Goal: Task Accomplishment & Management: Use online tool/utility

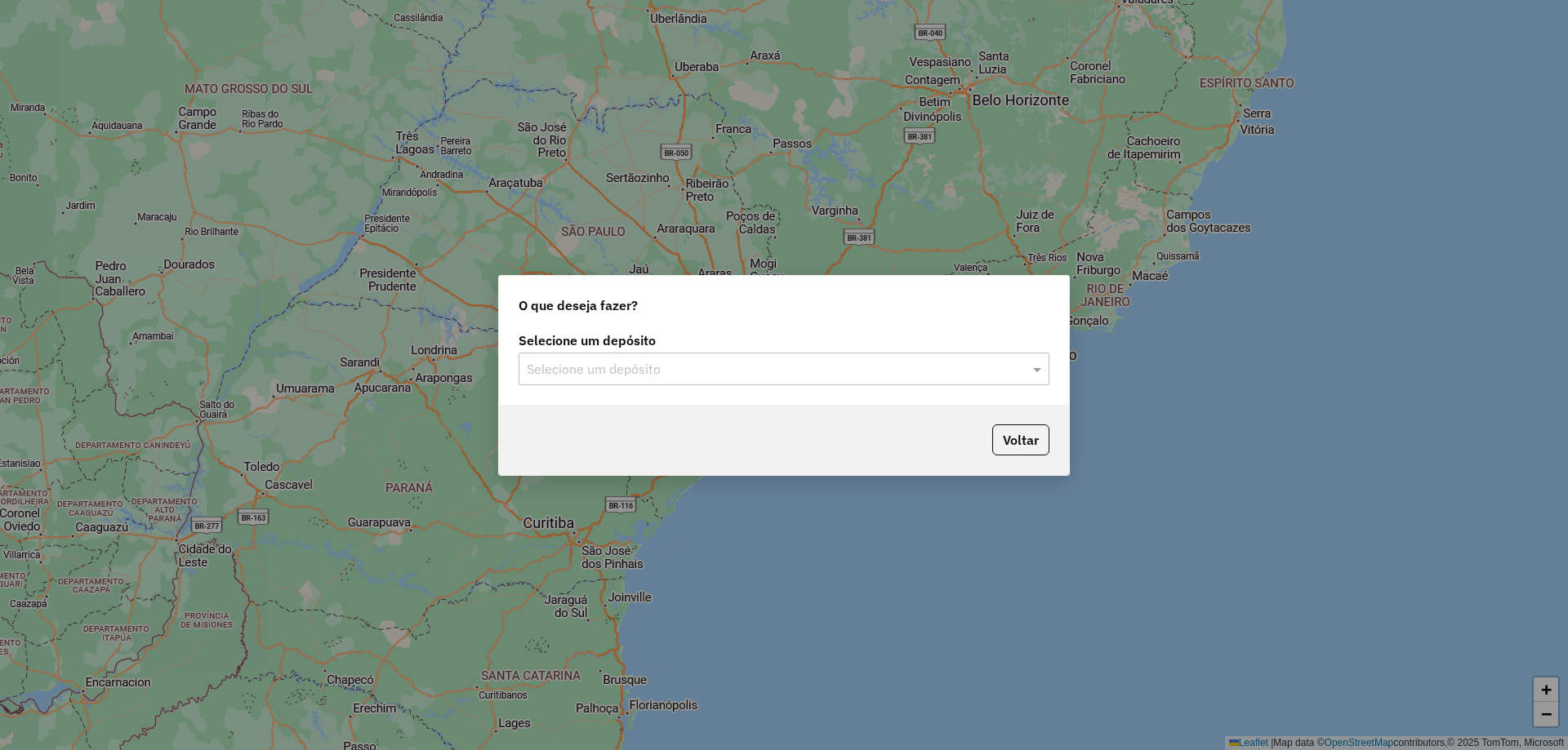
click at [1002, 386] on div "Selecione um depósito Selecione um depósito" at bounding box center [784, 367] width 570 height 77
click at [673, 354] on div "Selecione um depósito" at bounding box center [784, 370] width 531 height 33
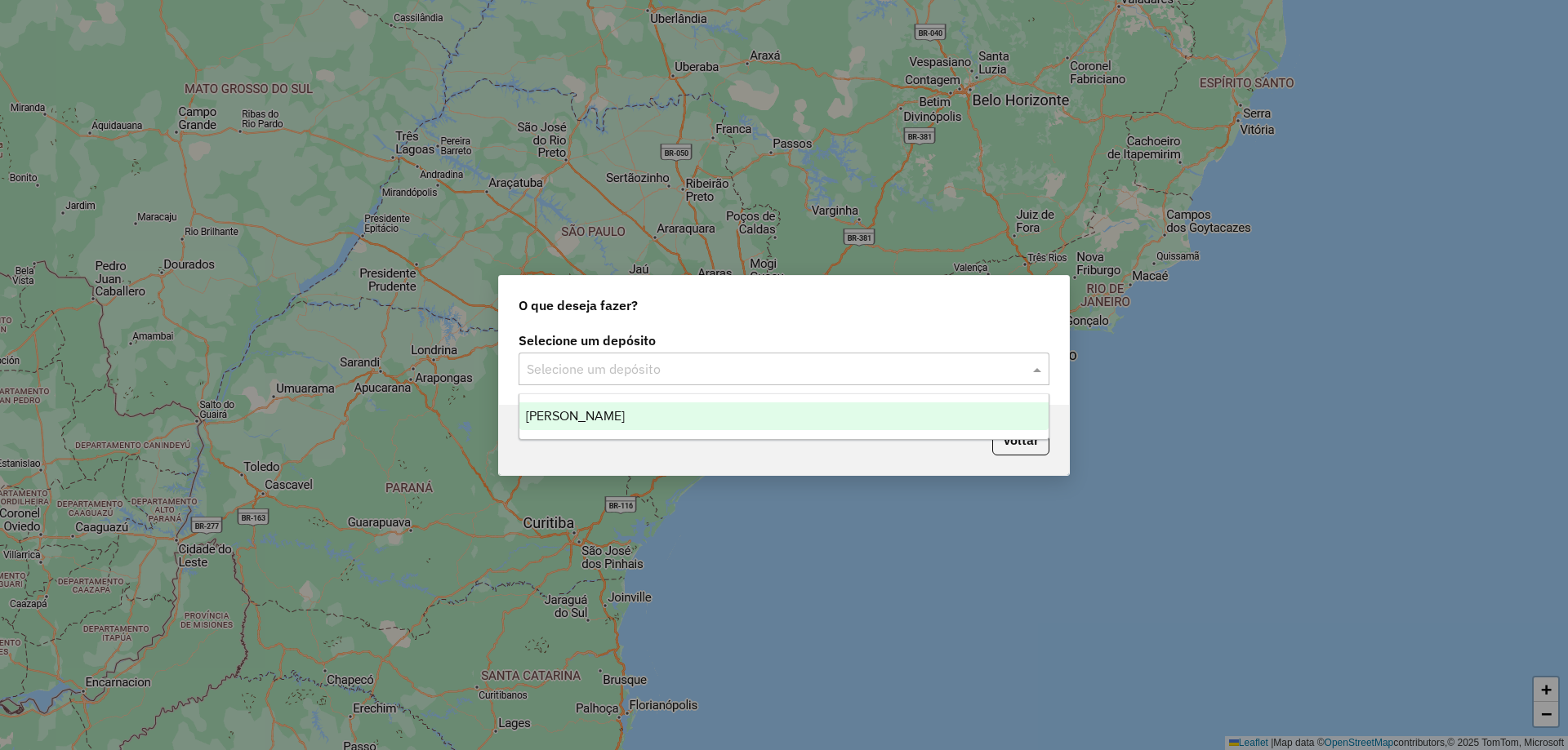
click at [634, 412] on div "Pereira" at bounding box center [784, 416] width 529 height 27
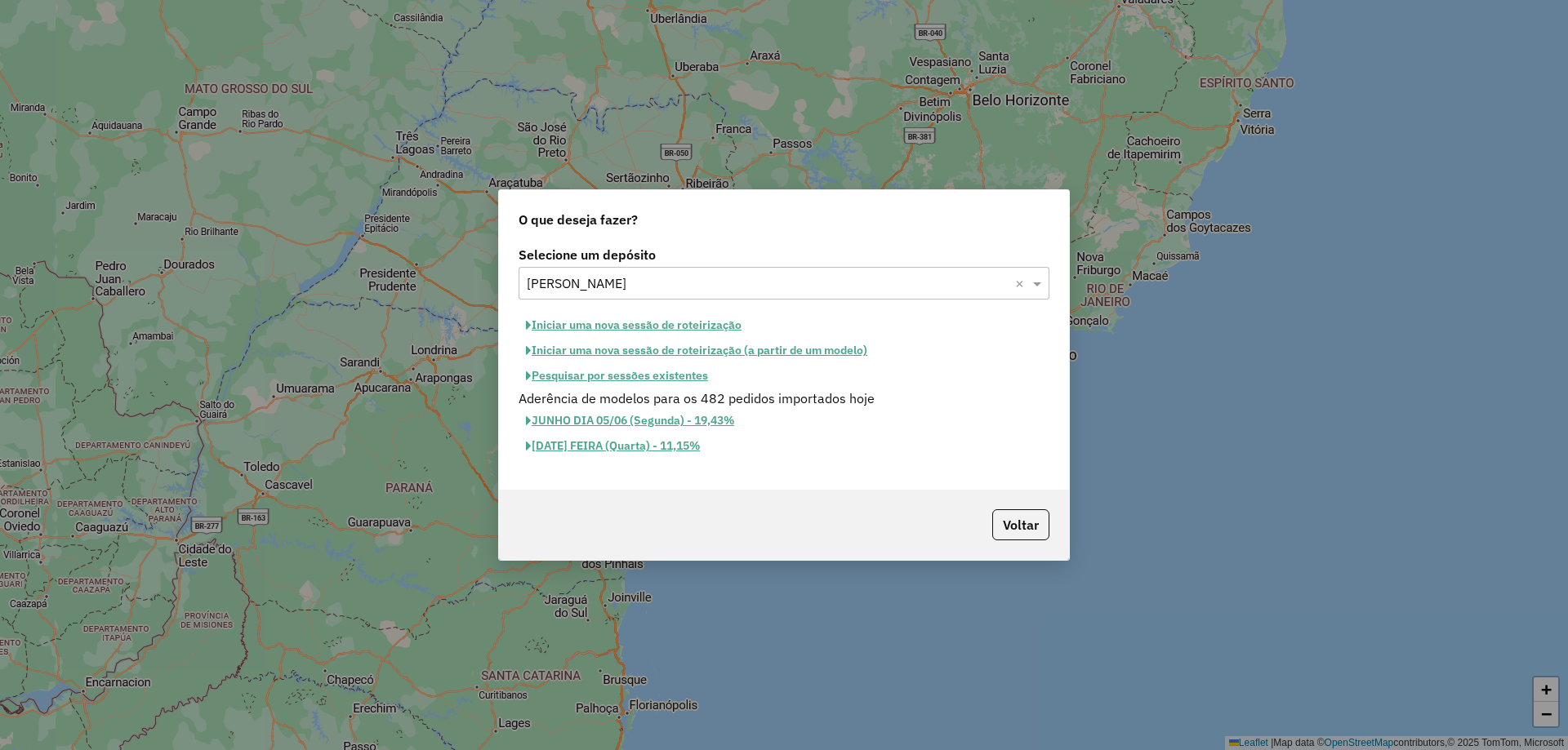
click at [699, 321] on button "Iniciar uma nova sessão de roteirização" at bounding box center [633, 326] width 230 height 26
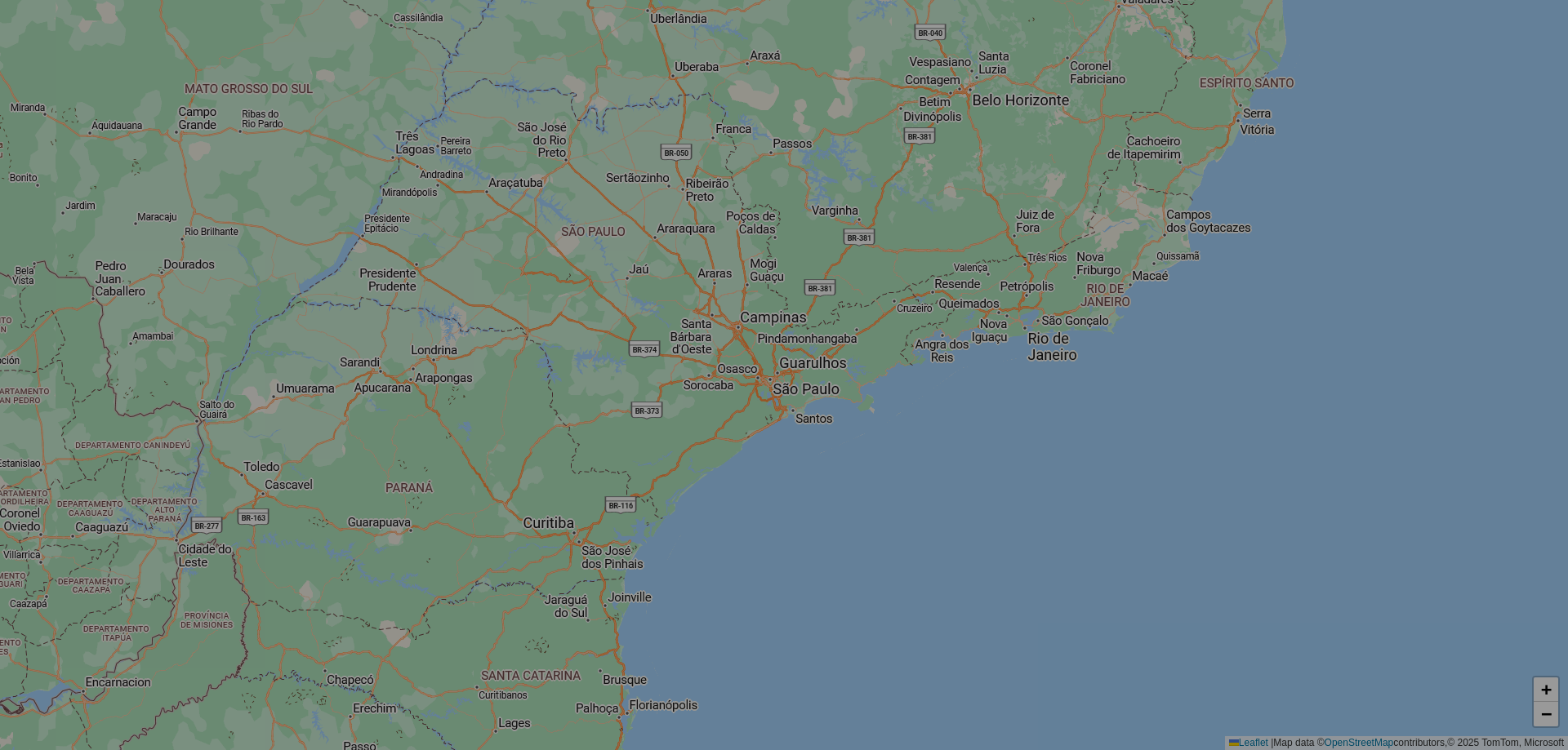
select select "*"
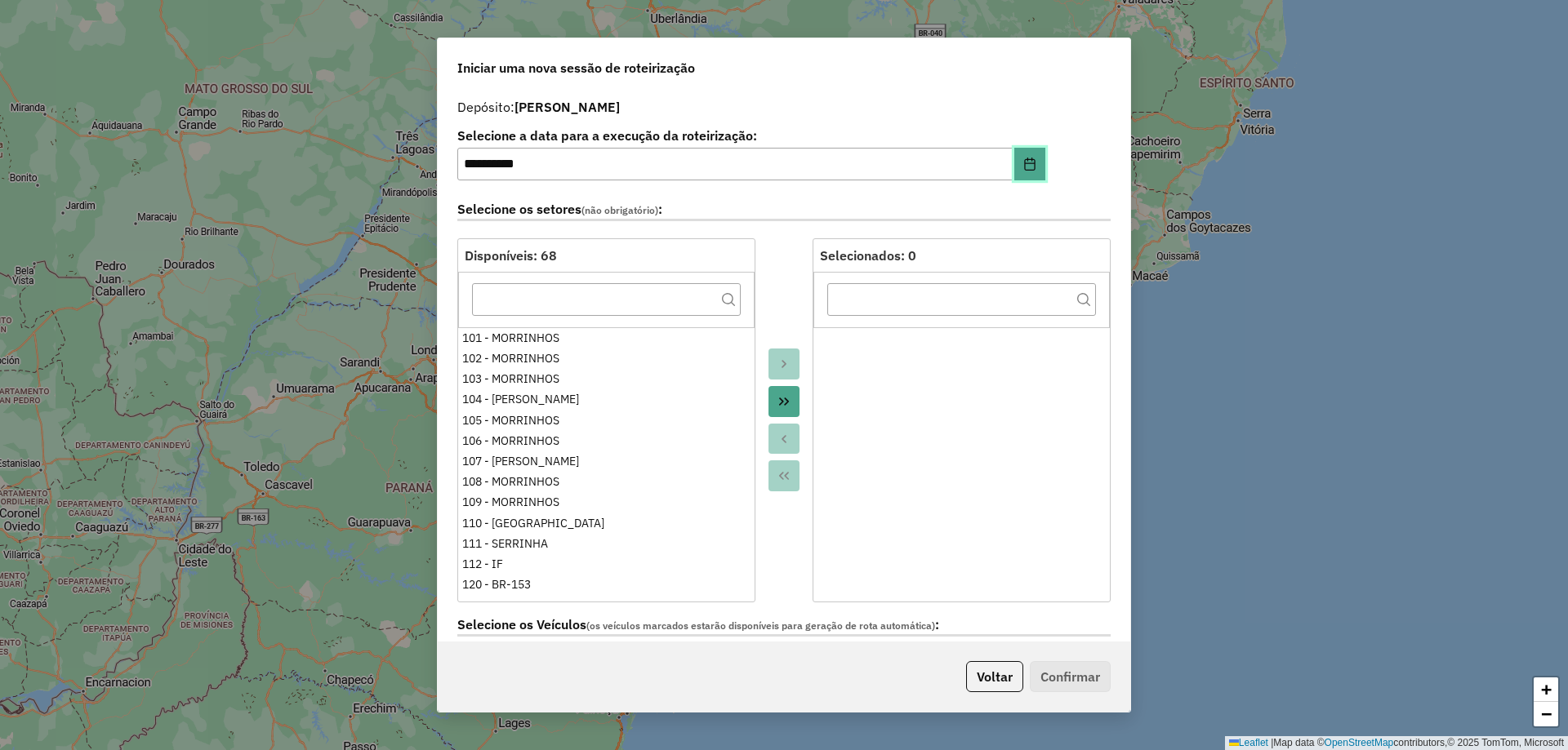
click at [1031, 168] on icon "Choose Date" at bounding box center [1030, 164] width 13 height 13
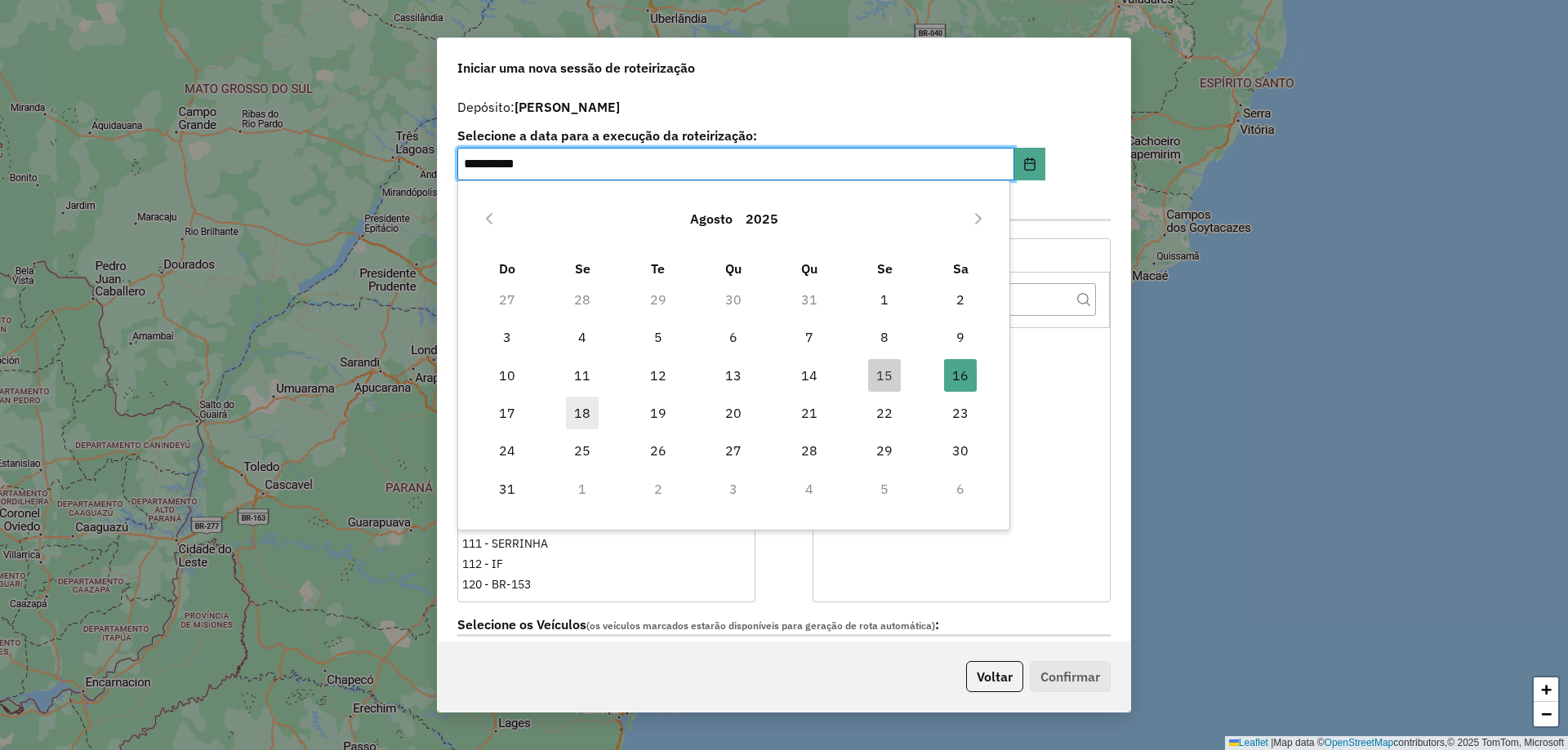
click at [578, 416] on span "18" at bounding box center [582, 413] width 33 height 33
type input "**********"
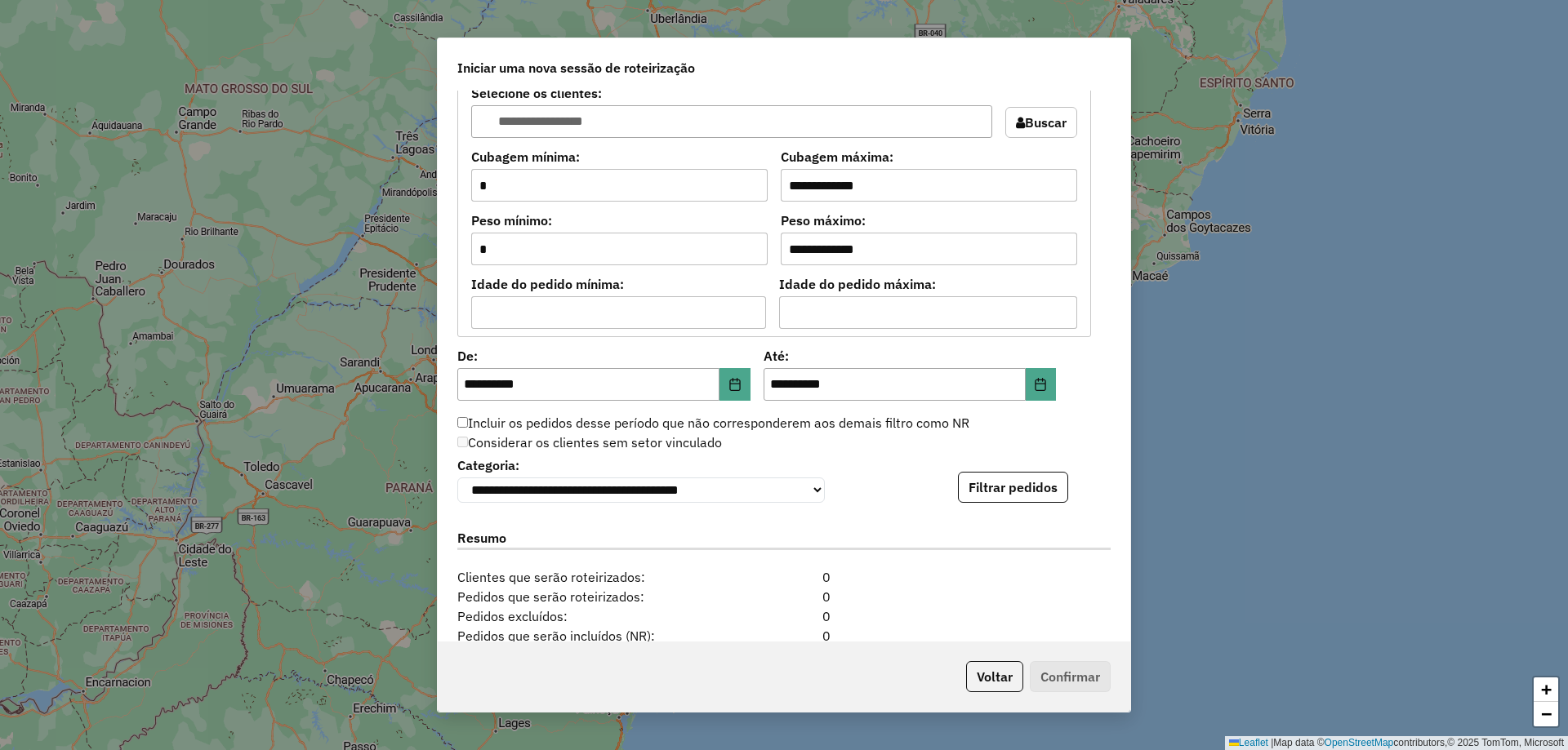
scroll to position [1520, 0]
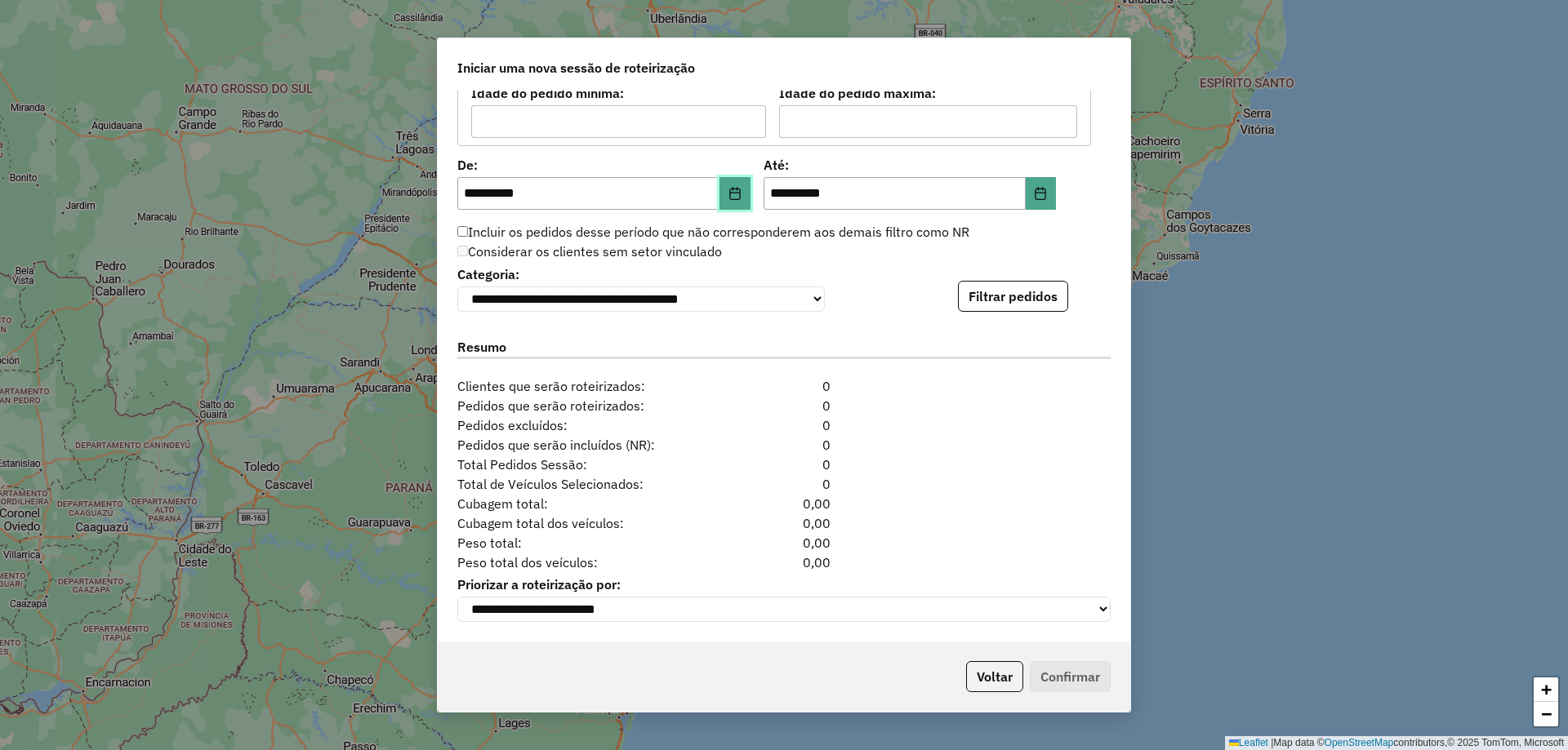
click at [736, 191] on icon "Choose Date" at bounding box center [735, 193] width 11 height 13
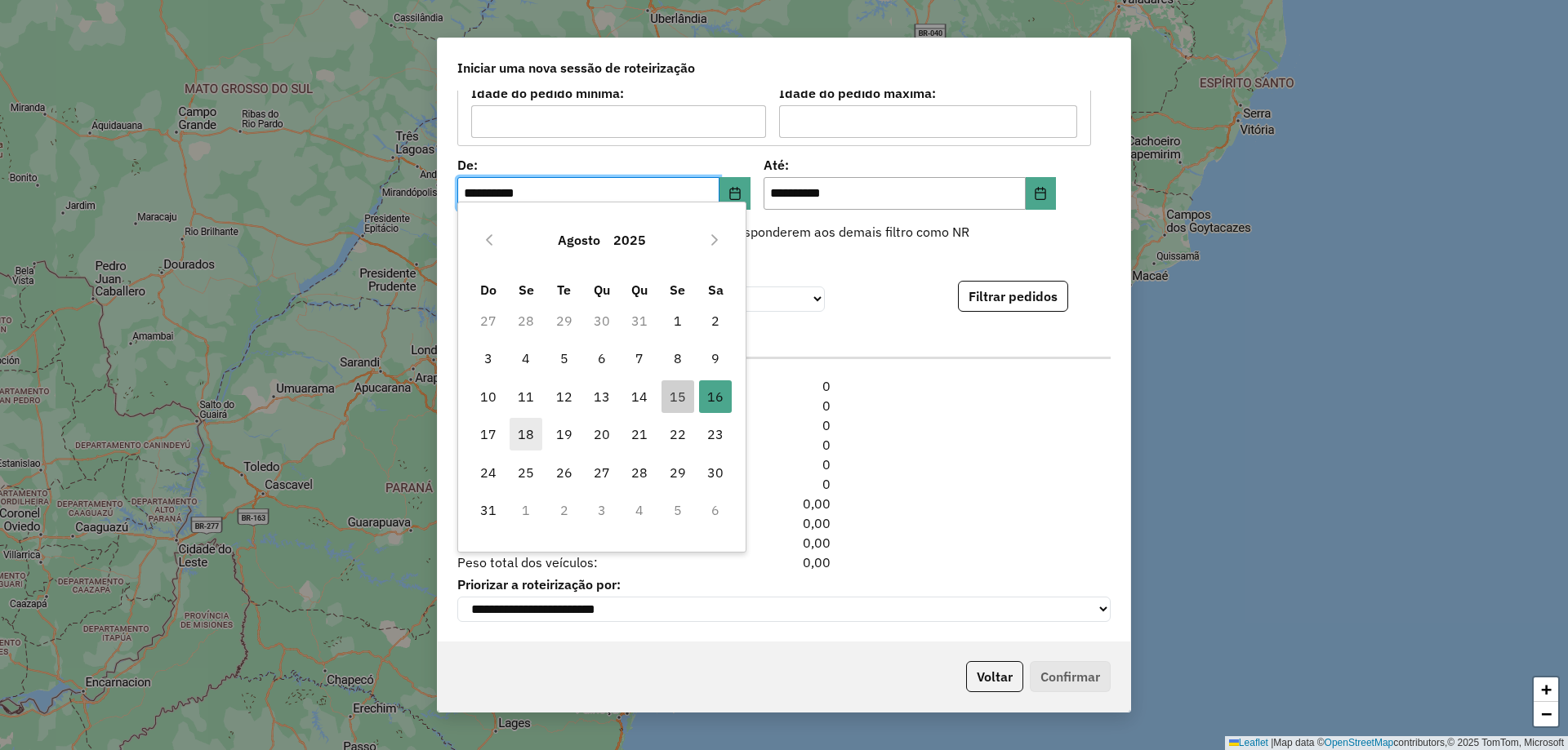
click at [530, 439] on span "18" at bounding box center [526, 434] width 33 height 33
type input "**********"
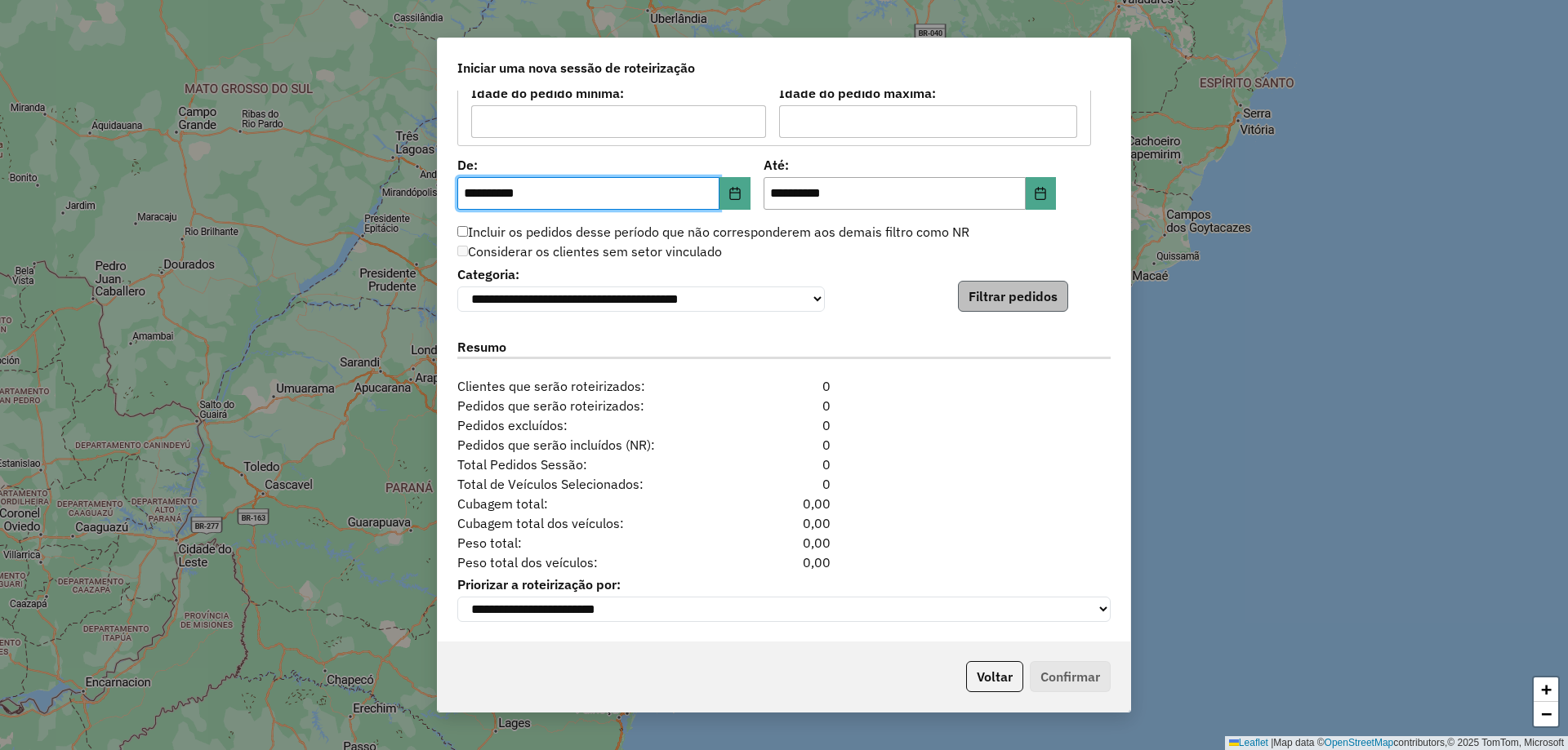
click at [1022, 307] on div "**********" at bounding box center [784, 366] width 693 height 551
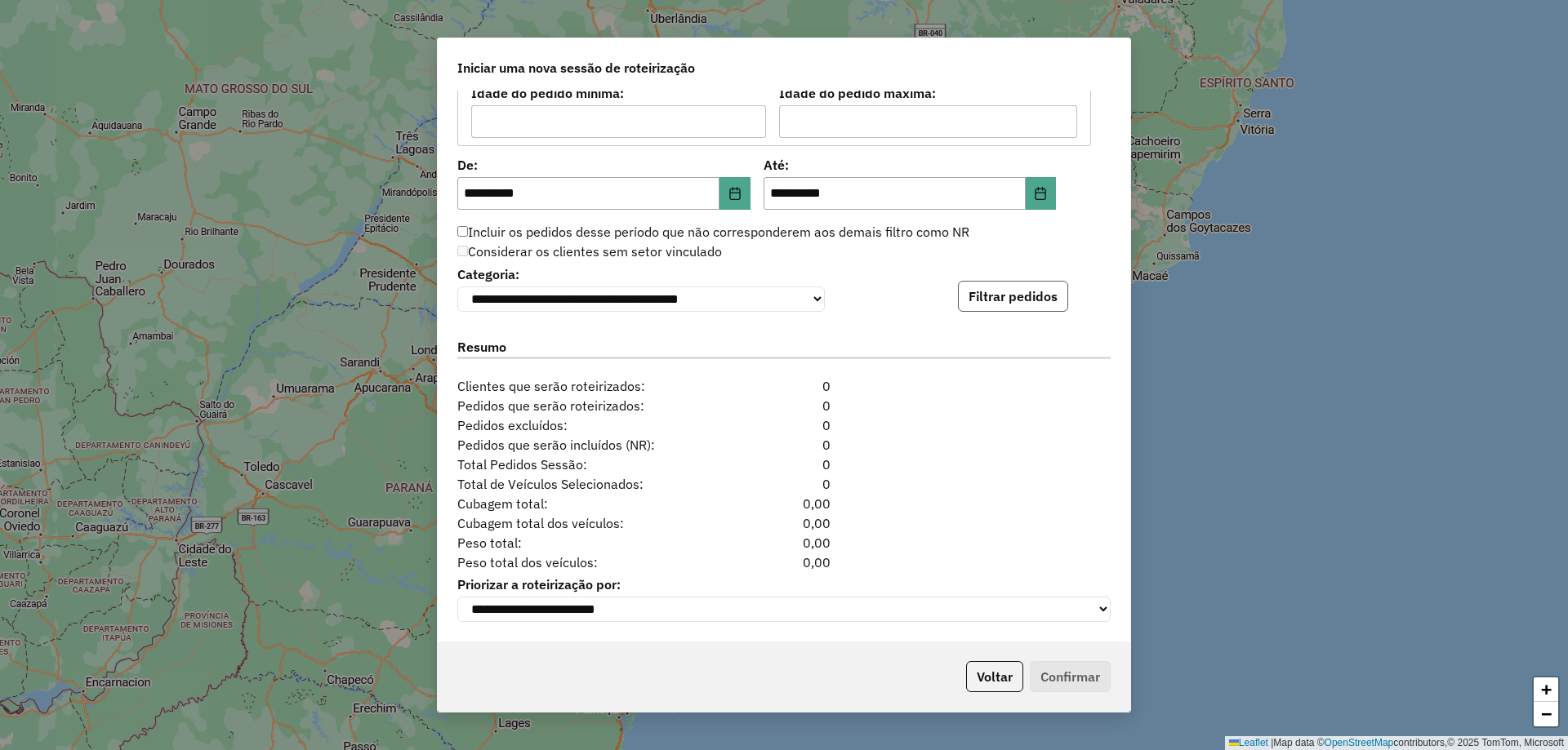
click at [1022, 300] on button "Filtrar pedidos" at bounding box center [1013, 297] width 110 height 31
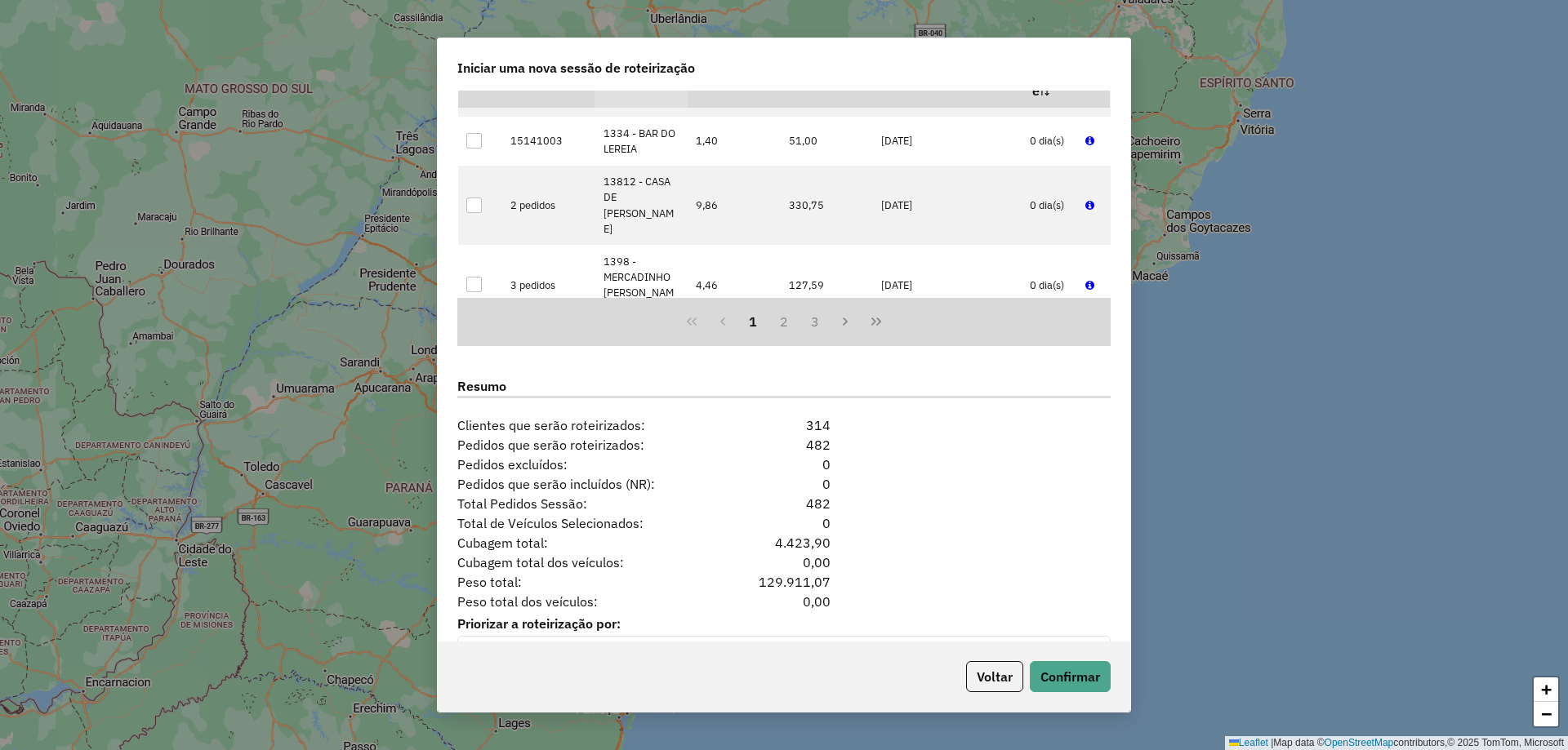
scroll to position [1857, 0]
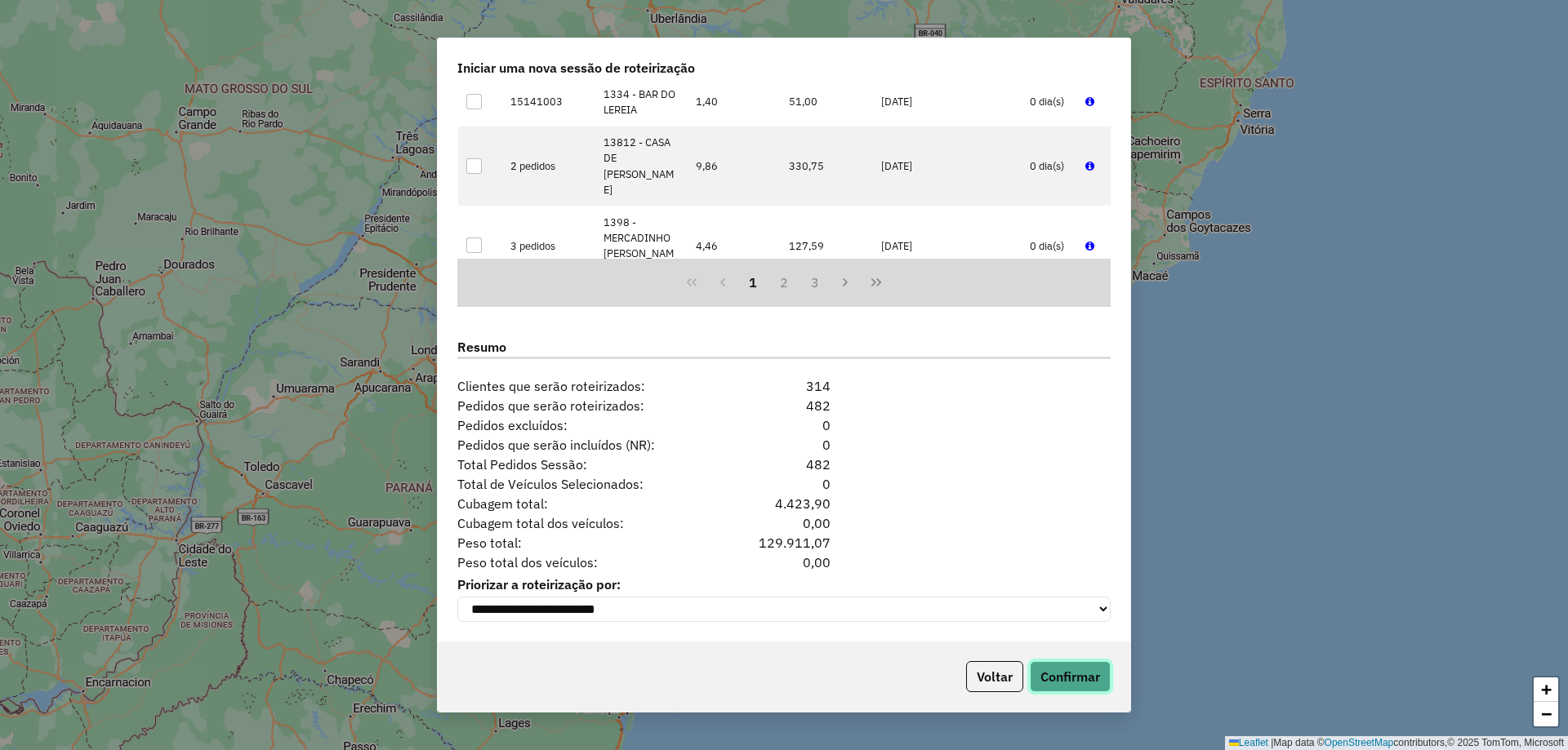
click at [1082, 676] on button "Confirmar" at bounding box center [1071, 677] width 81 height 31
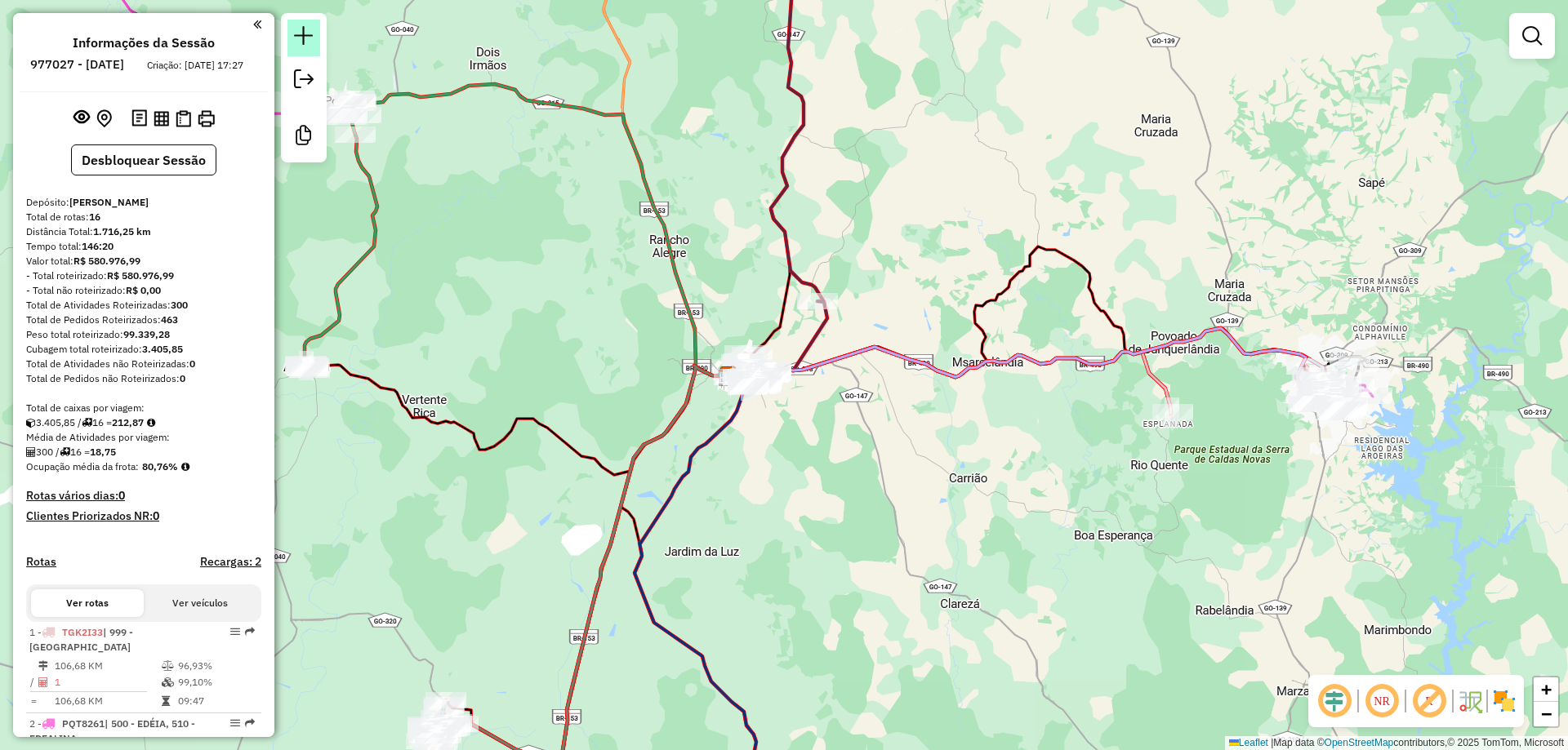
click at [317, 37] on link at bounding box center [304, 37] width 33 height 36
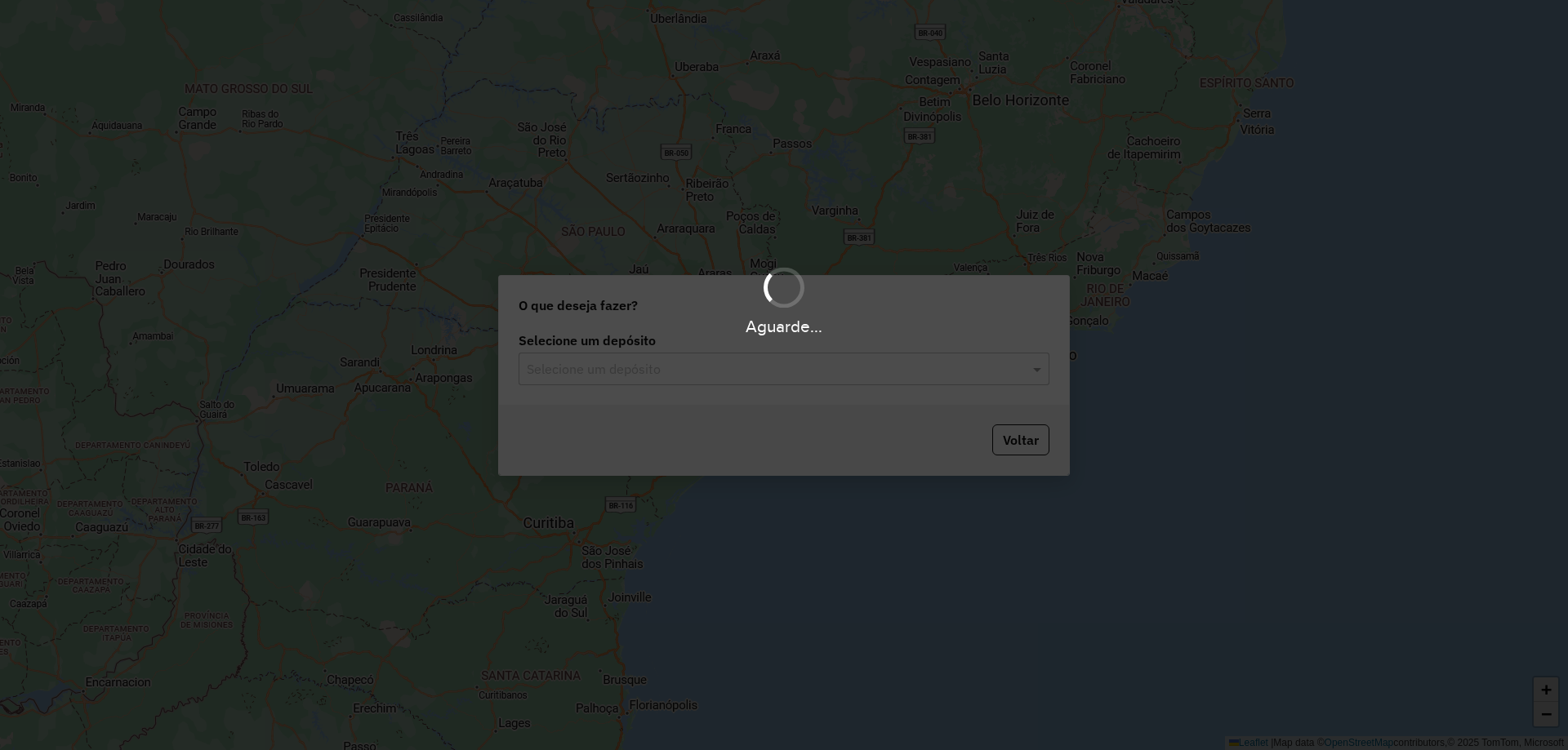
drag, startPoint x: 716, startPoint y: 376, endPoint x: 696, endPoint y: 385, distance: 21.9
click at [716, 376] on hb-app "Aguarde... Pop-up bloqueado! Seu navegador bloqueou automáticamente a abertura …" at bounding box center [784, 375] width 1568 height 750
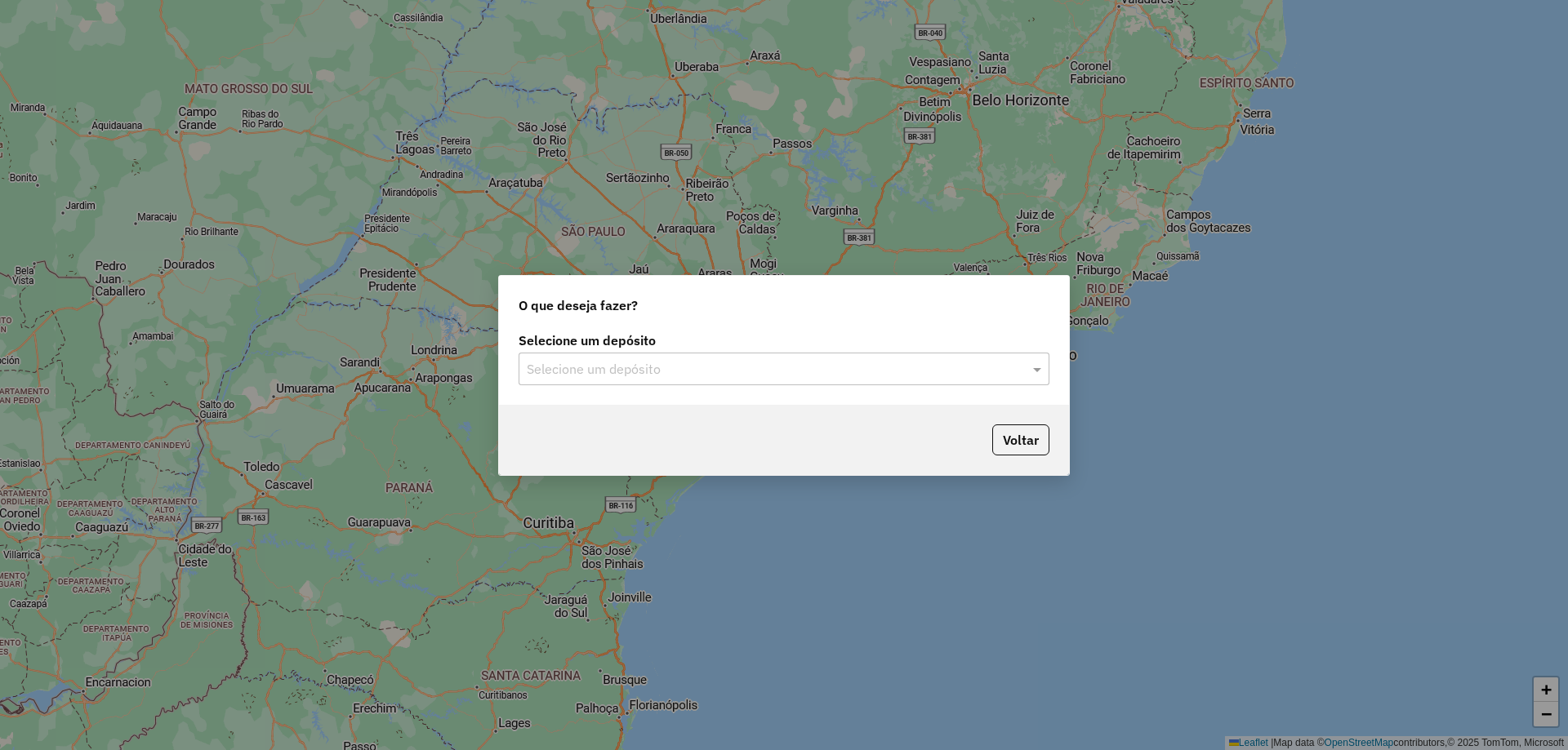
click at [682, 373] on input "text" at bounding box center [768, 370] width 482 height 19
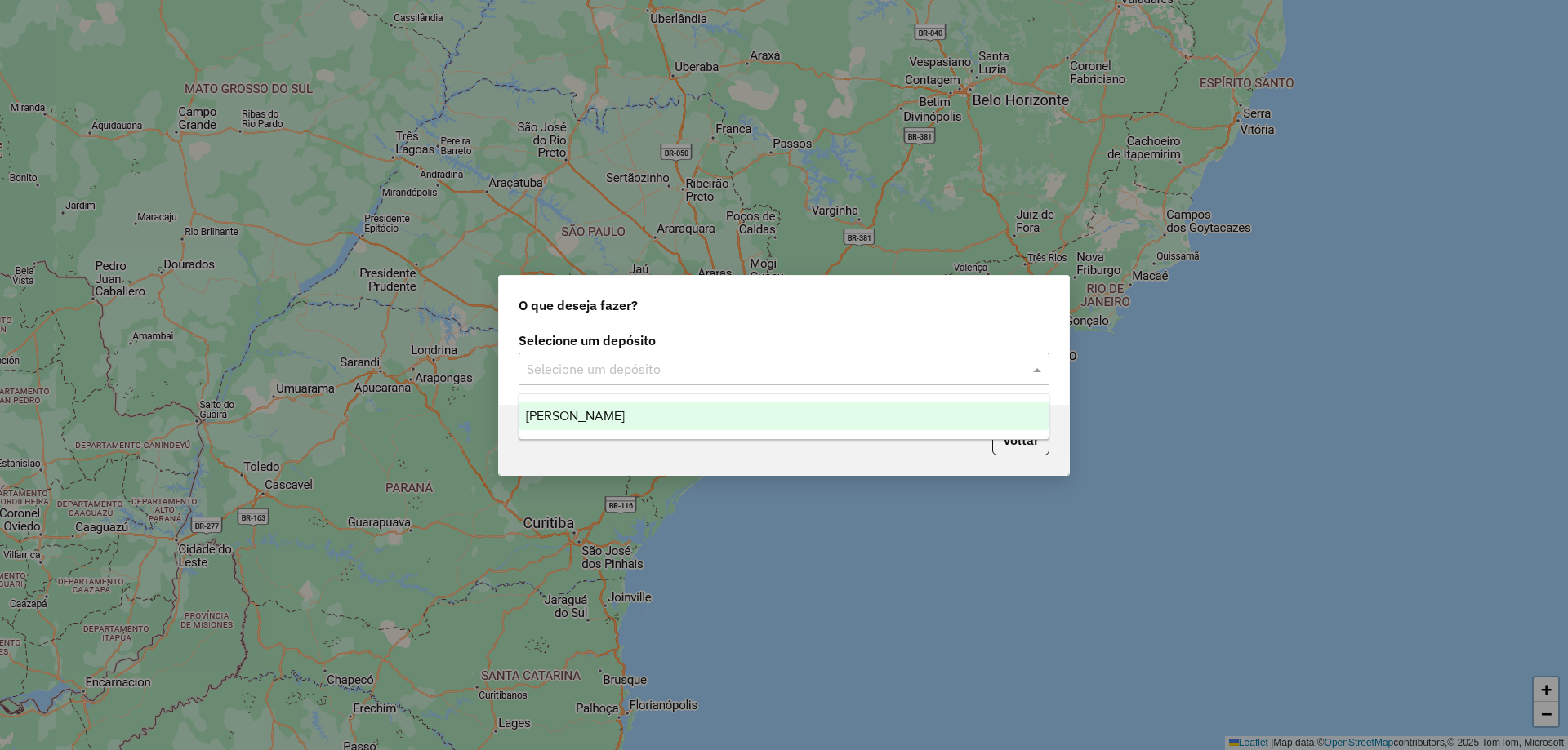
click at [642, 430] on div "[PERSON_NAME]" at bounding box center [784, 416] width 529 height 27
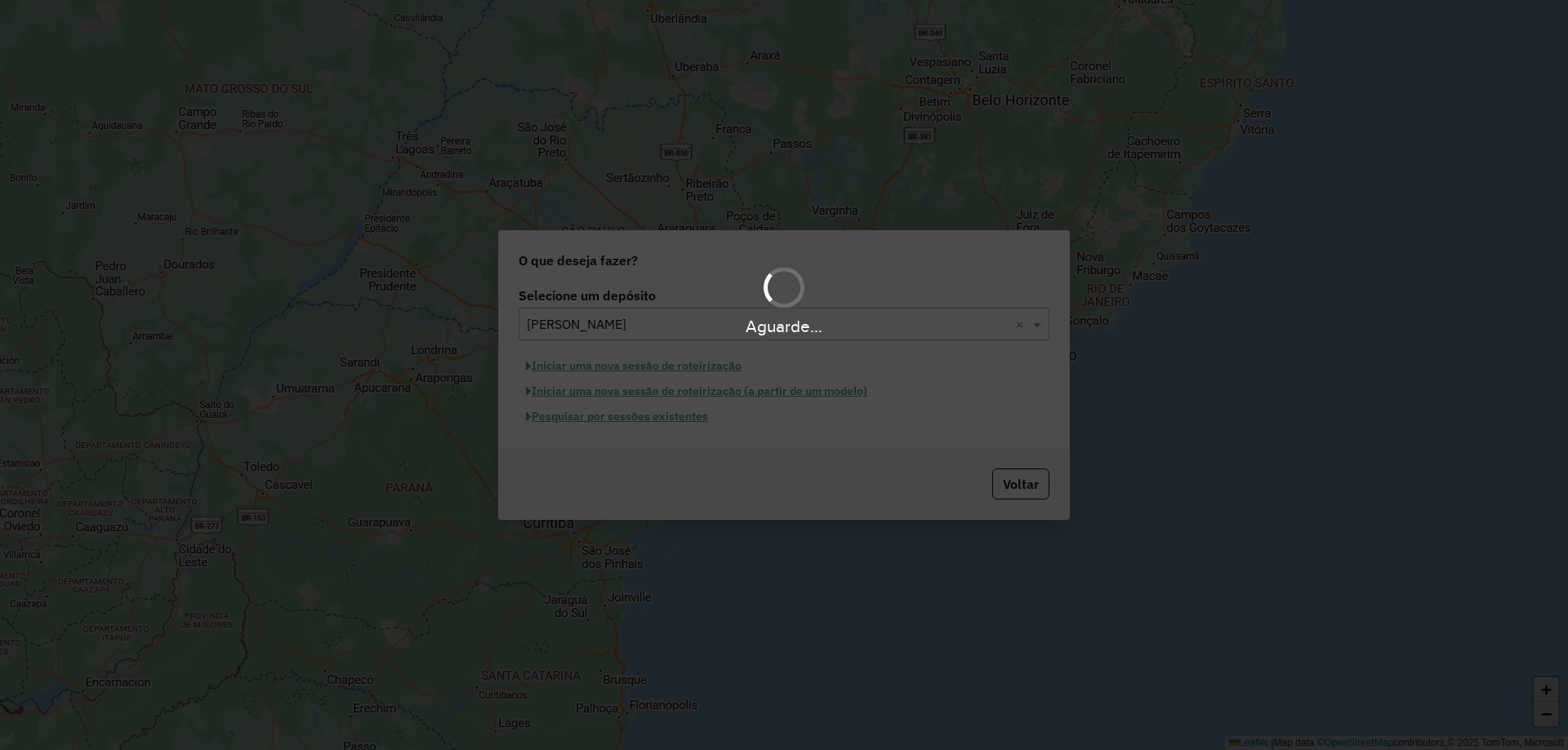
click at [679, 370] on div "Aguarde..." at bounding box center [784, 375] width 1568 height 750
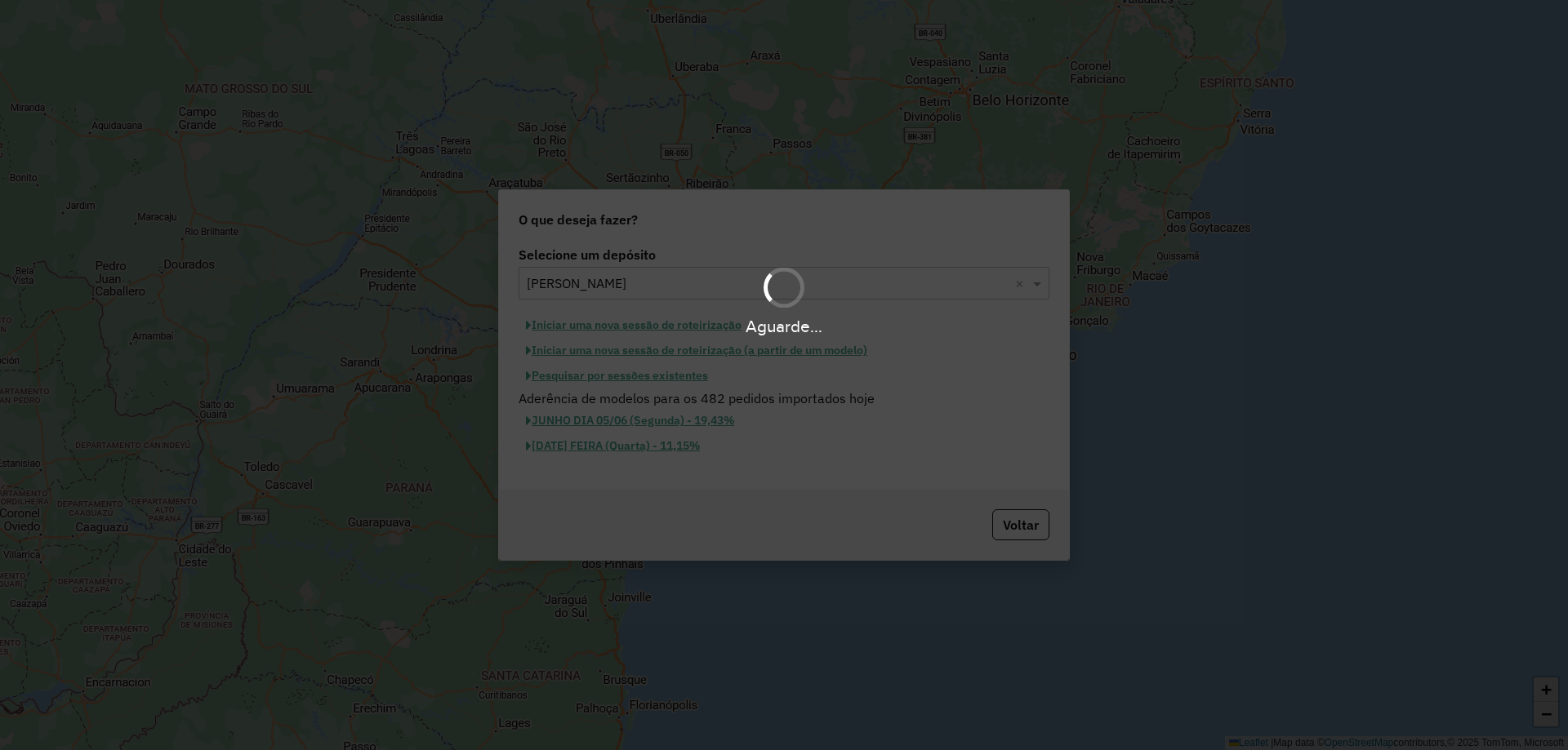
click at [698, 331] on button "Iniciar uma nova sessão de roteirização" at bounding box center [633, 326] width 230 height 26
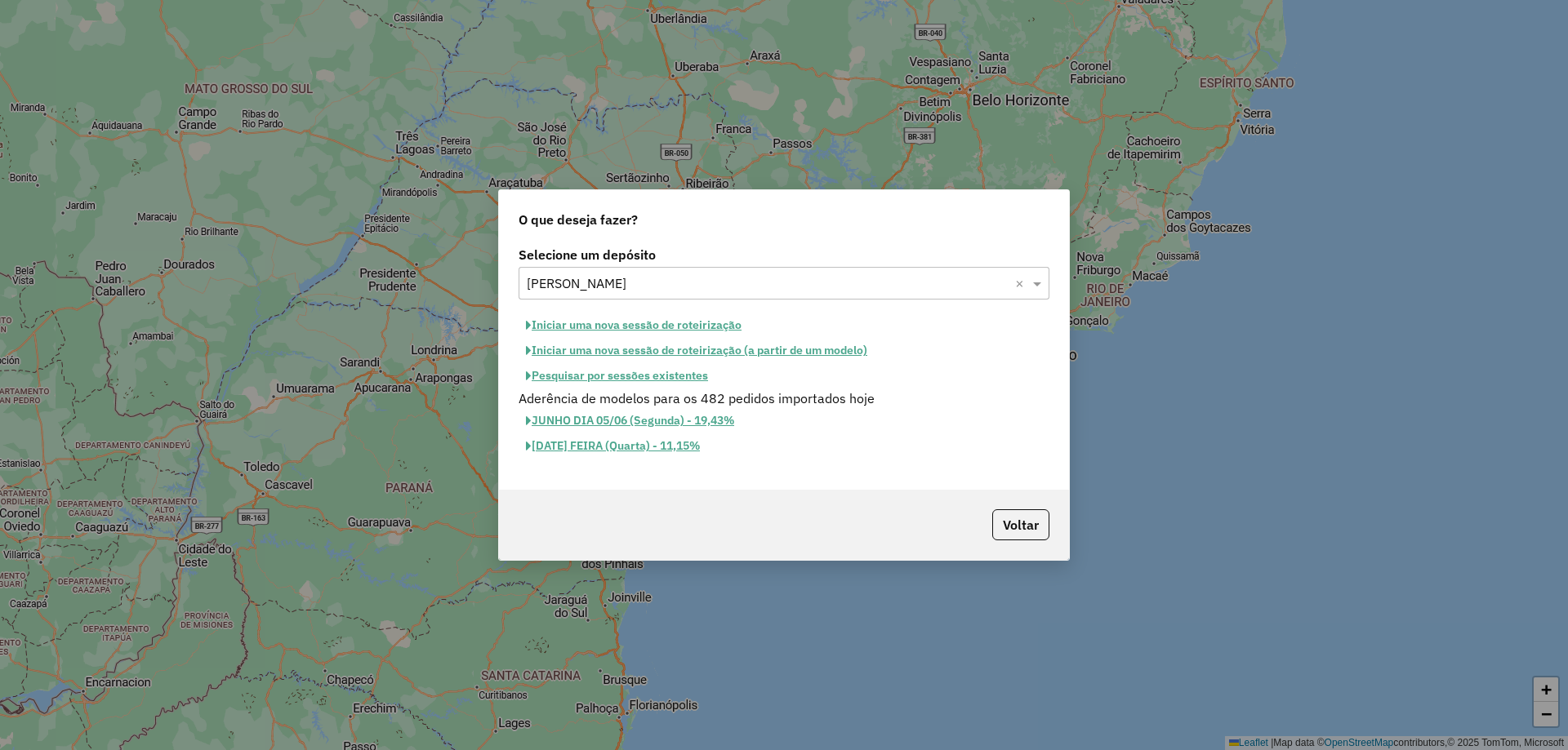
click at [700, 328] on button "Iniciar uma nova sessão de roteirização" at bounding box center [633, 326] width 230 height 26
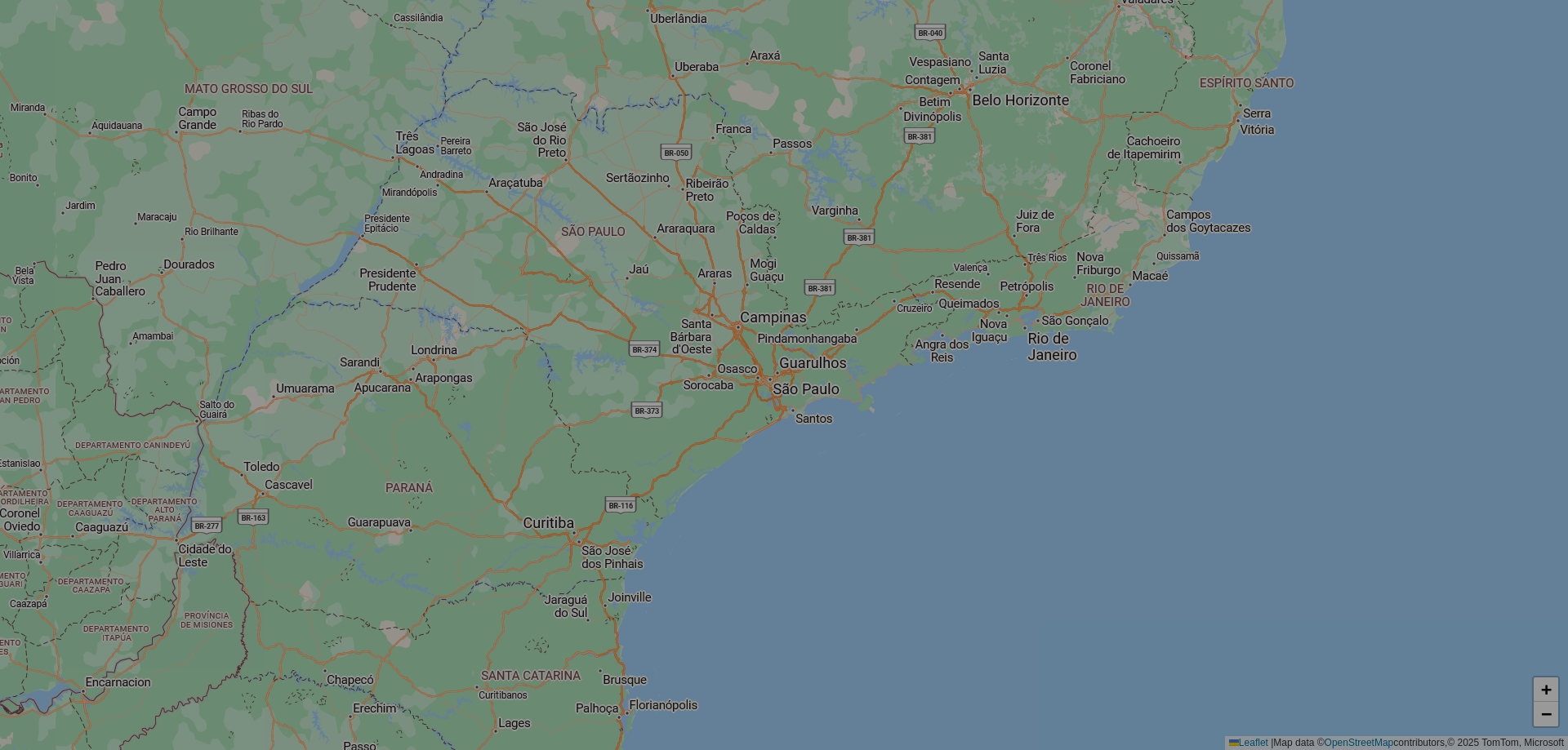
select select "*"
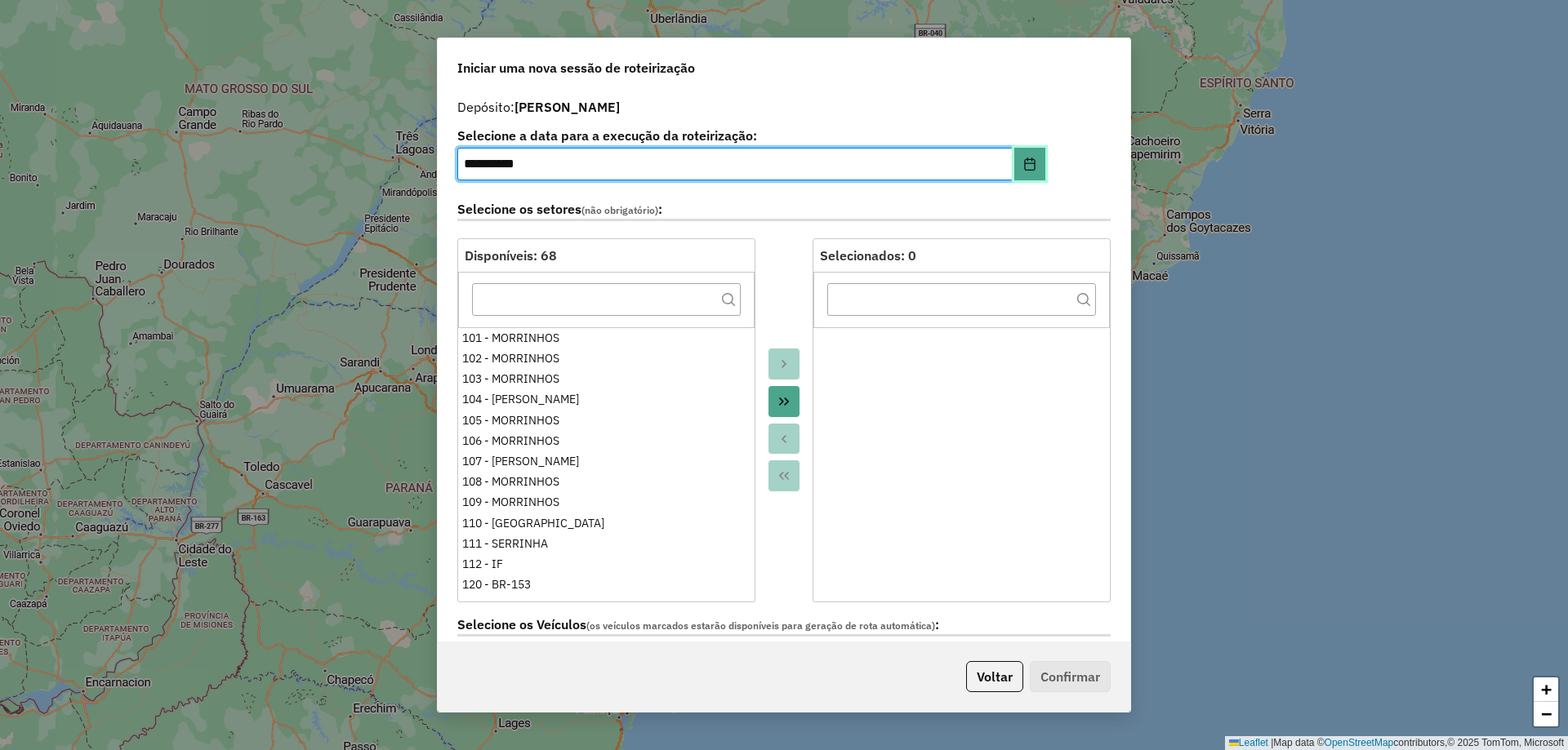
click at [1029, 161] on icon "Choose Date" at bounding box center [1030, 164] width 13 height 13
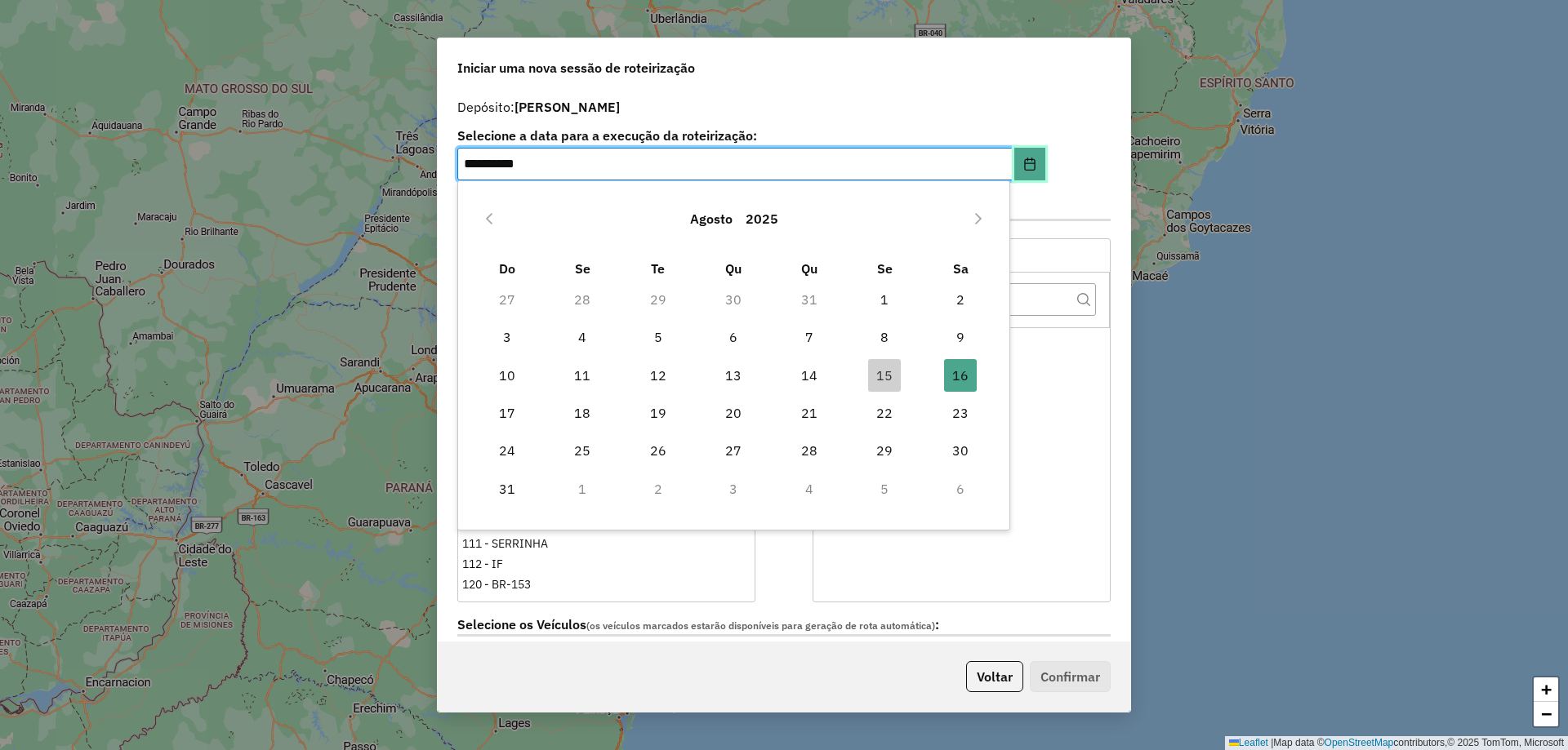
click at [1028, 161] on icon "Choose Date" at bounding box center [1030, 164] width 13 height 13
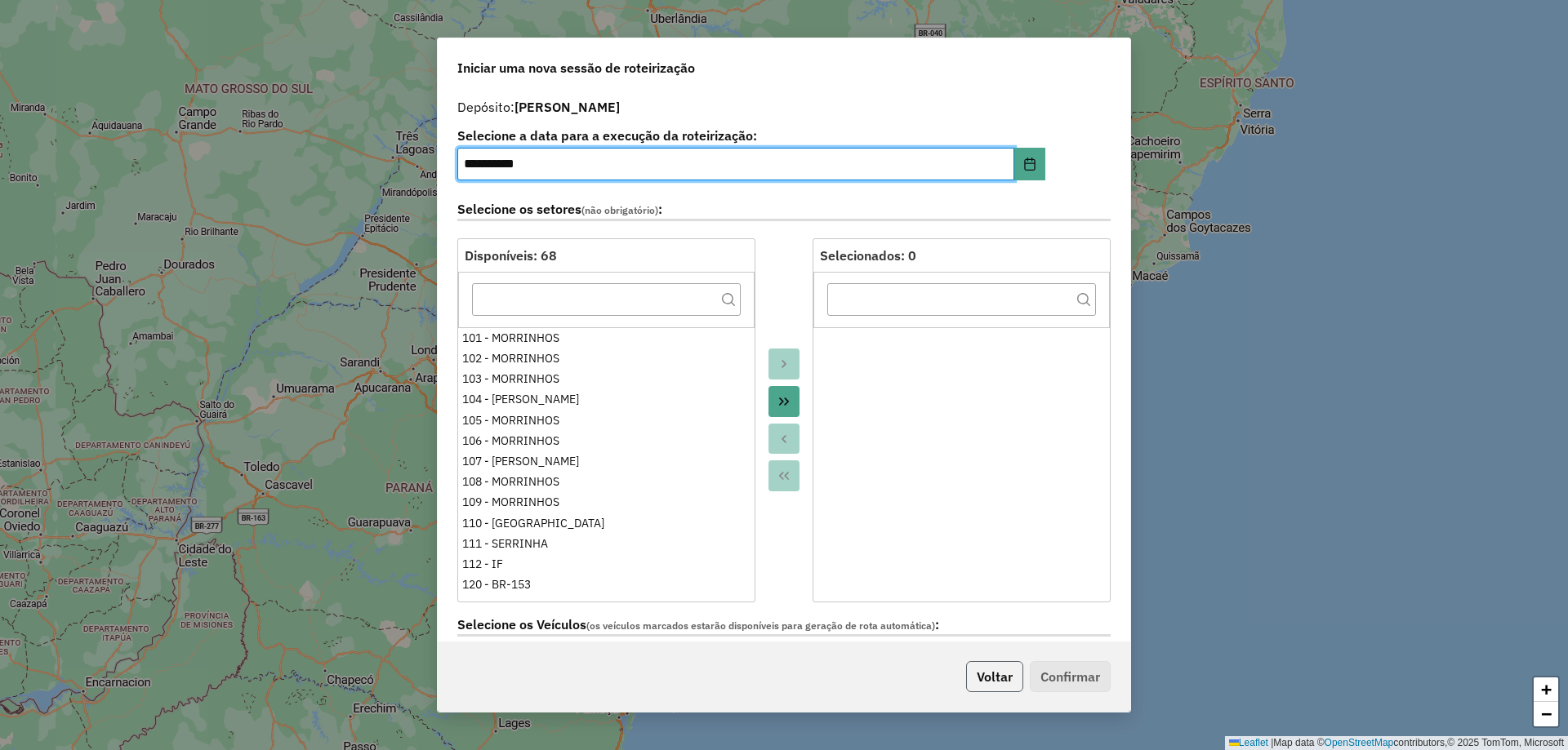
click at [985, 679] on button "Voltar" at bounding box center [995, 677] width 57 height 31
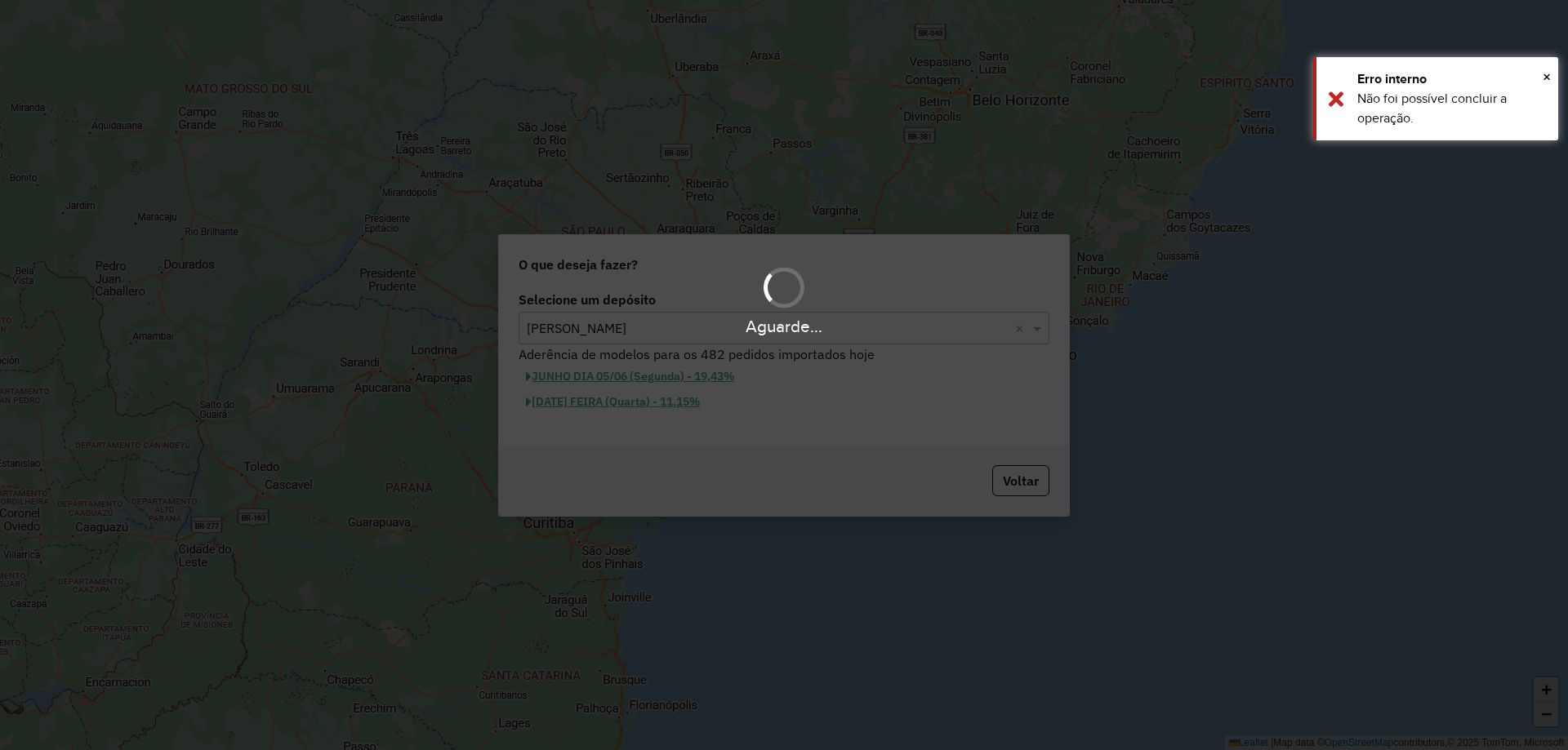
click at [714, 410] on div "Aguarde..." at bounding box center [784, 375] width 1568 height 750
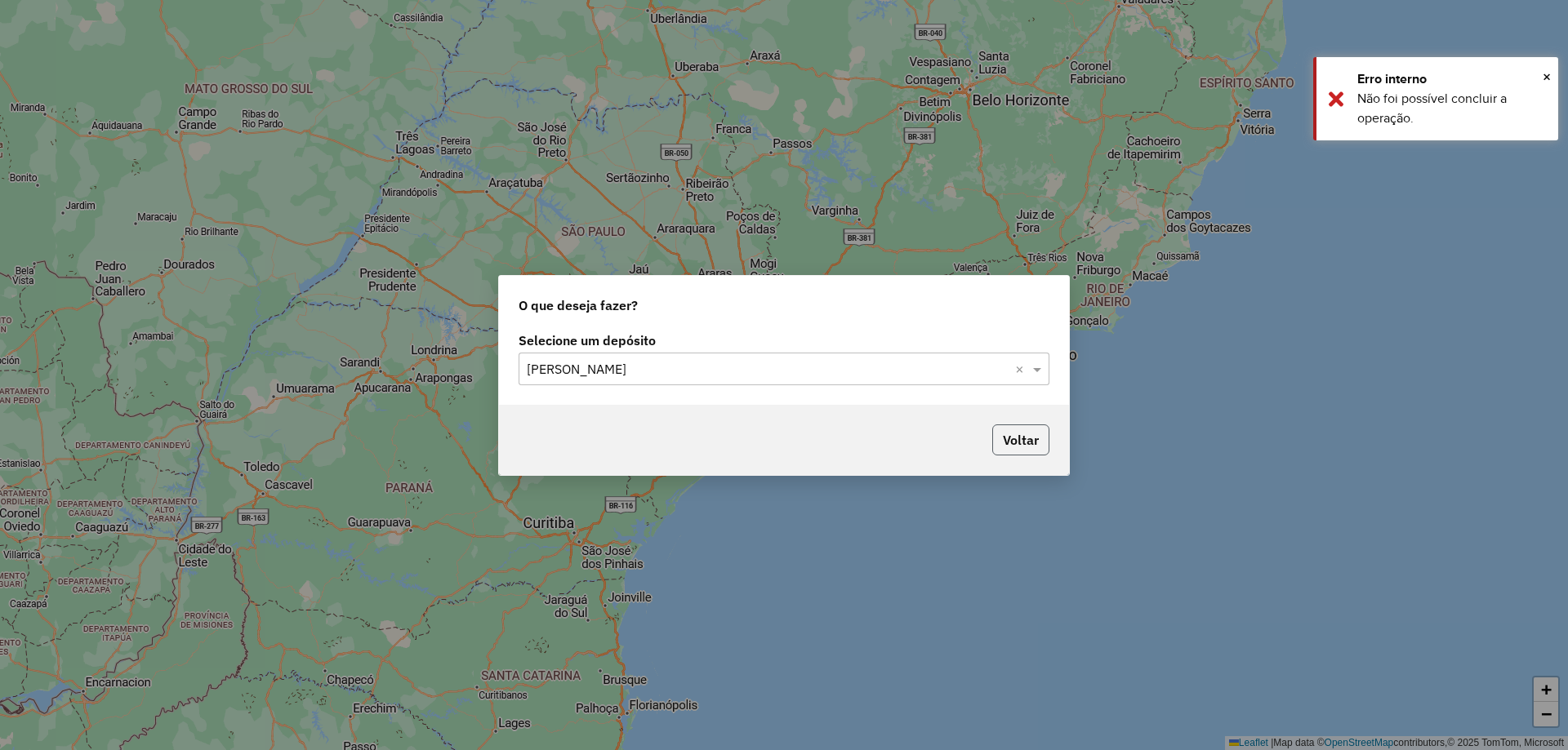
click at [1012, 438] on button "Voltar" at bounding box center [1020, 440] width 57 height 31
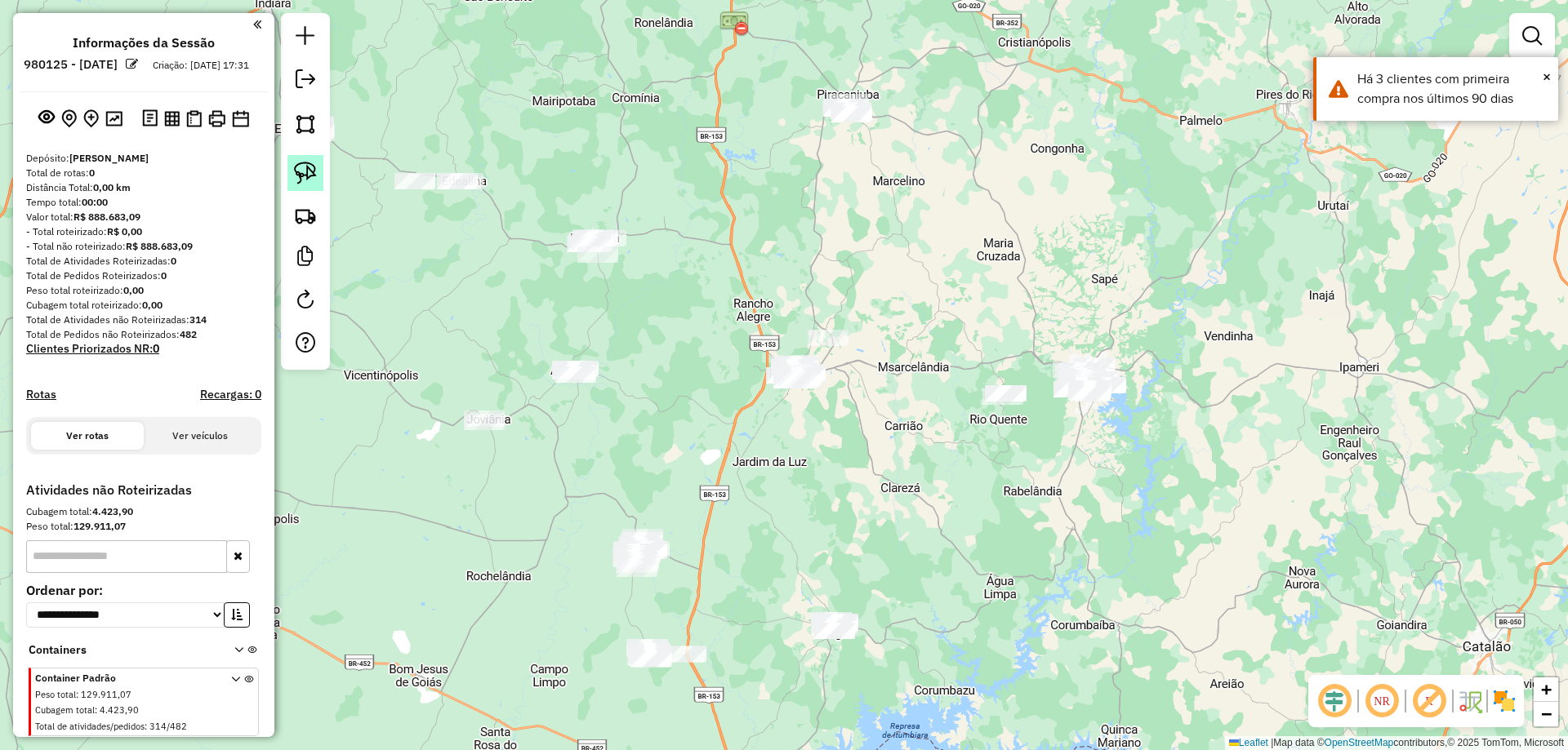
click at [317, 178] on link at bounding box center [305, 172] width 36 height 36
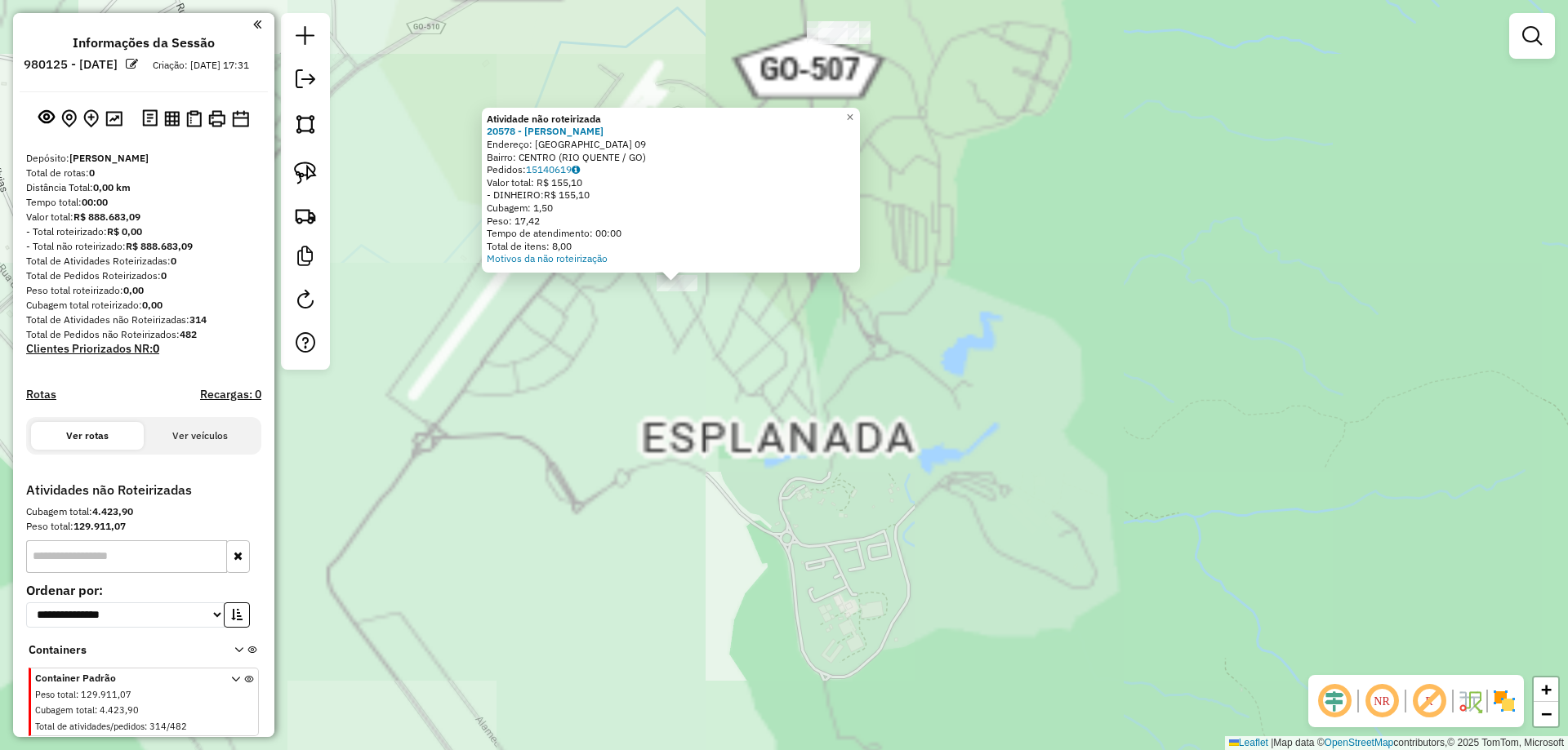
click at [913, 534] on div "Atividade não roteirizada 20578 - PAULO HENRIQUE AMORI Endereço: Avenida Goias …" at bounding box center [784, 375] width 1568 height 750
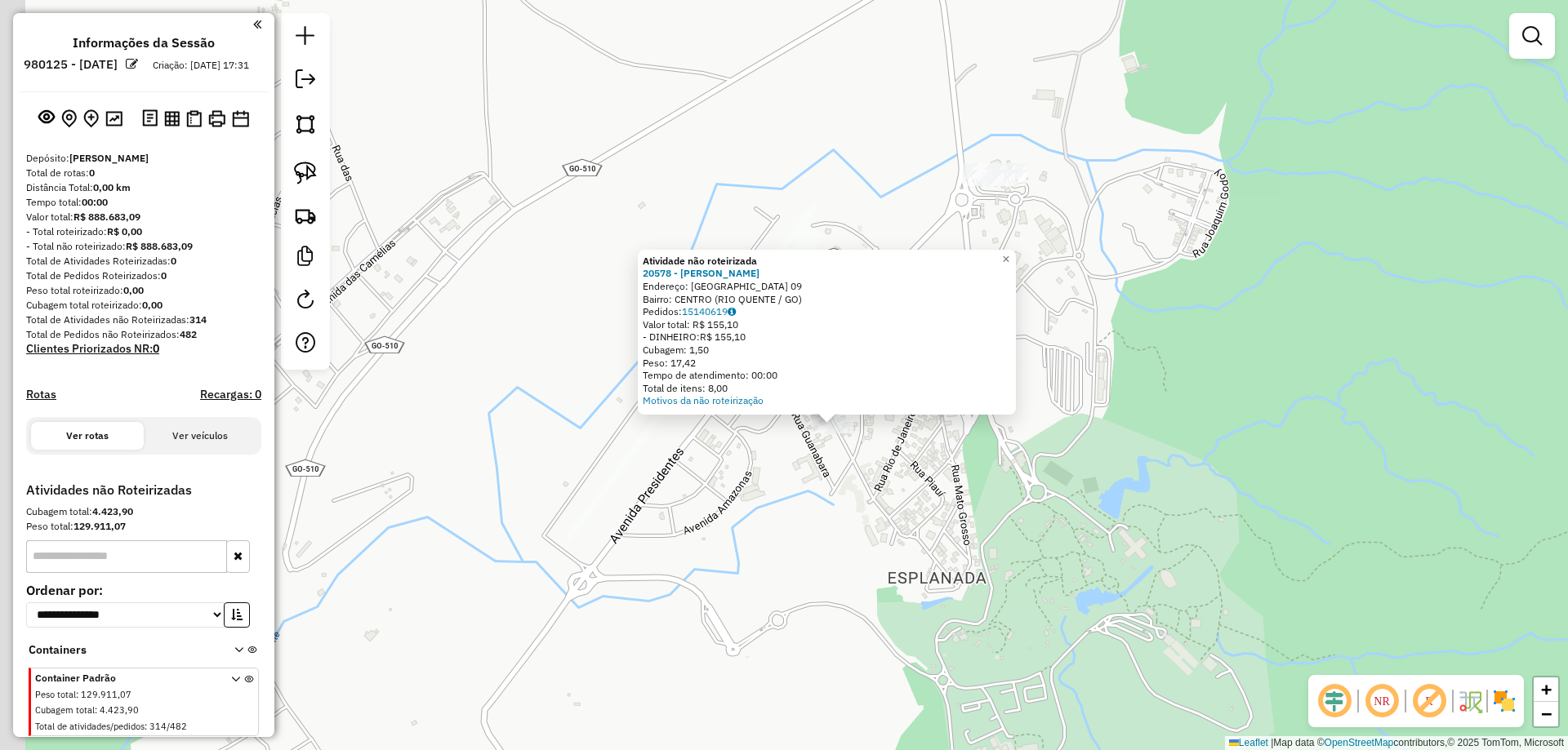
click at [919, 526] on div "Atividade não roteirizada 20578 - PAULO HENRIQUE AMORI Endereço: Avenida Goias …" at bounding box center [784, 375] width 1568 height 750
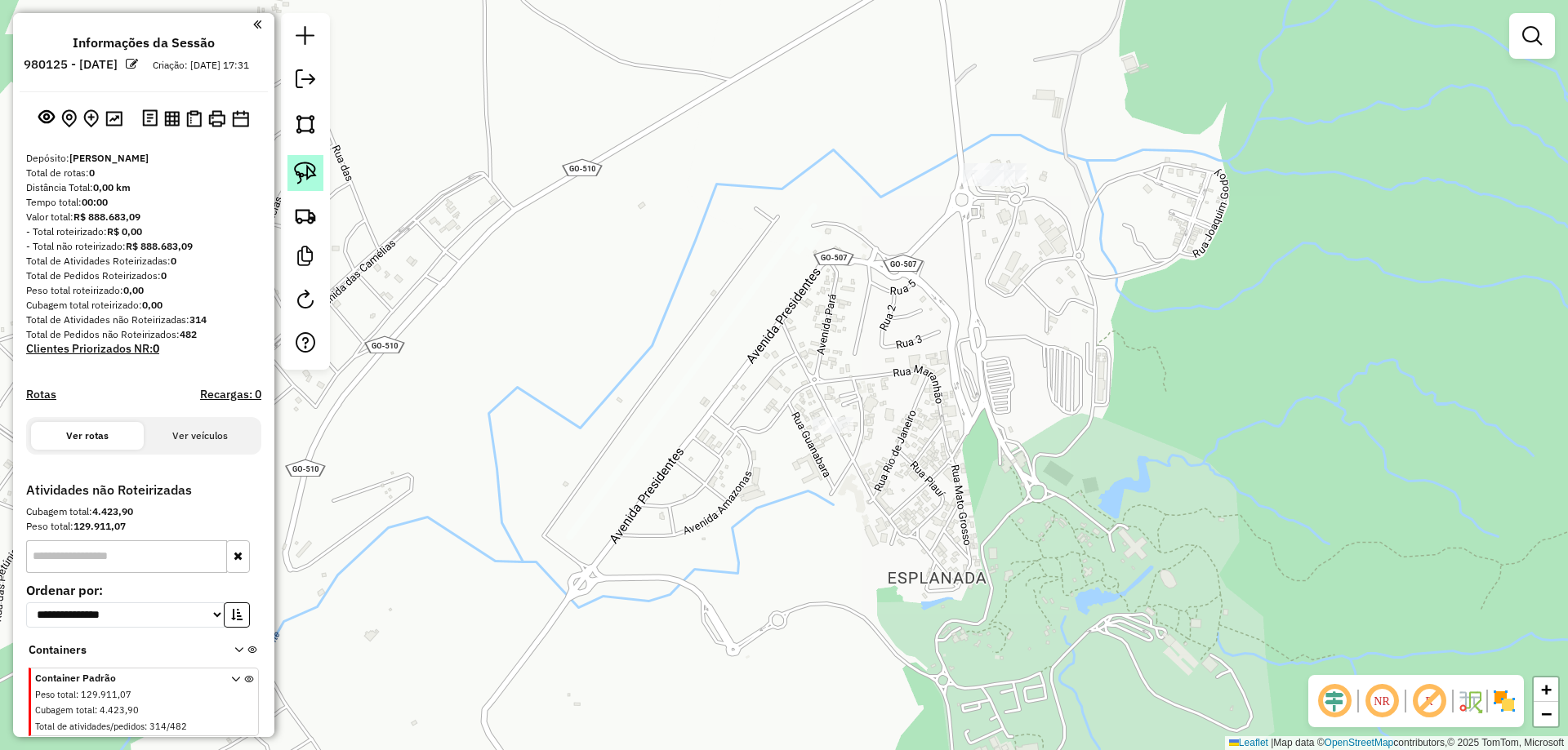
click at [314, 172] on img at bounding box center [305, 172] width 23 height 23
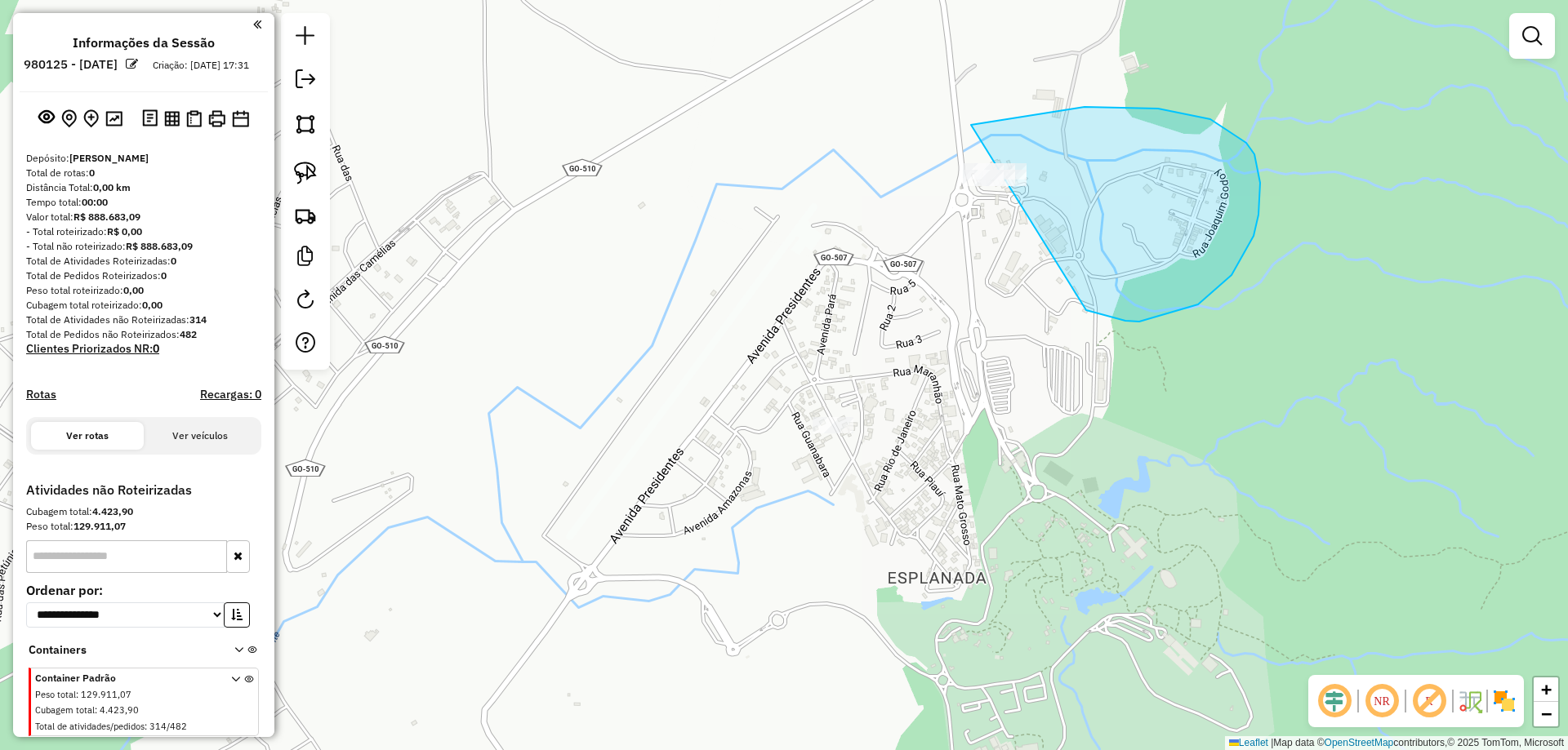
drag, startPoint x: 1254, startPoint y: 236, endPoint x: 809, endPoint y: 268, distance: 446.1
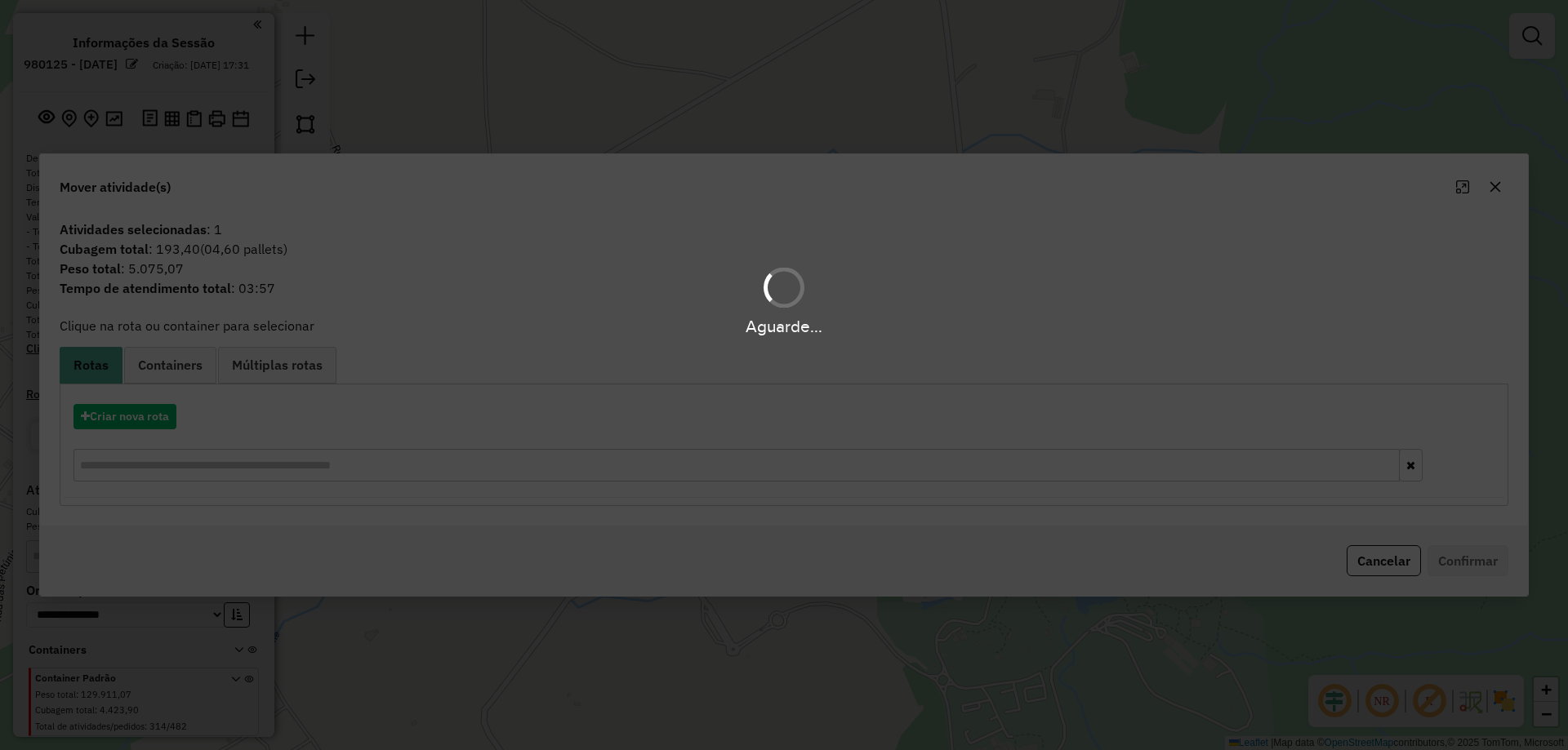
click at [160, 399] on div "Aguarde..." at bounding box center [784, 375] width 1568 height 750
click at [160, 404] on div "Aguarde..." at bounding box center [784, 375] width 1568 height 750
click at [153, 416] on div "Aguarde..." at bounding box center [784, 375] width 1568 height 750
click at [152, 417] on hb-app "**********" at bounding box center [784, 375] width 1568 height 750
click at [152, 417] on button "Criar nova rota" at bounding box center [125, 417] width 103 height 26
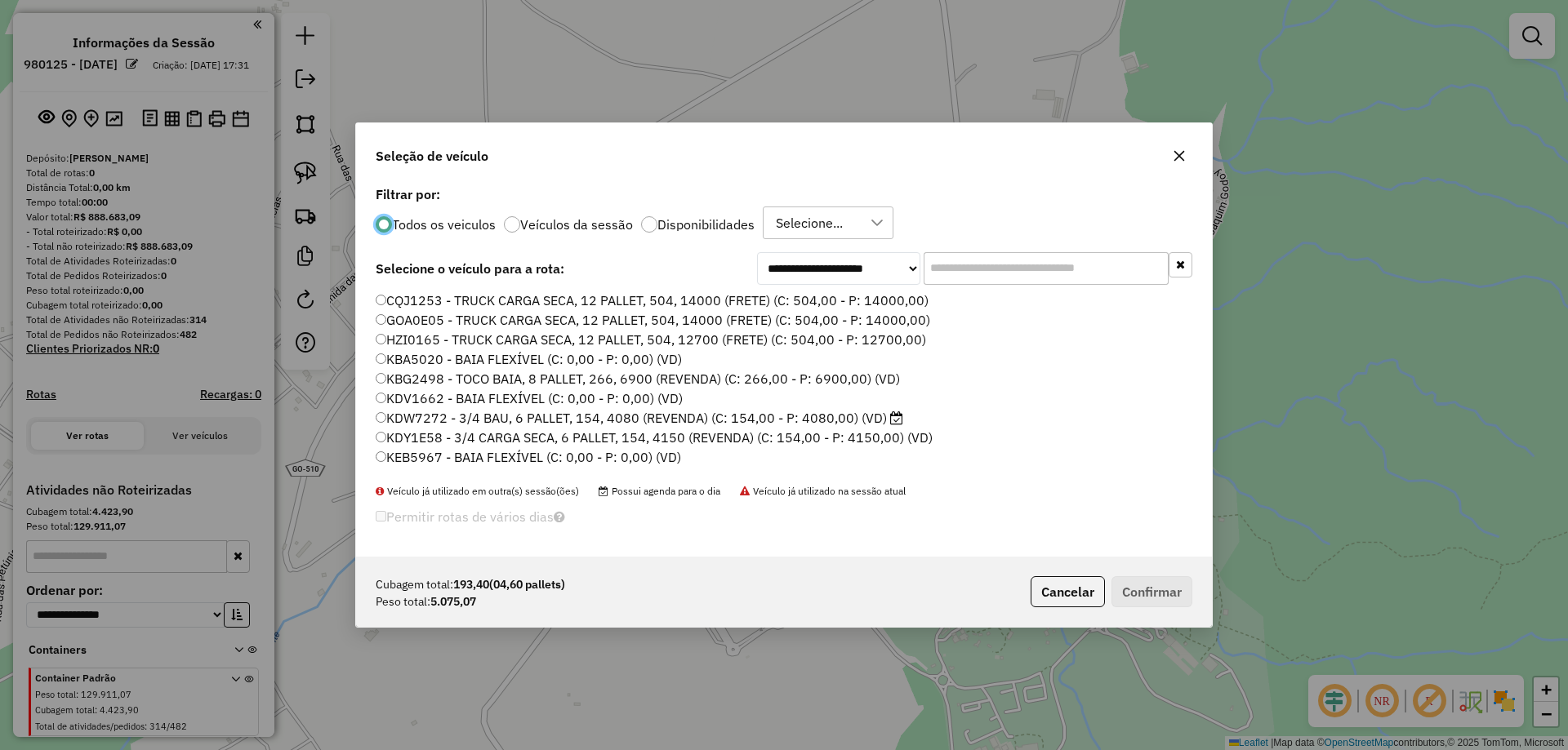
click at [152, 417] on div "**********" at bounding box center [784, 375] width 1568 height 750
click at [1038, 276] on input "text" at bounding box center [1046, 269] width 245 height 33
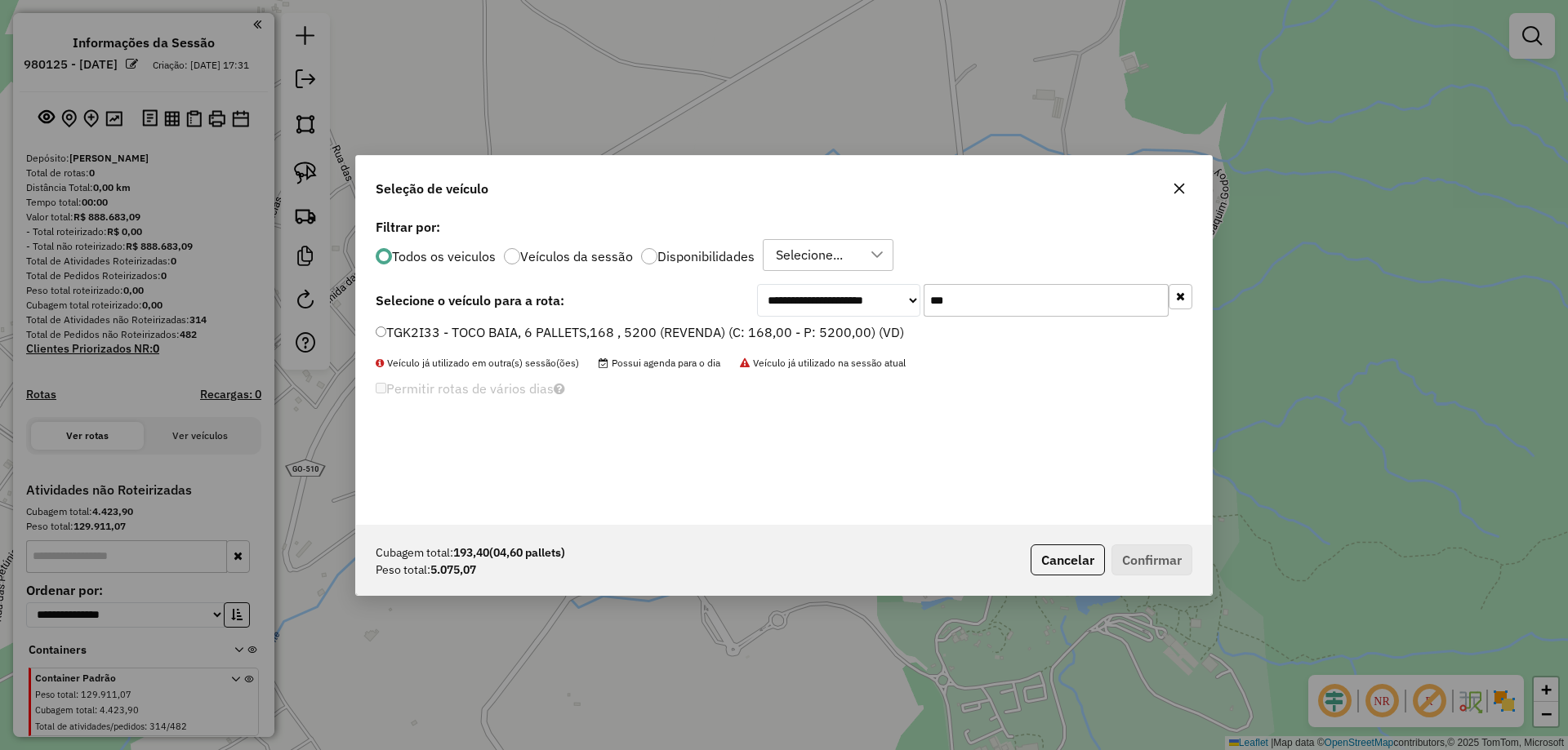
type input "***"
click at [821, 344] on div "TGK2I33 - TOCO BAIA, 6 PALLETS,168 , 5200 (REVENDA) (C: 168,00 - P: 5200,00) (V…" at bounding box center [784, 339] width 836 height 33
click at [817, 338] on label "TGK2I33 - TOCO BAIA, 6 PALLETS,168 , 5200 (REVENDA) (C: 168,00 - P: 5200,00) (V…" at bounding box center [640, 332] width 528 height 19
click at [1182, 564] on button "Confirmar" at bounding box center [1152, 560] width 81 height 31
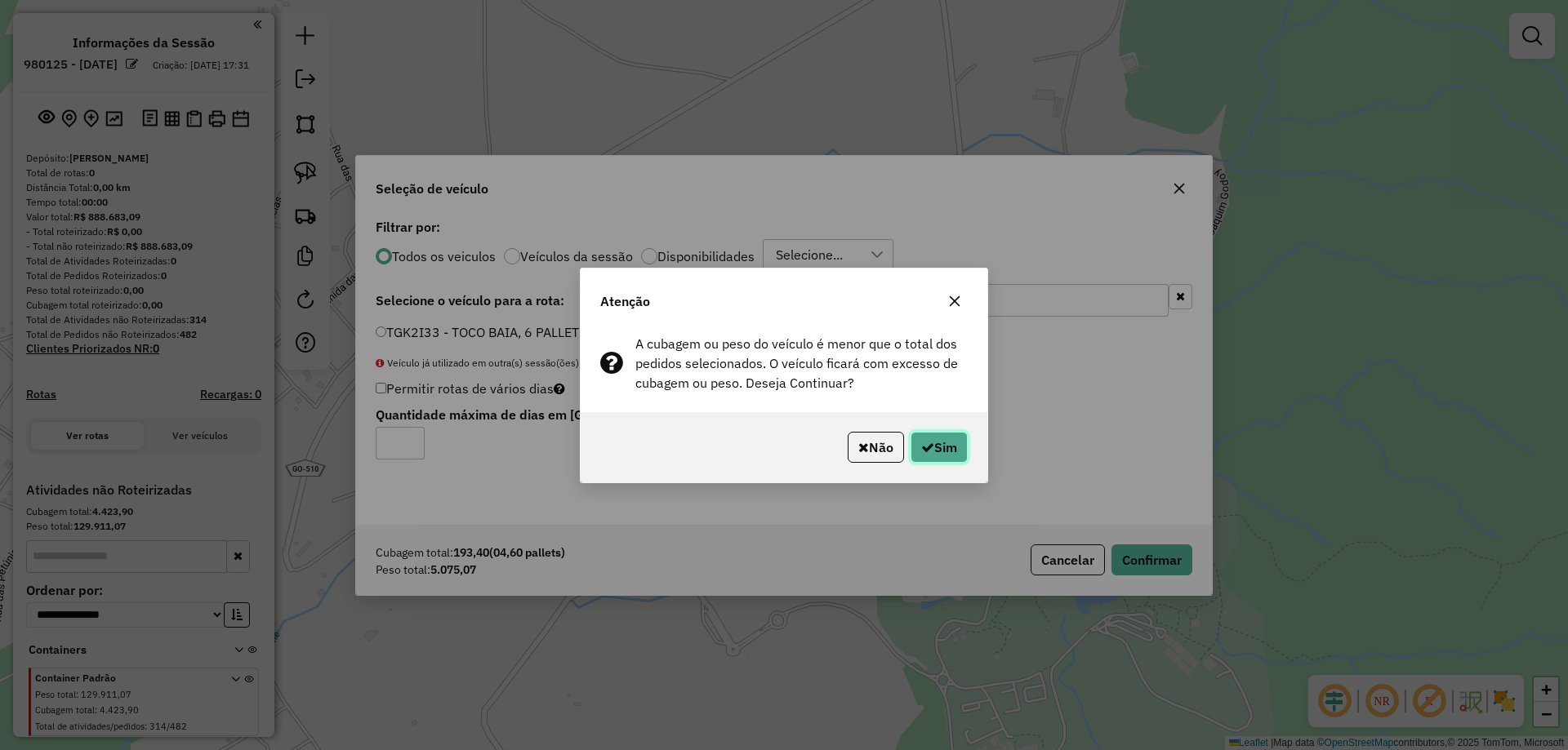
click at [936, 446] on button "Sim" at bounding box center [939, 447] width 57 height 31
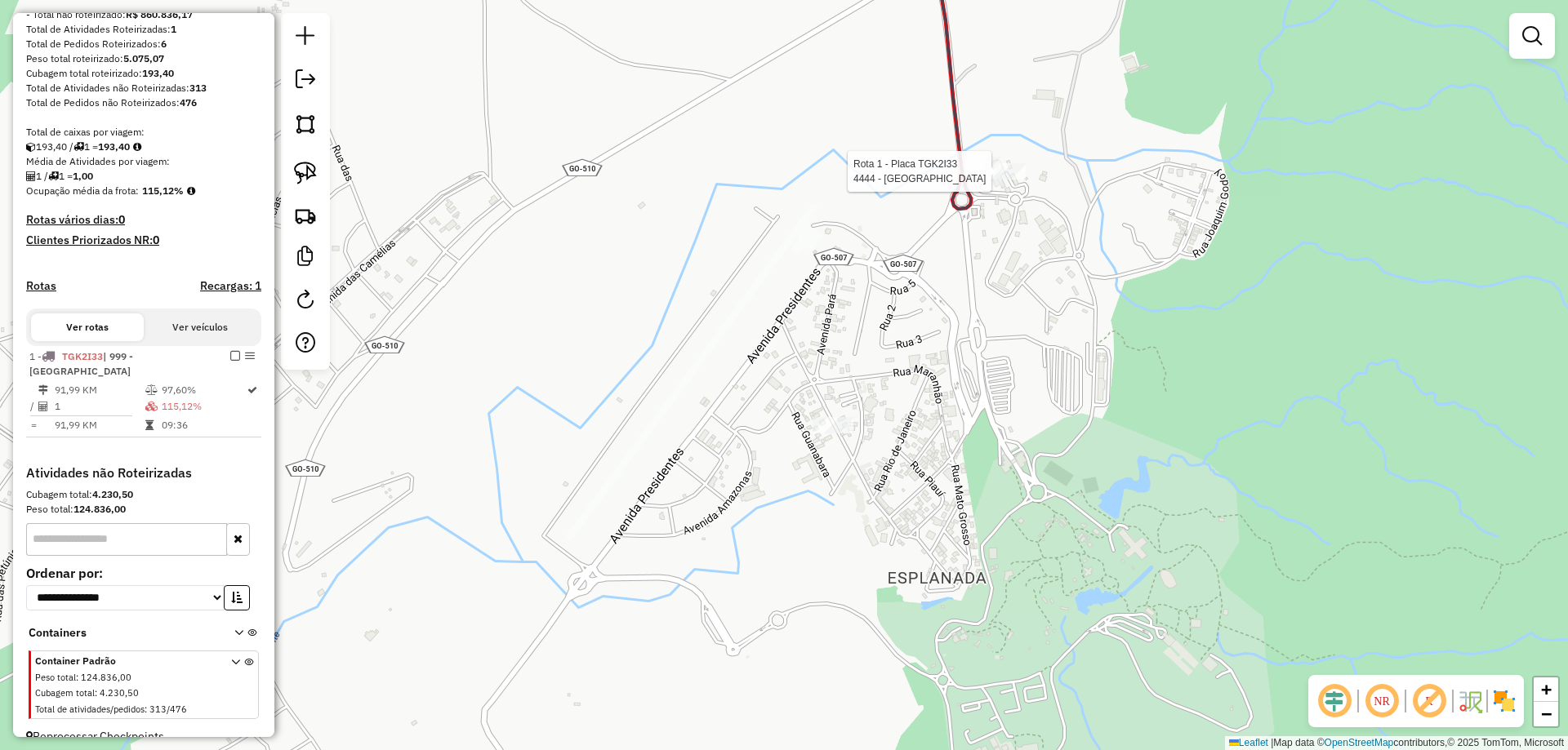
select select "**********"
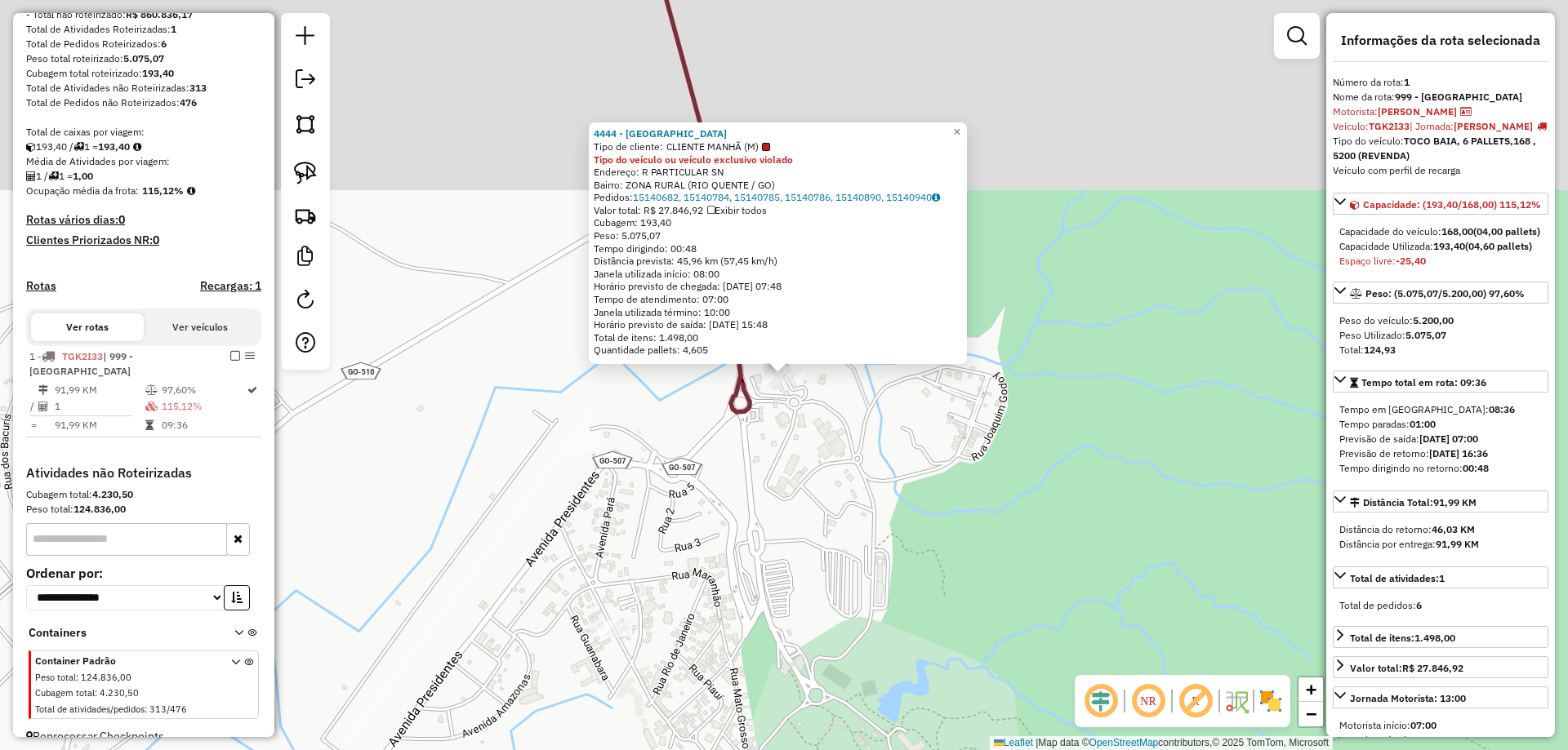
scroll to position [268, 0]
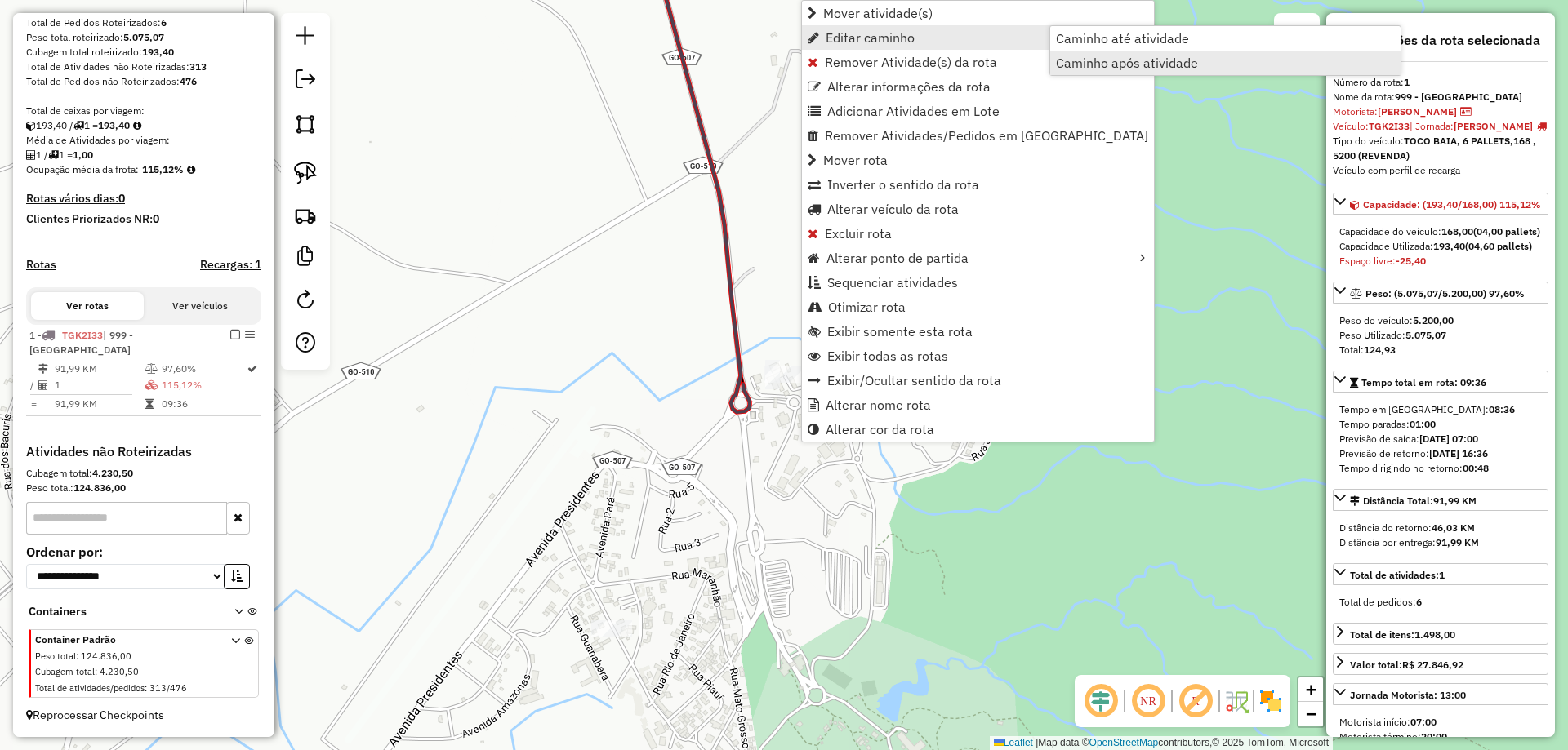
click at [1082, 57] on span "Caminho após atividade" at bounding box center [1127, 63] width 142 height 13
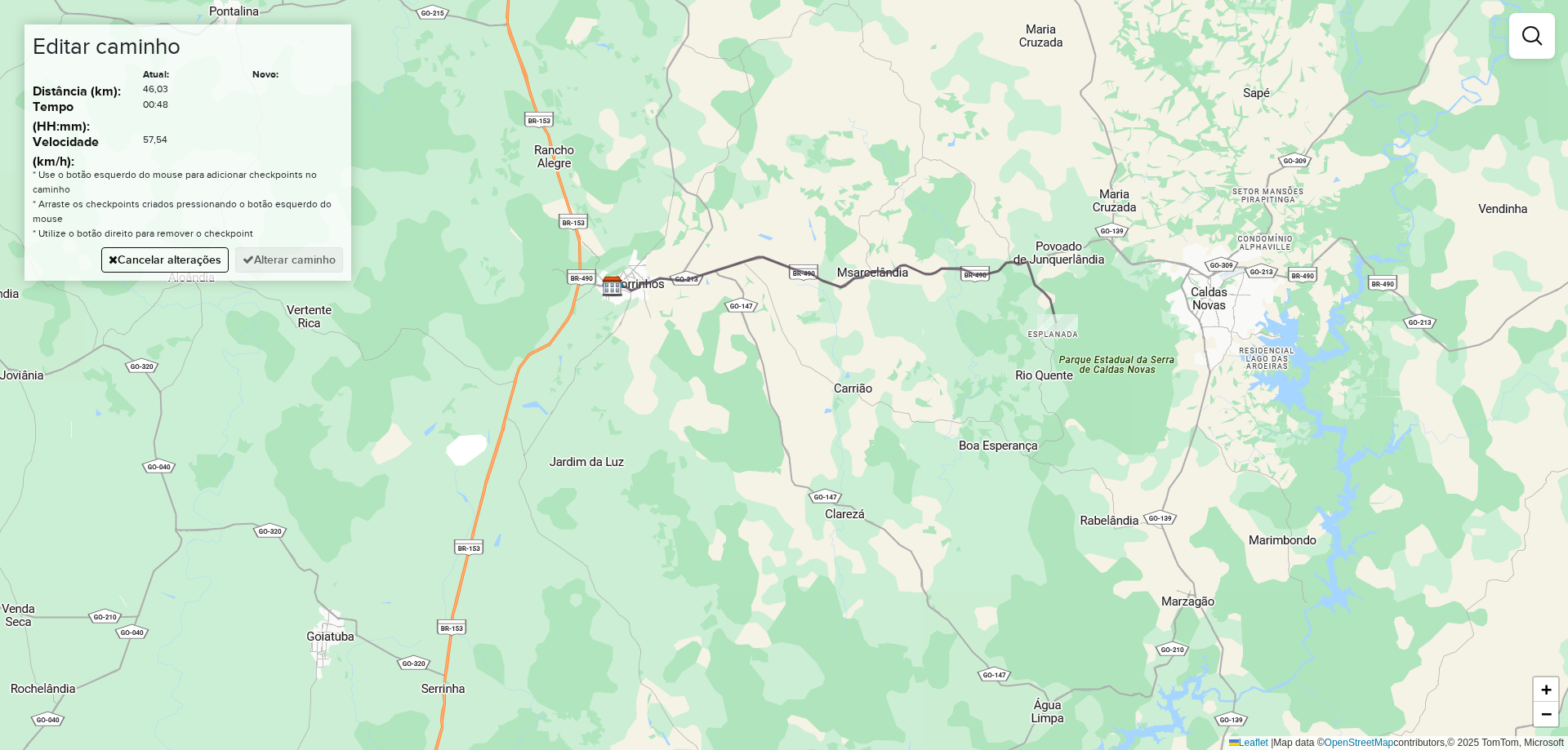
click at [889, 197] on div "Janela de atendimento Grade de atendimento Capacidade Transportadoras Veículos …" at bounding box center [784, 375] width 1568 height 750
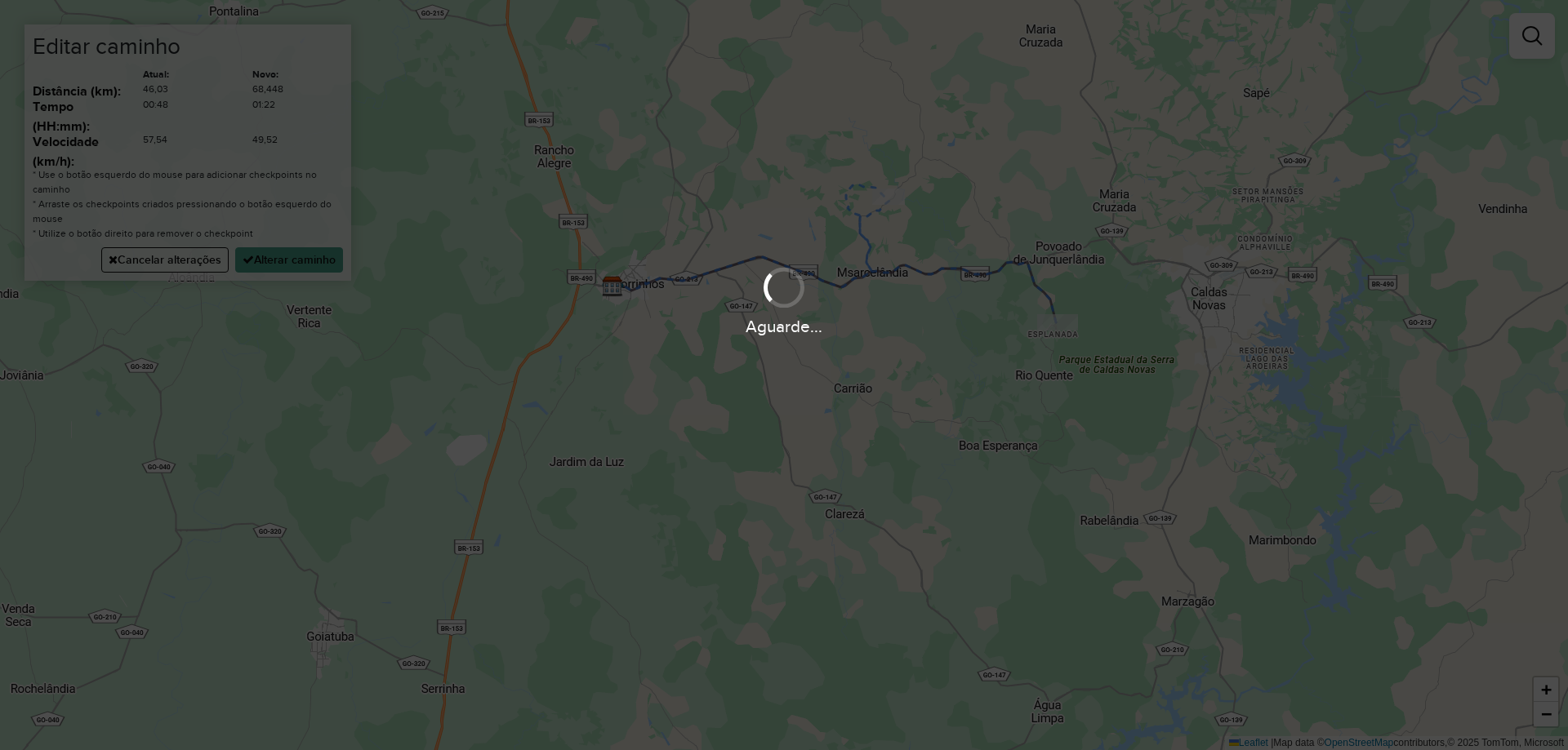
click at [309, 265] on div "Aguarde..." at bounding box center [784, 299] width 1568 height 78
click at [308, 265] on button "Alterar caminho" at bounding box center [289, 260] width 108 height 26
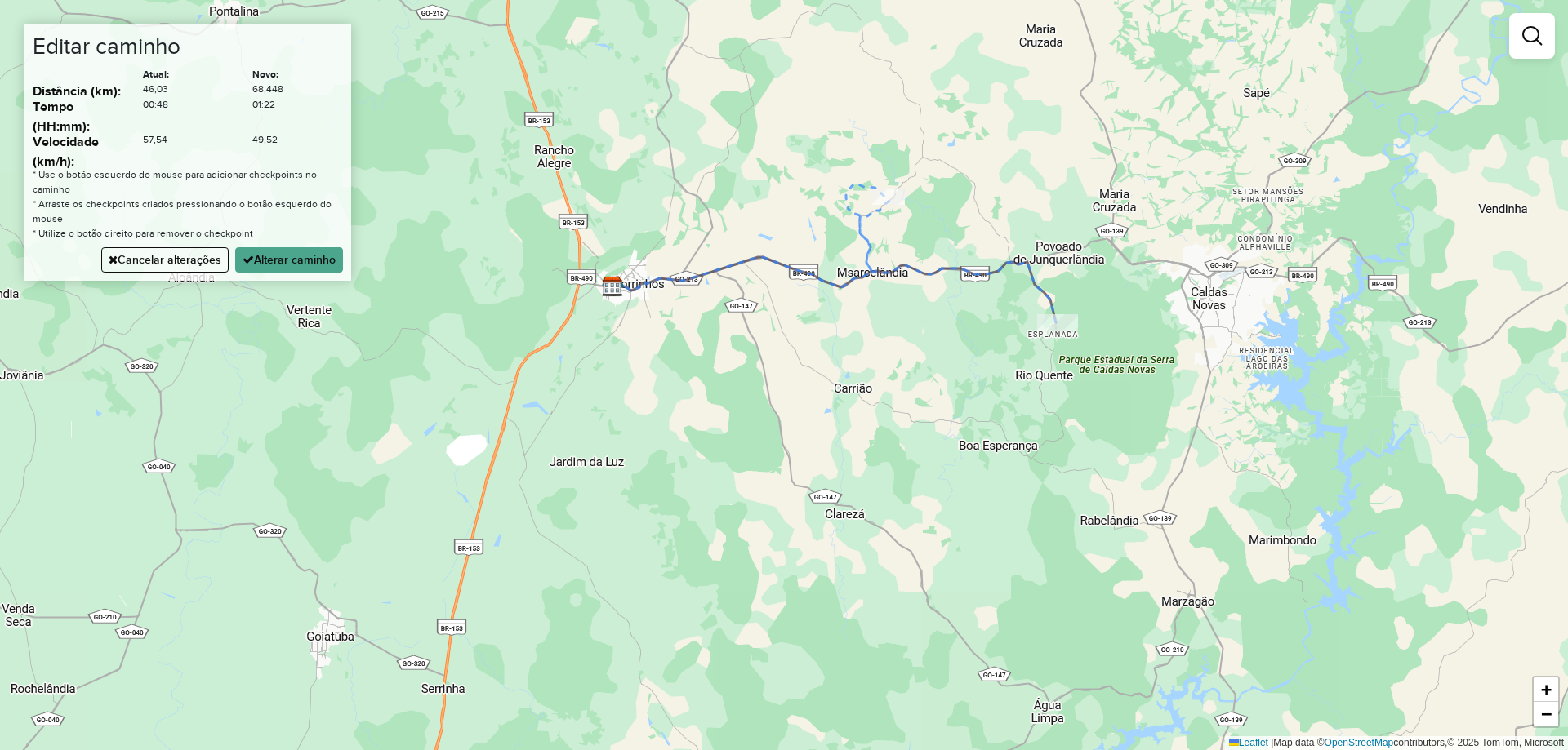
click at [0, 0] on div "Aguarde..." at bounding box center [0, 0] width 0 height 0
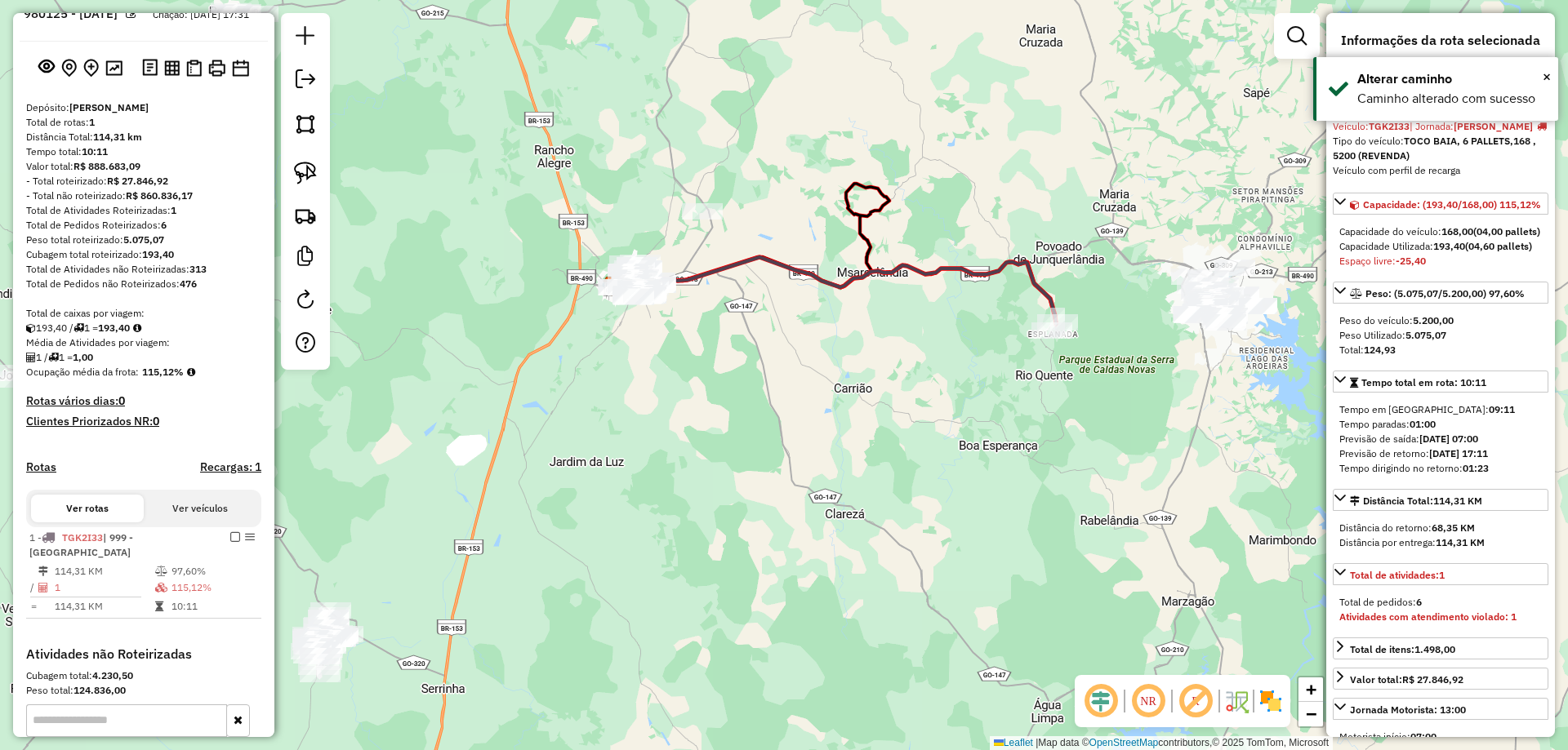
click at [889, 266] on icon at bounding box center [834, 290] width 443 height 67
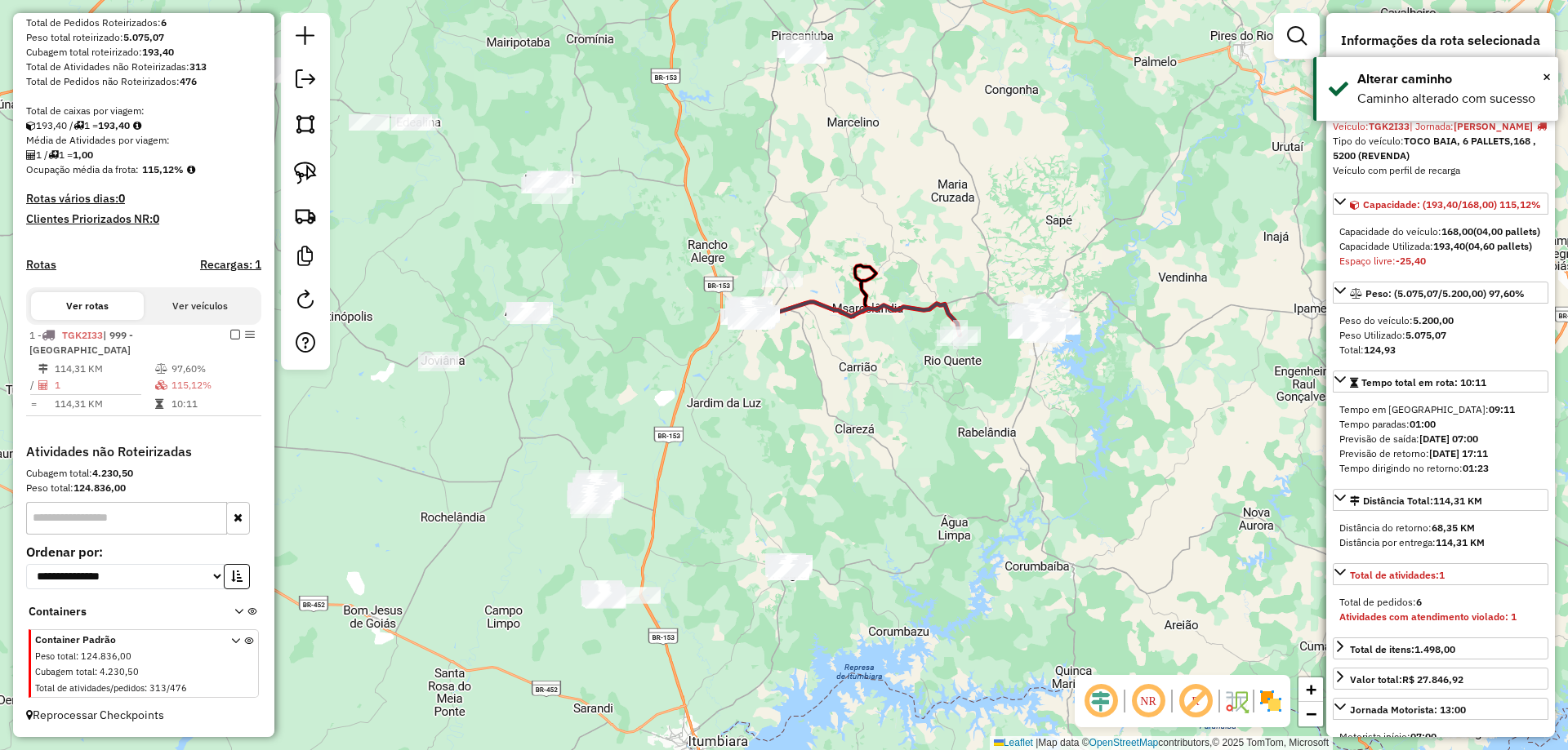
drag, startPoint x: 922, startPoint y: 462, endPoint x: 1022, endPoint y: 501, distance: 107.3
click at [1017, 507] on div "Janela de atendimento Grade de atendimento Capacidade Transportadoras Veículos …" at bounding box center [784, 375] width 1568 height 750
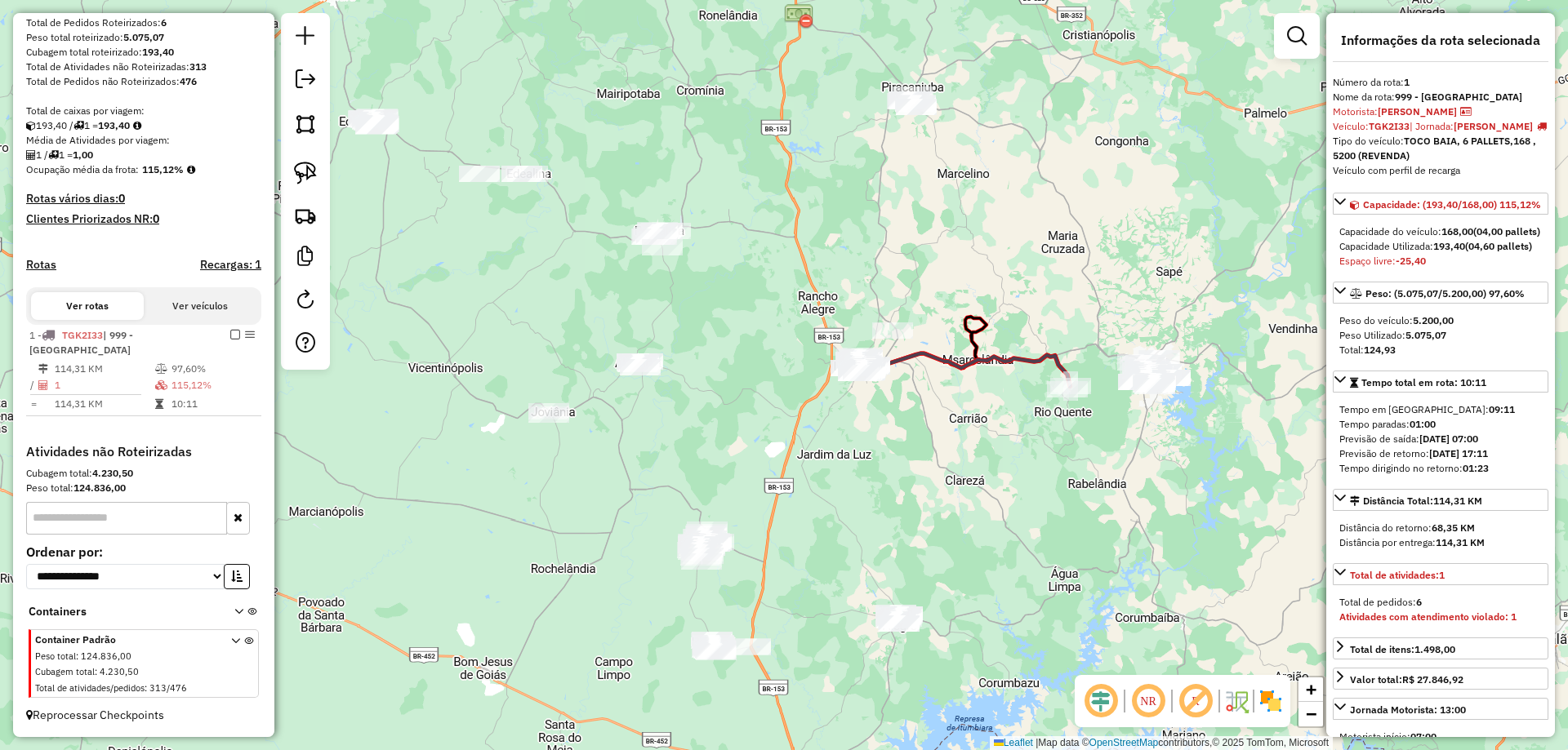
click at [1022, 501] on div "Janela de atendimento Grade de atendimento Capacidade Transportadoras Veículos …" at bounding box center [784, 375] width 1568 height 750
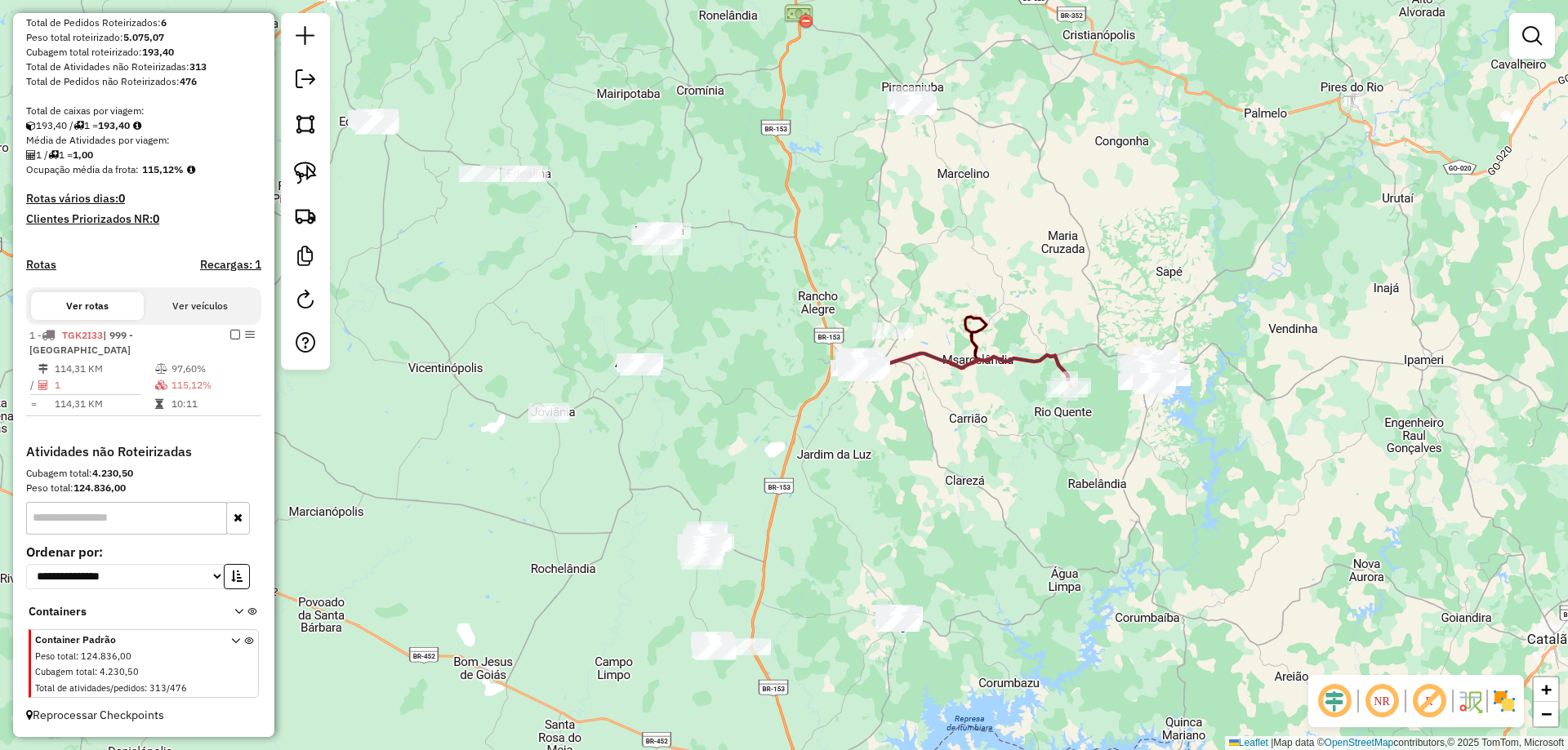
click at [1085, 505] on div "Janela de atendimento Grade de atendimento Capacidade Transportadoras Veículos …" at bounding box center [784, 375] width 1568 height 750
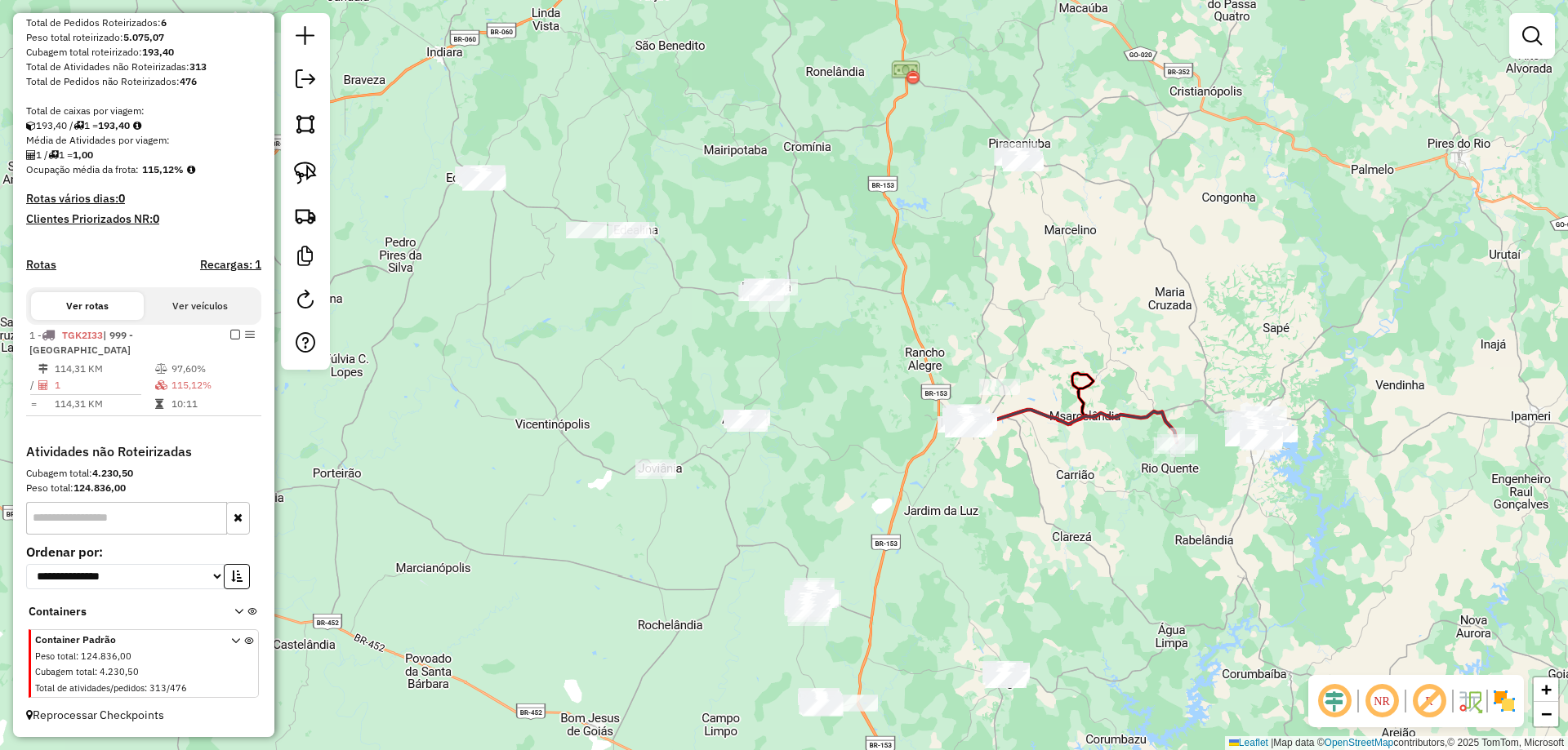
drag, startPoint x: 836, startPoint y: 432, endPoint x: 893, endPoint y: 454, distance: 61.1
click at [899, 464] on div "Janela de atendimento Grade de atendimento Capacidade Transportadoras Veículos …" at bounding box center [784, 375] width 1568 height 750
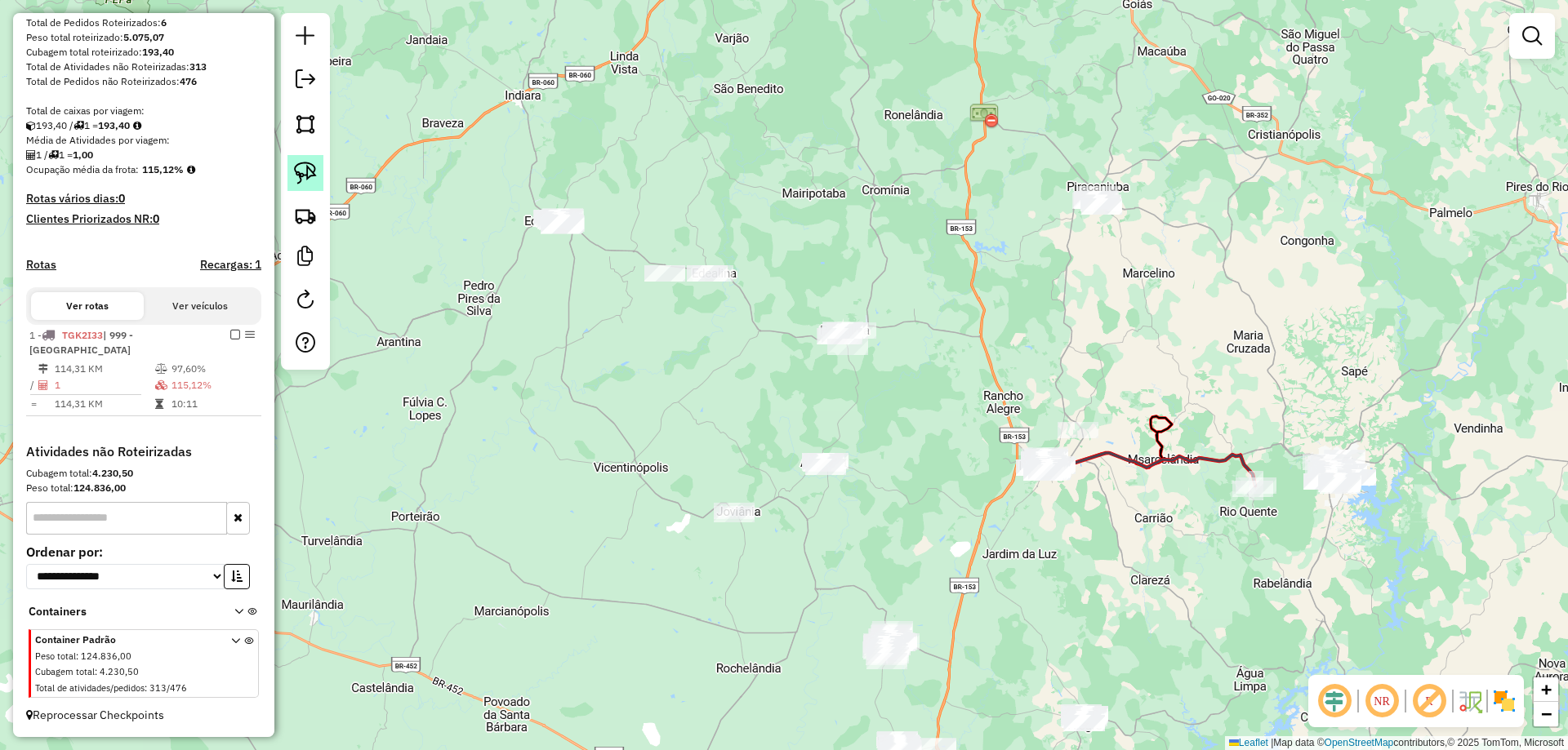
click at [306, 180] on img at bounding box center [305, 172] width 23 height 23
drag, startPoint x: 570, startPoint y: 129, endPoint x: 664, endPoint y: 141, distance: 94.8
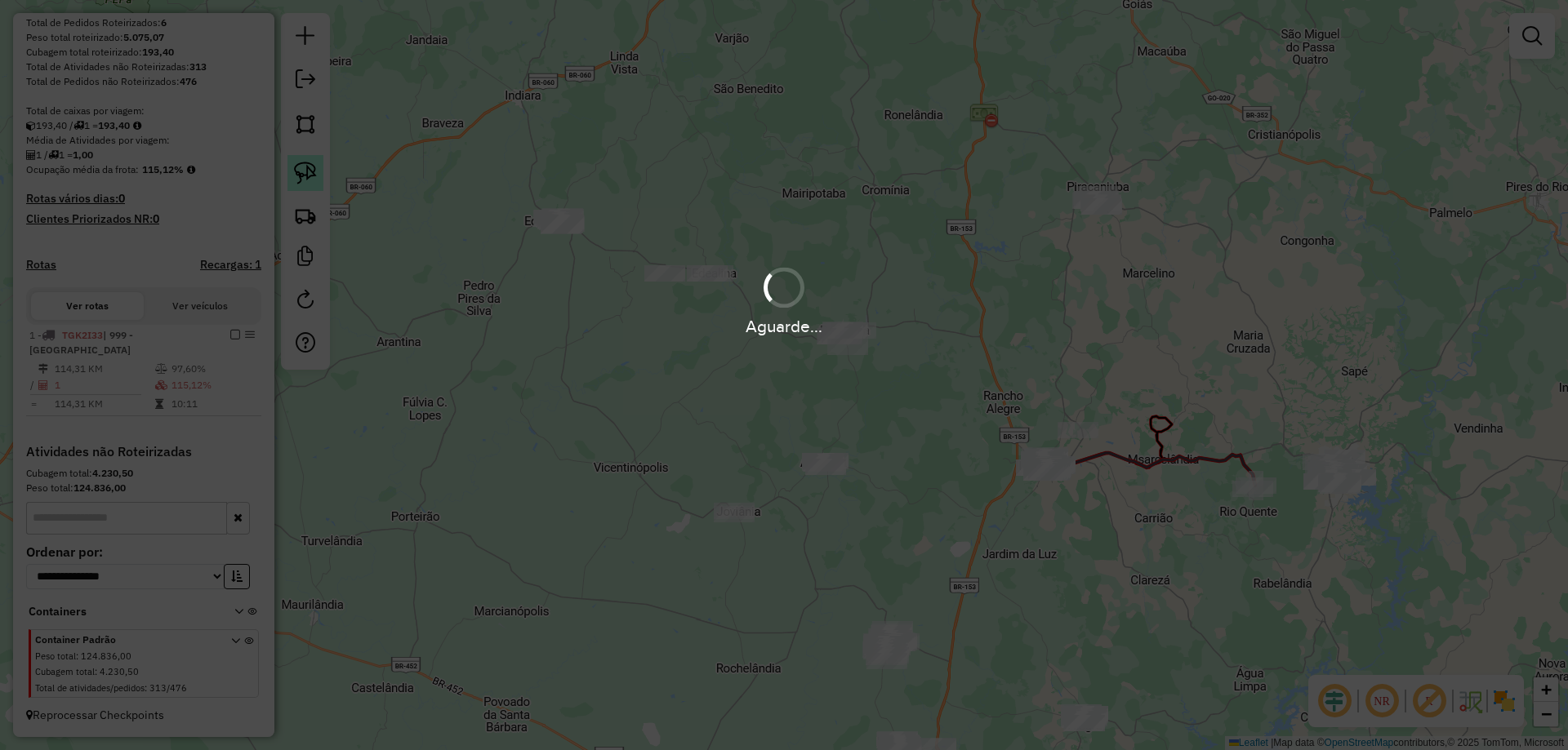
click at [305, 170] on img at bounding box center [305, 172] width 23 height 23
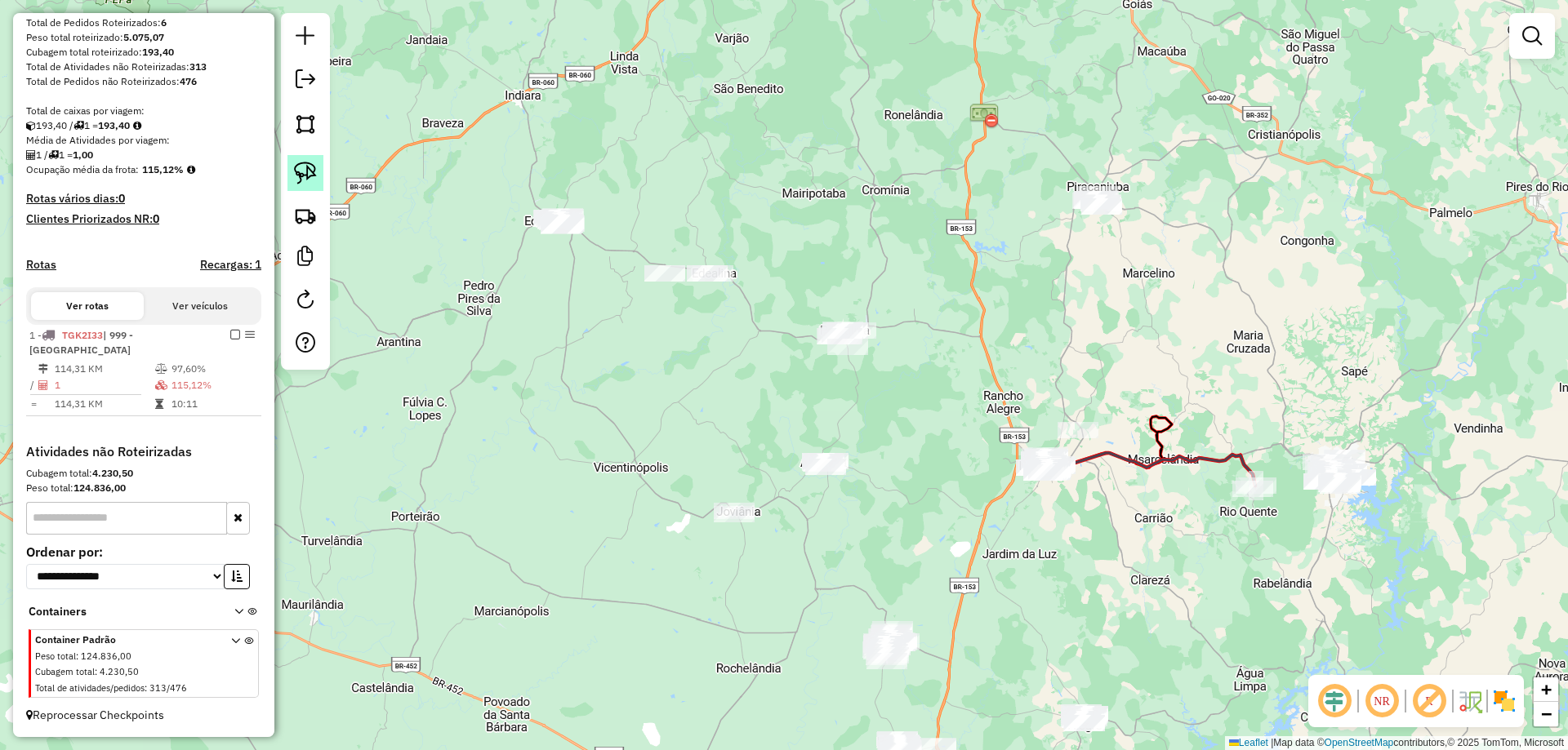
click at [314, 172] on img at bounding box center [305, 172] width 23 height 23
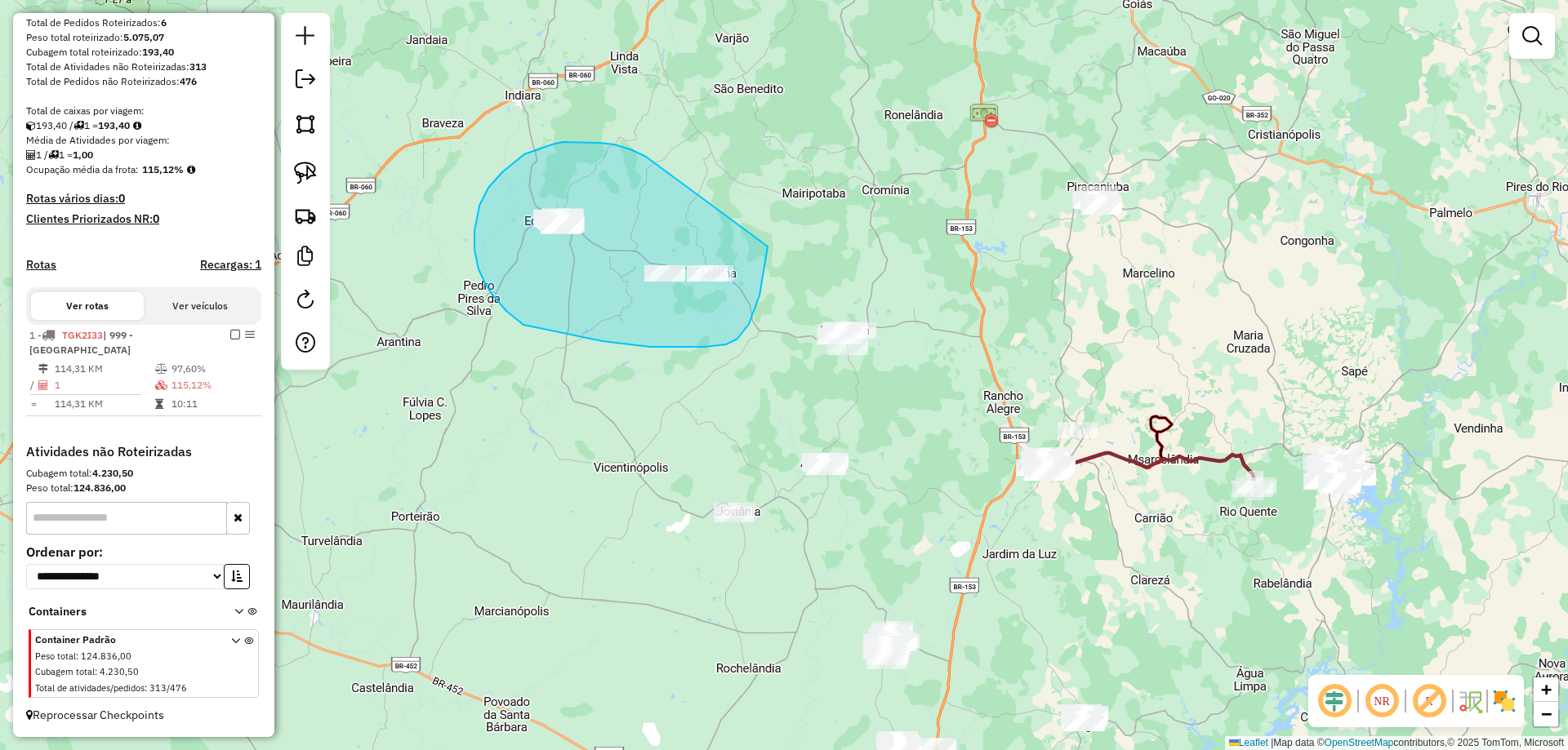
drag, startPoint x: 563, startPoint y: 142, endPoint x: 791, endPoint y: 118, distance: 229.3
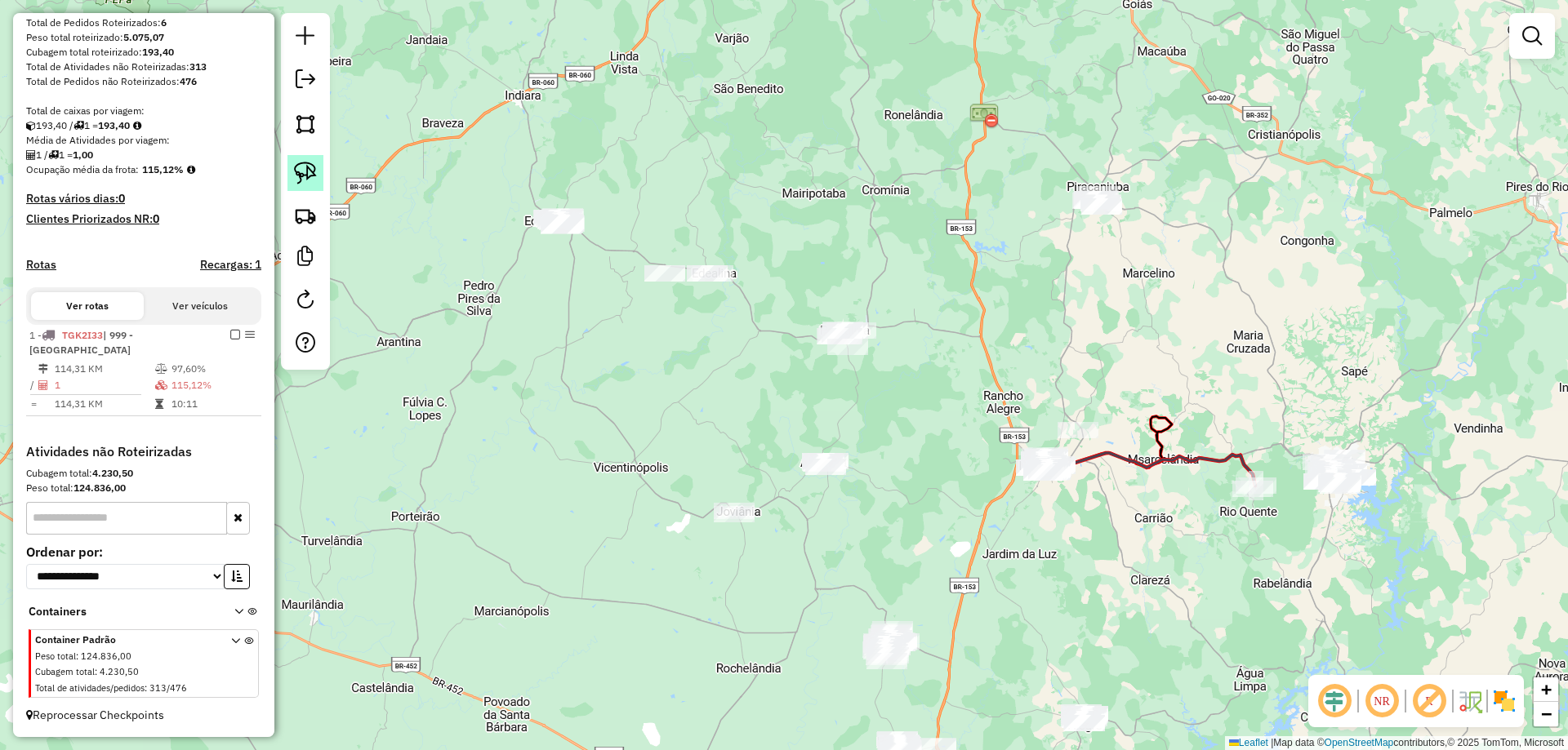
click at [311, 175] on img at bounding box center [305, 172] width 23 height 23
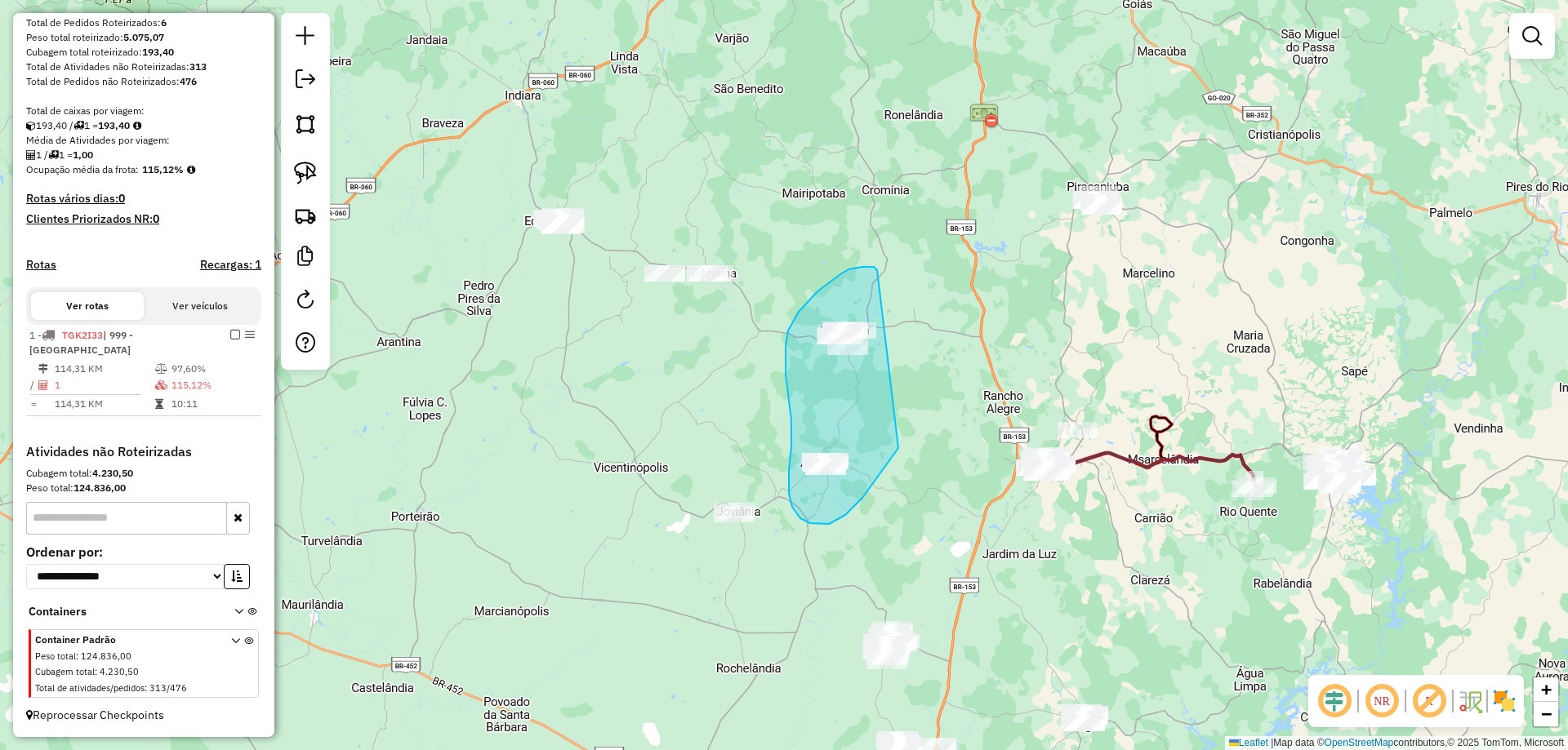
drag, startPoint x: 818, startPoint y: 291, endPoint x: 950, endPoint y: 248, distance: 138.8
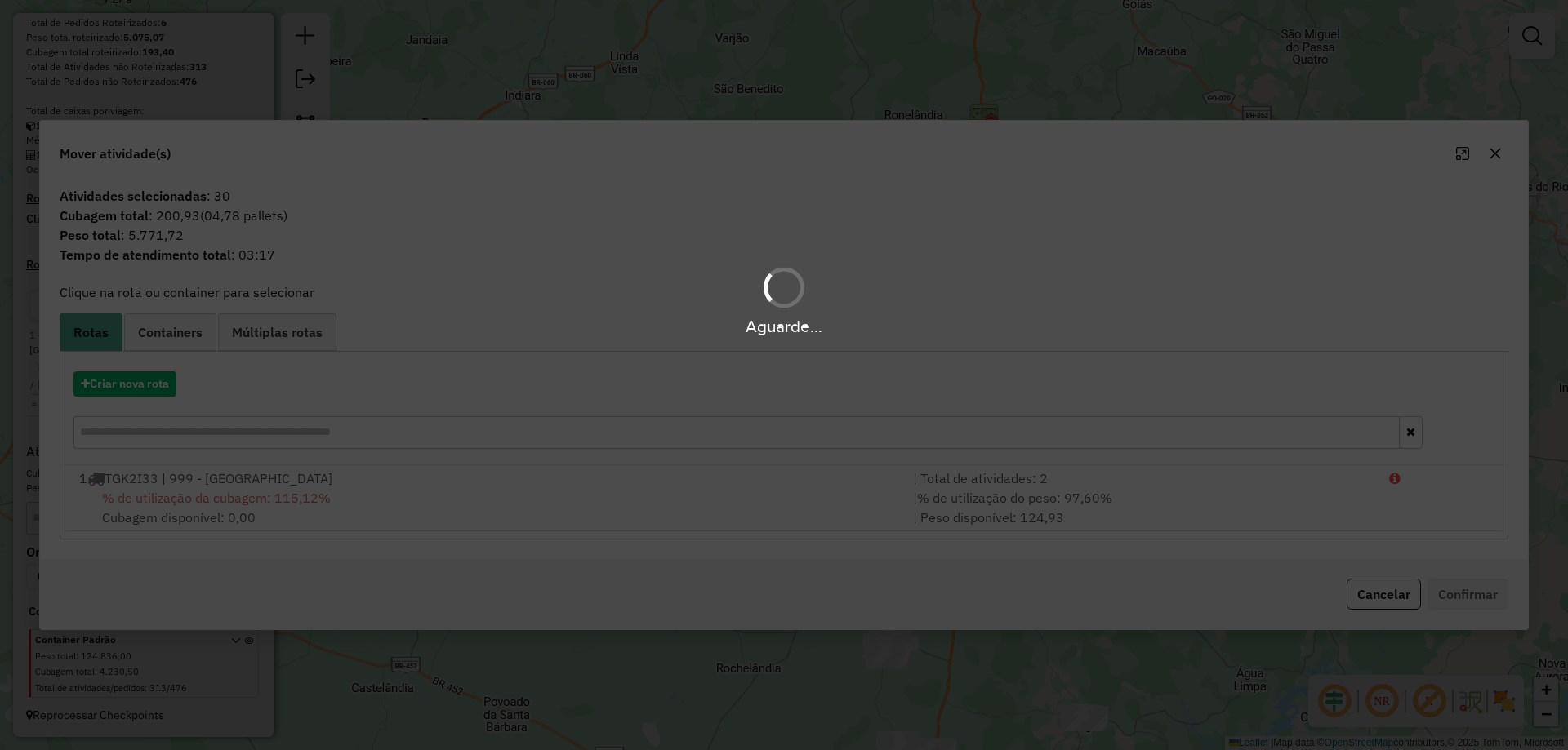
click at [110, 395] on div "Aguarde..." at bounding box center [784, 375] width 1568 height 750
click at [109, 395] on div "Aguarde..." at bounding box center [784, 375] width 1568 height 750
click at [110, 392] on div "Aguarde..." at bounding box center [784, 375] width 1568 height 750
click at [112, 391] on div "Aguarde..." at bounding box center [784, 375] width 1568 height 750
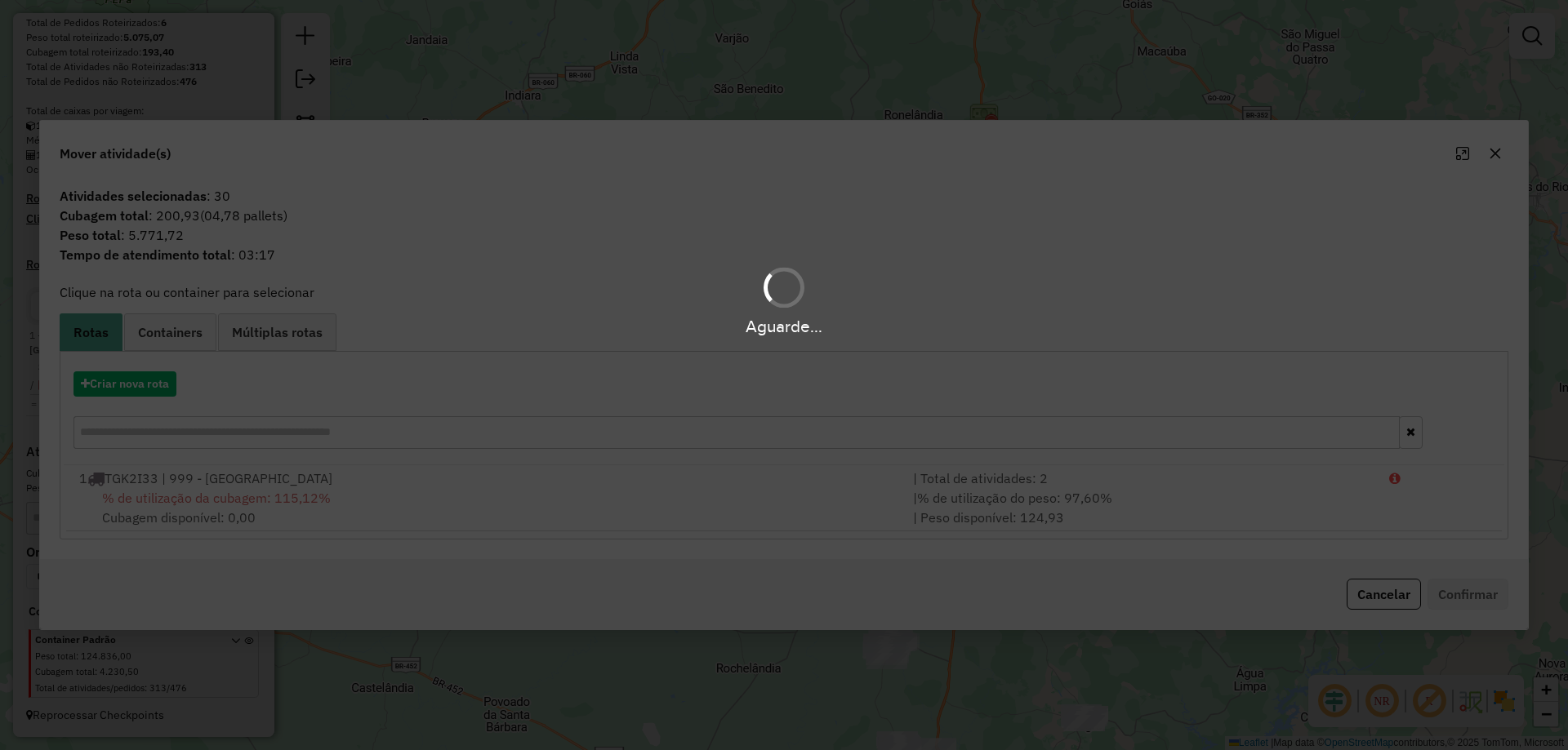
click at [112, 391] on div "Aguarde..." at bounding box center [784, 375] width 1568 height 750
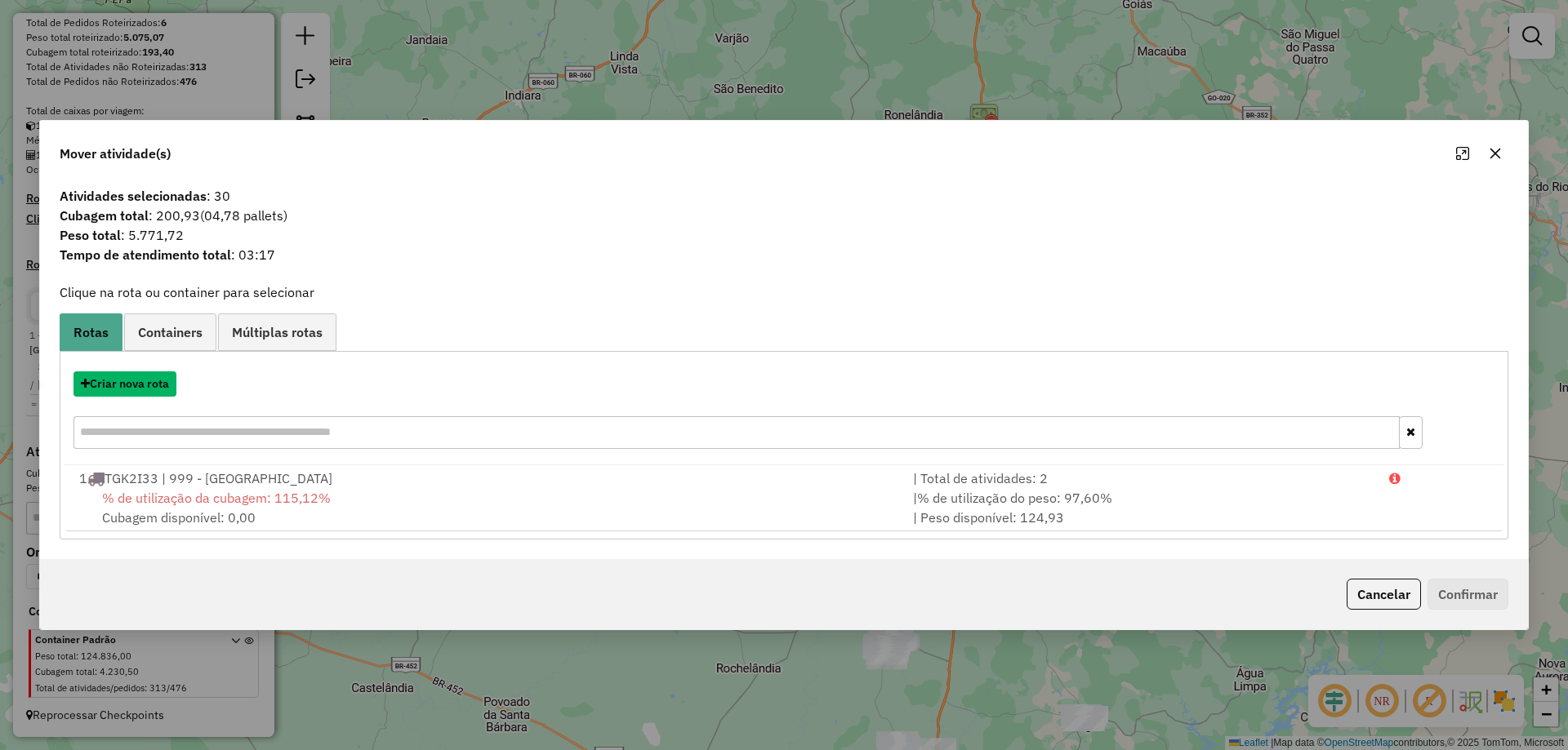
click at [112, 391] on button "Criar nova rota" at bounding box center [125, 384] width 103 height 26
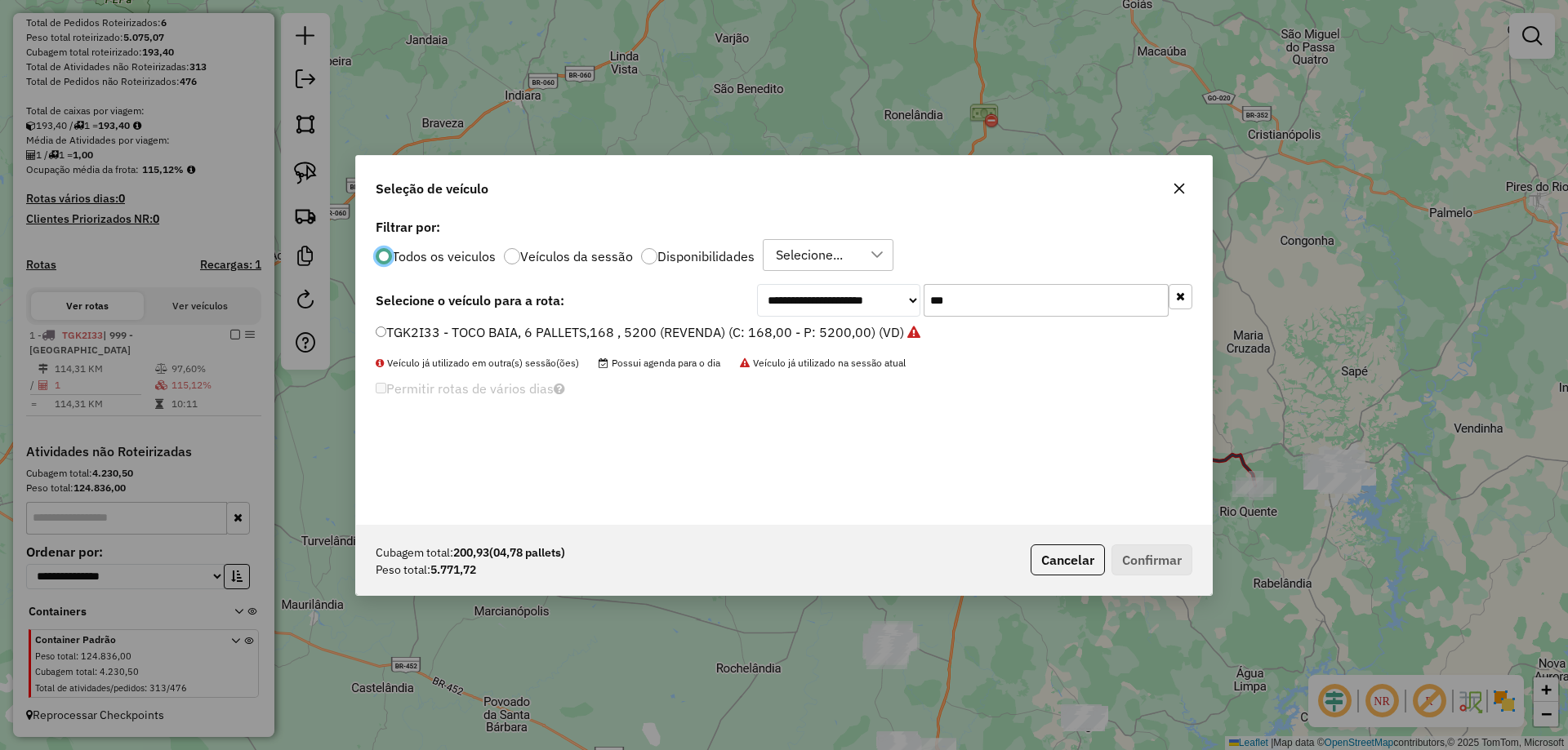
scroll to position [9, 5]
drag, startPoint x: 934, startPoint y: 306, endPoint x: 781, endPoint y: 340, distance: 156.7
click at [789, 338] on div "**********" at bounding box center [784, 370] width 856 height 310
type input "***"
click at [850, 334] on label "PQT3119 - TOCO BAIA, 10 PALLET, 308, 7820 (REVENDA) (C: 308,00 - P: 7820,00) (V…" at bounding box center [650, 332] width 549 height 19
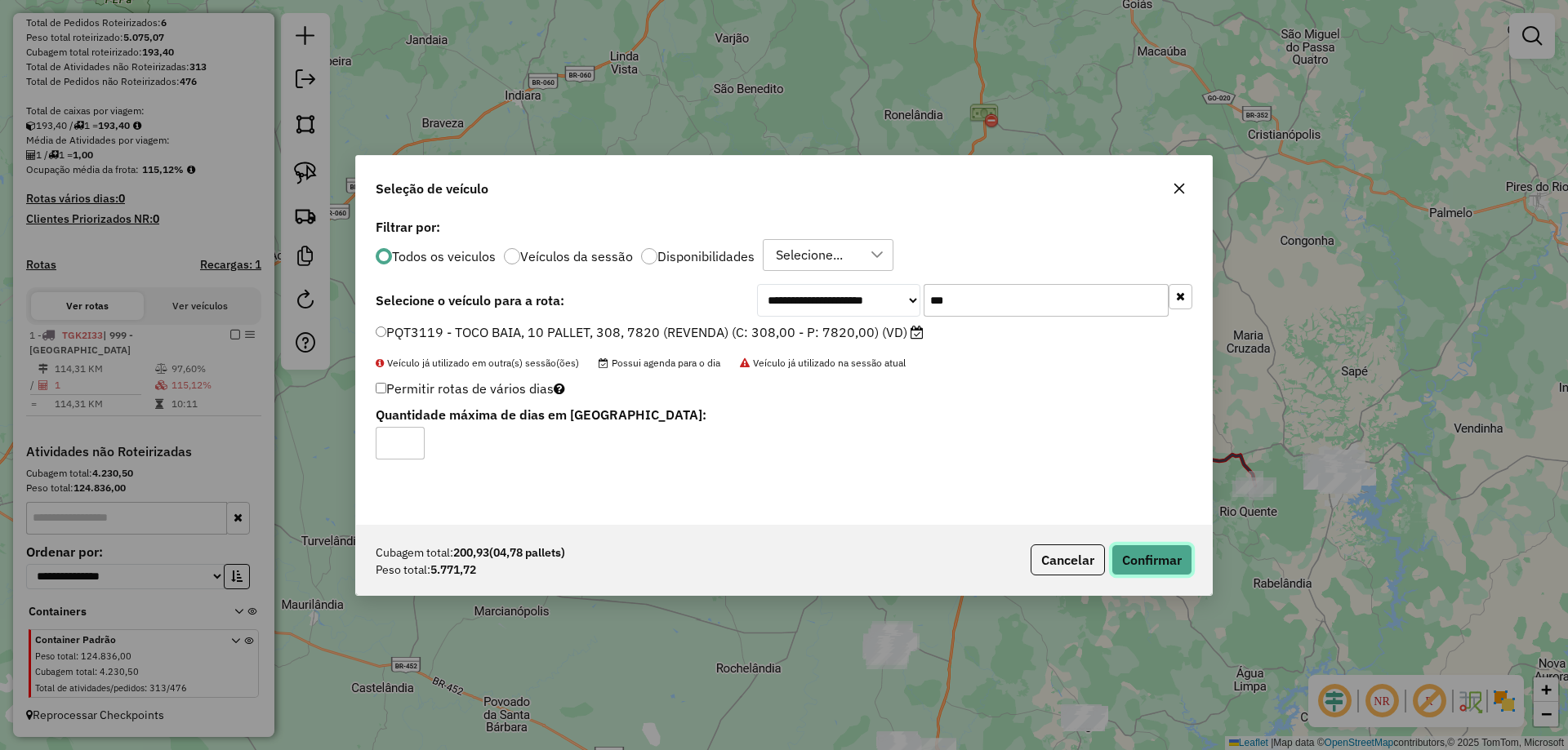
click at [1176, 560] on button "Confirmar" at bounding box center [1152, 560] width 81 height 31
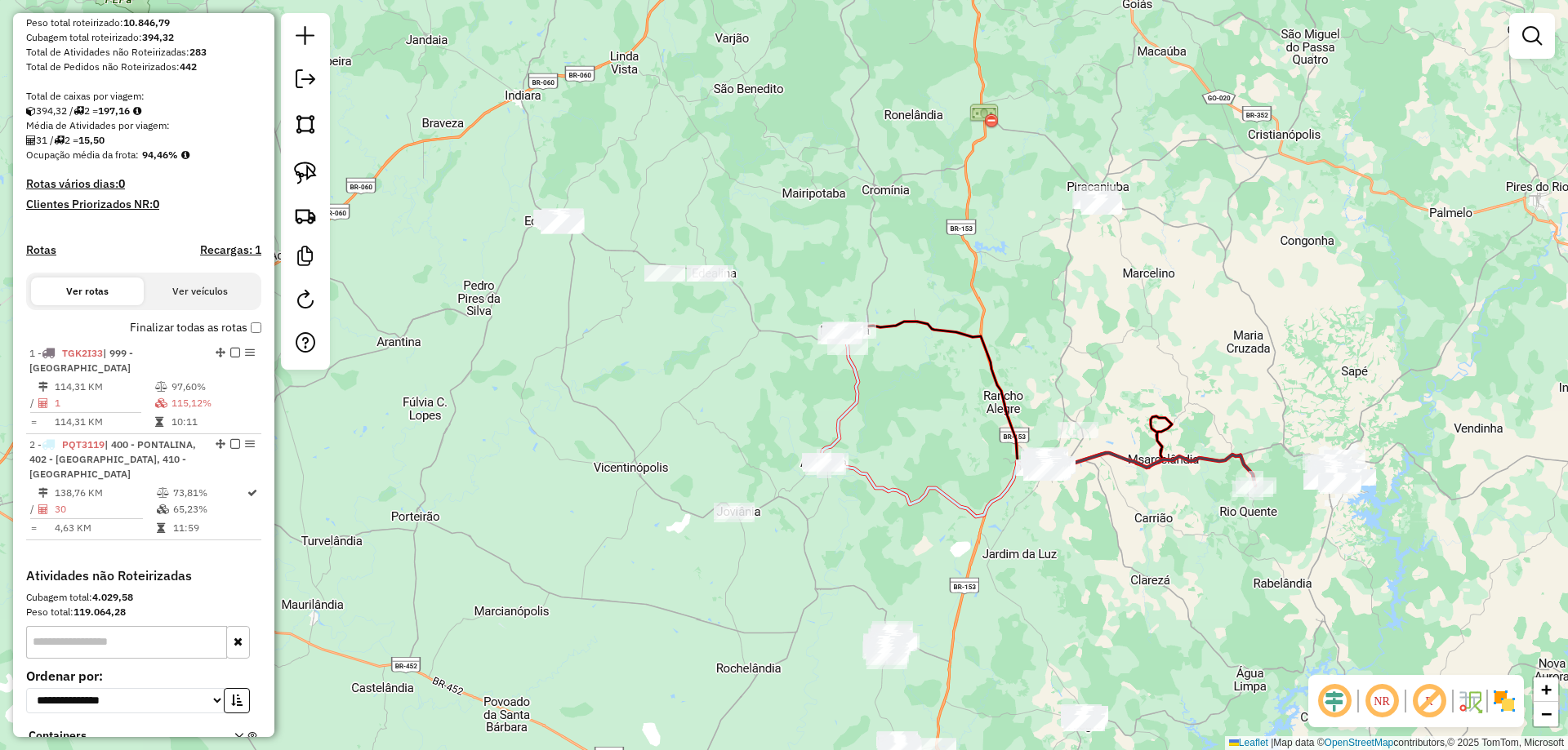
click at [834, 385] on div "Janela de atendimento Grade de atendimento Capacidade Transportadoras Veículos …" at bounding box center [784, 375] width 1568 height 750
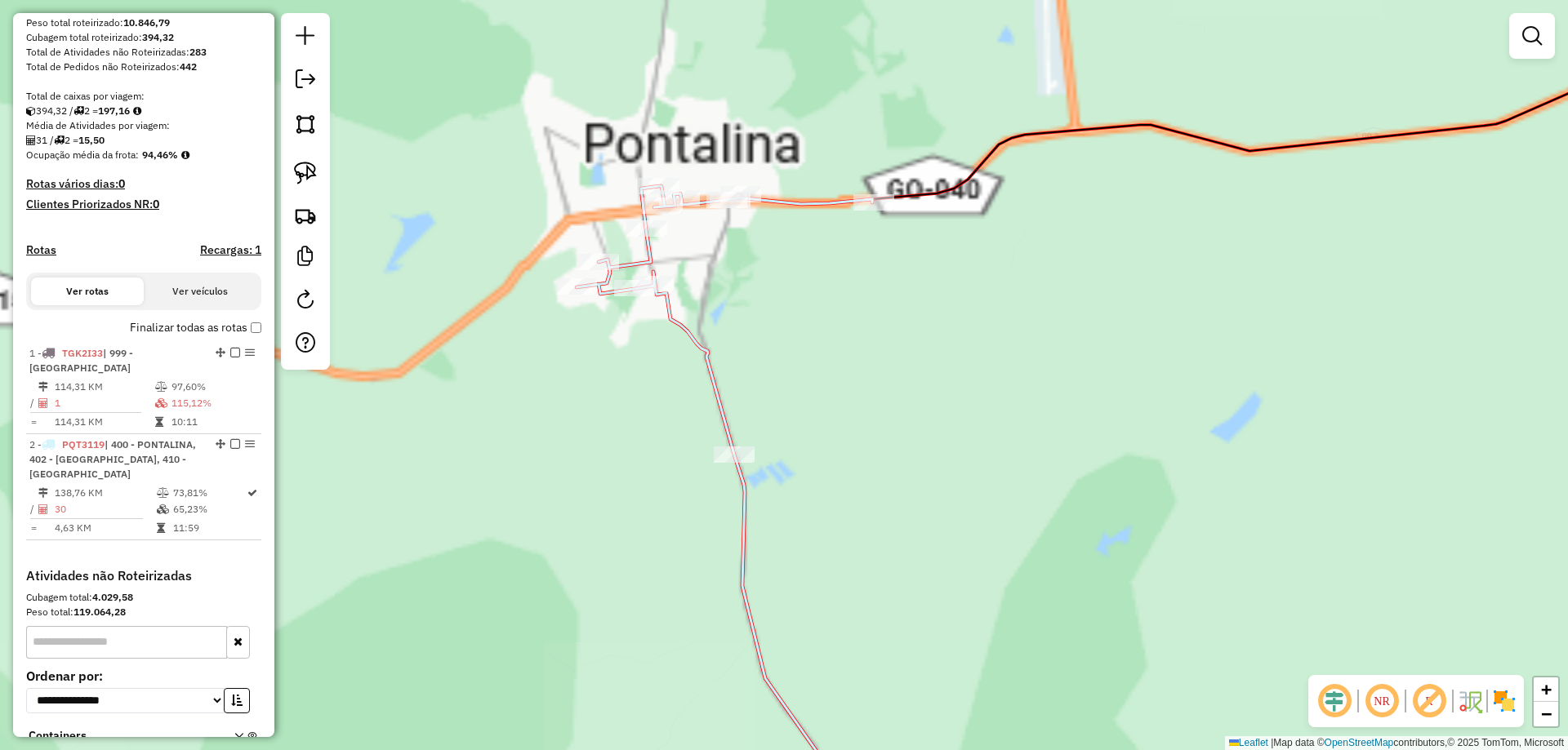
click at [821, 206] on icon at bounding box center [725, 505] width 296 height 640
select select "**********"
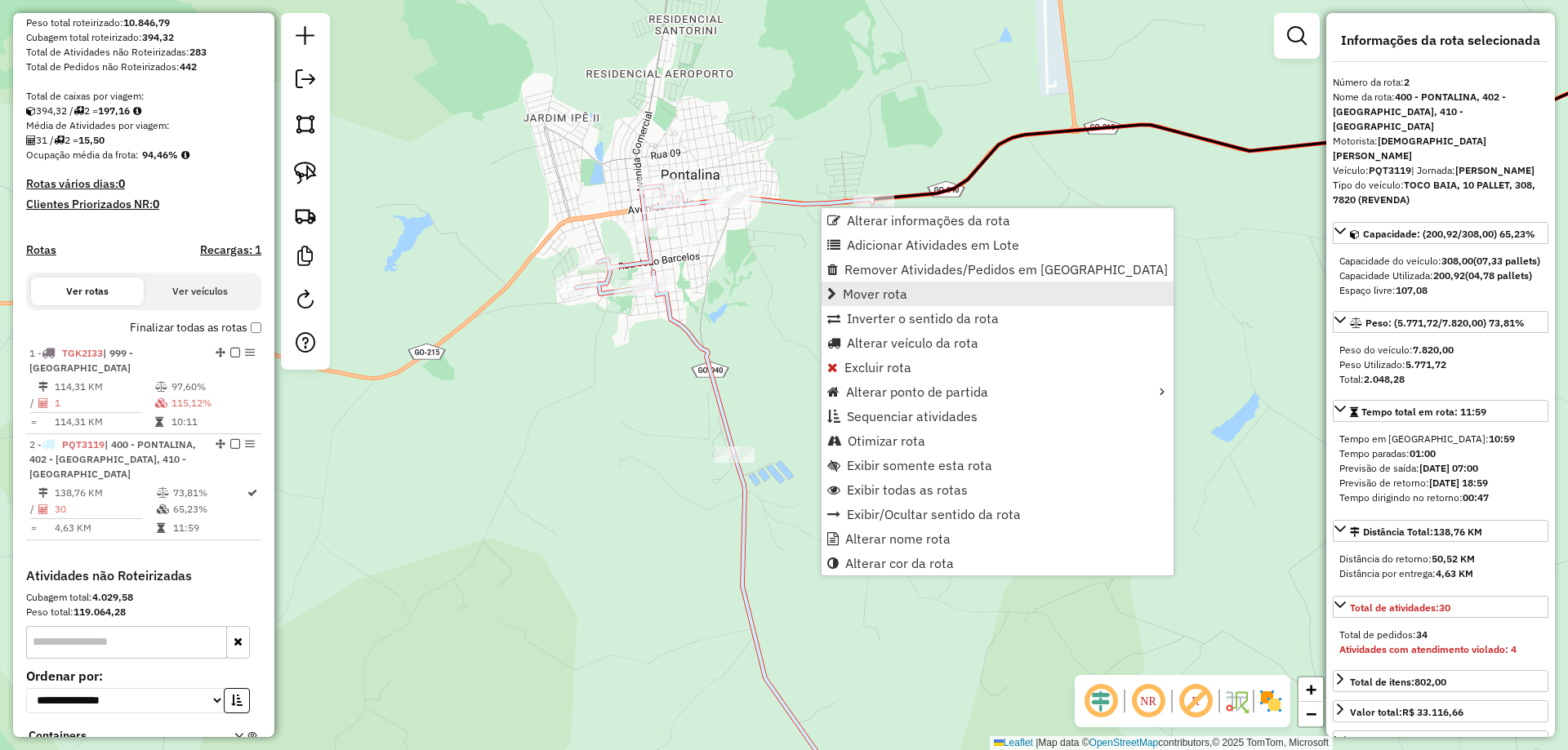
scroll to position [407, 0]
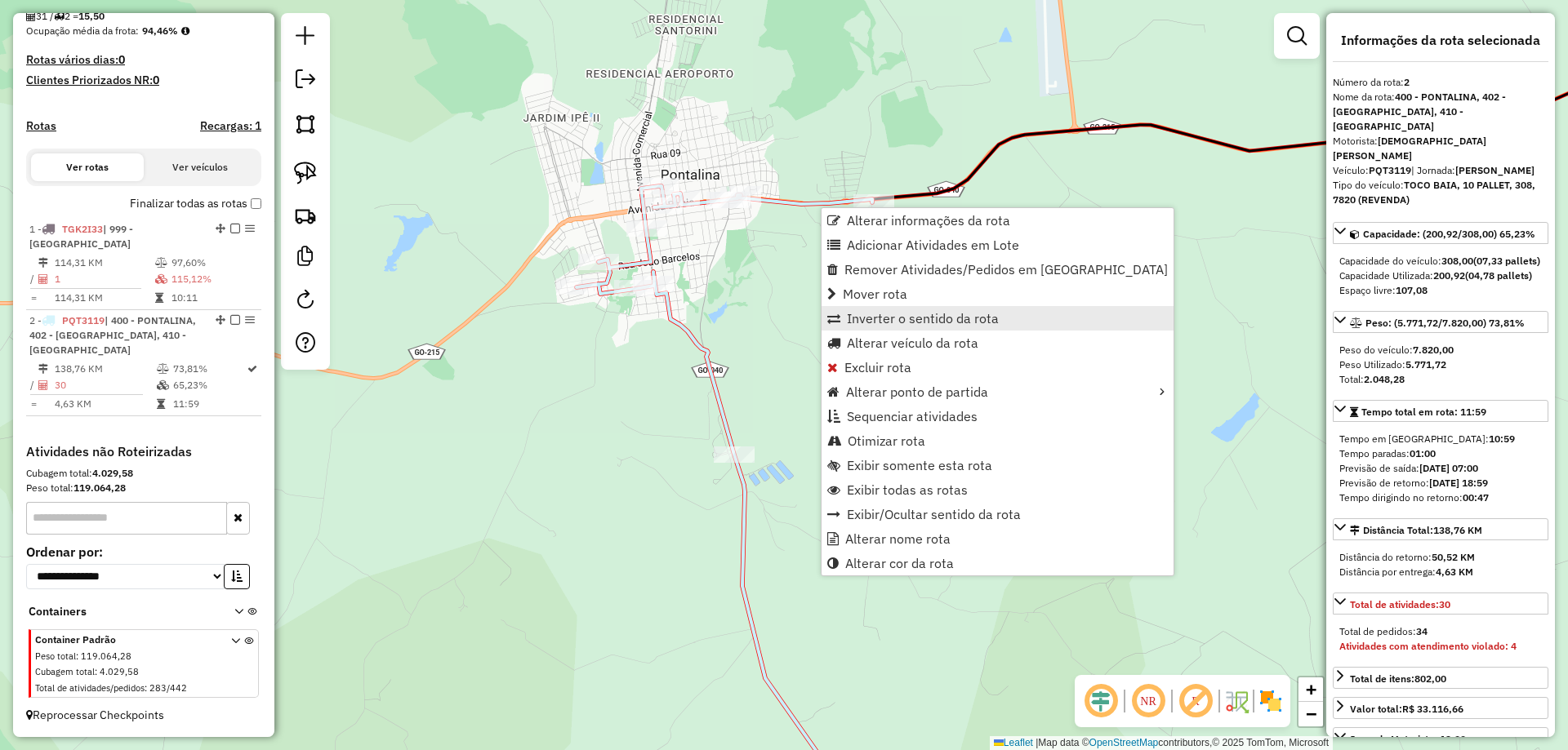
click at [900, 312] on span "Inverter o sentido da rota" at bounding box center [923, 318] width 152 height 13
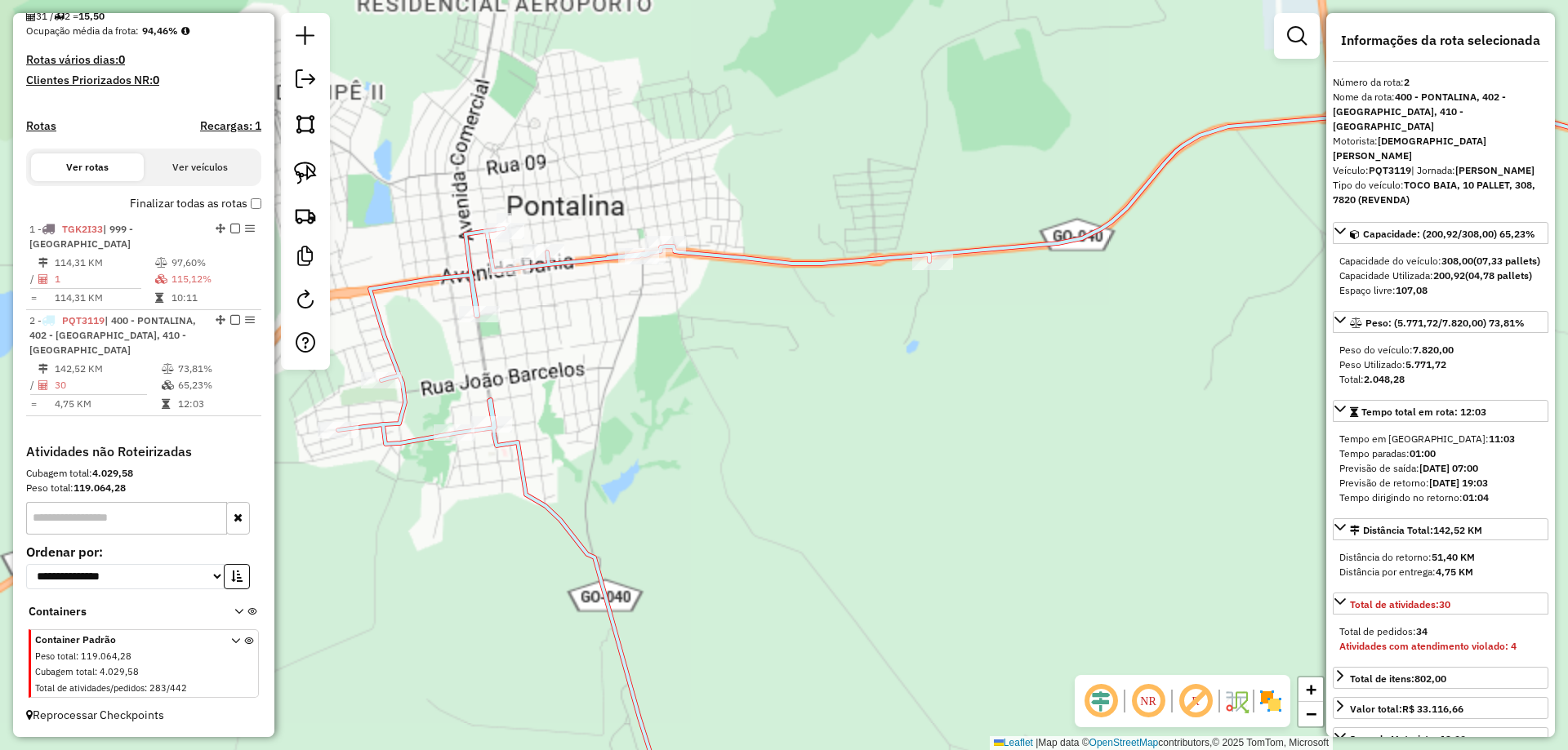
click at [890, 287] on div "Janela de atendimento Grade de atendimento Capacidade Transportadoras Veículos …" at bounding box center [784, 375] width 1568 height 750
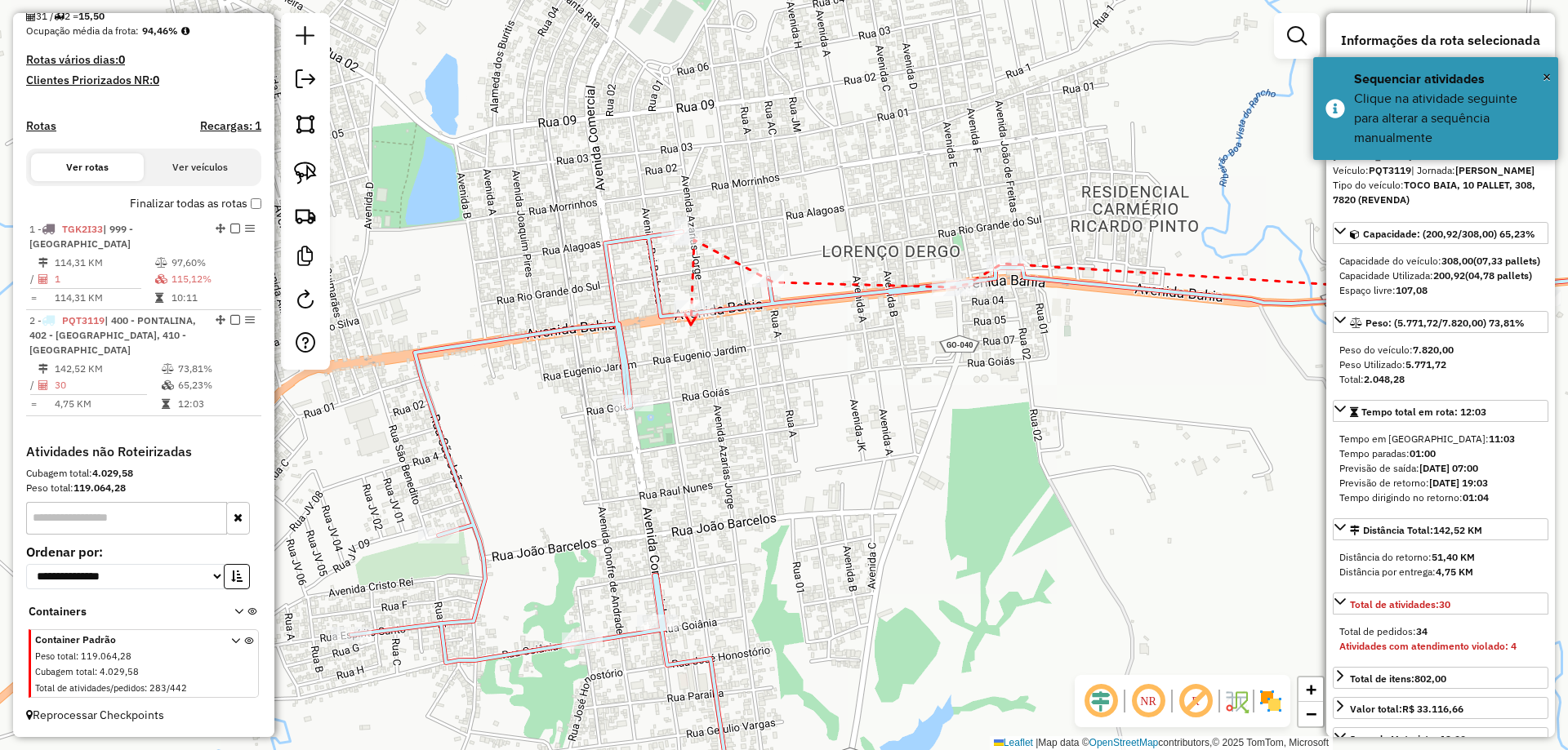
click at [691, 325] on icon at bounding box center [691, 320] width 12 height 11
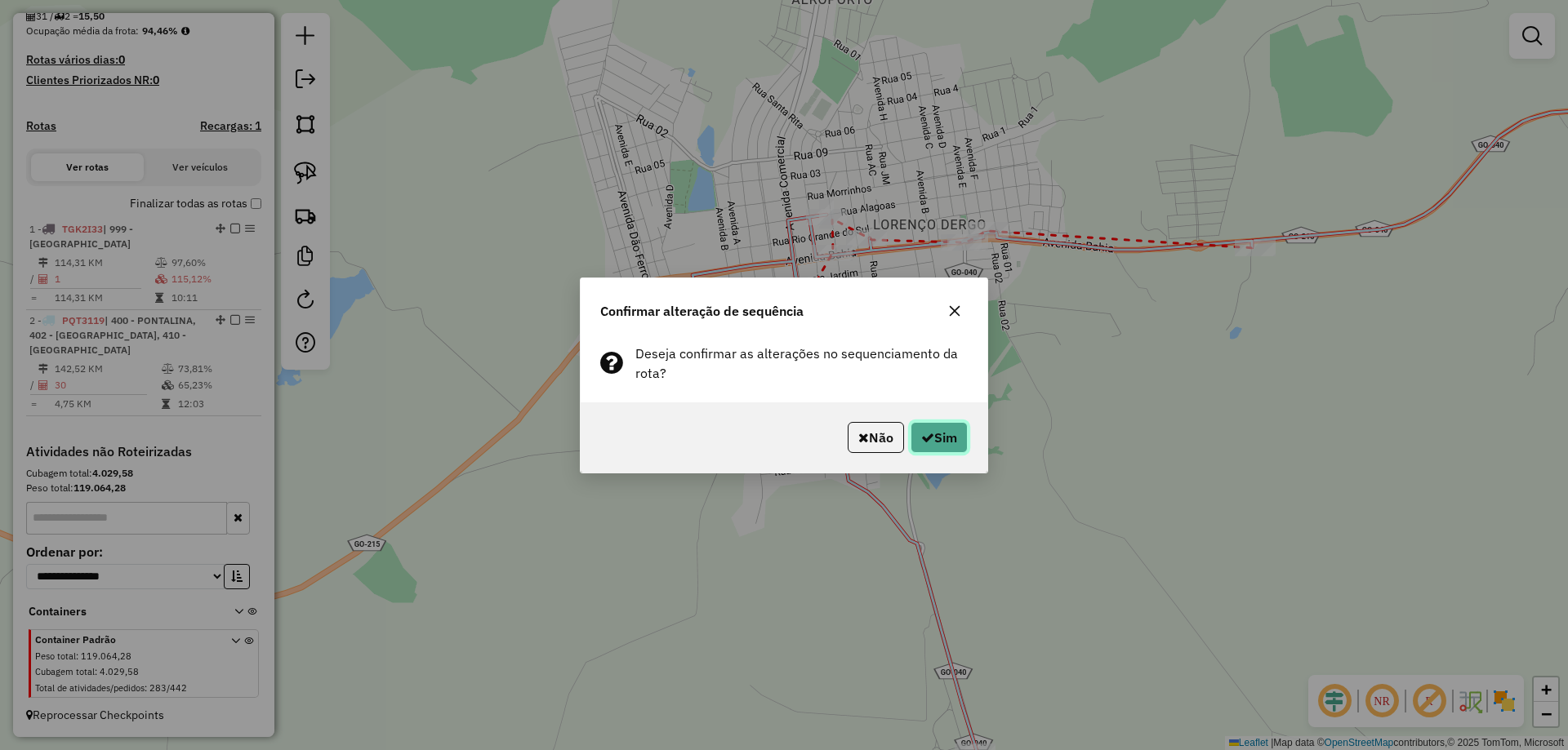
click at [958, 447] on button "Sim" at bounding box center [939, 438] width 57 height 31
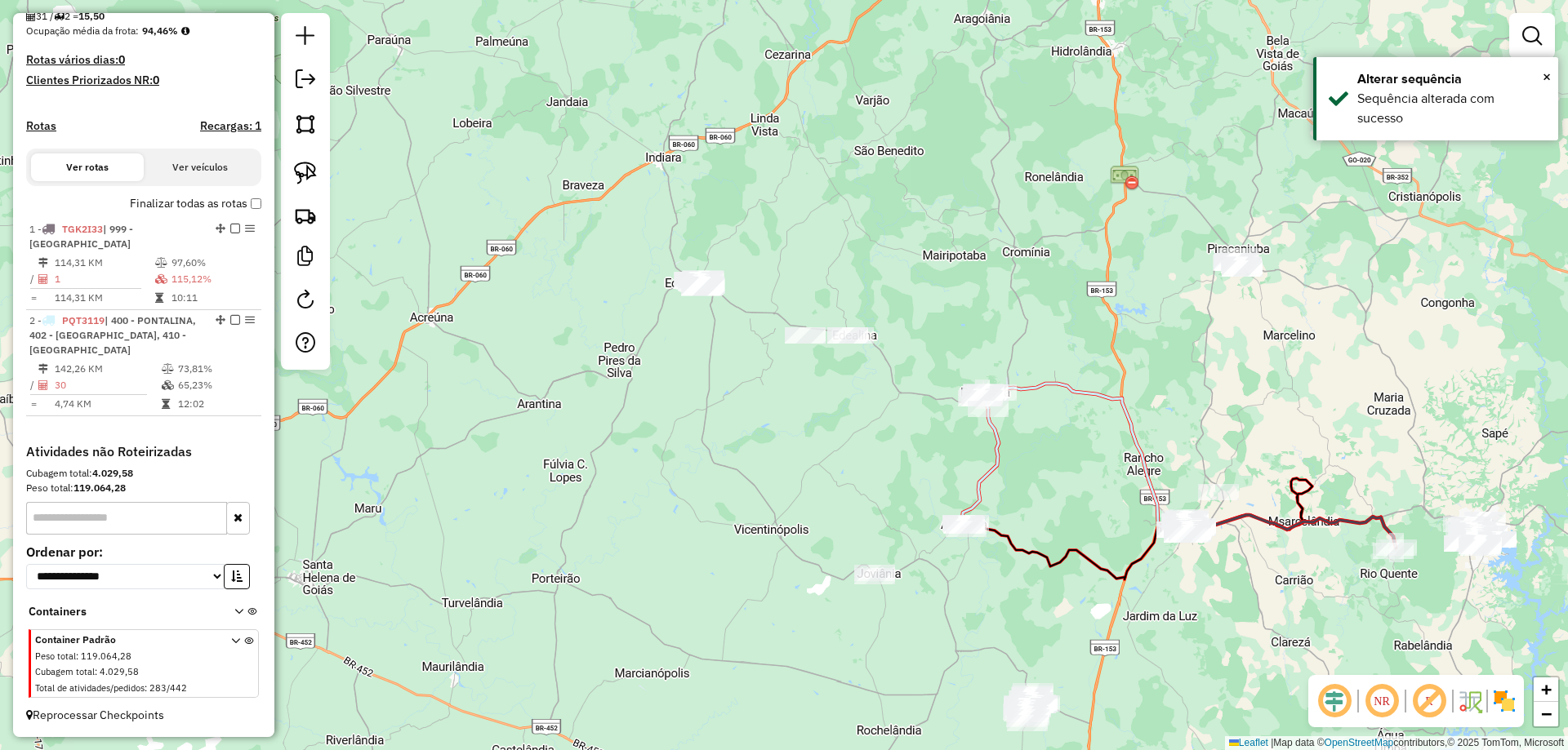
drag, startPoint x: 899, startPoint y: 457, endPoint x: 786, endPoint y: 408, distance: 123.2
click at [898, 452] on div "Janela de atendimento Grade de atendimento Capacidade Transportadoras Veículos …" at bounding box center [784, 375] width 1568 height 750
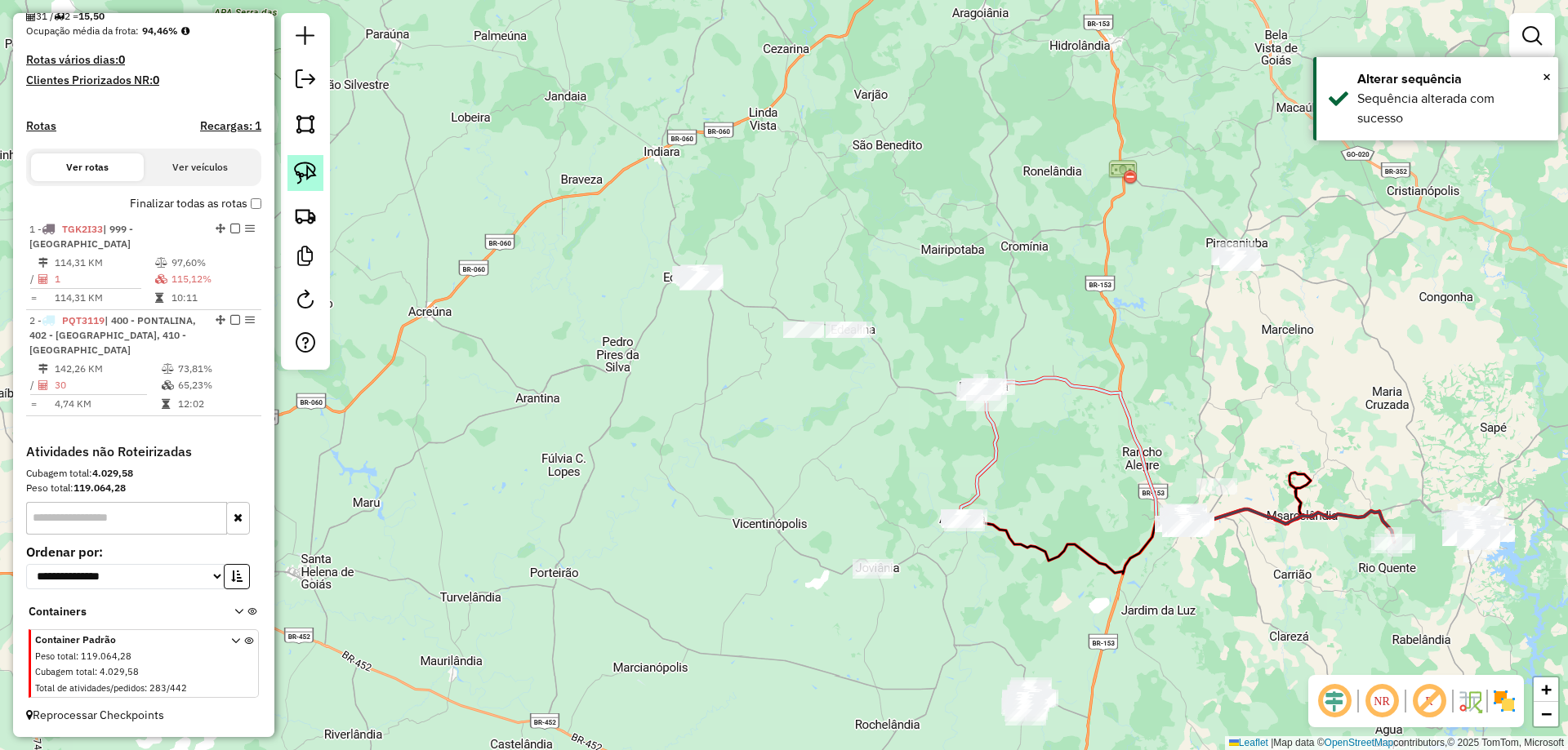
click at [311, 163] on img at bounding box center [305, 172] width 23 height 23
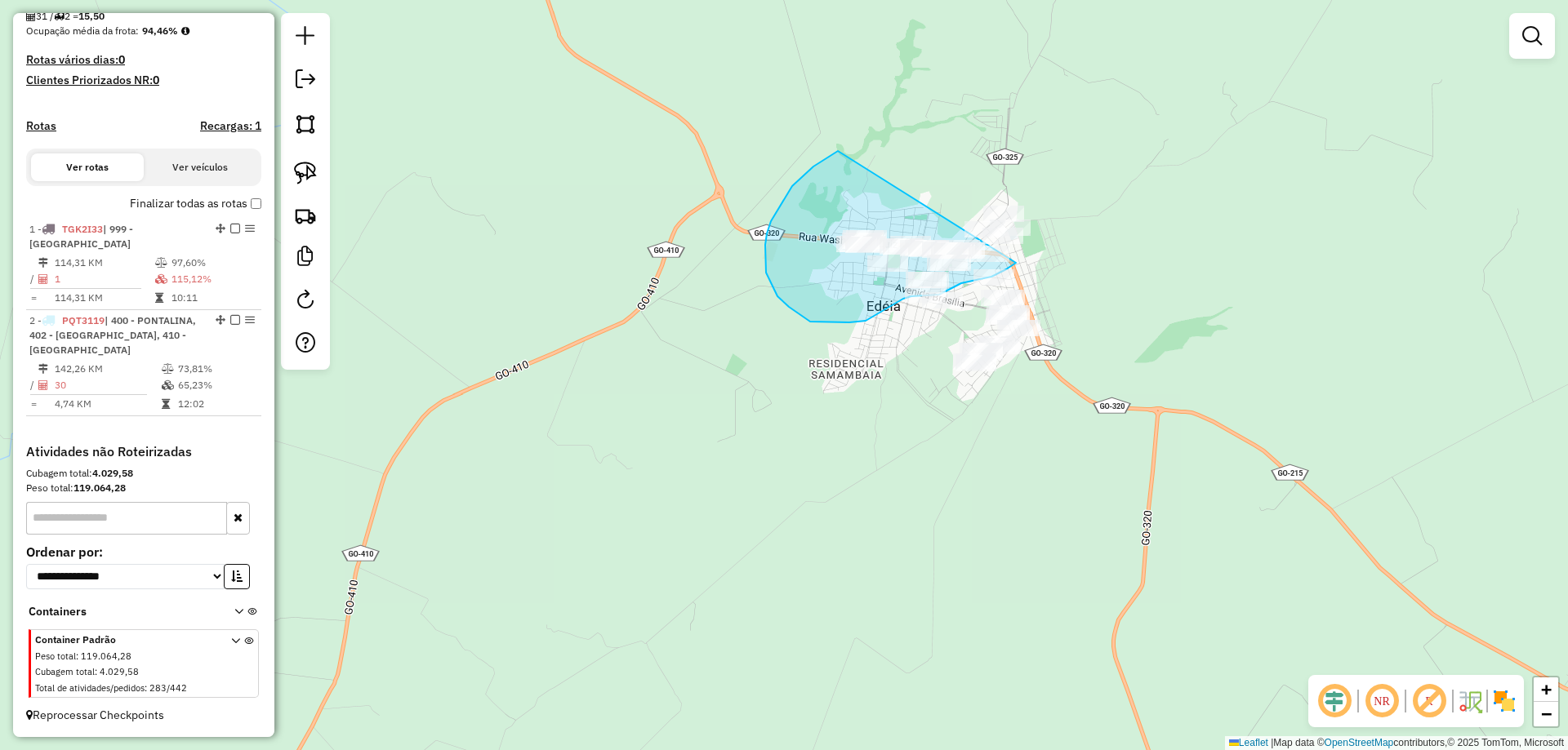
drag, startPoint x: 806, startPoint y: 172, endPoint x: 1098, endPoint y: 142, distance: 293.5
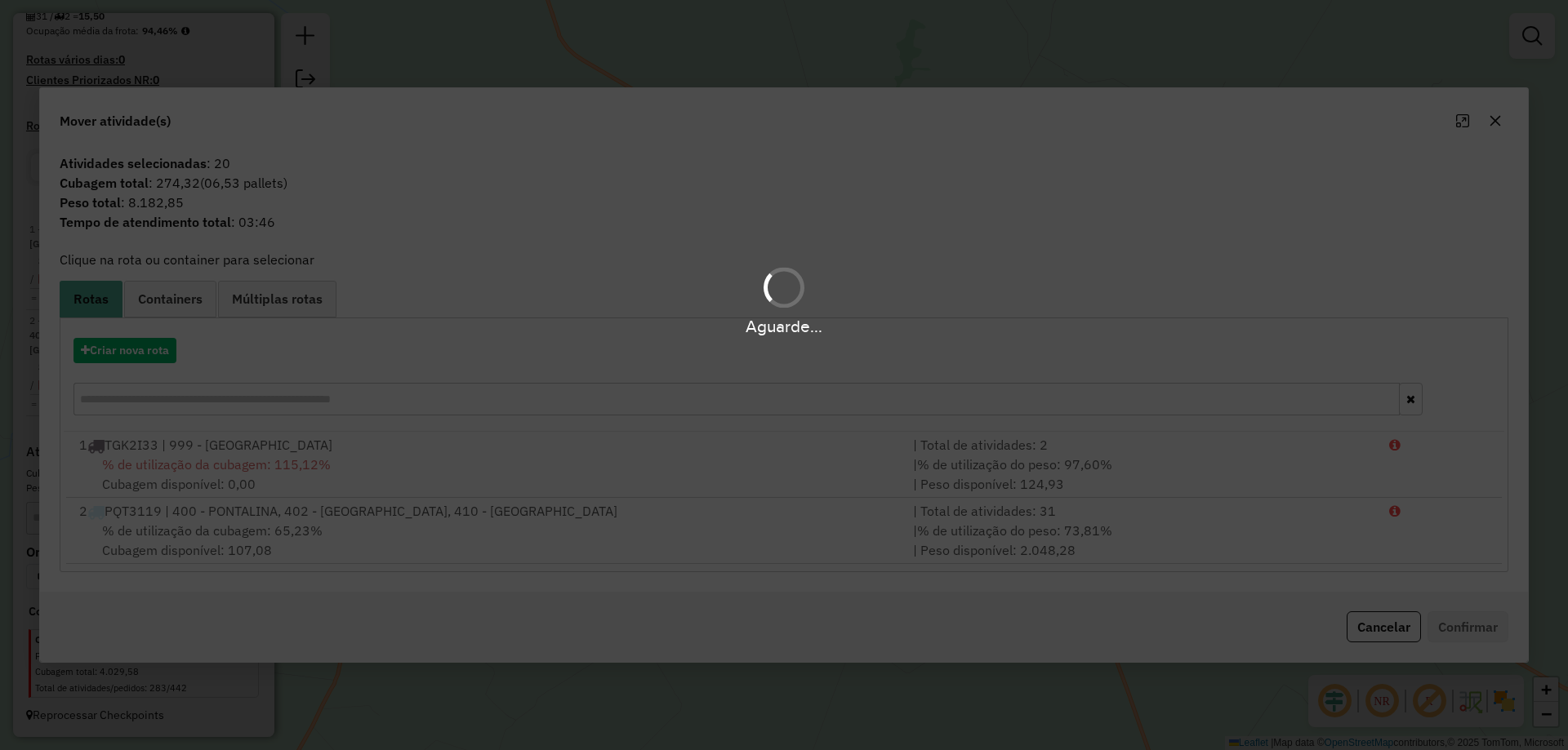
click at [146, 358] on div "Aguarde..." at bounding box center [784, 375] width 1568 height 750
click at [146, 357] on div "Aguarde..." at bounding box center [784, 375] width 1568 height 750
click at [146, 356] on div "Aguarde..." at bounding box center [784, 375] width 1568 height 750
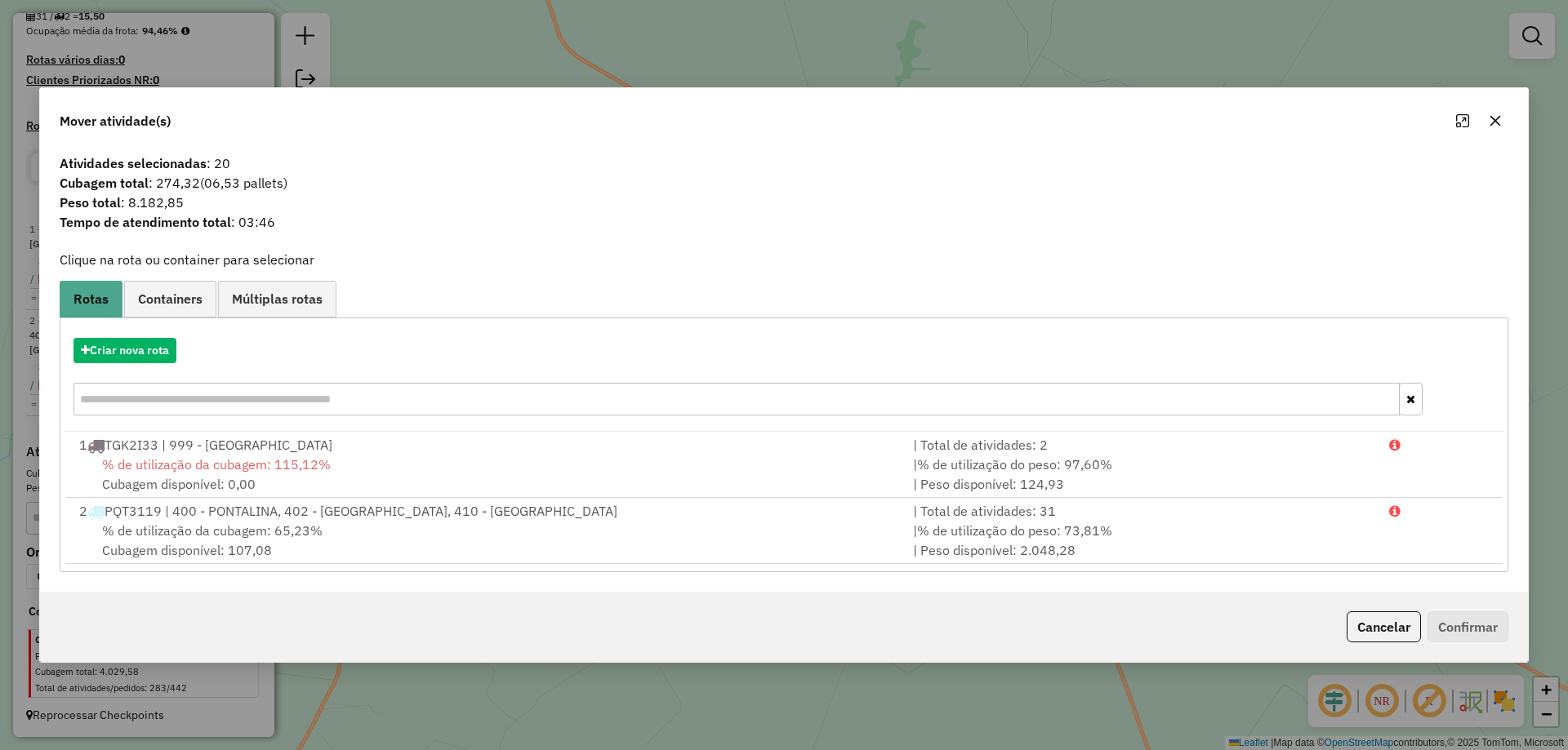
click at [146, 356] on hb-app "Aguarde... Pop-up bloqueado! Seu navegador bloqueou automáticamente a abertura …" at bounding box center [784, 375] width 1568 height 750
click at [146, 352] on button "Criar nova rota" at bounding box center [125, 351] width 103 height 26
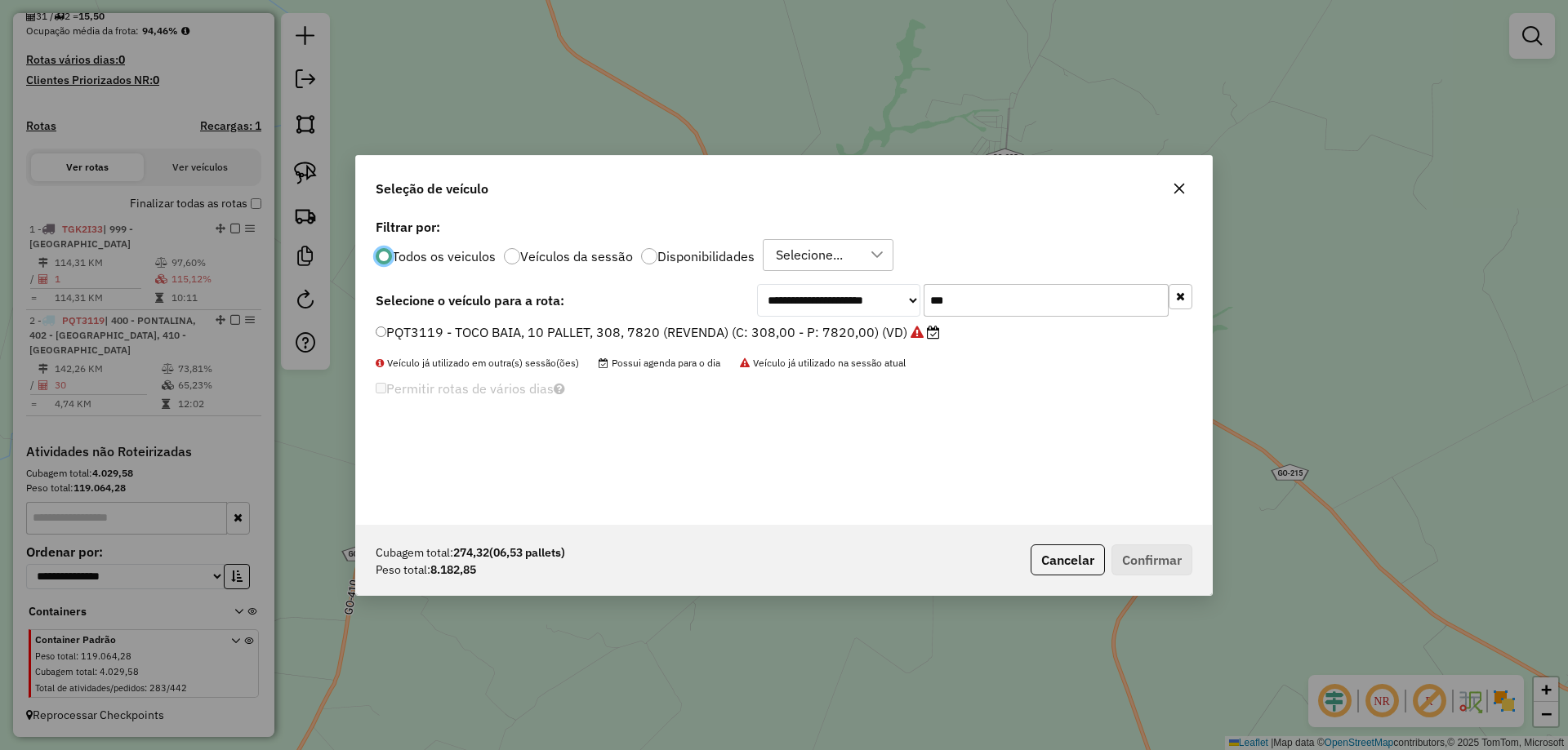
scroll to position [9, 5]
click at [831, 291] on div "**********" at bounding box center [975, 300] width 435 height 33
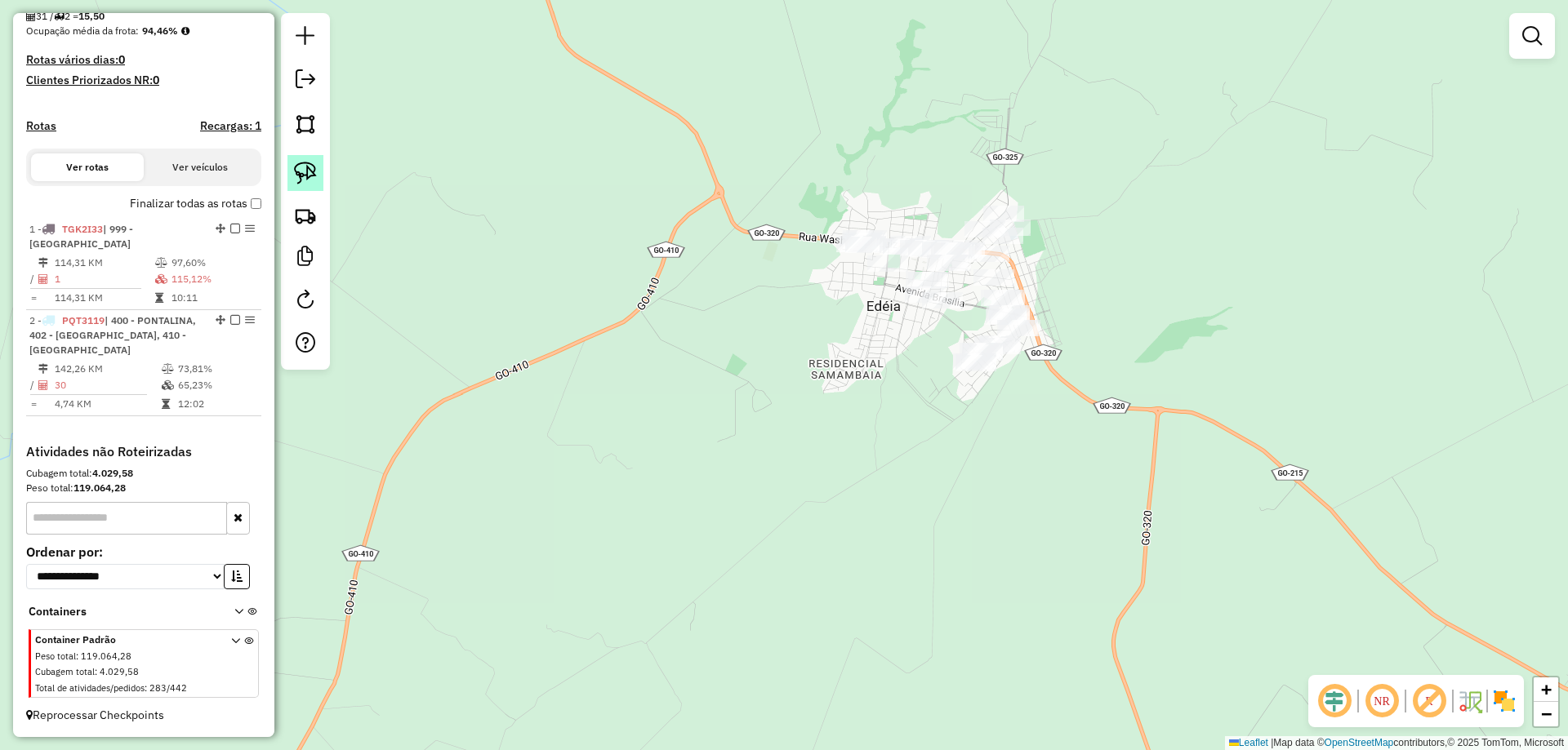
click at [299, 168] on img at bounding box center [305, 172] width 23 height 23
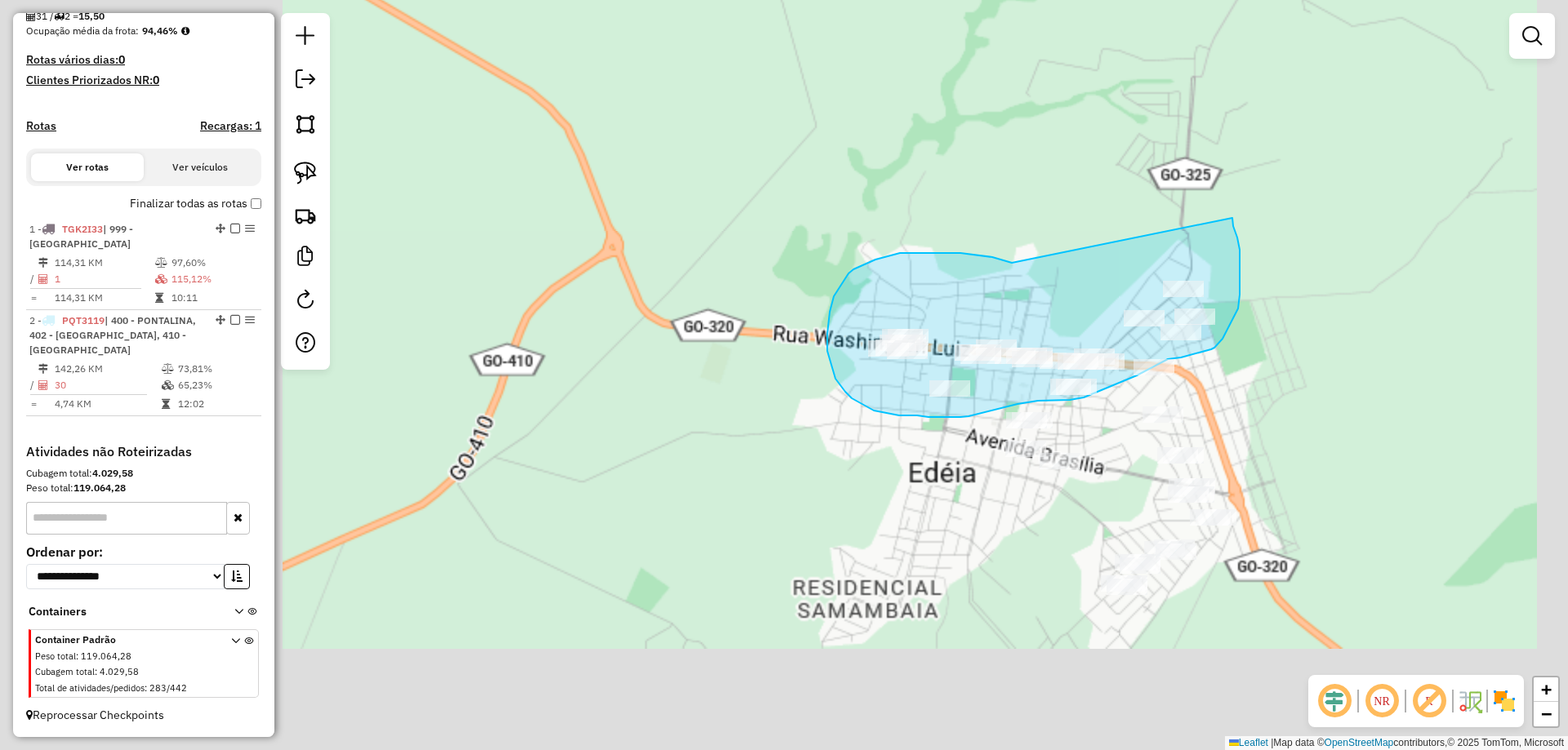
drag, startPoint x: 819, startPoint y: 154, endPoint x: 1217, endPoint y: 196, distance: 400.2
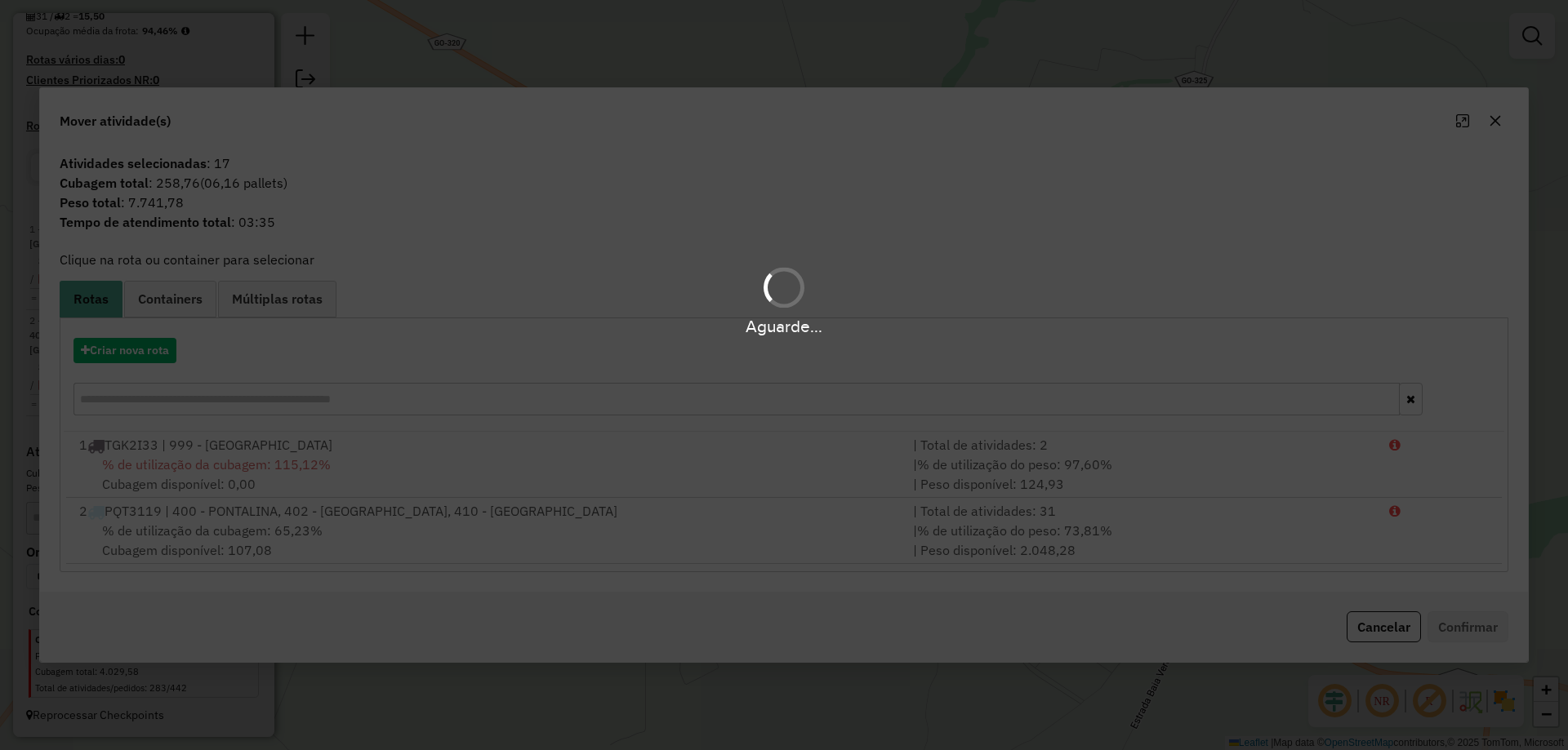
drag, startPoint x: 179, startPoint y: 365, endPoint x: 165, endPoint y: 362, distance: 14.3
click at [171, 363] on div "Aguarde..." at bounding box center [784, 375] width 1568 height 750
drag, startPoint x: 165, startPoint y: 362, endPoint x: 155, endPoint y: 361, distance: 10.0
click at [163, 362] on div "Aguarde..." at bounding box center [784, 375] width 1568 height 750
click at [155, 361] on div "Aguarde..." at bounding box center [784, 375] width 1568 height 750
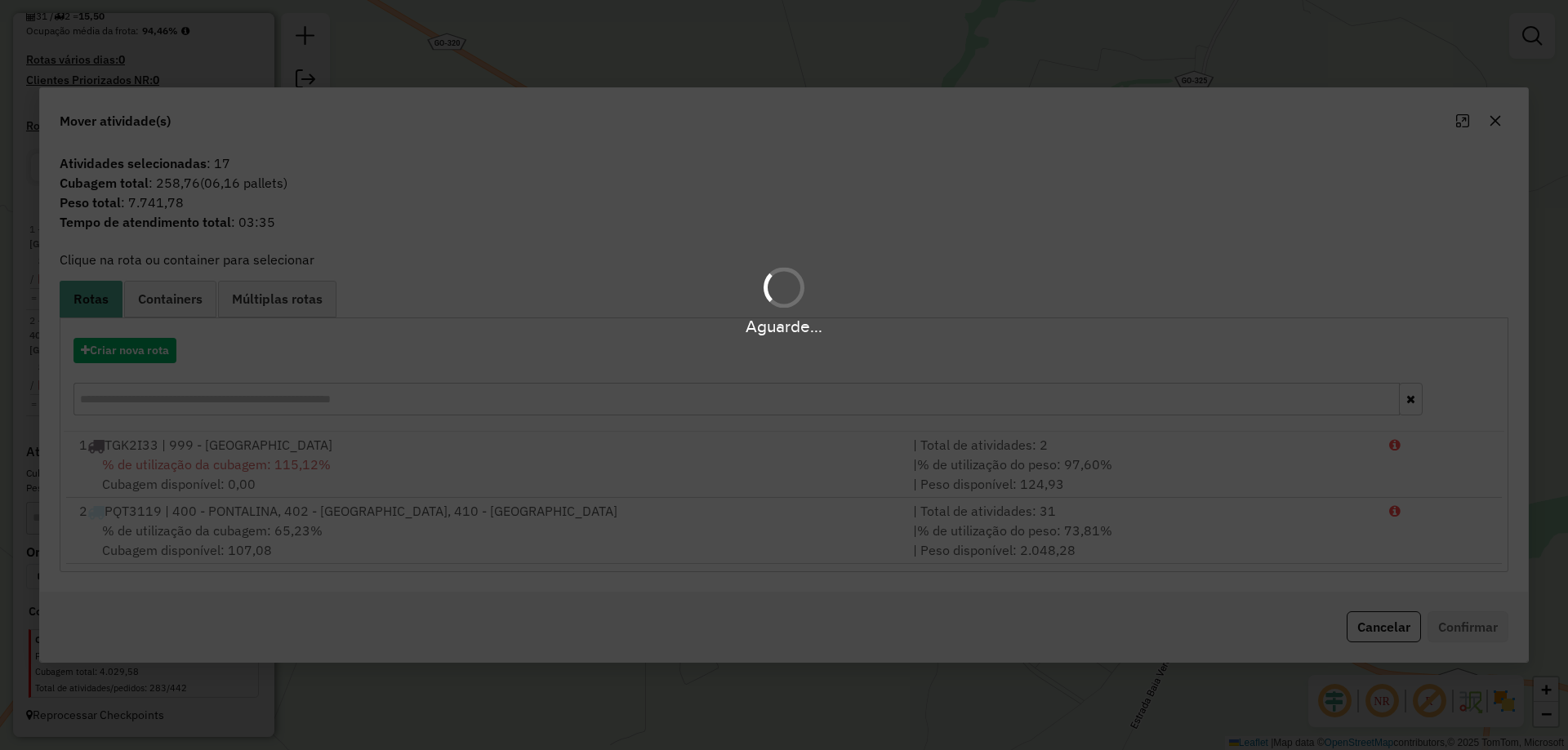
click at [151, 359] on div "Aguarde..." at bounding box center [784, 375] width 1568 height 750
click at [151, 358] on div "Aguarde..." at bounding box center [784, 375] width 1568 height 750
click at [151, 356] on div "Aguarde..." at bounding box center [784, 375] width 1568 height 750
click at [151, 356] on button "Criar nova rota" at bounding box center [125, 351] width 103 height 26
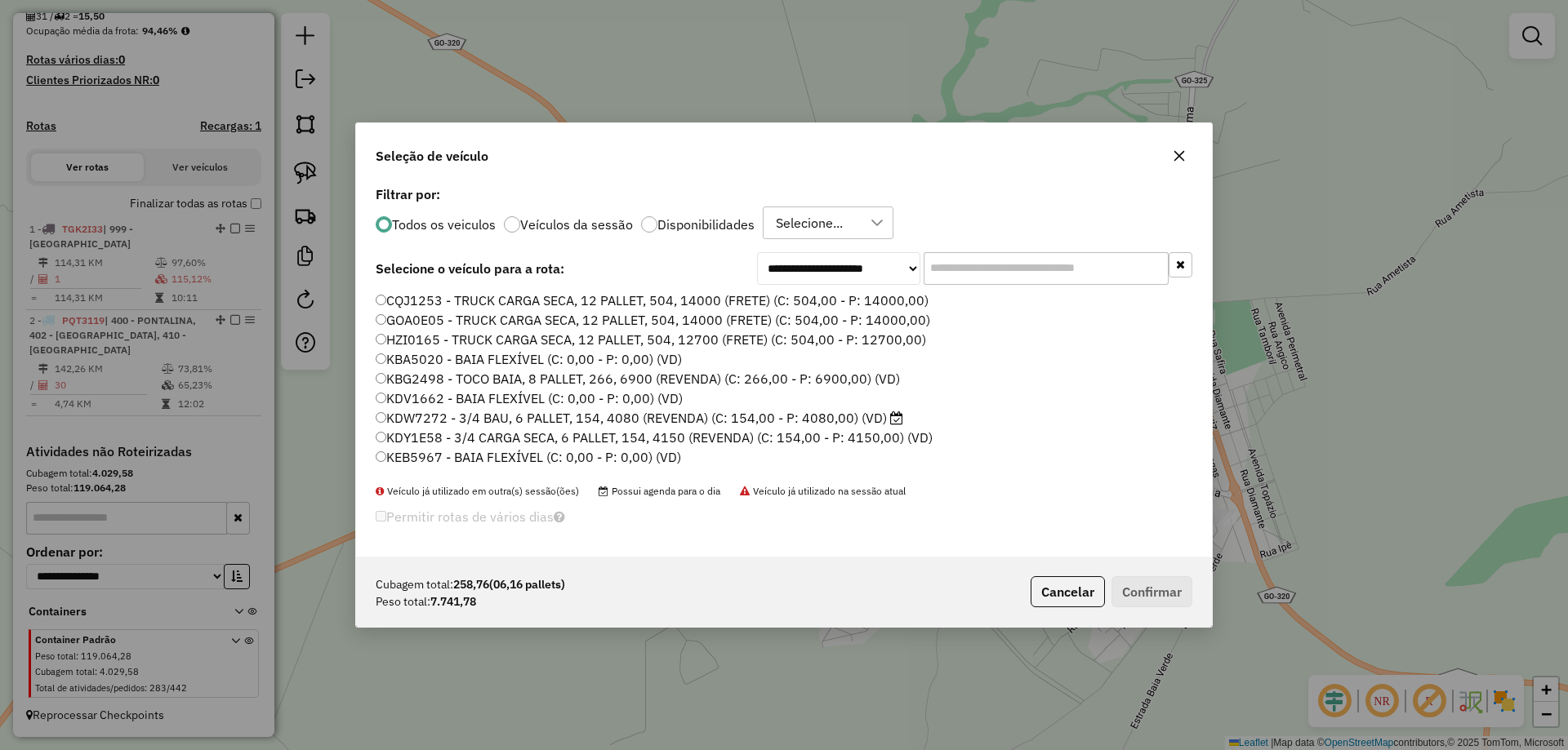
click at [972, 256] on input "text" at bounding box center [1046, 269] width 245 height 33
click at [966, 271] on input "text" at bounding box center [1046, 269] width 245 height 33
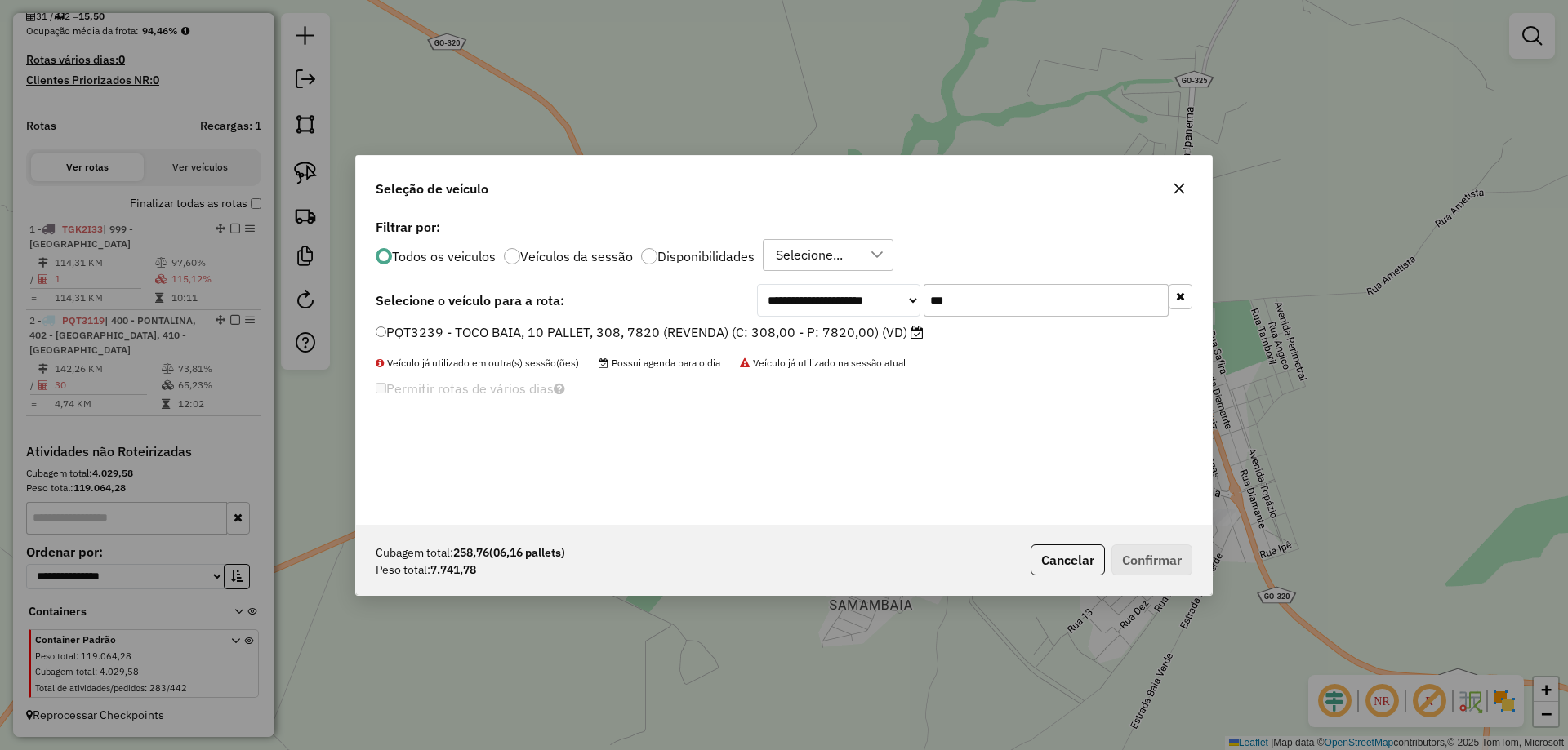
type input "***"
click at [848, 324] on label "PQT3239 - TOCO BAIA, 10 PALLET, 308, 7820 (REVENDA) (C: 308,00 - P: 7820,00) (V…" at bounding box center [650, 332] width 549 height 19
click at [1183, 567] on button "Confirmar" at bounding box center [1152, 560] width 81 height 31
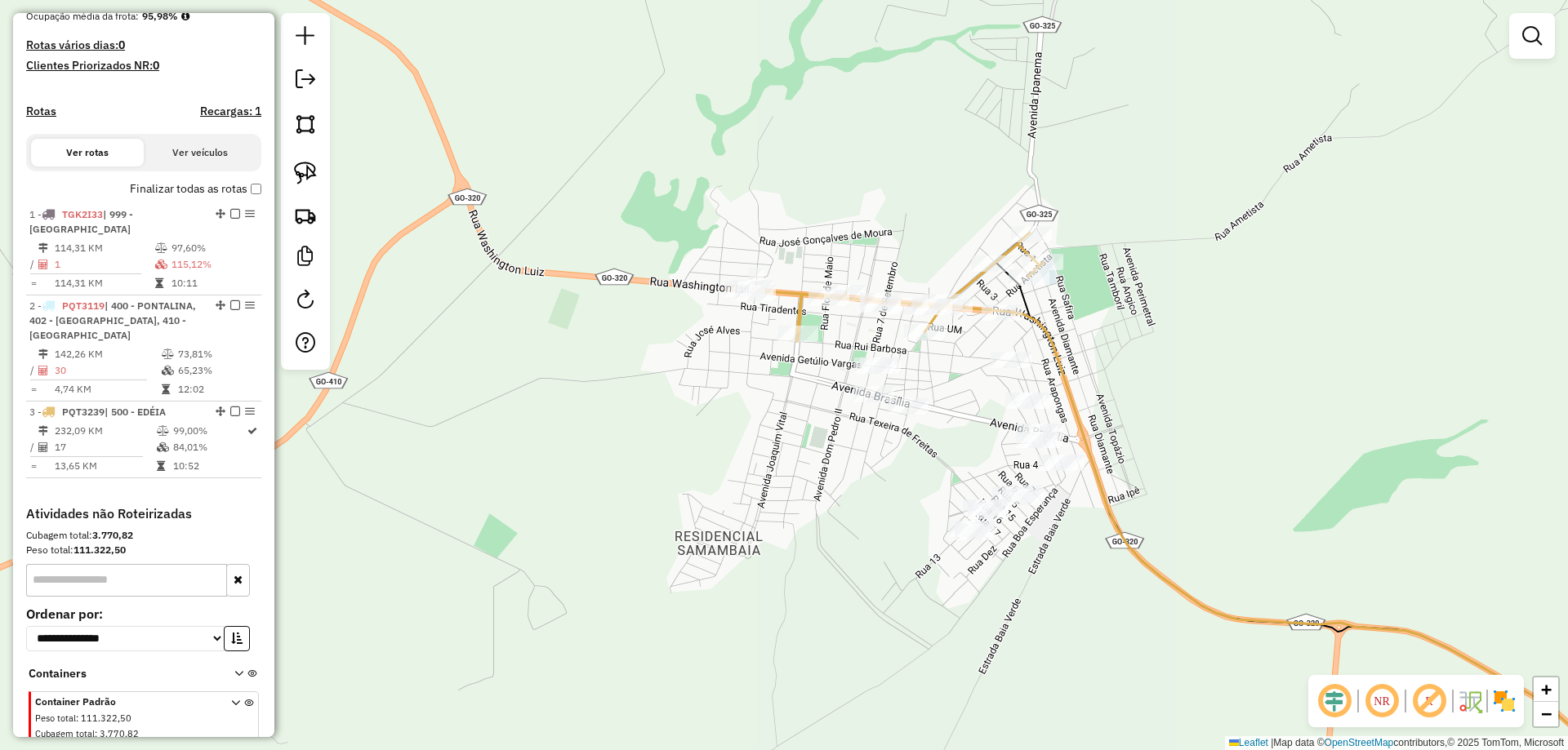
drag, startPoint x: 998, startPoint y: 621, endPoint x: 770, endPoint y: 526, distance: 247.0
click at [768, 539] on div "Janela de atendimento Grade de atendimento Capacidade Transportadoras Veículos …" at bounding box center [784, 375] width 1568 height 750
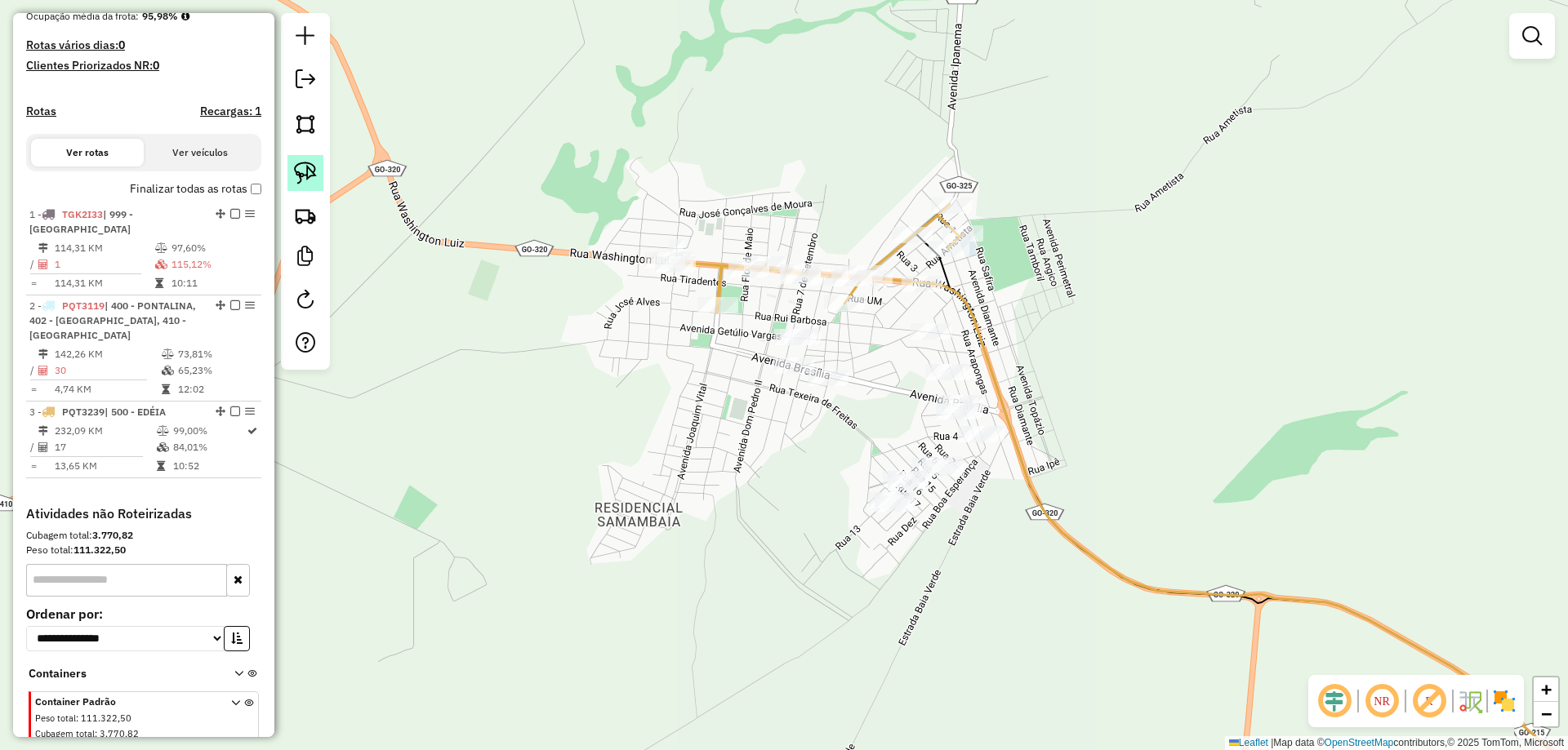
click at [310, 168] on img at bounding box center [305, 172] width 23 height 23
select select "**********"
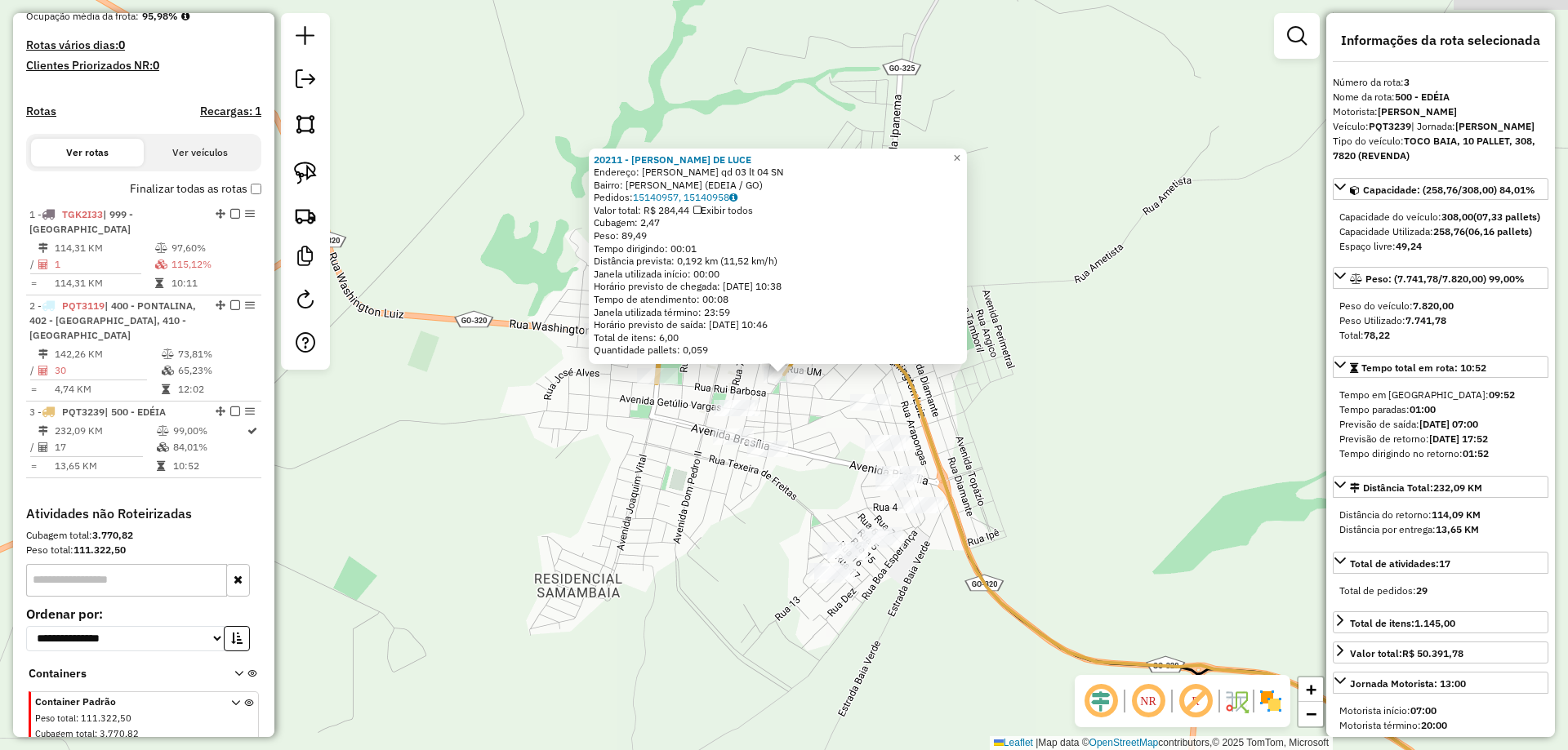
scroll to position [484, 0]
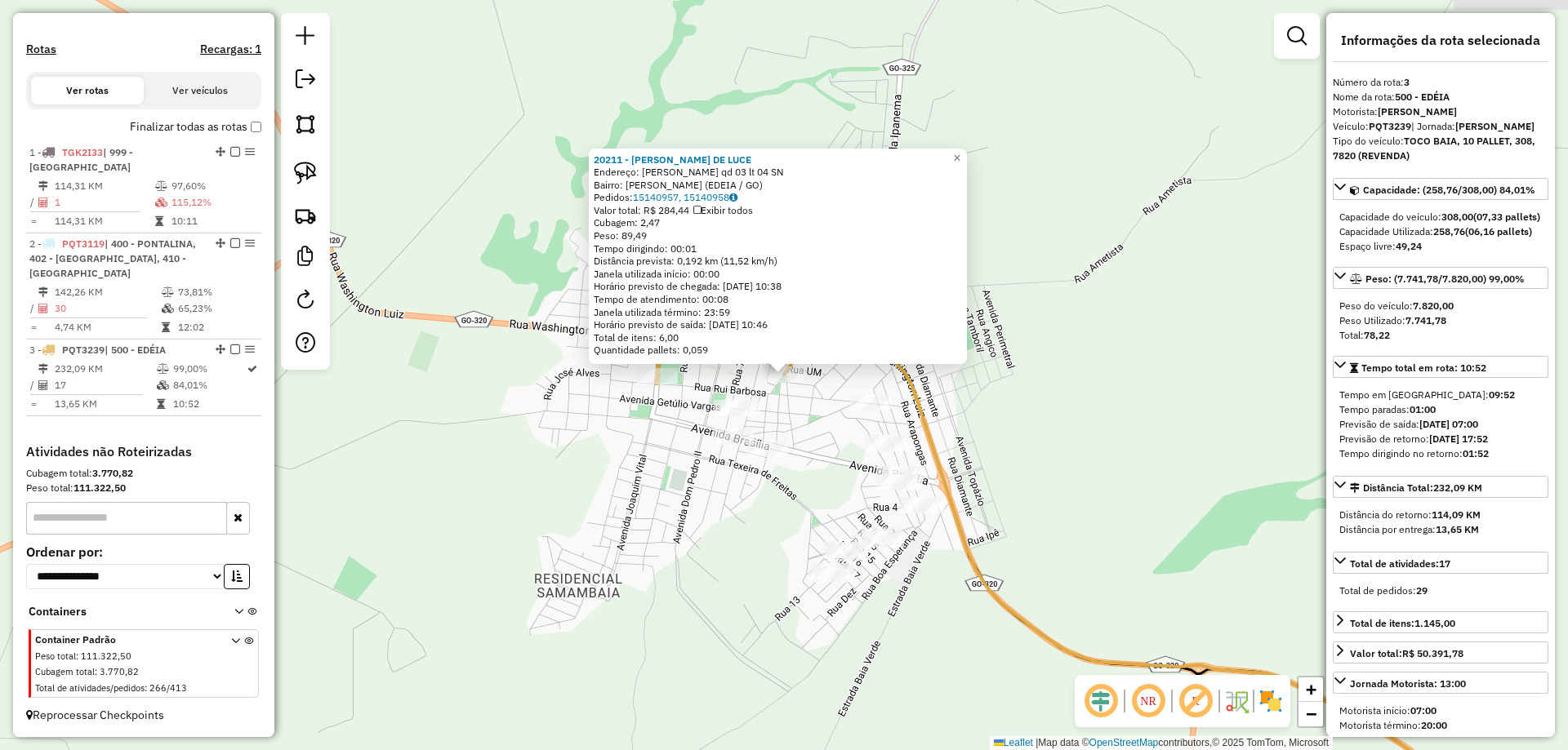
click at [991, 436] on div "20211 - LIBNA SOUSA DE LUCE Endereço: Rui Barbosa qd 03 lt 04 SN Bairro: SANTAN…" at bounding box center [784, 375] width 1568 height 750
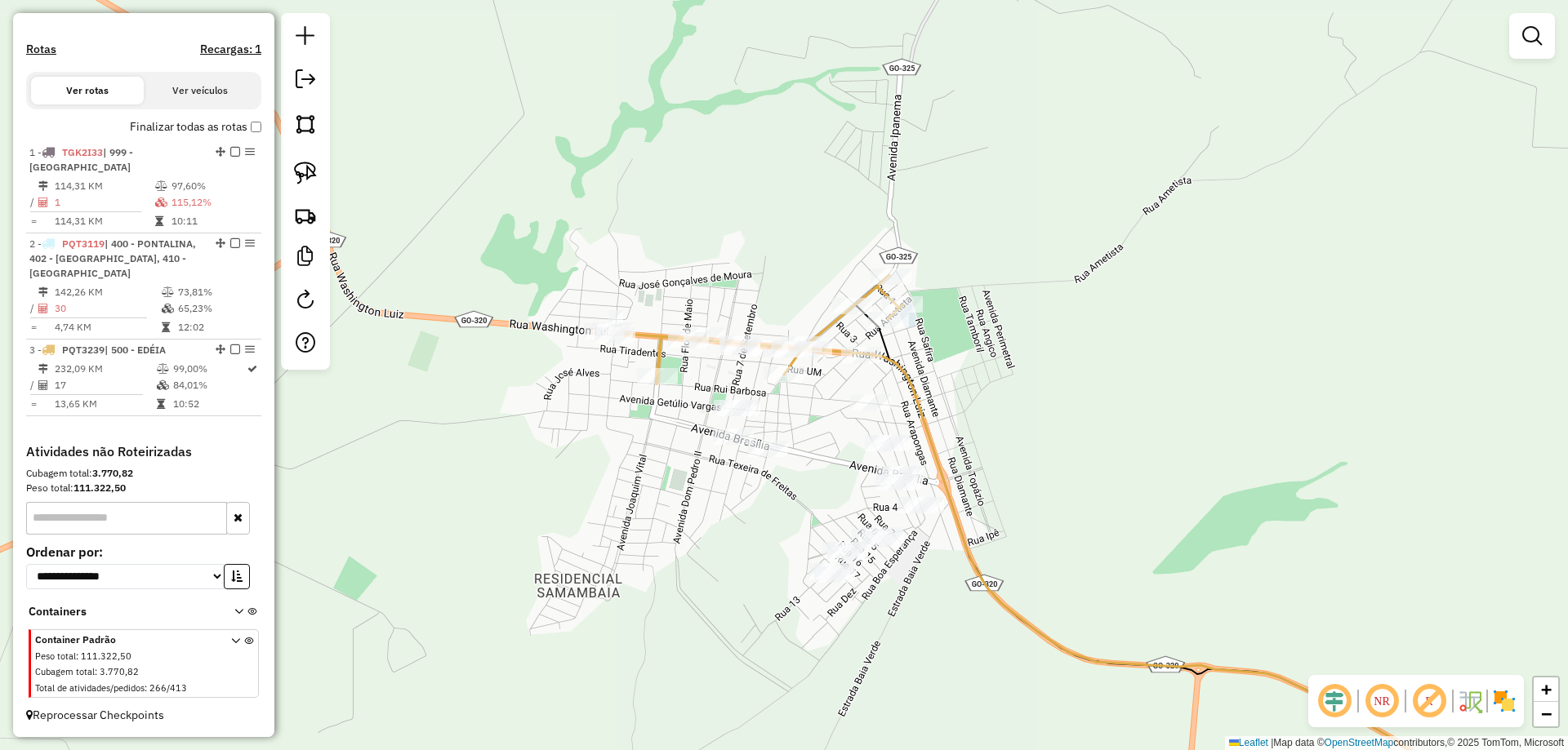
drag, startPoint x: 918, startPoint y: 339, endPoint x: 909, endPoint y: 328, distance: 14.2
click at [909, 330] on div "20211 - LIBNA SOUSA DE LUCE Endereço: Rui Barbosa qd 03 lt 04 SN Bairro: SANTAN…" at bounding box center [784, 375] width 1568 height 750
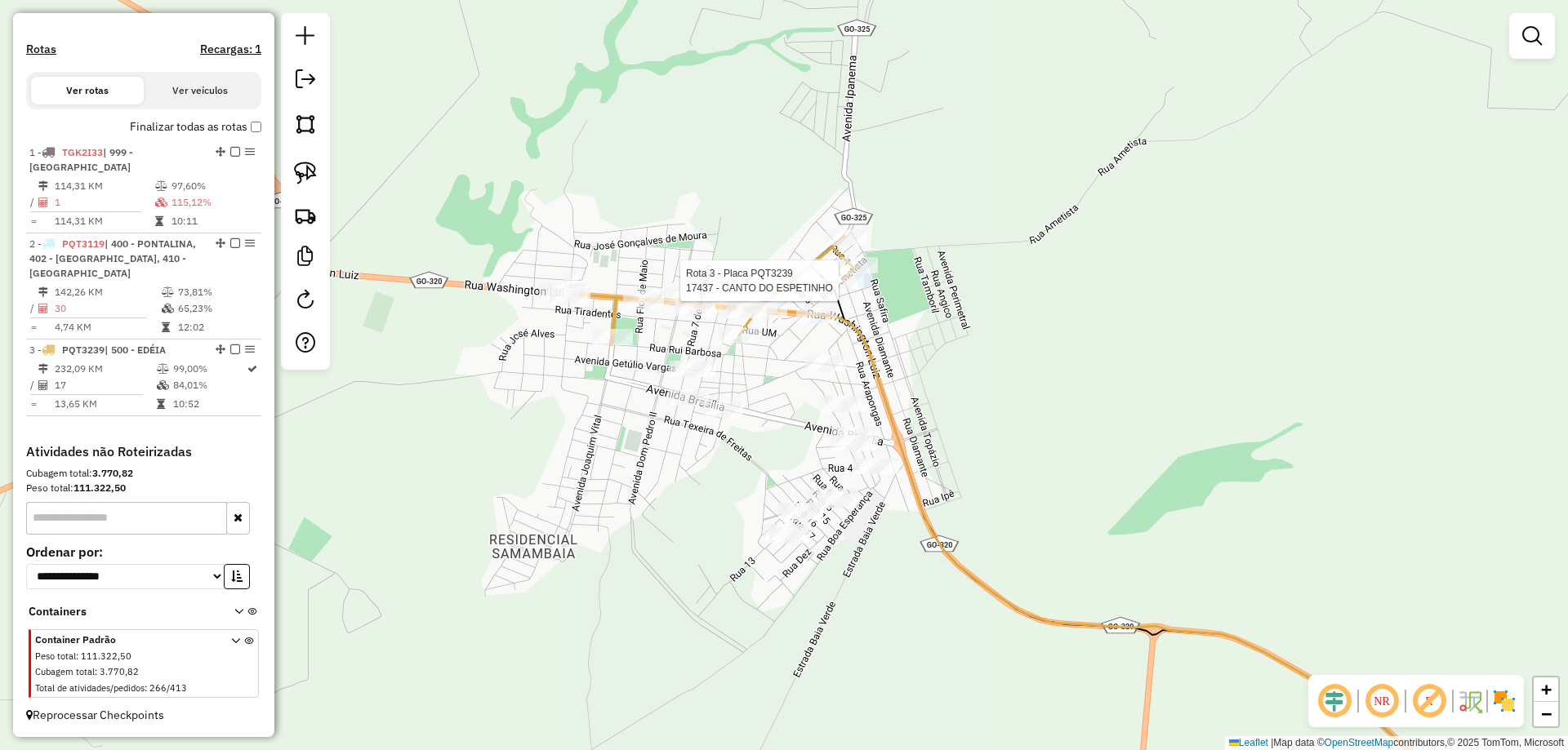
select select "**********"
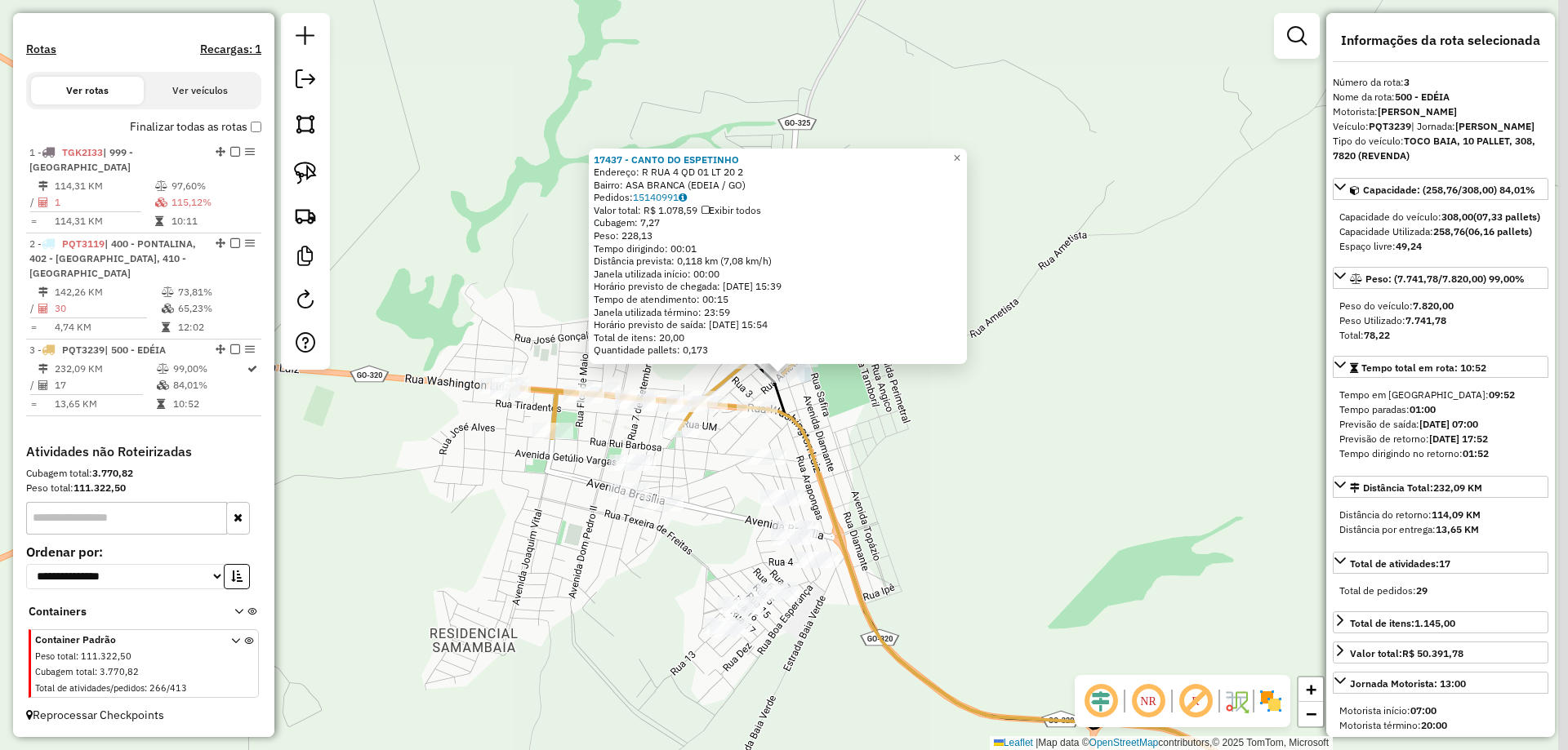
click at [868, 358] on div "17437 - CANTO DO ESPETINHO Endereço: R RUA 4 QD 01 LT 20 2 Bairro: ASA BRANCA (…" at bounding box center [778, 256] width 378 height 216
click at [894, 459] on div "Rota 3 - Placa PQT3239 17437 - CANTO DO ESPETINHO 17437 - CANTO DO ESPETINHO En…" at bounding box center [784, 375] width 1568 height 750
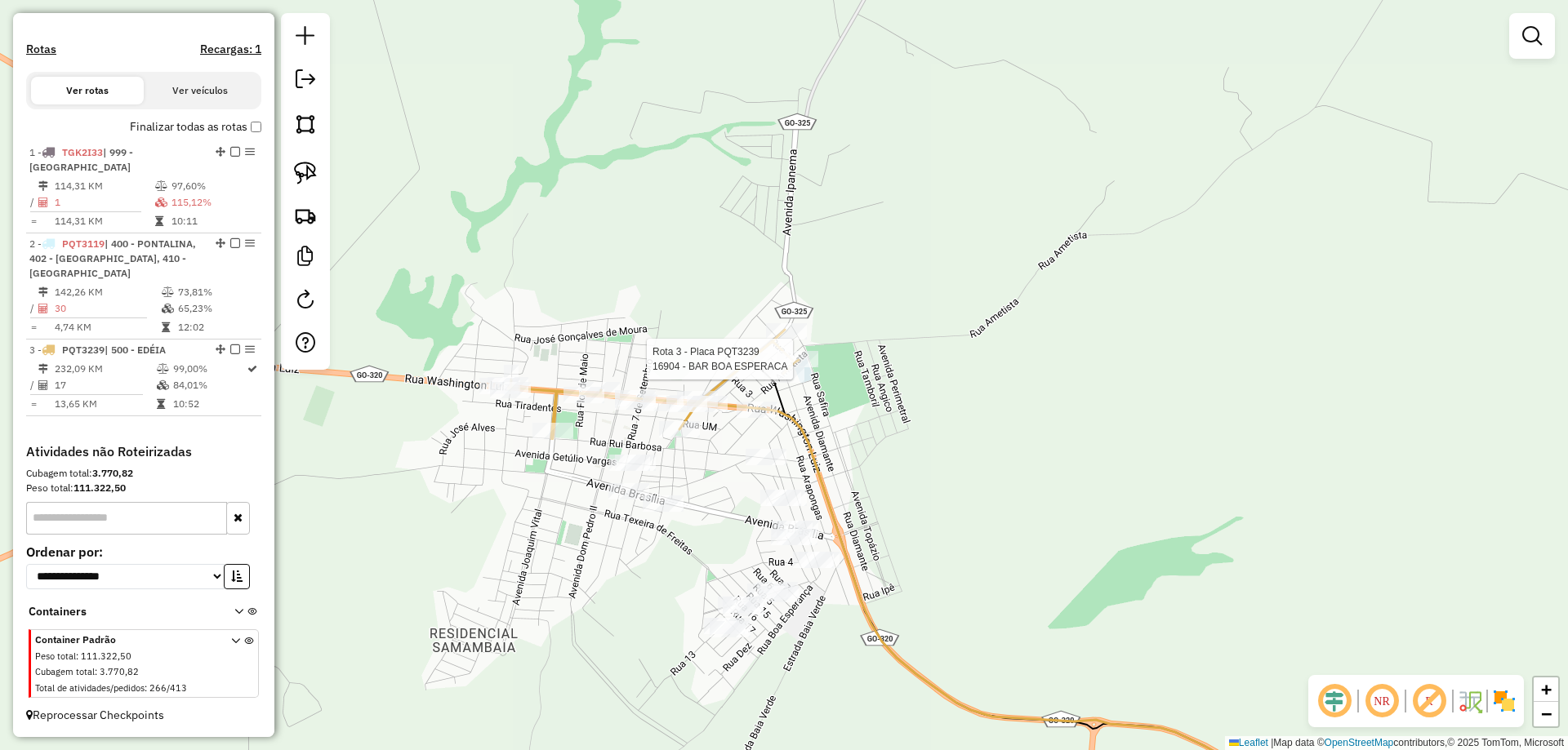
click at [812, 368] on div at bounding box center [798, 359] width 41 height 16
select select "**********"
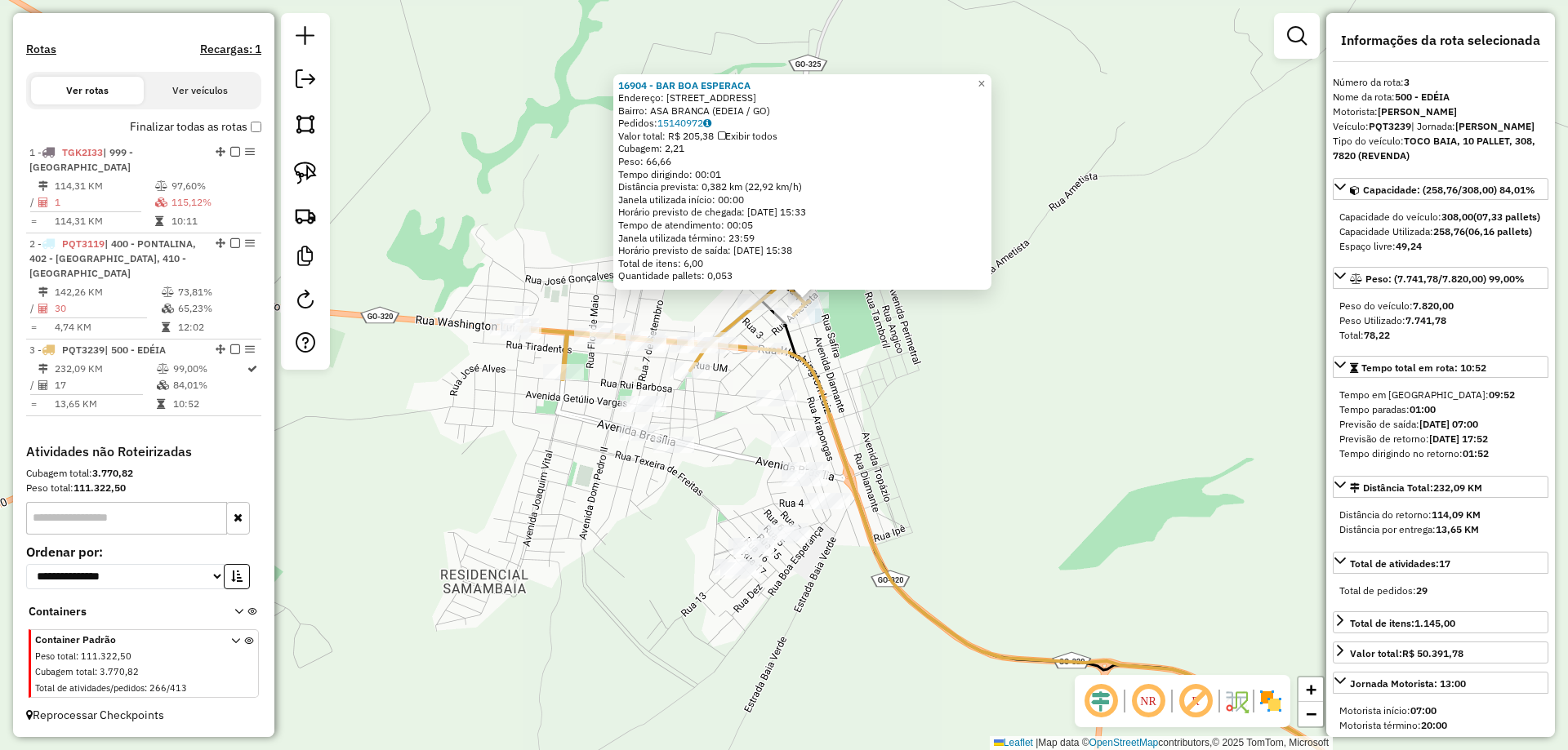
drag, startPoint x: 818, startPoint y: 421, endPoint x: 849, endPoint y: 337, distance: 89.5
click at [849, 337] on div "16904 - BAR BOA ESPERACA Endereço: RUA AMETISTA QD 10 LT 07 32 Bairro: ASA BRAN…" at bounding box center [784, 375] width 1568 height 750
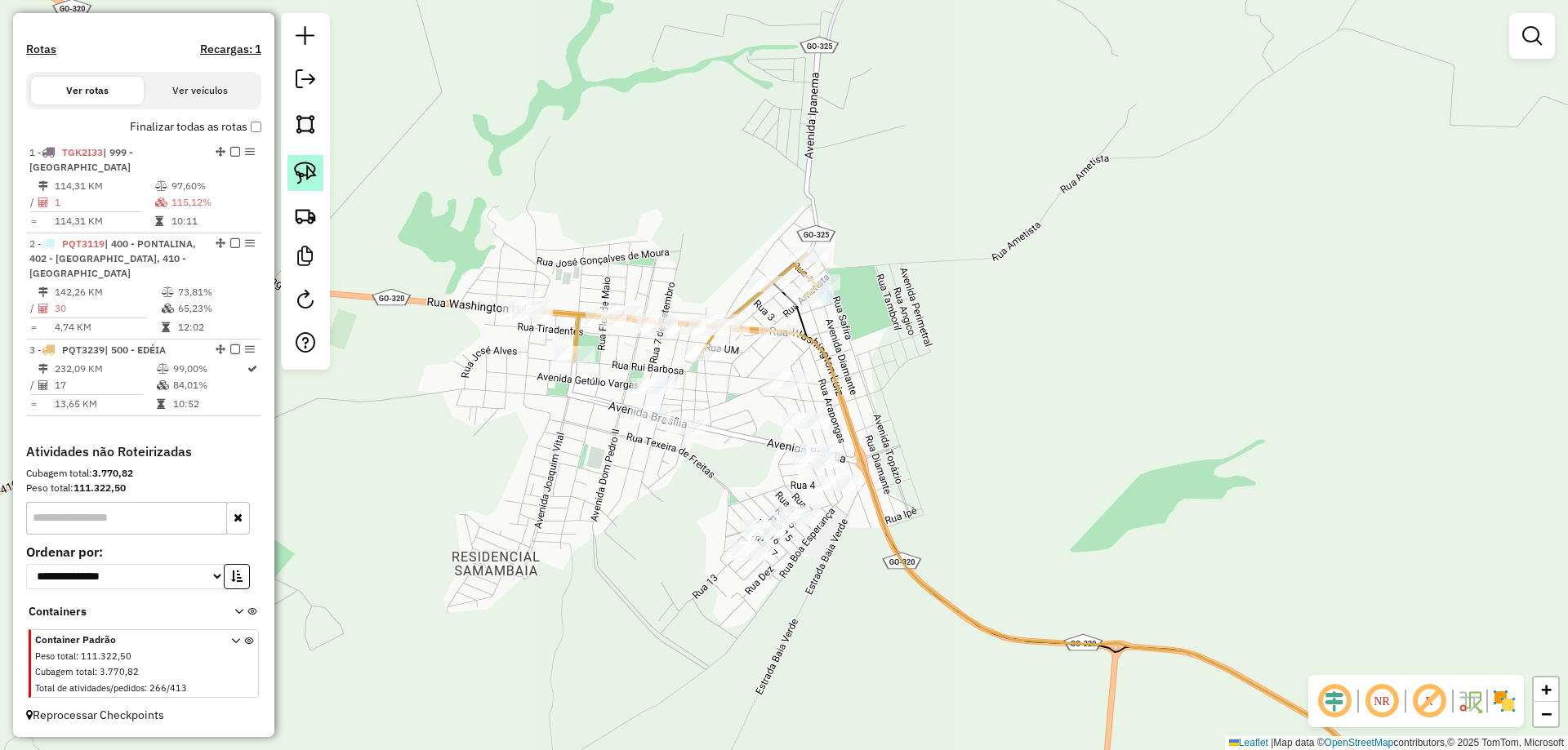
click at [317, 173] on link at bounding box center [305, 172] width 36 height 36
select select "**********"
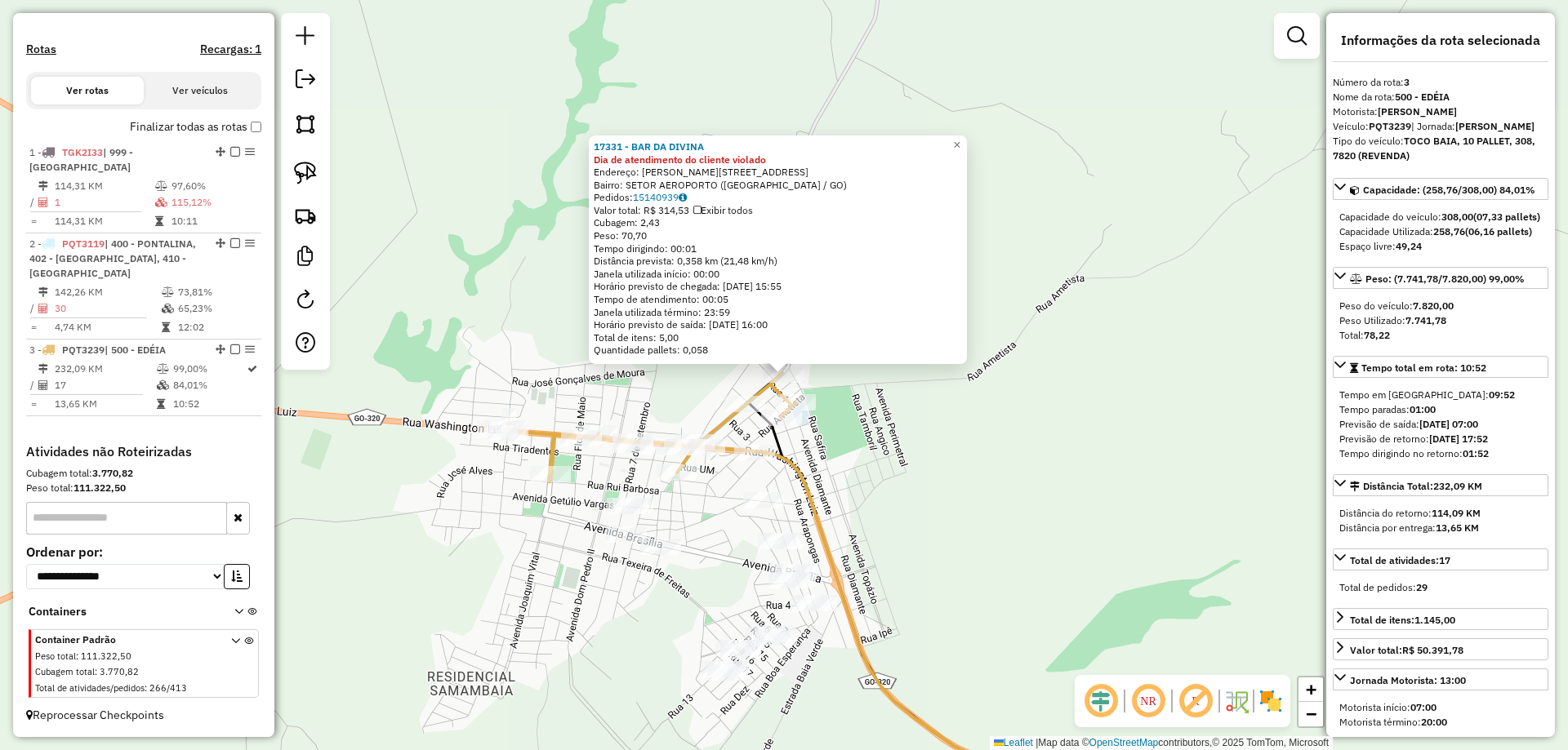
click at [756, 417] on icon at bounding box center [1007, 599] width 517 height 453
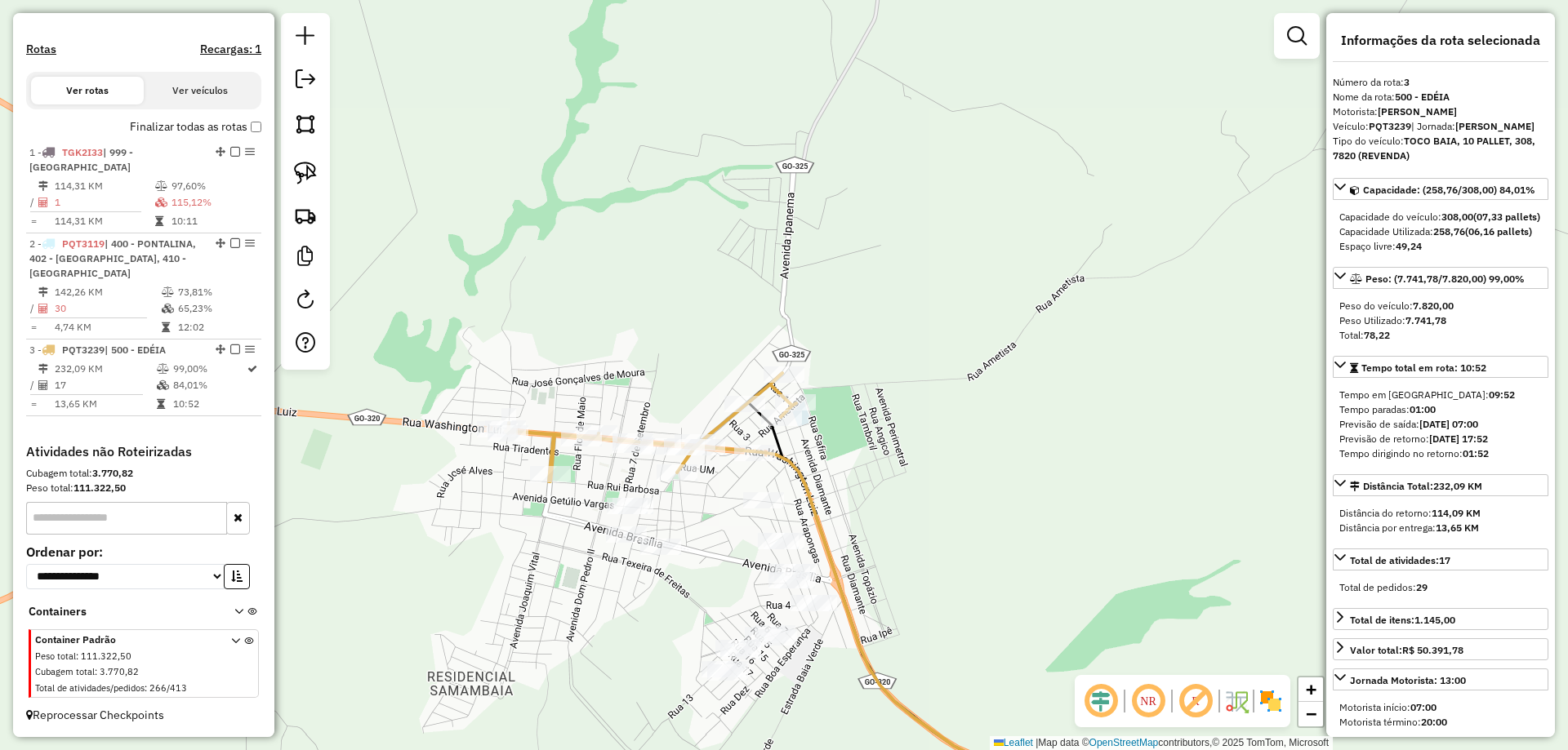
click at [904, 466] on div "17331 - BAR DA DIVINA Dia de atendimento do cliente violado Endereço: R ALBERTI…" at bounding box center [784, 375] width 1568 height 750
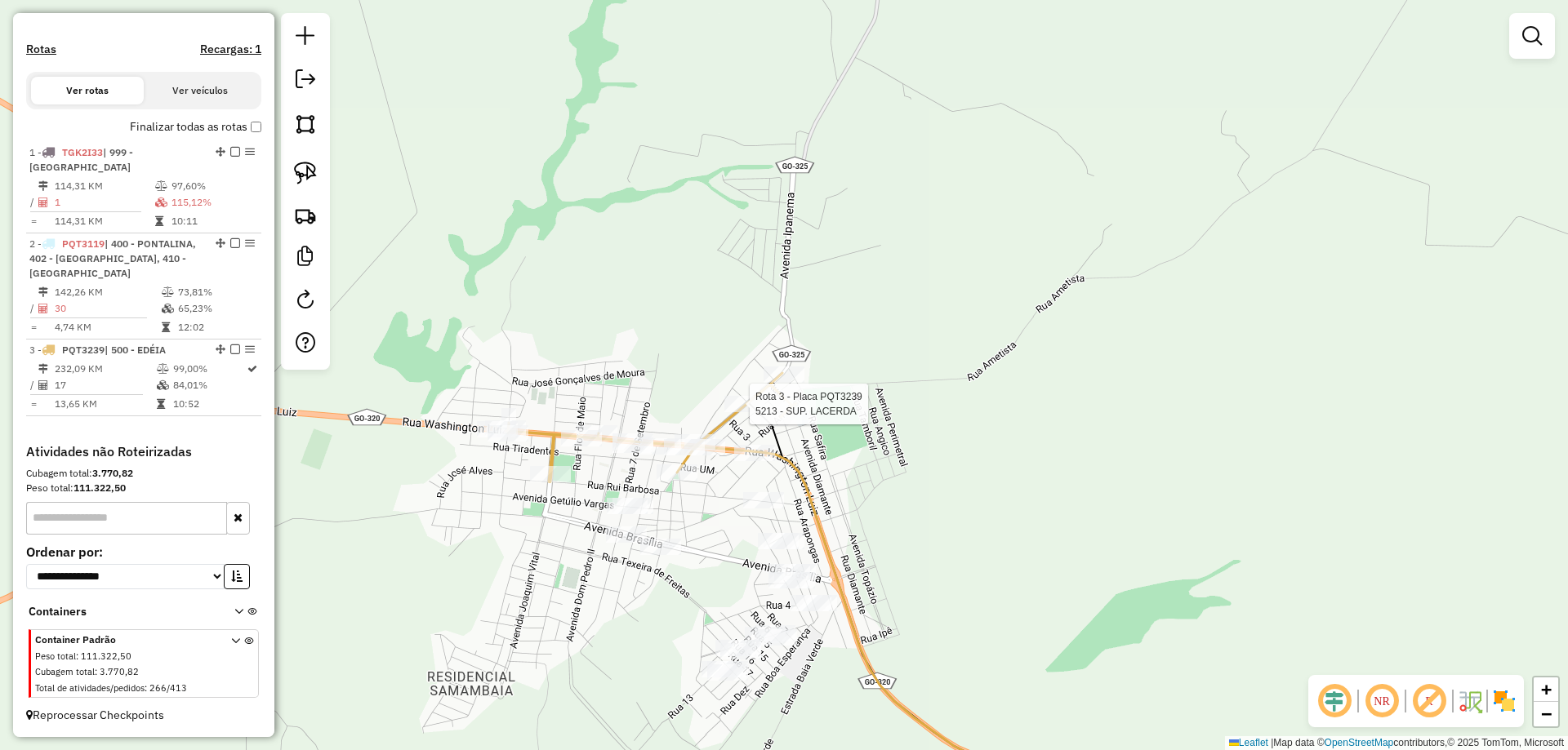
select select "**********"
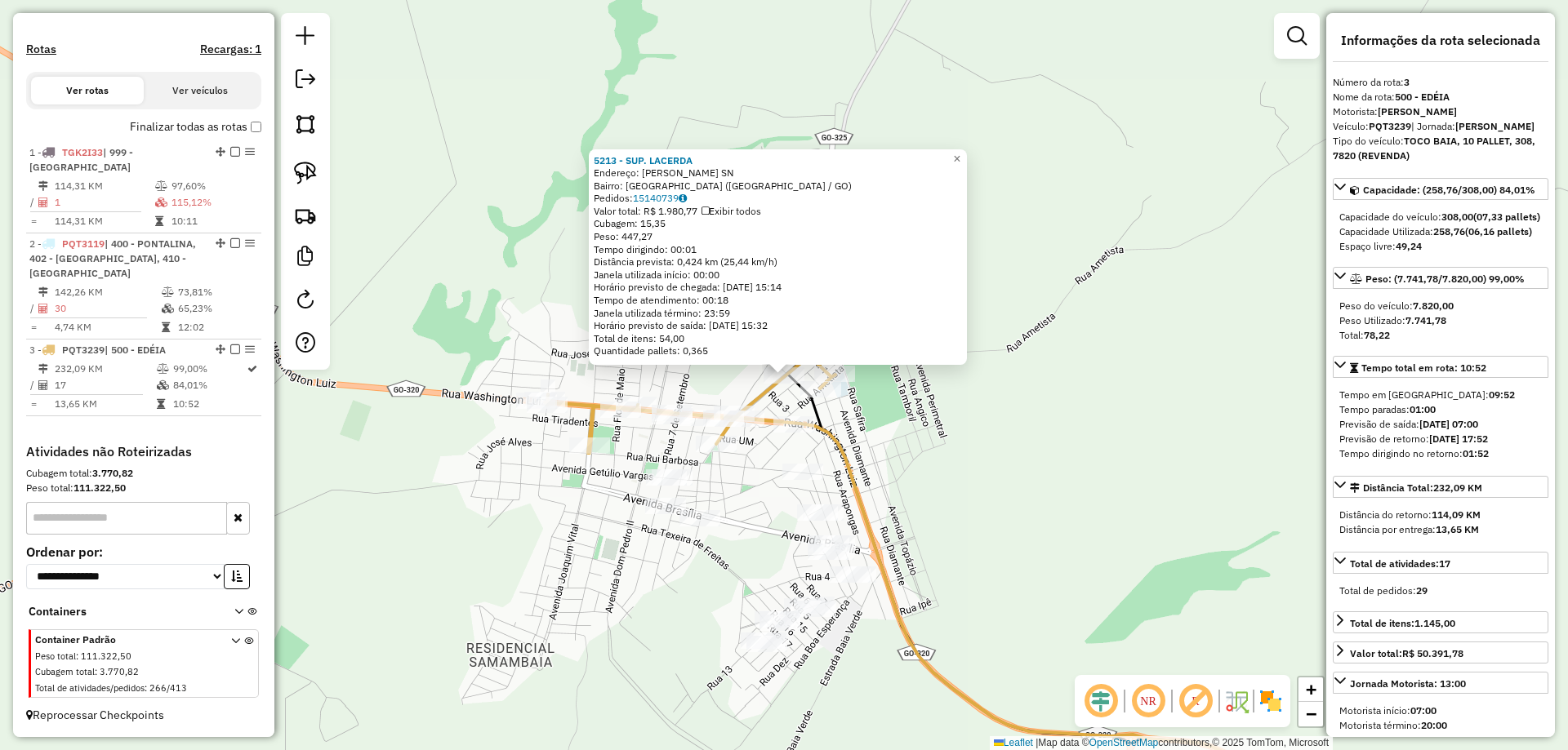
click at [909, 393] on div "Rota 3 - Placa PQT3239 5213 - SUP. LACERDA Rota 3 - Placa PQT3239 5082 - MINI B…" at bounding box center [784, 375] width 1568 height 750
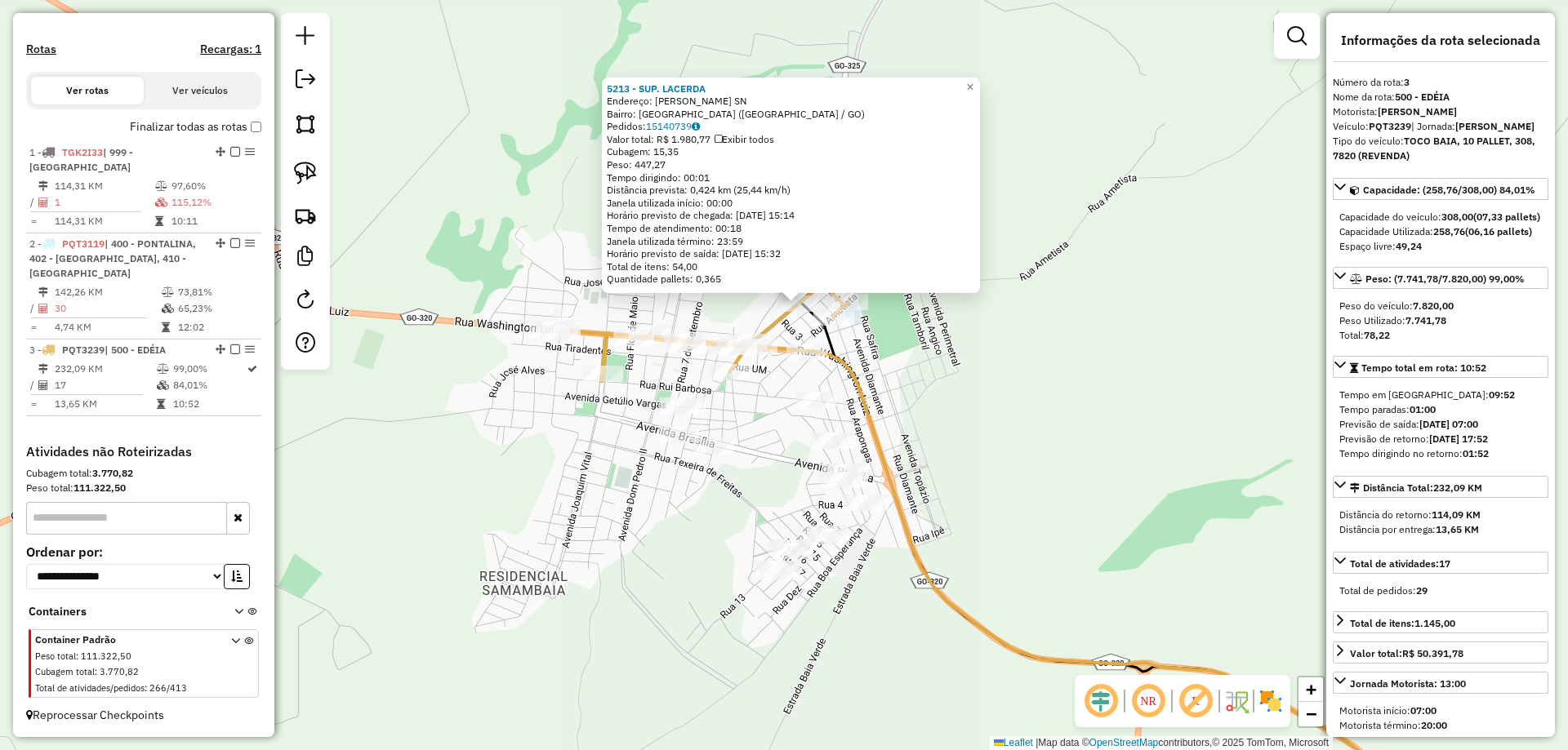
click at [915, 399] on div "5213 - SUP. LACERDA Endereço: R ALBERTINO LACERDA SN Bairro: JARDIM ESMERALDA (…" at bounding box center [784, 375] width 1568 height 750
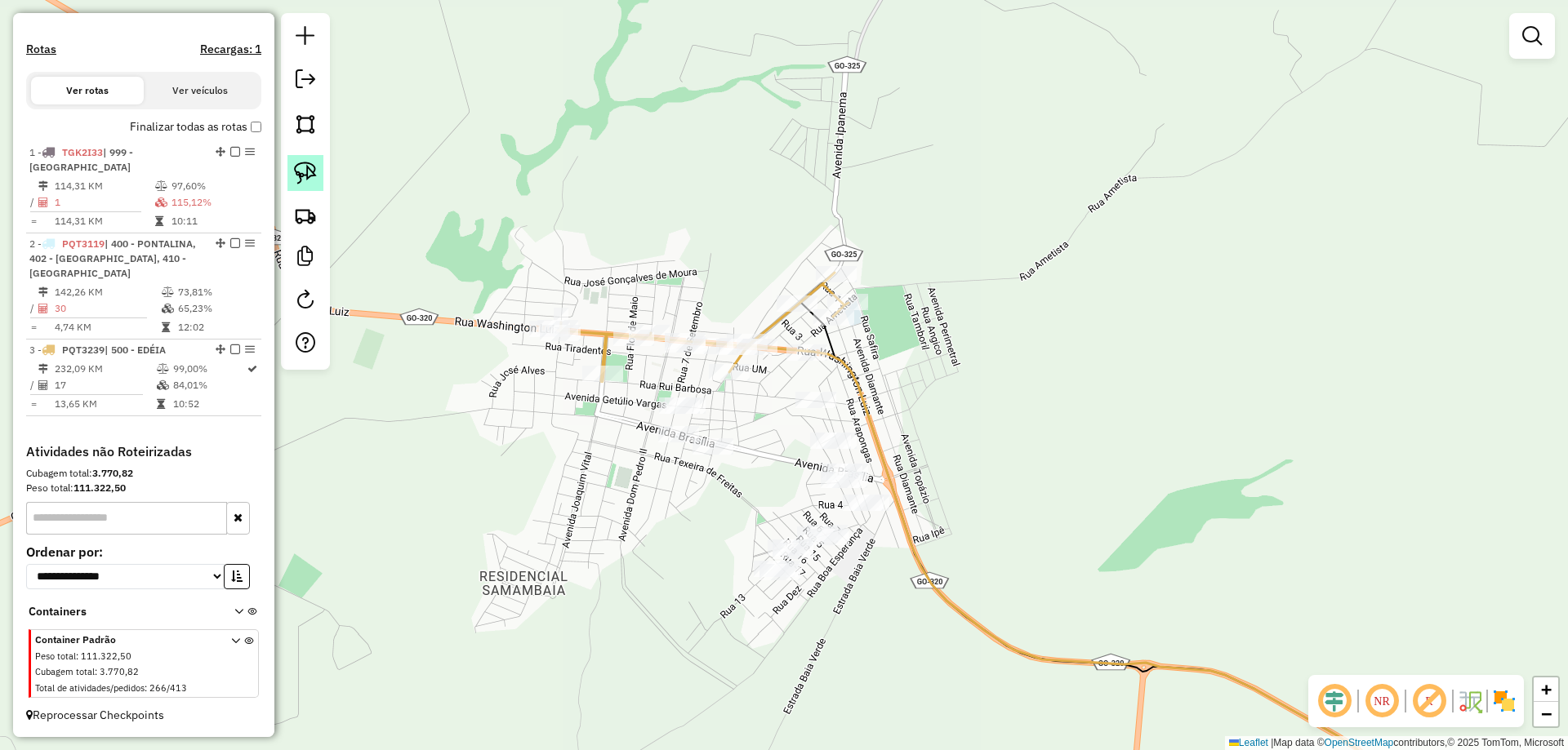
click at [308, 177] on img at bounding box center [305, 172] width 23 height 23
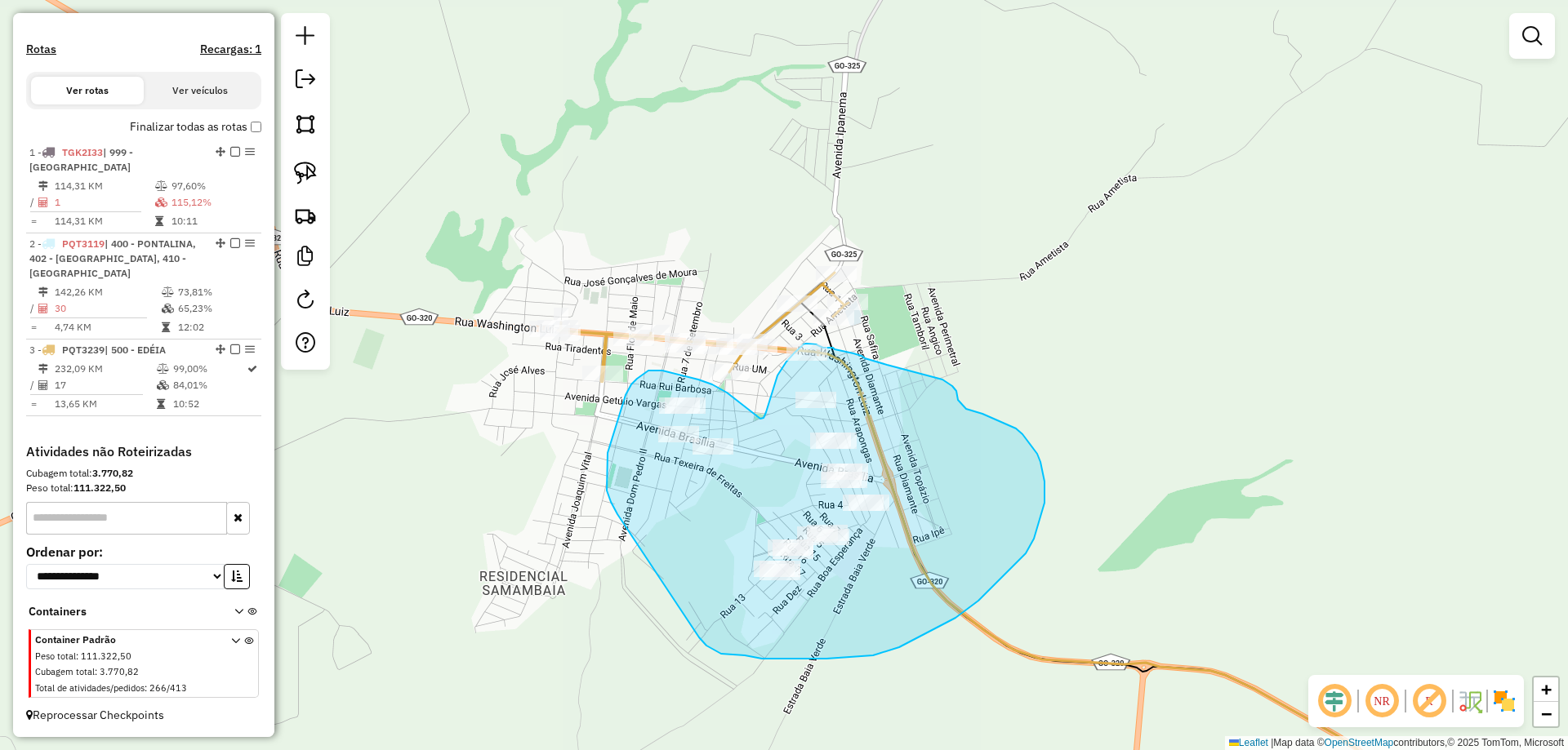
drag, startPoint x: 700, startPoint y: 639, endPoint x: 640, endPoint y: 538, distance: 117.5
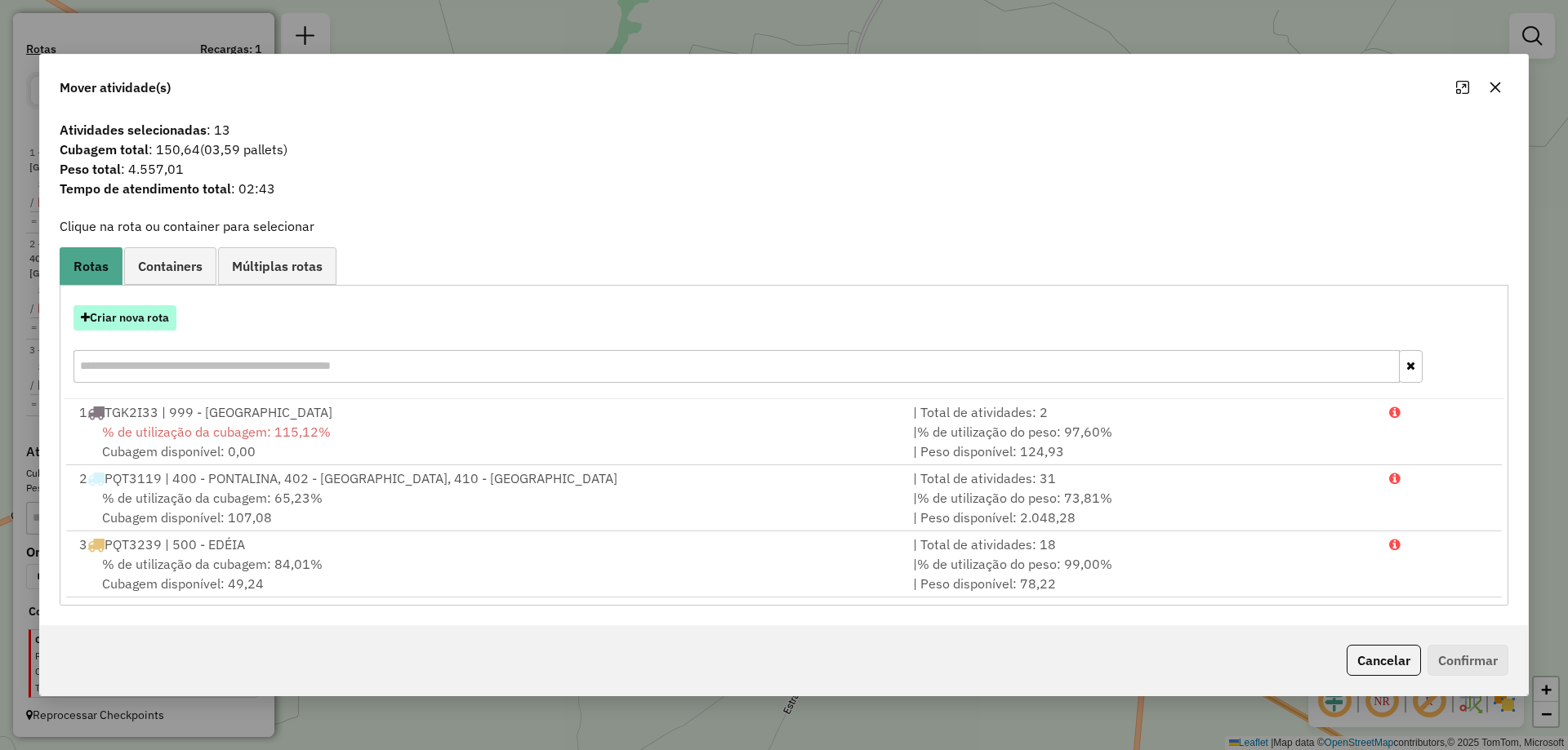
click at [144, 316] on button "Criar nova rota" at bounding box center [125, 318] width 103 height 26
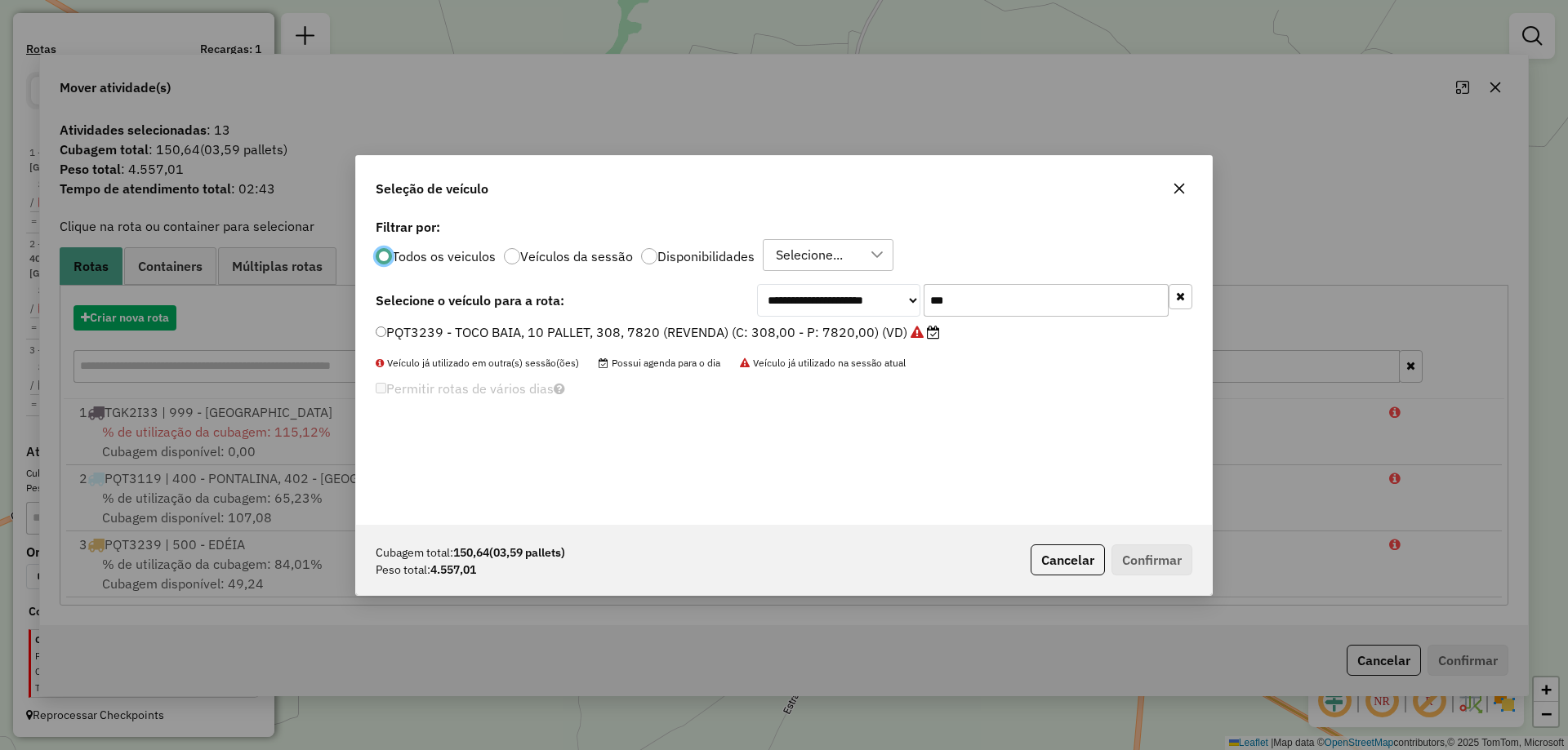
scroll to position [9, 5]
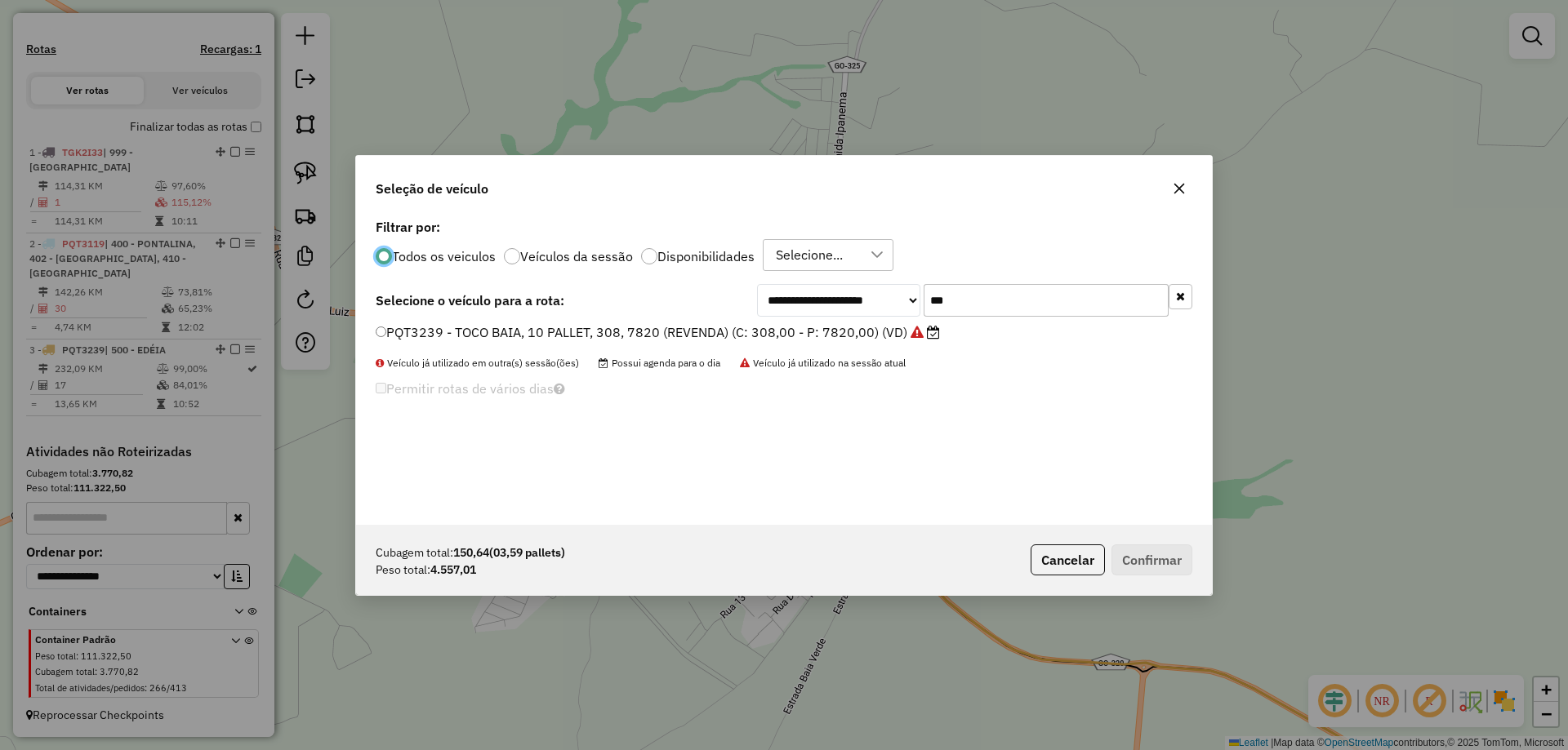
drag, startPoint x: 977, startPoint y: 298, endPoint x: 700, endPoint y: 291, distance: 277.1
click at [755, 291] on div "**********" at bounding box center [784, 300] width 817 height 33
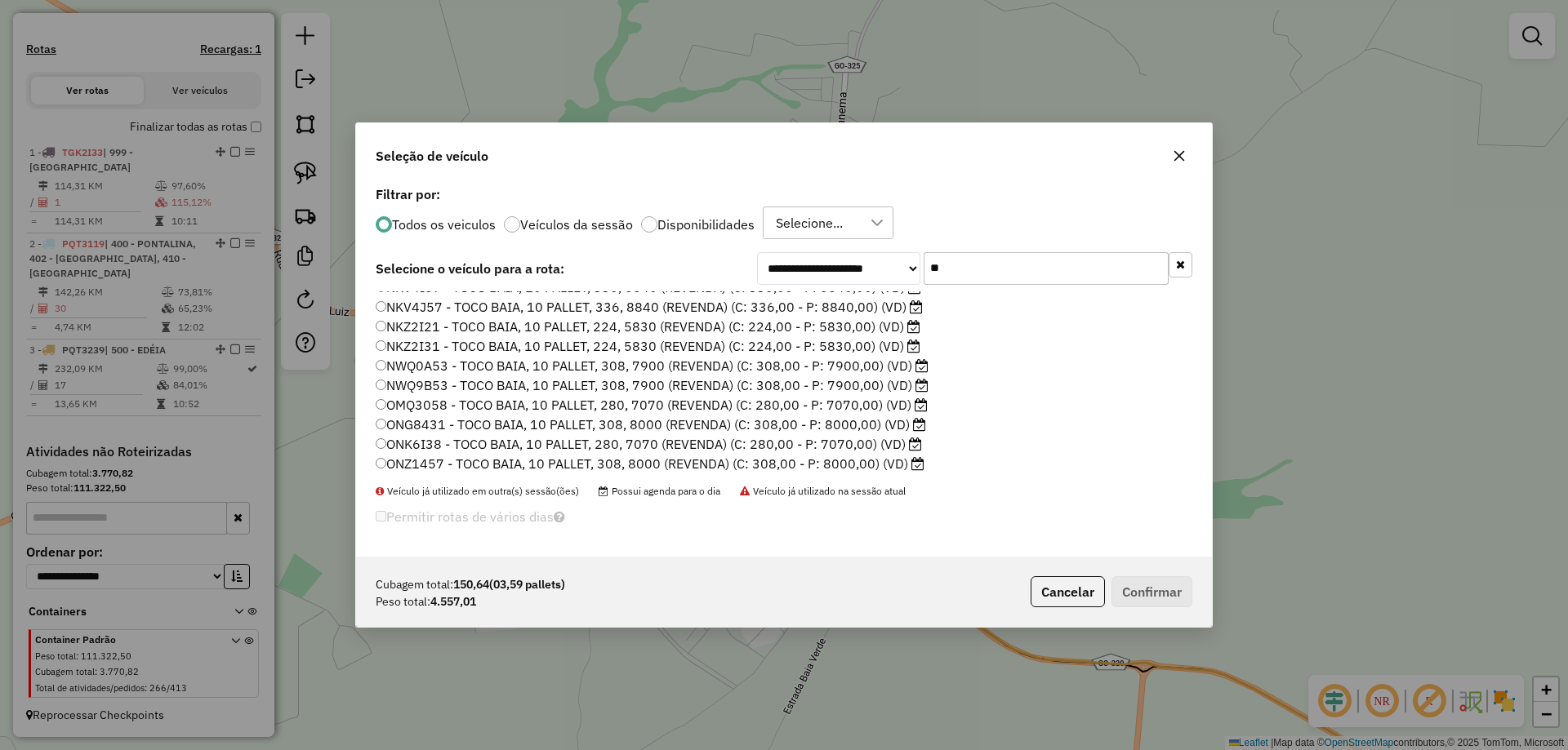
scroll to position [0, 0]
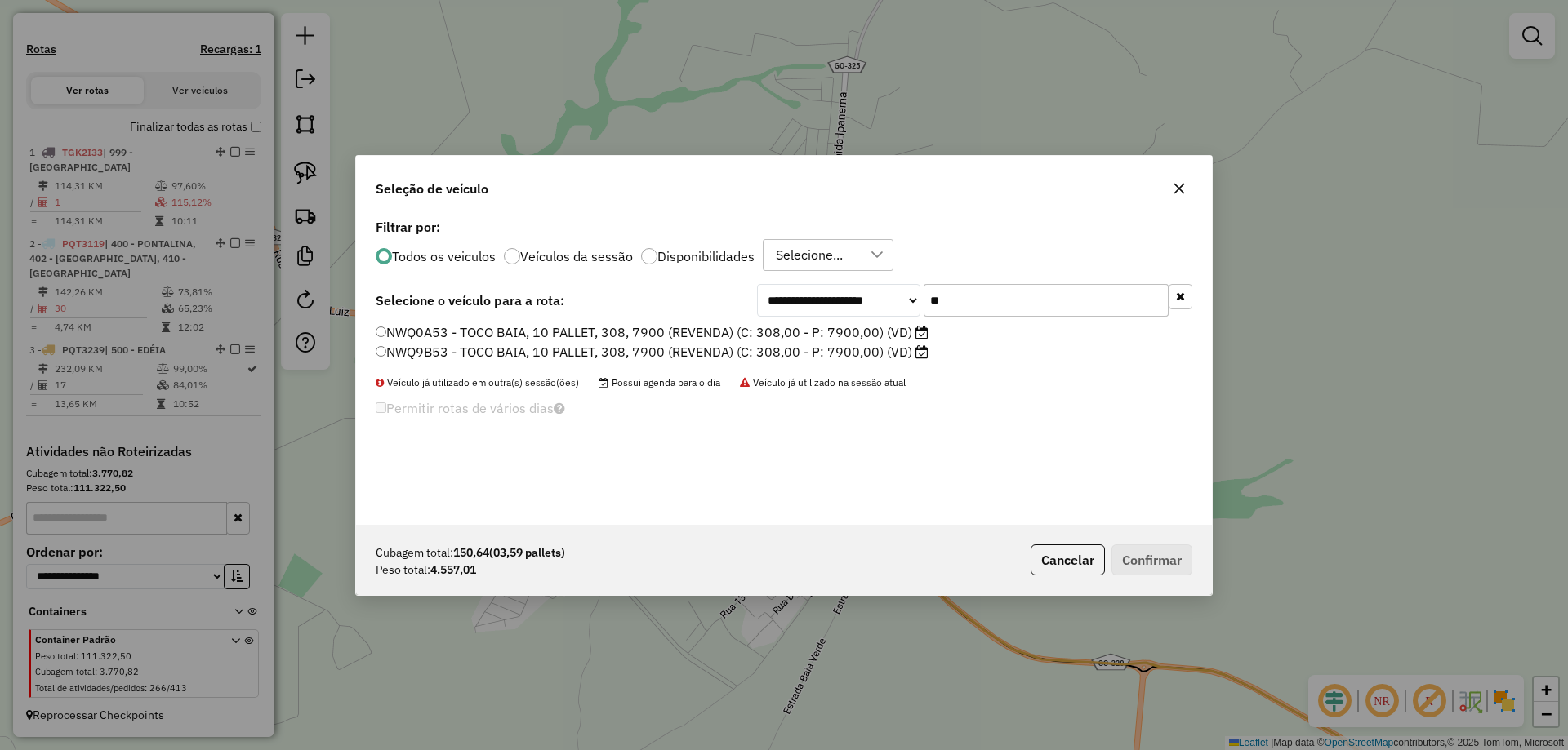
type input "**"
click at [440, 357] on label "NWQ9B53 - TOCO BAIA, 10 PALLET, 308, 7900 (REVENDA) (C: 308,00 - P: 7900,00) (V…" at bounding box center [653, 351] width 553 height 19
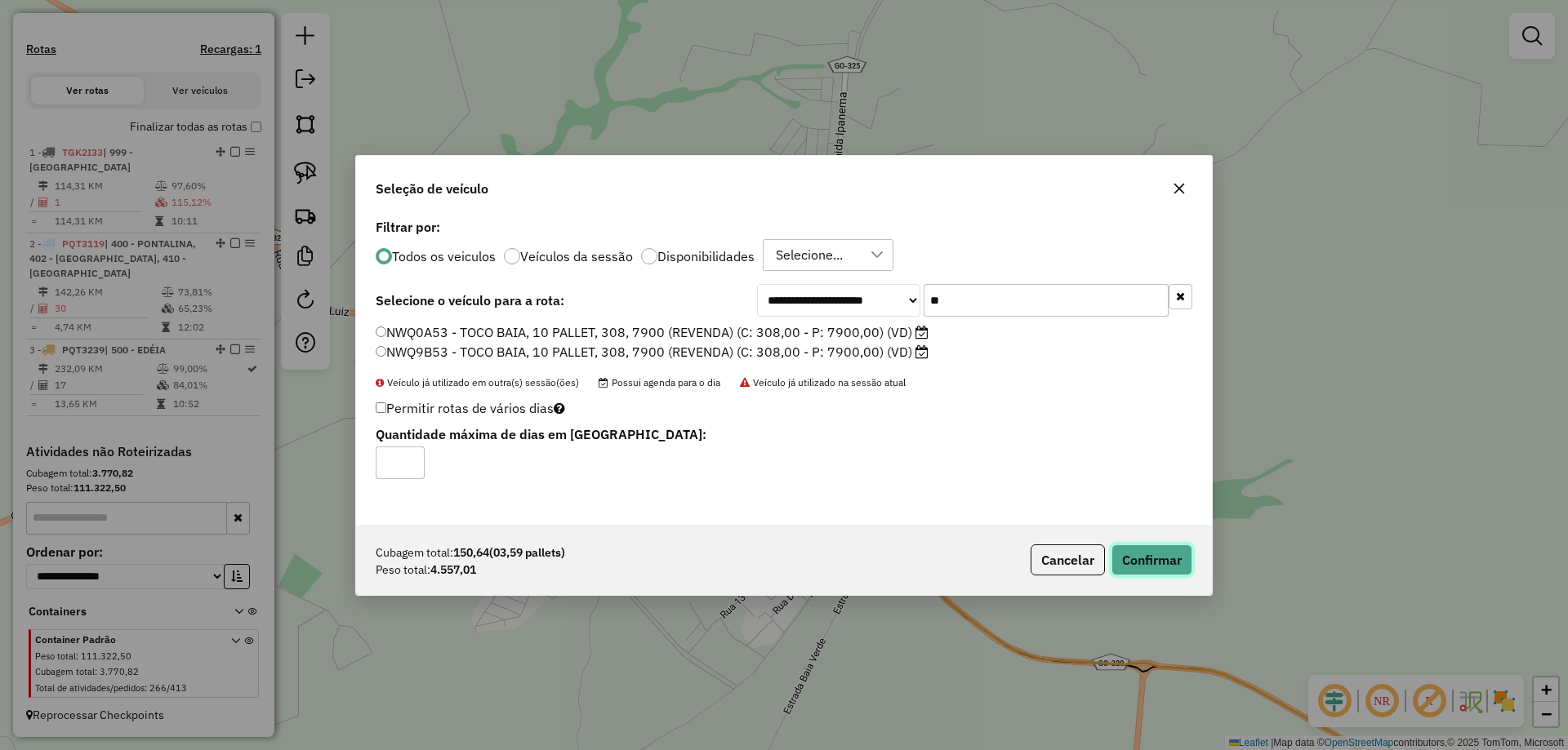
click at [1163, 559] on button "Confirmar" at bounding box center [1152, 560] width 81 height 31
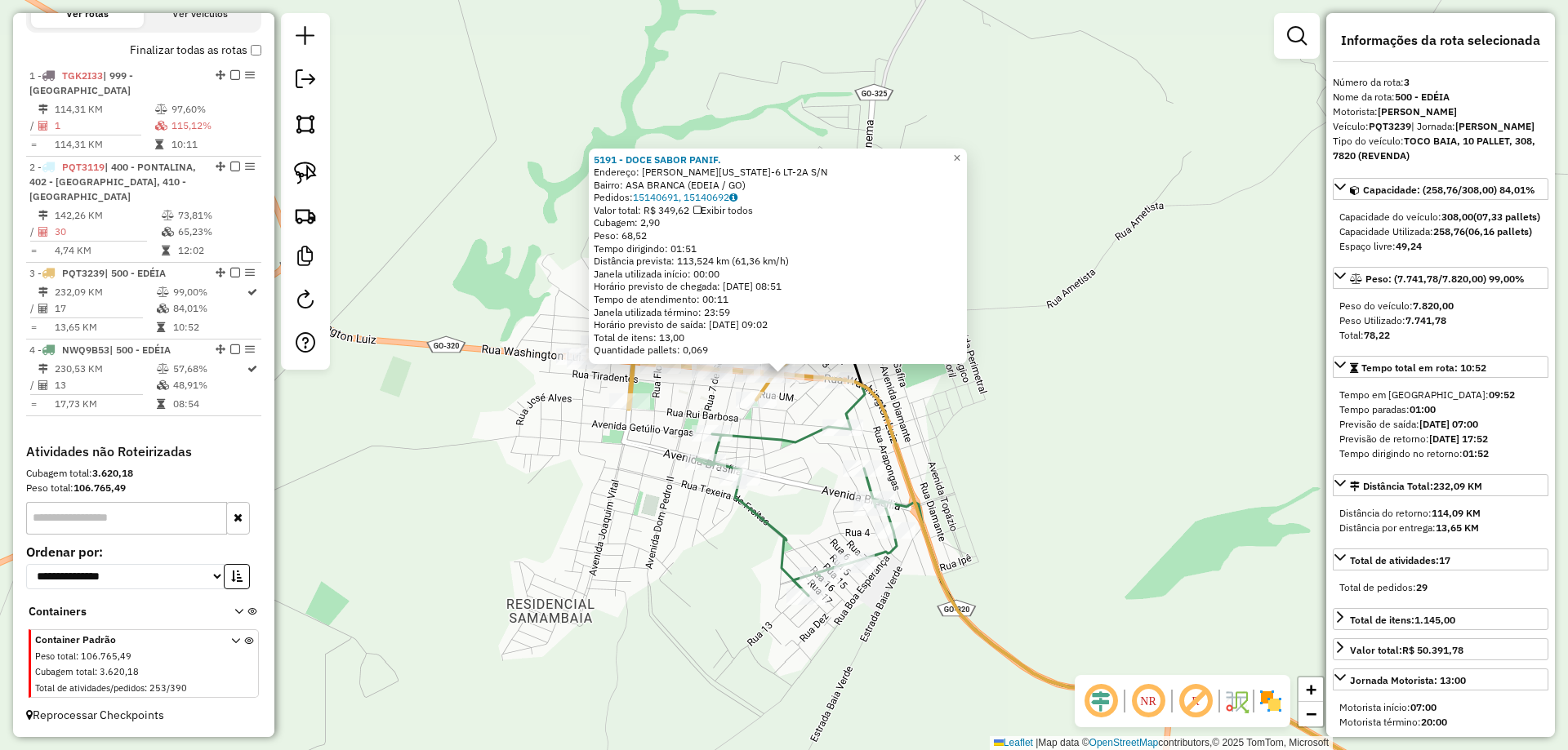
scroll to position [327, 0]
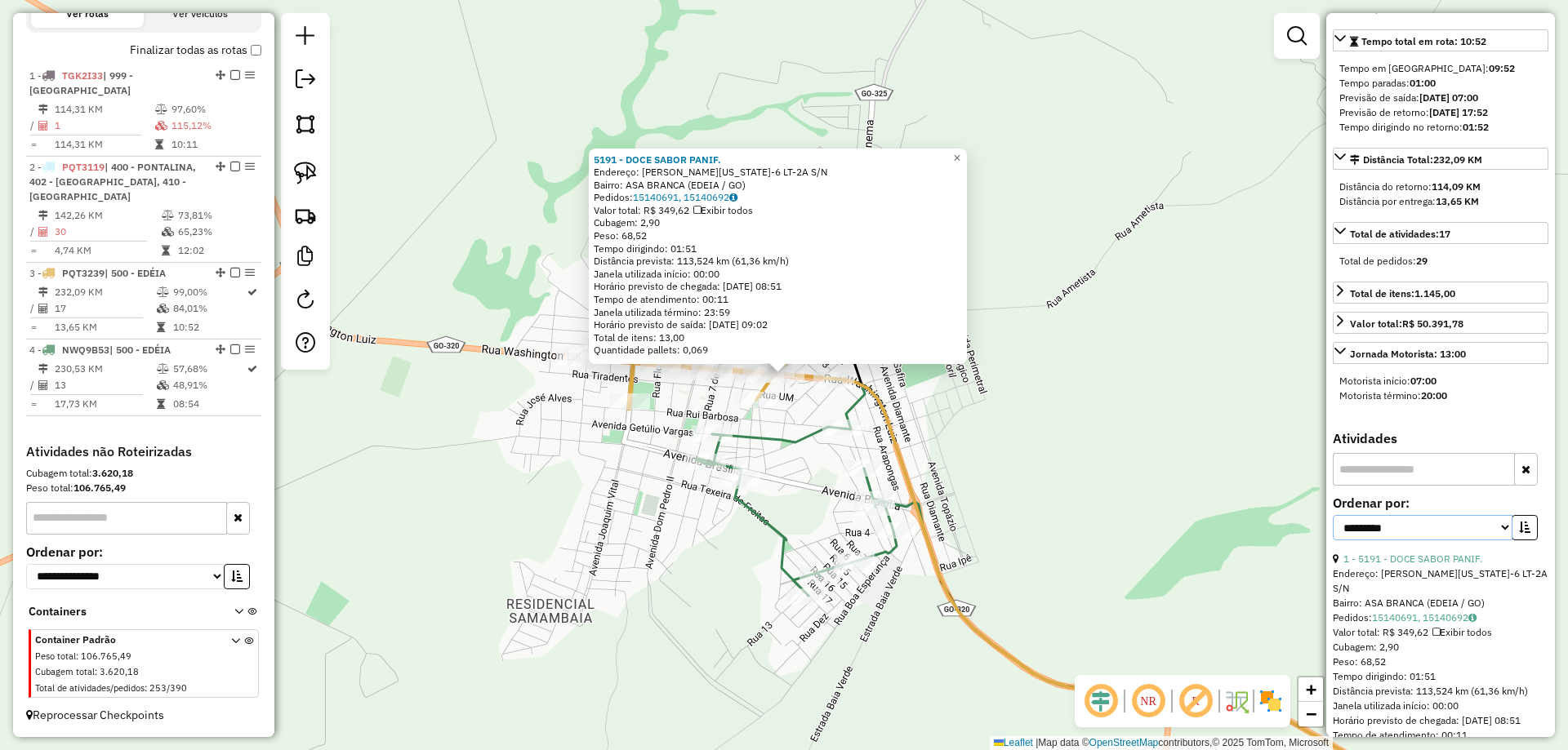
click at [1406, 540] on select "**********" at bounding box center [1423, 528] width 180 height 26
select select "*********"
click at [1333, 540] on select "**********" at bounding box center [1423, 528] width 180 height 26
click at [1512, 540] on button "button" at bounding box center [1525, 528] width 26 height 26
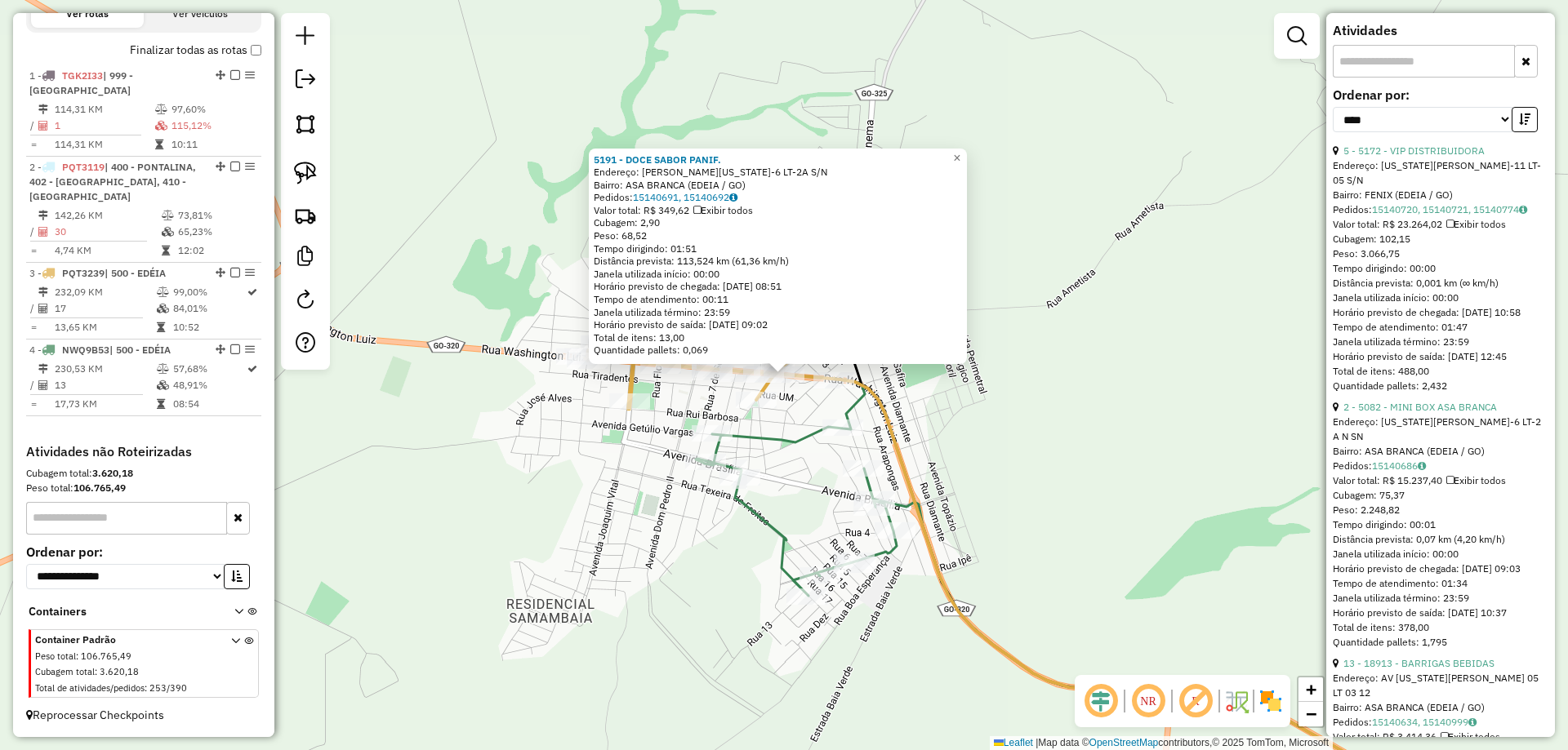
scroll to position [898, 0]
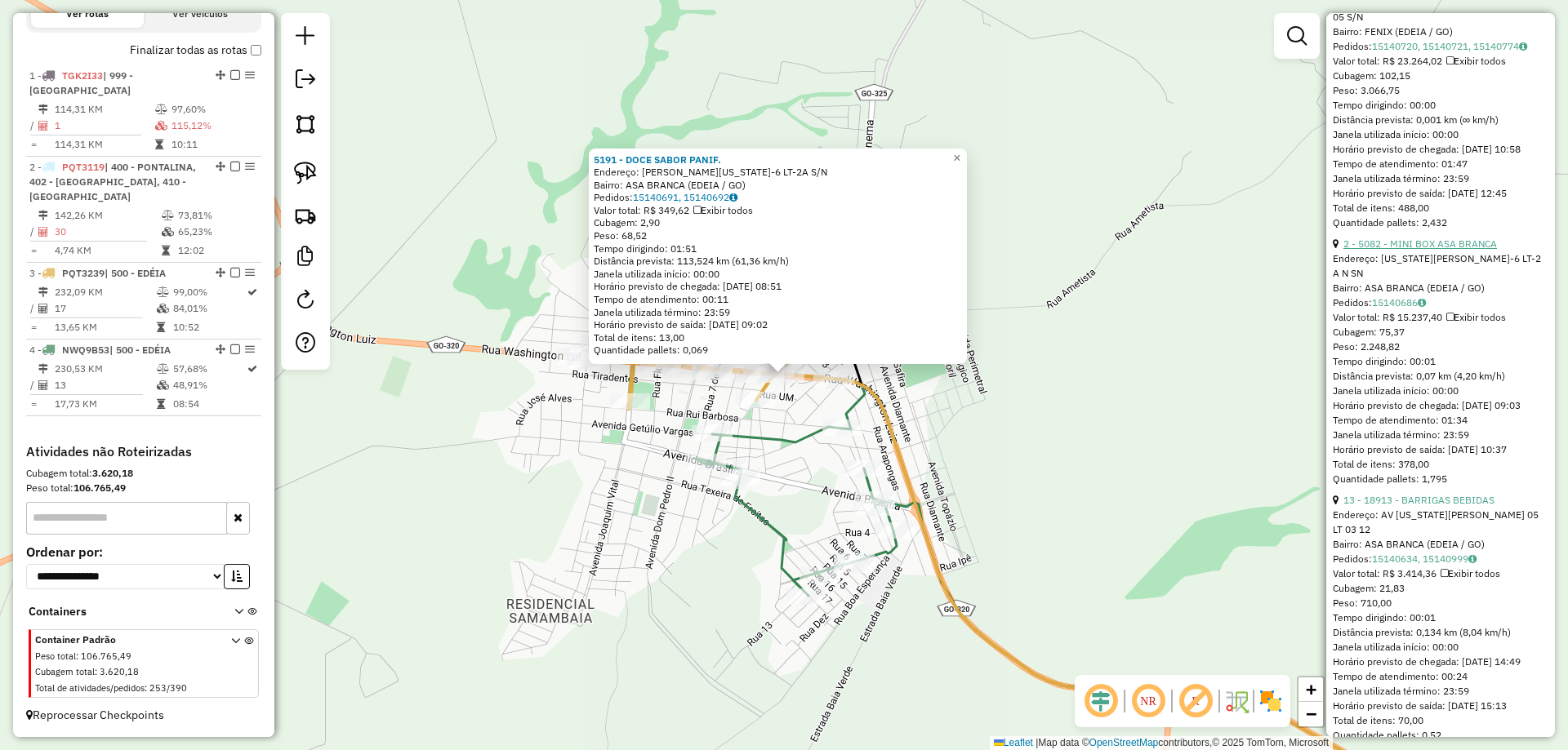
click at [1444, 250] on link "2 - 5082 - MINI BOX ASA BRANCA" at bounding box center [1420, 243] width 153 height 12
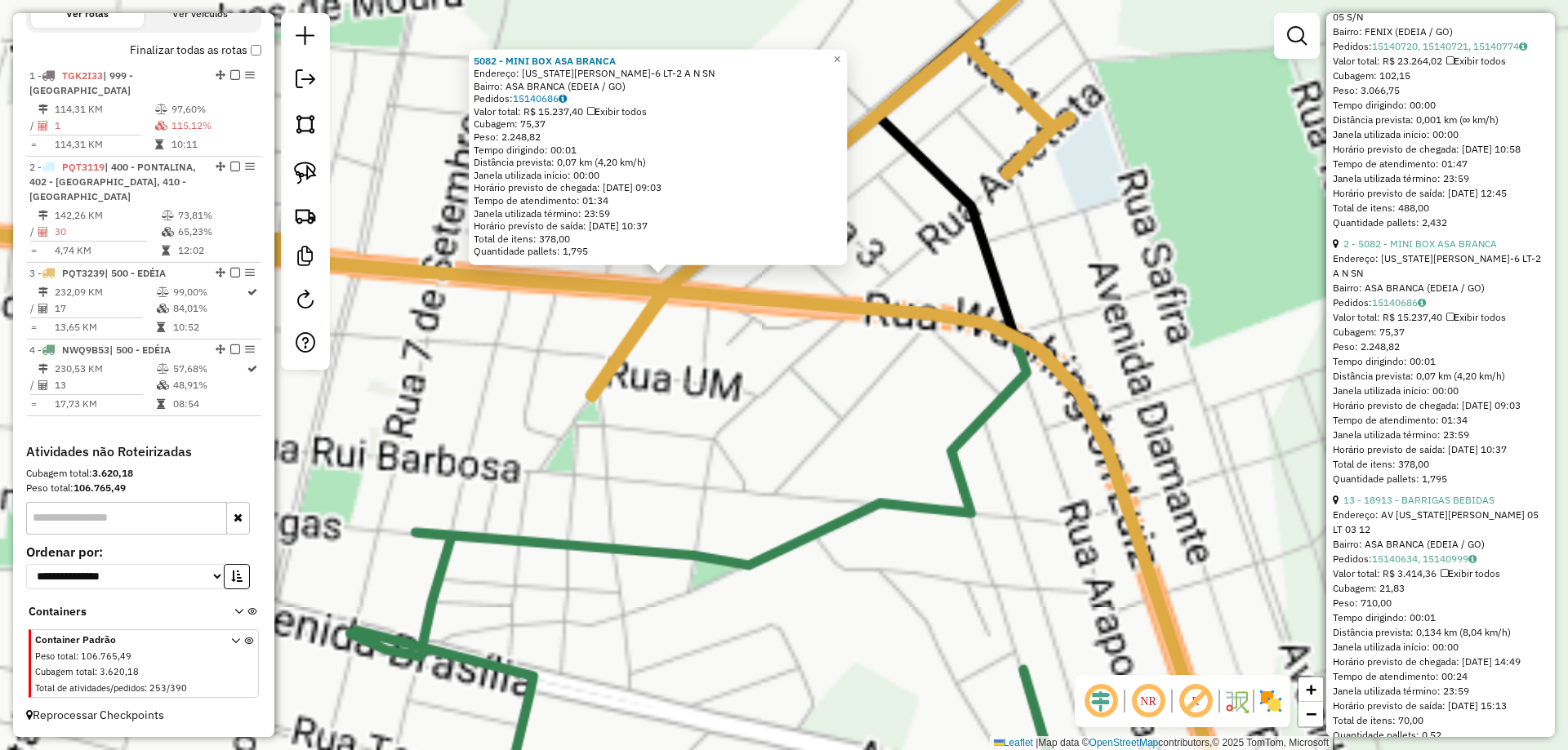
click at [768, 385] on div "5082 - MINI BOX ASA BRANCA Endereço: WASHINGTON LUIZ QD-6 LT-2 A N SN Bairro: A…" at bounding box center [784, 375] width 1568 height 750
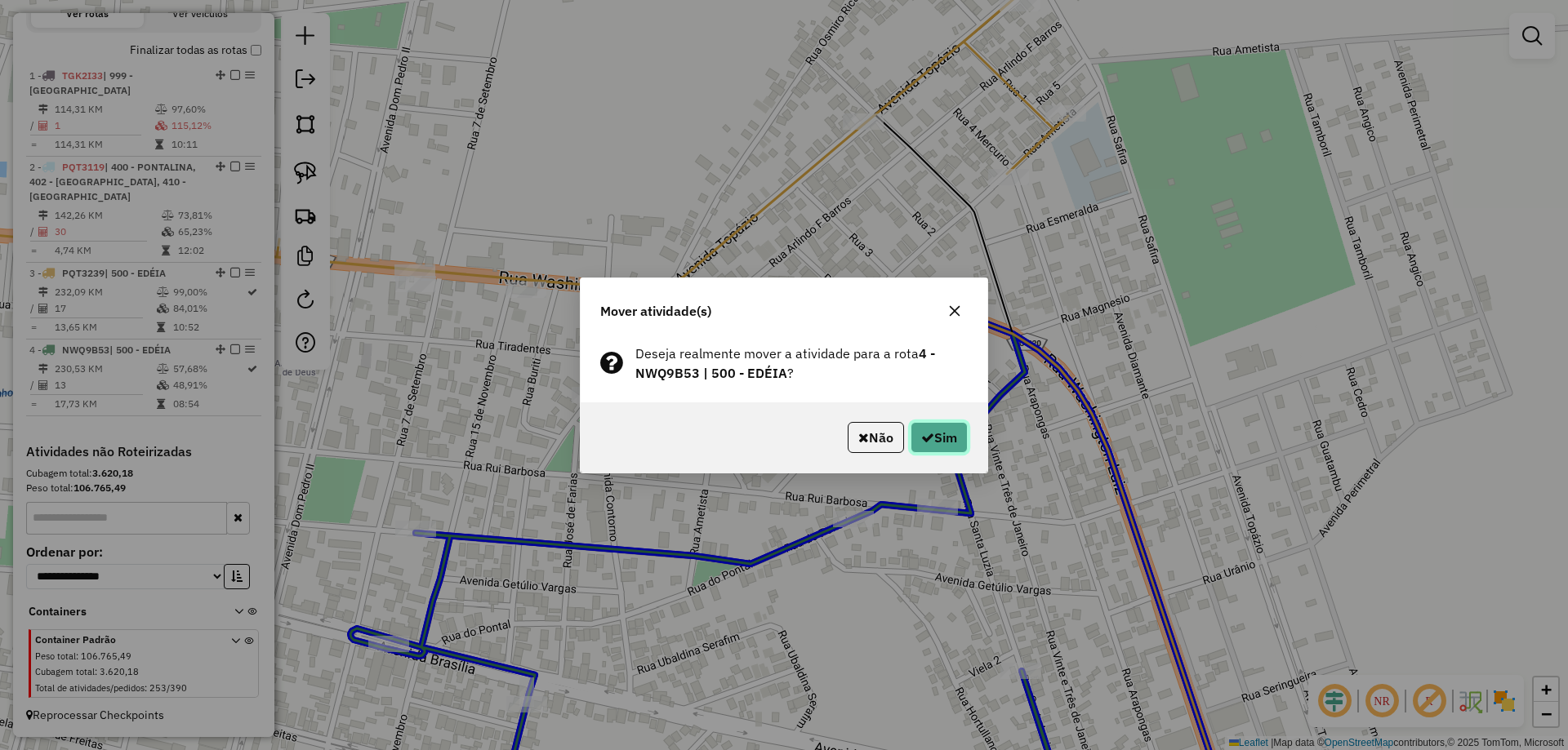
click at [938, 438] on button "Sim" at bounding box center [939, 438] width 57 height 31
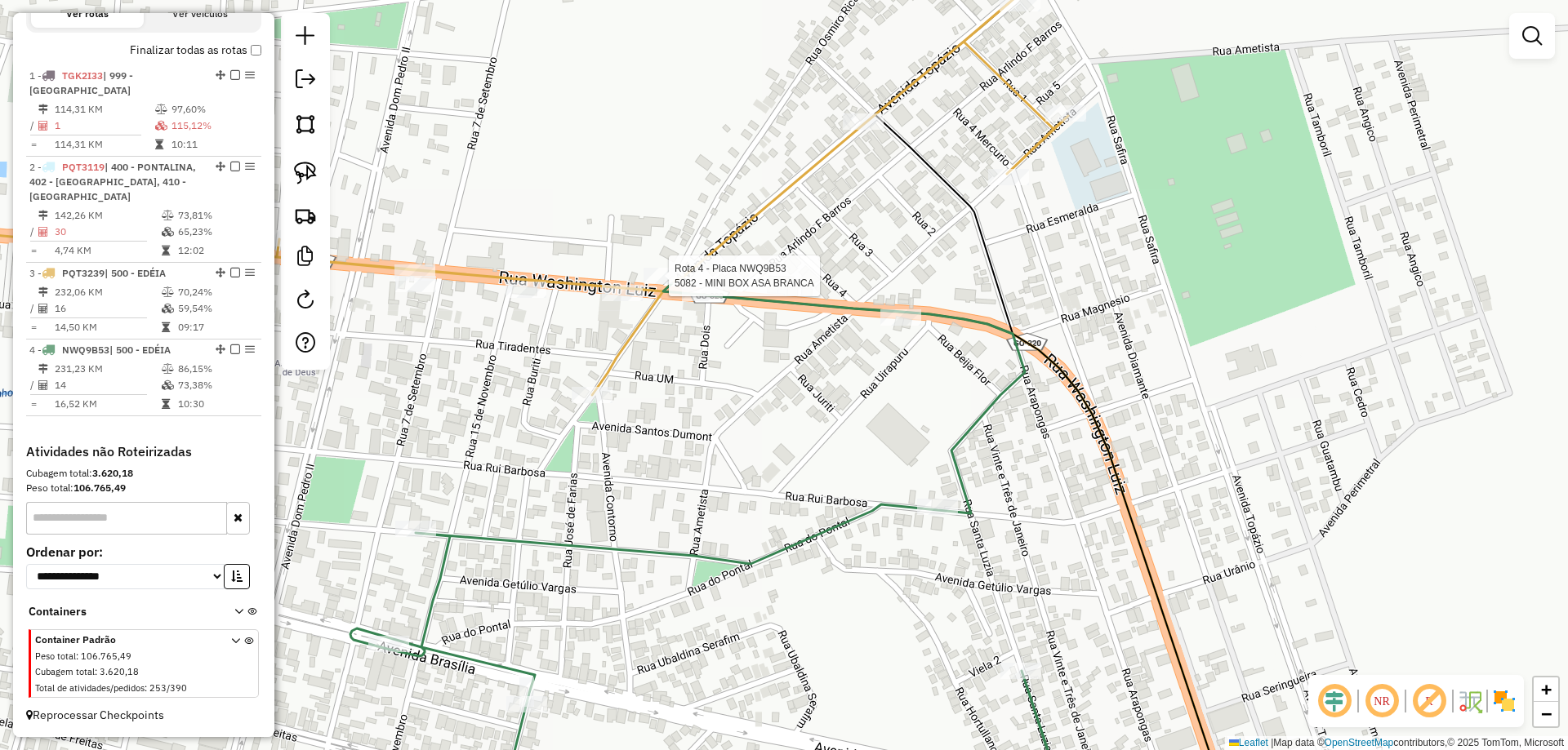
select select "*********"
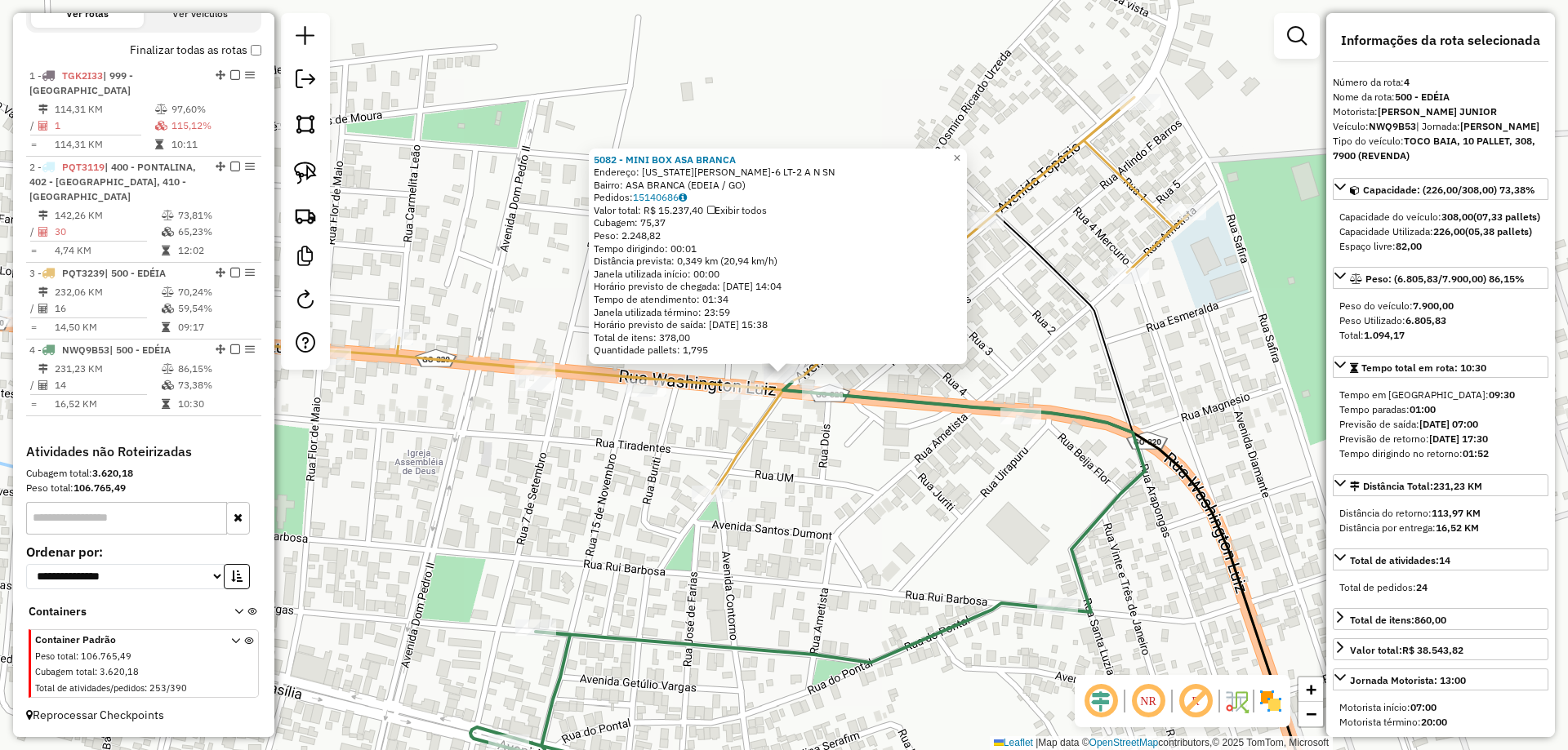
click at [816, 401] on div at bounding box center [822, 392] width 41 height 16
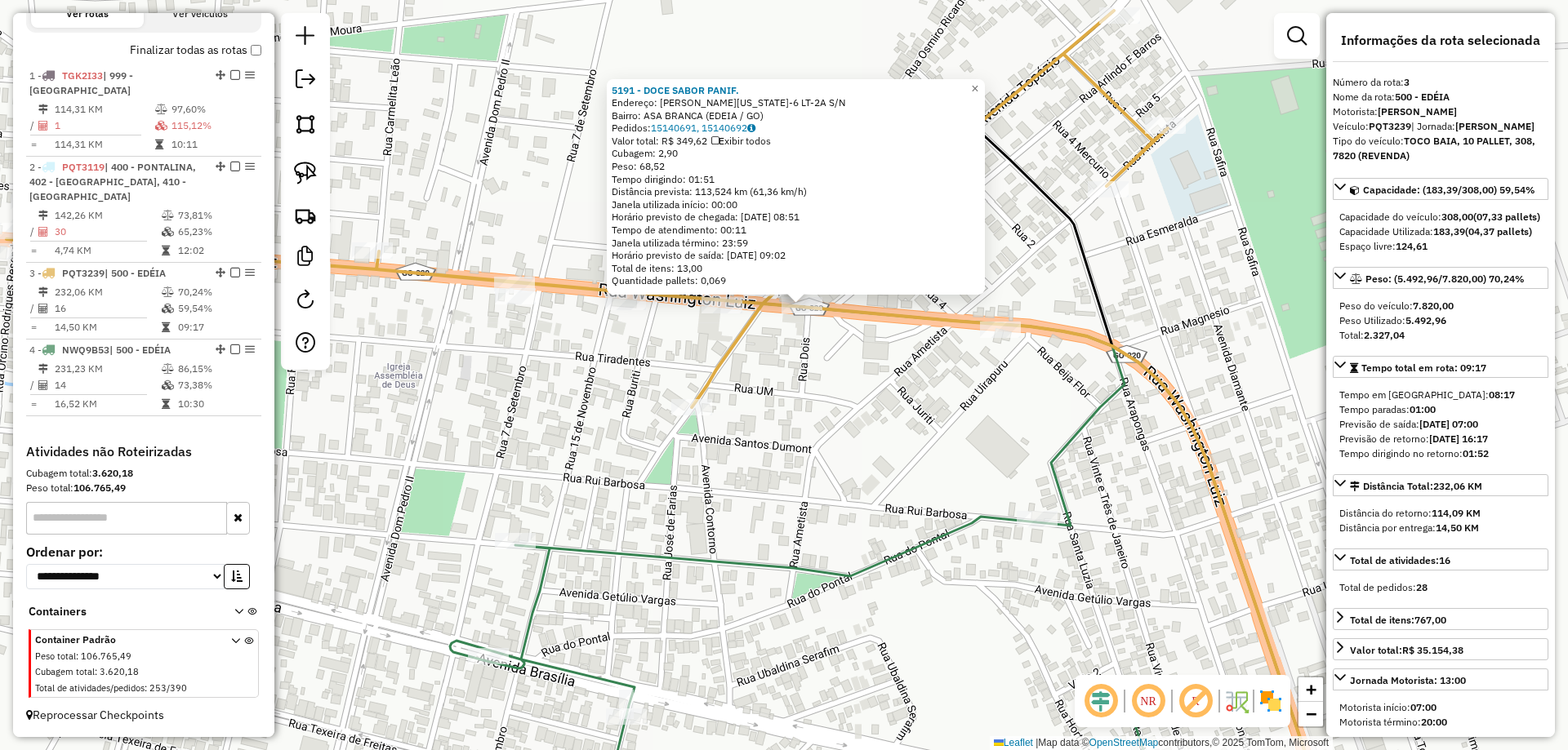
click at [869, 413] on div "5191 - DOCE SABOR PANIF. Endereço: R WASHINGTON LUIZ QD-6 LT-2A S/N Bairro: ASA…" at bounding box center [784, 375] width 1568 height 750
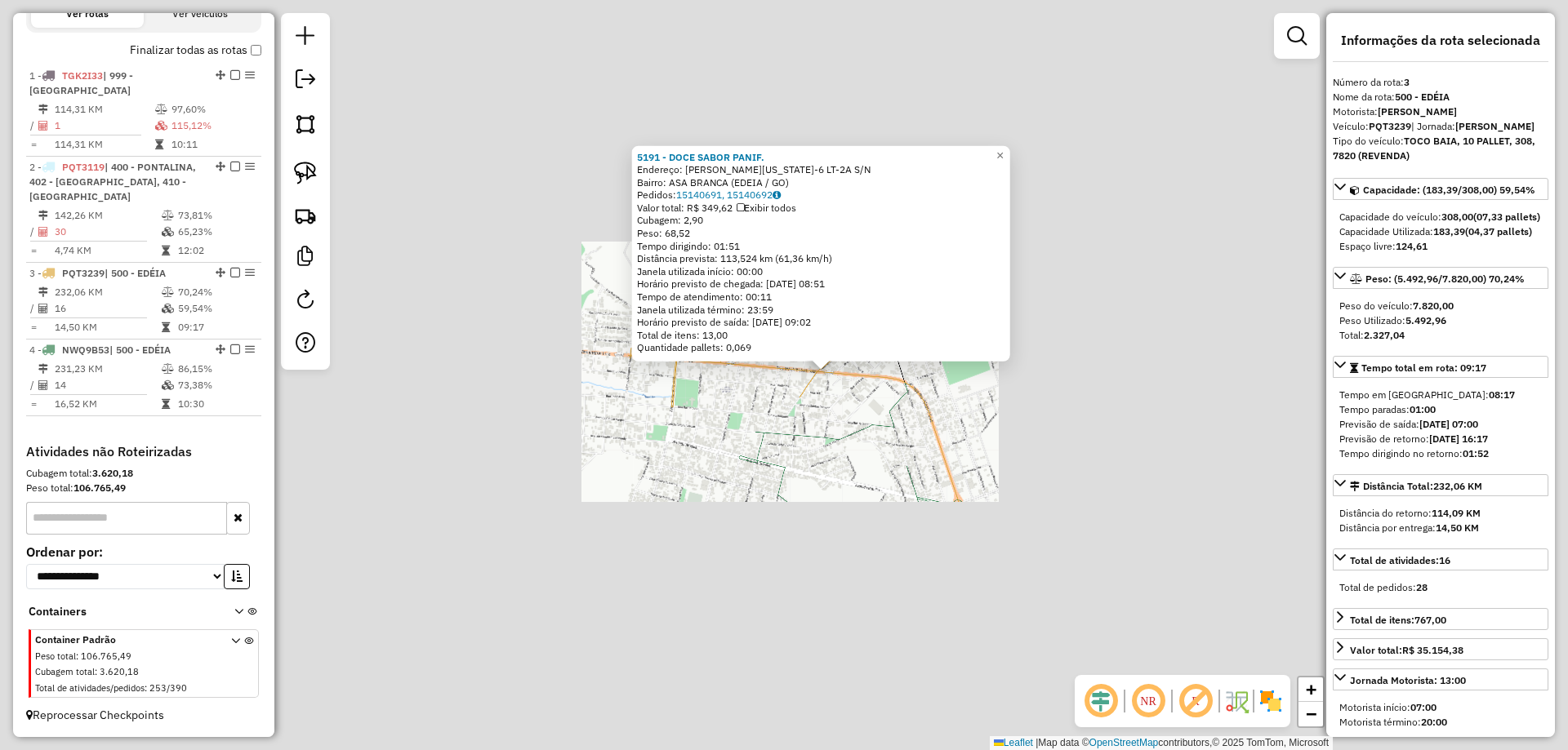
click at [836, 394] on div "5191 - DOCE SABOR PANIF. Endereço: R WASHINGTON LUIZ QD-6 LT-2A S/N Bairro: ASA…" at bounding box center [784, 375] width 1568 height 750
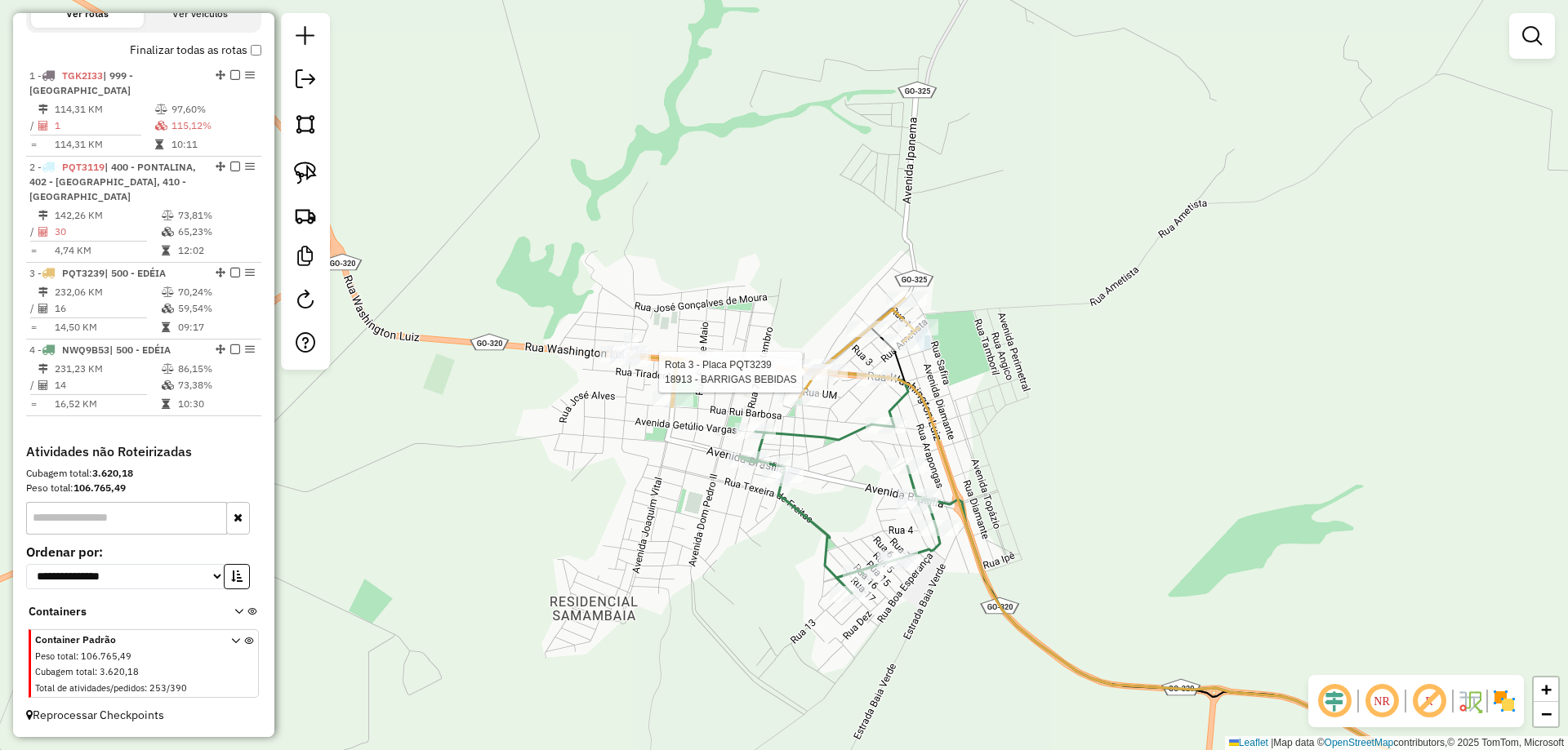
select select "*********"
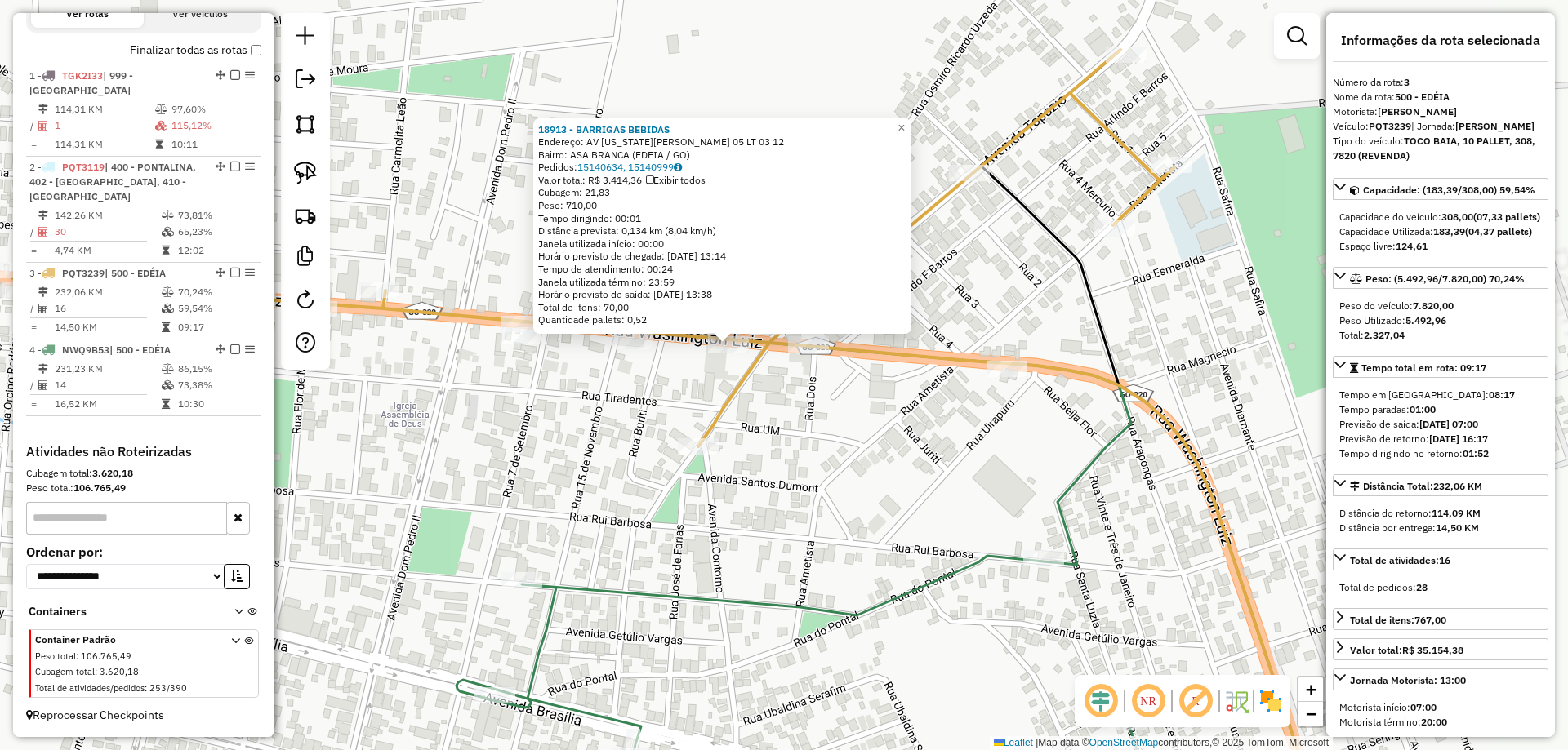
click at [833, 424] on div "18913 - BARRIGAS BEBIDAS Endereço: AV WASHINGTON LUIZ QD 05 LT 03 12 Bairro: AS…" at bounding box center [784, 375] width 1568 height 750
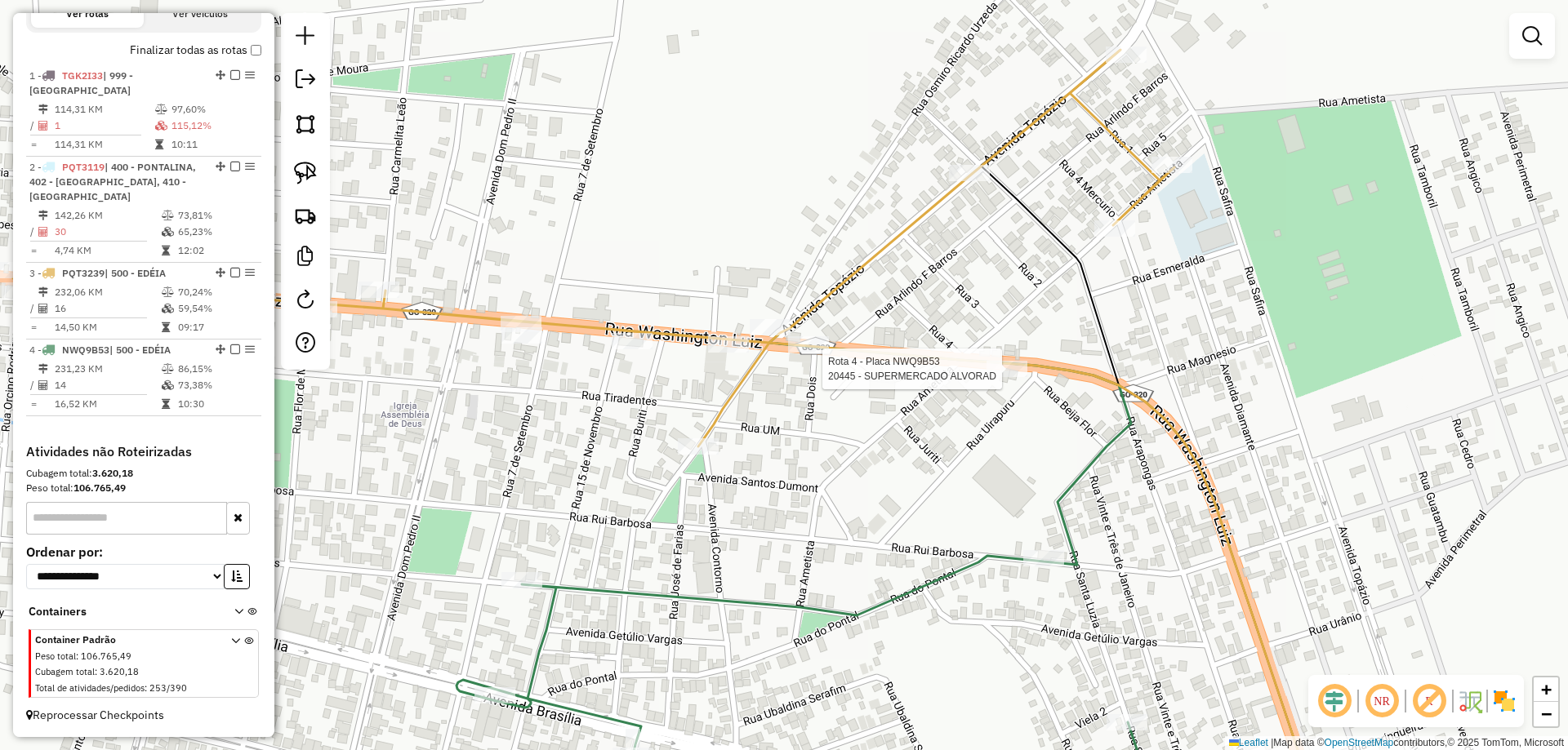
select select "*********"
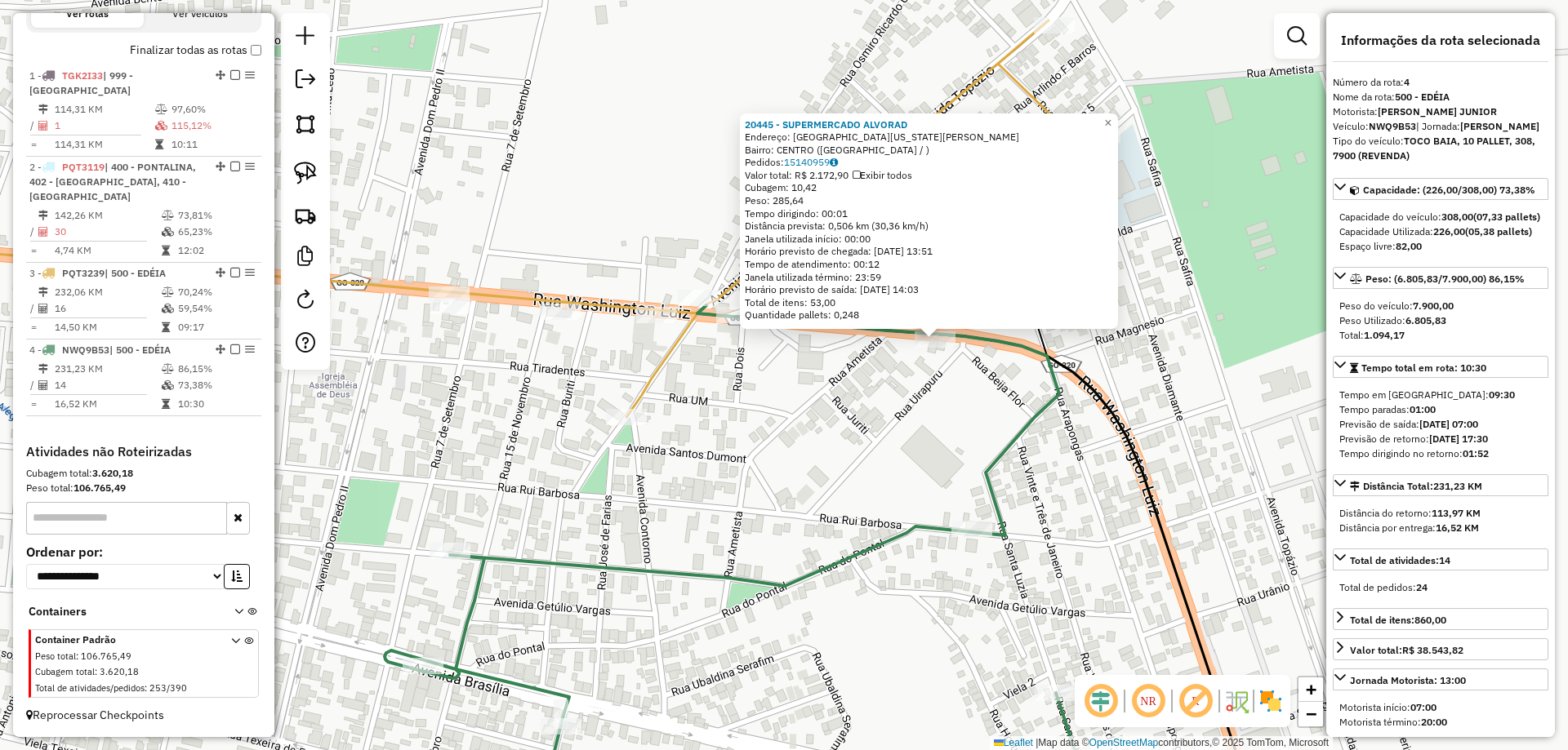
drag, startPoint x: 789, startPoint y: 405, endPoint x: 913, endPoint y: 399, distance: 124.1
click at [913, 399] on div "20445 - SUPERMERCADO ALVORAD Endereço: Rua Washington Luís Bairro: CENTRO (EDEI…" at bounding box center [784, 375] width 1568 height 750
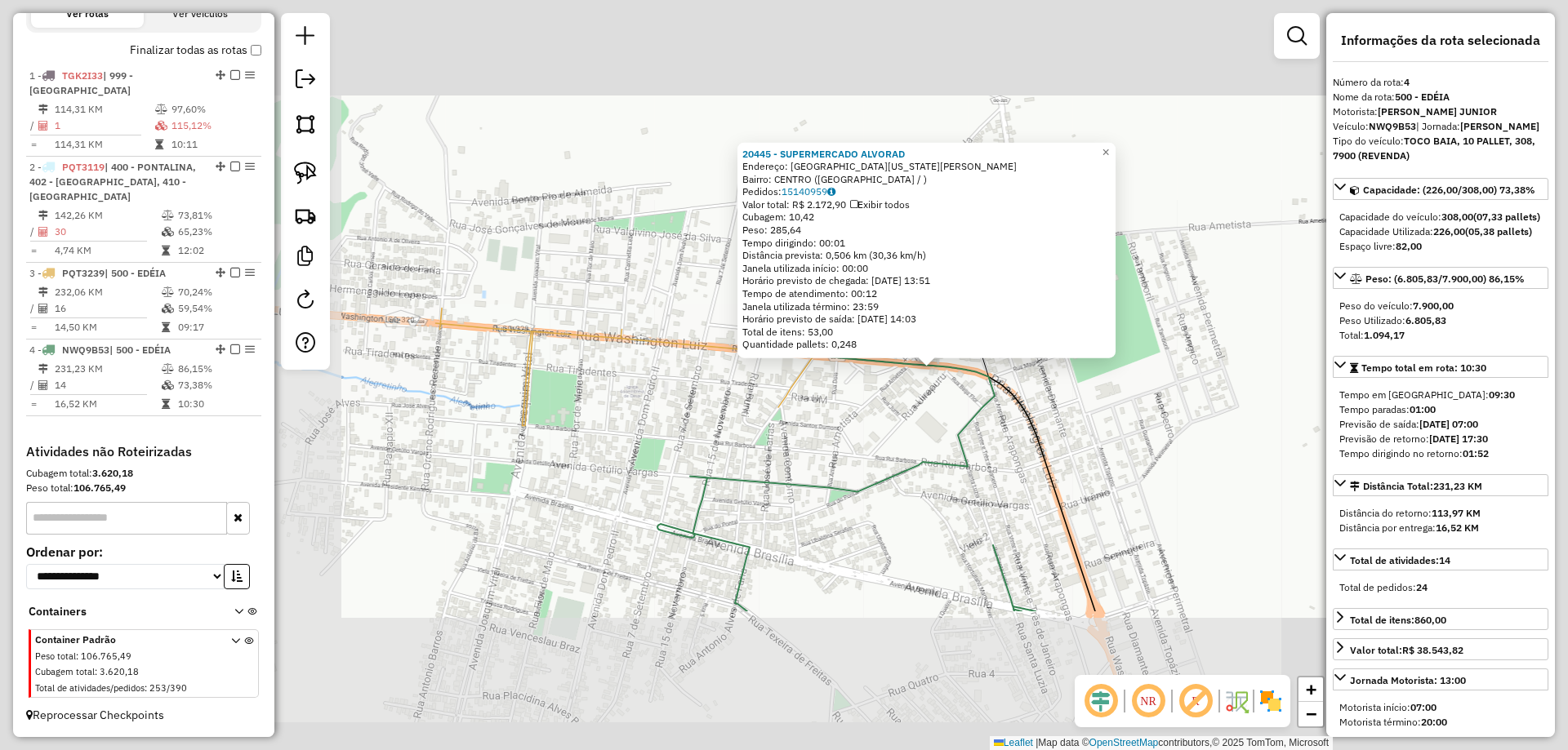
click at [897, 410] on div "20445 - SUPERMERCADO ALVORAD Endereço: Rua Washington Luís Bairro: CENTRO (EDEI…" at bounding box center [784, 375] width 1568 height 750
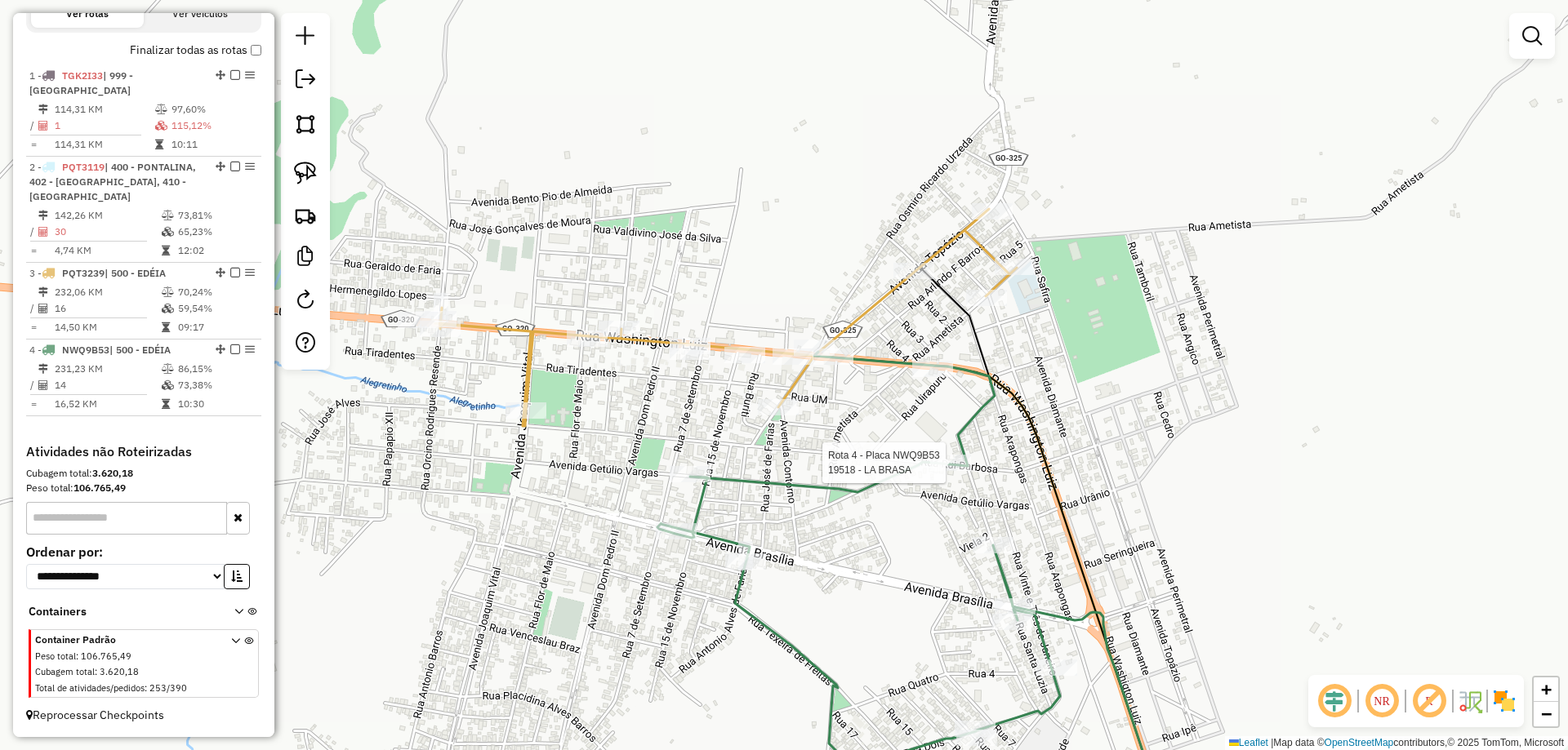
select select "*********"
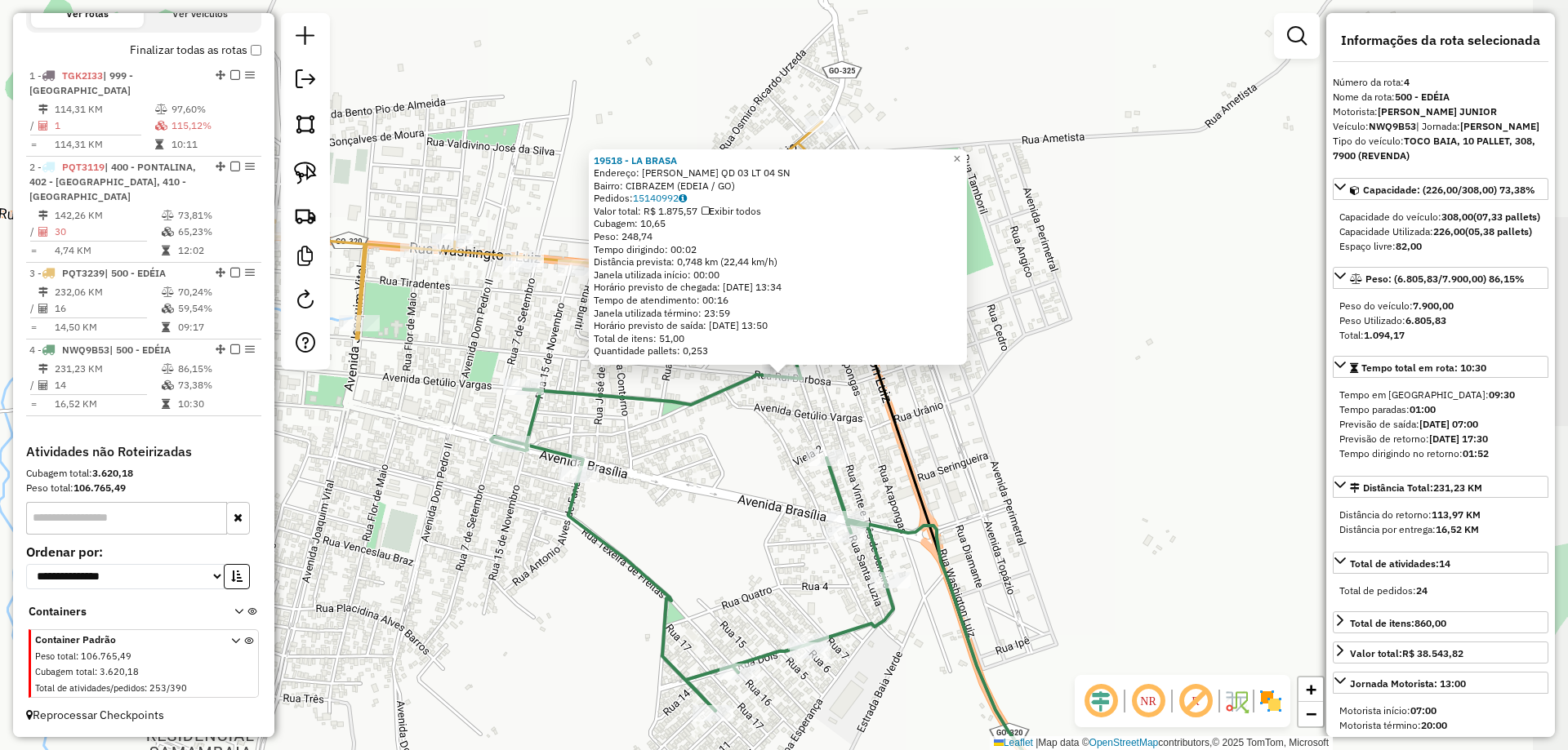
click at [766, 427] on div "19518 - LA BRASA Endereço: RUI BARBOSA QD 03 LT 04 SN Bairro: CIBRAZEM (EDEIA /…" at bounding box center [784, 375] width 1568 height 750
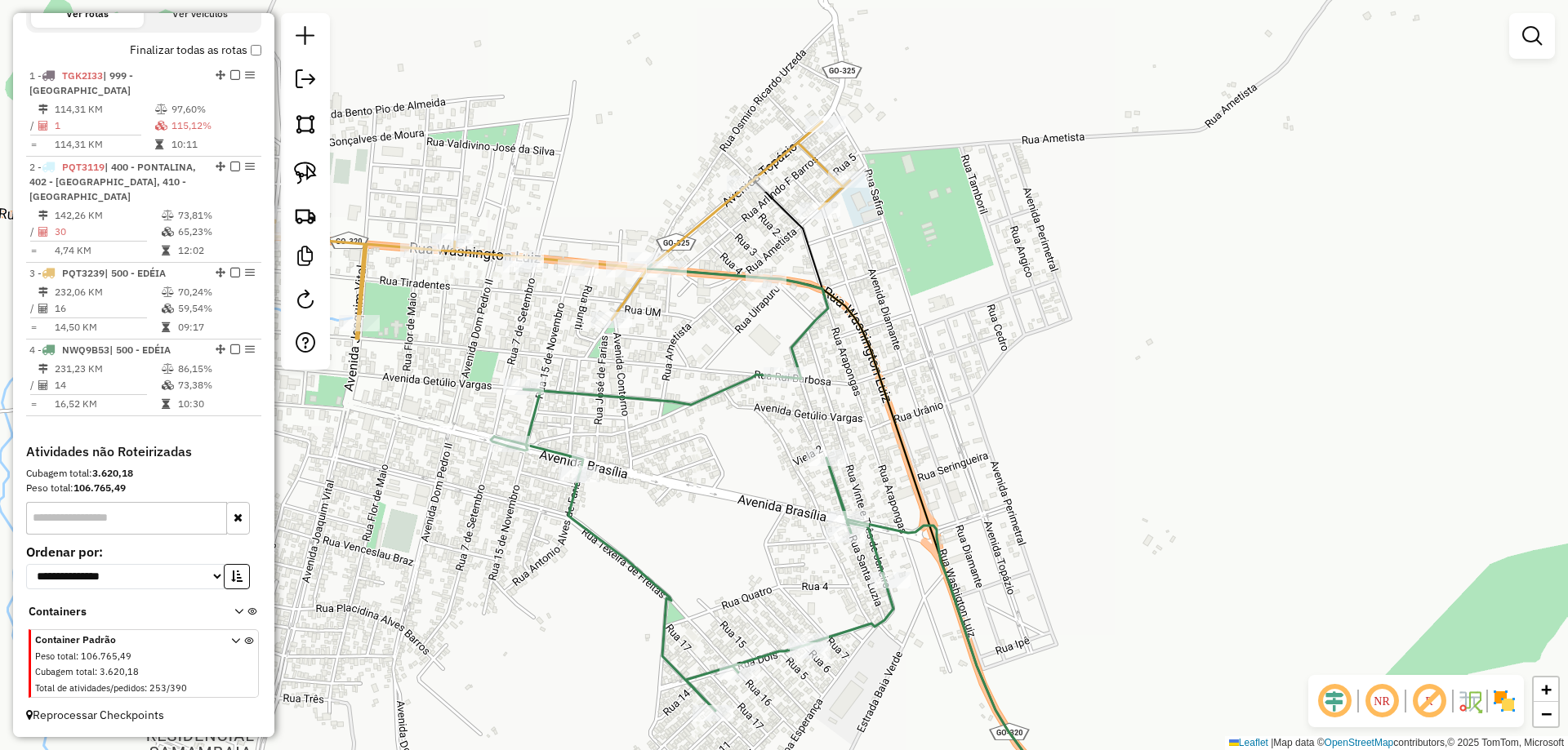
drag, startPoint x: 307, startPoint y: 173, endPoint x: 563, endPoint y: 245, distance: 265.9
click at [307, 172] on img at bounding box center [305, 172] width 23 height 23
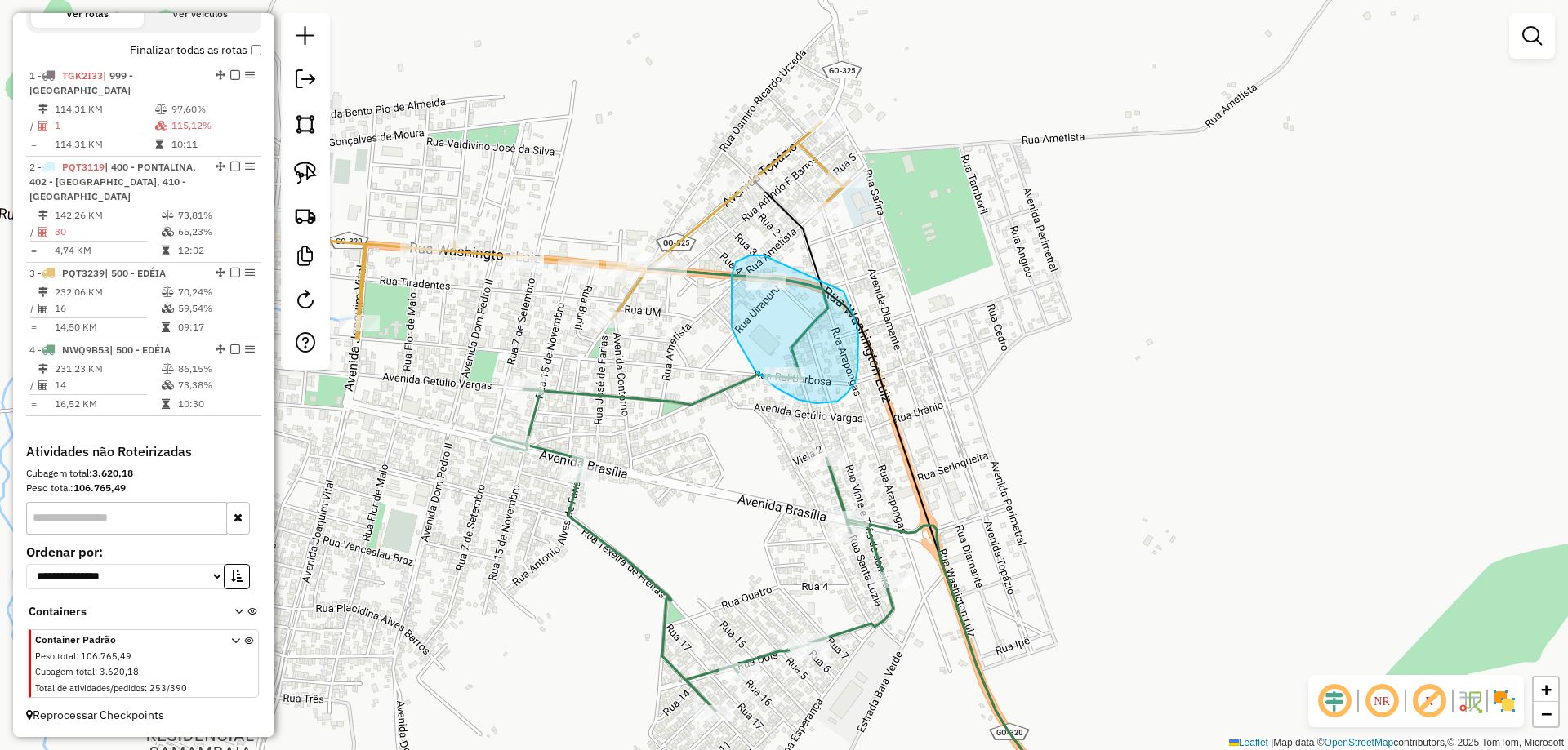
drag, startPoint x: 737, startPoint y: 261, endPoint x: 833, endPoint y: 273, distance: 96.7
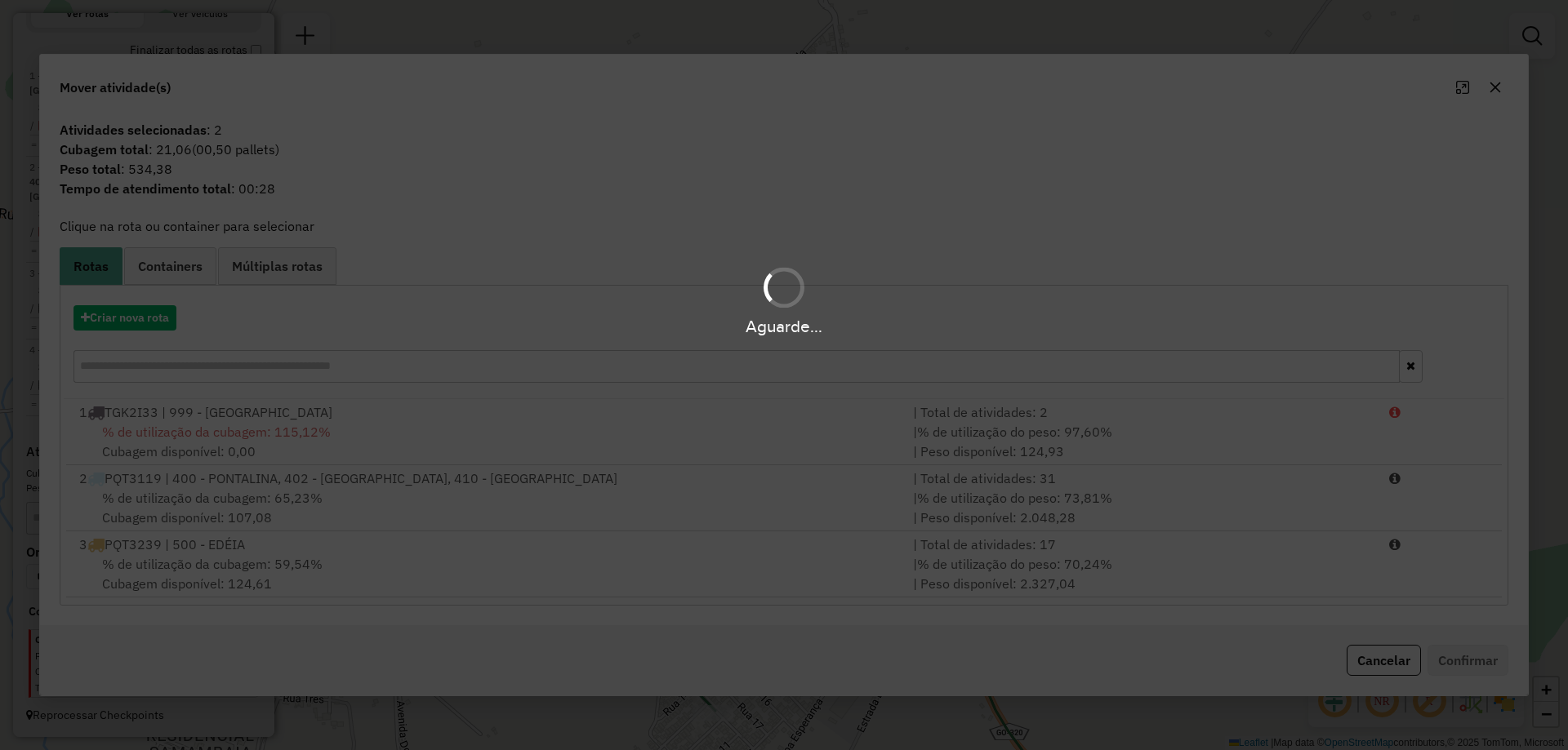
click at [565, 549] on div "Aguarde..." at bounding box center [784, 375] width 1568 height 750
click at [568, 548] on div "Aguarde..." at bounding box center [784, 375] width 1568 height 750
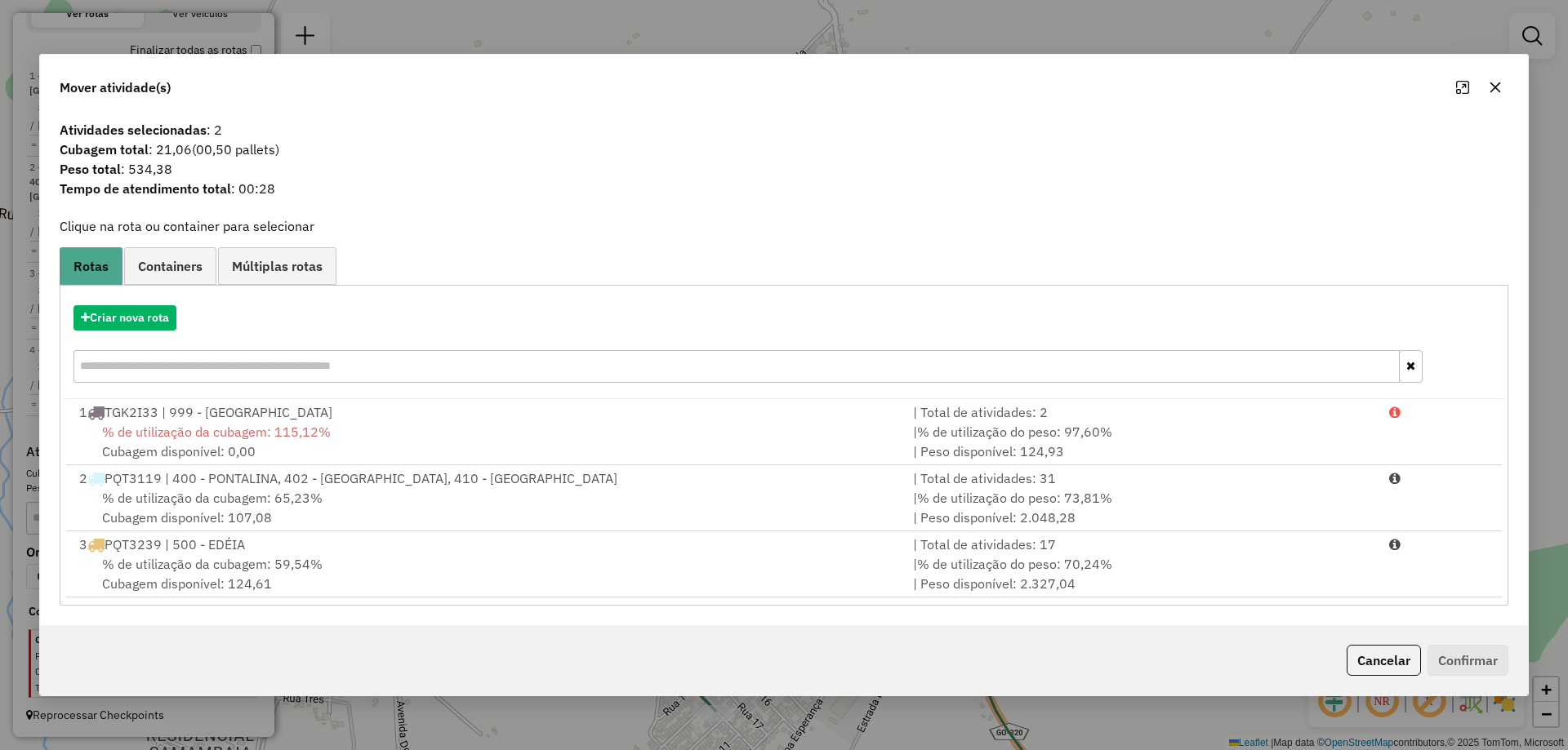
click at [568, 548] on div "3 PQT3239 | 500 - EDÉIA" at bounding box center [486, 544] width 834 height 19
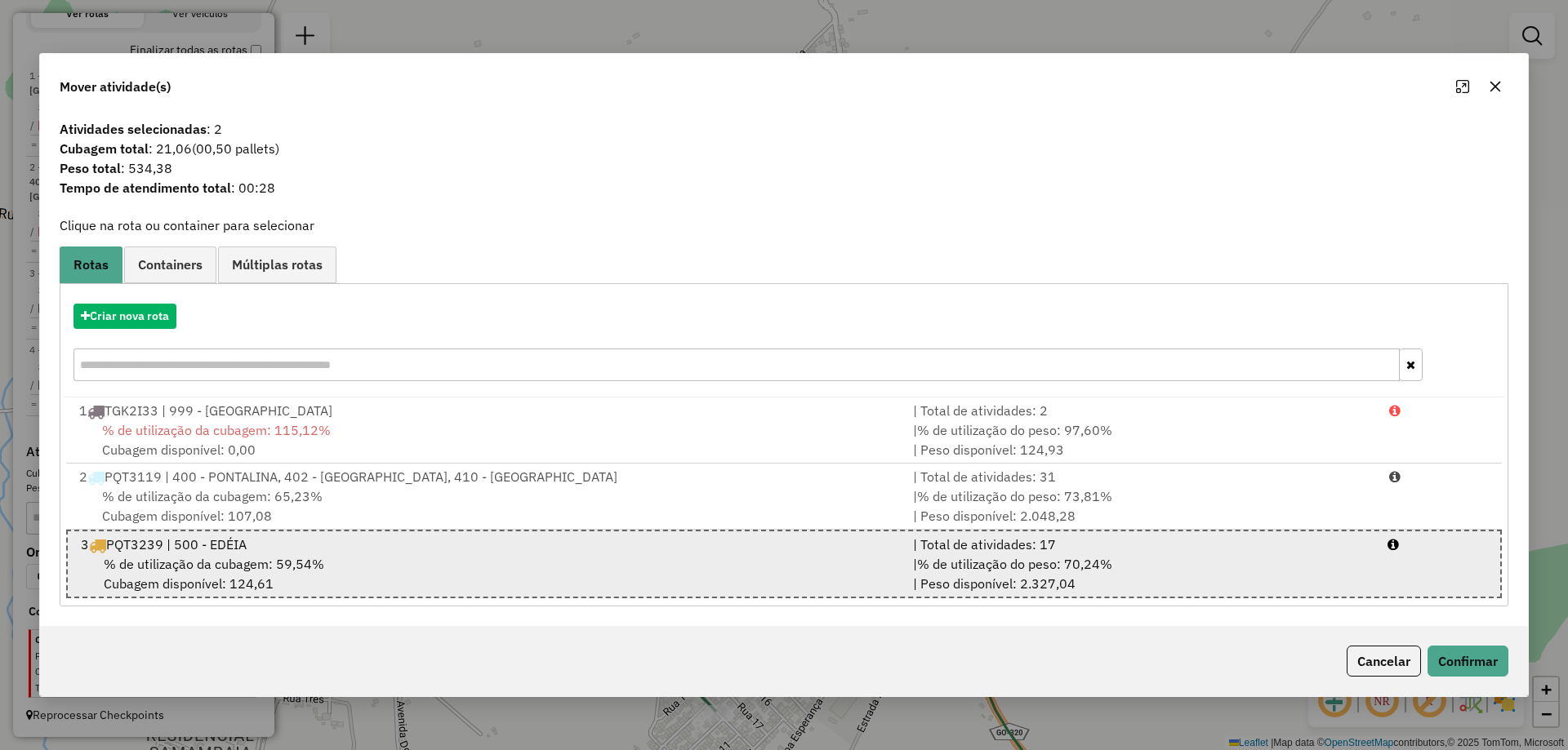
click at [568, 546] on div "3 PQT3239 | 500 - EDÉIA" at bounding box center [487, 544] width 832 height 19
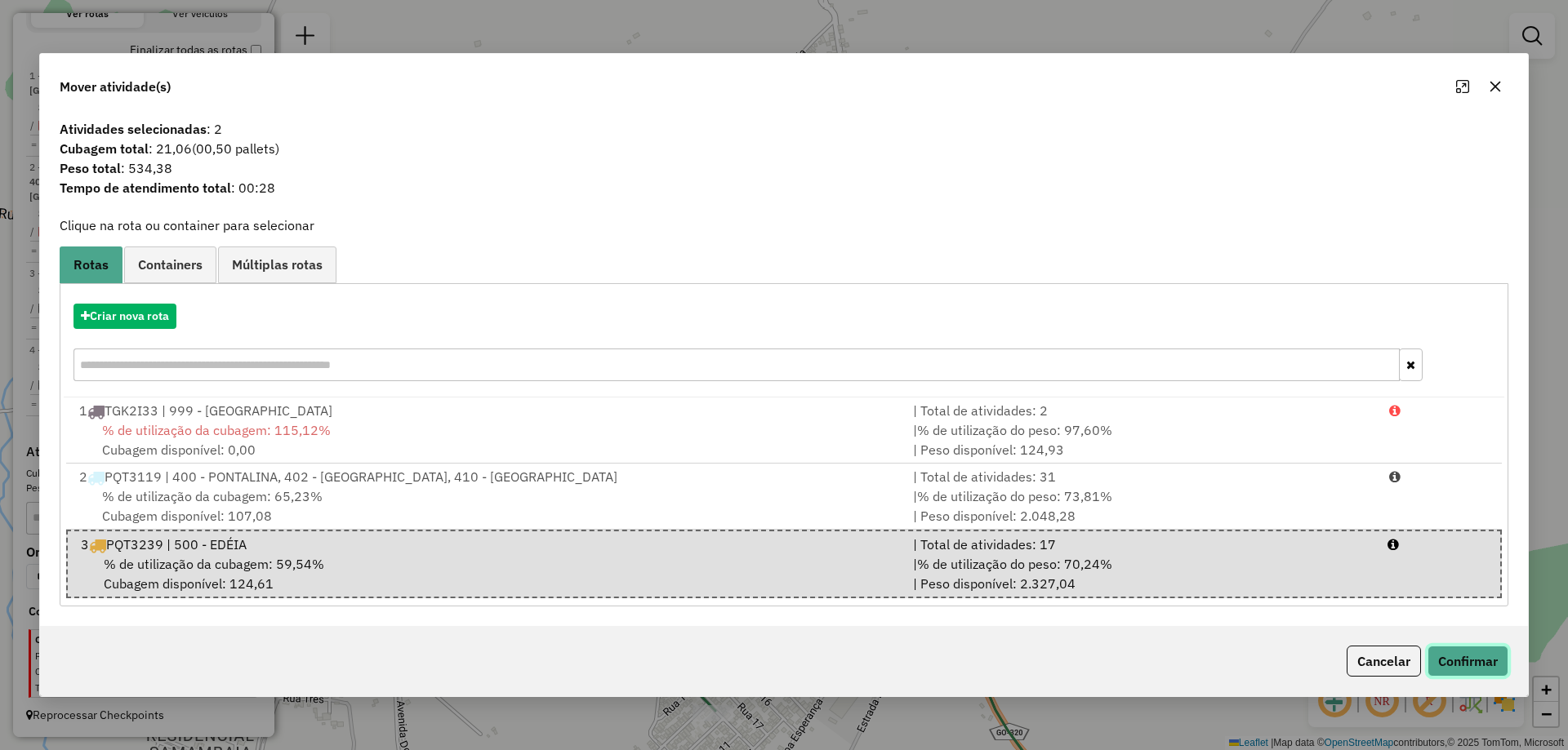
click at [1487, 655] on button "Confirmar" at bounding box center [1468, 661] width 81 height 31
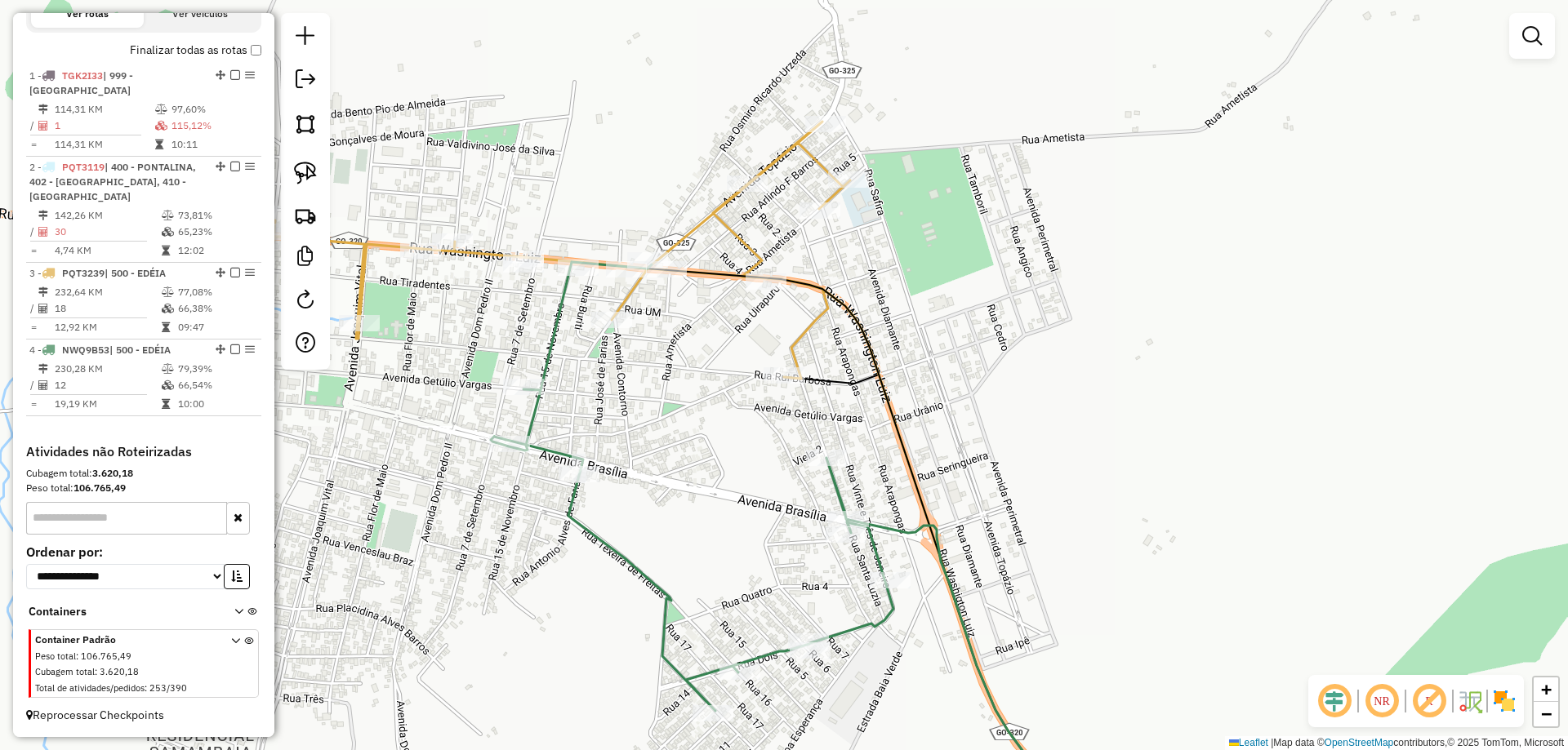
drag, startPoint x: 800, startPoint y: 306, endPoint x: 804, endPoint y: 314, distance: 8.9
click at [800, 307] on div "Janela de atendimento Grade de atendimento Capacidade Transportadoras Veículos …" at bounding box center [784, 375] width 1568 height 750
click at [807, 318] on icon at bounding box center [559, 253] width 581 height 257
select select "*********"
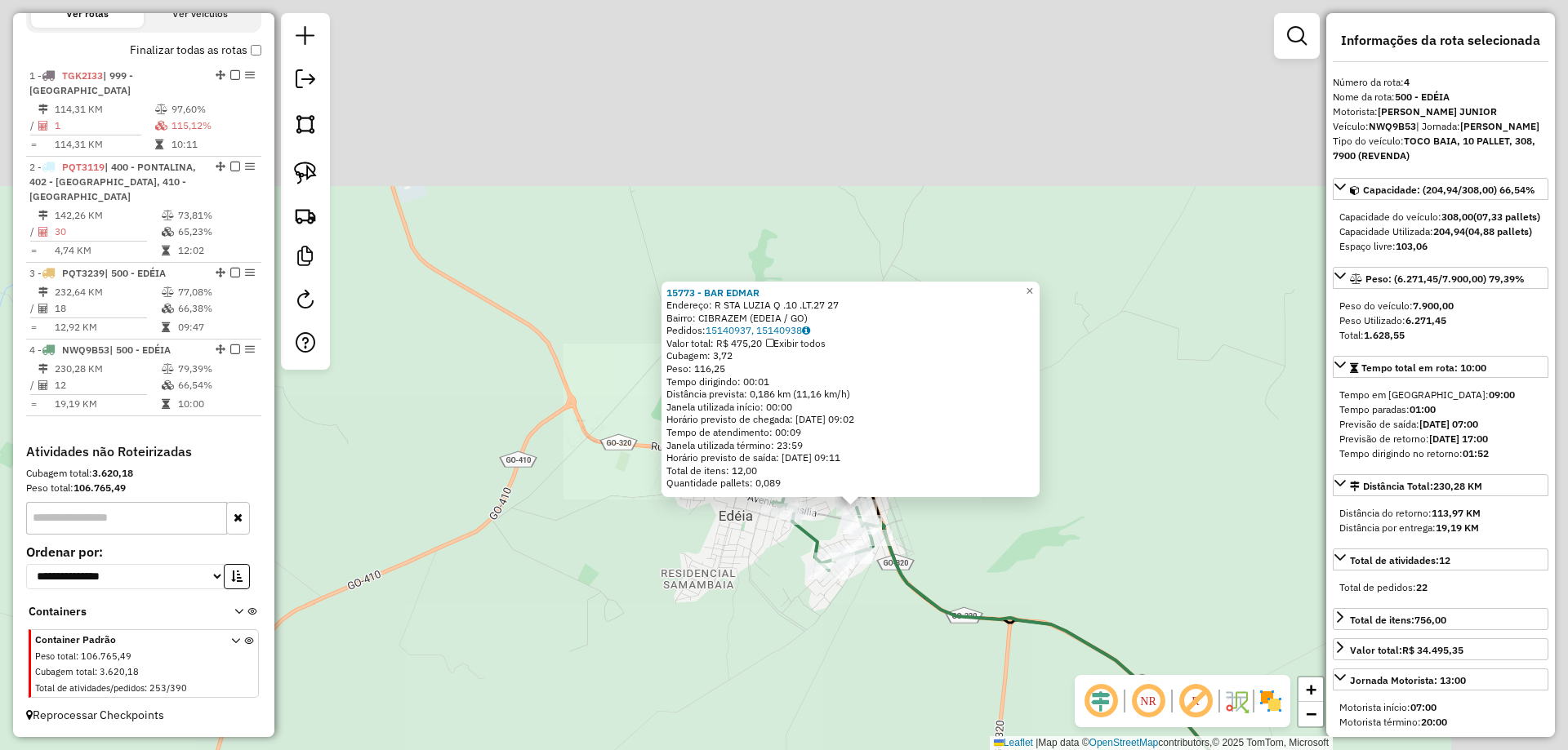
click at [945, 571] on div "15773 - BAR EDMAR Endereço: R STA LUZIA Q .10 .LT.27 27 Bairro: CIBRAZEM (EDEIA…" at bounding box center [784, 375] width 1568 height 750
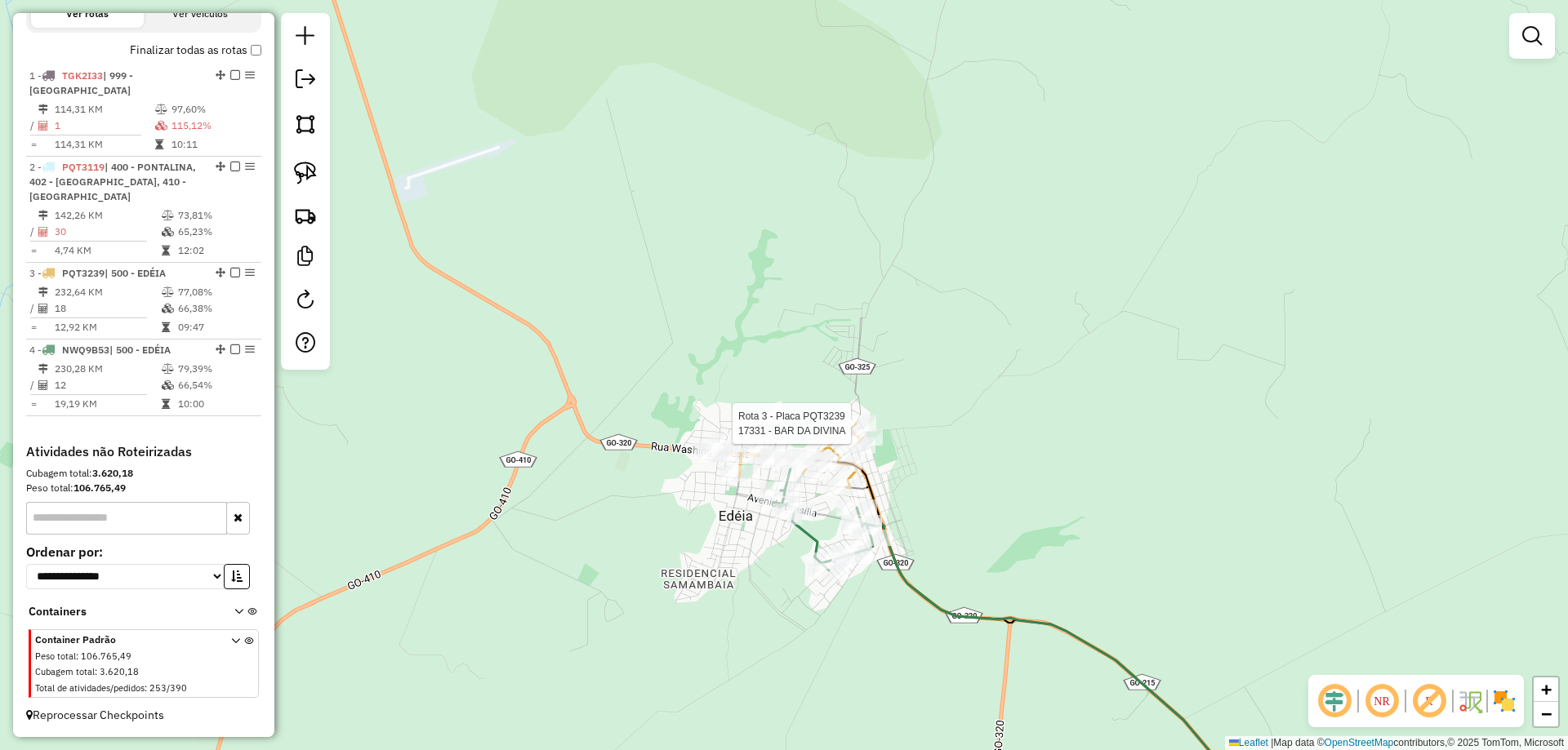
select select "*********"
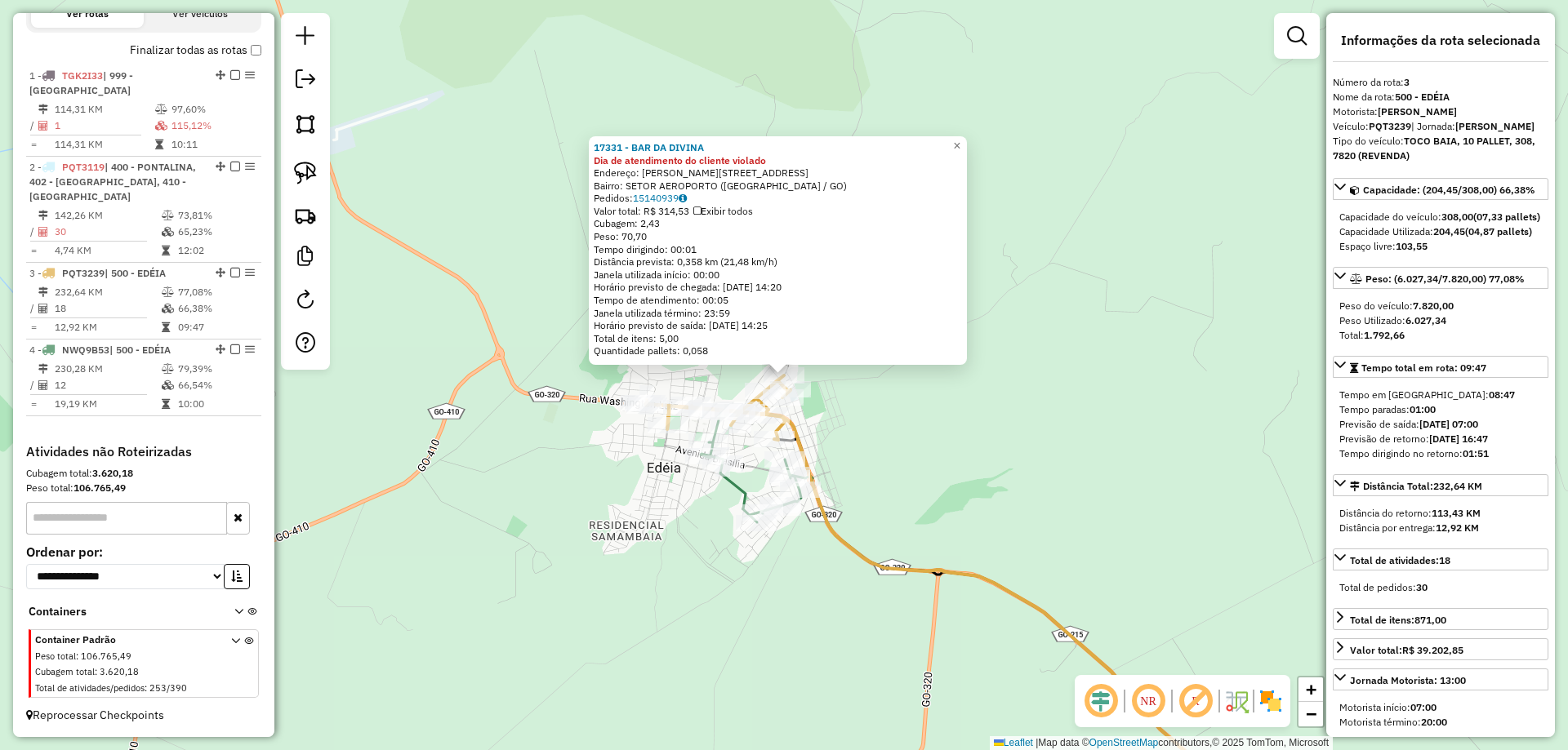
drag, startPoint x: 1053, startPoint y: 530, endPoint x: 921, endPoint y: 359, distance: 216.0
click at [945, 372] on div "17331 - BAR DA DIVINA Dia de atendimento do cliente violado Endereço: R ALBERTI…" at bounding box center [784, 375] width 1568 height 750
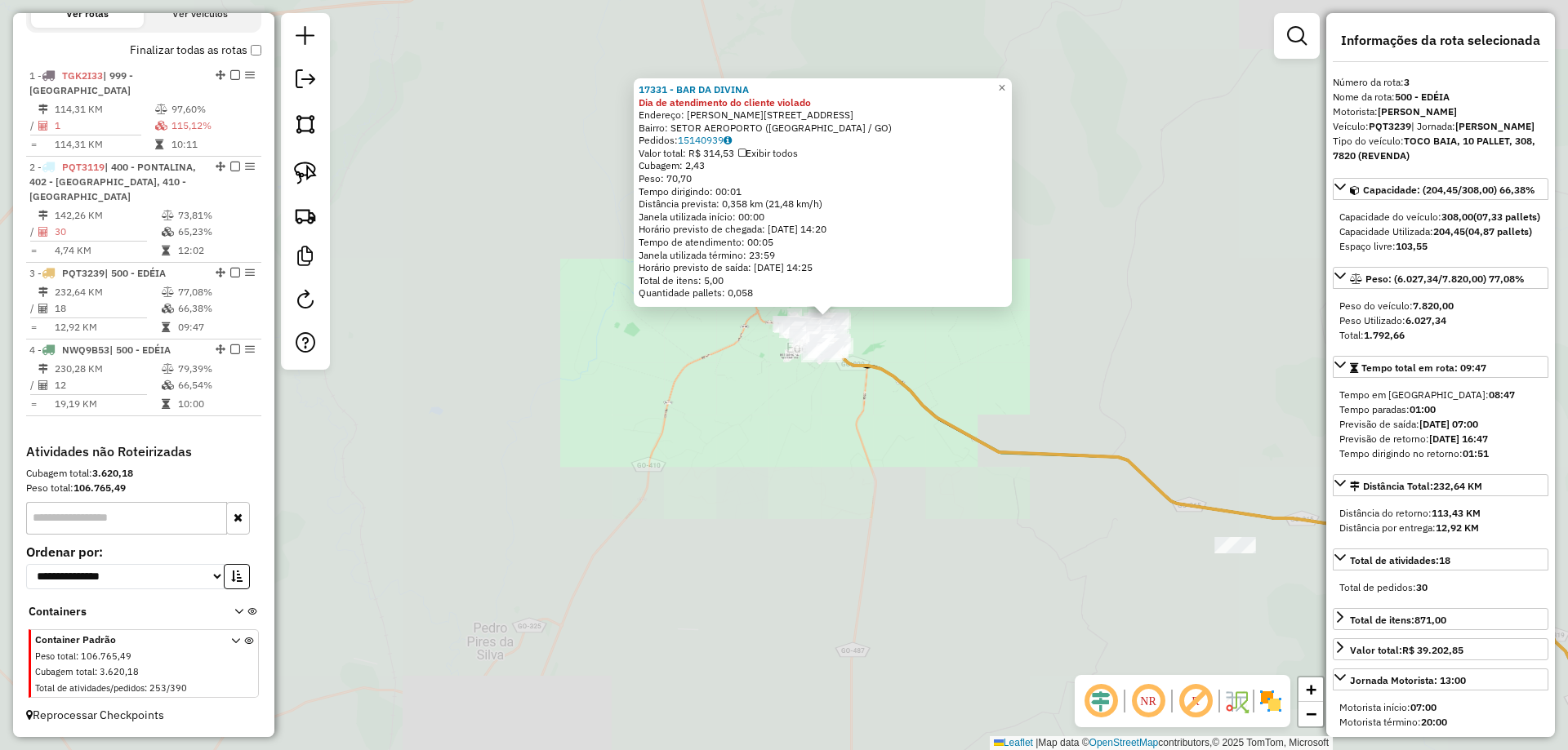
click at [973, 544] on div "17331 - BAR DA DIVINA Dia de atendimento do cliente violado Endereço: R ALBERTI…" at bounding box center [784, 375] width 1568 height 750
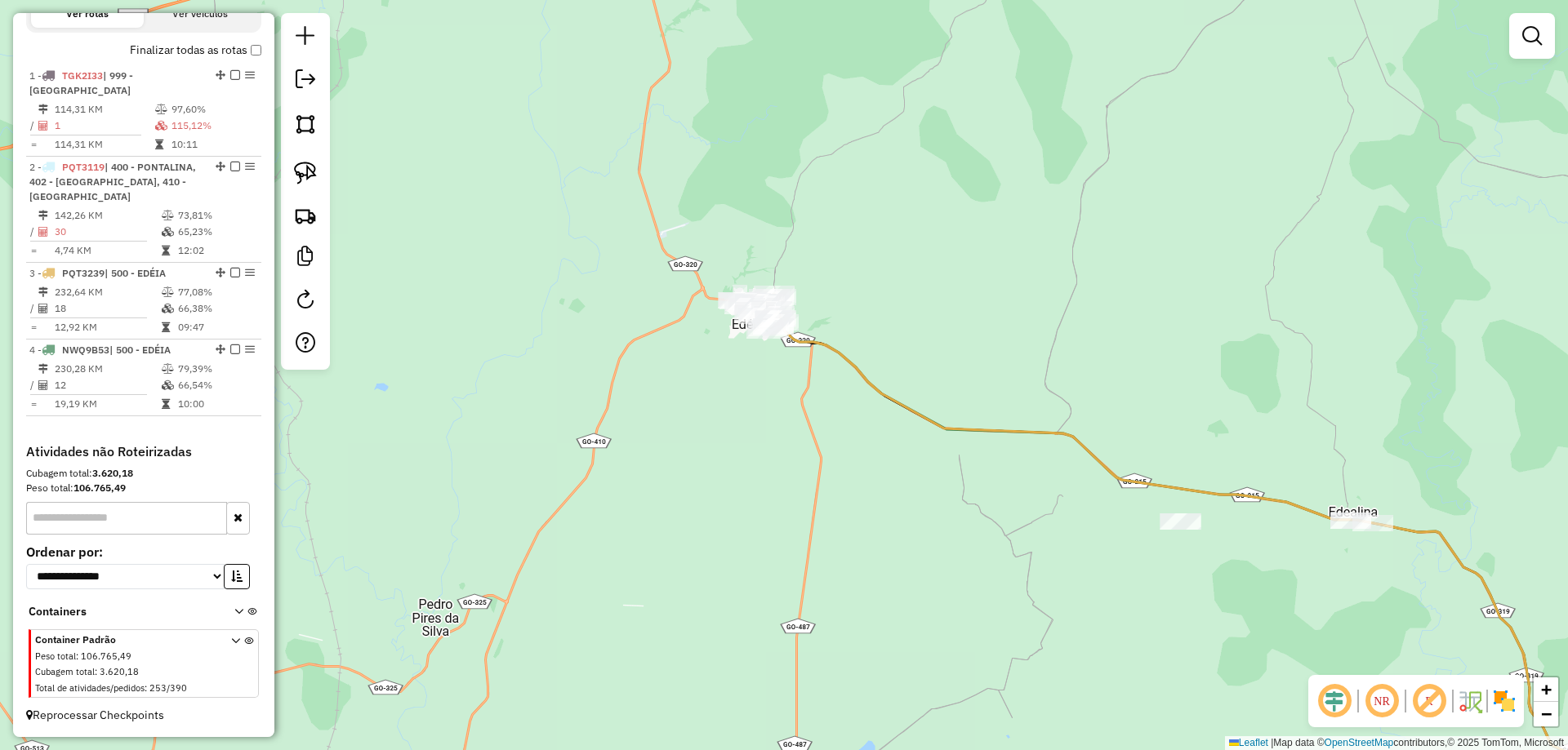
drag, startPoint x: 1103, startPoint y: 401, endPoint x: 853, endPoint y: 330, distance: 259.9
click at [1027, 376] on div "Janela de atendimento Grade de atendimento Capacidade Transportadoras Veículos …" at bounding box center [784, 375] width 1568 height 750
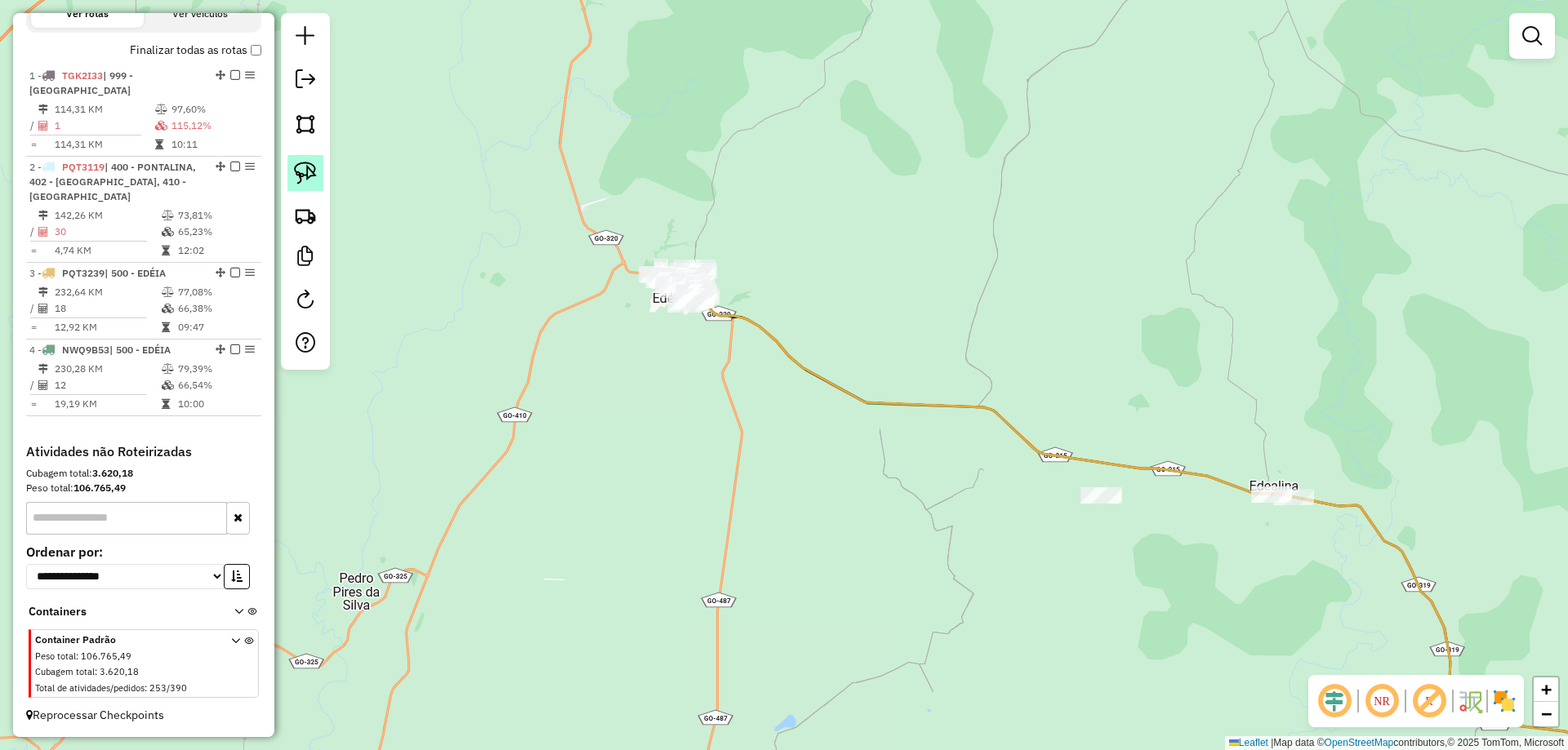
click at [308, 165] on img at bounding box center [305, 172] width 23 height 23
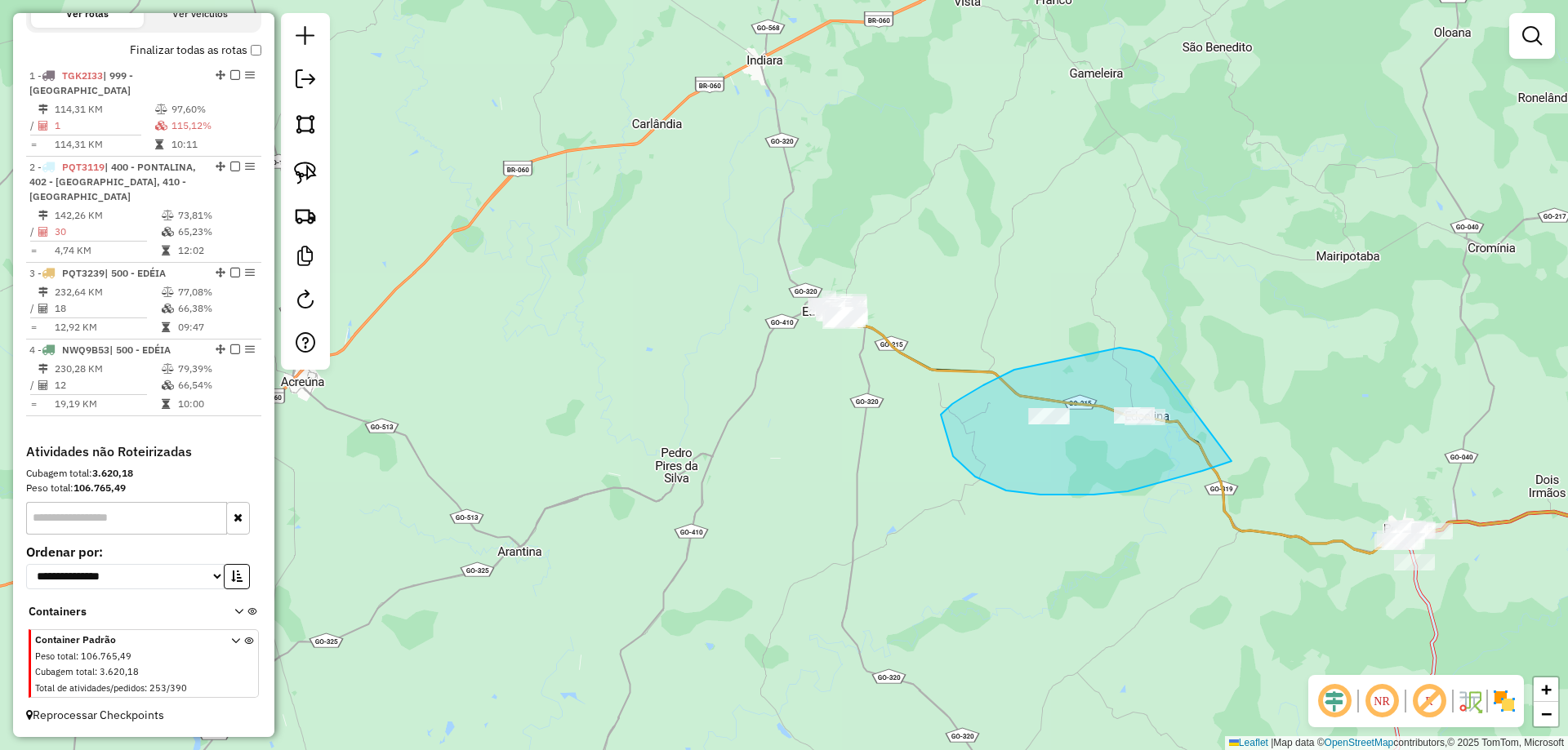
drag, startPoint x: 1120, startPoint y: 348, endPoint x: 1327, endPoint y: 331, distance: 207.7
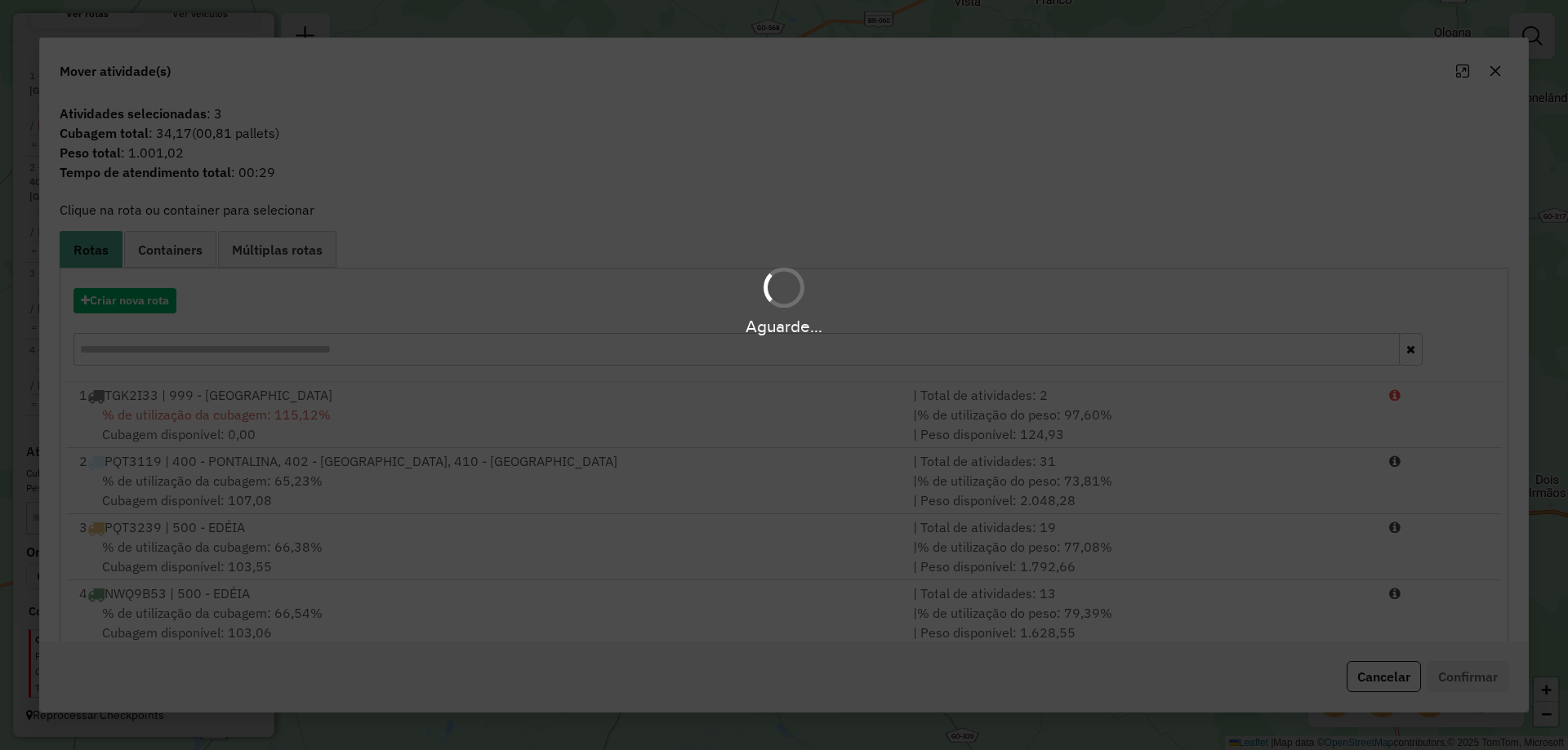
click at [206, 340] on div "Aguarde..." at bounding box center [784, 375] width 1568 height 750
click at [206, 339] on div "Aguarde..." at bounding box center [784, 375] width 1568 height 750
click at [206, 335] on div "Aguarde..." at bounding box center [784, 327] width 1568 height 26
click at [206, 339] on div "Aguarde..." at bounding box center [784, 327] width 1568 height 26
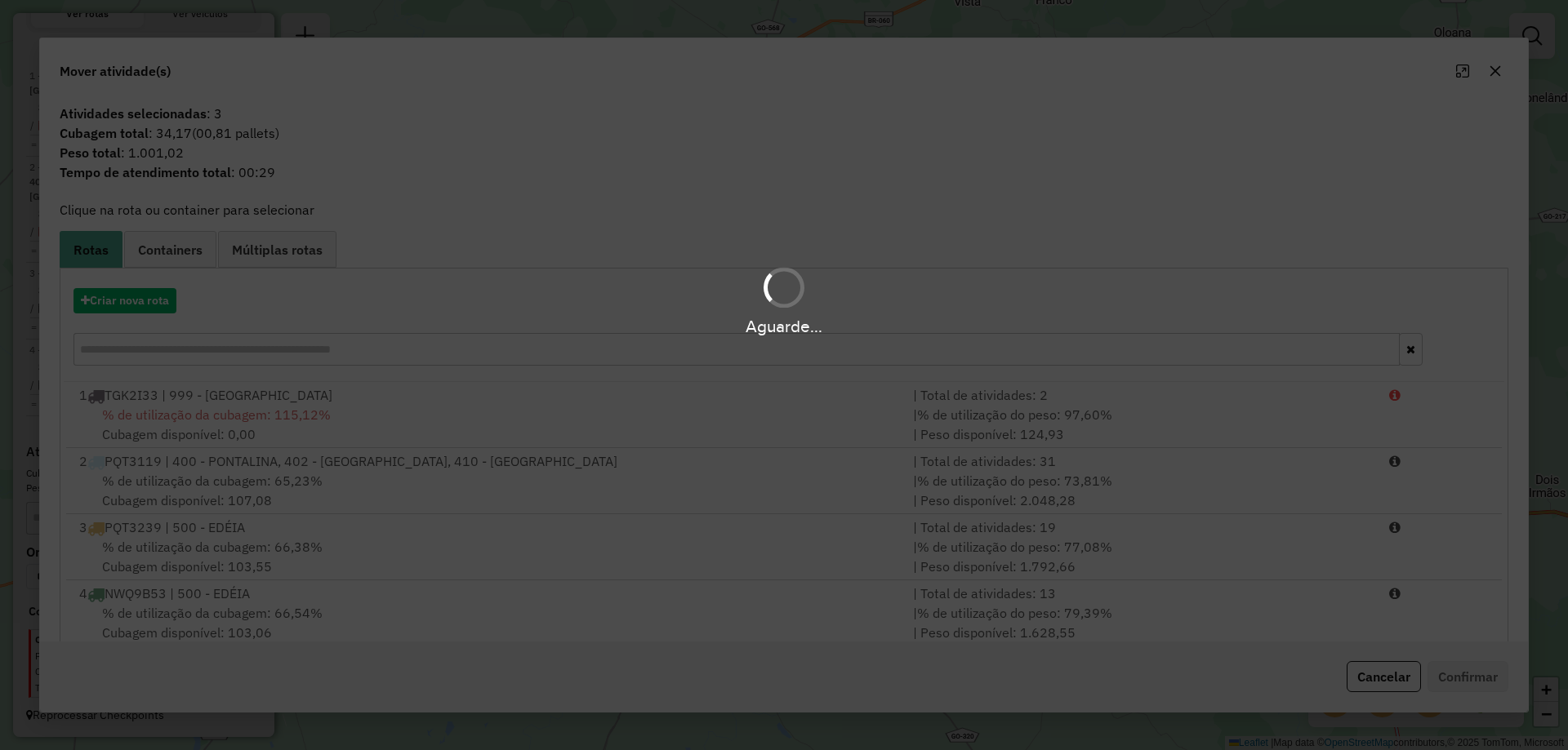
click at [206, 339] on div "Aguarde..." at bounding box center [784, 327] width 1568 height 26
click at [206, 341] on div "Aguarde..." at bounding box center [784, 375] width 1568 height 750
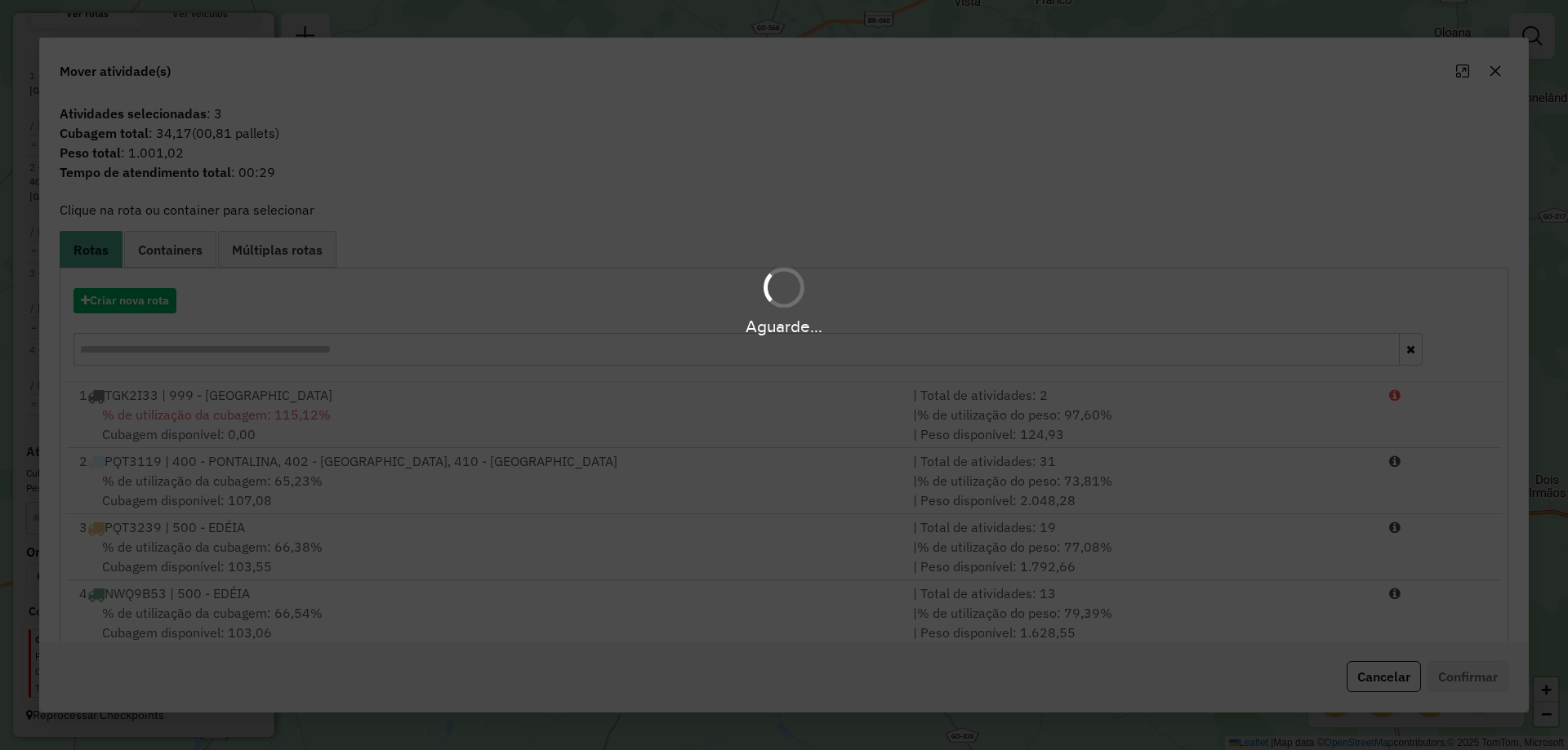
click at [211, 349] on div "Aguarde..." at bounding box center [784, 375] width 1568 height 750
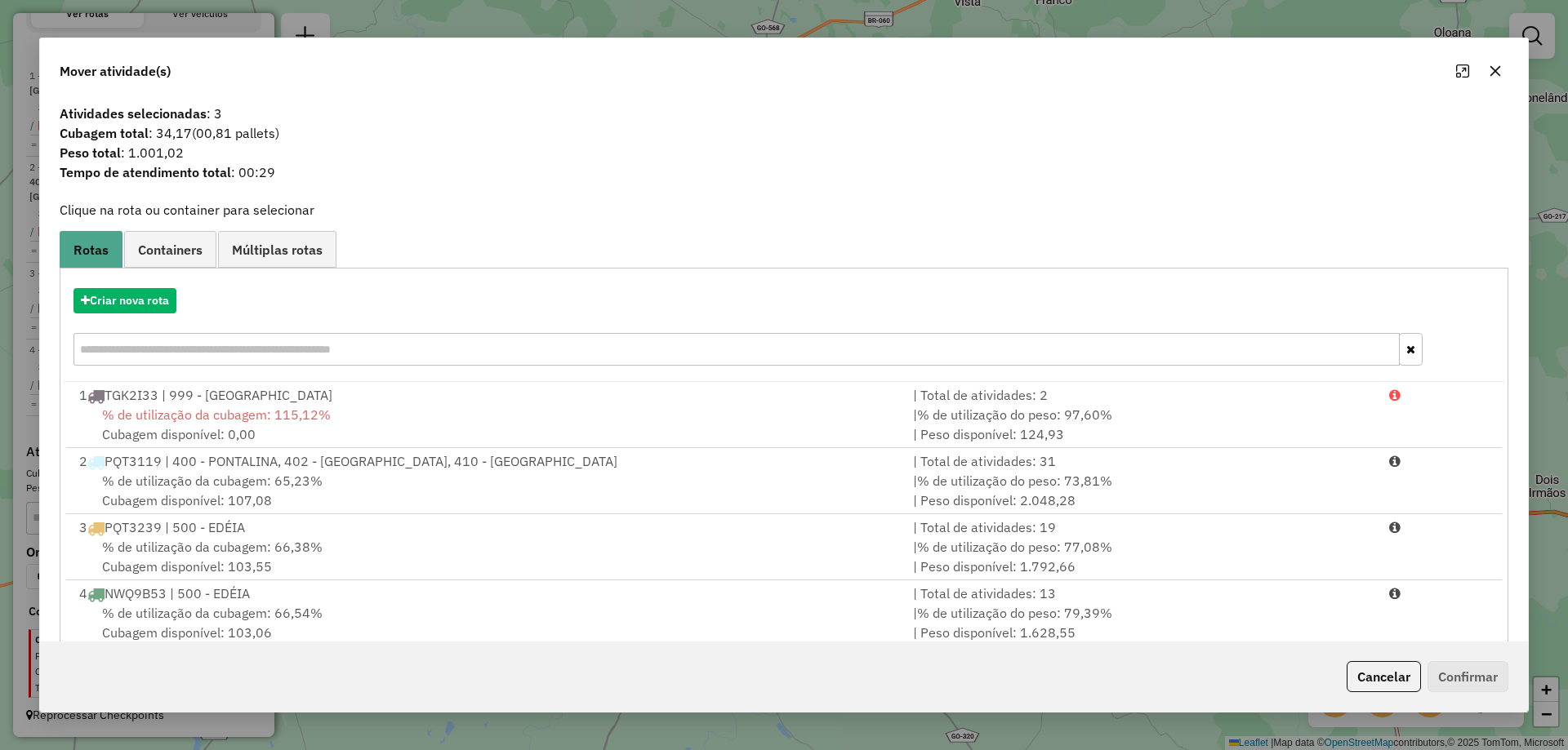
click at [212, 349] on hb-app "Aguarde... Pop-up bloqueado! Seu navegador bloqueou automáticamente a abertura …" at bounding box center [784, 375] width 1568 height 750
click at [213, 350] on input "text" at bounding box center [737, 349] width 1326 height 33
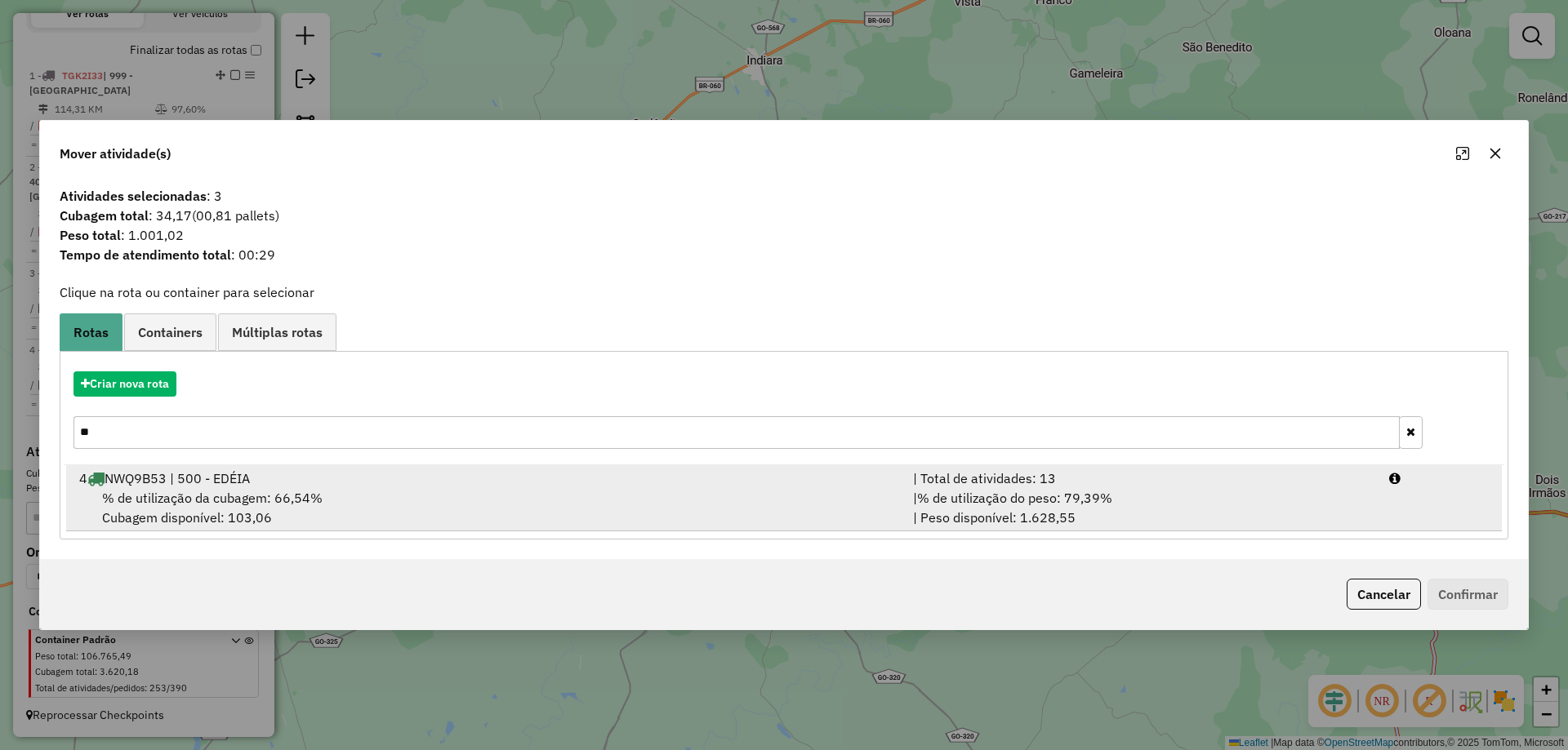
type input "**"
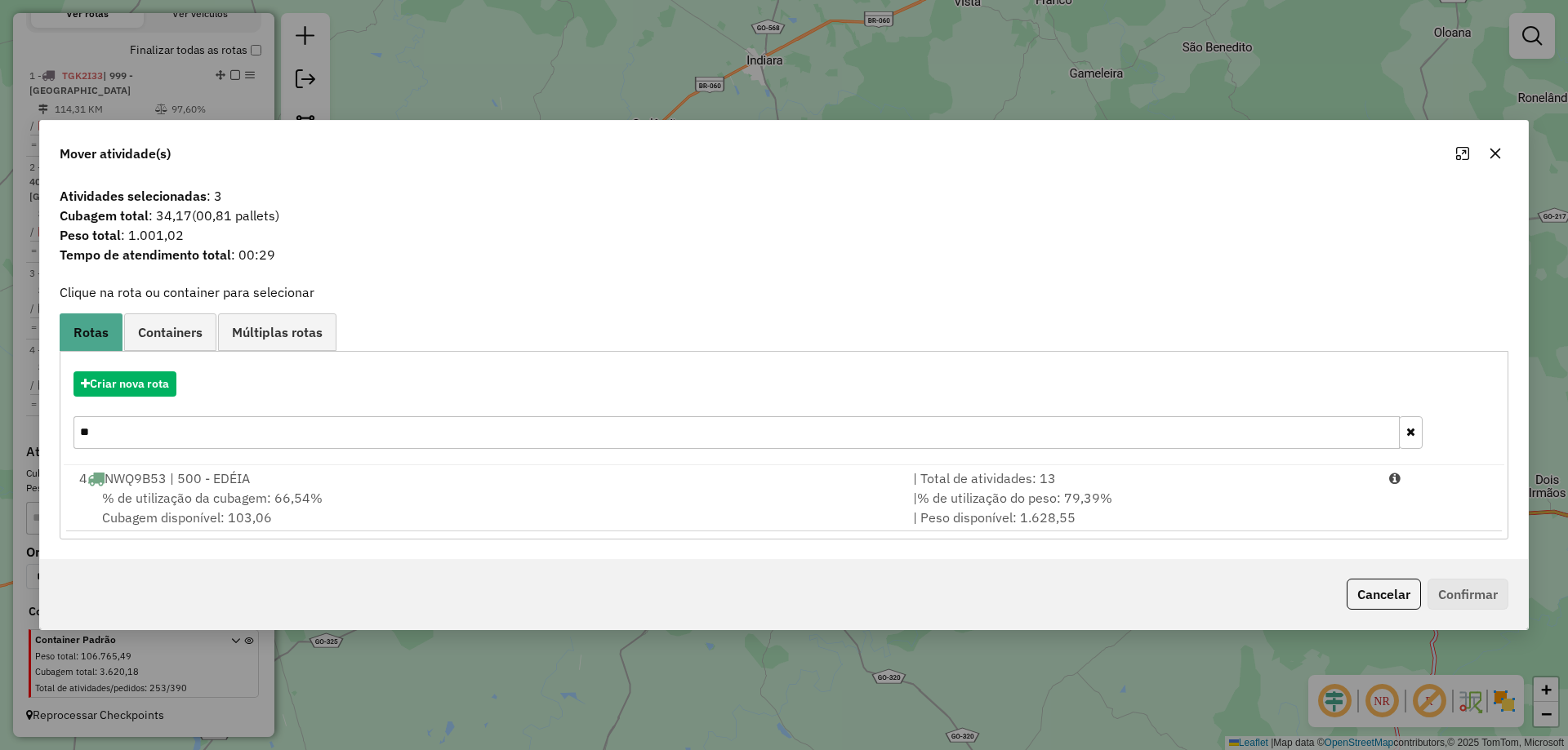
drag, startPoint x: 317, startPoint y: 493, endPoint x: 1442, endPoint y: 682, distance: 1140.8
click at [317, 491] on span "% de utilização da cubagem: 66,54%" at bounding box center [213, 498] width 221 height 16
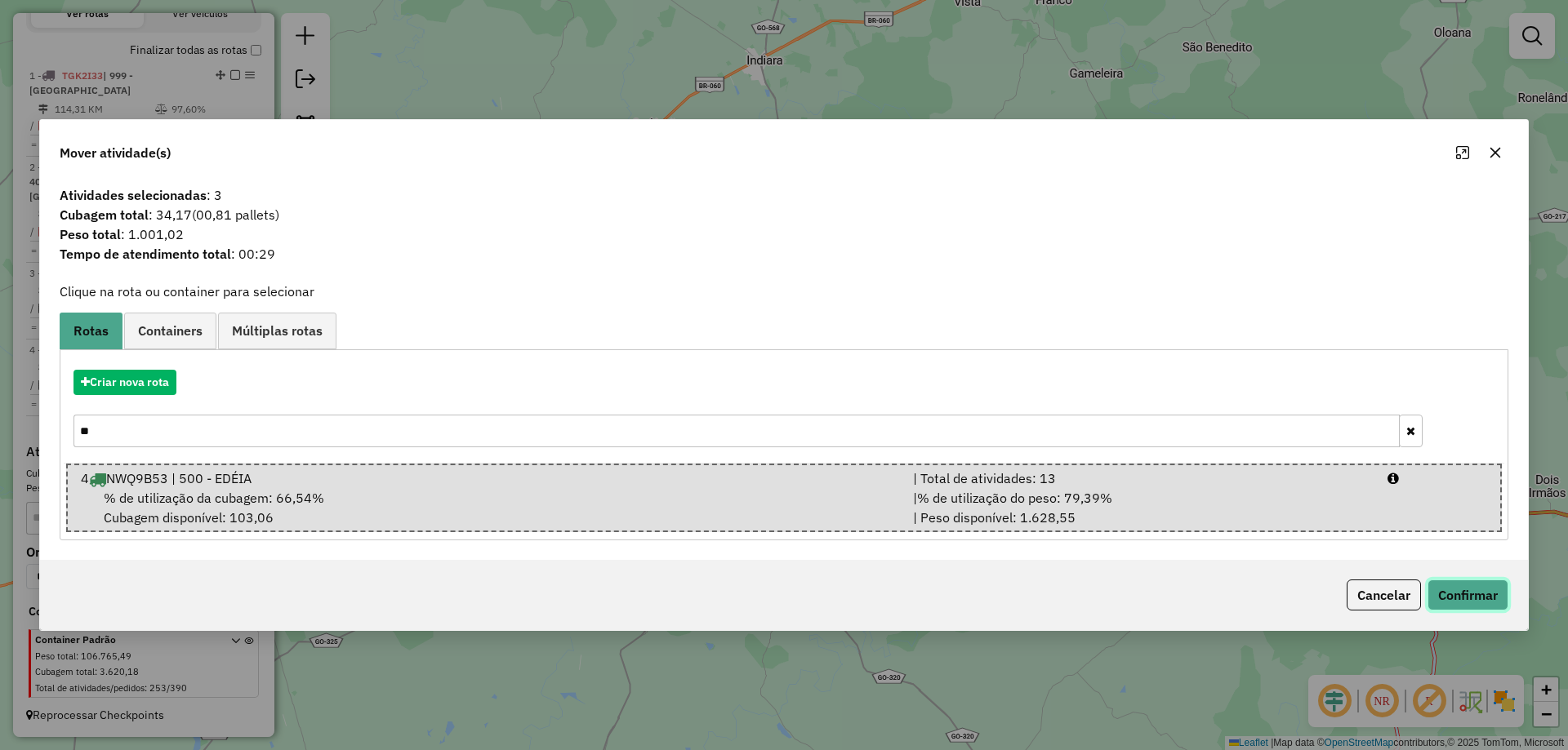
click at [1494, 602] on button "Confirmar" at bounding box center [1468, 595] width 81 height 31
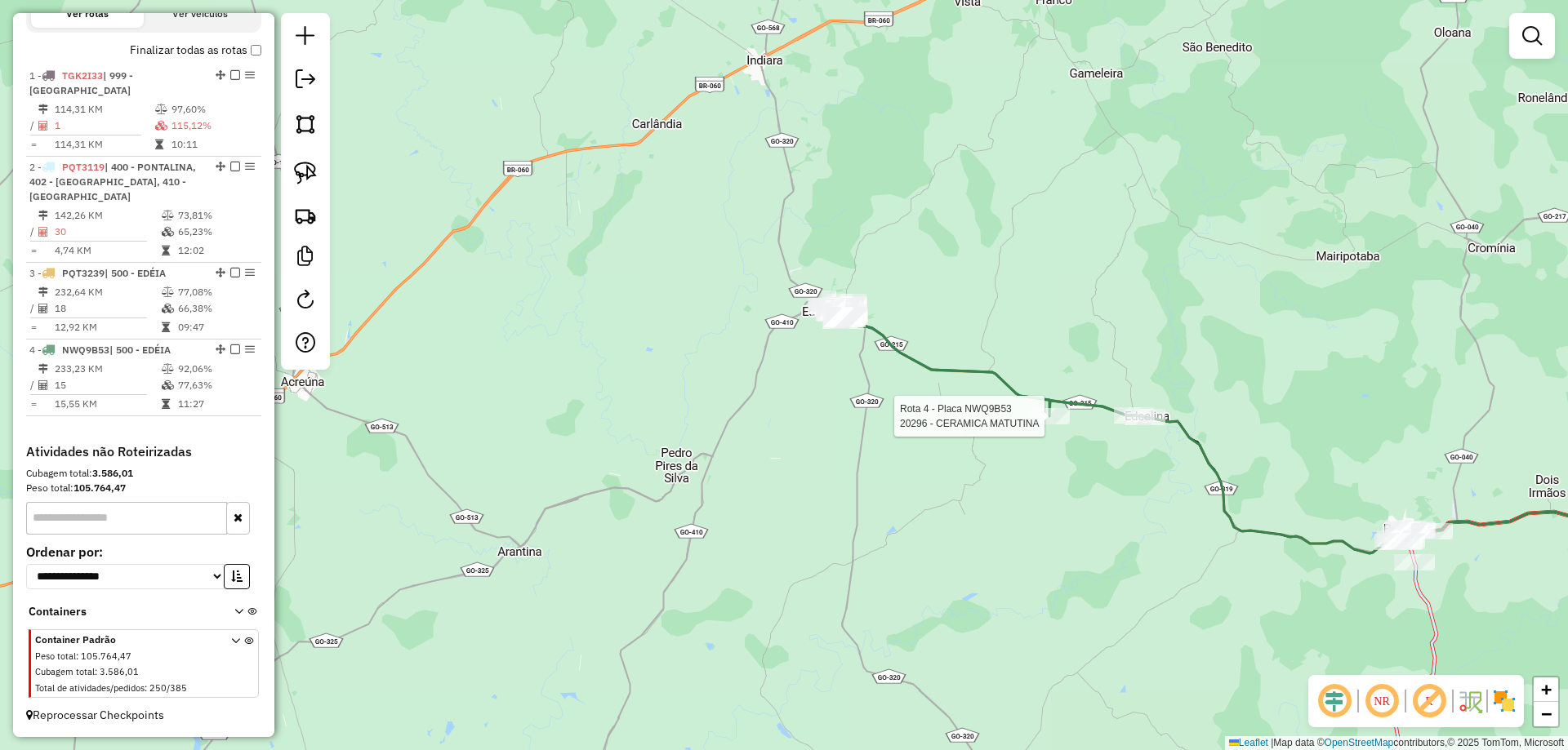
select select "*********"
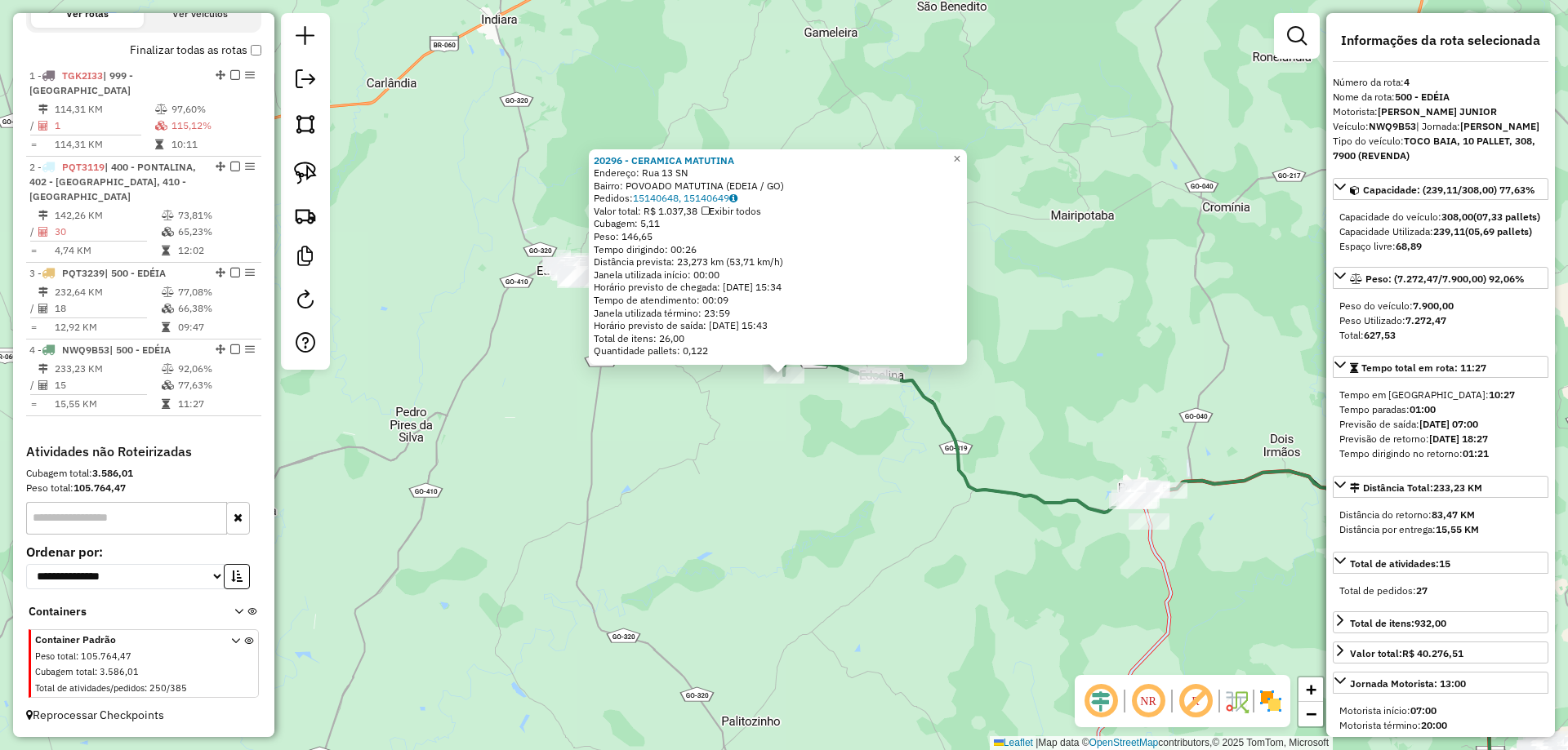
click at [633, 391] on div "Rota 4 - Placa NWQ9B53 20296 - CERAMICA MATUTINA 20296 - CERAMICA MATUTINA Ende…" at bounding box center [784, 375] width 1568 height 750
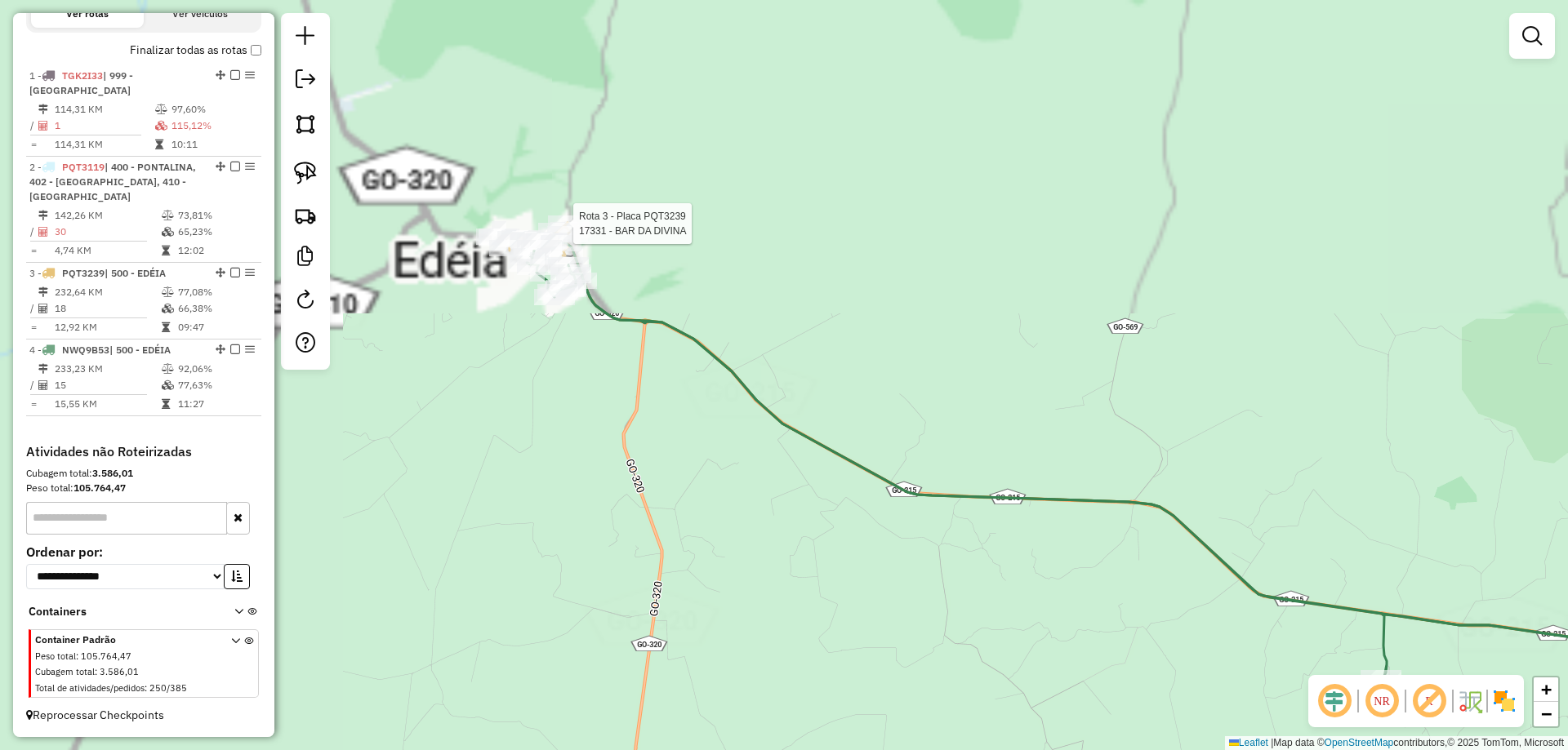
select select "*********"
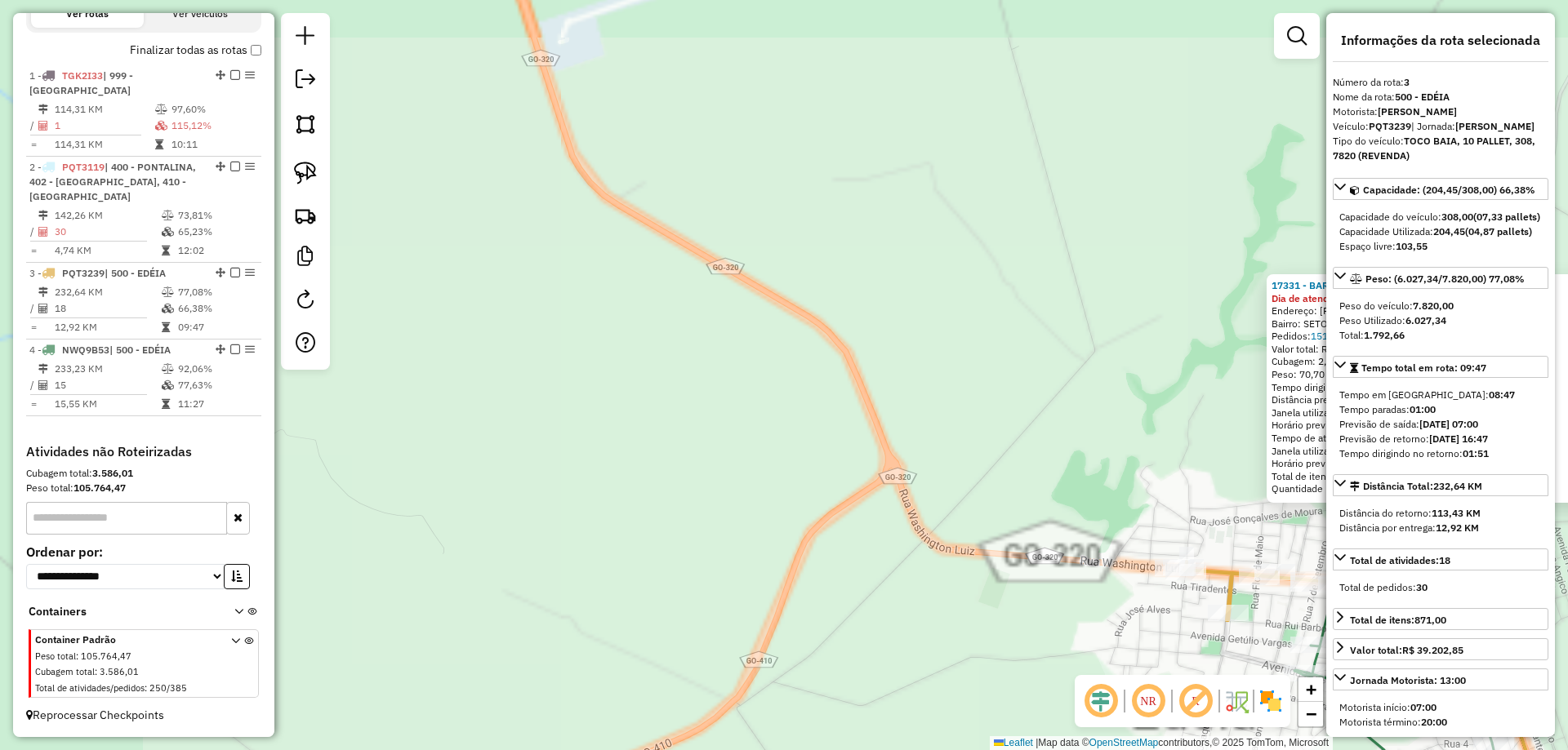
drag, startPoint x: 715, startPoint y: 397, endPoint x: 280, endPoint y: 244, distance: 461.1
click at [283, 246] on hb-router-mapa "Informações da Sessão 980125 - 18/08/2025 Criação: 15/08/2025 17:31 Depósito: P…" at bounding box center [784, 375] width 1568 height 750
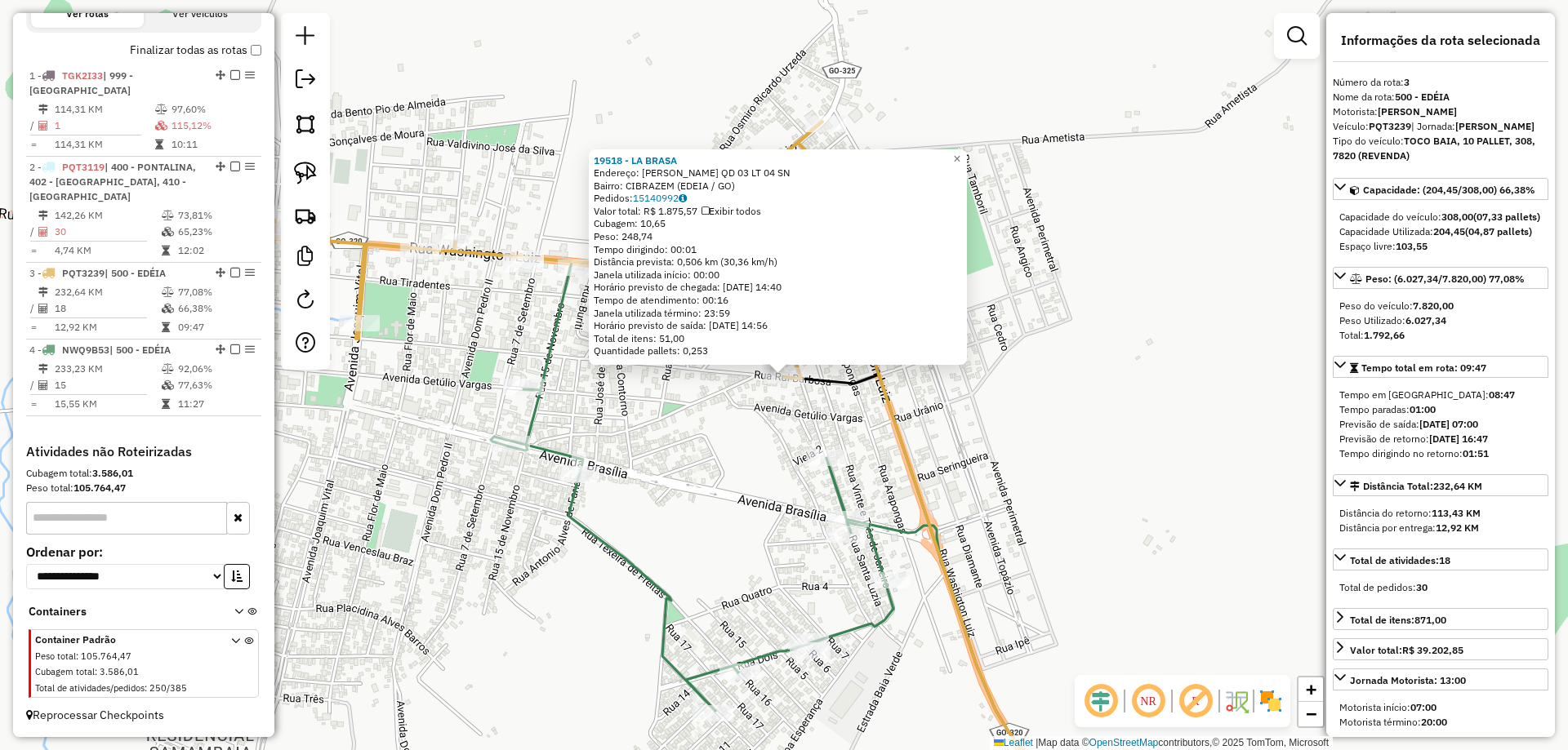
click at [712, 427] on div "19518 - LA BRASA Endereço: RUI BARBOSA QD 03 LT 04 SN Bairro: CIBRAZEM (EDEIA /…" at bounding box center [784, 375] width 1568 height 750
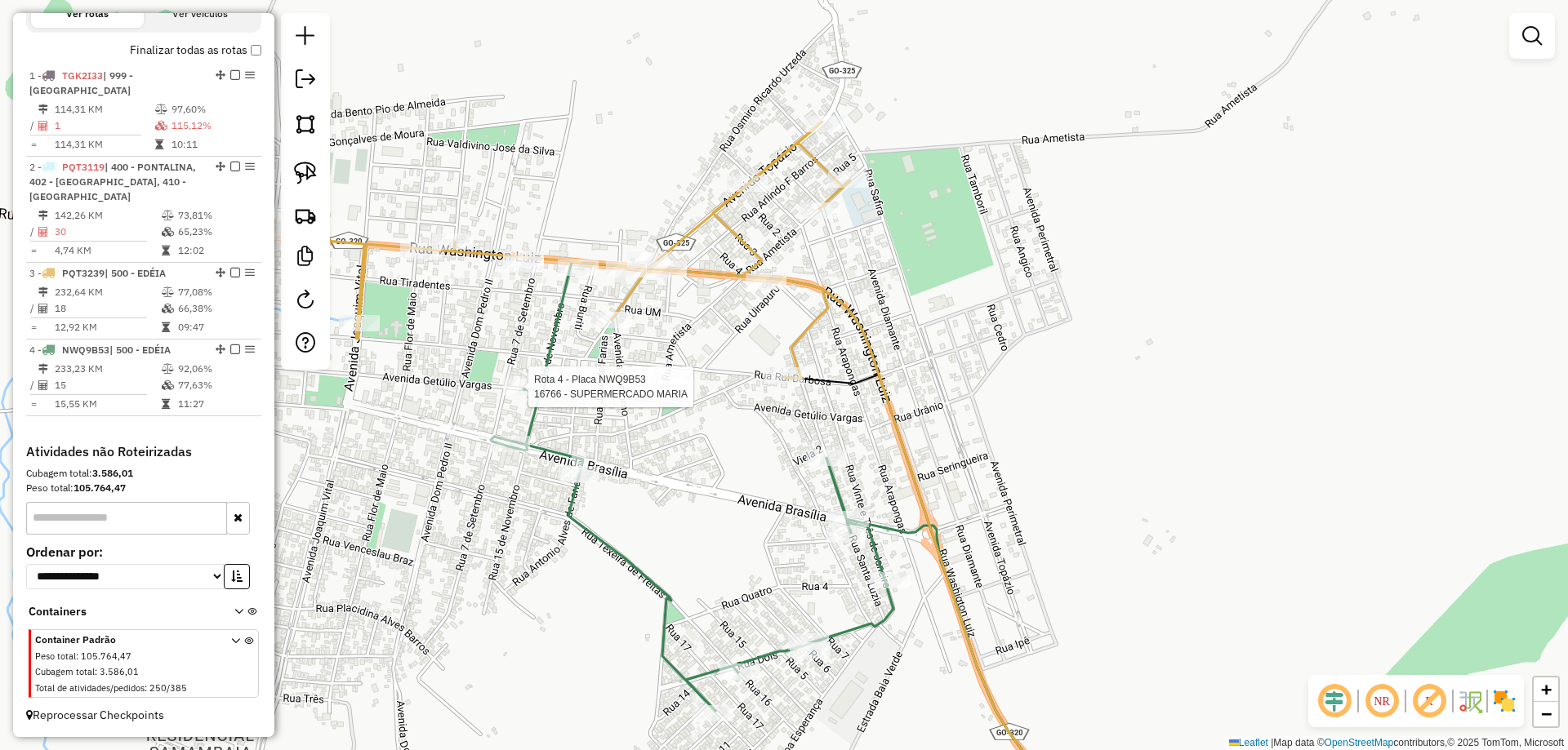
select select "*********"
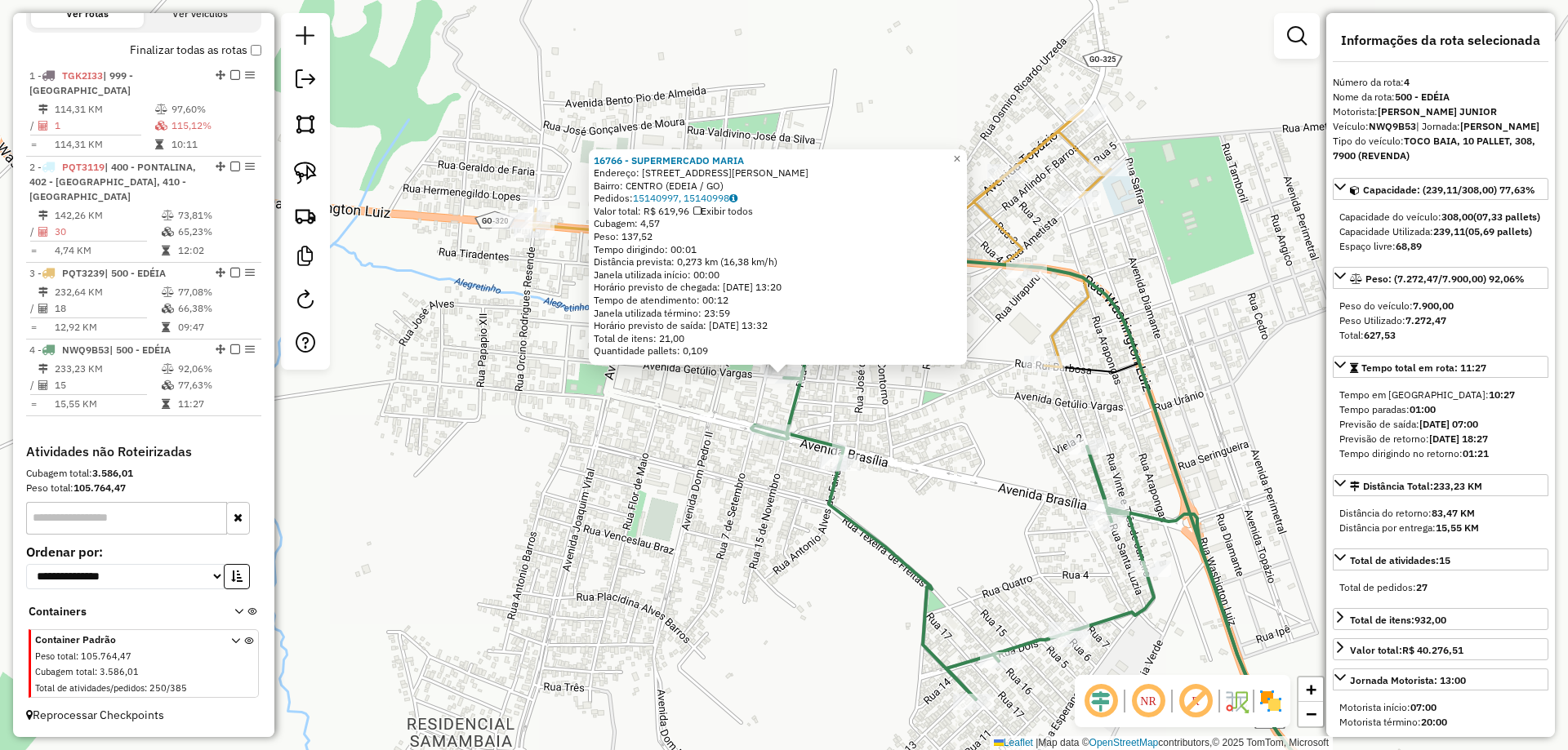
click at [973, 426] on div "16766 - SUPERMERCADO MARIA Endereço: AV AV GETULIO VARGAS QD 42 LT 03 2 Bairro:…" at bounding box center [784, 375] width 1568 height 750
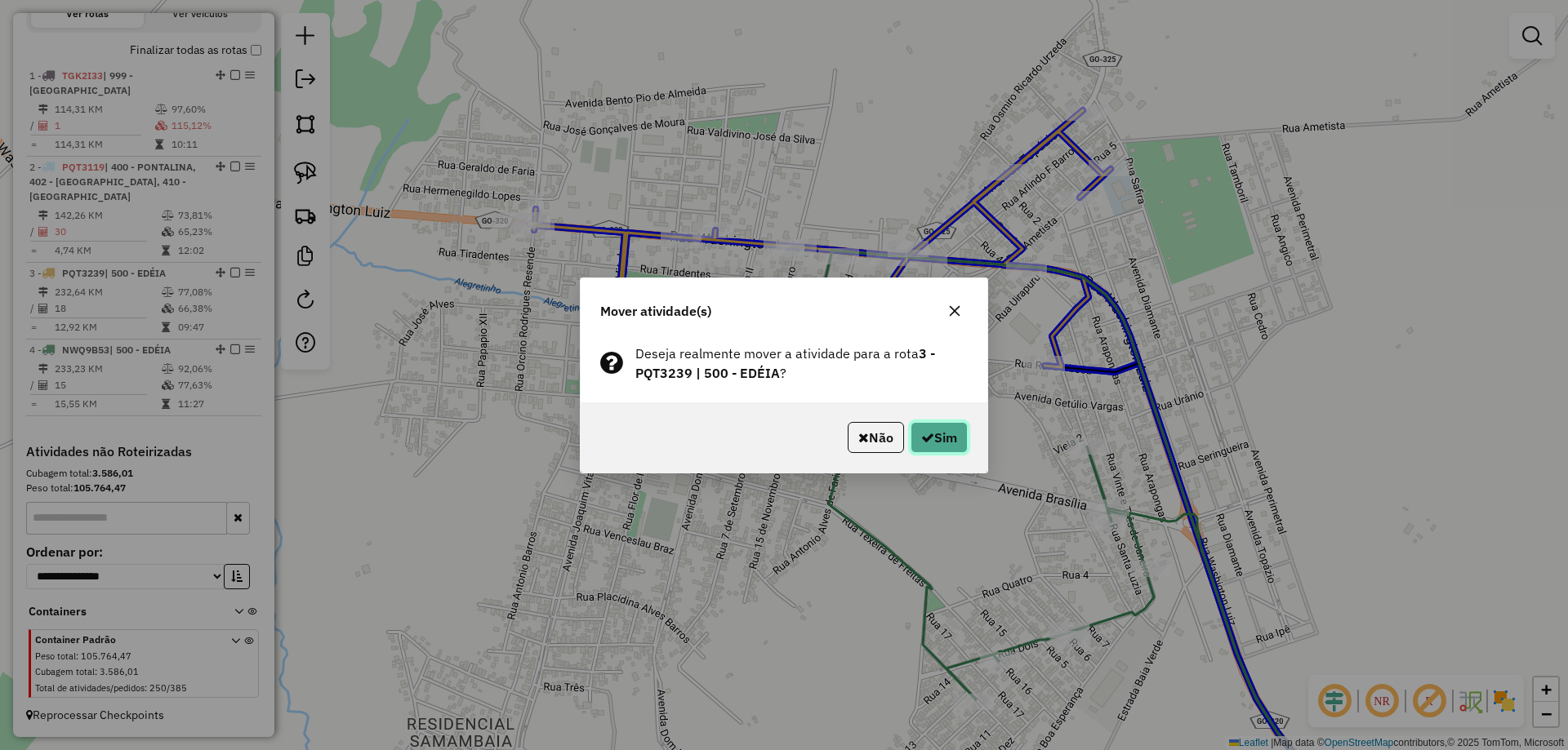
click at [959, 434] on button "Sim" at bounding box center [939, 438] width 57 height 31
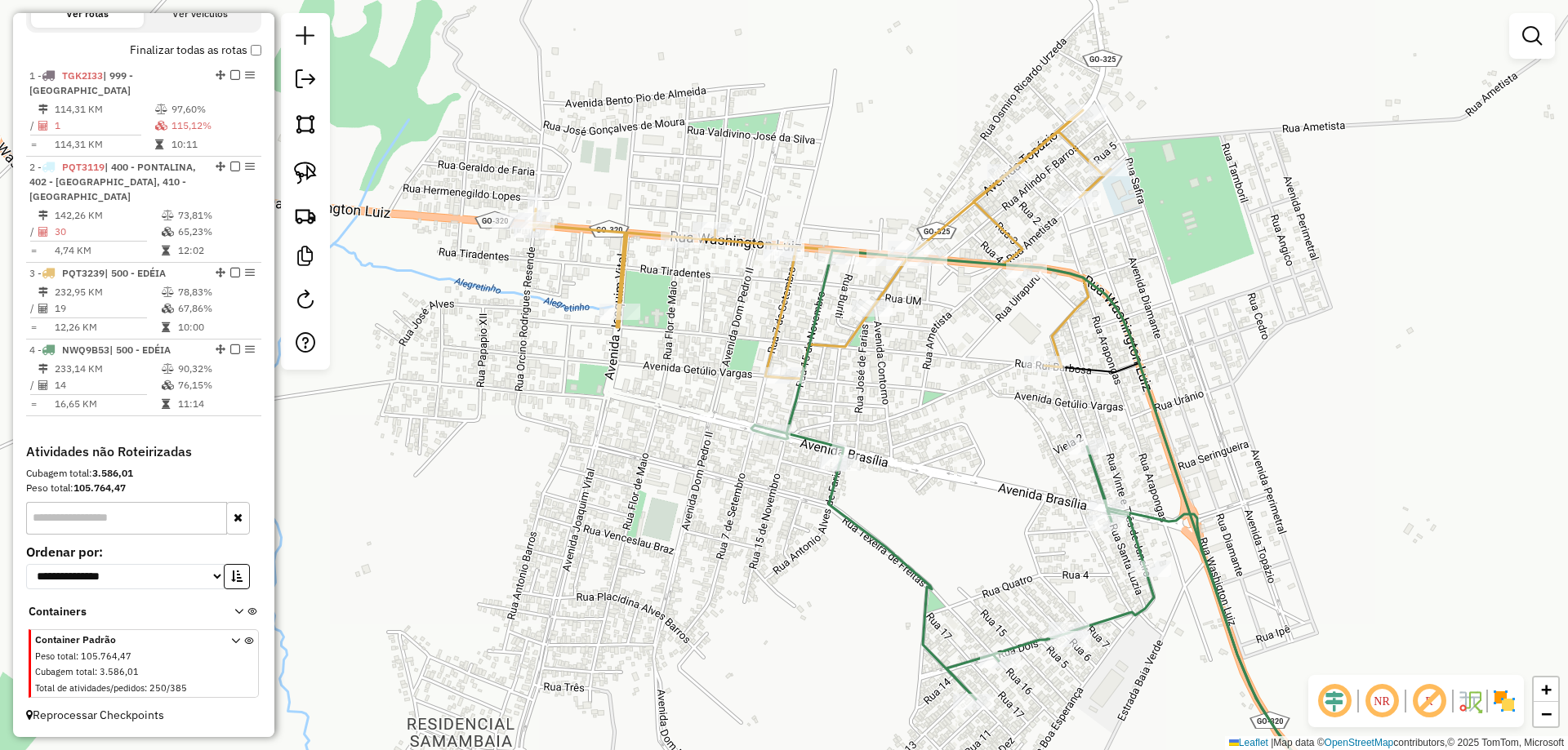
click at [938, 237] on icon at bounding box center [820, 245] width 581 height 268
select select "*********"
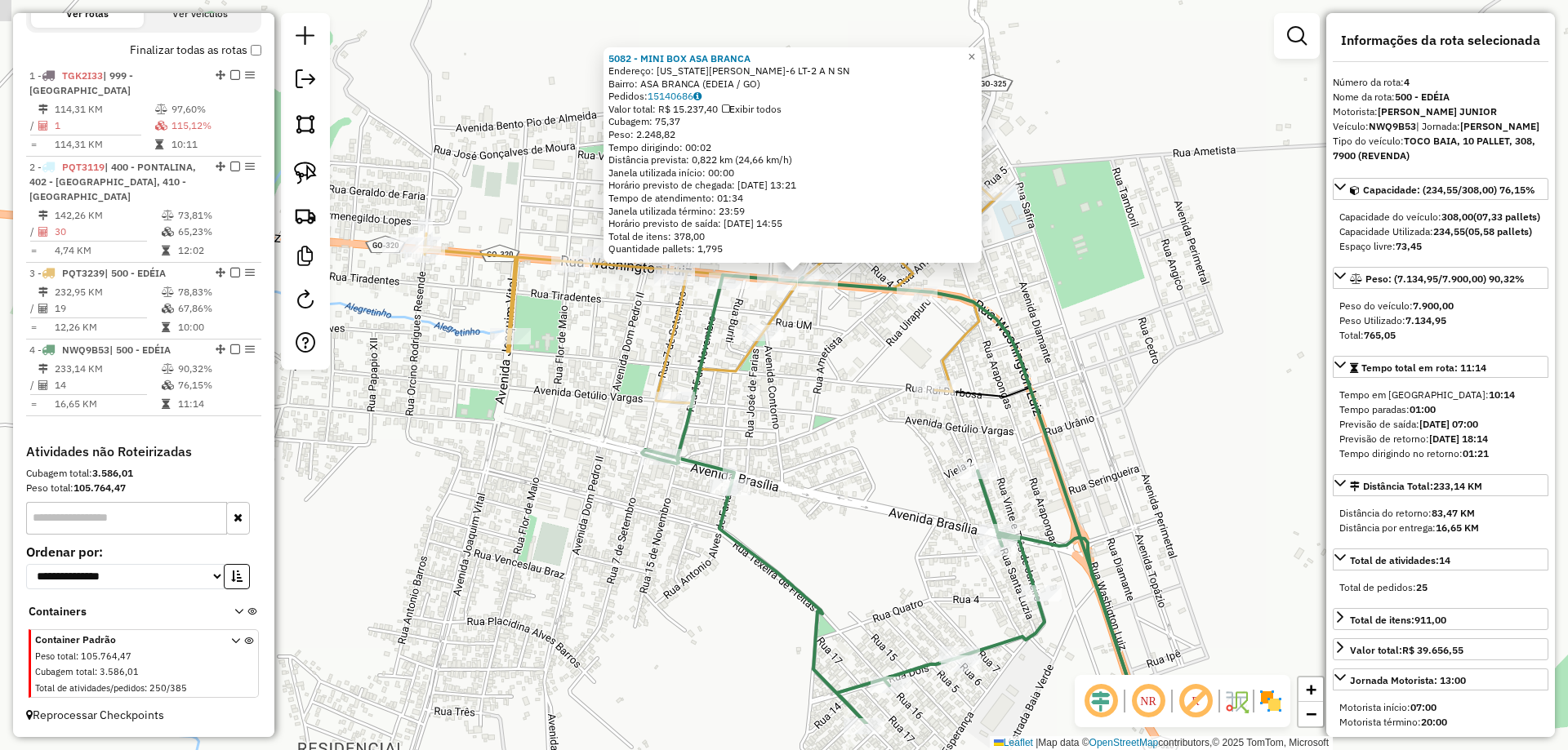
drag, startPoint x: 840, startPoint y: 391, endPoint x: 845, endPoint y: 367, distance: 24.5
click at [845, 369] on div "5082 - MINI BOX ASA BRANCA Endereço: WASHINGTON LUIZ QD-6 LT-2 A N SN Bairro: A…" at bounding box center [784, 375] width 1568 height 750
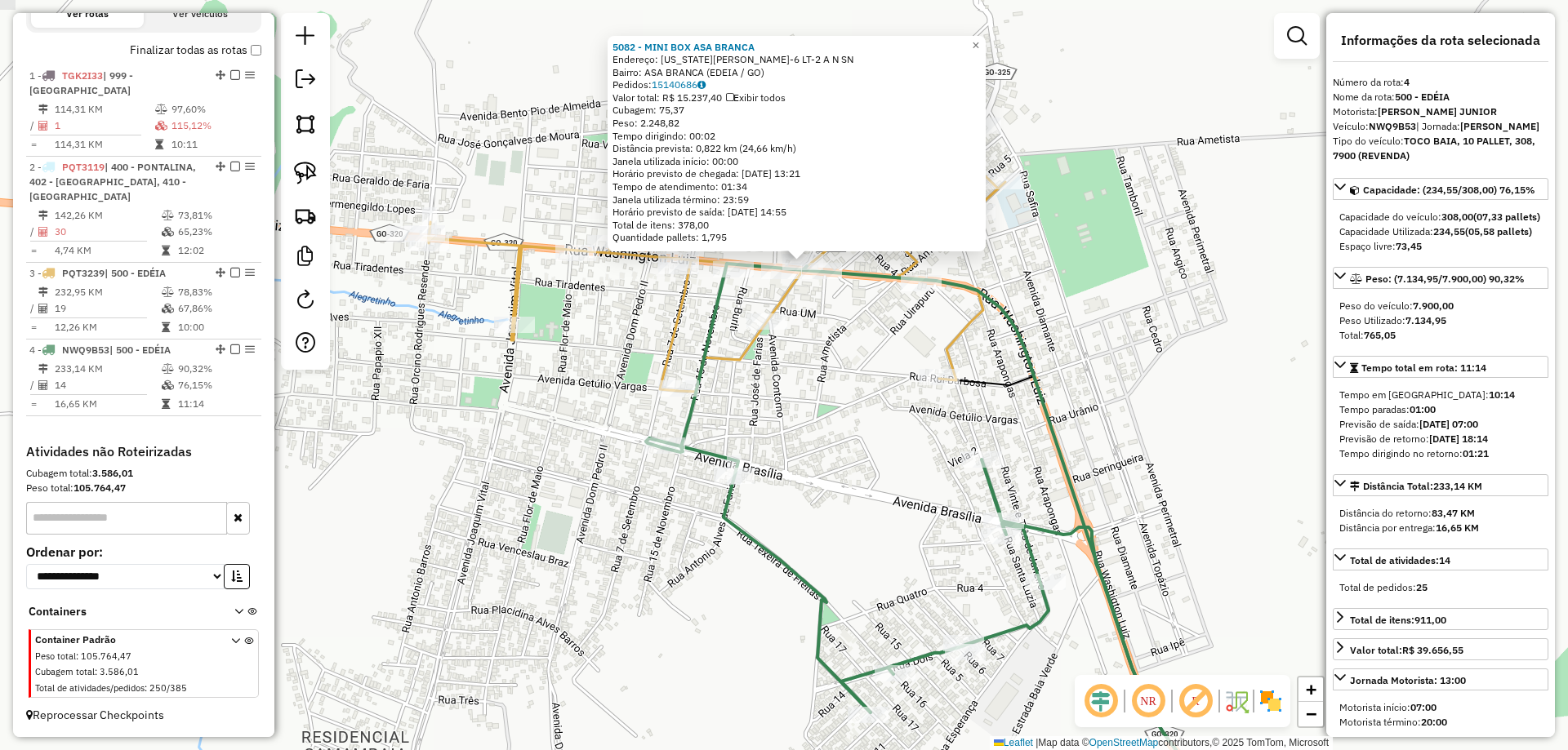
click at [845, 367] on div "5082 - MINI BOX ASA BRANCA Endereço: WASHINGTON LUIZ QD-6 LT-2 A N SN Bairro: A…" at bounding box center [784, 375] width 1568 height 750
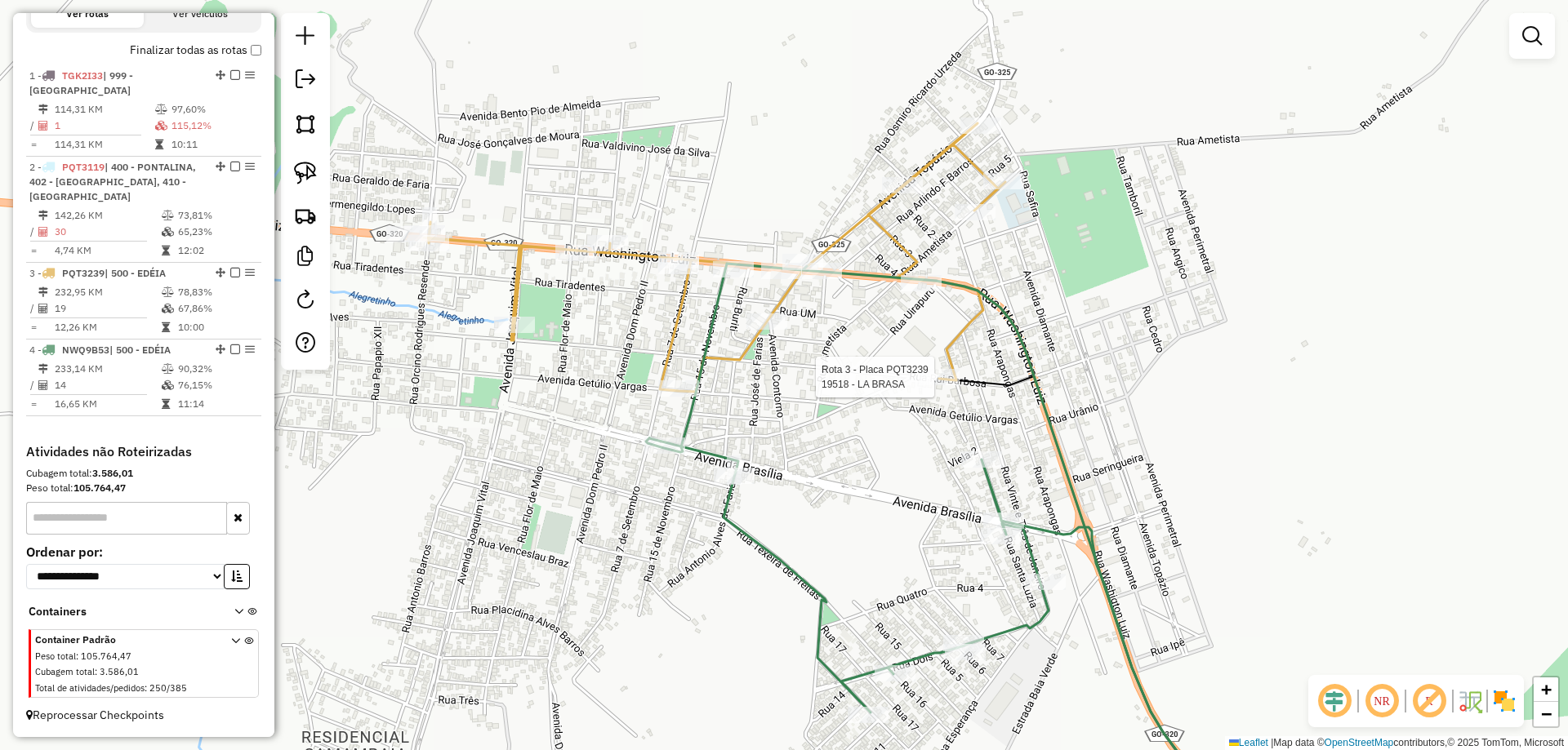
select select "*********"
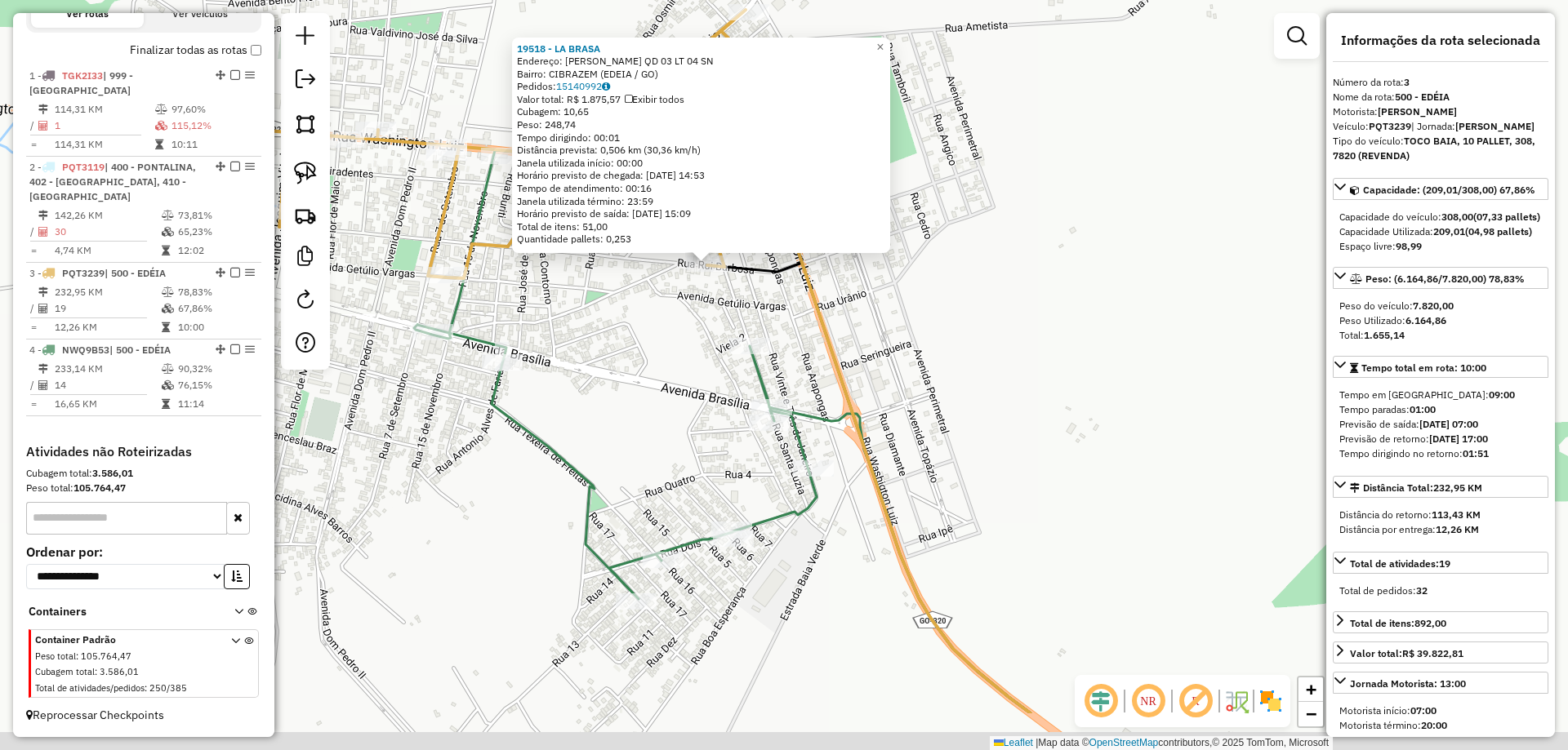
drag, startPoint x: 948, startPoint y: 358, endPoint x: 913, endPoint y: 331, distance: 44.2
click at [923, 330] on div "19518 - LA BRASA Endereço: RUI BARBOSA QD 03 LT 04 SN Bairro: CIBRAZEM (EDEIA /…" at bounding box center [784, 375] width 1568 height 750
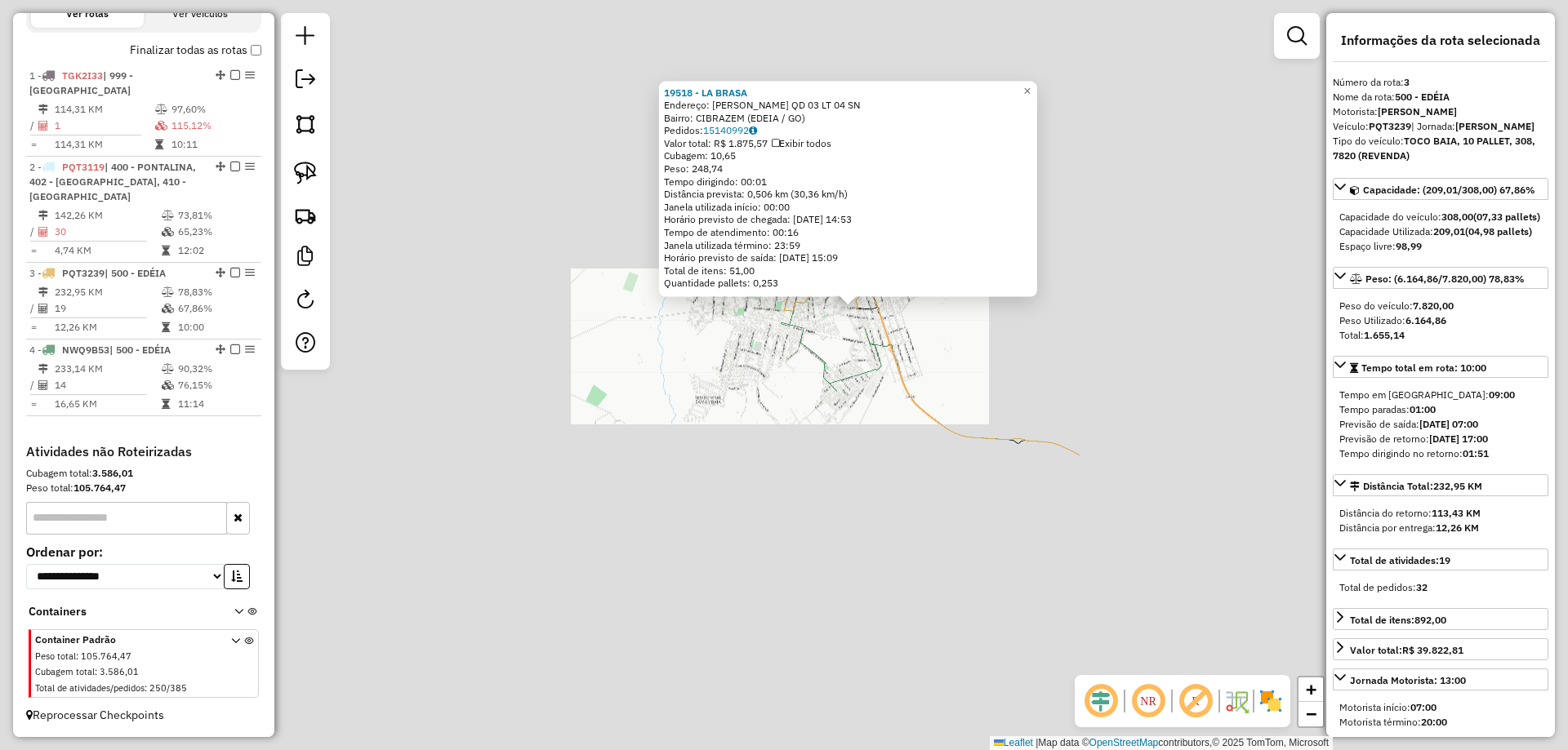
click at [966, 367] on div "19518 - LA BRASA Endereço: RUI BARBOSA QD 03 LT 04 SN Bairro: CIBRAZEM (EDEIA /…" at bounding box center [784, 375] width 1568 height 750
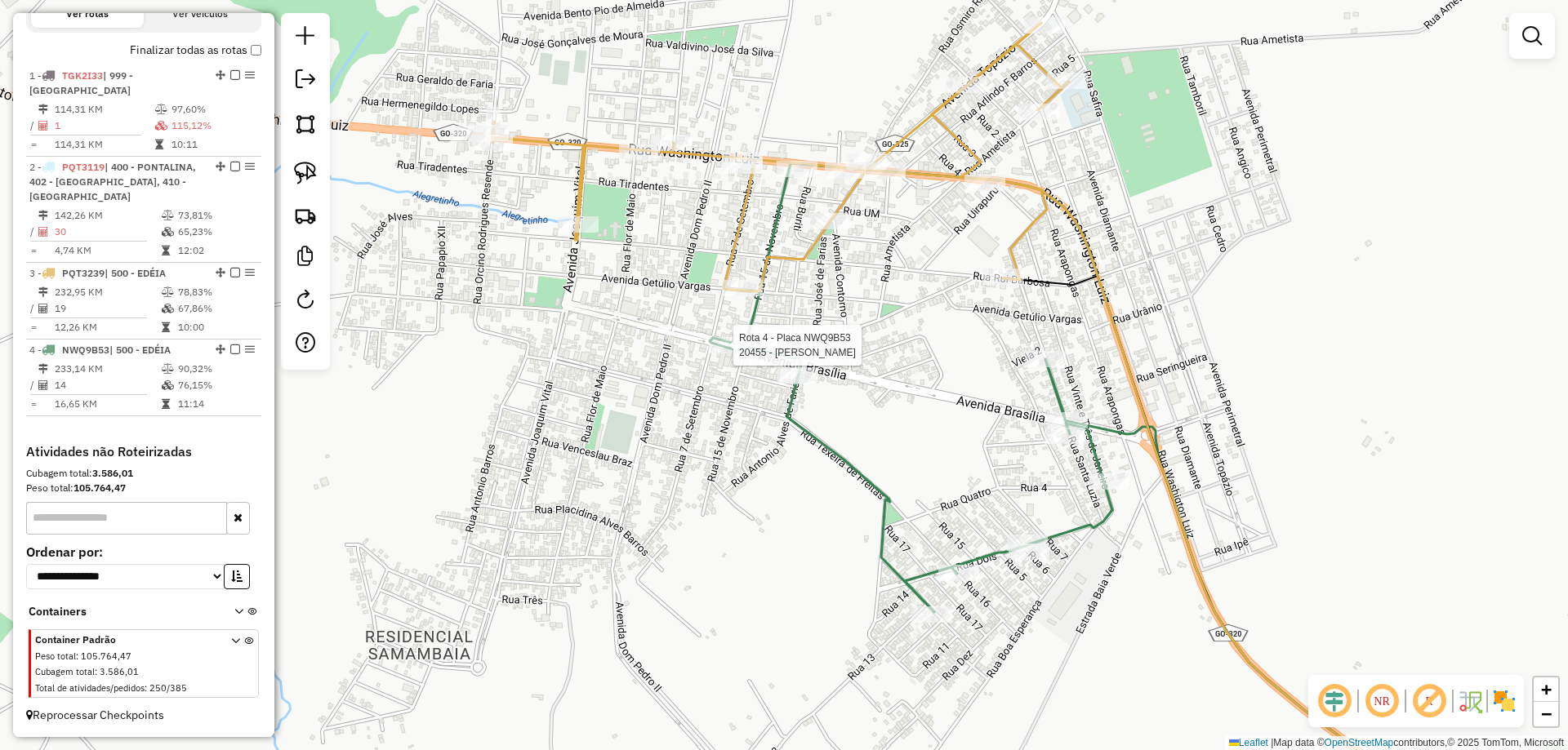
select select "*********"
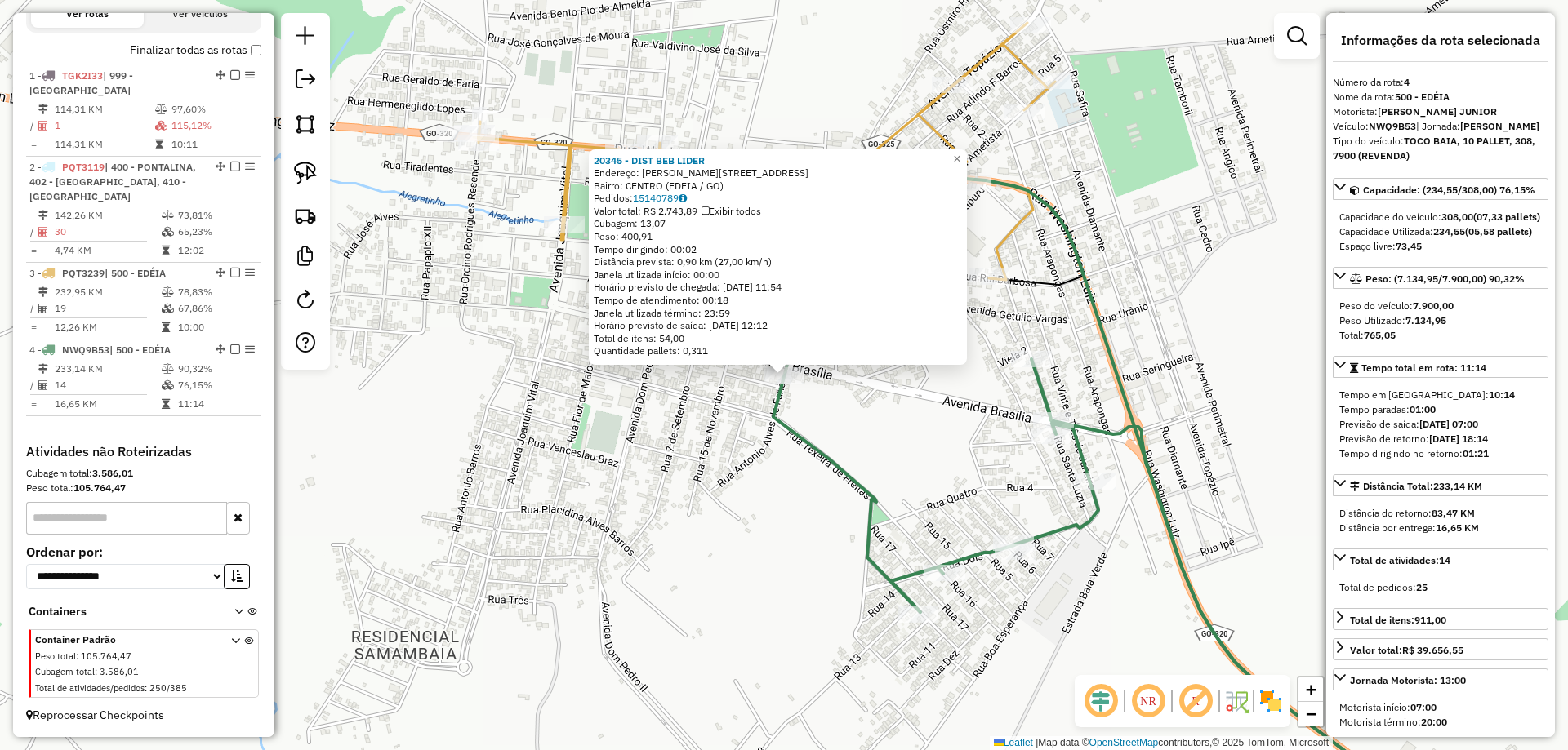
click at [728, 411] on div "Rota 4 - Placa NWQ9B53 20345 - DIST BEB LIDER 20345 - DIST BEB LIDER Endereço: …" at bounding box center [784, 375] width 1568 height 750
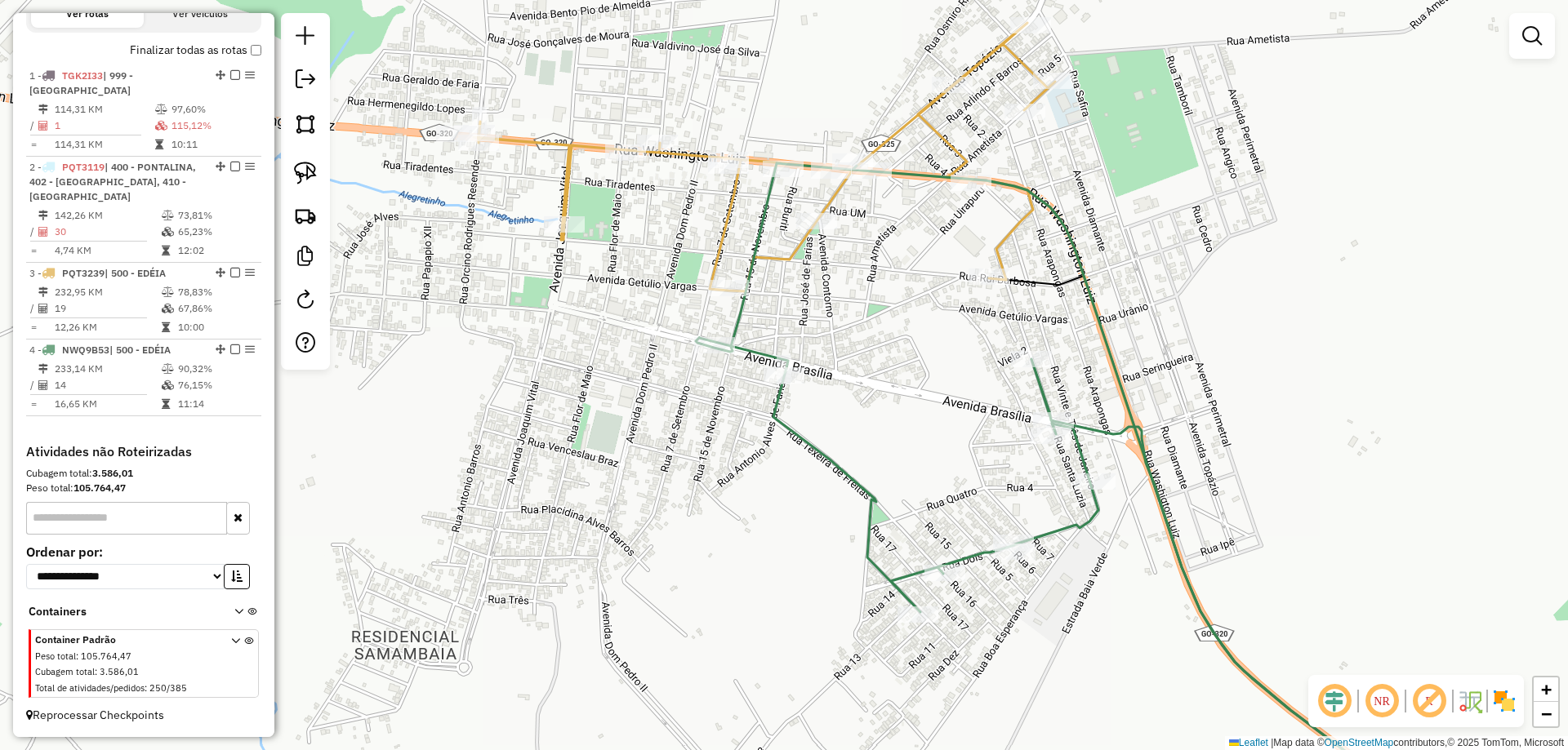
click at [750, 297] on icon at bounding box center [1211, 492] width 1030 height 658
select select "*********"
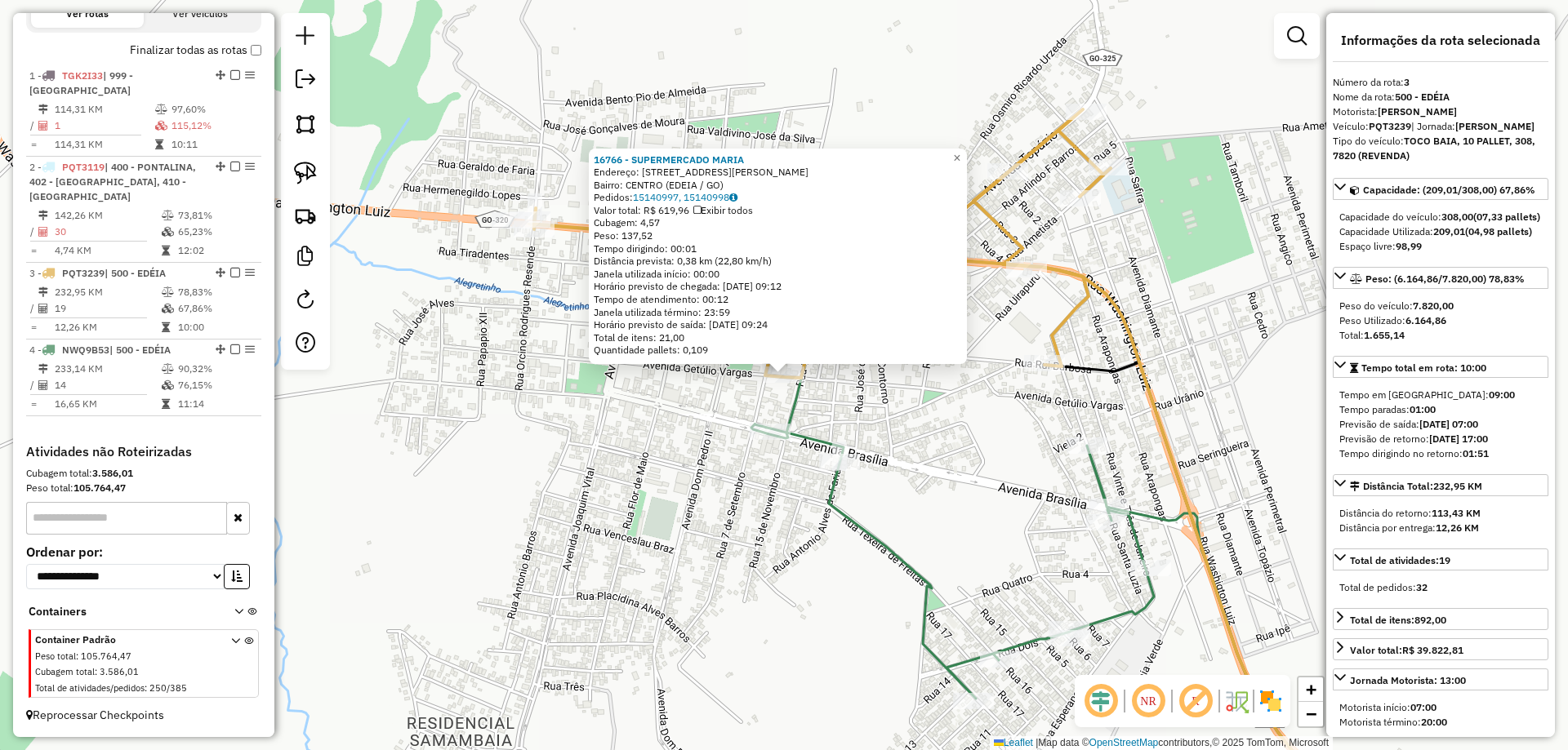
click at [751, 431] on icon at bounding box center [1068, 537] width 633 height 576
click at [717, 493] on div "16766 - SUPERMERCADO MARIA Endereço: AV AV GETULIO VARGAS QD 42 LT 03 2 Bairro:…" at bounding box center [784, 375] width 1568 height 750
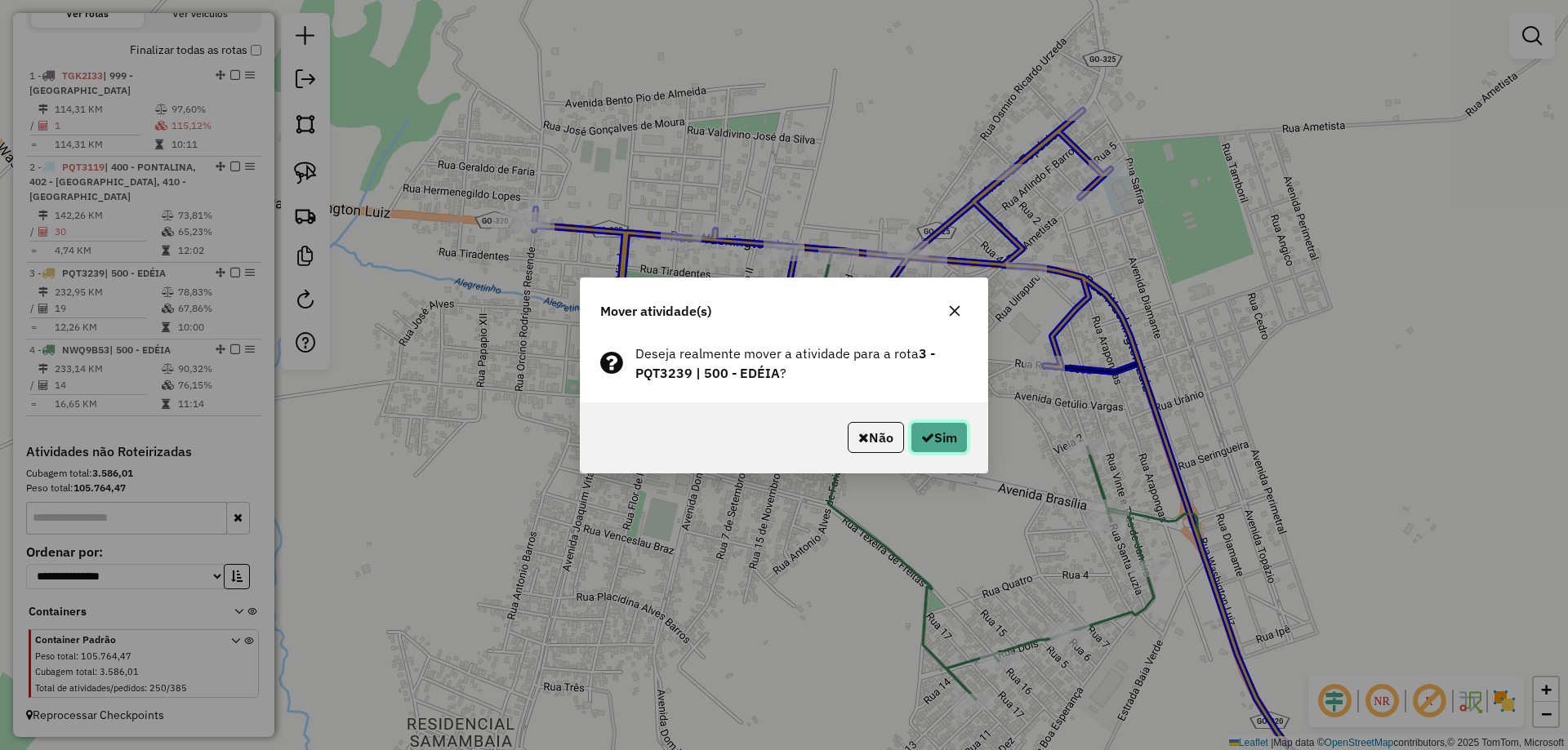
click at [945, 432] on button "Sim" at bounding box center [939, 438] width 57 height 31
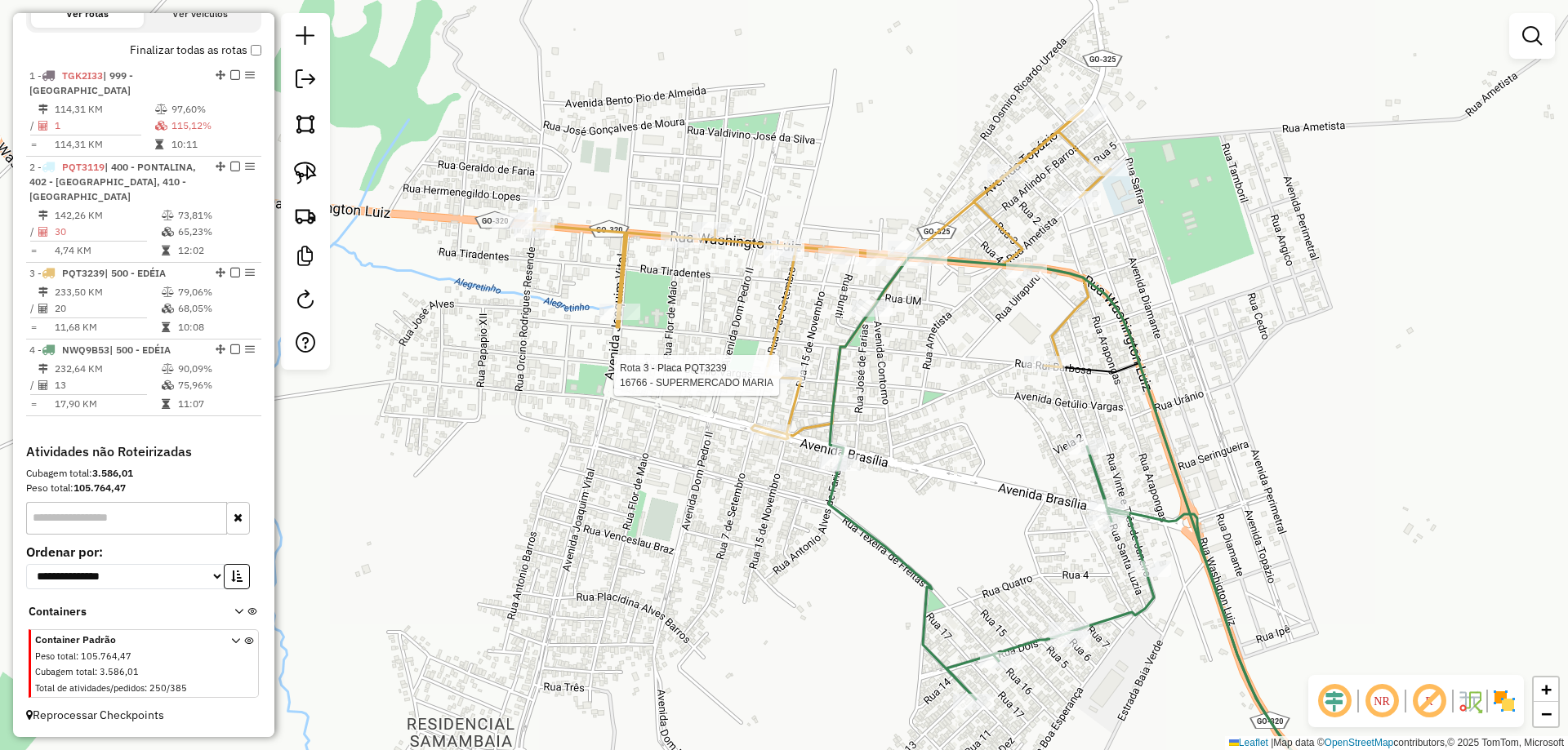
select select "*********"
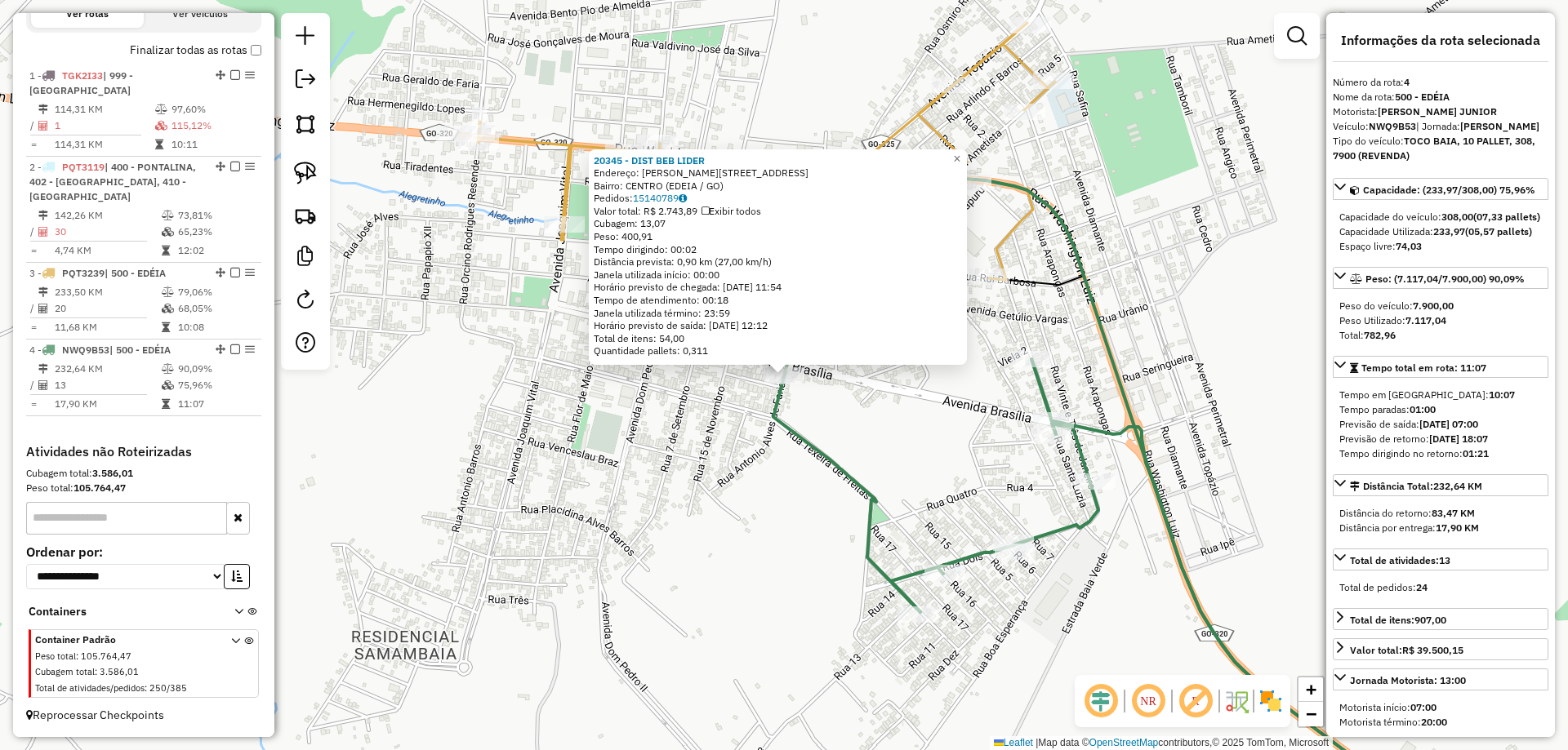
drag, startPoint x: 862, startPoint y: 585, endPoint x: 763, endPoint y: 306, distance: 296.0
click at [798, 365] on div "Rota 4 - Placa NWQ9B53 20345 - DIST BEB LIDER × 20345 - DIST BEB LIDER Endereço…" at bounding box center [784, 375] width 1568 height 750
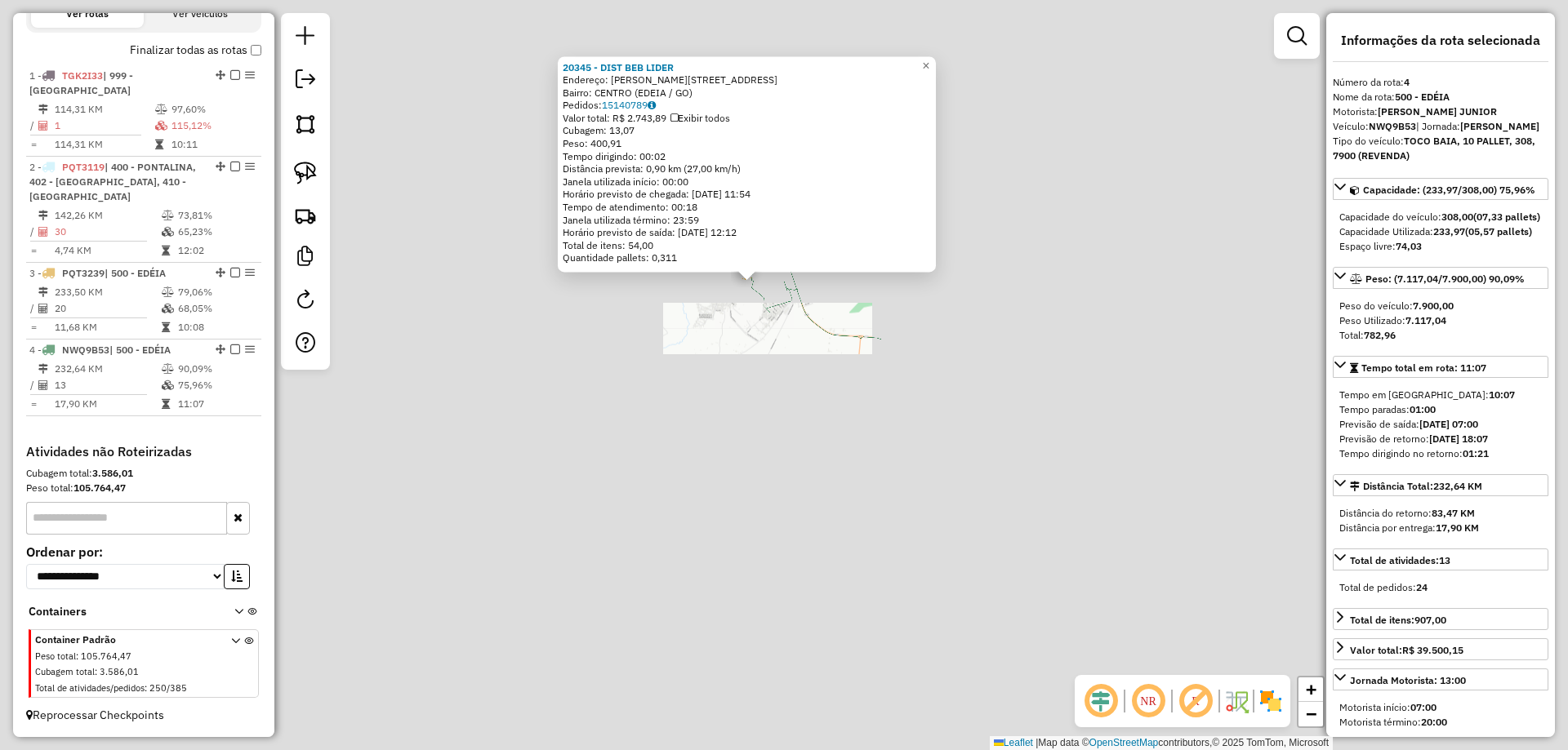
click at [782, 422] on div "20345 - DIST BEB LIDER Endereço: Av elson Tavares Freitas 1249 Bairro: CENTRO (…" at bounding box center [784, 375] width 1568 height 750
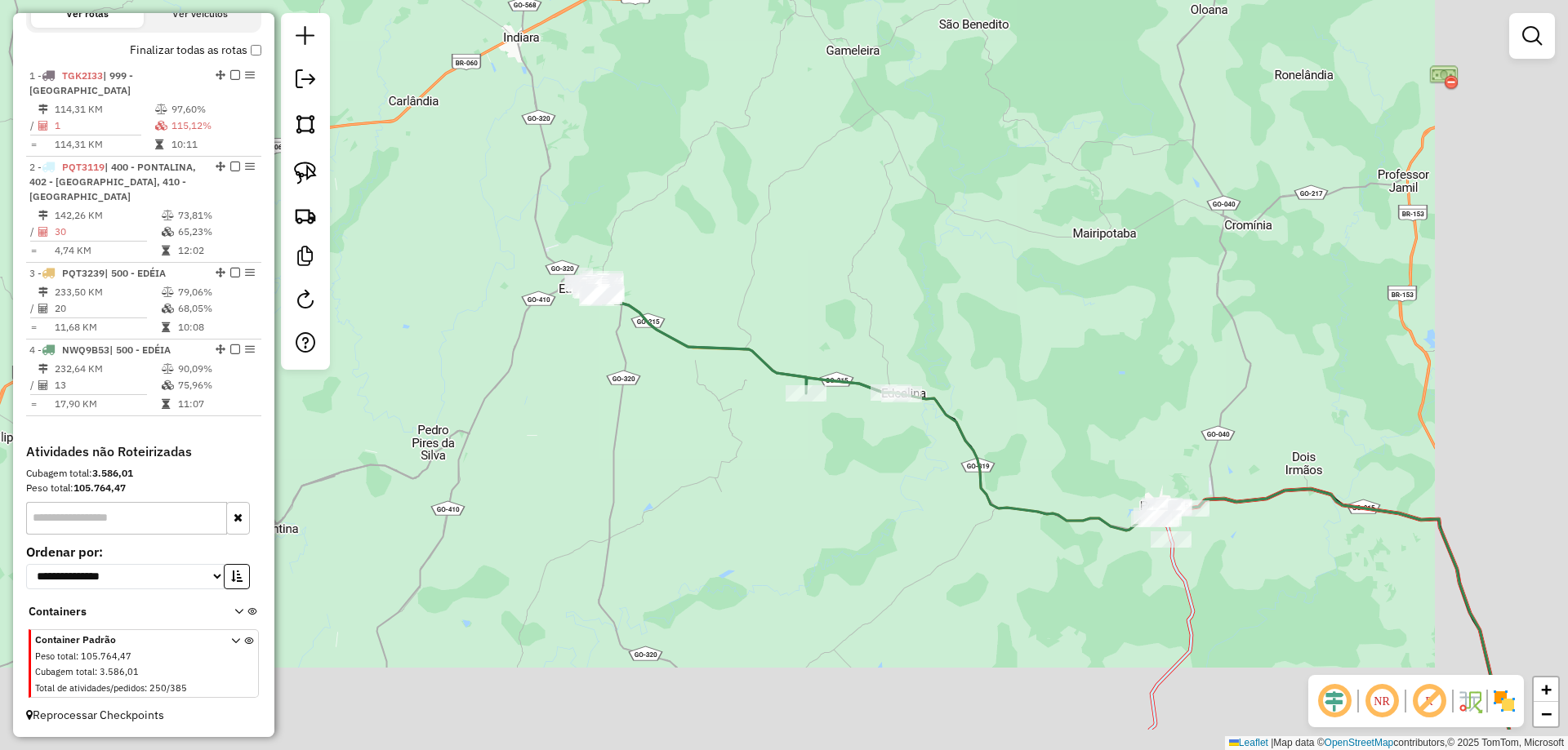
drag, startPoint x: 738, startPoint y: 432, endPoint x: 622, endPoint y: 371, distance: 131.1
click at [634, 381] on div "Janela de atendimento Grade de atendimento Capacidade Transportadoras Veículos …" at bounding box center [784, 375] width 1568 height 750
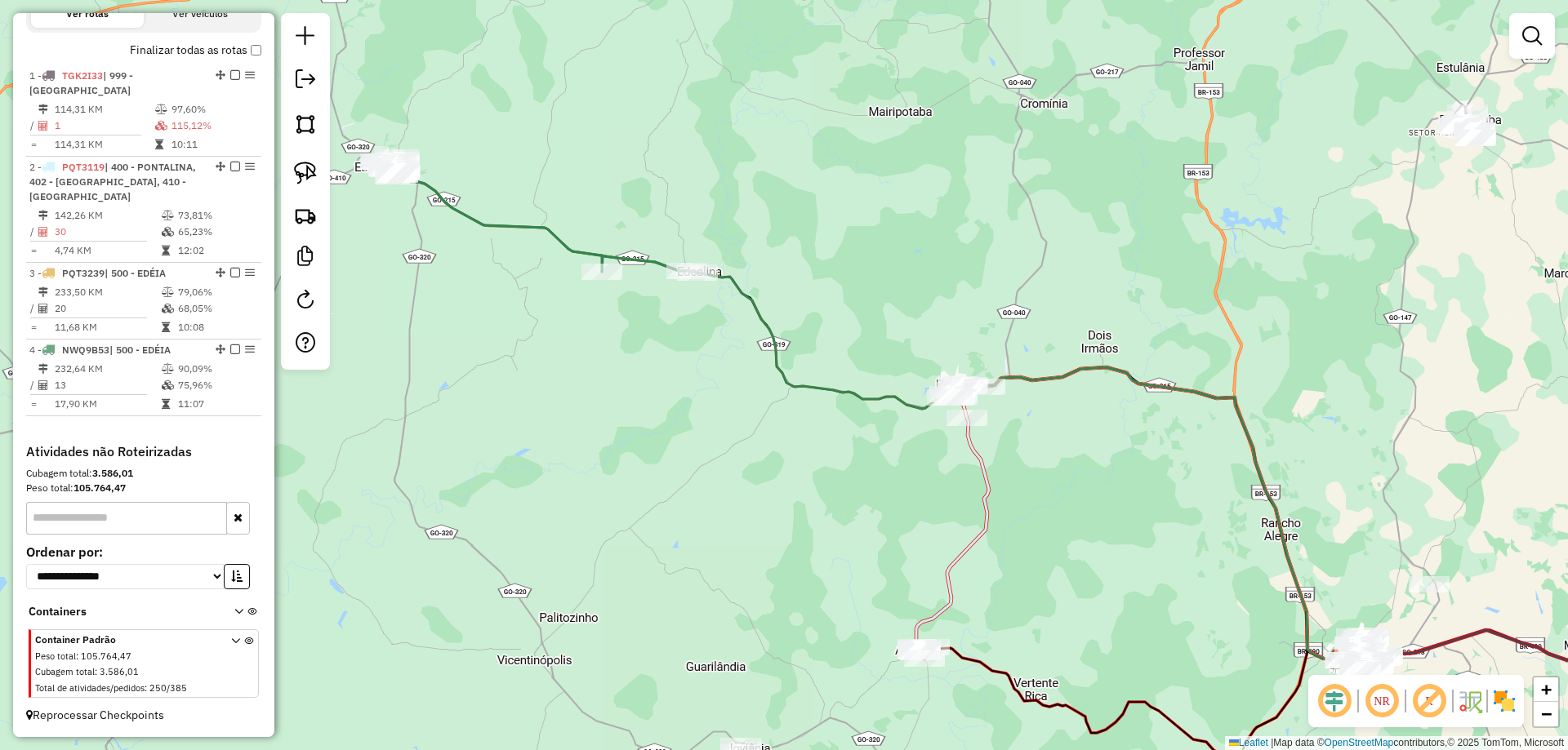
drag, startPoint x: 944, startPoint y: 537, endPoint x: 766, endPoint y: 422, distance: 211.9
click at [766, 422] on div "Janela de atendimento Grade de atendimento Capacidade Transportadoras Veículos …" at bounding box center [784, 375] width 1568 height 750
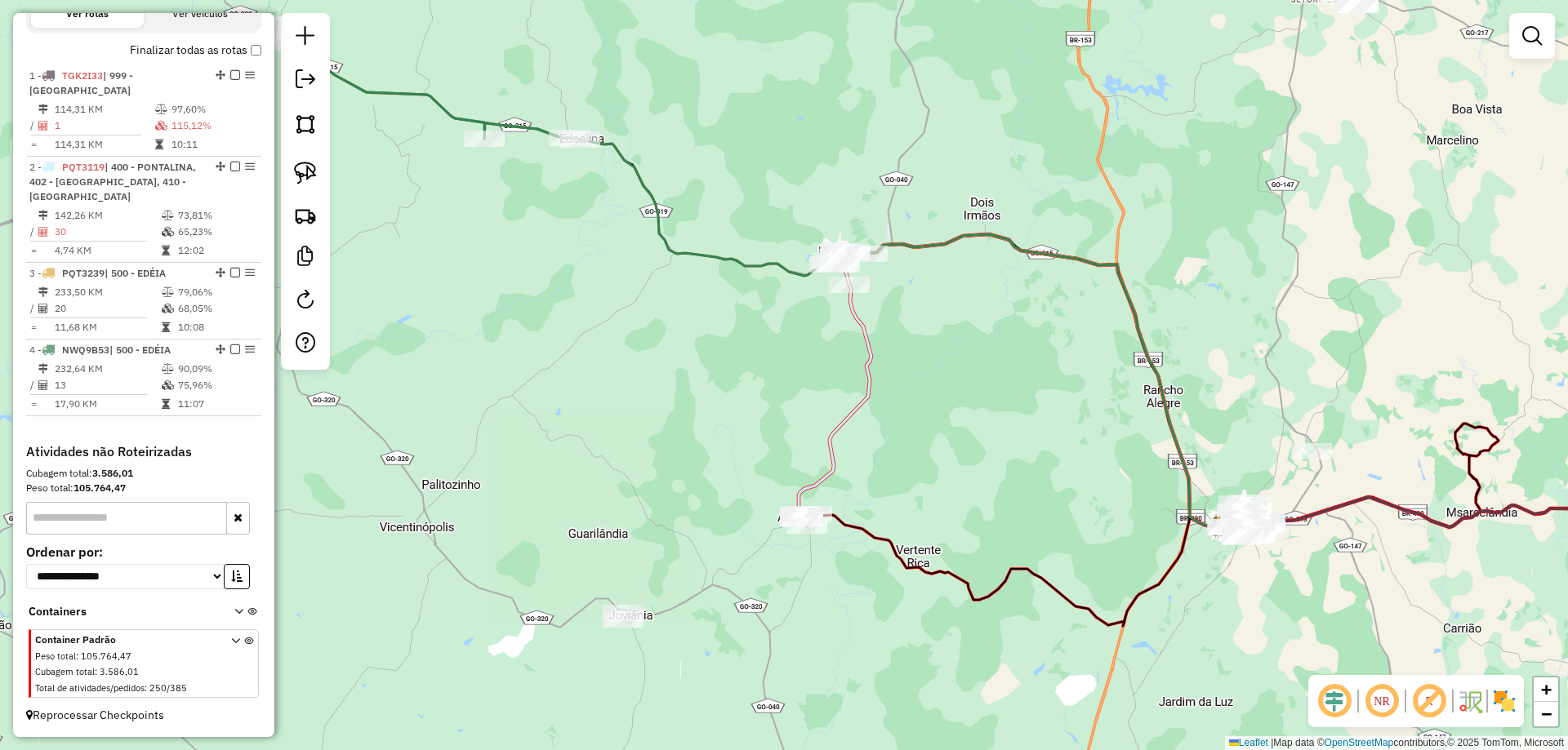
drag, startPoint x: 1040, startPoint y: 582, endPoint x: 1030, endPoint y: 400, distance: 182.3
click at [1041, 515] on icon at bounding box center [1013, 570] width 417 height 112
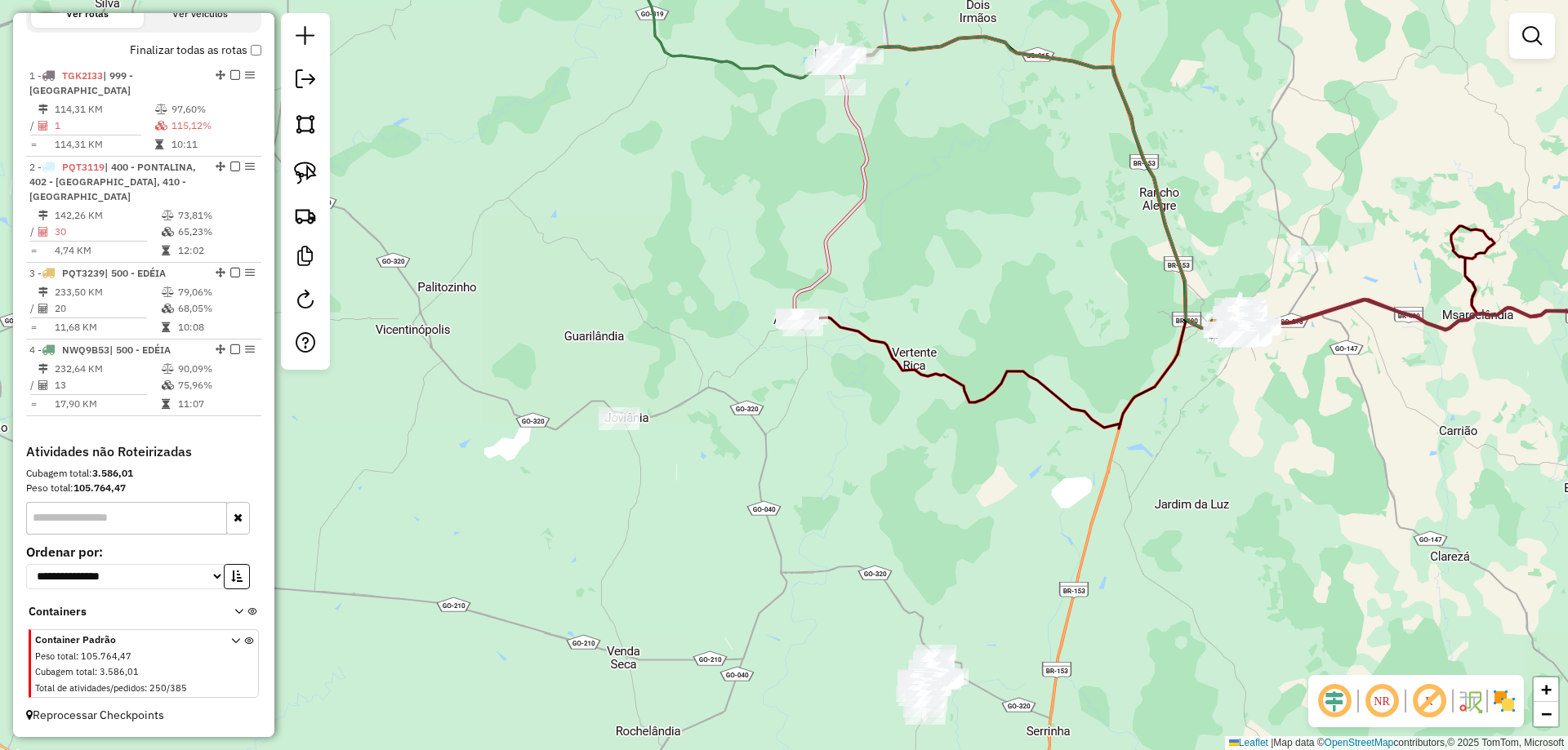
drag, startPoint x: 956, startPoint y: 497, endPoint x: 883, endPoint y: 307, distance: 203.5
click at [899, 316] on div "Janela de atendimento Grade de atendimento Capacidade Transportadoras Veículos …" at bounding box center [784, 375] width 1568 height 750
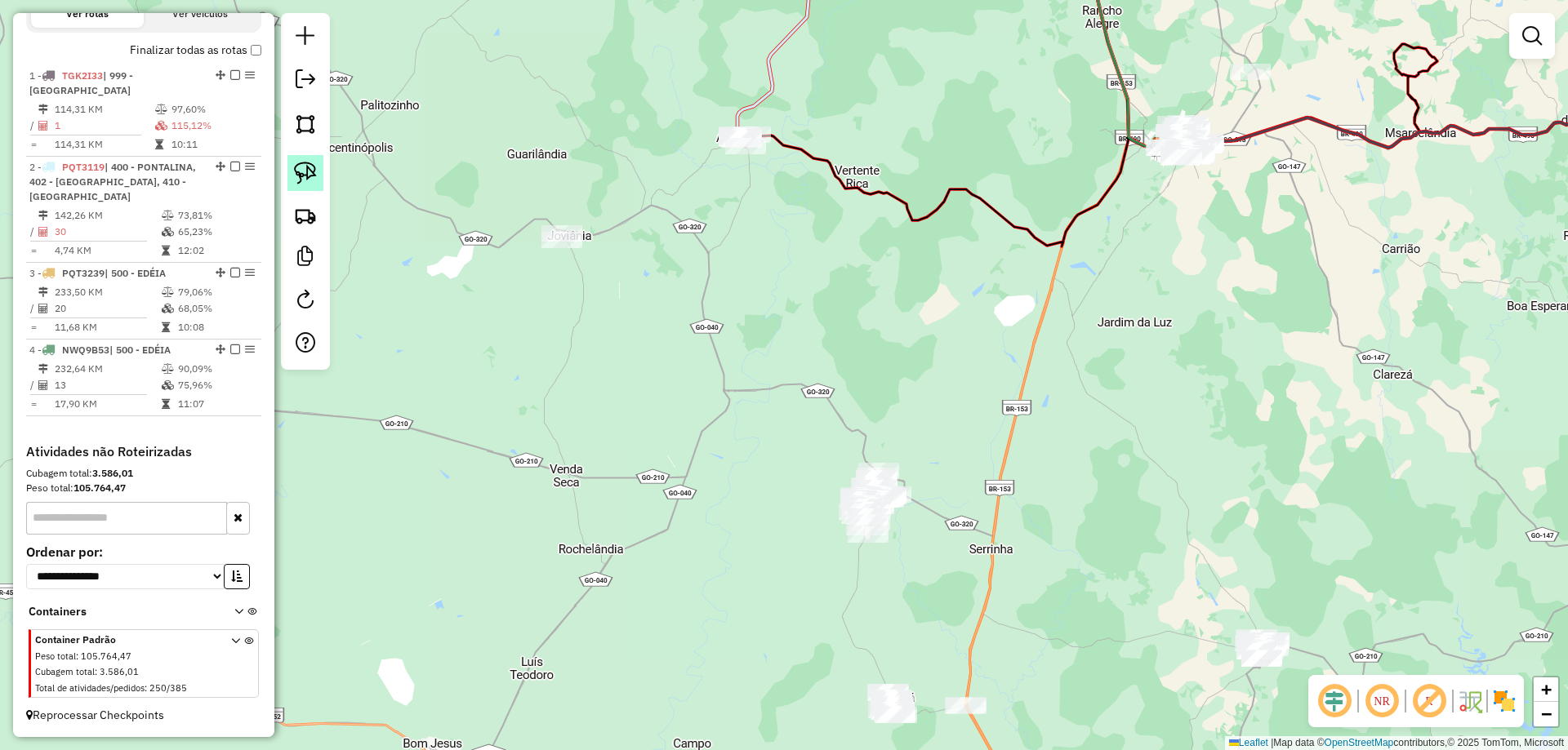
click at [312, 179] on img at bounding box center [305, 172] width 23 height 23
drag, startPoint x: 1061, startPoint y: 672, endPoint x: 1150, endPoint y: 710, distance: 96.8
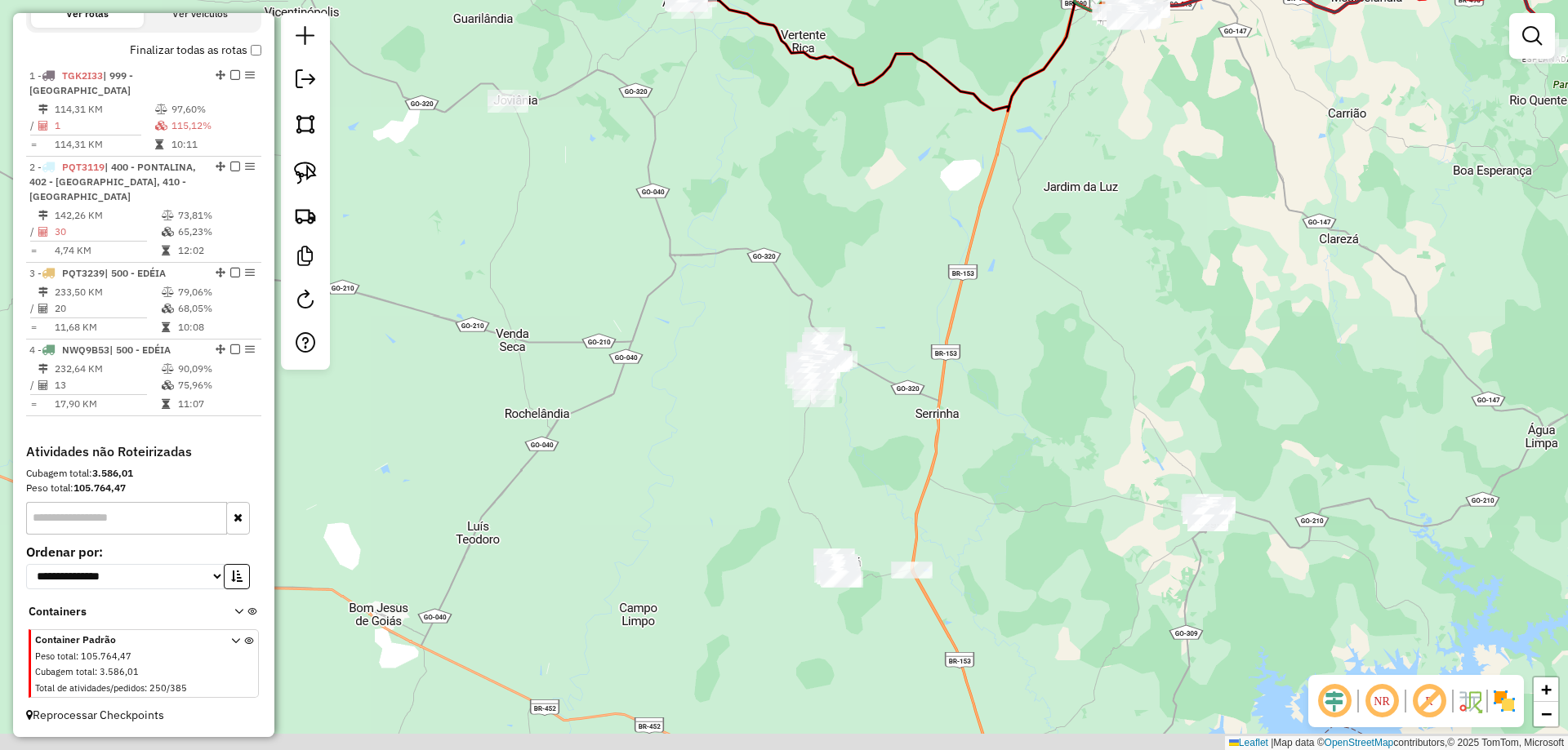
drag, startPoint x: 1002, startPoint y: 630, endPoint x: 963, endPoint y: 478, distance: 156.9
click at [957, 510] on div "Janela de atendimento Grade de atendimento Capacidade Transportadoras Veículos …" at bounding box center [784, 375] width 1568 height 750
click at [963, 478] on div "Janela de atendimento Grade de atendimento Capacidade Transportadoras Veículos …" at bounding box center [784, 375] width 1568 height 750
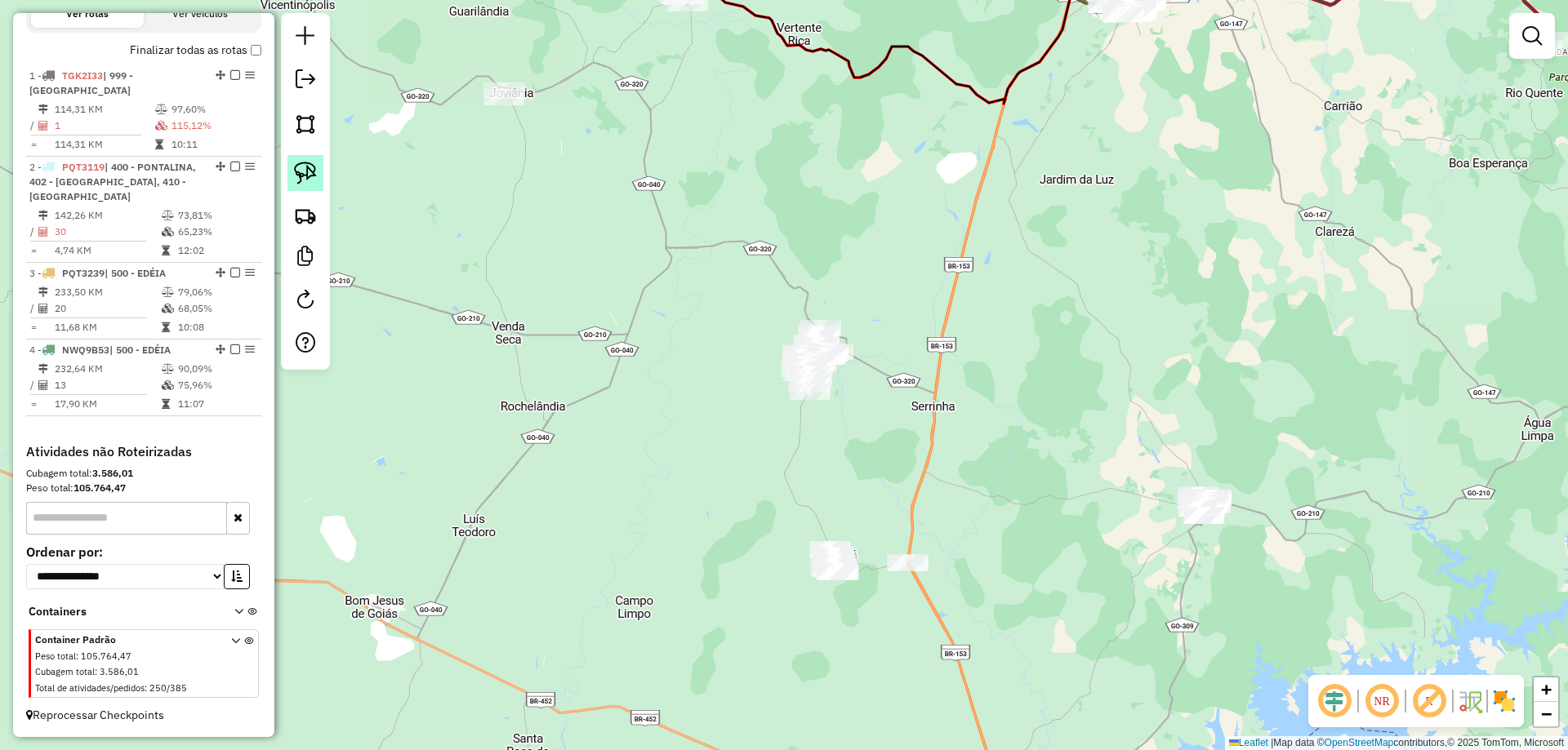
click at [319, 180] on link at bounding box center [305, 172] width 36 height 36
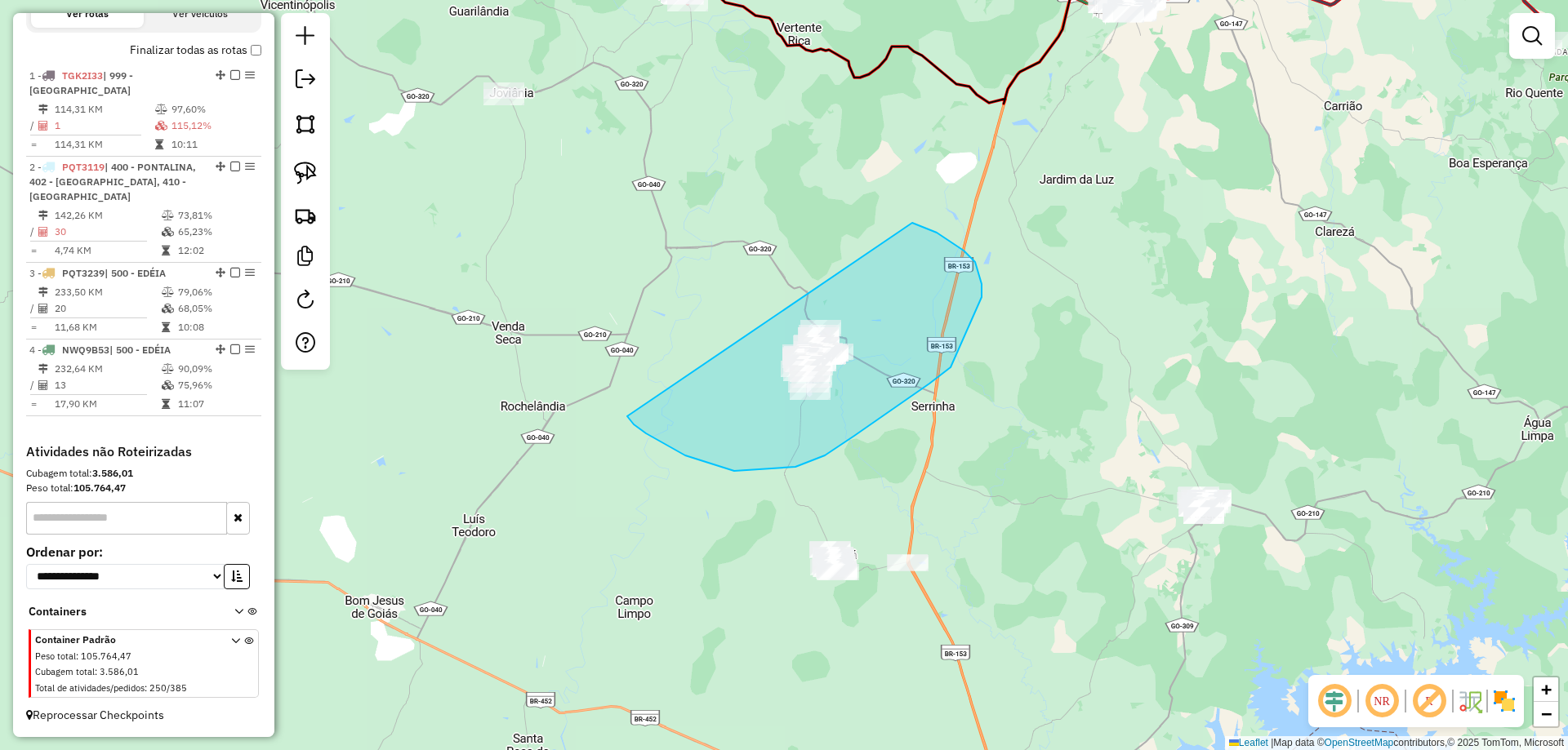
drag, startPoint x: 825, startPoint y: 455, endPoint x: 652, endPoint y: 250, distance: 268.2
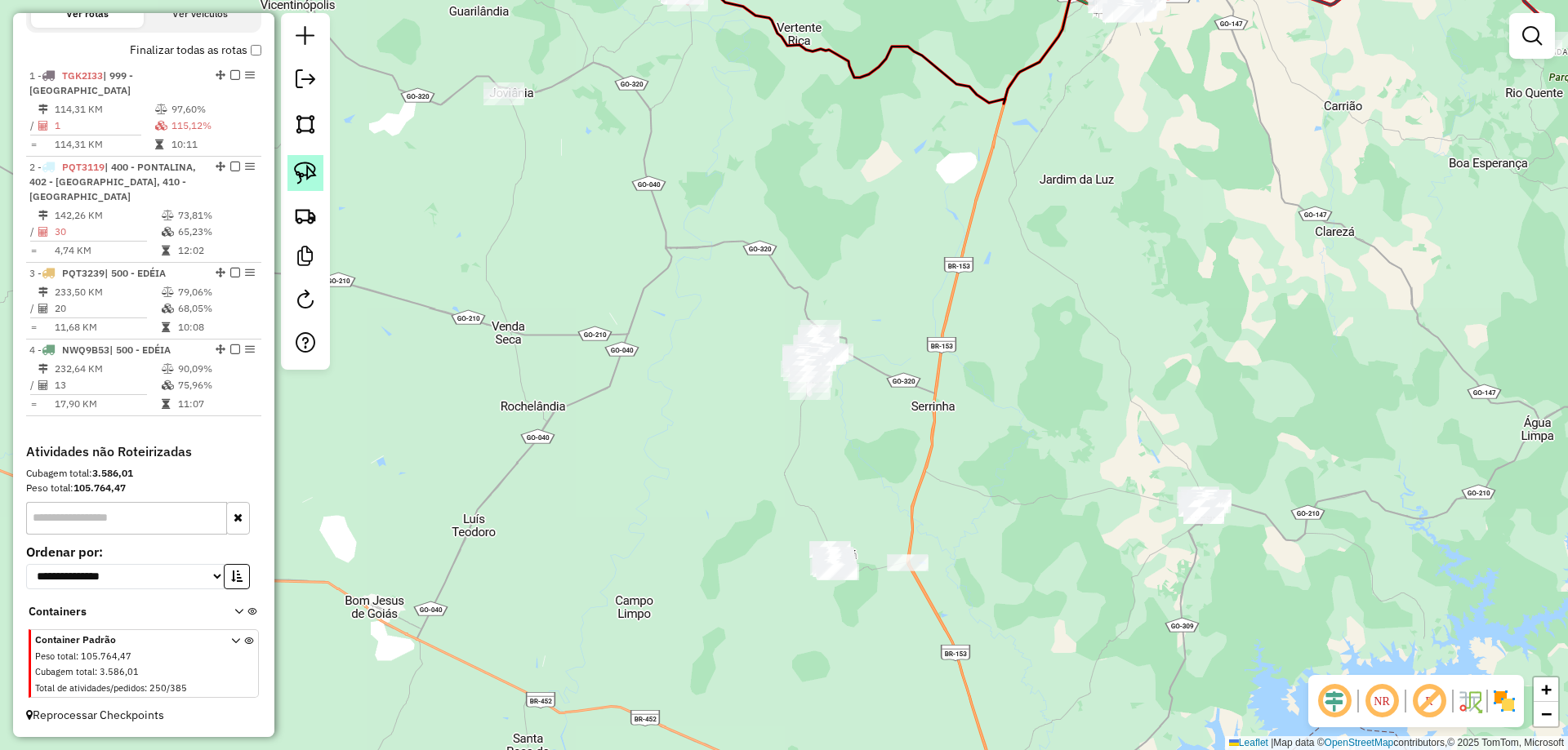
click at [305, 166] on img at bounding box center [305, 172] width 23 height 23
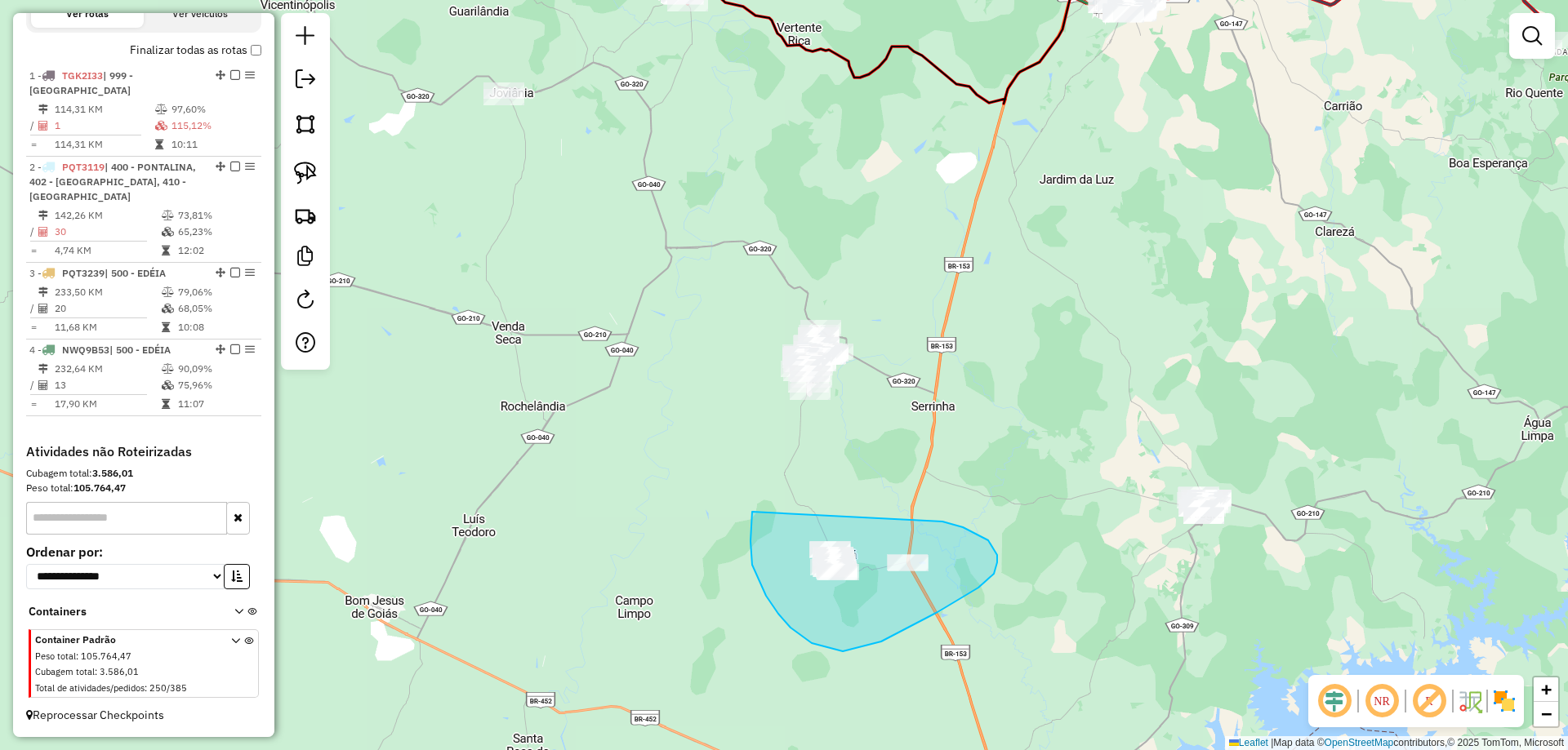
drag, startPoint x: 751, startPoint y: 523, endPoint x: 704, endPoint y: 552, distance: 55.2
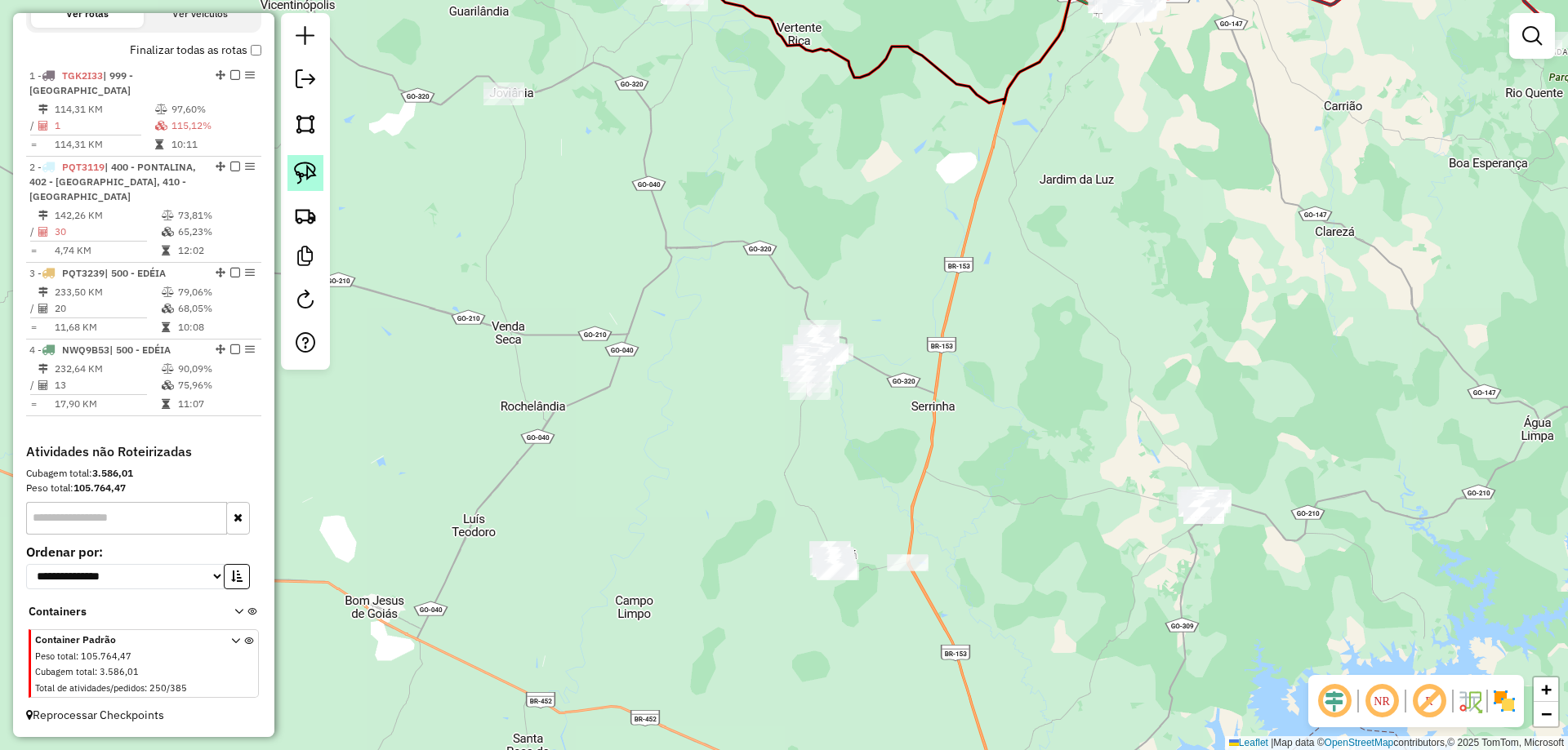
click at [294, 172] on img at bounding box center [305, 172] width 23 height 23
drag, startPoint x: 854, startPoint y: 284, endPoint x: 1007, endPoint y: 321, distance: 157.4
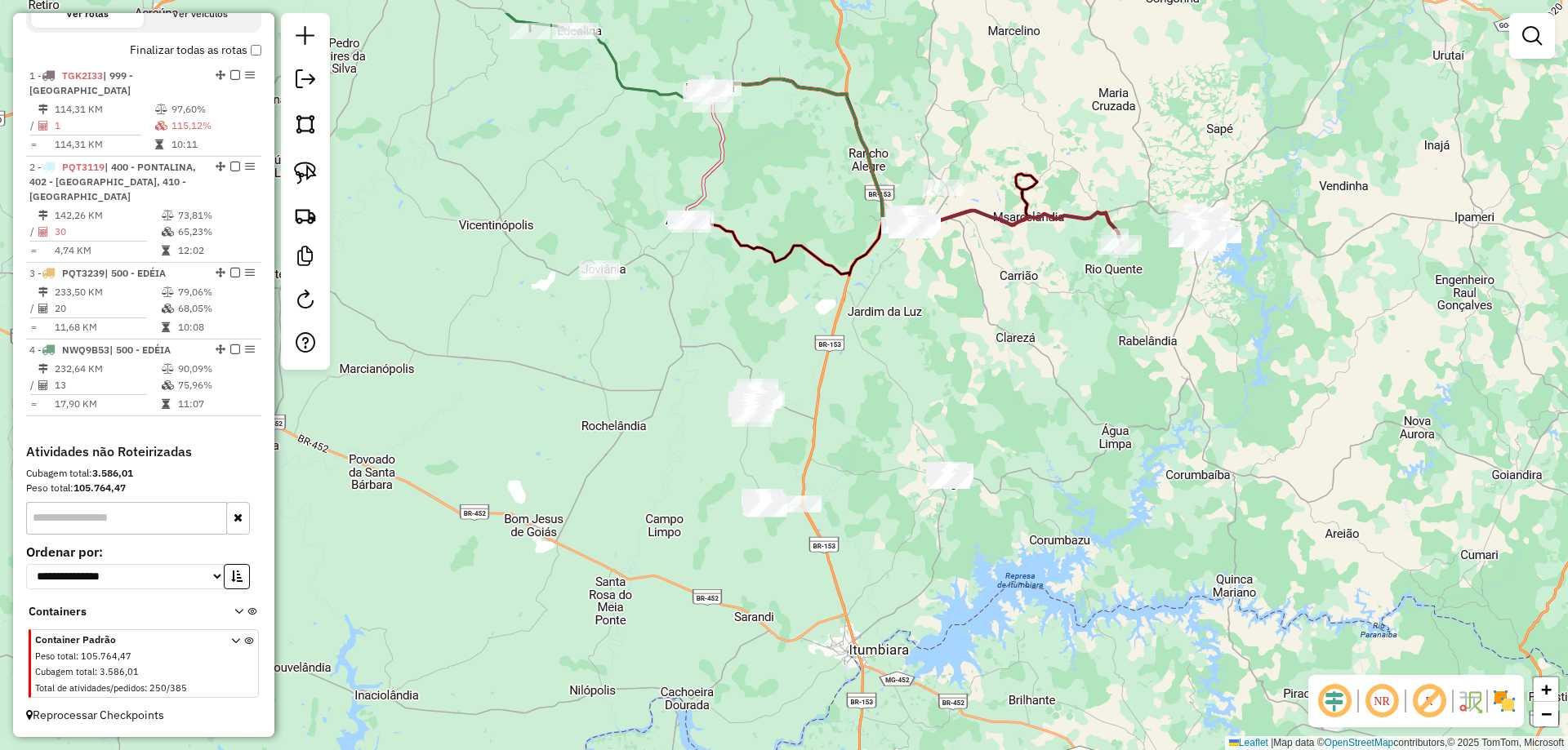
drag, startPoint x: 853, startPoint y: 332, endPoint x: 789, endPoint y: 517, distance: 195.8
click at [789, 518] on div "Janela de atendimento Grade de atendimento Capacidade Transportadoras Veículos …" at bounding box center [784, 375] width 1568 height 750
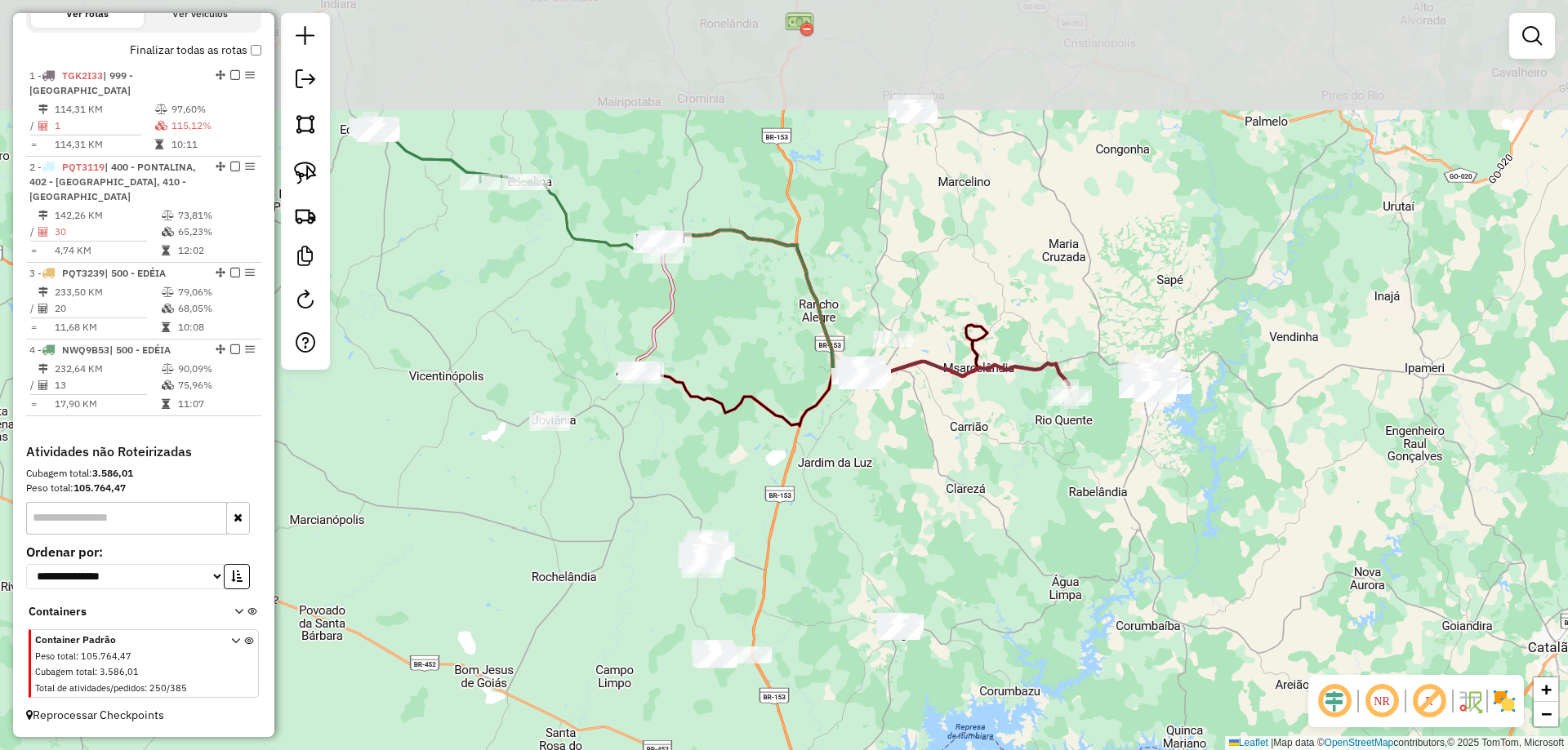
click at [814, 473] on div "Janela de atendimento Grade de atendimento Capacidade Transportadoras Veículos …" at bounding box center [784, 375] width 1568 height 750
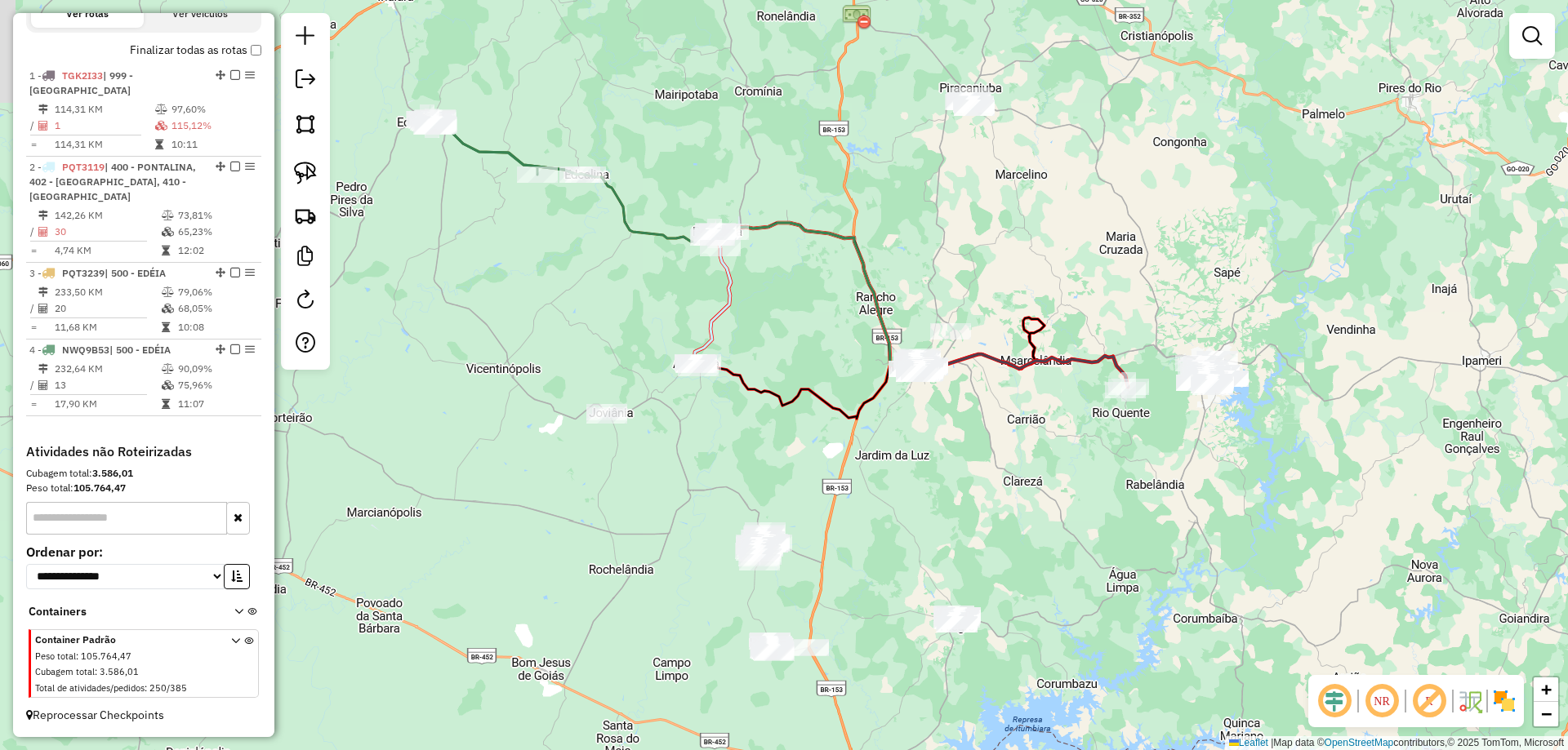
drag, startPoint x: 782, startPoint y: 418, endPoint x: 817, endPoint y: 412, distance: 35.5
click at [815, 414] on div "Janela de atendimento Grade de atendimento Capacidade Transportadoras Veículos …" at bounding box center [784, 375] width 1568 height 750
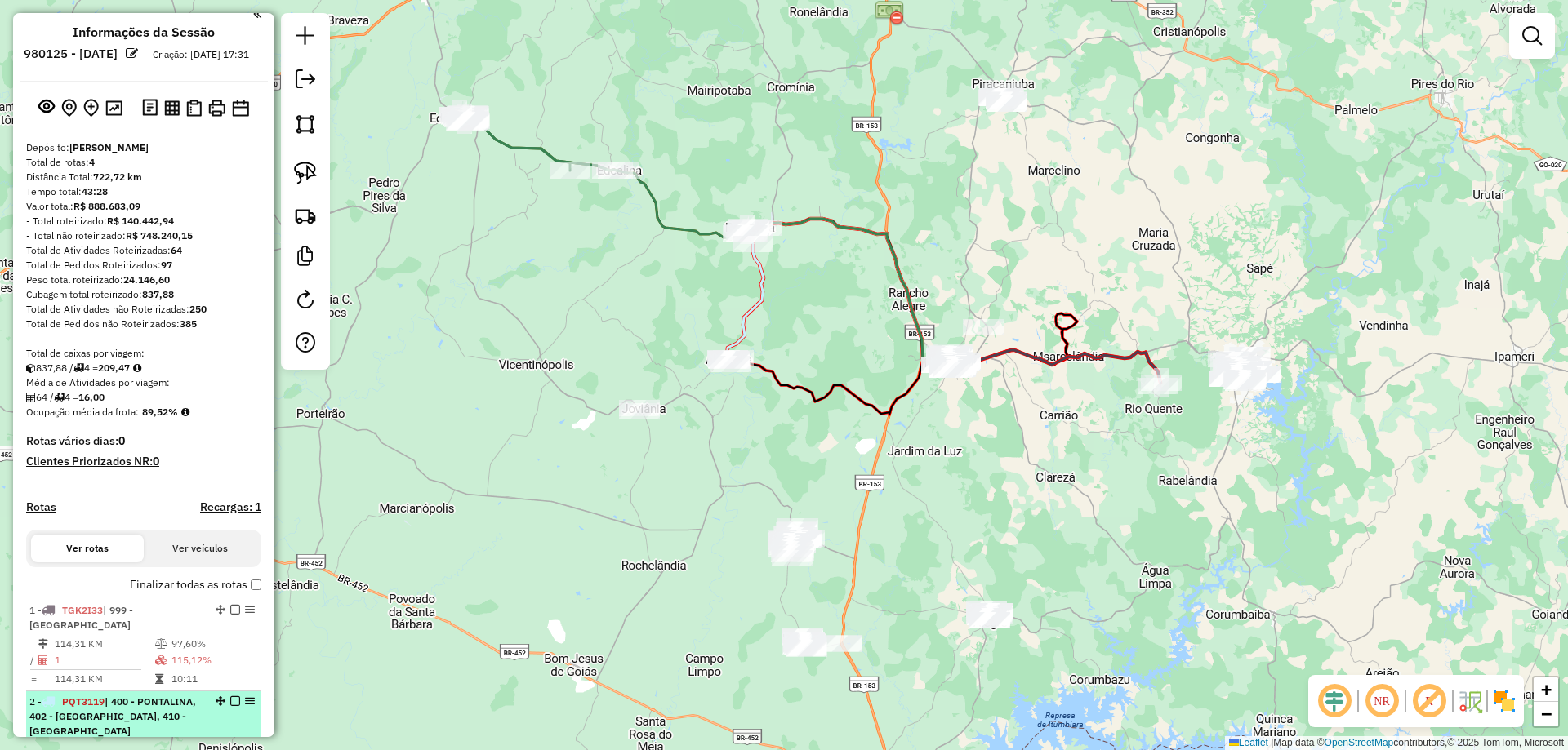
scroll to position [0, 0]
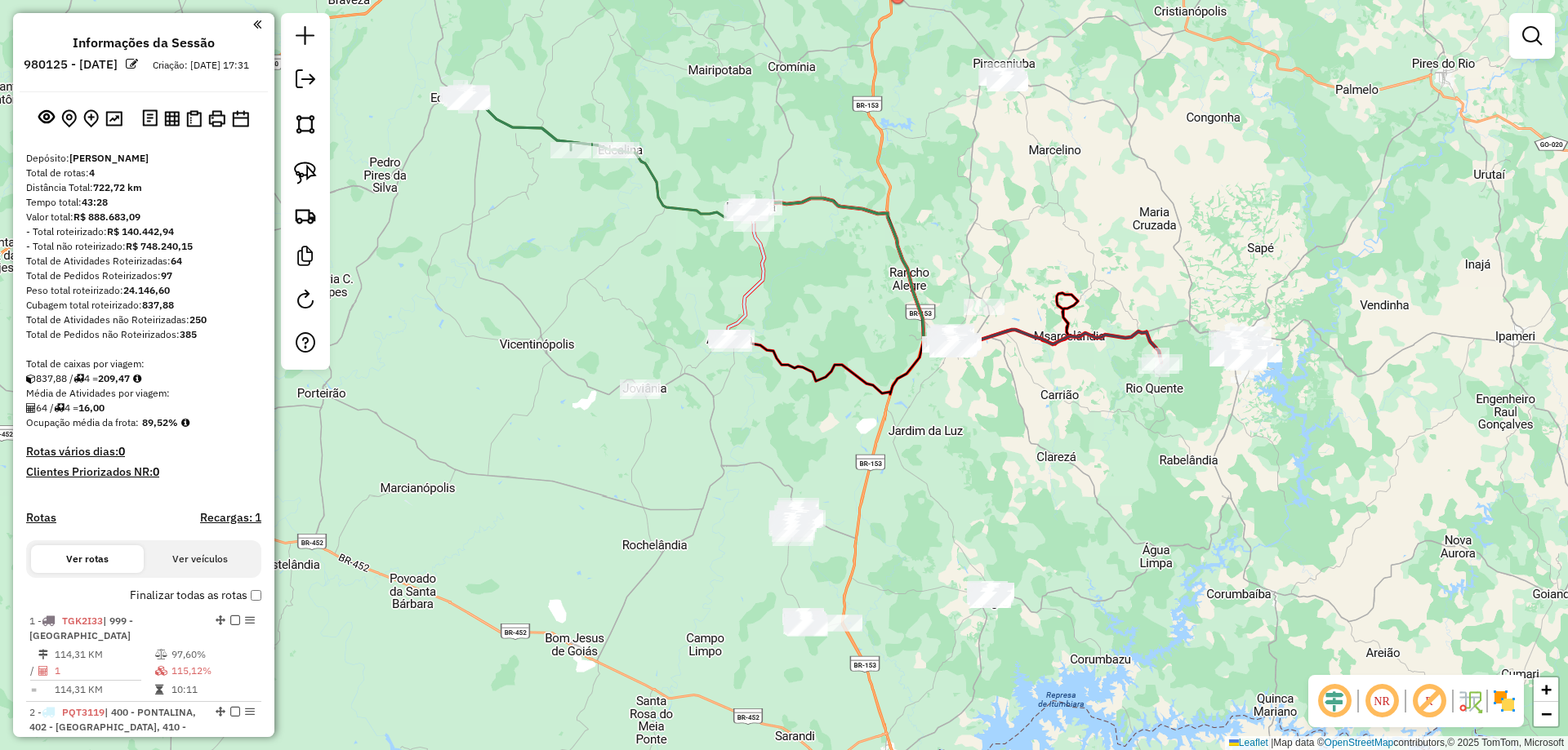
drag, startPoint x: 1033, startPoint y: 544, endPoint x: 999, endPoint y: 475, distance: 76.9
click at [999, 475] on div "Janela de atendimento Grade de atendimento Capacidade Transportadoras Veículos …" at bounding box center [784, 375] width 1568 height 750
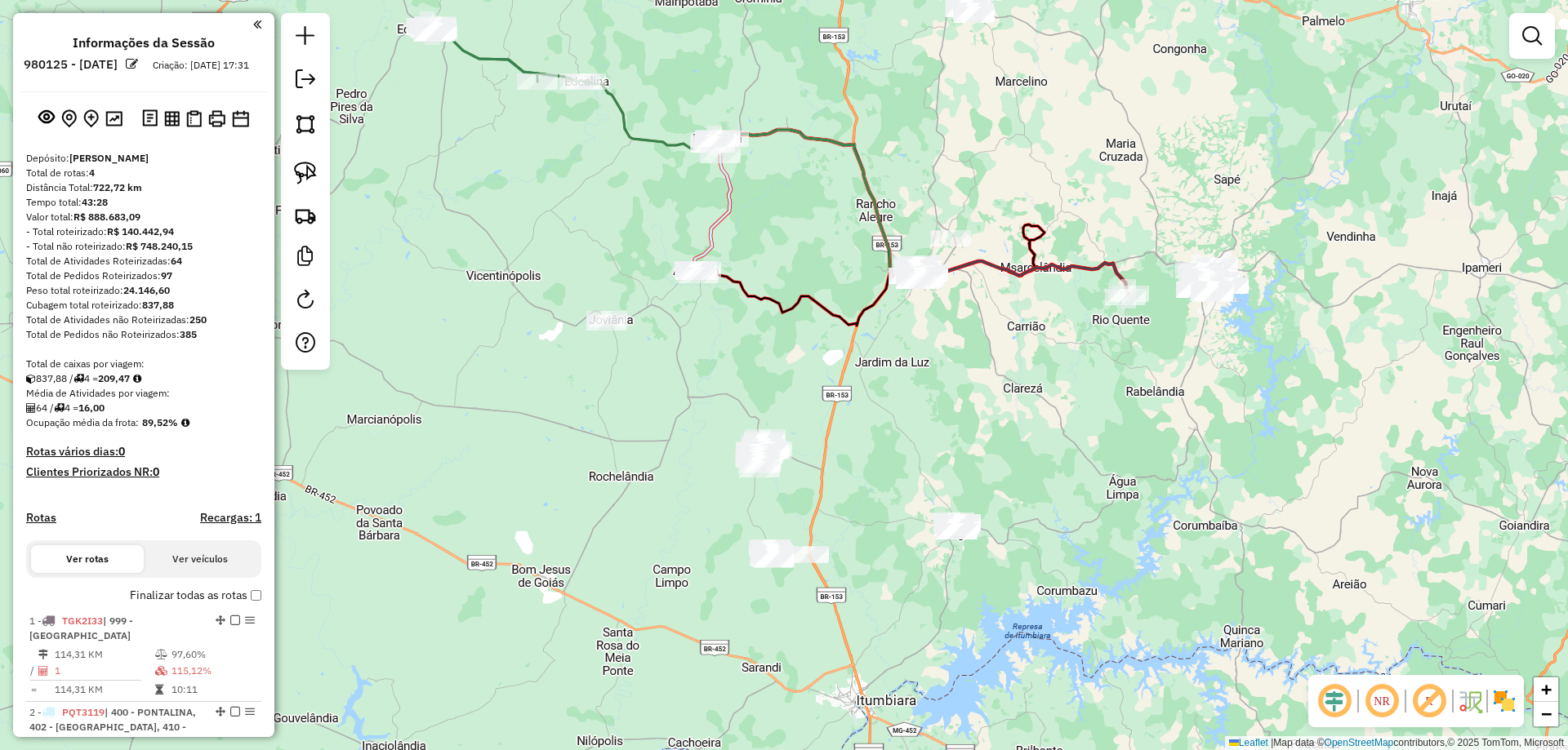
click at [1032, 464] on div "Janela de atendimento Grade de atendimento Capacidade Transportadoras Veículos …" at bounding box center [784, 375] width 1568 height 750
click at [303, 177] on img at bounding box center [305, 172] width 23 height 23
drag, startPoint x: 1000, startPoint y: 494, endPoint x: 1240, endPoint y: 521, distance: 241.5
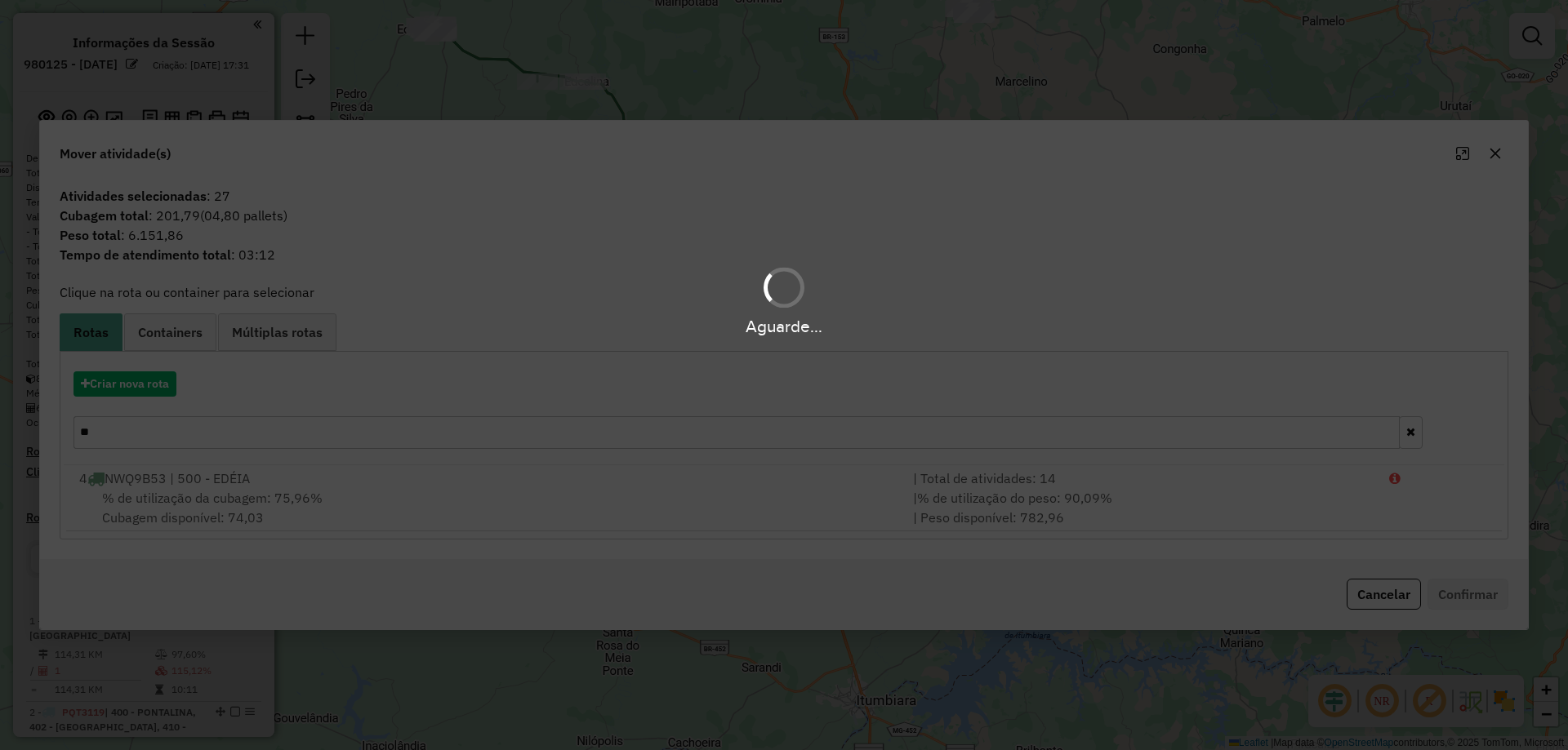
click at [147, 380] on div "Aguarde..." at bounding box center [784, 375] width 1568 height 750
click at [147, 380] on button "Criar nova rota" at bounding box center [125, 384] width 103 height 26
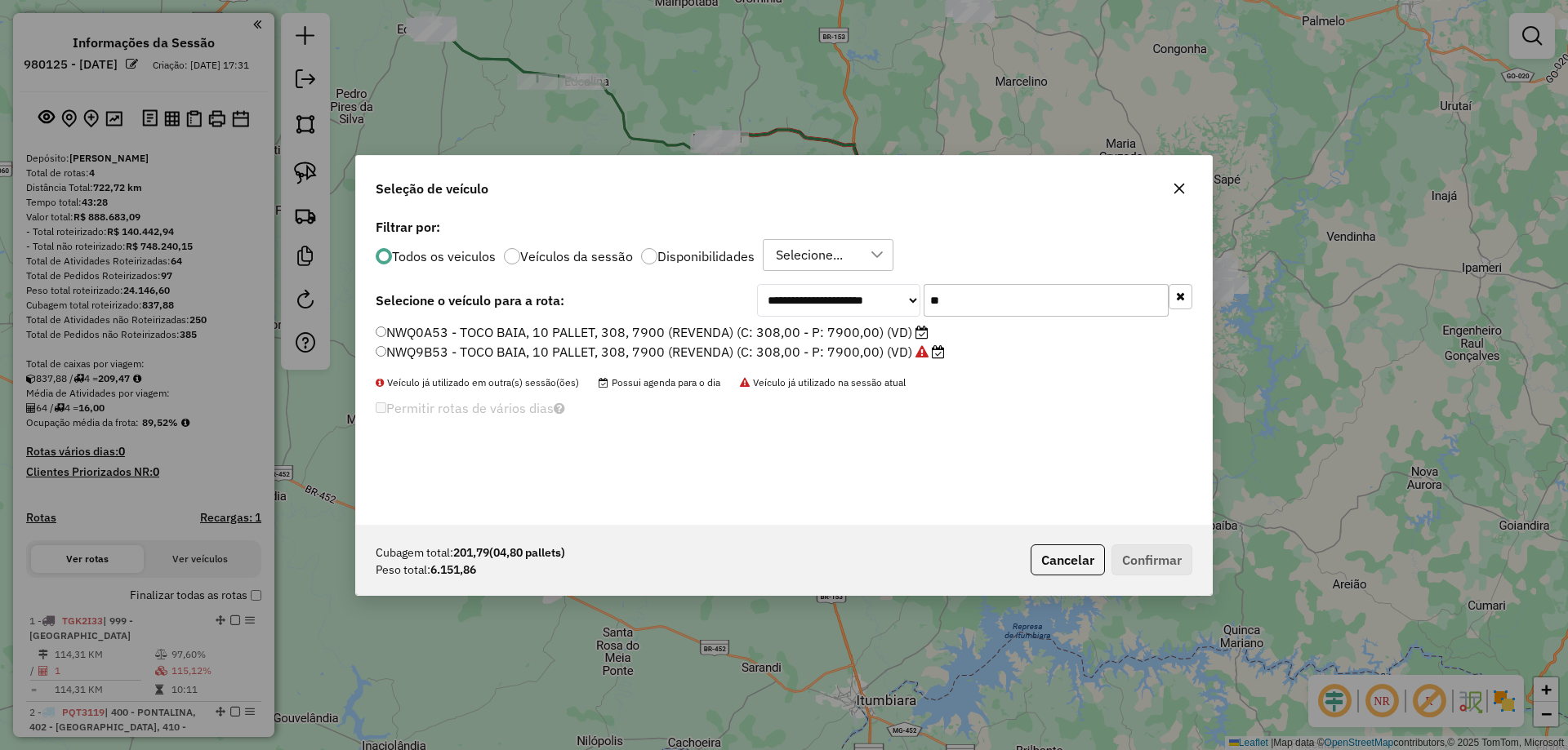
scroll to position [9, 5]
drag, startPoint x: 995, startPoint y: 297, endPoint x: 602, endPoint y: 341, distance: 395.5
click at [727, 319] on div "**********" at bounding box center [784, 370] width 856 height 310
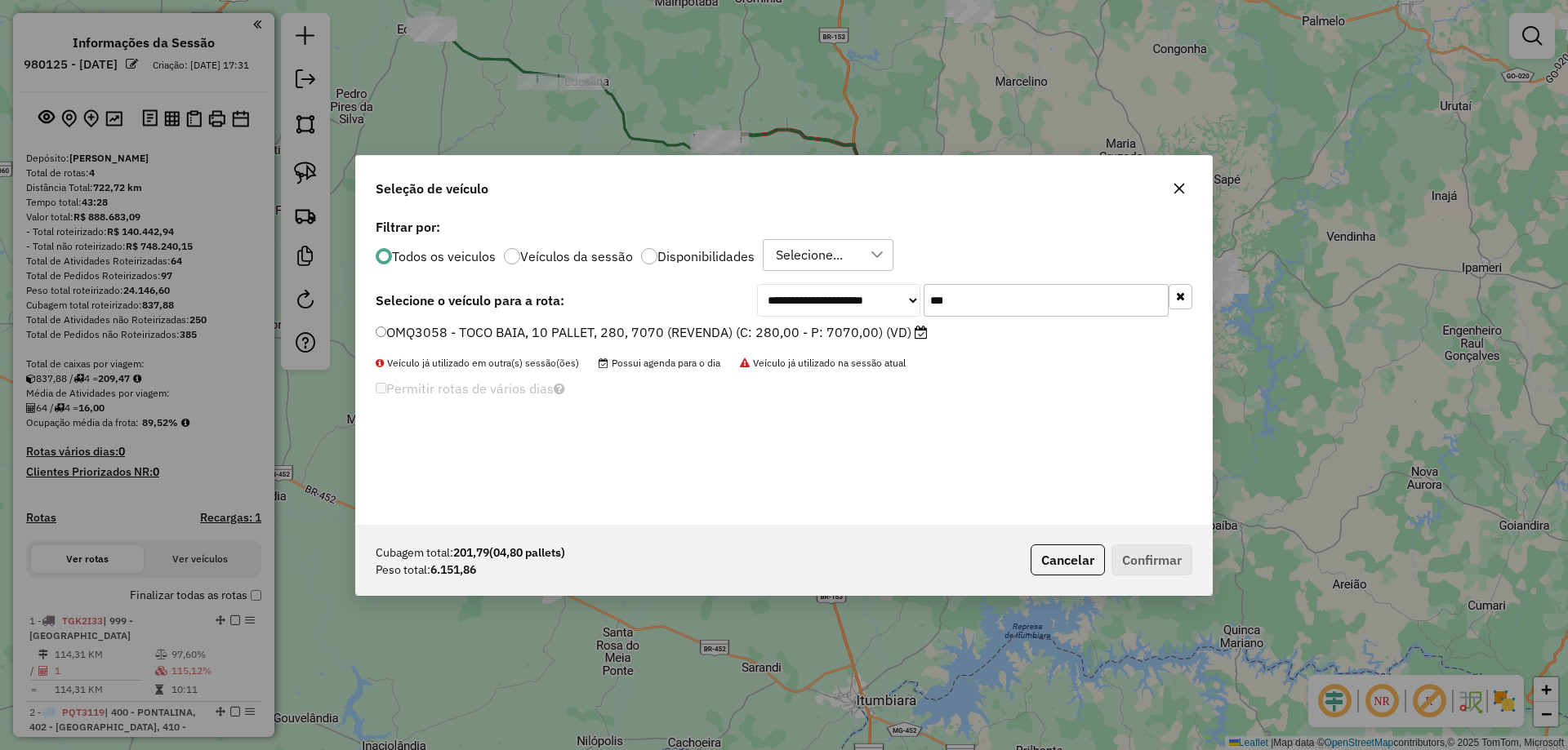
type input "***"
click at [577, 330] on label "OMQ3058 - TOCO BAIA, 10 PALLET, 280, 7070 (REVENDA) (C: 280,00 - P: 7070,00) (V…" at bounding box center [652, 332] width 552 height 19
click at [1172, 558] on button "Confirmar" at bounding box center [1152, 560] width 81 height 31
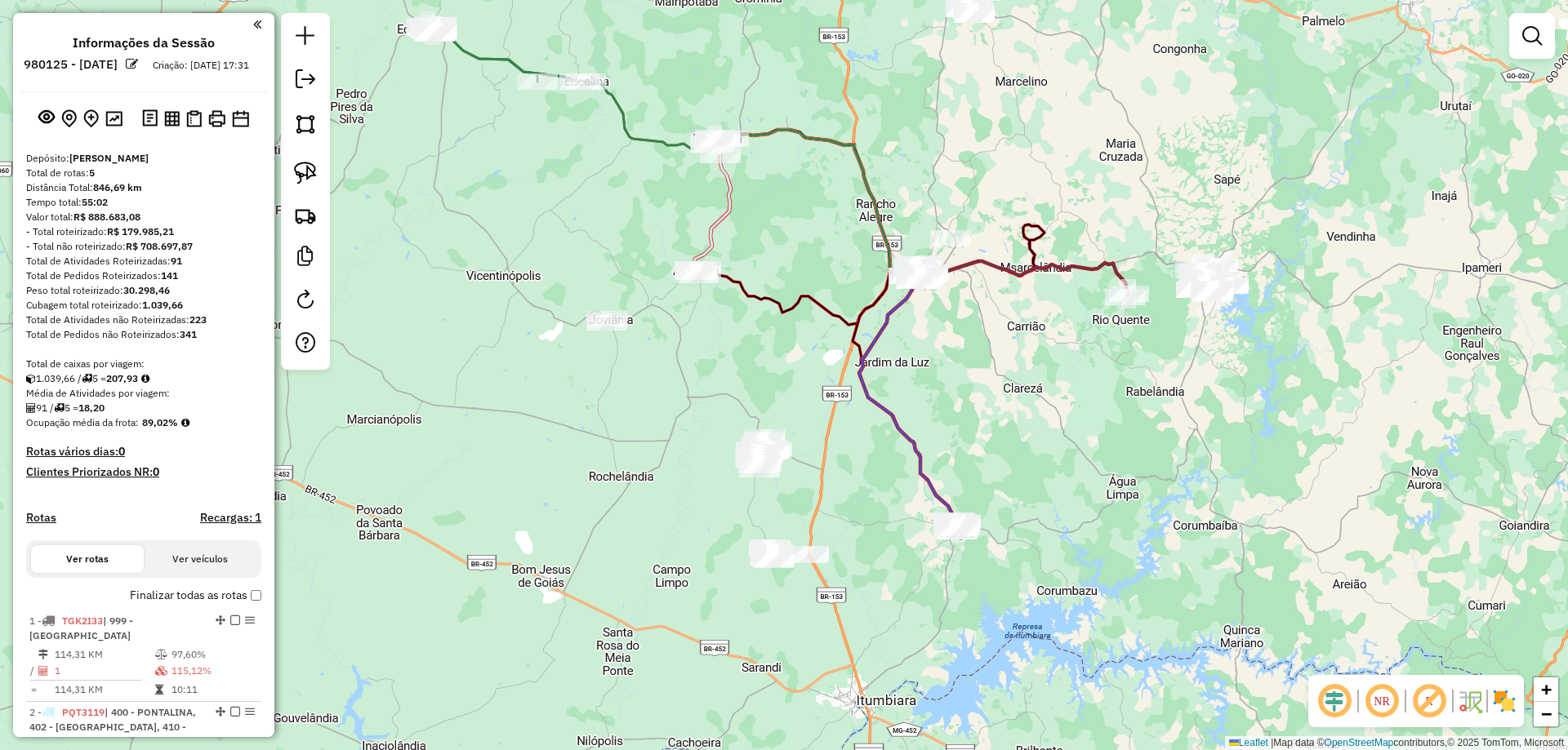
drag, startPoint x: 789, startPoint y: 153, endPoint x: 494, endPoint y: 169, distance: 295.4
click at [790, 226] on div "Janela de atendimento Grade de atendimento Capacidade Transportadoras Veículos …" at bounding box center [784, 375] width 1568 height 750
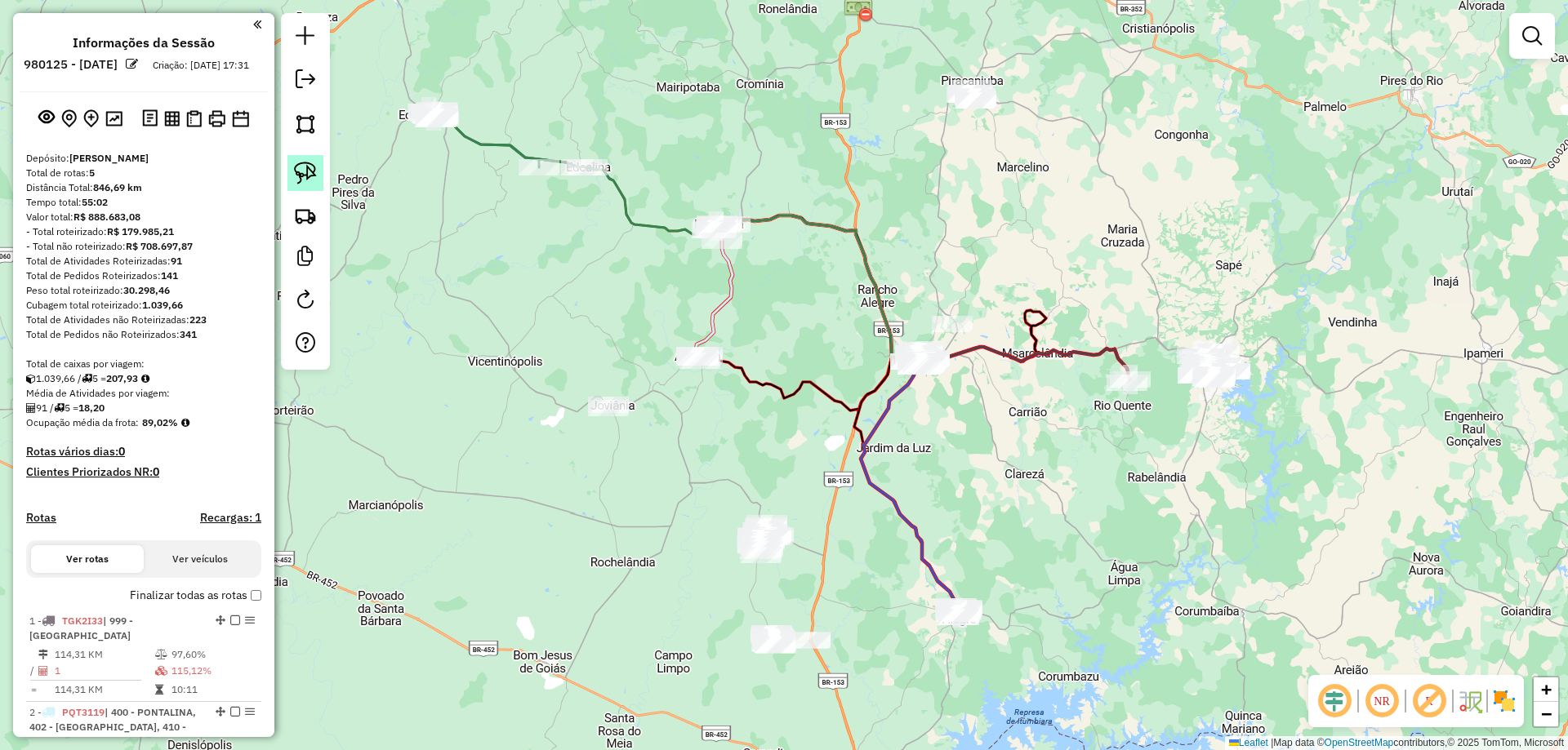
click at [307, 162] on img at bounding box center [305, 172] width 23 height 23
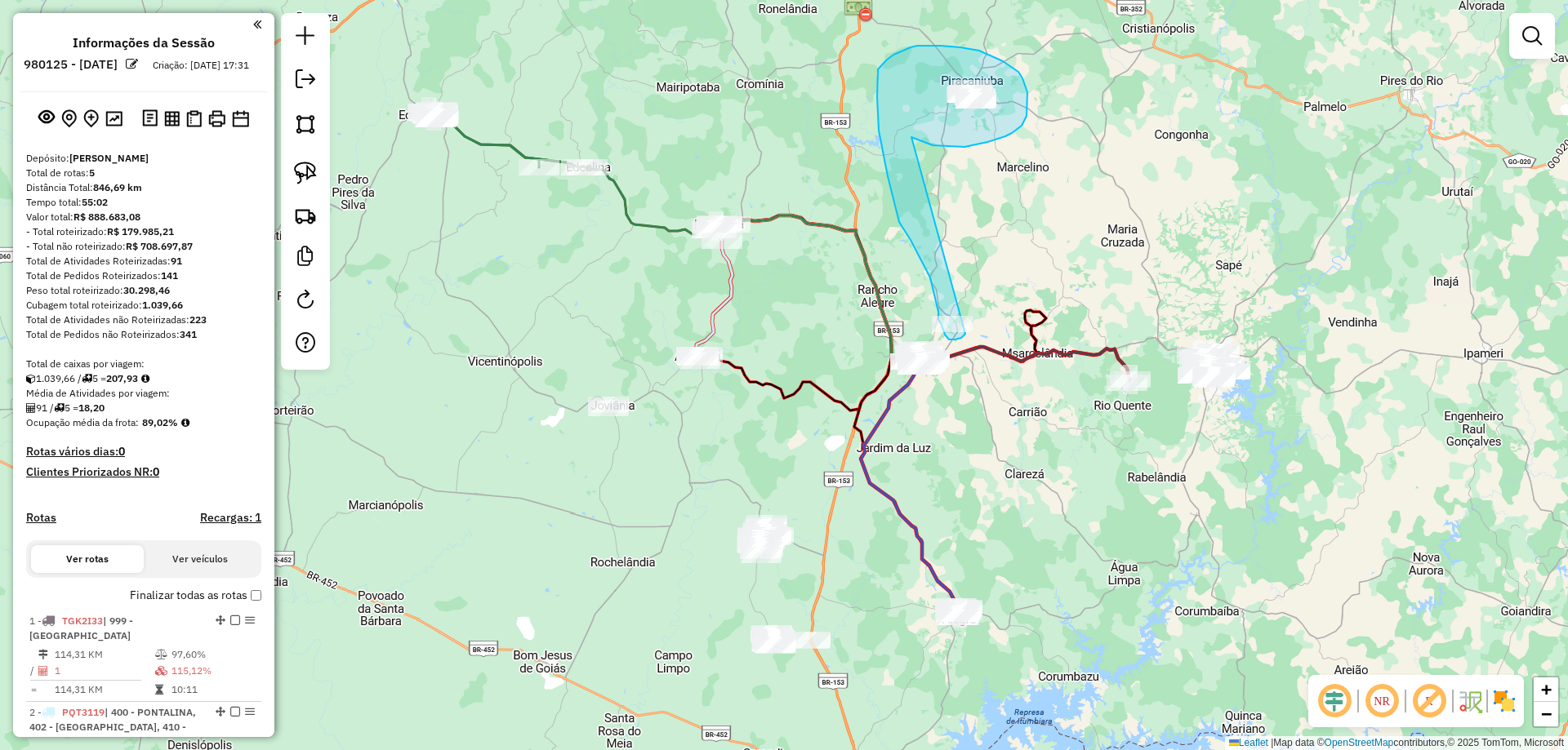
drag, startPoint x: 912, startPoint y: 137, endPoint x: 1010, endPoint y: 231, distance: 135.8
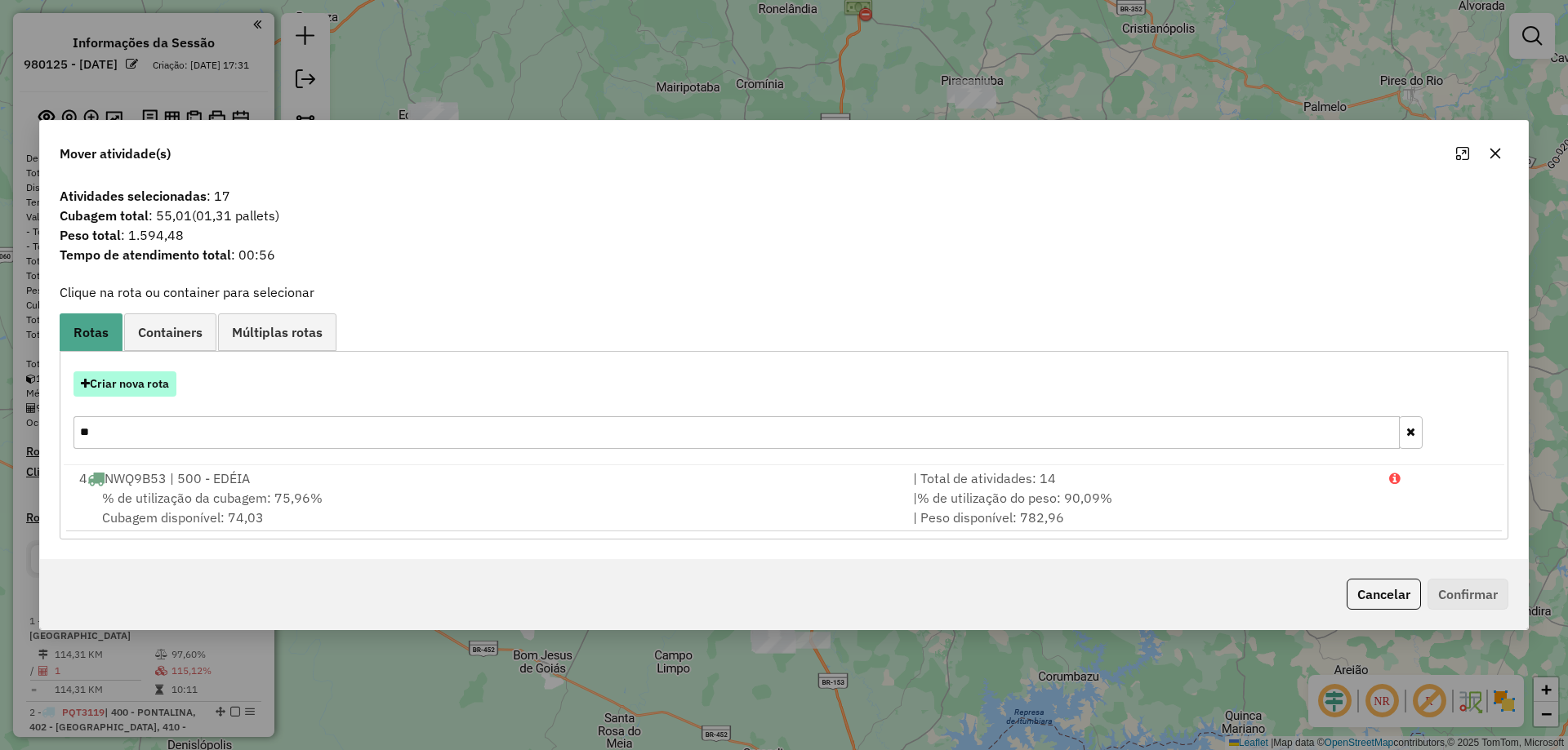
click at [153, 385] on button "Criar nova rota" at bounding box center [125, 384] width 103 height 26
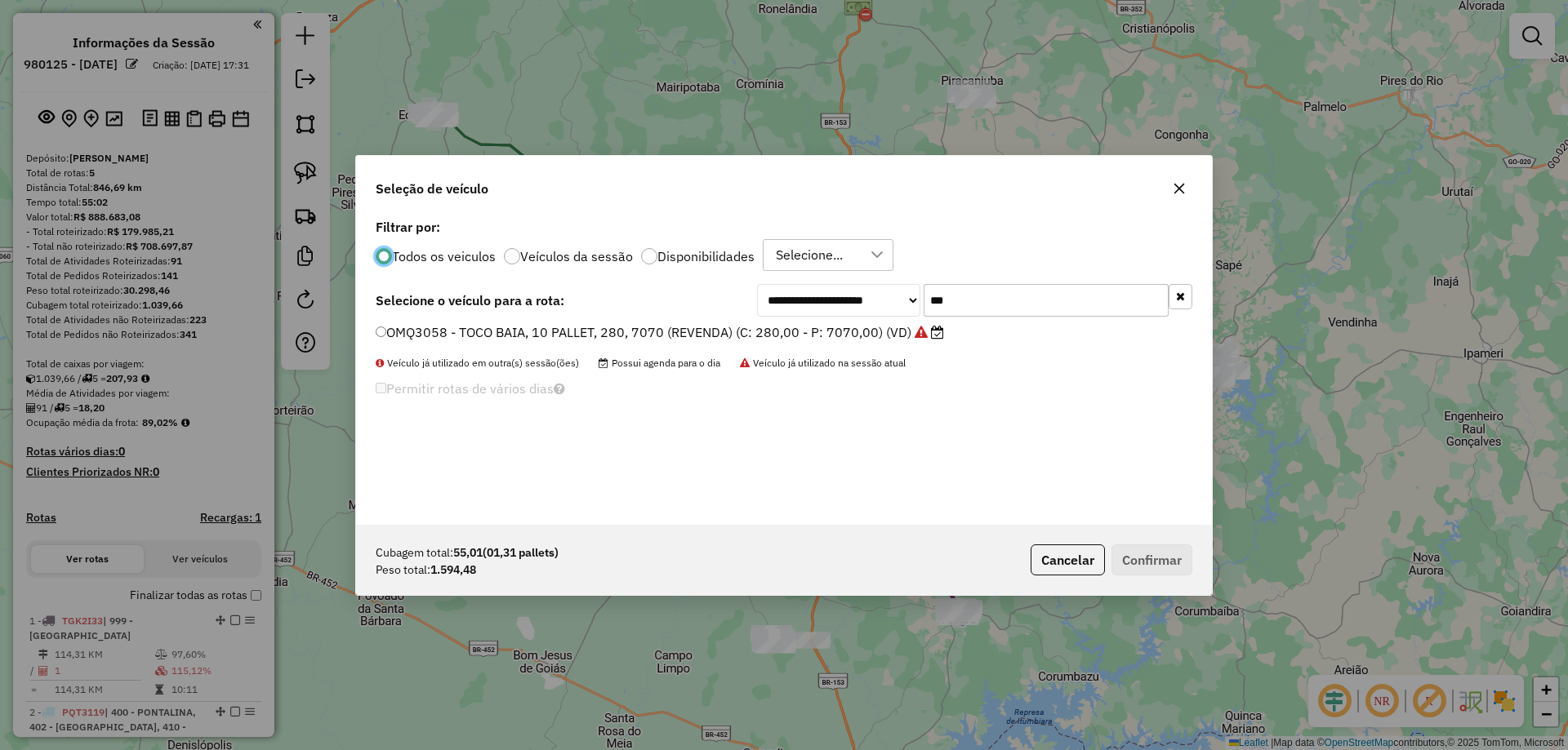
click at [852, 350] on div "**********" at bounding box center [784, 370] width 856 height 310
type input "***"
click at [803, 318] on div "**********" at bounding box center [784, 370] width 856 height 310
click at [795, 335] on label "ONG8431 - TOCO BAIA, 10 PALLET, 308, 8000 (REVENDA) (C: 308,00 - P: 8000,00) (V…" at bounding box center [651, 332] width 550 height 19
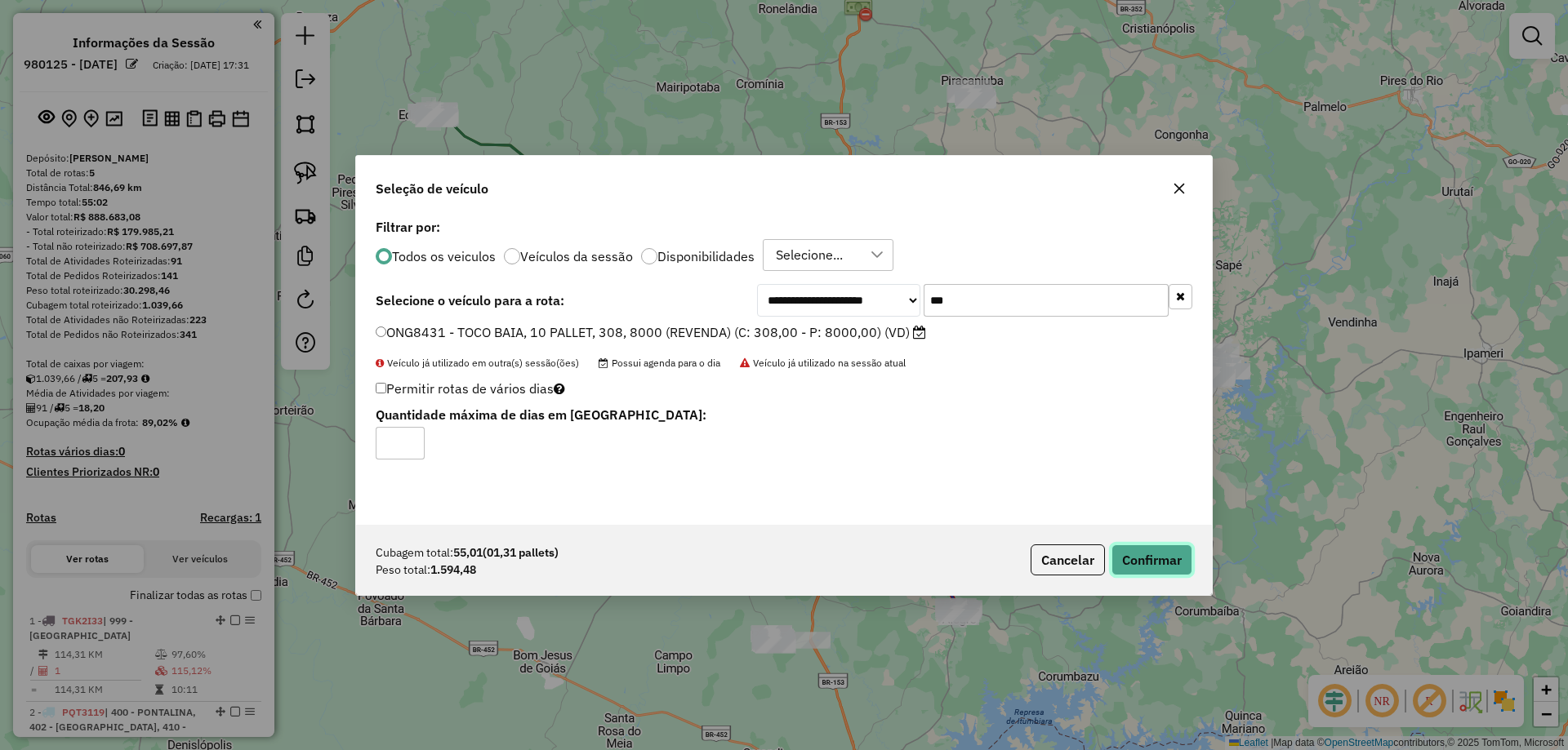
click at [1158, 575] on button "Confirmar" at bounding box center [1152, 560] width 81 height 31
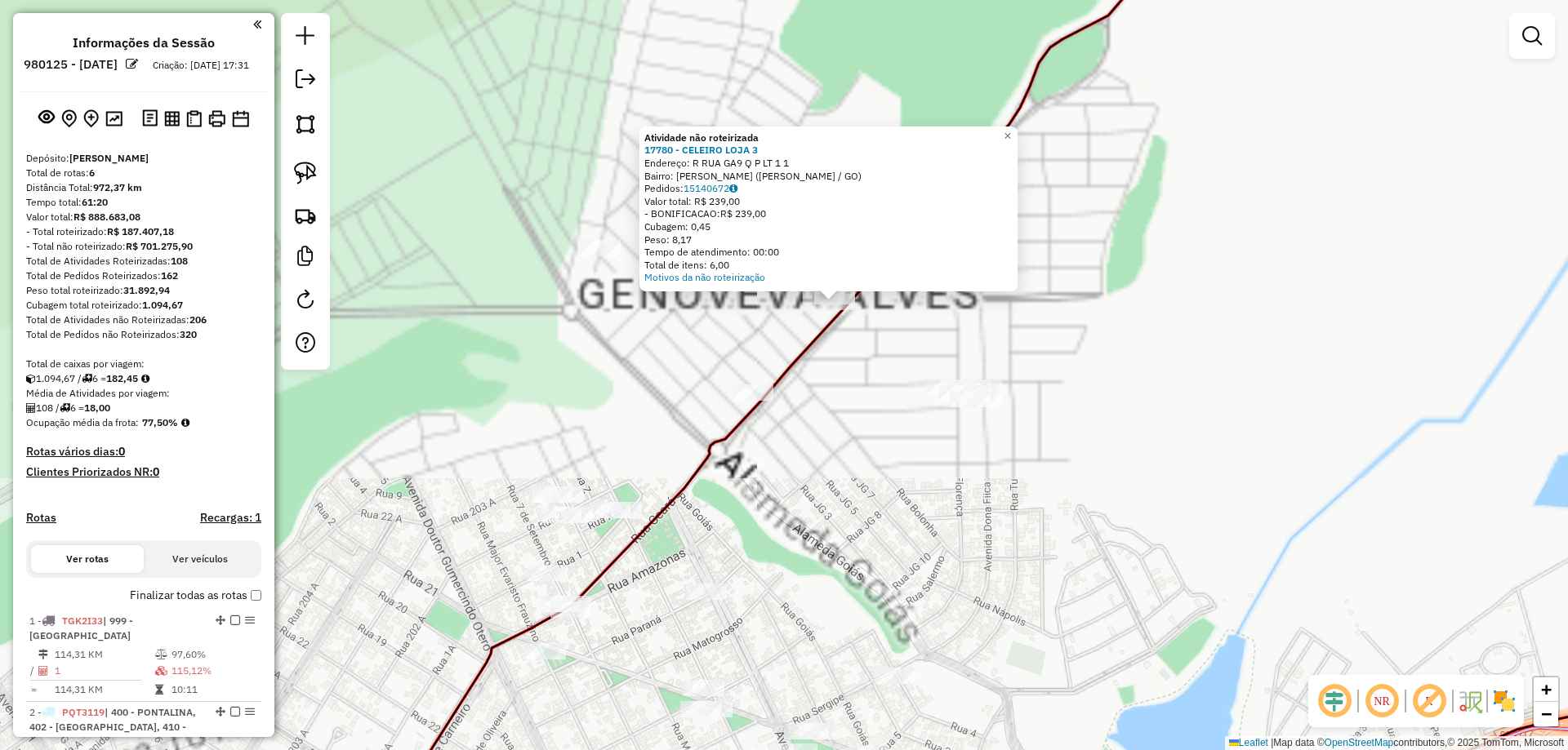
click at [871, 459] on div "Atividade não roteirizada 17780 - CELEIRO LOJA 3 Endereço: R RUA GA9 Q P LT 1 1…" at bounding box center [784, 375] width 1568 height 750
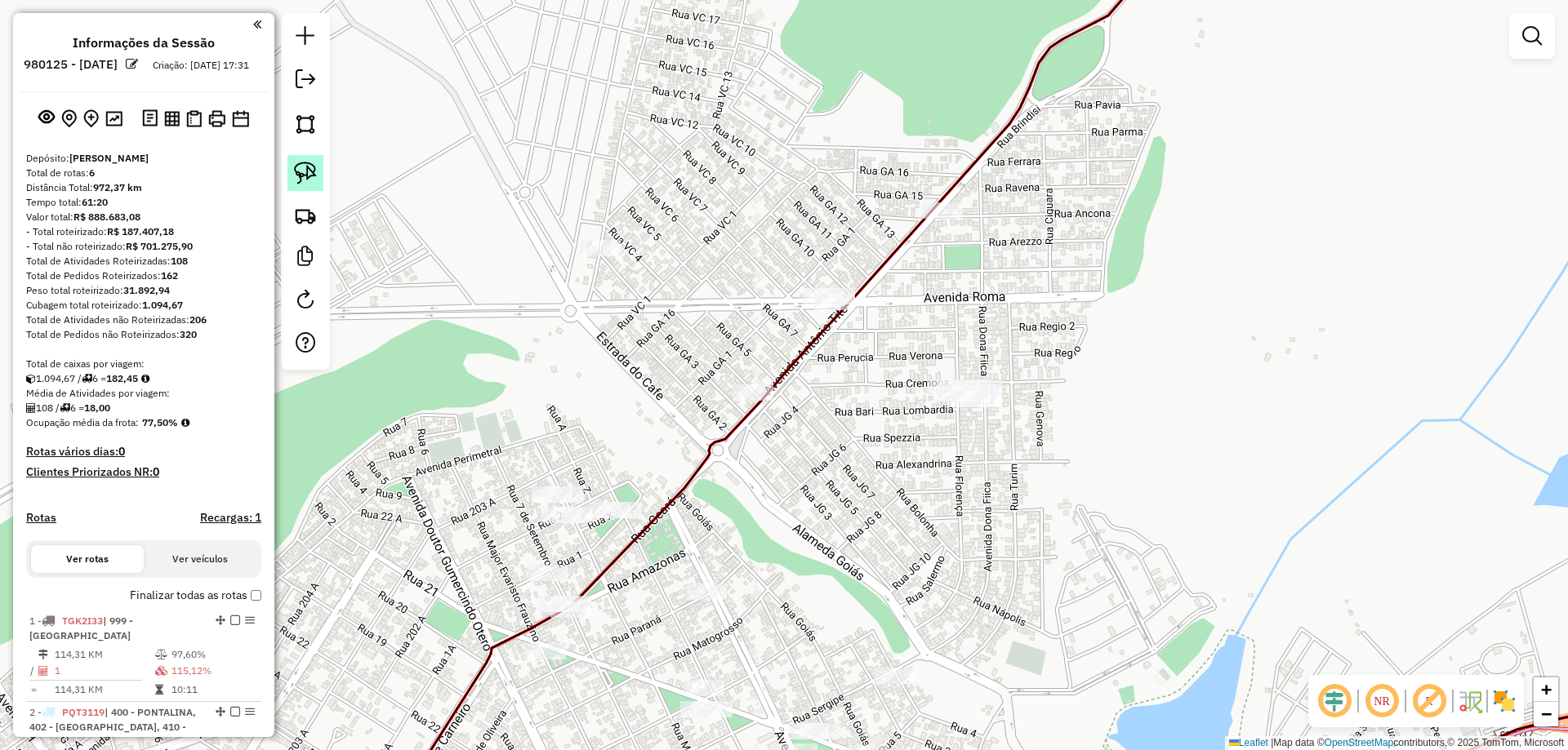
click at [318, 172] on link at bounding box center [305, 172] width 36 height 36
drag, startPoint x: 981, startPoint y: 347, endPoint x: 1169, endPoint y: 404, distance: 196.5
click at [304, 172] on img at bounding box center [305, 172] width 23 height 23
drag, startPoint x: 891, startPoint y: 270, endPoint x: 955, endPoint y: 301, distance: 71.1
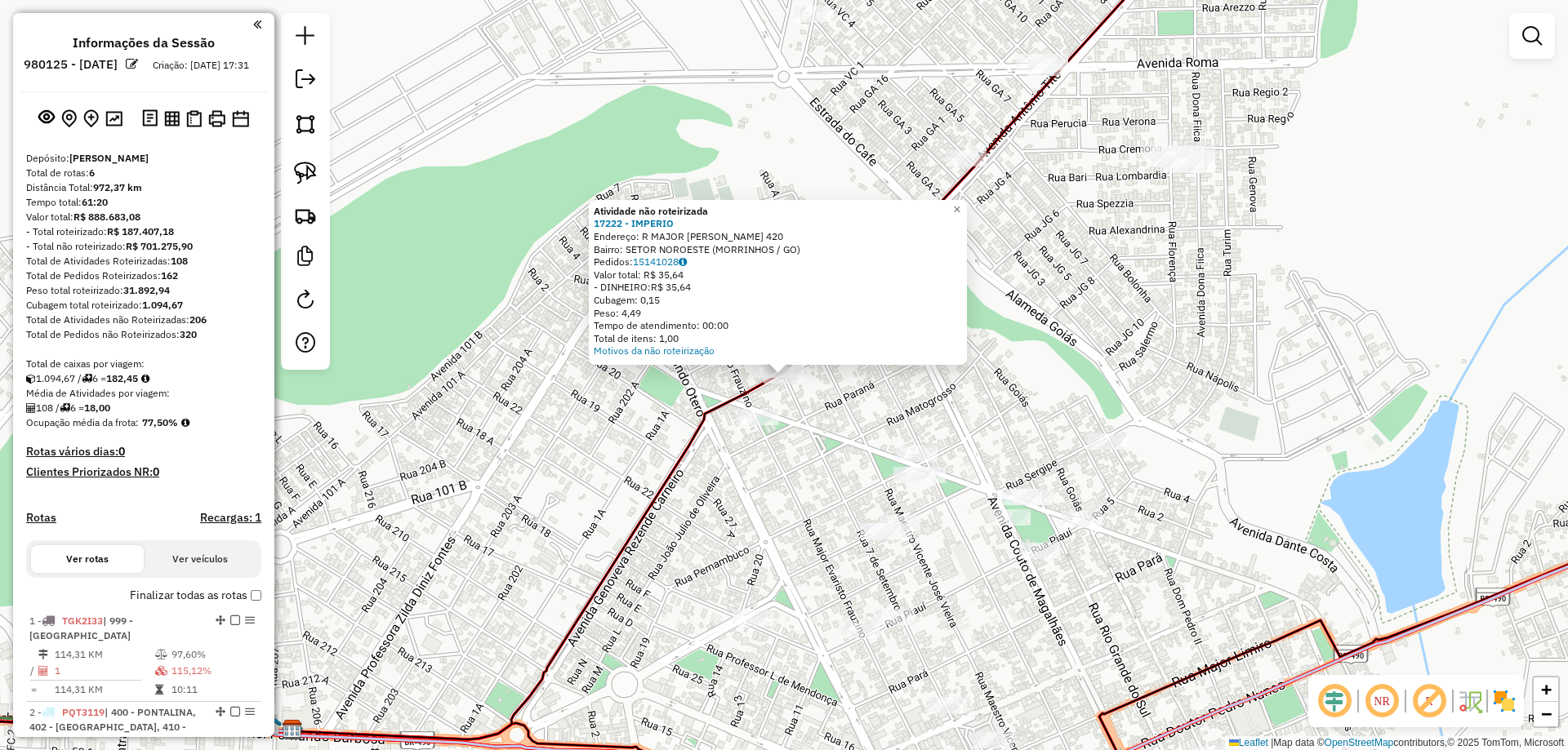
click at [649, 535] on div "Atividade não roteirizada 17222 - IMPERIO Endereço: R MAJOR EVARISTO FRAUZINO 4…" at bounding box center [784, 375] width 1568 height 750
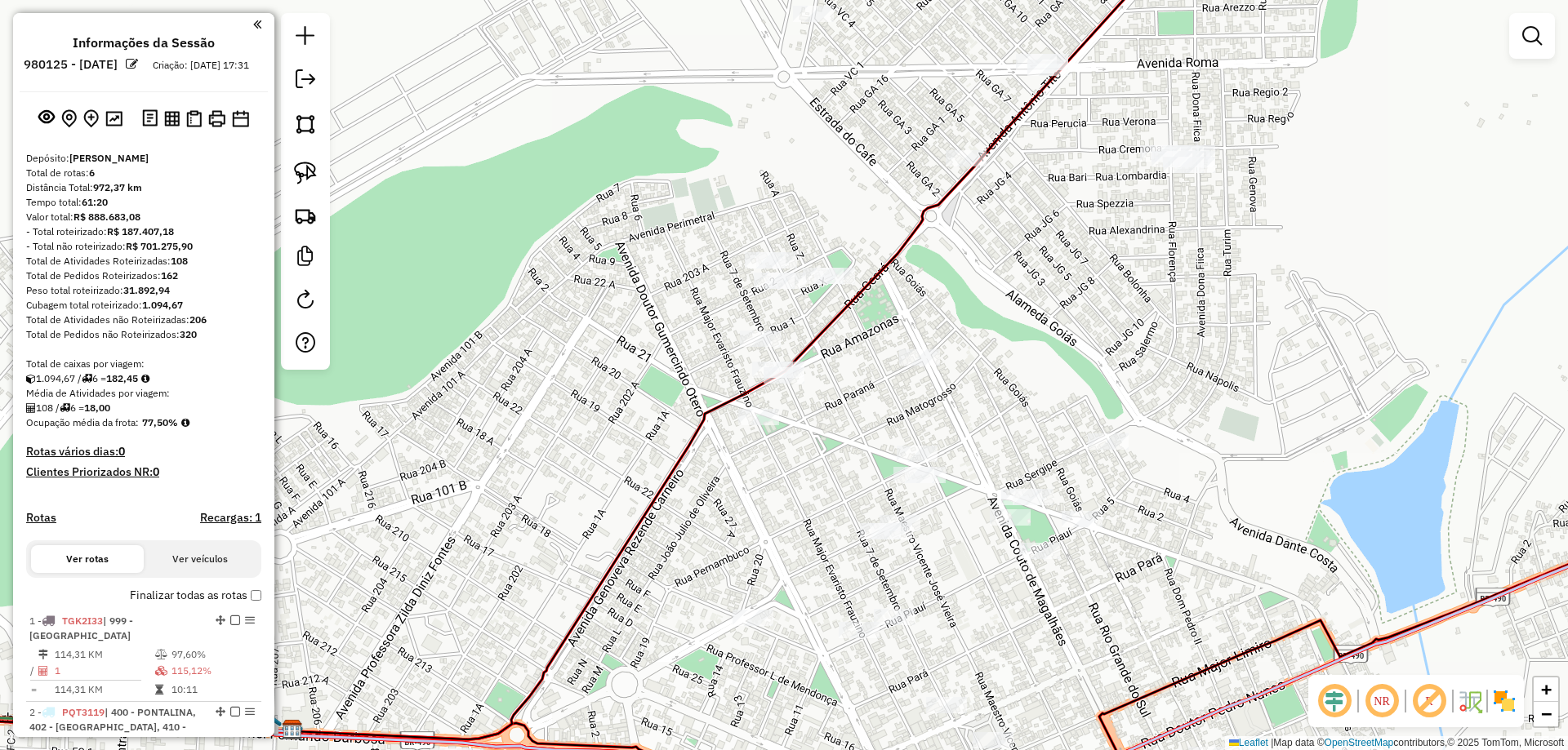
click at [757, 425] on div at bounding box center [758, 417] width 41 height 16
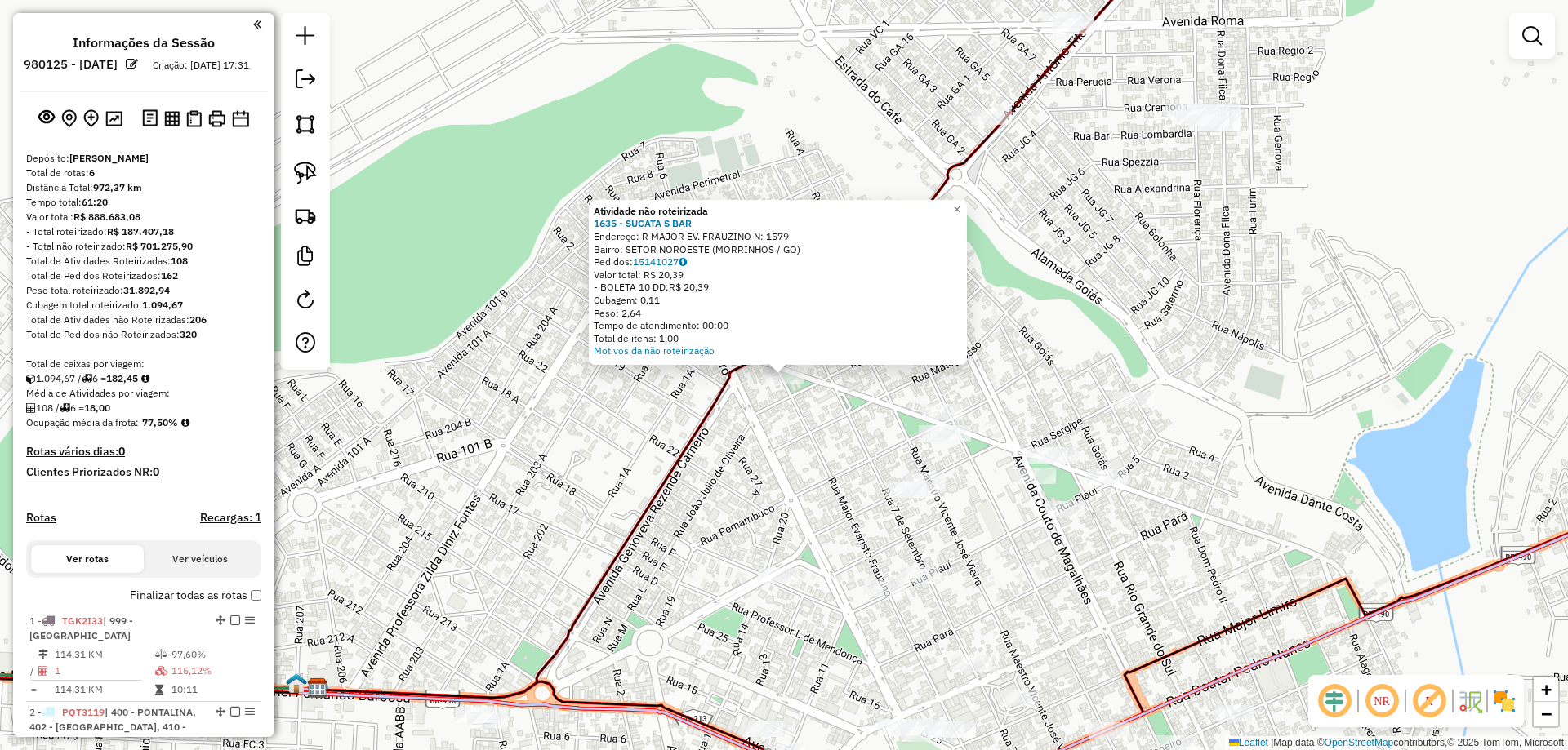
drag, startPoint x: 768, startPoint y: 416, endPoint x: 783, endPoint y: 423, distance: 16.6
click at [775, 403] on div "Atividade não roteirizada 1635 - SUCATA S BAR Endereço: R MAJOR EV. FRAUZINO N:…" at bounding box center [784, 375] width 1568 height 750
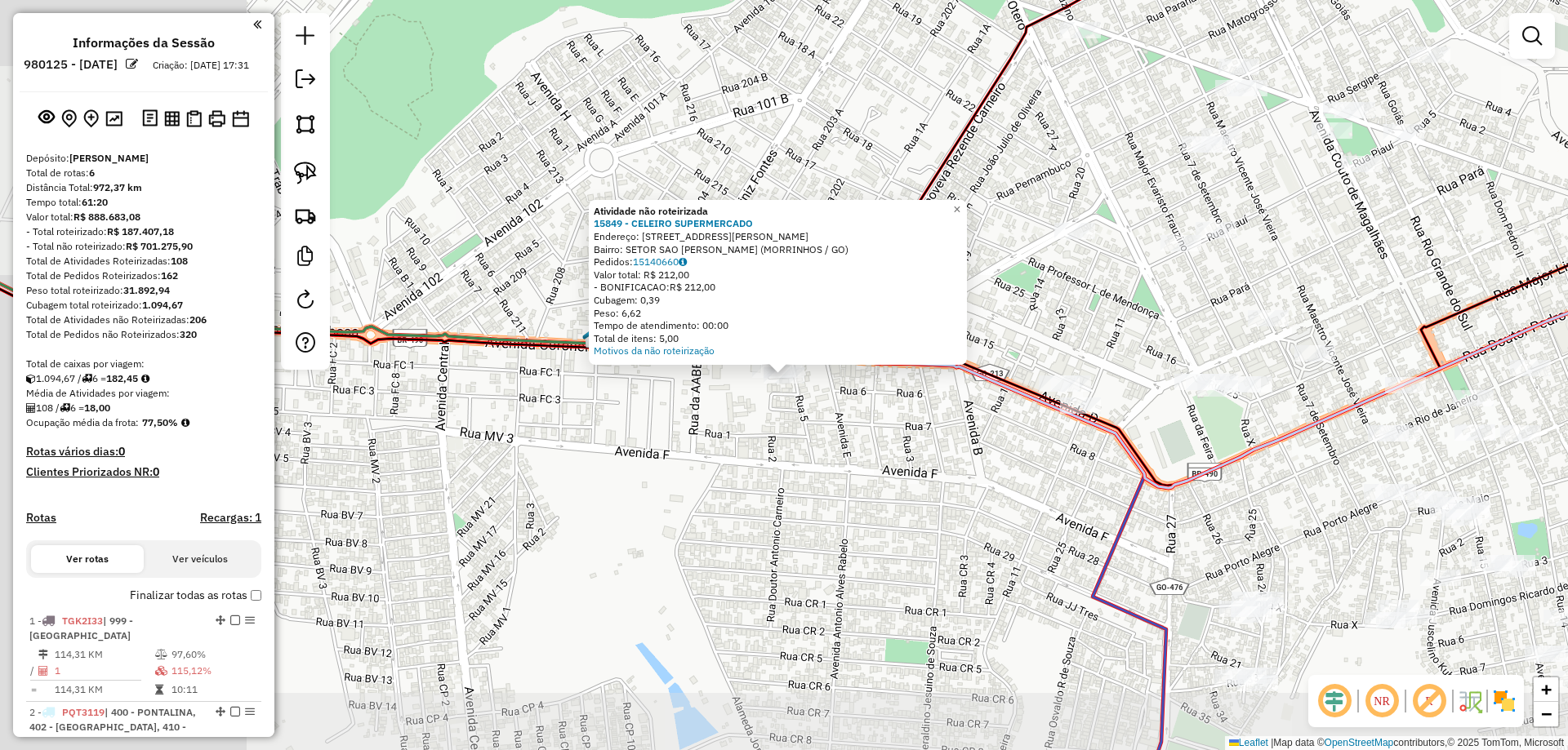
click at [639, 581] on div "× Atividade não roteirizada 15849 - CELEIRO SUPERMERCADO Endereço: AV CORONEL F…" at bounding box center [784, 375] width 1568 height 750
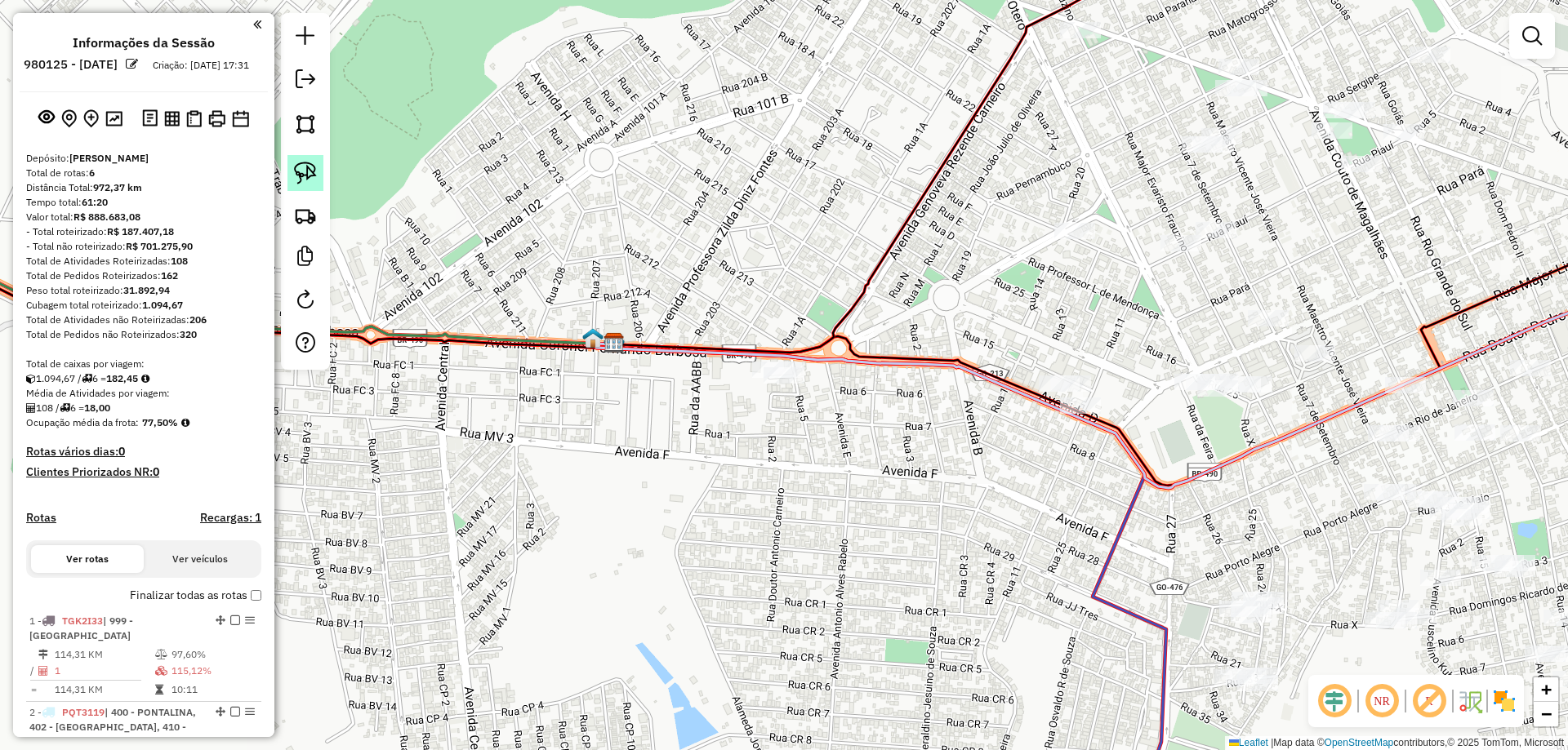
click at [316, 177] on img at bounding box center [305, 172] width 23 height 23
drag, startPoint x: 1019, startPoint y: 434, endPoint x: 945, endPoint y: 358, distance: 106.1
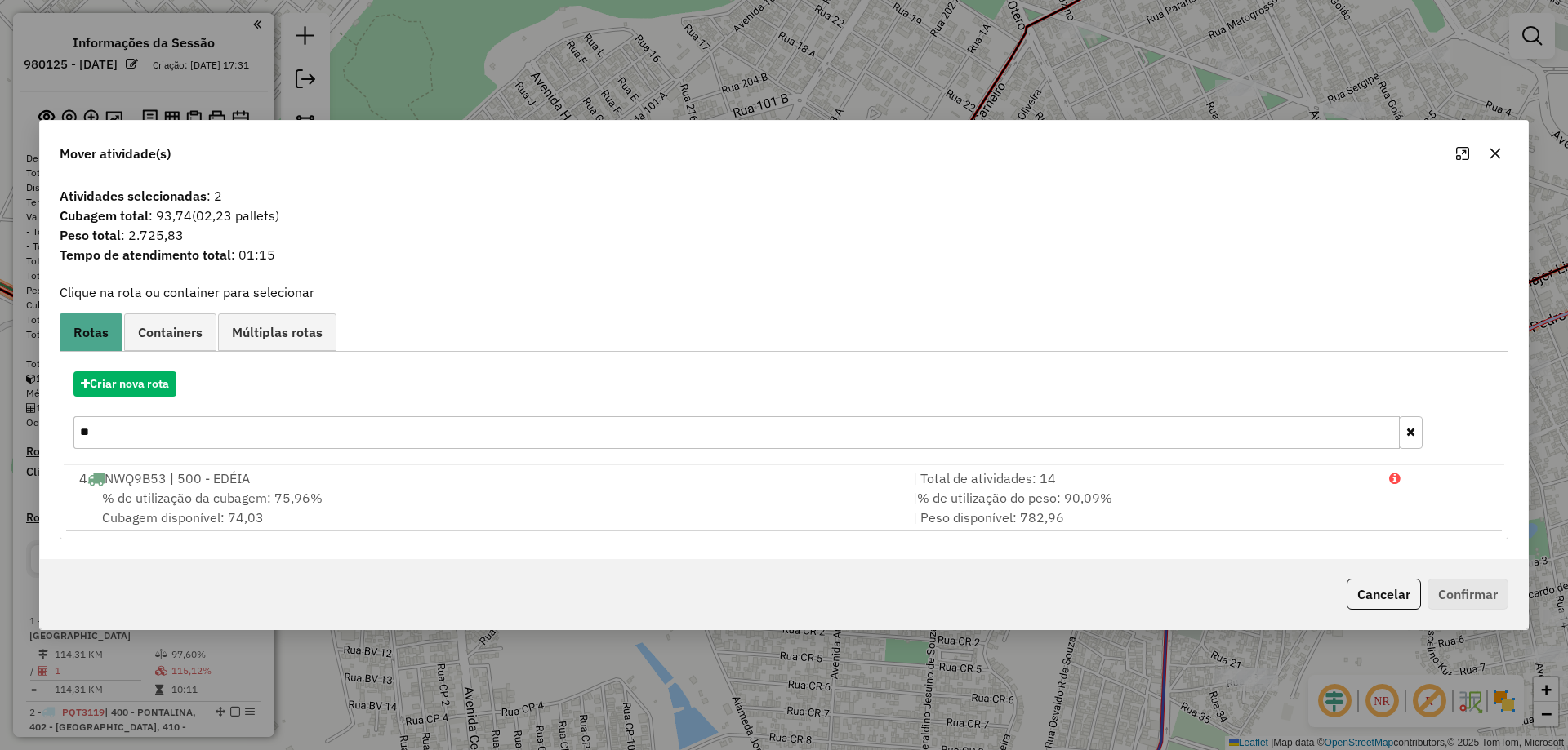
click at [186, 437] on input "**" at bounding box center [737, 432] width 1326 height 33
click at [184, 436] on input "**" at bounding box center [737, 432] width 1326 height 33
type input "***"
click at [603, 568] on div "Cancelar Confirmar" at bounding box center [784, 594] width 1489 height 70
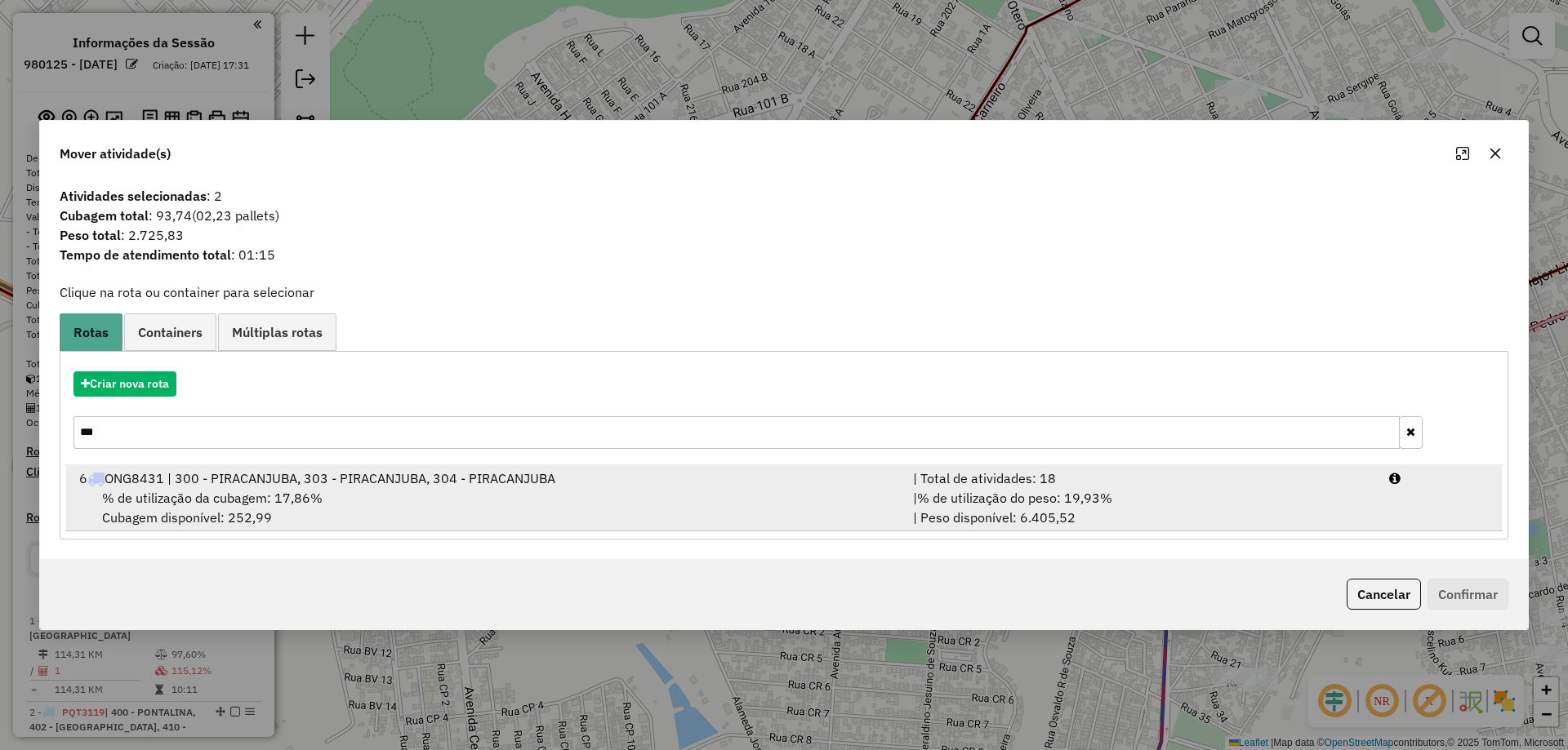
click at [980, 524] on div "| % de utilização do peso: 19,93% | Peso disponível: 6.405,52" at bounding box center [1142, 507] width 476 height 39
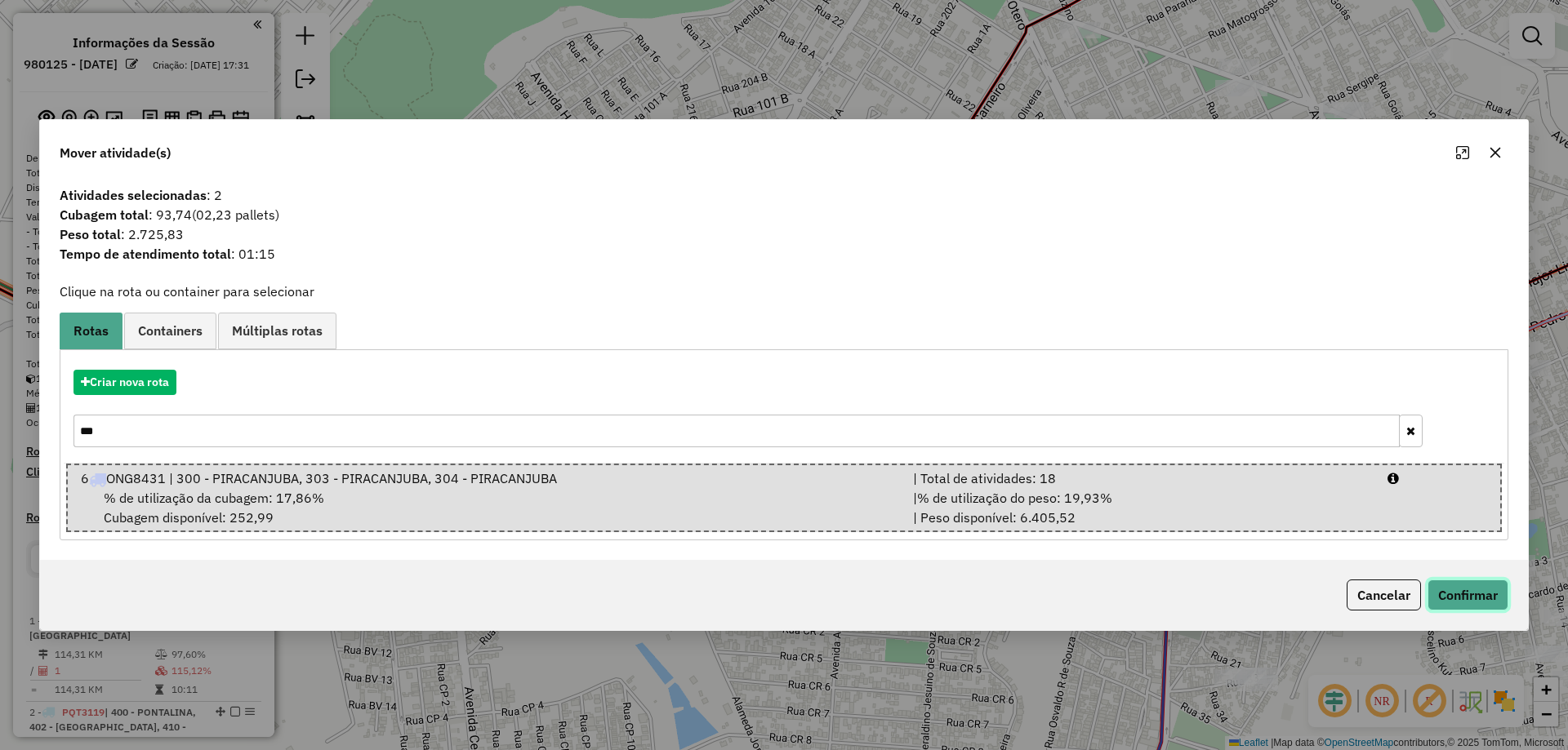
click at [1463, 593] on button "Confirmar" at bounding box center [1468, 595] width 81 height 31
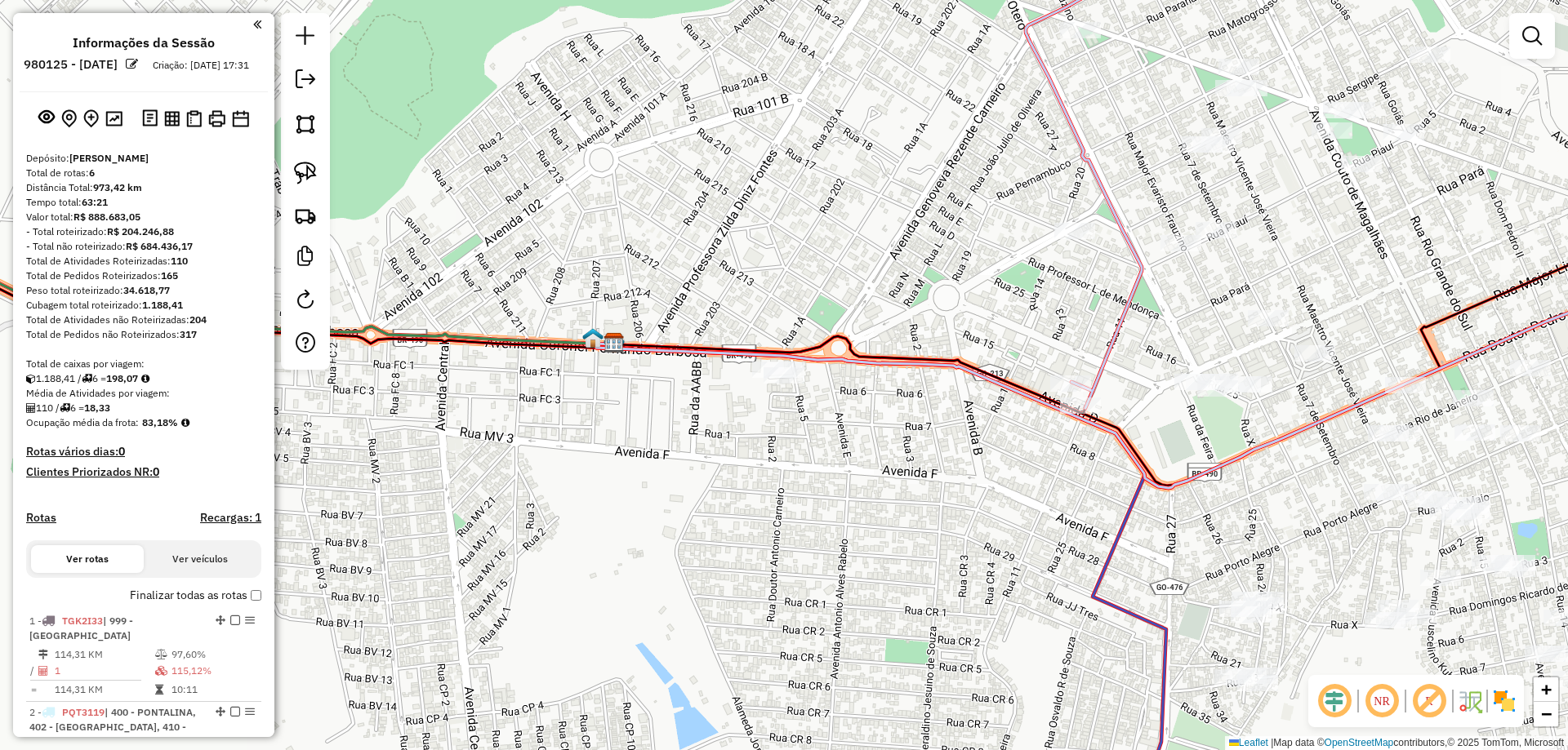
click at [1101, 340] on div "Rota 6 - Placa ONG8431 1209 - COMPLEM Janela de atendimento Grade de atendiment…" at bounding box center [784, 375] width 1568 height 750
click at [1114, 342] on icon at bounding box center [1097, 167] width 138 height 484
select select "*********"
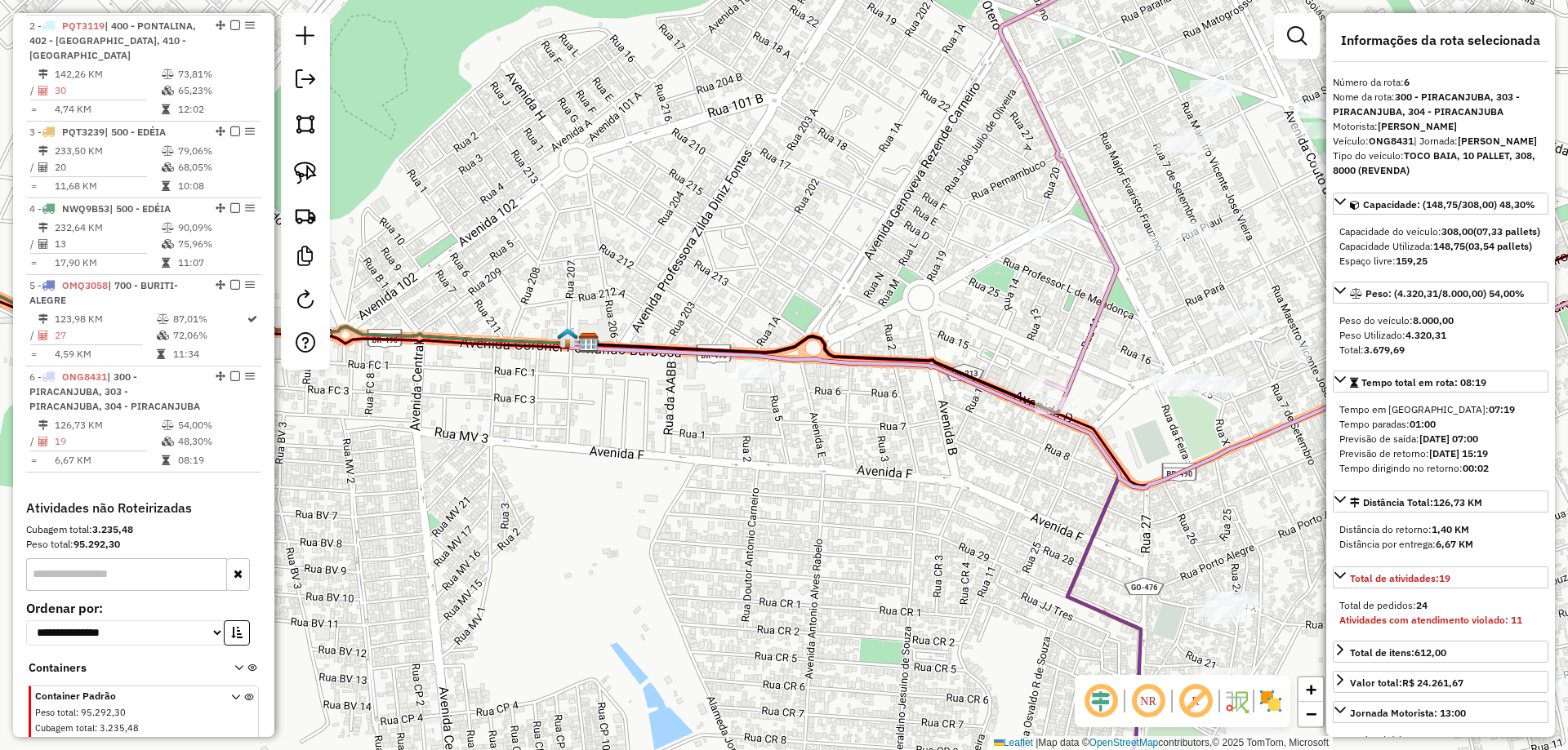
scroll to position [758, 0]
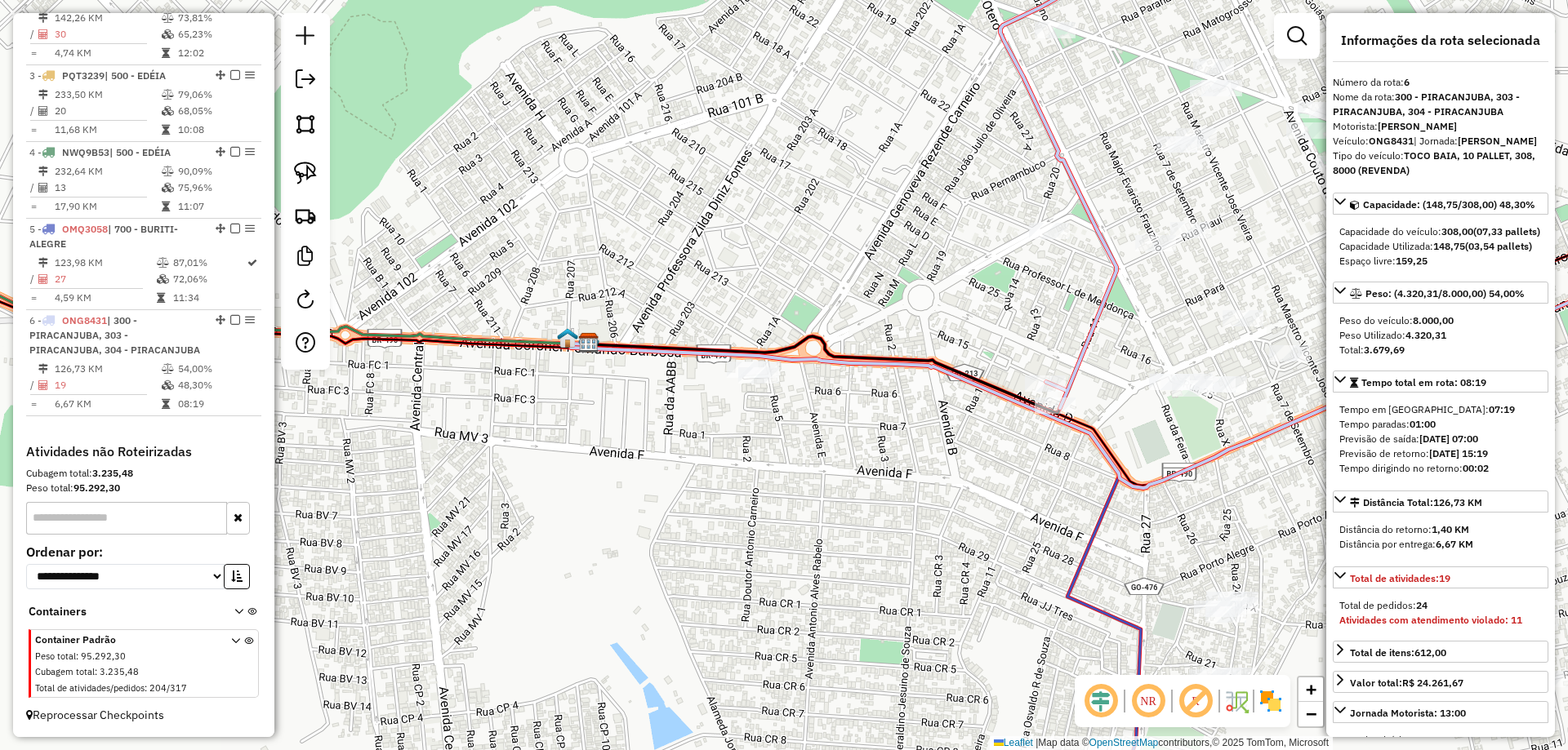
drag, startPoint x: 1103, startPoint y: 343, endPoint x: 789, endPoint y: 358, distance: 314.4
click at [1000, 358] on icon at bounding box center [1069, 167] width 138 height 484
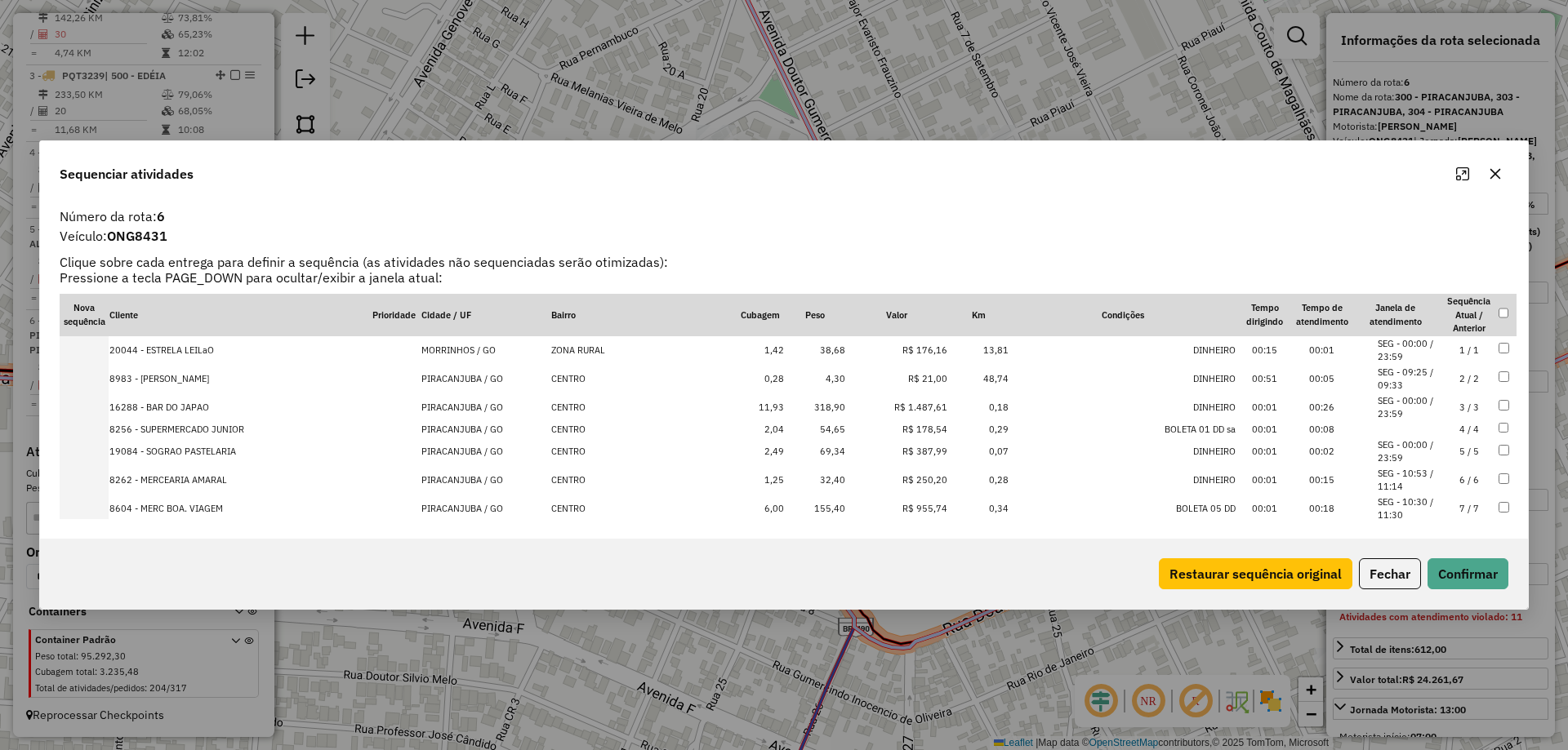
click at [1501, 172] on icon "button" at bounding box center [1496, 173] width 13 height 13
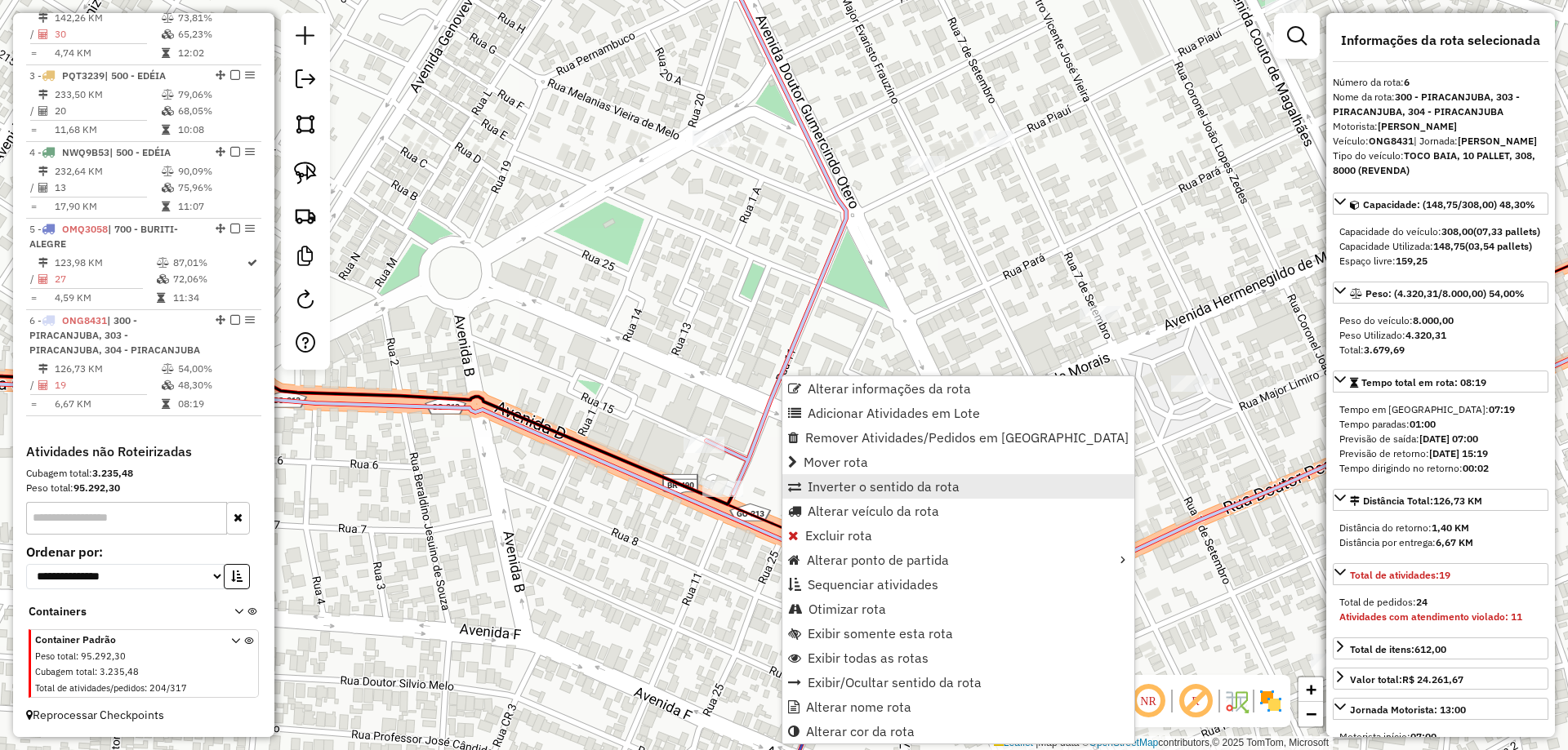
click at [863, 481] on span "Inverter o sentido da rota" at bounding box center [883, 486] width 152 height 13
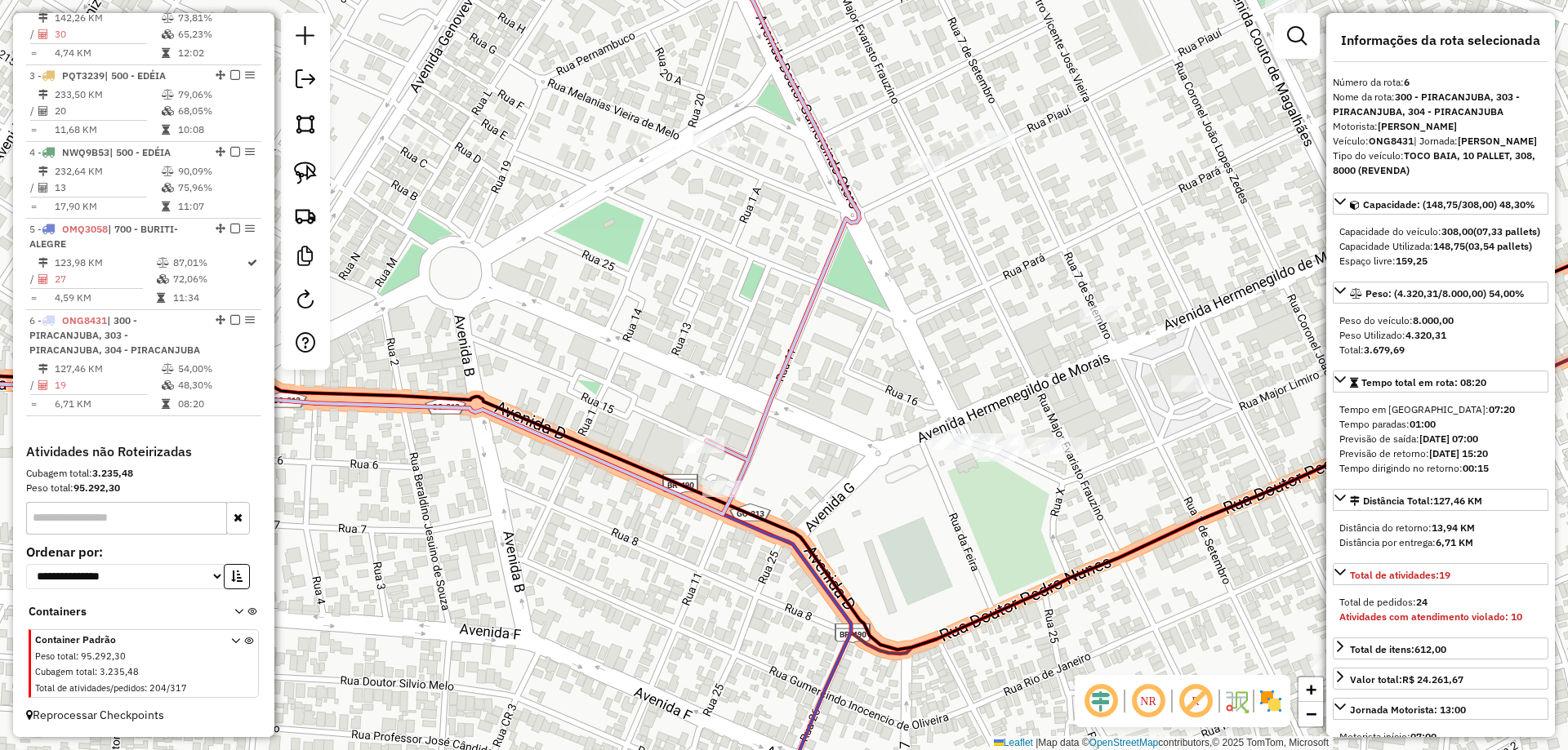
click at [716, 147] on div at bounding box center [713, 139] width 41 height 16
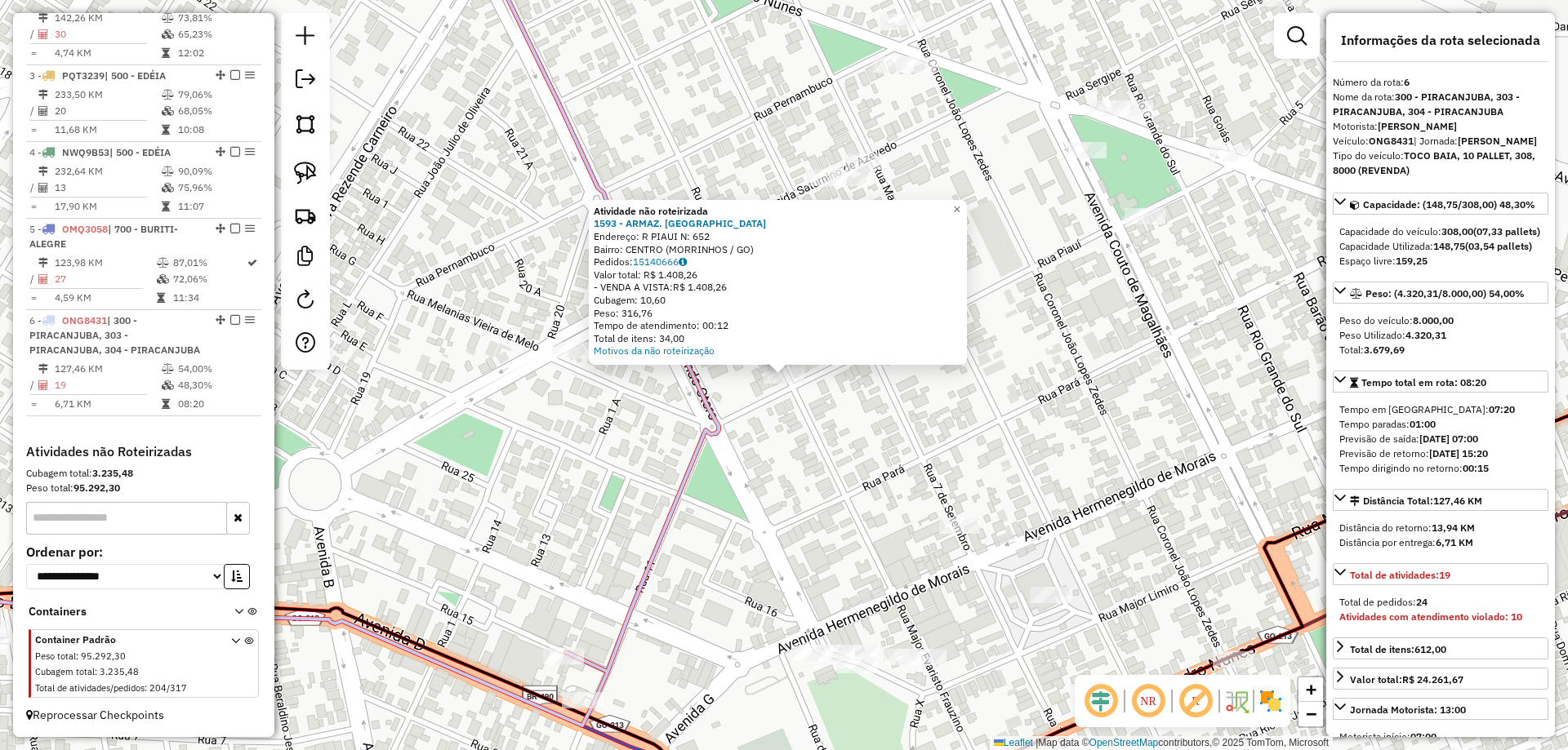
click at [813, 427] on div "Atividade não roteirizada 1593 - ARMAZ. SAO MIGUEL Endereço: R PIAUI N: 652 Bai…" at bounding box center [784, 375] width 1568 height 750
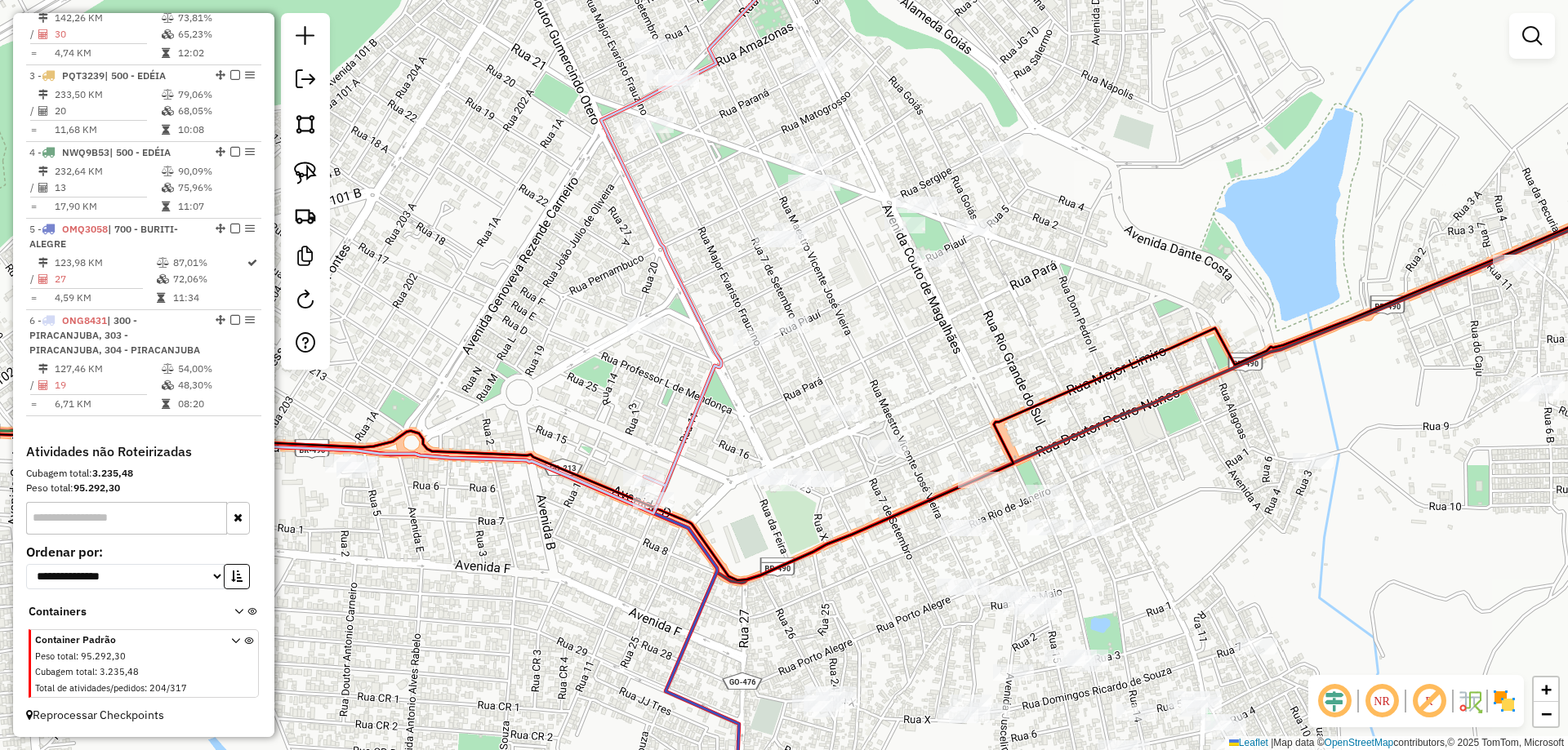
drag, startPoint x: 725, startPoint y: 225, endPoint x: 756, endPoint y: 293, distance: 74.7
click at [756, 293] on div "Janela de atendimento Grade de atendimento Capacidade Transportadoras Veículos …" at bounding box center [784, 375] width 1568 height 750
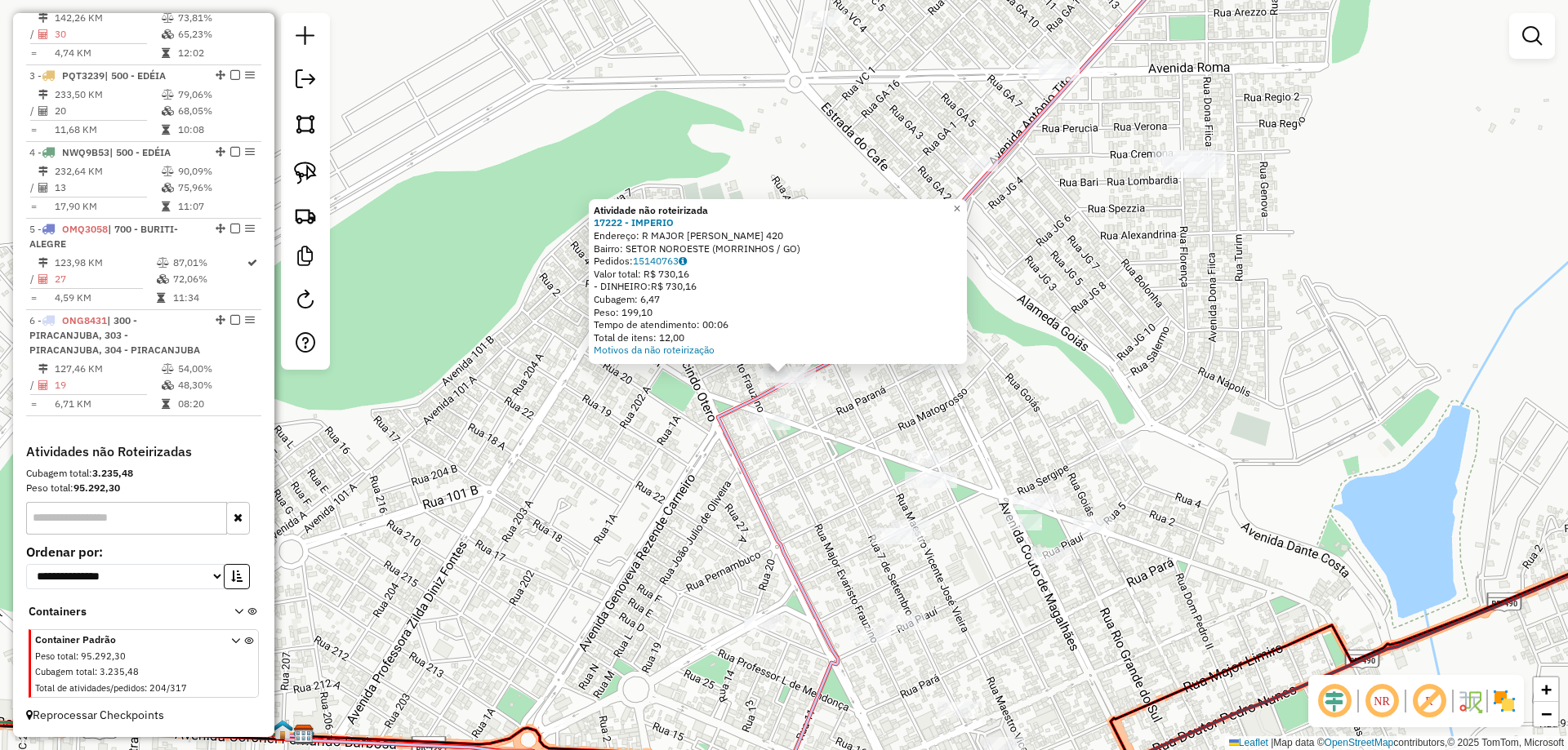
click at [823, 460] on div "Atividade não roteirizada 17222 - IMPERIO Endereço: R MAJOR EVARISTO FRAUZINO 4…" at bounding box center [784, 375] width 1568 height 750
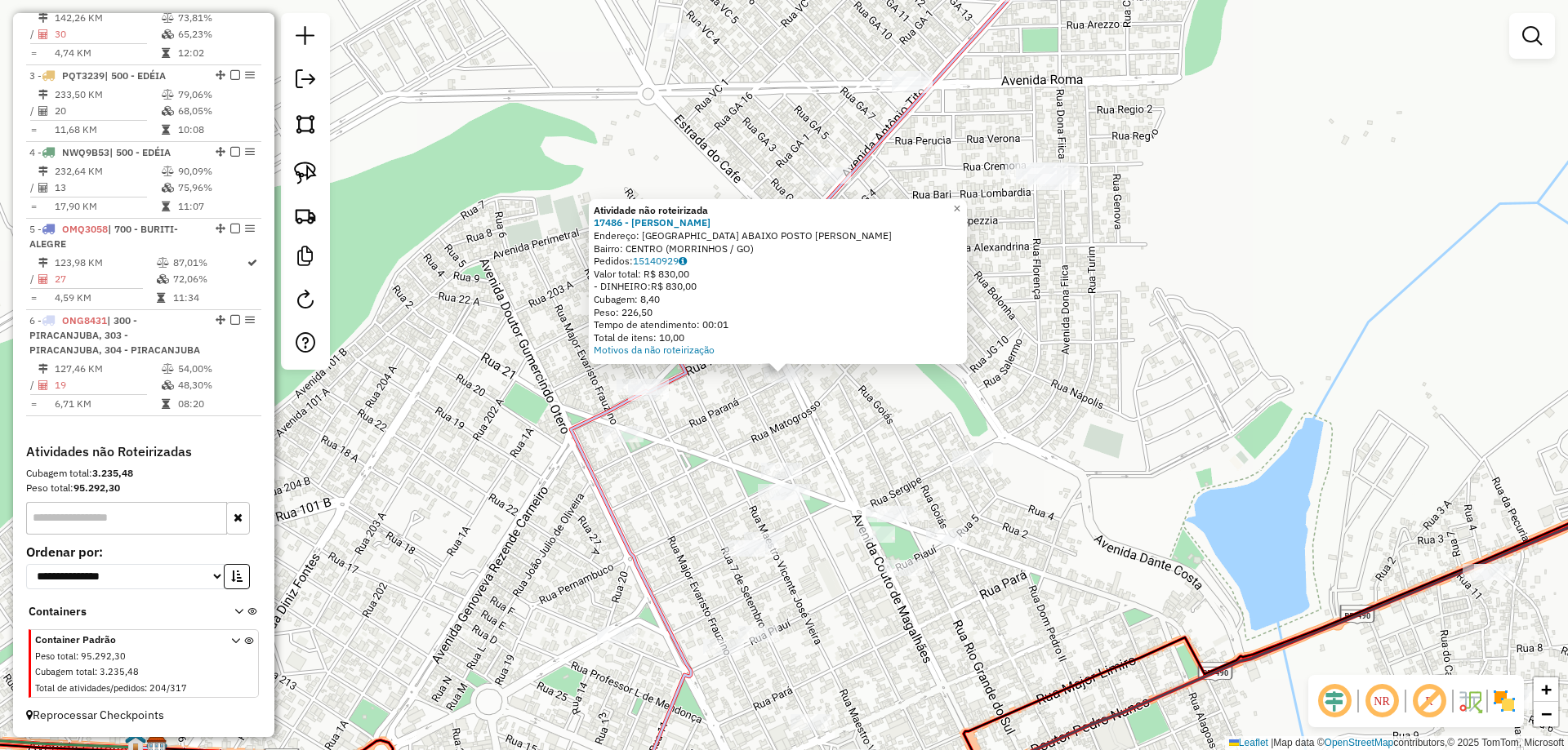
click at [832, 380] on div "Atividade não roteirizada 17486 - JANTINHA DA BAHIANA Endereço: AMAZONAS ABAIXO…" at bounding box center [784, 375] width 1568 height 750
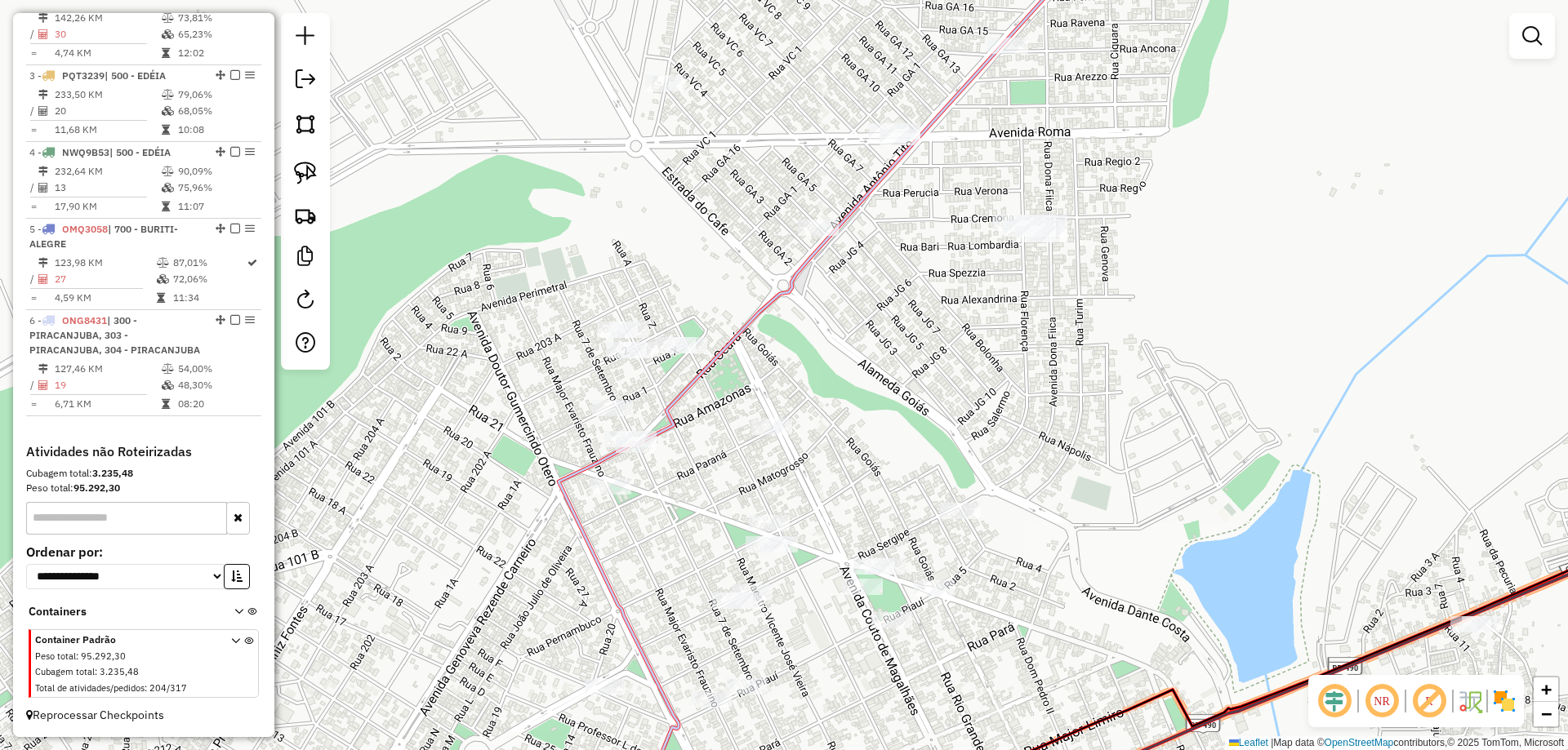
drag, startPoint x: 925, startPoint y: 397, endPoint x: 843, endPoint y: 419, distance: 84.9
click at [884, 516] on div "Janela de atendimento Grade de atendimento Capacidade Transportadoras Veículos …" at bounding box center [784, 375] width 1568 height 750
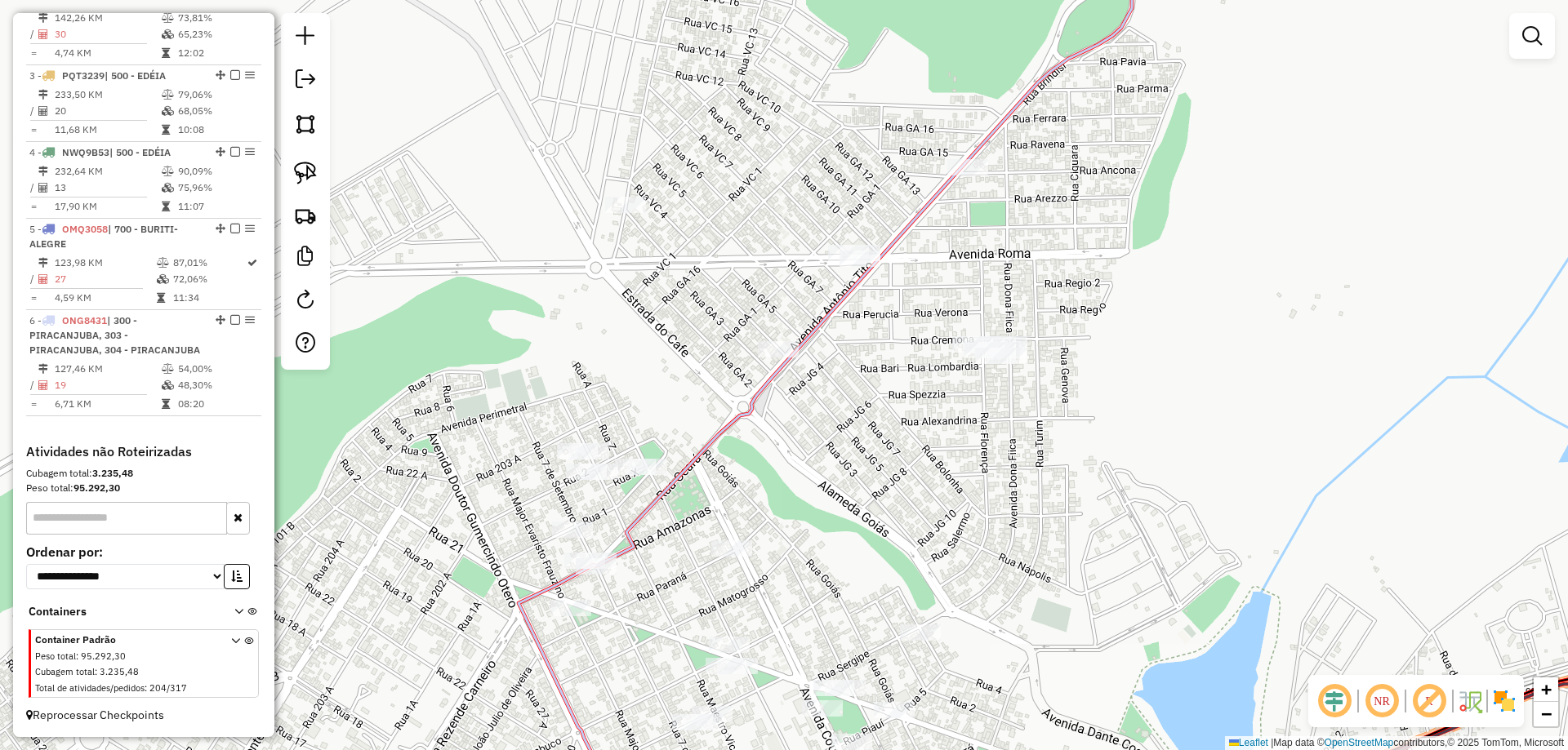
click at [774, 356] on div at bounding box center [779, 349] width 41 height 16
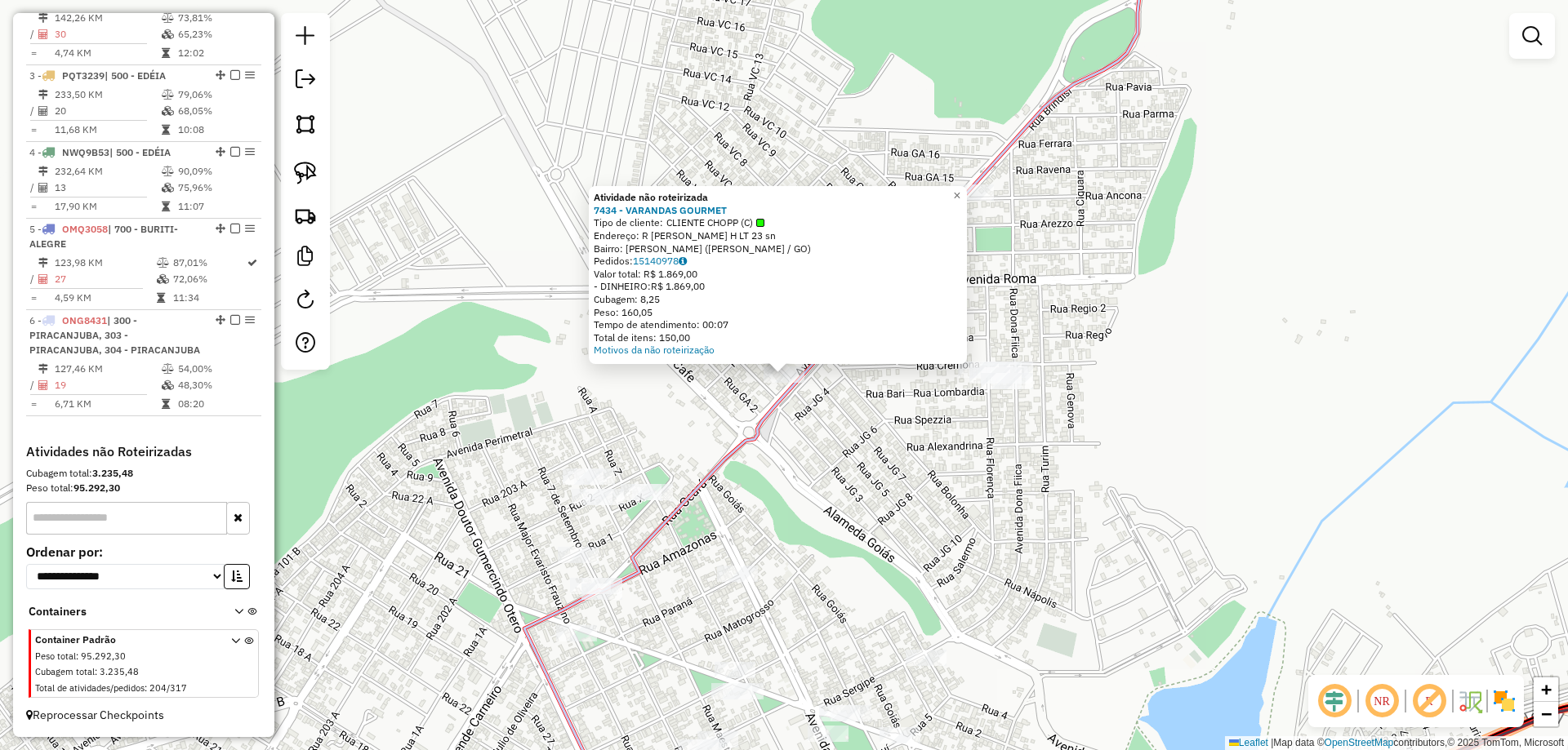
click at [826, 423] on div "Atividade não roteirizada 7434 - VARANDAS GOURMET Tipo de cliente: CLIENTE CHOP…" at bounding box center [784, 375] width 1568 height 750
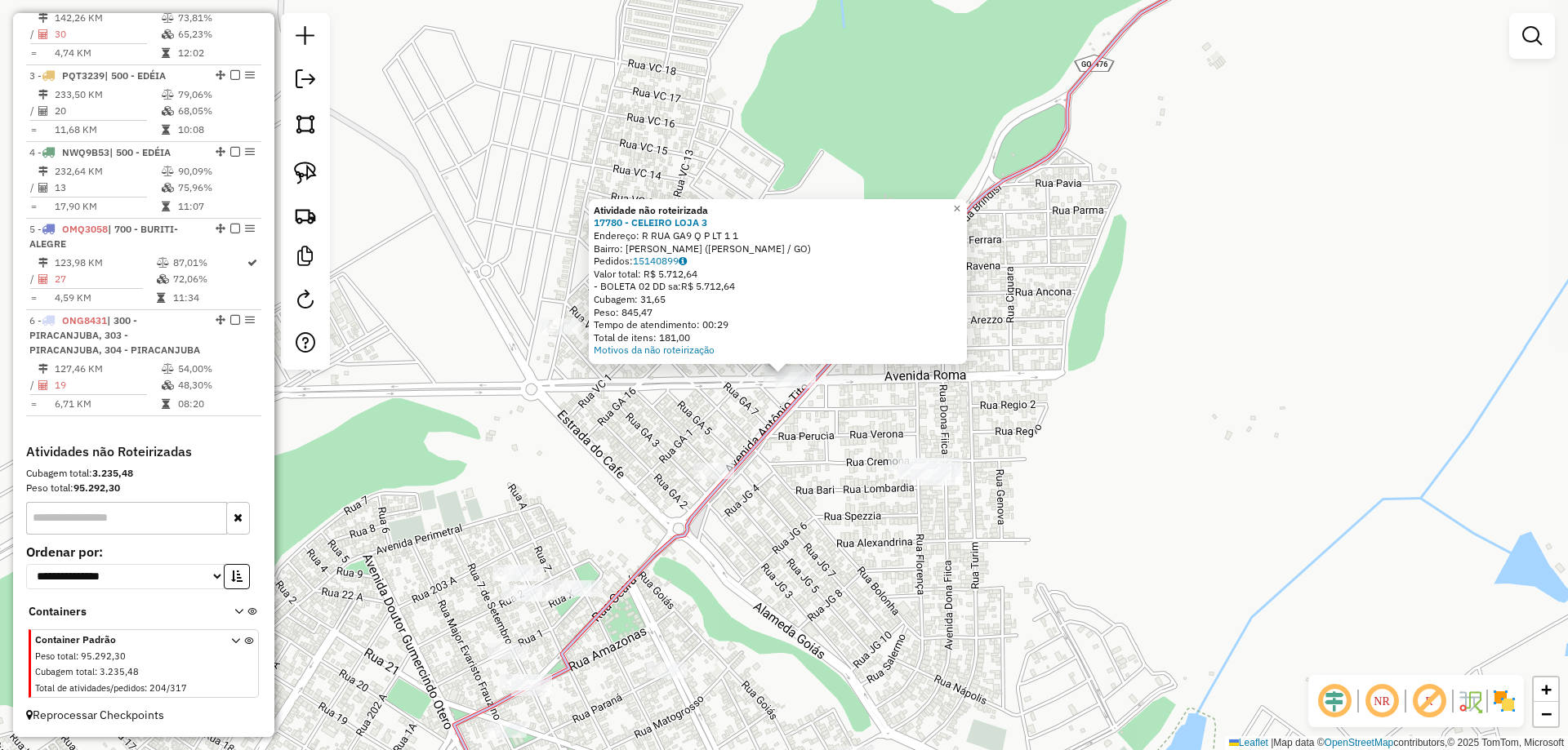
click at [816, 436] on div "Atividade não roteirizada 17780 - CELEIRO LOJA 3 Endereço: R RUA GA9 Q P LT 1 1…" at bounding box center [784, 375] width 1568 height 750
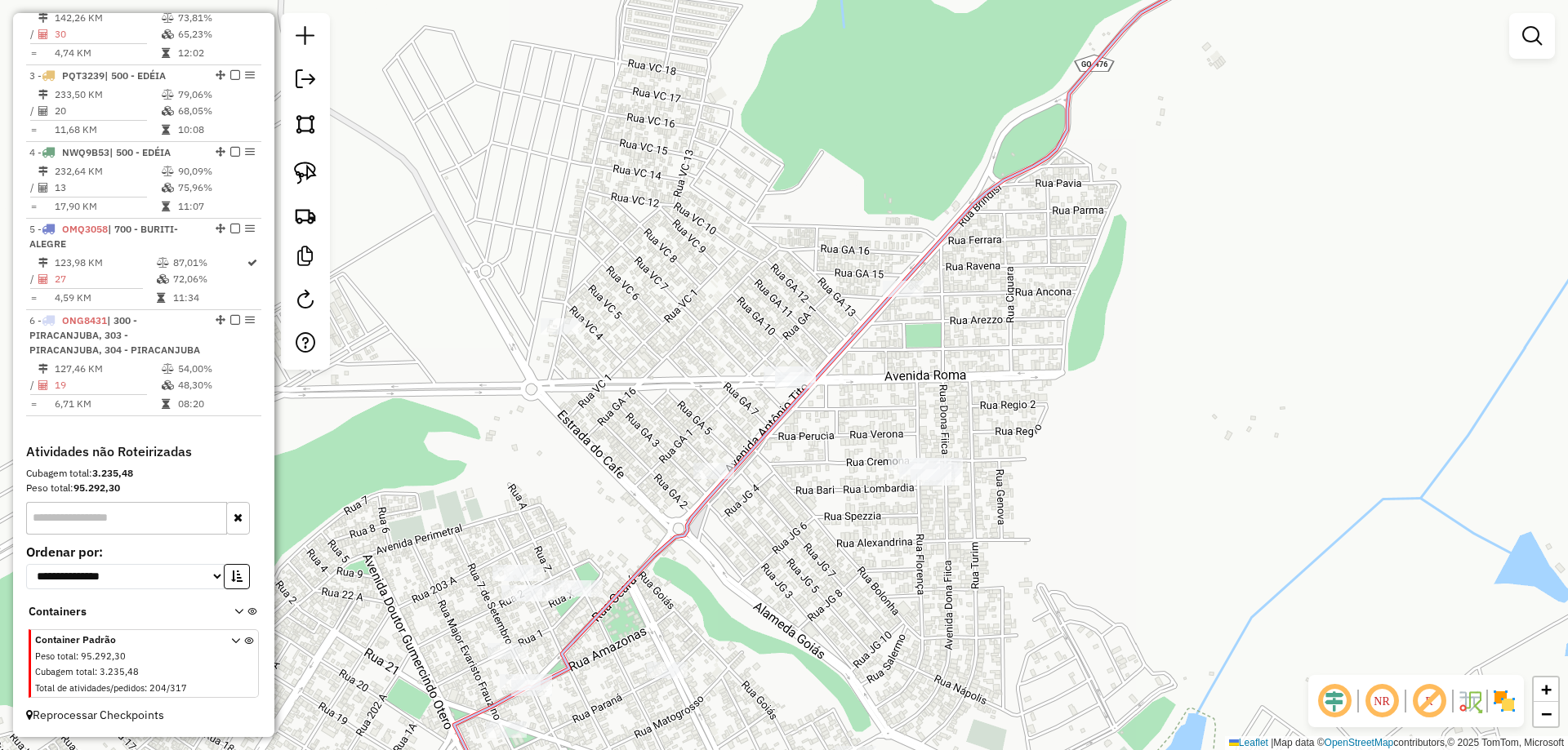
click at [906, 278] on icon at bounding box center [850, 375] width 790 height 901
select select "*********"
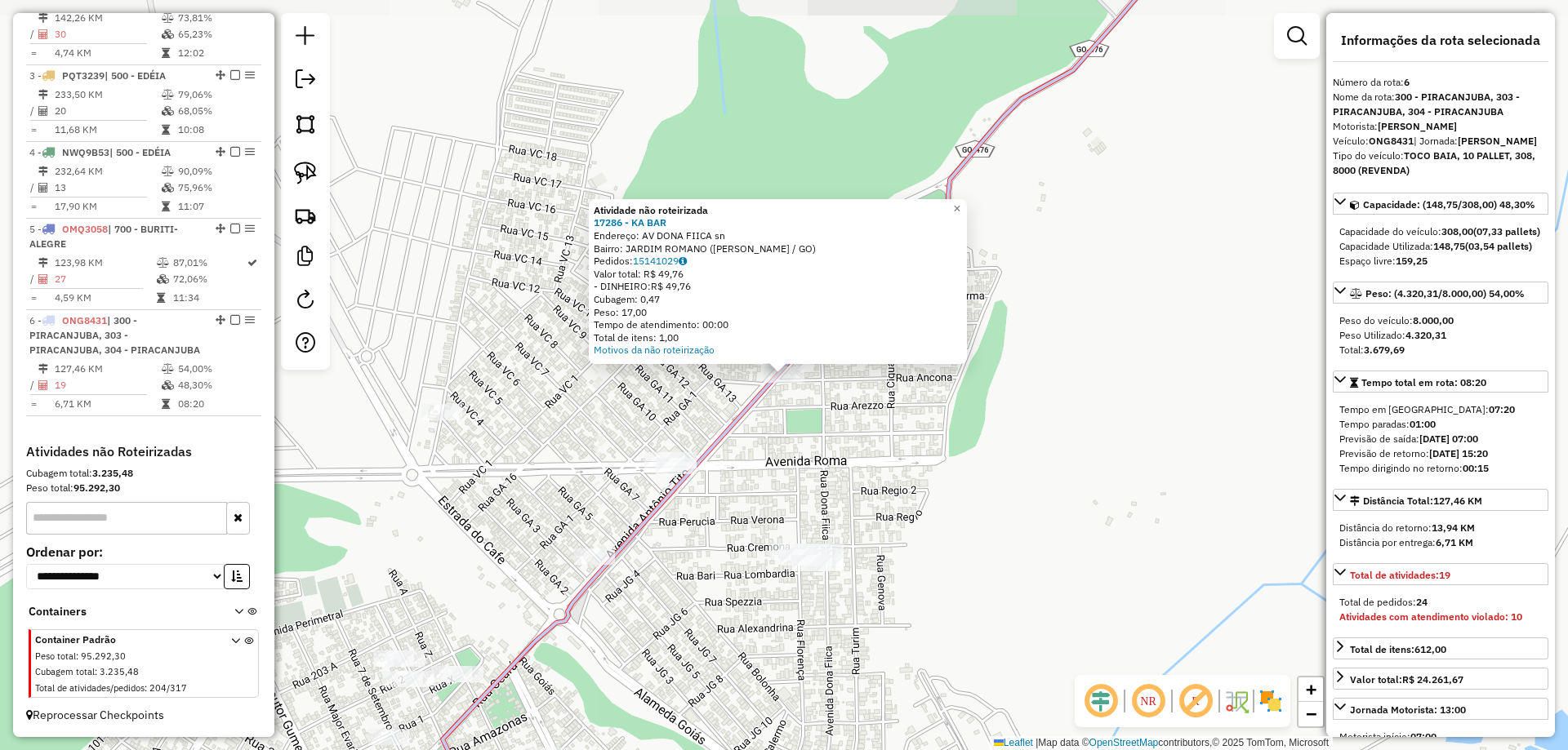
click at [962, 286] on div "Atividade não roteirizada 17286 - KA BAR Endereço: AV DONA FIICA sn Bairro: JAR…" at bounding box center [784, 375] width 1568 height 750
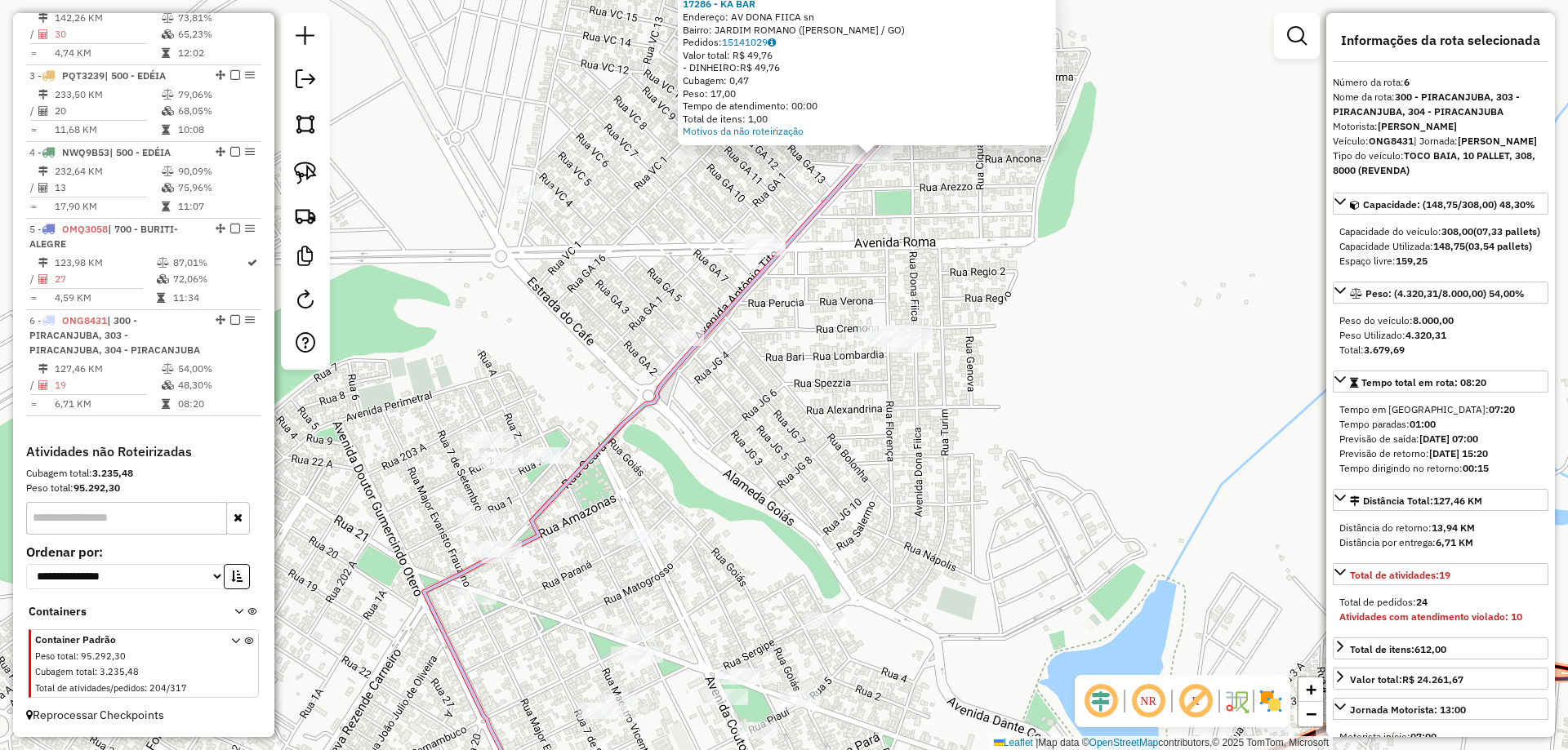
drag, startPoint x: 825, startPoint y: 248, endPoint x: 883, endPoint y: 167, distance: 99.6
click at [883, 161] on div "Atividade não roteirizada 17286 - KA BAR Endereço: AV DONA FIICA sn Bairro: JAR…" at bounding box center [784, 375] width 1568 height 750
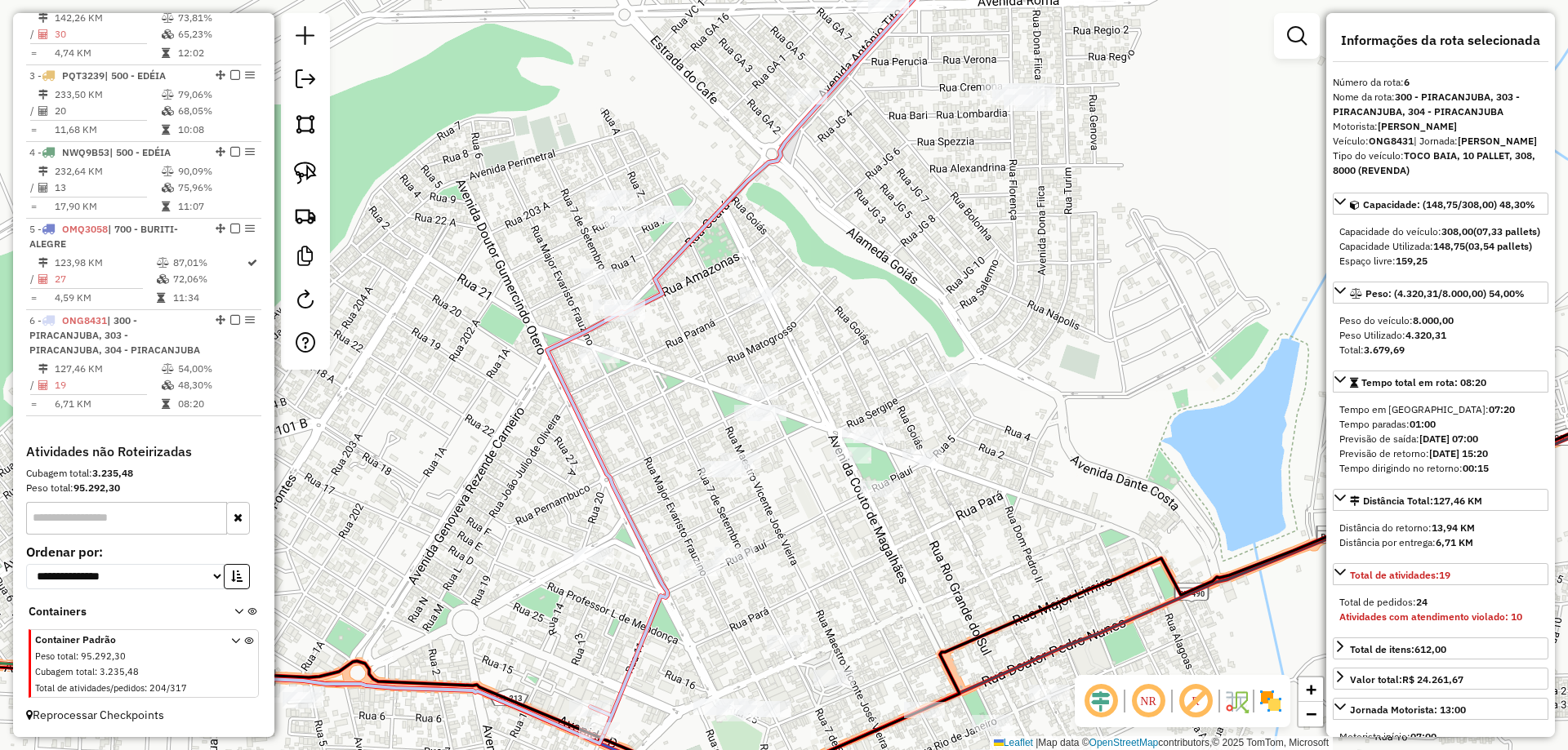
drag, startPoint x: 986, startPoint y: 154, endPoint x: 666, endPoint y: 406, distance: 407.3
click at [1006, 149] on div "Atividade não roteirizada 17286 - KA BAR Endereço: AV DONA FIICA sn Bairro: JAR…" at bounding box center [784, 375] width 1568 height 750
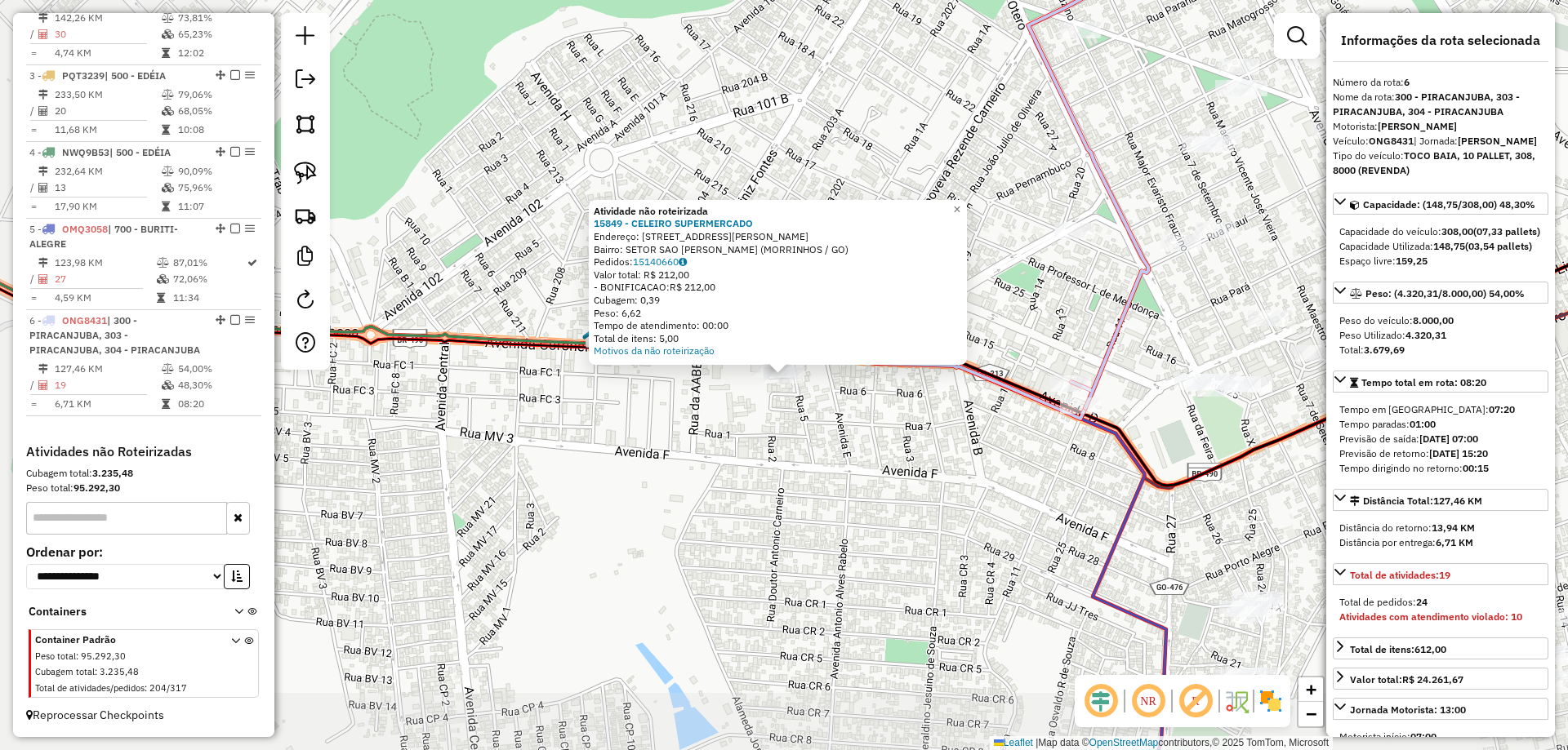
click at [675, 550] on div "× Atividade não roteirizada 15849 - CELEIRO SUPERMERCADO Endereço: AV CORONEL F…" at bounding box center [784, 375] width 1568 height 750
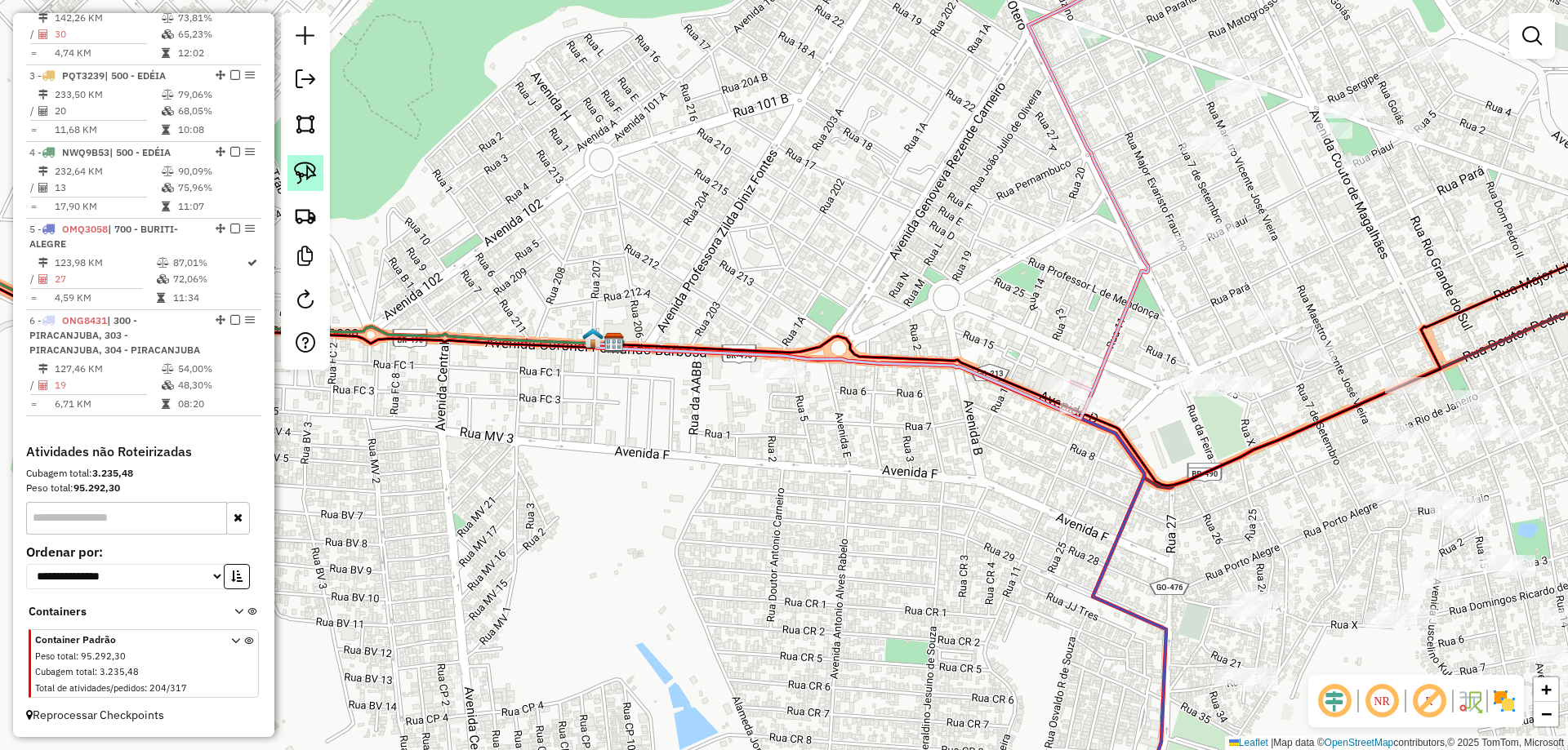
click at [309, 169] on img at bounding box center [305, 172] width 23 height 23
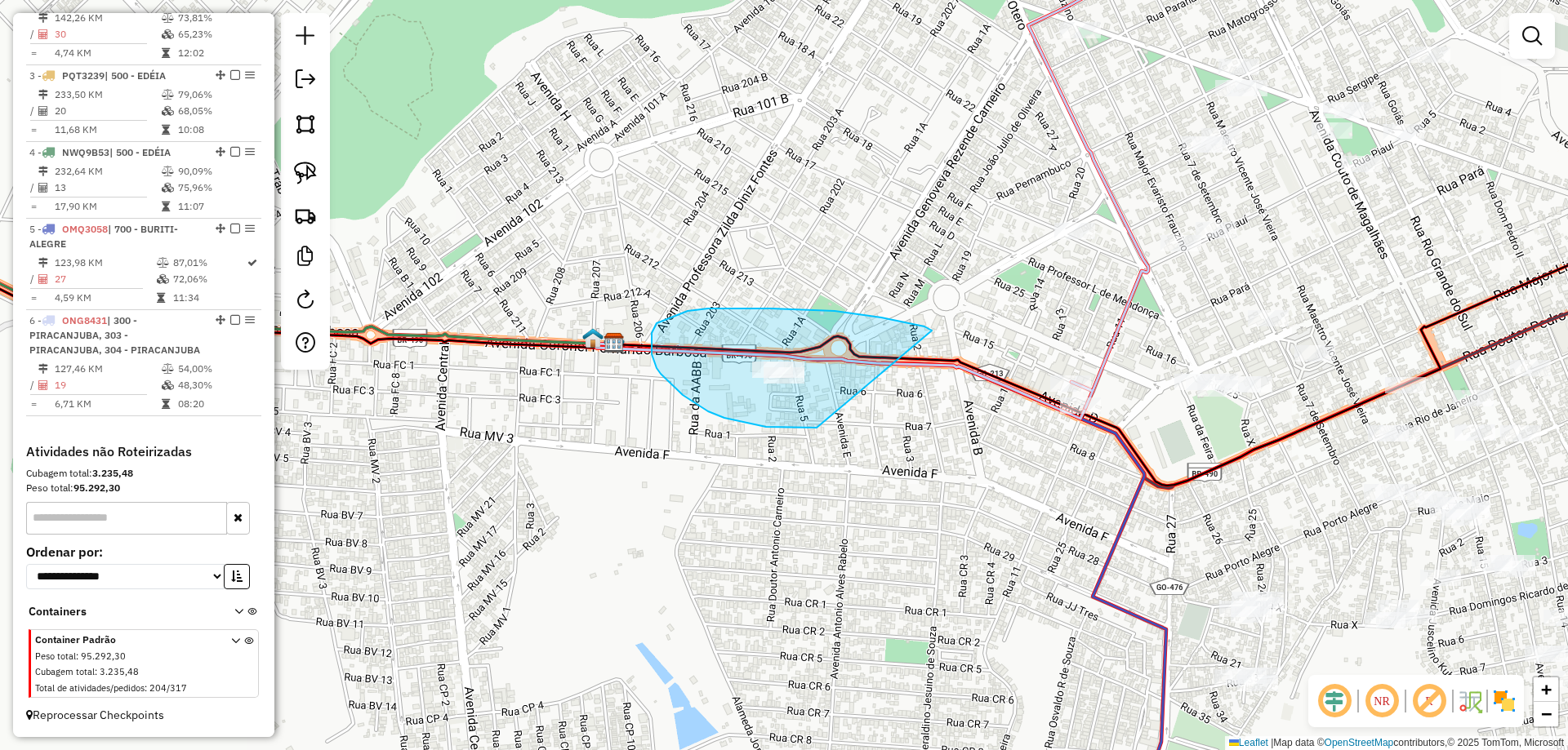
drag, startPoint x: 835, startPoint y: 311, endPoint x: 853, endPoint y: 374, distance: 65.5
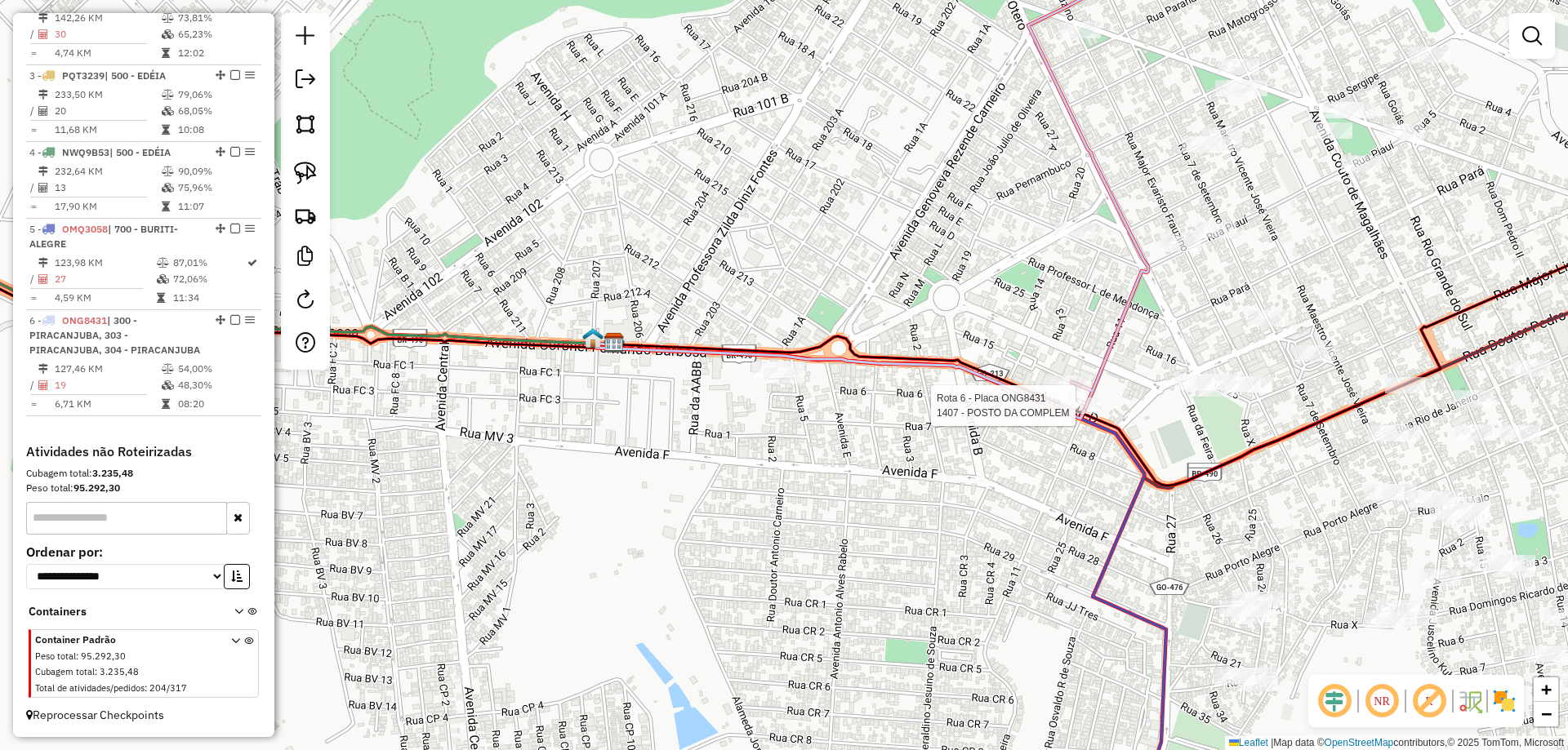
select select "*********"
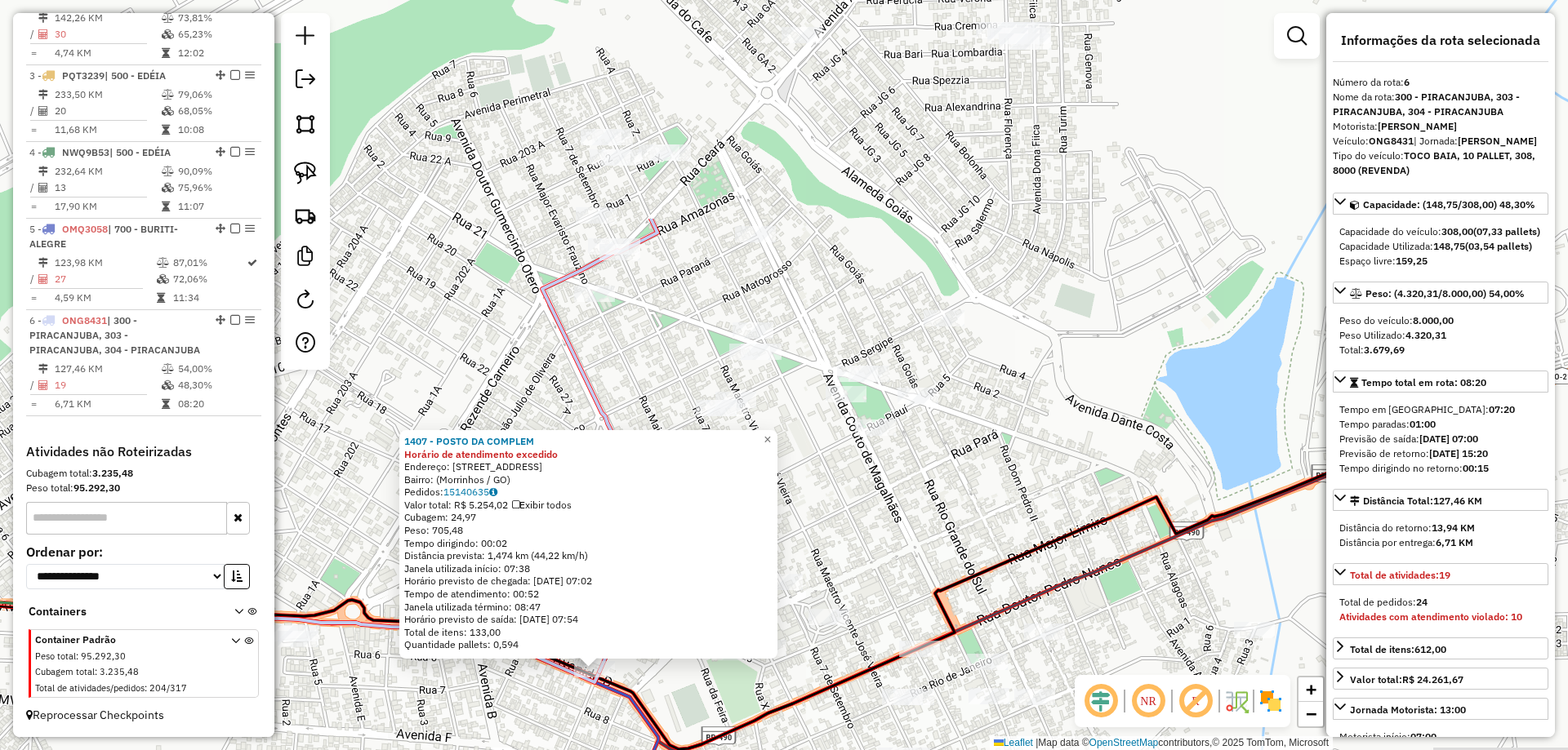
drag, startPoint x: 700, startPoint y: 498, endPoint x: 705, endPoint y: 464, distance: 34.4
click at [514, 750] on html "Aguarde... Pop-up bloqueado! Seu navegador bloqueou automáticamente a abertura …" at bounding box center [784, 375] width 1568 height 750
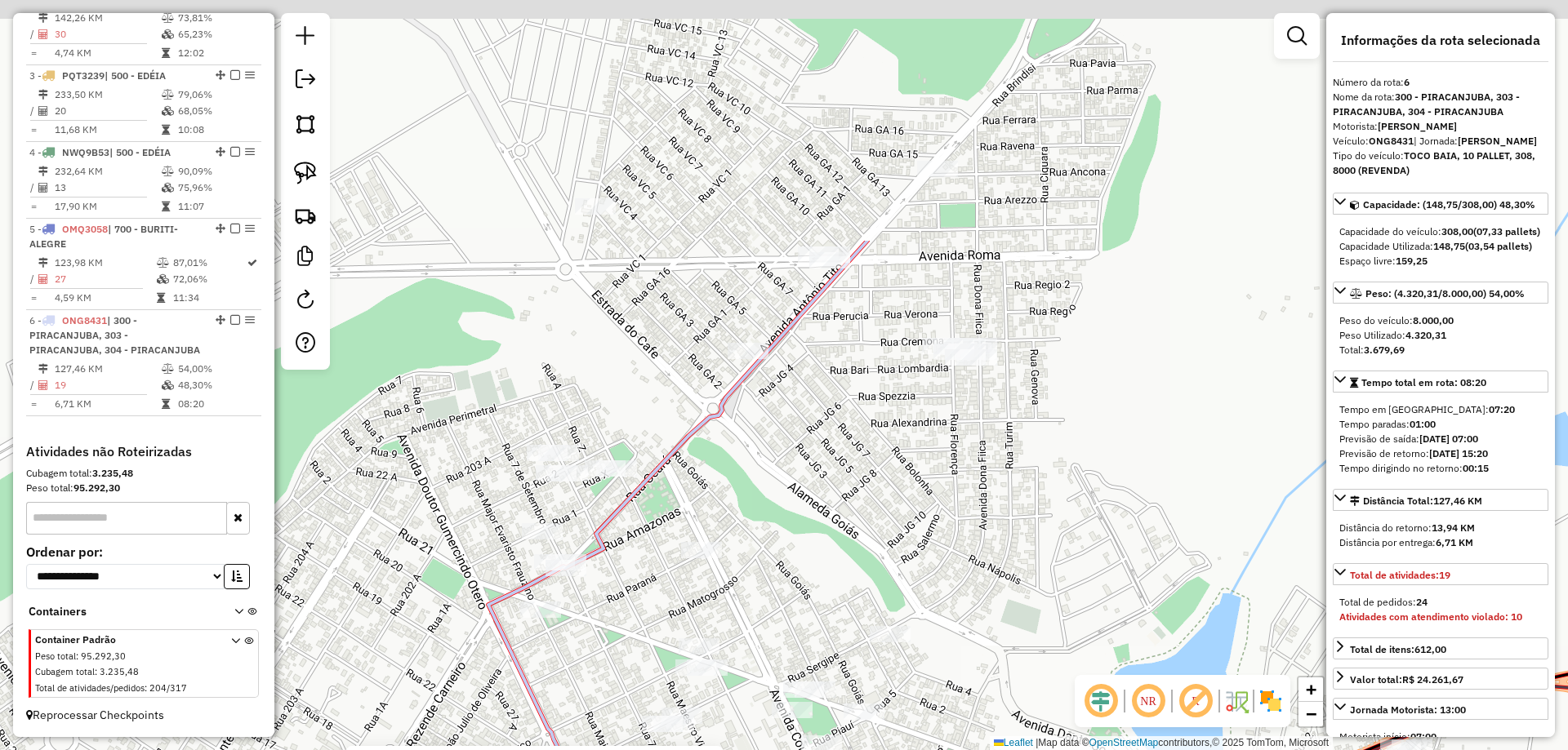
drag, startPoint x: 901, startPoint y: 269, endPoint x: 873, endPoint y: 447, distance: 180.2
click at [872, 477] on div "1407 - POSTO DA COMPLEM Horário de atendimento excedido Endereço: Avenida 11, 2…" at bounding box center [784, 375] width 1568 height 750
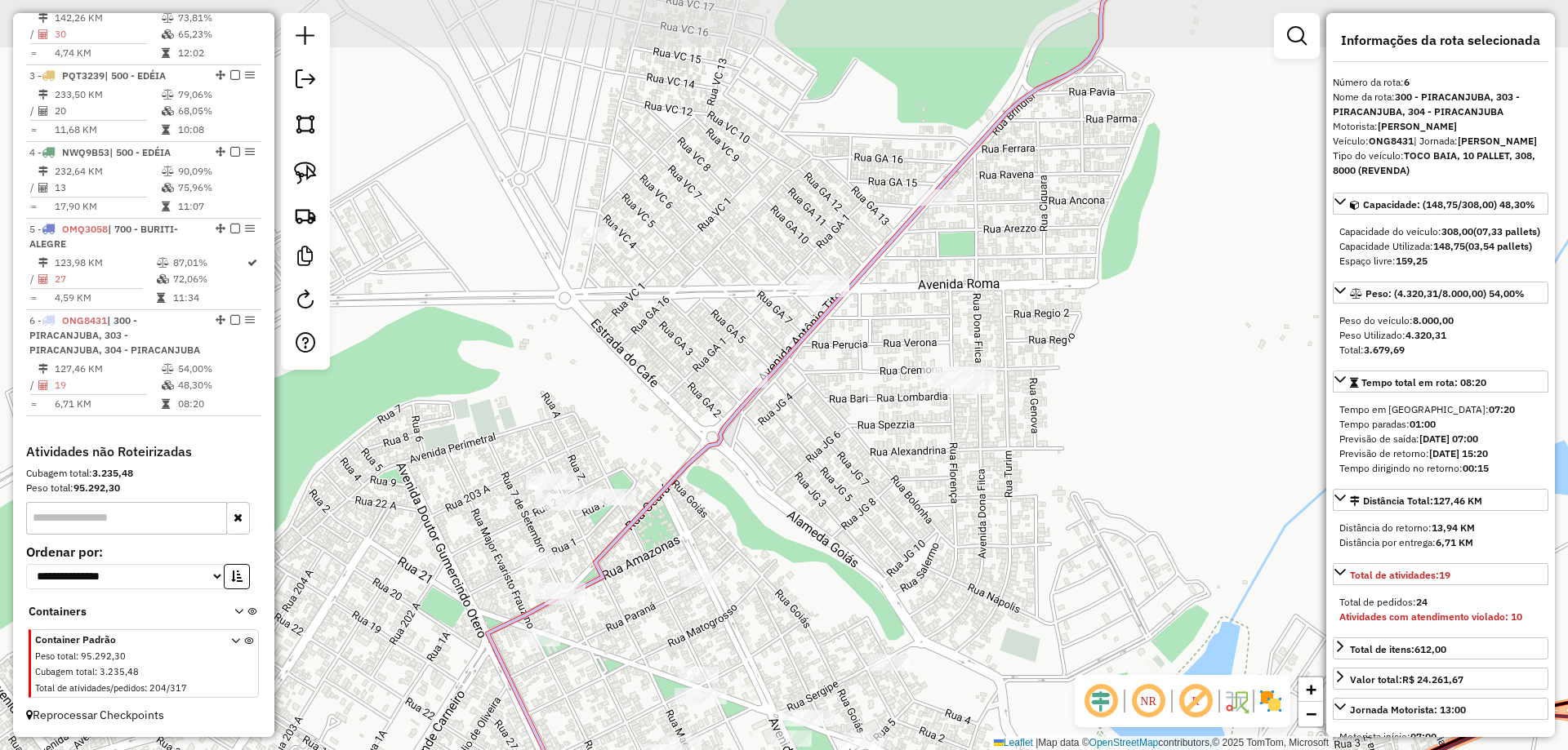
click at [880, 411] on div "1407 - POSTO DA COMPLEM Horário de atendimento excedido Endereço: Avenida 11, 2…" at bounding box center [784, 375] width 1568 height 750
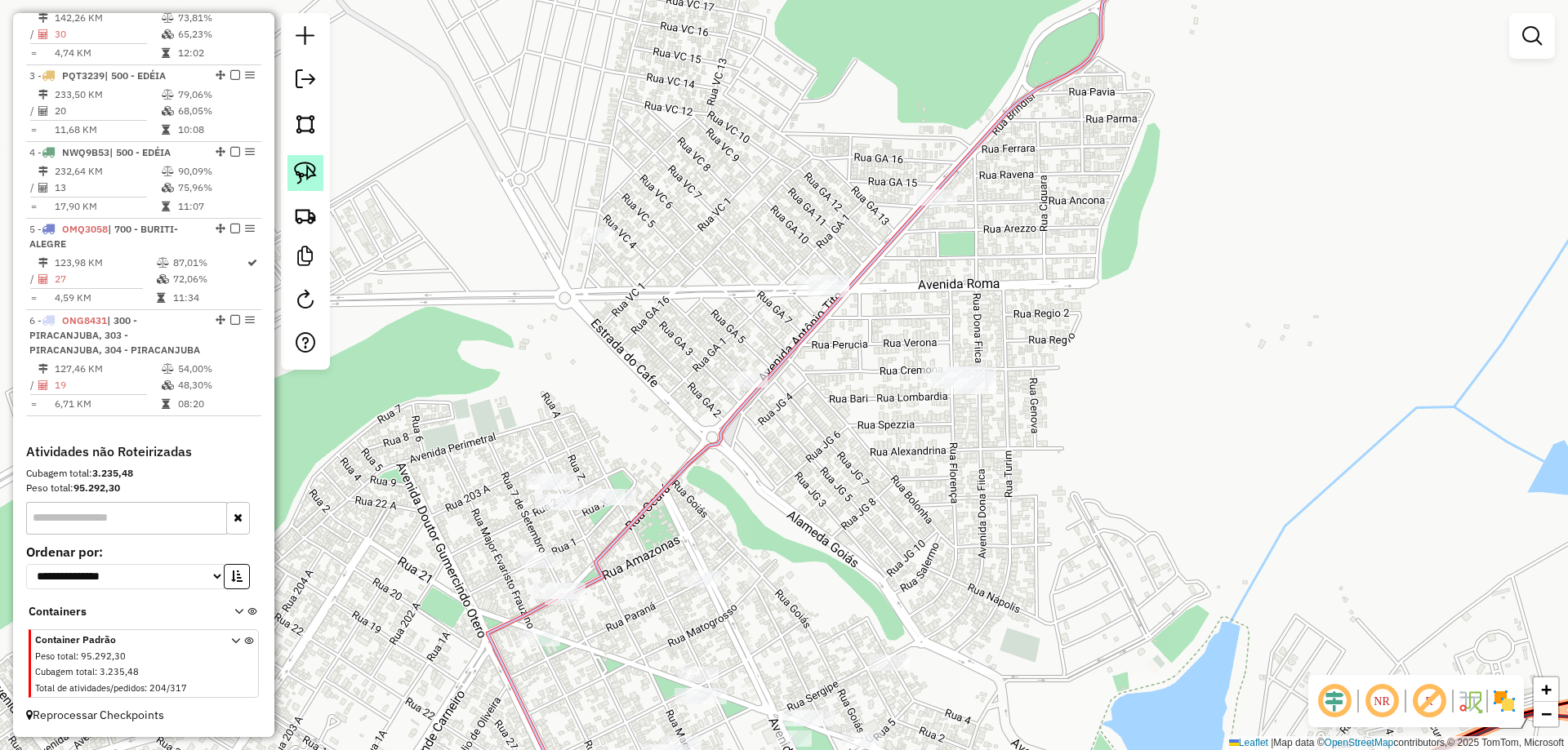
click at [309, 173] on img at bounding box center [305, 172] width 23 height 23
drag, startPoint x: 803, startPoint y: 245, endPoint x: 915, endPoint y: 263, distance: 113.4
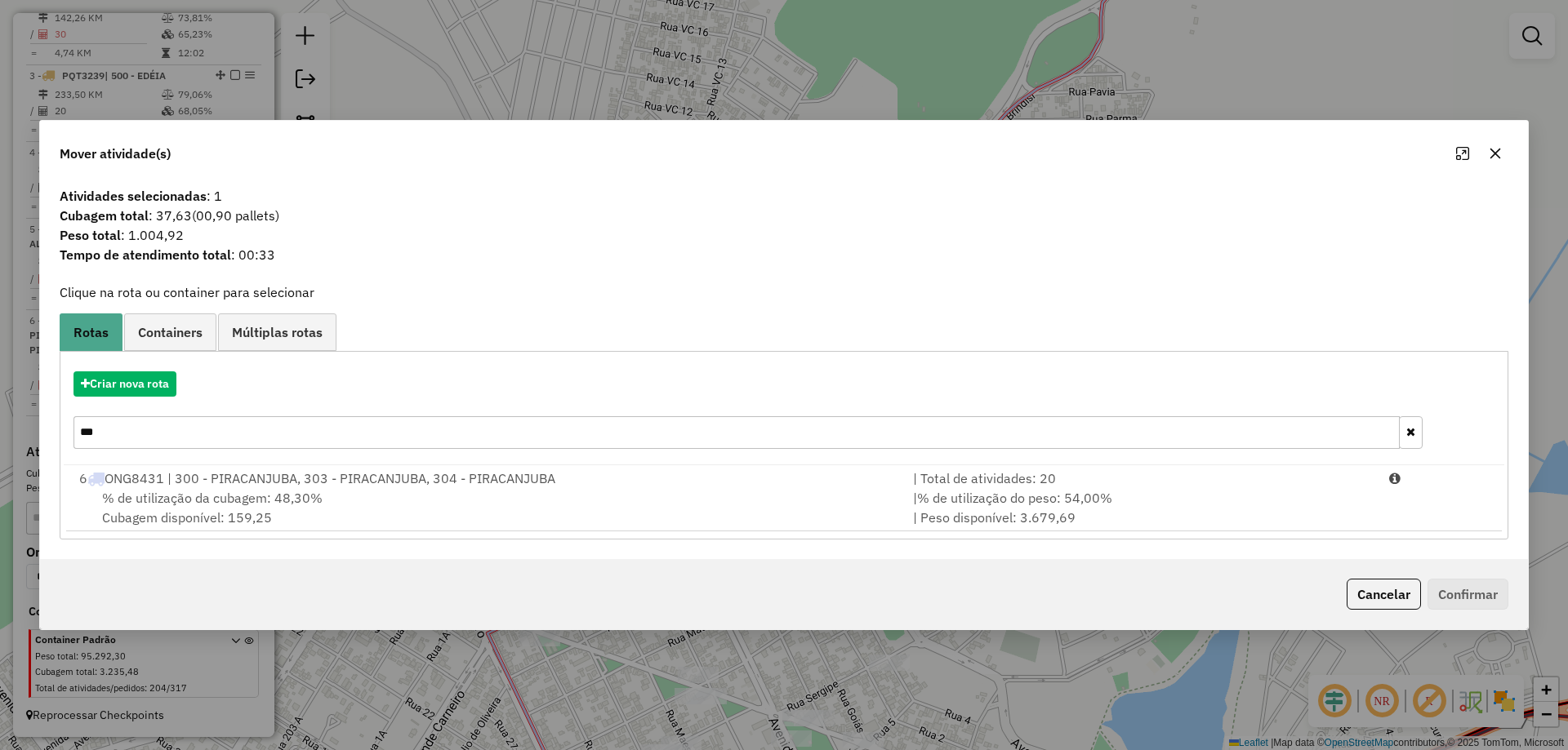
click at [612, 499] on div "% de utilização da cubagem: 48,30% Cubagem disponível: 159,25" at bounding box center [486, 507] width 834 height 39
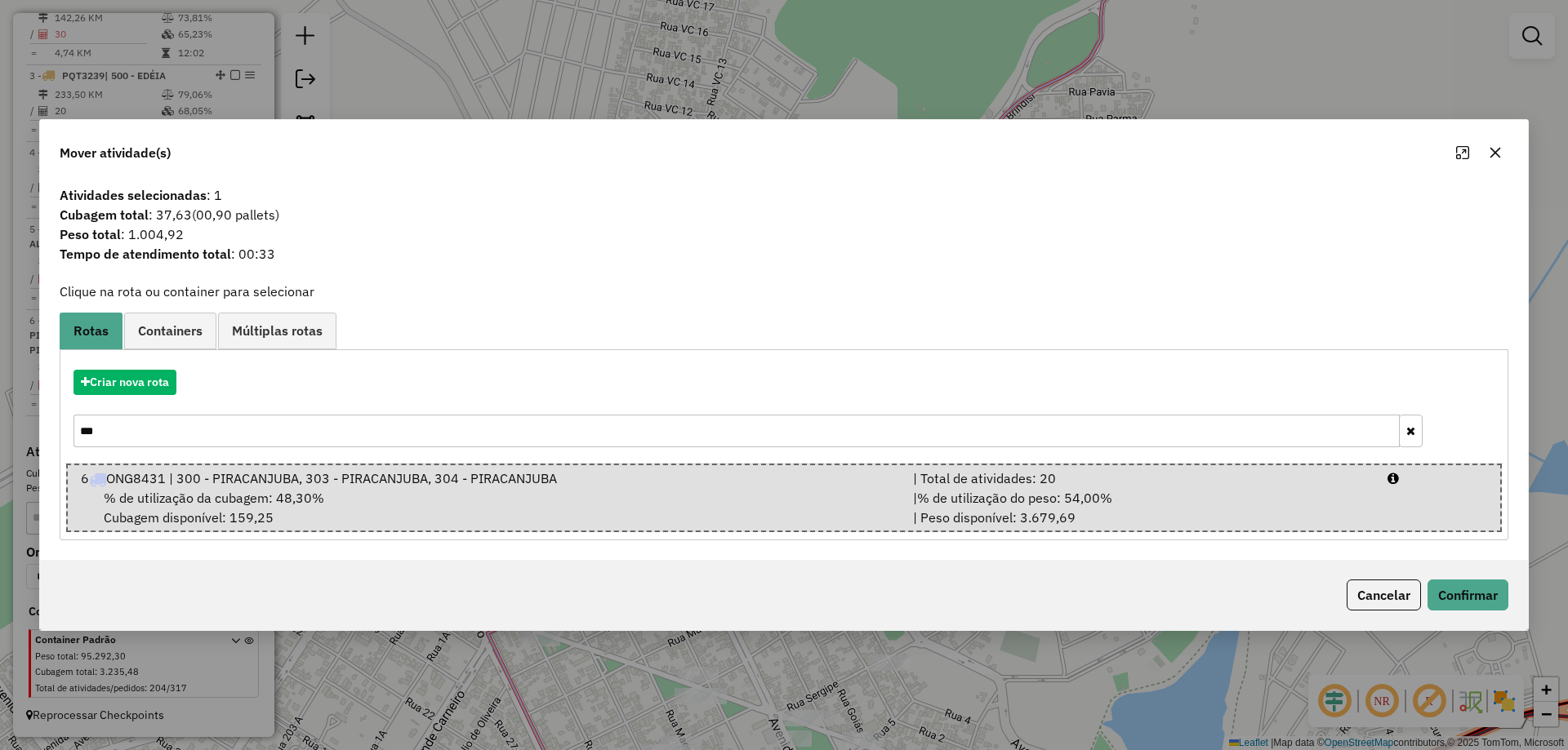
click at [1515, 584] on div "Cancelar Confirmar" at bounding box center [784, 595] width 1489 height 70
drag, startPoint x: 1501, startPoint y: 587, endPoint x: 1473, endPoint y: 613, distance: 38.2
click at [1498, 589] on button "Confirmar" at bounding box center [1468, 595] width 81 height 31
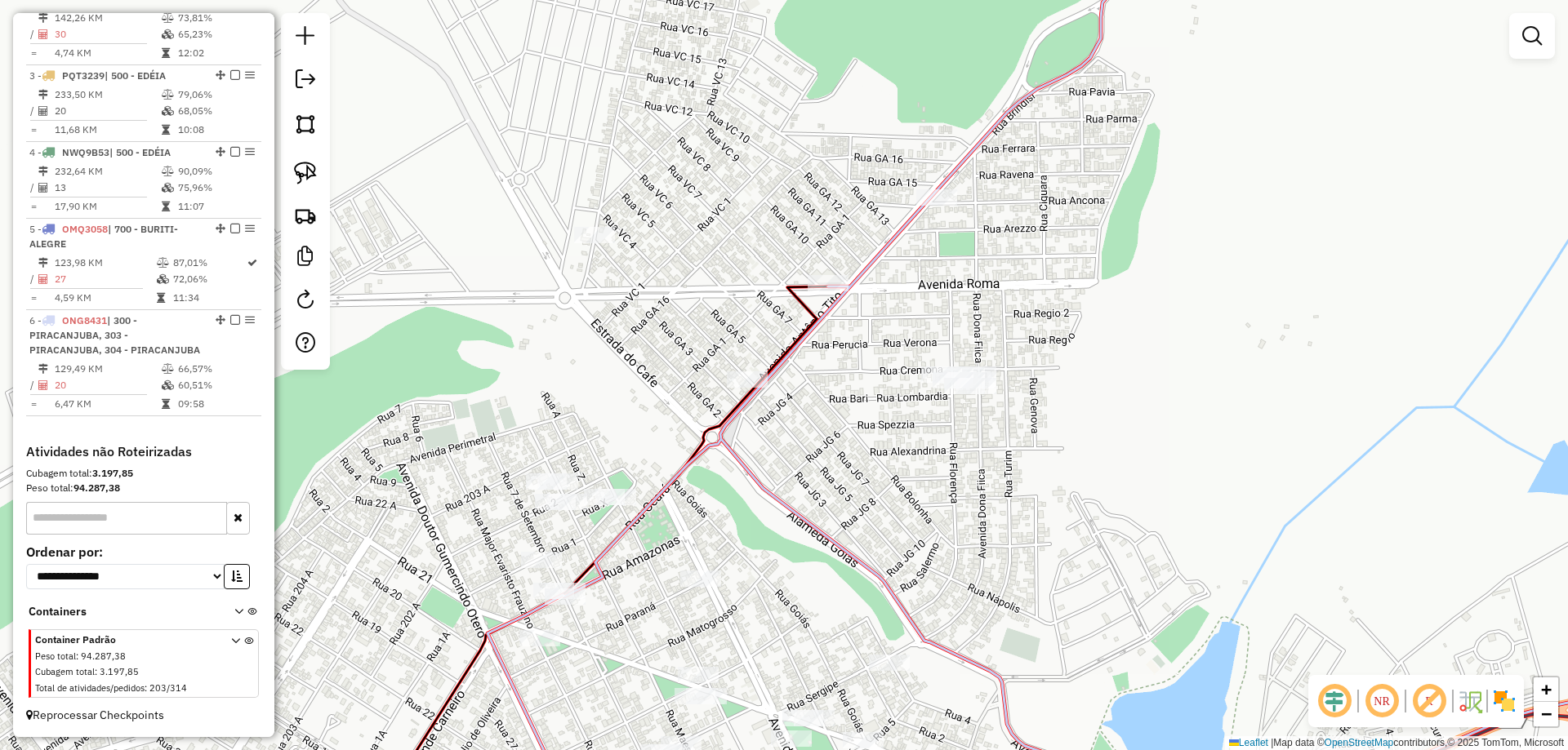
select select "*********"
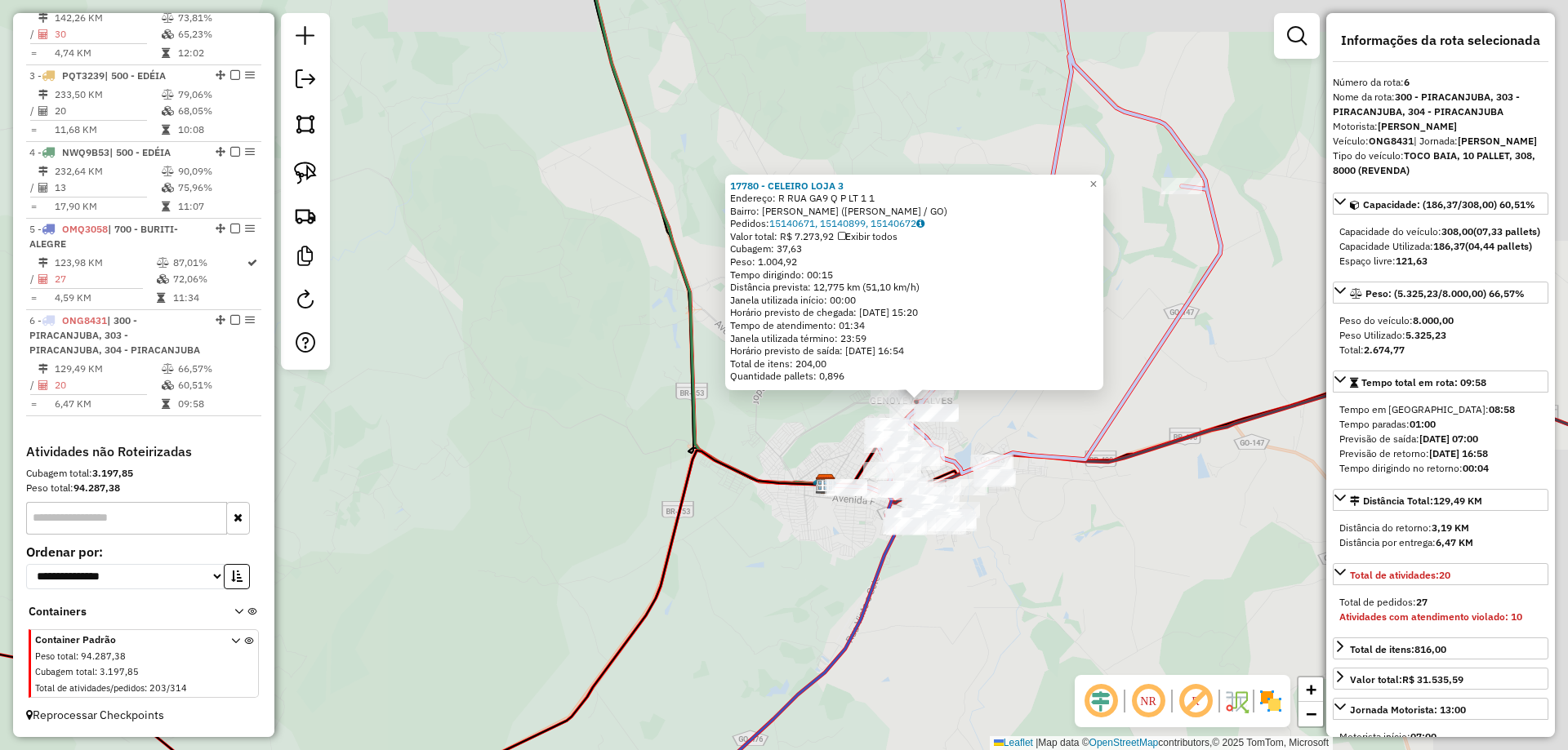
click at [1070, 463] on icon at bounding box center [1050, 209] width 343 height 568
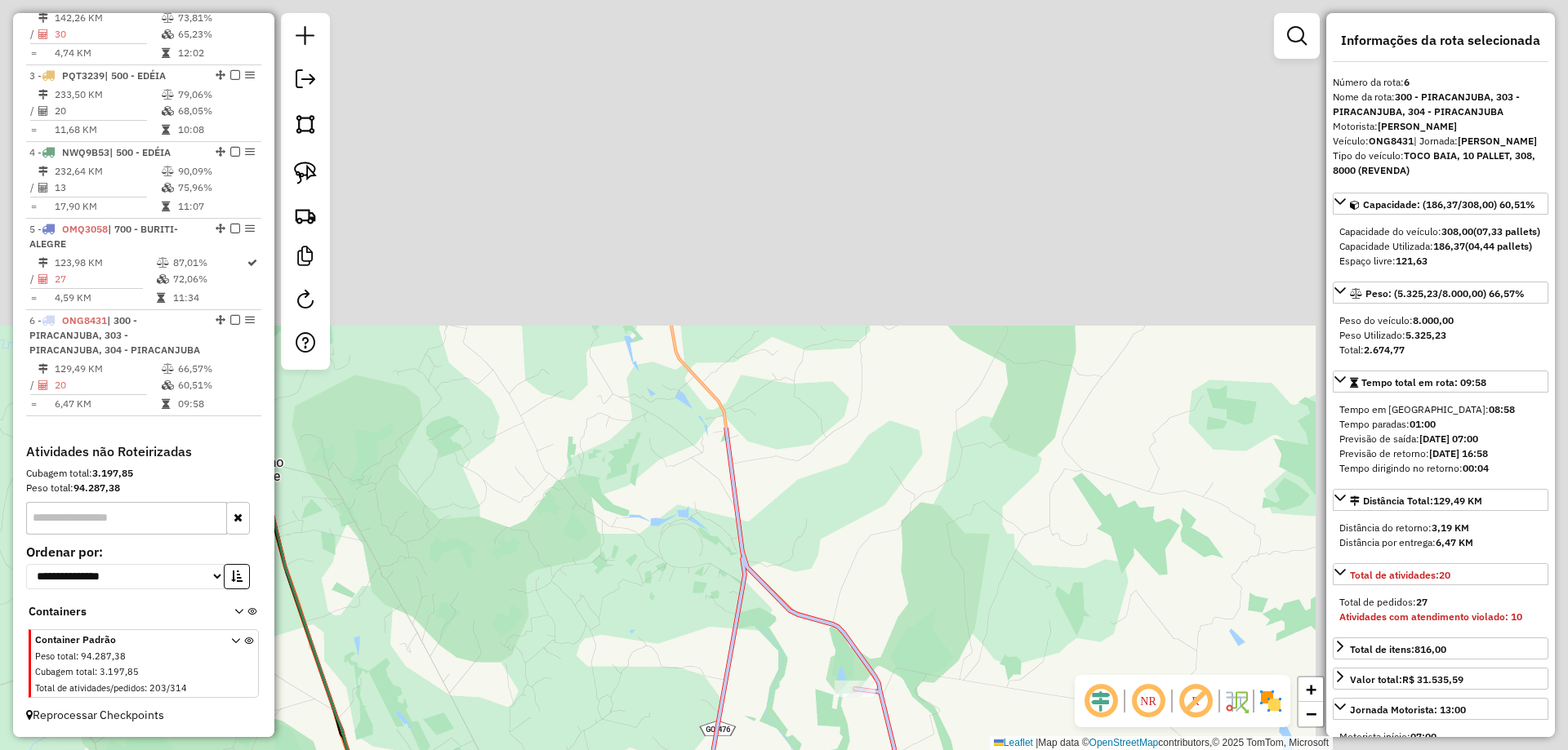
drag, startPoint x: 877, startPoint y: 631, endPoint x: 819, endPoint y: 637, distance: 58.3
click at [820, 727] on div "Janela de atendimento Grade de atendimento Capacidade Transportadoras Veículos …" at bounding box center [784, 375] width 1568 height 750
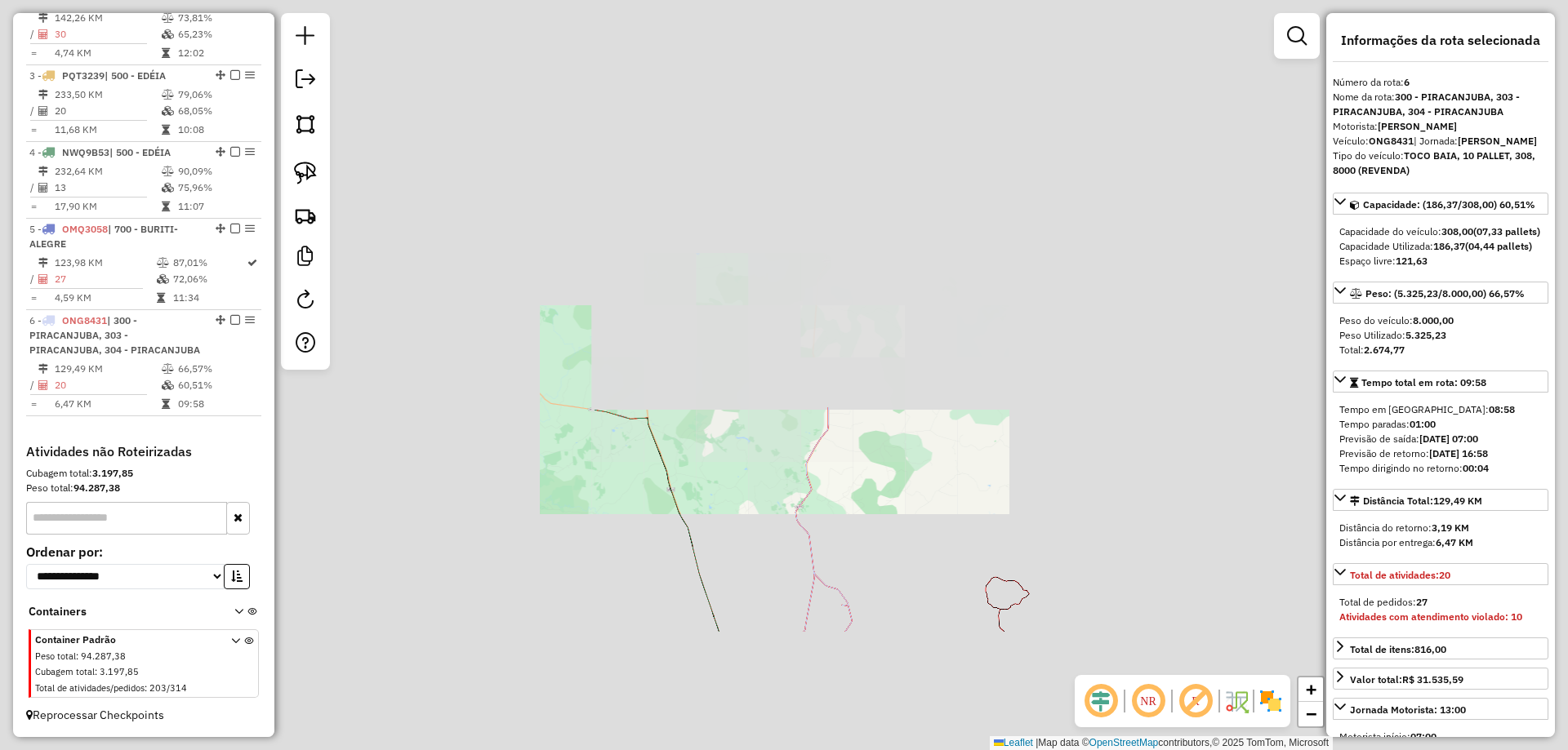
click at [920, 436] on div "Janela de atendimento Grade de atendimento Capacidade Transportadoras Veículos …" at bounding box center [784, 375] width 1568 height 750
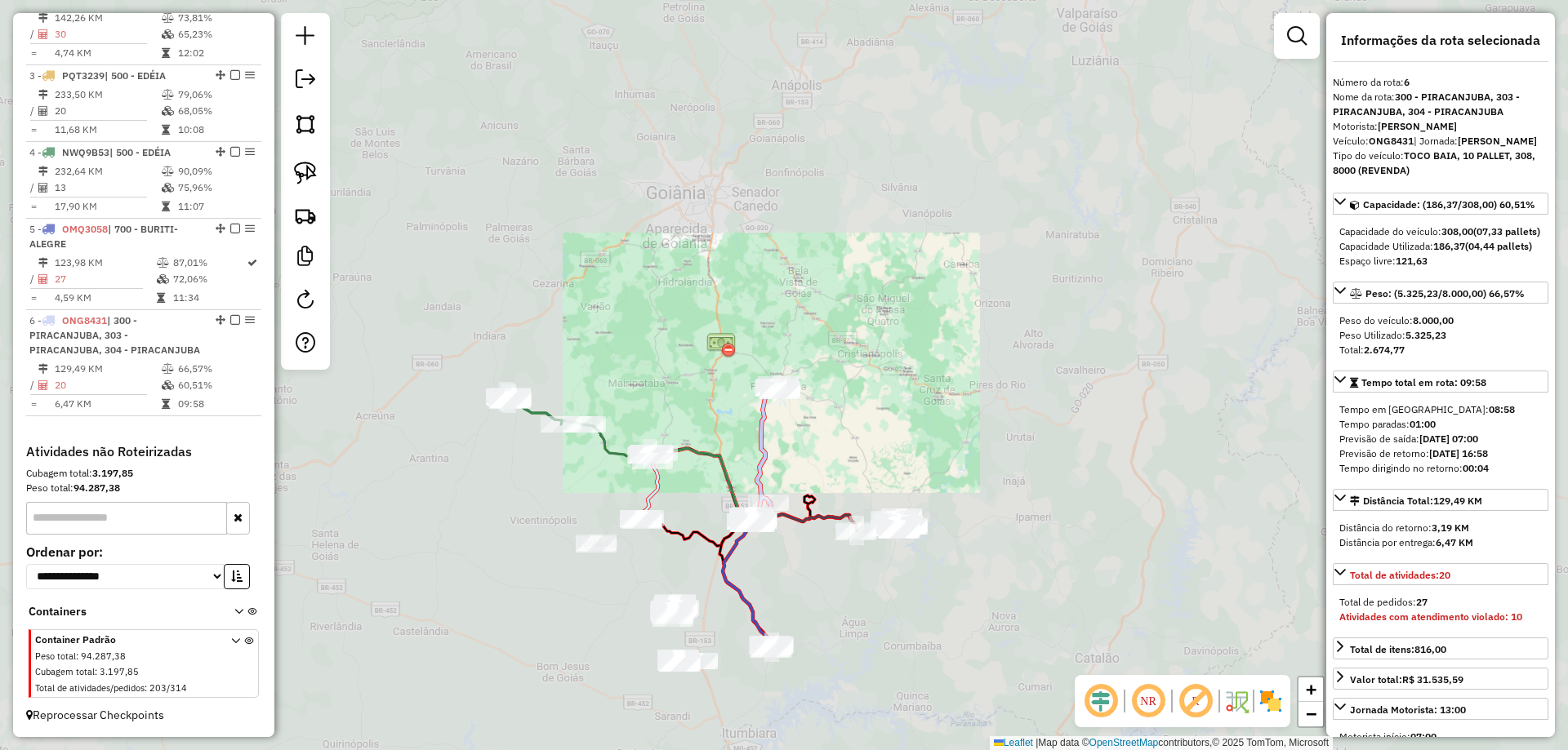
click at [896, 330] on div "Janela de atendimento Grade de atendimento Capacidade Transportadoras Veículos …" at bounding box center [784, 375] width 1568 height 750
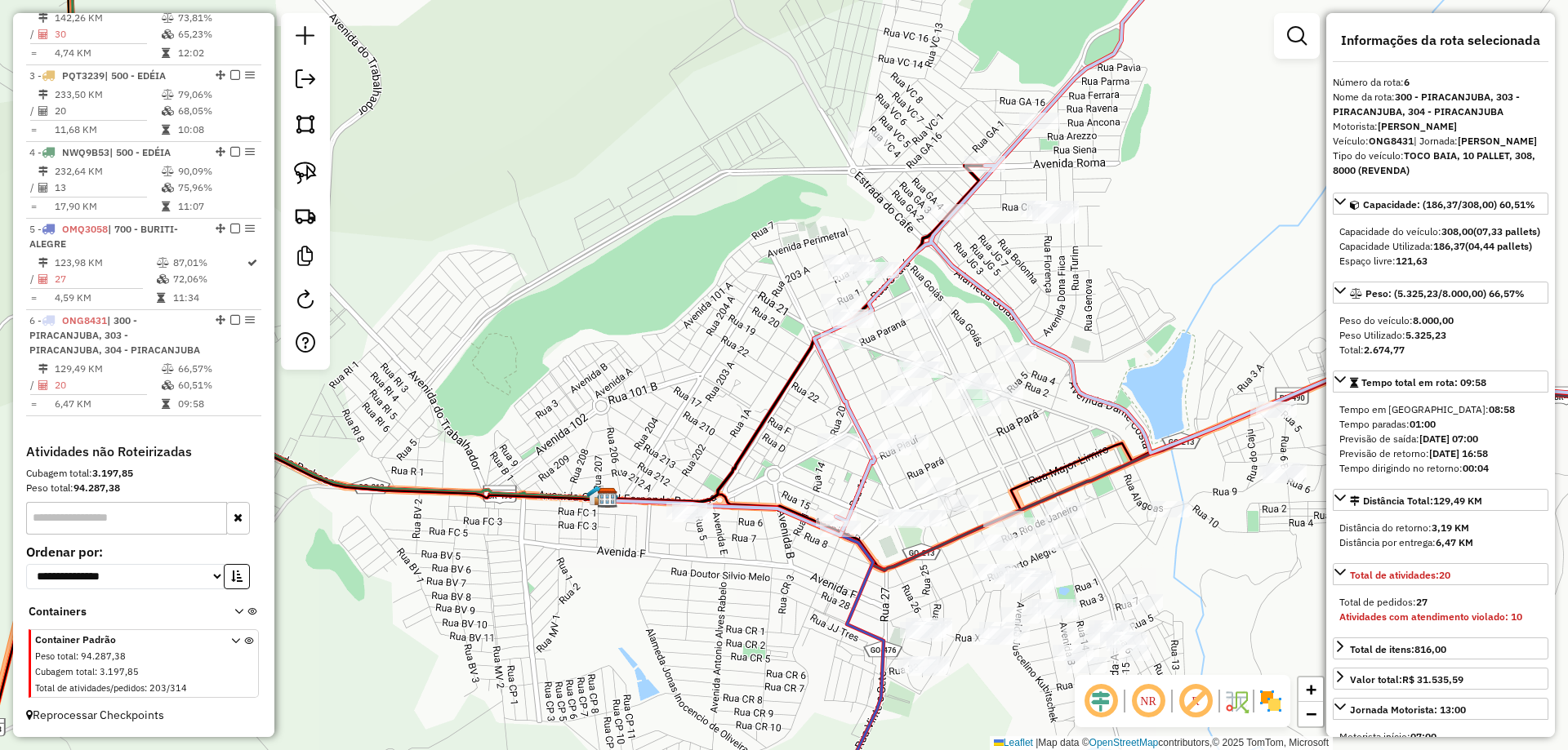
click at [858, 431] on icon at bounding box center [1270, 227] width 911 height 605
drag, startPoint x: 873, startPoint y: 401, endPoint x: 785, endPoint y: 463, distance: 107.6
click at [785, 463] on div "Janela de atendimento Grade de atendimento Capacidade Transportadoras Veículos …" at bounding box center [784, 375] width 1568 height 750
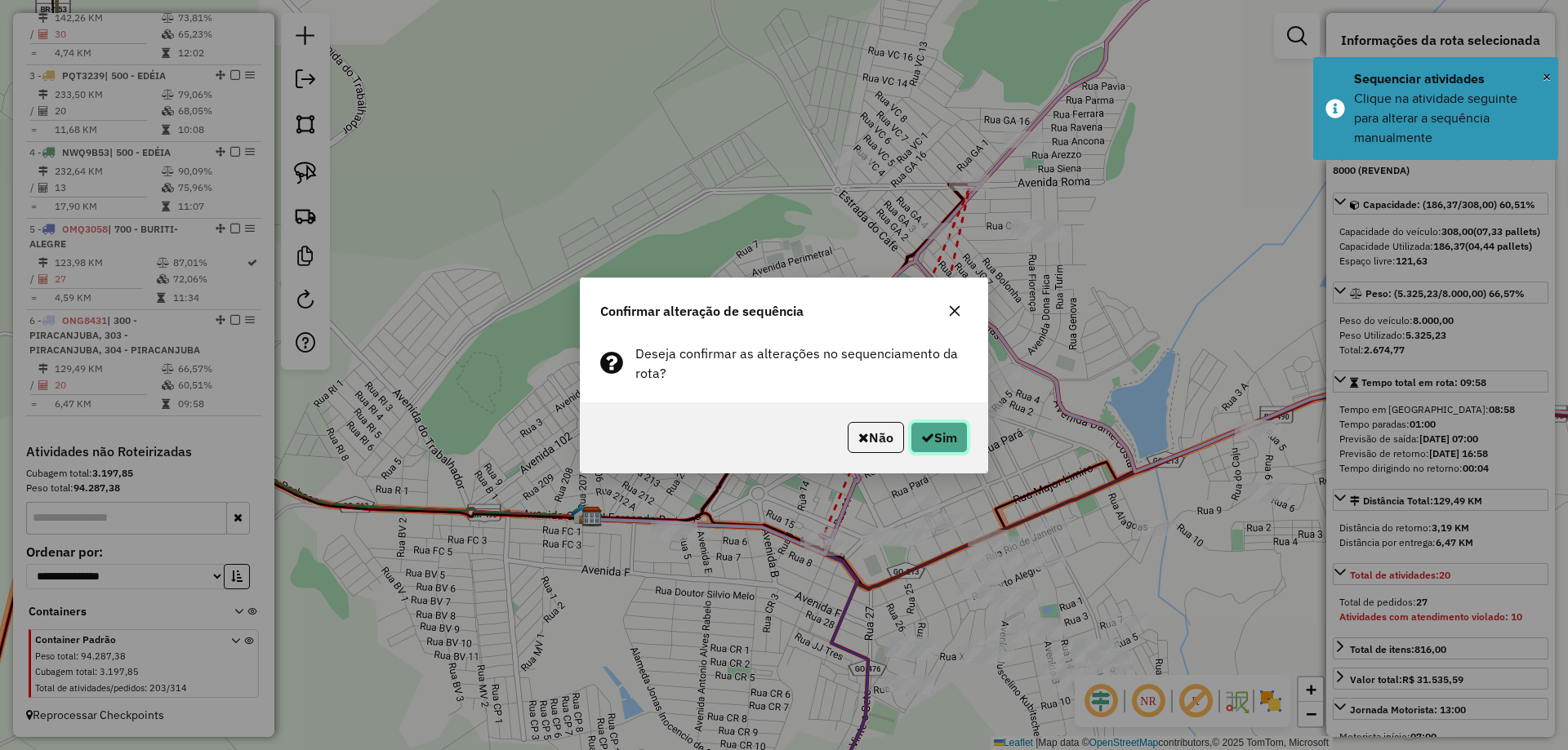
click at [935, 446] on button "Sim" at bounding box center [939, 438] width 57 height 31
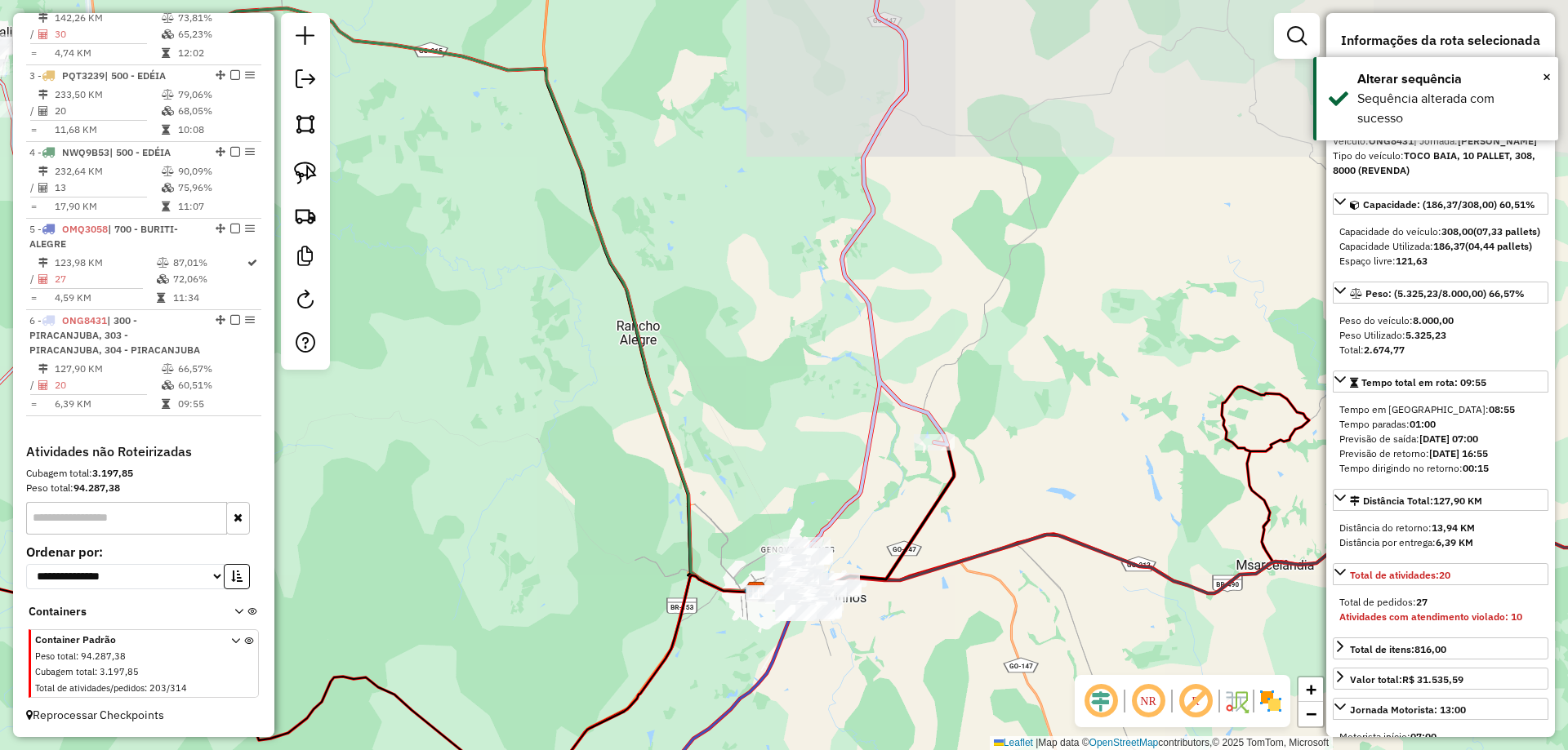
drag, startPoint x: 947, startPoint y: 659, endPoint x: 634, endPoint y: 414, distance: 397.5
click at [708, 434] on div "Janela de atendimento Grade de atendimento Capacidade Transportadoras Veículos …" at bounding box center [784, 375] width 1568 height 750
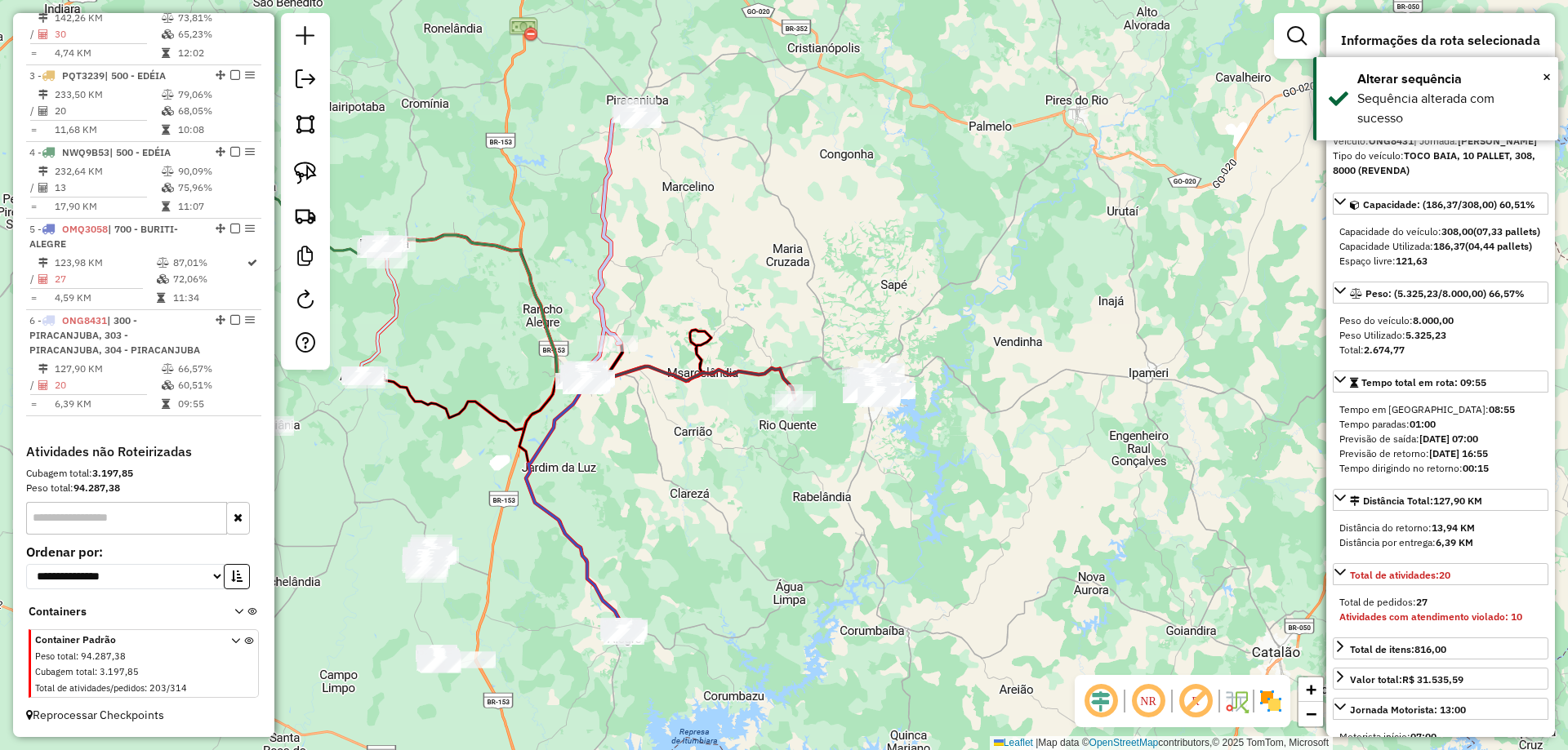
click at [986, 387] on div "Janela de atendimento Grade de atendimento Capacidade Transportadoras Veículos …" at bounding box center [784, 375] width 1568 height 750
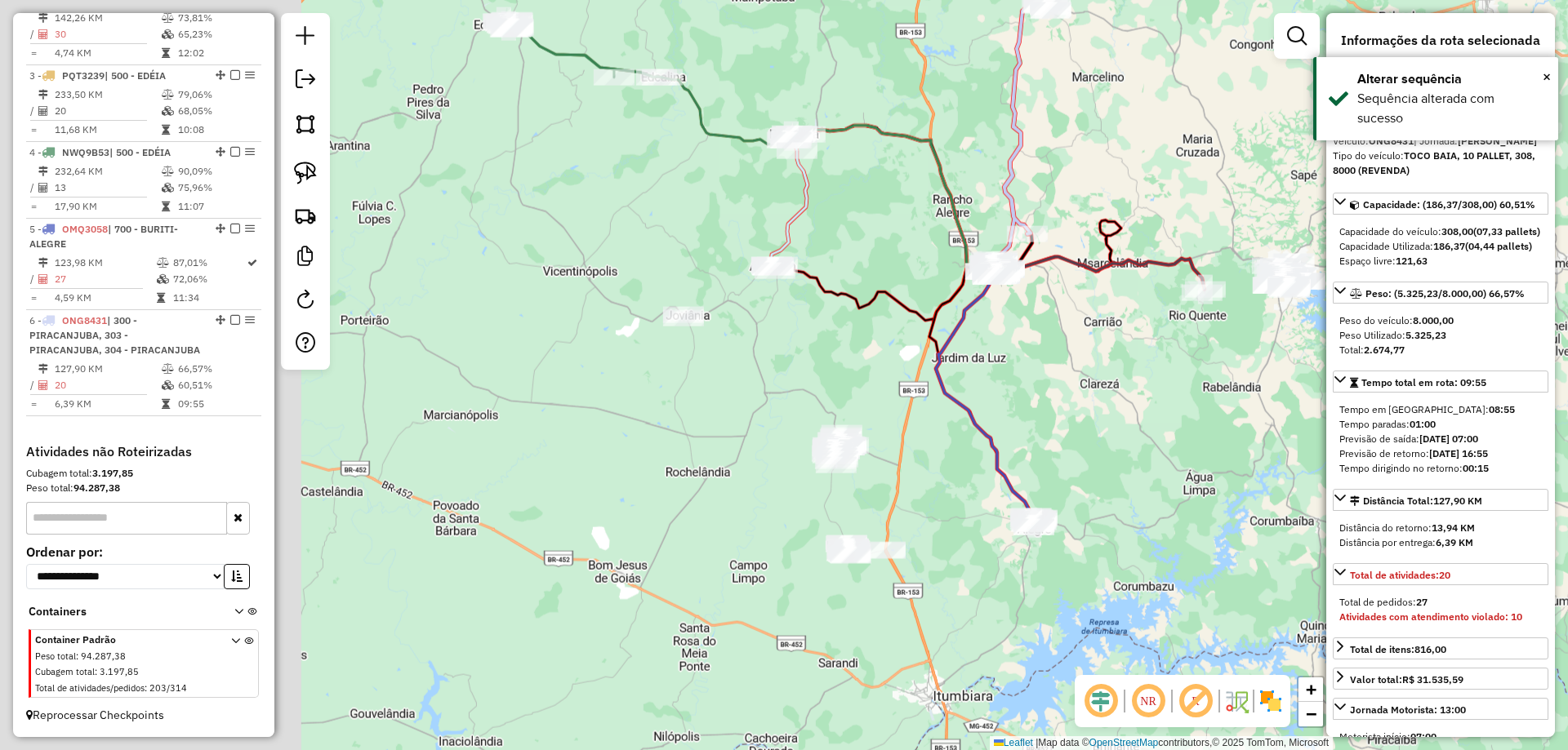
click at [956, 401] on div "Janela de atendimento Grade de atendimento Capacidade Transportadoras Veículos …" at bounding box center [784, 375] width 1568 height 750
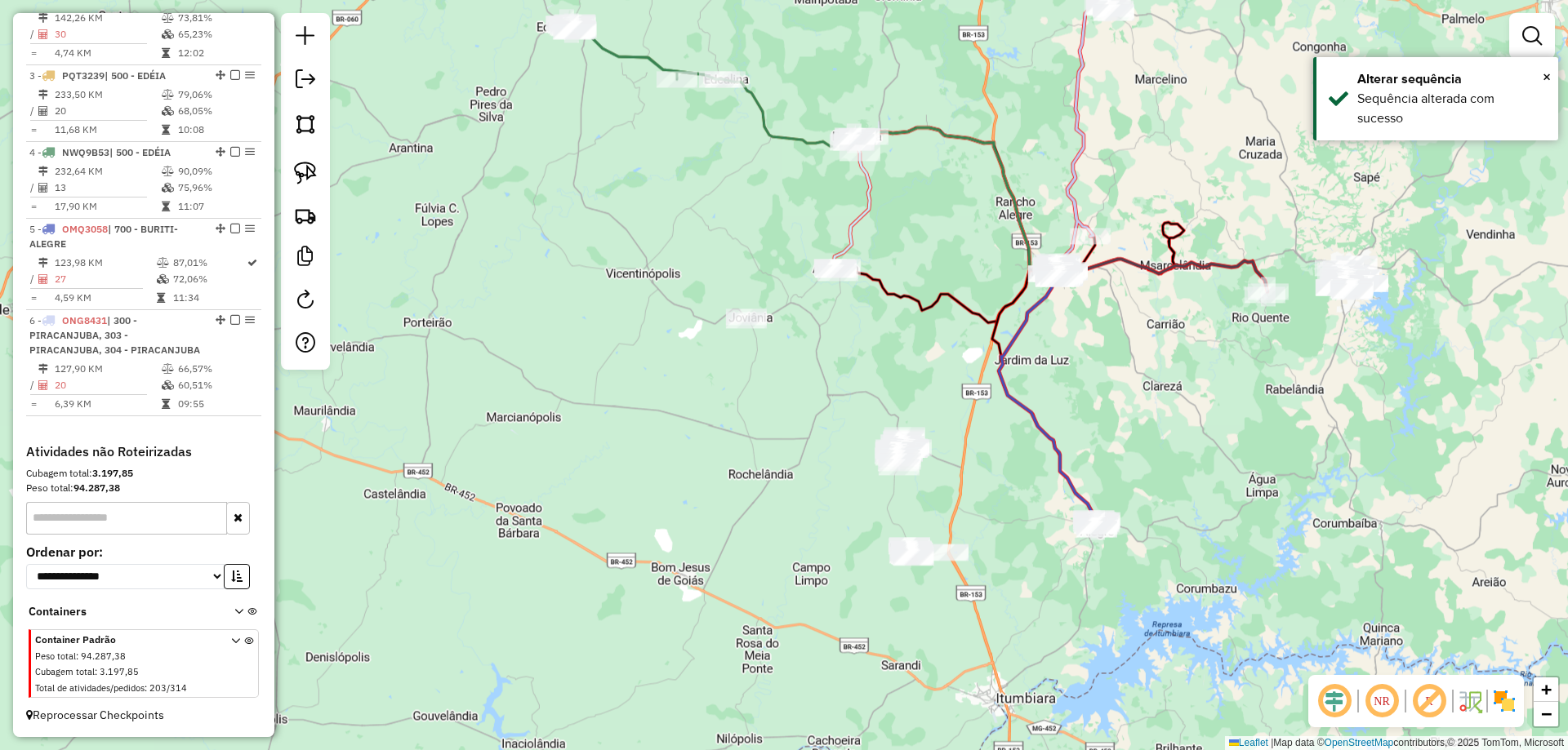
drag, startPoint x: 1007, startPoint y: 361, endPoint x: 754, endPoint y: 432, distance: 262.8
click at [743, 439] on div "Janela de atendimento Grade de atendimento Capacidade Transportadoras Veículos …" at bounding box center [784, 375] width 1568 height 750
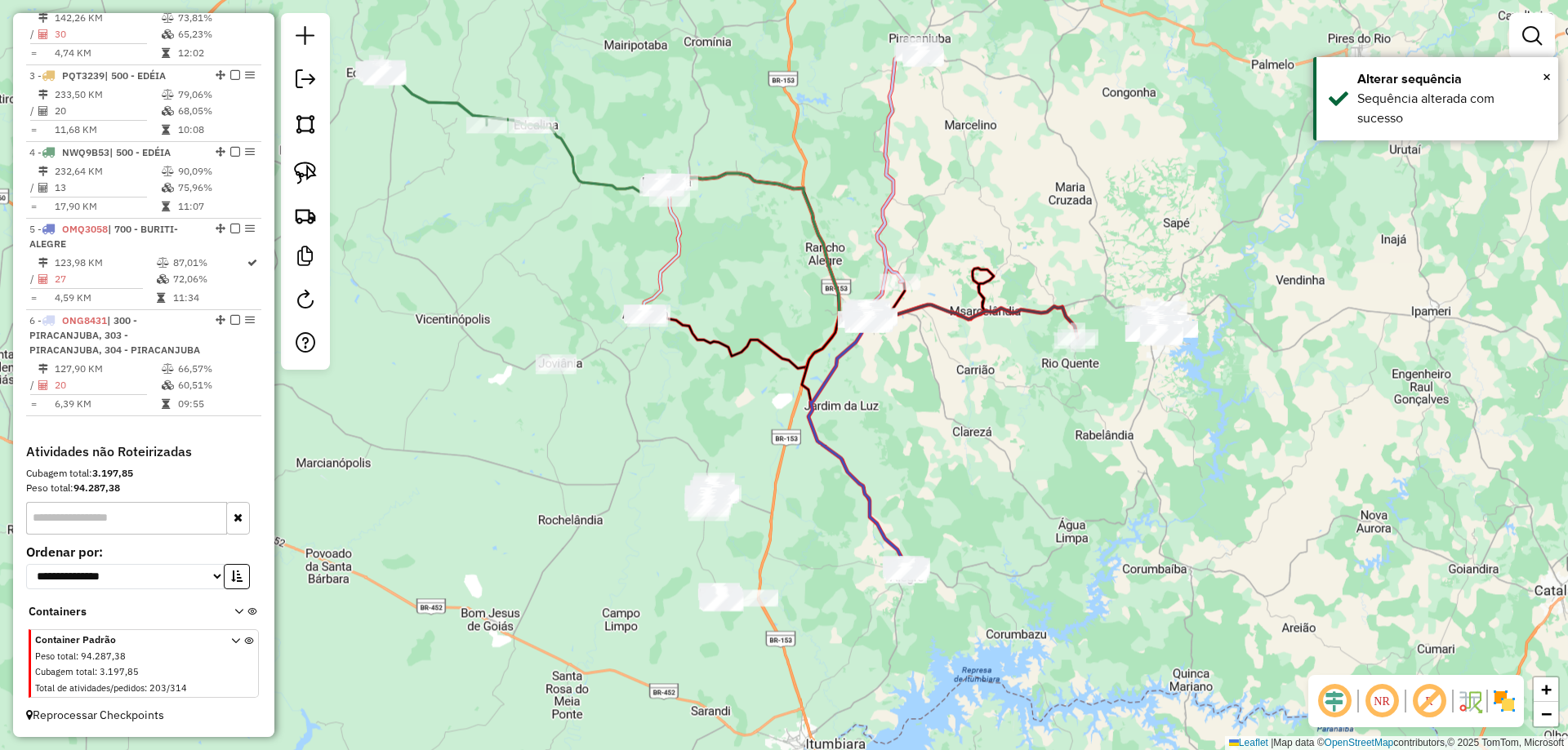
click at [941, 408] on div "Janela de atendimento Grade de atendimento Capacidade Transportadoras Veículos …" at bounding box center [784, 375] width 1568 height 750
drag, startPoint x: 1002, startPoint y: 399, endPoint x: 892, endPoint y: 426, distance: 113.3
click at [858, 442] on div "Janela de atendimento Grade de atendimento Capacidade Transportadoras Veículos …" at bounding box center [784, 375] width 1568 height 750
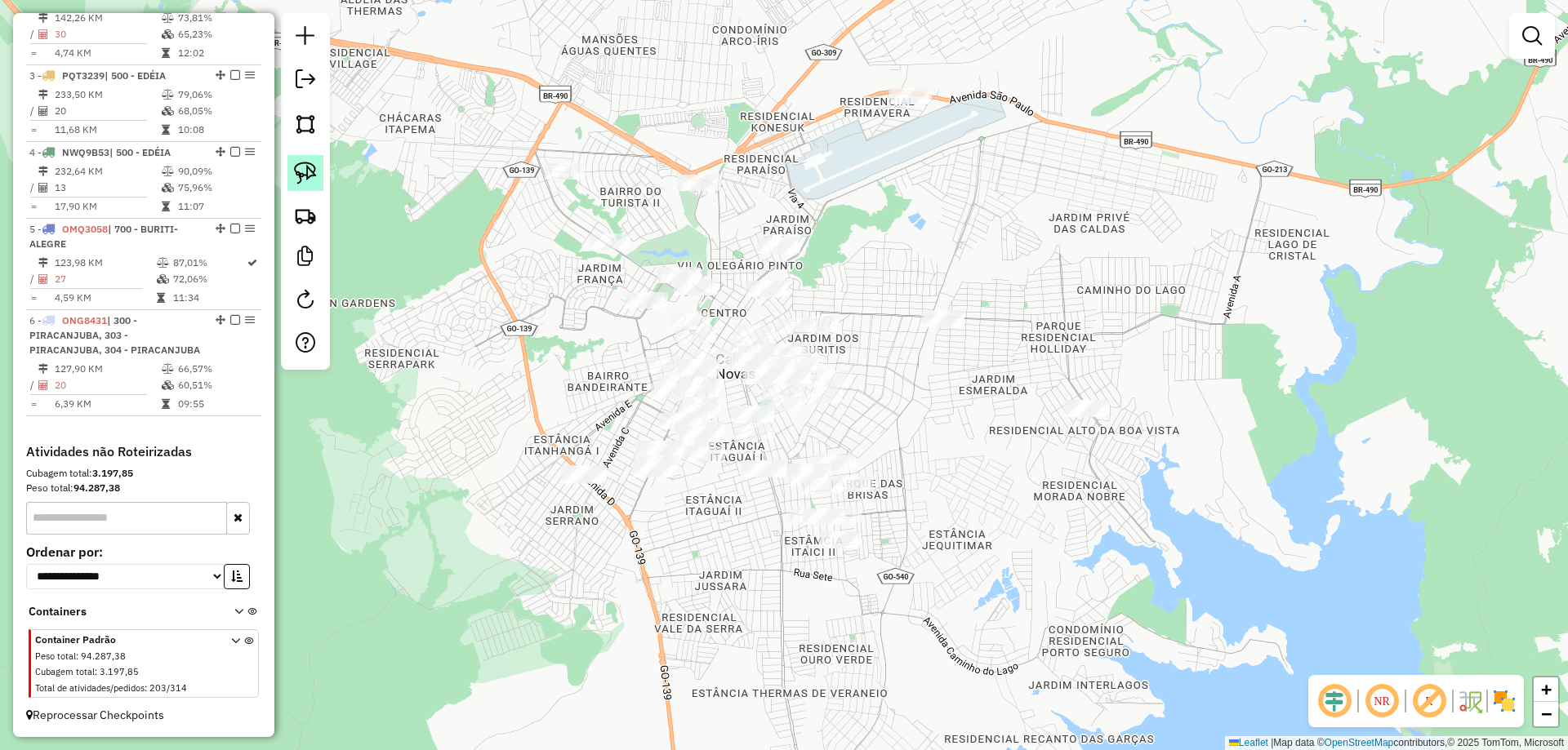
click at [323, 173] on link at bounding box center [305, 172] width 36 height 36
drag, startPoint x: 1057, startPoint y: 96, endPoint x: 1060, endPoint y: 191, distance: 95.0
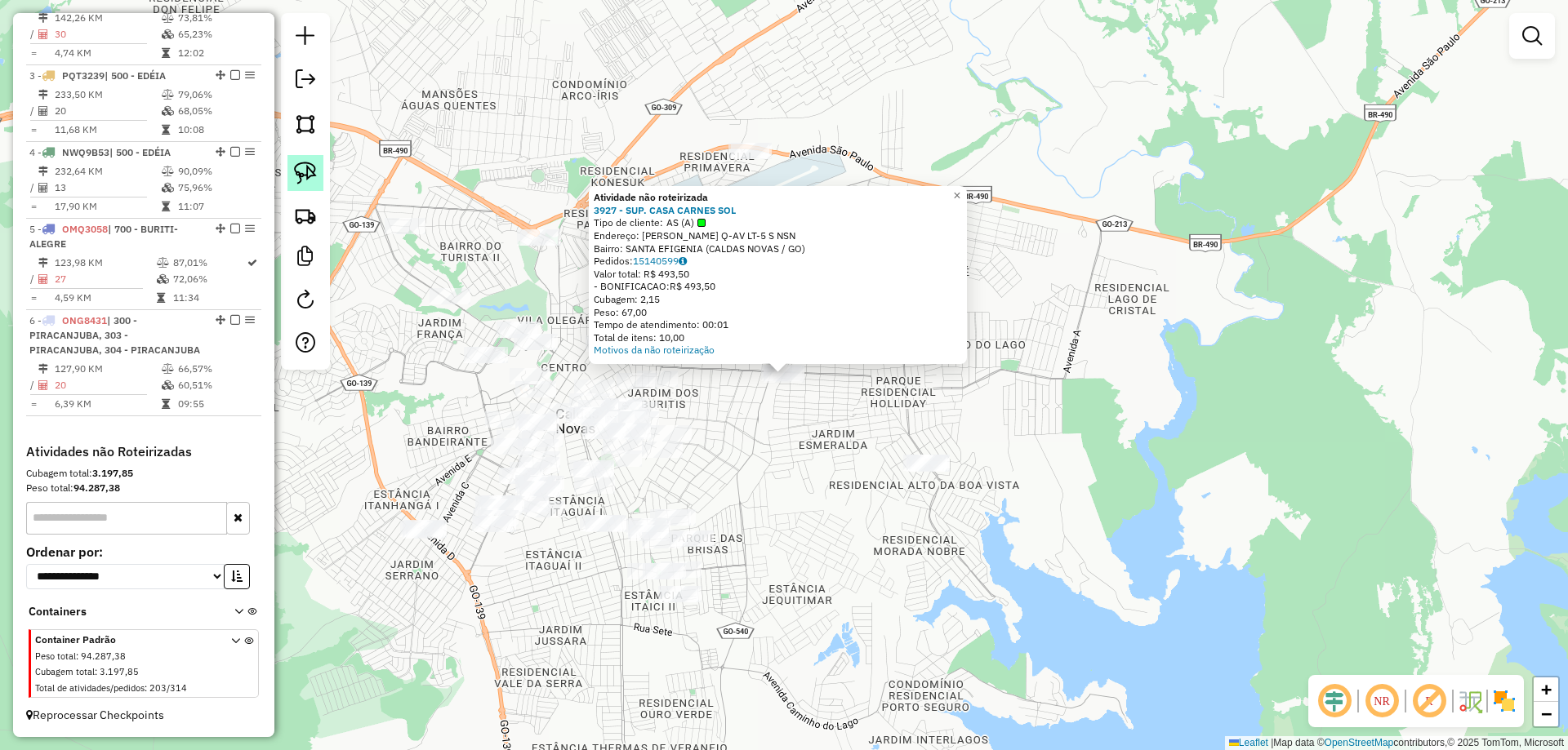
click at [305, 166] on img at bounding box center [305, 172] width 23 height 23
drag, startPoint x: 785, startPoint y: 416, endPoint x: 716, endPoint y: 371, distance: 82.4
click at [843, 469] on div "Atividade não roteirizada 3927 - SUP. CASA CARNES SOL Tipo de cliente: AS (A) E…" at bounding box center [784, 375] width 1568 height 750
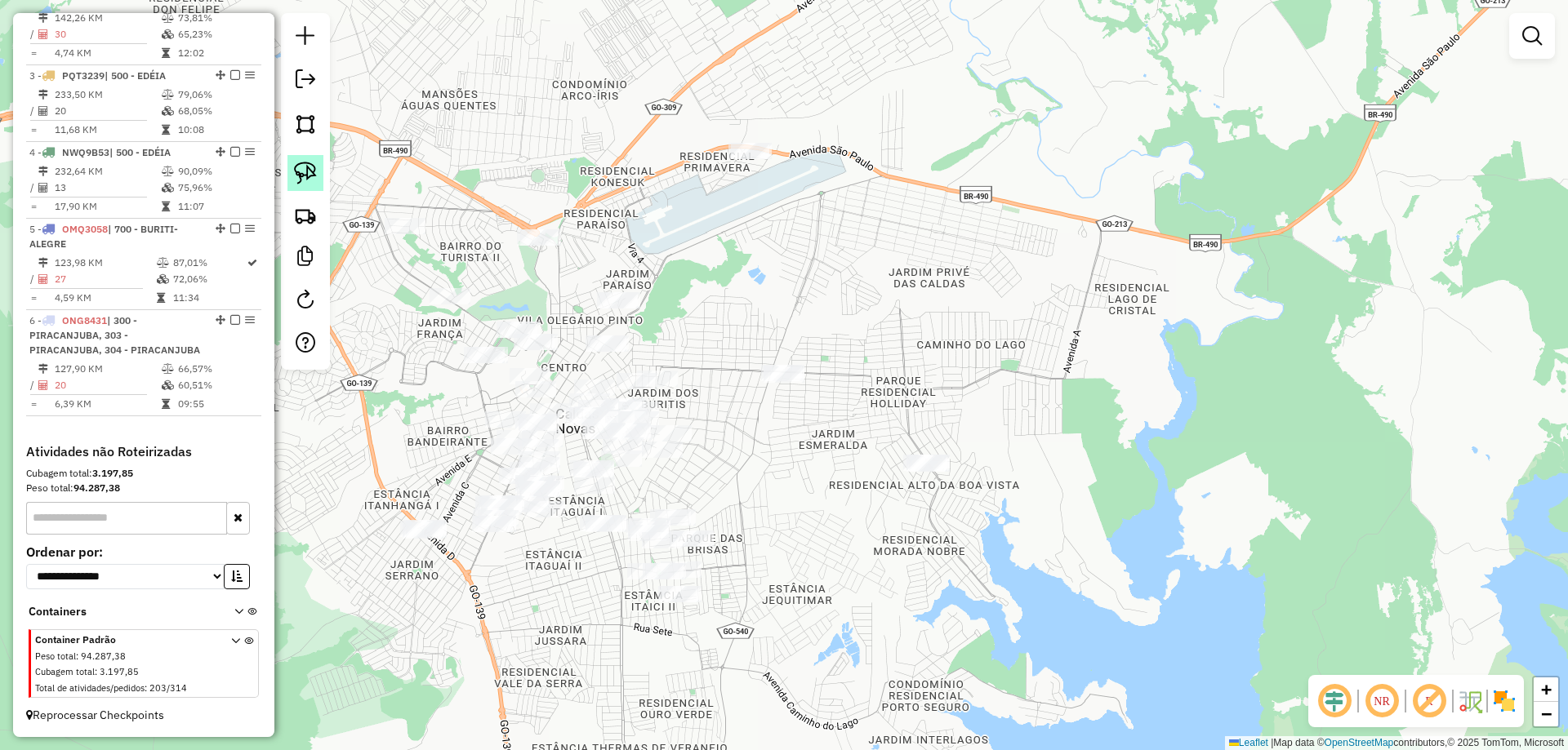
click at [297, 161] on link at bounding box center [305, 172] width 36 height 36
drag, startPoint x: 883, startPoint y: 440, endPoint x: 1022, endPoint y: 519, distance: 159.9
click at [313, 182] on img at bounding box center [305, 172] width 23 height 23
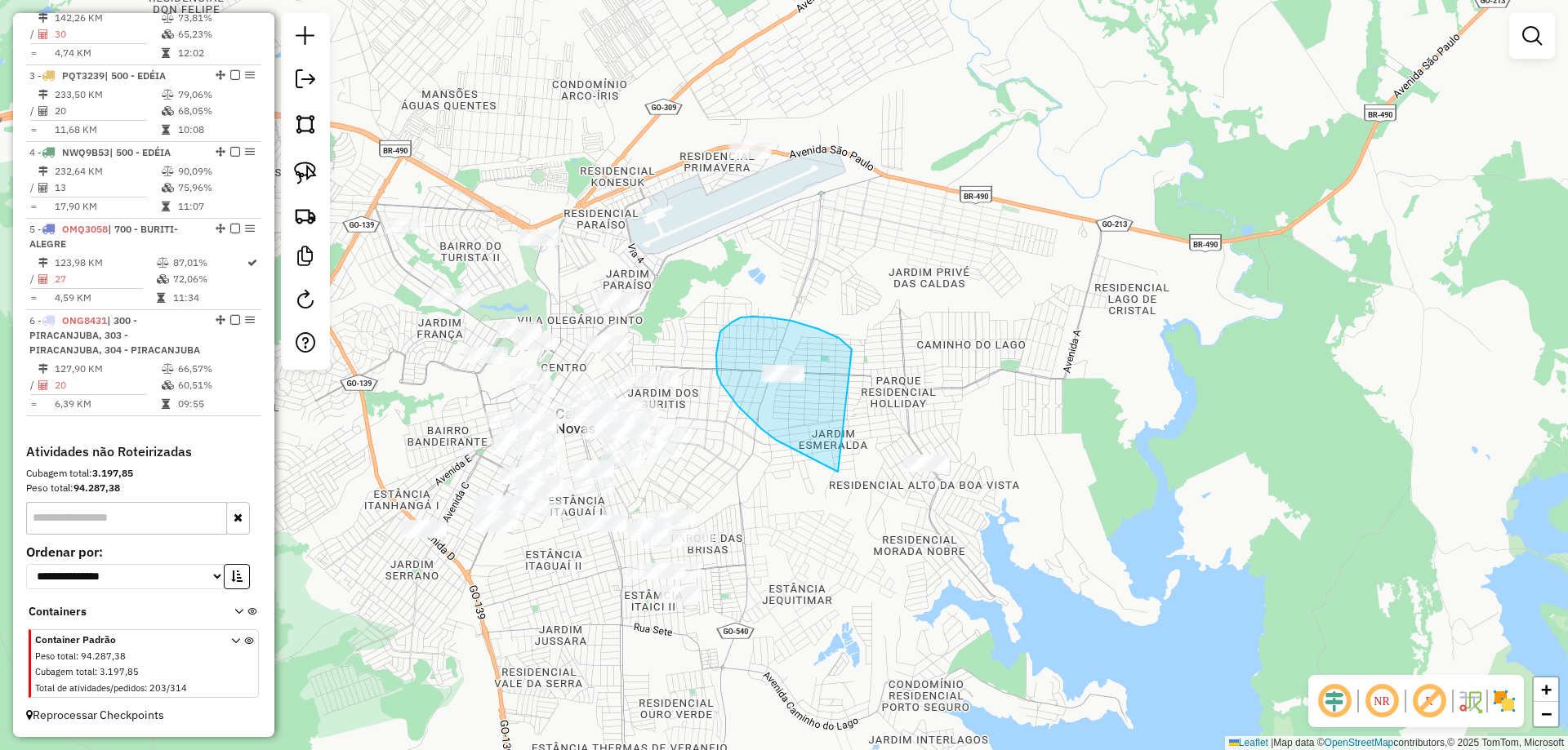
drag, startPoint x: 852, startPoint y: 349, endPoint x: 1480, endPoint y: 509, distance: 648.1
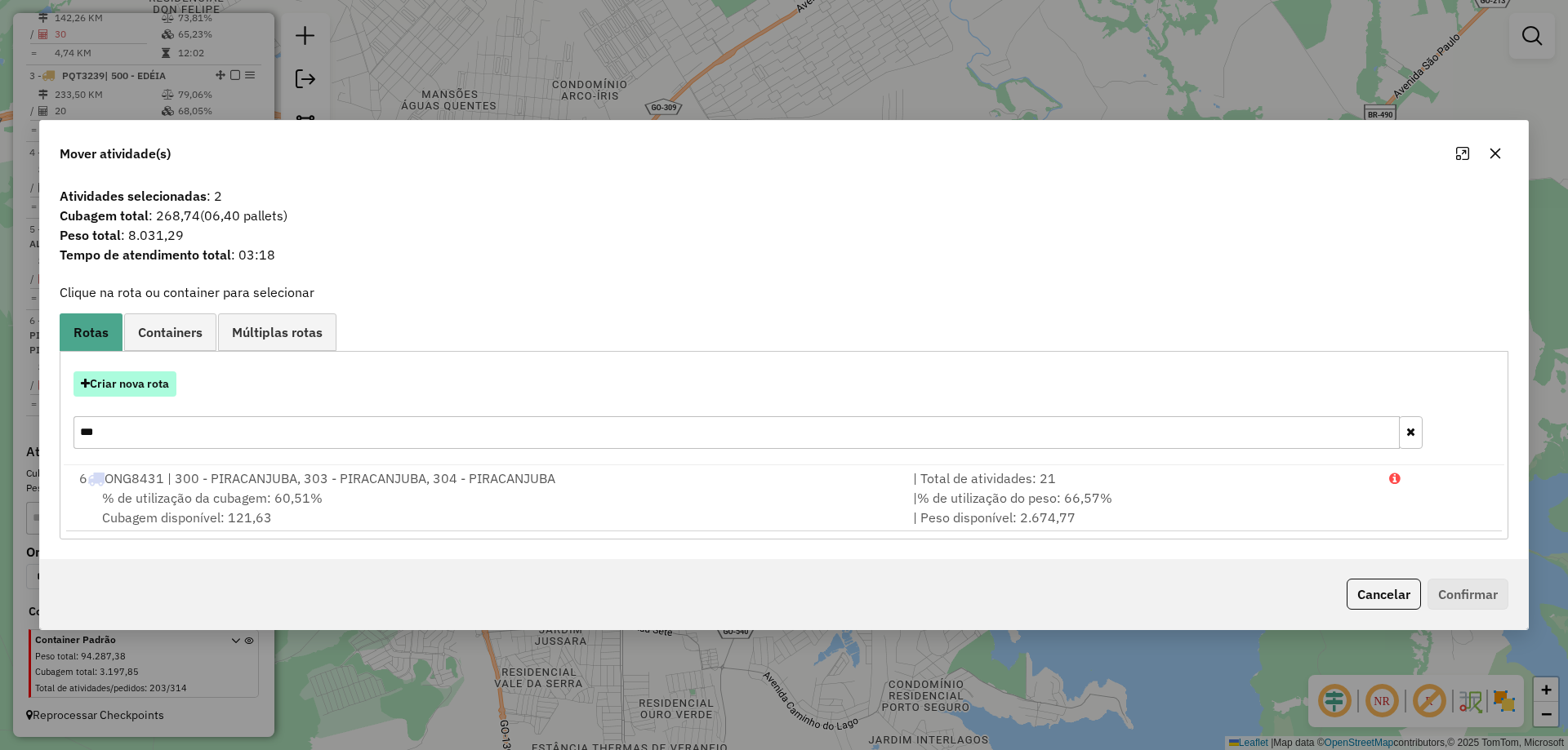
click at [152, 385] on button "Criar nova rota" at bounding box center [125, 384] width 103 height 26
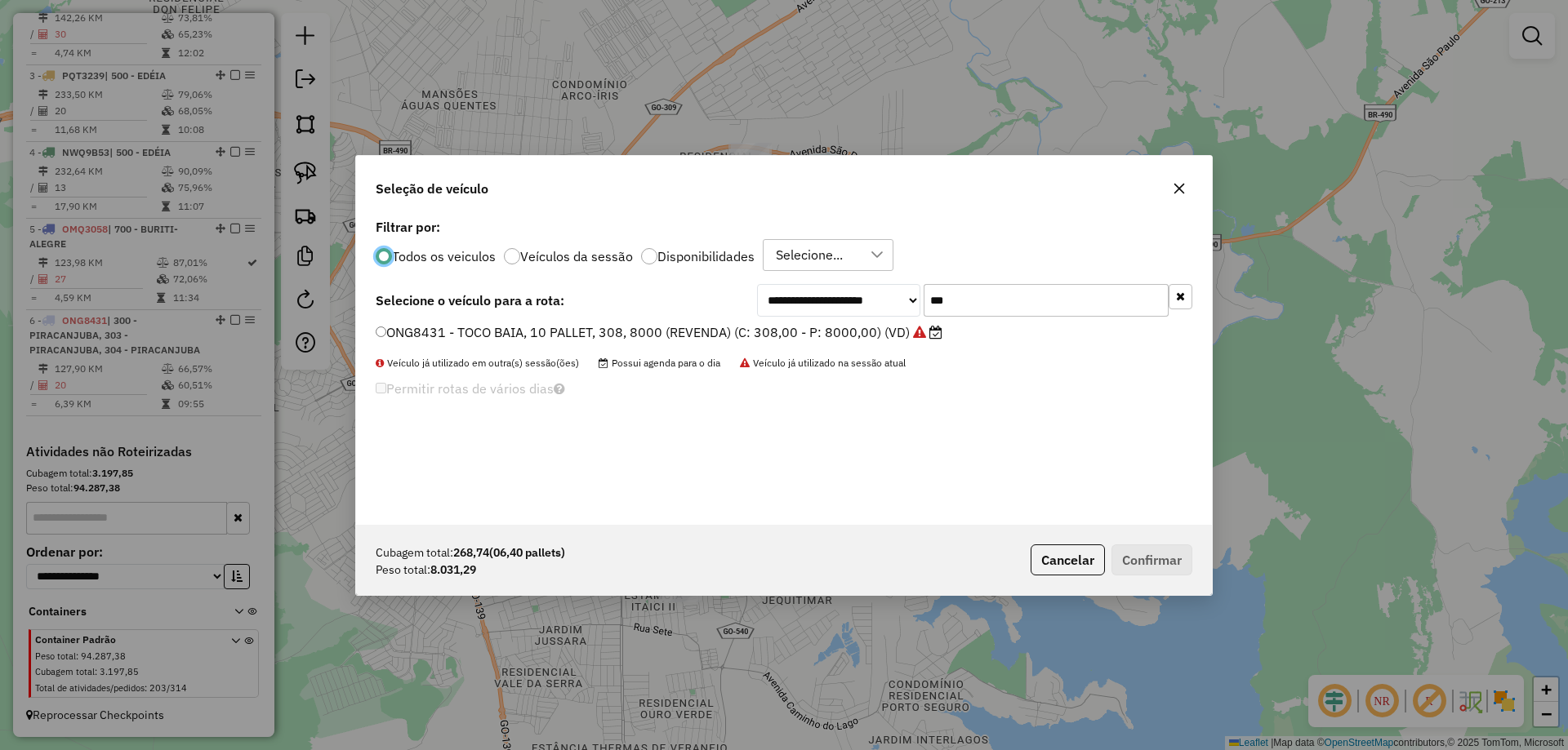
scroll to position [9, 5]
drag, startPoint x: 937, startPoint y: 315, endPoint x: 843, endPoint y: 341, distance: 97.5
click at [847, 339] on div "**********" at bounding box center [784, 370] width 856 height 310
type input "****"
click at [843, 341] on label "NKV4I87 - TOCO BAIA, 10 PALLET, 336, 8840 (REVENDA) (C: 336,00 - P: 8840,00) (V…" at bounding box center [649, 332] width 546 height 19
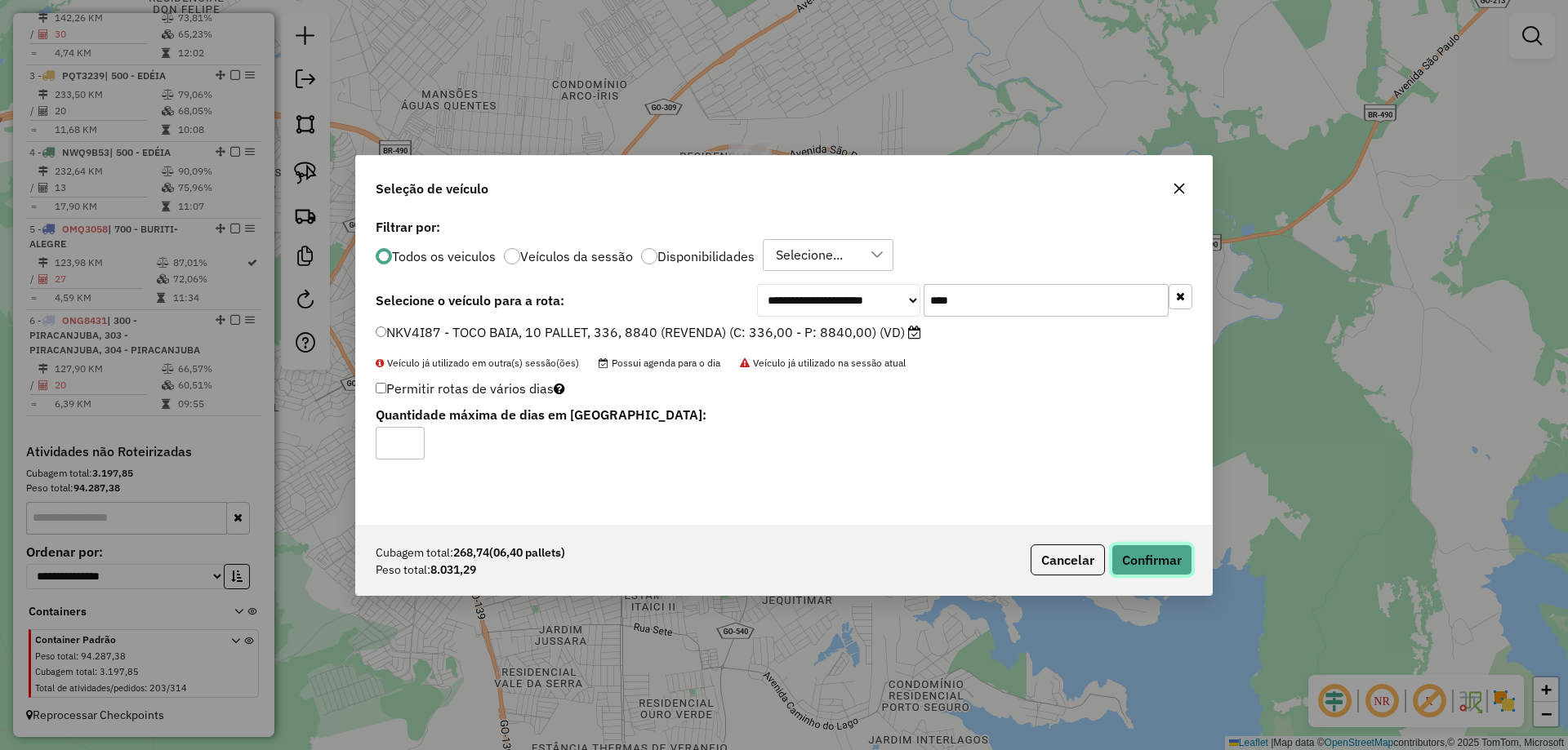
click at [1152, 562] on button "Confirmar" at bounding box center [1152, 560] width 81 height 31
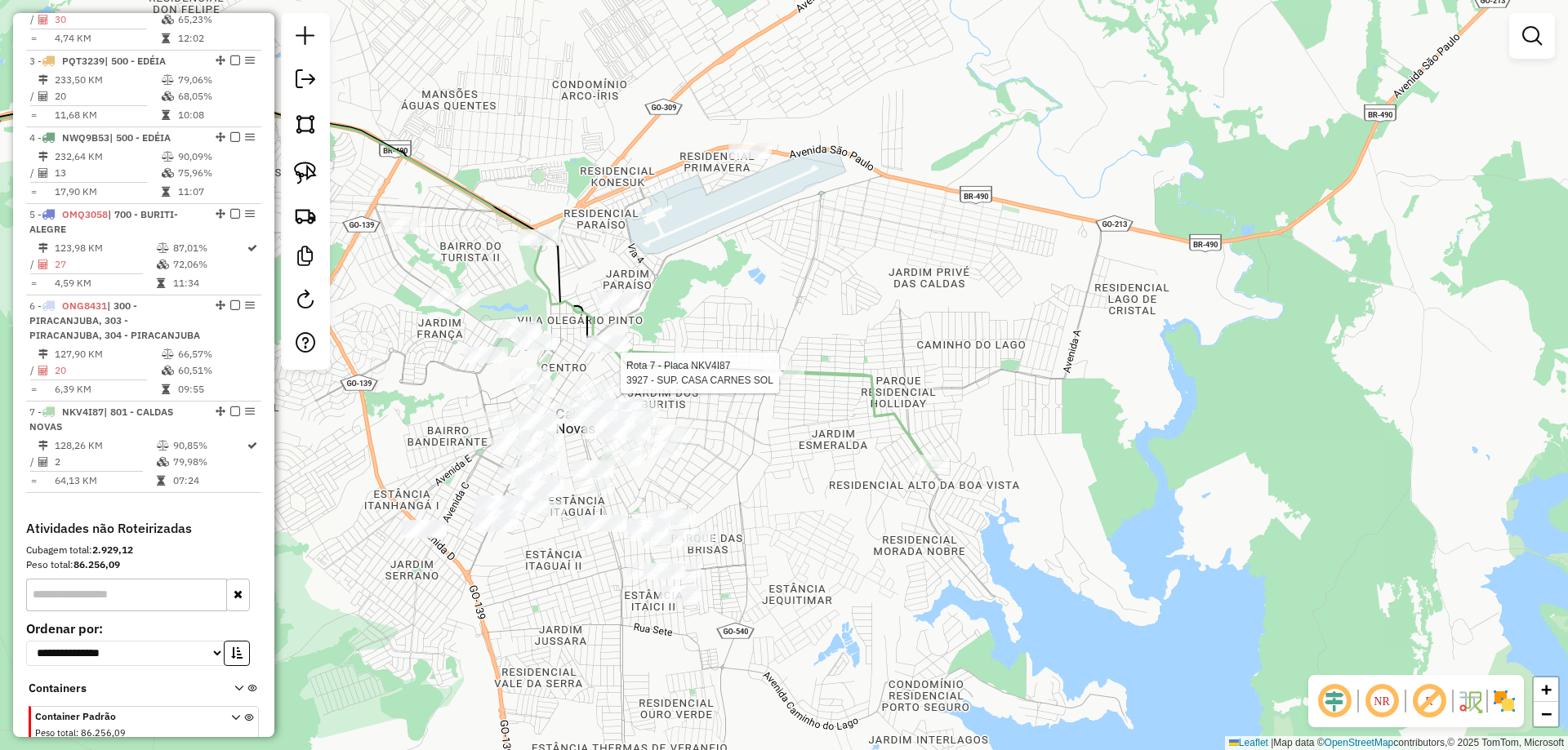
select select "*********"
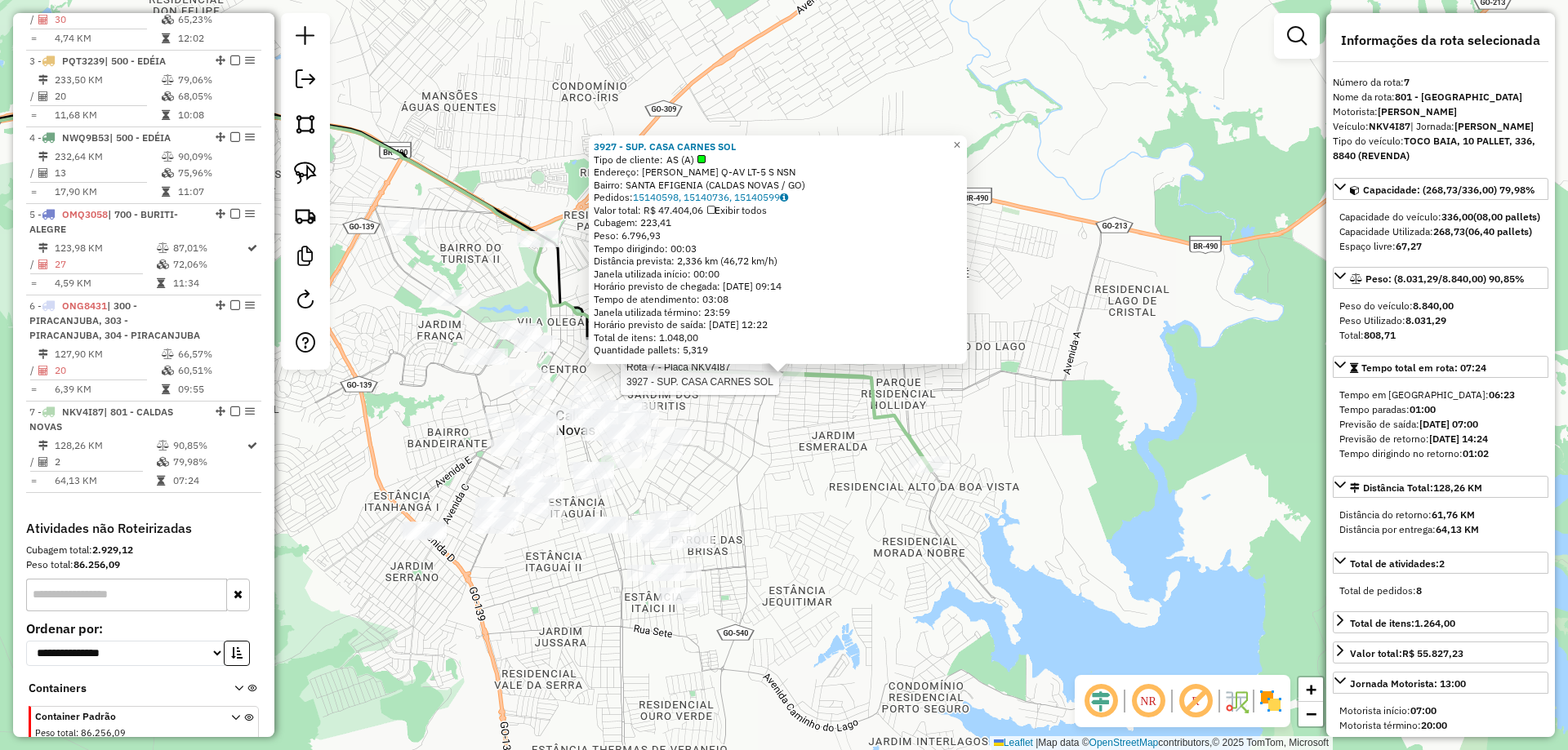
scroll to position [849, 0]
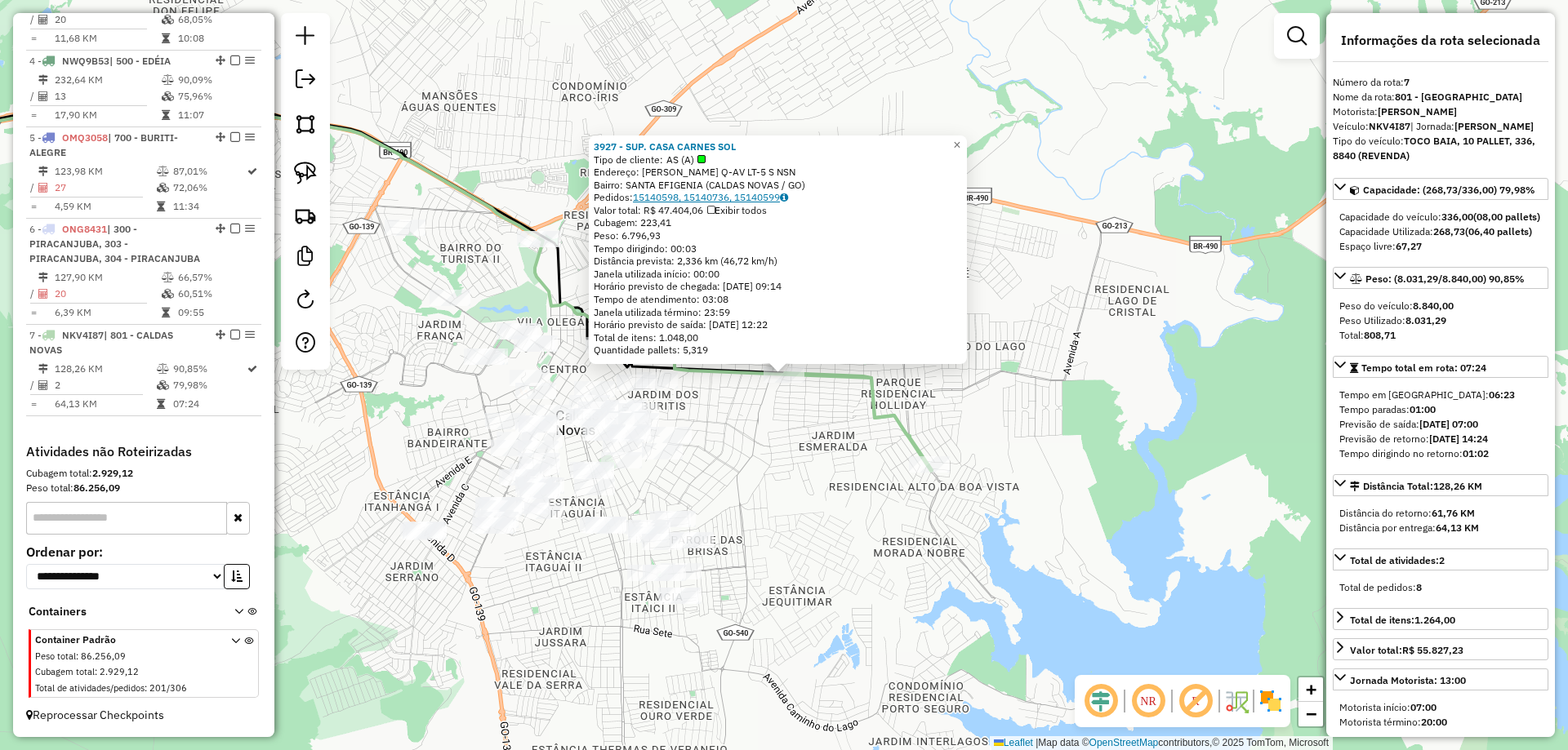
click at [703, 199] on link "15140598, 15140736, 15140599" at bounding box center [711, 196] width 155 height 12
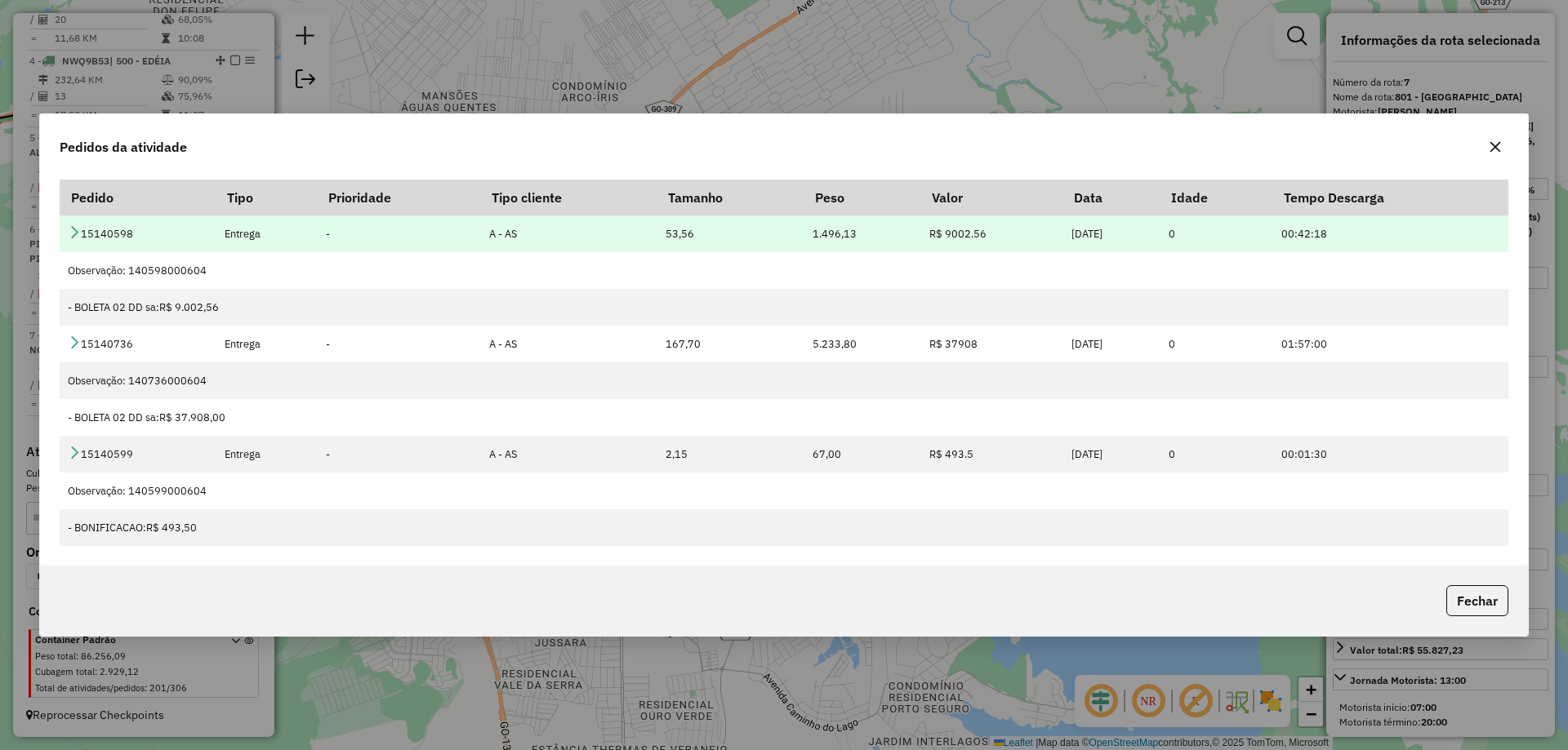
click at [70, 235] on icon at bounding box center [74, 232] width 13 height 13
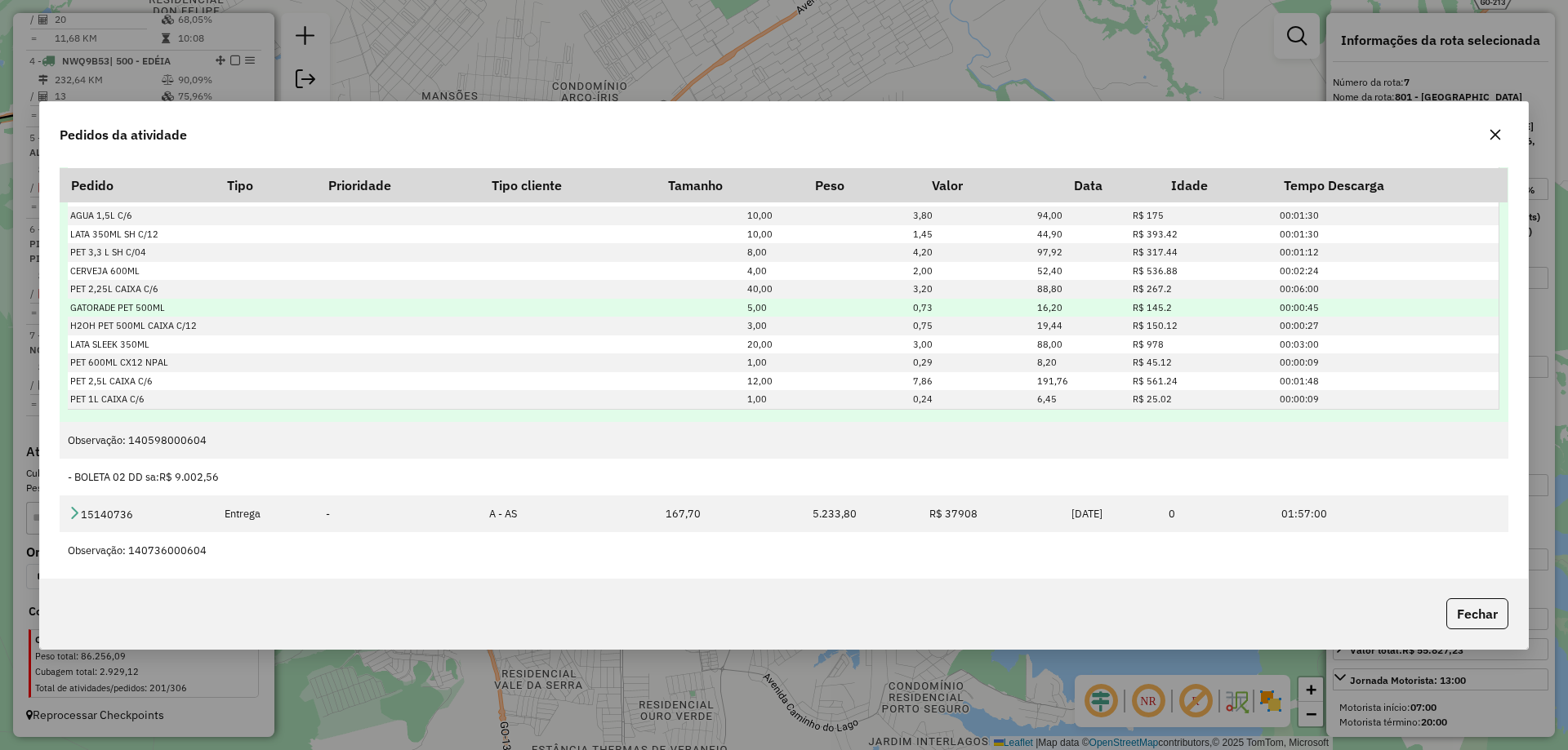
scroll to position [299, 0]
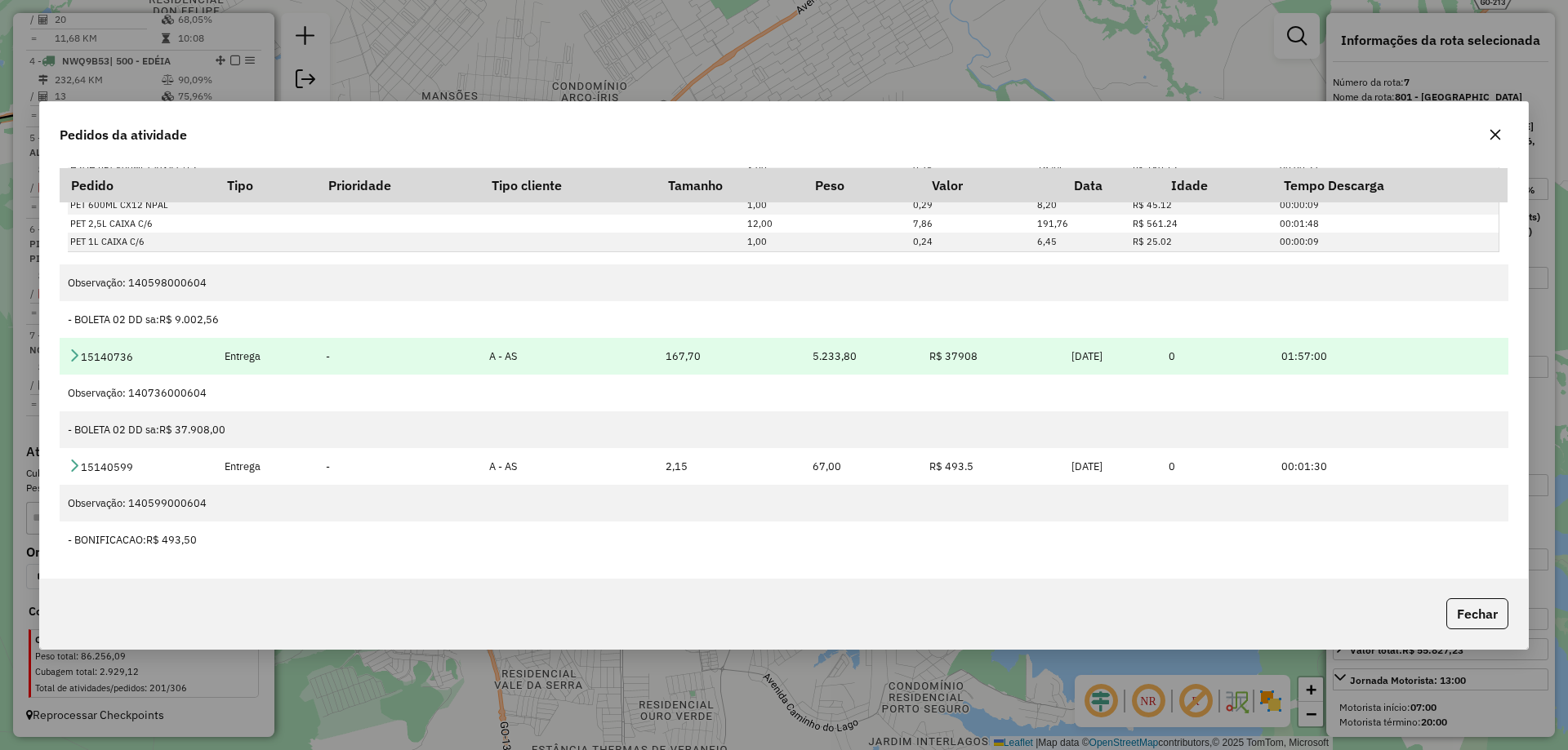
click at [79, 357] on icon at bounding box center [74, 355] width 13 height 13
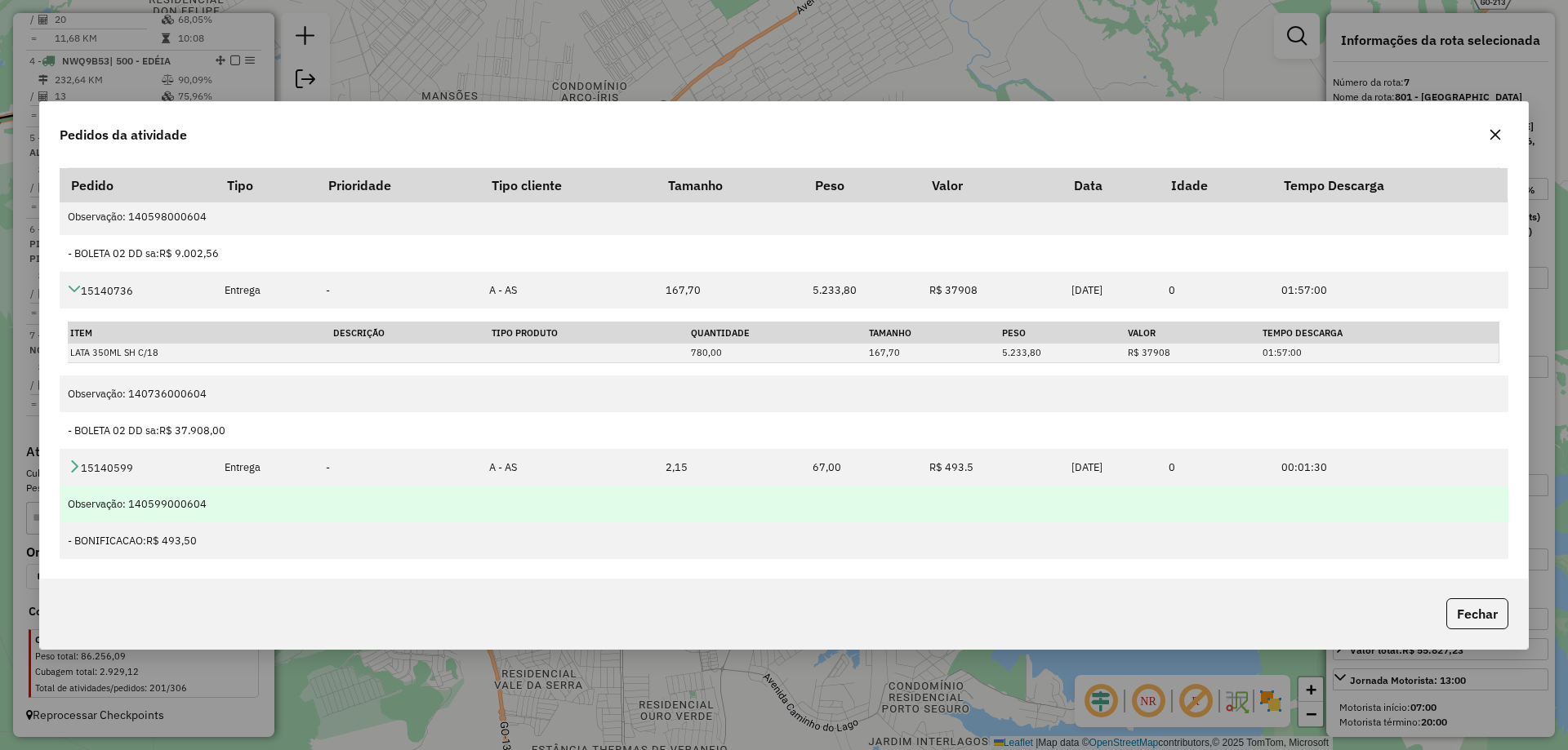
scroll to position [366, 0]
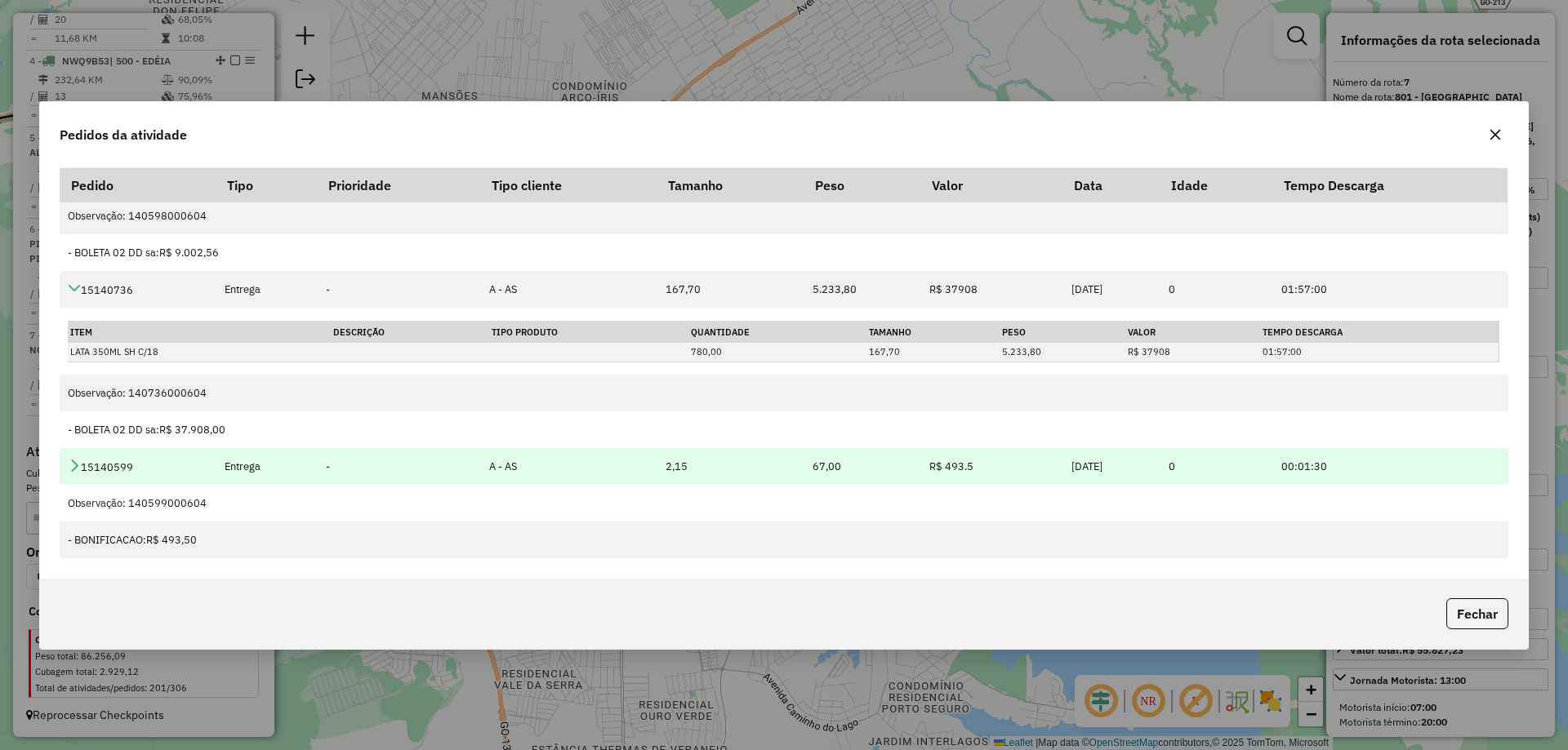
click at [73, 459] on icon at bounding box center [74, 465] width 13 height 13
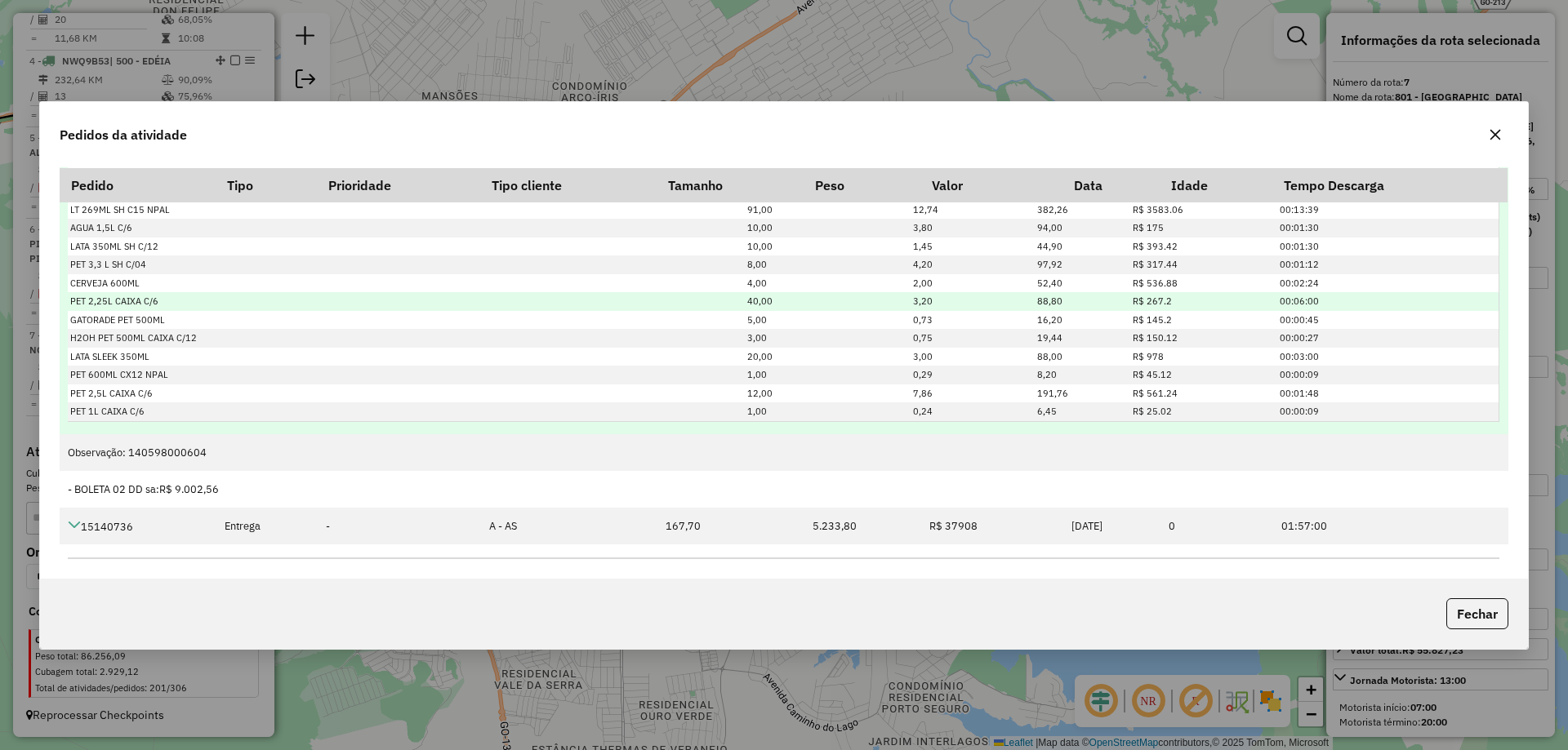
scroll to position [0, 0]
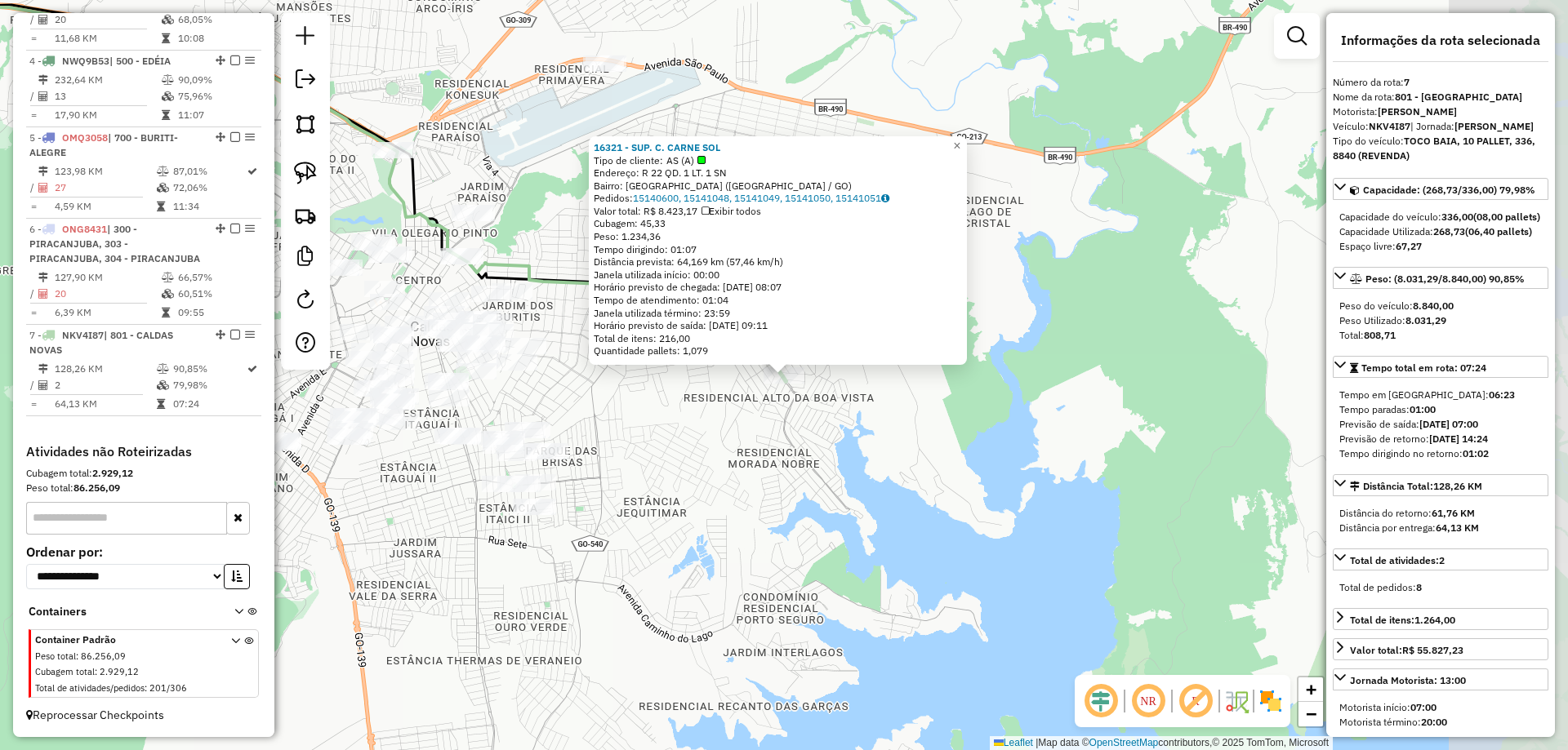
click at [836, 442] on div "16321 - SUP. C. CARNE SOL Tipo de cliente: AS (A) Endereço: R 22 QD. 1 LT. 1 SN…" at bounding box center [784, 375] width 1568 height 750
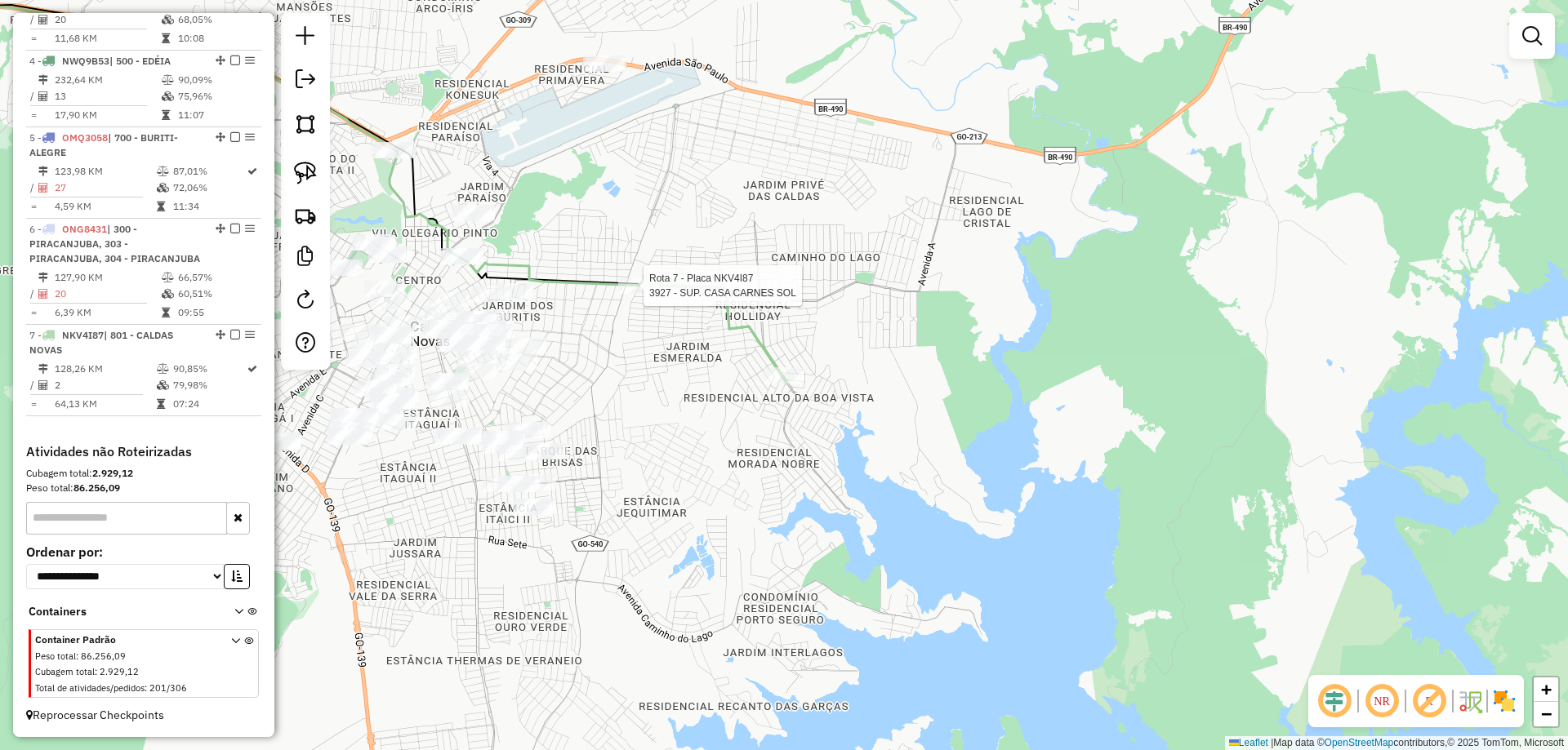
select select "*********"
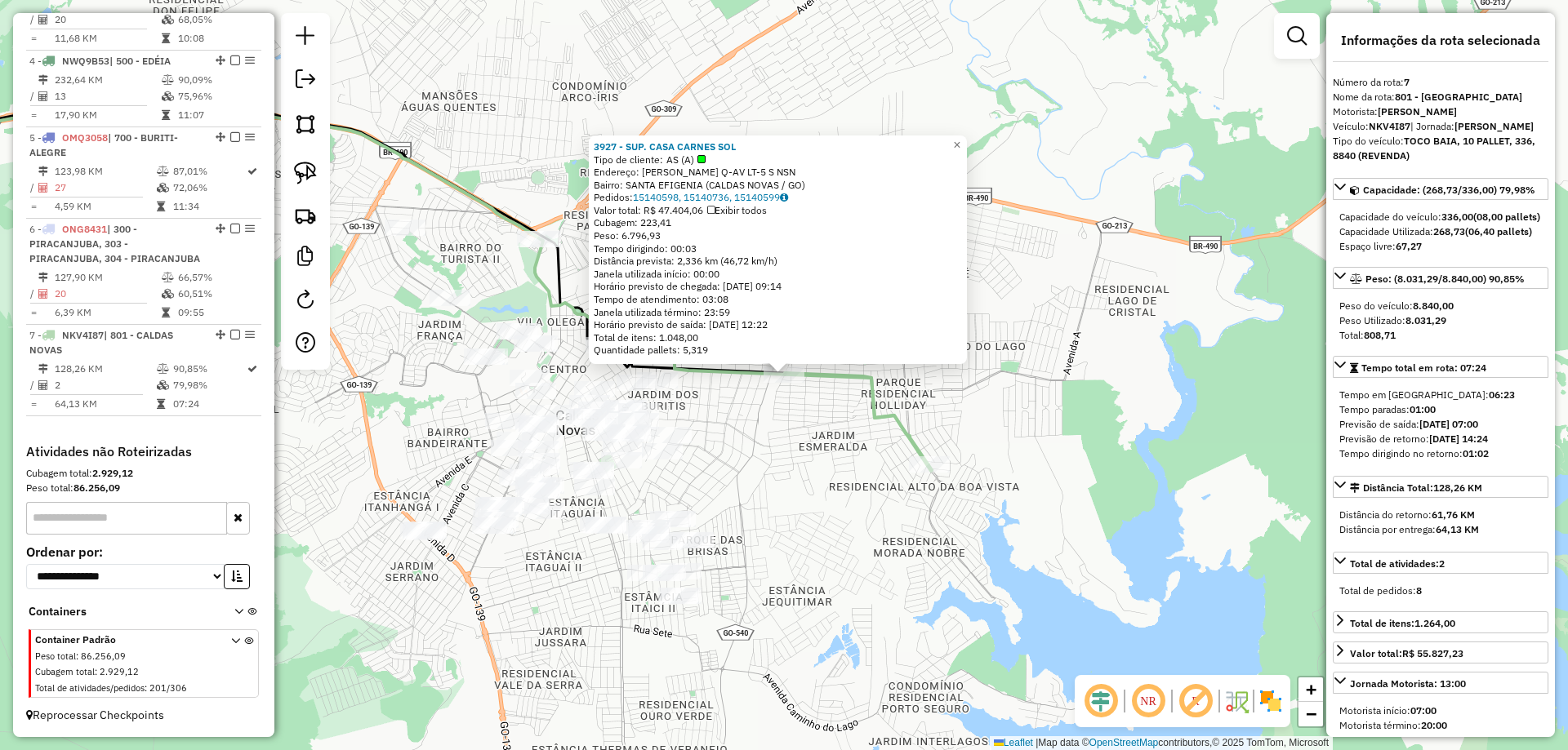
click at [810, 420] on div "Rota 7 - Placa NKV4I87 3927 - SUP. CASA CARNES SOL 3927 - SUP. CASA CARNES SOL …" at bounding box center [784, 375] width 1568 height 750
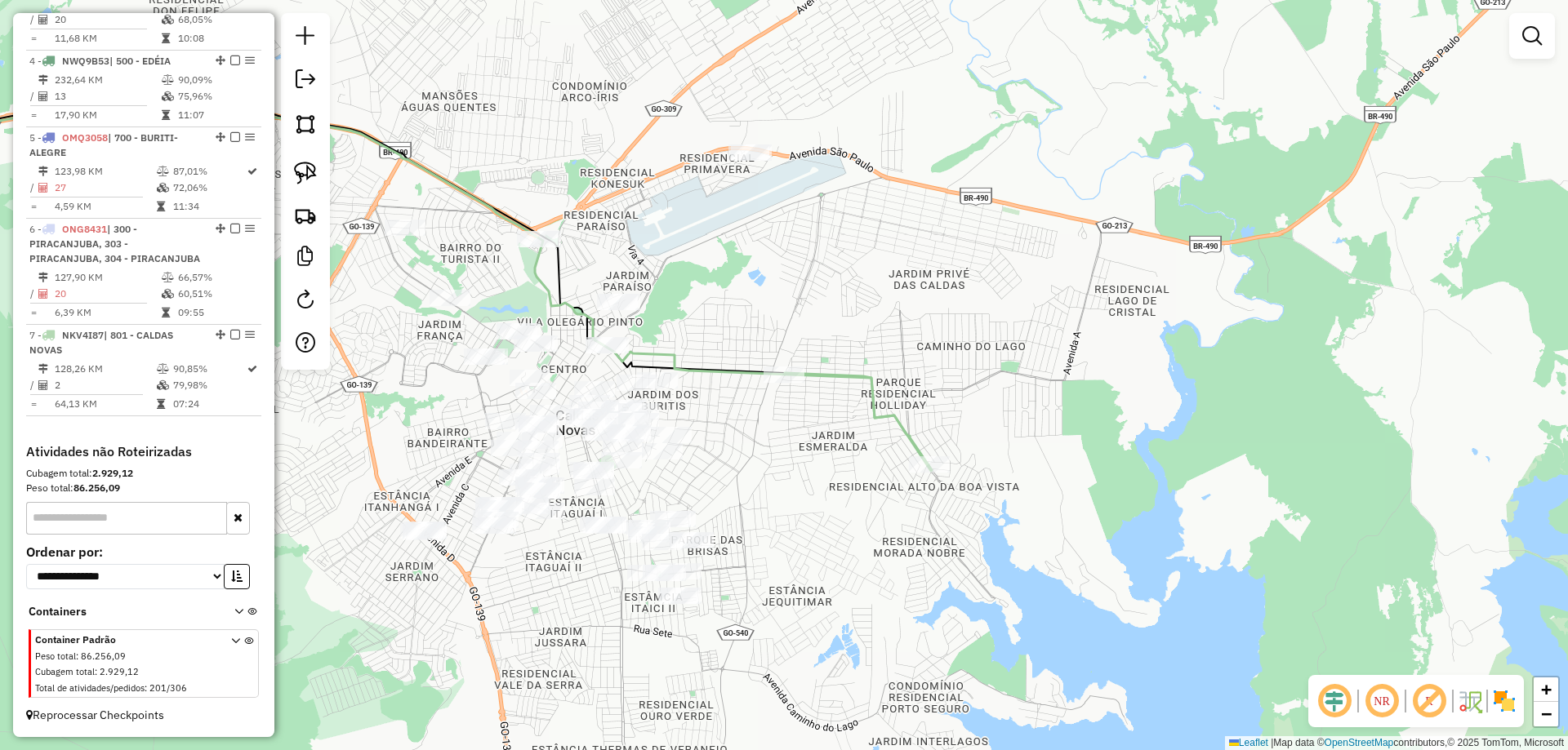
click at [858, 383] on icon at bounding box center [857, 419] width 144 height 92
select select "*********"
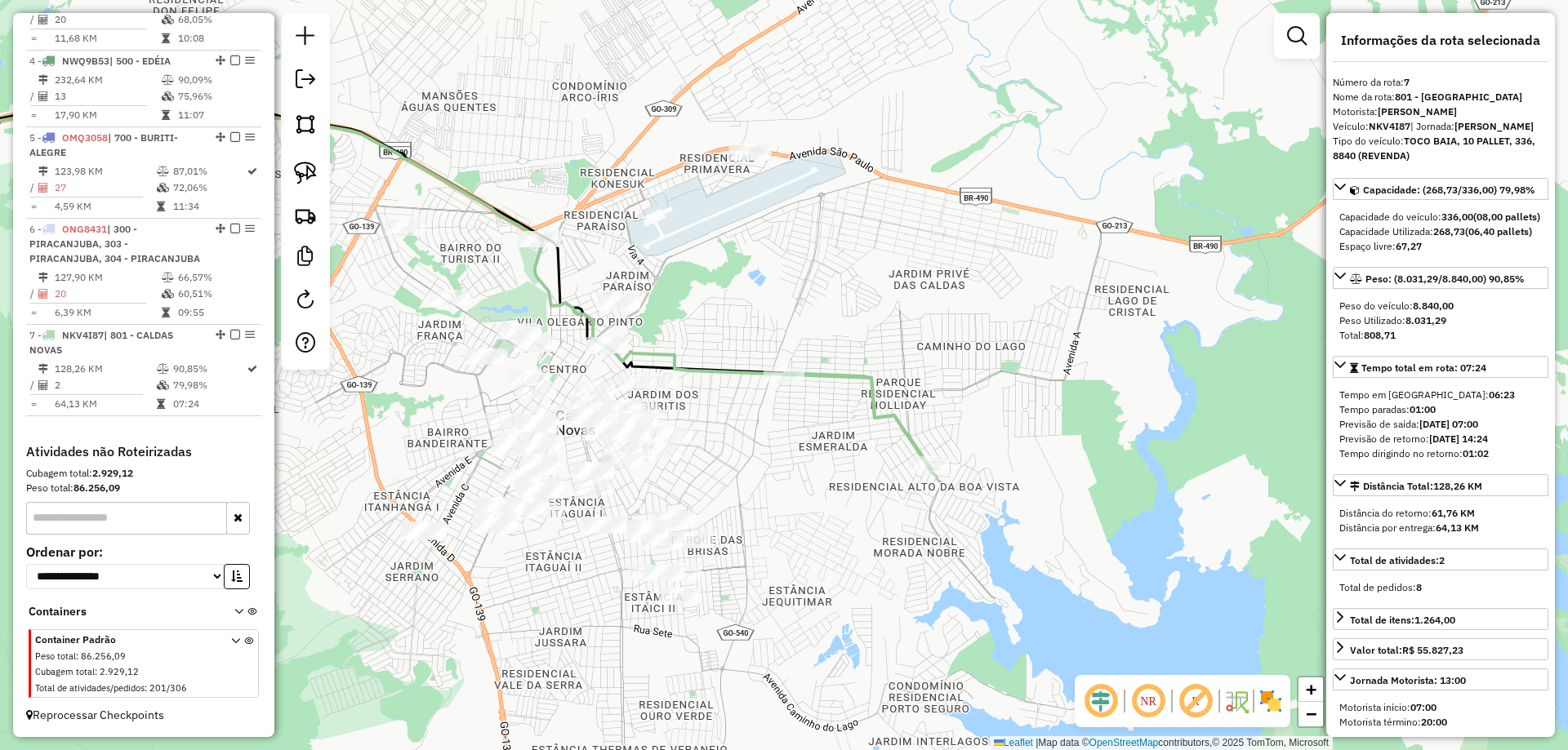
click at [1290, 349] on div "Janela de atendimento Grade de atendimento Capacidade Transportadoras Veículos …" at bounding box center [784, 375] width 1568 height 750
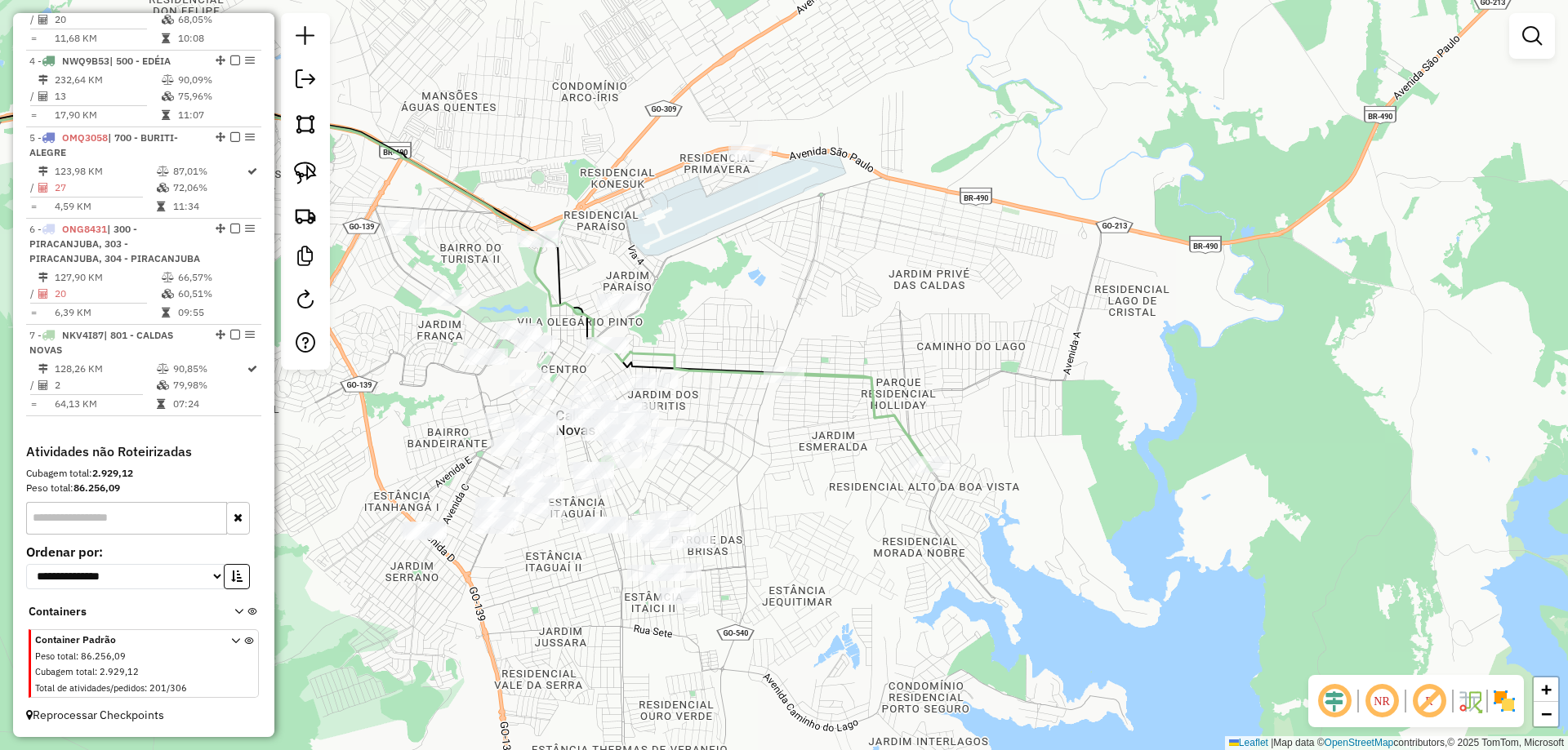
click at [821, 375] on icon at bounding box center [857, 419] width 144 height 92
select select "*********"
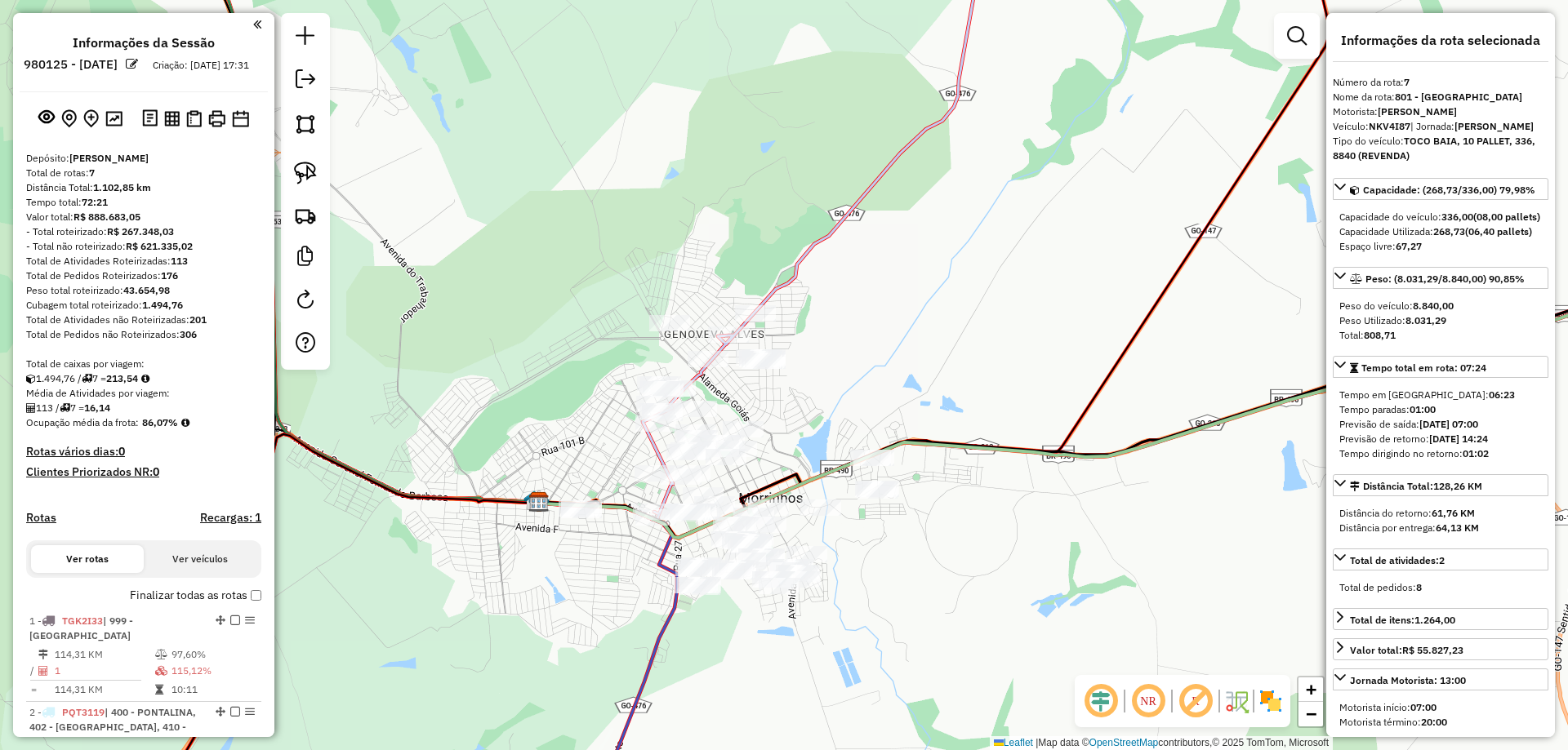
select select "*********"
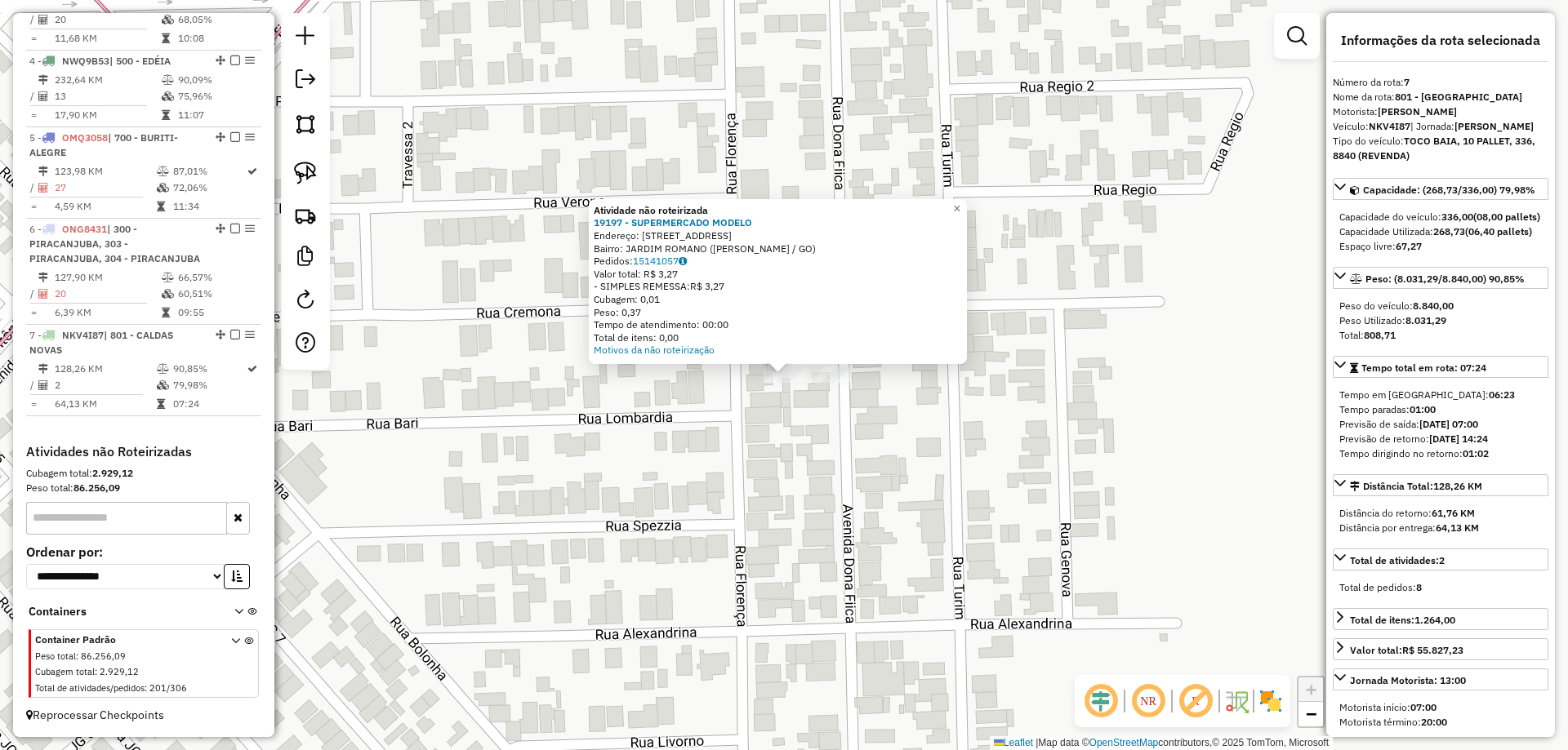
click at [802, 420] on div "Atividade não roteirizada 19197 - SUPERMERCADO MODELO Endereço: AV DONA FIICA 7…" at bounding box center [784, 375] width 1568 height 750
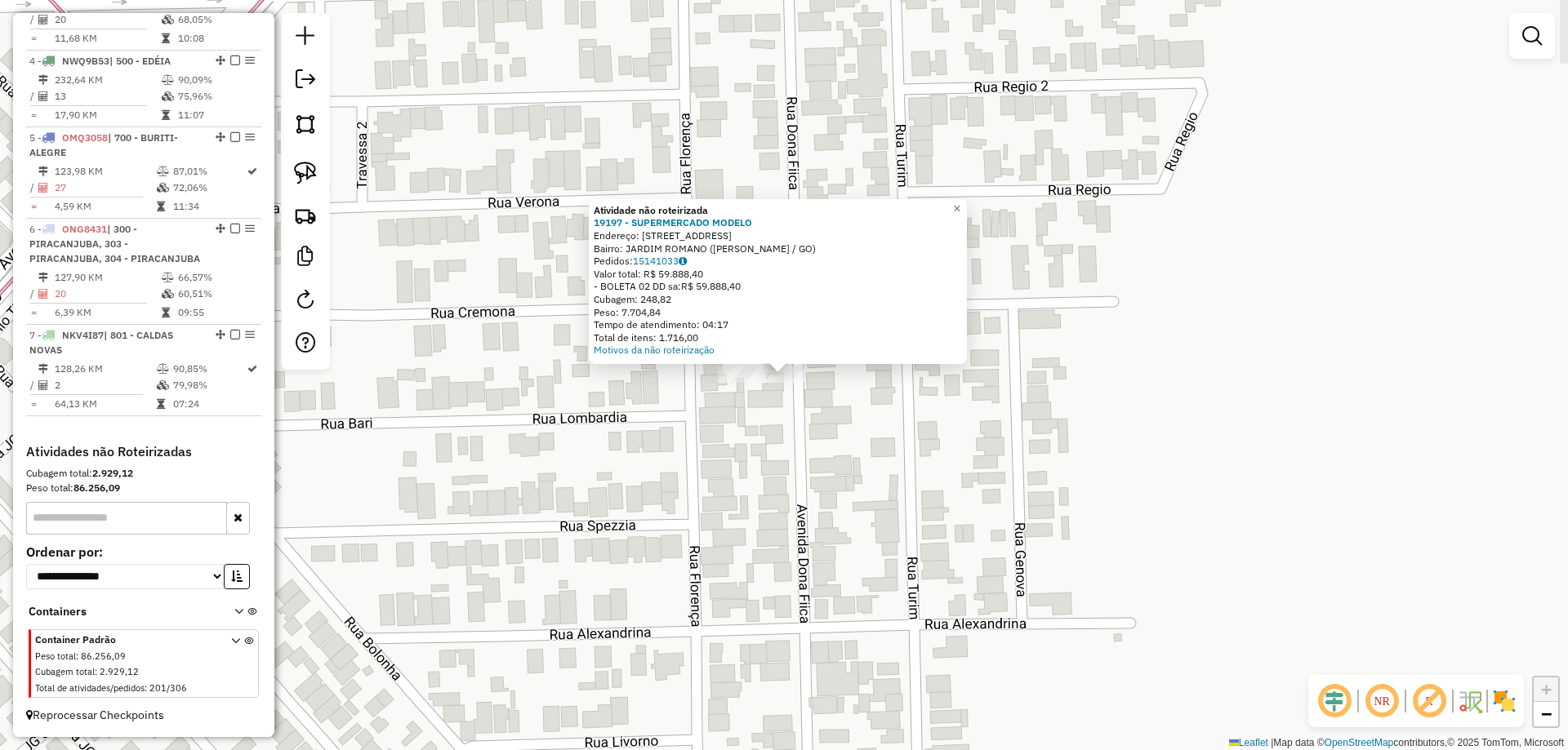
click at [823, 434] on div "Atividade não roteirizada 19197 - SUPERMERCADO MODELO Endereço: AV DONA FIICA 7…" at bounding box center [784, 375] width 1568 height 750
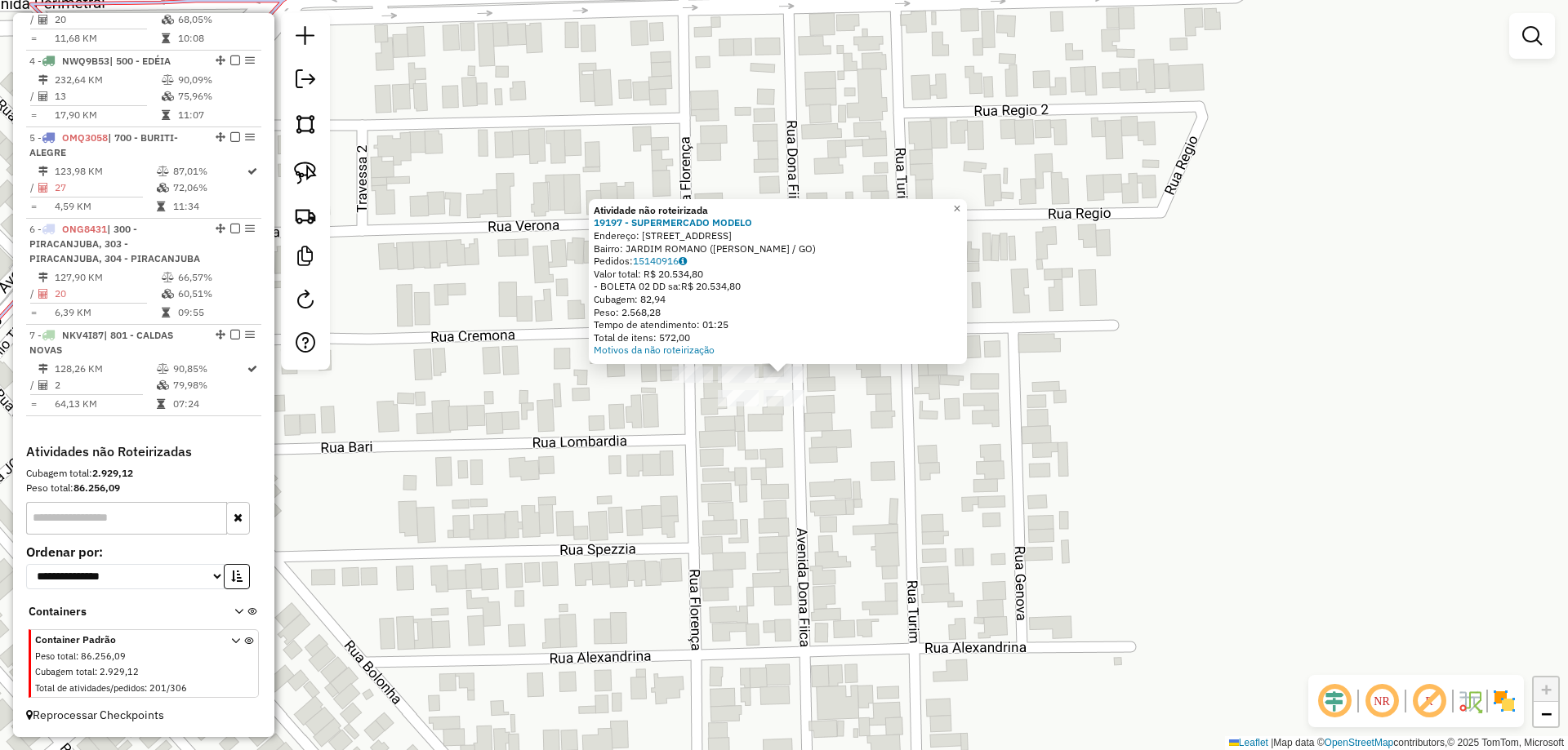
click at [822, 437] on div "Atividade não roteirizada 19197 - SUPERMERCADO MODELO Endereço: AV DONA FIICA 7…" at bounding box center [784, 375] width 1568 height 750
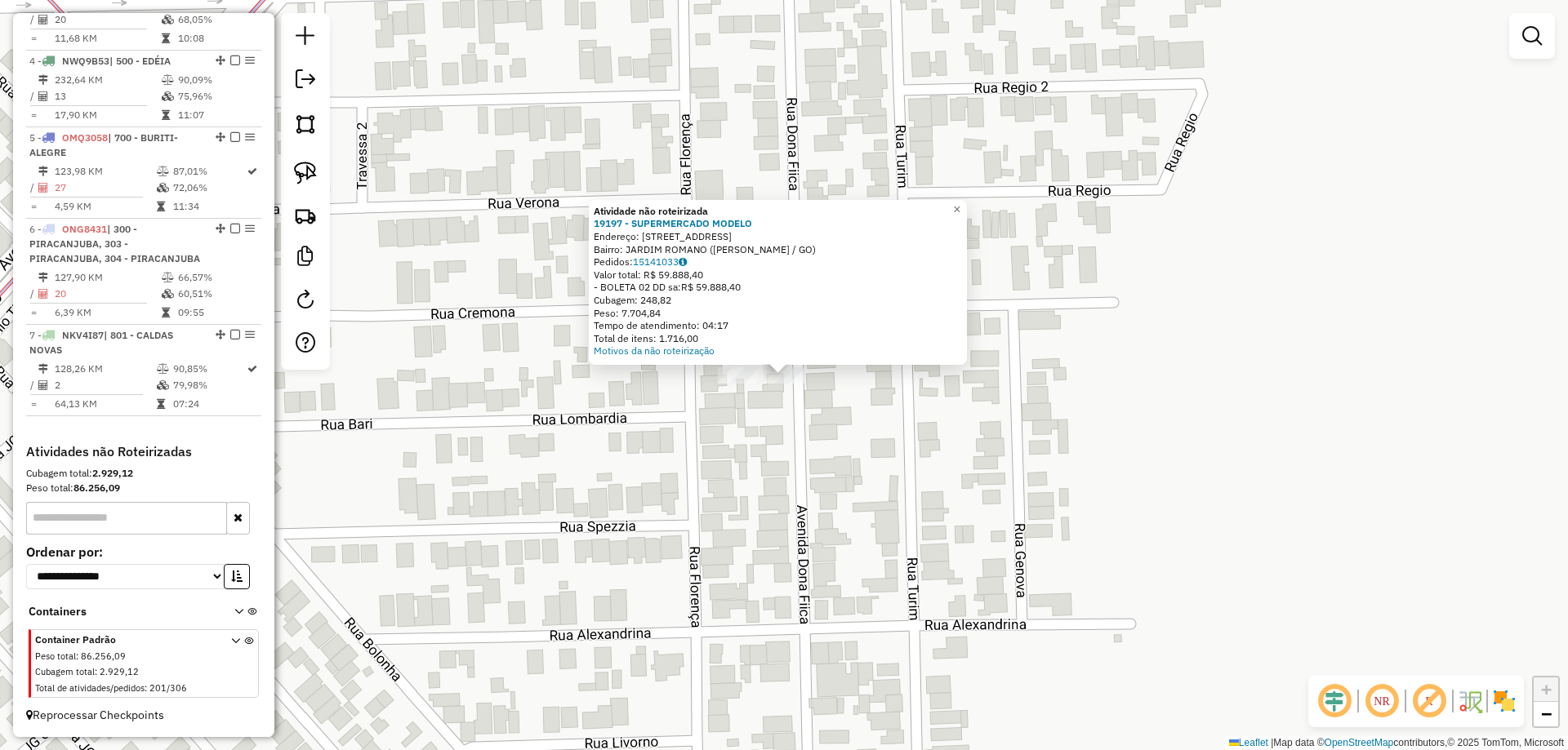
click at [803, 450] on div "Atividade não roteirizada 19197 - SUPERMERCADO MODELO Endereço: AV DONA FIICA 7…" at bounding box center [784, 375] width 1568 height 750
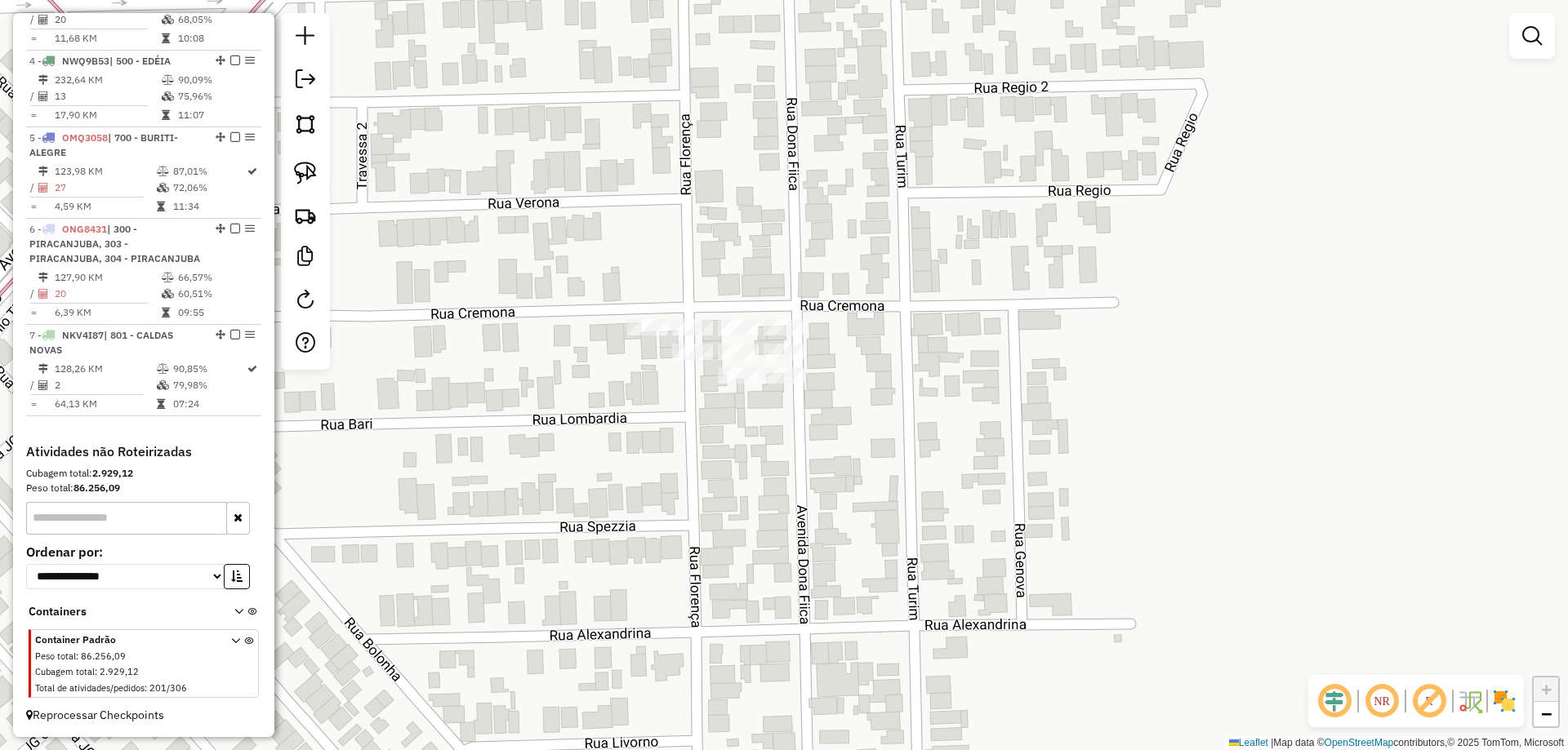
click at [308, 179] on img at bounding box center [305, 172] width 23 height 23
drag, startPoint x: 815, startPoint y: 365, endPoint x: 896, endPoint y: 438, distance: 109.0
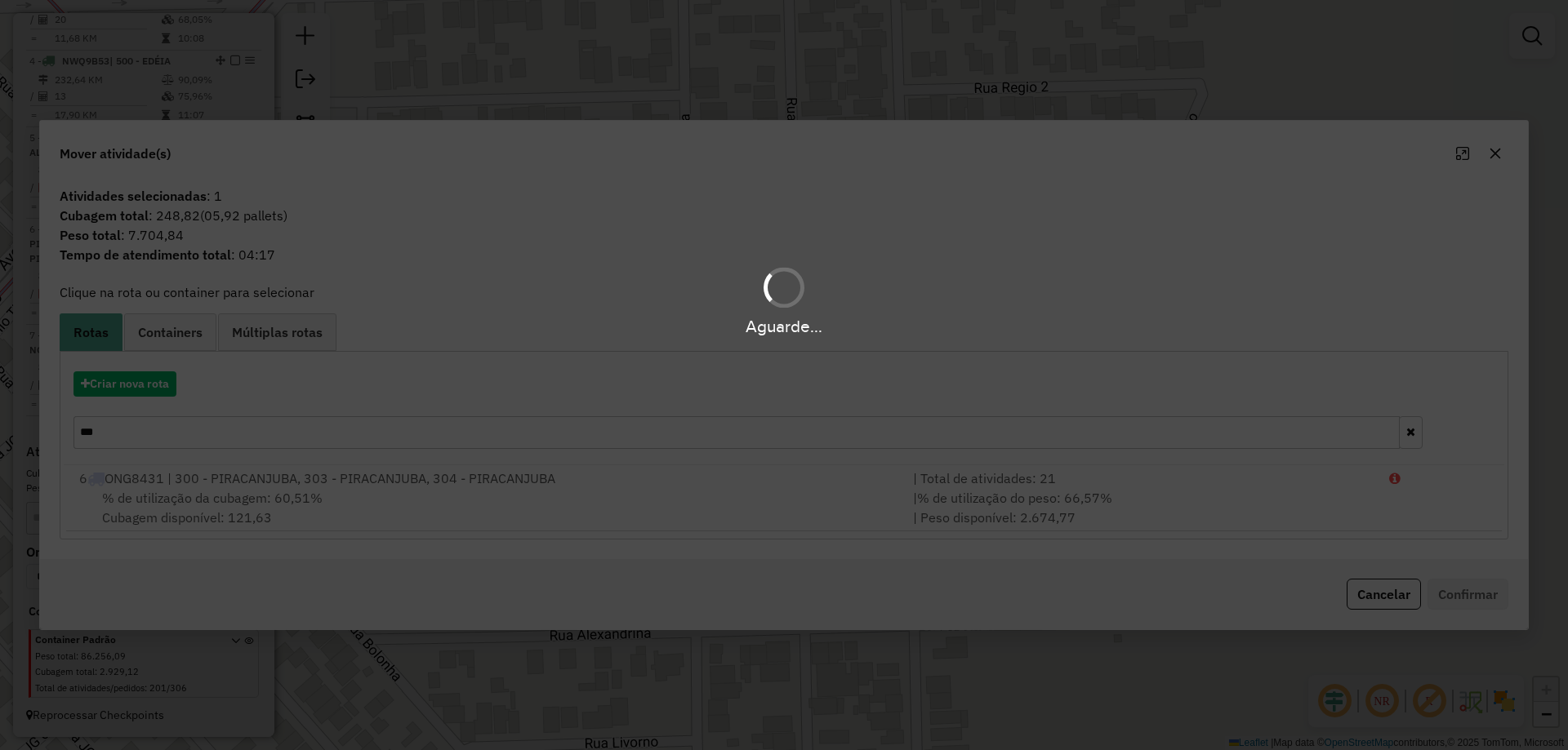
click at [152, 389] on div "Aguarde..." at bounding box center [784, 375] width 1568 height 750
click at [152, 388] on div "Aguarde..." at bounding box center [784, 375] width 1568 height 750
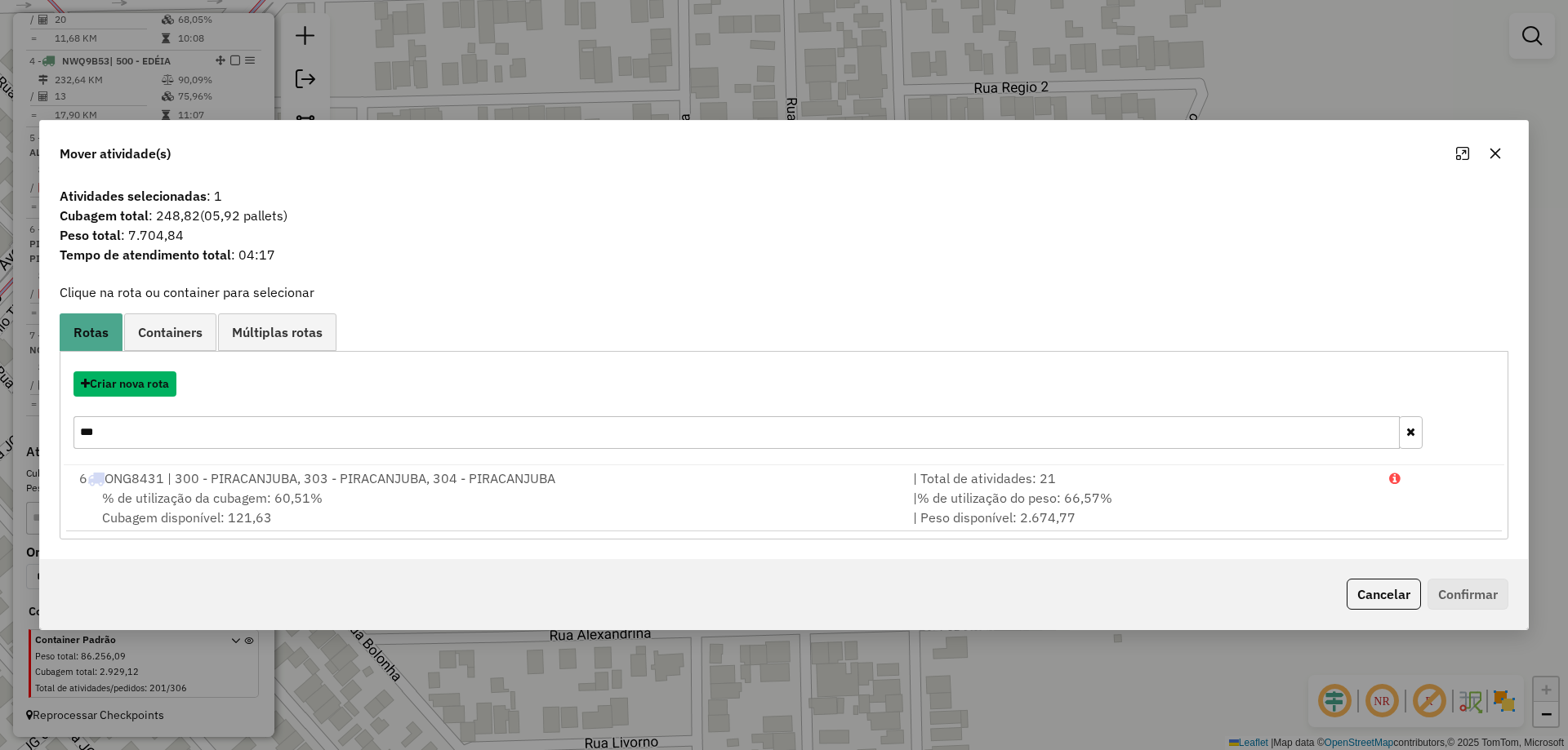
click at [152, 388] on button "Criar nova rota" at bounding box center [125, 384] width 103 height 26
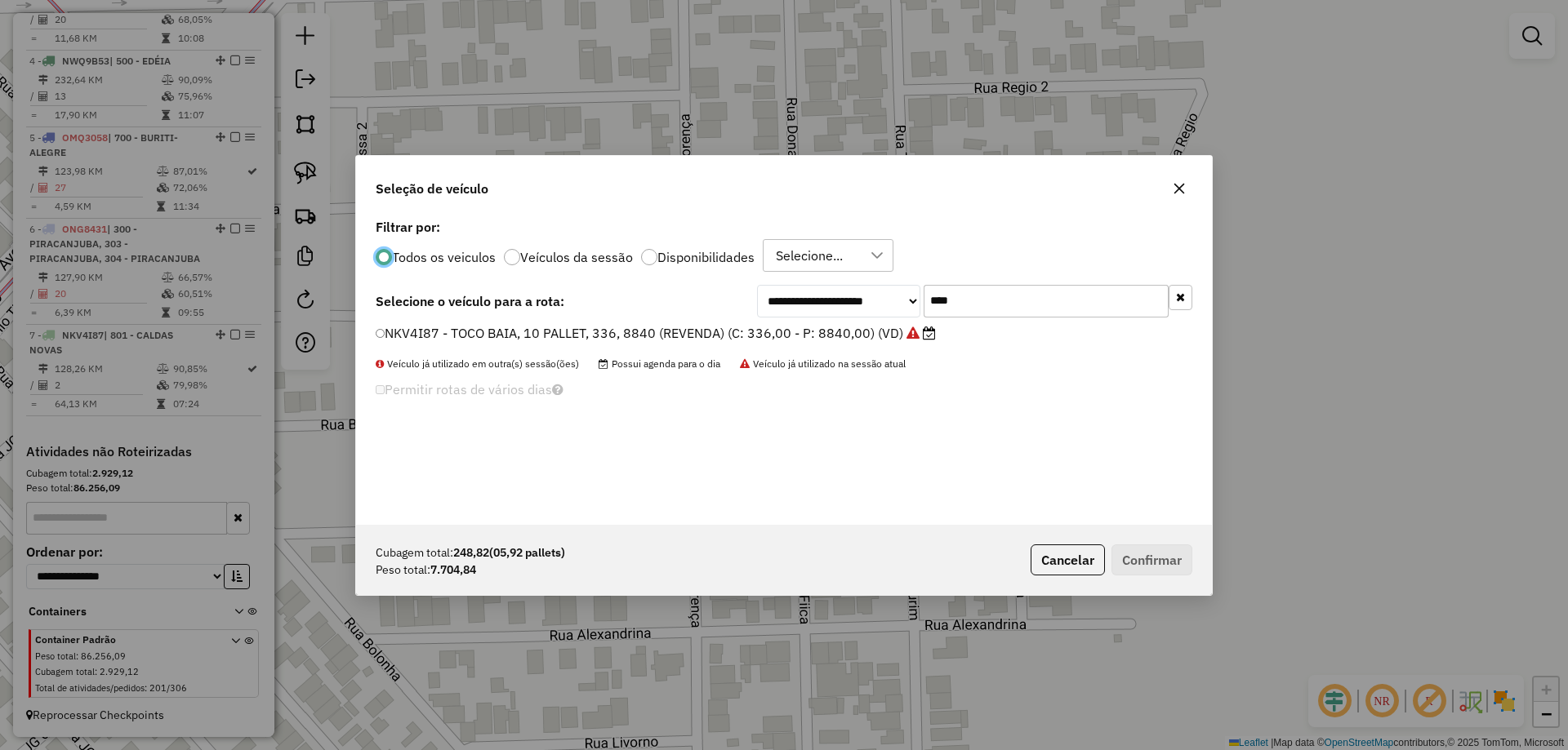
scroll to position [9, 5]
click at [702, 330] on label "NKV4I87 - TOCO BAIA, 10 PALLET, 336, 8840 (REVENDA) (C: 336,00 - P: 8840,00) (V…" at bounding box center [656, 332] width 561 height 19
click at [1166, 553] on button "Confirmar" at bounding box center [1152, 560] width 81 height 31
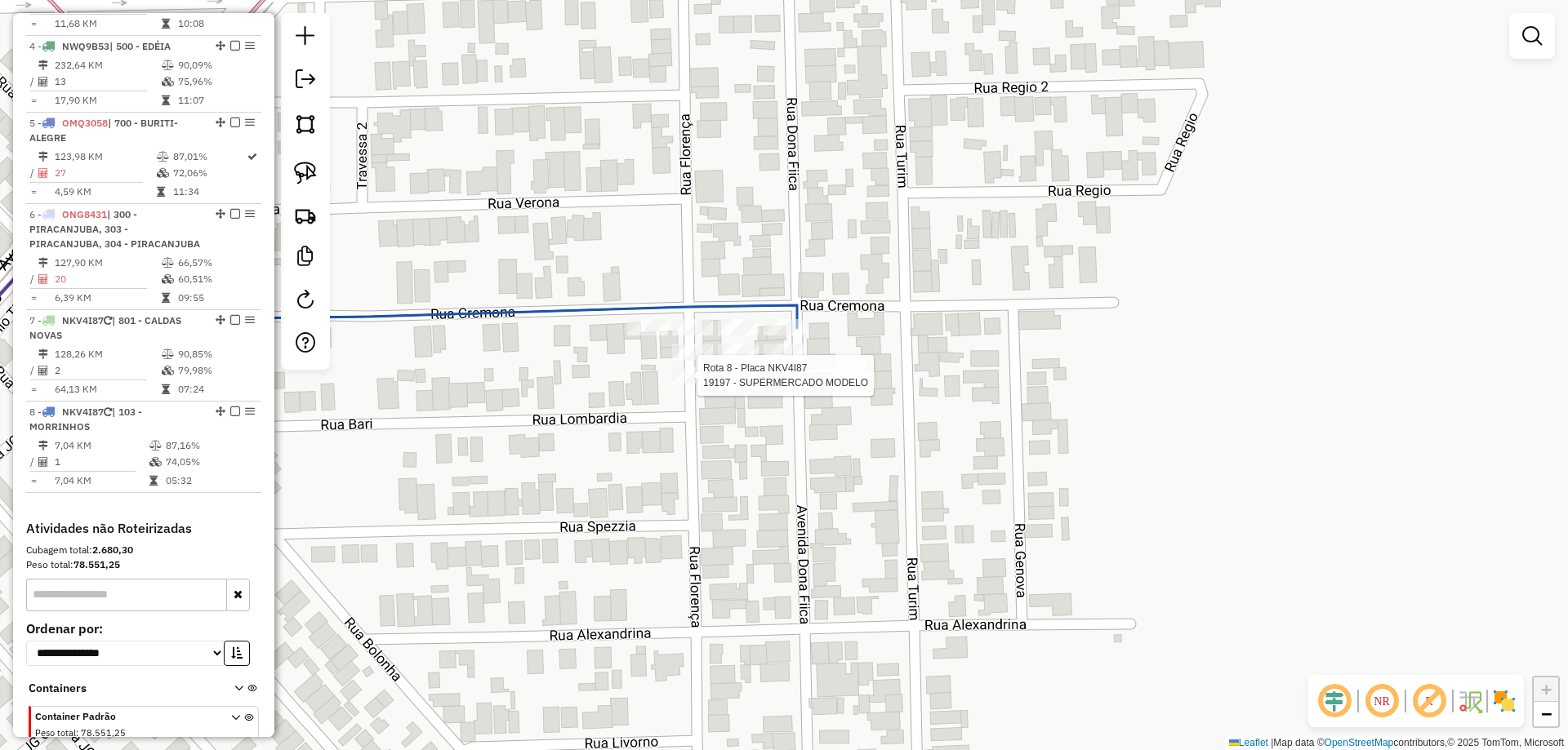
select select "*********"
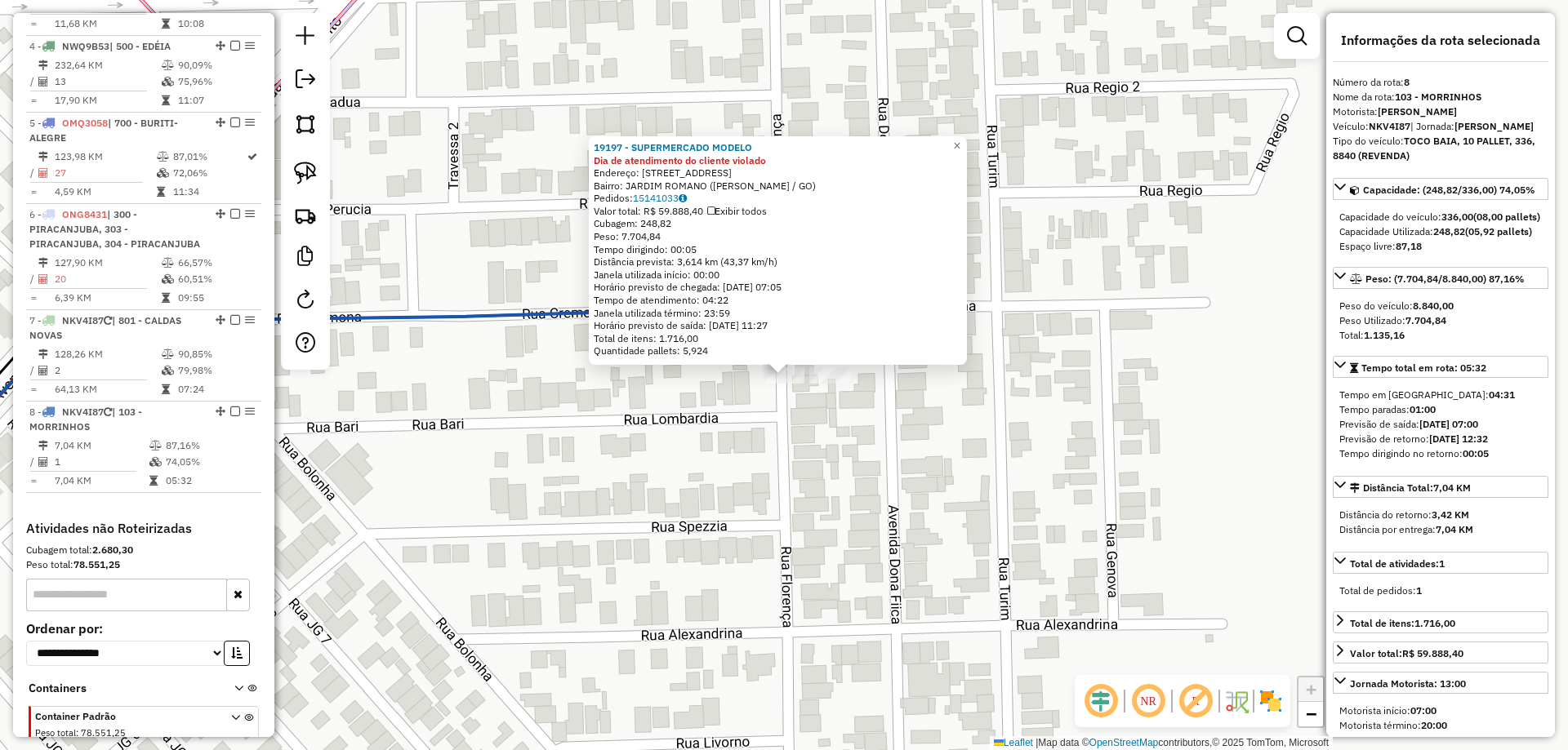
scroll to position [941, 0]
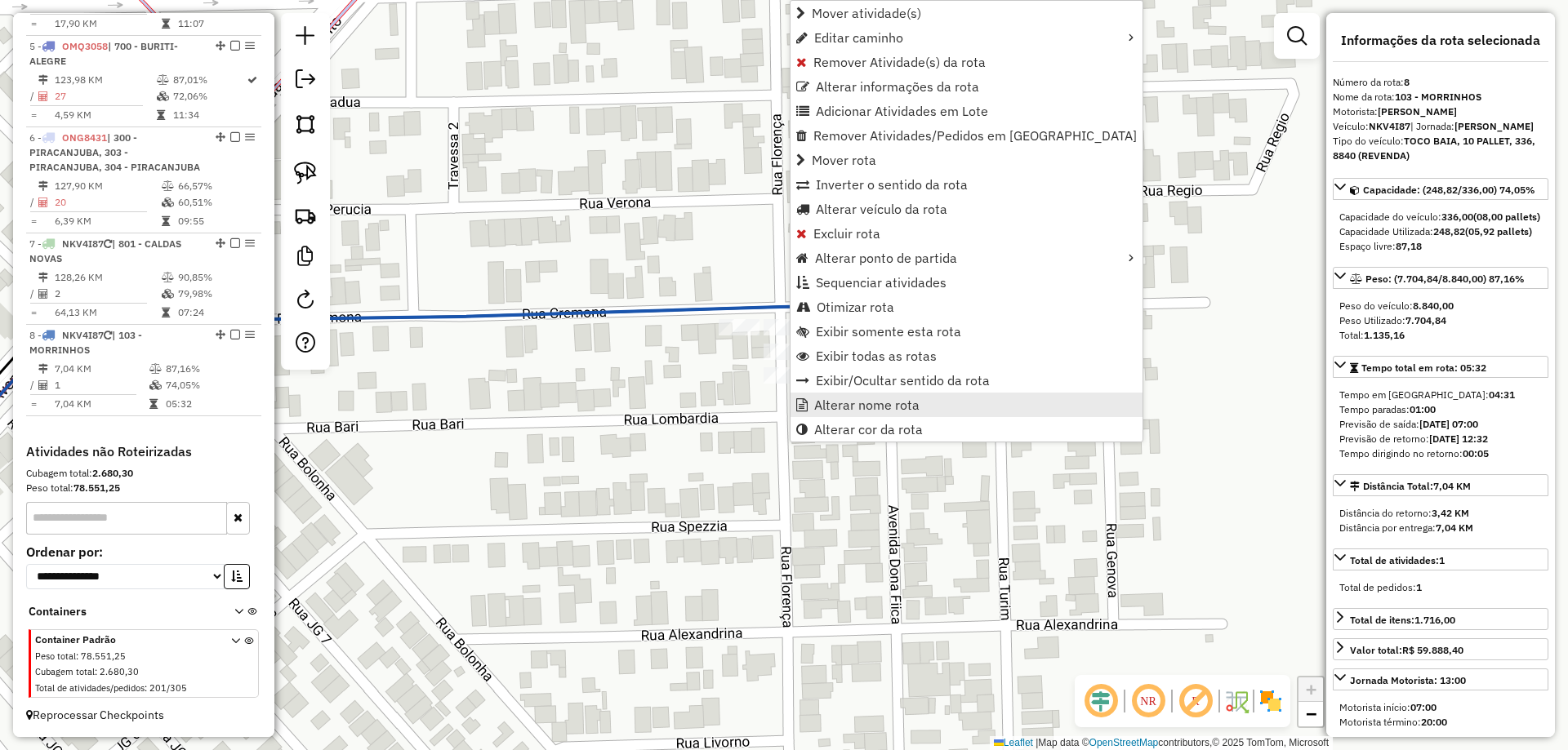
click at [856, 408] on span "Alterar nome rota" at bounding box center [866, 405] width 105 height 13
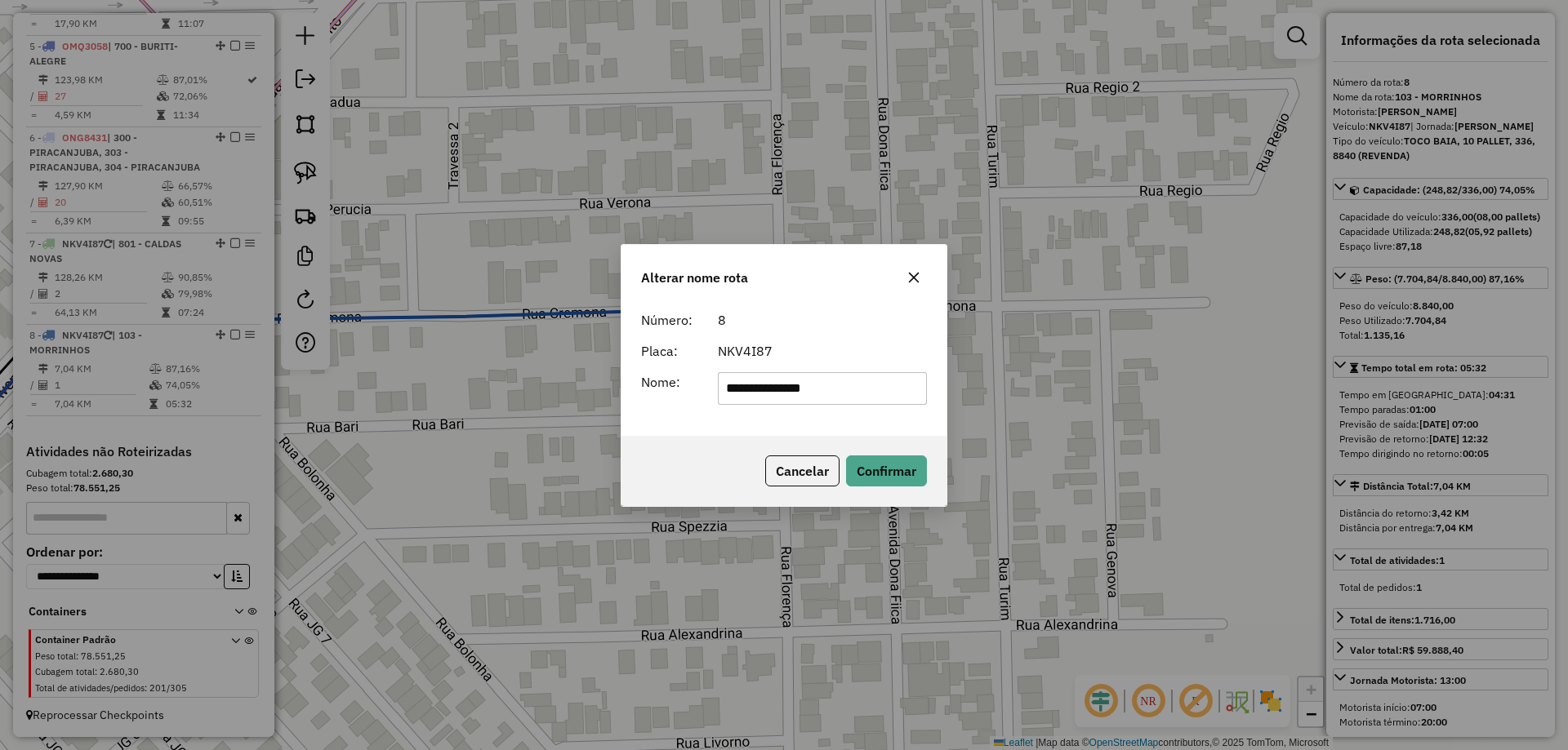
click at [867, 394] on input "**********" at bounding box center [823, 389] width 210 height 33
type input "**********"
click at [916, 463] on button "Confirmar" at bounding box center [886, 471] width 81 height 31
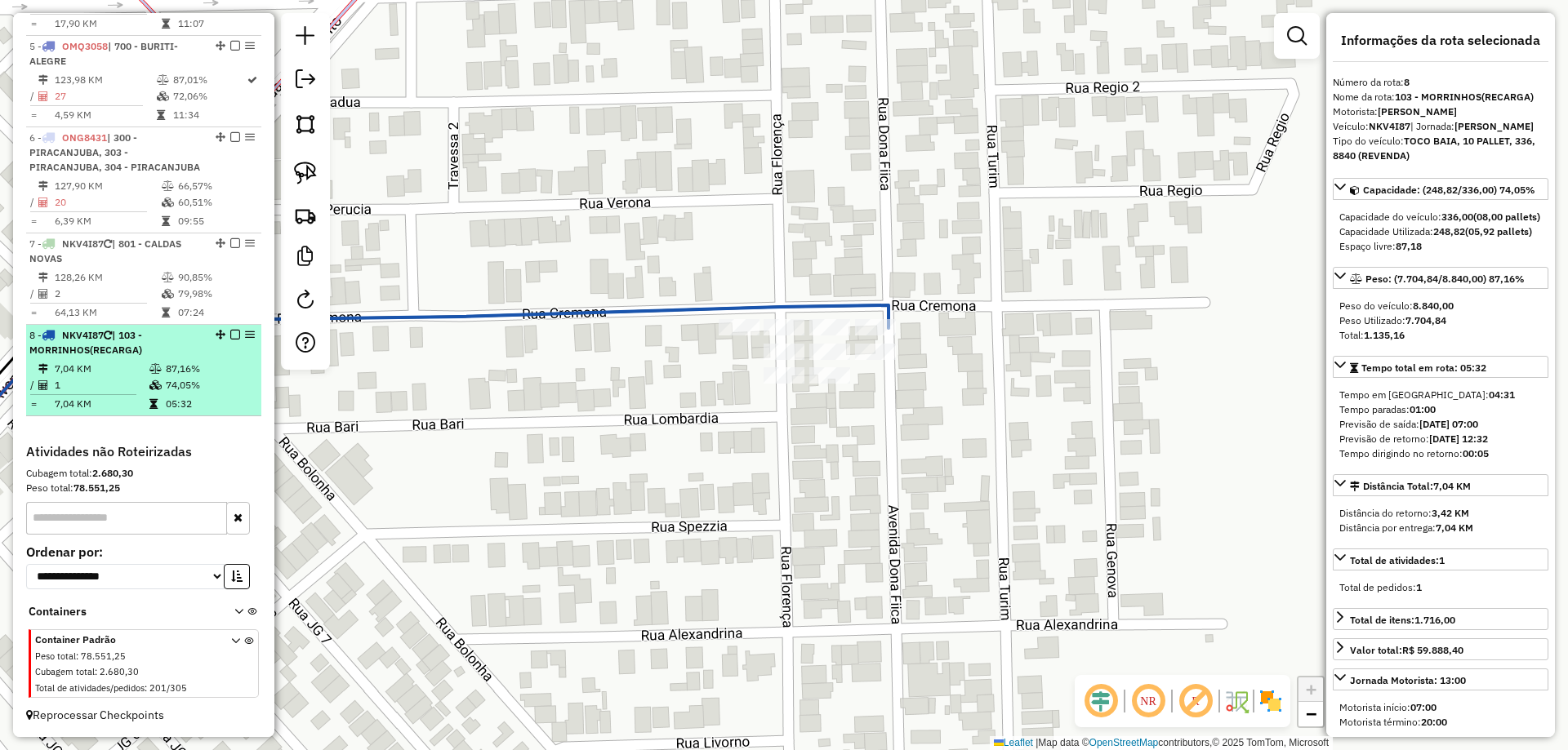
click at [230, 337] on em at bounding box center [235, 335] width 10 height 10
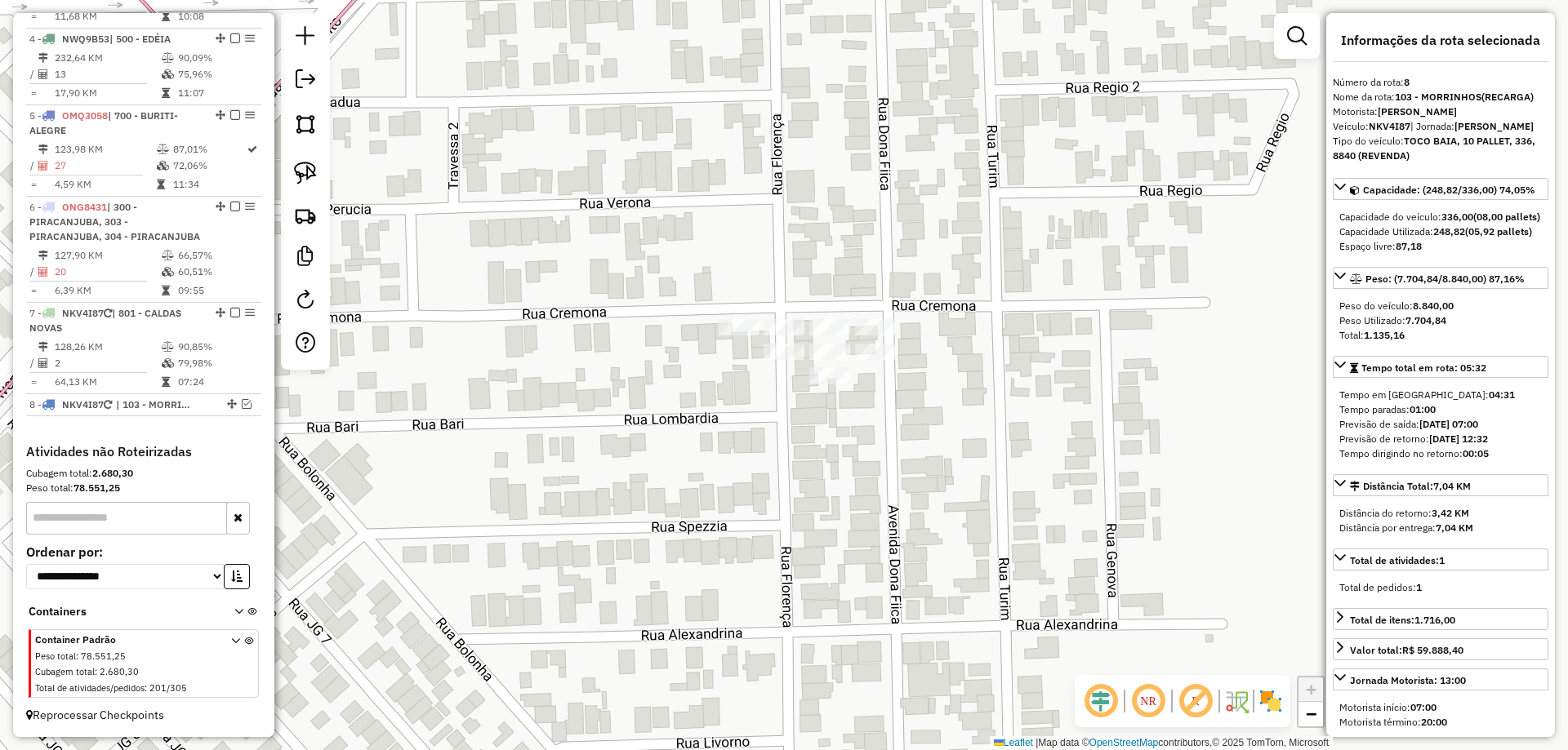
scroll to position [871, 0]
click at [823, 334] on div at bounding box center [830, 328] width 41 height 16
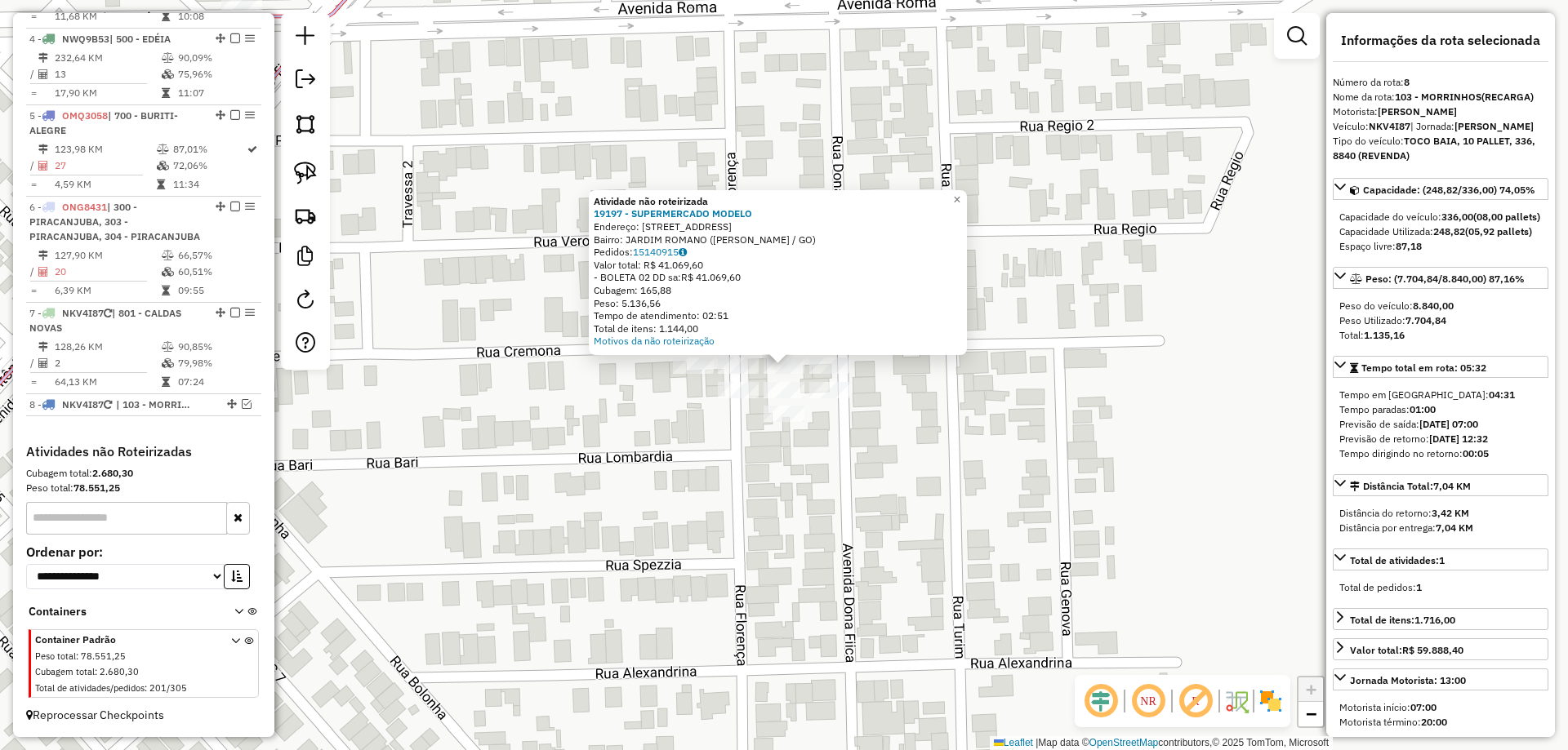
drag, startPoint x: 881, startPoint y: 562, endPoint x: 843, endPoint y: 352, distance: 213.4
click at [859, 370] on div "Atividade não roteirizada 19197 - SUPERMERCADO MODELO Endereço: AV DONA FIICA 7…" at bounding box center [784, 375] width 1568 height 750
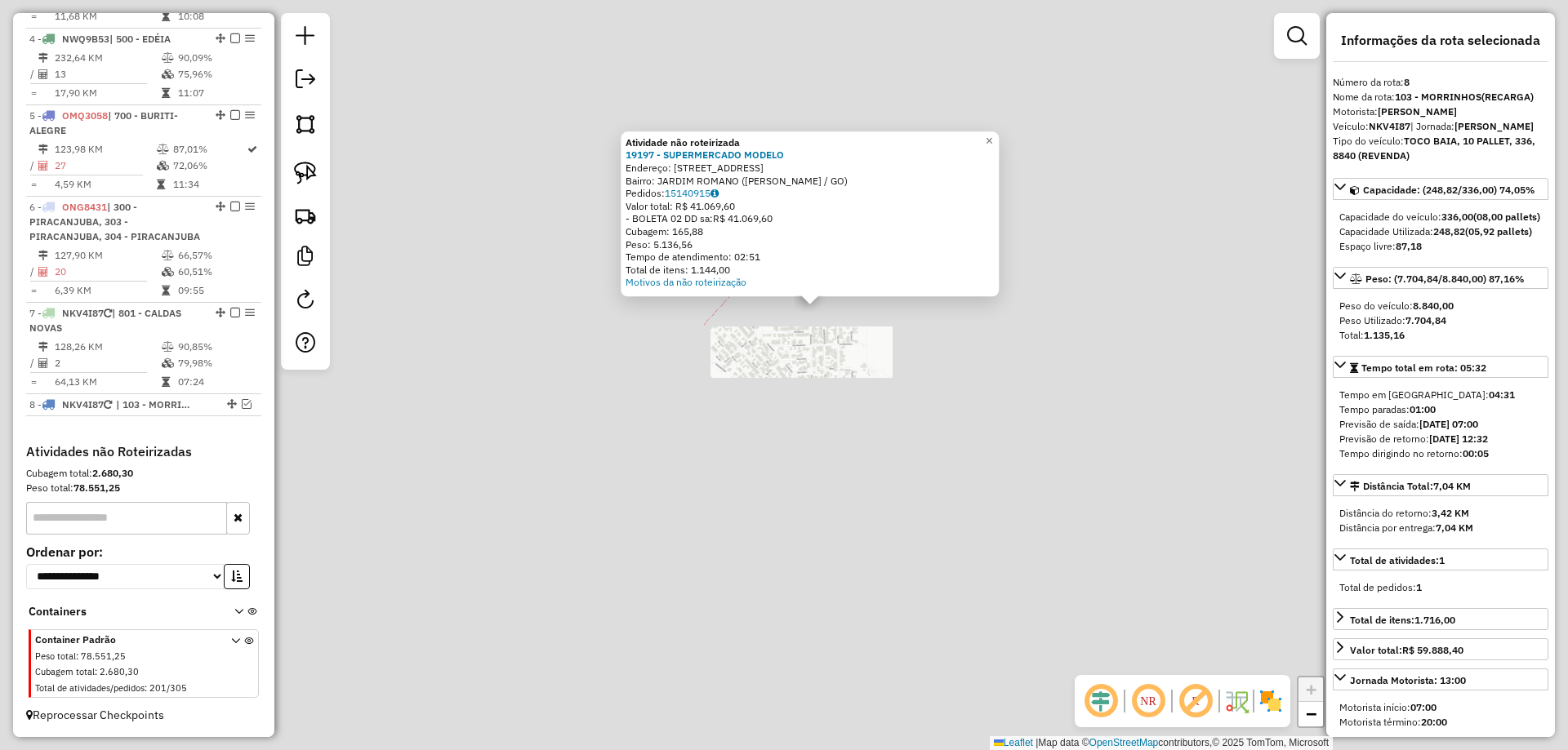
drag, startPoint x: 826, startPoint y: 380, endPoint x: 831, endPoint y: 389, distance: 10.3
click at [826, 380] on div "Atividade não roteirizada 19197 - SUPERMERCADO MODELO Endereço: AV DONA FIICA 7…" at bounding box center [784, 375] width 1568 height 750
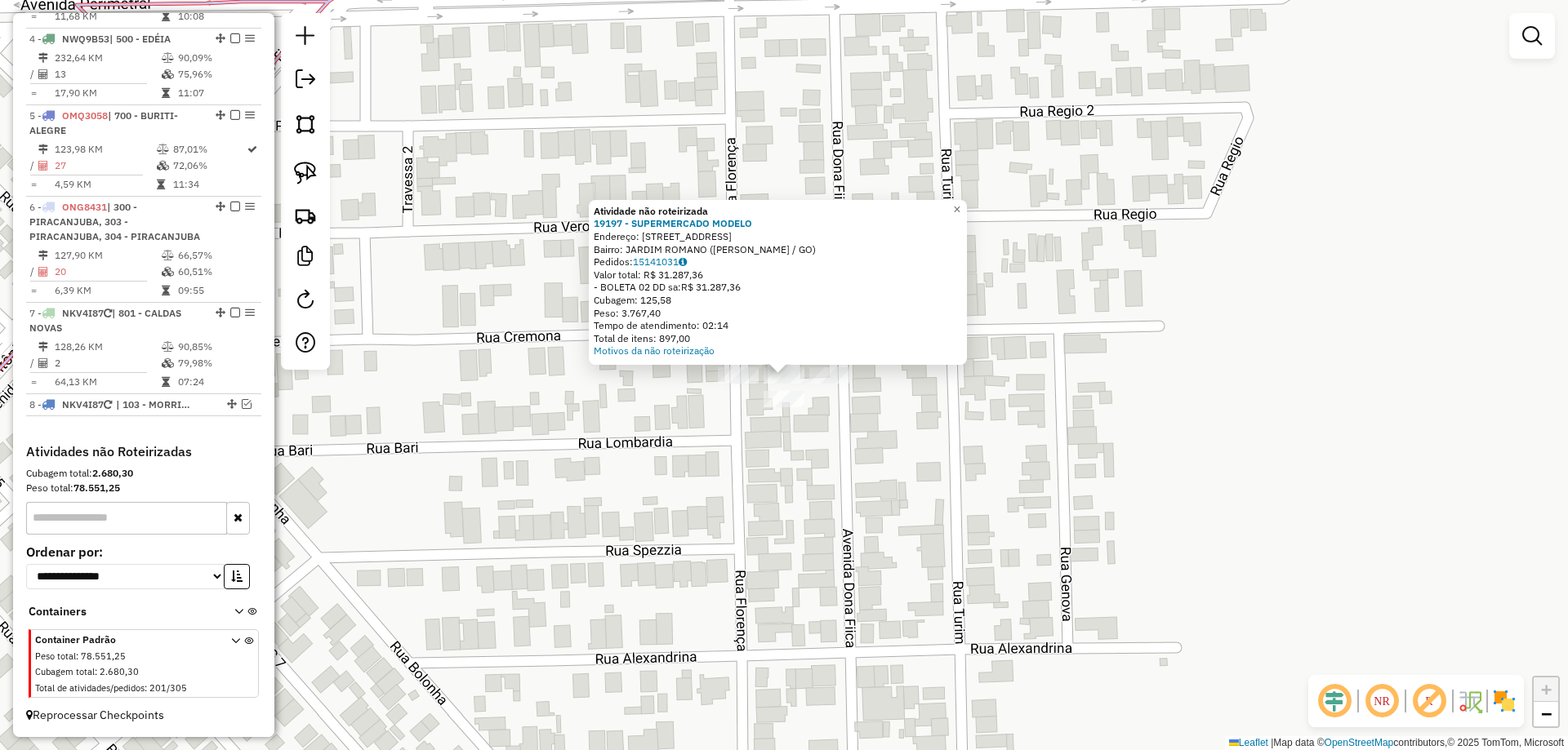
click at [863, 456] on div "× Atividade não roteirizada 19197 - SUPERMERCADO MODELO Endereço: AV DONA FIICA…" at bounding box center [784, 375] width 1568 height 750
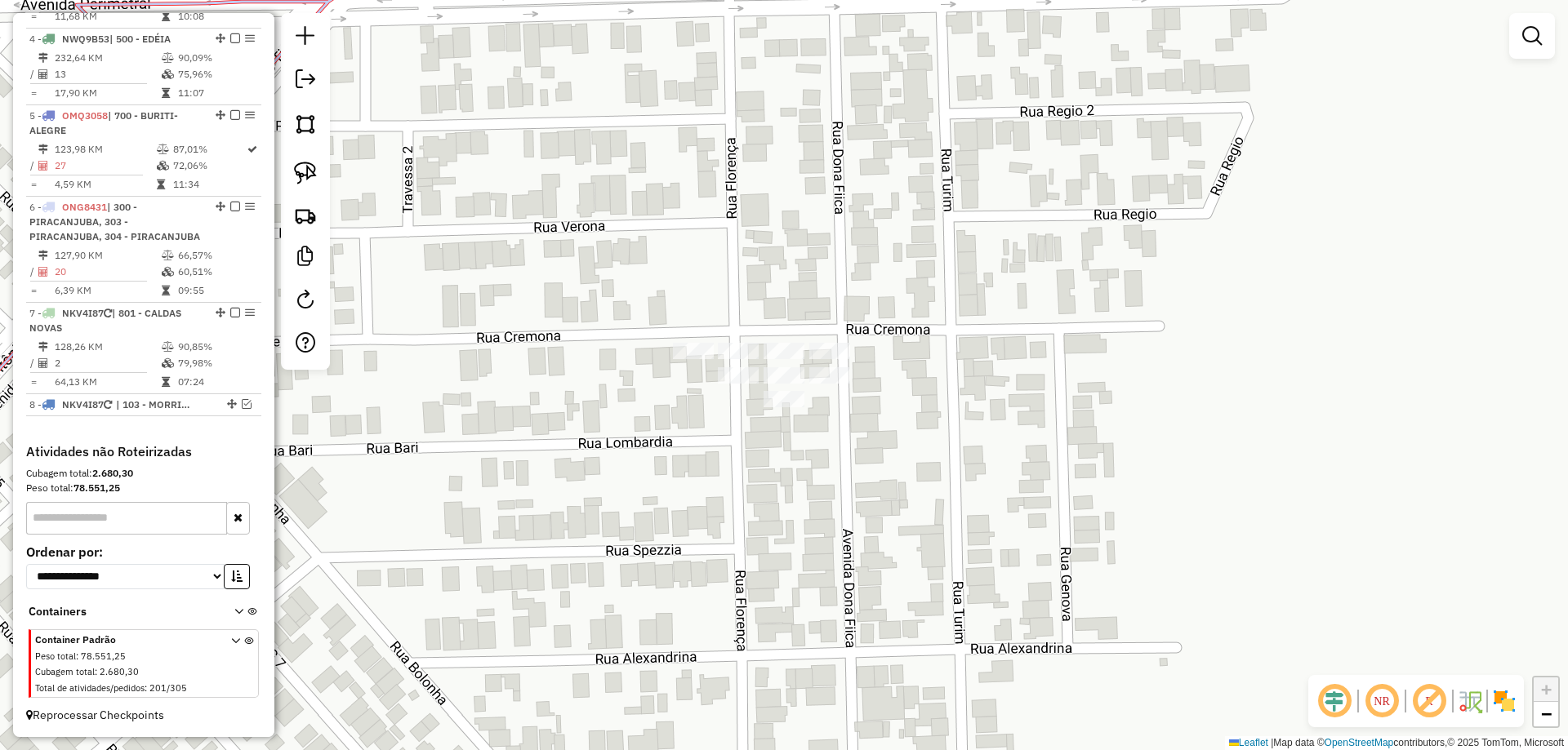
drag, startPoint x: 313, startPoint y: 175, endPoint x: 1038, endPoint y: 297, distance: 735.2
click at [314, 174] on img at bounding box center [305, 172] width 23 height 23
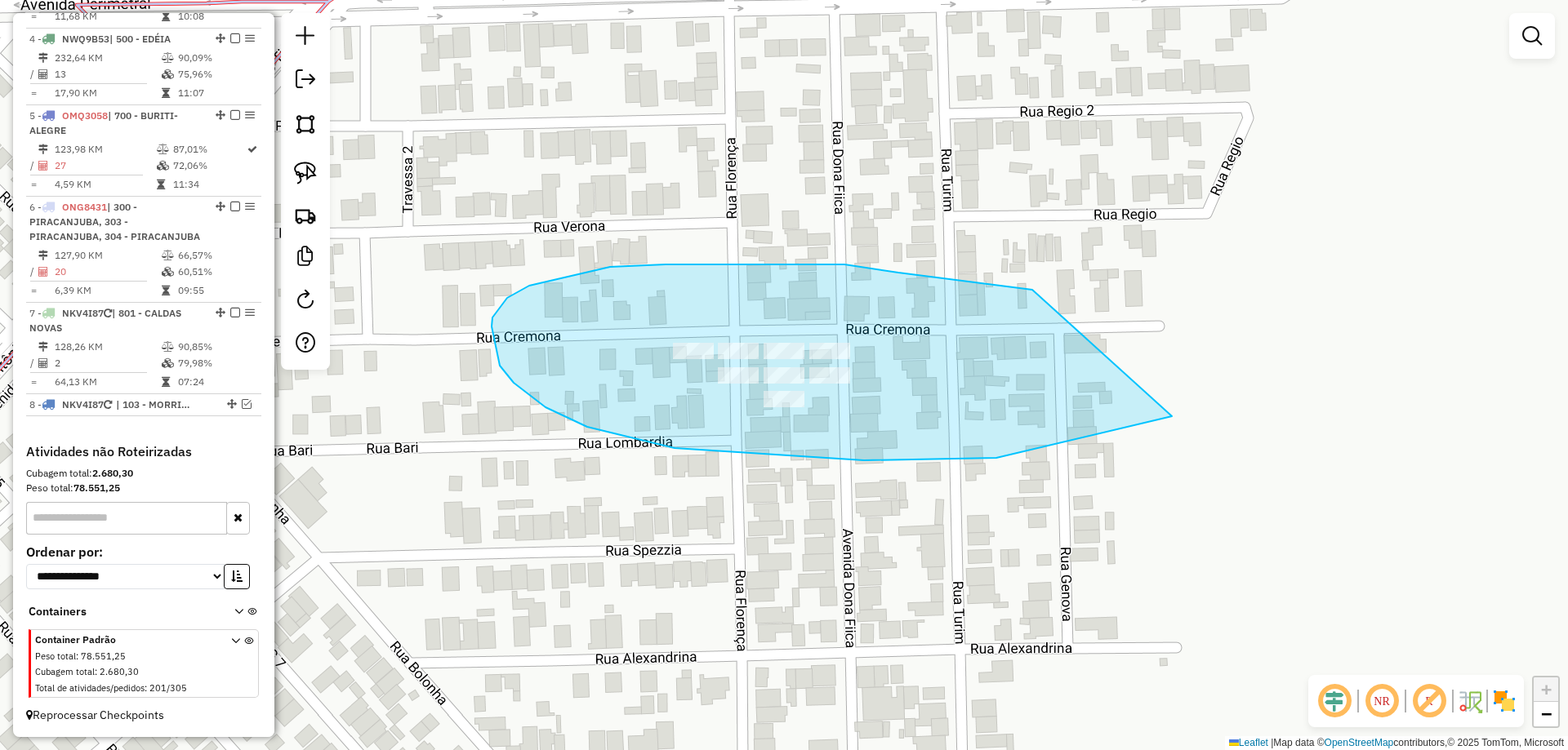
drag, startPoint x: 955, startPoint y: 279, endPoint x: 1261, endPoint y: 383, distance: 323.2
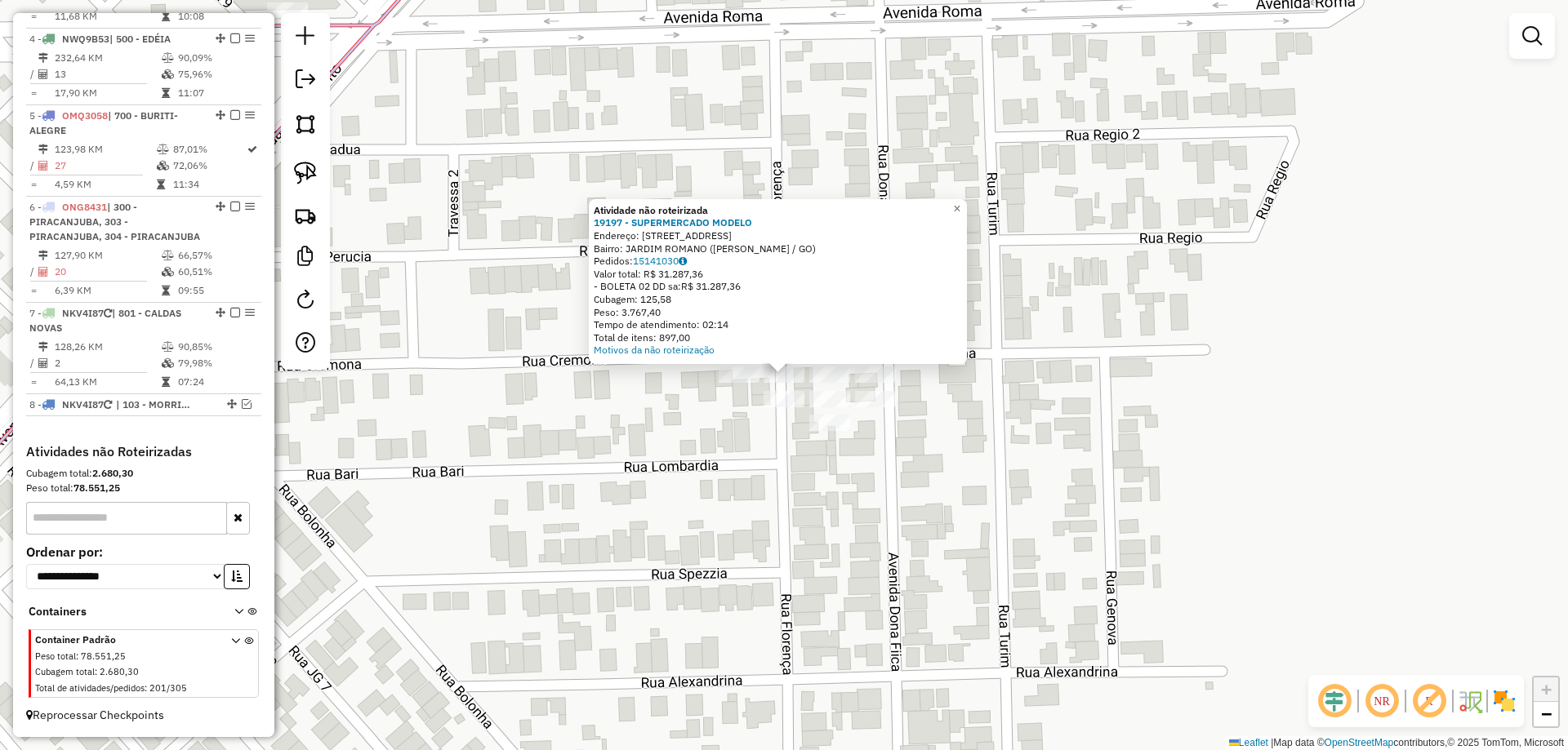
drag, startPoint x: 881, startPoint y: 495, endPoint x: 919, endPoint y: 336, distance: 163.5
click at [911, 362] on div "Atividade não roteirizada 19197 - SUPERMERCADO MODELO Endereço: AV DONA FIICA 7…" at bounding box center [784, 375] width 1568 height 750
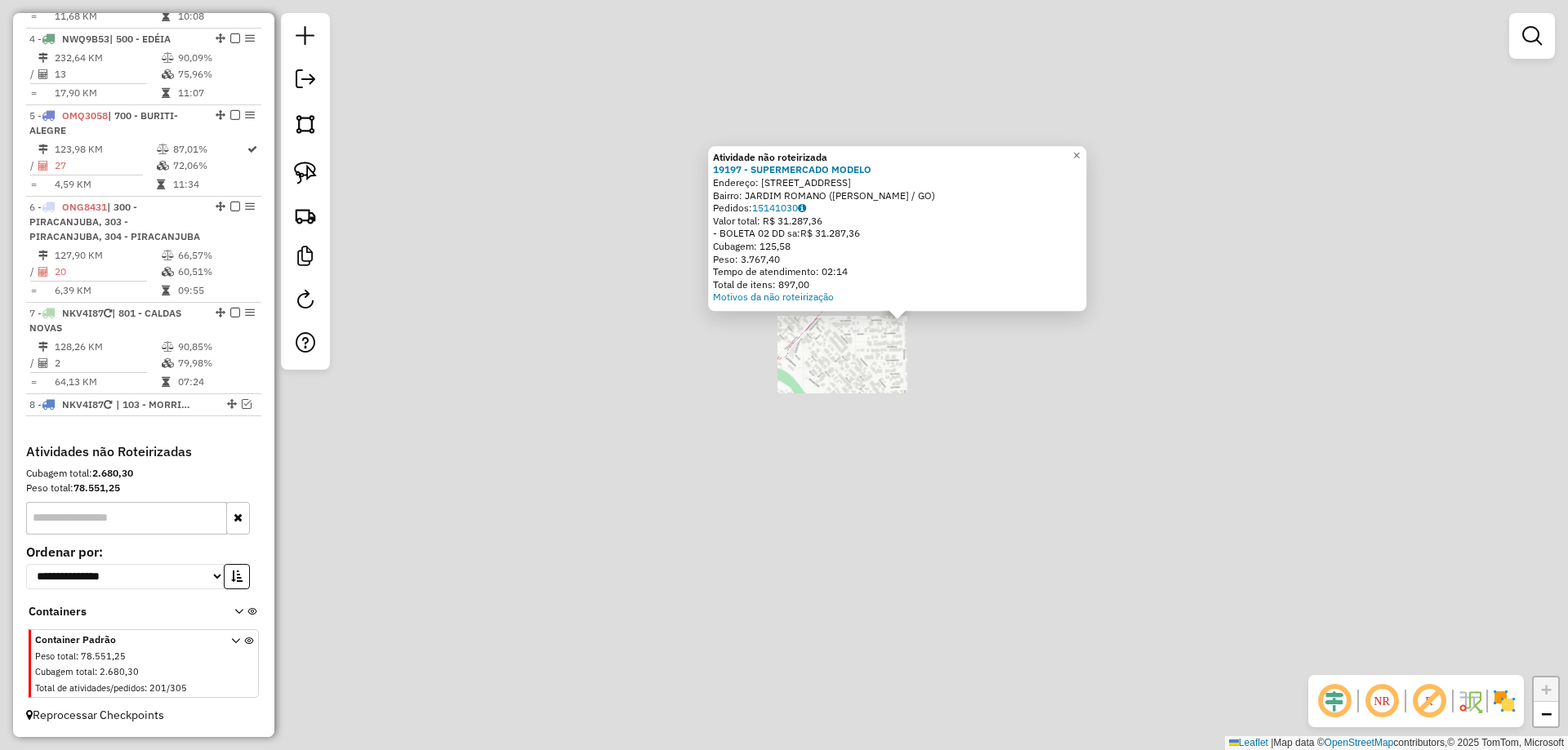
click at [922, 377] on div "Atividade não roteirizada 19197 - SUPERMERCADO MODELO Endereço: AV DONA FIICA 7…" at bounding box center [784, 375] width 1568 height 750
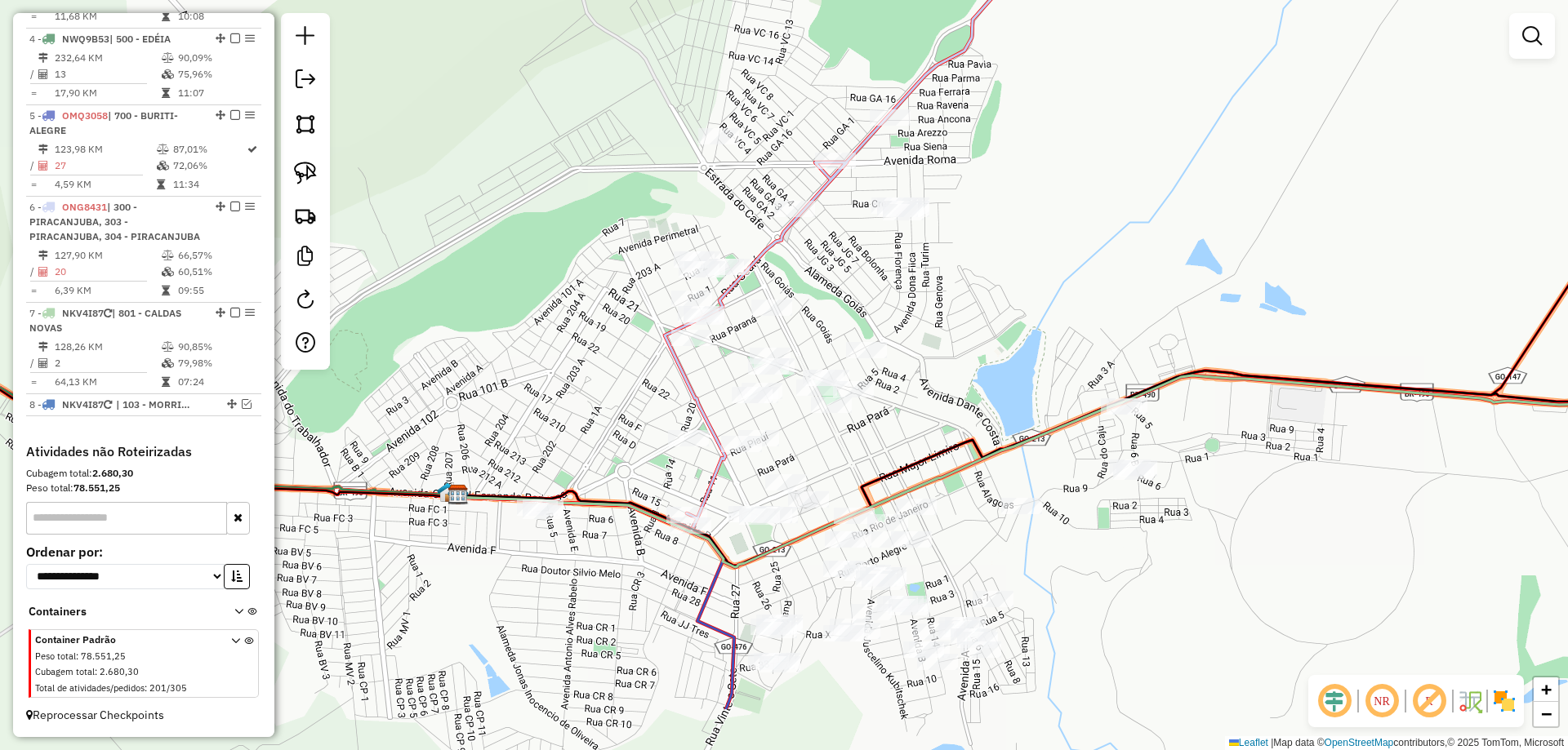
drag, startPoint x: 980, startPoint y: 425, endPoint x: 988, endPoint y: 299, distance: 126.3
click at [988, 299] on div "Janela de atendimento Grade de atendimento Capacidade Transportadoras Veículos …" at bounding box center [784, 375] width 1568 height 750
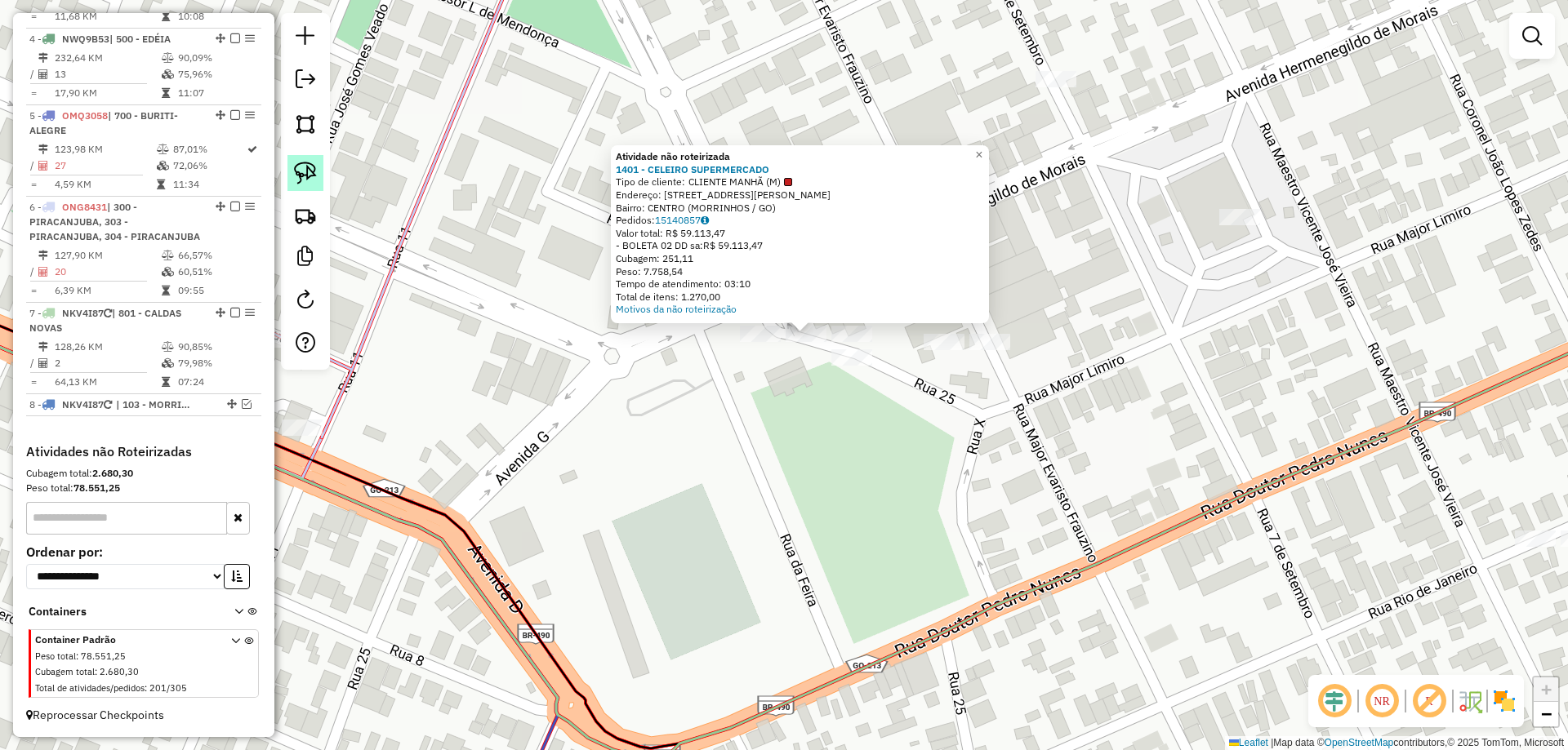
click at [299, 163] on img at bounding box center [305, 172] width 23 height 23
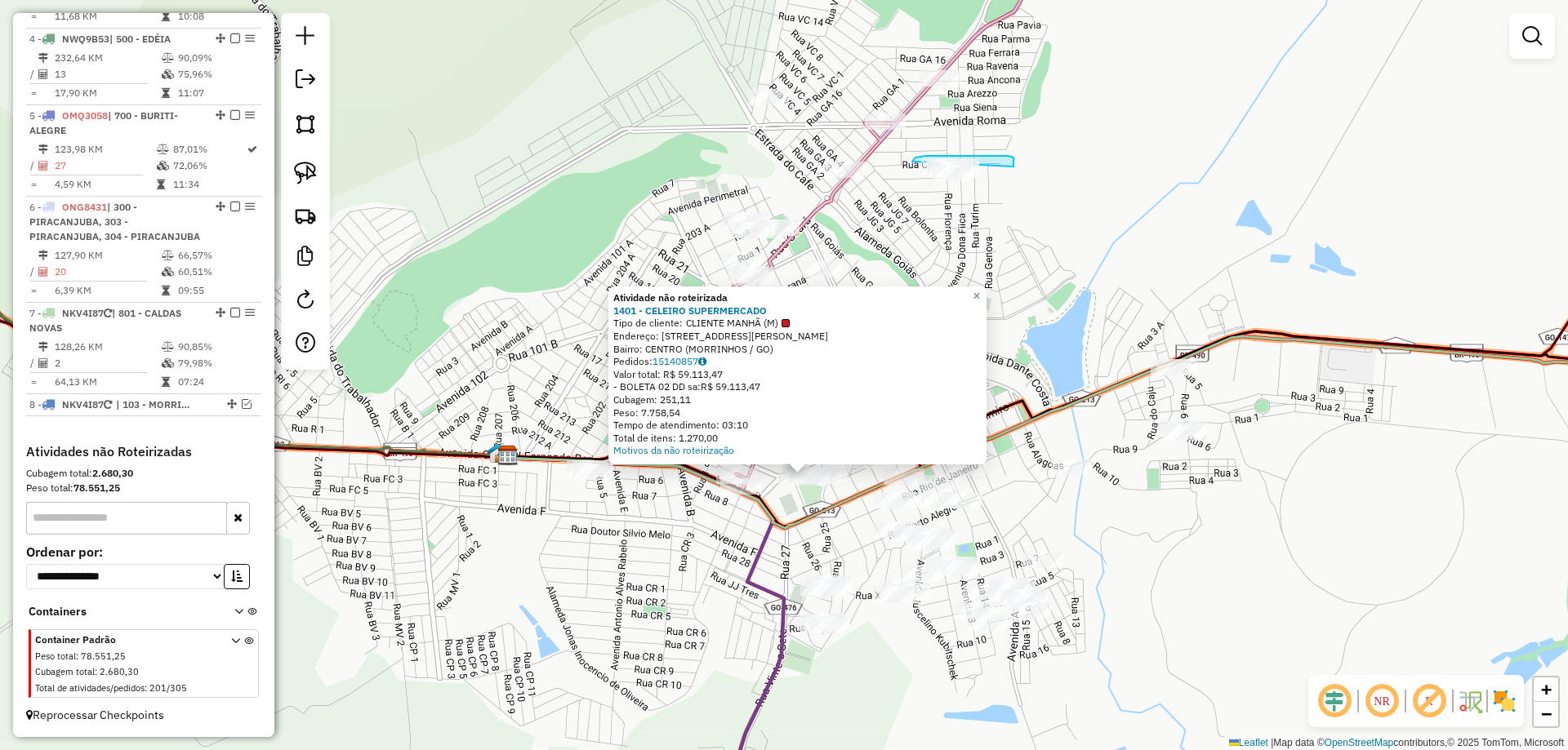
drag, startPoint x: 1013, startPoint y: 157, endPoint x: 1104, endPoint y: 193, distance: 97.9
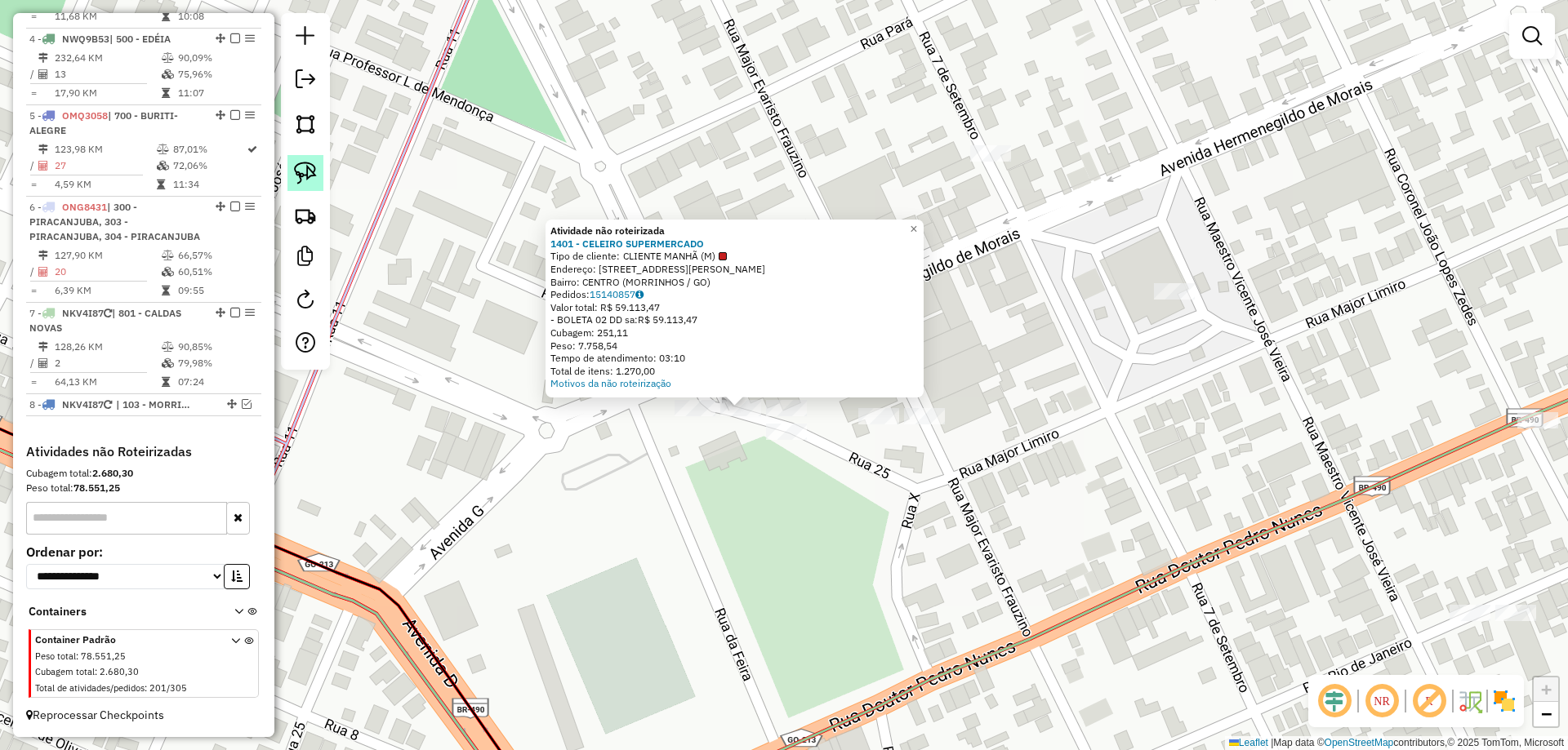
click at [315, 166] on img at bounding box center [305, 172] width 23 height 23
click at [720, 409] on div "Atividade não roteirizada 1401 - CELEIRO SUPERMERCADO Tipo de cliente: CLIENTE …" at bounding box center [784, 375] width 1568 height 750
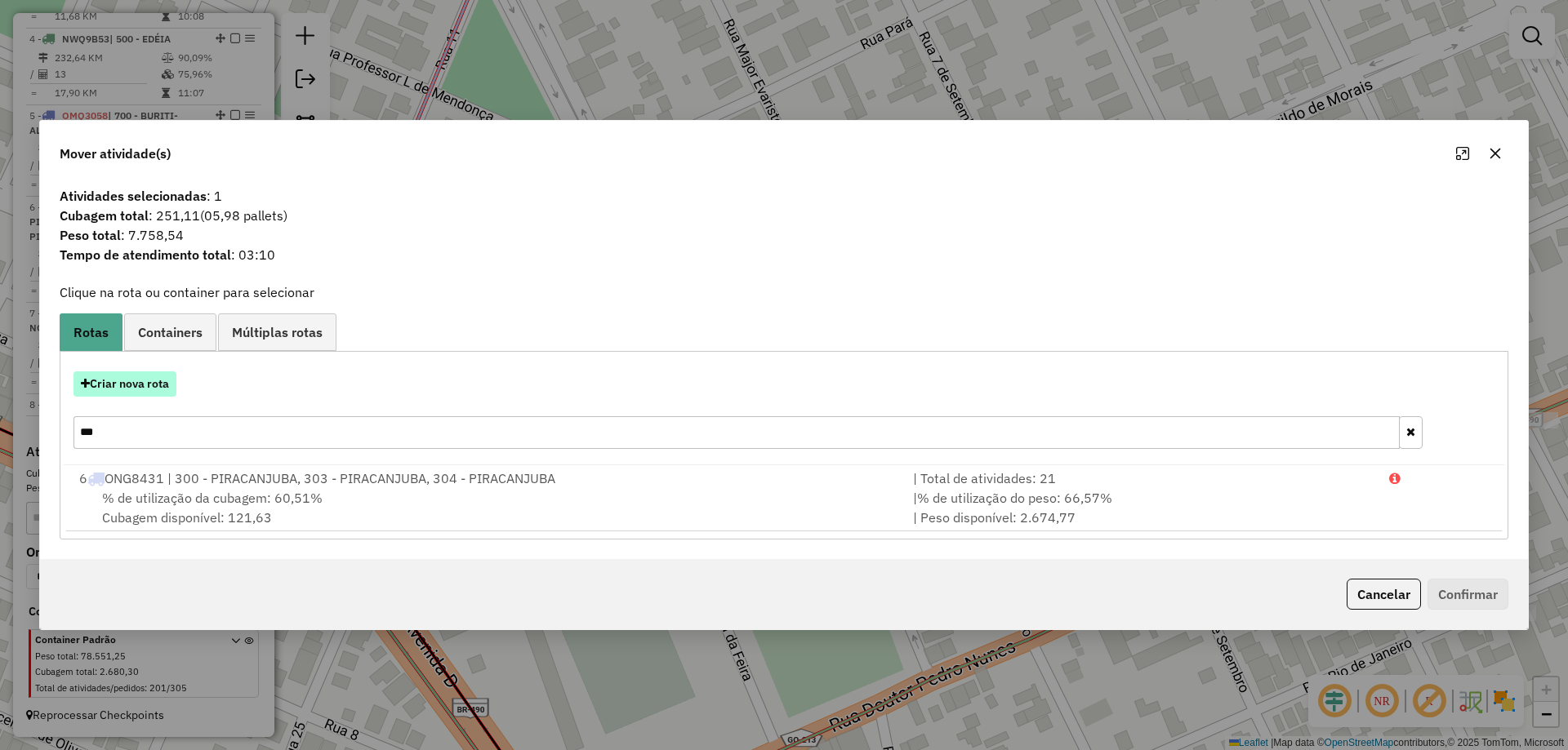
click at [158, 380] on button "Criar nova rota" at bounding box center [125, 384] width 103 height 26
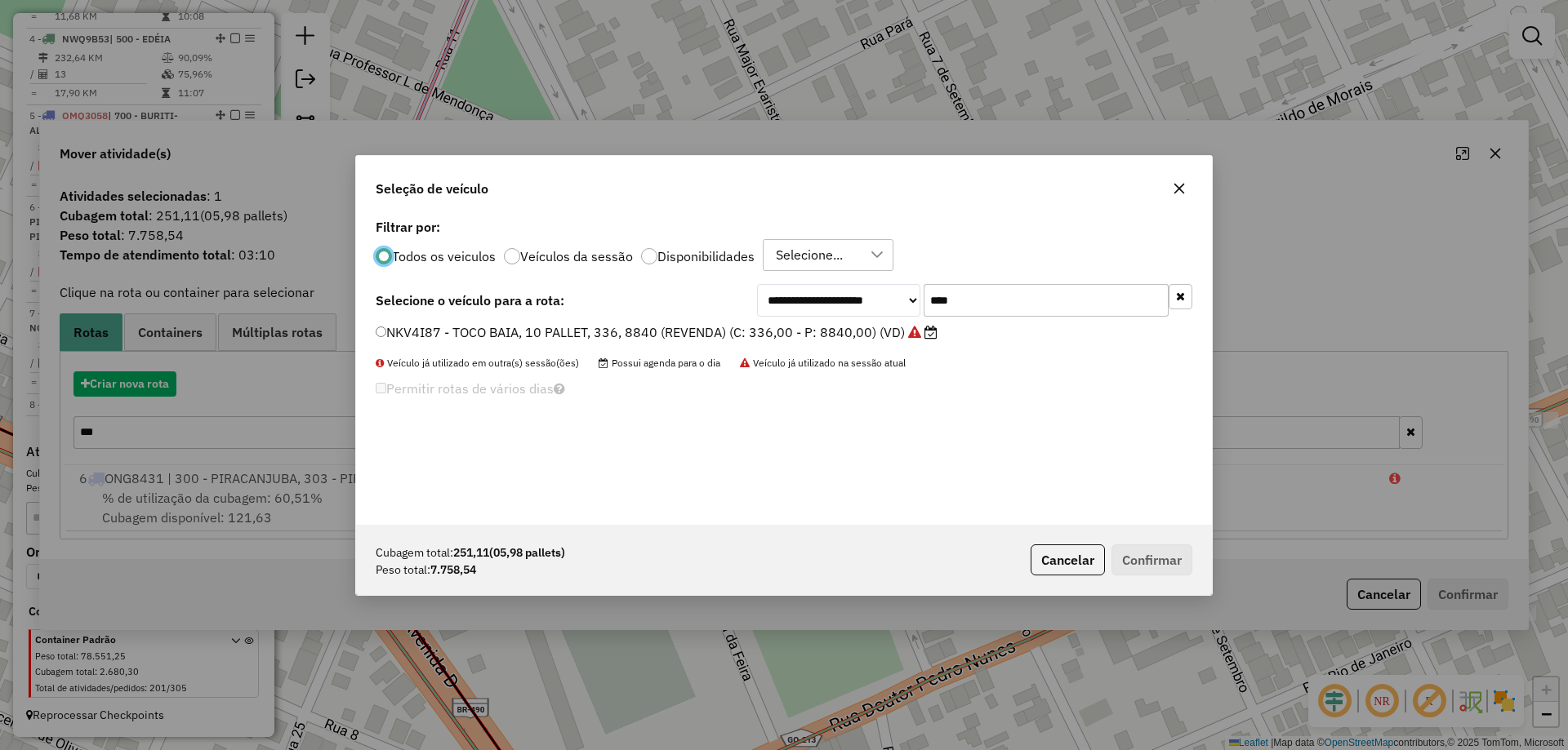
scroll to position [9, 5]
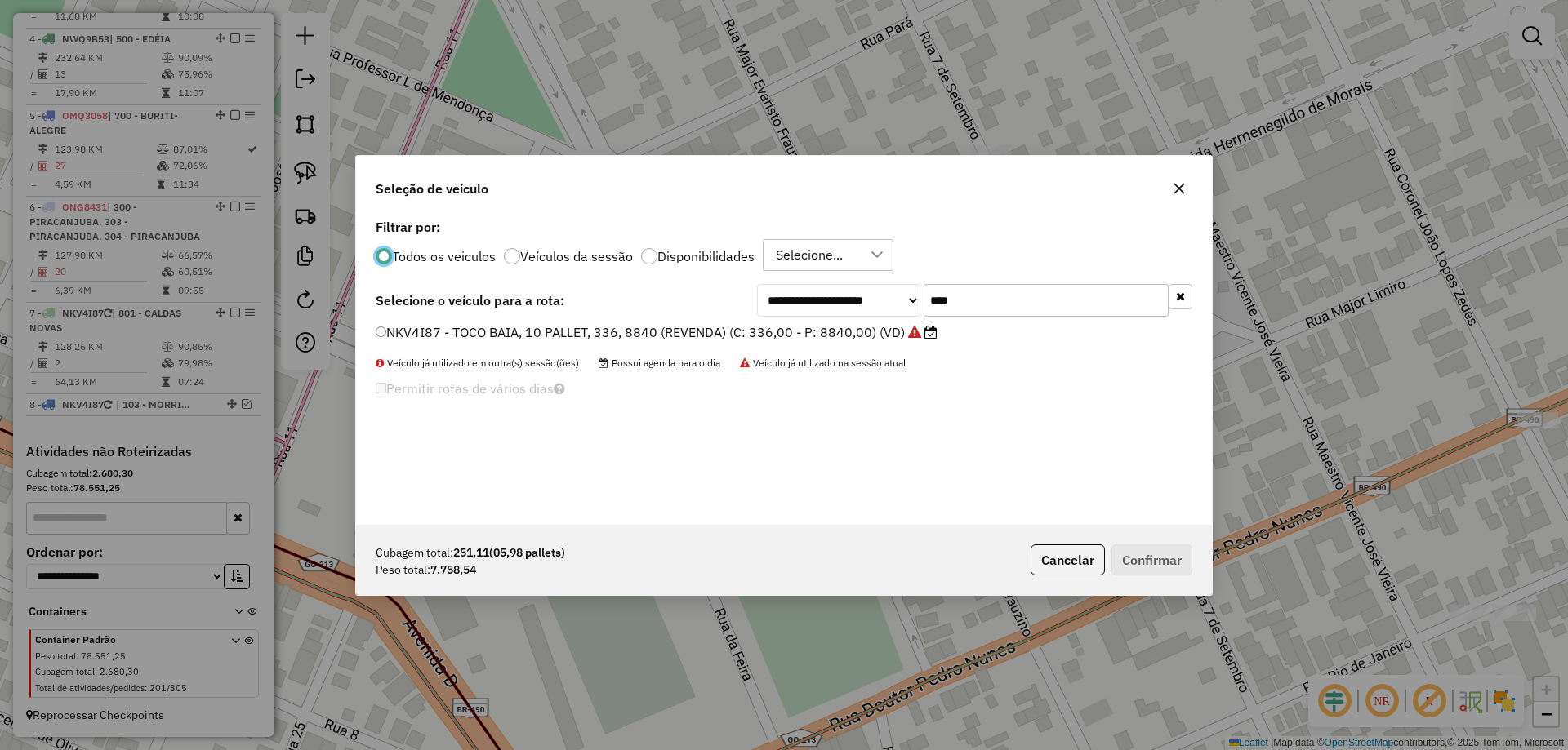
drag, startPoint x: 994, startPoint y: 286, endPoint x: 581, endPoint y: 255, distance: 414.2
click at [664, 259] on div "**********" at bounding box center [784, 370] width 856 height 310
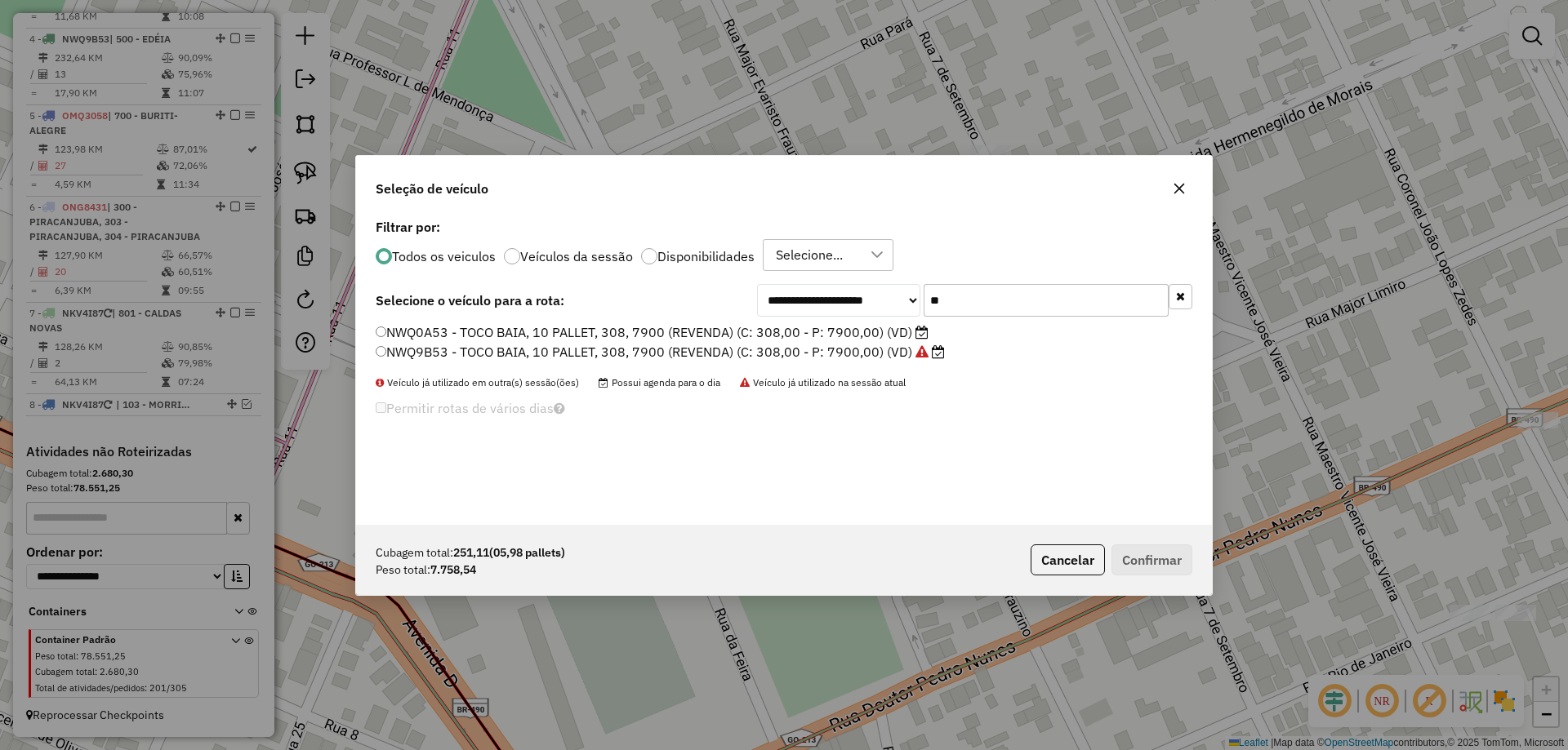
click at [791, 330] on label "NWQ0A53 - TOCO BAIA, 10 PALLET, 308, 7900 (REVENDA) (C: 308,00 - P: 7900,00) (V…" at bounding box center [653, 332] width 553 height 19
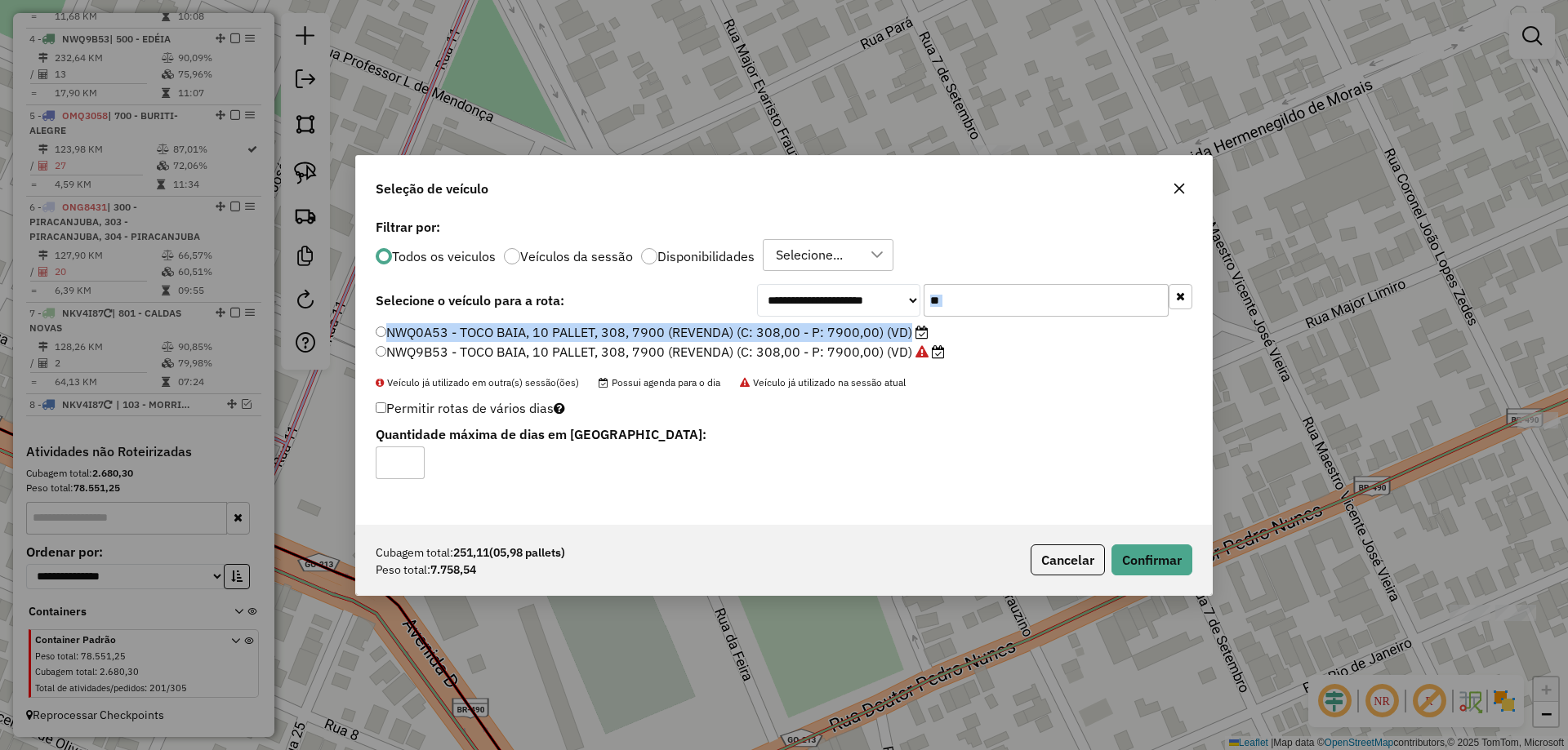
click at [973, 315] on div "**********" at bounding box center [784, 370] width 856 height 310
click at [841, 330] on div "**********" at bounding box center [784, 370] width 856 height 310
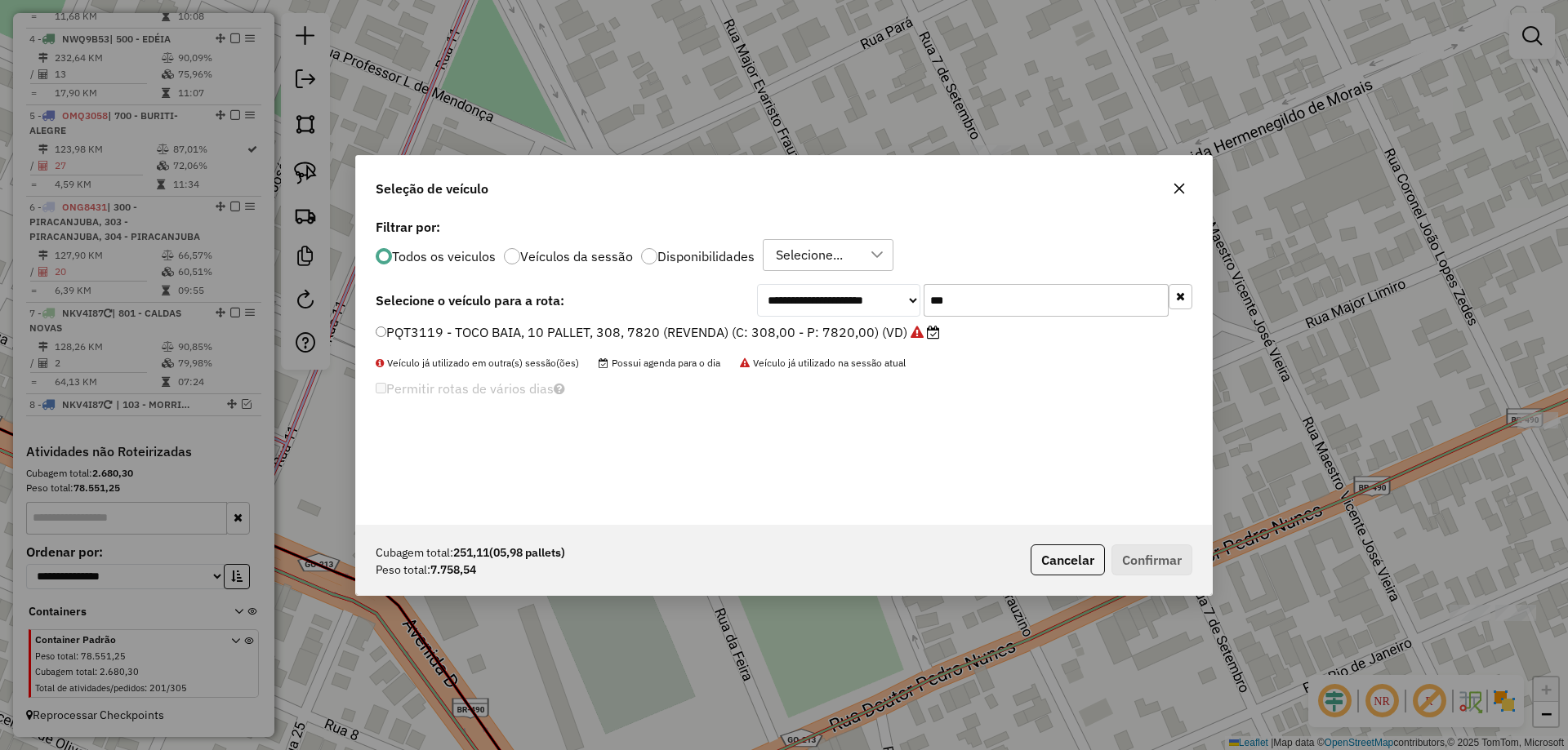
type input "***"
drag, startPoint x: 855, startPoint y: 334, endPoint x: 868, endPoint y: 361, distance: 30.0
click at [855, 334] on label "PQT3119 - TOCO BAIA, 10 PALLET, 308, 7820 (REVENDA) (C: 308,00 - P: 7820,00) (V…" at bounding box center [658, 332] width 564 height 19
click at [1150, 562] on button "Confirmar" at bounding box center [1152, 560] width 81 height 31
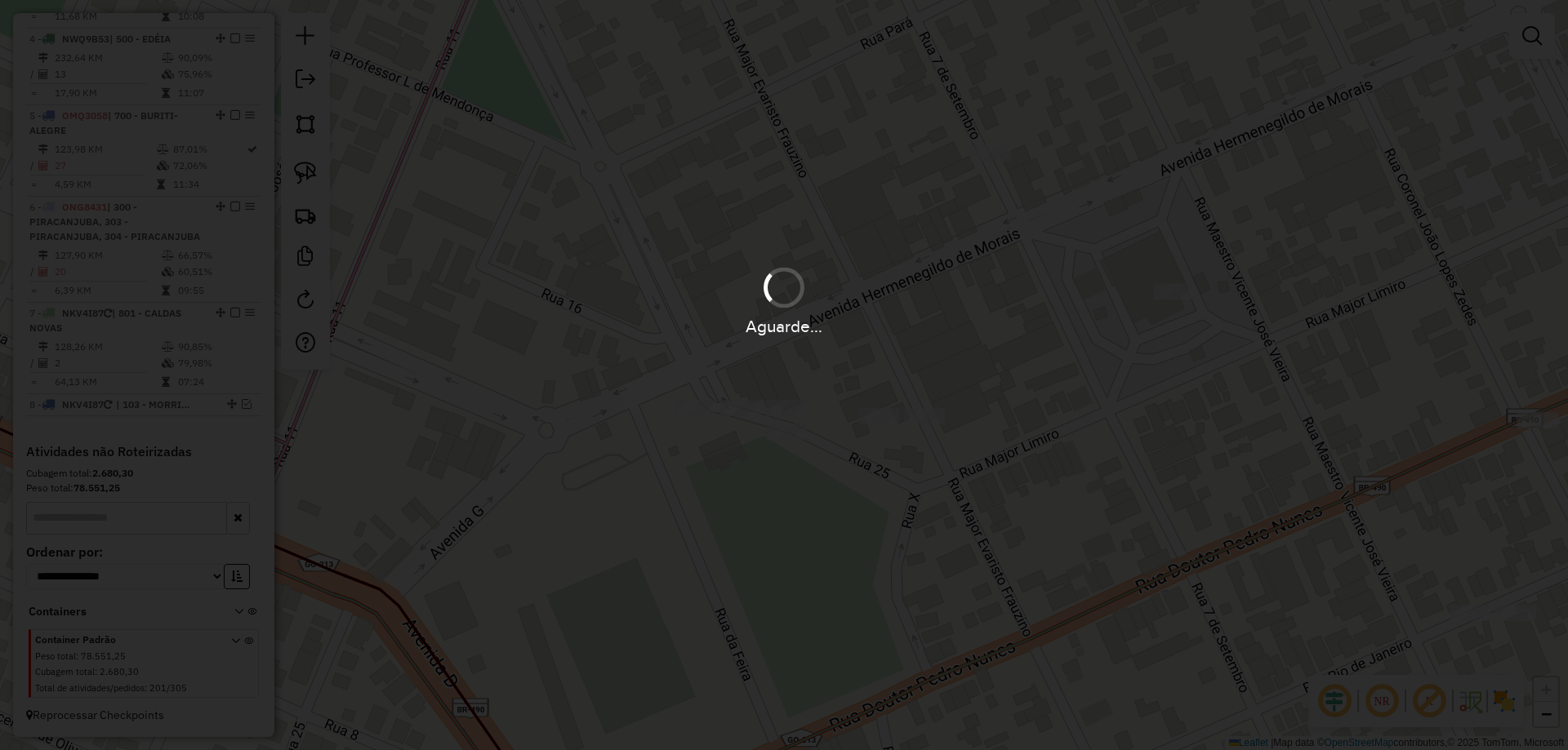
scroll to position [941, 0]
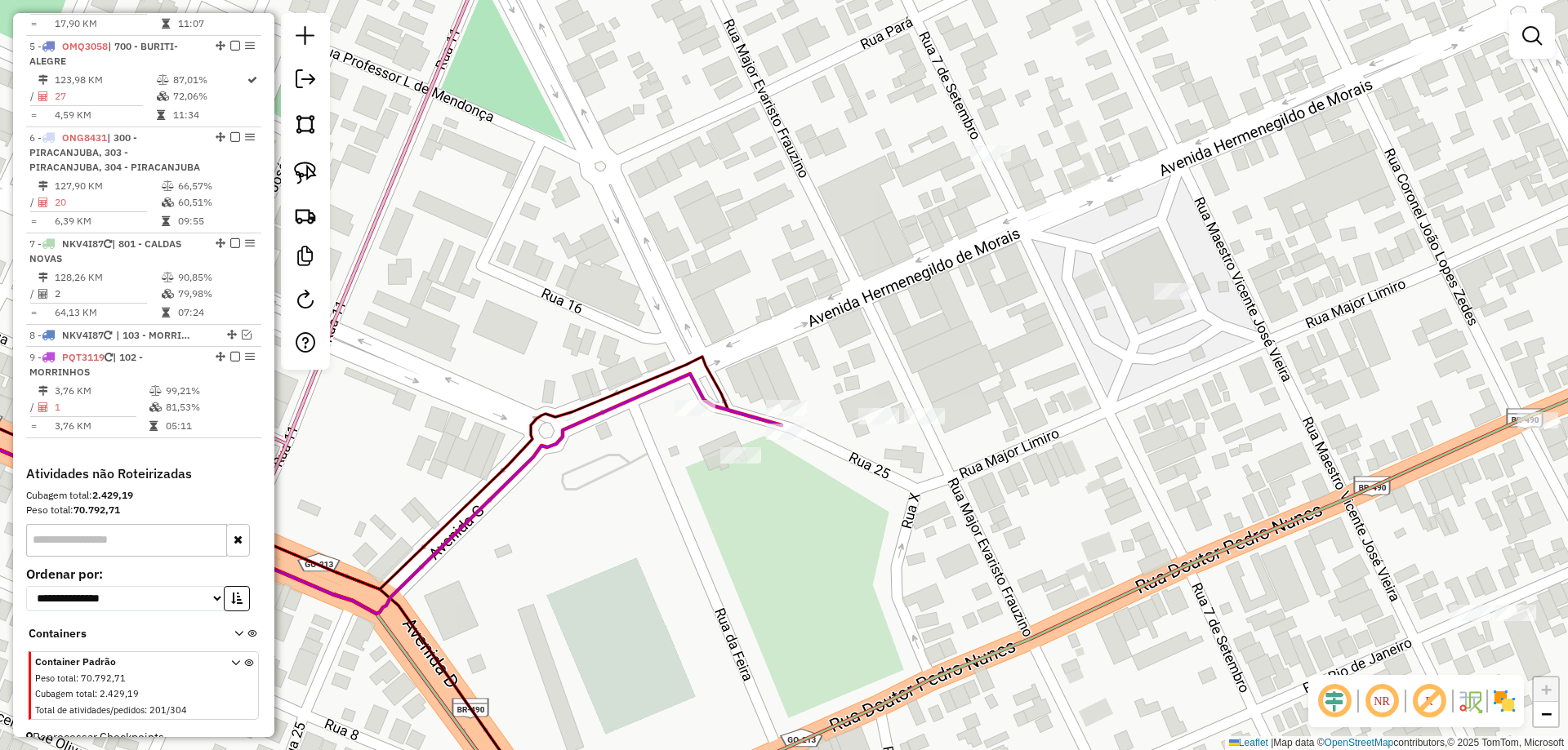
click at [778, 519] on div "Rota 9 - Placa PQT3119 1401 - CELEIRO SUPERMERCADO Janela de atendimento Grade …" at bounding box center [784, 375] width 1568 height 750
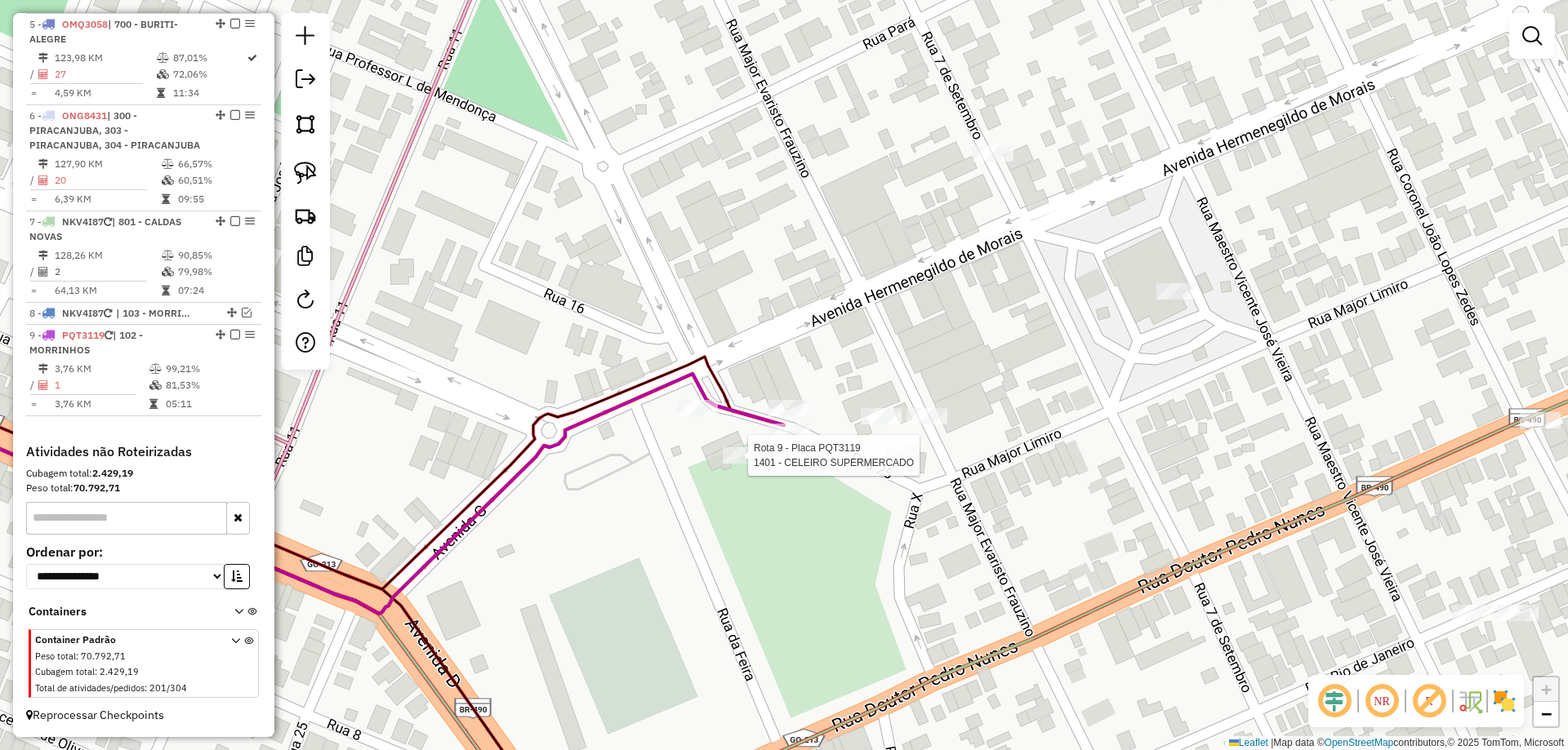
select select "*********"
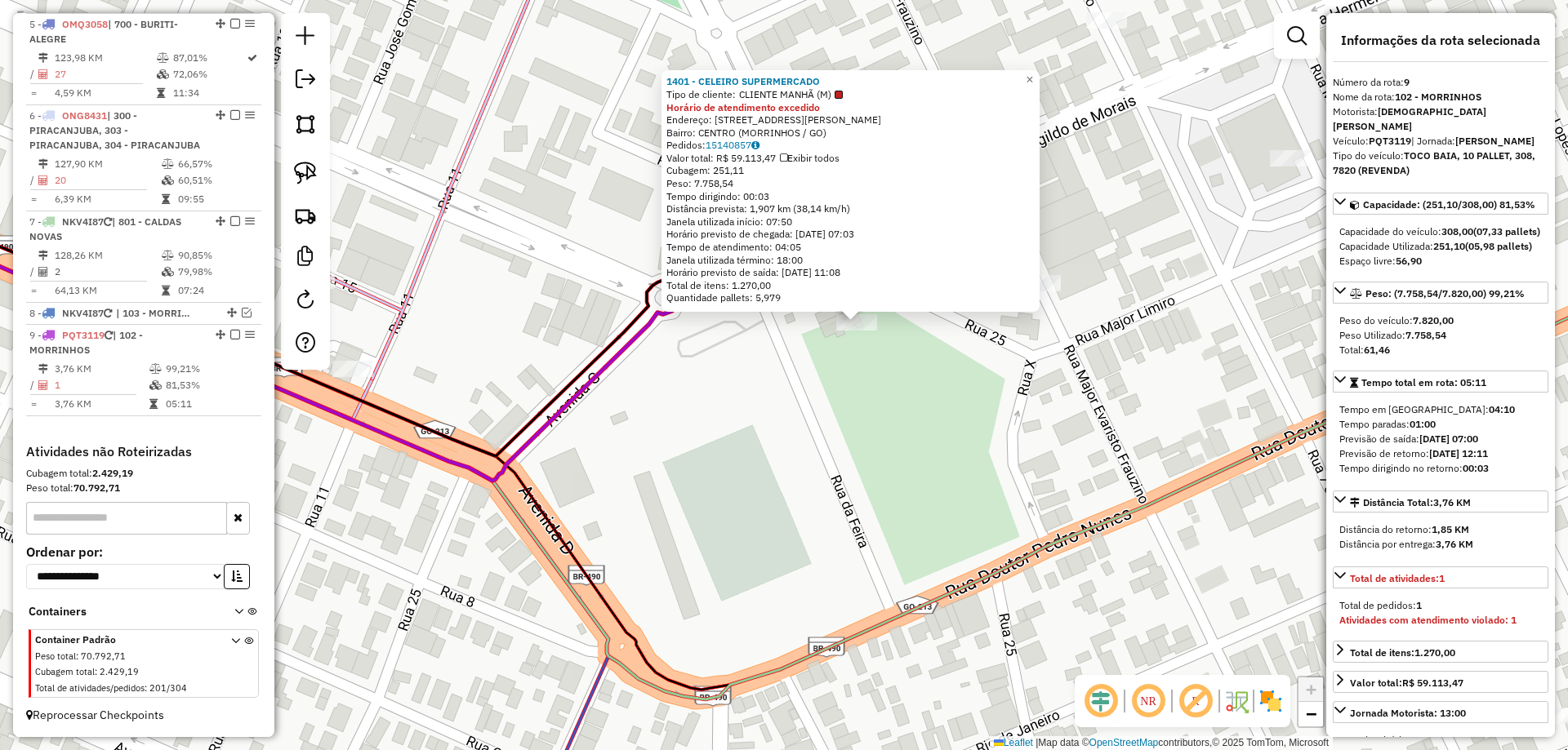
drag, startPoint x: 882, startPoint y: 493, endPoint x: 1113, endPoint y: 398, distance: 249.8
click at [1124, 387] on div "Rota 9 - Placa PQT3119 1401 - CELEIRO SUPERMERCADO 1401 - CELEIRO SUPERMERCADO …" at bounding box center [784, 375] width 1568 height 750
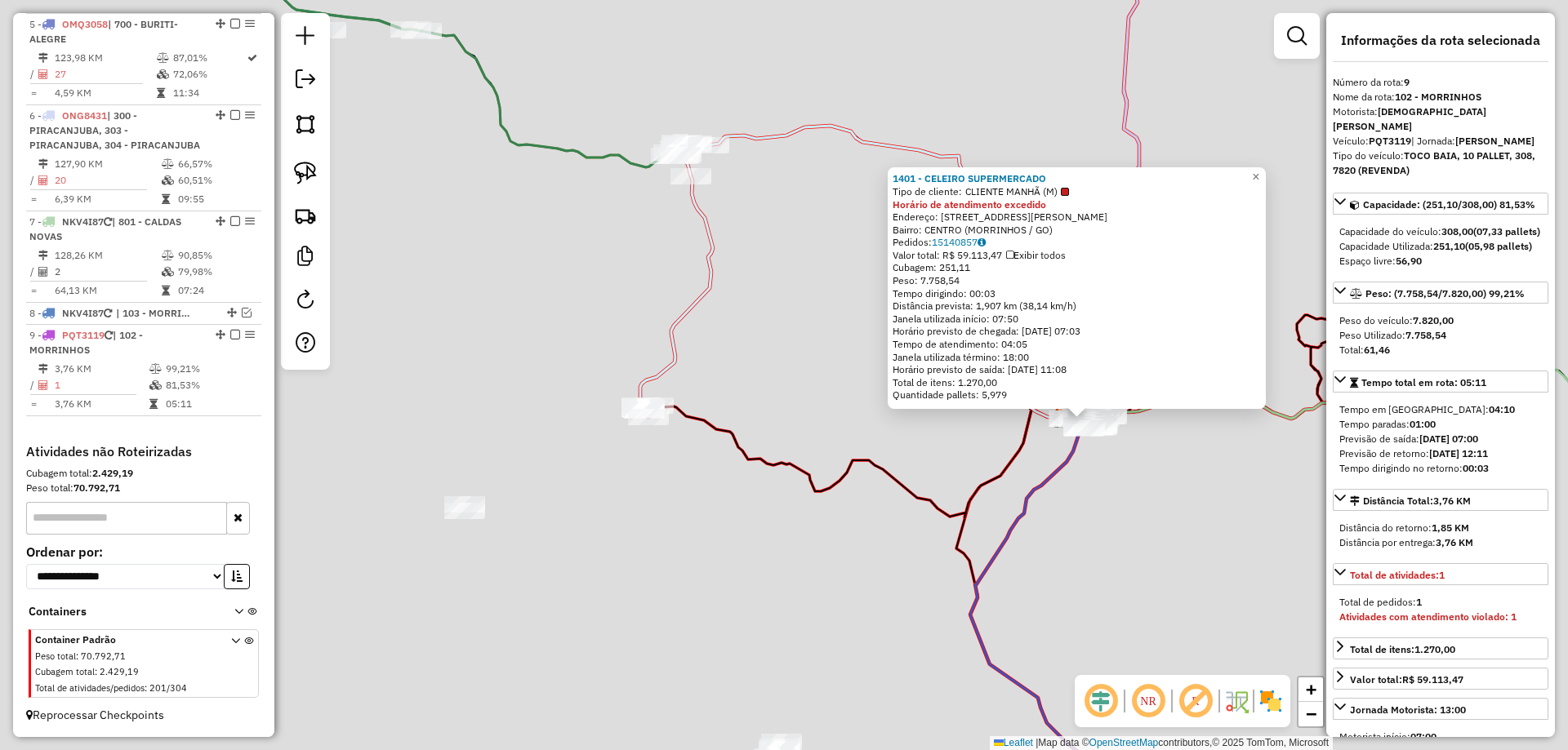
click at [918, 517] on div "1401 - CELEIRO SUPERMERCADO Tipo de cliente: CLIENTE MANHÃ (M) Horário de atend…" at bounding box center [784, 375] width 1568 height 750
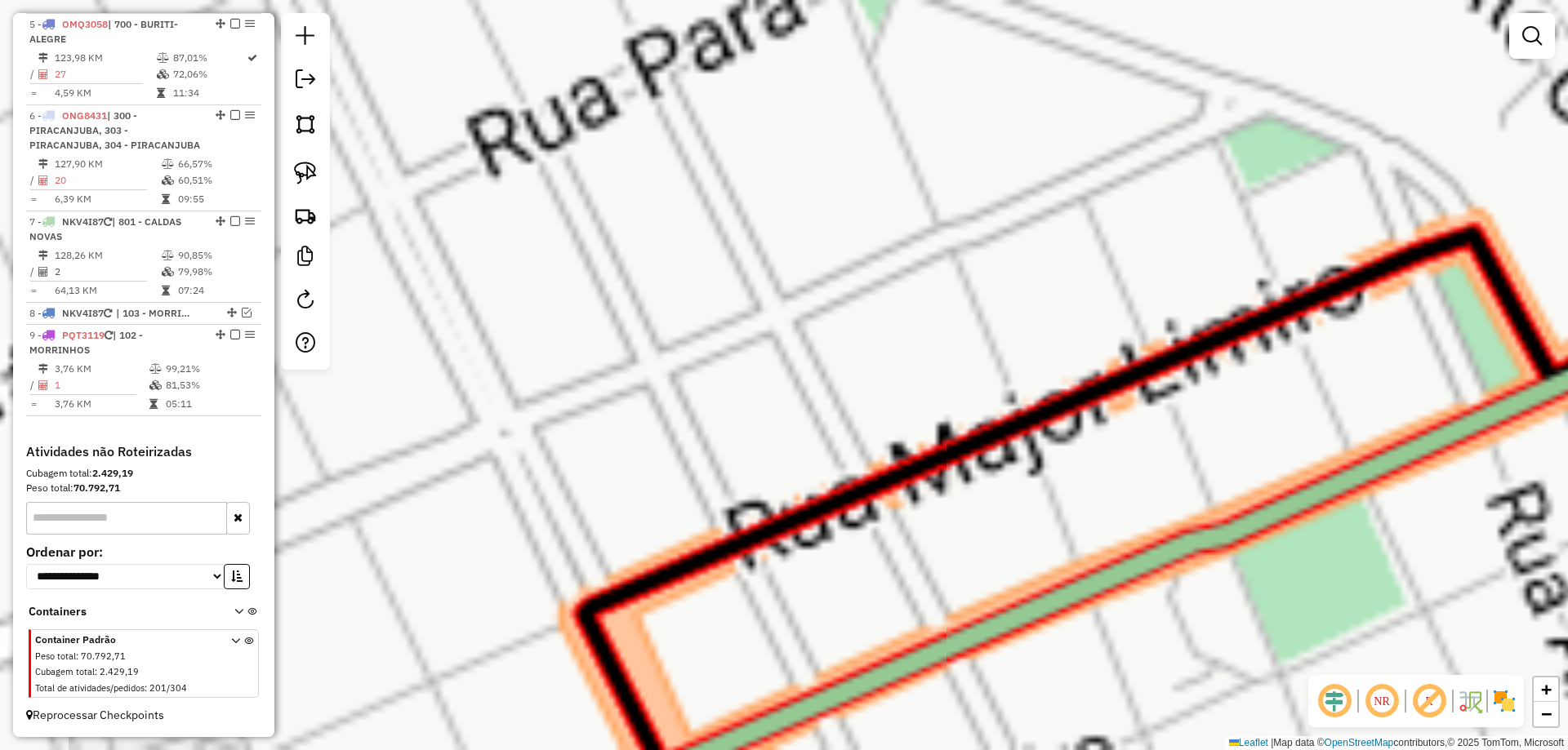
click at [1055, 335] on div "Janela de atendimento Grade de atendimento Capacidade Transportadoras Veículos …" at bounding box center [784, 375] width 1568 height 750
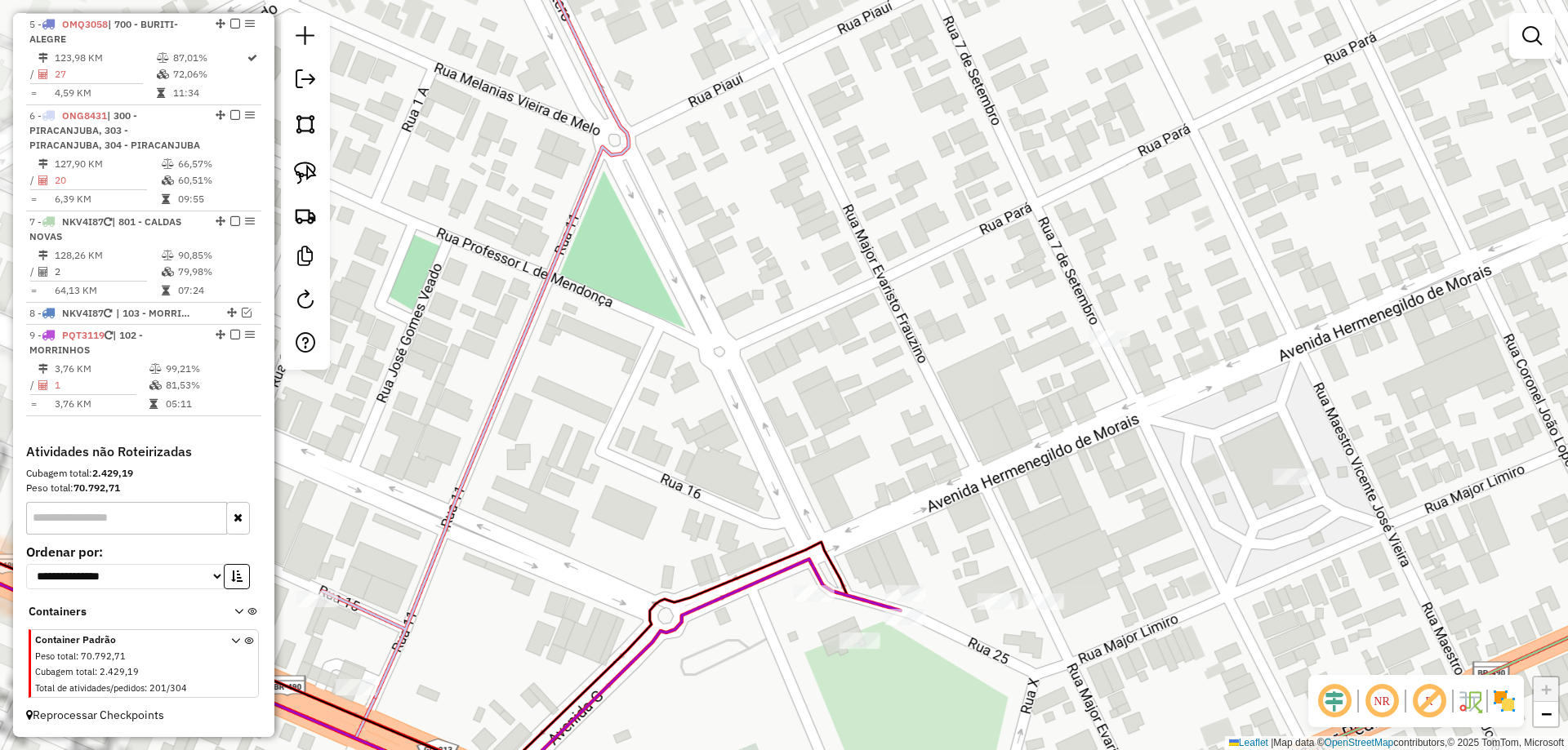
drag, startPoint x: 702, startPoint y: 568, endPoint x: 817, endPoint y: 401, distance: 202.8
click at [816, 403] on div "Janela de atendimento Grade de atendimento Capacidade Transportadoras Veículos …" at bounding box center [784, 375] width 1568 height 750
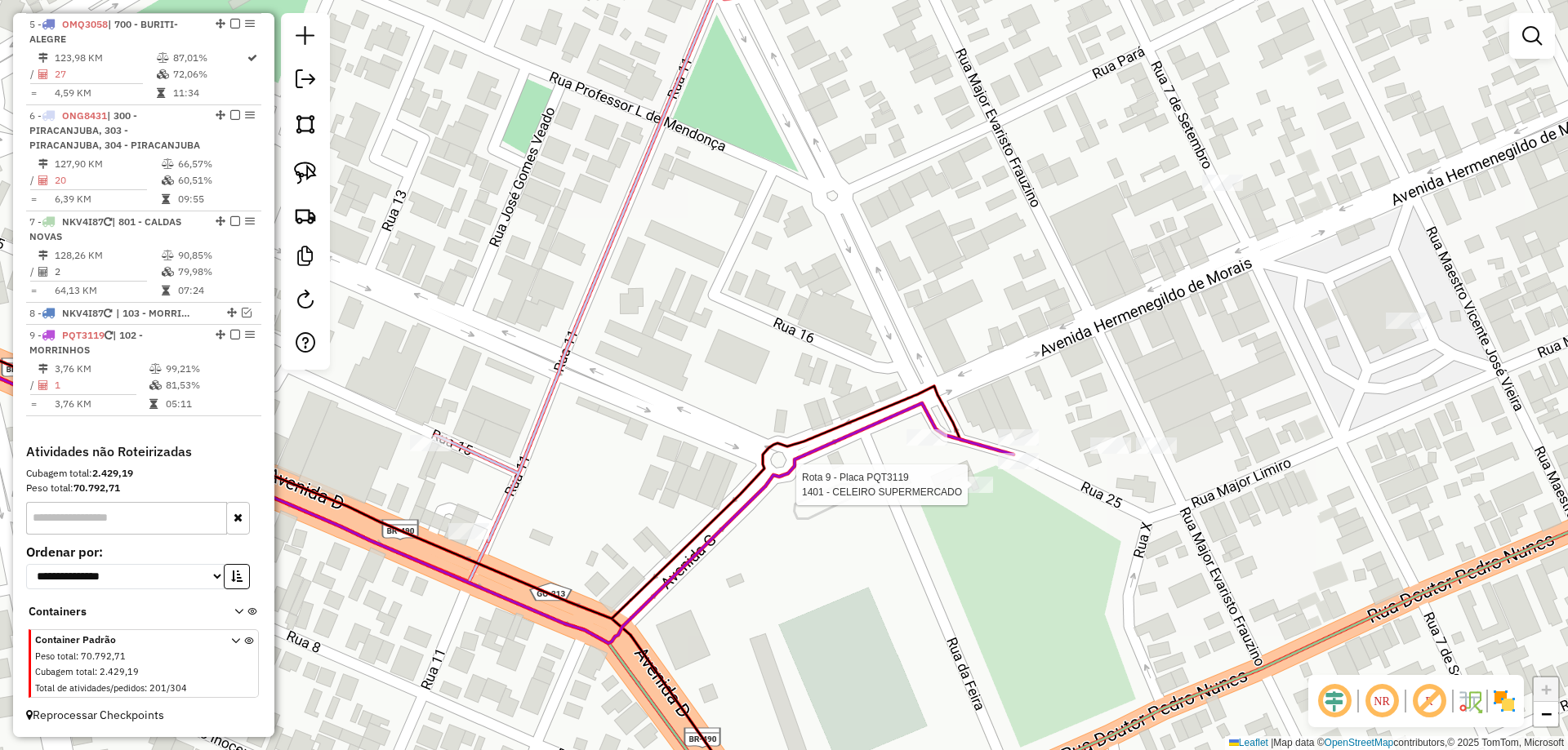
click at [956, 494] on div at bounding box center [973, 485] width 41 height 16
select select "*********"
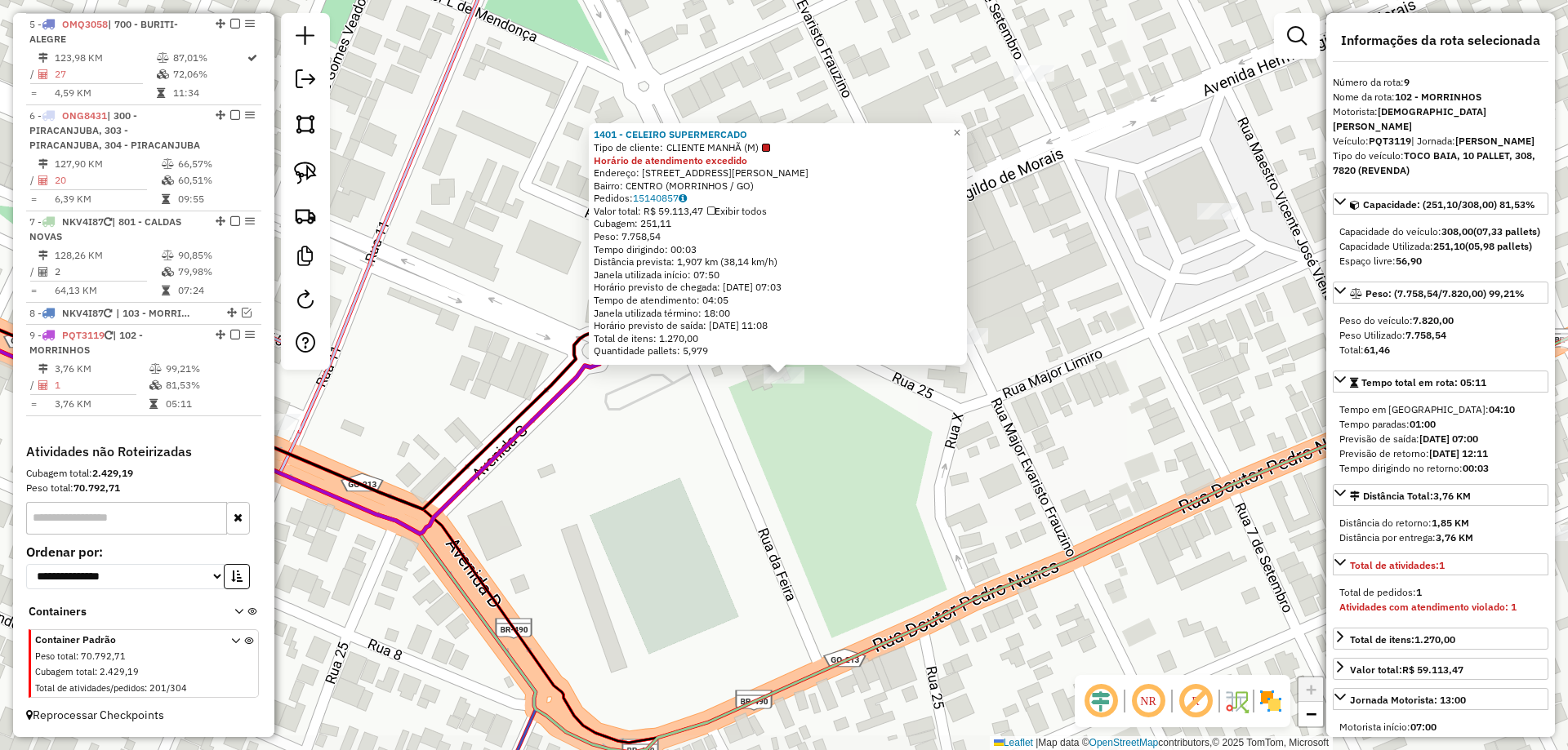
drag, startPoint x: 848, startPoint y: 465, endPoint x: 825, endPoint y: 421, distance: 49.6
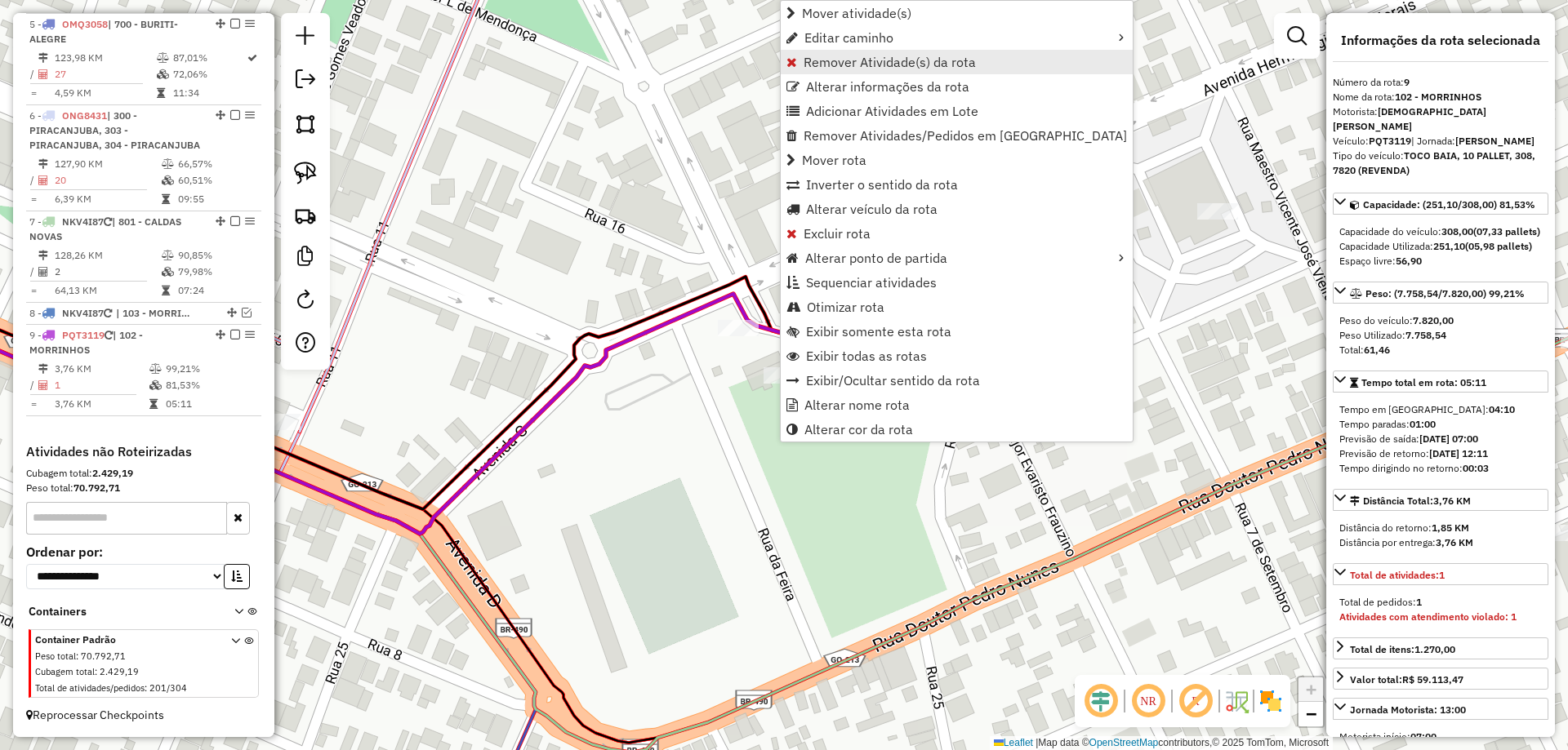
click at [862, 63] on span "Remover Atividade(s) da rota" at bounding box center [890, 62] width 172 height 13
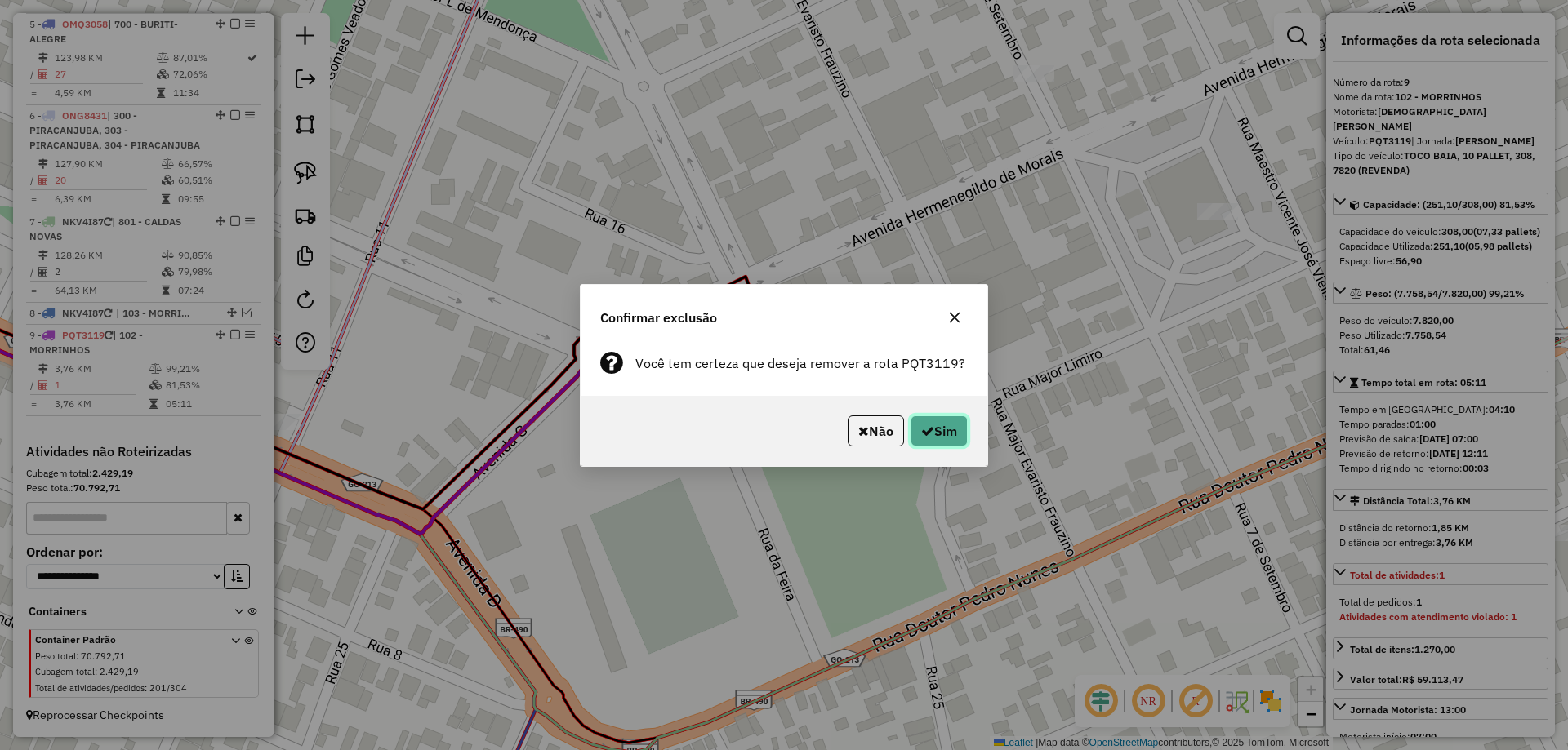
click at [936, 416] on button "Sim" at bounding box center [939, 432] width 57 height 31
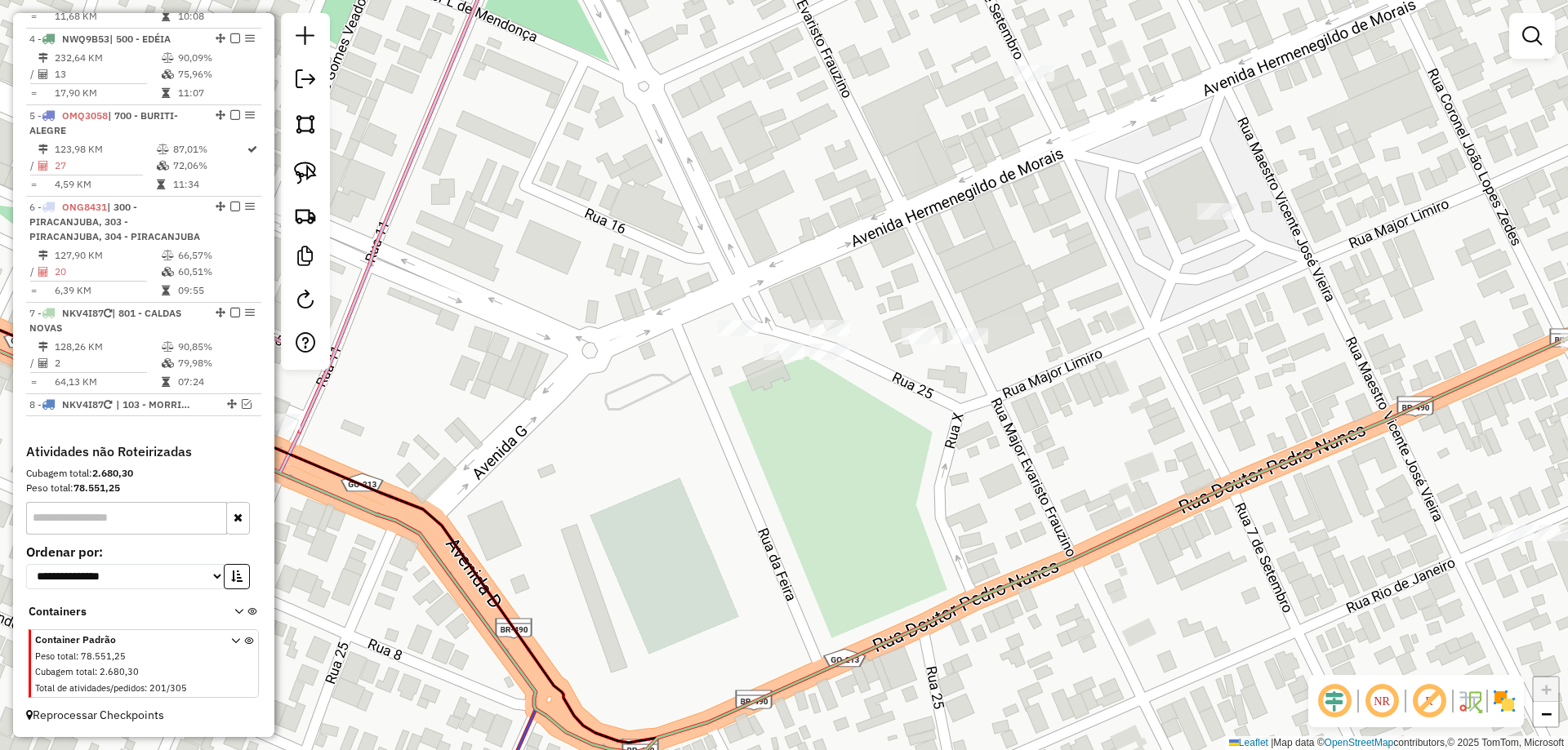
scroll to position [871, 0]
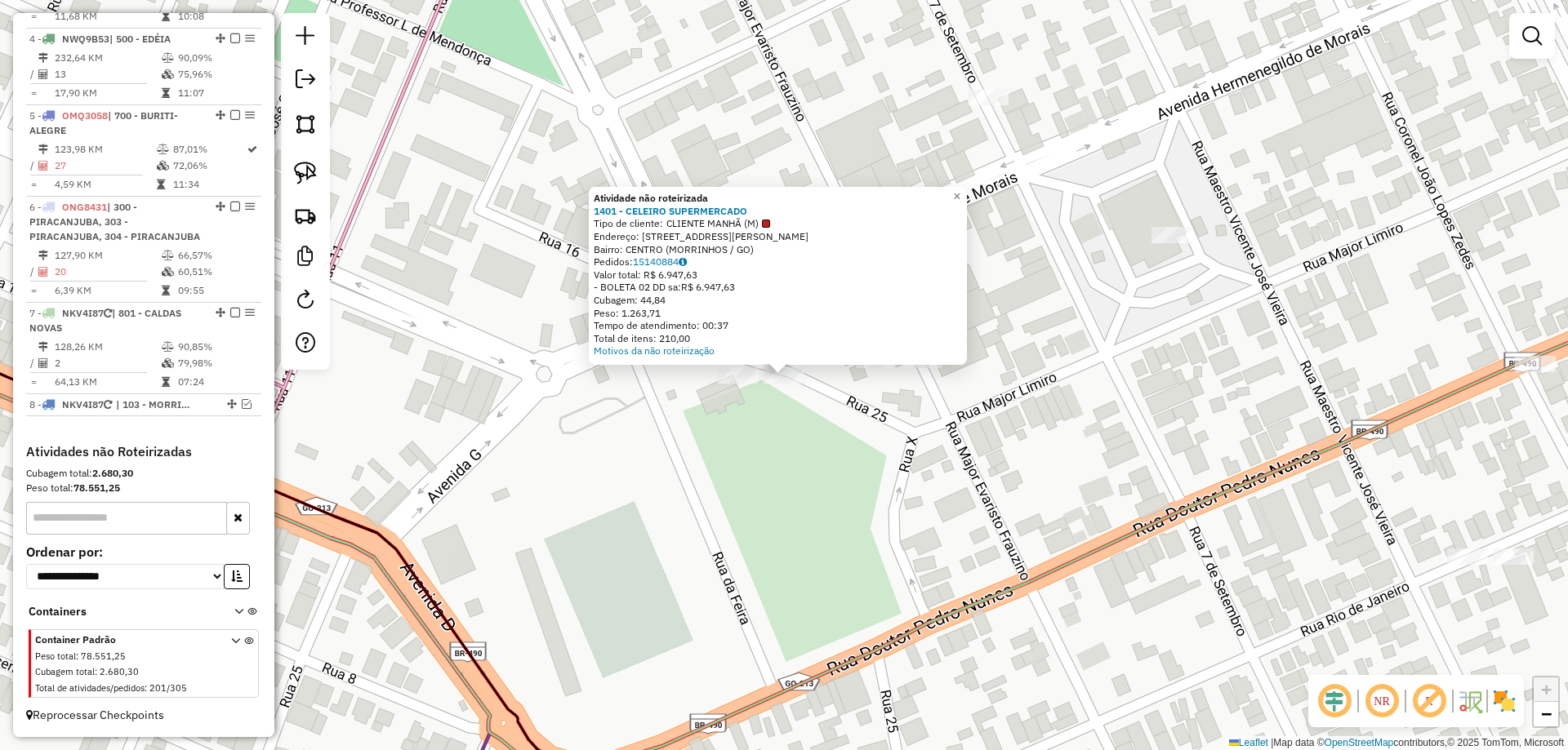
click at [695, 363] on div "Atividade não roteirizada 1401 - CELEIRO SUPERMERCADO Tipo de cliente: CLIENTE …" at bounding box center [778, 276] width 378 height 178
click at [762, 382] on div "Atividade não roteirizada 1401 - CELEIRO SUPERMERCADO Tipo de cliente: CLIENTE …" at bounding box center [784, 375] width 1568 height 750
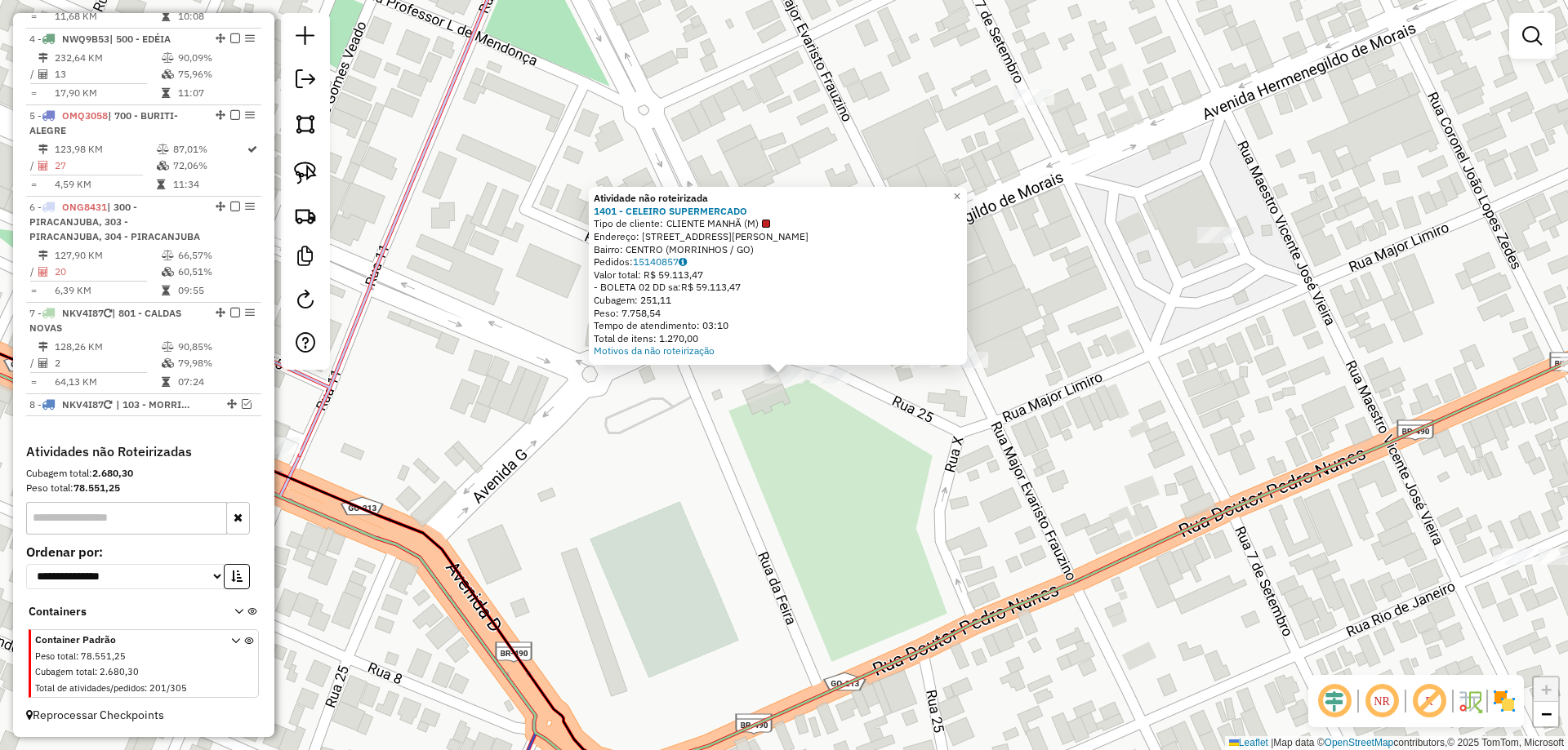
click at [745, 413] on div "Atividade não roteirizada 1401 - CELEIRO SUPERMERCADO Tipo de cliente: CLIENTE …" at bounding box center [784, 375] width 1568 height 750
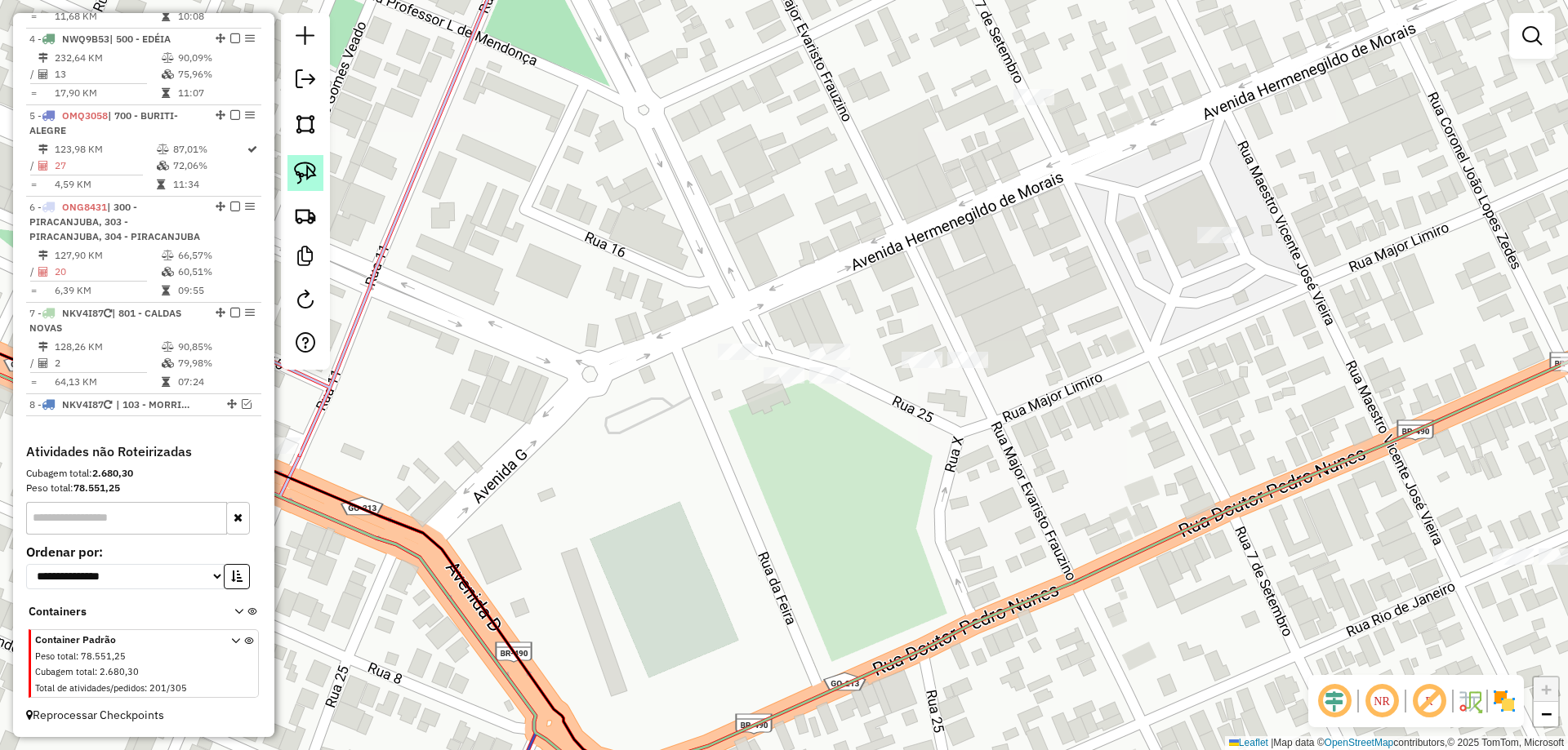
click at [306, 175] on img at bounding box center [305, 172] width 23 height 23
drag, startPoint x: 735, startPoint y: 421, endPoint x: 646, endPoint y: 393, distance: 93.3
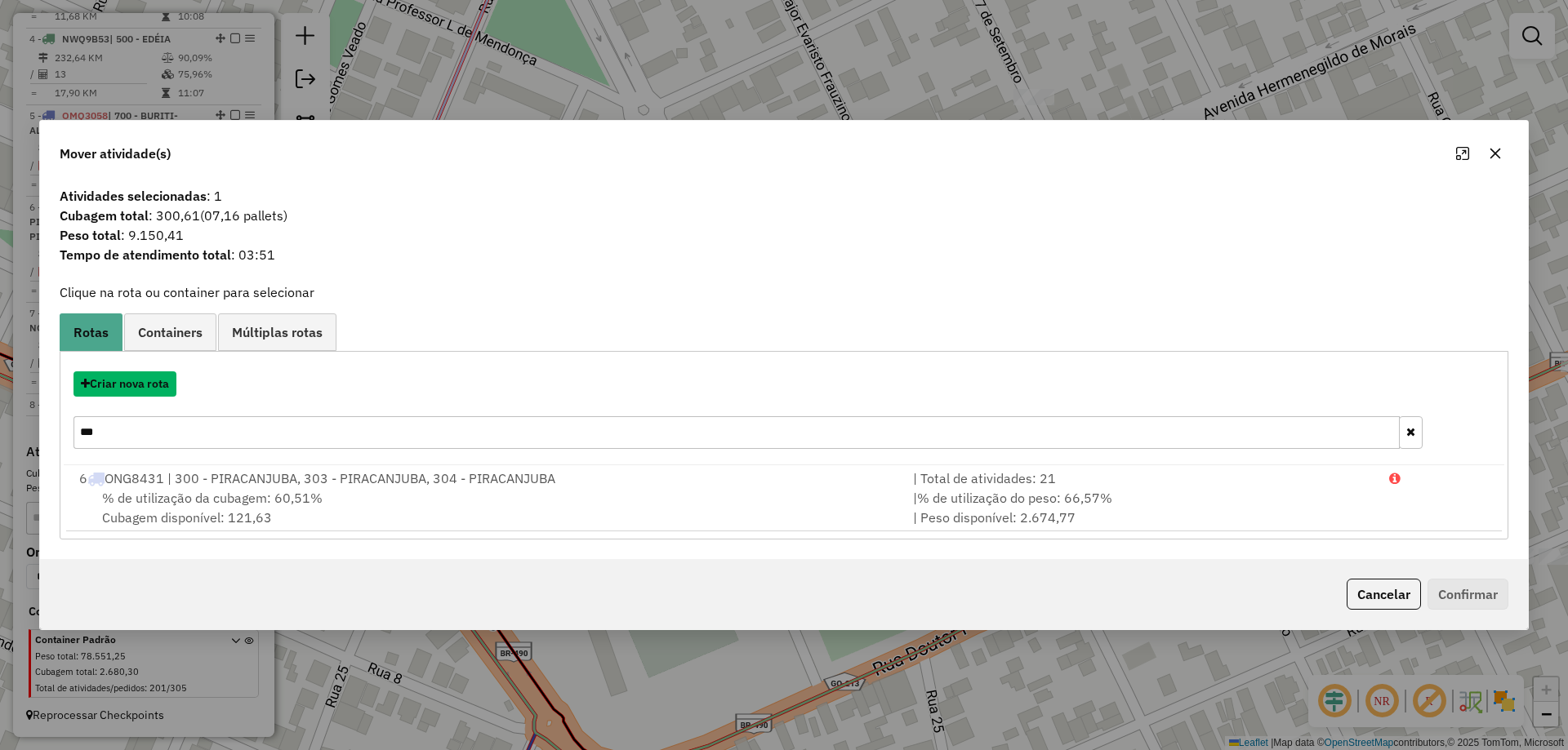
click at [129, 386] on button "Criar nova rota" at bounding box center [125, 384] width 103 height 26
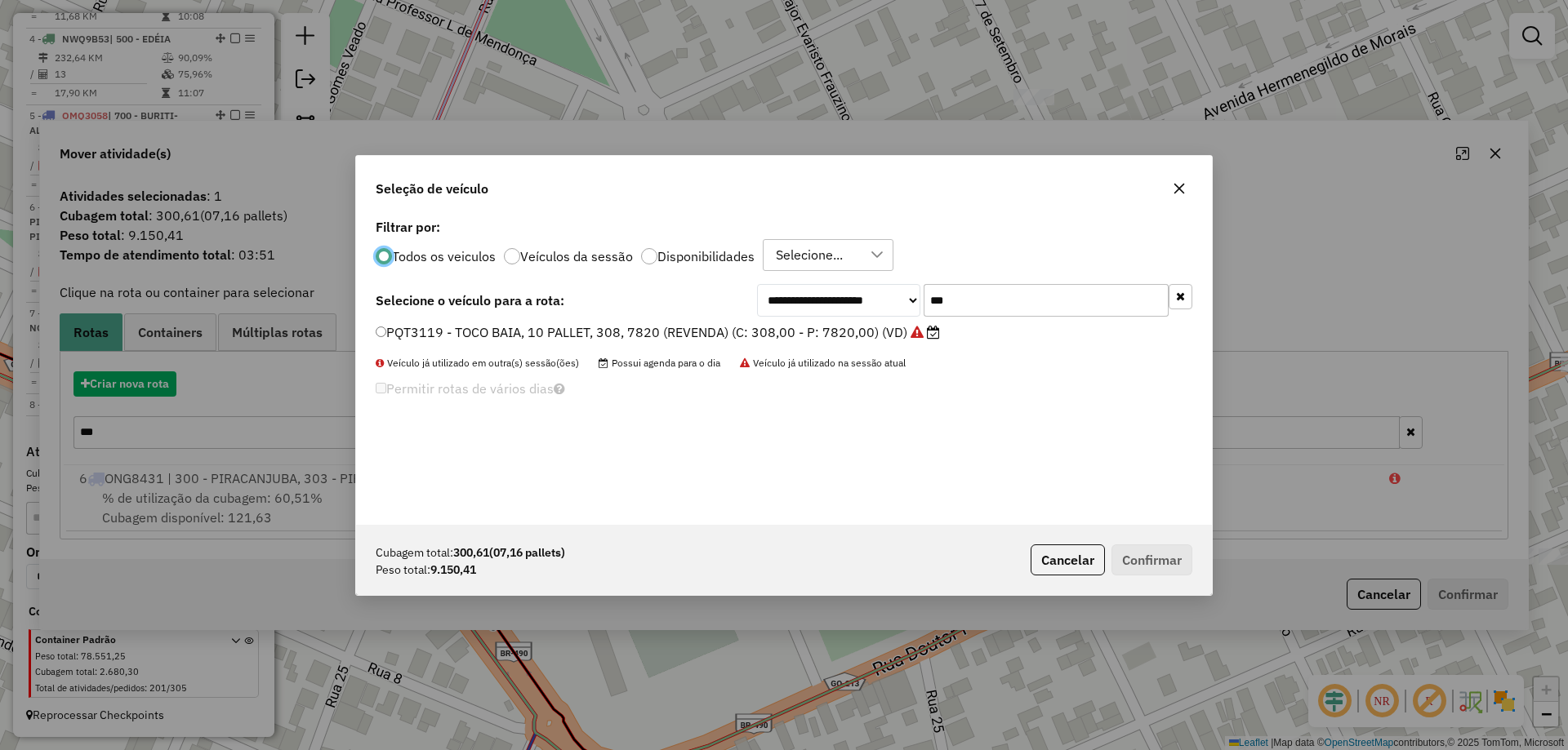
scroll to position [9, 5]
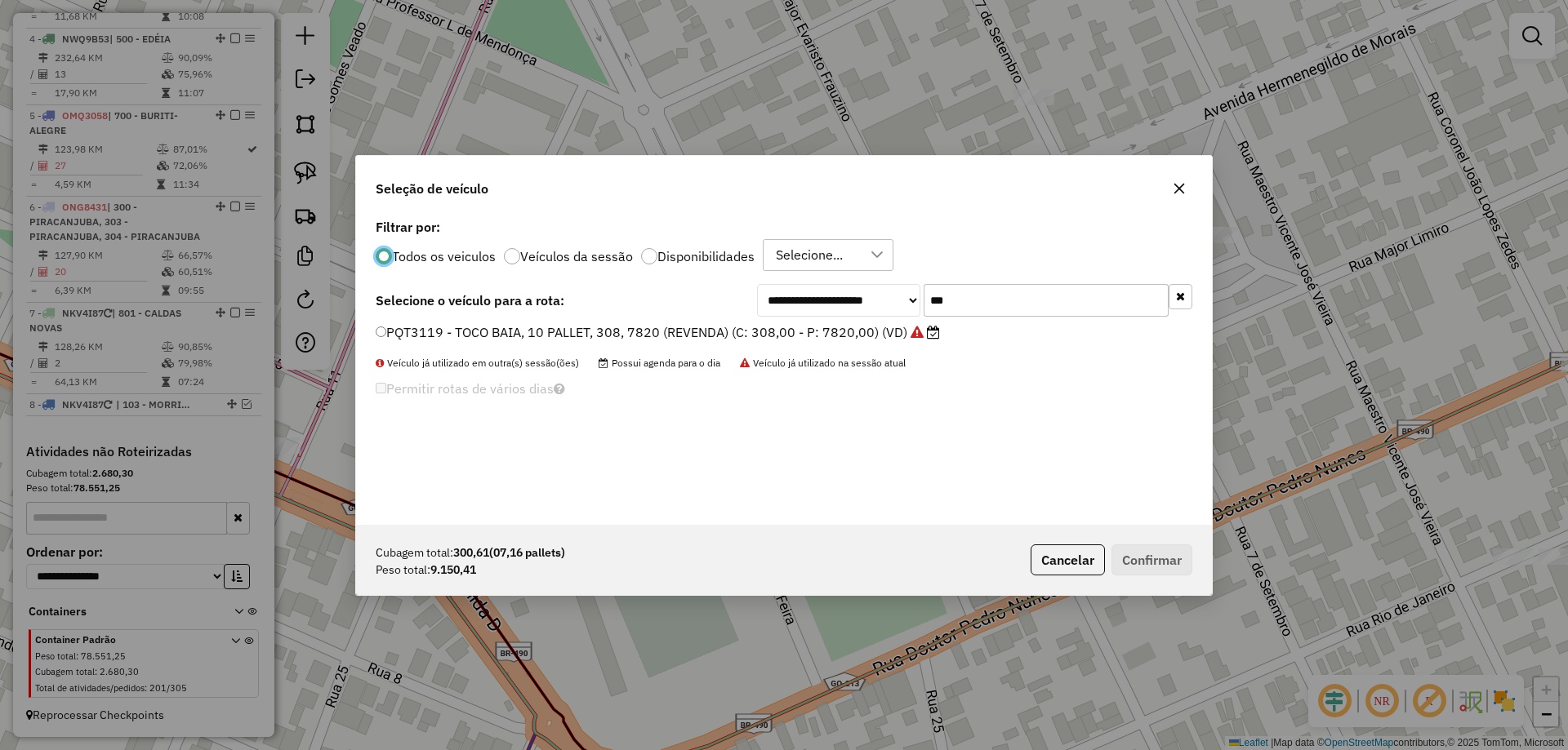
drag, startPoint x: 859, startPoint y: 343, endPoint x: 760, endPoint y: 351, distance: 99.3
click at [797, 361] on div "**********" at bounding box center [784, 370] width 856 height 310
type input "***"
click at [826, 335] on label "NFF3793 - TRUCK BAIA, 12 PALLET, 490, 12800 (REVENDA) (C: 490,00 - P: 12800,00)…" at bounding box center [662, 332] width 571 height 19
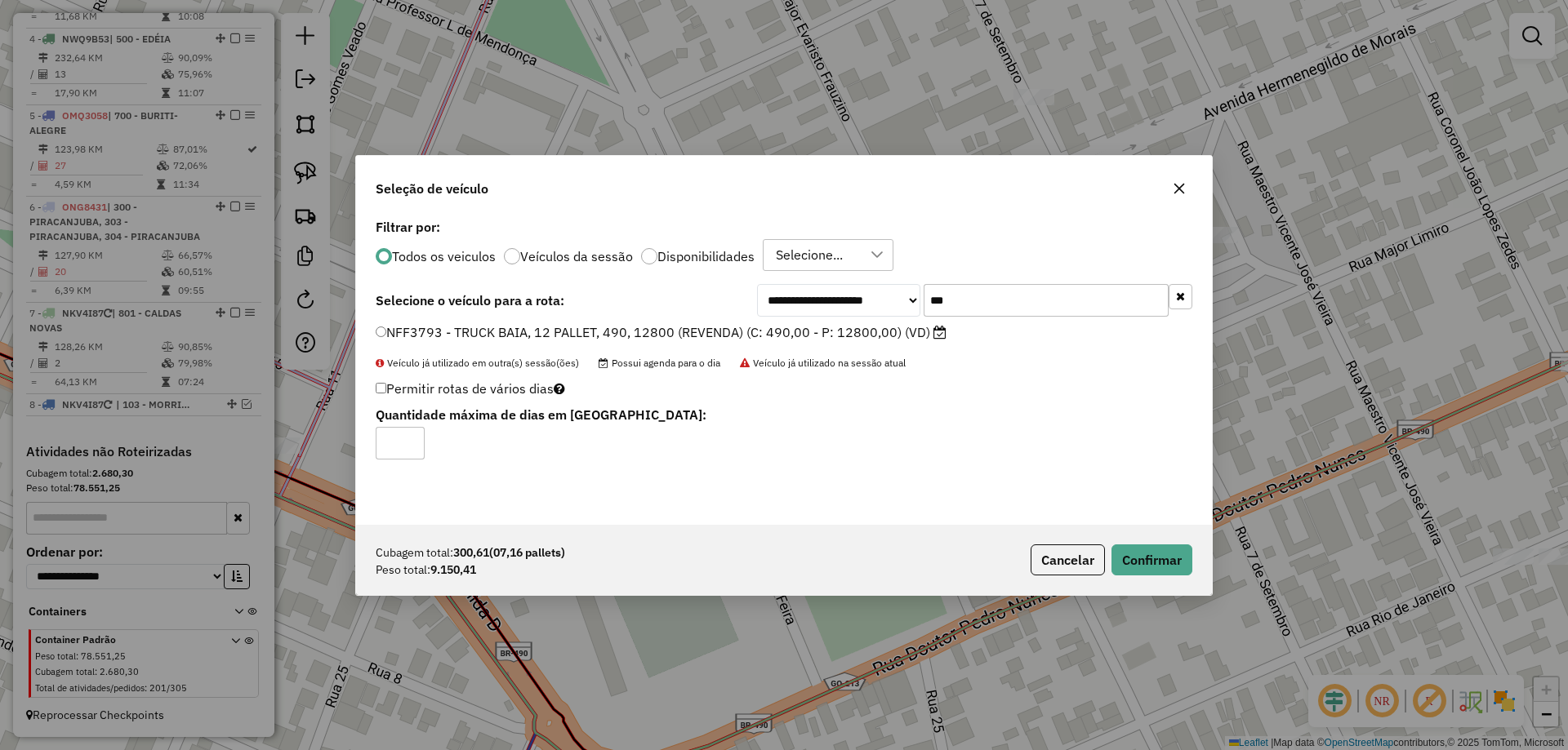
click at [1139, 538] on div "Cubagem total: 300,61 (07,16 pallets) Peso total: 9.150,41 Cancelar Confirmar" at bounding box center [784, 559] width 856 height 70
click at [1146, 548] on button "Confirmar" at bounding box center [1152, 560] width 81 height 31
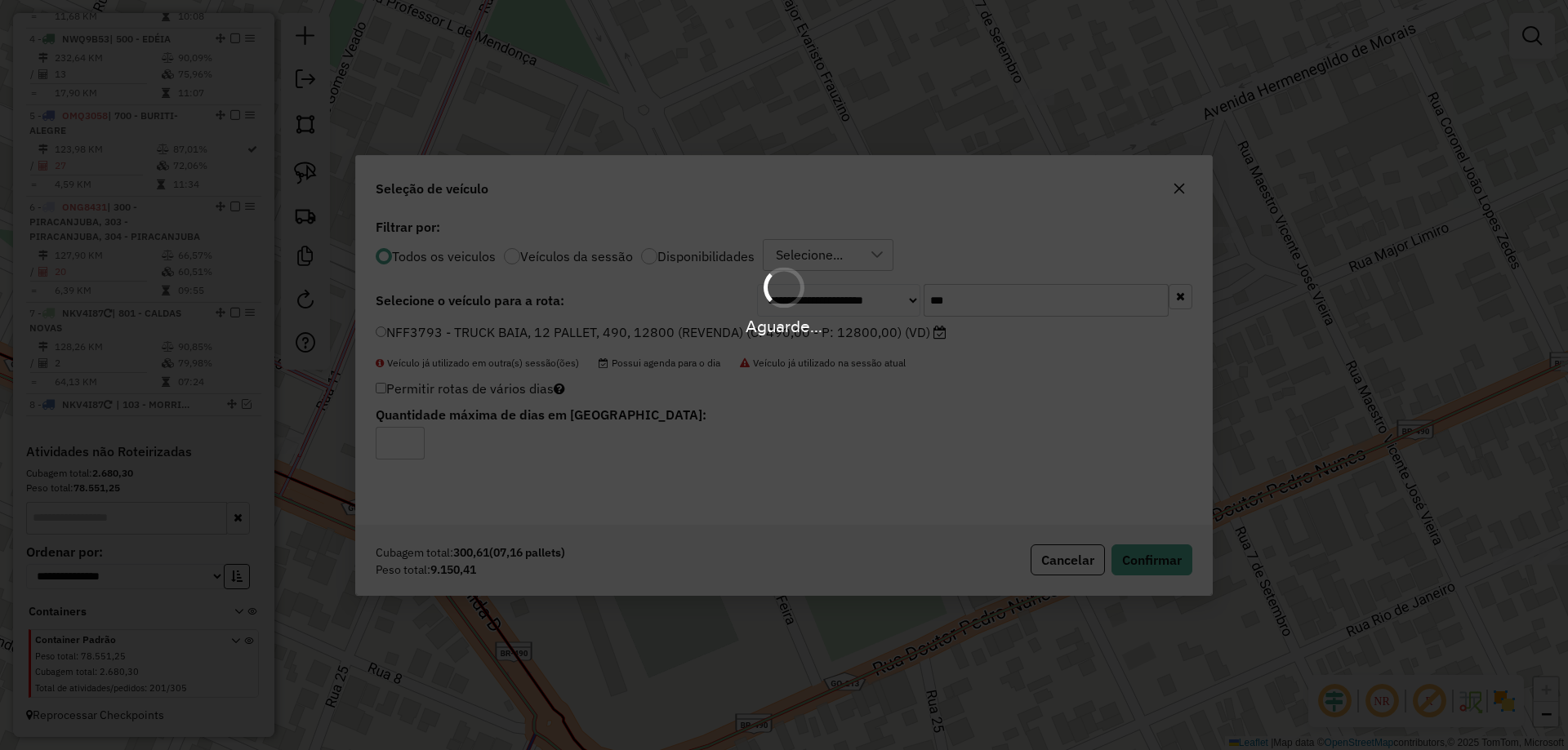
scroll to position [963, 0]
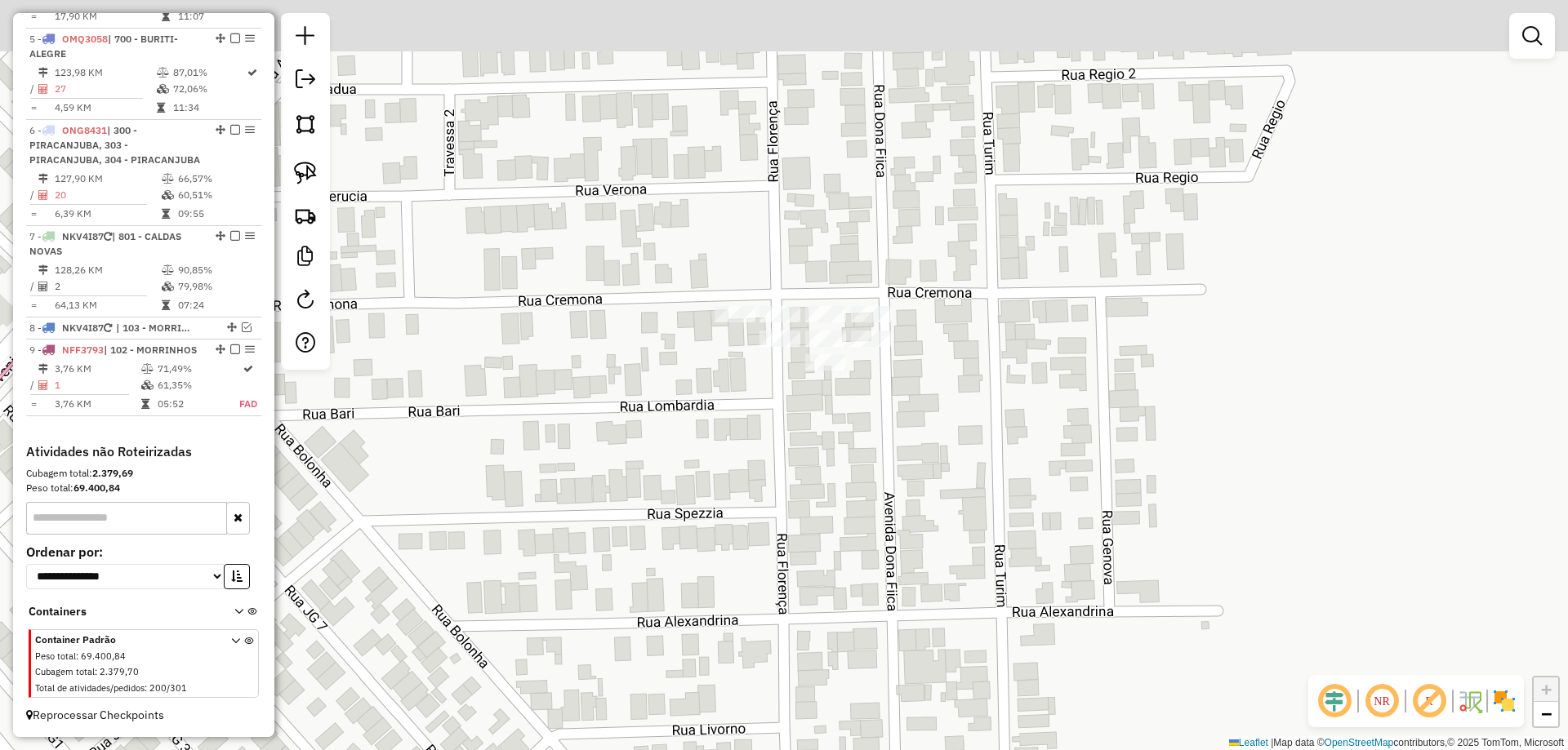
click at [839, 407] on div "Janela de atendimento Grade de atendimento Capacidade Transportadoras Veículos …" at bounding box center [784, 375] width 1568 height 750
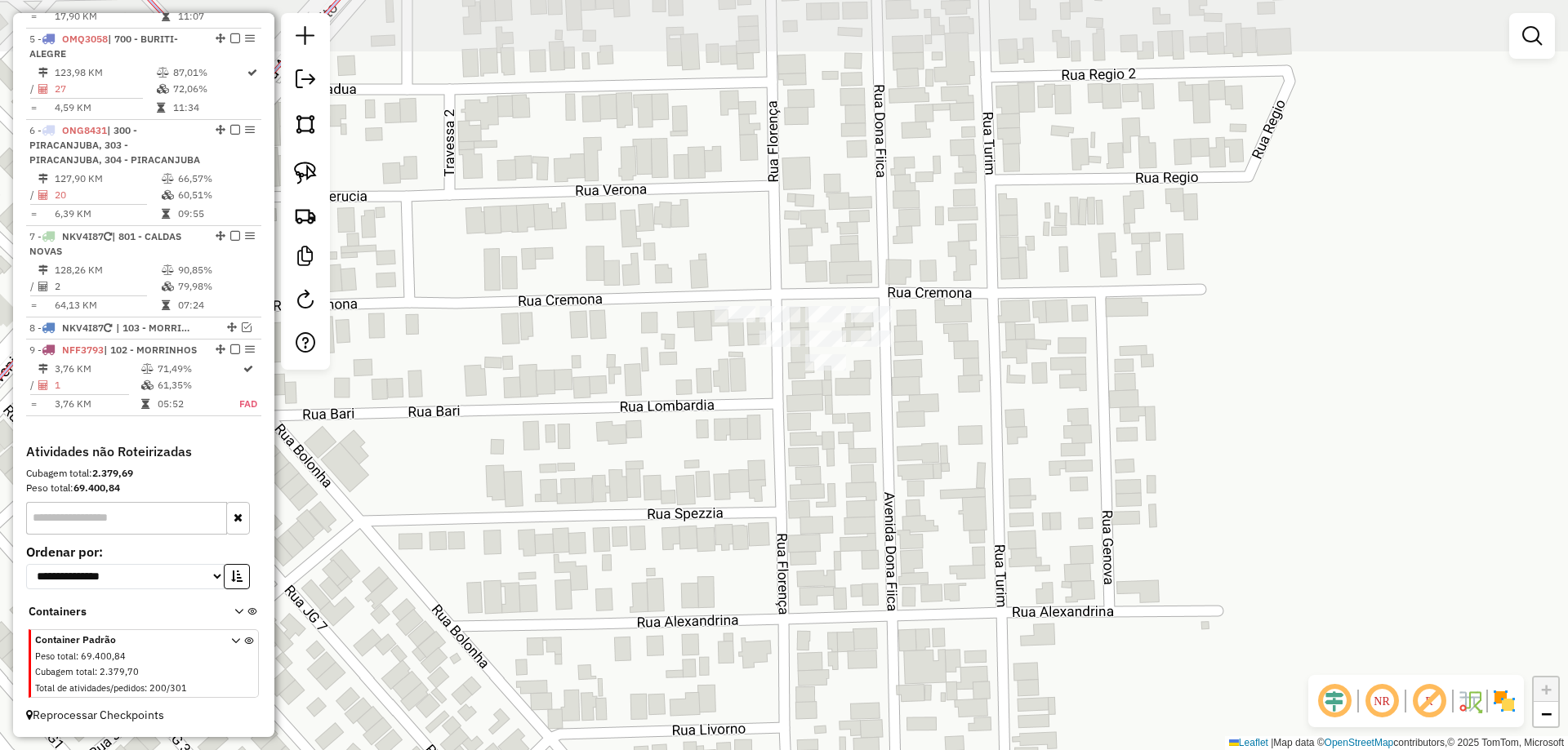
click at [838, 403] on div "Janela de atendimento Grade de atendimento Capacidade Transportadoras Veículos …" at bounding box center [784, 375] width 1568 height 750
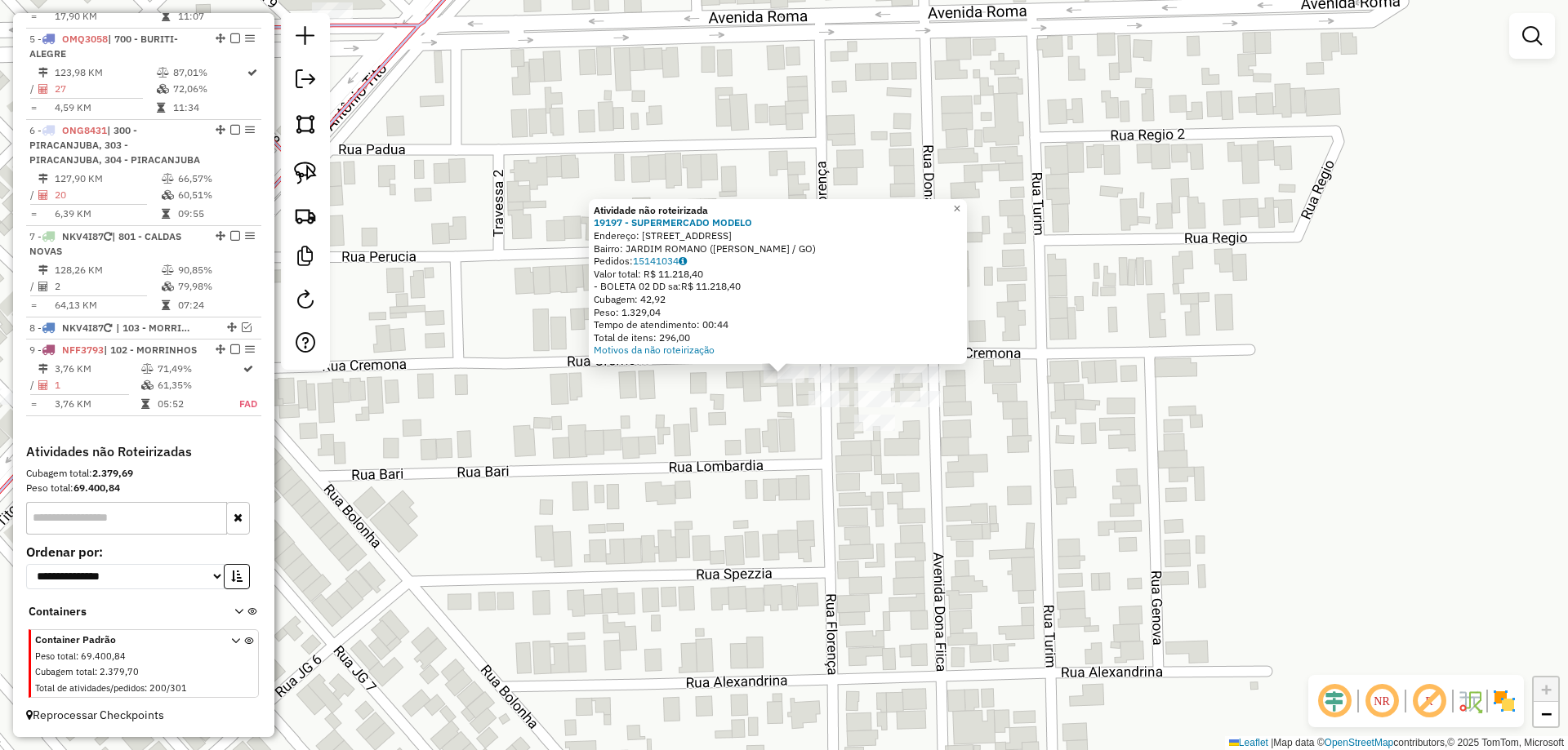
click at [755, 415] on div "Atividade não roteirizada 19197 - SUPERMERCADO MODELO Endereço: AV DONA FIICA 7…" at bounding box center [784, 375] width 1568 height 750
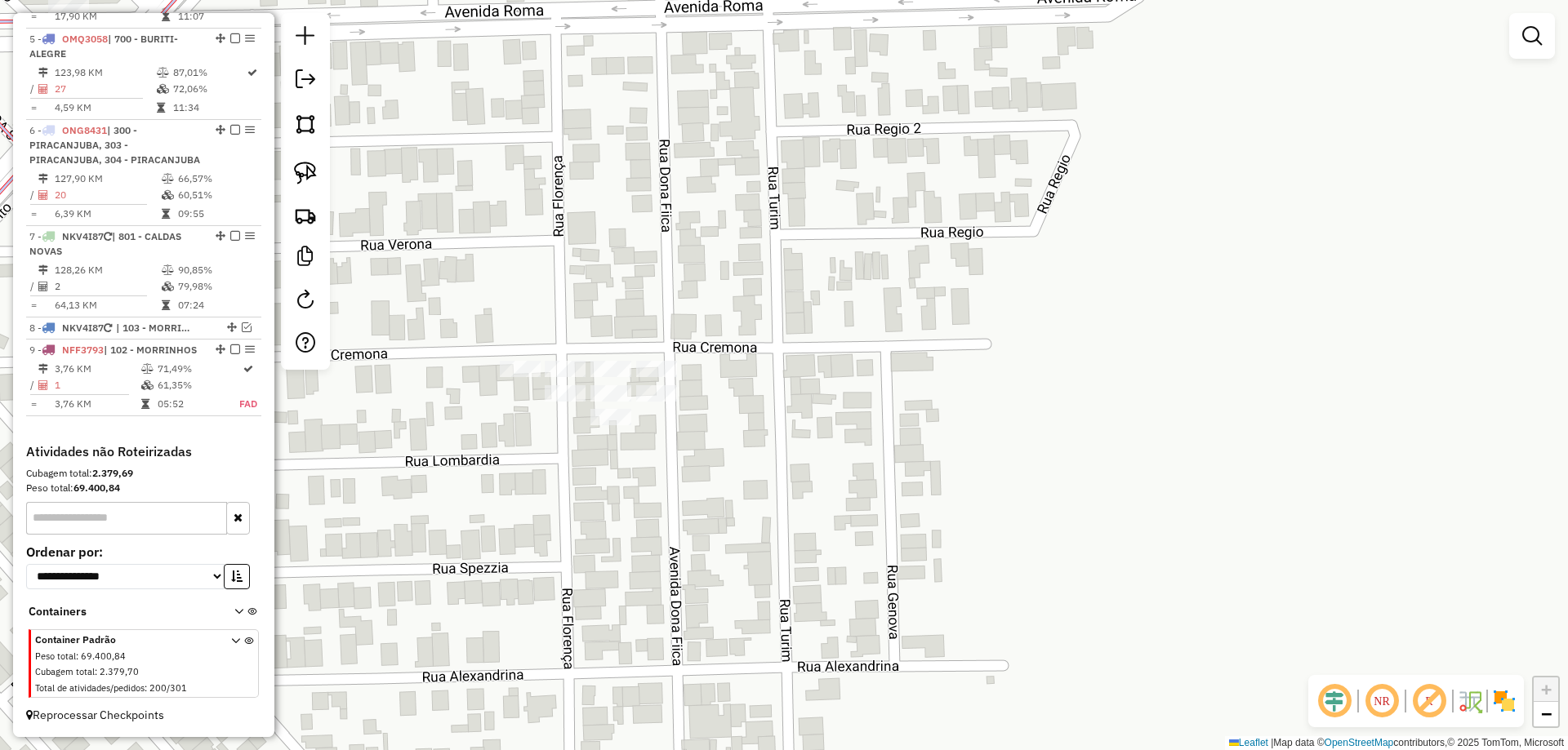
drag, startPoint x: 1066, startPoint y: 351, endPoint x: 340, endPoint y: 202, distance: 741.1
click at [872, 352] on div "Janela de atendimento Grade de atendimento Capacidade Transportadoras Veículos …" at bounding box center [784, 375] width 1568 height 750
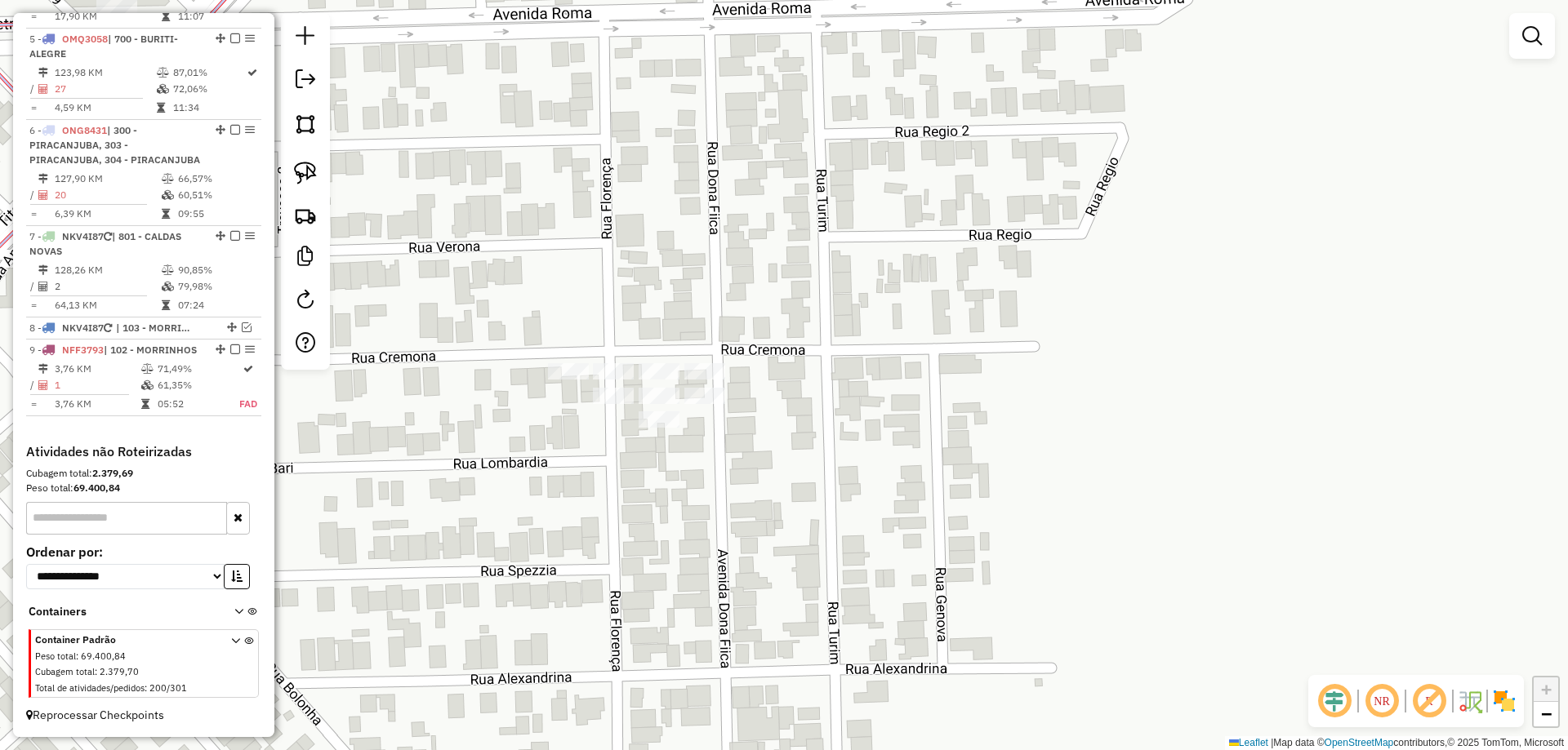
click at [287, 160] on div at bounding box center [306, 191] width 49 height 357
click at [293, 161] on link at bounding box center [305, 172] width 36 height 36
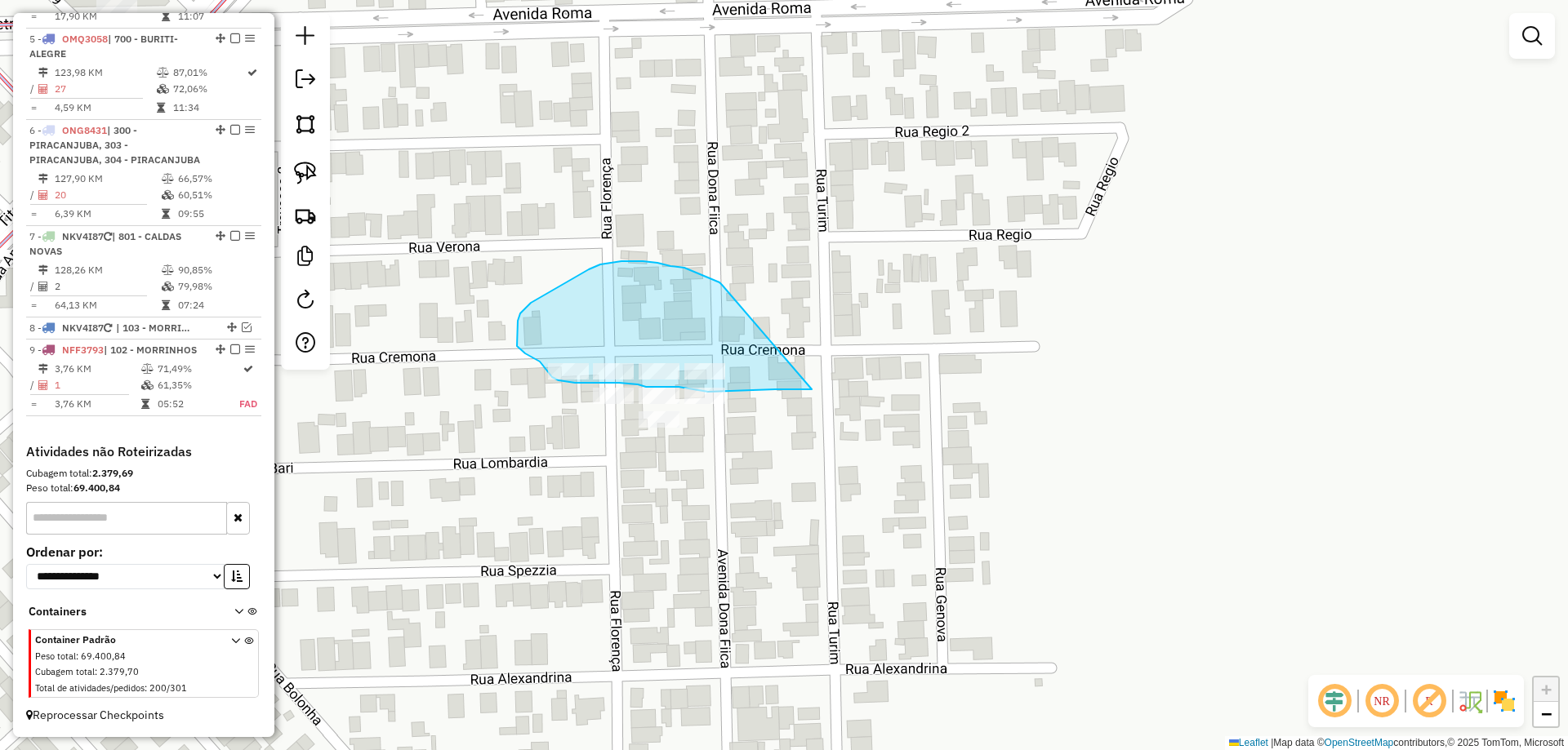
drag, startPoint x: 622, startPoint y: 261, endPoint x: 862, endPoint y: 382, distance: 268.8
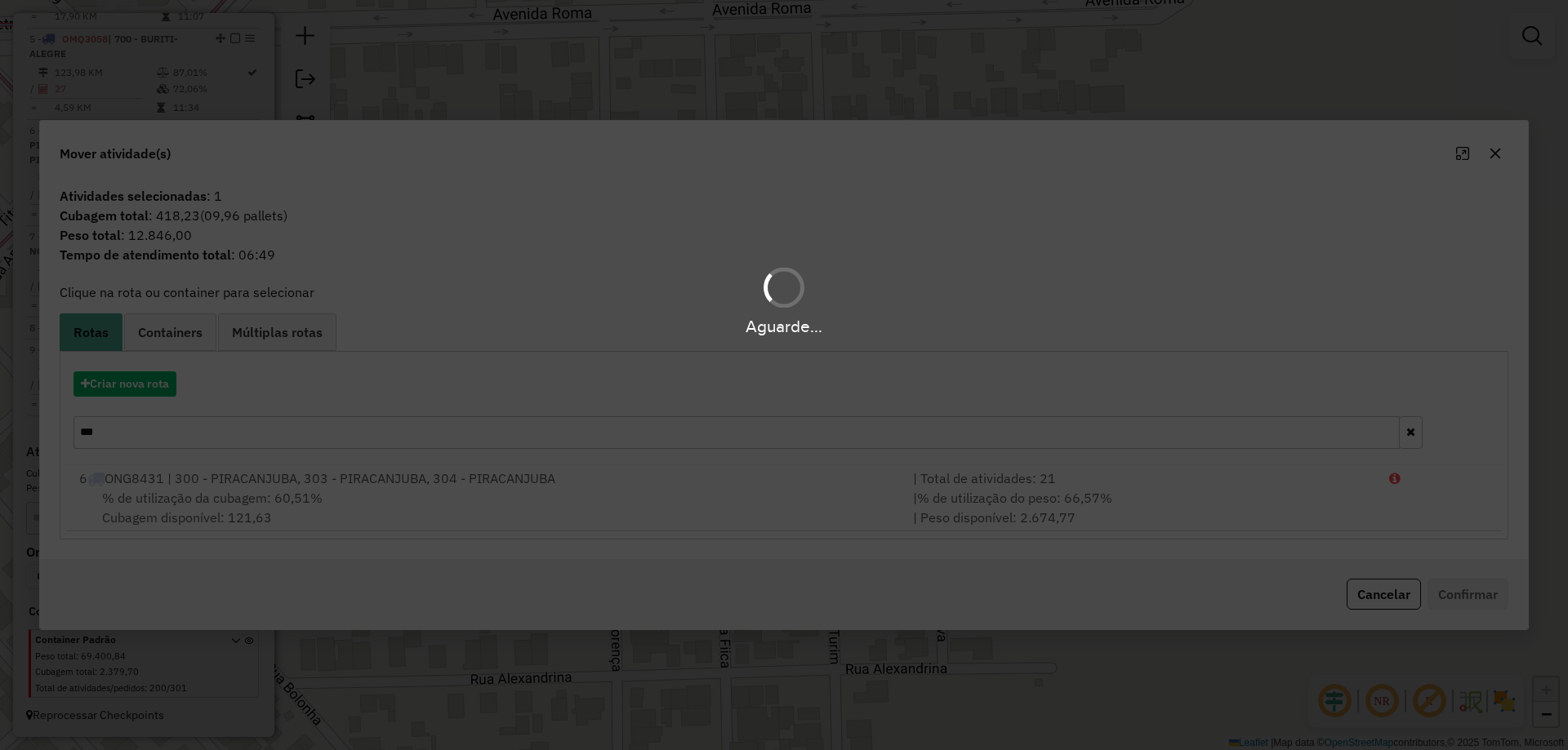
click at [162, 379] on div "Aguarde..." at bounding box center [784, 375] width 1568 height 750
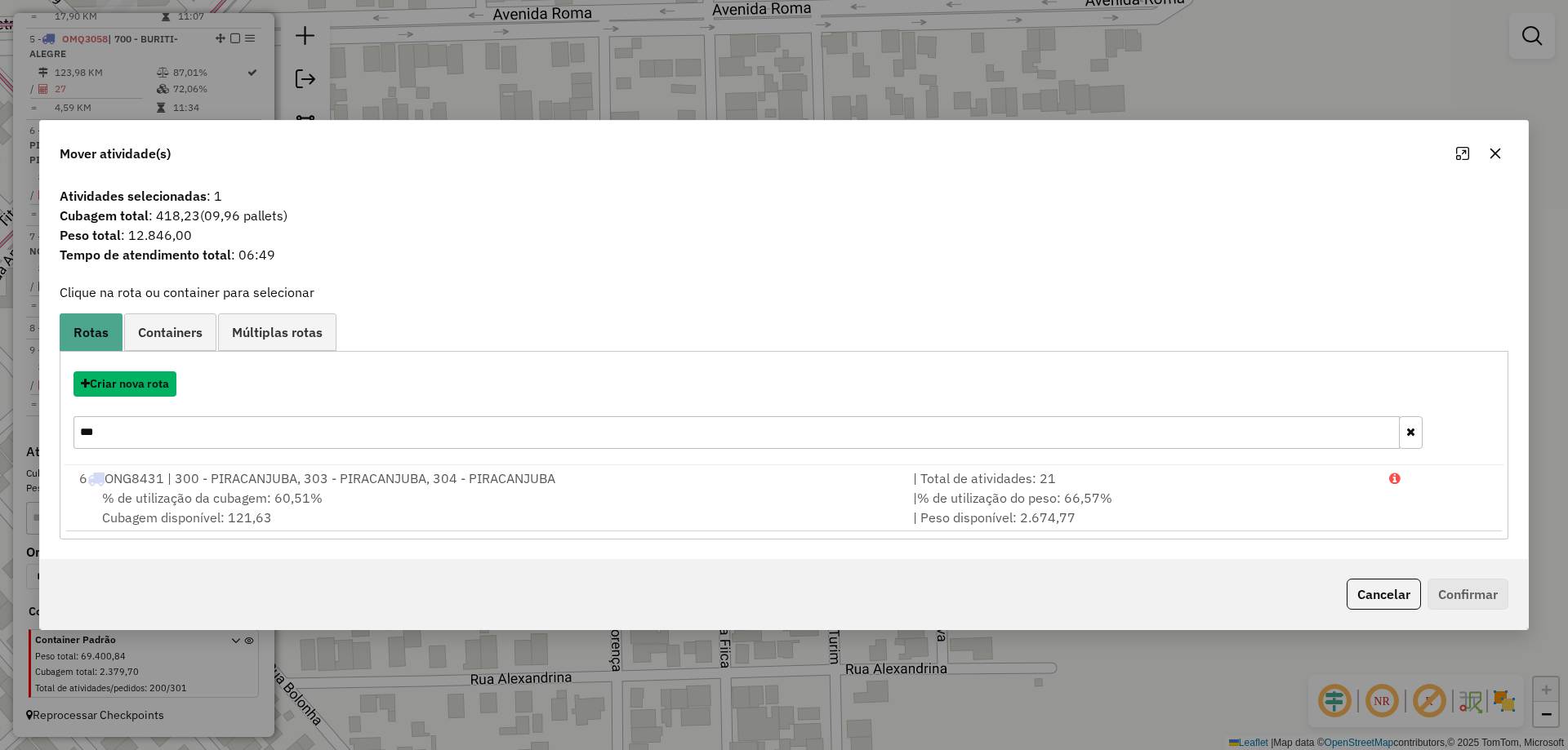
click at [162, 379] on button "Criar nova rota" at bounding box center [125, 384] width 103 height 26
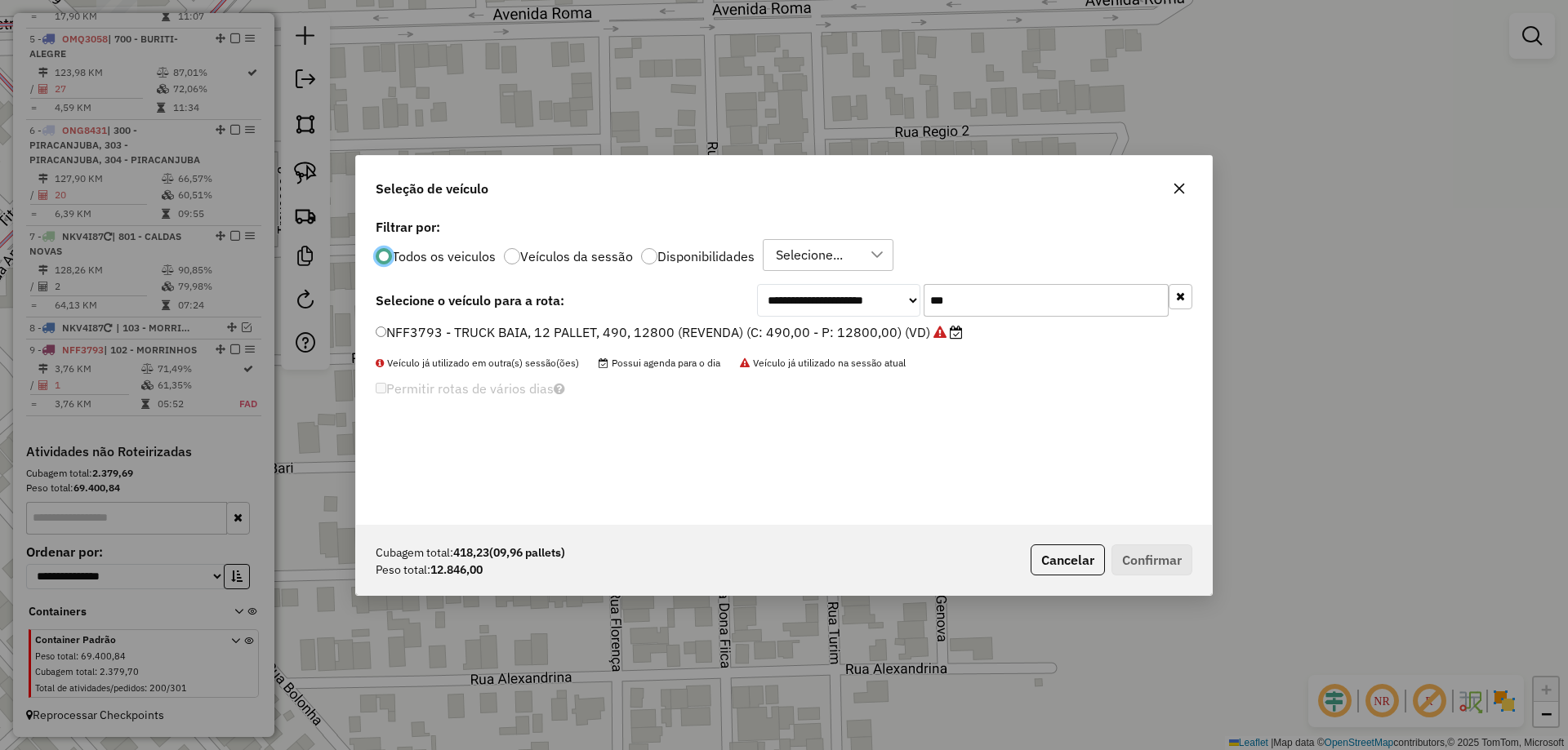
scroll to position [9, 5]
drag, startPoint x: 959, startPoint y: 296, endPoint x: 819, endPoint y: 330, distance: 144.1
click at [822, 317] on div "**********" at bounding box center [975, 300] width 435 height 33
click at [807, 329] on label "NFF3793 - TRUCK BAIA, 12 PALLET, 490, 12800 (REVENDA) (C: 490,00 - P: 12800,00)…" at bounding box center [669, 332] width 587 height 19
click at [1171, 552] on button "Confirmar" at bounding box center [1152, 560] width 81 height 31
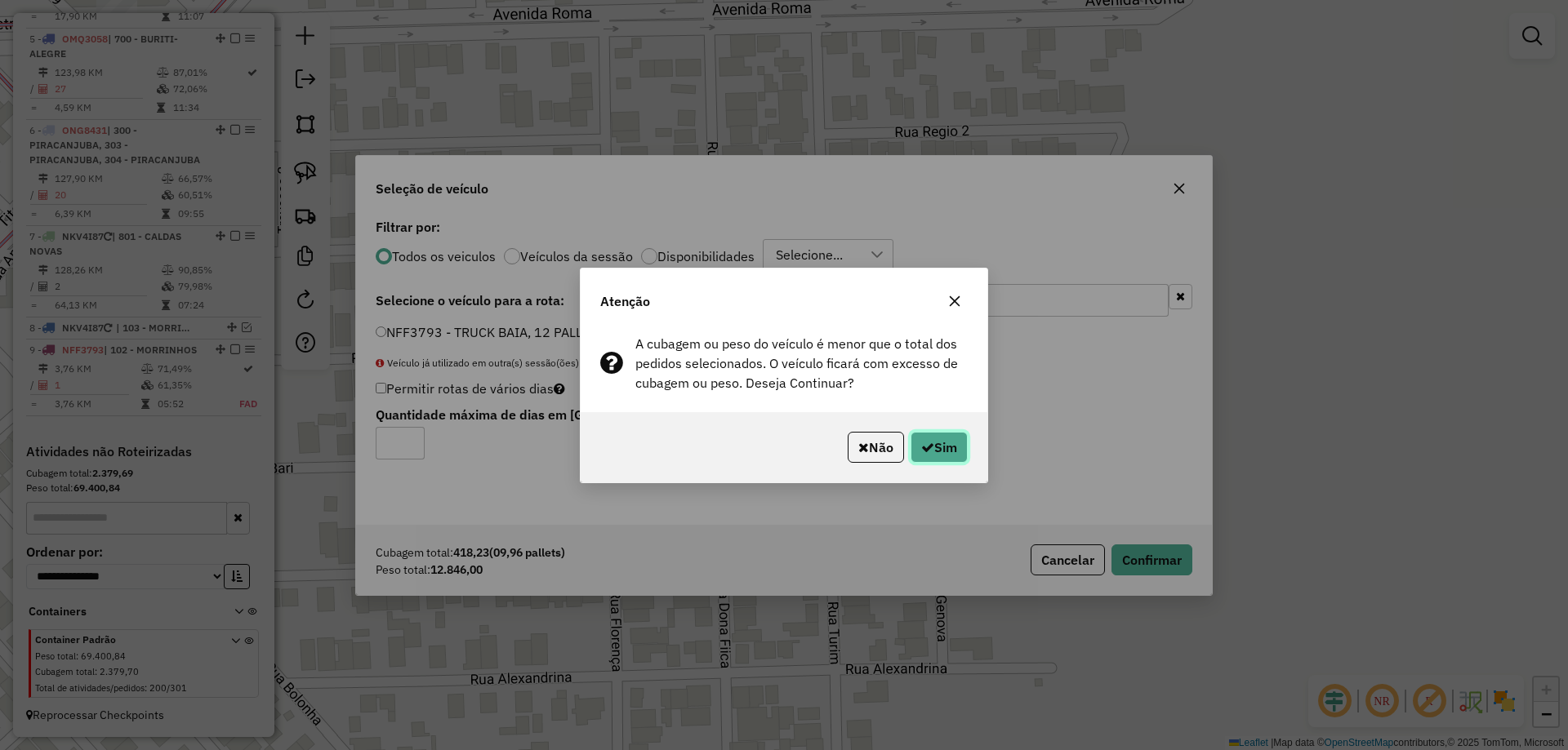
click at [957, 450] on button "Sim" at bounding box center [939, 447] width 57 height 31
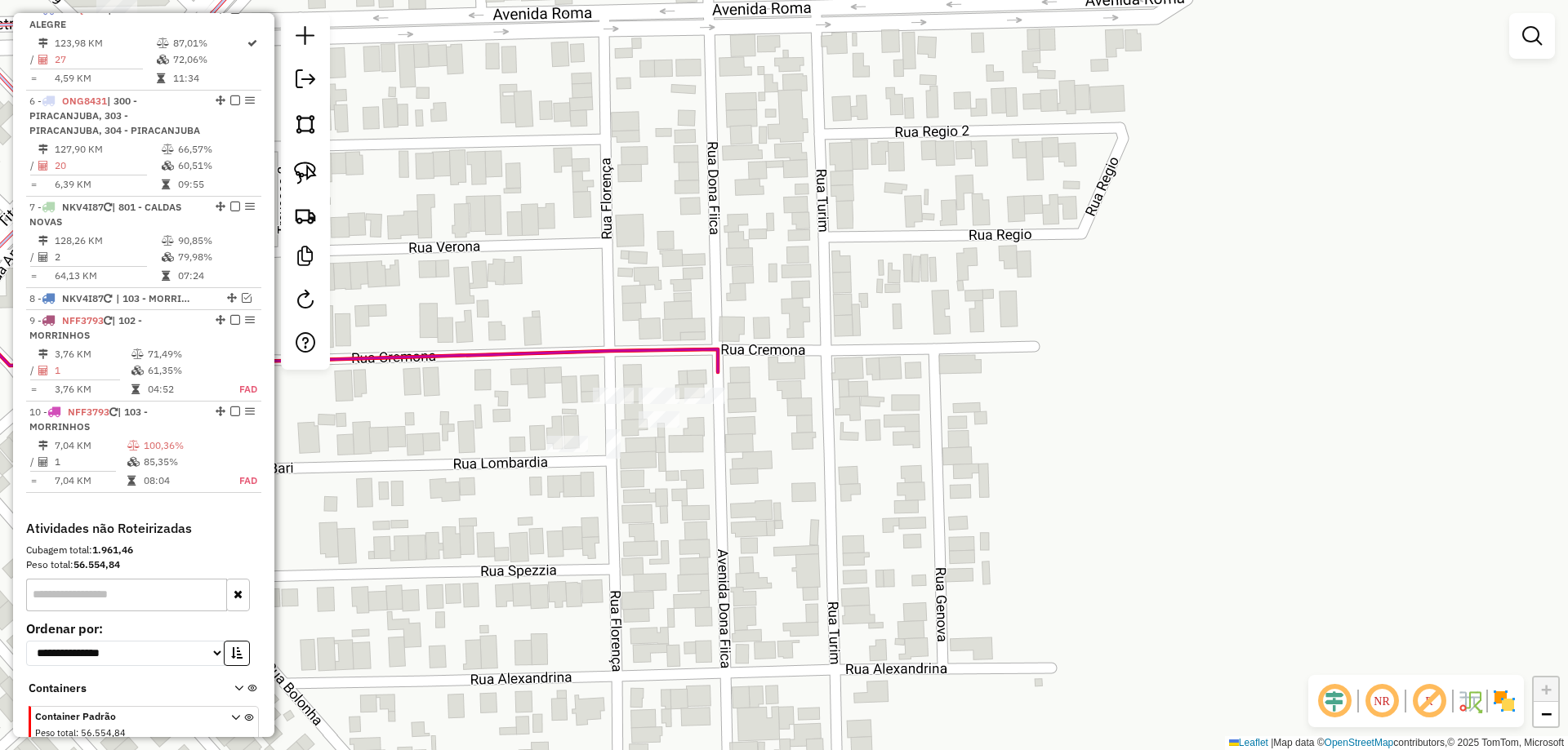
click at [570, 431] on div "Rota 10 - Placa NFF3793 19197 - SUPERMERCADO MODELO Janela de atendimento Grade…" at bounding box center [784, 375] width 1568 height 750
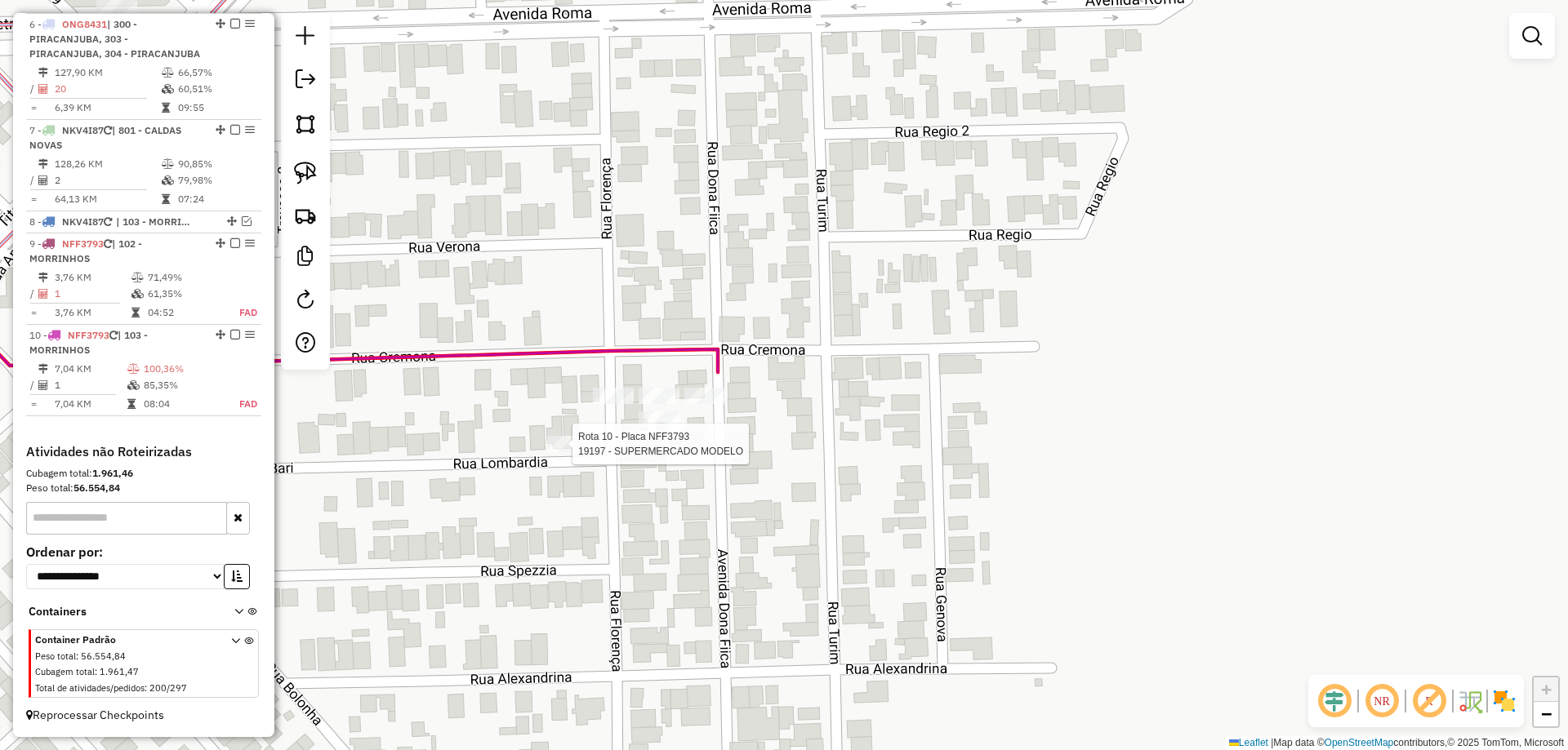
select select "*********"
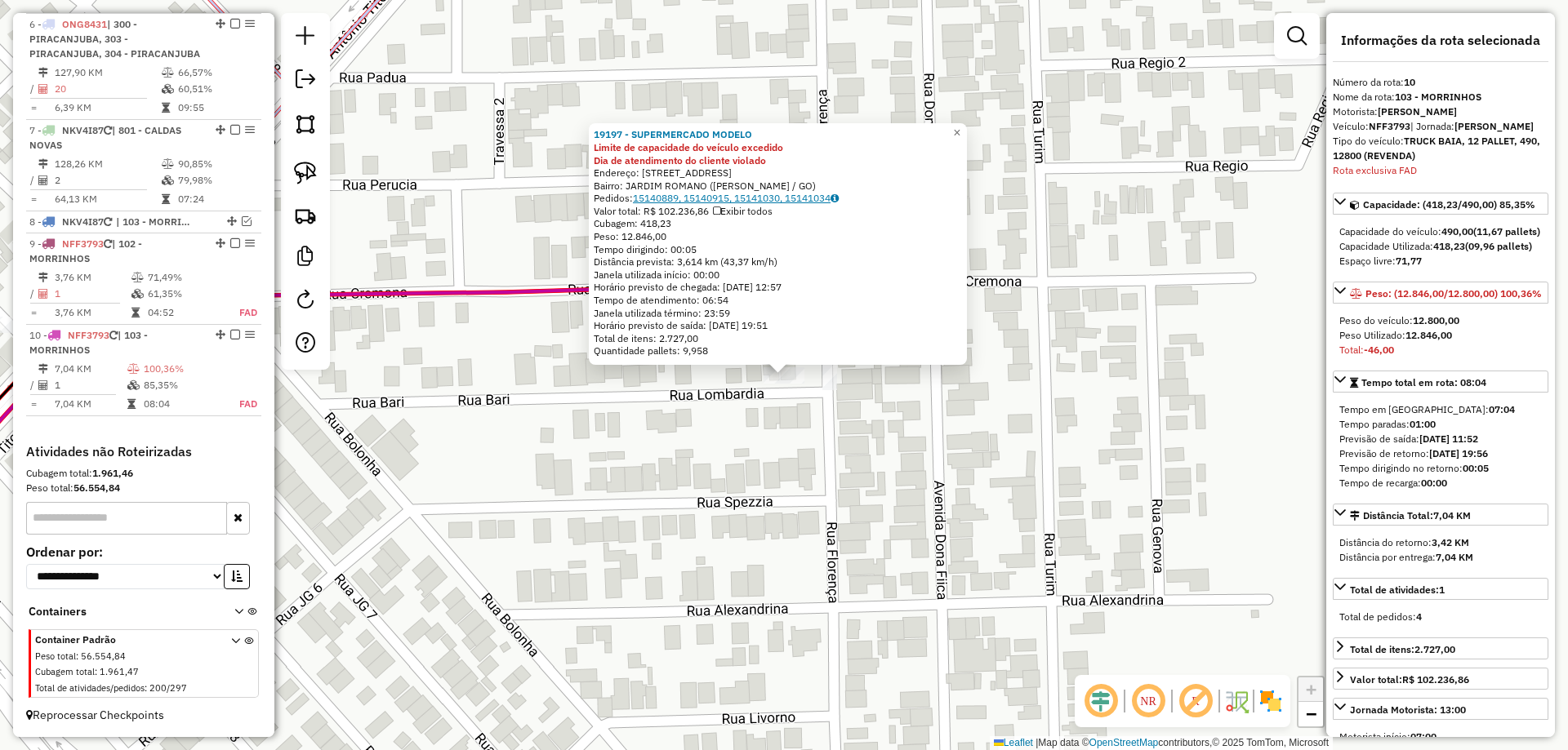
click at [778, 193] on div "19197 - SUPERMERCADO MODELO Limite de capacidade do veículo excedido Dia de ate…" at bounding box center [779, 243] width 369 height 229
click at [779, 201] on link "15140889, 15140915, 15141030, 15141034" at bounding box center [737, 197] width 206 height 12
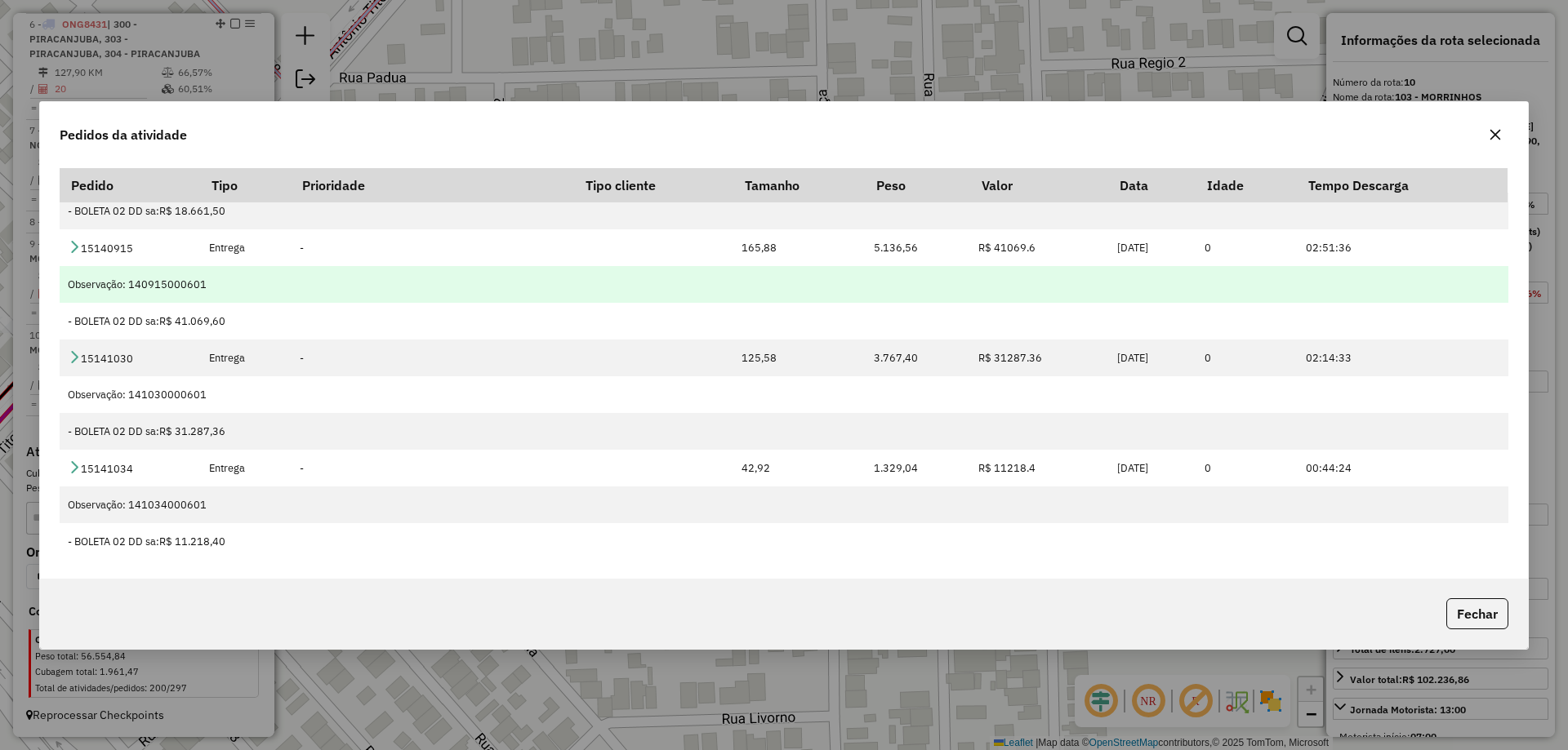
scroll to position [85, 0]
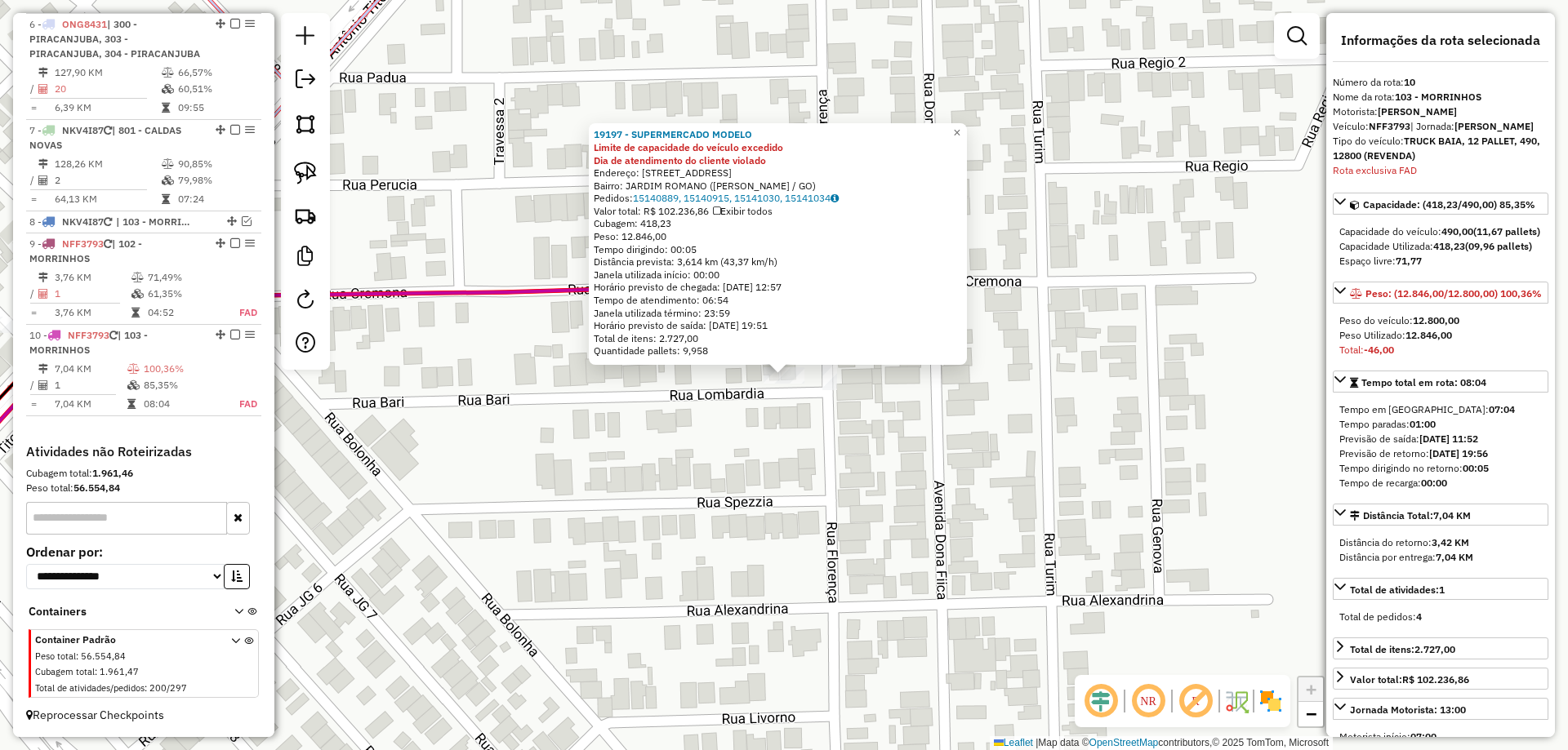
drag, startPoint x: 802, startPoint y: 430, endPoint x: 819, endPoint y: 463, distance: 37.1
click at [819, 463] on div "19197 - SUPERMERCADO MODELO Limite de capacidade do veículo excedido Dia de ate…" at bounding box center [784, 375] width 1568 height 750
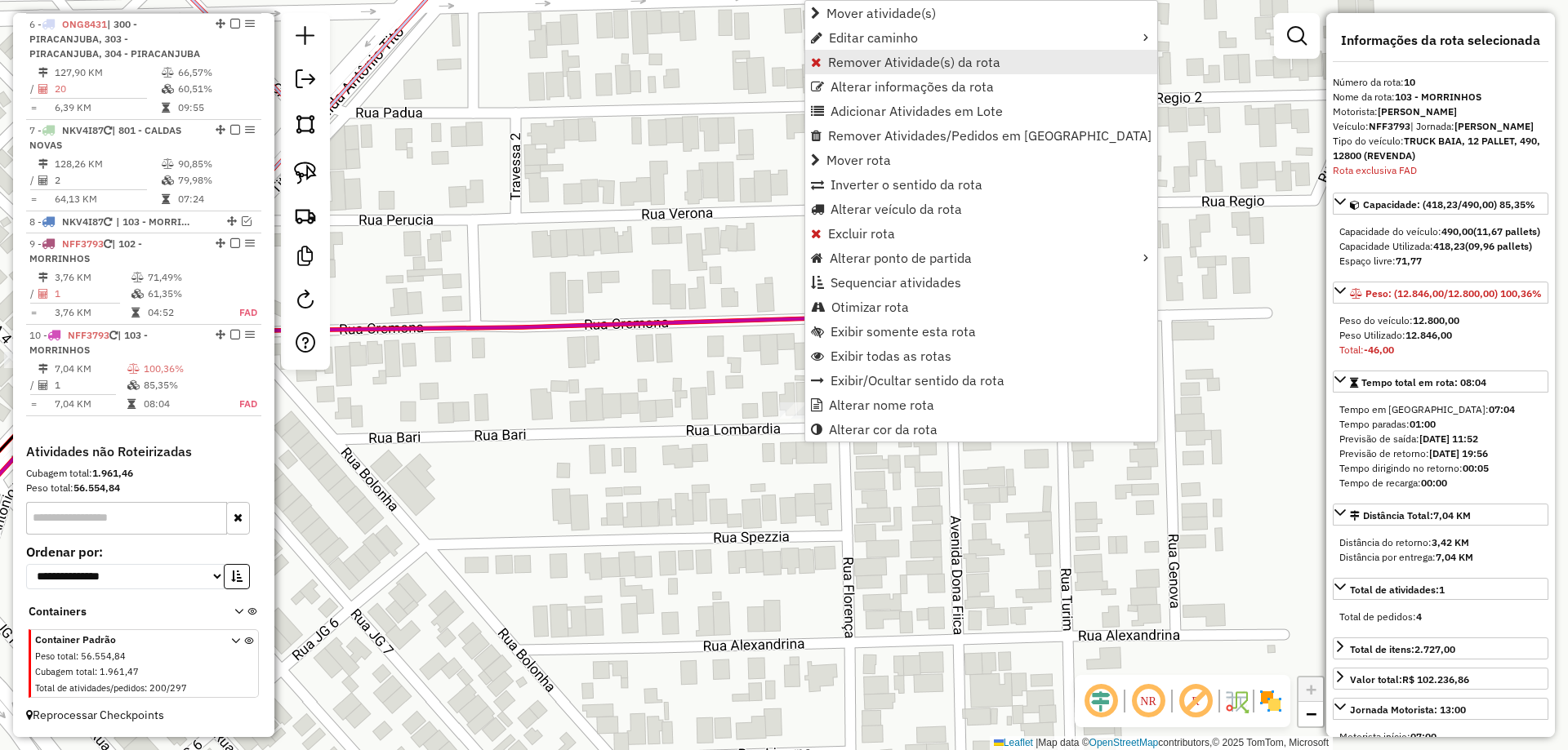
click at [885, 63] on span "Remover Atividade(s) da rota" at bounding box center [914, 62] width 172 height 13
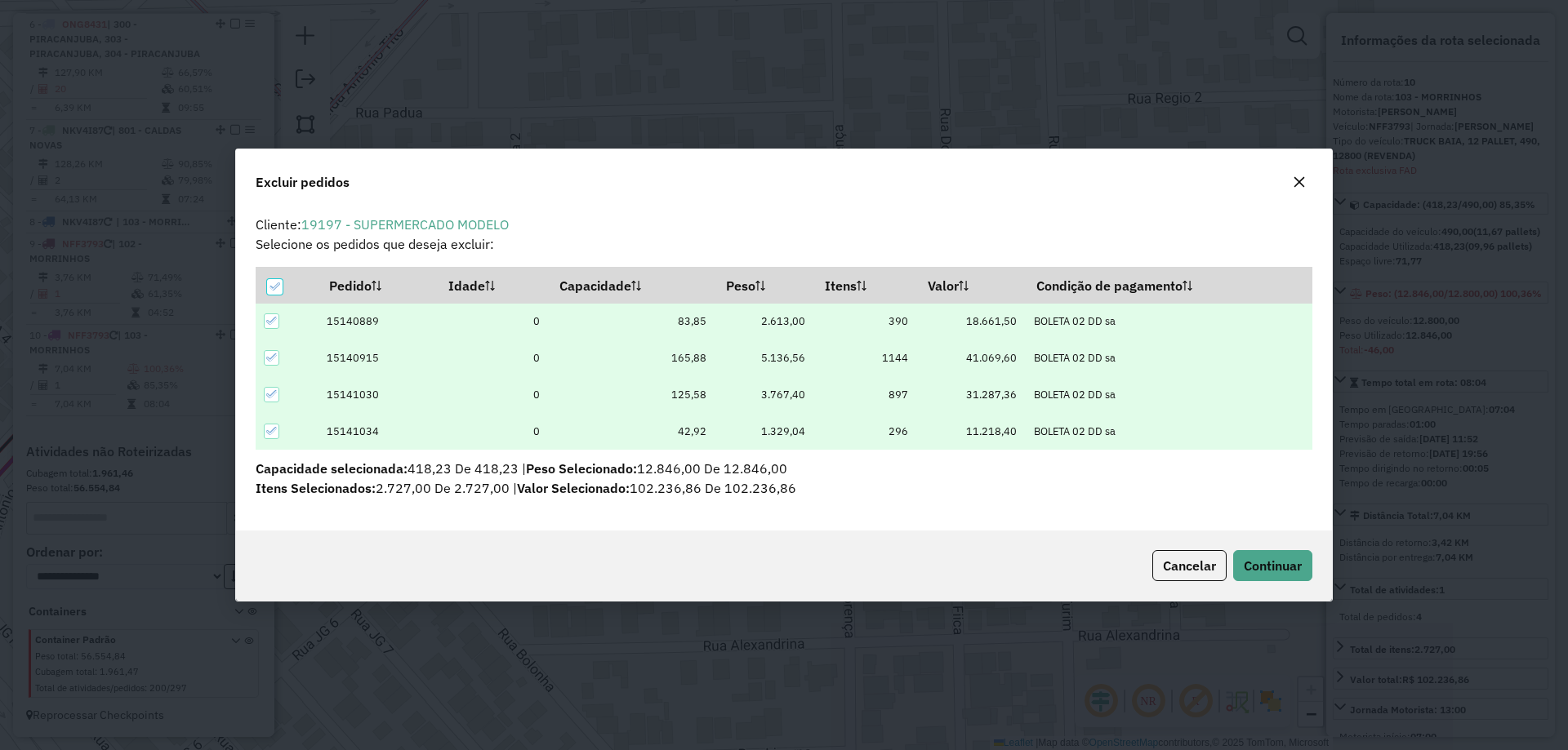
scroll to position [0, 0]
click at [277, 427] on icon at bounding box center [272, 431] width 12 height 12
click at [1263, 563] on span "Continuar" at bounding box center [1273, 566] width 58 height 16
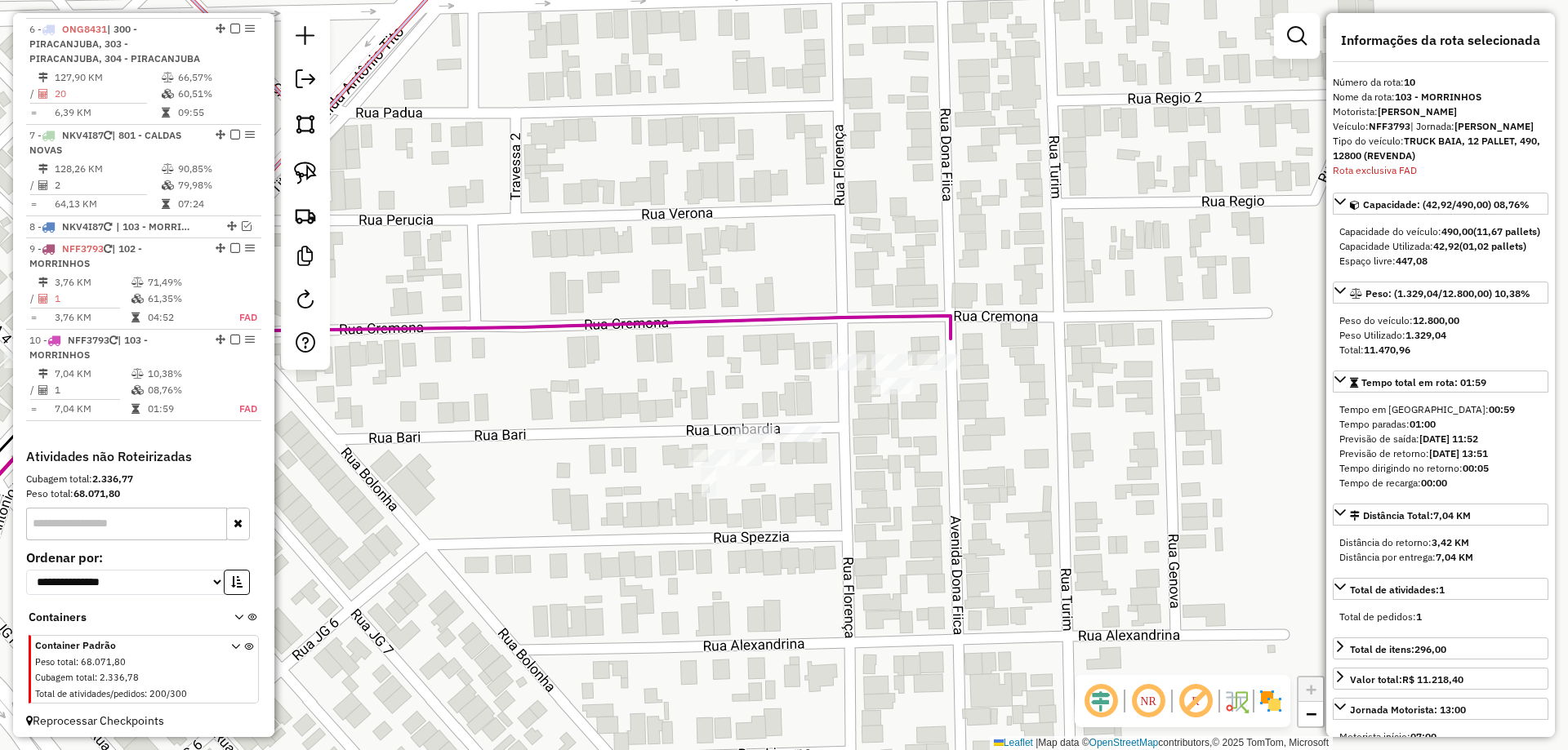
scroll to position [1075, 0]
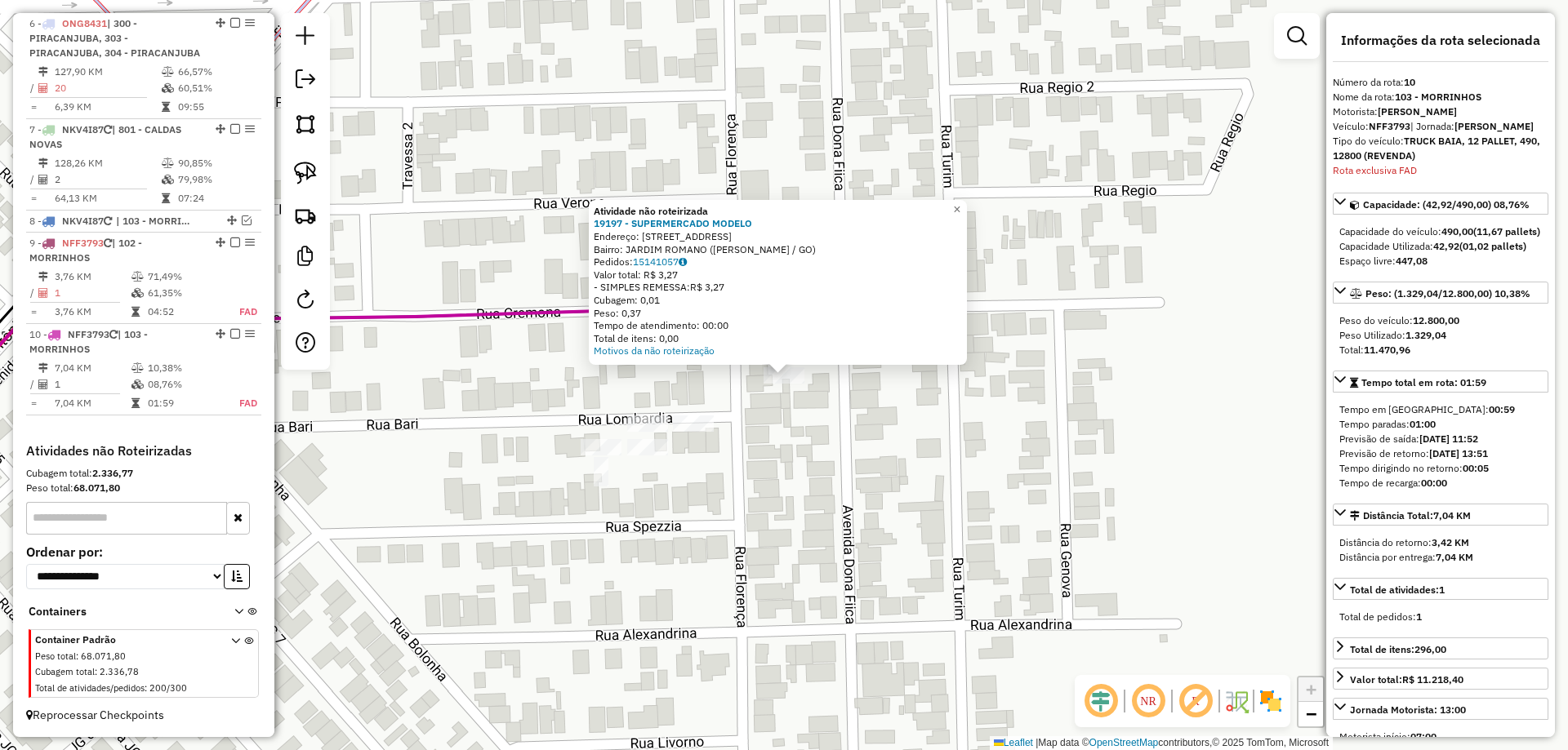
click at [816, 432] on div "Atividade não roteirizada 19197 - SUPERMERCADO MODELO Endereço: AV DONA FIICA 7…" at bounding box center [784, 375] width 1568 height 750
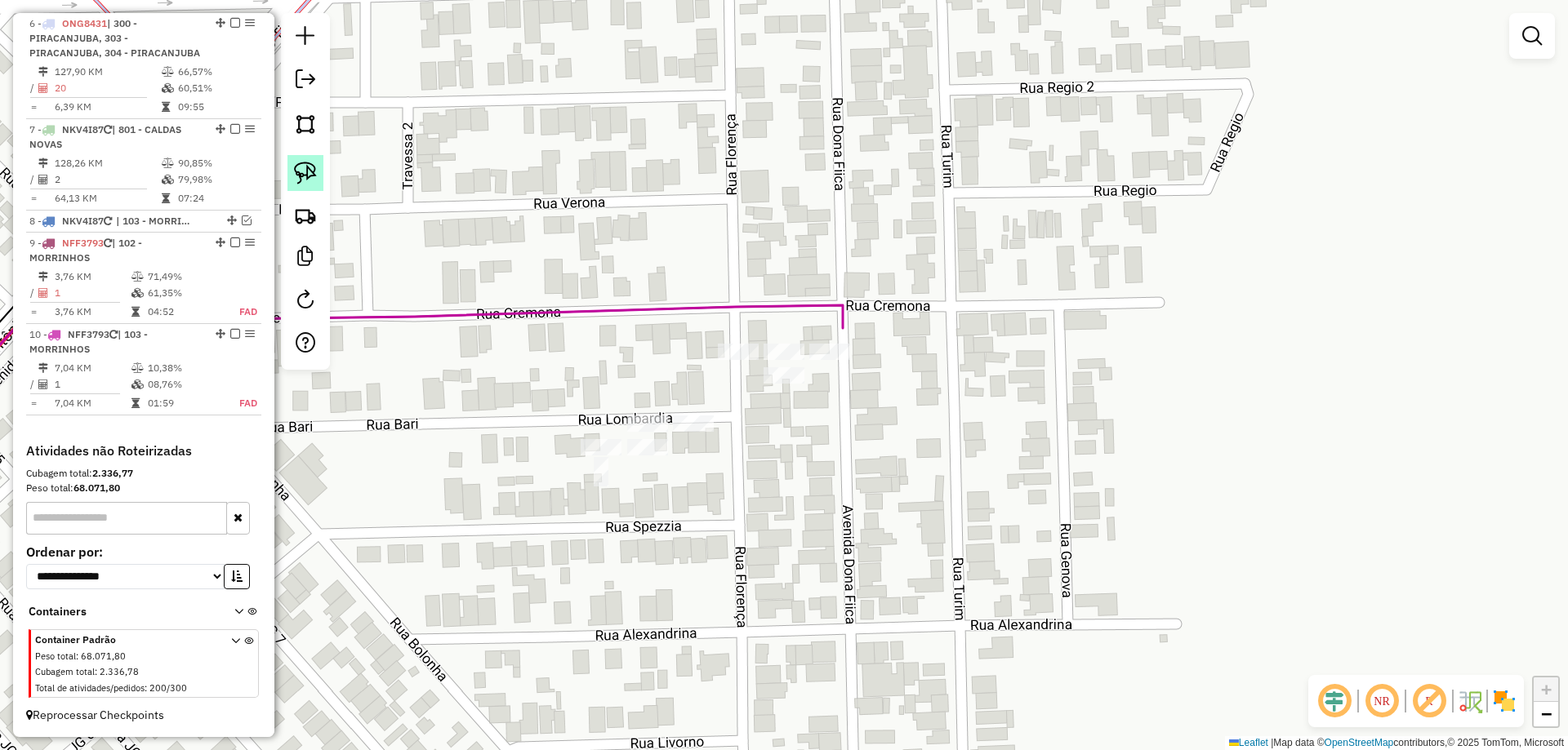
click at [316, 173] on img at bounding box center [305, 172] width 23 height 23
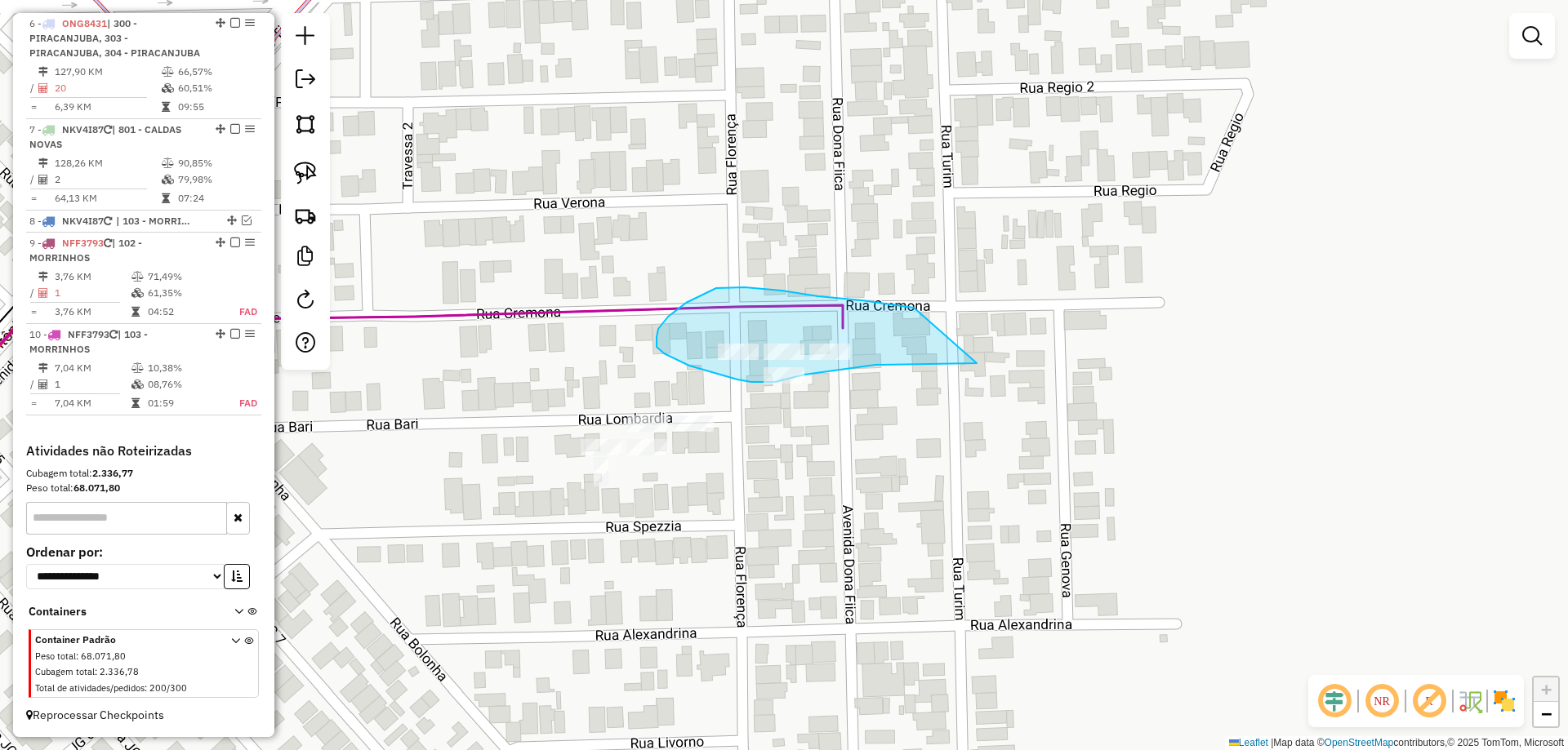
drag, startPoint x: 781, startPoint y: 291, endPoint x: 976, endPoint y: 353, distance: 204.6
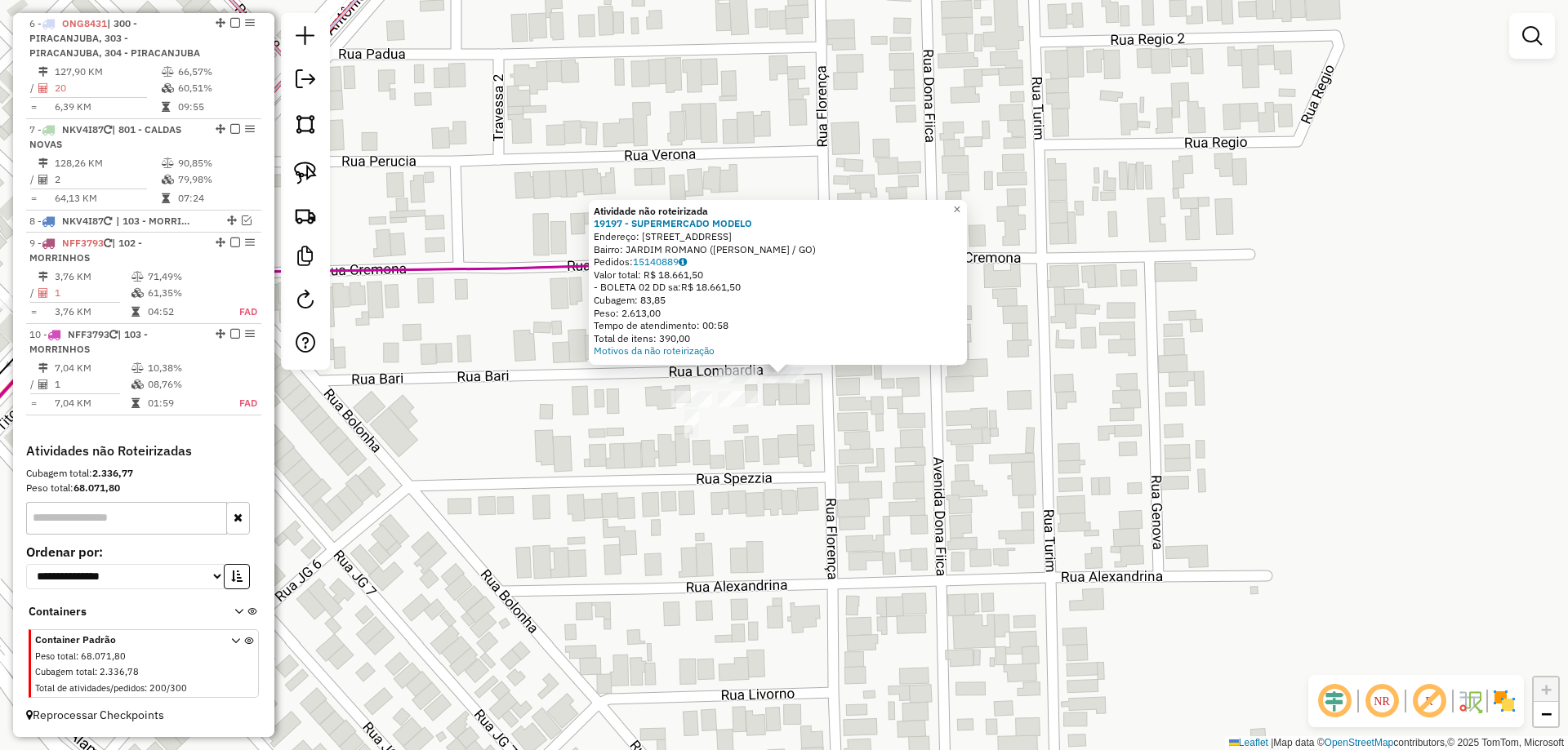
click at [779, 420] on div "Atividade não roteirizada 19197 - SUPERMERCADO MODELO Endereço: AV DONA FIICA 7…" at bounding box center [784, 375] width 1568 height 750
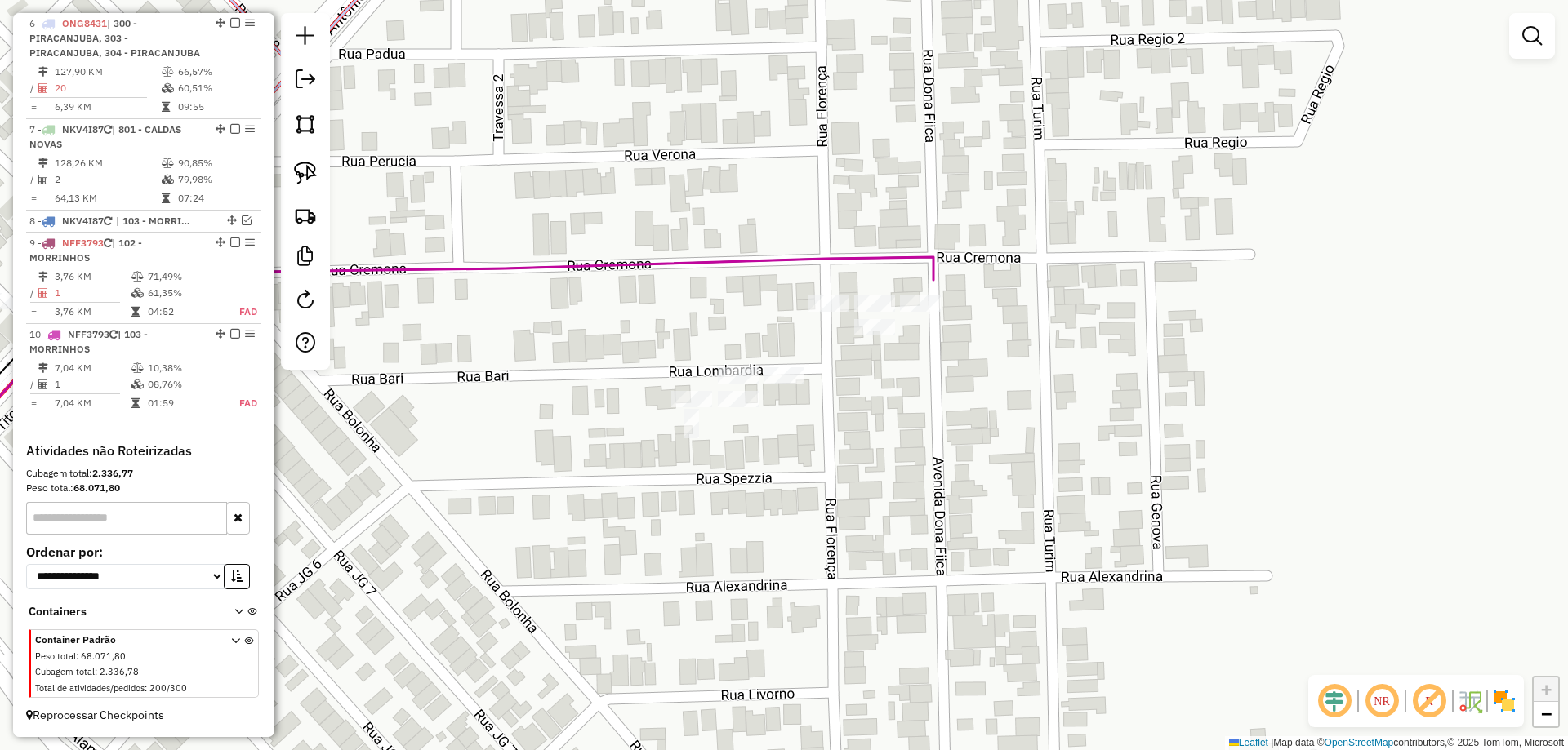
click at [749, 388] on div "Janela de atendimento Grade de atendimento Capacidade Transportadoras Veículos …" at bounding box center [784, 375] width 1568 height 750
click at [750, 358] on div "Janela de atendimento Grade de atendimento Capacidade Transportadoras Veículos …" at bounding box center [784, 375] width 1568 height 750
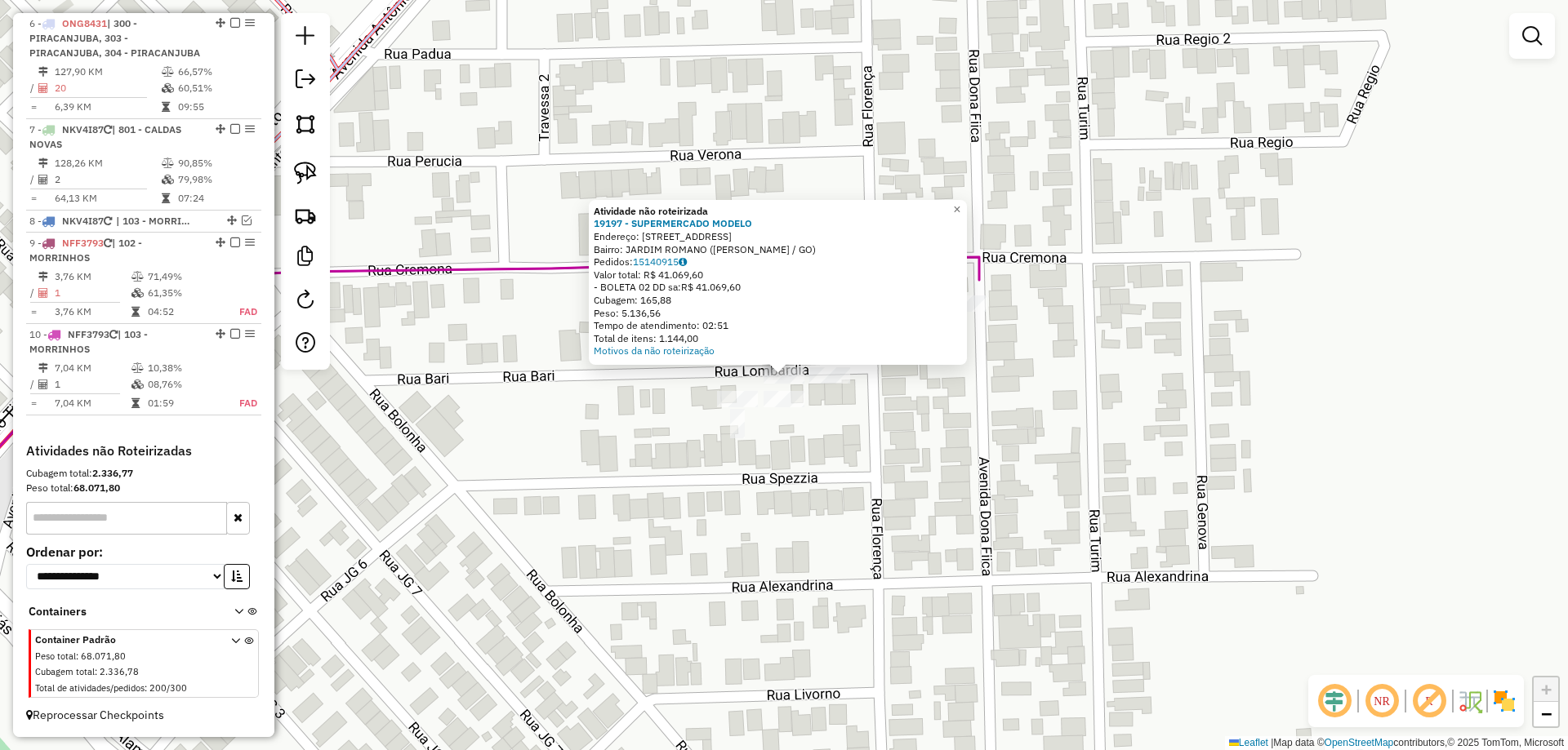
drag, startPoint x: 841, startPoint y: 416, endPoint x: 740, endPoint y: 416, distance: 101.0
click at [740, 416] on div "Atividade não roteirizada 19197 - SUPERMERCADO MODELO Endereço: AV DONA FIICA 7…" at bounding box center [784, 375] width 1568 height 750
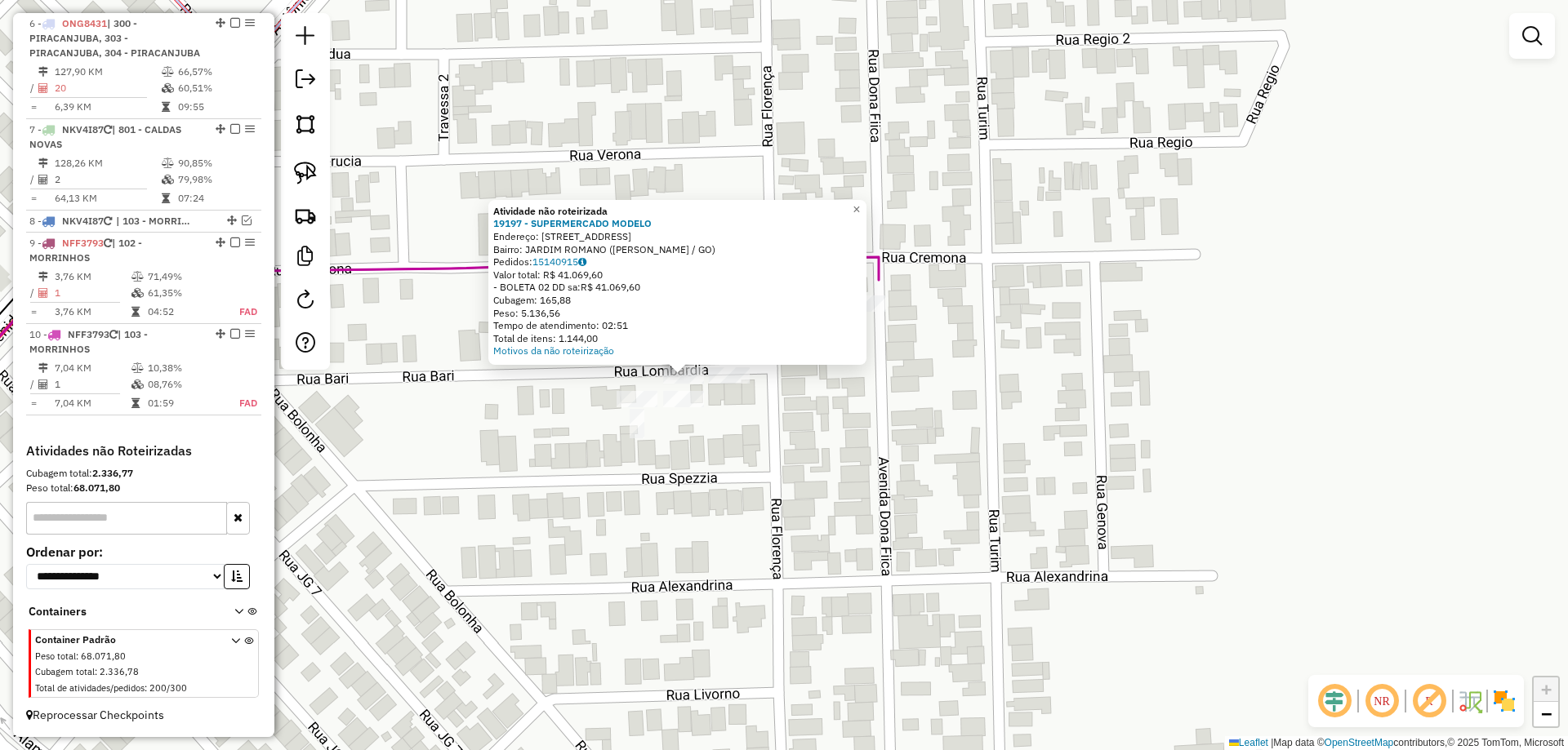
click at [763, 416] on div "Atividade não roteirizada 19197 - SUPERMERCADO MODELO Endereço: AV DONA FIICA 7…" at bounding box center [784, 375] width 1568 height 750
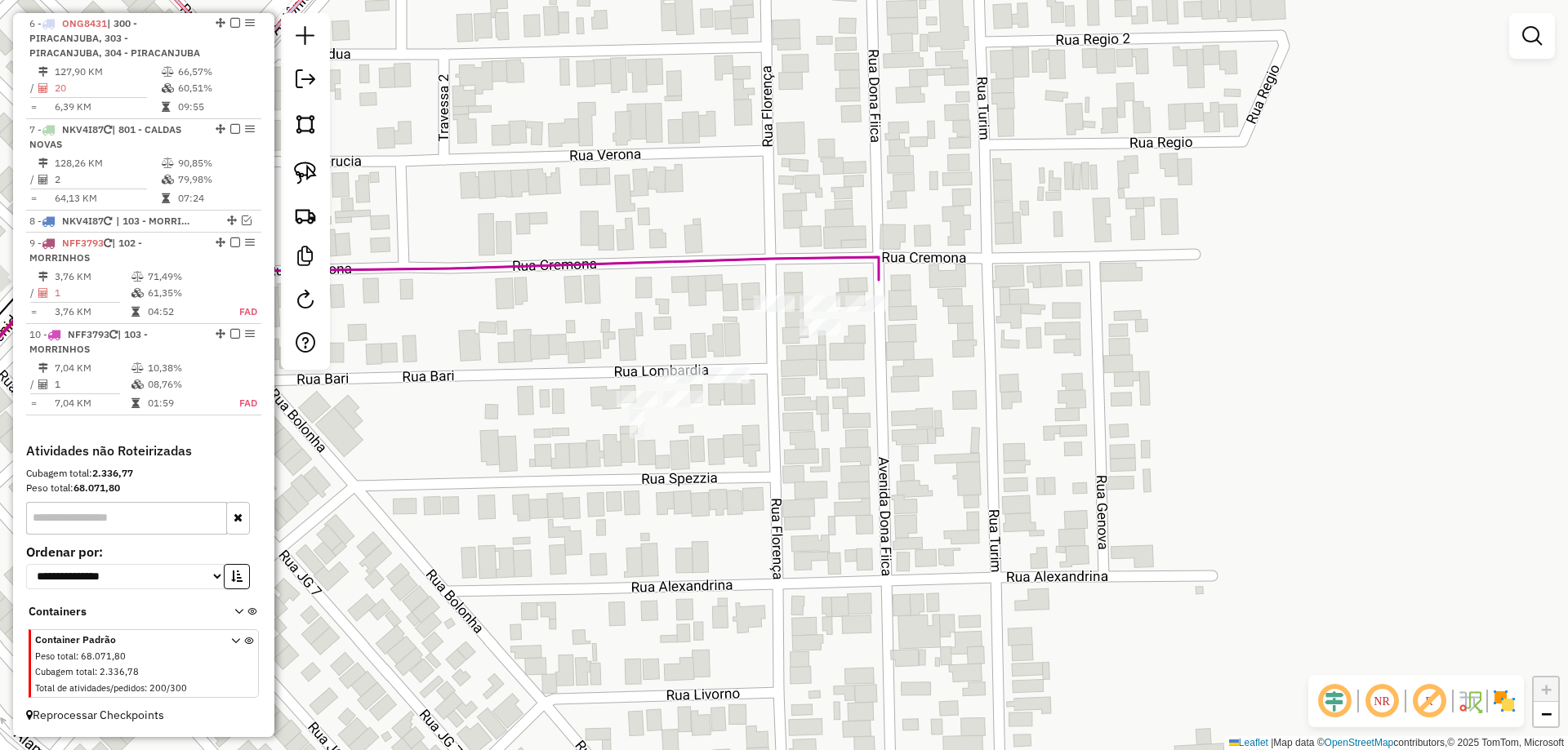
click at [686, 408] on div at bounding box center [684, 400] width 41 height 16
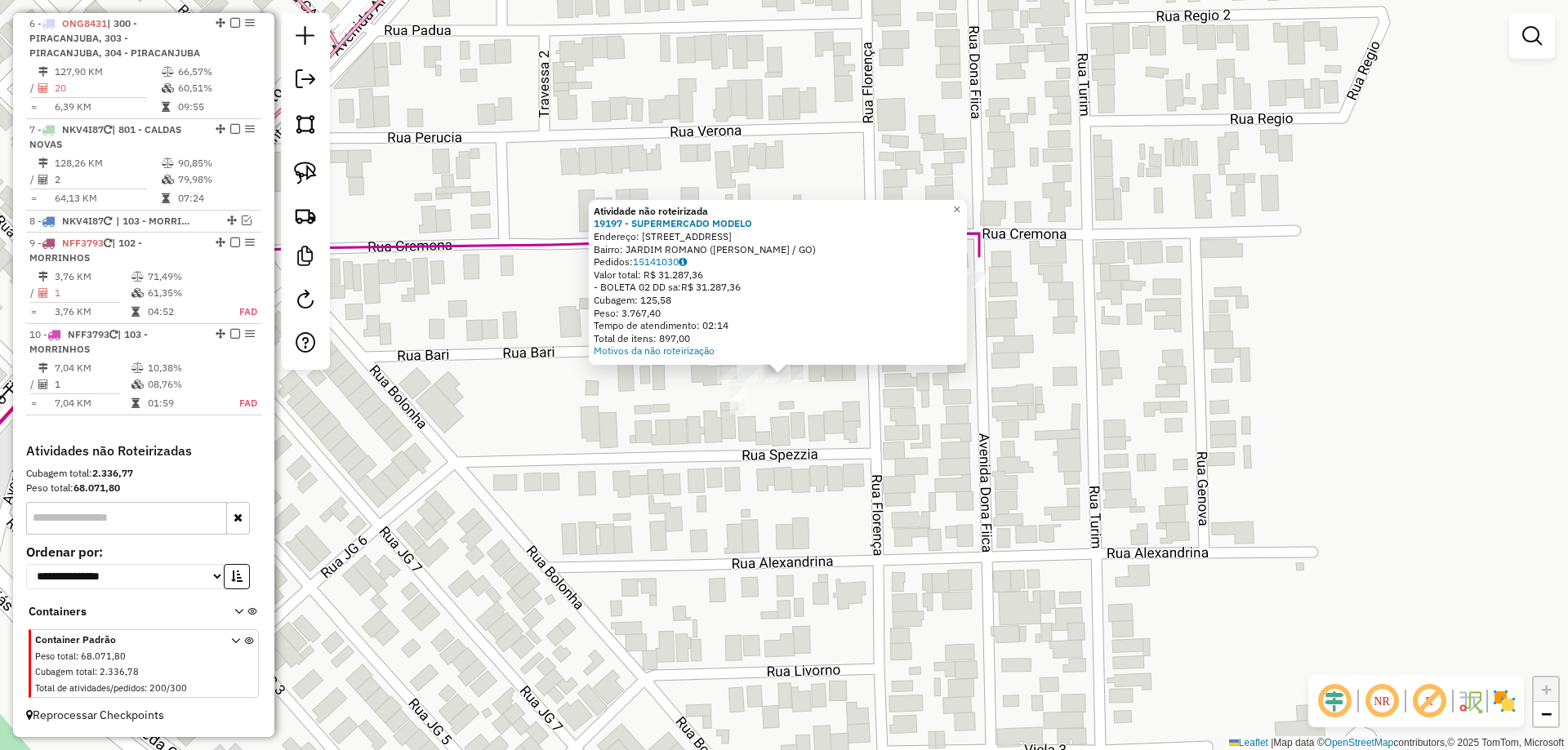
click at [805, 427] on div "Atividade não roteirizada 19197 - SUPERMERCADO MODELO Endereço: AV DONA FIICA 7…" at bounding box center [784, 375] width 1568 height 750
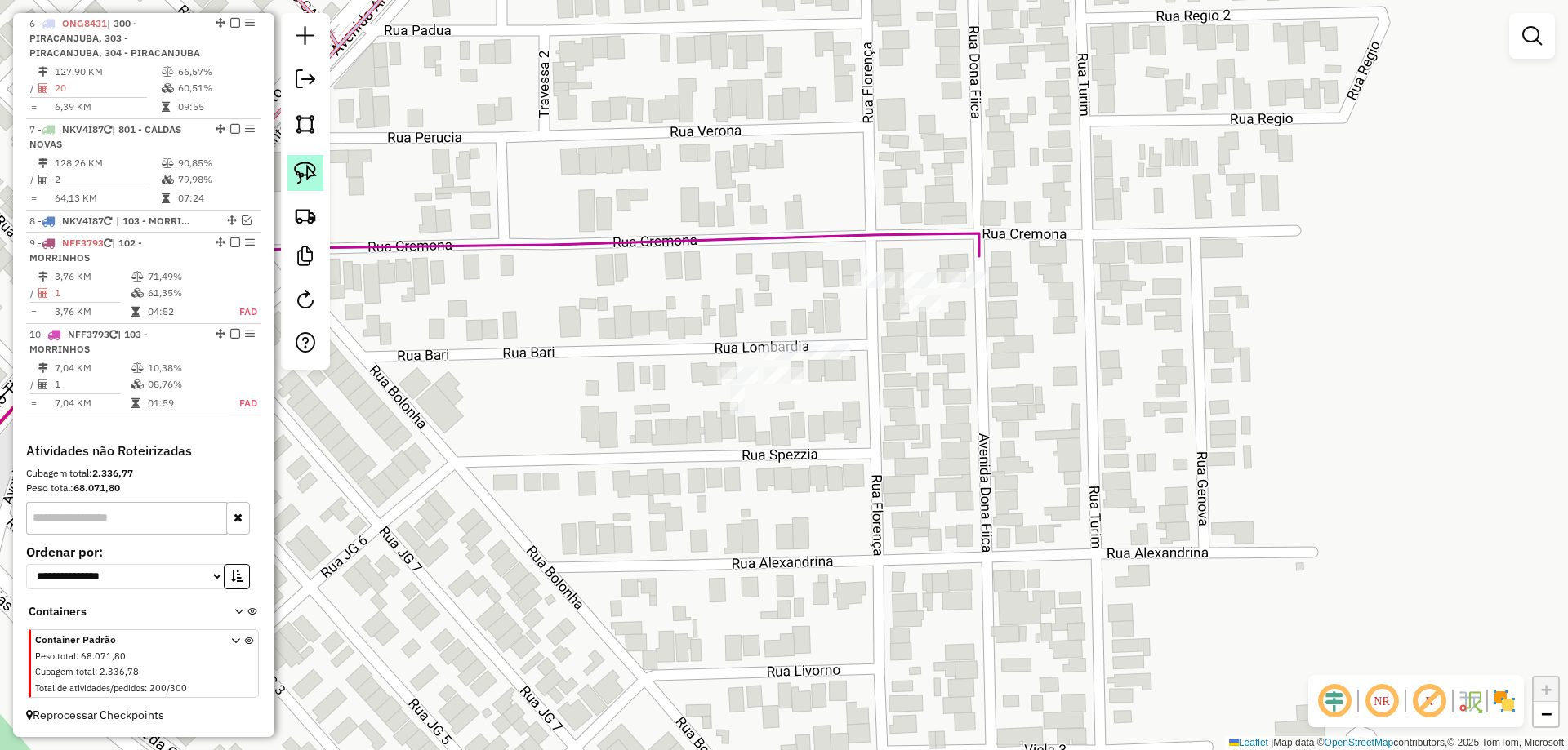
click at [311, 175] on img at bounding box center [305, 172] width 23 height 23
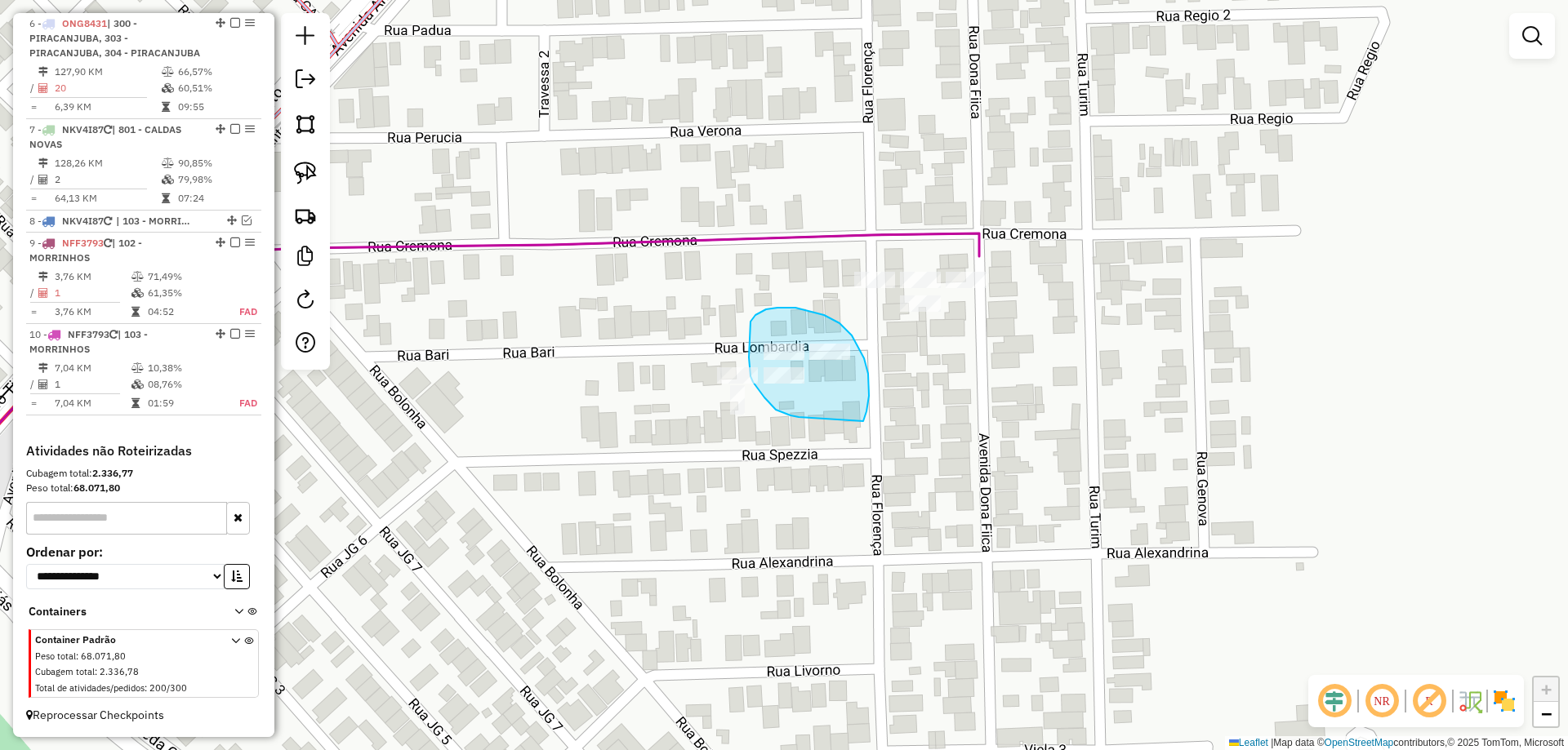
drag, startPoint x: 865, startPoint y: 417, endPoint x: 813, endPoint y: 401, distance: 54.4
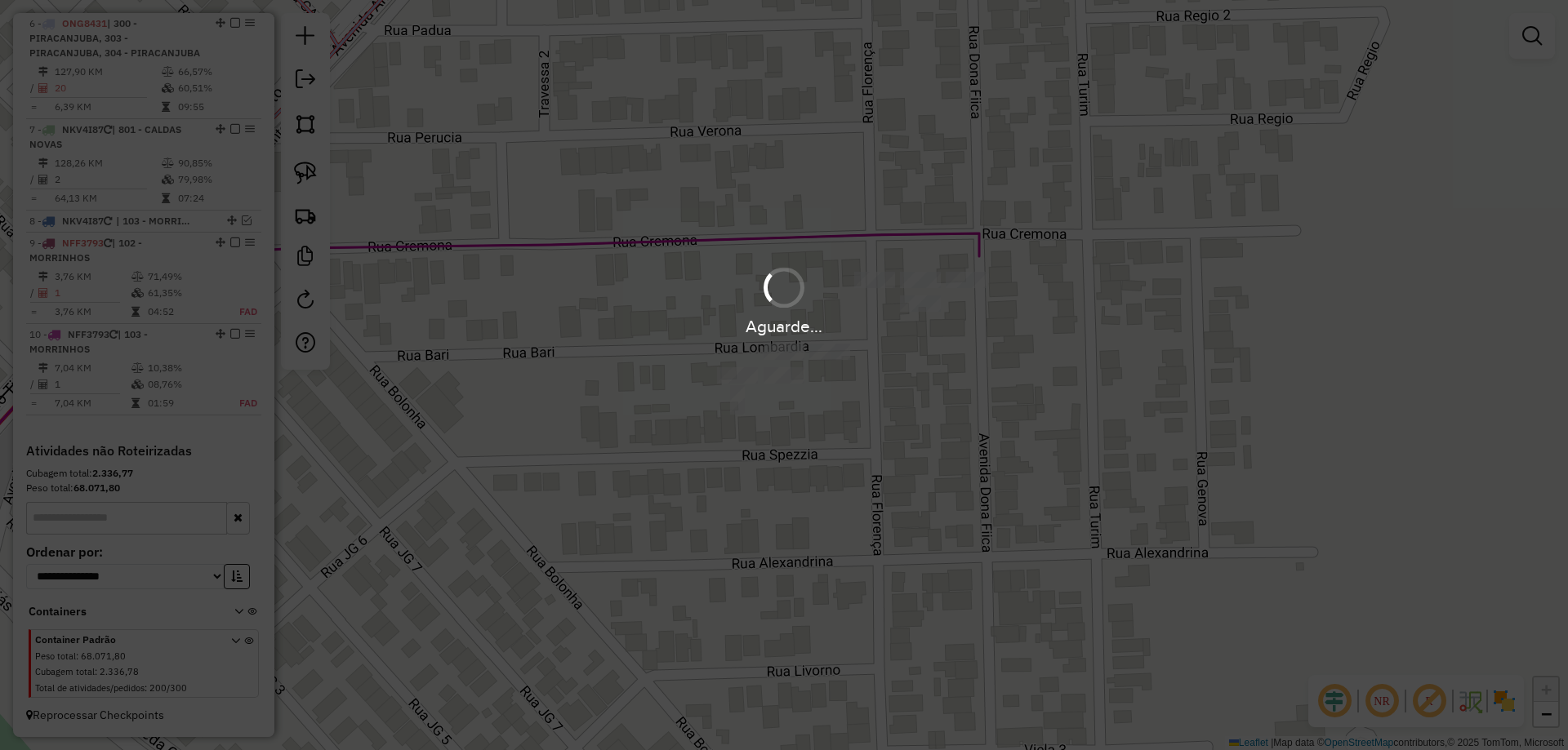
click at [746, 377] on hb-app "Aguarde... Pop-up bloqueado! Seu navegador bloqueou automáticamente a abertura …" at bounding box center [784, 375] width 1568 height 750
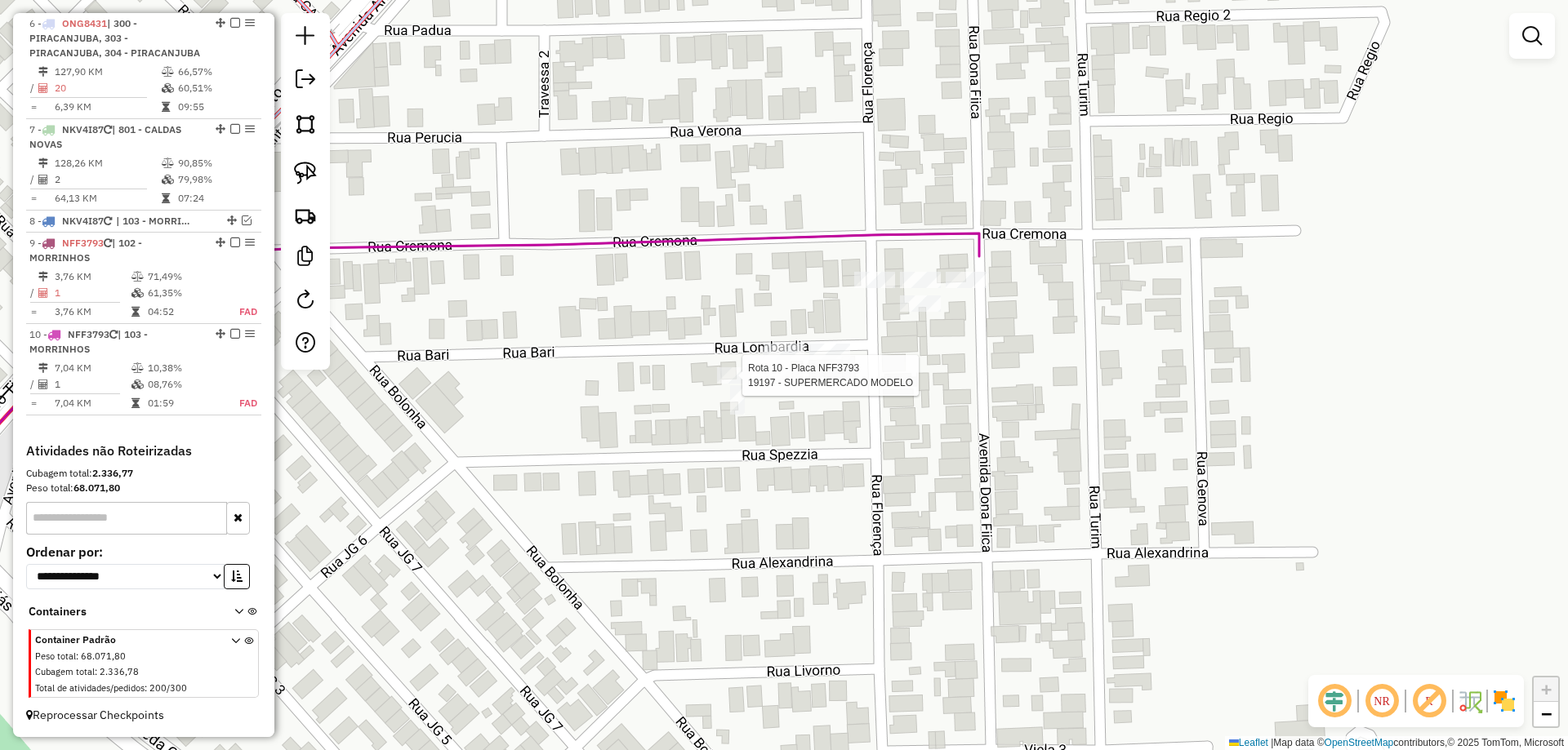
select select "*********"
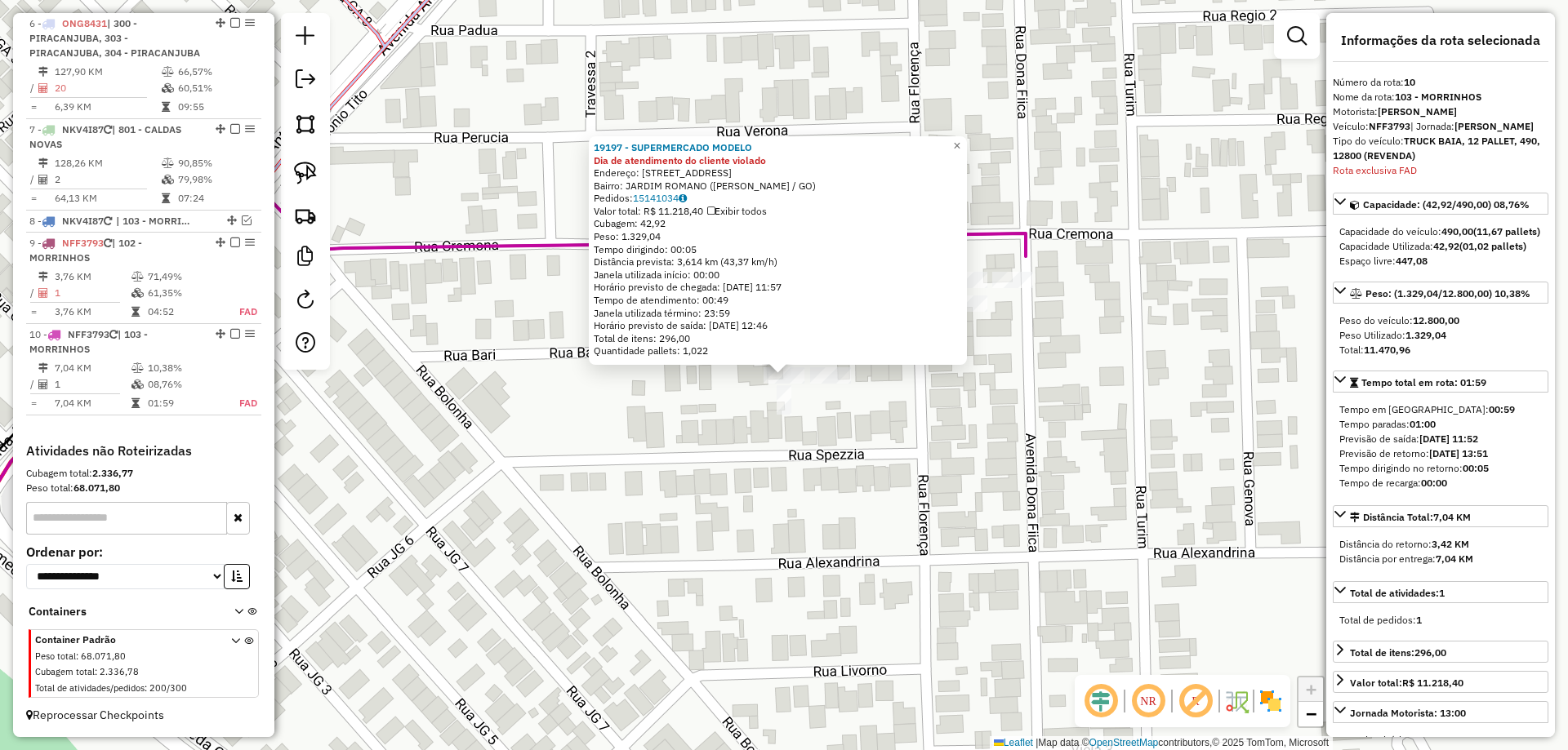
click at [748, 443] on div "Rota 10 - Placa NFF3793 19197 - SUPERMERCADO MODELO Rota 10 - Placa NFF3793 191…" at bounding box center [784, 375] width 1568 height 750
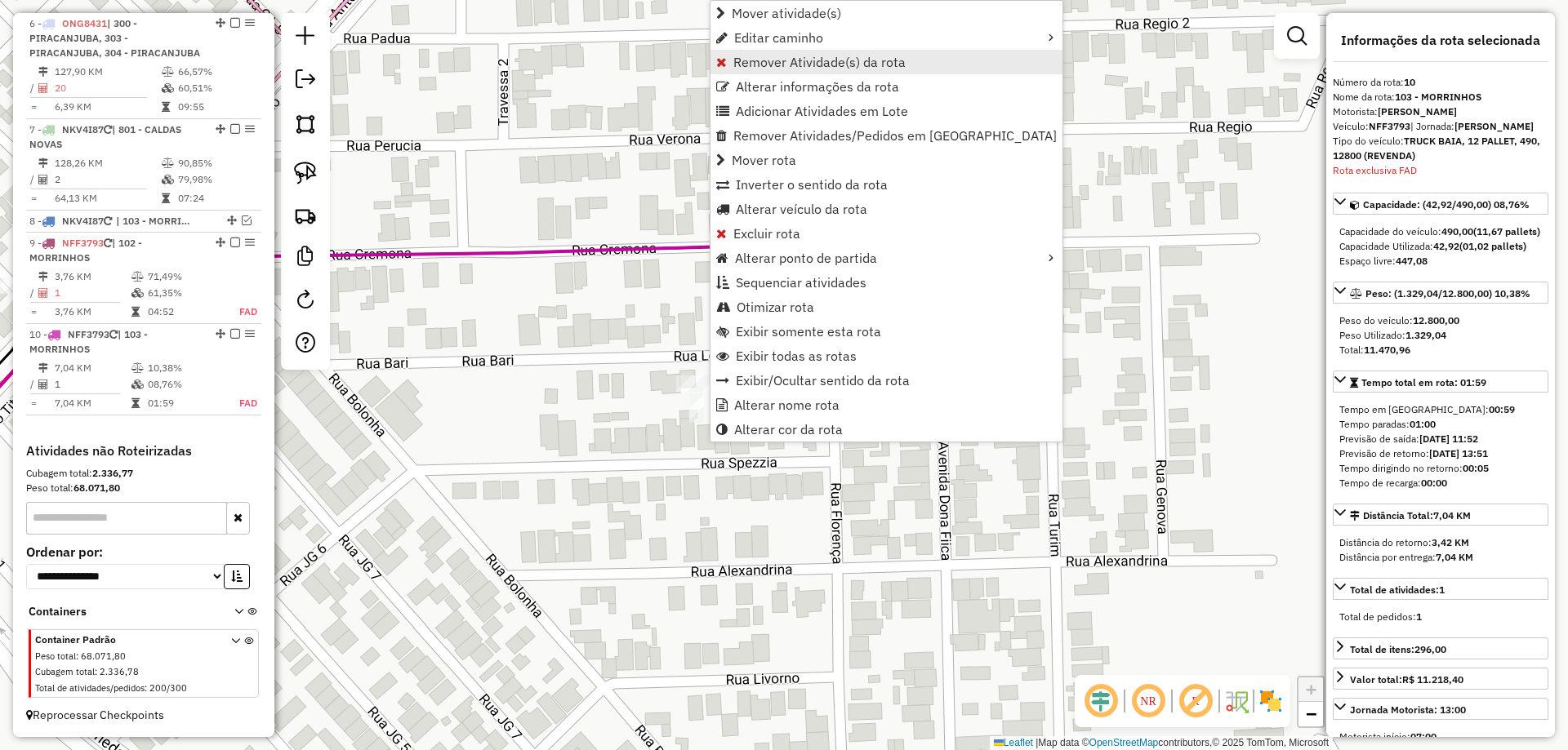
click at [765, 66] on span "Remover Atividade(s) da rota" at bounding box center [820, 62] width 172 height 13
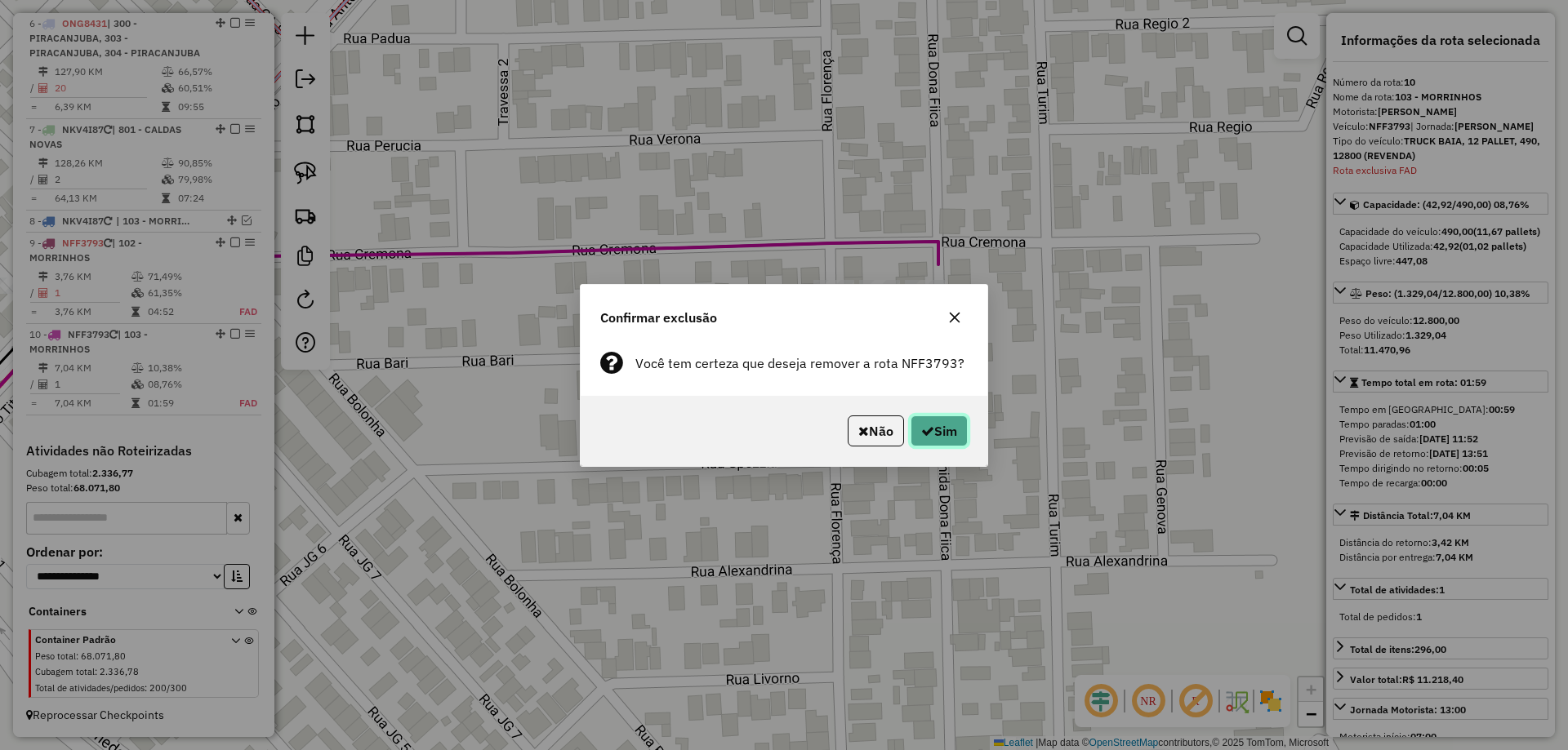
click at [946, 421] on button "Sim" at bounding box center [939, 432] width 57 height 31
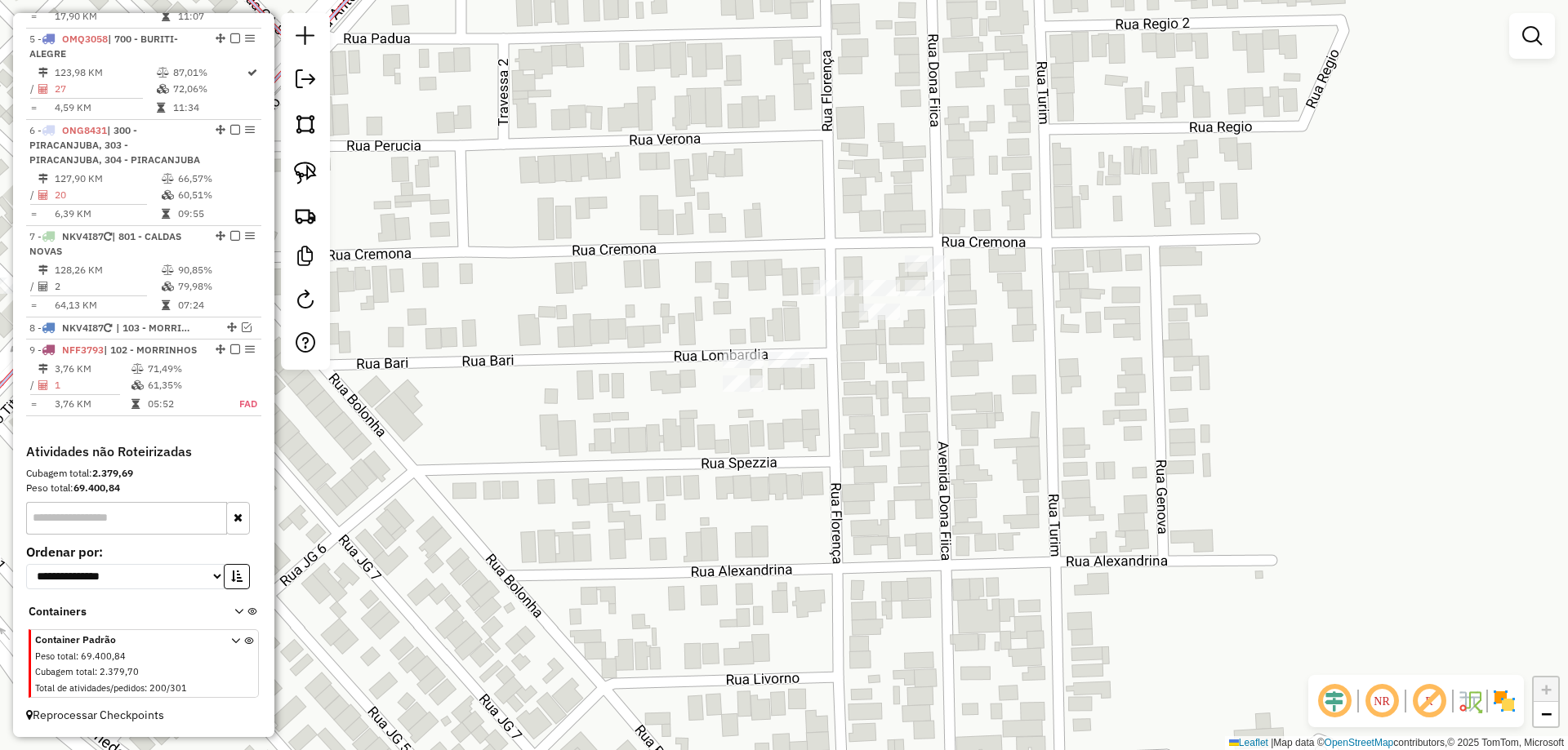
scroll to position [963, 0]
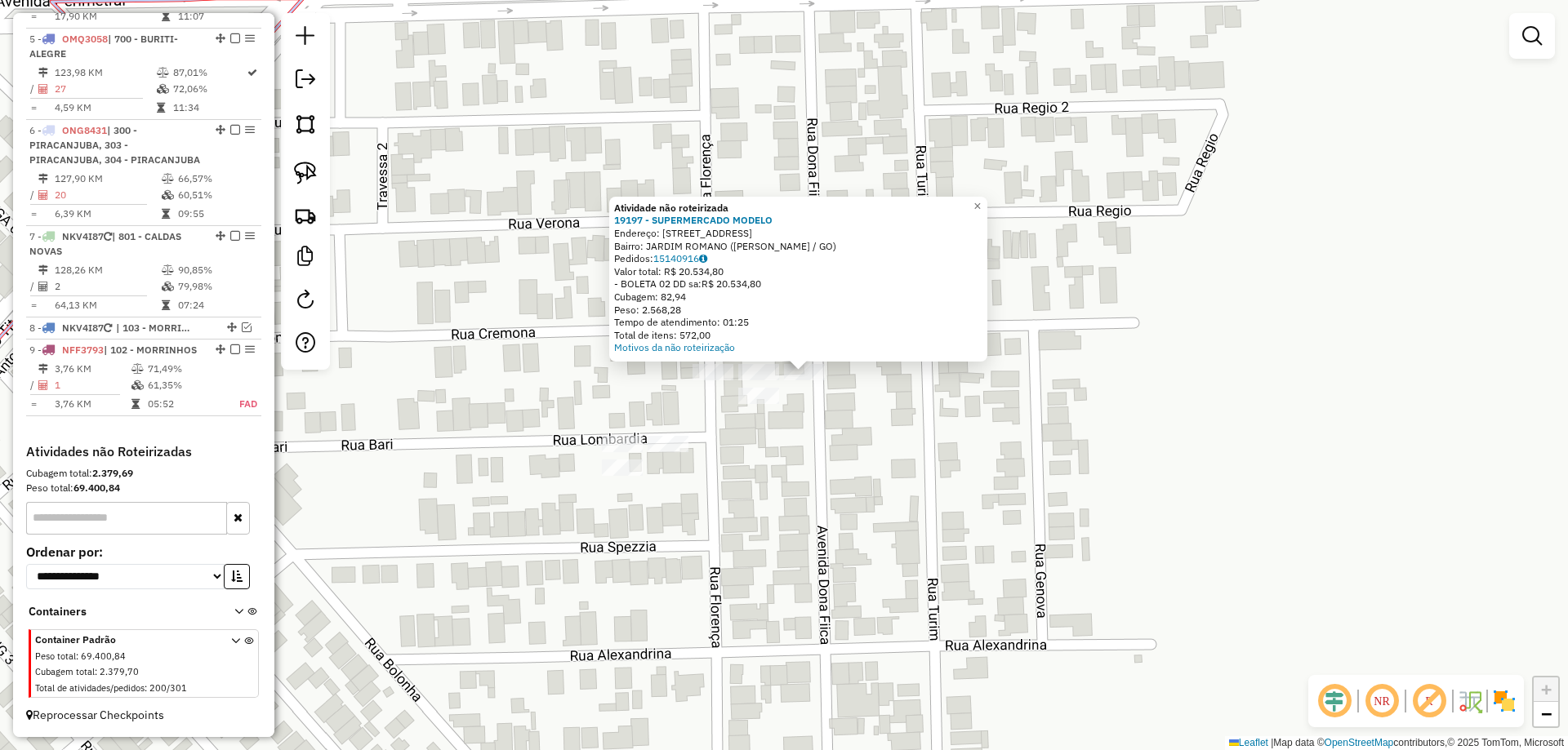
drag, startPoint x: 781, startPoint y: 426, endPoint x: 809, endPoint y: 421, distance: 28.4
click at [807, 422] on div "Atividade não roteirizada 19197 - SUPERMERCADO MODELO Endereço: AV DONA FIICA 7…" at bounding box center [784, 375] width 1568 height 750
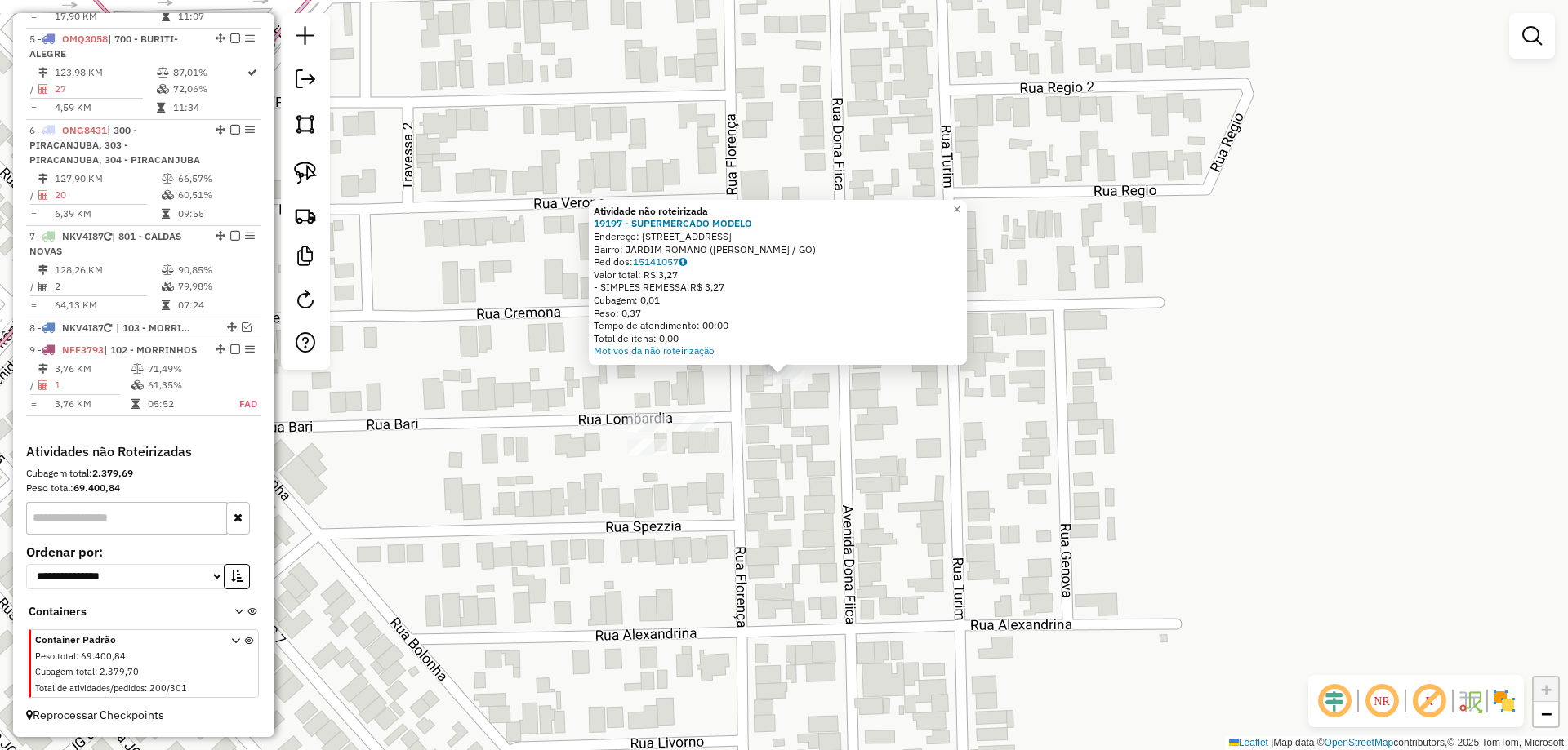
click at [819, 422] on div "Atividade não roteirizada 19197 - SUPERMERCADO MODELO Endereço: AV DONA FIICA 7…" at bounding box center [784, 375] width 1568 height 750
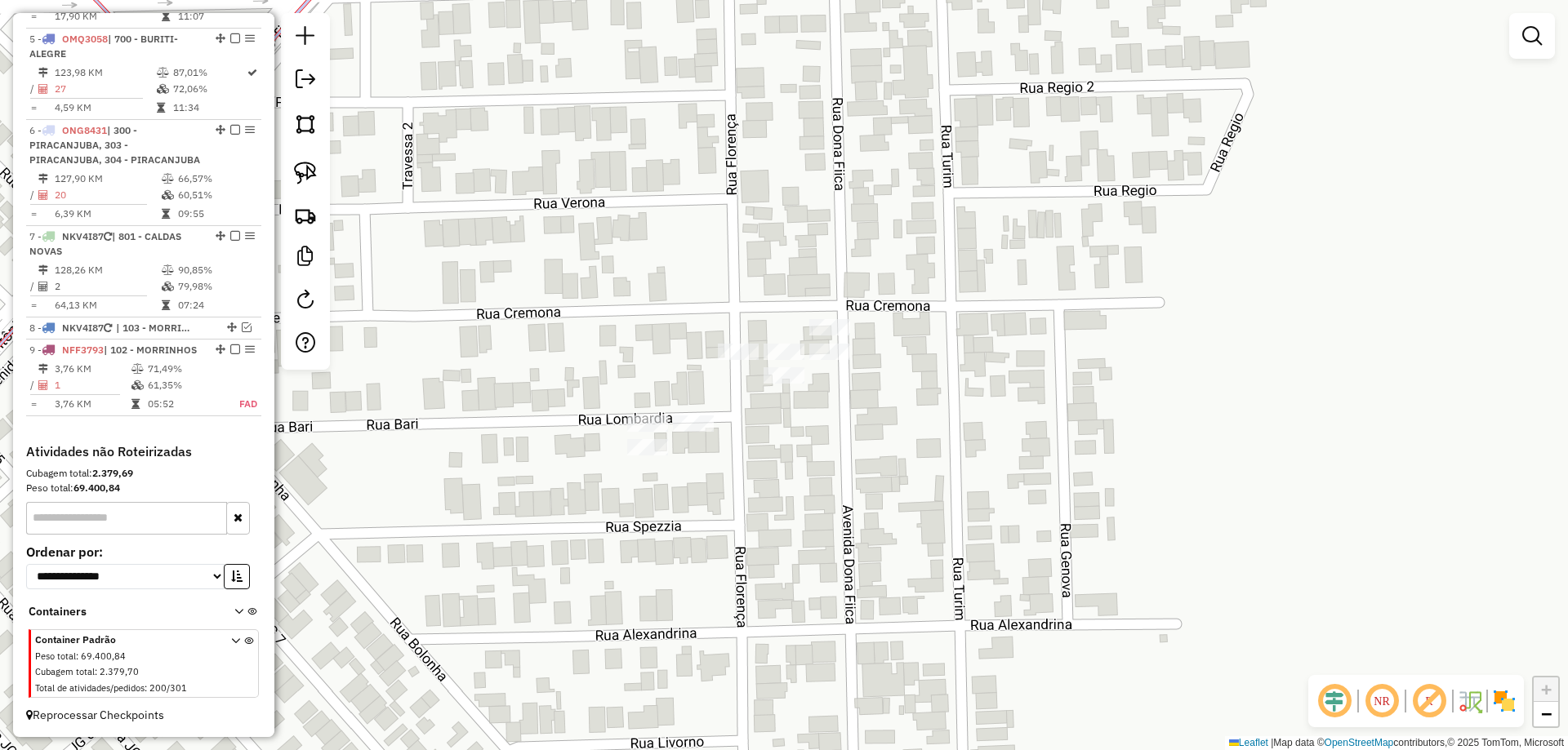
click at [816, 317] on div "Janela de atendimento Grade de atendimento Capacidade Transportadoras Veículos …" at bounding box center [784, 375] width 1568 height 750
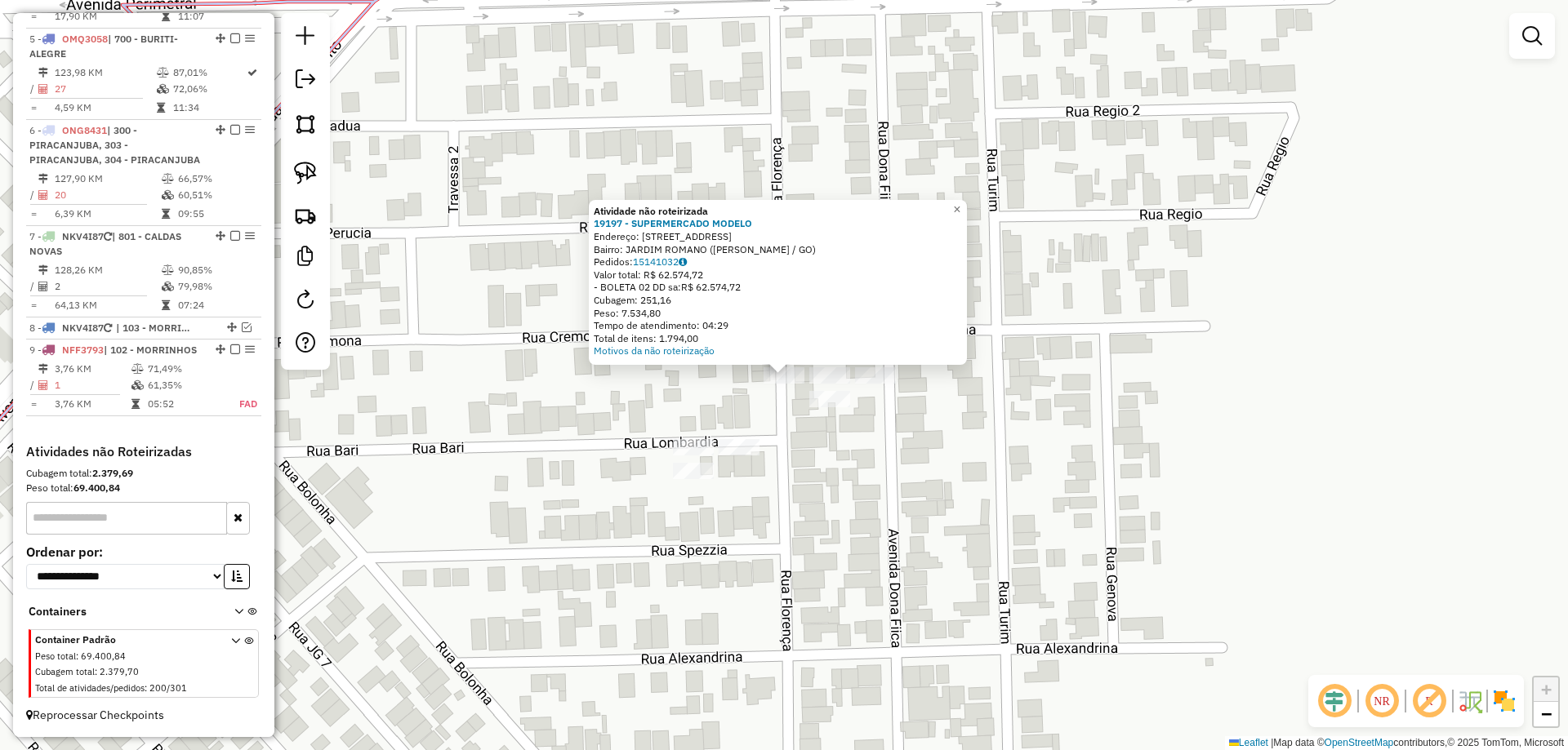
click at [802, 446] on div "Atividade não roteirizada 19197 - SUPERMERCADO MODELO Endereço: AV DONA FIICA 7…" at bounding box center [784, 375] width 1568 height 750
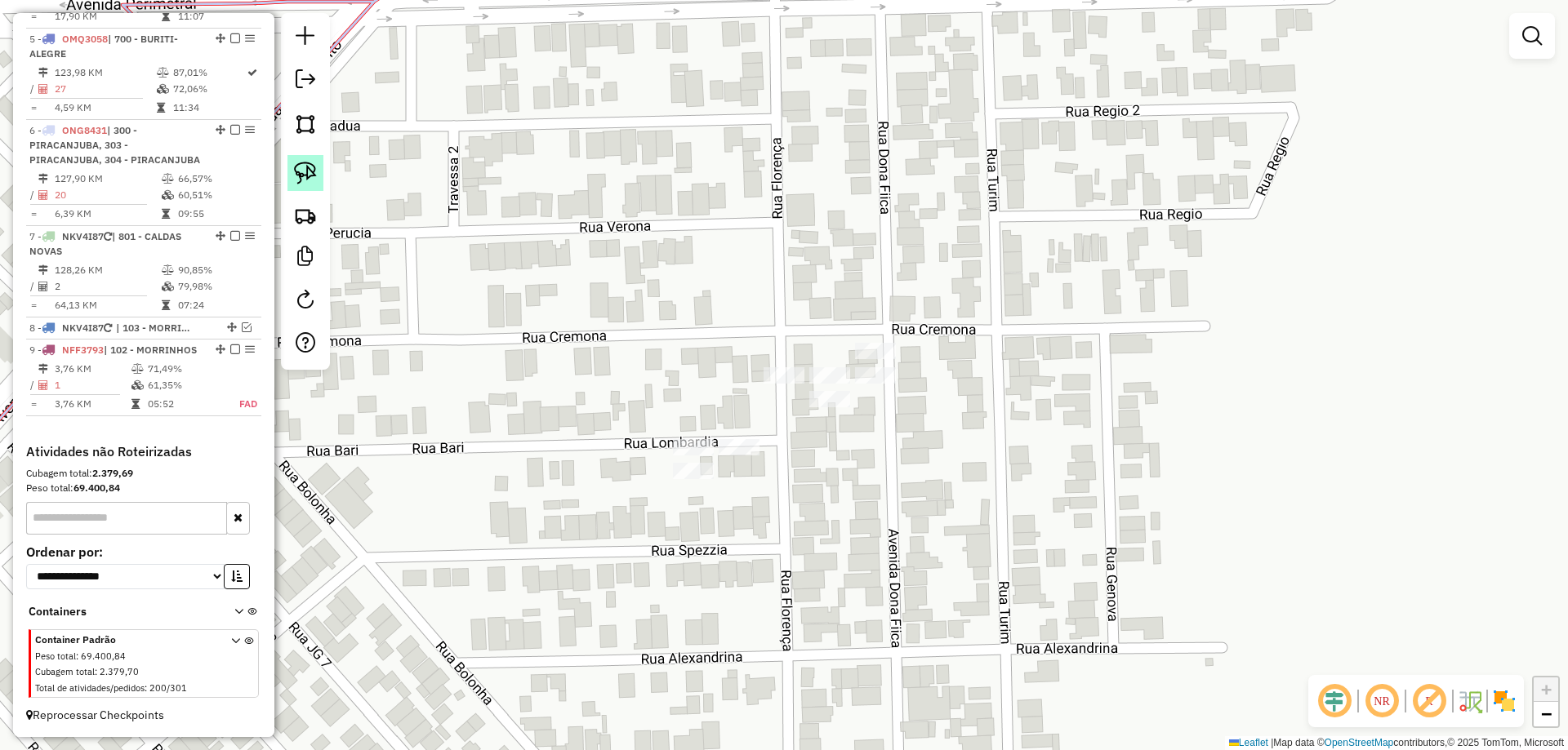
click at [305, 169] on img at bounding box center [305, 172] width 23 height 23
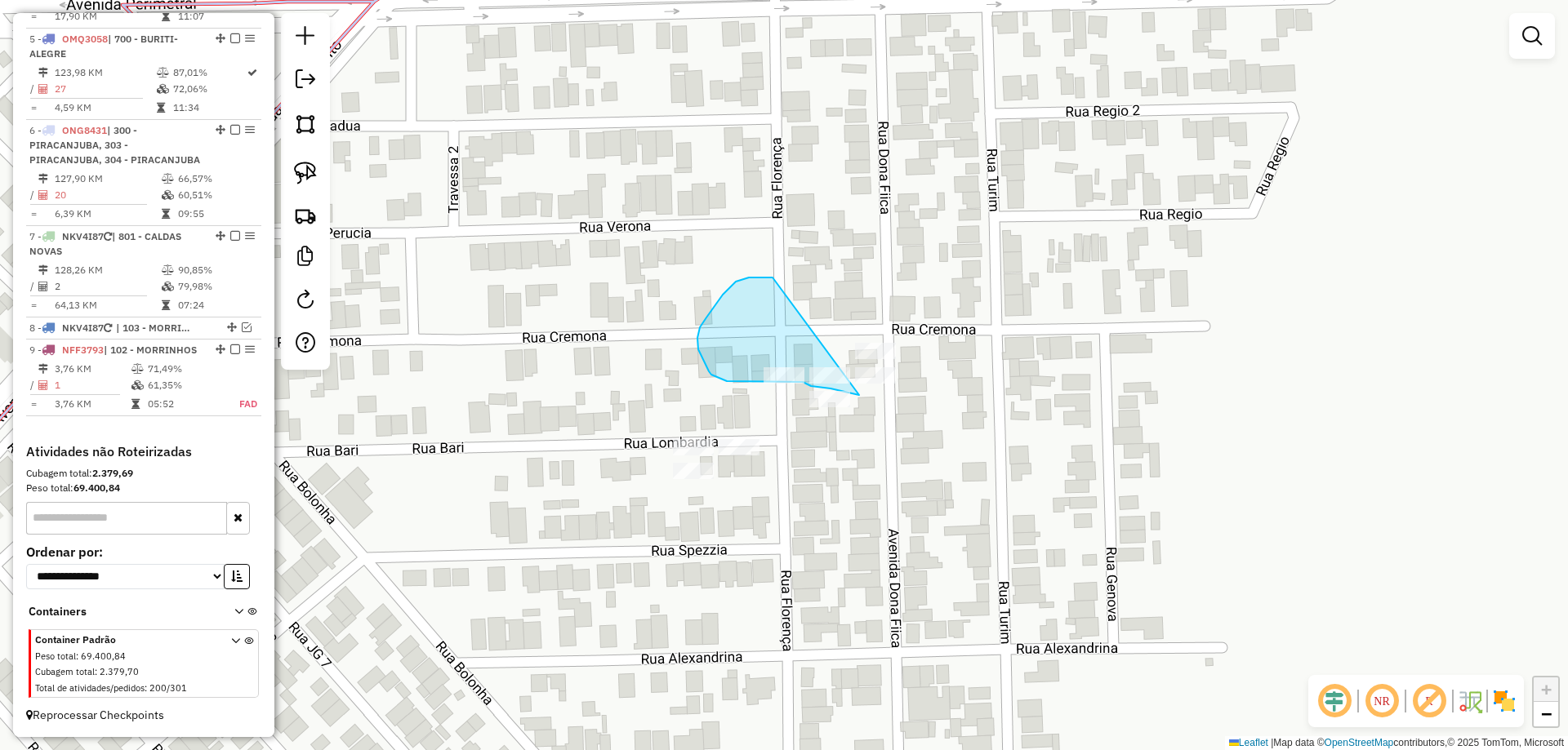
drag, startPoint x: 736, startPoint y: 282, endPoint x: 929, endPoint y: 324, distance: 197.5
click at [286, 169] on div at bounding box center [306, 191] width 49 height 357
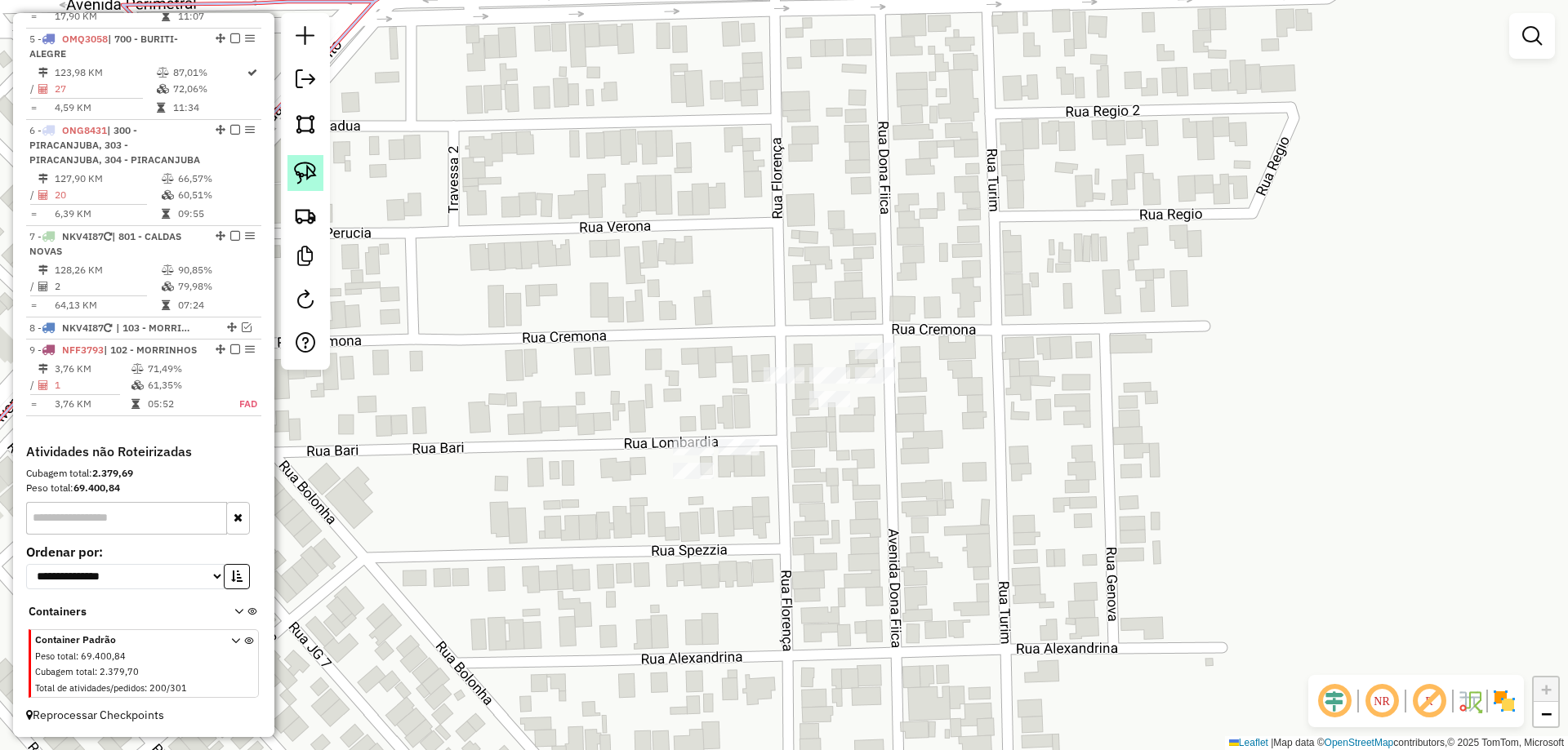
click at [308, 169] on img at bounding box center [305, 172] width 23 height 23
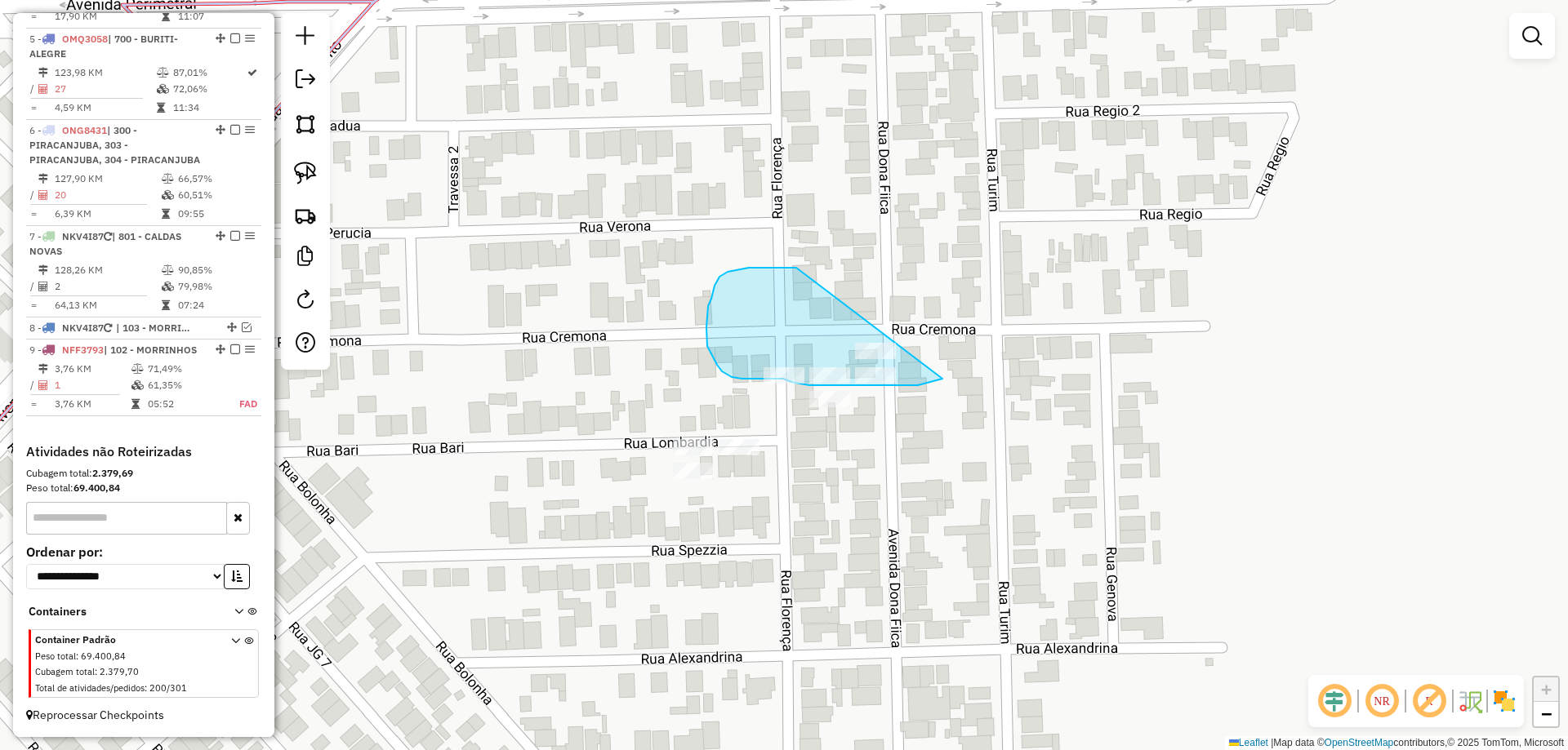
drag, startPoint x: 788, startPoint y: 268, endPoint x: 944, endPoint y: 282, distance: 156.6
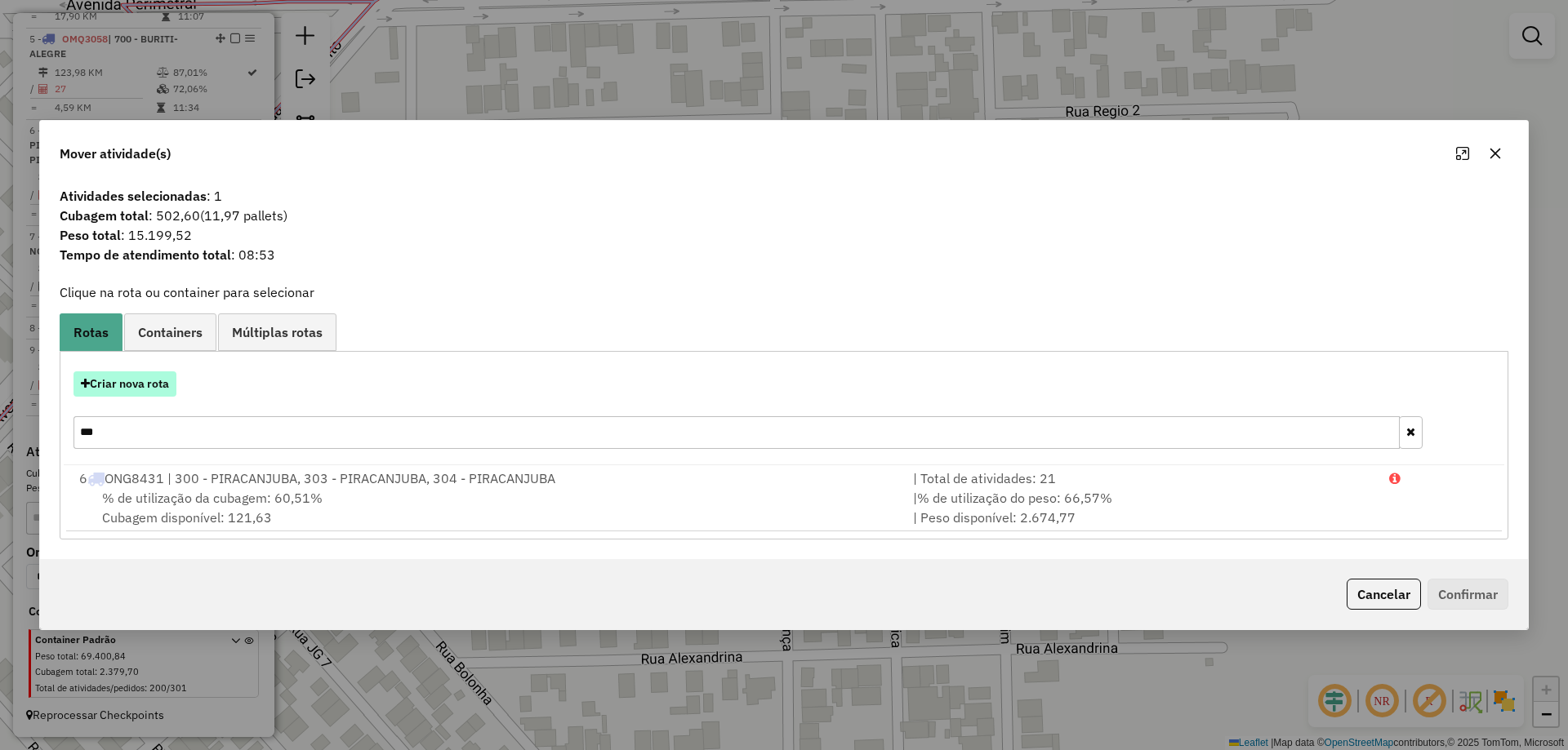
click at [154, 391] on button "Criar nova rota" at bounding box center [125, 384] width 103 height 26
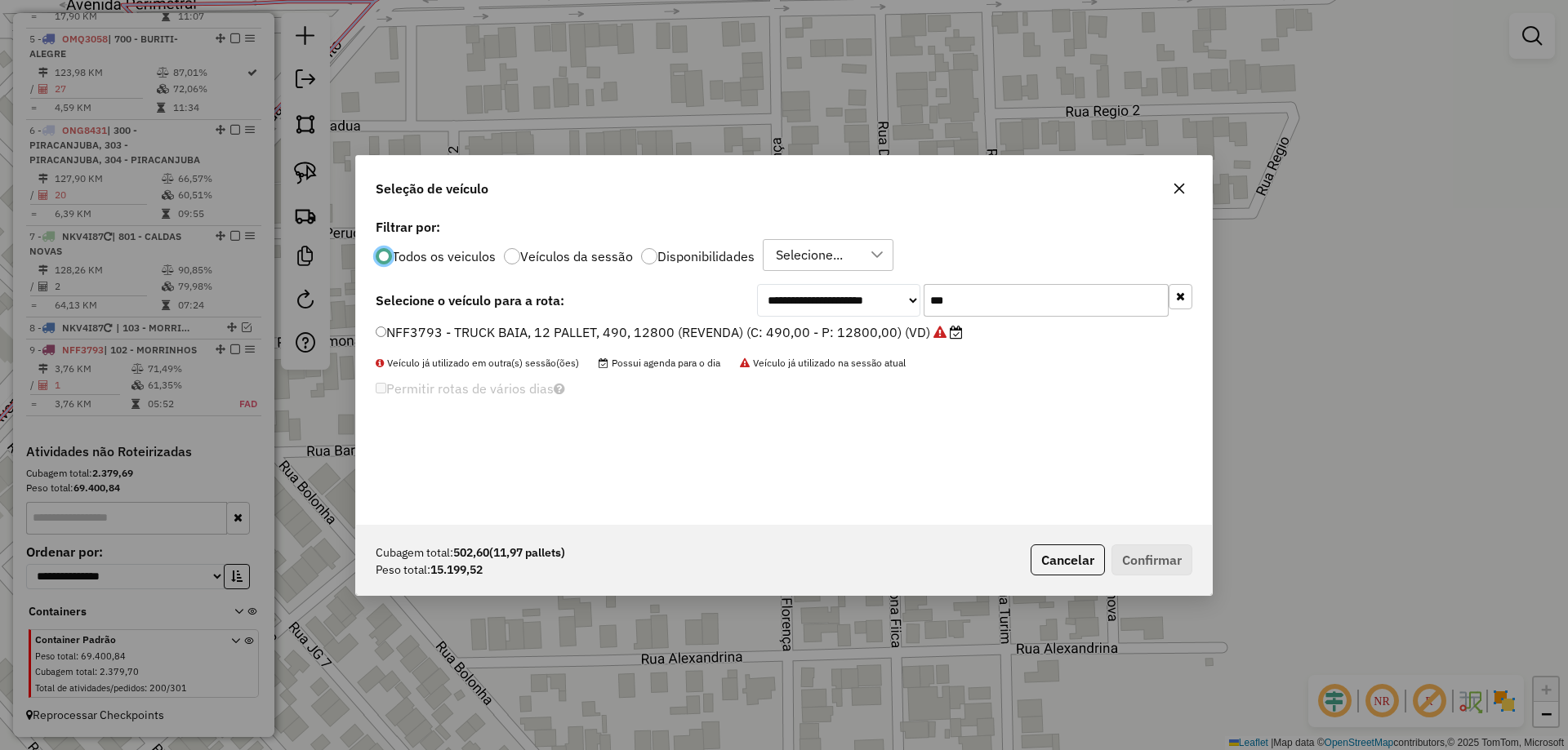
scroll to position [9, 5]
click at [636, 324] on label "NFF3793 - TRUCK BAIA, 12 PALLET, 490, 12800 (REVENDA) (C: 490,00 - P: 12800,00)…" at bounding box center [669, 332] width 587 height 19
click at [631, 334] on label "NFF3793 - TRUCK BAIA, 12 PALLET, 490, 12800 (REVENDA) (C: 490,00 - P: 12800,00)…" at bounding box center [669, 332] width 587 height 19
click at [1134, 557] on button "Confirmar" at bounding box center [1152, 560] width 81 height 31
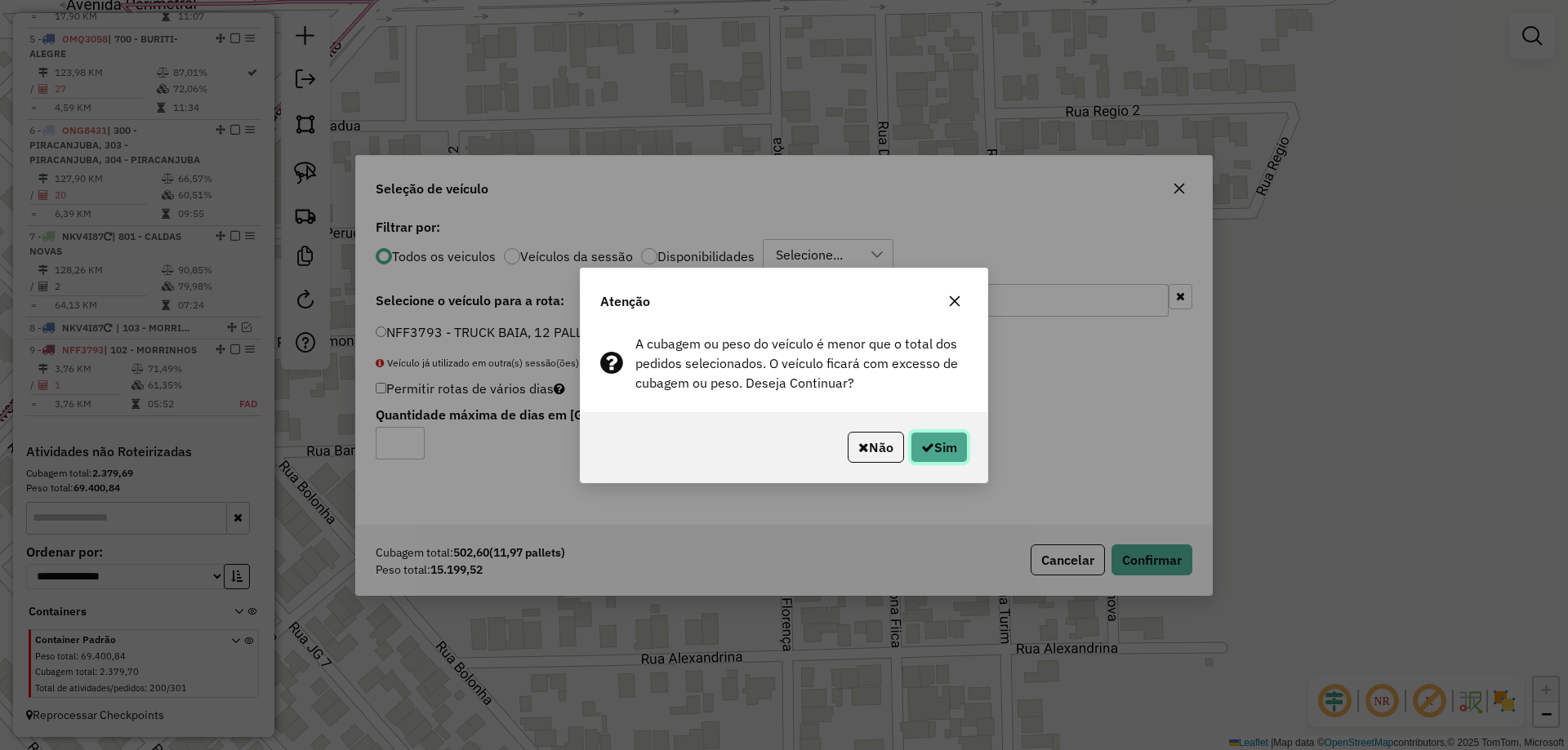
click at [944, 445] on button "Sim" at bounding box center [939, 447] width 57 height 31
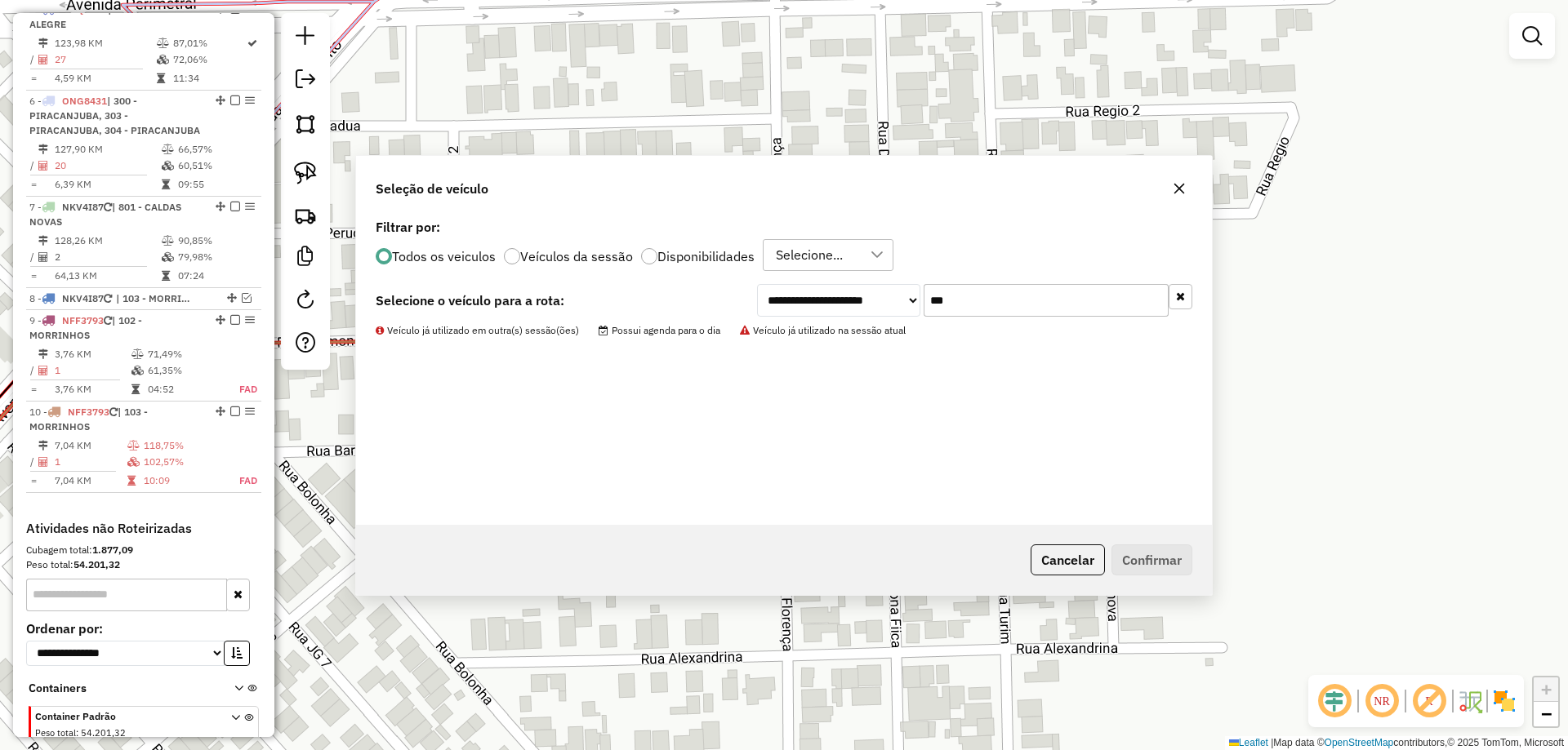
scroll to position [1054, 0]
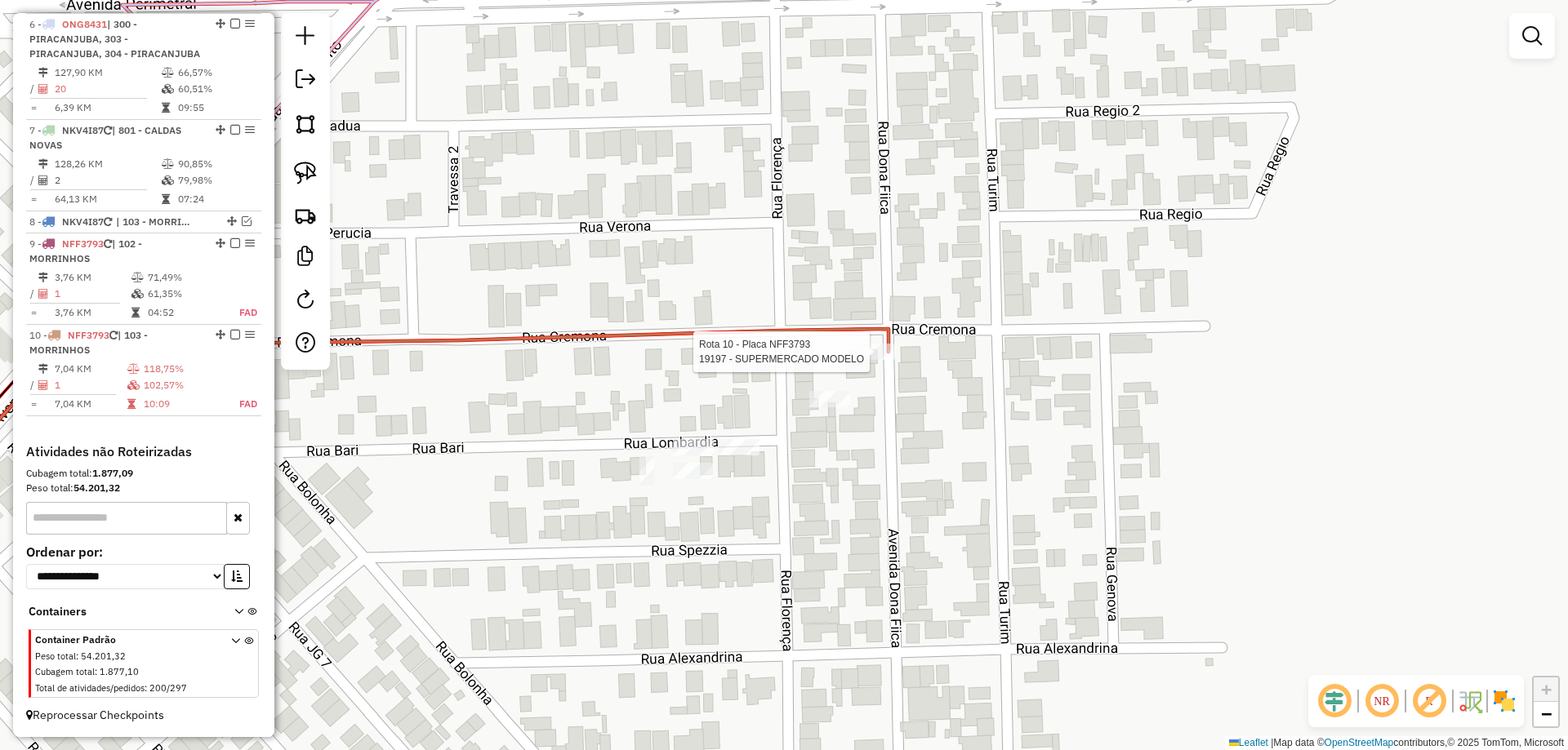
select select "*********"
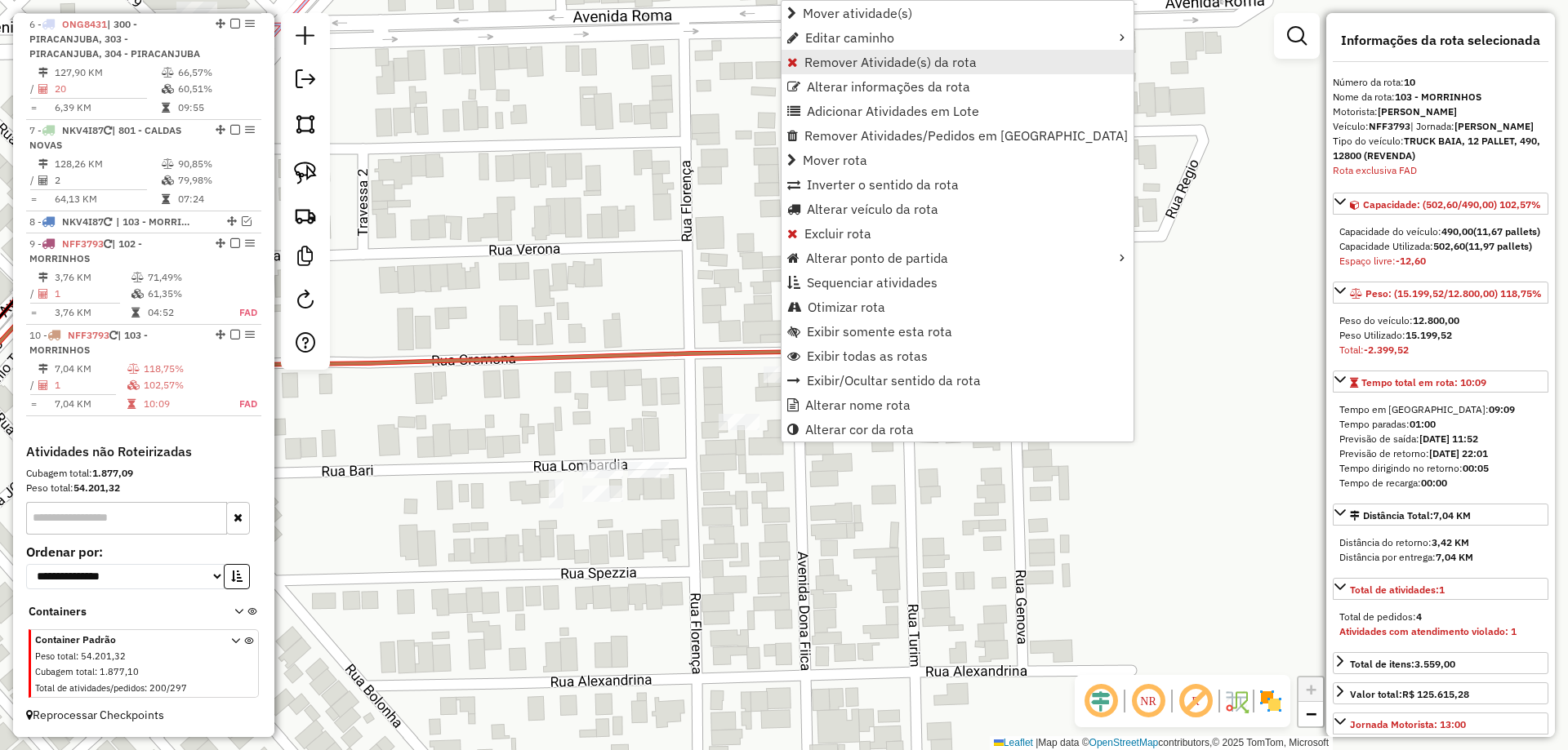
click at [845, 62] on span "Remover Atividade(s) da rota" at bounding box center [891, 62] width 172 height 13
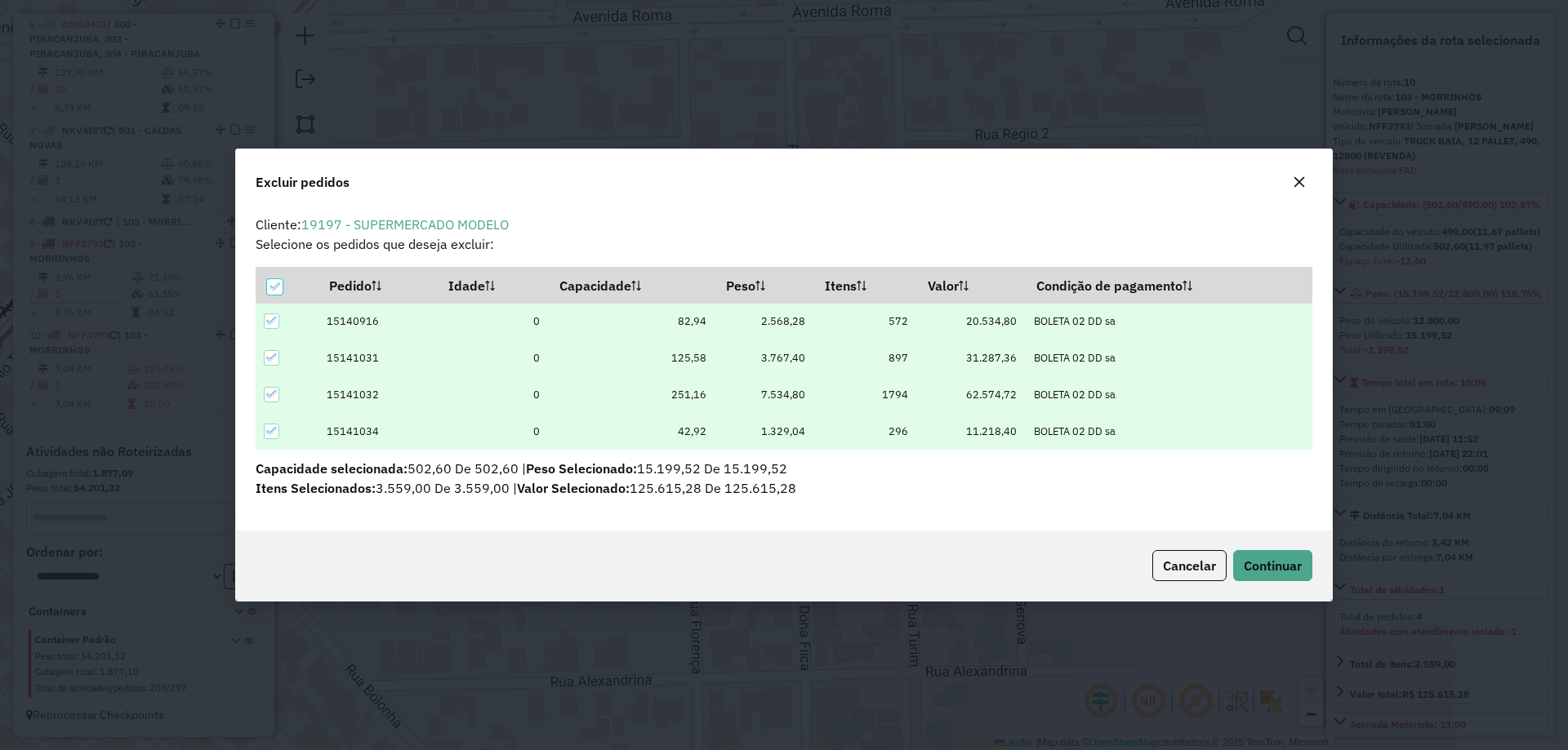
scroll to position [0, 0]
click at [276, 321] on icon at bounding box center [272, 320] width 12 height 12
click at [1288, 561] on span "Continuar" at bounding box center [1273, 566] width 58 height 16
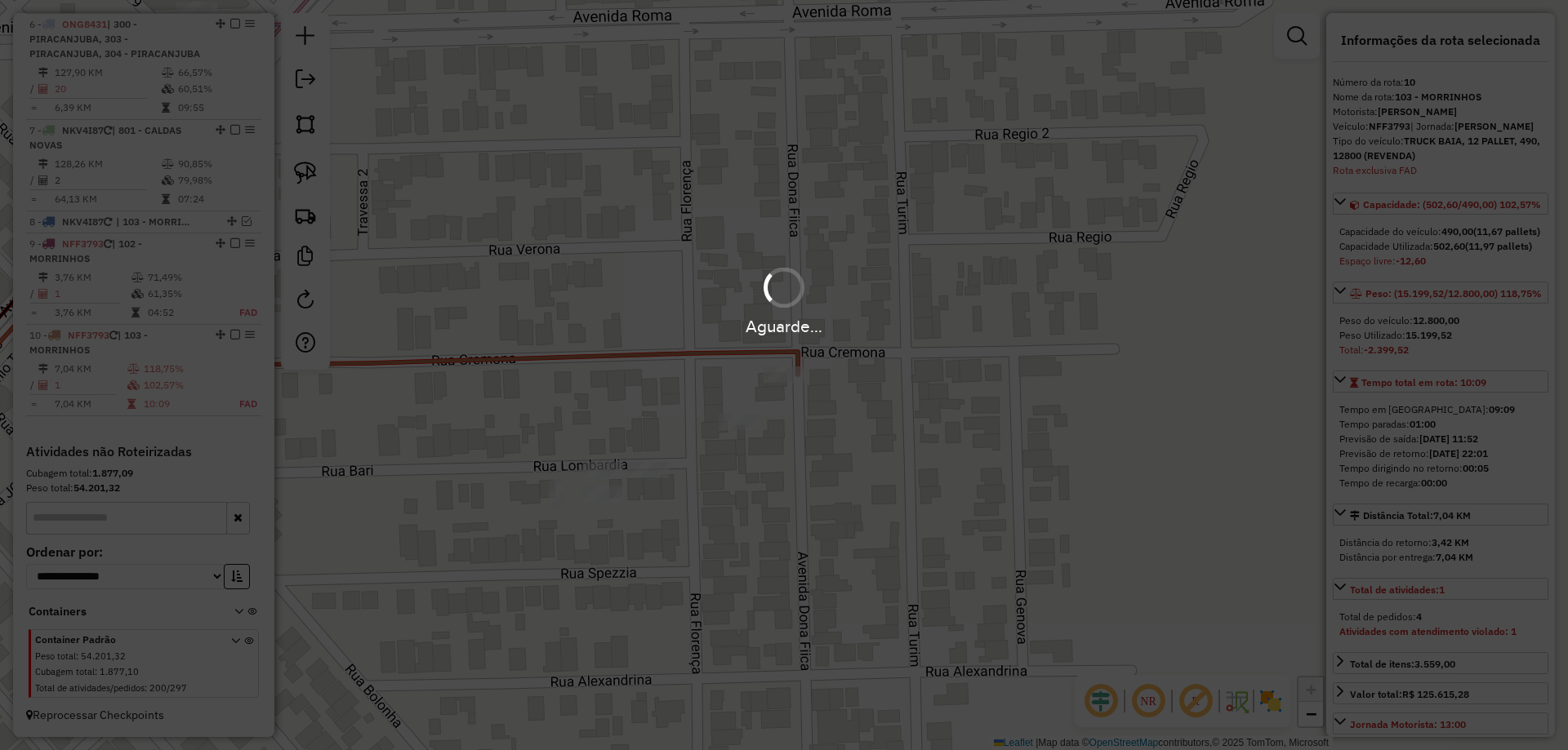
scroll to position [1075, 0]
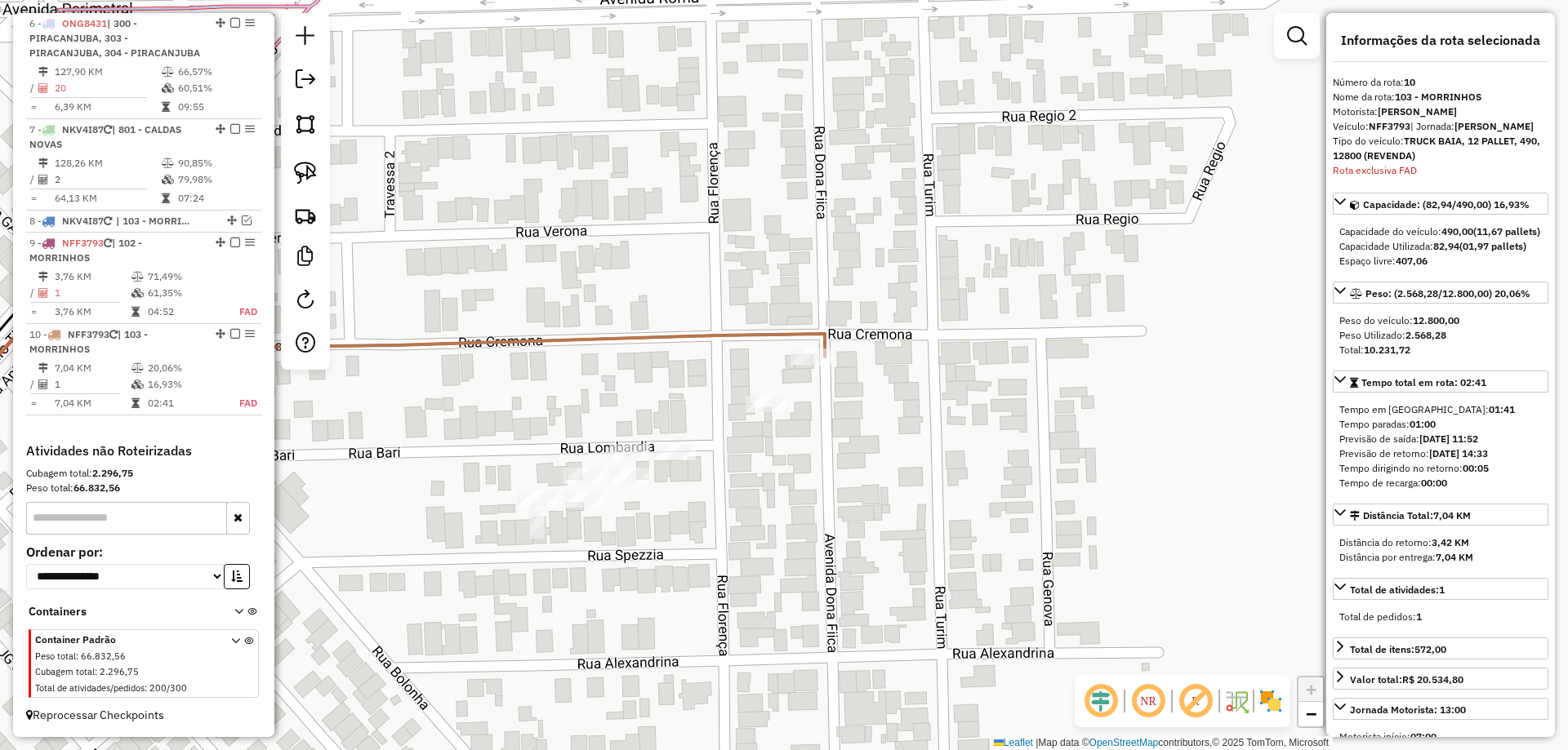
drag, startPoint x: 956, startPoint y: 440, endPoint x: 961, endPoint y: 420, distance: 20.6
click at [975, 424] on div "Janela de atendimento Grade de atendimento Capacidade Transportadoras Veículos …" at bounding box center [784, 375] width 1568 height 750
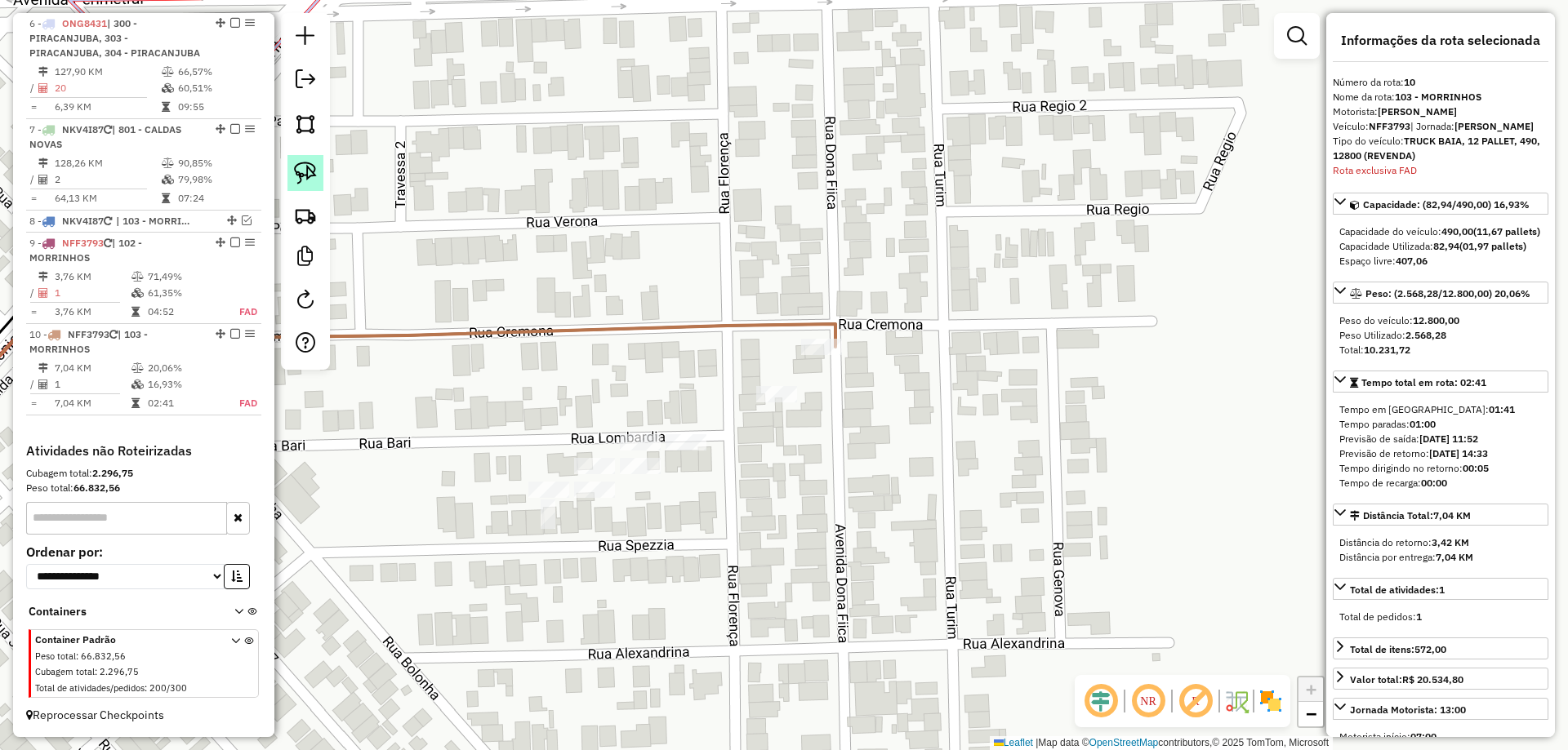
drag, startPoint x: 308, startPoint y: 176, endPoint x: 689, endPoint y: 383, distance: 433.6
click at [308, 175] on img at bounding box center [305, 172] width 23 height 23
drag, startPoint x: 791, startPoint y: 405, endPoint x: 789, endPoint y: 383, distance: 22.1
click at [789, 383] on div at bounding box center [794, 389] width 41 height 16
click at [330, 176] on div "Janela de atendimento Grade de atendimento Capacidade Transportadoras Veículos …" at bounding box center [784, 375] width 1568 height 750
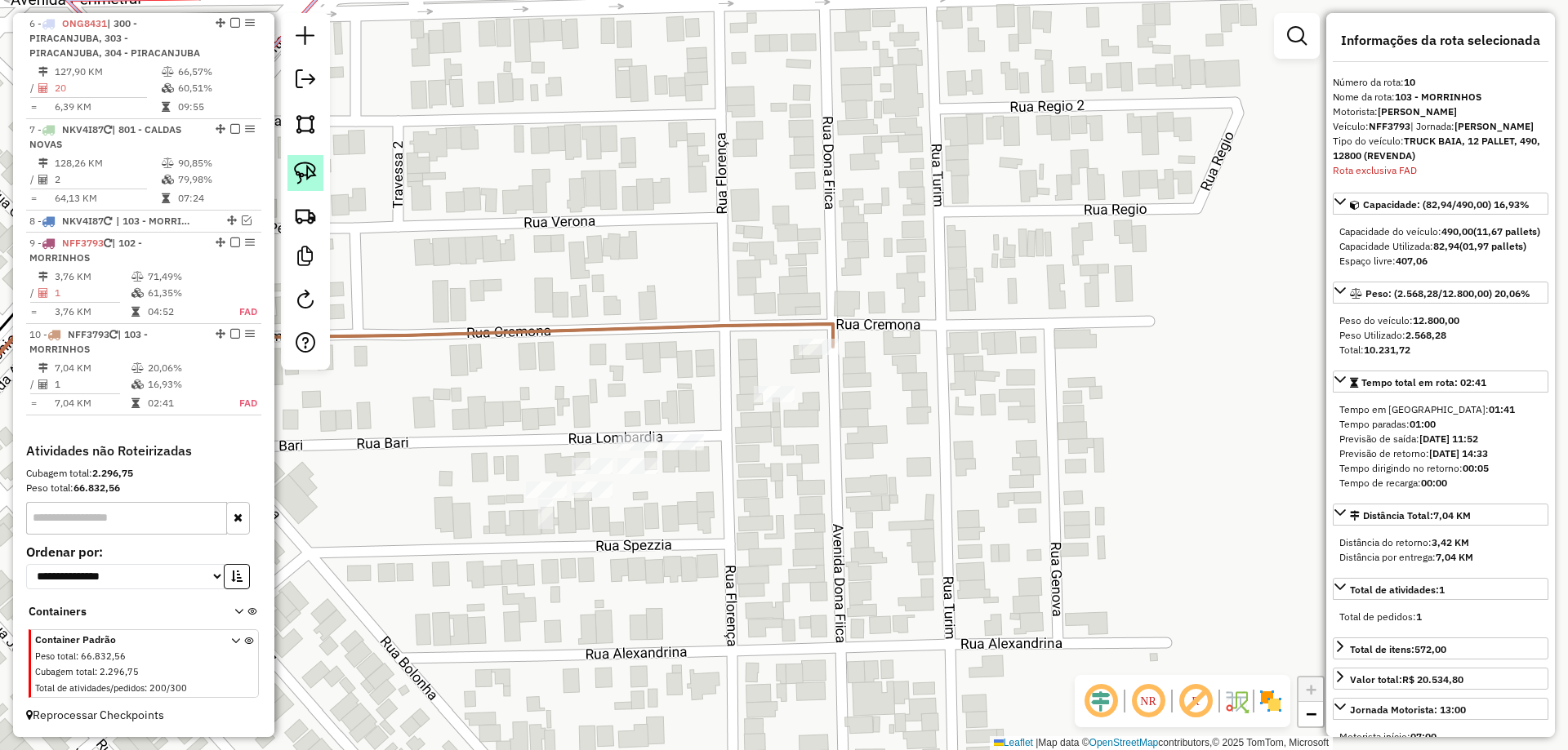
click at [304, 175] on img at bounding box center [305, 172] width 23 height 23
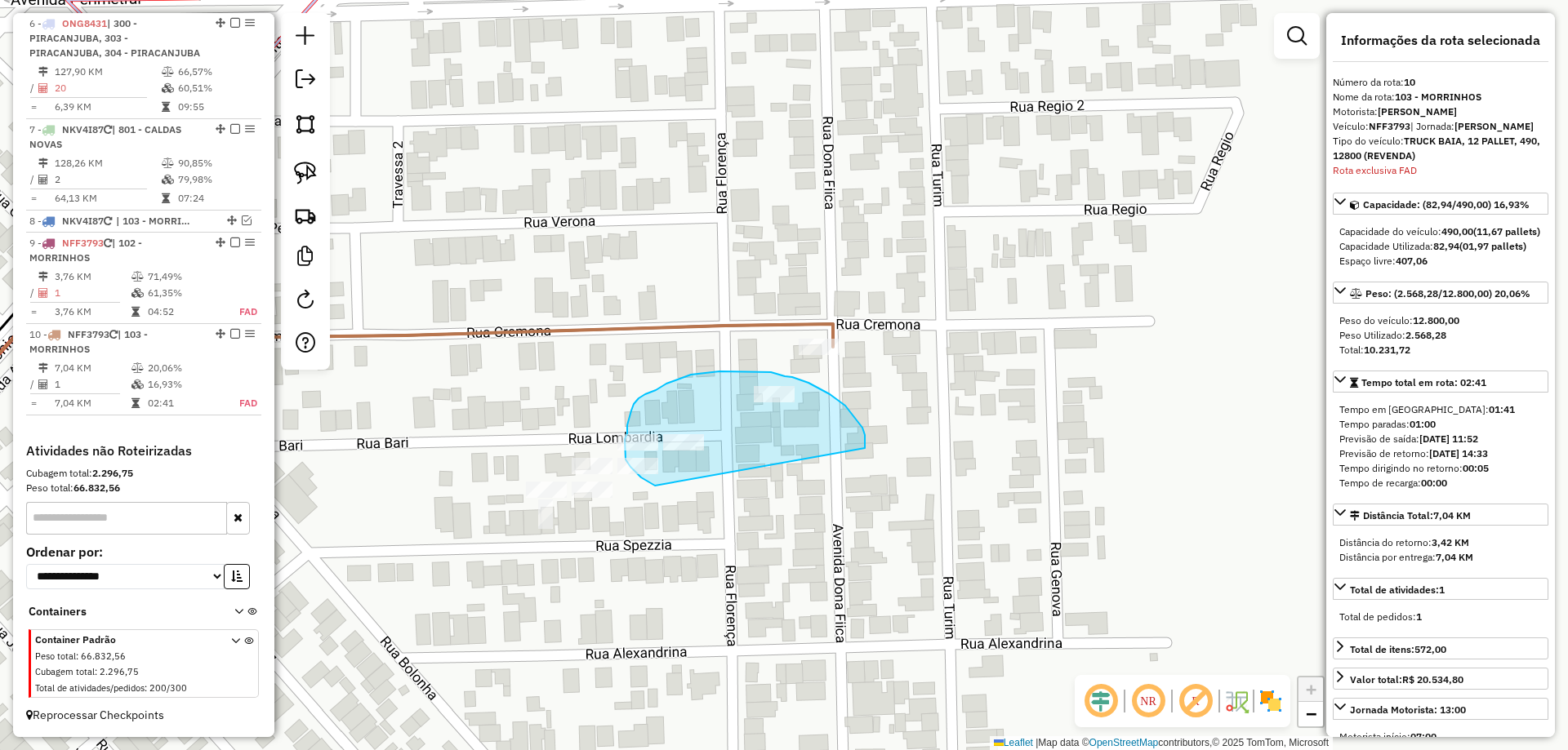
drag, startPoint x: 865, startPoint y: 442, endPoint x: 763, endPoint y: 493, distance: 114.0
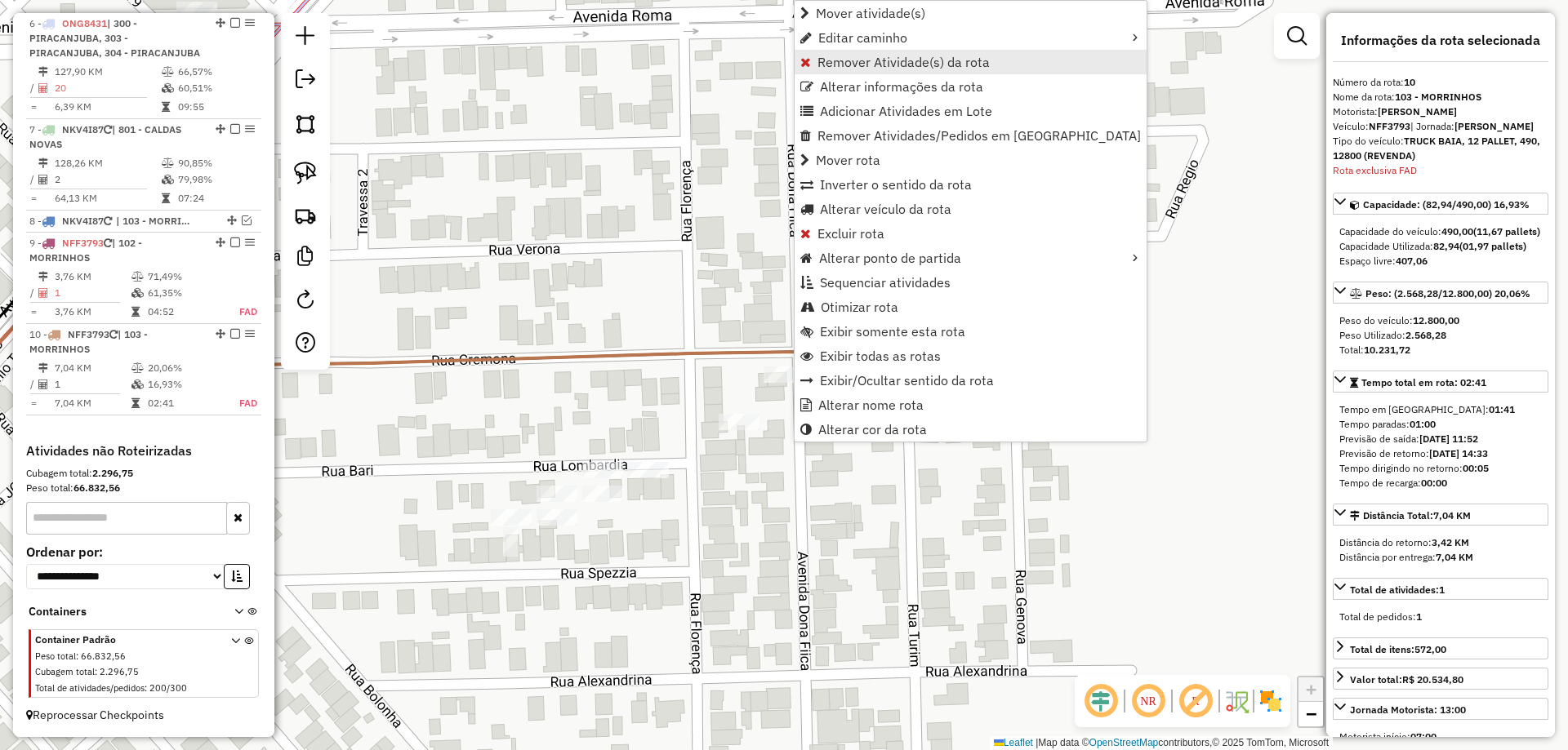
click at [863, 66] on span "Remover Atividade(s) da rota" at bounding box center [904, 62] width 172 height 13
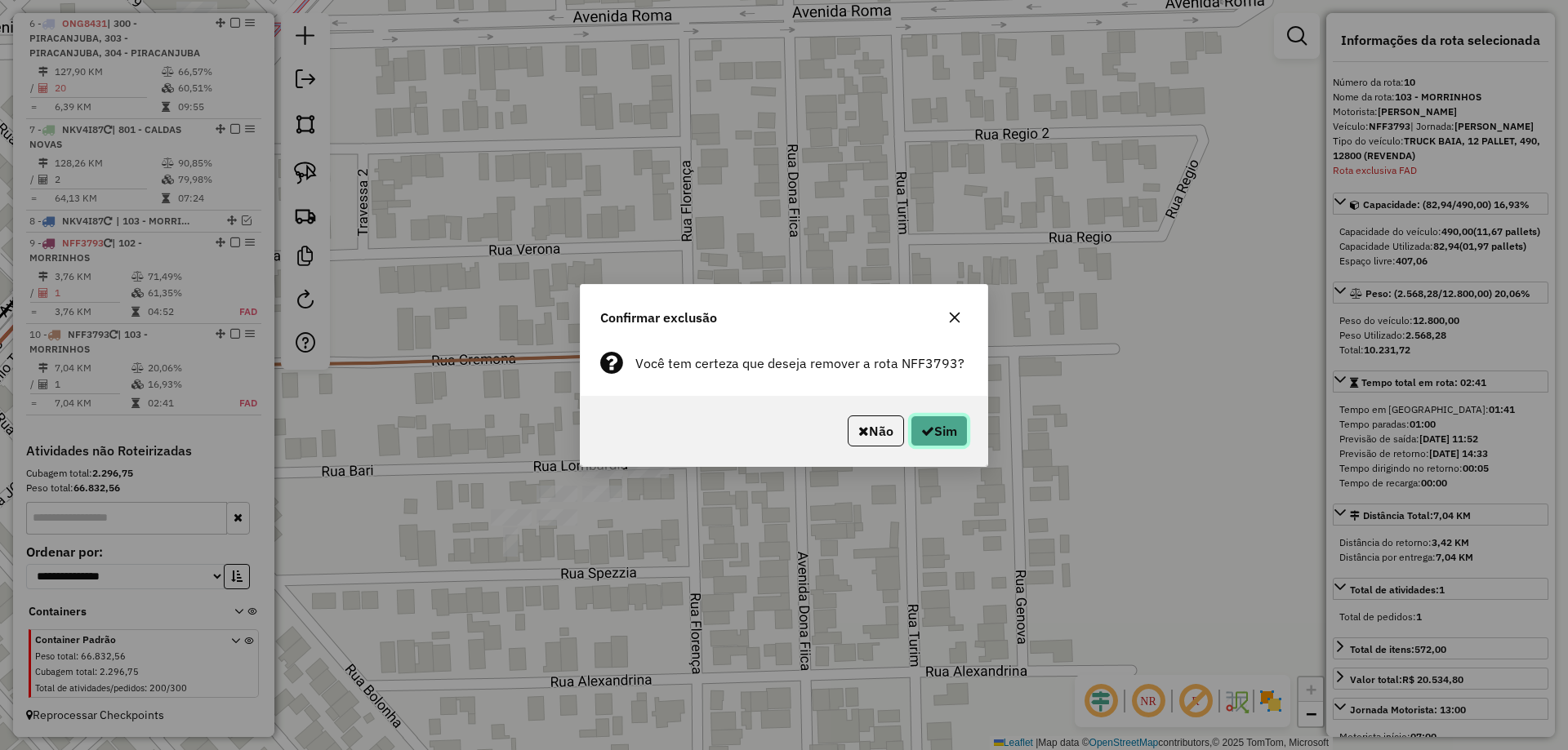
click at [946, 420] on button "Sim" at bounding box center [939, 432] width 57 height 31
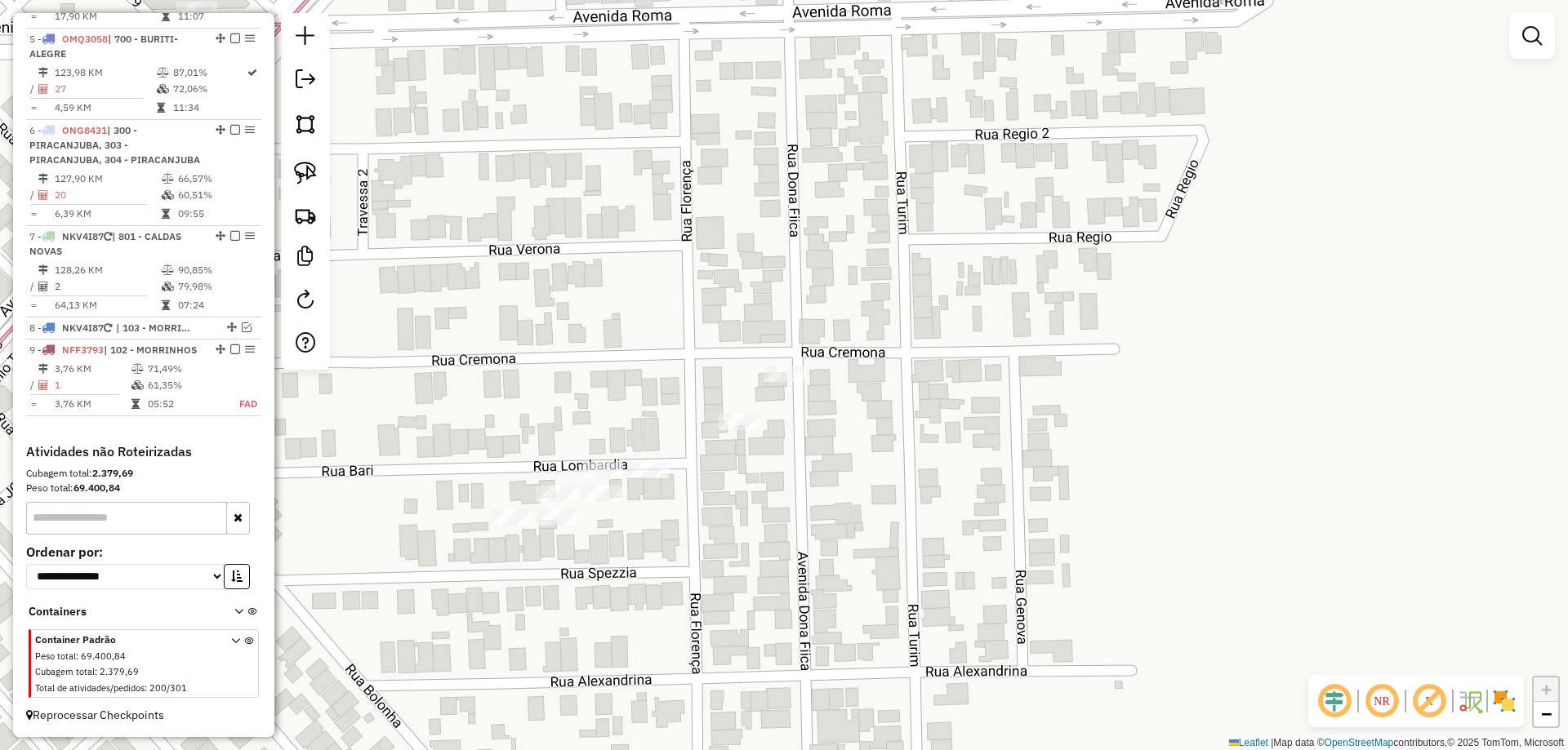
scroll to position [963, 0]
click at [836, 442] on div "Janela de atendimento Grade de atendimento Capacidade Transportadoras Veículos …" at bounding box center [784, 375] width 1568 height 750
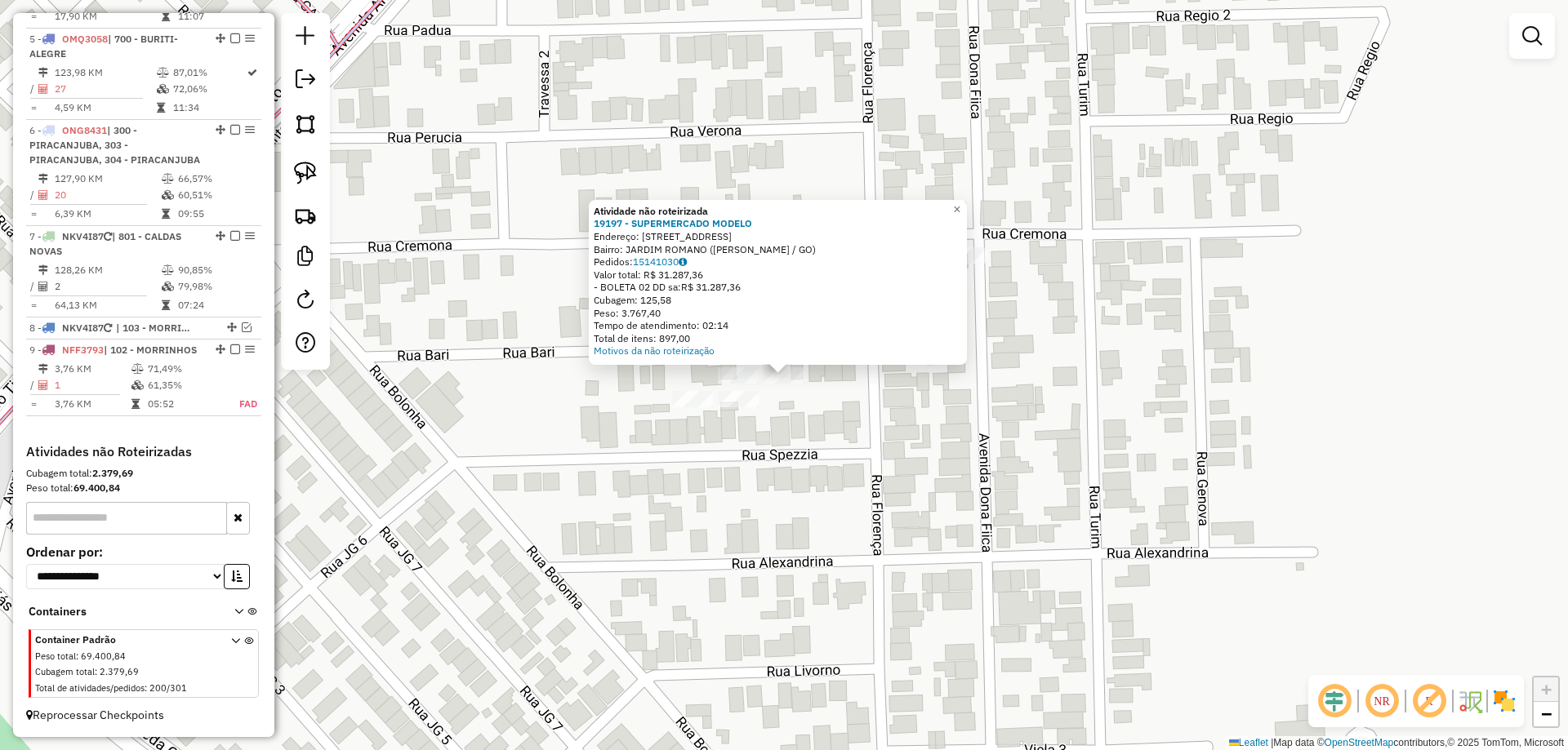
click at [837, 422] on div "Atividade não roteirizada 19197 - SUPERMERCADO MODELO Endereço: AV DONA FIICA 7…" at bounding box center [784, 375] width 1568 height 750
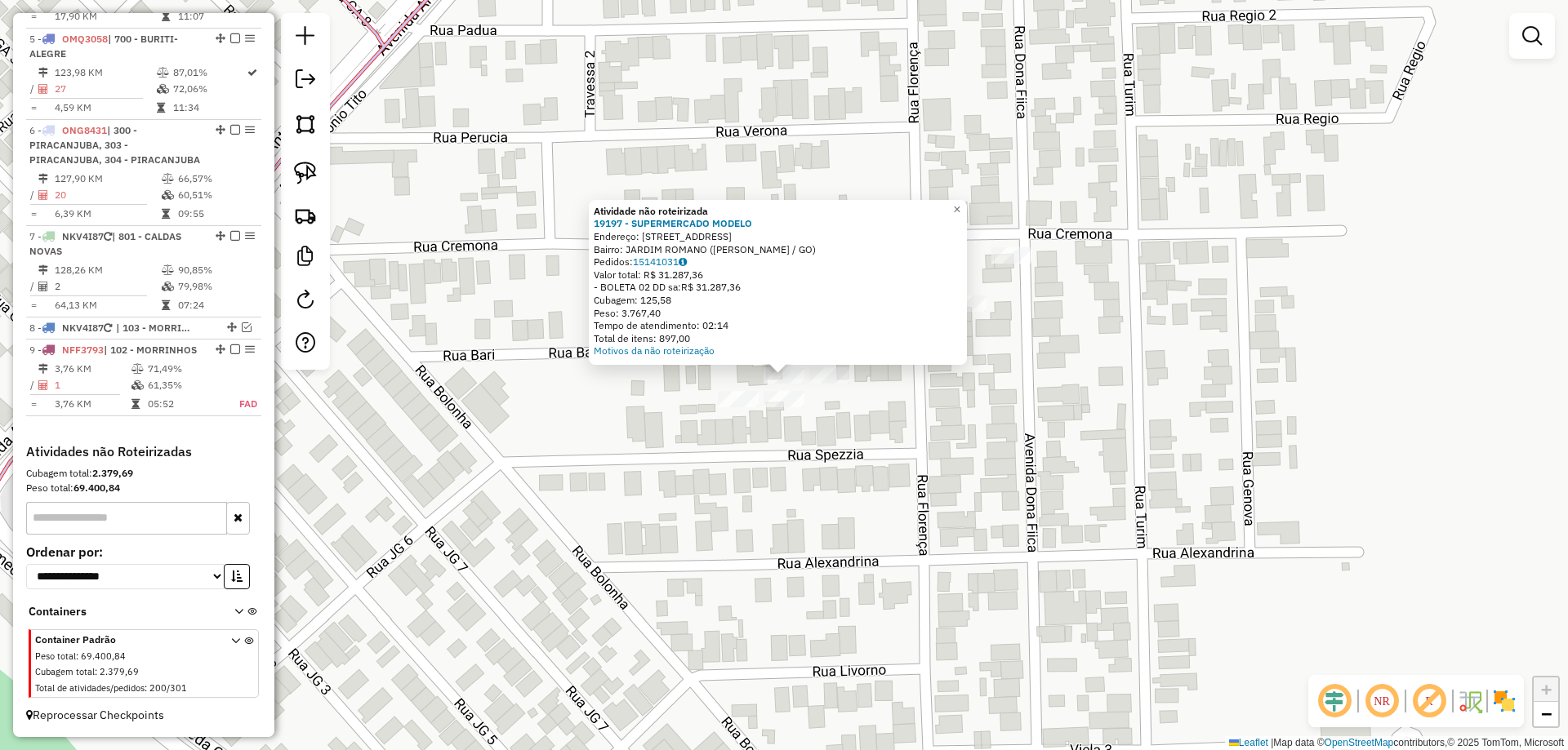
click at [876, 440] on div "Atividade não roteirizada 19197 - SUPERMERCADO MODELO Endereço: AV DONA FIICA 7…" at bounding box center [784, 375] width 1568 height 750
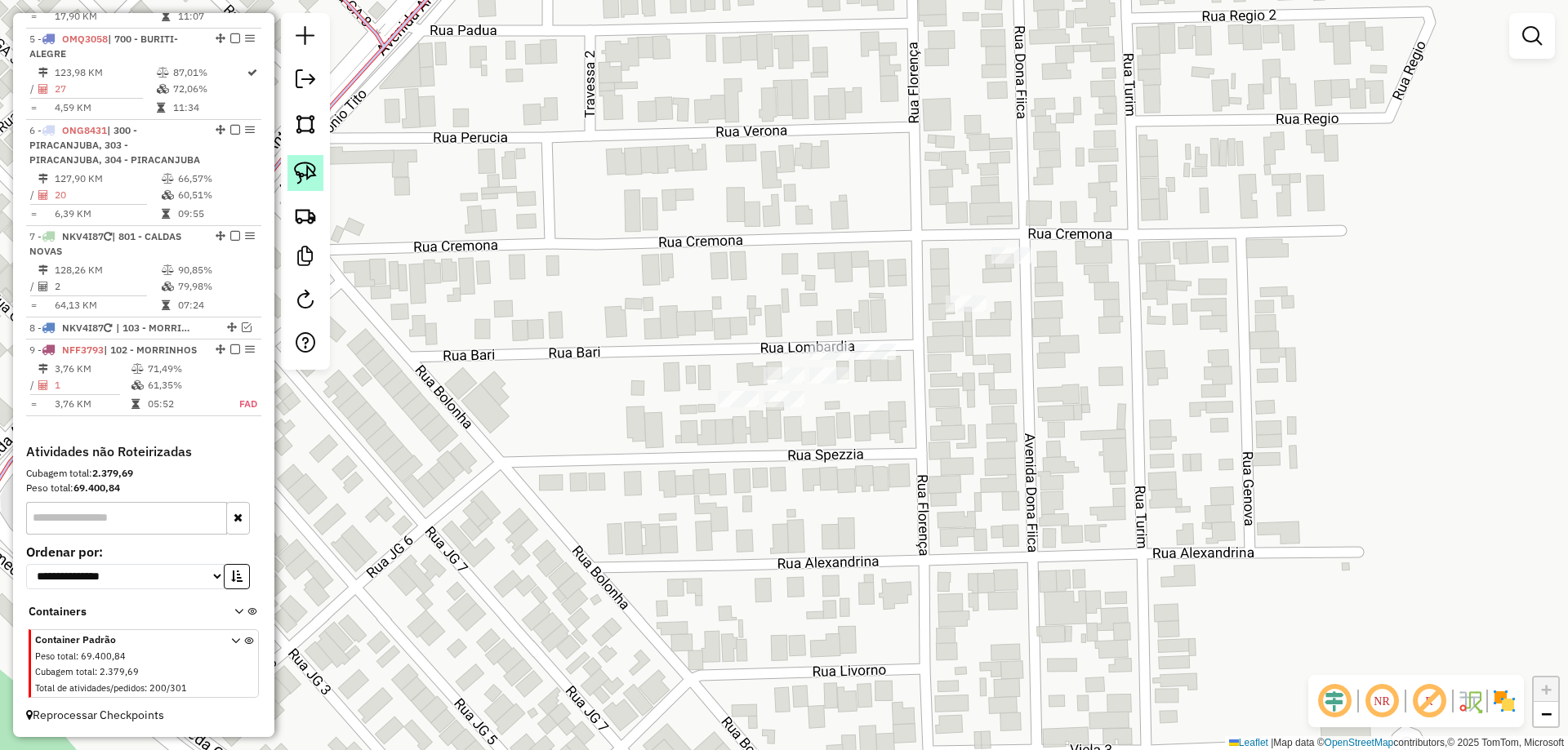
click at [299, 174] on img at bounding box center [305, 172] width 23 height 23
drag, startPoint x: 772, startPoint y: 305, endPoint x: 823, endPoint y: 293, distance: 52.4
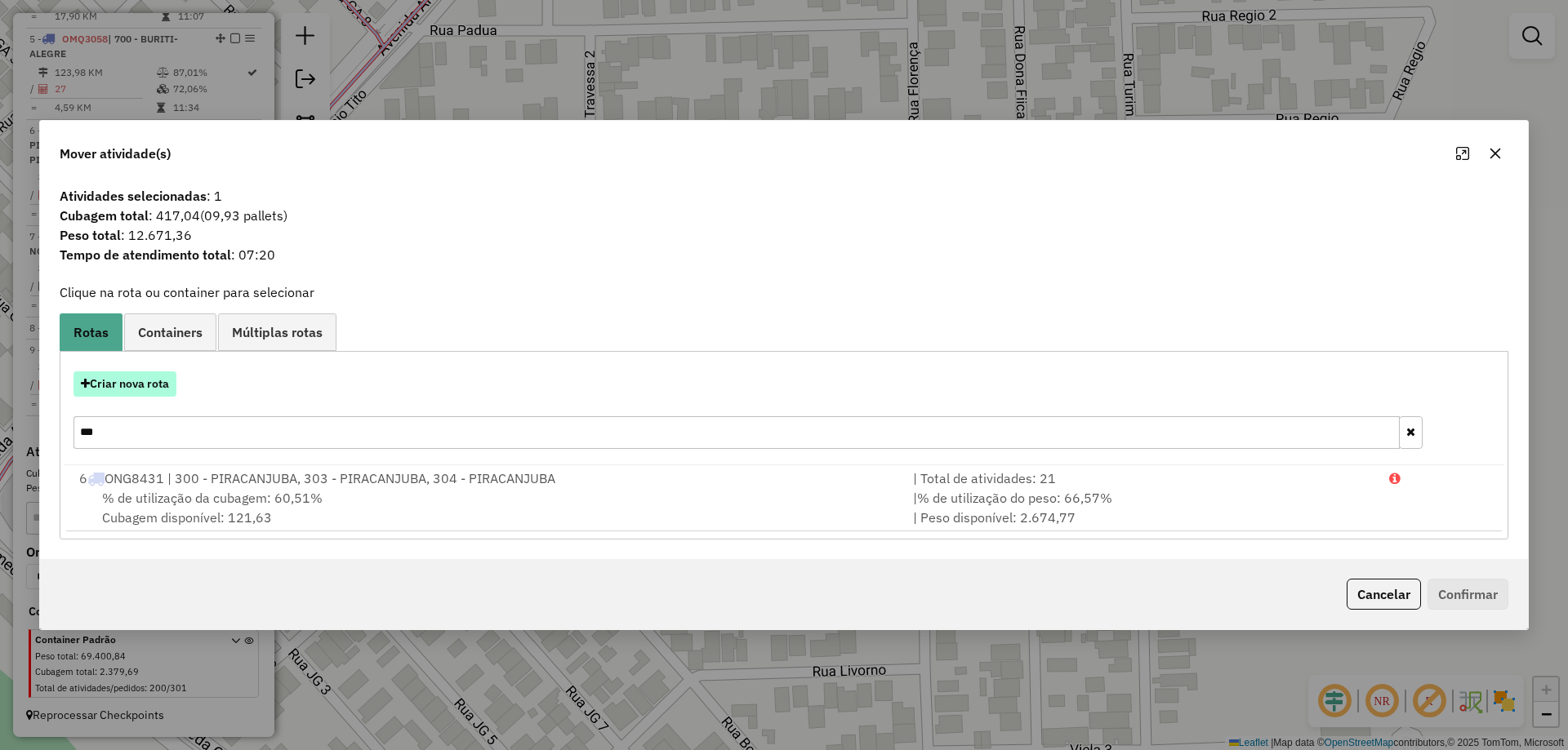
click at [154, 381] on button "Criar nova rota" at bounding box center [125, 384] width 103 height 26
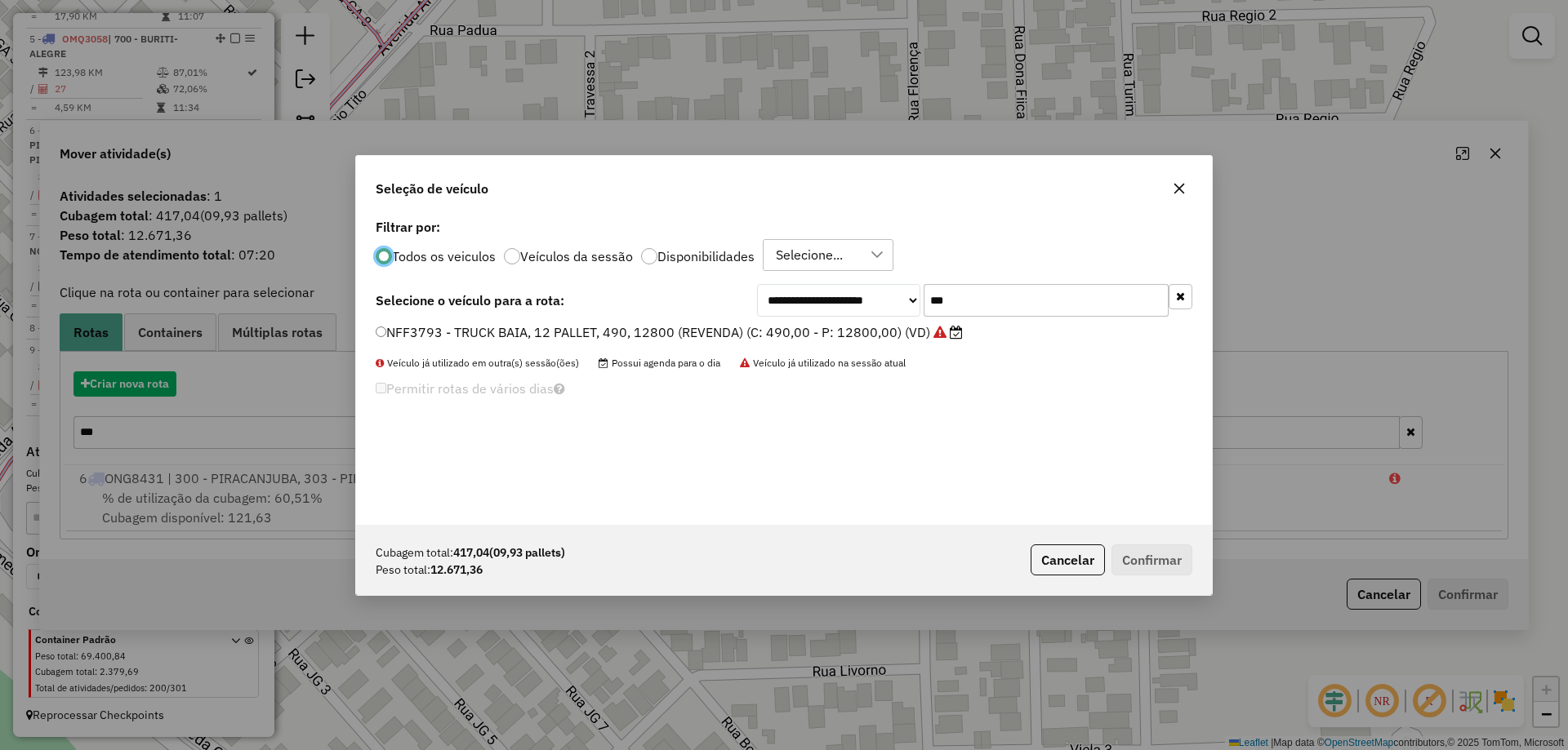
scroll to position [9, 5]
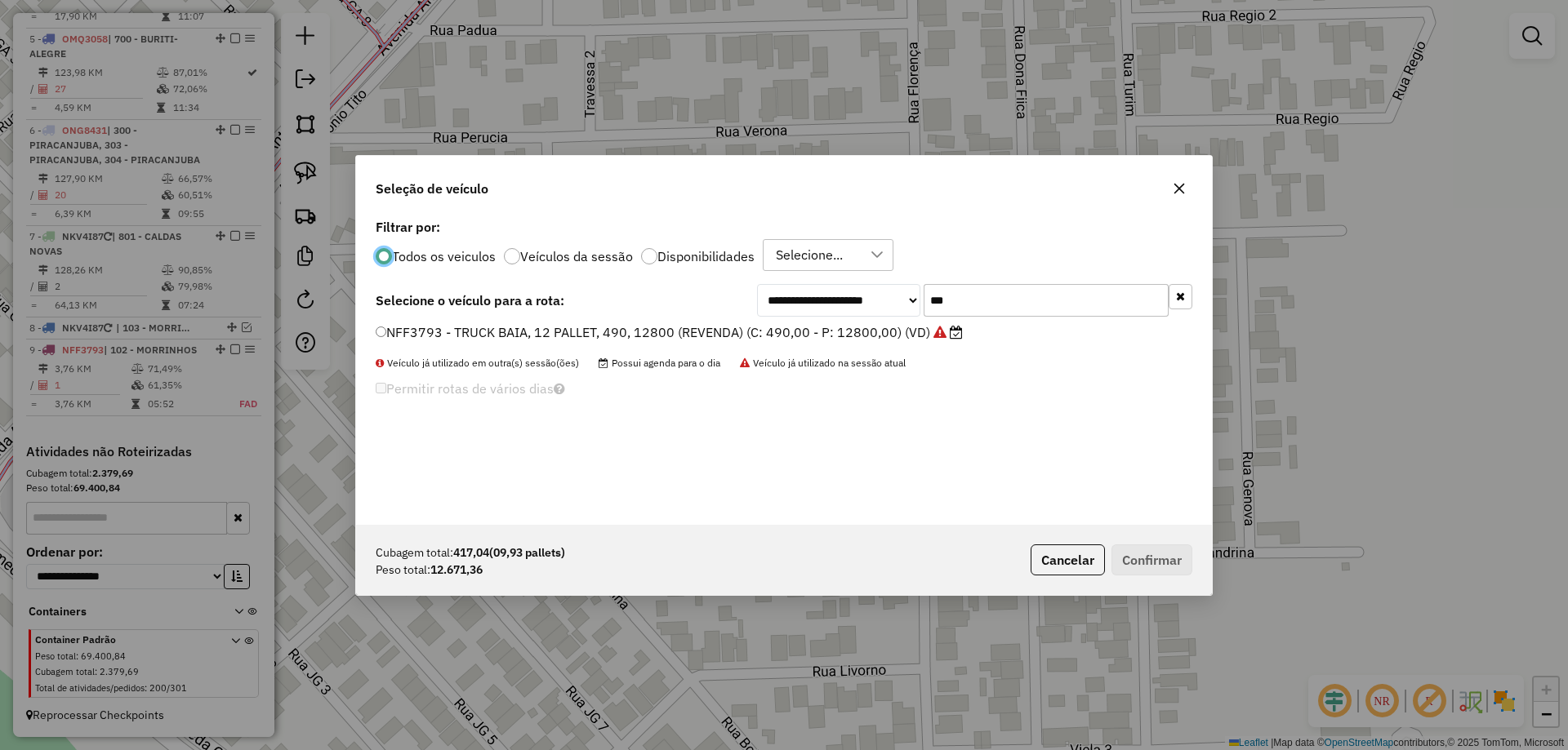
click at [732, 338] on label "NFF3793 - TRUCK BAIA, 12 PALLET, 490, 12800 (REVENDA) (C: 490,00 - P: 12800,00)…" at bounding box center [669, 332] width 587 height 19
click at [1115, 564] on button "Confirmar" at bounding box center [1152, 560] width 81 height 31
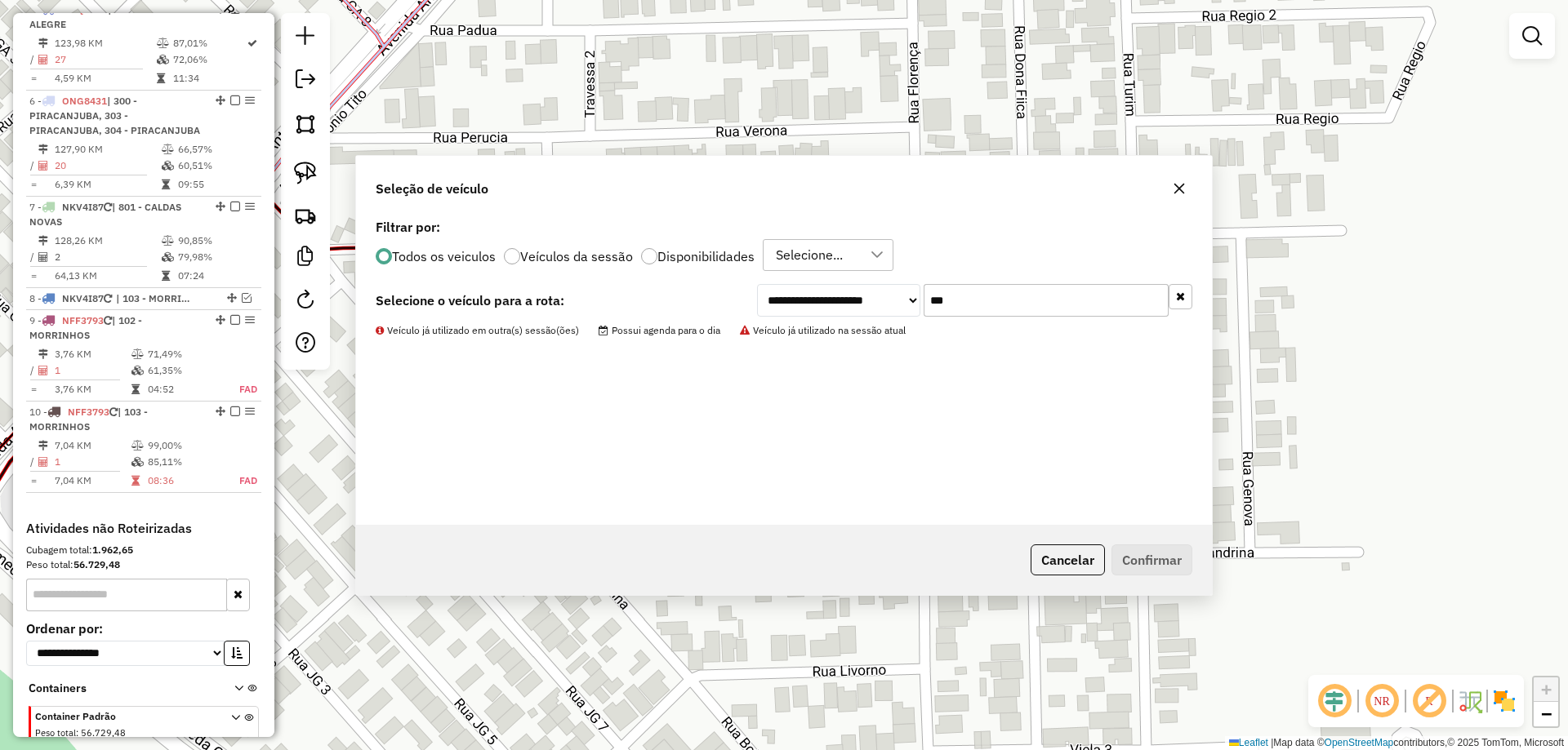
scroll to position [1054, 0]
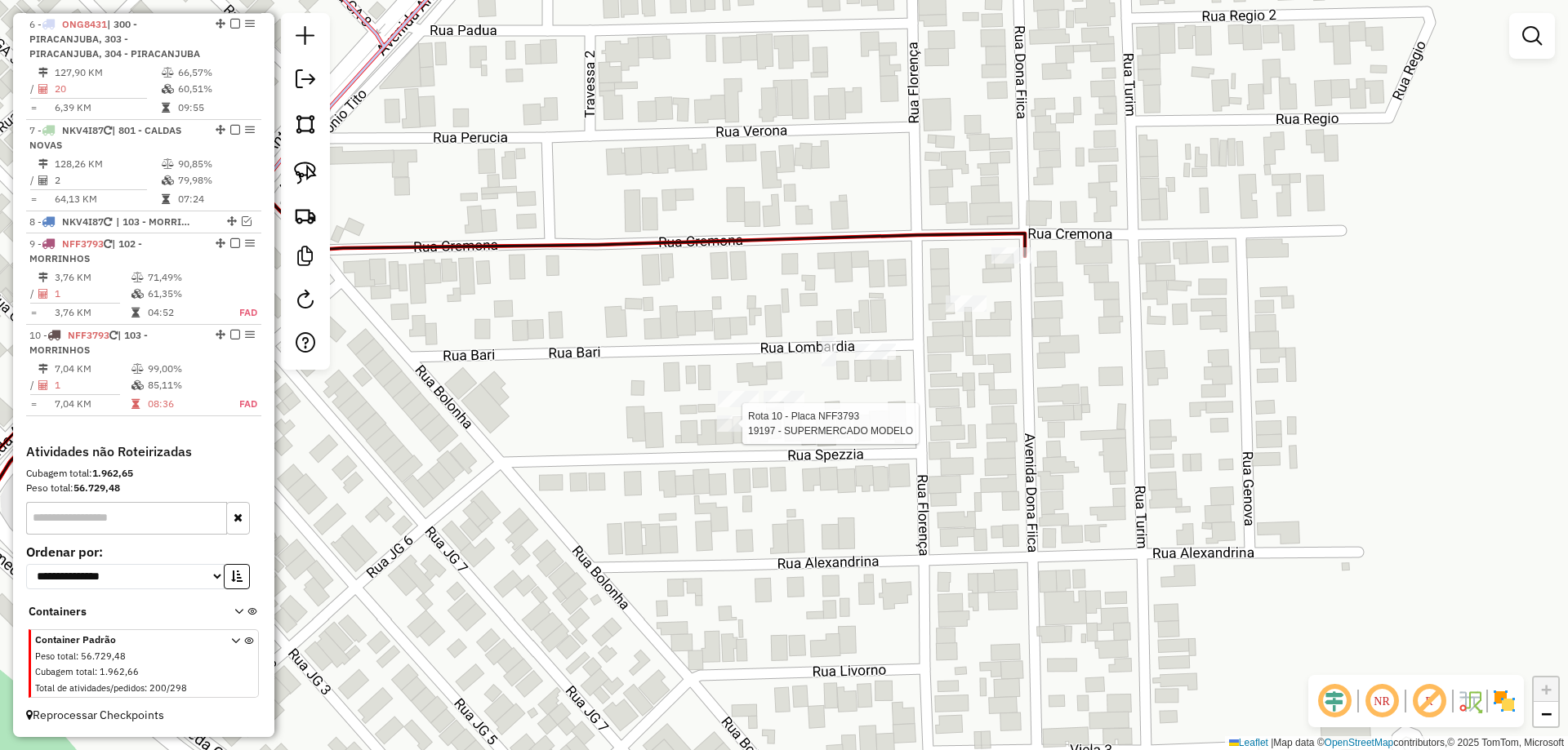
select select "*********"
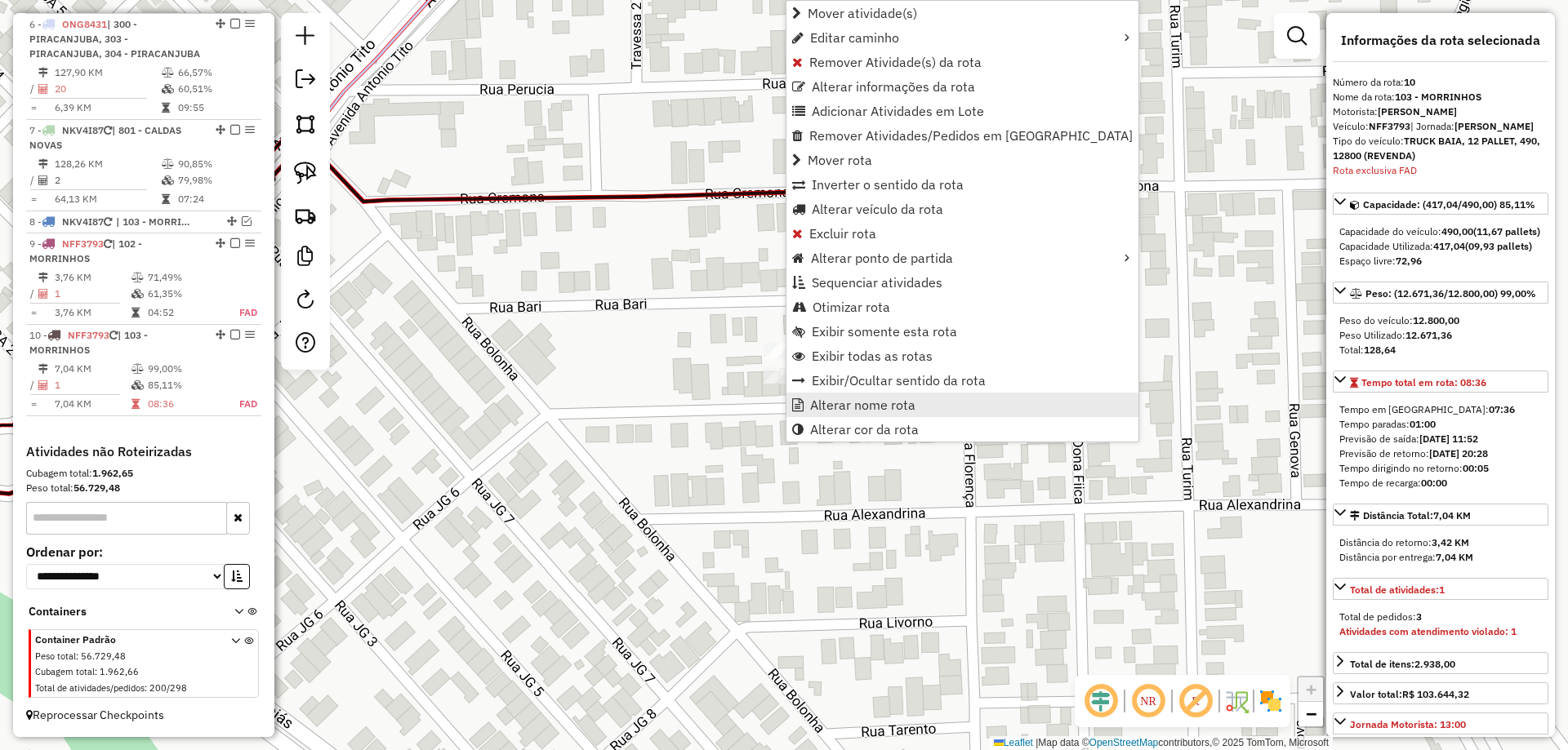
click at [887, 411] on span "Alterar nome rota" at bounding box center [862, 405] width 105 height 13
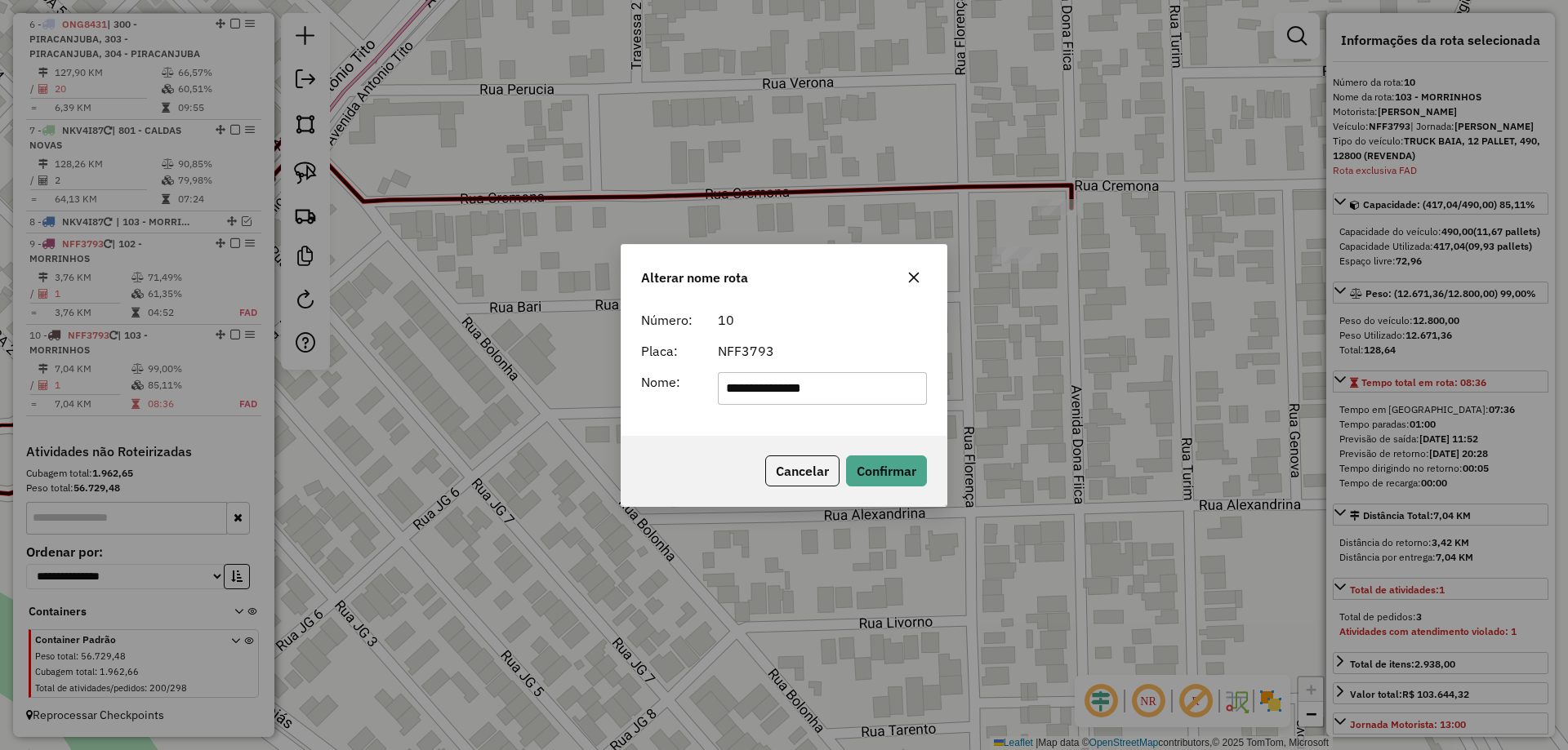
click at [868, 380] on input "**********" at bounding box center [823, 389] width 210 height 33
type input "**********"
click at [904, 449] on div "Cancelar Confirmar" at bounding box center [784, 471] width 325 height 70
click at [904, 491] on div "Cancelar Confirmar" at bounding box center [784, 471] width 325 height 70
drag, startPoint x: 908, startPoint y: 471, endPoint x: 900, endPoint y: 465, distance: 10.0
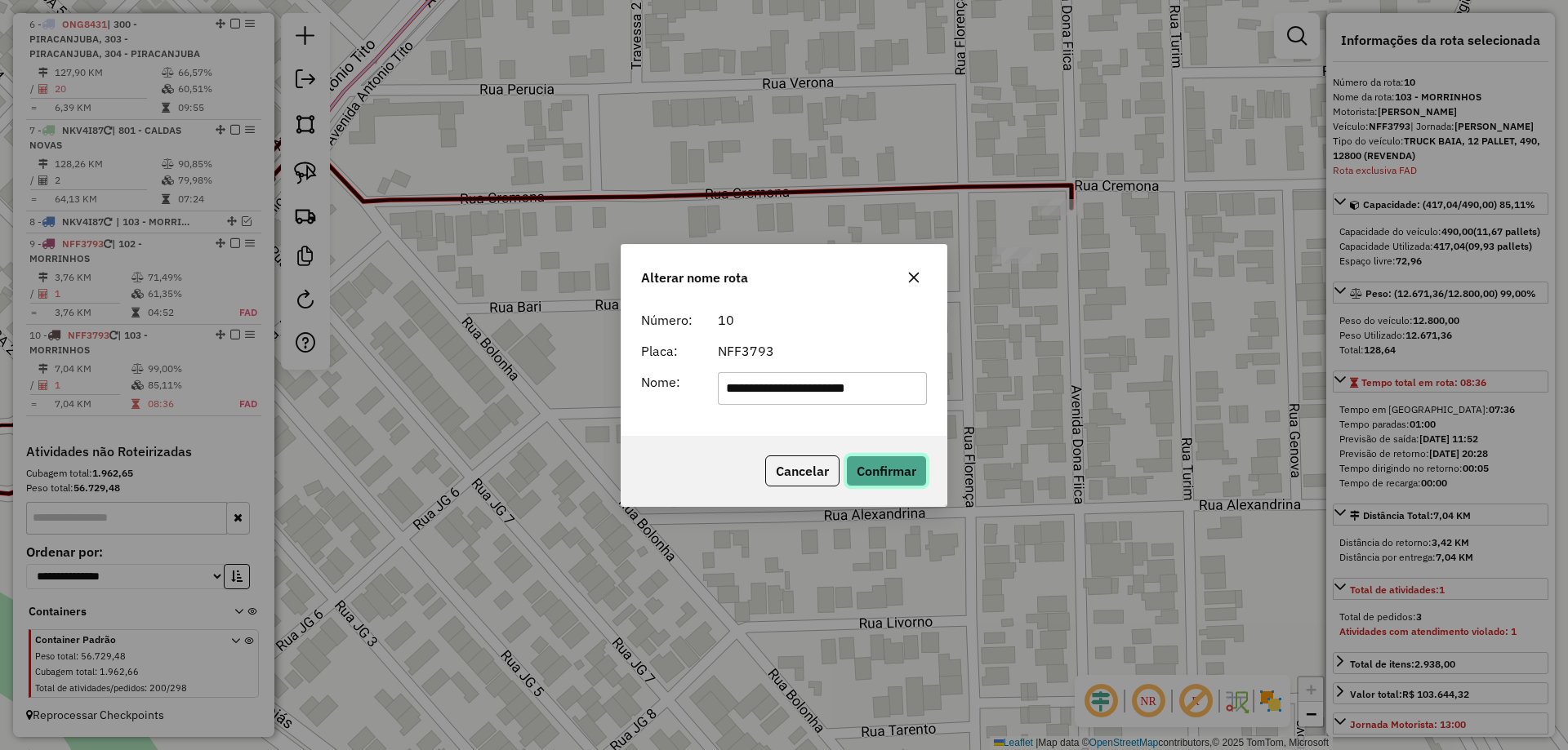
click at [906, 470] on button "Confirmar" at bounding box center [886, 471] width 81 height 31
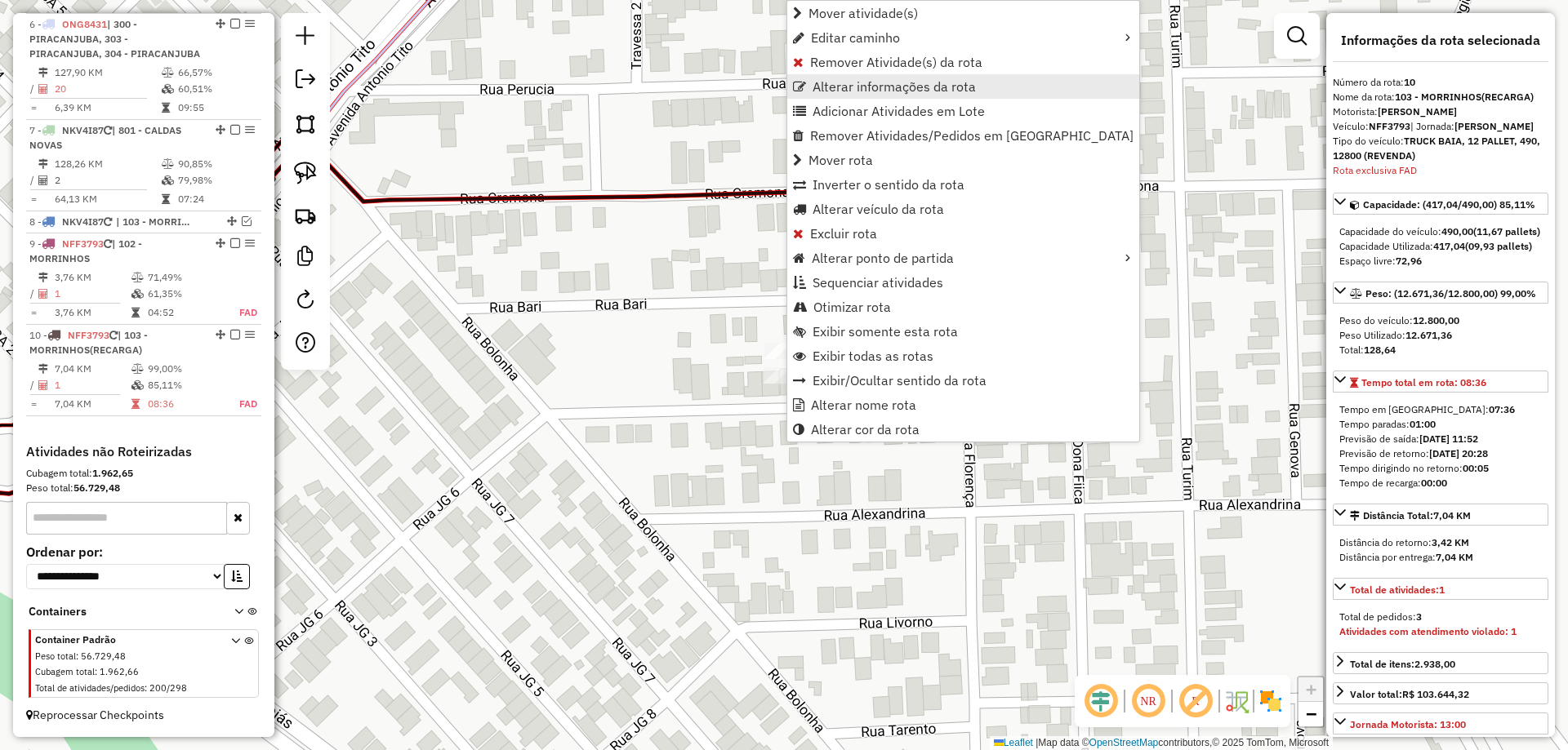
click at [848, 85] on span "Alterar informações da rota" at bounding box center [894, 87] width 163 height 13
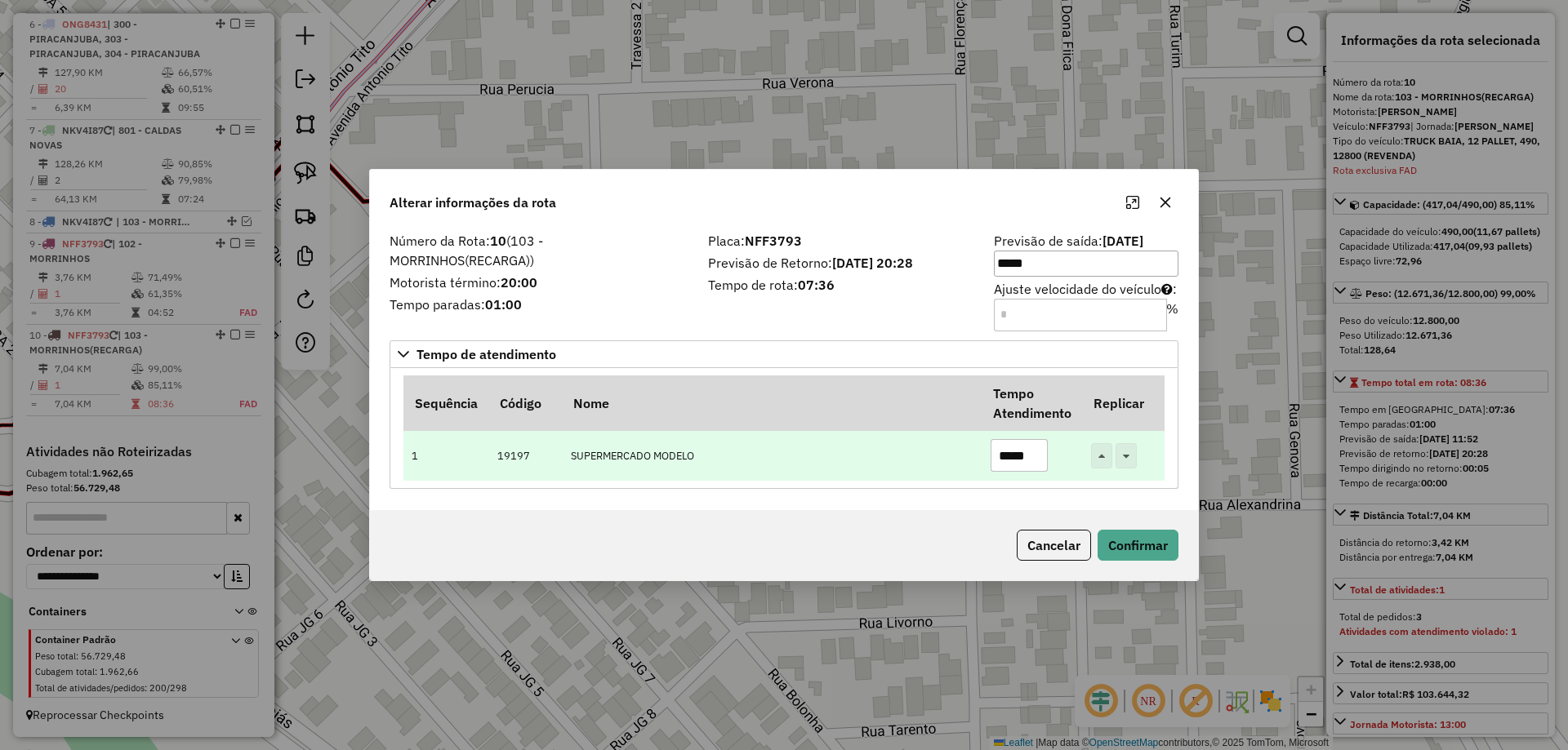
click at [1009, 450] on input "*****" at bounding box center [1019, 455] width 57 height 33
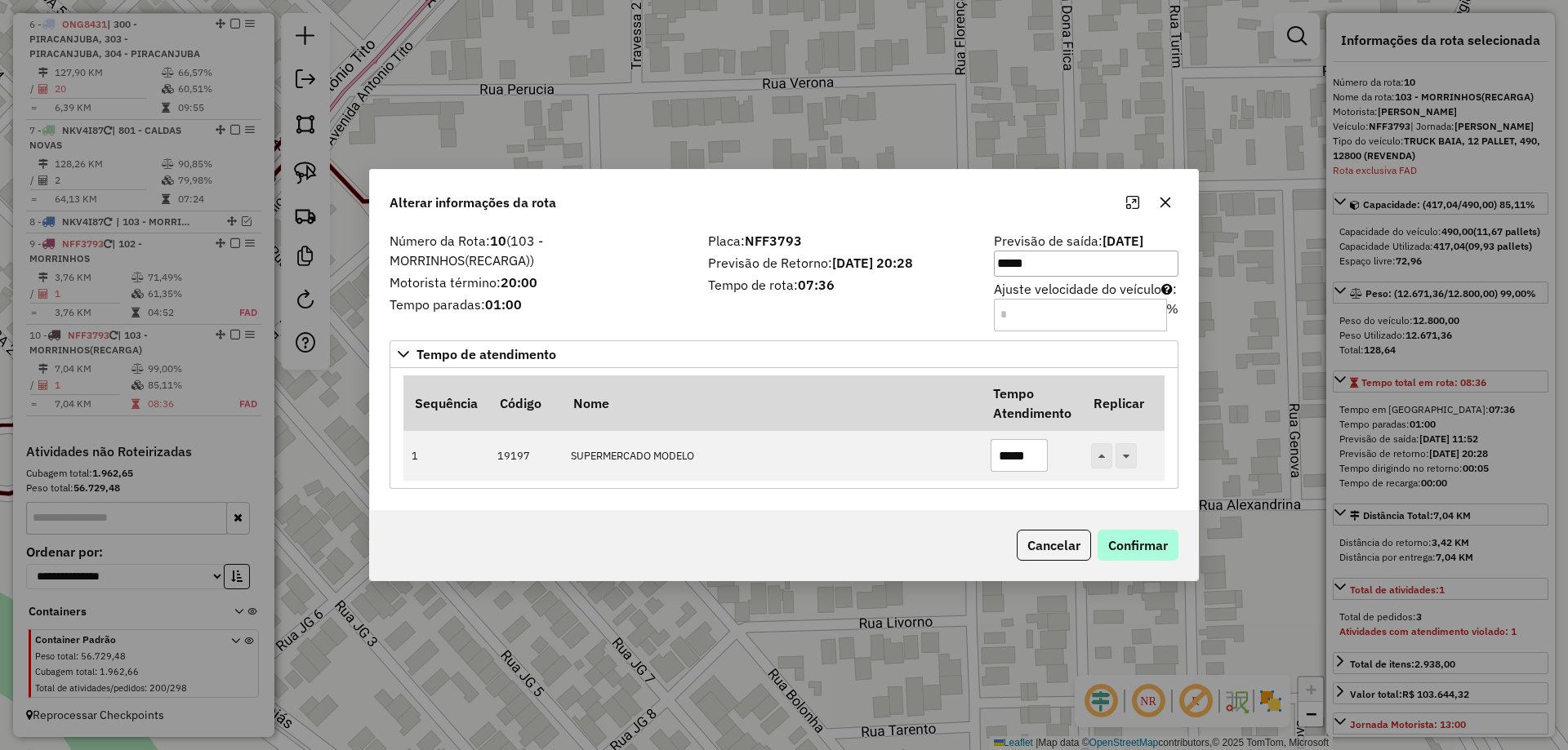
type input "*****"
click at [1134, 535] on button "Confirmar" at bounding box center [1138, 546] width 81 height 31
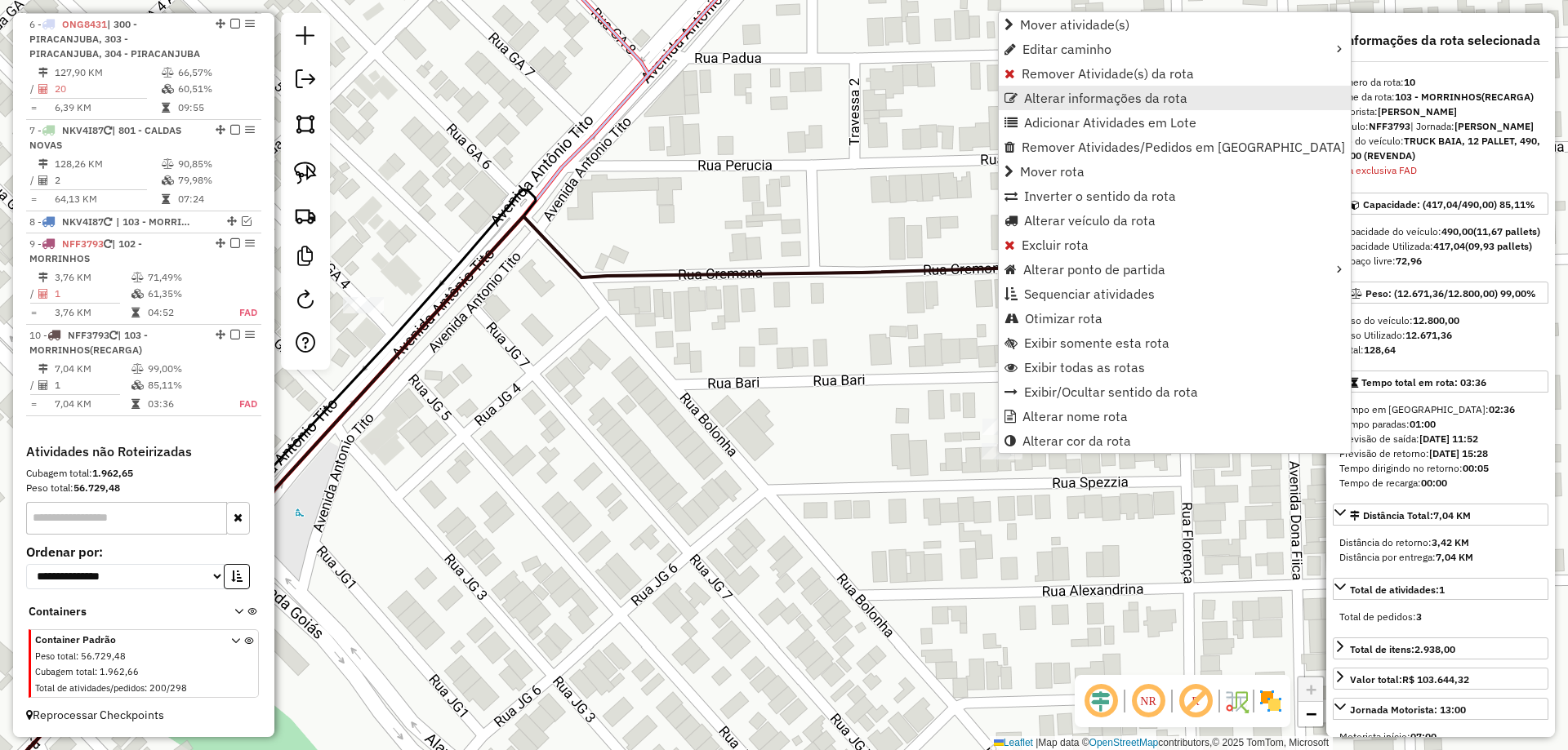
click at [1056, 99] on span "Alterar informações da rota" at bounding box center [1105, 98] width 163 height 13
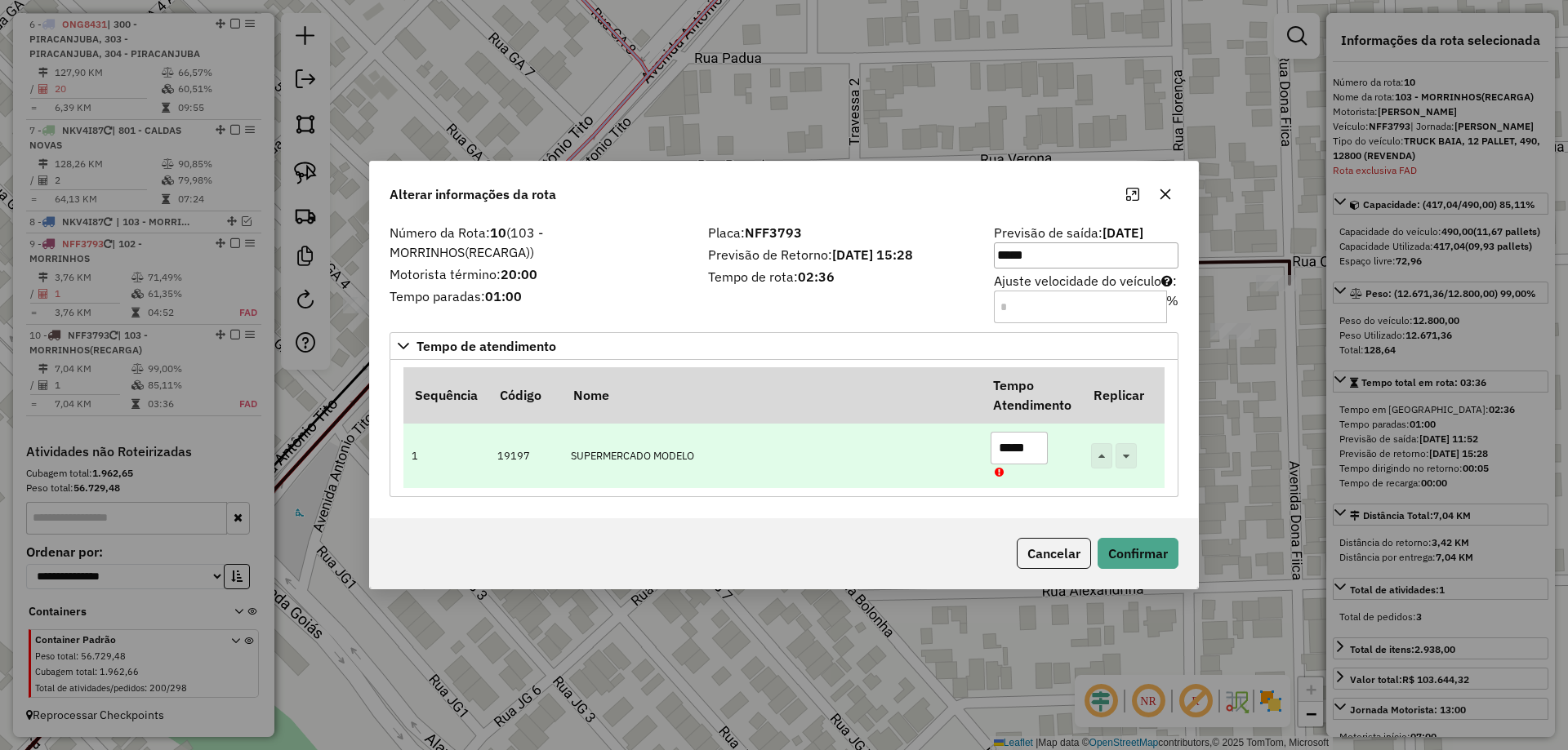
click at [1007, 449] on input "*****" at bounding box center [1019, 448] width 57 height 33
drag, startPoint x: 1012, startPoint y: 452, endPoint x: 1014, endPoint y: 460, distance: 8.2
click at [1003, 452] on input "*****" at bounding box center [1019, 448] width 57 height 33
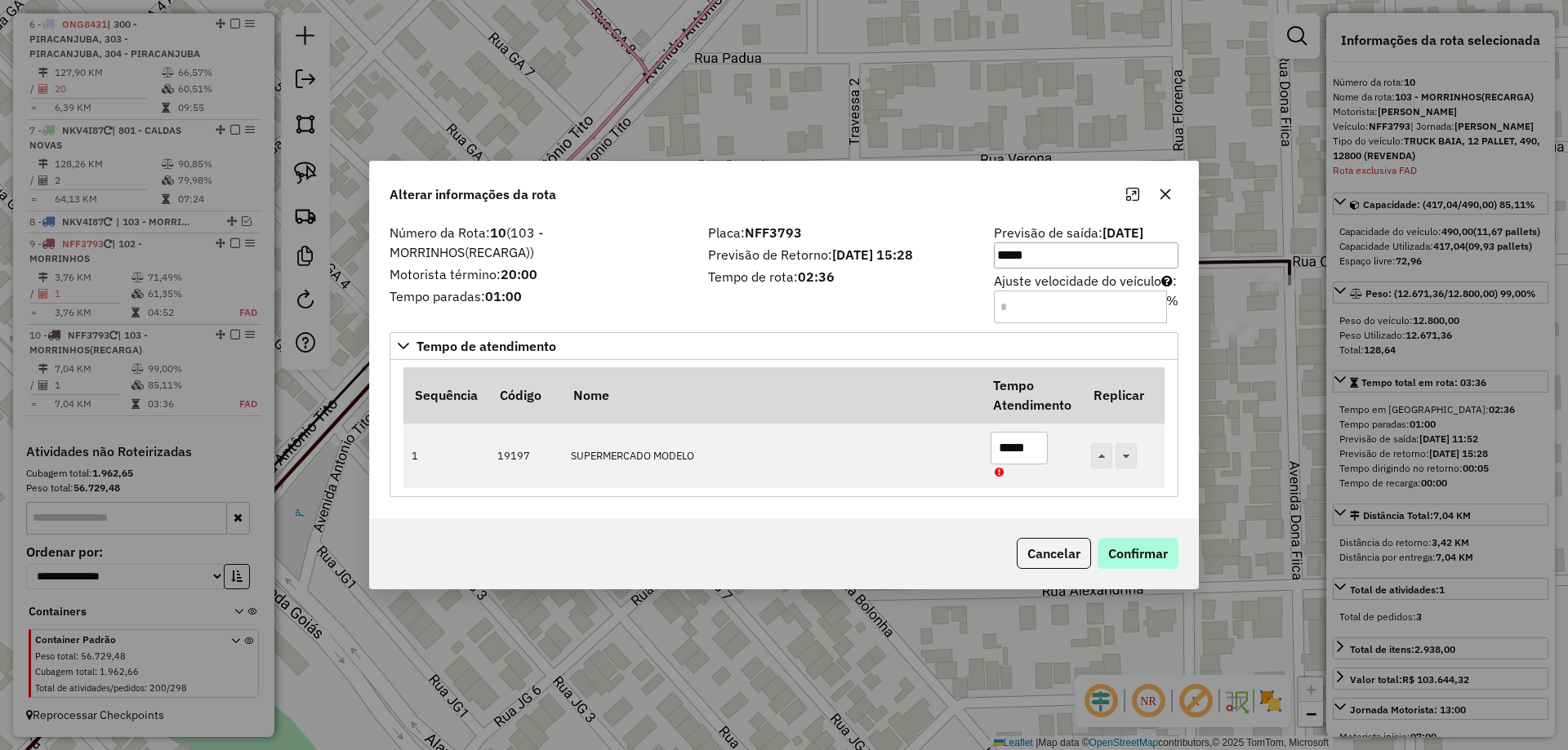
type input "*****"
click at [1128, 553] on button "Confirmar" at bounding box center [1138, 554] width 81 height 31
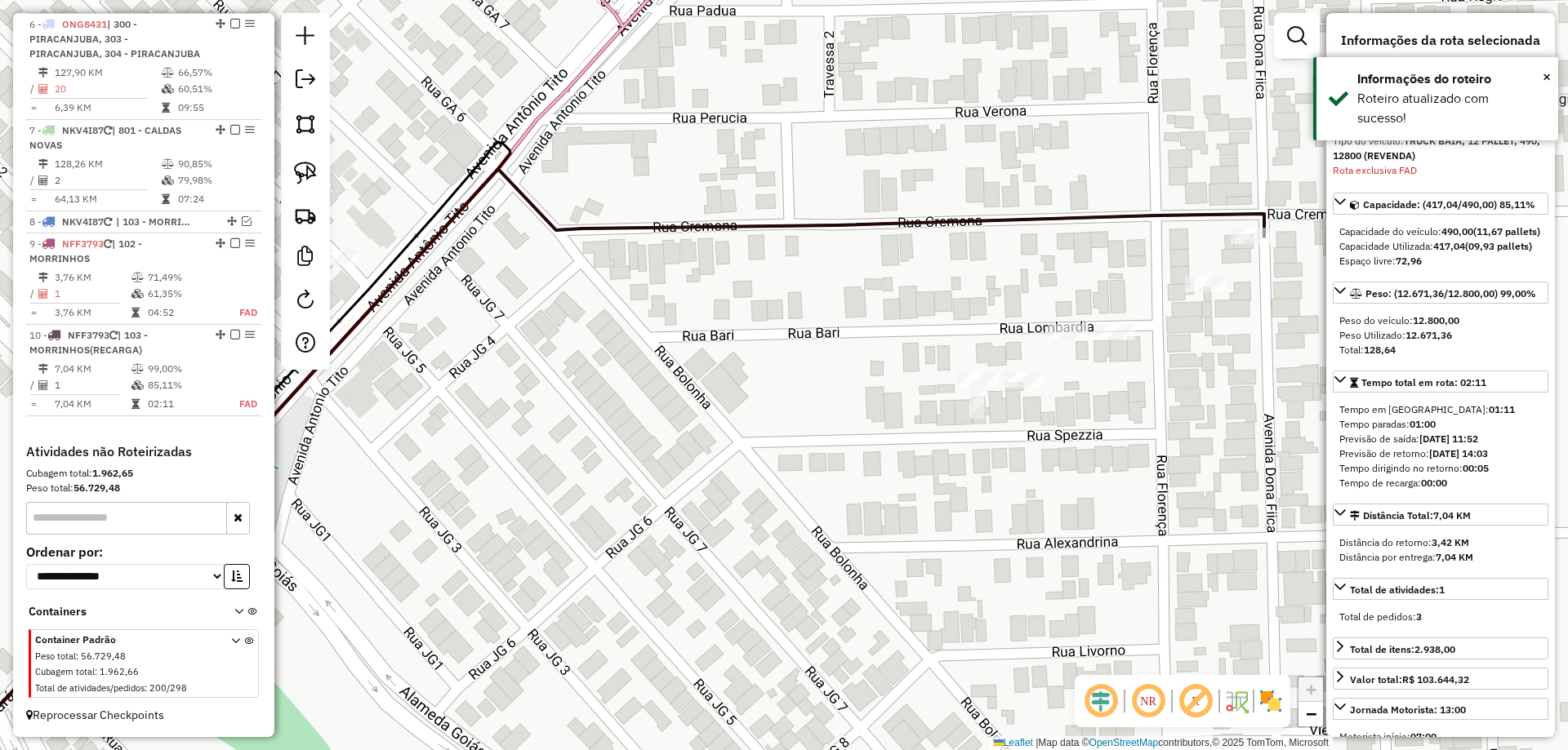
drag, startPoint x: 1096, startPoint y: 516, endPoint x: 998, endPoint y: 370, distance: 175.8
click at [1044, 397] on div "Janela de atendimento Grade de atendimento Capacidade Transportadoras Veículos …" at bounding box center [784, 375] width 1568 height 750
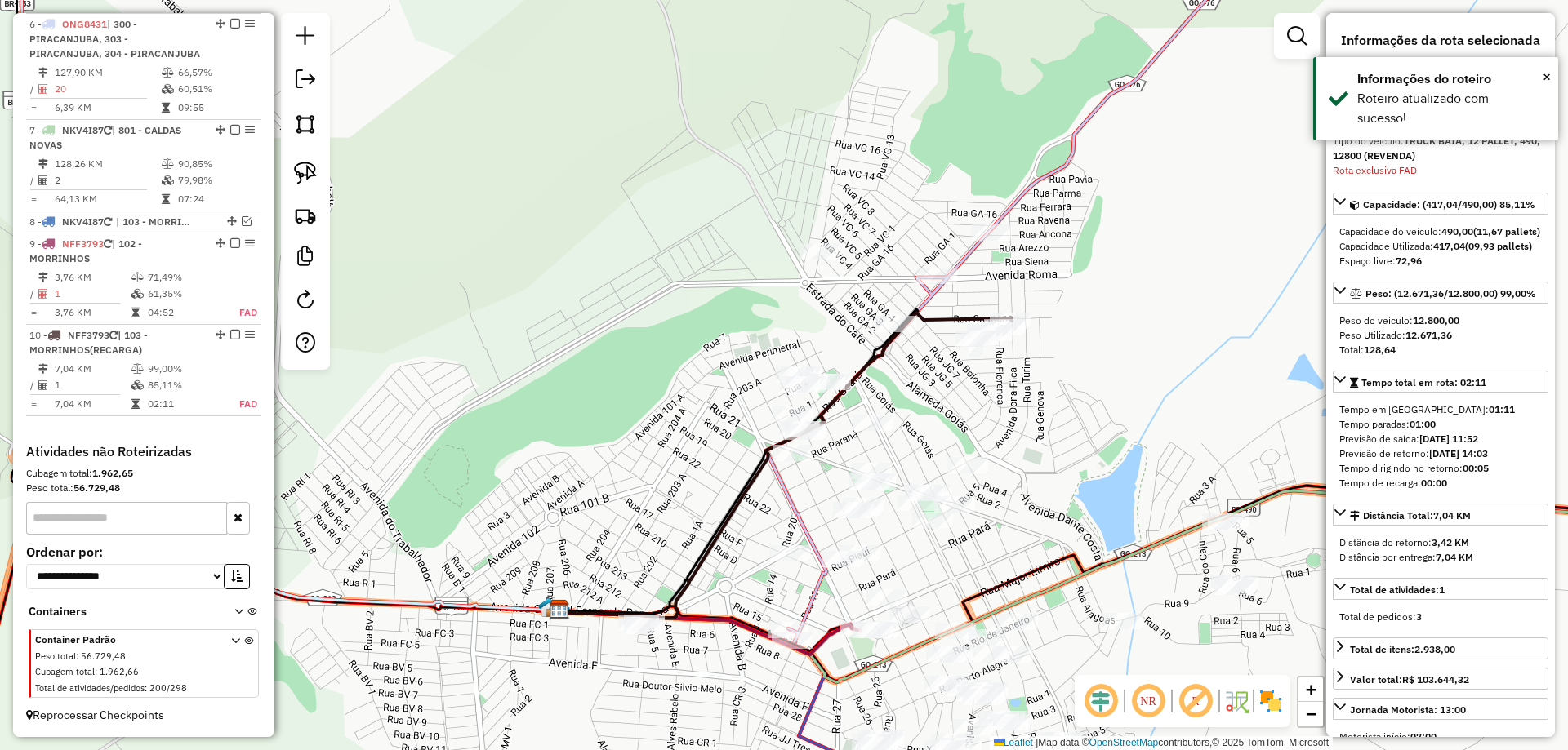
drag, startPoint x: 1040, startPoint y: 414, endPoint x: 1069, endPoint y: 302, distance: 115.7
click at [1069, 302] on div "Janela de atendimento Grade de atendimento Capacidade Transportadoras Veículos …" at bounding box center [784, 375] width 1568 height 750
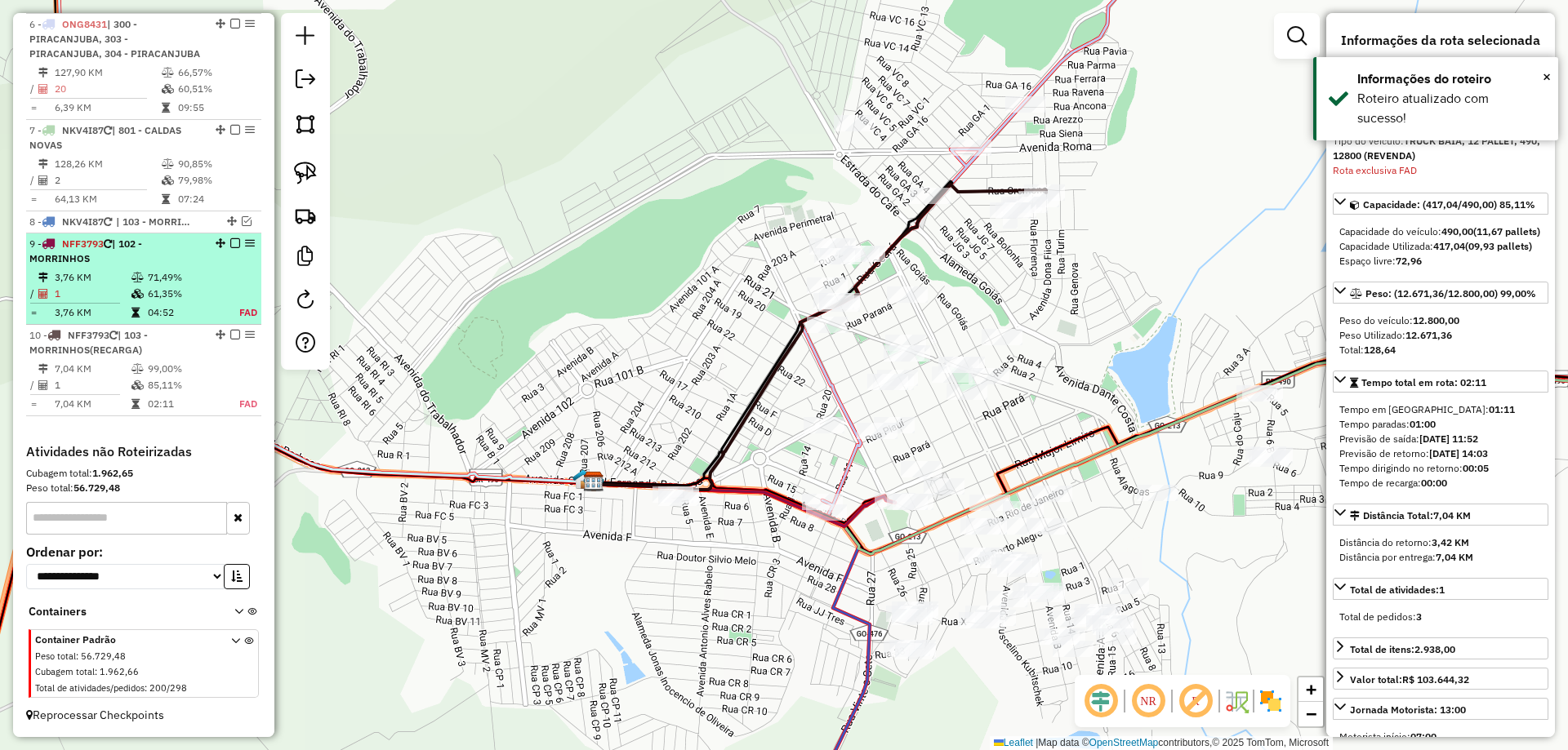
click at [136, 281] on icon at bounding box center [137, 277] width 12 height 10
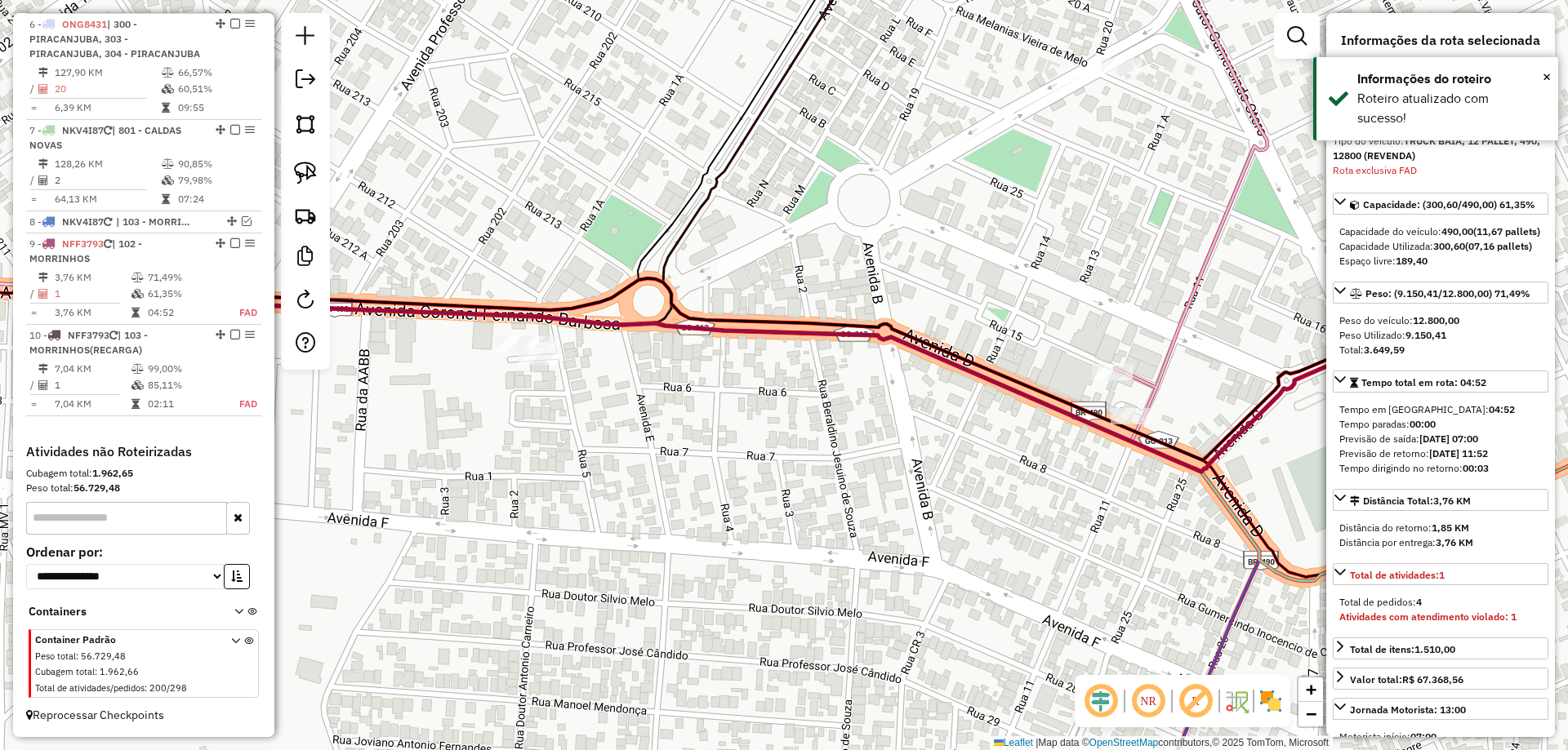
drag, startPoint x: 951, startPoint y: 558, endPoint x: 878, endPoint y: 579, distance: 76.0
click at [878, 578] on div "Janela de atendimento Grade de atendimento Capacidade Transportadoras Veículos …" at bounding box center [784, 375] width 1568 height 750
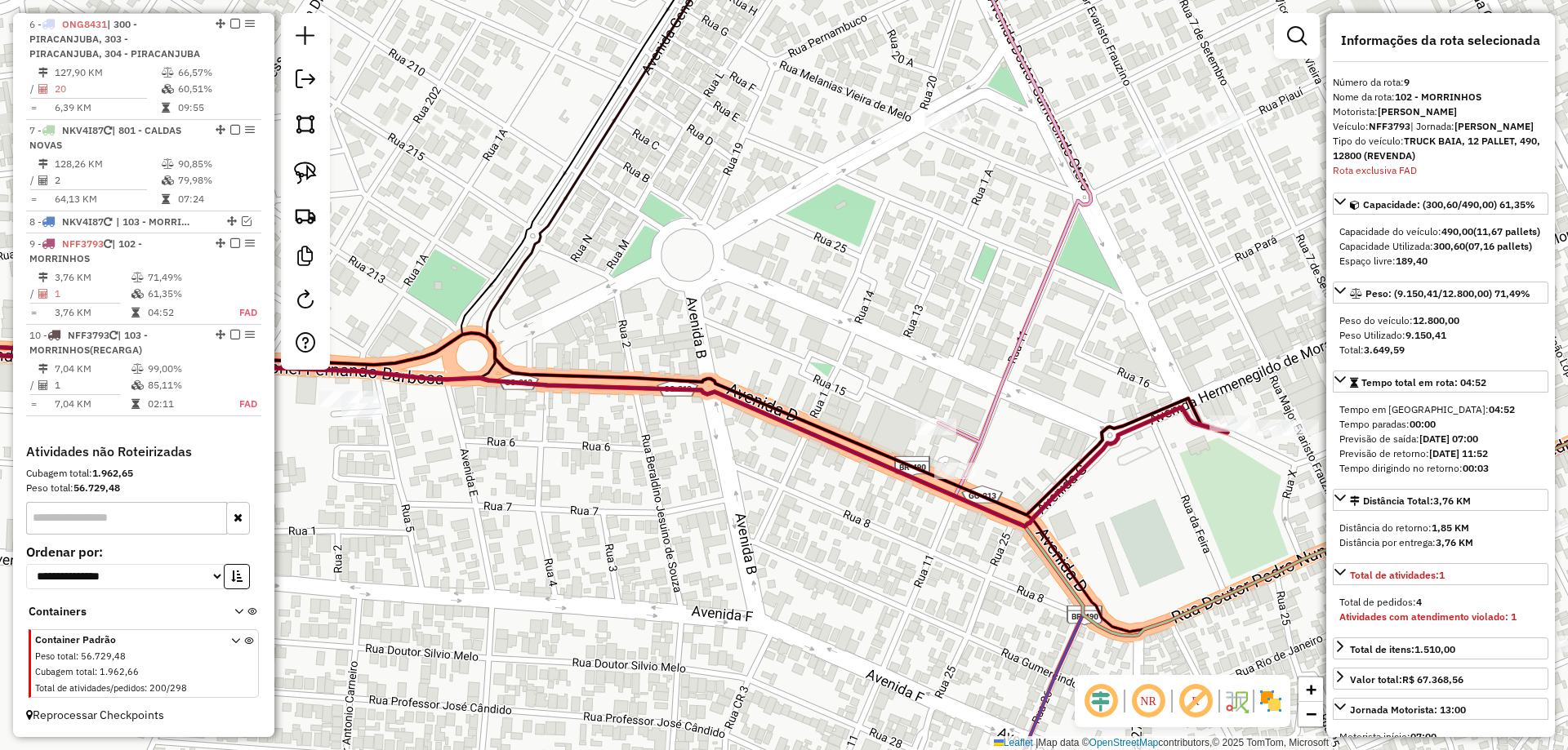
click at [973, 442] on icon at bounding box center [1014, 201] width 152 height 551
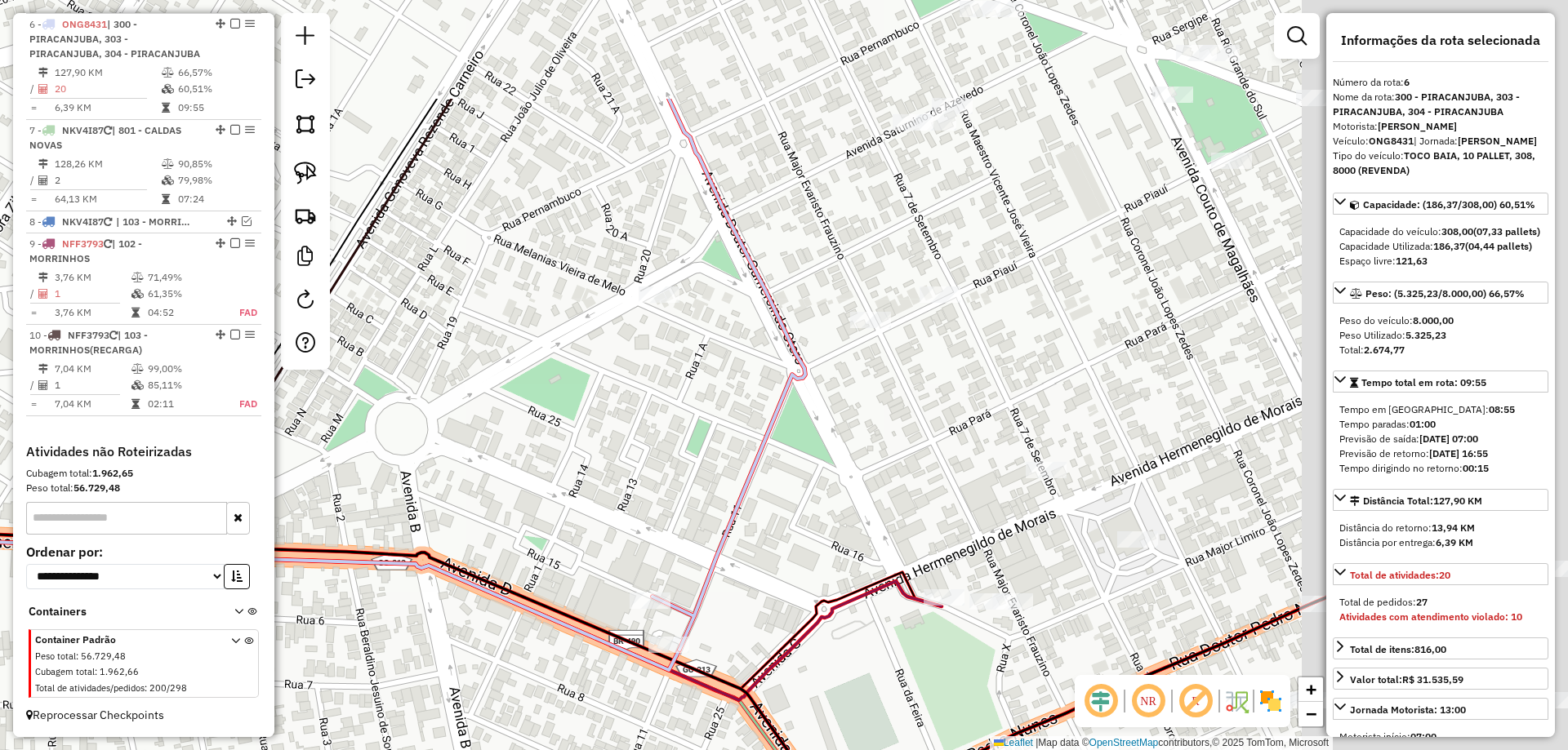
drag, startPoint x: 1030, startPoint y: 365, endPoint x: 842, endPoint y: 461, distance: 211.1
click at [723, 544] on div "Janela de atendimento Grade de atendimento Capacidade Transportadoras Veículos …" at bounding box center [784, 375] width 1568 height 750
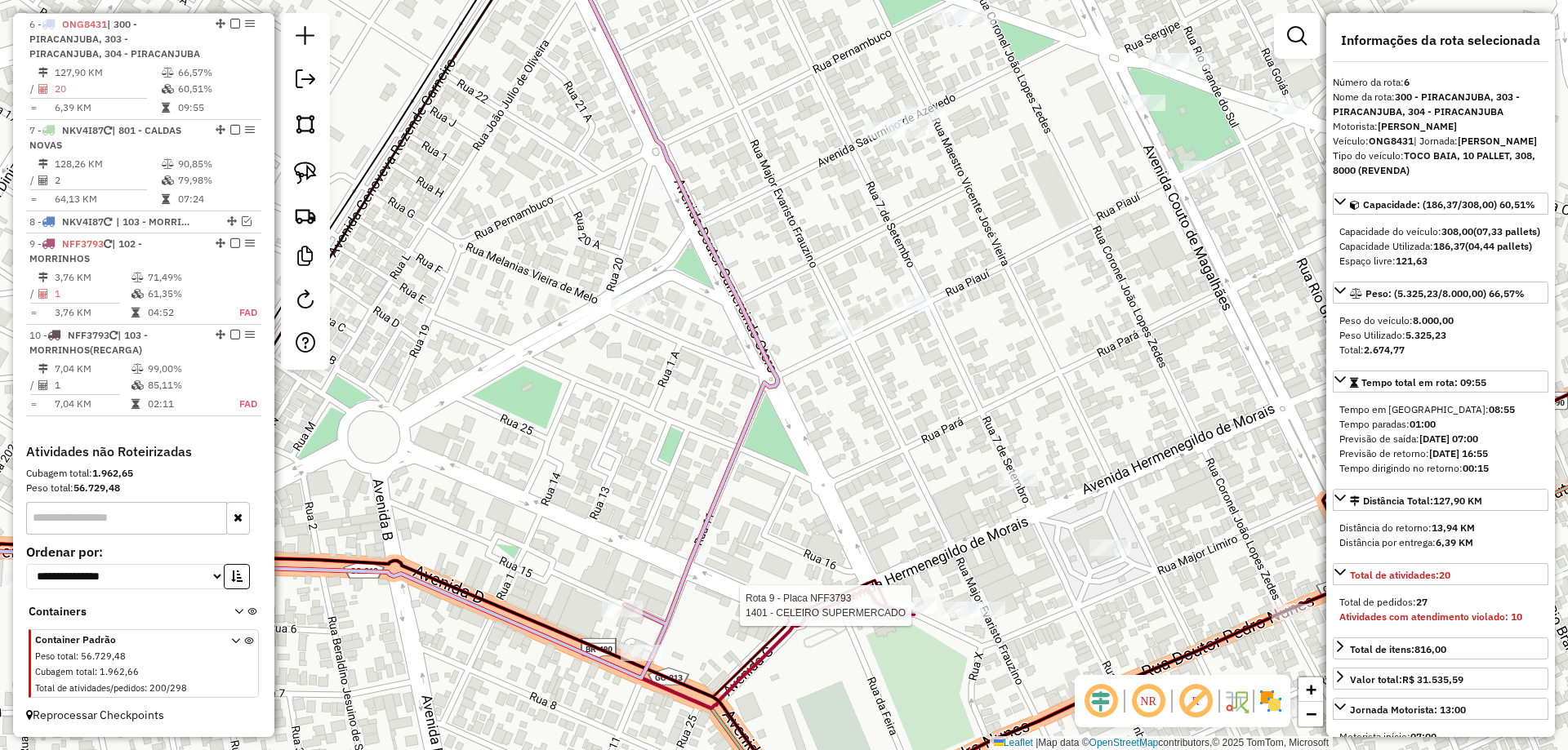
click at [915, 614] on div at bounding box center [916, 606] width 41 height 16
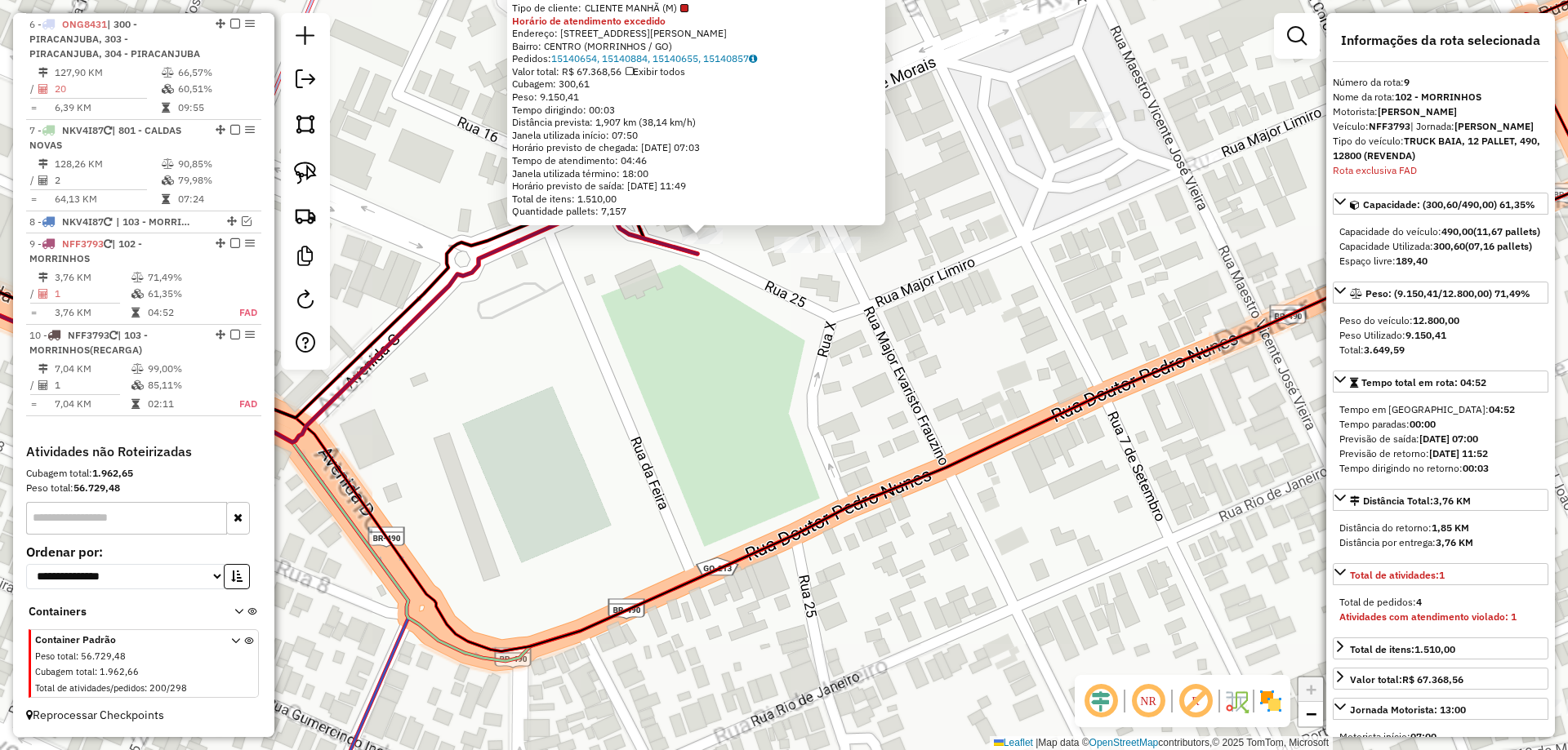
drag, startPoint x: 773, startPoint y: 361, endPoint x: 765, endPoint y: 343, distance: 19.7
click at [775, 366] on div "1401 - CELEIRO SUPERMERCADO Tipo de cliente: CLIENTE MANHÃ (M) Horário de atend…" at bounding box center [784, 375] width 1568 height 750
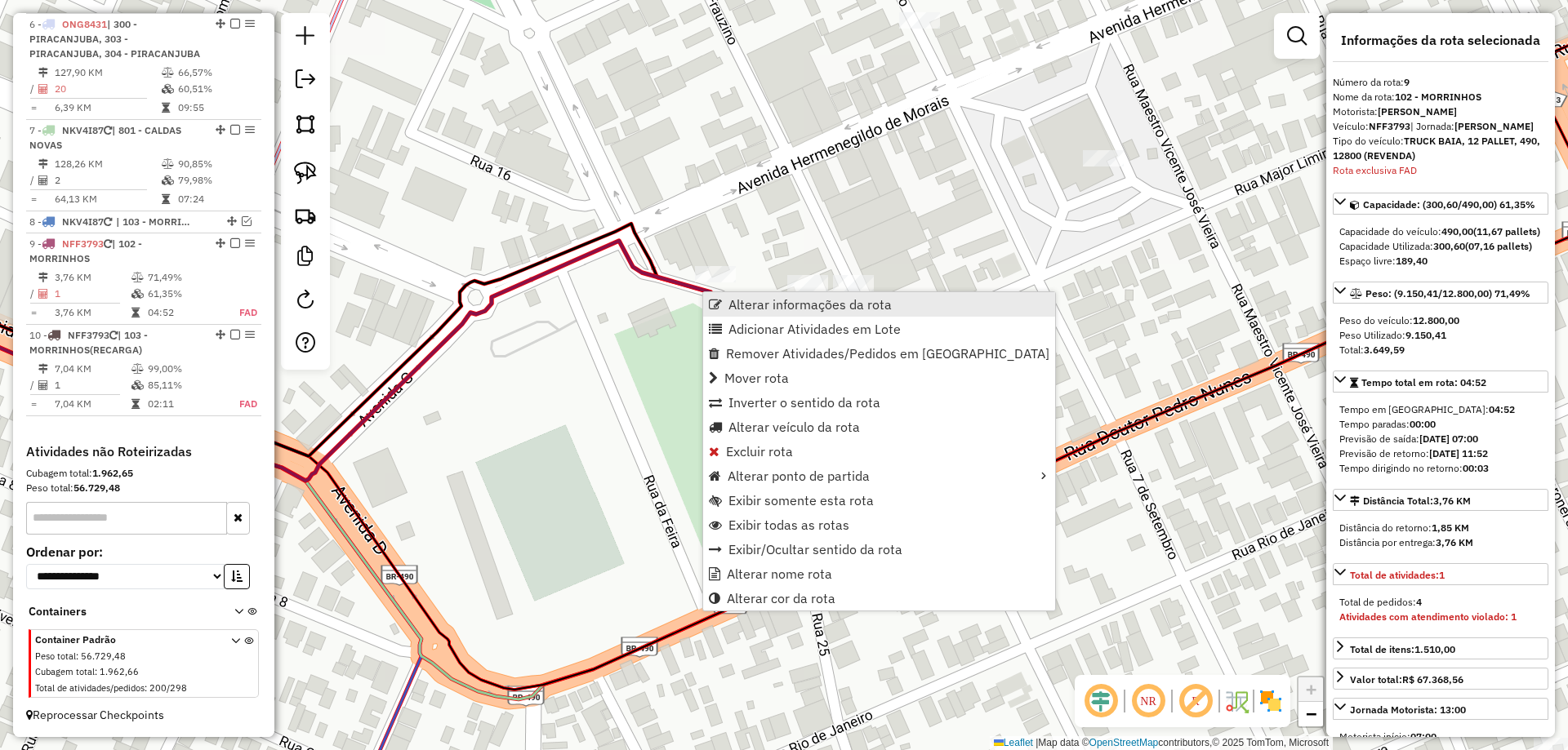
click at [816, 309] on span "Alterar informações da rota" at bounding box center [810, 305] width 163 height 13
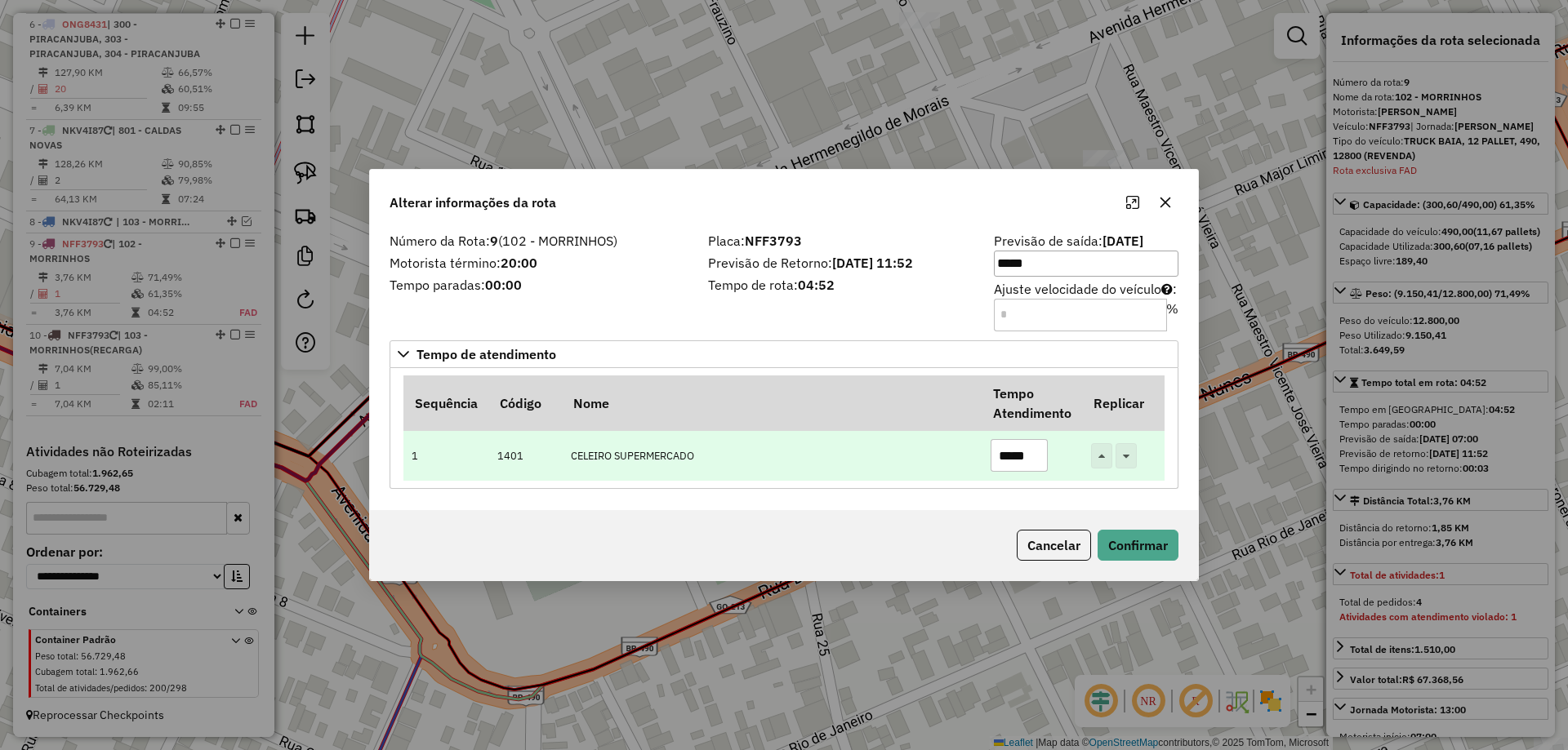
click at [1009, 460] on input "*****" at bounding box center [1019, 455] width 57 height 33
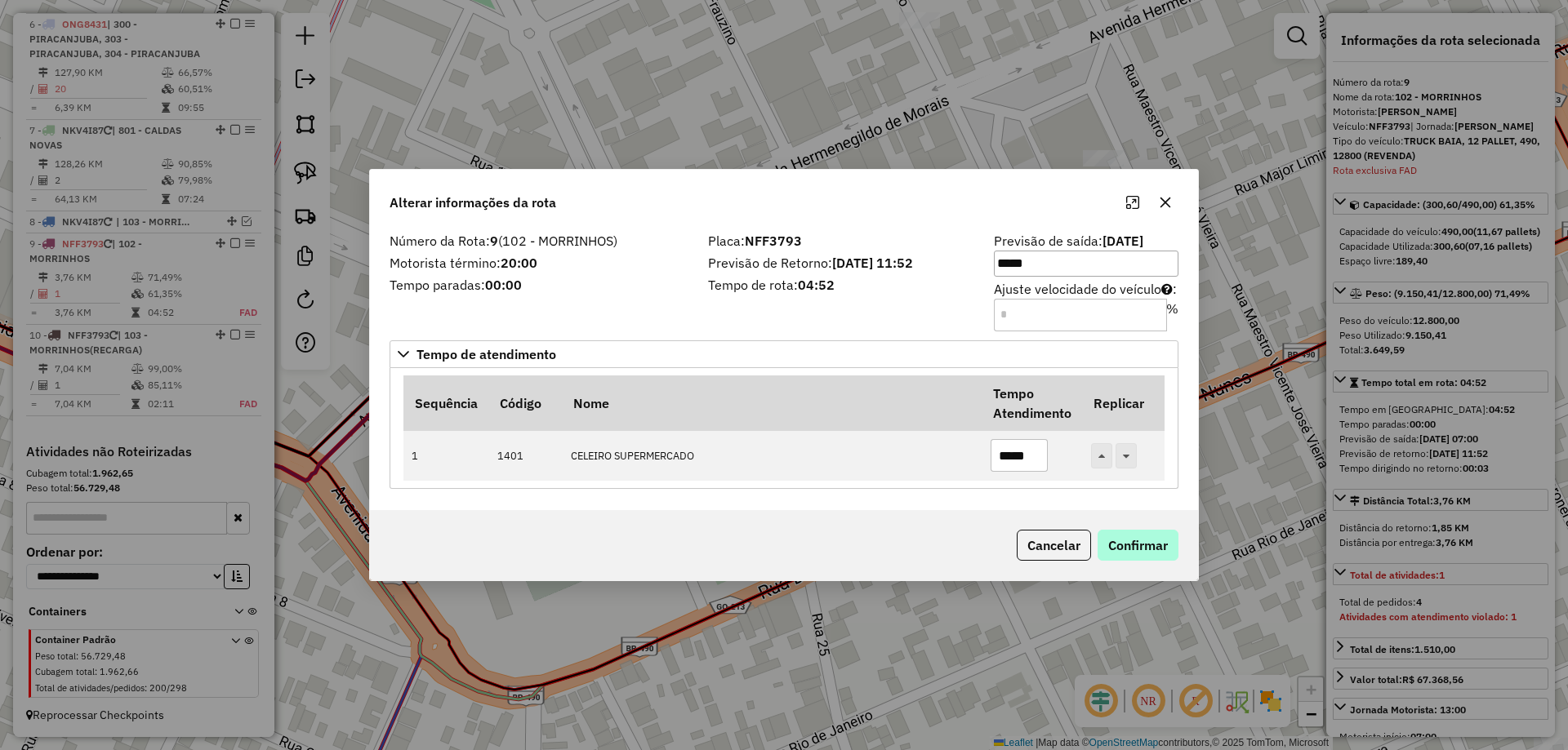
type input "*****"
click at [1128, 540] on button "Confirmar" at bounding box center [1138, 546] width 81 height 31
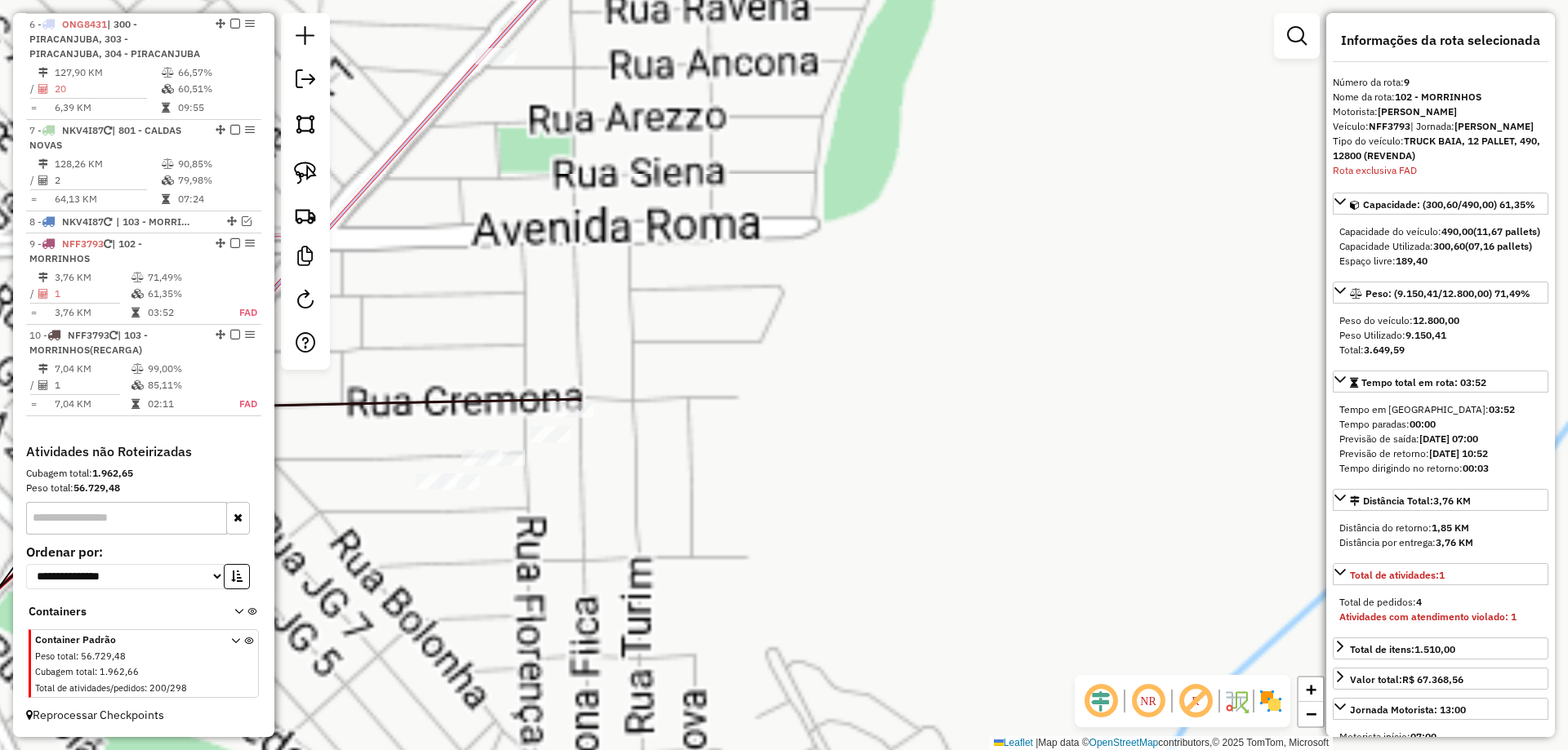
click at [683, 450] on div "Janela de atendimento Grade de atendimento Capacidade Transportadoras Veículos …" at bounding box center [784, 375] width 1568 height 750
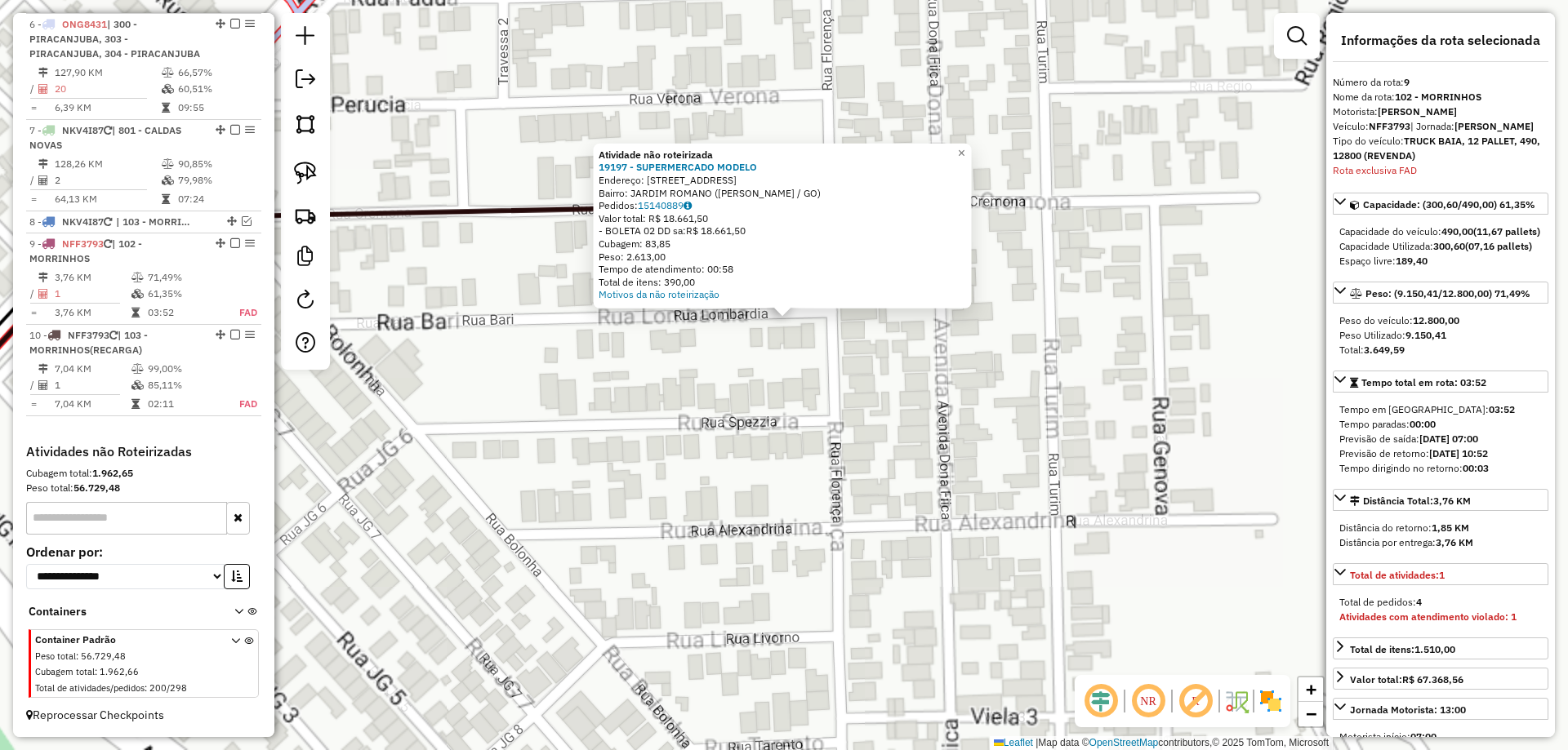
click at [784, 428] on div "Atividade não roteirizada 19197 - SUPERMERCADO MODELO Endereço: AV DONA FIICA 7…" at bounding box center [784, 375] width 1568 height 750
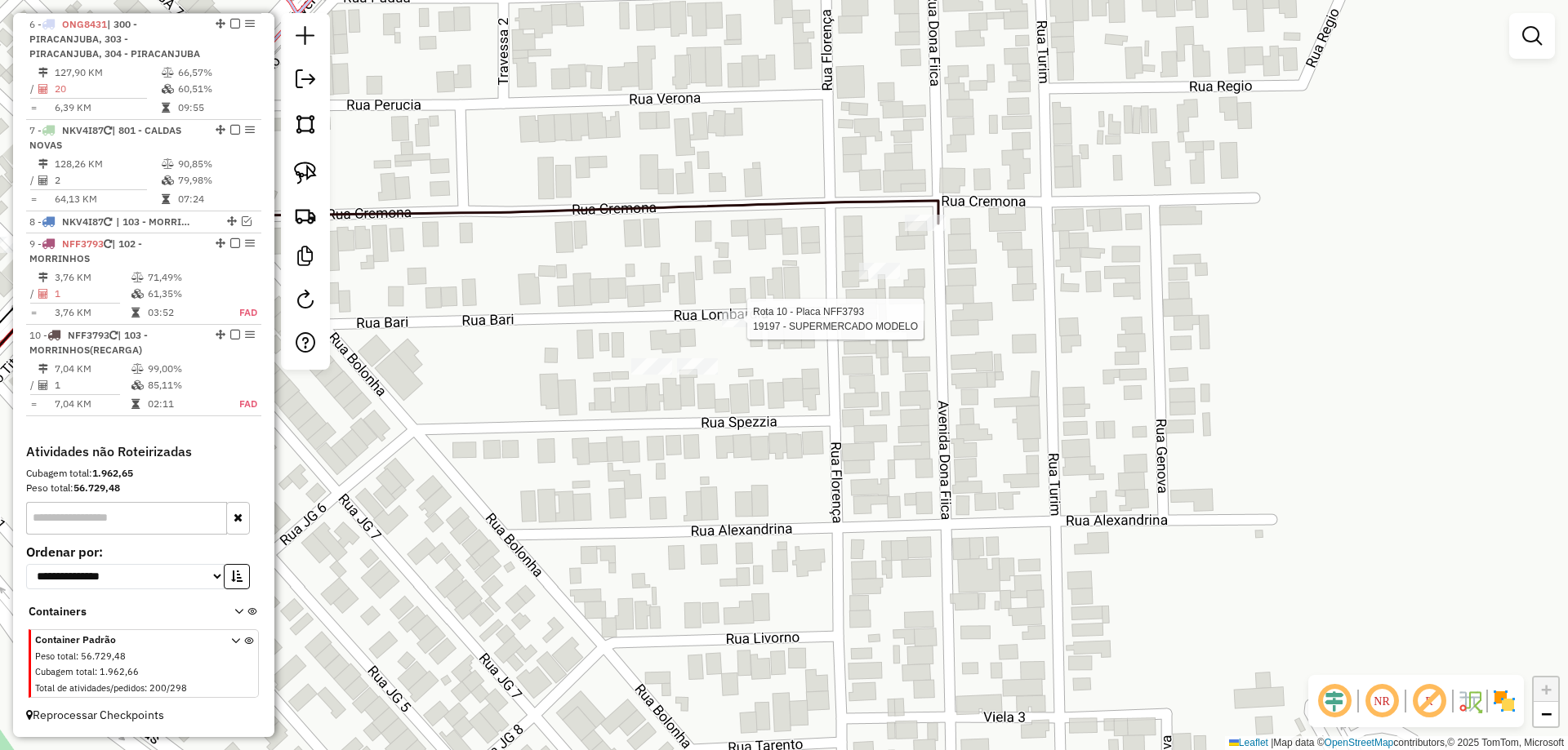
select select "*********"
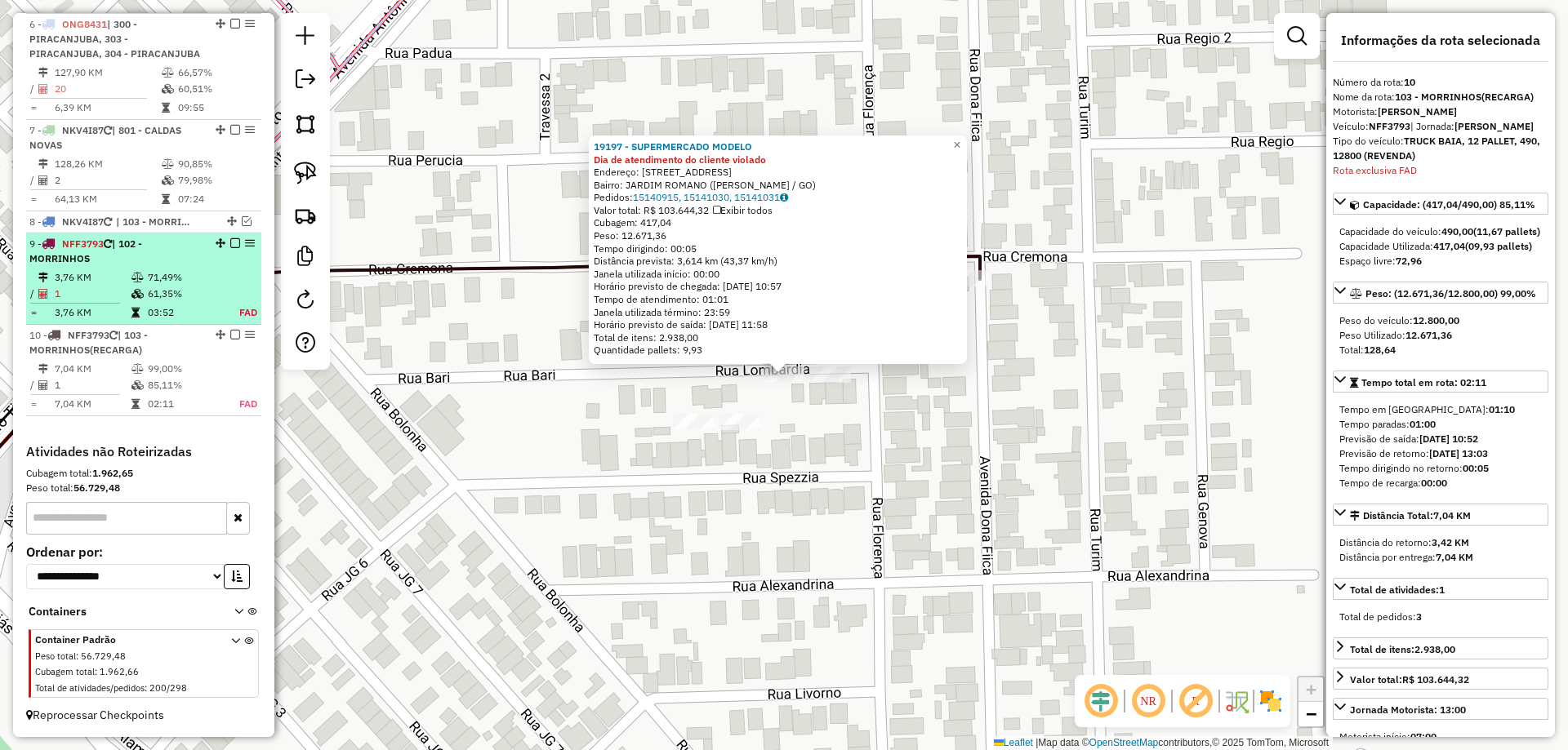
click at [231, 242] on em at bounding box center [235, 243] width 10 height 10
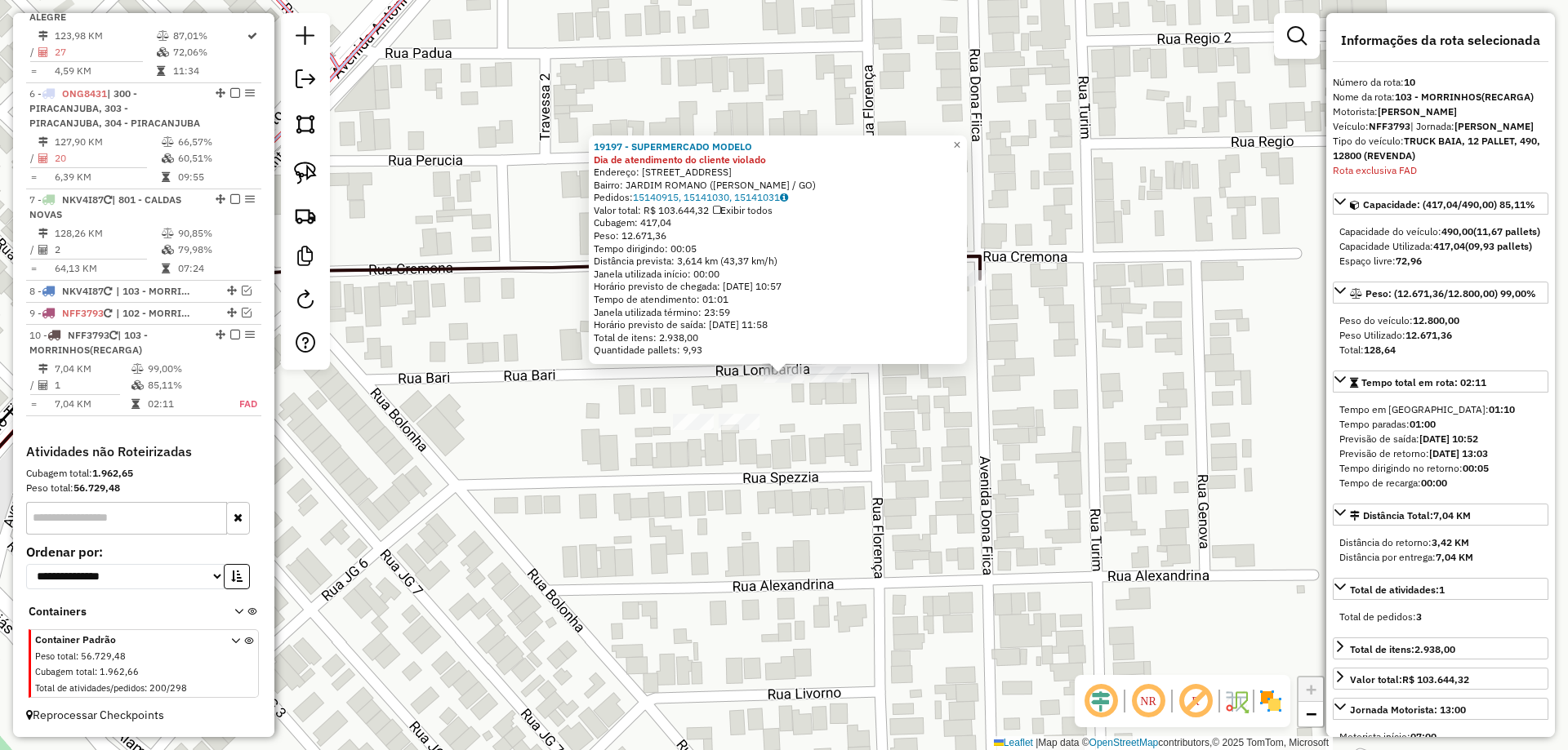
scroll to position [984, 0]
click at [782, 392] on div "19197 - SUPERMERCADO MODELO Dia de atendimento do cliente violado Endereço: AV …" at bounding box center [784, 375] width 1568 height 750
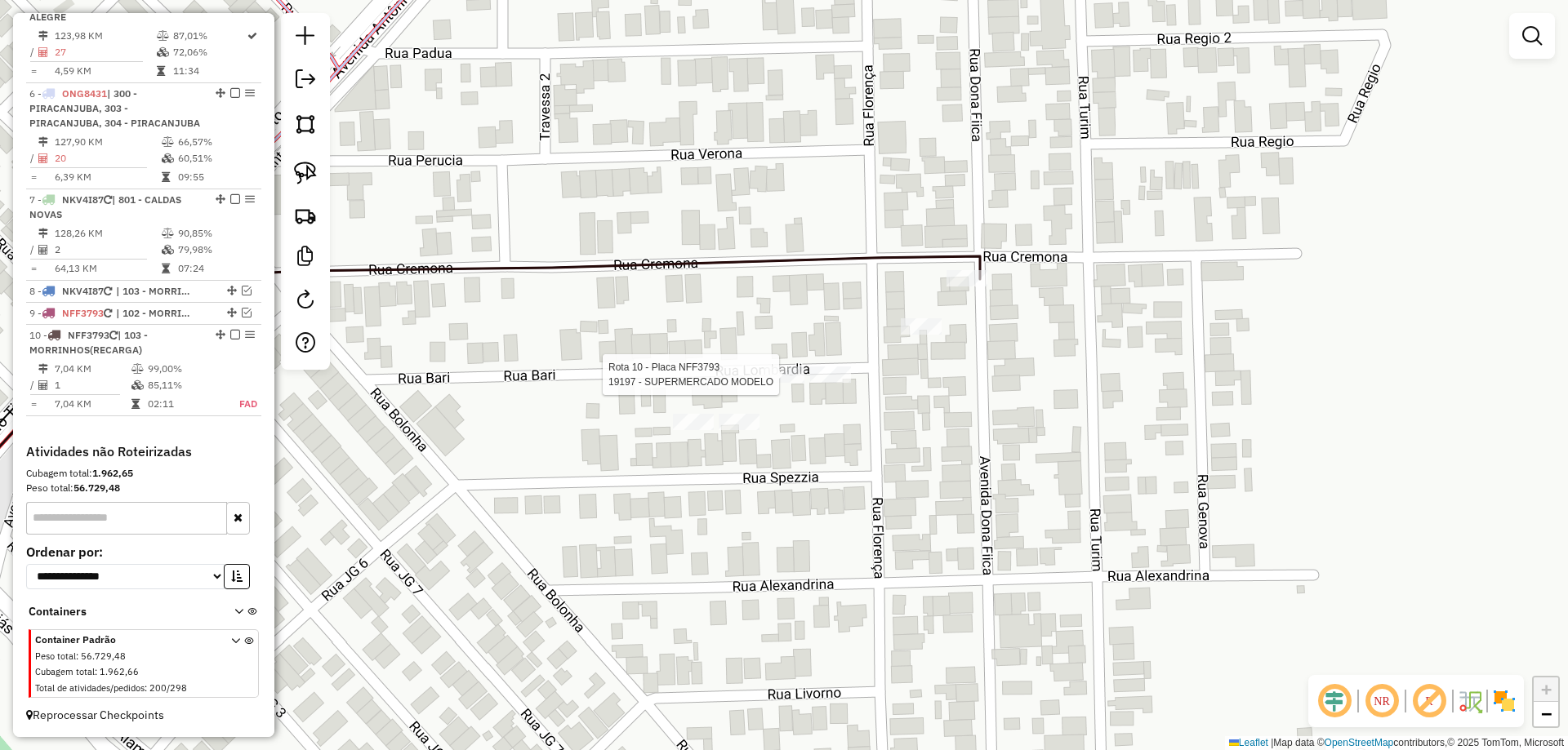
select select "*********"
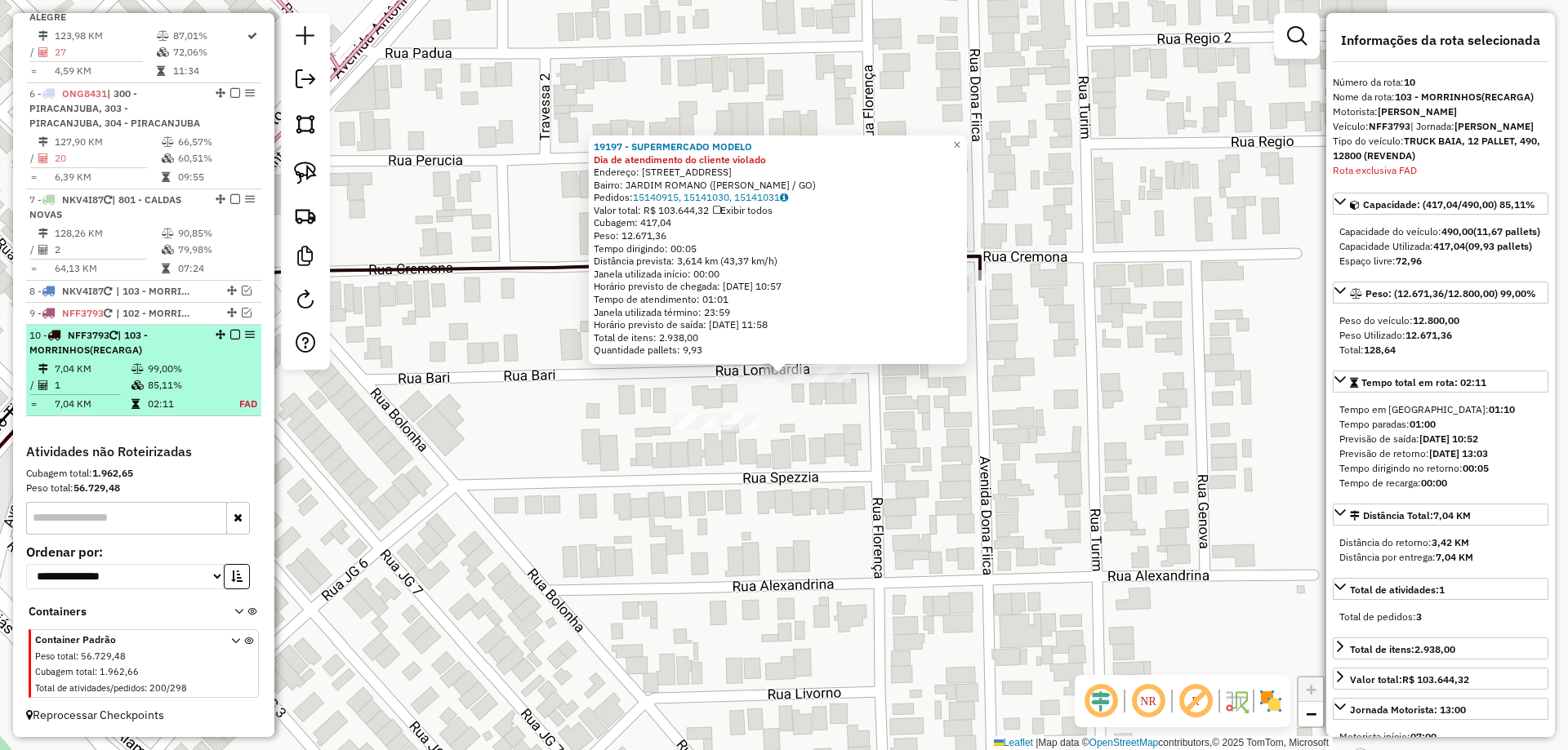
click at [231, 334] on em at bounding box center [235, 335] width 10 height 10
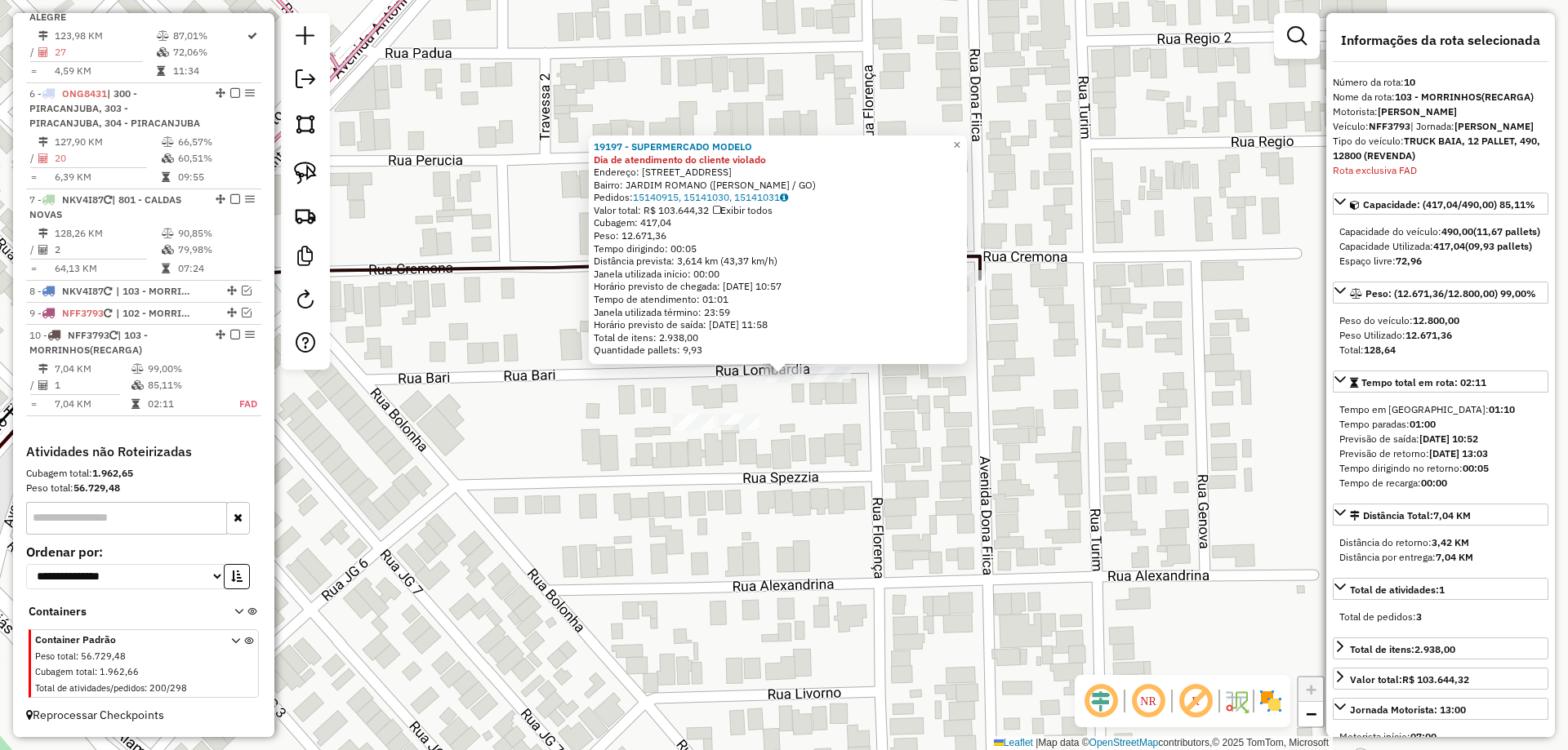
scroll to position [915, 0]
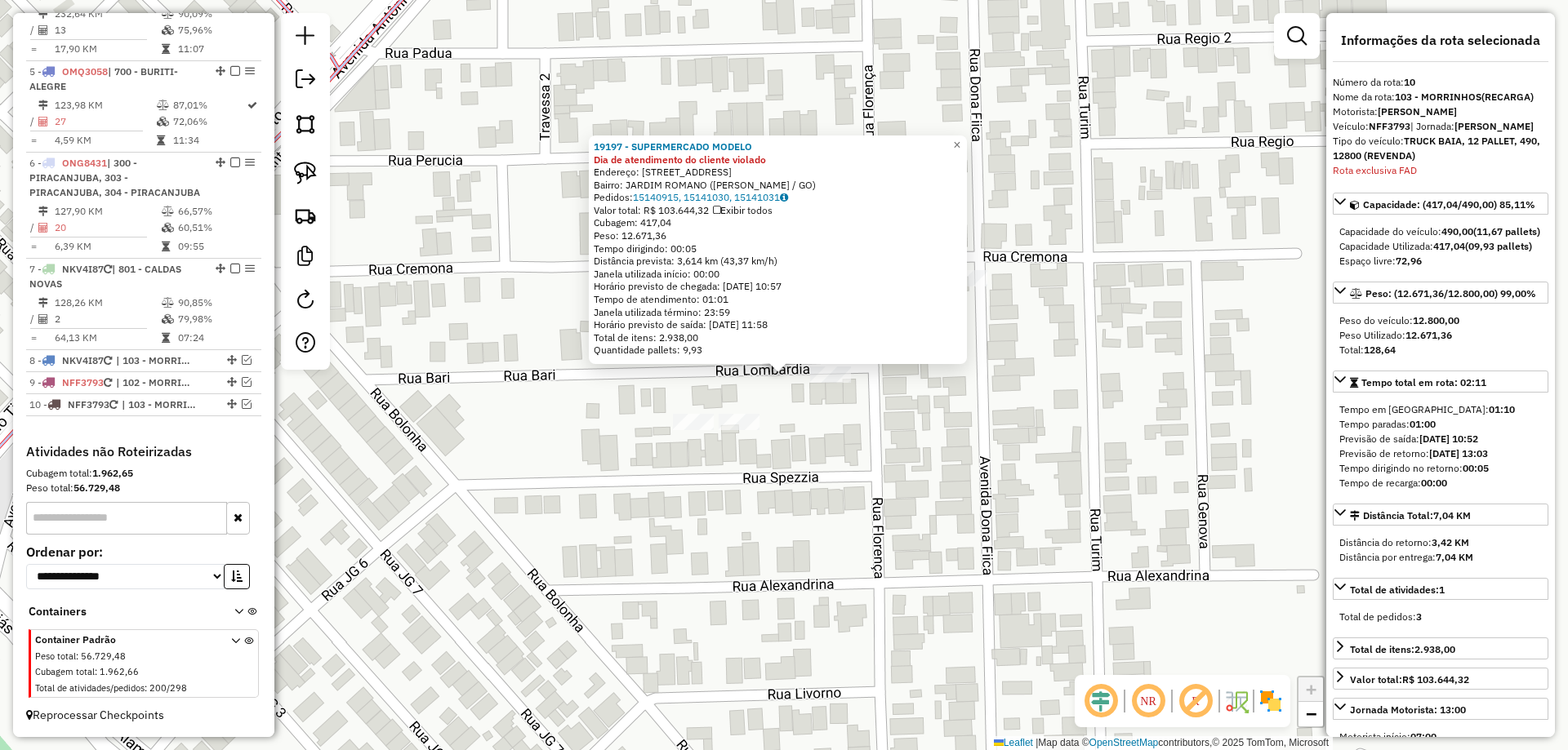
click at [689, 499] on div "19197 - SUPERMERCADO MODELO Dia de atendimento do cliente violado Endereço: AV …" at bounding box center [784, 375] width 1568 height 750
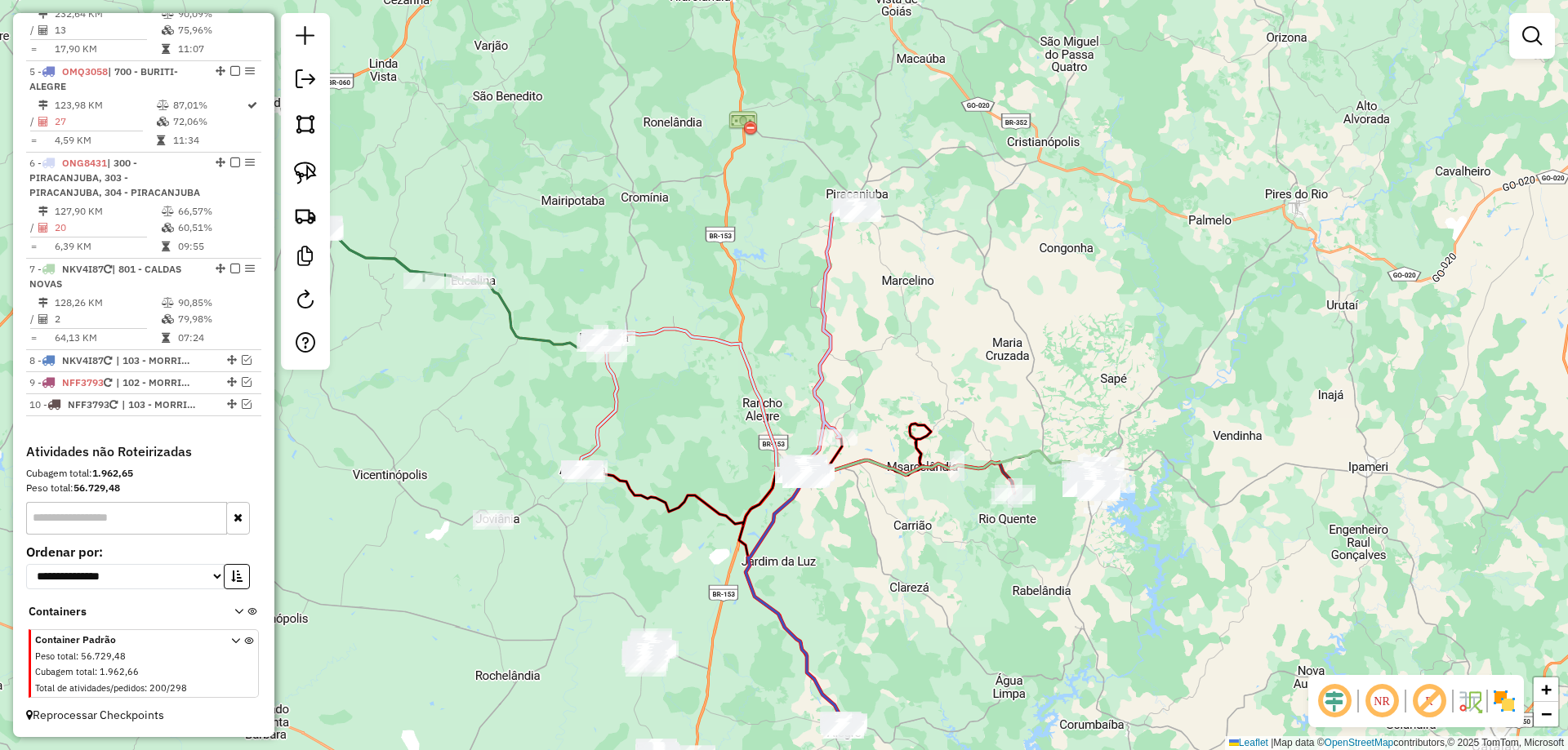
drag, startPoint x: 813, startPoint y: 520, endPoint x: 873, endPoint y: 560, distance: 72.1
click at [873, 560] on div "Janela de atendimento Grade de atendimento Capacidade Transportadoras Veículos …" at bounding box center [784, 375] width 1568 height 750
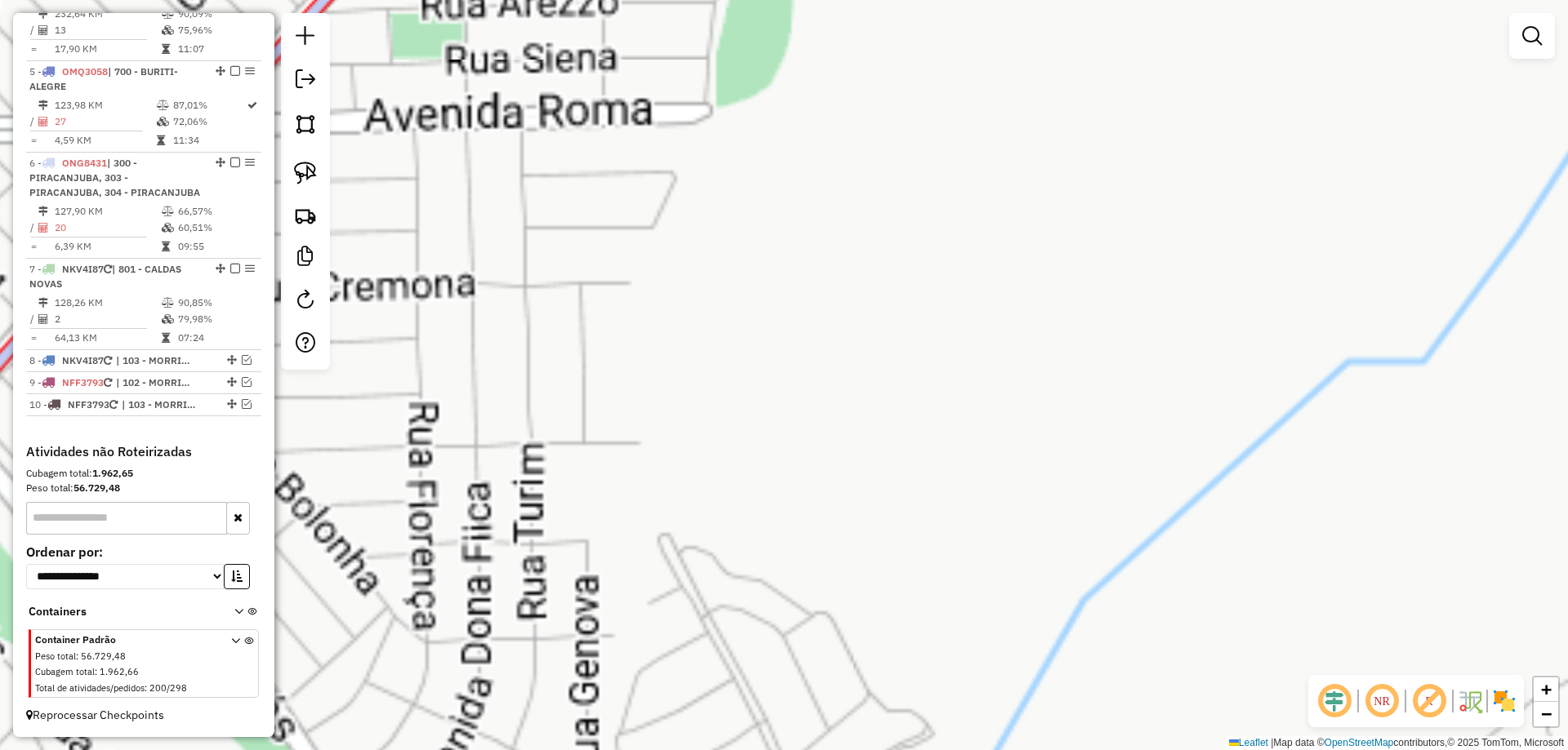
click at [891, 664] on div "Janela de atendimento Grade de atendimento Capacidade Transportadoras Veículos …" at bounding box center [784, 375] width 1568 height 750
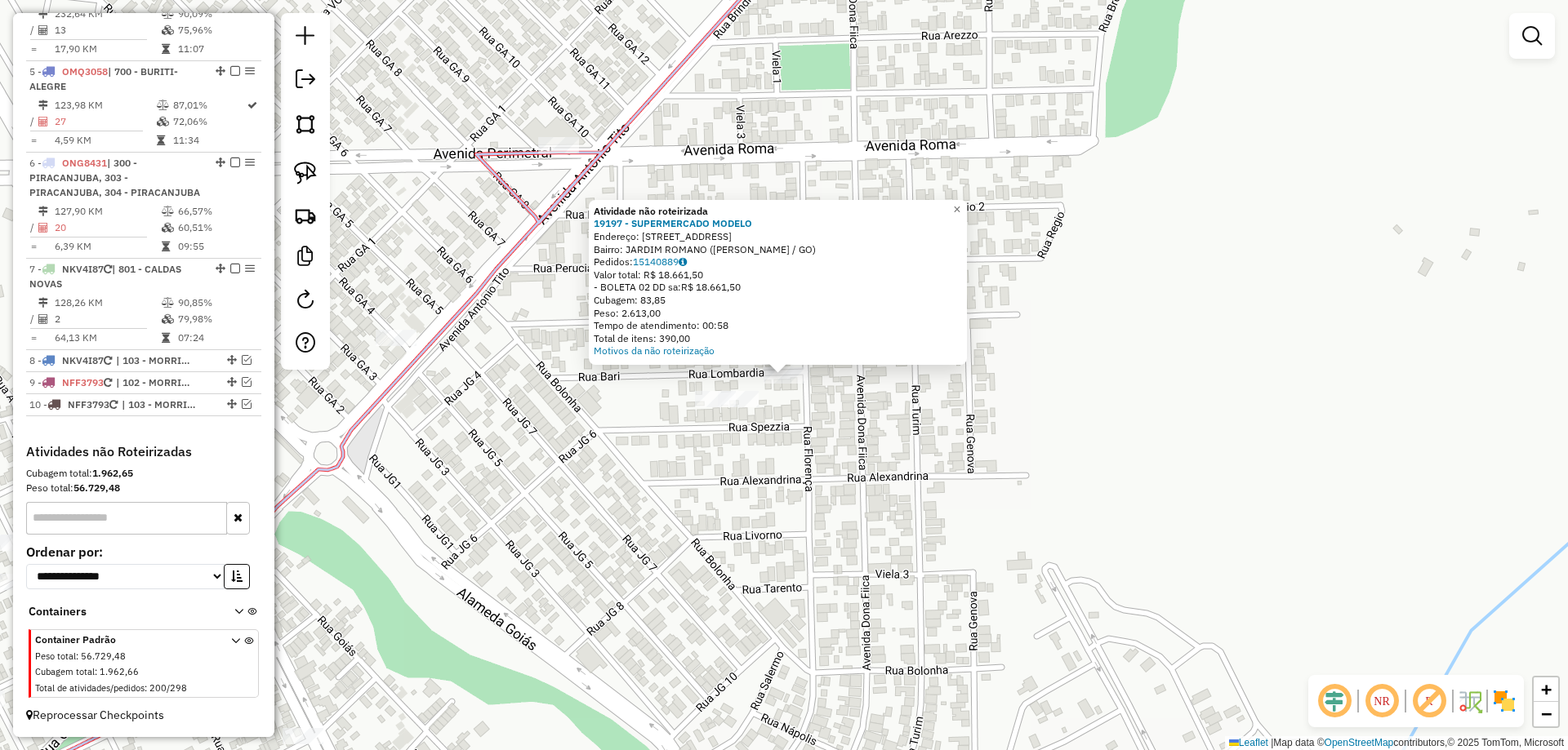
click at [764, 534] on div "Atividade não roteirizada 19197 - SUPERMERCADO MODELO Endereço: AV DONA FIICA 7…" at bounding box center [784, 375] width 1568 height 750
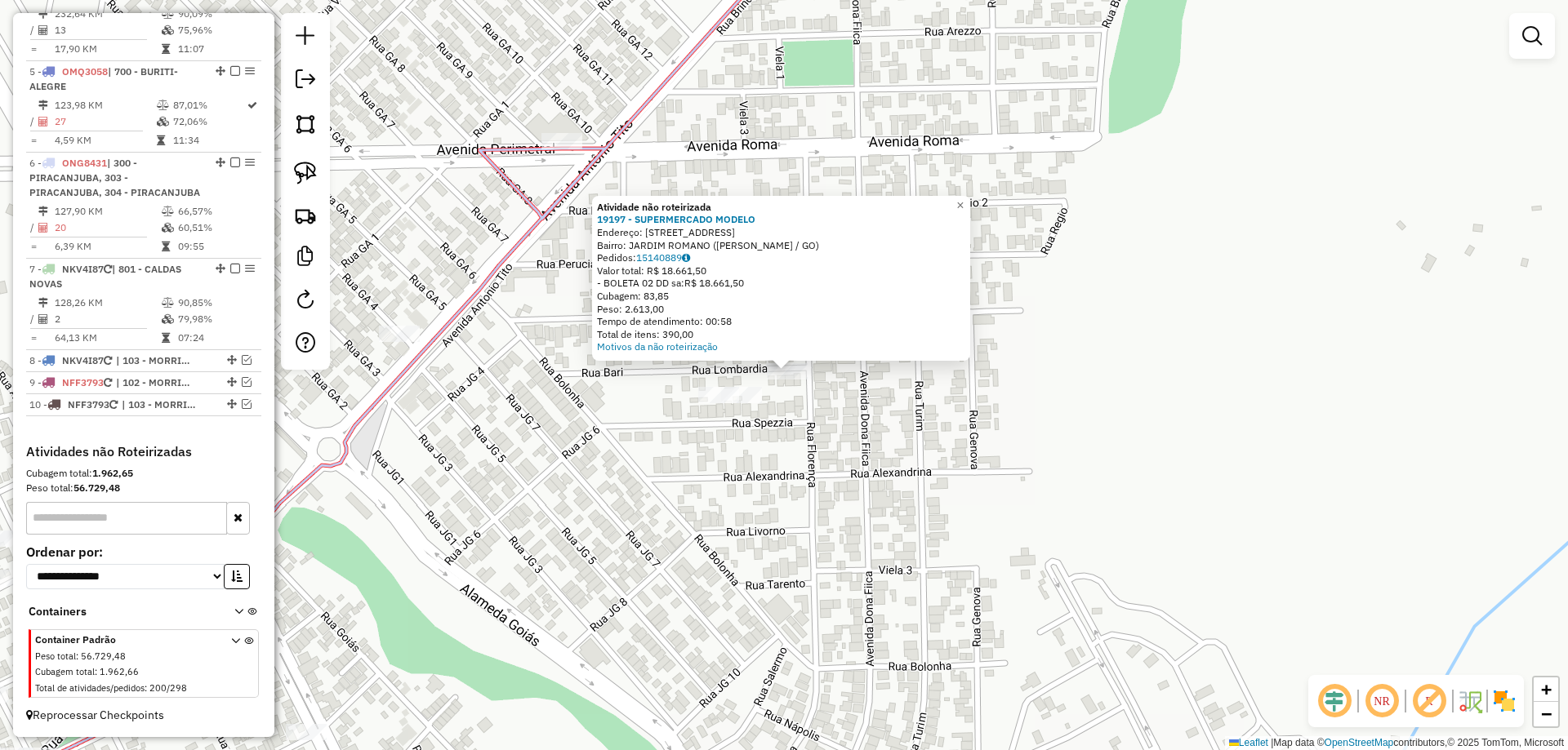
drag, startPoint x: 528, startPoint y: 439, endPoint x: 359, endPoint y: 210, distance: 284.6
click at [529, 433] on div "Atividade não roteirizada 19197 - SUPERMERCADO MODELO Endereço: AV DONA FIICA 7…" at bounding box center [784, 375] width 1568 height 750
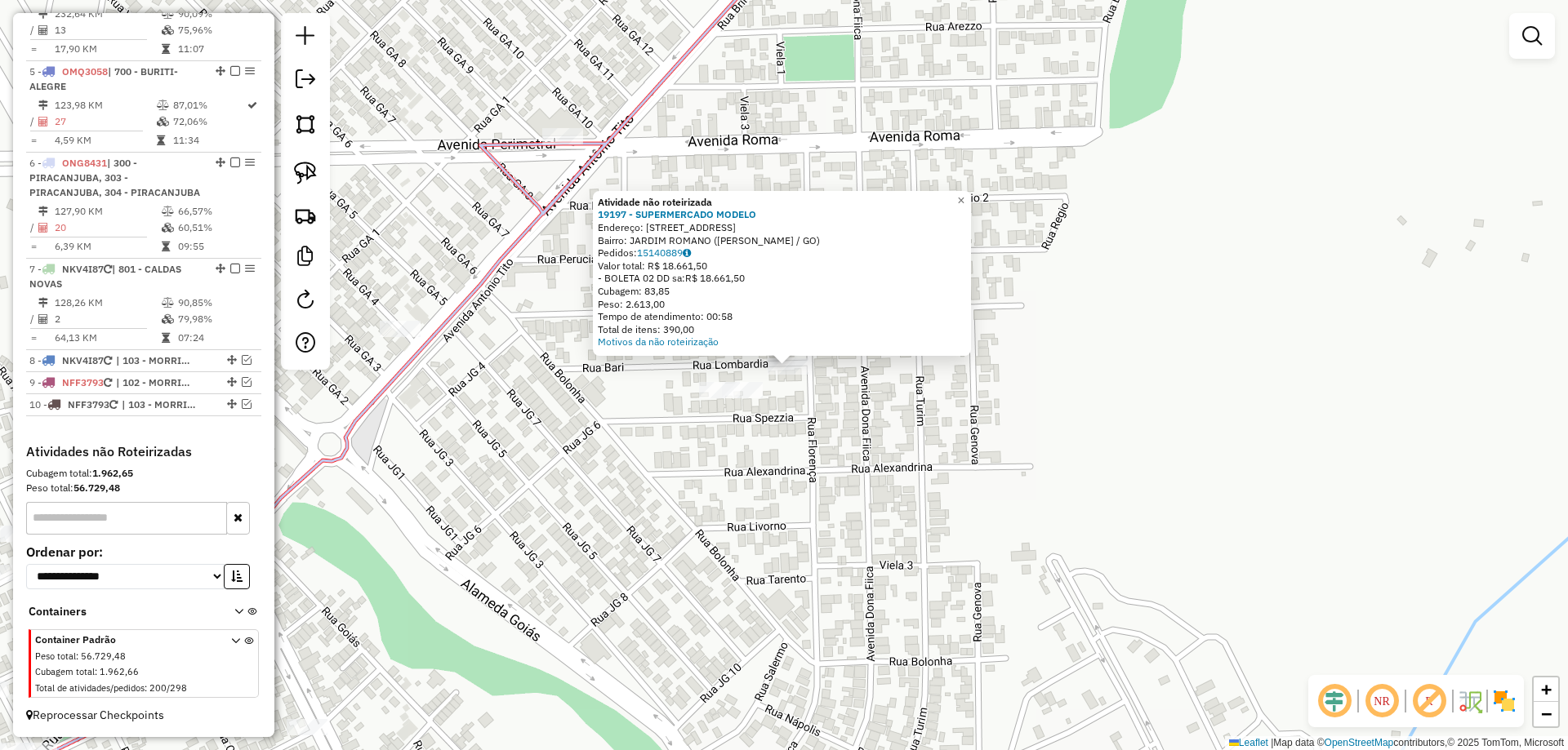
click at [781, 515] on div "Atividade não roteirizada 19197 - SUPERMERCADO MODELO Endereço: AV DONA FIICA 7…" at bounding box center [784, 375] width 1568 height 750
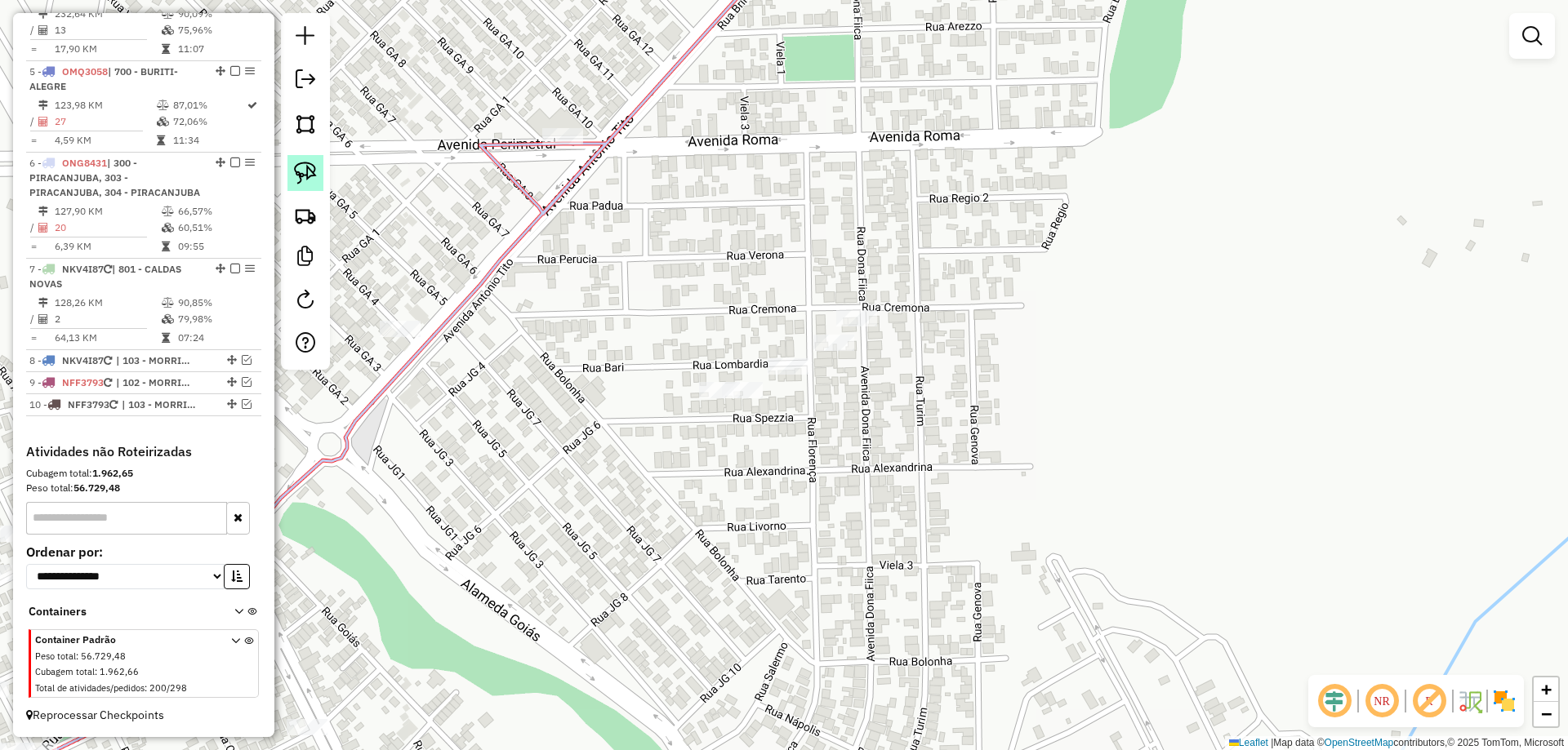
click at [303, 176] on img at bounding box center [305, 172] width 23 height 23
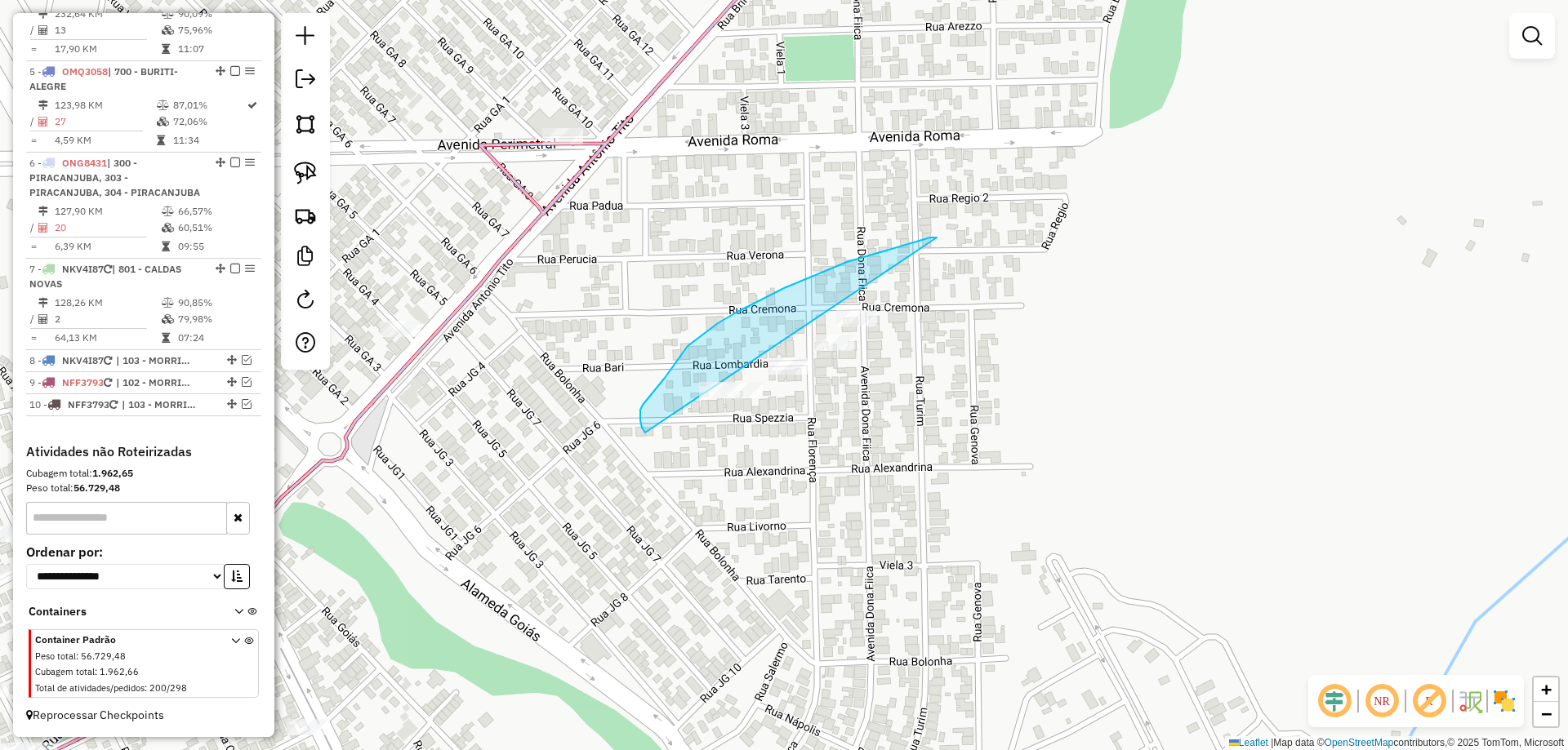
drag, startPoint x: 784, startPoint y: 288, endPoint x: 1201, endPoint y: 383, distance: 427.7
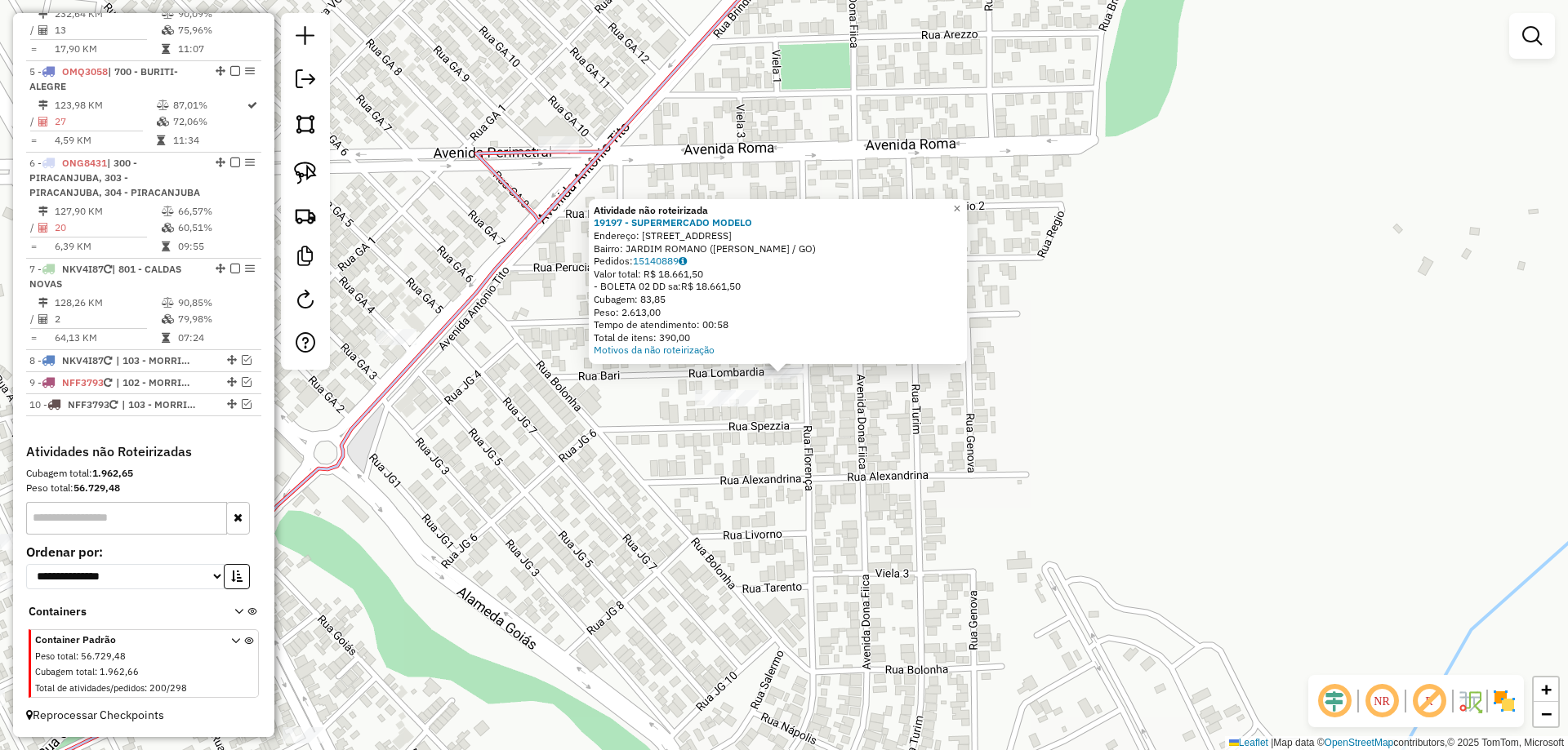
click at [751, 389] on div "Atividade não roteirizada 19197 - SUPERMERCADO MODELO Endereço: AV DONA FIICA 7…" at bounding box center [784, 375] width 1568 height 750
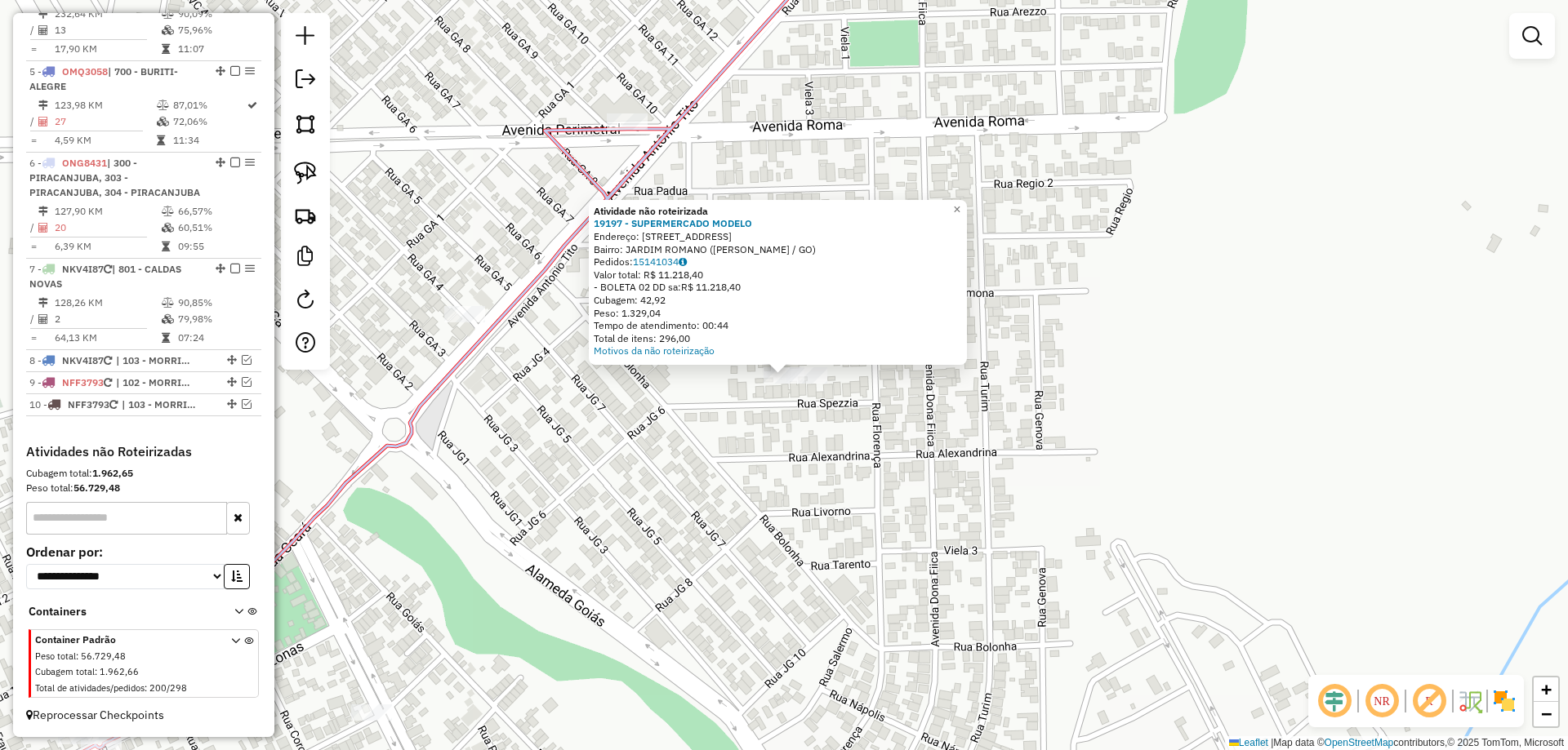
click at [840, 390] on div "Atividade não roteirizada 19197 - SUPERMERCADO MODELO Endereço: AV DONA FIICA 7…" at bounding box center [784, 375] width 1568 height 750
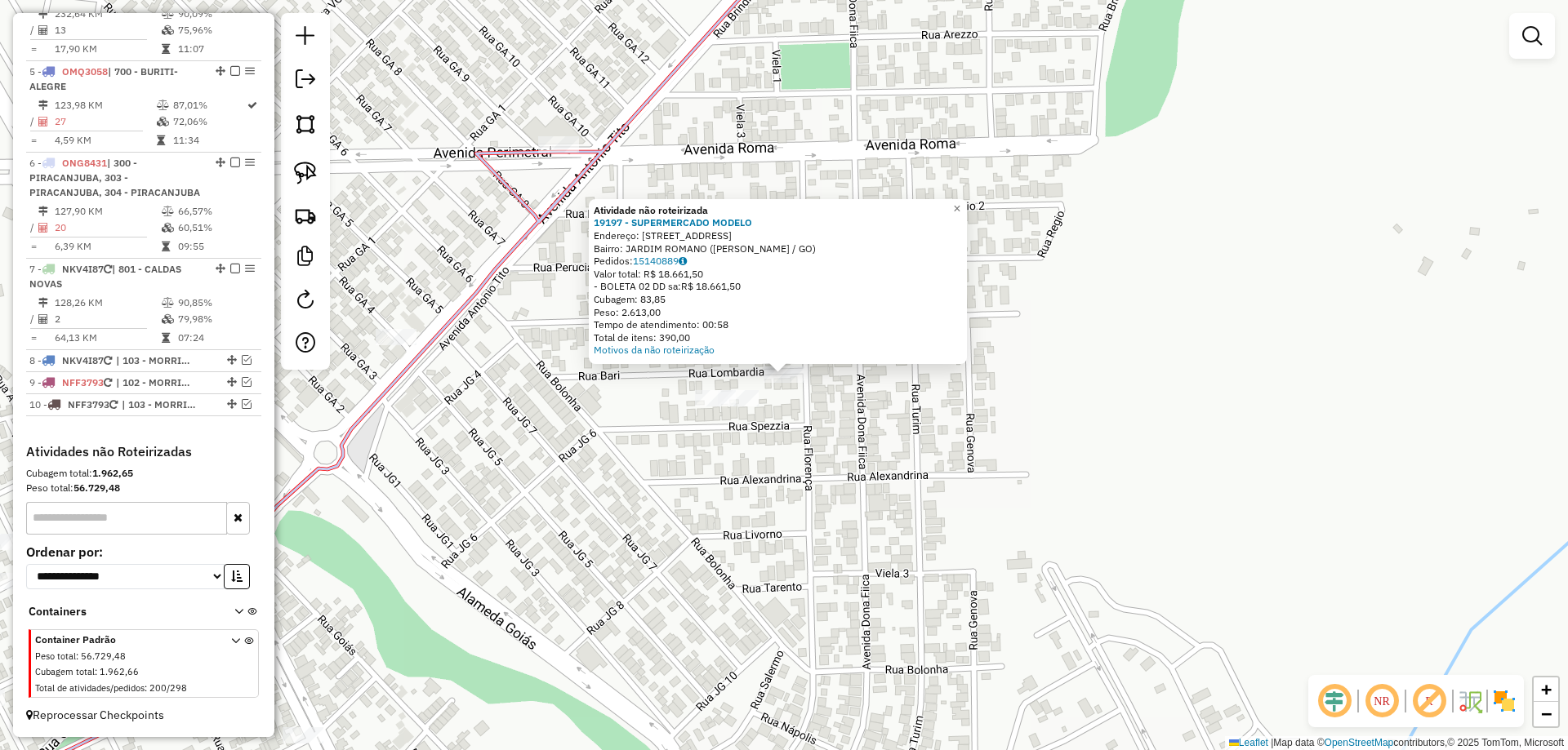
click at [872, 415] on div "Atividade não roteirizada 19197 - SUPERMERCADO MODELO Endereço: AV DONA FIICA 7…" at bounding box center [784, 375] width 1568 height 750
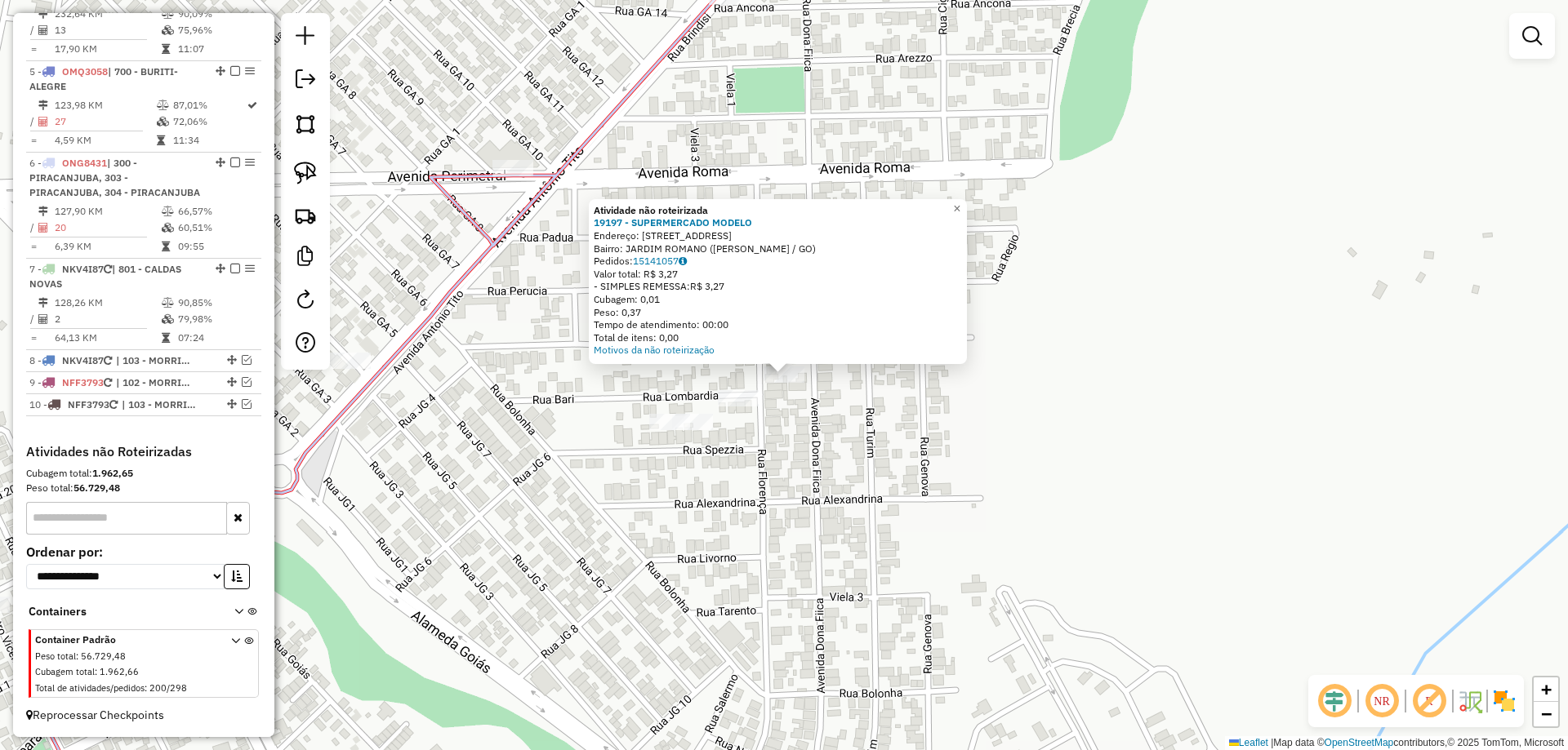
click at [820, 413] on div "Atividade não roteirizada 19197 - SUPERMERCADO MODELO Endereço: AV DONA FIICA 7…" at bounding box center [784, 375] width 1568 height 750
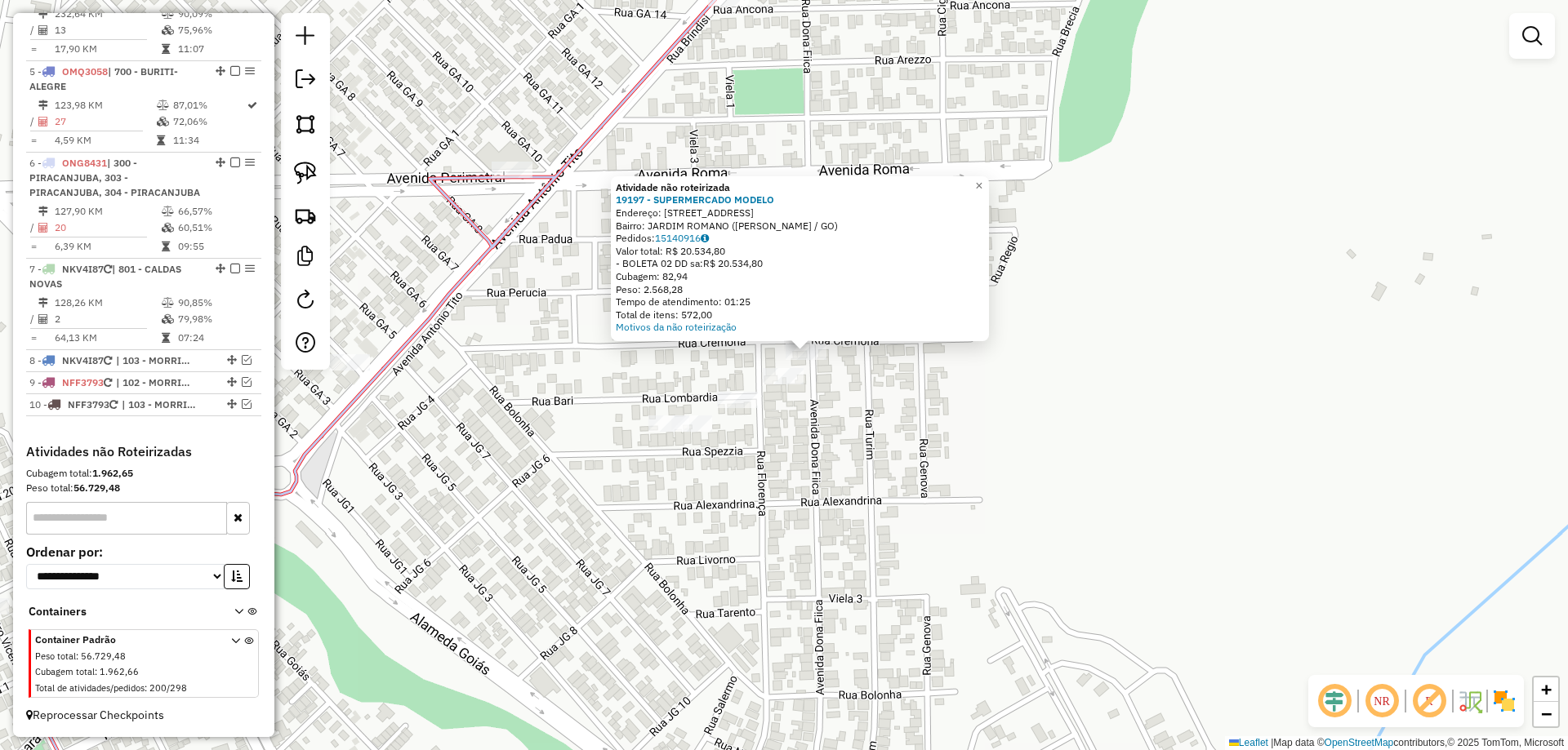
drag, startPoint x: 794, startPoint y: 416, endPoint x: 824, endPoint y: 388, distance: 41.0
click at [824, 388] on div "Atividade não roteirizada 19197 - SUPERMERCADO MODELO Endereço: AV DONA FIICA 7…" at bounding box center [784, 375] width 1568 height 750
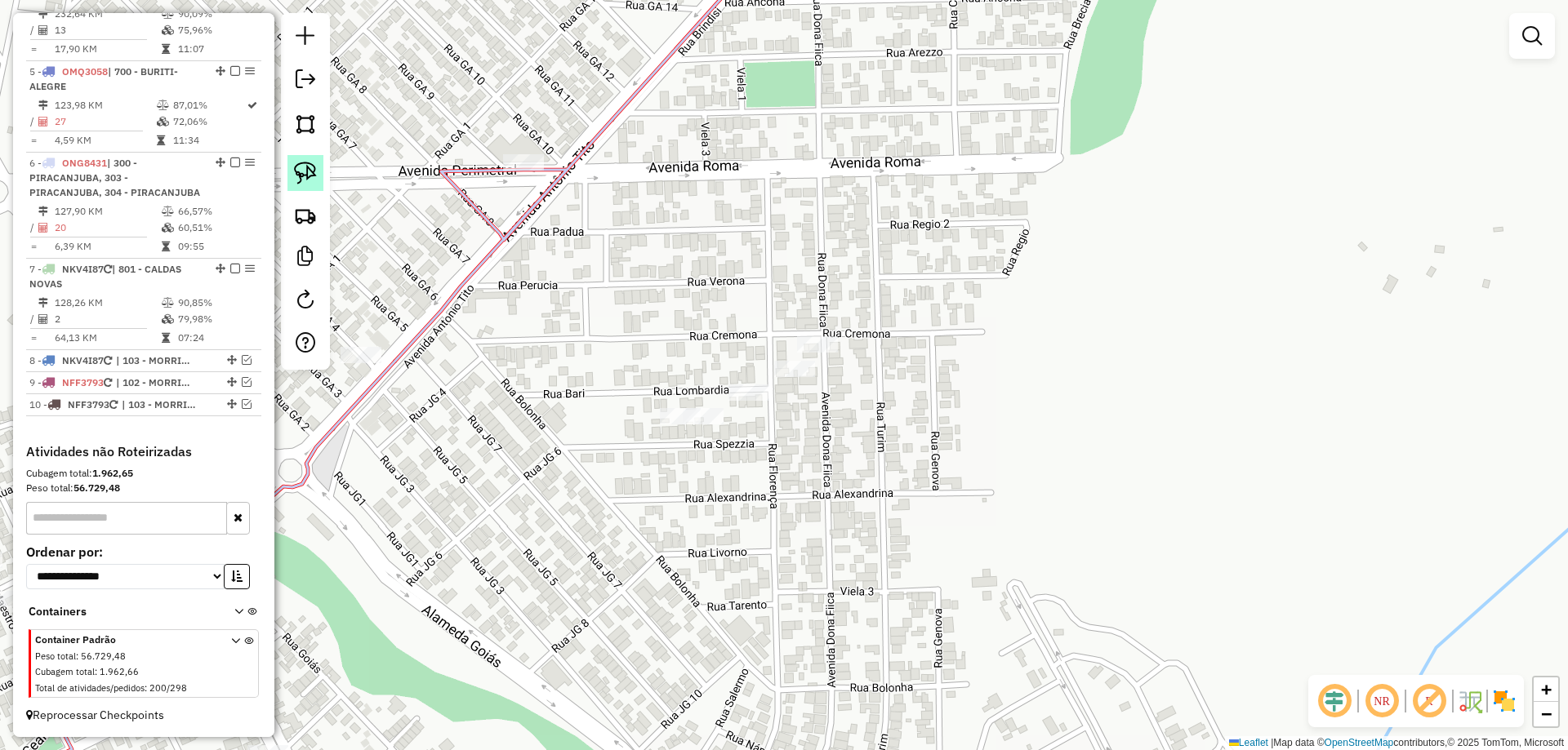
click at [306, 174] on img at bounding box center [305, 172] width 23 height 23
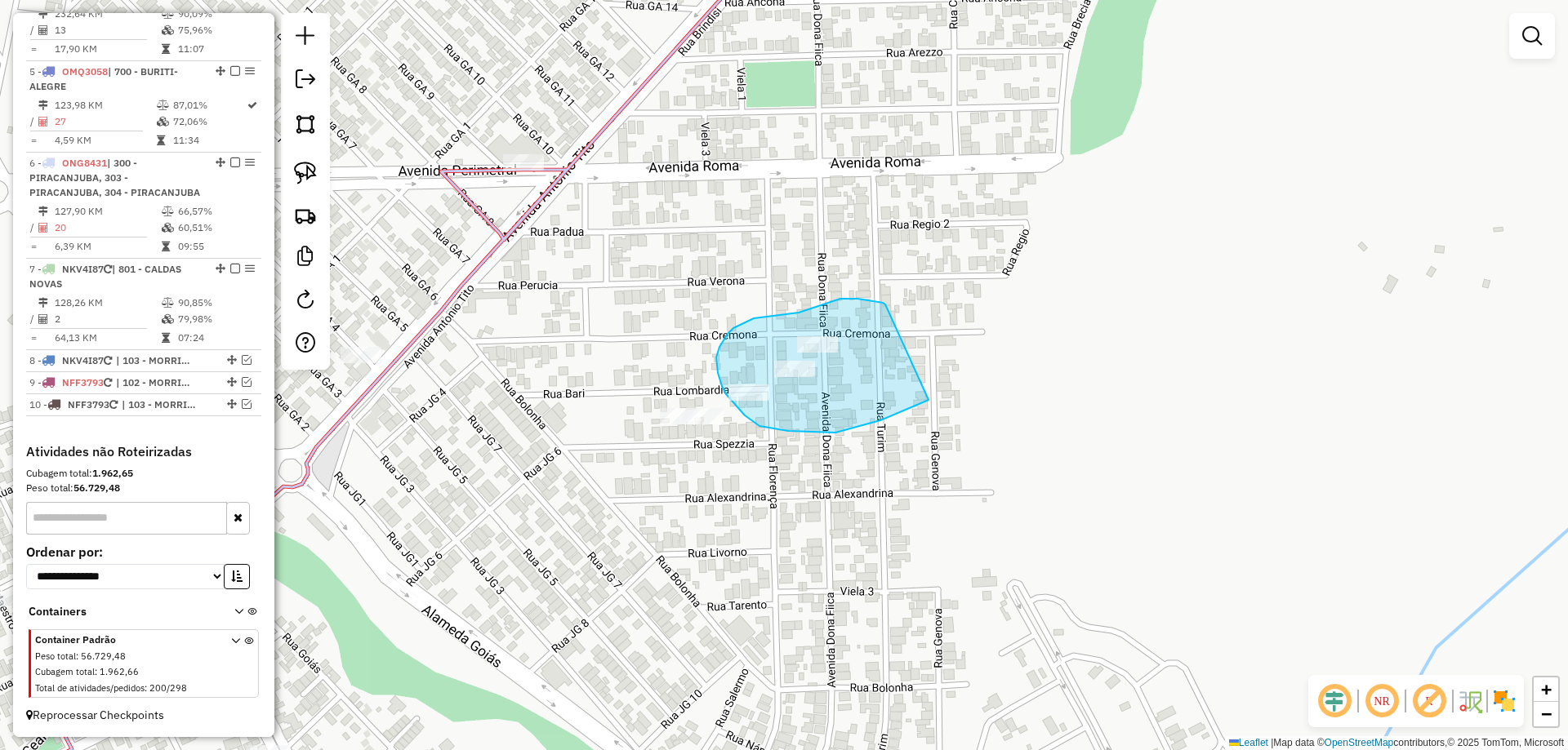
drag, startPoint x: 883, startPoint y: 303, endPoint x: 1034, endPoint y: 346, distance: 157.0
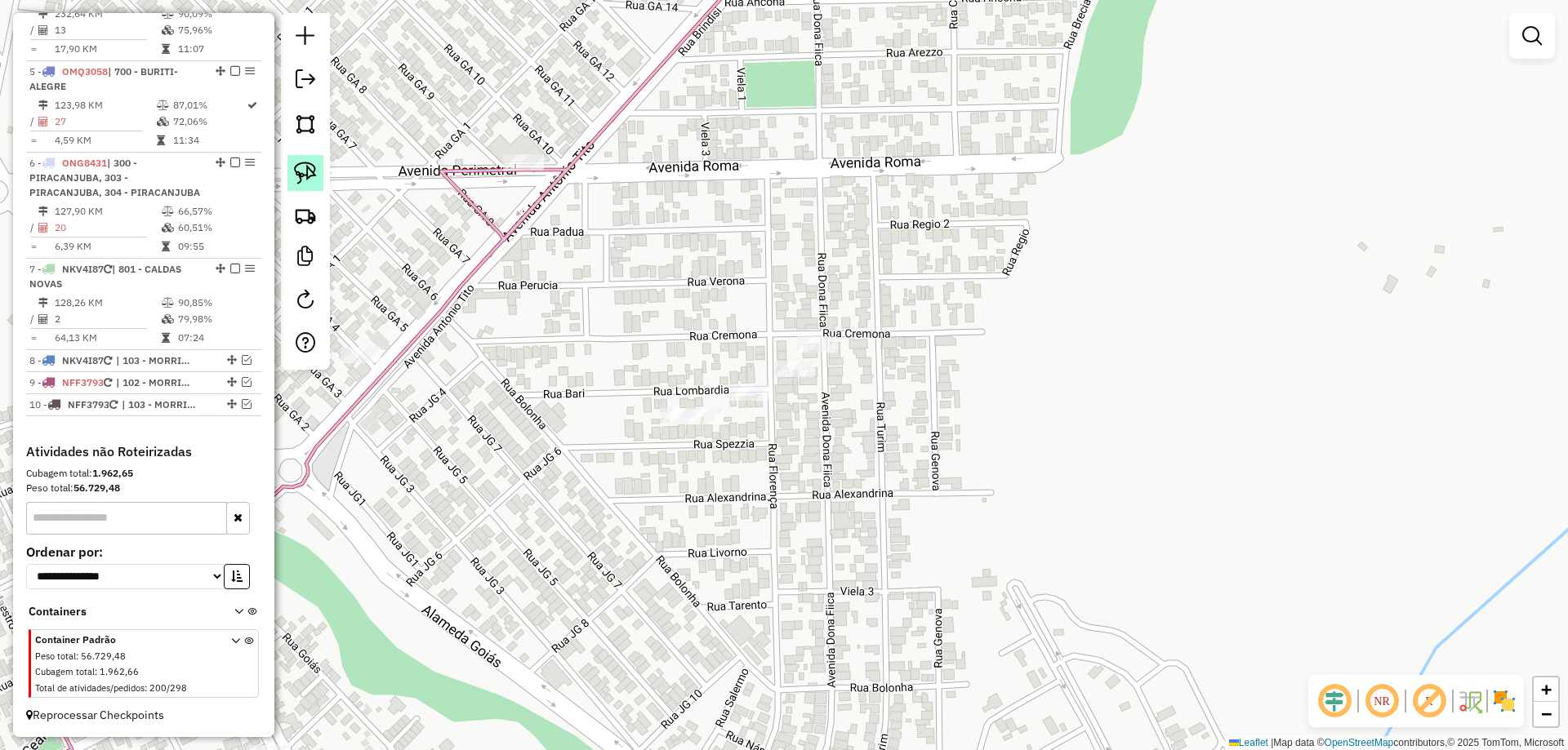
click at [309, 177] on img at bounding box center [305, 172] width 23 height 23
drag, startPoint x: 686, startPoint y: 463, endPoint x: 643, endPoint y: 416, distance: 63.7
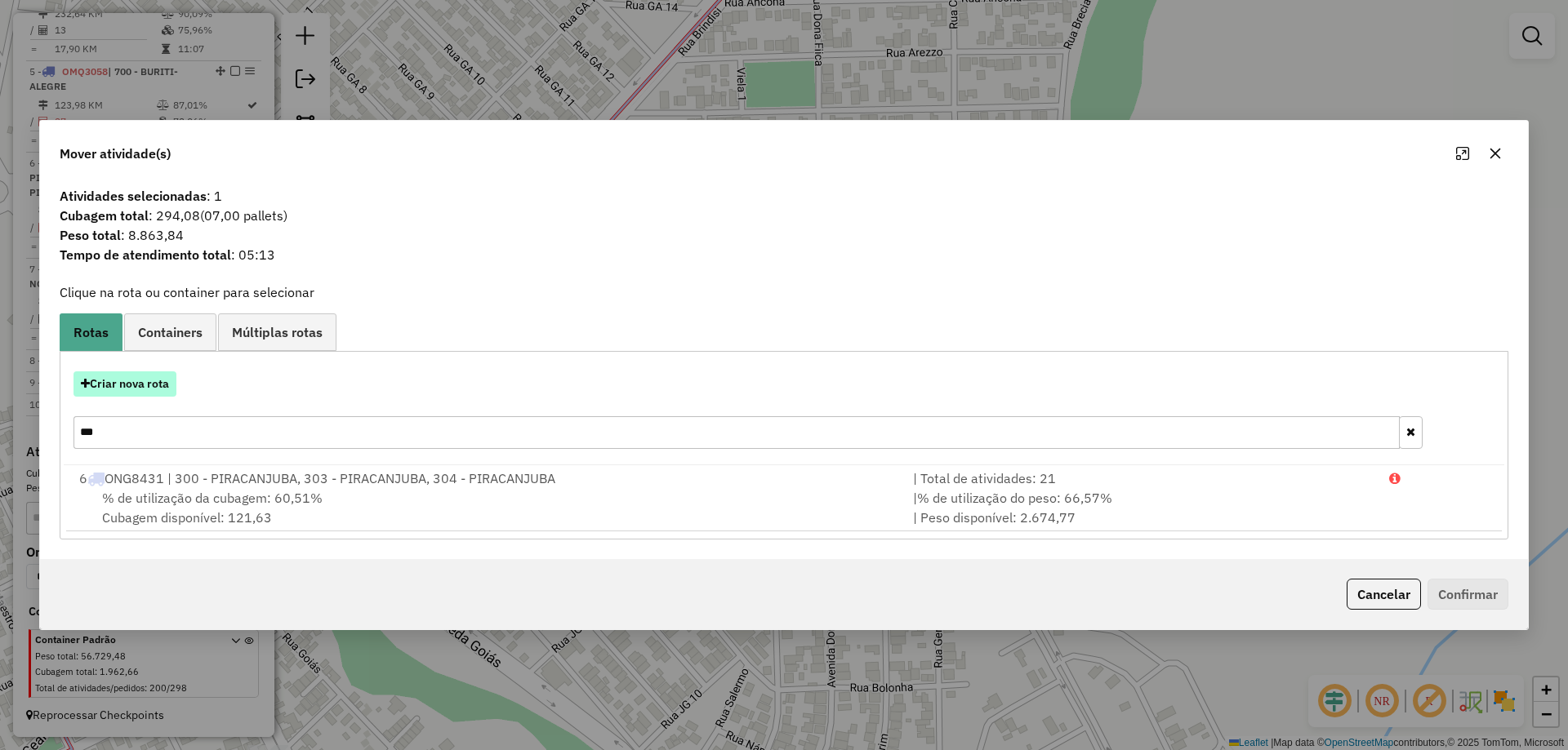
click at [167, 385] on button "Criar nova rota" at bounding box center [125, 384] width 103 height 26
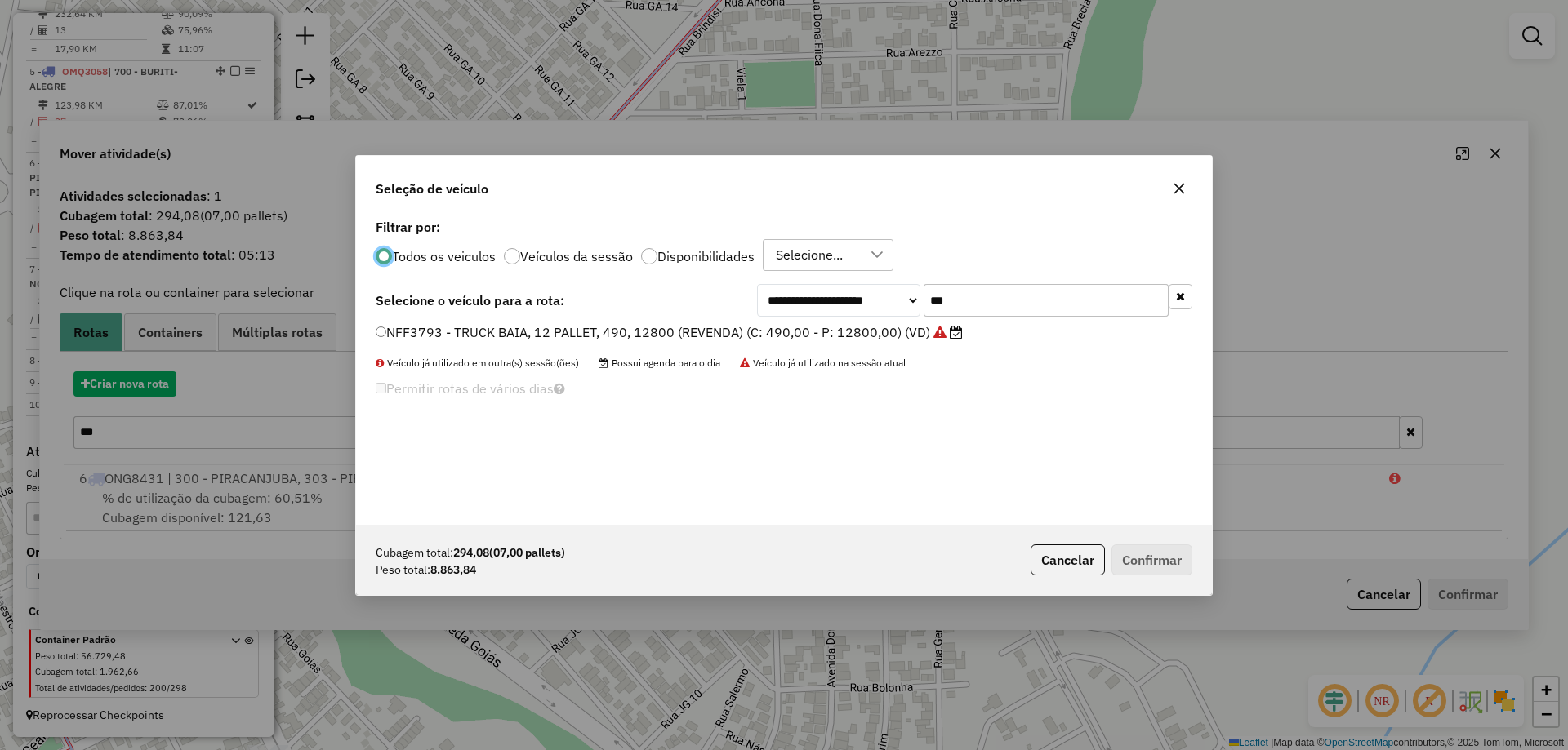
scroll to position [9, 5]
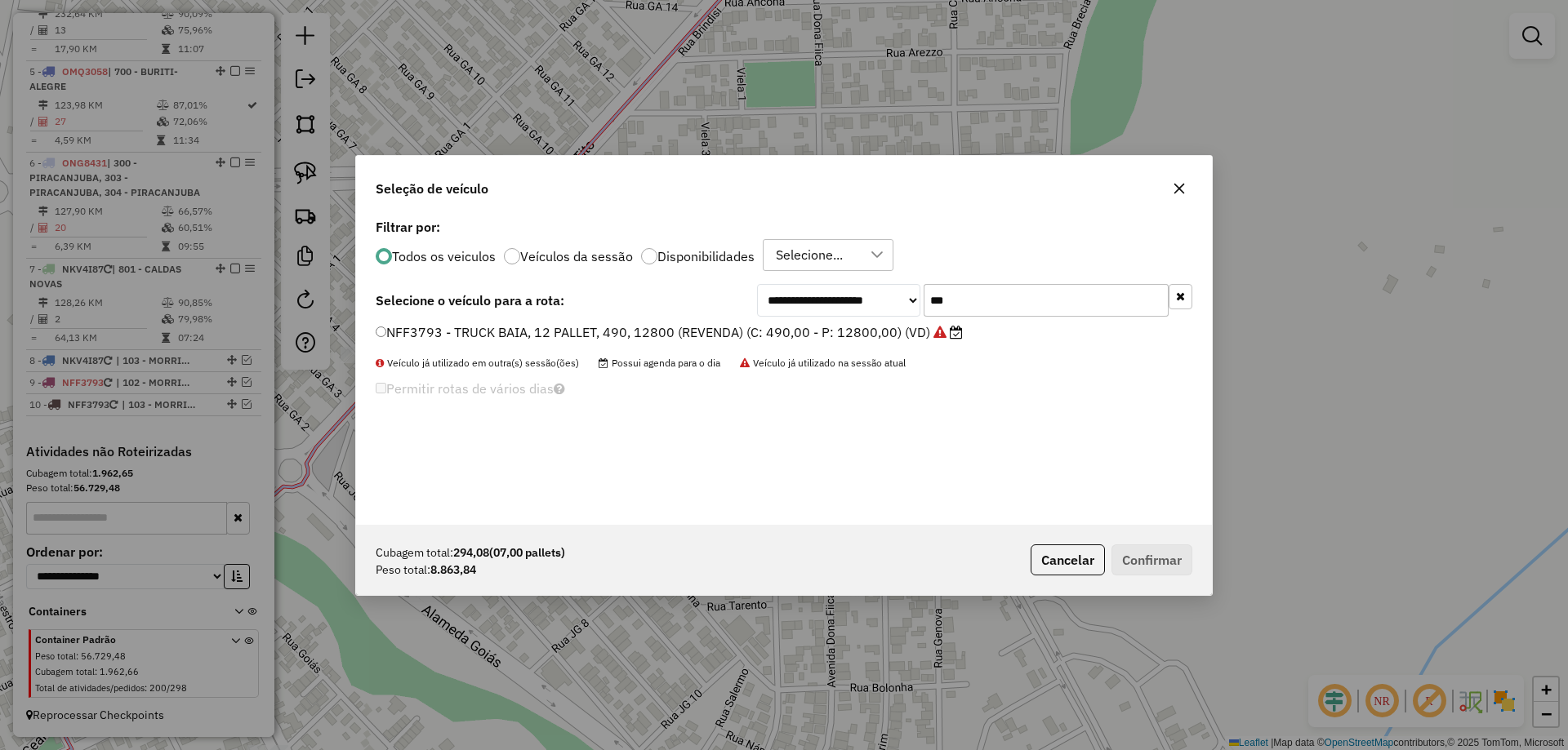
drag, startPoint x: 944, startPoint y: 311, endPoint x: 765, endPoint y: 339, distance: 181.2
click at [805, 338] on div "**********" at bounding box center [784, 370] width 856 height 310
type input "***"
click at [867, 340] on label "NGO1708 - TOCO BAIA, 10 PALLET, 350, 9000 (REVENDA) (C: 350,00 - P: 9000,00) (V…" at bounding box center [651, 332] width 550 height 19
click at [1147, 544] on div "Cubagem total: 294,08 (07,00 pallets) Peso total: 8.863,84 Cancelar Confirmar" at bounding box center [784, 559] width 856 height 70
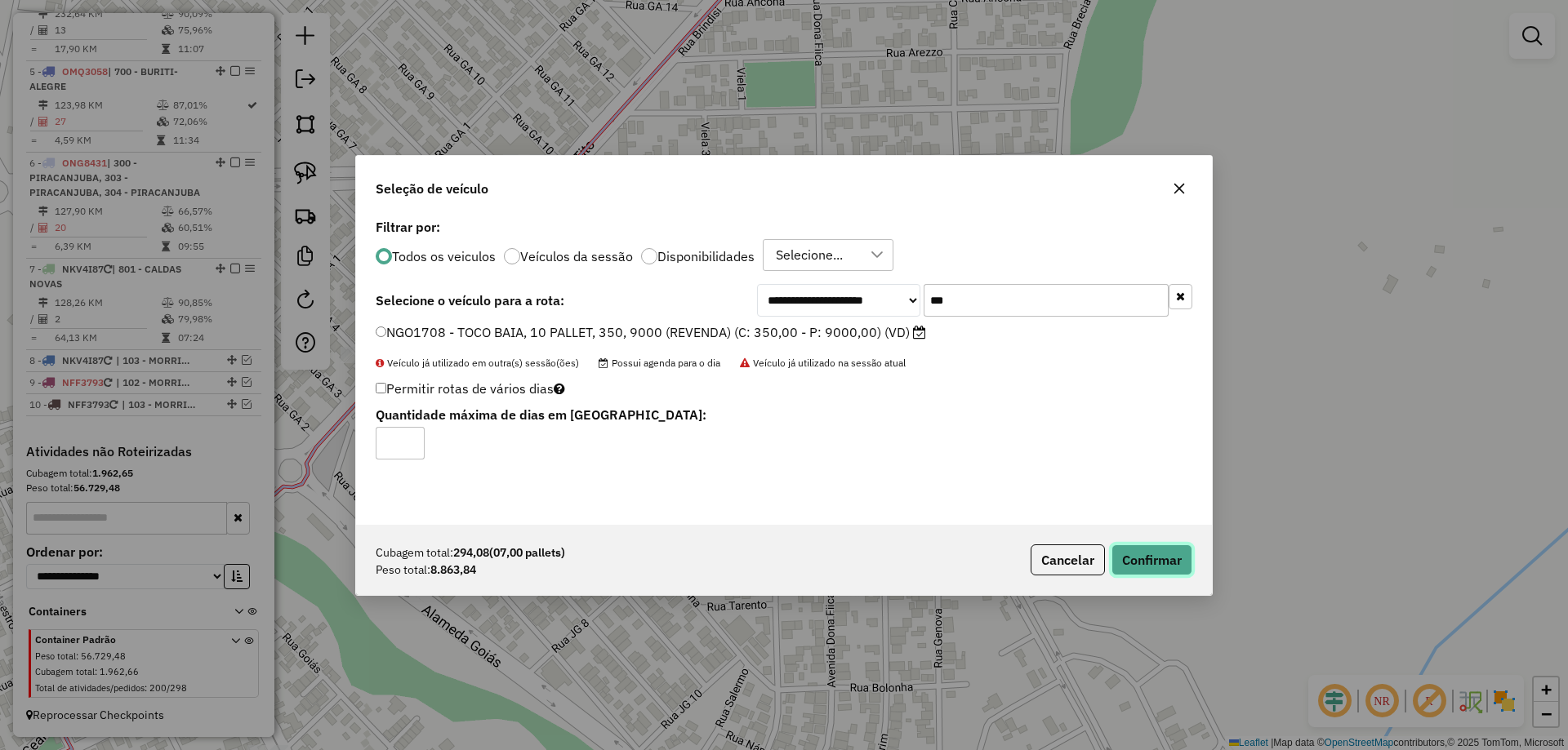
click at [1154, 560] on button "Confirmar" at bounding box center [1152, 560] width 81 height 31
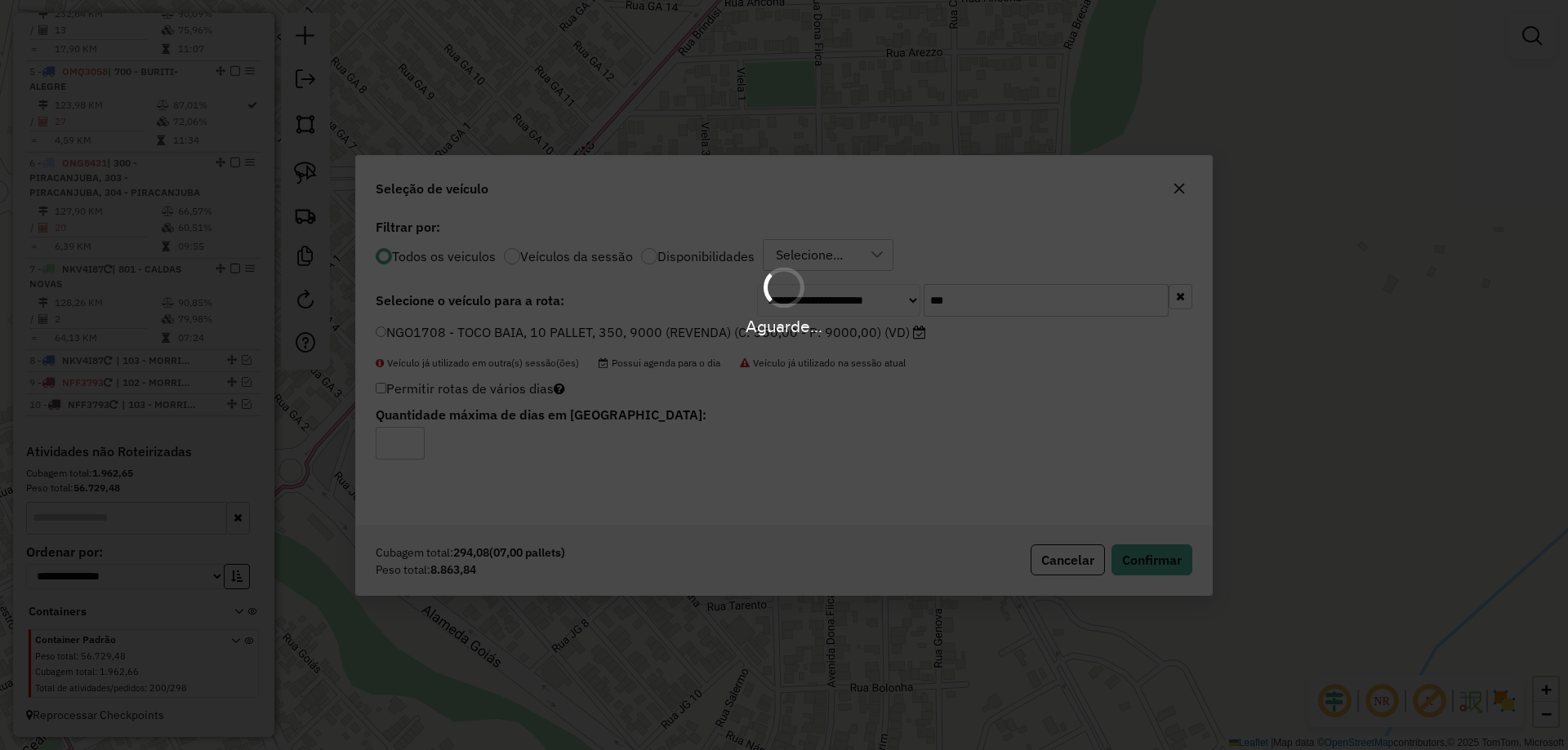
scroll to position [1006, 0]
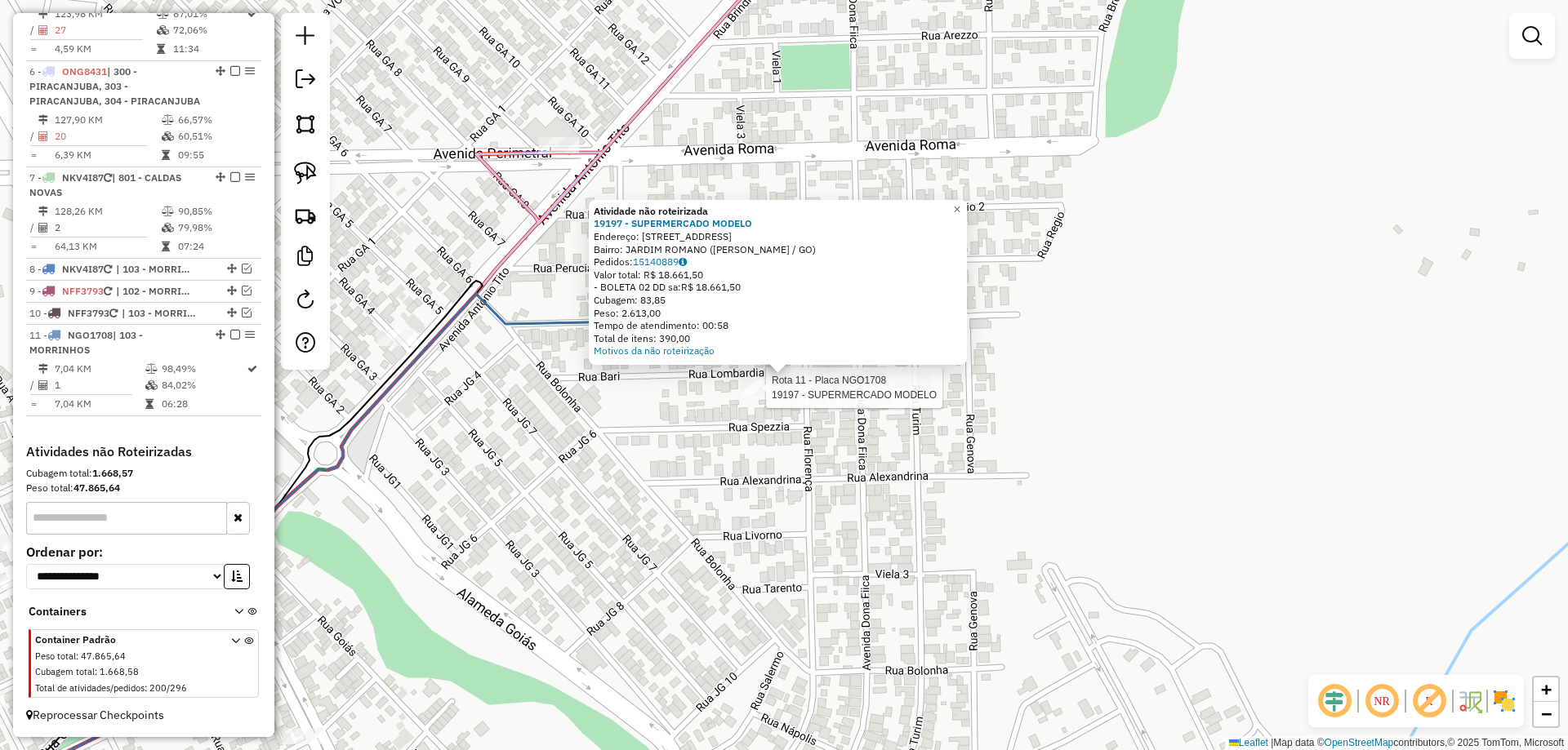
click at [751, 396] on div at bounding box center [761, 388] width 41 height 16
select select "*********"
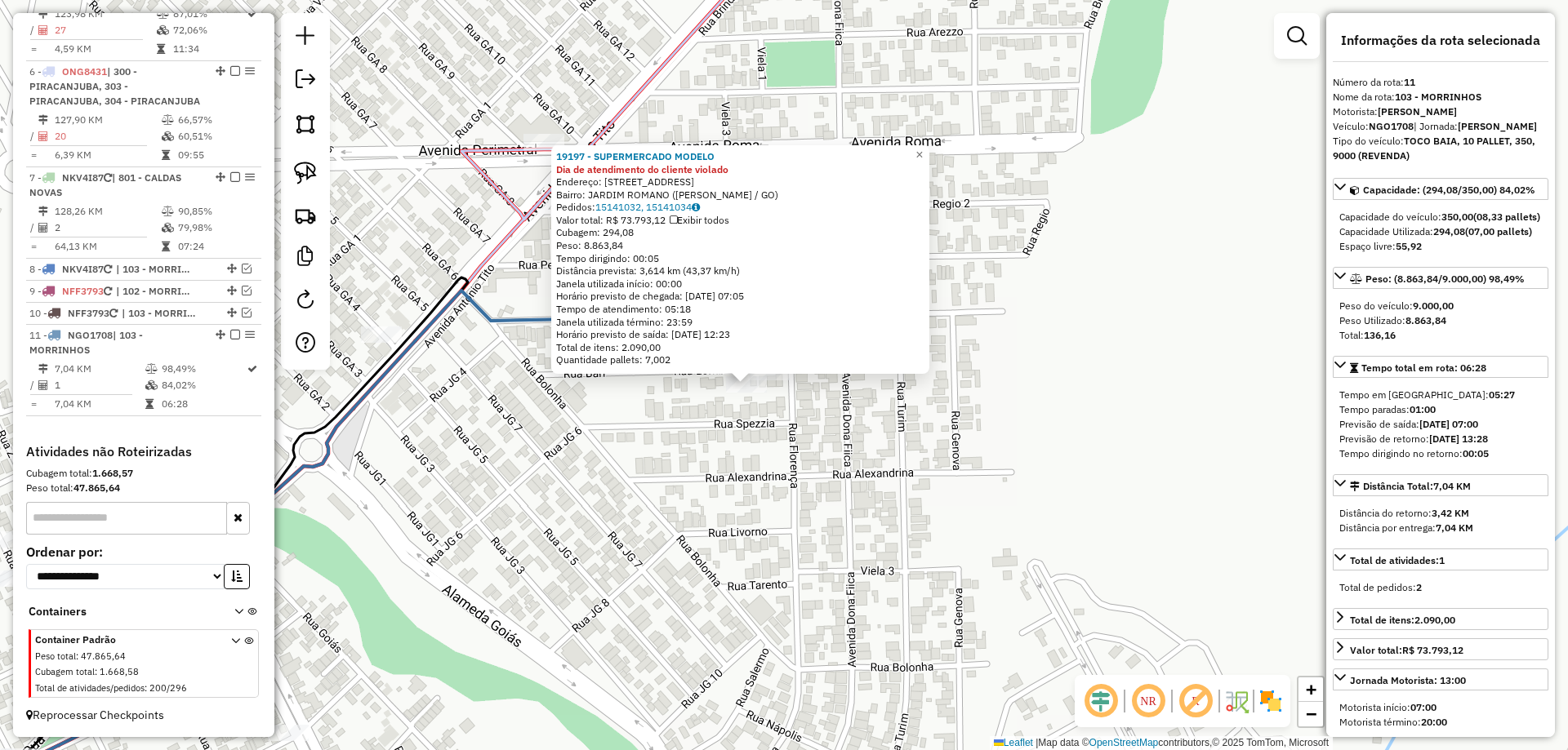
drag, startPoint x: 855, startPoint y: 421, endPoint x: 803, endPoint y: 431, distance: 53.0
click at [805, 431] on div "19197 - SUPERMERCADO MODELO Dia de atendimento do cliente violado Endereço: AV …" at bounding box center [784, 375] width 1568 height 750
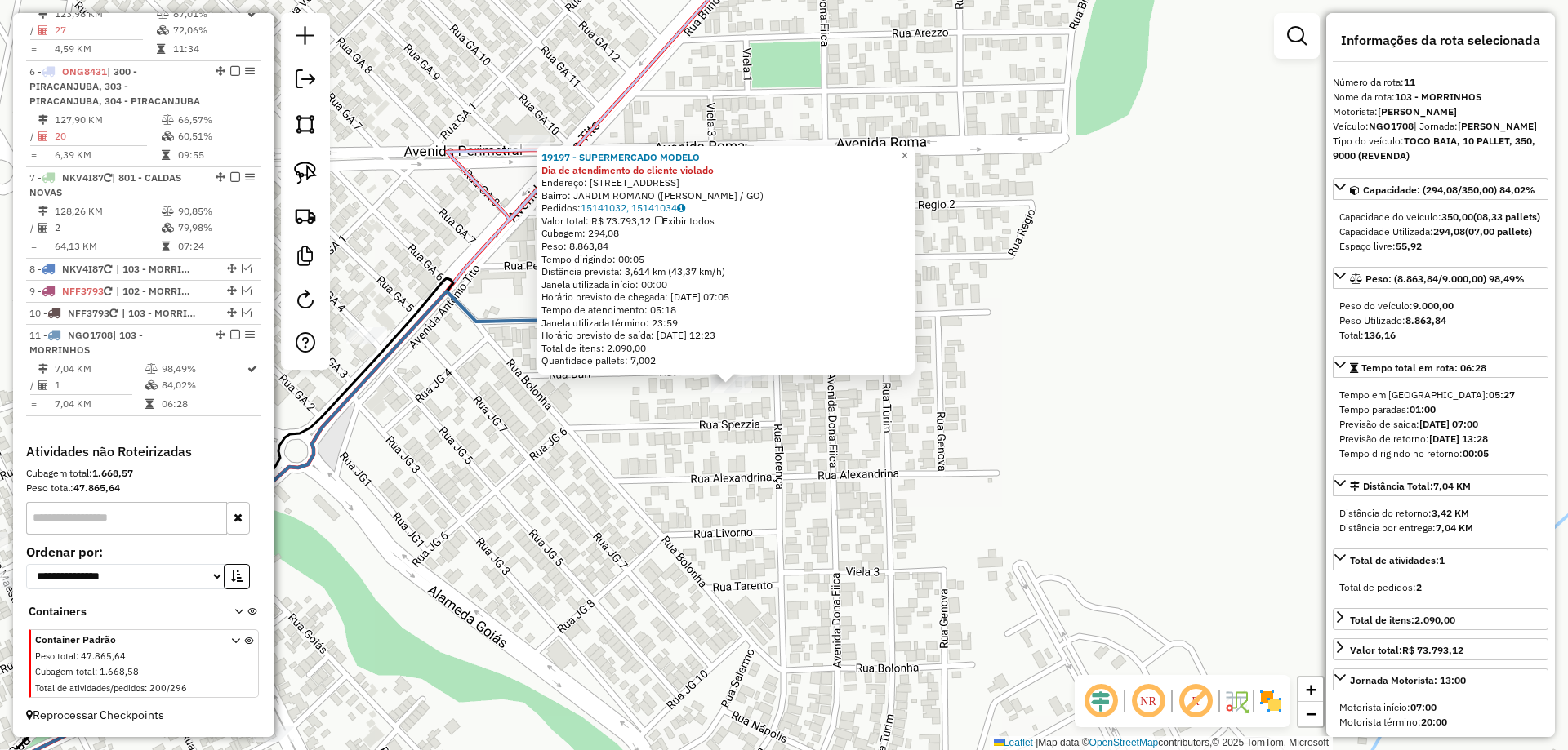
click at [802, 427] on div "19197 - SUPERMERCADO MODELO Dia de atendimento do cliente violado Endereço: AV …" at bounding box center [784, 375] width 1568 height 750
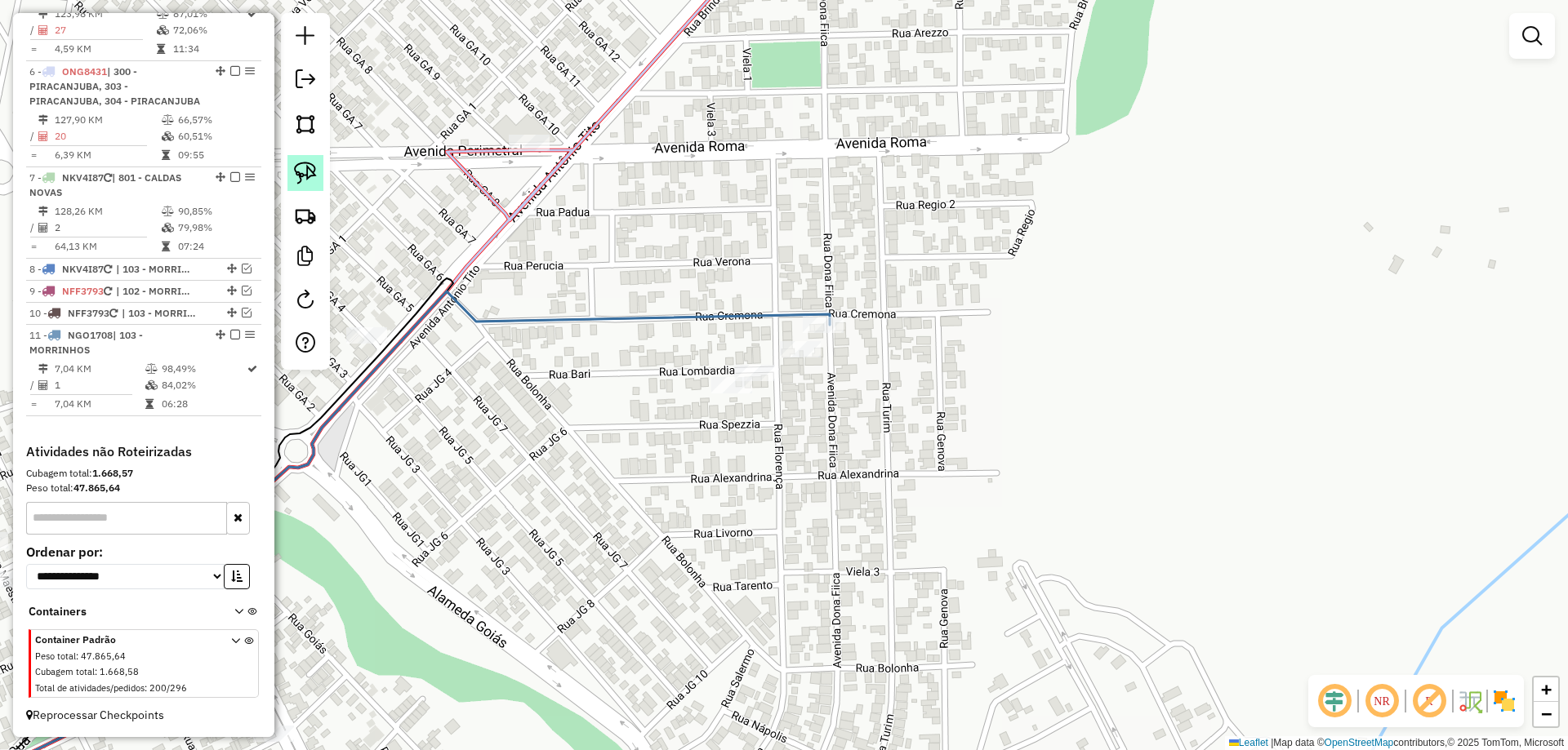
click at [314, 182] on img at bounding box center [305, 172] width 23 height 23
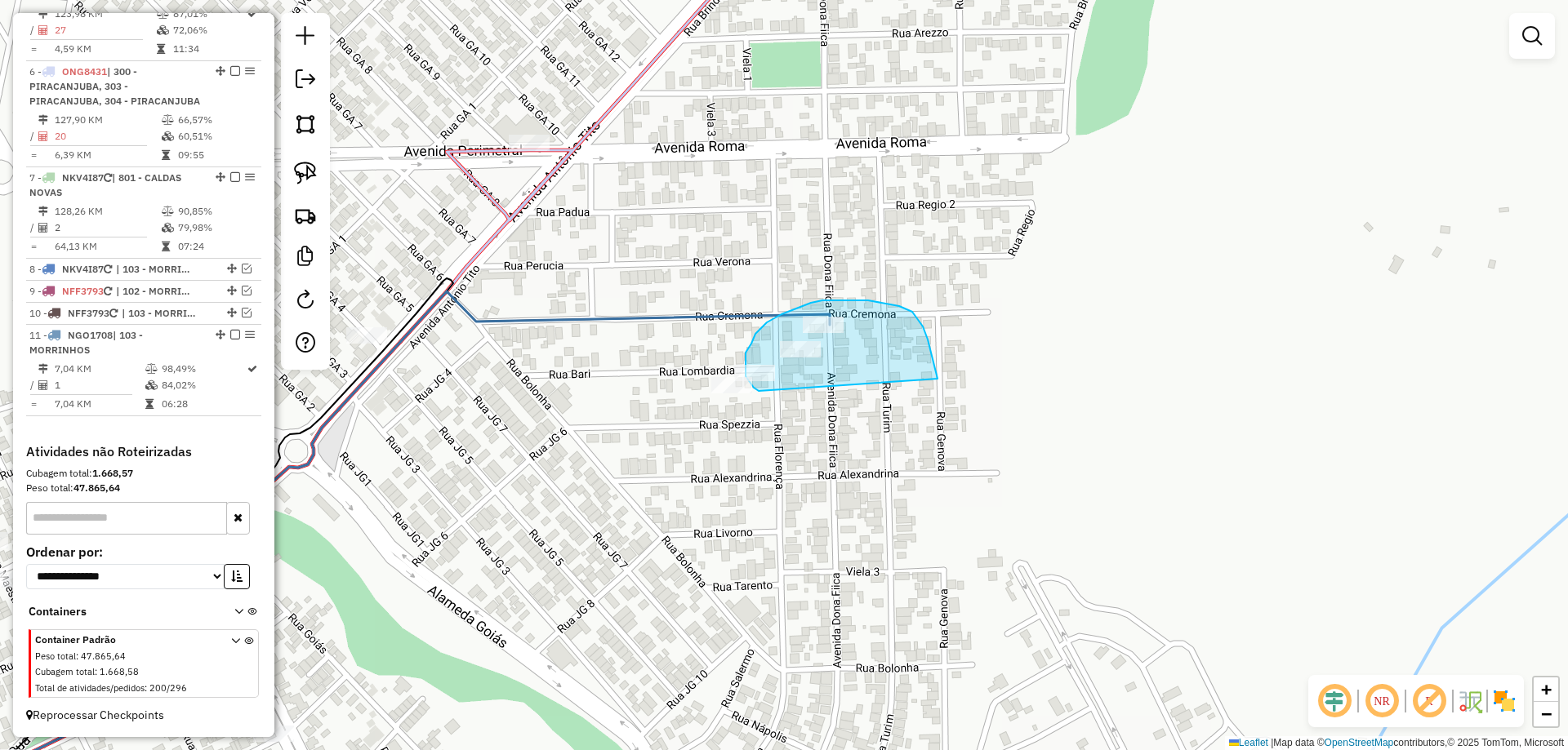
drag, startPoint x: 931, startPoint y: 352, endPoint x: 847, endPoint y: 401, distance: 97.2
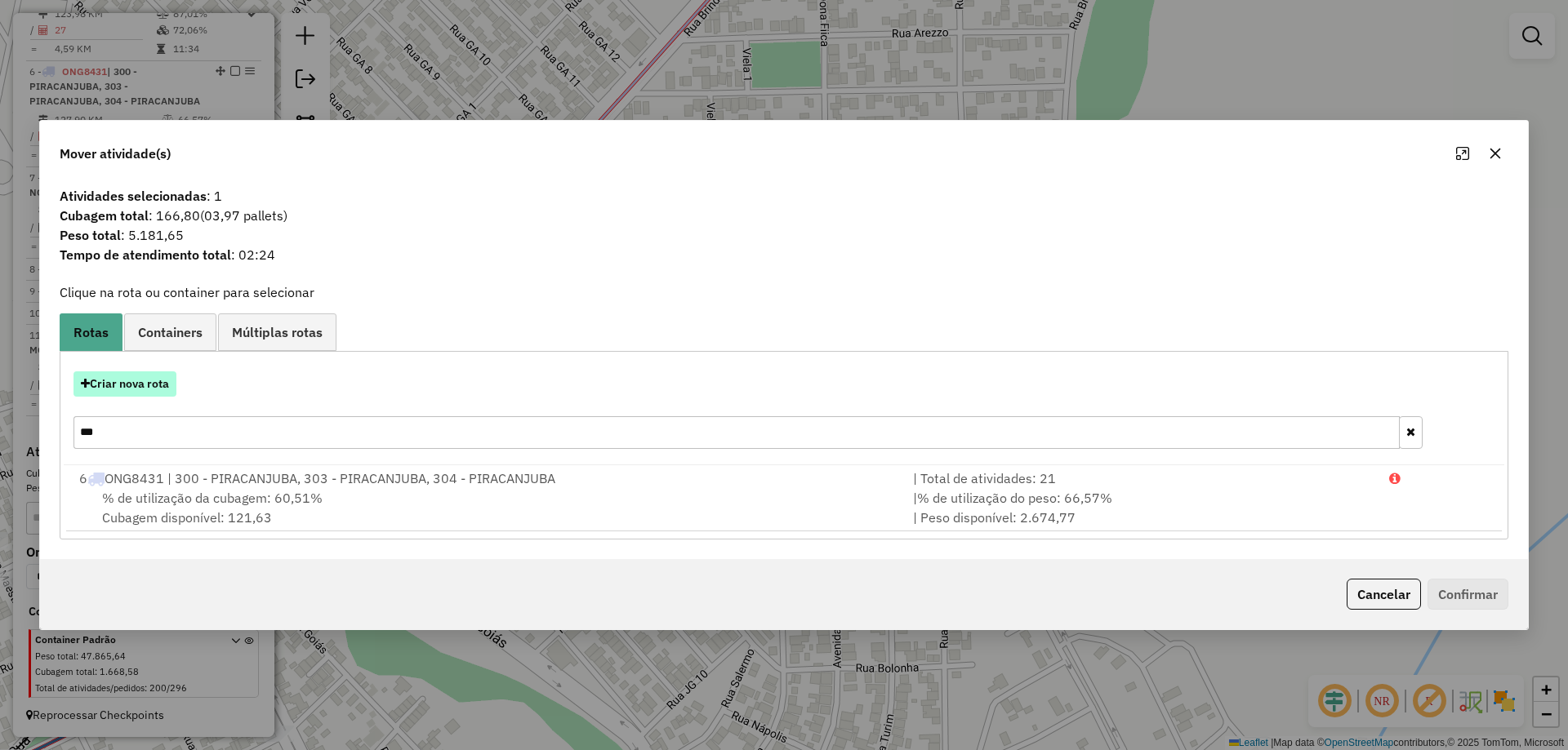
click at [157, 380] on button "Criar nova rota" at bounding box center [125, 384] width 103 height 26
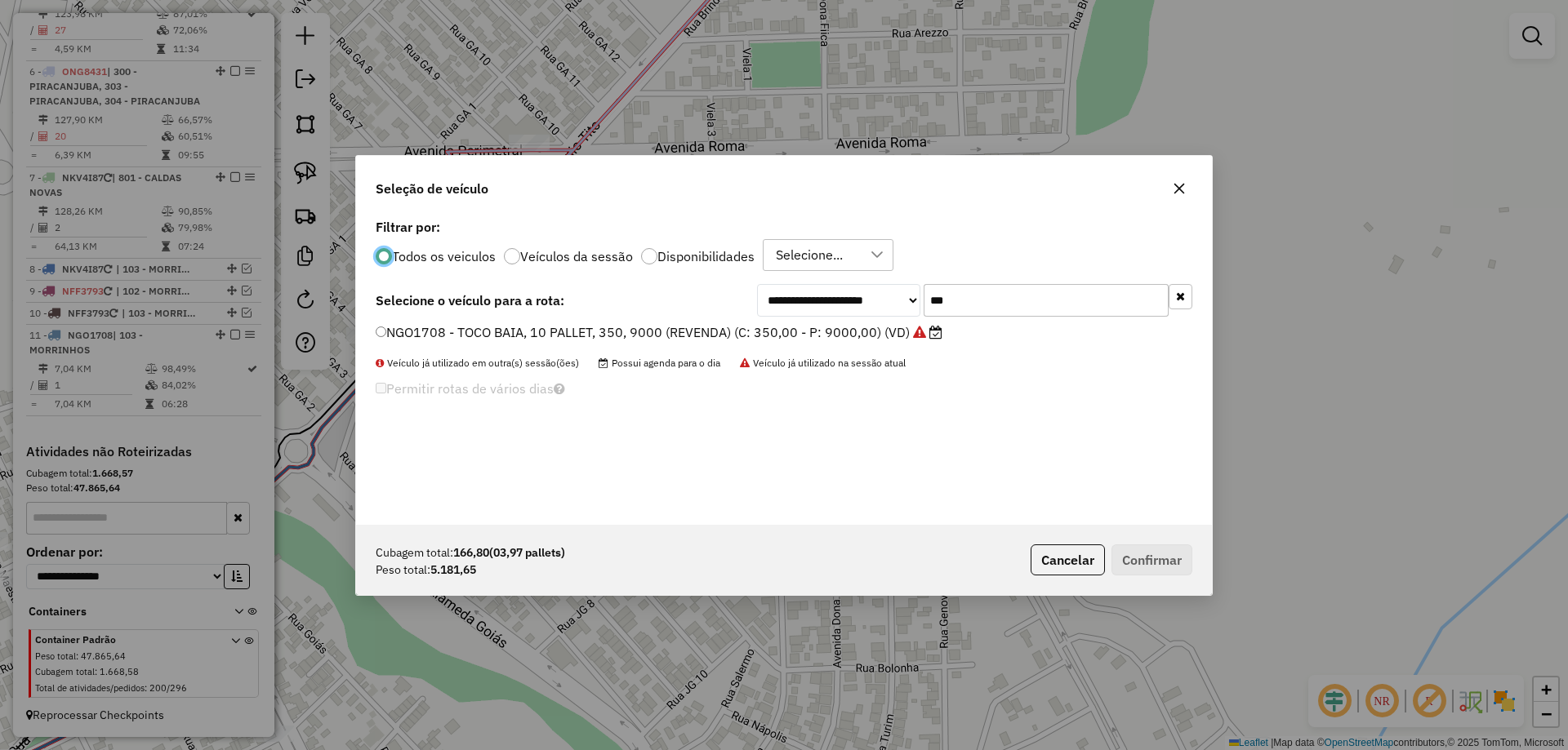
scroll to position [9, 5]
drag, startPoint x: 1009, startPoint y: 293, endPoint x: 750, endPoint y: 327, distance: 261.2
click at [764, 327] on div "**********" at bounding box center [784, 370] width 856 height 310
type input "****"
click at [758, 339] on label "KEI9388 - TOCO BAIA, 8 PALLET, 210, 5350 (REVENDA) (C: 210,00 - P: 5350,00) (VD)" at bounding box center [635, 332] width 519 height 19
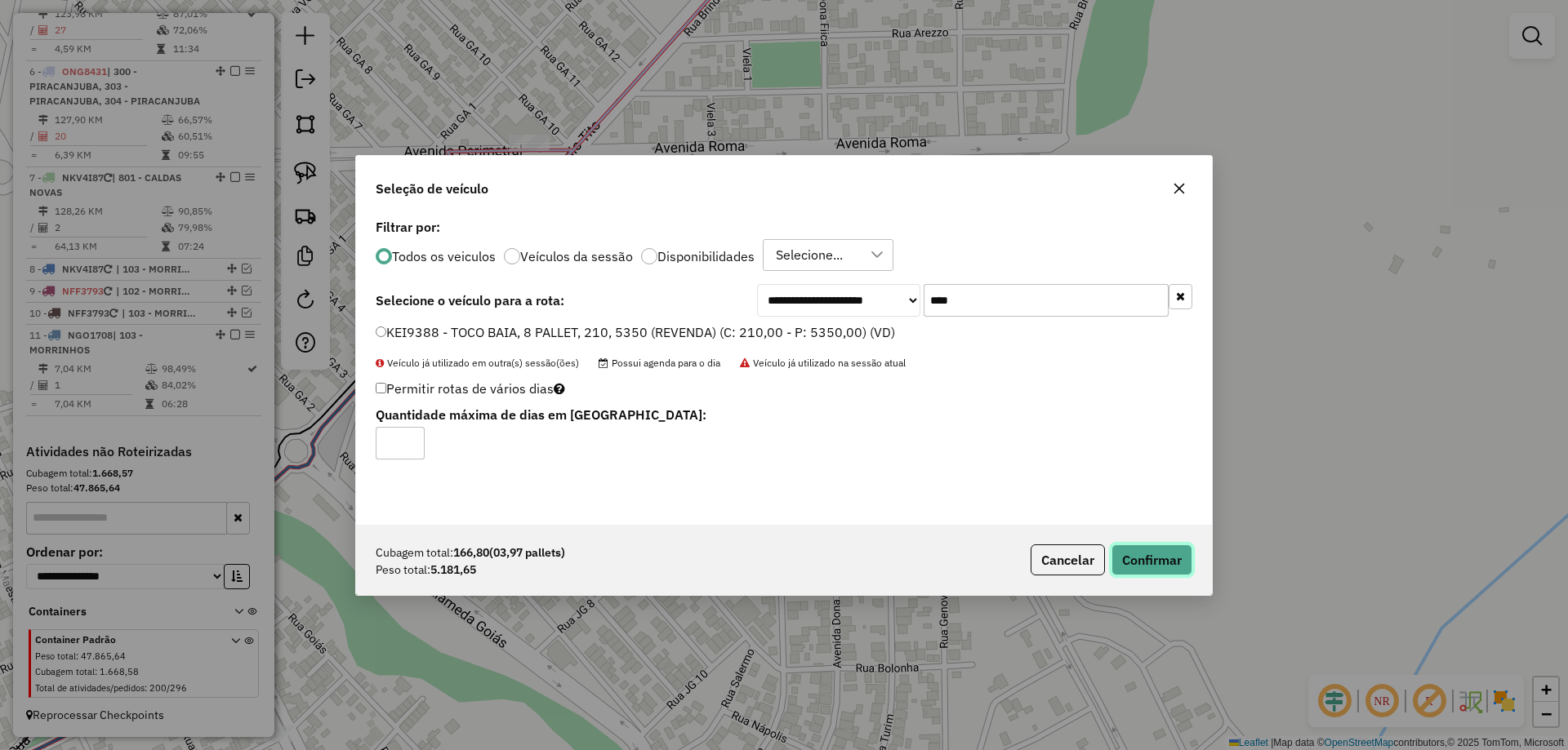
click at [1163, 556] on button "Confirmar" at bounding box center [1152, 560] width 81 height 31
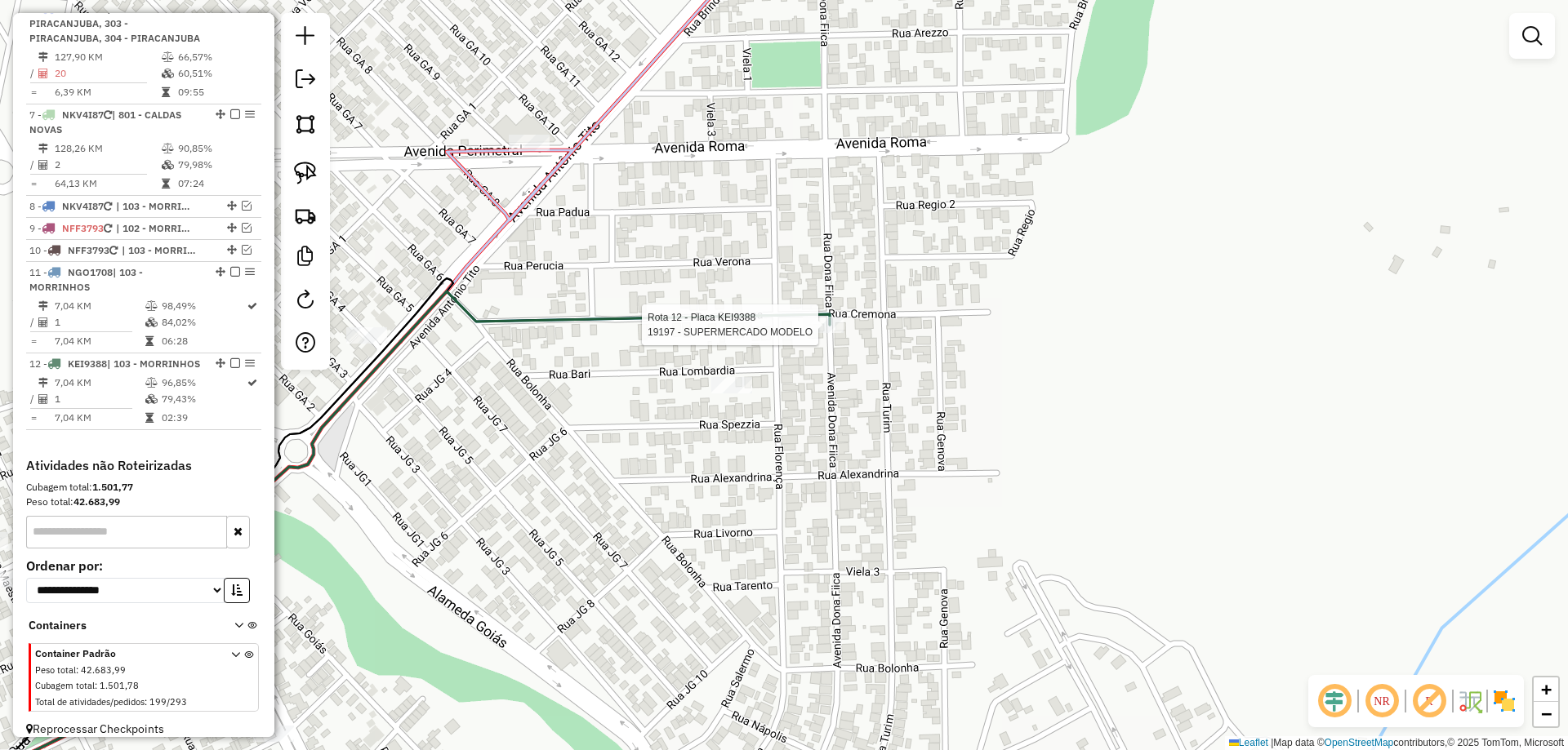
scroll to position [1099, 0]
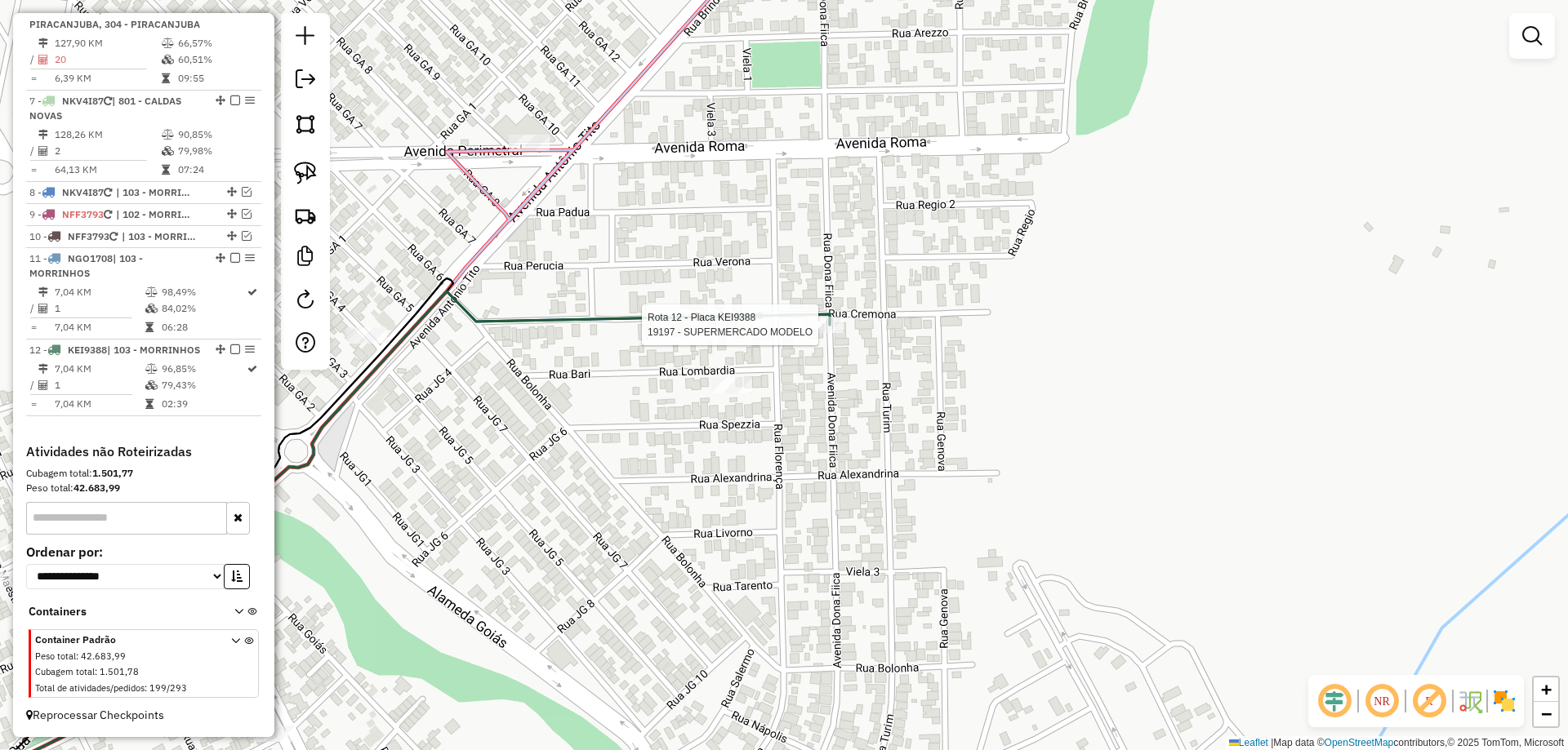
select select "*********"
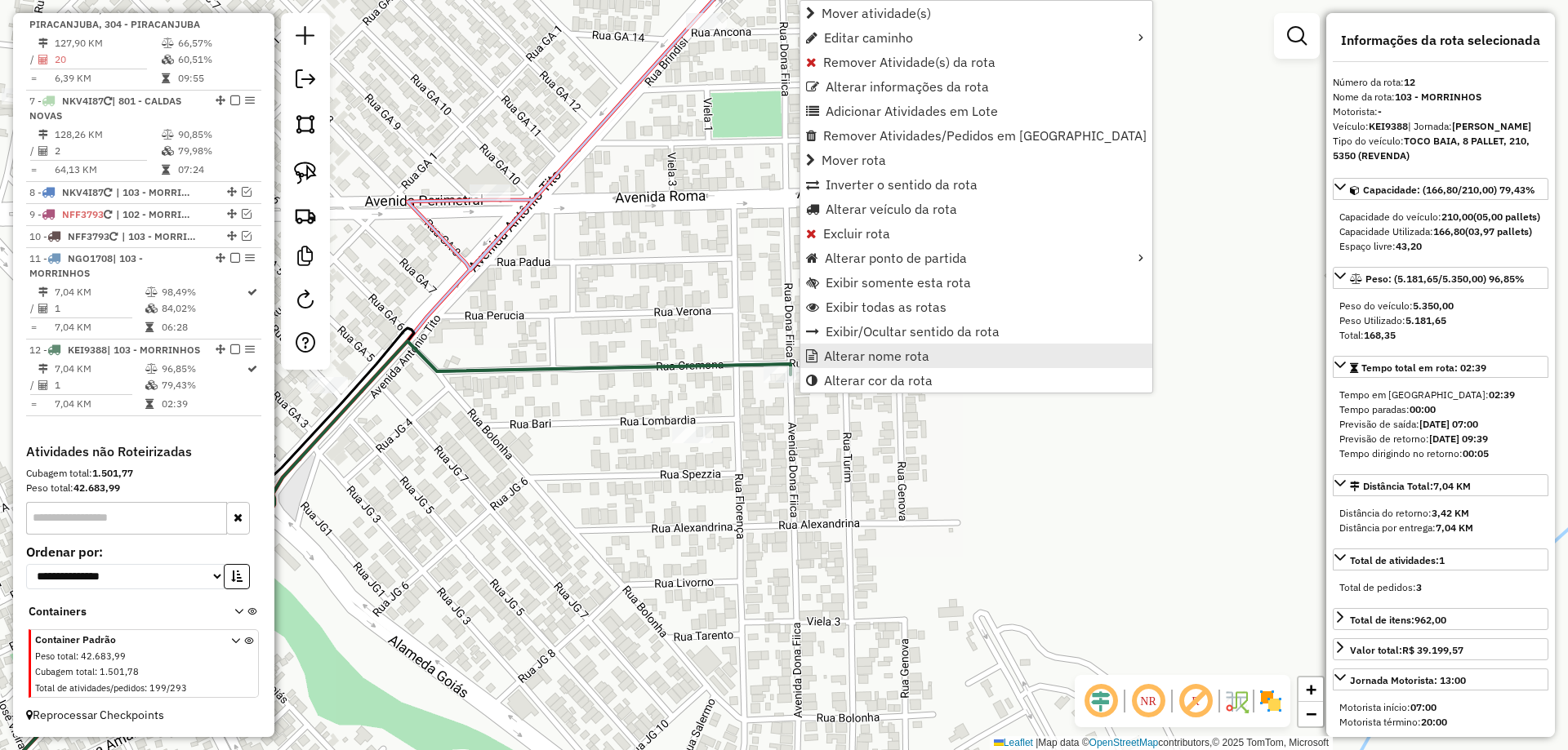
click at [854, 356] on span "Alterar nome rota" at bounding box center [876, 356] width 105 height 13
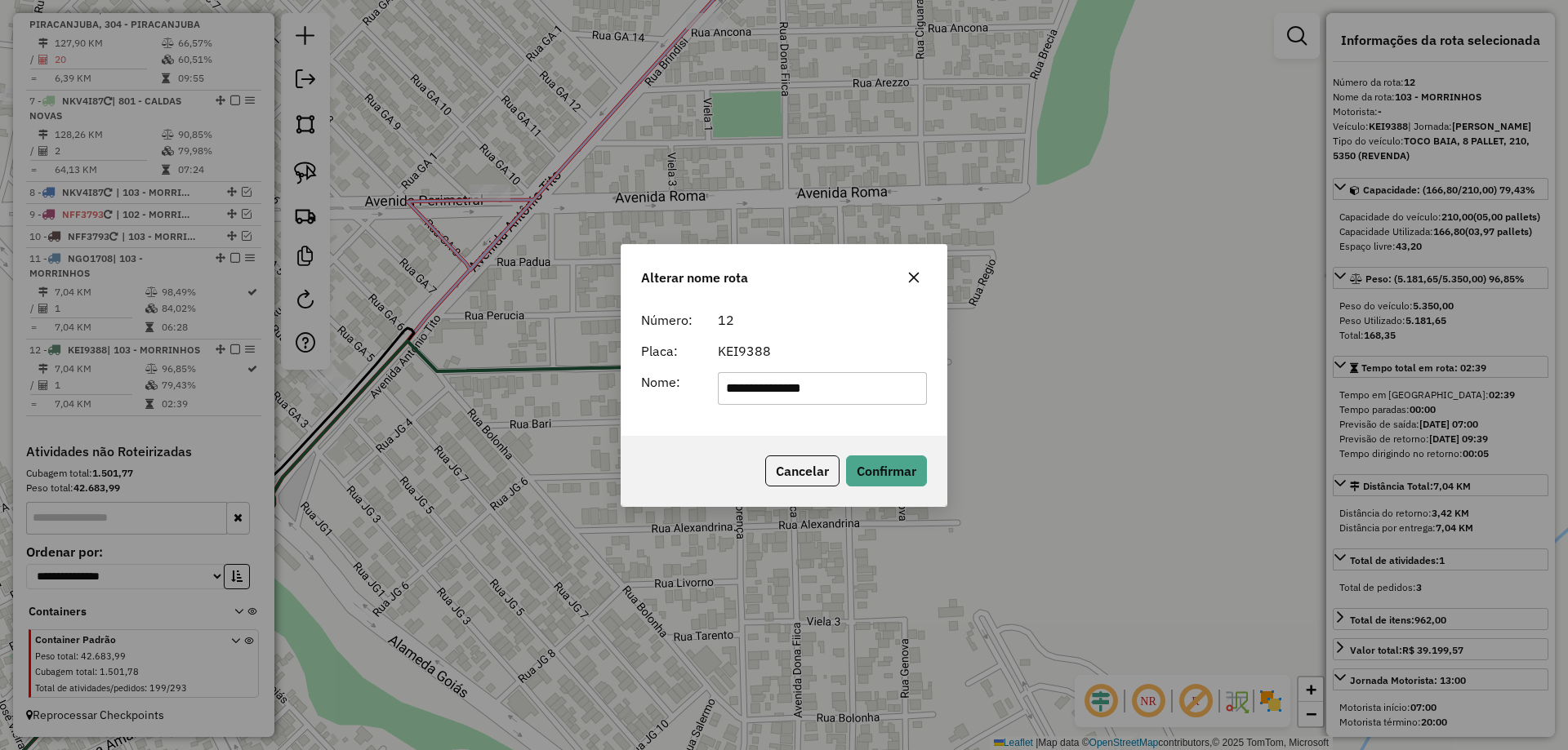
click at [855, 390] on input "**********" at bounding box center [823, 389] width 210 height 33
type input "**********"
drag, startPoint x: 873, startPoint y: 405, endPoint x: 879, endPoint y: 424, distance: 19.9
click at [881, 425] on div "**********" at bounding box center [784, 370] width 325 height 132
click at [888, 470] on button "Confirmar" at bounding box center [886, 471] width 81 height 31
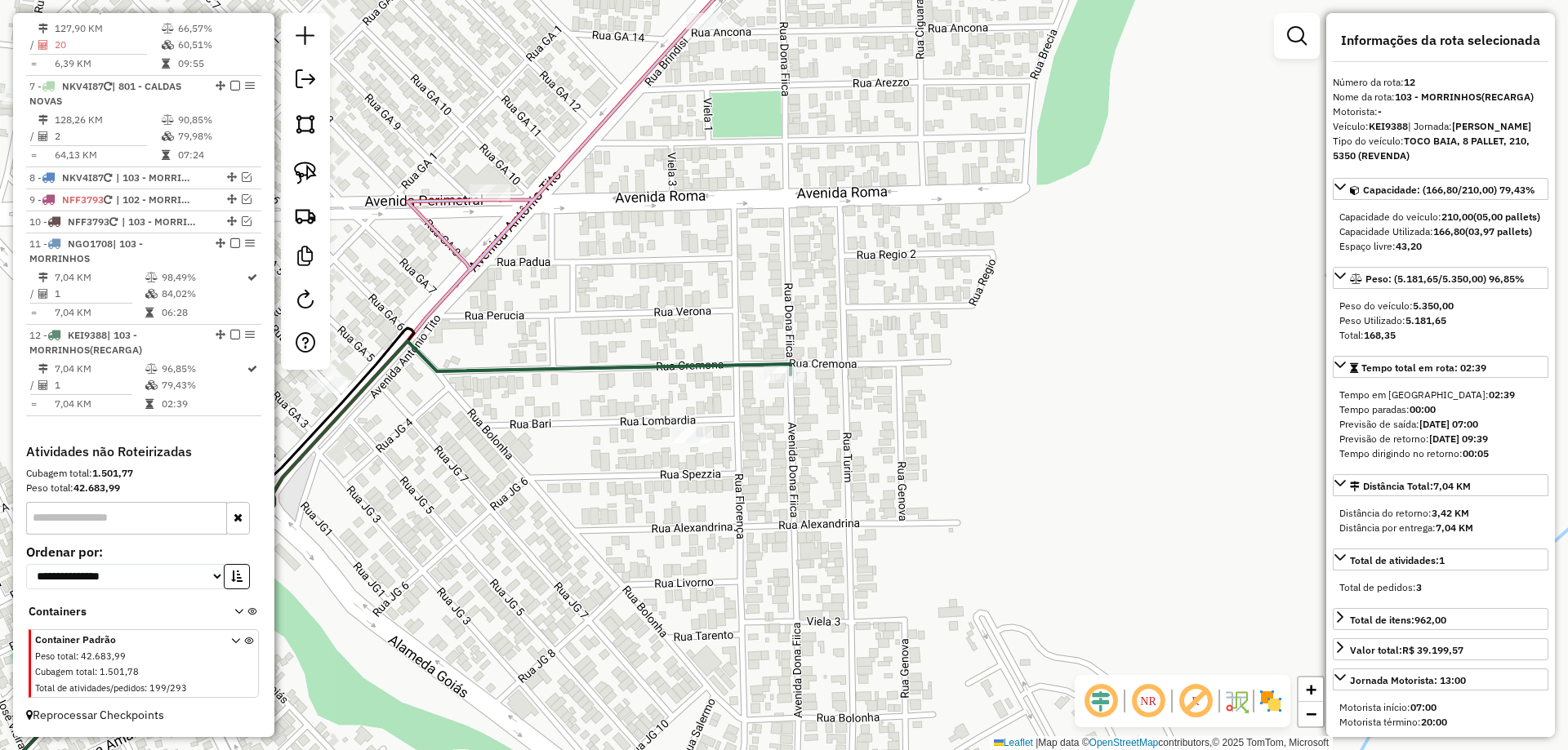
click at [705, 450] on div "Rota 11 - Placa NGO1708 19197 - SUPERMERCADO MODELO Janela de atendimento Grade…" at bounding box center [784, 375] width 1568 height 750
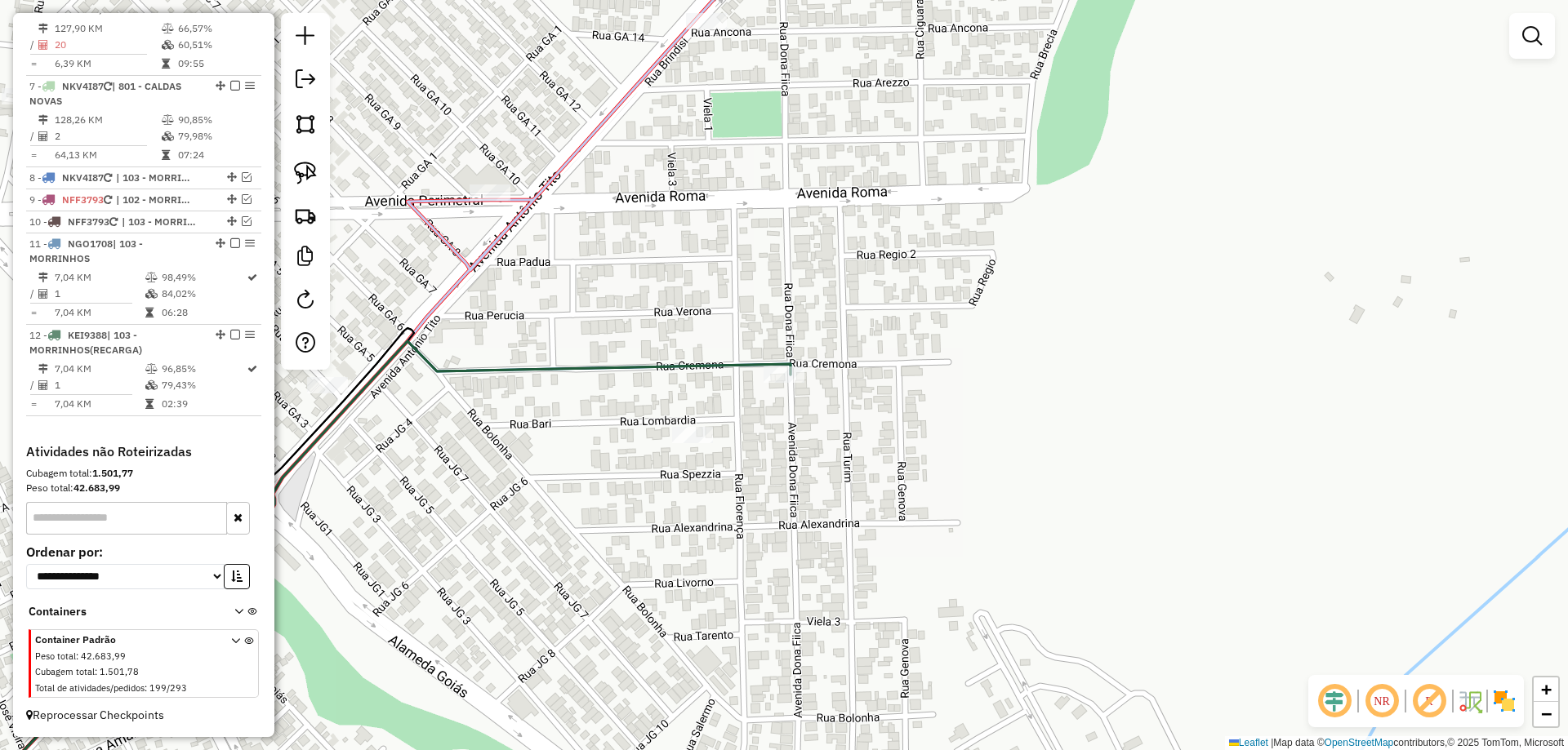
click at [710, 422] on div "Rota 11 - Placa NGO1708 19197 - SUPERMERCADO MODELO Janela de atendimento Grade…" at bounding box center [784, 375] width 1568 height 750
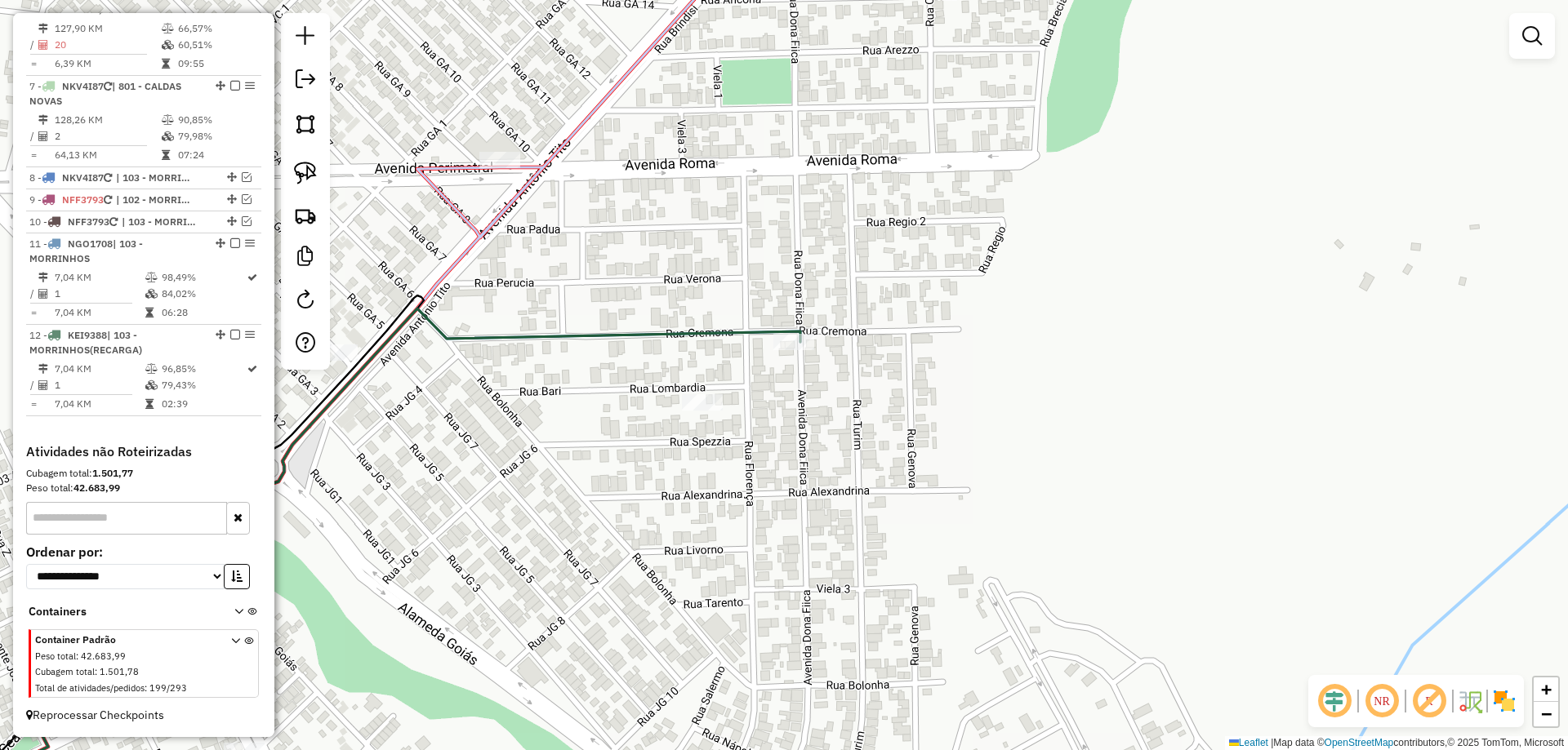
drag, startPoint x: 884, startPoint y: 551, endPoint x: 925, endPoint y: 414, distance: 143.0
click at [925, 419] on div "Janela de atendimento Grade de atendimento Capacidade Transportadoras Veículos …" at bounding box center [784, 375] width 1568 height 750
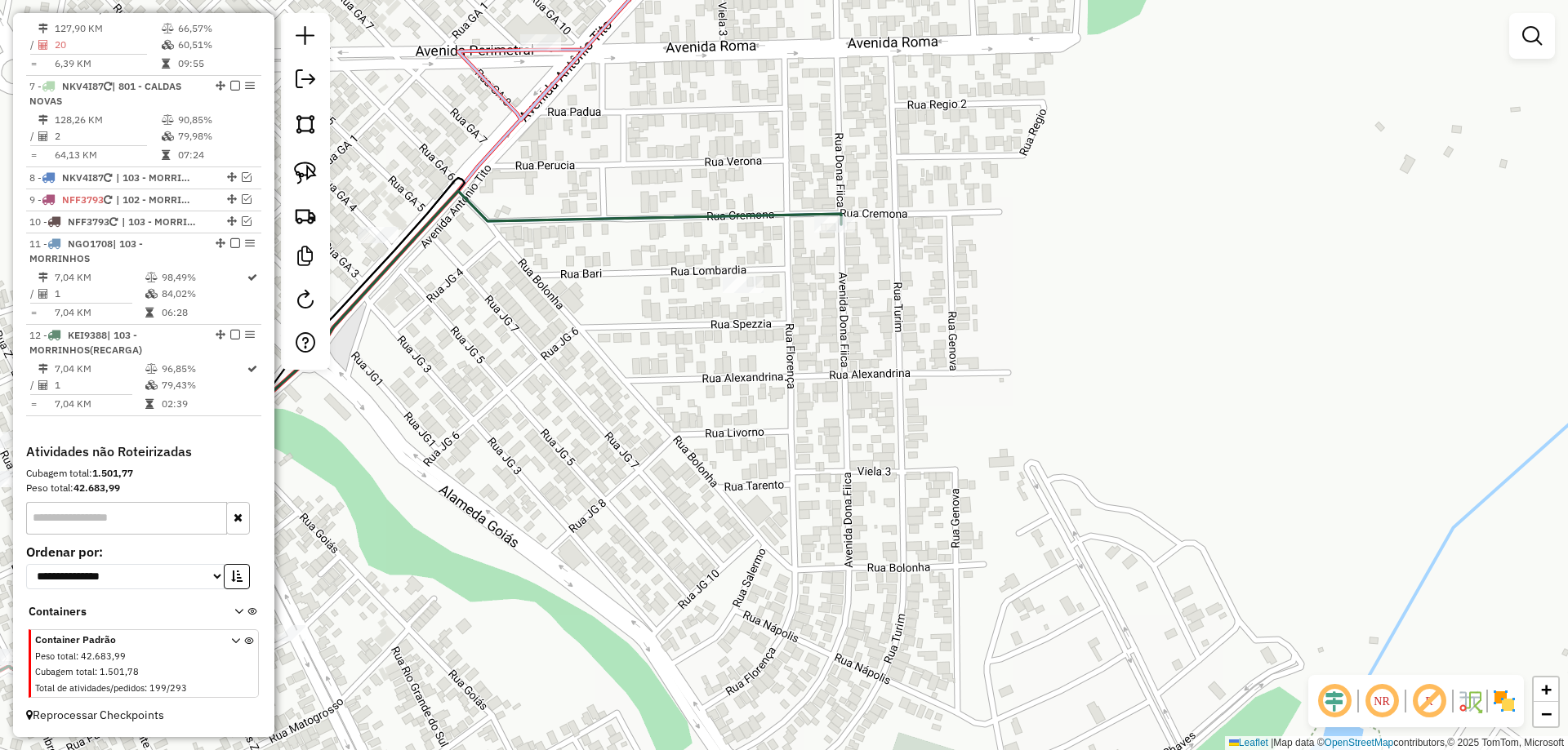
select select "*********"
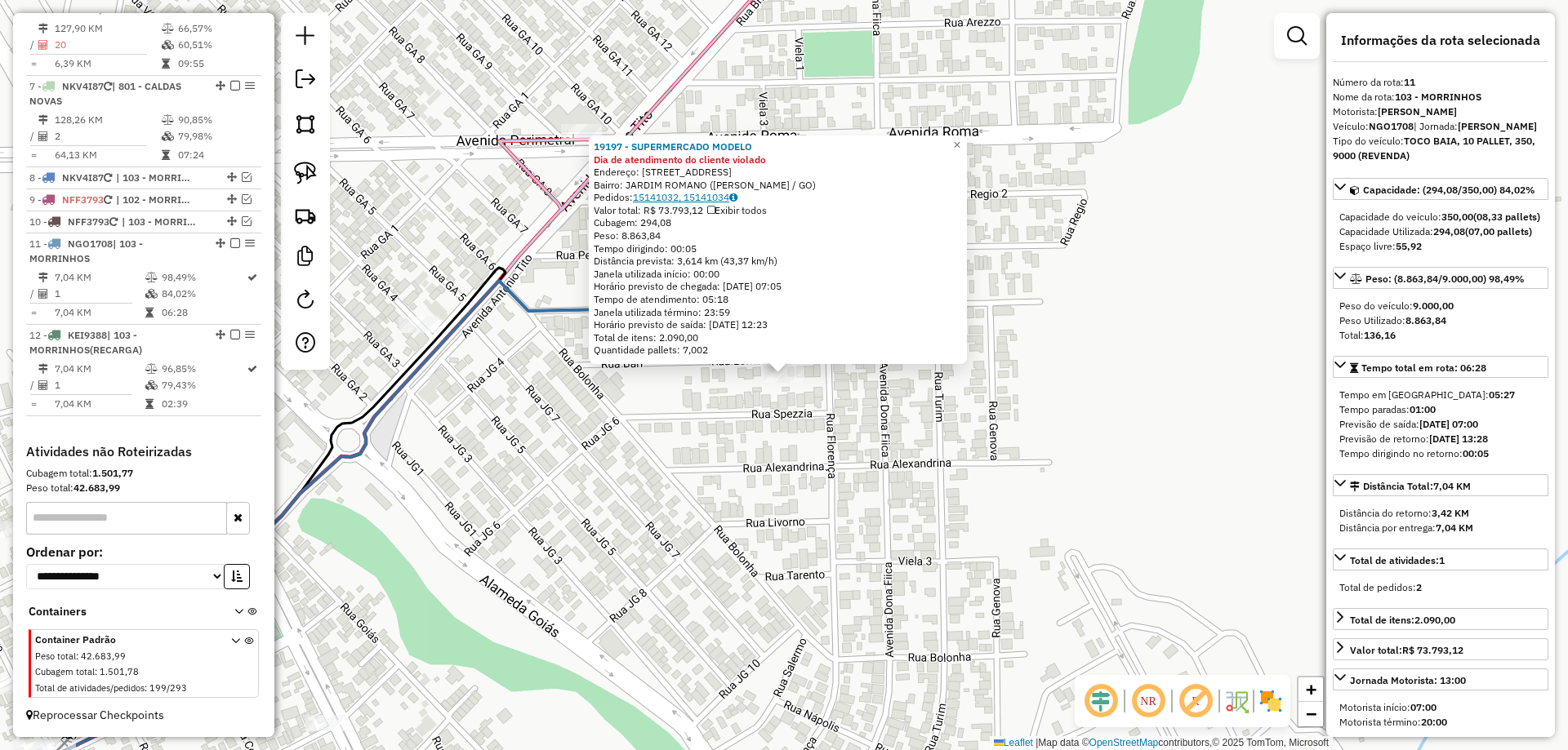
click at [699, 197] on link "15141032, 15141034" at bounding box center [685, 196] width 105 height 12
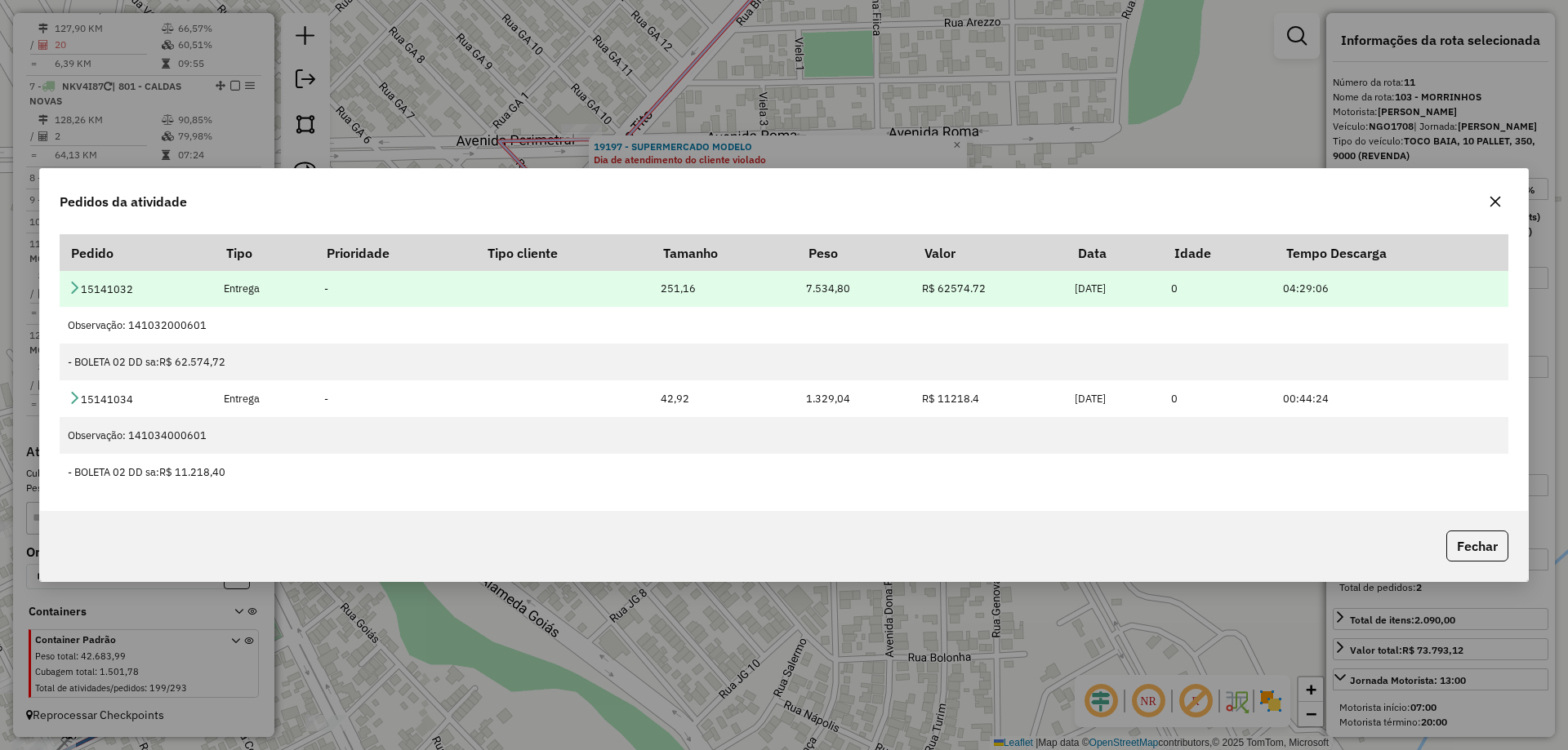
click at [75, 284] on icon at bounding box center [74, 287] width 13 height 13
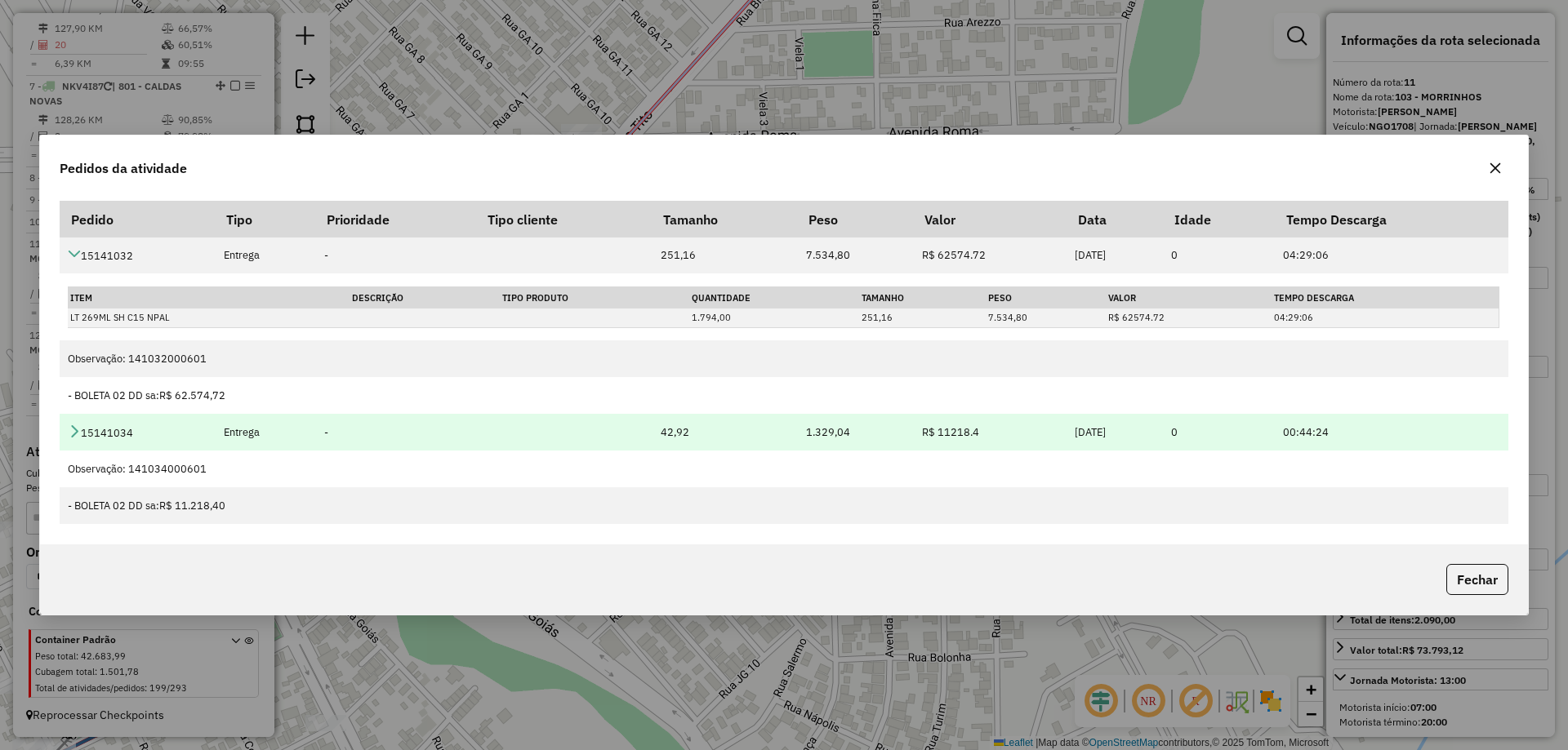
click at [75, 429] on icon at bounding box center [74, 431] width 13 height 13
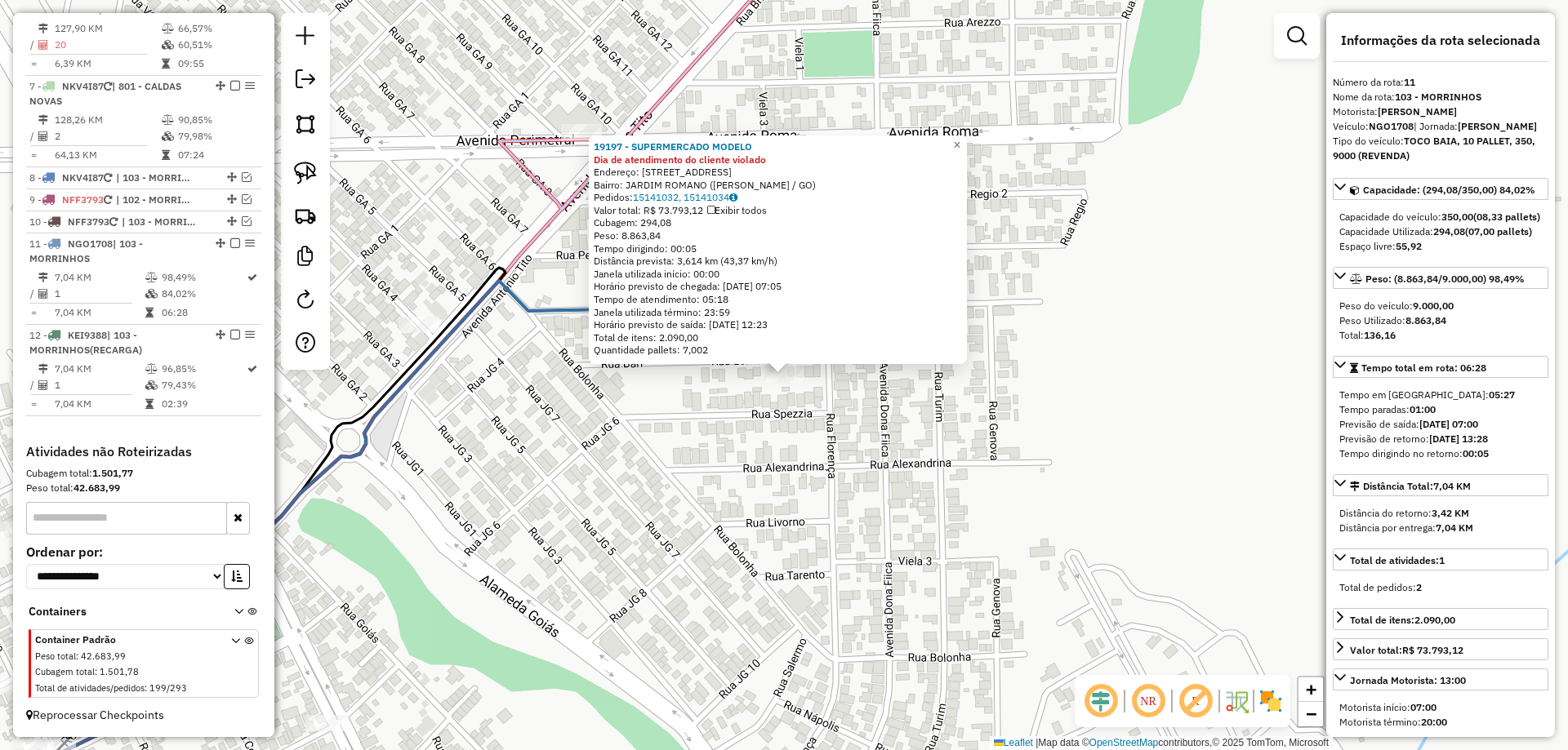
click at [813, 416] on div "19197 - SUPERMERCADO MODELO Dia de atendimento do cliente violado Endereço: AV …" at bounding box center [784, 375] width 1568 height 750
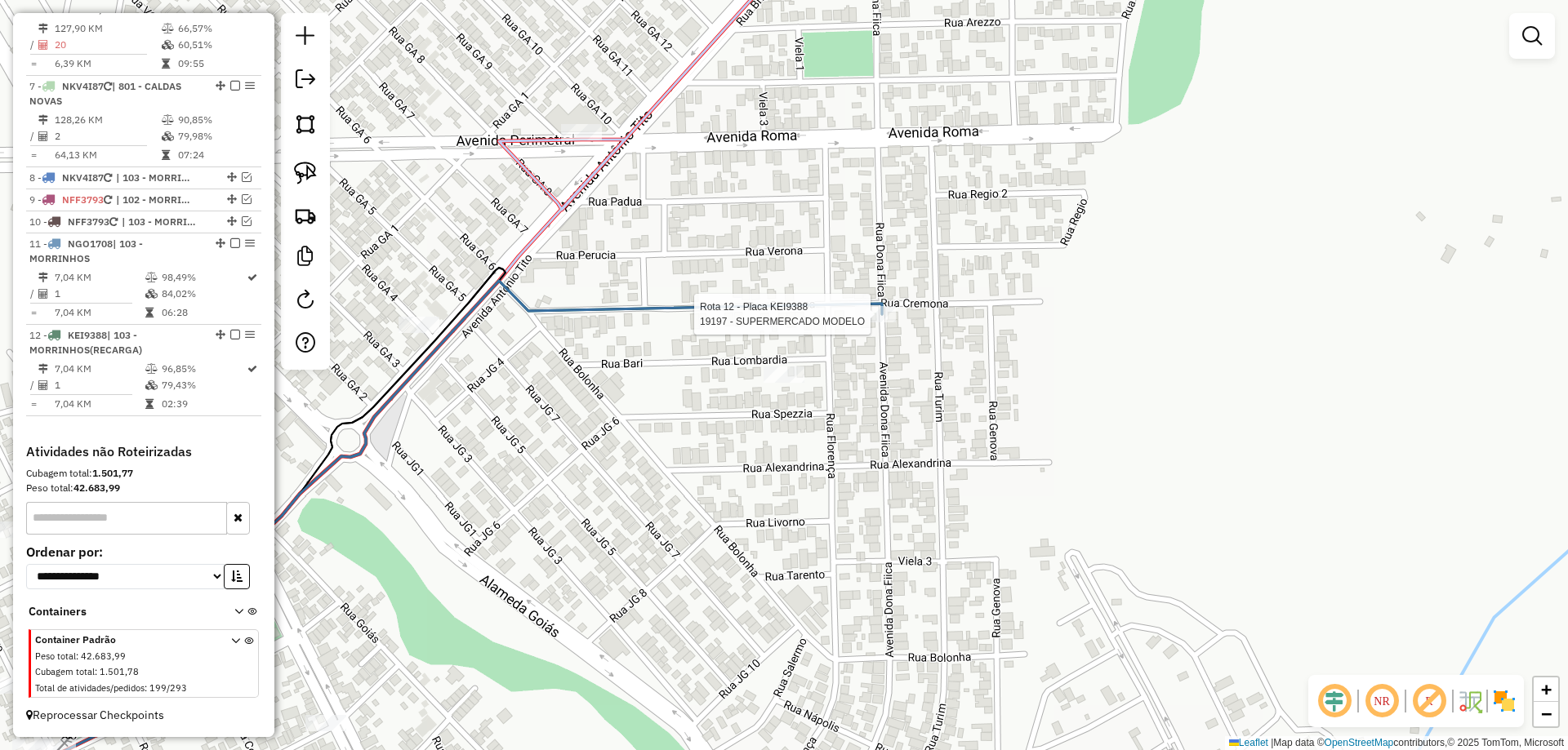
select select "*********"
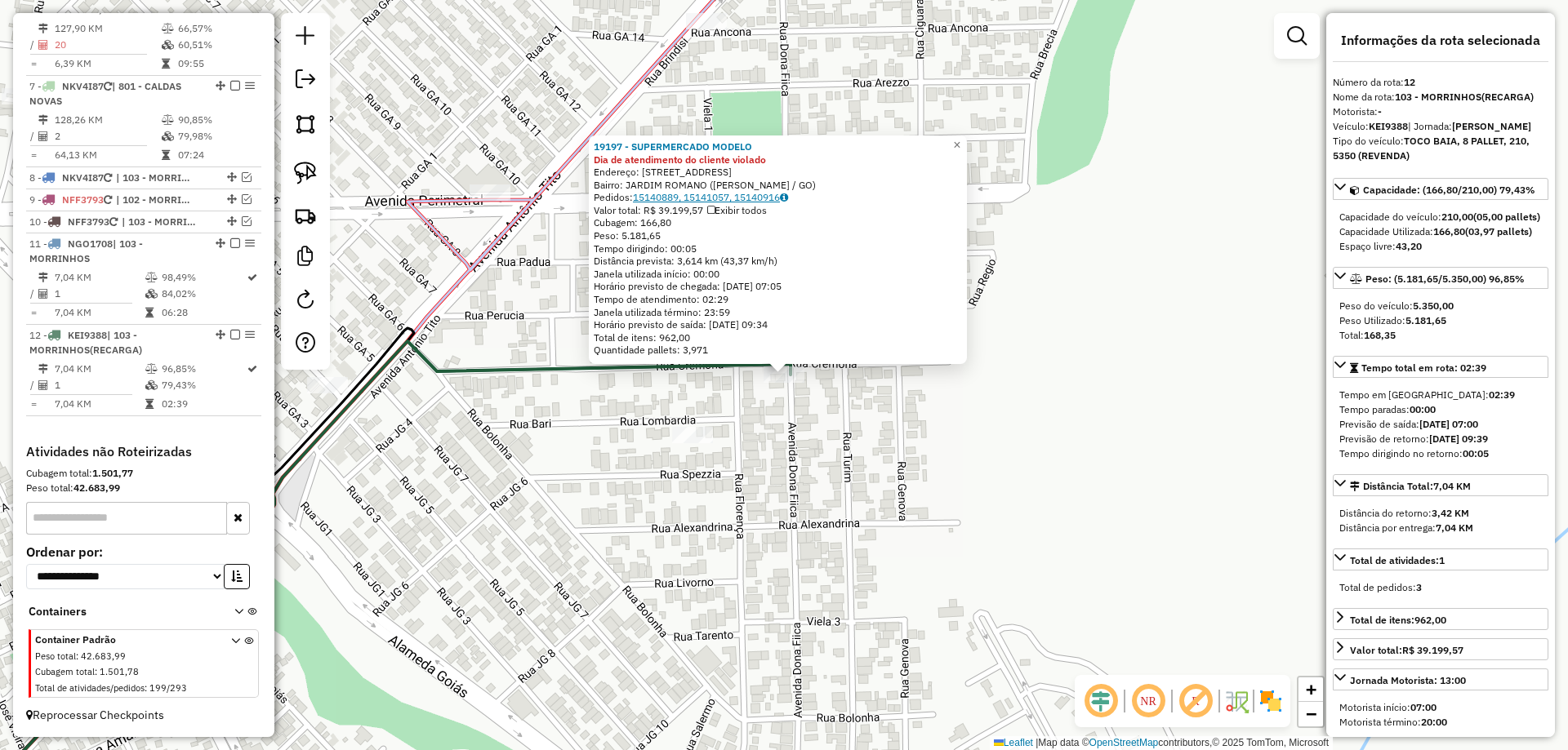
click at [688, 198] on link "15140889, 15141057, 15140916" at bounding box center [711, 196] width 155 height 12
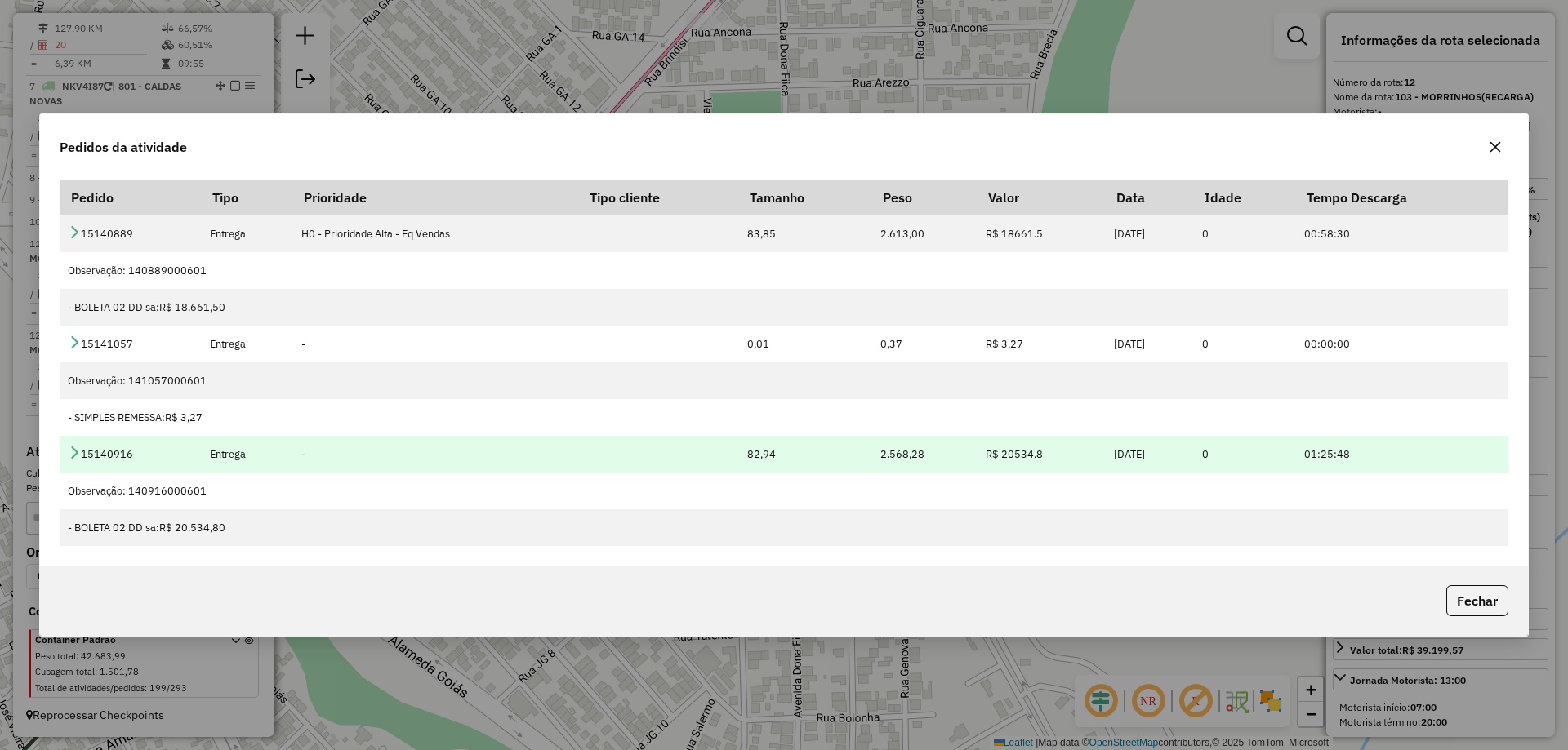
click at [75, 447] on icon at bounding box center [74, 453] width 13 height 13
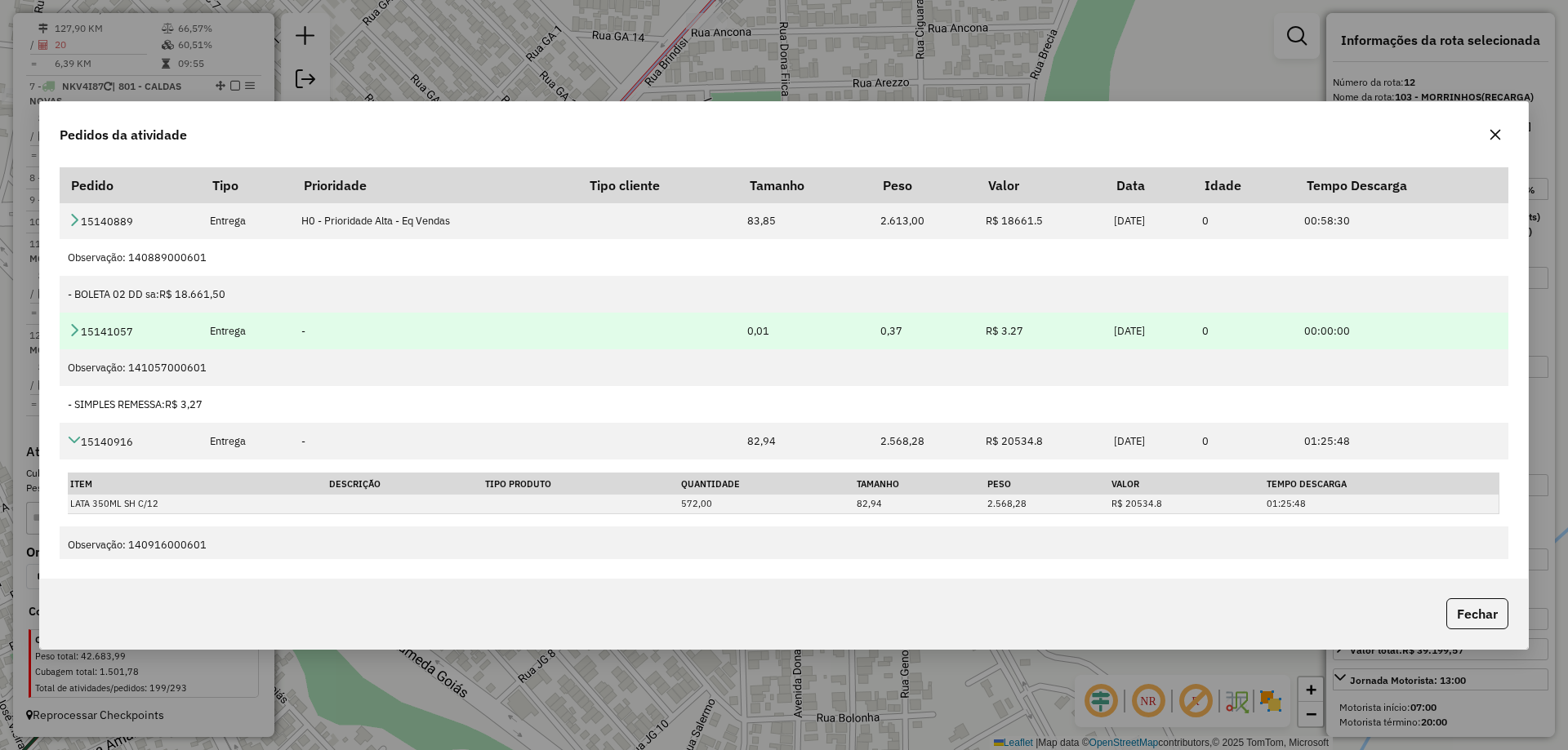
click at [71, 331] on icon at bounding box center [74, 329] width 13 height 13
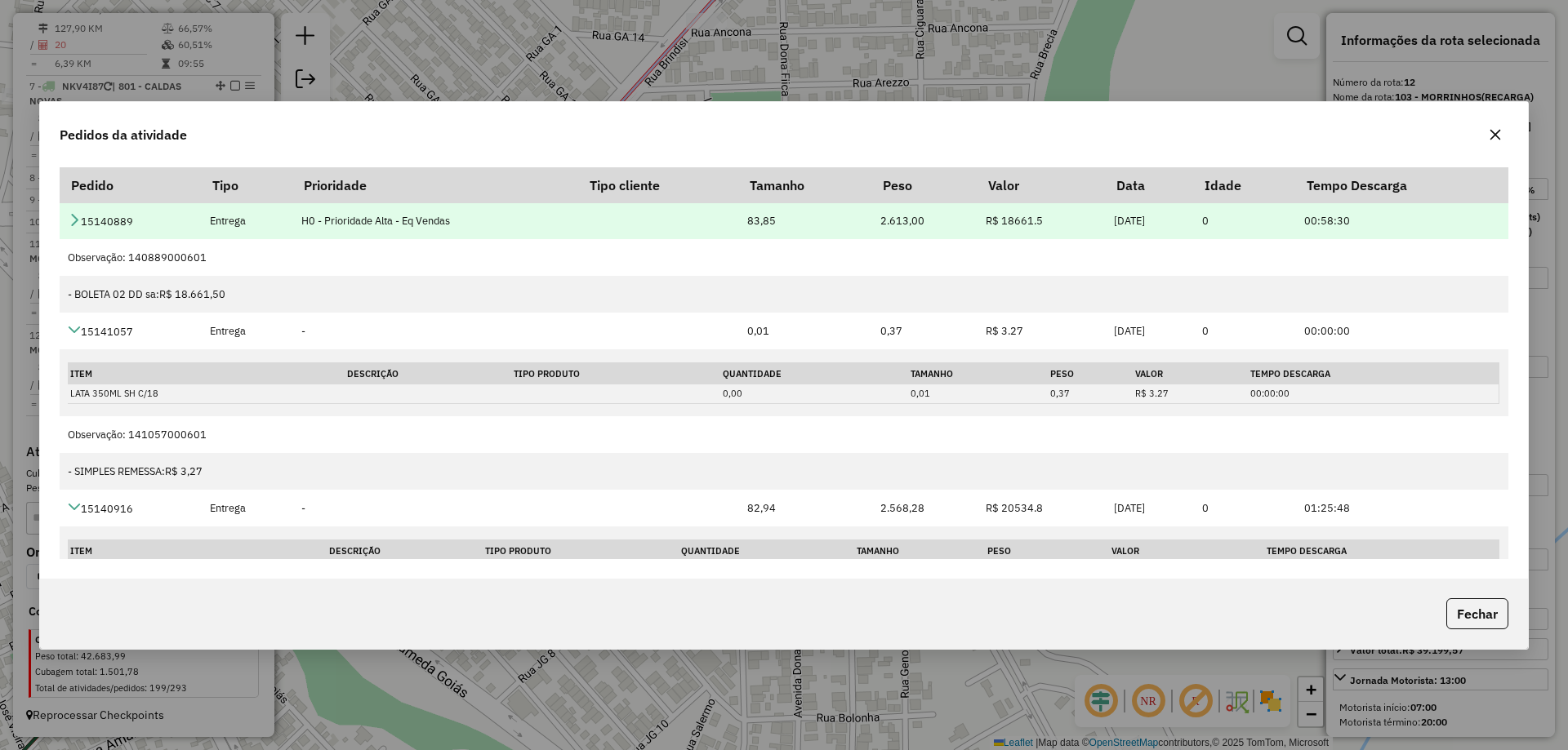
click at [69, 224] on icon at bounding box center [74, 220] width 13 height 13
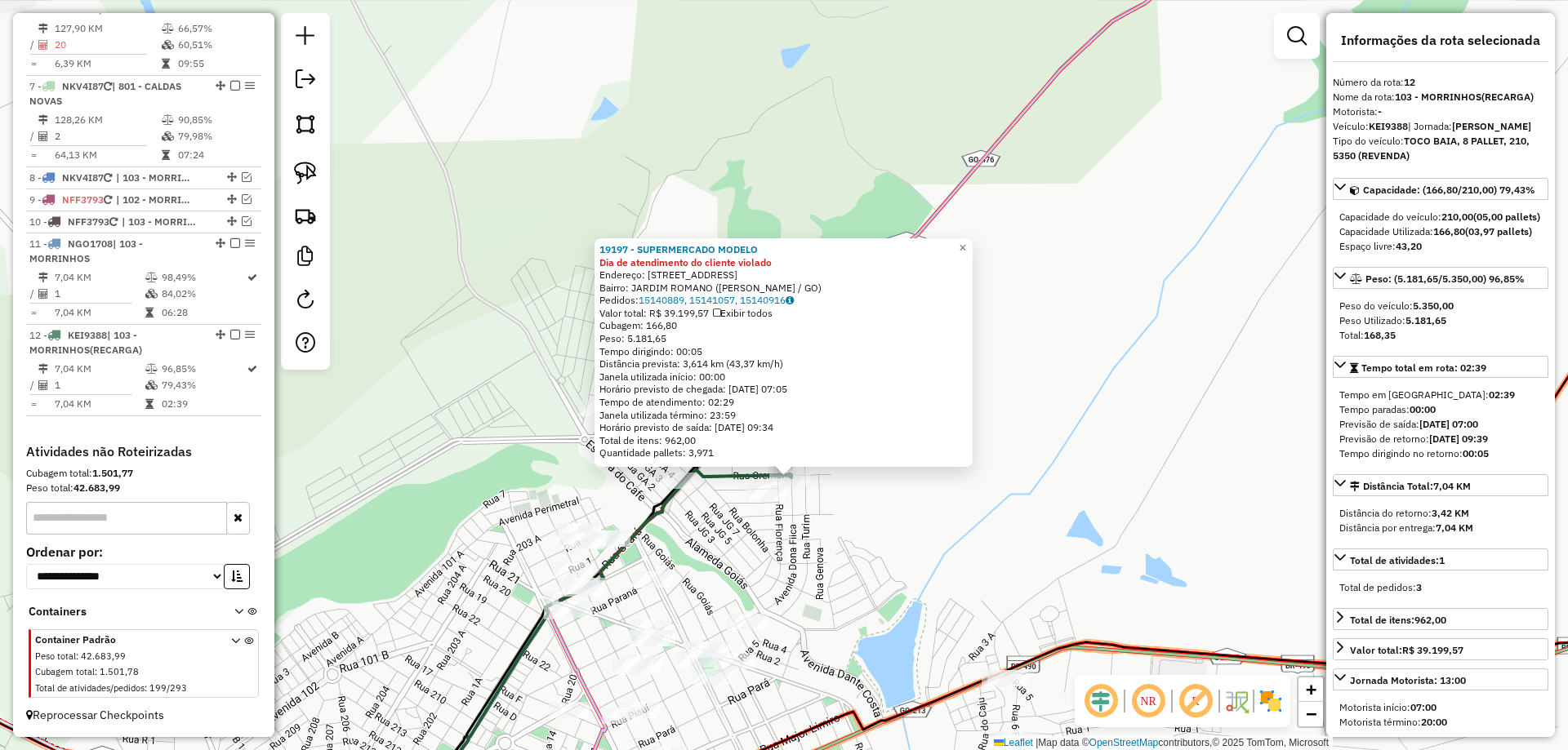
click at [834, 528] on div "19197 - SUPERMERCADO MODELO Dia de atendimento do cliente violado Endereço: AV …" at bounding box center [784, 375] width 1568 height 750
drag, startPoint x: 834, startPoint y: 528, endPoint x: 937, endPoint y: 349, distance: 206.5
click at [905, 385] on div "19197 - SUPERMERCADO MODELO Dia de atendimento do cliente violado Endereço: AV …" at bounding box center [784, 375] width 1568 height 750
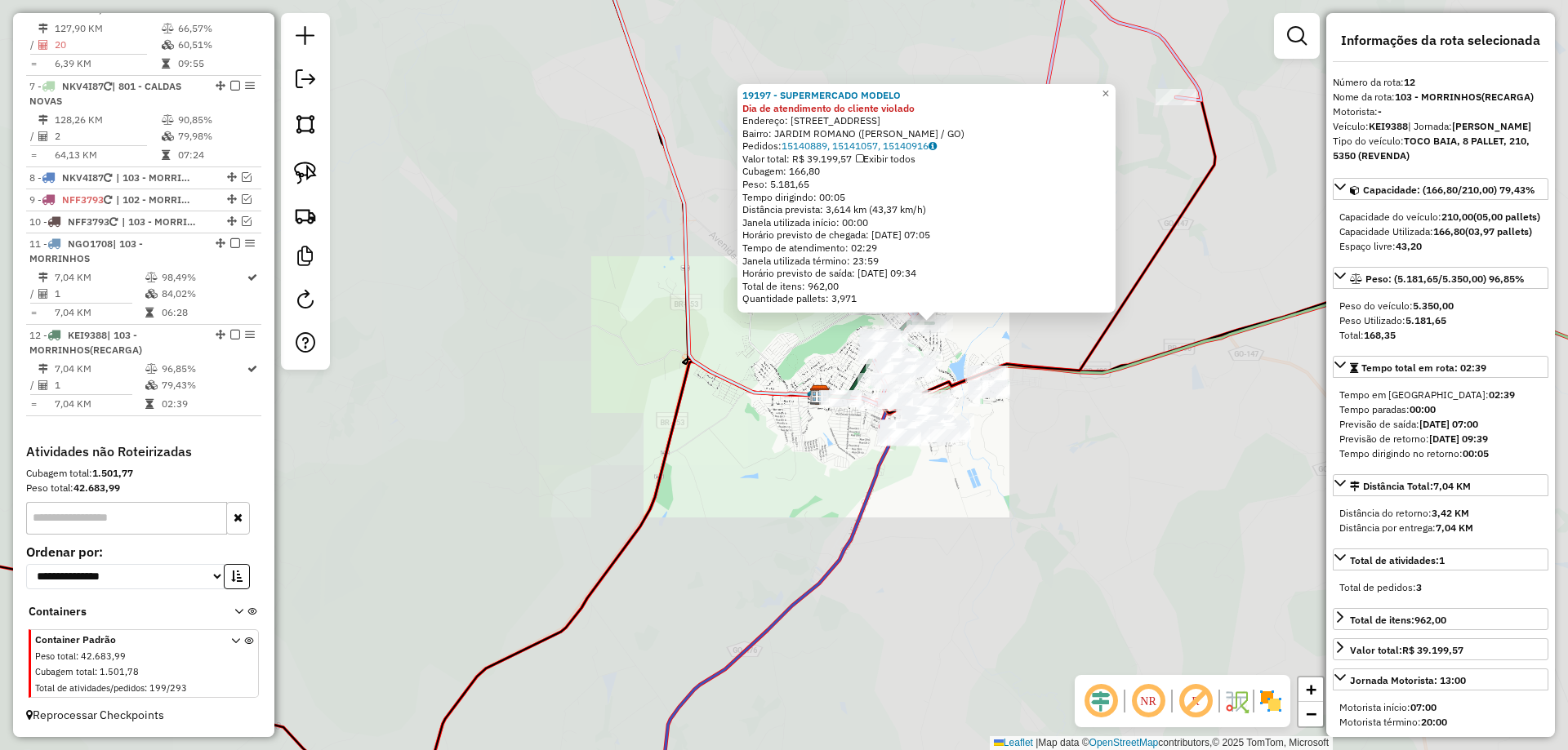
click at [822, 533] on div "19197 - SUPERMERCADO MODELO Dia de atendimento do cliente violado Endereço: AV …" at bounding box center [784, 375] width 1568 height 750
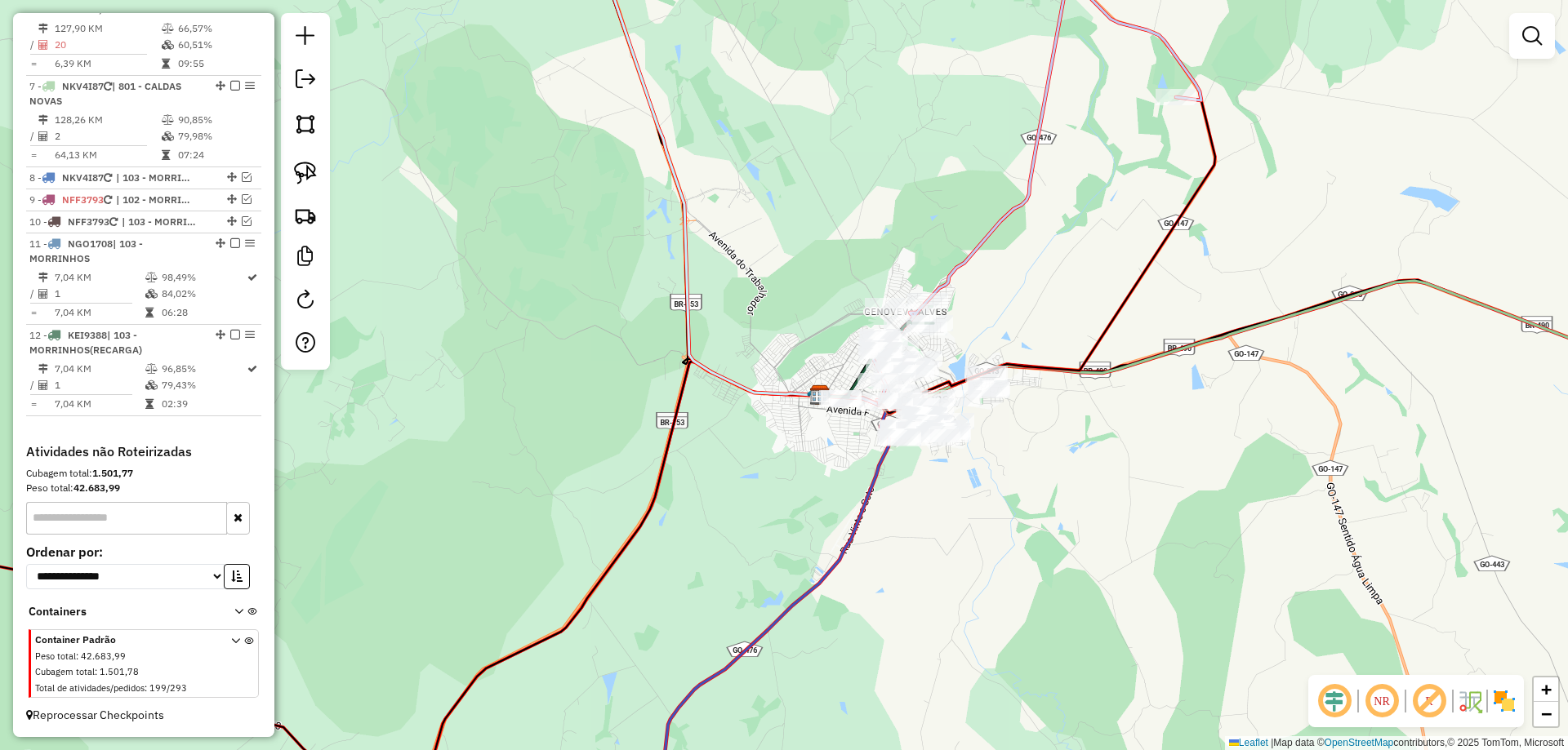
click at [890, 396] on icon at bounding box center [755, 610] width 268 height 430
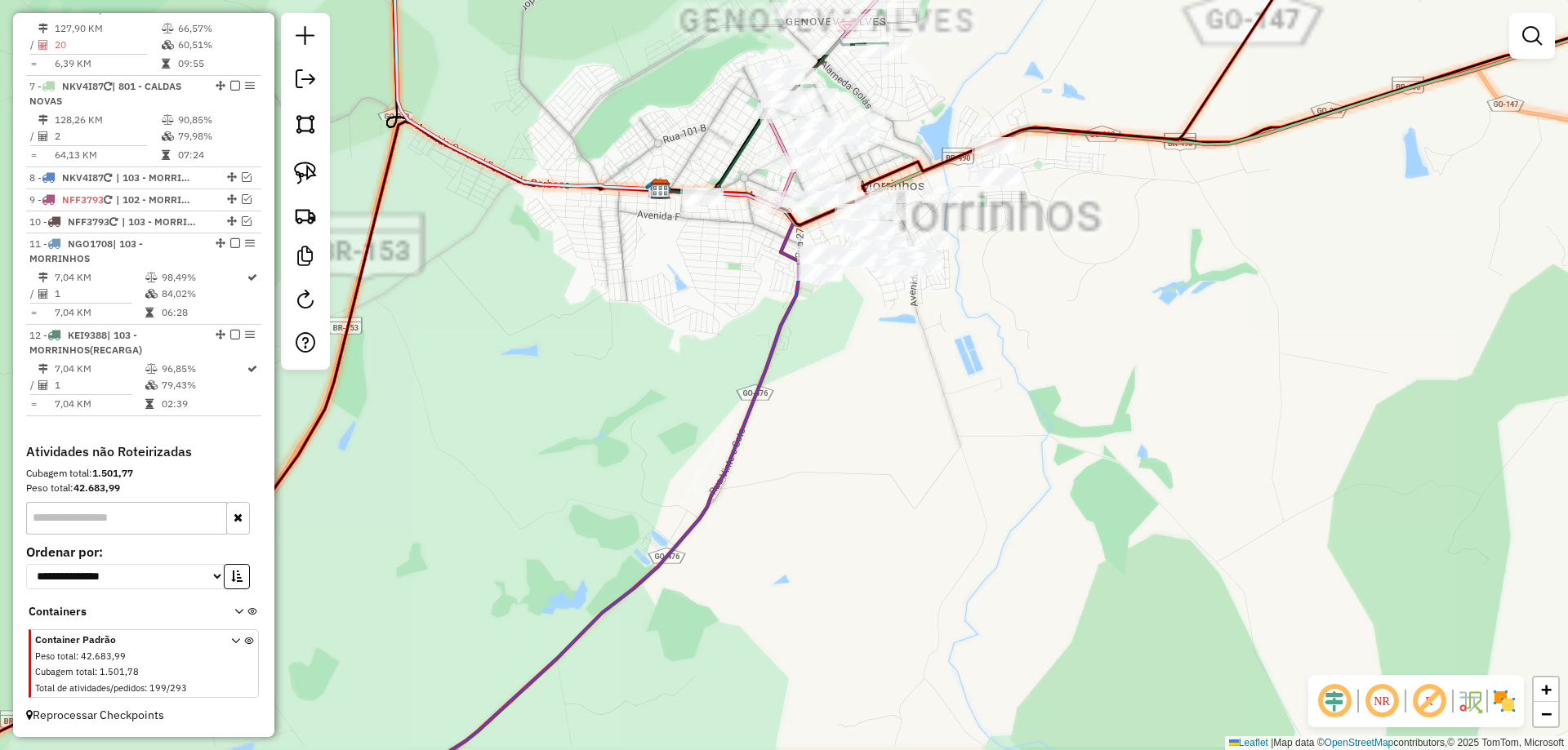
drag, startPoint x: 929, startPoint y: 255, endPoint x: 929, endPoint y: 268, distance: 13.0
click at [929, 270] on div "Janela de atendimento Grade de atendimento Capacidade Transportadoras Veículos …" at bounding box center [784, 375] width 1568 height 750
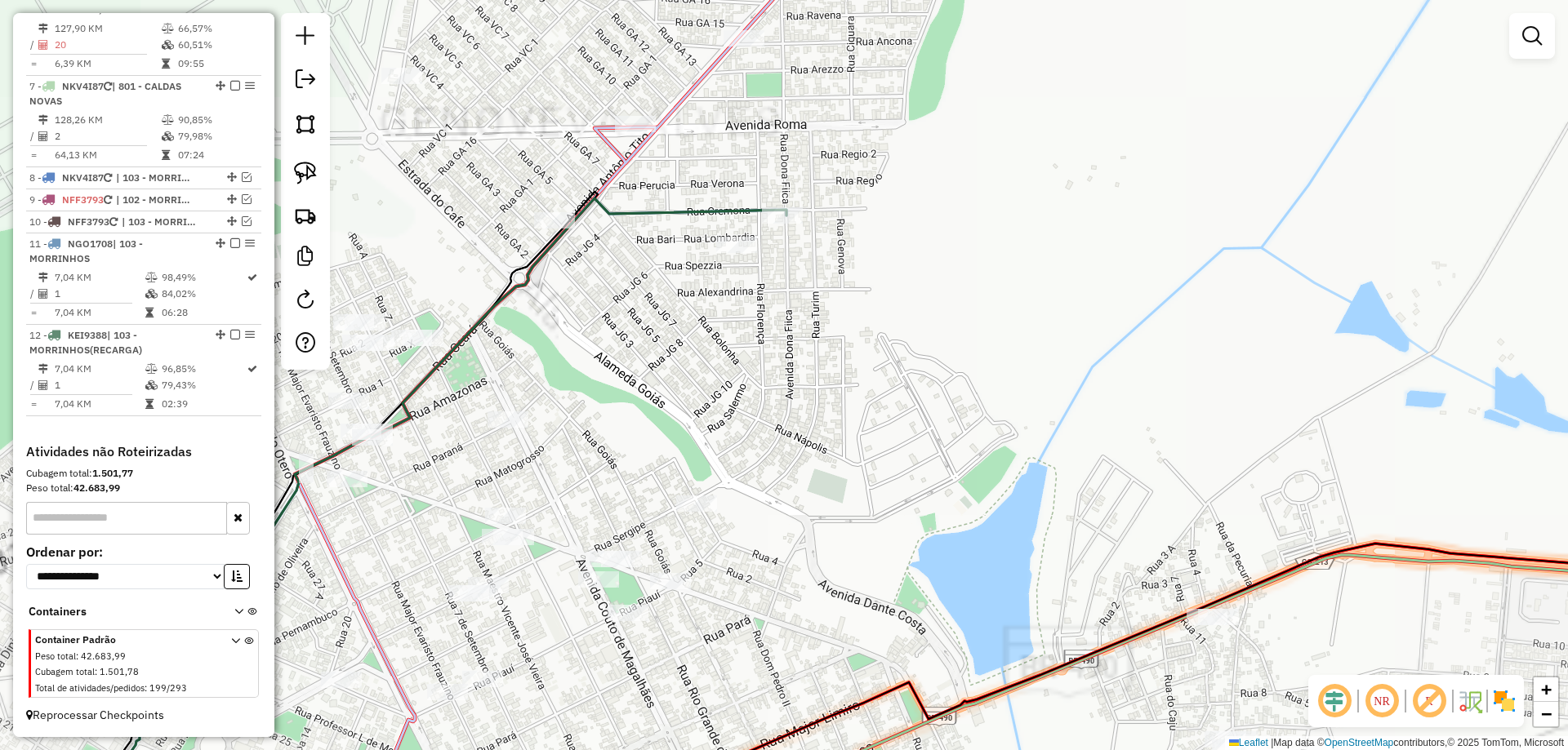
click at [800, 196] on div "Janela de atendimento Grade de atendimento Capacidade Transportadoras Veículos …" at bounding box center [784, 375] width 1568 height 750
click at [787, 206] on icon at bounding box center [325, 503] width 924 height 610
select select "*********"
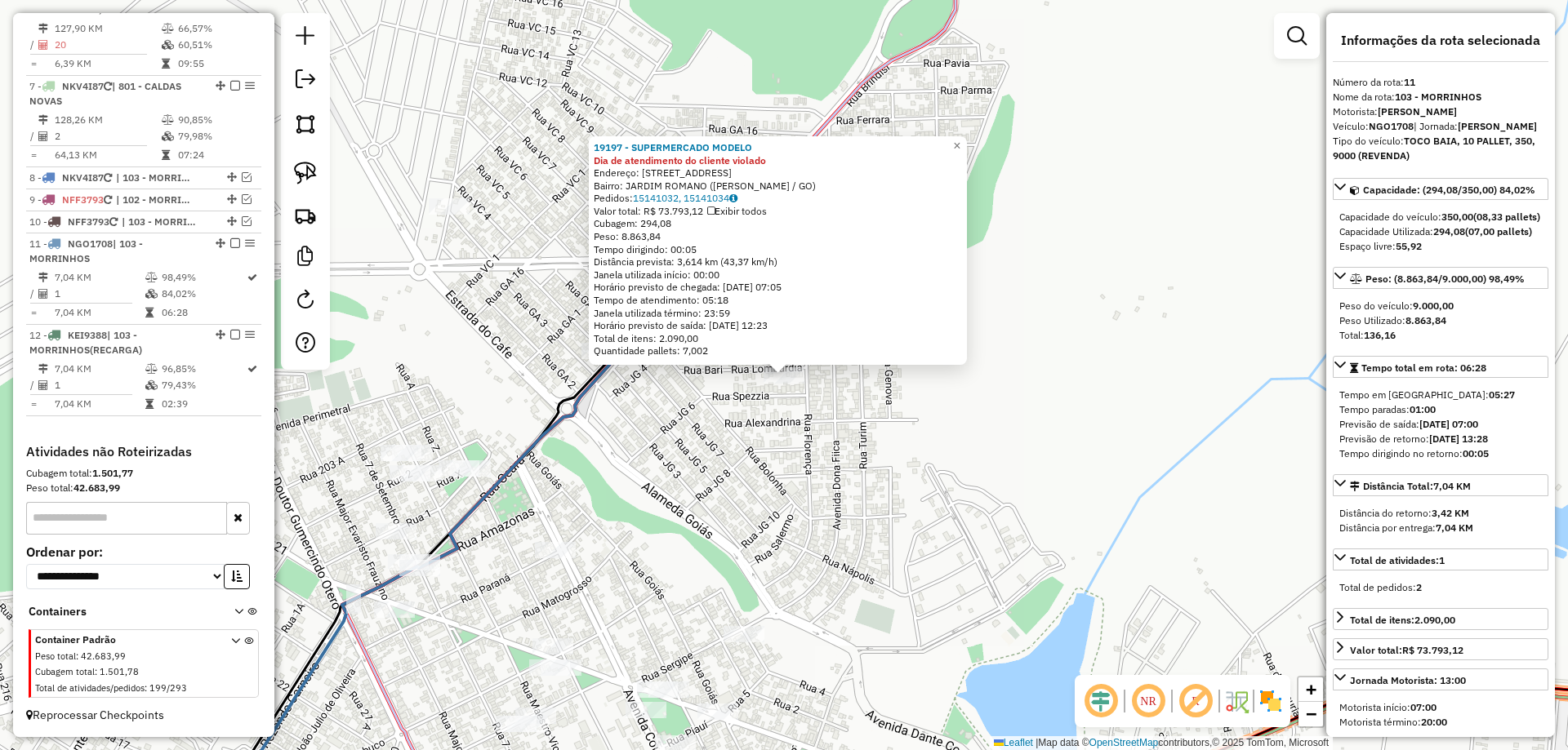
click at [830, 349] on div "19197 - SUPERMERCADO MODELO Dia de atendimento do cliente violado Endereço: AV …" at bounding box center [784, 375] width 1568 height 750
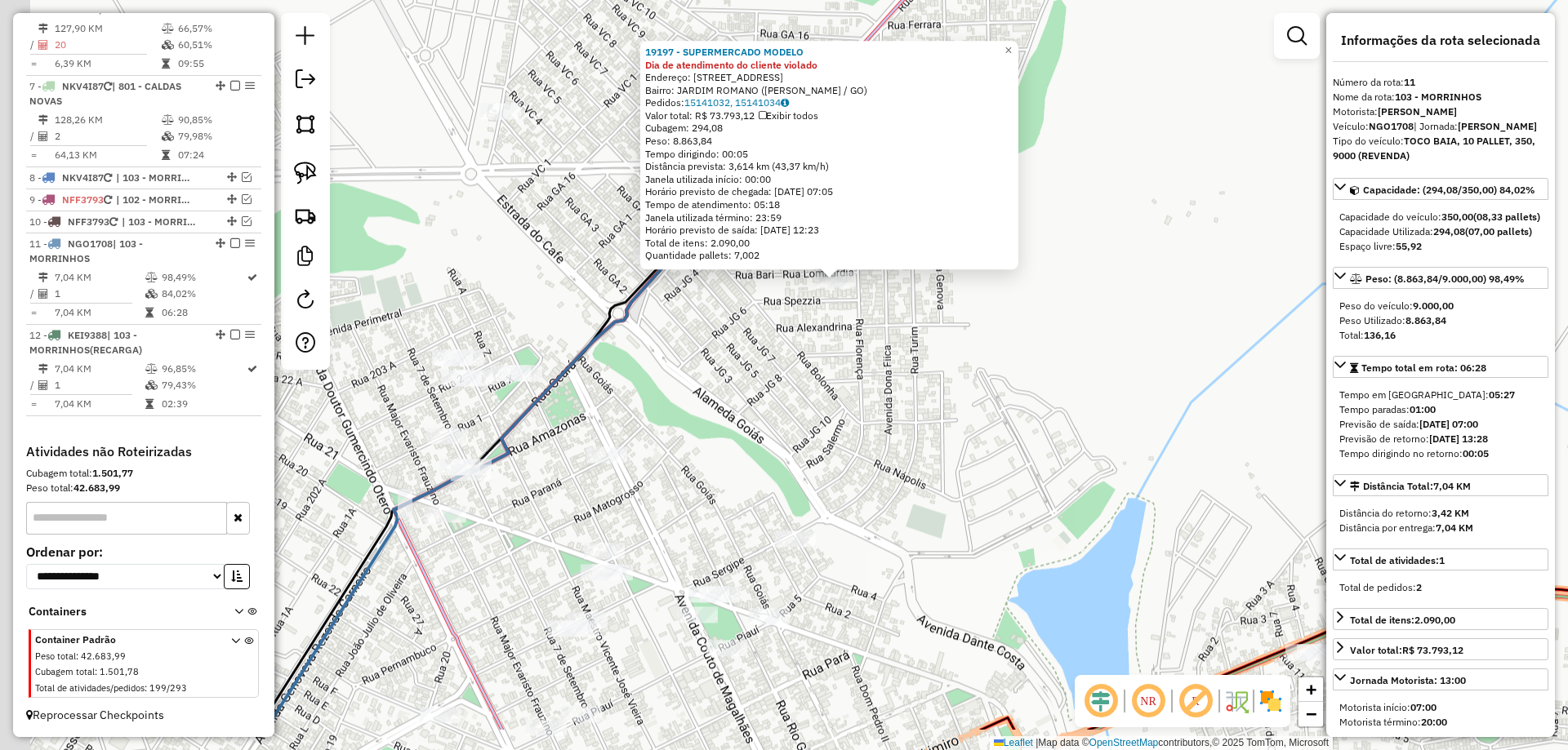
click at [831, 349] on div "19197 - SUPERMERCADO MODELO Dia de atendimento do cliente violado Endereço: AV …" at bounding box center [784, 375] width 1568 height 750
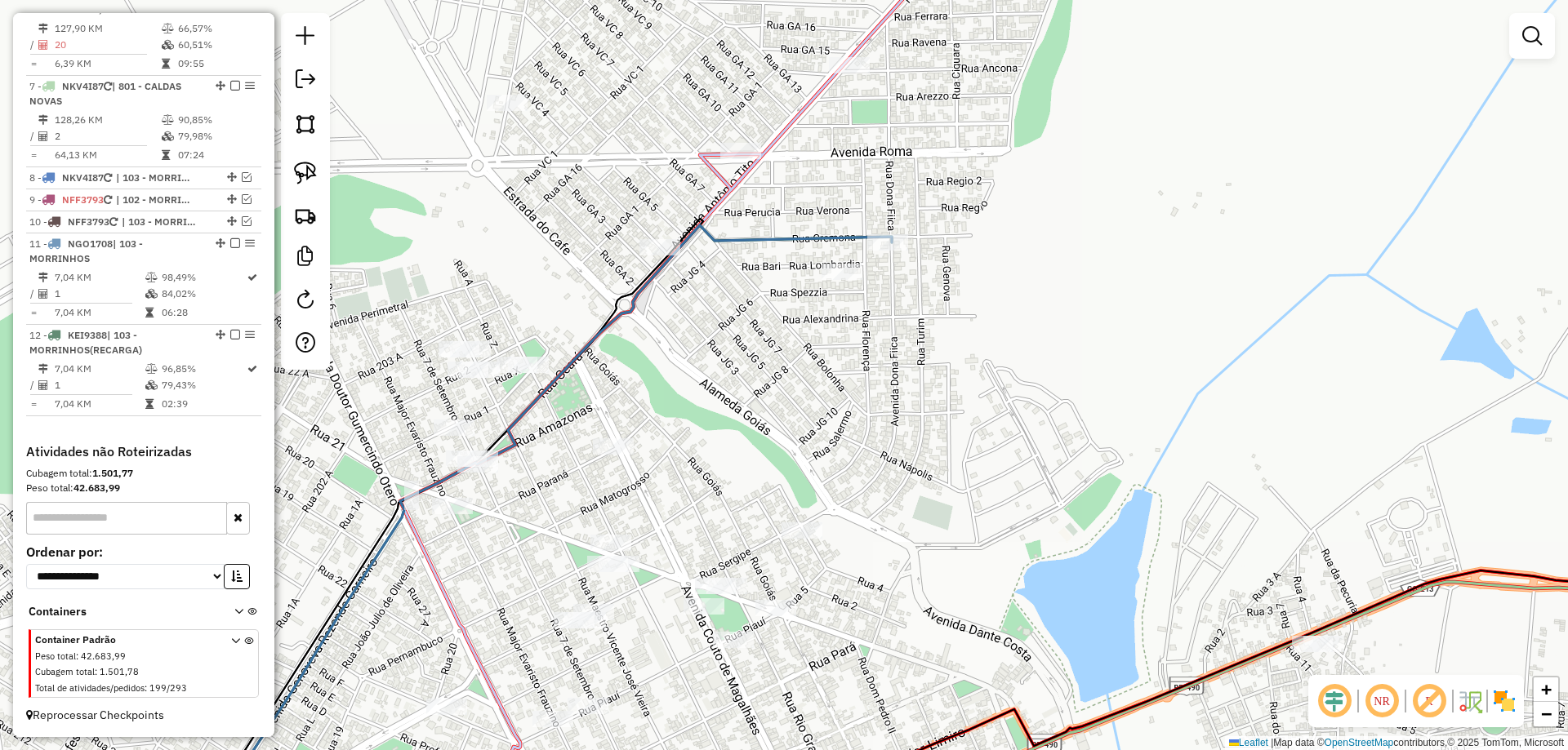
click at [743, 139] on div "Janela de atendimento Grade de atendimento Capacidade Transportadoras Veículos …" at bounding box center [784, 375] width 1568 height 750
select select "*********"
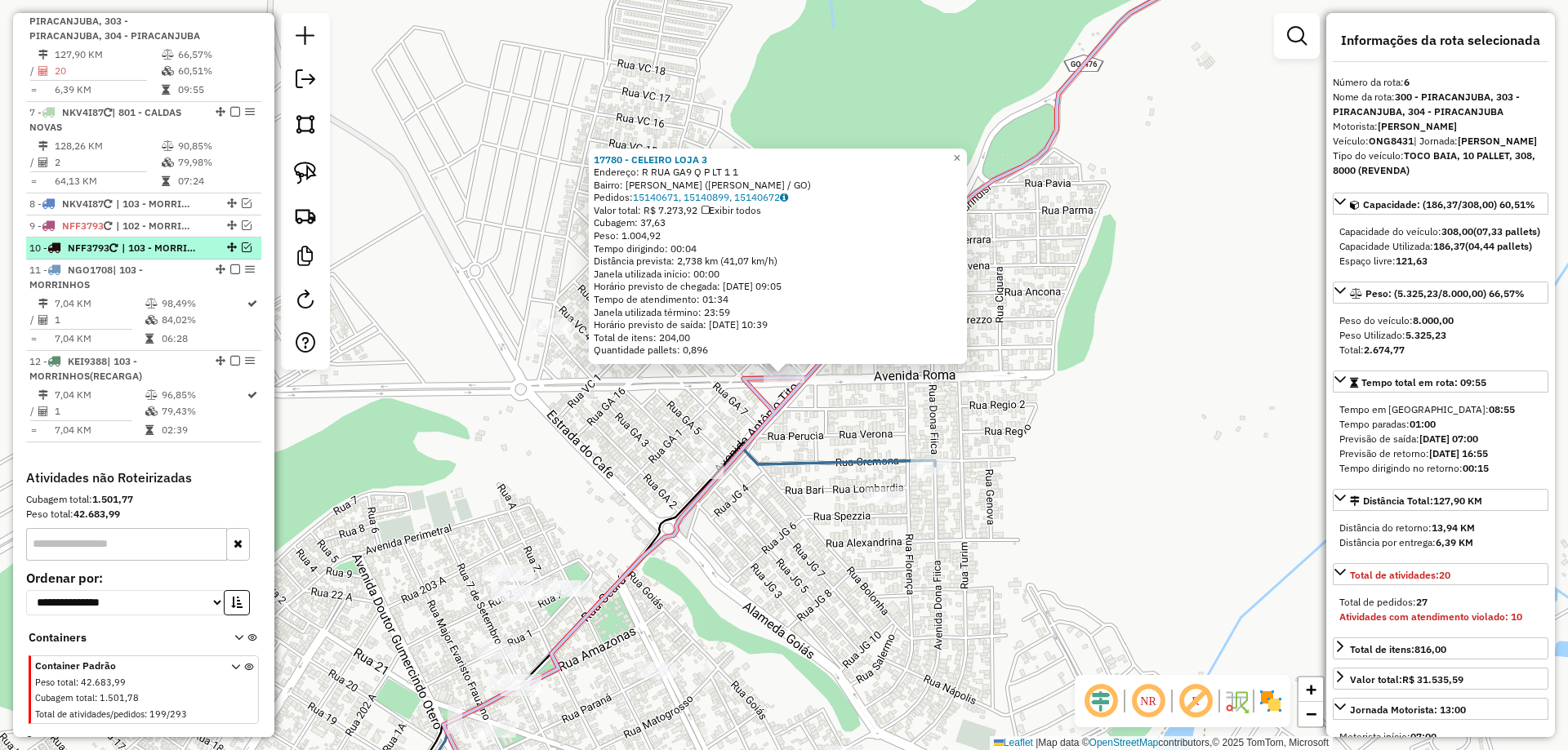
scroll to position [1055, 0]
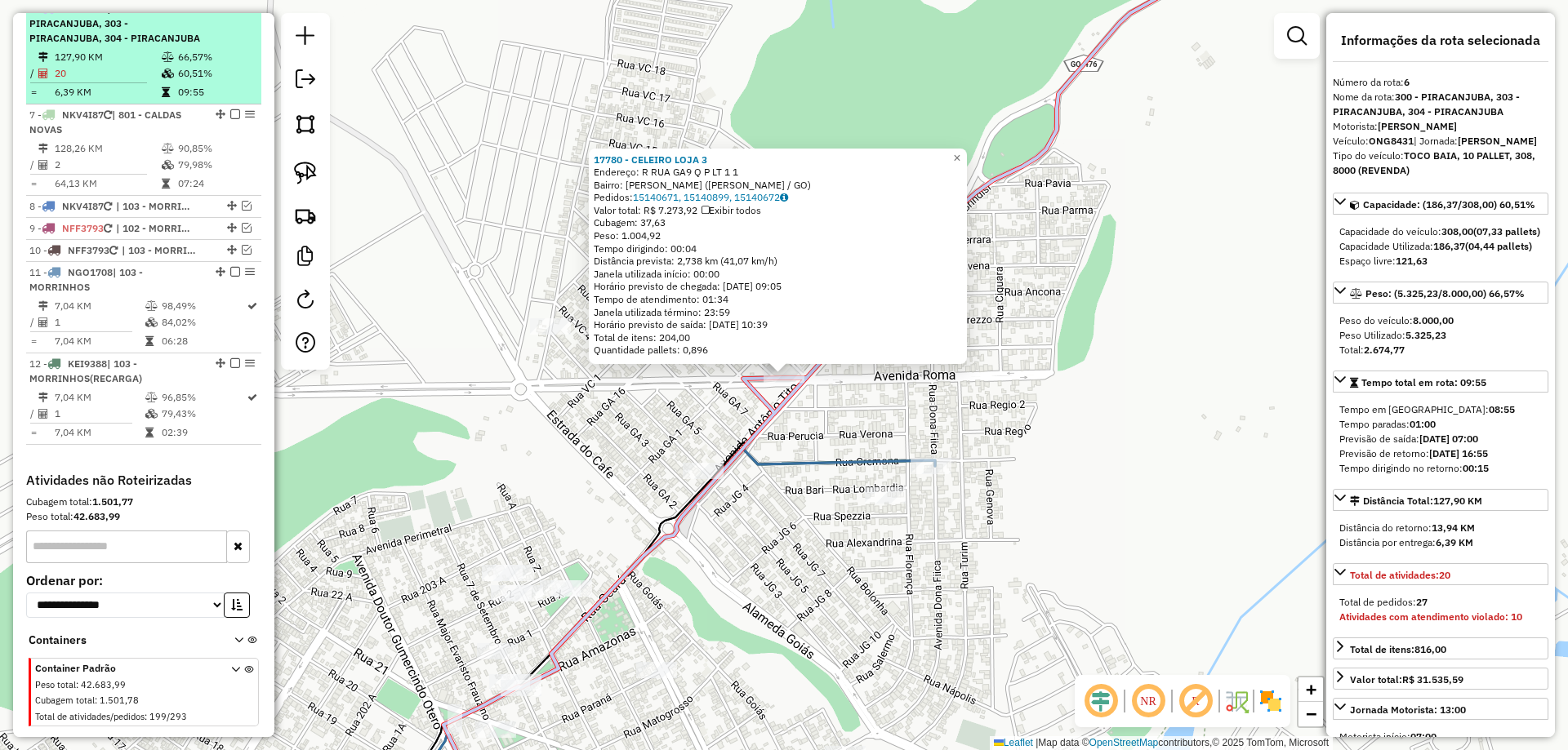
click at [230, 13] on em at bounding box center [235, 8] width 10 height 10
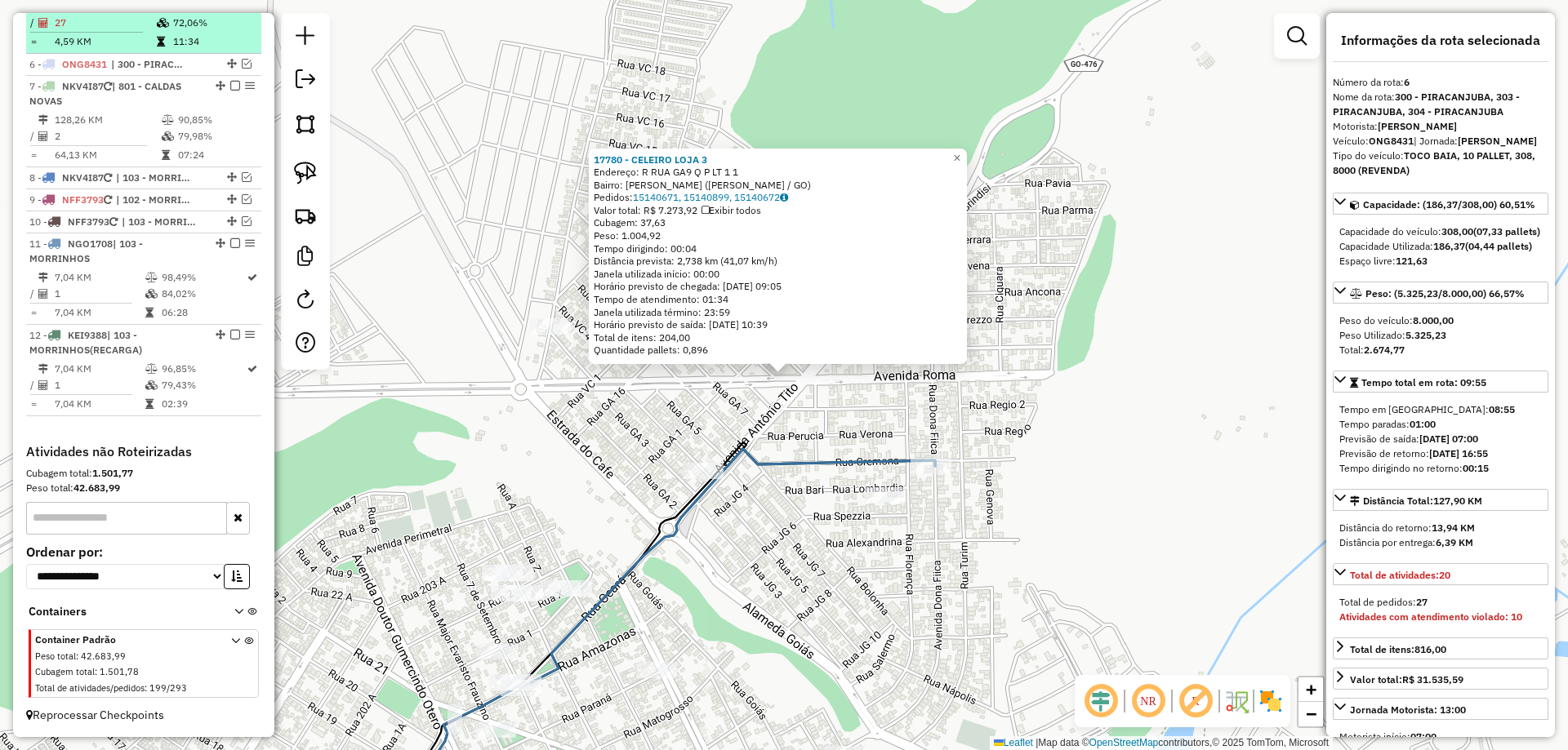
scroll to position [1015, 0]
drag, startPoint x: 801, startPoint y: 442, endPoint x: 805, endPoint y: 404, distance: 38.2
click at [805, 403] on div "17780 - CELEIRO LOJA 3 Endereço: R RUA GA9 Q P LT 1 1 Bairro: GENOVEVA ALVES (M…" at bounding box center [784, 375] width 1568 height 750
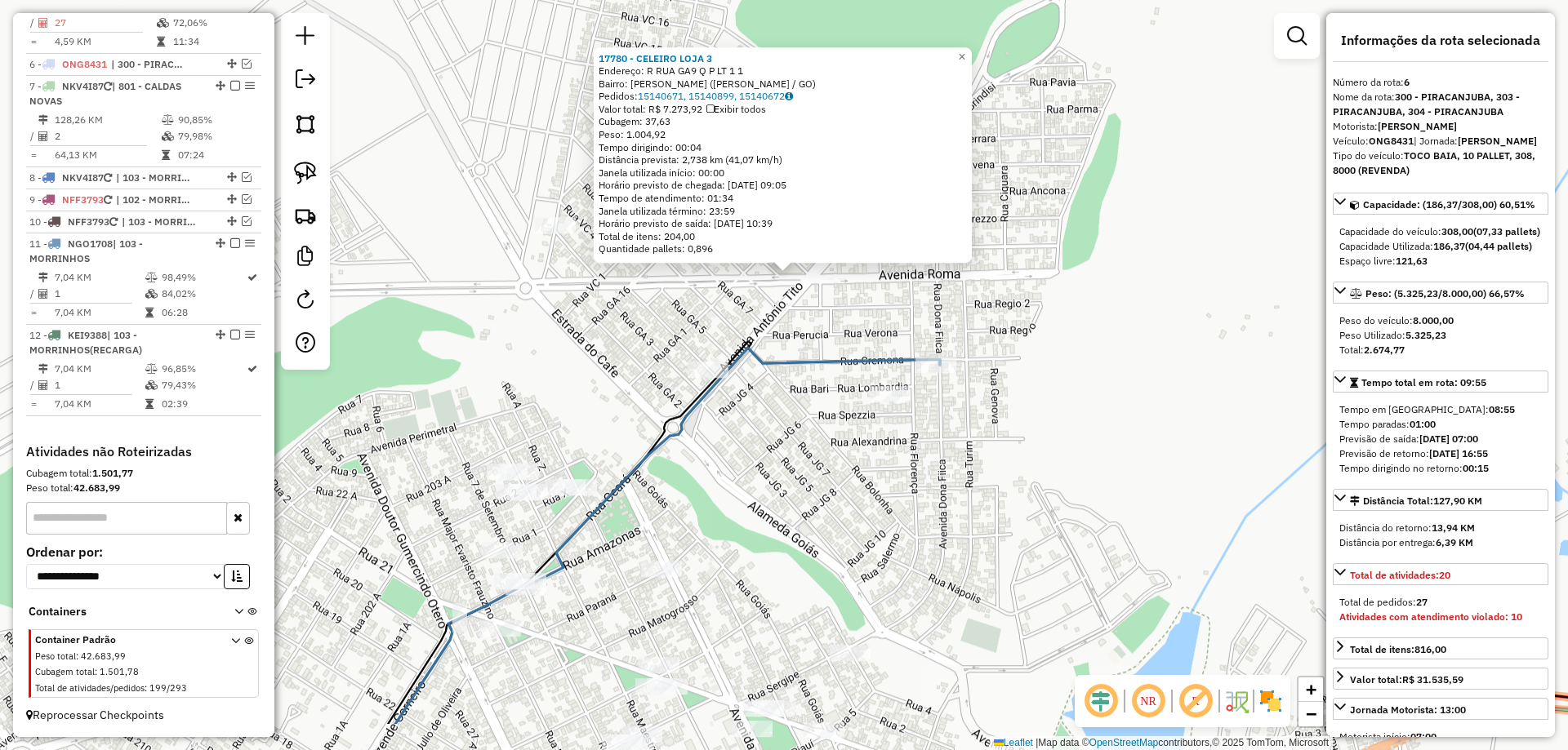
click at [805, 404] on div "17780 - CELEIRO LOJA 3 Endereço: R RUA GA9 Q P LT 1 1 Bairro: GENOVEVA ALVES (M…" at bounding box center [784, 375] width 1568 height 750
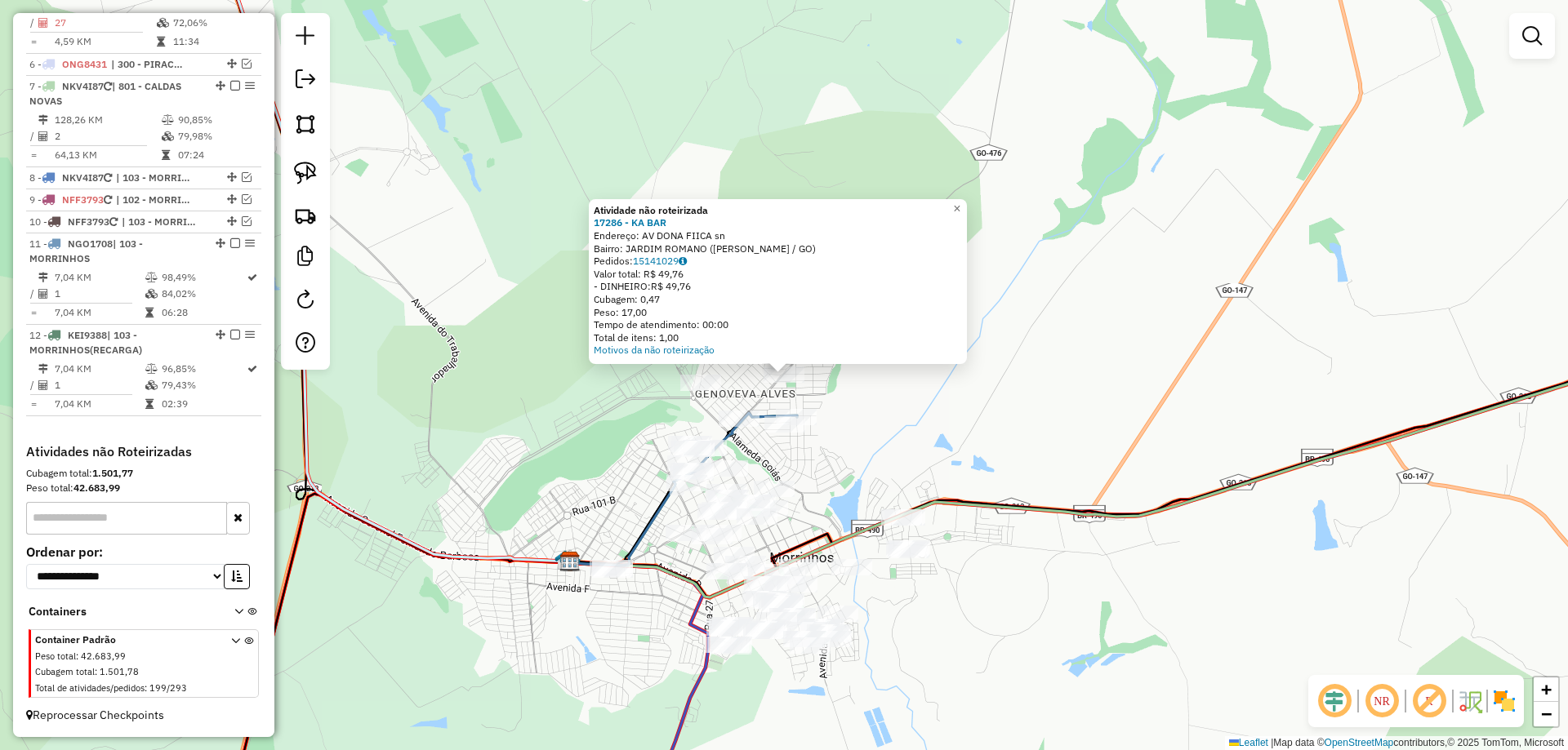
drag, startPoint x: 904, startPoint y: 381, endPoint x: 914, endPoint y: 366, distance: 18.0
click at [914, 366] on div "Atividade não roteirizada 17286 - KA BAR Endereço: AV DONA FIICA sn Bairro: JAR…" at bounding box center [784, 375] width 1568 height 750
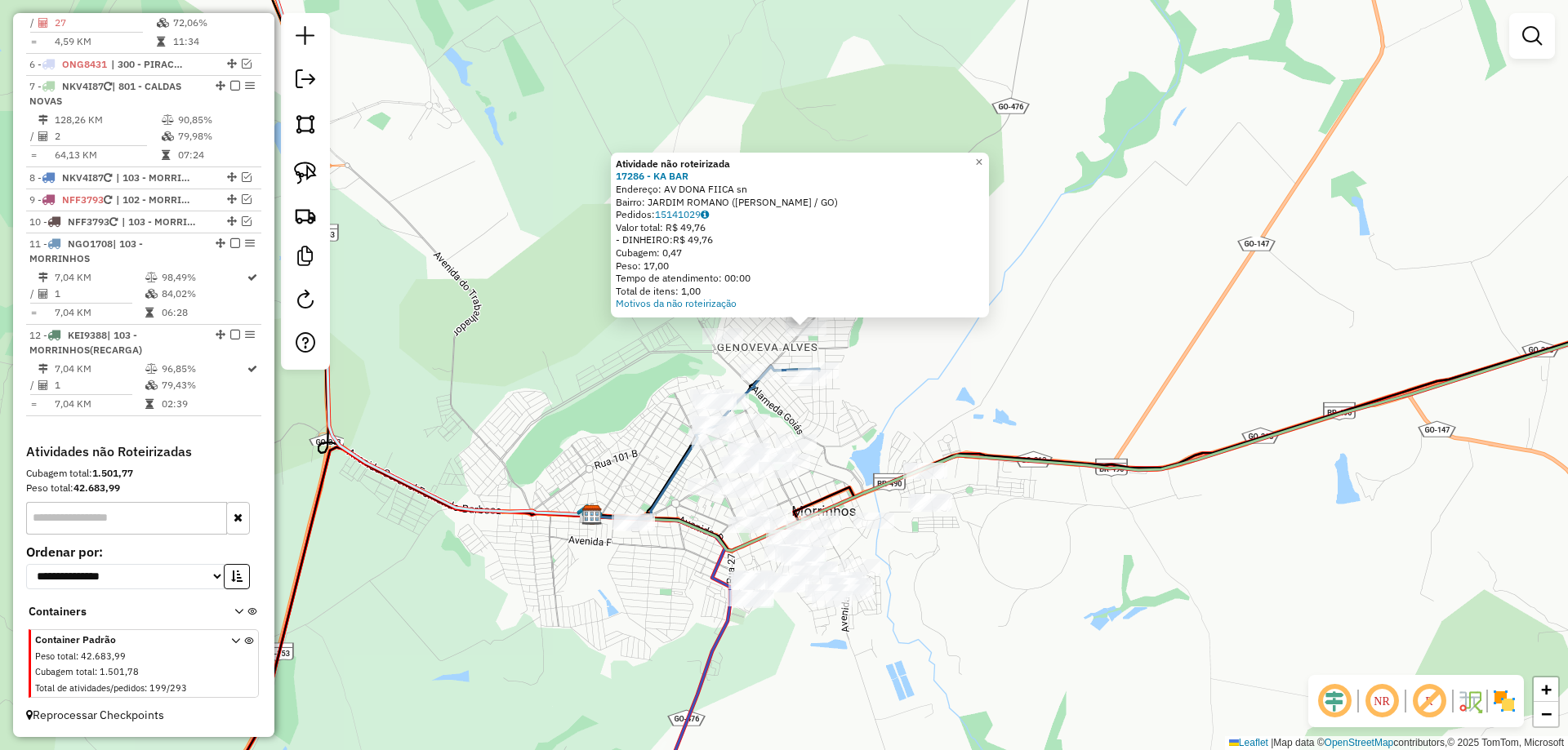
click at [914, 366] on div "Atividade não roteirizada 17286 - KA BAR Endereço: AV DONA FIICA sn Bairro: JAR…" at bounding box center [784, 375] width 1568 height 750
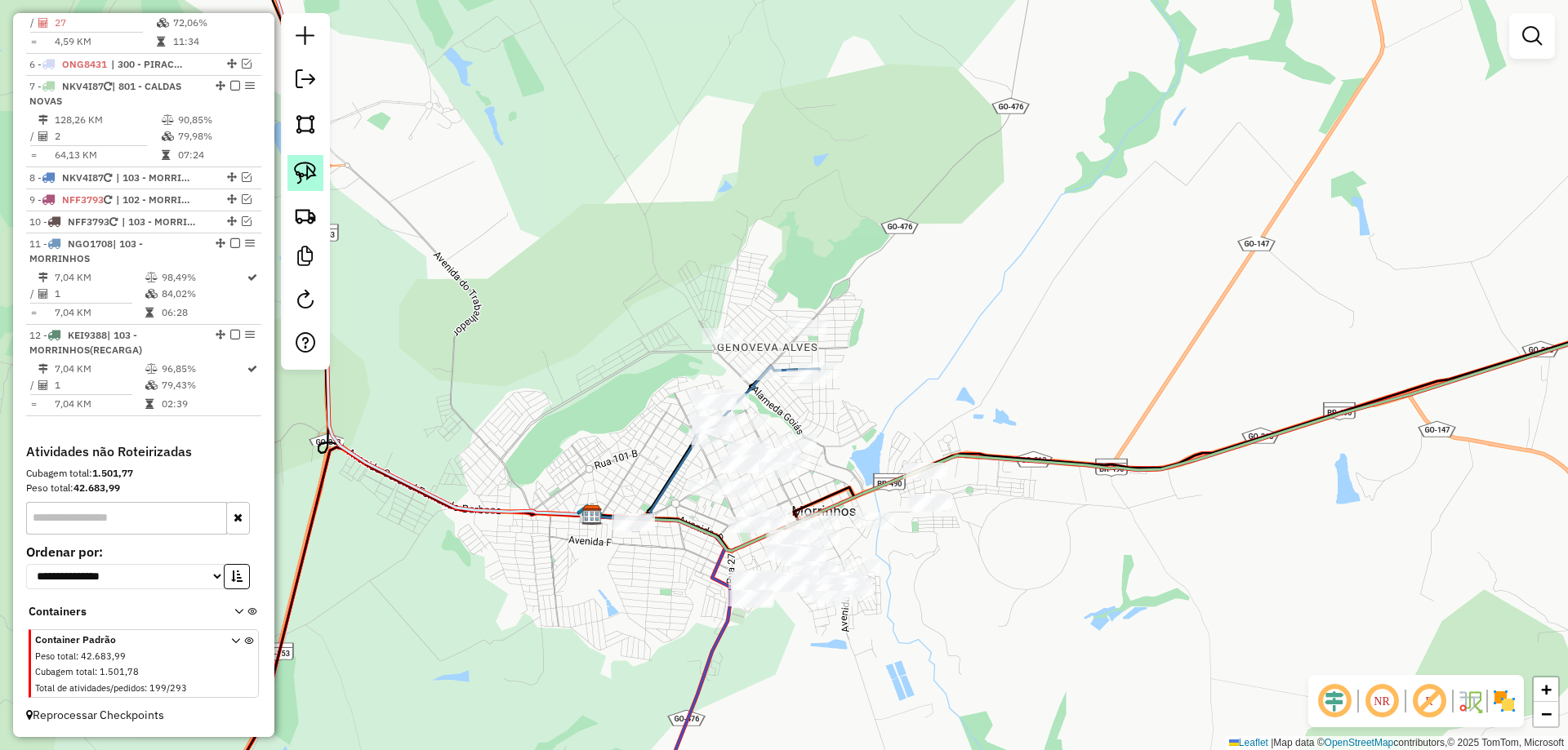
click at [302, 164] on img at bounding box center [305, 172] width 23 height 23
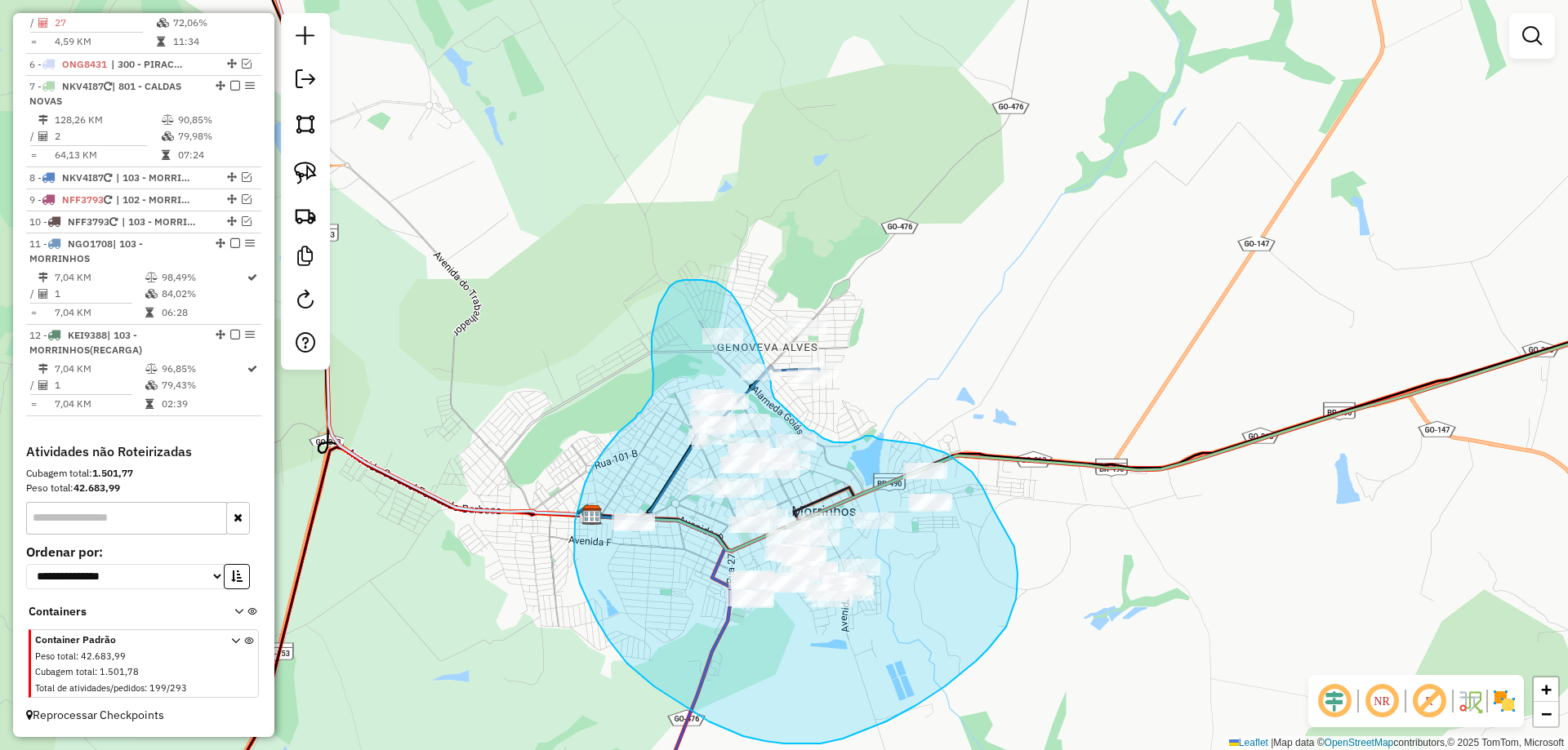
drag, startPoint x: 774, startPoint y: 399, endPoint x: 799, endPoint y: 424, distance: 35.4
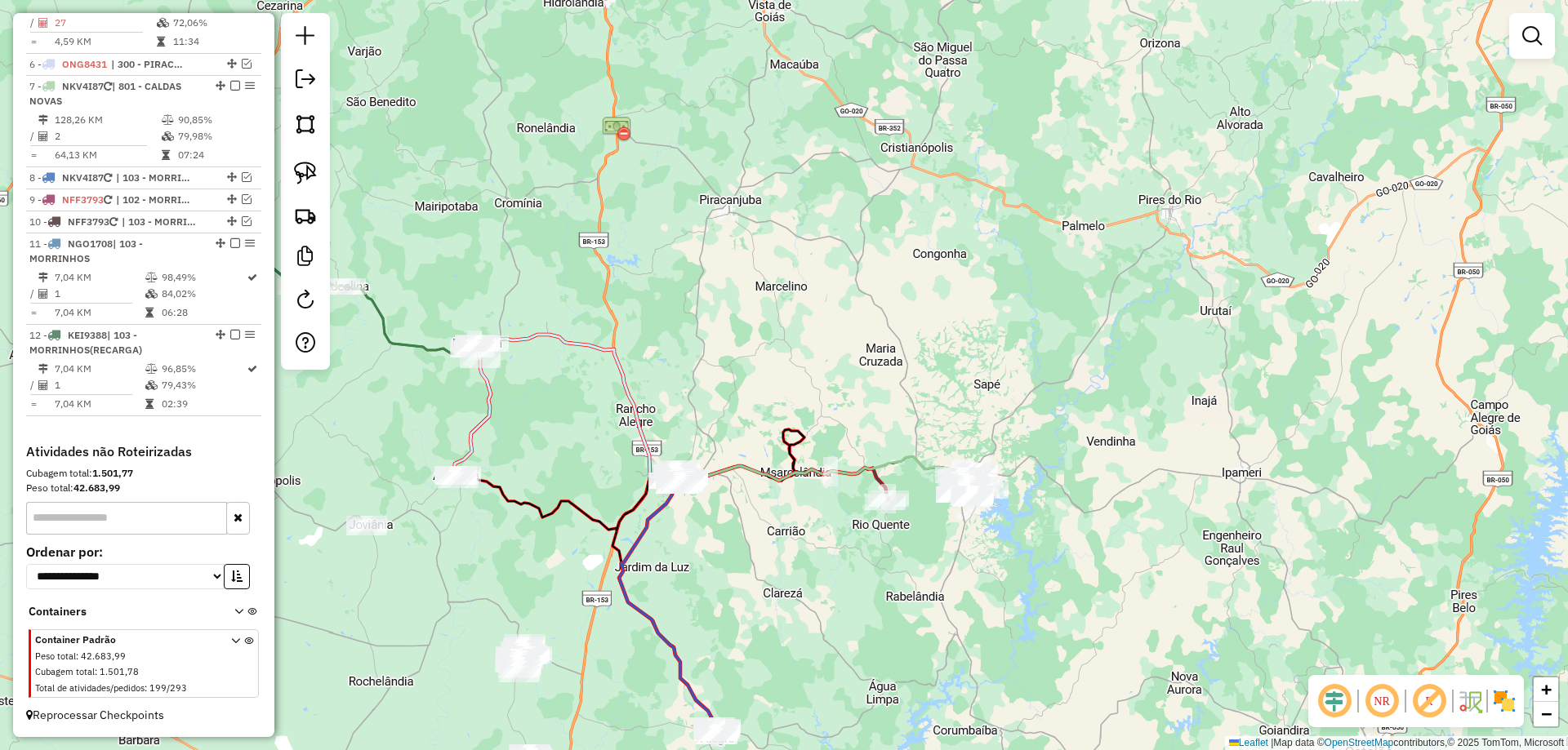
drag, startPoint x: 738, startPoint y: 453, endPoint x: 745, endPoint y: 444, distance: 11.4
click at [741, 450] on div "Janela de atendimento Grade de atendimento Capacidade Transportadoras Veículos …" at bounding box center [784, 375] width 1568 height 750
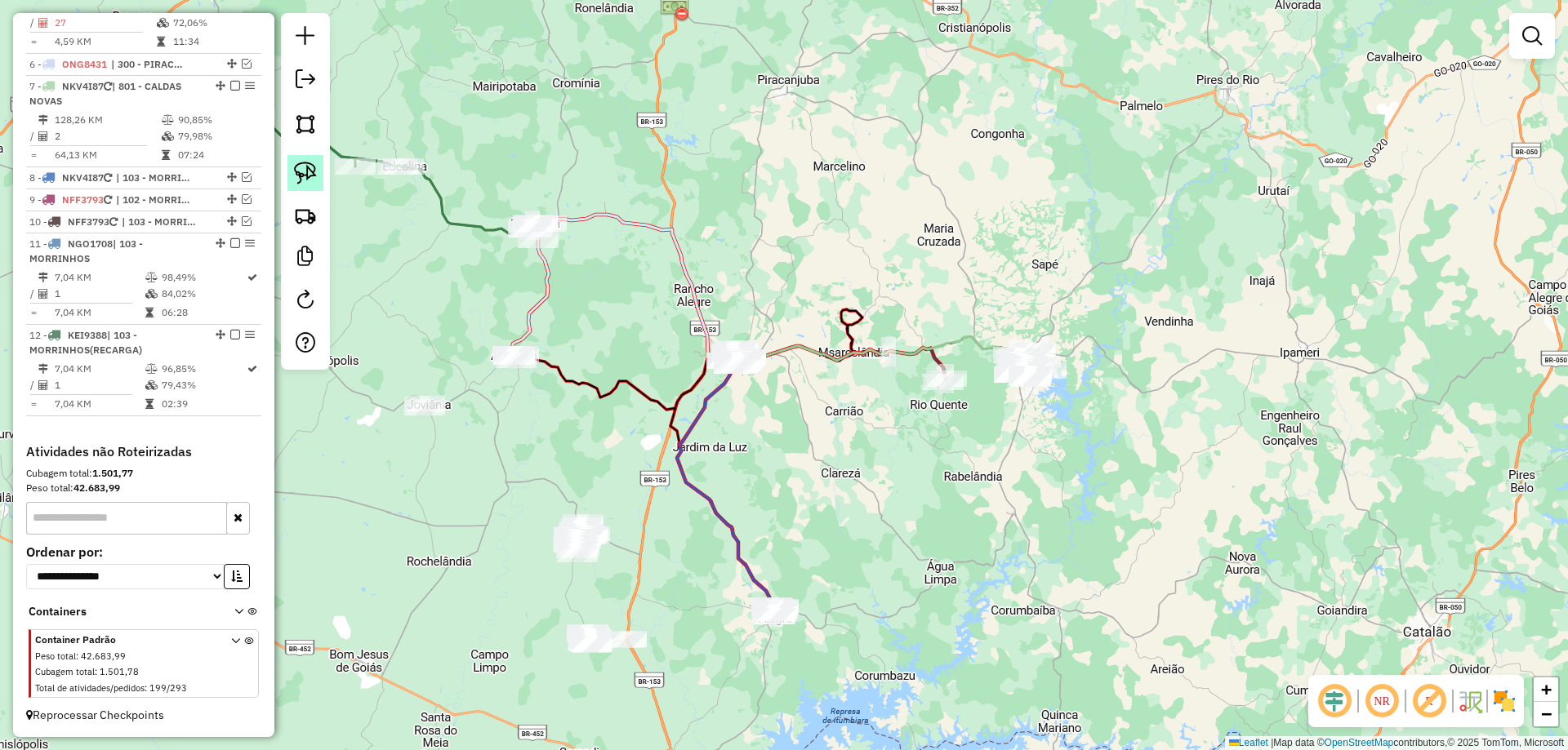
click at [308, 167] on img at bounding box center [305, 172] width 23 height 23
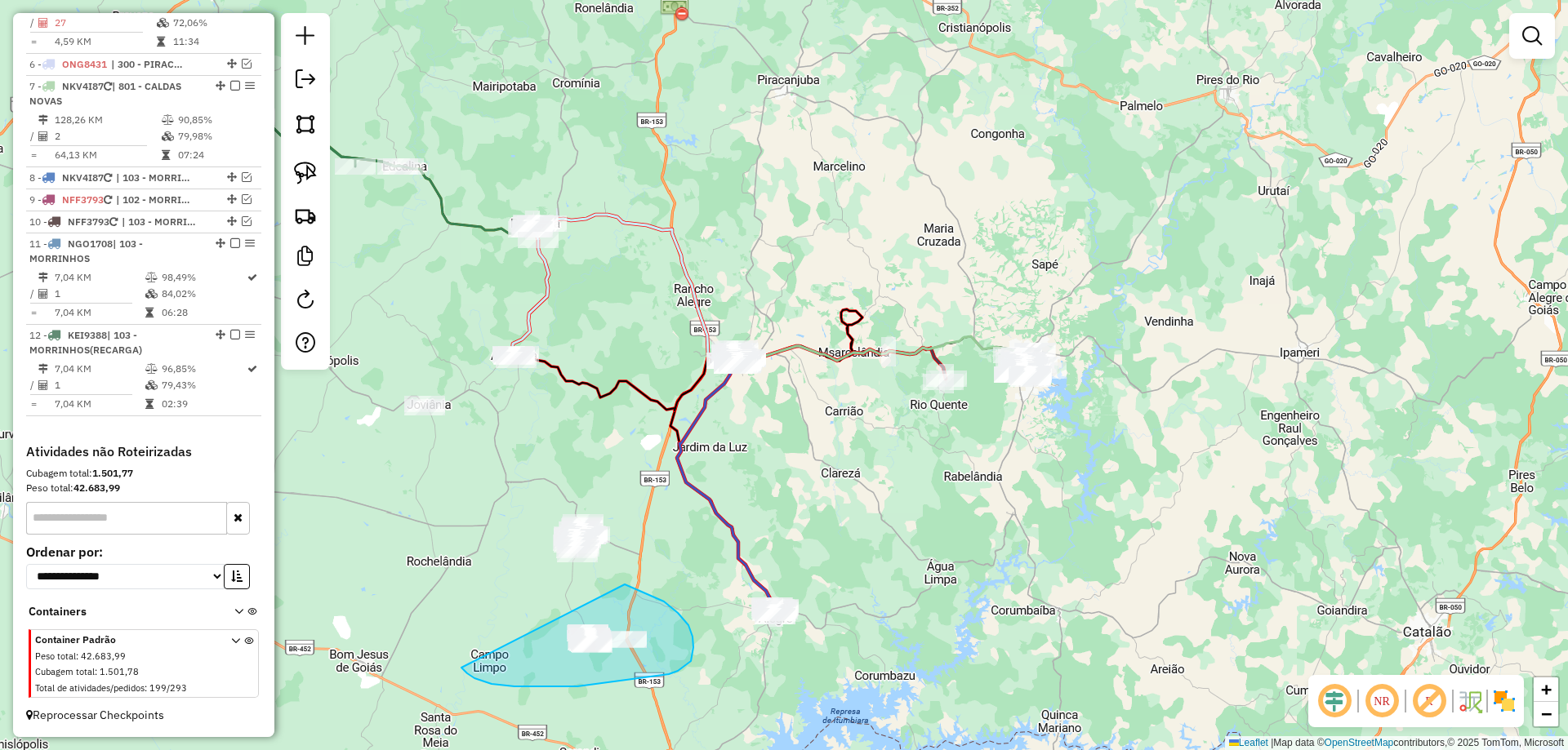
drag, startPoint x: 515, startPoint y: 687, endPoint x: 490, endPoint y: 649, distance: 45.5
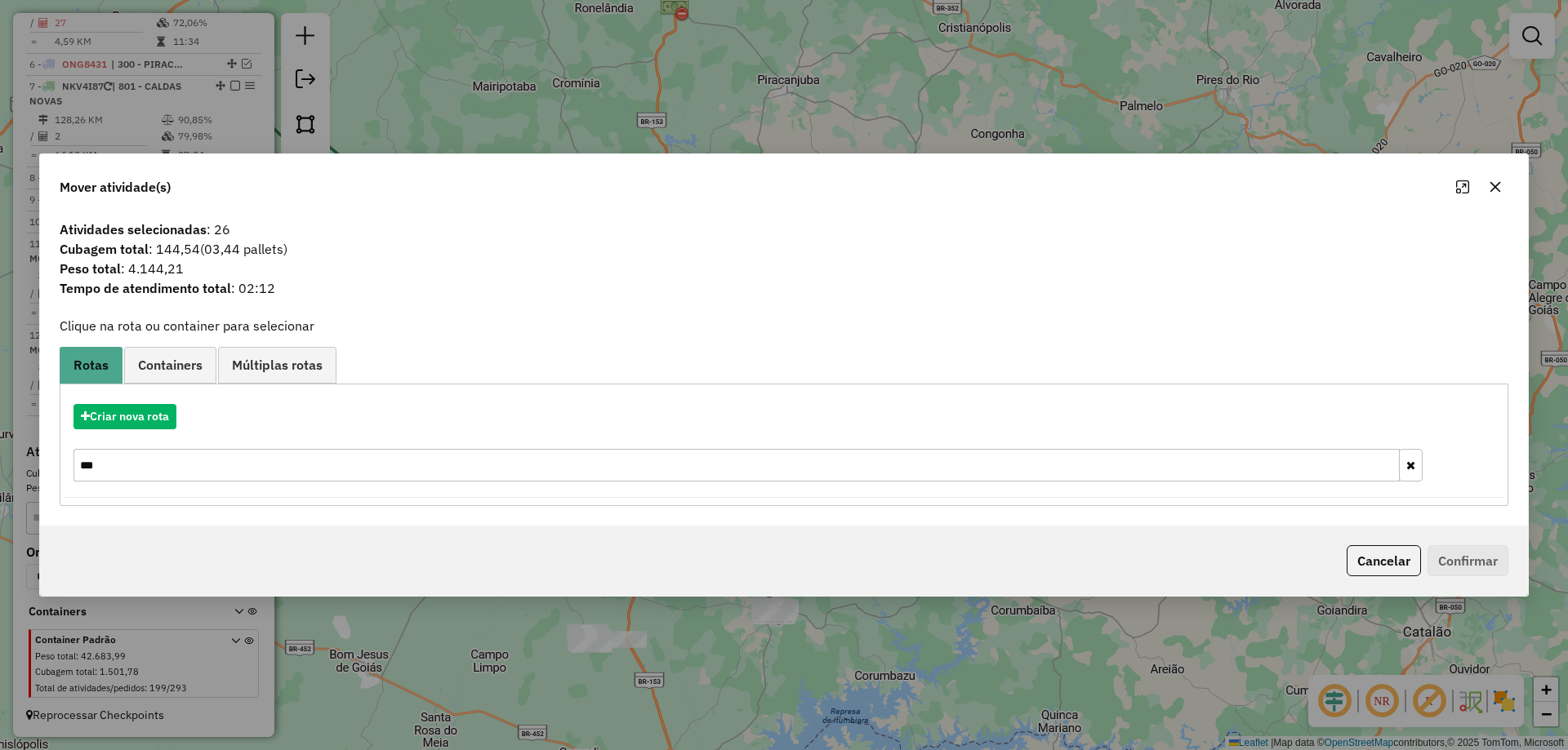
click at [1505, 187] on button "button" at bounding box center [1495, 187] width 26 height 26
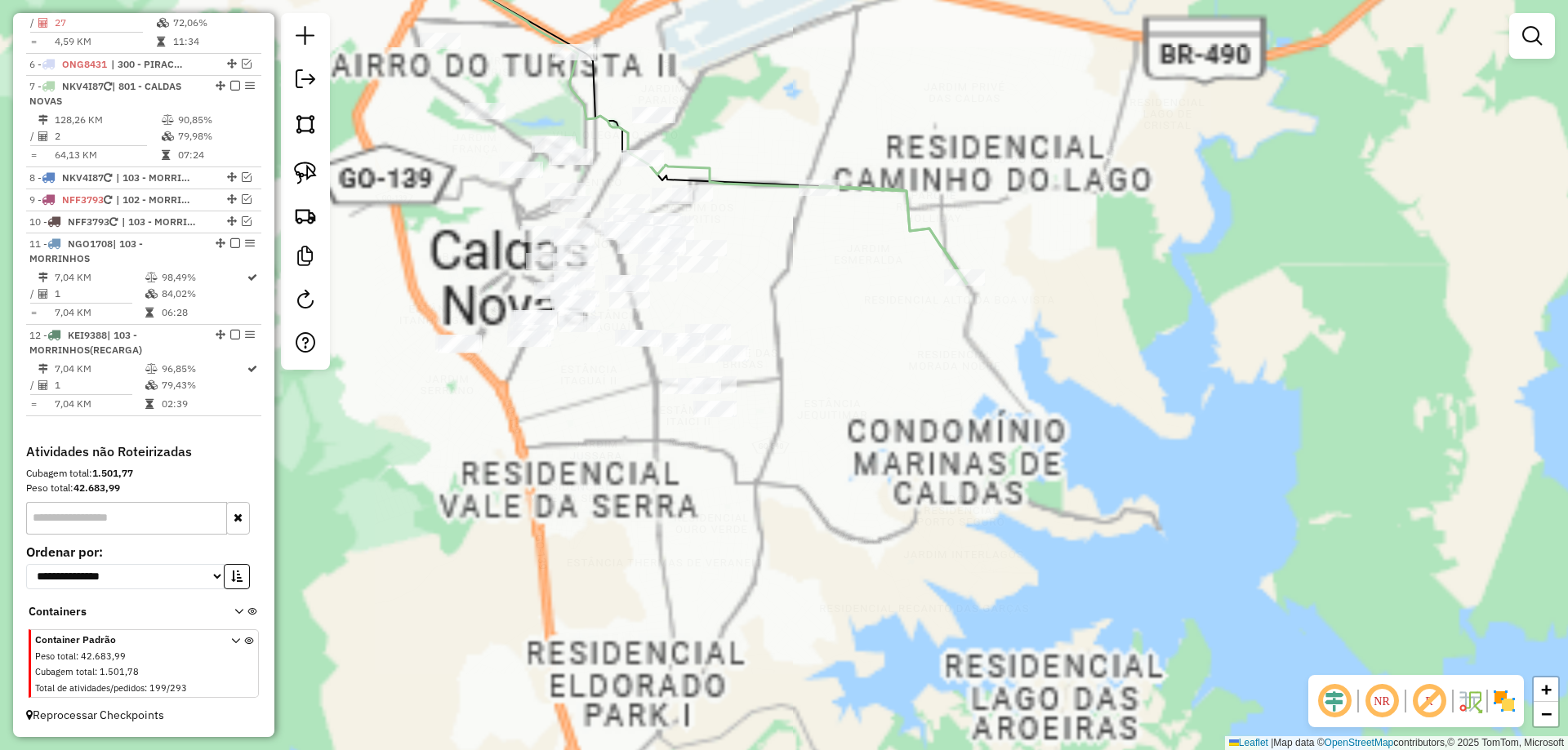
click at [916, 394] on div "Janela de atendimento Grade de atendimento Capacidade Transportadoras Veículos …" at bounding box center [784, 375] width 1568 height 750
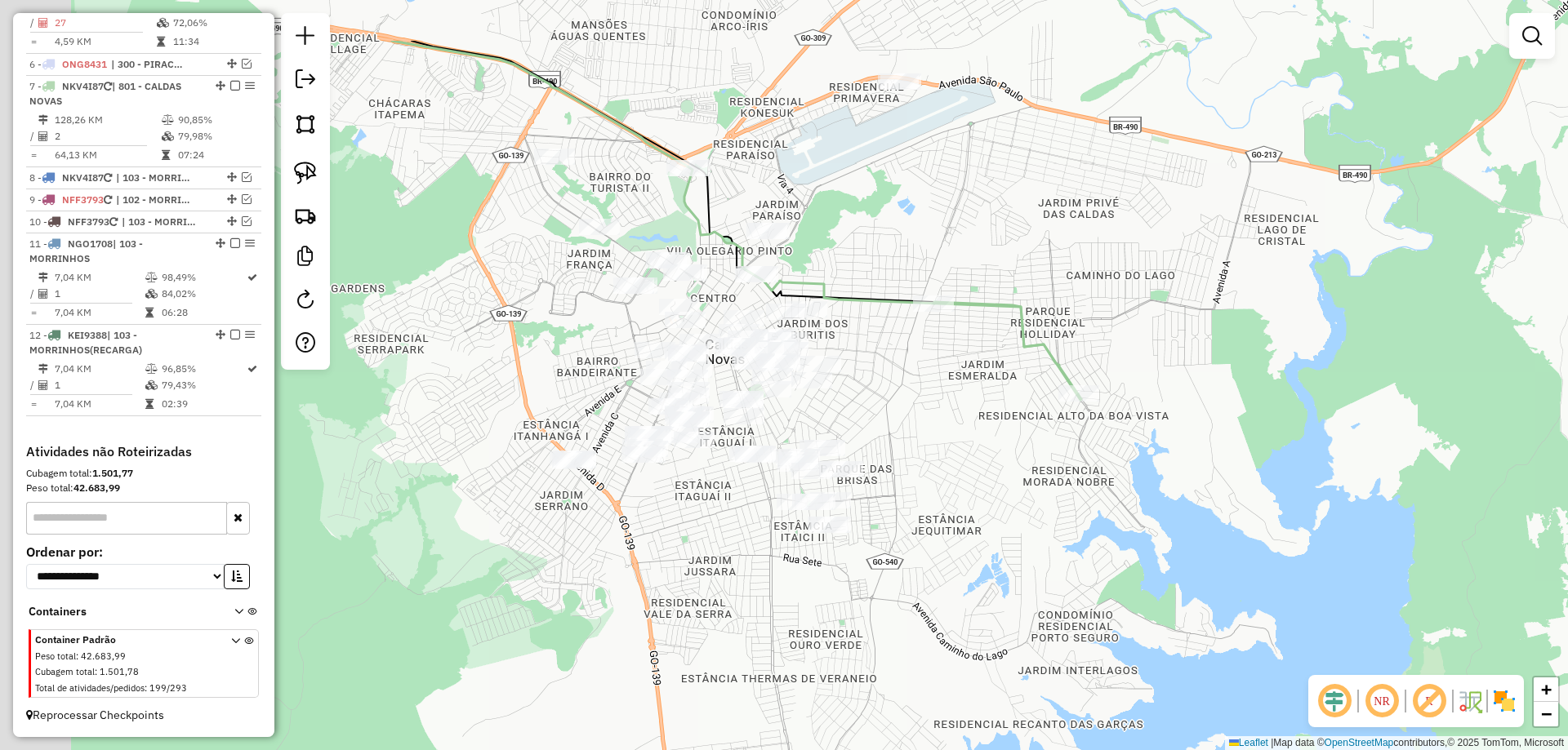
click at [931, 400] on div "Janela de atendimento Grade de atendimento Capacidade Transportadoras Veículos …" at bounding box center [784, 375] width 1568 height 750
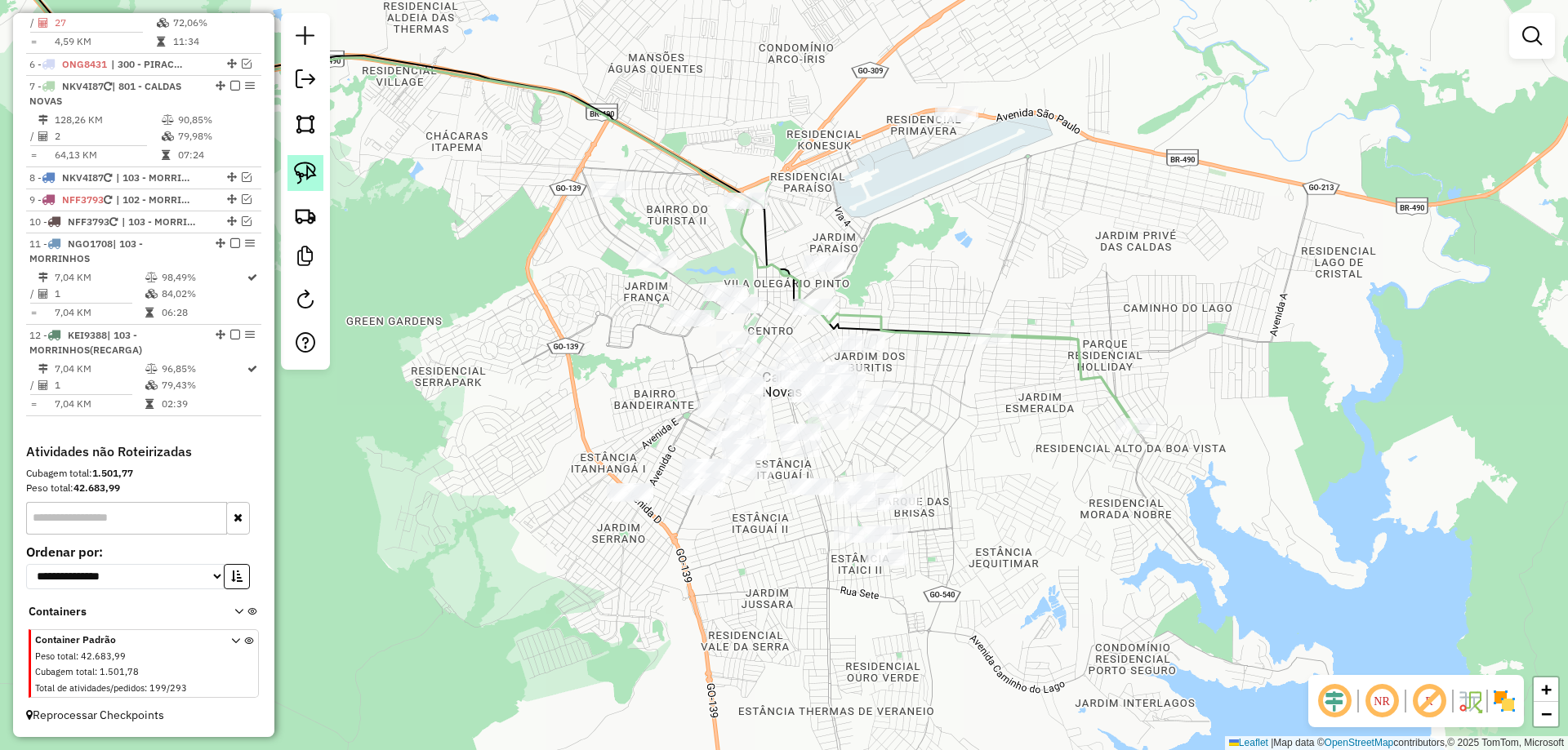
click at [313, 179] on img at bounding box center [305, 172] width 23 height 23
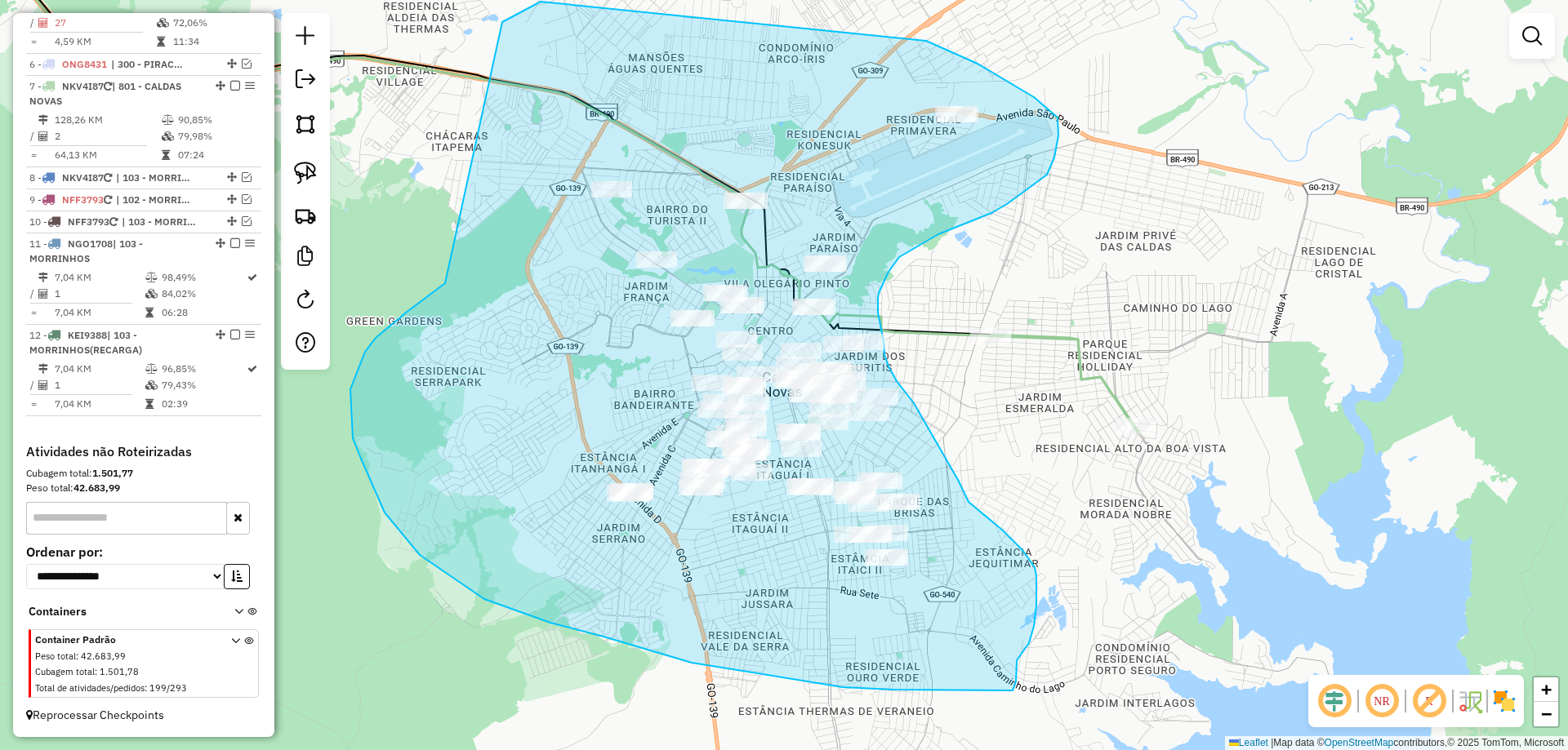
drag, startPoint x: 361, startPoint y: 362, endPoint x: 418, endPoint y: 148, distance: 221.5
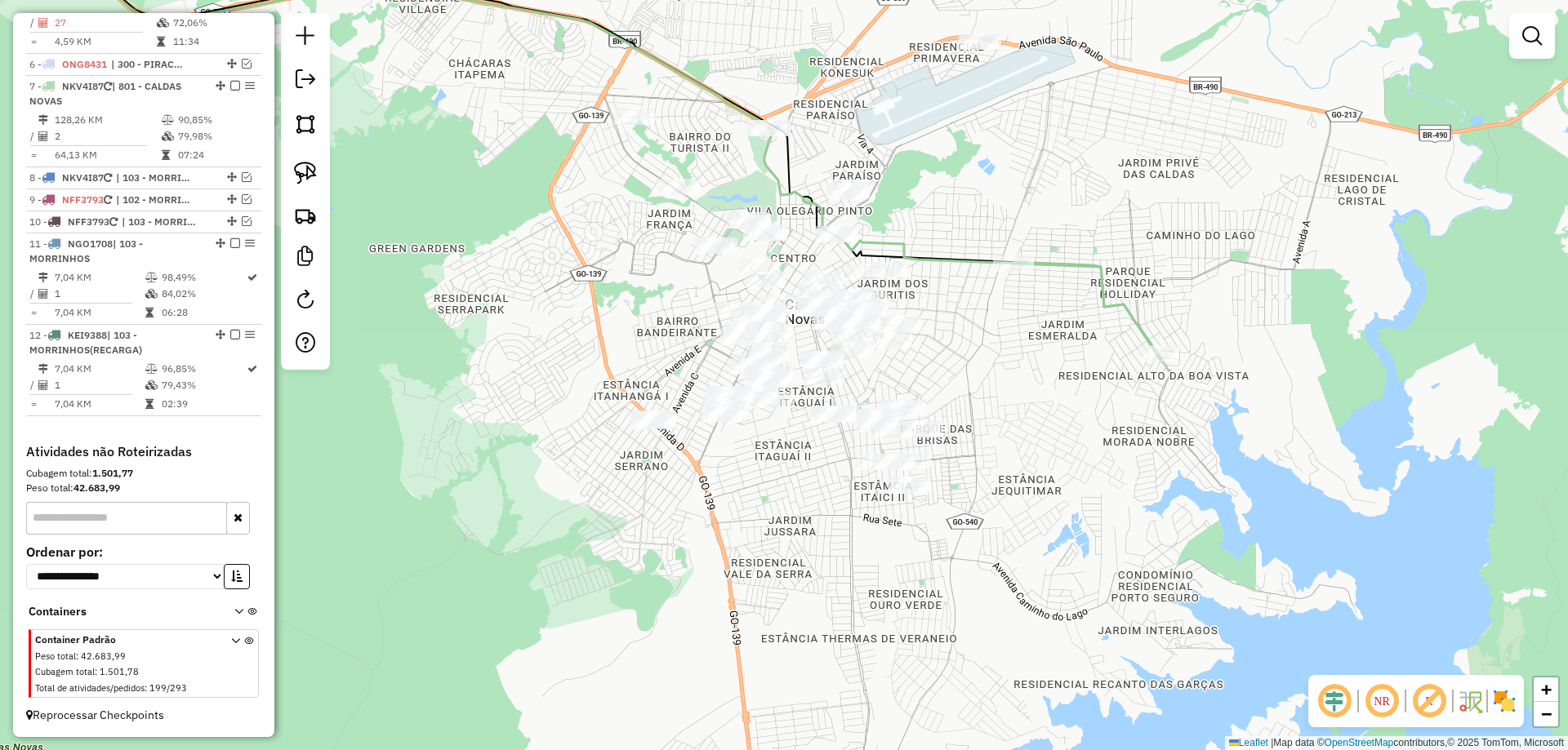
drag, startPoint x: 587, startPoint y: 517, endPoint x: 704, endPoint y: 342, distance: 210.5
click at [674, 378] on div "Janela de atendimento Grade de atendimento Capacidade Transportadoras Veículos …" at bounding box center [784, 375] width 1568 height 750
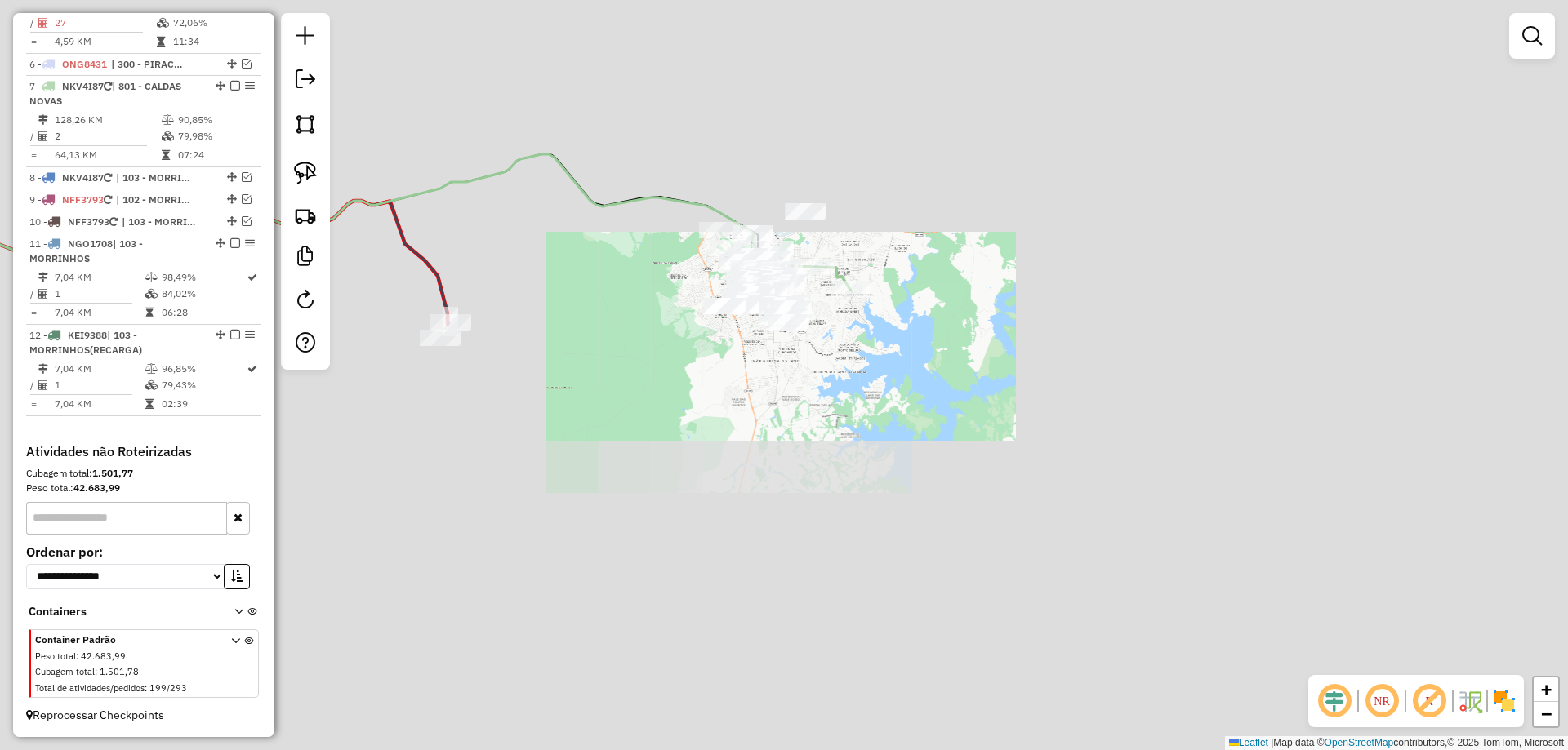
click at [843, 393] on div "Janela de atendimento Grade de atendimento Capacidade Transportadoras Veículos …" at bounding box center [784, 375] width 1568 height 750
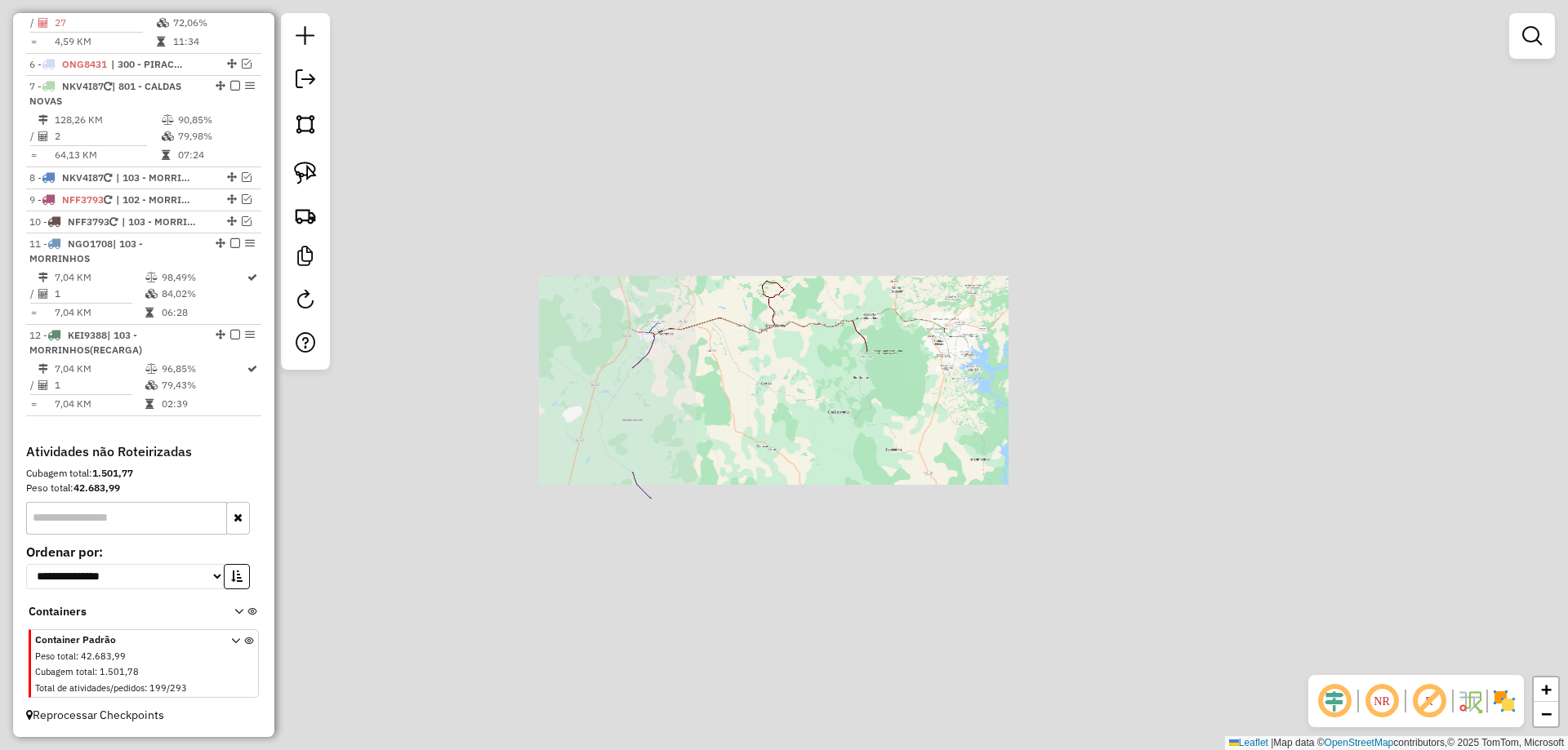
click at [998, 416] on div "Janela de atendimento Grade de atendimento Capacidade Transportadoras Veículos …" at bounding box center [784, 375] width 1568 height 750
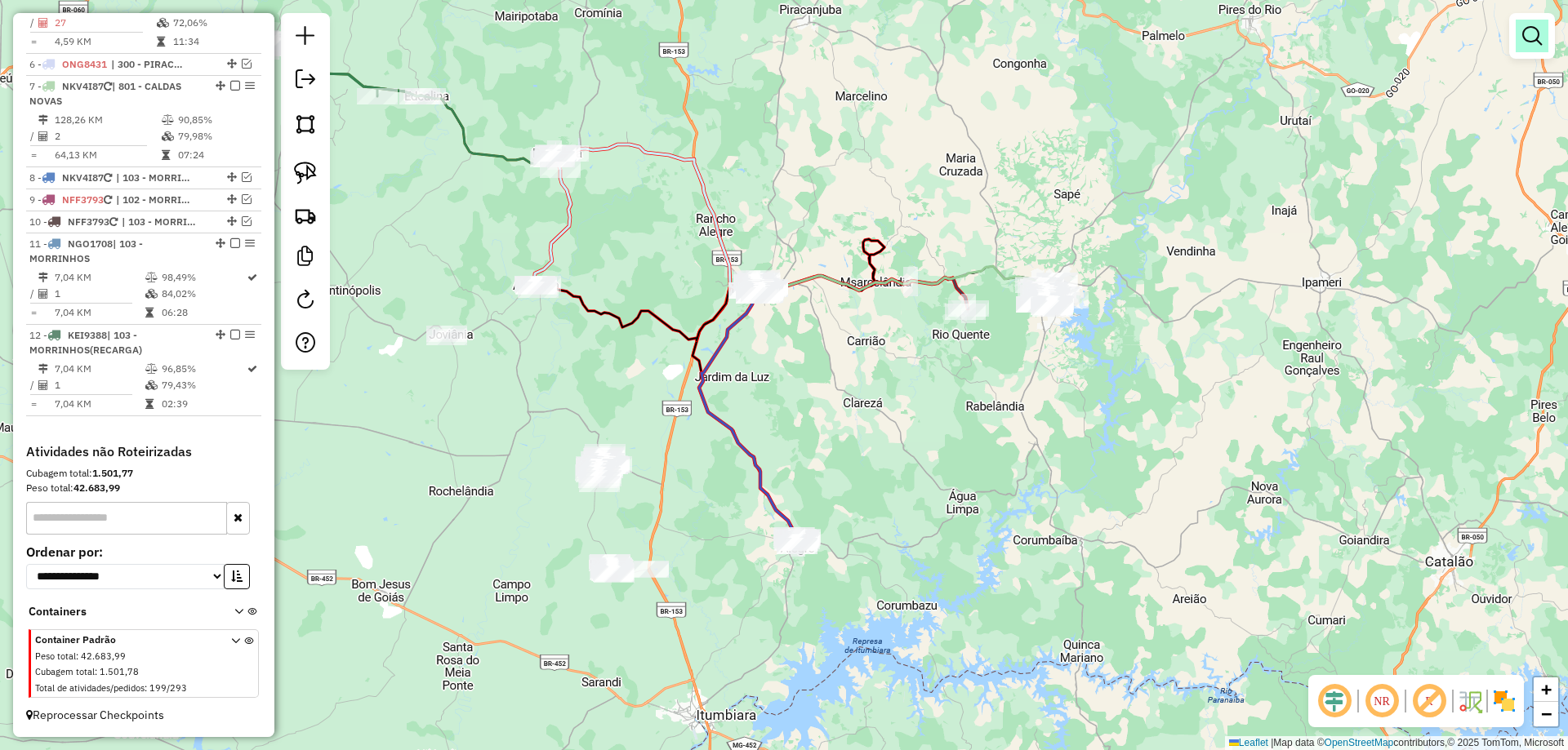
click at [1534, 38] on em at bounding box center [1531, 36] width 19 height 19
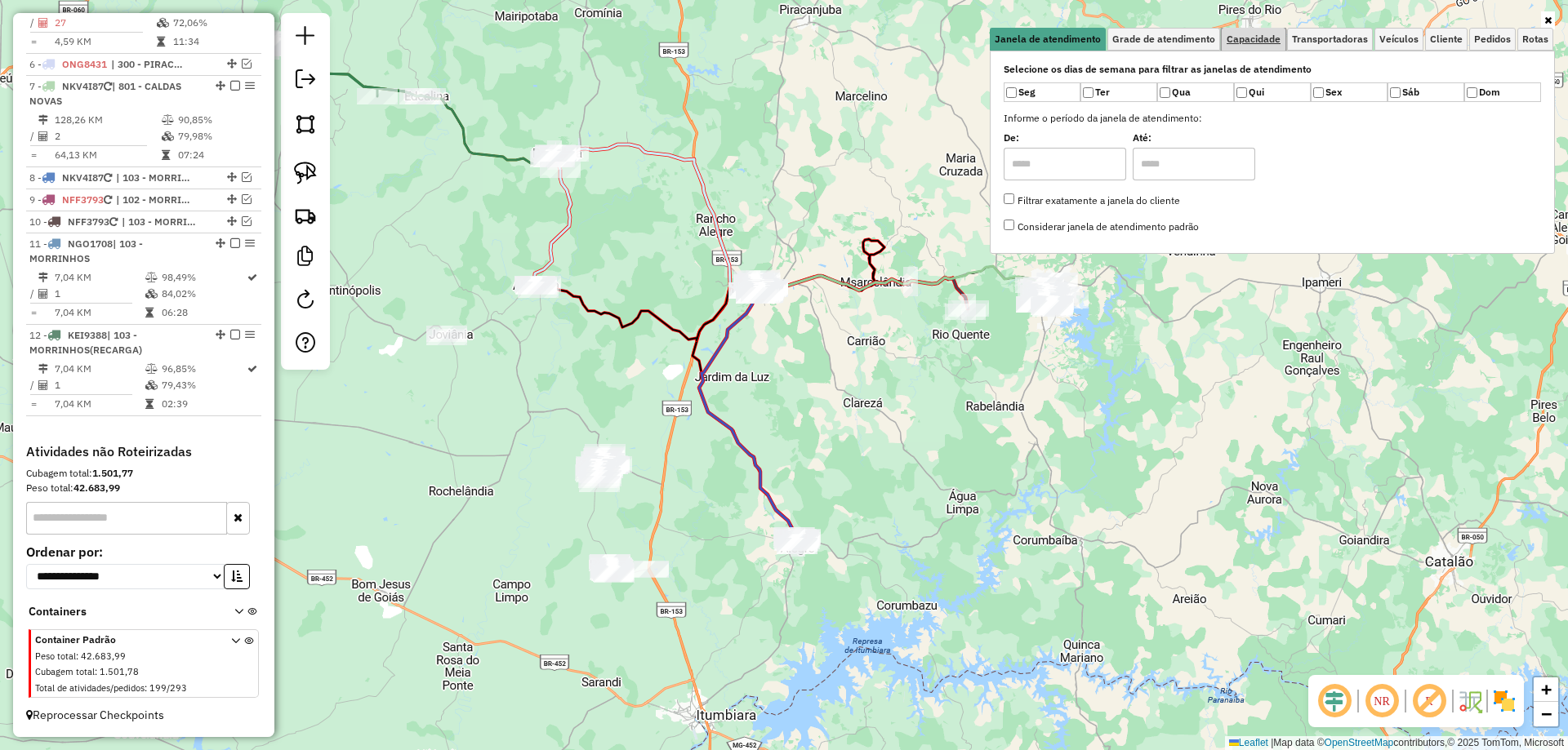
click at [1270, 35] on span "Capacidade" at bounding box center [1253, 39] width 54 height 10
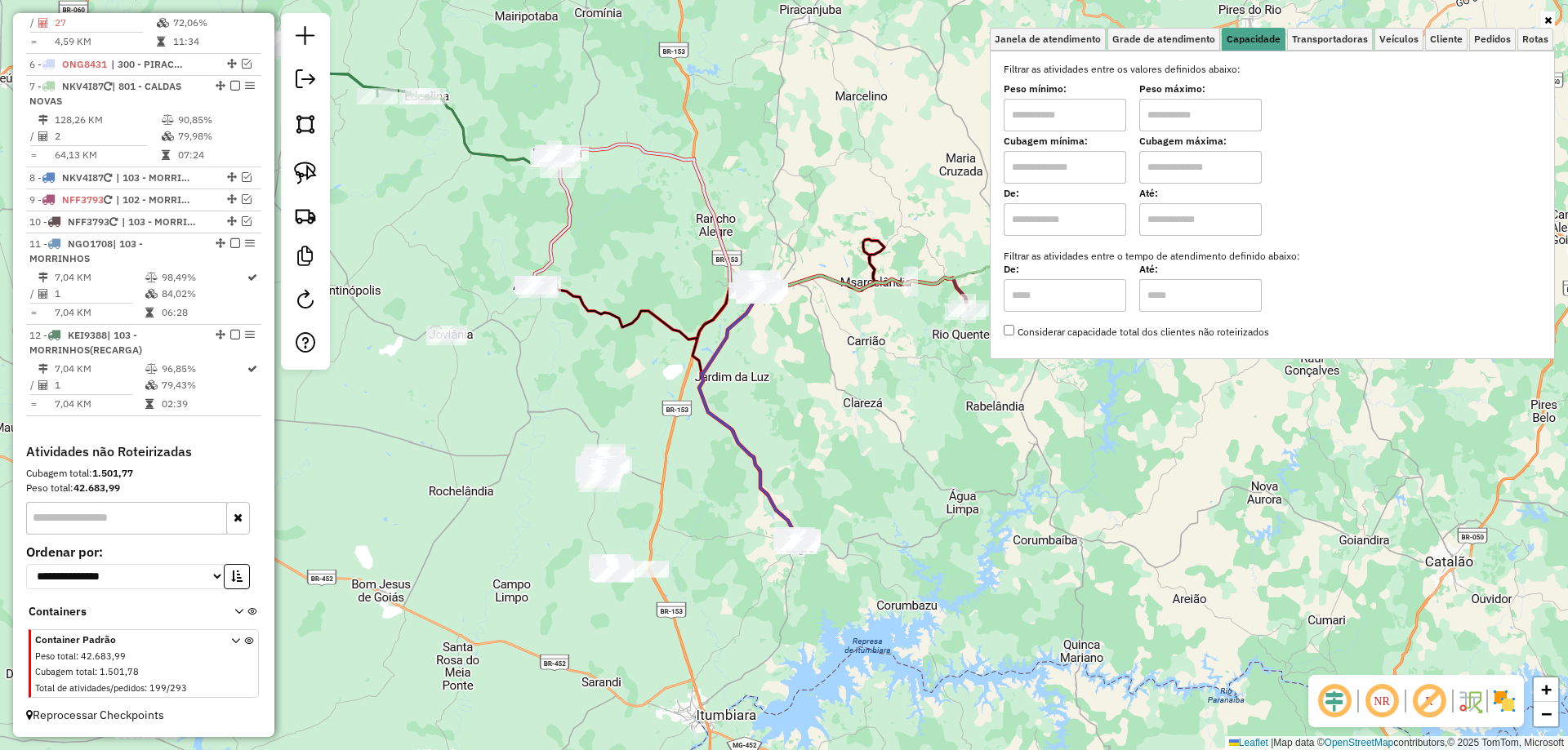
click at [712, 394] on icon at bounding box center [747, 413] width 97 height 247
select select "*********"
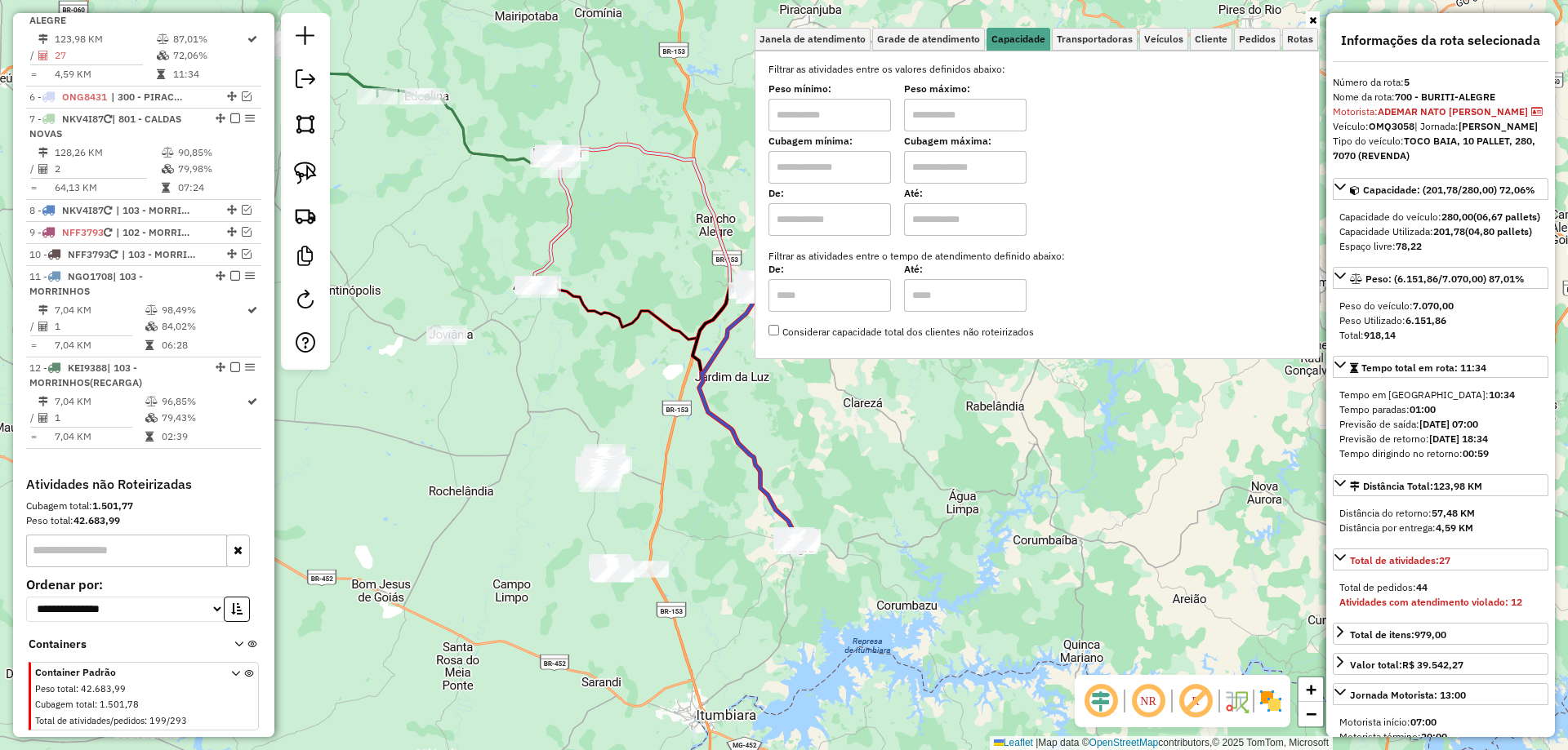
scroll to position [964, 0]
click at [894, 493] on div "Janela de atendimento Grade de atendimento Capacidade Transportadoras Veículos …" at bounding box center [784, 375] width 1568 height 750
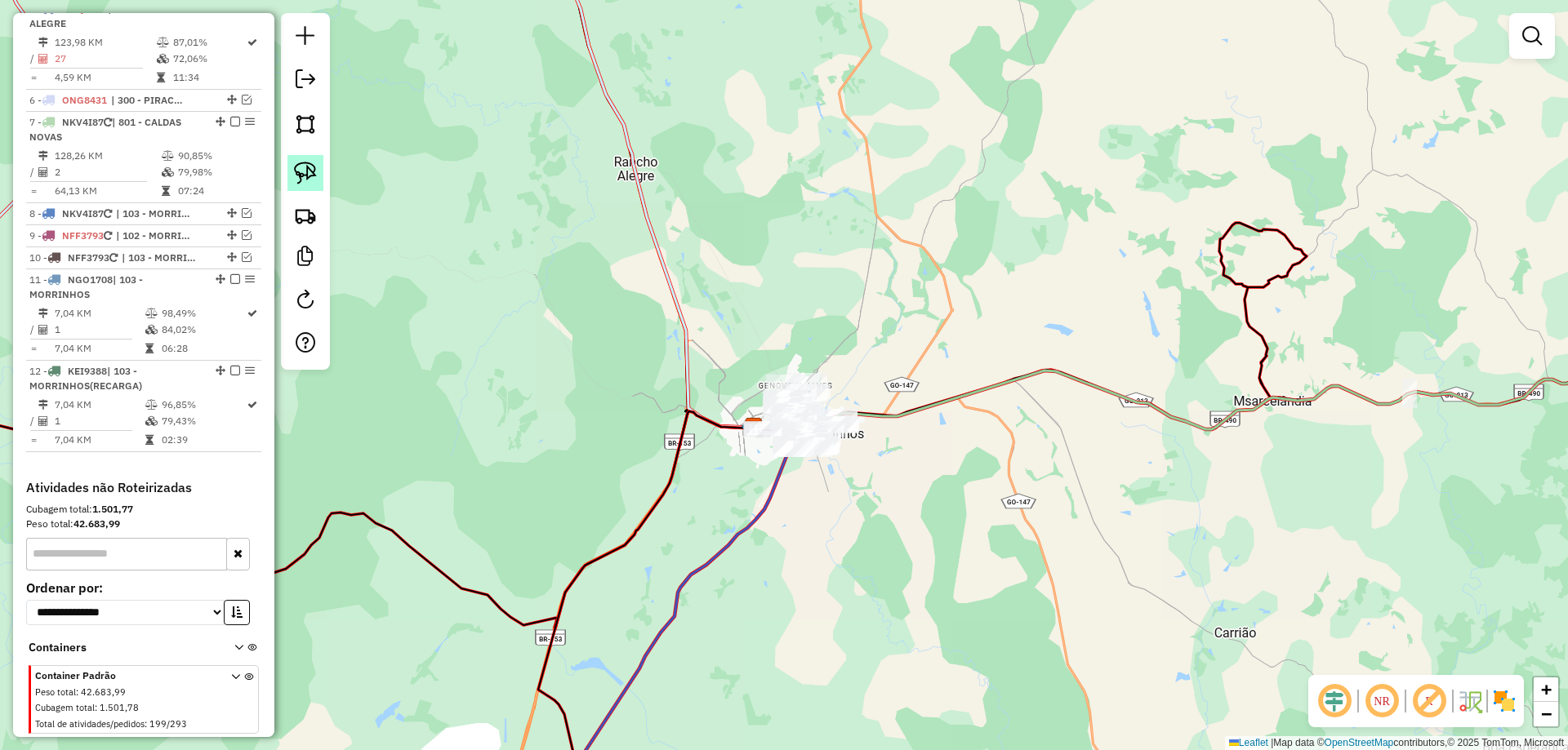
click at [311, 175] on img at bounding box center [305, 172] width 23 height 23
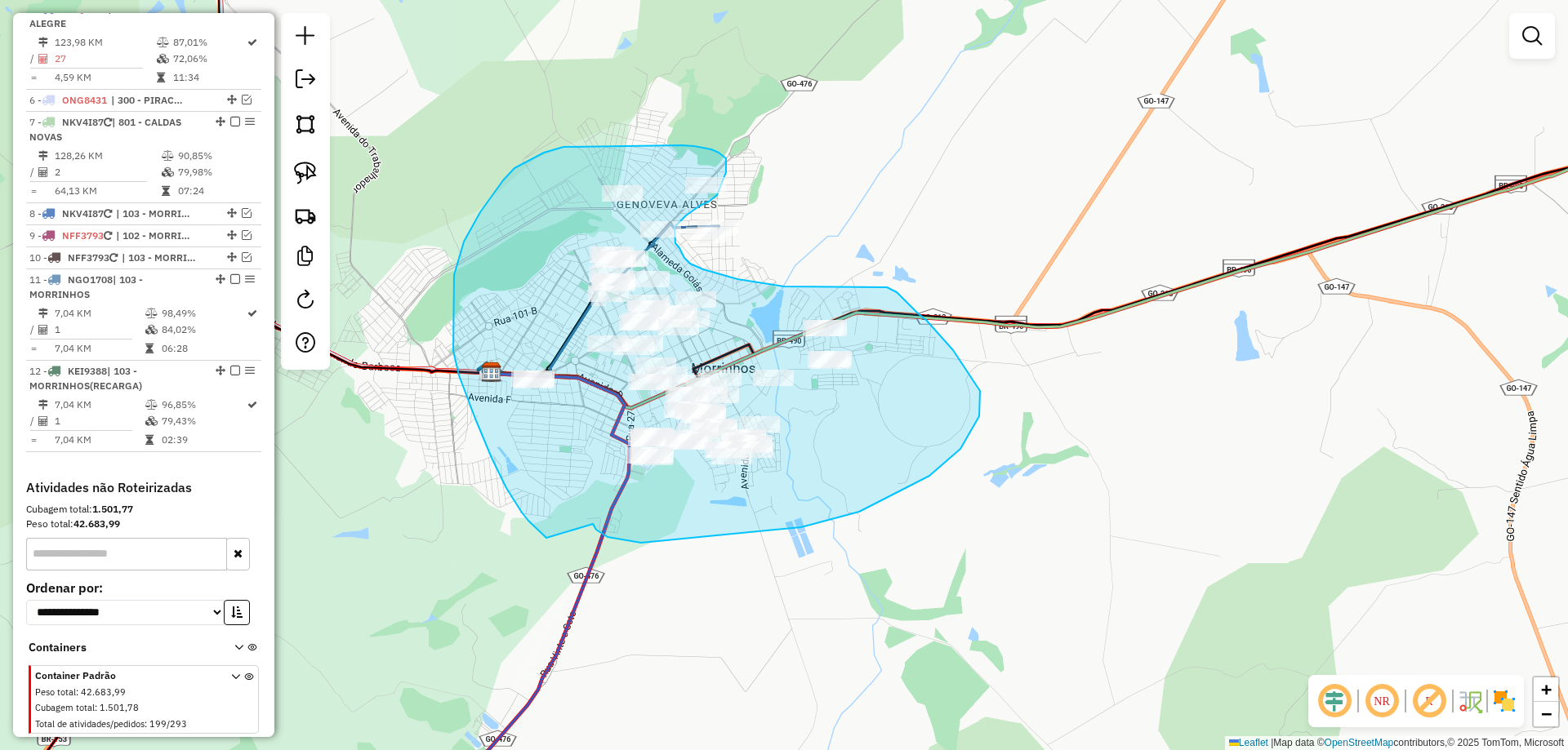
drag, startPoint x: 626, startPoint y: 540, endPoint x: 596, endPoint y: 550, distance: 31.6
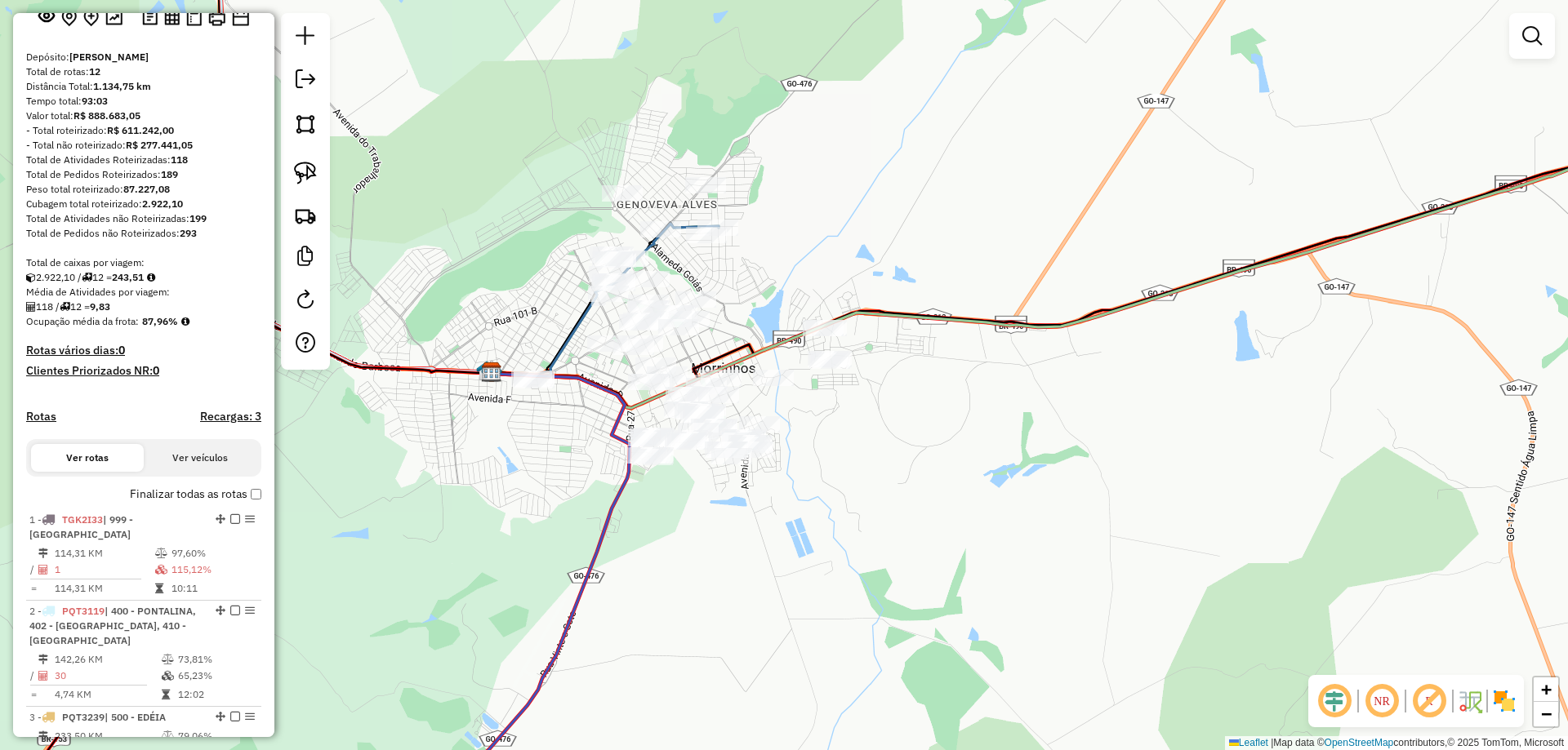
scroll to position [0, 0]
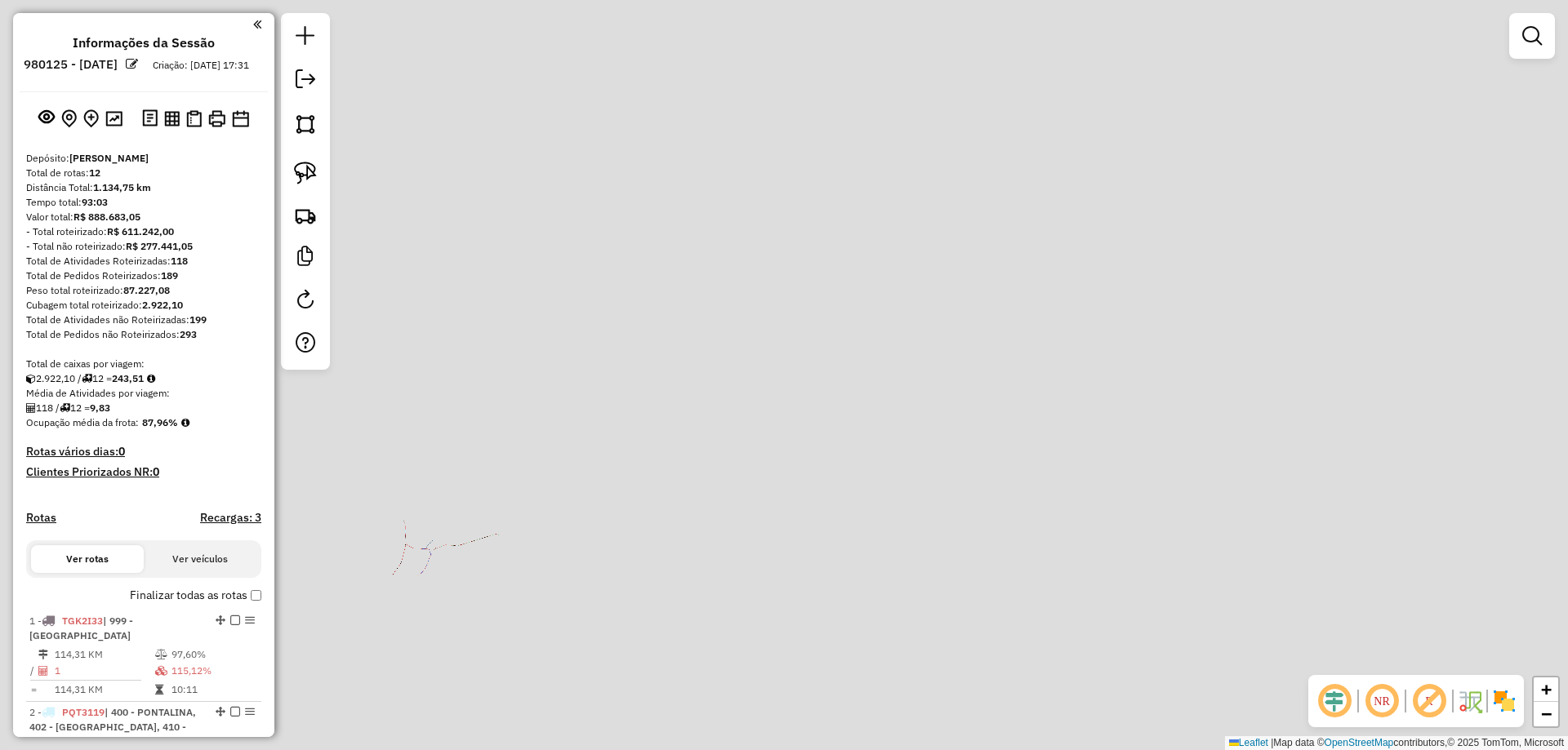
click at [686, 491] on div "Janela de atendimento Grade de atendimento Capacidade Transportadoras Veículos …" at bounding box center [784, 375] width 1568 height 750
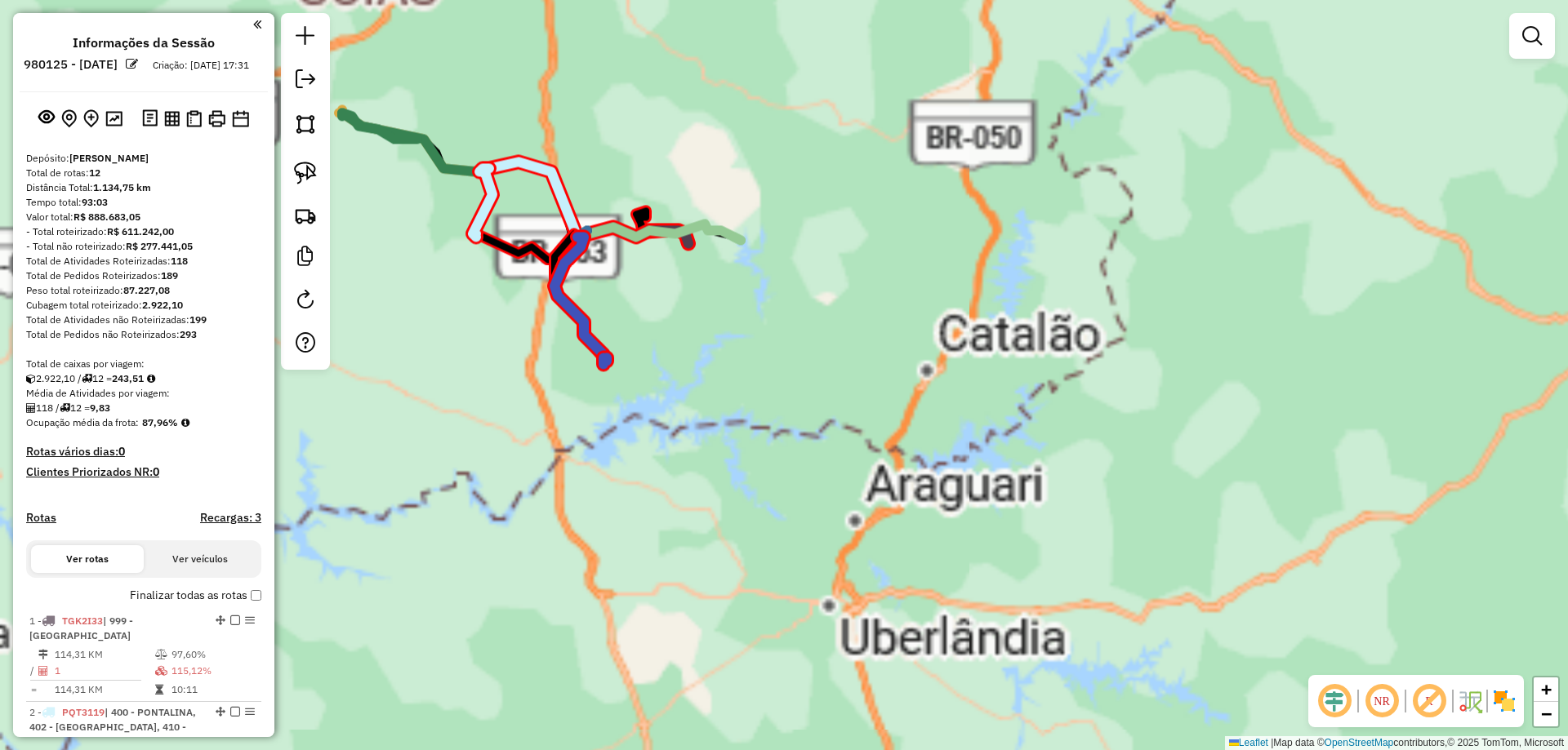
click at [674, 453] on div "Janela de atendimento Grade de atendimento Capacidade Transportadoras Veículos …" at bounding box center [784, 375] width 1568 height 750
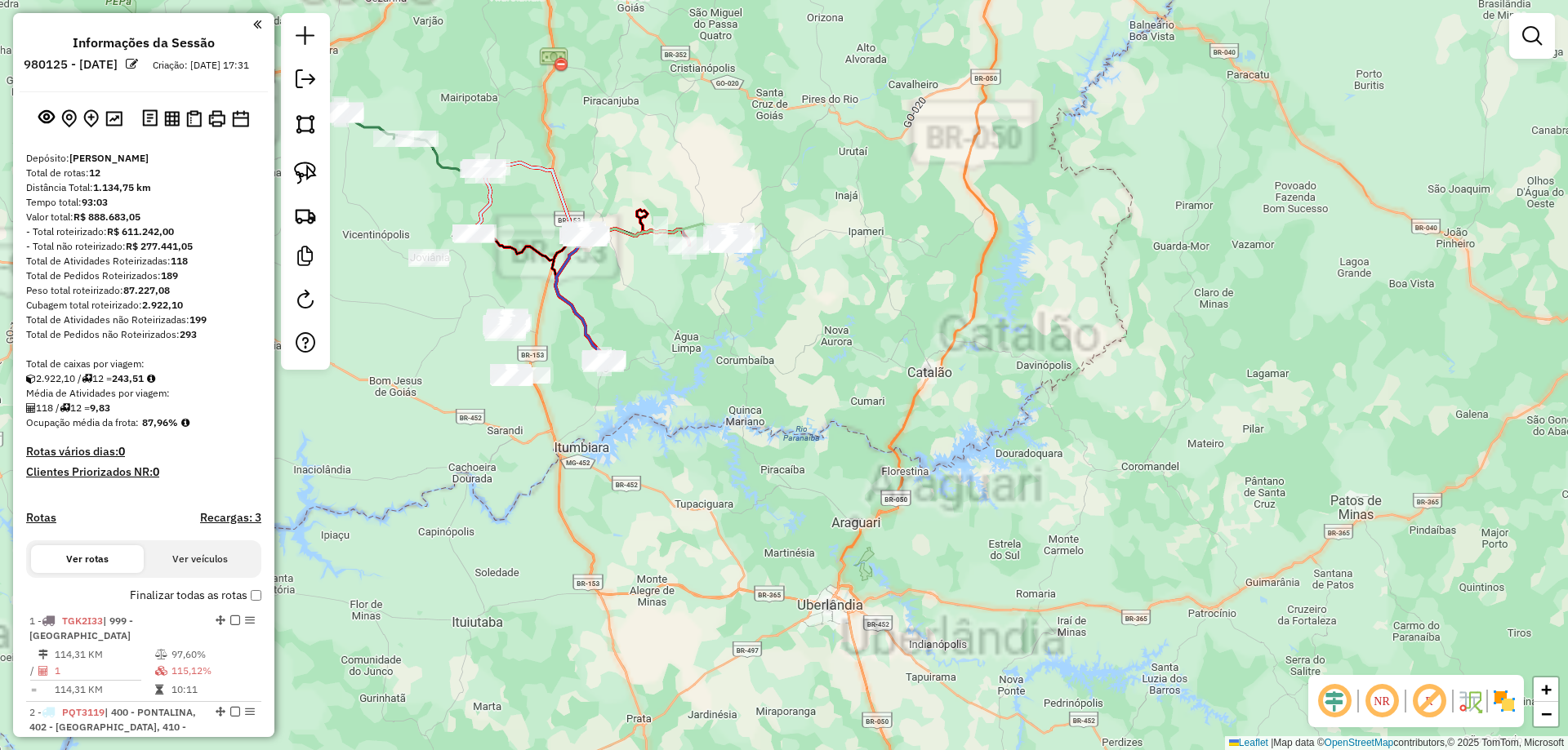
click at [633, 470] on div "Janela de atendimento Grade de atendimento Capacidade Transportadoras Veículos …" at bounding box center [784, 375] width 1568 height 750
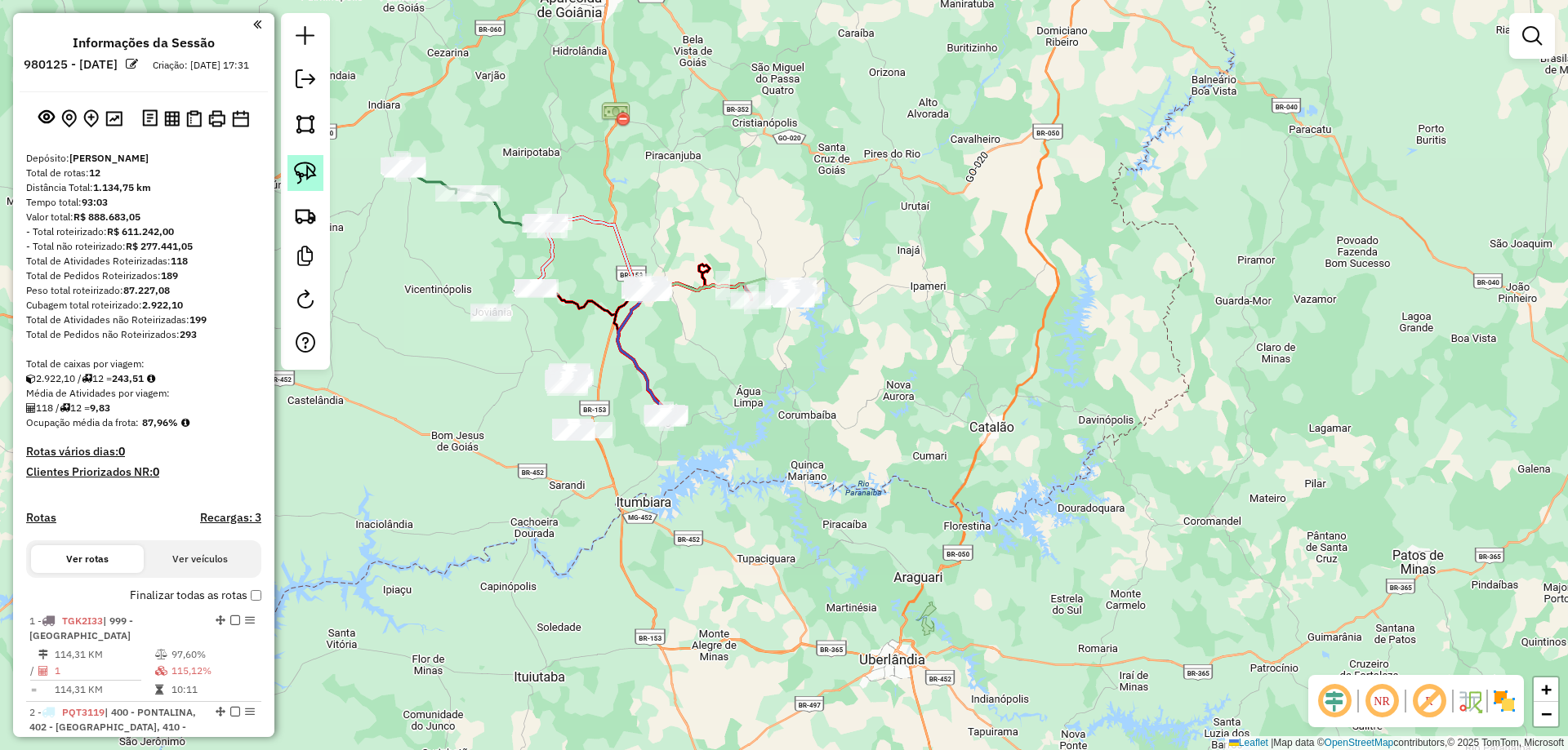
click at [290, 178] on link at bounding box center [305, 172] width 36 height 36
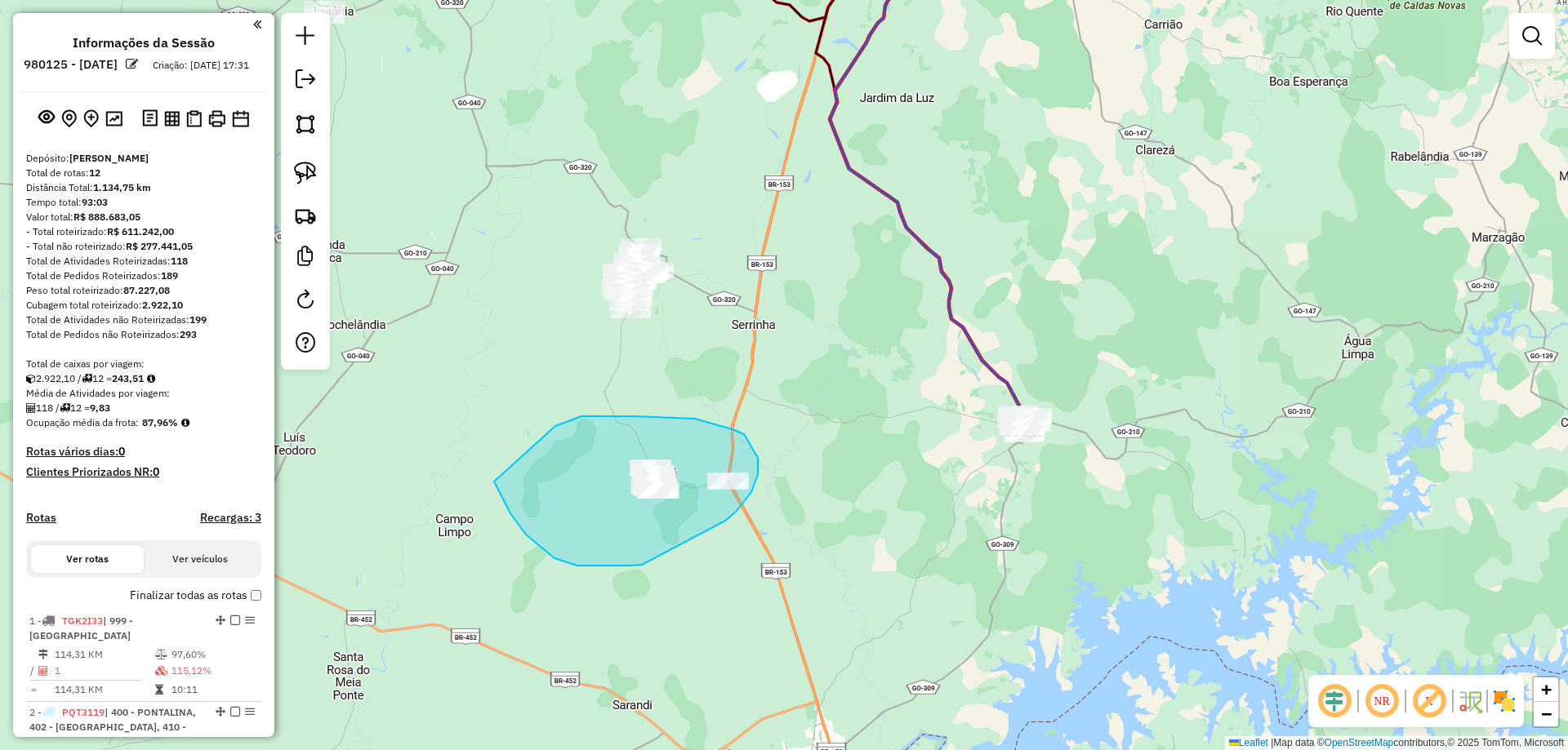
drag, startPoint x: 510, startPoint y: 514, endPoint x: 527, endPoint y: 452, distance: 64.3
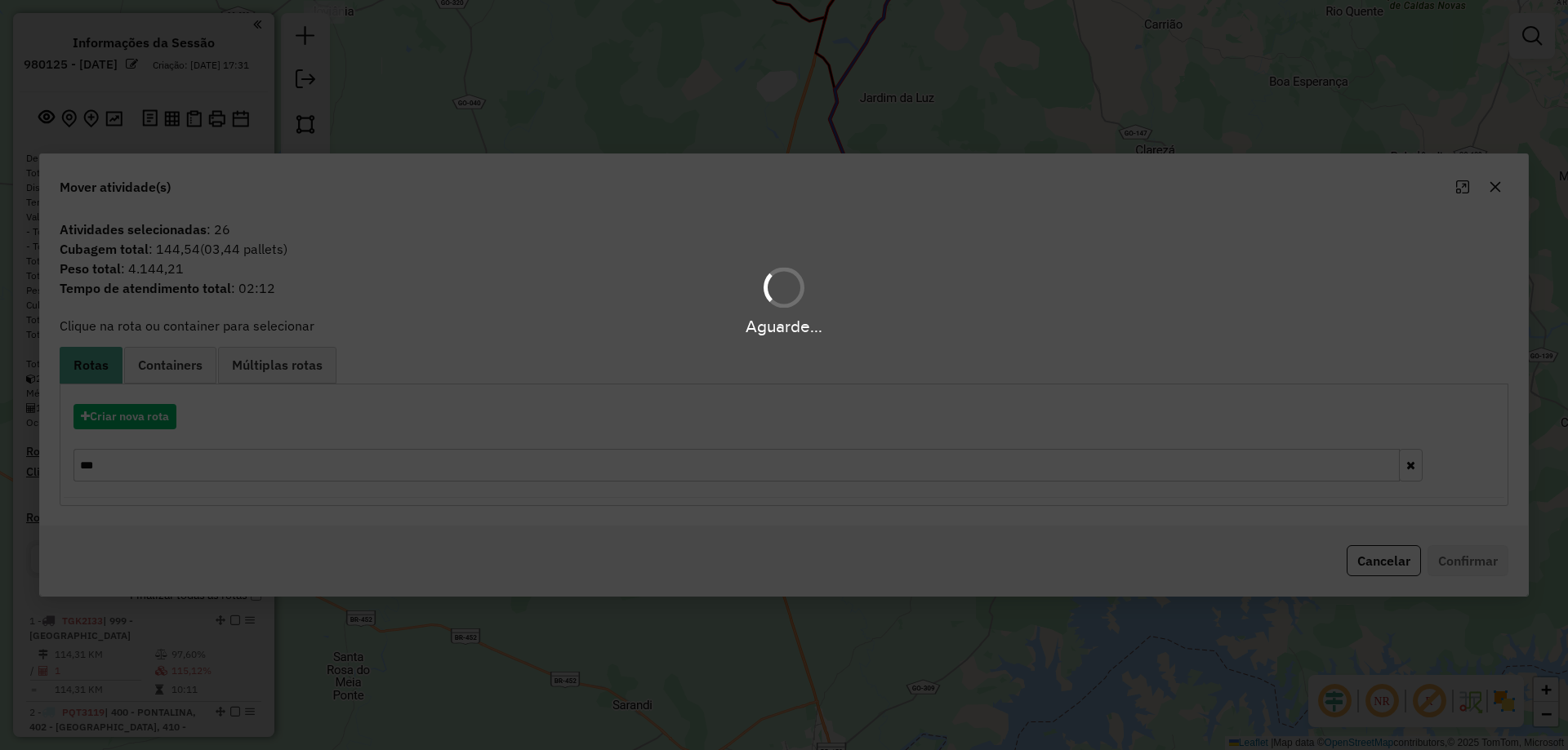
click at [153, 422] on div "Aguarde..." at bounding box center [784, 375] width 1568 height 750
click at [152, 422] on div "Aguarde..." at bounding box center [784, 375] width 1568 height 750
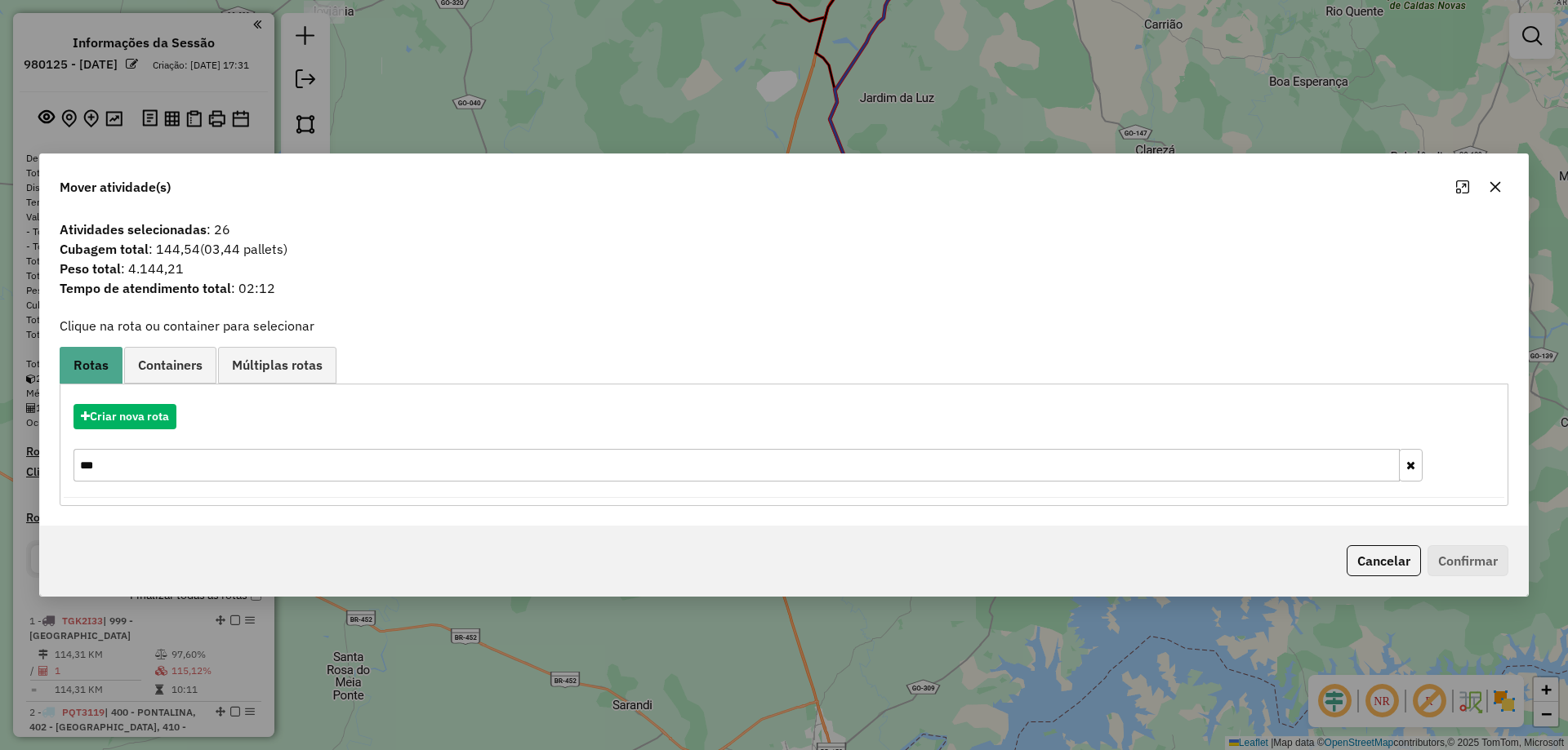
click at [152, 422] on hb-app "Aguarde... Pop-up bloqueado! Seu navegador bloqueou automáticamente a abertura …" at bounding box center [784, 375] width 1568 height 750
click at [152, 422] on button "Criar nova rota" at bounding box center [125, 417] width 103 height 26
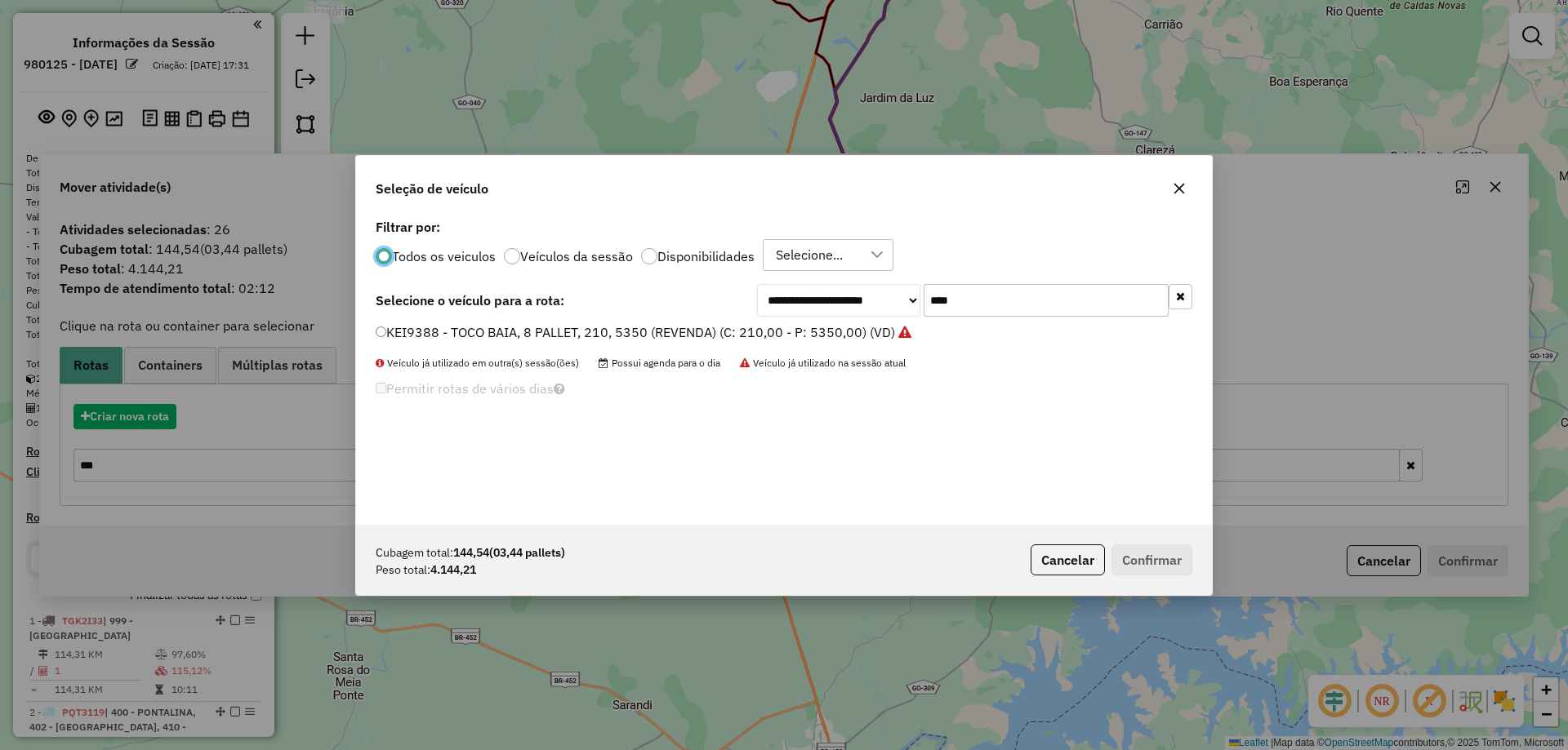
scroll to position [9, 5]
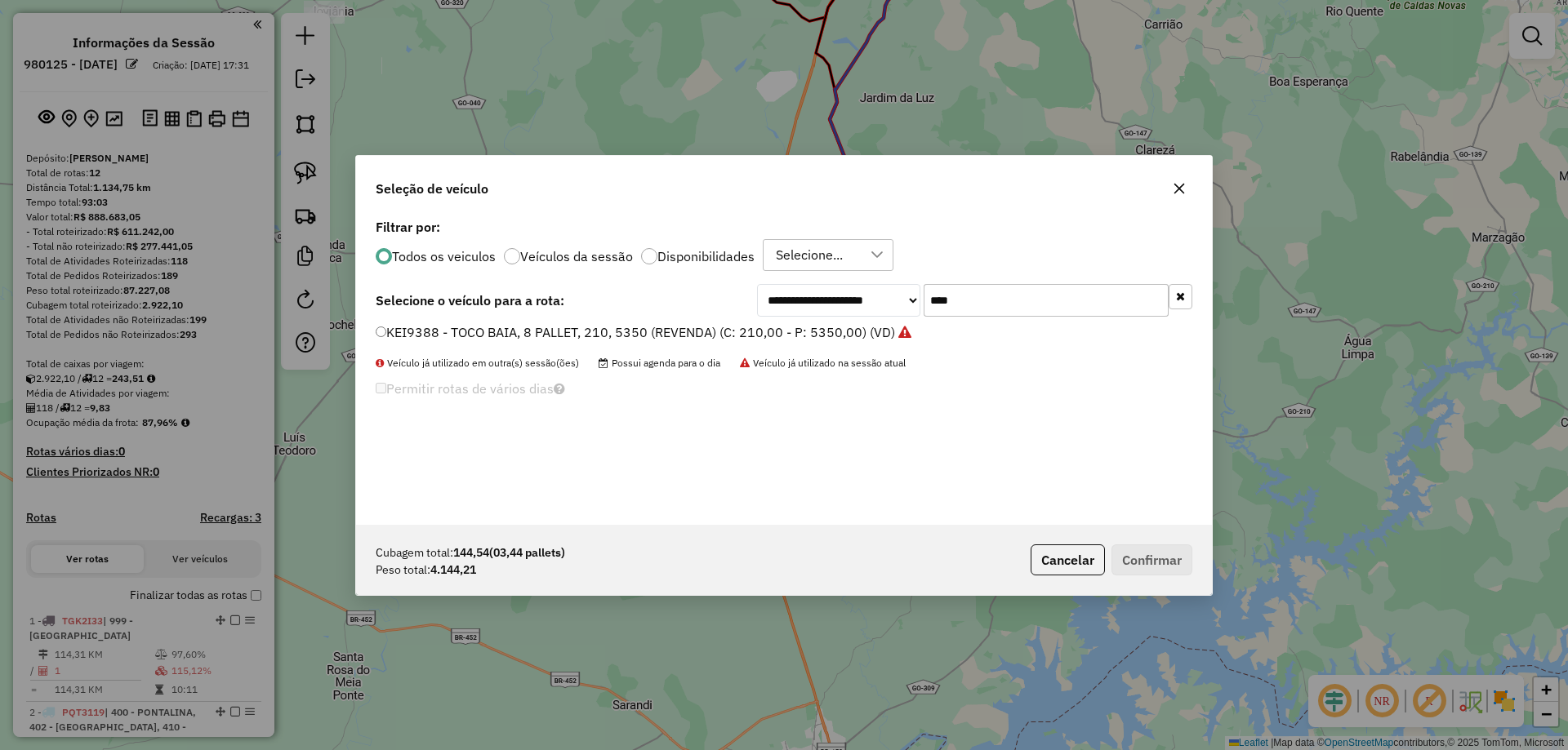
drag, startPoint x: 897, startPoint y: 312, endPoint x: 841, endPoint y: 323, distance: 57.1
click at [852, 328] on div "**********" at bounding box center [784, 370] width 856 height 310
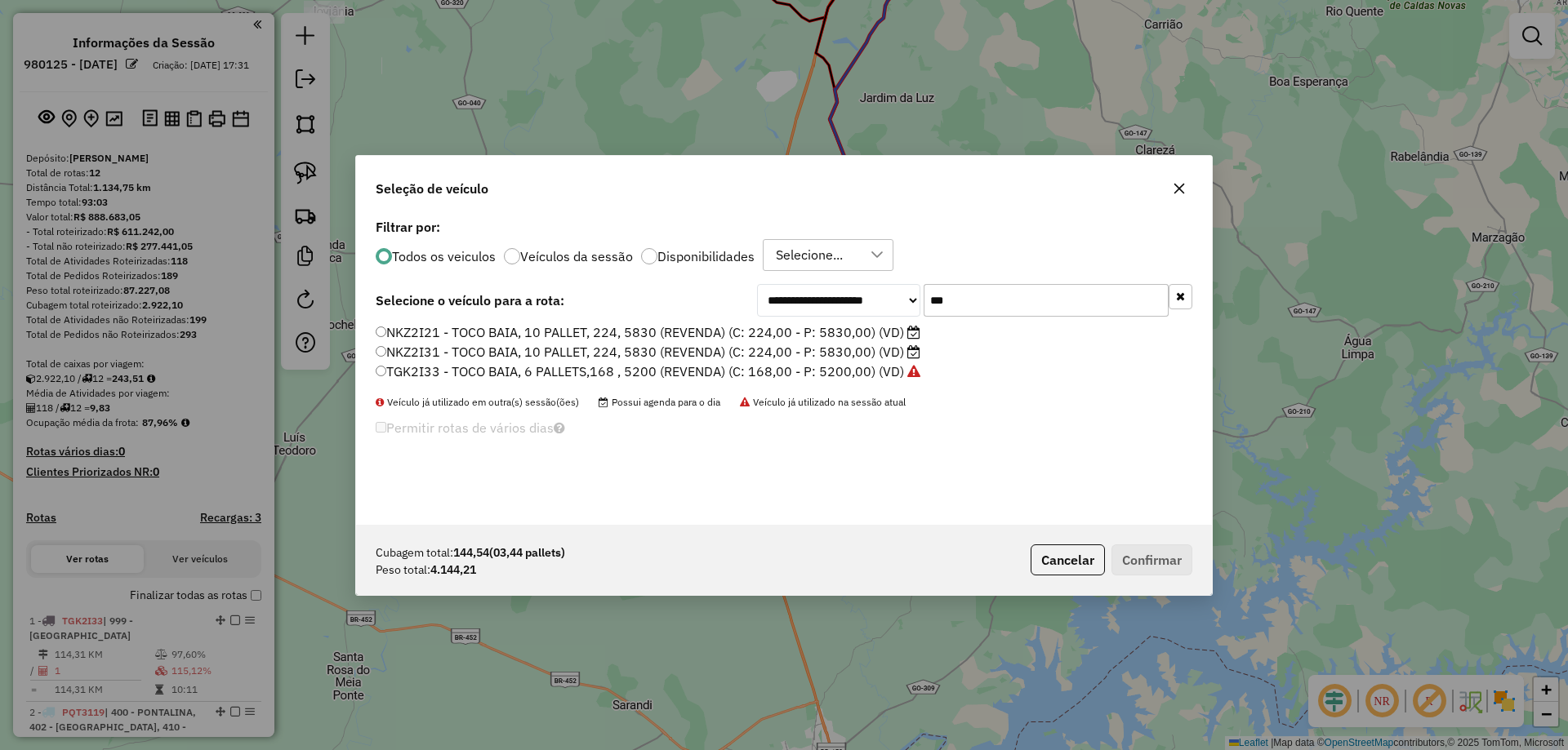
type input "***"
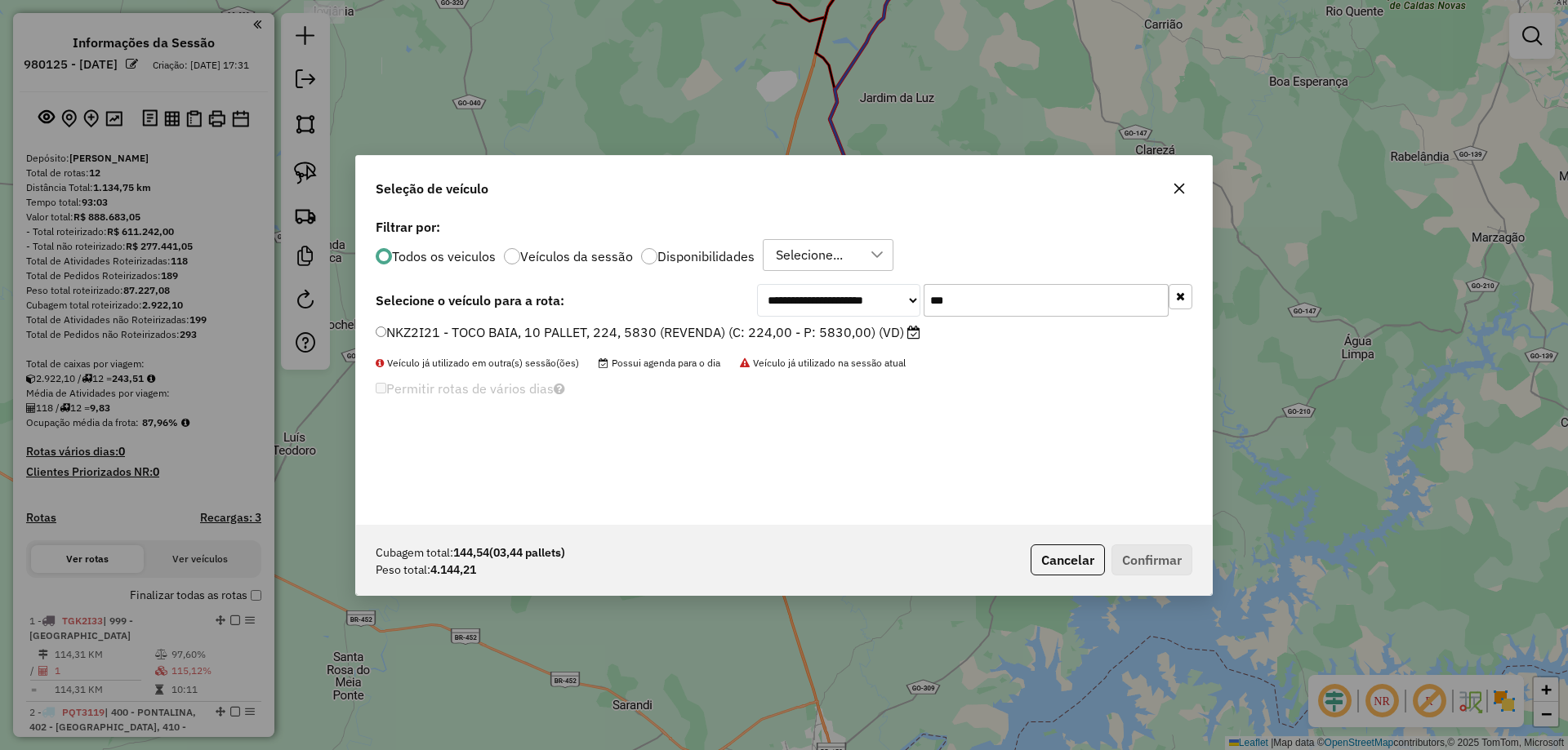
click at [830, 327] on label "NKZ2I21 - TOCO BAIA, 10 PALLET, 224, 5830 (REVENDA) (C: 224,00 - P: 5830,00) (V…" at bounding box center [648, 332] width 545 height 19
click at [1164, 564] on button "Confirmar" at bounding box center [1152, 560] width 81 height 31
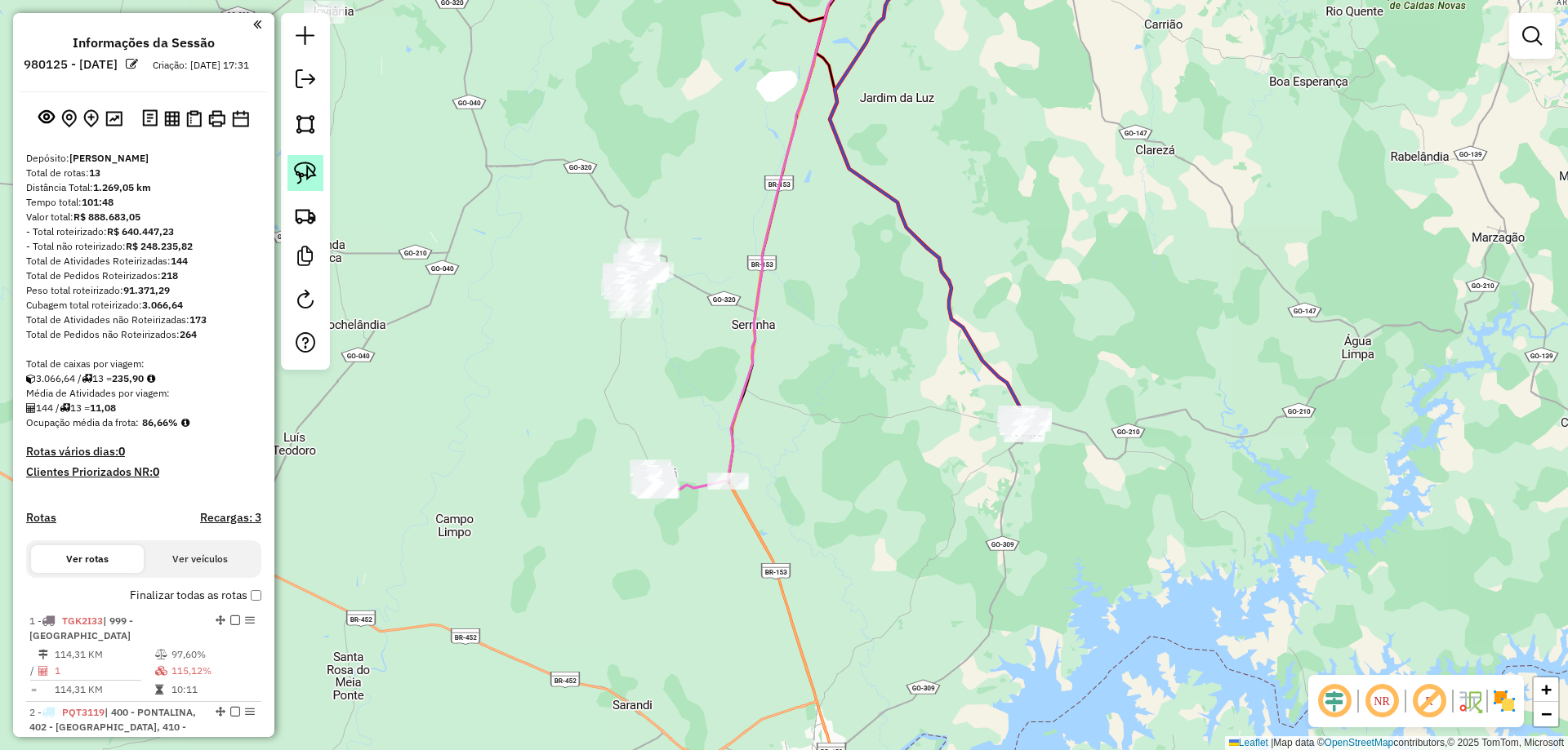
click at [308, 171] on img at bounding box center [305, 172] width 23 height 23
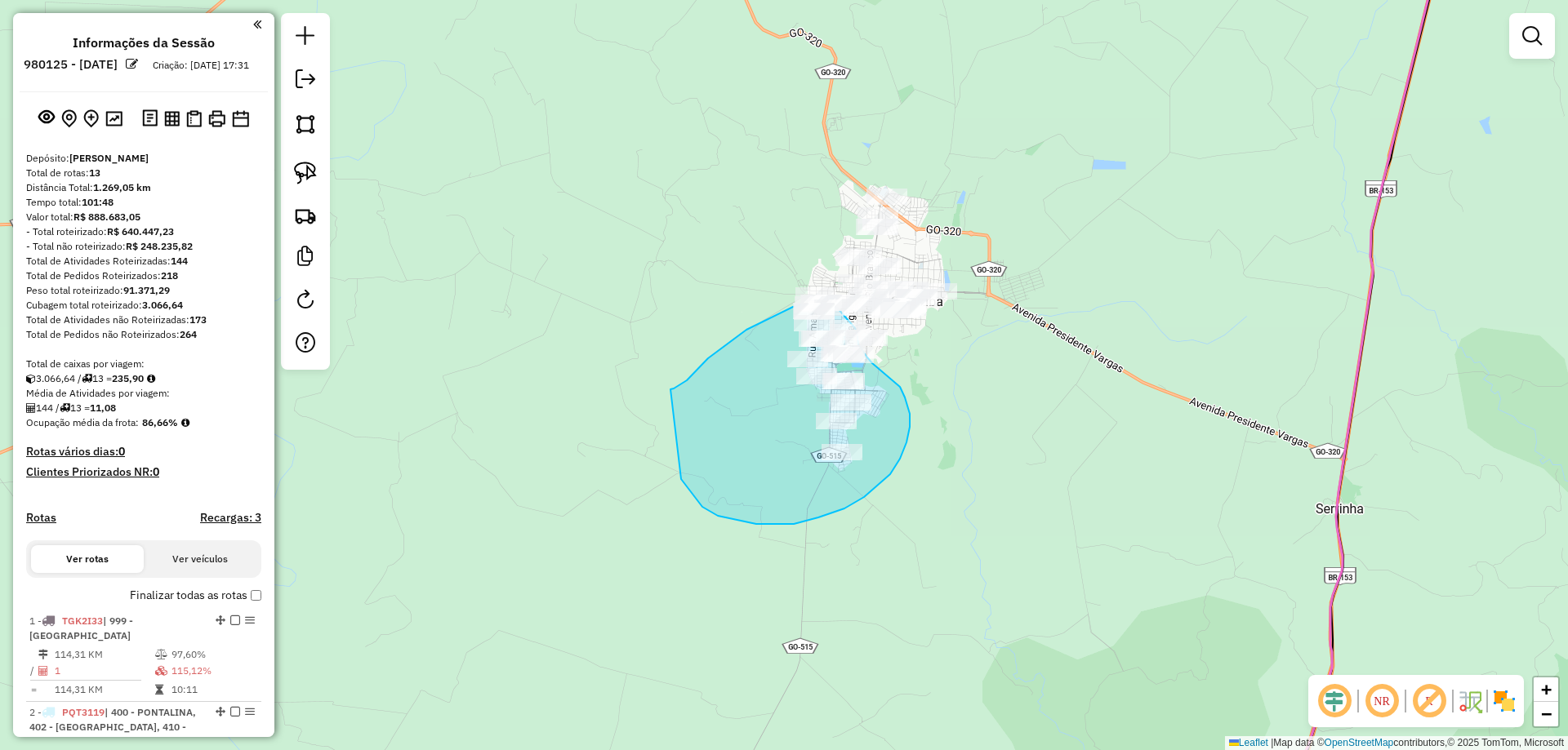
drag, startPoint x: 718, startPoint y: 516, endPoint x: 668, endPoint y: 391, distance: 134.6
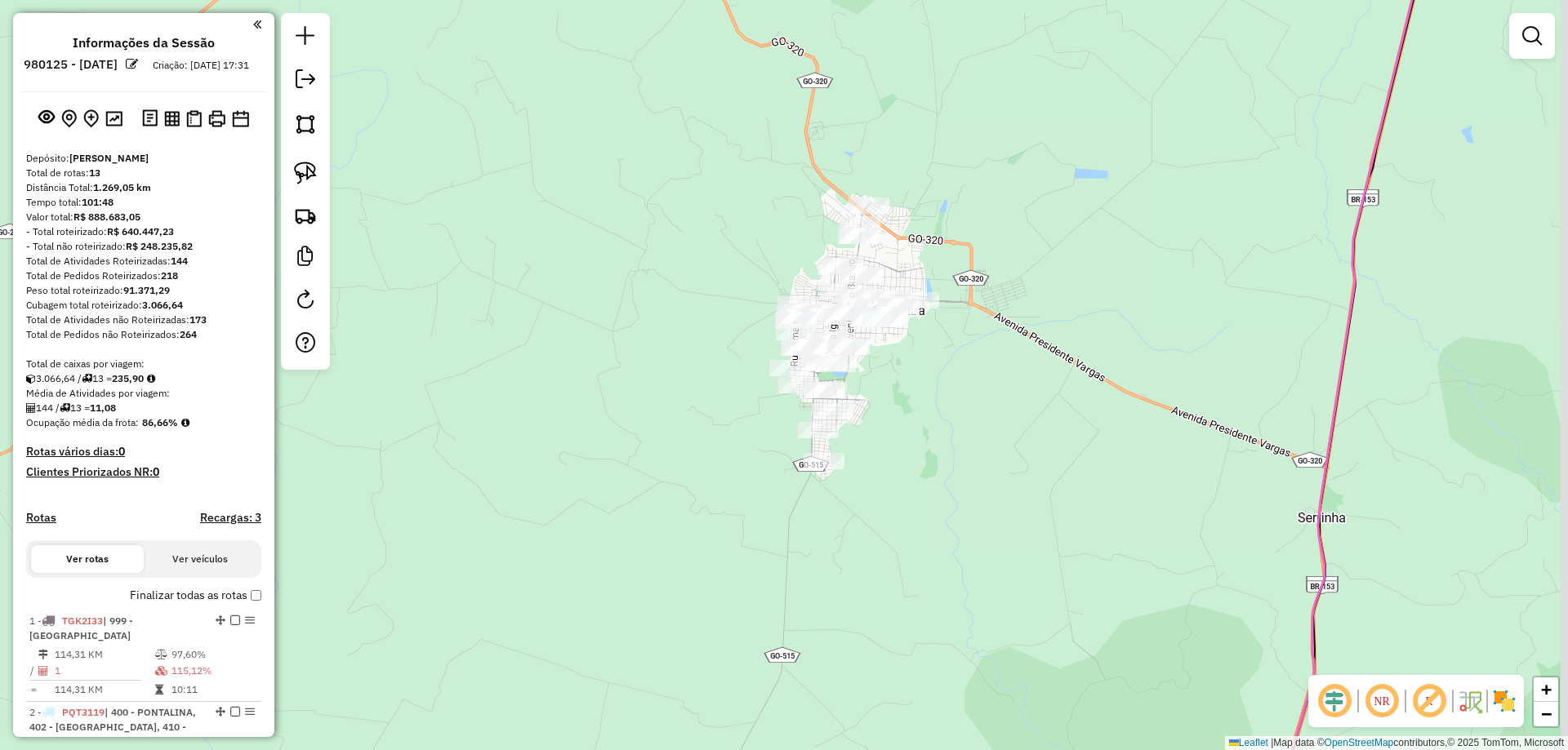
drag, startPoint x: 723, startPoint y: 370, endPoint x: 714, endPoint y: 387, distance: 19.2
click at [706, 373] on div "Janela de atendimento Grade de atendimento Capacidade Transportadoras Veículos …" at bounding box center [784, 375] width 1568 height 750
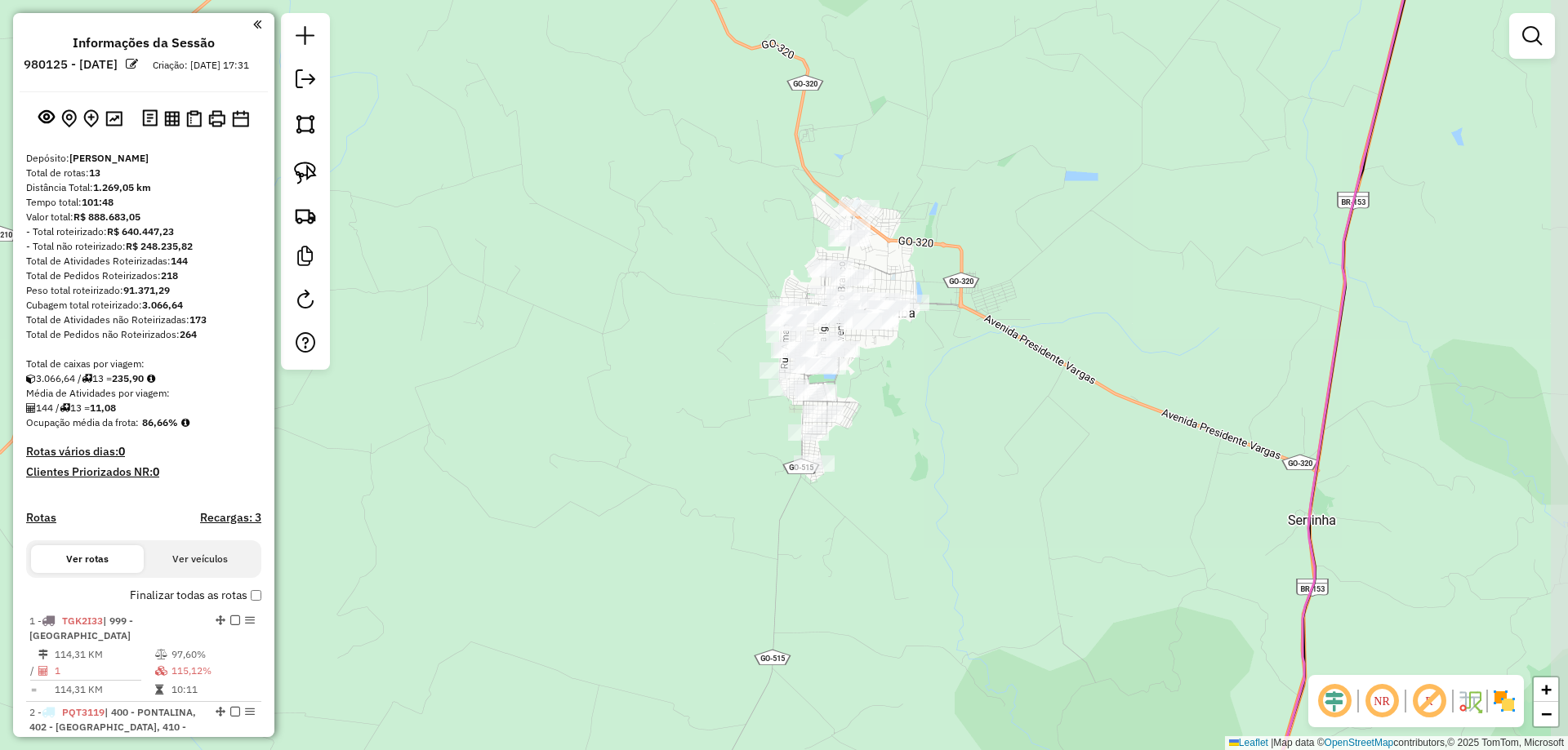
click at [806, 456] on div "Janela de atendimento Grade de atendimento Capacidade Transportadoras Veículos …" at bounding box center [784, 375] width 1568 height 750
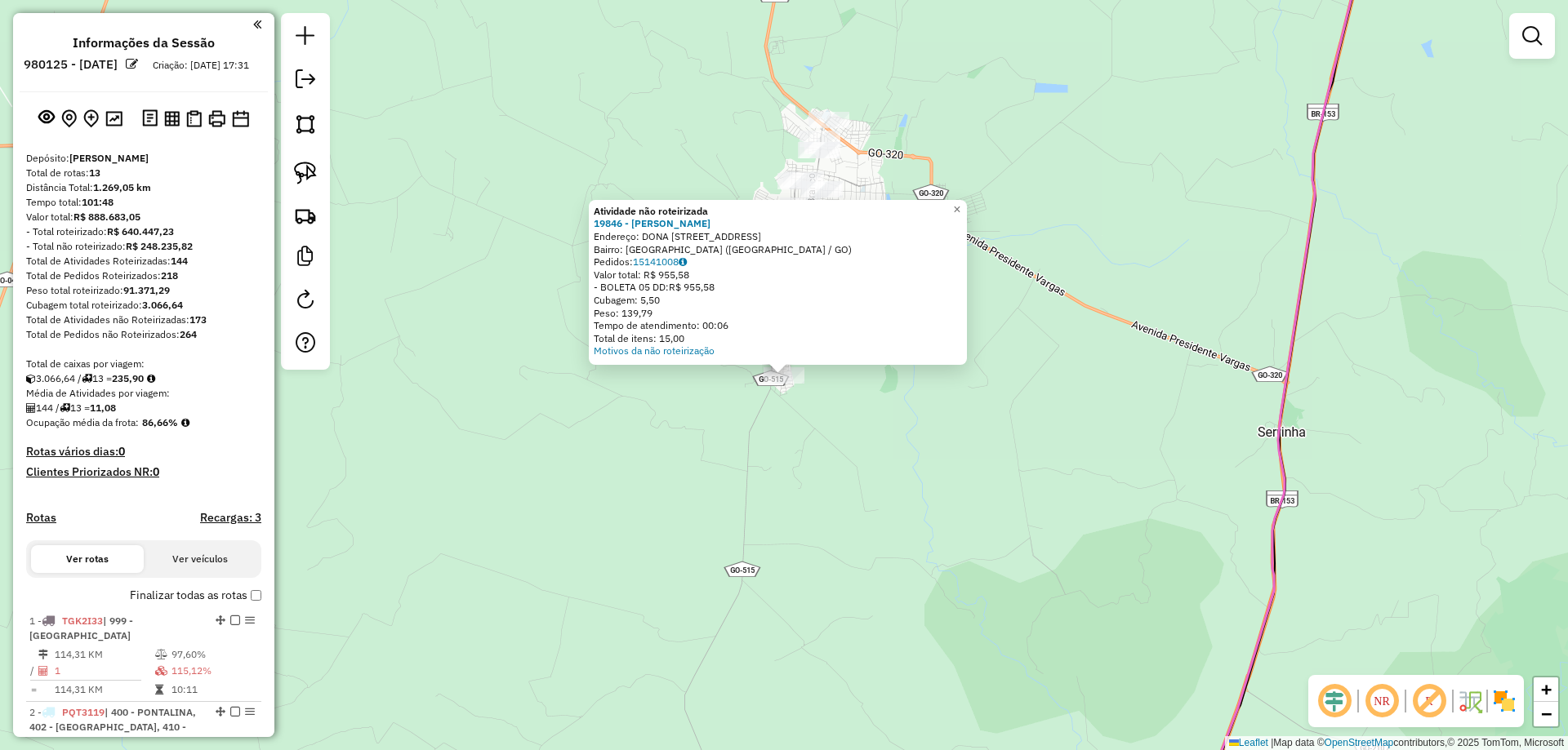
click at [796, 452] on div "Atividade não roteirizada 19846 - IVAN VITALINO Endereço: DONA GERALDA CANDIDA …" at bounding box center [784, 375] width 1568 height 750
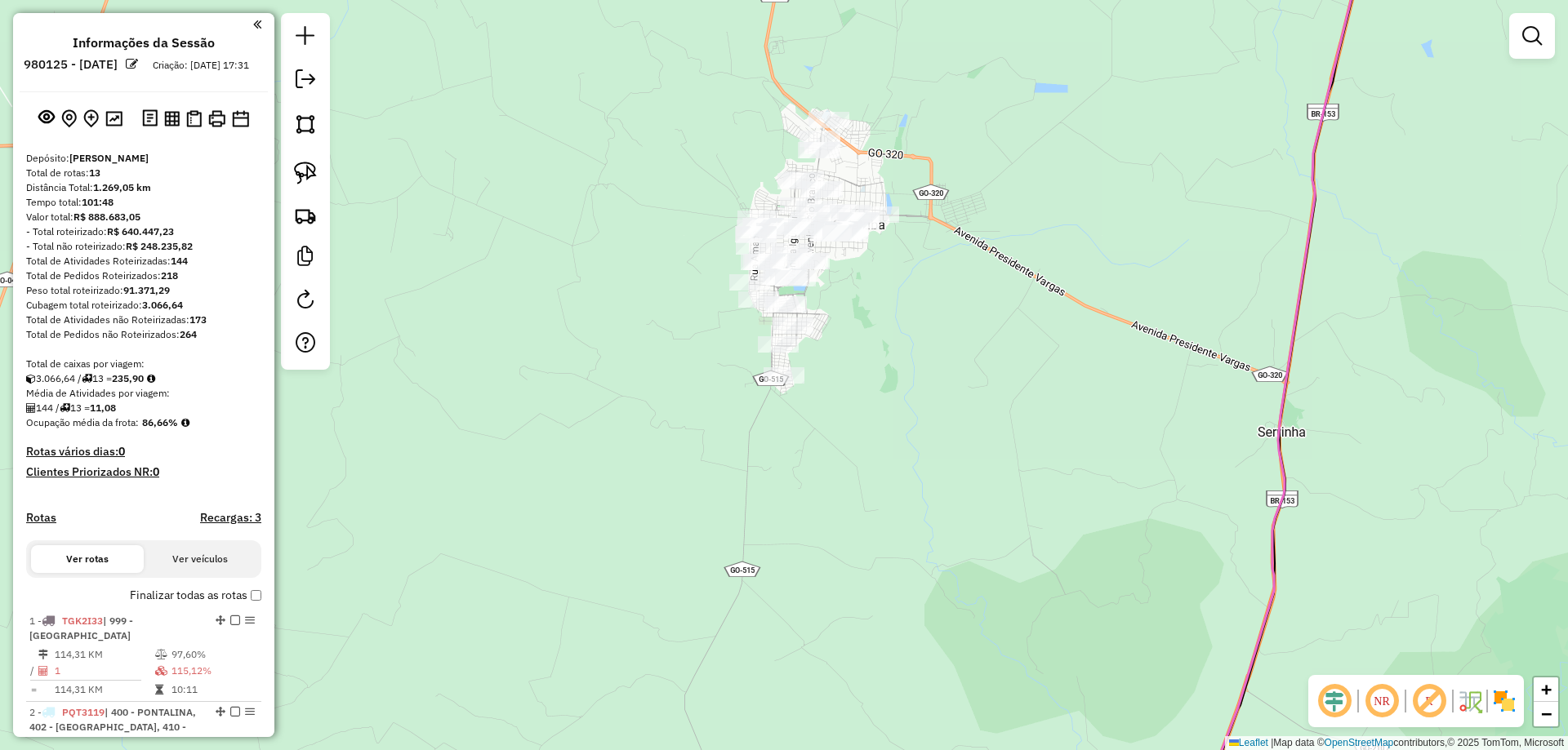
click at [719, 469] on div "Atividade não roteirizada 19846 - IVAN VITALINO Endereço: DONA GERALDA CANDIDA …" at bounding box center [784, 375] width 1568 height 750
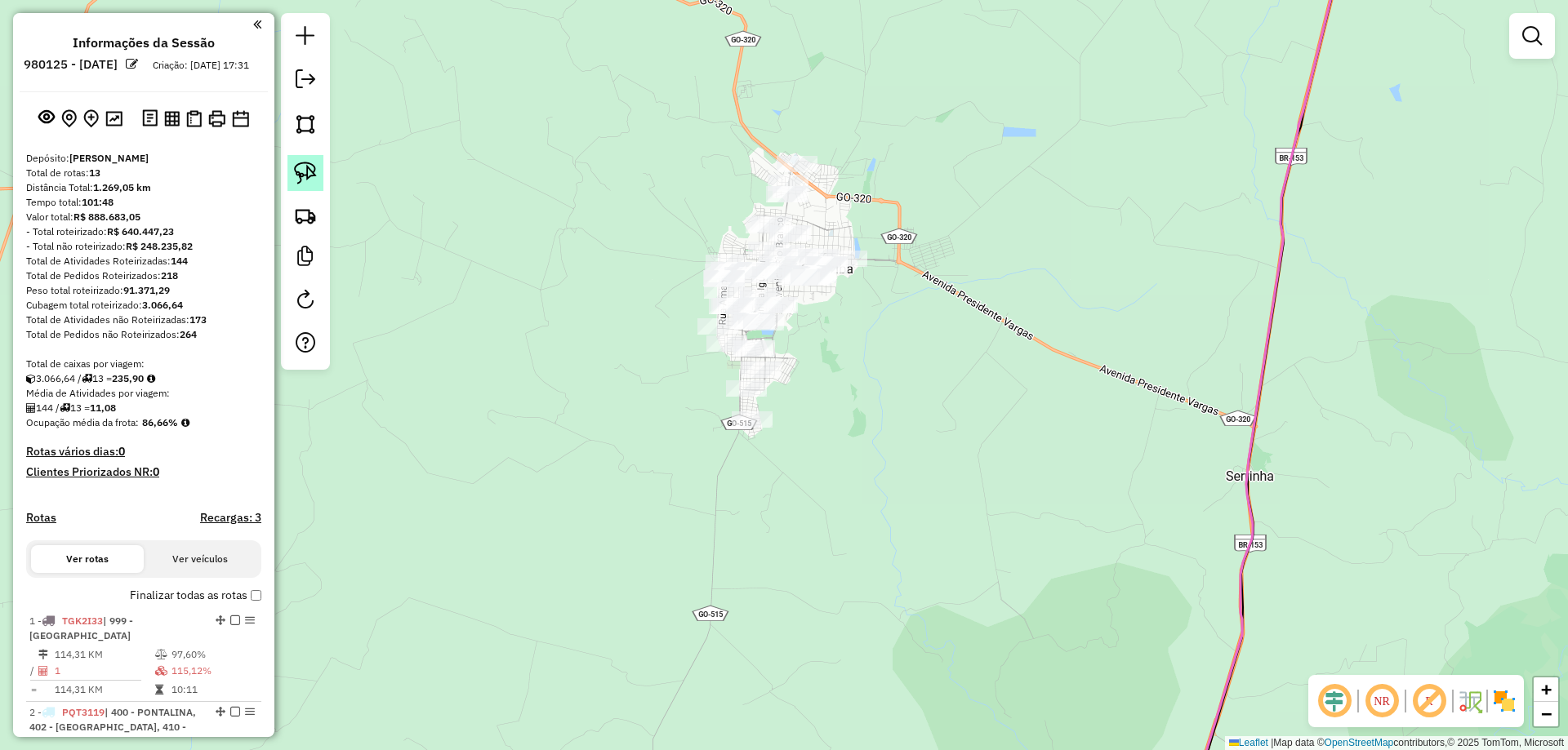
click at [313, 176] on img at bounding box center [305, 172] width 23 height 23
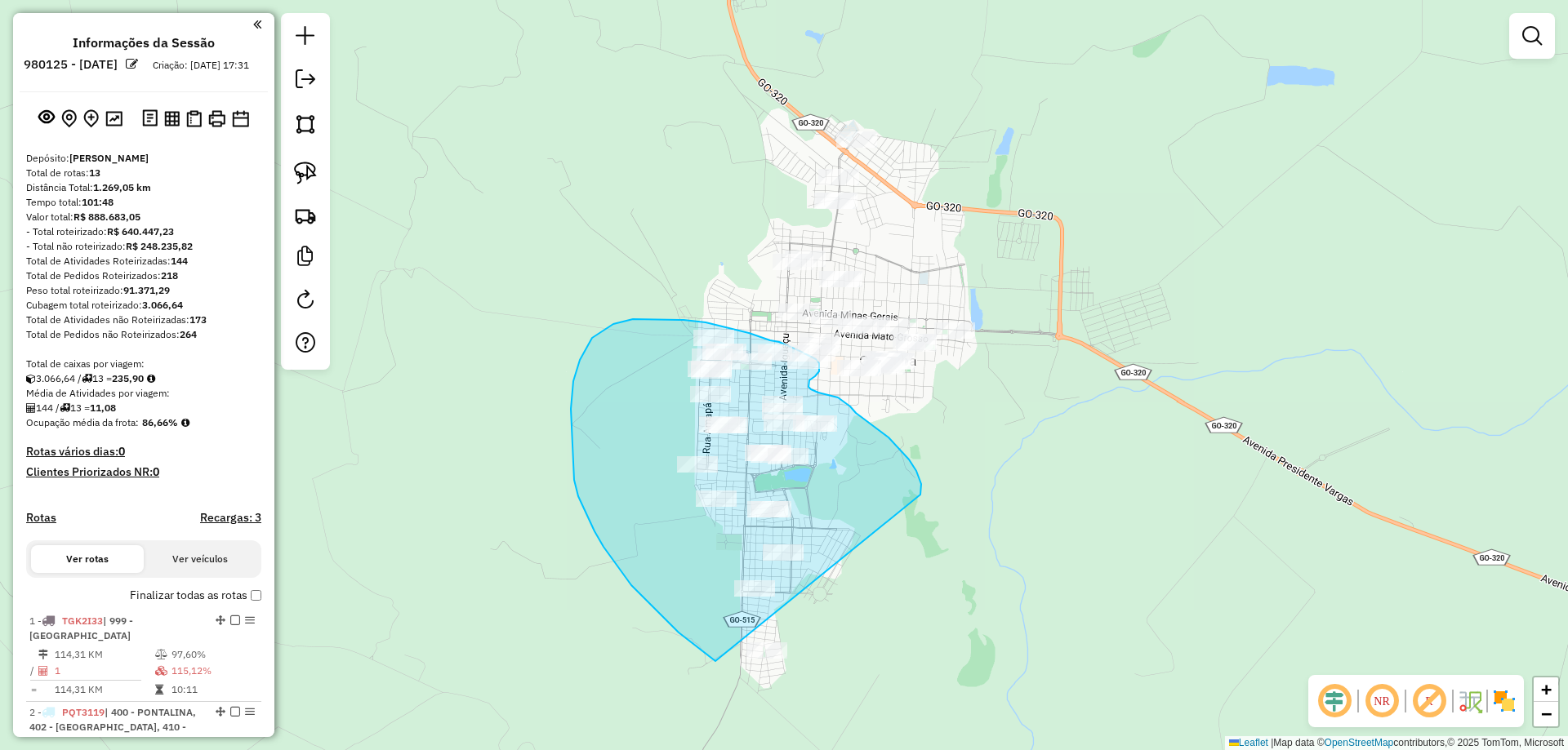
drag, startPoint x: 909, startPoint y: 460, endPoint x: 1038, endPoint y: 714, distance: 284.9
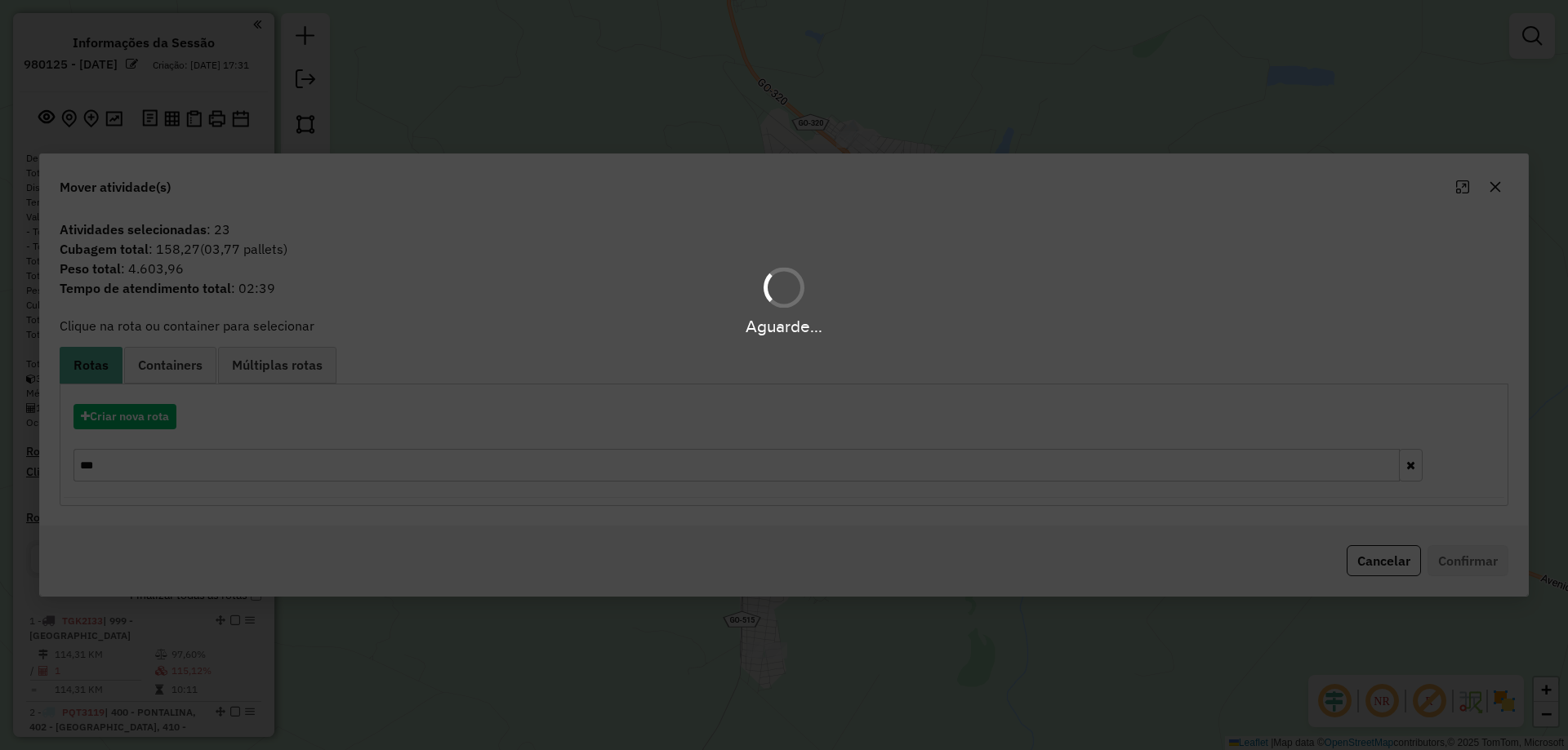
click at [138, 429] on div "Aguarde..." at bounding box center [784, 375] width 1568 height 750
click at [138, 428] on div "Aguarde..." at bounding box center [784, 375] width 1568 height 750
click at [140, 428] on div "Aguarde..." at bounding box center [784, 375] width 1568 height 750
click at [144, 426] on hb-app "Aguarde... Pop-up bloqueado! Seu navegador bloqueou automáticamente a abertura …" at bounding box center [784, 375] width 1568 height 750
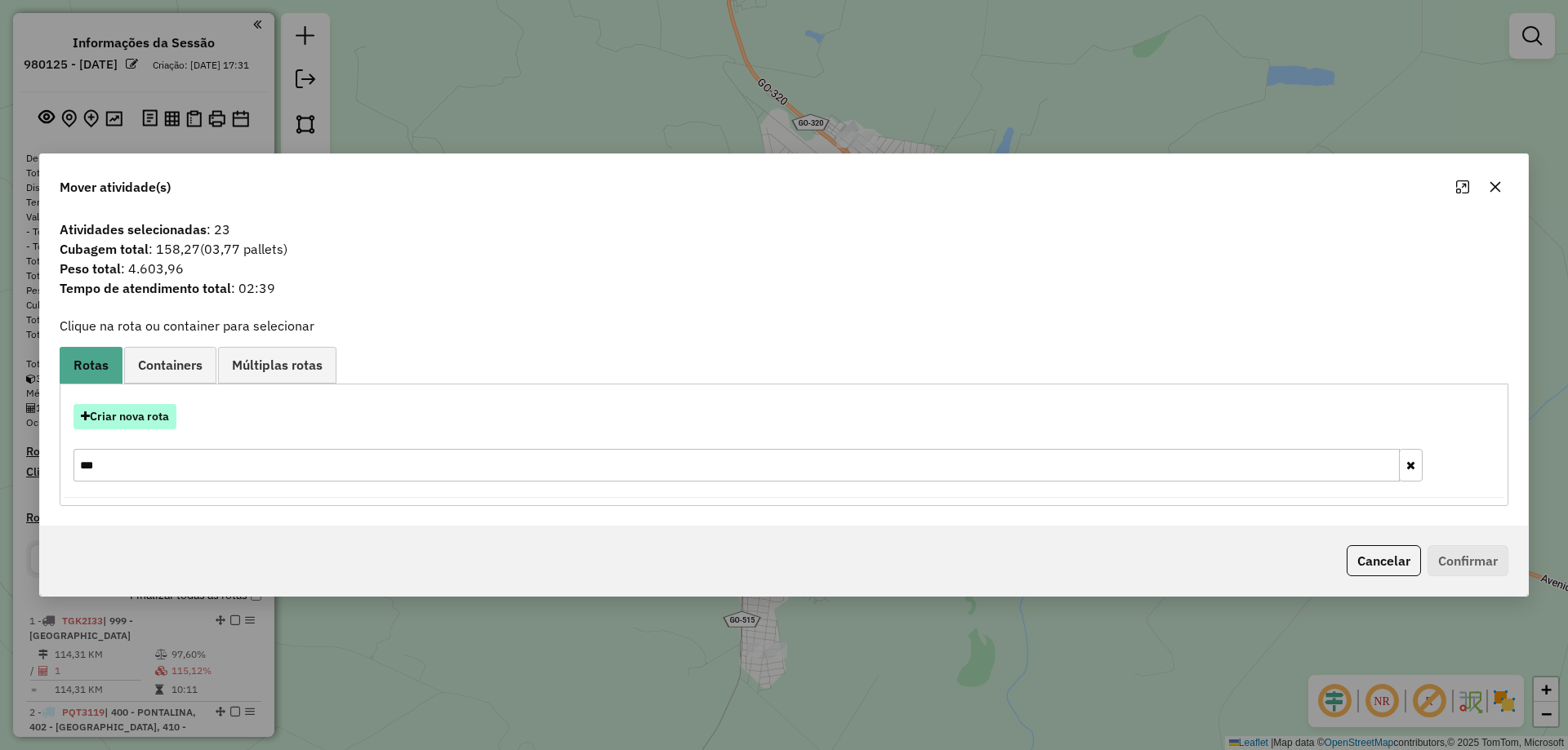
click at [144, 426] on button "Criar nova rota" at bounding box center [125, 417] width 103 height 26
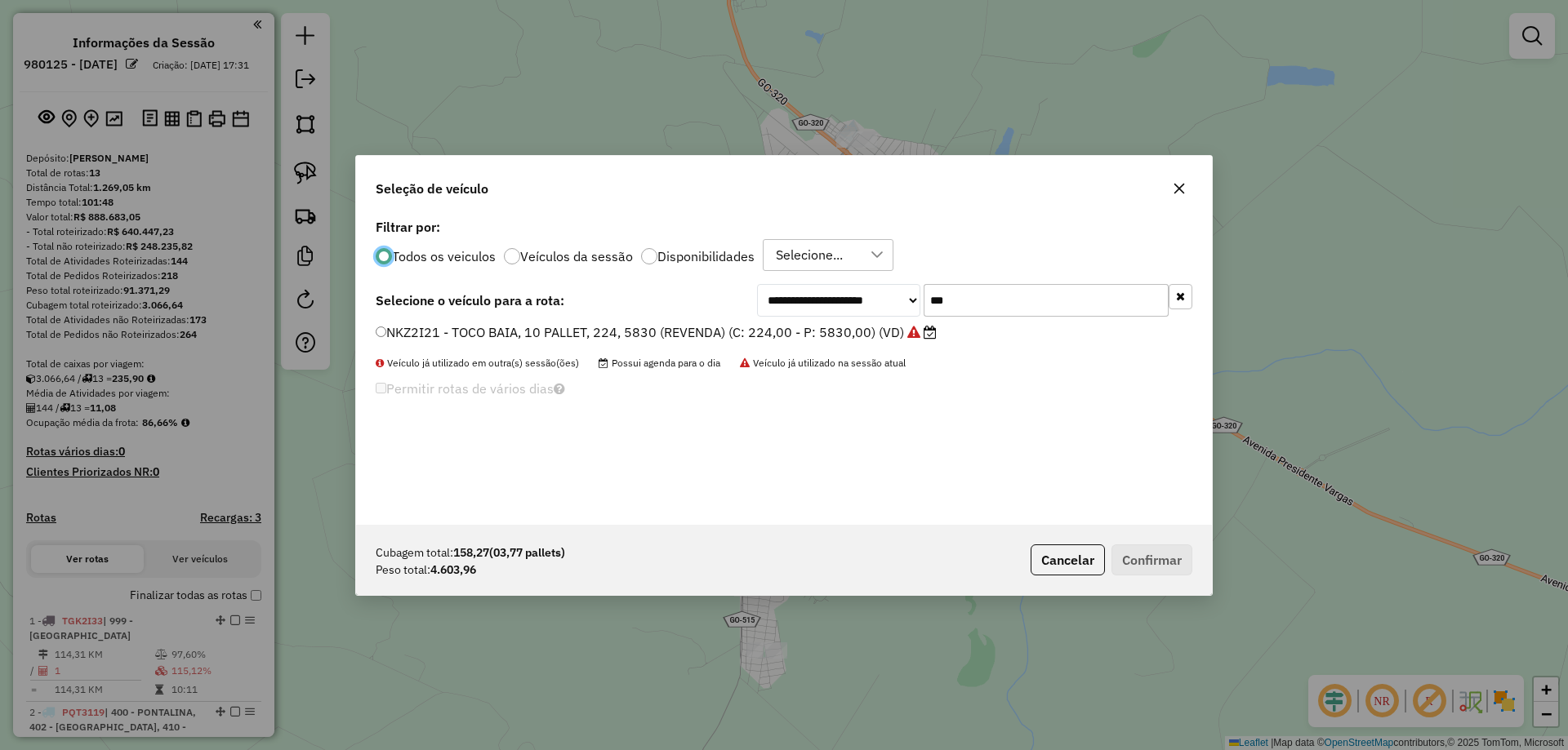
click at [872, 350] on div "**********" at bounding box center [784, 370] width 856 height 310
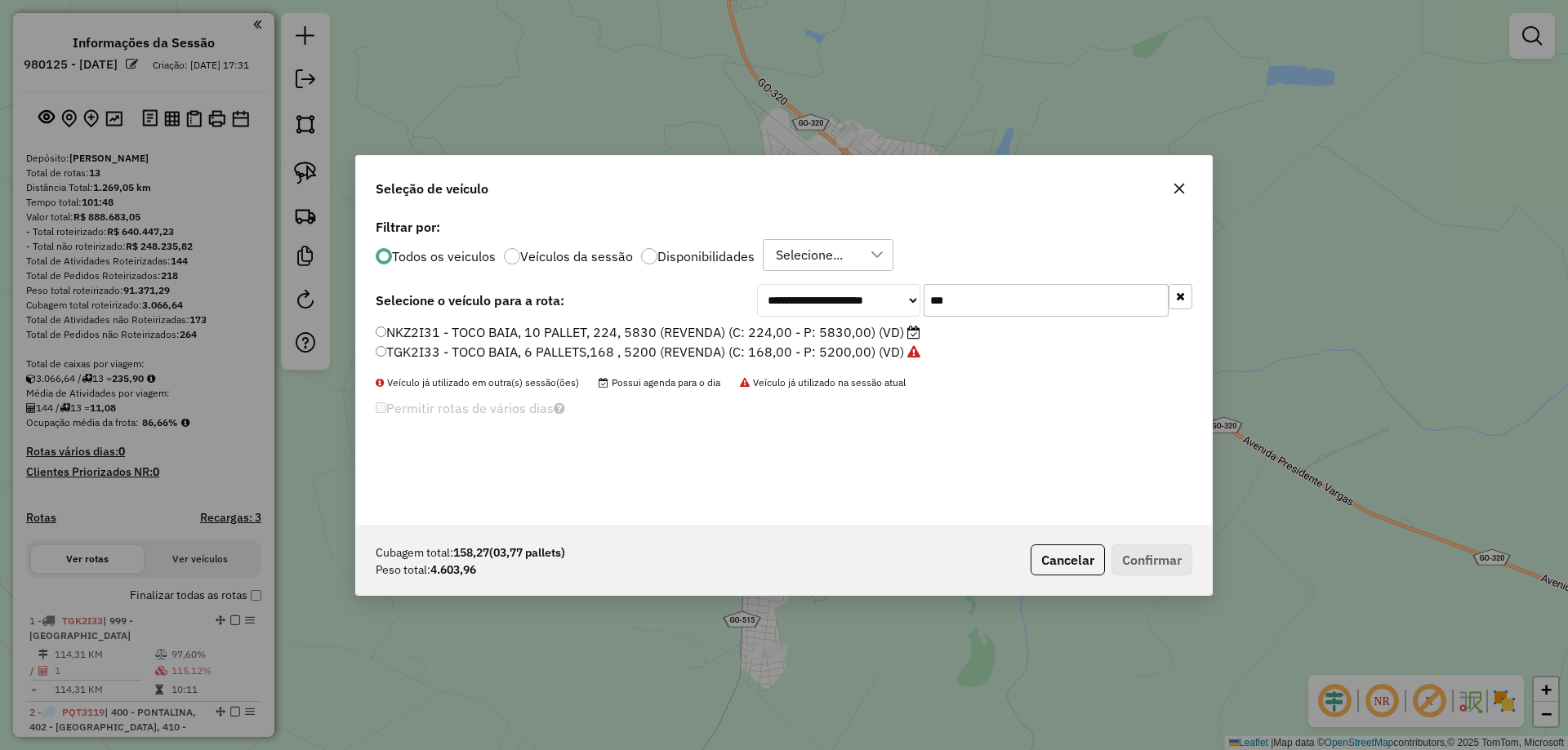
type input "***"
click at [852, 343] on label "TGK2I33 - TOCO BAIA, 6 PALLETS,168 , 5200 (REVENDA) (C: 168,00 - P: 5200,00) (V…" at bounding box center [648, 351] width 545 height 19
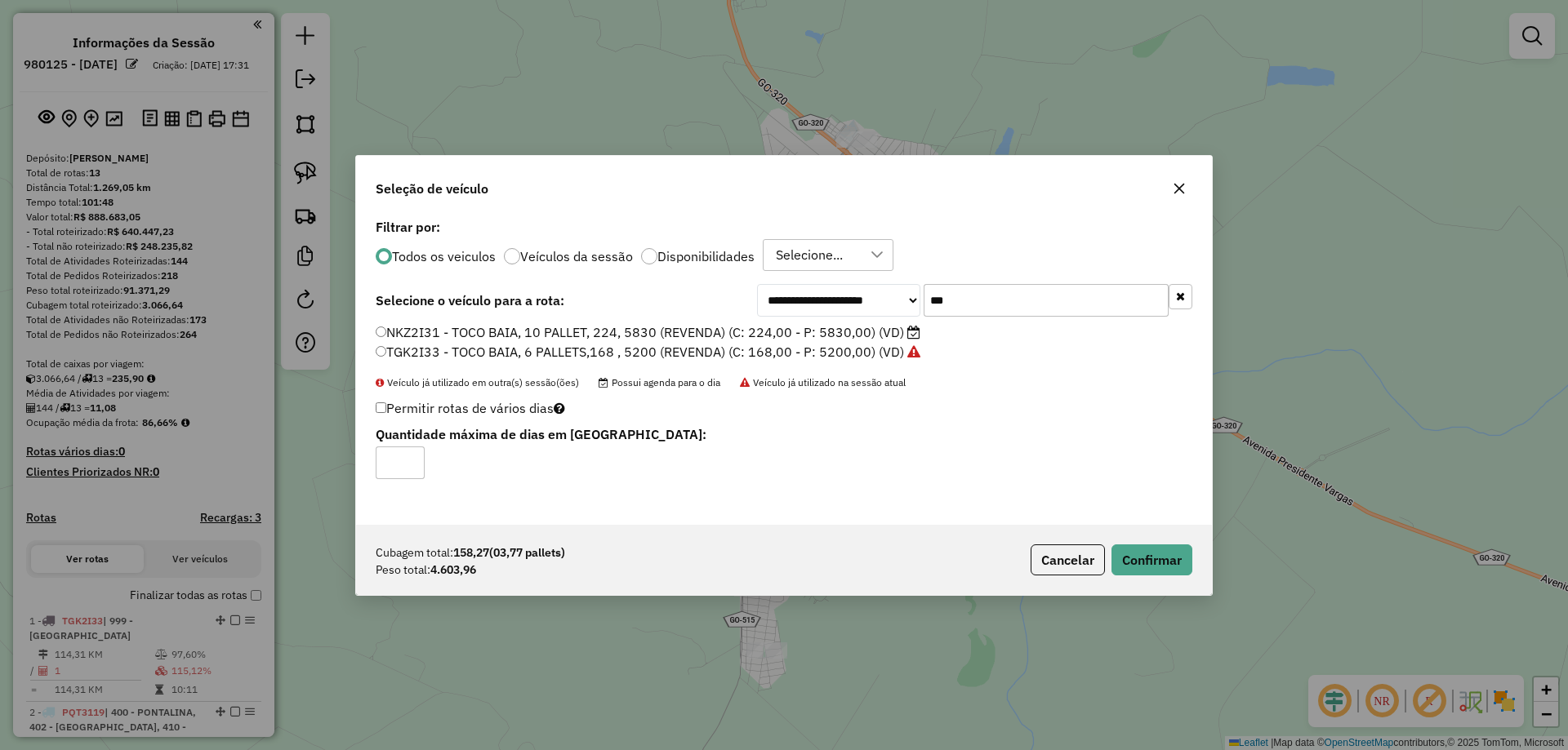
click at [854, 325] on label "NKZ2I31 - TOCO BAIA, 10 PALLET, 224, 5830 (REVENDA) (C: 224,00 - P: 5830,00) (V…" at bounding box center [648, 332] width 545 height 19
click at [1166, 553] on button "Confirmar" at bounding box center [1152, 560] width 81 height 31
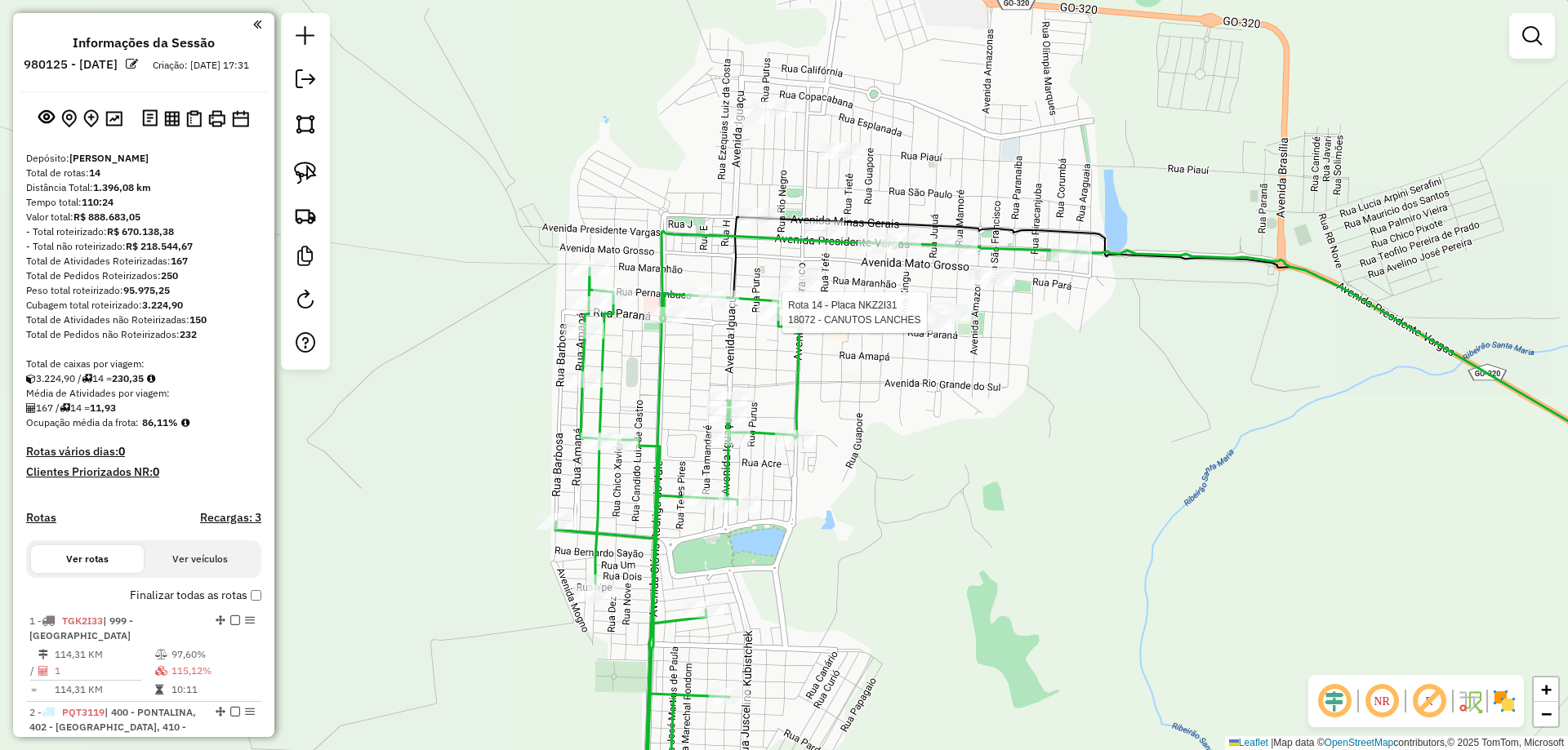
select select "*********"
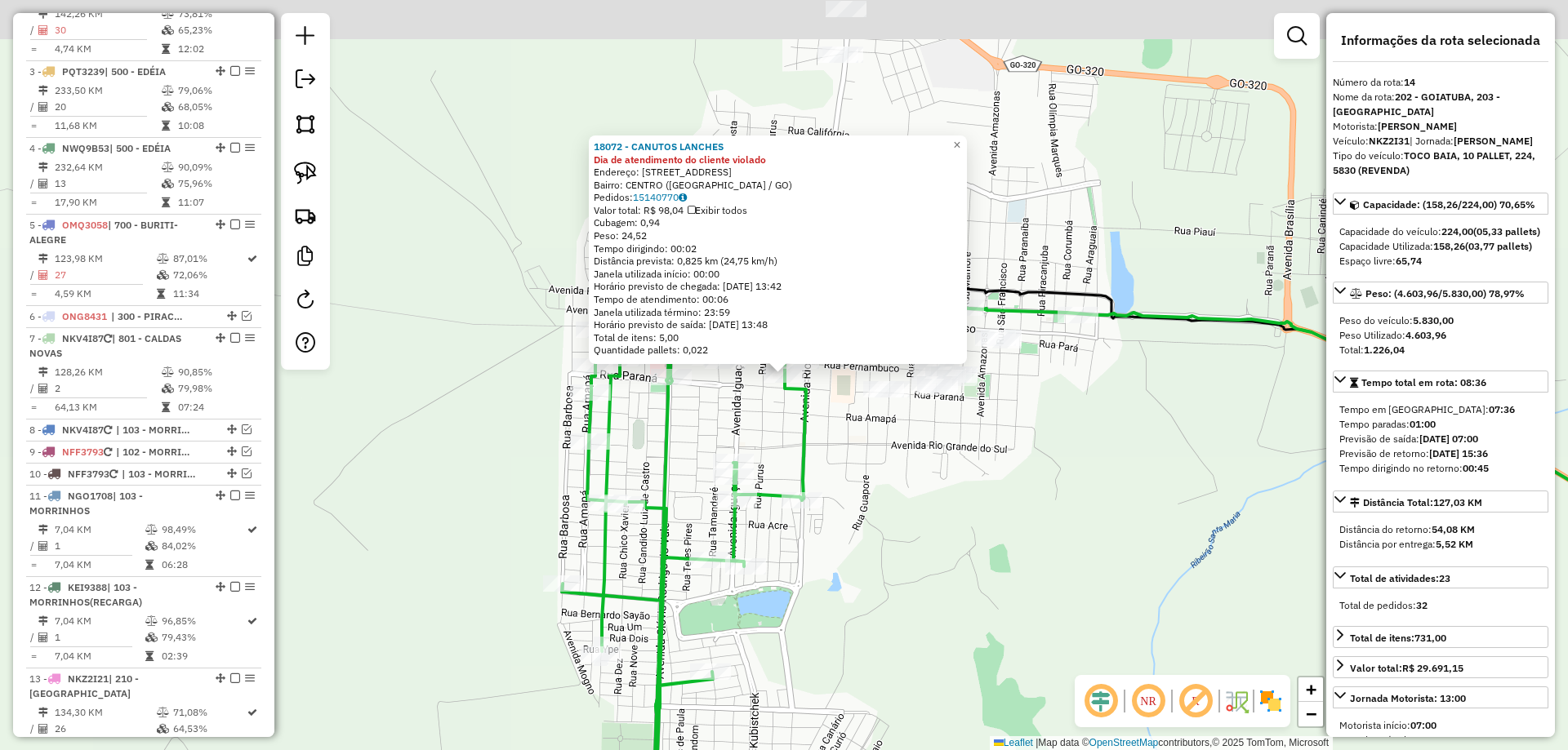
click at [873, 418] on div "18072 - CANUTOS LANCHES Dia de atendimento do cliente violado Endereço: R RUA R…" at bounding box center [784, 375] width 1568 height 750
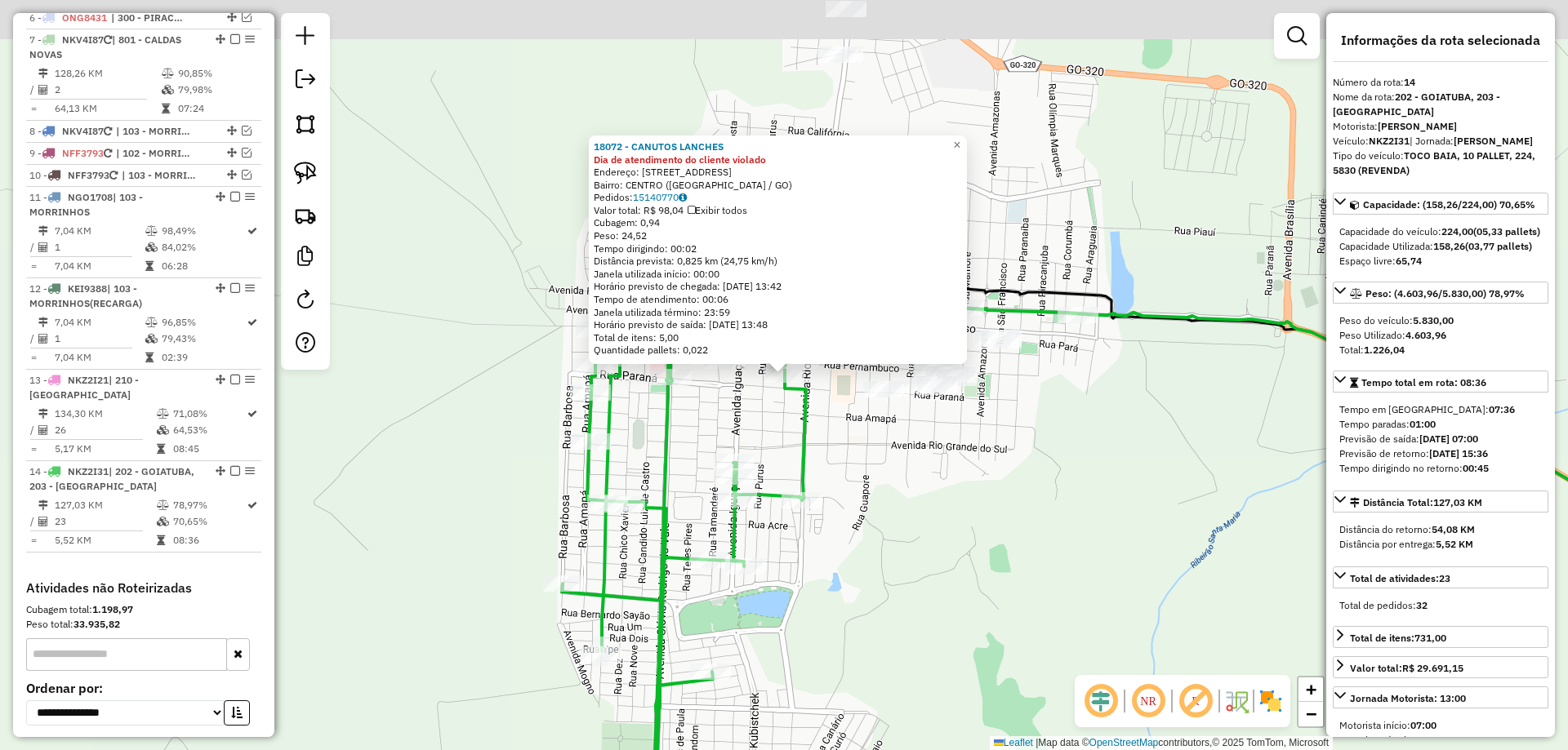
scroll to position [1182, 0]
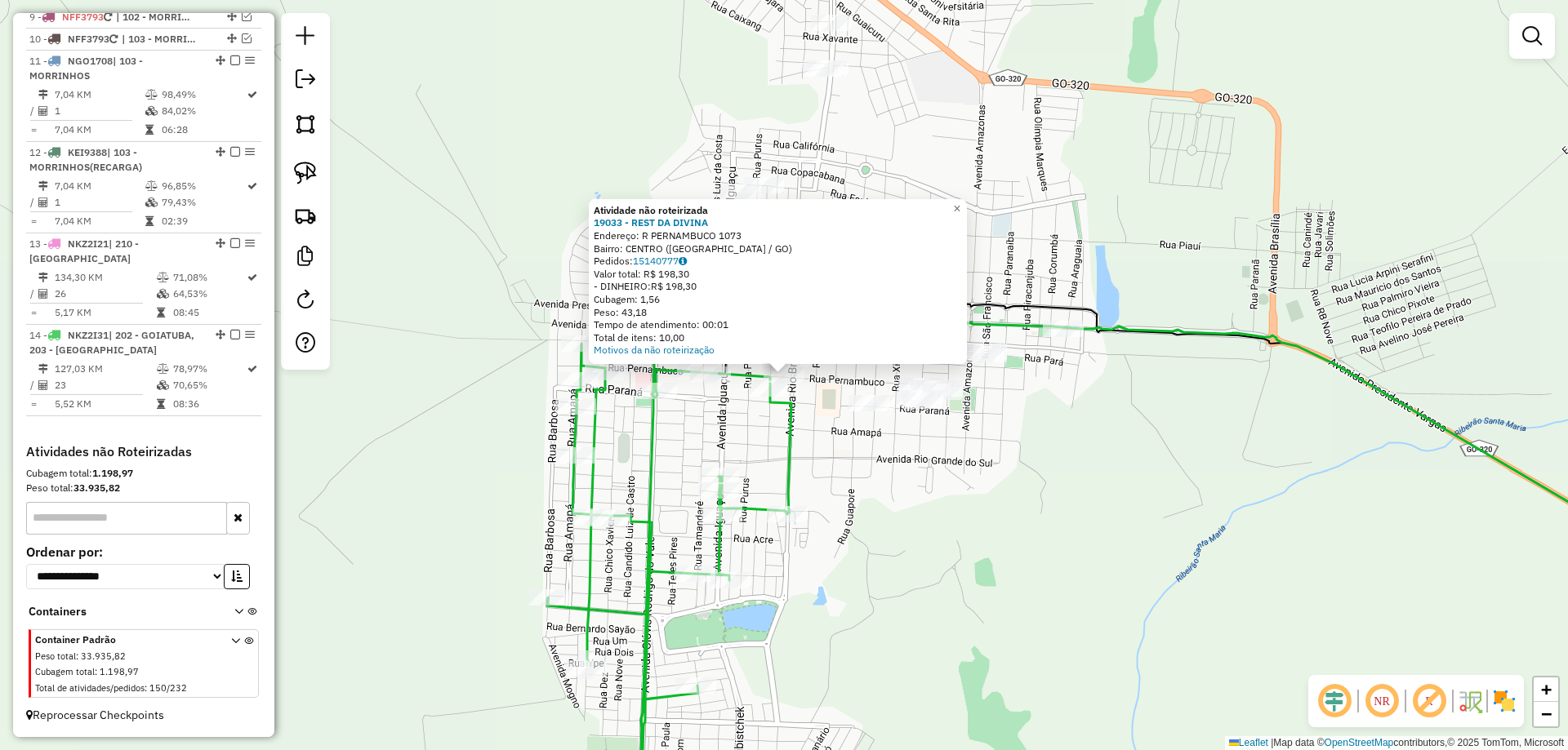
click at [848, 416] on div "Atividade não roteirizada 19033 - REST DA DIVINA Endereço: R PERNAMBUCO 1073 Ba…" at bounding box center [784, 375] width 1568 height 750
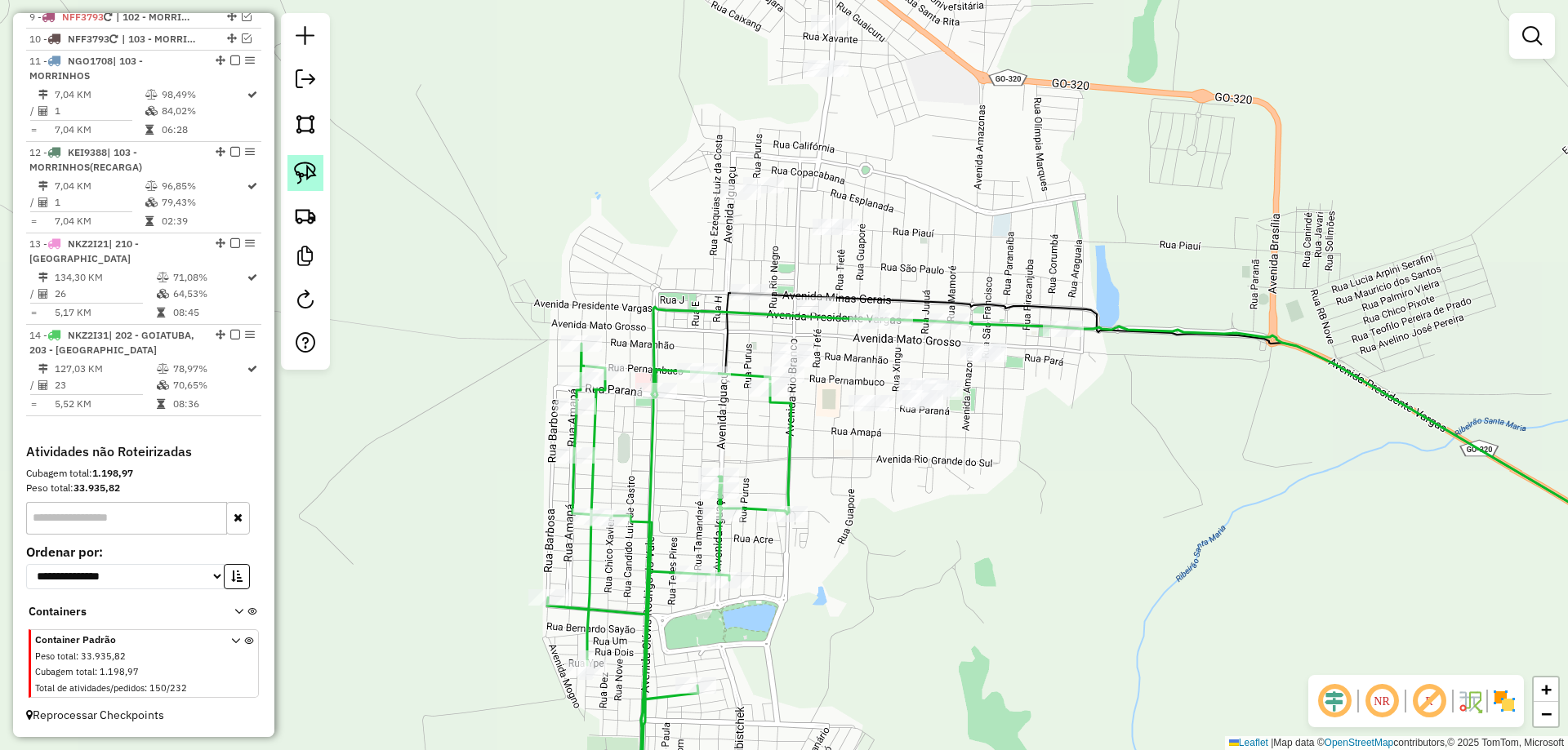
click at [314, 173] on img at bounding box center [305, 172] width 23 height 23
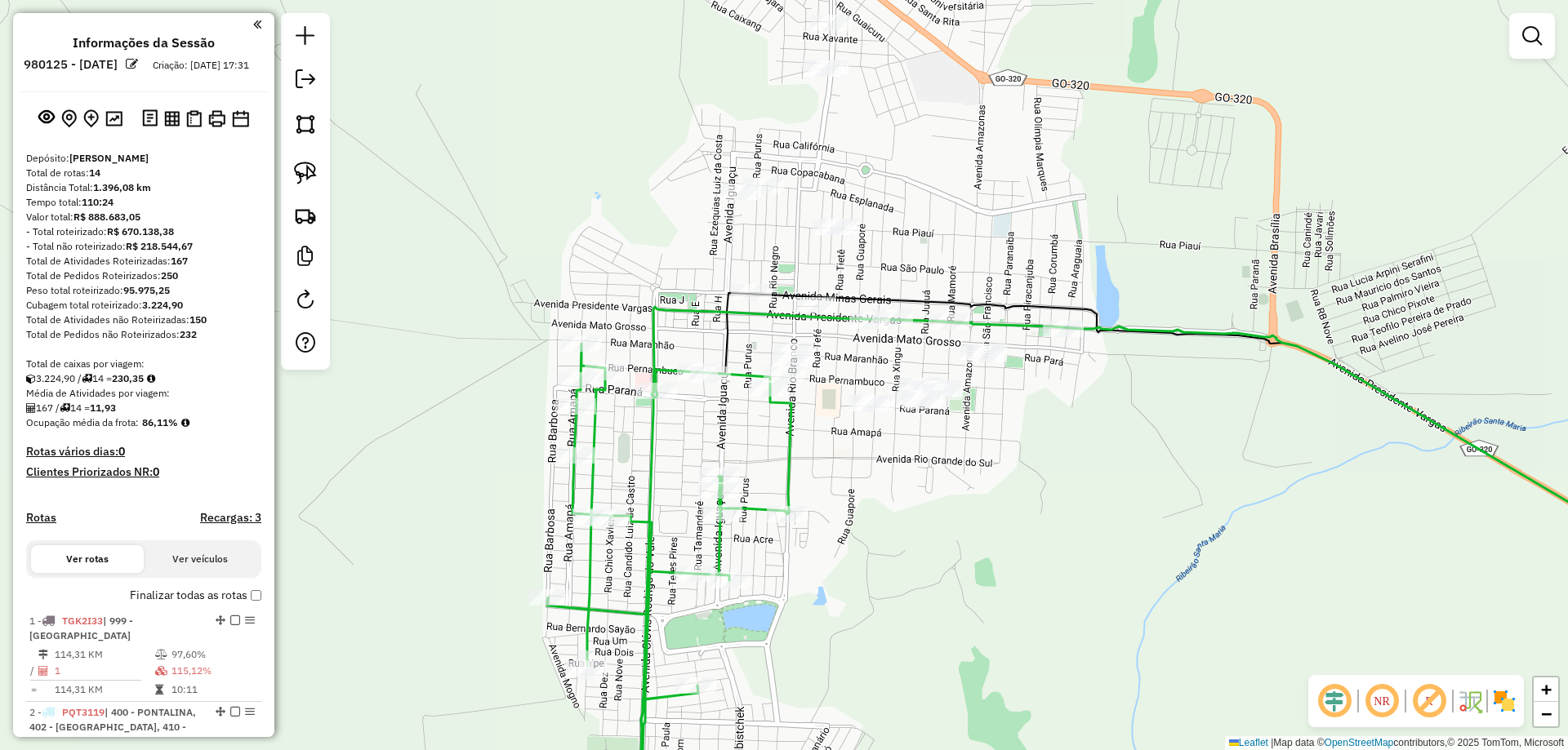
scroll to position [1182, 0]
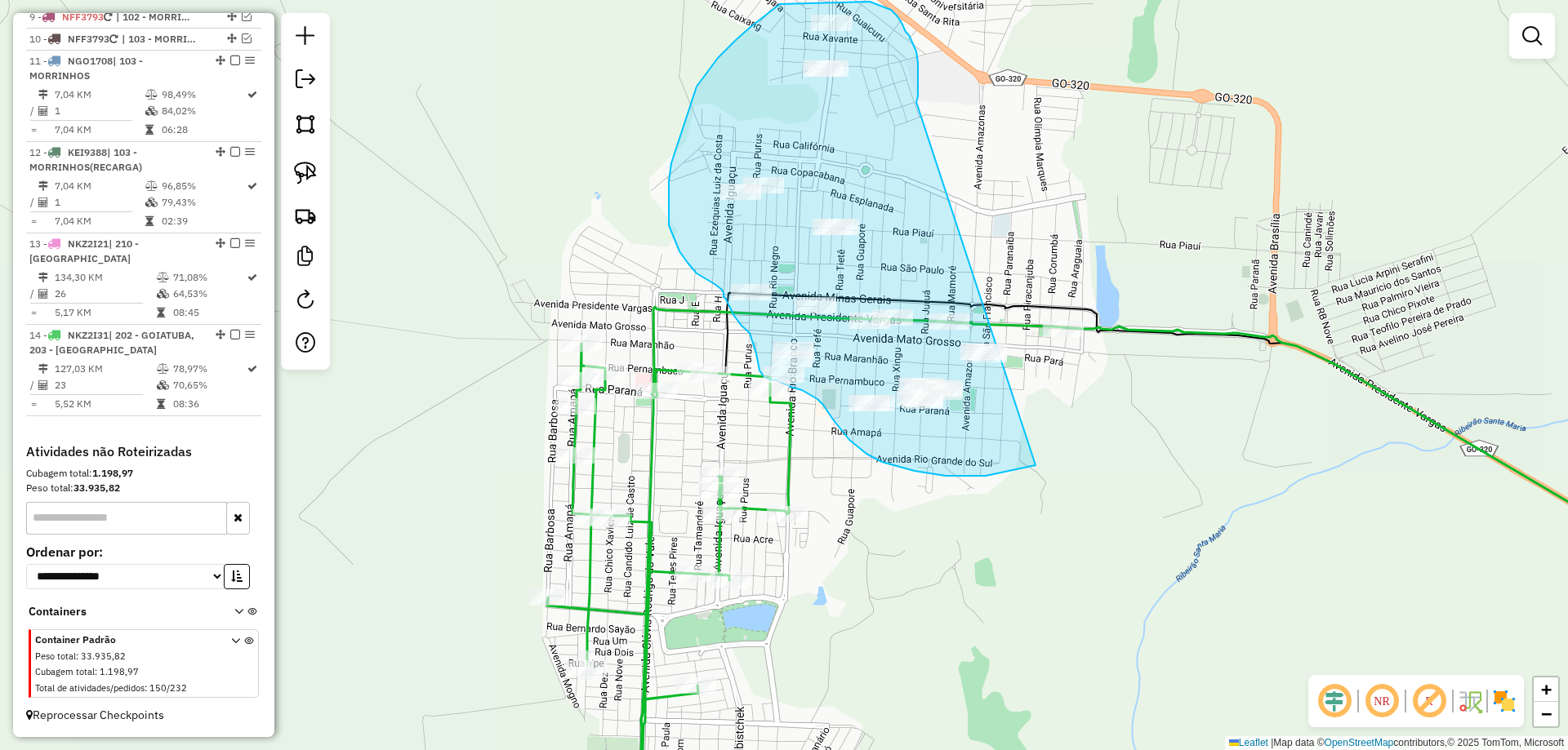
drag, startPoint x: 918, startPoint y: 97, endPoint x: 1358, endPoint y: 130, distance: 441.2
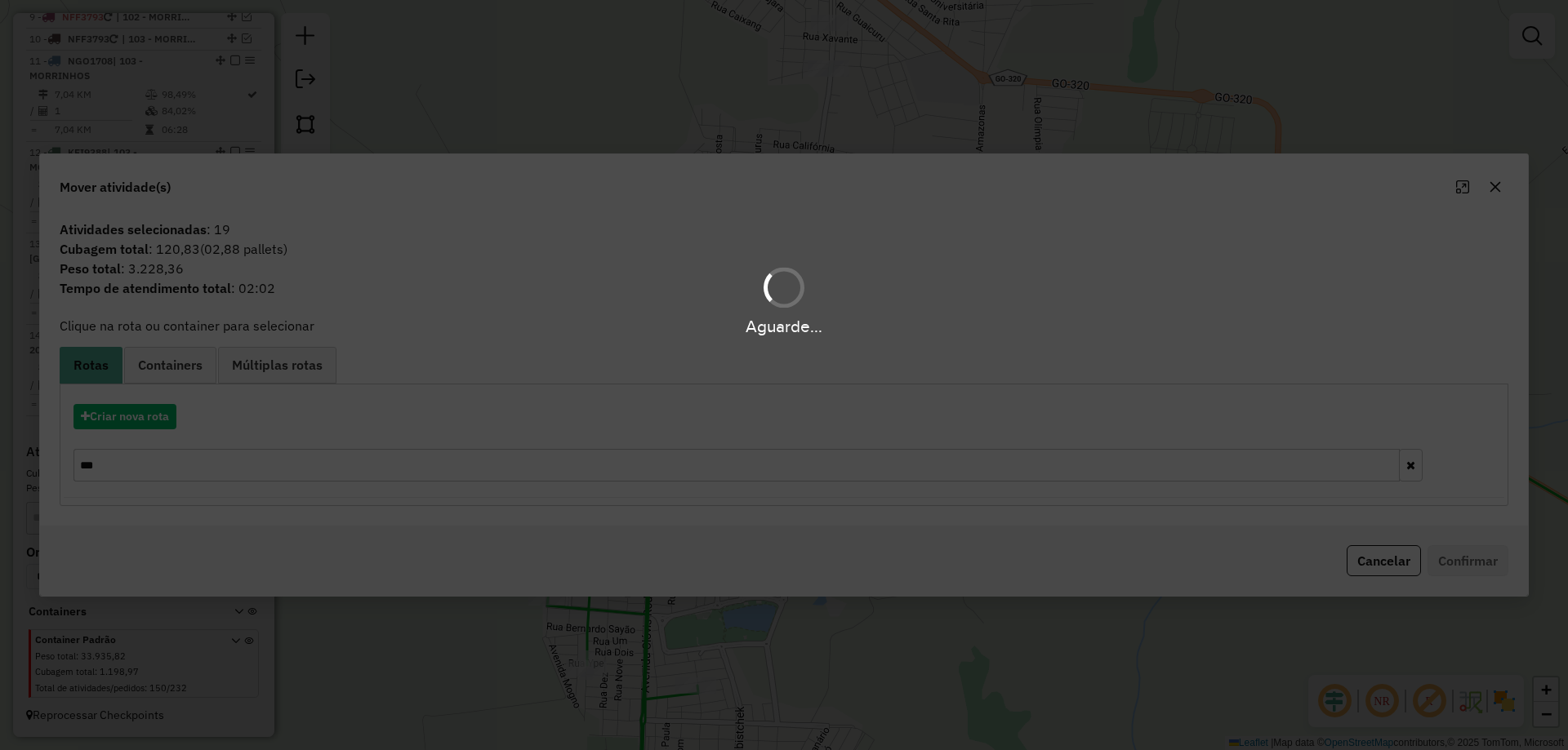
click at [160, 413] on div "Aguarde..." at bounding box center [784, 375] width 1568 height 750
click at [159, 413] on div "Aguarde..." at bounding box center [784, 375] width 1568 height 750
click at [159, 414] on div "Aguarde..." at bounding box center [784, 375] width 1568 height 750
click at [160, 414] on div "Aguarde..." at bounding box center [784, 375] width 1568 height 750
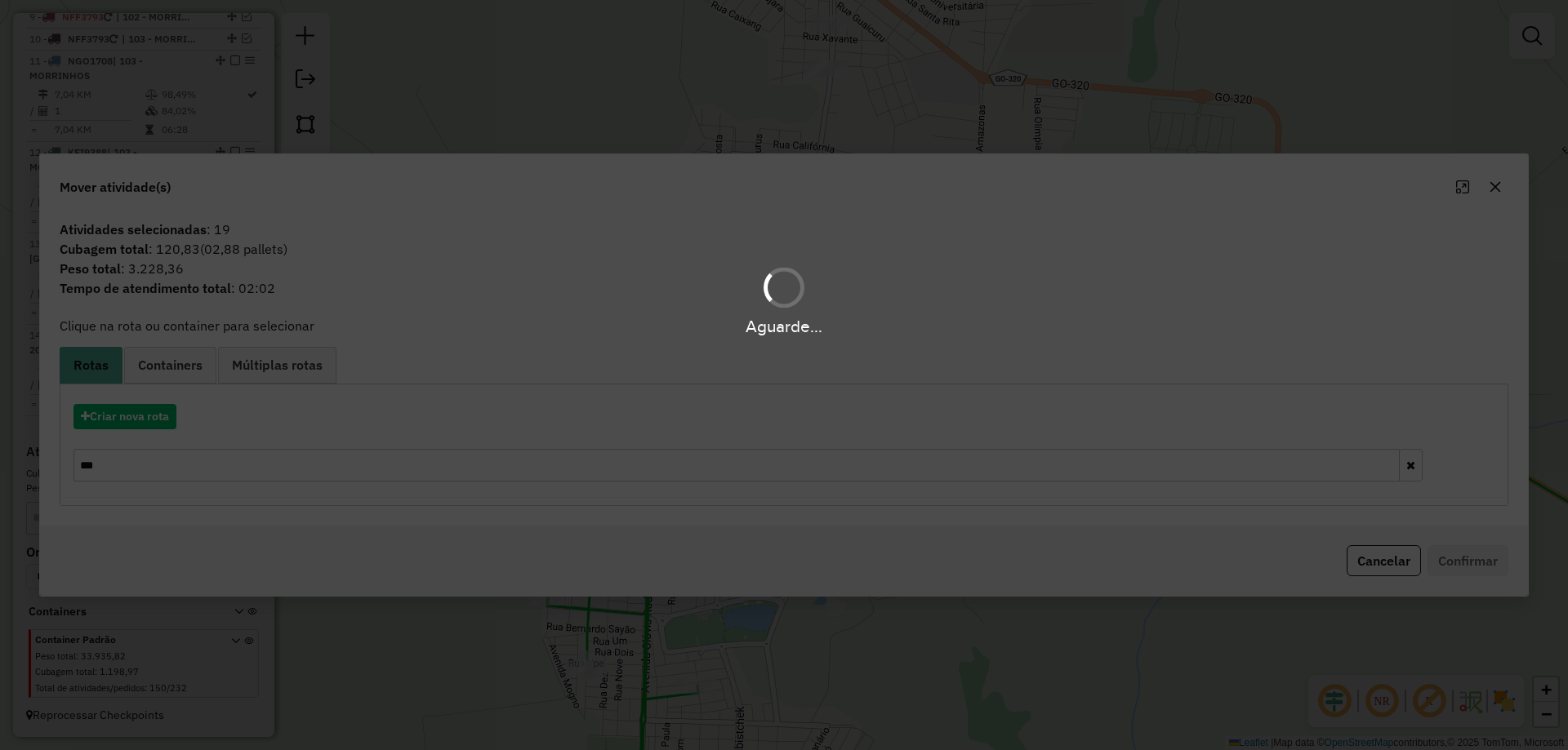
click at [160, 414] on div "Aguarde..." at bounding box center [784, 375] width 1568 height 750
click at [159, 416] on div "Aguarde..." at bounding box center [784, 375] width 1568 height 750
click at [159, 416] on button "Criar nova rota" at bounding box center [125, 417] width 103 height 26
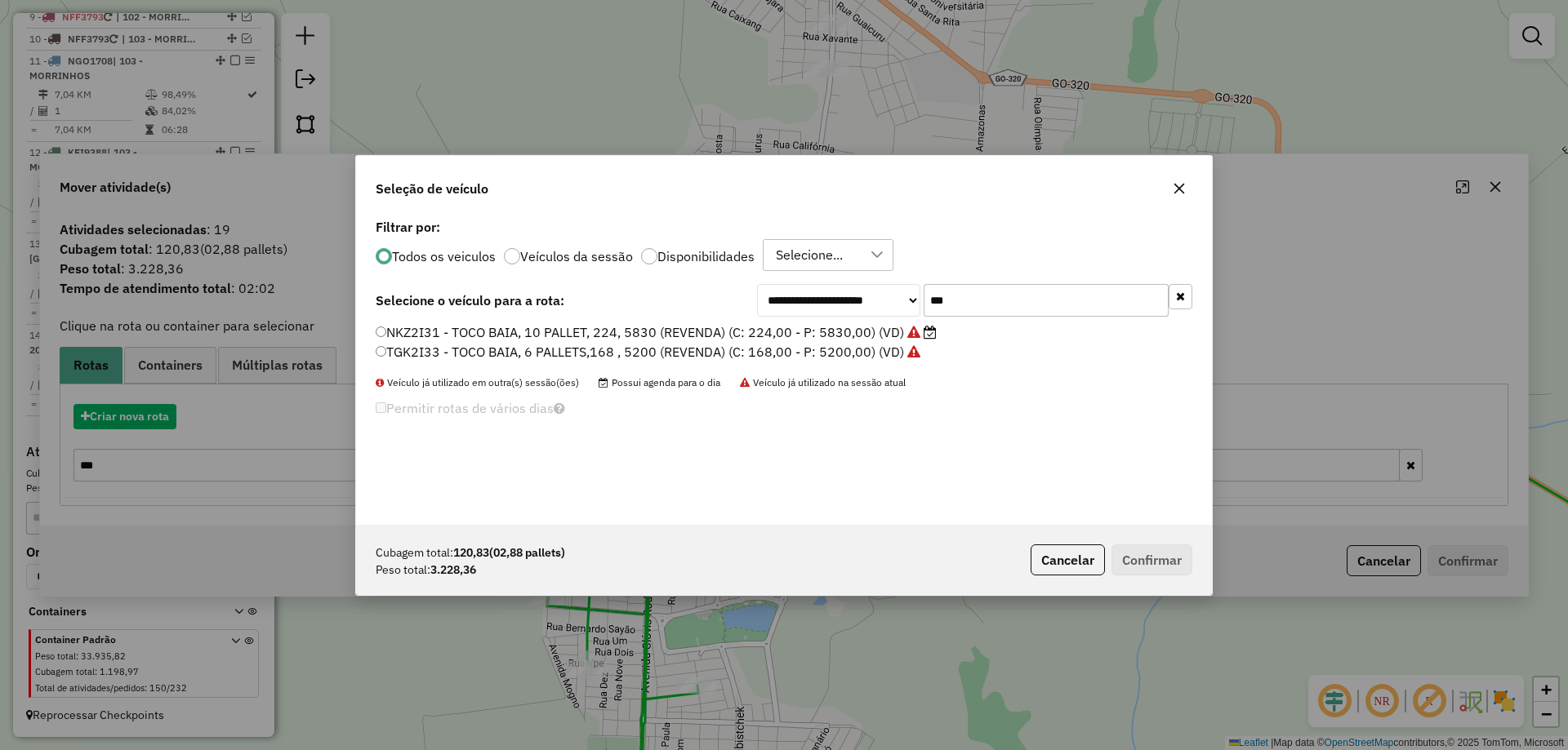
scroll to position [9, 5]
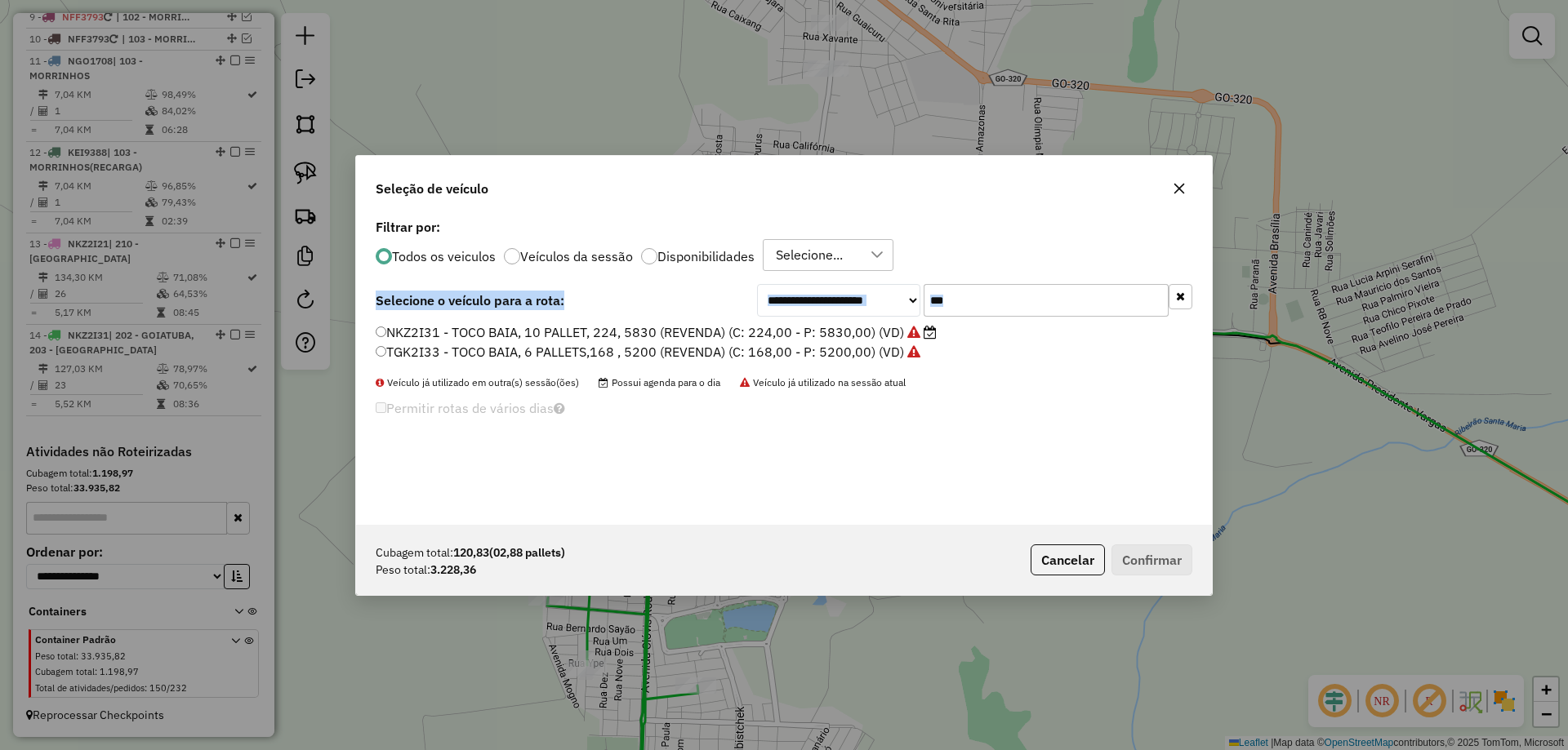
drag, startPoint x: 1041, startPoint y: 269, endPoint x: 806, endPoint y: 319, distance: 240.3
click at [786, 323] on div "**********" at bounding box center [784, 370] width 856 height 310
click at [1037, 295] on input "***" at bounding box center [1046, 300] width 245 height 33
click at [1033, 289] on input "***" at bounding box center [1046, 300] width 245 height 33
click at [1031, 290] on input "***" at bounding box center [1046, 300] width 245 height 33
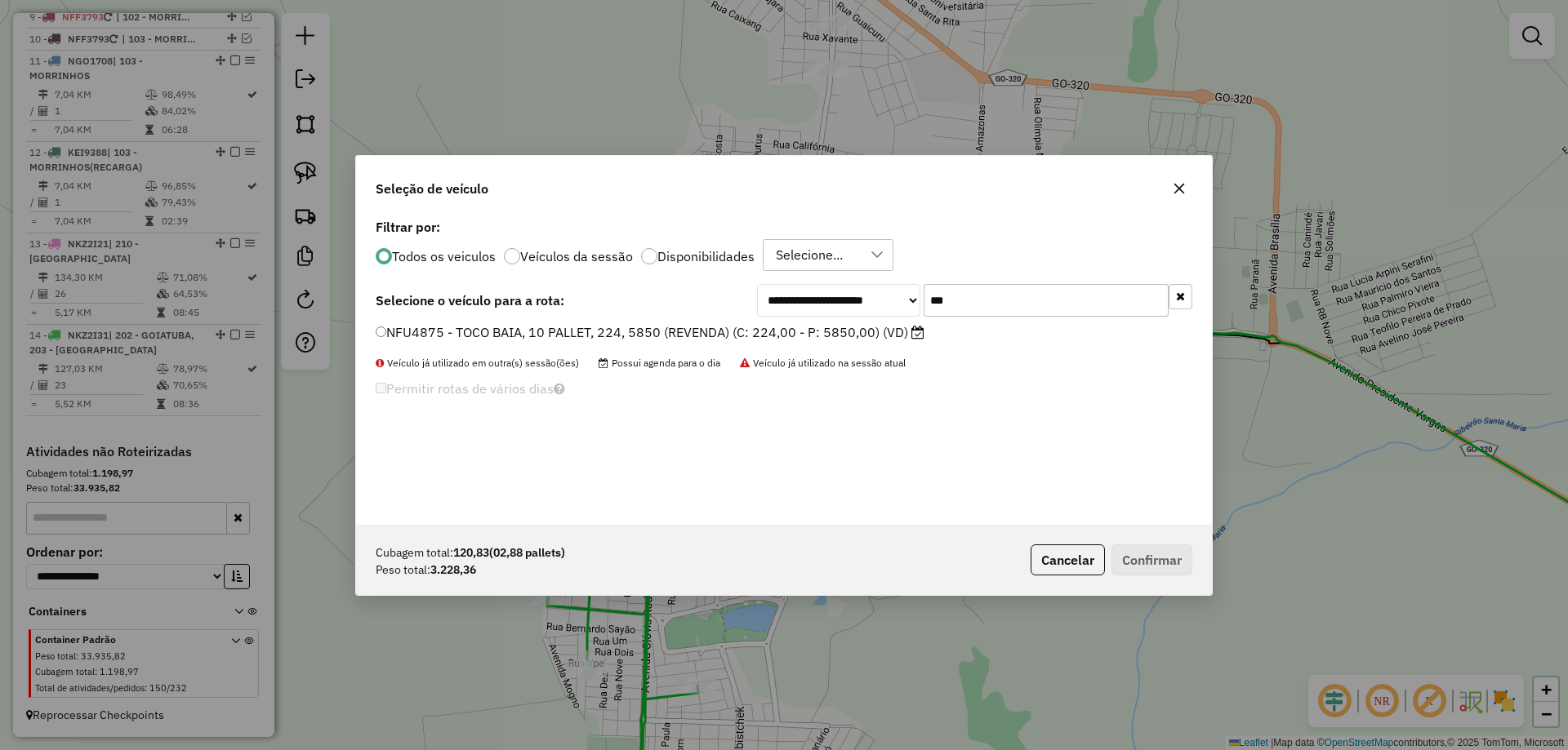
type input "***"
click at [825, 327] on label "NFU4875 - TOCO BAIA, 10 PALLET, 224, 5850 (REVENDA) (C: 224,00 - P: 5850,00) (V…" at bounding box center [650, 332] width 549 height 19
click at [1162, 560] on button "Confirmar" at bounding box center [1152, 560] width 81 height 31
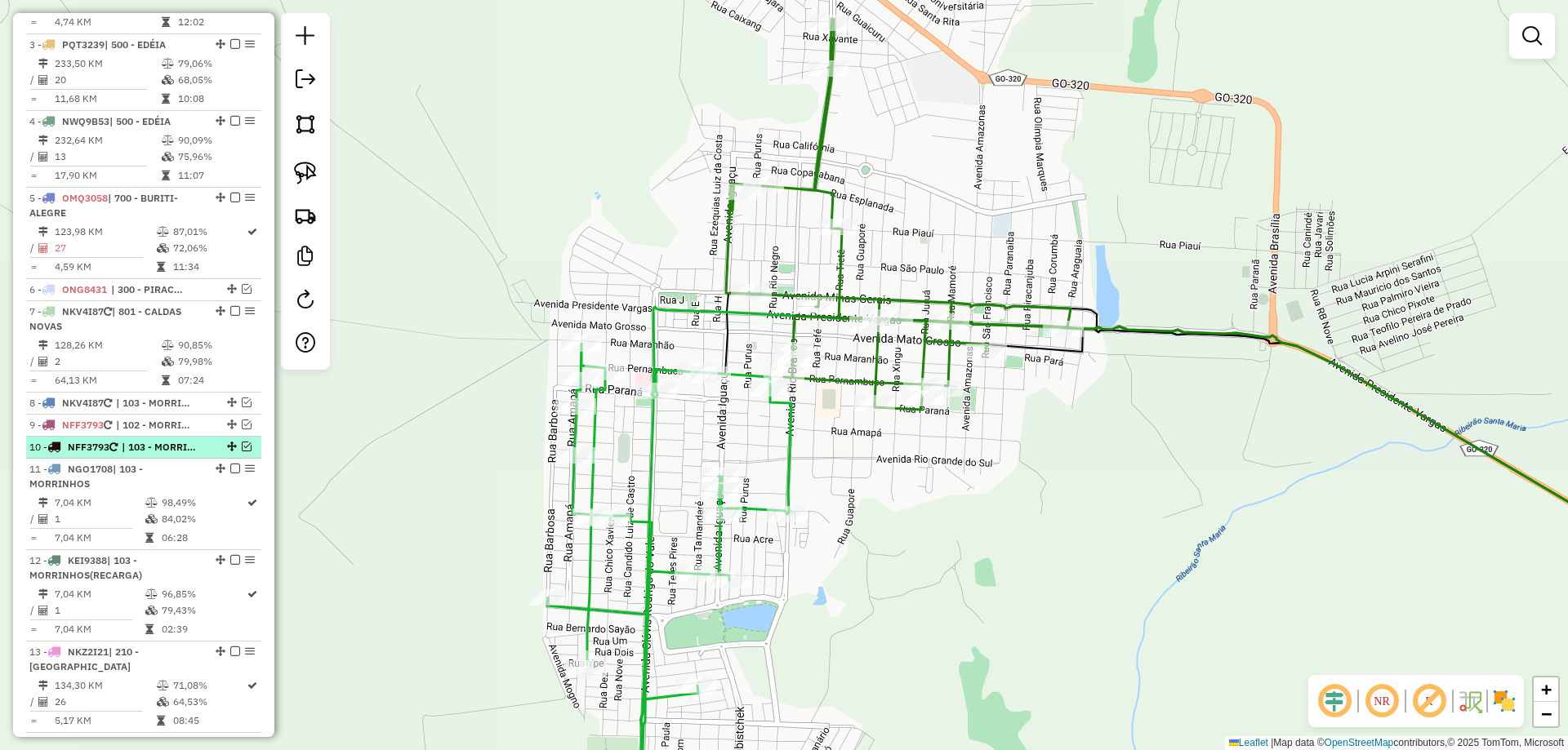
scroll to position [366, 0]
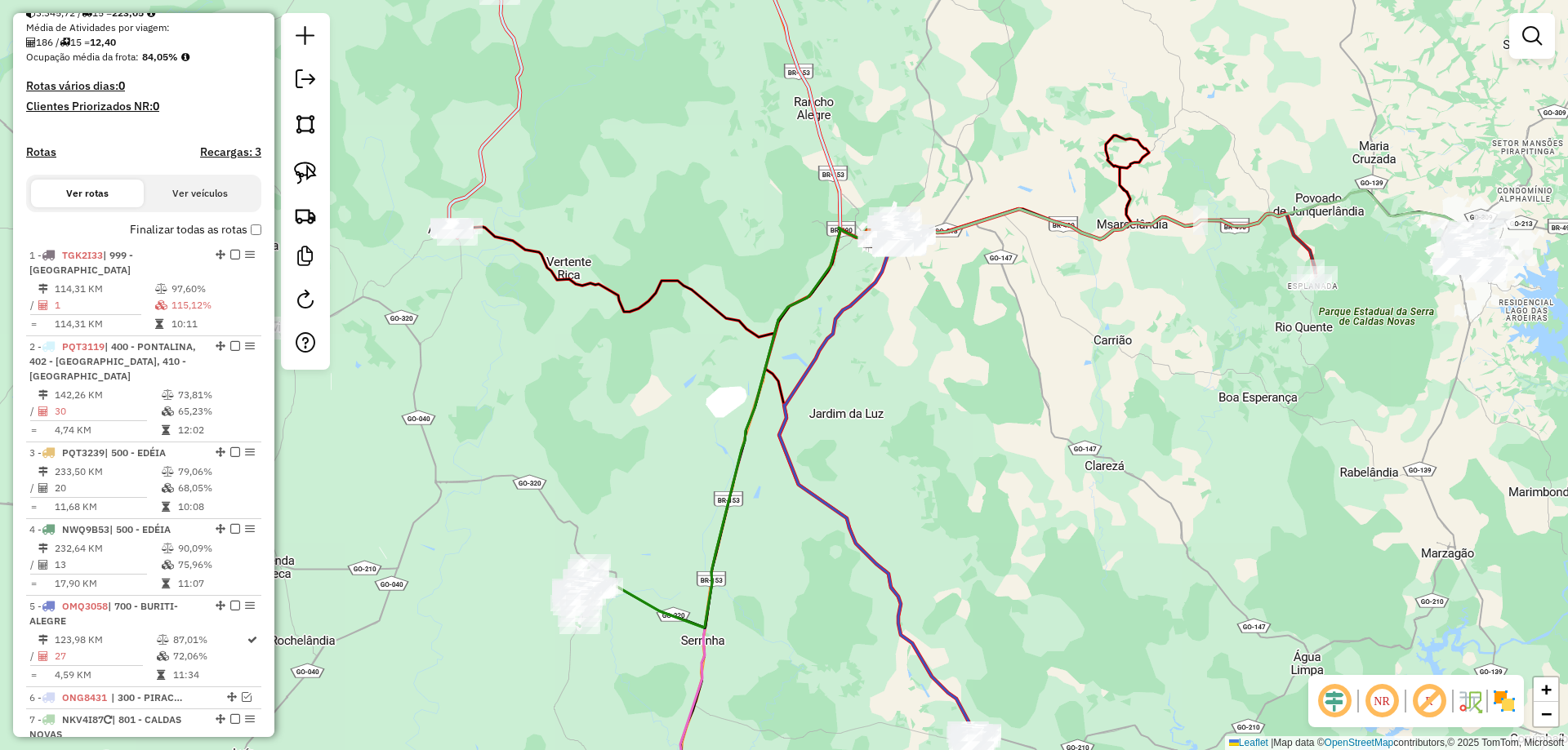
click at [1051, 429] on div "Janela de atendimento Grade de atendimento Capacidade Transportadoras Veículos …" at bounding box center [784, 375] width 1568 height 750
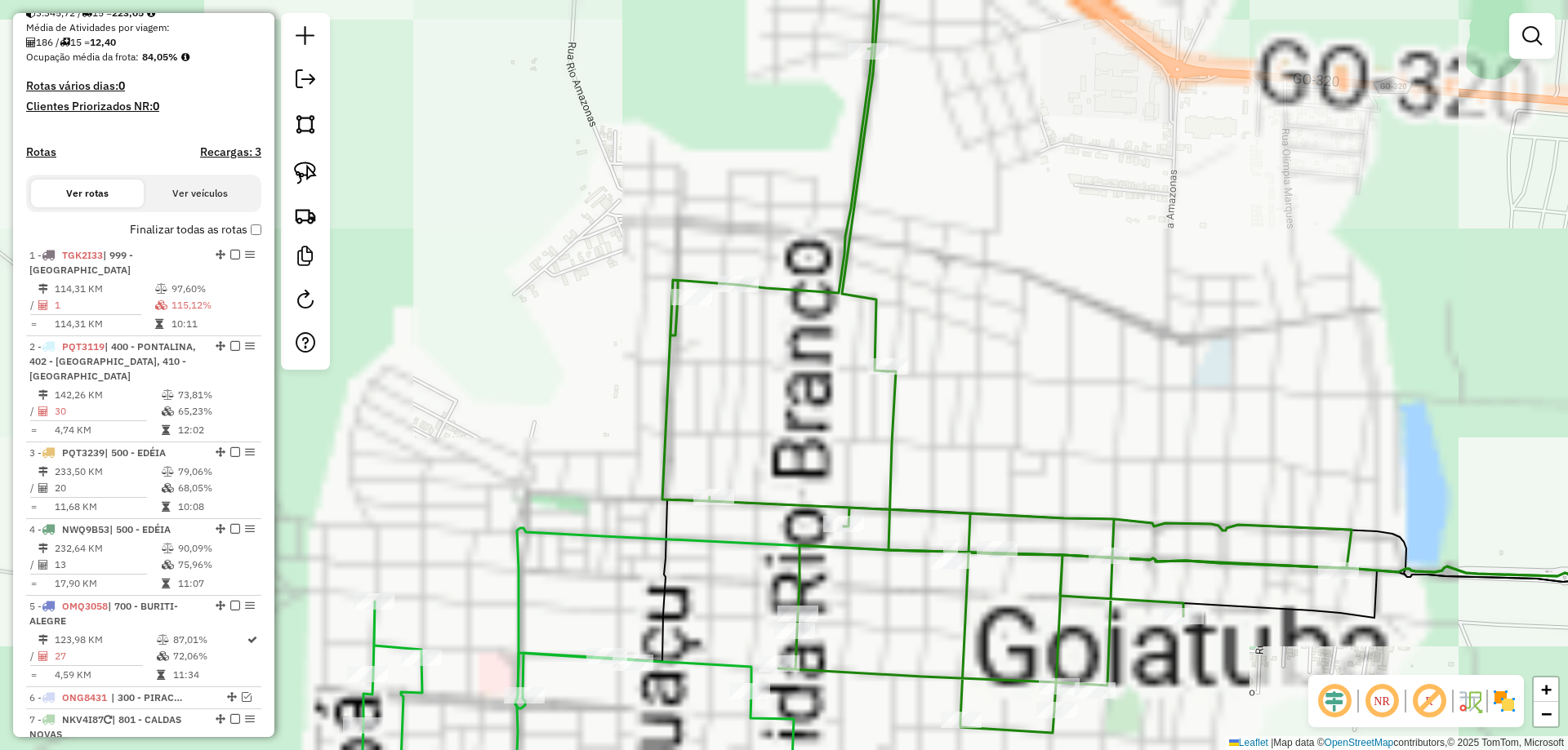
drag, startPoint x: 674, startPoint y: 778, endPoint x: 695, endPoint y: 696, distance: 84.6
click at [674, 750] on html "Aguarde... Pop-up bloqueado! Seu navegador bloqueou automáticamente a abertura …" at bounding box center [784, 375] width 1568 height 750
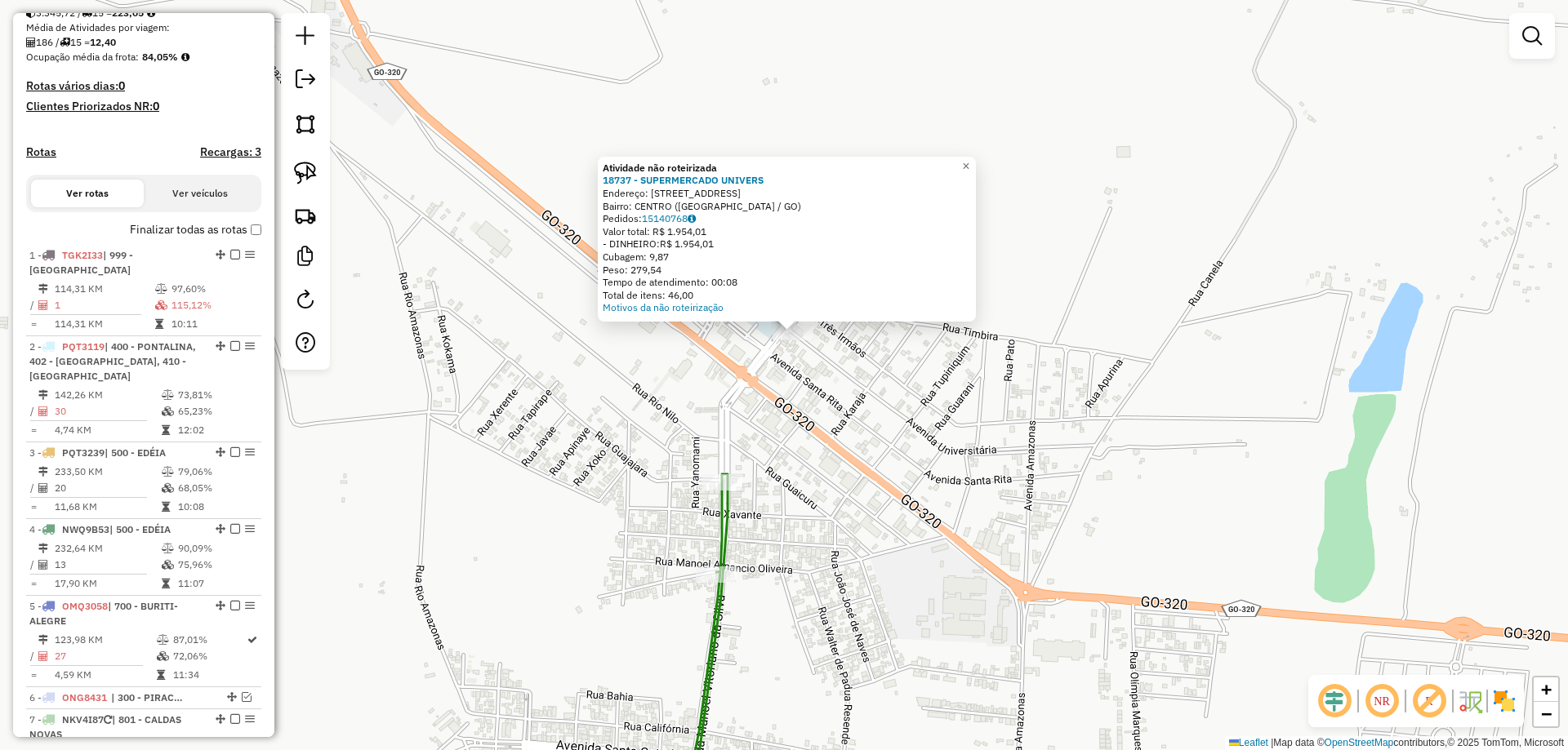
drag, startPoint x: 762, startPoint y: 475, endPoint x: 774, endPoint y: 451, distance: 26.8
click at [774, 451] on div "Atividade não roteirizada 18737 - SUPERMERCADO UNIVERS Endereço: AV AV UNIVERSI…" at bounding box center [784, 375] width 1568 height 750
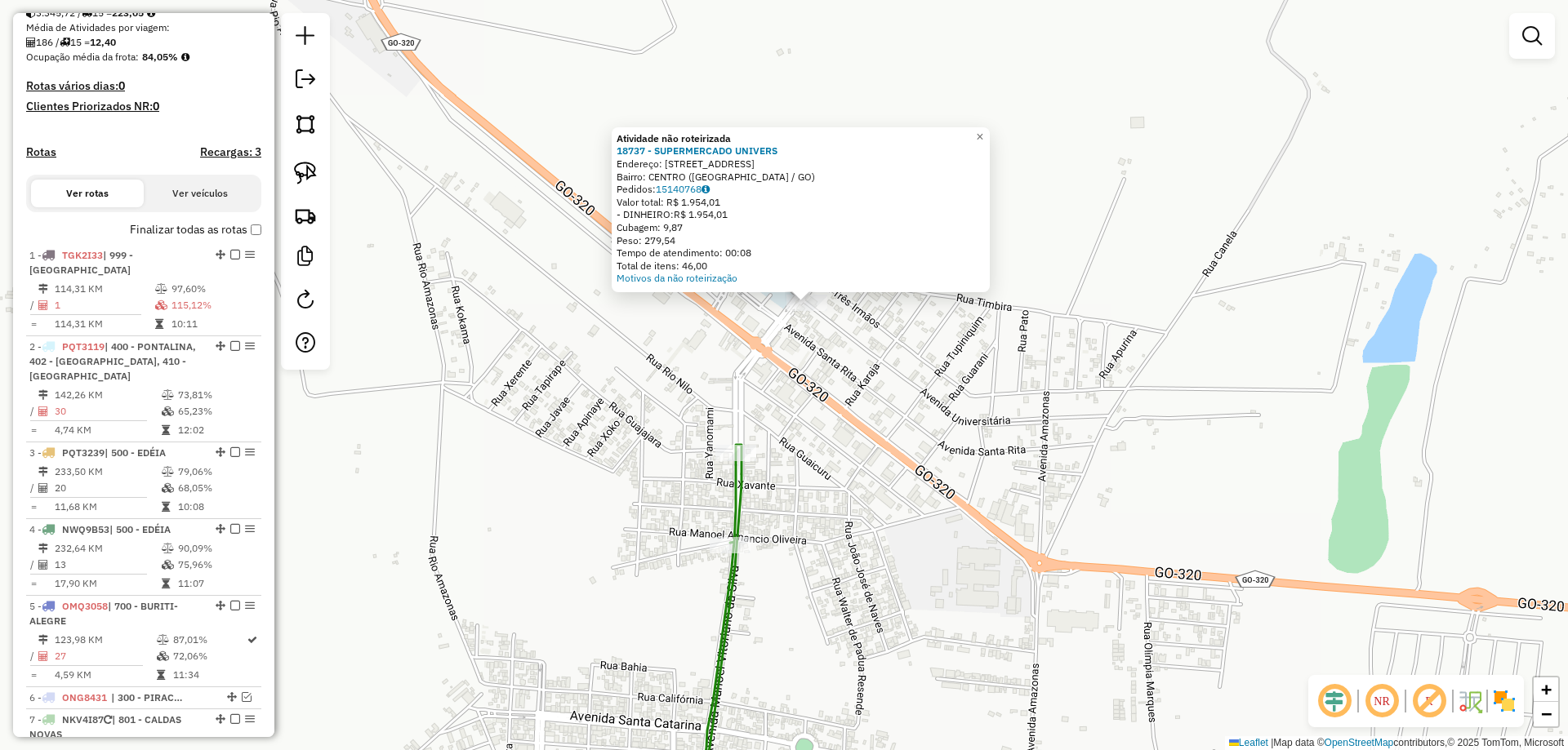
click at [774, 451] on div "Atividade não roteirizada 18737 - SUPERMERCADO UNIVERS Endereço: AV AV UNIVERSI…" at bounding box center [784, 375] width 1568 height 750
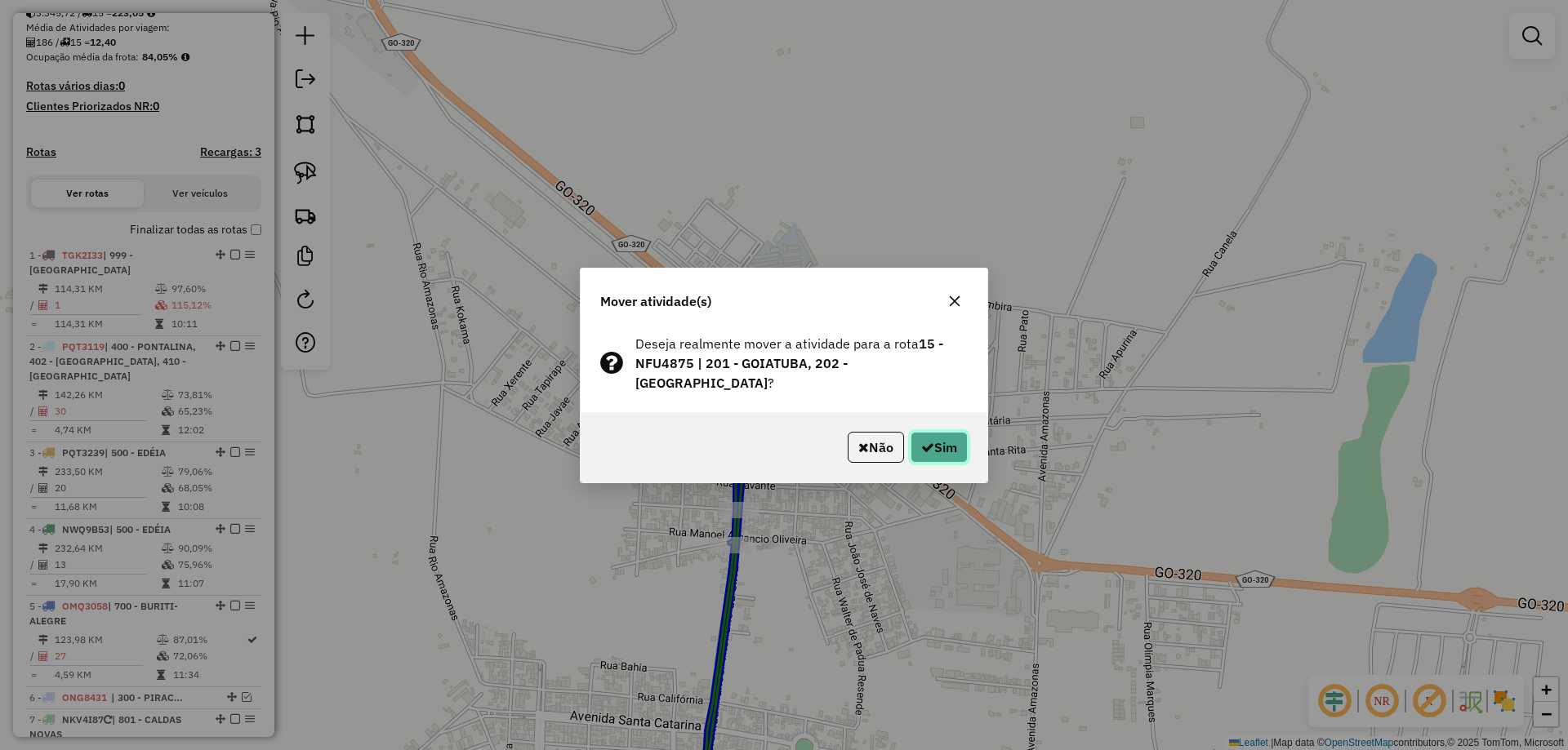
click at [937, 432] on button "Sim" at bounding box center [939, 447] width 57 height 31
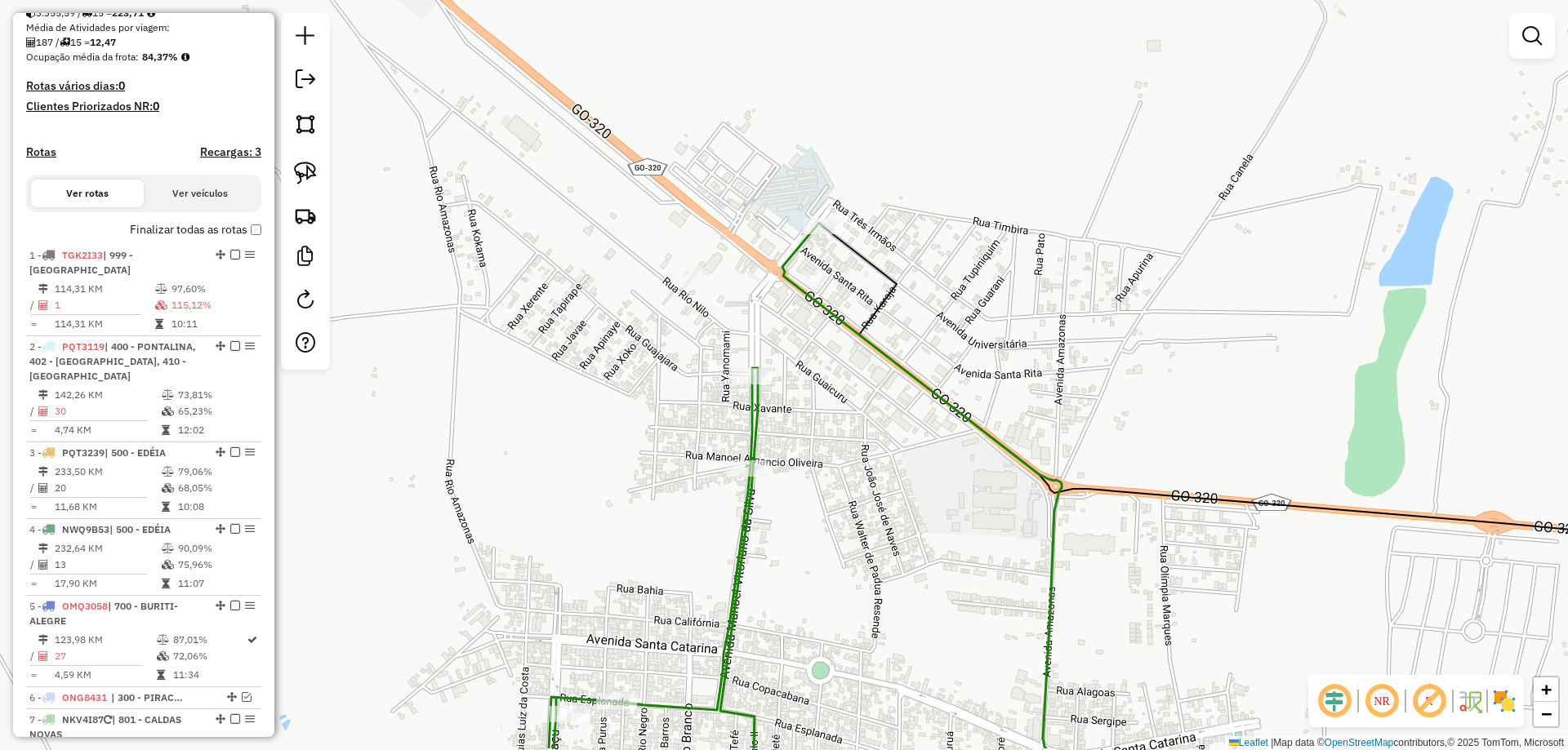
drag, startPoint x: 857, startPoint y: 454, endPoint x: 874, endPoint y: 286, distance: 168.9
click at [891, 268] on div "Janela de atendimento Grade de atendimento Capacidade Transportadoras Veículos …" at bounding box center [784, 375] width 1568 height 750
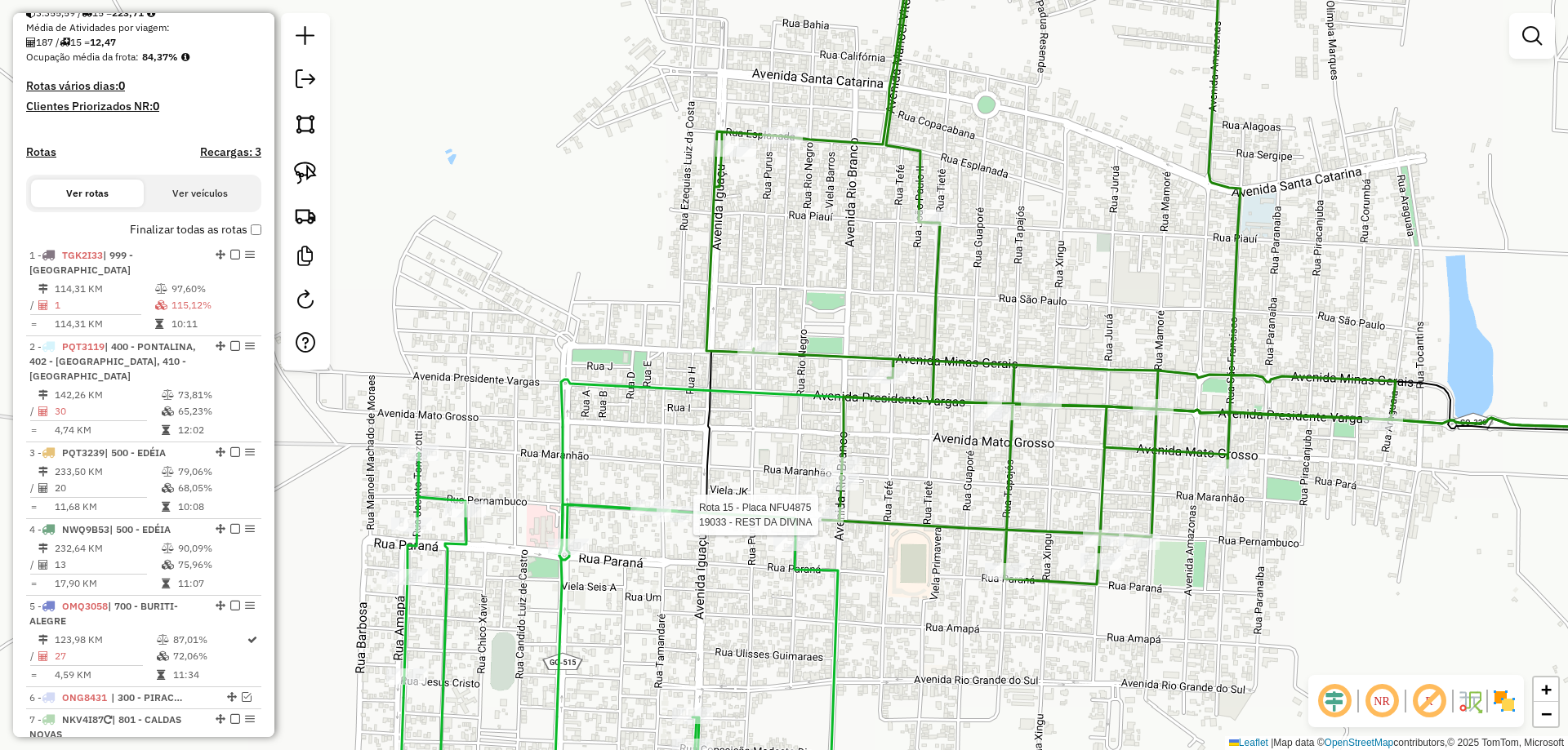
select select "*********"
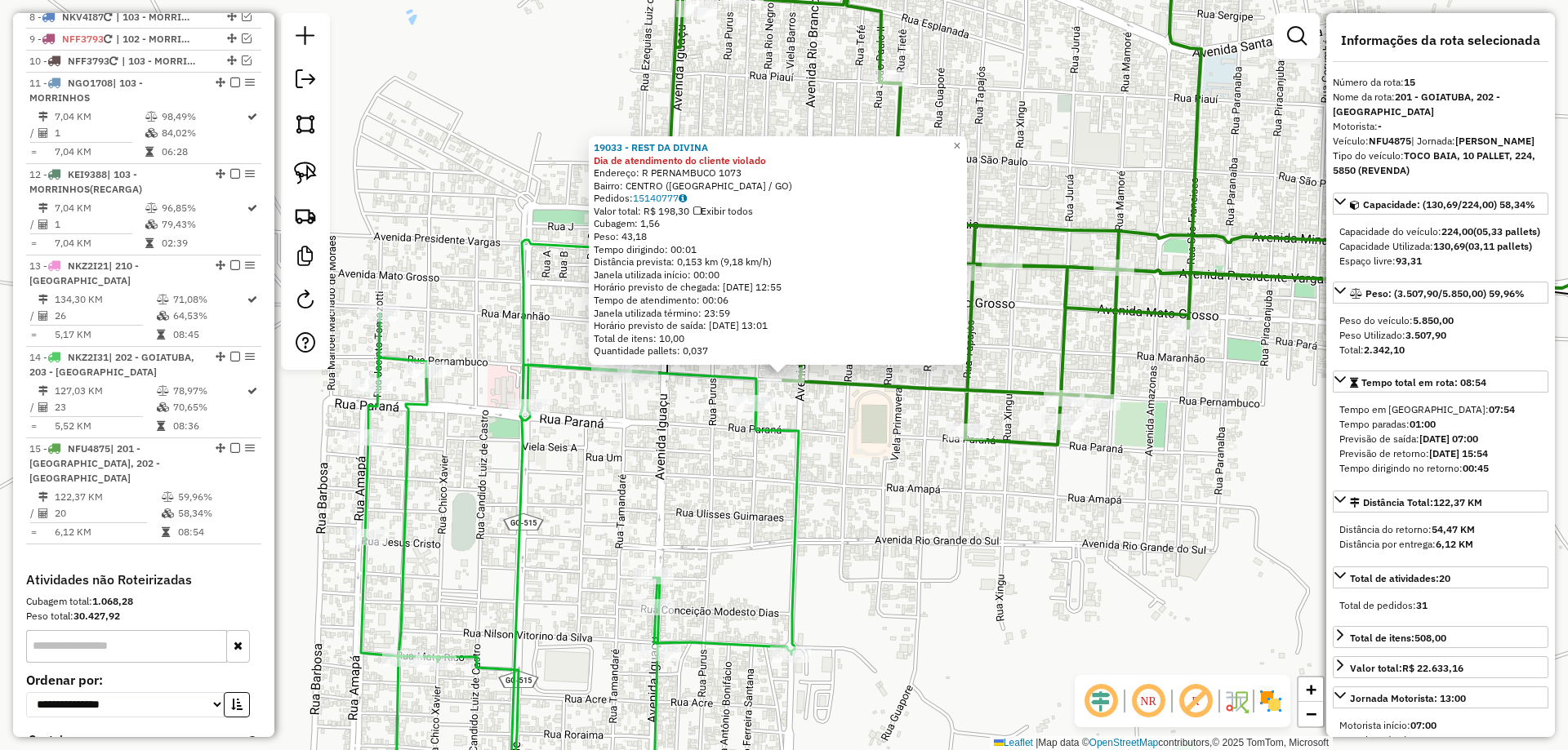
scroll to position [1274, 0]
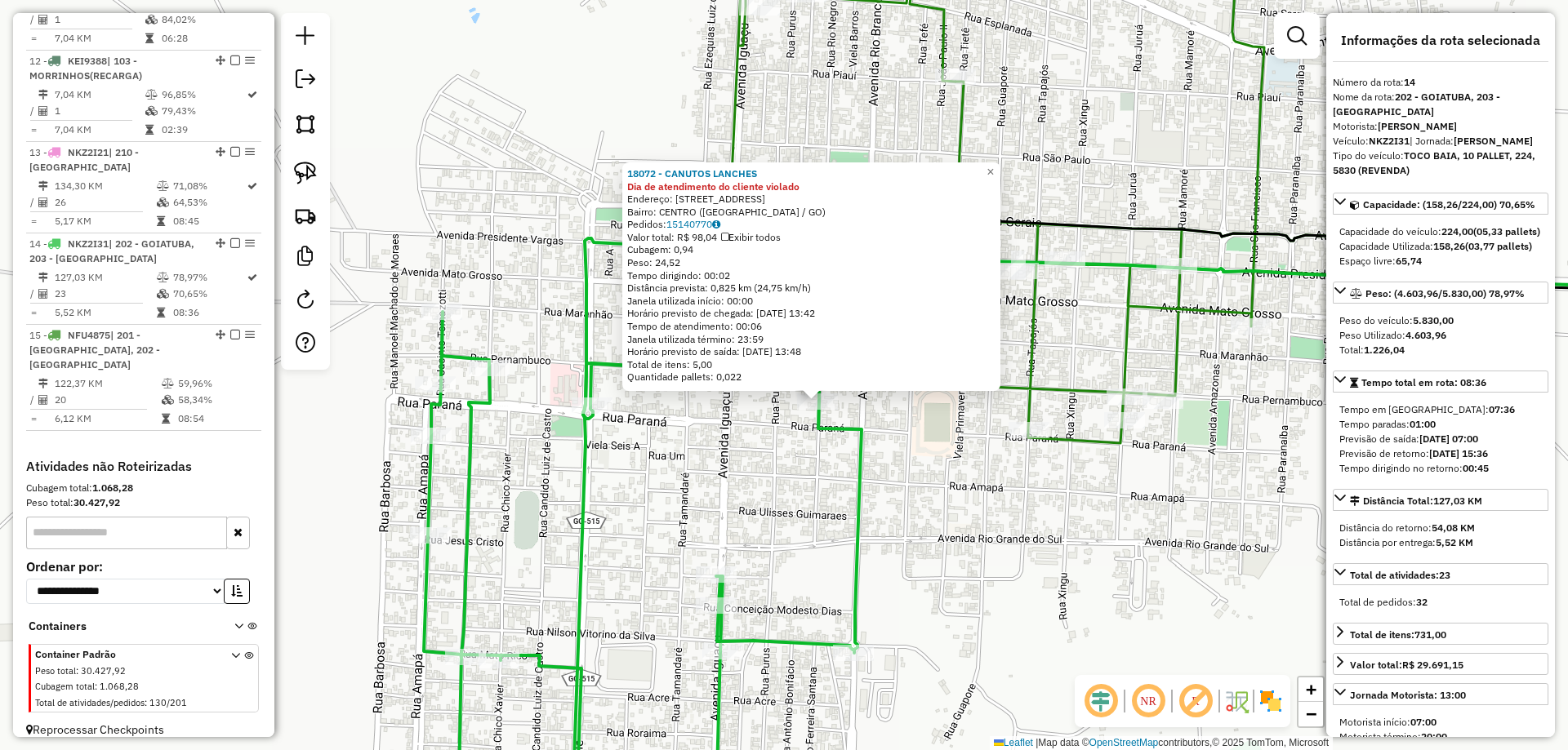
drag, startPoint x: 814, startPoint y: 472, endPoint x: 835, endPoint y: 485, distance: 24.7
click at [835, 485] on div "18072 - CANUTOS LANCHES Dia de atendimento do cliente violado Endereço: R RUA R…" at bounding box center [784, 375] width 1568 height 750
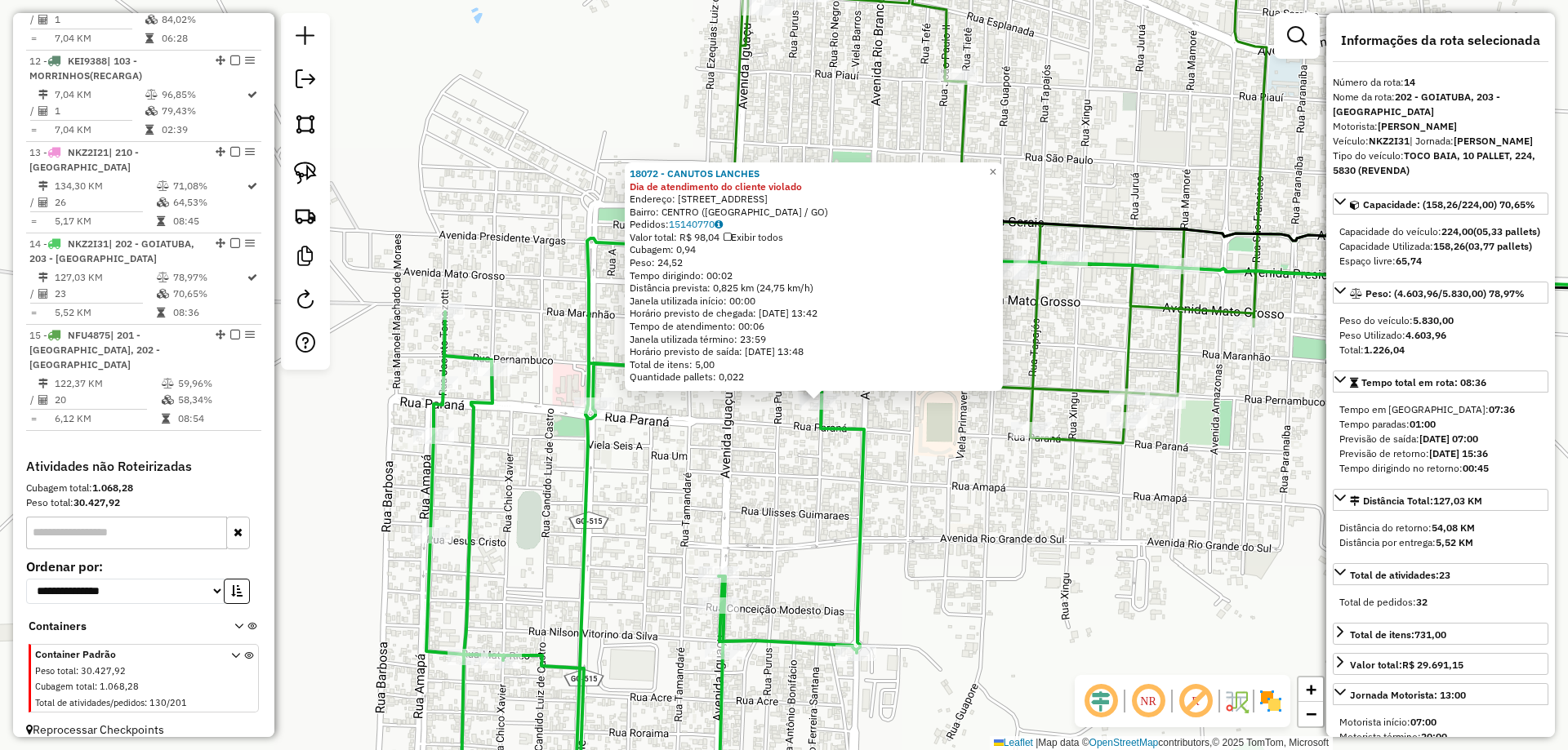
click at [833, 474] on div "18072 - CANUTOS LANCHES Dia de atendimento do cliente violado Endereço: R RUA R…" at bounding box center [784, 375] width 1568 height 750
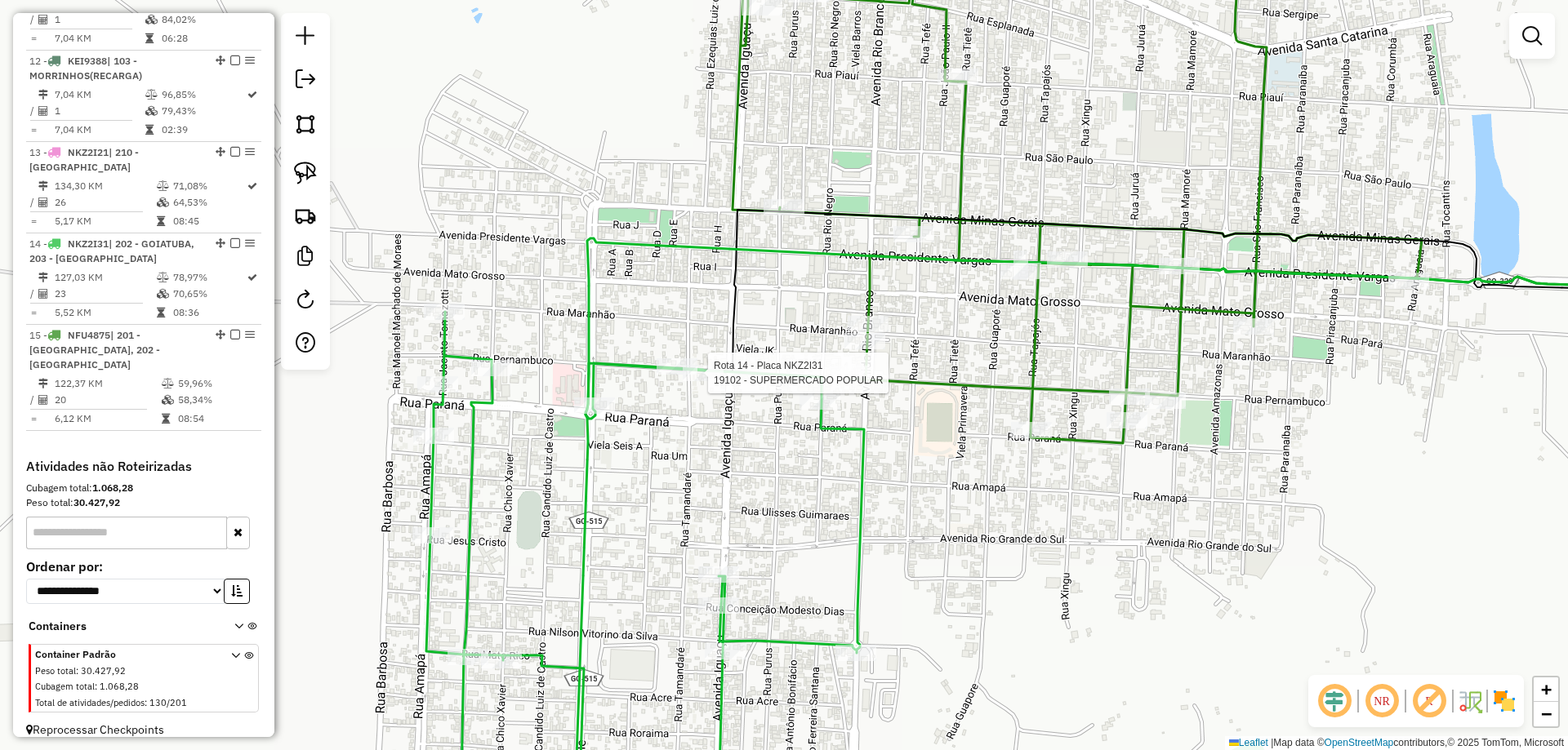
select select "*********"
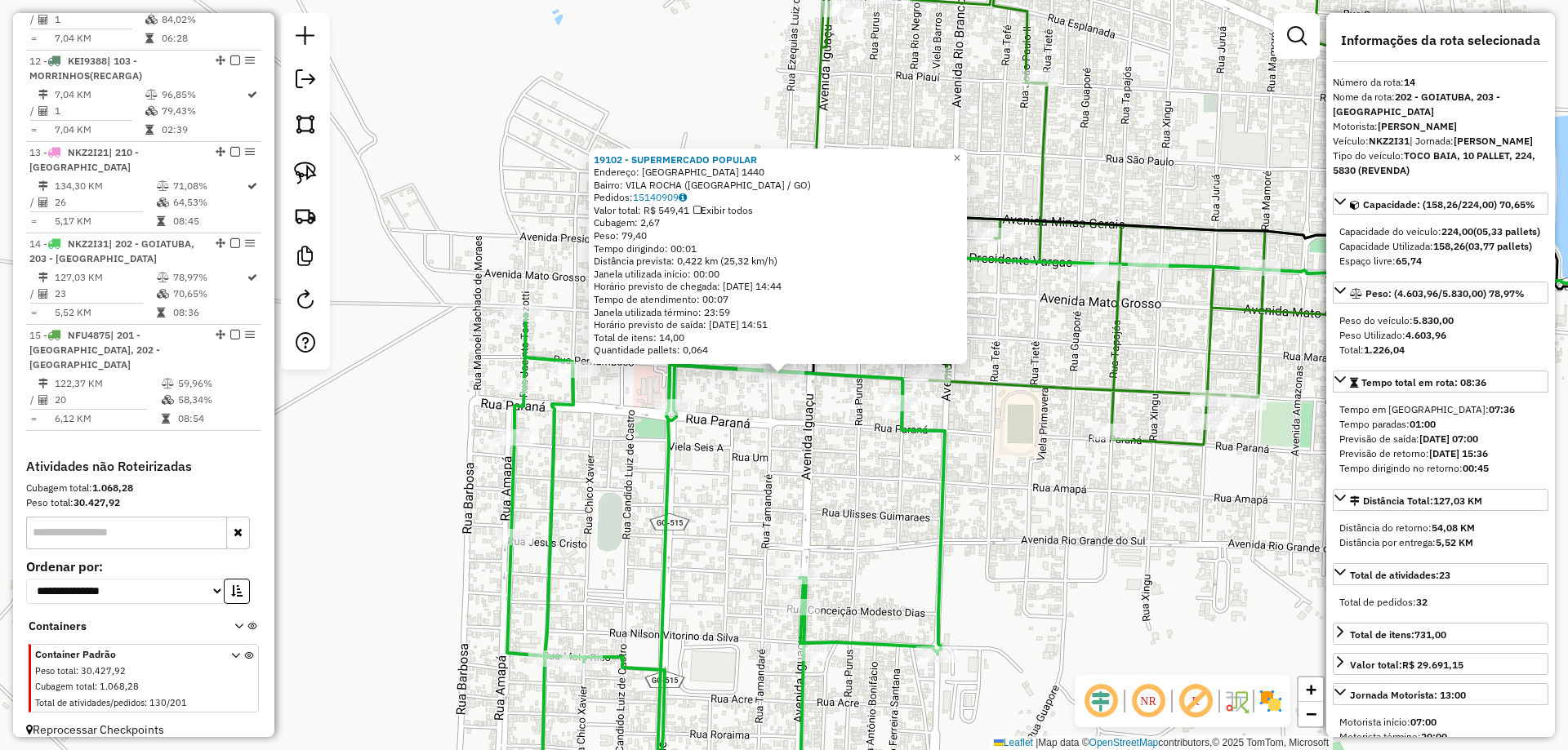
click at [830, 421] on div "19102 - SUPERMERCADO POPULAR Endereço: PERNAMBUCO 1440 Bairro: VILA ROCHA (GOIA…" at bounding box center [784, 375] width 1568 height 750
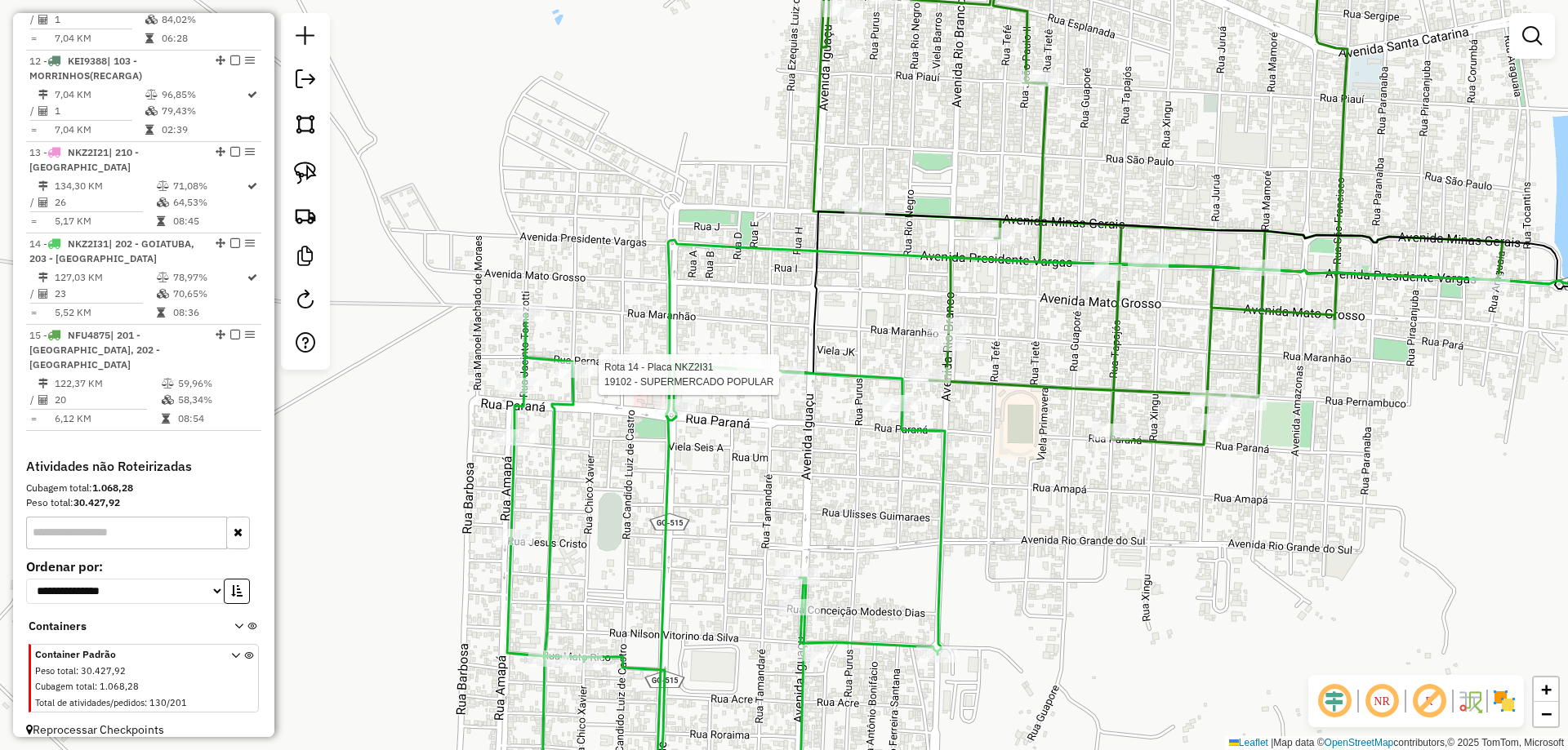
select select "*********"
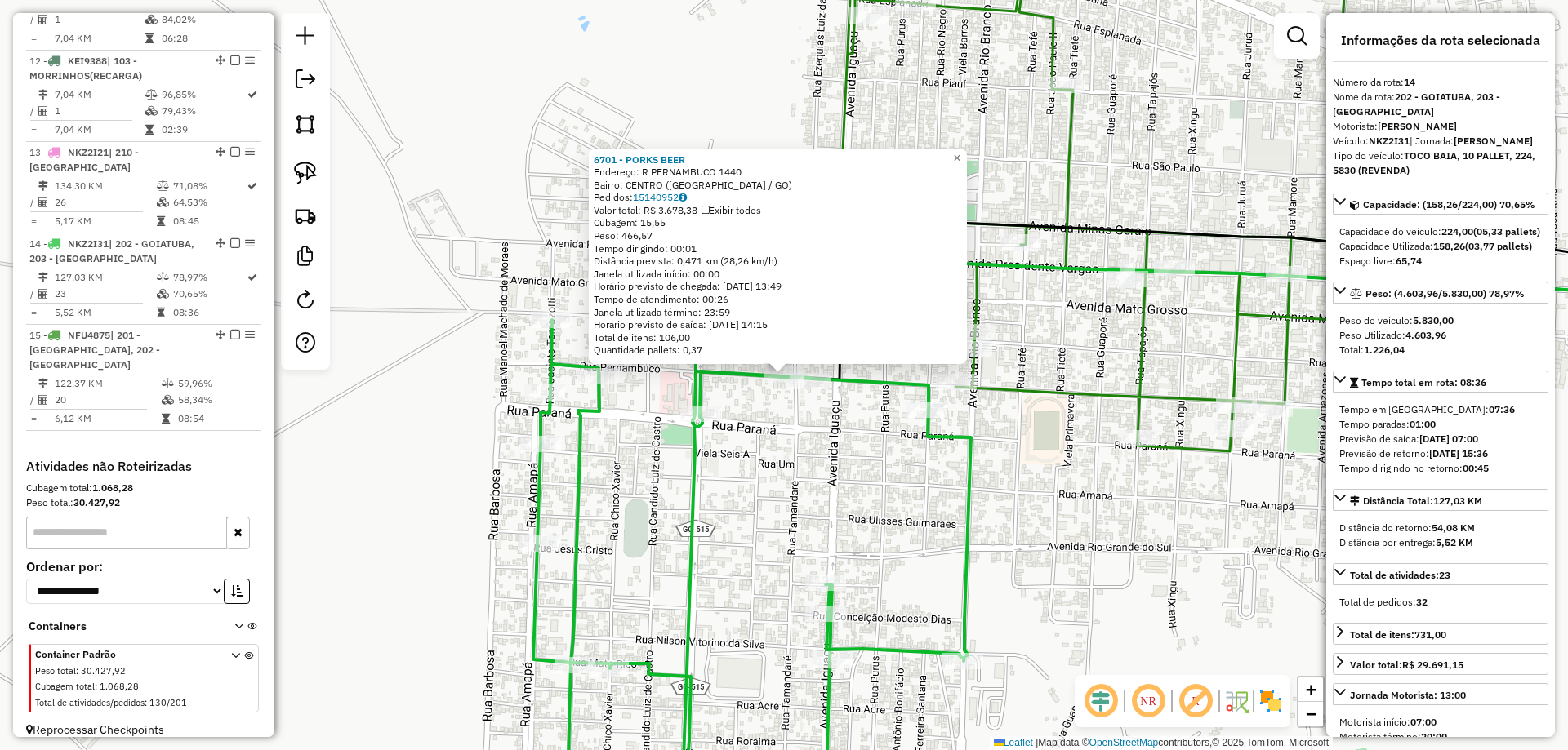
click at [828, 417] on div "Rota 14 - Placa NKZ2I31 6701 - PORKS BEER Rota 14 - Placa NKZ2I31 19102 - SUPER…" at bounding box center [784, 375] width 1568 height 750
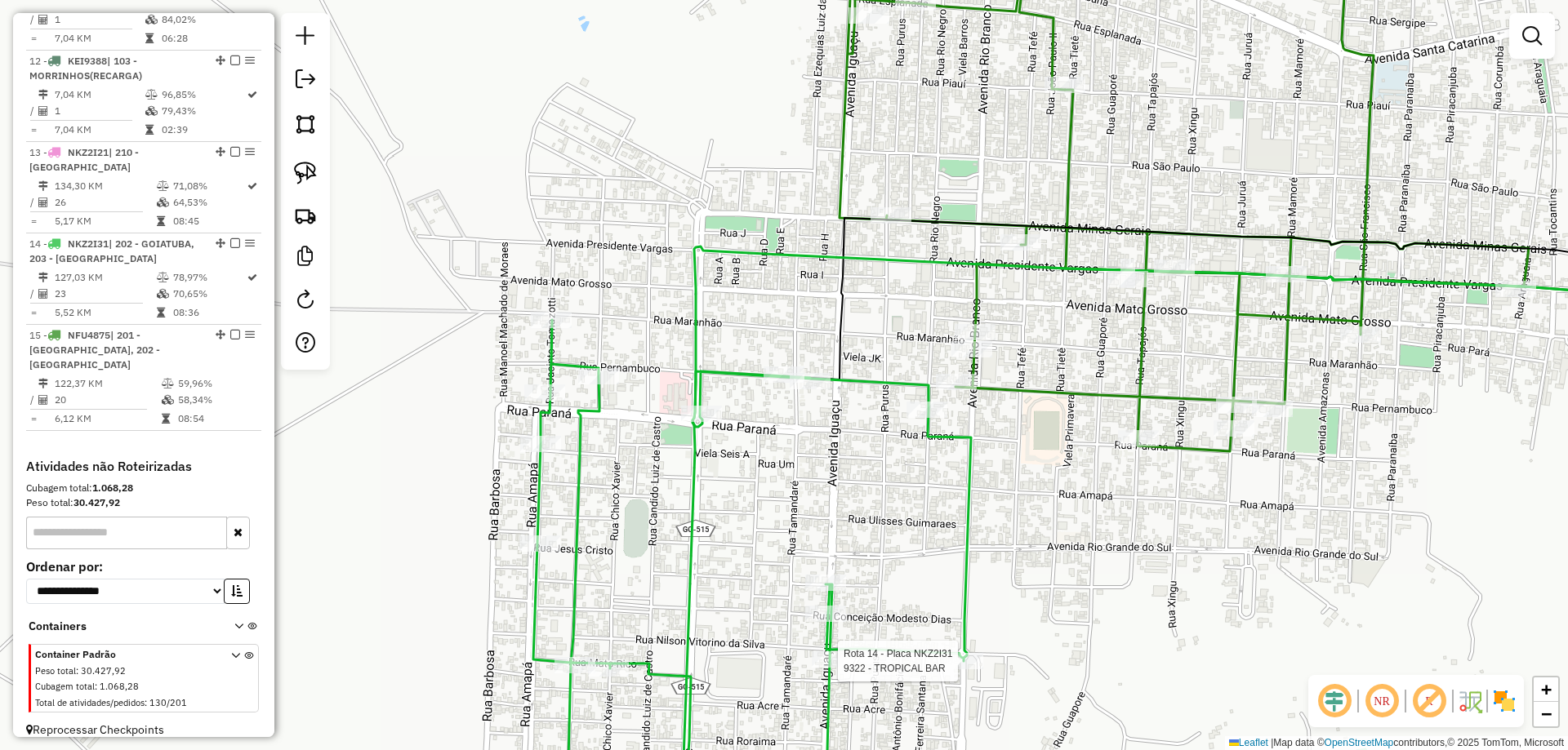
select select "*********"
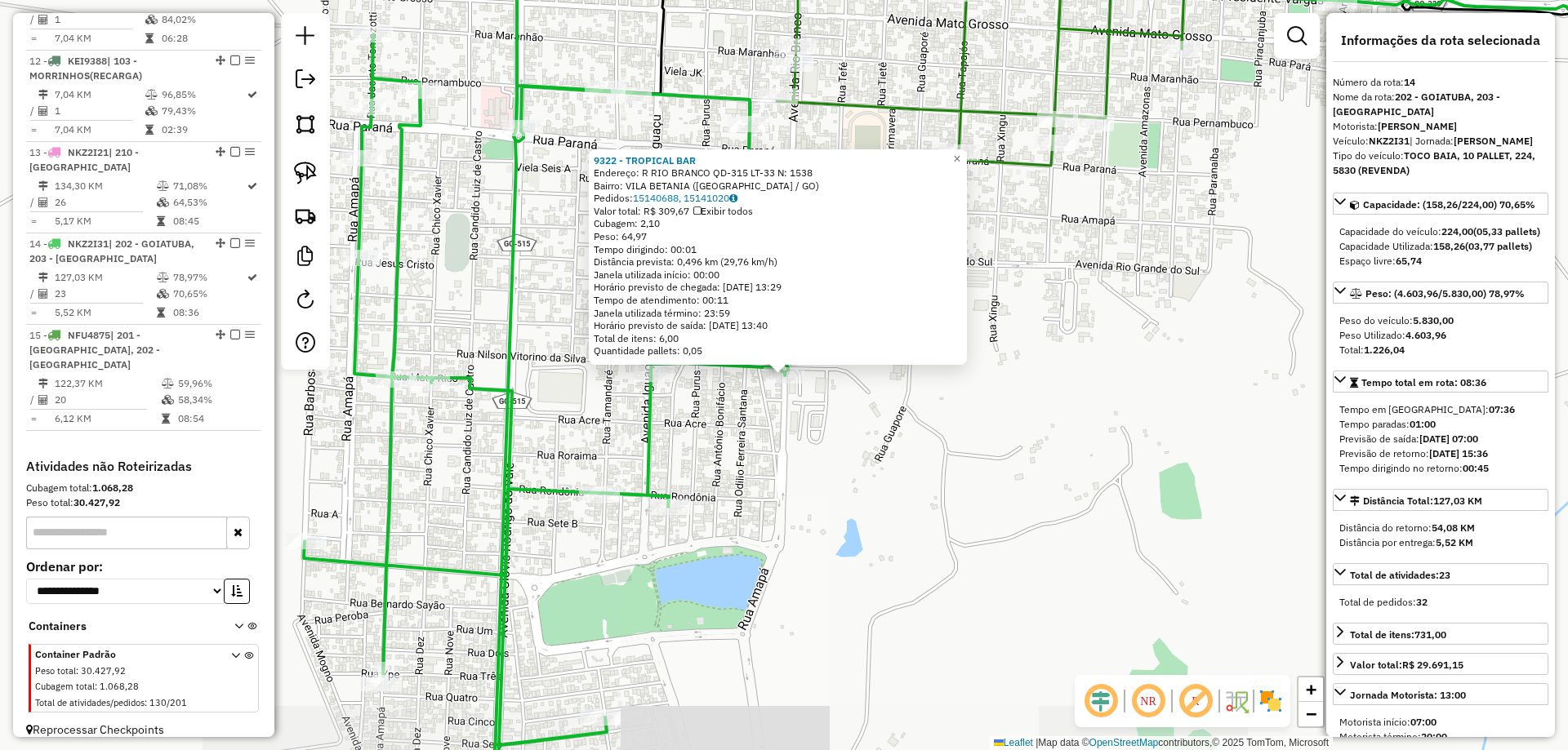
click at [922, 550] on div "9322 - TROPICAL BAR Endereço: R RIO BRANCO QD-315 LT-33 N: 1538 Bairro: VILA BE…" at bounding box center [784, 375] width 1568 height 750
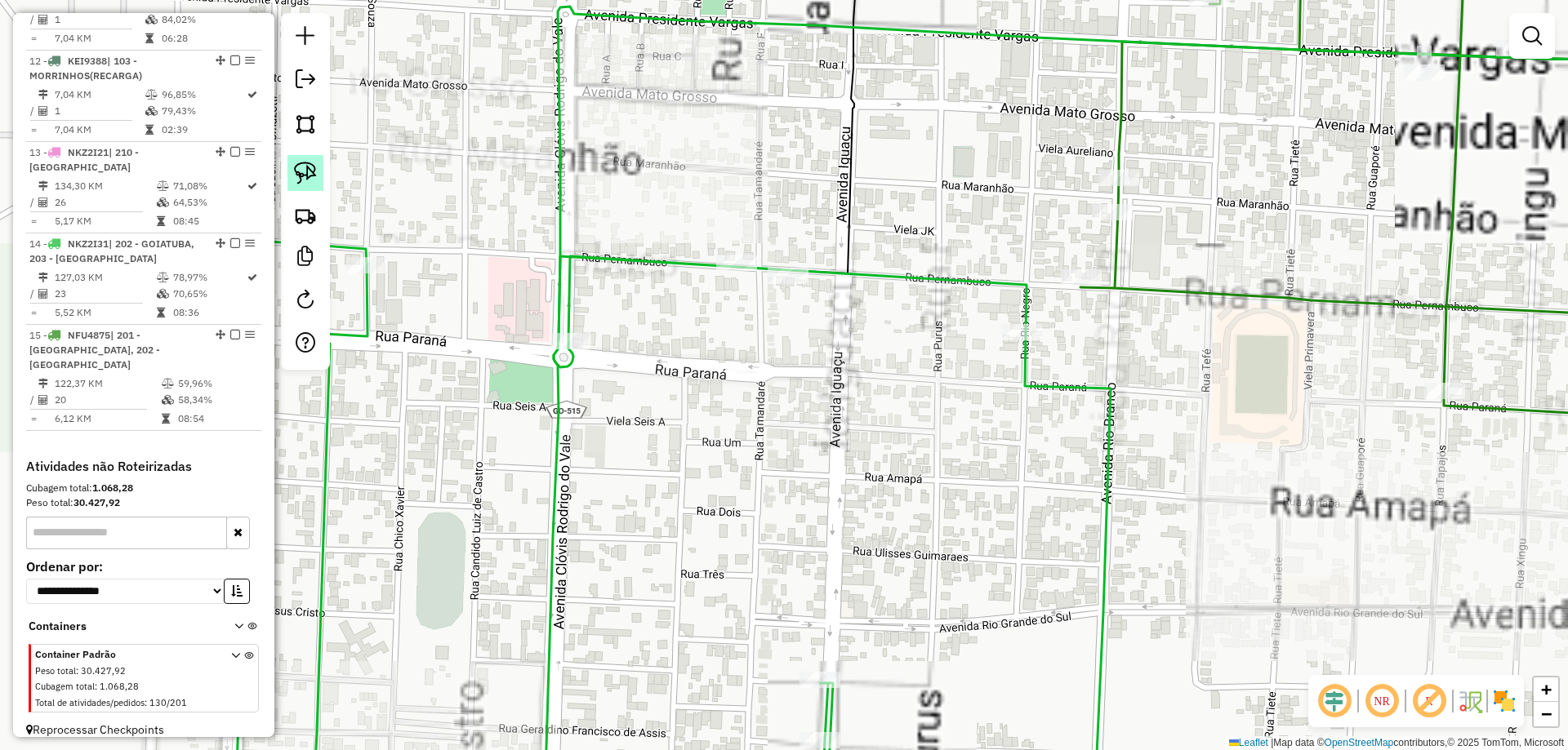
click at [313, 177] on img at bounding box center [305, 172] width 23 height 23
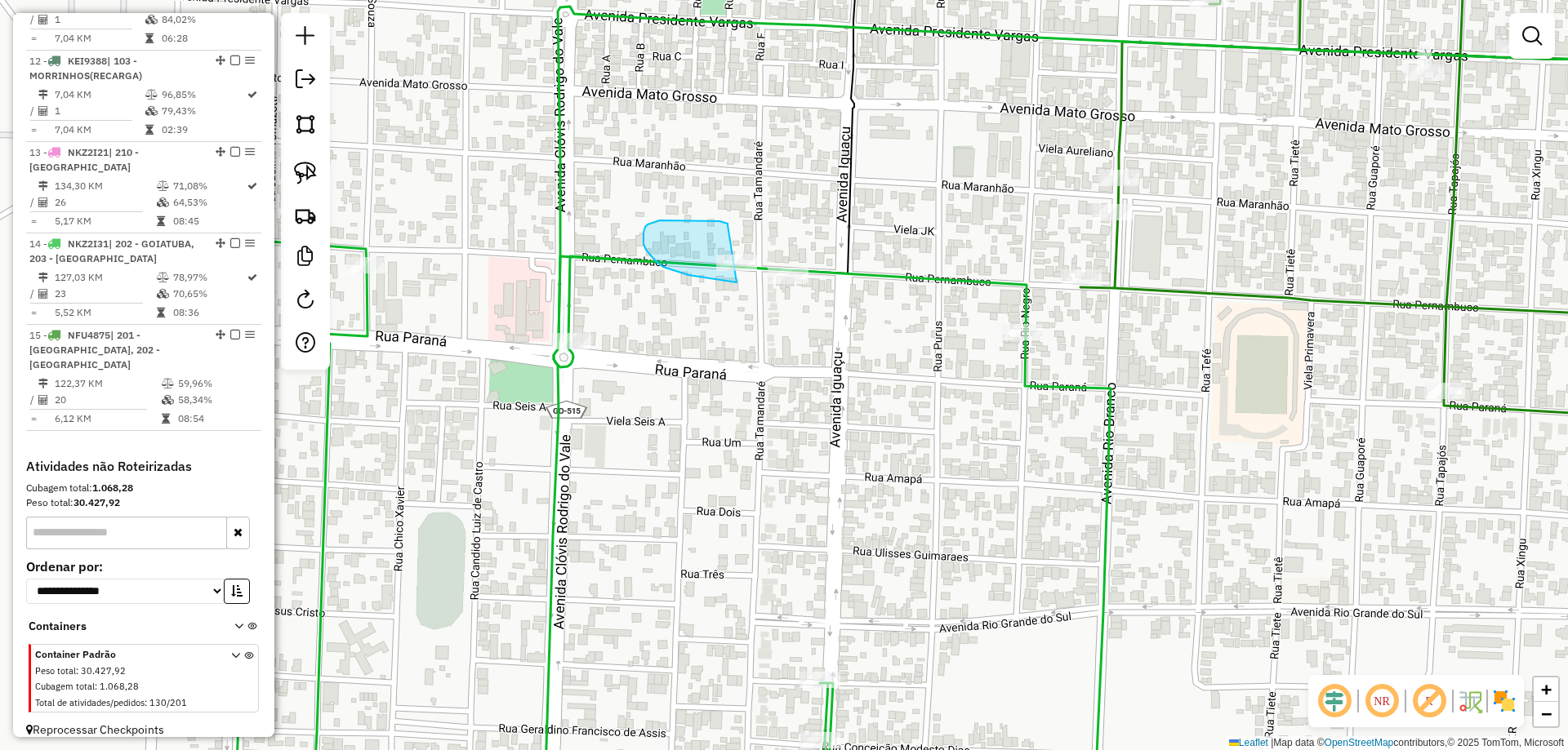
drag, startPoint x: 727, startPoint y: 225, endPoint x: 859, endPoint y: 197, distance: 134.9
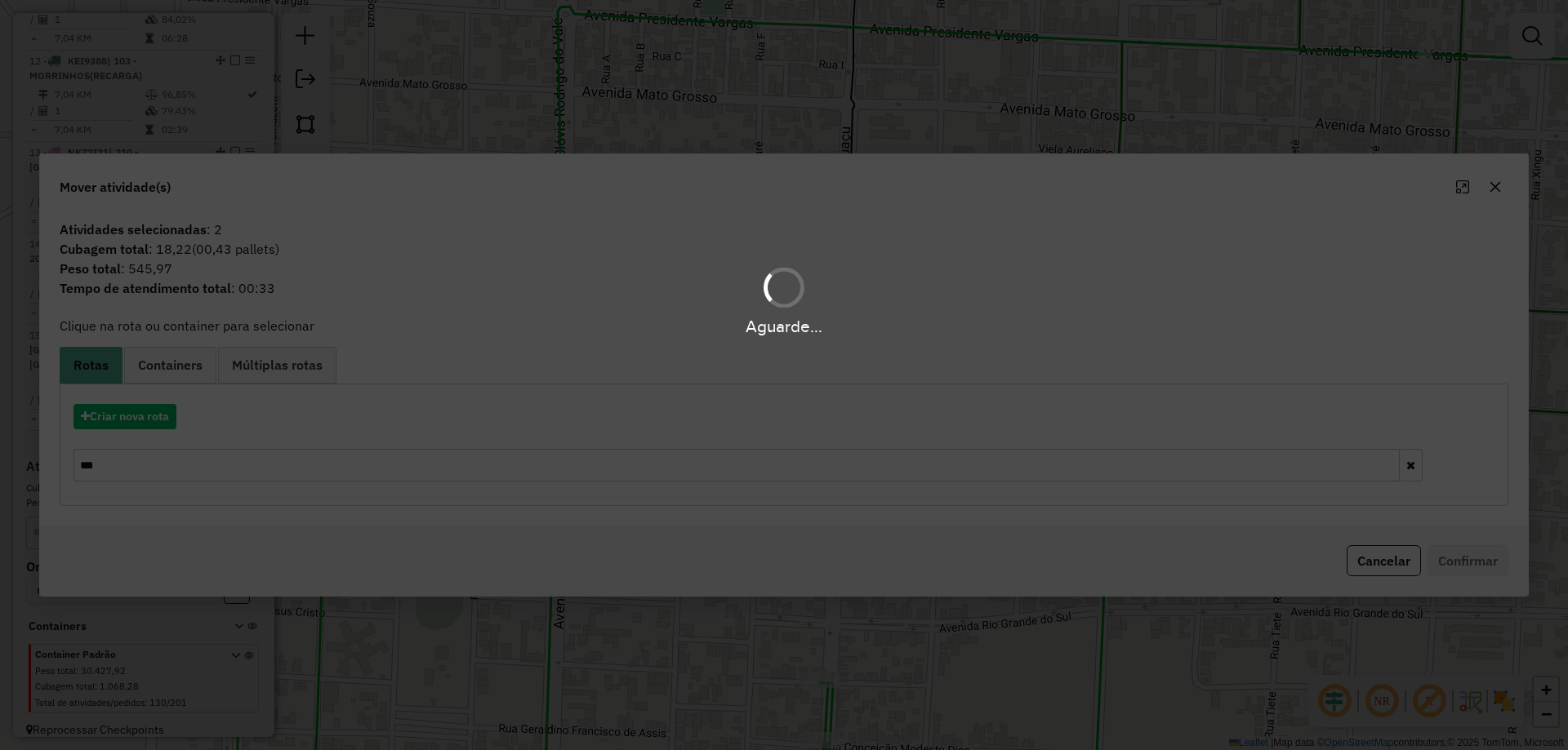
click at [206, 474] on div "Aguarde..." at bounding box center [784, 375] width 1568 height 750
click at [204, 474] on hb-app "Aguarde... Pop-up bloqueado! Seu navegador bloqueou automáticamente a abertura …" at bounding box center [784, 375] width 1568 height 750
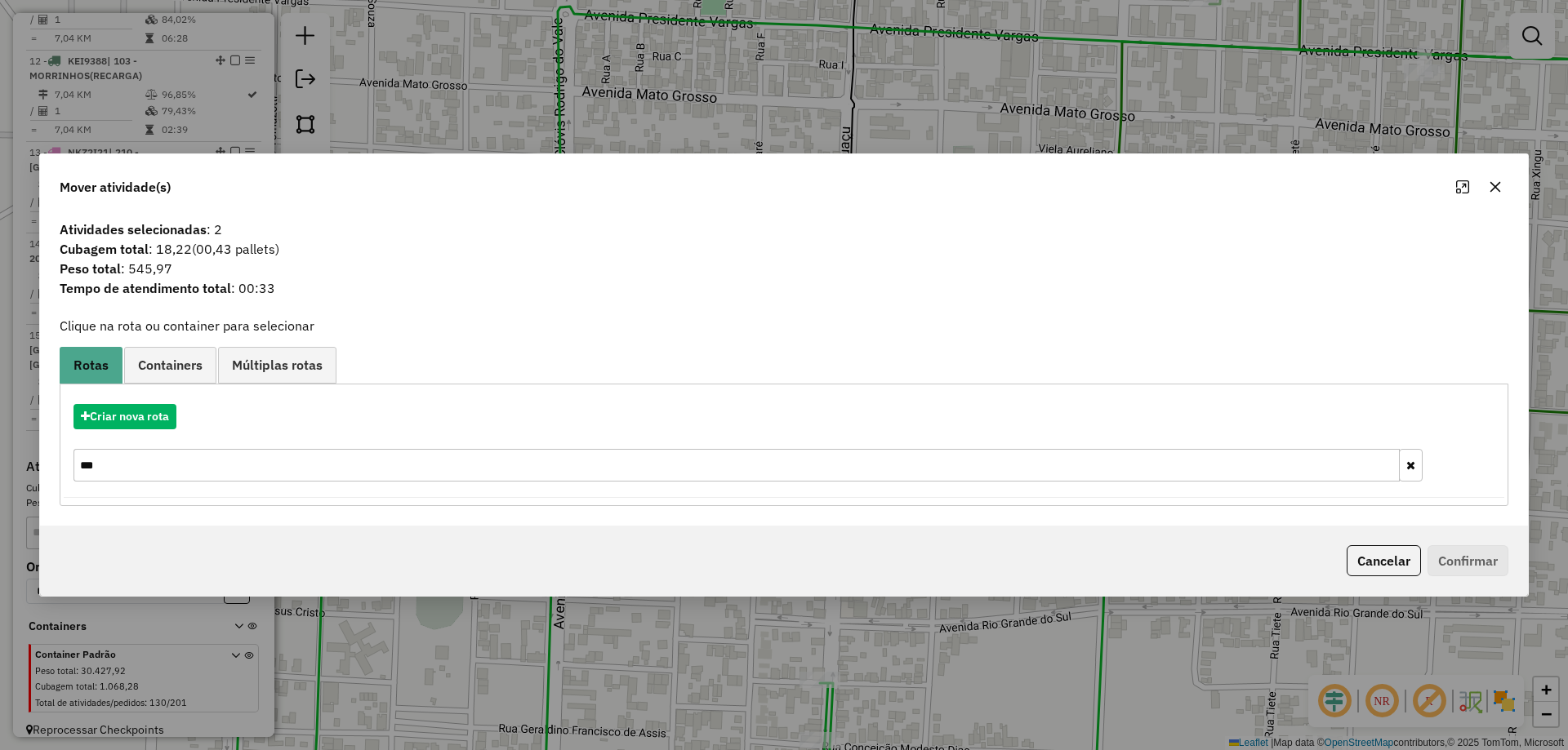
click at [201, 472] on input "***" at bounding box center [737, 465] width 1326 height 33
click at [200, 471] on input "***" at bounding box center [737, 465] width 1326 height 33
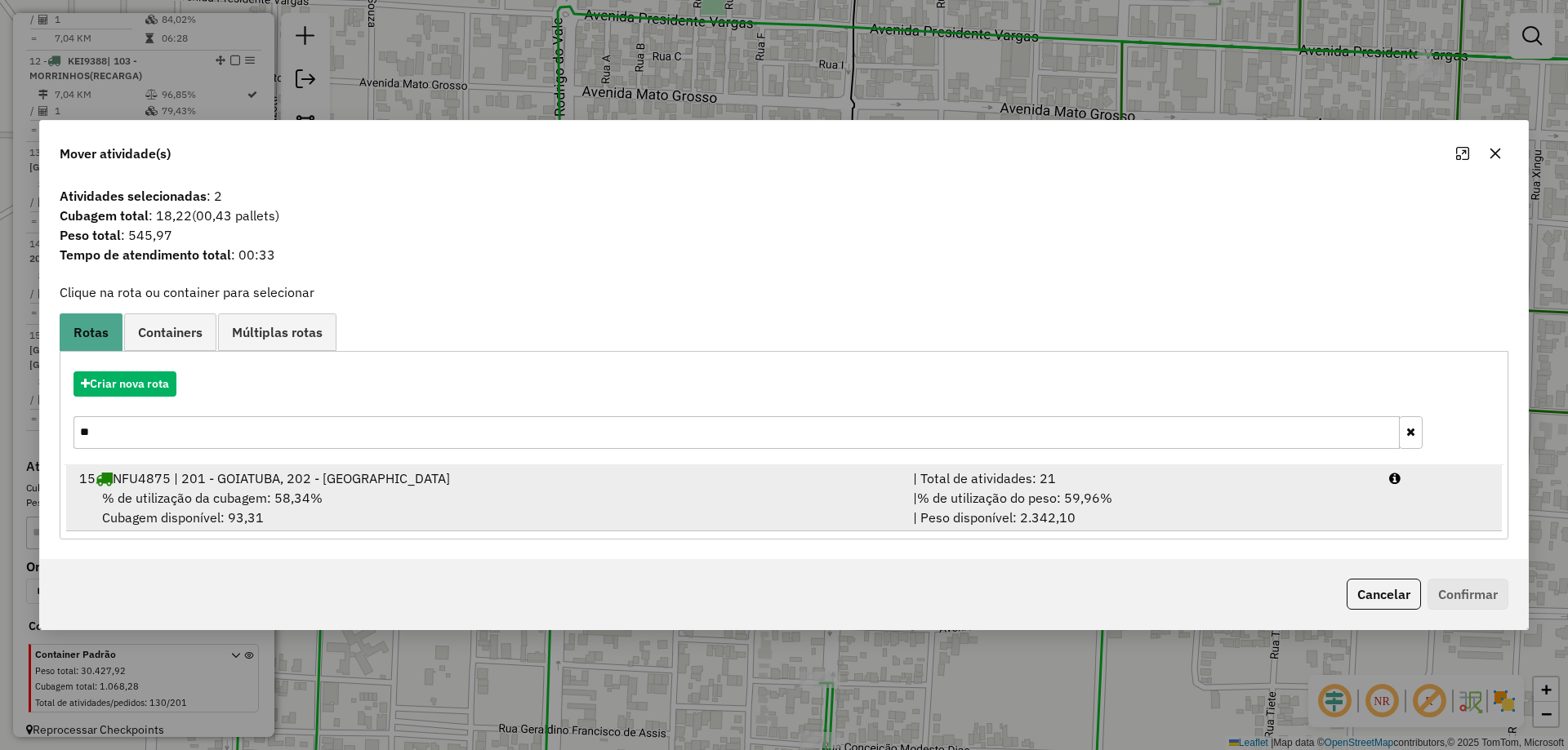
type input "**"
click at [206, 480] on div "15 NFU4875 | 201 - GOIATUBA, 202 - GOIATUBA" at bounding box center [486, 478] width 834 height 19
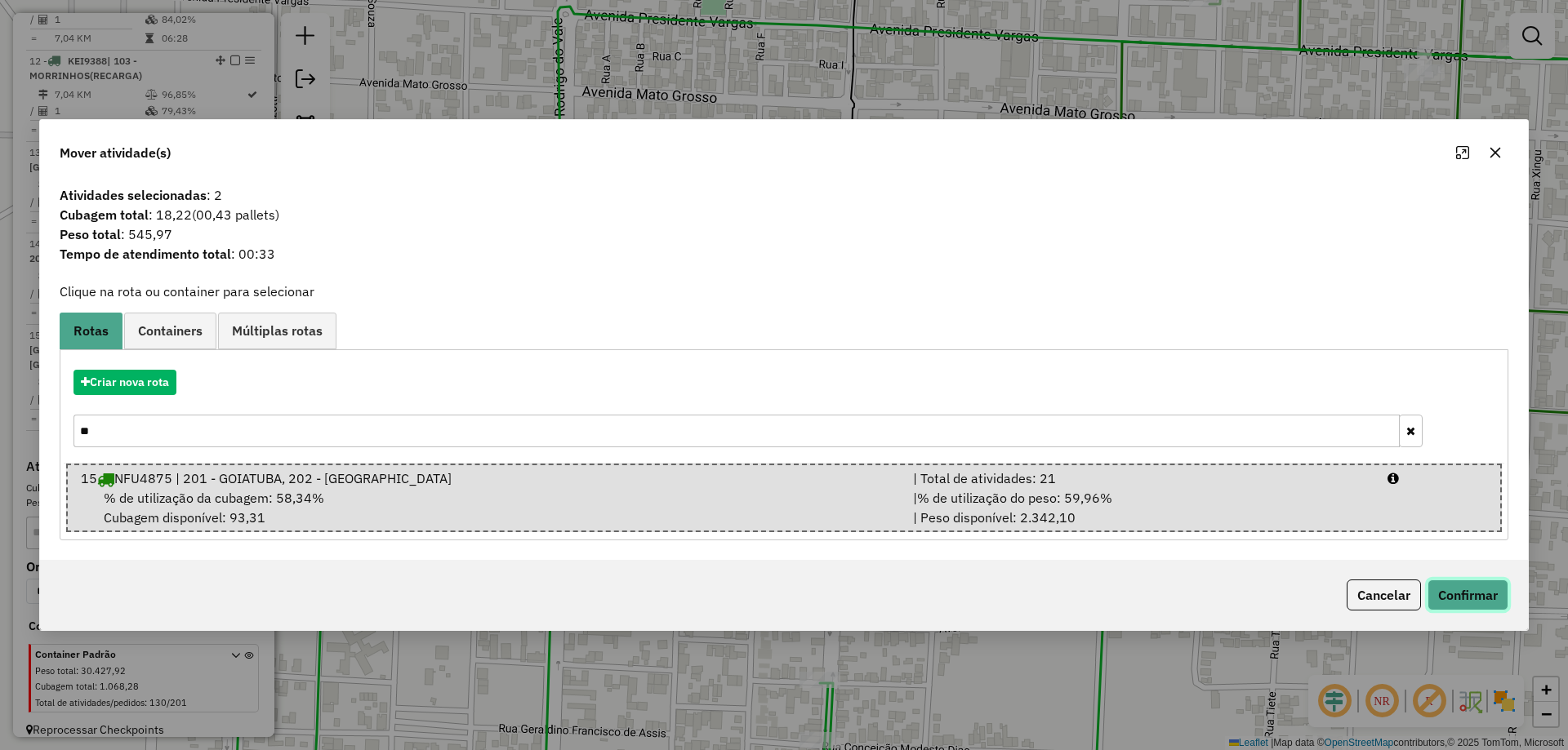
click at [1498, 599] on button "Confirmar" at bounding box center [1468, 595] width 81 height 31
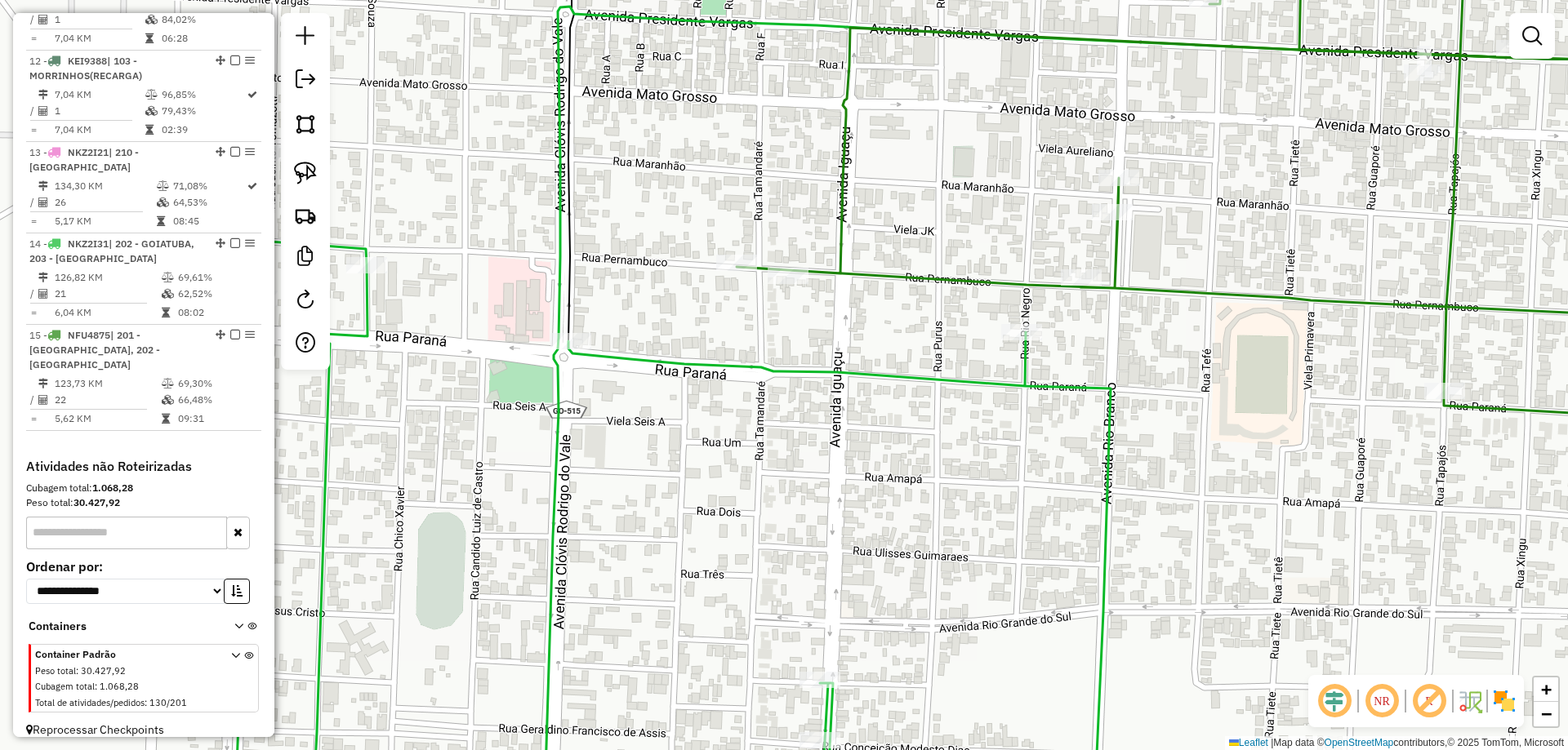
click at [1017, 345] on icon at bounding box center [673, 489] width 876 height 672
select select "*********"
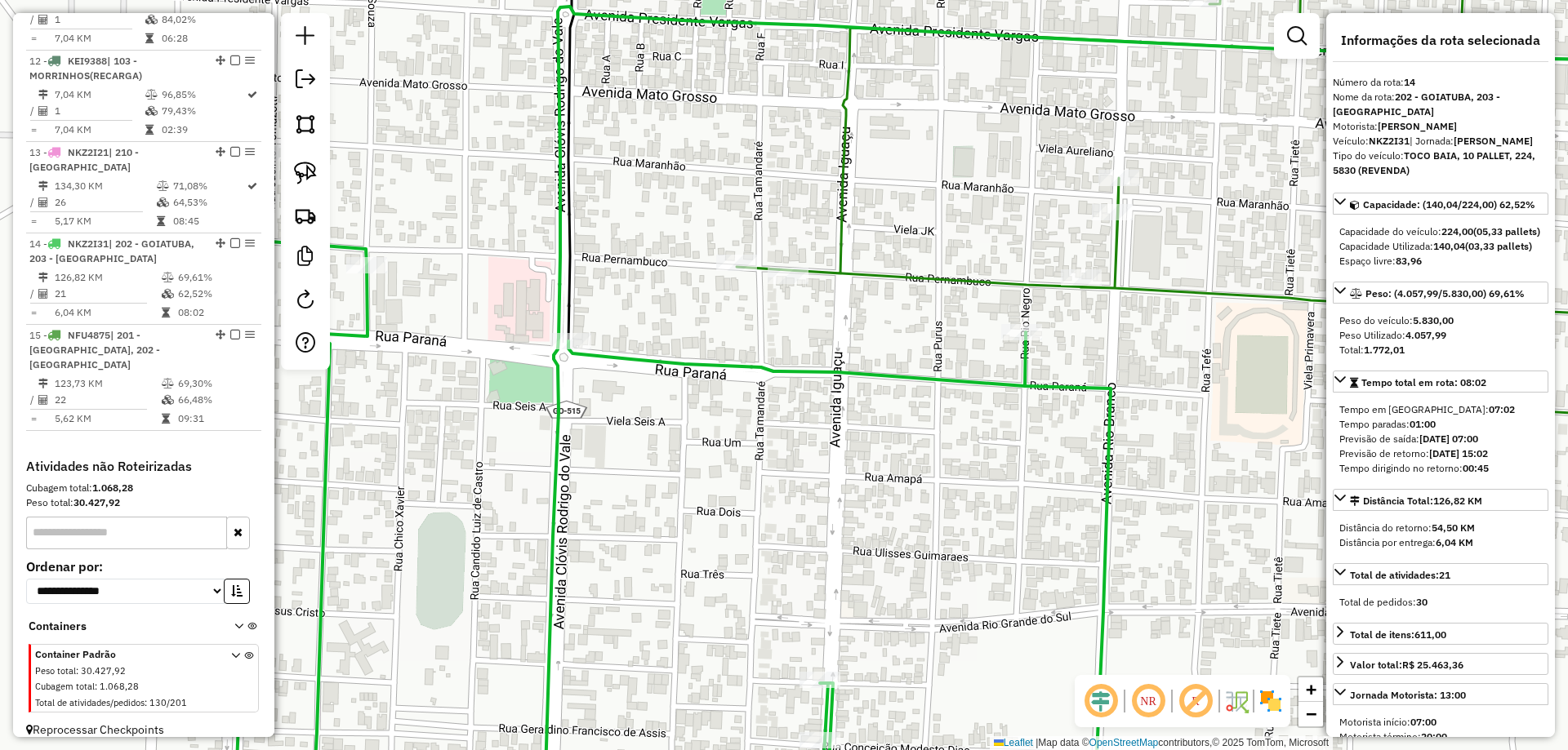
drag, startPoint x: 721, startPoint y: 517, endPoint x: 722, endPoint y: 504, distance: 13.0
click at [720, 513] on div "Janela de atendimento Grade de atendimento Capacidade Transportadoras Veículos …" at bounding box center [784, 375] width 1568 height 750
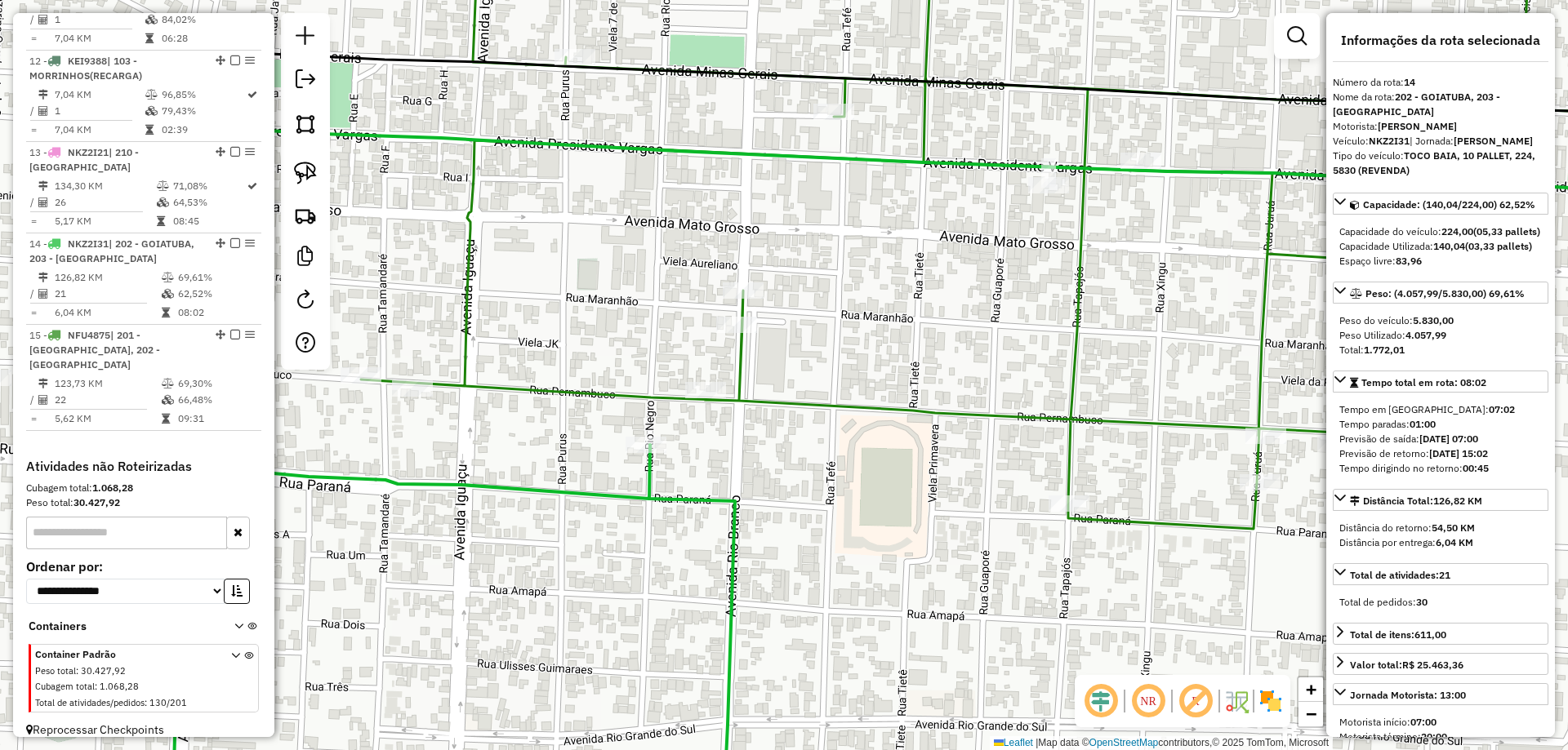
click at [737, 354] on icon at bounding box center [1043, 227] width 1364 height 604
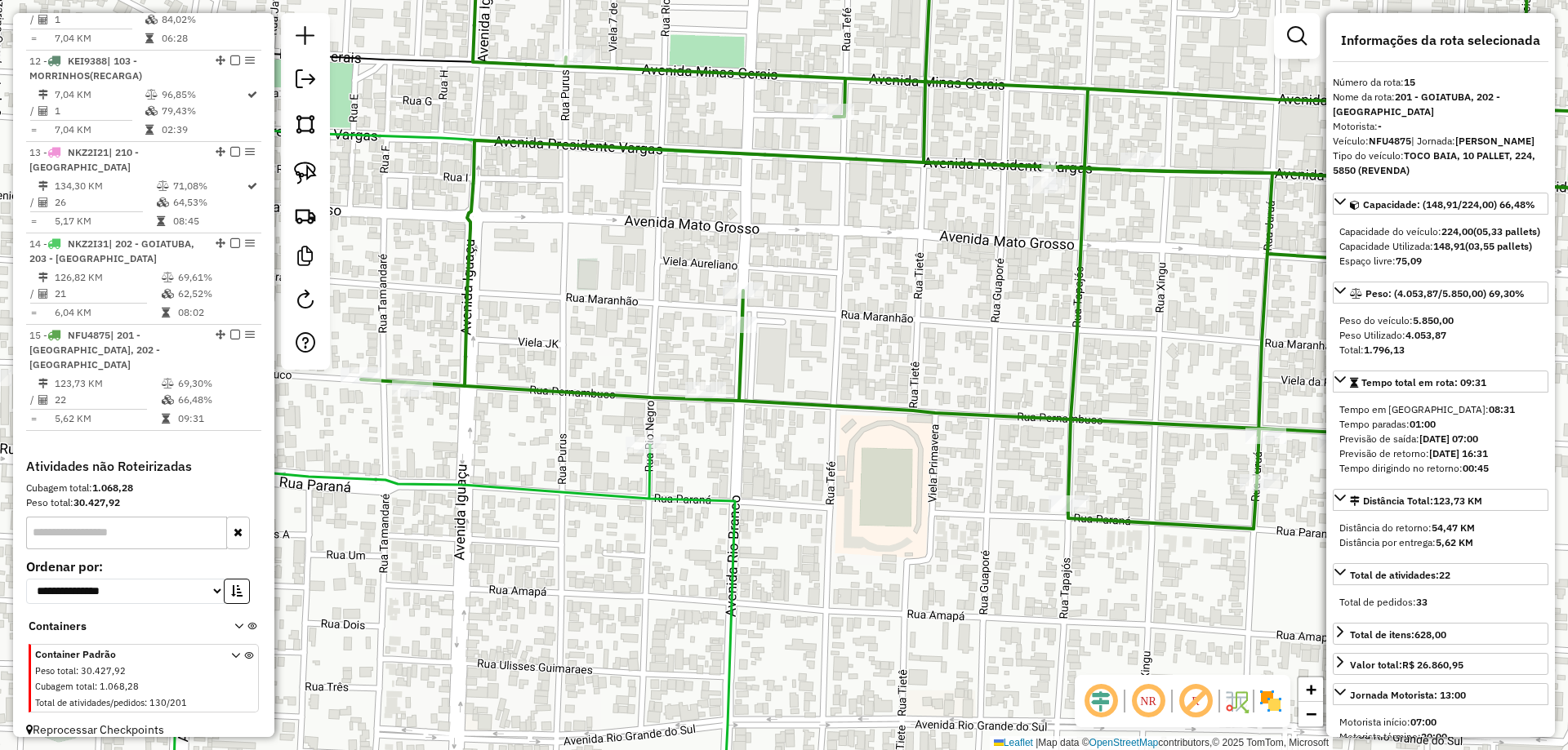
click at [833, 457] on div "Janela de atendimento Grade de atendimento Capacidade Transportadoras Veículos …" at bounding box center [784, 375] width 1568 height 750
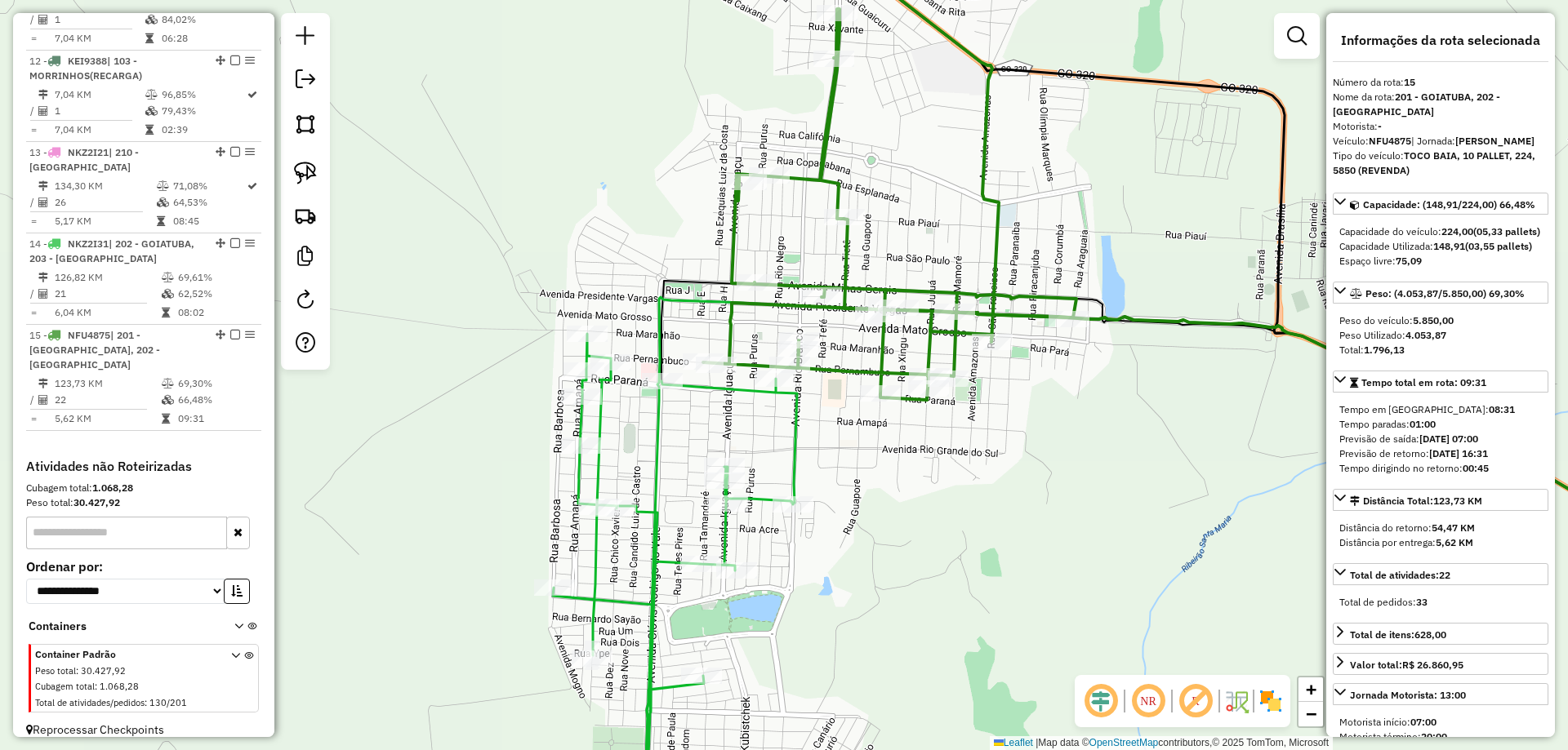
click at [795, 435] on icon at bounding box center [675, 579] width 245 height 492
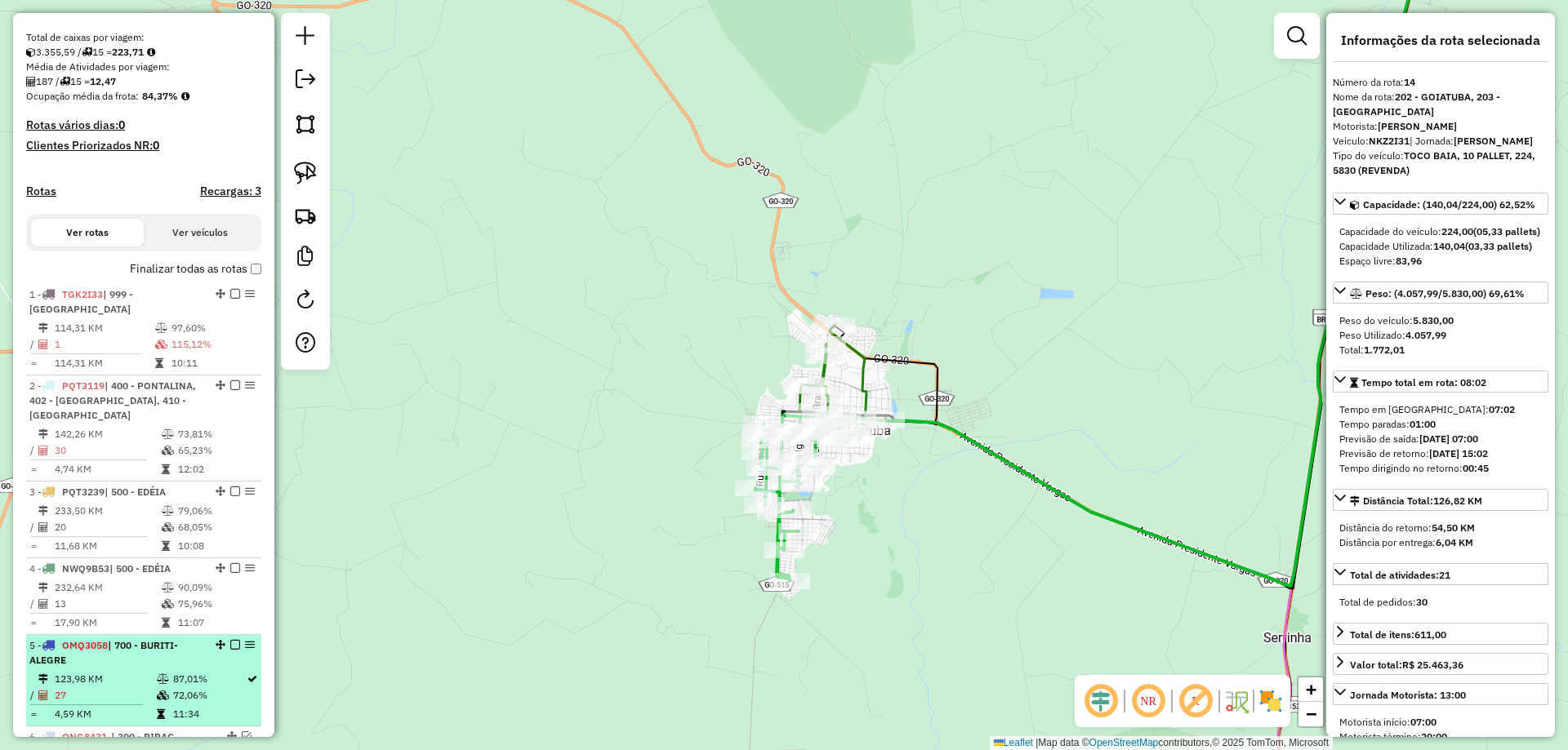
scroll to position [130, 0]
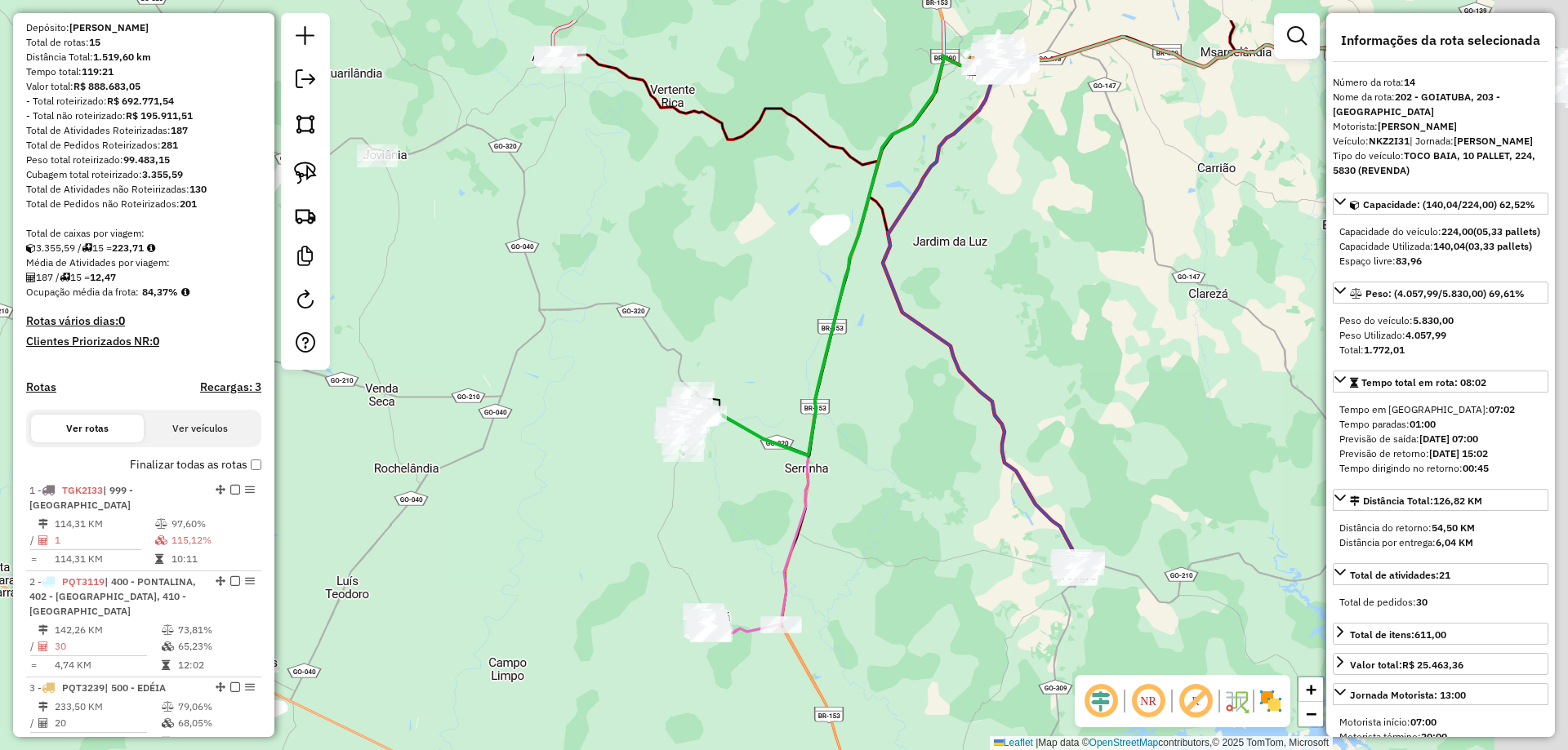
drag, startPoint x: 989, startPoint y: 331, endPoint x: 725, endPoint y: 494, distance: 310.3
click at [725, 500] on div "Janela de atendimento Grade de atendimento Capacidade Transportadoras Veículos …" at bounding box center [784, 375] width 1568 height 750
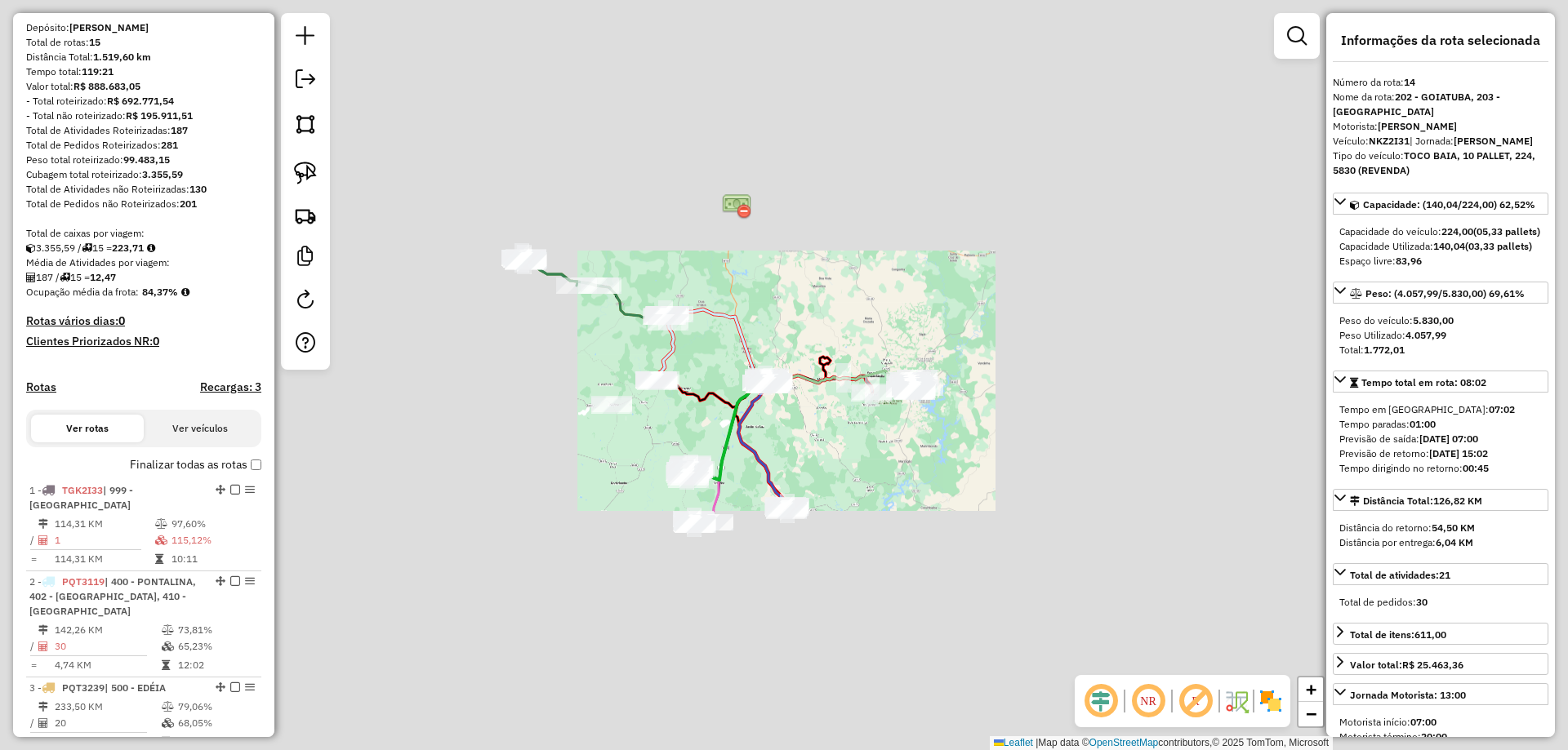
click at [811, 449] on div "Janela de atendimento Grade de atendimento Capacidade Transportadoras Veículos …" at bounding box center [784, 375] width 1568 height 750
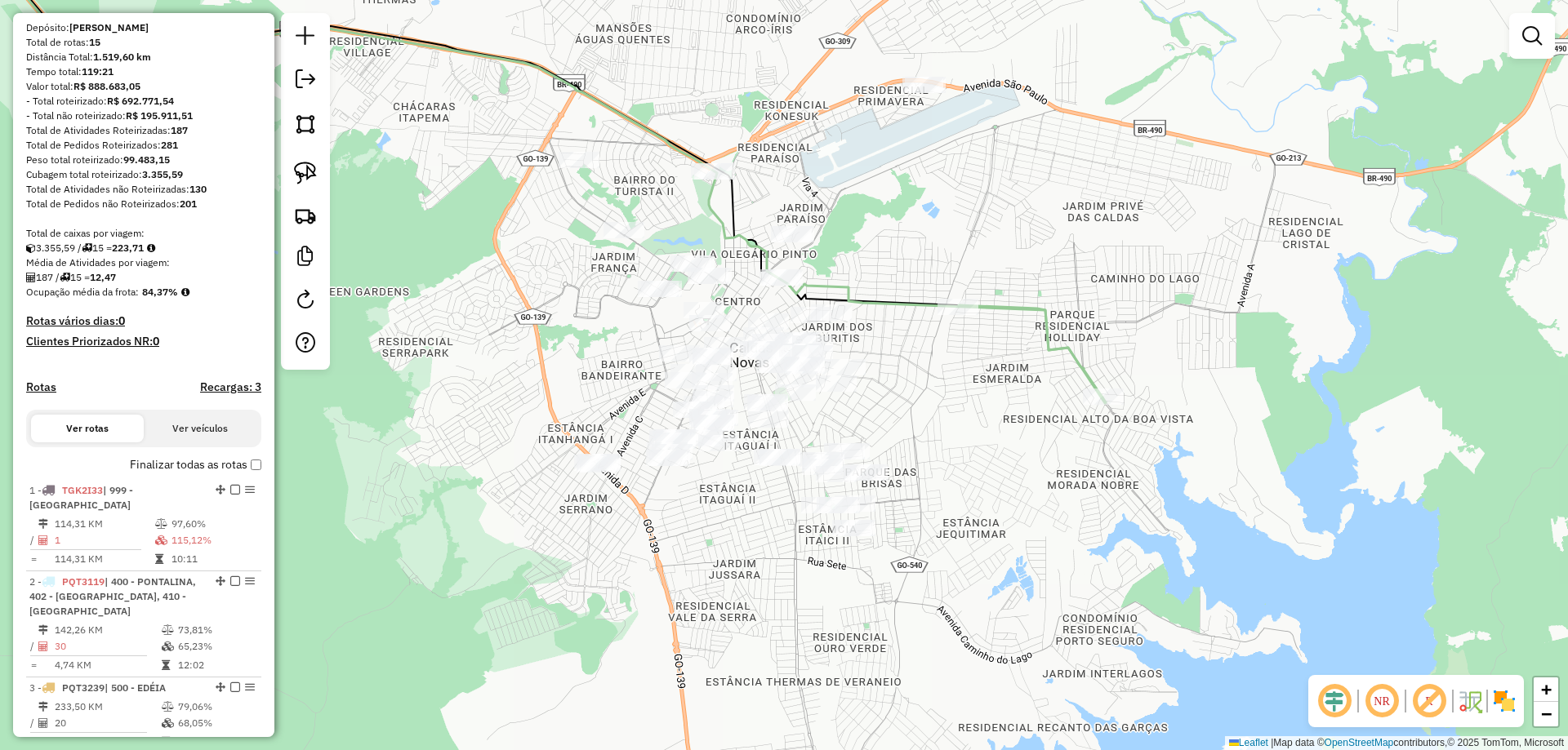
click at [1019, 307] on icon at bounding box center [1031, 351] width 144 height 92
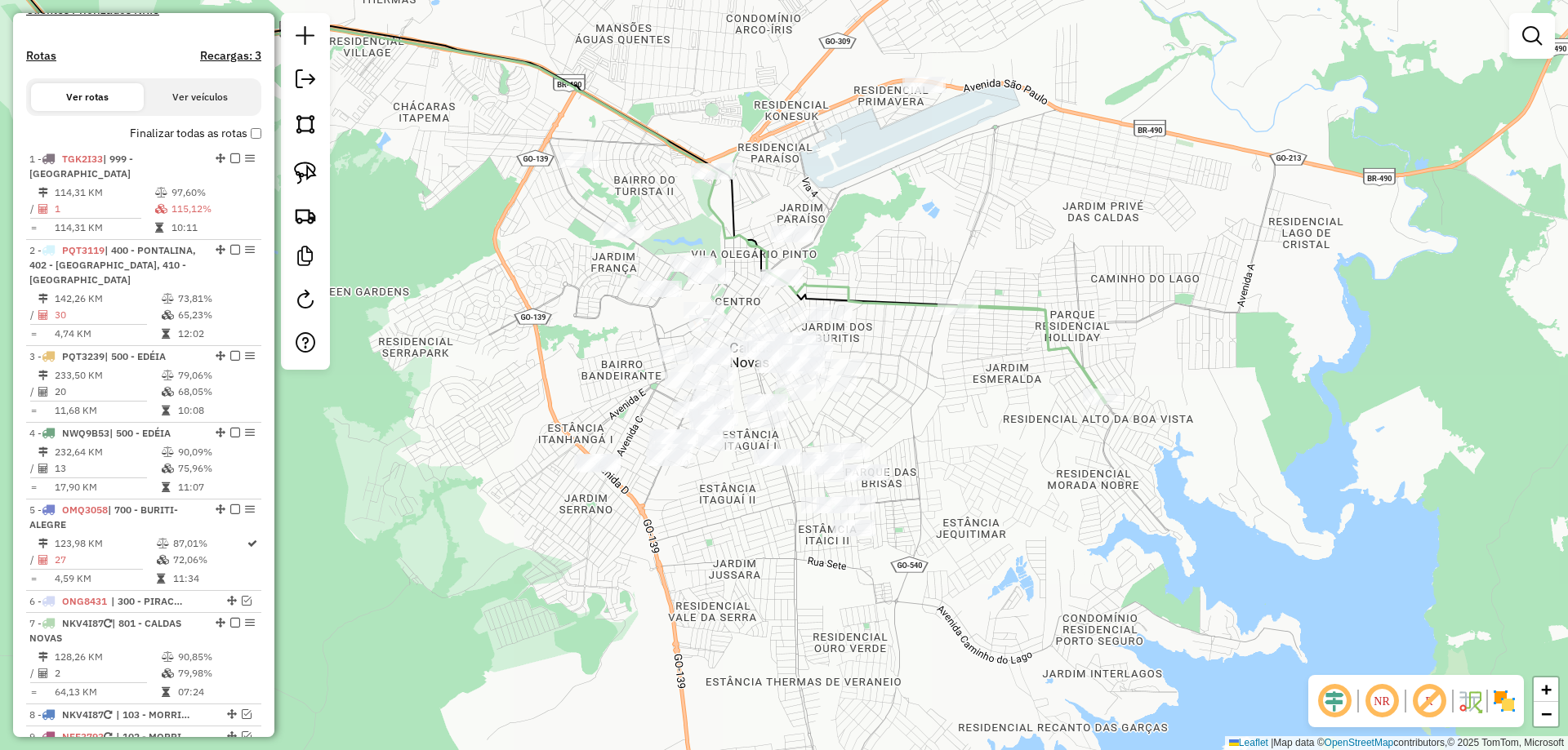
select select "*********"
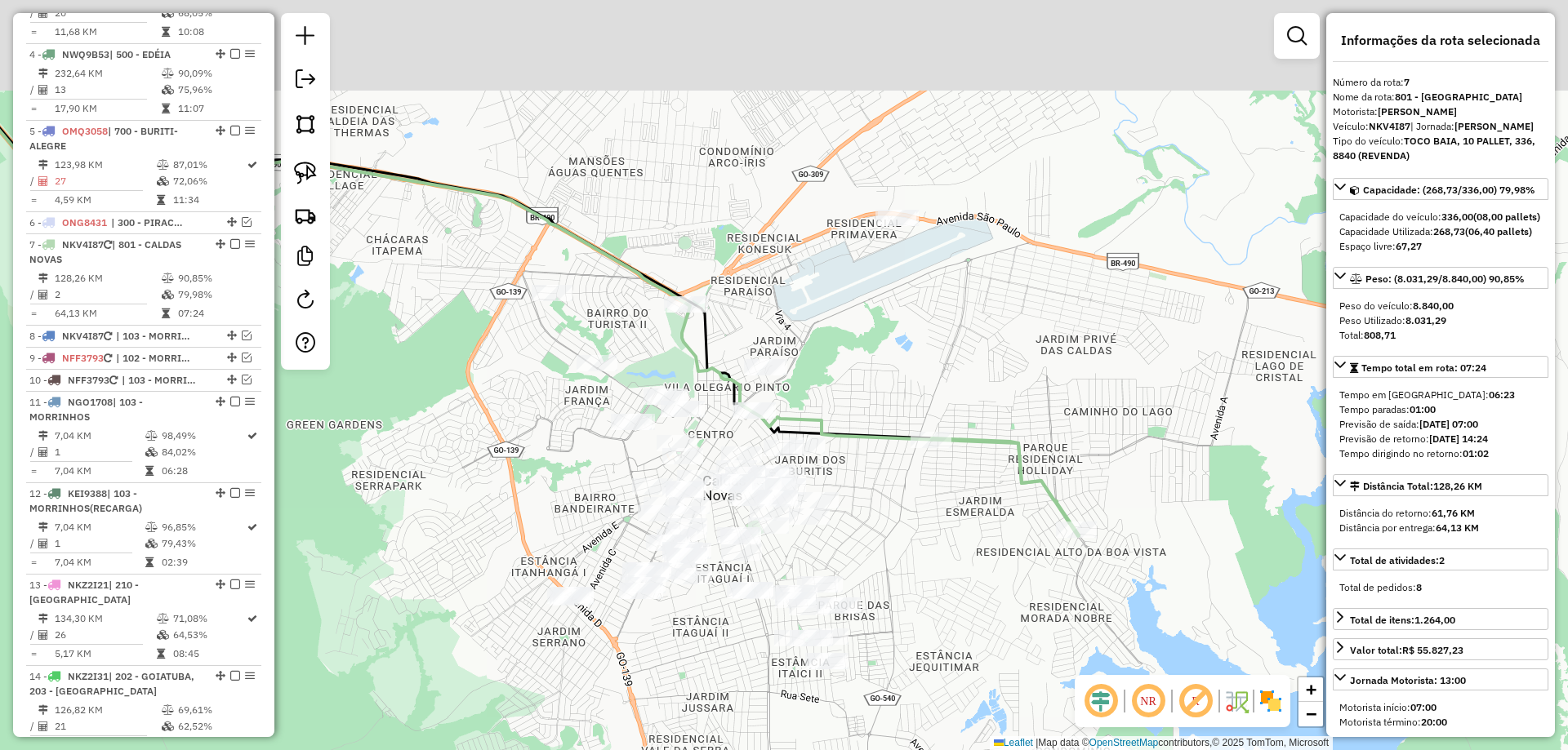
scroll to position [1077, 0]
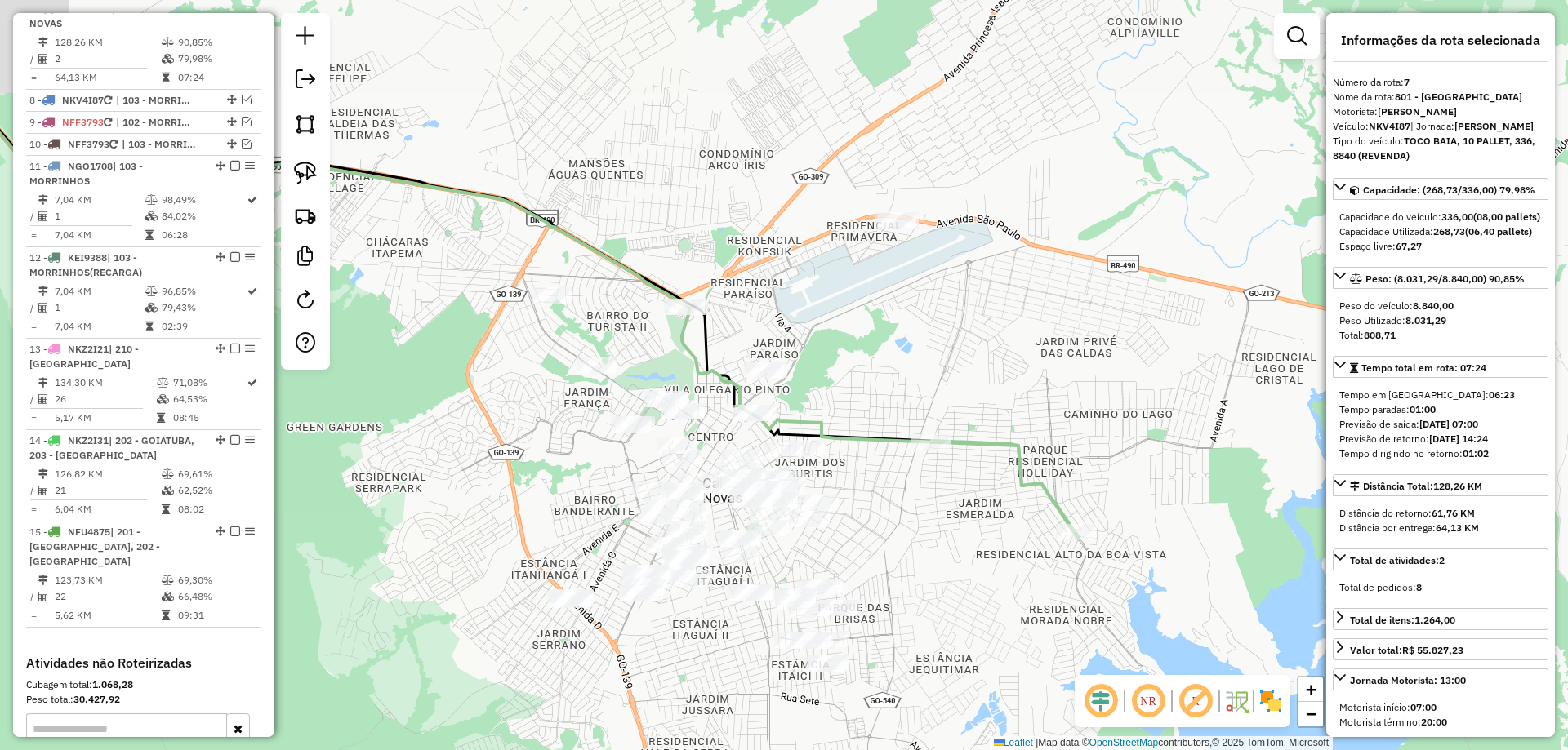
drag, startPoint x: 989, startPoint y: 398, endPoint x: 970, endPoint y: 497, distance: 100.8
click at [970, 497] on div "Janela de atendimento Grade de atendimento Capacidade Transportadoras Veículos …" at bounding box center [784, 375] width 1568 height 750
click at [940, 451] on div at bounding box center [931, 443] width 41 height 16
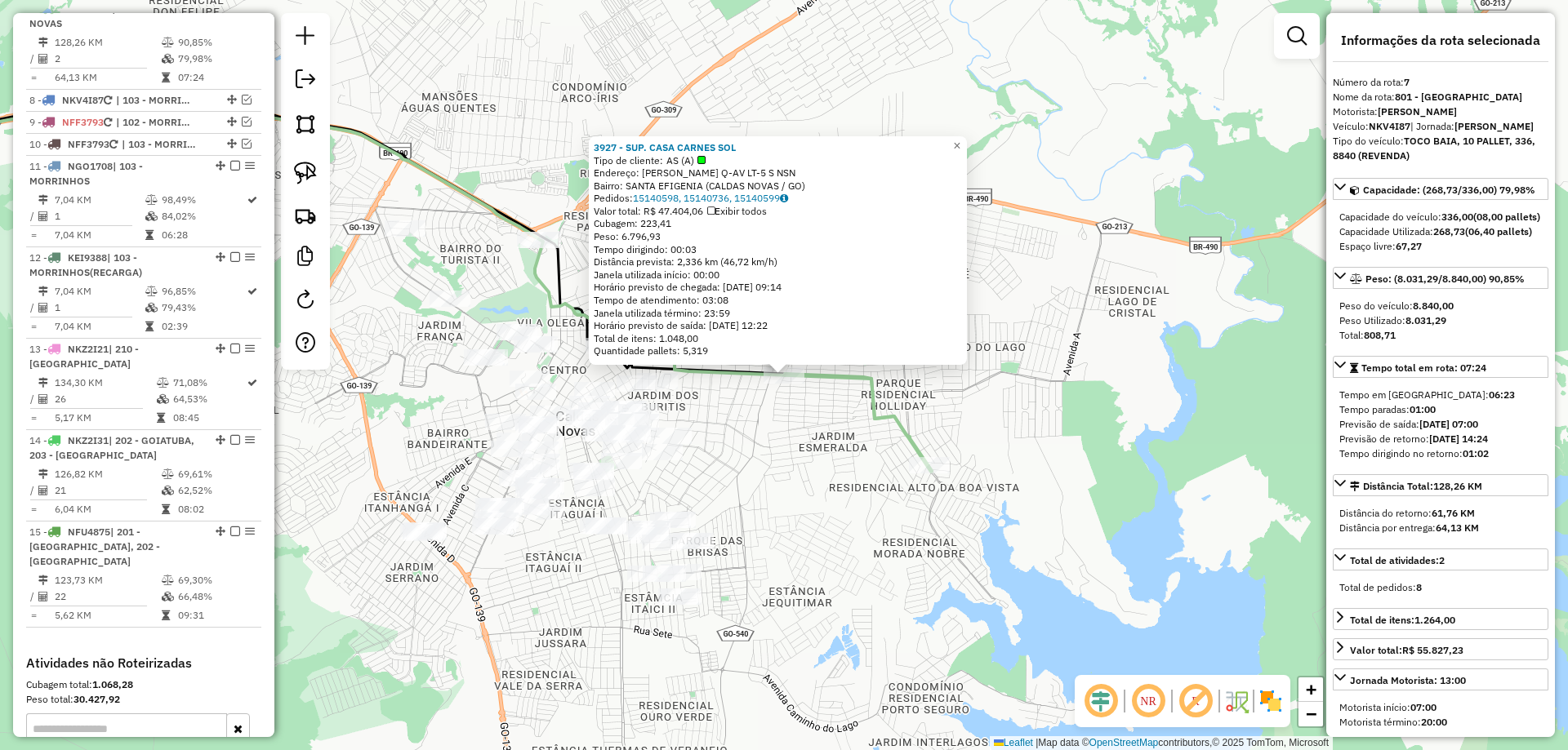
click at [913, 516] on div "Rota 7 - Placa NKV4I87 16321 - SUP. C. CARNE SOL 3927 - SUP. CASA CARNES SOL Ti…" at bounding box center [784, 375] width 1568 height 750
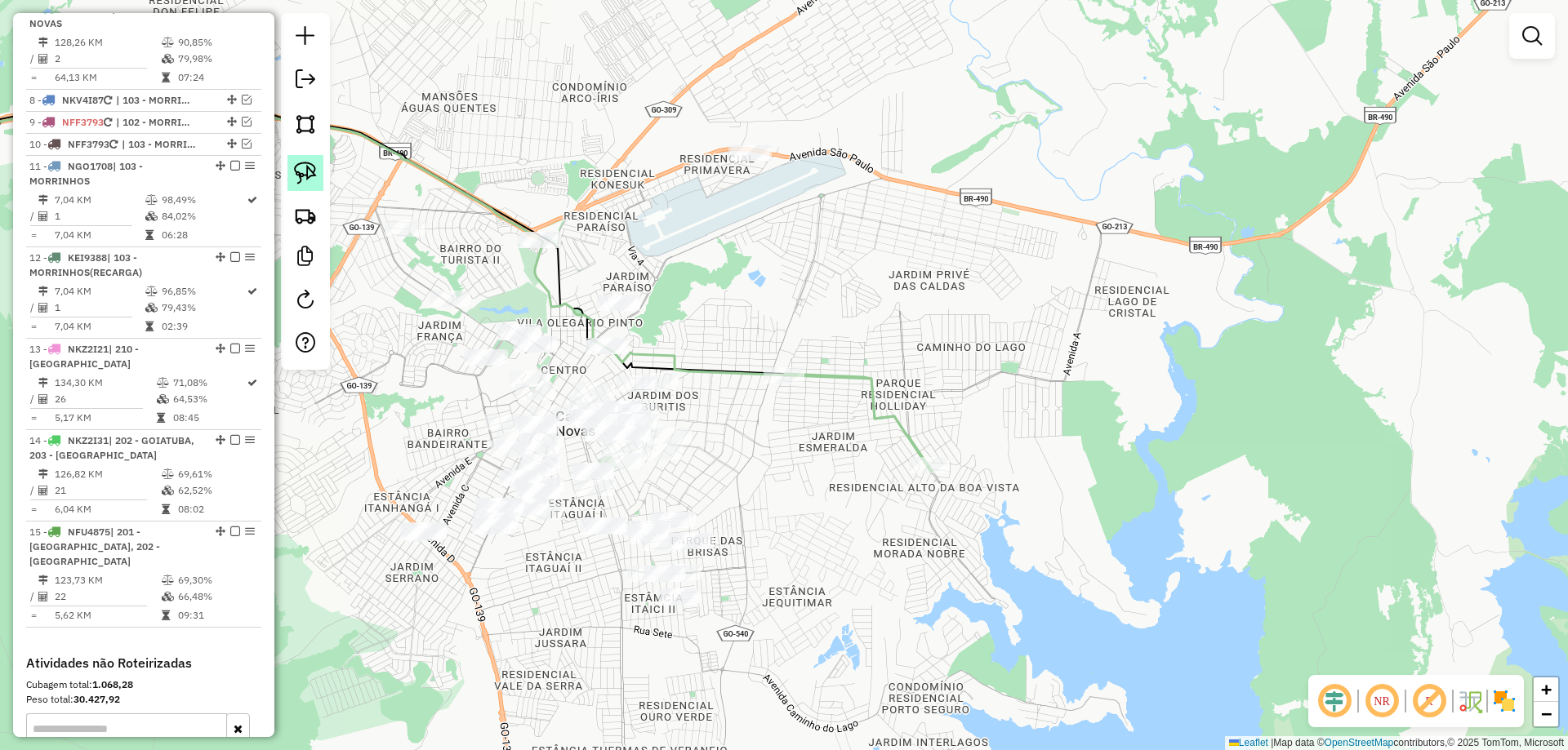
click at [300, 155] on link at bounding box center [305, 172] width 36 height 36
drag, startPoint x: 615, startPoint y: 552, endPoint x: 580, endPoint y: 509, distance: 55.4
click at [631, 548] on div "Janela de atendimento Grade de atendimento Capacidade Transportadoras Veículos …" at bounding box center [784, 375] width 1568 height 750
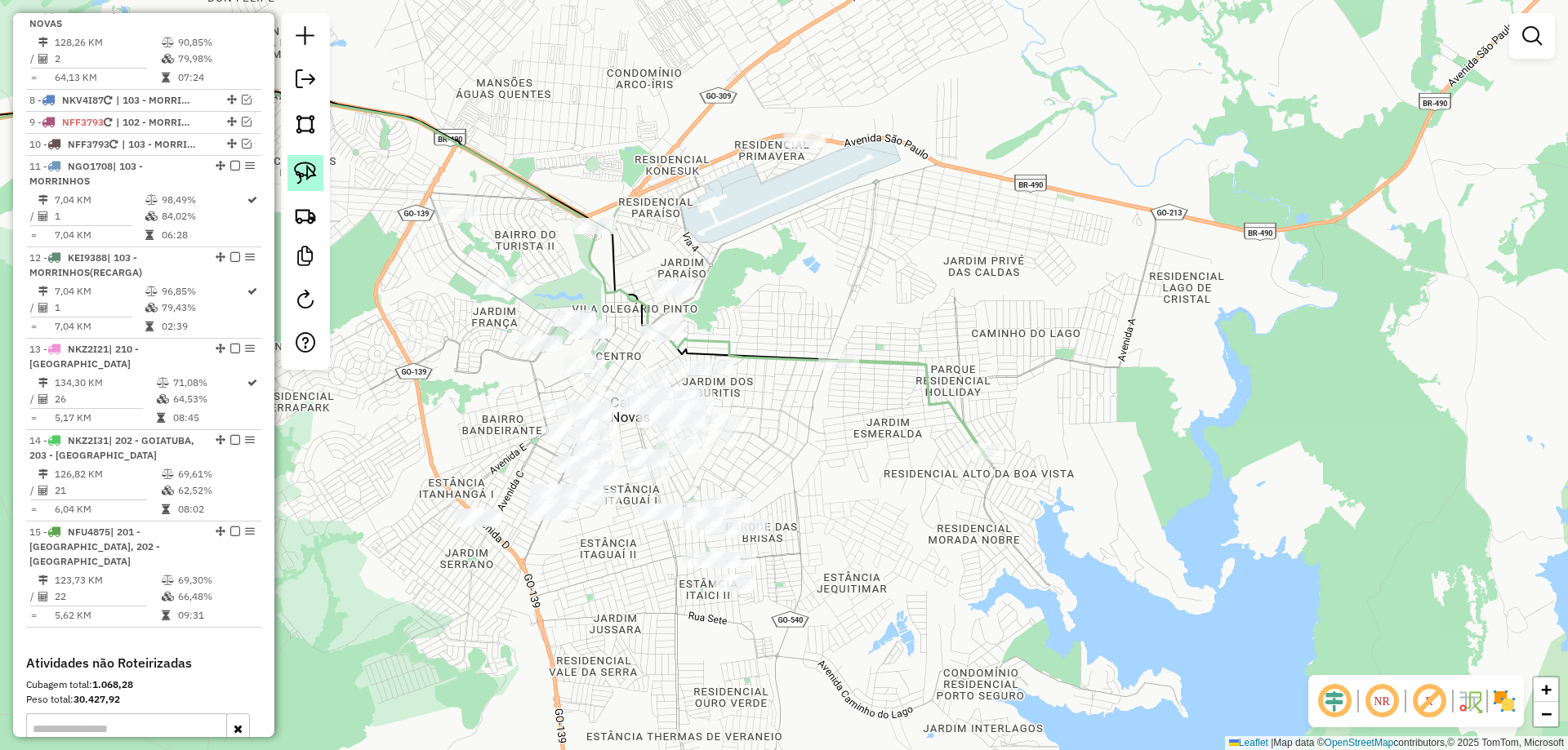
click at [308, 167] on img at bounding box center [305, 172] width 23 height 23
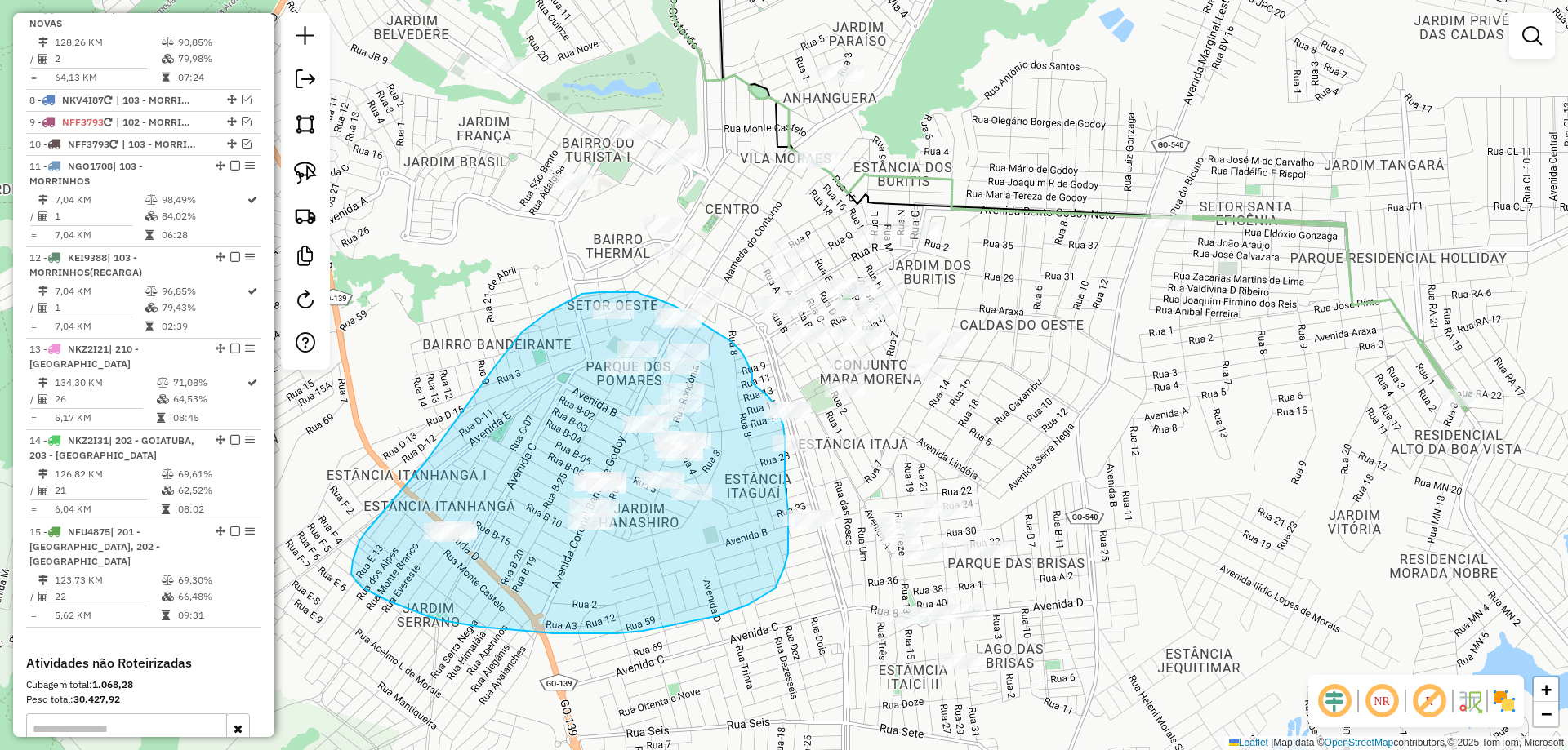
drag, startPoint x: 388, startPoint y: 601, endPoint x: 358, endPoint y: 548, distance: 60.9
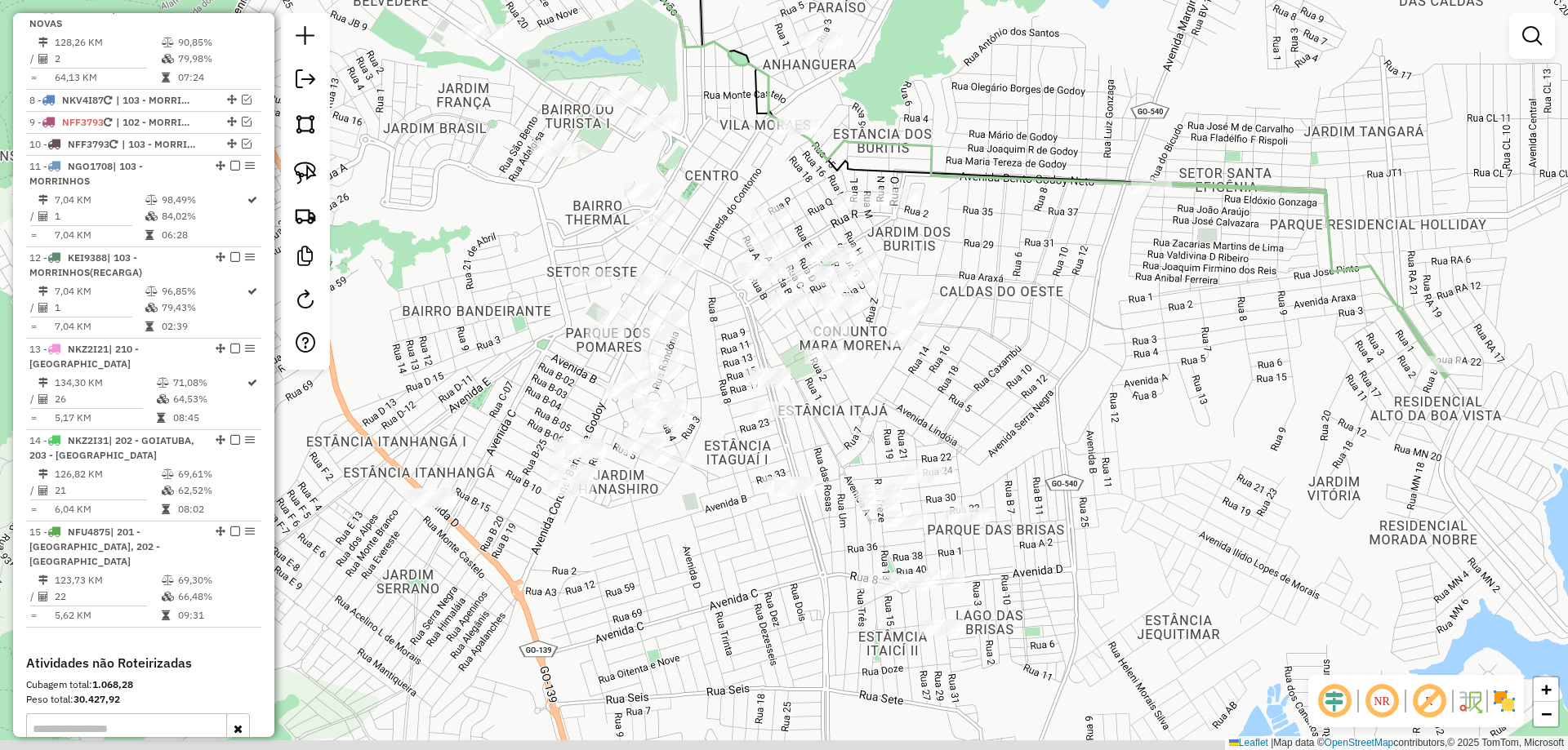
drag, startPoint x: 695, startPoint y: 583, endPoint x: 509, endPoint y: 335, distance: 310.0
click at [670, 539] on div "Janela de atendimento Grade de atendimento Capacidade Transportadoras Veículos …" at bounding box center [784, 375] width 1568 height 750
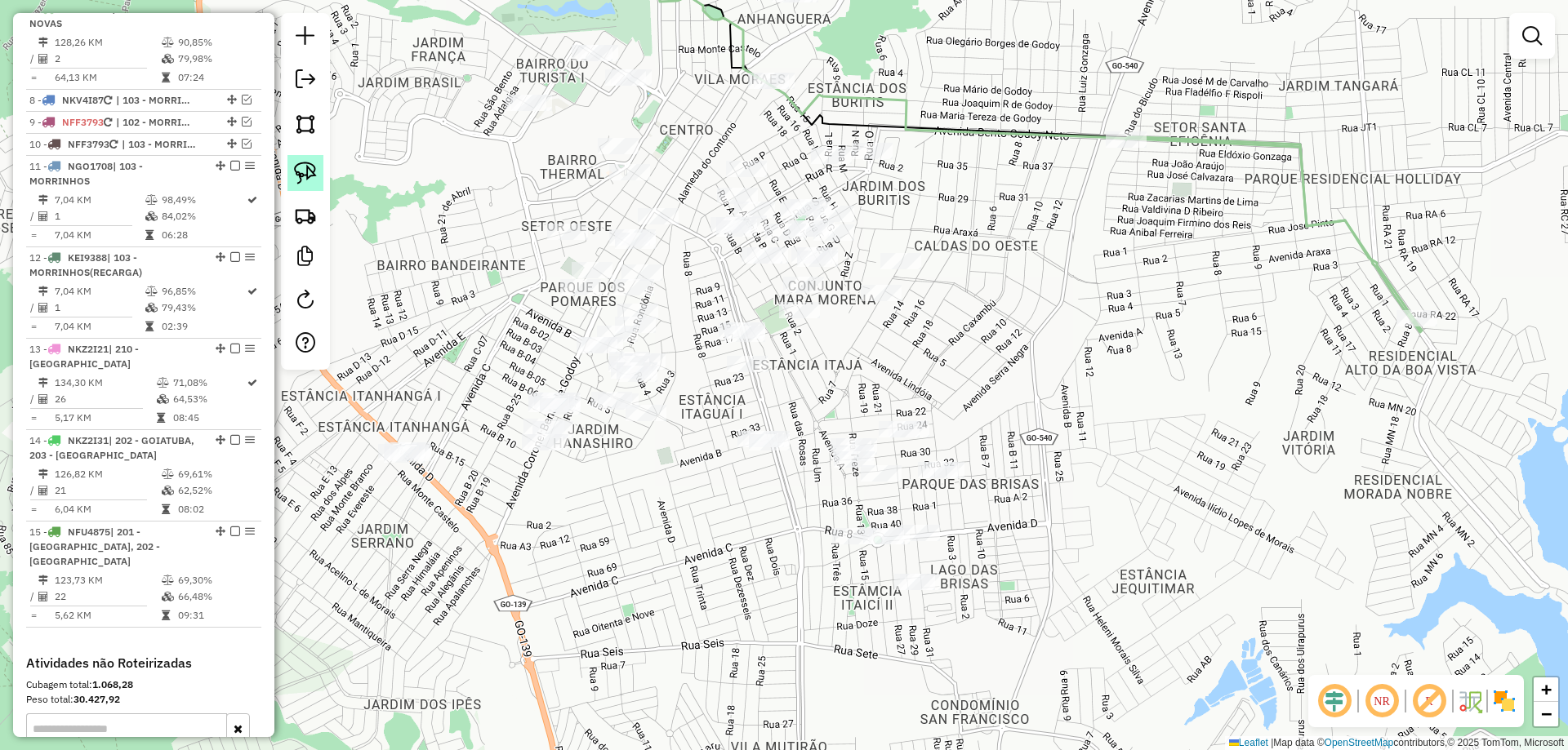
click at [311, 181] on img at bounding box center [305, 172] width 23 height 23
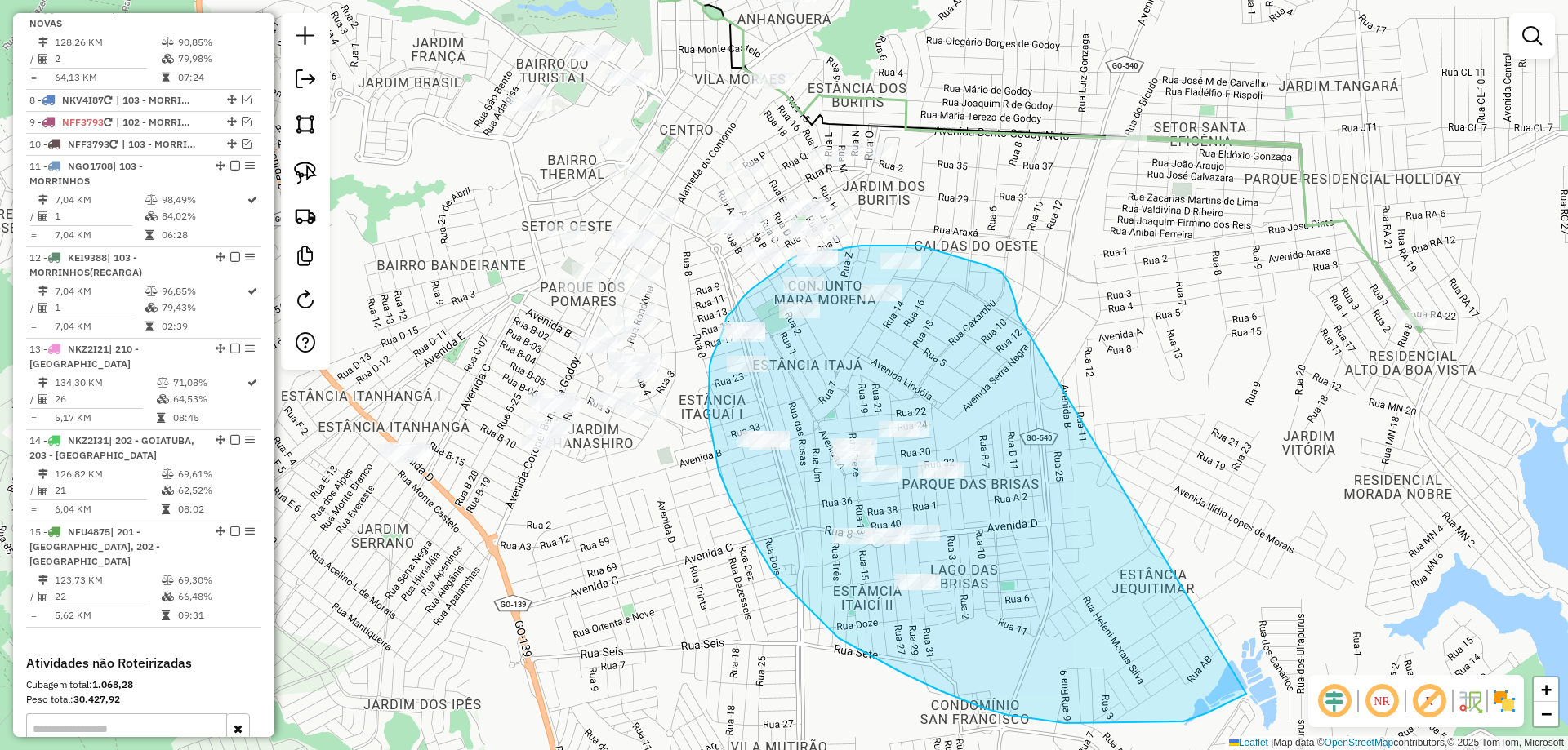
drag, startPoint x: 1009, startPoint y: 286, endPoint x: 1332, endPoint y: 571, distance: 430.8
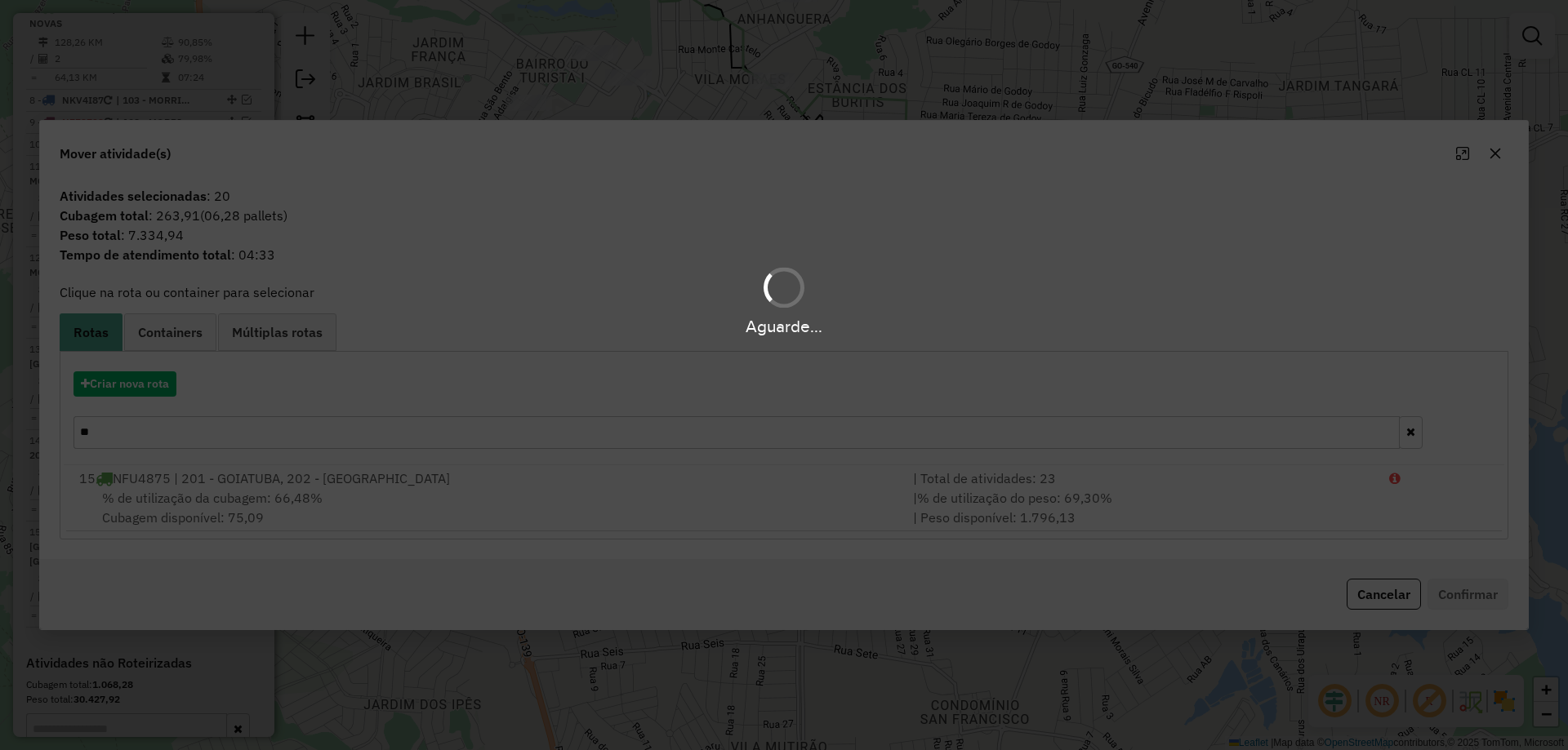
click at [121, 382] on div "Aguarde..." at bounding box center [784, 375] width 1568 height 750
click at [122, 382] on div "Aguarde..." at bounding box center [784, 375] width 1568 height 750
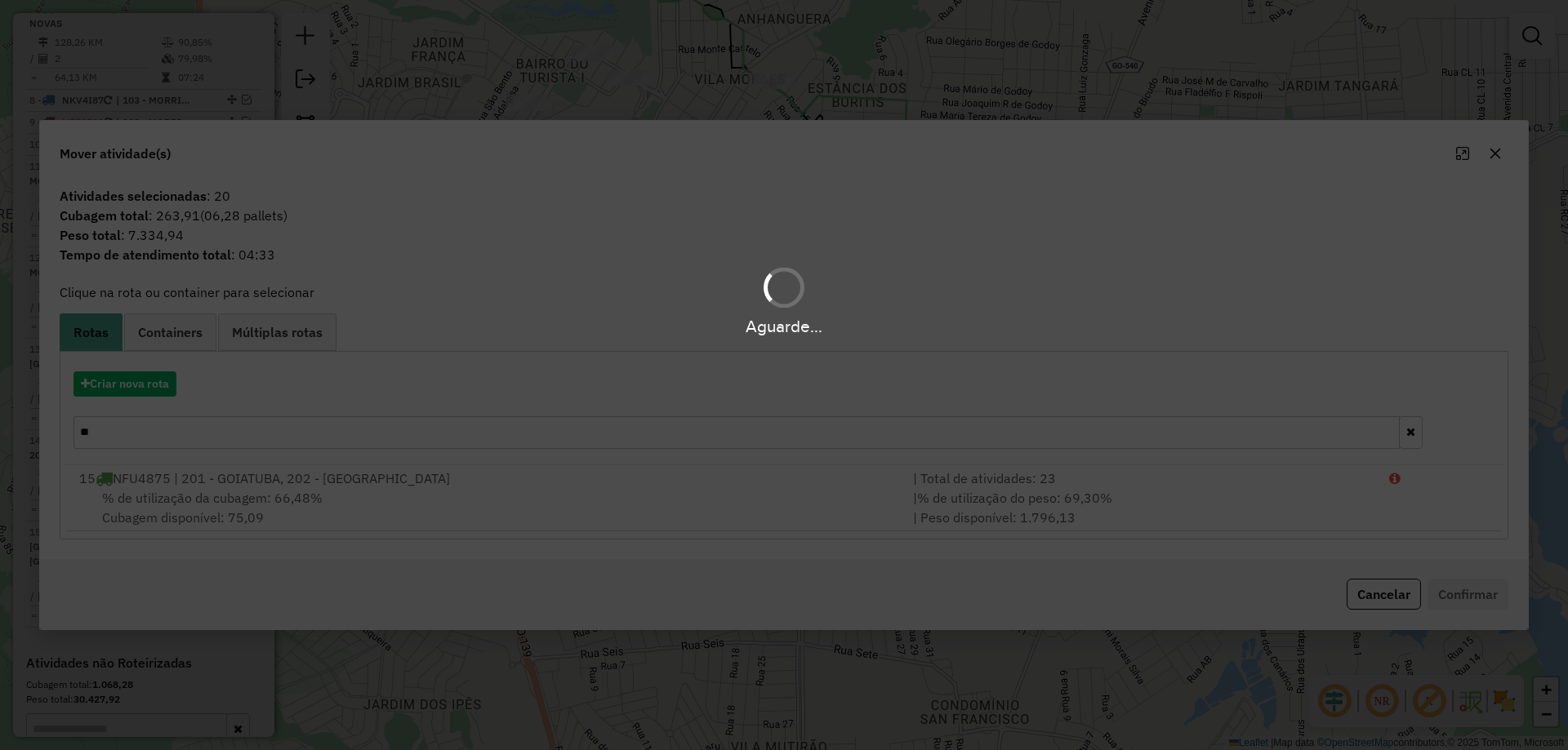
click at [122, 382] on div "Aguarde..." at bounding box center [784, 375] width 1568 height 750
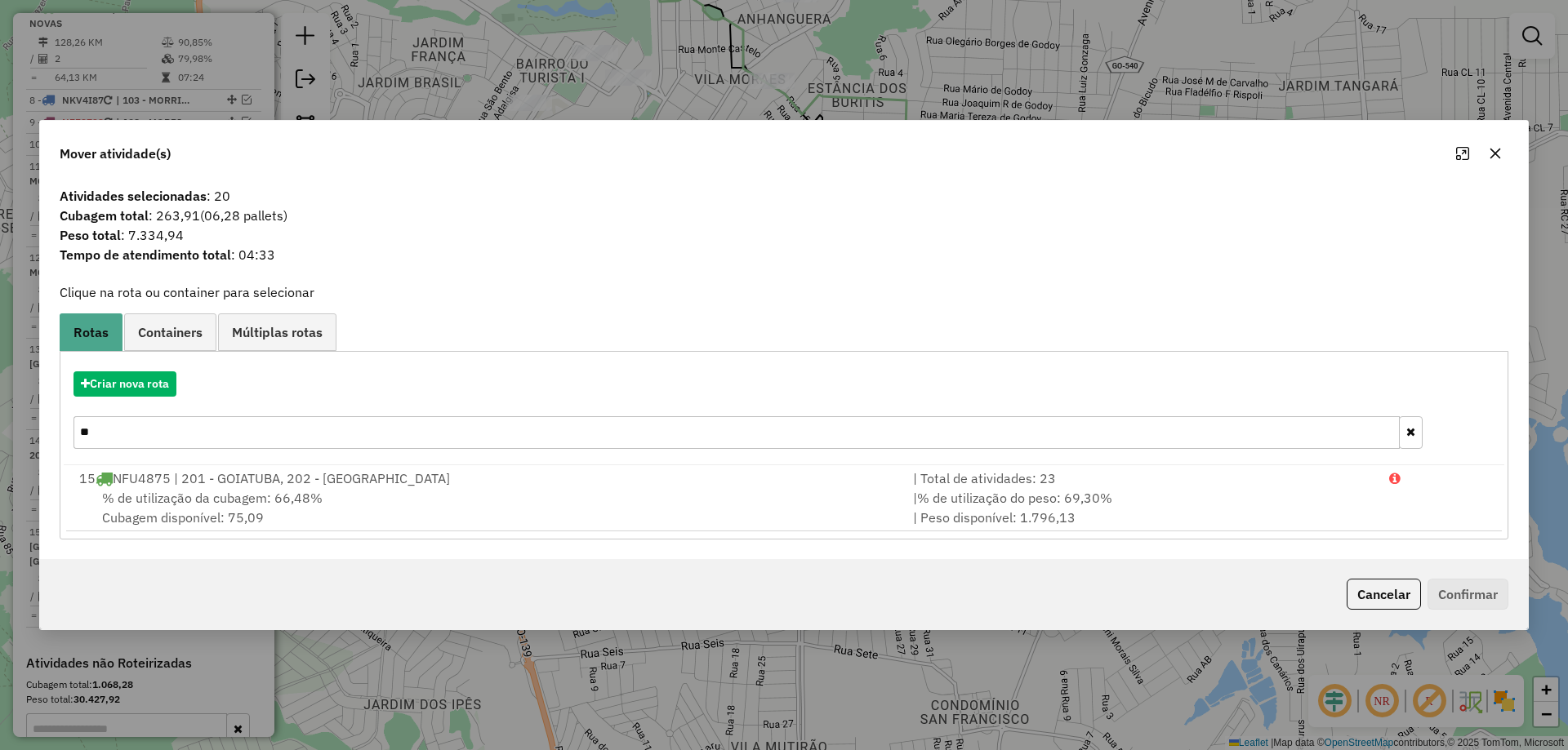
click at [122, 382] on hb-app "Aguarde... Pop-up bloqueado! Seu navegador bloqueou automáticamente a abertura …" at bounding box center [784, 375] width 1568 height 750
click at [123, 383] on button "Criar nova rota" at bounding box center [125, 384] width 103 height 26
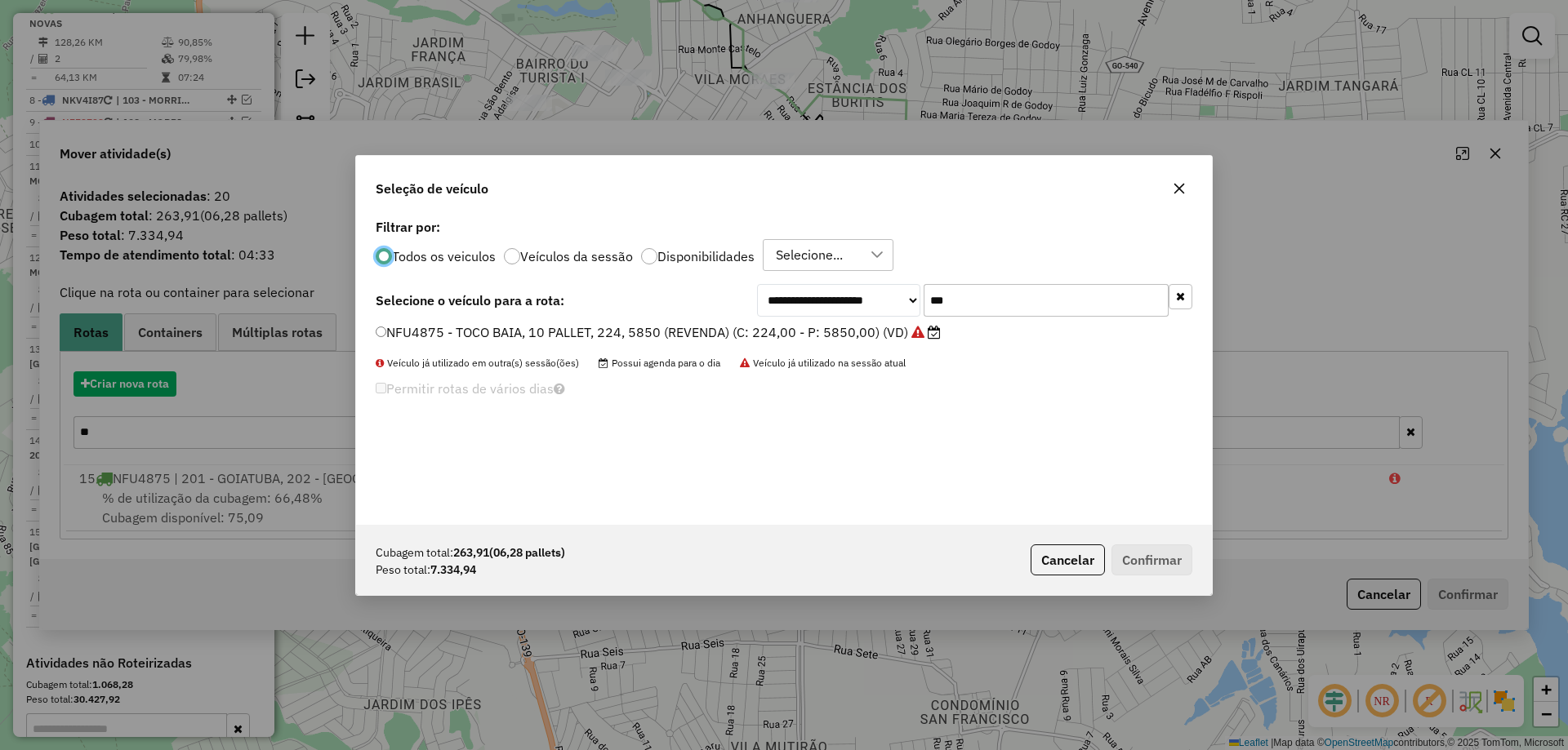
scroll to position [9, 5]
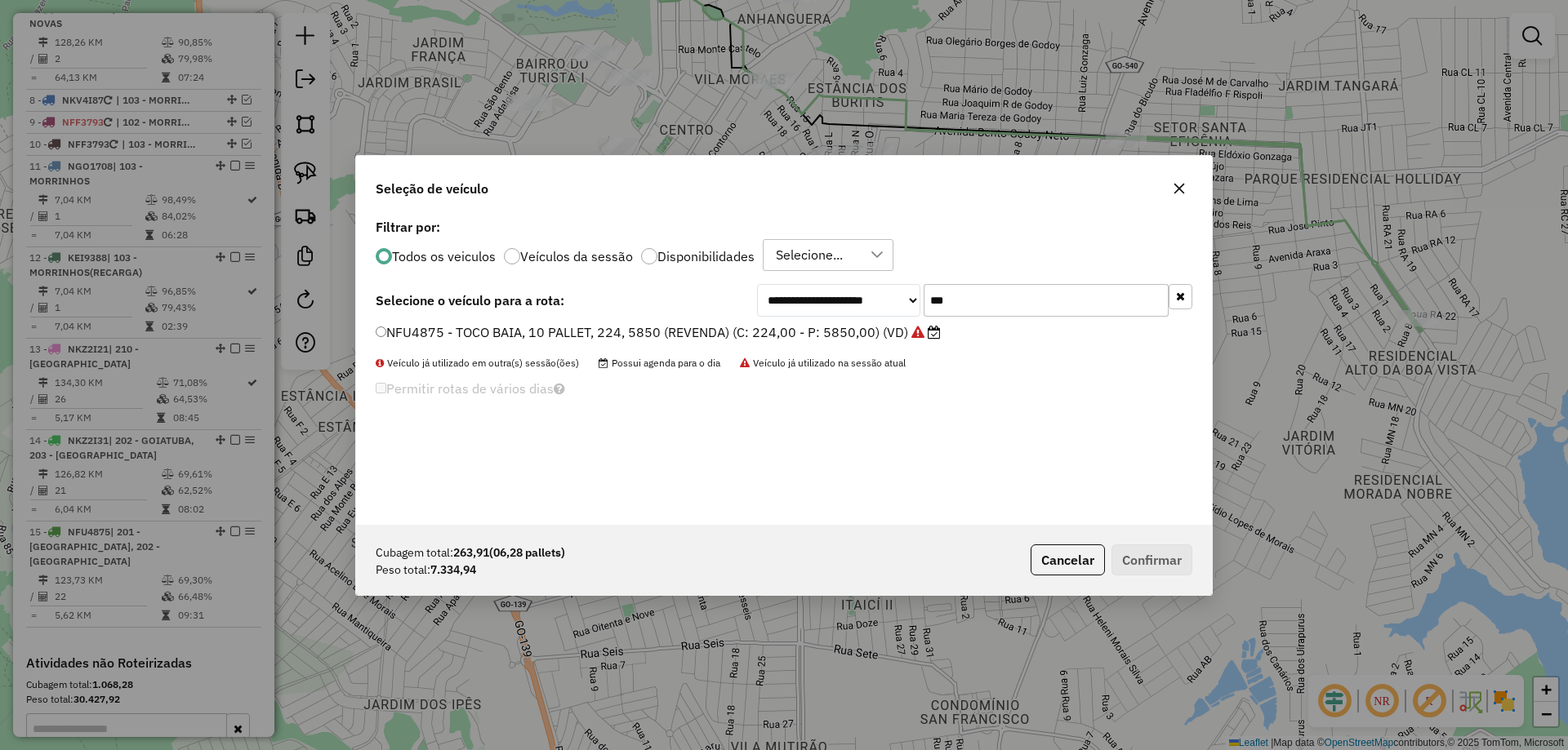
drag, startPoint x: 992, startPoint y: 286, endPoint x: 653, endPoint y: 316, distance: 340.3
click at [659, 316] on div "**********" at bounding box center [784, 300] width 817 height 33
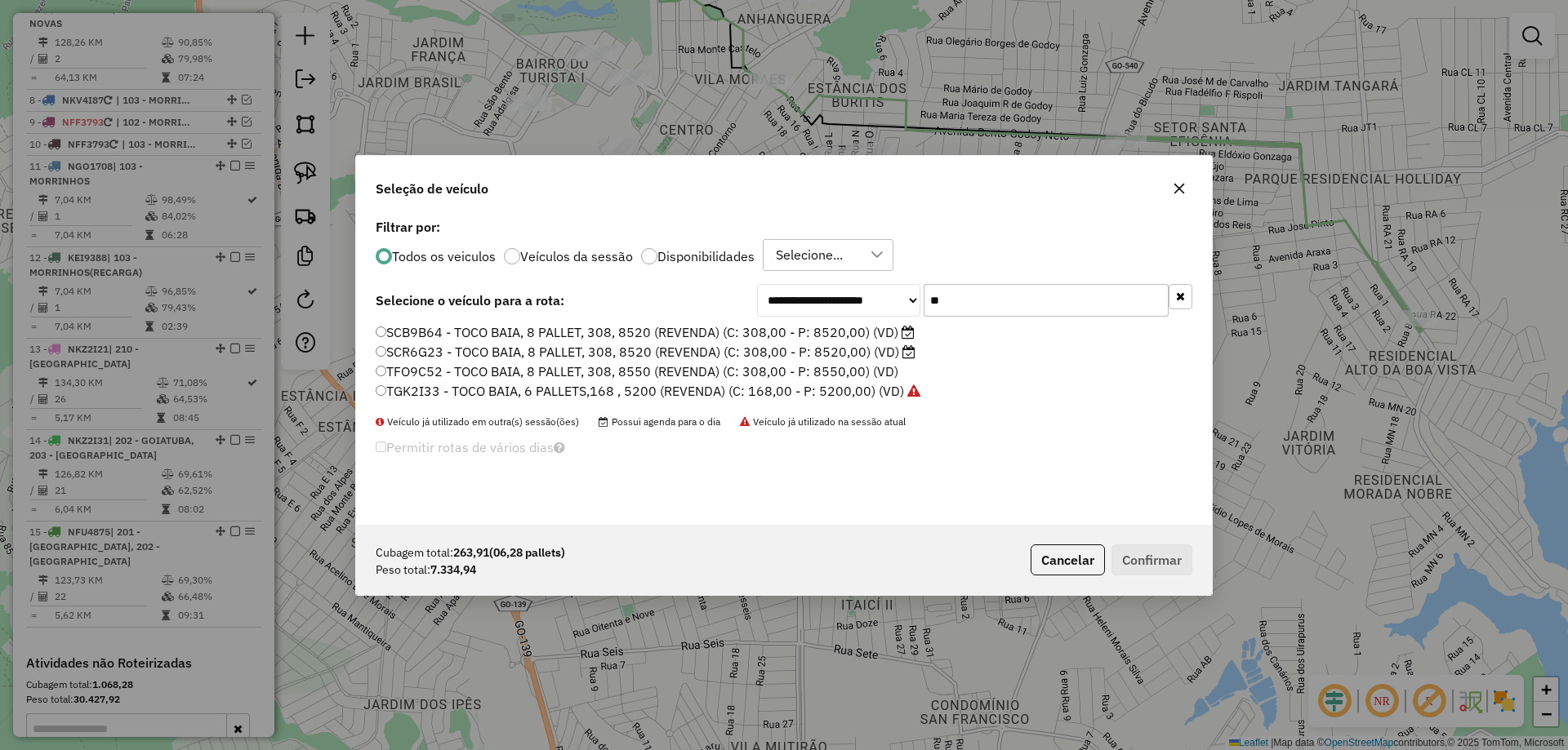
type input "**"
drag, startPoint x: 434, startPoint y: 375, endPoint x: 444, endPoint y: 377, distance: 10.2
click at [434, 375] on label "TFO9C52 - TOCO BAIA, 8 PALLET, 308, 8550 (REVENDA) (C: 308,00 - P: 8550,00) (VD)" at bounding box center [637, 370] width 523 height 19
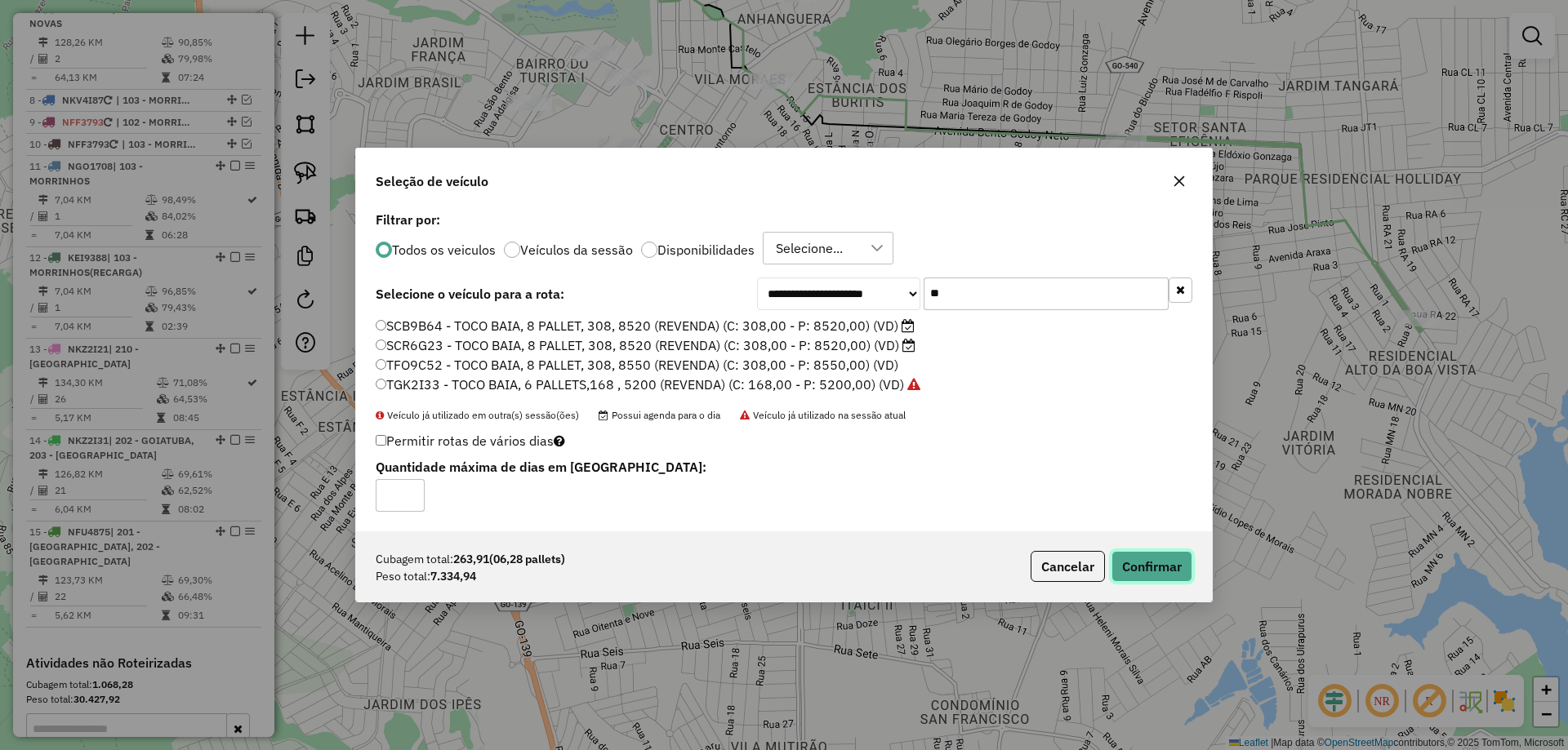
click at [1139, 564] on button "Confirmar" at bounding box center [1152, 567] width 81 height 31
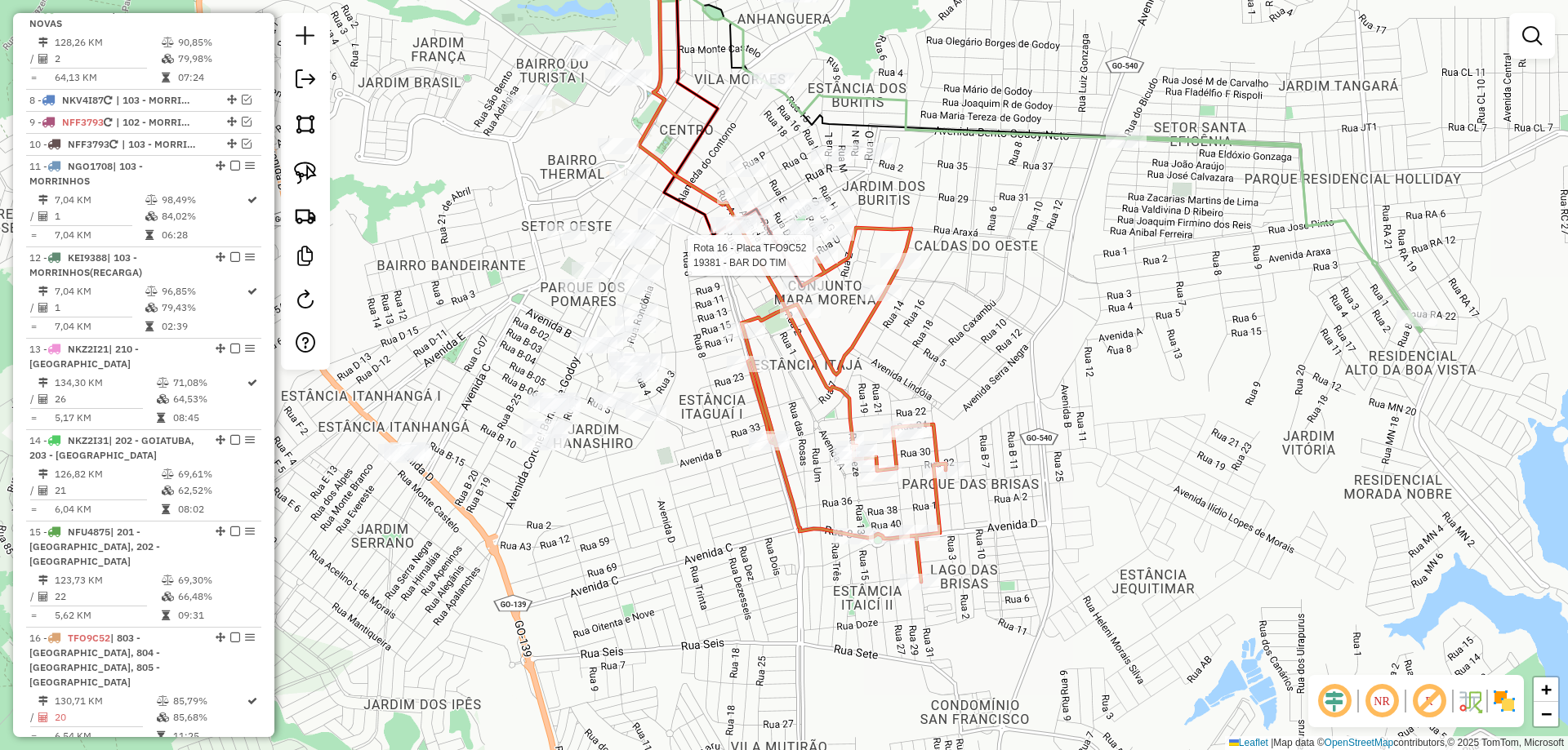
select select "*********"
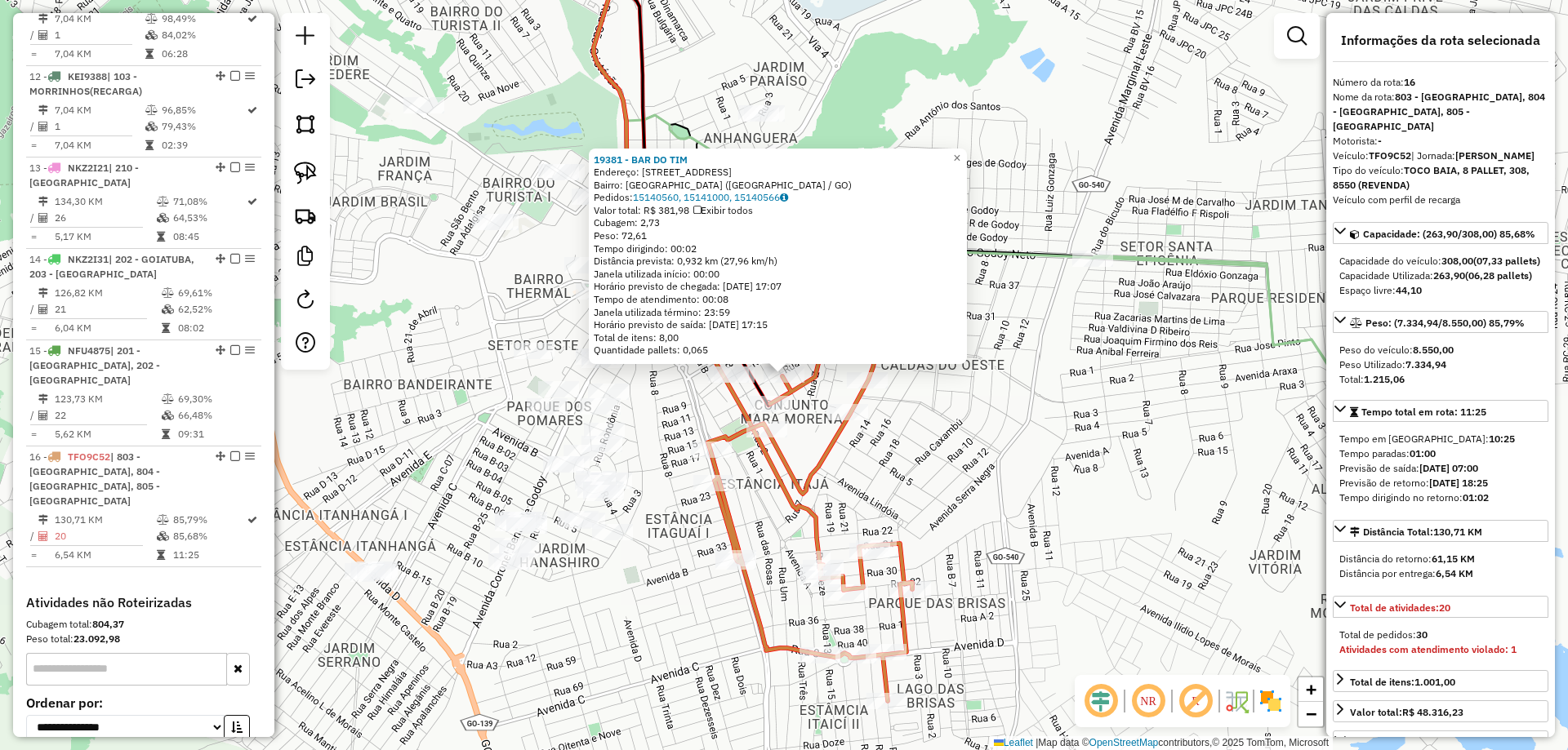
scroll to position [1380, 0]
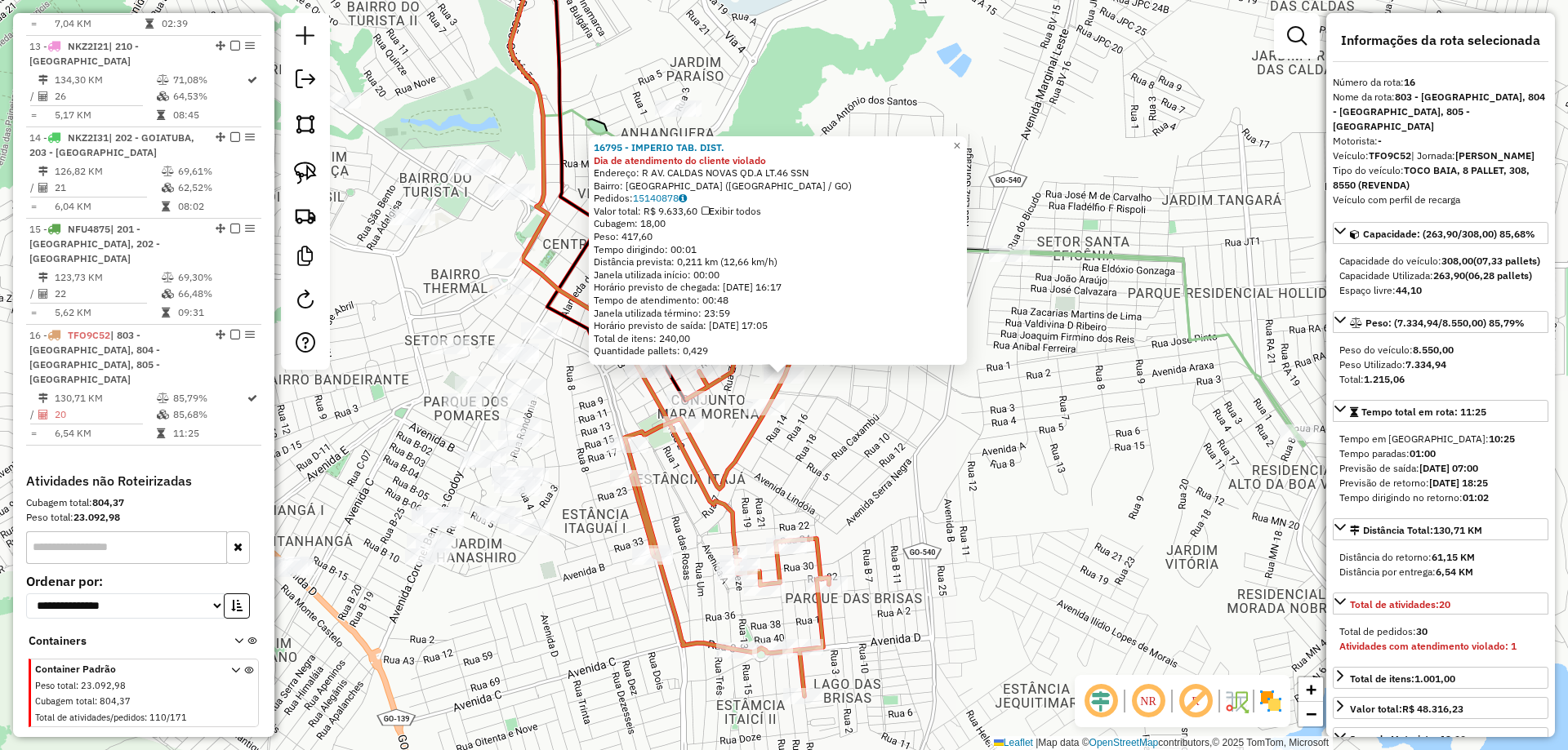
click at [876, 401] on div "16795 - IMPERIO TAB. DIST. Dia de atendimento do cliente violado Endereço: R AV…" at bounding box center [784, 375] width 1568 height 750
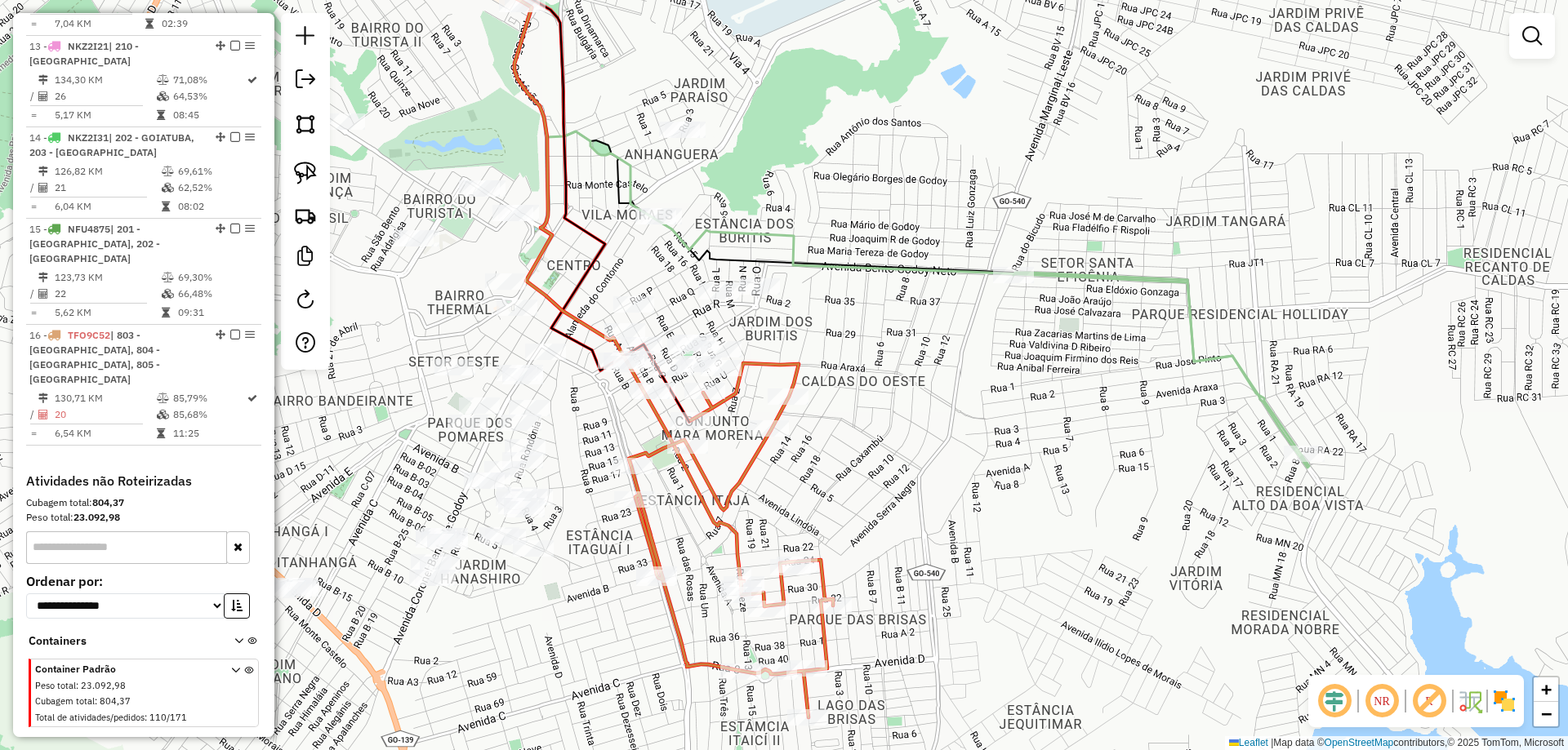
drag, startPoint x: 859, startPoint y: 378, endPoint x: 889, endPoint y: 493, distance: 118.8
click at [889, 493] on div "Janela de atendimento Grade de atendimento Capacidade Transportadoras Veículos …" at bounding box center [784, 375] width 1568 height 750
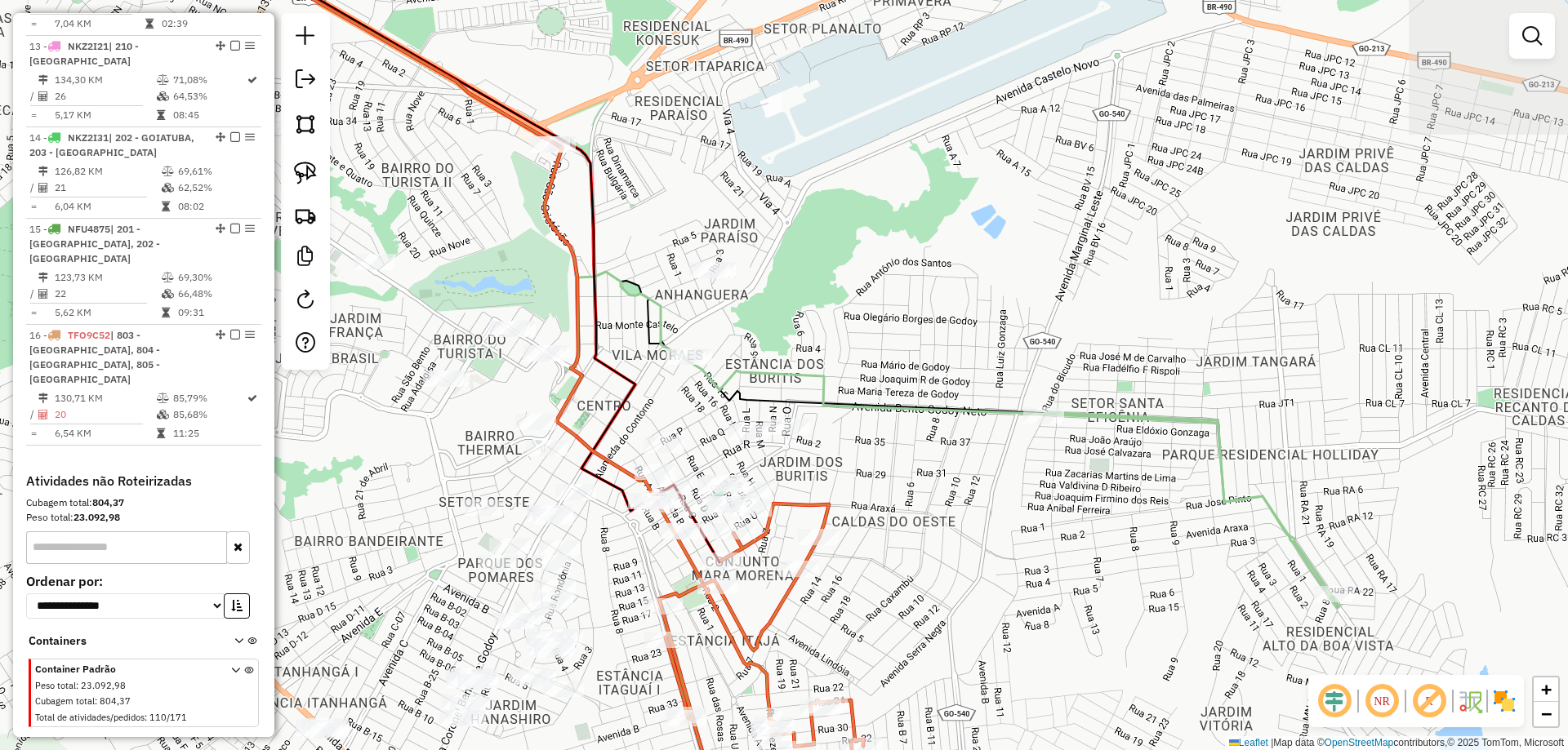
click at [869, 484] on div "Janela de atendimento Grade de atendimento Capacidade Transportadoras Veículos …" at bounding box center [784, 375] width 1568 height 750
click at [316, 185] on link at bounding box center [305, 172] width 36 height 36
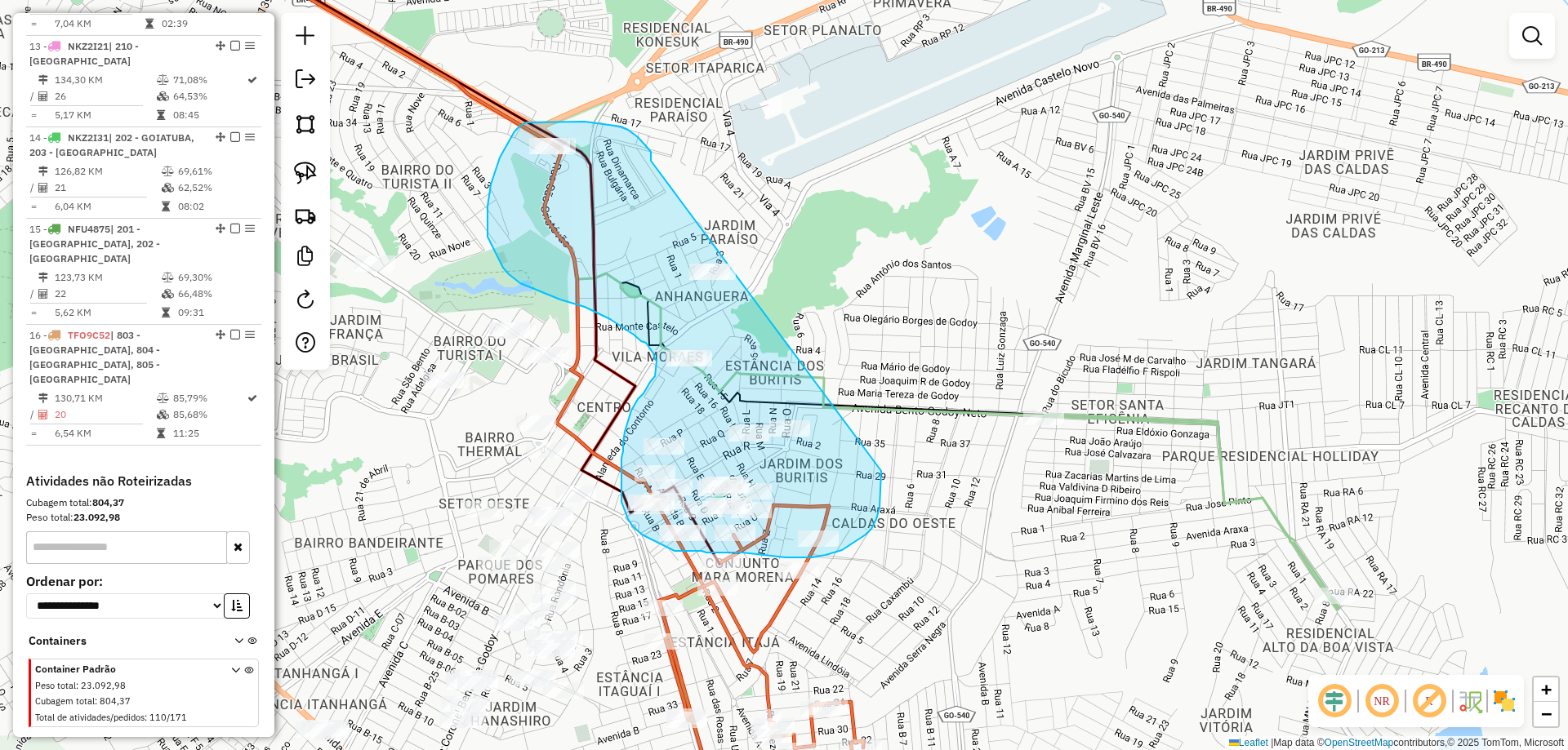
drag, startPoint x: 632, startPoint y: 133, endPoint x: 816, endPoint y: 176, distance: 189.0
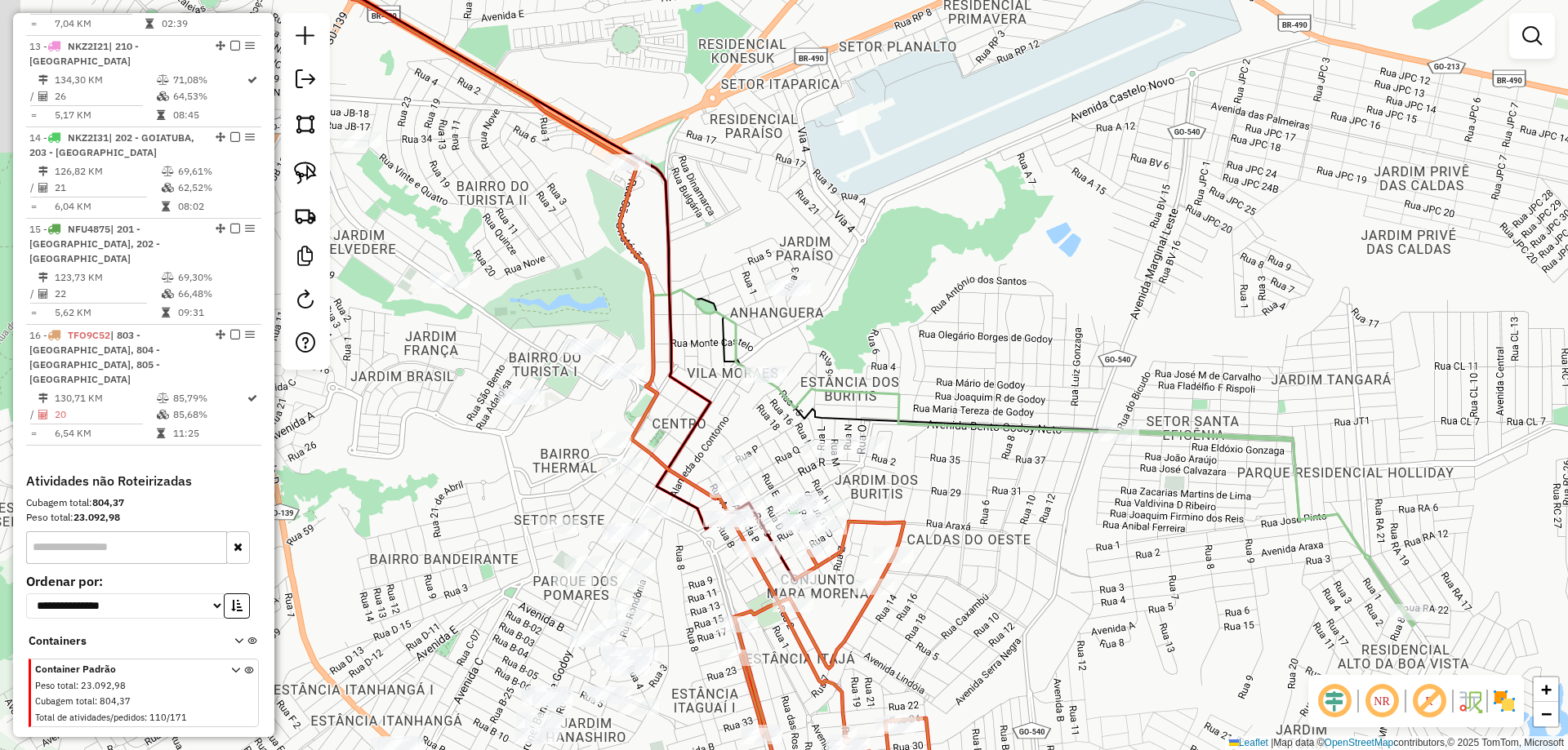
drag, startPoint x: 629, startPoint y: 380, endPoint x: 701, endPoint y: 384, distance: 72.1
click at [700, 384] on icon at bounding box center [520, 261] width 551 height 640
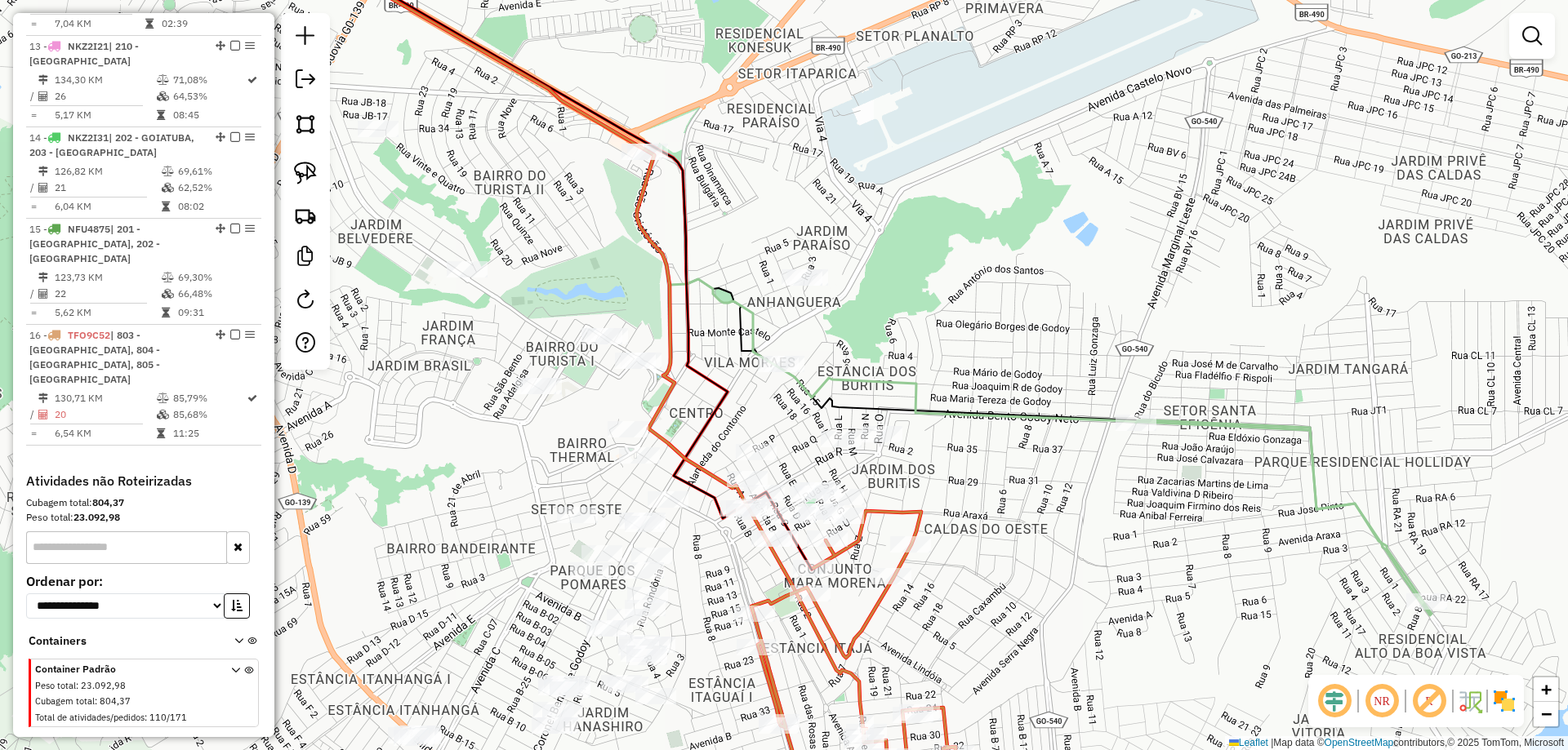
drag, startPoint x: 517, startPoint y: 255, endPoint x: 570, endPoint y: 280, distance: 58.6
click at [570, 182] on div "Janela de atendimento Grade de atendimento Capacidade Transportadoras Veículos …" at bounding box center [784, 375] width 1568 height 750
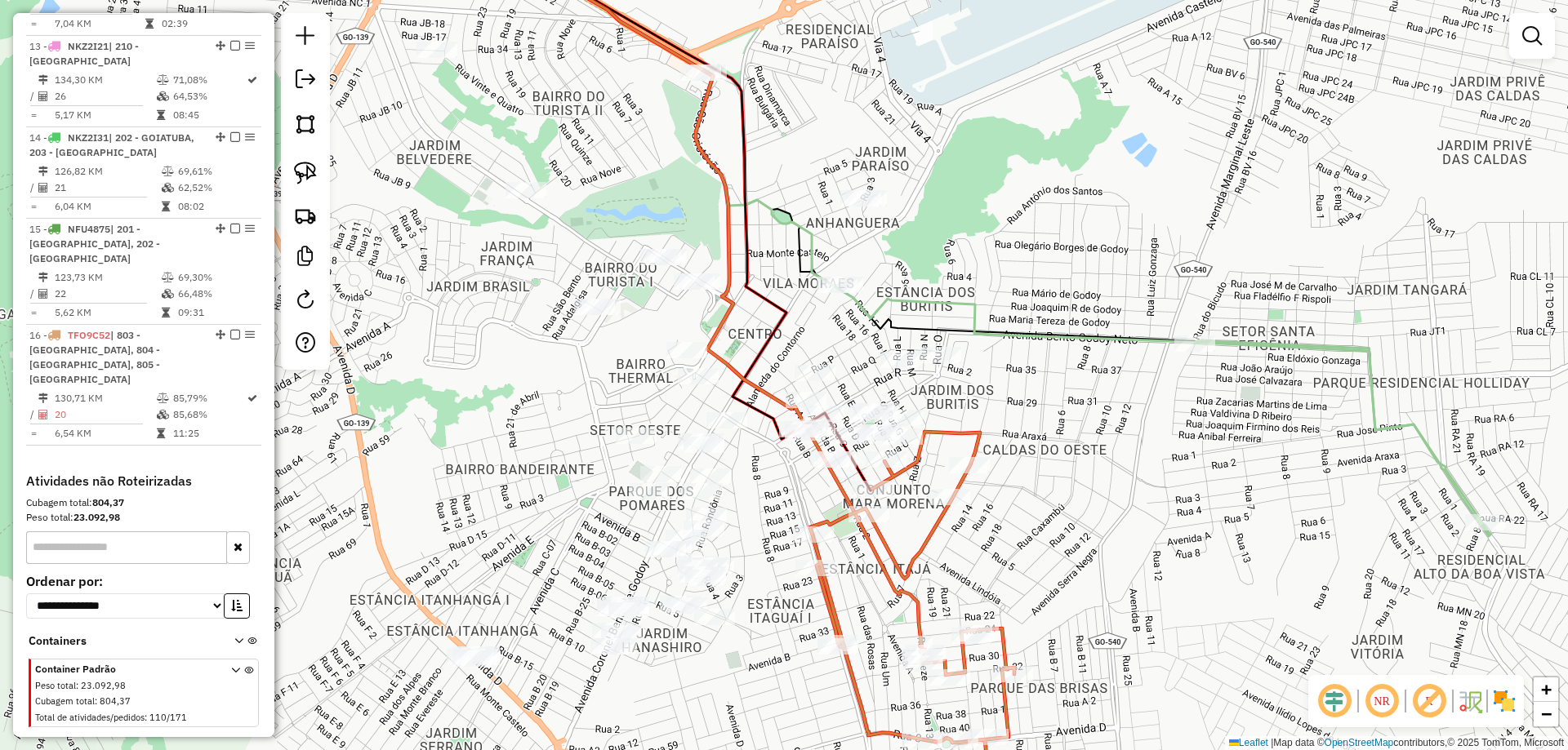
click at [555, 359] on div "Janela de atendimento Grade de atendimento Capacidade Transportadoras Veículos …" at bounding box center [784, 375] width 1568 height 750
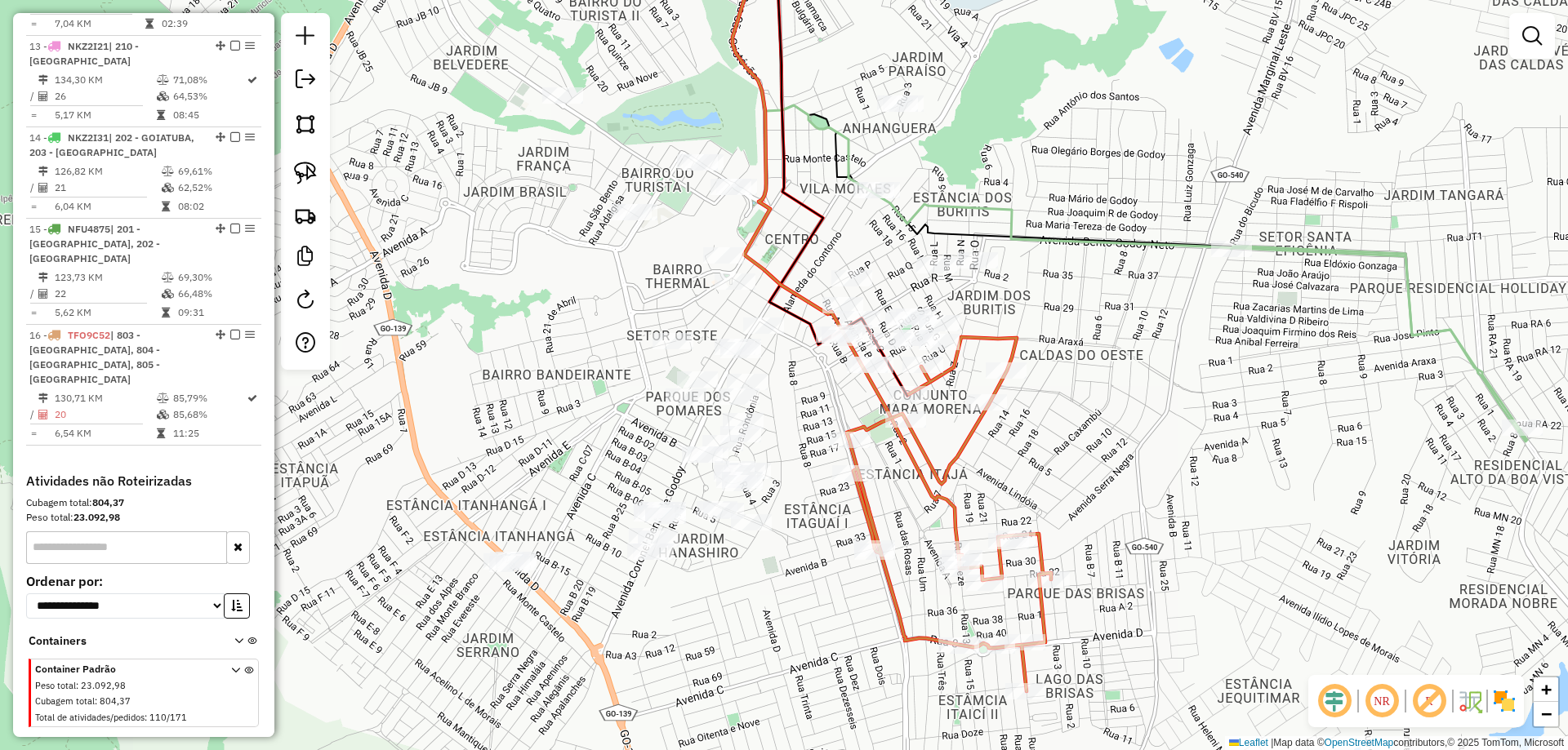
drag, startPoint x: 517, startPoint y: 370, endPoint x: 491, endPoint y: 282, distance: 91.8
click at [491, 282] on div "Janela de atendimento Grade de atendimento Capacidade Transportadoras Veículos …" at bounding box center [784, 375] width 1568 height 750
click at [307, 175] on img at bounding box center [305, 172] width 23 height 23
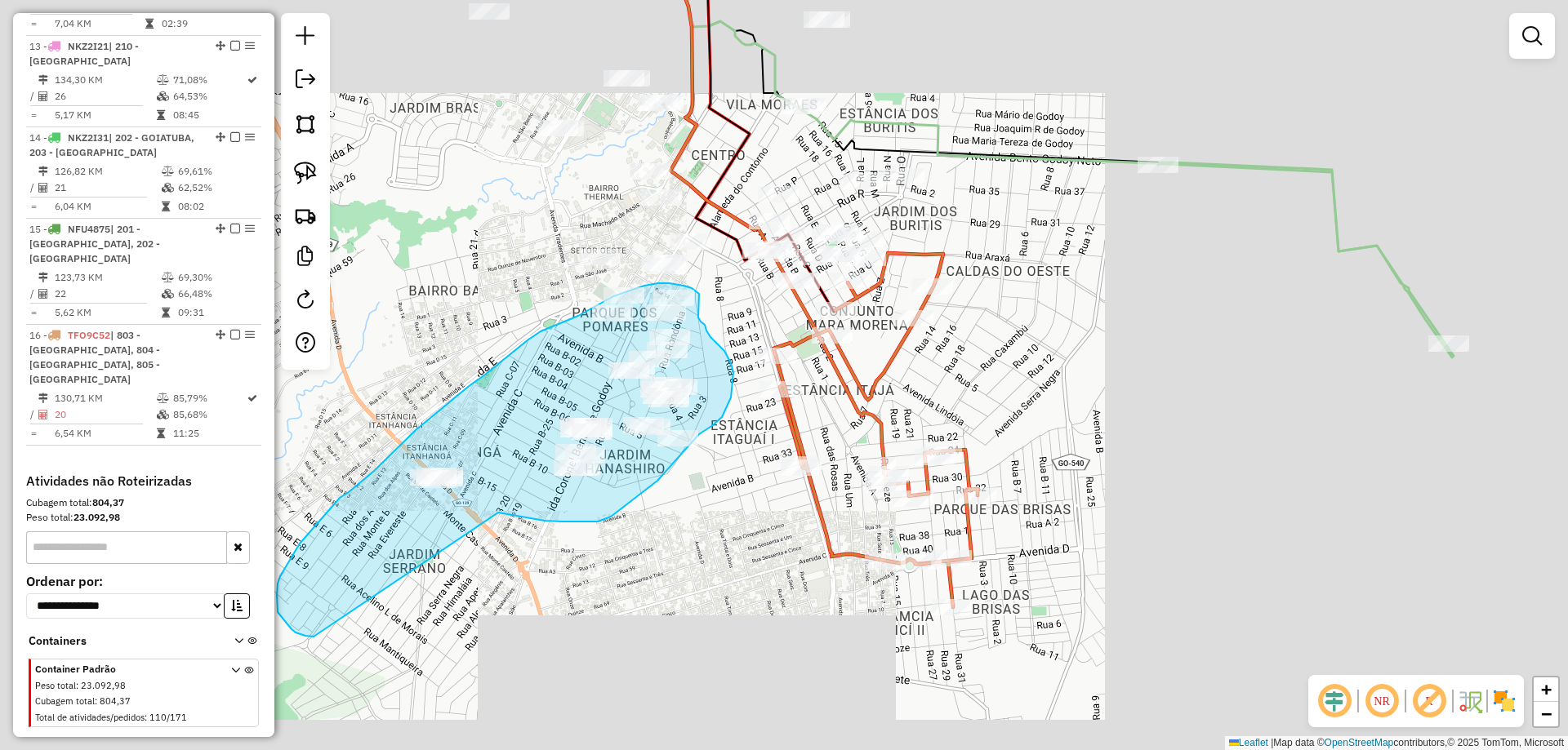
drag, startPoint x: 523, startPoint y: 664, endPoint x: 364, endPoint y: 630, distance: 162.6
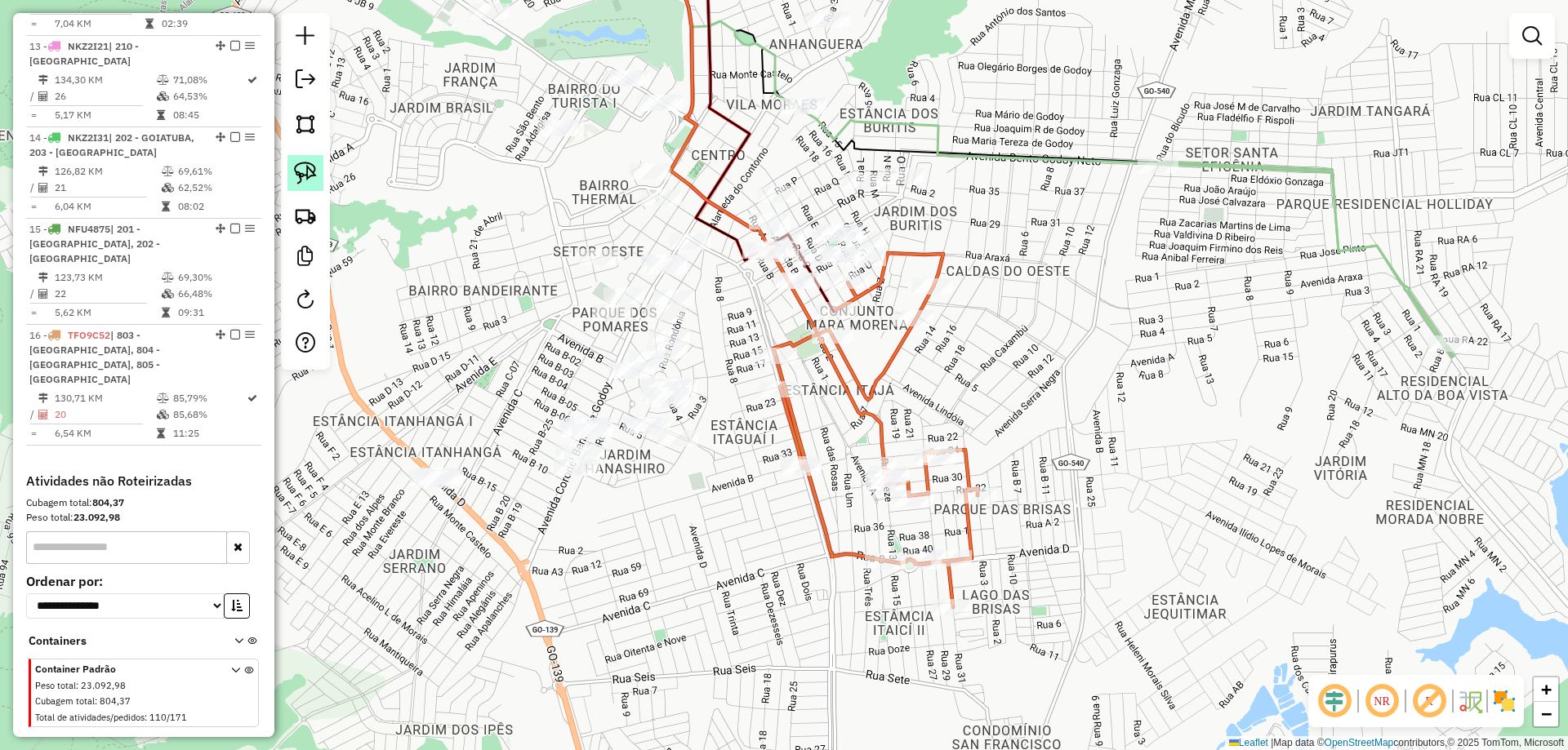
click at [307, 167] on img at bounding box center [305, 172] width 23 height 23
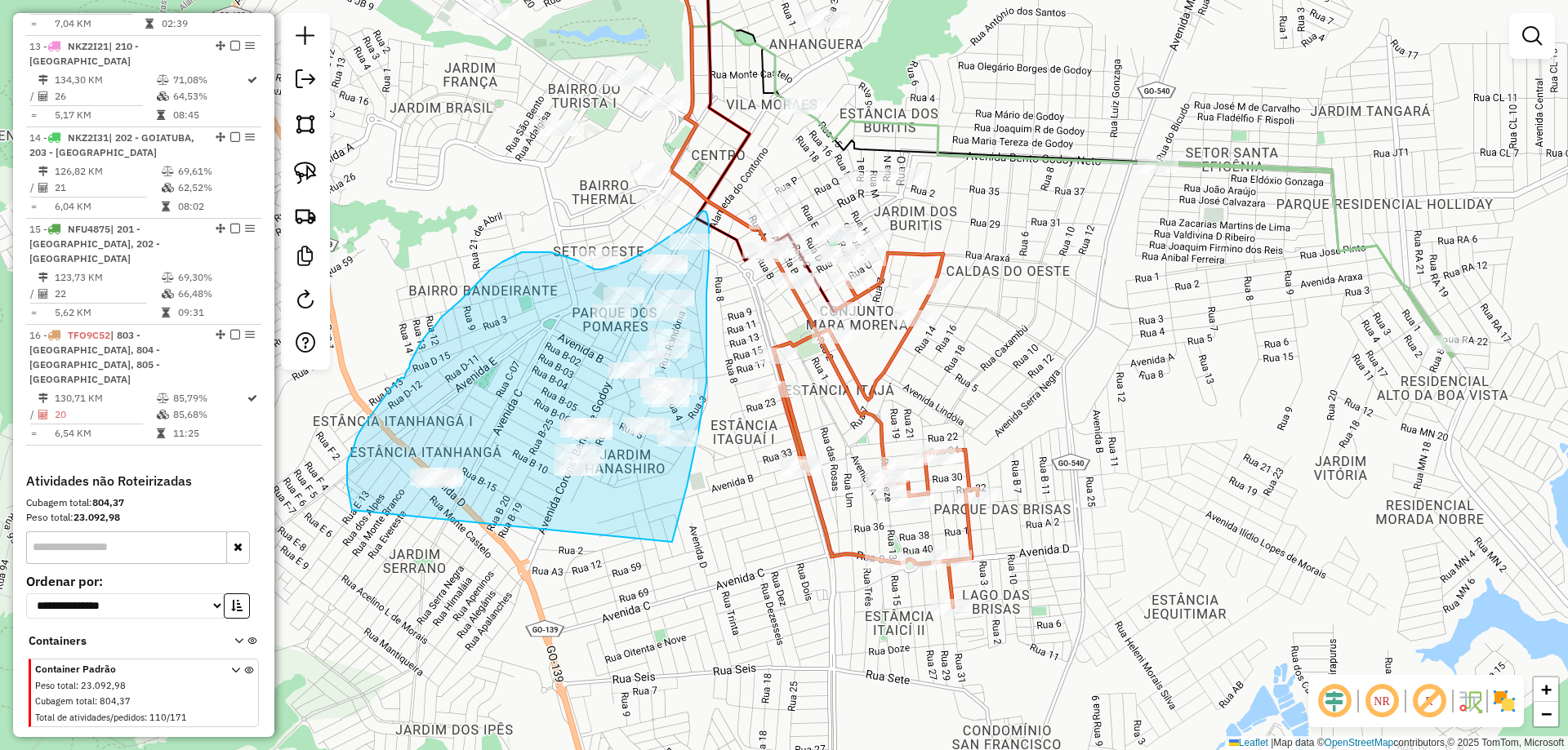
drag, startPoint x: 687, startPoint y: 486, endPoint x: 392, endPoint y: 513, distance: 296.2
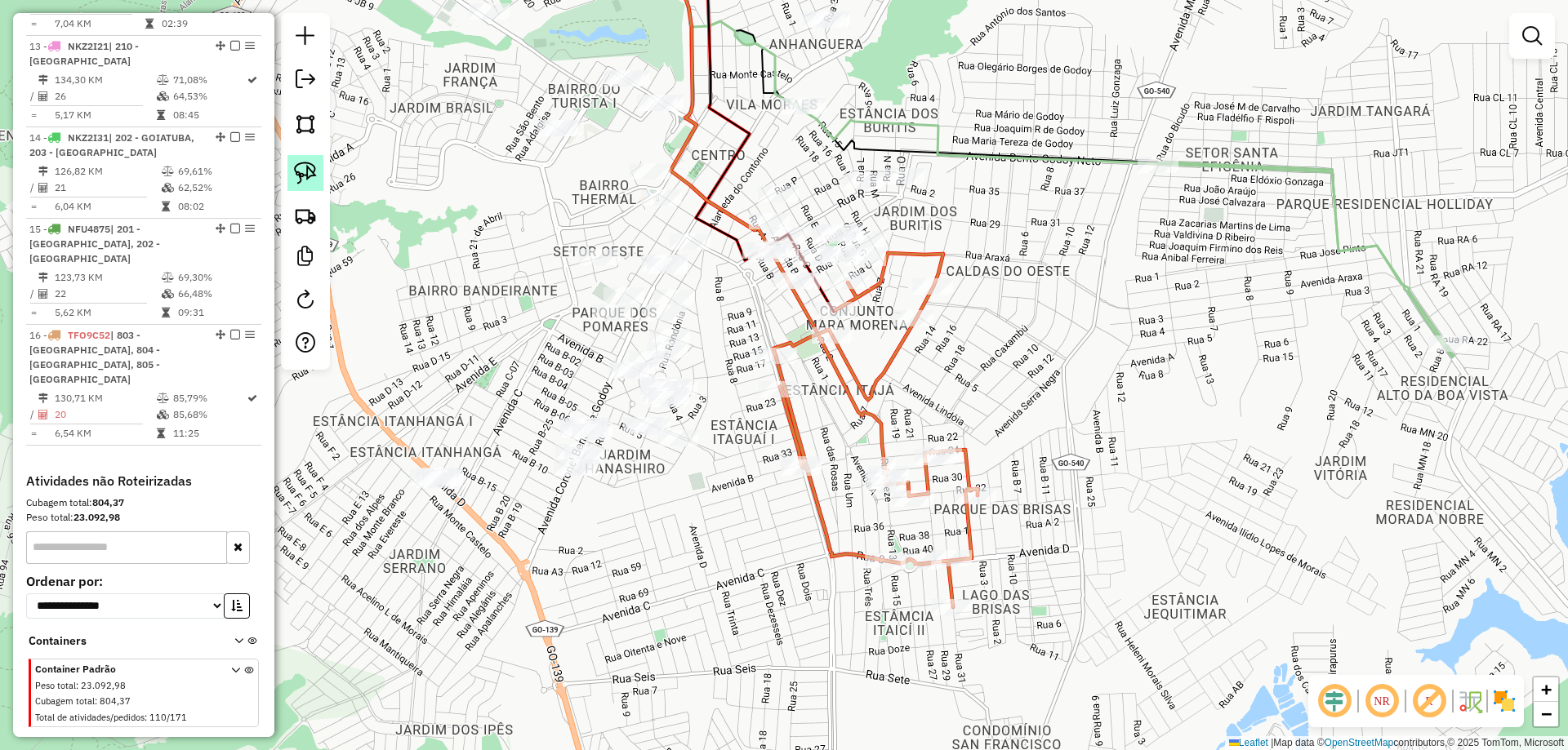
click at [303, 174] on img at bounding box center [305, 172] width 23 height 23
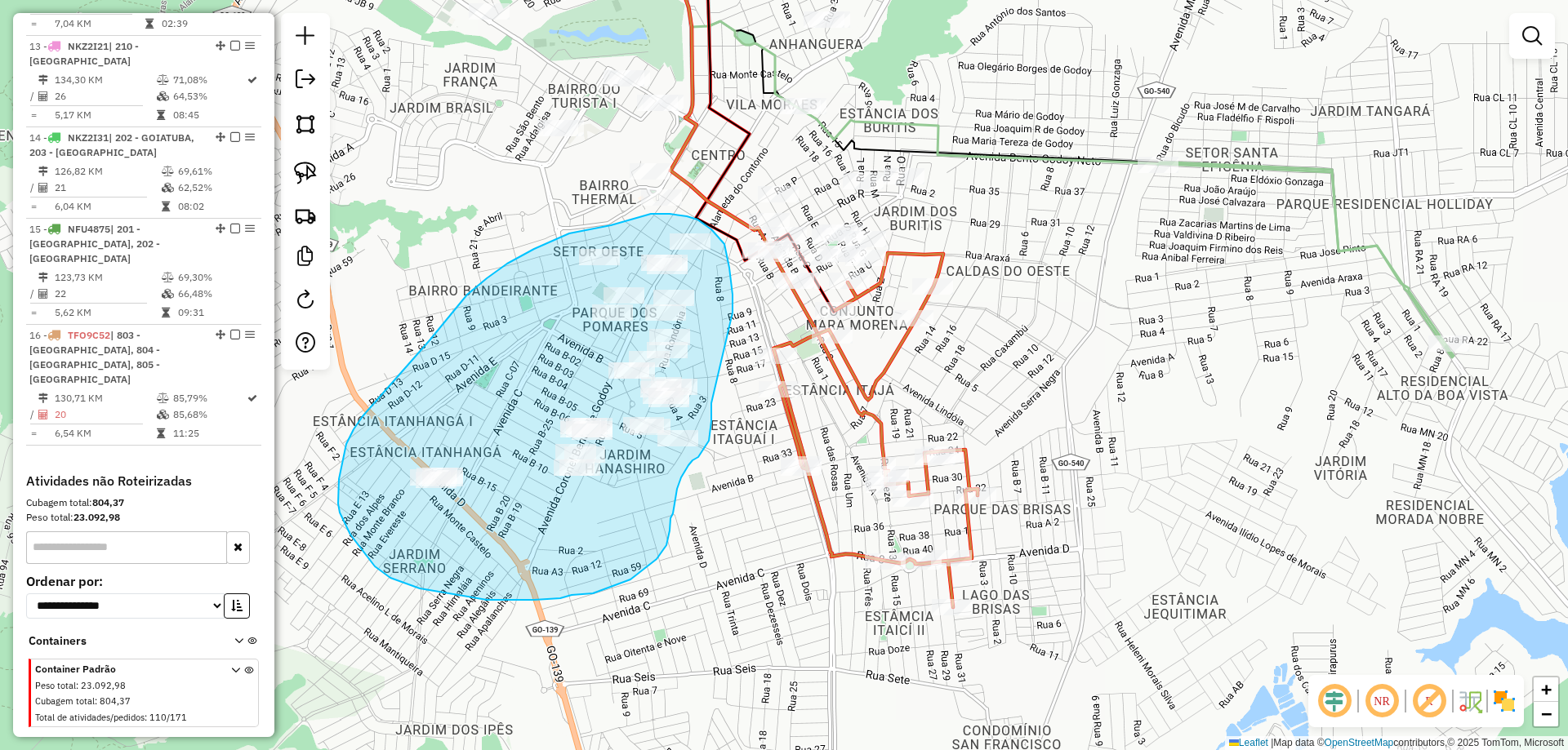
drag, startPoint x: 733, startPoint y: 313, endPoint x: 704, endPoint y: 327, distance: 32.2
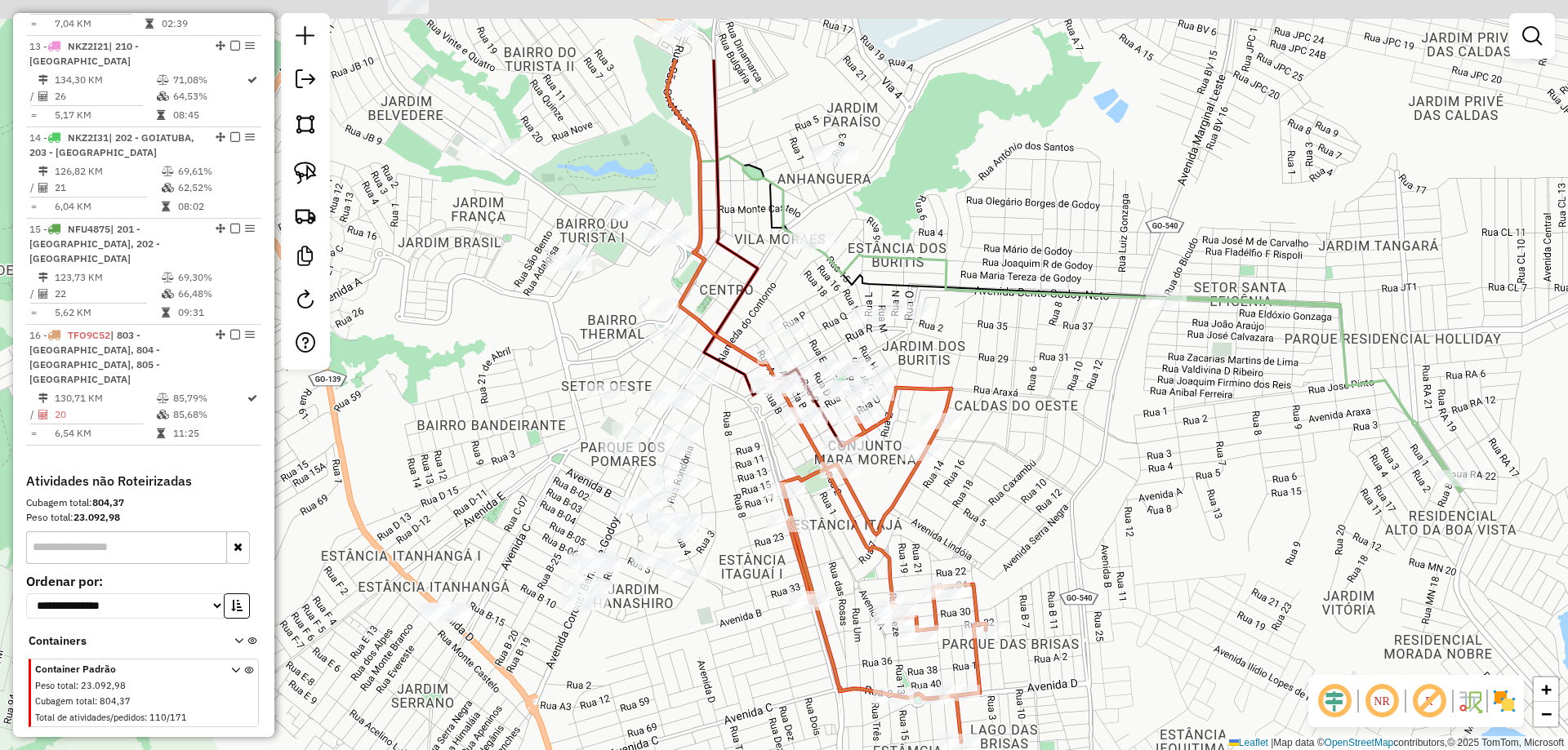
drag, startPoint x: 716, startPoint y: 286, endPoint x: 720, endPoint y: 399, distance: 113.1
click at [723, 417] on div "Janela de atendimento Grade de atendimento Capacidade Transportadoras Veículos …" at bounding box center [784, 375] width 1568 height 750
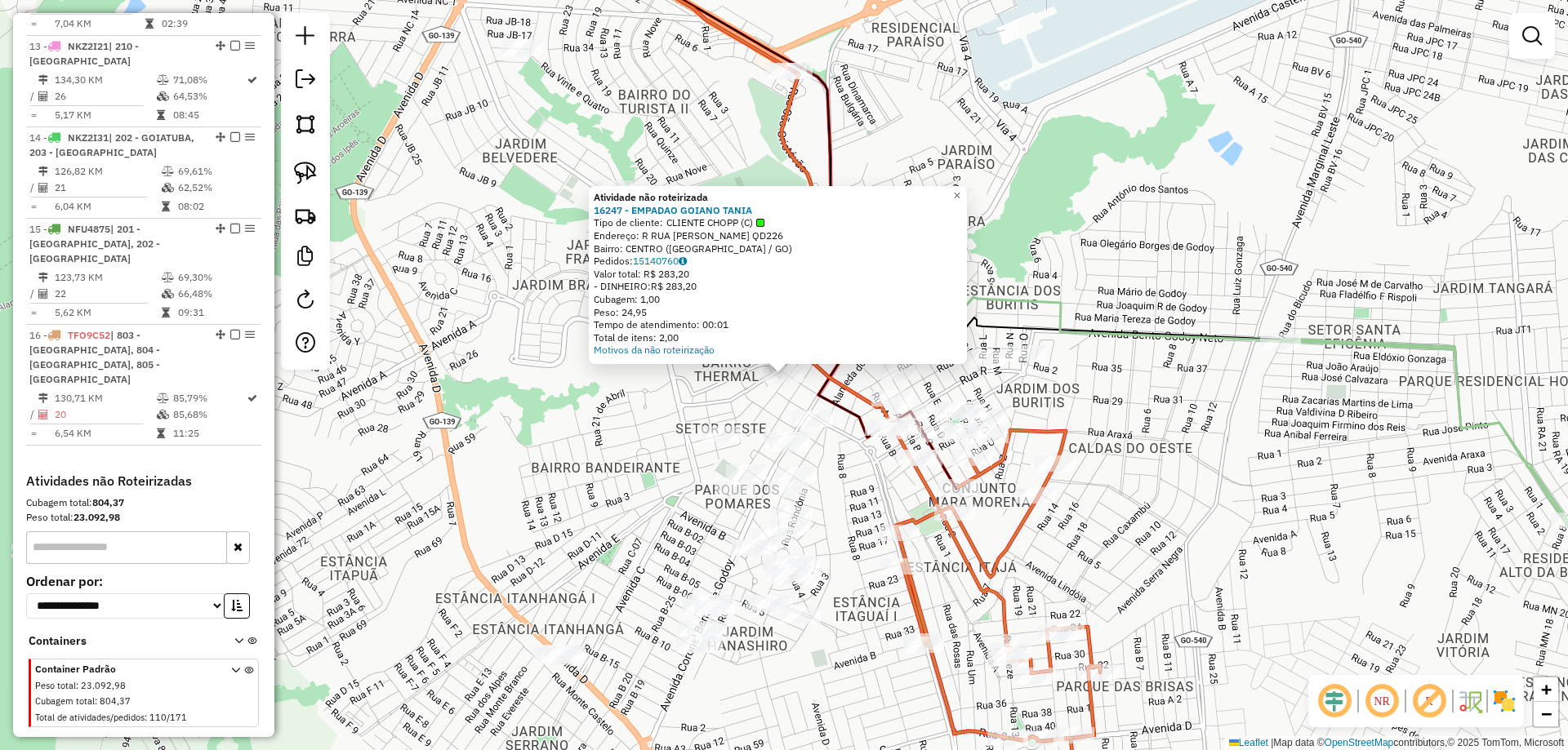
click at [646, 420] on div "Atividade não roteirizada 16247 - EMPADAO GOIANO TANIA Tipo de cliente: CLIENTE…" at bounding box center [784, 375] width 1568 height 750
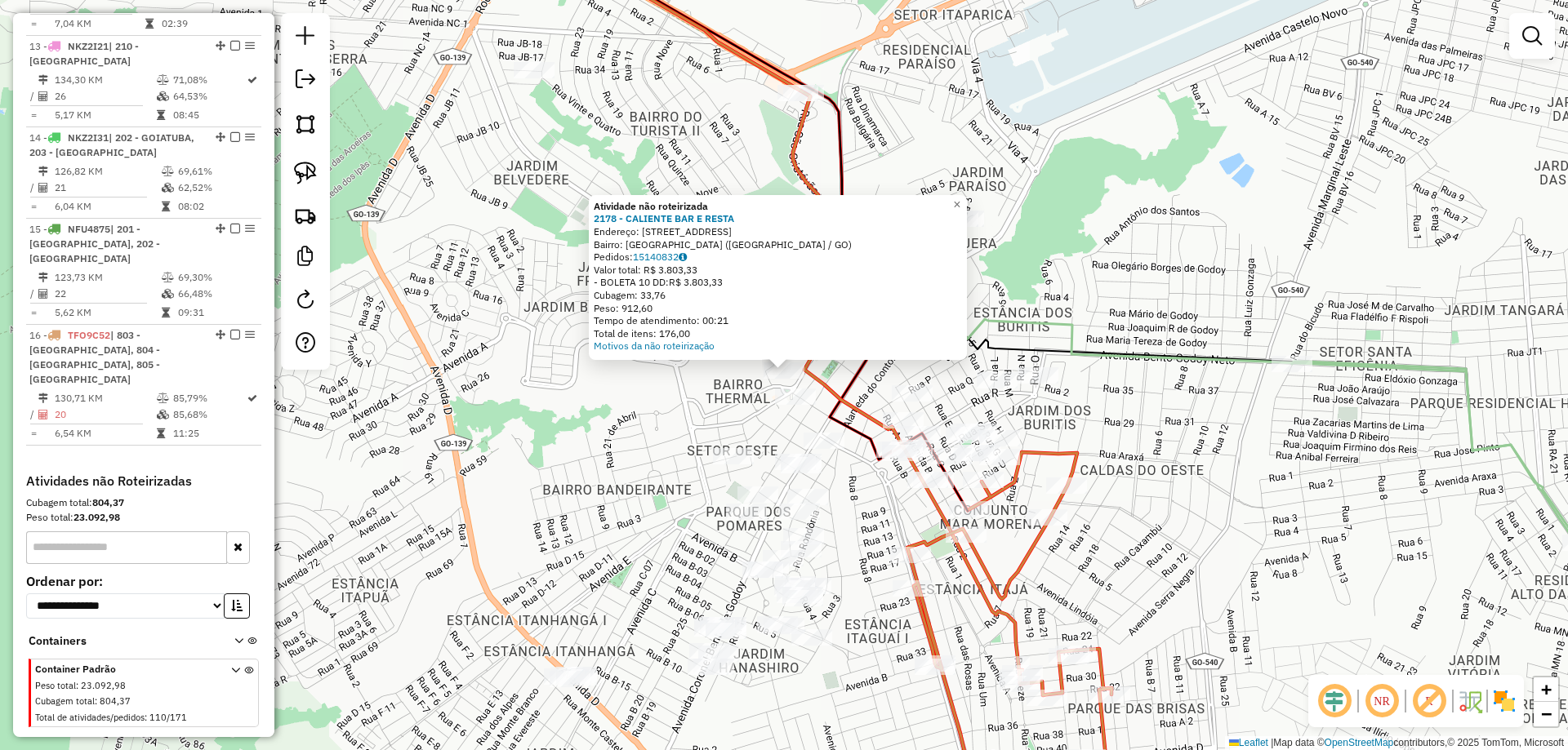
drag, startPoint x: 635, startPoint y: 465, endPoint x: 646, endPoint y: 417, distance: 49.2
click at [646, 417] on div "Atividade não roteirizada 2178 - CALIENTE BAR E RESTA Endereço: R ORCALINO SANT…" at bounding box center [784, 375] width 1568 height 750
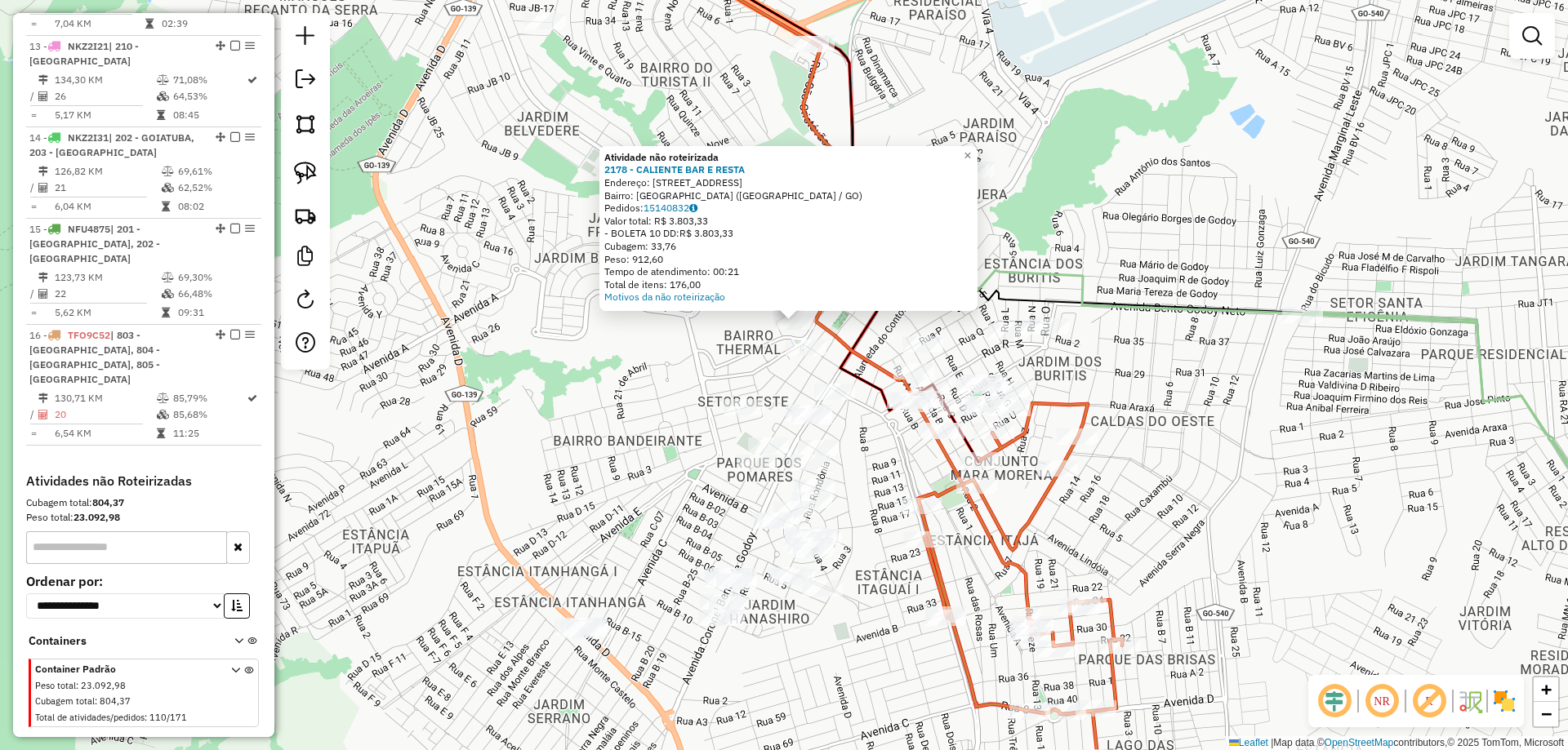
click at [646, 417] on div "Atividade não roteirizada 2178 - CALIENTE BAR E RESTA Endereço: R ORCALINO SANT…" at bounding box center [784, 375] width 1568 height 750
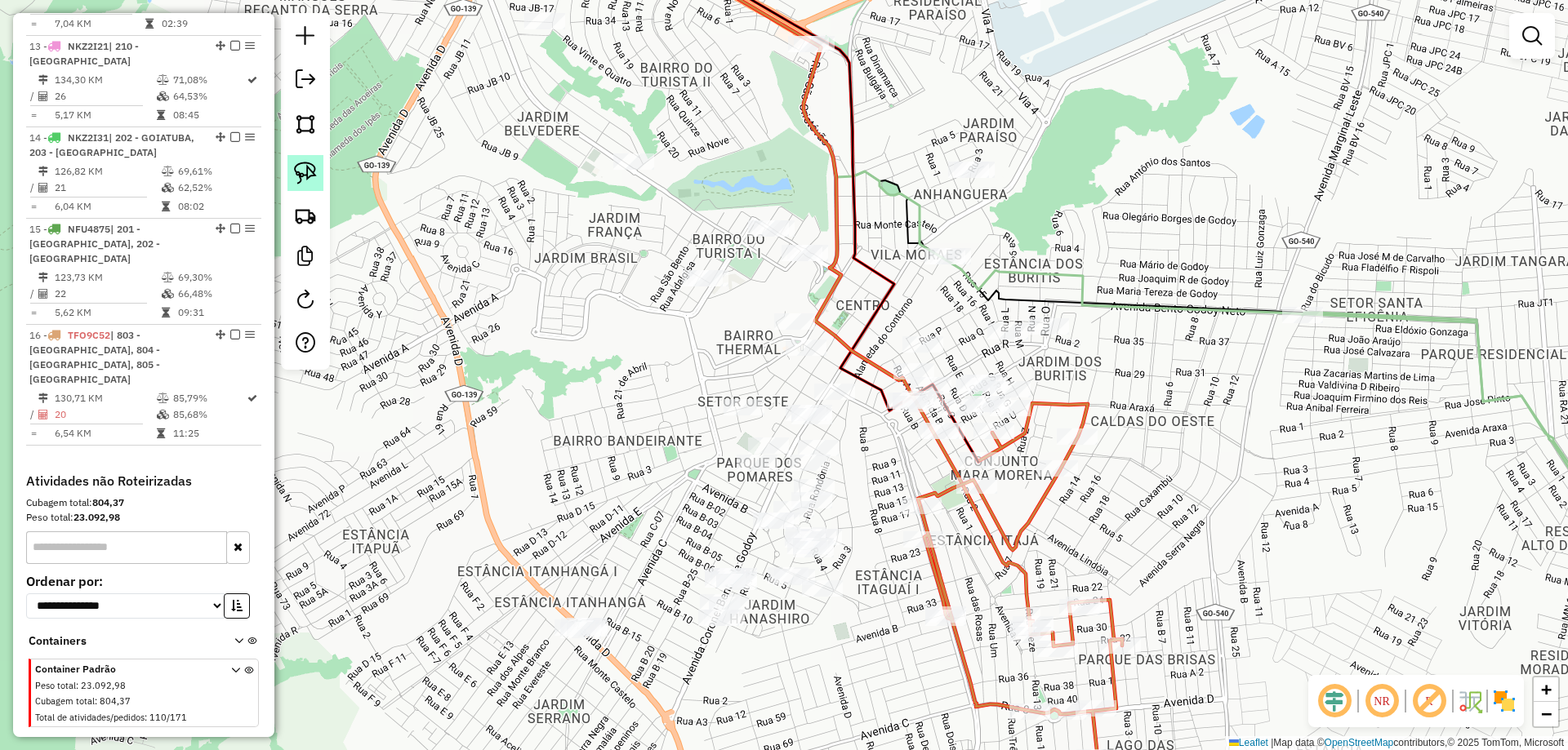
click at [305, 173] on img at bounding box center [305, 172] width 23 height 23
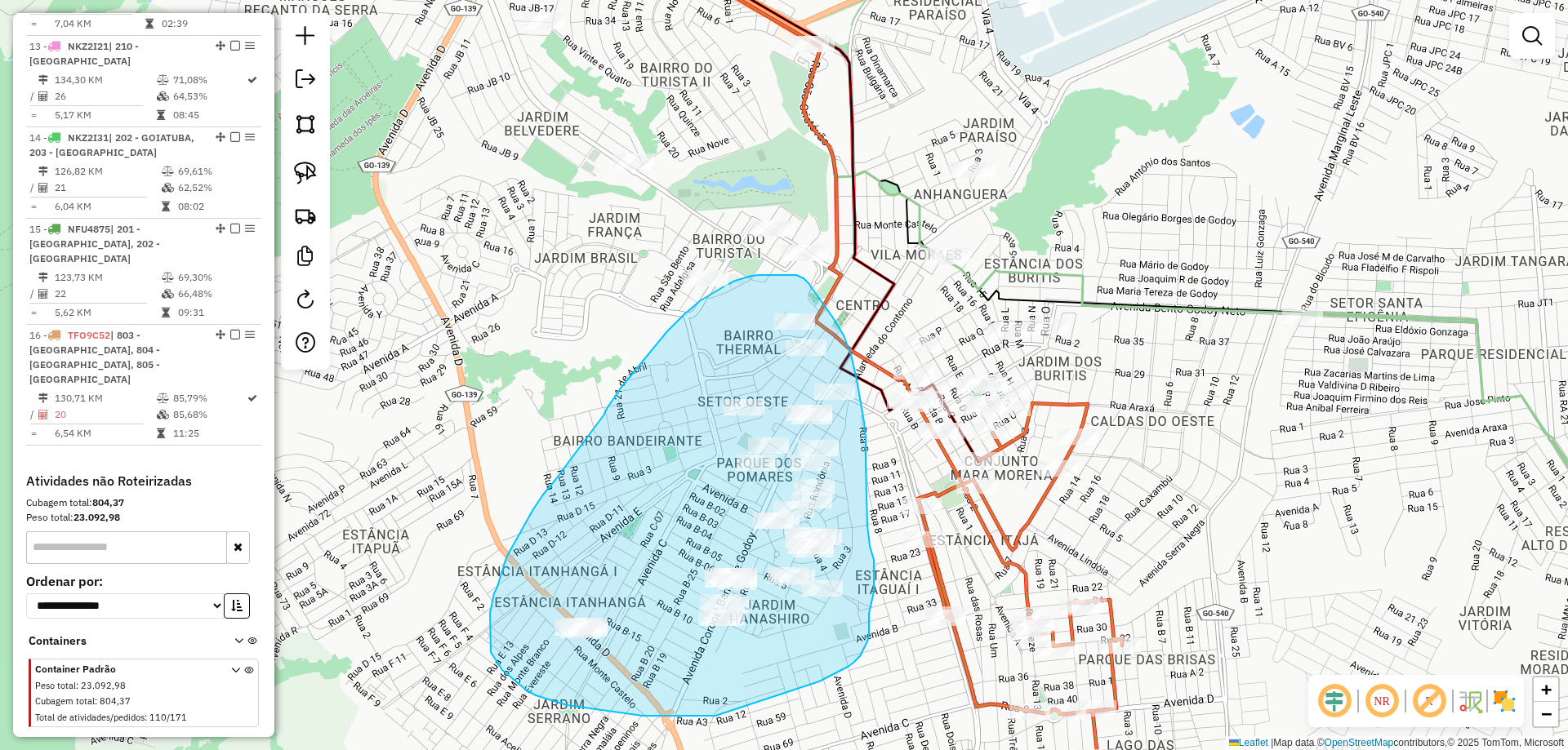
drag, startPoint x: 866, startPoint y: 458, endPoint x: 849, endPoint y: 454, distance: 17.5
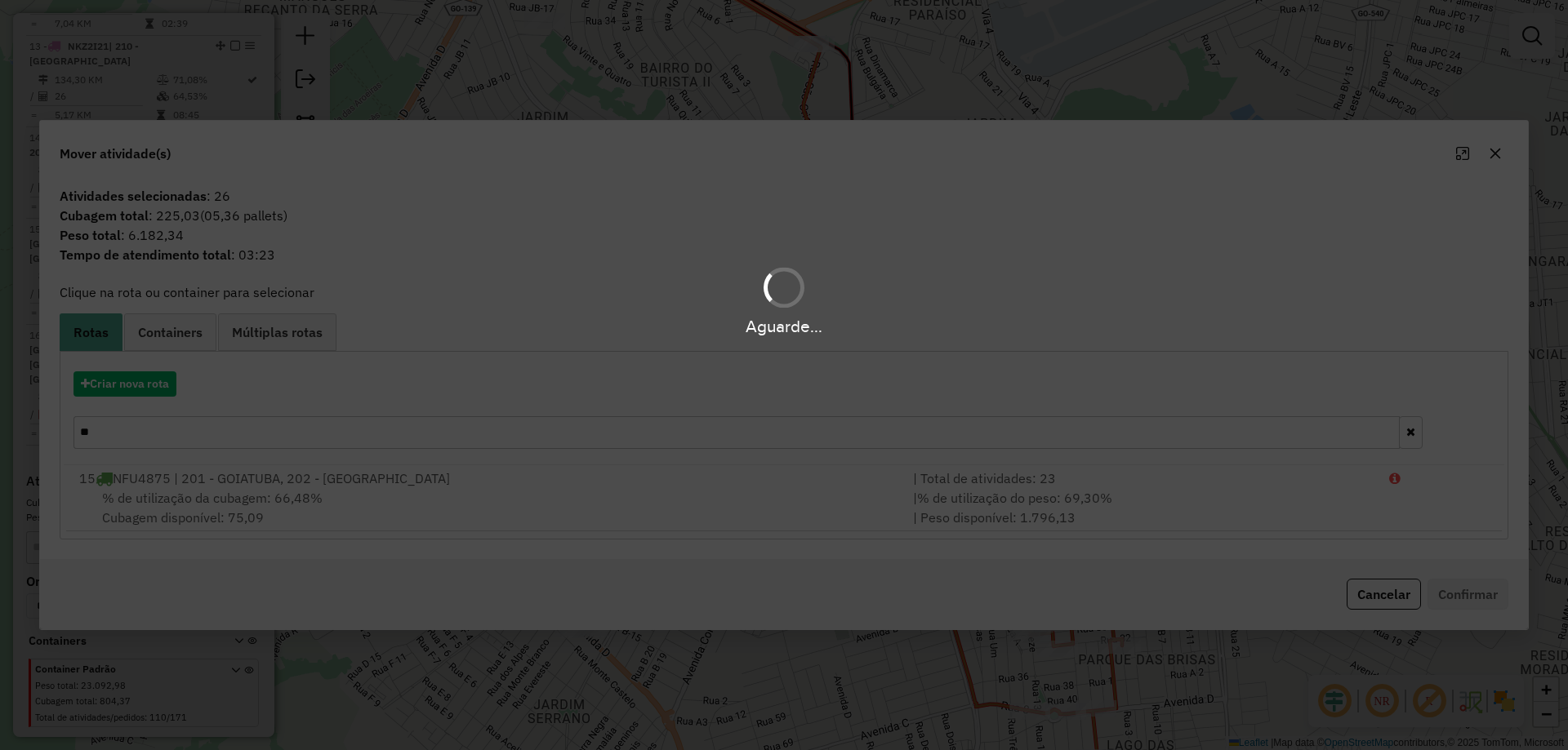
click at [157, 386] on div "Aguarde..." at bounding box center [784, 375] width 1568 height 750
click at [153, 386] on hb-app "Aguarde... Pop-up bloqueado! Seu navegador bloqueou automáticamente a abertura …" at bounding box center [784, 375] width 1568 height 750
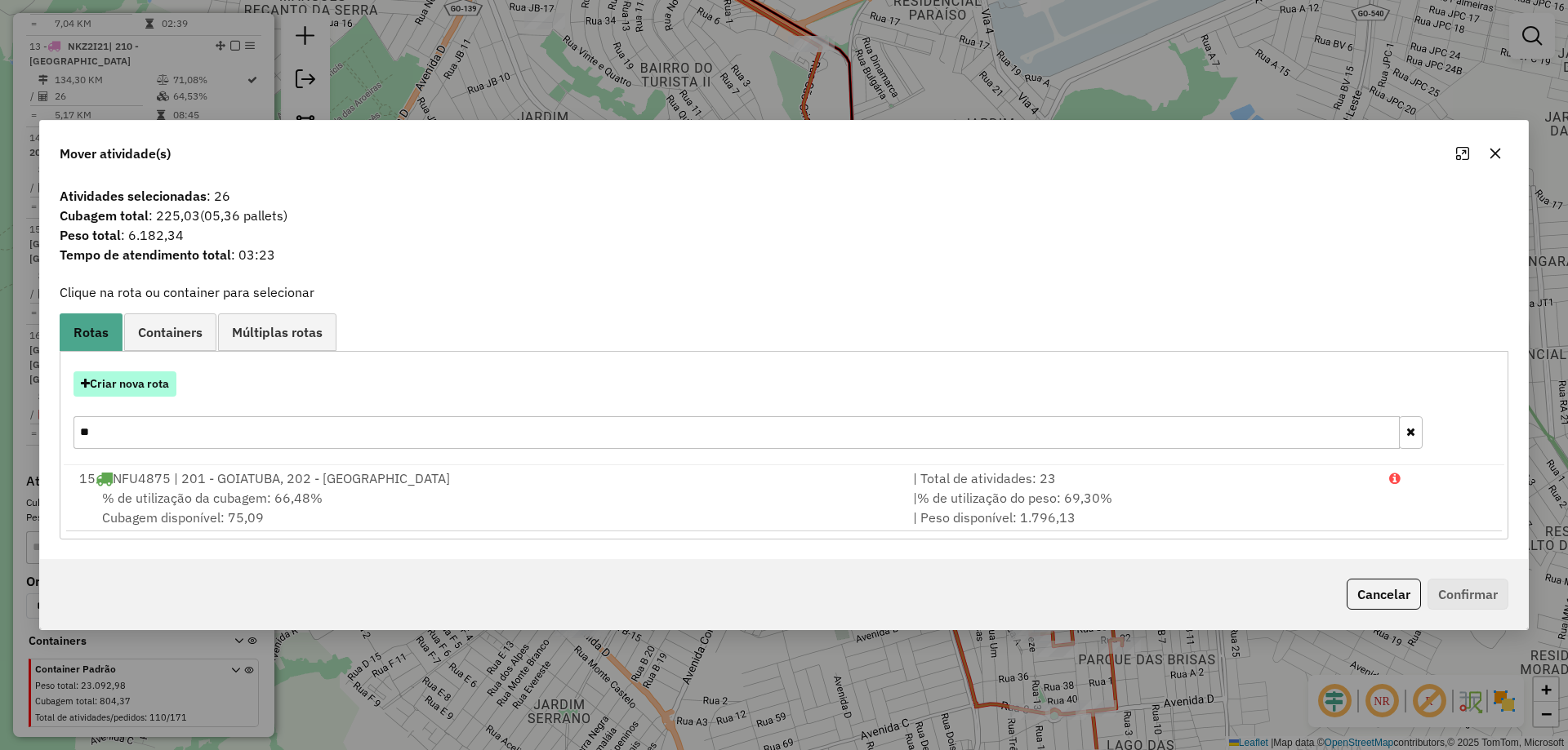
click at [152, 386] on button "Criar nova rota" at bounding box center [125, 384] width 103 height 26
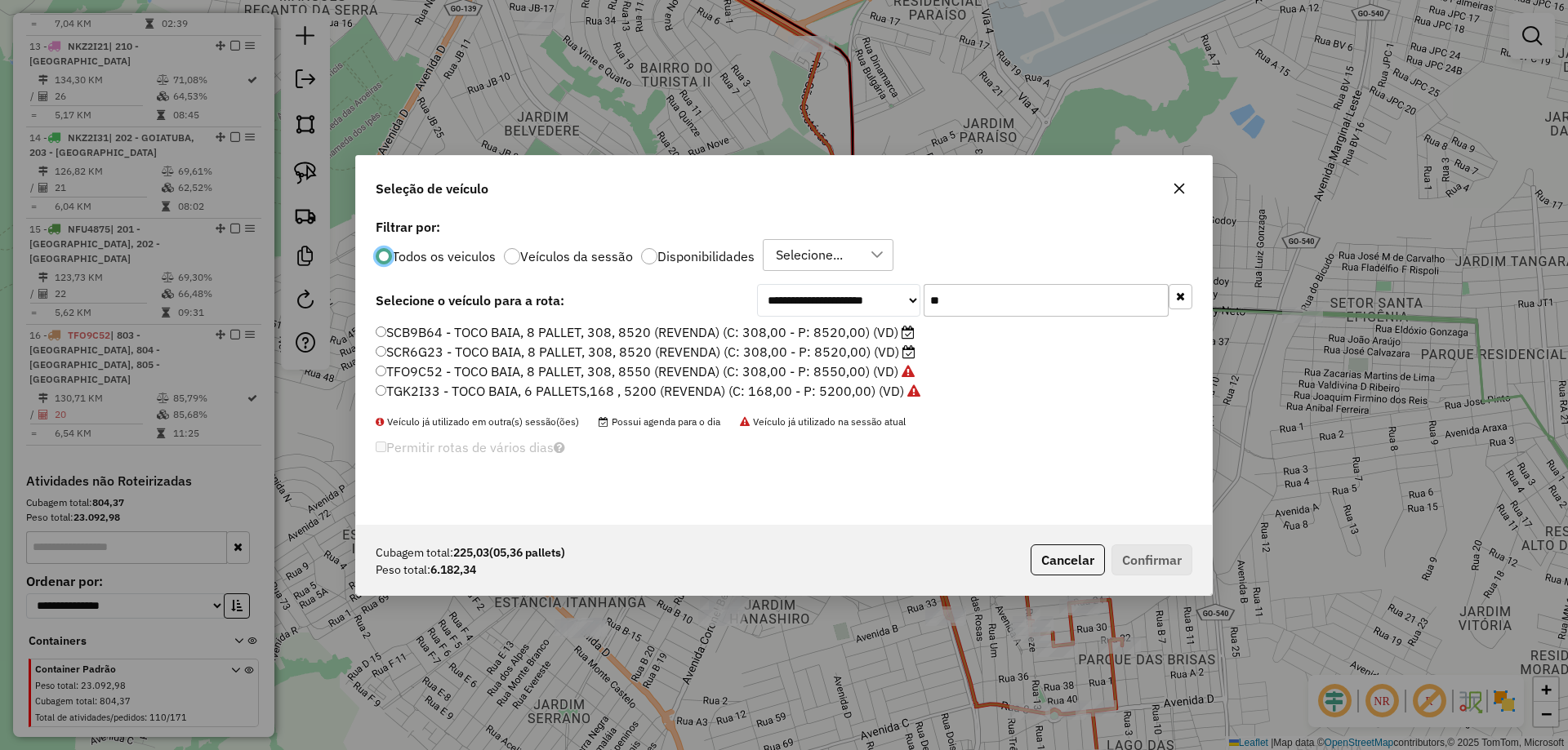
scroll to position [9, 5]
drag, startPoint x: 991, startPoint y: 288, endPoint x: 756, endPoint y: 334, distance: 239.5
click at [760, 334] on div "**********" at bounding box center [784, 370] width 856 height 310
click at [477, 358] on label "SCR6G23 - TOCO BAIA, 8 PALLET, 308, 8520 (REVENDA) (C: 308,00 - P: 8520,00) (VD)" at bounding box center [646, 351] width 540 height 19
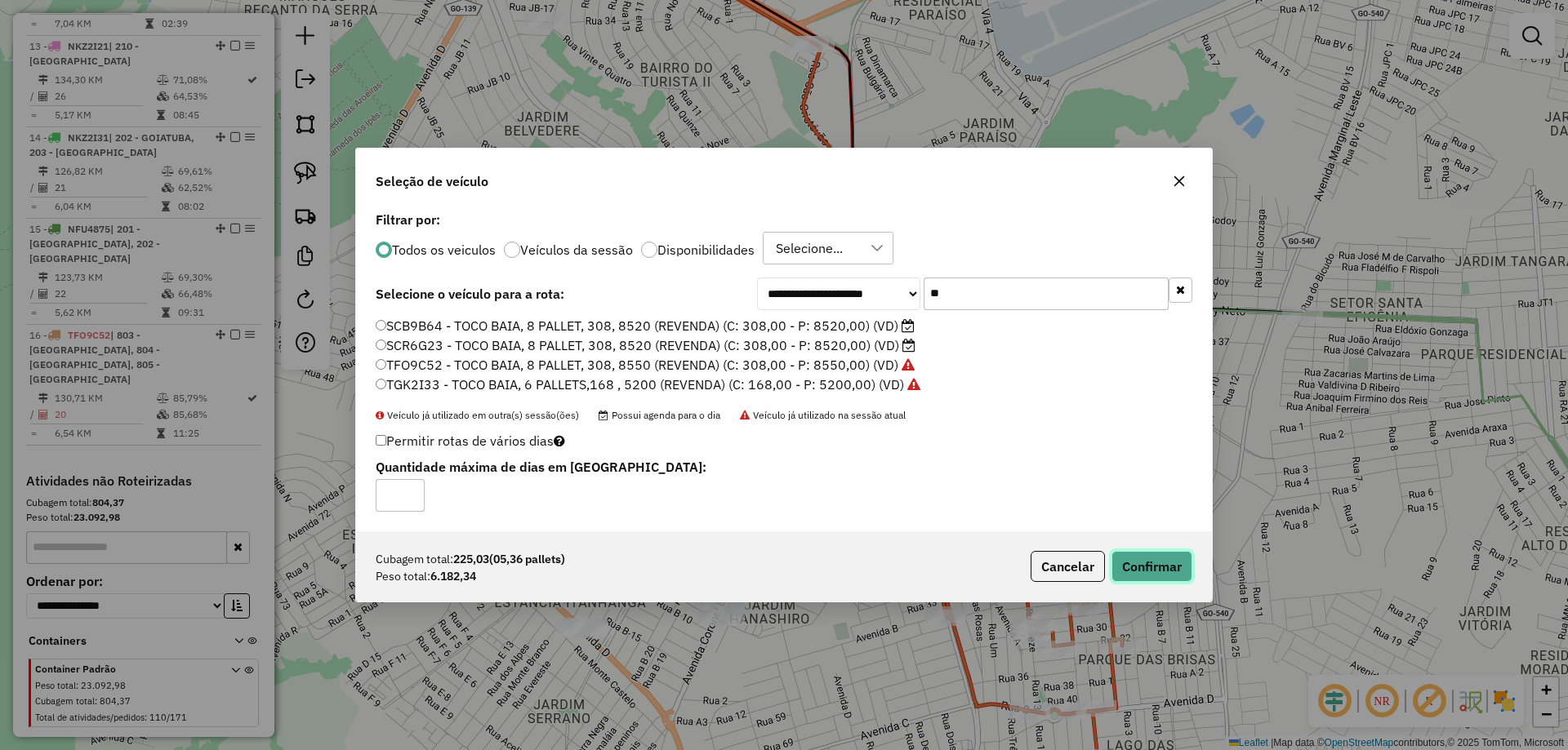
drag, startPoint x: 1164, startPoint y: 566, endPoint x: 1142, endPoint y: 566, distance: 22.0
click at [1164, 565] on button "Confirmar" at bounding box center [1152, 567] width 81 height 31
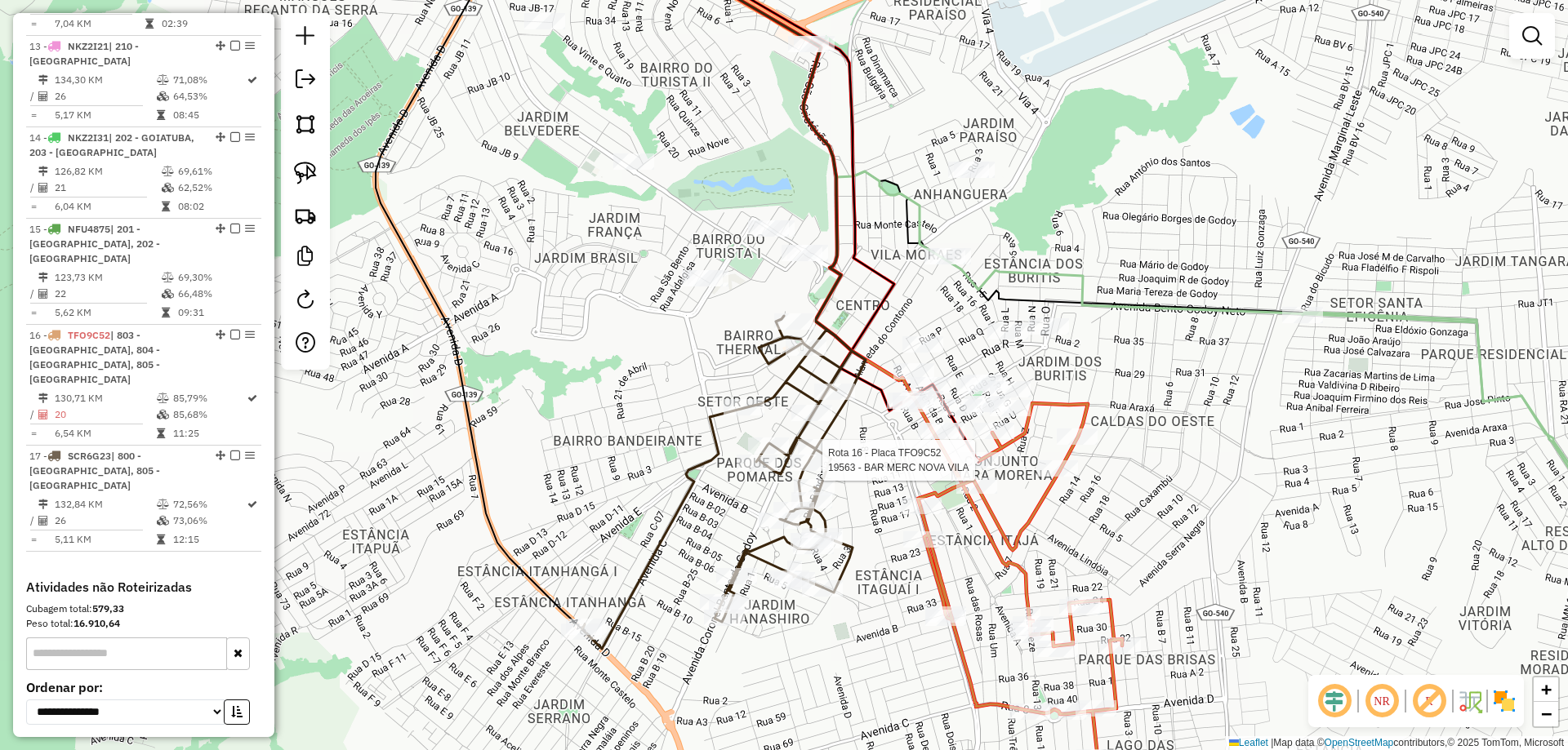
select select "*********"
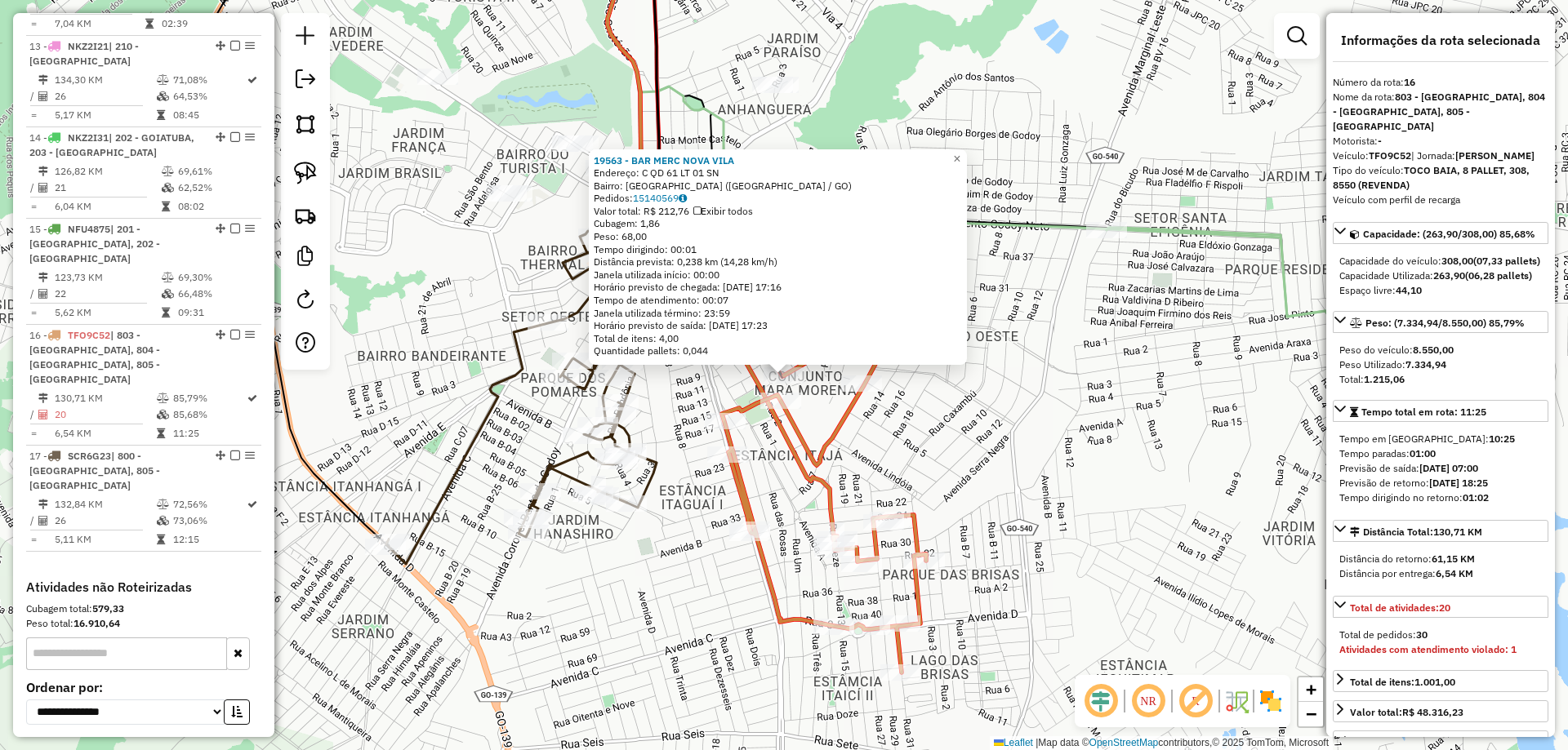
scroll to position [1472, 0]
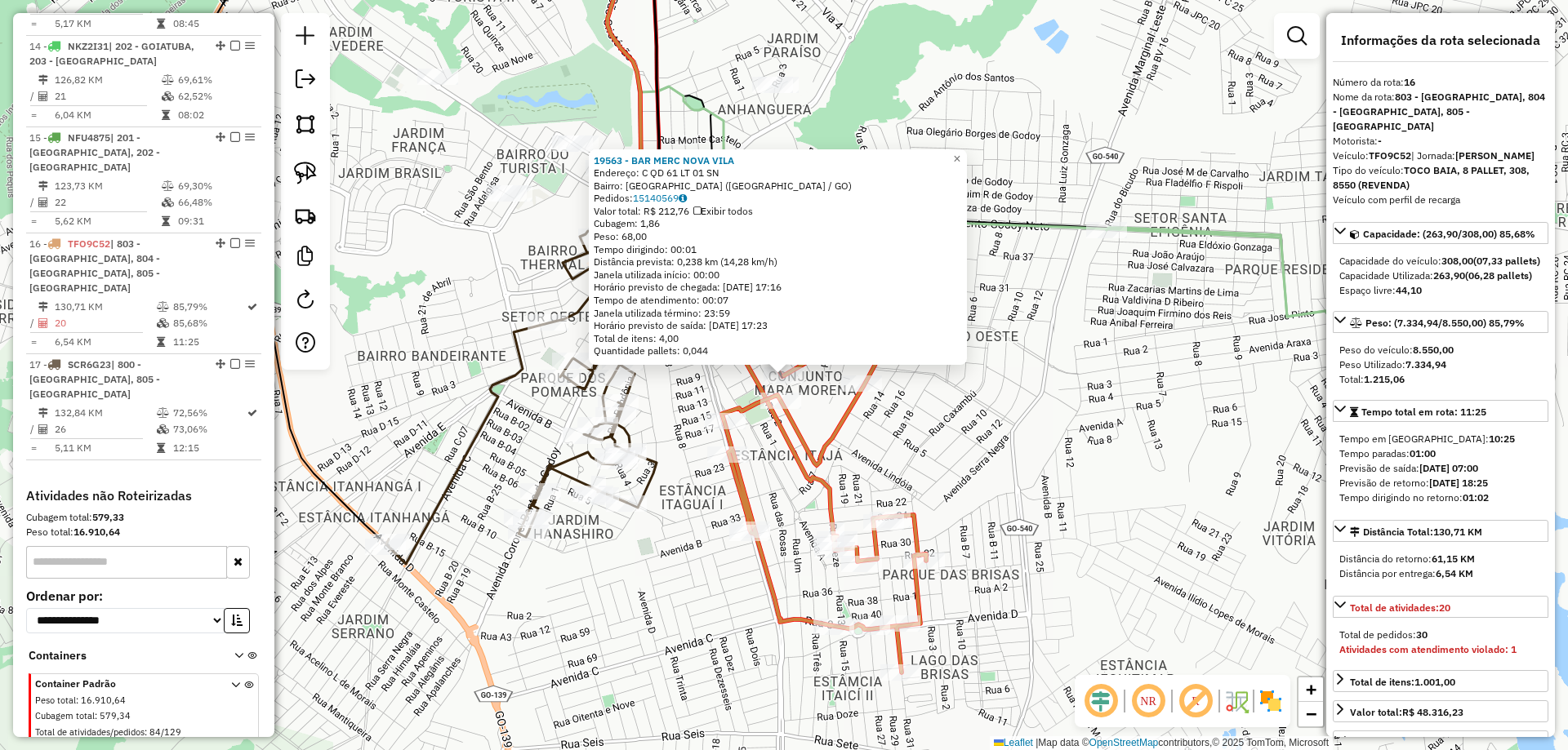
drag, startPoint x: 981, startPoint y: 496, endPoint x: 991, endPoint y: 543, distance: 48.1
click at [991, 542] on div "19563 - BAR MERC NOVA VILA Endereço: C QD 61 LT 01 SN Bairro: NOVA VILA (CALDAS…" at bounding box center [784, 375] width 1568 height 750
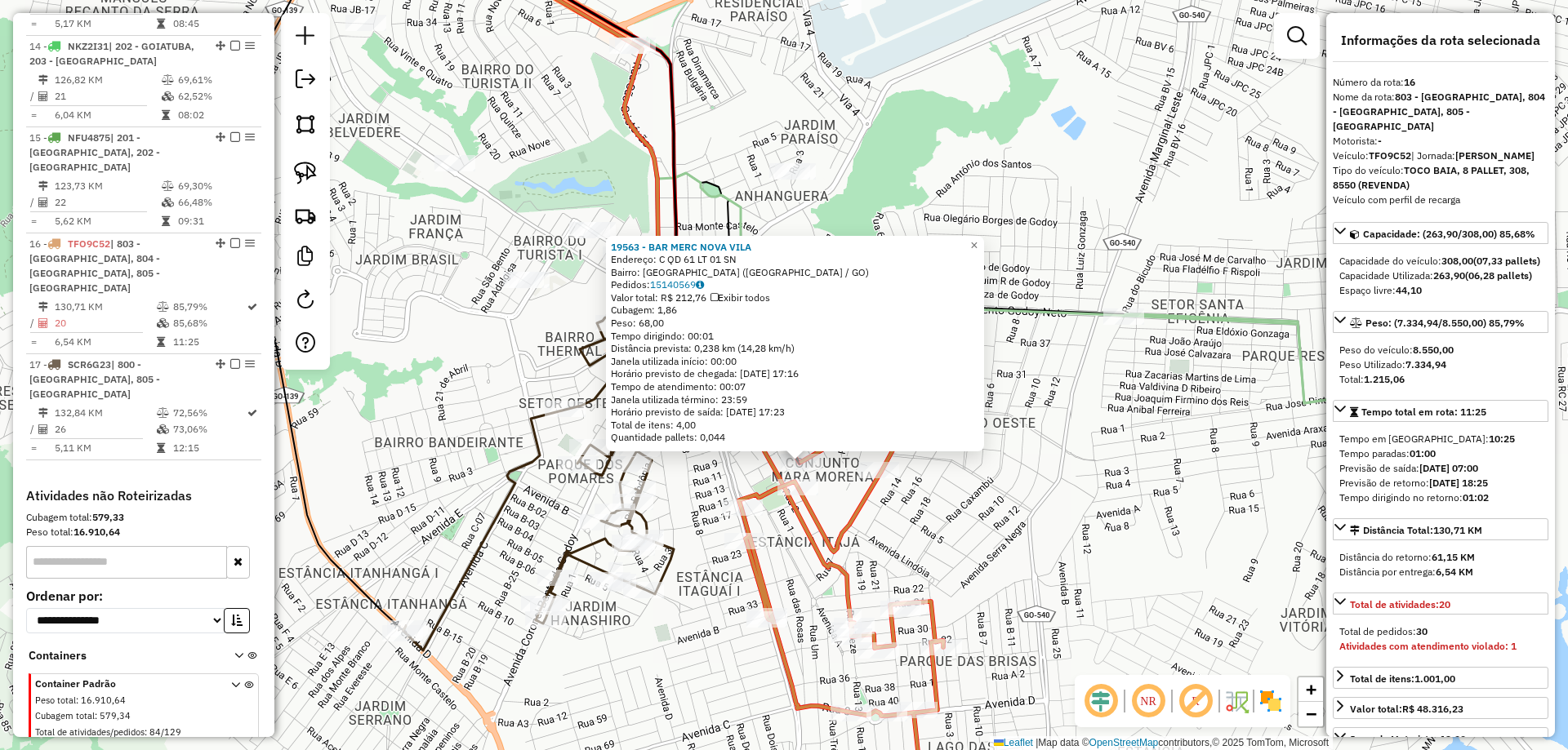
drag, startPoint x: 995, startPoint y: 539, endPoint x: 840, endPoint y: 484, distance: 164.5
click at [995, 537] on div "19563 - BAR MERC NOVA VILA Endereço: C QD 61 LT 01 SN Bairro: NOVA VILA (CALDAS…" at bounding box center [784, 375] width 1568 height 750
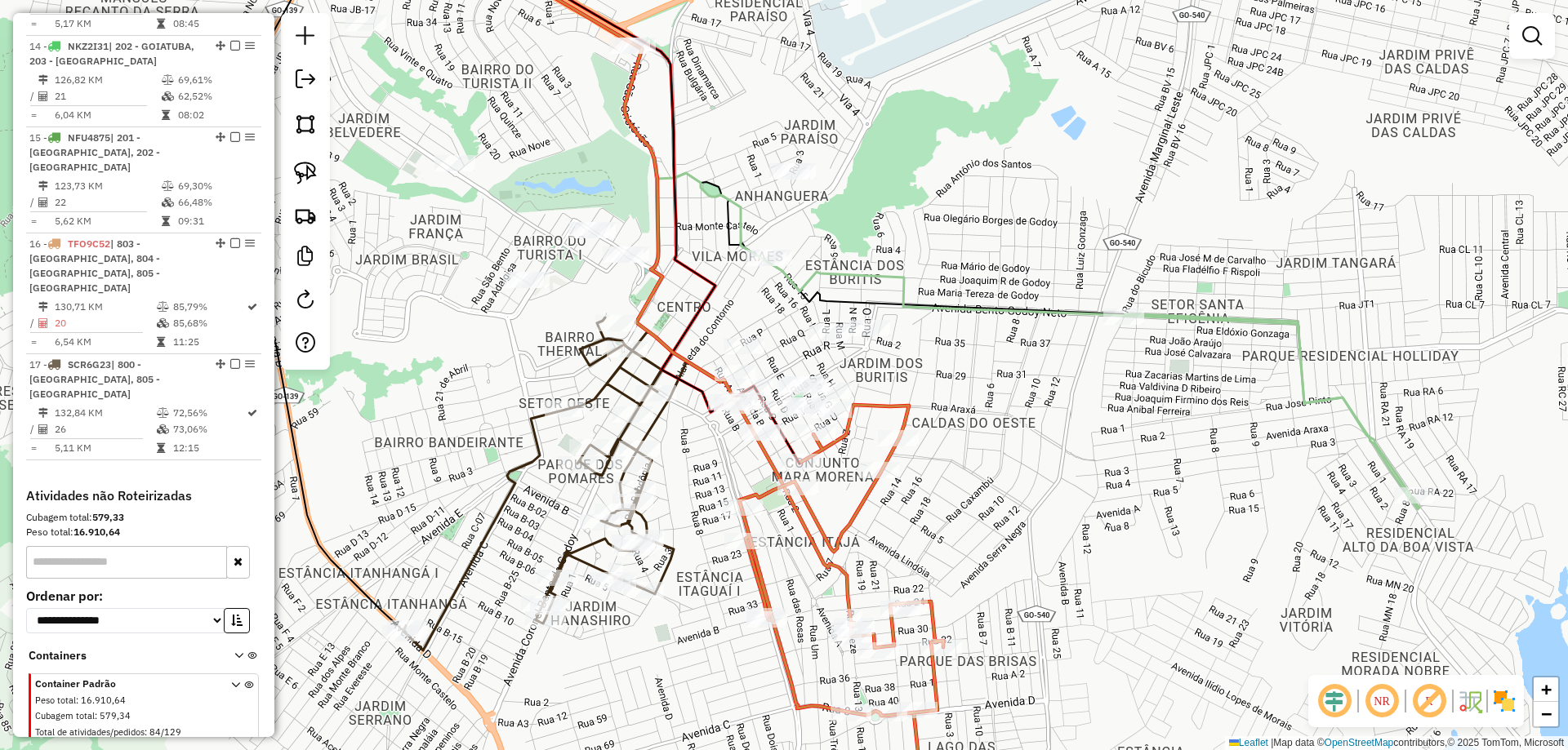
click at [669, 407] on icon at bounding box center [561, 187] width 252 height 525
select select "*********"
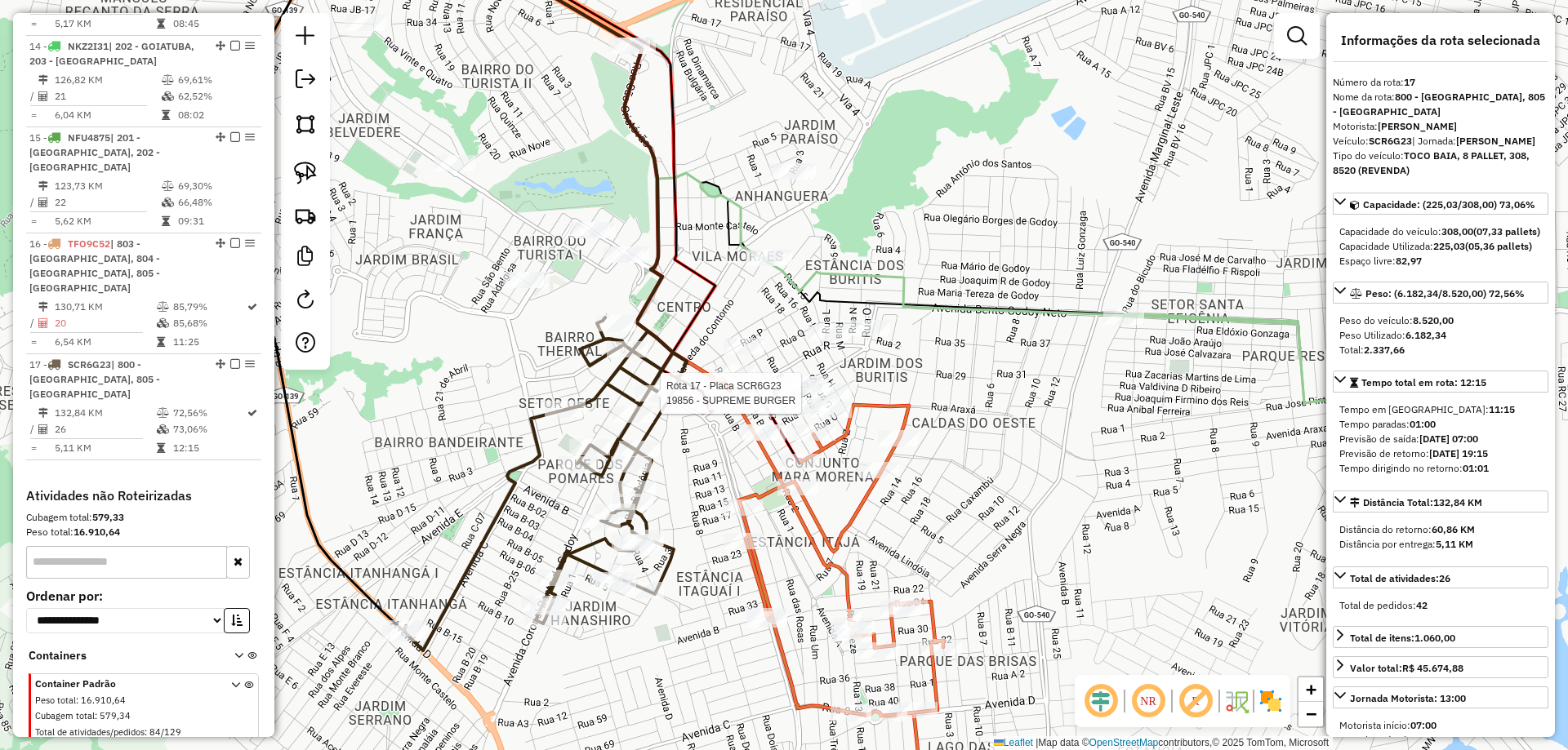
click at [643, 384] on icon at bounding box center [538, 484] width 270 height 333
drag, startPoint x: 1025, startPoint y: 475, endPoint x: 1009, endPoint y: 636, distance: 161.8
click at [1009, 636] on div "Janela de atendimento Grade de atendimento Capacidade Transportadoras Veículos …" at bounding box center [784, 375] width 1568 height 750
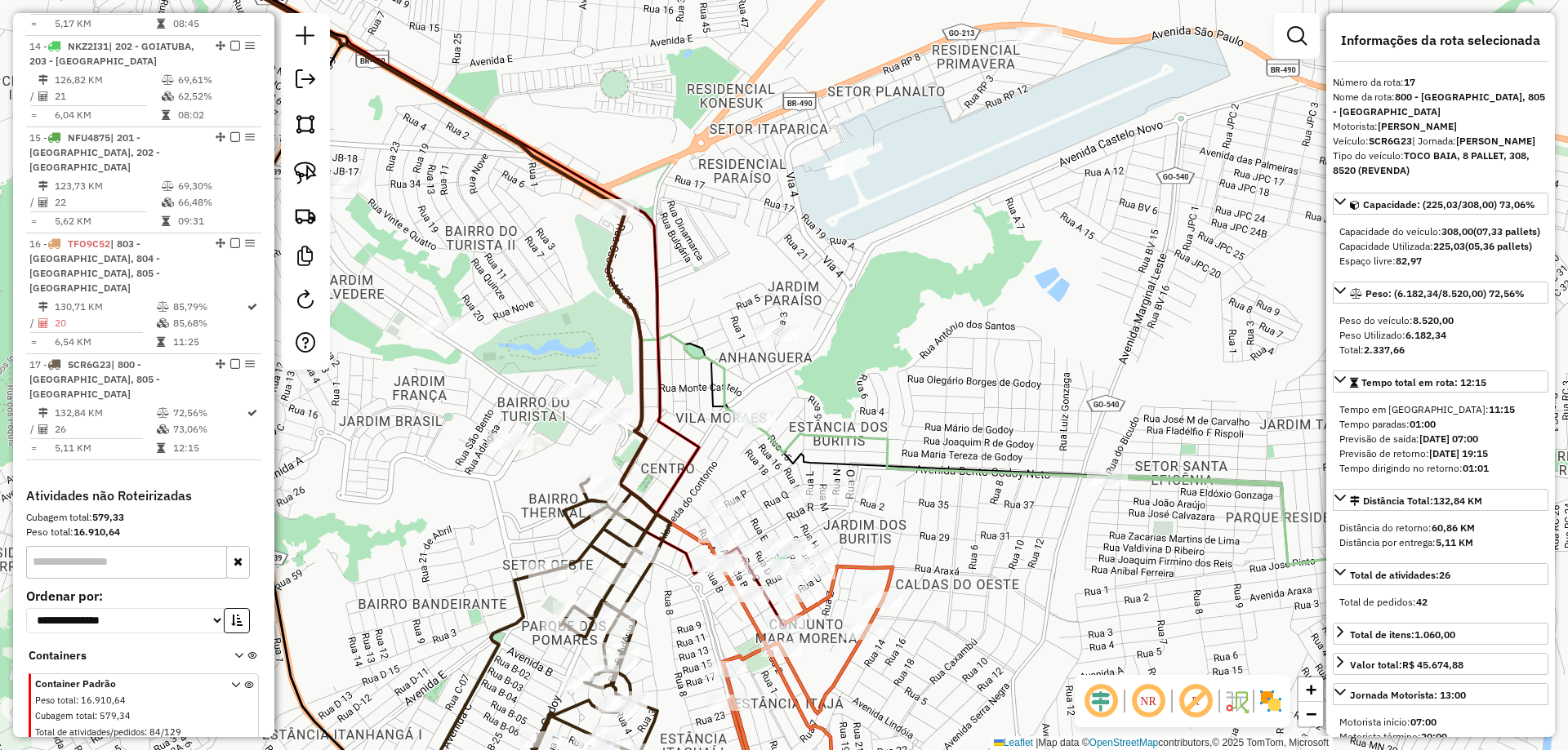
click at [879, 567] on icon at bounding box center [825, 696] width 204 height 259
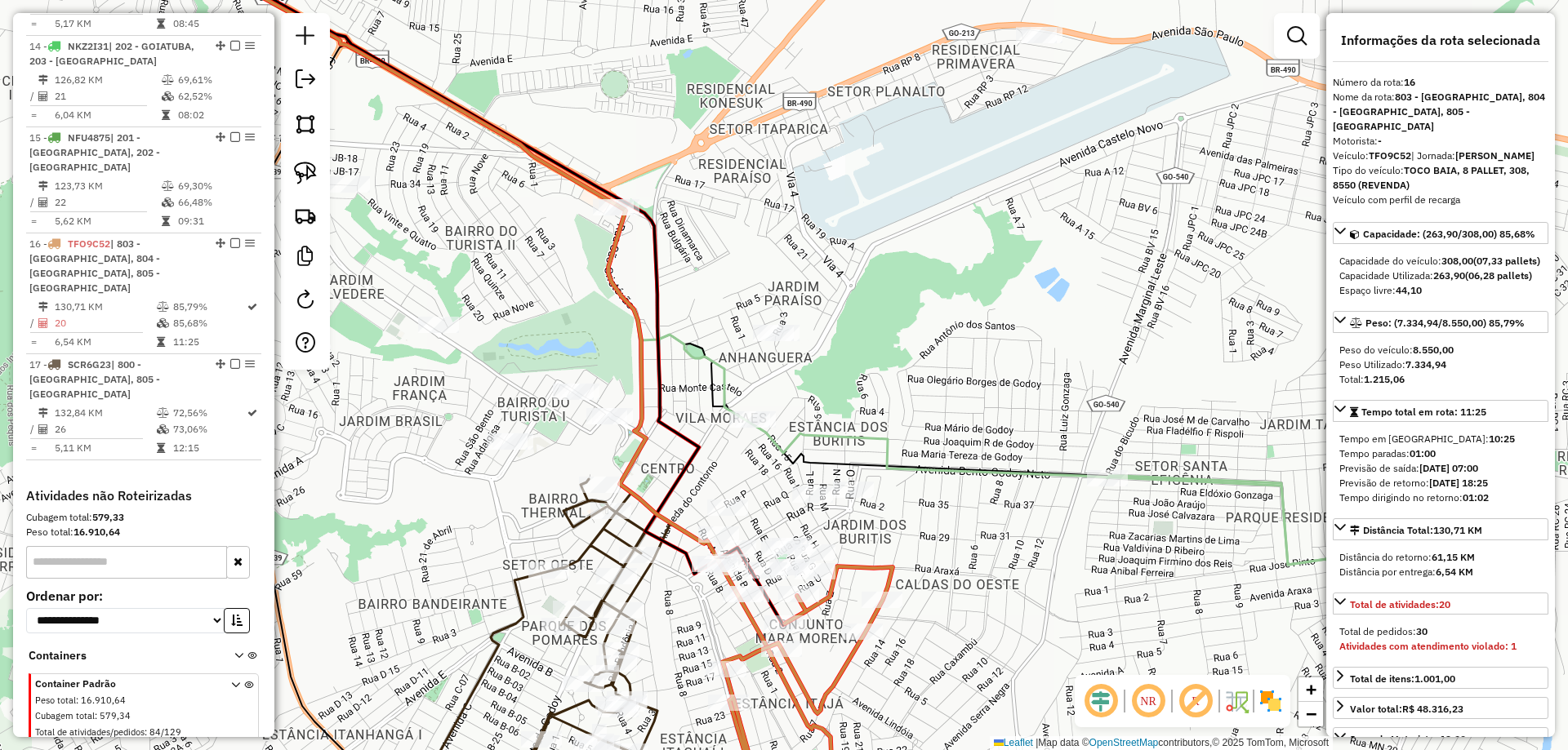
drag, startPoint x: 734, startPoint y: 318, endPoint x: 825, endPoint y: 371, distance: 105.3
click at [816, 370] on div "Janela de atendimento Grade de atendimento Capacidade Transportadoras Veículos …" at bounding box center [784, 375] width 1568 height 750
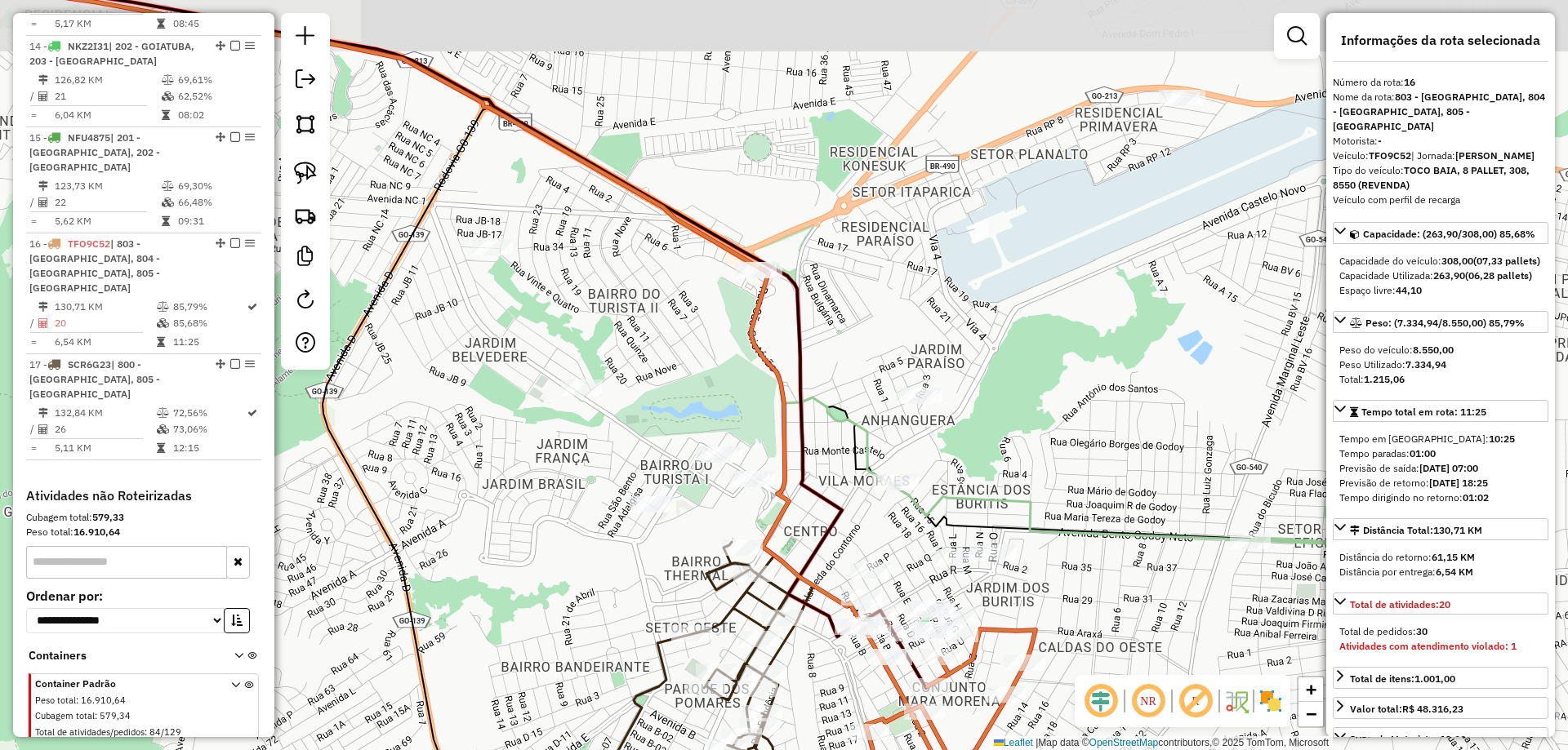
click at [833, 340] on div "Janela de atendimento Grade de atendimento Capacidade Transportadoras Veículos …" at bounding box center [784, 375] width 1568 height 750
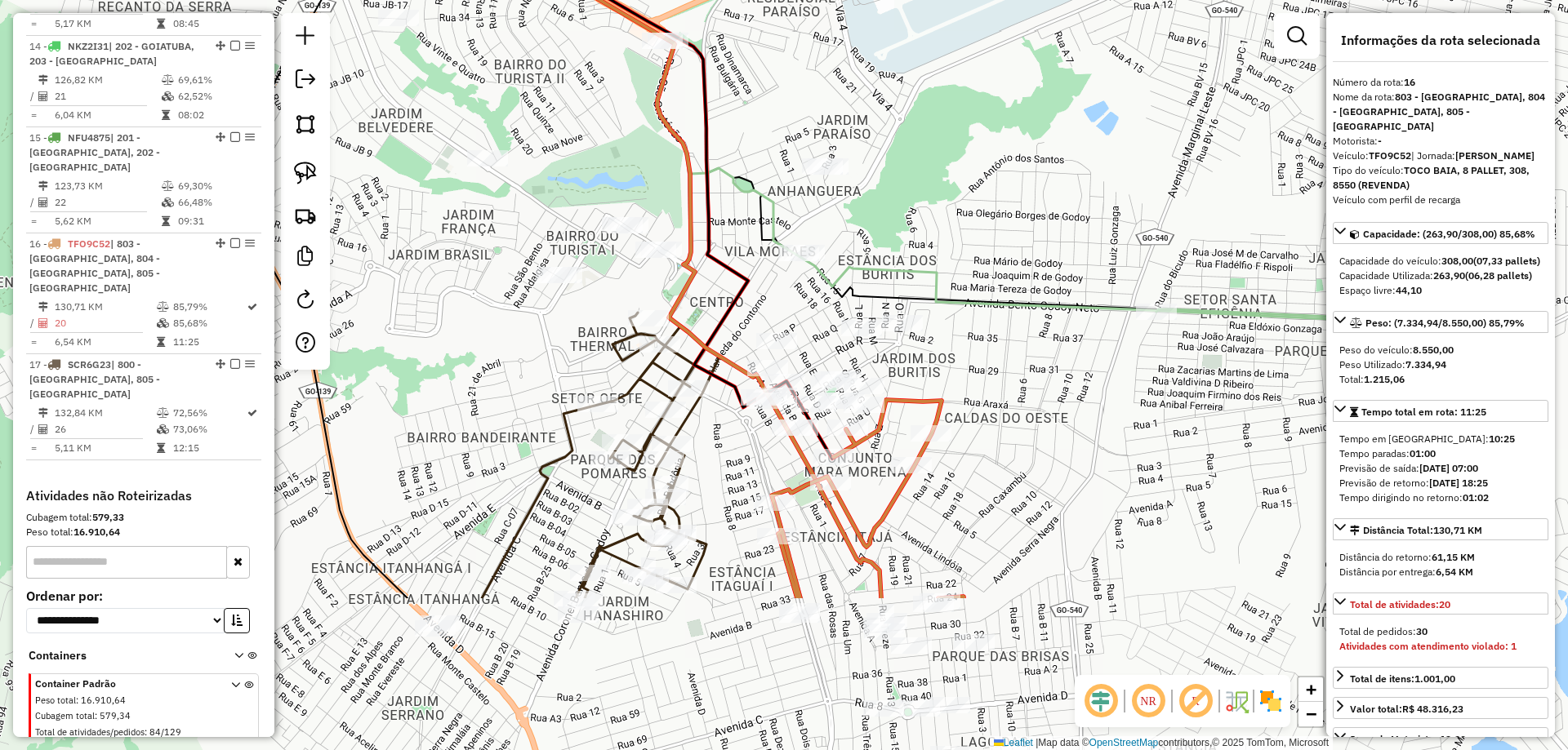
drag, startPoint x: 847, startPoint y: 359, endPoint x: 748, endPoint y: 131, distance: 248.6
click at [748, 131] on div "Janela de atendimento Grade de atendimento Capacidade Transportadoras Veículos …" at bounding box center [784, 375] width 1568 height 750
click at [510, 421] on div "Janela de atendimento Grade de atendimento Capacidade Transportadoras Veículos …" at bounding box center [784, 375] width 1568 height 750
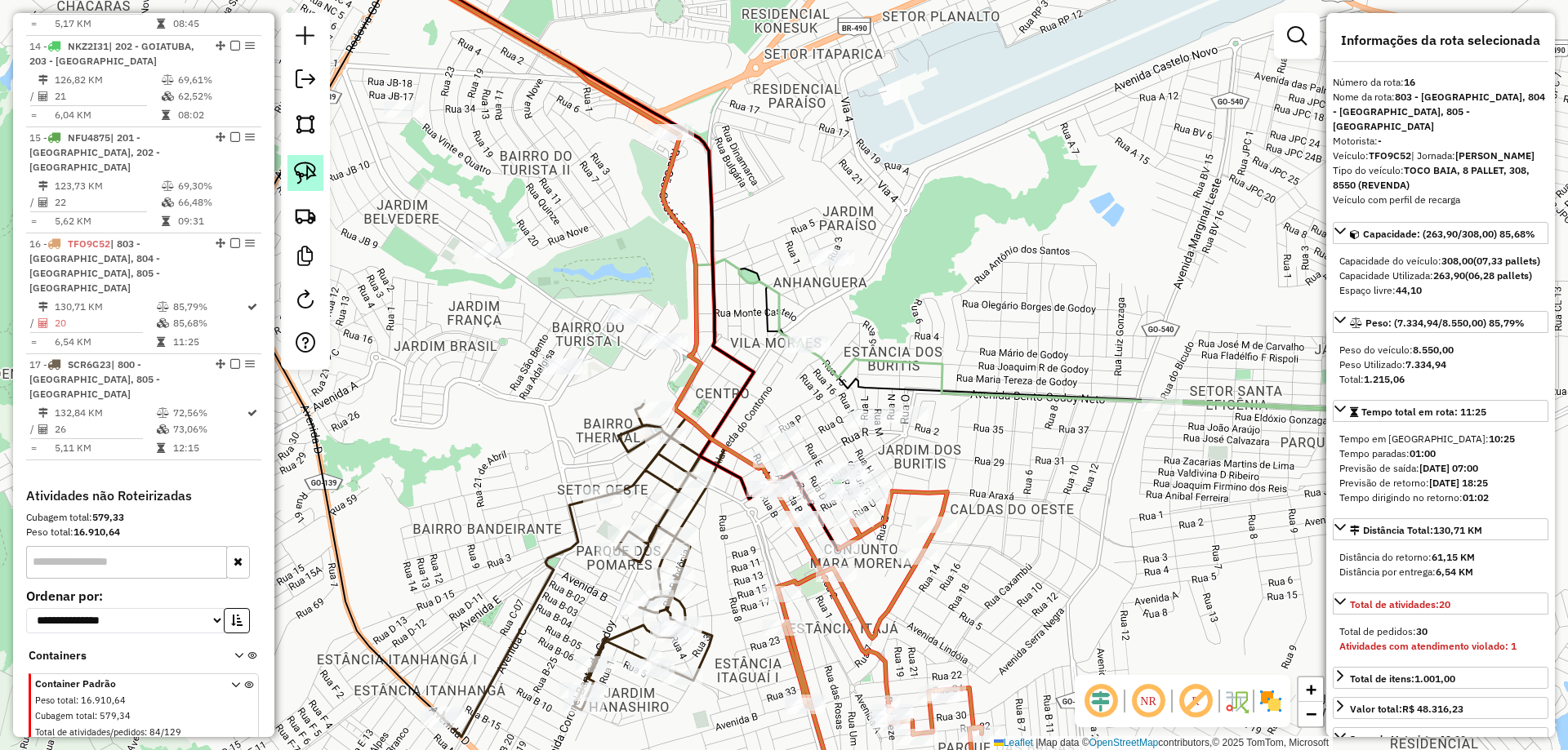
click at [301, 180] on img at bounding box center [305, 172] width 23 height 23
drag, startPoint x: 877, startPoint y: 320, endPoint x: 843, endPoint y: 268, distance: 62.1
click at [843, 268] on div "Janela de atendimento Grade de atendimento Capacidade Transportadoras Veículos …" at bounding box center [784, 375] width 1568 height 750
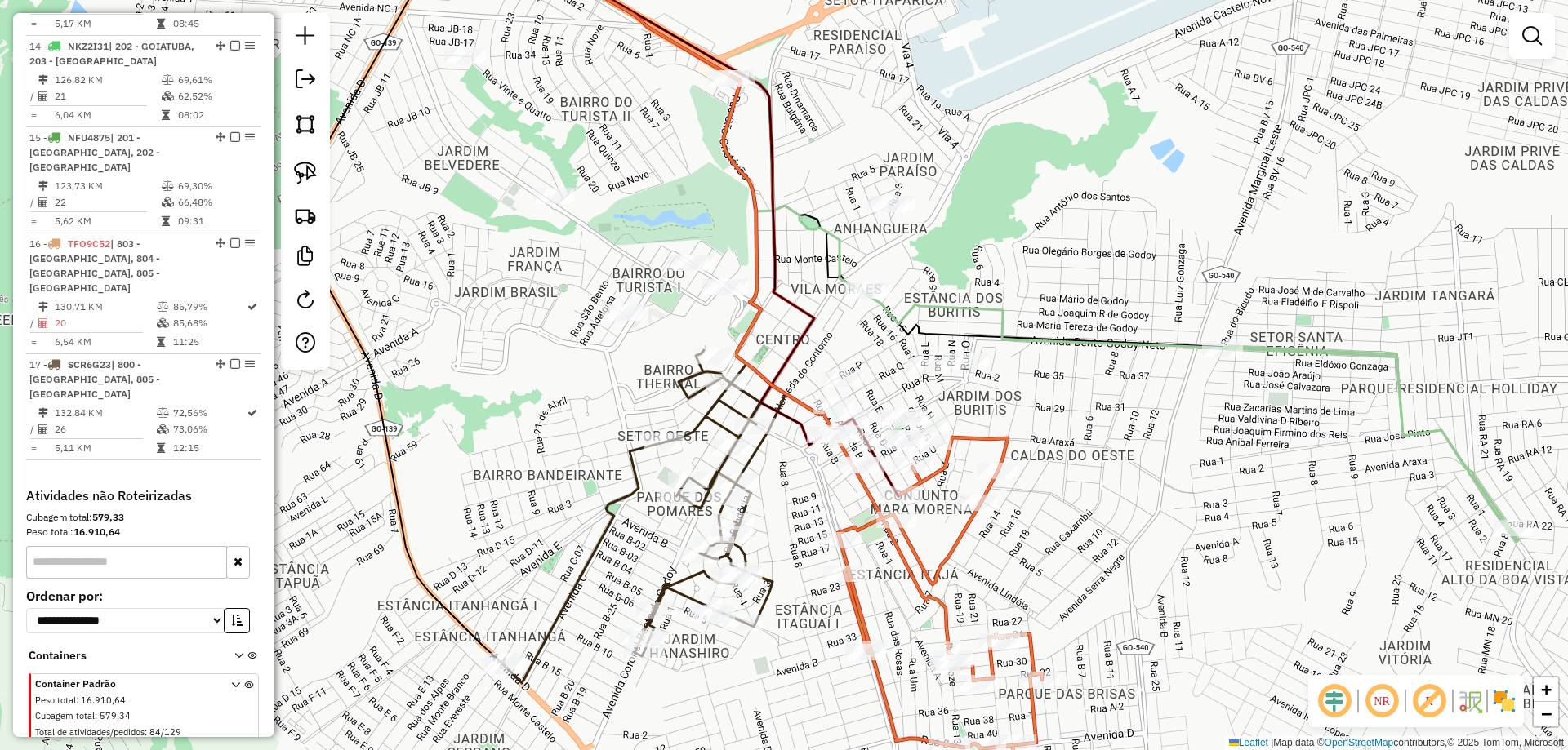
click at [988, 442] on icon at bounding box center [940, 615] width 204 height 354
select select "*********"
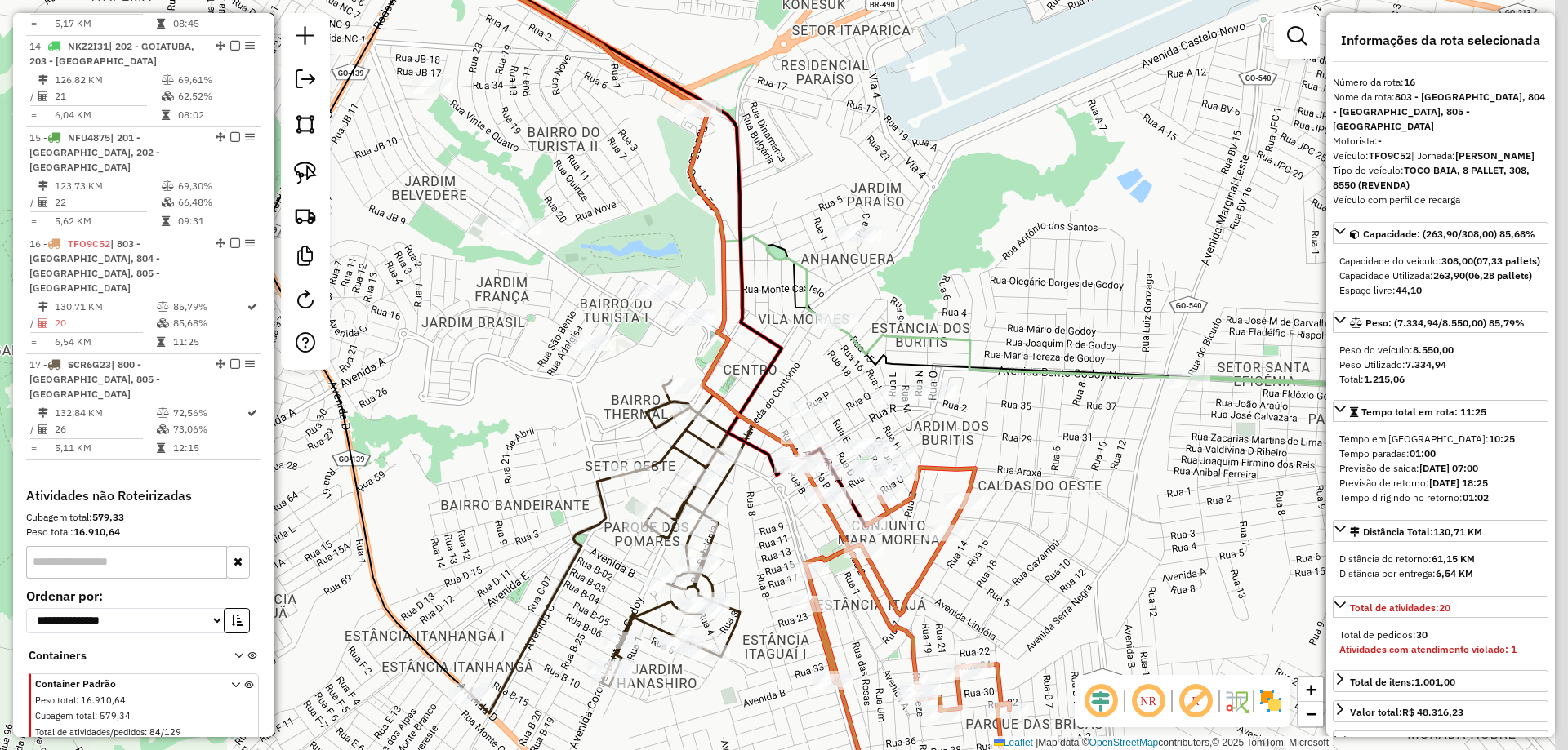
drag, startPoint x: 1027, startPoint y: 362, endPoint x: 947, endPoint y: 431, distance: 105.6
click at [947, 431] on div "Janela de atendimento Grade de atendimento Capacidade Transportadoras Veículos …" at bounding box center [784, 375] width 1568 height 750
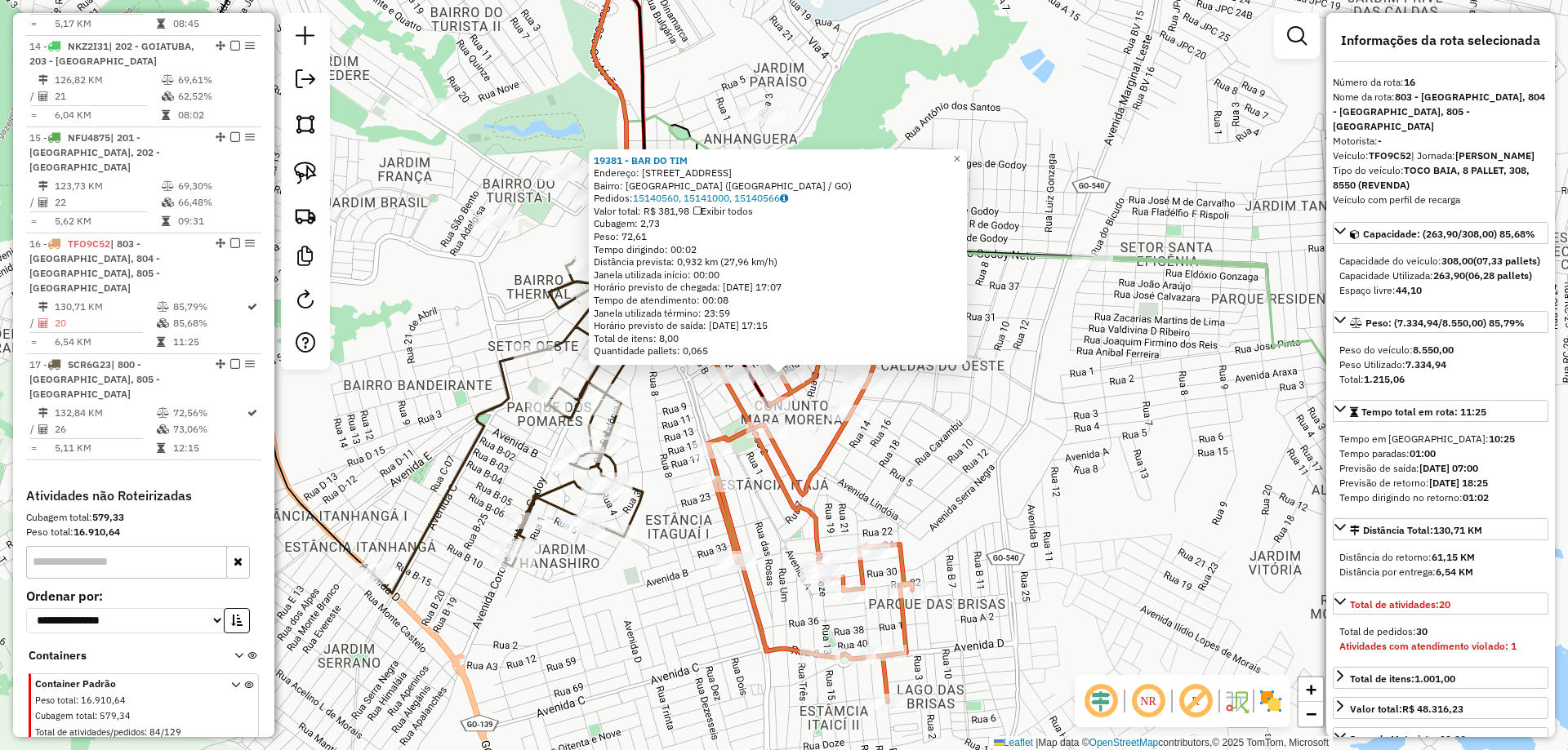
click at [946, 491] on div "19381 - BAR DO TIM Endereço: RUA E Q48 L 8 591 Bairro: NOVA VILA (CALDAS NOVAS …" at bounding box center [784, 375] width 1568 height 750
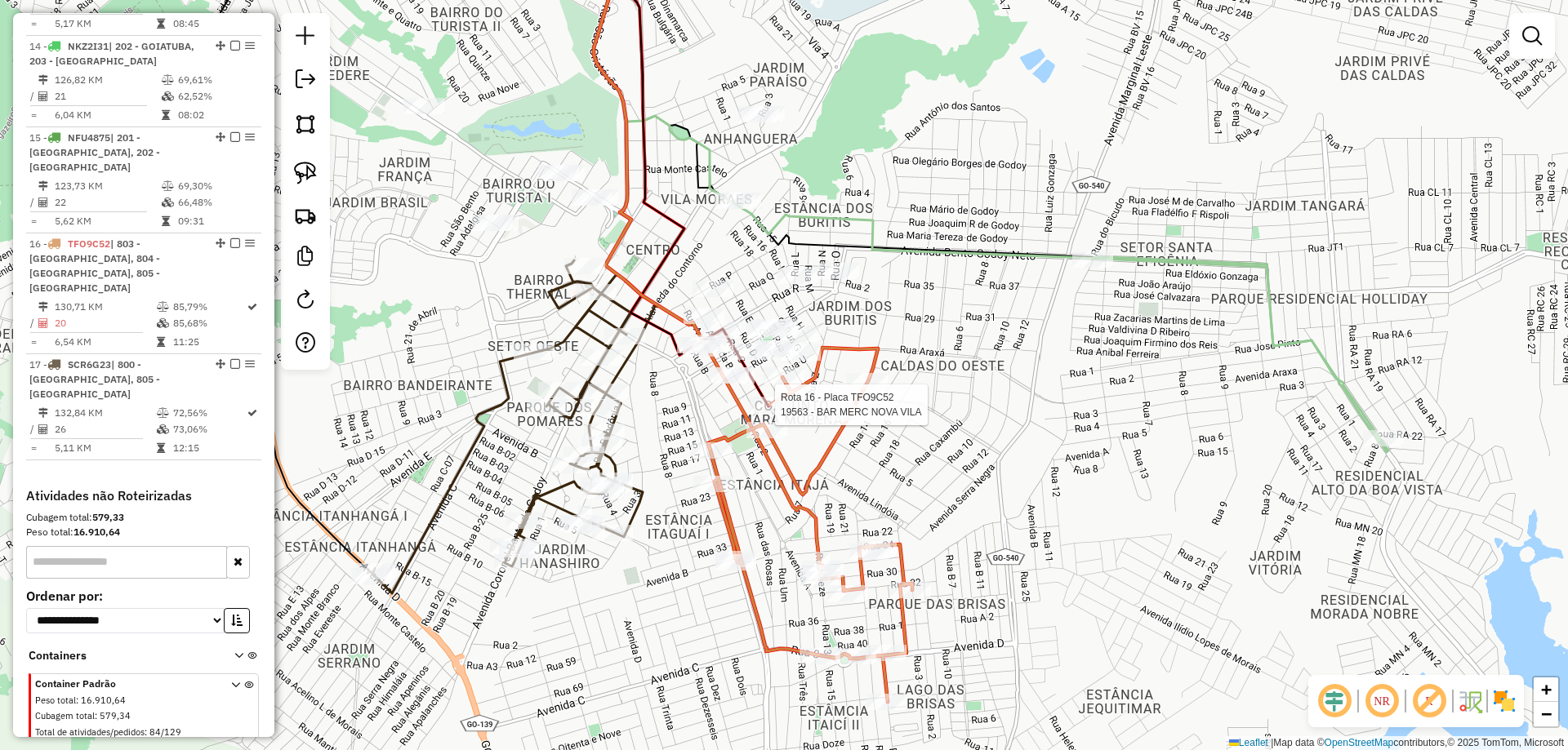
select select "*********"
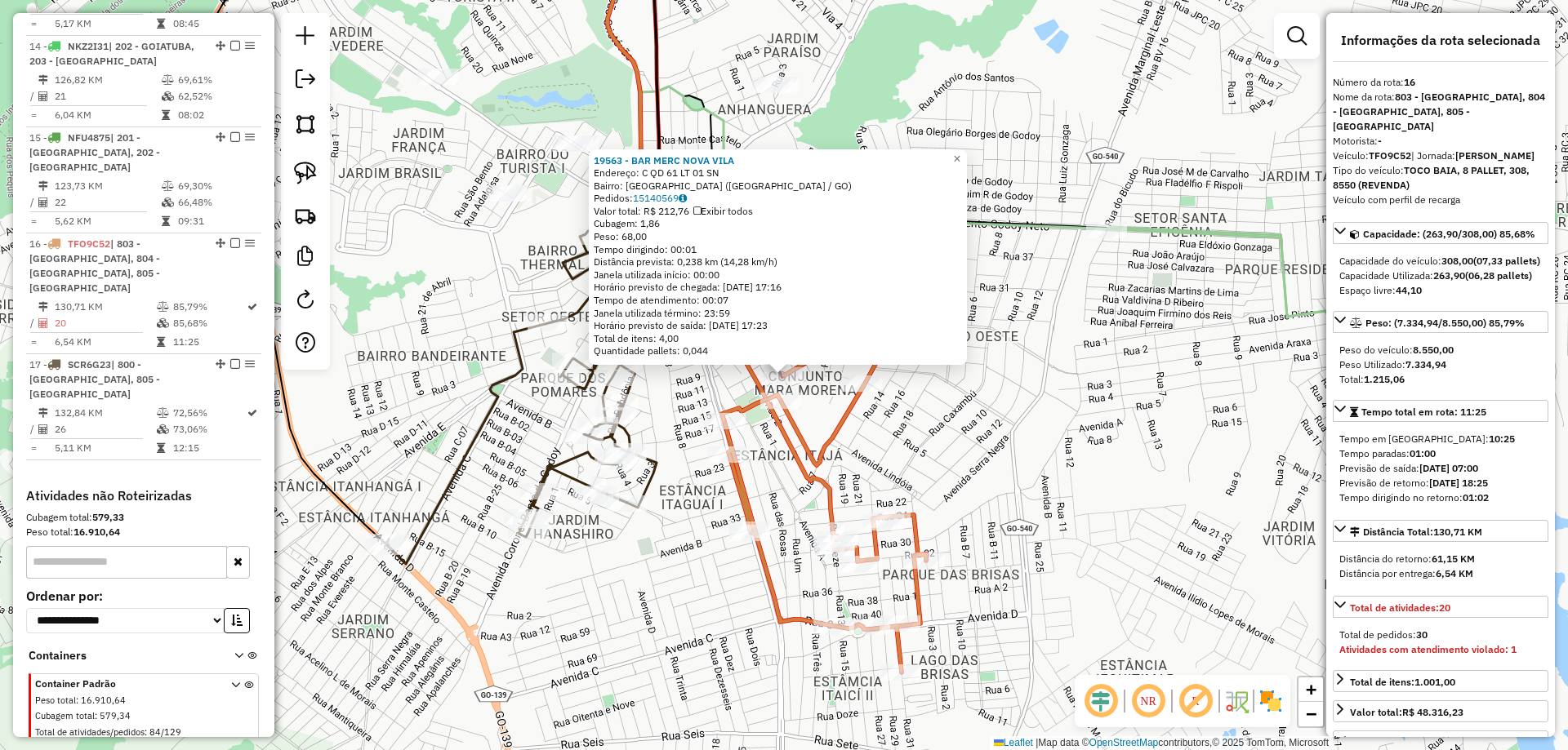
click at [964, 405] on div "Rota 16 - Placa TFO9C52 4290 - MERCADINHO ARAUJO 19563 - BAR MERC NOVA VILA End…" at bounding box center [784, 375] width 1568 height 750
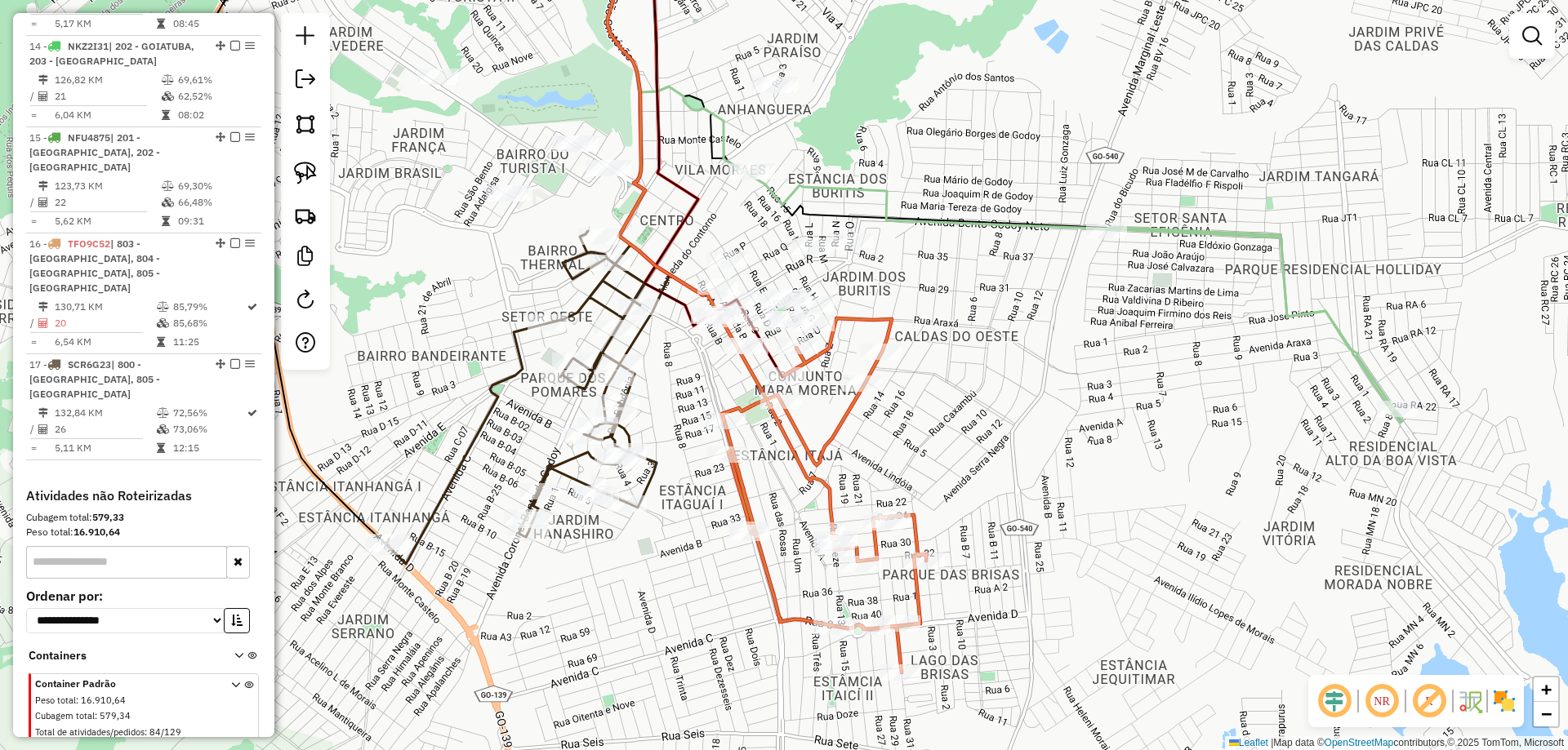
select select "*********"
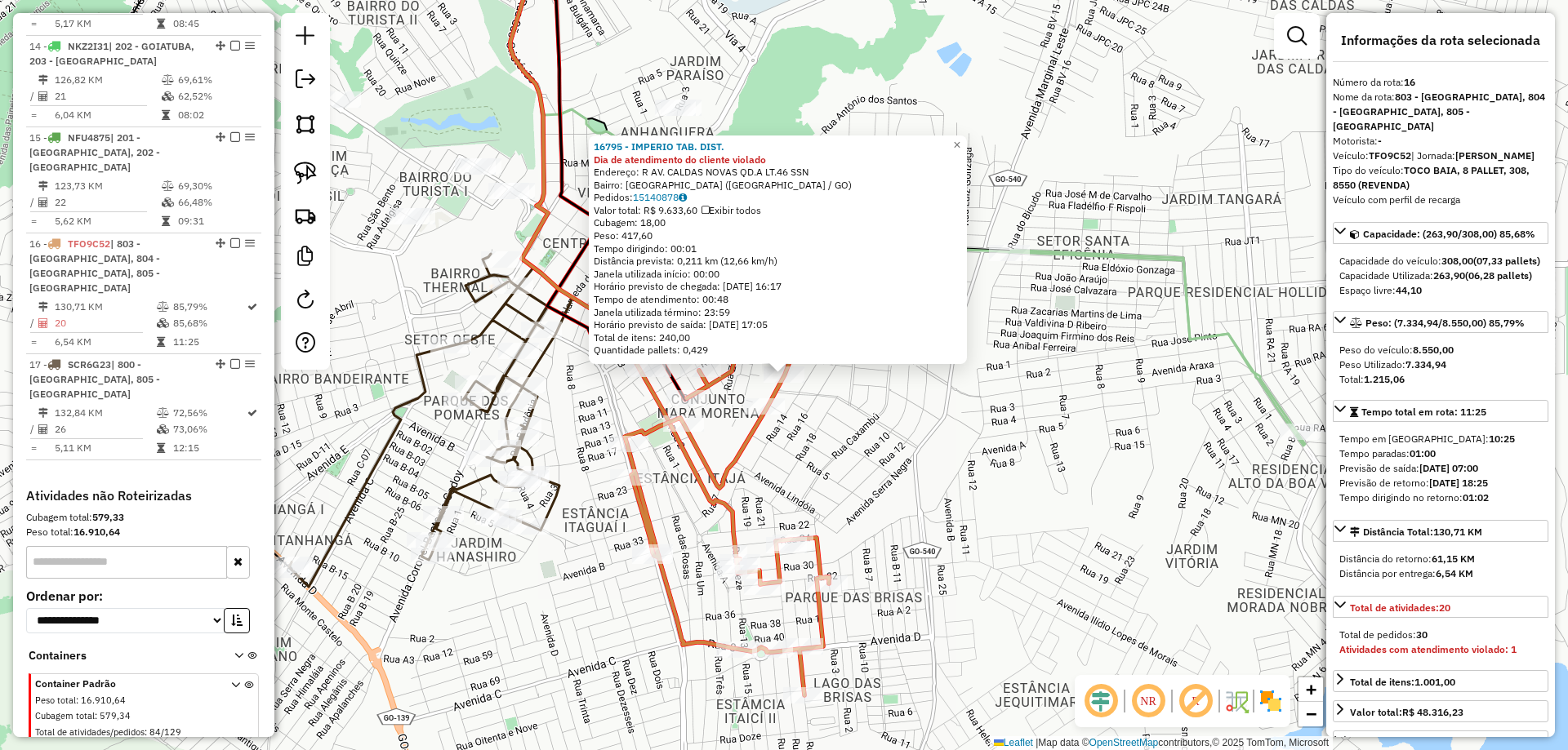
click at [937, 525] on div "16795 - IMPERIO TAB. DIST. Dia de atendimento do cliente violado Endereço: R AV…" at bounding box center [784, 375] width 1568 height 750
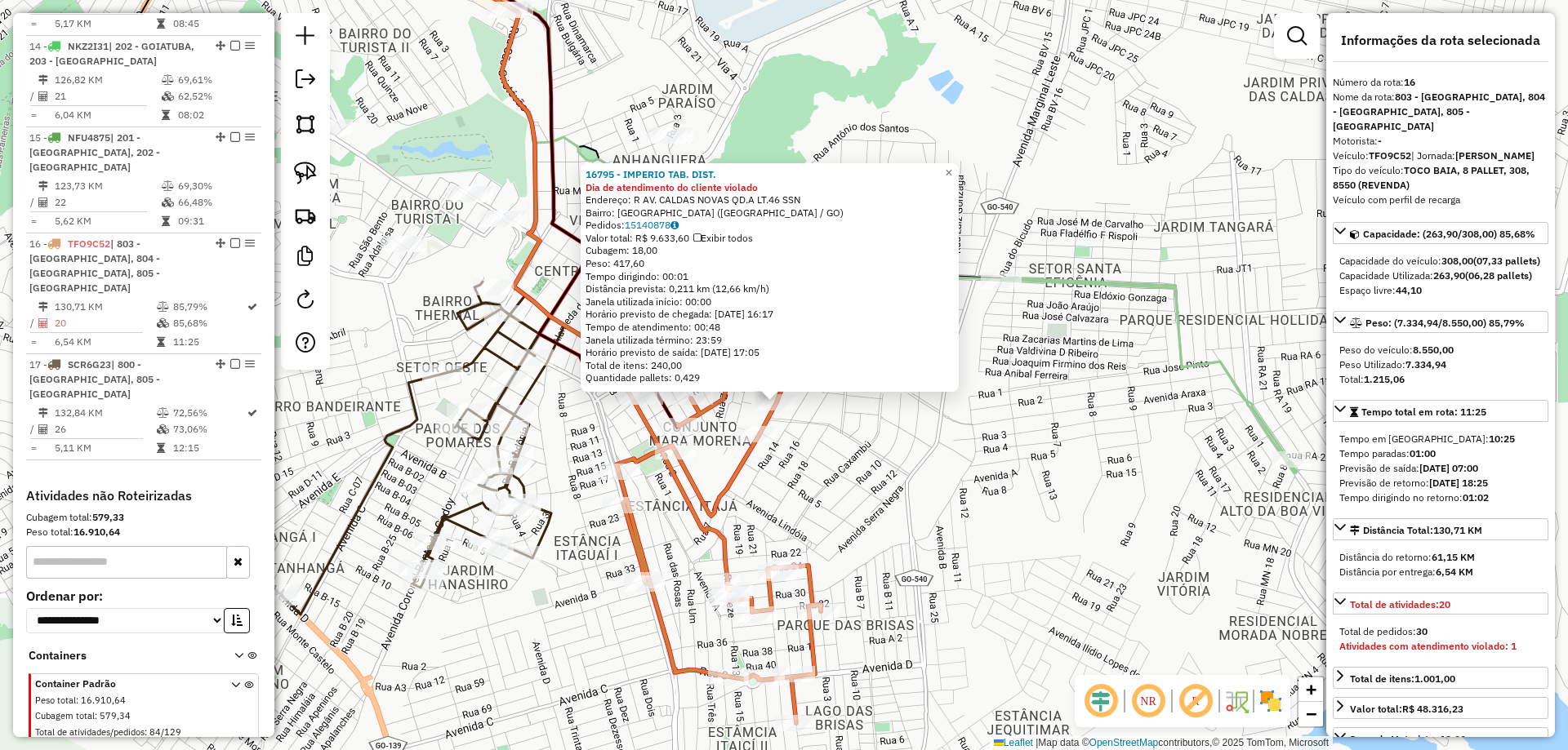
click at [935, 525] on div "16795 - IMPERIO TAB. DIST. Dia de atendimento do cliente violado Endereço: R AV…" at bounding box center [784, 375] width 1568 height 750
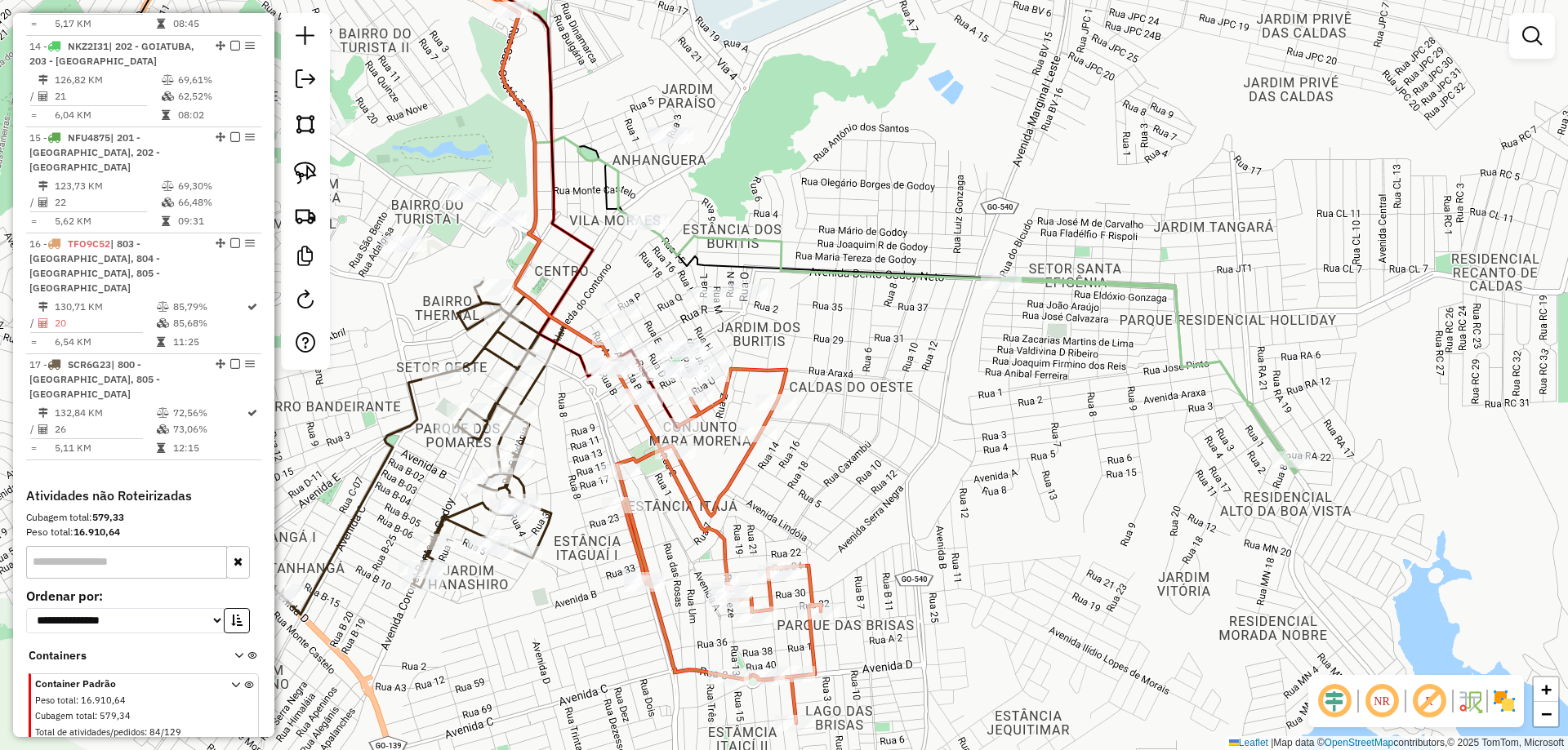
click at [902, 595] on div "Janela de atendimento Grade de atendimento Capacidade Transportadoras Veículos …" at bounding box center [784, 375] width 1568 height 750
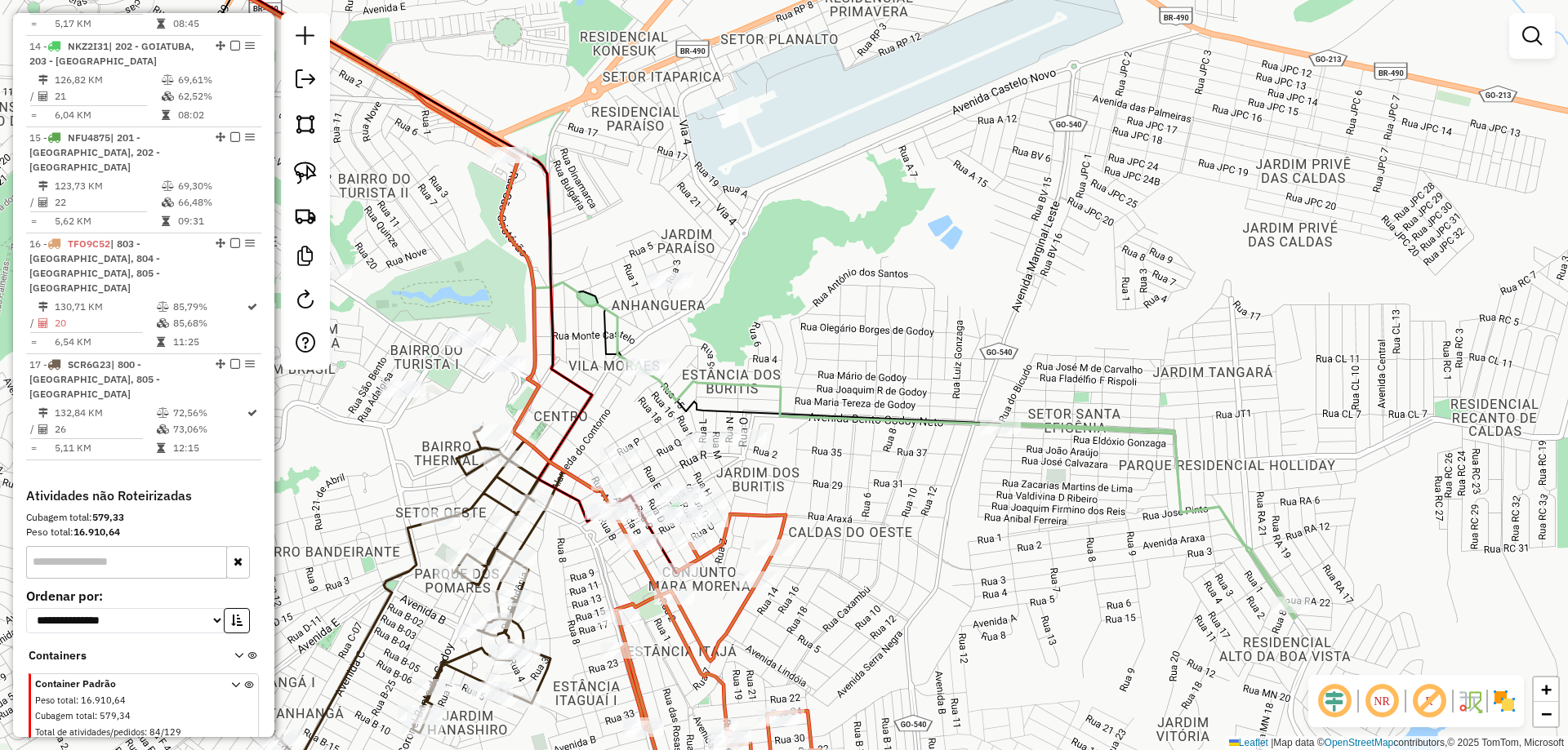
click at [929, 453] on div "Janela de atendimento Grade de atendimento Capacidade Transportadoras Veículos …" at bounding box center [784, 375] width 1568 height 750
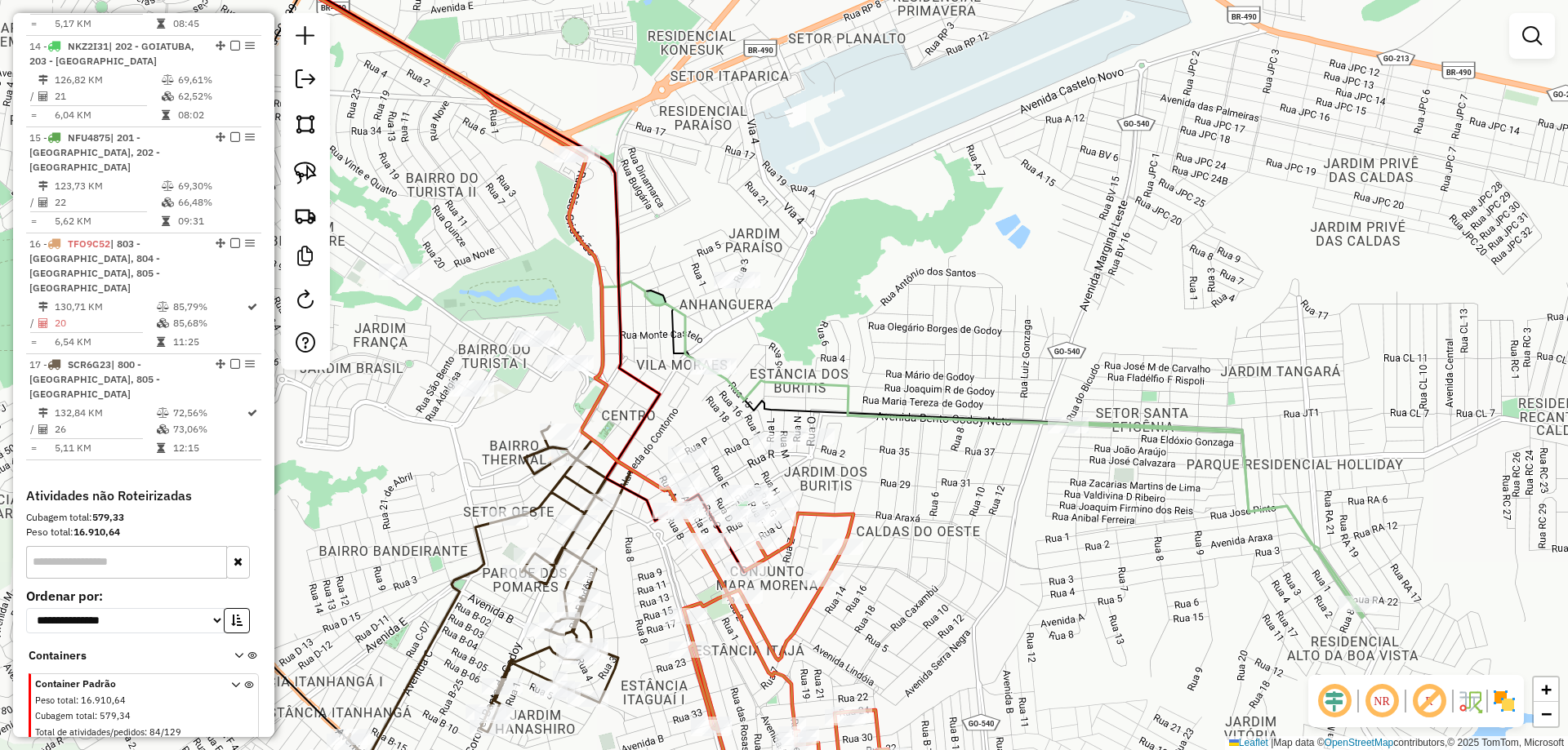
click at [564, 445] on icon at bounding box center [483, 592] width 270 height 333
select select "*********"
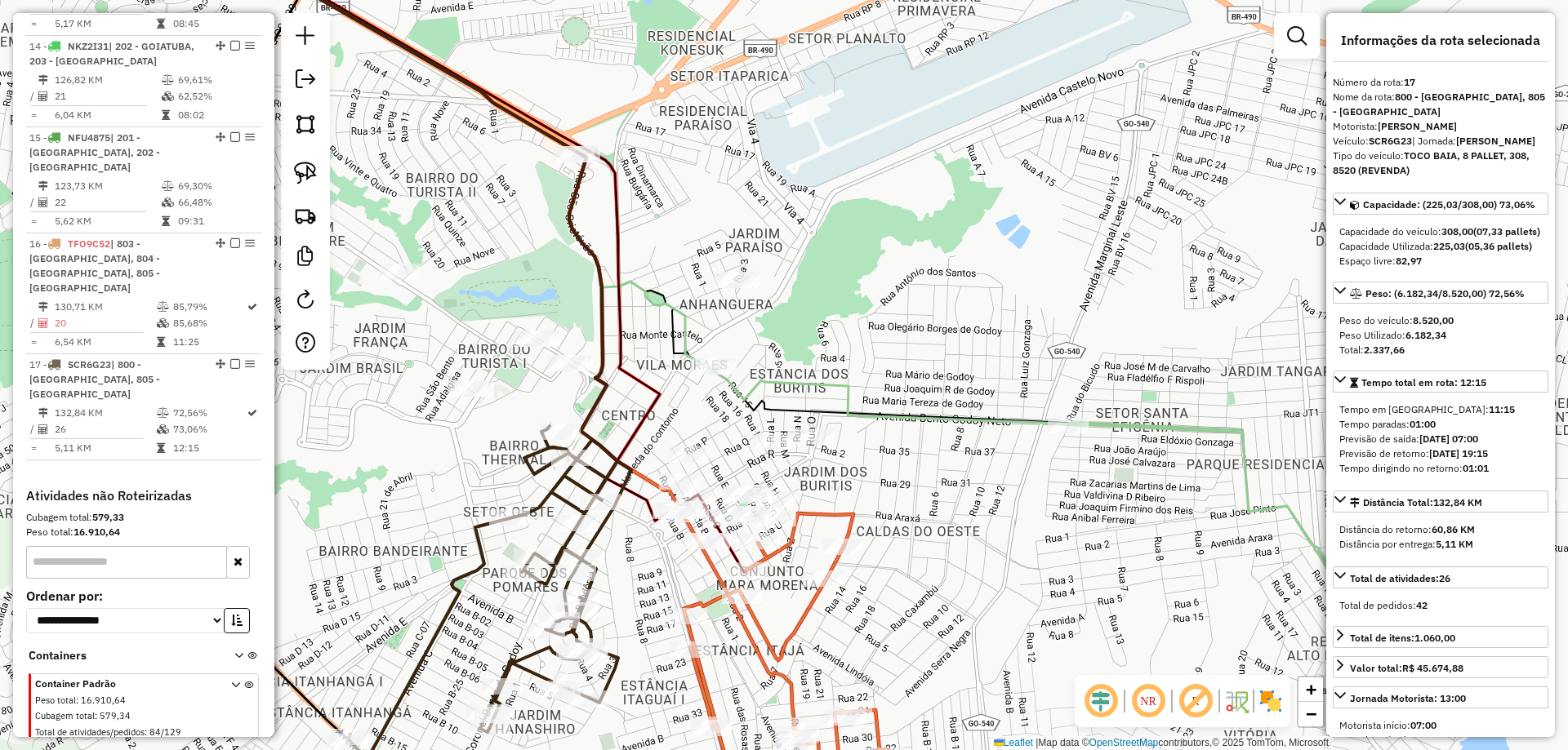
click at [565, 464] on div at bounding box center [571, 458] width 41 height 16
click at [1075, 507] on div "Janela de atendimento Grade de atendimento Capacidade Transportadoras Veículos …" at bounding box center [784, 375] width 1568 height 750
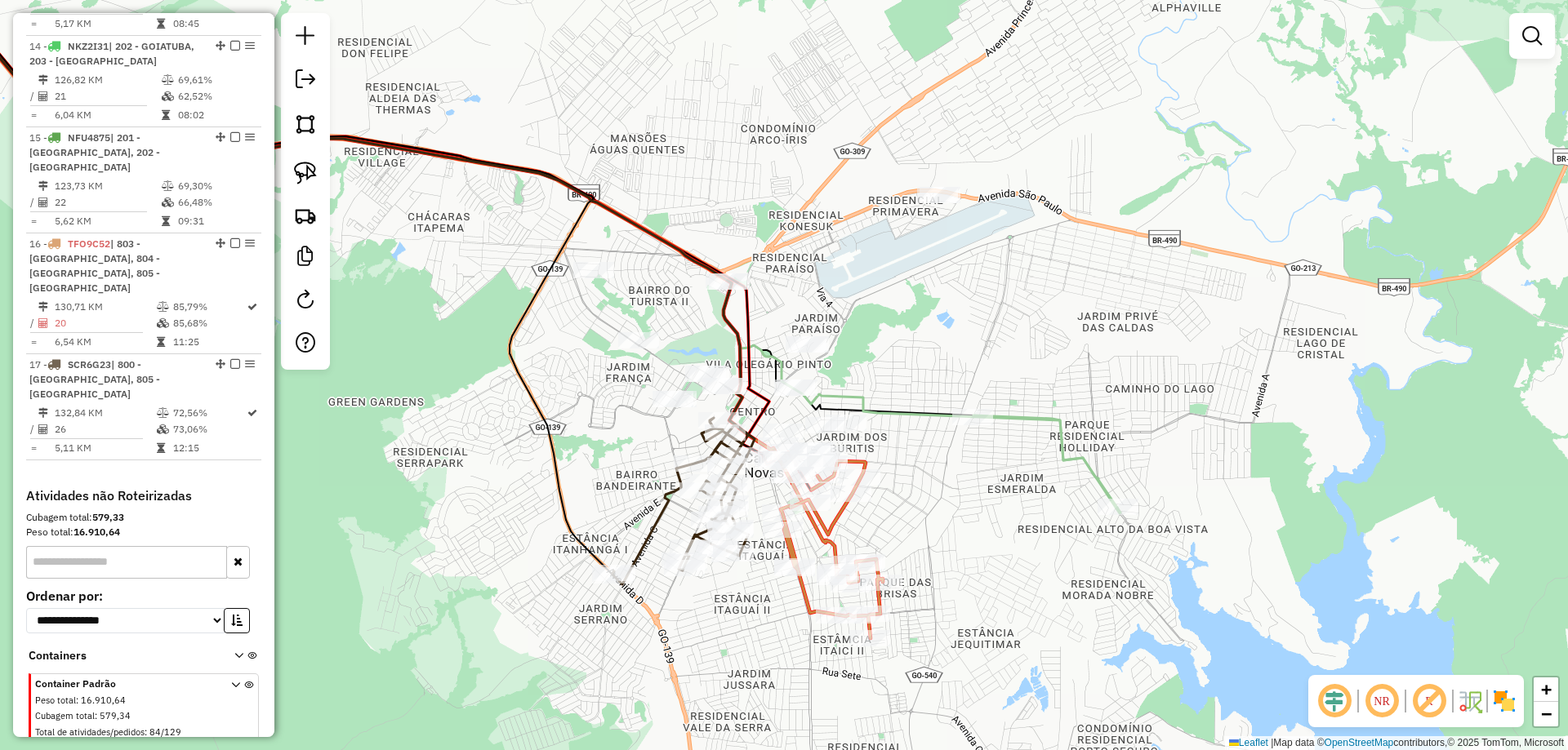
drag, startPoint x: 927, startPoint y: 461, endPoint x: 867, endPoint y: 374, distance: 105.7
click at [877, 391] on div "Janela de atendimento Grade de atendimento Capacidade Transportadoras Veículos …" at bounding box center [784, 375] width 1568 height 750
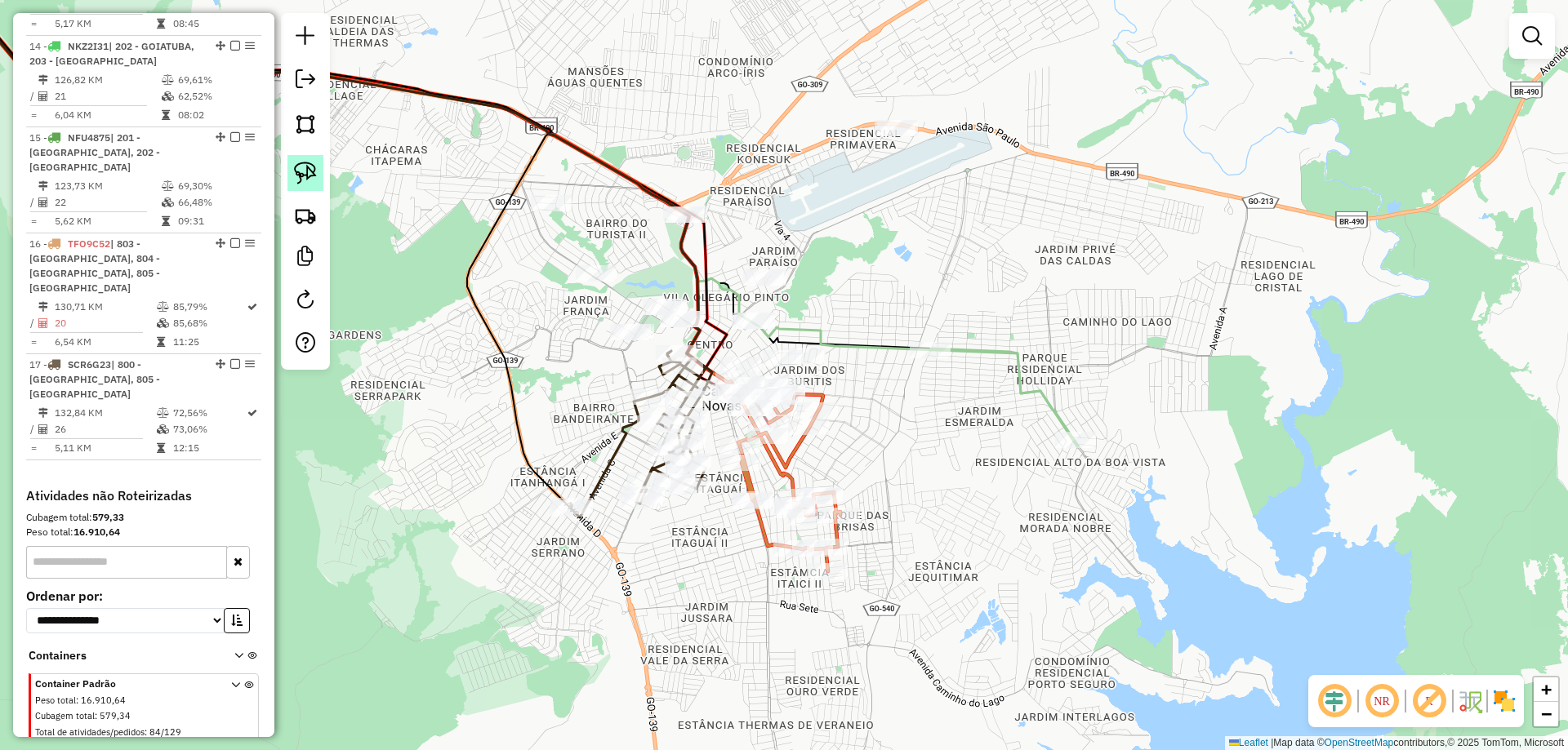
click at [298, 166] on img at bounding box center [305, 172] width 23 height 23
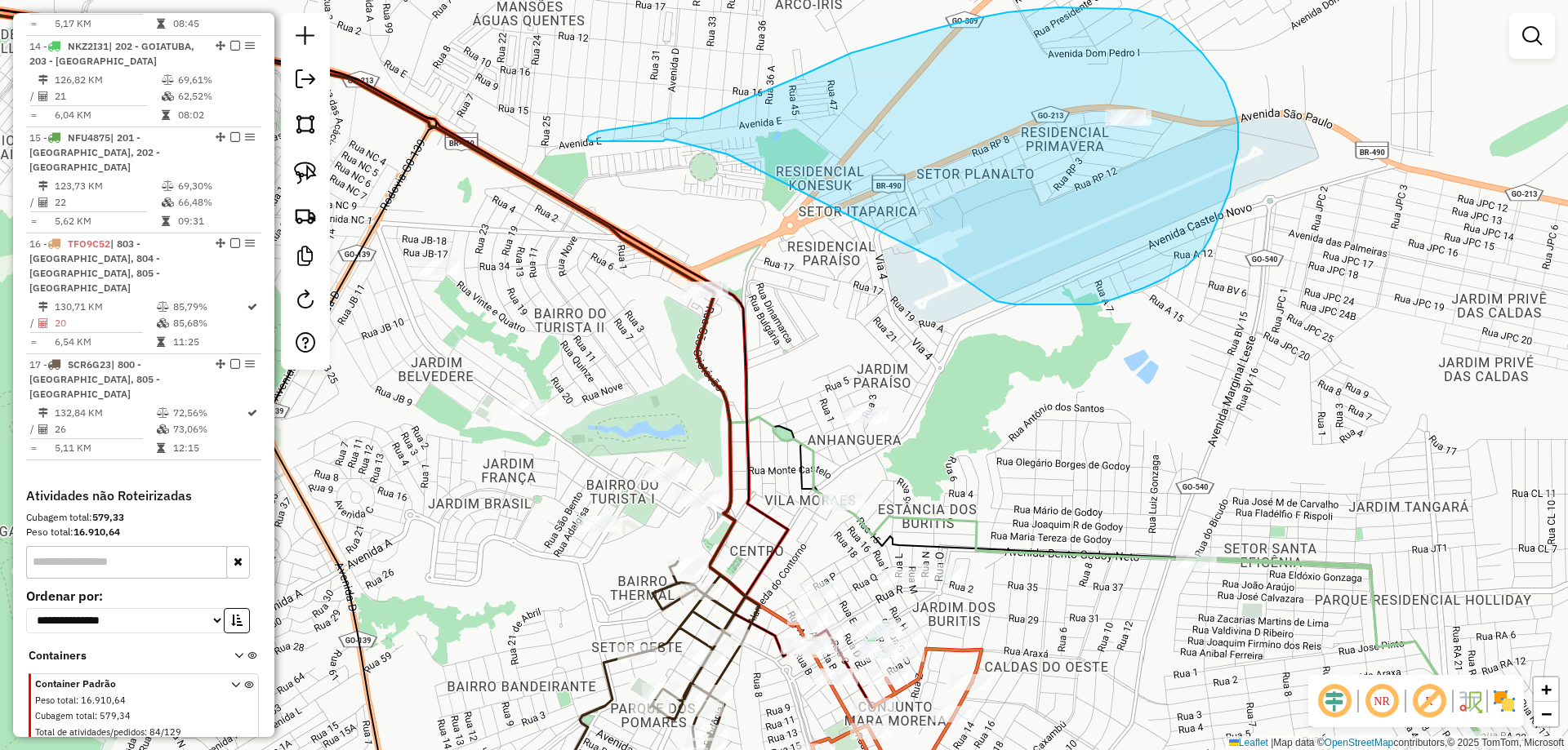
drag, startPoint x: 851, startPoint y: 222, endPoint x: 804, endPoint y: 207, distance: 49.3
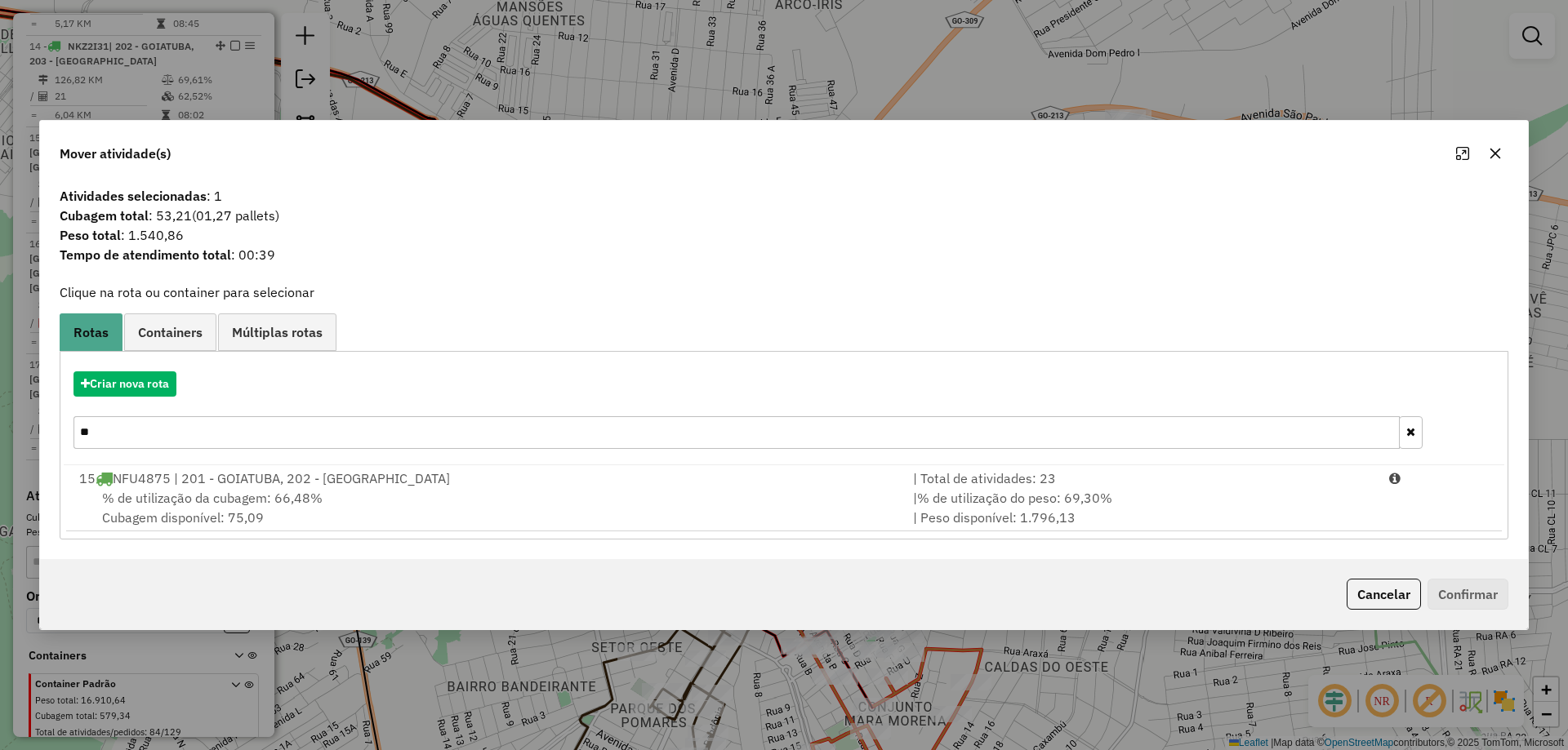
click at [0, 0] on div "Aguarde..." at bounding box center [0, 0] width 0 height 0
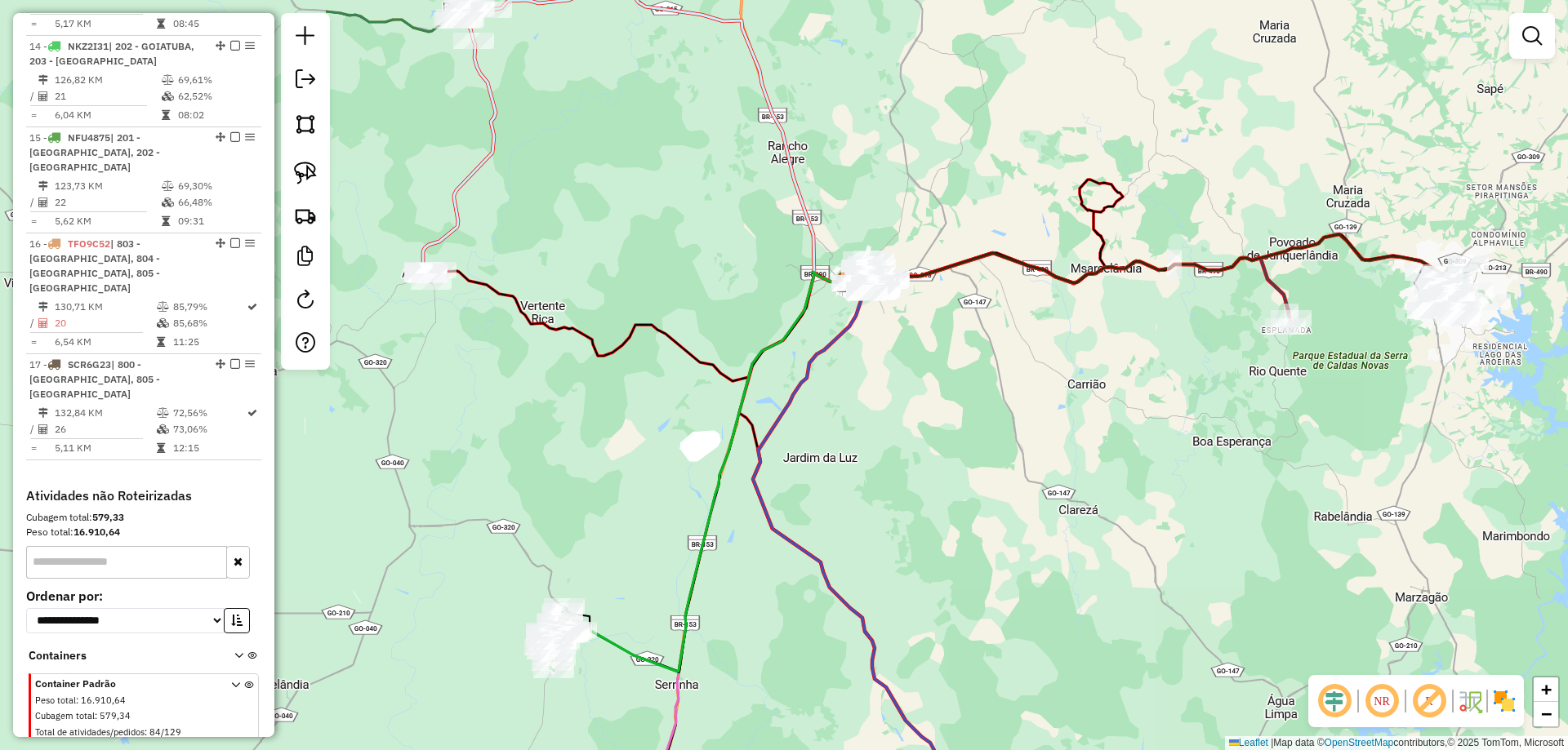
drag, startPoint x: 846, startPoint y: 400, endPoint x: 1316, endPoint y: 394, distance: 470.0
click at [1316, 396] on div "Janela de atendimento Grade de atendimento Capacidade Transportadoras Veículos …" at bounding box center [784, 375] width 1568 height 750
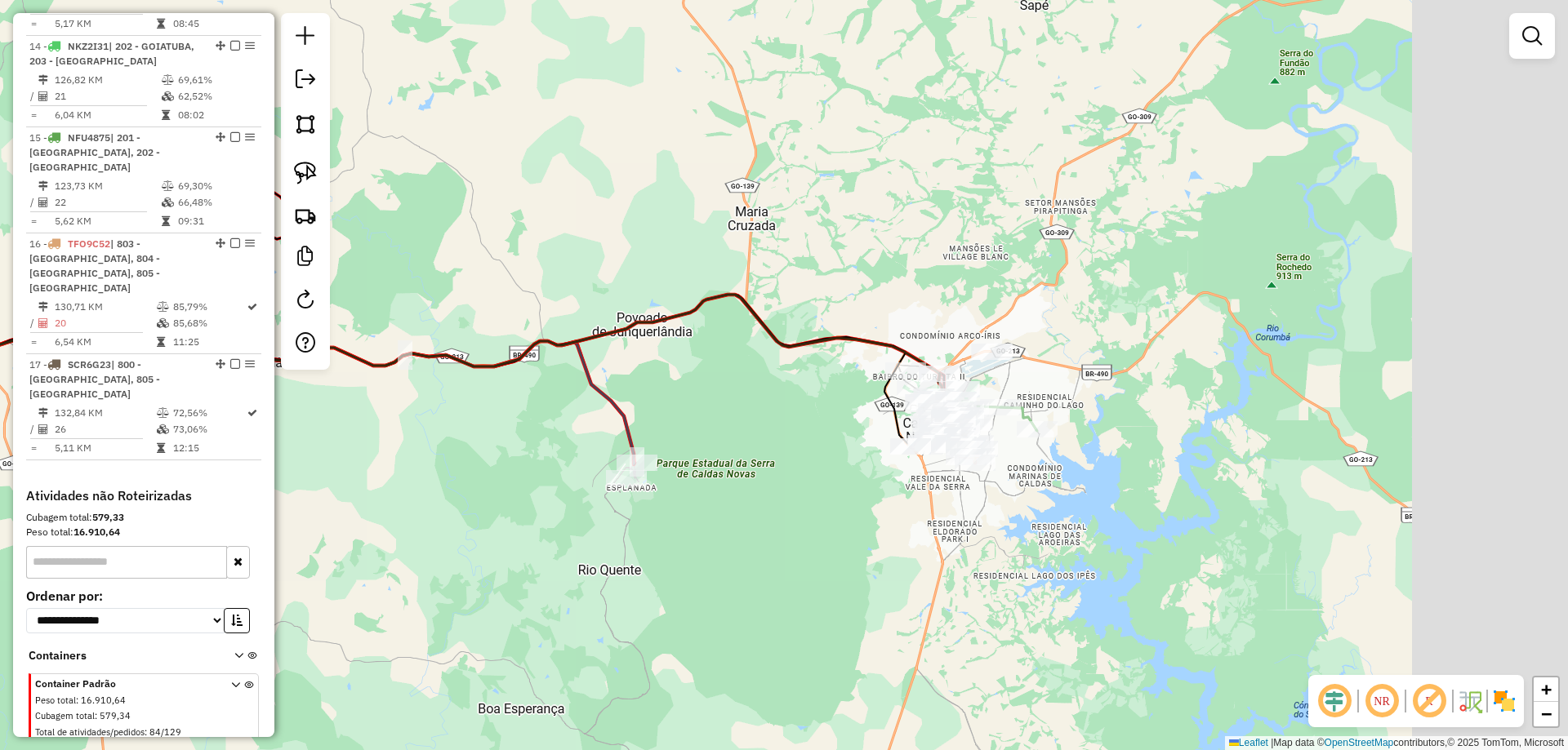
drag, startPoint x: 1092, startPoint y: 449, endPoint x: 854, endPoint y: 450, distance: 238.0
click at [853, 453] on div "Janela de atendimento Grade de atendimento Capacidade Transportadoras Veículos …" at bounding box center [784, 375] width 1568 height 750
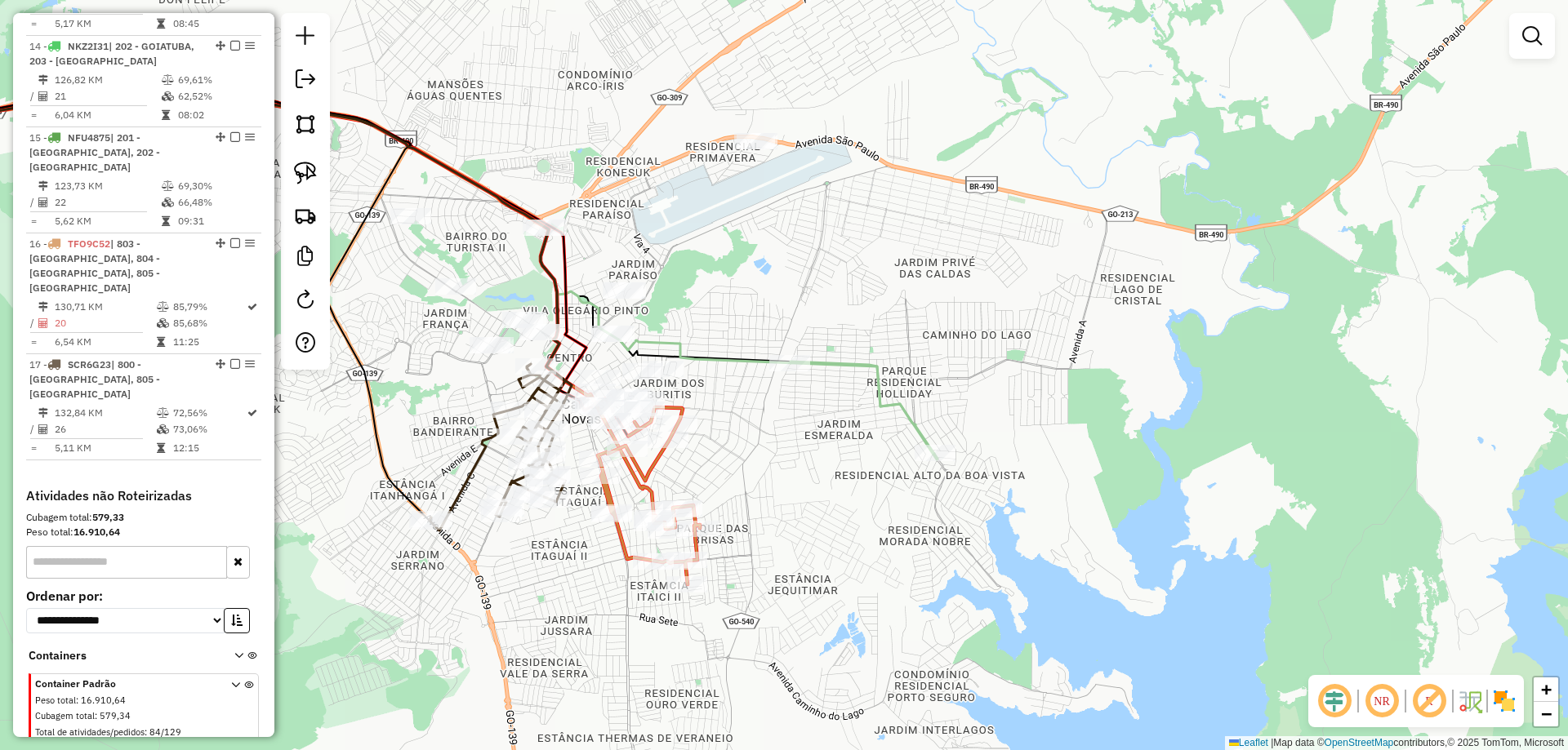
click at [873, 379] on icon at bounding box center [862, 407] width 144 height 92
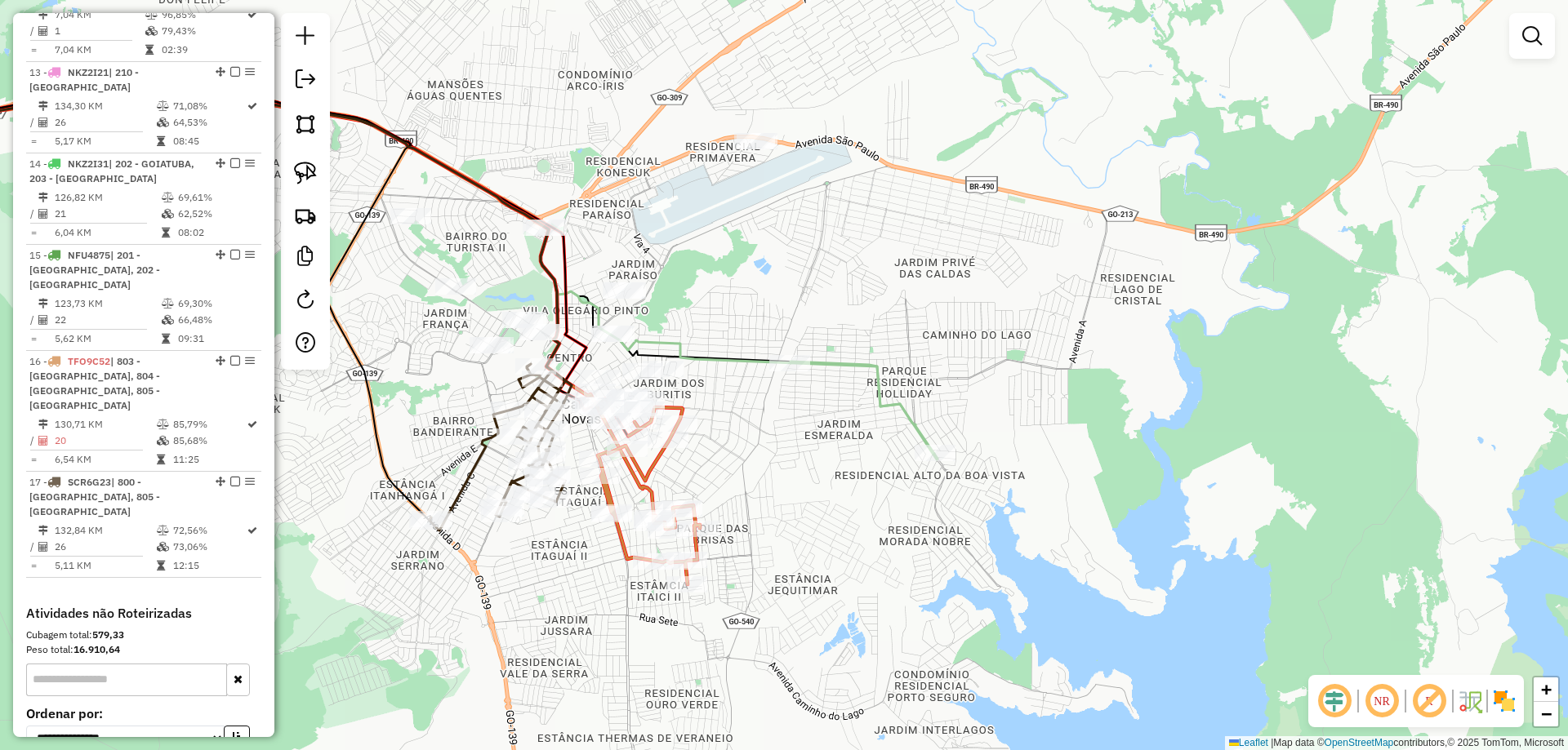
select select "*********"
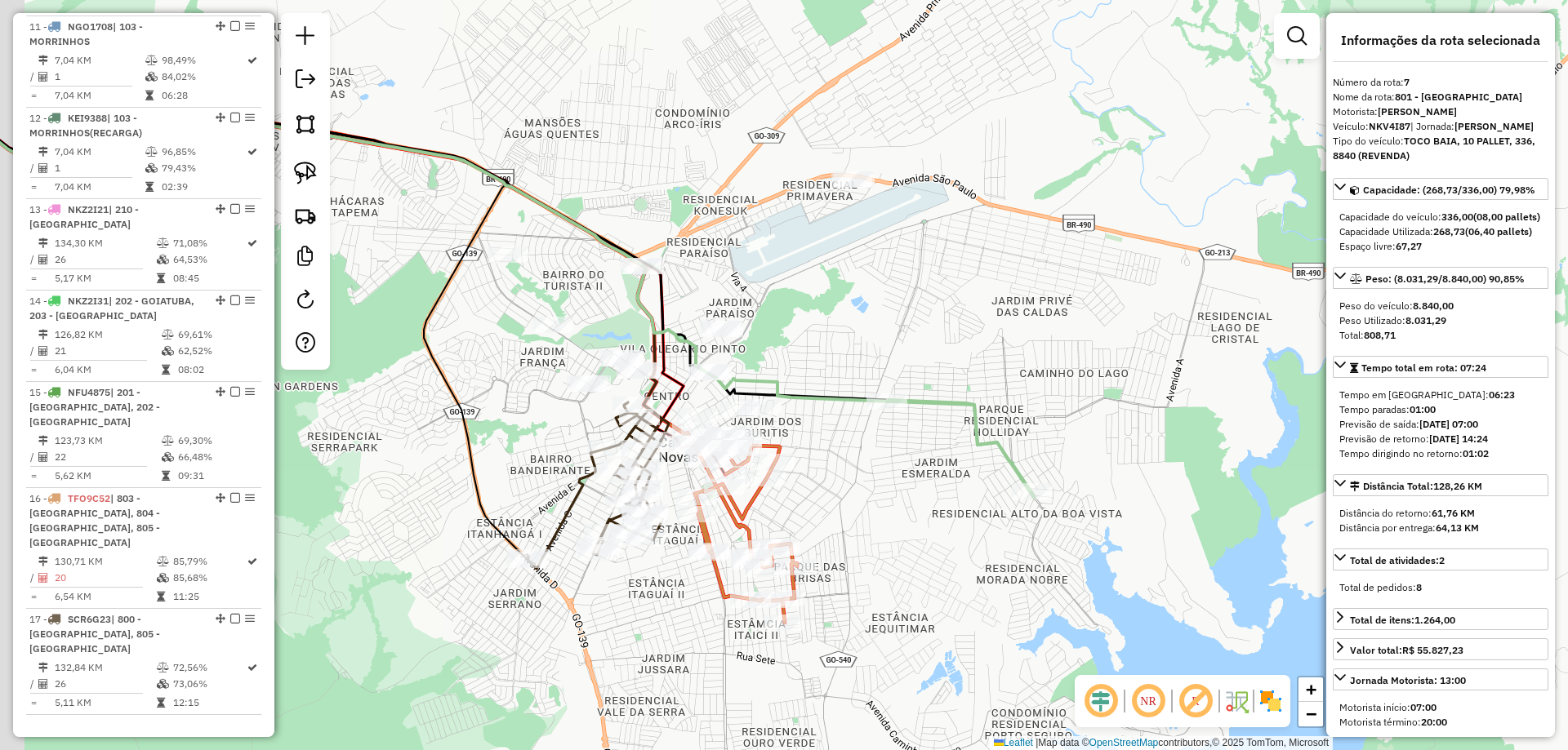
scroll to position [1077, 0]
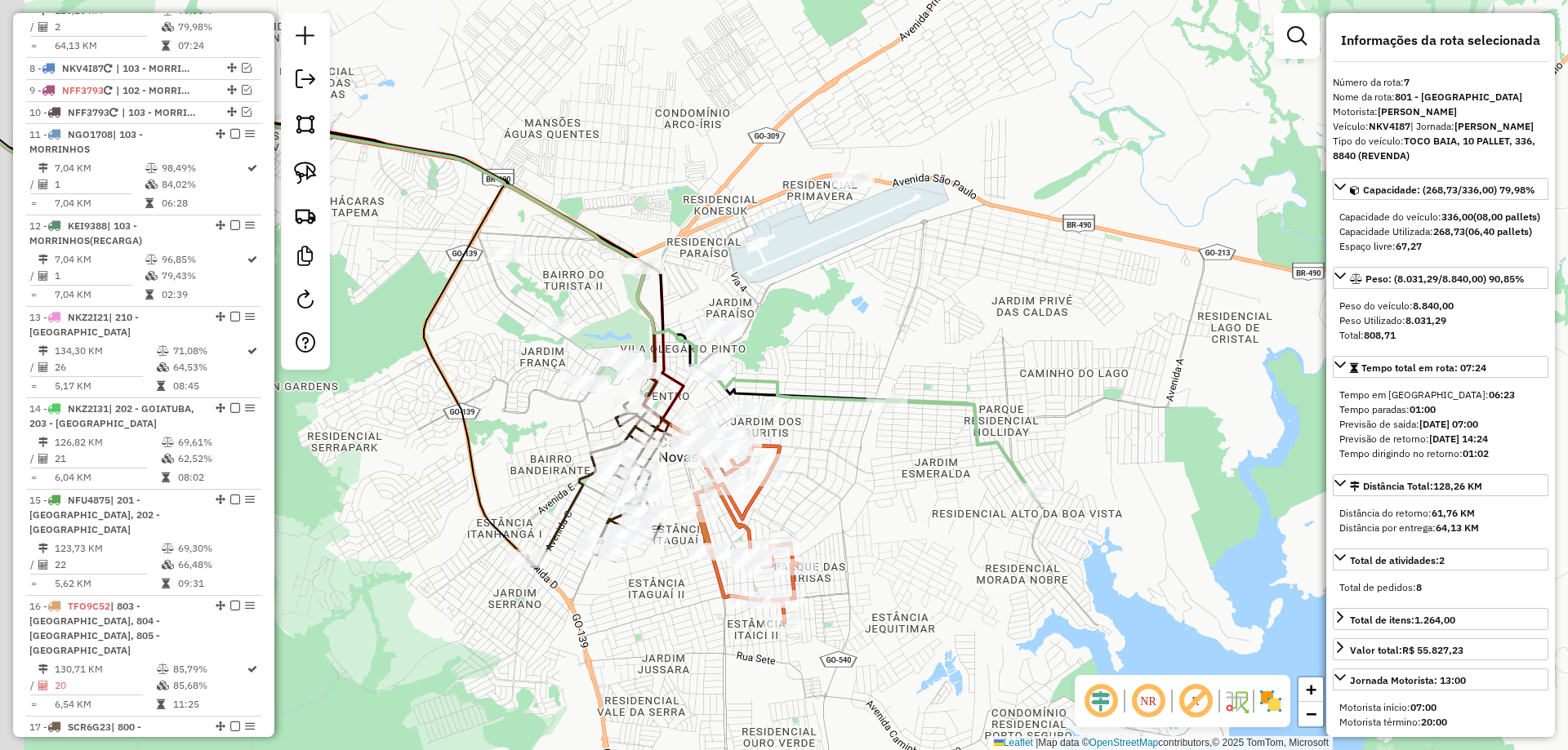
click at [960, 469] on div "Janela de atendimento Grade de atendimento Capacidade Transportadoras Veículos …" at bounding box center [784, 375] width 1568 height 750
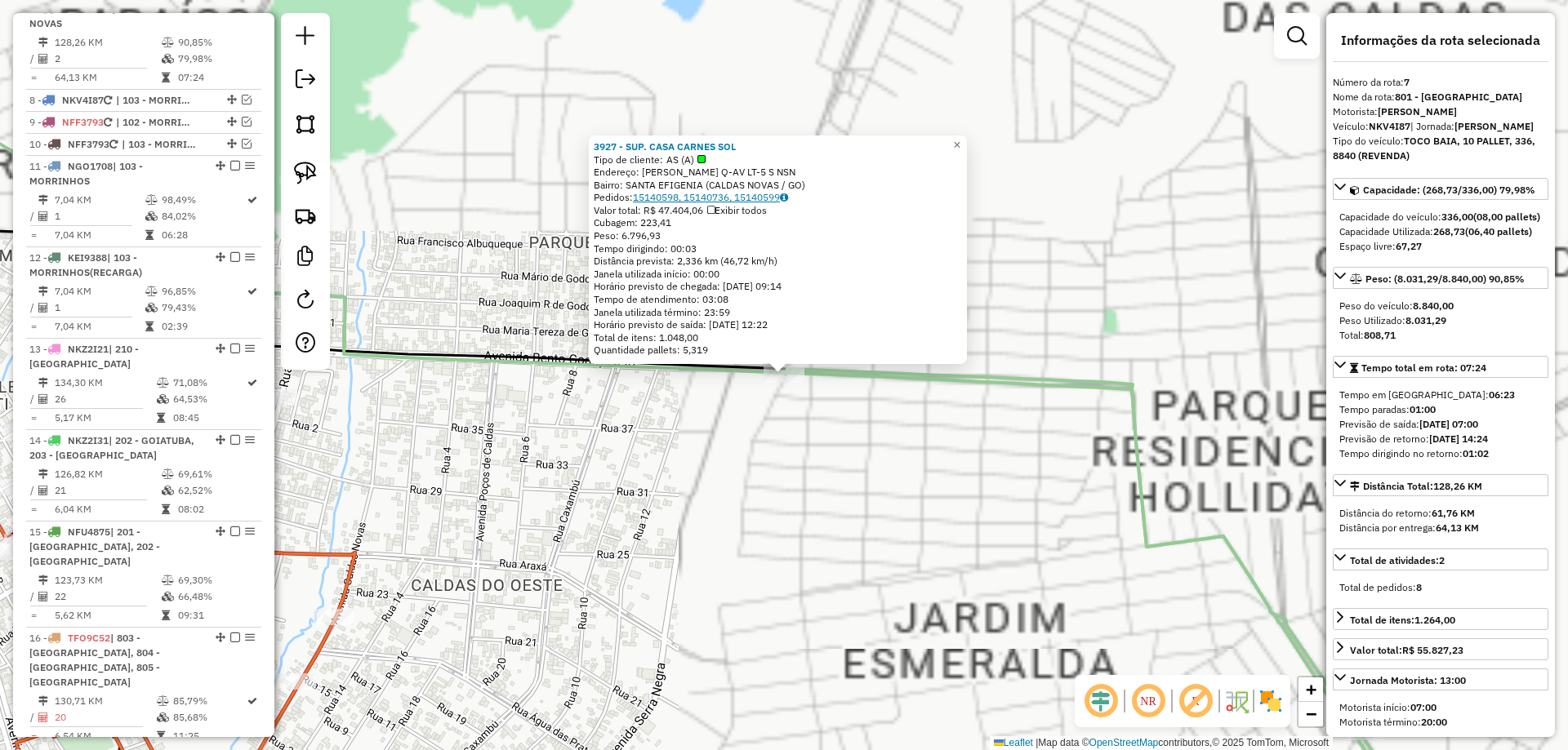
click at [727, 192] on link "15140598, 15140736, 15140599" at bounding box center [711, 196] width 155 height 12
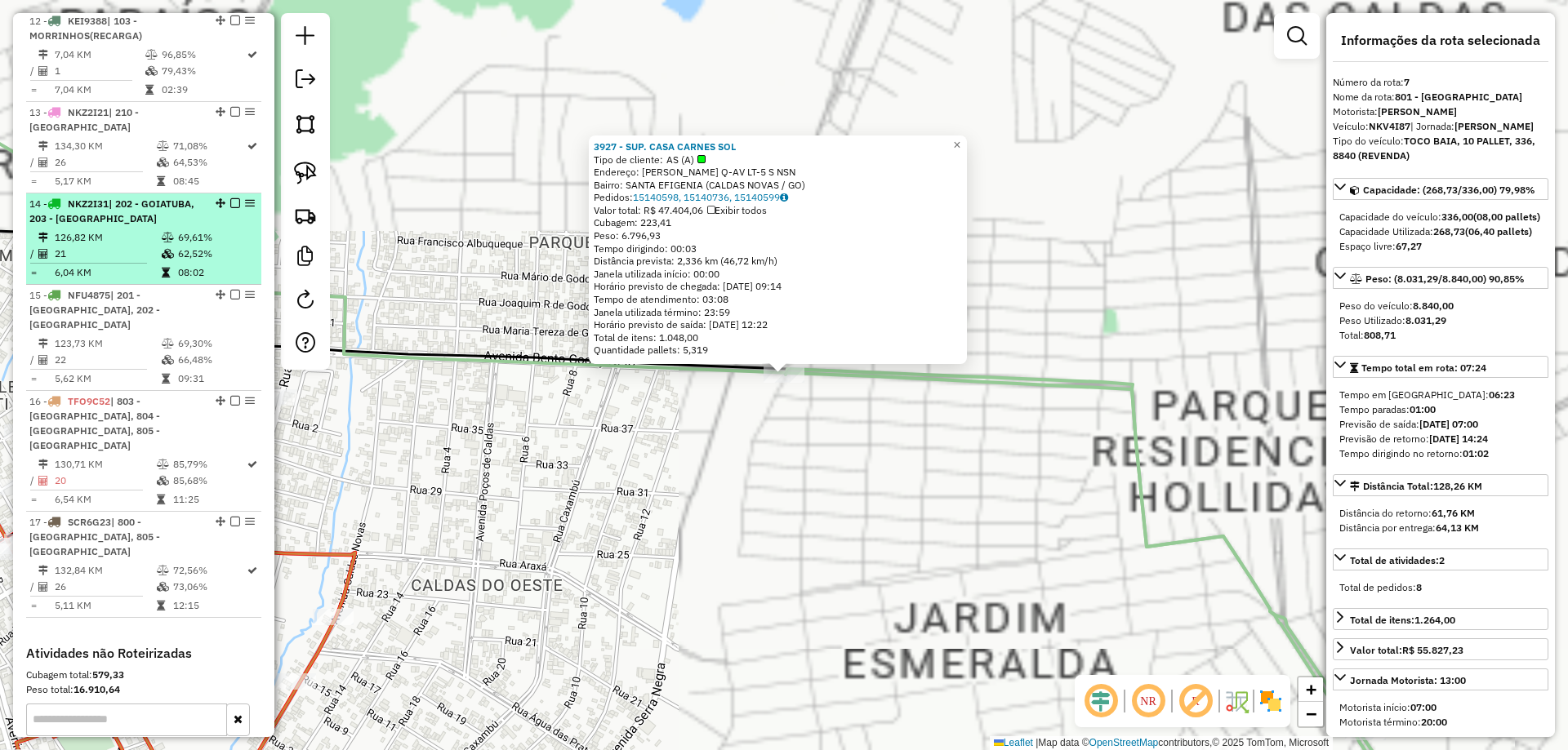
scroll to position [1322, 0]
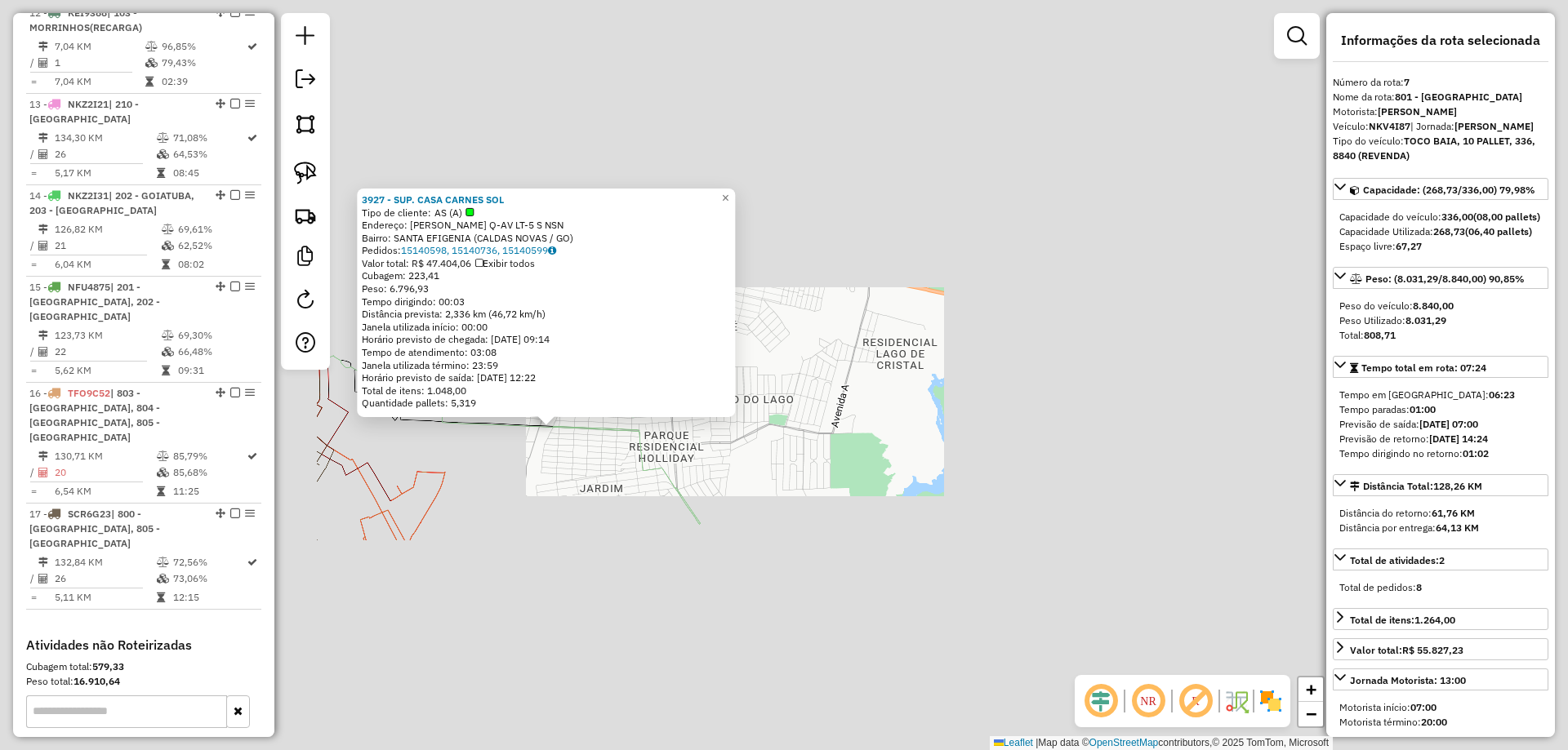
click at [625, 507] on div "3927 - SUP. CASA CARNES SOL Tipo de cliente: AS (A) Endereço: R BENTO GODOY NET…" at bounding box center [784, 375] width 1568 height 750
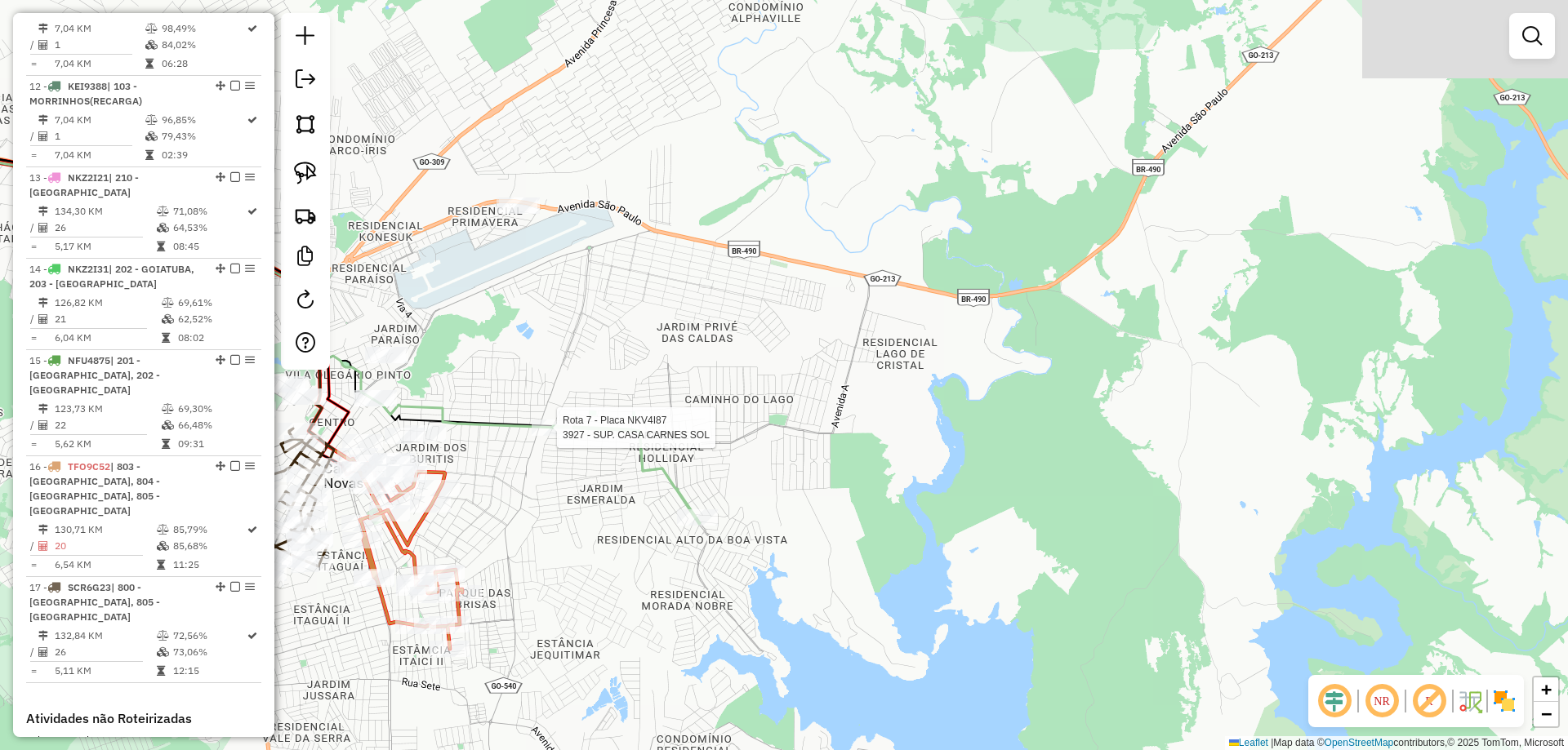
select select "*********"
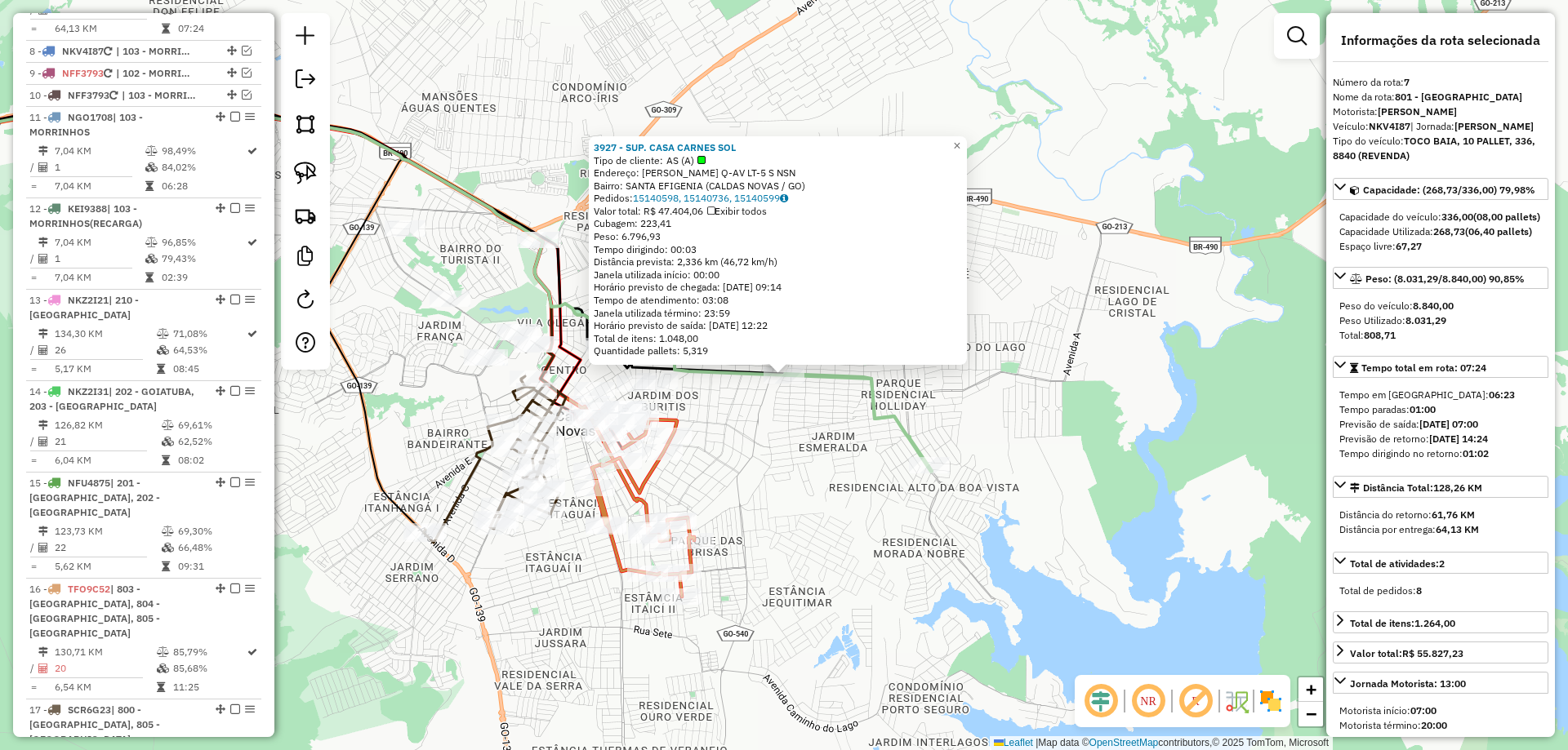
scroll to position [1077, 0]
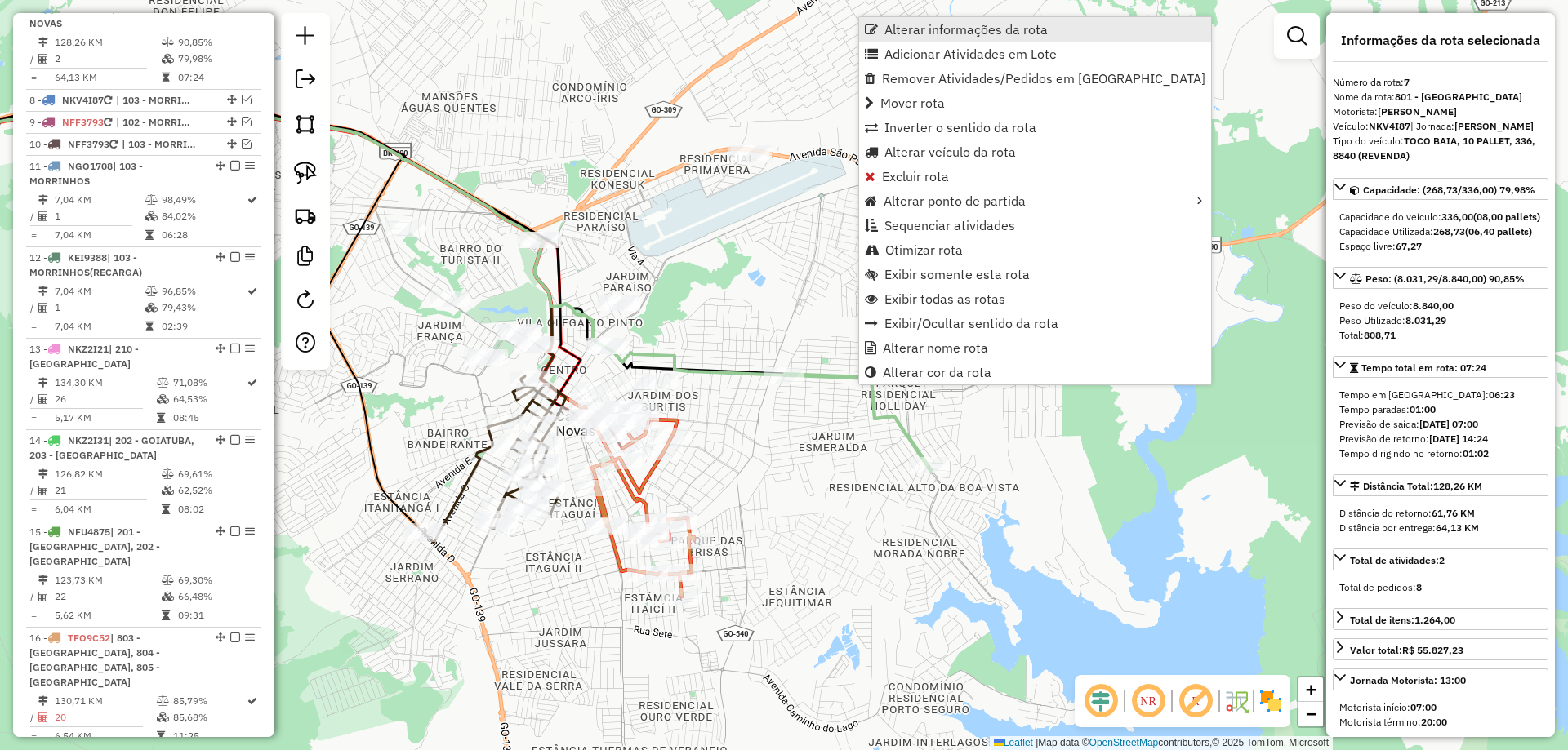
click at [937, 28] on span "Alterar informações da rota" at bounding box center [966, 29] width 163 height 13
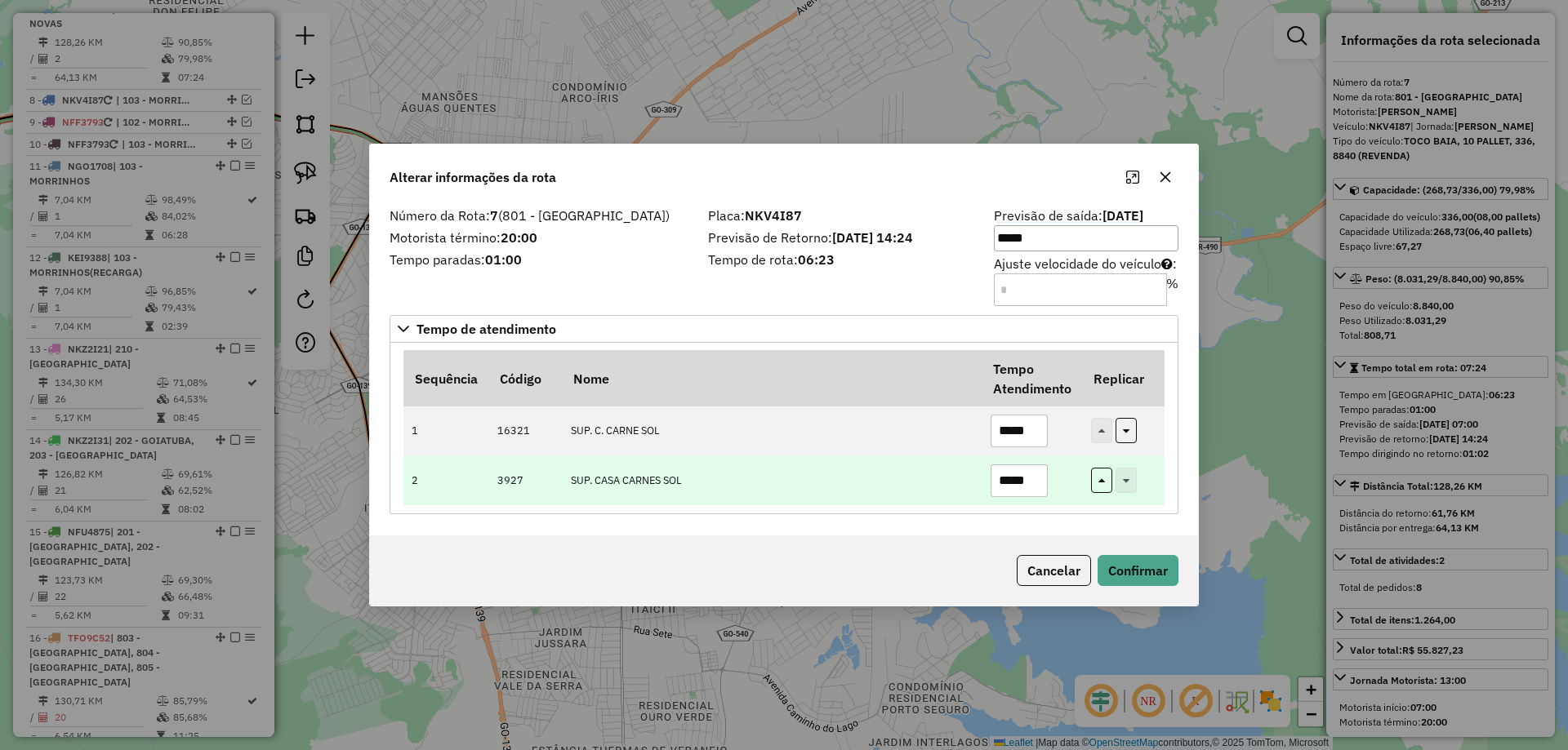
click at [1009, 484] on input "*****" at bounding box center [1019, 481] width 57 height 33
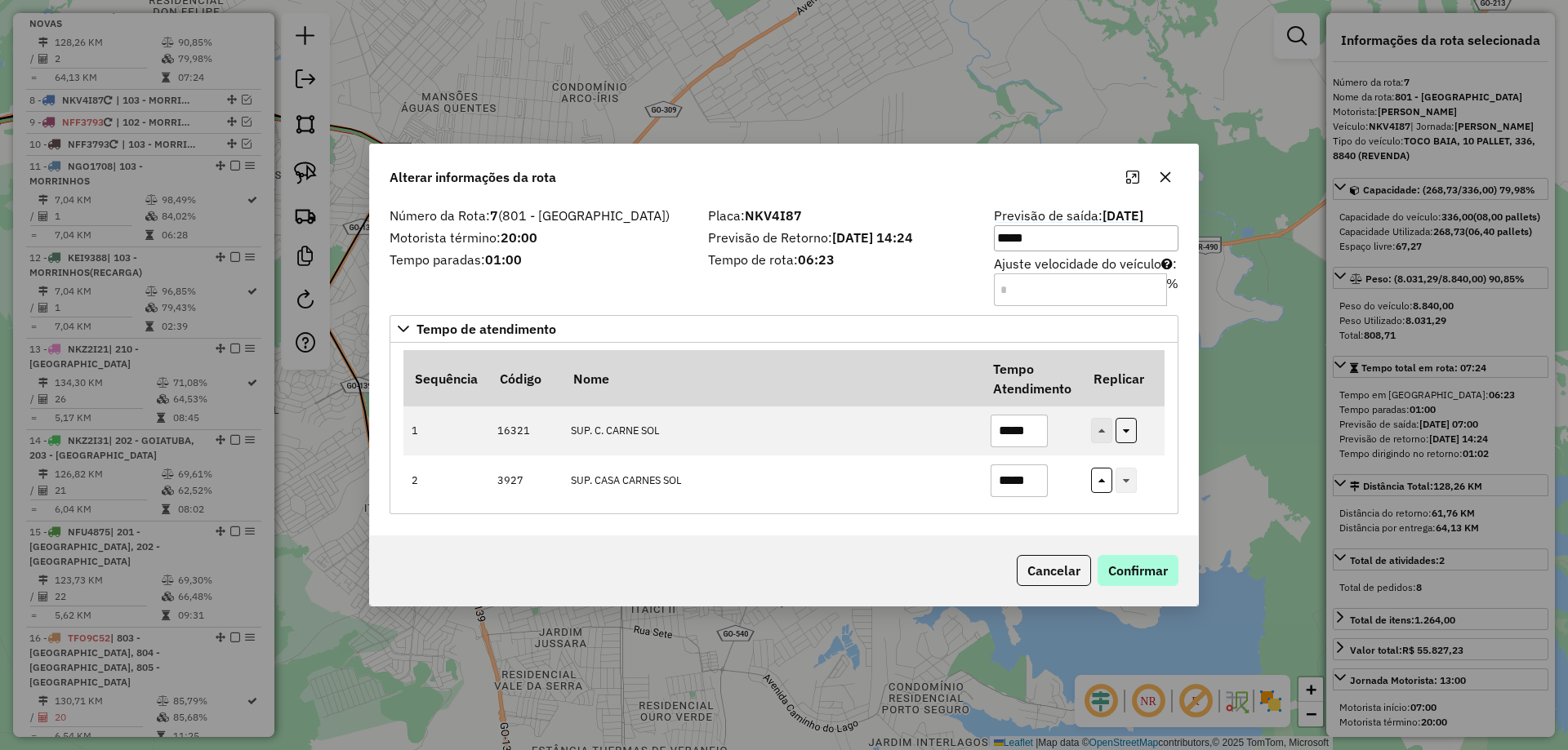
type input "*****"
click at [1153, 556] on button "Confirmar" at bounding box center [1138, 571] width 81 height 31
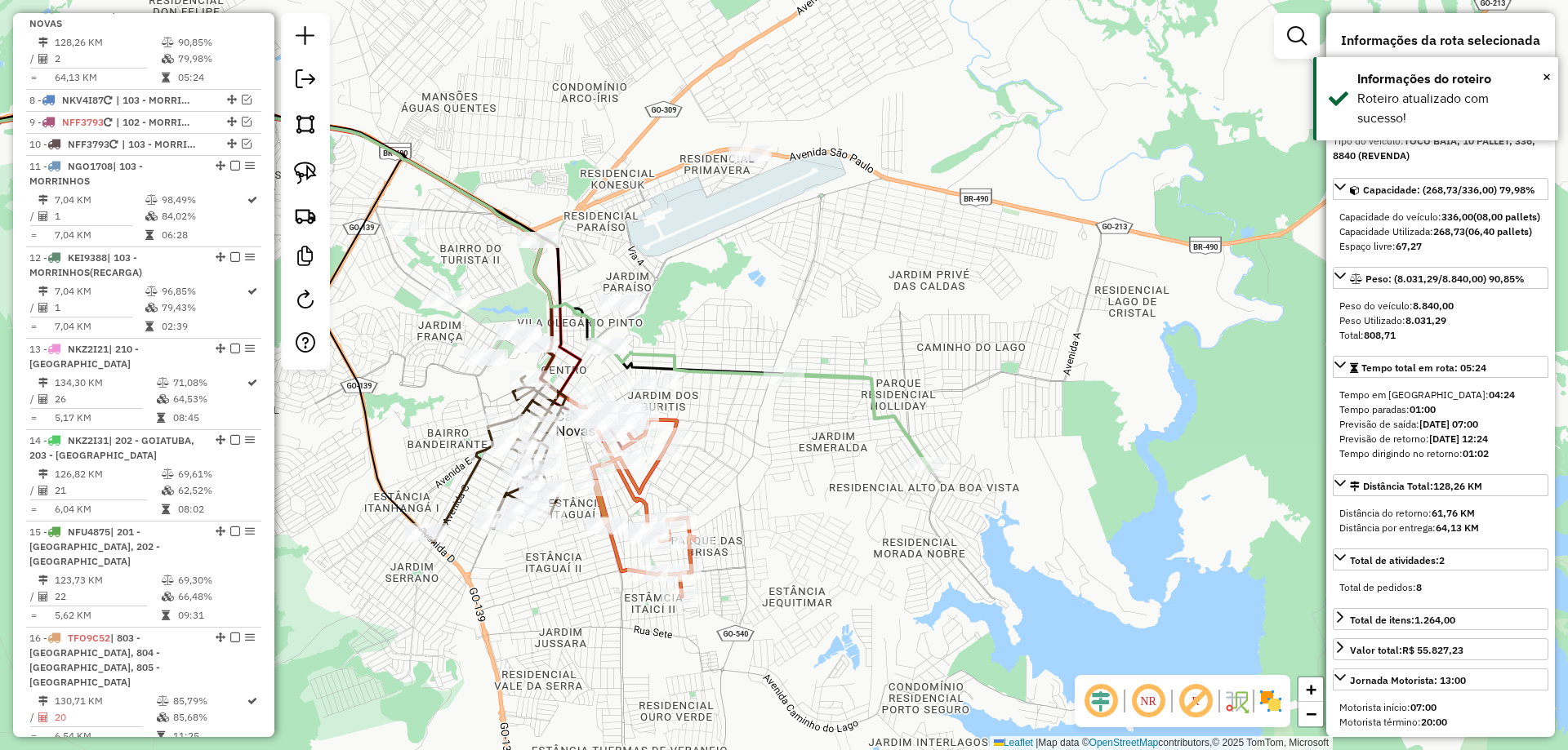
click at [845, 384] on icon at bounding box center [857, 420] width 144 height 92
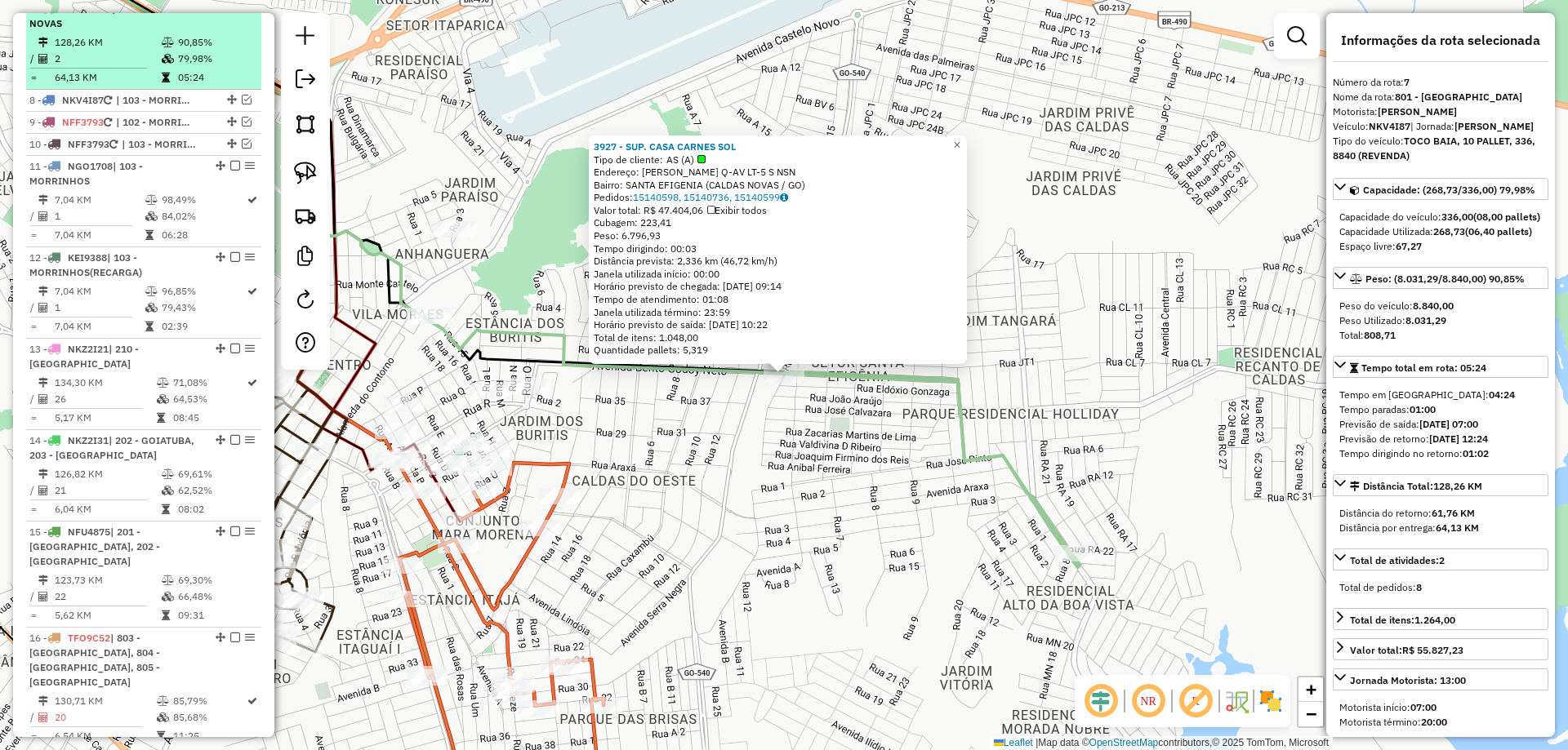
click at [233, 13] on em at bounding box center [235, 8] width 10 height 10
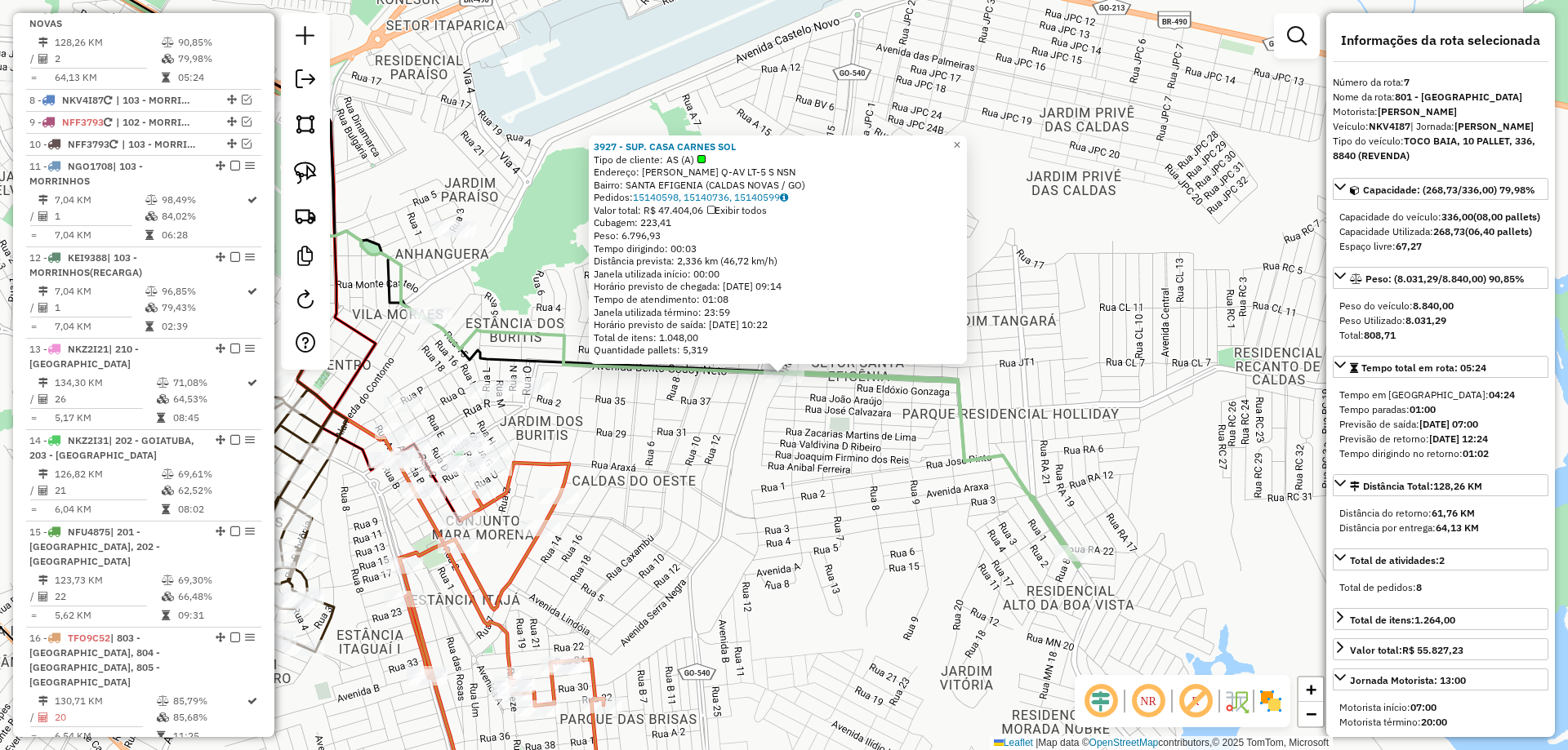
scroll to position [1007, 0]
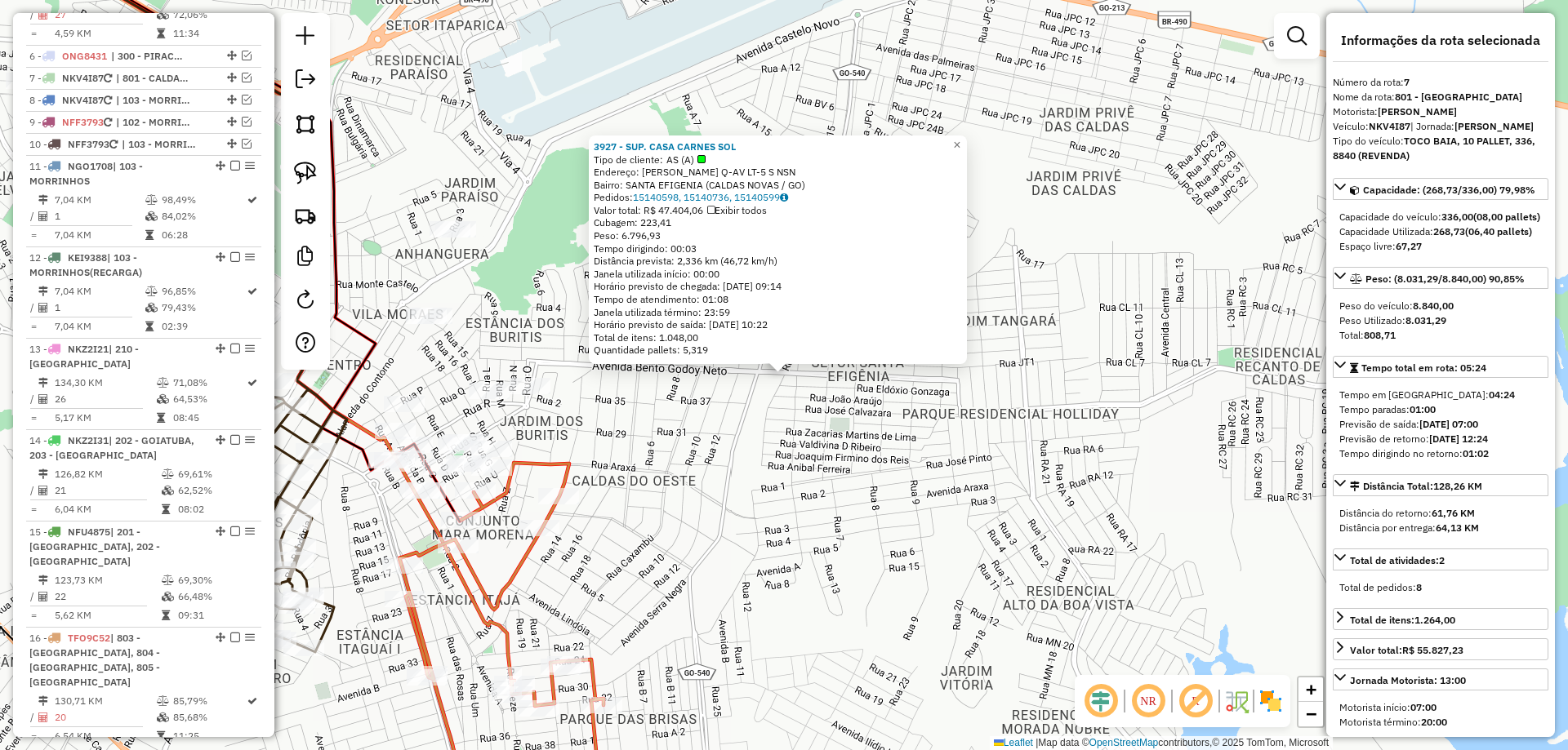
click at [735, 541] on div "3927 - SUP. CASA CARNES SOL Tipo de cliente: AS (A) Endereço: R [PERSON_NAME] Q…" at bounding box center [784, 375] width 1568 height 750
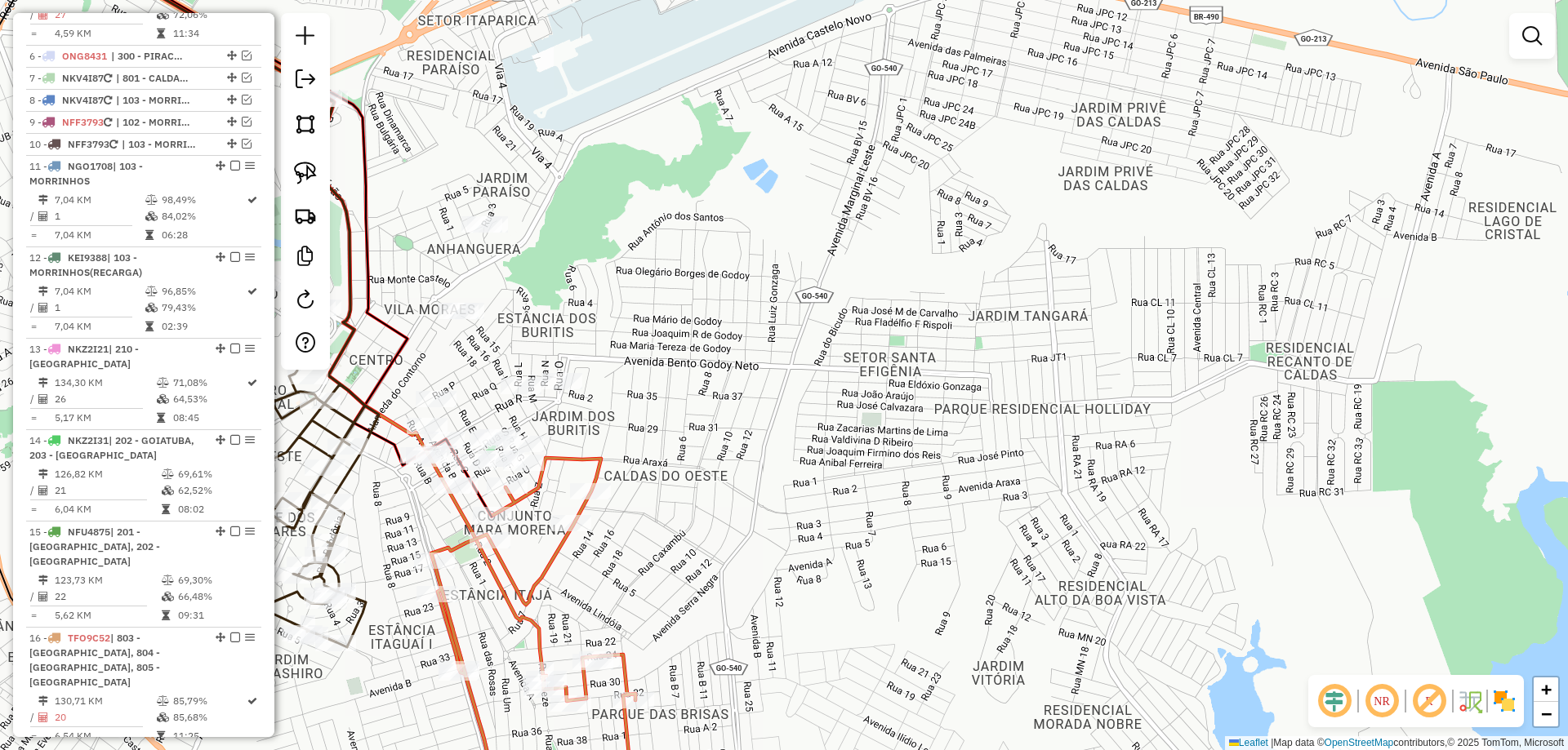
drag, startPoint x: 778, startPoint y: 504, endPoint x: 978, endPoint y: 474, distance: 202.2
click at [968, 476] on div "Janela de atendimento Grade de atendimento Capacidade Transportadoras Veículos …" at bounding box center [784, 375] width 1568 height 750
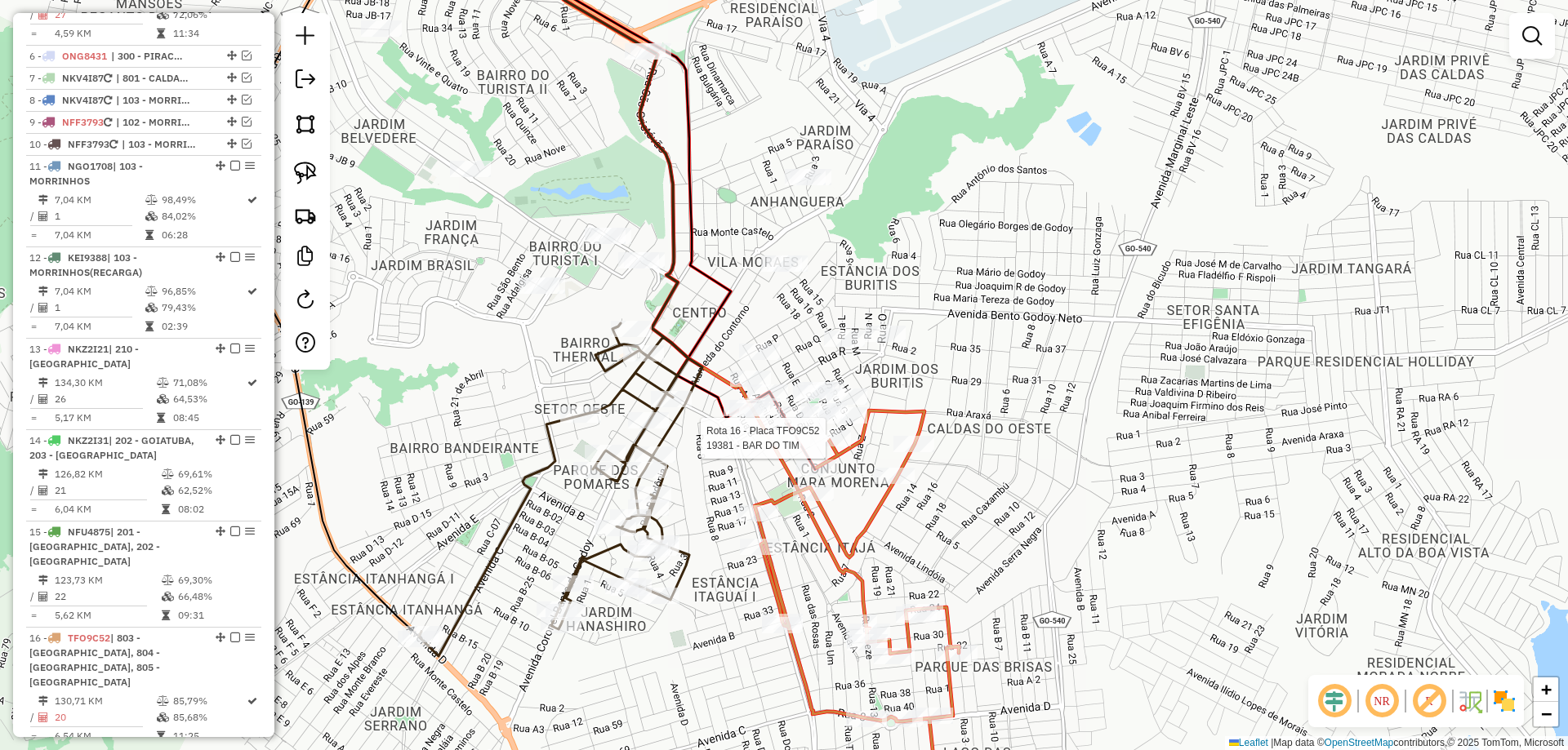
select select "*********"
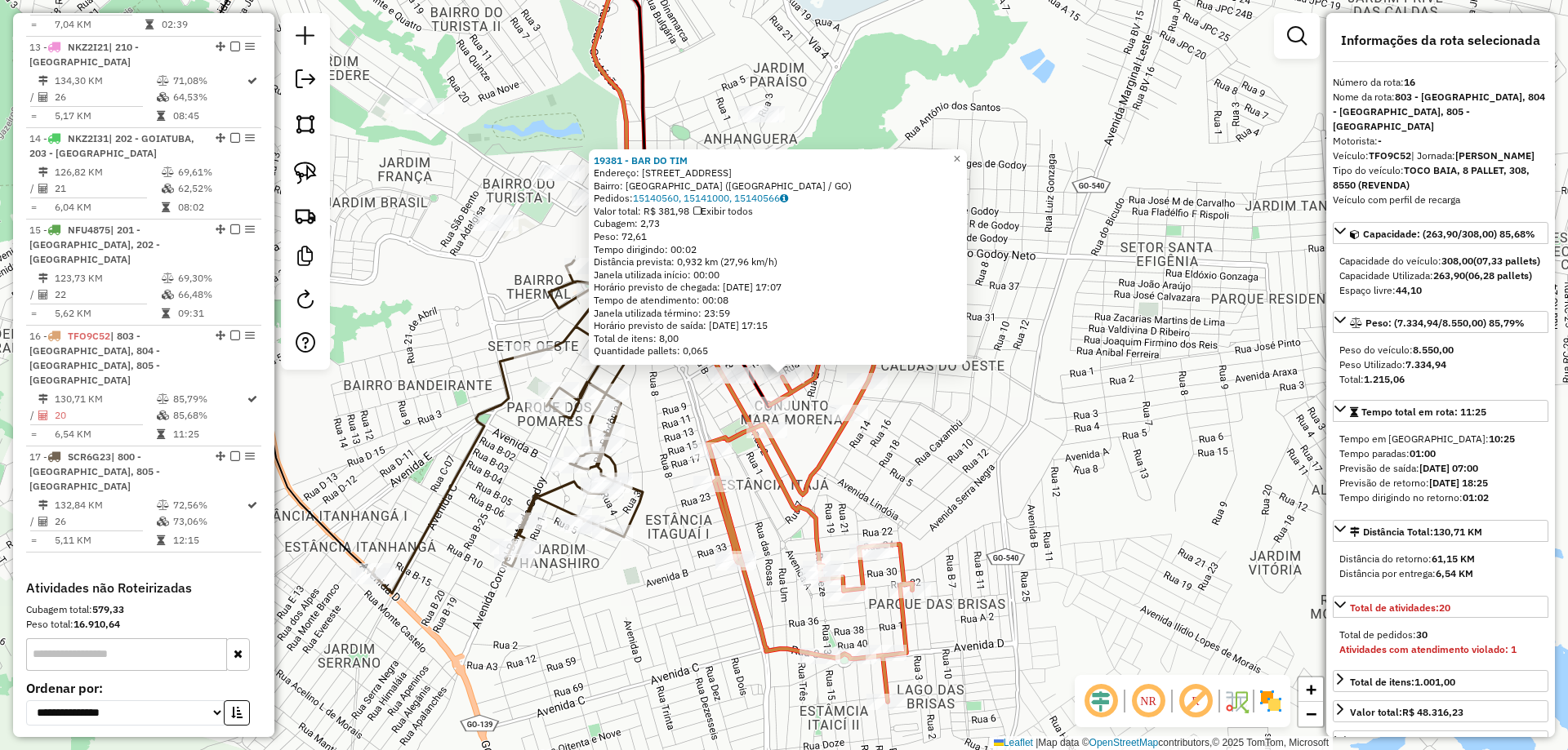
click at [942, 452] on div "Rota 16 - Placa TFO9C52 19381 - BAR DO TIM 19381 - BAR DO TIM Endereço: RUA E Q…" at bounding box center [784, 375] width 1568 height 750
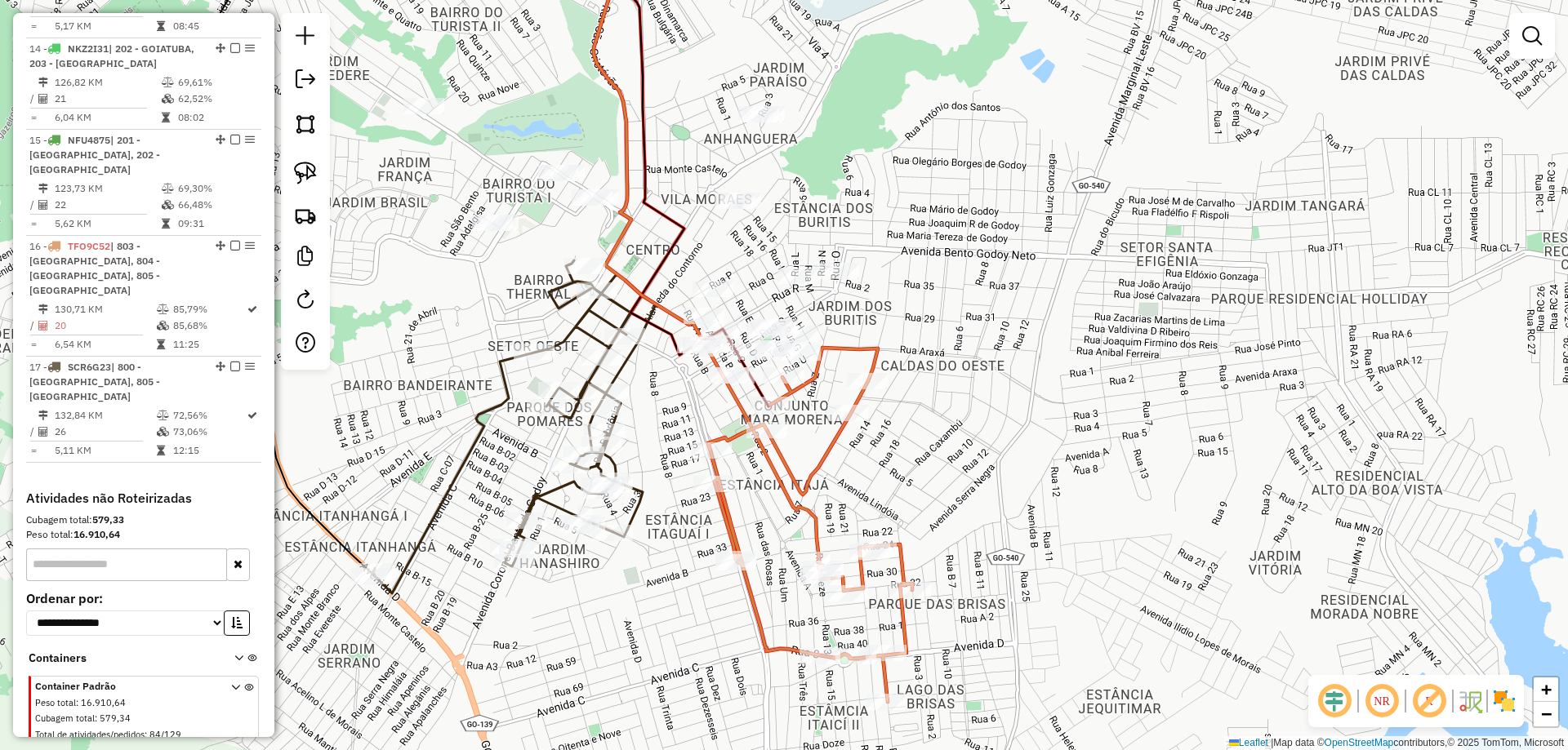
scroll to position [1402, 0]
select select "*********"
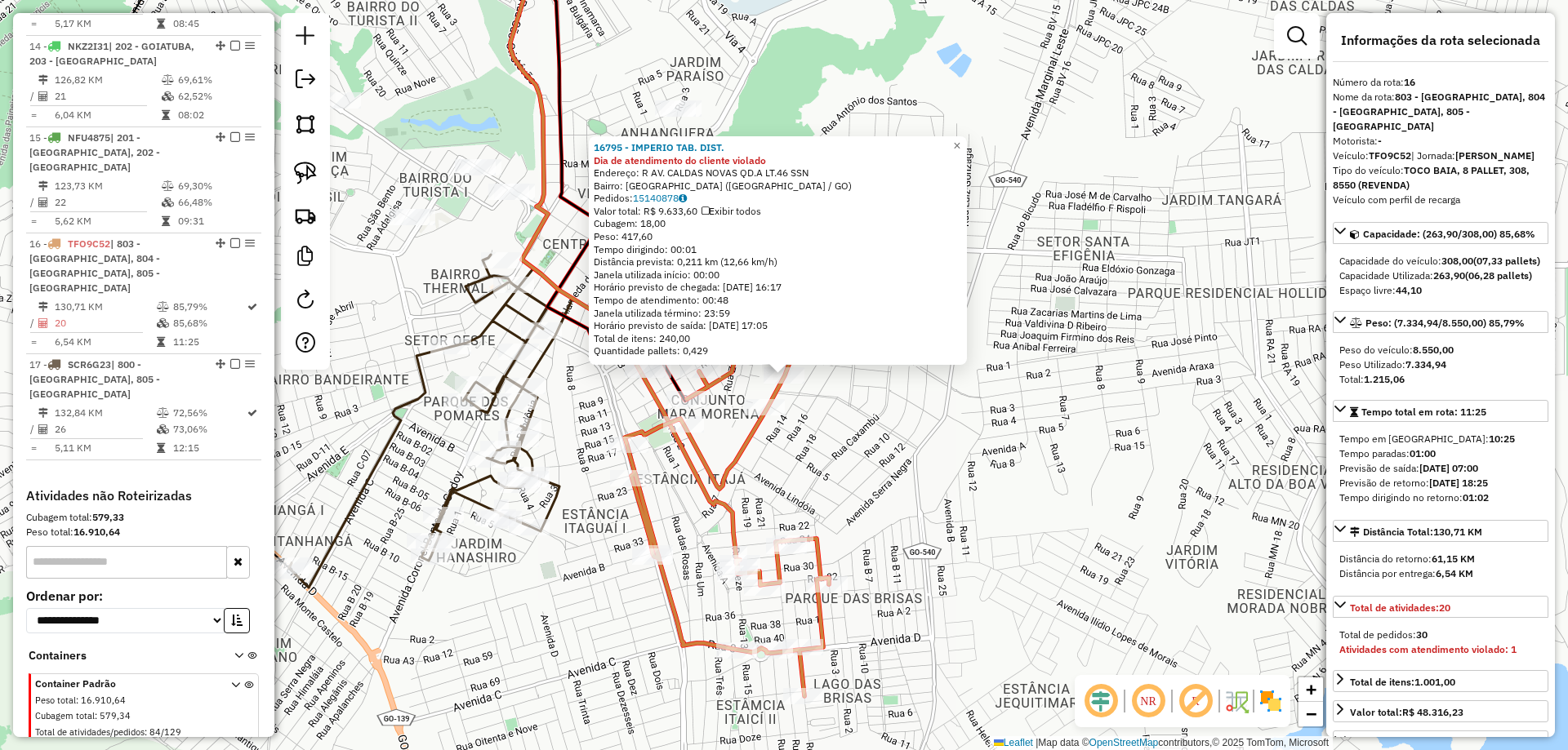
click at [923, 465] on div "Rota 16 - Placa TFO9C52 16795 - IMPERIO TAB. DIST. 16795 - IMPERIO TAB. DIST. D…" at bounding box center [784, 375] width 1568 height 750
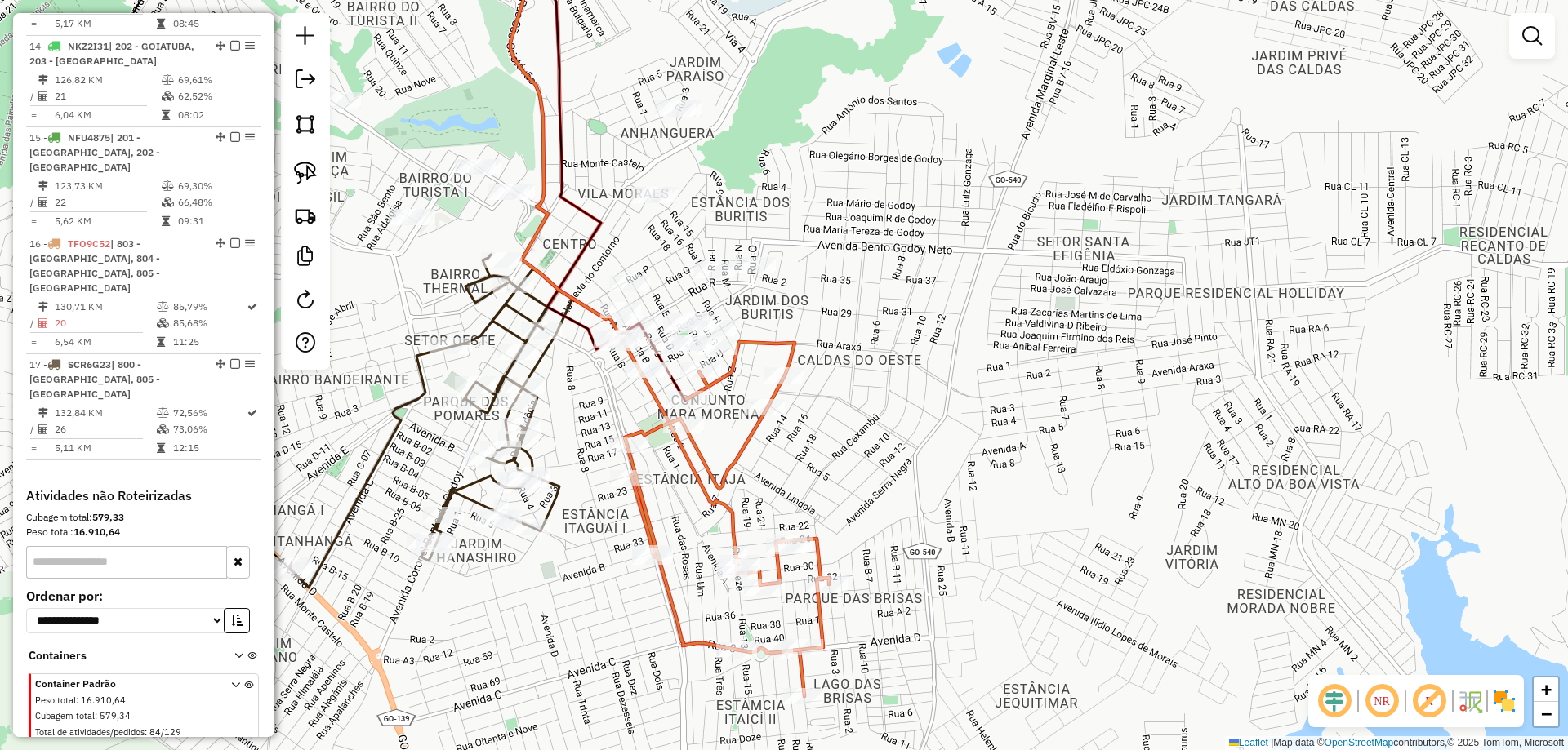
click at [782, 343] on icon at bounding box center [727, 519] width 204 height 354
select select "*********"
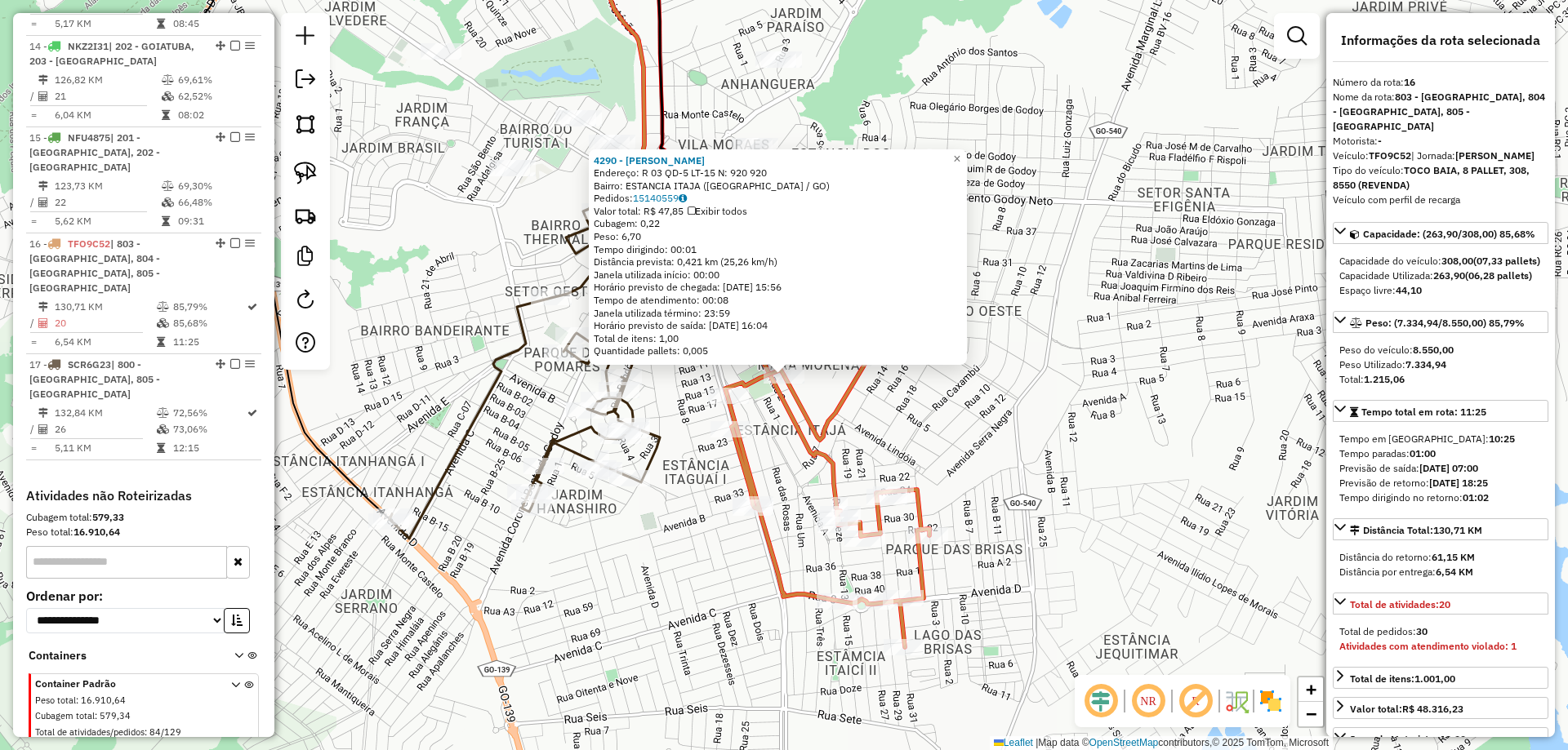
click at [928, 391] on div "4290 - MERCADINHO ARAUJO Endereço: R 03 QD-5 LT-15 N: 920 920 Bairro: ESTANCIA …" at bounding box center [784, 375] width 1568 height 750
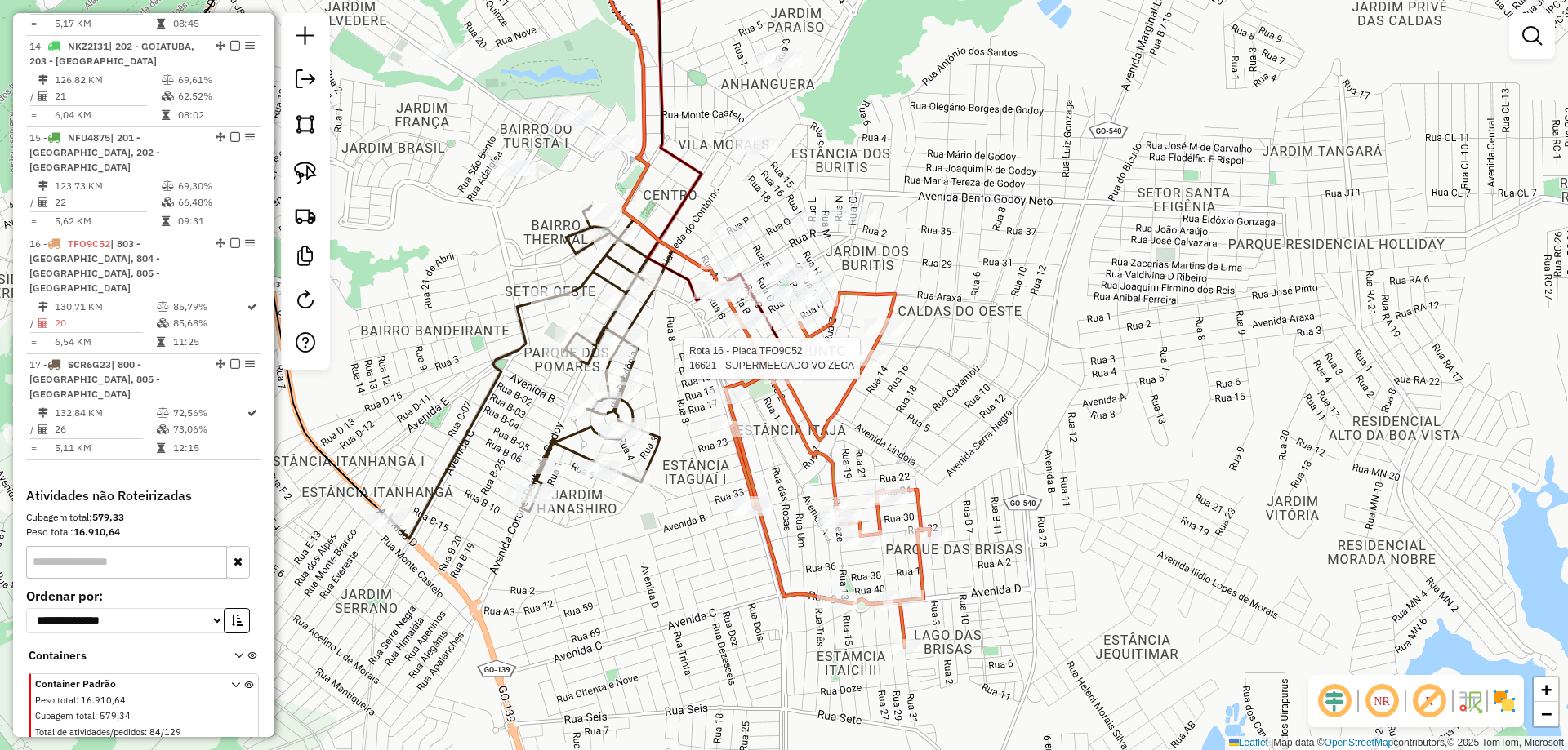
click at [867, 367] on div at bounding box center [864, 359] width 41 height 16
select select "*********"
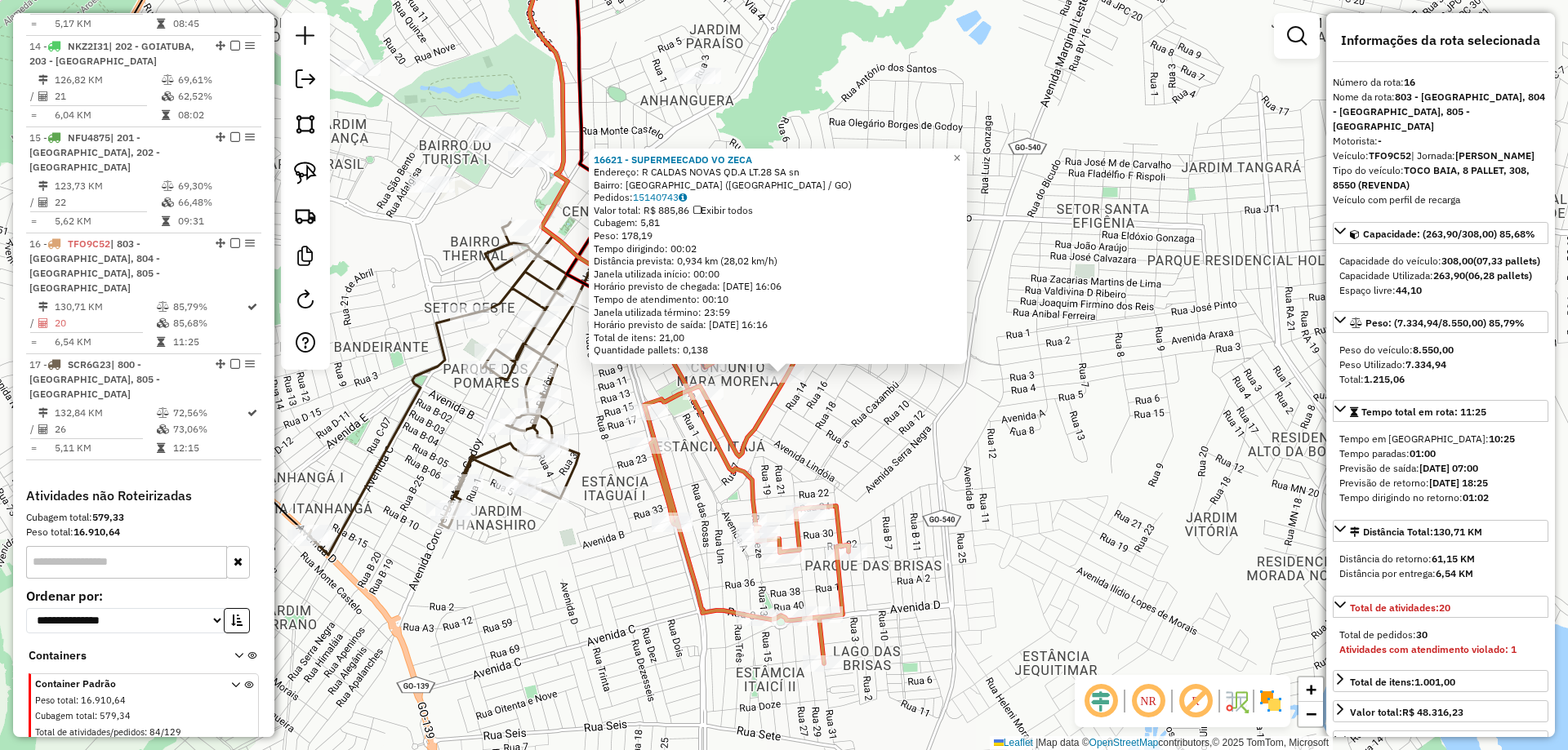
click at [888, 376] on div "16621 - SUPERMEECADO VO ZECA Endereço: R CALDAS NOVAS QD.A LT.28 SA sn Bairro: …" at bounding box center [784, 375] width 1568 height 750
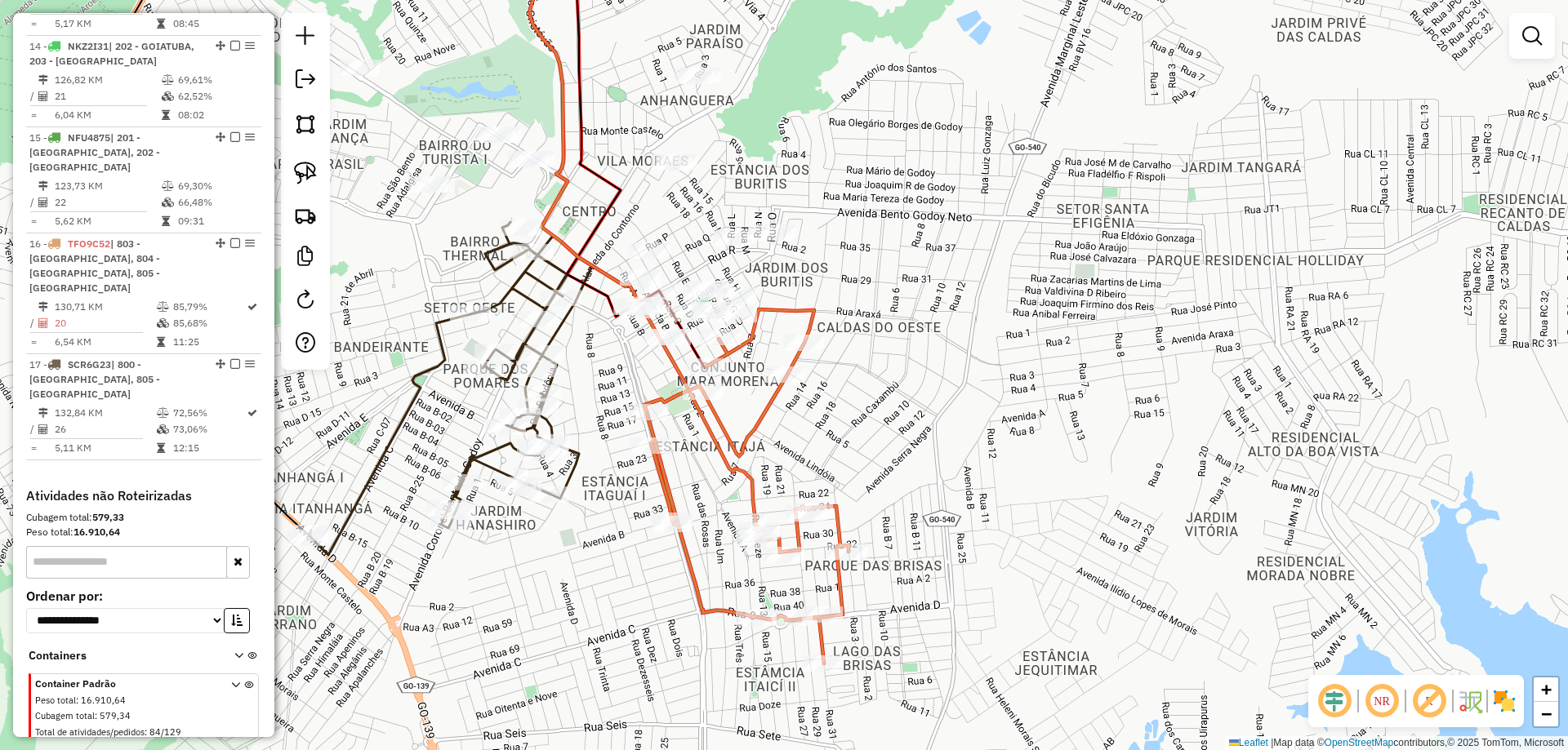
click at [803, 329] on icon at bounding box center [747, 486] width 204 height 354
select select "*********"
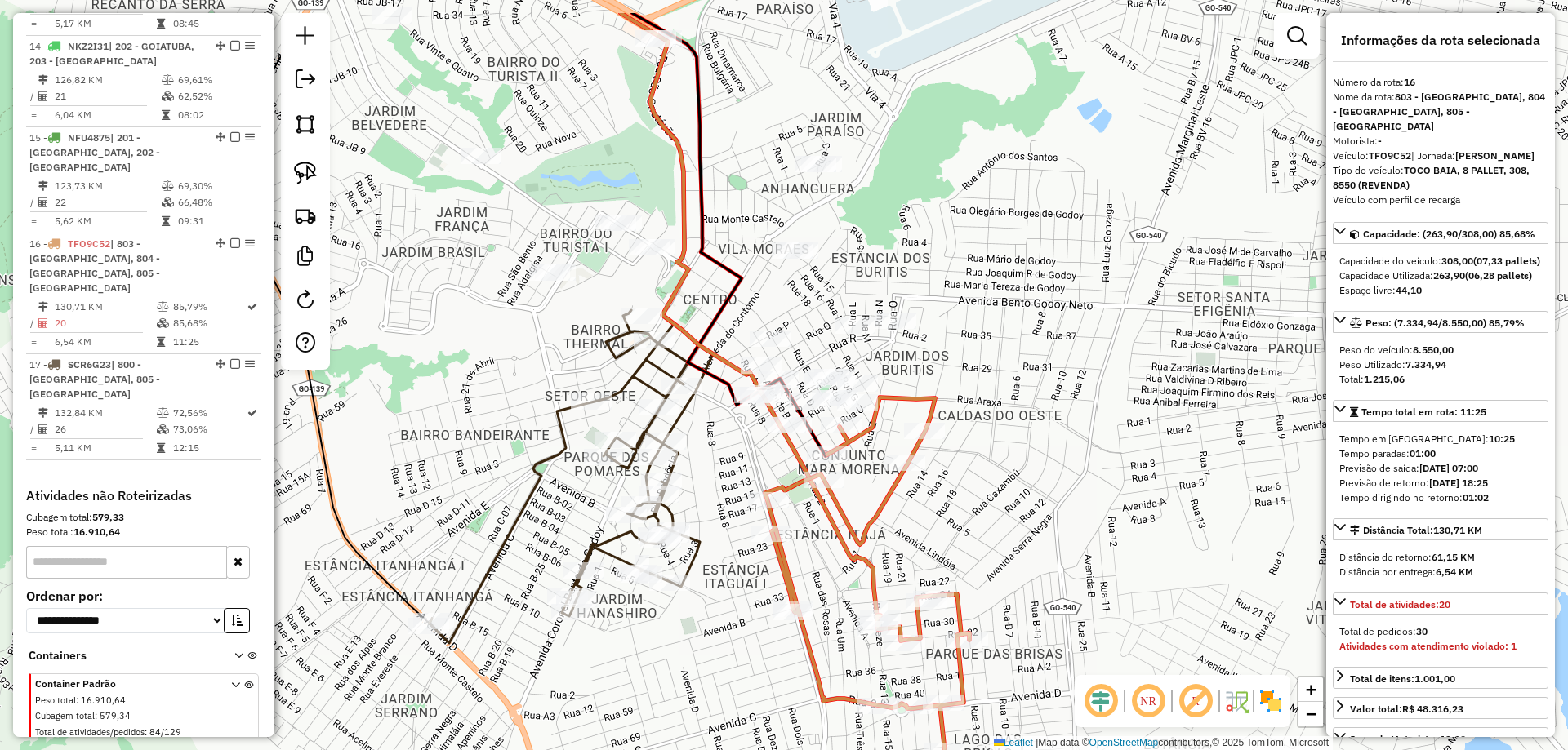
drag, startPoint x: 891, startPoint y: 361, endPoint x: 997, endPoint y: 439, distance: 131.6
click at [997, 439] on div "Janela de atendimento Grade de atendimento Capacidade Transportadoras Veículos …" at bounding box center [784, 375] width 1568 height 750
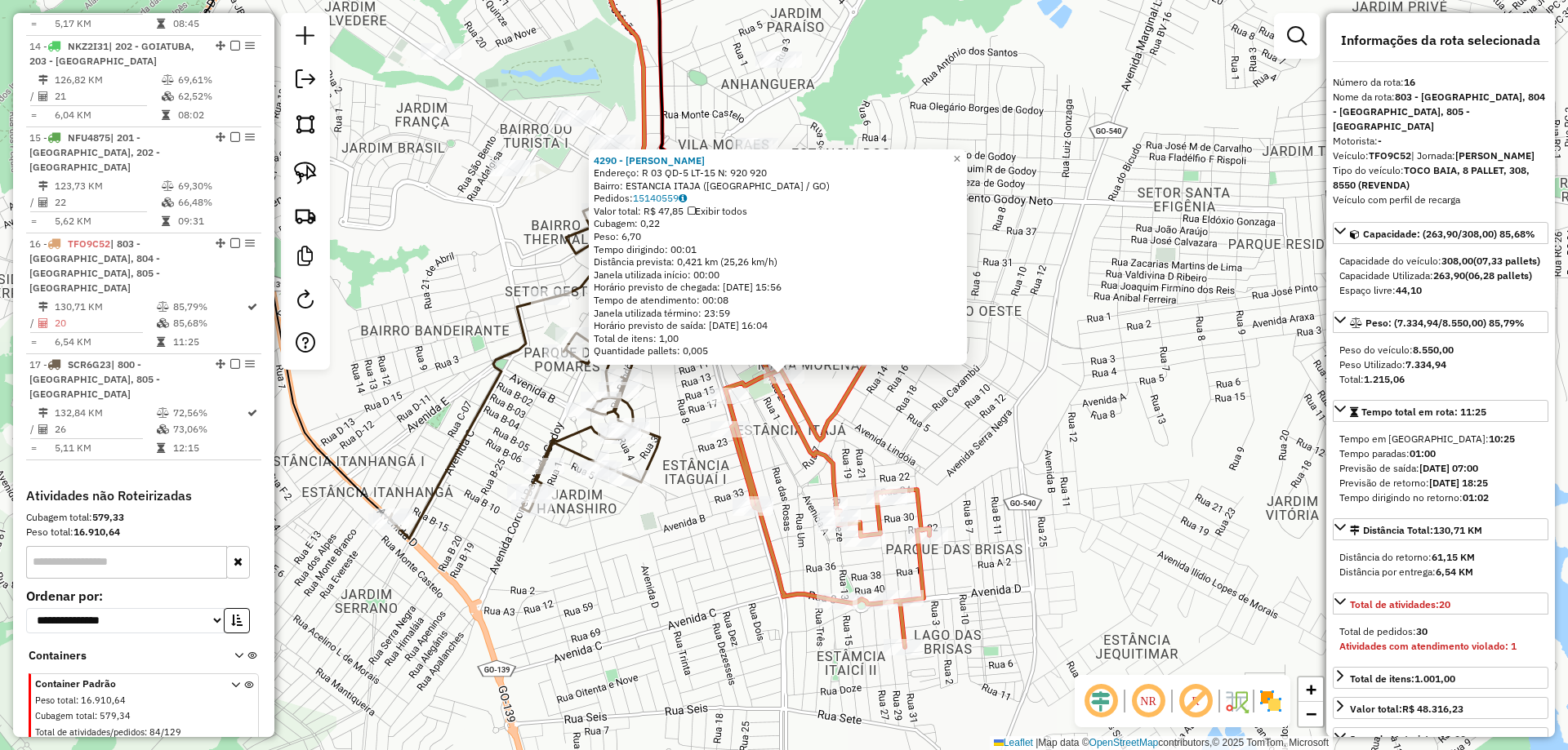
click at [982, 421] on div "Rota 16 - Placa TFO9C52 4290 - MERCADINHO ARAUJO 4290 - MERCADINHO ARAUJO Ender…" at bounding box center [784, 375] width 1568 height 750
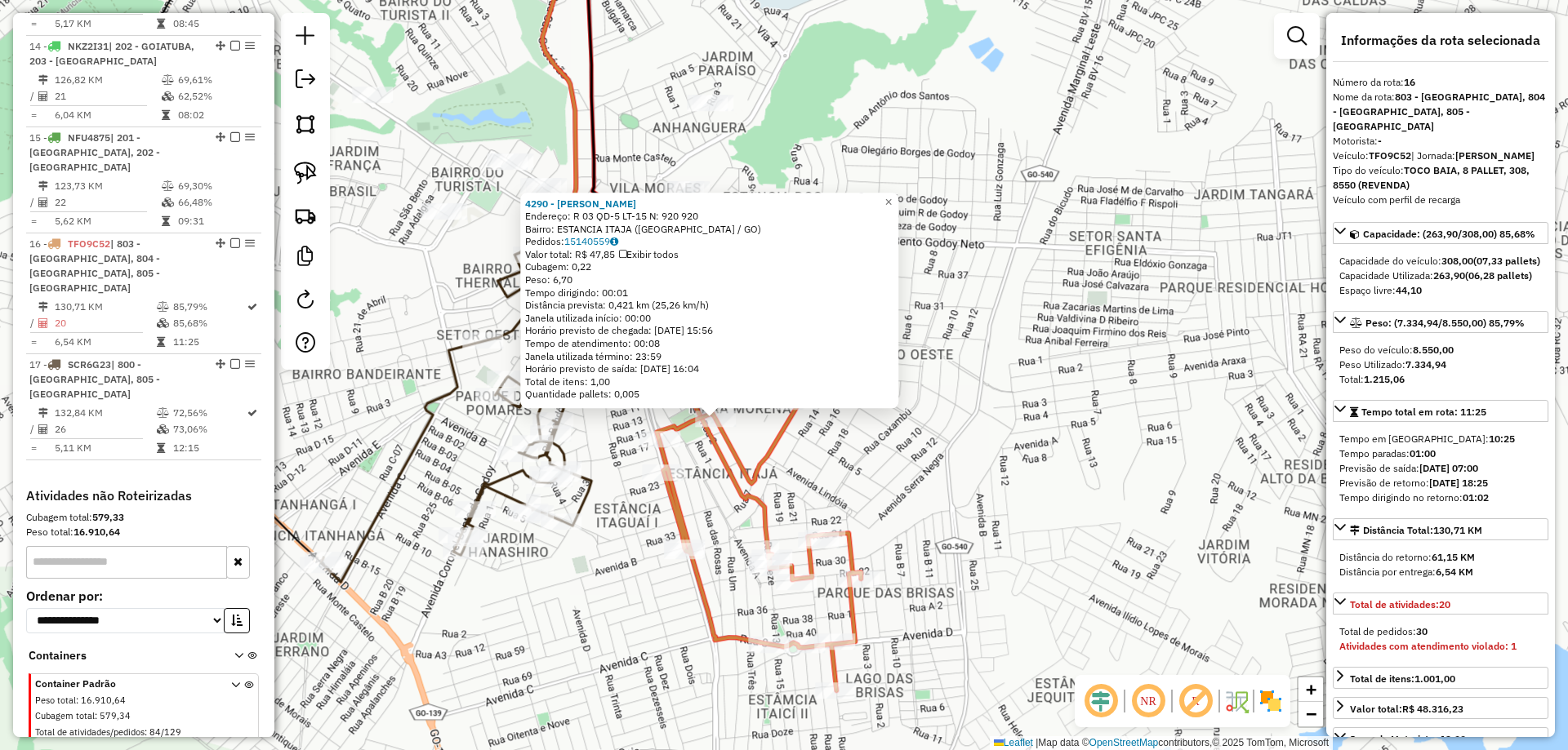
click at [982, 422] on div "4290 - MERCADINHO ARAUJO Endereço: R 03 QD-5 LT-15 N: 920 920 Bairro: ESTANCIA …" at bounding box center [784, 375] width 1568 height 750
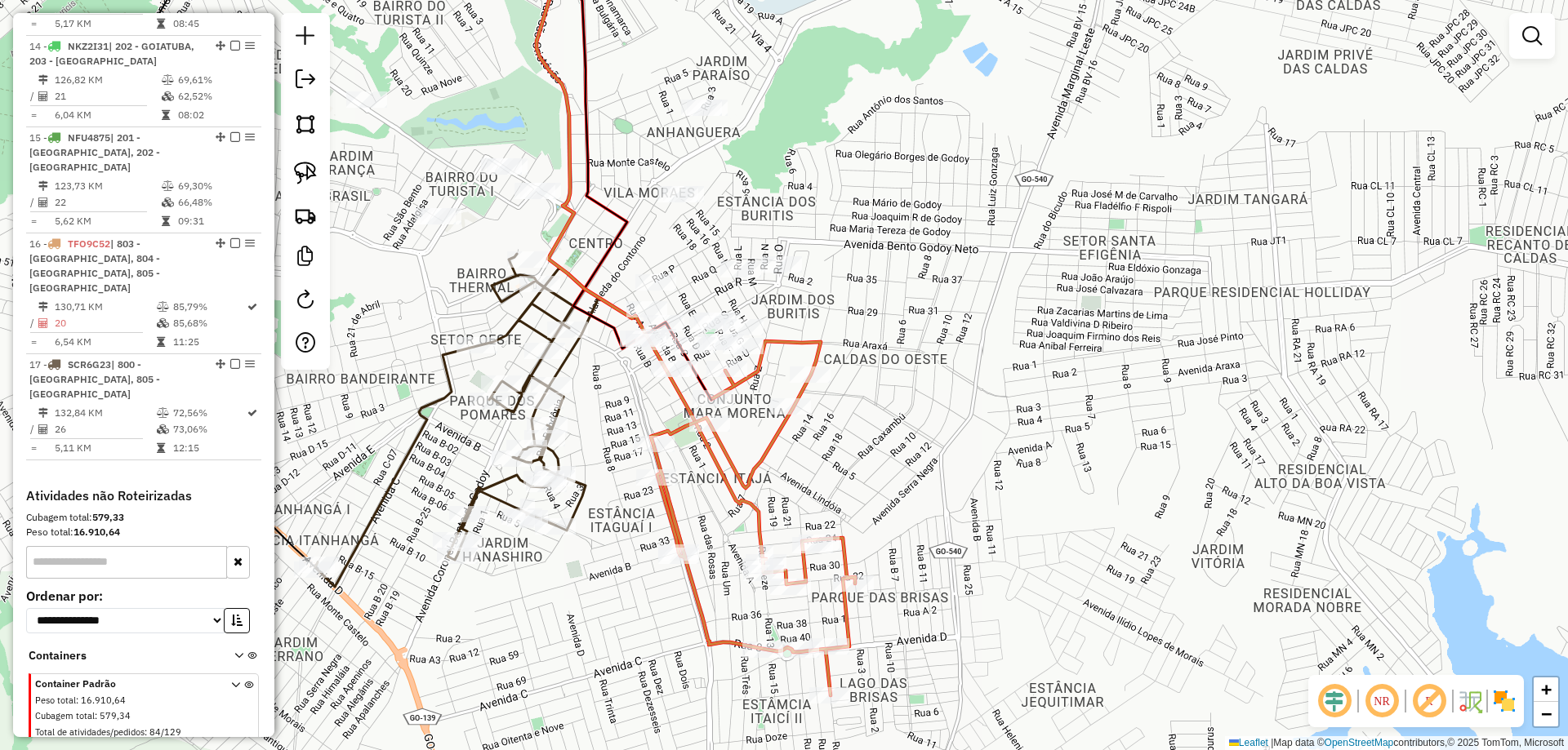
drag, startPoint x: 972, startPoint y: 414, endPoint x: 934, endPoint y: 531, distance: 123.0
click at [934, 531] on div "Janela de atendimento Grade de atendimento Capacidade Transportadoras Veículos …" at bounding box center [784, 375] width 1568 height 750
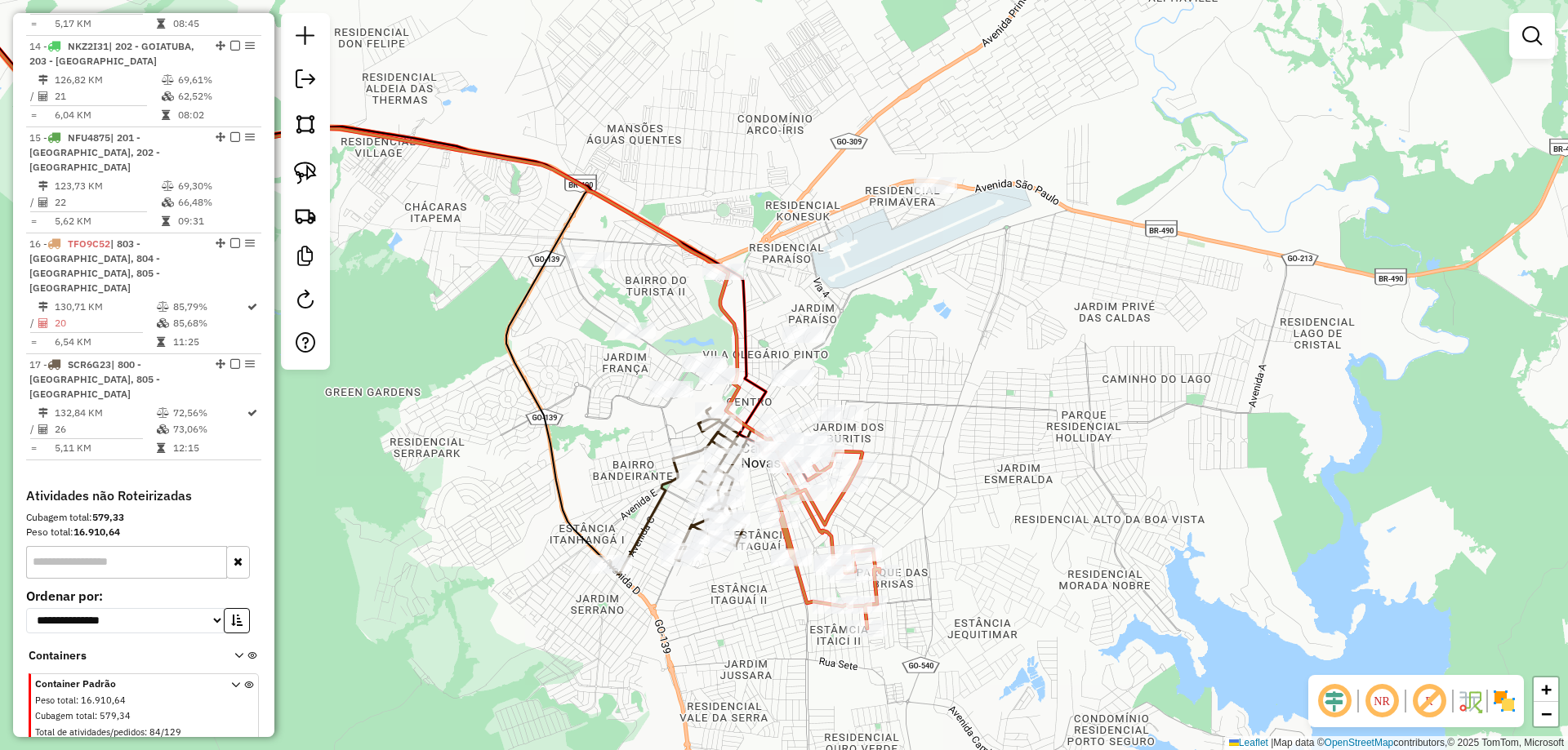
drag, startPoint x: 909, startPoint y: 445, endPoint x: 914, endPoint y: 433, distance: 13.0
click at [914, 435] on div "Janela de atendimento Grade de atendimento Capacidade Transportadoras Veículos …" at bounding box center [784, 375] width 1568 height 750
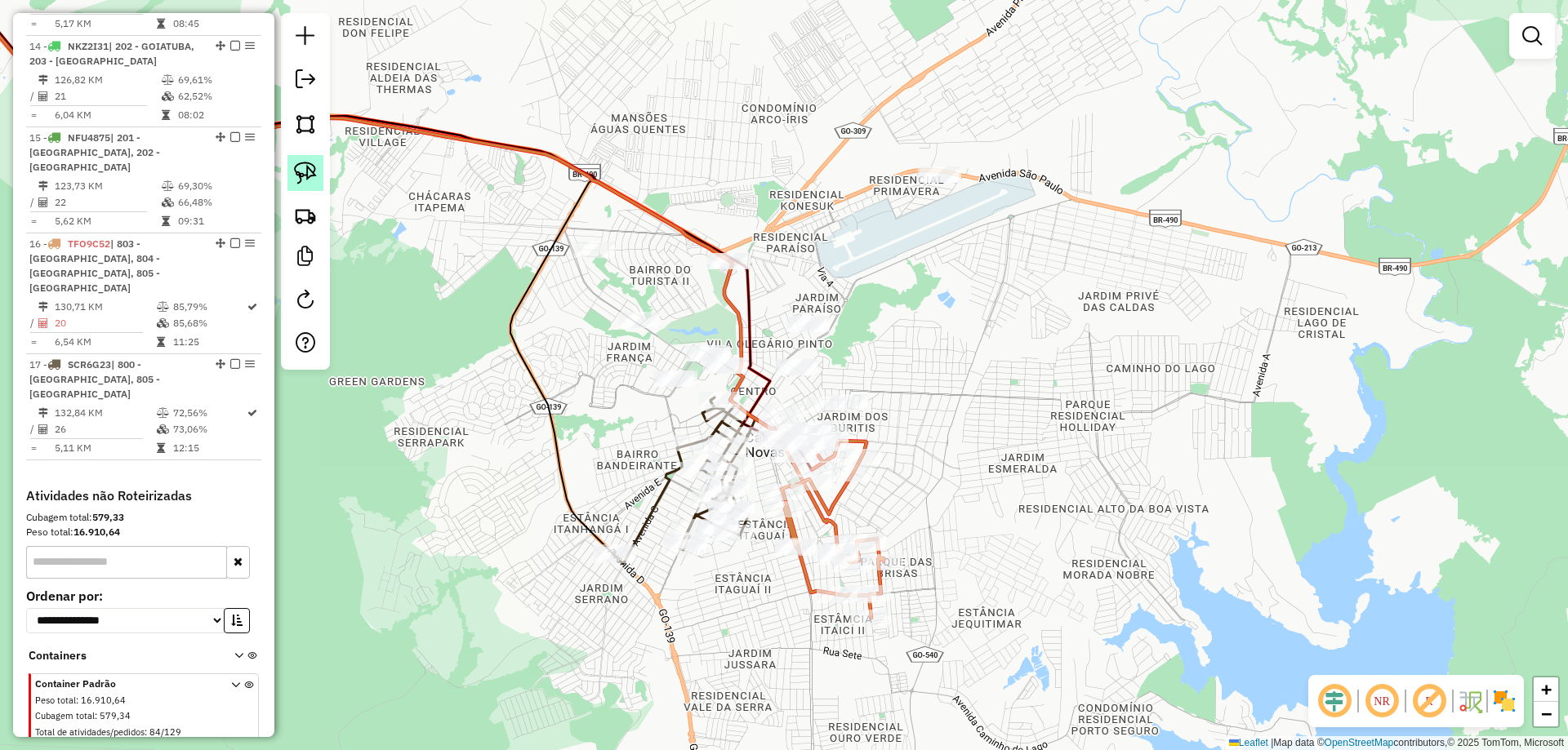
click at [292, 170] on link at bounding box center [305, 172] width 36 height 36
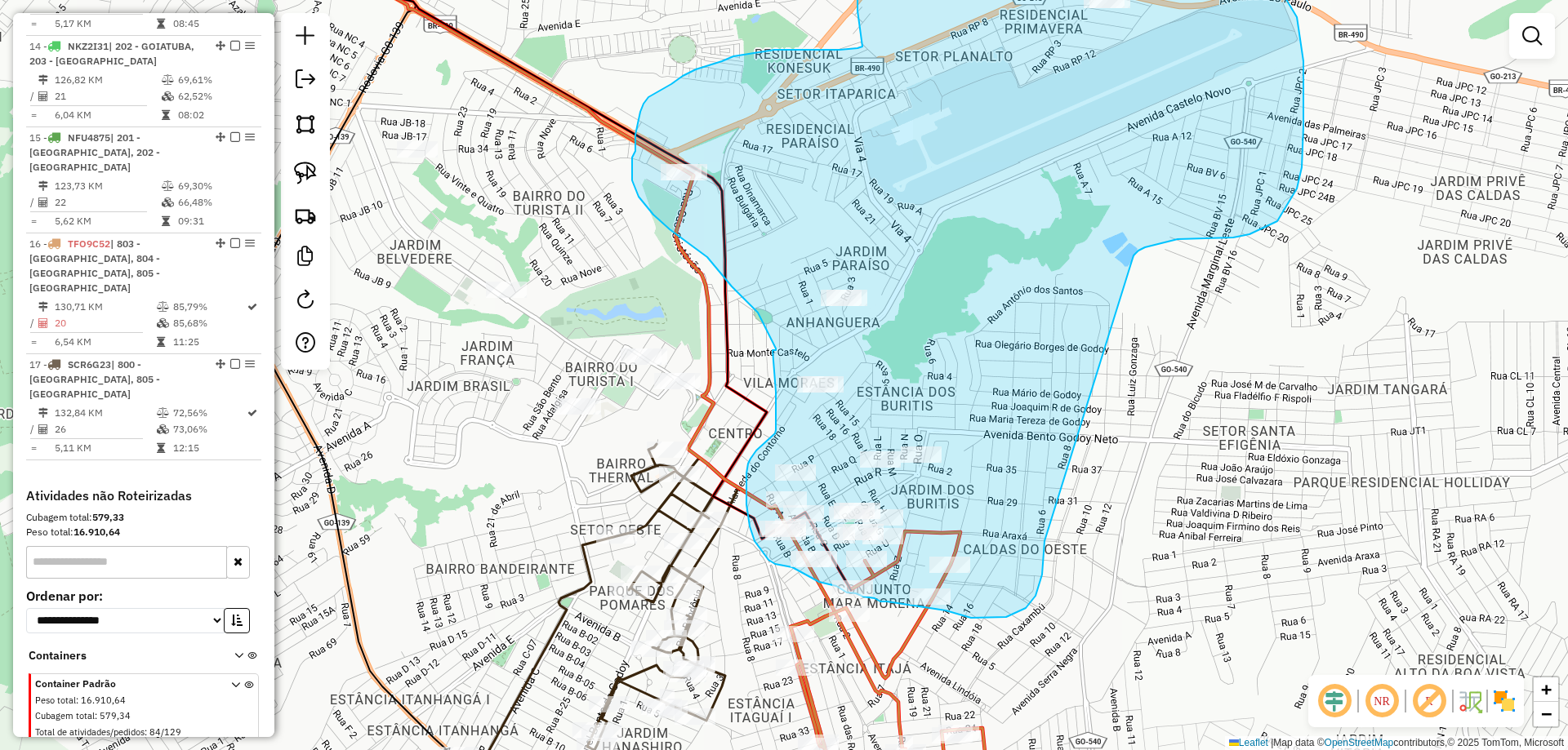
drag, startPoint x: 976, startPoint y: 295, endPoint x: 1043, endPoint y: 441, distance: 160.6
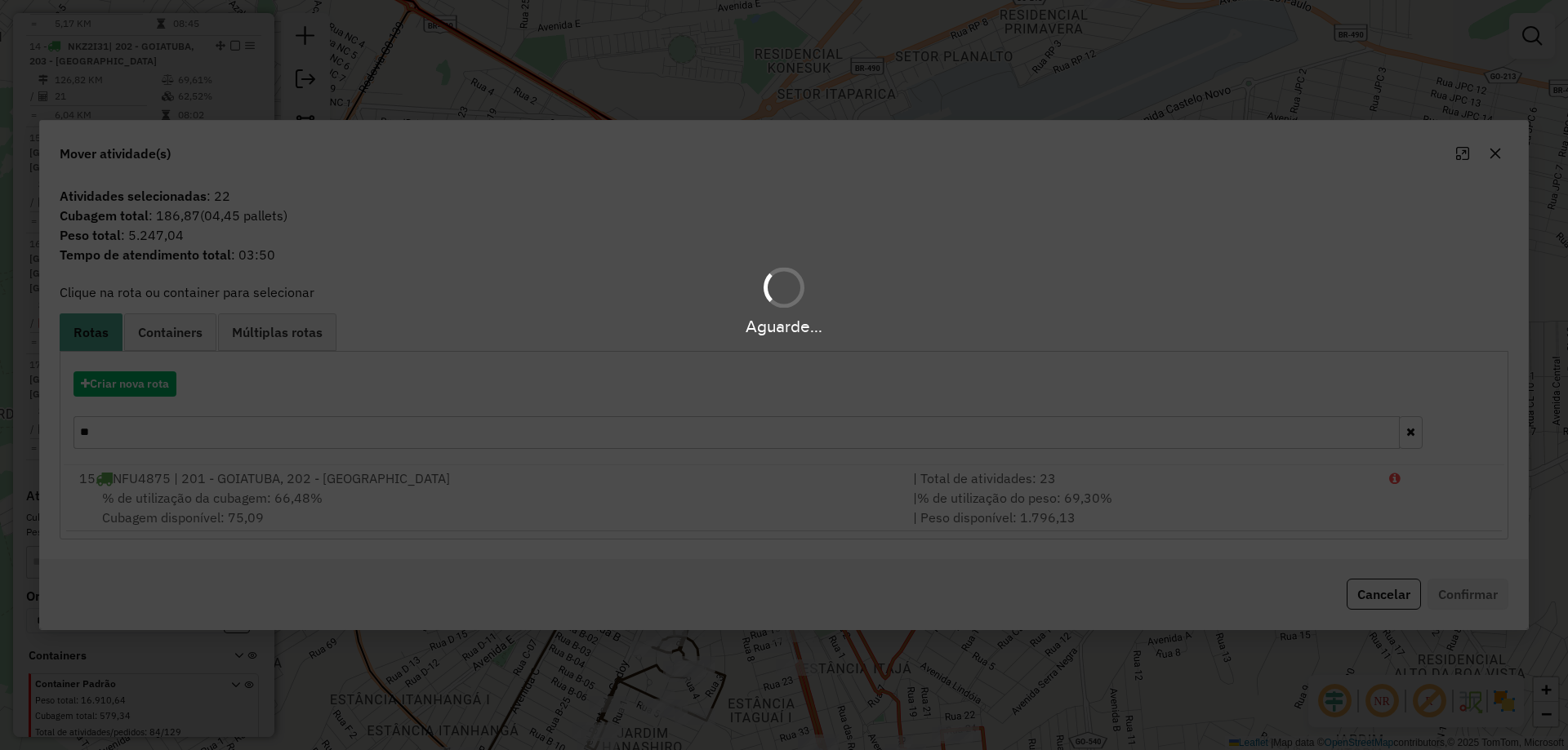
click at [141, 404] on div "Aguarde..." at bounding box center [784, 375] width 1568 height 750
click at [141, 391] on div "Aguarde..." at bounding box center [784, 375] width 1568 height 750
click at [142, 390] on div "Aguarde..." at bounding box center [784, 375] width 1568 height 750
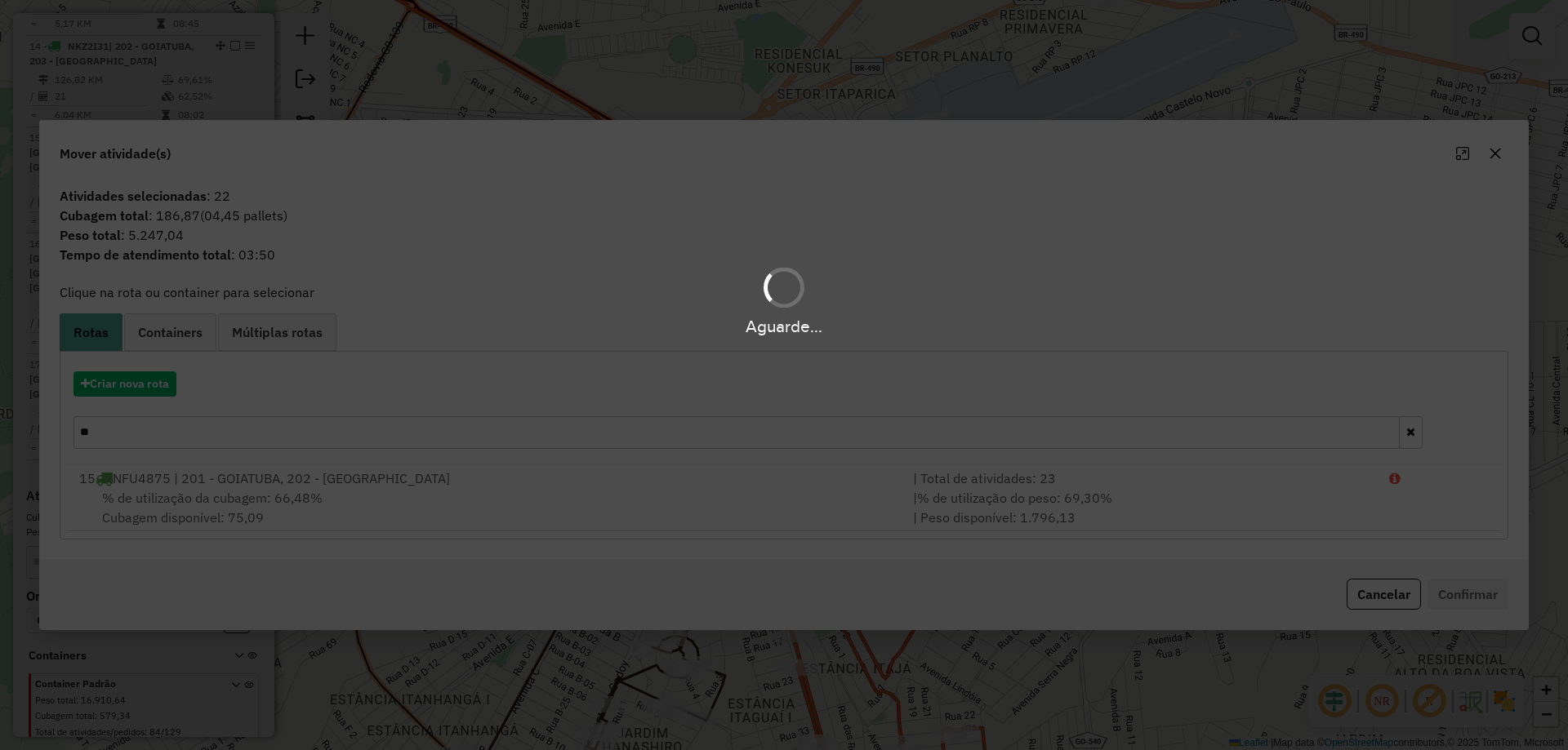
click at [142, 389] on div "Aguarde..." at bounding box center [784, 375] width 1568 height 750
click at [143, 389] on div "Aguarde..." at bounding box center [784, 375] width 1568 height 750
click at [145, 389] on div "Aguarde..." at bounding box center [784, 375] width 1568 height 750
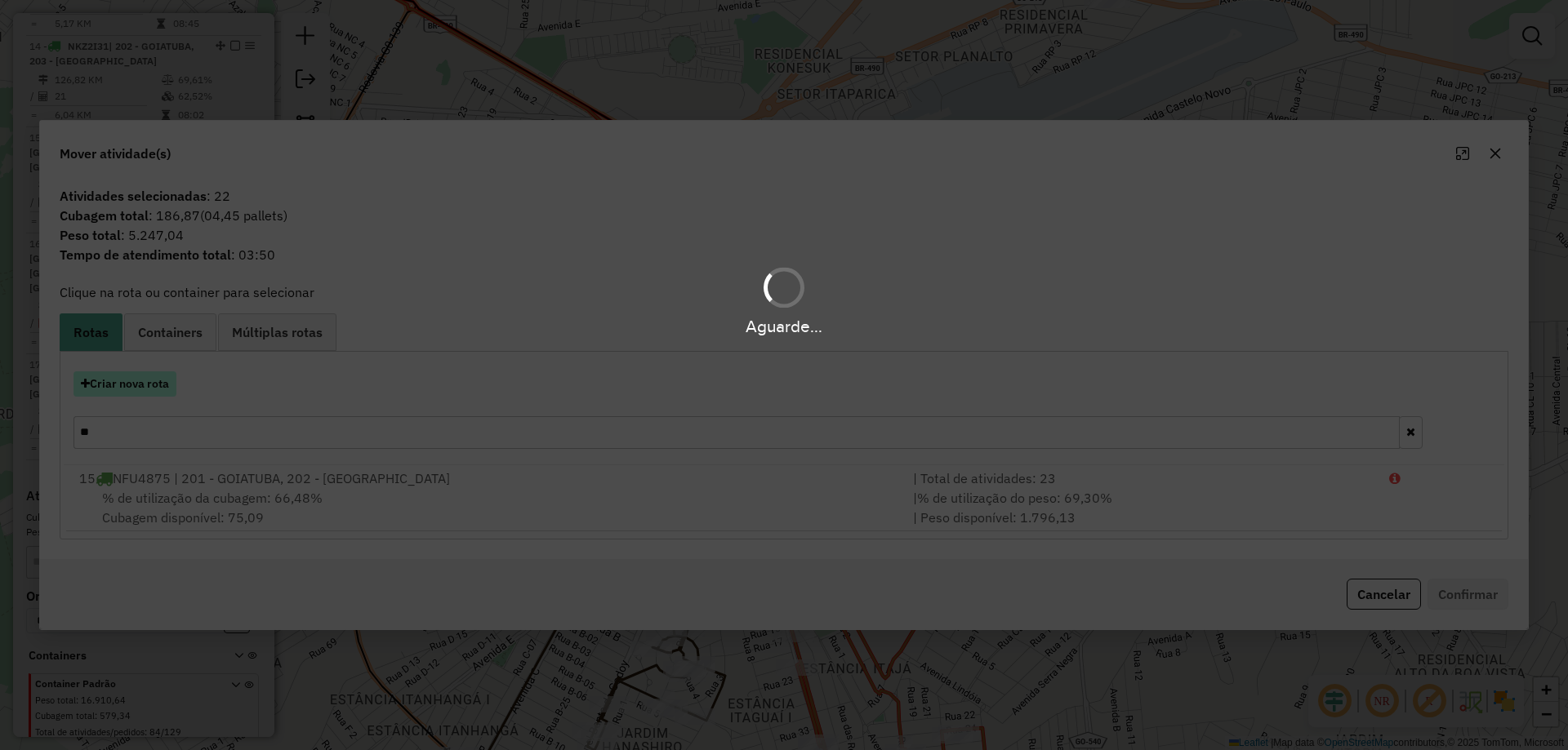
click at [148, 389] on hb-app "Aguarde... Pop-up bloqueado! Seu navegador bloqueou automáticamente a abertura …" at bounding box center [784, 375] width 1568 height 750
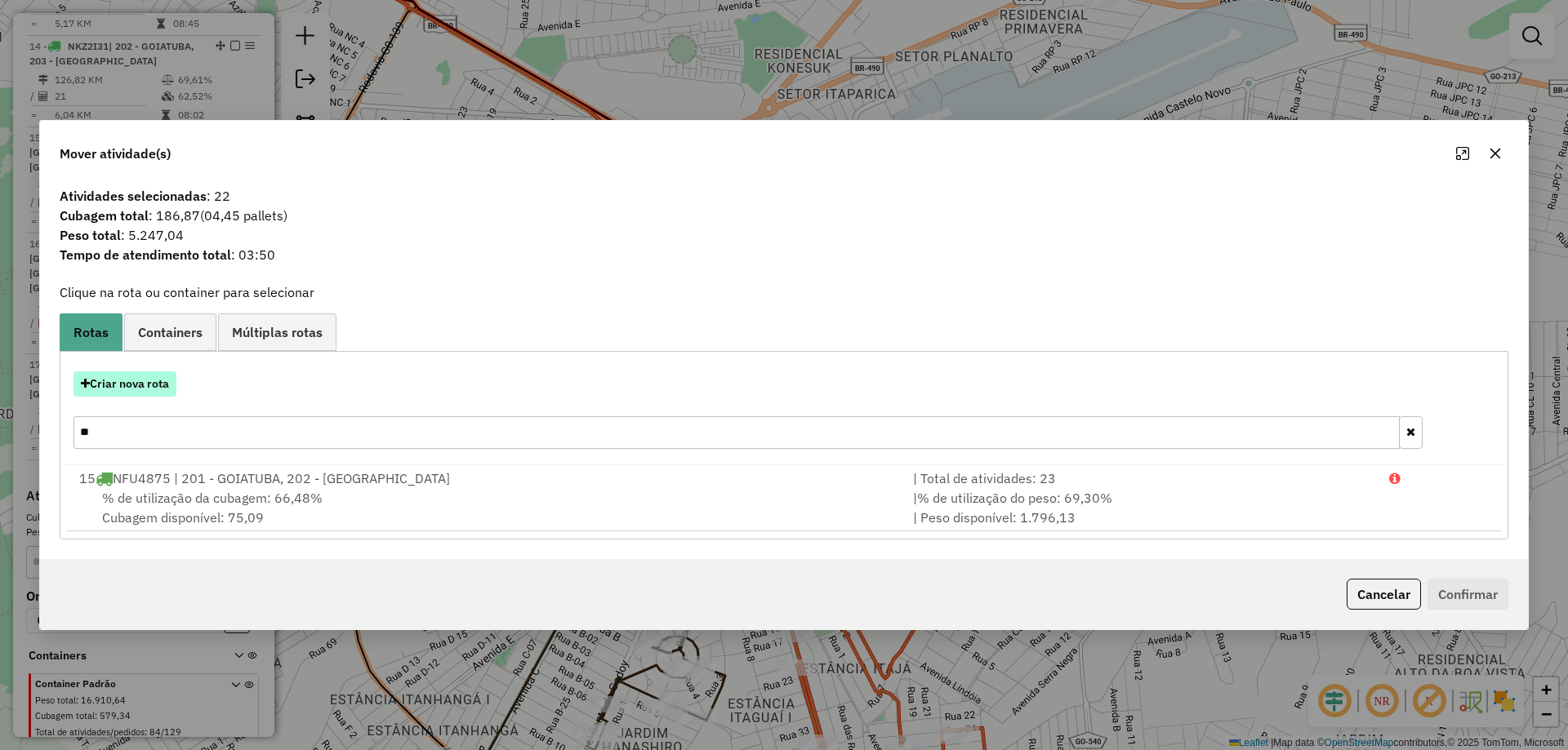
click at [148, 389] on button "Criar nova rota" at bounding box center [125, 384] width 103 height 26
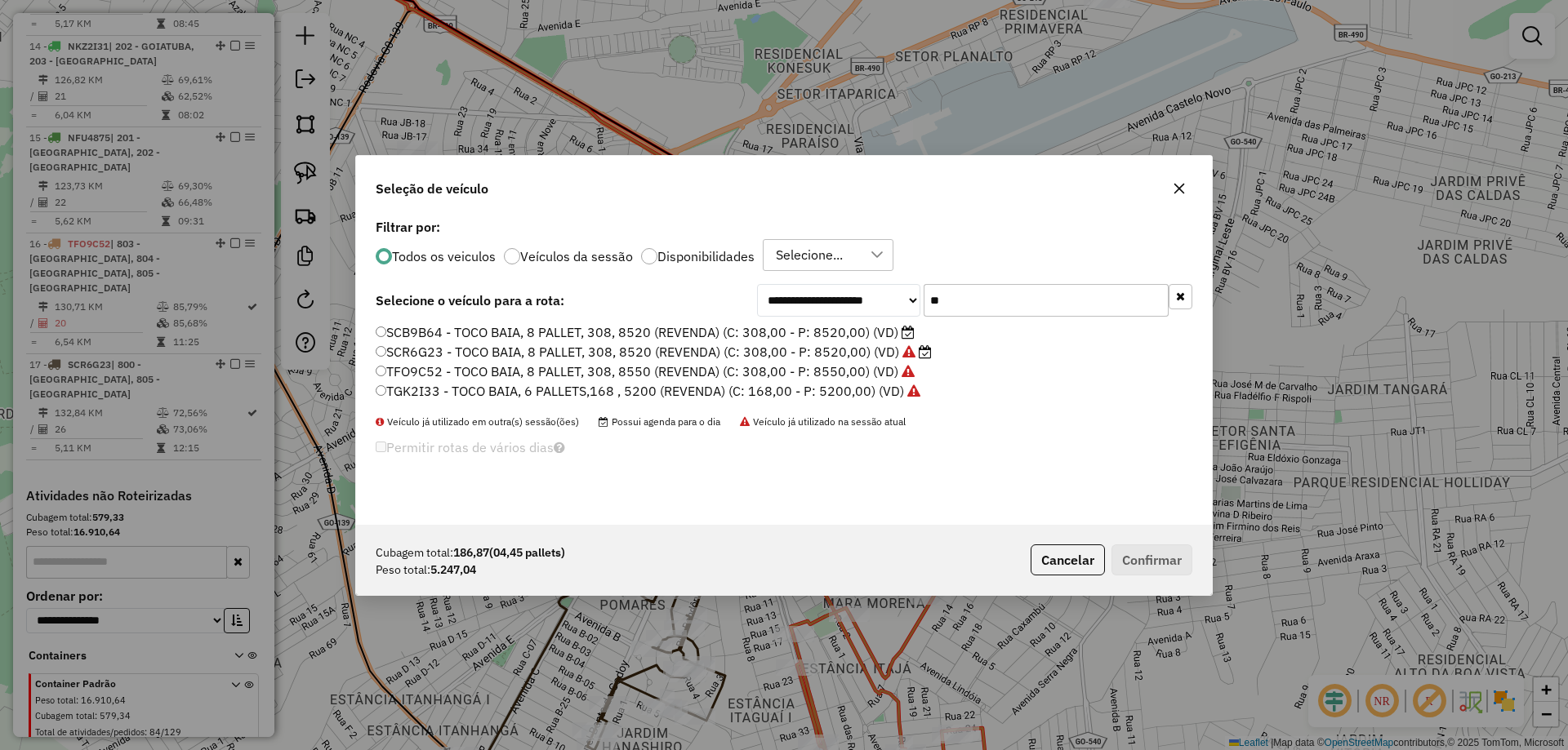
scroll to position [9, 5]
drag, startPoint x: 989, startPoint y: 289, endPoint x: 832, endPoint y: 323, distance: 160.6
click at [837, 322] on div "**********" at bounding box center [784, 370] width 856 height 310
type input "**"
drag, startPoint x: 849, startPoint y: 370, endPoint x: 863, endPoint y: 395, distance: 28.7
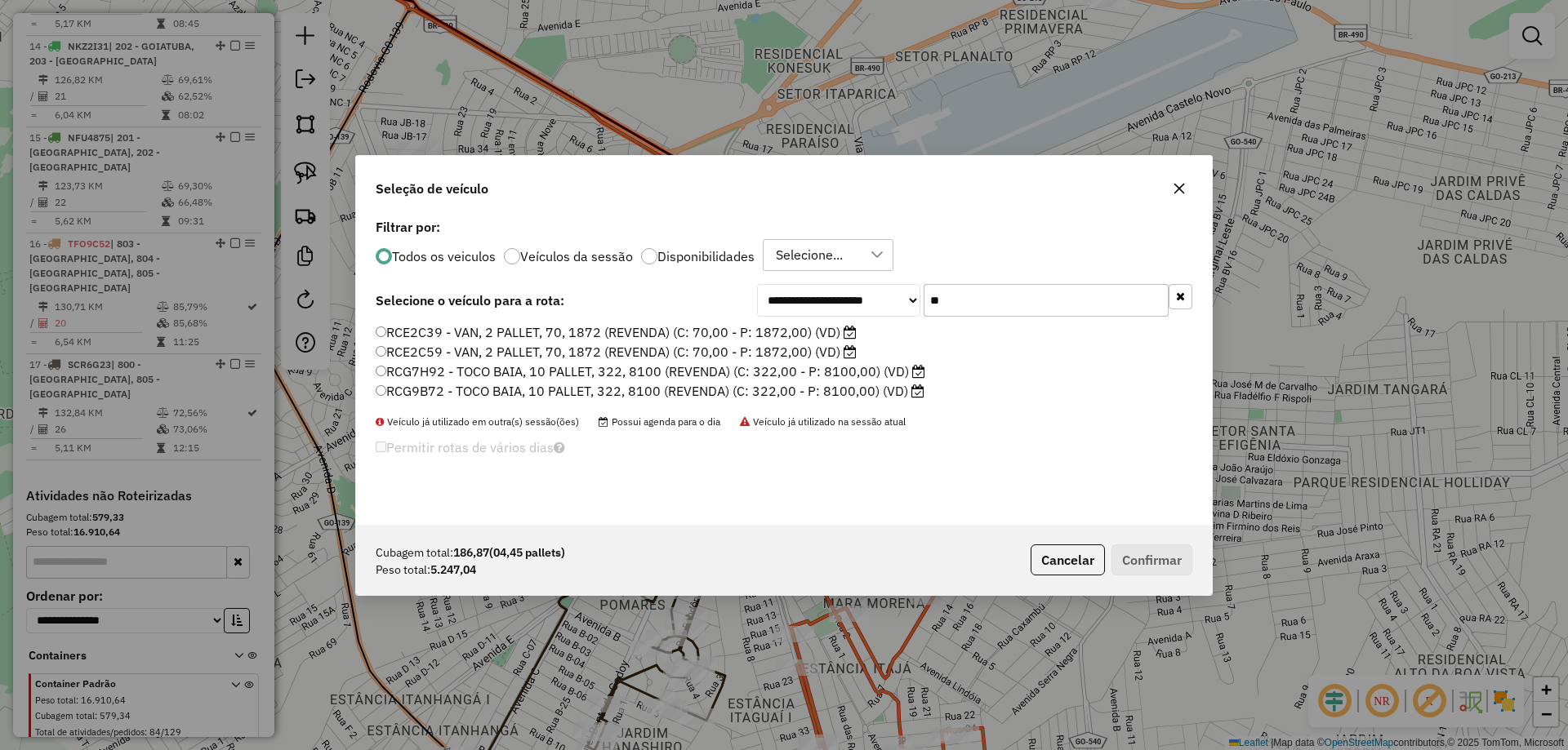
click at [850, 370] on label "RCG7H92 - TOCO BAIA, 10 PALLET, 322, 8100 (REVENDA) (C: 322,00 - P: 8100,00) (V…" at bounding box center [651, 370] width 549 height 19
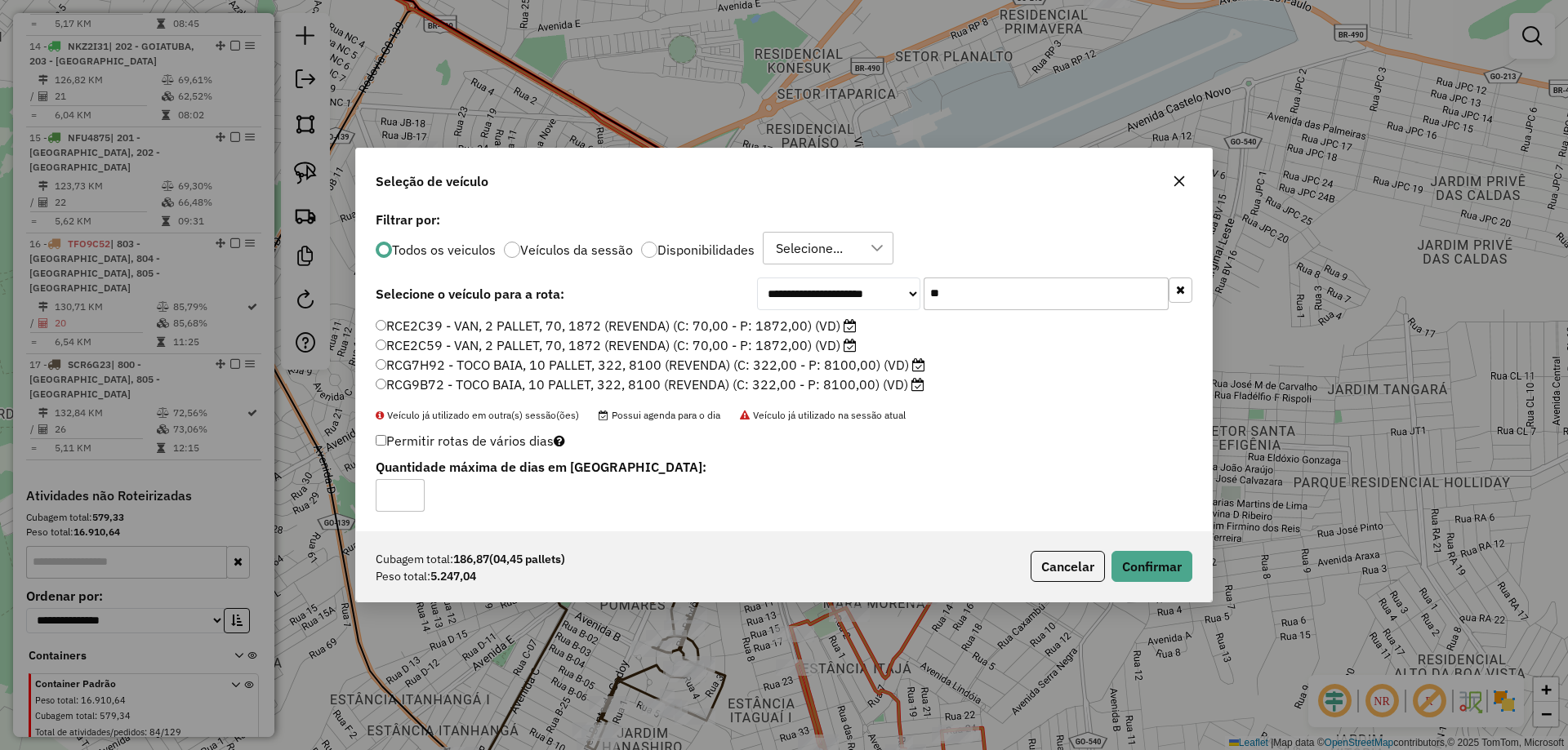
click at [1143, 548] on div "Cubagem total: 186,87 (04,45 pallets) Peso total: 5.247,04 Cancelar Confirmar" at bounding box center [784, 567] width 856 height 70
click at [1148, 545] on div "Cubagem total: 186,87 (04,45 pallets) Peso total: 5.247,04 Cancelar Confirmar" at bounding box center [784, 567] width 856 height 70
click at [1152, 568] on button "Confirmar" at bounding box center [1152, 567] width 81 height 31
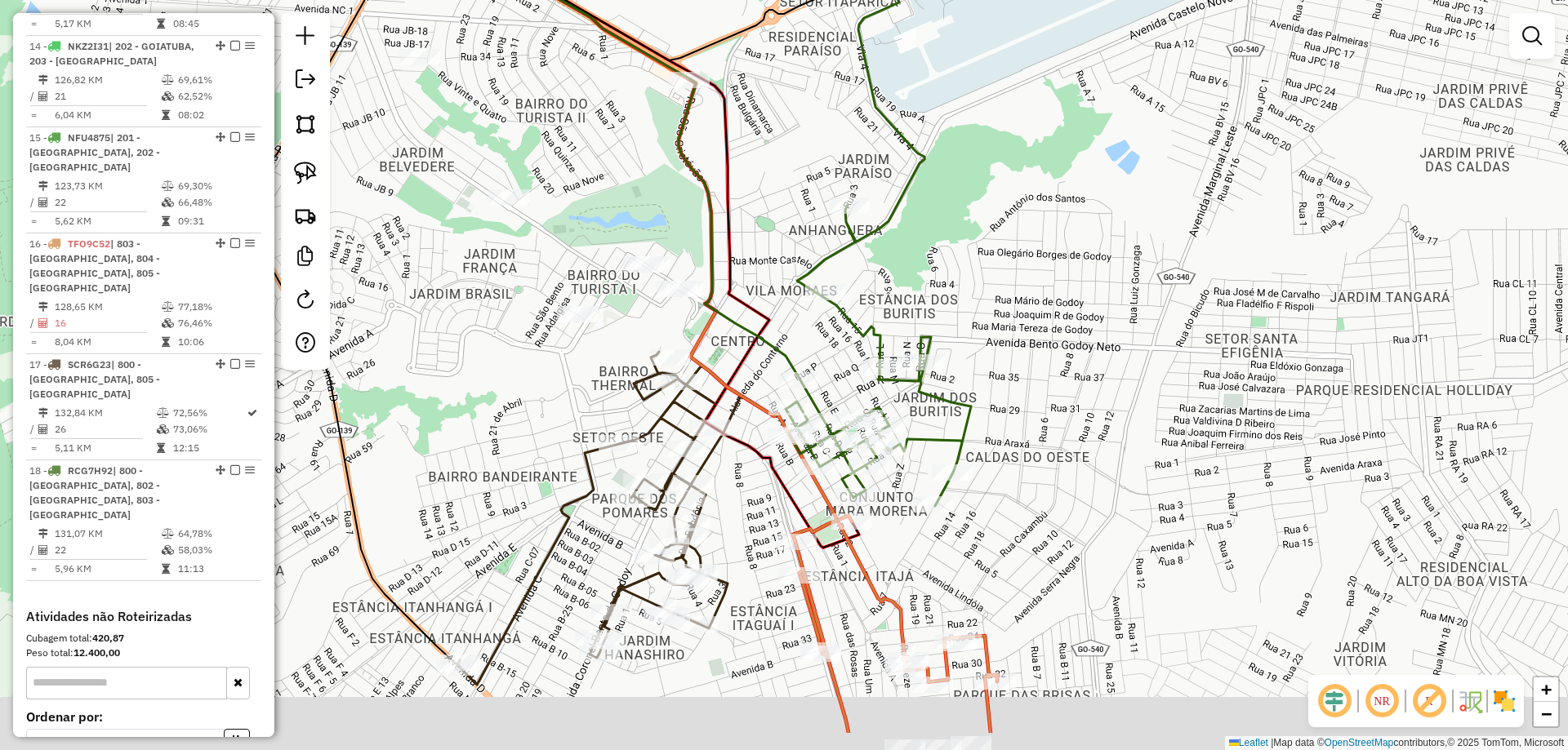
drag, startPoint x: 1049, startPoint y: 511, endPoint x: 1036, endPoint y: 396, distance: 115.7
click at [1043, 402] on div "Janela de atendimento Grade de atendimento Capacidade Transportadoras Veículos …" at bounding box center [784, 375] width 1568 height 750
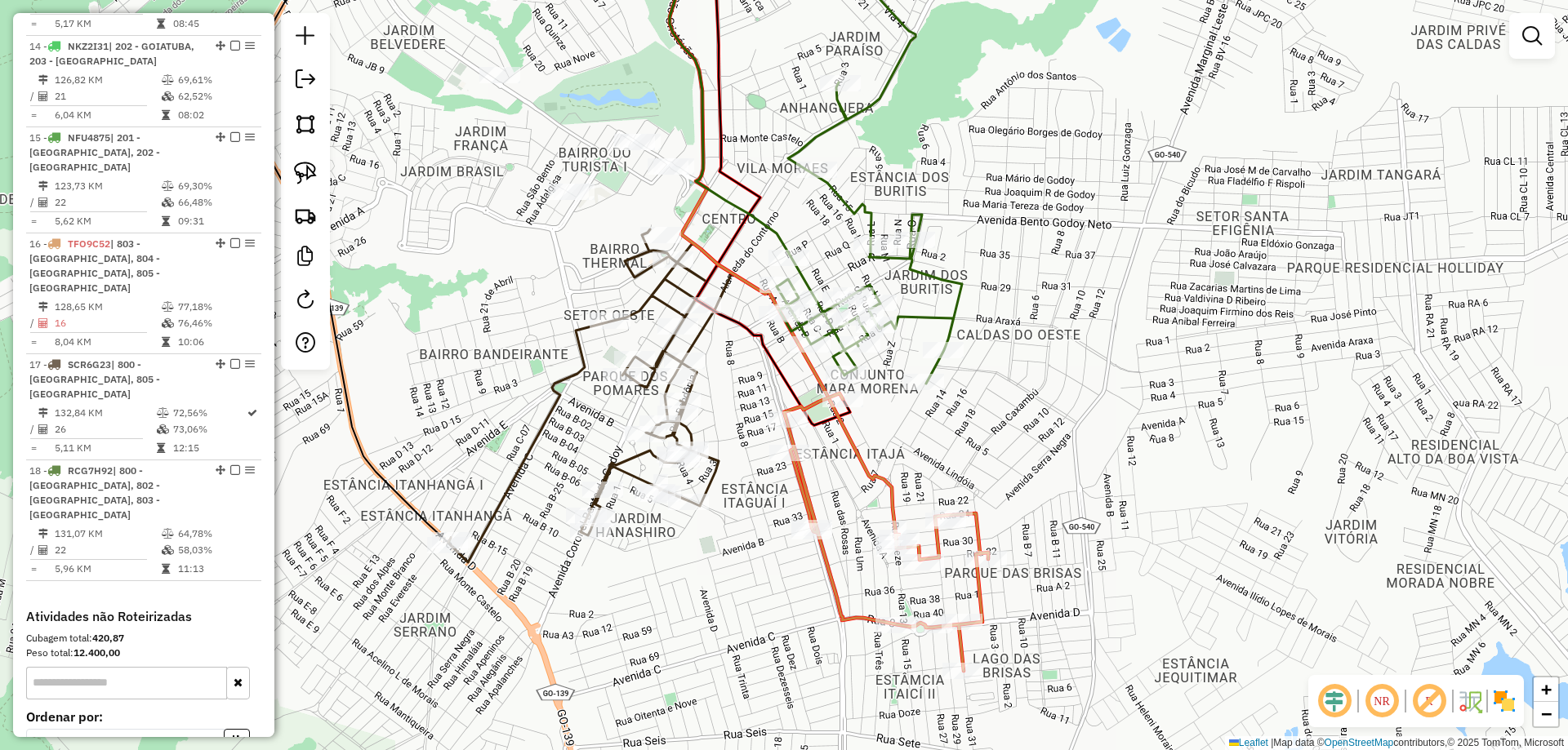
click at [848, 439] on icon at bounding box center [761, 234] width 269 height 618
select select "*********"
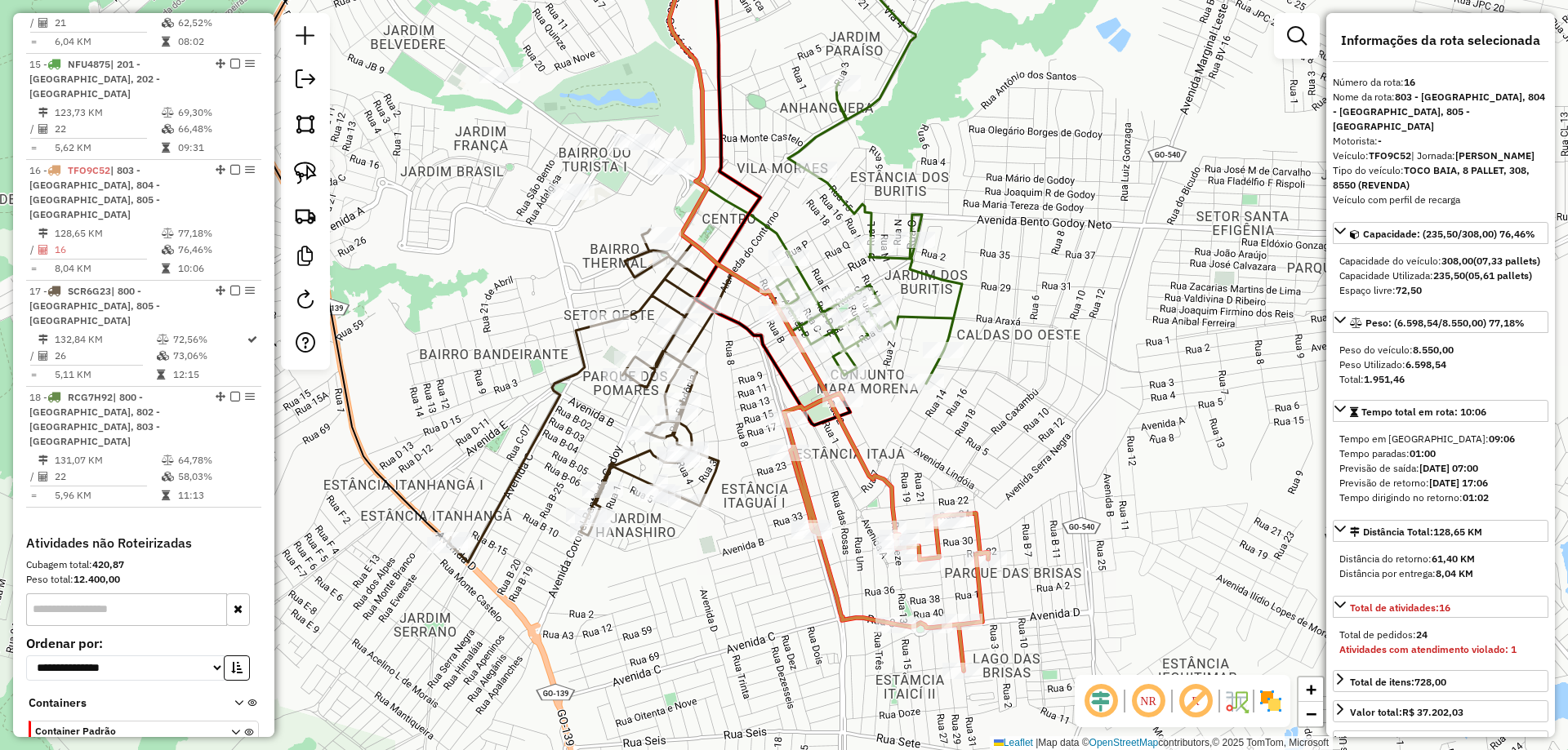
scroll to position [1508, 0]
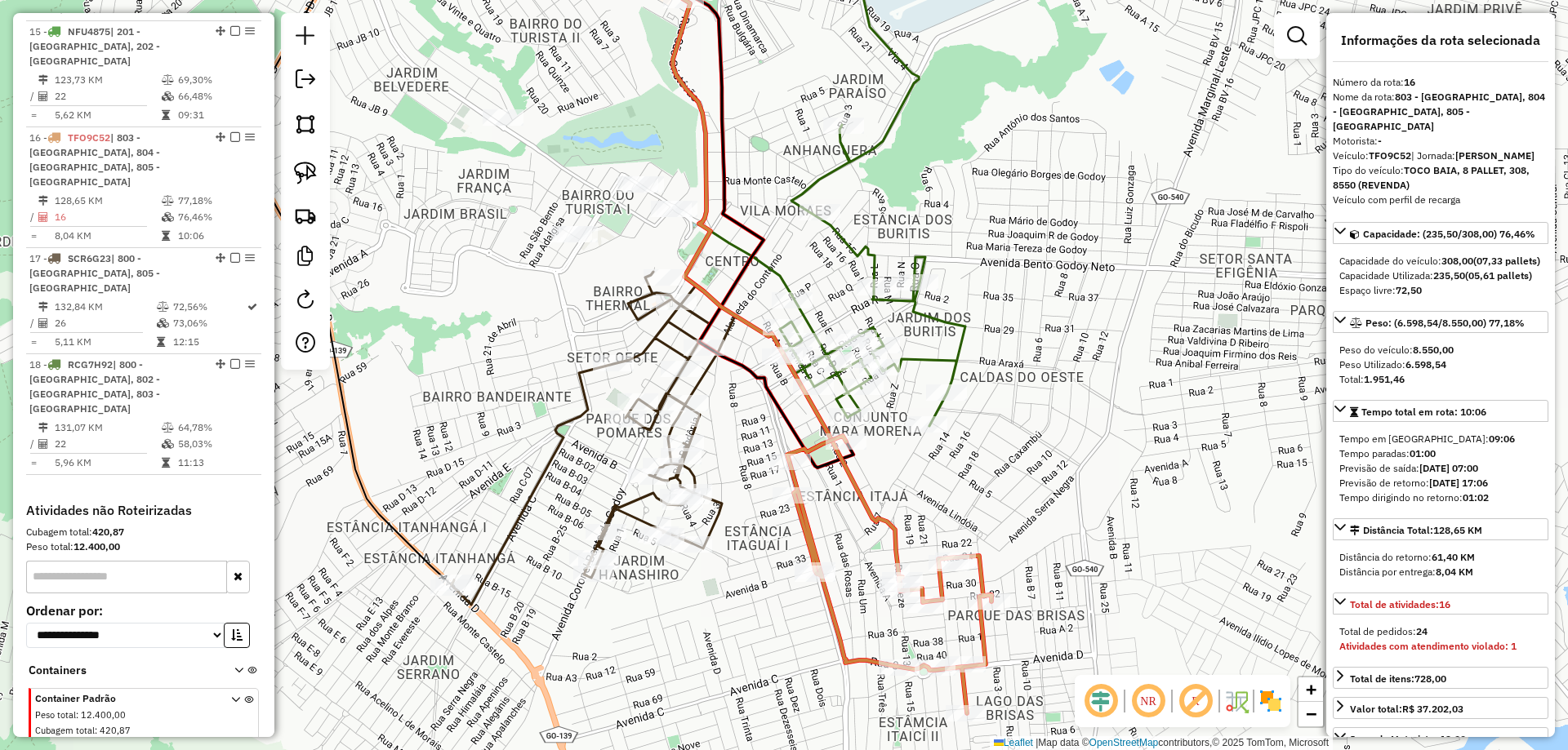
click at [1004, 477] on div "Janela de atendimento Grade de atendimento Capacidade Transportadoras Veículos …" at bounding box center [784, 375] width 1568 height 750
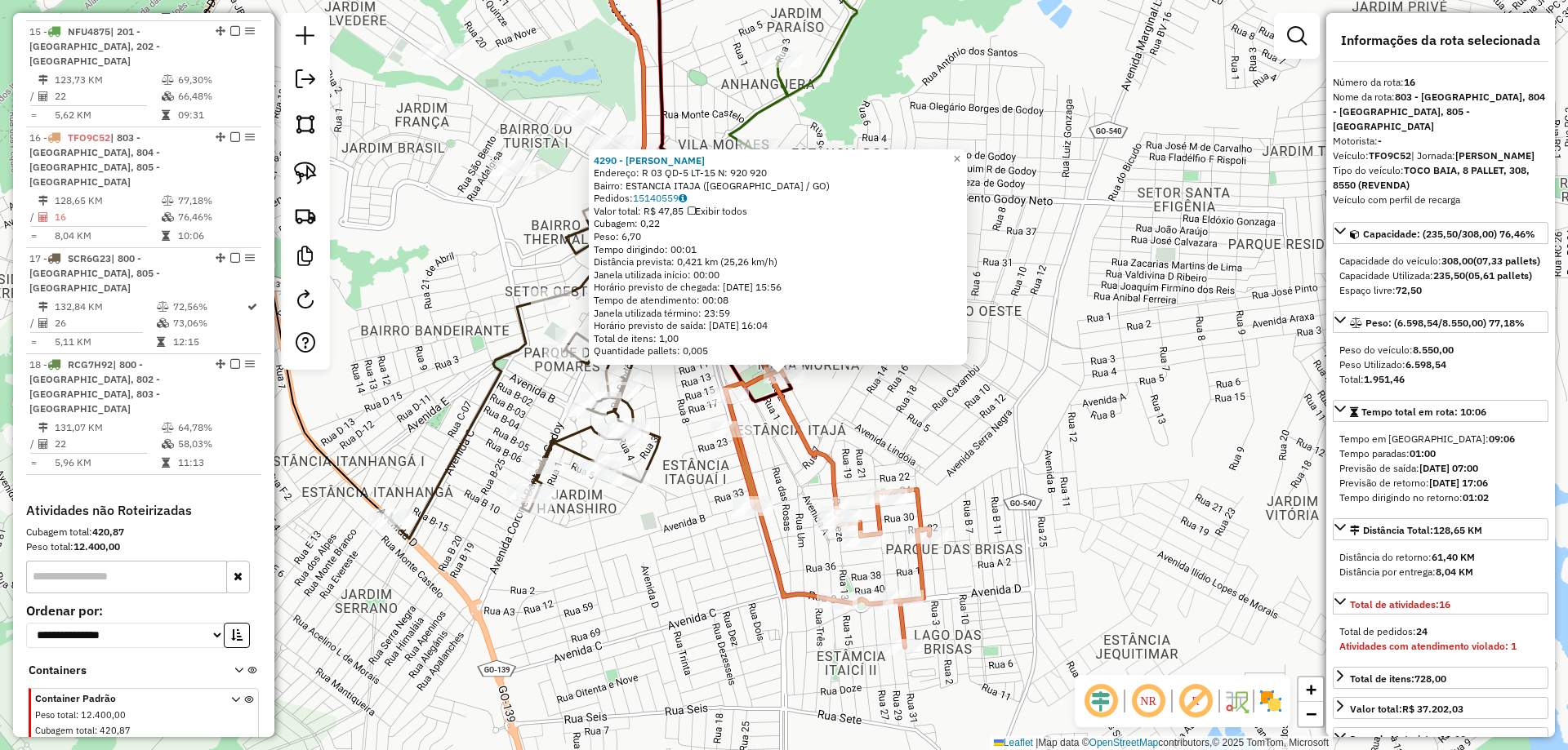
click at [873, 430] on div "4290 - MERCADINHO ARAUJO Endereço: R 03 QD-5 LT-15 N: 920 920 Bairro: ESTANCIA …" at bounding box center [784, 375] width 1568 height 750
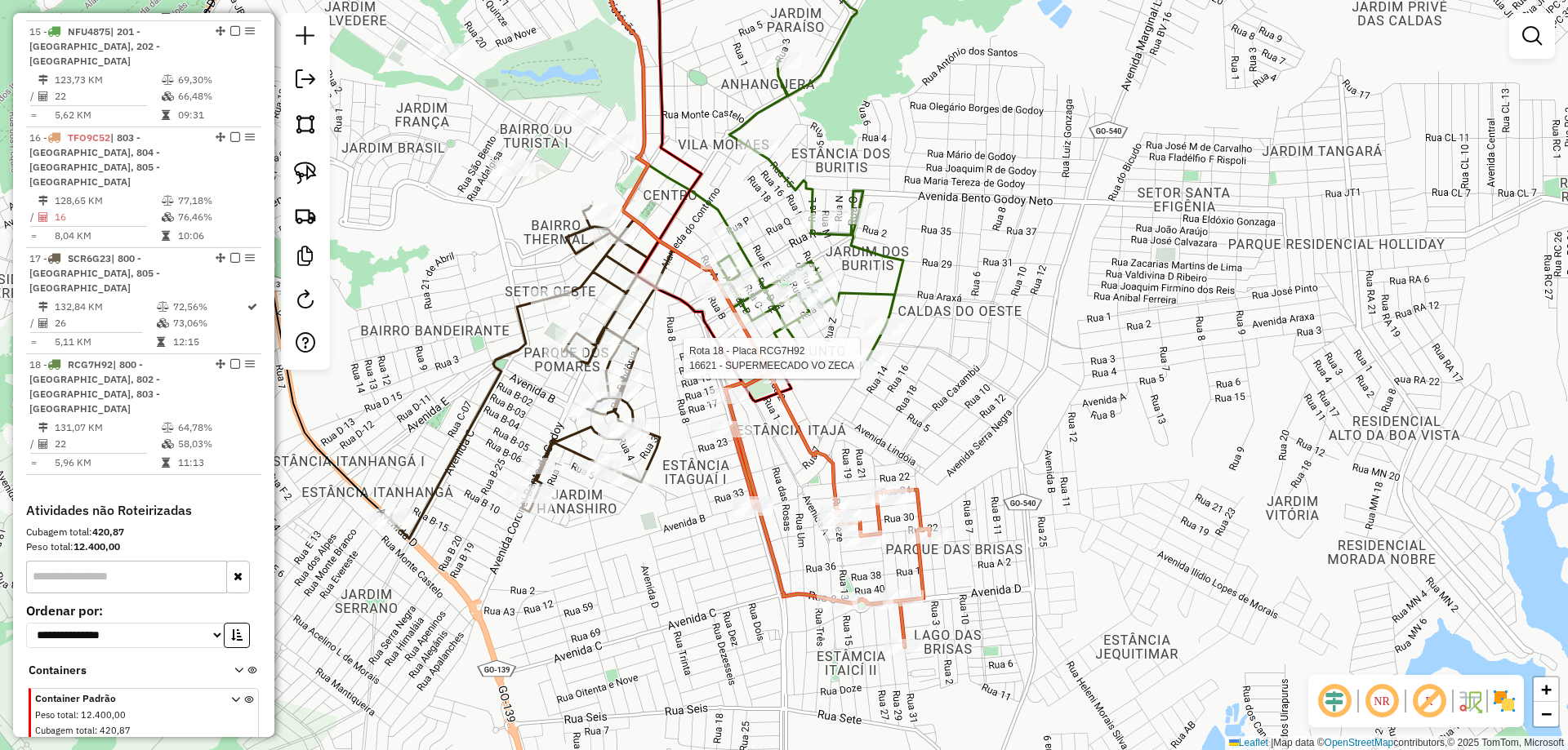
click at [882, 348] on icon at bounding box center [757, 142] width 292 height 435
select select "*********"
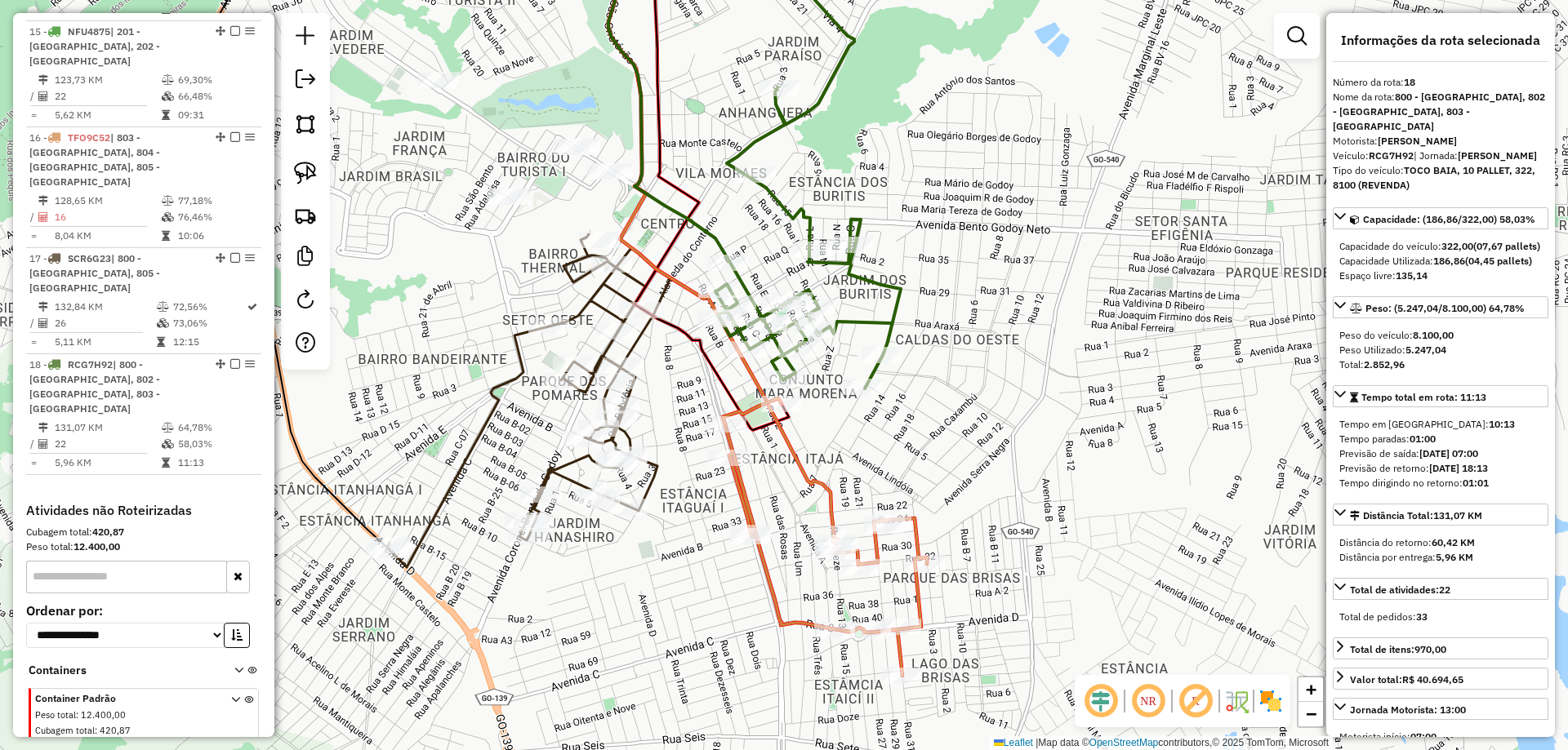
drag, startPoint x: 891, startPoint y: 432, endPoint x: 869, endPoint y: 434, distance: 22.1
click at [887, 439] on div "Janela de atendimento Grade de atendimento Capacidade Transportadoras Veículos …" at bounding box center [784, 375] width 1568 height 750
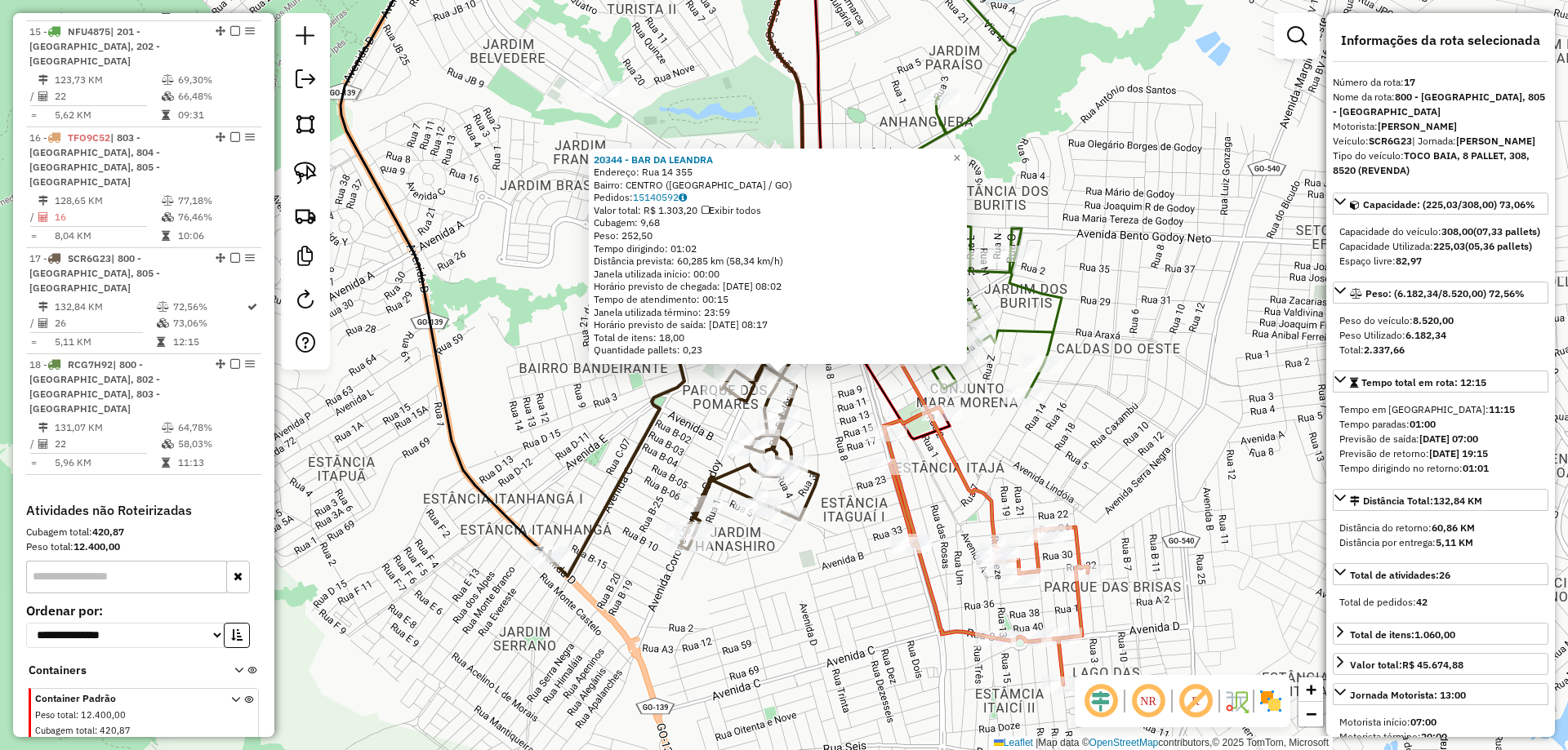
click at [1125, 497] on div "20344 - BAR DA LEANDRA Endereço: Rua 14 355 Bairro: CENTRO (CALDAS NOVAS / GO) …" at bounding box center [784, 375] width 1568 height 750
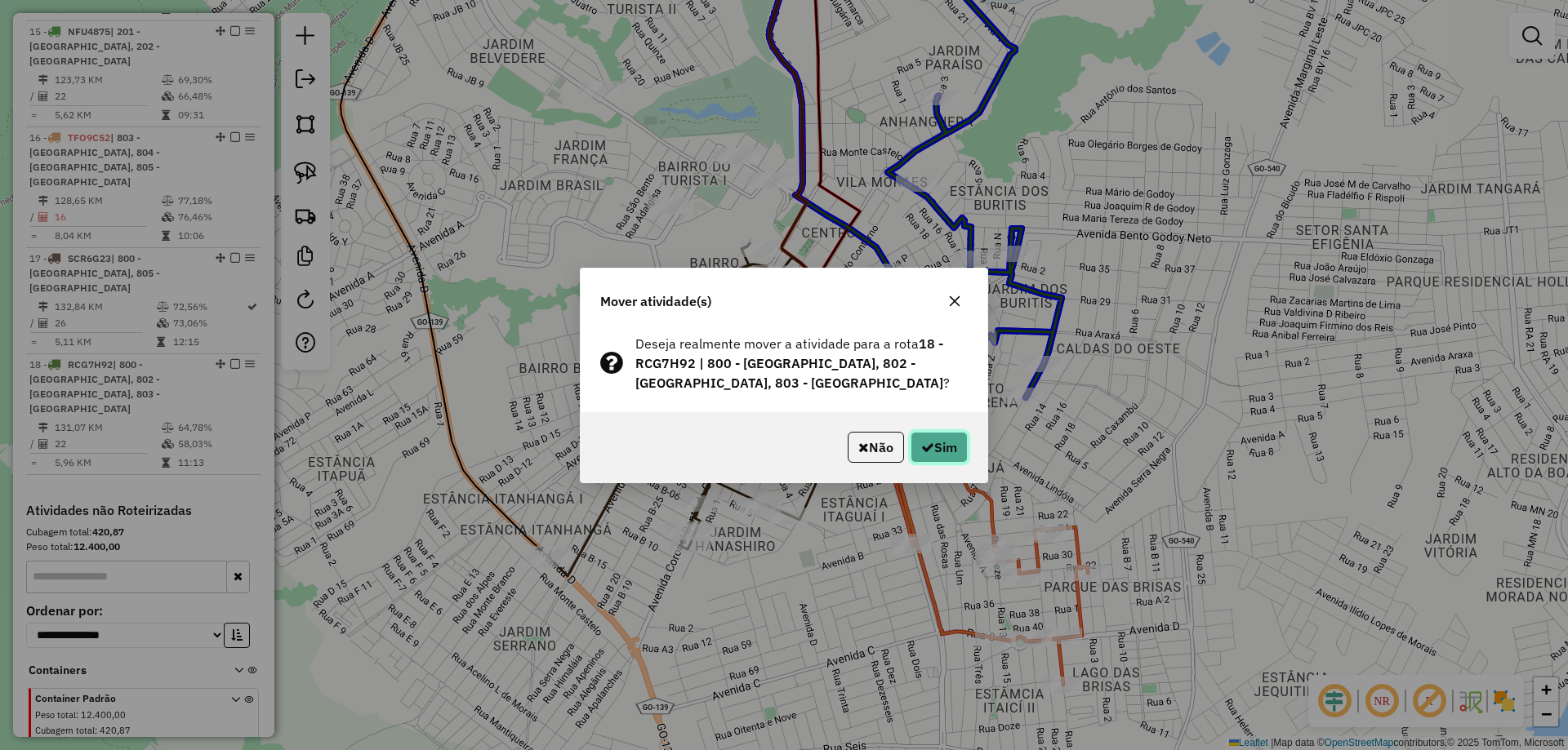
click at [939, 439] on button "Sim" at bounding box center [939, 447] width 57 height 31
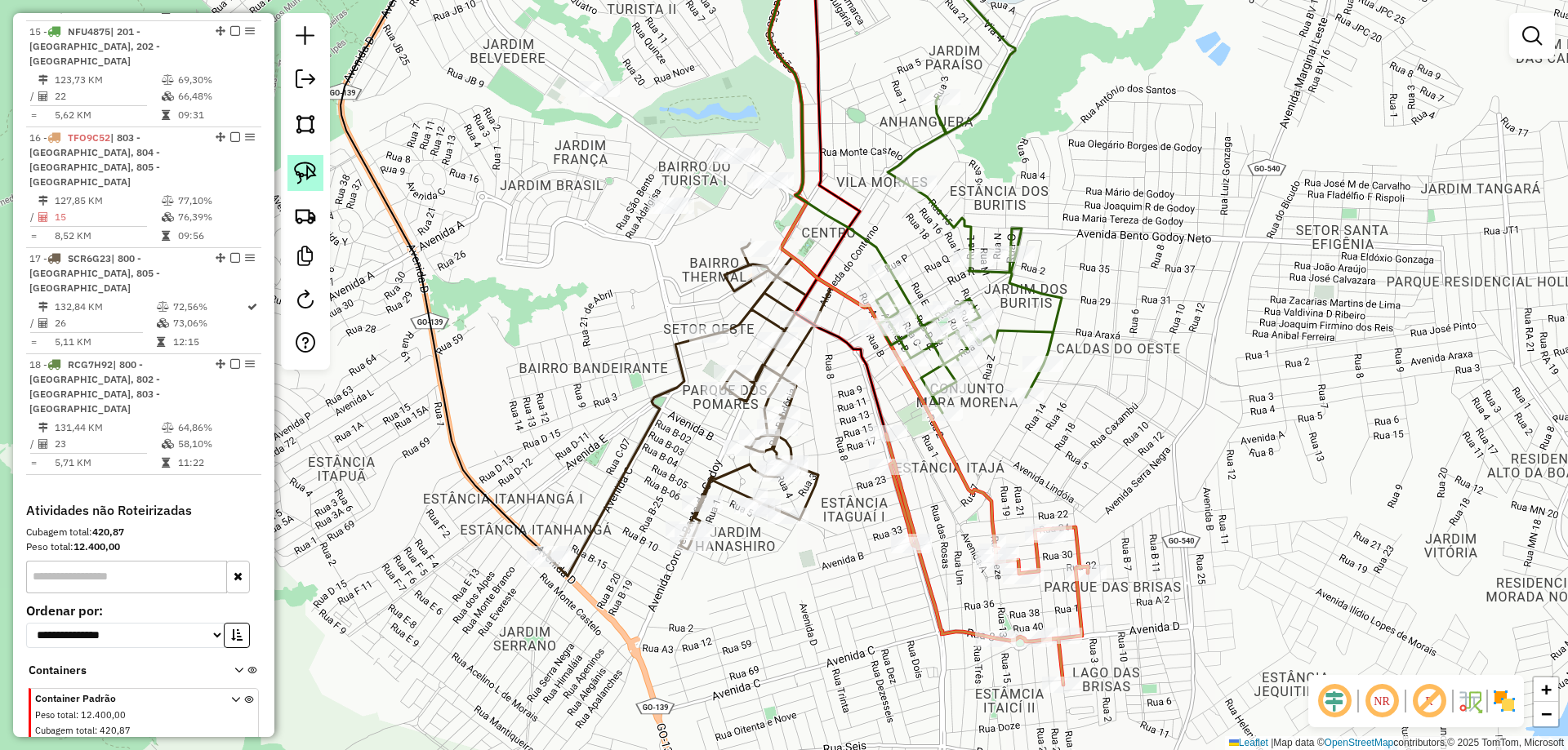
click at [308, 172] on img at bounding box center [305, 172] width 23 height 23
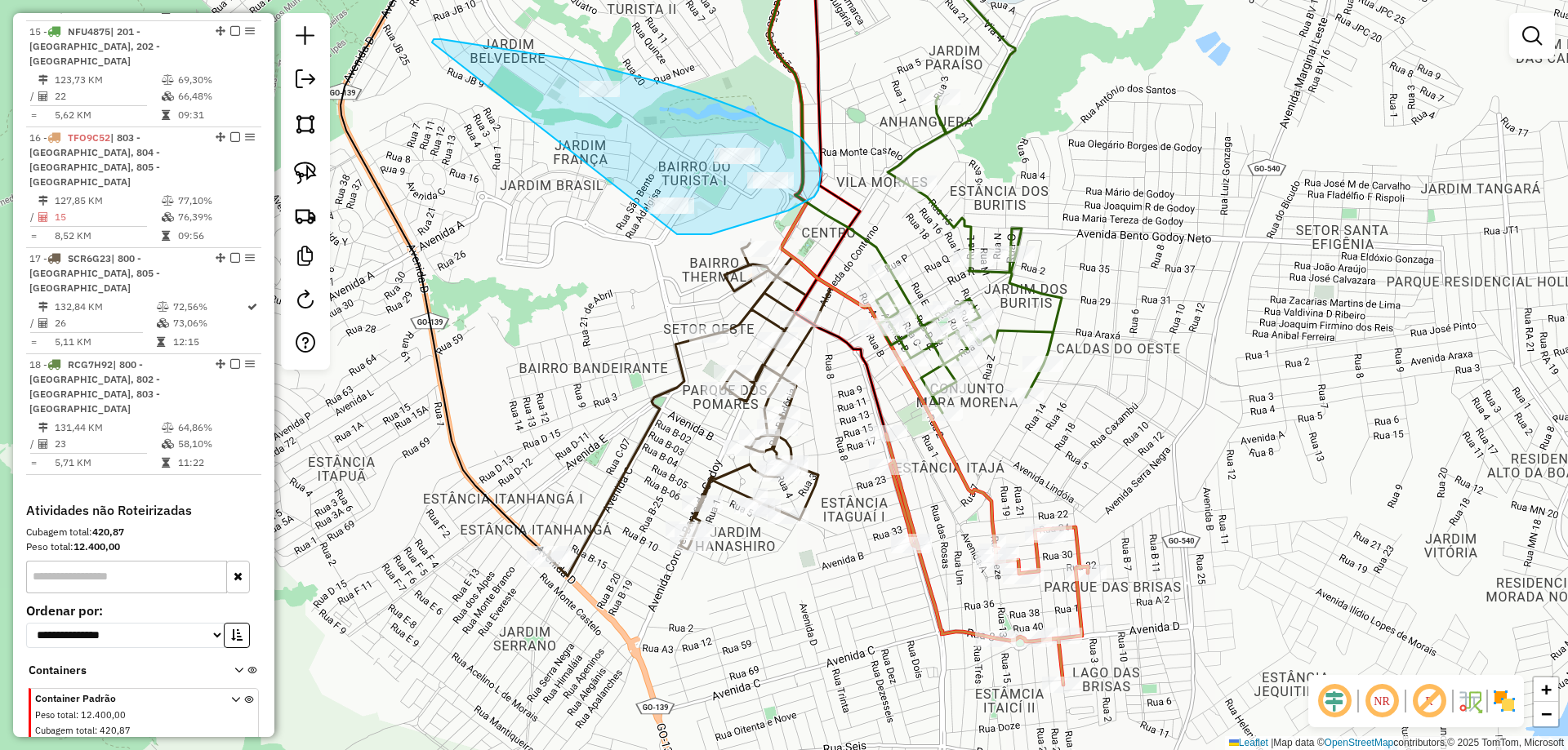
drag, startPoint x: 677, startPoint y: 234, endPoint x: 432, endPoint y: 44, distance: 310.0
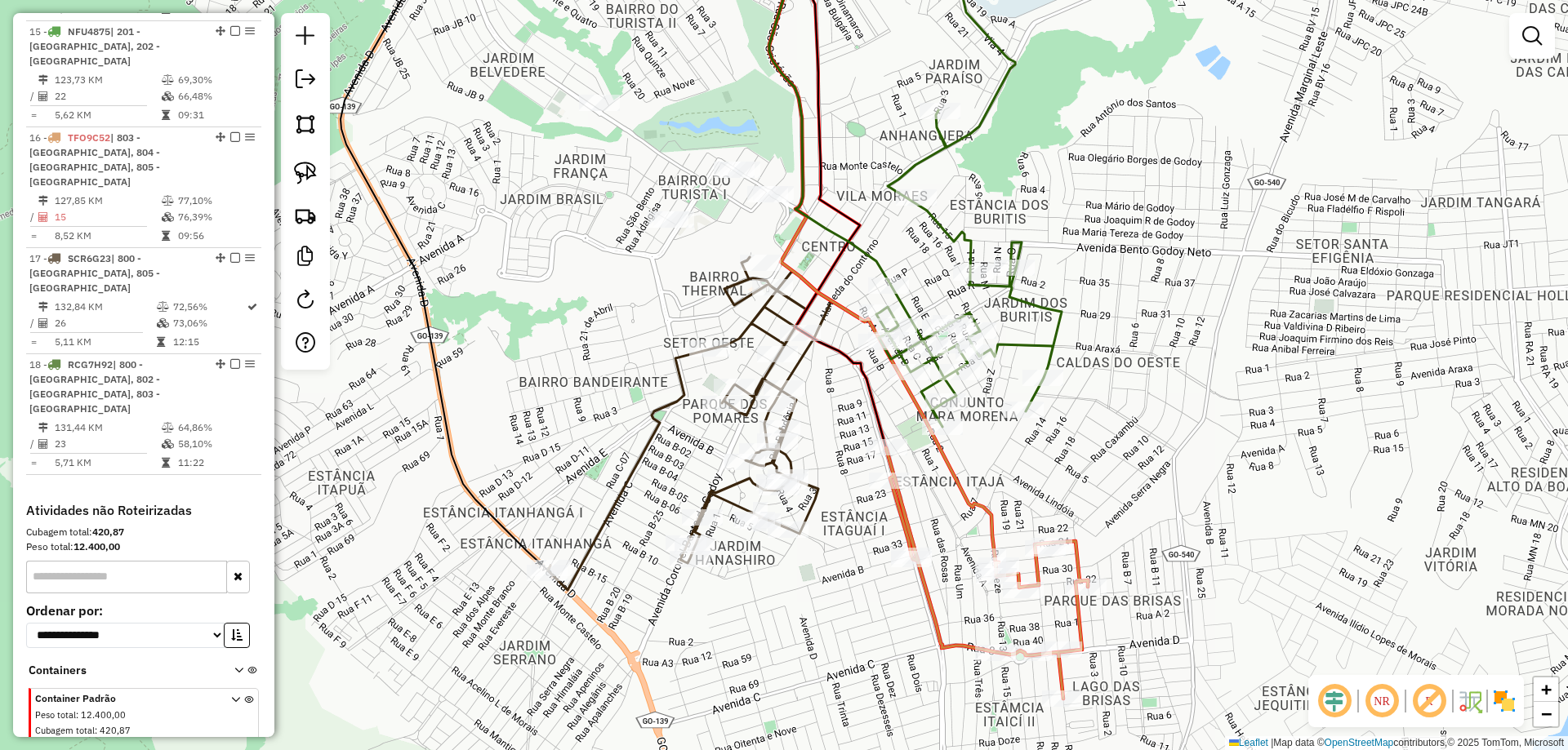
drag, startPoint x: 1077, startPoint y: 469, endPoint x: 1089, endPoint y: 564, distance: 95.8
click at [1089, 564] on div "Rota 16 - Placa TFO9C52 7391 - SUPER SALES Janela de atendimento Grade de atend…" at bounding box center [784, 375] width 1568 height 750
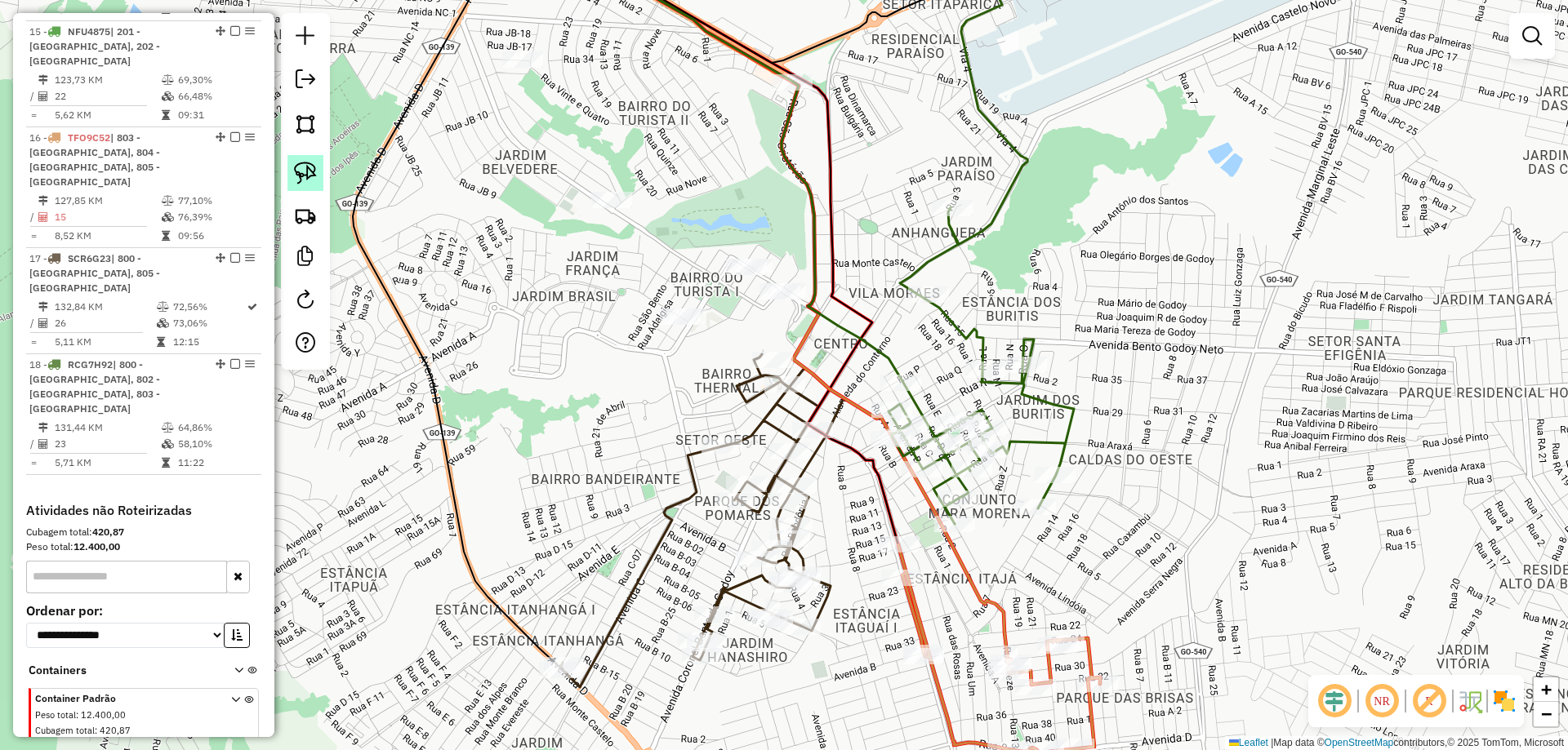
drag, startPoint x: 304, startPoint y: 177, endPoint x: 625, endPoint y: 301, distance: 344.1
click at [304, 175] on img at bounding box center [305, 172] width 23 height 23
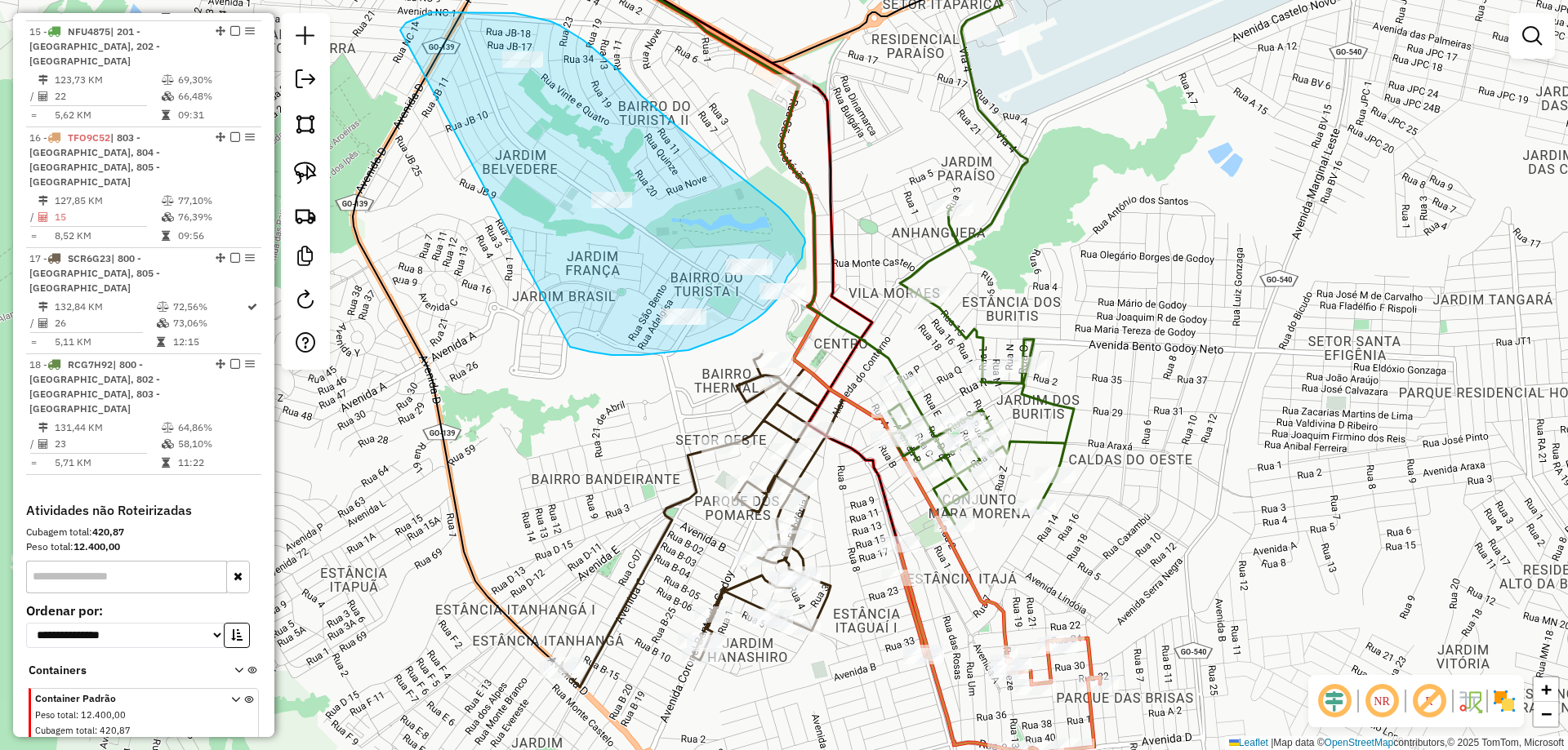
drag, startPoint x: 612, startPoint y: 355, endPoint x: 399, endPoint y: 34, distance: 385.2
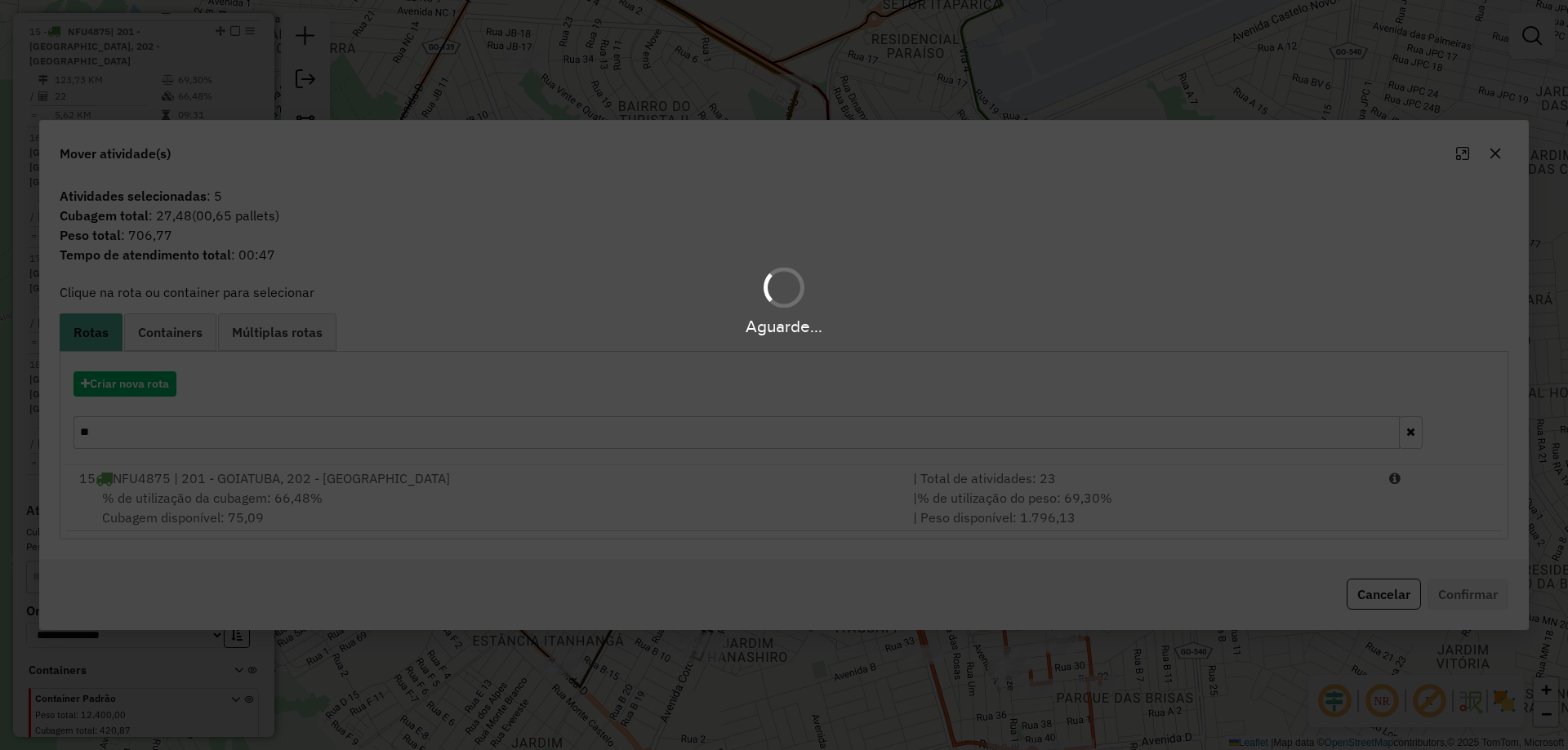
click at [154, 433] on div "Aguarde..." at bounding box center [784, 375] width 1568 height 750
click at [154, 433] on hb-app "Aguarde... Pop-up bloqueado! Seu navegador bloqueou automáticamente a abertura …" at bounding box center [784, 375] width 1568 height 750
click at [154, 433] on input "**" at bounding box center [737, 432] width 1326 height 33
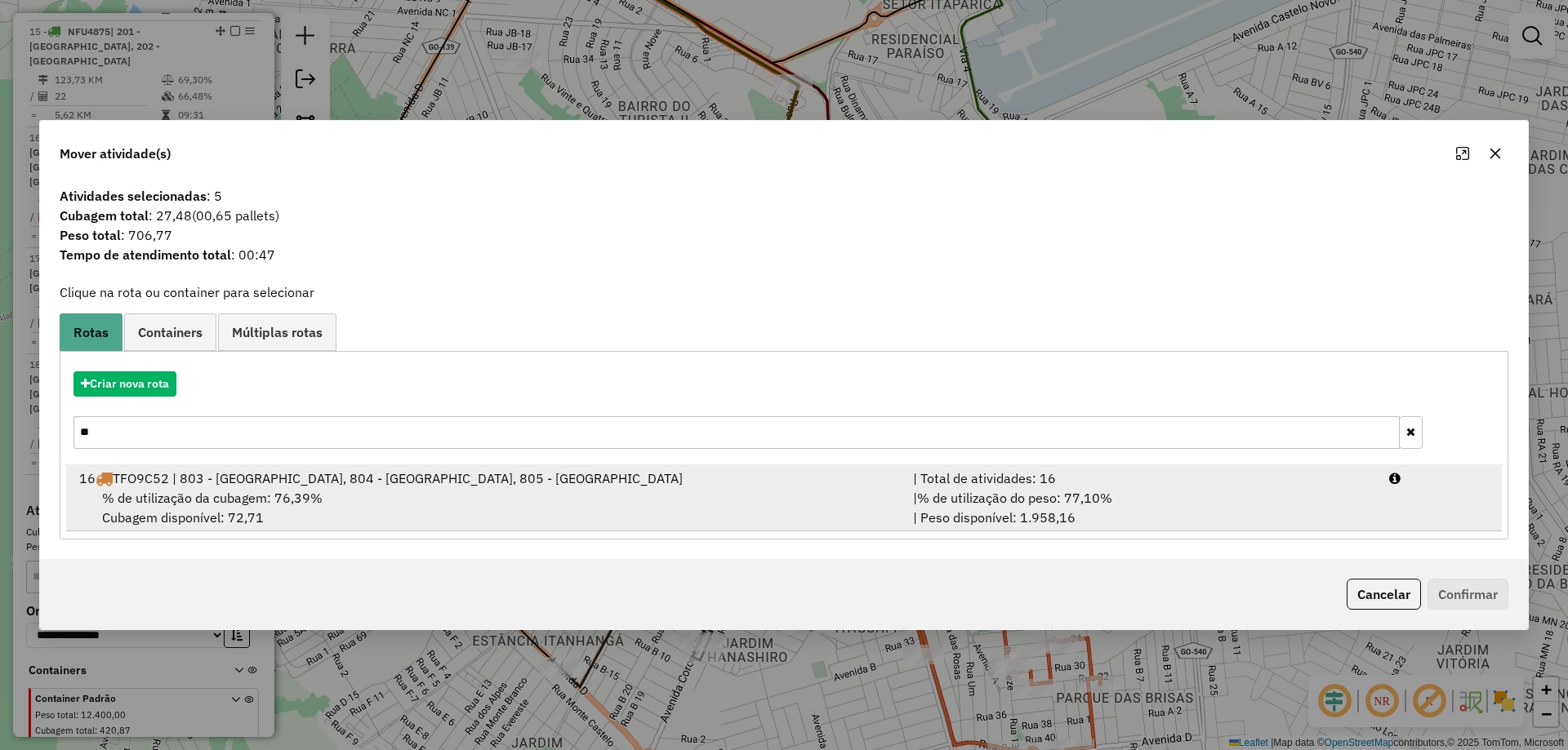
type input "**"
drag, startPoint x: 254, startPoint y: 528, endPoint x: 281, endPoint y: 503, distance: 36.8
click at [257, 522] on li "16 TFO9C52 | 803 - CALDAS NOVAS, 804 - CALDAS NOVAS, 805 - CALDAS NOVAS | Total…" at bounding box center [783, 498] width 1436 height 66
click at [281, 503] on span "% de utilização da cubagem: 76,39%" at bounding box center [213, 498] width 221 height 16
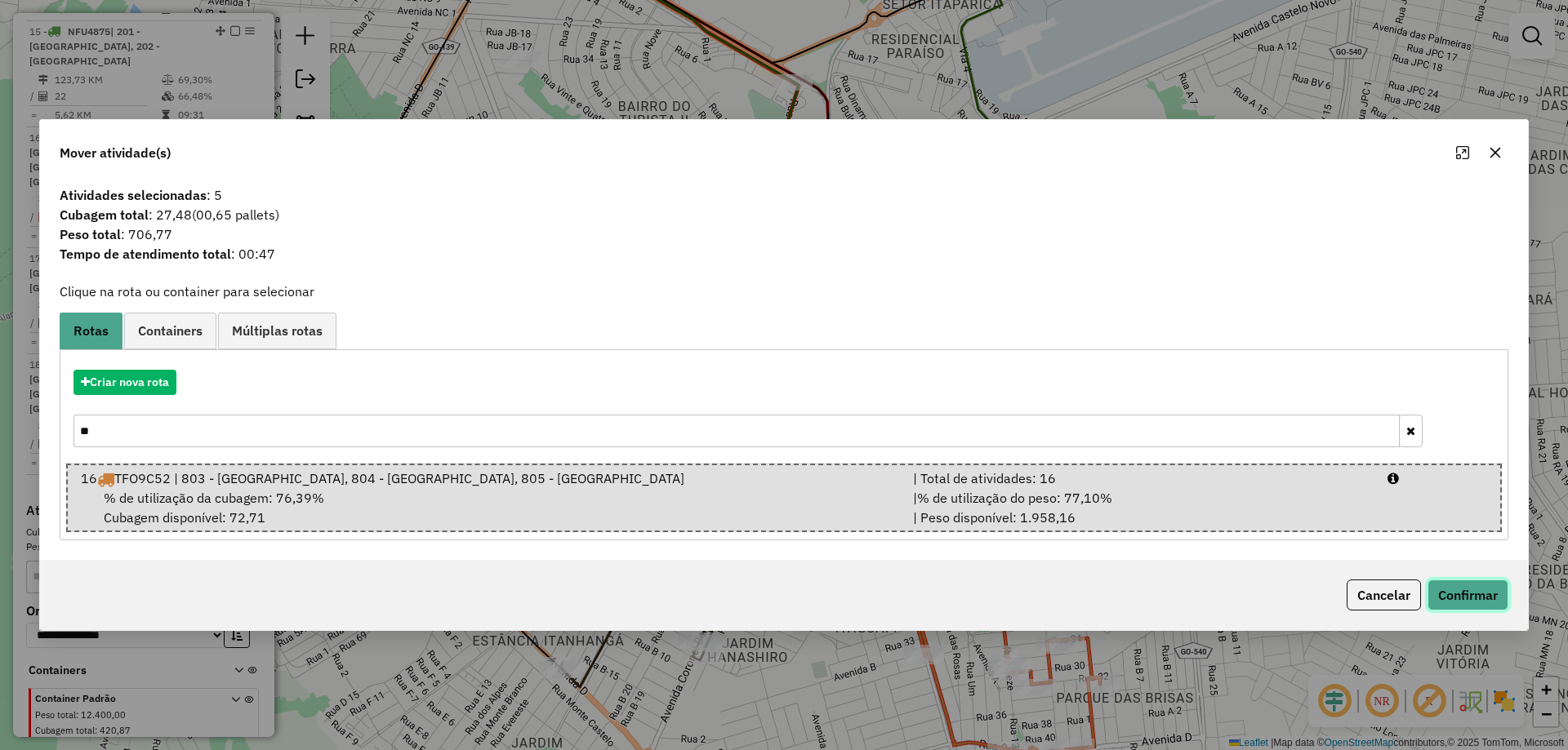
drag, startPoint x: 1474, startPoint y: 584, endPoint x: 1194, endPoint y: 505, distance: 290.9
click at [1474, 586] on button "Confirmar" at bounding box center [1468, 595] width 81 height 31
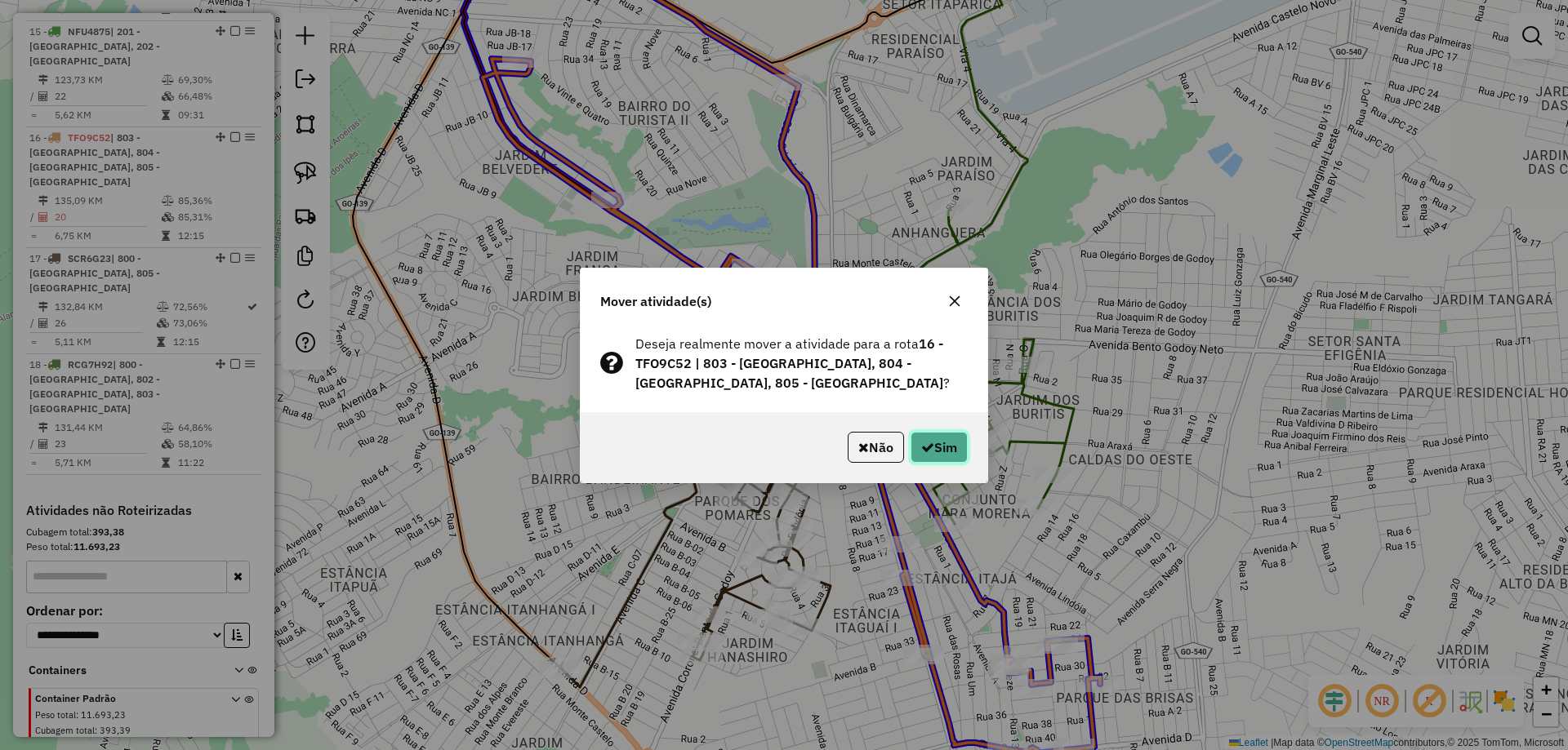
click at [956, 444] on button "Sim" at bounding box center [939, 447] width 57 height 31
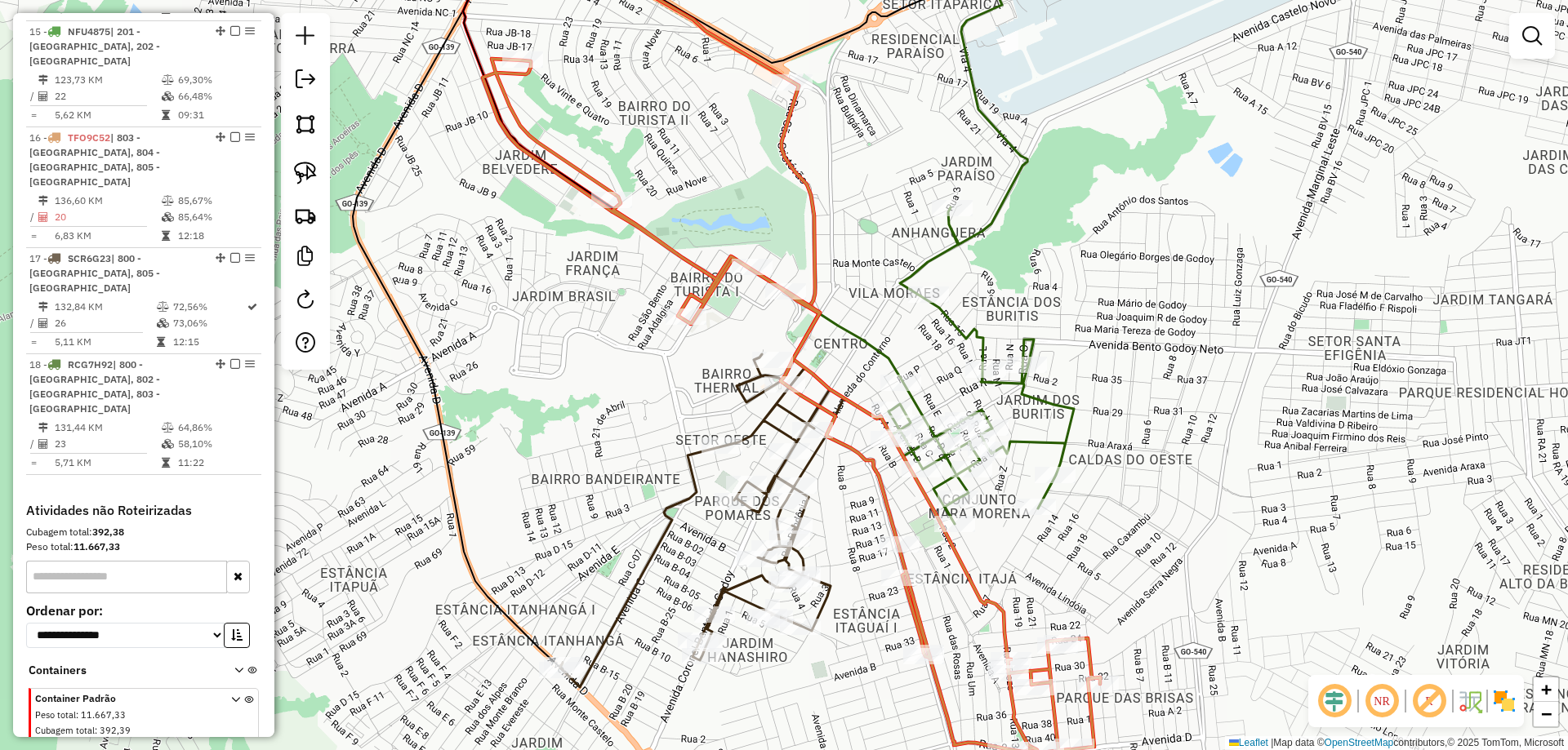
click at [513, 109] on icon at bounding box center [791, 427] width 618 height 737
select select "*********"
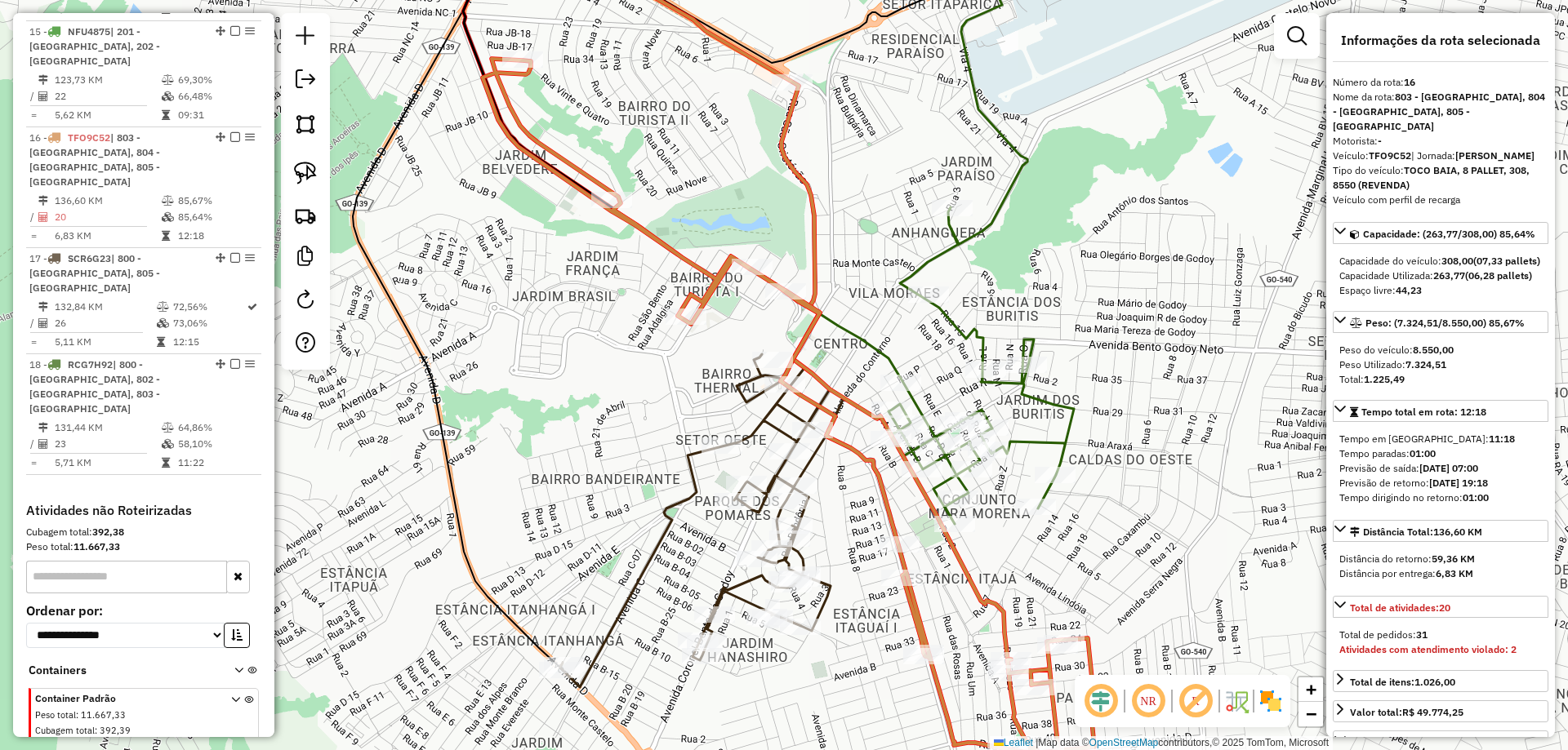
click at [513, 109] on icon at bounding box center [791, 427] width 618 height 737
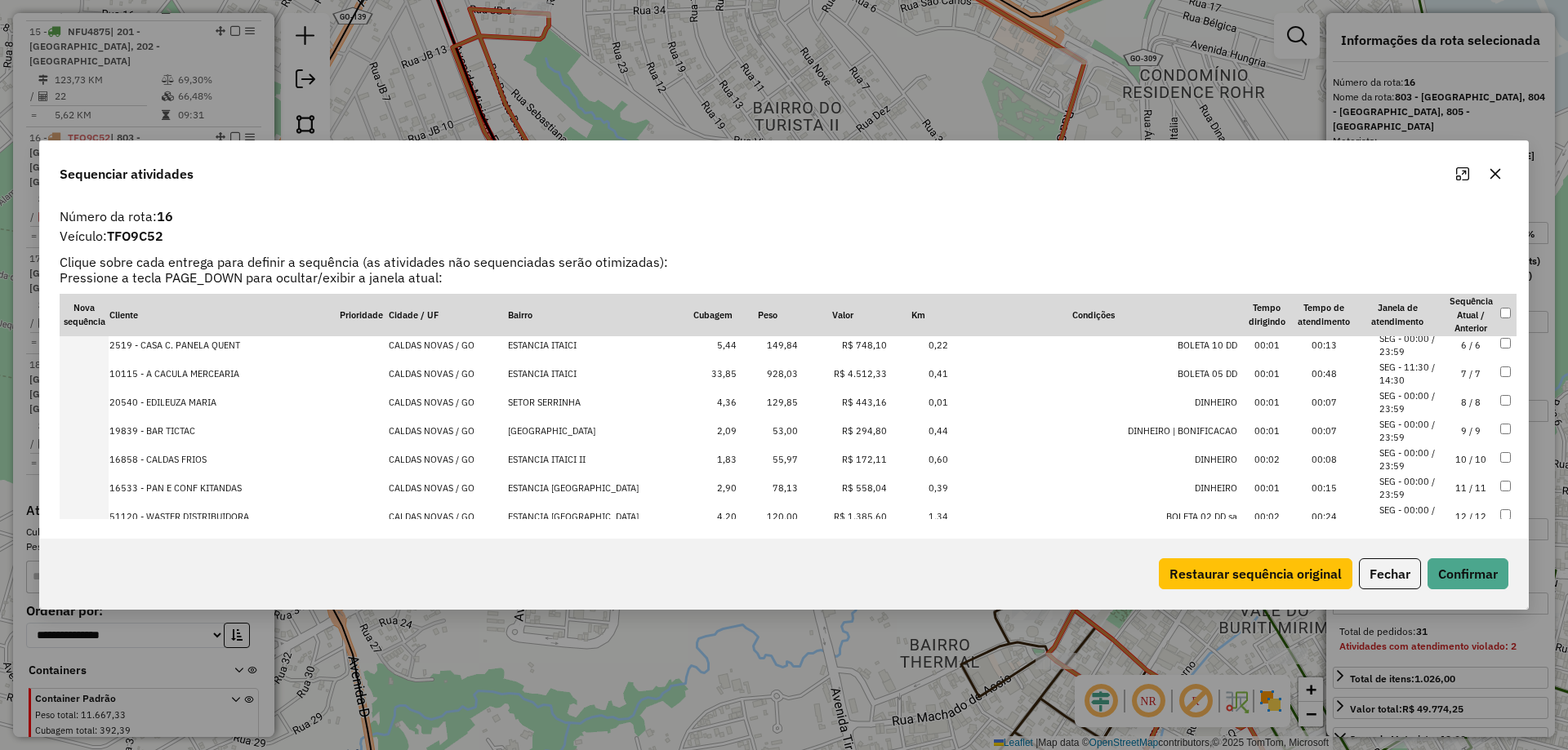
scroll to position [0, 0]
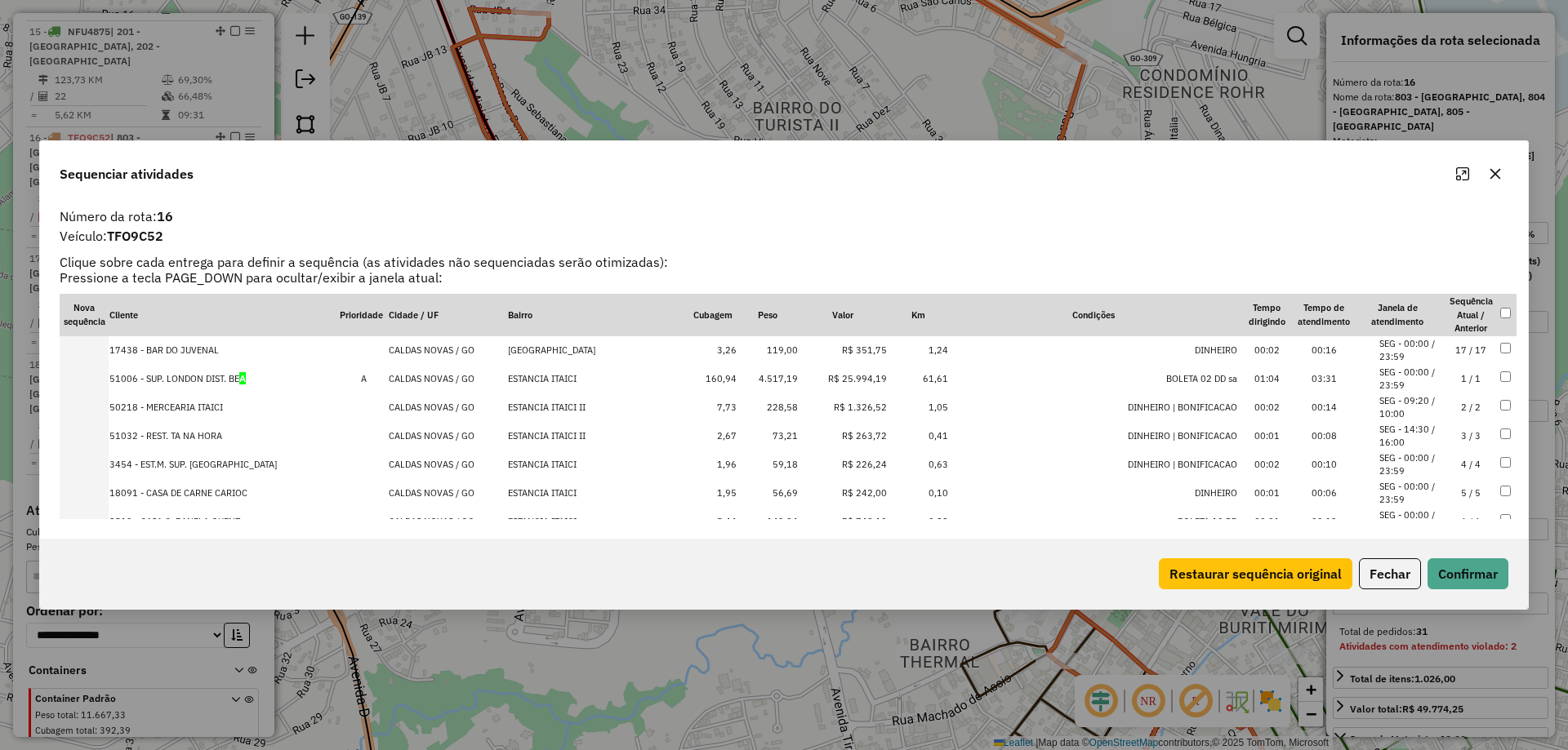
drag, startPoint x: 1468, startPoint y: 406, endPoint x: 1474, endPoint y: 412, distance: 8.5
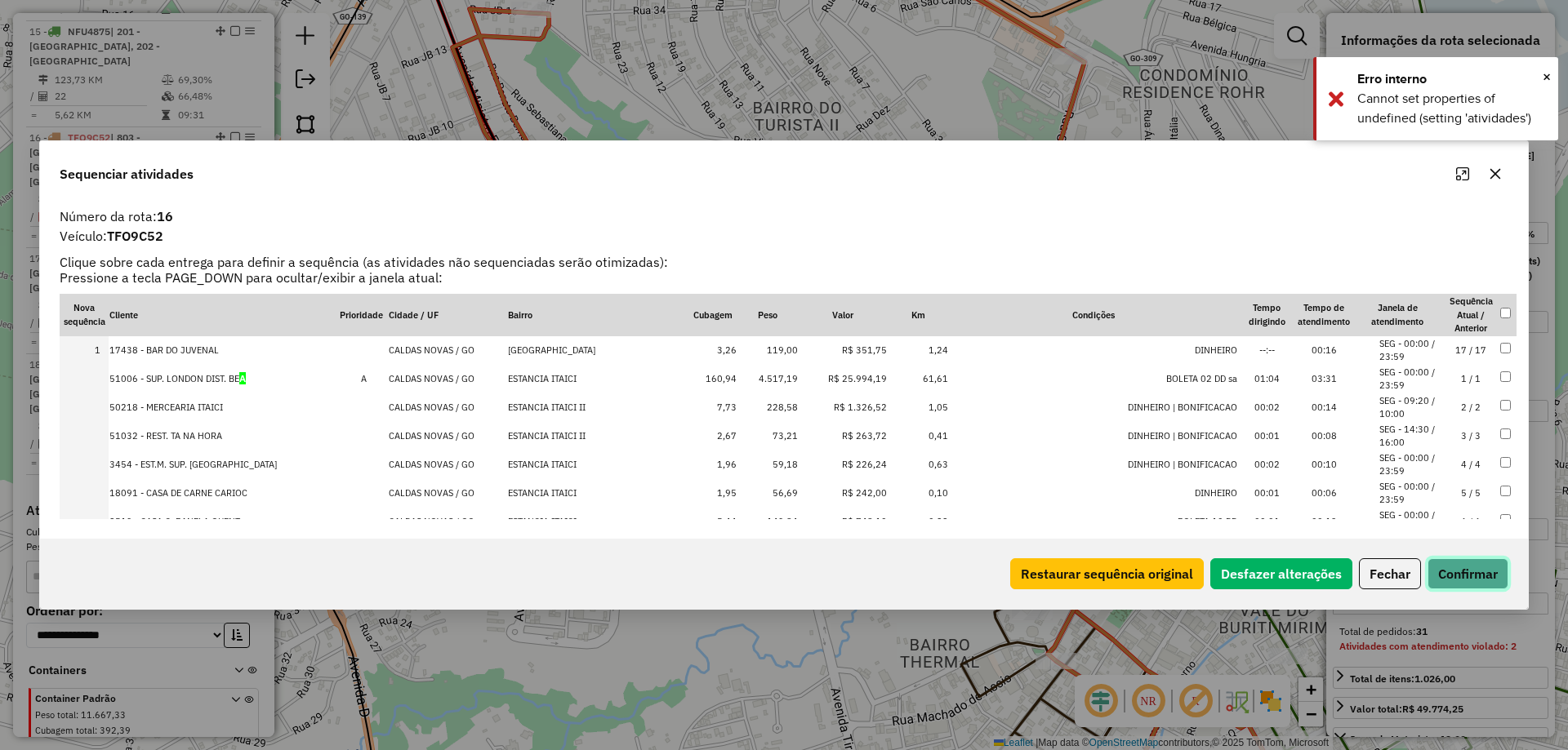
click at [1480, 567] on button "Confirmar" at bounding box center [1468, 574] width 81 height 31
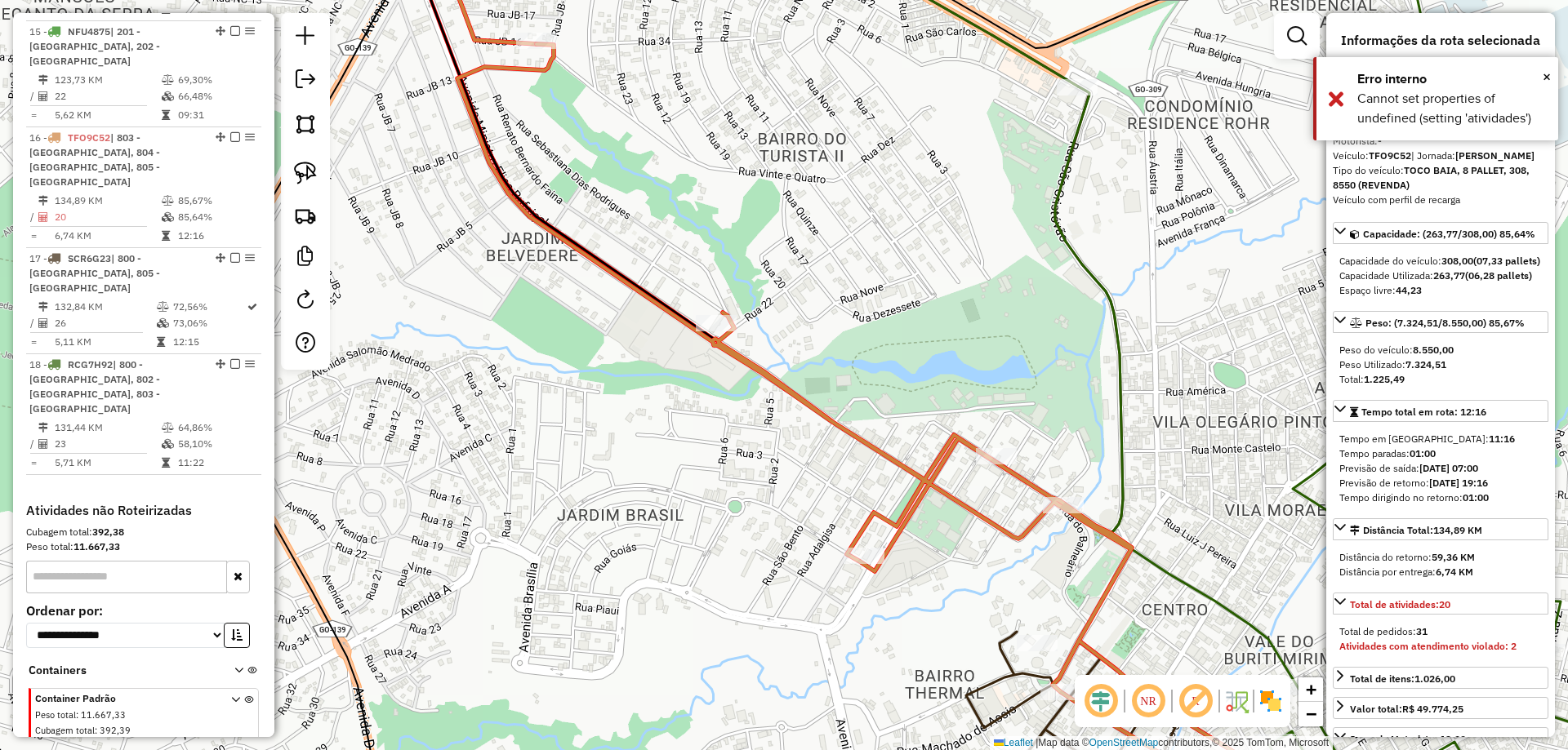
drag, startPoint x: 550, startPoint y: 115, endPoint x: 580, endPoint y: 172, distance: 64.4
click at [575, 200] on div "Janela de atendimento Grade de atendimento Capacidade Transportadoras Veículos …" at bounding box center [784, 375] width 1568 height 750
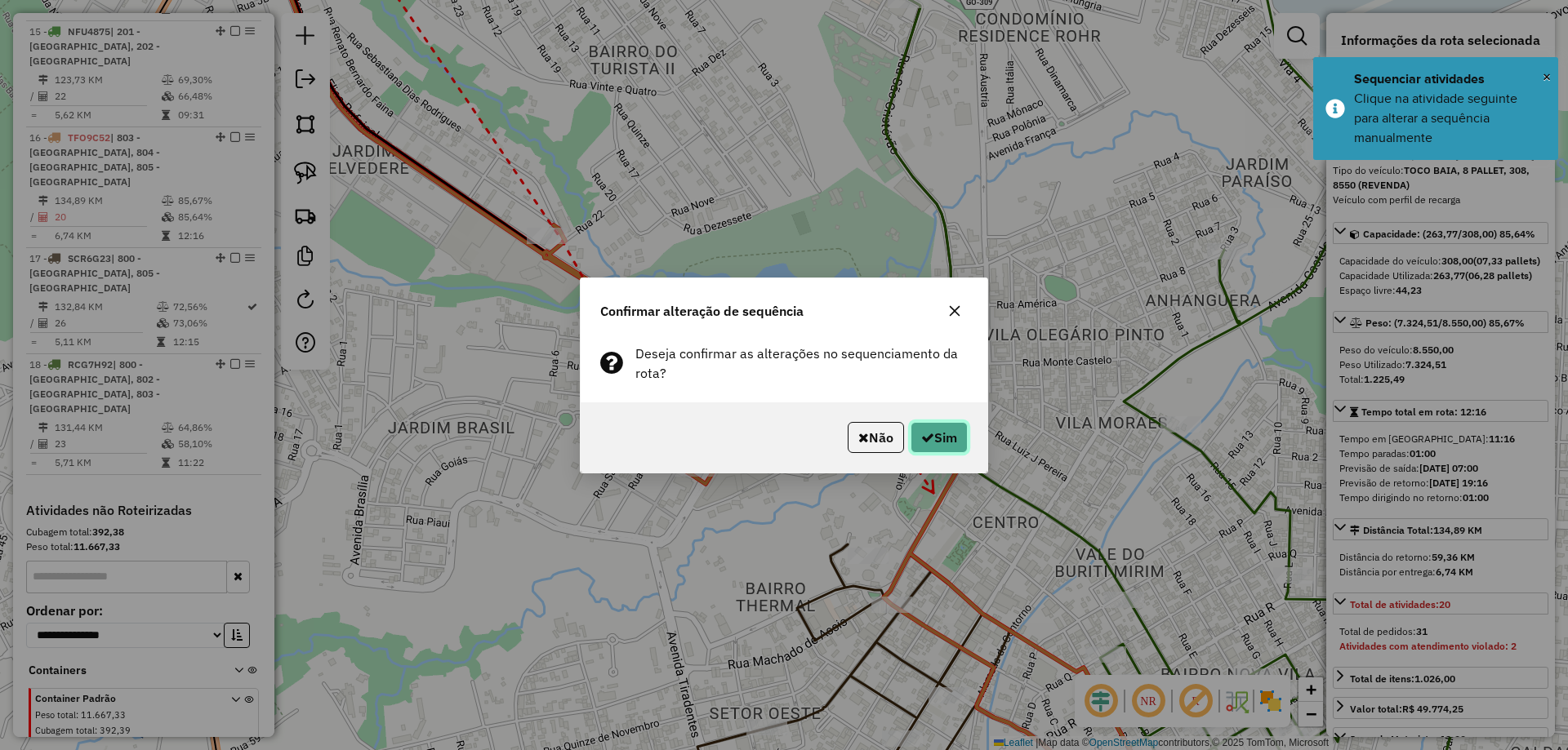
click at [958, 441] on button "Sim" at bounding box center [939, 438] width 57 height 31
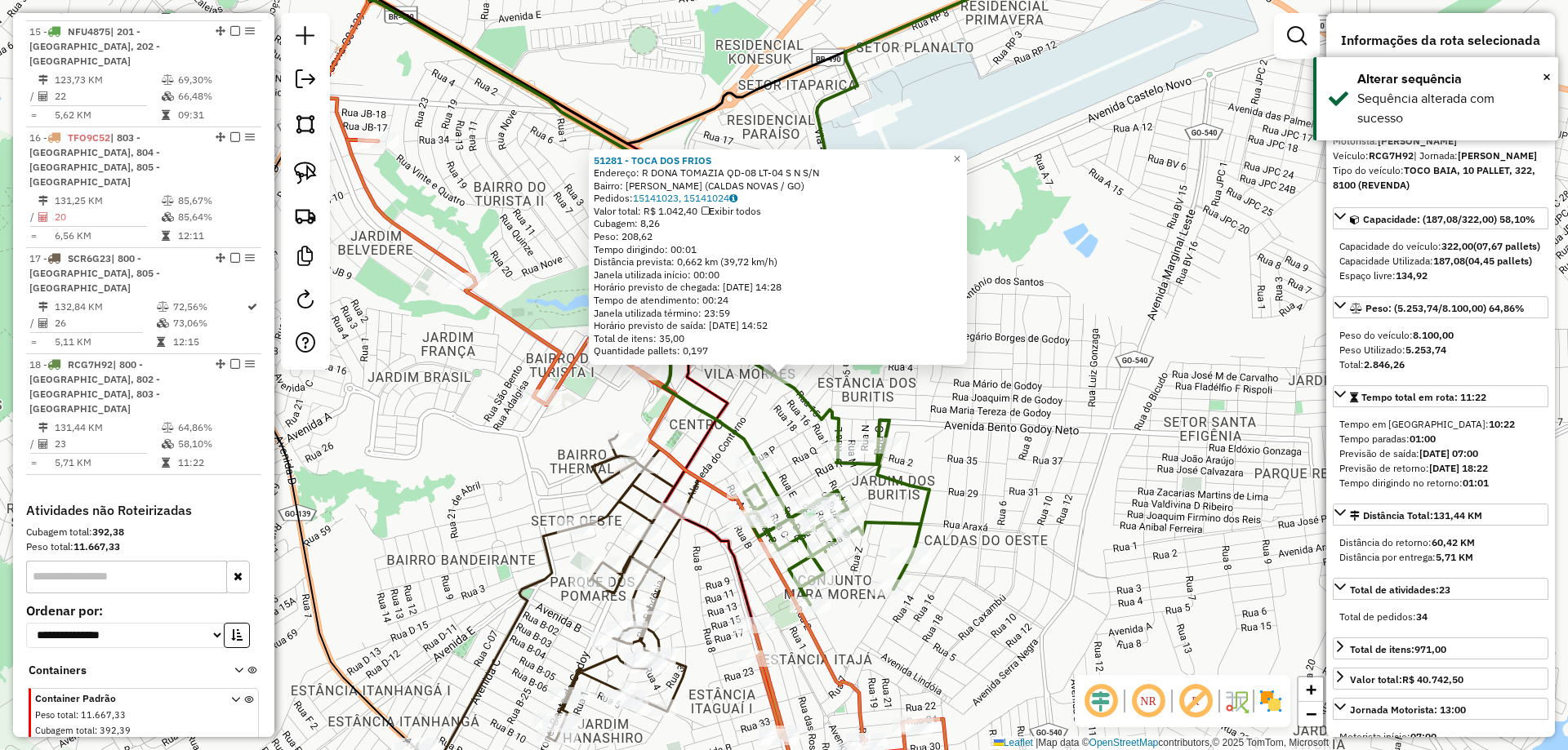
drag, startPoint x: 1108, startPoint y: 447, endPoint x: 1072, endPoint y: 418, distance: 46.2
click at [1074, 419] on div "51281 - TOCA DOS FRIOS Endereço: R DONA TOMAZIA QD-08 LT-04 S N S/N Bairro: VIL…" at bounding box center [784, 375] width 1568 height 750
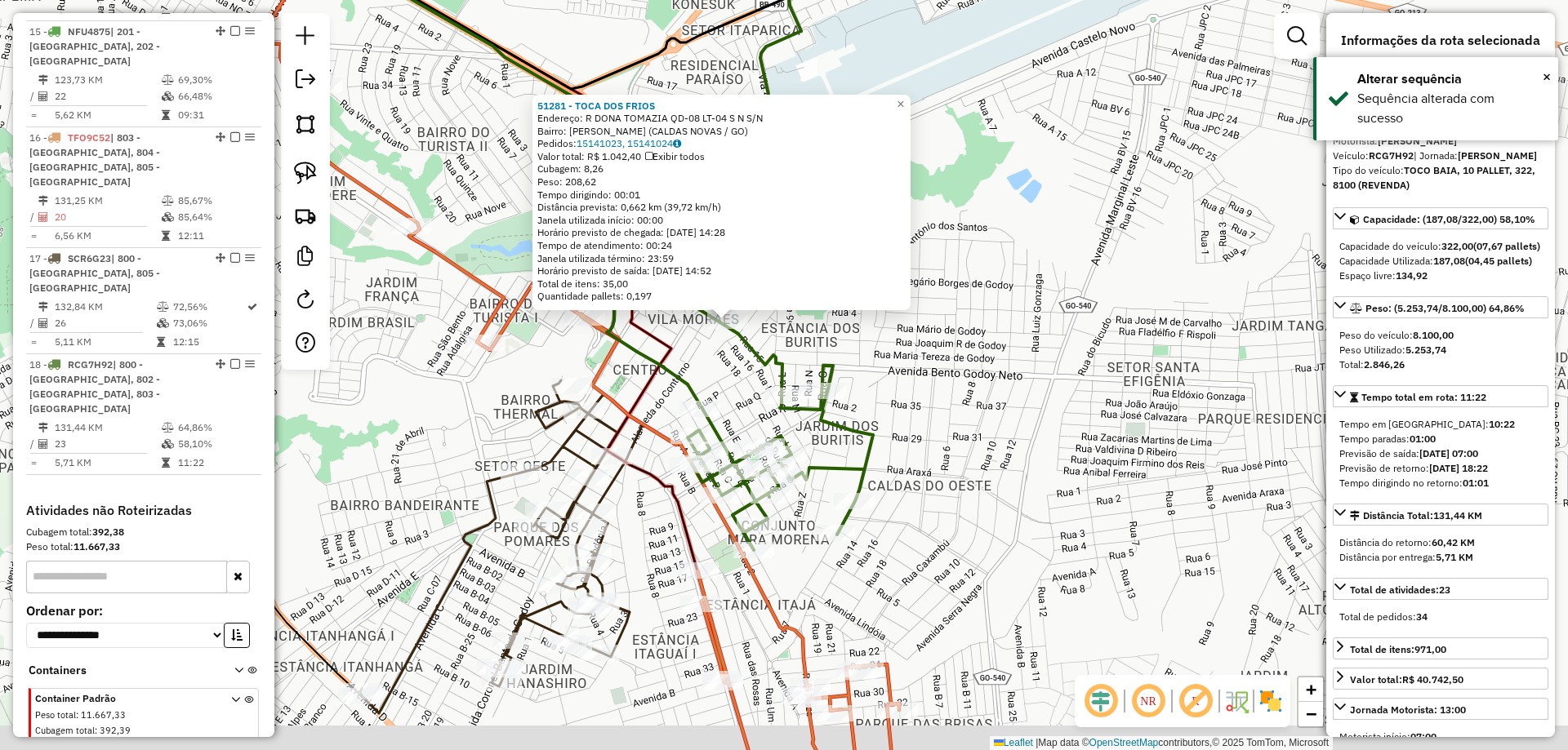
click at [1072, 418] on div "51281 - TOCA DOS FRIOS Endereço: R DONA TOMAZIA QD-08 LT-04 S N S/N Bairro: VIL…" at bounding box center [784, 375] width 1568 height 750
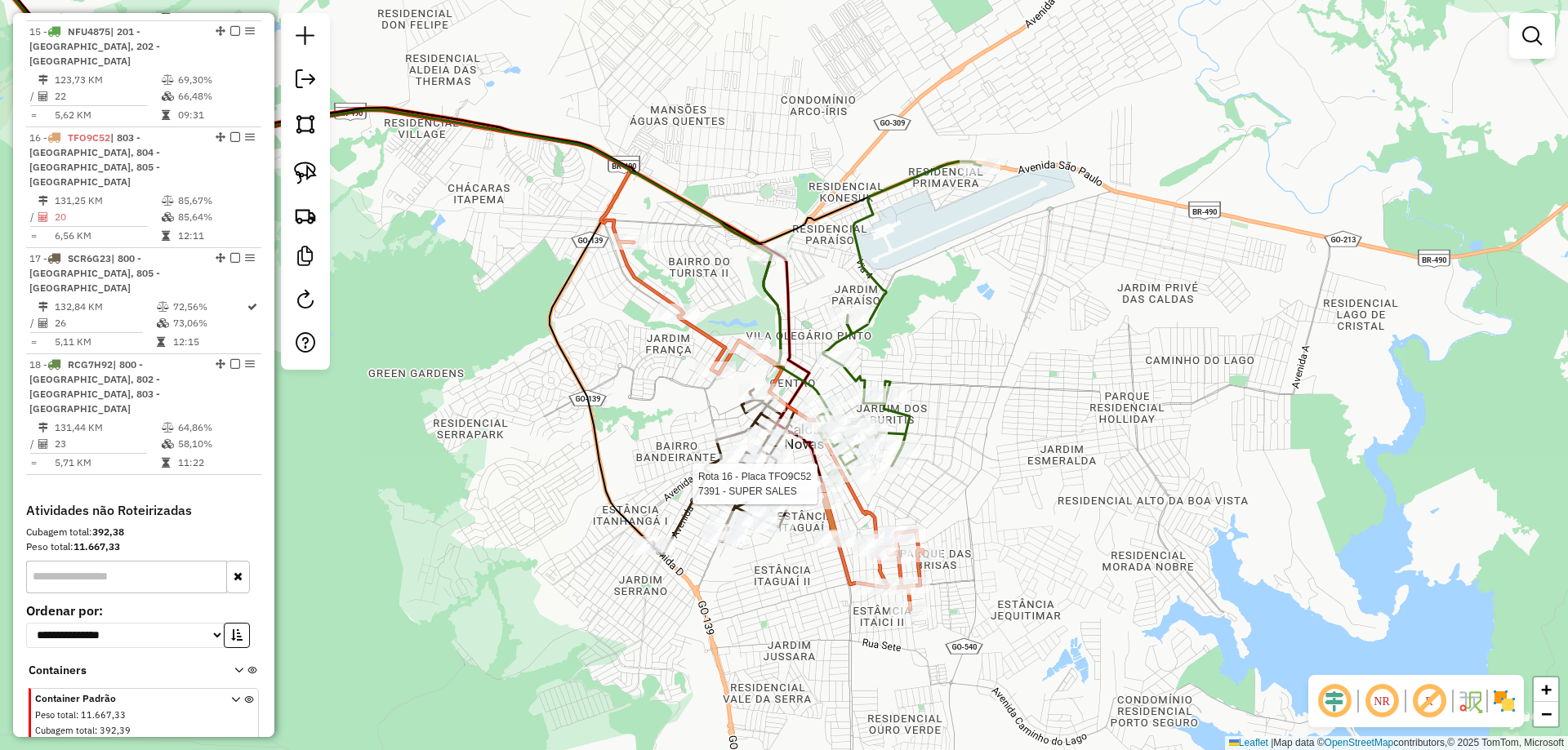
select select "*********"
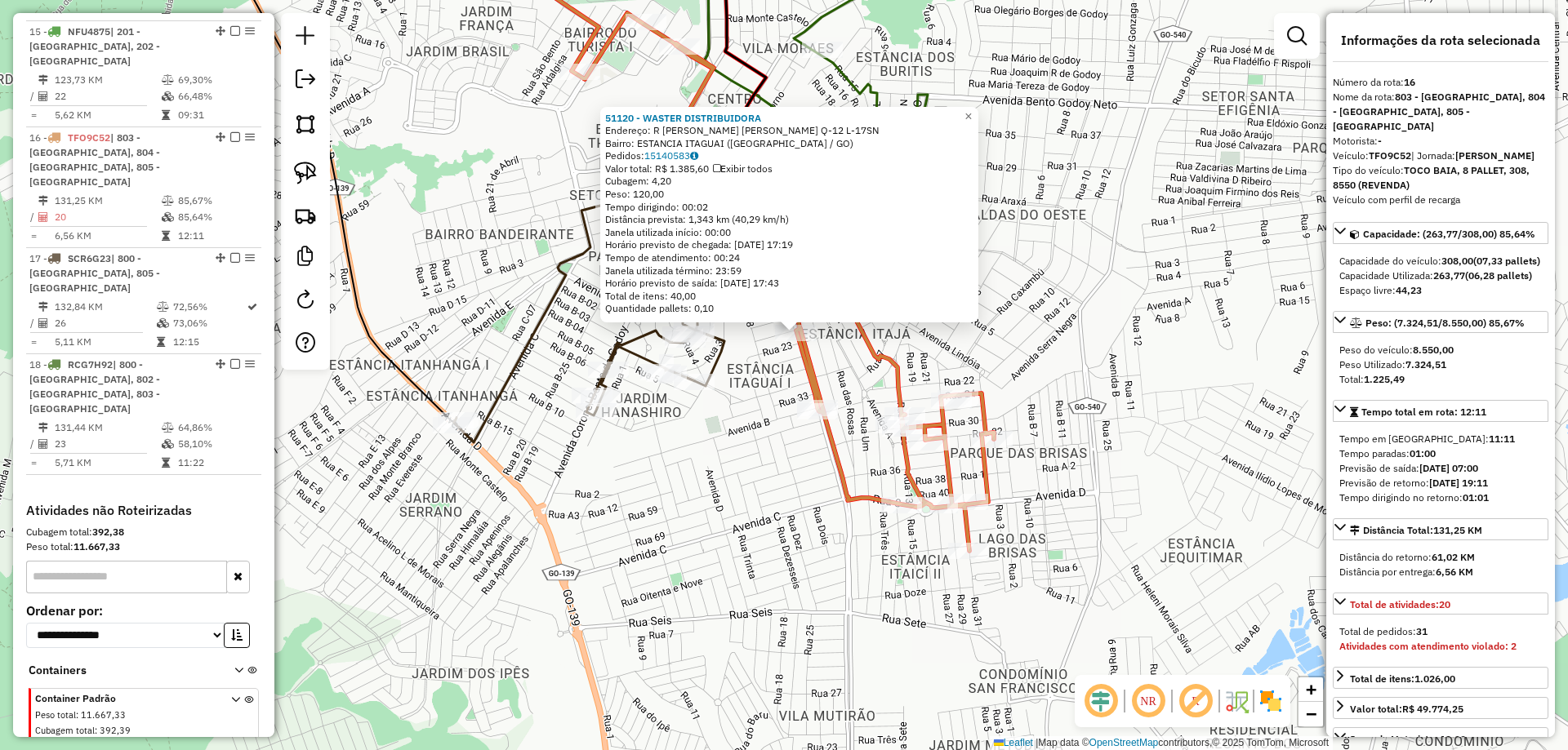
click at [779, 432] on div "51120 - WASTER DISTRIBUIDORA Endereço: R ANTONIO S. FERNANDES Q-12 L-17SN Bairr…" at bounding box center [784, 375] width 1568 height 750
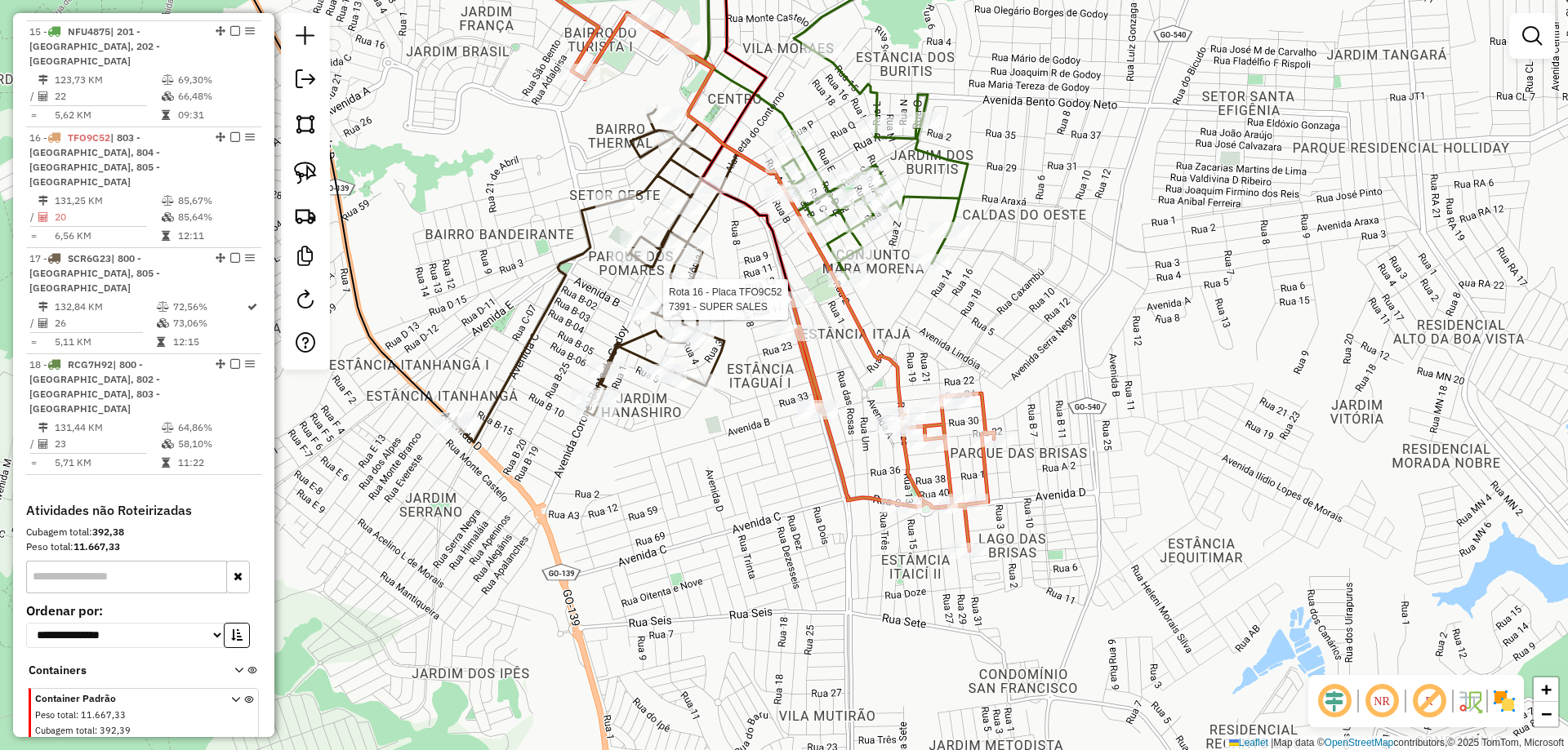
select select "*********"
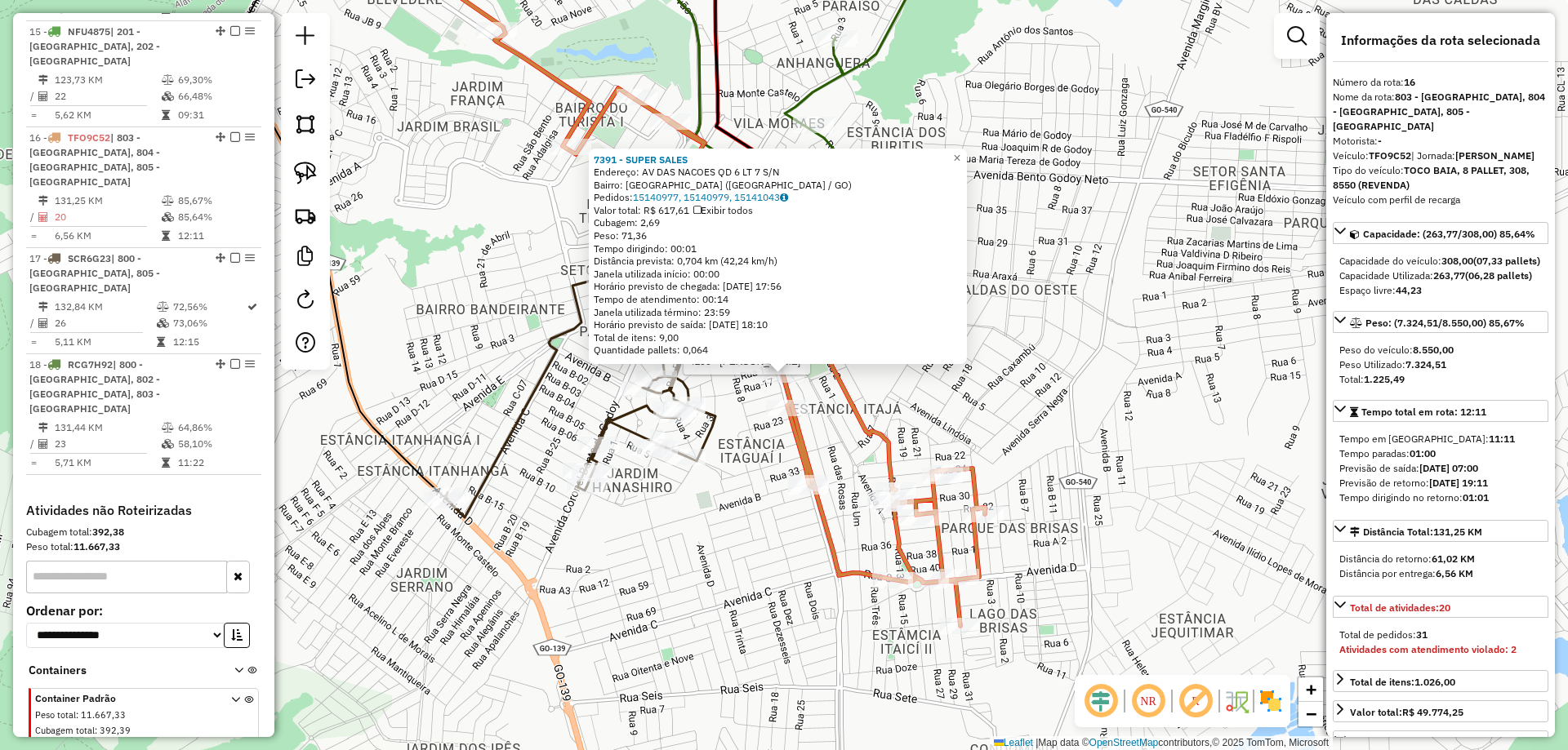
click at [906, 381] on div "Rota 16 - Placa TFO9C52 7391 - SUPER SALES Rota 18 - Placa RCG7H92 4290 - MERCA…" at bounding box center [784, 375] width 1568 height 750
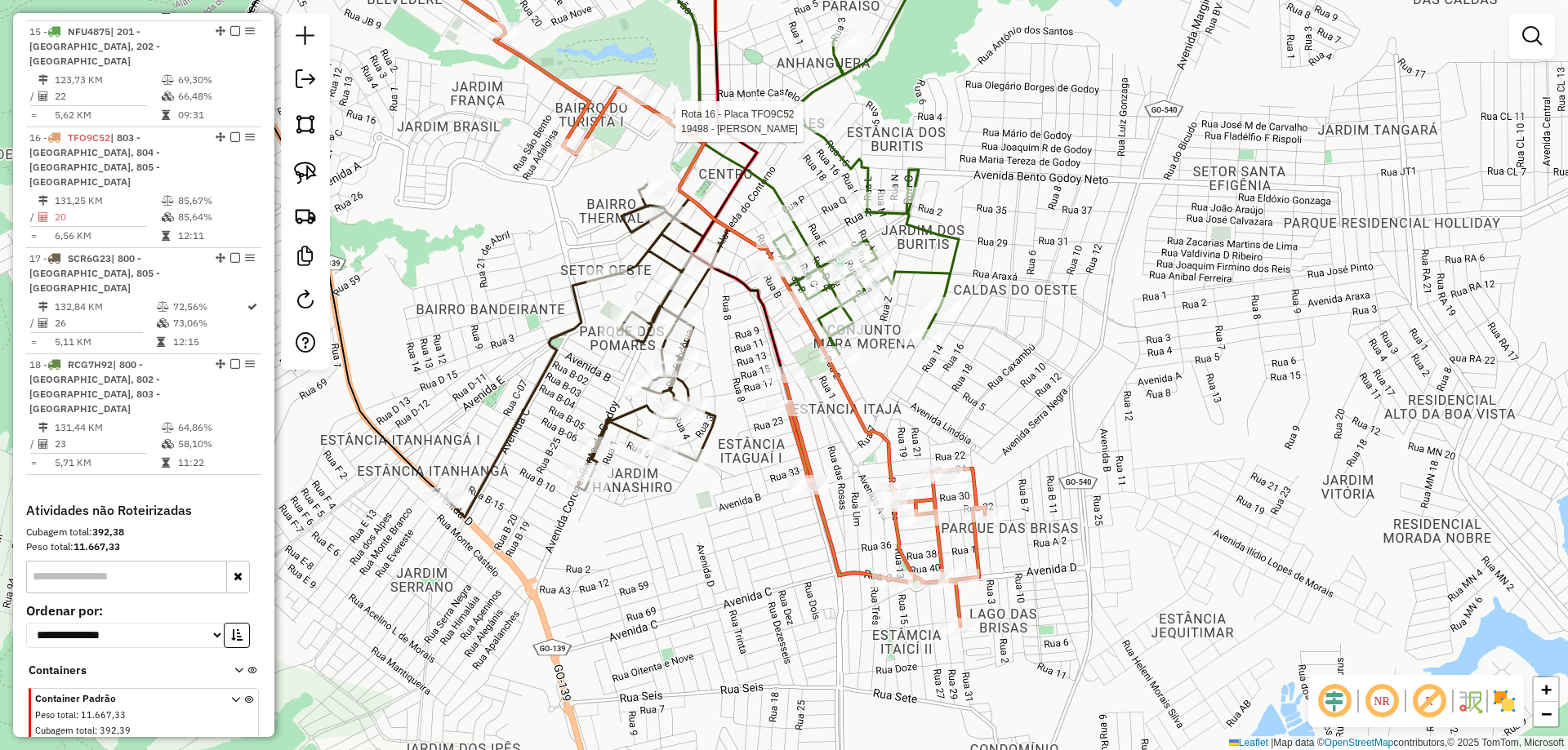
select select "*********"
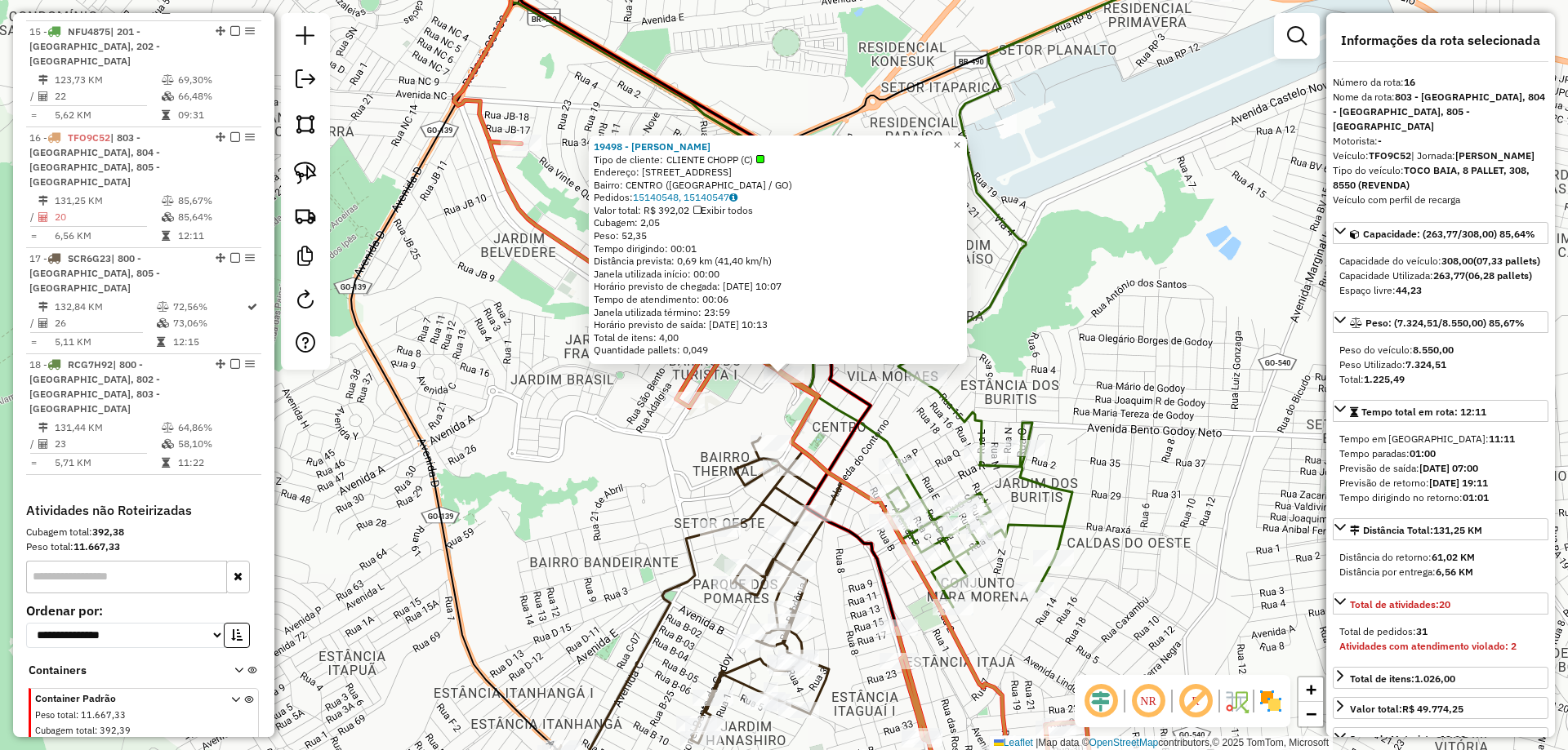
click at [904, 391] on div "19498 - CHARLOTTE GASTROPUB Tipo de cliente: CLIENTE CHOPP (C) Endereço: RUA DO…" at bounding box center [784, 375] width 1568 height 750
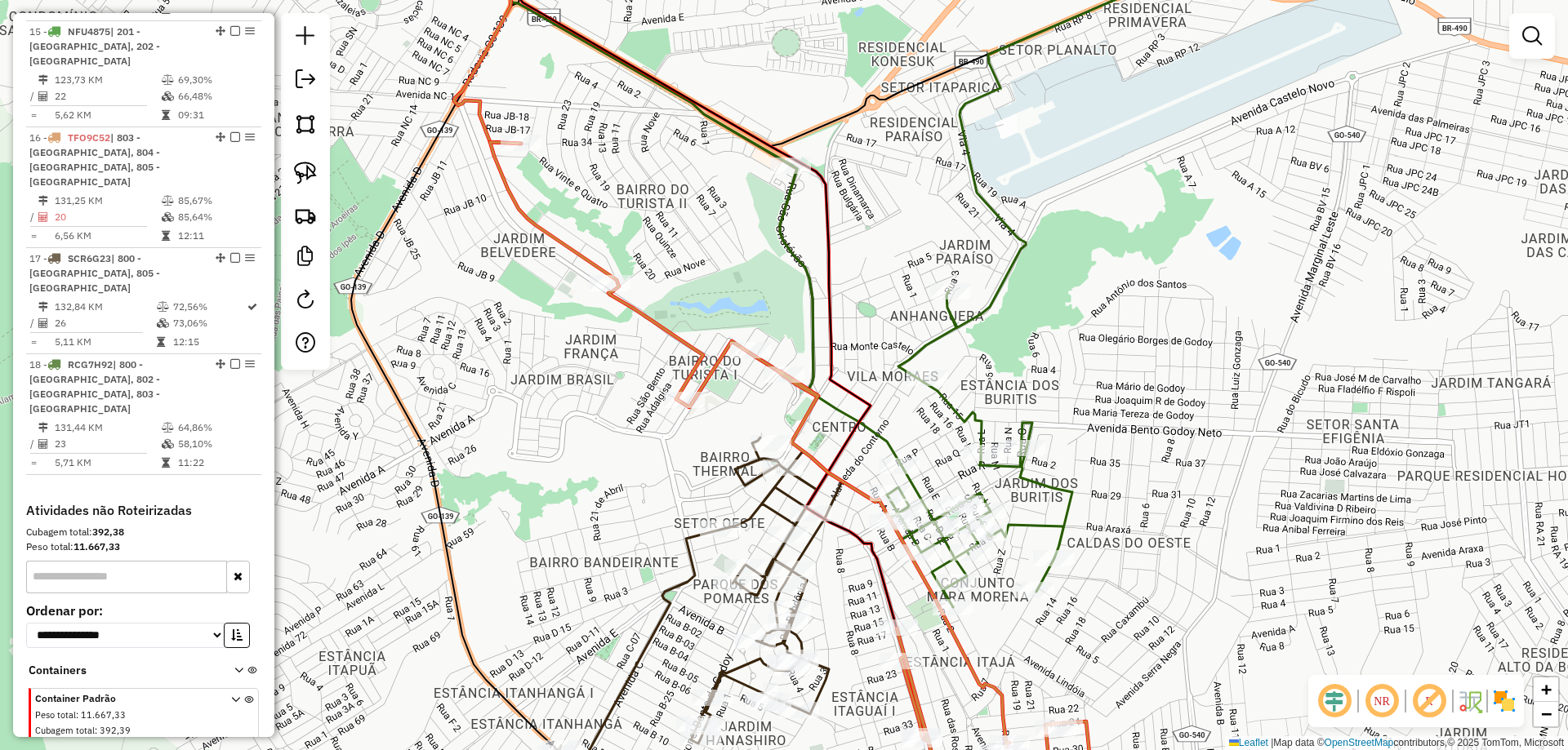
click at [937, 391] on icon at bounding box center [997, 295] width 434 height 625
select select "*********"
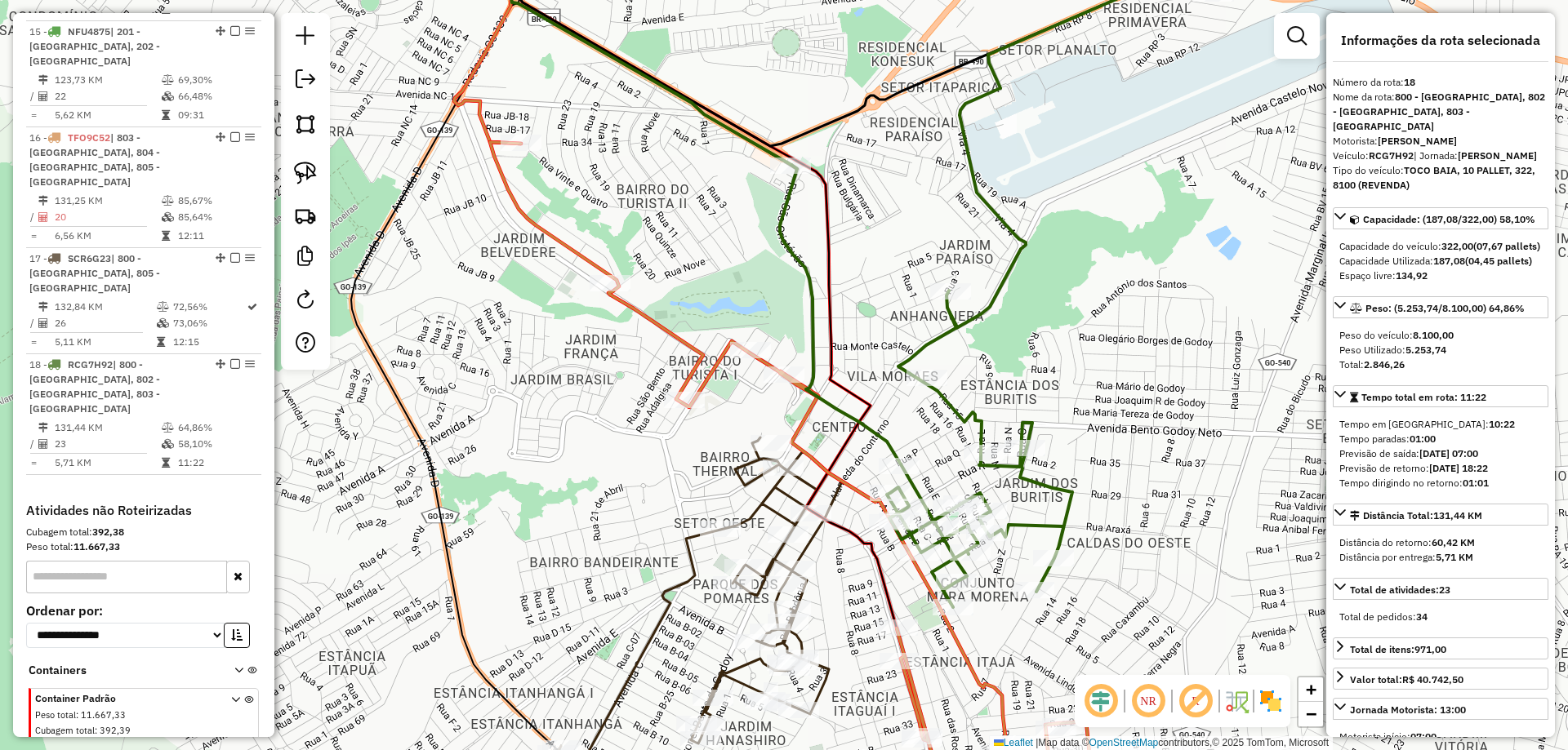
drag, startPoint x: 868, startPoint y: 522, endPoint x: 854, endPoint y: 417, distance: 105.9
click at [854, 419] on icon at bounding box center [593, 276] width 605 height 703
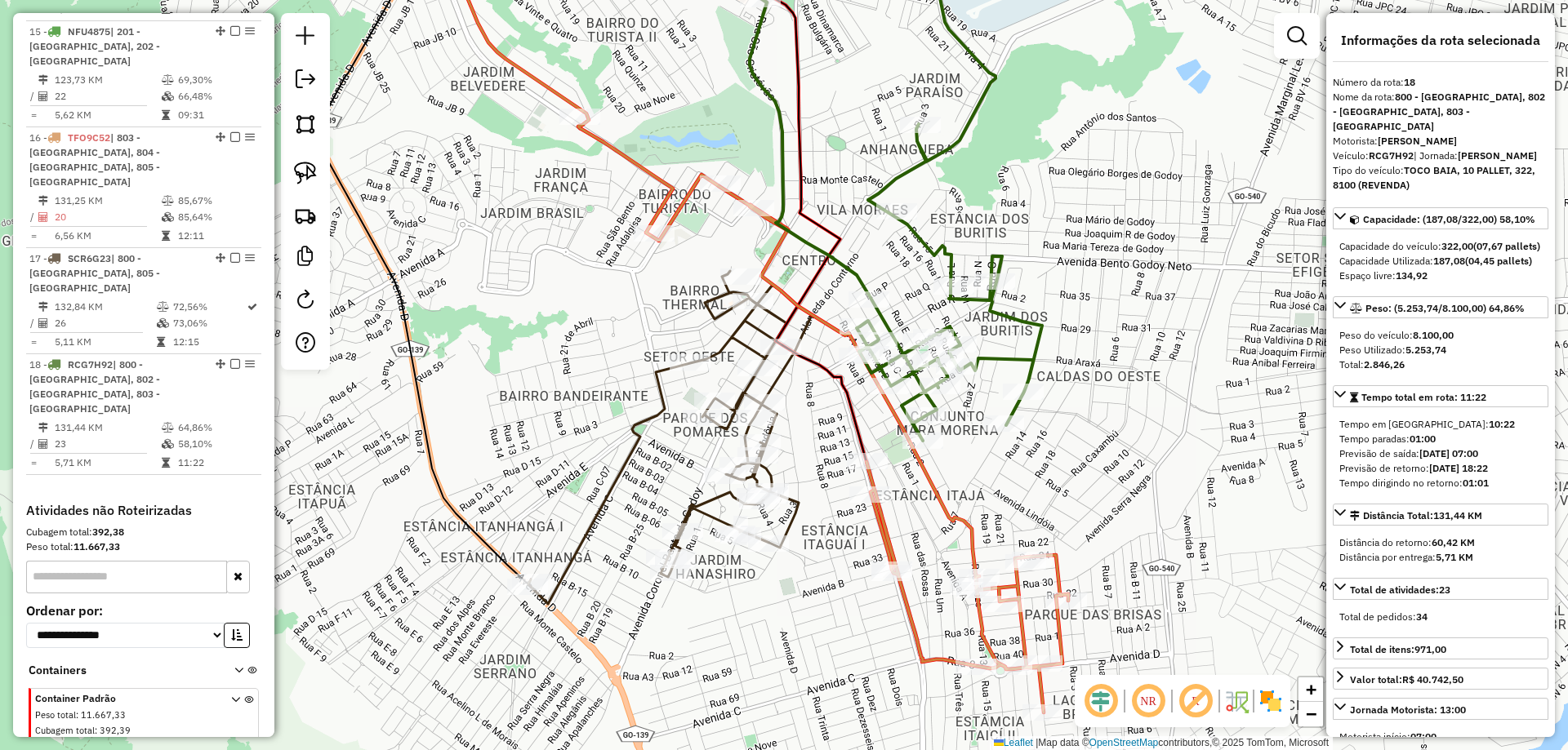
click at [932, 406] on icon at bounding box center [896, 183] width 292 height 516
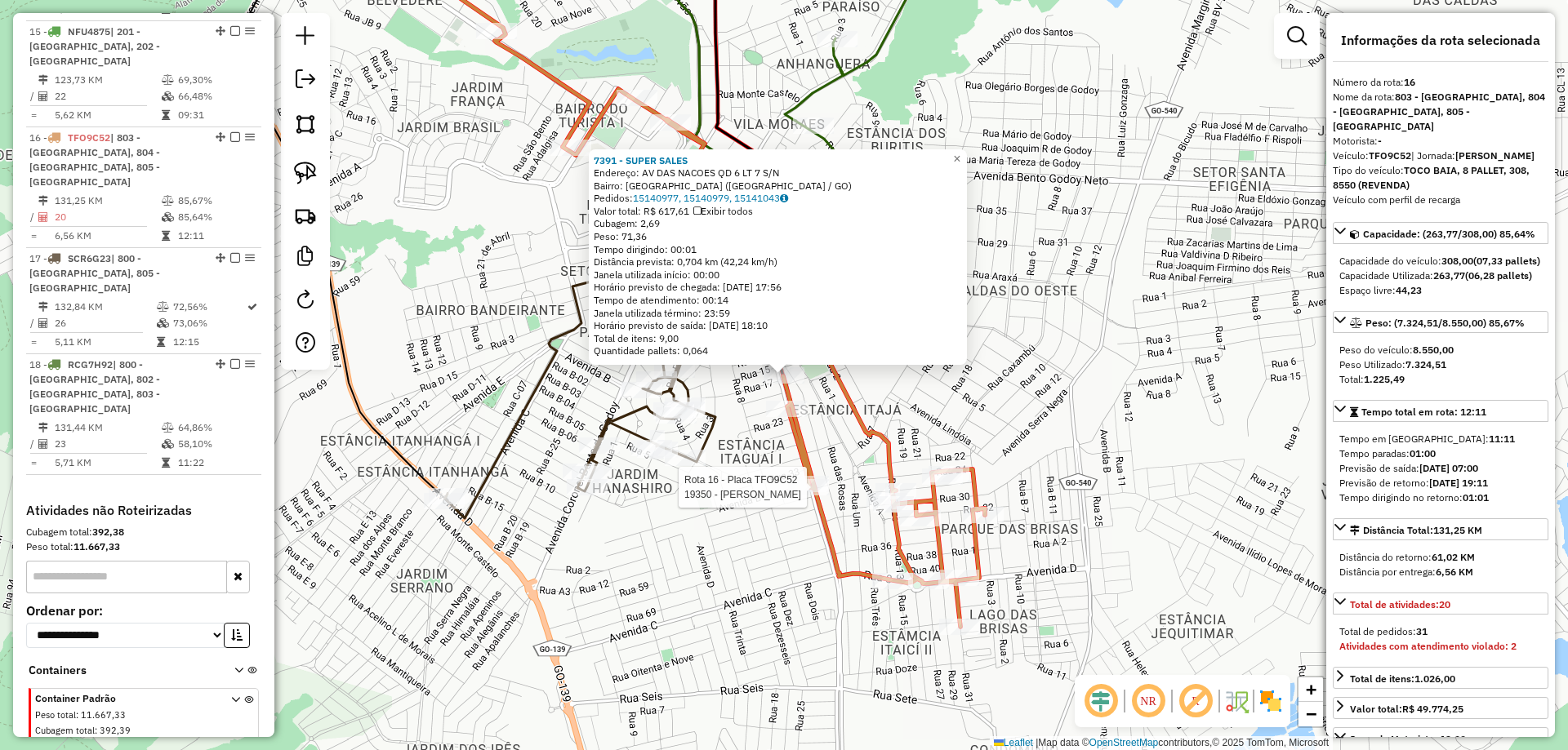
click at [768, 570] on div "Rota 16 - Placa TFO9C52 19350 - GERALDOS BAR 7391 - SUPER SALES Endereço: AV DA…" at bounding box center [784, 375] width 1568 height 750
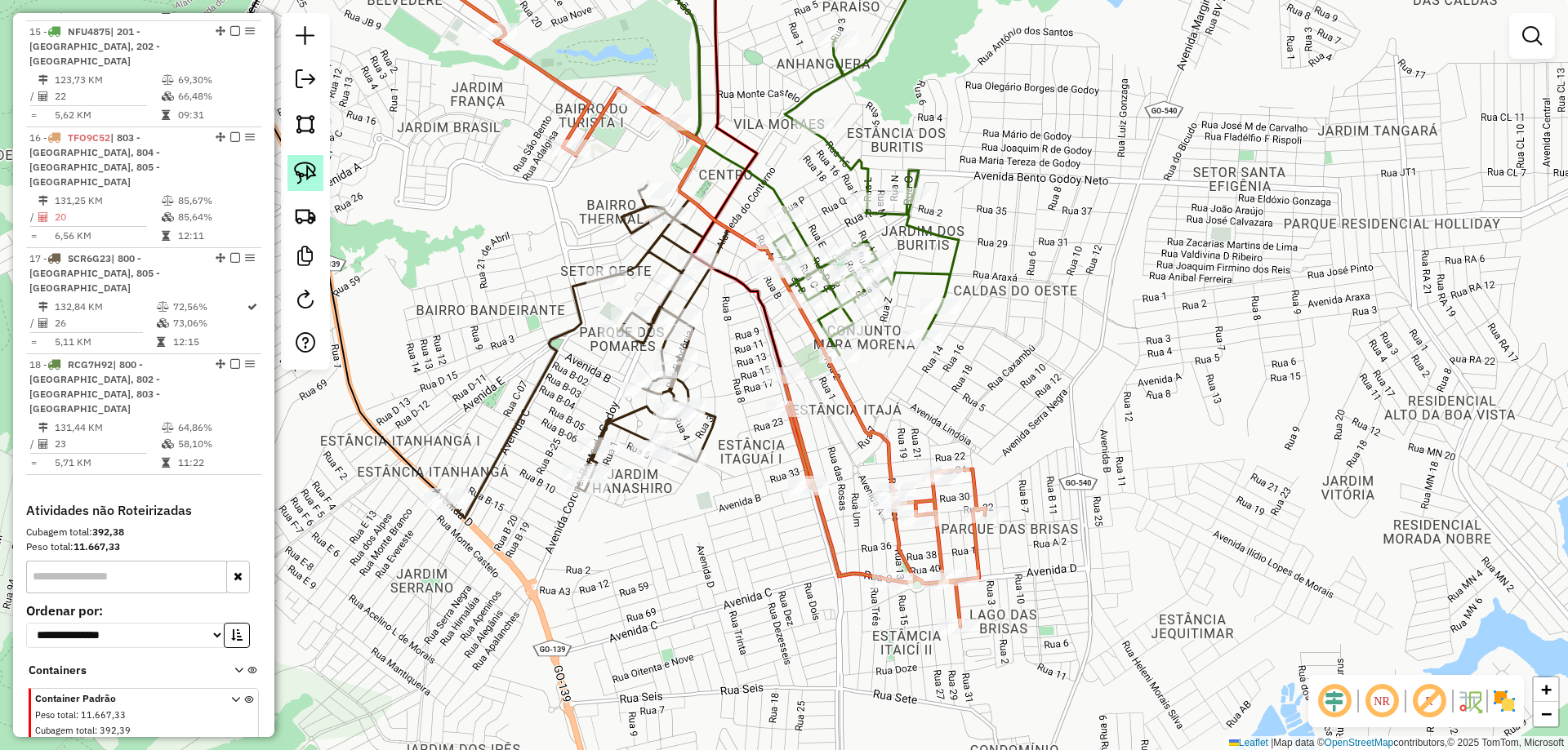
click at [309, 182] on img at bounding box center [305, 172] width 23 height 23
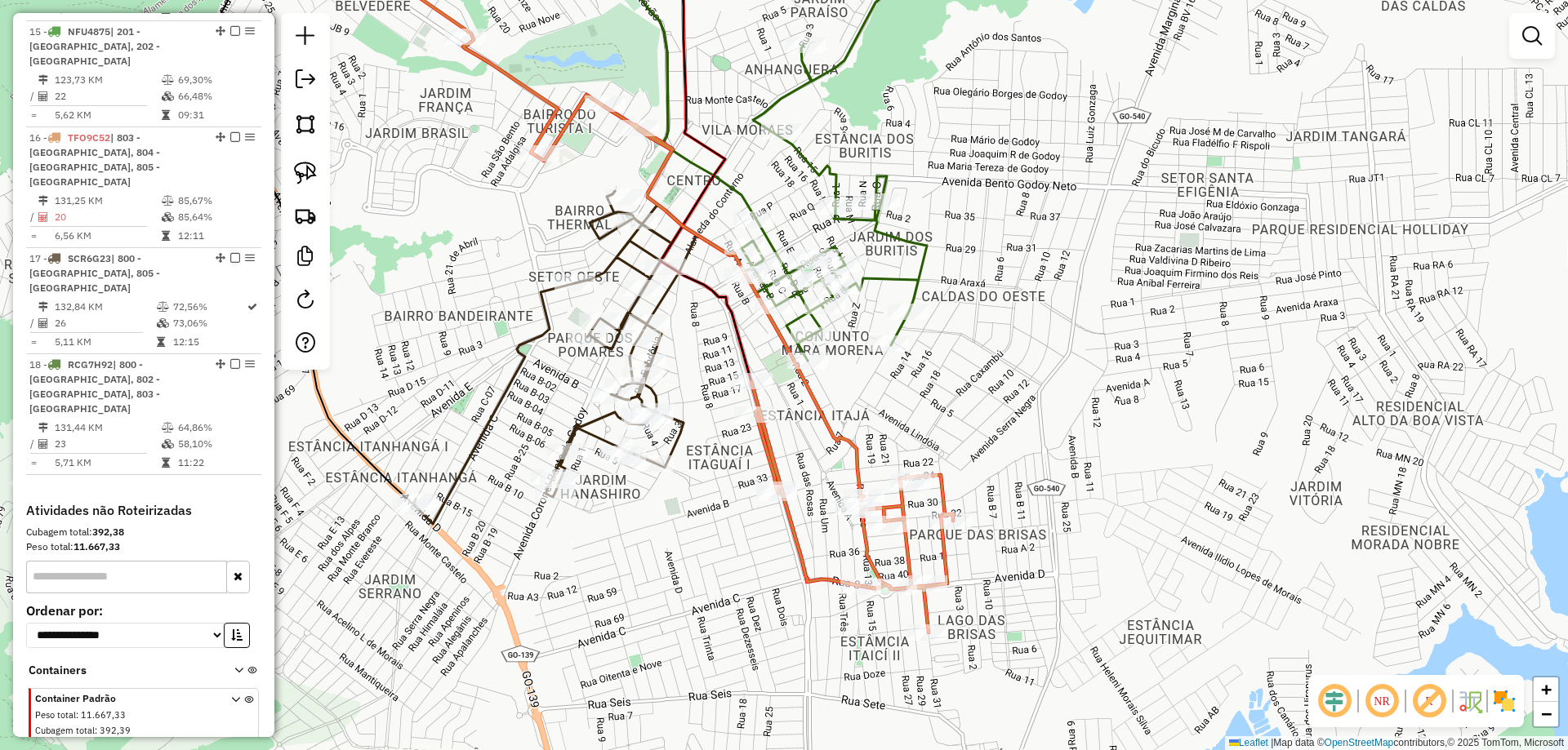
click at [815, 350] on div "Rota 18 - Placa RCG7H92 4290 - MERCADINHO ARAUJO Janela de atendimento Grade de…" at bounding box center [784, 375] width 1568 height 750
select select "*********"
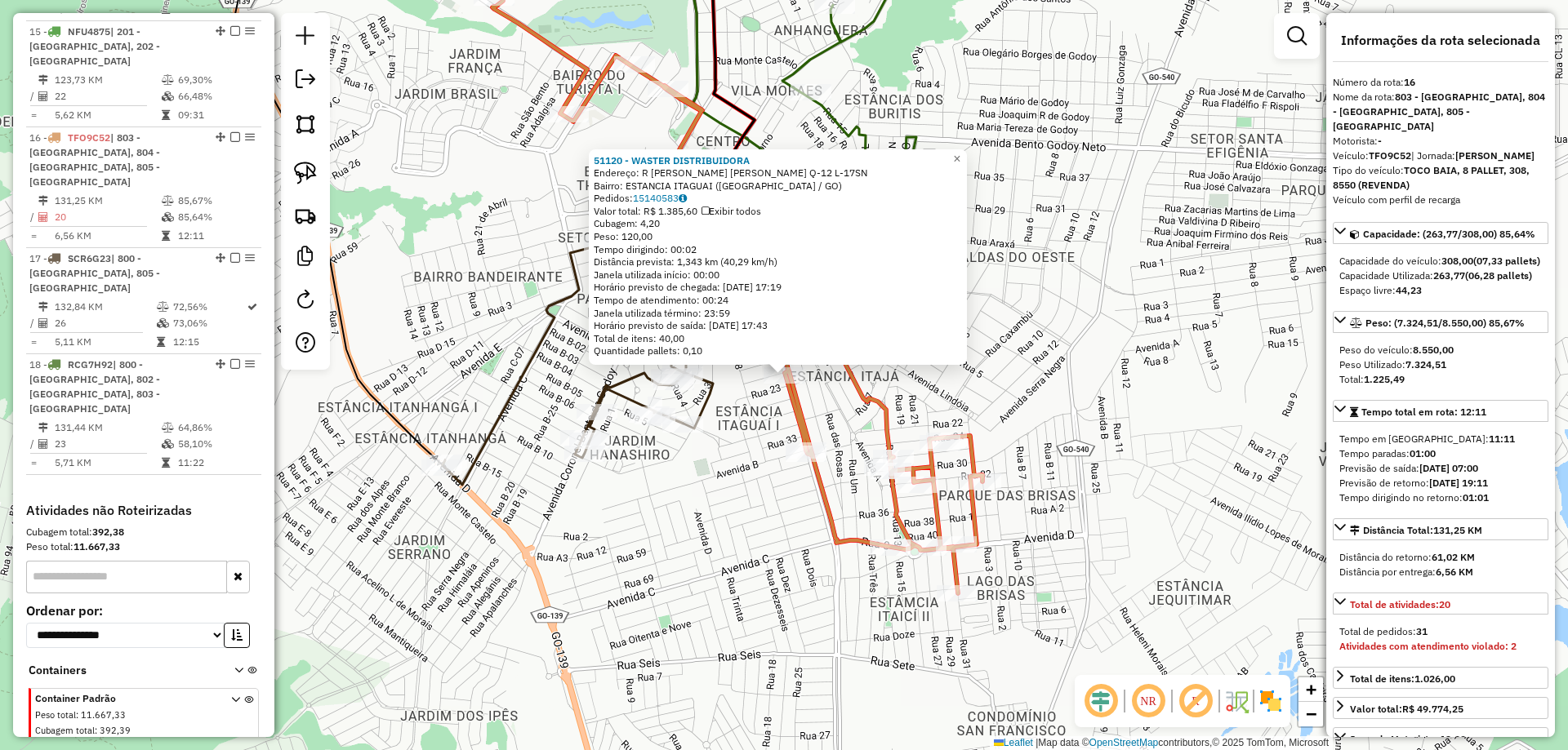
click at [719, 557] on div "51120 - WASTER DISTRIBUIDORA Endereço: R ANTONIO S. FERNANDES Q-12 L-17SN Bairr…" at bounding box center [784, 375] width 1568 height 750
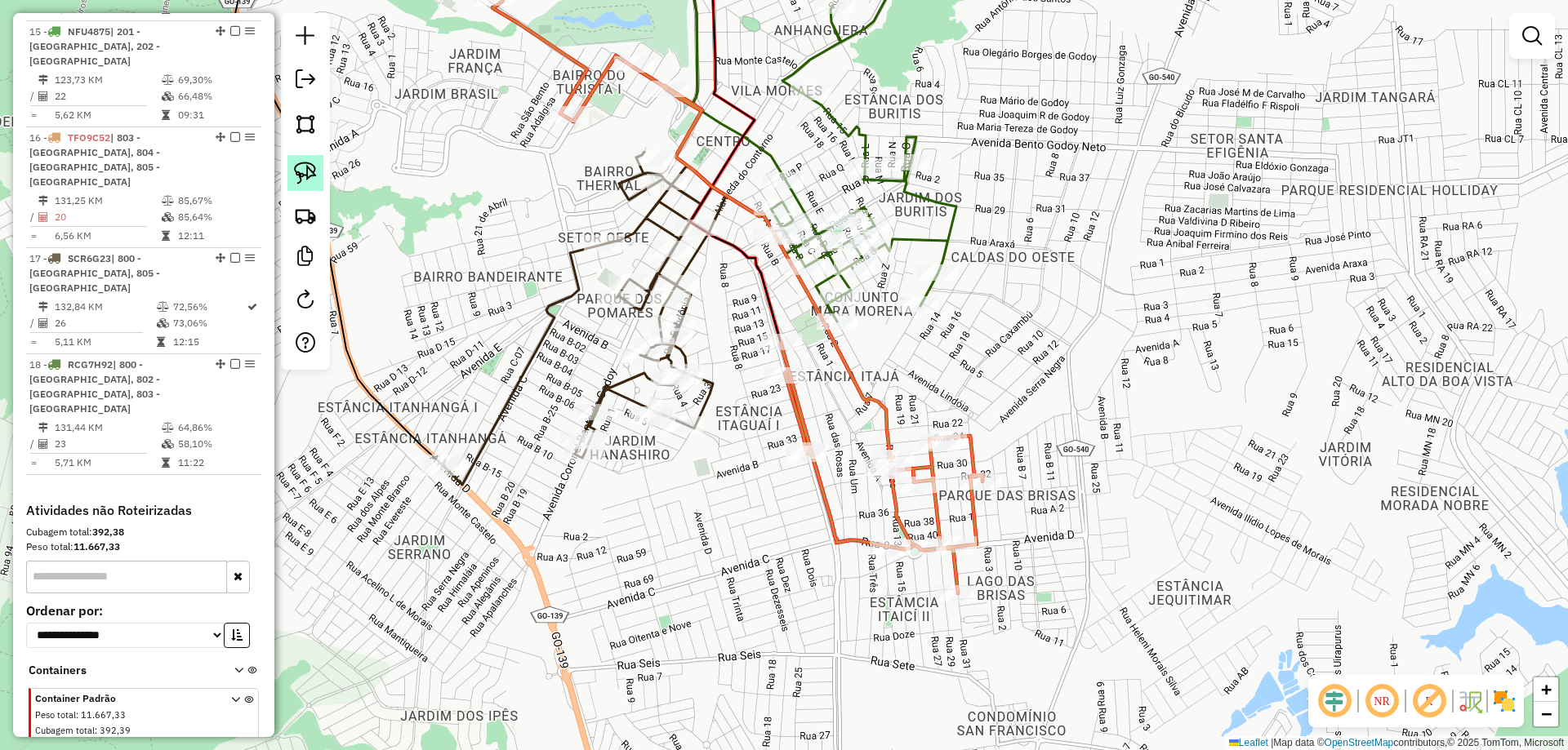
click at [298, 174] on img at bounding box center [305, 172] width 23 height 23
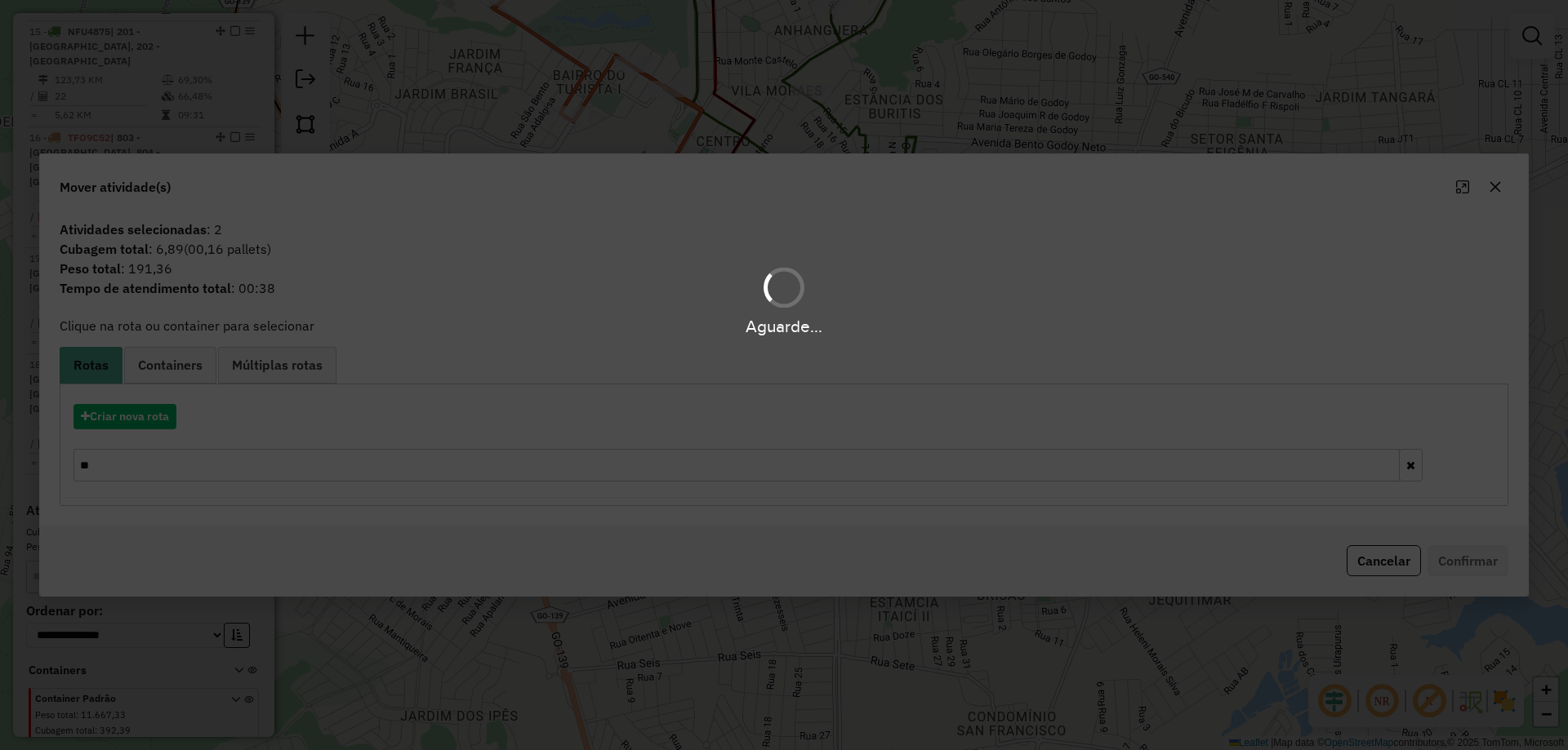
click at [186, 463] on div "Aguarde..." at bounding box center [784, 375] width 1568 height 750
click at [186, 463] on input "**" at bounding box center [737, 465] width 1326 height 33
click at [184, 463] on input "**" at bounding box center [737, 465] width 1326 height 33
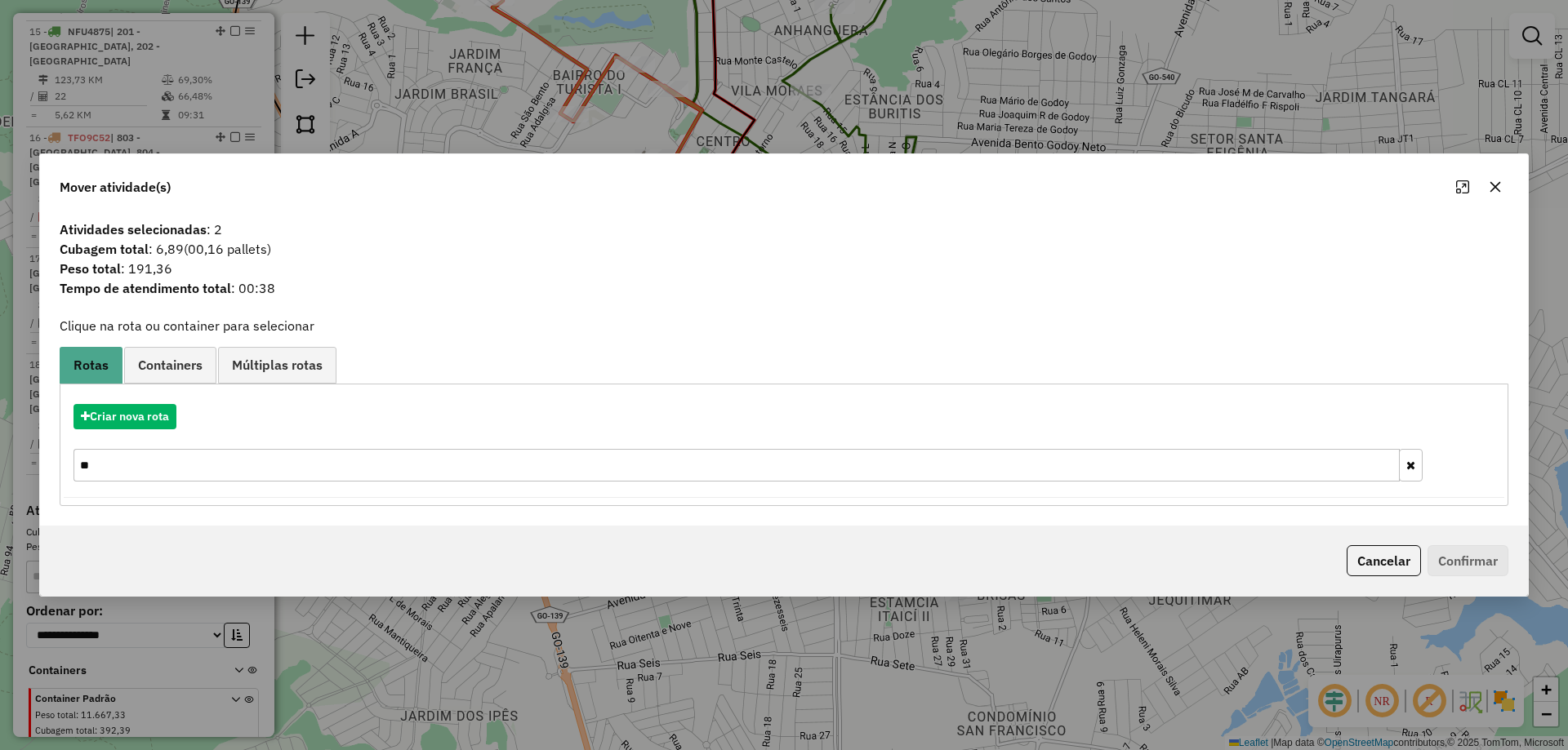
type input "*"
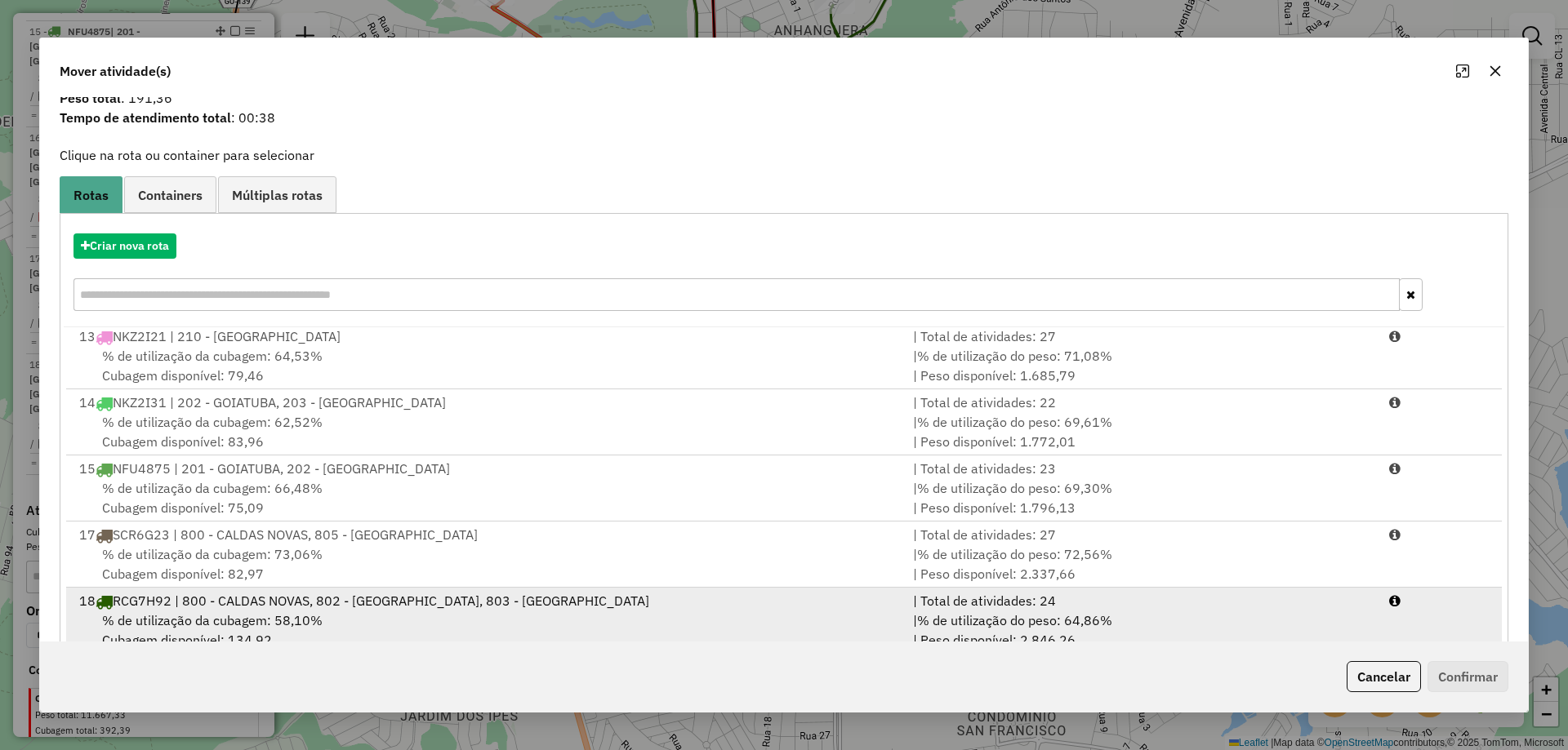
scroll to position [96, 0]
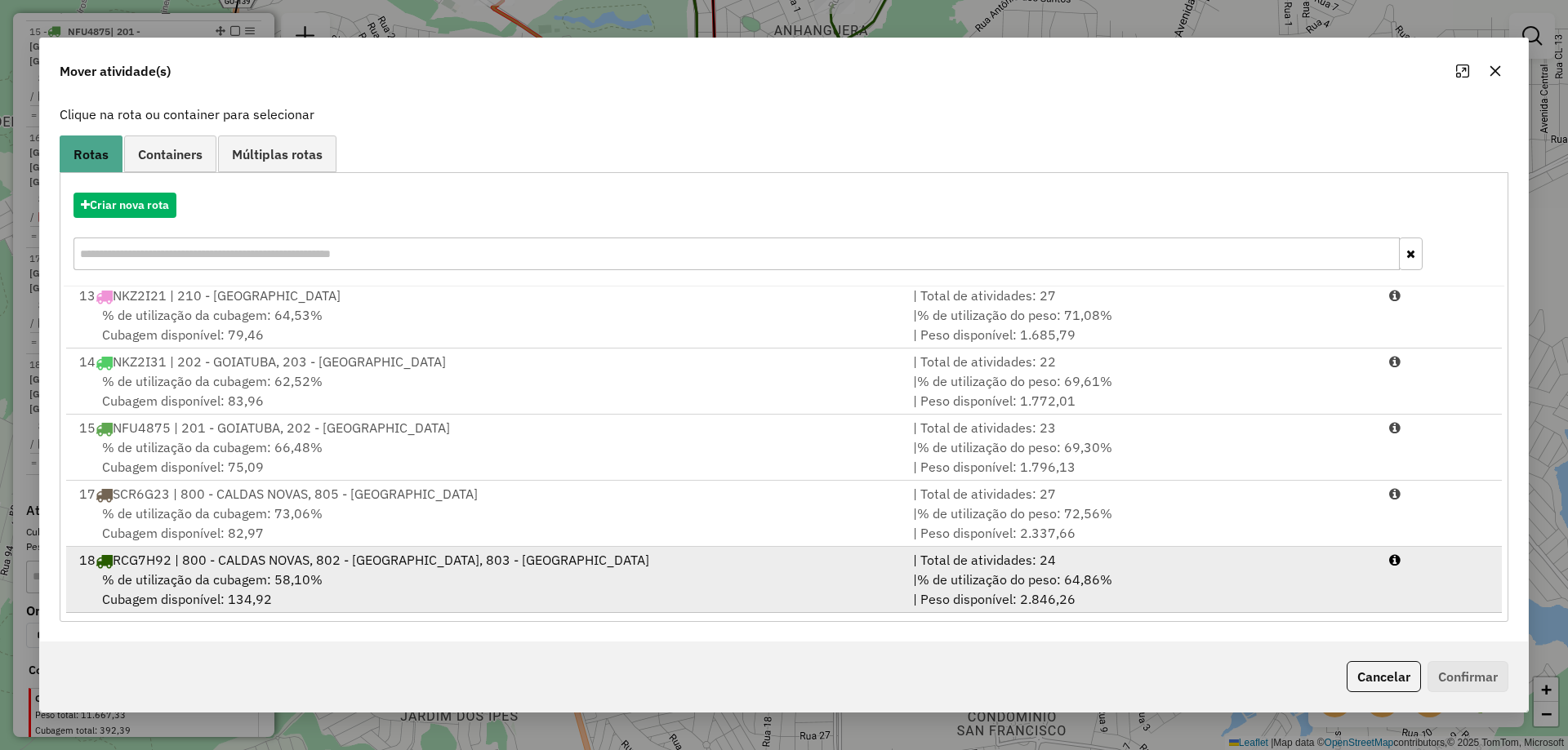
click at [304, 557] on div "18 RCG7H92 | 800 - CALDAS NOVAS, 802 - CALDAS NOVAS, 803 - CALDAS NOVAS" at bounding box center [486, 559] width 834 height 19
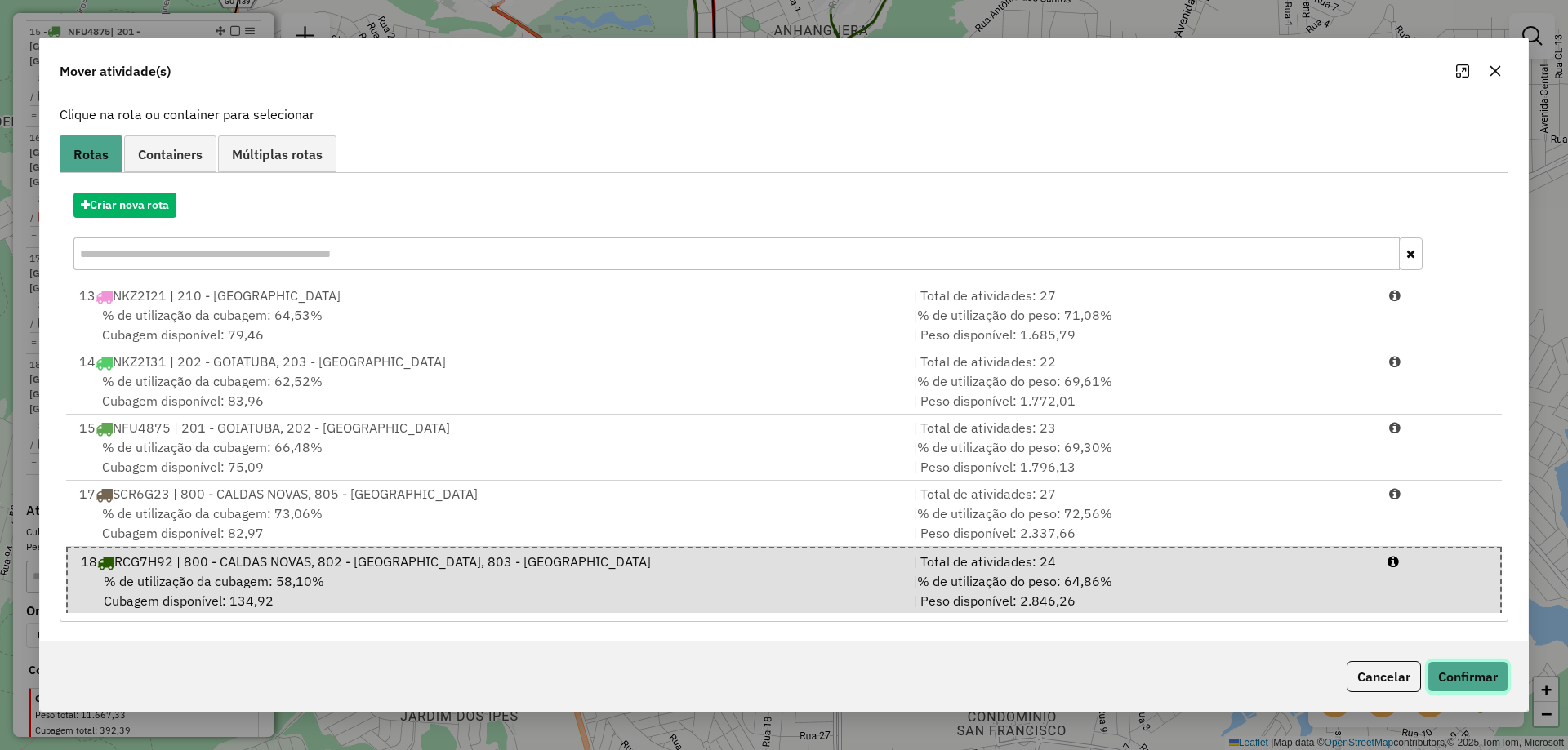
click at [1481, 680] on button "Confirmar" at bounding box center [1468, 677] width 81 height 31
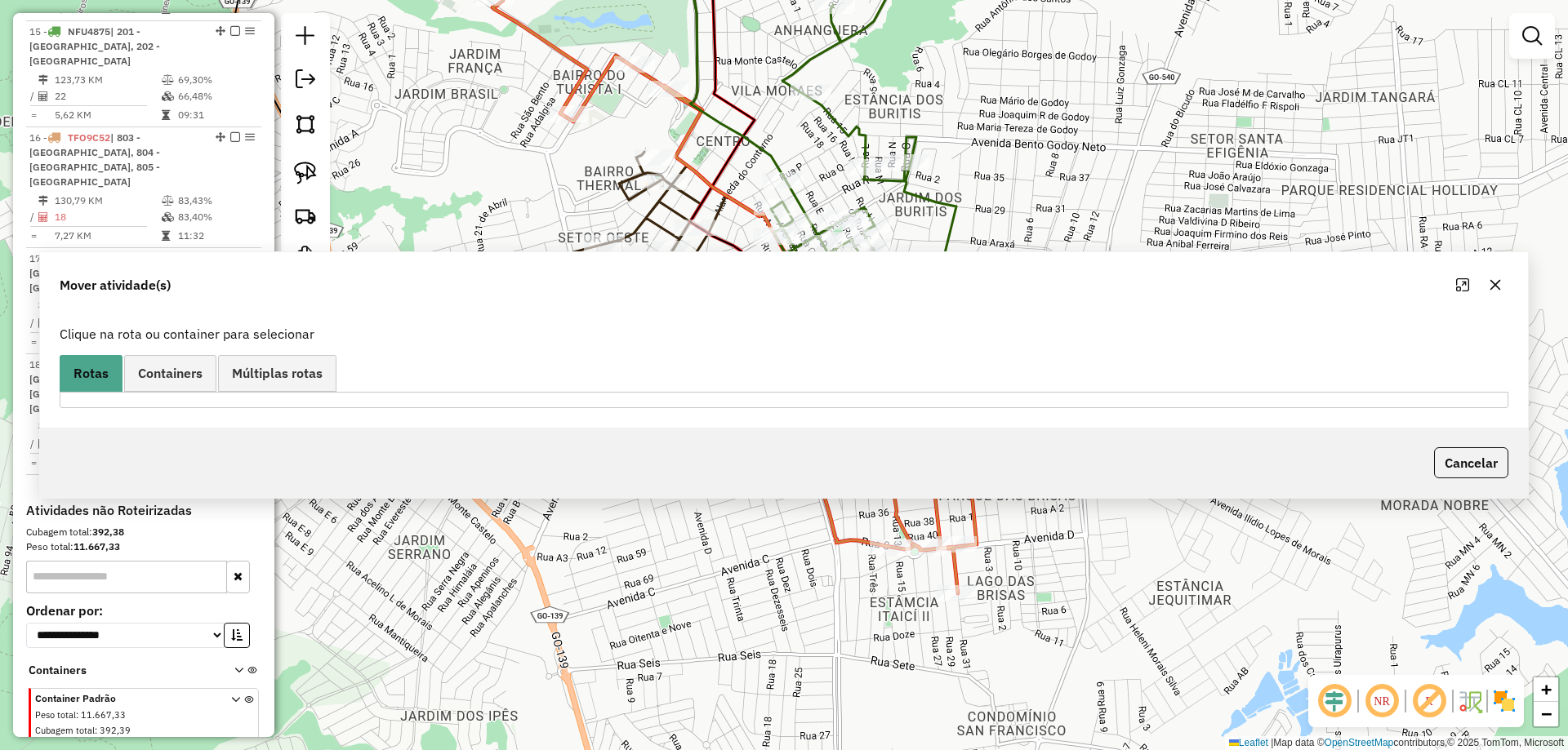
scroll to position [0, 0]
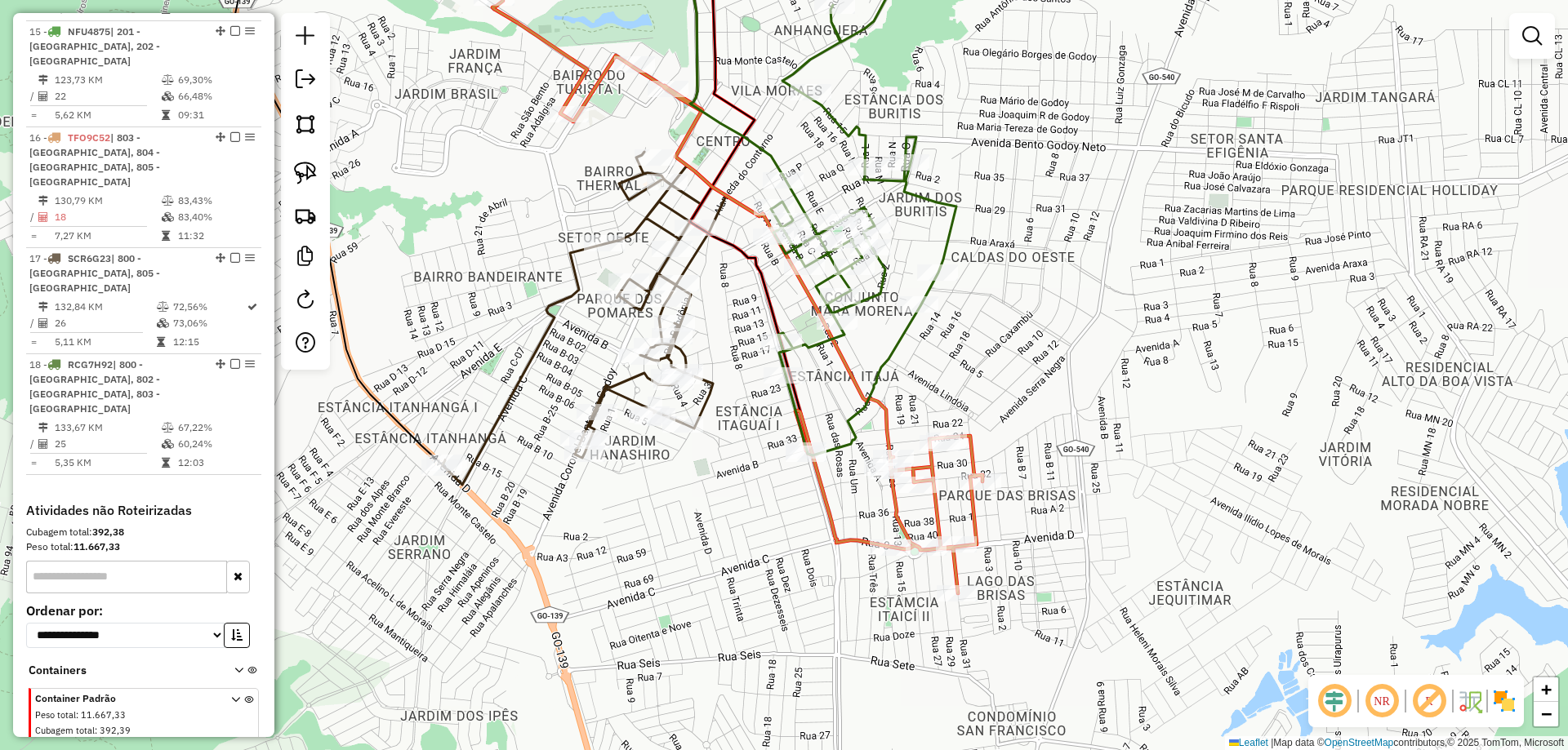
click at [852, 387] on icon at bounding box center [694, 259] width 579 height 669
select select "*********"
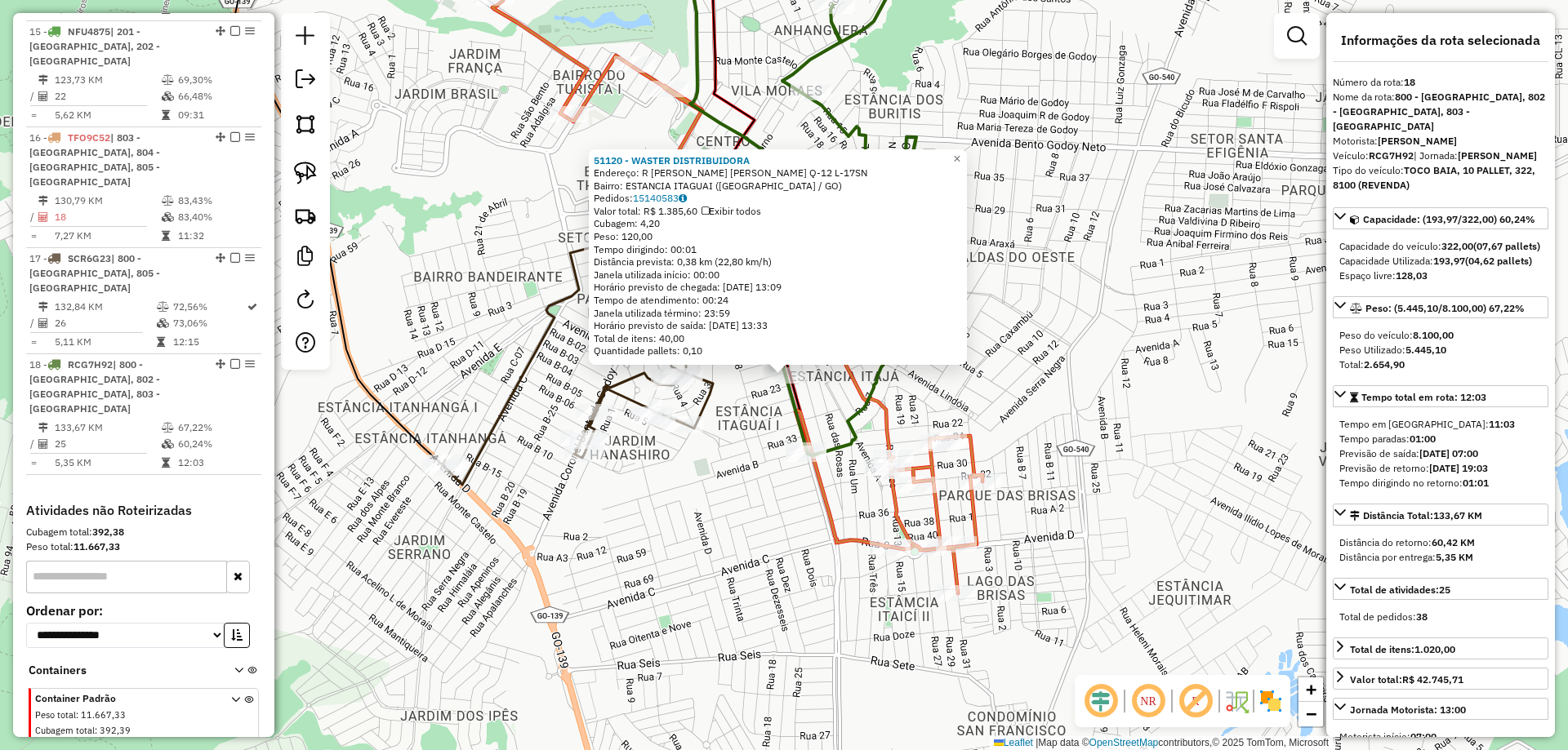
click at [791, 488] on div "51120 - WASTER DISTRIBUIDORA Endereço: R ANTONIO S. FERNANDES Q-12 L-17SN Bairr…" at bounding box center [784, 375] width 1568 height 750
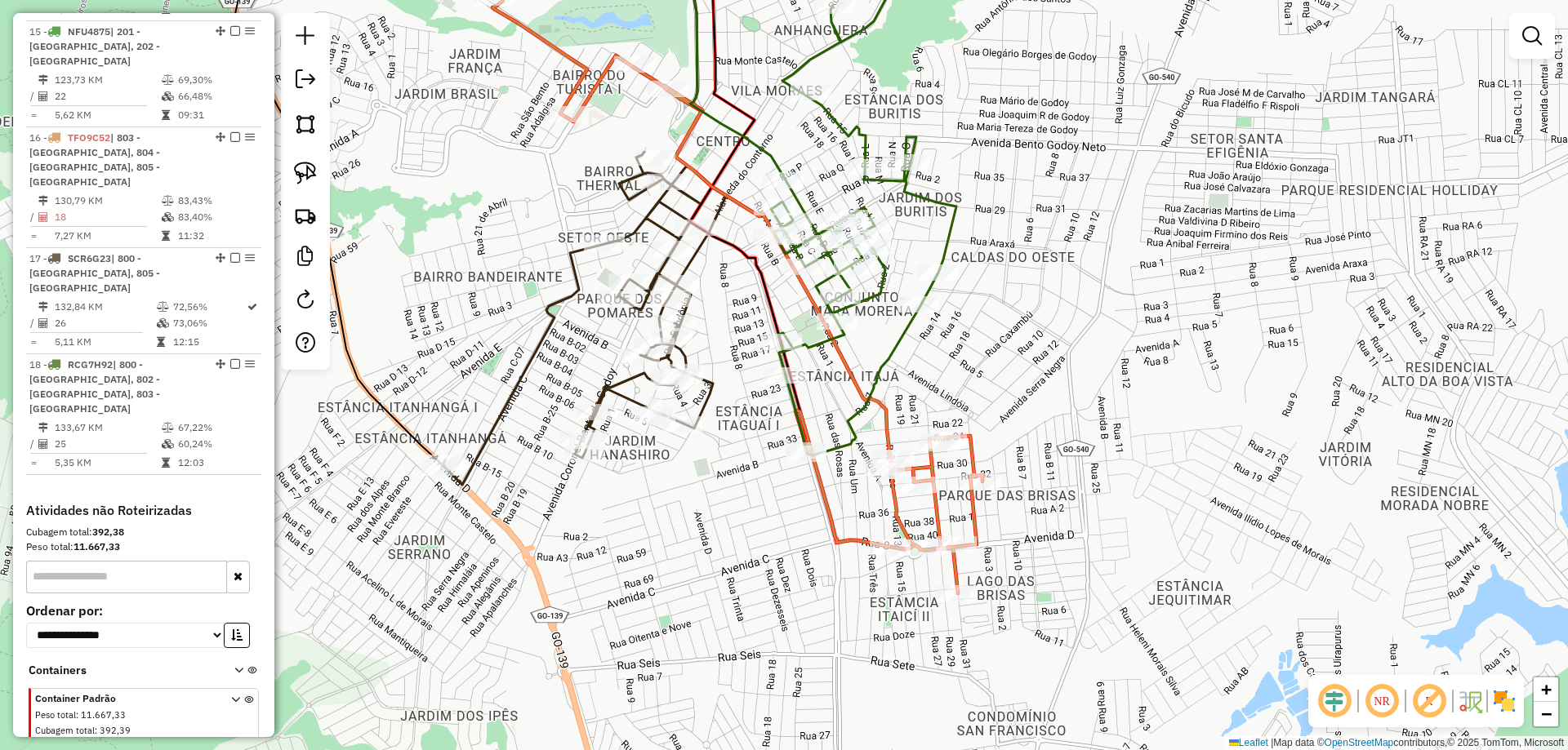
drag, startPoint x: 294, startPoint y: 172, endPoint x: 680, endPoint y: 458, distance: 480.4
click at [293, 172] on link at bounding box center [305, 172] width 36 height 36
drag, startPoint x: 802, startPoint y: 493, endPoint x: 756, endPoint y: 474, distance: 49.8
click at [321, 177] on link at bounding box center [305, 172] width 36 height 36
drag, startPoint x: 806, startPoint y: 495, endPoint x: 757, endPoint y: 492, distance: 49.1
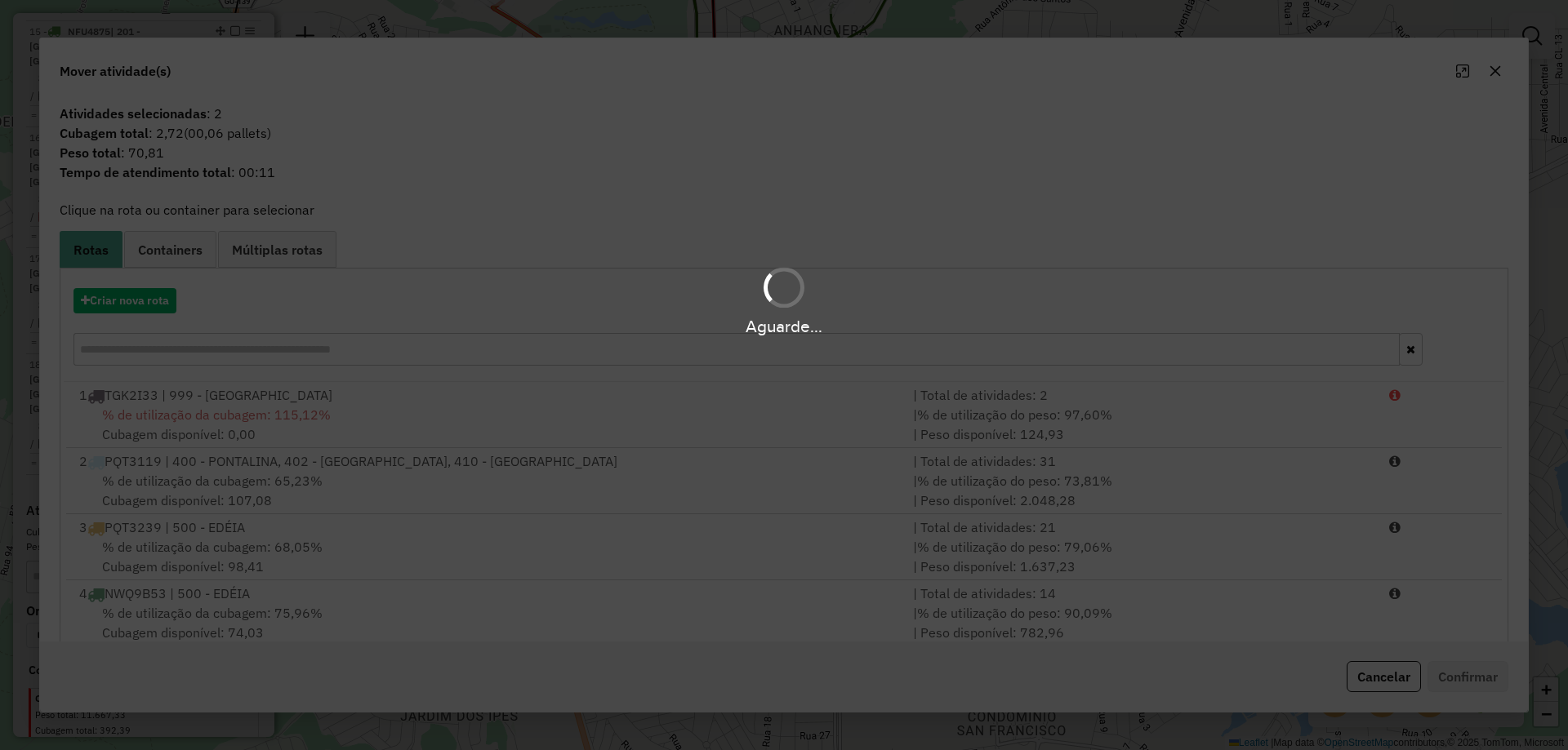
click at [189, 346] on div "Aguarde..." at bounding box center [784, 375] width 1568 height 750
click at [187, 349] on div "Aguarde..." at bounding box center [784, 375] width 1568 height 750
click at [186, 350] on div "Aguarde..." at bounding box center [784, 375] width 1568 height 750
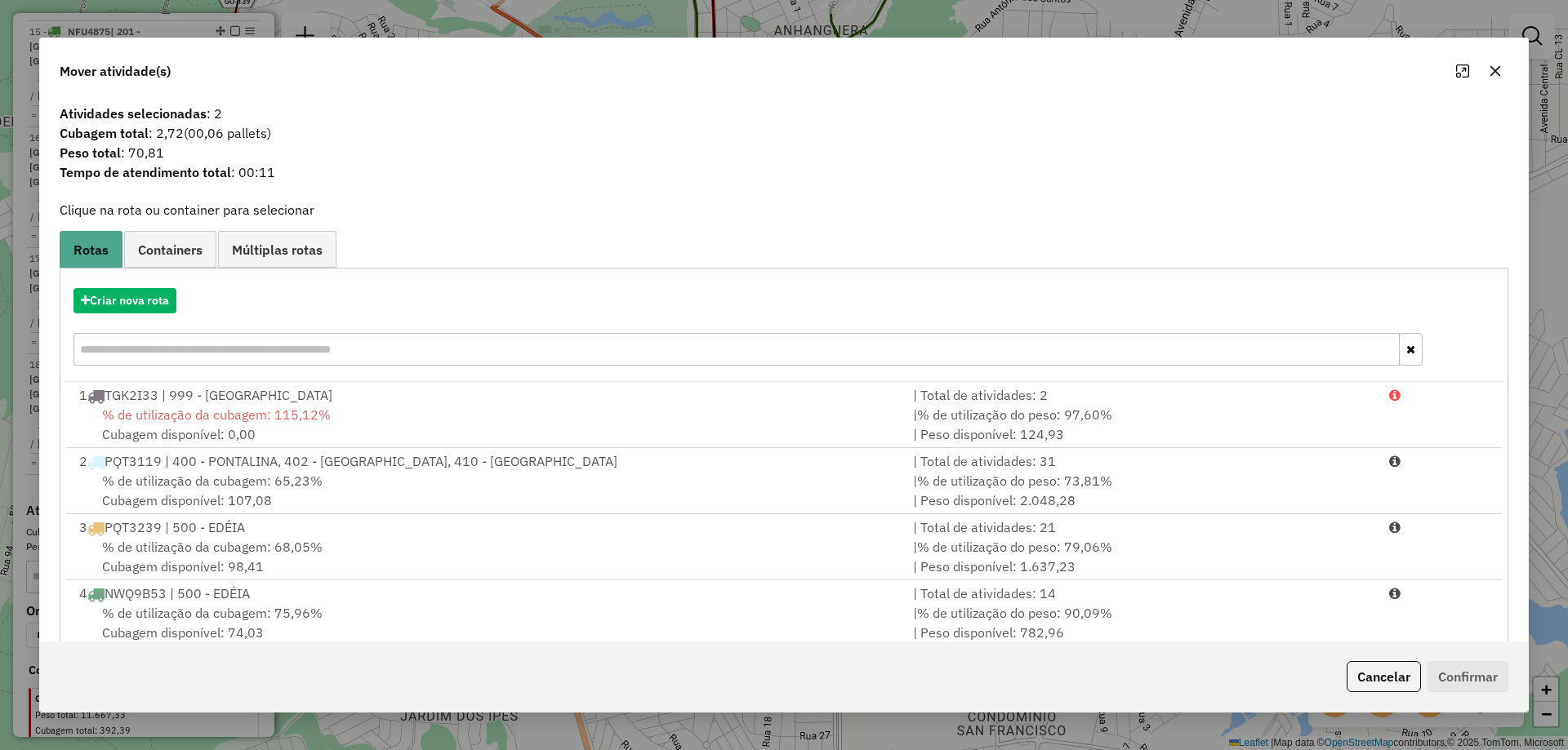
click at [185, 350] on input "text" at bounding box center [737, 349] width 1326 height 33
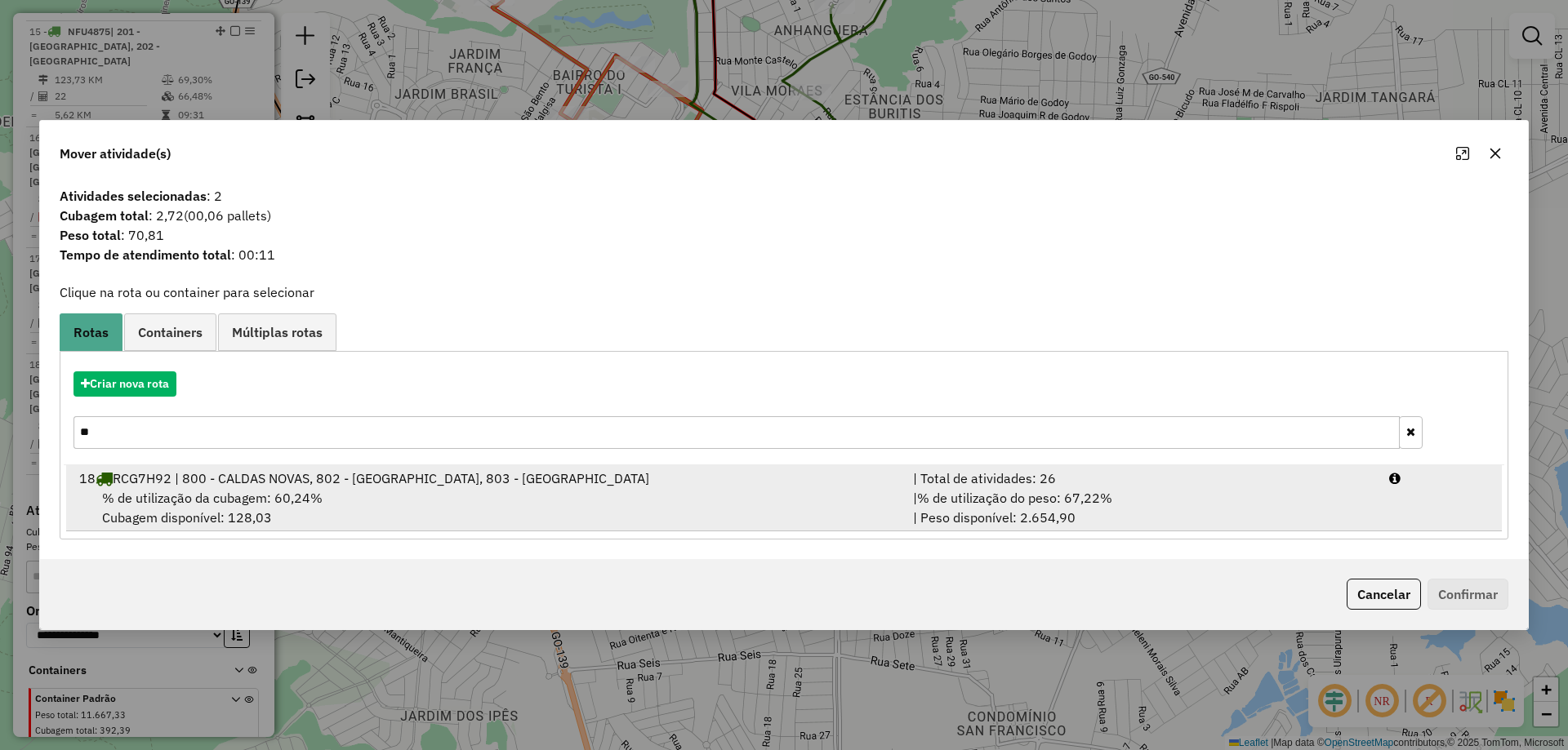
type input "**"
click at [334, 512] on div "% de utilização da cubagem: 60,24% Cubagem disponível: 128,03" at bounding box center [486, 507] width 834 height 39
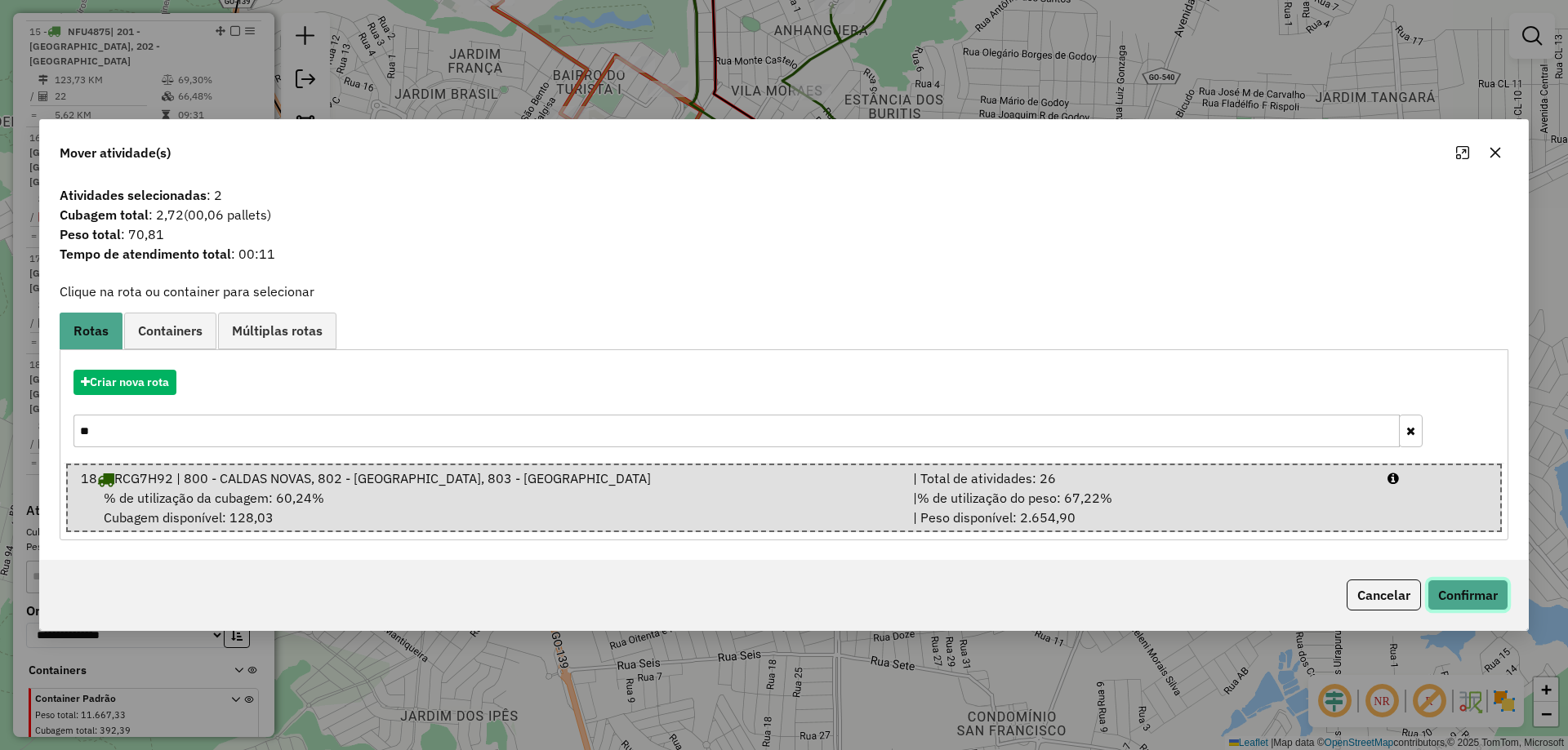
click at [1478, 600] on button "Confirmar" at bounding box center [1468, 595] width 81 height 31
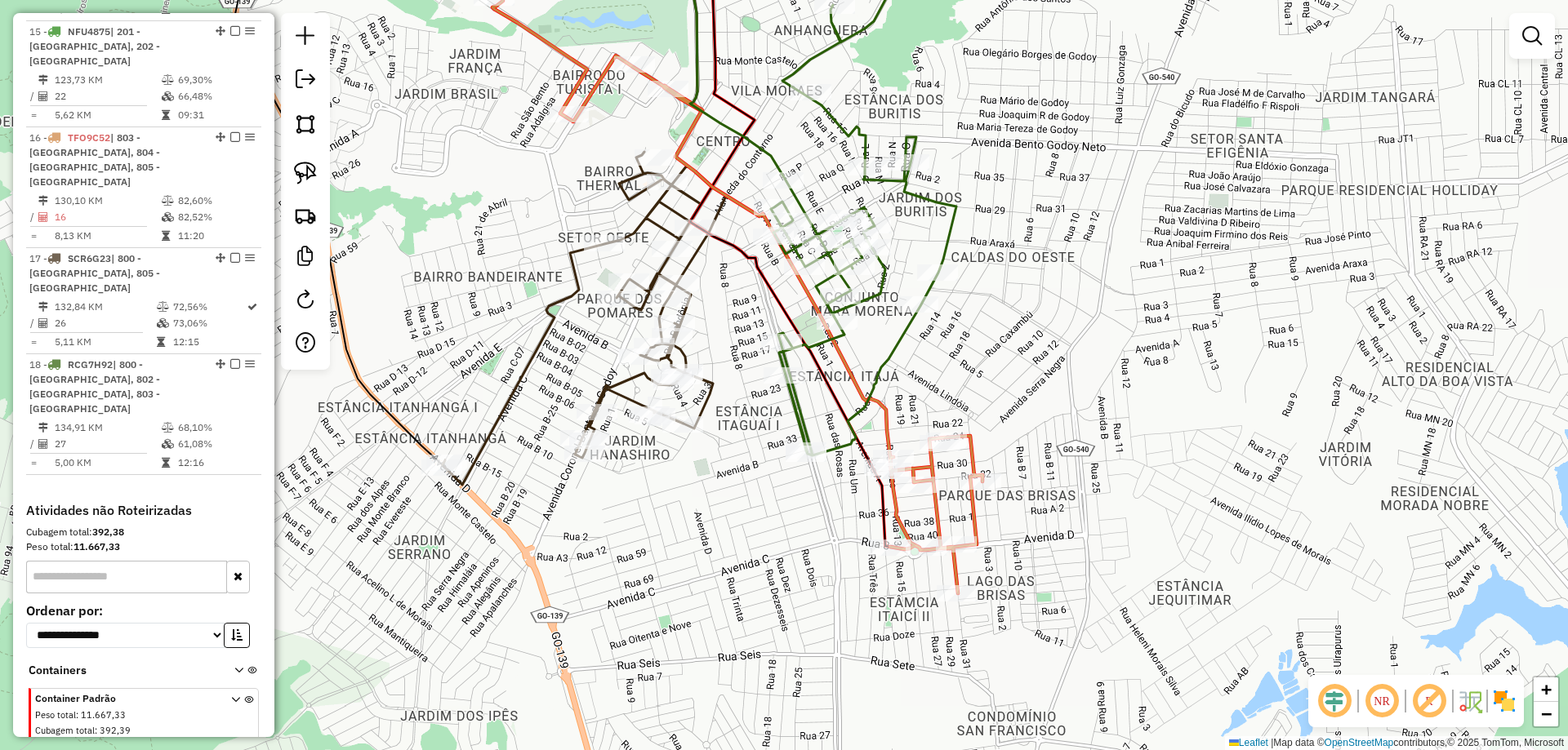
click at [881, 401] on icon at bounding box center [694, 259] width 579 height 669
select select "*********"
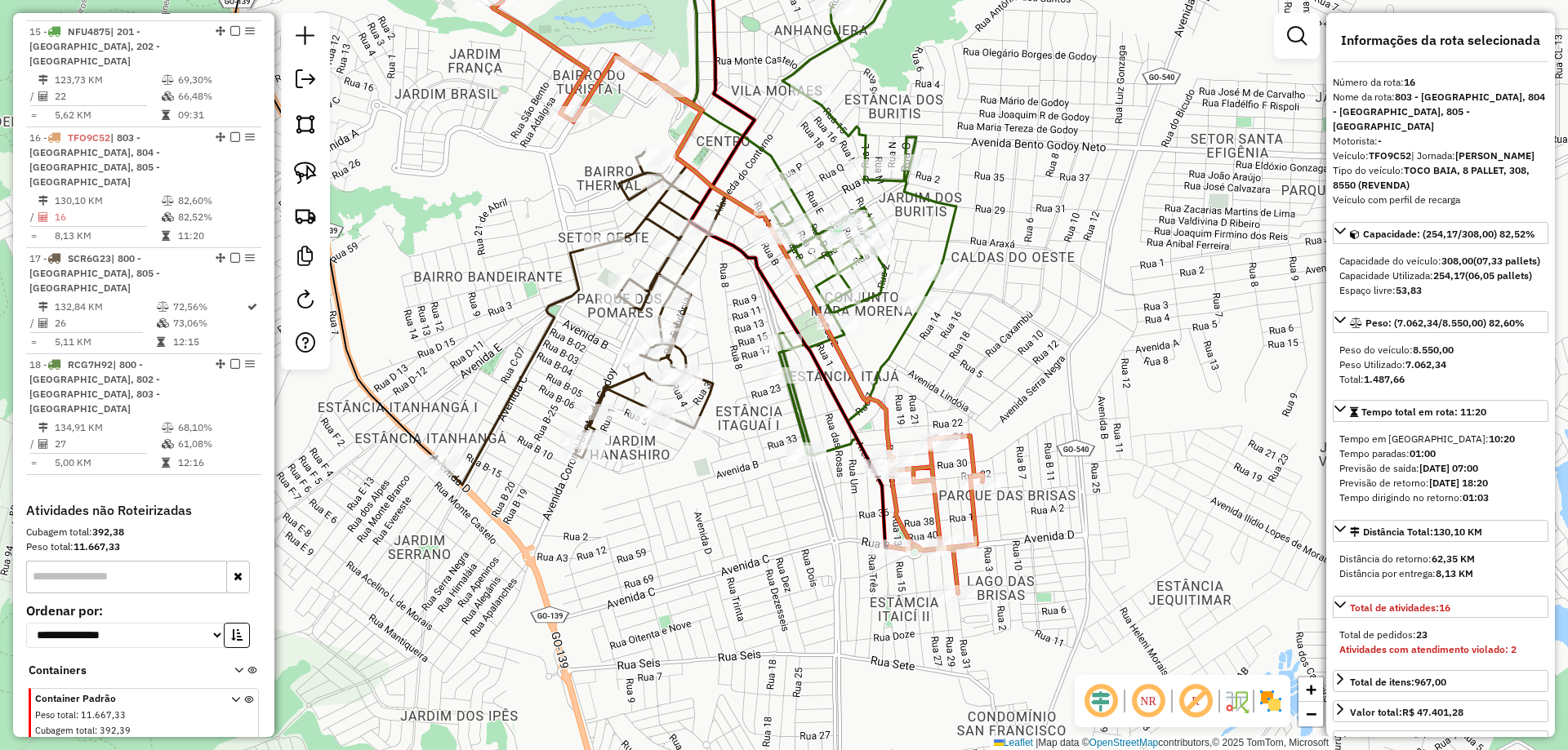
click at [969, 411] on div "Janela de atendimento Grade de atendimento Capacidade Transportadoras Veículos …" at bounding box center [784, 375] width 1568 height 750
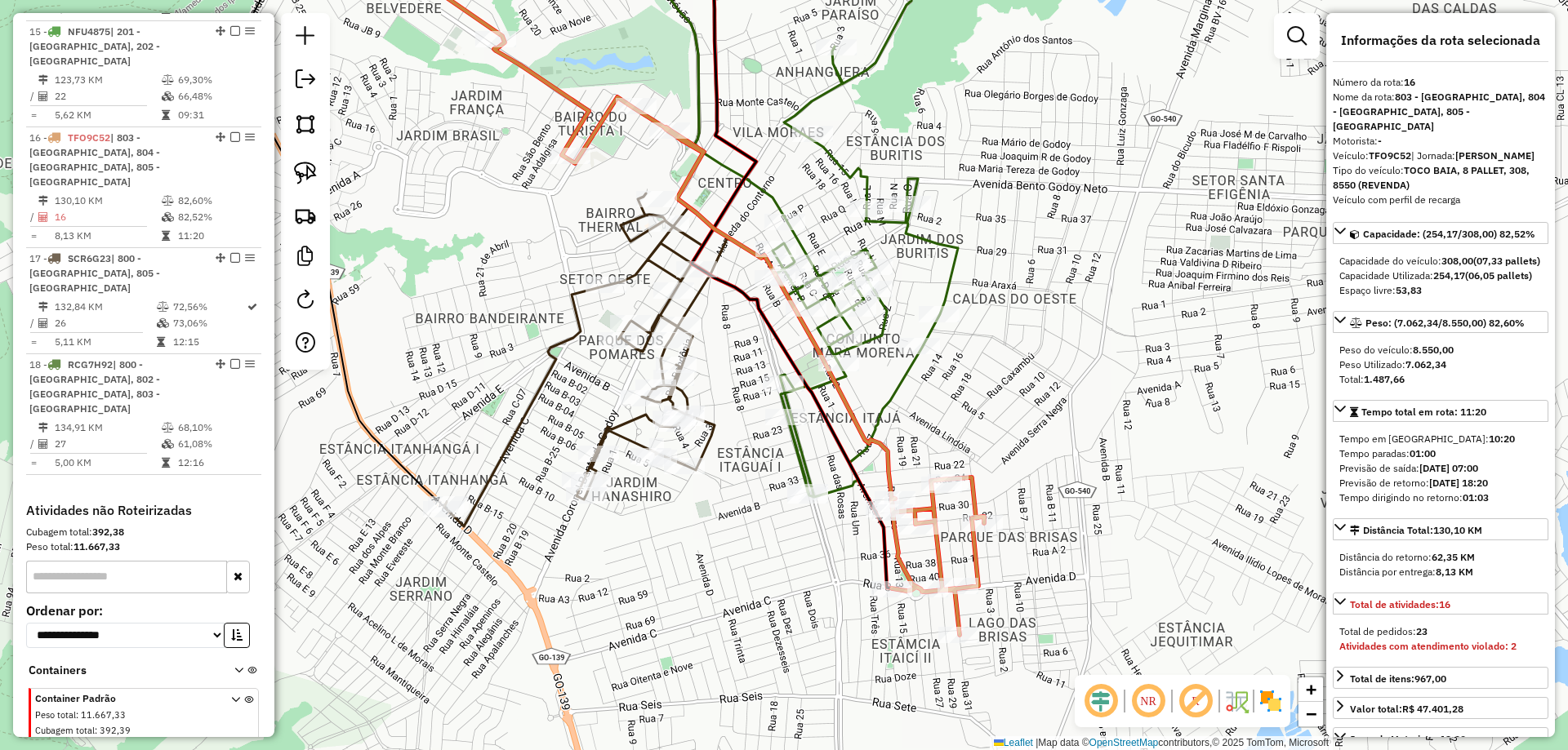
click at [849, 329] on icon at bounding box center [811, 211] width 292 height 572
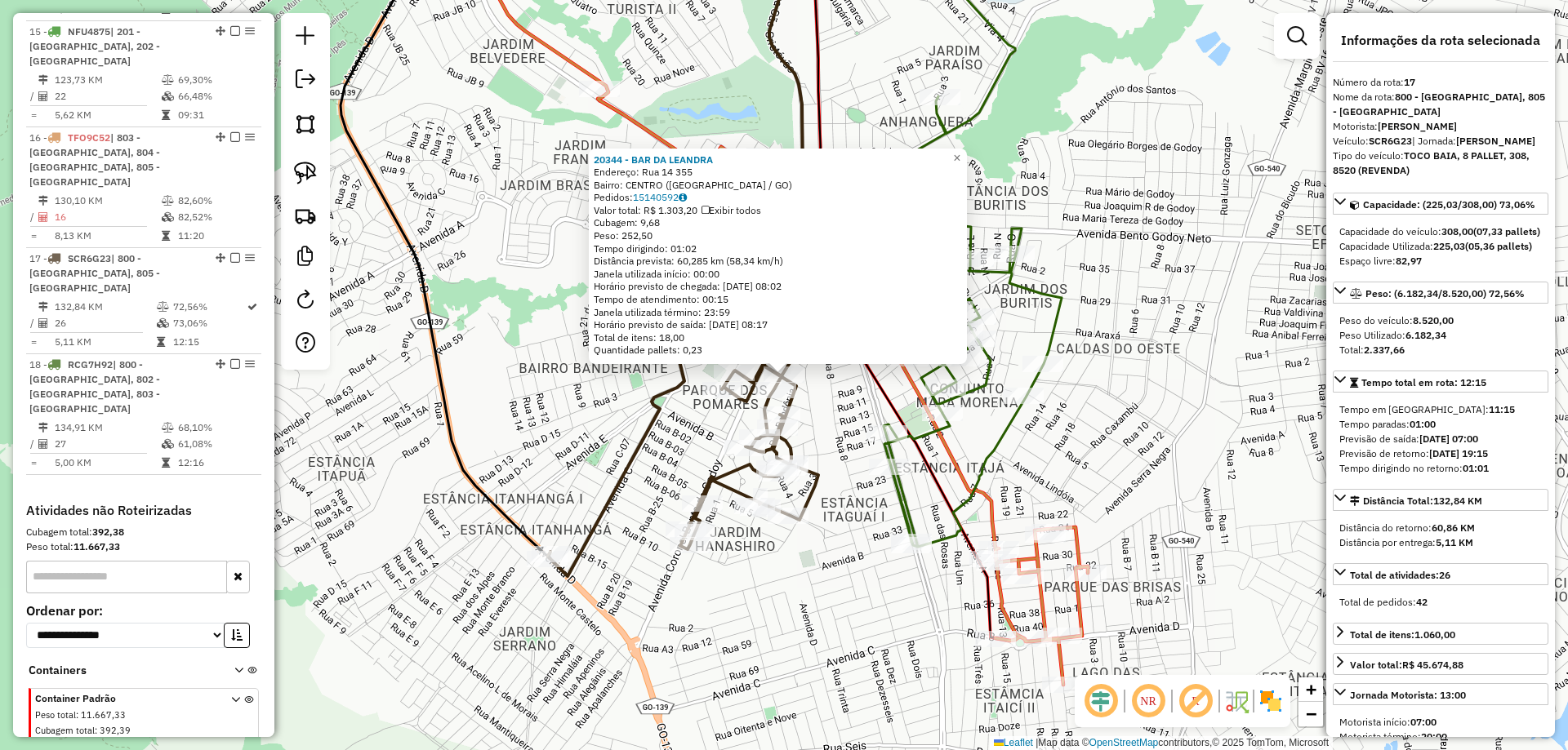
click at [795, 685] on div "Rota 17 - Placa SCR6G23 18570 - LANCHONETE THERMAS 20344 - BAR DA LEANDRA Ender…" at bounding box center [784, 375] width 1568 height 750
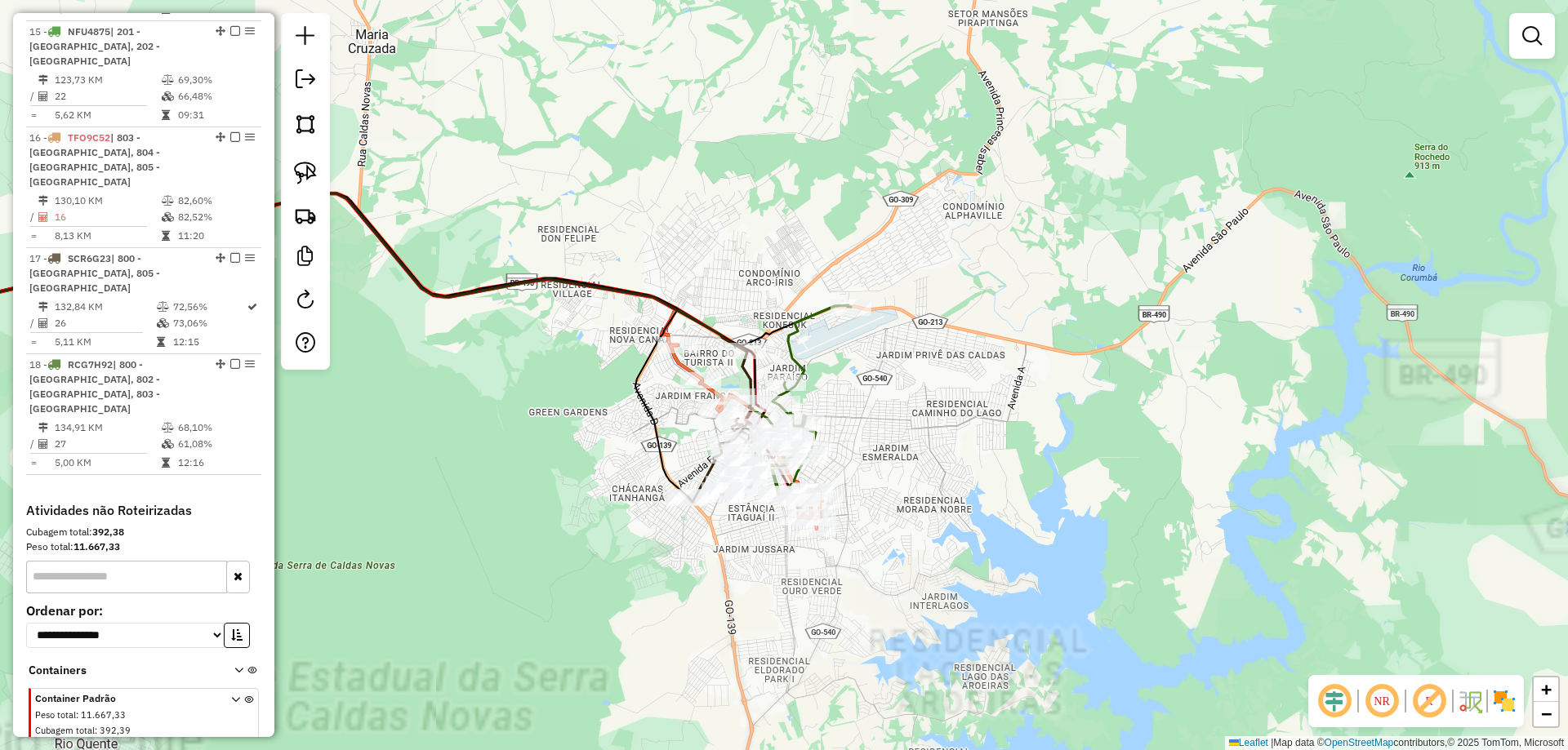
click at [800, 349] on icon at bounding box center [797, 401] width 109 height 190
select select "*********"
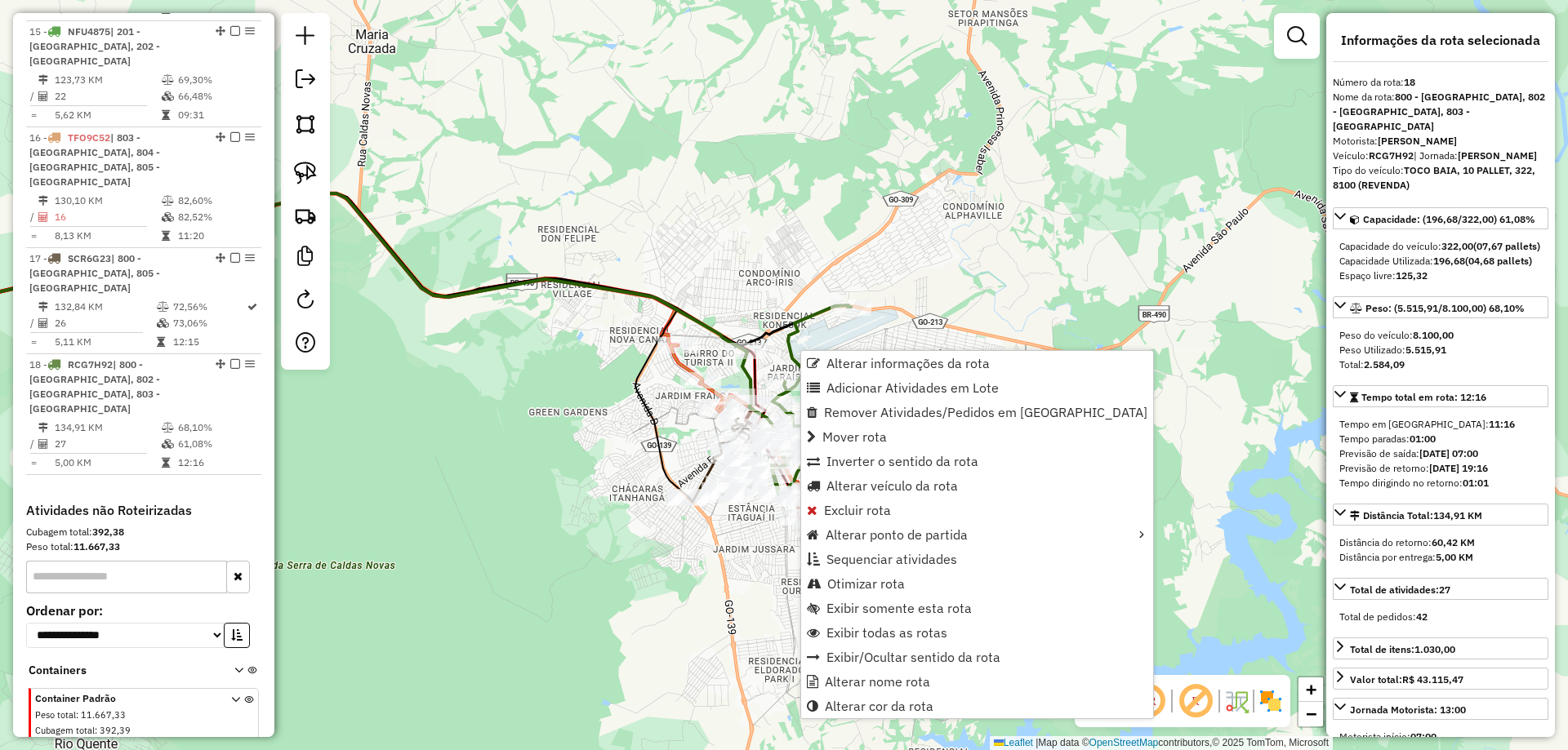
click at [805, 276] on div "Janela de atendimento Grade de atendimento Capacidade Transportadoras Veículos …" at bounding box center [784, 375] width 1568 height 750
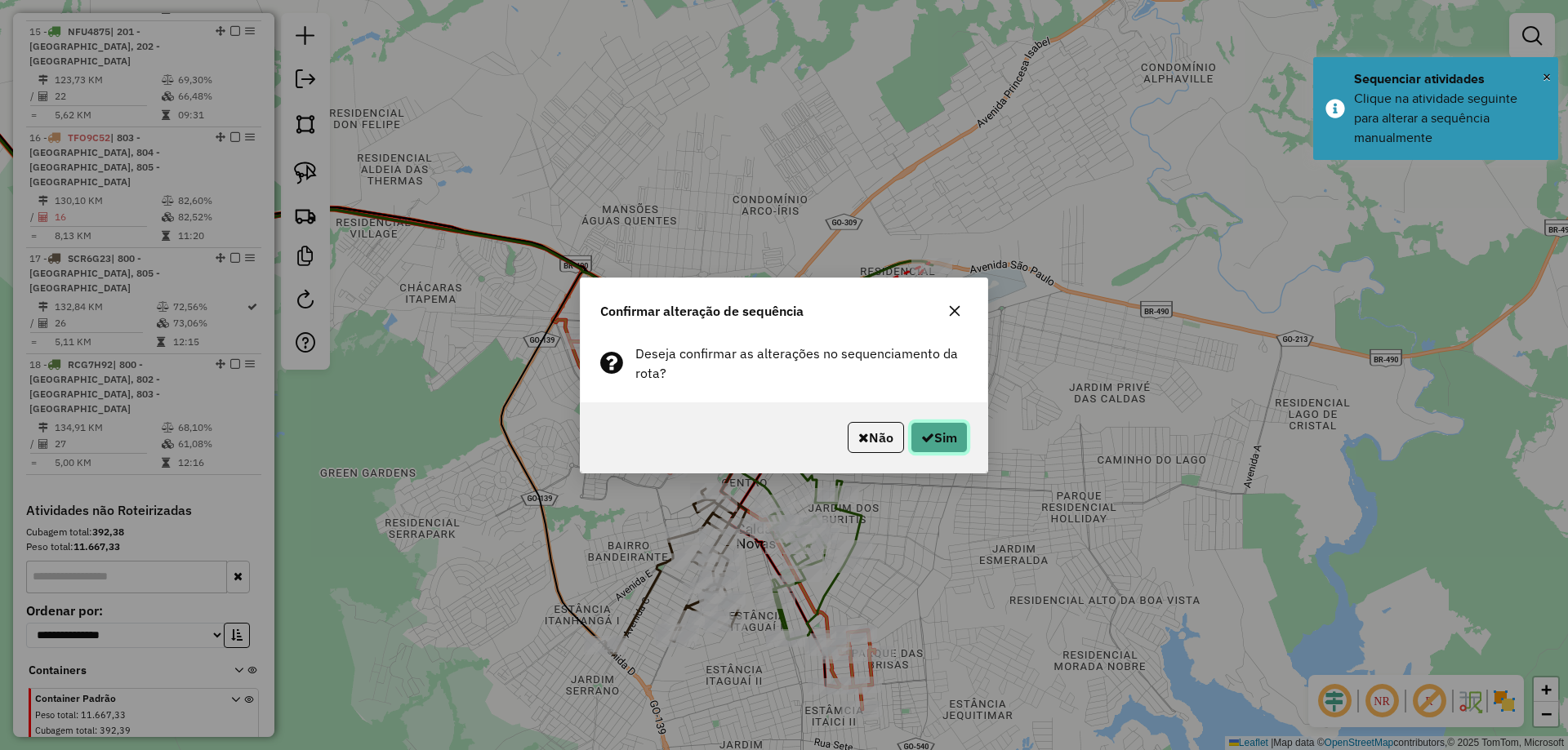
click at [949, 443] on button "Sim" at bounding box center [939, 438] width 57 height 31
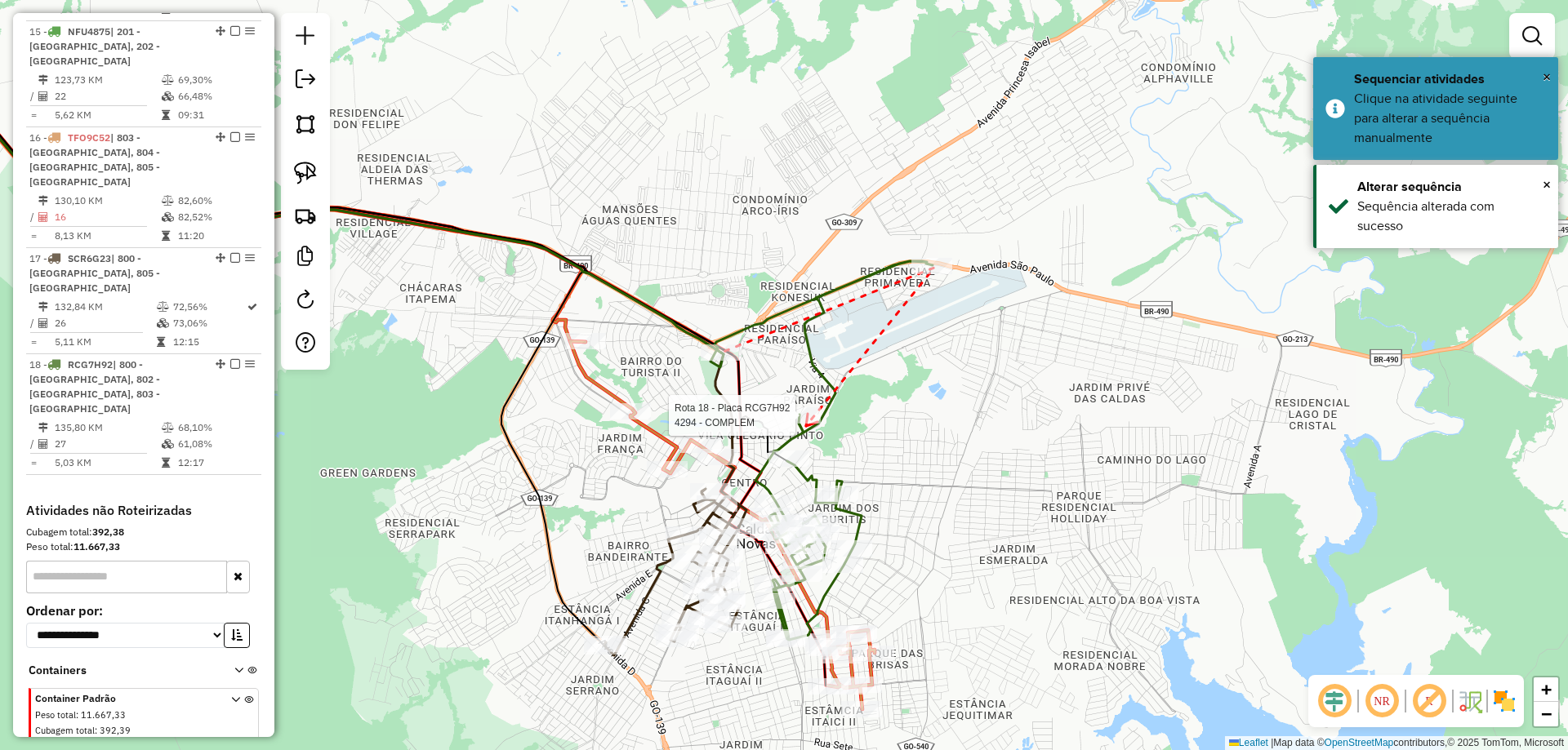
click at [806, 423] on div at bounding box center [800, 416] width 41 height 16
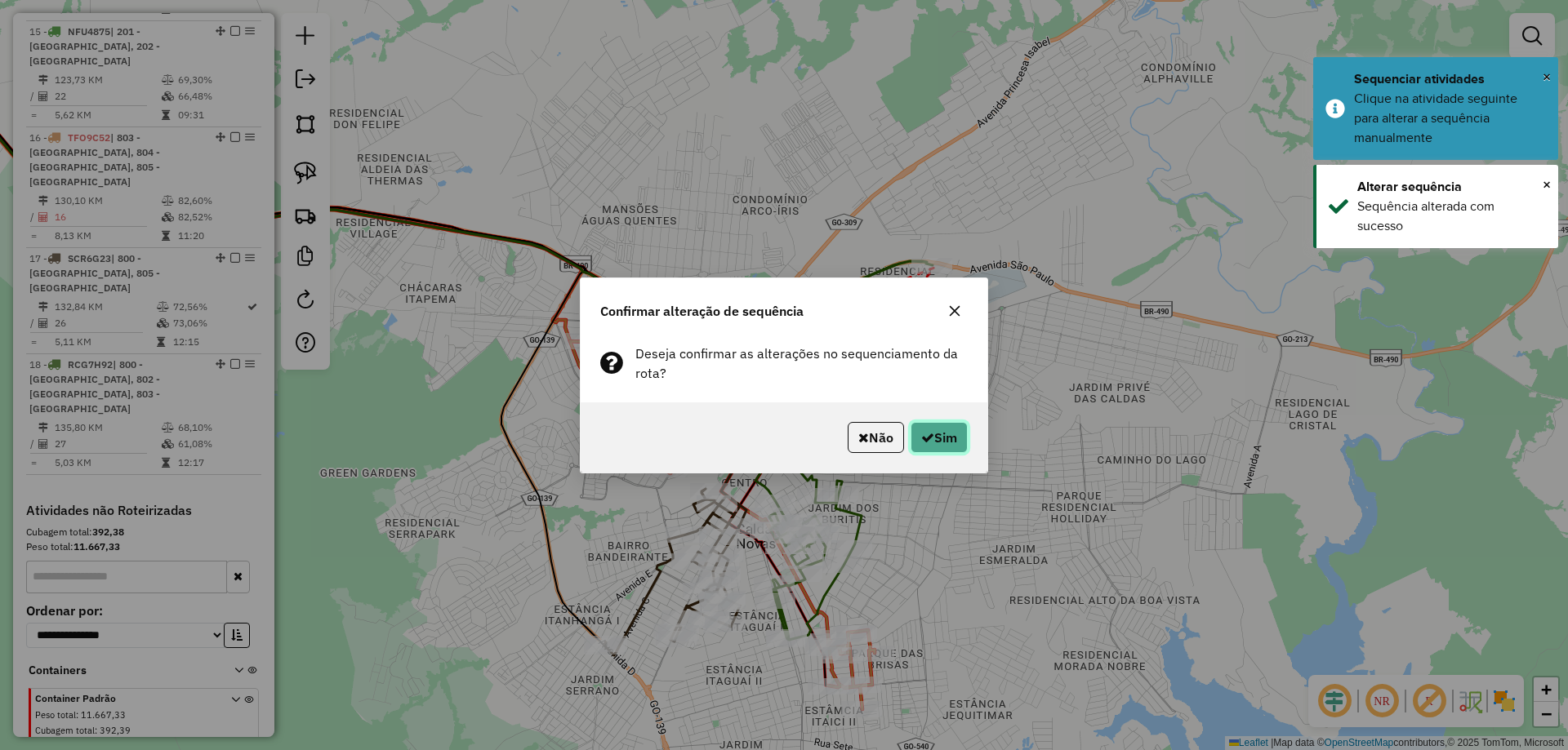
click at [952, 434] on button "Sim" at bounding box center [939, 438] width 57 height 31
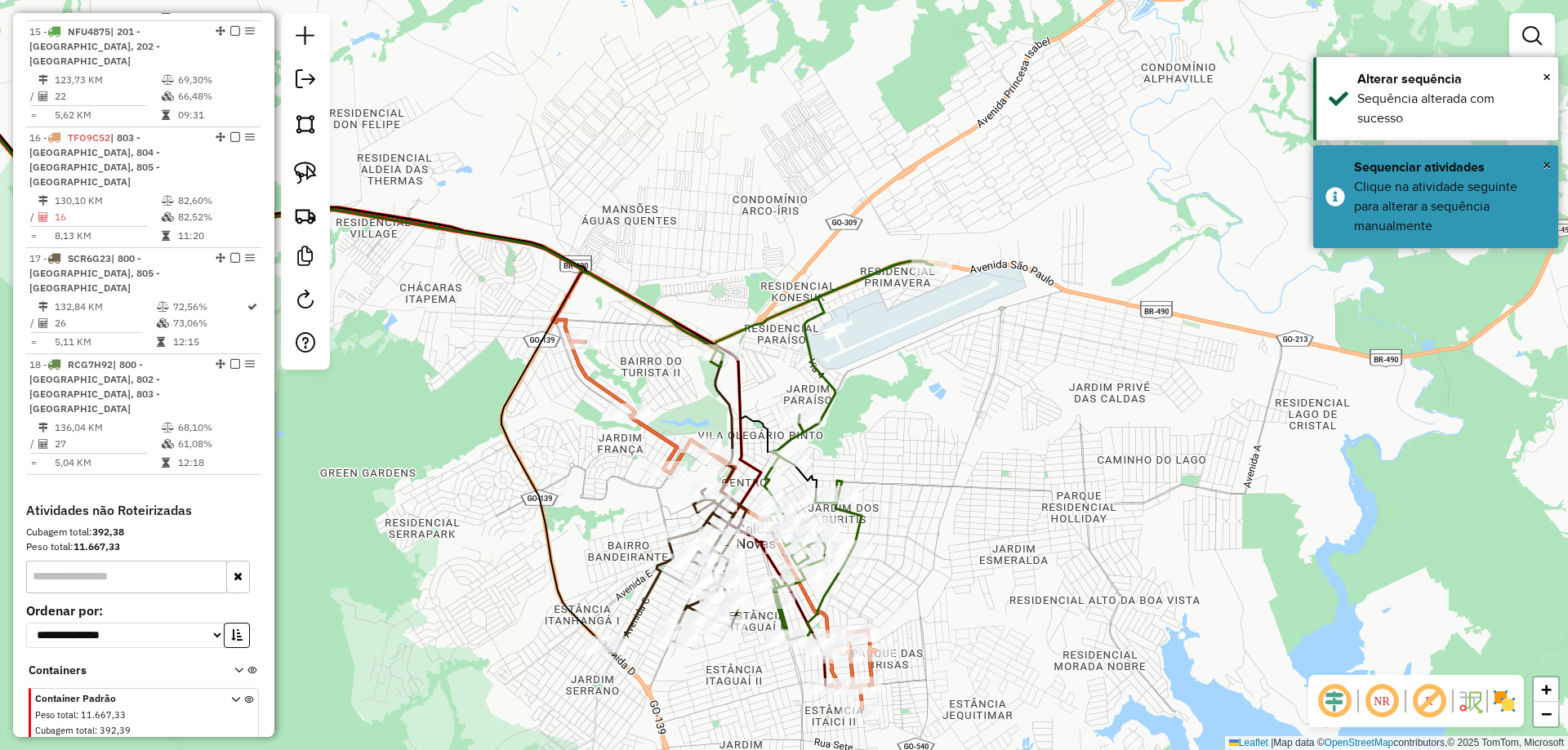
click at [861, 517] on icon at bounding box center [821, 450] width 222 height 379
select select "*********"
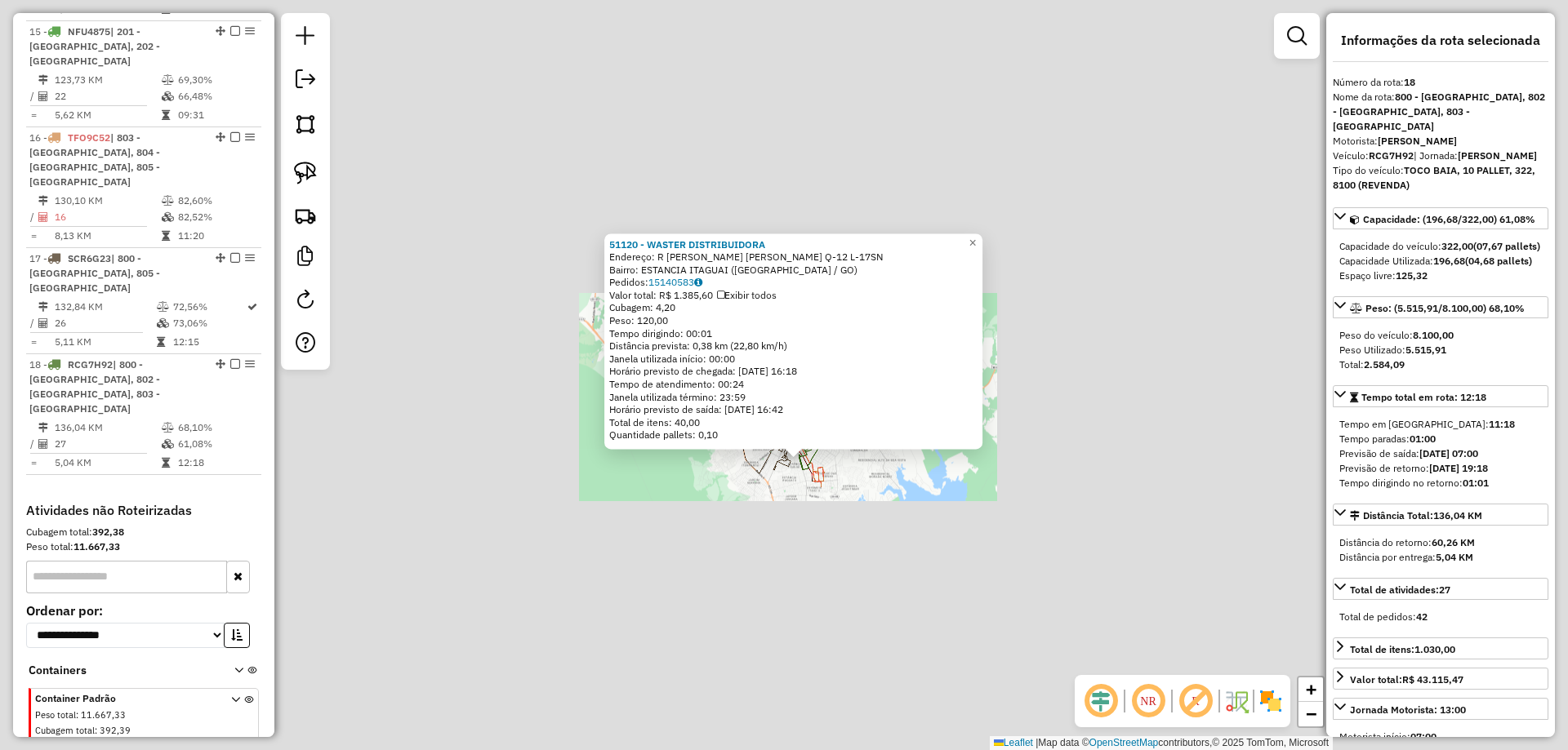
click at [821, 550] on div "51120 - WASTER DISTRIBUIDORA Endereço: R ANTONIO S. FERNANDES Q-12 L-17SN Bairr…" at bounding box center [784, 375] width 1568 height 750
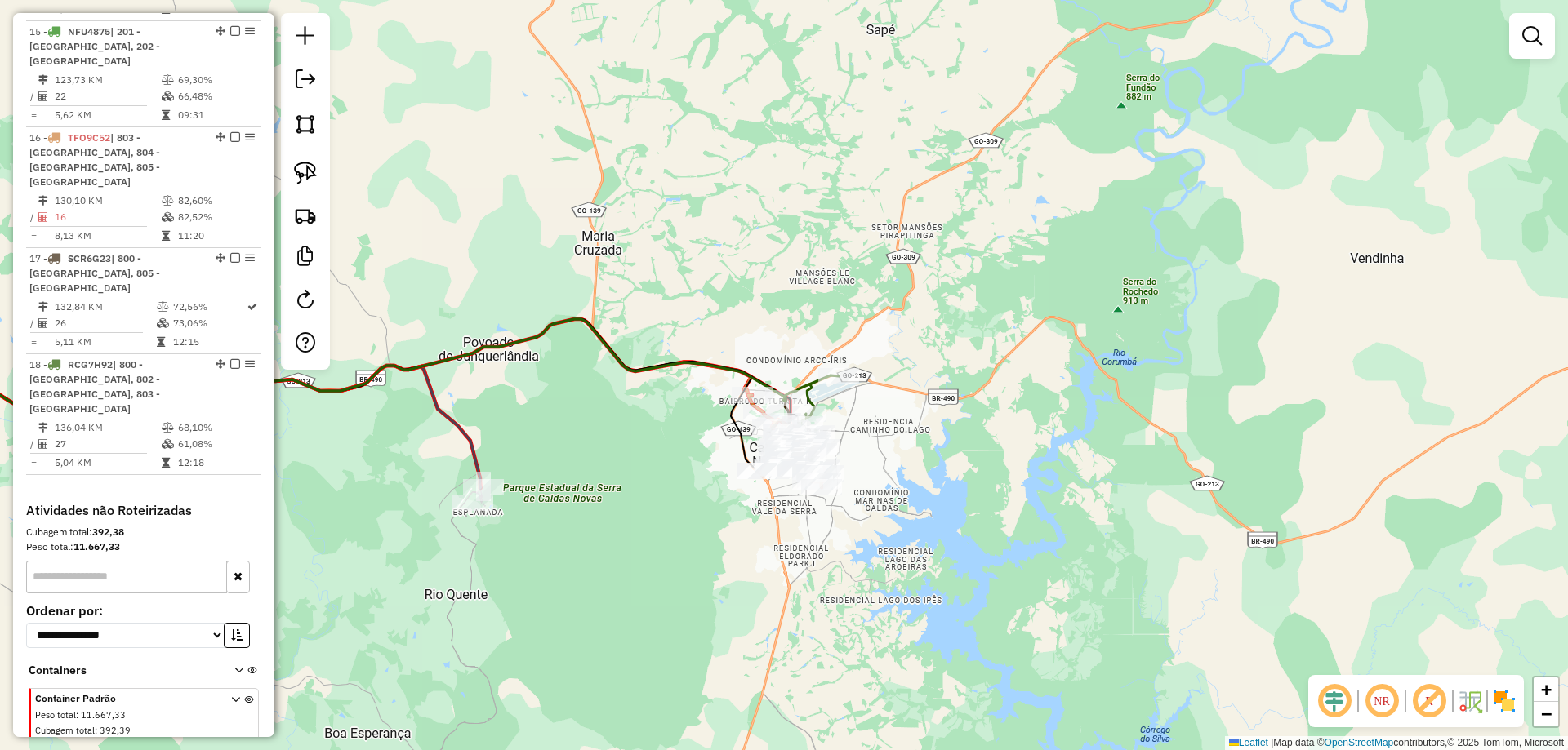
drag, startPoint x: 885, startPoint y: 492, endPoint x: 945, endPoint y: 463, distance: 66.6
click at [933, 465] on div "Janela de atendimento Grade de atendimento Capacidade Transportadoras Veículos …" at bounding box center [784, 375] width 1568 height 750
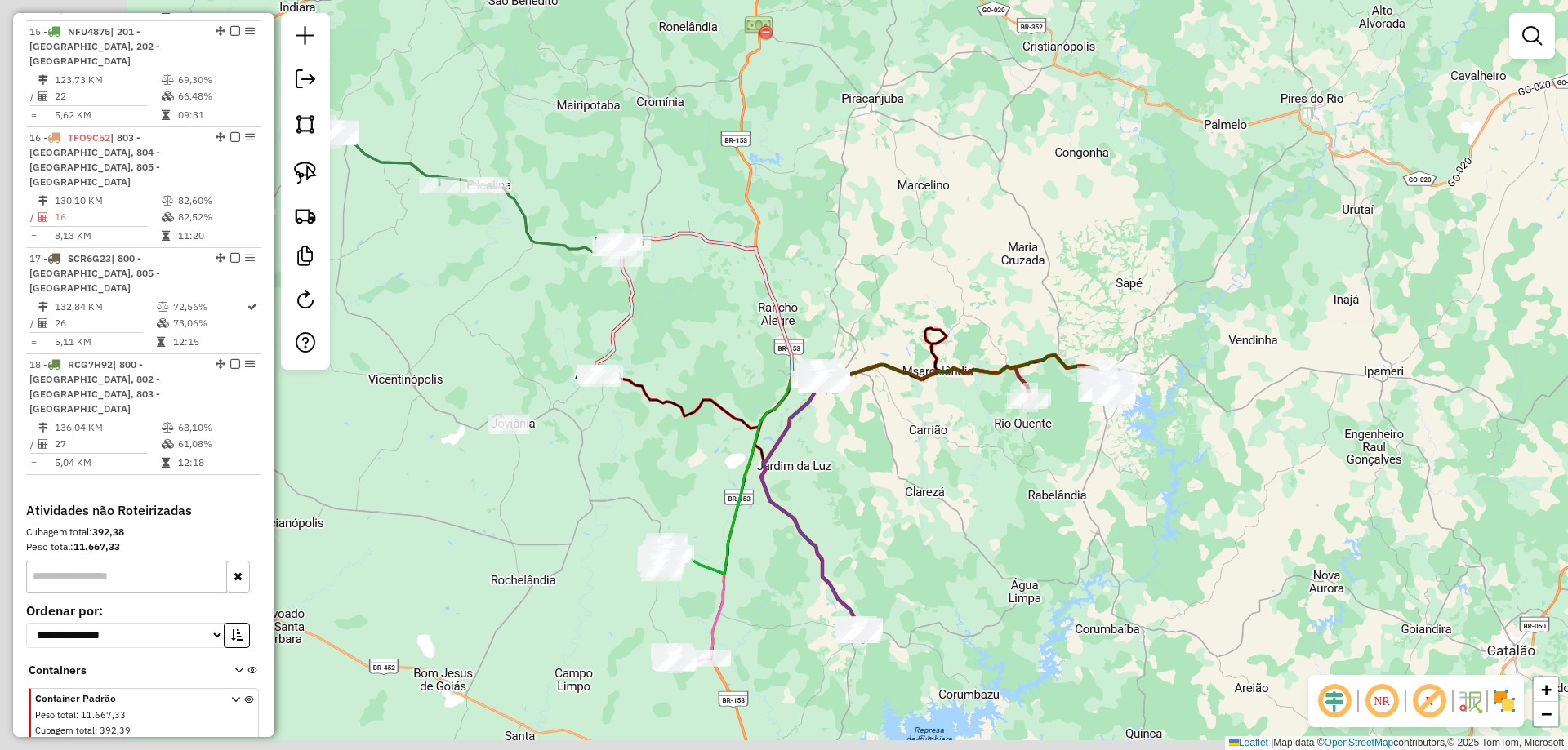
drag, startPoint x: 1063, startPoint y: 480, endPoint x: 1103, endPoint y: 473, distance: 40.6
click at [1101, 473] on div "Janela de atendimento Grade de atendimento Capacidade Transportadoras Veículos …" at bounding box center [784, 375] width 1568 height 750
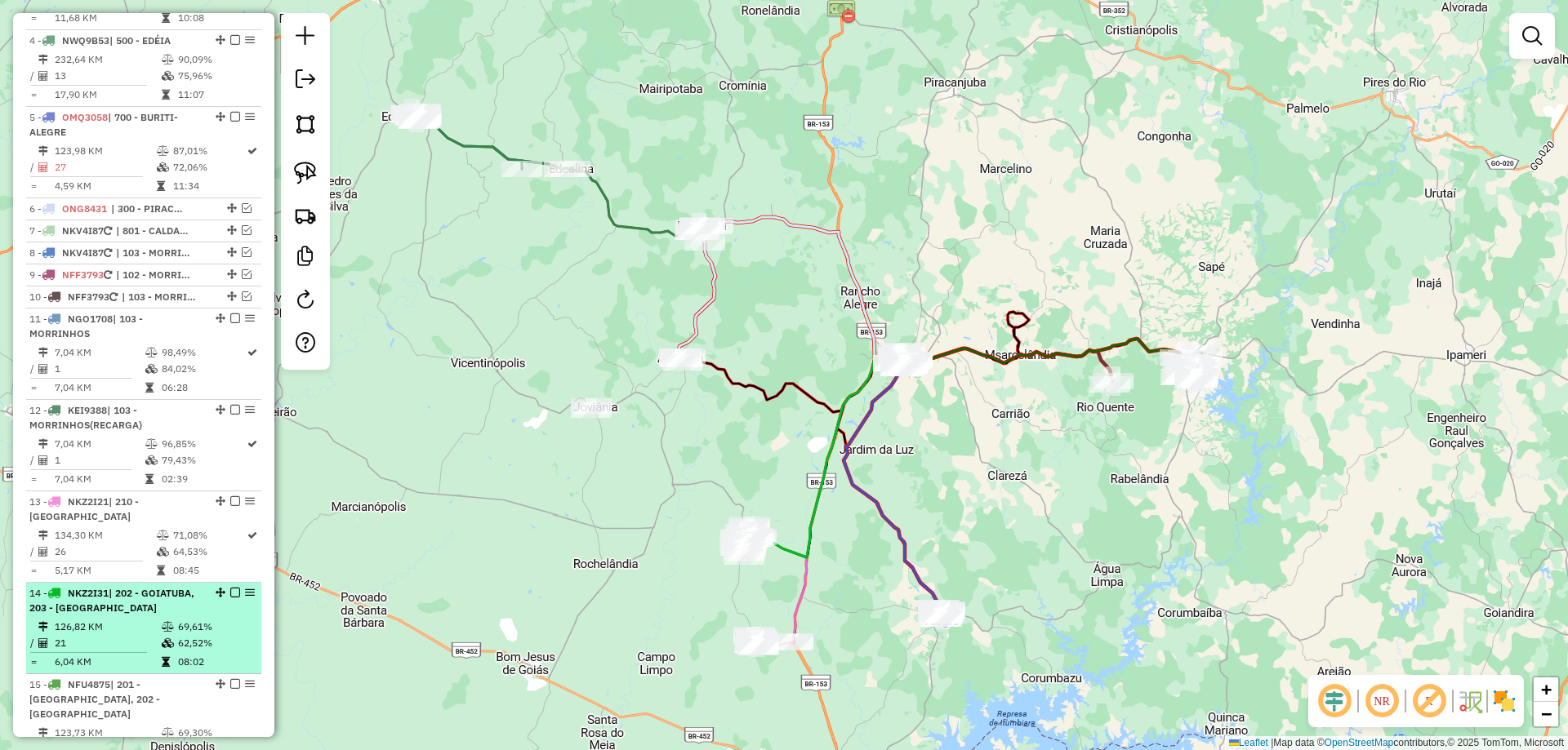
scroll to position [1508, 0]
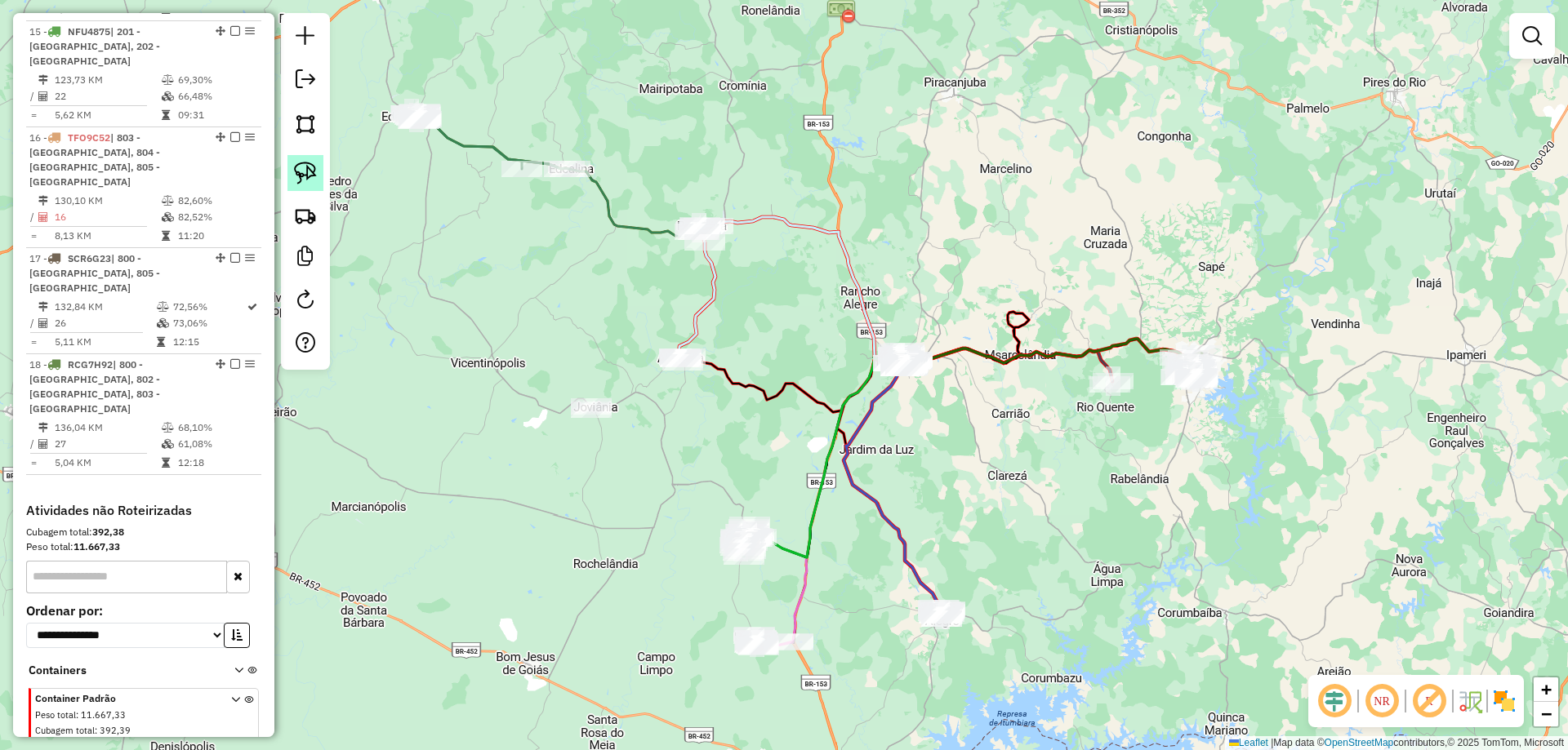
click at [298, 175] on img at bounding box center [305, 172] width 23 height 23
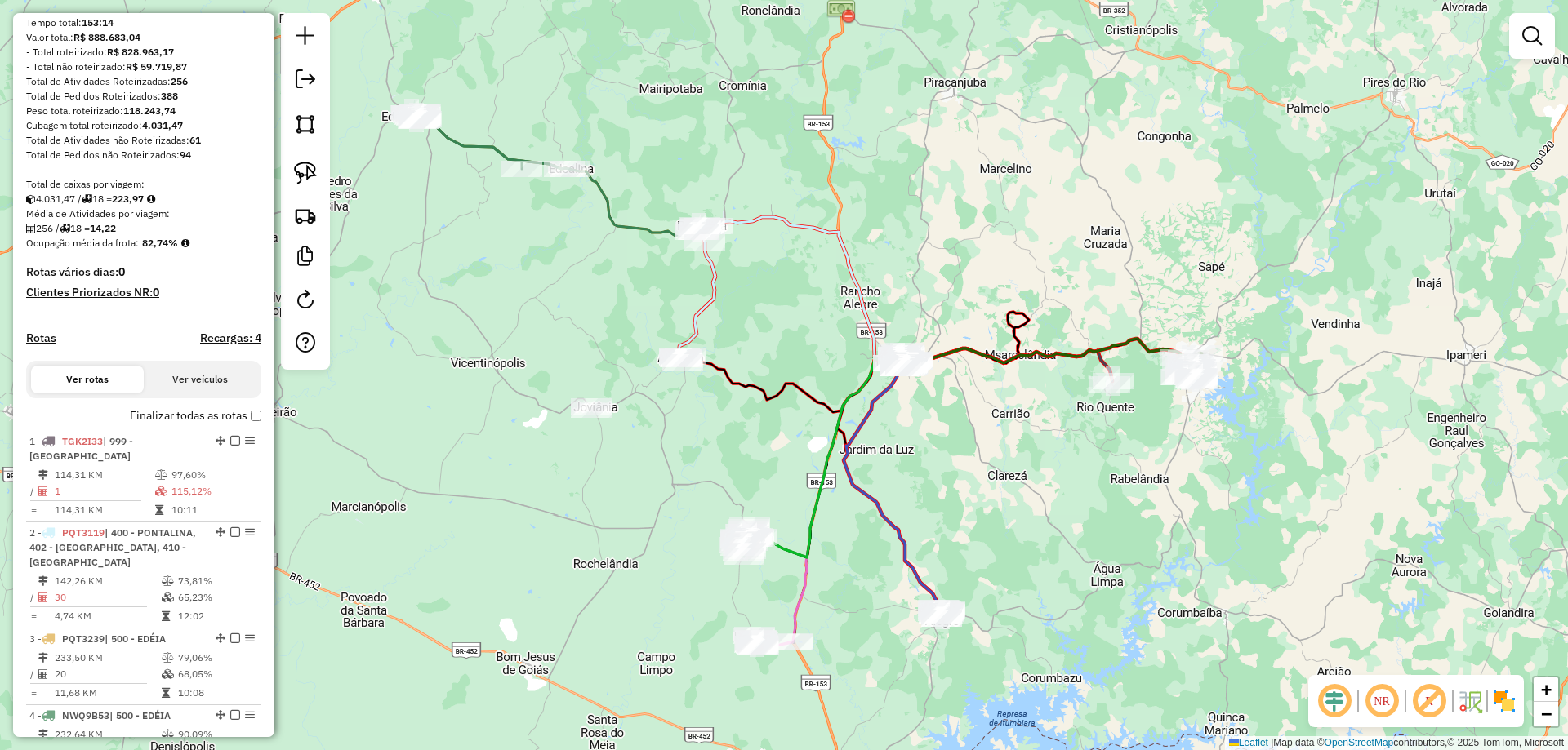
scroll to position [0, 0]
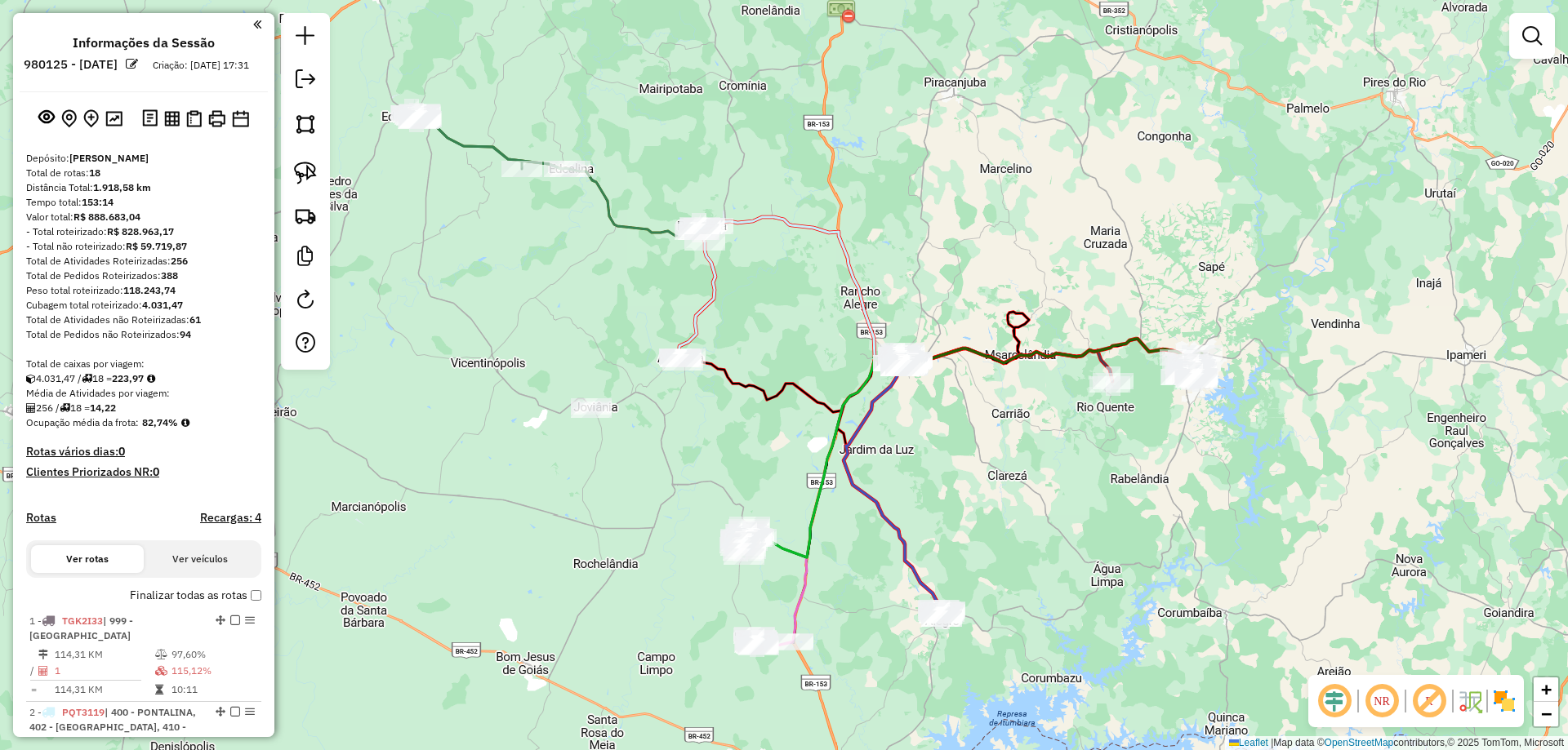
click at [239, 525] on h4 "Recargas: 4" at bounding box center [230, 517] width 61 height 14
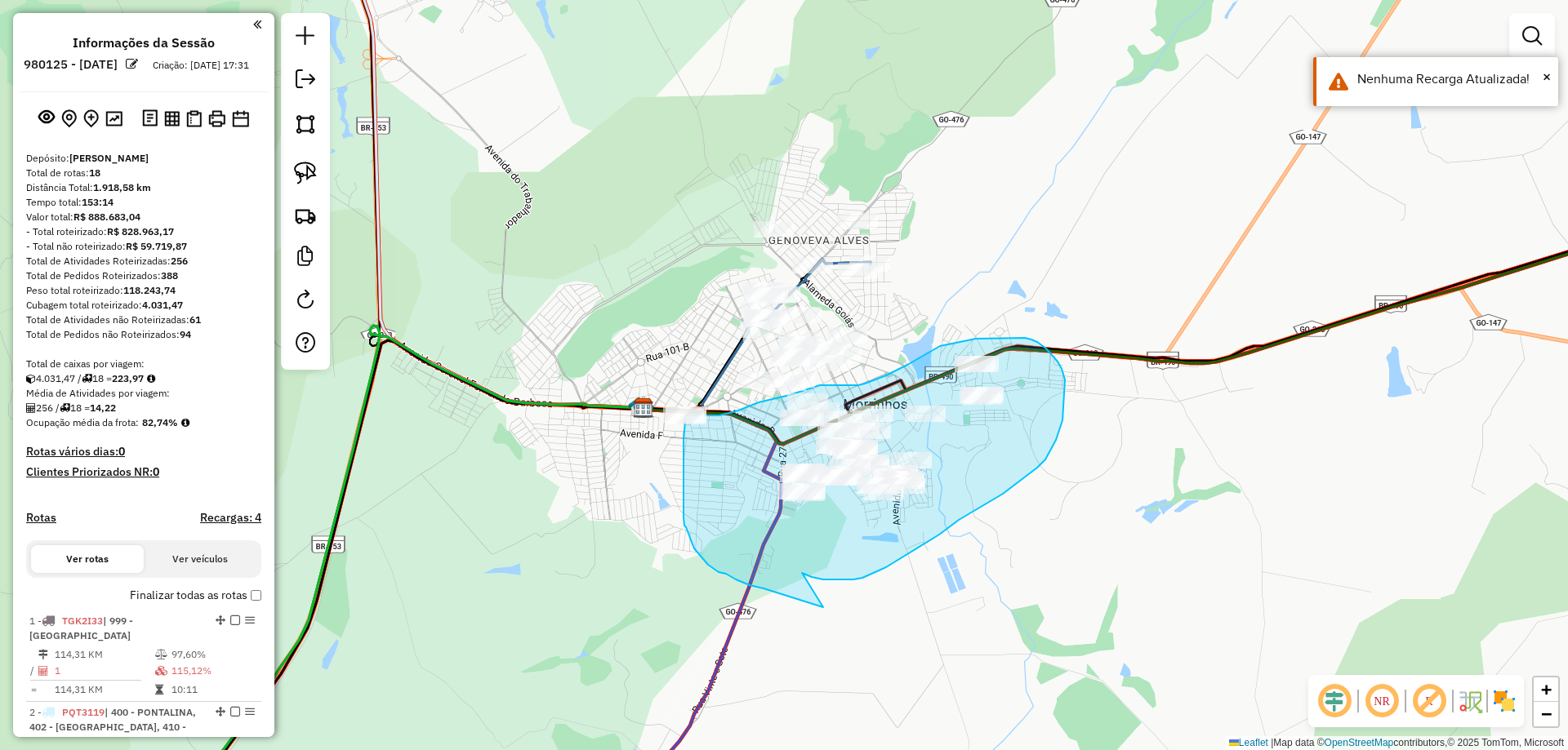
drag, startPoint x: 853, startPoint y: 579, endPoint x: 825, endPoint y: 610, distance: 41.8
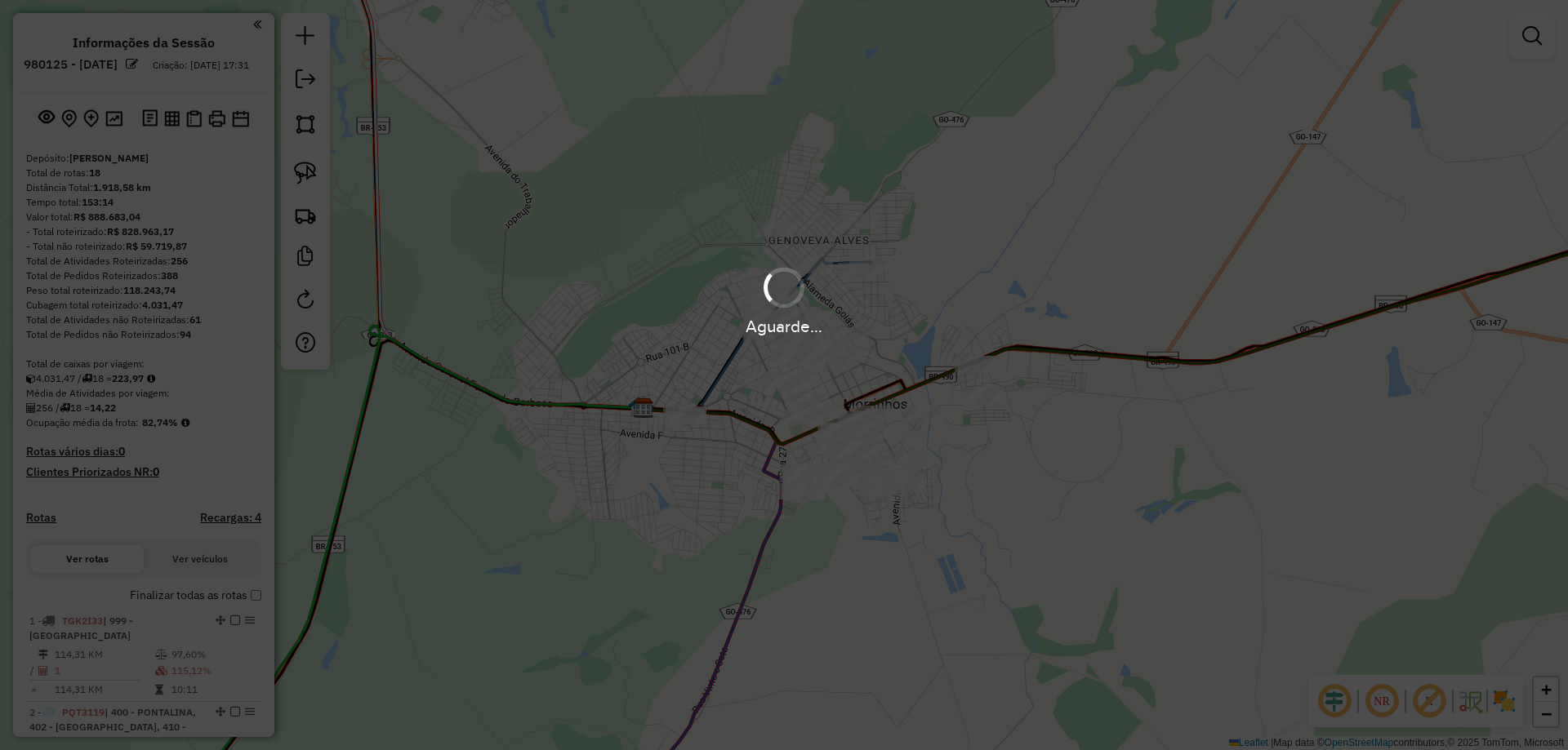
click at [308, 175] on div "Aguarde..." at bounding box center [784, 375] width 1568 height 750
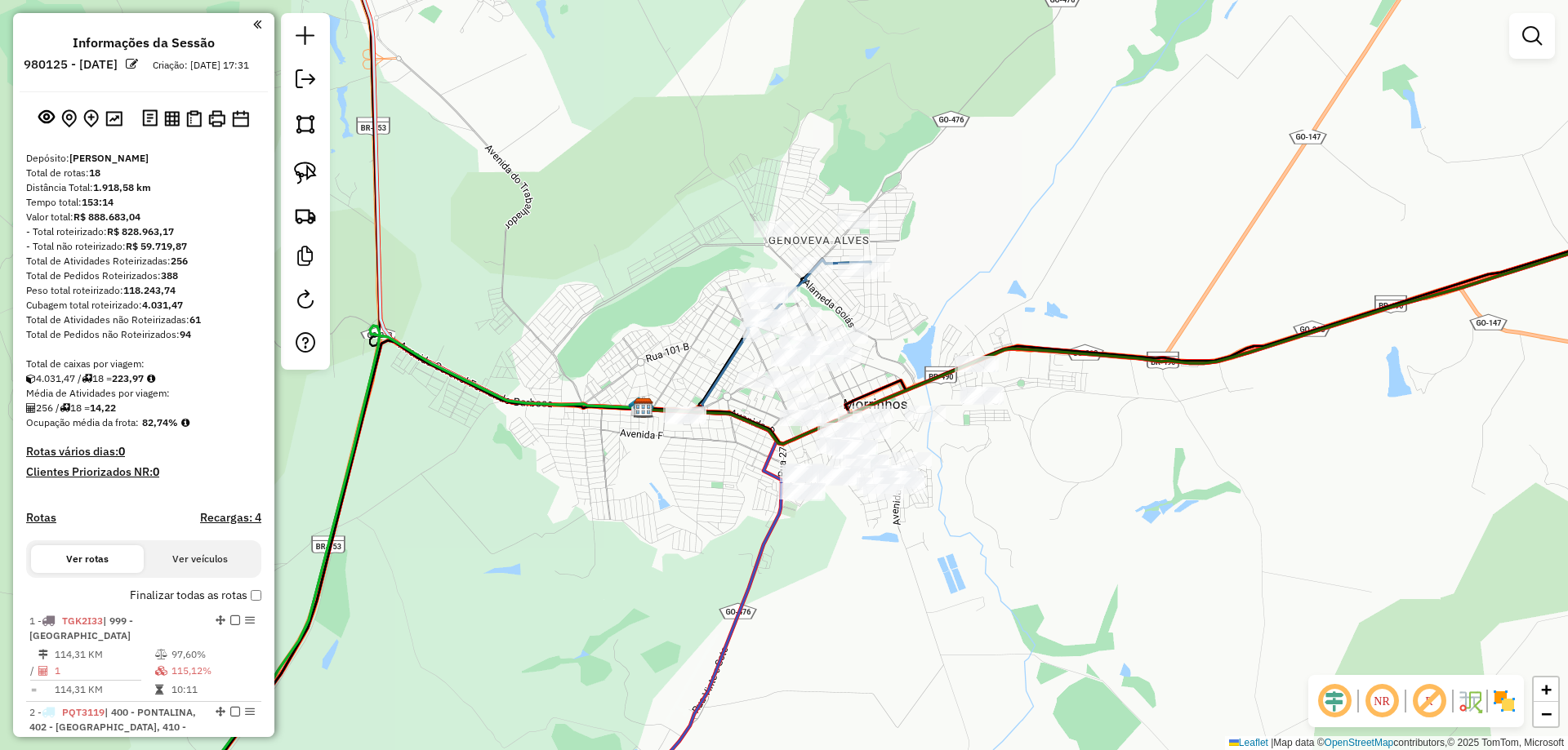
click at [308, 175] on img at bounding box center [305, 172] width 23 height 23
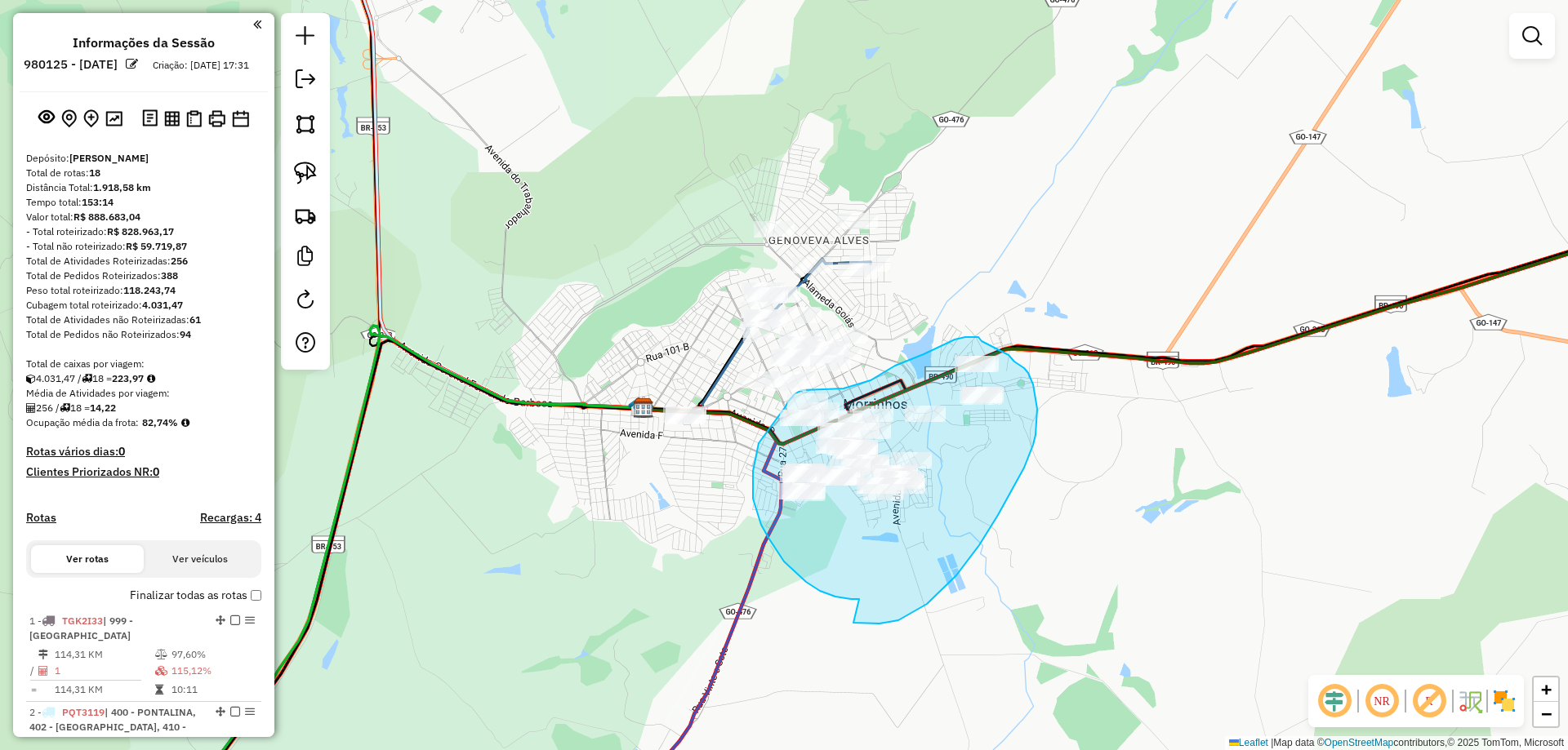
drag, startPoint x: 898, startPoint y: 620, endPoint x: 868, endPoint y: 599, distance: 36.6
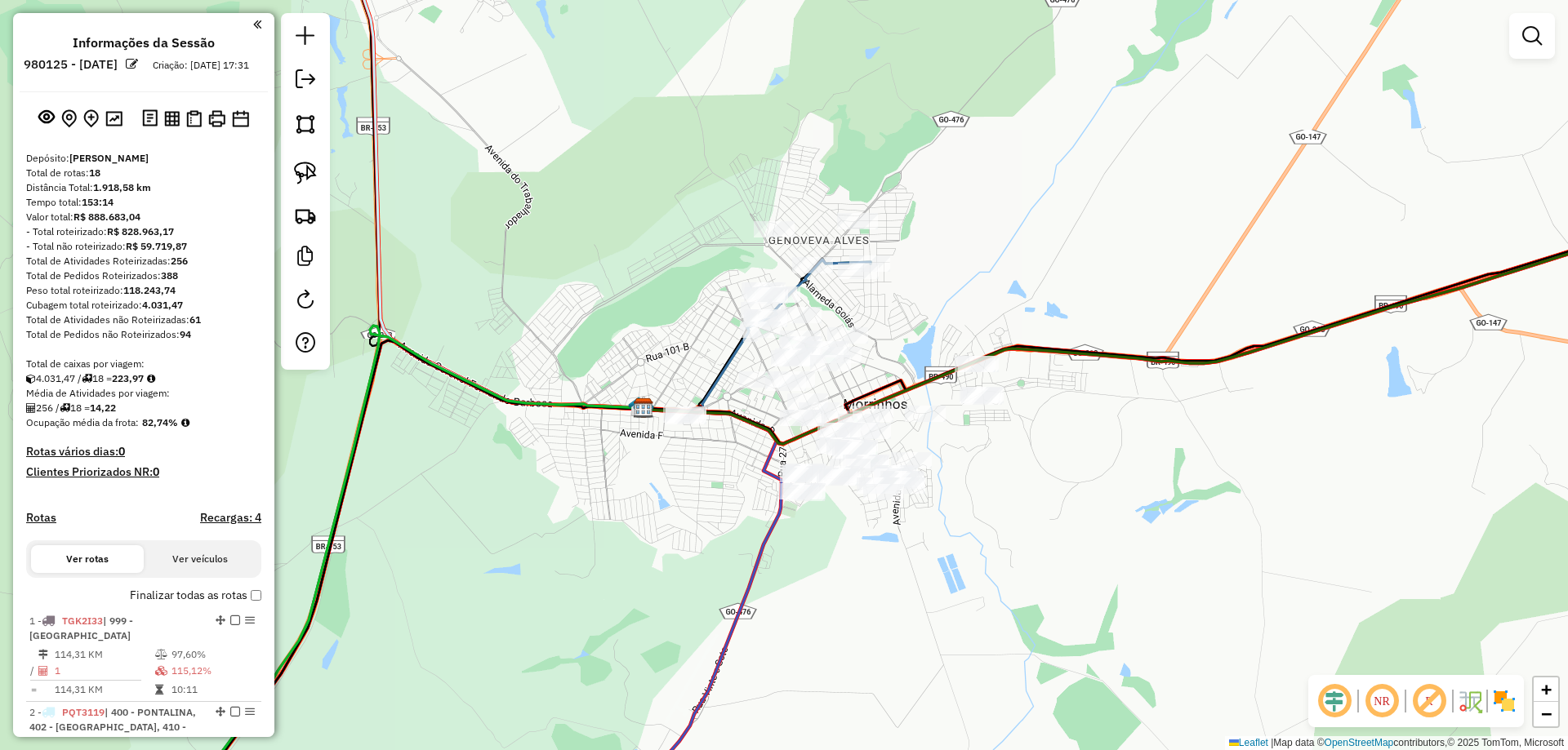
click at [299, 173] on img at bounding box center [305, 172] width 23 height 23
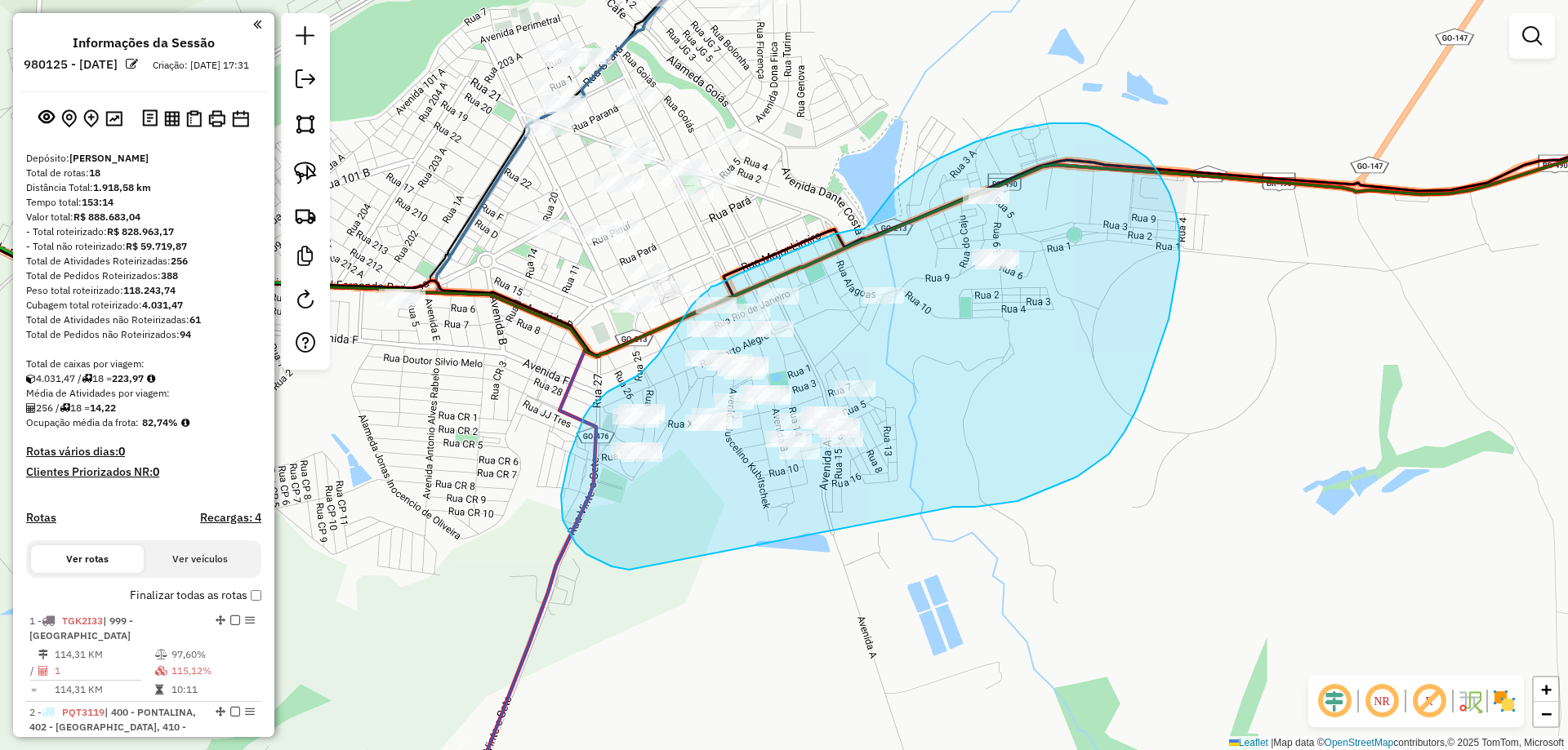
drag, startPoint x: 1077, startPoint y: 477, endPoint x: 1018, endPoint y: 536, distance: 83.4
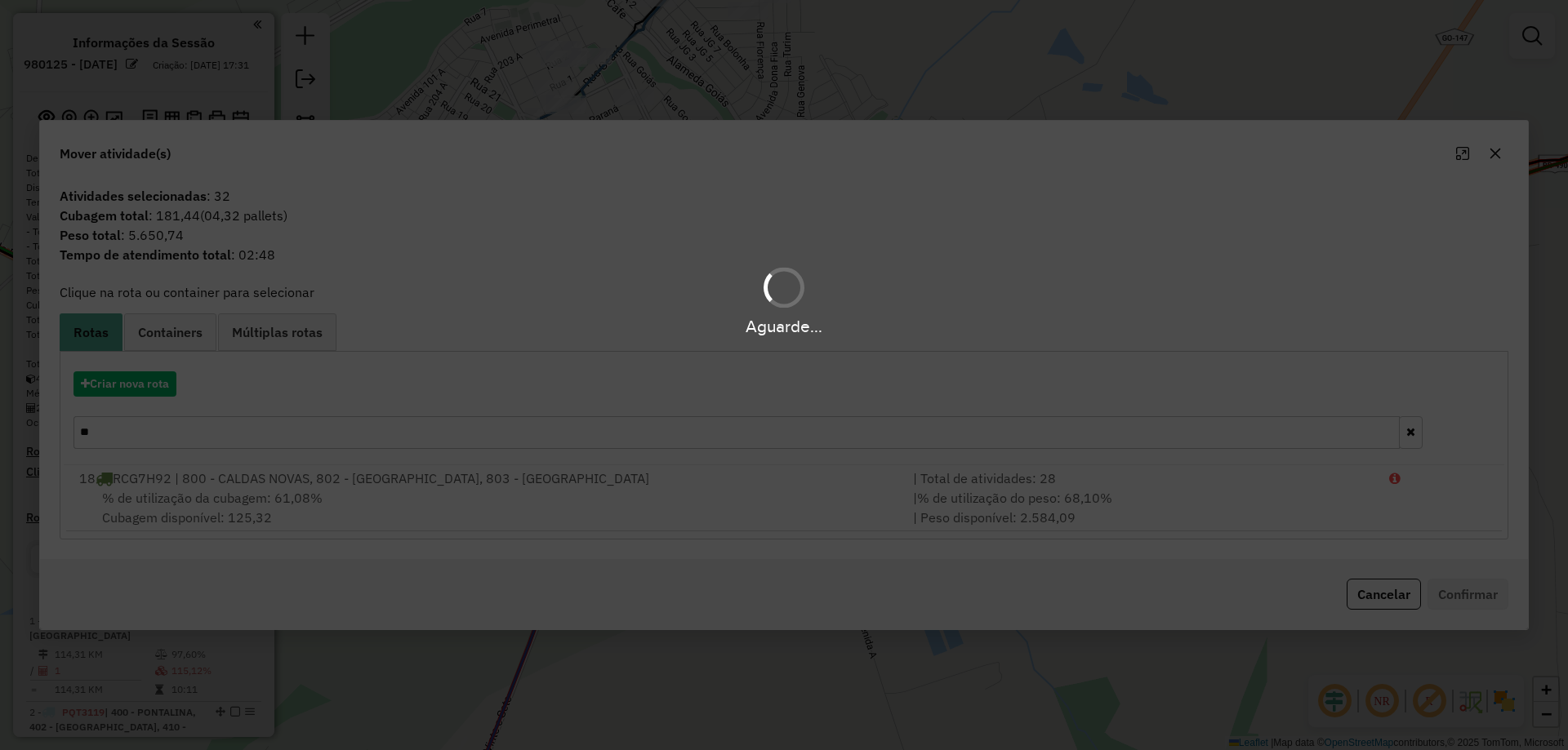
click at [123, 392] on div "Aguarde..." at bounding box center [784, 375] width 1568 height 750
click at [124, 392] on div "Aguarde..." at bounding box center [784, 375] width 1568 height 750
click at [126, 392] on div "Aguarde..." at bounding box center [784, 375] width 1568 height 750
click at [128, 392] on hb-app "Aguarde... Pop-up bloqueado! Seu navegador bloqueou automáticamente a abertura …" at bounding box center [784, 375] width 1568 height 750
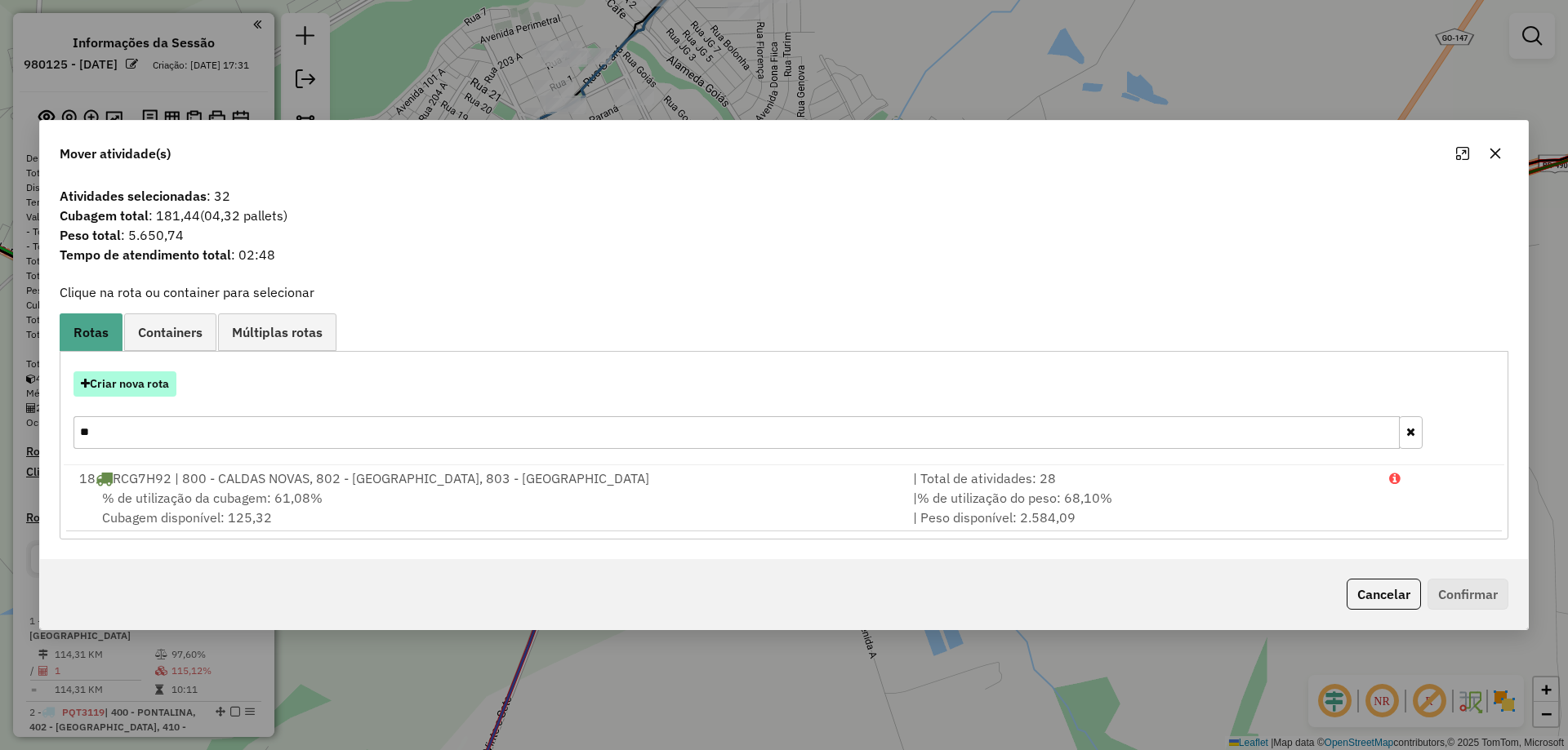
click at [130, 390] on button "Criar nova rota" at bounding box center [125, 384] width 103 height 26
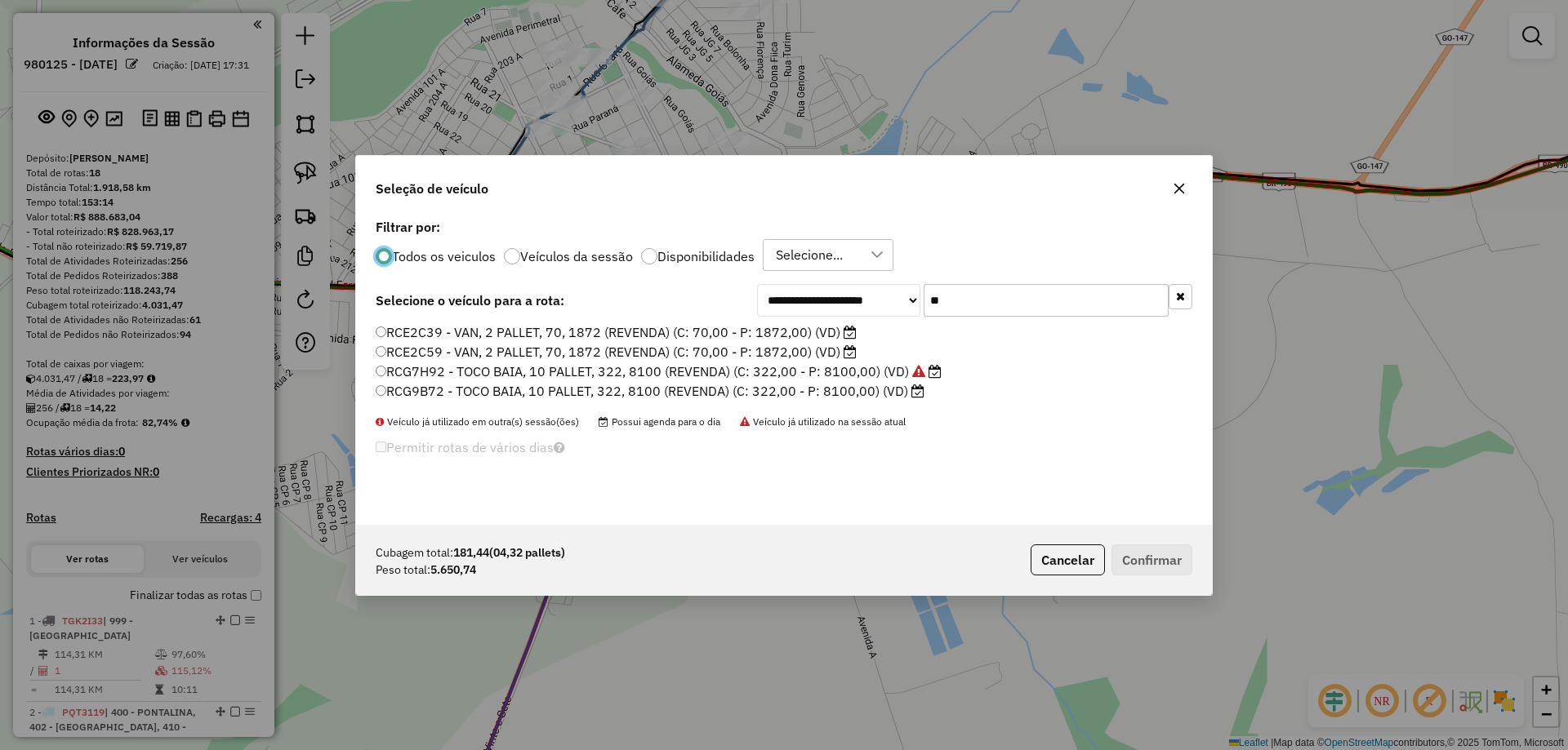
scroll to position [9, 5]
drag, startPoint x: 906, startPoint y: 297, endPoint x: 862, endPoint y: 305, distance: 44.7
click at [883, 301] on div "**********" at bounding box center [975, 300] width 435 height 33
click at [425, 391] on label "RCG9B72 - TOCO BAIA, 10 PALLET, 322, 8100 (REVENDA) (C: 322,00 - P: 8100,00) (V…" at bounding box center [650, 391] width 549 height 19
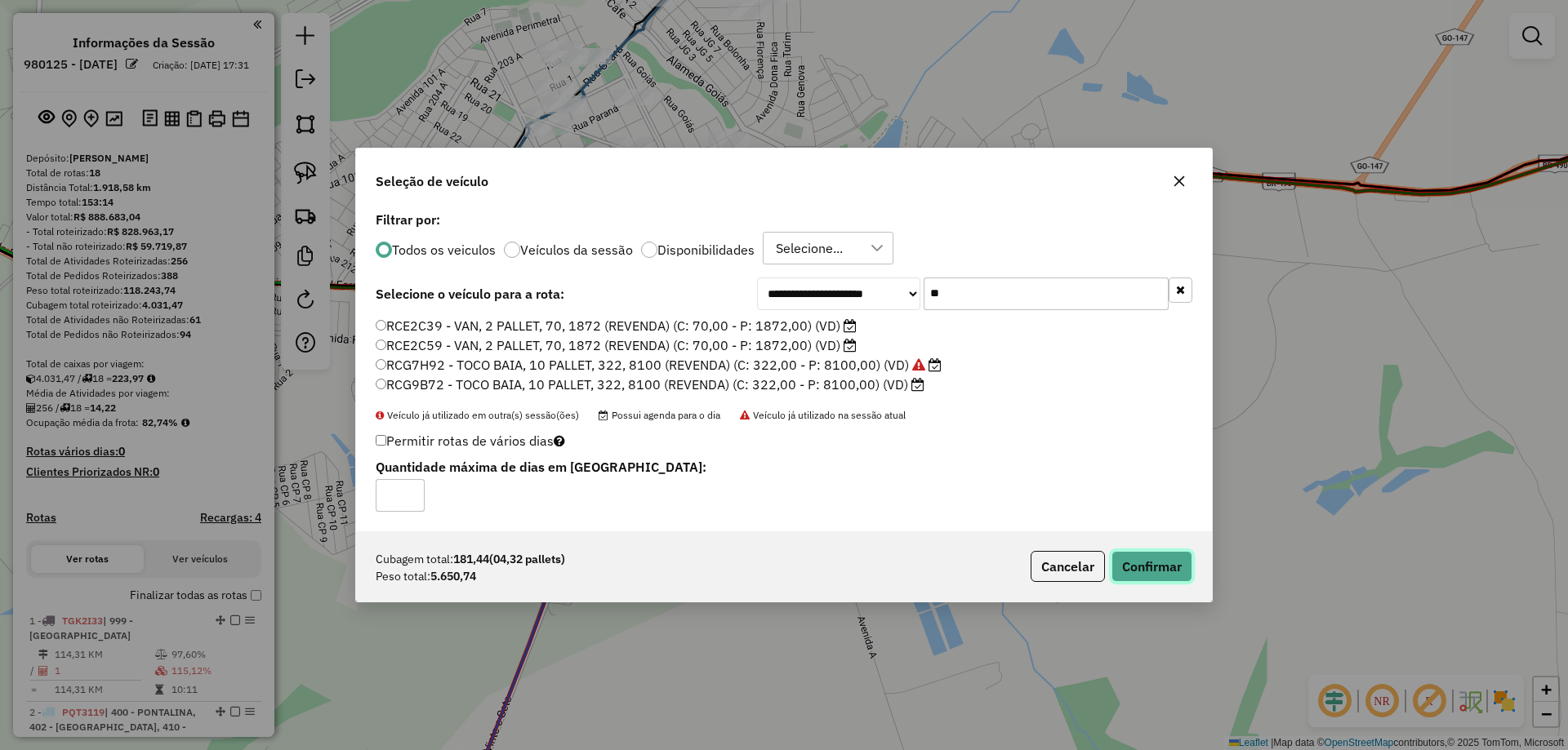
click at [1186, 579] on button "Confirmar" at bounding box center [1152, 567] width 81 height 31
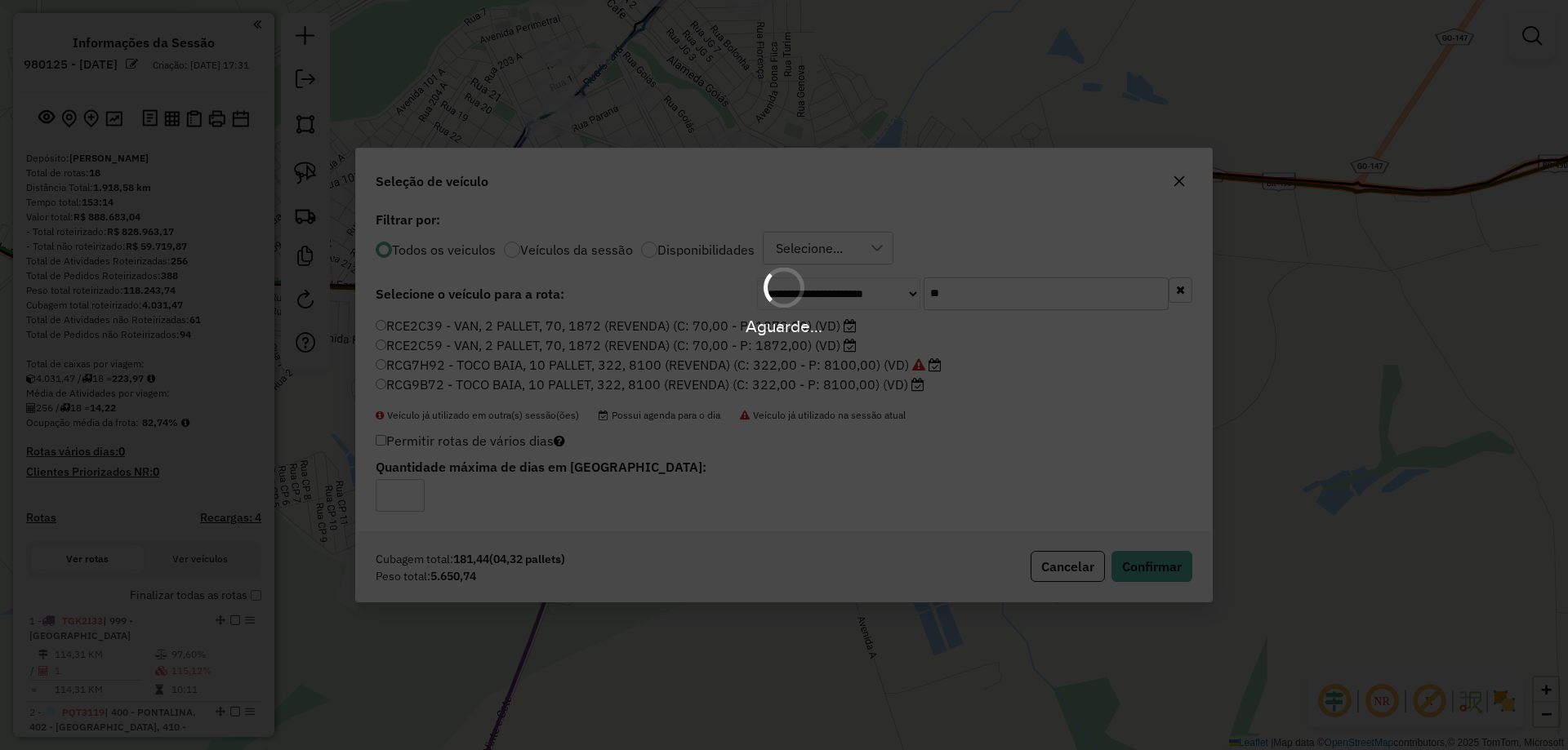
click at [1179, 572] on div "Aguarde..." at bounding box center [784, 375] width 1568 height 750
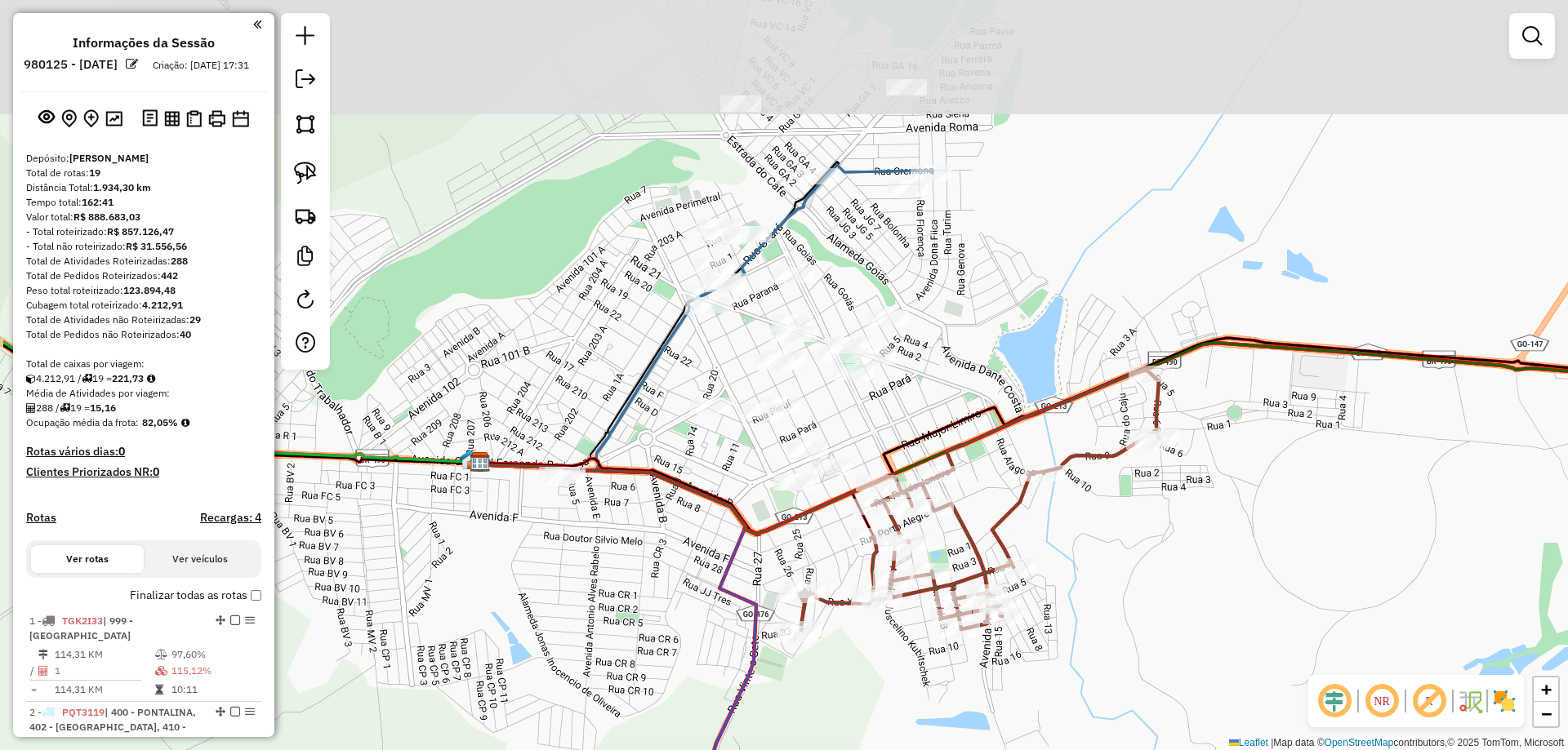
drag, startPoint x: 391, startPoint y: 394, endPoint x: 519, endPoint y: 444, distance: 137.4
click at [552, 580] on div "Janela de atendimento Grade de atendimento Capacidade Transportadoras Veículos …" at bounding box center [784, 375] width 1568 height 750
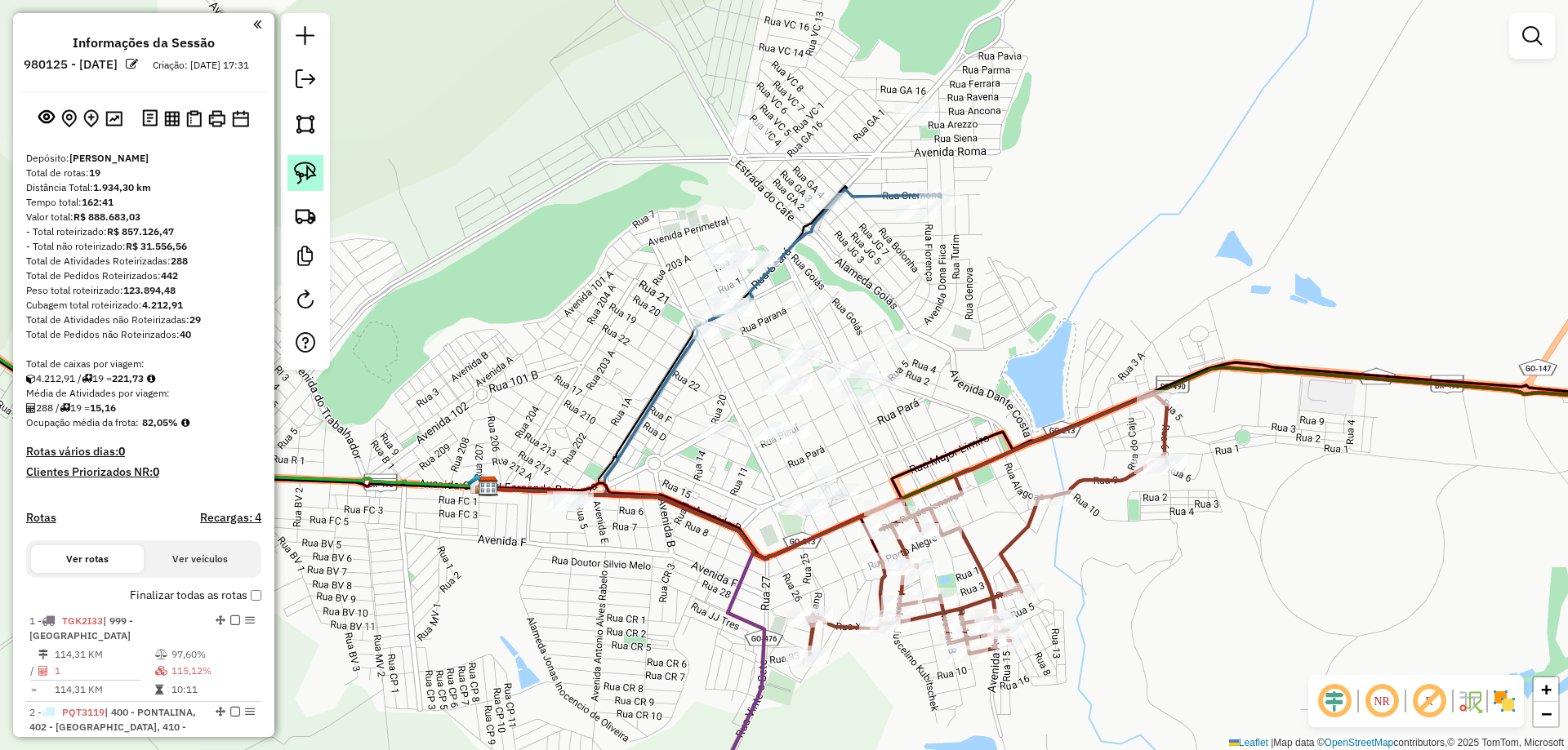
click at [308, 168] on img at bounding box center [305, 172] width 23 height 23
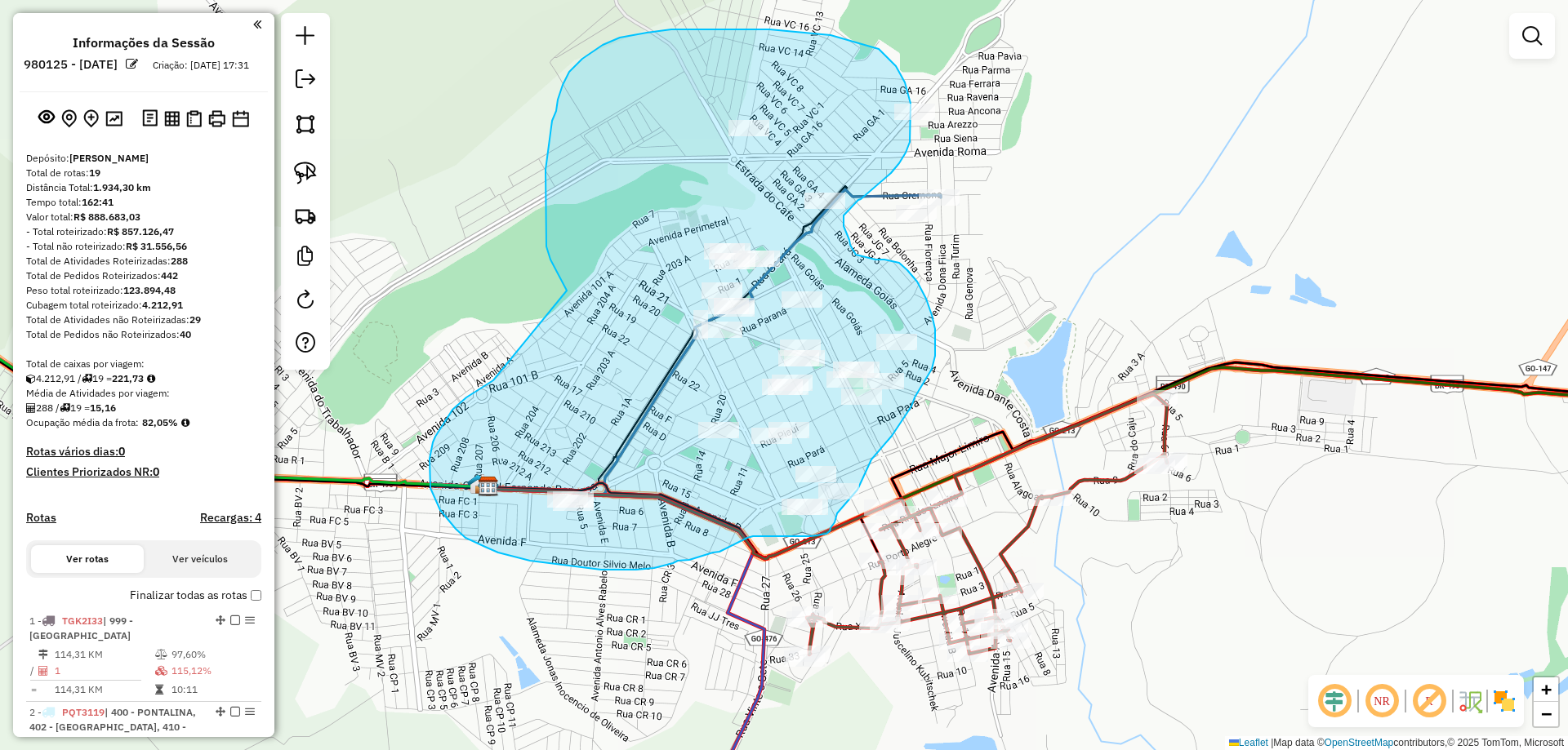
drag, startPoint x: 466, startPoint y: 398, endPoint x: 567, endPoint y: 291, distance: 147.1
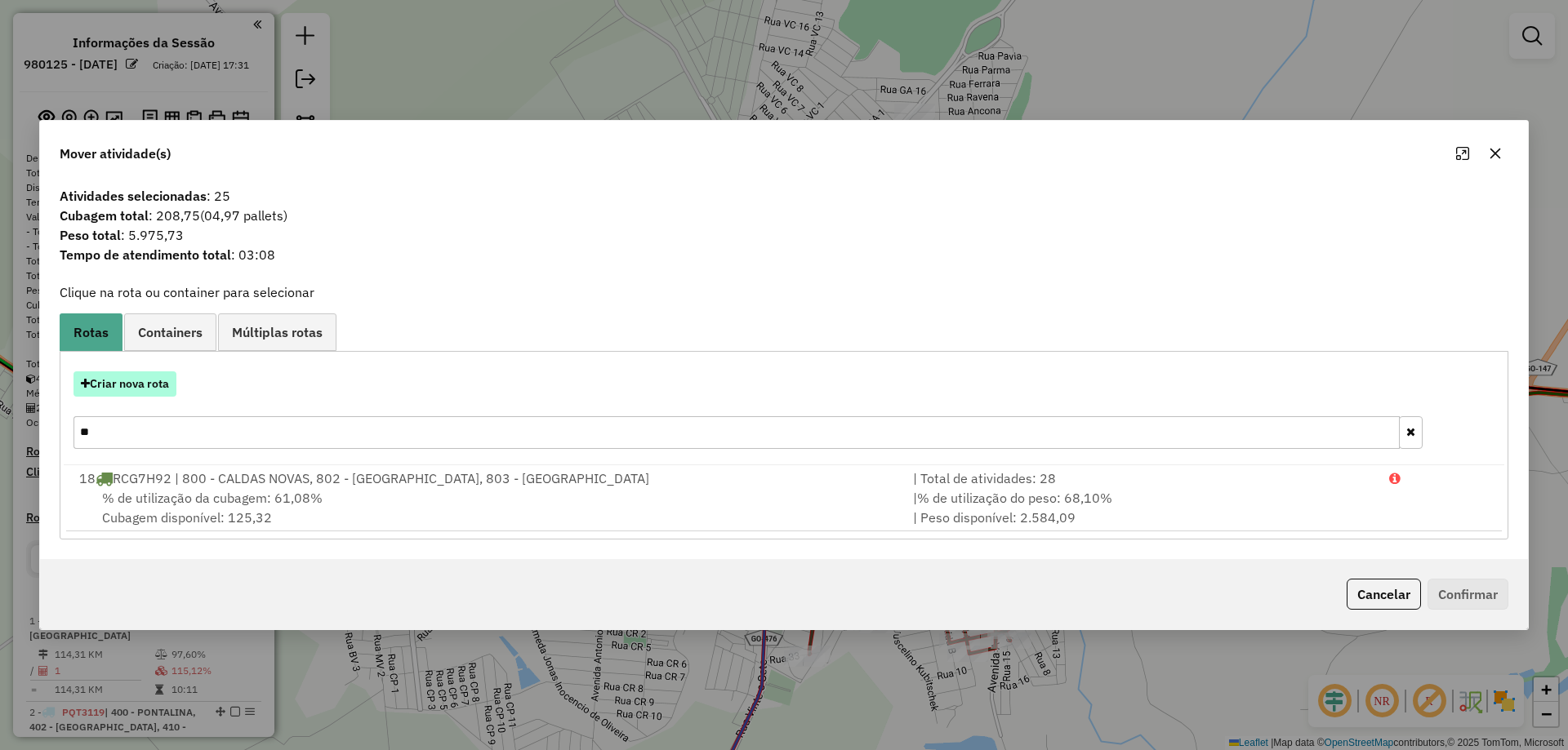
click at [143, 378] on button "Criar nova rota" at bounding box center [125, 384] width 103 height 26
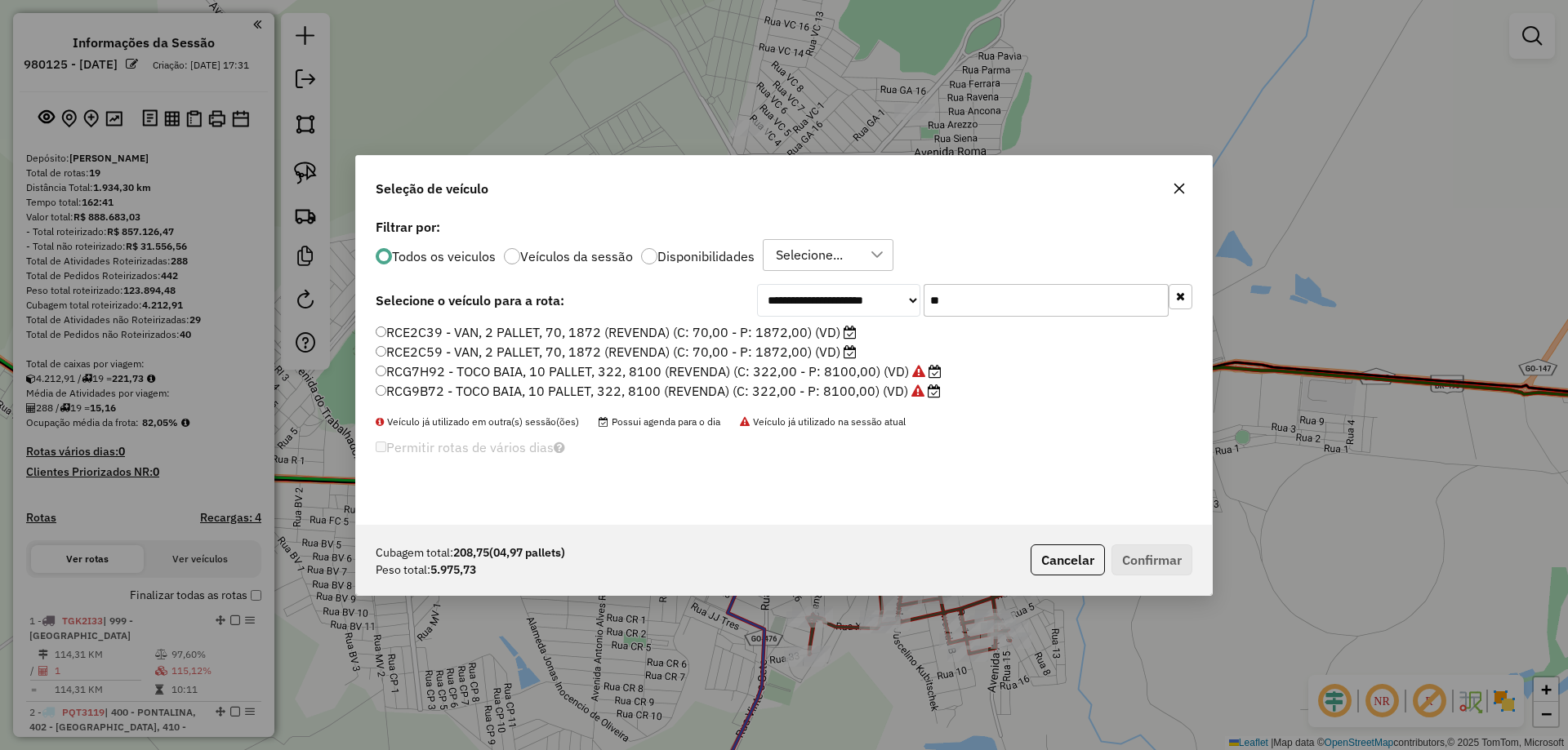
drag, startPoint x: 1038, startPoint y: 305, endPoint x: 616, endPoint y: 294, distance: 422.1
click at [659, 294] on div "**********" at bounding box center [784, 300] width 817 height 33
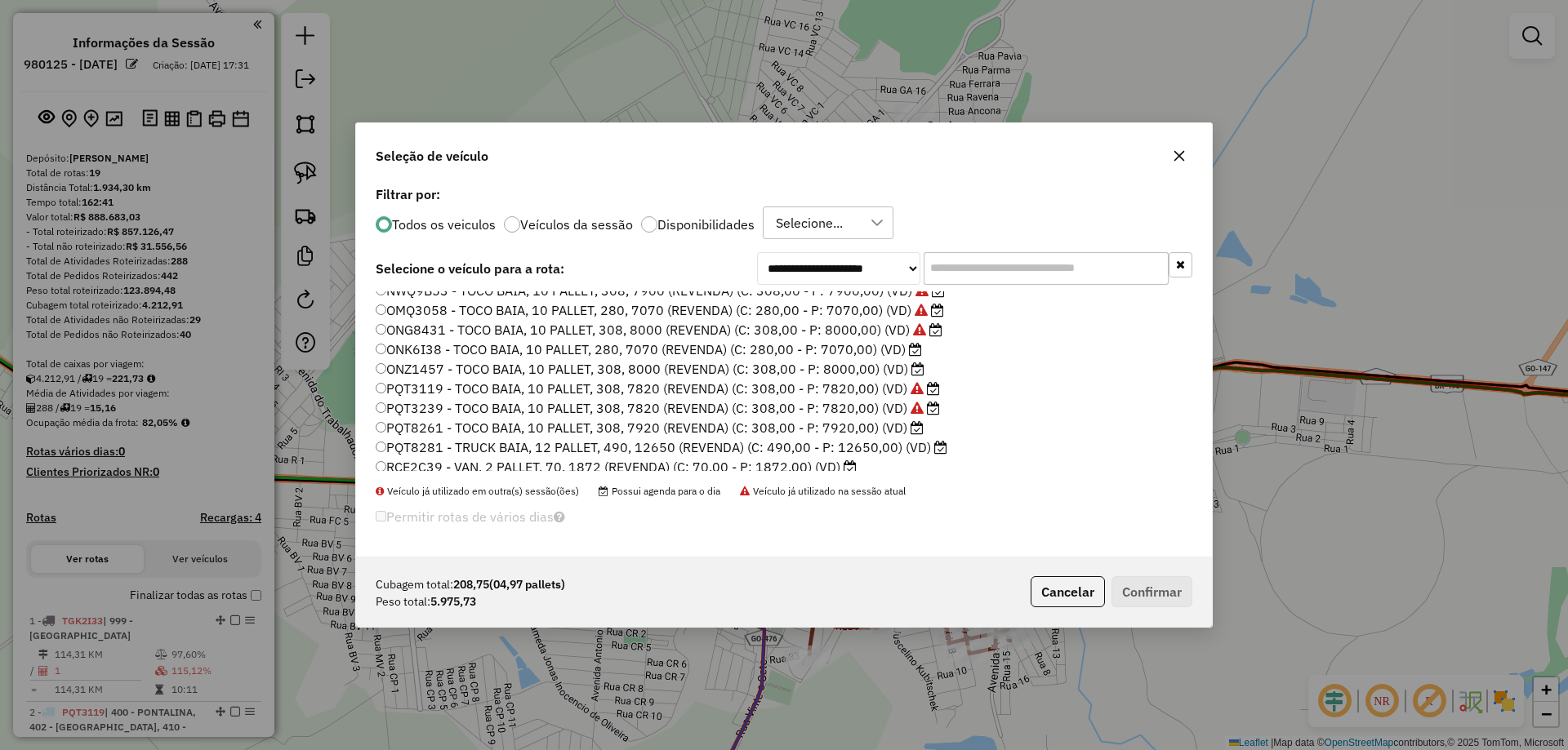
scroll to position [339, 0]
click at [465, 349] on label "NWQ0A53 - TOCO BAIA, 10 PALLET, 308, 7900 (REVENDA) (C: 308,00 - P: 7900,00) (V…" at bounding box center [653, 352] width 553 height 19
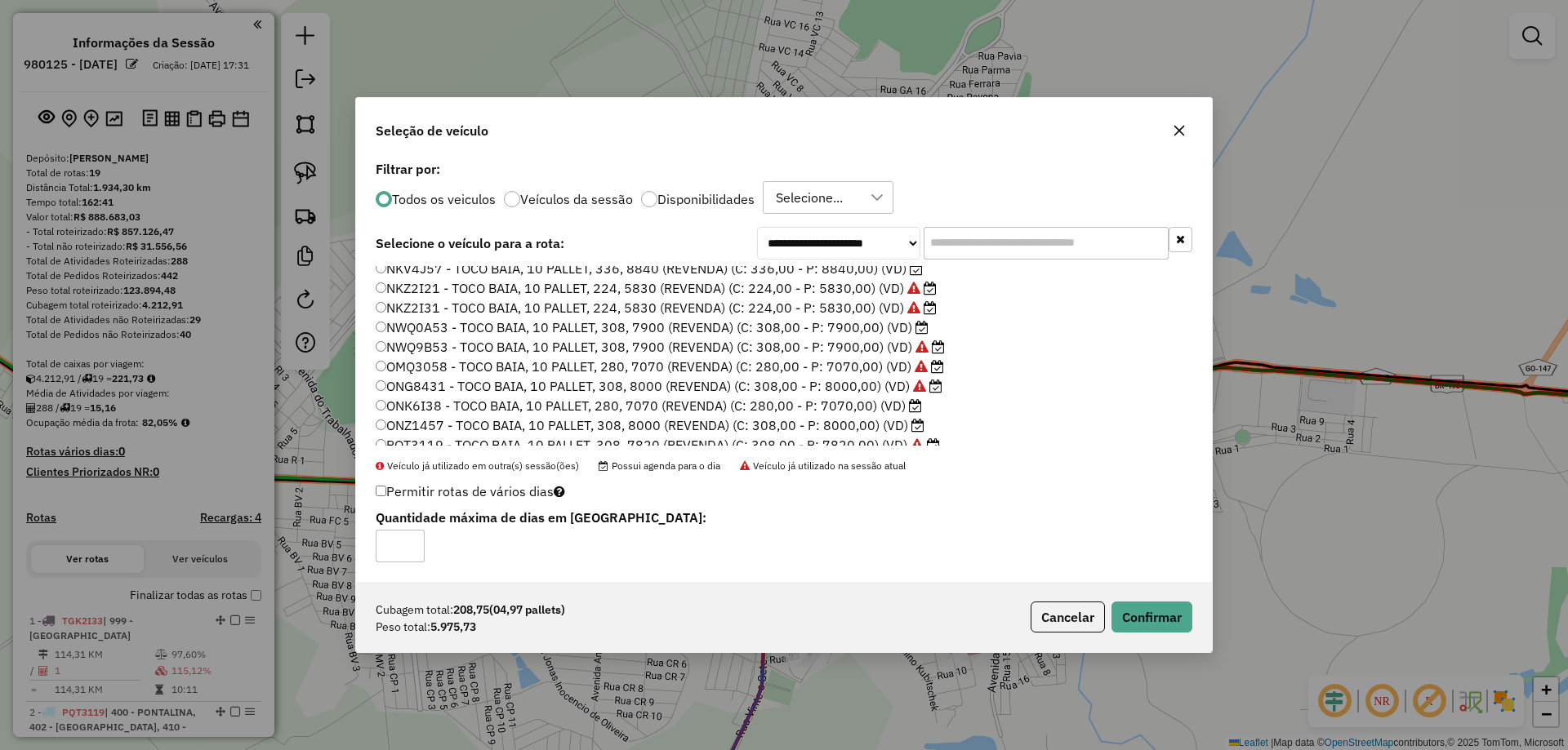
click at [457, 427] on label "ONZ1457 - TOCO BAIA, 10 PALLET, 308, 8000 (REVENDA) (C: 308,00 - P: 8000,00) (V…" at bounding box center [650, 425] width 549 height 19
click at [1126, 612] on button "Confirmar" at bounding box center [1152, 618] width 81 height 31
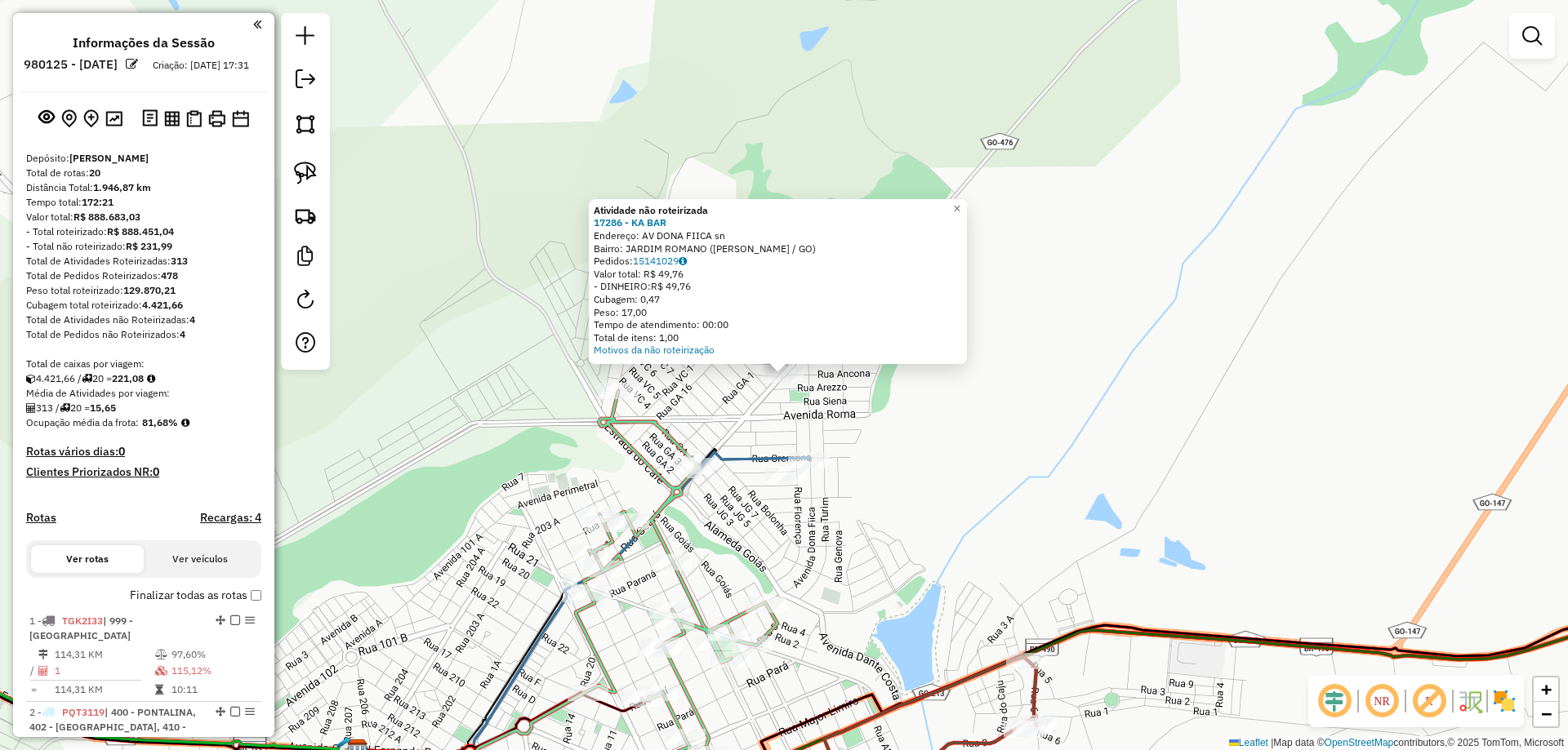
click at [895, 401] on div "Atividade não roteirizada 17286 - KA BAR Endereço: AV DONA FIICA sn Bairro: JAR…" at bounding box center [784, 375] width 1568 height 750
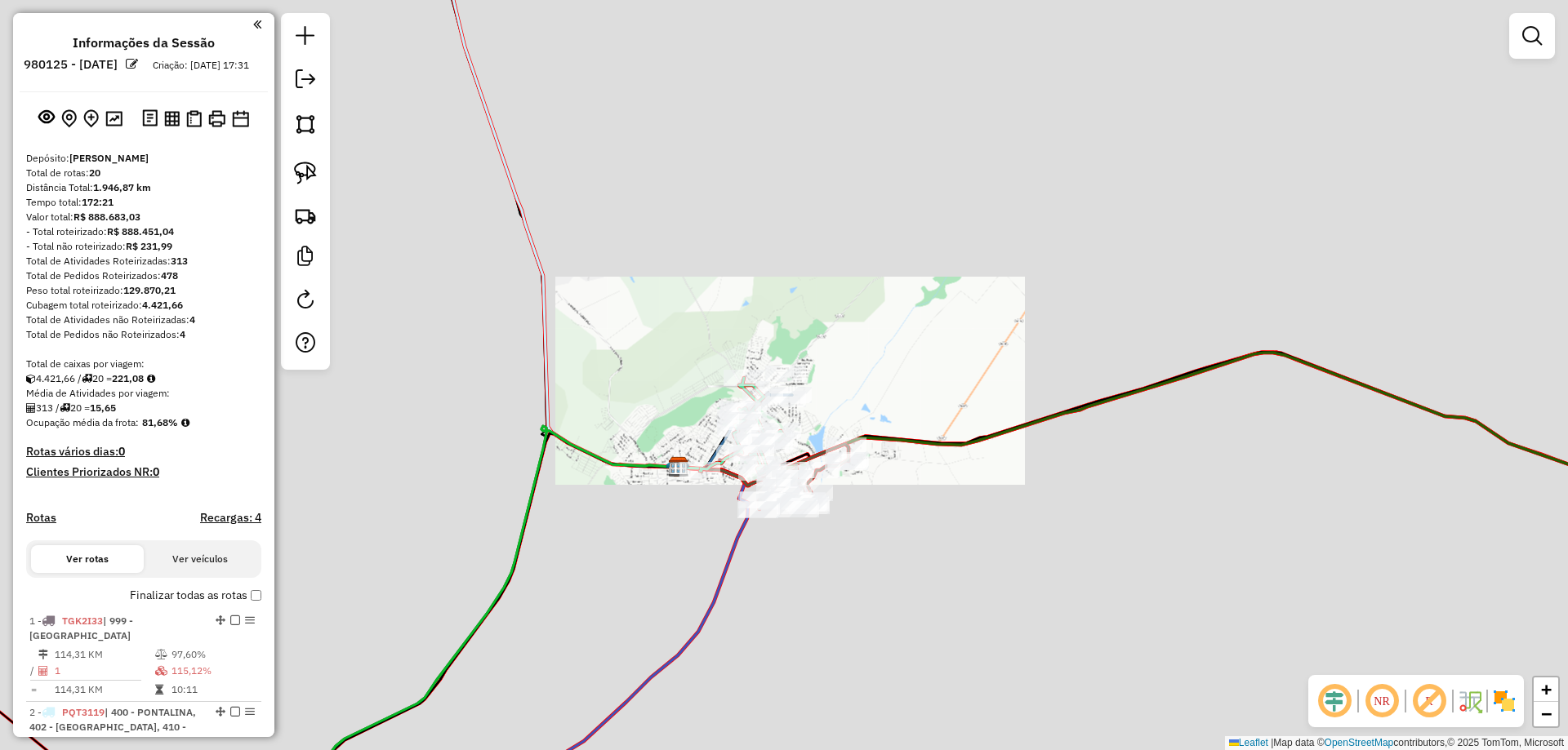
click at [784, 557] on div "Janela de atendimento Grade de atendimento Capacidade Transportadoras Veículos …" at bounding box center [784, 375] width 1568 height 750
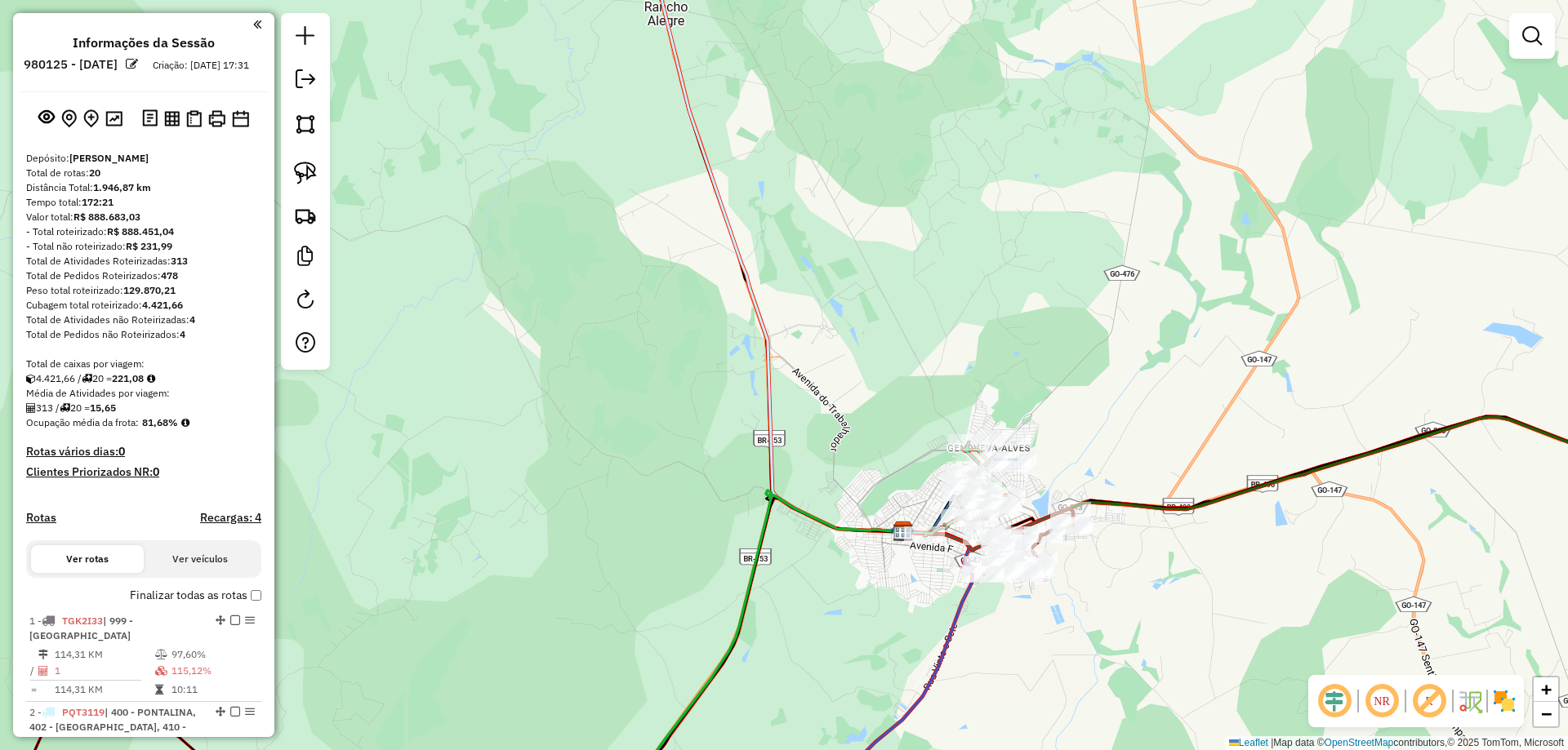
drag, startPoint x: 704, startPoint y: 502, endPoint x: 602, endPoint y: 494, distance: 102.3
click at [602, 494] on div "Janela de atendimento Grade de atendimento Capacidade Transportadoras Veículos …" at bounding box center [784, 375] width 1568 height 750
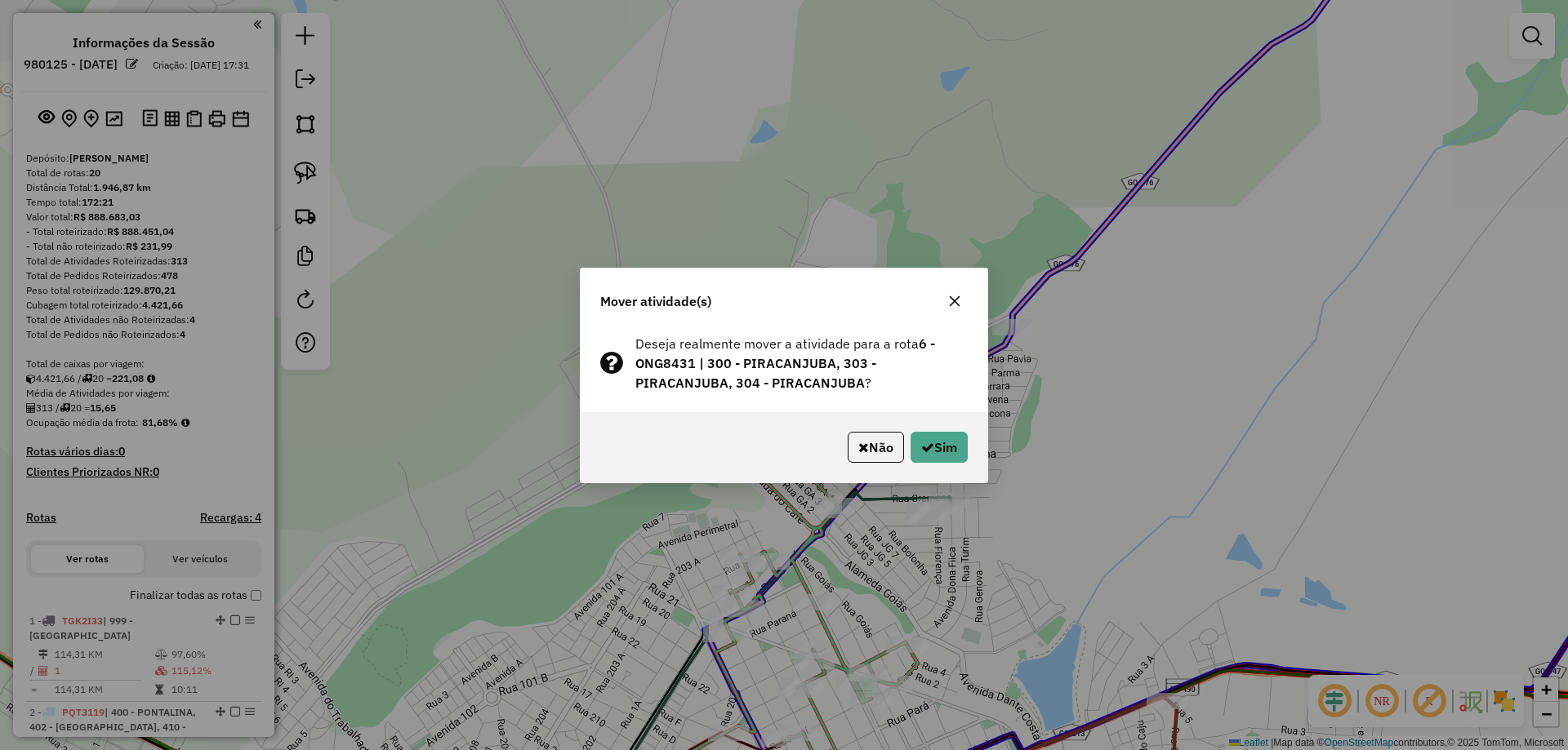
click at [968, 445] on div "Não Sim" at bounding box center [784, 447] width 407 height 70
click at [956, 447] on button "Sim" at bounding box center [939, 447] width 57 height 31
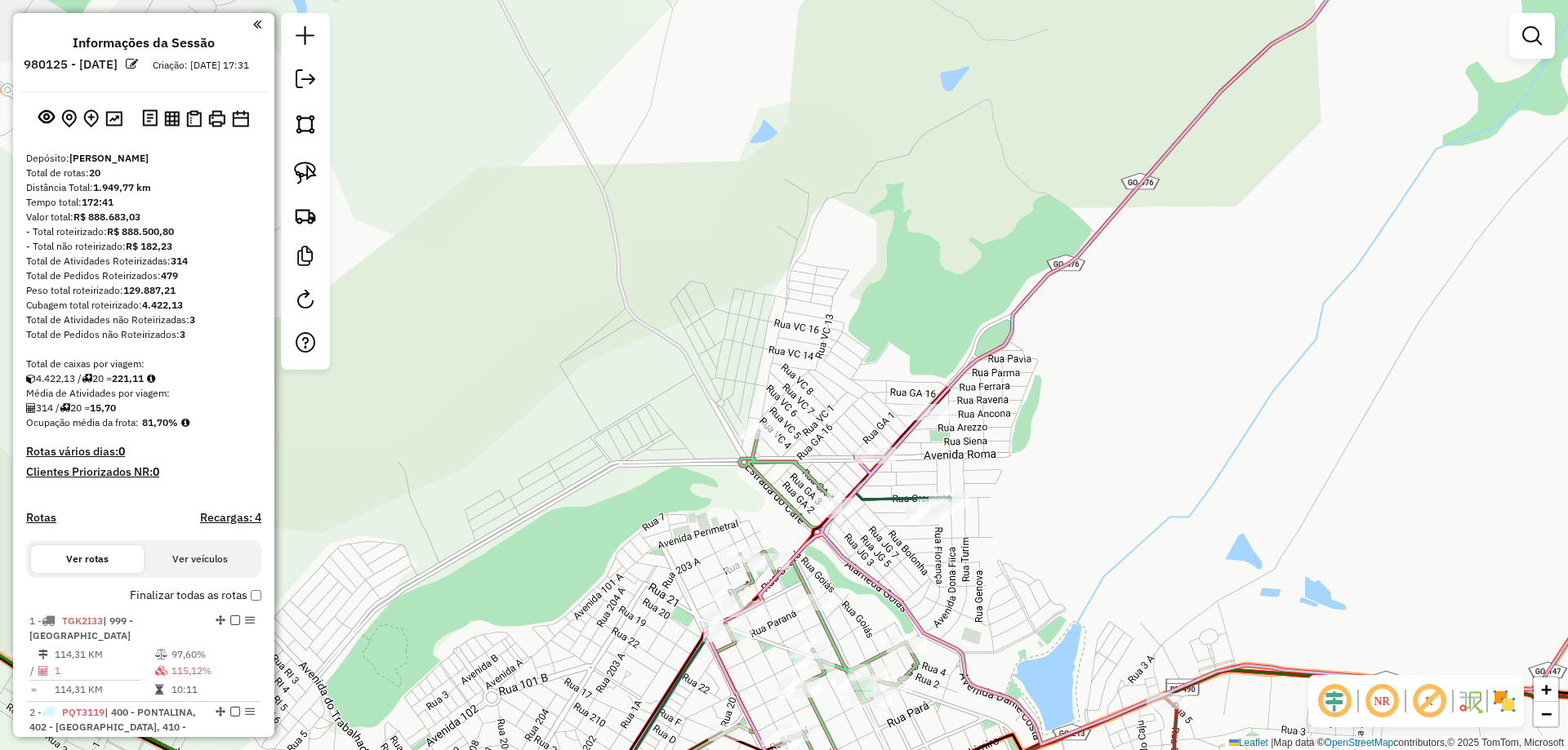
click at [907, 428] on icon at bounding box center [1215, 373] width 1020 height 897
select select "*********"
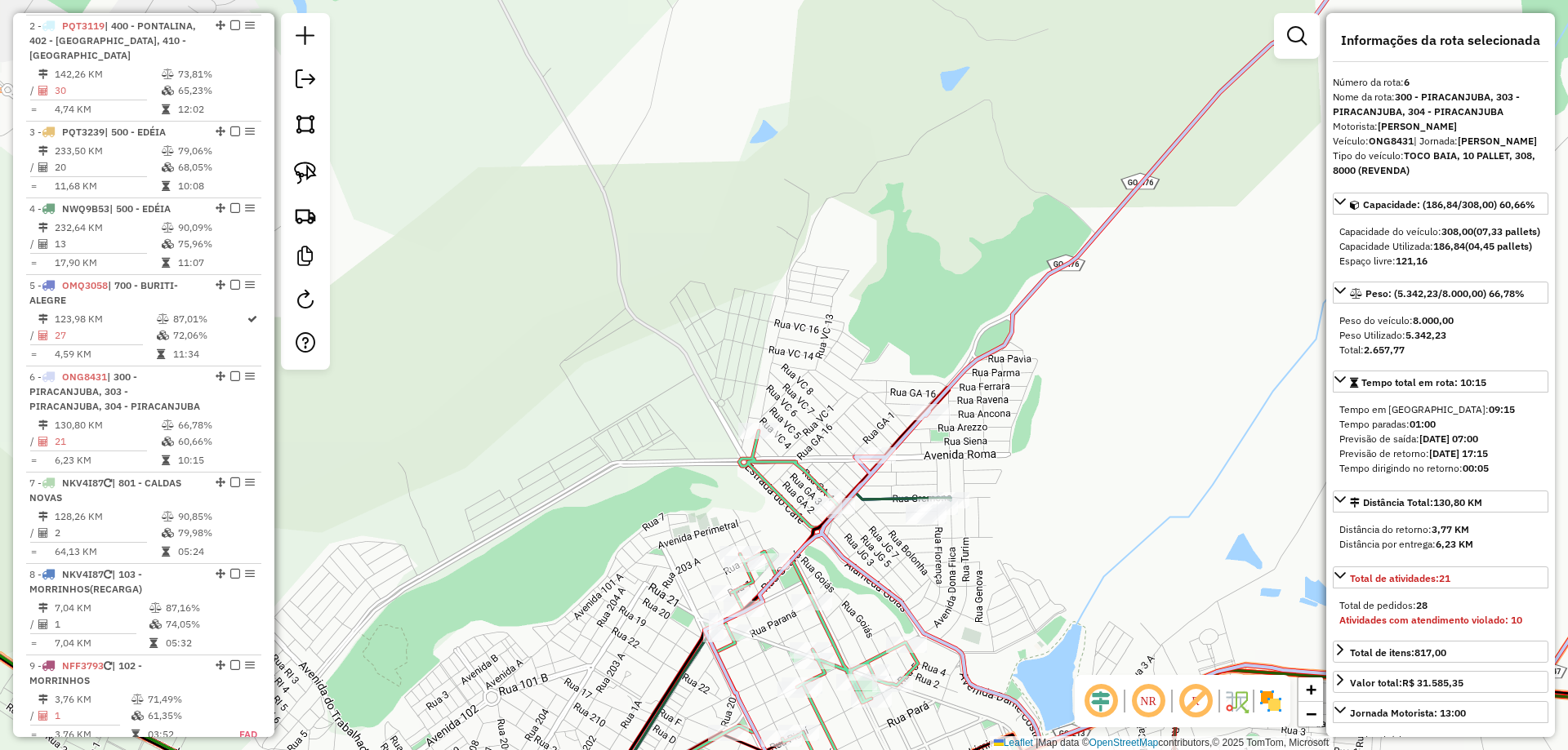
scroll to position [1055, 0]
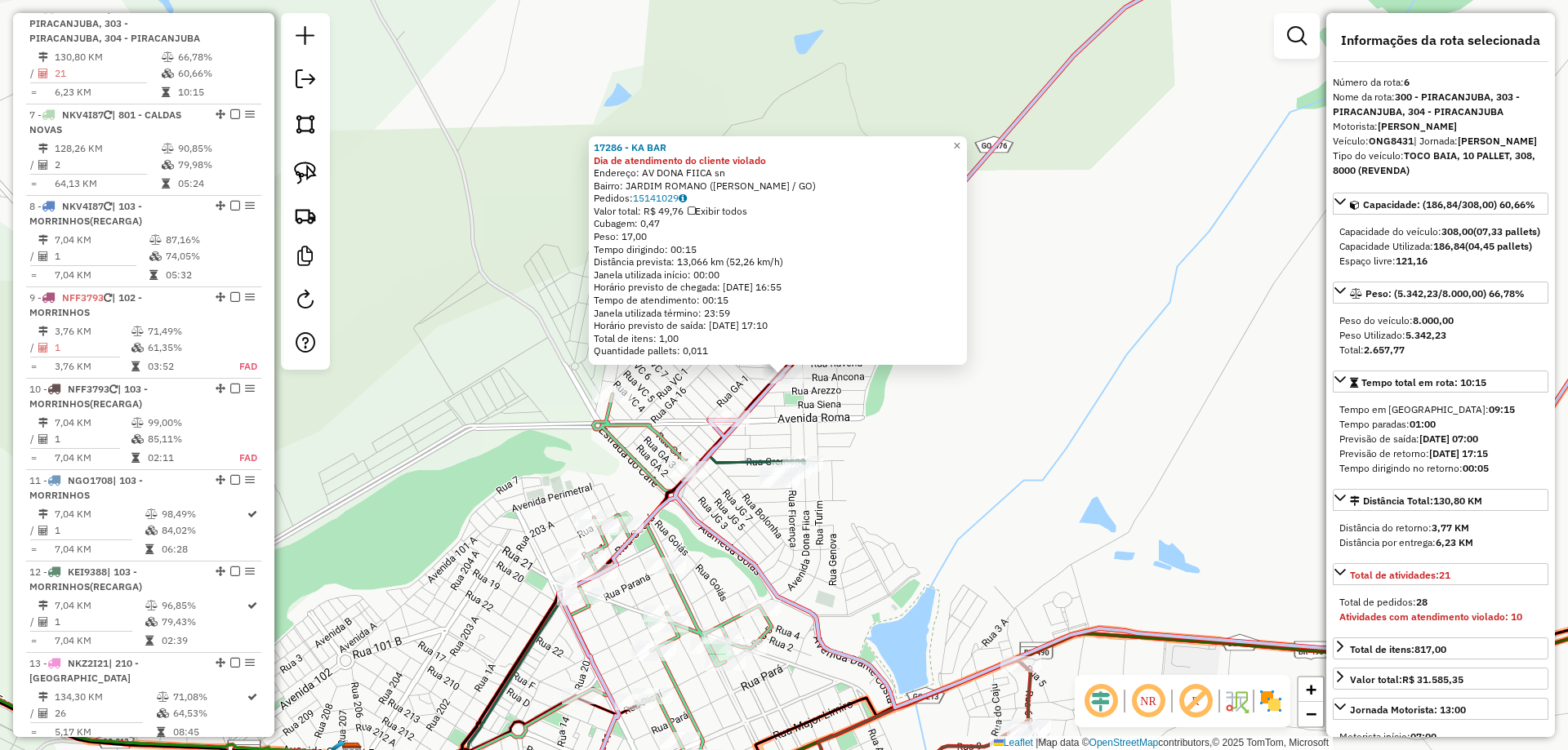
click at [1058, 418] on div "17286 - KA BAR Dia de atendimento do cliente violado Endereço: AV DONA FIICA sn…" at bounding box center [784, 375] width 1568 height 750
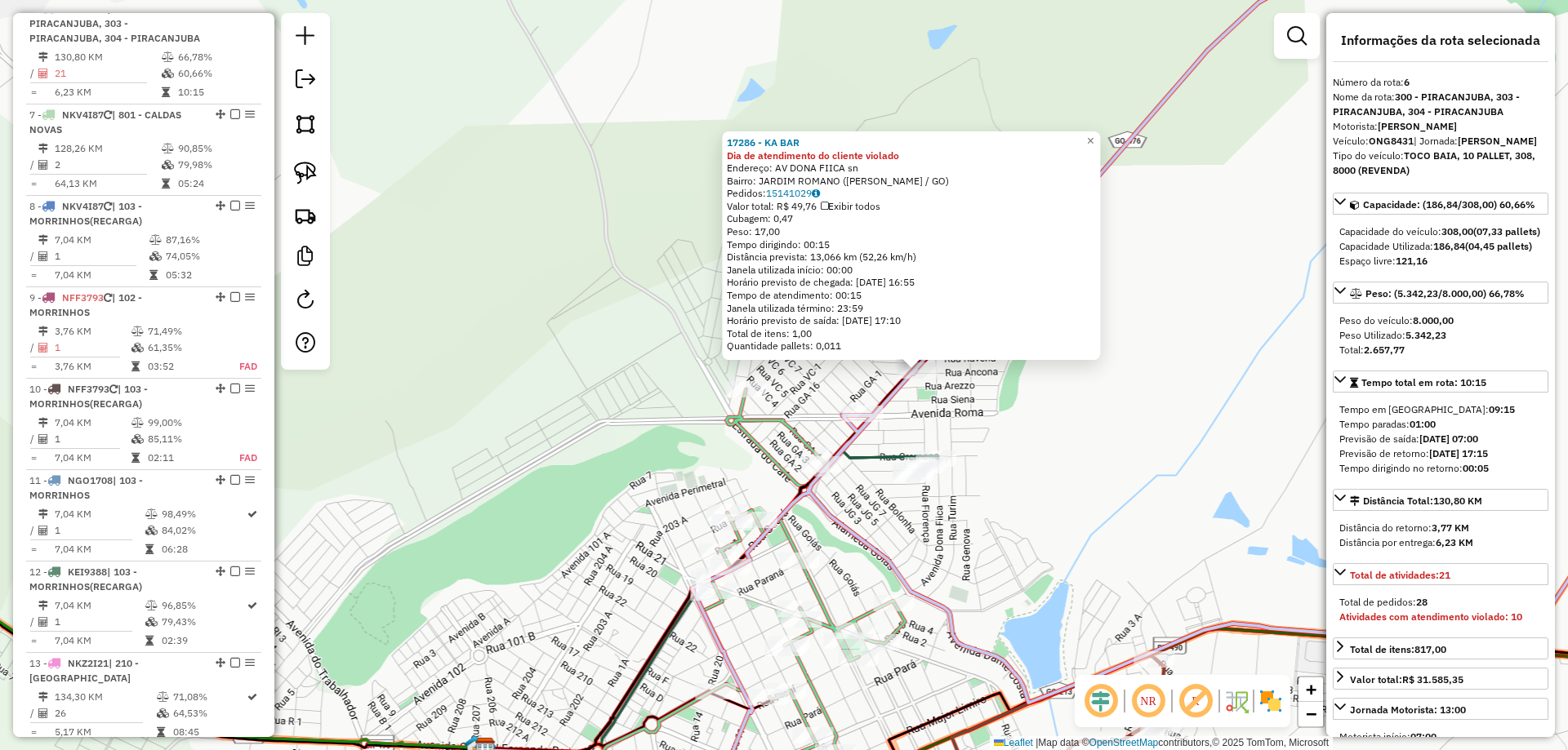
click at [1058, 418] on div "17286 - KA BAR Dia de atendimento do cliente violado Endereço: AV DONA FIICA sn…" at bounding box center [784, 375] width 1568 height 750
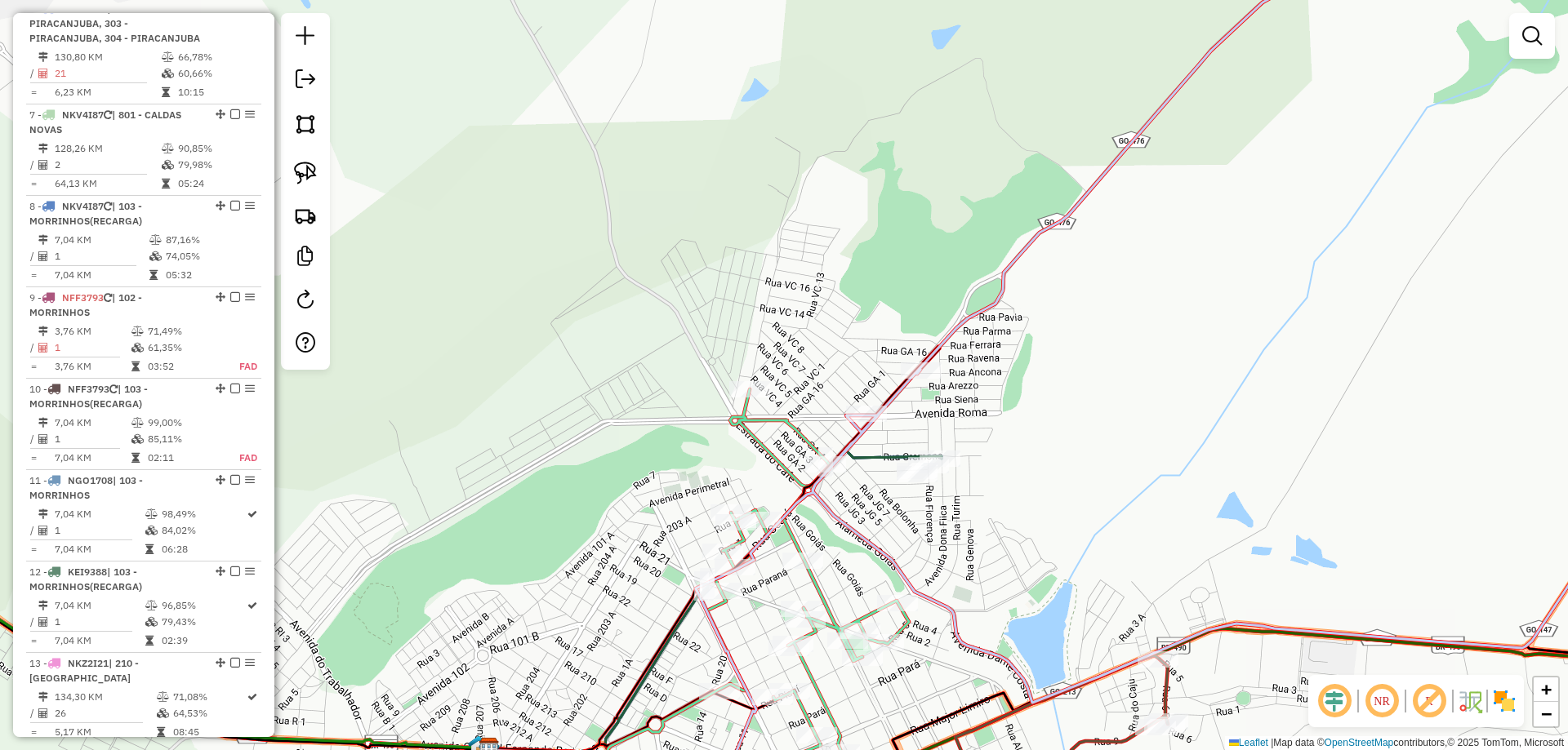
select select "*********"
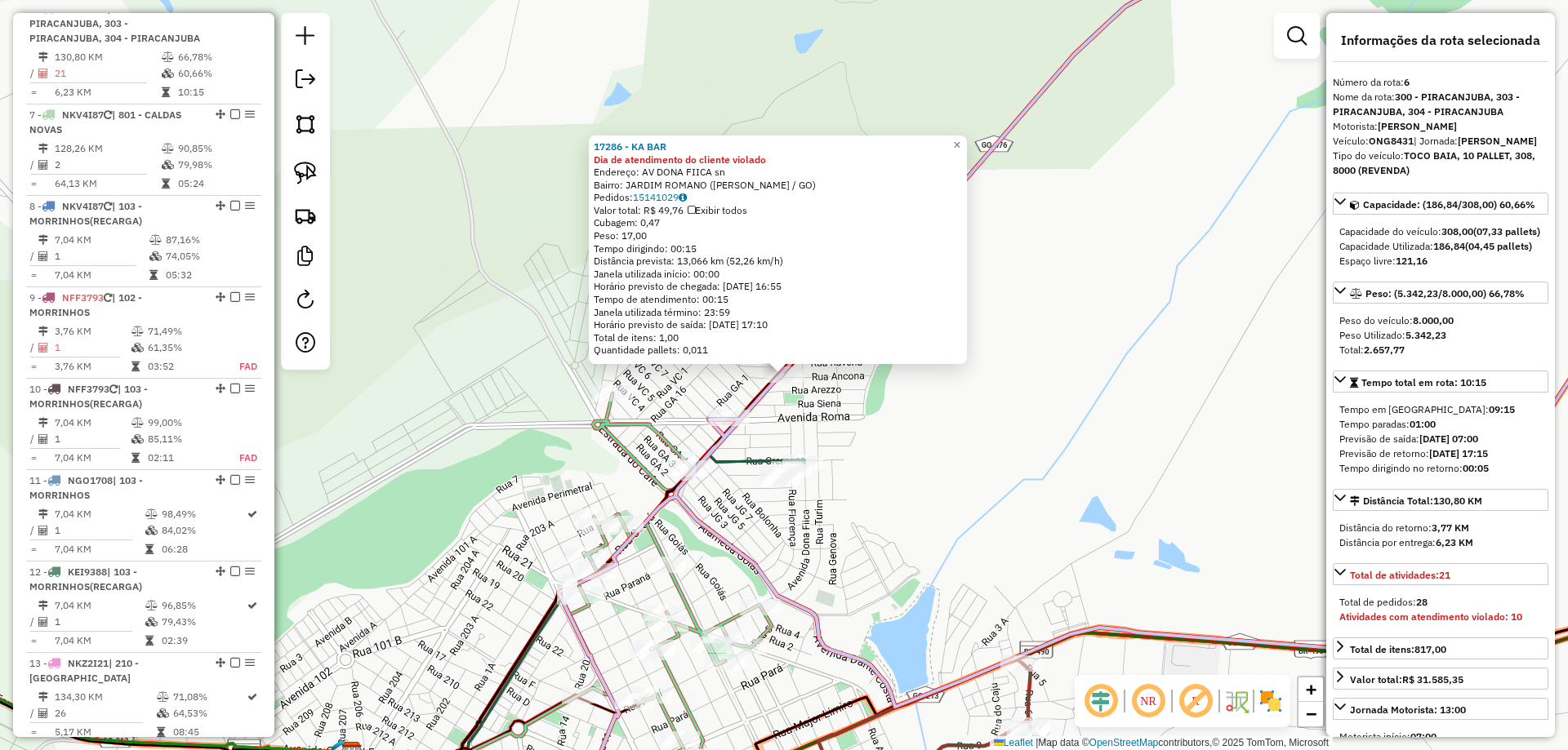
click at [844, 410] on div "17286 - KA BAR Dia de atendimento do cliente violado Endereço: AV DONA FIICA sn…" at bounding box center [784, 375] width 1568 height 750
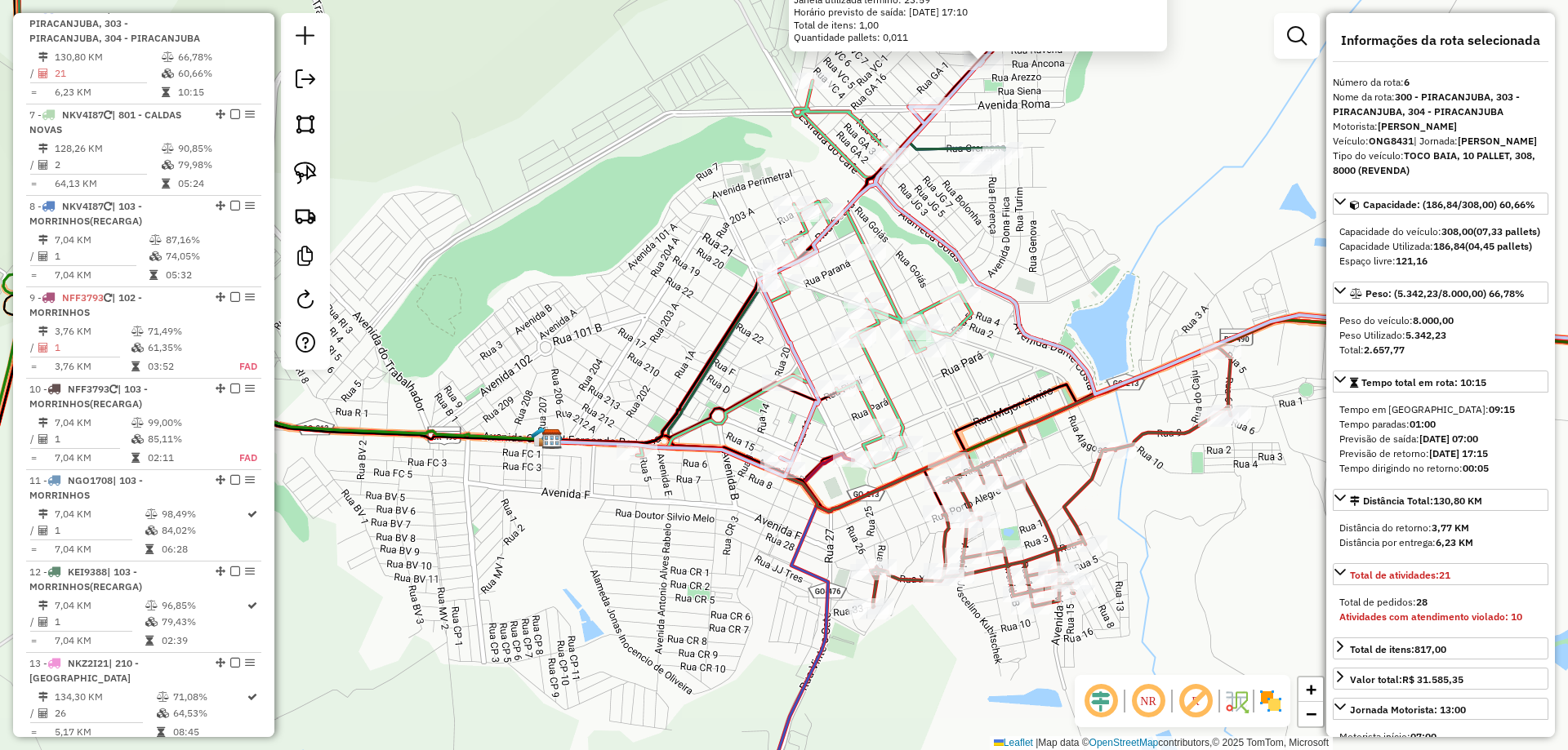
click at [769, 494] on div "17286 - KA BAR Dia de atendimento do cliente violado Endereço: AV DONA FIICA sn…" at bounding box center [784, 375] width 1568 height 750
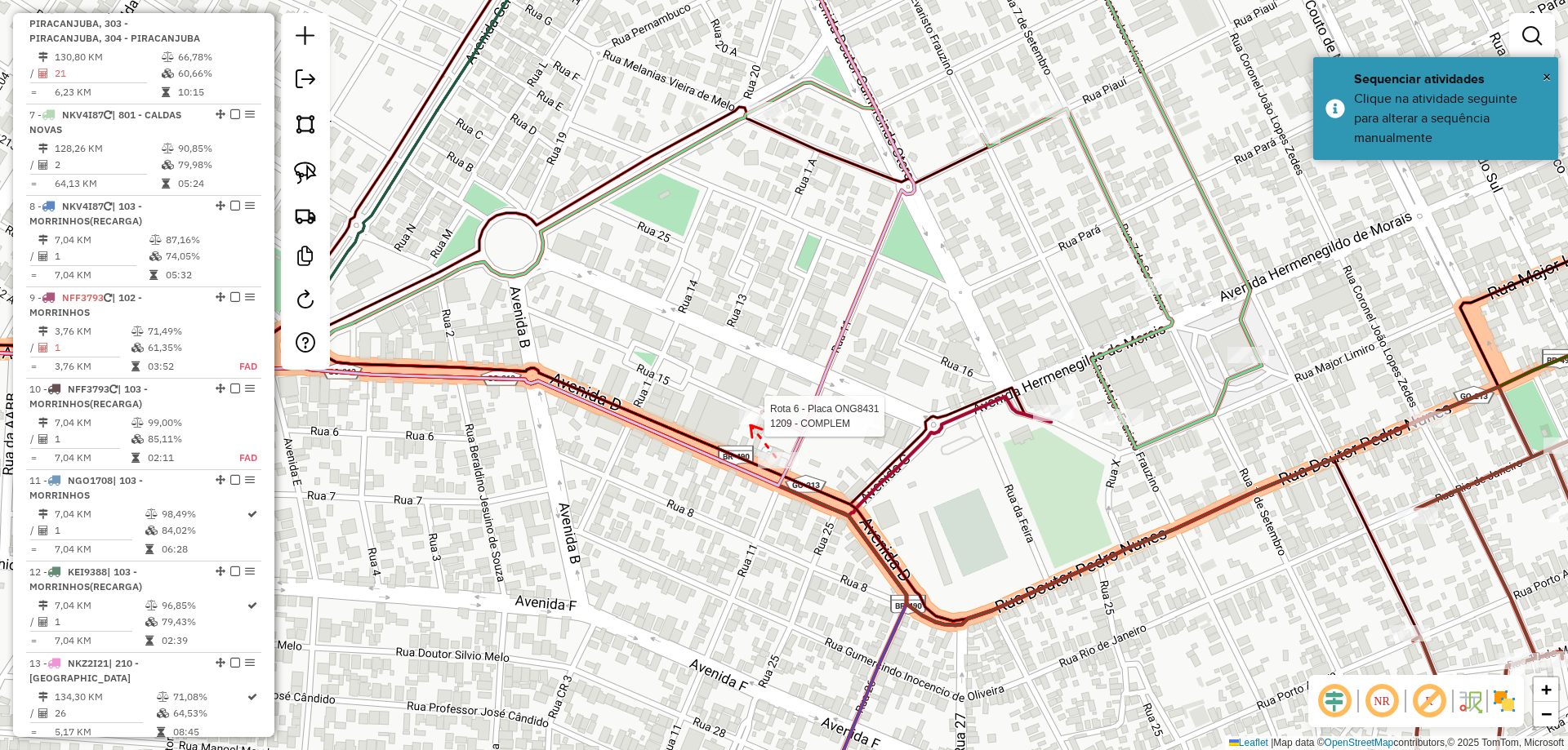
click at [750, 424] on div at bounding box center [759, 416] width 41 height 16
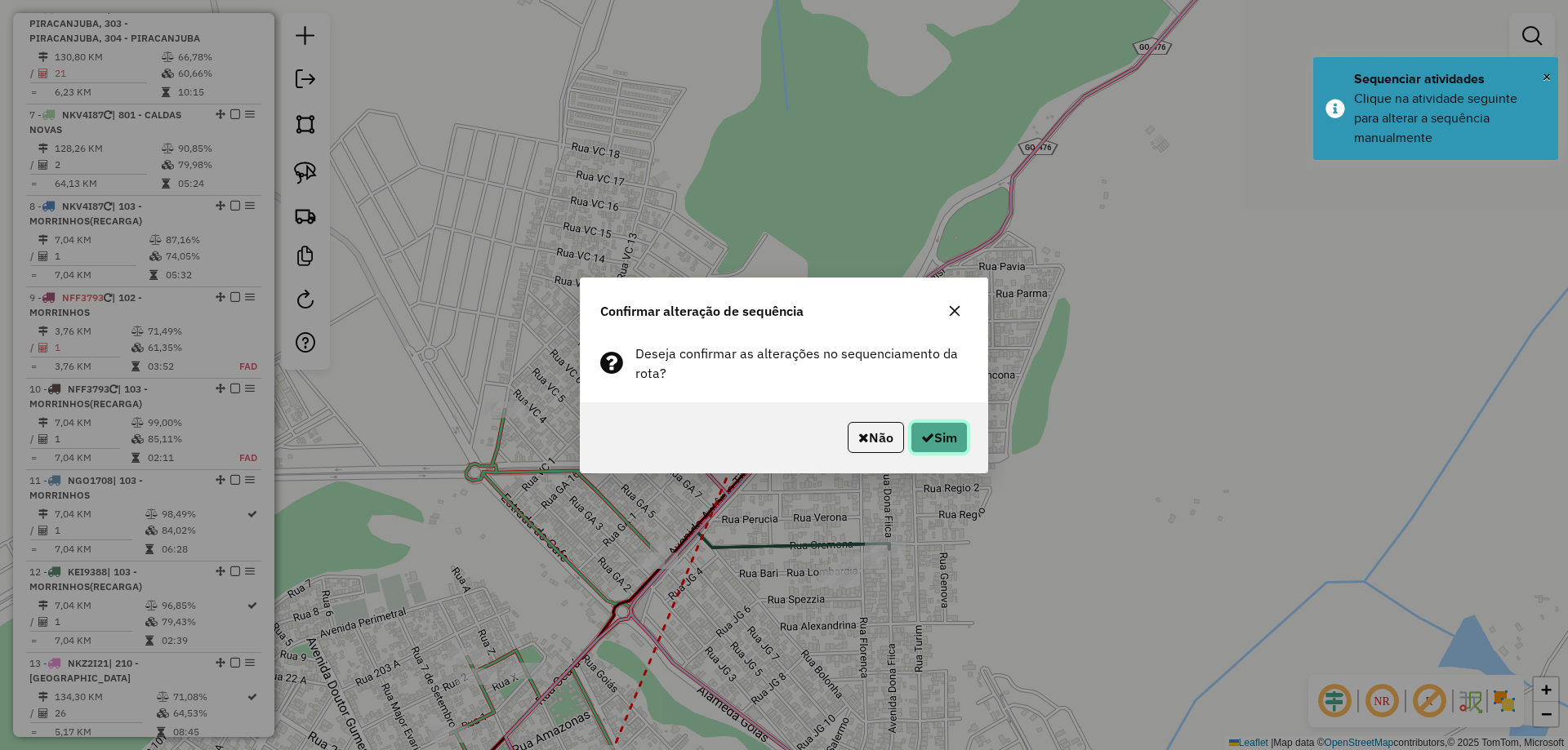
click at [937, 430] on button "Sim" at bounding box center [939, 438] width 57 height 31
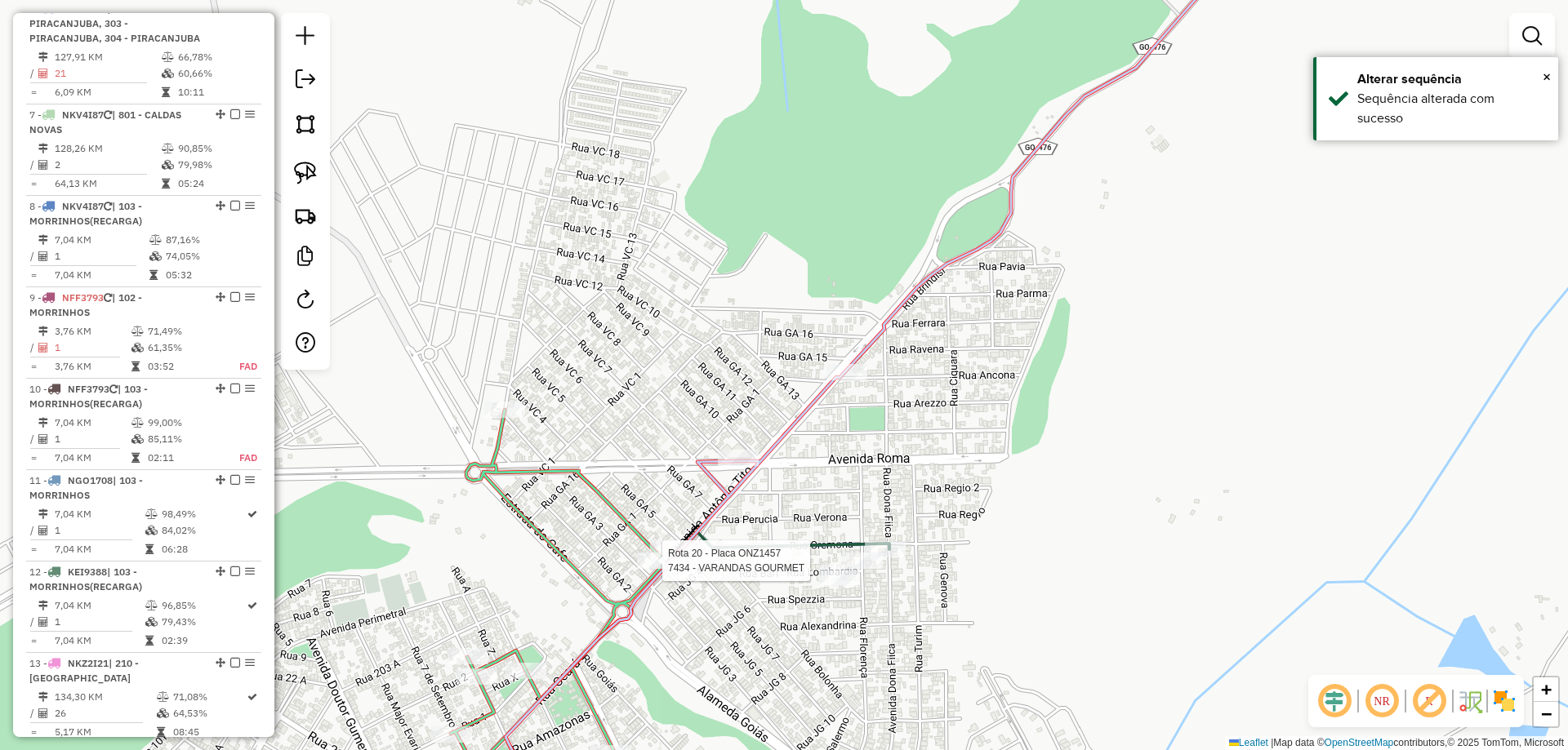
select select "*********"
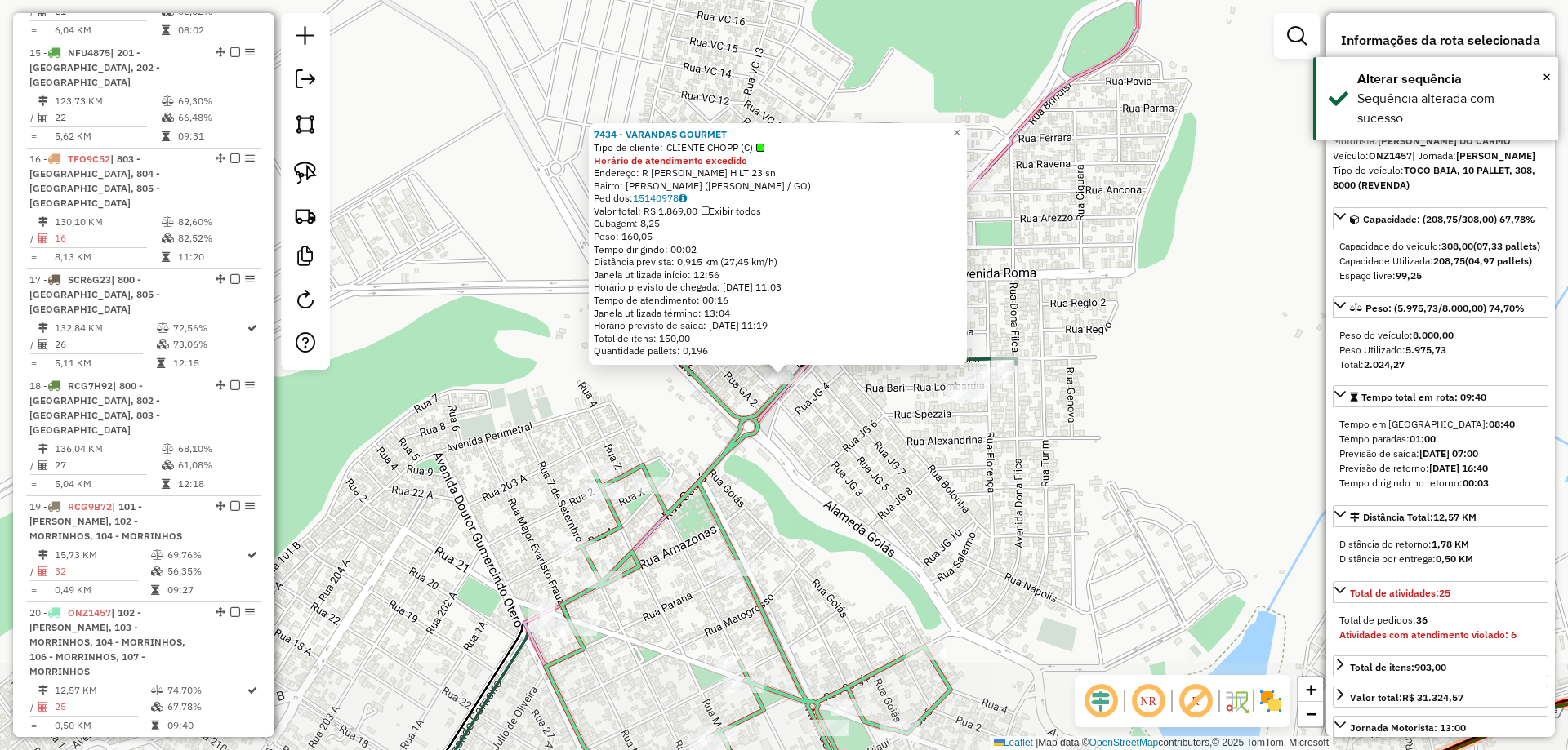
drag, startPoint x: 857, startPoint y: 556, endPoint x: 897, endPoint y: 428, distance: 134.1
click at [897, 435] on div "Rota 20 - Placa ONZ1457 7434 - VARANDAS GOURMET 7434 - VARANDAS GOURMET Tipo de…" at bounding box center [784, 375] width 1568 height 750
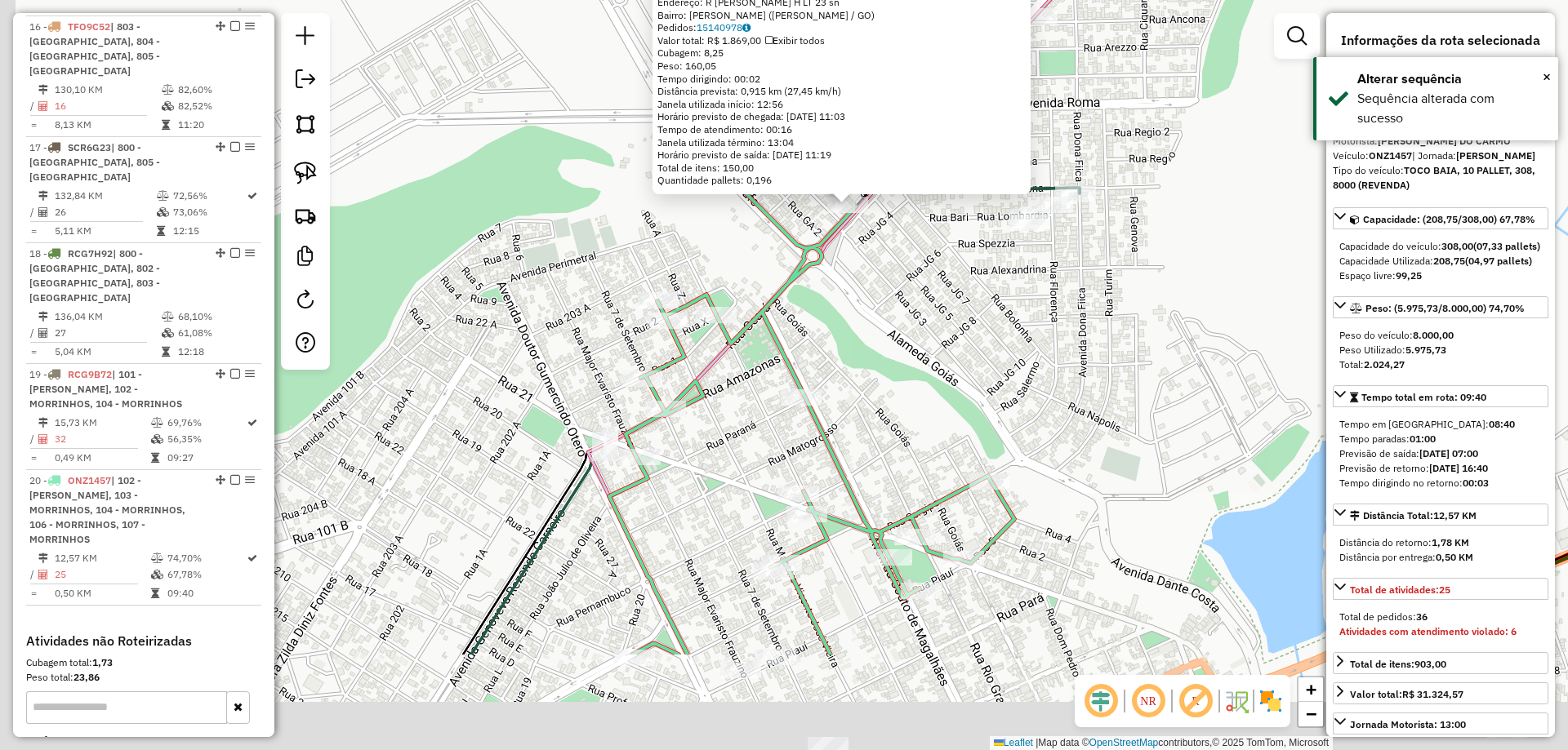
scroll to position [2097, 0]
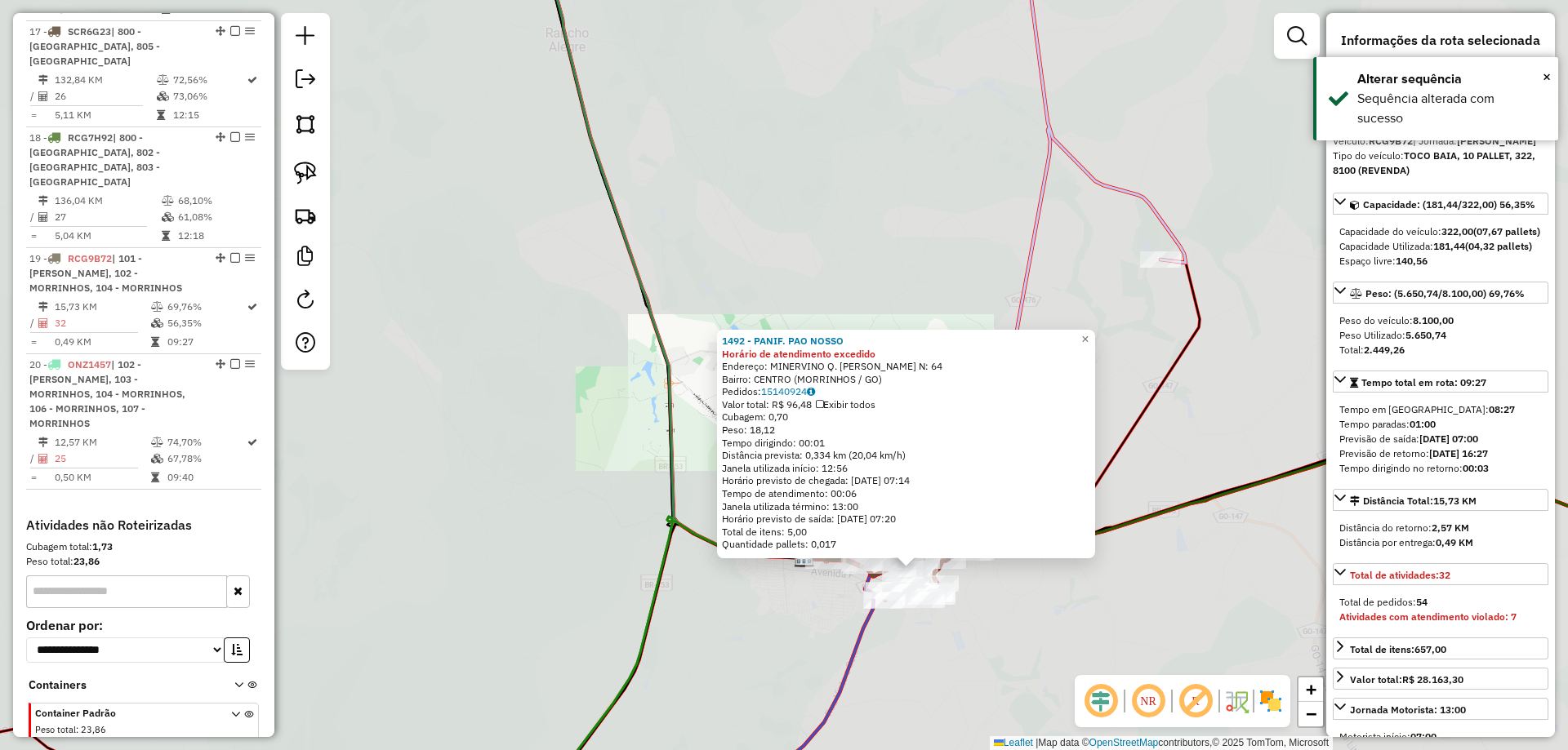
click at [961, 678] on div "1492 - PANIF. PAO NOSSO Horário de atendimento excedido Endereço: MINERVINO Q. …" at bounding box center [784, 375] width 1568 height 750
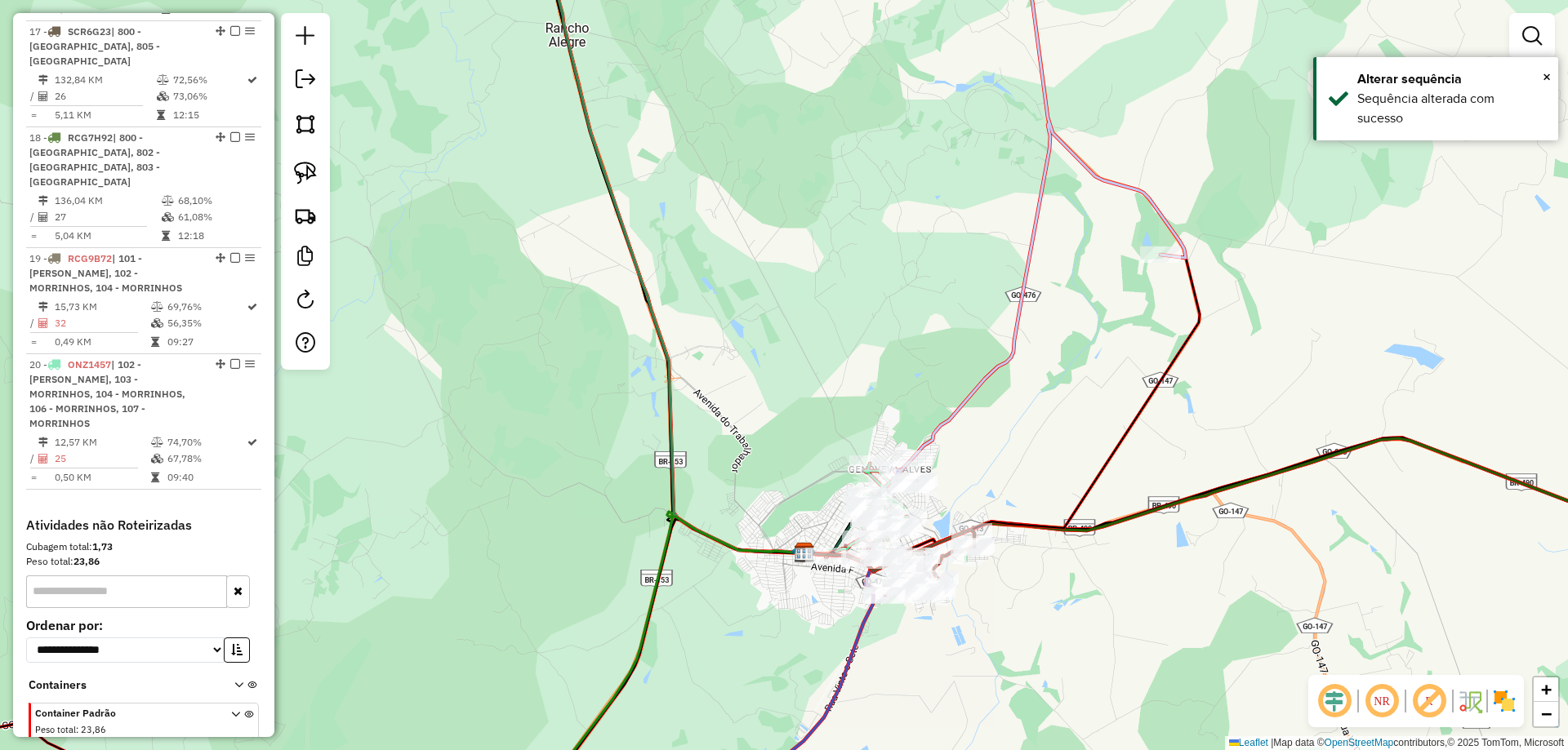
drag, startPoint x: 985, startPoint y: 646, endPoint x: 894, endPoint y: 356, distance: 303.9
click at [905, 361] on div "Janela de atendimento Grade de atendimento Capacidade Transportadoras Veículos …" at bounding box center [784, 375] width 1568 height 750
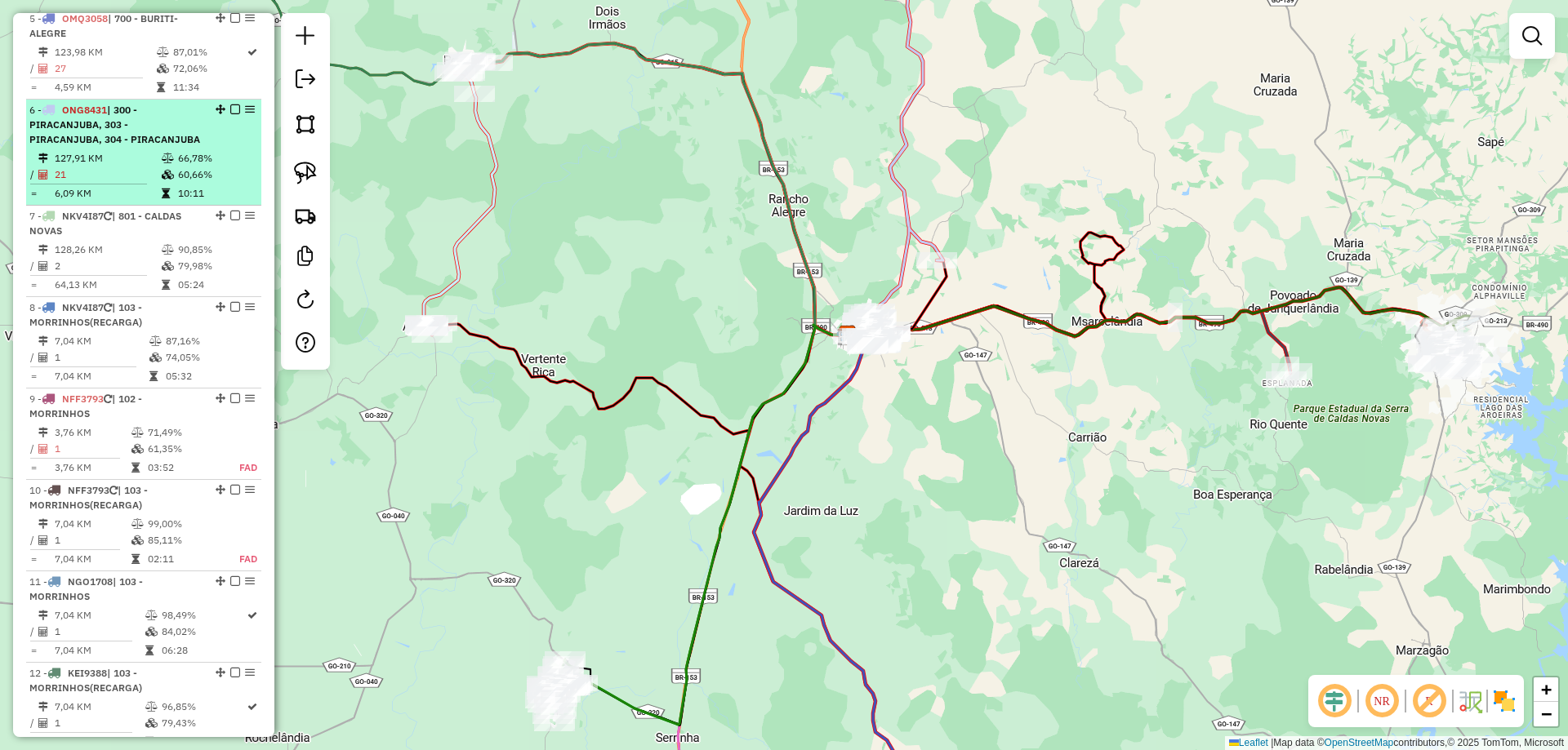
scroll to position [1526, 0]
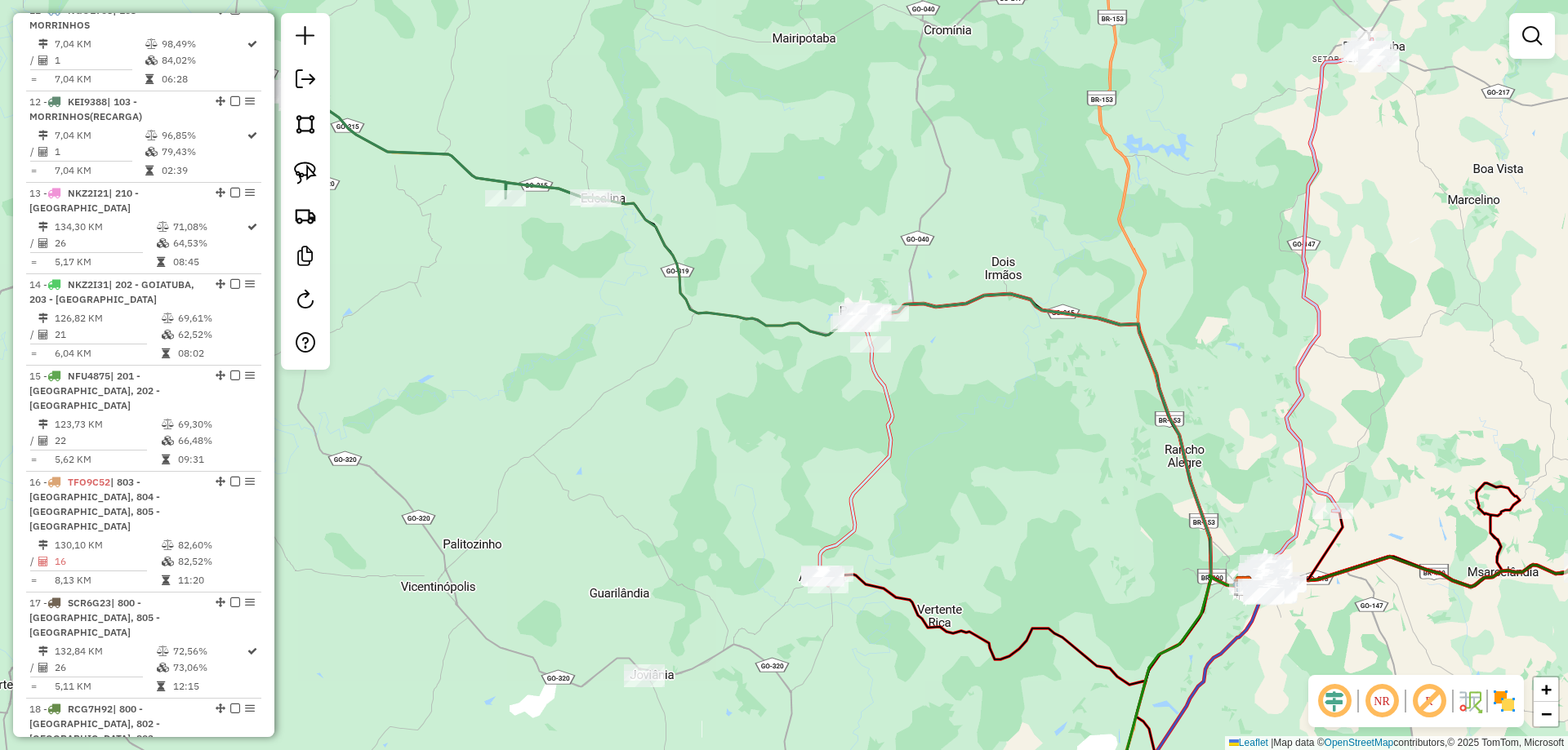
click at [893, 423] on icon at bounding box center [857, 448] width 73 height 275
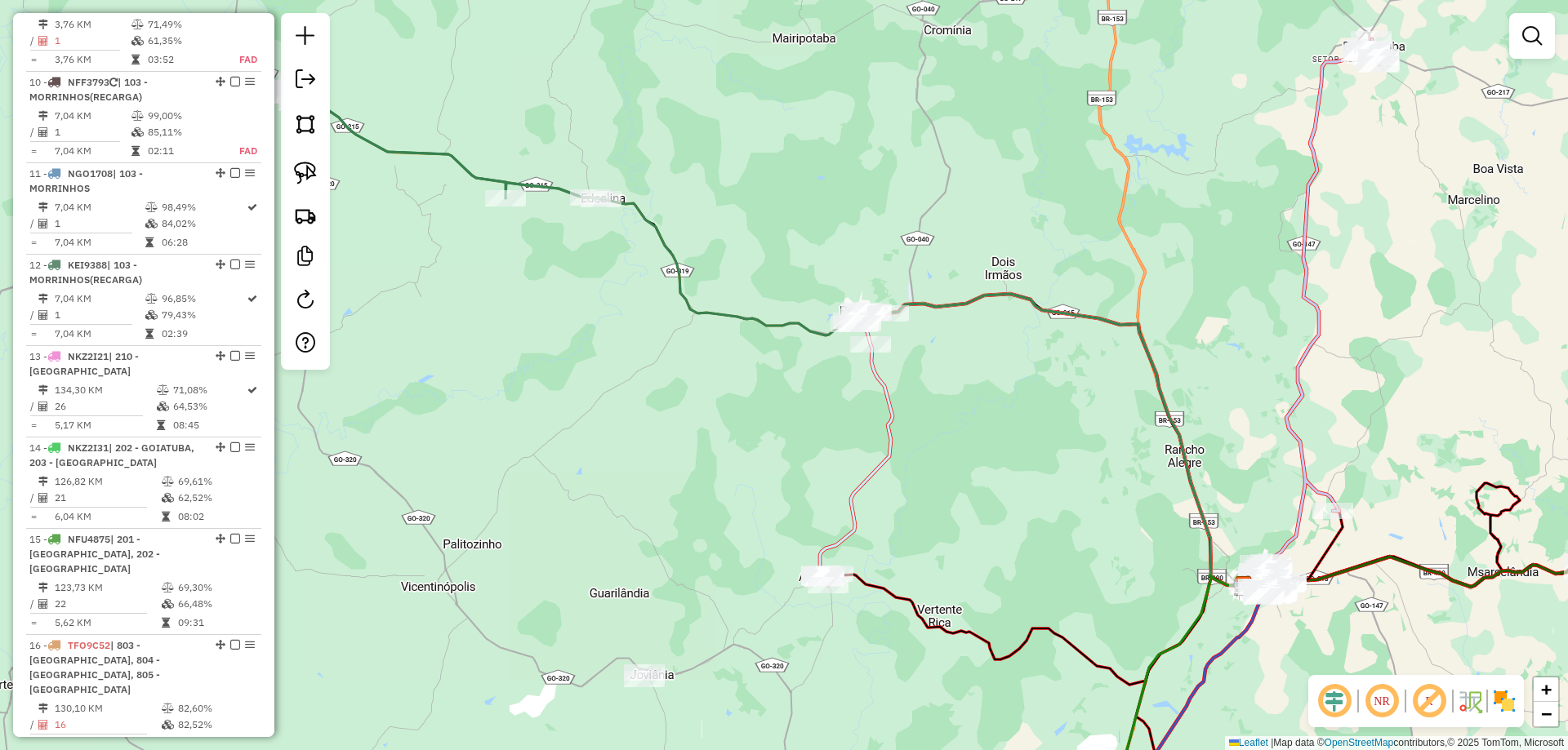
select select "*********"
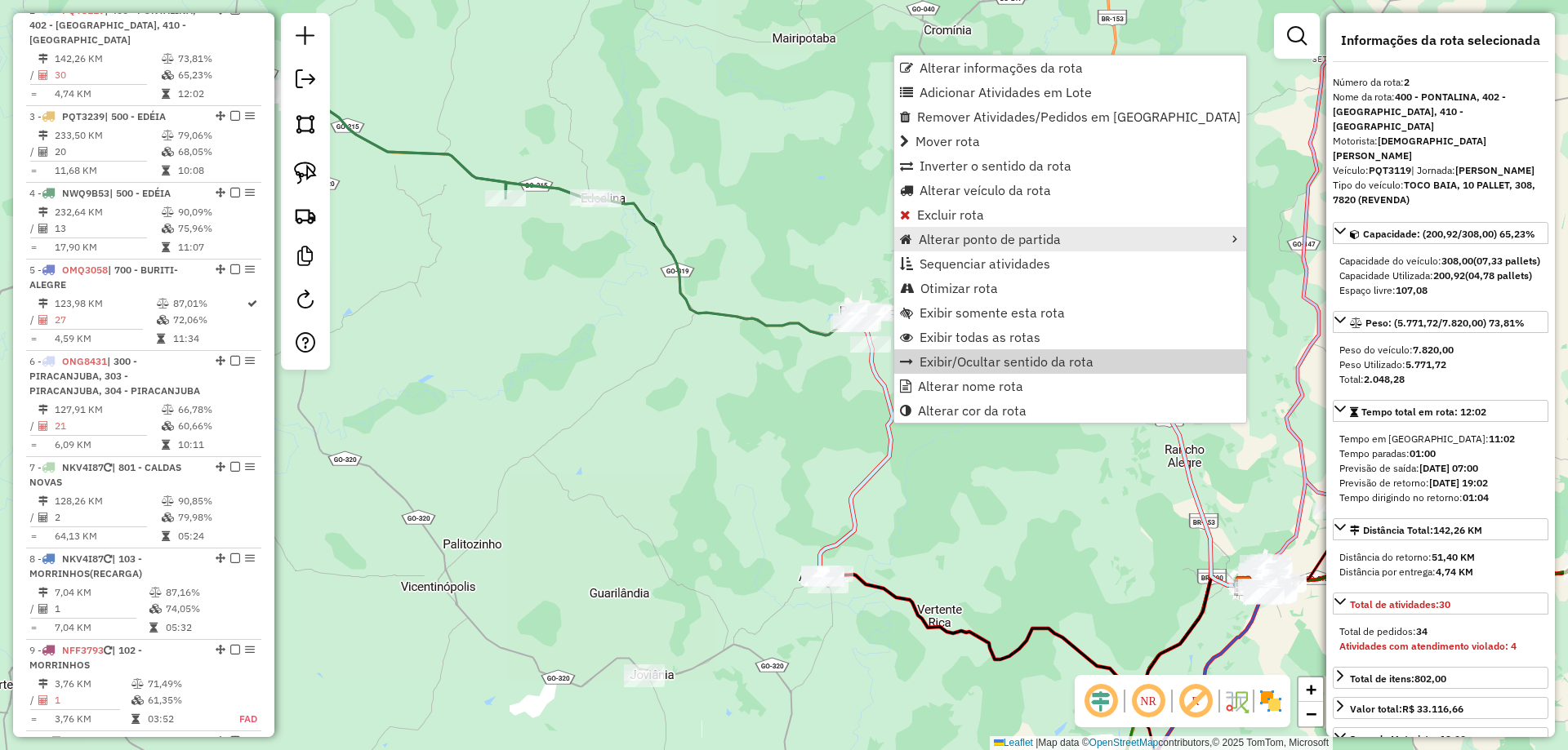
scroll to position [703, 0]
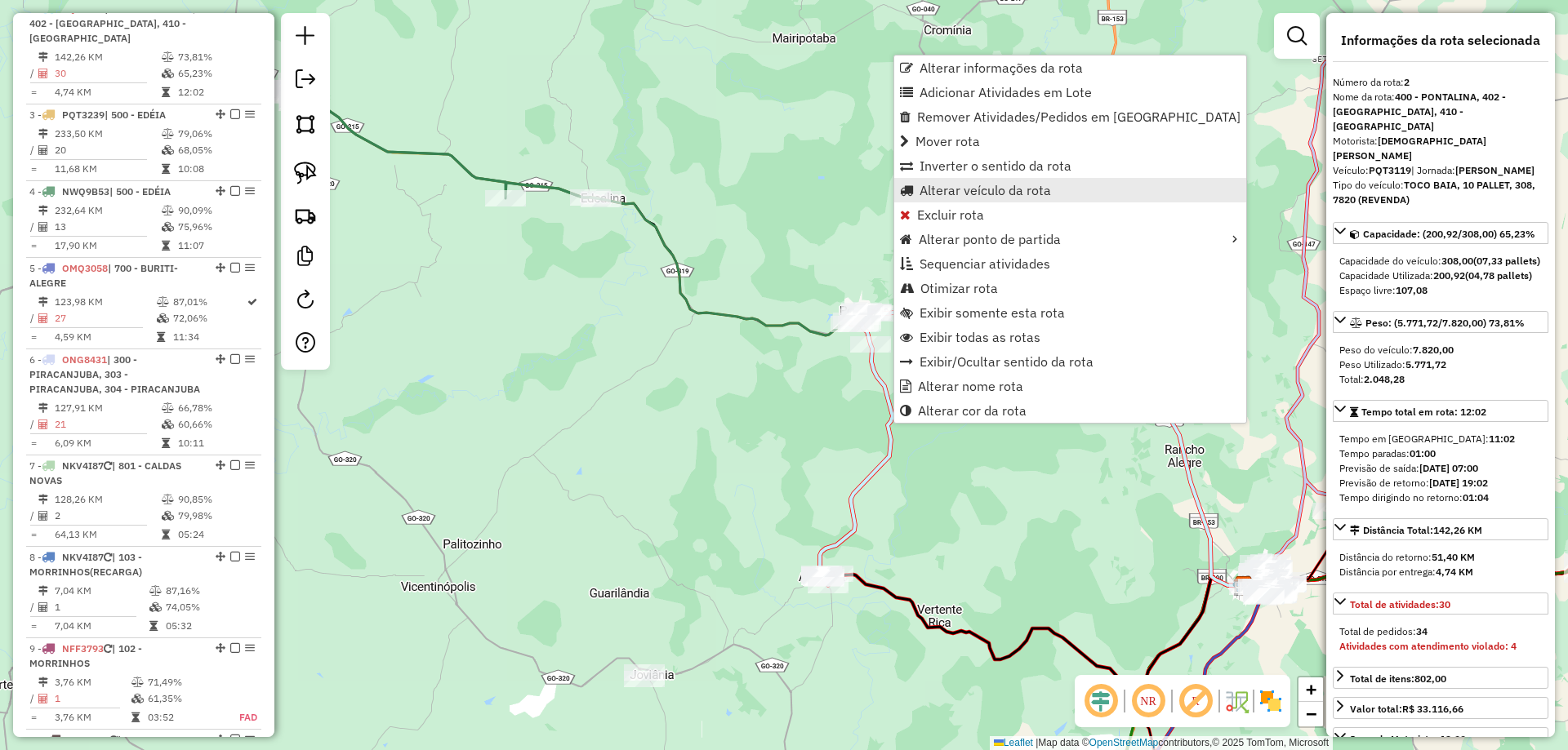
click at [982, 195] on span "Alterar veículo da rota" at bounding box center [986, 190] width 131 height 13
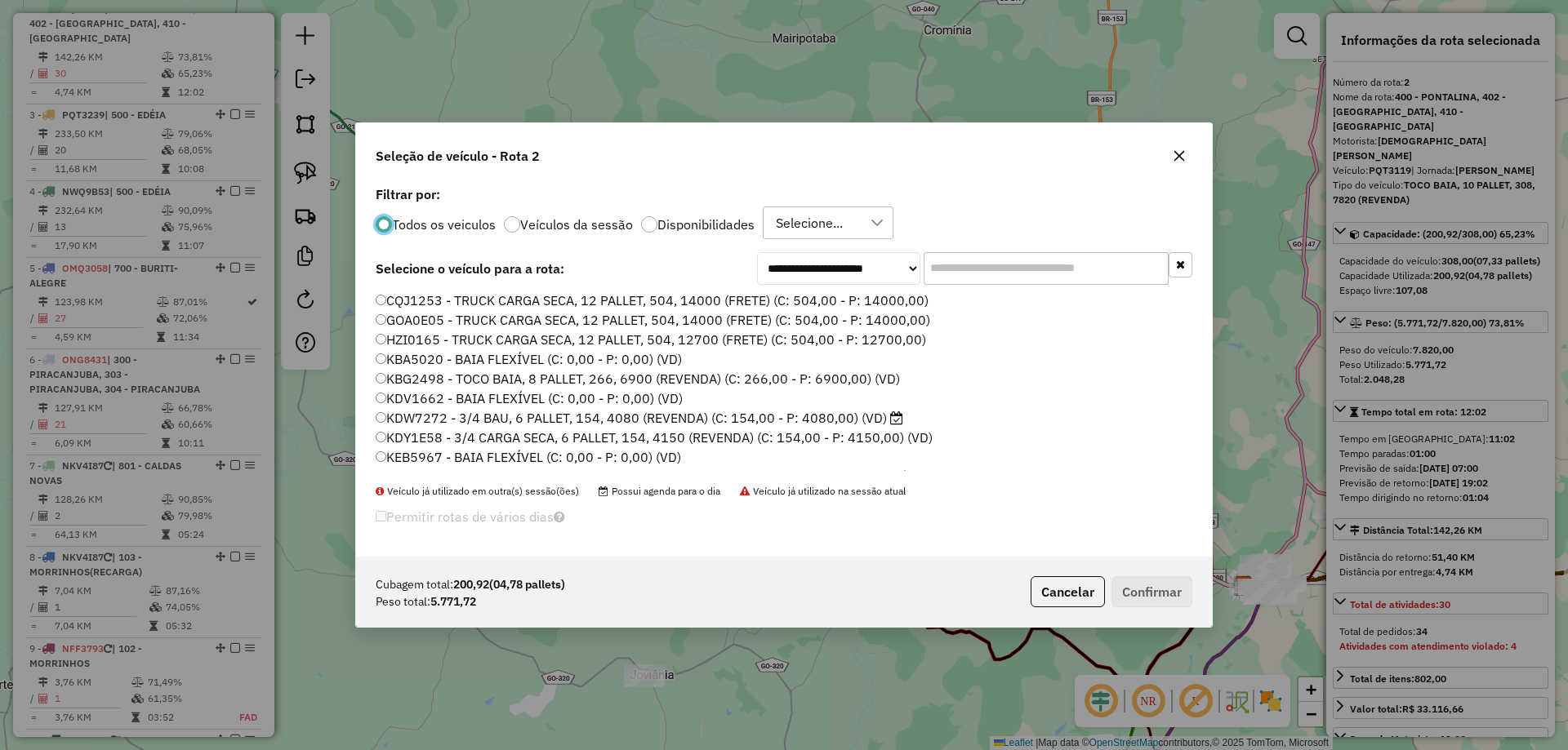
scroll to position [9, 5]
drag, startPoint x: 1030, startPoint y: 269, endPoint x: 939, endPoint y: 282, distance: 91.9
click at [940, 282] on input "text" at bounding box center [1046, 269] width 245 height 33
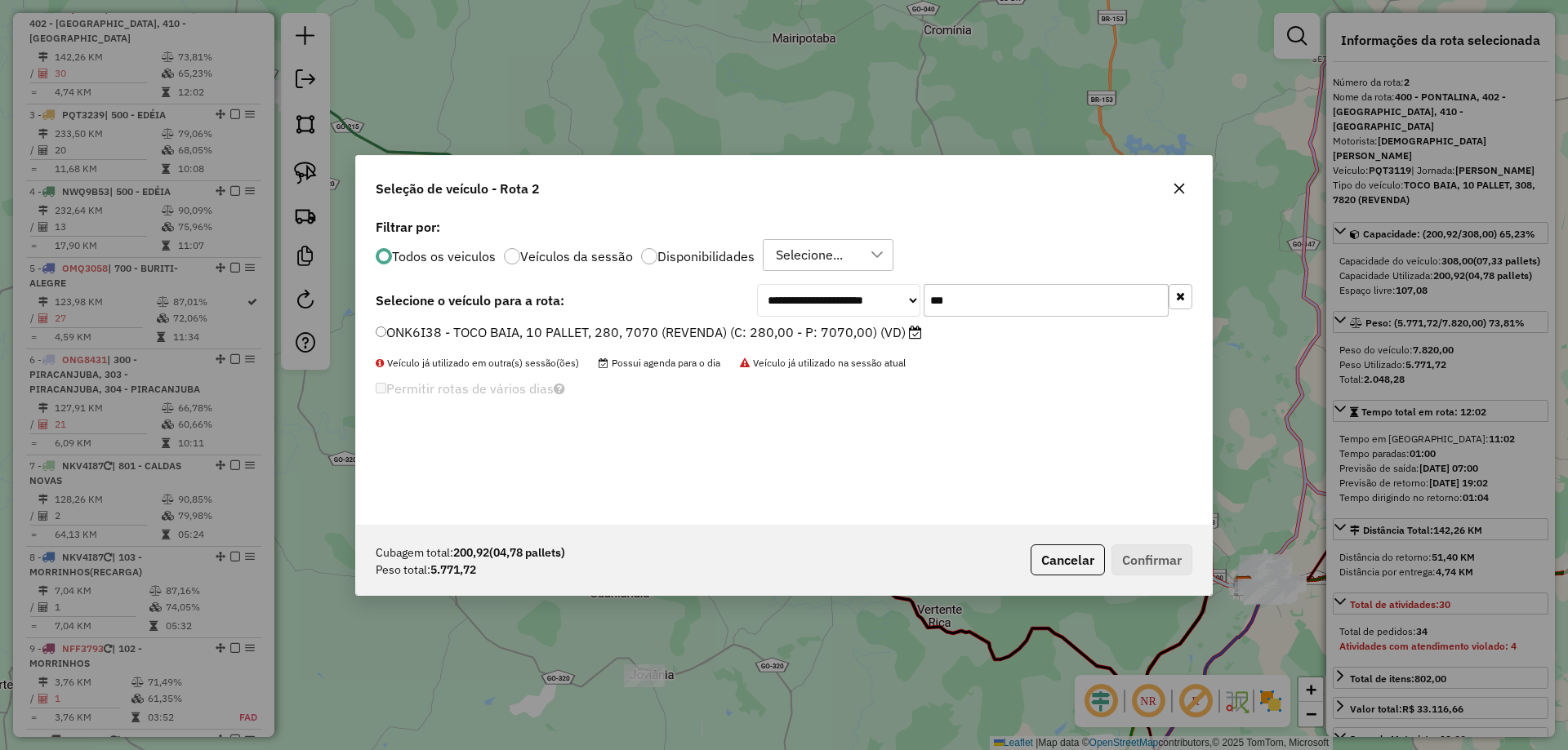
type input "***"
click at [732, 347] on div "ONK6I38 - TOCO BAIA, 10 PALLET, 280, 7070 (REVENDA) (C: 280,00 - P: 7070,00) (V…" at bounding box center [784, 339] width 836 height 33
drag, startPoint x: 735, startPoint y: 324, endPoint x: 744, endPoint y: 325, distance: 9.1
click at [737, 324] on label "ONK6I38 - TOCO BAIA, 10 PALLET, 280, 7070 (REVENDA) (C: 280,00 - P: 7070,00) (V…" at bounding box center [649, 332] width 547 height 19
click at [1166, 547] on button "Confirmar" at bounding box center [1152, 560] width 81 height 31
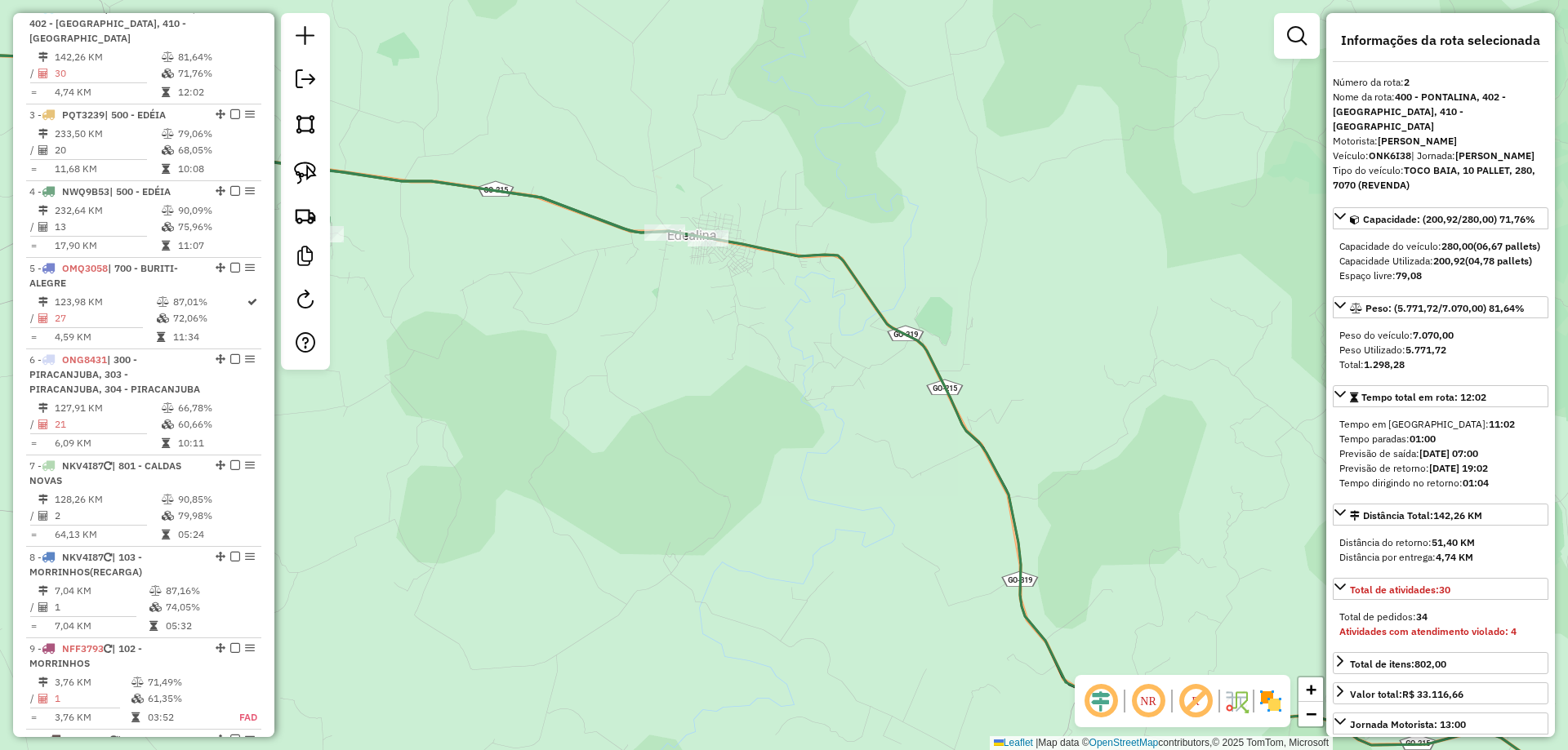
click at [760, 245] on icon at bounding box center [784, 413] width 1882 height 737
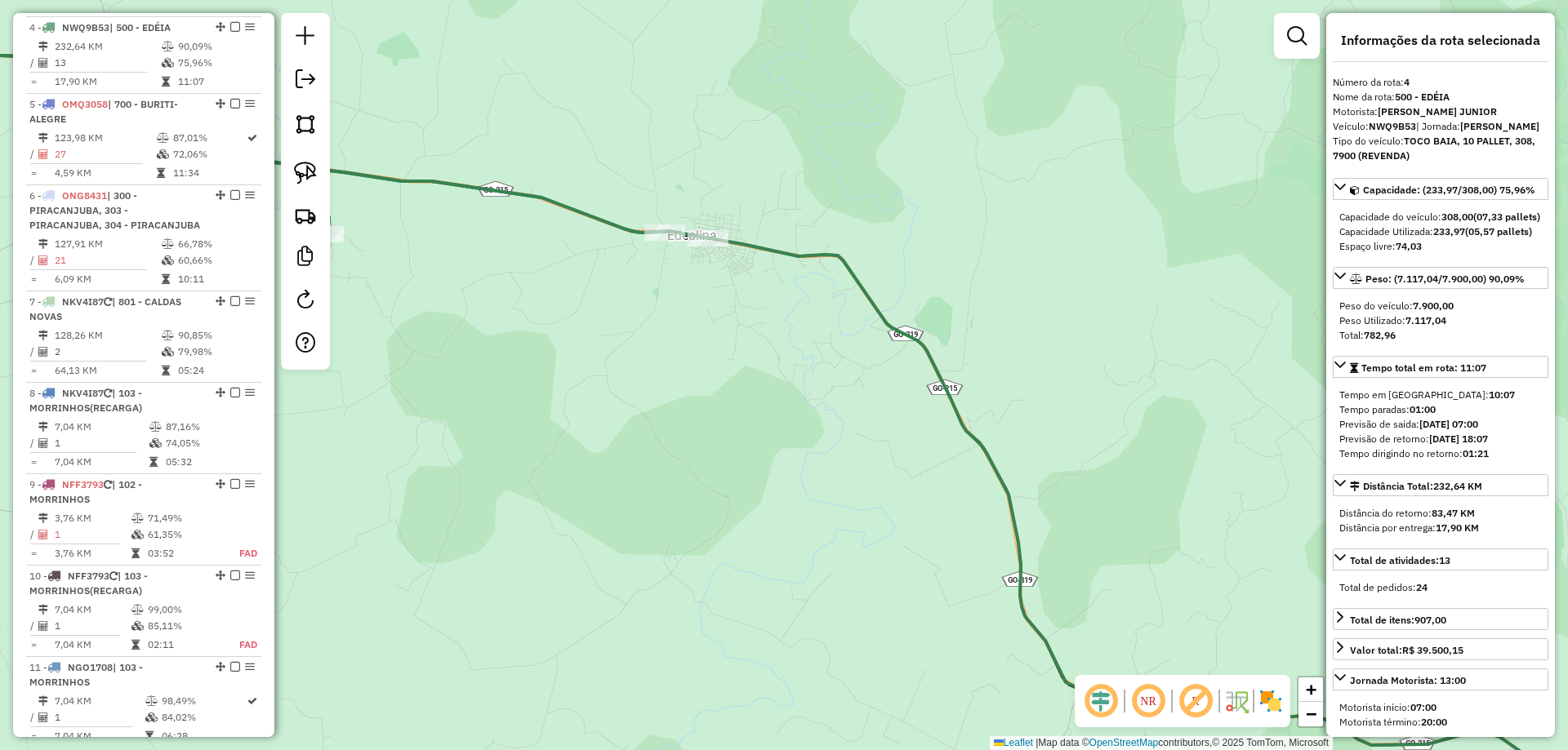
scroll to position [887, 0]
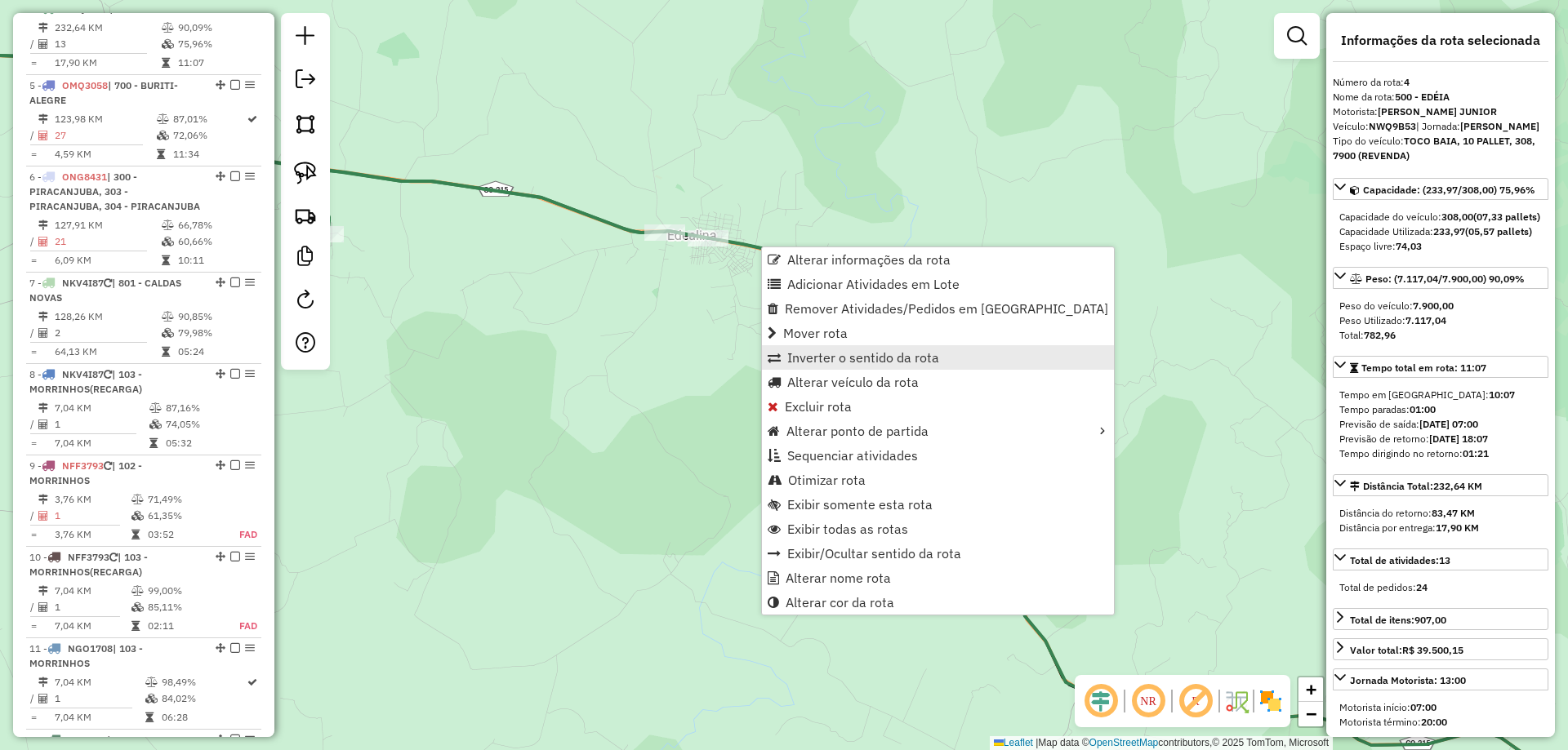
click at [831, 360] on span "Inverter o sentido da rota" at bounding box center [863, 358] width 152 height 13
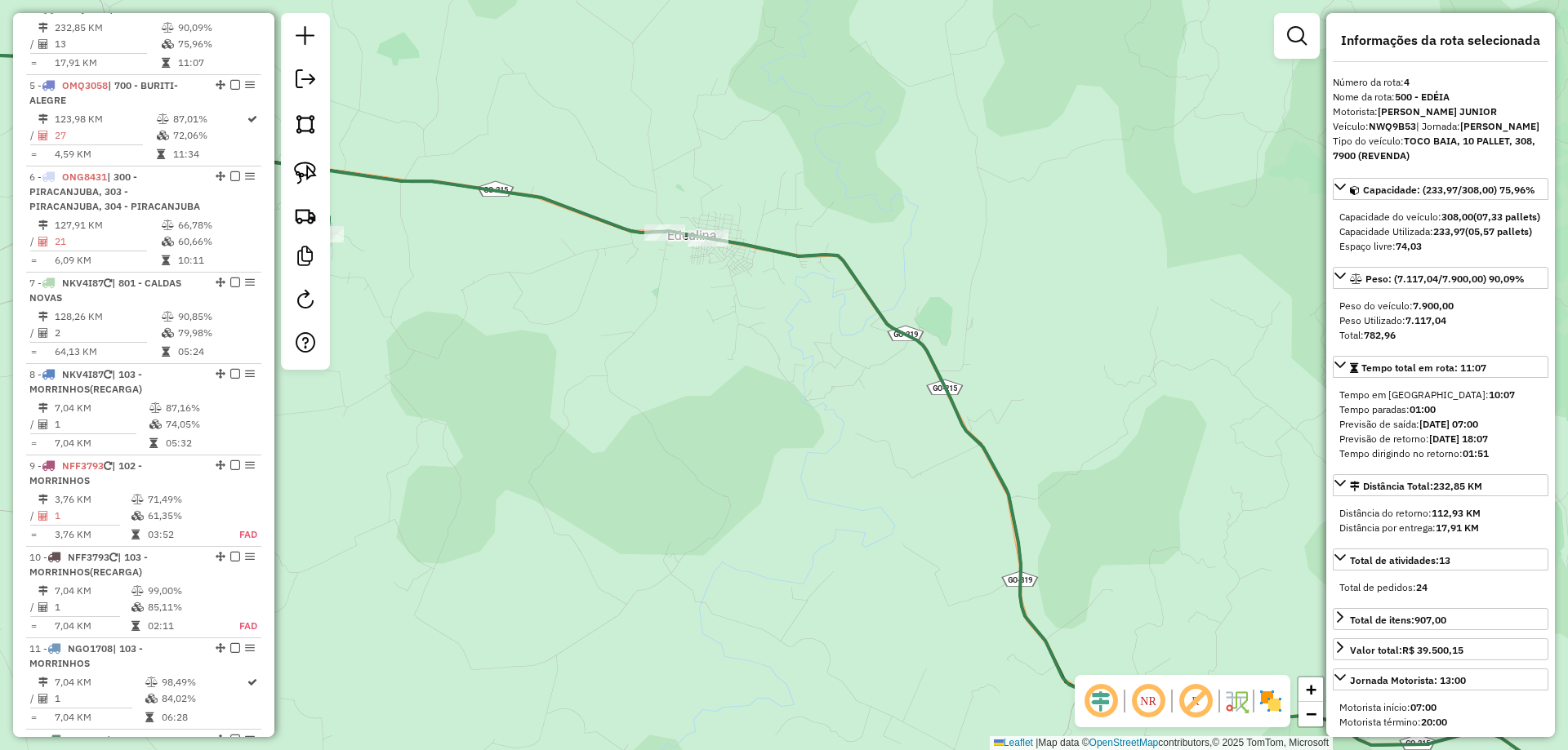
drag, startPoint x: 784, startPoint y: 308, endPoint x: 982, endPoint y: 443, distance: 239.6
click at [999, 459] on div "Janela de atendimento Grade de atendimento Capacidade Transportadoras Veículos …" at bounding box center [784, 375] width 1568 height 750
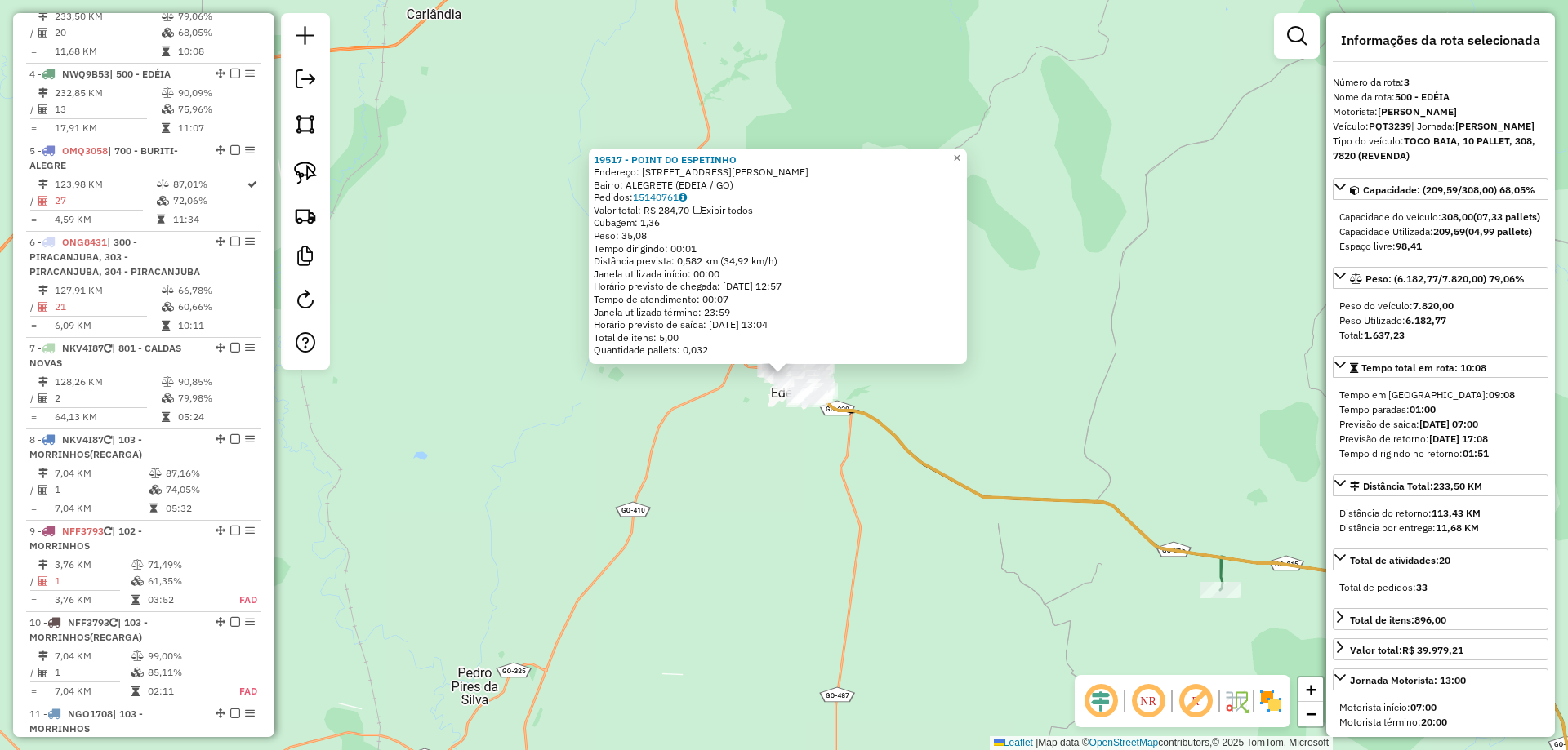
scroll to position [810, 0]
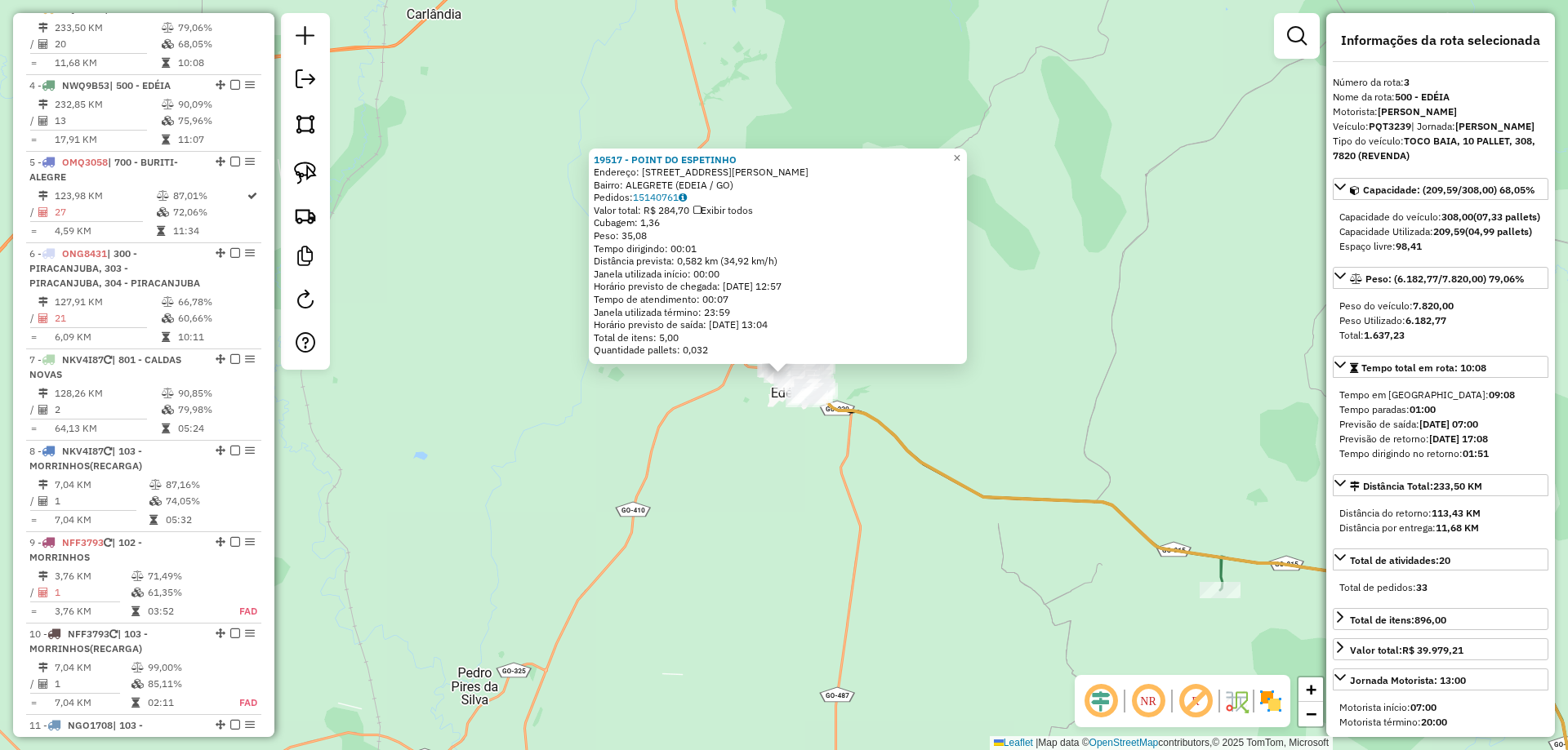
click at [644, 231] on div "19517 - POINT DO ESPETINHO Endereço: RUA RUI BARBOSA QD 17 LT 02 02 Bairro: ALE…" at bounding box center [784, 375] width 1568 height 750
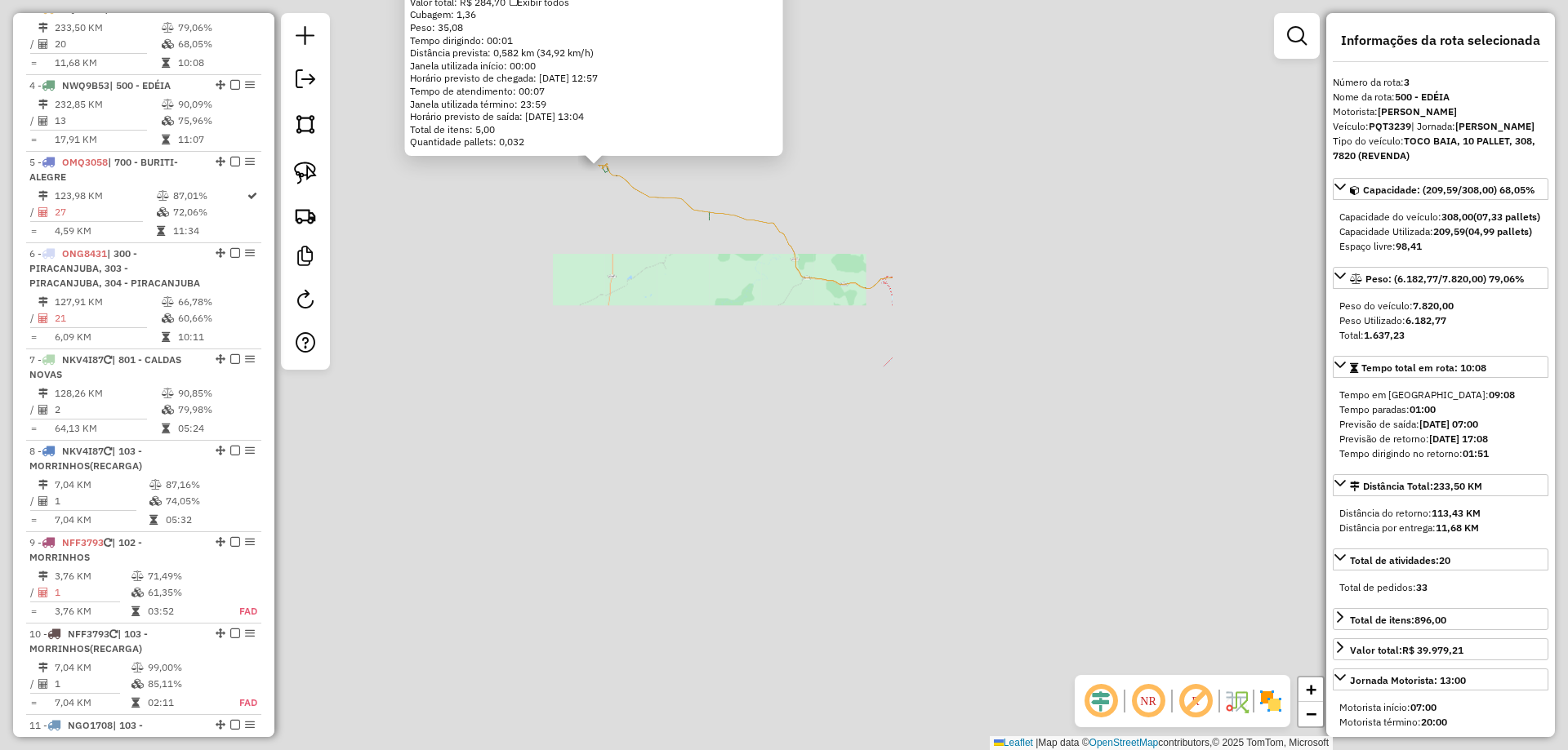
click at [771, 361] on div "19517 - POINT DO ESPETINHO Endereço: RUA RUI BARBOSA QD 17 LT 02 02 Bairro: ALE…" at bounding box center [784, 375] width 1568 height 750
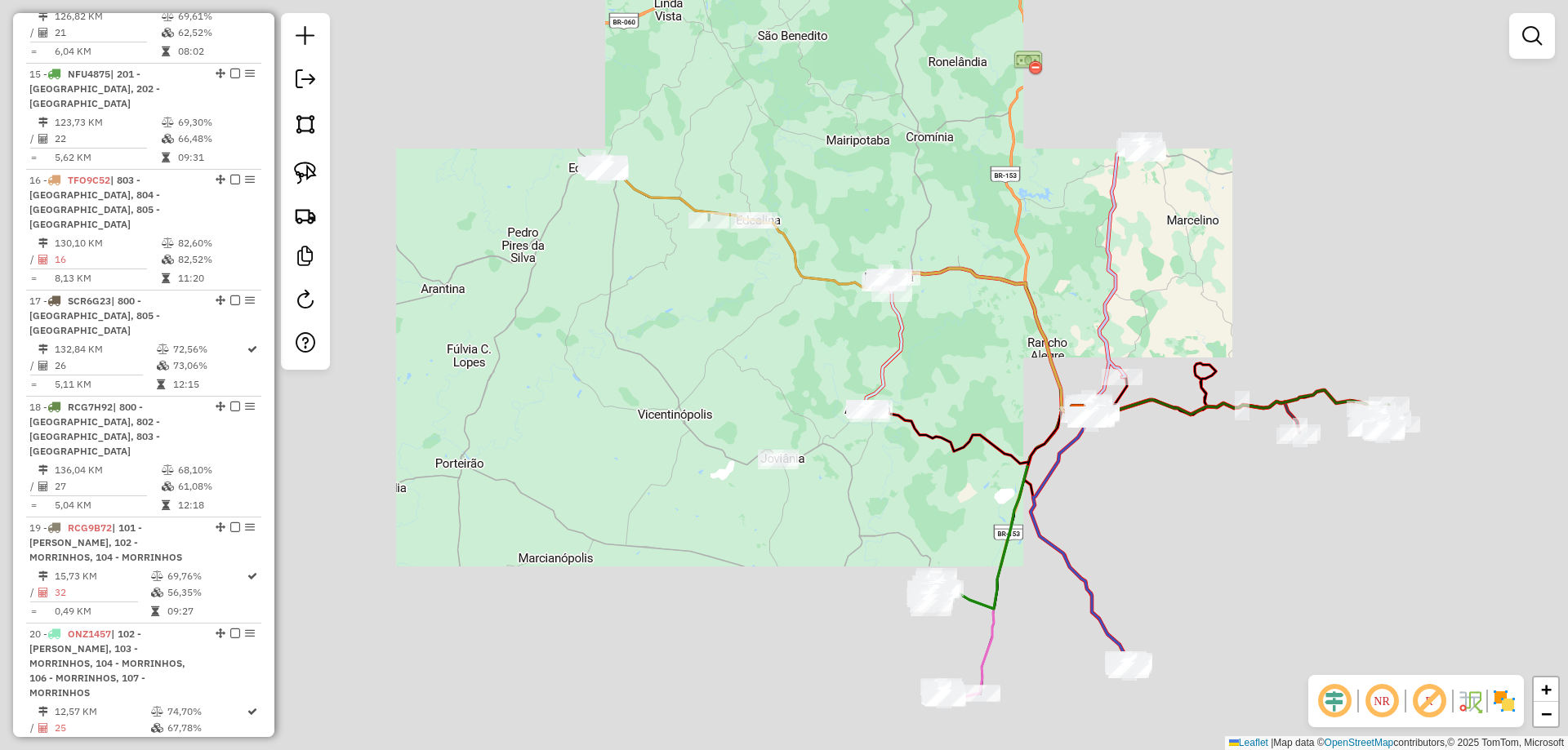
scroll to position [2097, 0]
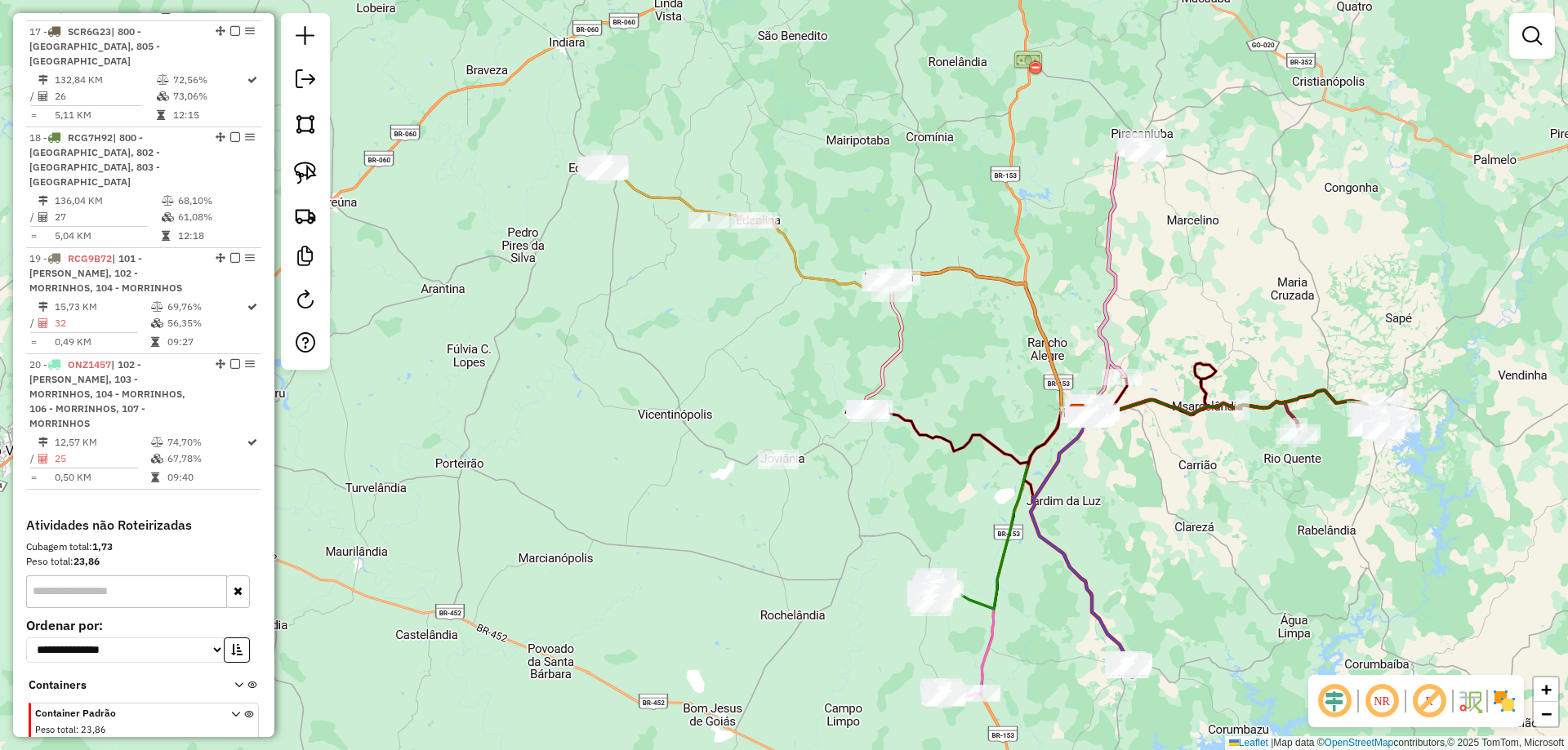
click at [883, 341] on div "Rota 2 - Placa ONK6I38 4930 - BAR DO PITANGA Rota 2 - Placa ONK6I38 20310 - QUI…" at bounding box center [784, 375] width 1568 height 750
click at [903, 338] on icon at bounding box center [884, 345] width 37 height 137
select select "*********"
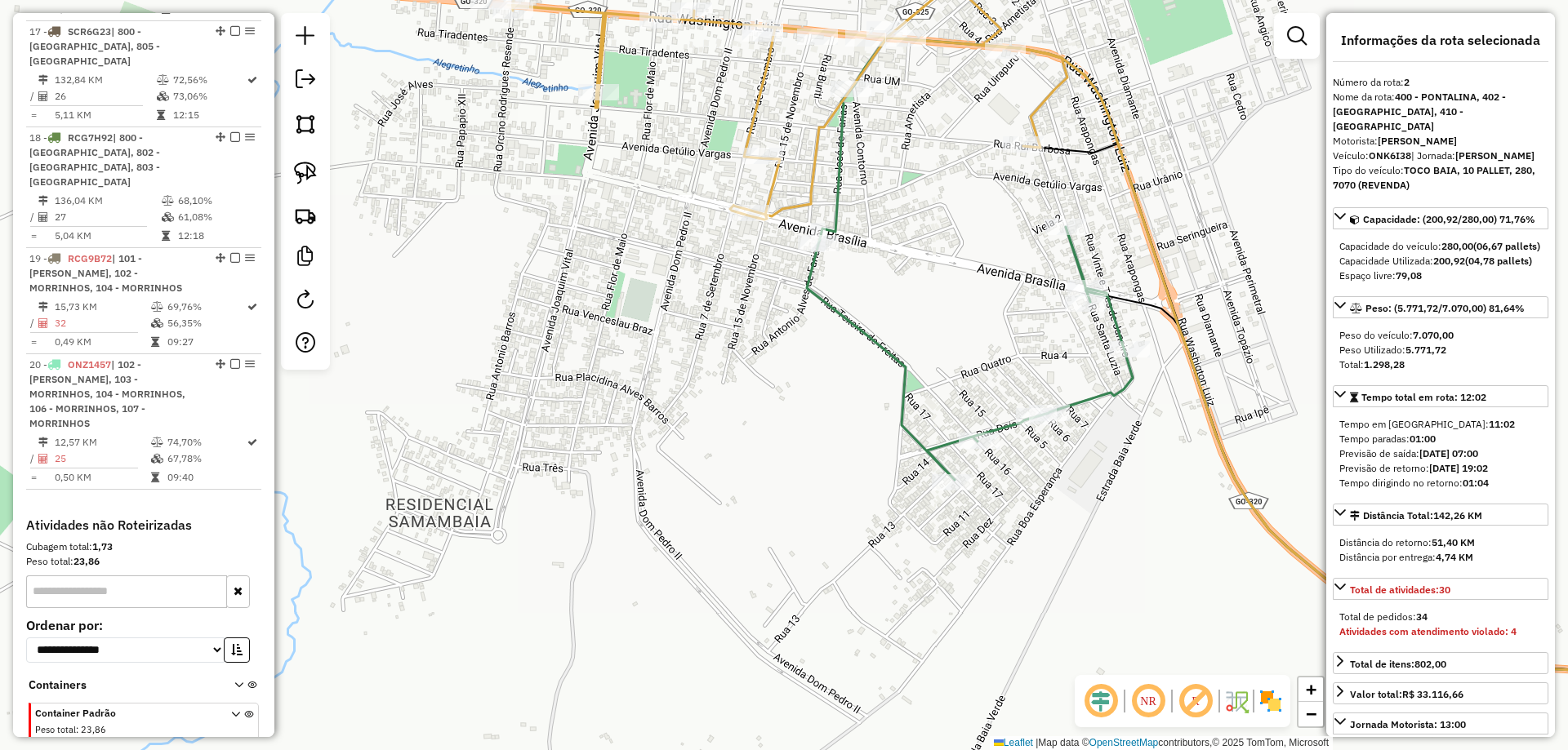
click at [758, 119] on icon at bounding box center [799, 72] width 581 height 295
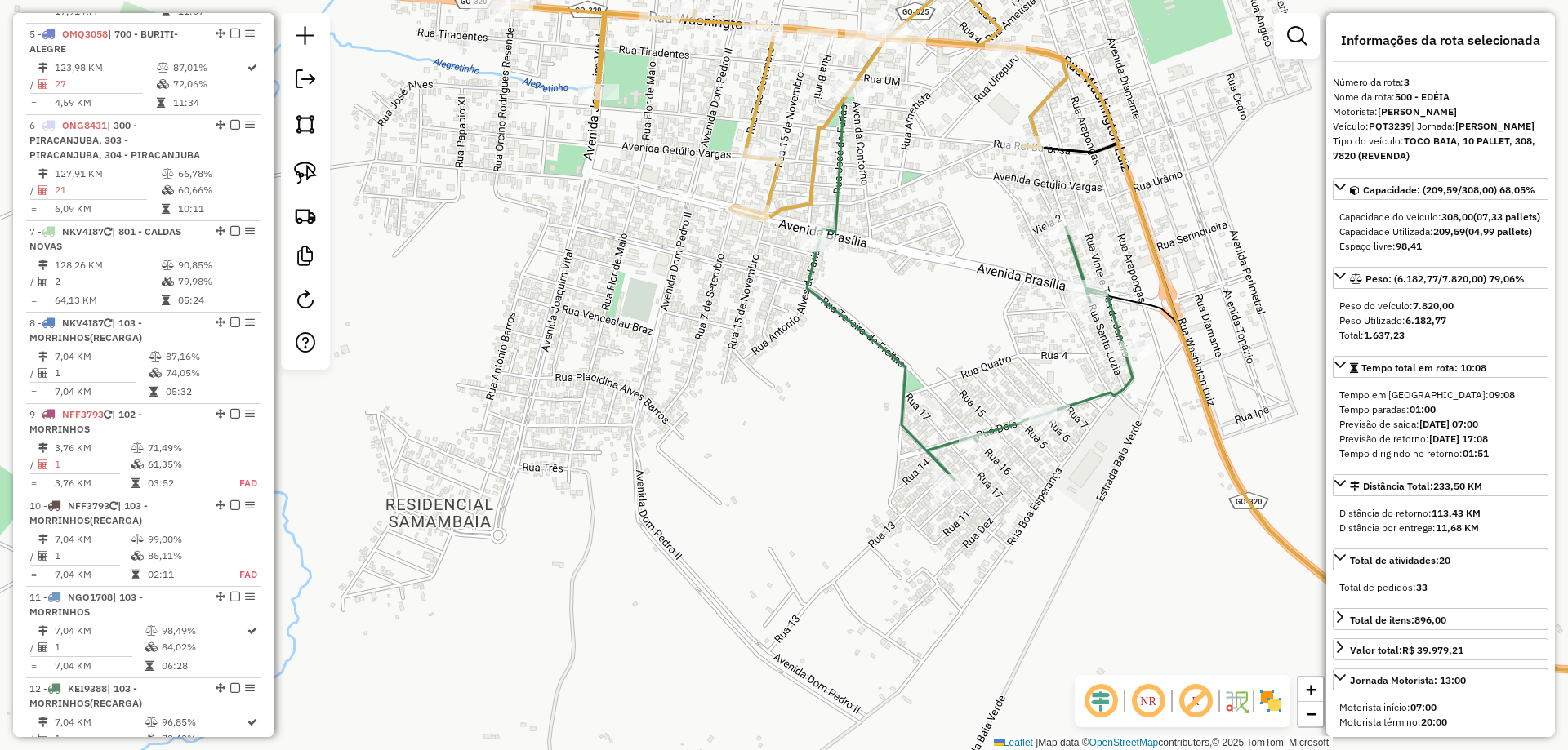
scroll to position [810, 0]
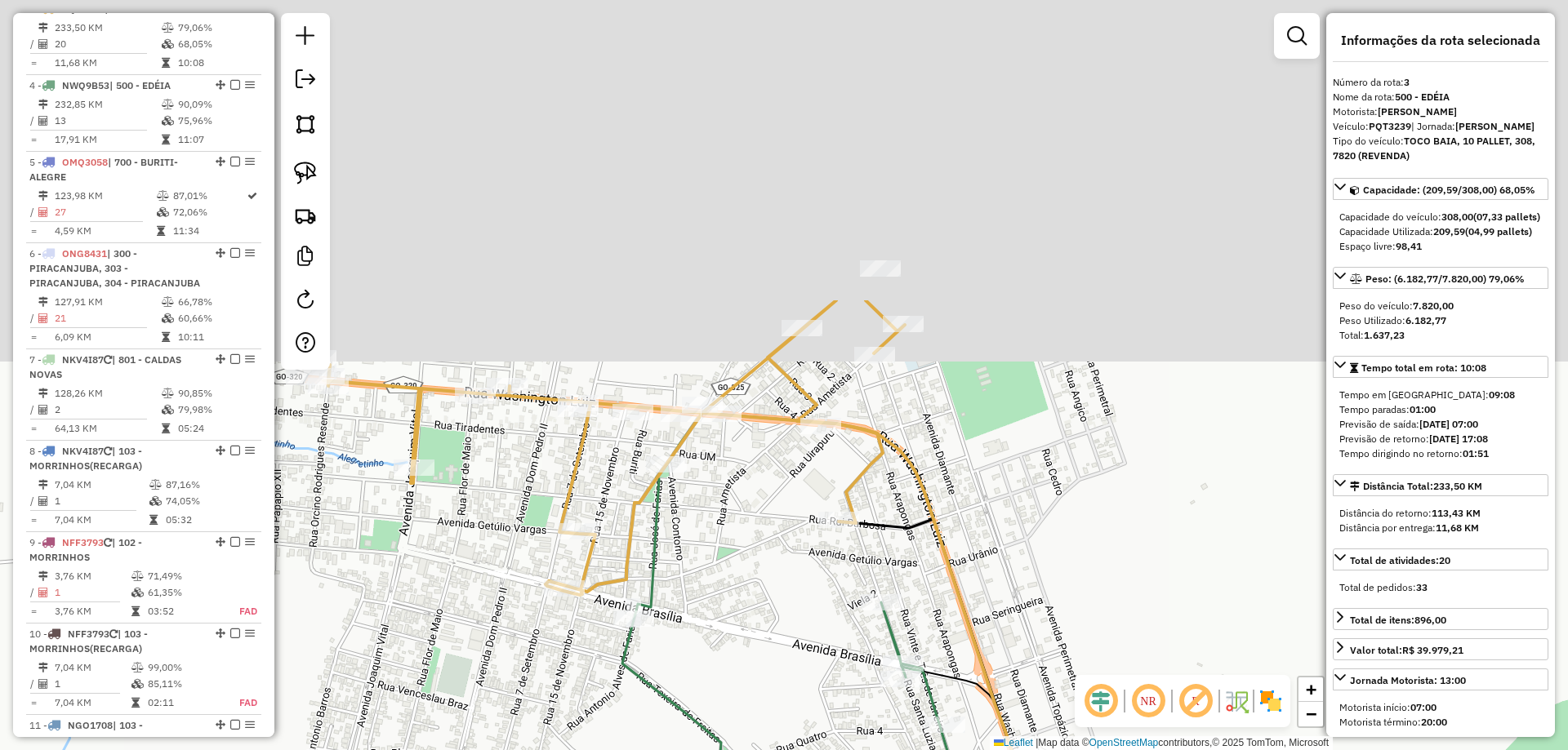
drag, startPoint x: 801, startPoint y: 109, endPoint x: 617, endPoint y: 484, distance: 417.7
click at [617, 484] on div "Janela de atendimento Grade de atendimento Capacidade Transportadoras Veículos …" at bounding box center [784, 375] width 1568 height 750
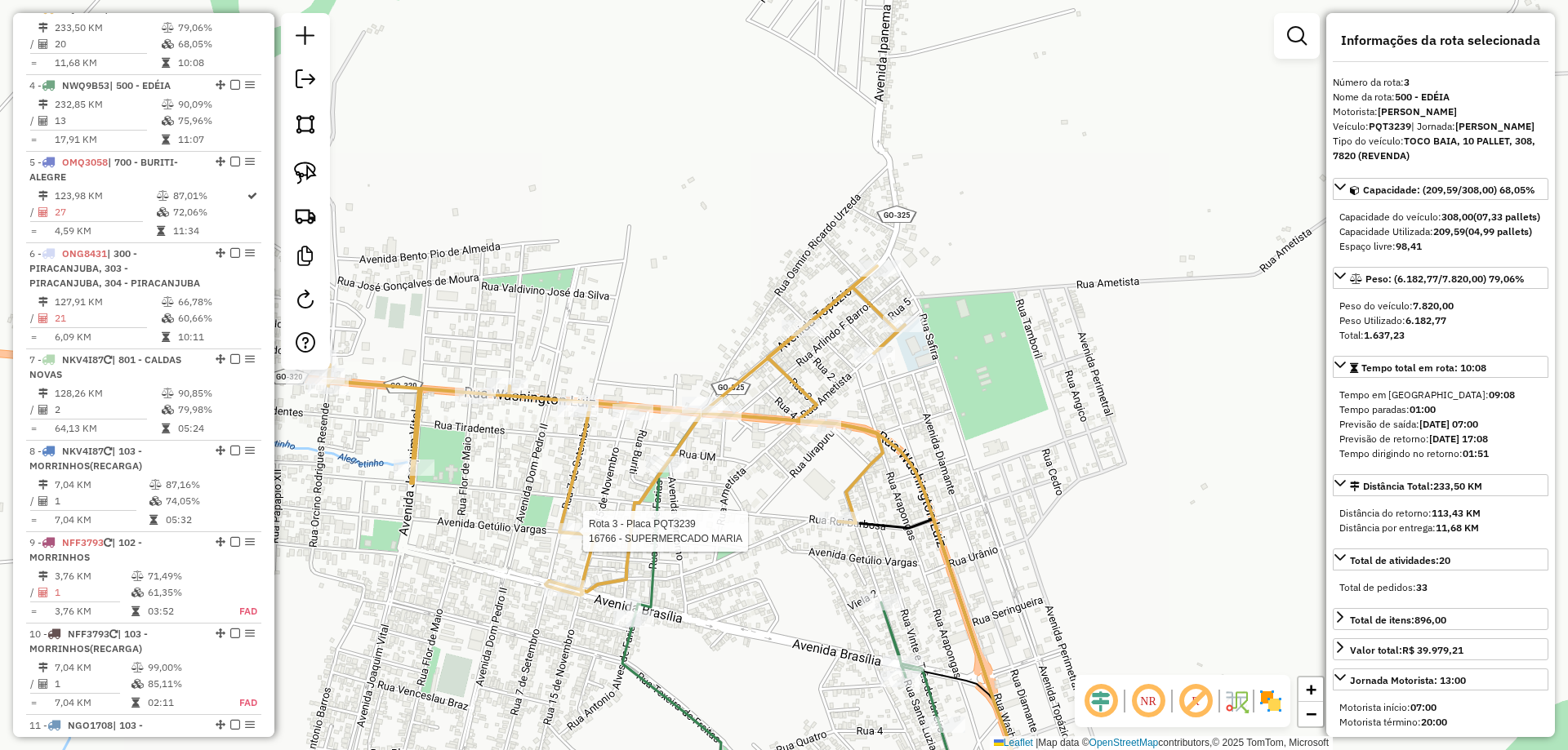
click at [920, 496] on div "Rota 3 - Placa PQT3239 16766 - SUPERMERCADO MARIA Rota 4 - Placa NWQ9B53 20345 …" at bounding box center [784, 375] width 1568 height 750
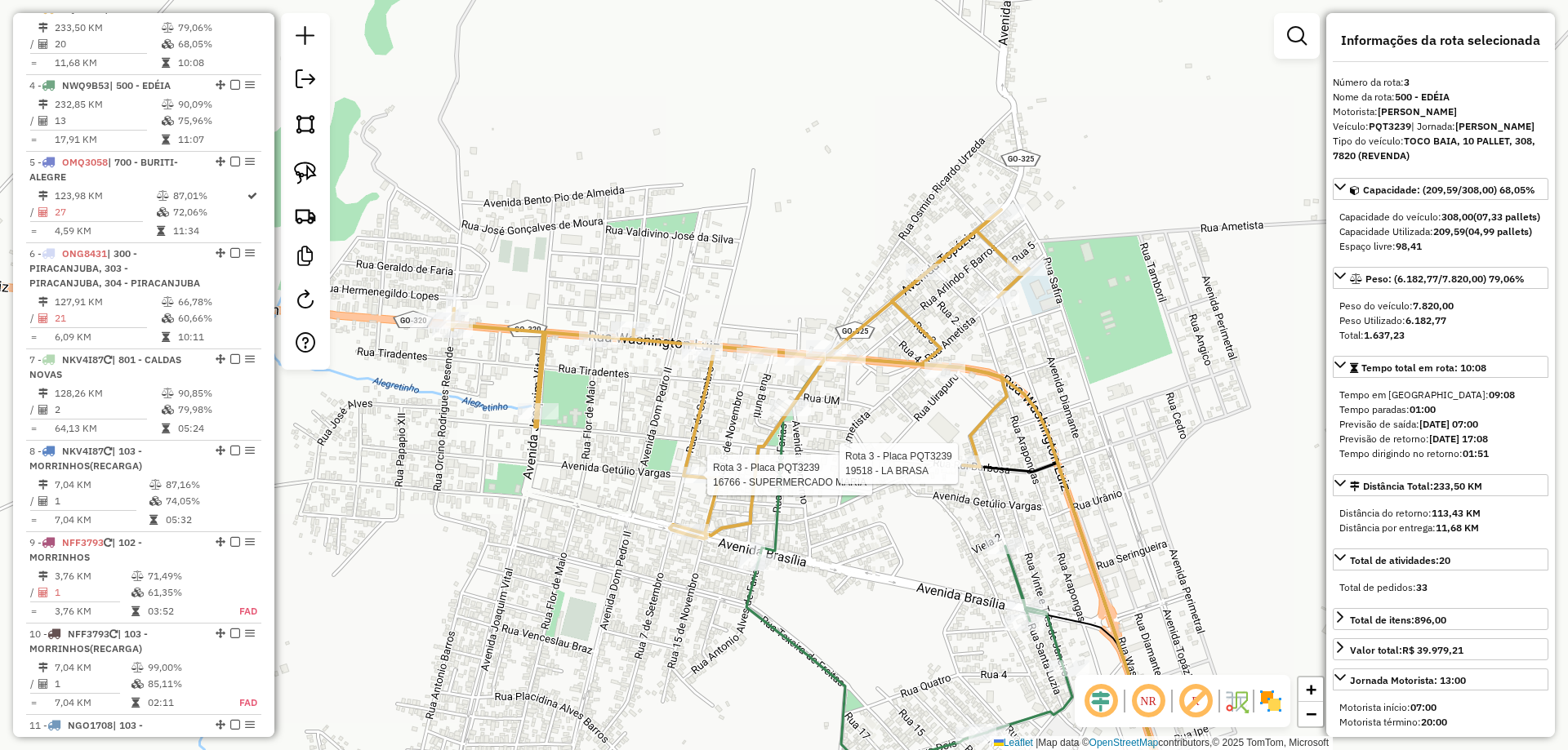
click at [887, 458] on div "Rota 3 - Placa PQT3239 16766 - SUPERMERCADO MARIA Rota 3 - Placa PQT3239 19518 …" at bounding box center [784, 375] width 1568 height 750
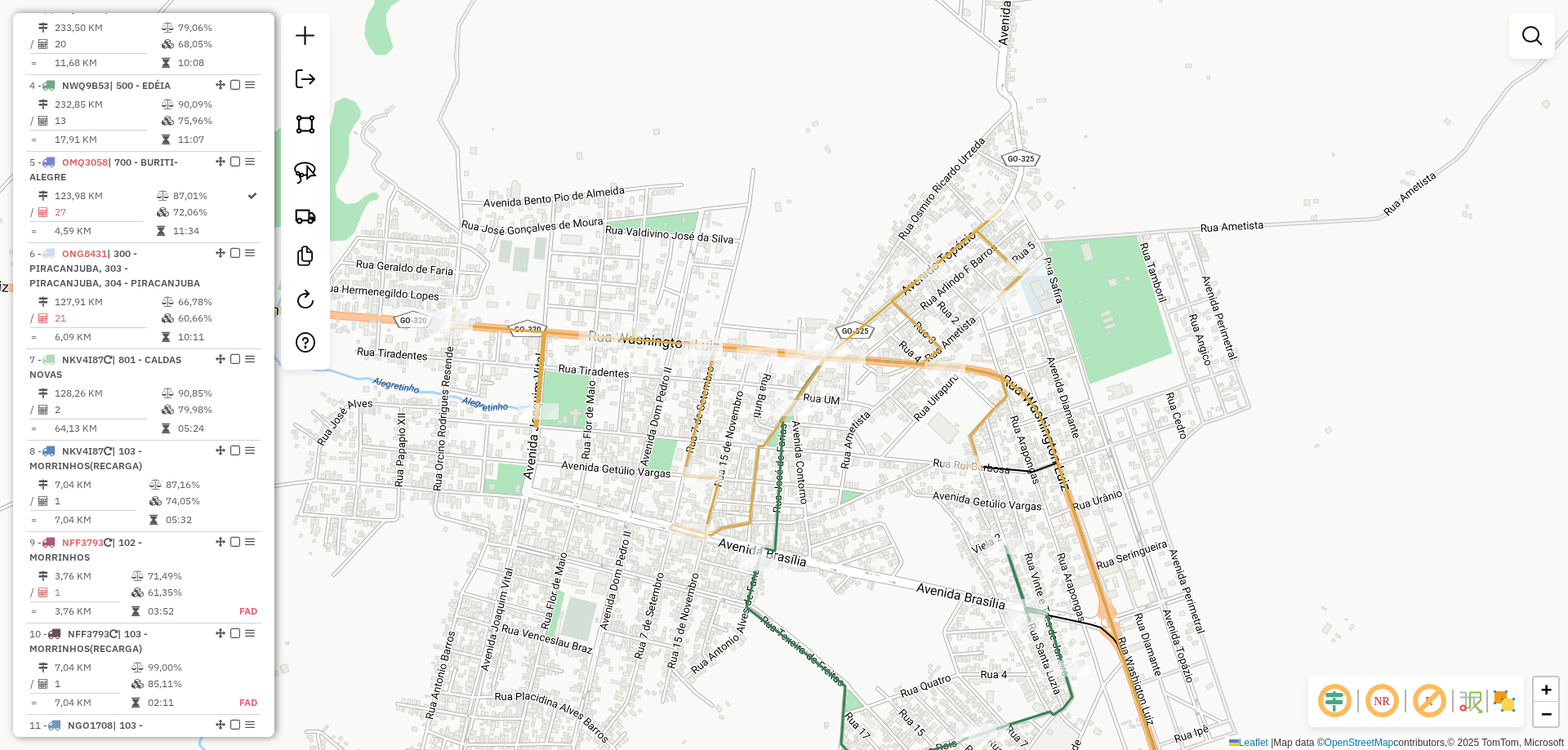
click at [705, 411] on icon at bounding box center [737, 374] width 581 height 329
select select "*********"
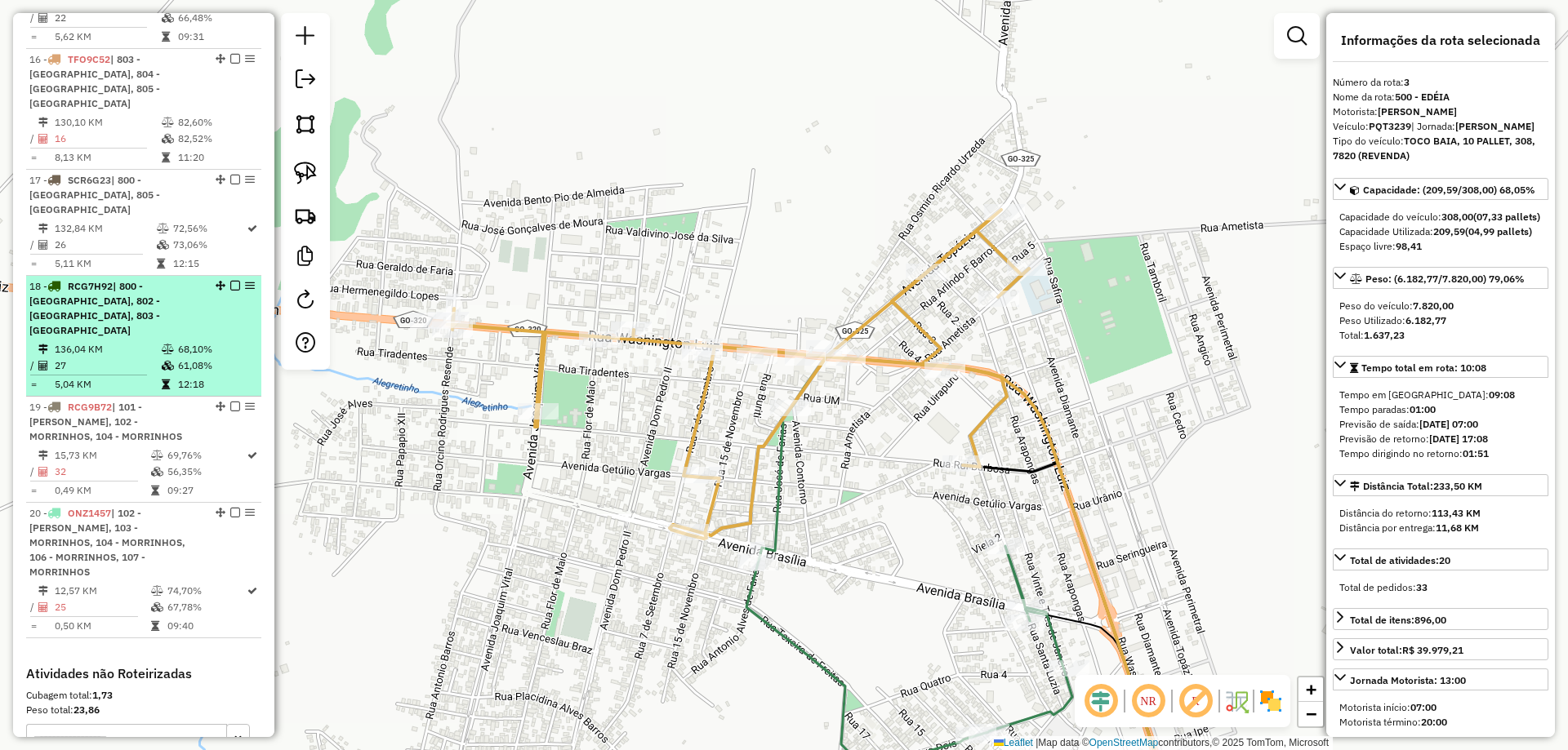
scroll to position [1862, 0]
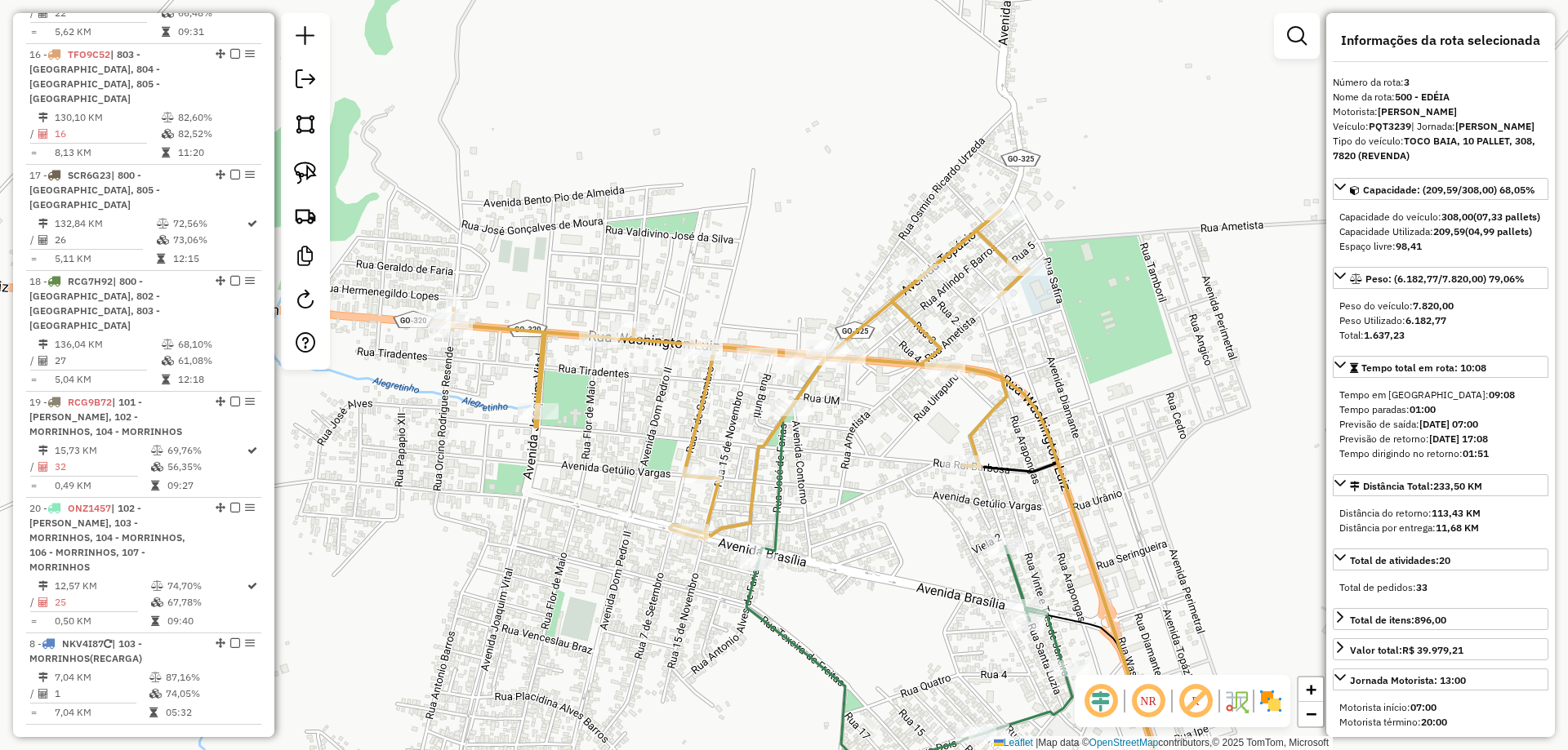
drag, startPoint x: 214, startPoint y: 299, endPoint x: 187, endPoint y: 630, distance: 332.1
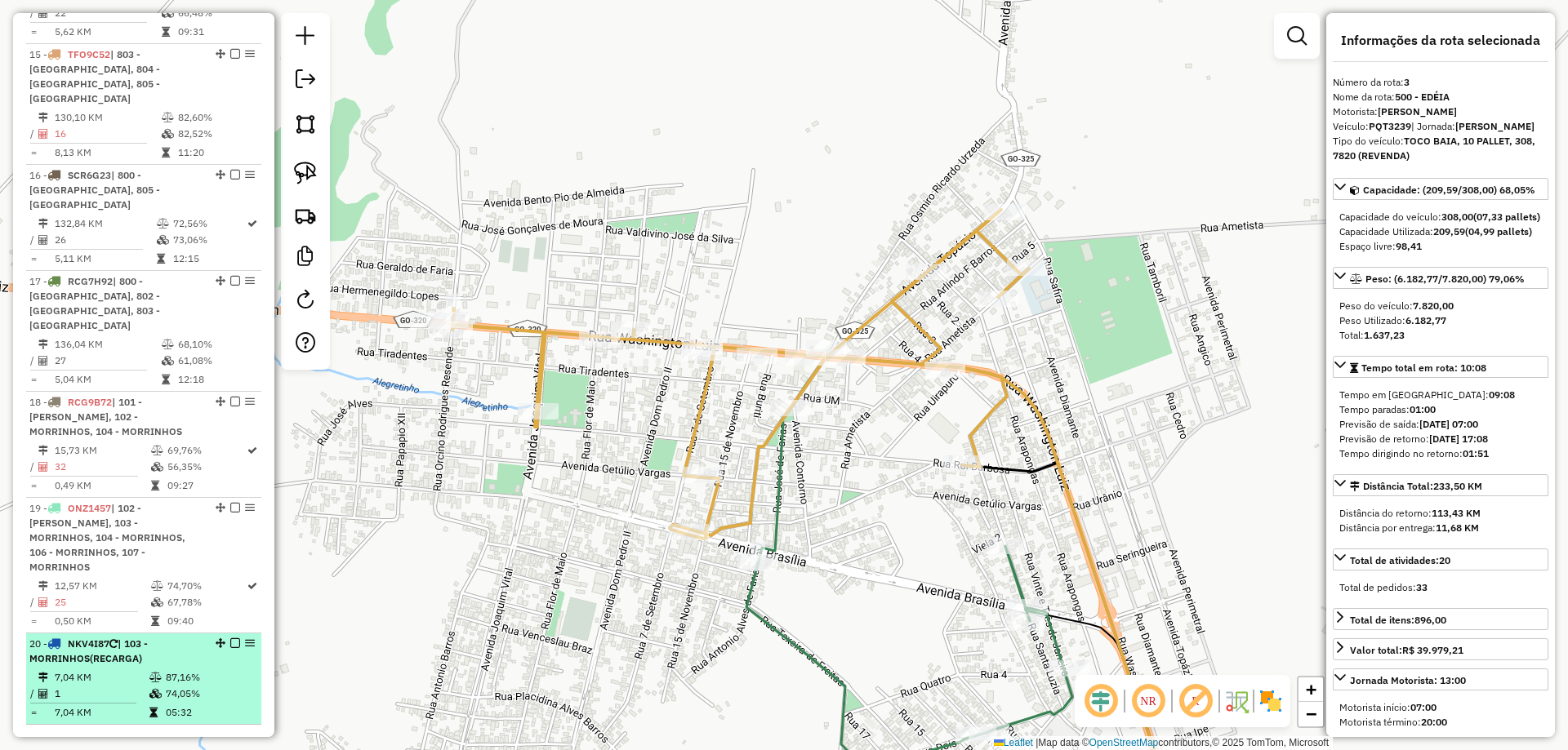
click at [131, 637] on div "20 - NKV4I87 | 103 - MORRINHOS(RECARGA)" at bounding box center [116, 651] width 173 height 29
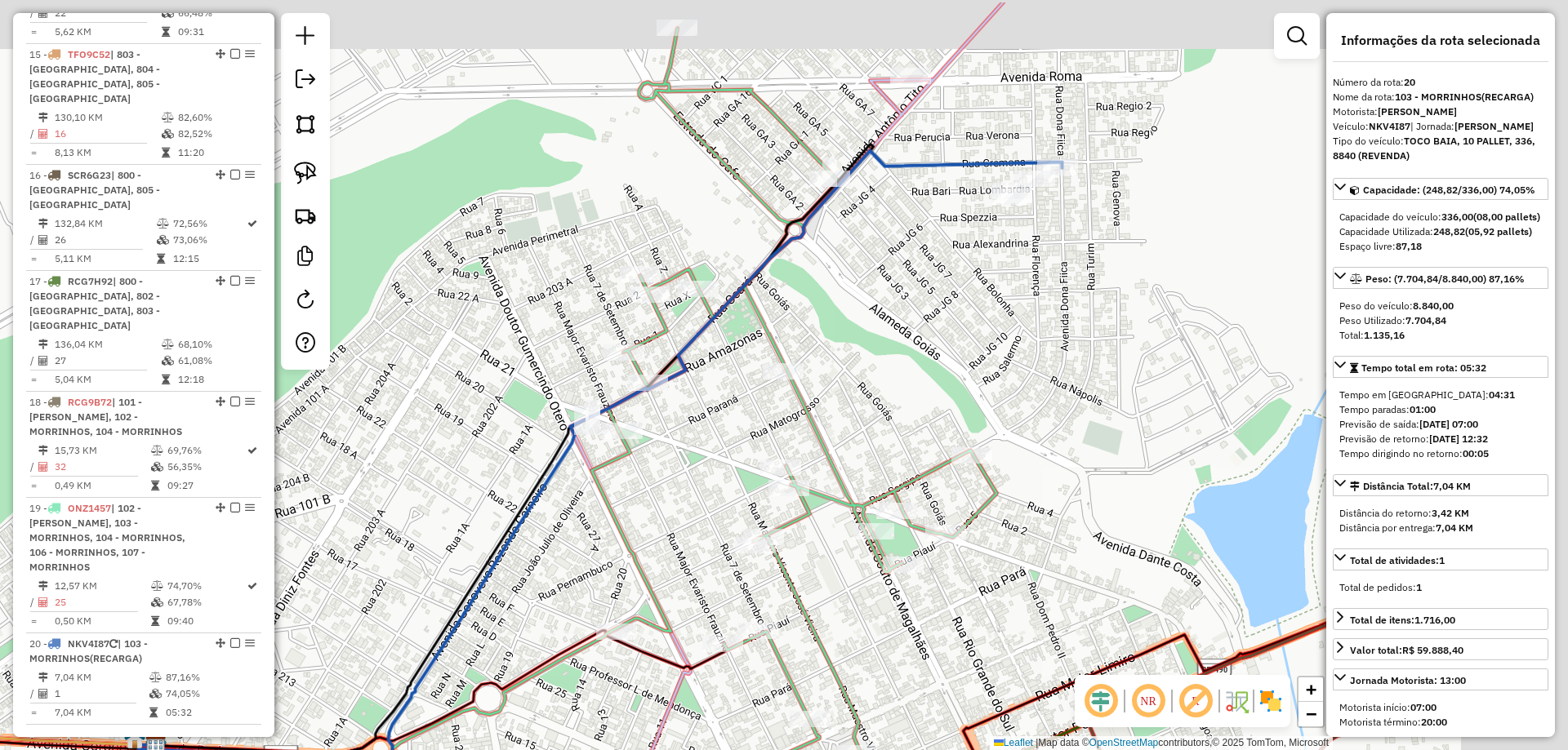
drag, startPoint x: 931, startPoint y: 646, endPoint x: 683, endPoint y: 609, distance: 250.7
click at [566, 750] on html "Aguarde... Pop-up bloqueado! Seu navegador bloqueou automáticamente a abertura …" at bounding box center [784, 375] width 1568 height 750
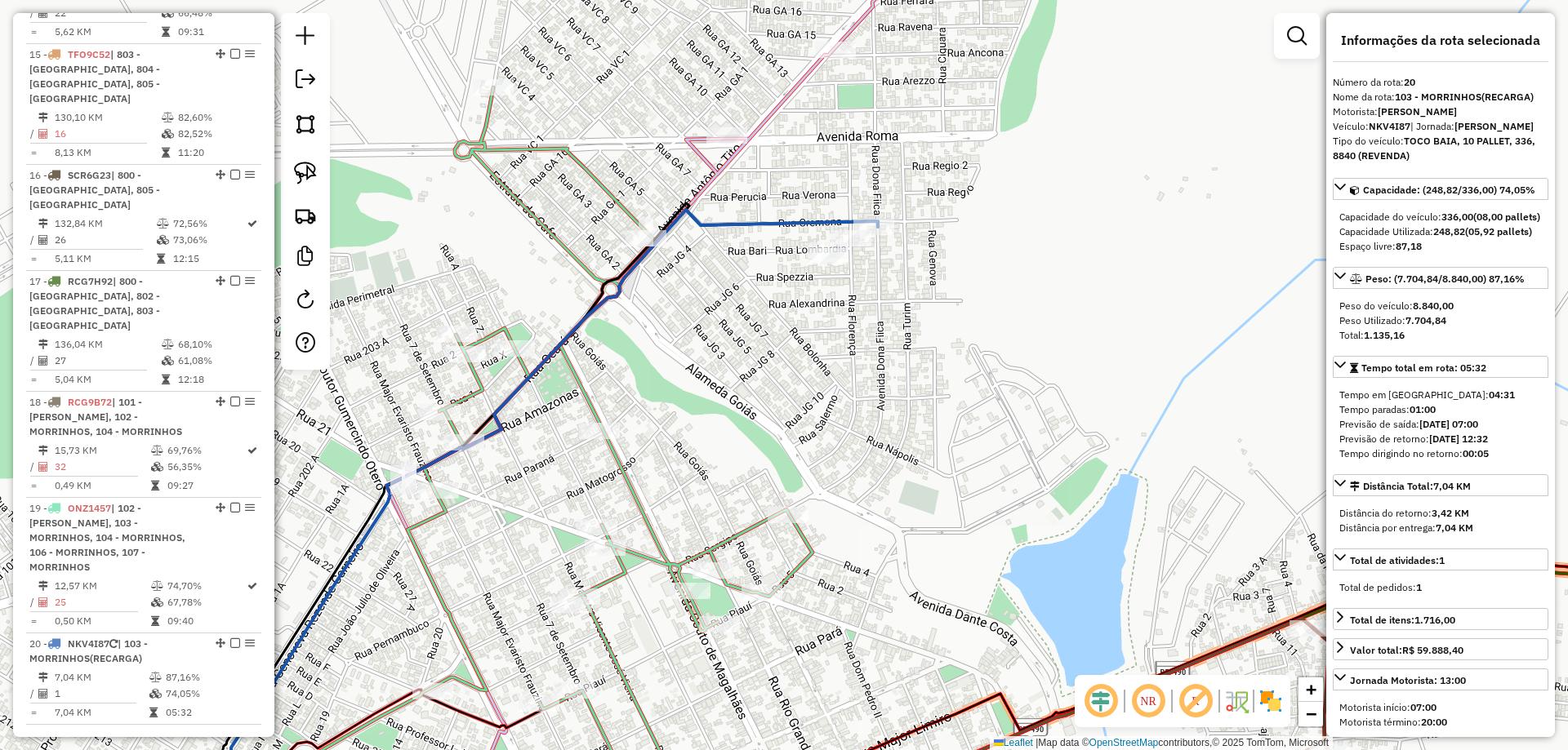
click at [888, 479] on div "Rota 19 - Placa ONZ1457 16469 - SACOLAO MERC ELIAS Janela de atendimento Grade …" at bounding box center [784, 375] width 1568 height 750
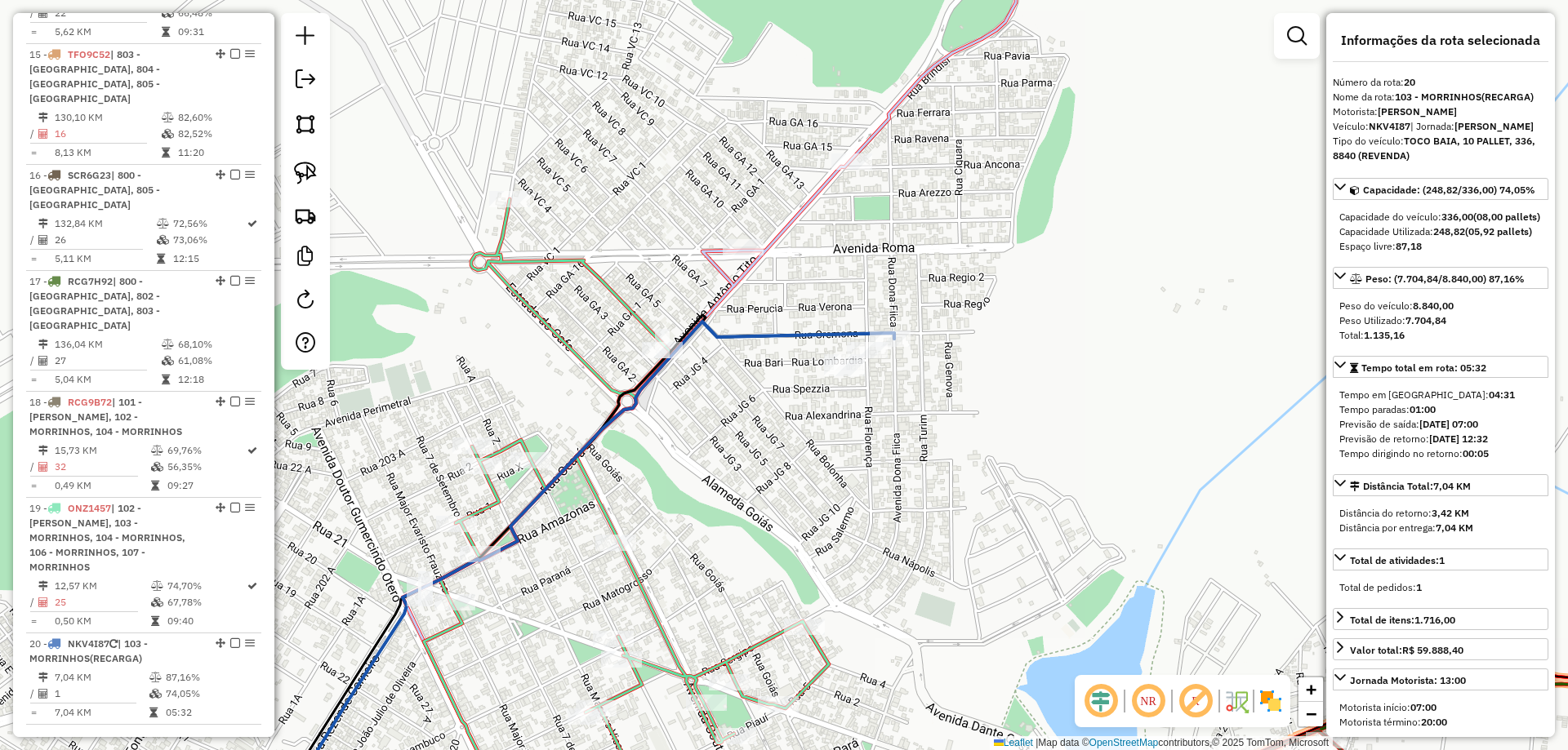
drag, startPoint x: 861, startPoint y: 459, endPoint x: 861, endPoint y: 129, distance: 330.0
click at [861, 129] on div "Rota 9 - Placa NFF3793 19197 - SUPERMERCADO MODELO Rota 10 - Placa NGO1708 1919…" at bounding box center [784, 375] width 1568 height 750
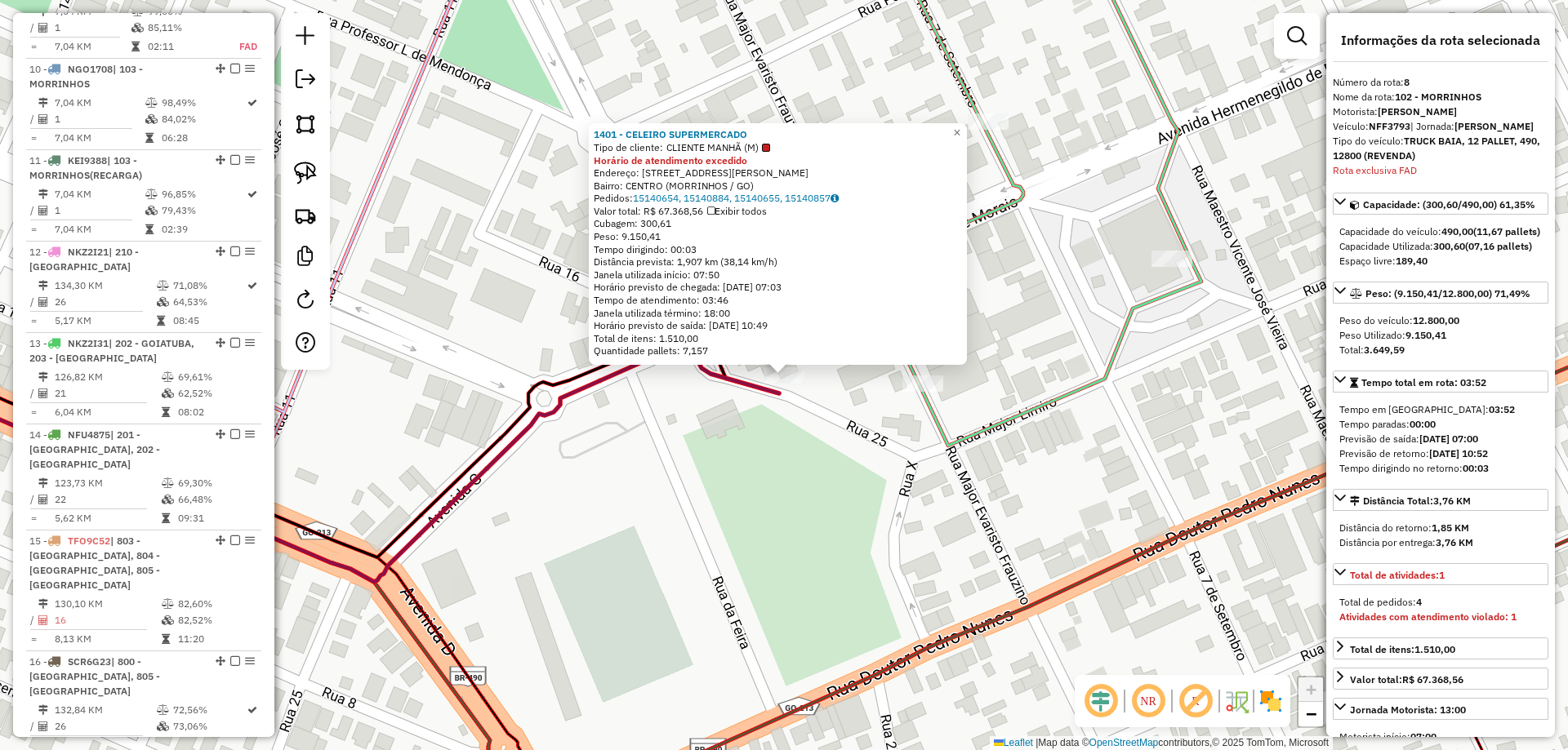
scroll to position [1253, 0]
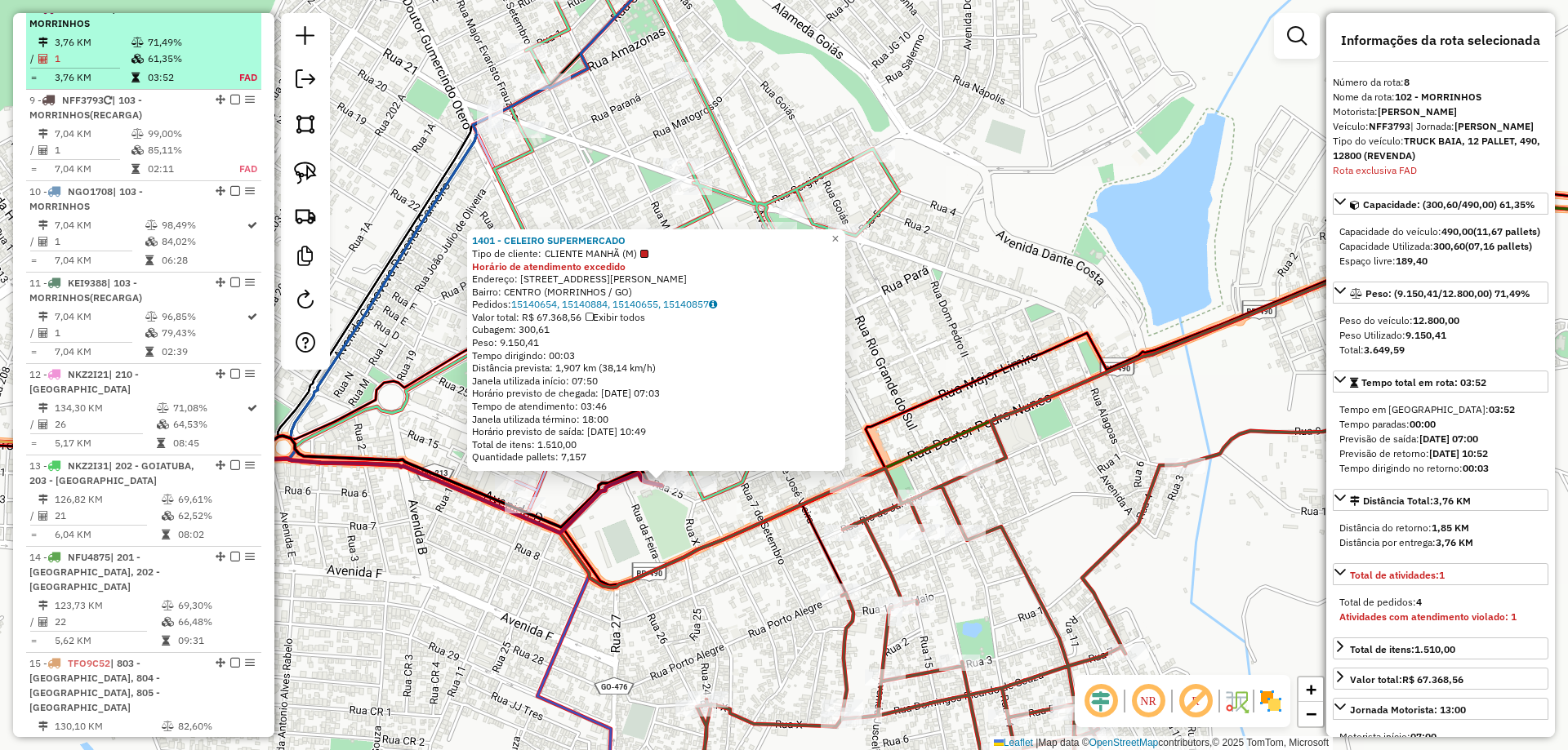
click at [138, 50] on td at bounding box center [139, 43] width 16 height 16
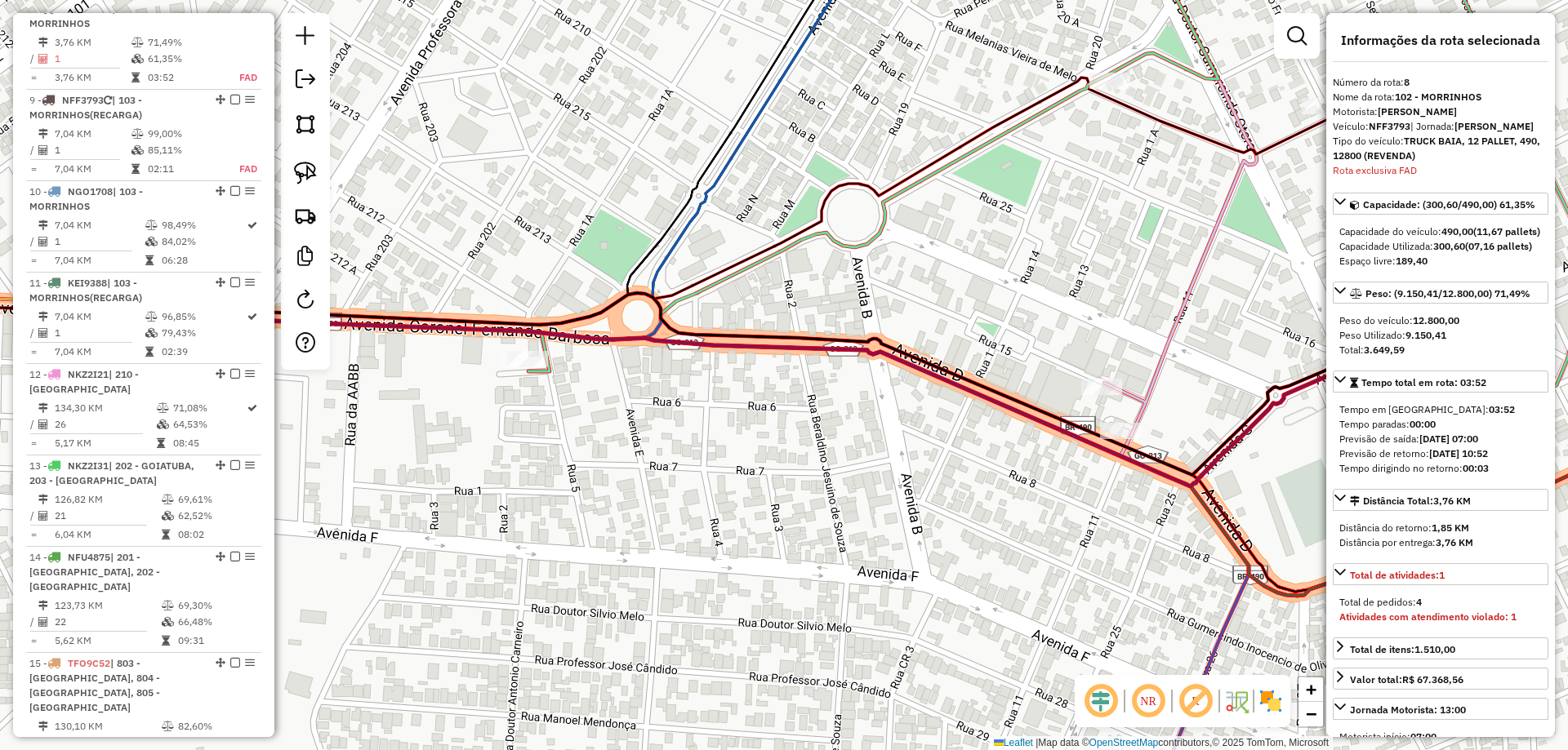
drag, startPoint x: 1083, startPoint y: 214, endPoint x: 717, endPoint y: 487, distance: 456.6
click at [571, 727] on div "Janela de atendimento Grade de atendimento Capacidade Transportadoras Veículos …" at bounding box center [784, 375] width 1568 height 750
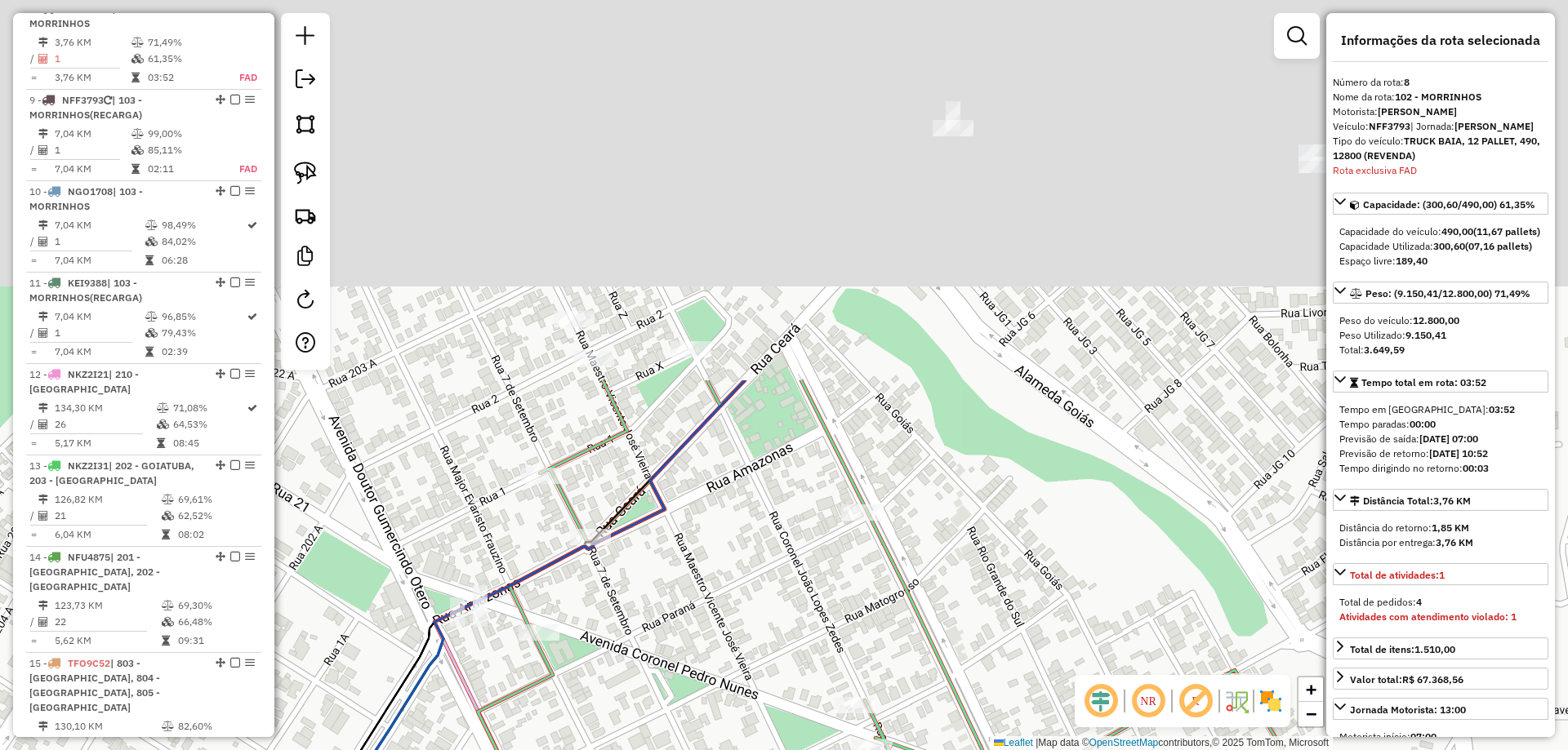
drag, startPoint x: 960, startPoint y: 518, endPoint x: 971, endPoint y: 492, distance: 28.2
click at [959, 542] on div "Janela de atendimento Grade de atendimento Capacidade Transportadoras Veículos …" at bounding box center [784, 375] width 1568 height 750
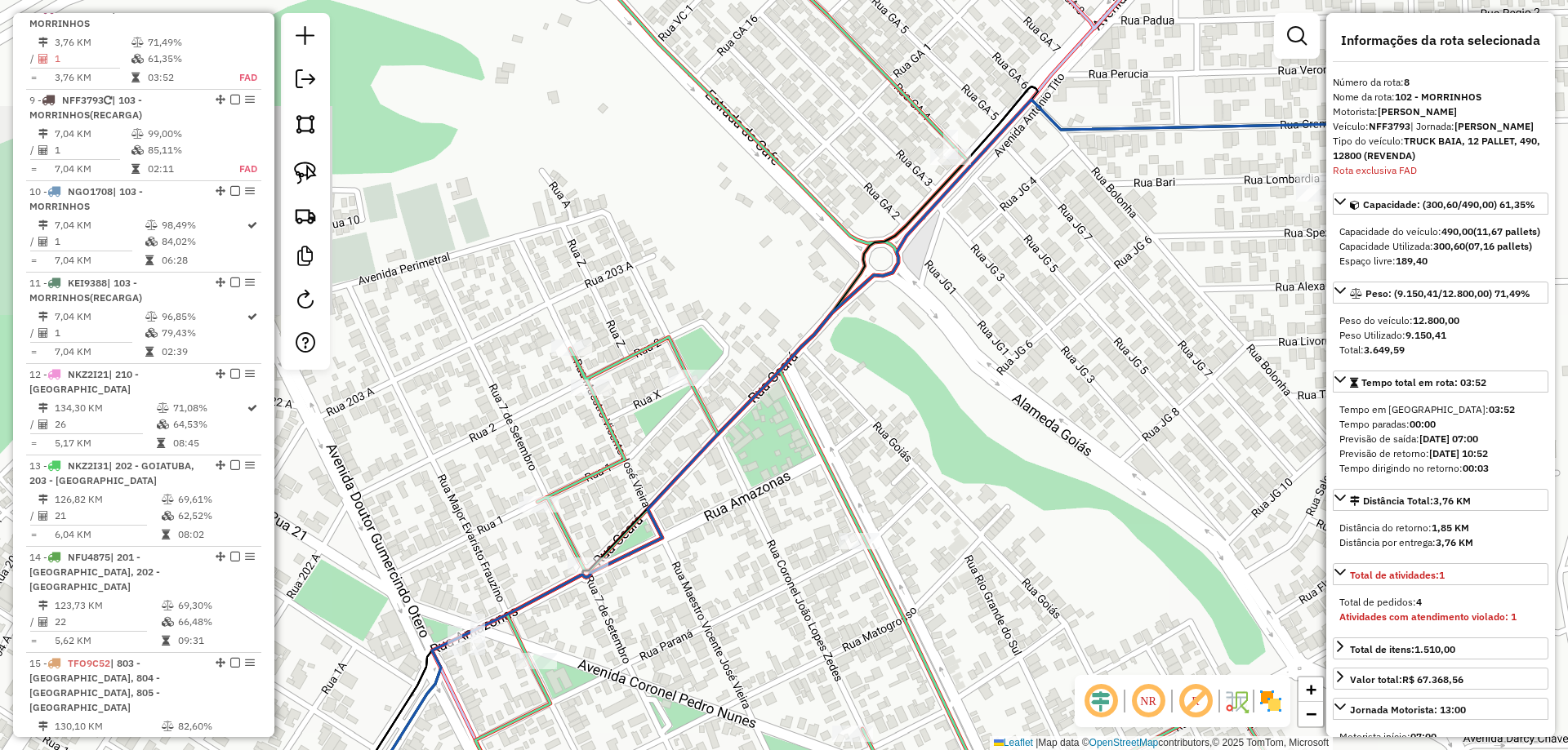
drag, startPoint x: 893, startPoint y: 443, endPoint x: 797, endPoint y: 508, distance: 115.9
click at [752, 546] on div "Janela de atendimento Grade de atendimento Capacidade Transportadoras Veículos …" at bounding box center [784, 375] width 1568 height 750
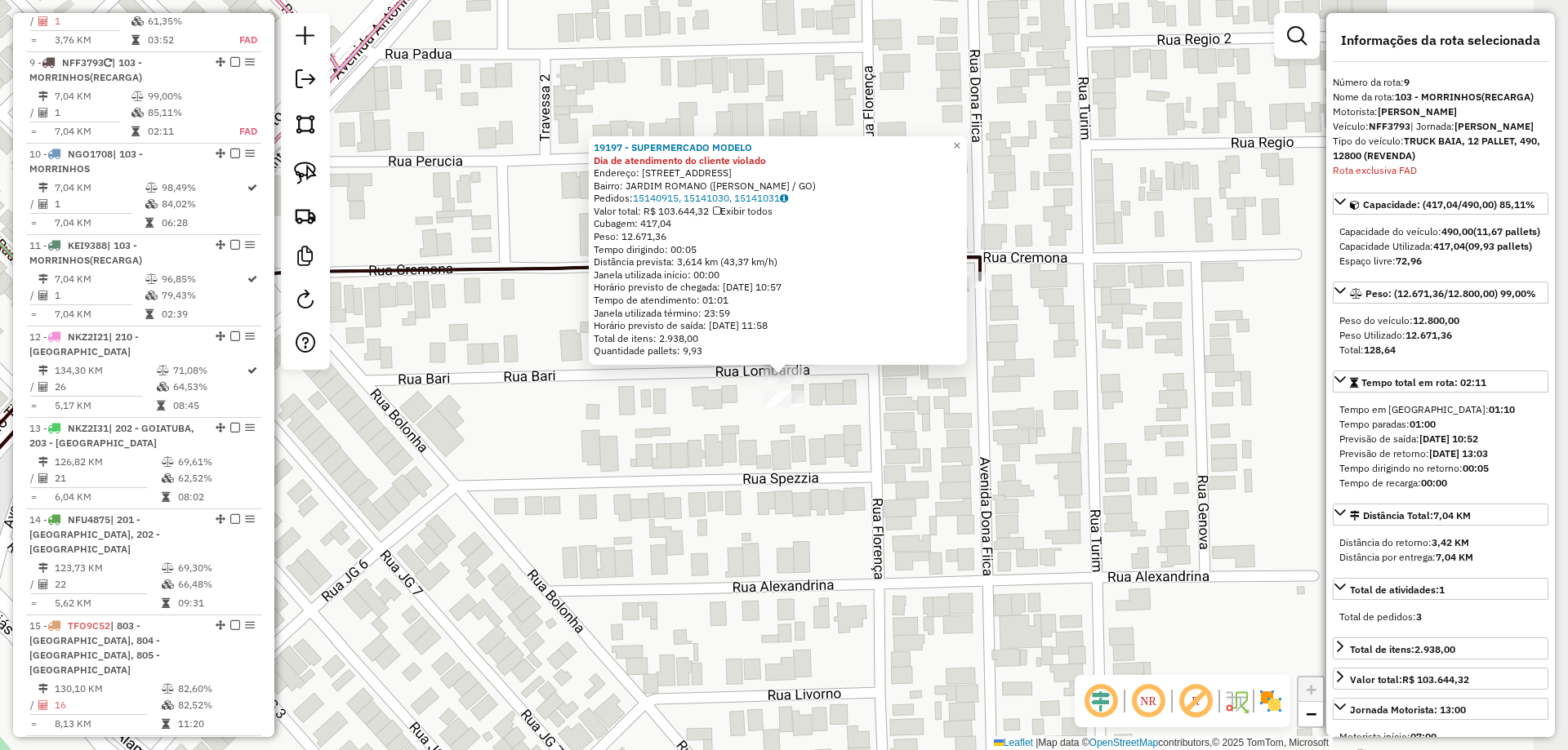
scroll to position [1344, 0]
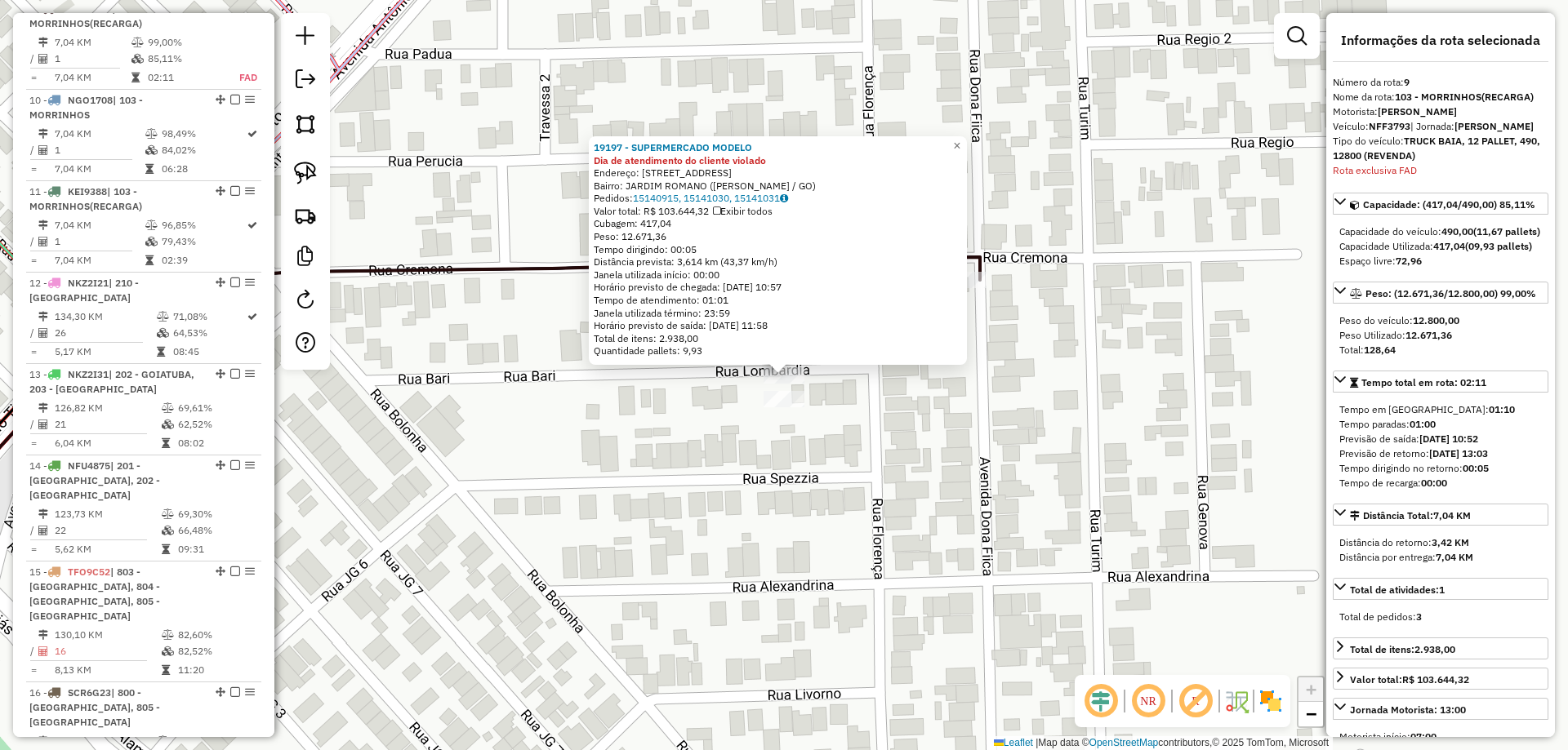
drag, startPoint x: 784, startPoint y: 372, endPoint x: 806, endPoint y: 398, distance: 34.1
click at [843, 427] on div "19197 - SUPERMERCADO MODELO Dia de atendimento do cliente violado Endereço: AV …" at bounding box center [784, 375] width 1568 height 750
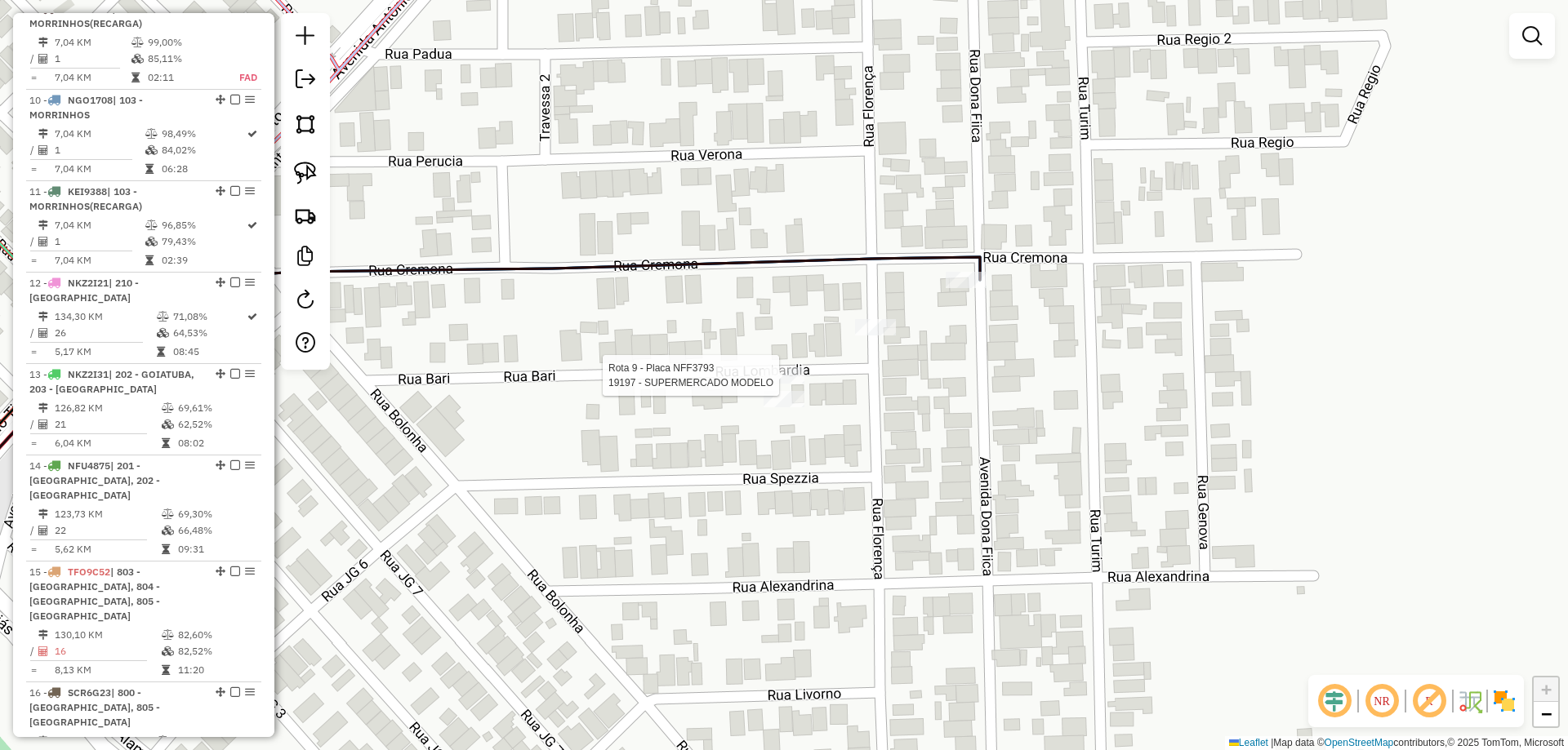
select select "*********"
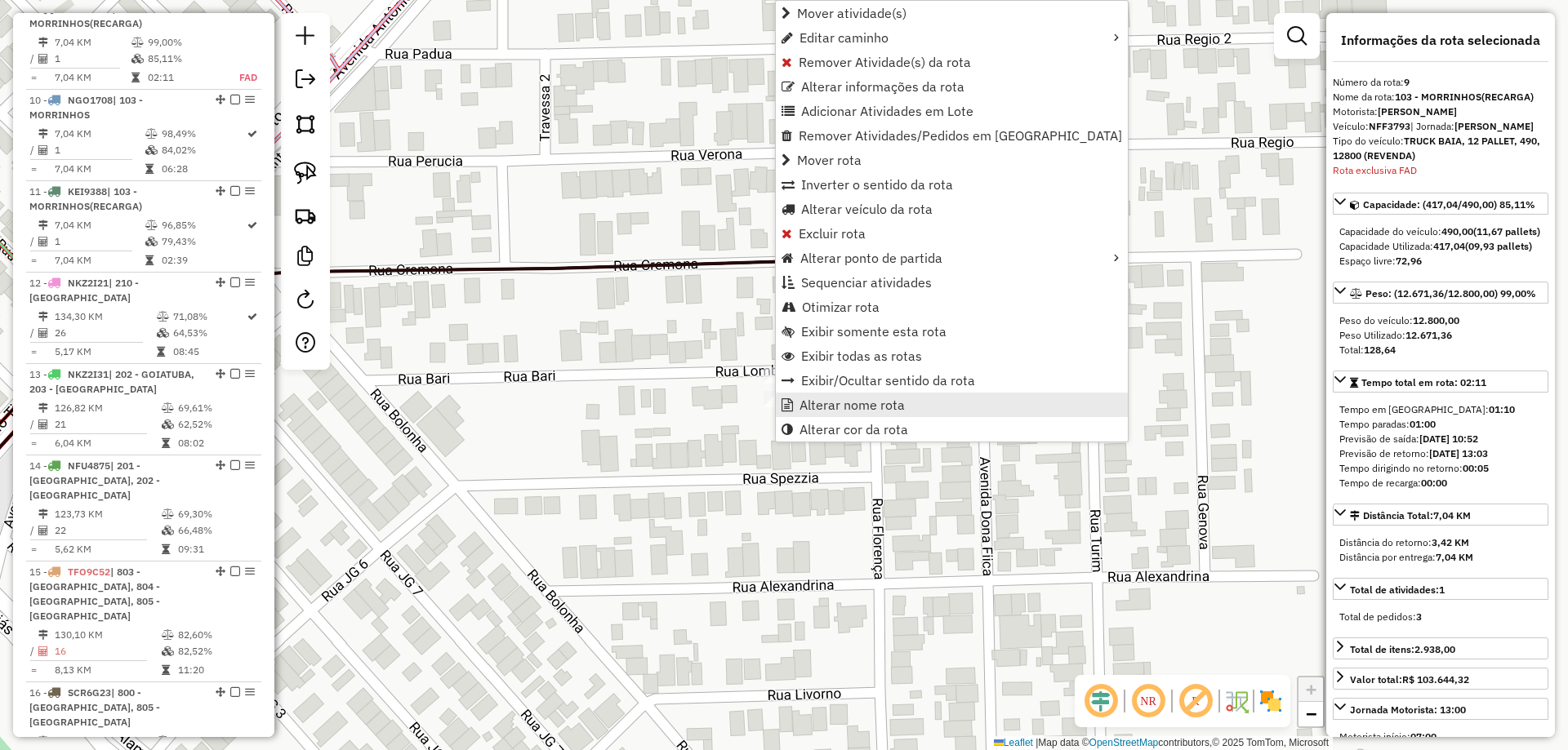
click at [840, 411] on span "Alterar nome rota" at bounding box center [852, 405] width 105 height 13
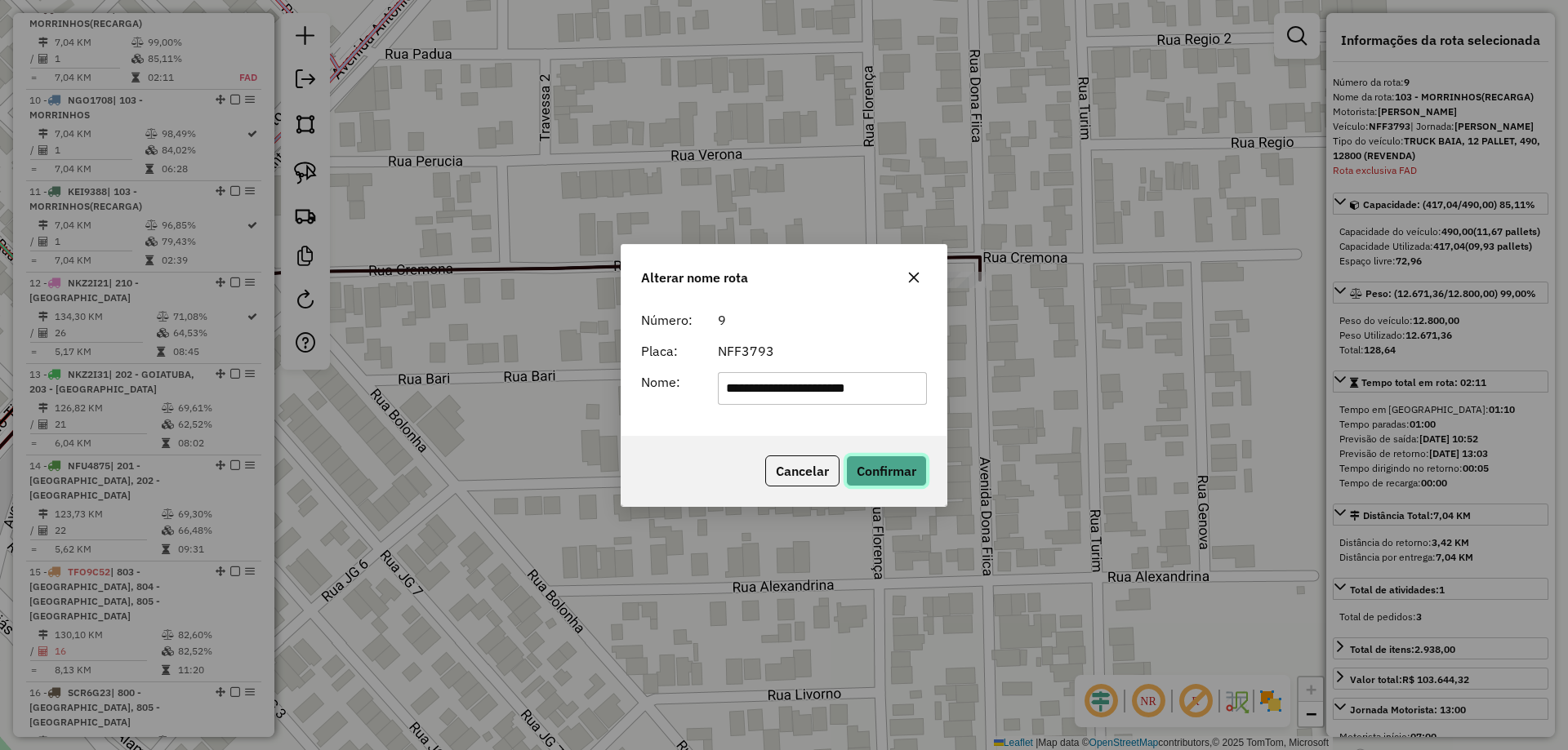
click at [915, 463] on button "Confirmar" at bounding box center [886, 471] width 81 height 31
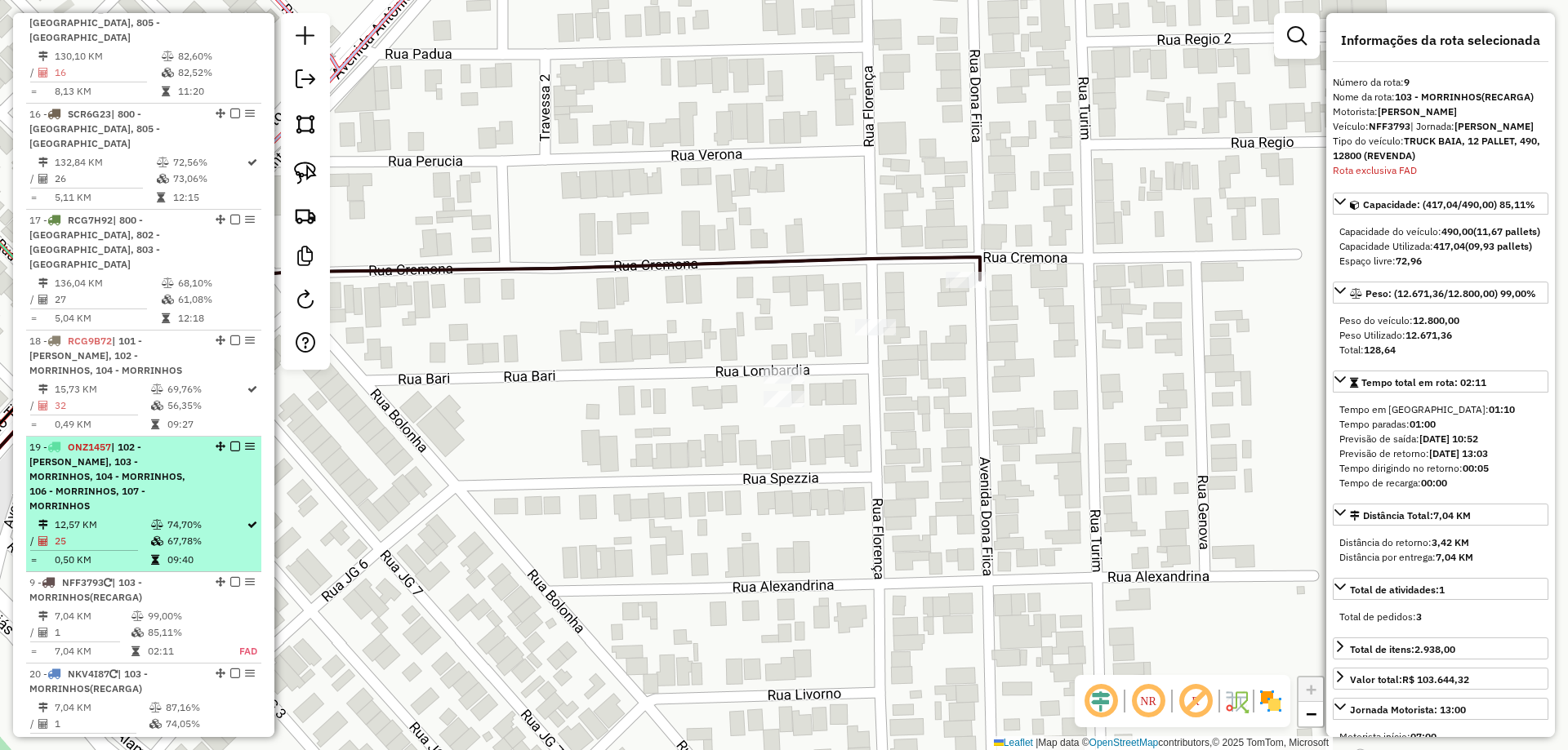
scroll to position [2069, 0]
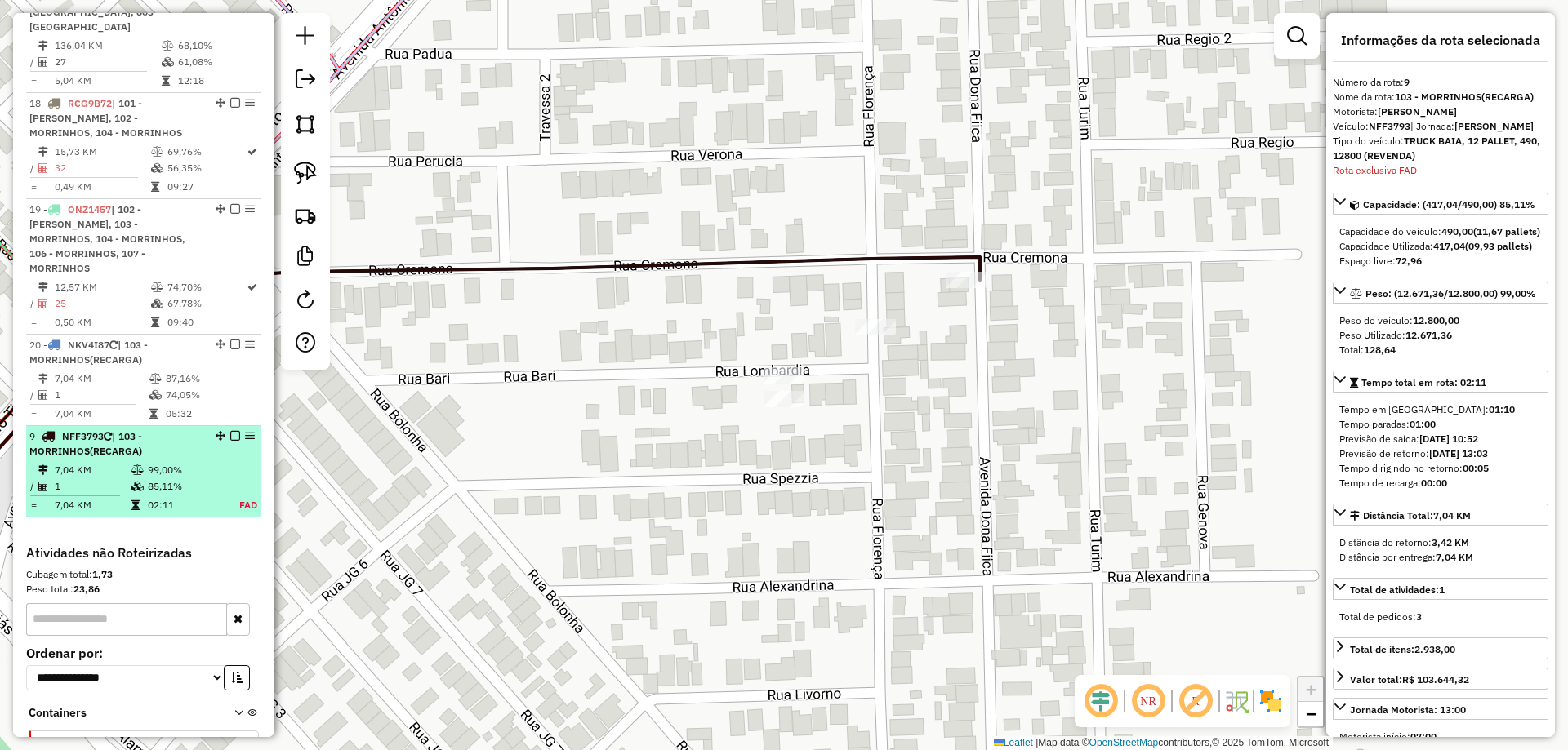
drag, startPoint x: 219, startPoint y: 21, endPoint x: 191, endPoint y: 426, distance: 406.0
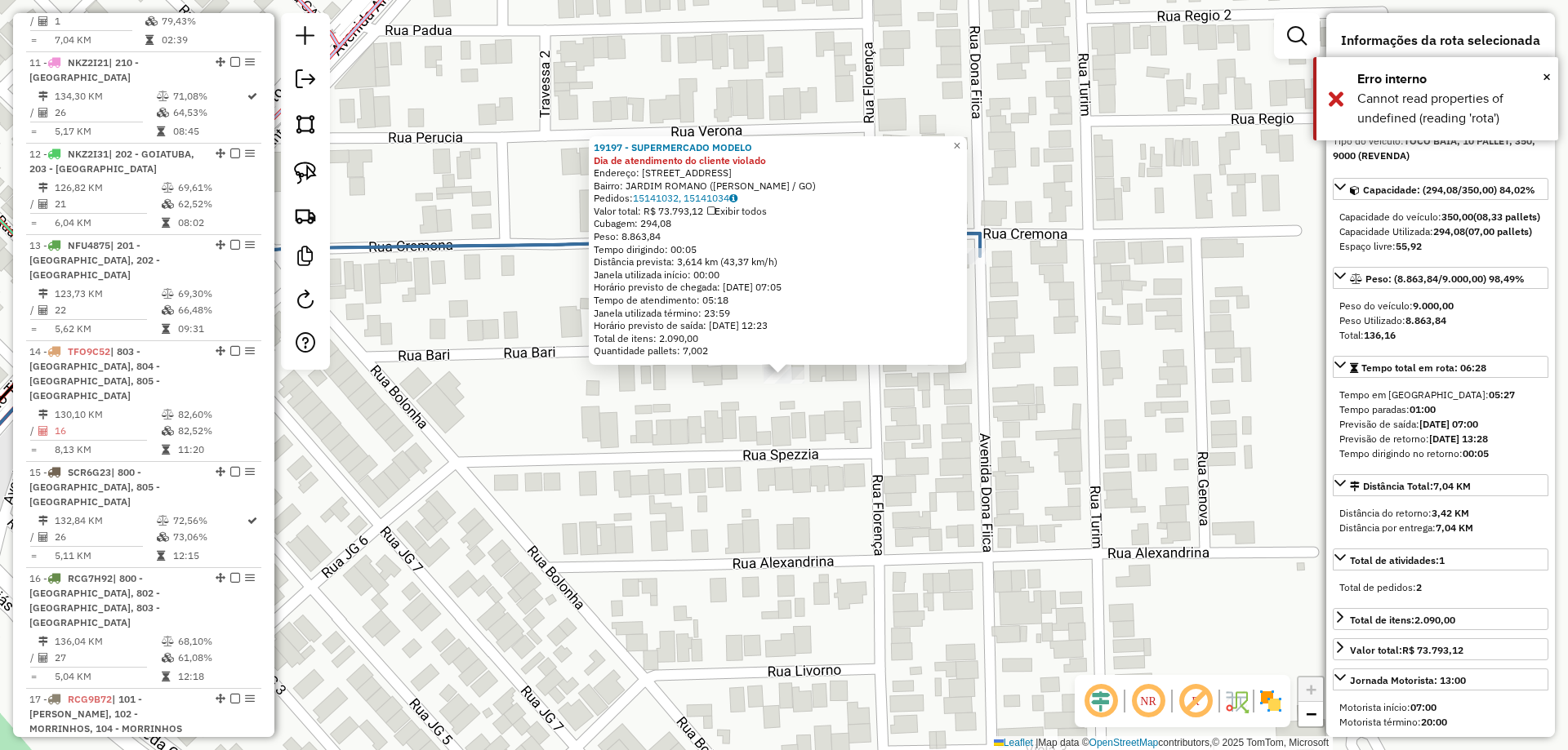
scroll to position [1344, 0]
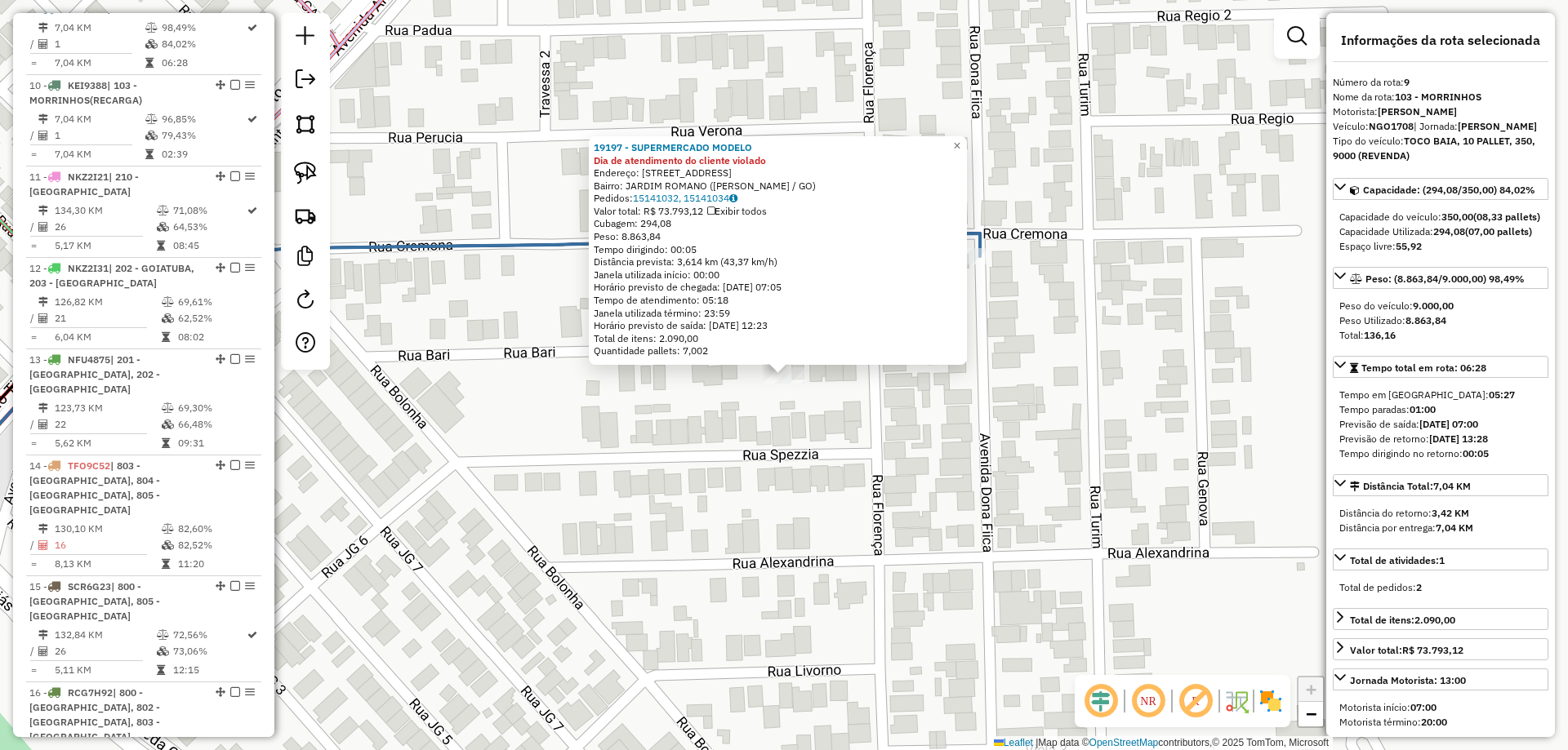
click at [797, 437] on div "19197 - SUPERMERCADO MODELO Dia de atendimento do cliente violado Endereço: AV …" at bounding box center [784, 375] width 1568 height 750
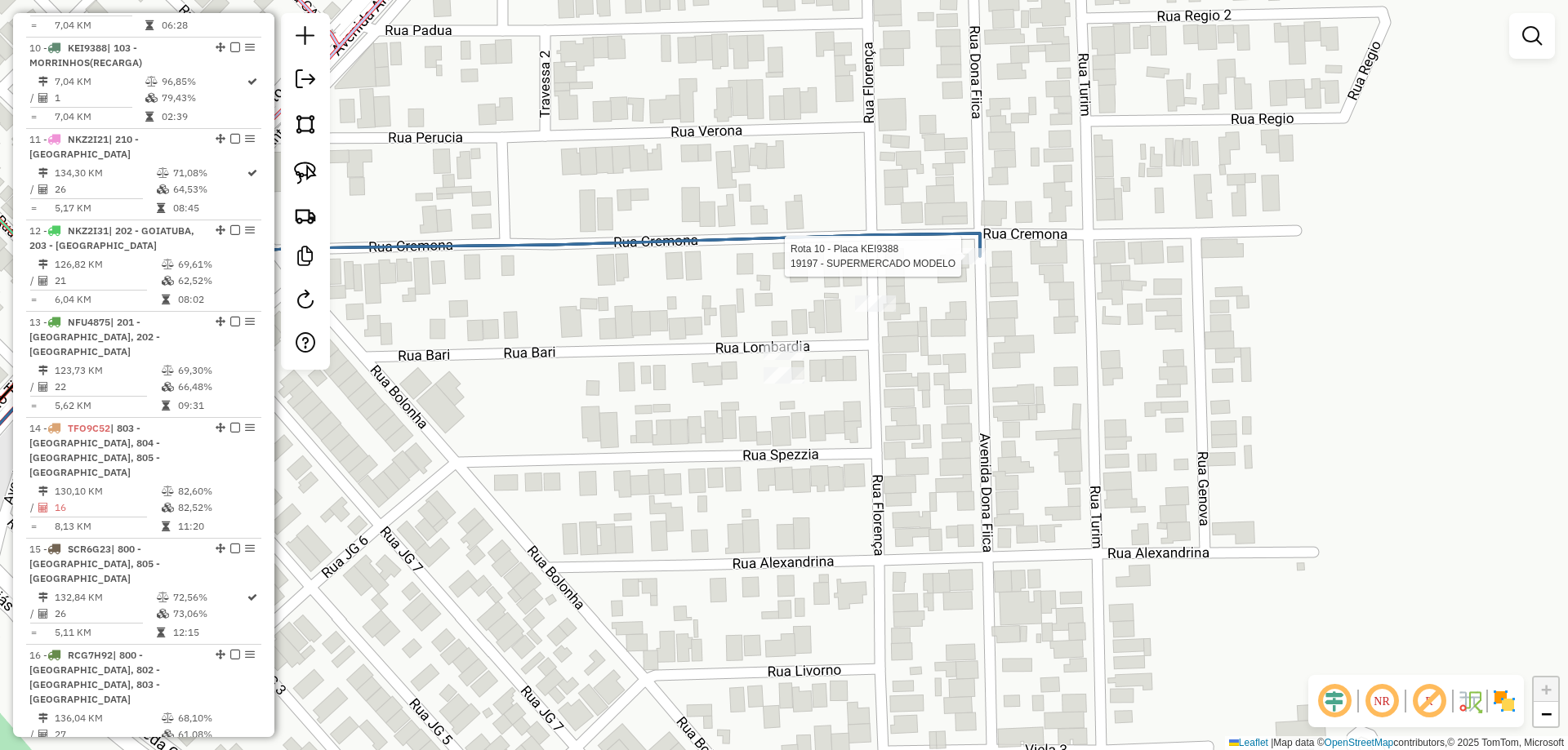
select select "*********"
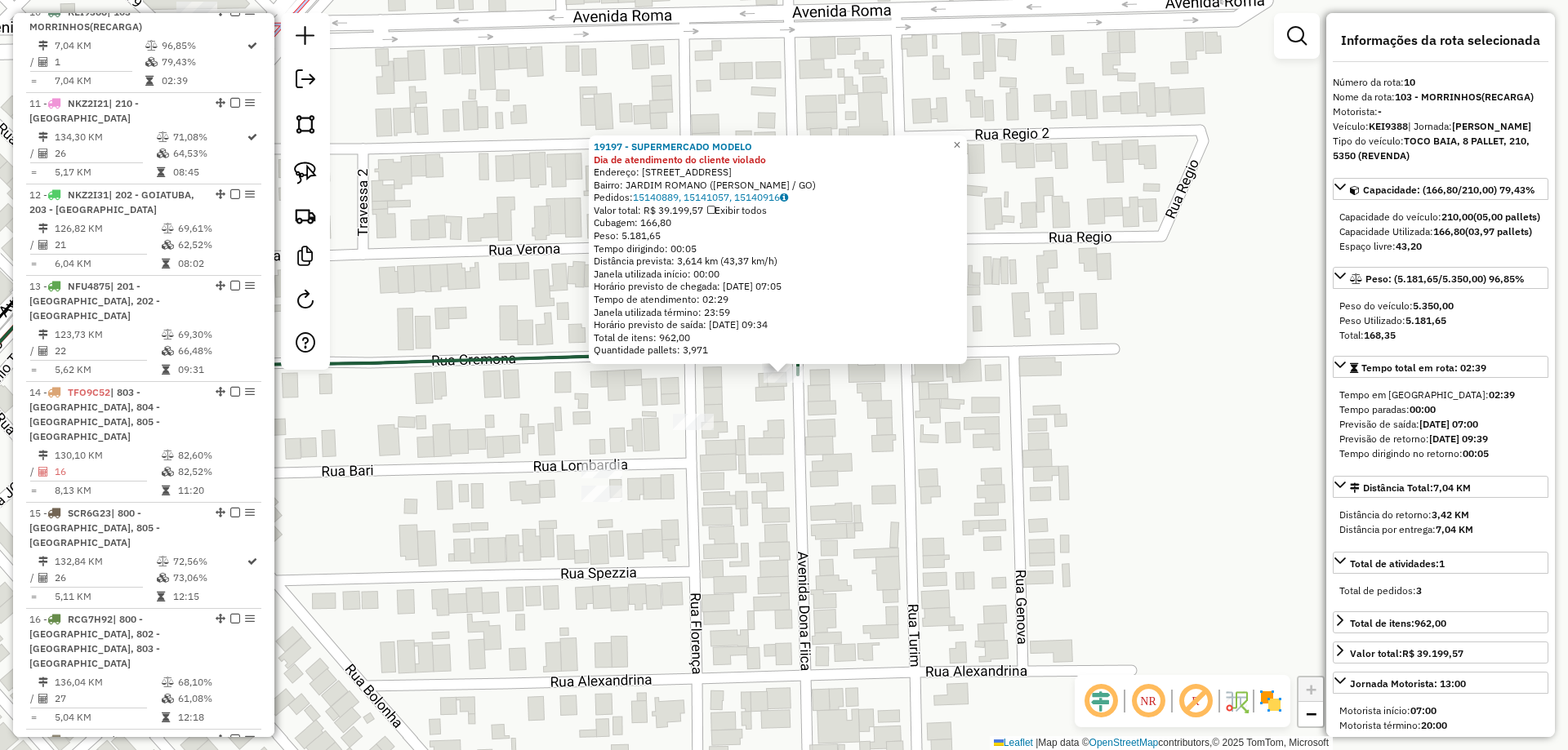
scroll to position [1435, 0]
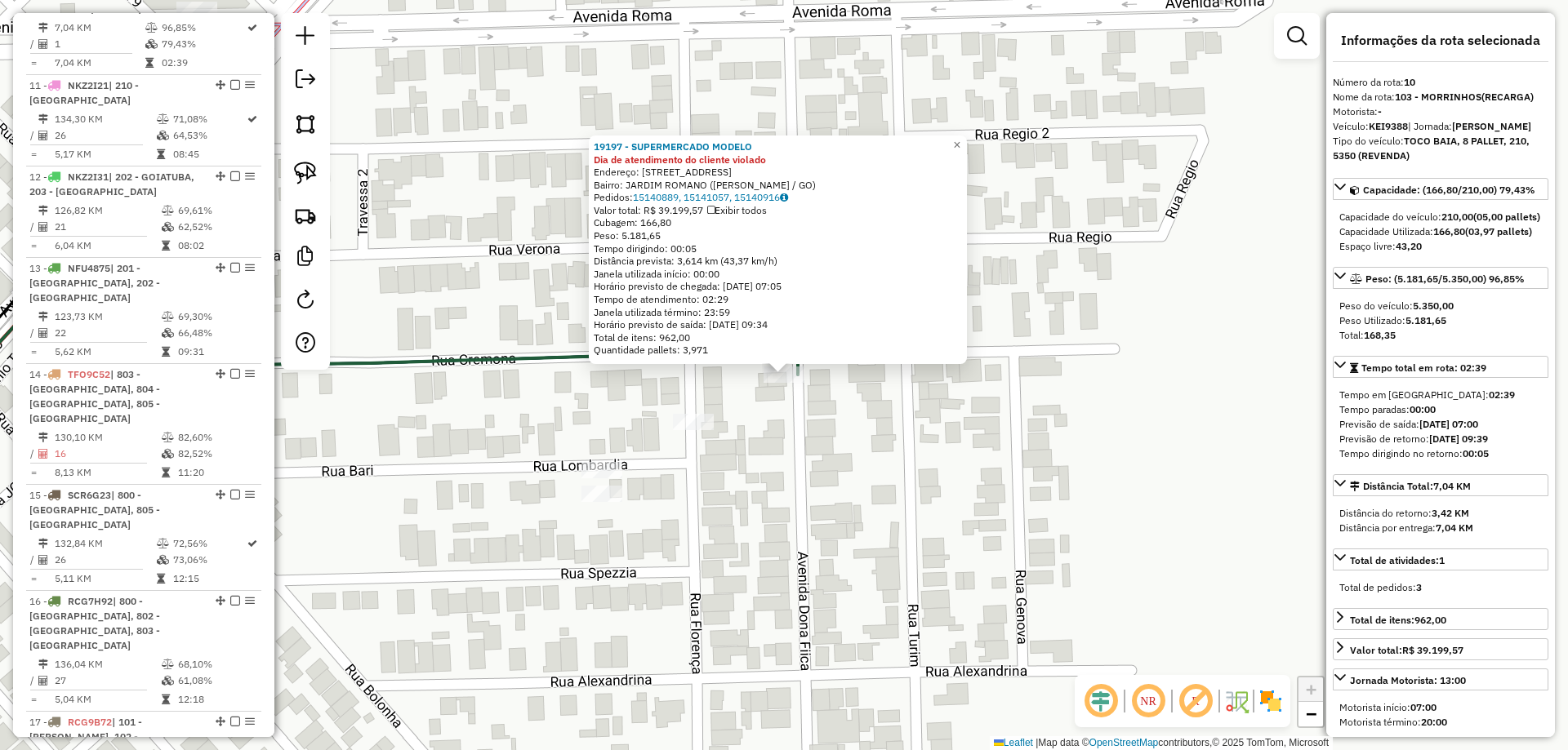
drag, startPoint x: 688, startPoint y: 526, endPoint x: 849, endPoint y: 429, distance: 188.0
click at [906, 420] on div "Rota 9 - Placa NGO1708 19197 - SUPERMERCADO MODELO 19197 - SUPERMERCADO MODELO …" at bounding box center [784, 375] width 1568 height 750
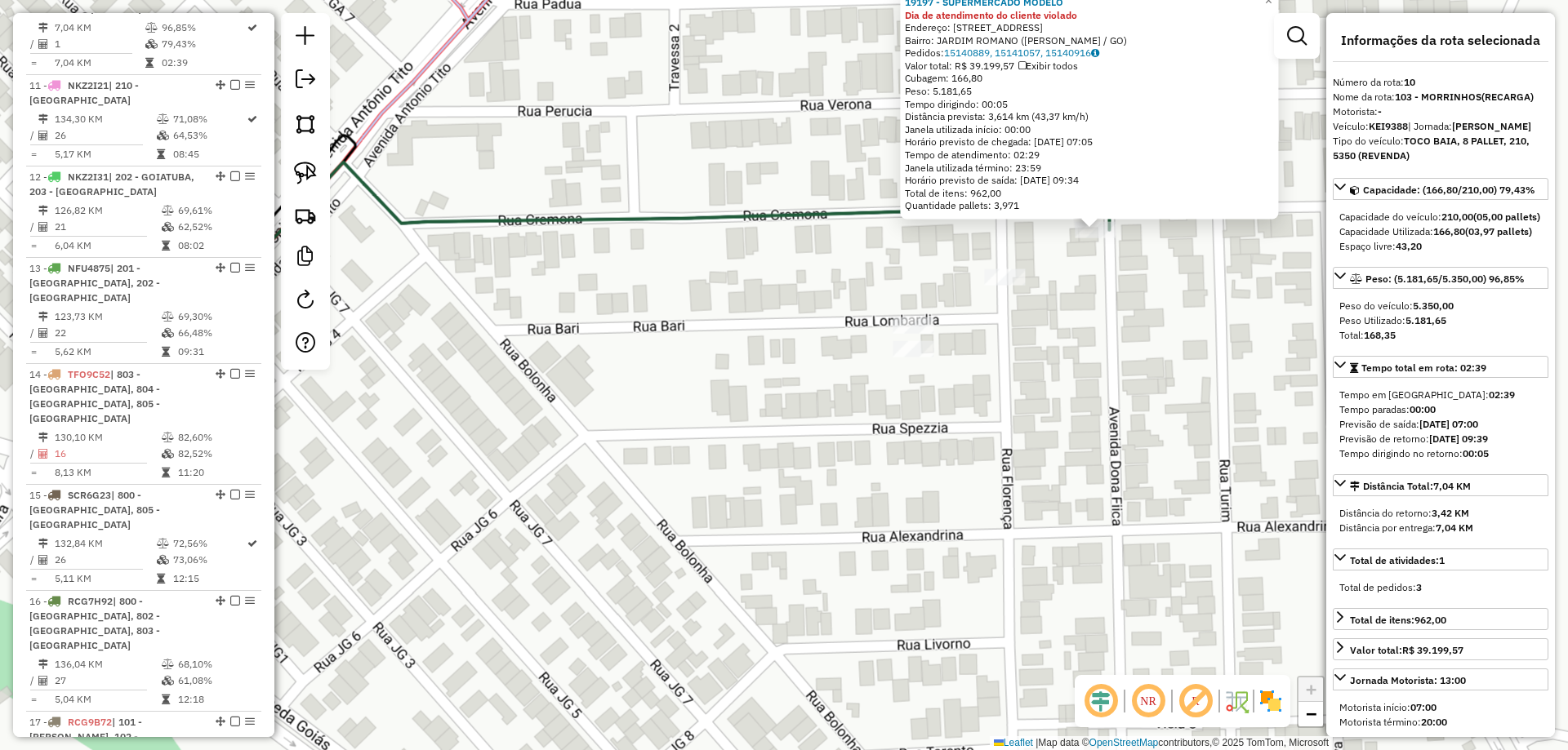
click at [729, 446] on div "19197 - SUPERMERCADO MODELO Dia de atendimento do cliente violado Endereço: AV …" at bounding box center [784, 375] width 1568 height 750
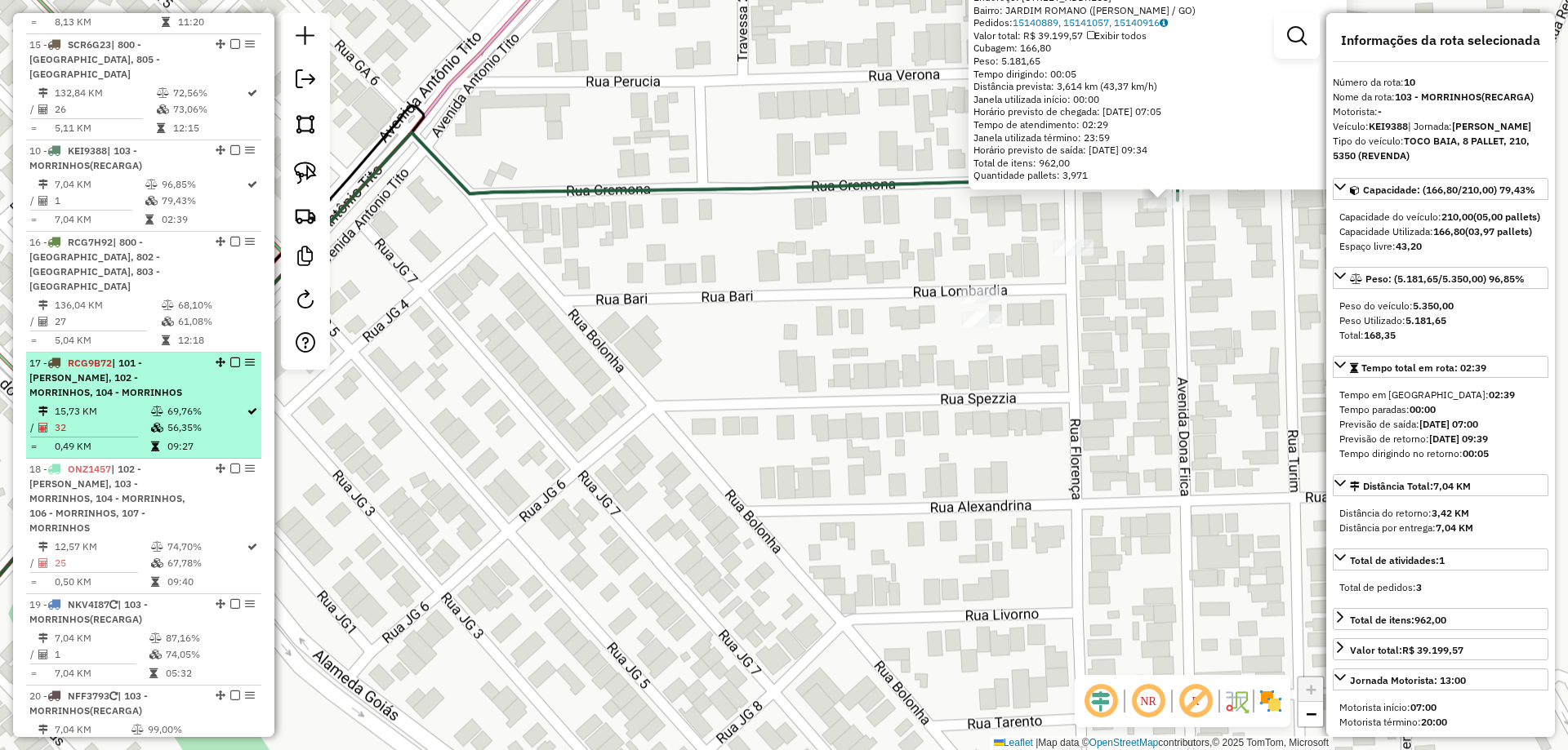
scroll to position [1968, 0]
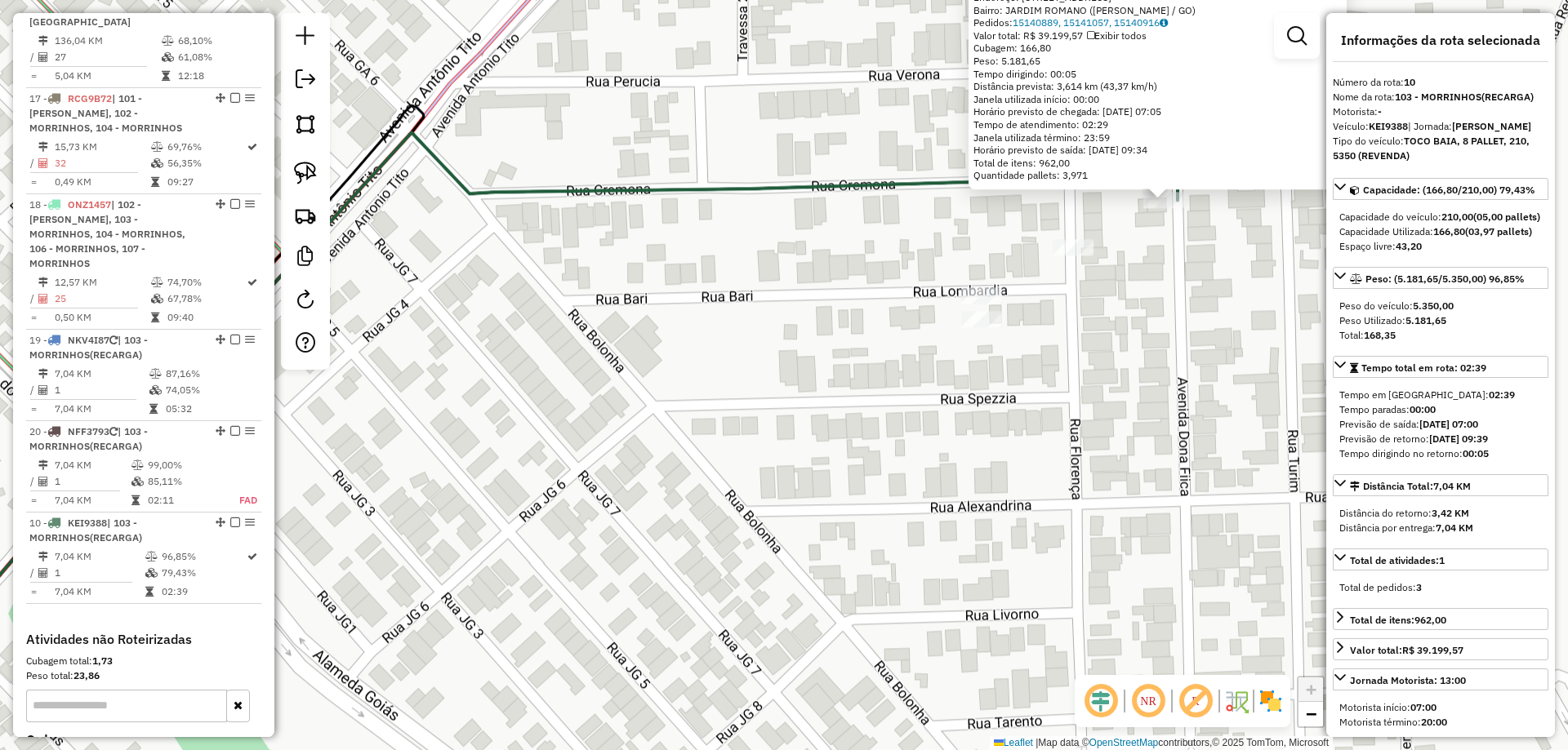
drag, startPoint x: 216, startPoint y: 104, endPoint x: 149, endPoint y: 525, distance: 426.3
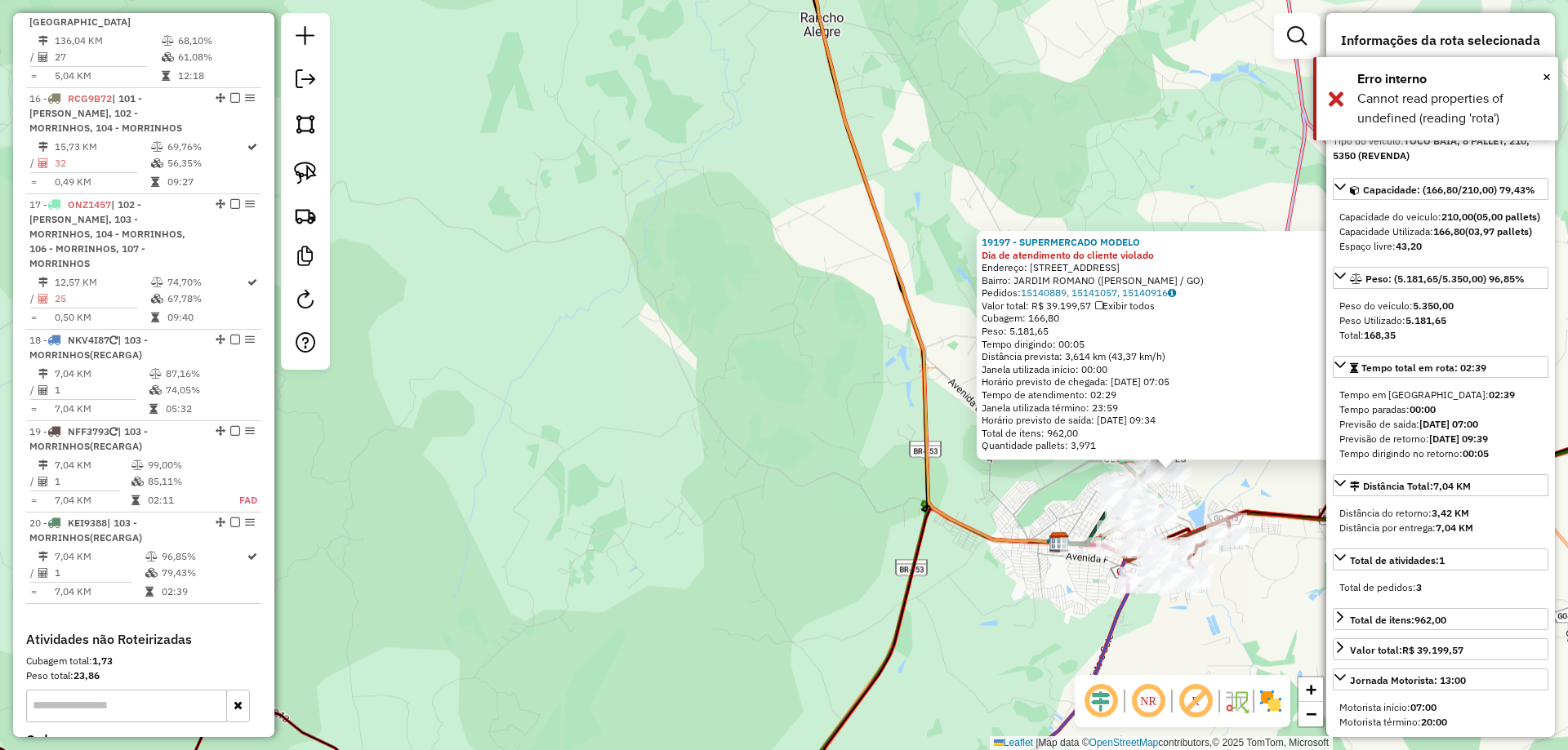
drag, startPoint x: 1261, startPoint y: 558, endPoint x: 683, endPoint y: 432, distance: 591.6
click at [533, 396] on div "19197 - SUPERMERCADO MODELO Dia de atendimento do cliente violado Endereço: AV …" at bounding box center [784, 375] width 1568 height 750
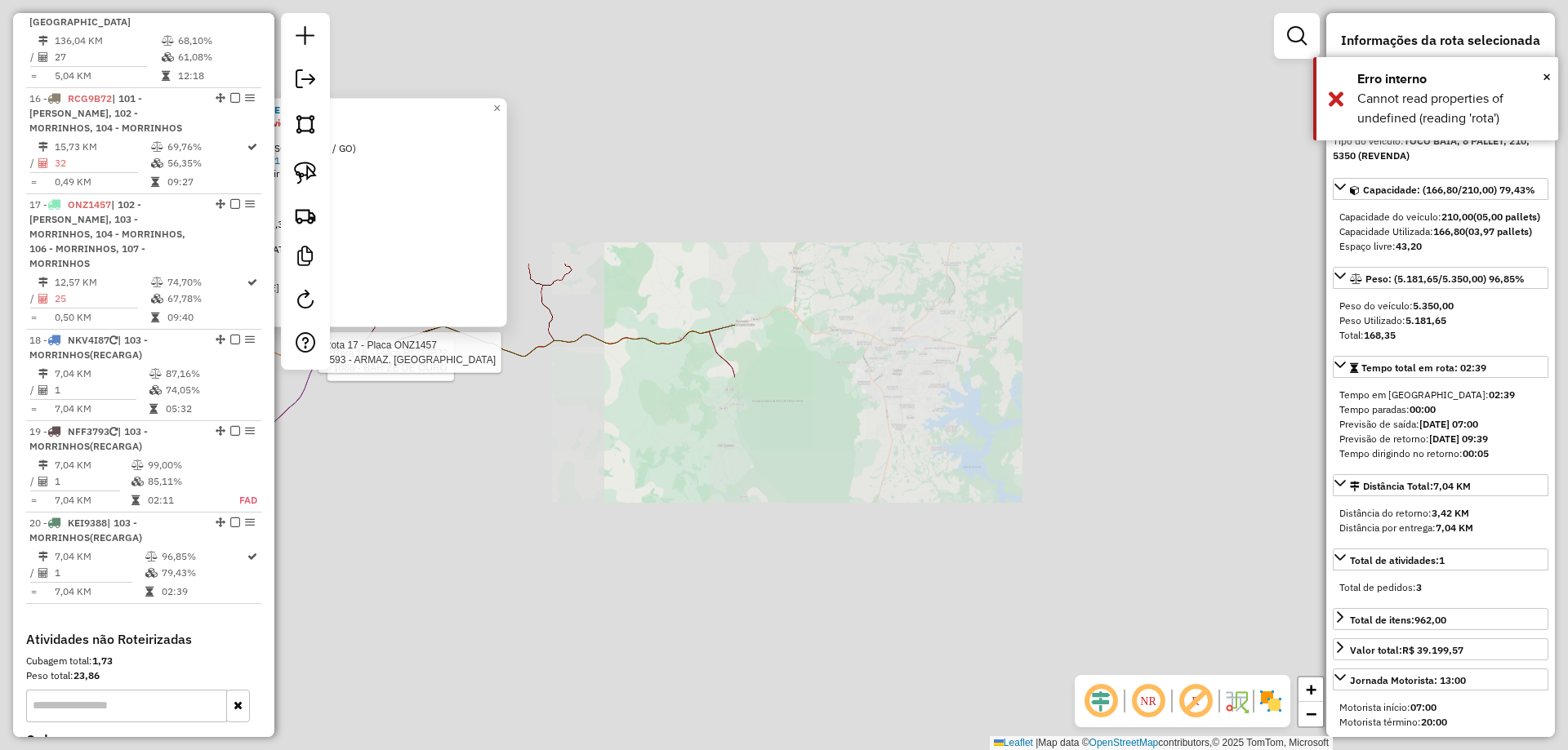
click at [708, 464] on div "Rota 16 - Placa RCG9B72 1088 - BAR ZE DE OURO Rota 17 - Placa ONZ1457 1593 - AR…" at bounding box center [784, 375] width 1568 height 750
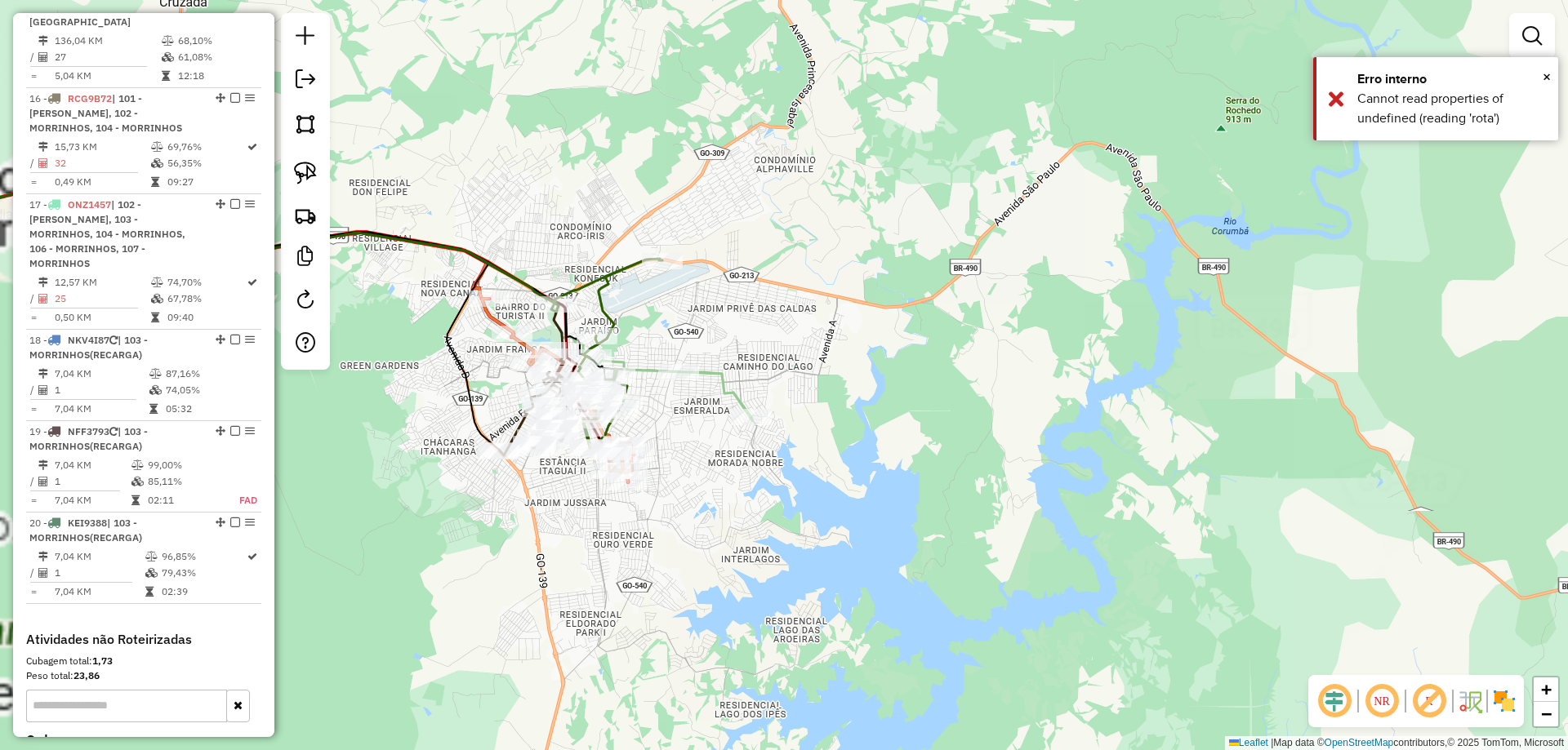
click at [943, 368] on div "Janela de atendimento Grade de atendimento Capacidade Transportadoras Veículos …" at bounding box center [784, 375] width 1568 height 750
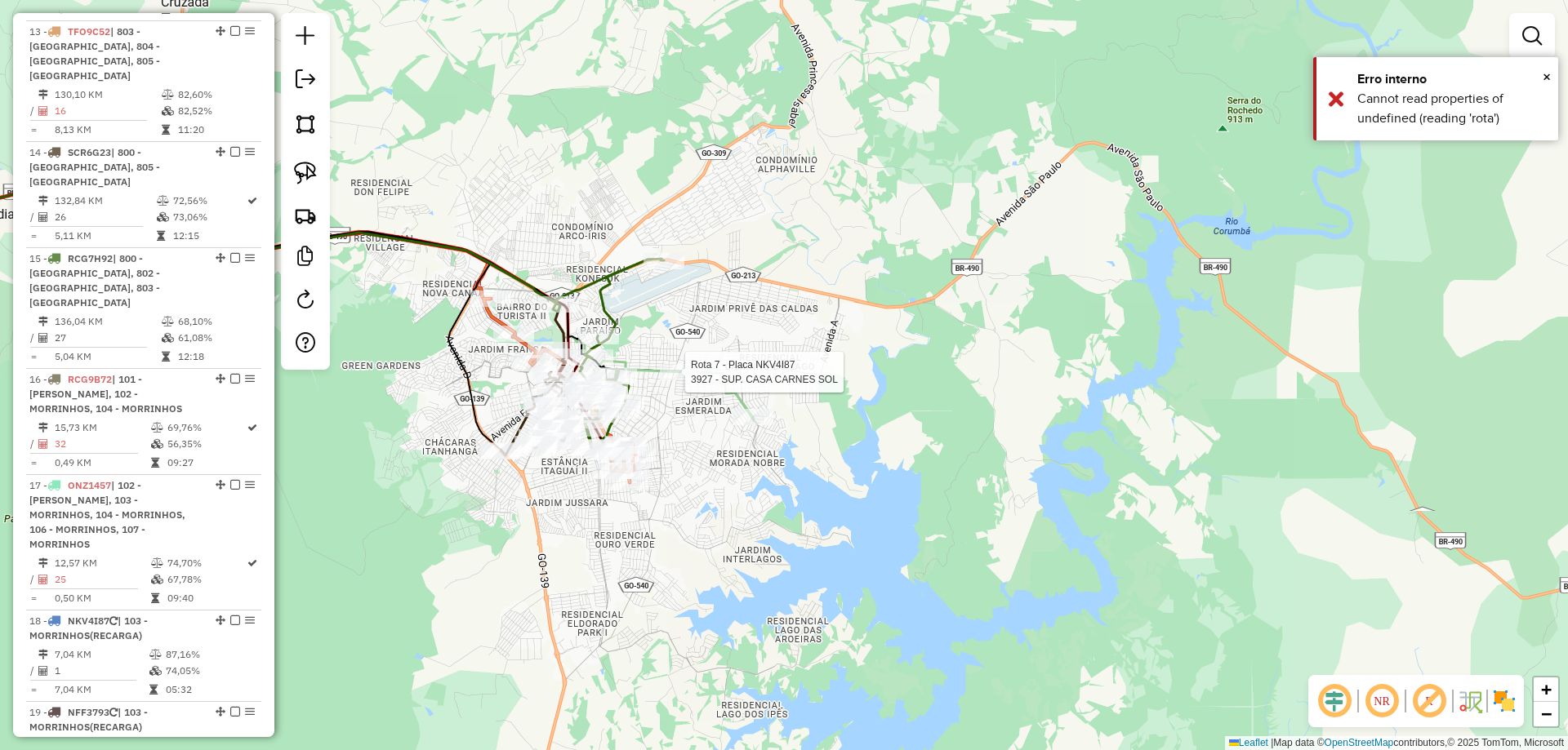
select select "*********"
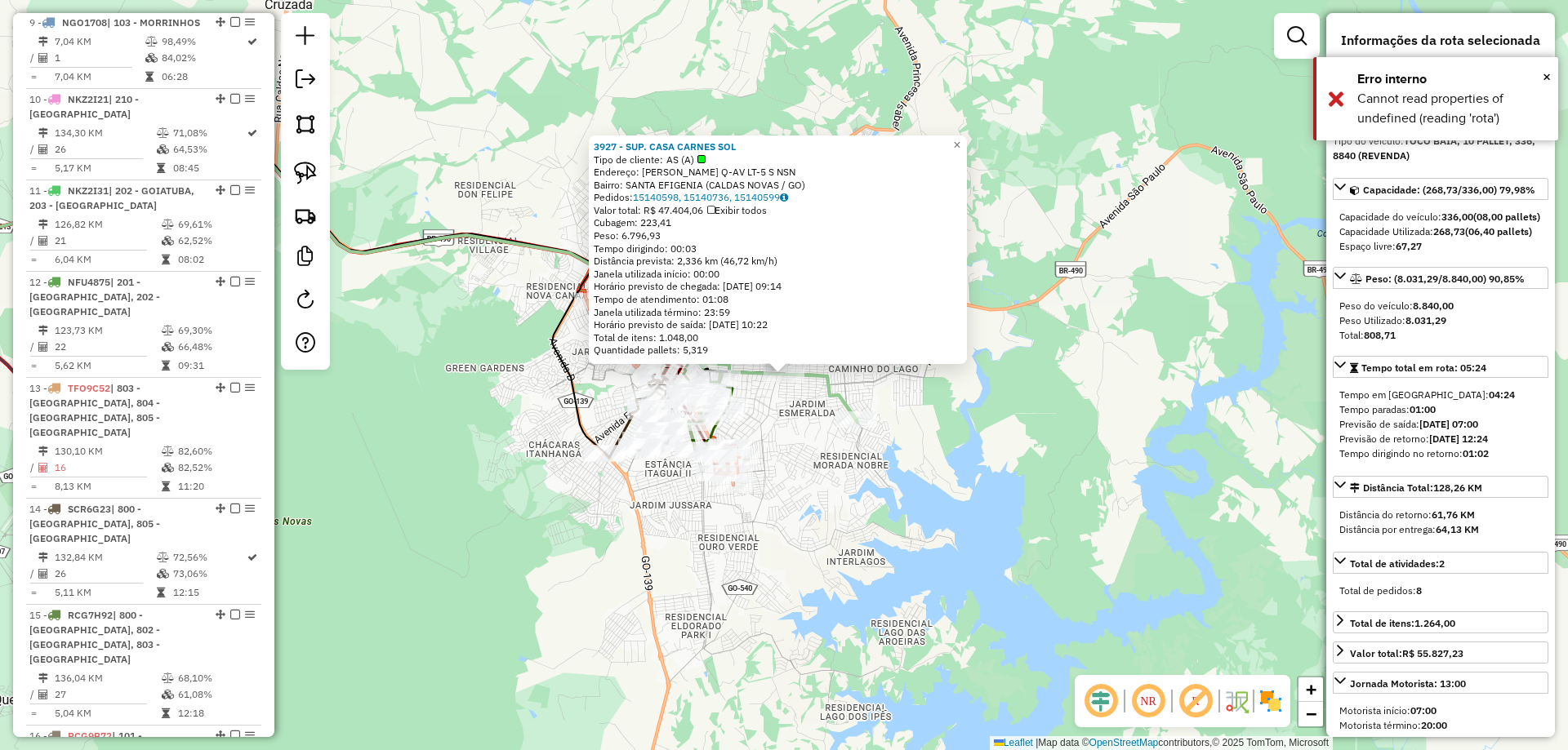
drag, startPoint x: 922, startPoint y: 476, endPoint x: 1100, endPoint y: 374, distance: 205.2
click at [1107, 365] on div "Rota 15 - Placa RCG7H92 50149 - CASA CARNE C.NOVAS Rota 15 - Placa RCG7H92 5014…" at bounding box center [784, 375] width 1568 height 750
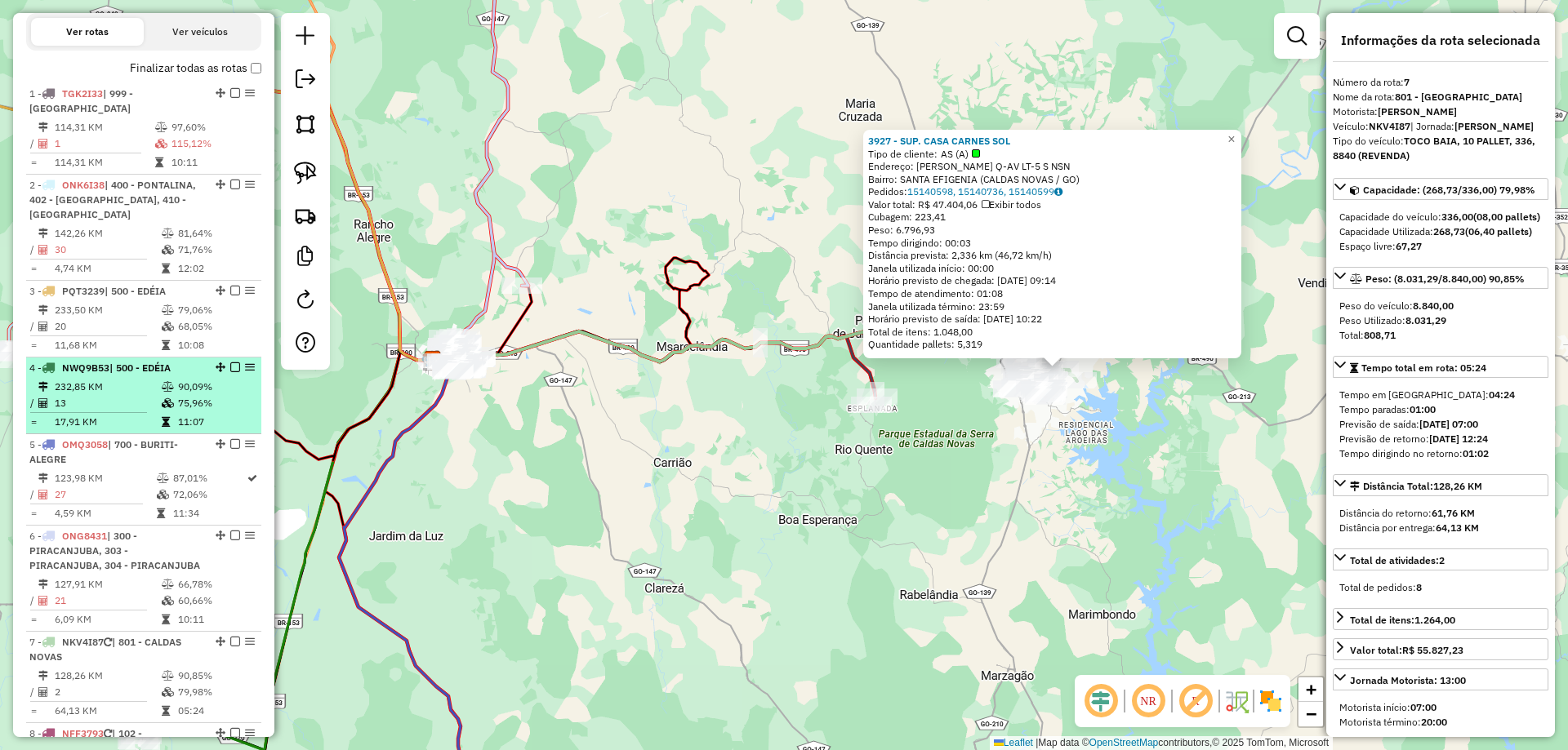
scroll to position [345, 0]
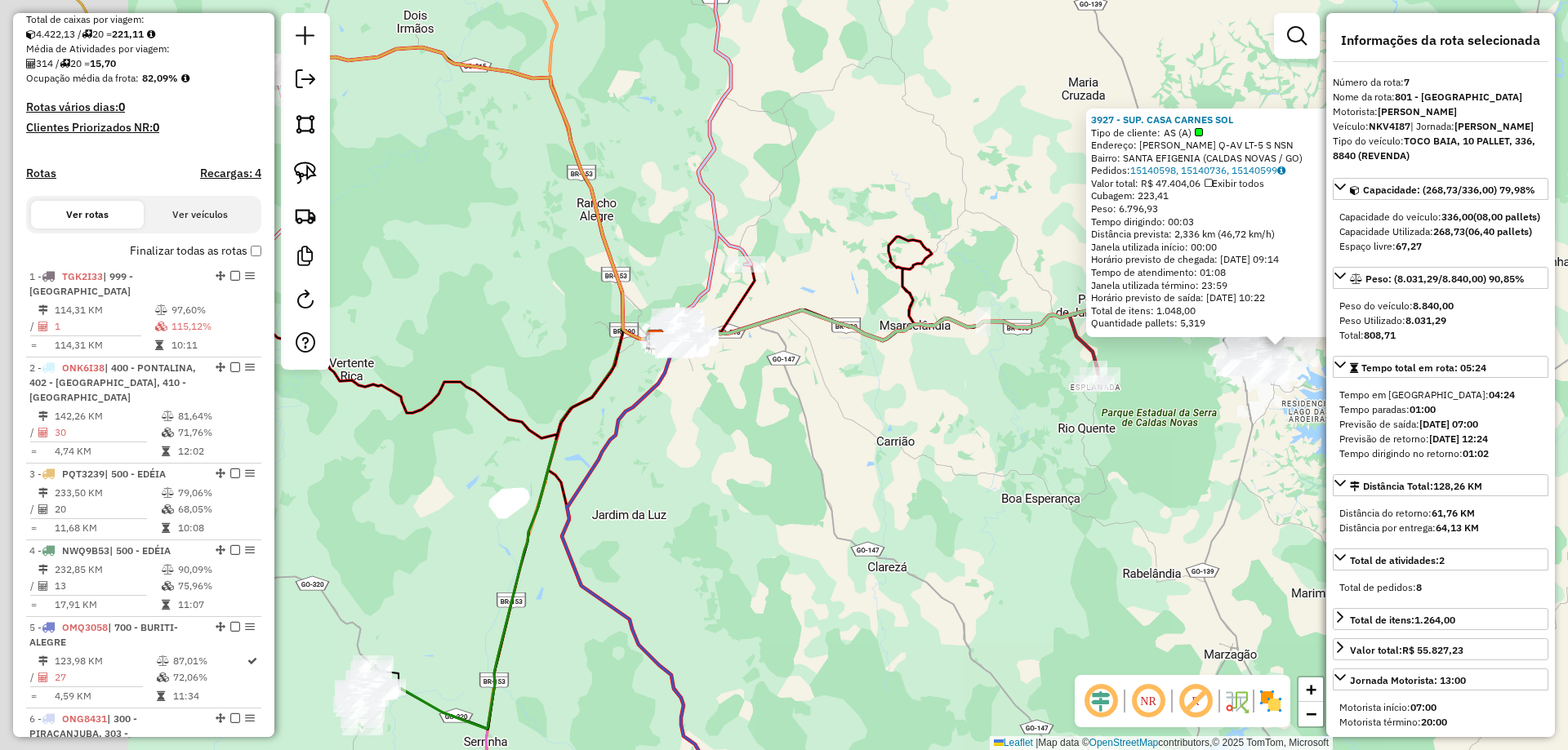
drag, startPoint x: 898, startPoint y: 542, endPoint x: 1032, endPoint y: 546, distance: 134.1
click at [1023, 545] on div "3927 - SUP. CASA CARNES SOL Tipo de cliente: AS (A) Endereço: R BENTO GODOY NET…" at bounding box center [784, 375] width 1568 height 750
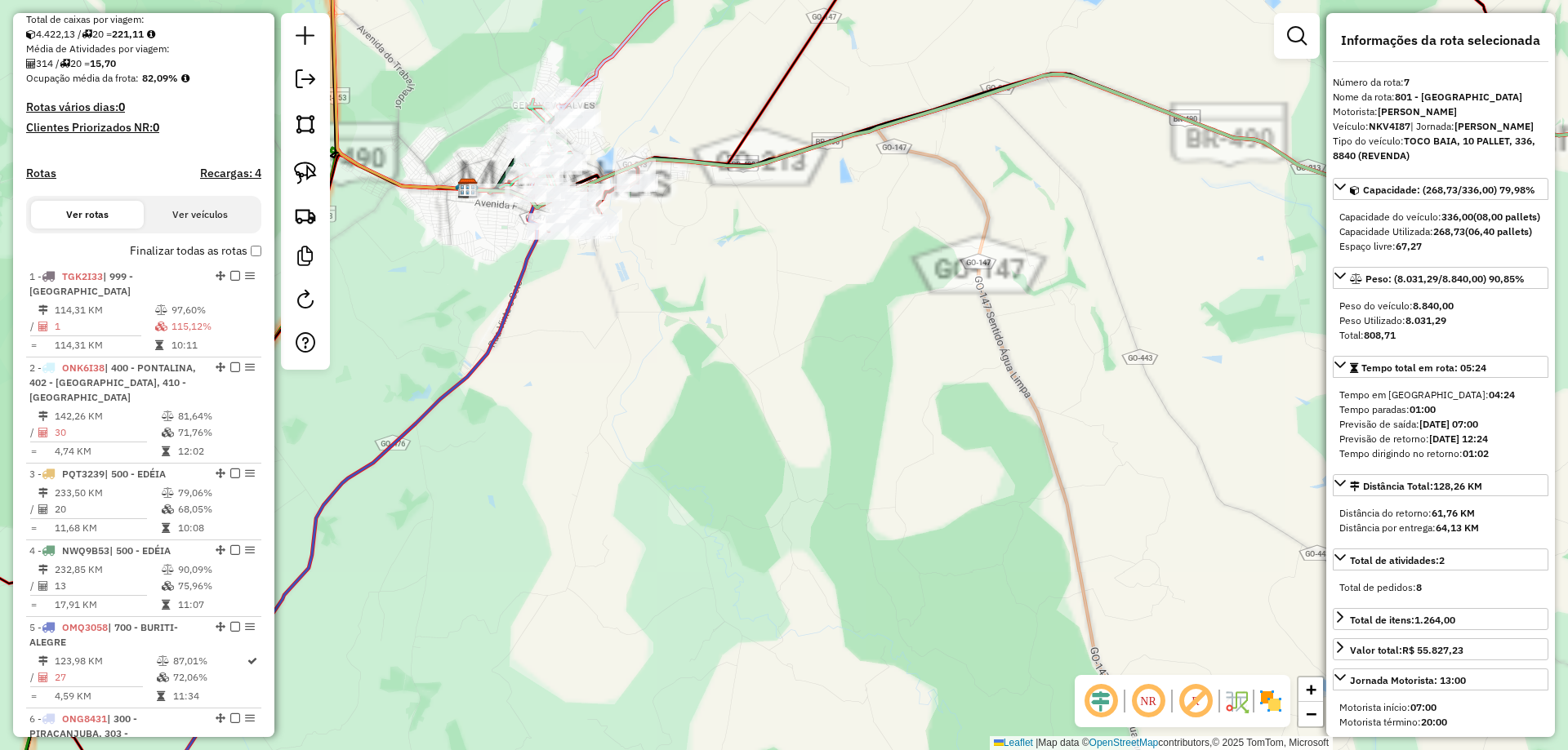
drag, startPoint x: 874, startPoint y: 276, endPoint x: 1007, endPoint y: 392, distance: 176.5
click at [1001, 392] on div "3927 - SUP. CASA CARNES SOL Tipo de cliente: AS (A) Endereço: R BENTO GODOY NET…" at bounding box center [784, 375] width 1568 height 750
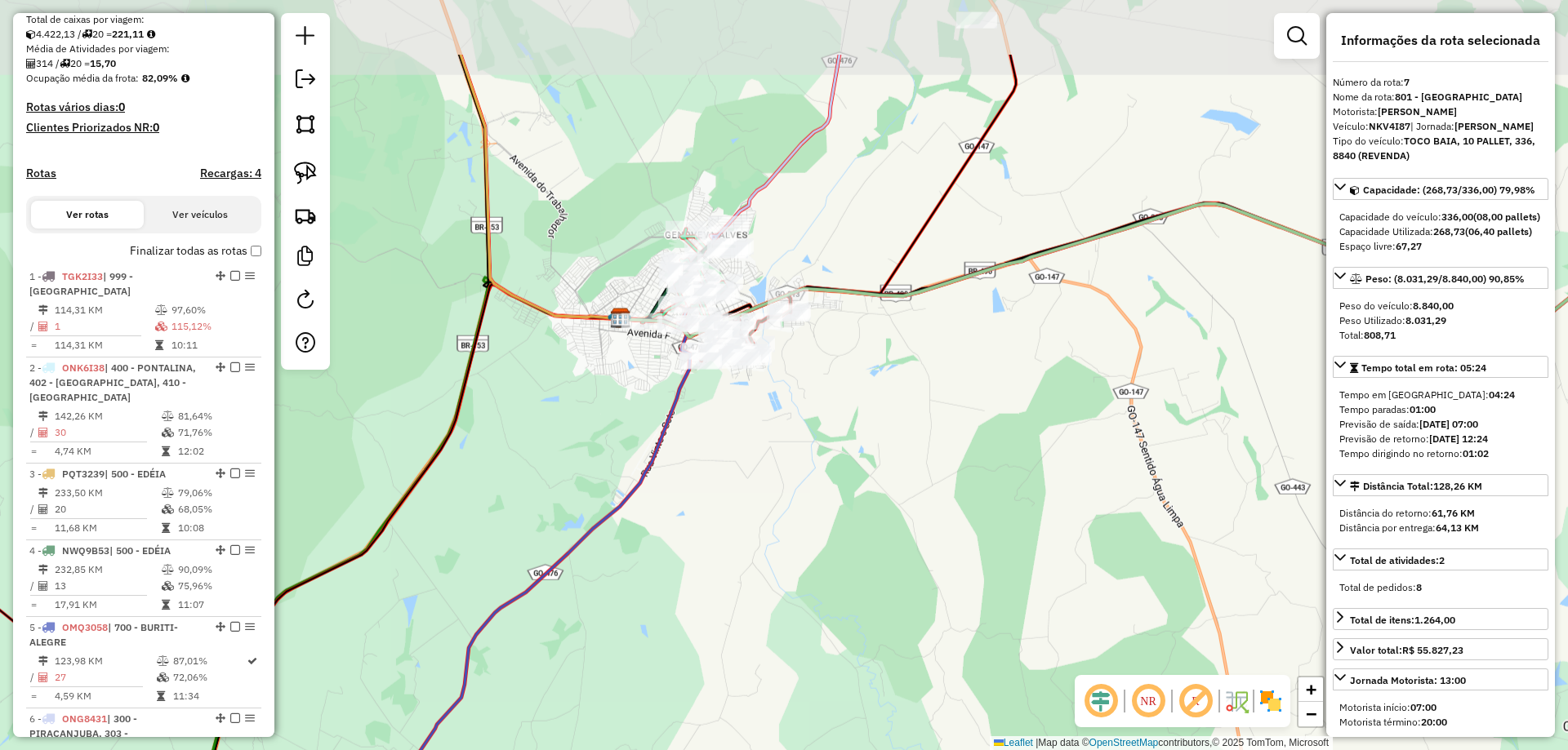
click at [1007, 391] on div "3927 - SUP. CASA CARNES SOL Tipo de cliente: AS (A) Endereço: R BENTO GODOY NET…" at bounding box center [784, 375] width 1568 height 750
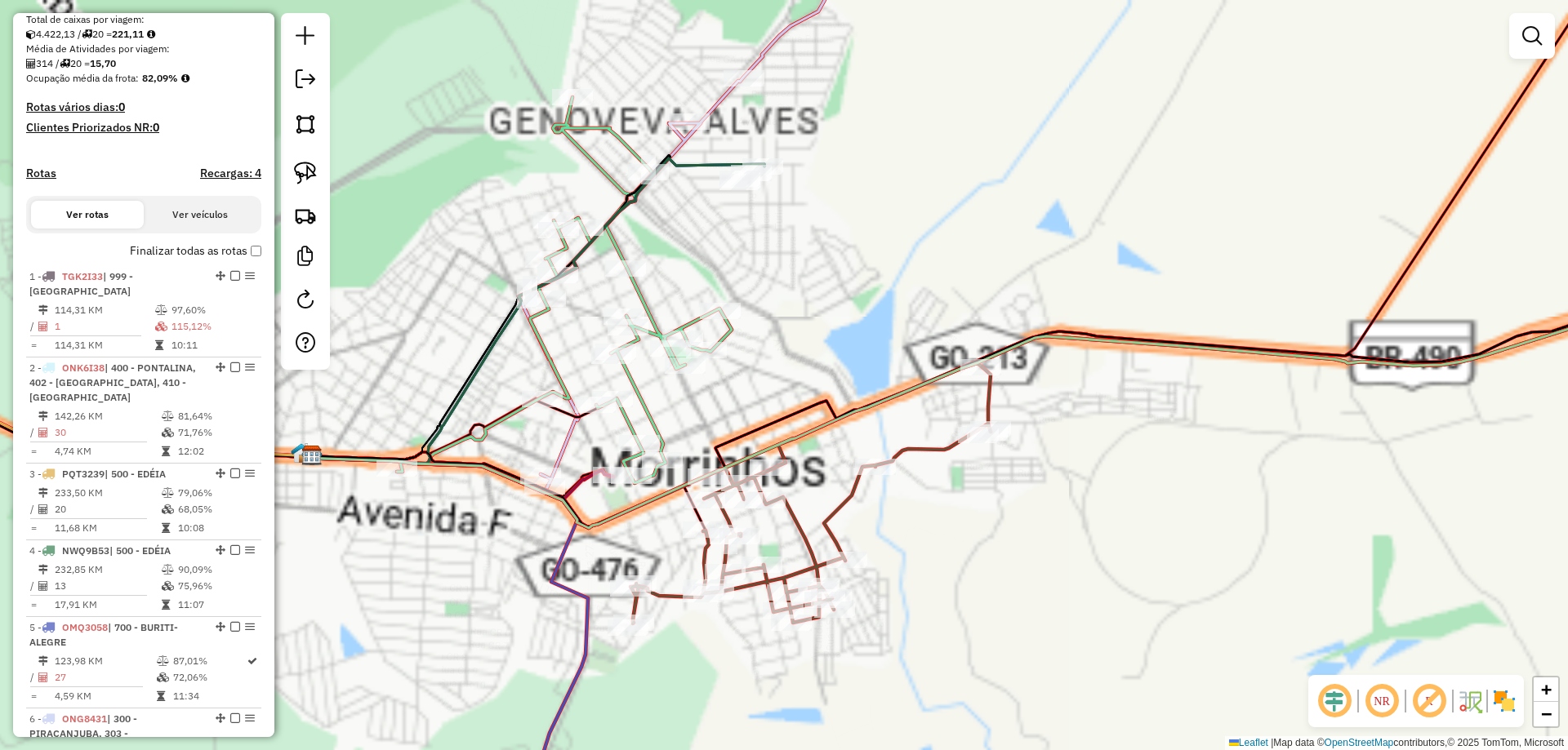
drag, startPoint x: 903, startPoint y: 223, endPoint x: 906, endPoint y: 246, distance: 23.2
click at [904, 224] on div "Janela de atendimento Grade de atendimento Capacidade Transportadoras Veículos …" at bounding box center [784, 375] width 1568 height 750
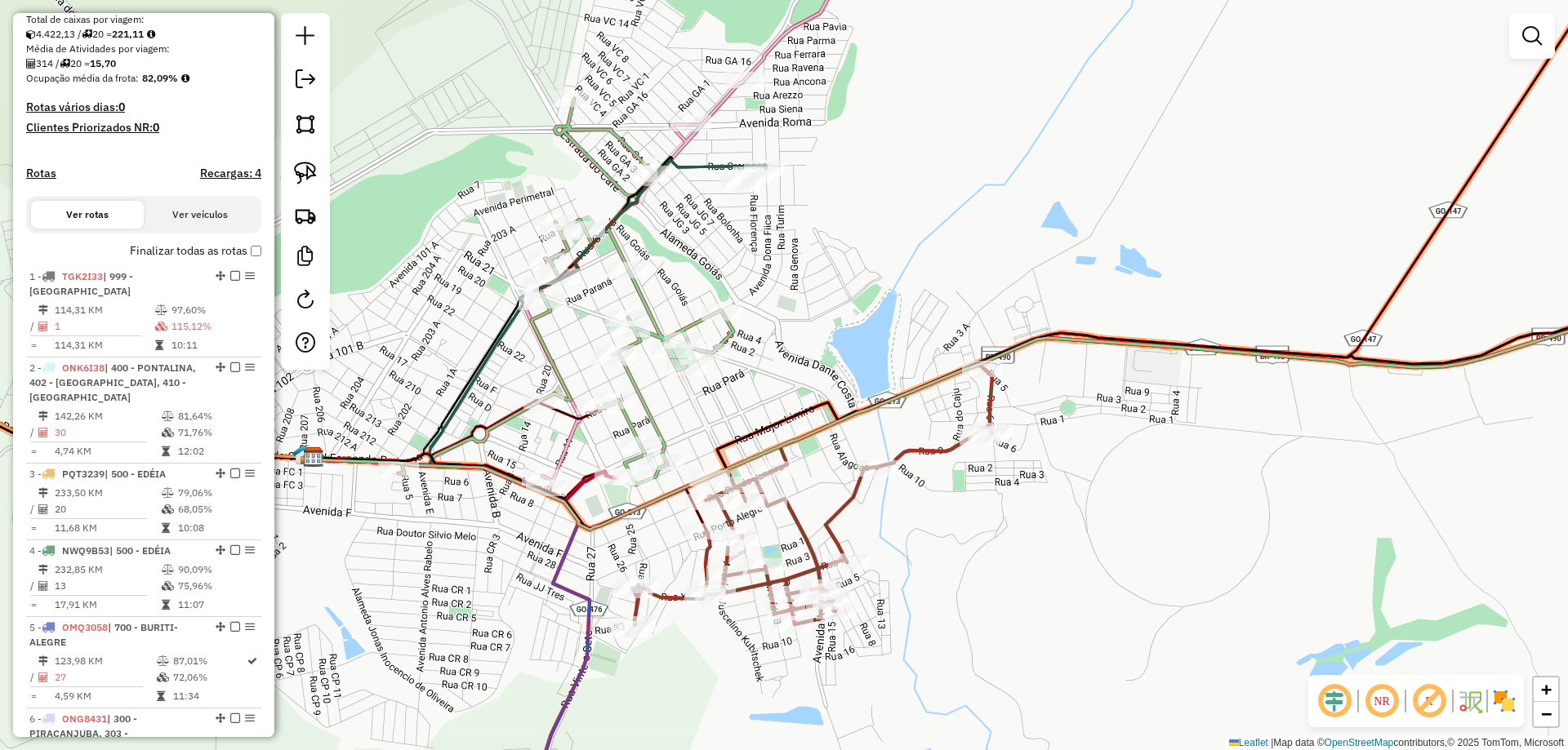
click at [1333, 366] on icon at bounding box center [1015, 406] width 1420 height 247
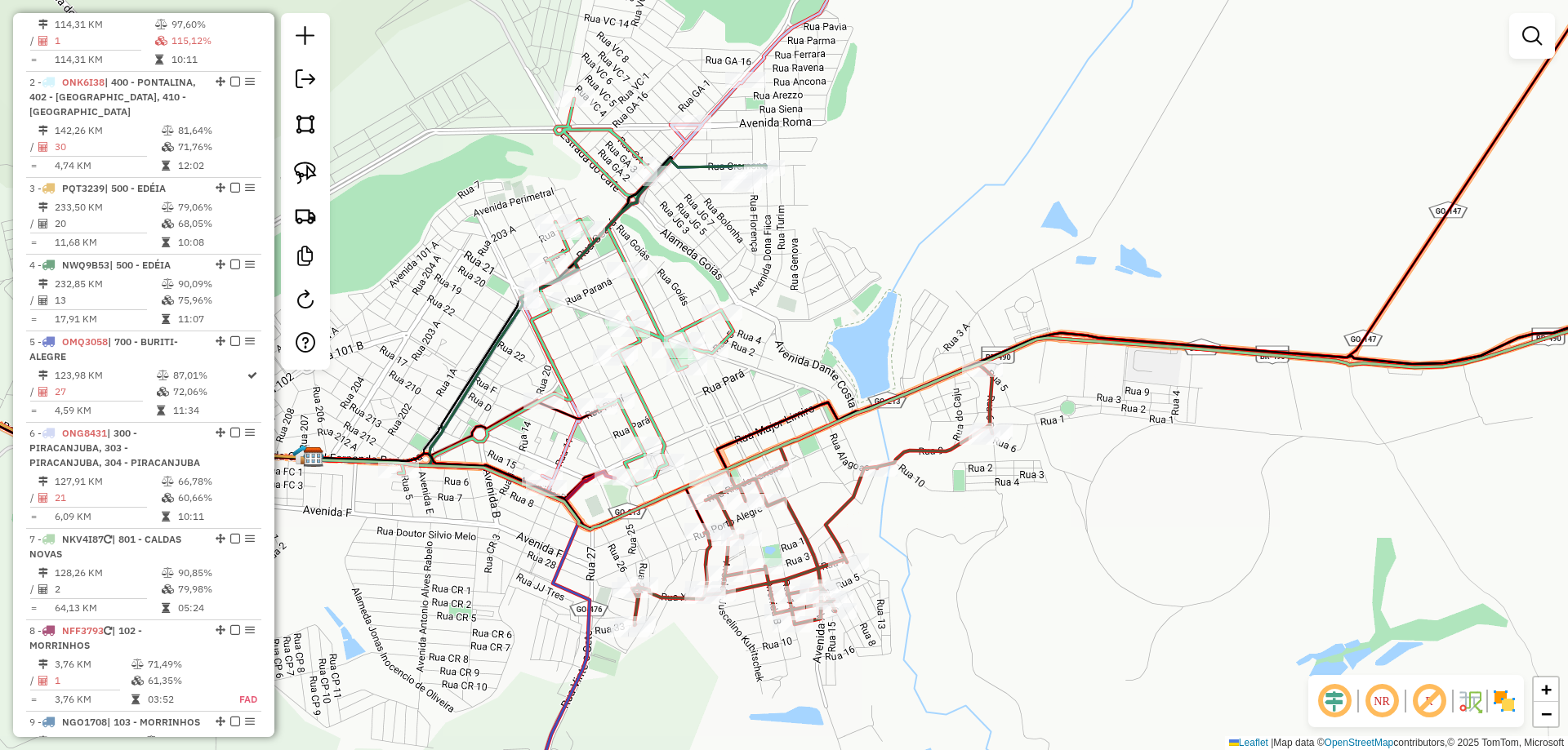
select select "*********"
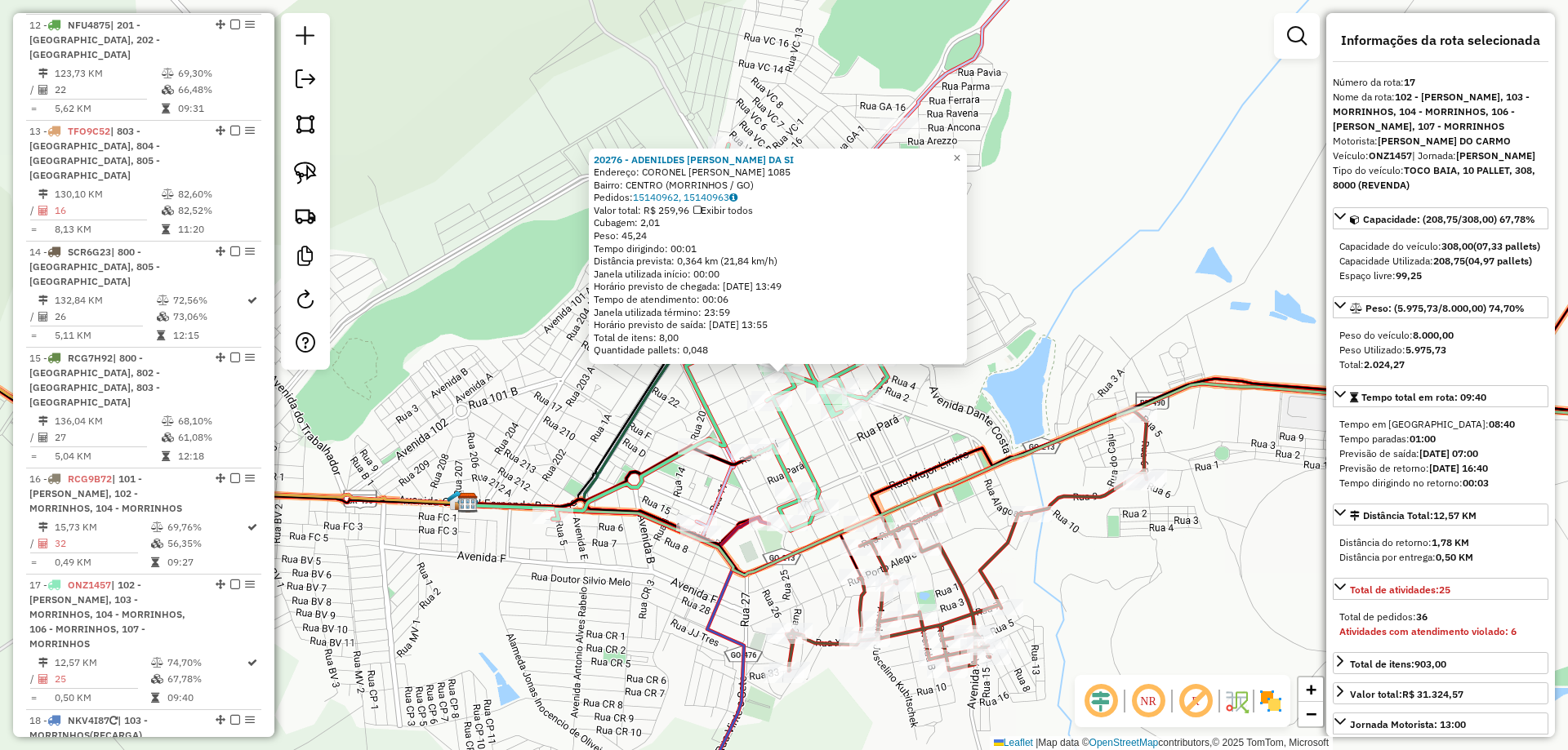
scroll to position [2097, 0]
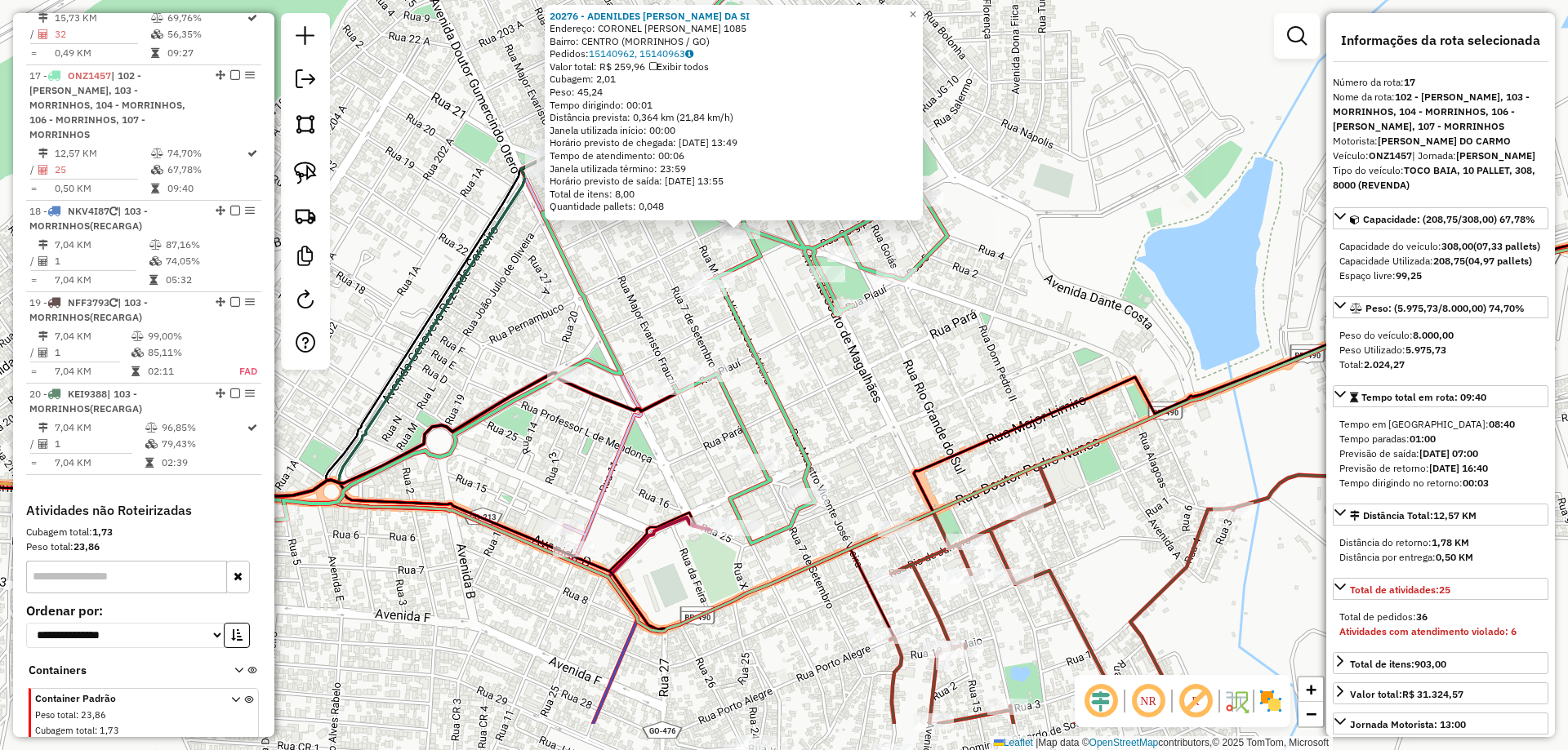
drag, startPoint x: 859, startPoint y: 349, endPoint x: 854, endPoint y: 318, distance: 31.4
click at [854, 318] on div "20276 - ADENILDES JOAO DA SI Endereço: CORONEL PEDRO NUNES 1085 Bairro: CENTRO …" at bounding box center [784, 375] width 1568 height 750
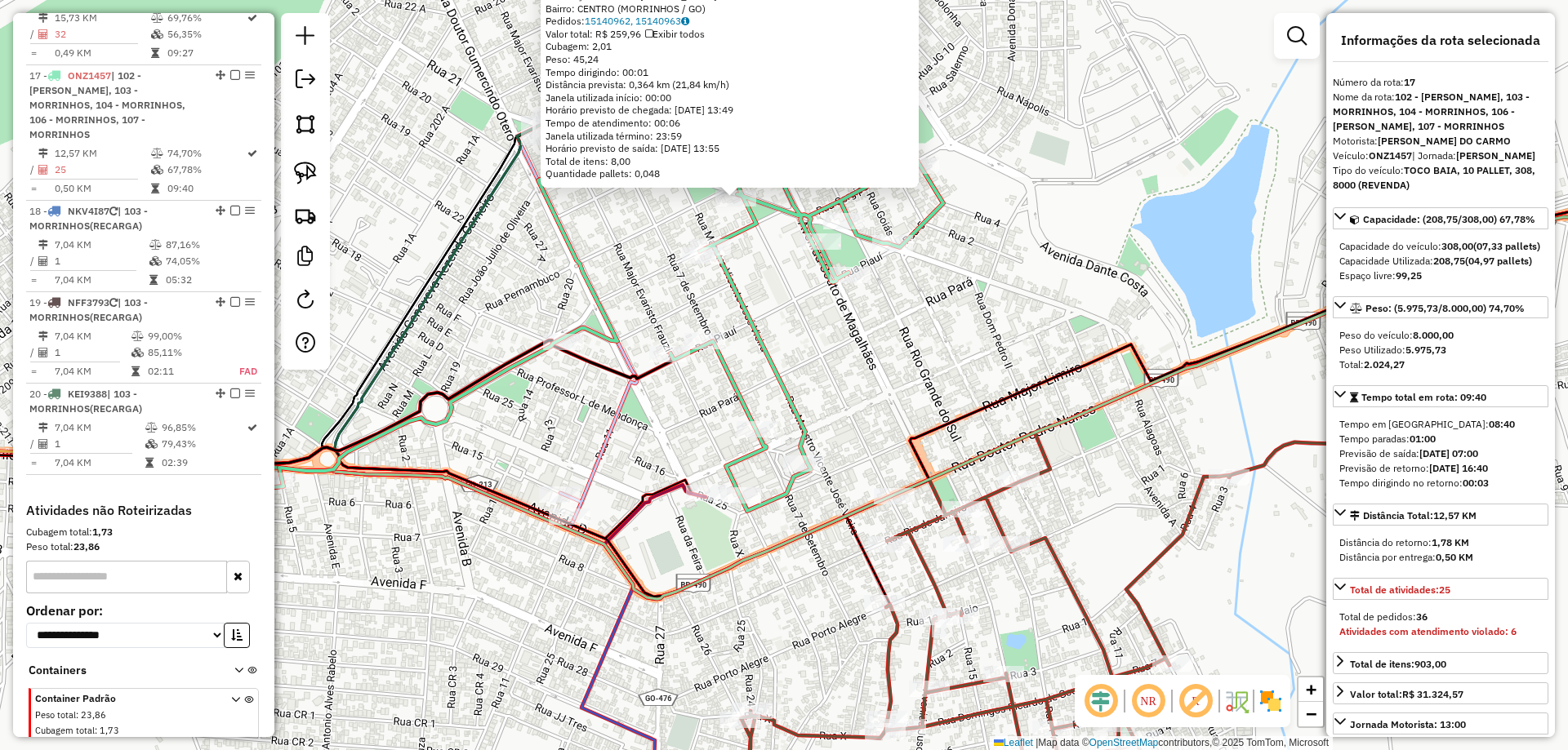
click at [926, 532] on icon at bounding box center [1101, 529] width 720 height 521
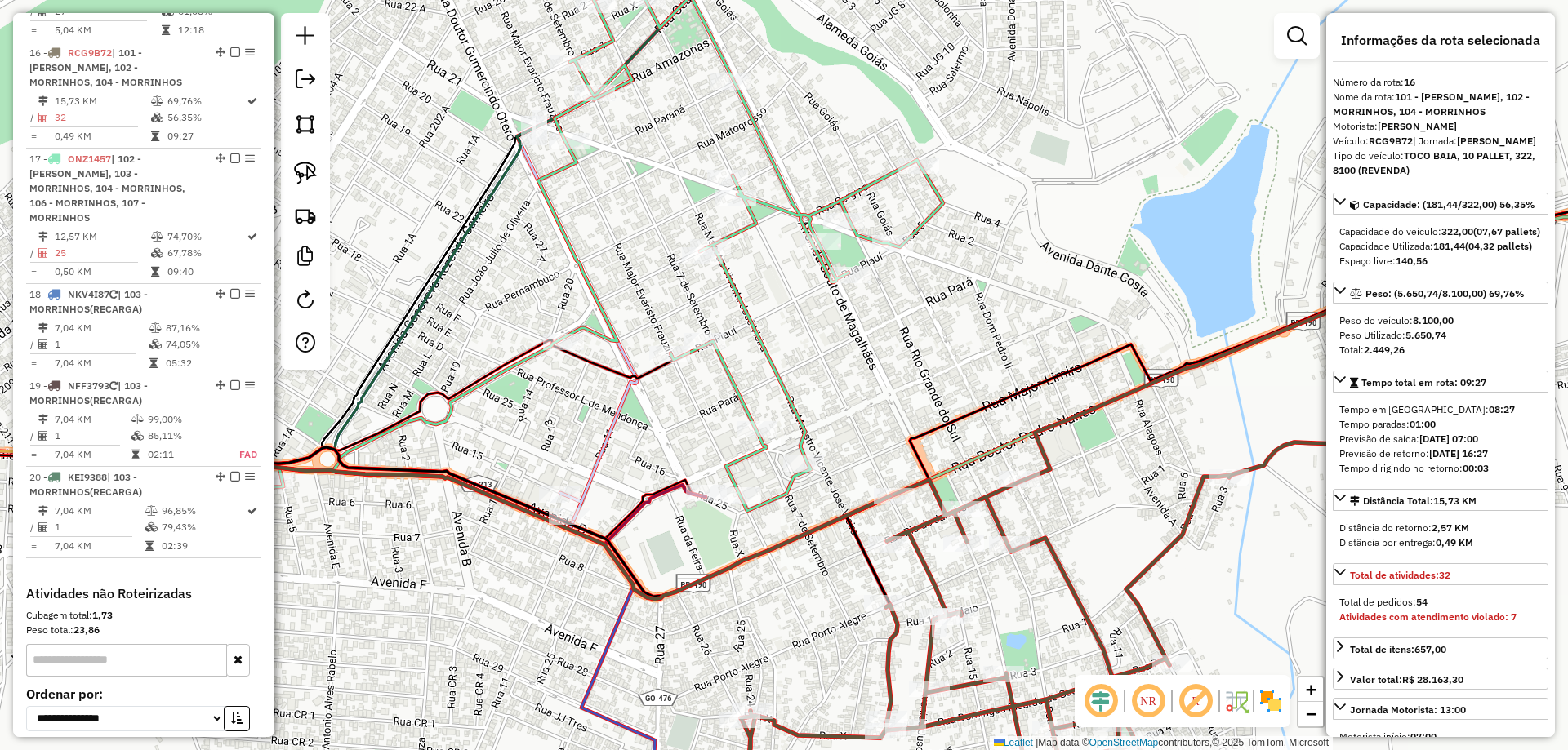
scroll to position [1999, 0]
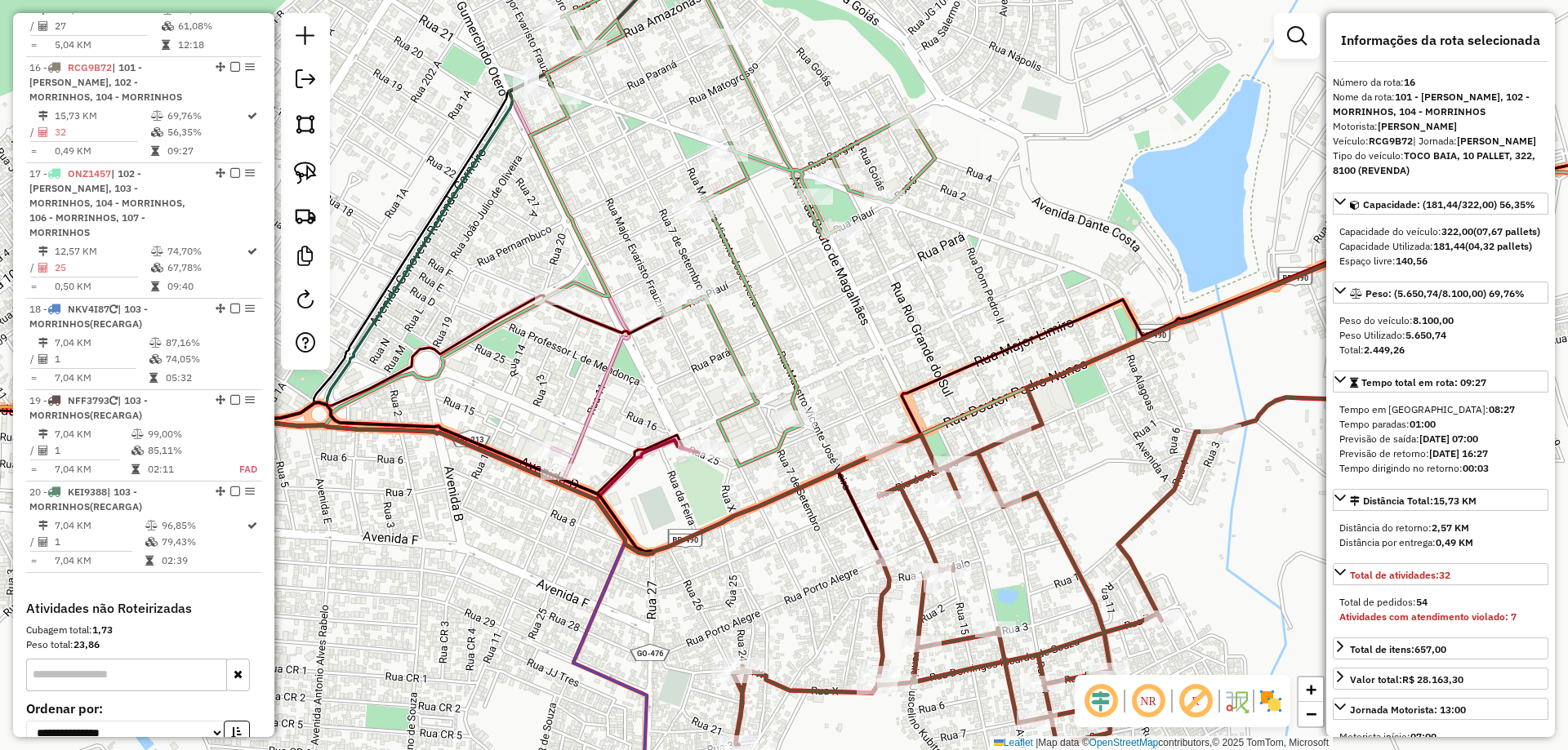
drag, startPoint x: 926, startPoint y: 532, endPoint x: 910, endPoint y: 370, distance: 162.8
click at [910, 370] on icon at bounding box center [1092, 484] width 720 height 521
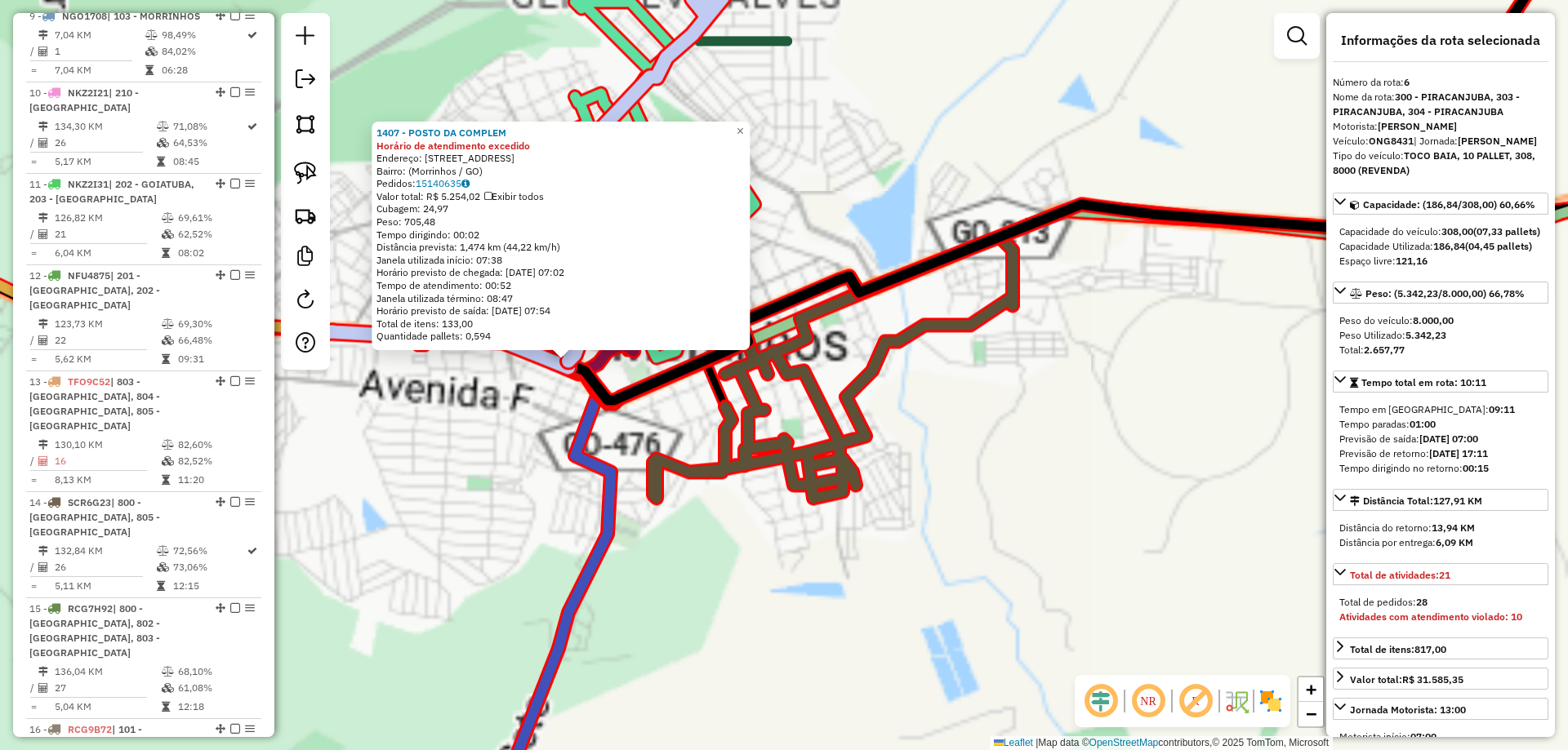
scroll to position [1055, 0]
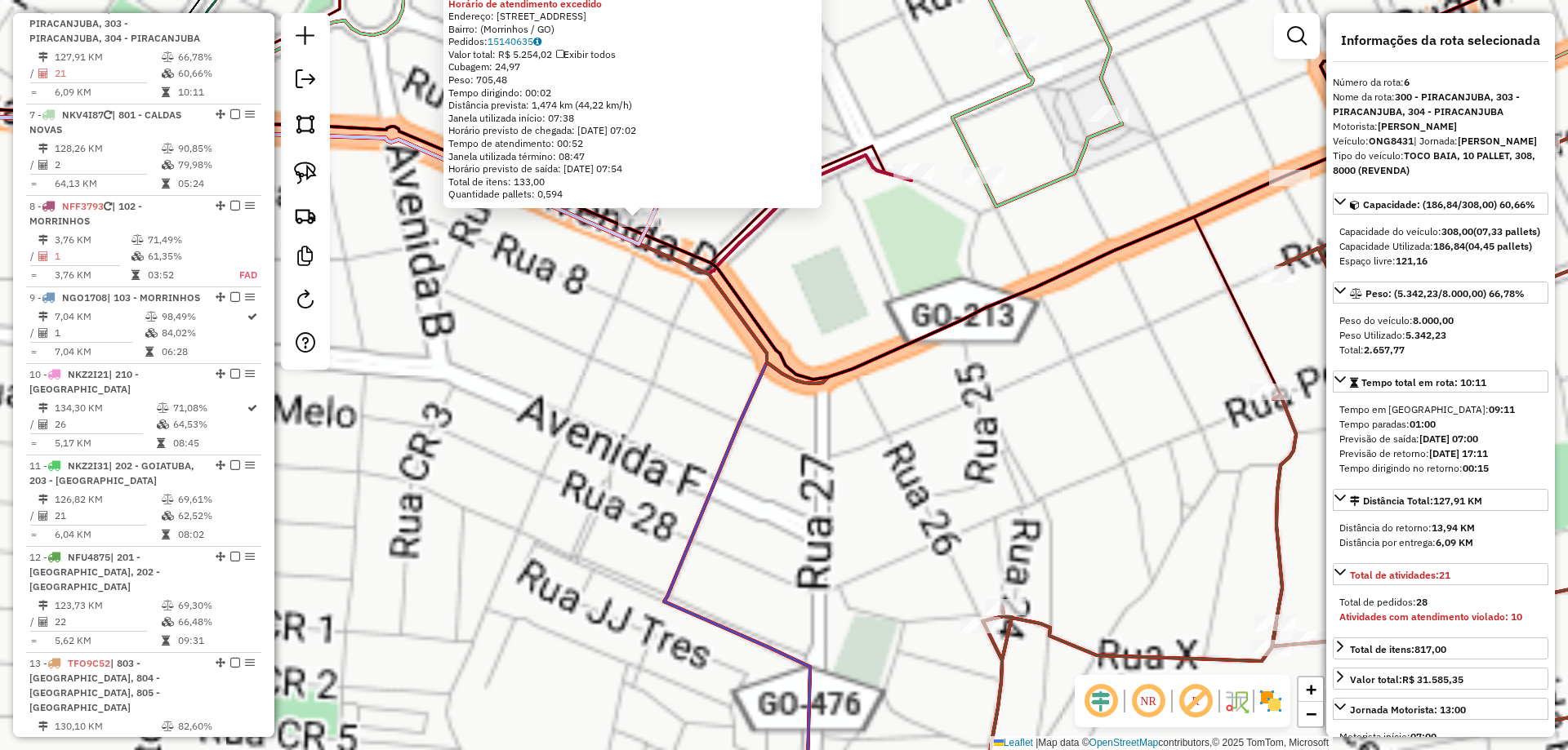
click at [647, 385] on div "1407 - POSTO DA COMPLEM Horário de atendimento excedido Endereço: Avenida 11, 2…" at bounding box center [784, 375] width 1568 height 750
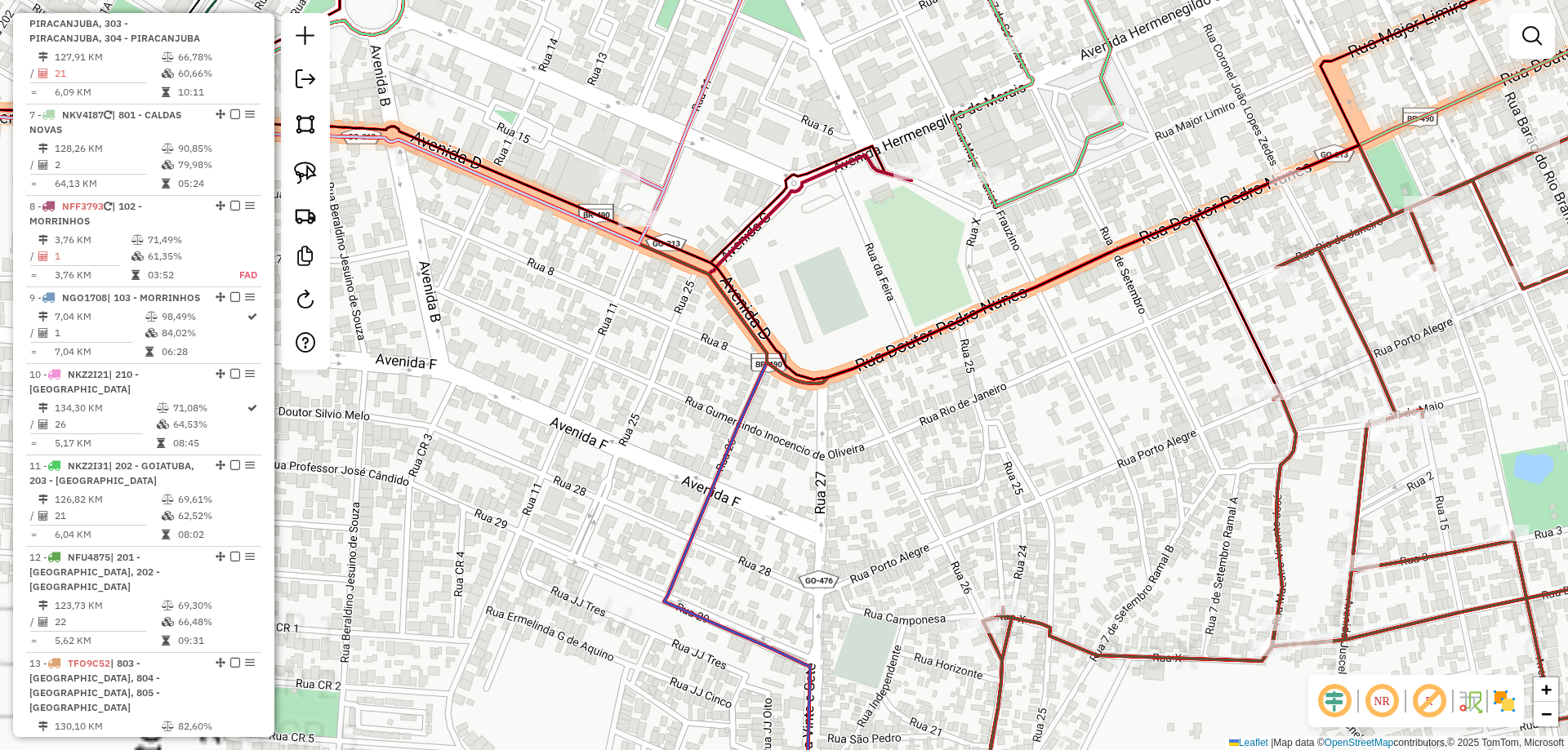
click at [718, 380] on div "Janela de atendimento Grade de atendimento Capacidade Transportadoras Veículos …" at bounding box center [784, 375] width 1568 height 750
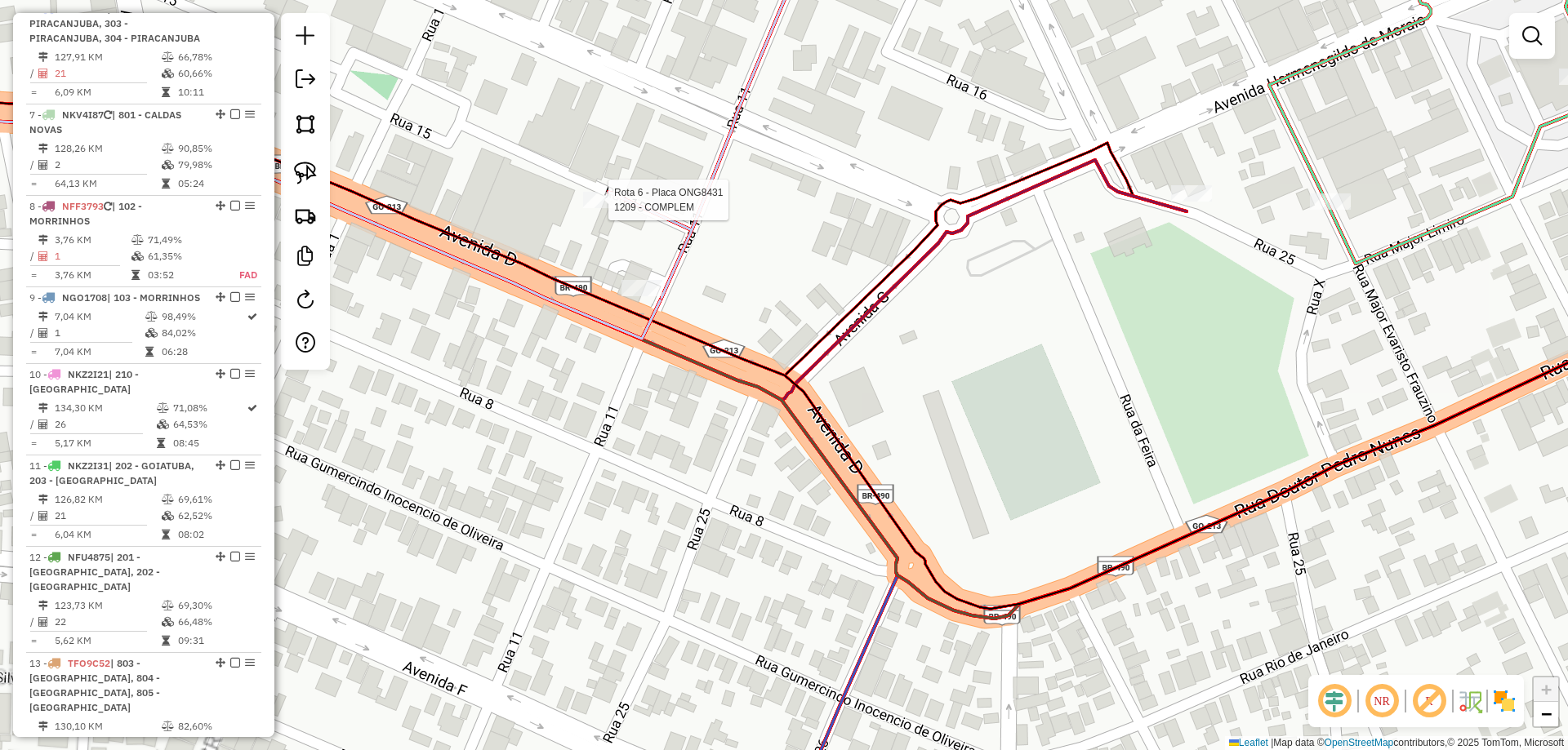
select select "*********"
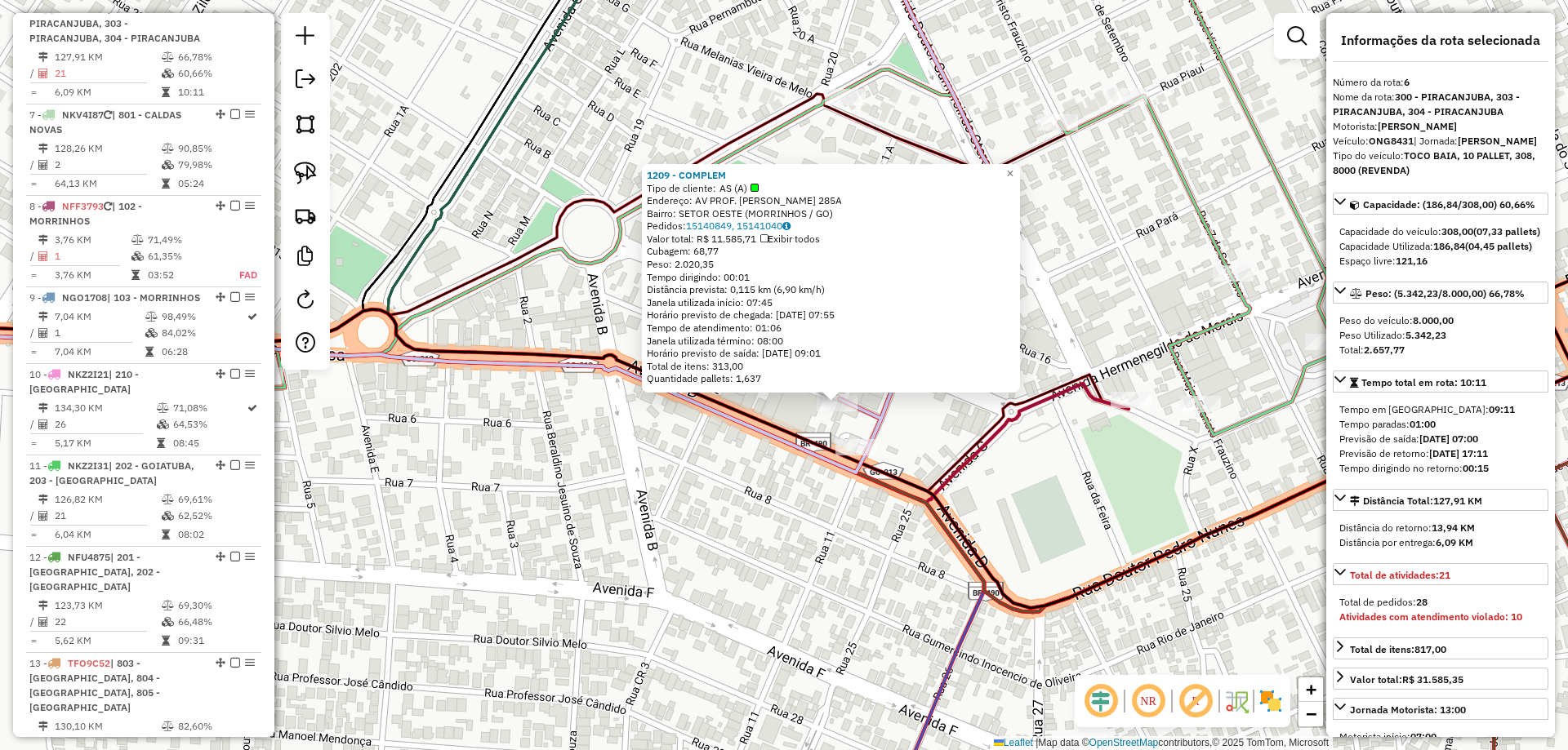
click at [883, 423] on icon at bounding box center [915, 189] width 152 height 527
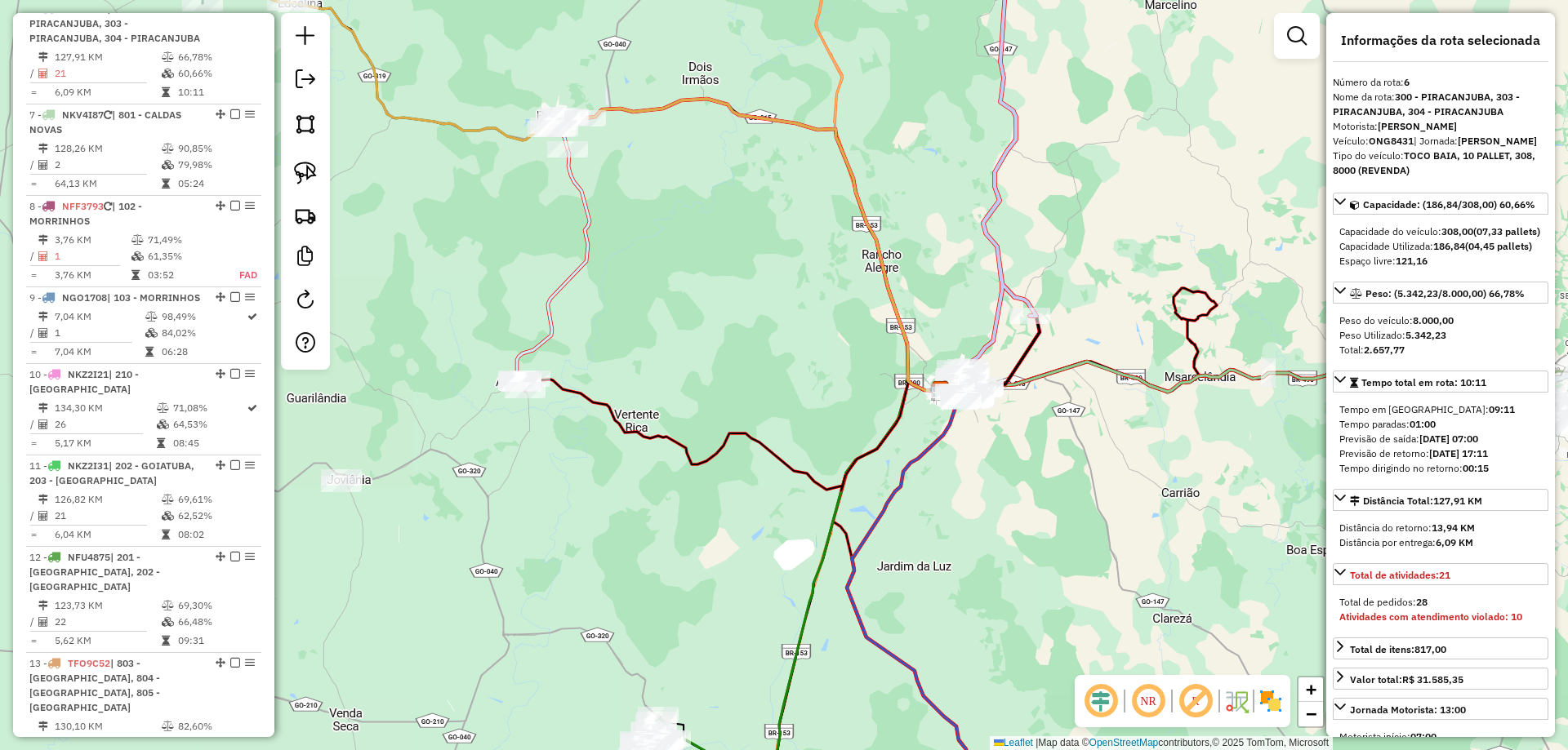
drag, startPoint x: 1007, startPoint y: 491, endPoint x: 1066, endPoint y: 505, distance: 60.6
click at [1065, 505] on div "Janela de atendimento Grade de atendimento Capacidade Transportadoras Veículos …" at bounding box center [784, 375] width 1568 height 750
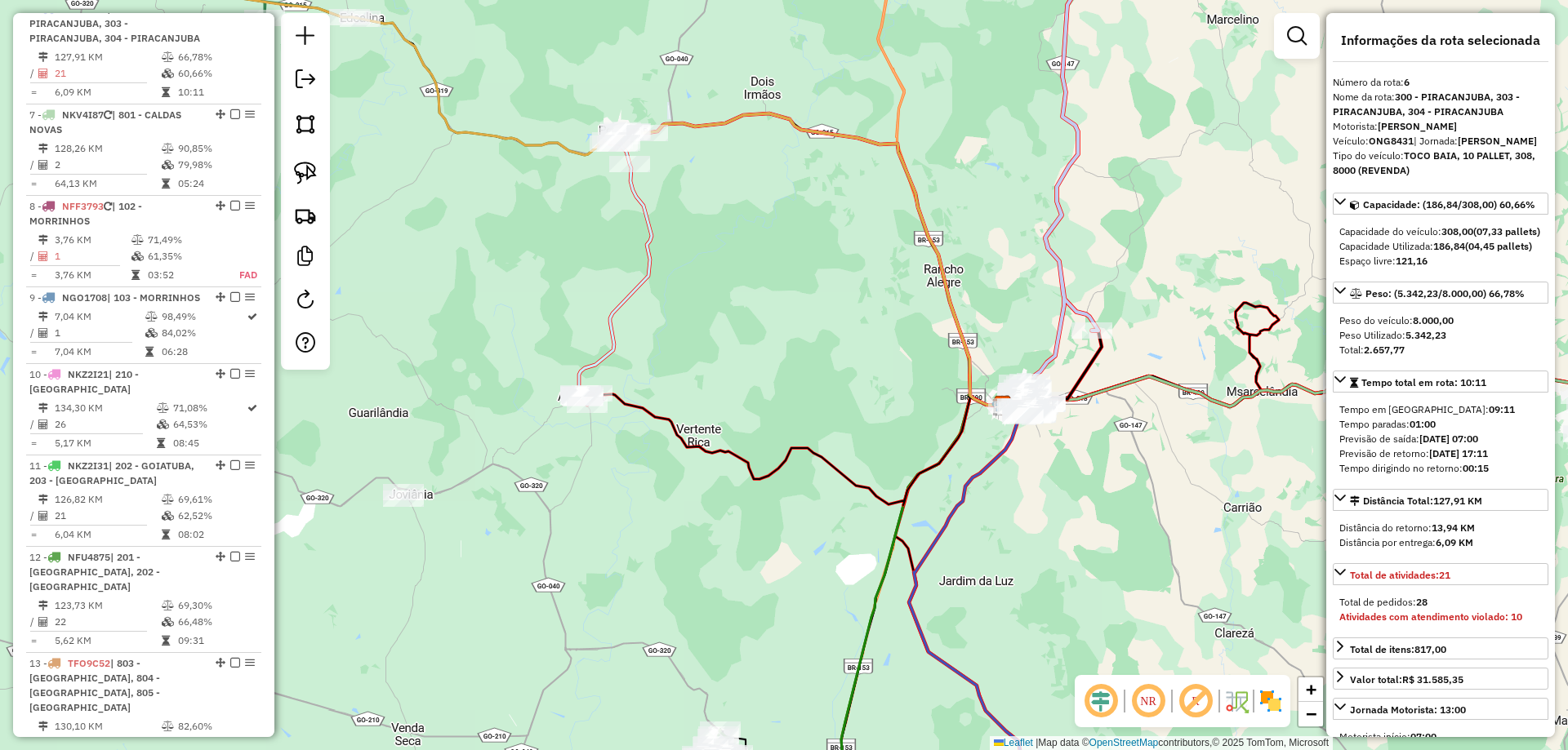
drag, startPoint x: 843, startPoint y: 324, endPoint x: 898, endPoint y: 336, distance: 56.3
click at [962, 391] on div "Janela de atendimento Grade de atendimento Capacidade Transportadoras Veículos …" at bounding box center [784, 375] width 1568 height 750
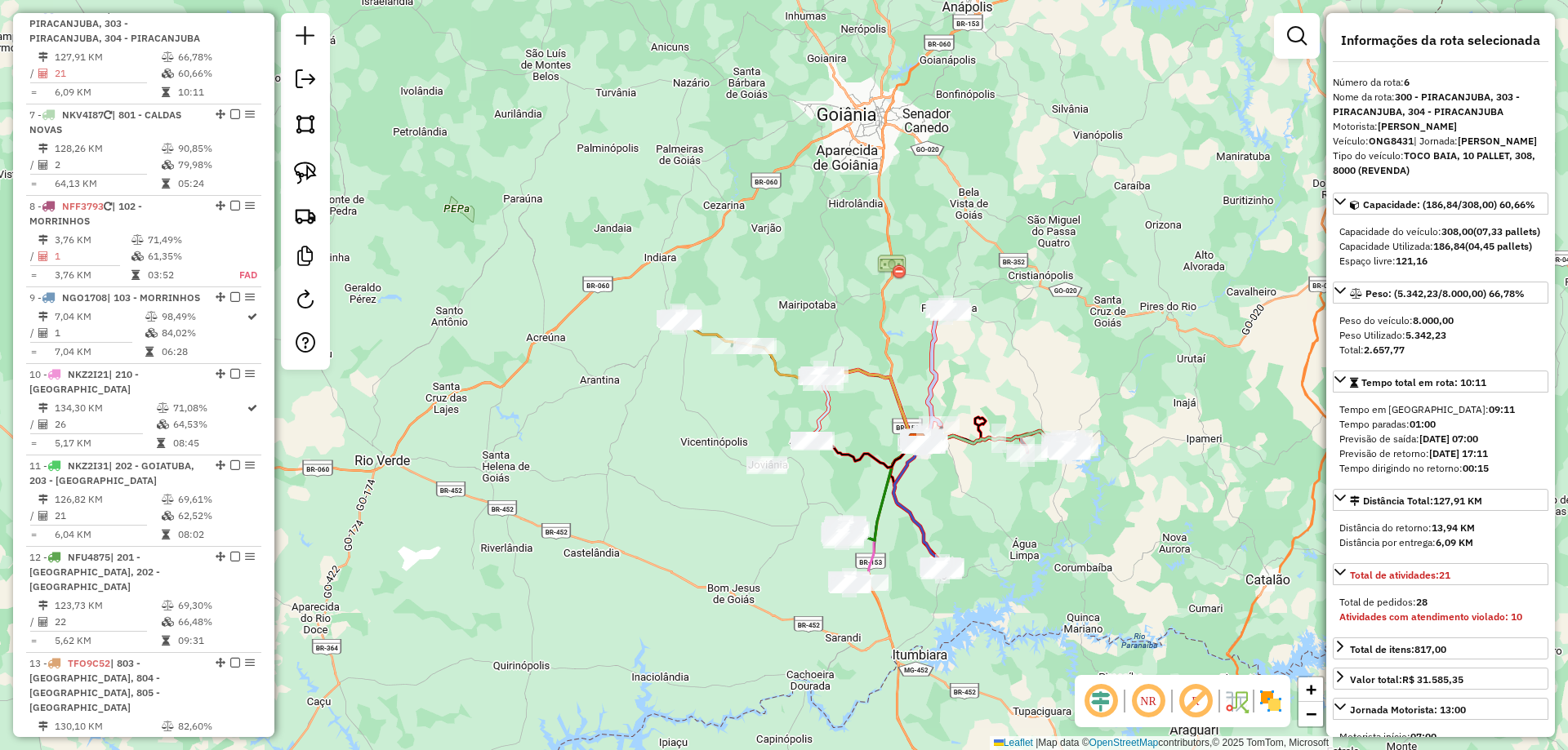
drag, startPoint x: 815, startPoint y: 423, endPoint x: 841, endPoint y: 429, distance: 26.7
click at [836, 429] on div "Janela de atendimento Grade de atendimento Capacidade Transportadoras Veículos …" at bounding box center [784, 375] width 1568 height 750
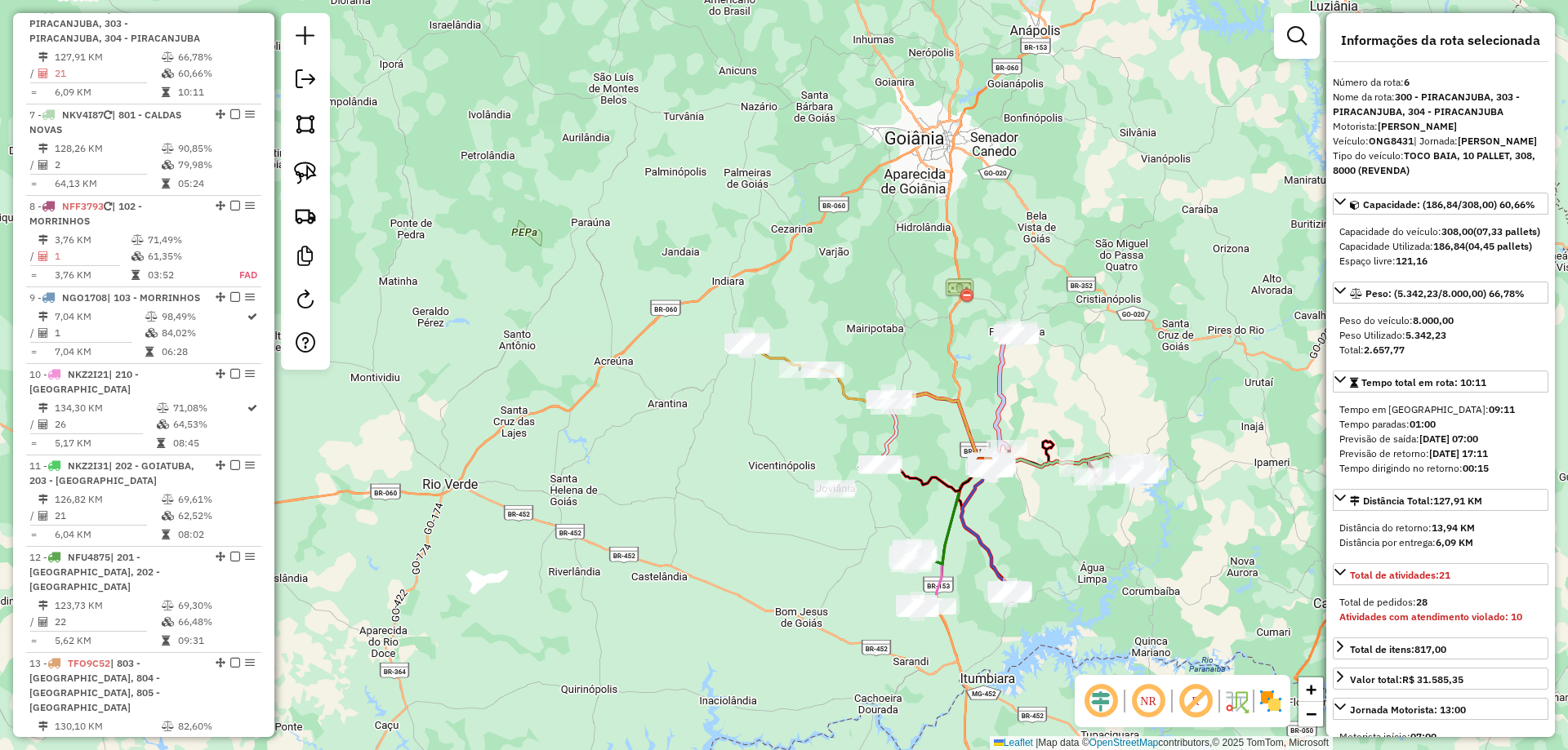
drag, startPoint x: 779, startPoint y: 399, endPoint x: 772, endPoint y: 354, distance: 45.5
click at [773, 356] on div "Rota 4 - Placa NWQ9B53 20296 - CERAMICA MATUTINA Janela de atendimento Grade de…" at bounding box center [784, 375] width 1568 height 750
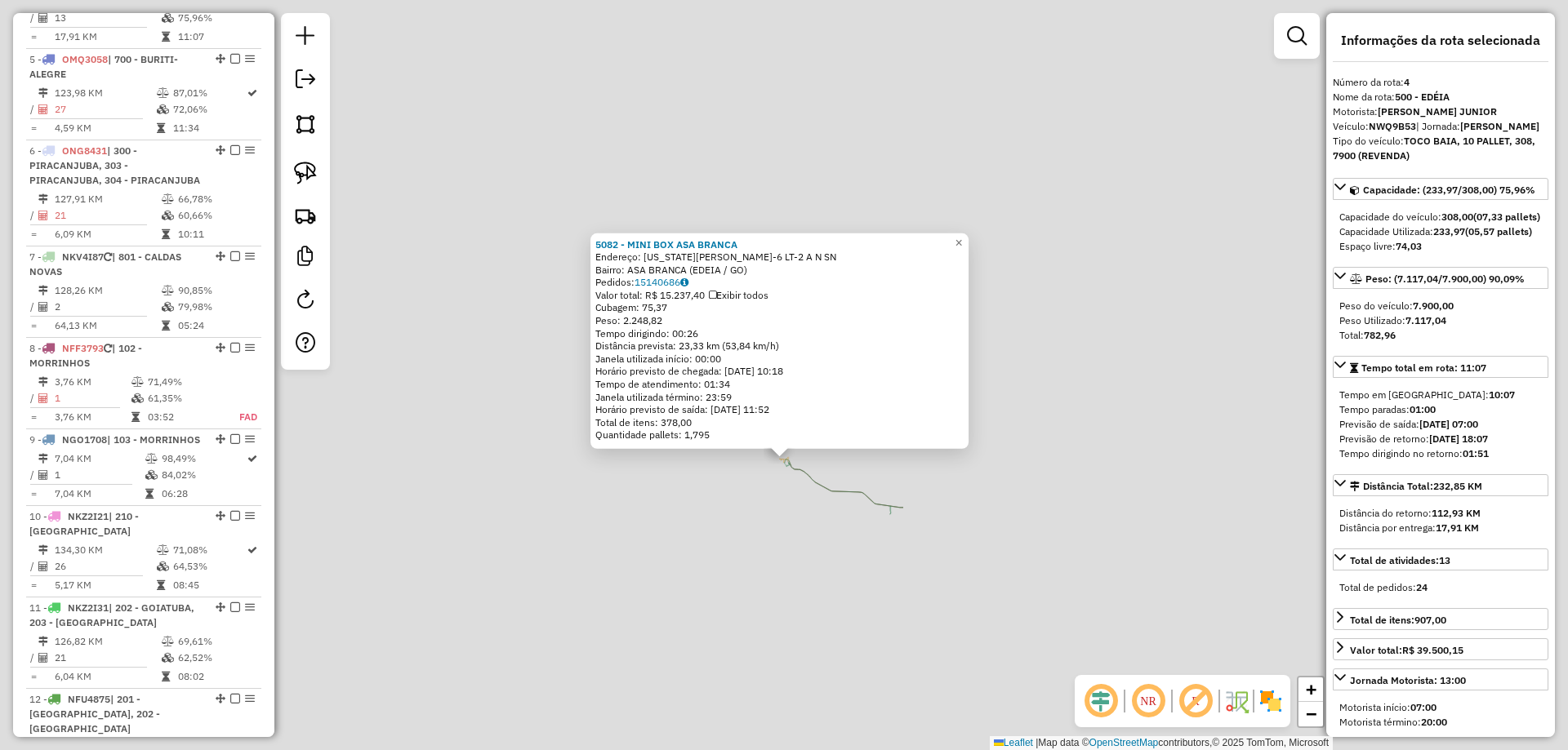
scroll to position [887, 0]
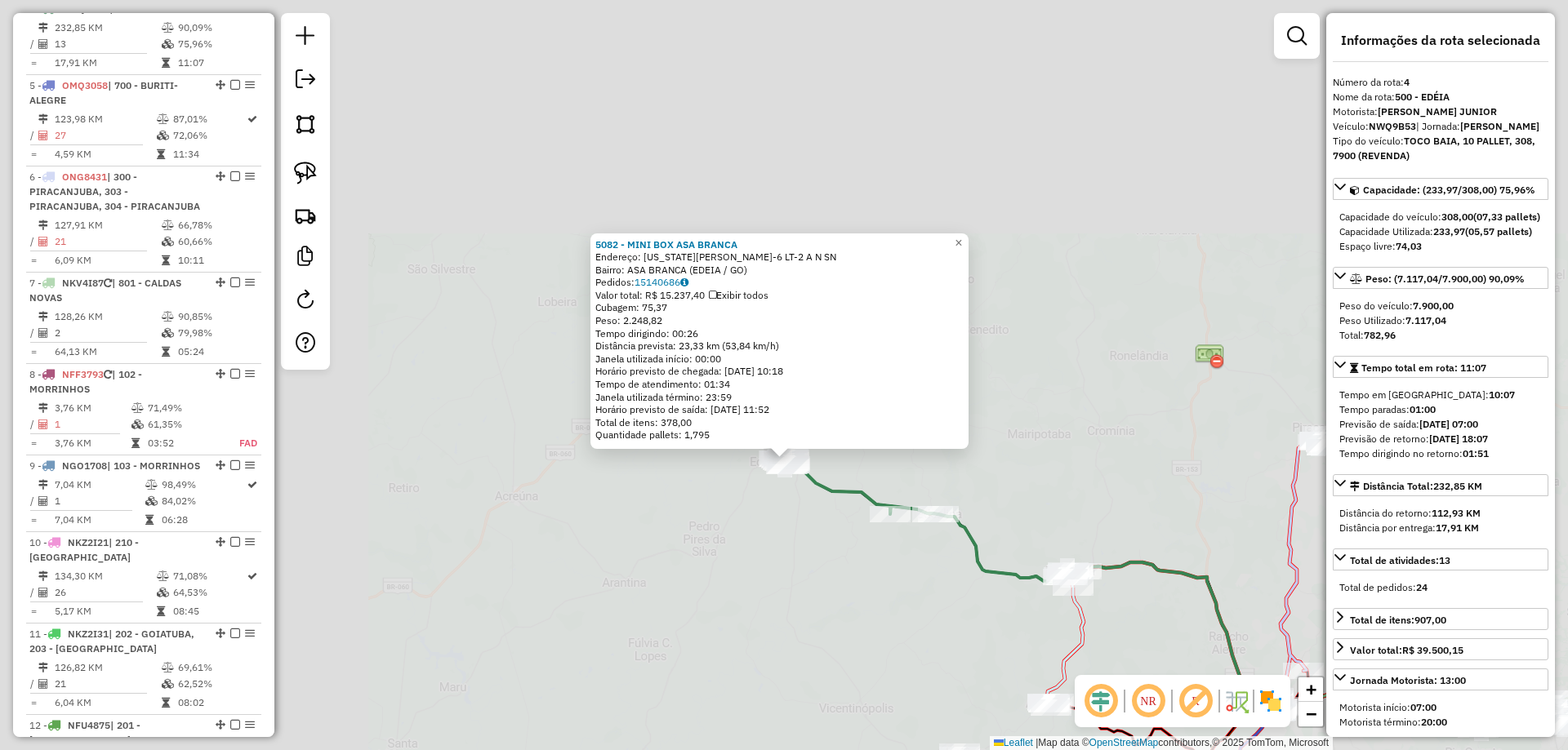
click at [774, 361] on div "5082 - MINI BOX ASA BRANCA Endereço: WASHINGTON LUIZ QD-6 LT-2 A N SN Bairro: A…" at bounding box center [784, 375] width 1568 height 750
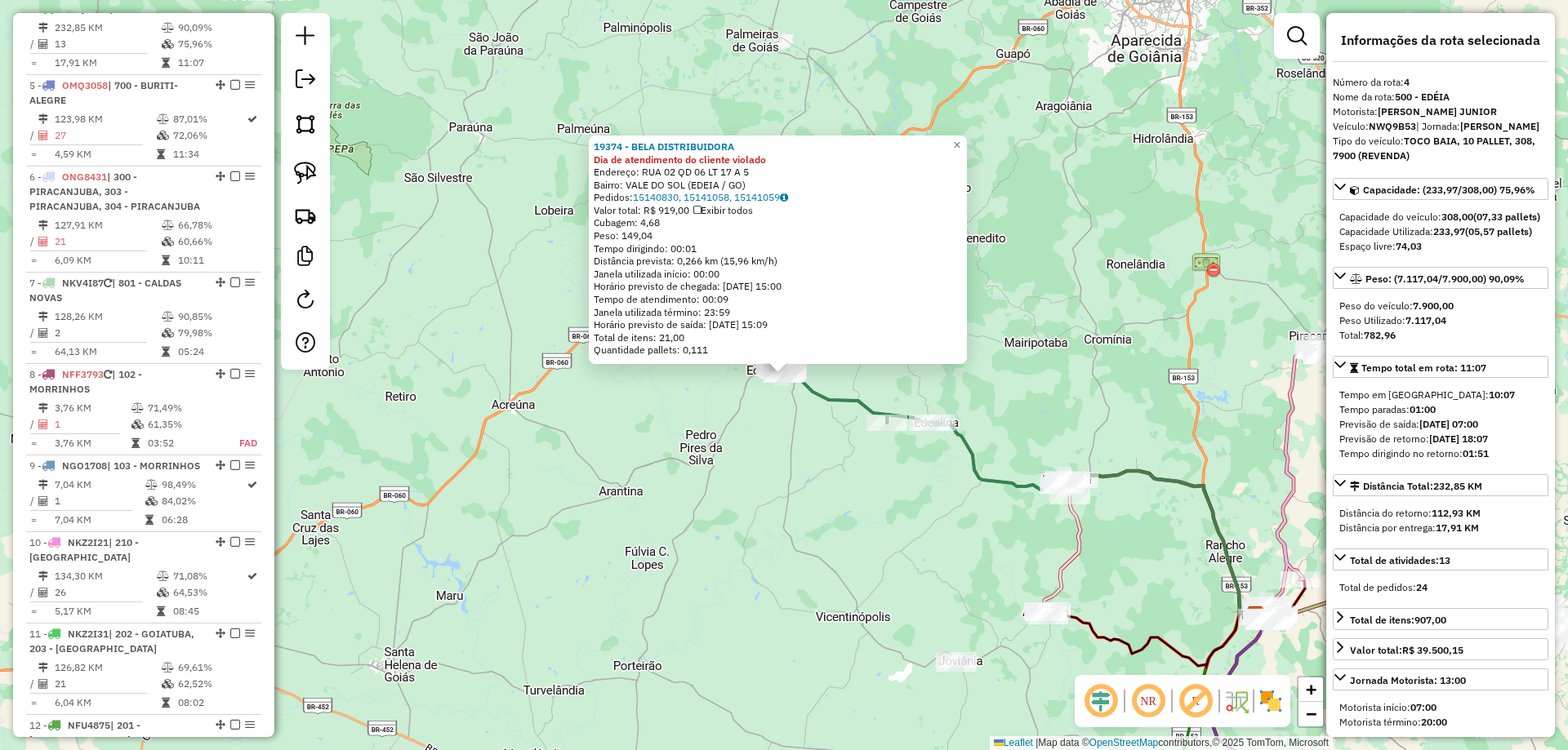
drag, startPoint x: 779, startPoint y: 386, endPoint x: 727, endPoint y: 315, distance: 88.0
click at [729, 317] on div "Rota 4 - Placa NWQ9B53 19374 - BELA DISTRIBUIDORA × 19374 - BELA DISTRIBUIDORA …" at bounding box center [784, 375] width 1568 height 750
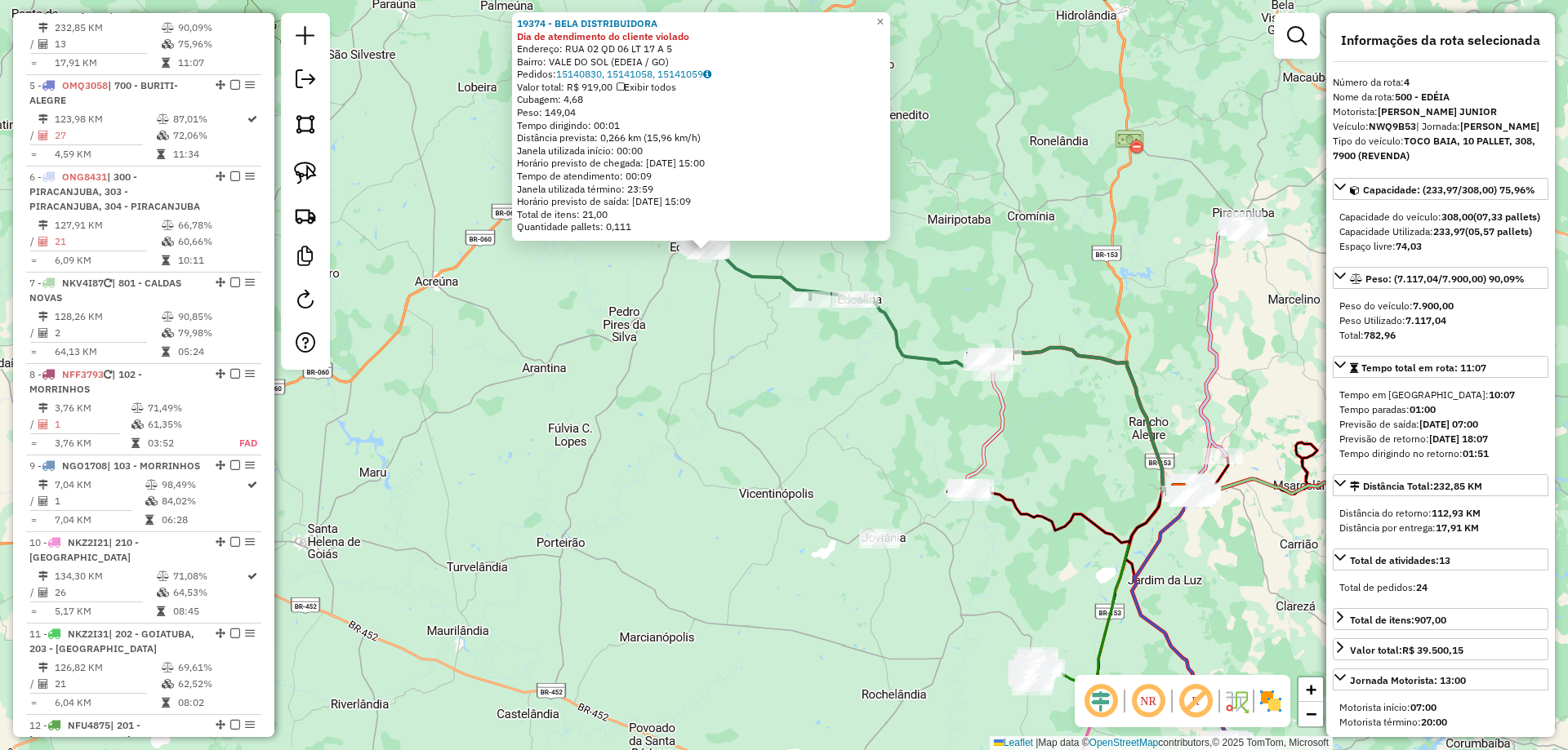
click at [731, 382] on div "19374 - BELA DISTRIBUIDORA Dia de atendimento do cliente violado Endereço: RUA …" at bounding box center [784, 375] width 1568 height 750
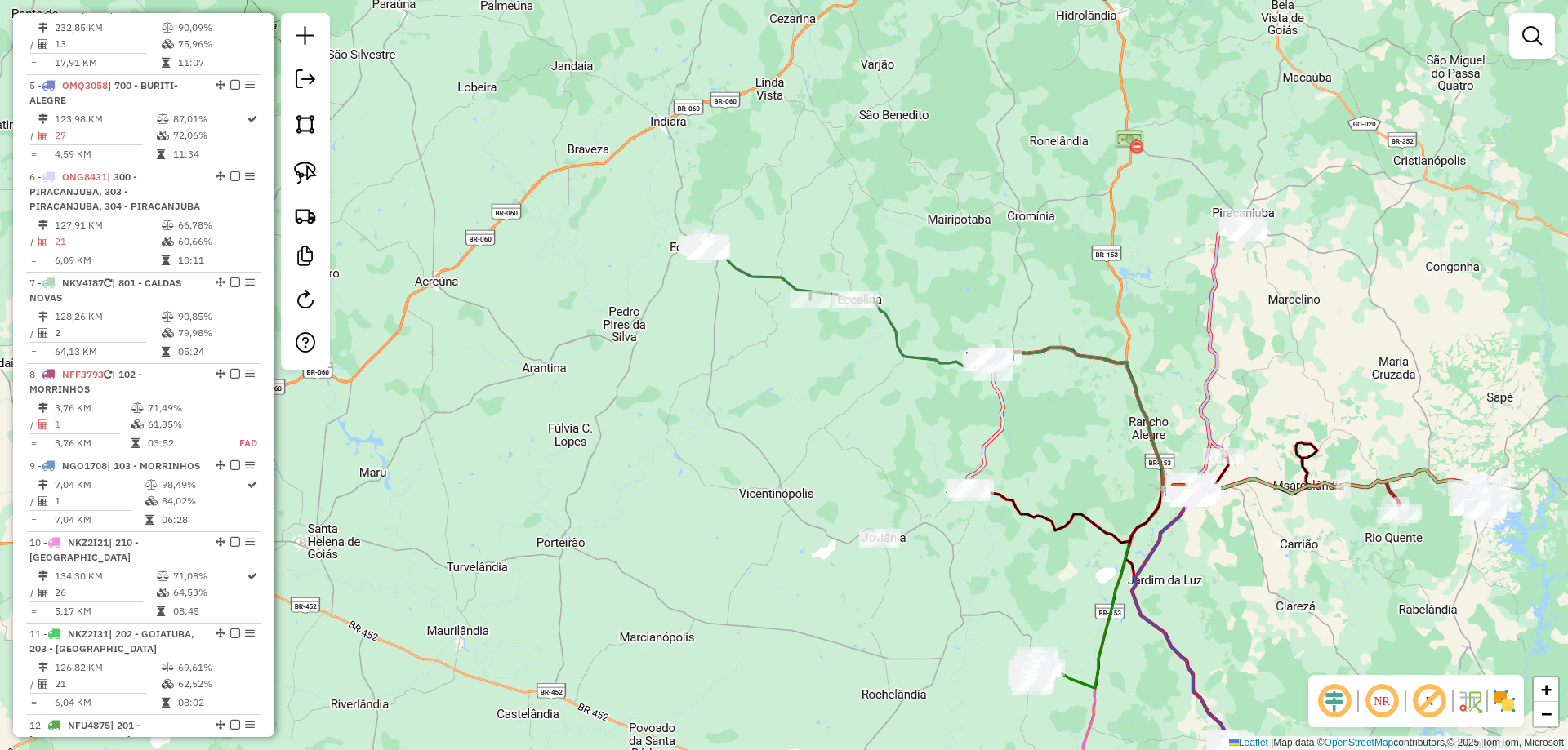
click at [900, 337] on icon at bounding box center [1019, 396] width 321 height 193
select select "*********"
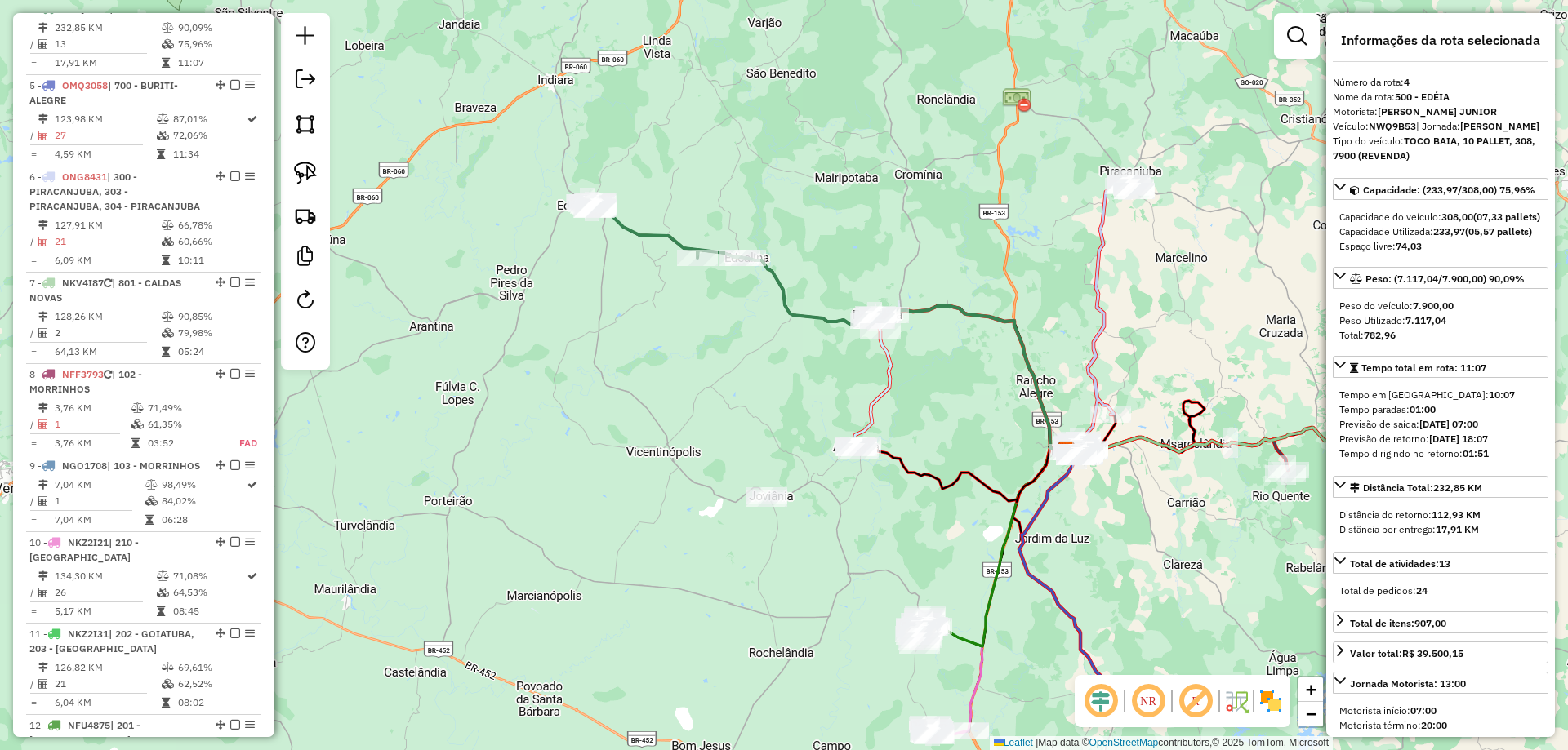
click at [785, 347] on div "Janela de atendimento Grade de atendimento Capacidade Transportadoras Veículos …" at bounding box center [784, 375] width 1568 height 750
click at [798, 374] on div "Janela de atendimento Grade de atendimento Capacidade Transportadoras Veículos …" at bounding box center [784, 375] width 1568 height 750
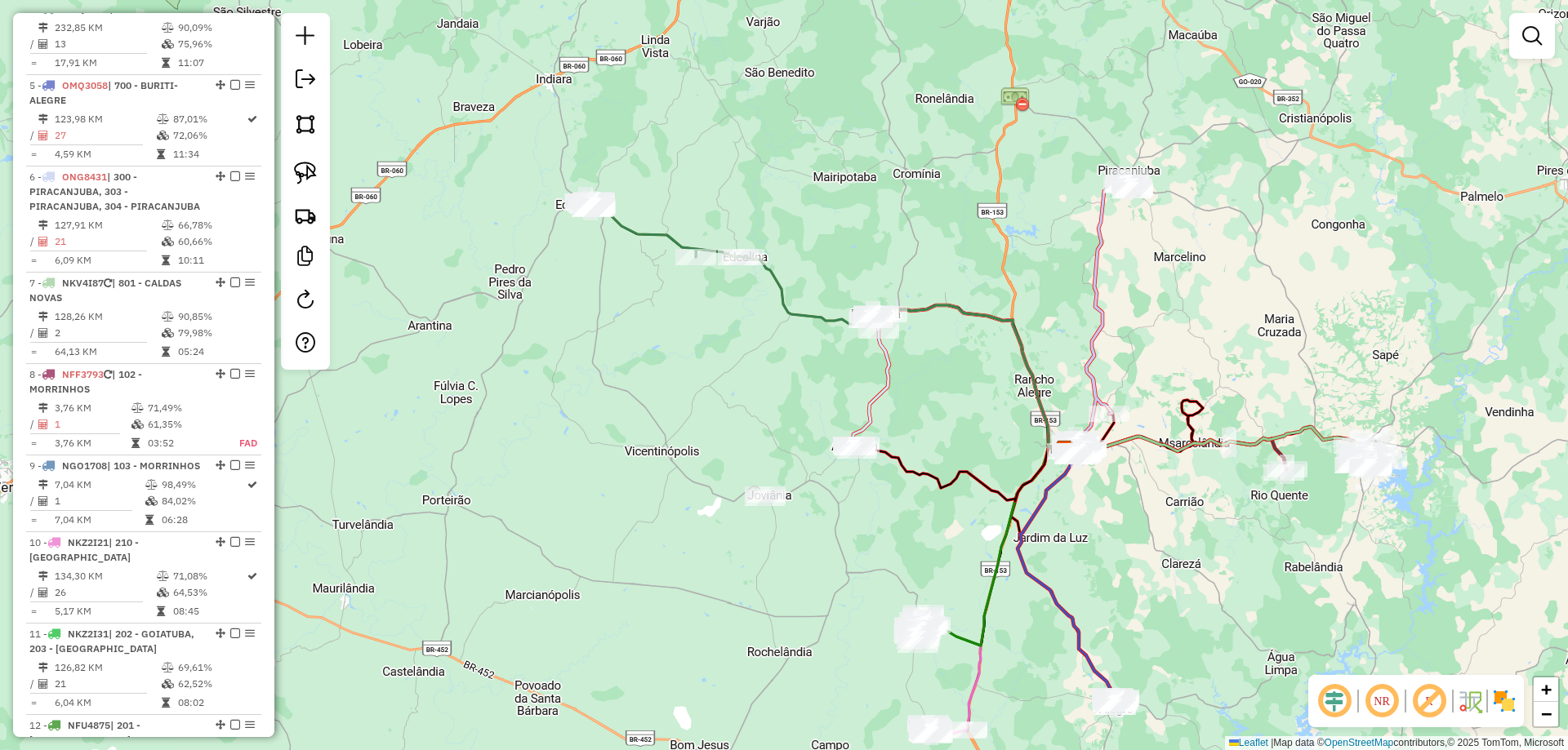
click at [887, 359] on icon at bounding box center [871, 382] width 37 height 137
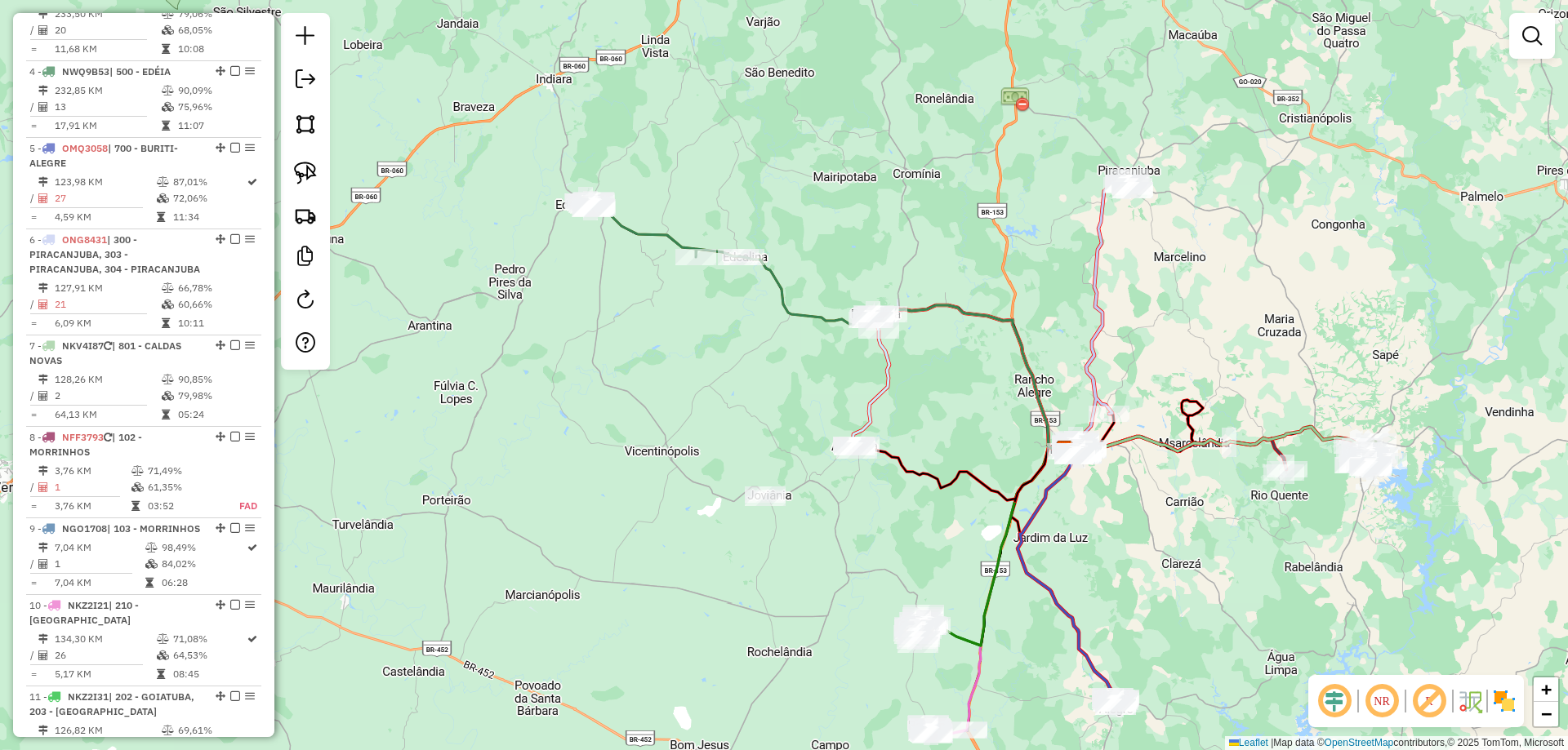
select select "*********"
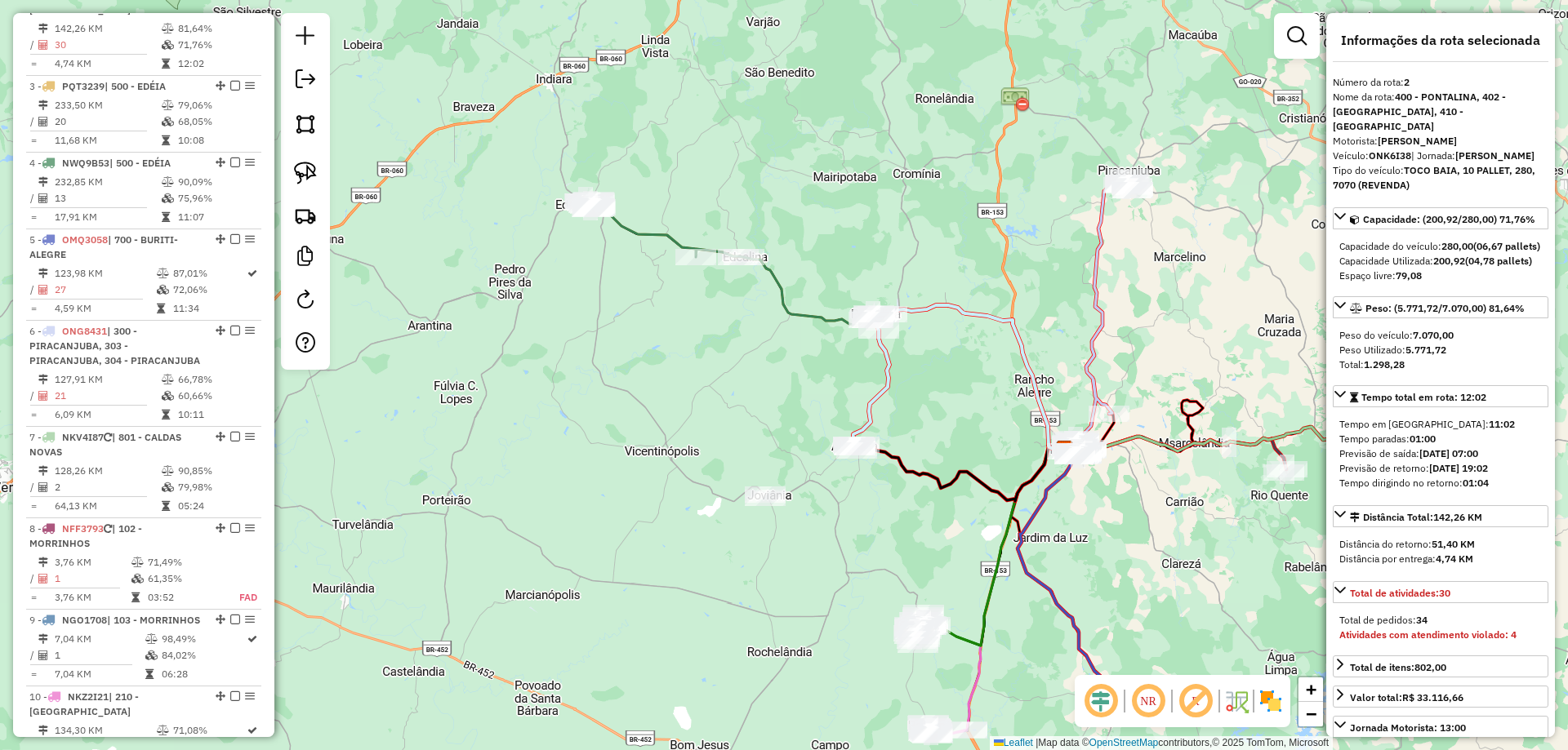
scroll to position [703, 0]
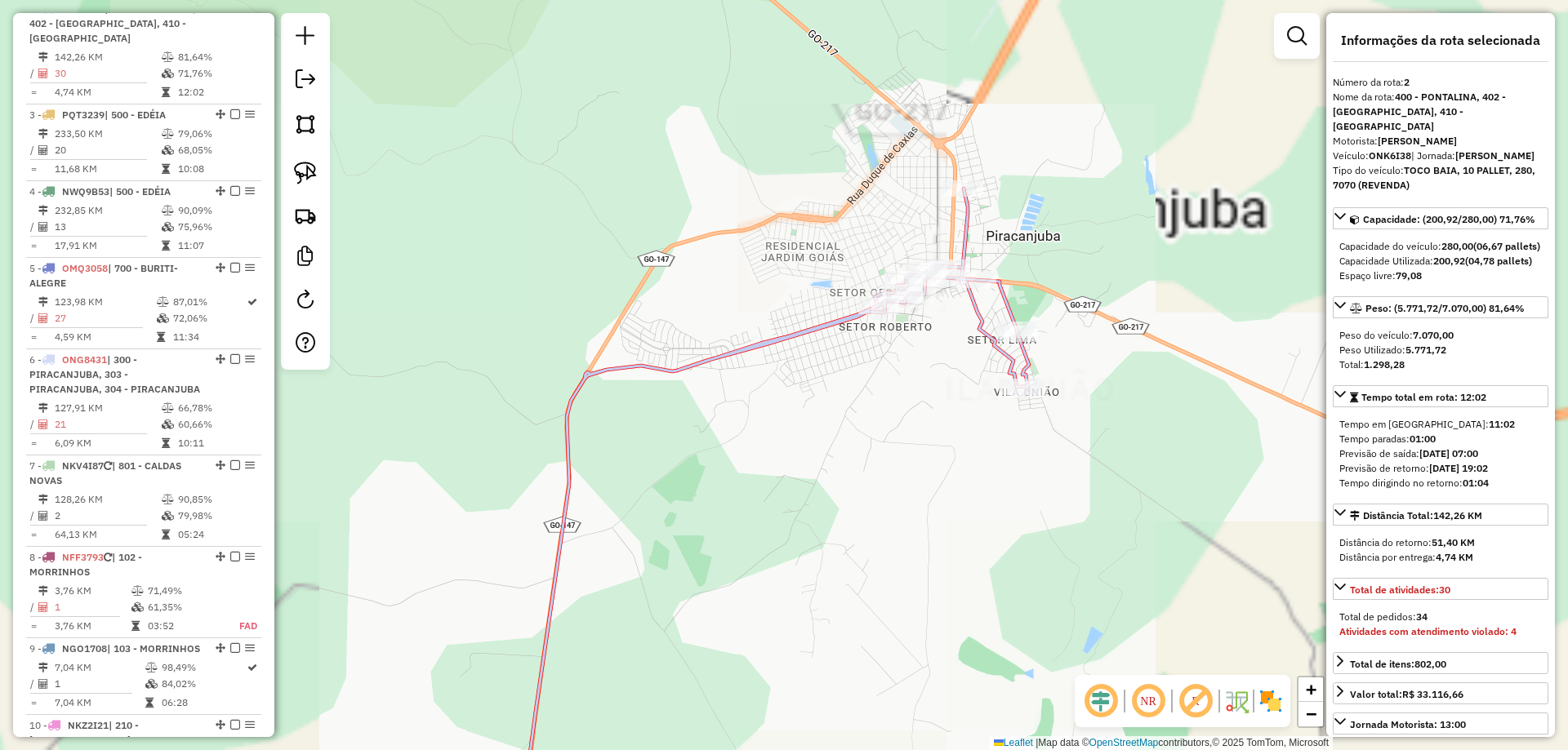
click at [1004, 300] on icon at bounding box center [775, 507] width 509 height 637
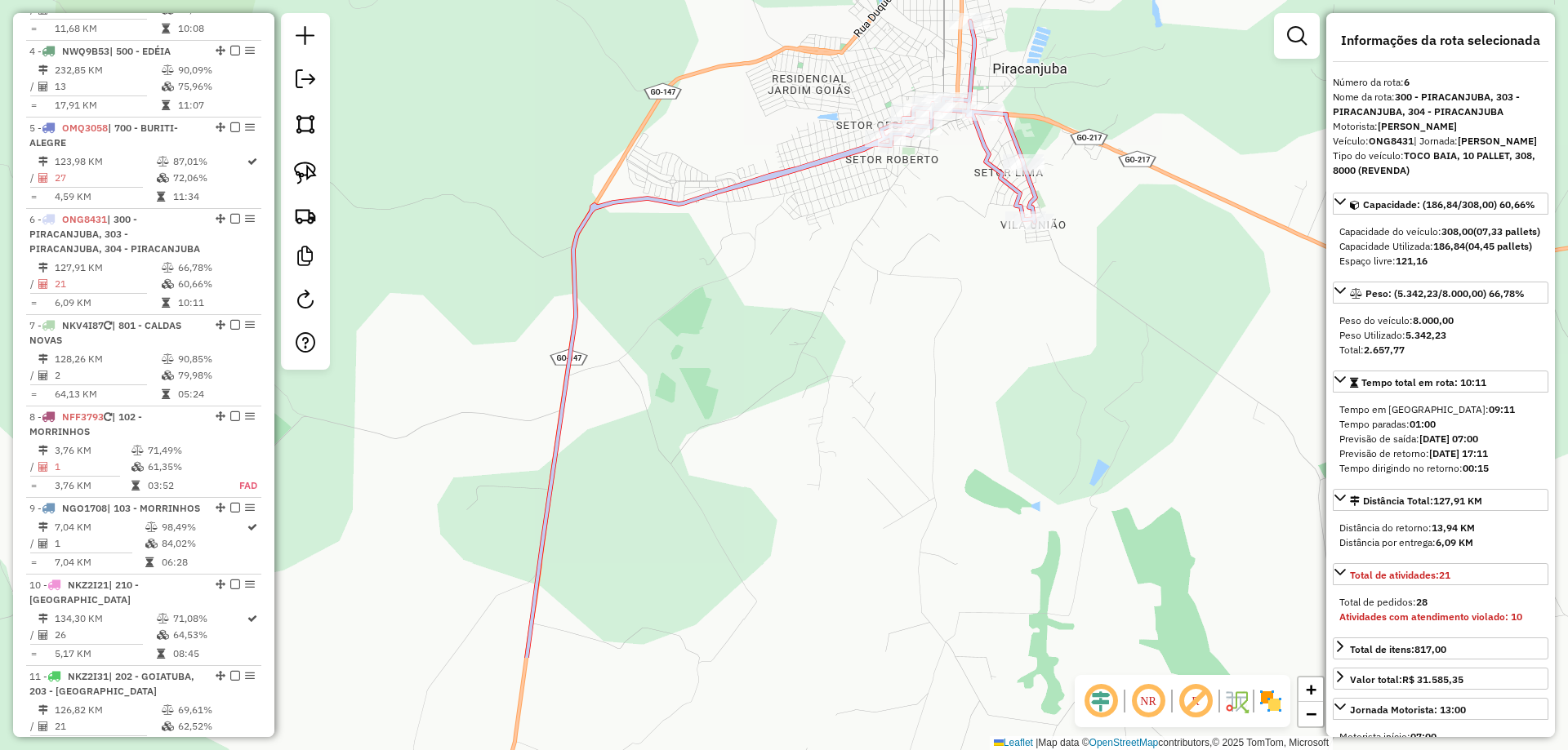
drag, startPoint x: 964, startPoint y: 299, endPoint x: 975, endPoint y: 179, distance: 120.5
click at [975, 203] on div "Janela de atendimento Grade de atendimento Capacidade Transportadoras Veículos …" at bounding box center [784, 375] width 1568 height 750
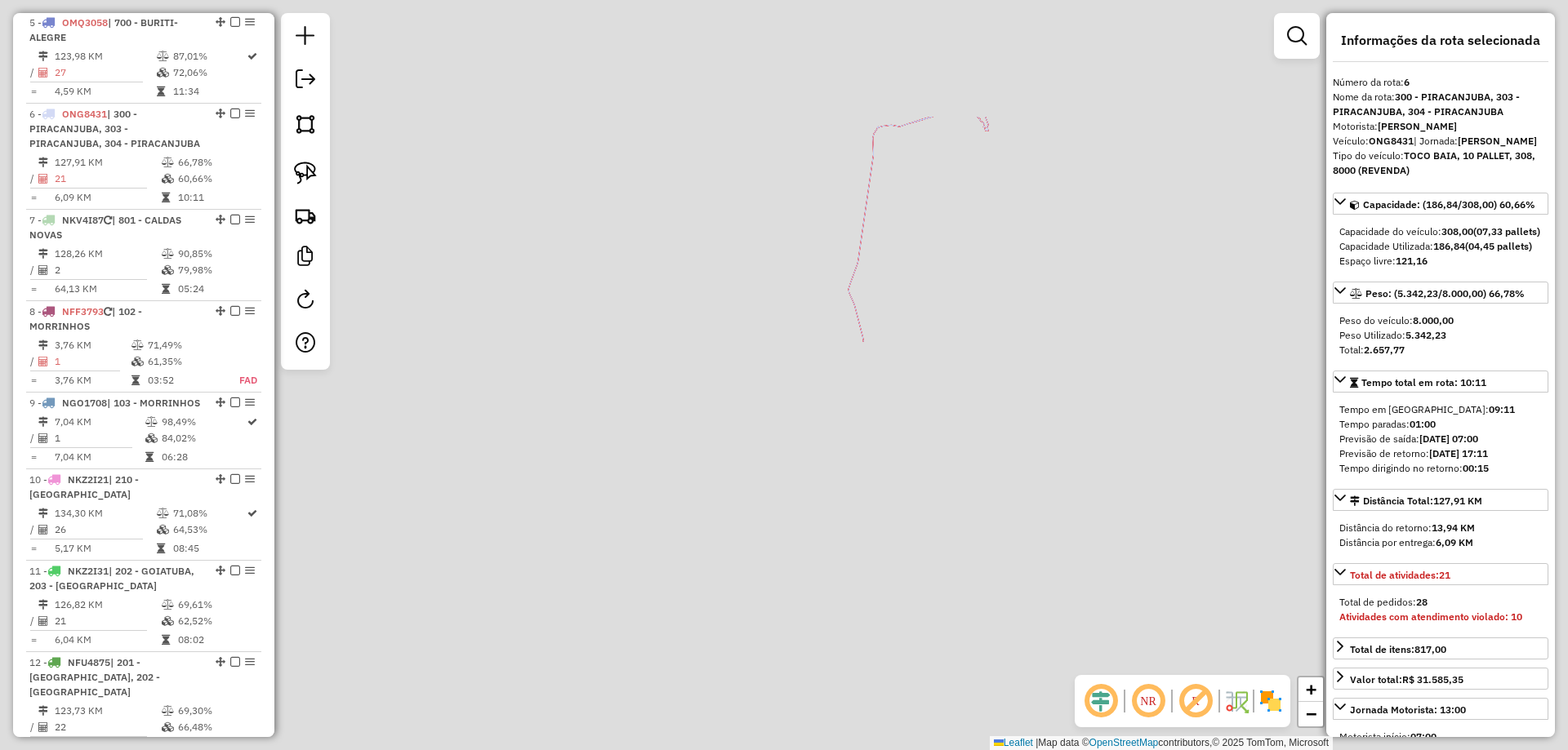
scroll to position [1055, 0]
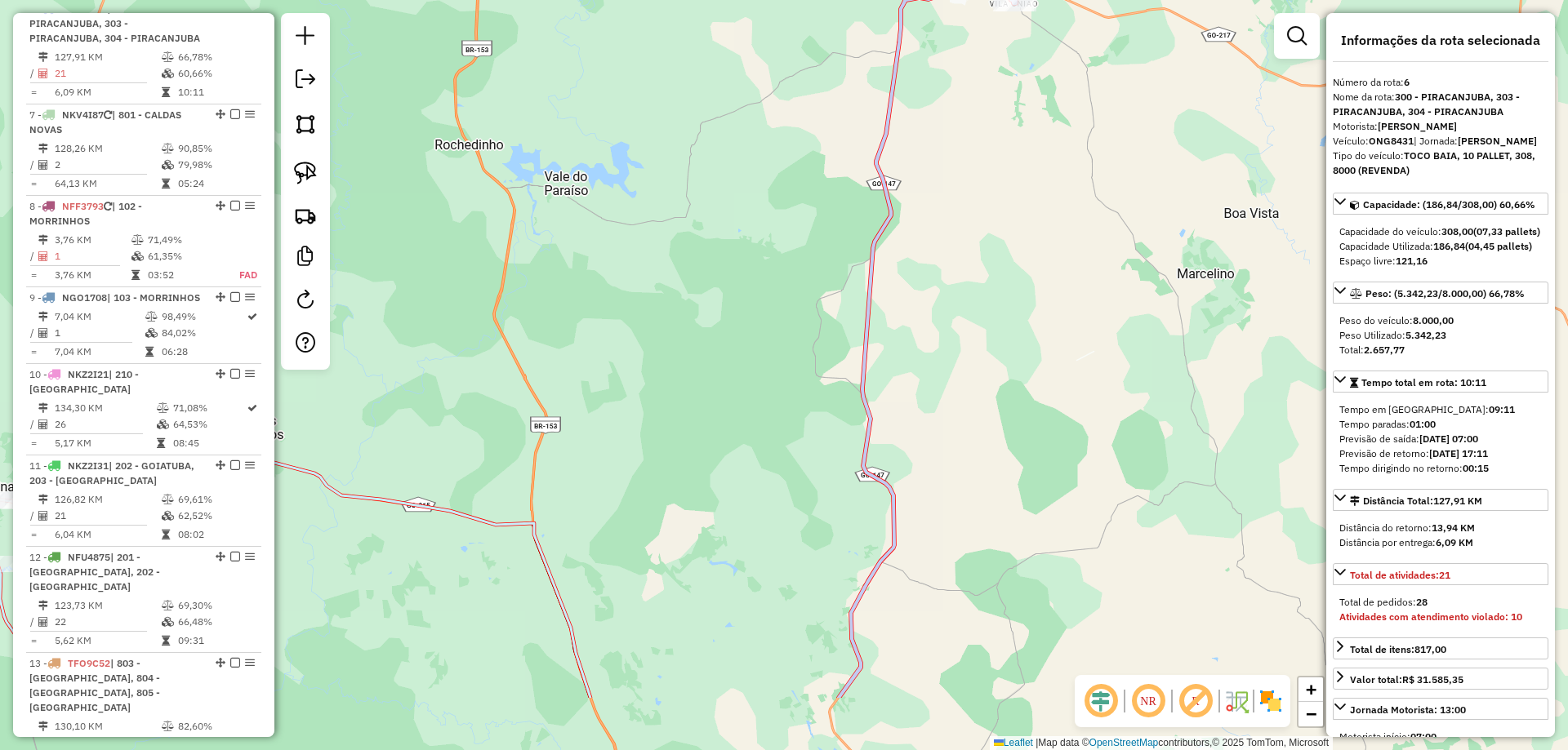
drag, startPoint x: 972, startPoint y: 183, endPoint x: 985, endPoint y: 140, distance: 44.9
click at [996, 131] on div "Janela de atendimento Grade de atendimento Capacidade Transportadoras Veículos …" at bounding box center [784, 375] width 1568 height 750
drag, startPoint x: 923, startPoint y: 192, endPoint x: 956, endPoint y: 58, distance: 138.0
click at [968, 23] on div "Janela de atendimento Grade de atendimento Capacidade Transportadoras Veículos …" at bounding box center [784, 375] width 1568 height 750
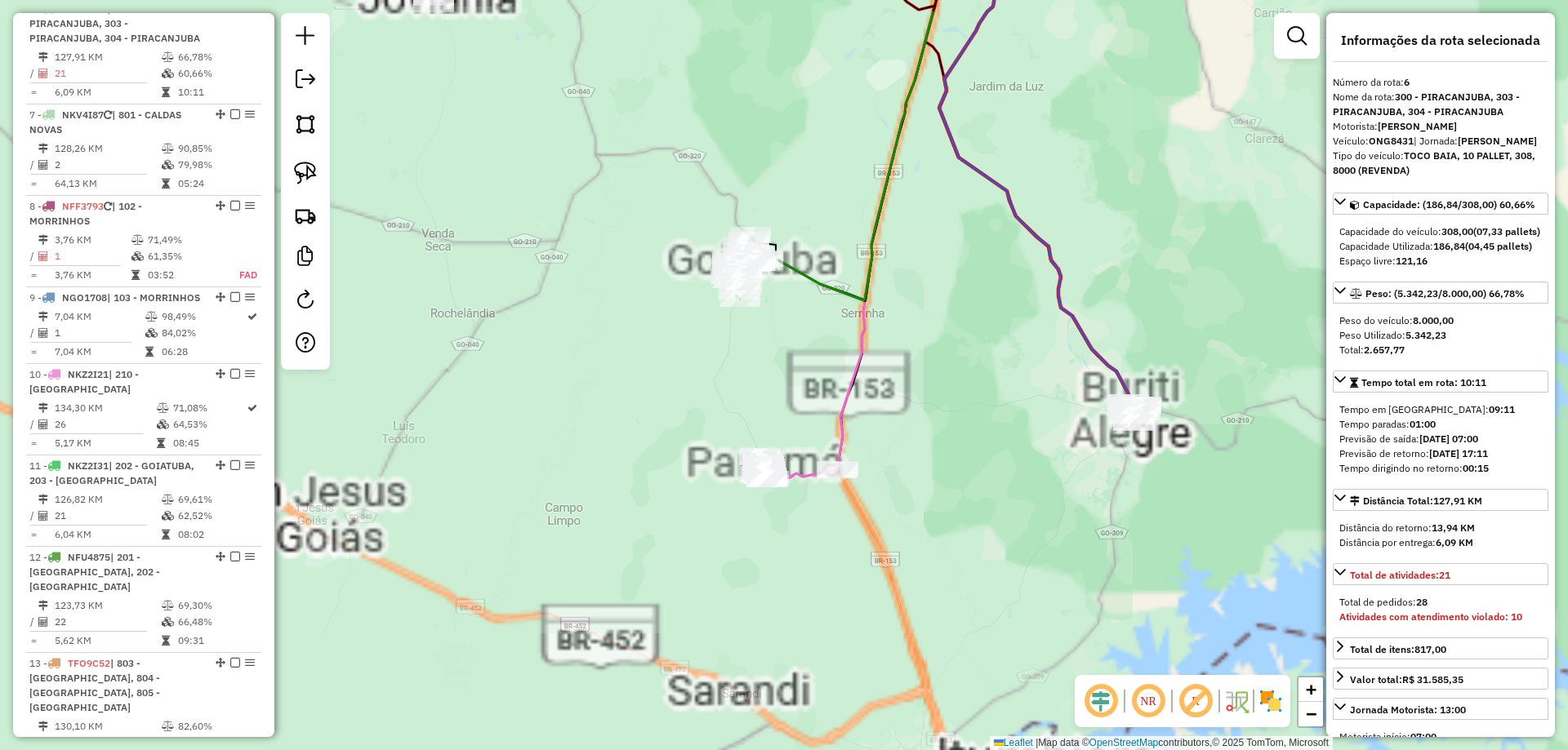
click at [831, 275] on div "Janela de atendimento Grade de atendimento Capacidade Transportadoras Veículos …" at bounding box center [784, 375] width 1568 height 750
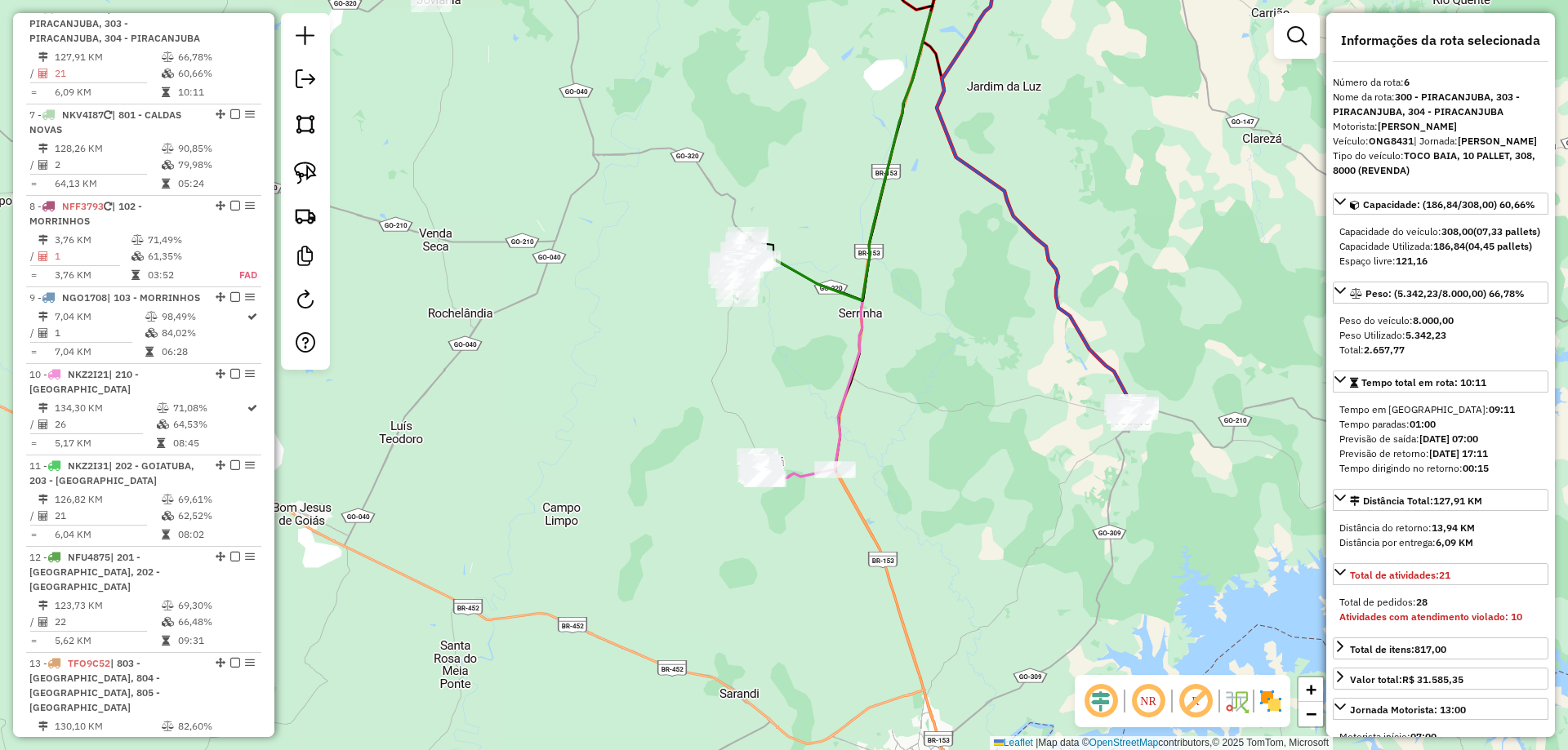
click at [821, 276] on icon at bounding box center [869, 113] width 246 height 376
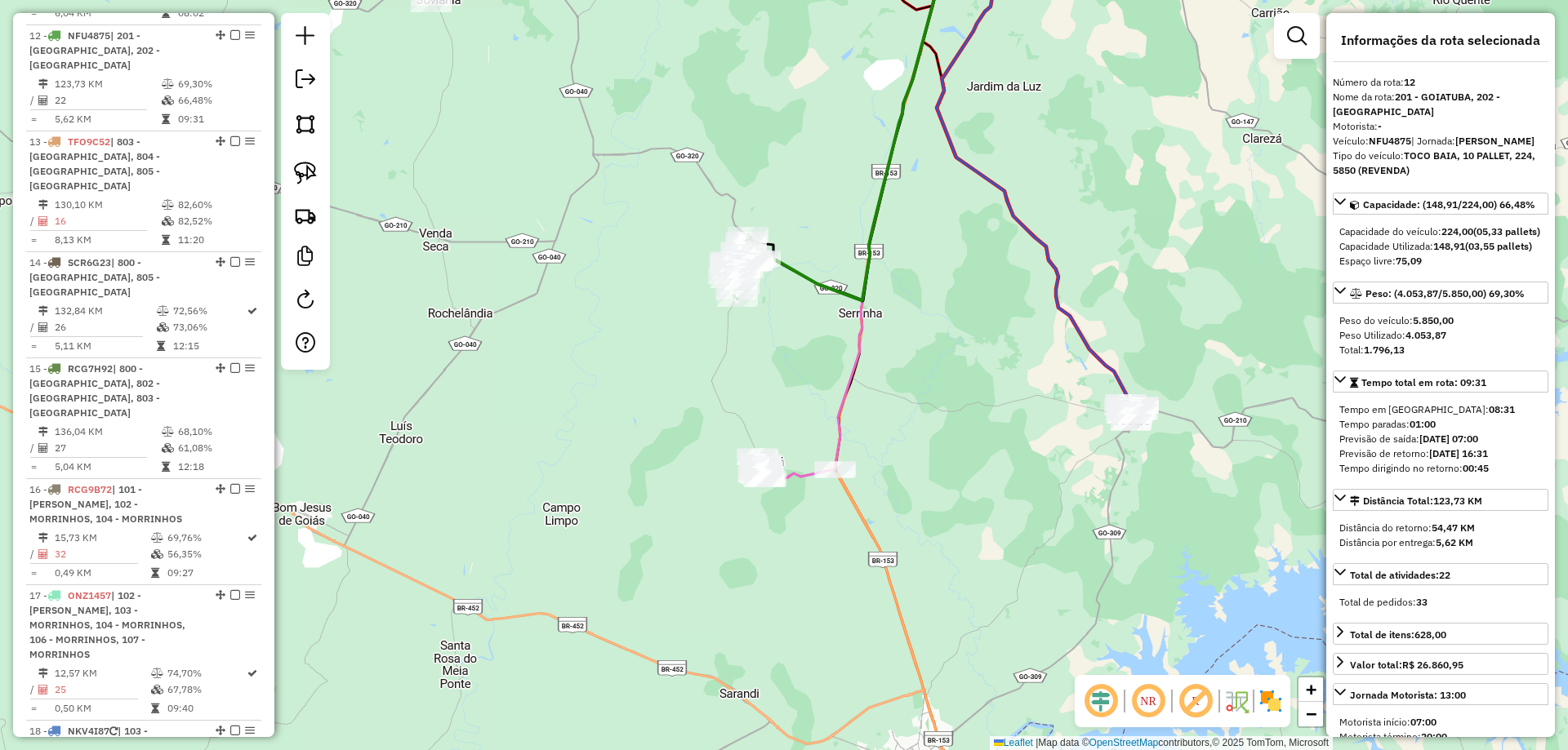
scroll to position [1604, 0]
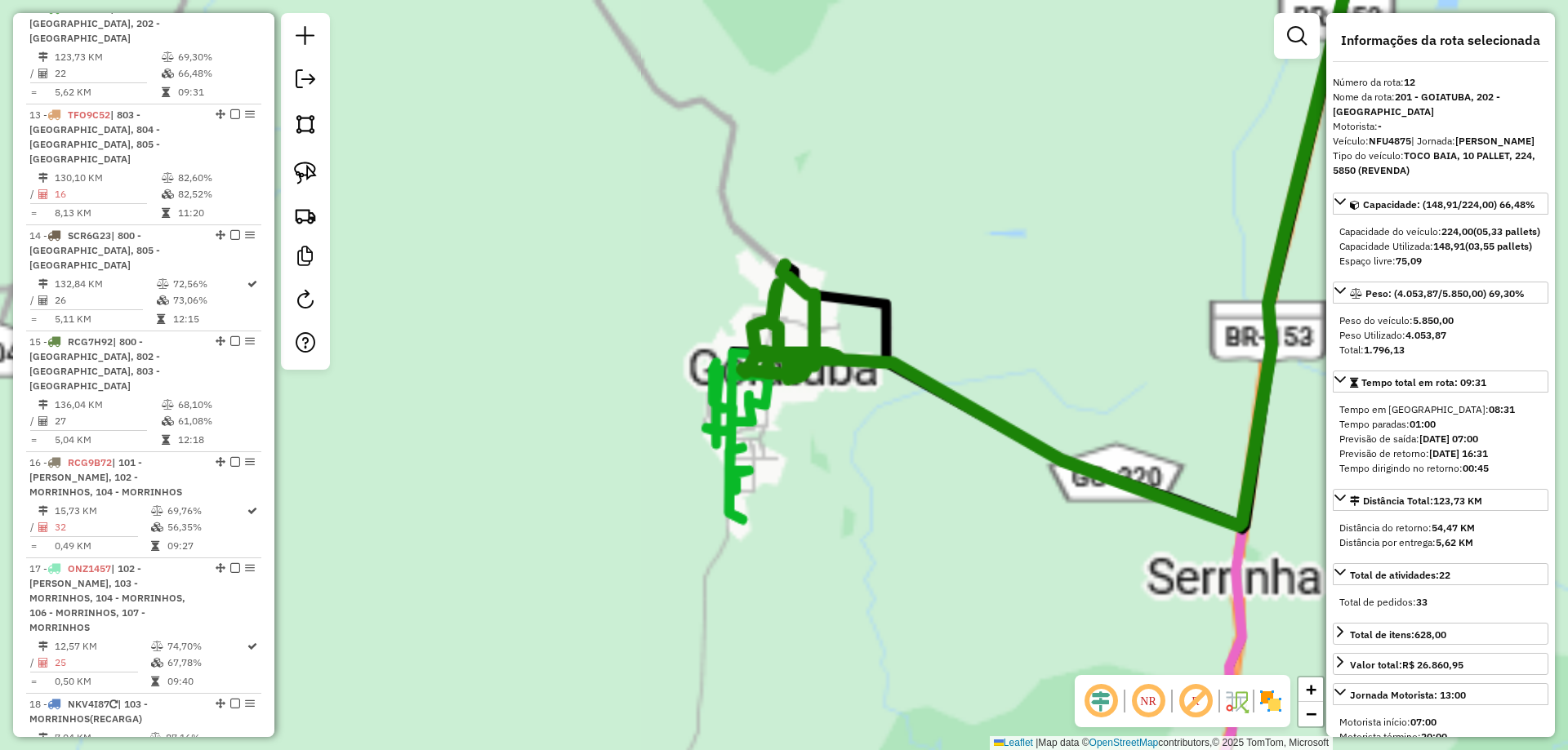
click at [774, 162] on div "Janela de atendimento Grade de atendimento Capacidade Transportadoras Veículos …" at bounding box center [784, 375] width 1568 height 750
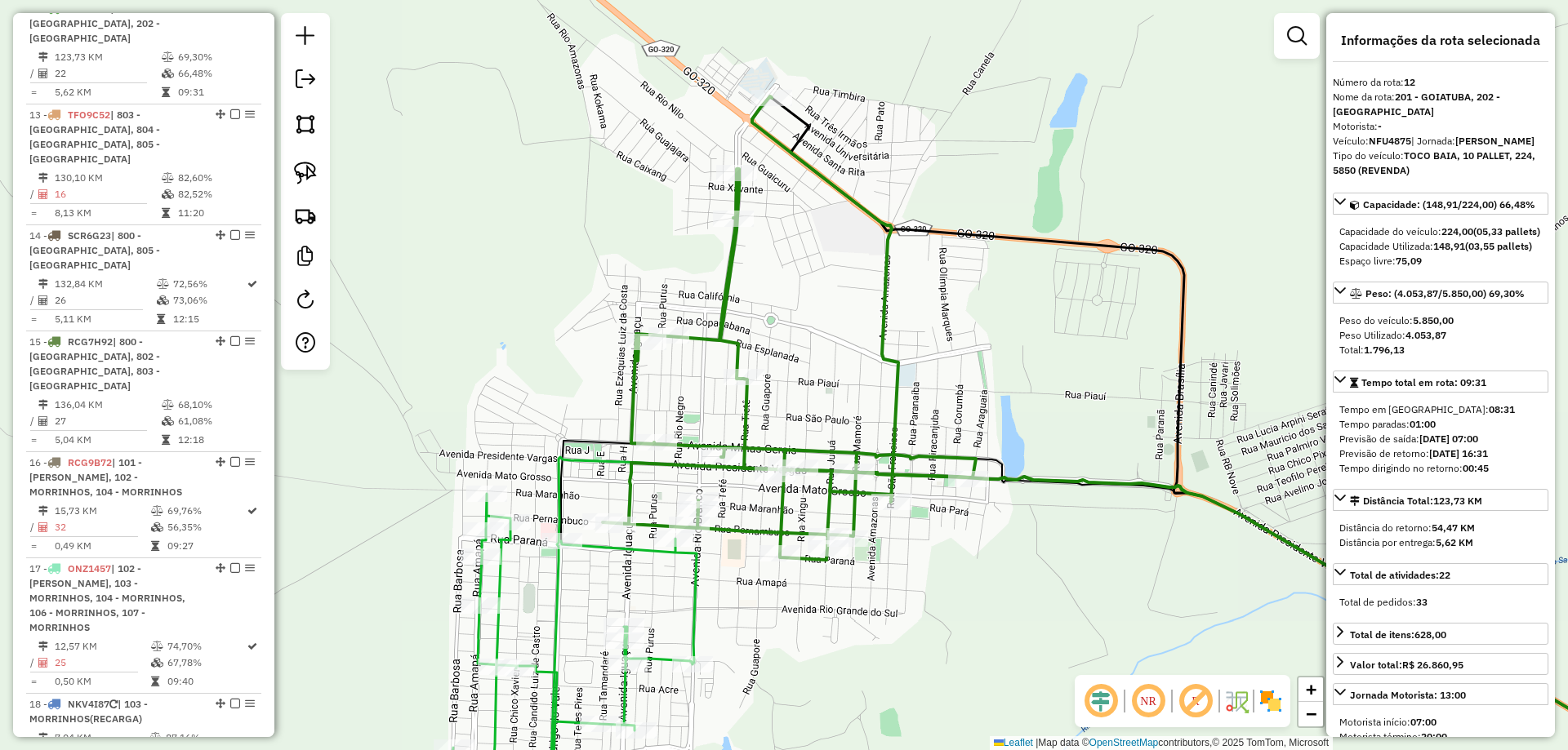
click at [743, 422] on icon at bounding box center [1234, 589] width 982 height 422
click at [695, 574] on icon at bounding box center [575, 659] width 245 height 331
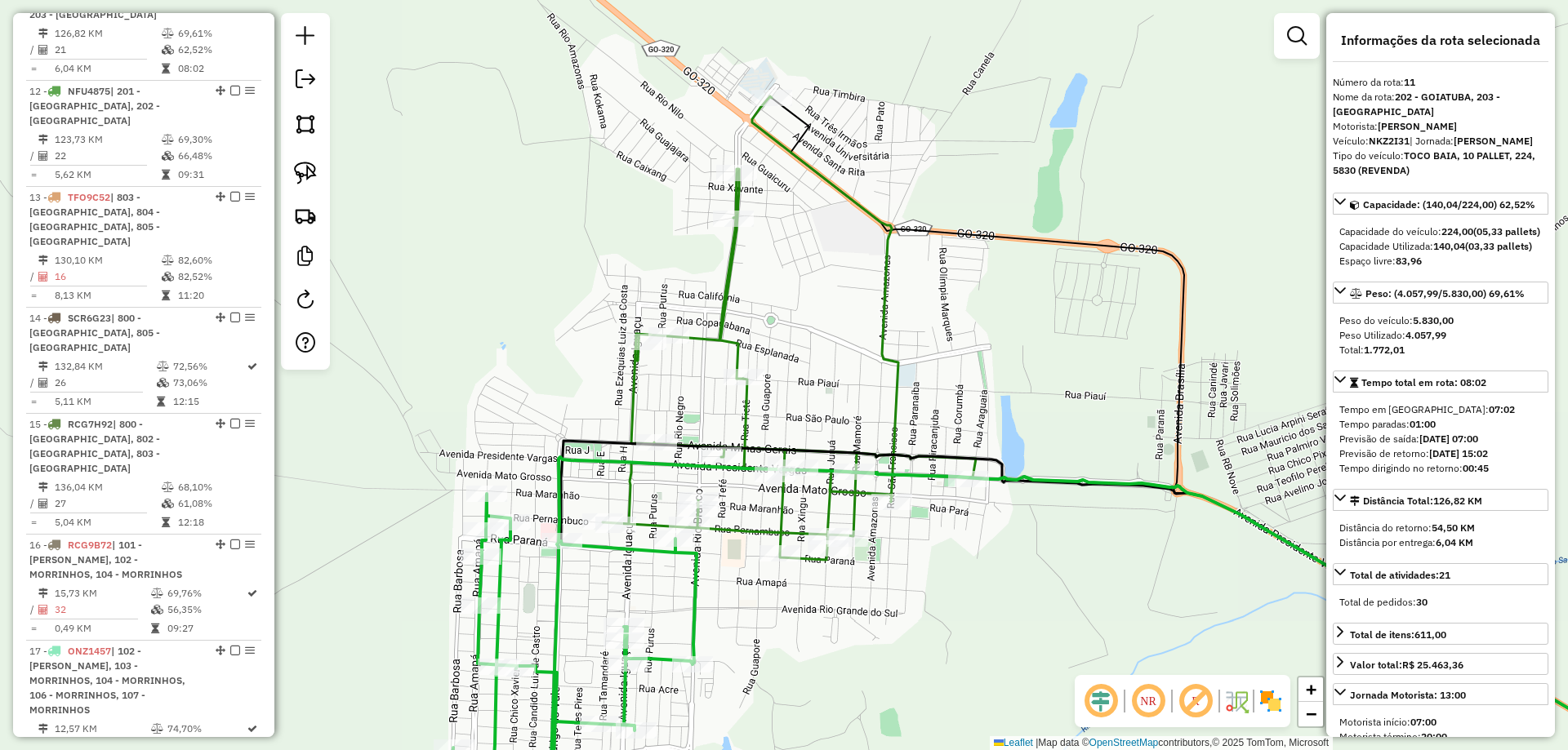
scroll to position [1512, 0]
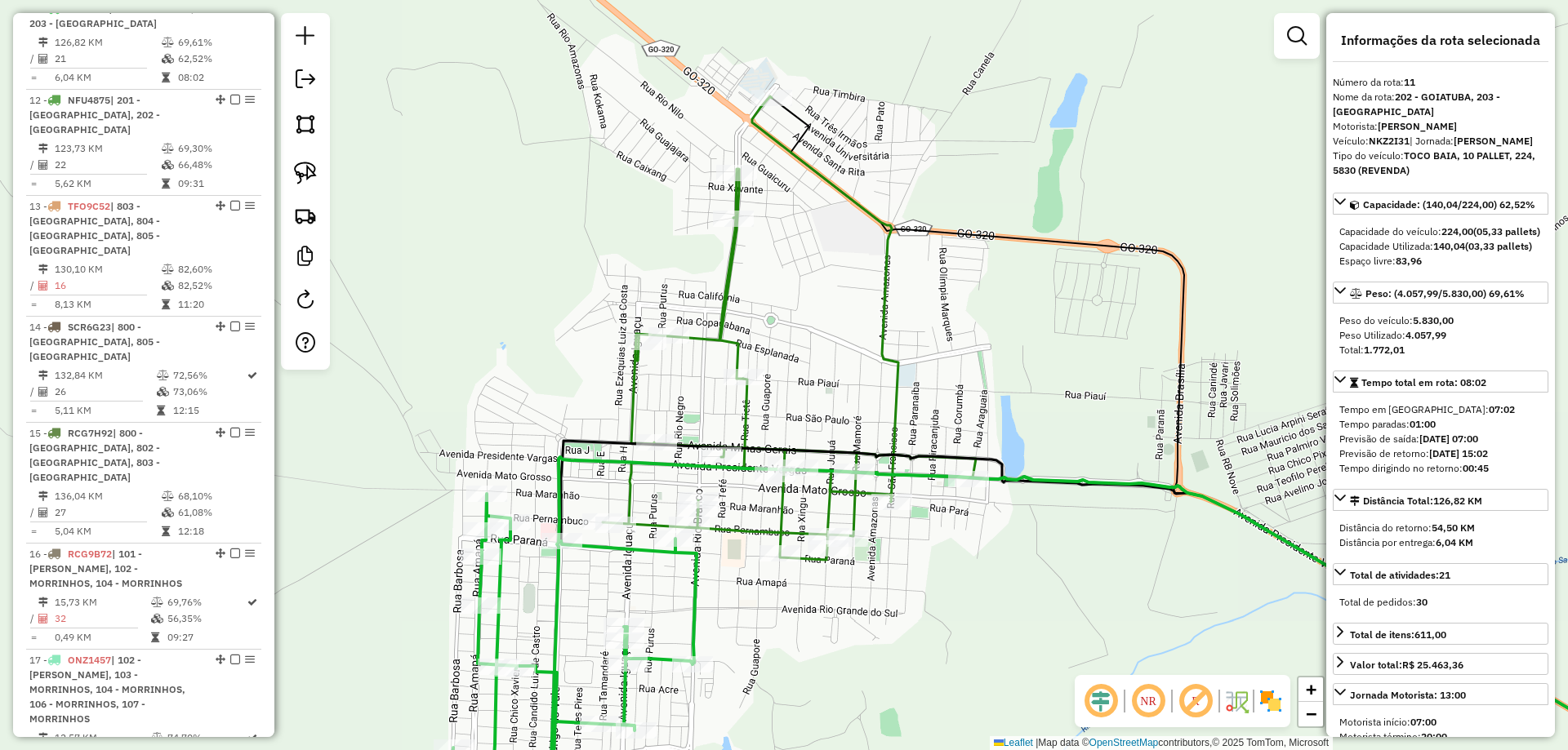
click at [866, 435] on div "Janela de atendimento Grade de atendimento Capacidade Transportadoras Veículos …" at bounding box center [784, 375] width 1568 height 750
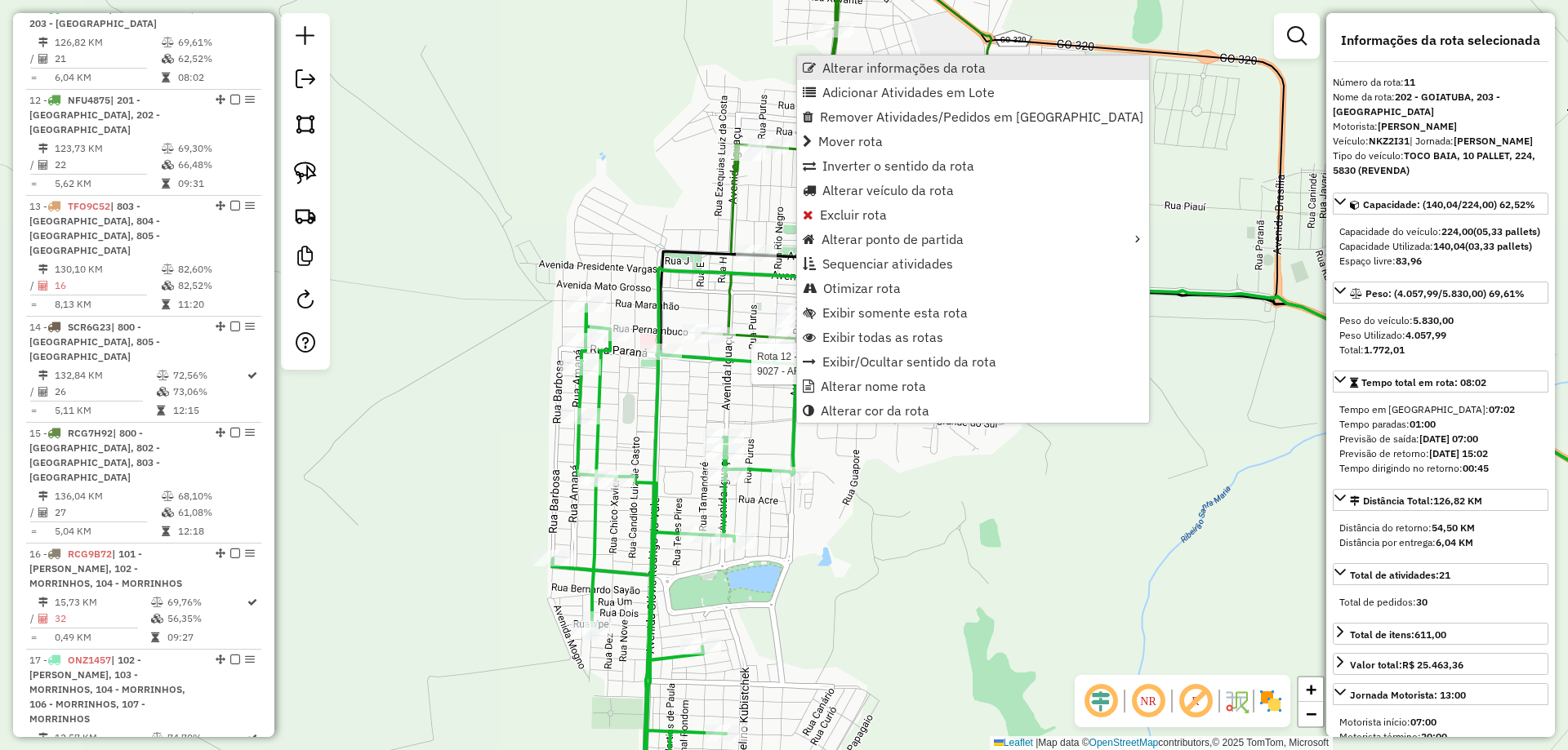
click at [884, 72] on span "Alterar informações da rota" at bounding box center [904, 68] width 163 height 13
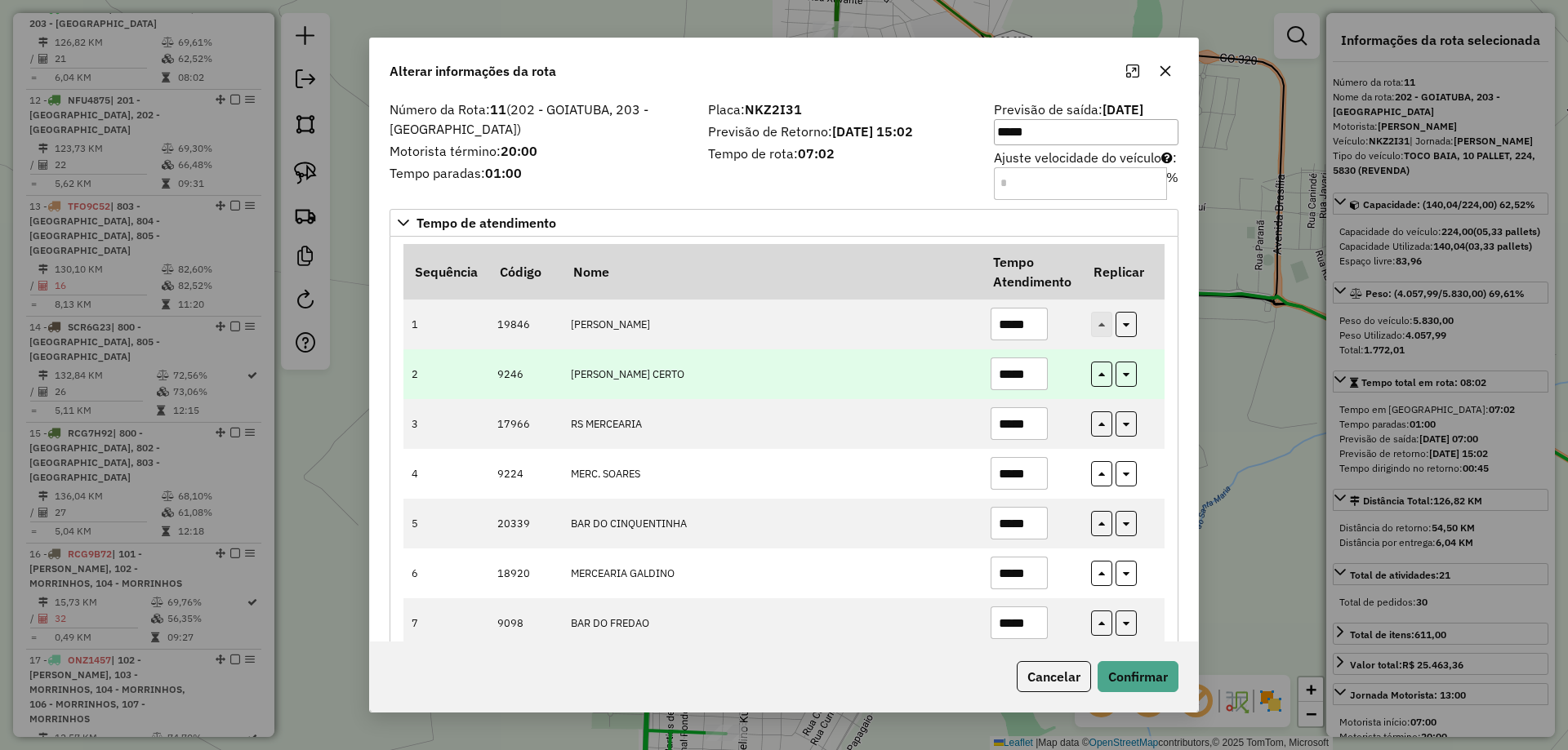
click at [1008, 378] on input "*****" at bounding box center [1019, 374] width 57 height 33
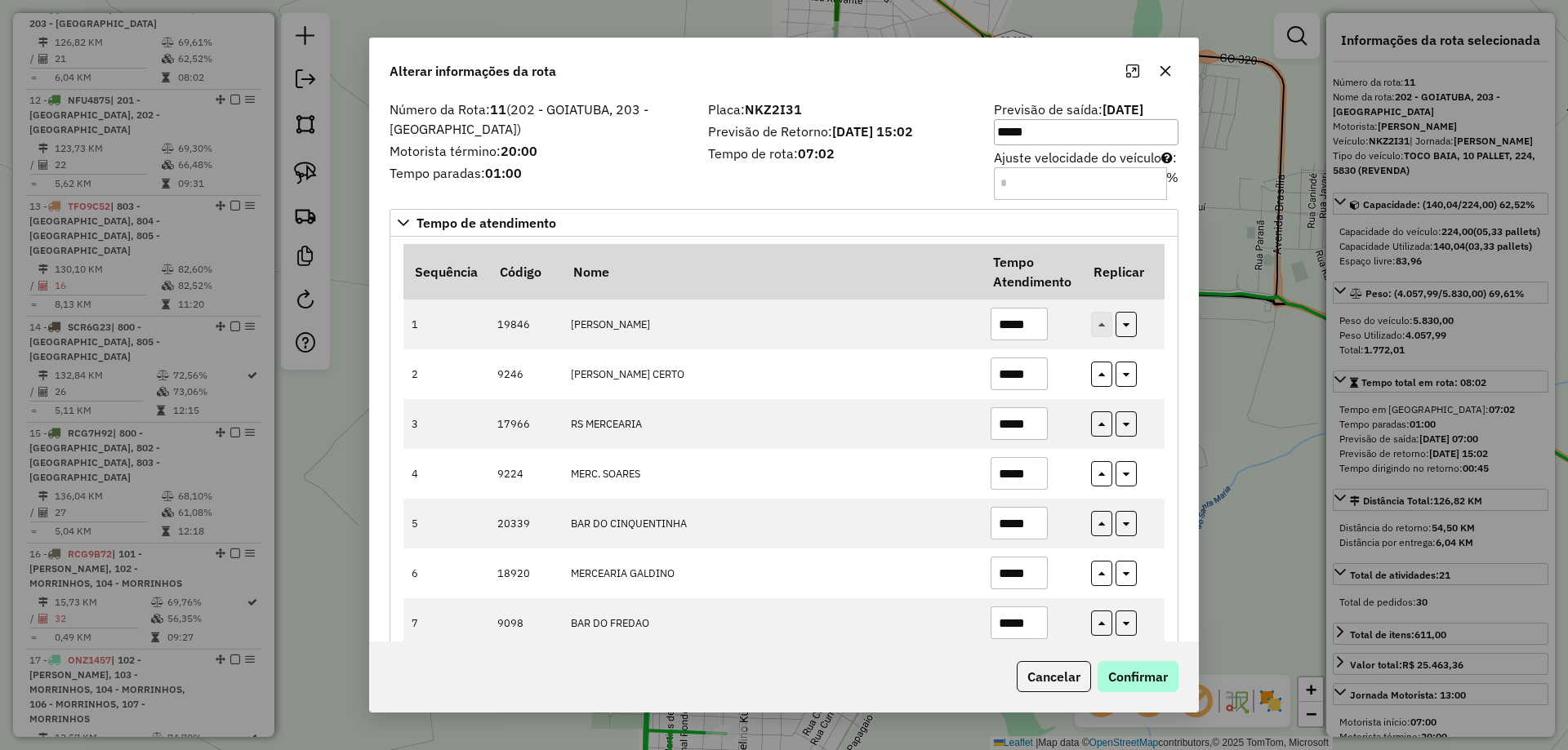
type input "*****"
drag, startPoint x: 1155, startPoint y: 670, endPoint x: 1171, endPoint y: 654, distance: 22.6
click at [1155, 670] on button "Confirmar" at bounding box center [1138, 677] width 81 height 31
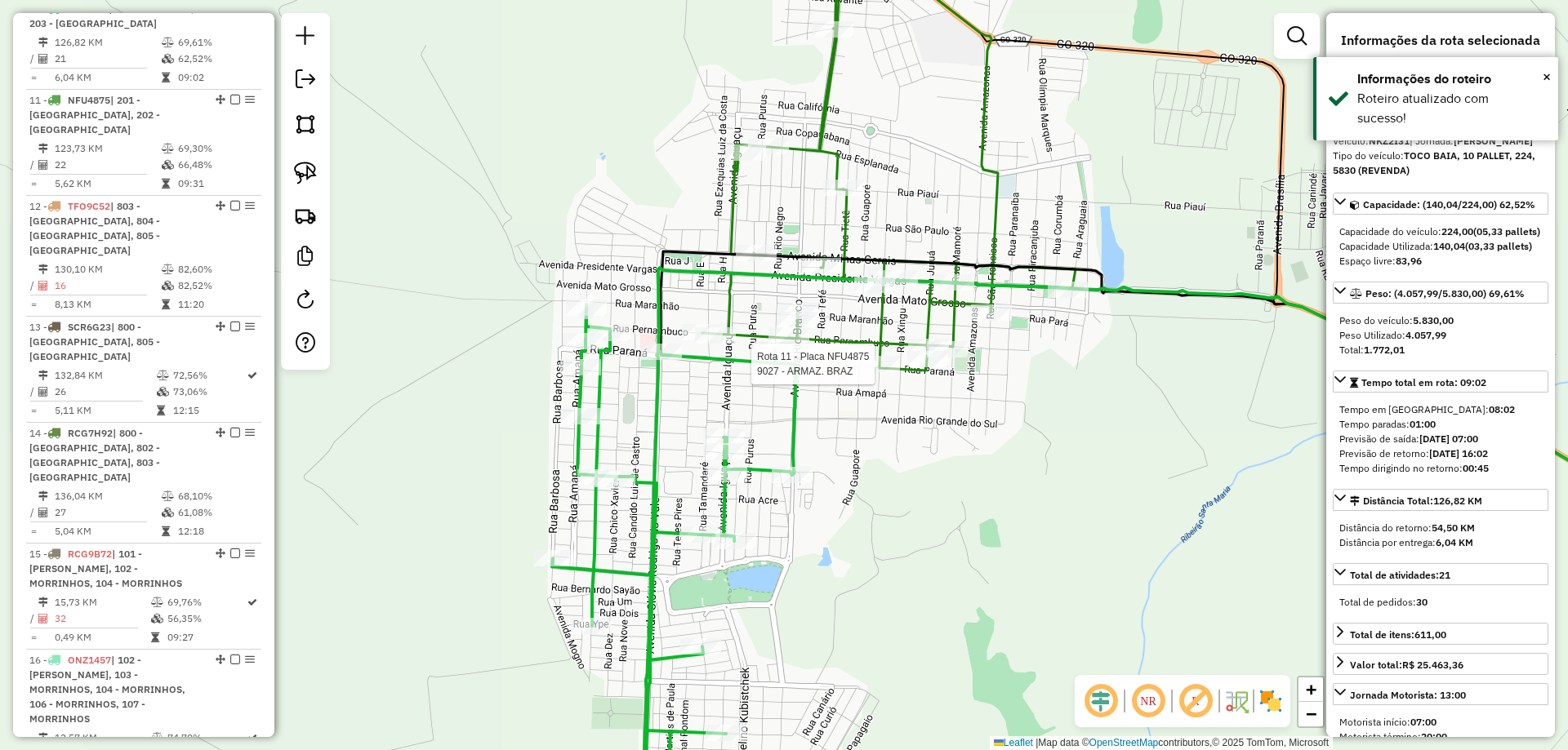
click at [797, 426] on icon at bounding box center [674, 565] width 245 height 521
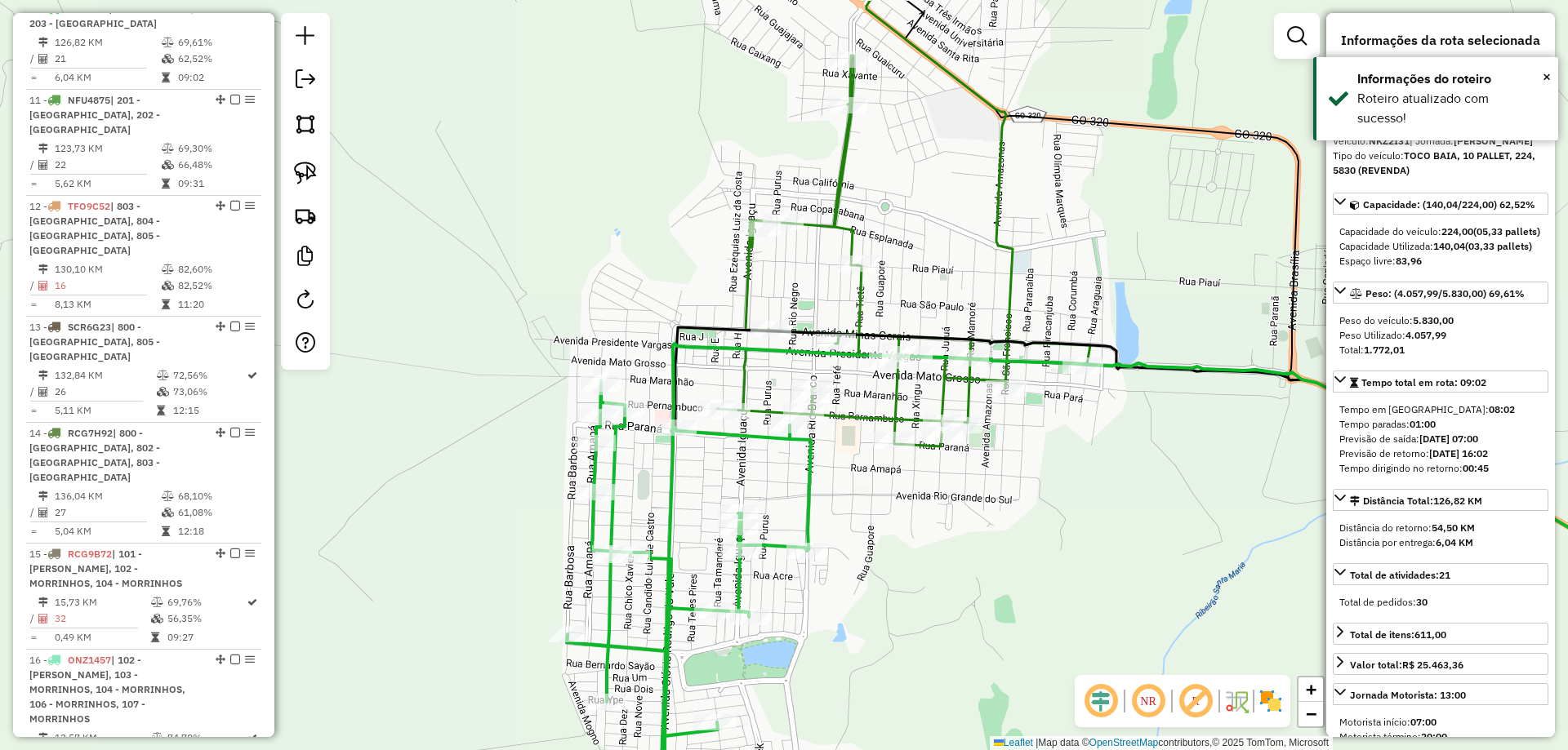
drag, startPoint x: 914, startPoint y: 514, endPoint x: 918, endPoint y: 557, distance: 43.2
click at [918, 557] on div "Janela de atendimento Grade de atendimento Capacidade Transportadoras Veículos …" at bounding box center [784, 375] width 1568 height 750
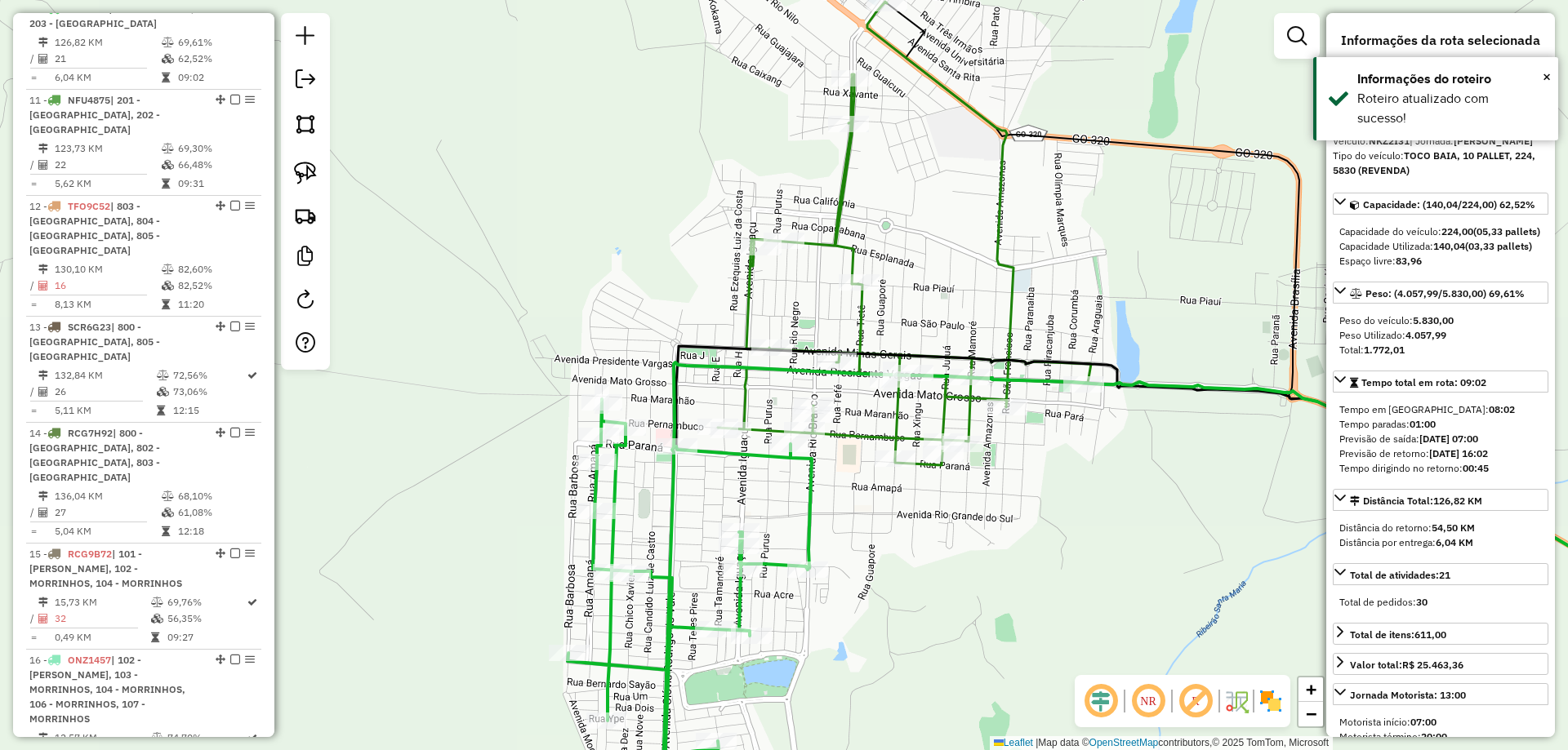
click at [859, 317] on icon at bounding box center [1292, 461] width 867 height 354
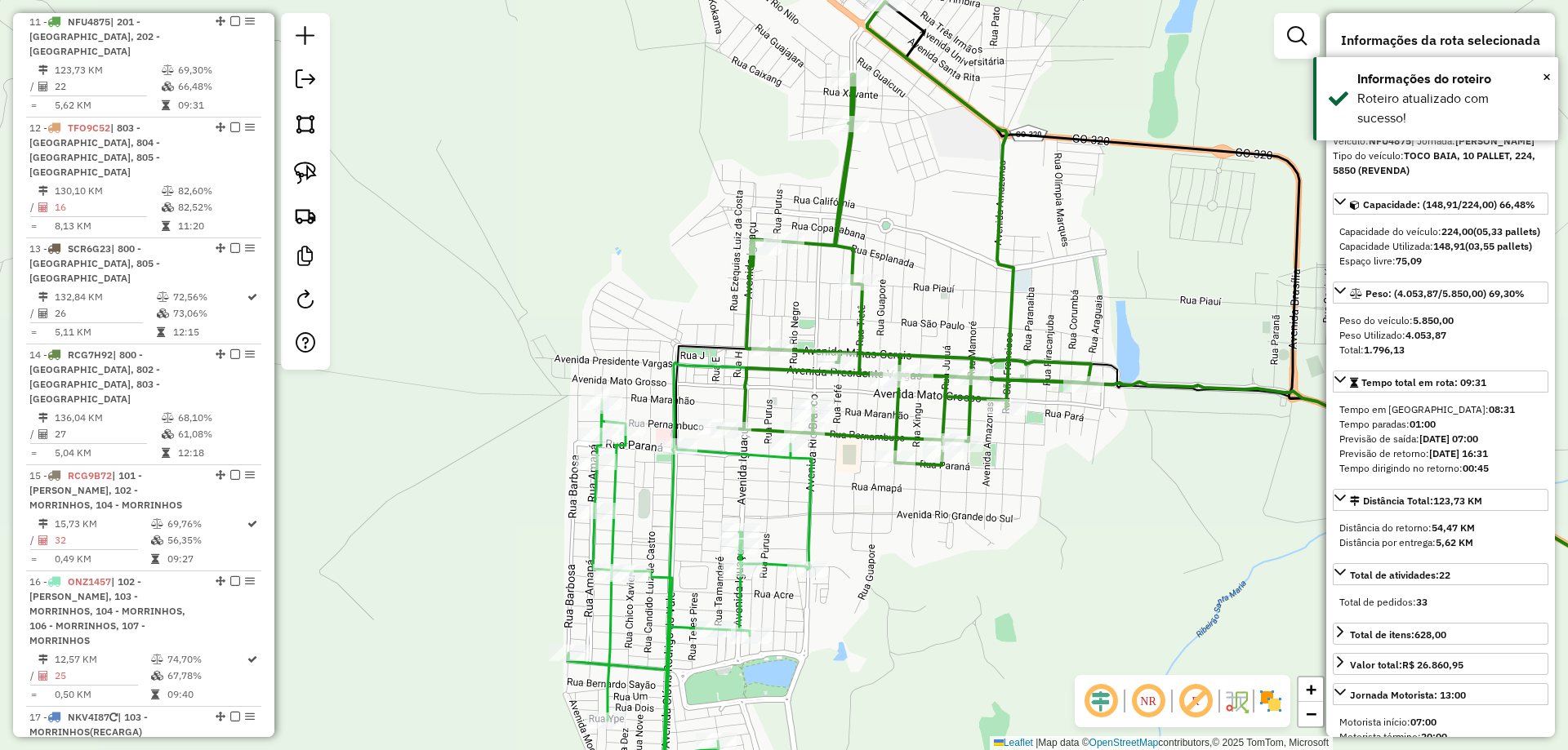
scroll to position [1604, 0]
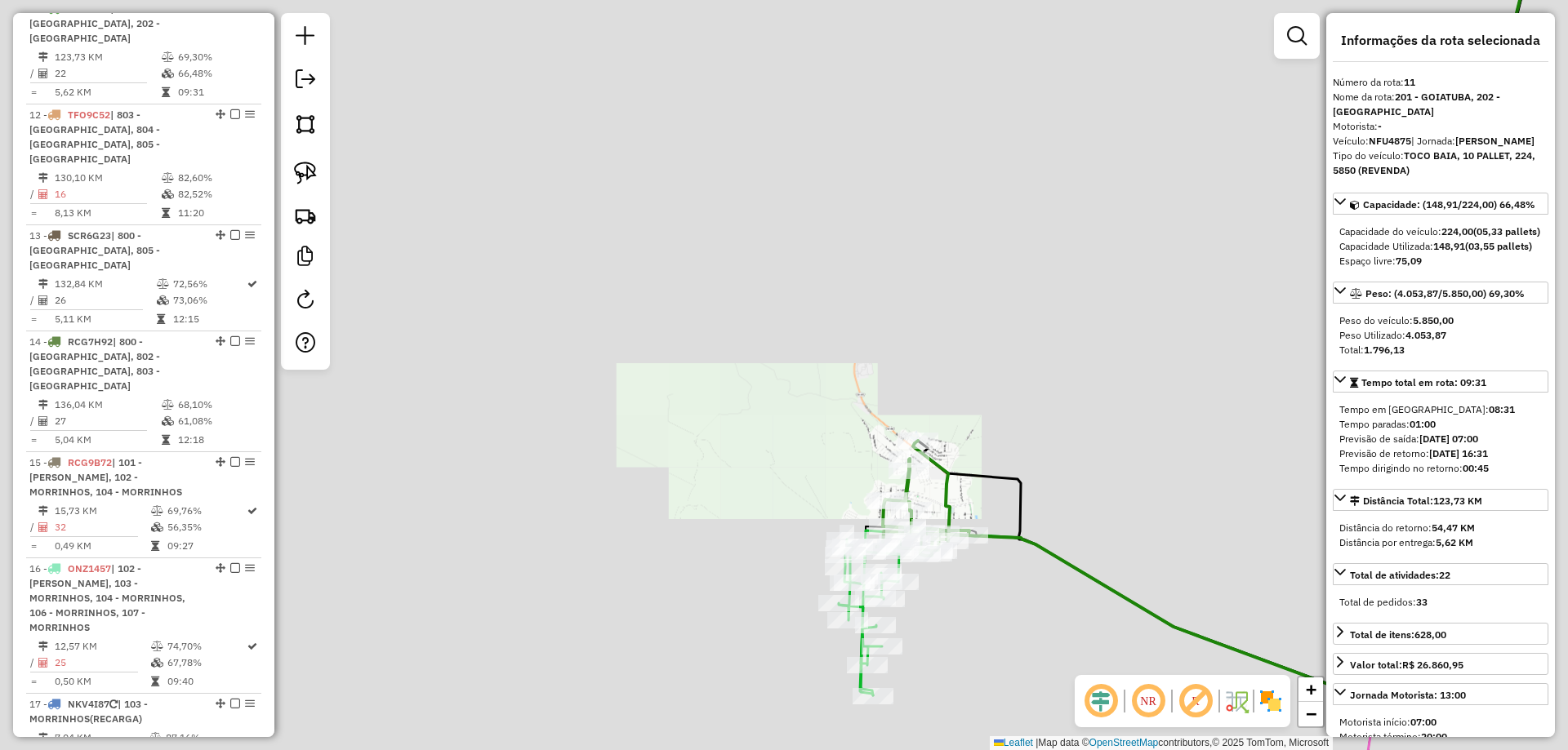
drag, startPoint x: 979, startPoint y: 618, endPoint x: 945, endPoint y: 330, distance: 290.0
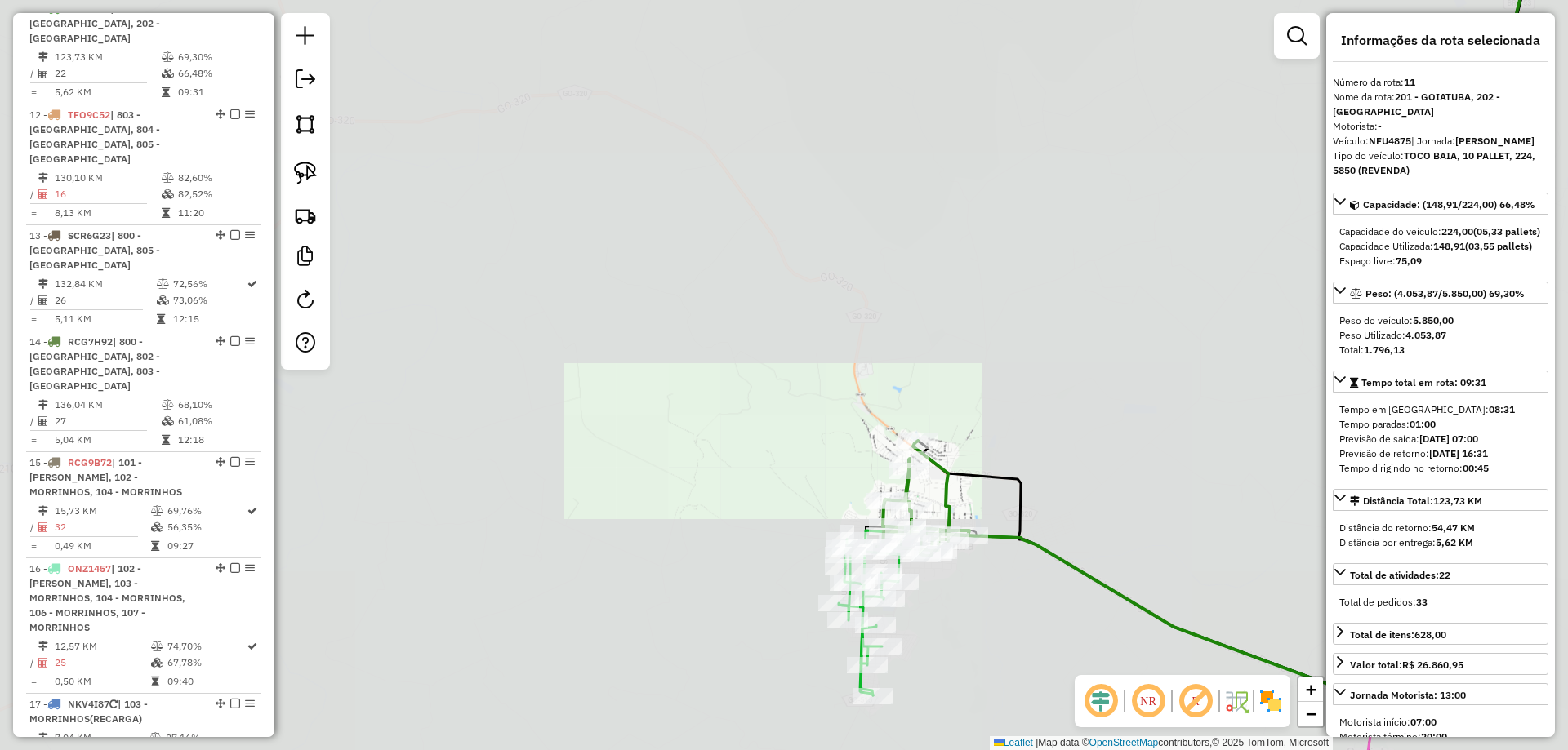
click at [956, 355] on div "Janela de atendimento Grade de atendimento Capacidade Transportadoras Veículos …" at bounding box center [784, 375] width 1568 height 750
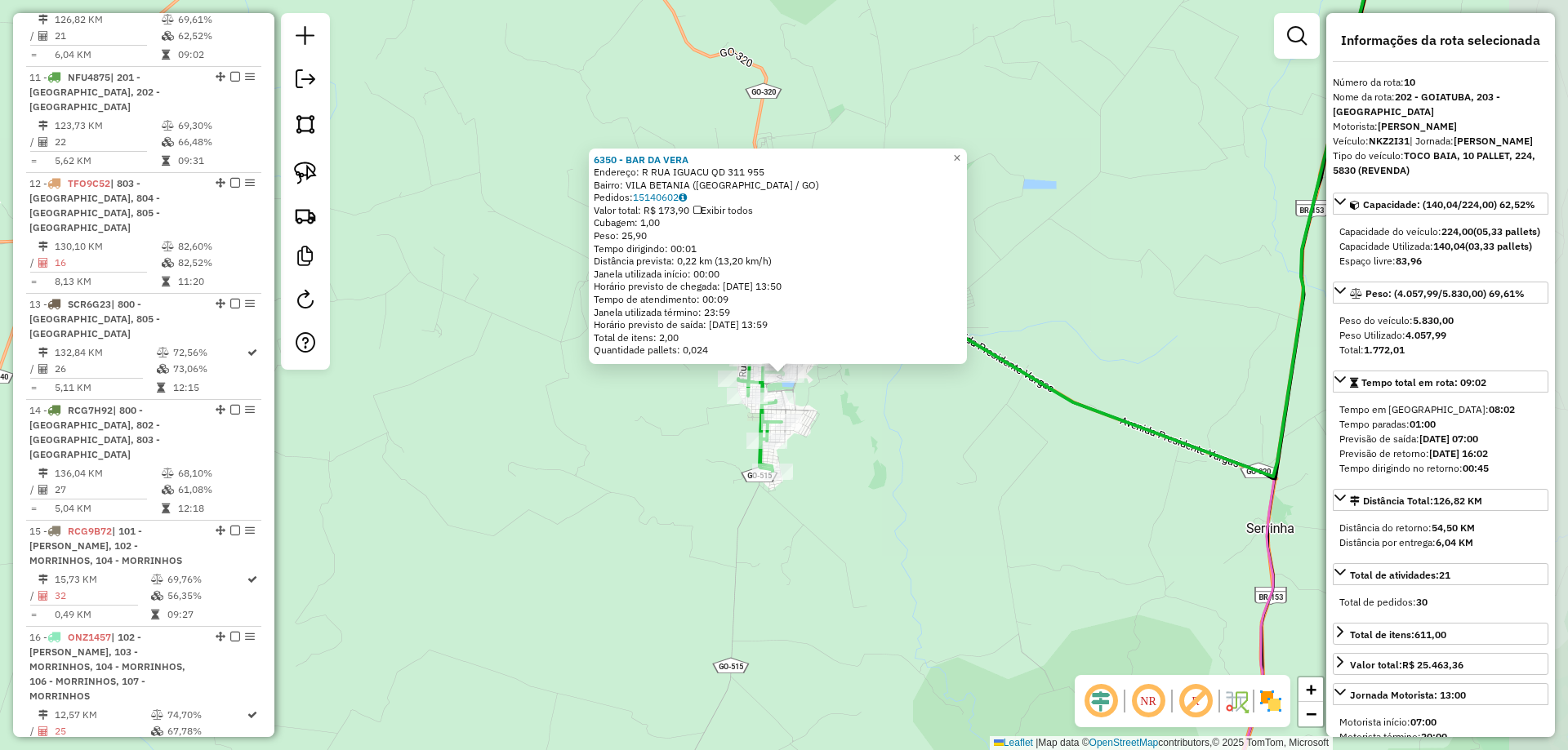
scroll to position [1512, 0]
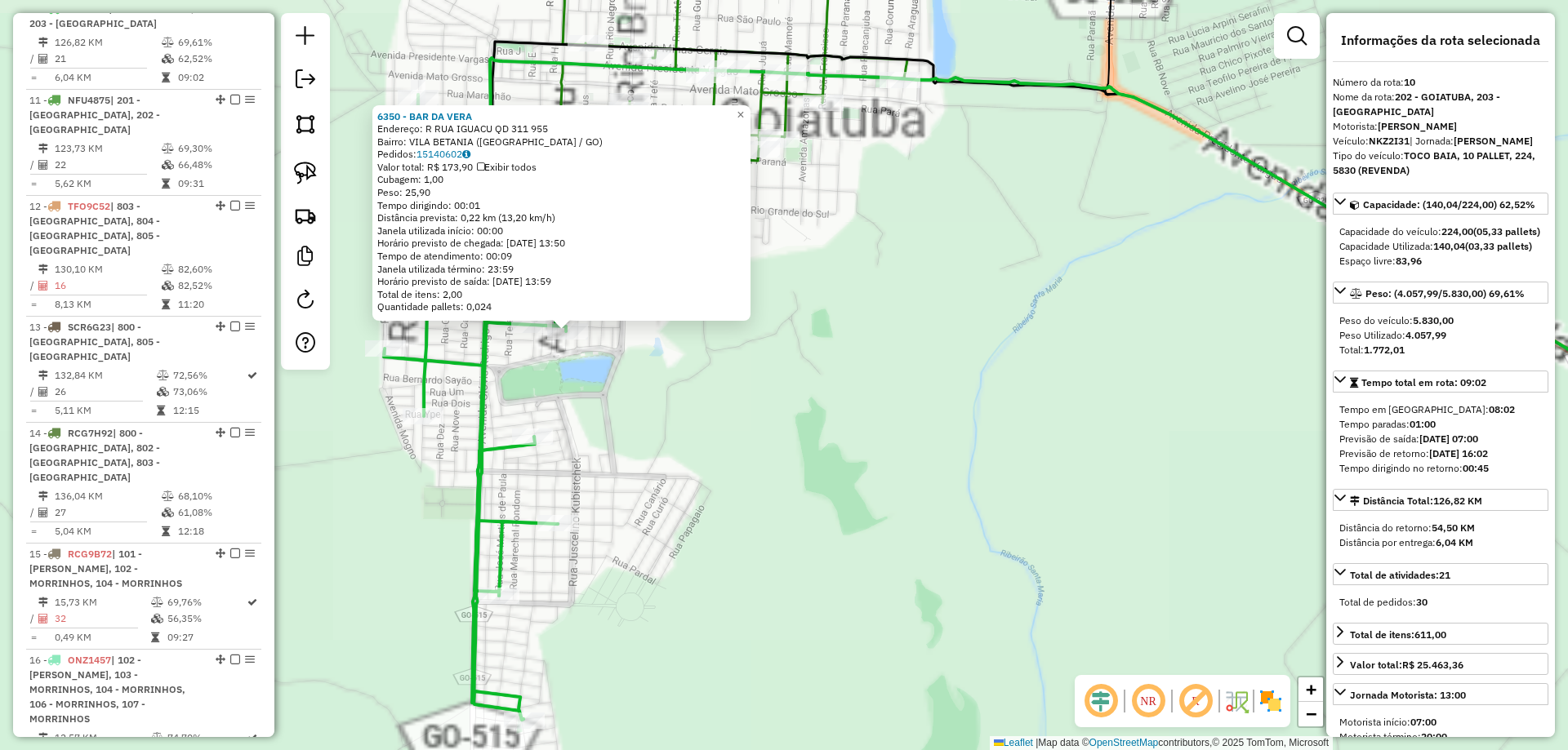
click at [856, 386] on div "6350 - BAR DA VERA Endereço: R RUA IGUACU QD 311 955 Bairro: VILA BETANIA (GOIA…" at bounding box center [784, 375] width 1568 height 750
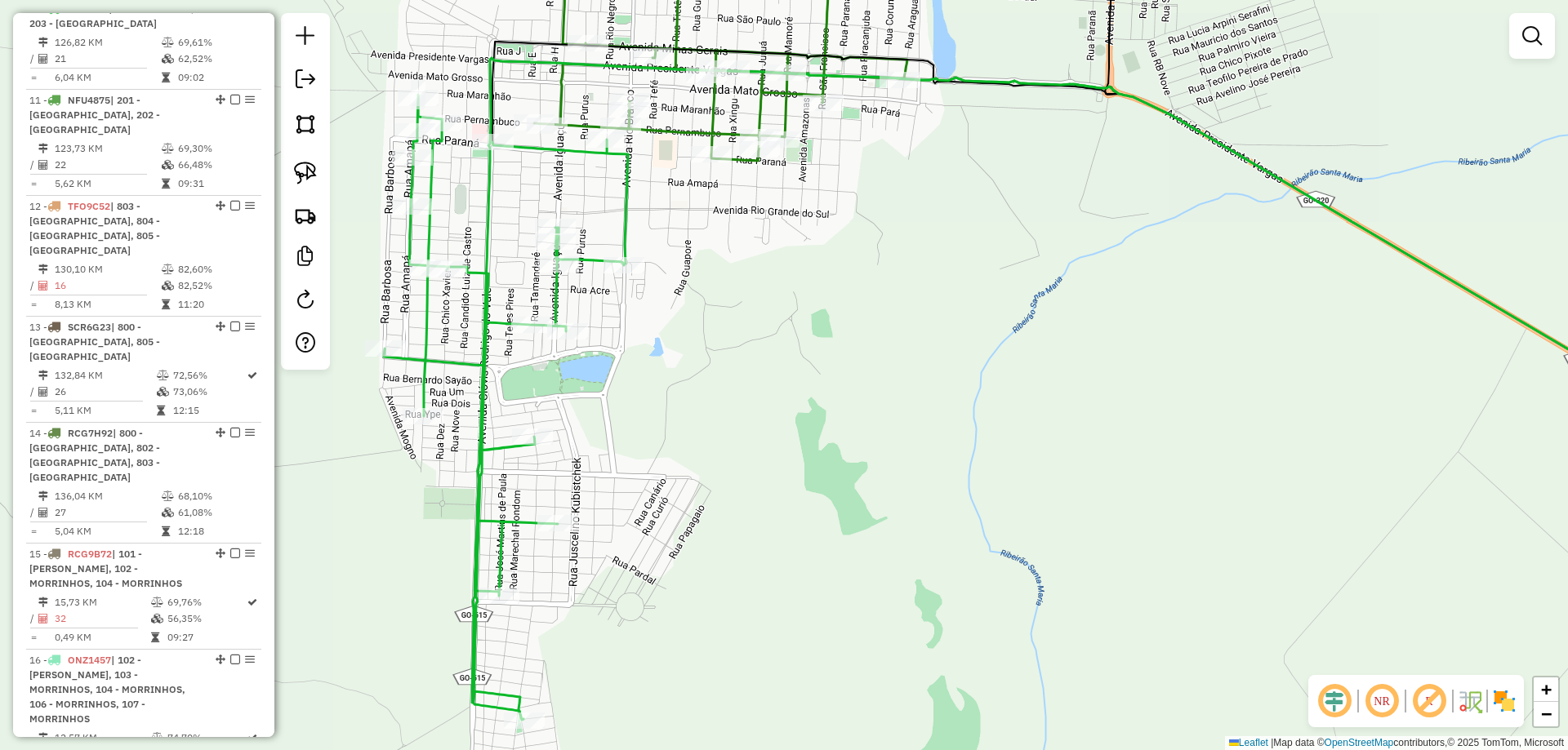
drag, startPoint x: 727, startPoint y: 430, endPoint x: 758, endPoint y: 486, distance: 64.0
click at [750, 478] on div "Janela de atendimento Grade de atendimento Capacidade Transportadoras Veículos …" at bounding box center [784, 375] width 1568 height 750
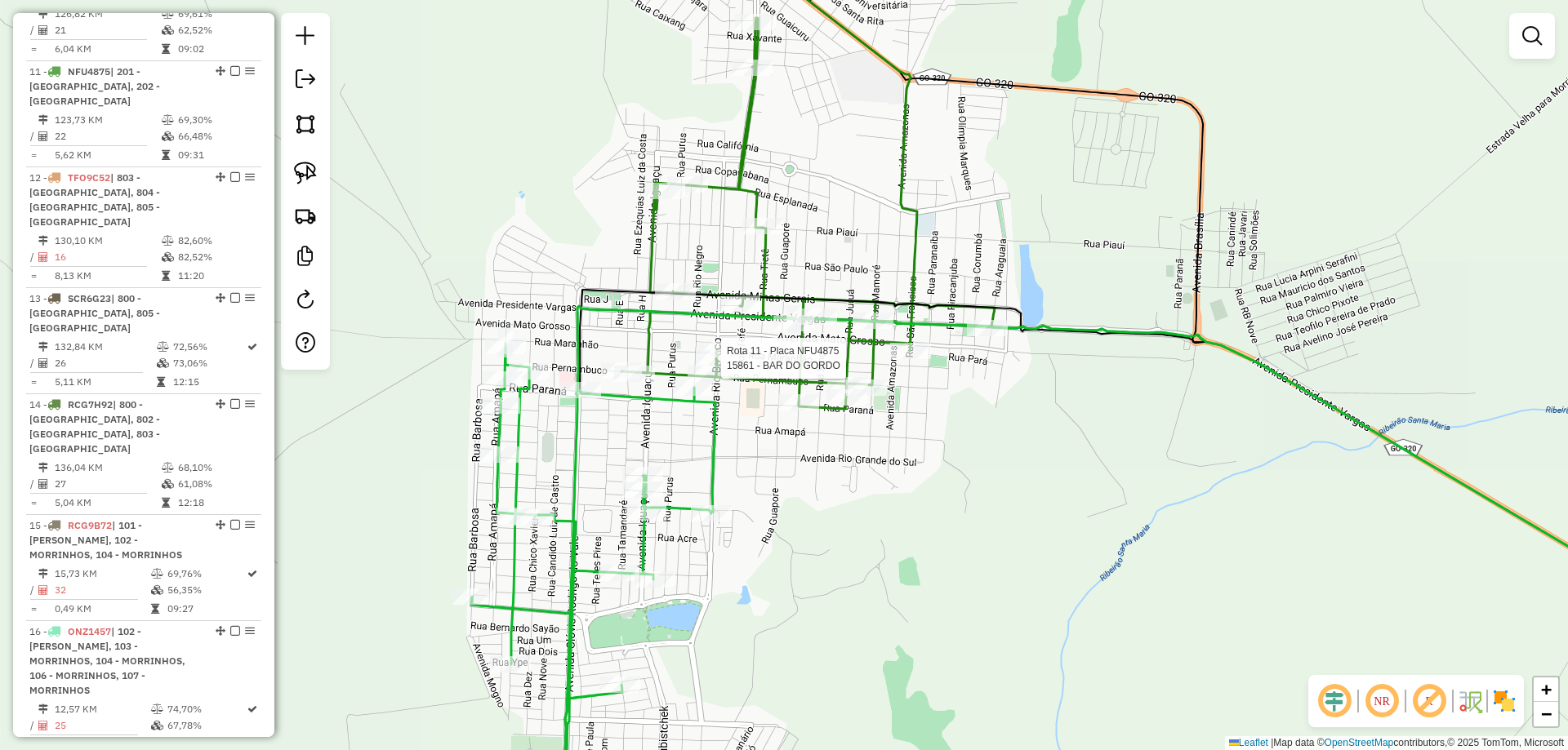
select select "*********"
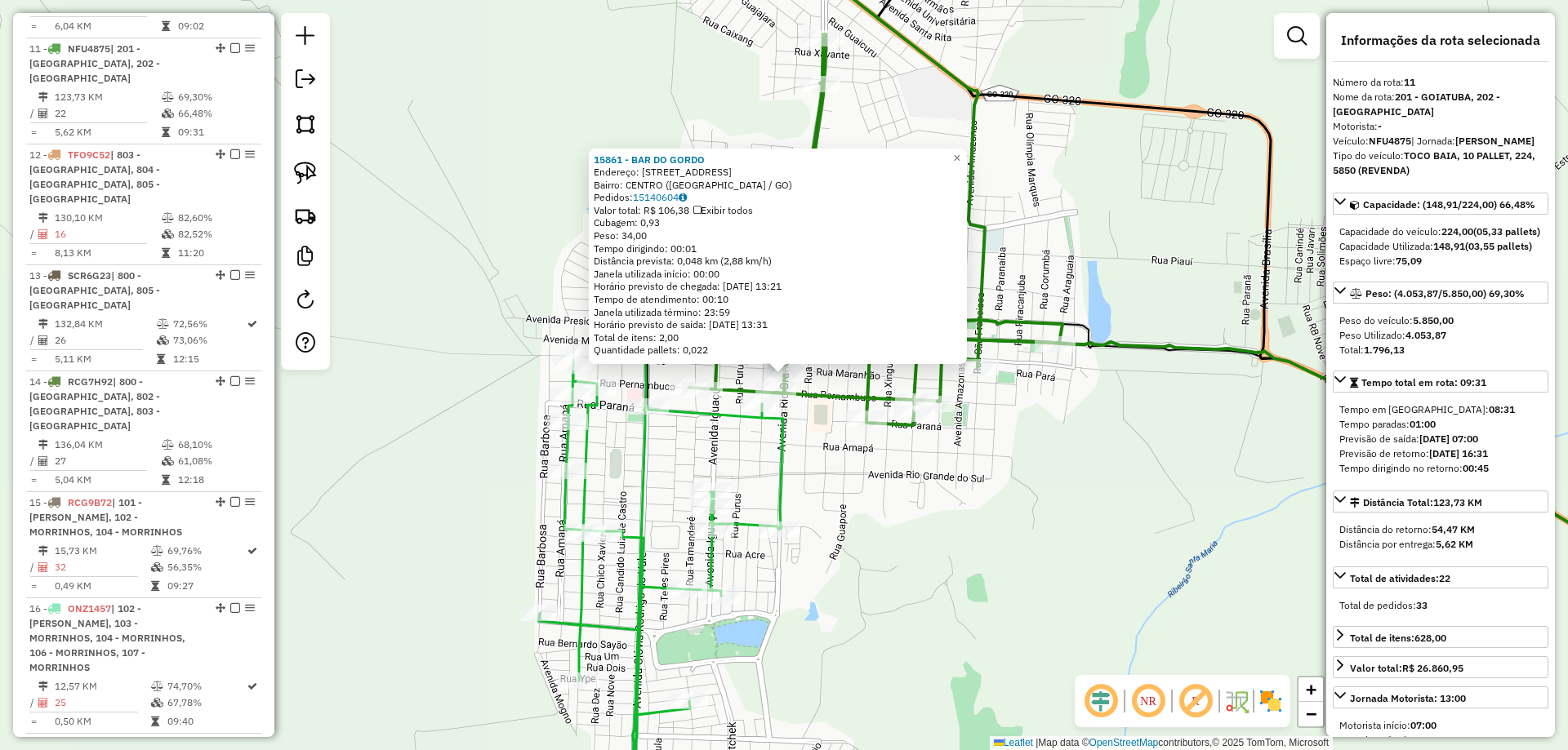
click at [883, 407] on div "Rota 11 - Placa NFU4875 15861 - BAR DO GORDO Rota 10 - Placa NKZ2I31 18072 - CA…" at bounding box center [784, 375] width 1568 height 750
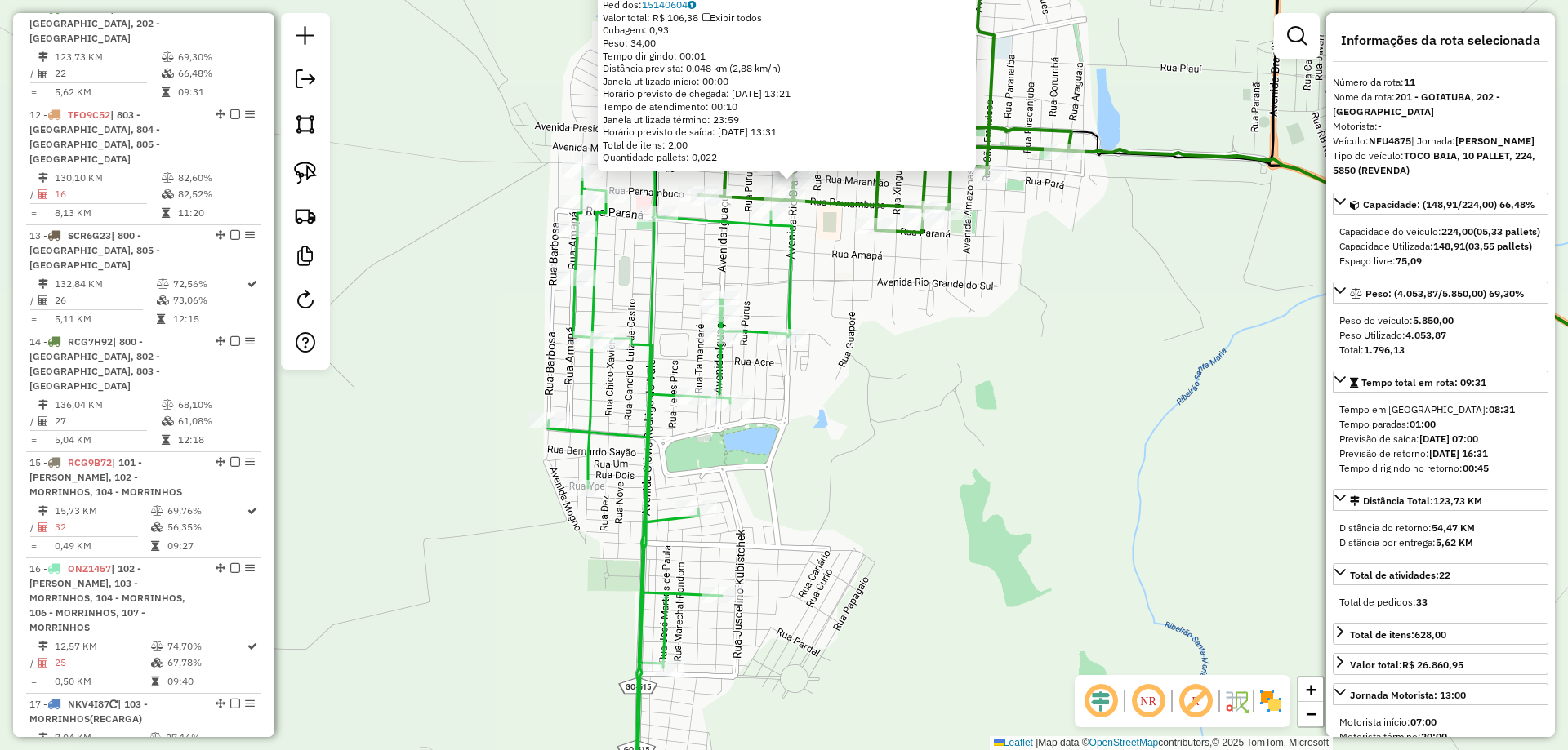
click at [789, 292] on icon at bounding box center [671, 480] width 245 height 626
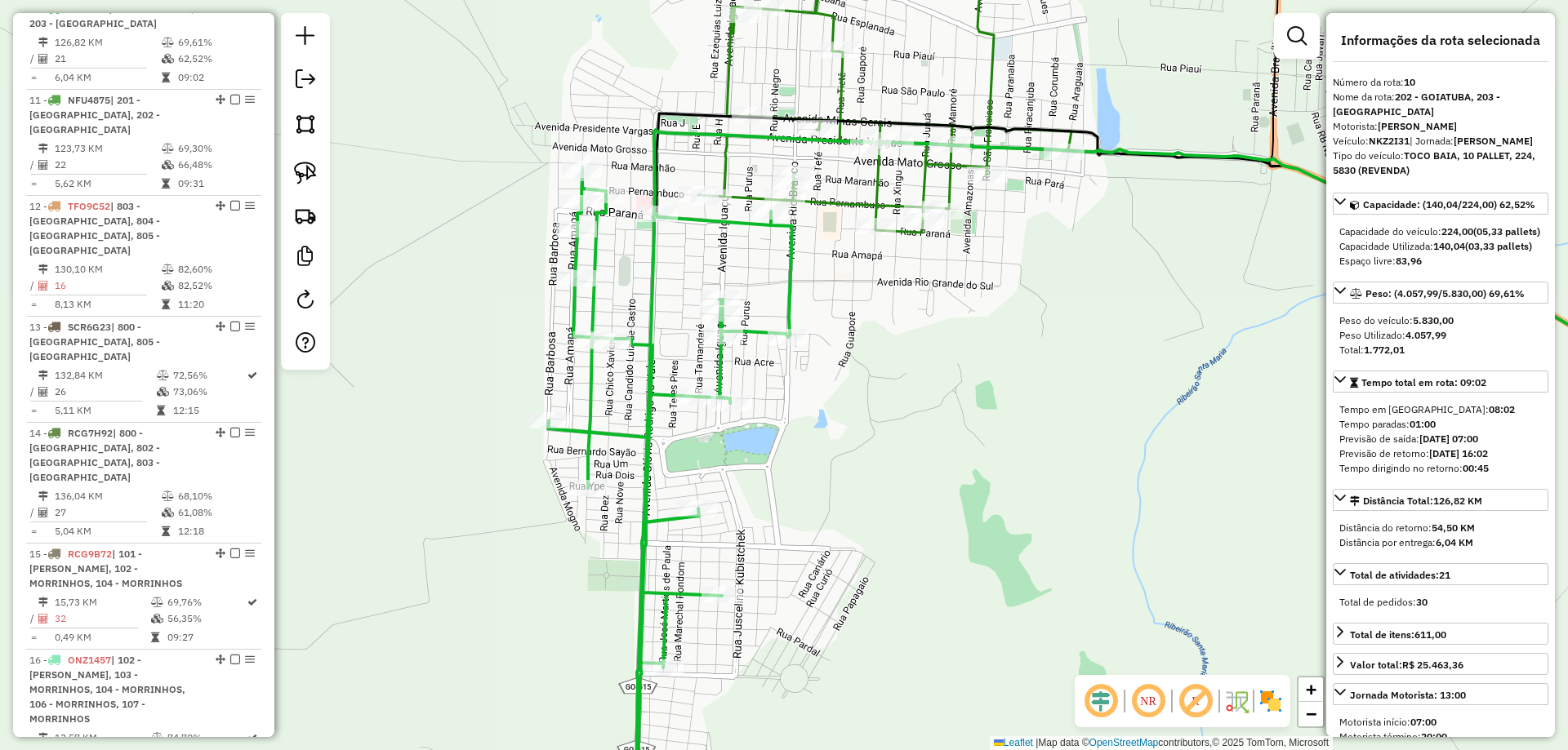
drag, startPoint x: 859, startPoint y: 311, endPoint x: 817, endPoint y: 198, distance: 120.6
click at [841, 229] on div "Rota 11 - Placa NFU4875 9027 - ARMAZ. BRAZ Janela de atendimento Grade de atend…" at bounding box center [784, 375] width 1568 height 750
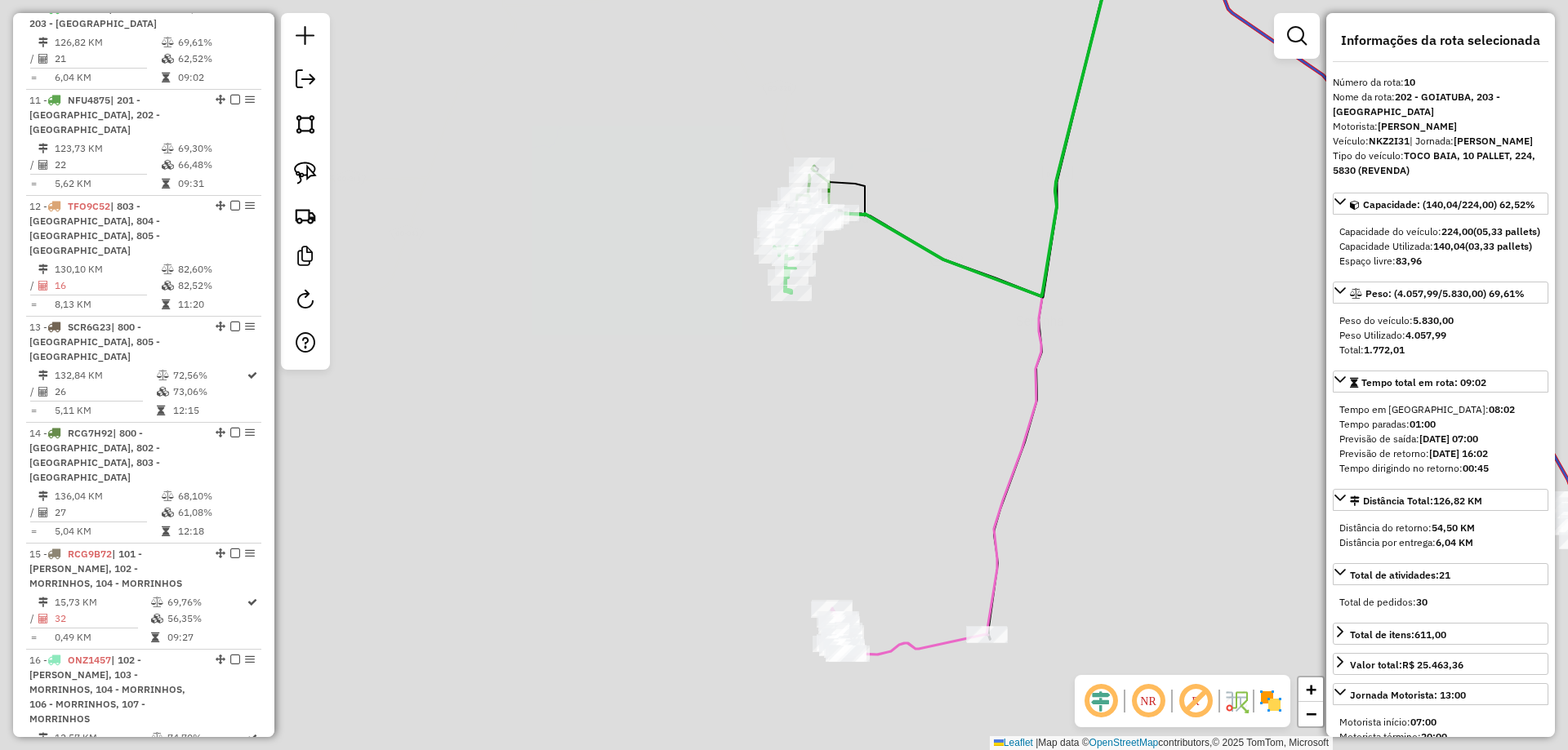
click at [869, 310] on div "Janela de atendimento Grade de atendimento Capacidade Transportadoras Veículos …" at bounding box center [784, 375] width 1568 height 750
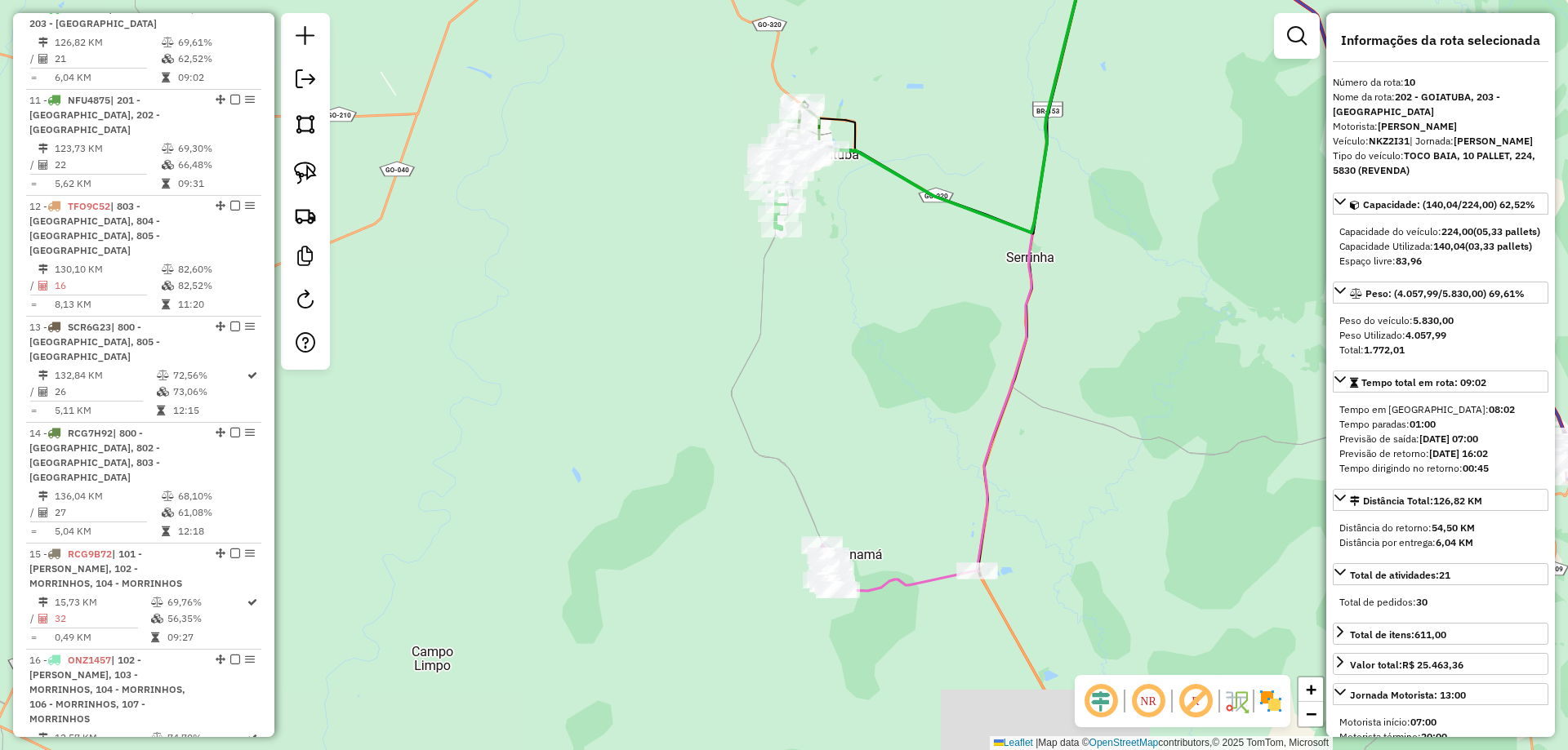
click at [942, 307] on div "Janela de atendimento Grade de atendimento Capacidade Transportadoras Veículos …" at bounding box center [784, 375] width 1568 height 750
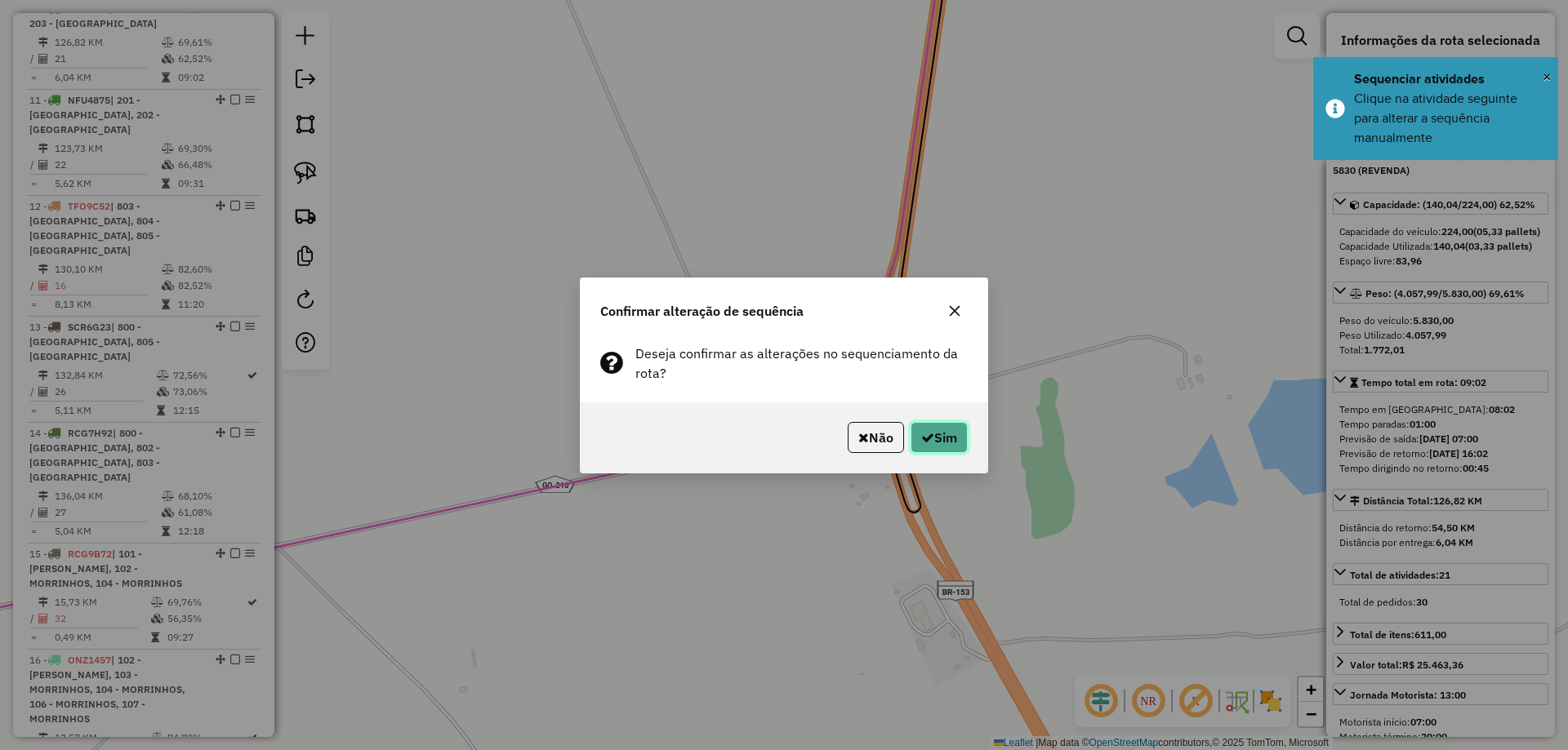
click at [944, 452] on button "Sim" at bounding box center [939, 438] width 57 height 31
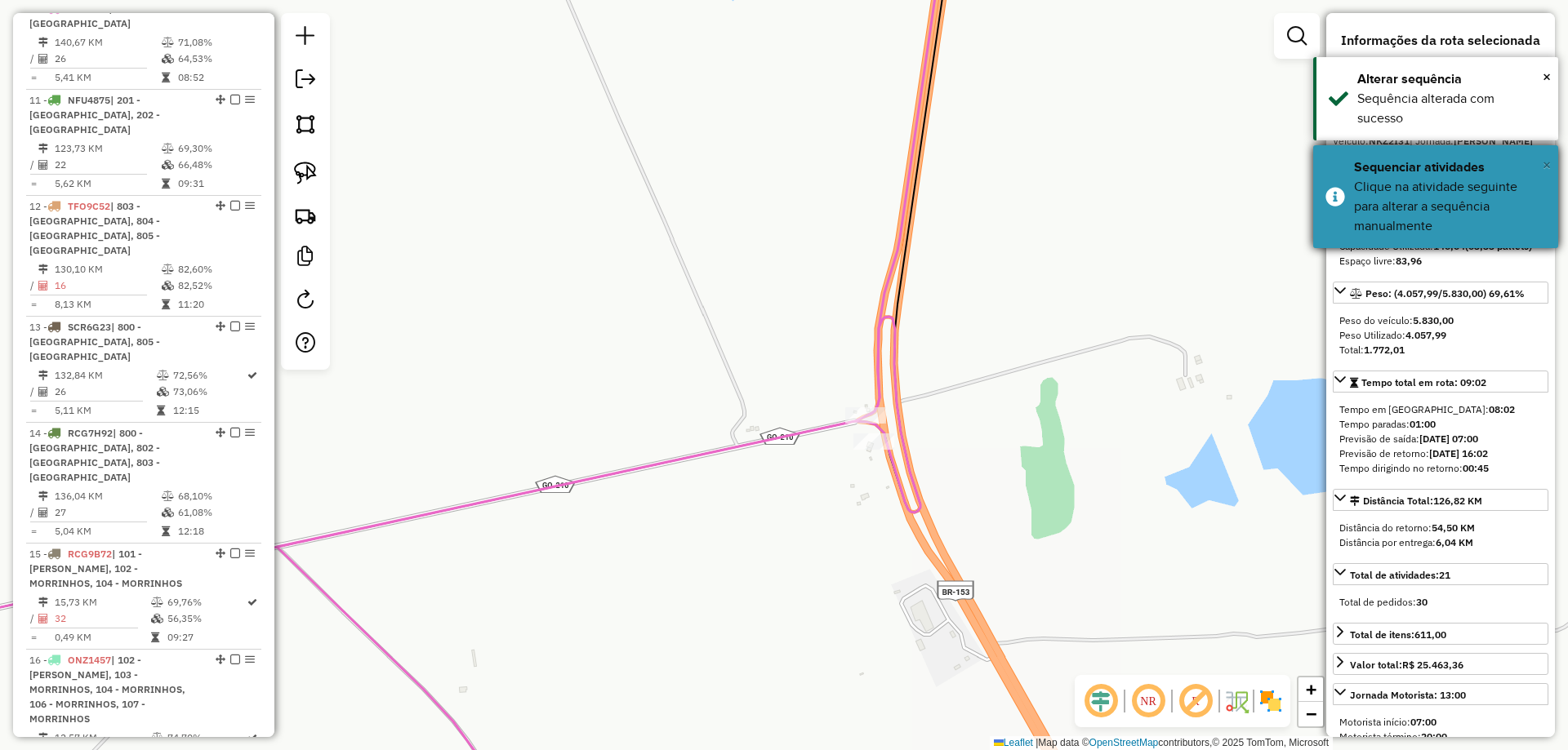
click at [1543, 161] on span "×" at bounding box center [1547, 165] width 8 height 18
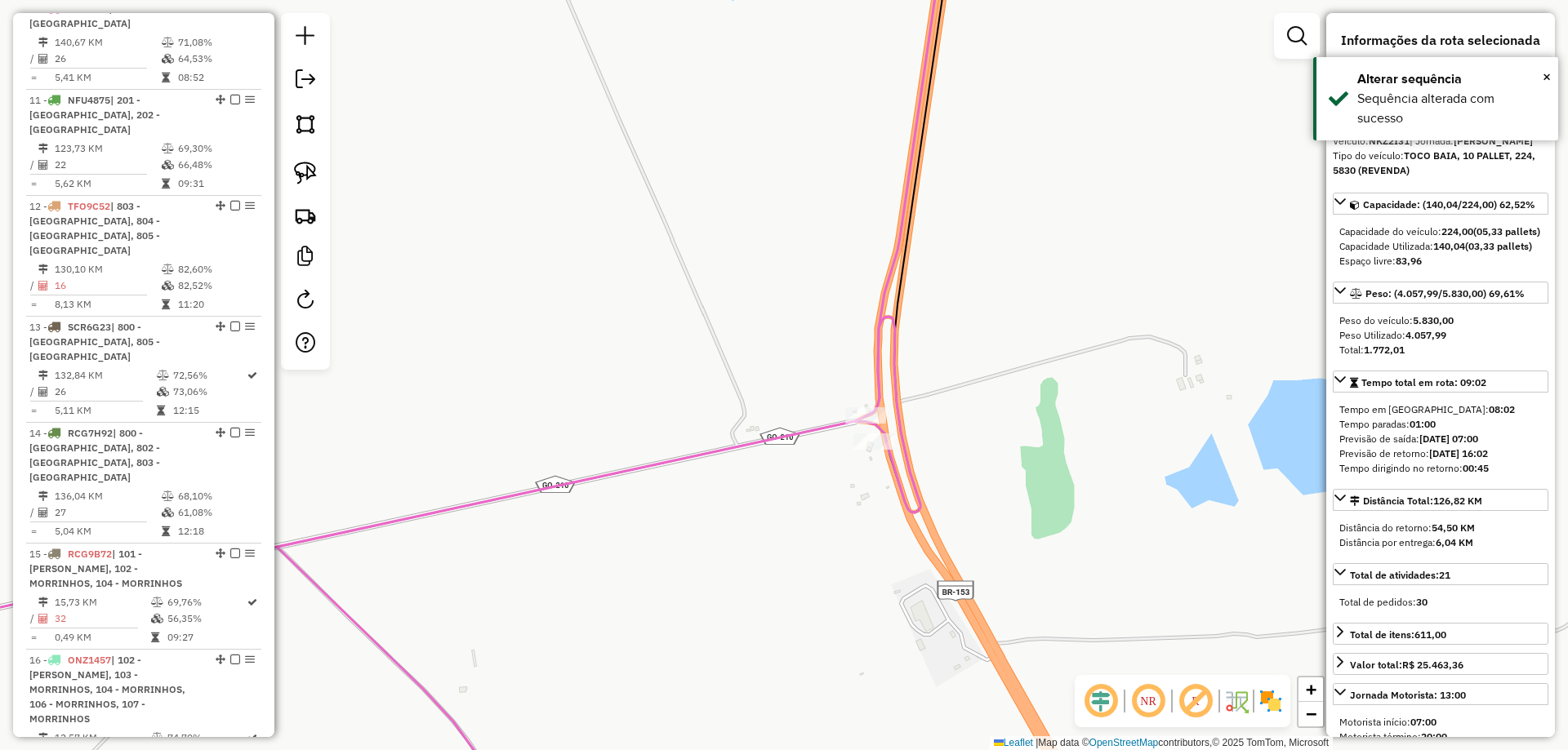
click at [1032, 388] on div "Rota 10 - Placa NKZ2I21 6542 - BAR TREVO PANAMA Janela de atendimento Grade de …" at bounding box center [784, 375] width 1568 height 750
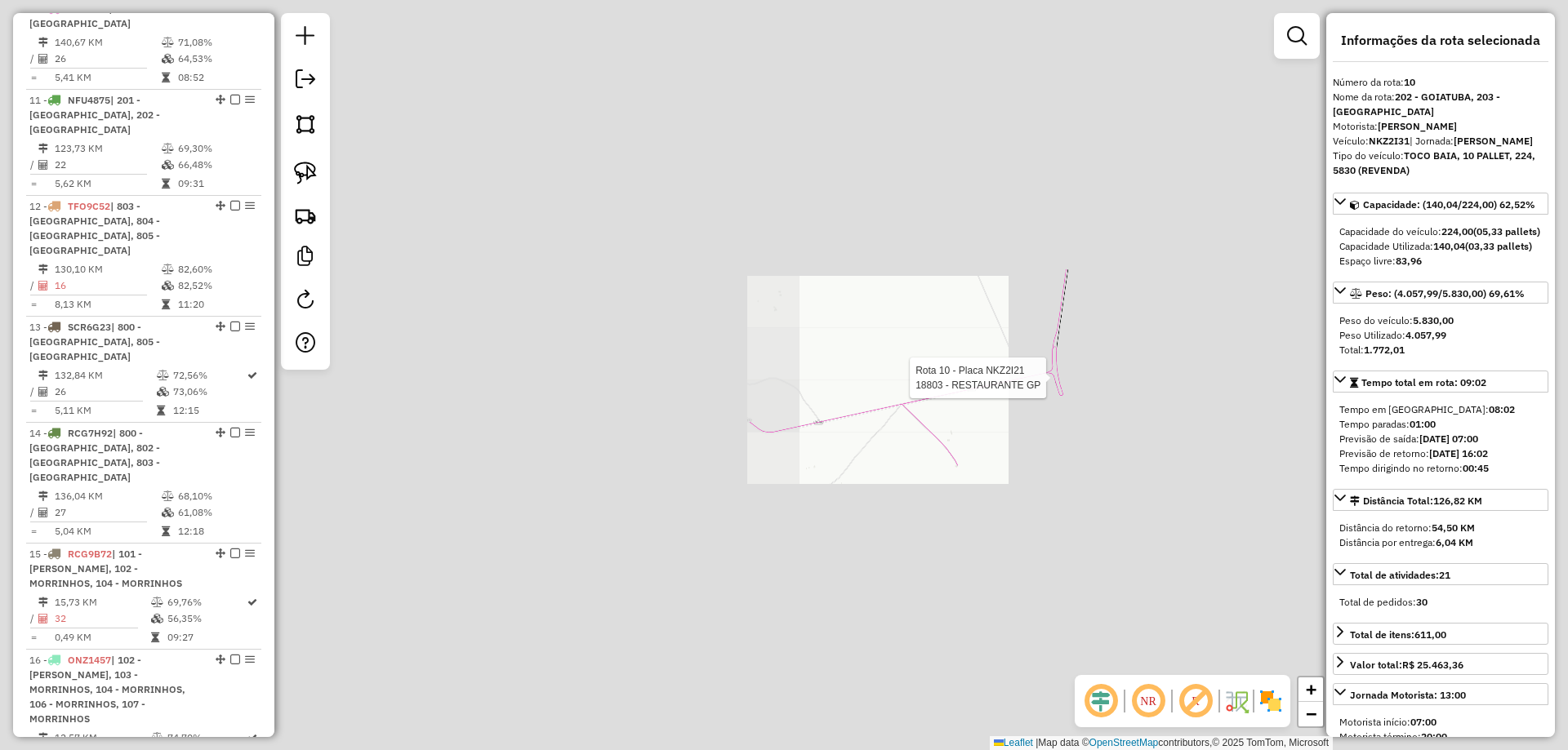
drag, startPoint x: 998, startPoint y: 458, endPoint x: 984, endPoint y: 450, distance: 16.1
click at [998, 459] on div "Rota 10 - Placa NKZ2I21 18803 - RESTAURANTE GP Janela de atendimento Grade de a…" at bounding box center [784, 375] width 1568 height 750
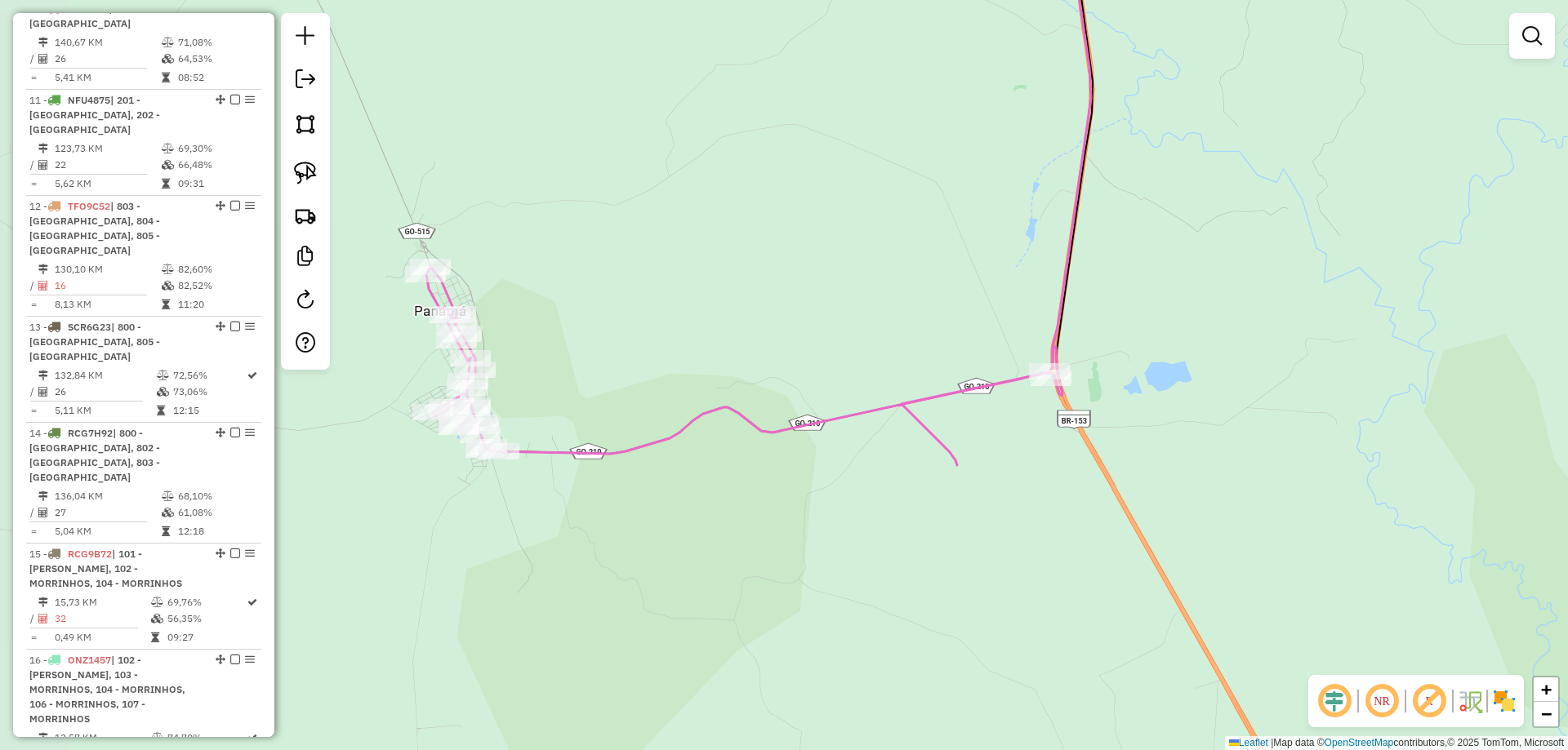
click at [930, 410] on div "Janela de atendimento Grade de atendimento Capacidade Transportadoras Veículos …" at bounding box center [784, 375] width 1568 height 750
click at [922, 404] on icon at bounding box center [744, 366] width 636 height 198
select select "*********"
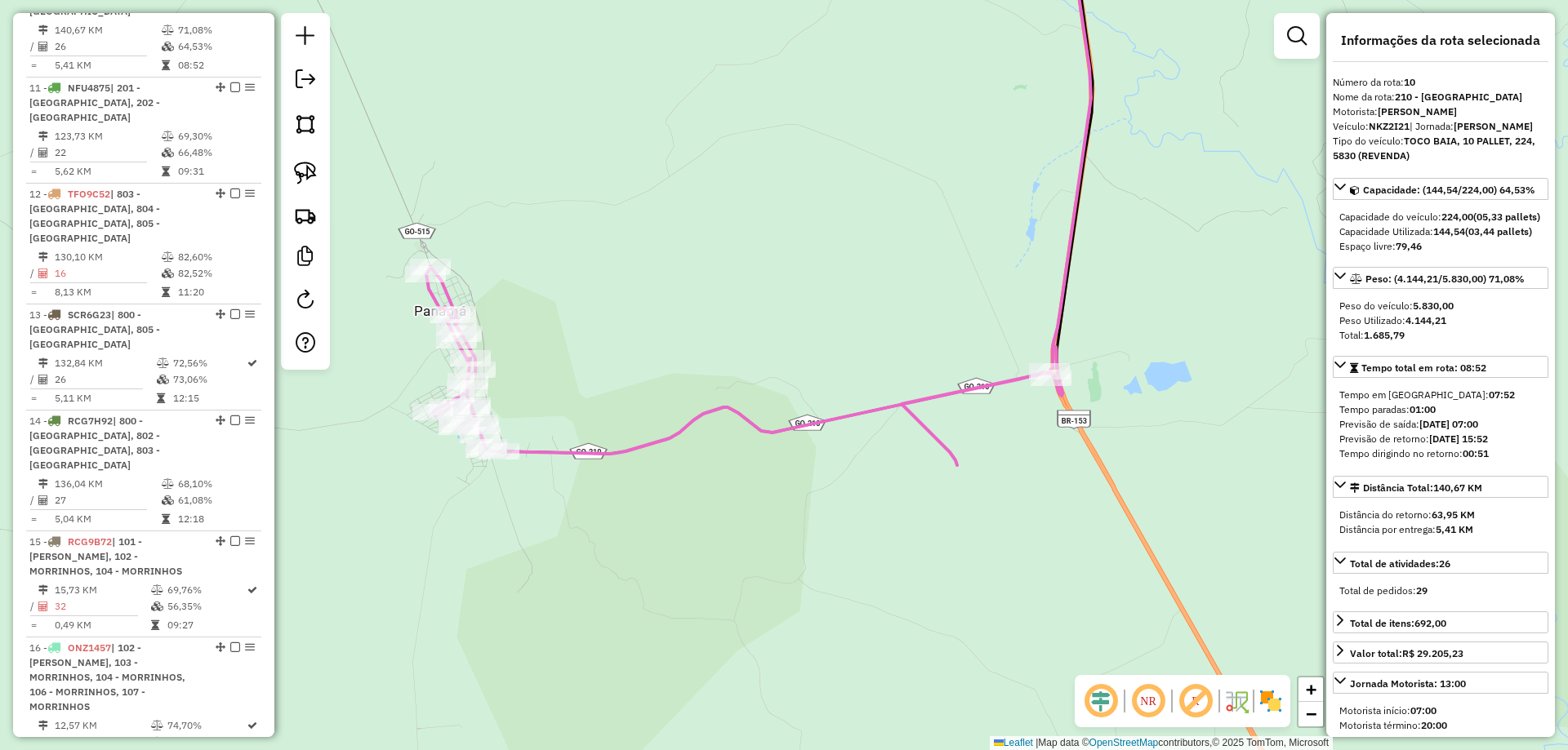
scroll to position [1527, 0]
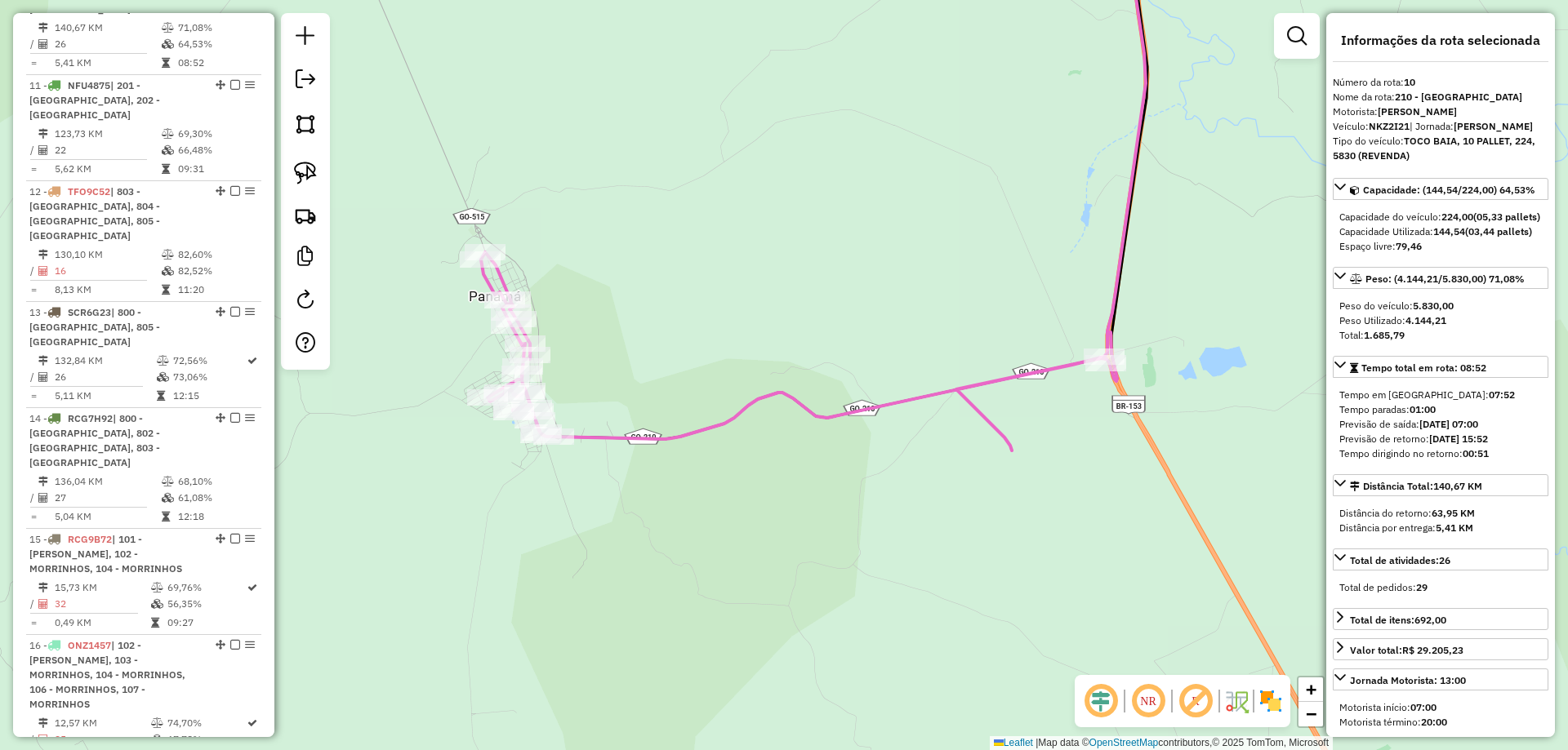
drag, startPoint x: 1066, startPoint y: 391, endPoint x: 1213, endPoint y: 401, distance: 147.3
click at [1117, 380] on icon at bounding box center [799, 351] width 636 height 198
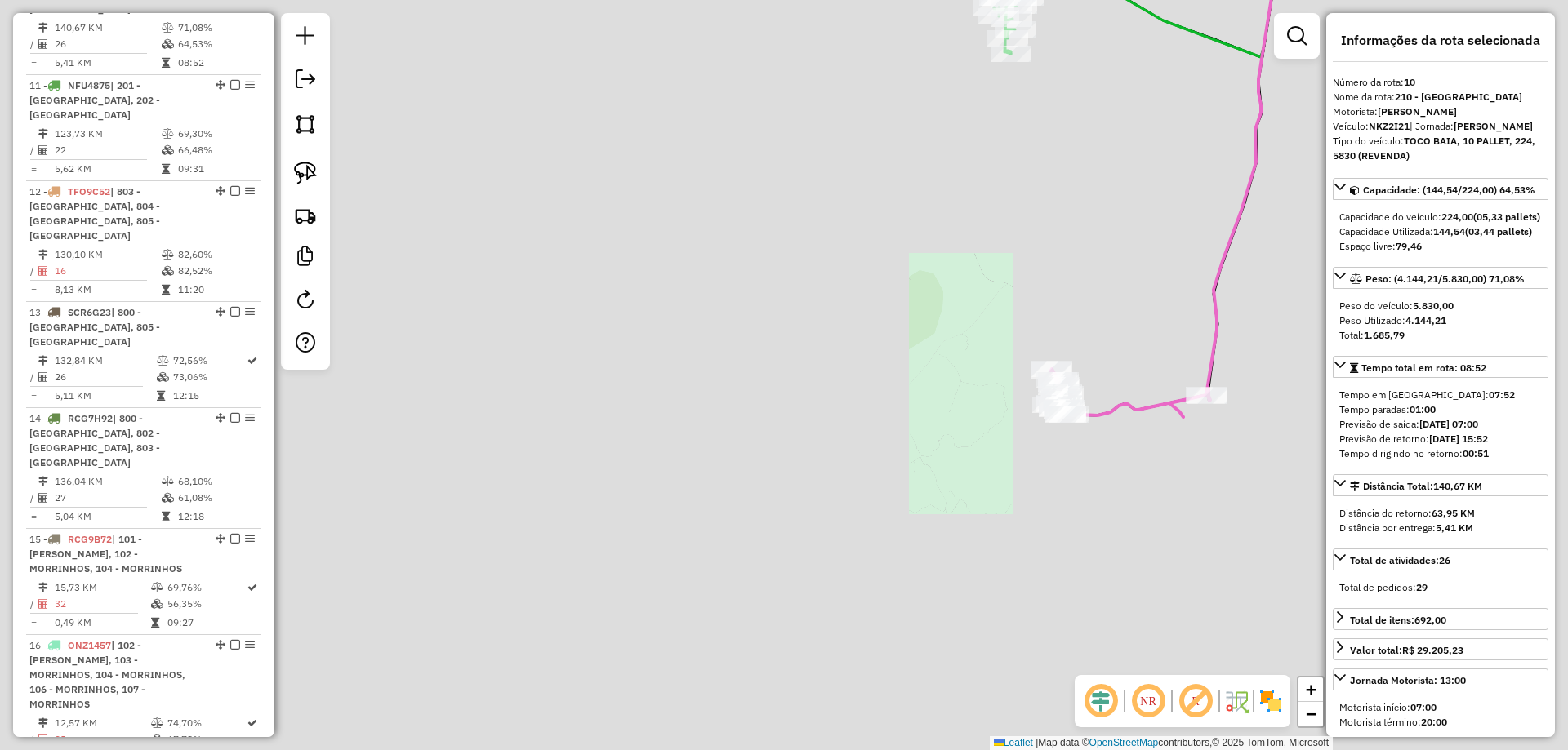
drag, startPoint x: 1129, startPoint y: 470, endPoint x: 936, endPoint y: 475, distance: 193.1
click at [951, 481] on div "Janela de atendimento Grade de atendimento Capacidade Transportadoras Veículos …" at bounding box center [784, 375] width 1568 height 750
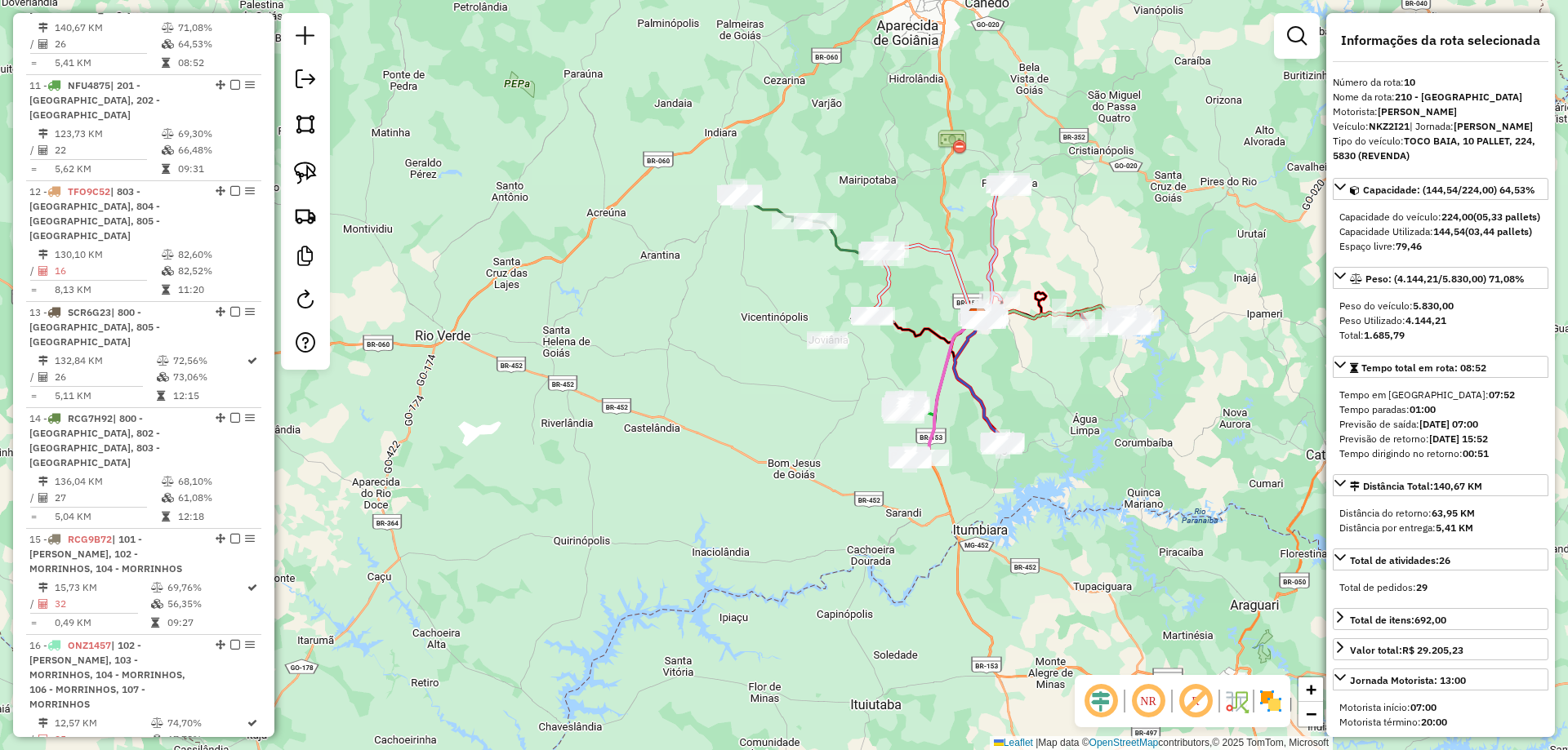
click at [999, 229] on icon at bounding box center [996, 250] width 31 height 137
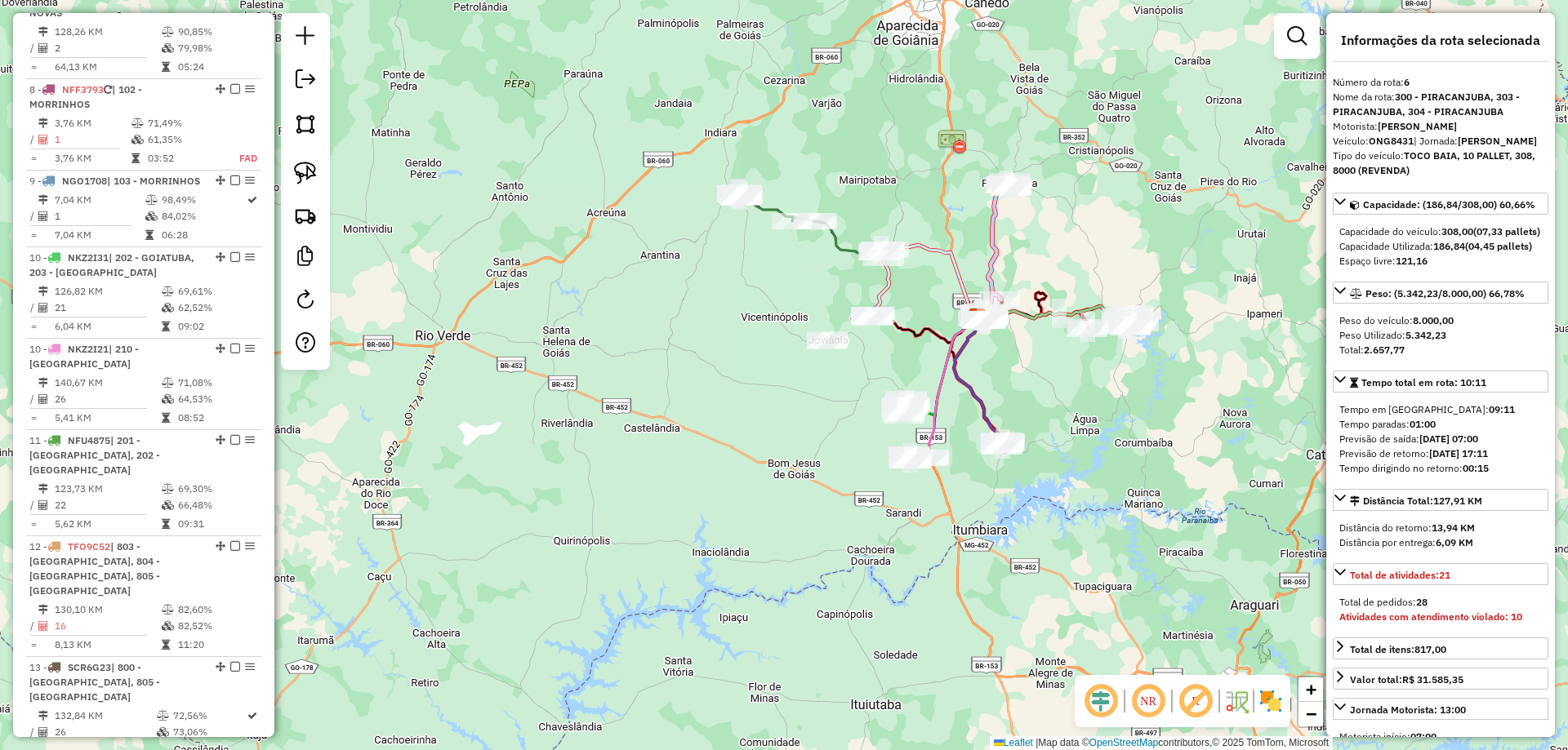
scroll to position [1055, 0]
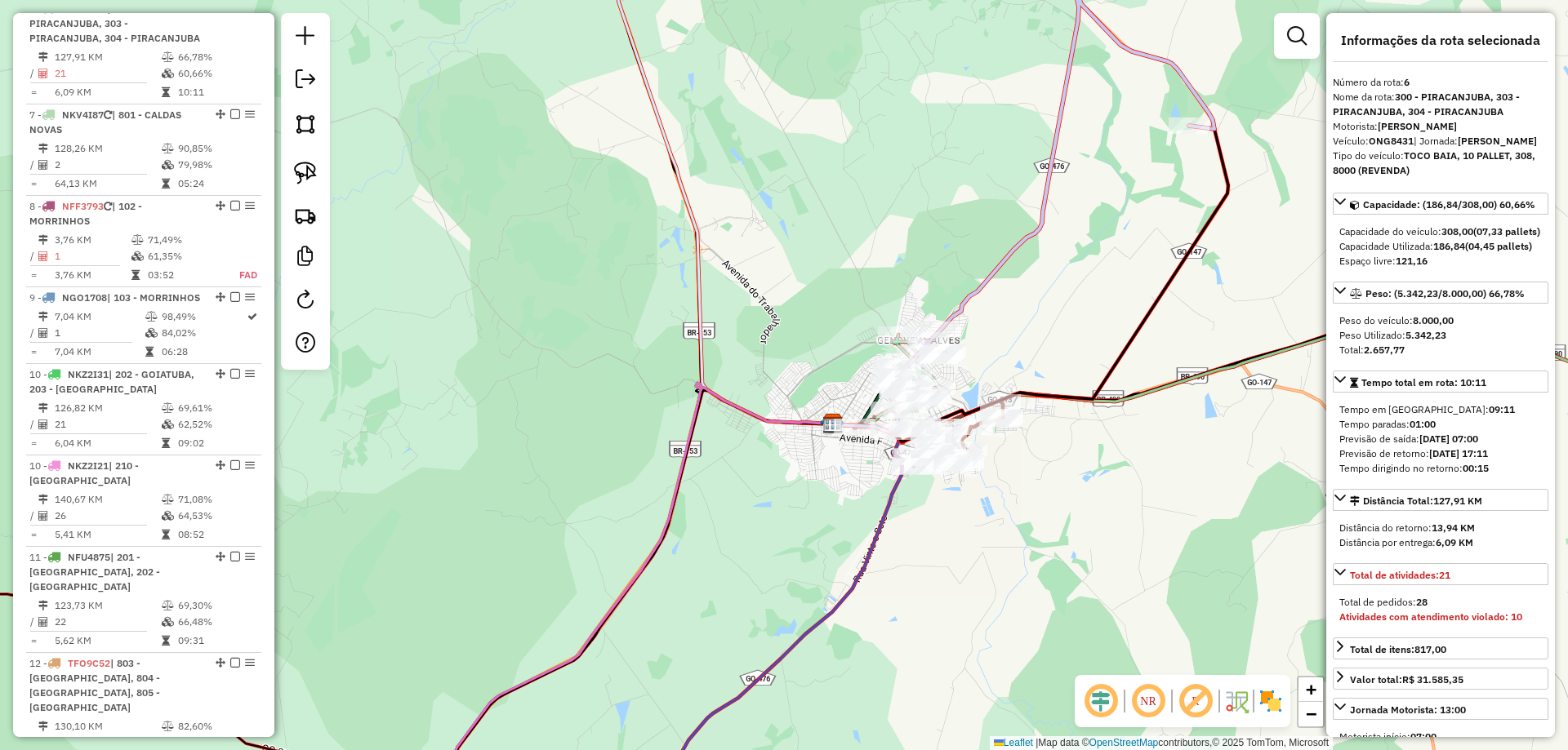
drag, startPoint x: 1011, startPoint y: 260, endPoint x: 1009, endPoint y: 321, distance: 61.0
click at [1009, 320] on div "Janela de atendimento Grade de atendimento Capacidade Transportadoras Veículos …" at bounding box center [784, 375] width 1568 height 750
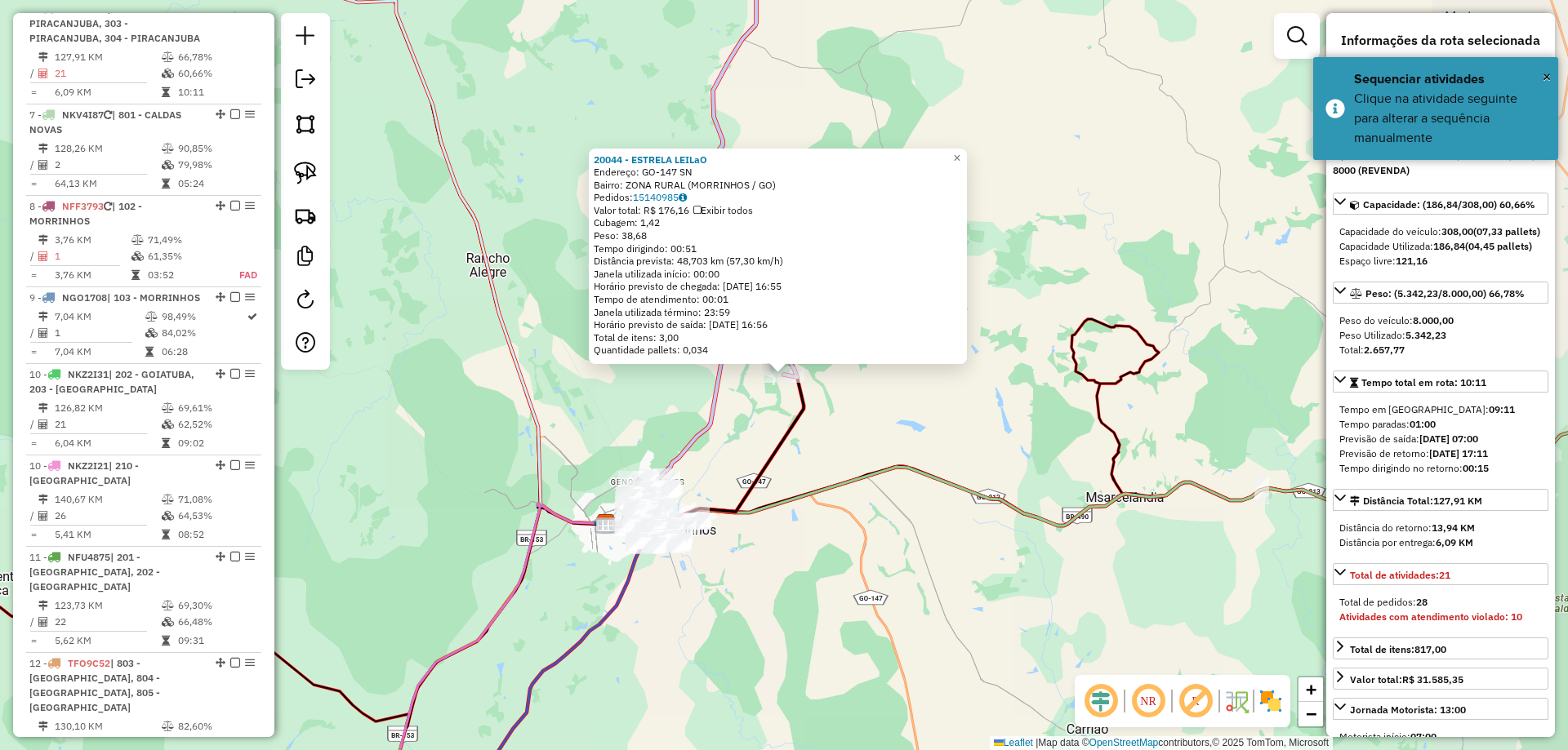
click at [1046, 331] on div "Rota 6 - Placa ONG8431 20044 - ESTRELA LEILaO 20044 - ESTRELA LEILaO Endereço: …" at bounding box center [784, 375] width 1568 height 750
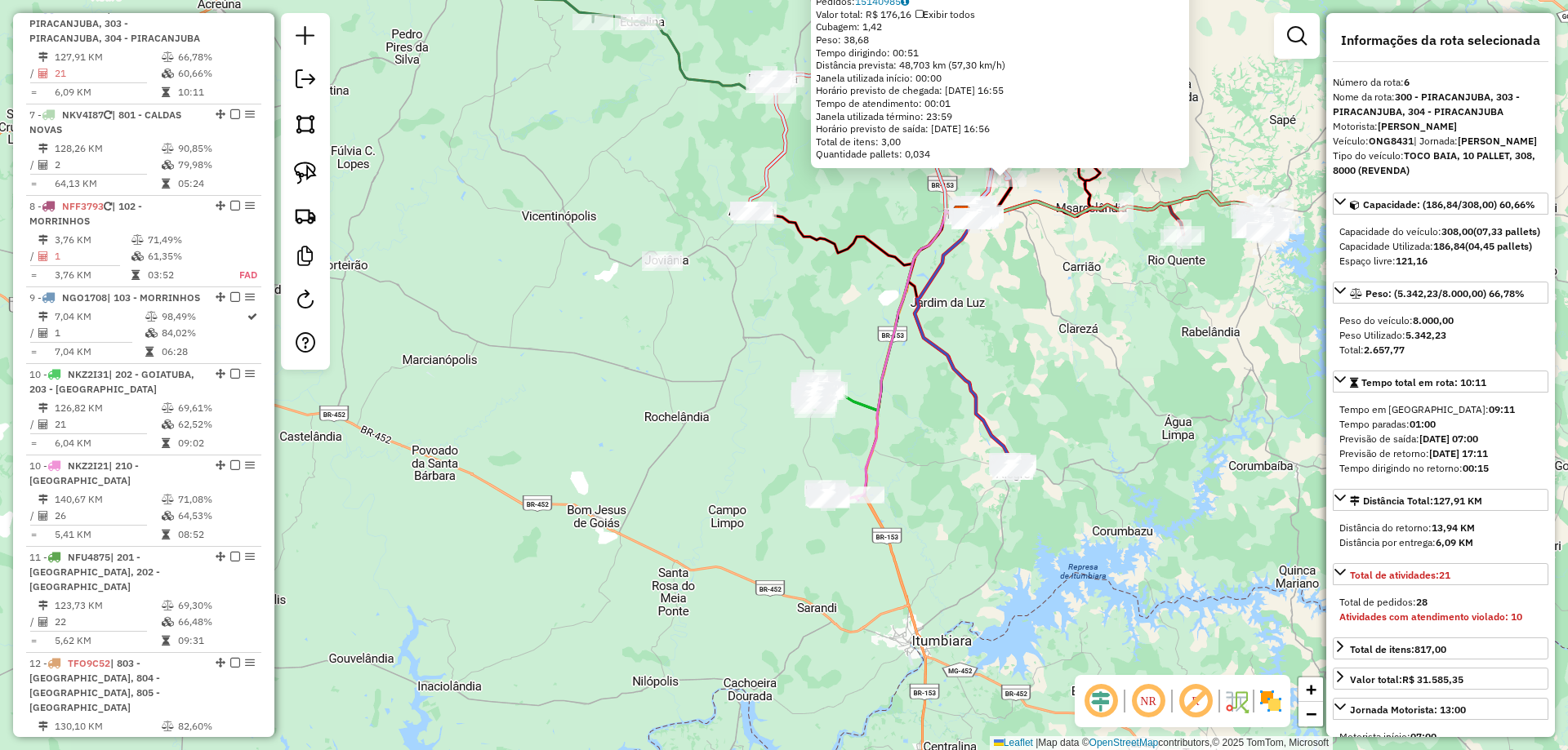
click at [1033, 305] on div "20044 - ESTRELA LEILaO Endereço: GO-147 SN Bairro: ZONA RURAL (MORRINHOS / GO) …" at bounding box center [784, 375] width 1568 height 750
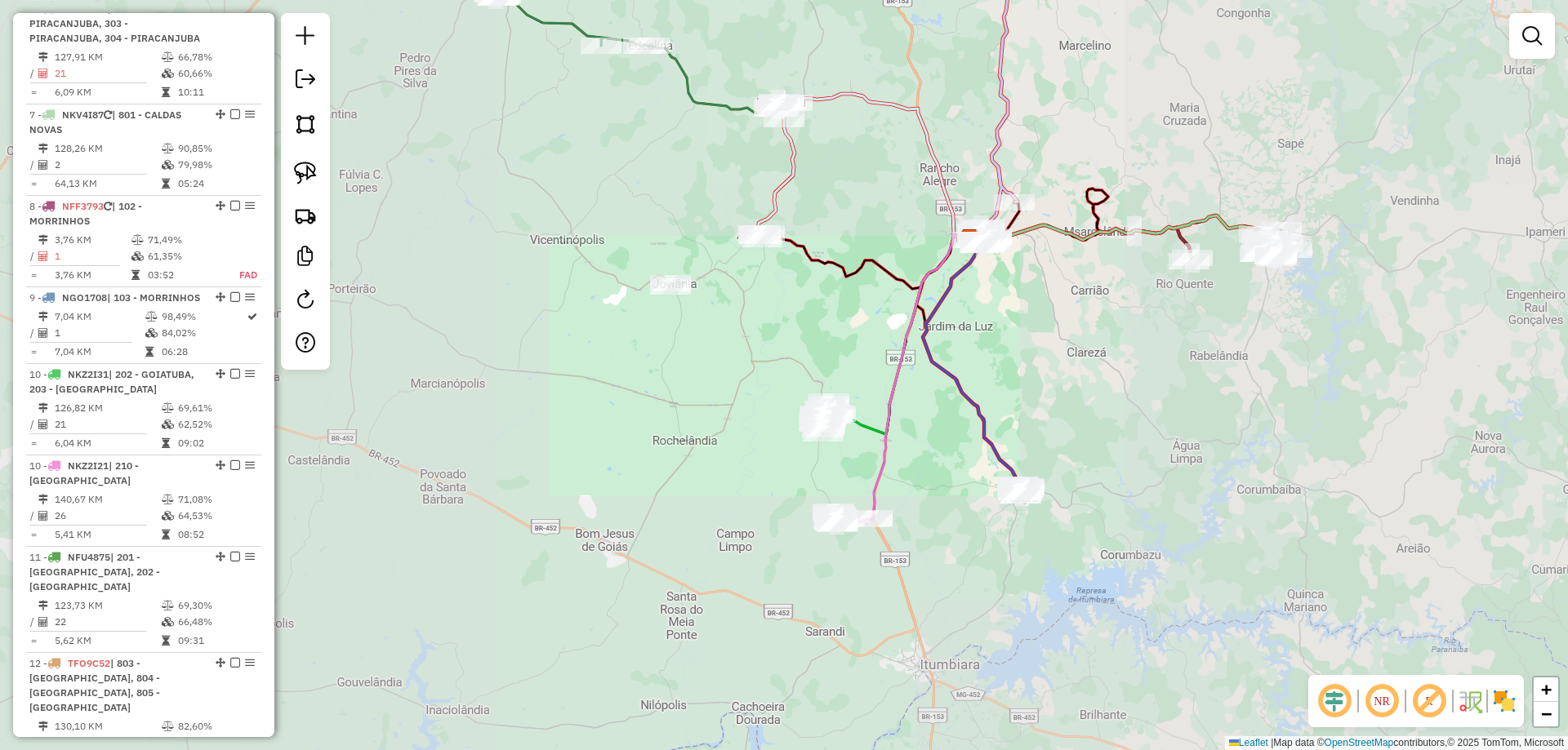
click at [979, 354] on div "Janela de atendimento Grade de atendimento Capacidade Transportadoras Veículos …" at bounding box center [784, 375] width 1568 height 750
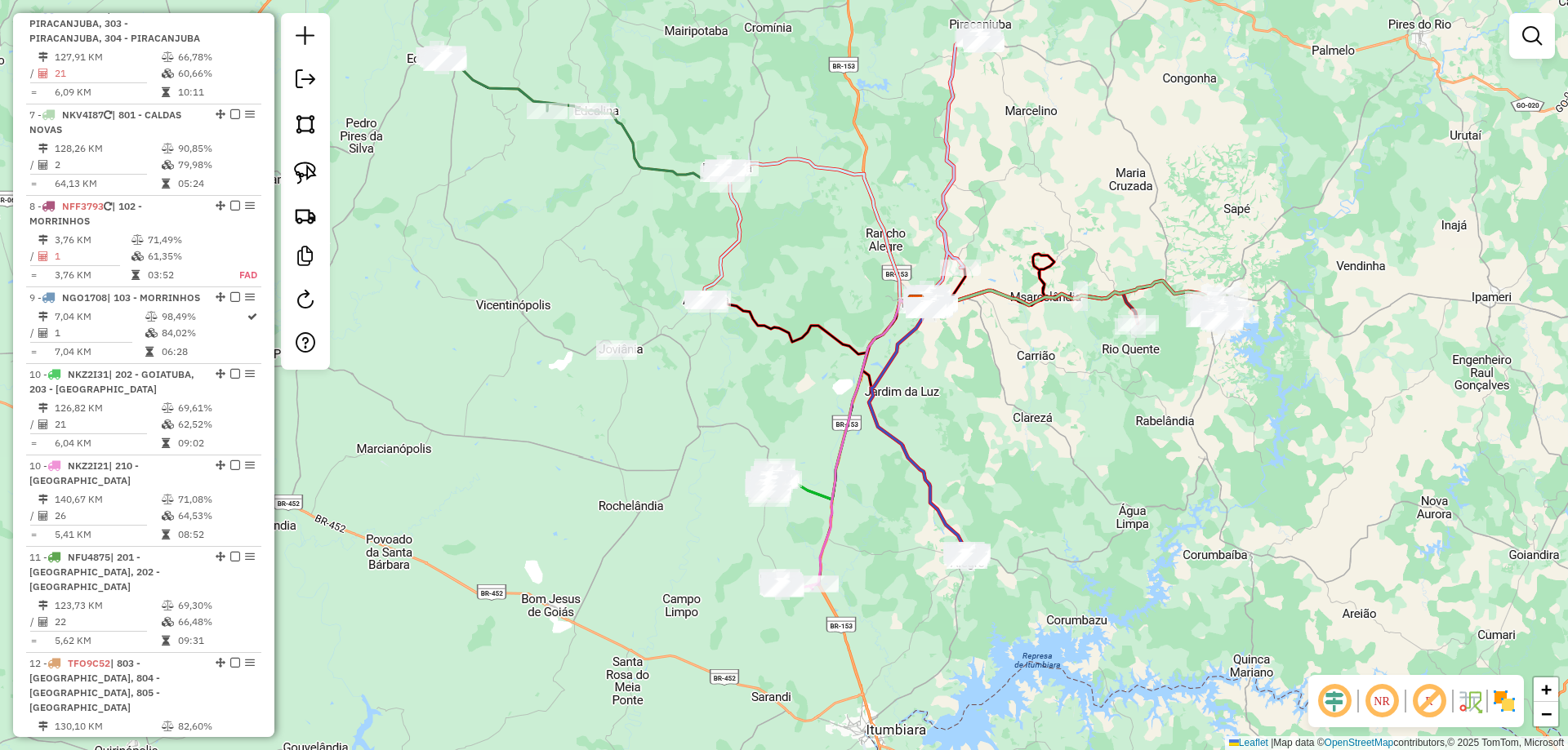
click at [922, 465] on icon at bounding box center [917, 428] width 97 height 247
select select "*********"
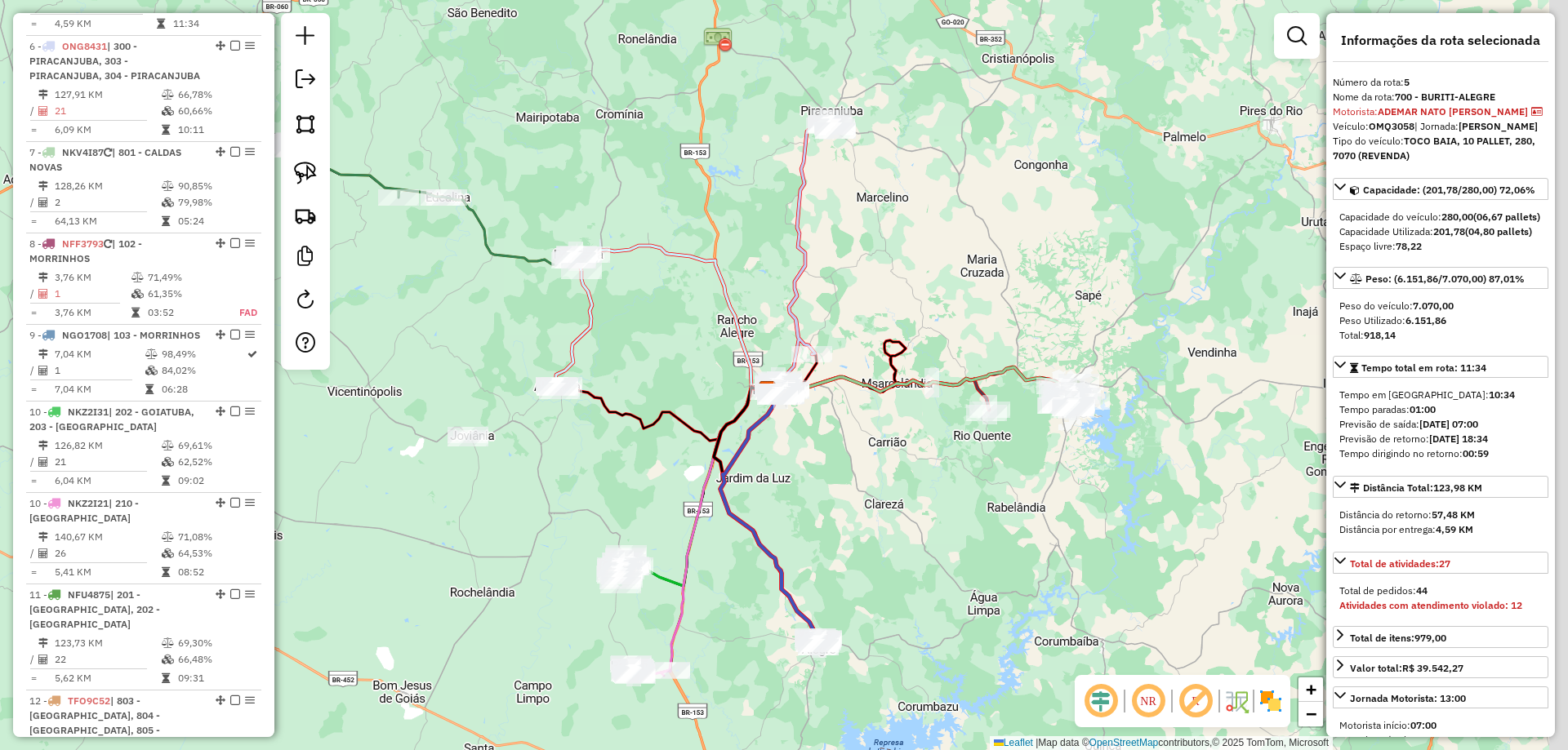
drag, startPoint x: 963, startPoint y: 495, endPoint x: 938, endPoint y: 497, distance: 25.1
click at [940, 500] on div "Janela de atendimento Grade de atendimento Capacidade Transportadoras Veículos …" at bounding box center [784, 375] width 1568 height 750
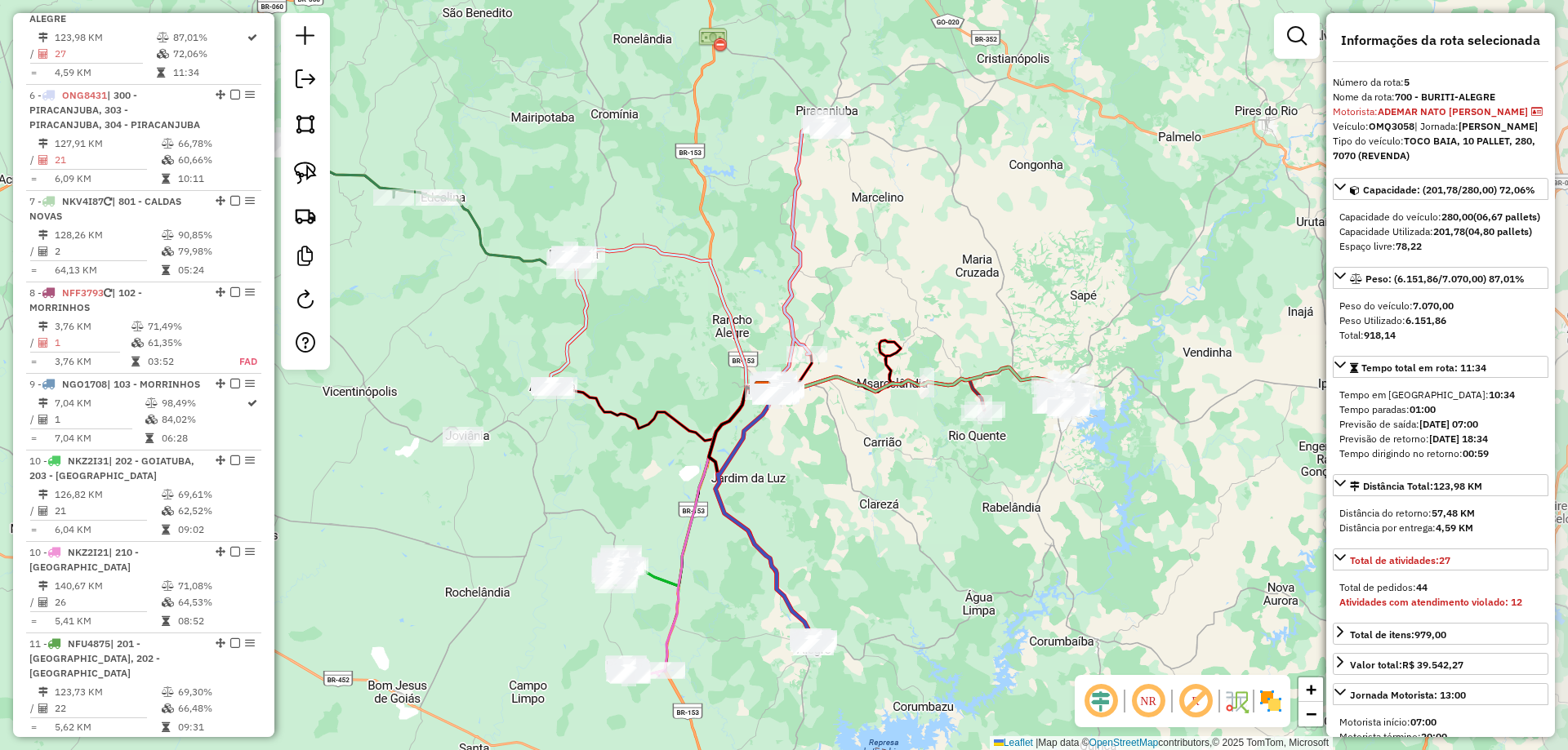
scroll to position [964, 0]
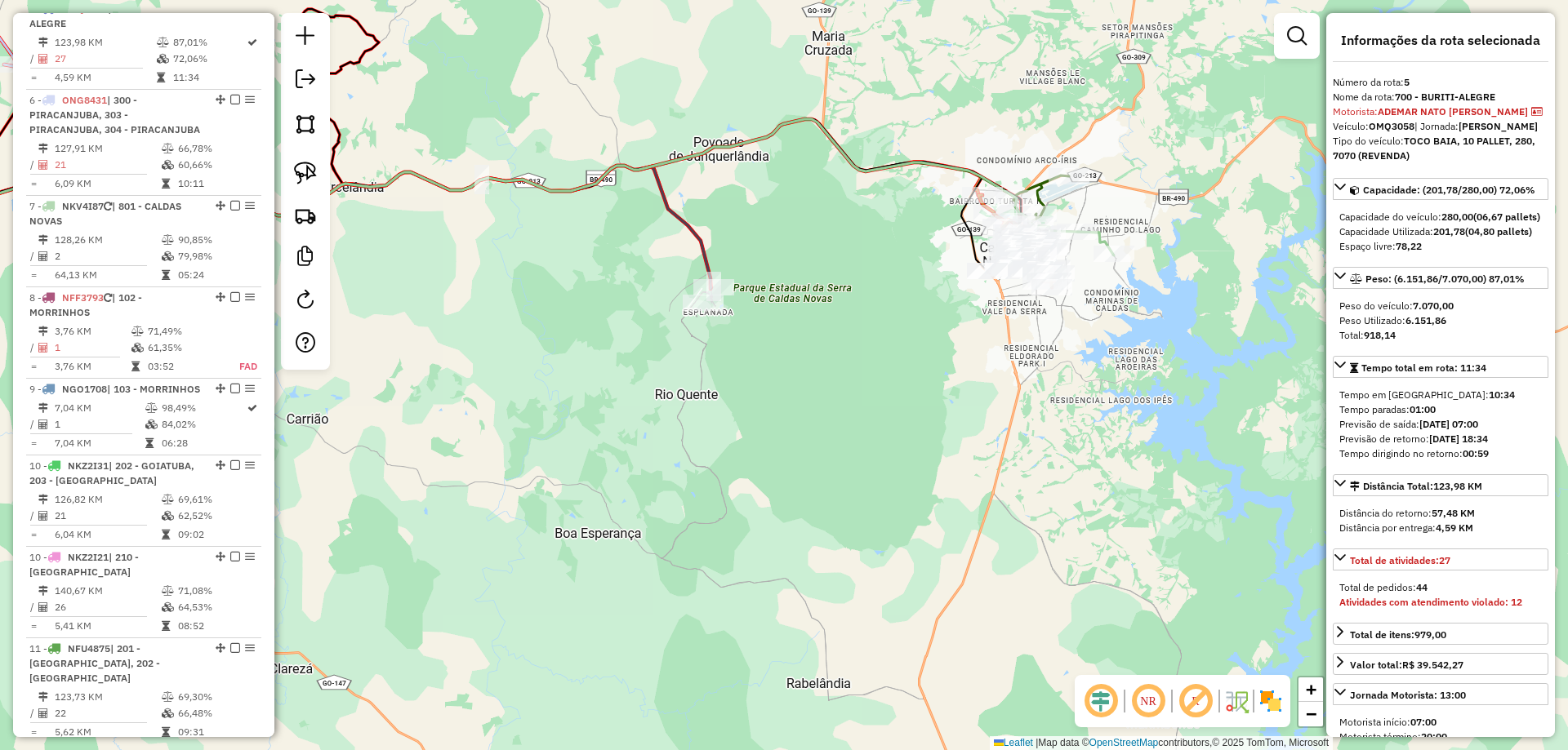
drag, startPoint x: 1095, startPoint y: 381, endPoint x: 1054, endPoint y: 439, distance: 71.0
click at [1075, 514] on div "Janela de atendimento Grade de atendimento Capacidade Transportadoras Veículos …" at bounding box center [784, 375] width 1568 height 750
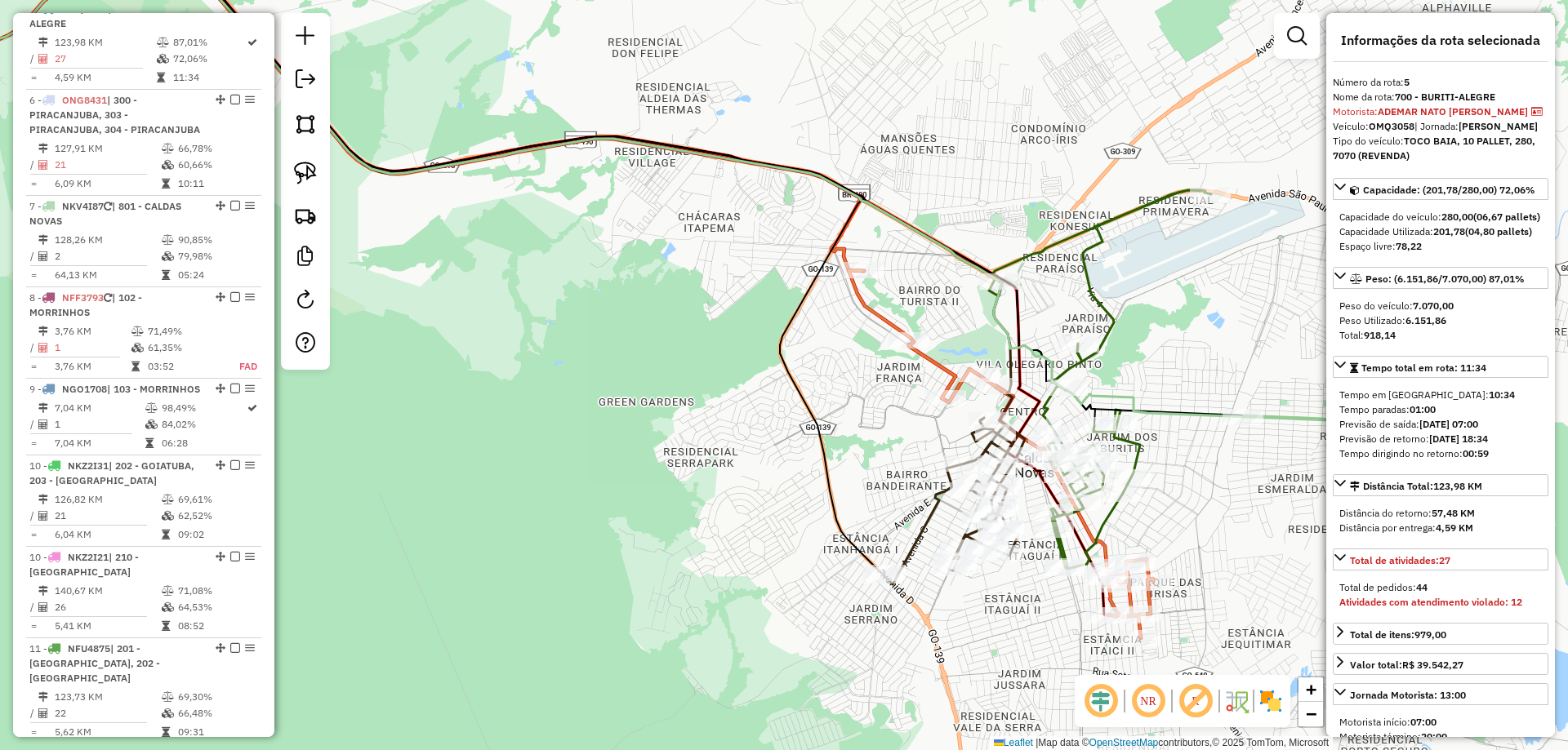
click at [925, 374] on div "Janela de atendimento Grade de atendimento Capacidade Transportadoras Veículos …" at bounding box center [784, 375] width 1568 height 750
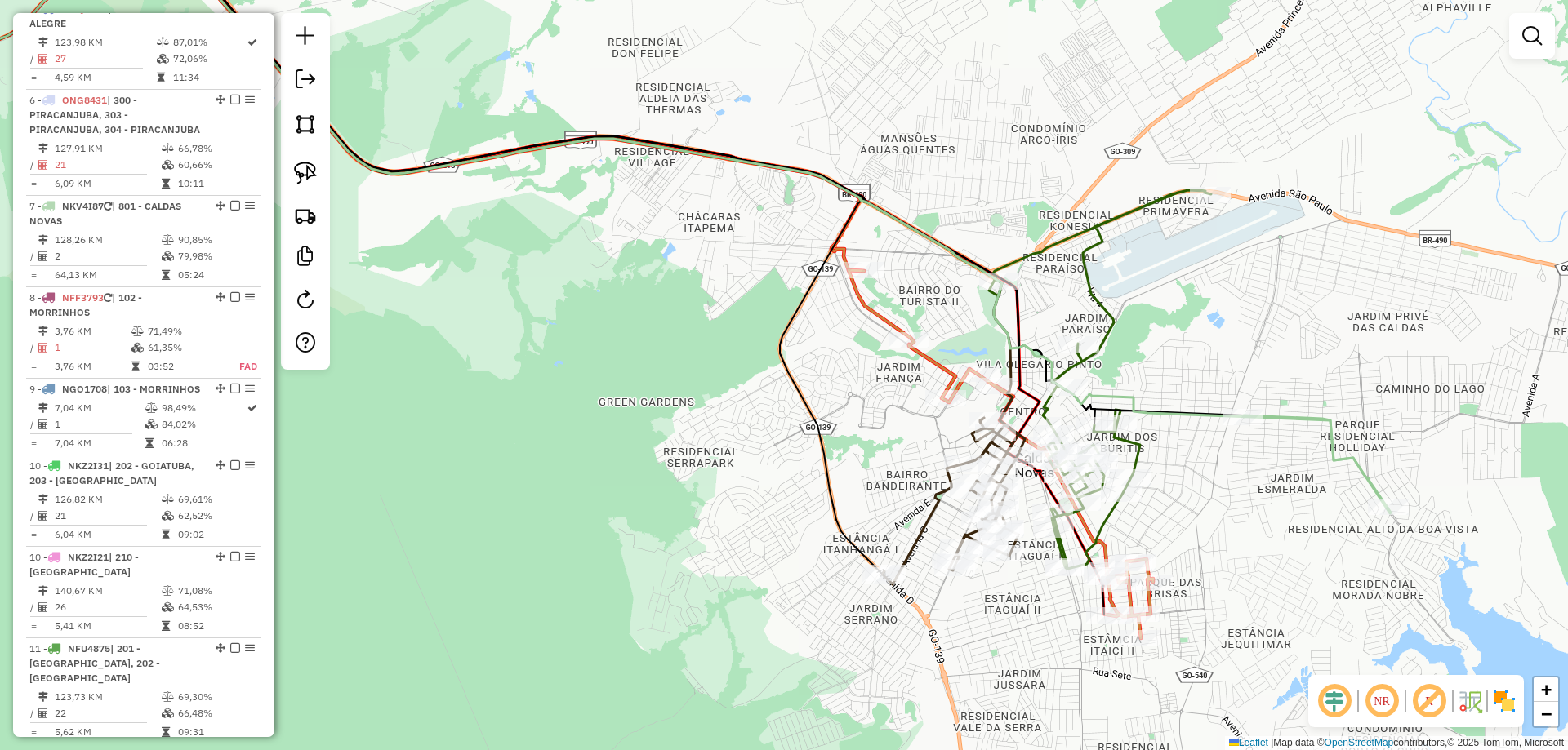
click at [936, 366] on icon at bounding box center [1001, 454] width 305 height 369
select select "*********"
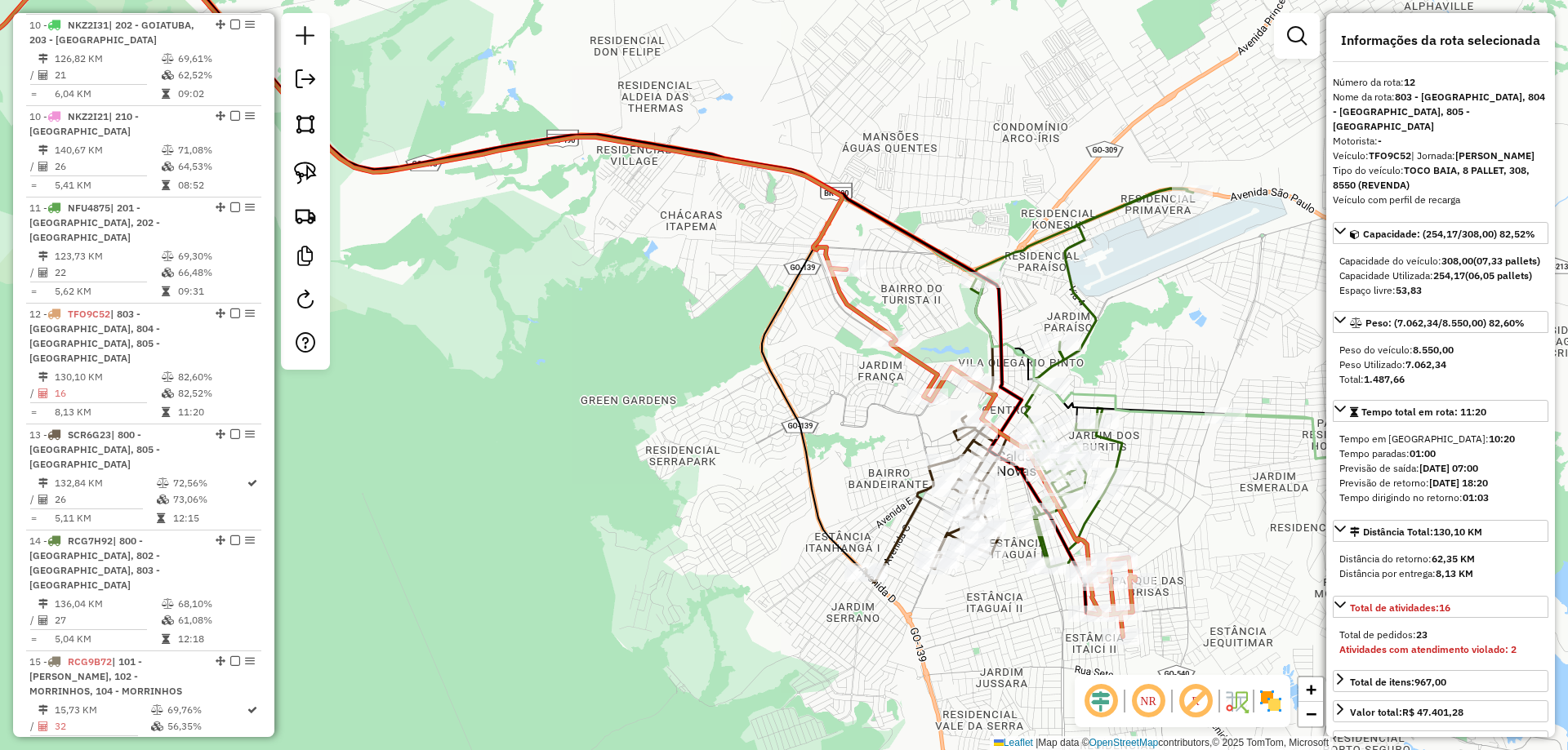
drag, startPoint x: 871, startPoint y: 405, endPoint x: 836, endPoint y: 378, distance: 44.2
click at [838, 378] on div "Janela de atendimento Grade de atendimento Capacidade Transportadoras Veículos …" at bounding box center [784, 375] width 1568 height 750
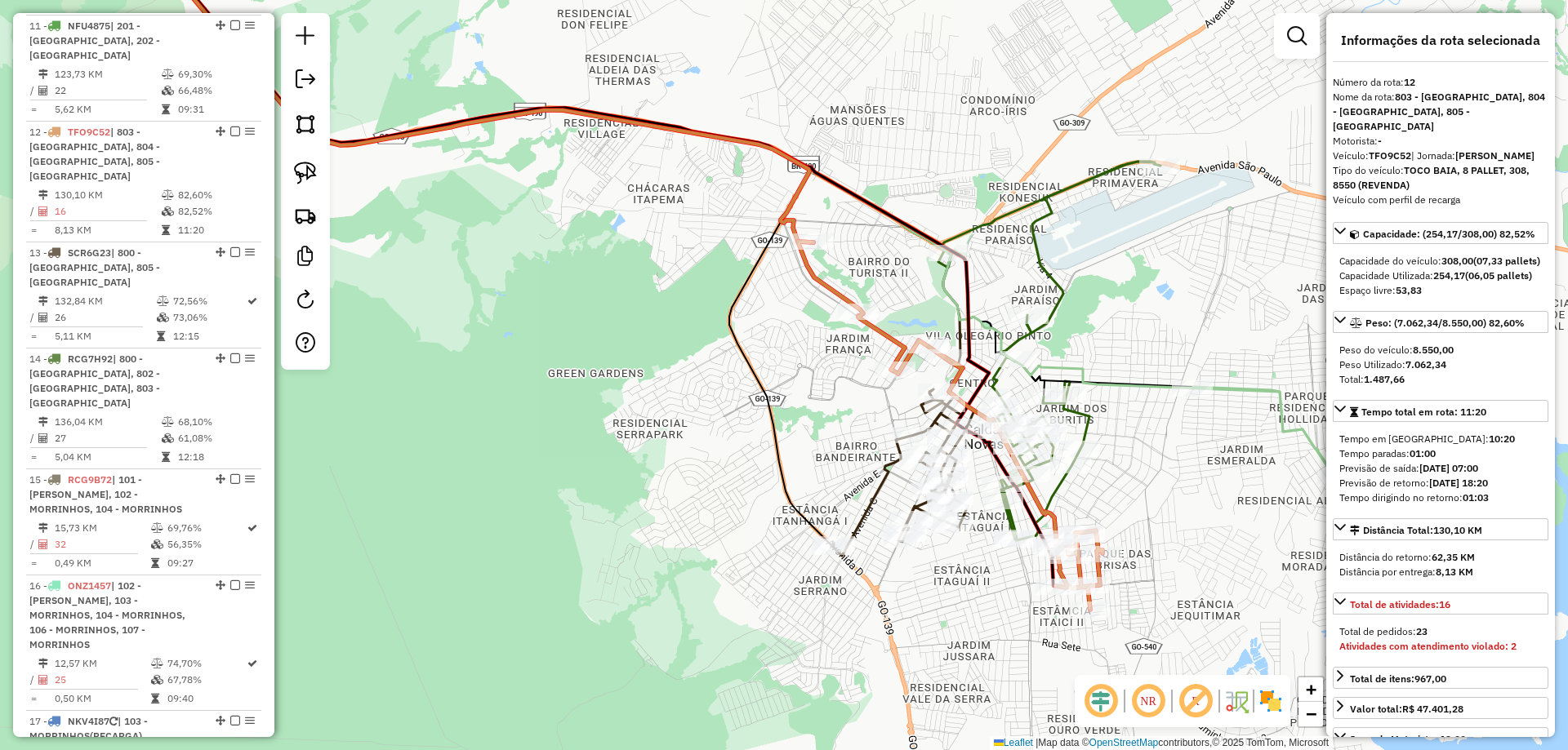
scroll to position [1695, 0]
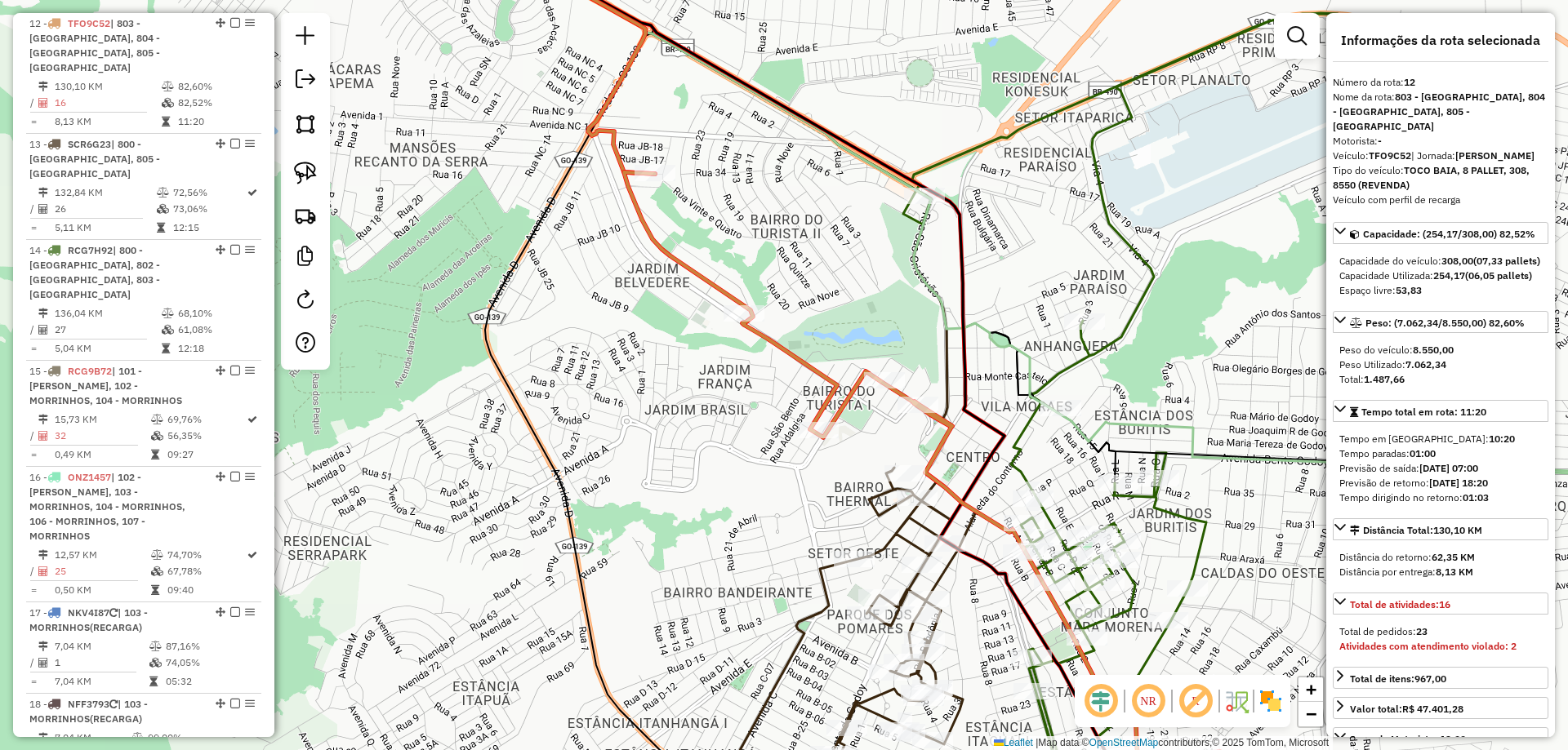
click at [1142, 257] on icon at bounding box center [1125, 391] width 444 height 758
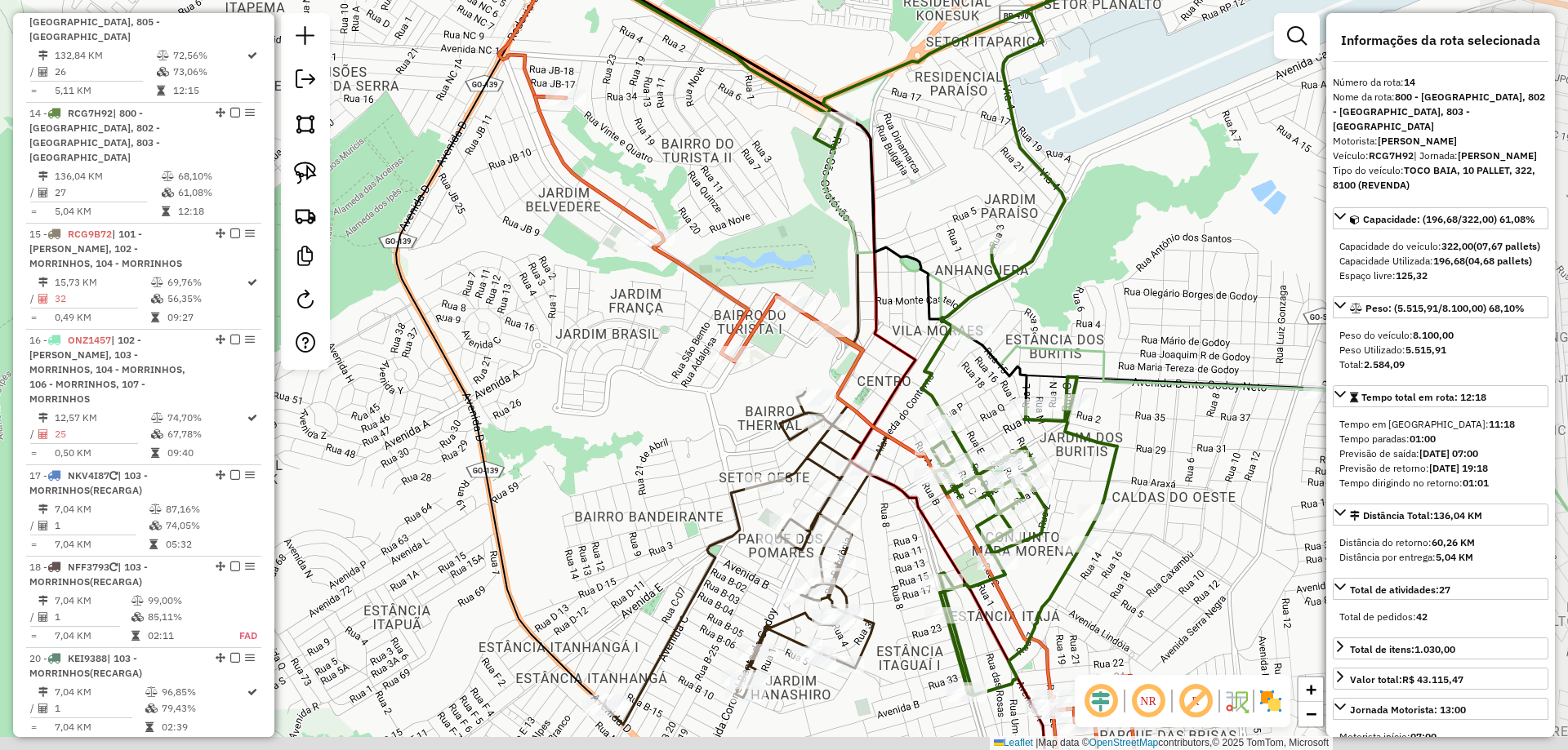
drag, startPoint x: 1171, startPoint y: 269, endPoint x: 1115, endPoint y: 229, distance: 68.8
click at [1115, 229] on div "Janela de atendimento Grade de atendimento Capacidade Transportadoras Veículos …" at bounding box center [784, 375] width 1568 height 750
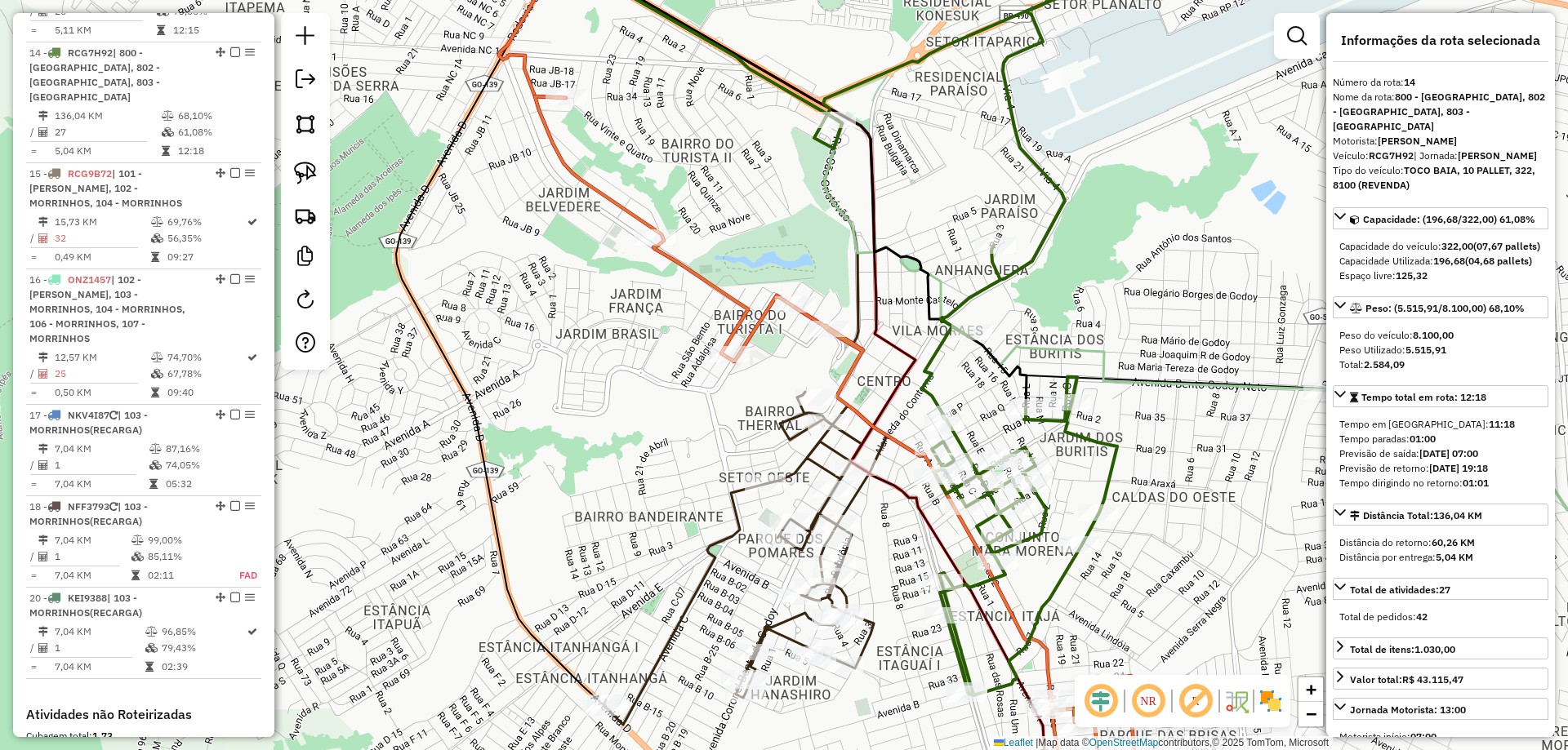
click at [858, 341] on icon at bounding box center [839, 461] width 609 height 729
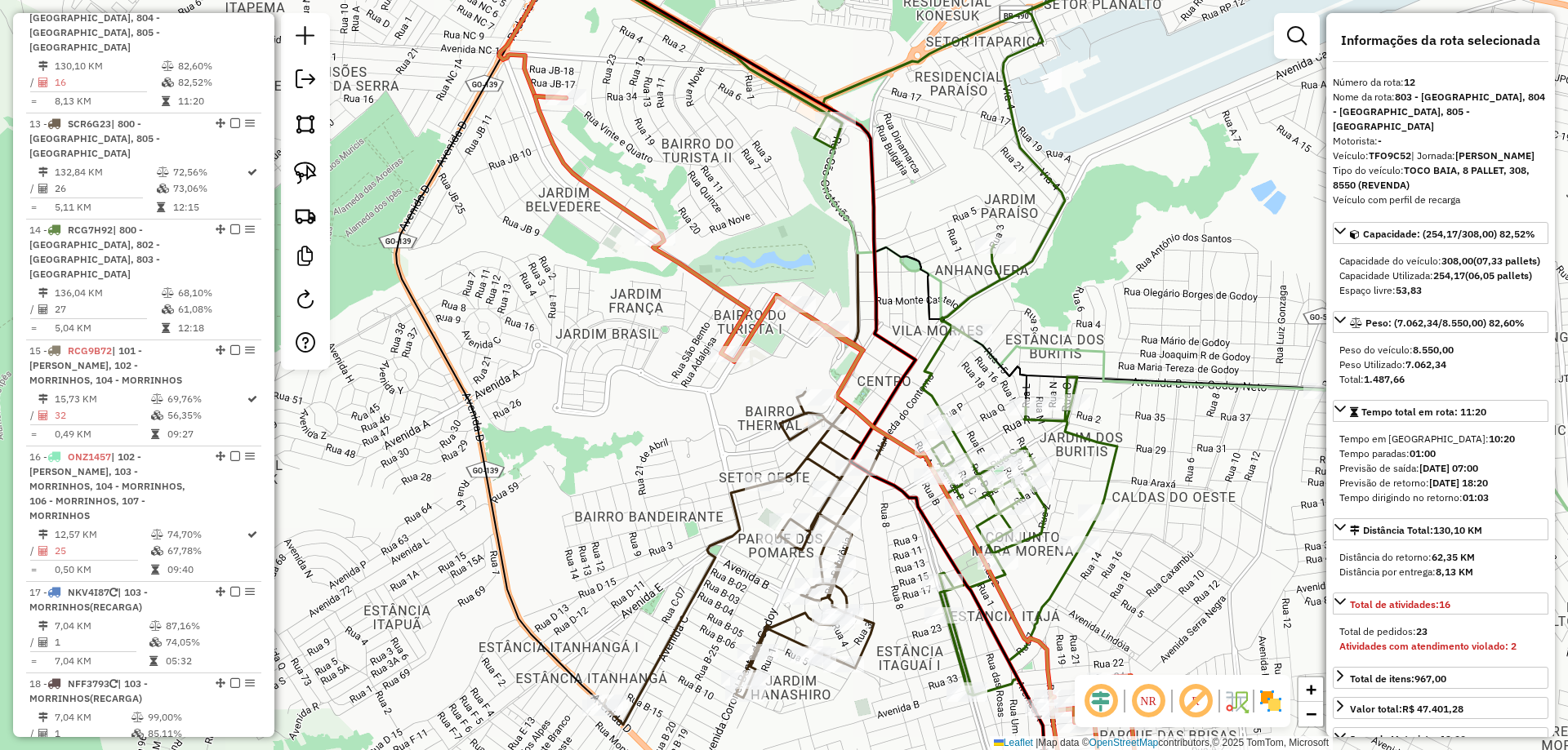
scroll to position [1695, 0]
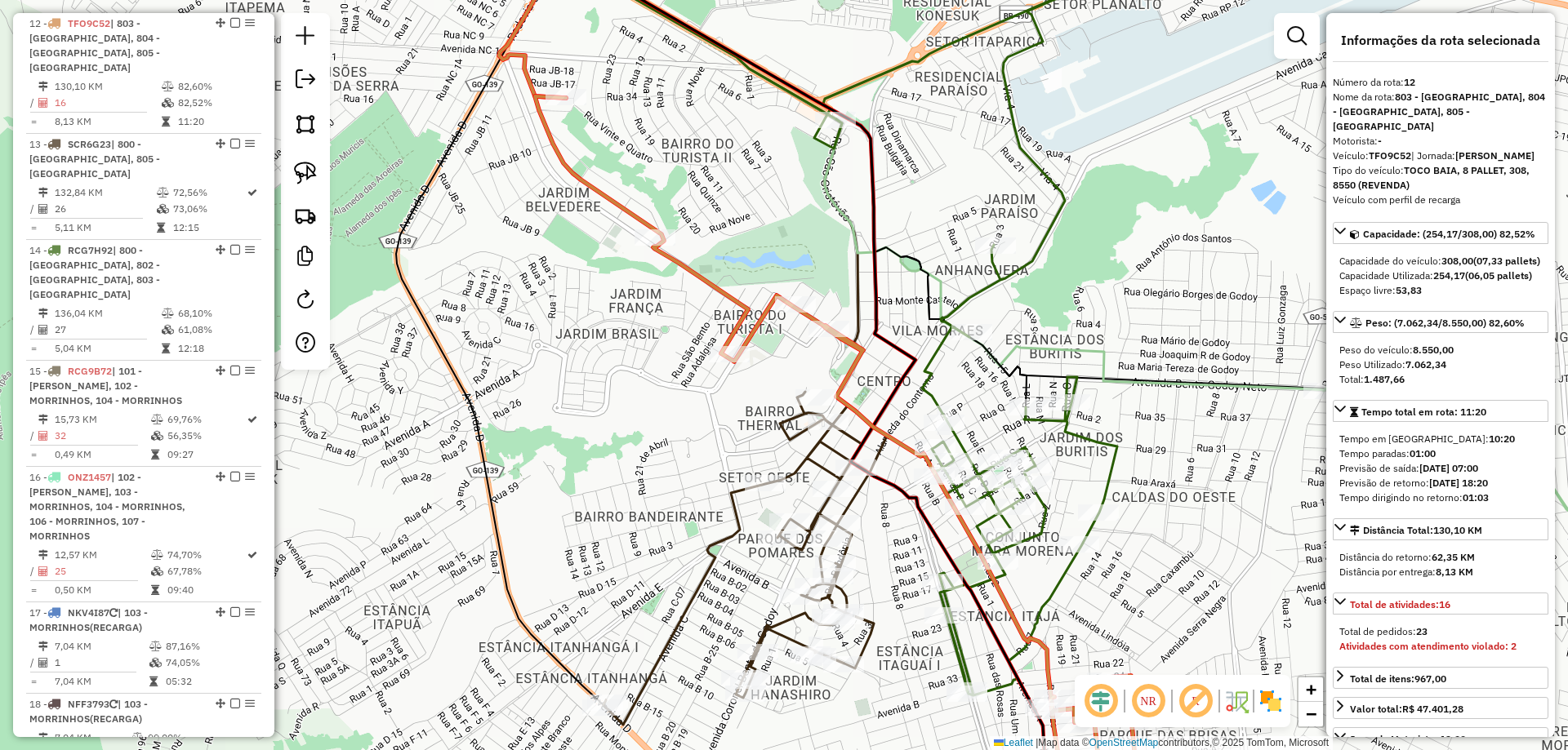
drag, startPoint x: 905, startPoint y: 377, endPoint x: 913, endPoint y: 381, distance: 8.9
click at [906, 377] on div "Janela de atendimento Grade de atendimento Capacidade Transportadoras Veículos …" at bounding box center [784, 375] width 1568 height 750
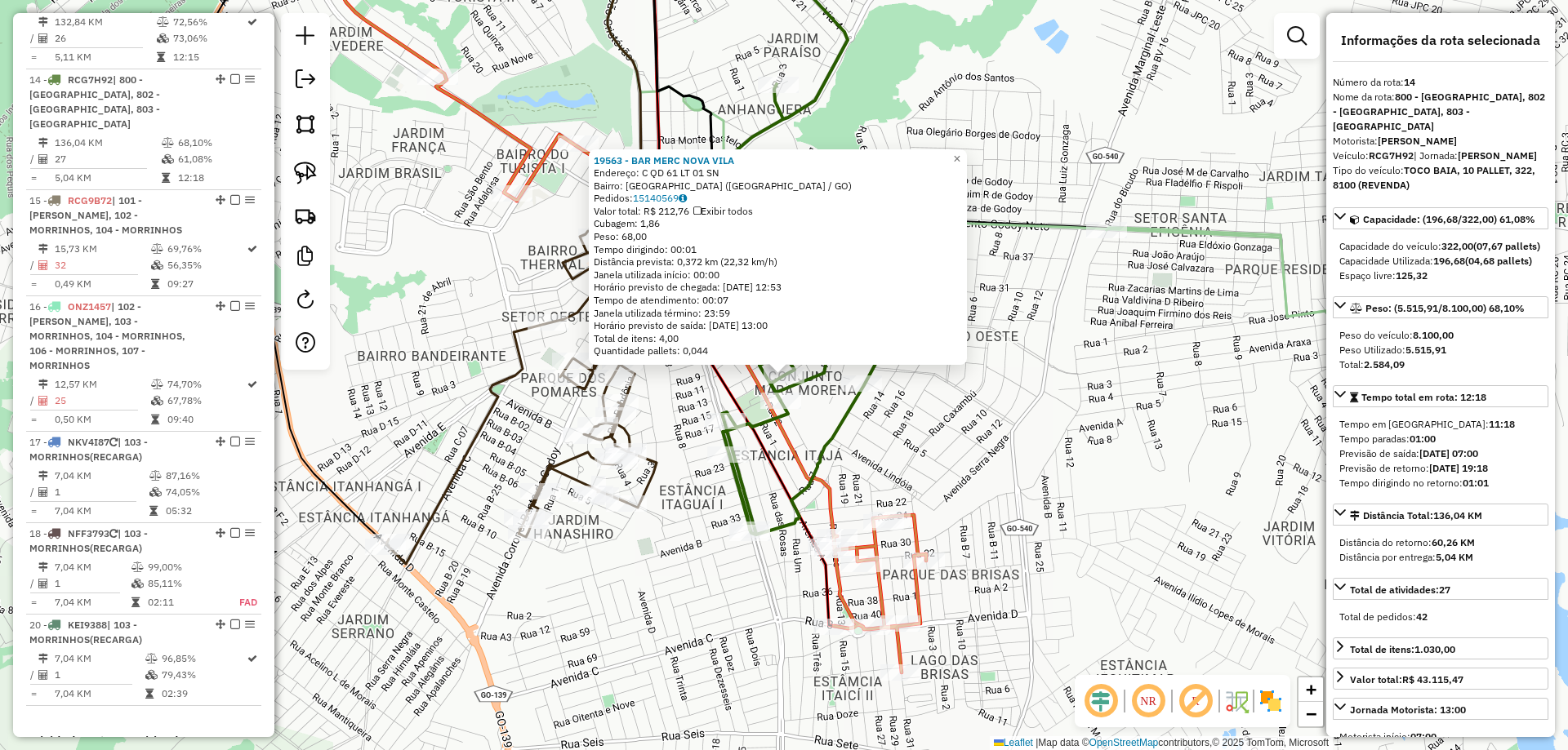
scroll to position [1893, 0]
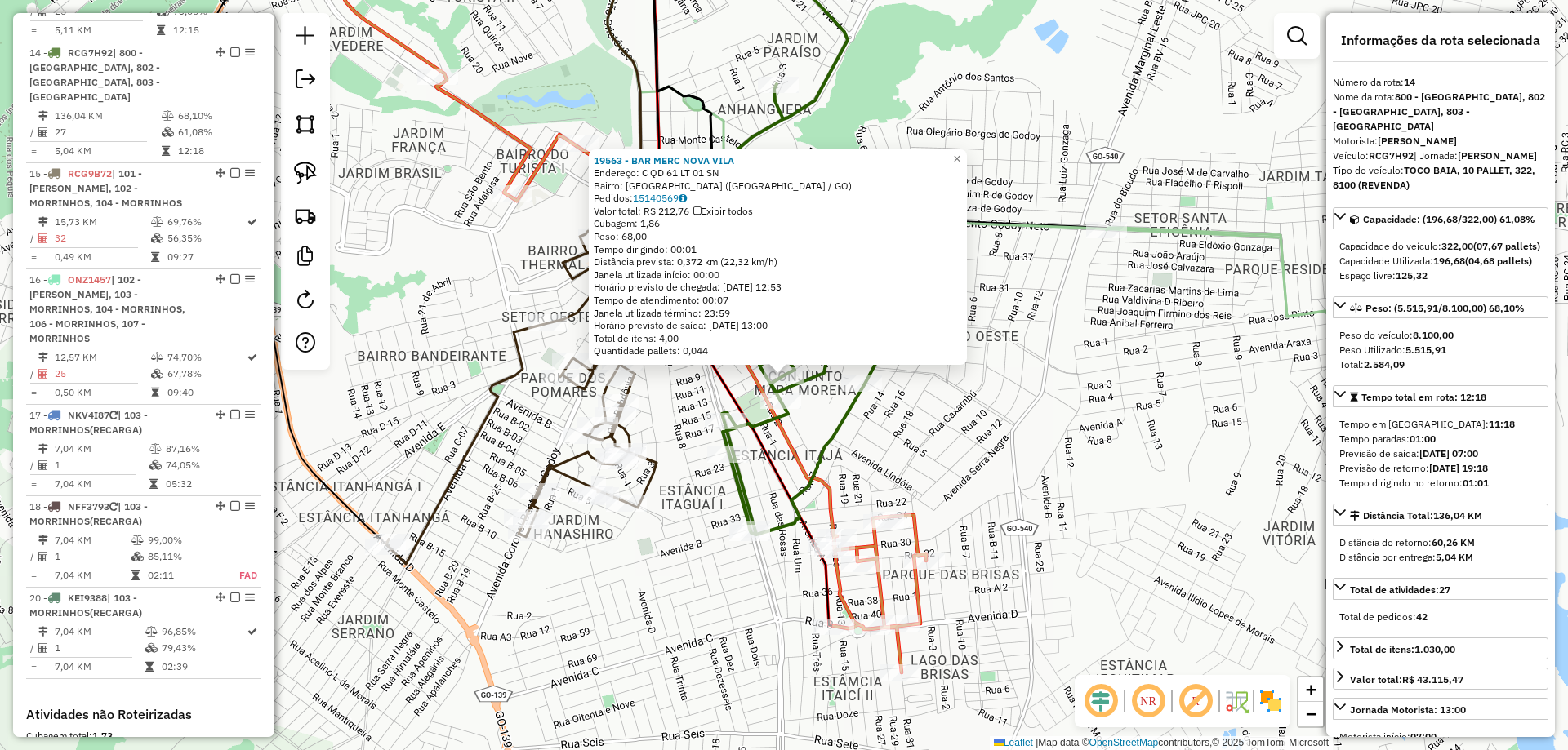
click at [1013, 468] on div "19563 - BAR MERC NOVA VILA Endereço: C QD 61 LT 01 SN Bairro: NOVA VILA (CALDAS…" at bounding box center [784, 375] width 1568 height 750
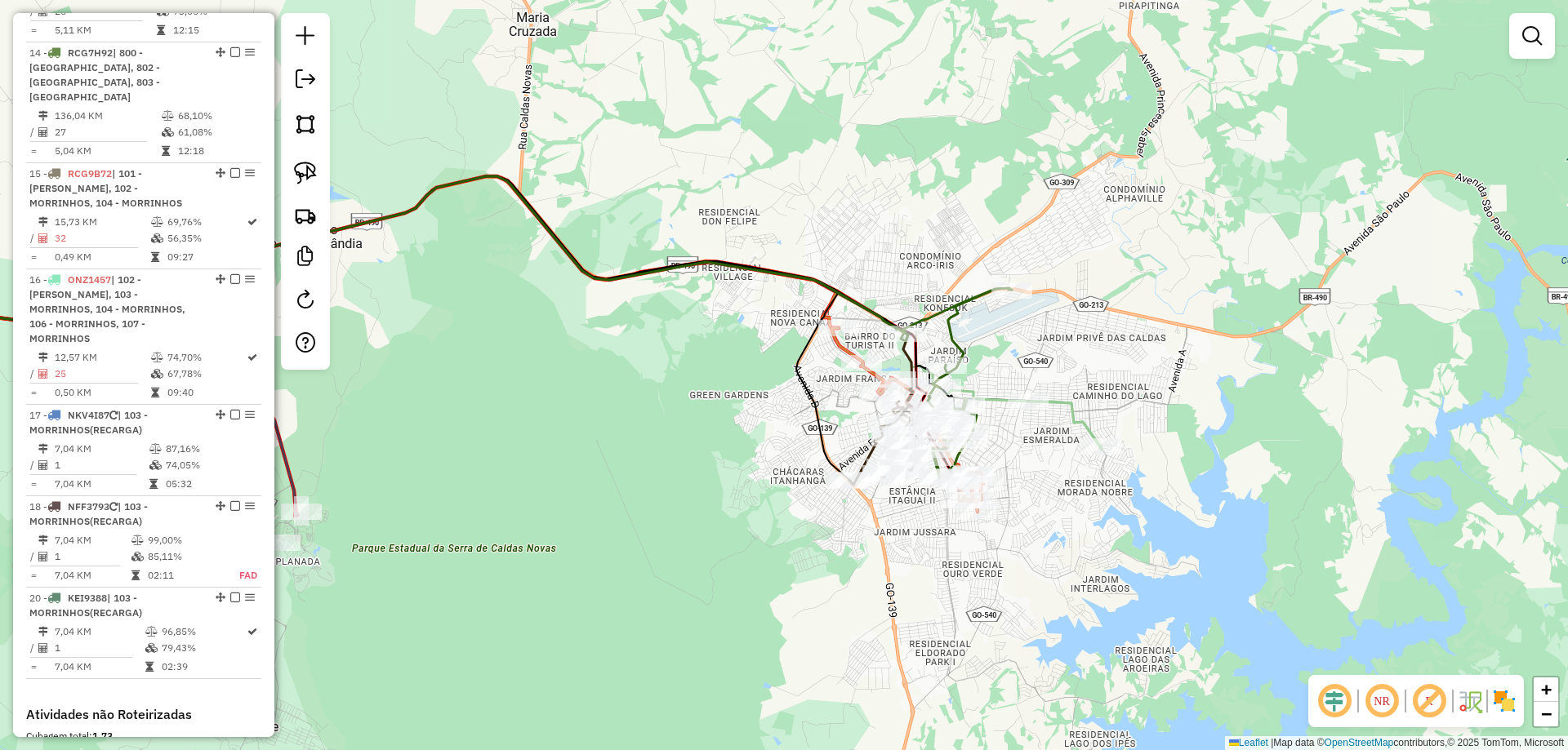
drag, startPoint x: 1015, startPoint y: 508, endPoint x: 1019, endPoint y: 390, distance: 118.1
click at [1029, 415] on div "Janela de atendimento Grade de atendimento Capacidade Transportadoras Veículos …" at bounding box center [784, 375] width 1568 height 750
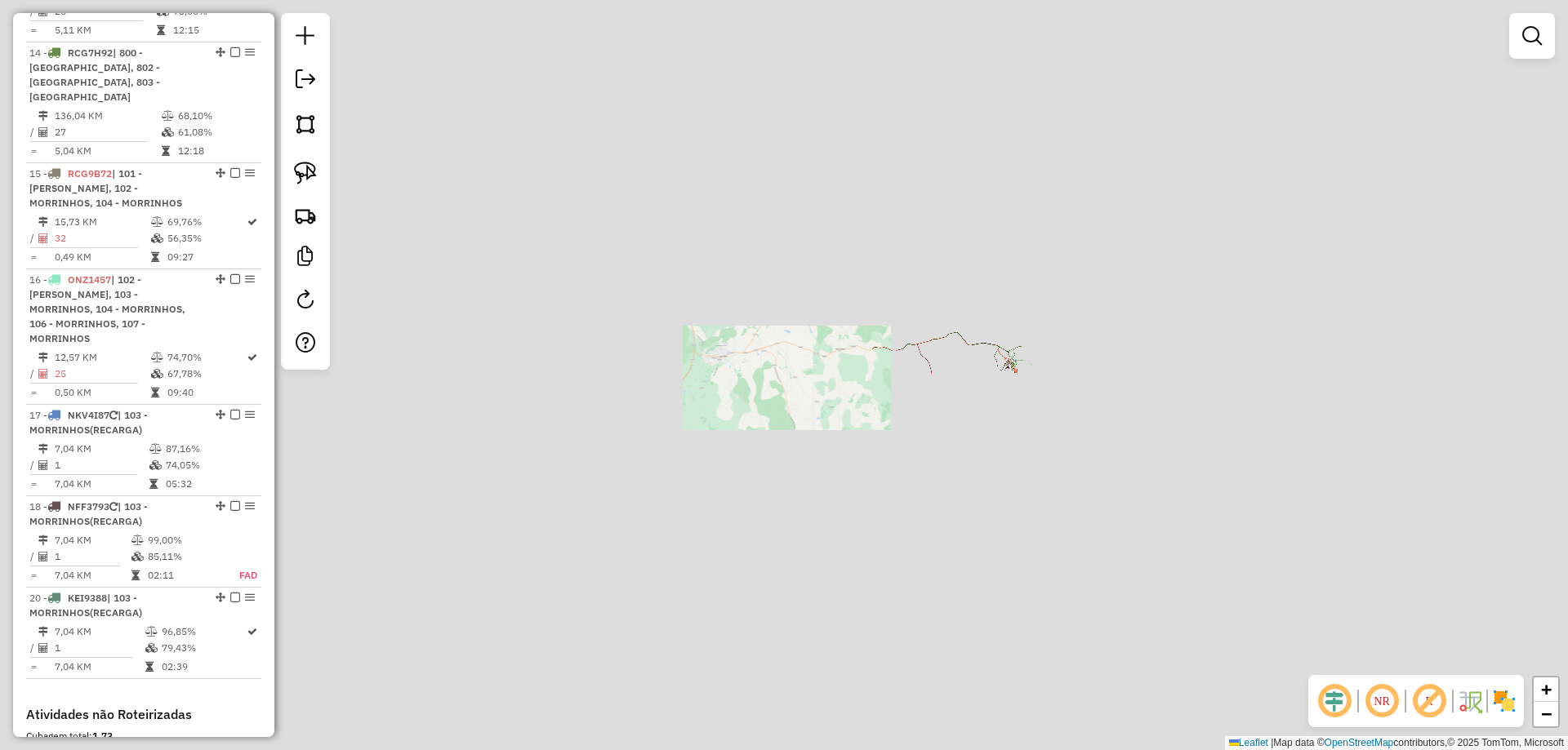
click at [1027, 446] on div "Janela de atendimento Grade de atendimento Capacidade Transportadoras Veículos …" at bounding box center [784, 375] width 1568 height 750
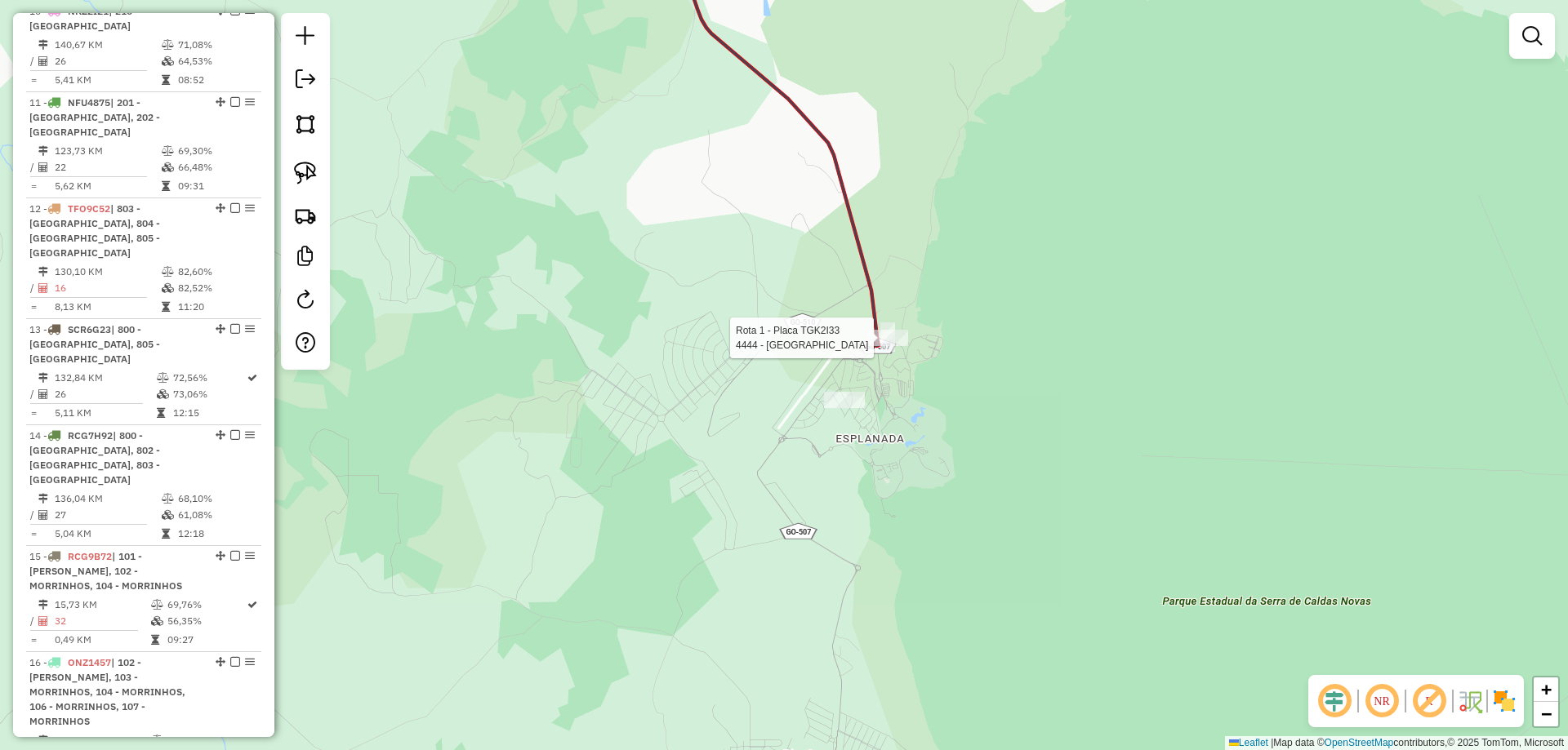
select select "*********"
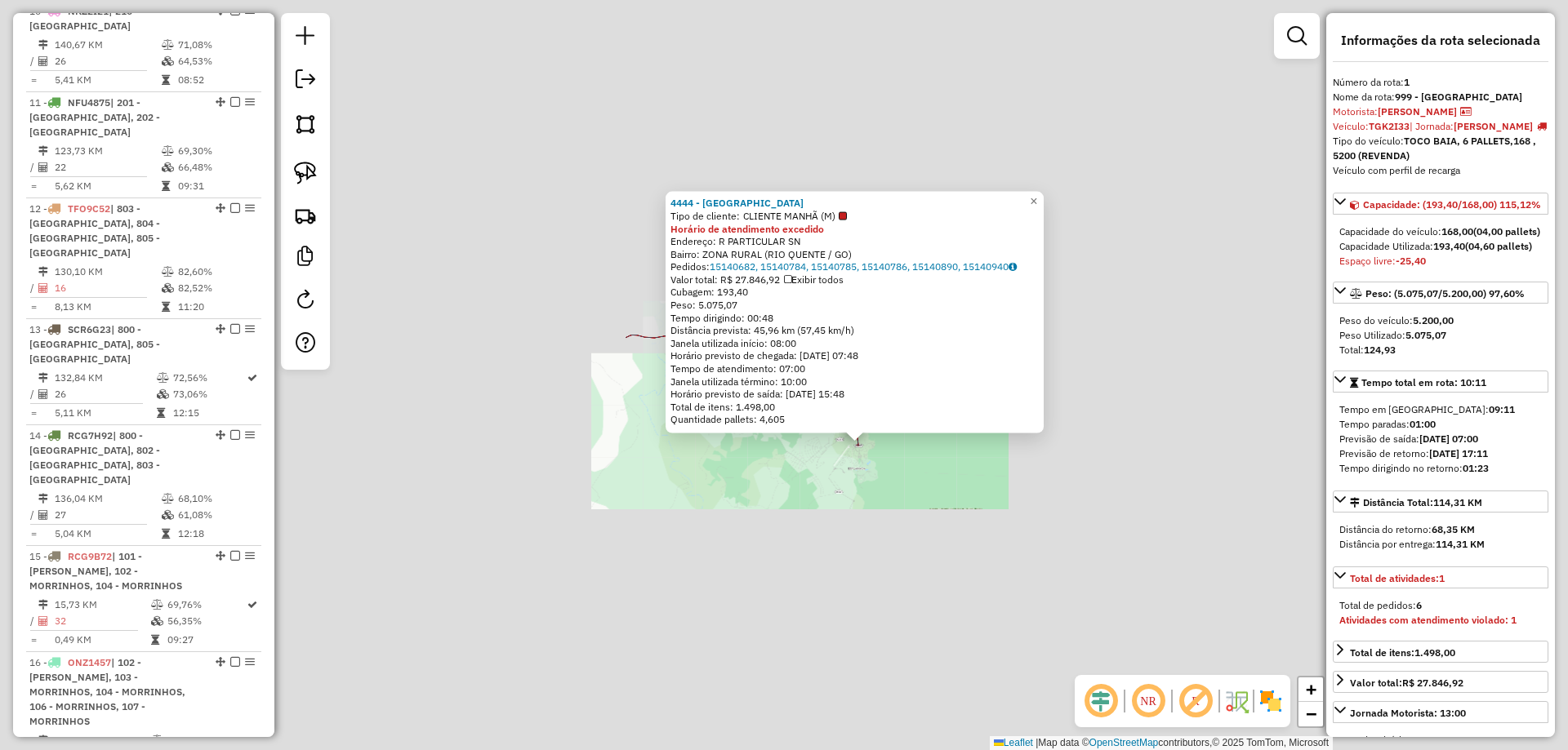
scroll to position [612, 0]
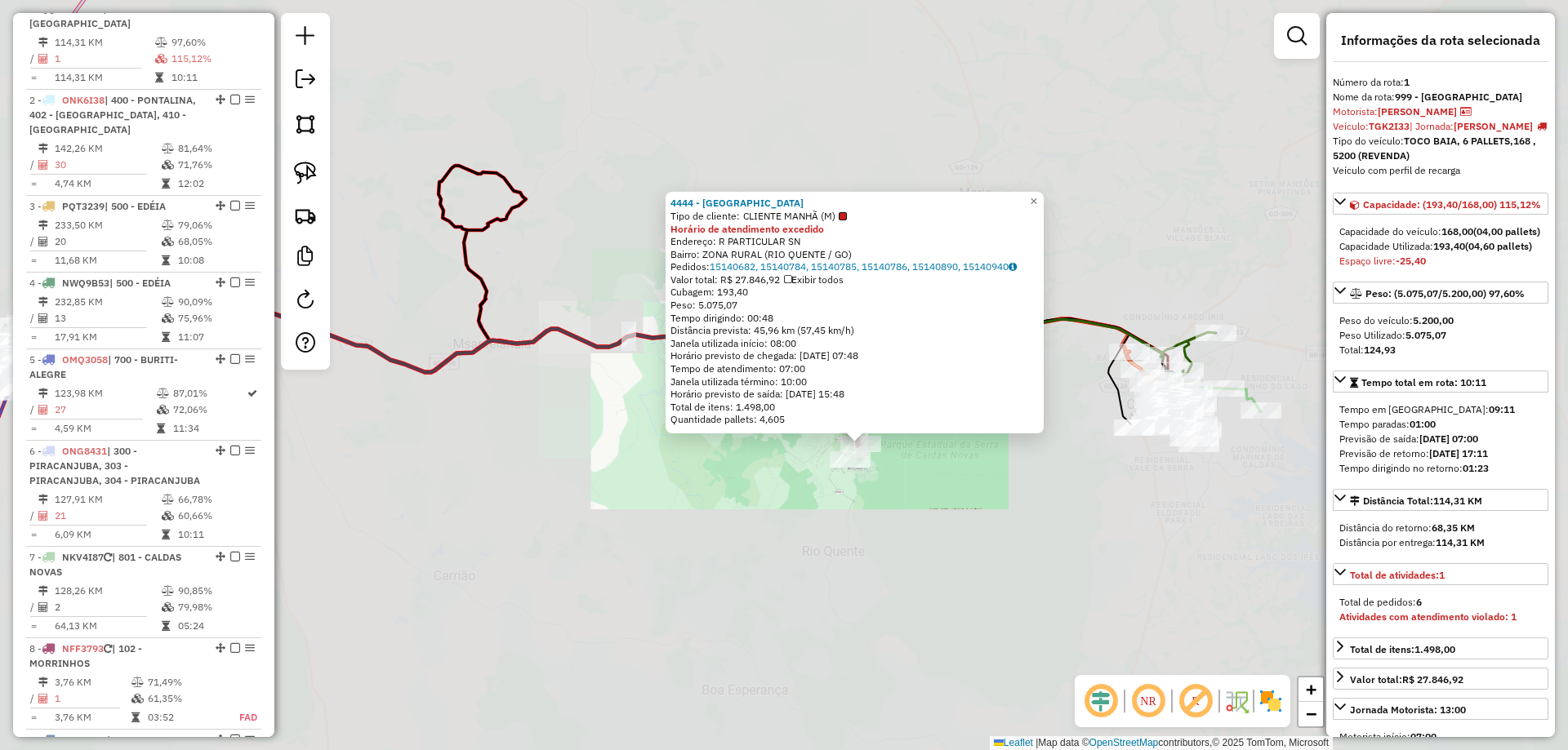
drag, startPoint x: 1024, startPoint y: 453, endPoint x: 1113, endPoint y: 422, distance: 94.2
click at [1113, 422] on div "4444 - RIO QUENTE RESORTS Tipo de cliente: CLIENTE MANHÃ (M) Horário de atendim…" at bounding box center [784, 375] width 1568 height 750
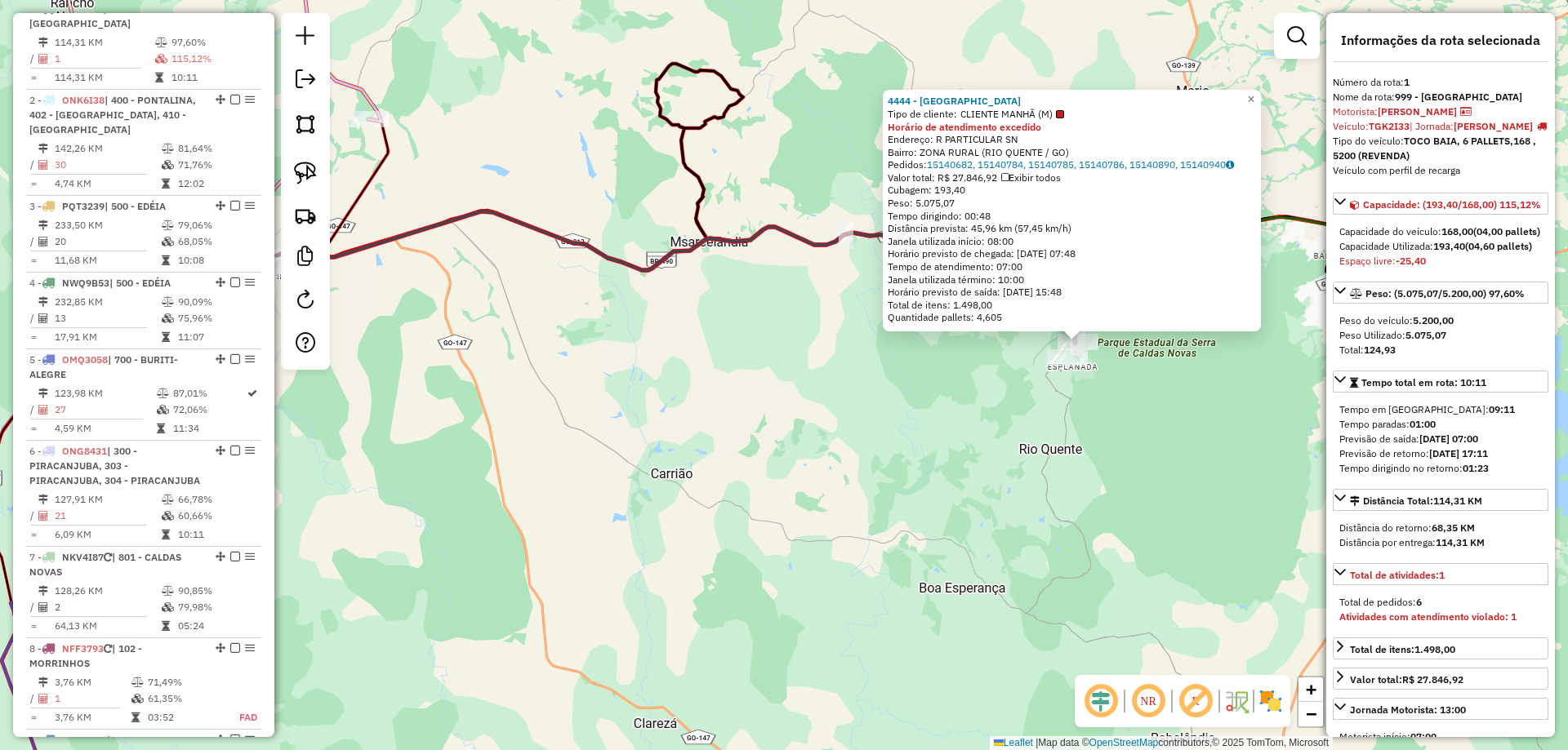
click at [1113, 420] on div "4444 - RIO QUENTE RESORTS Tipo de cliente: CLIENTE MANHÃ (M) Horário de atendim…" at bounding box center [784, 375] width 1568 height 750
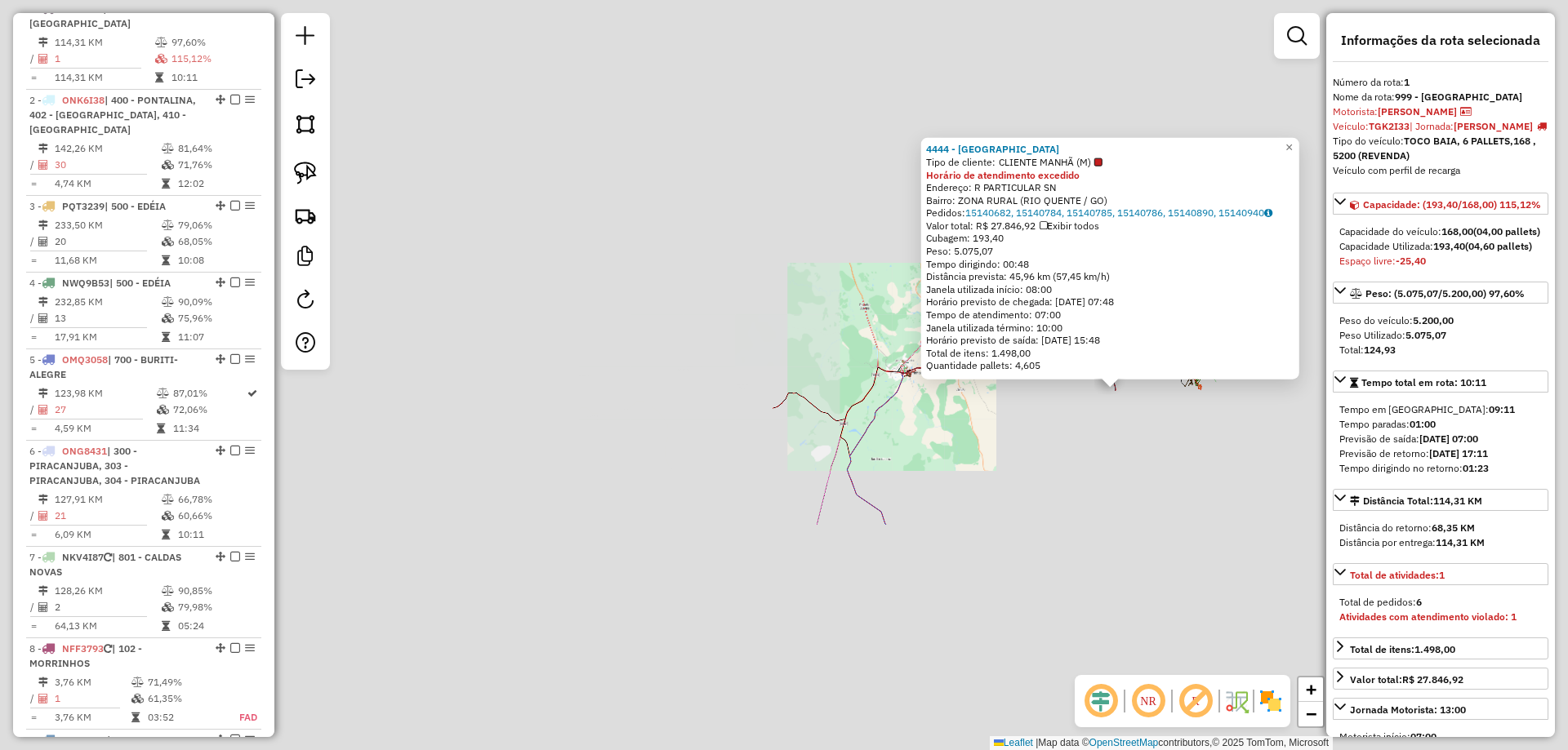
click at [980, 455] on div "4444 - RIO QUENTE RESORTS Tipo de cliente: CLIENTE MANHÃ (M) Horário de atendim…" at bounding box center [784, 375] width 1568 height 750
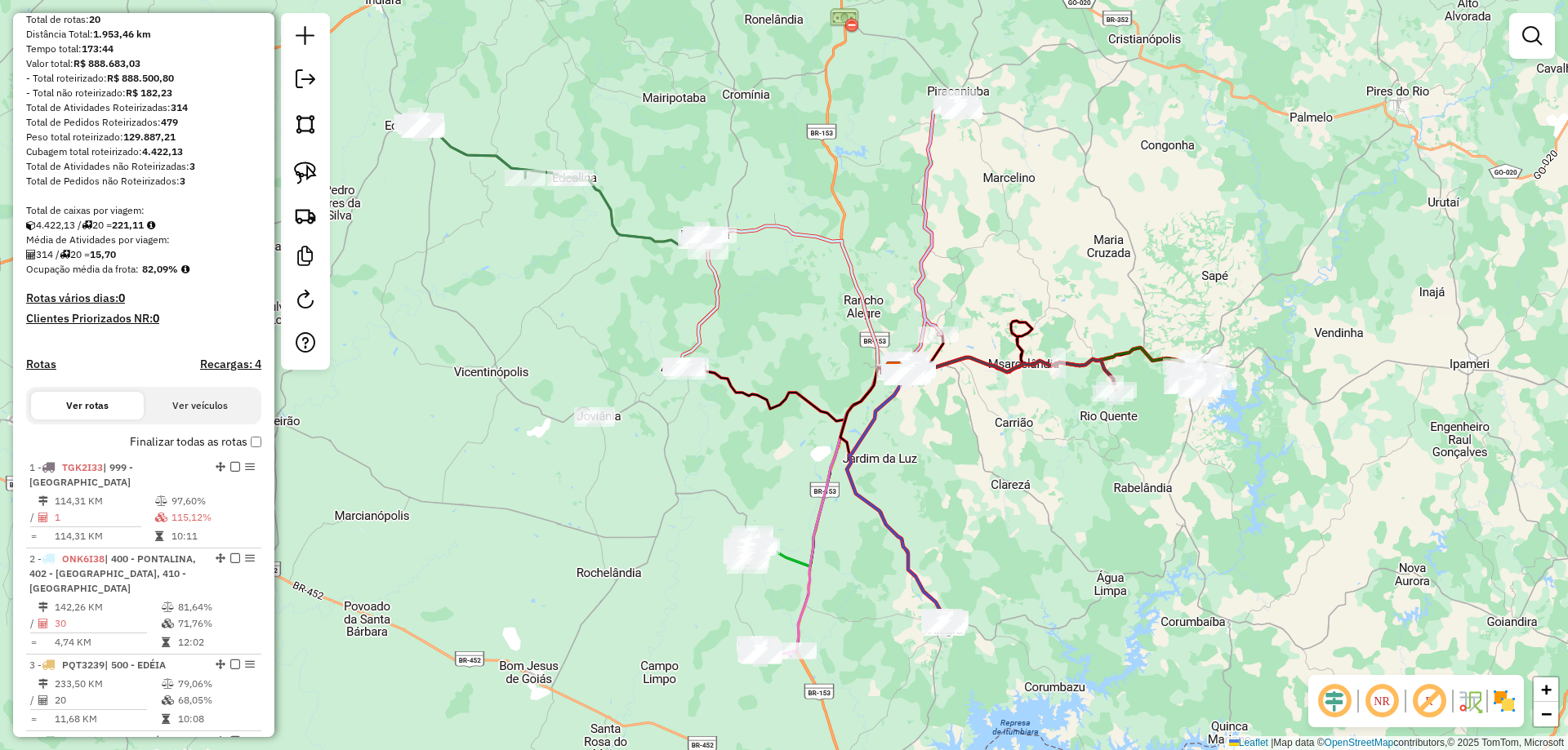
scroll to position [0, 0]
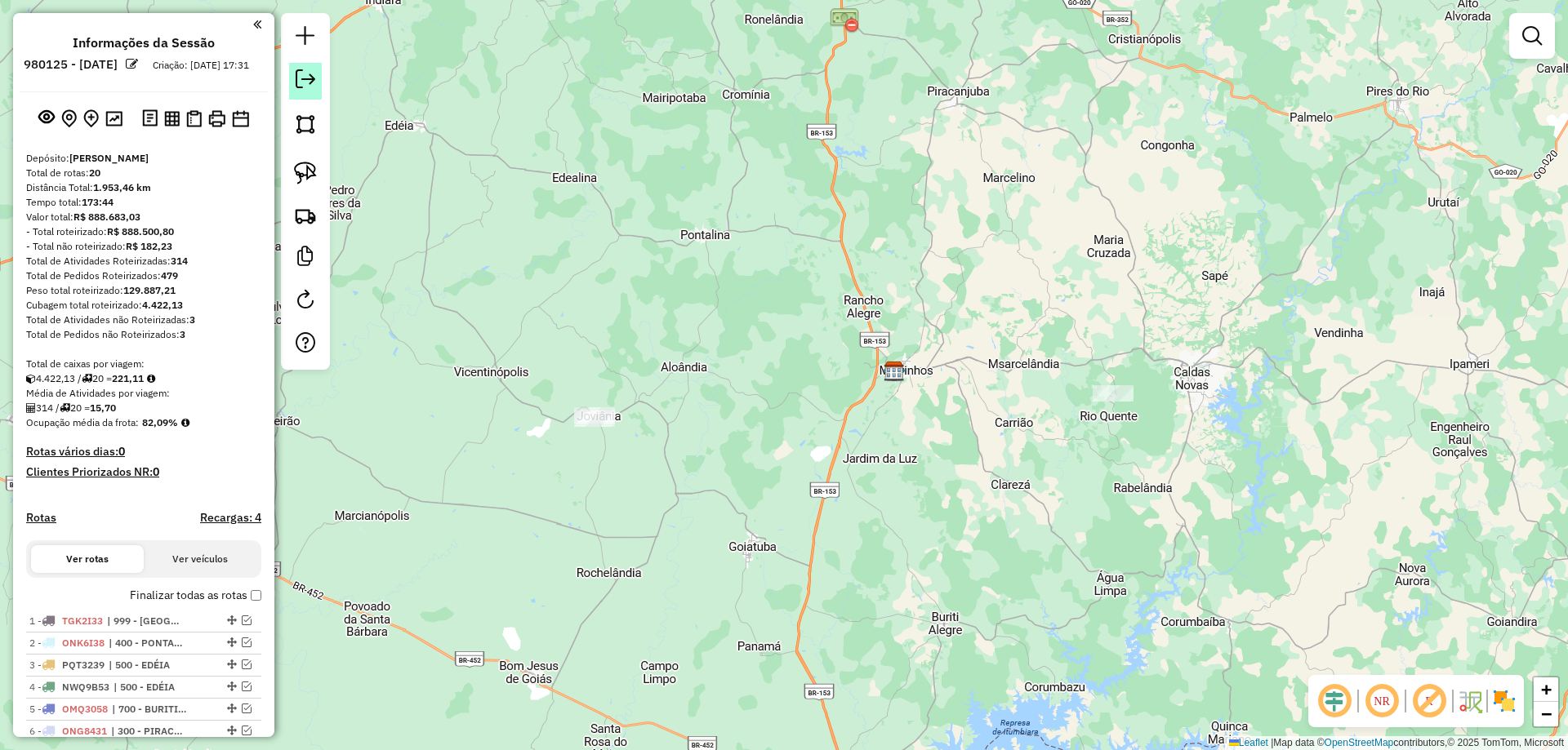
click at [311, 80] on em at bounding box center [305, 78] width 19 height 19
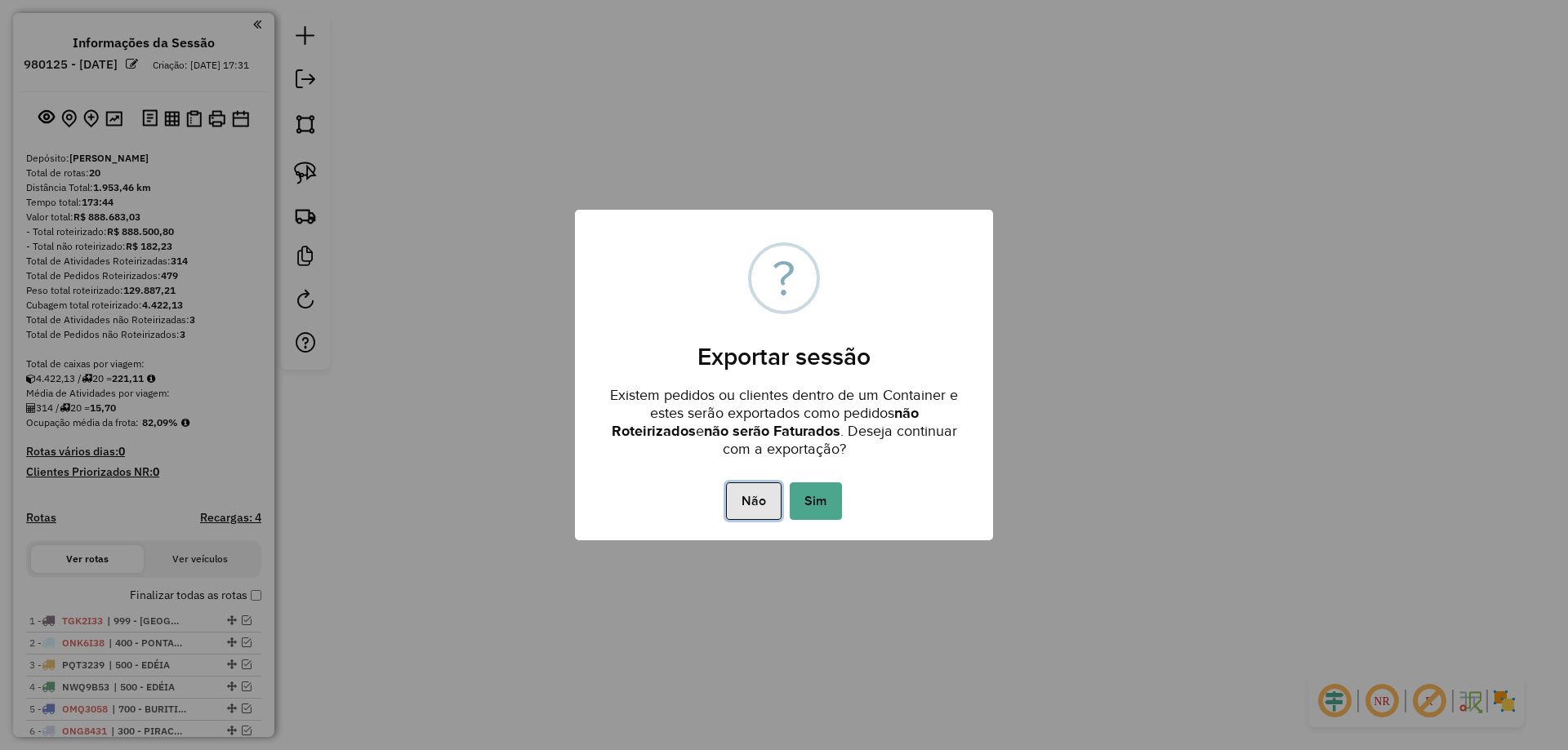
click at [729, 502] on button "Não" at bounding box center [754, 501] width 55 height 37
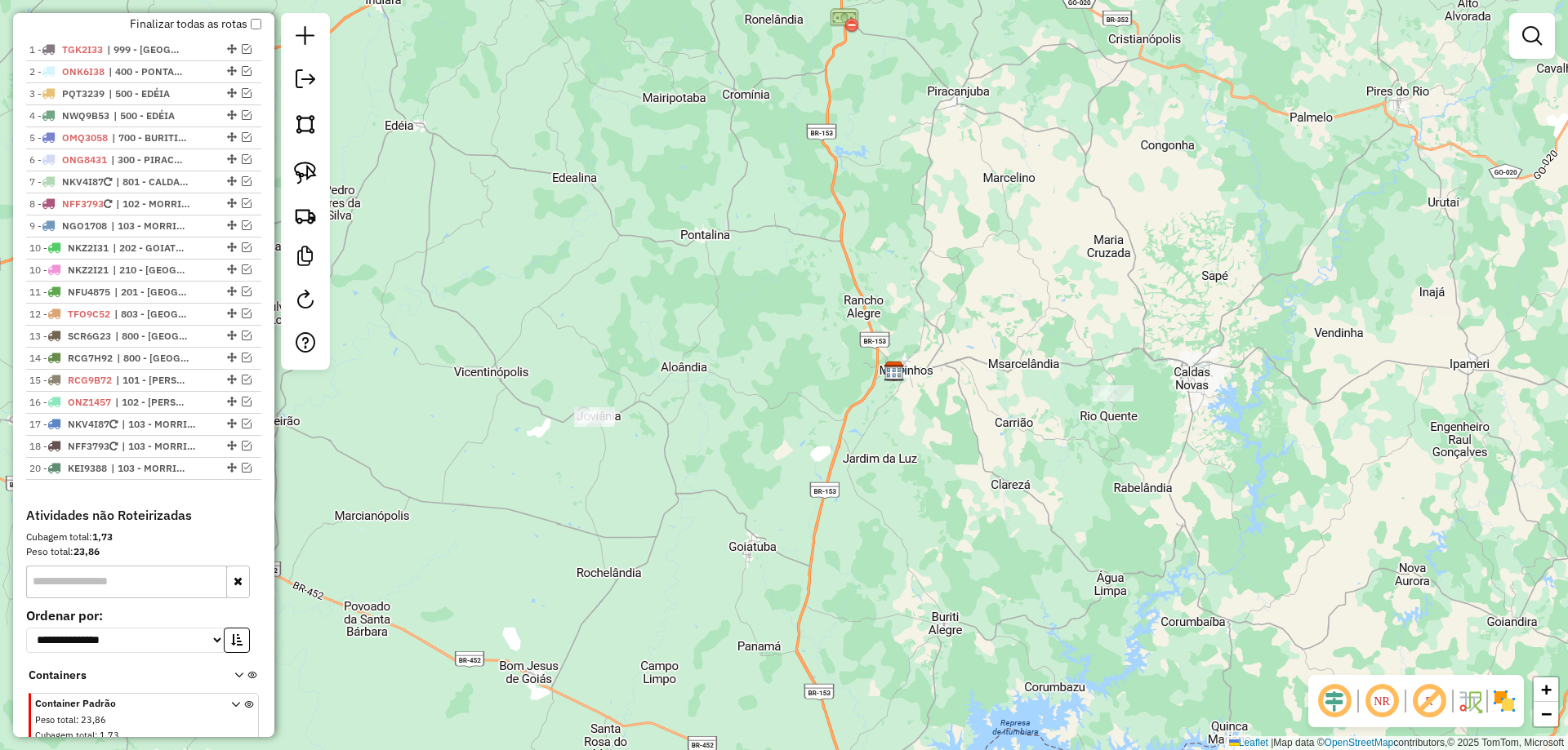
scroll to position [490, 0]
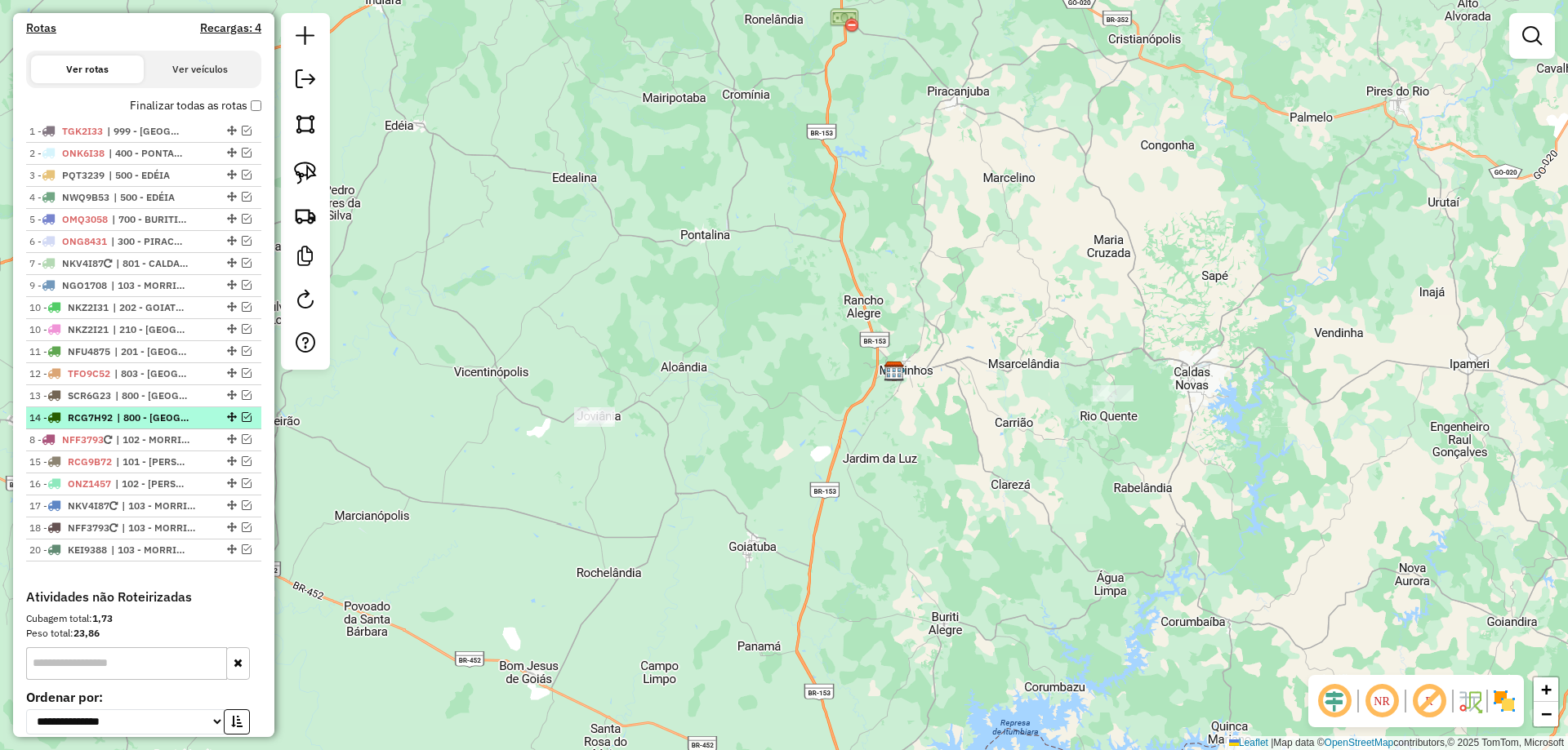
drag, startPoint x: 228, startPoint y: 300, endPoint x: 229, endPoint y: 455, distance: 155.0
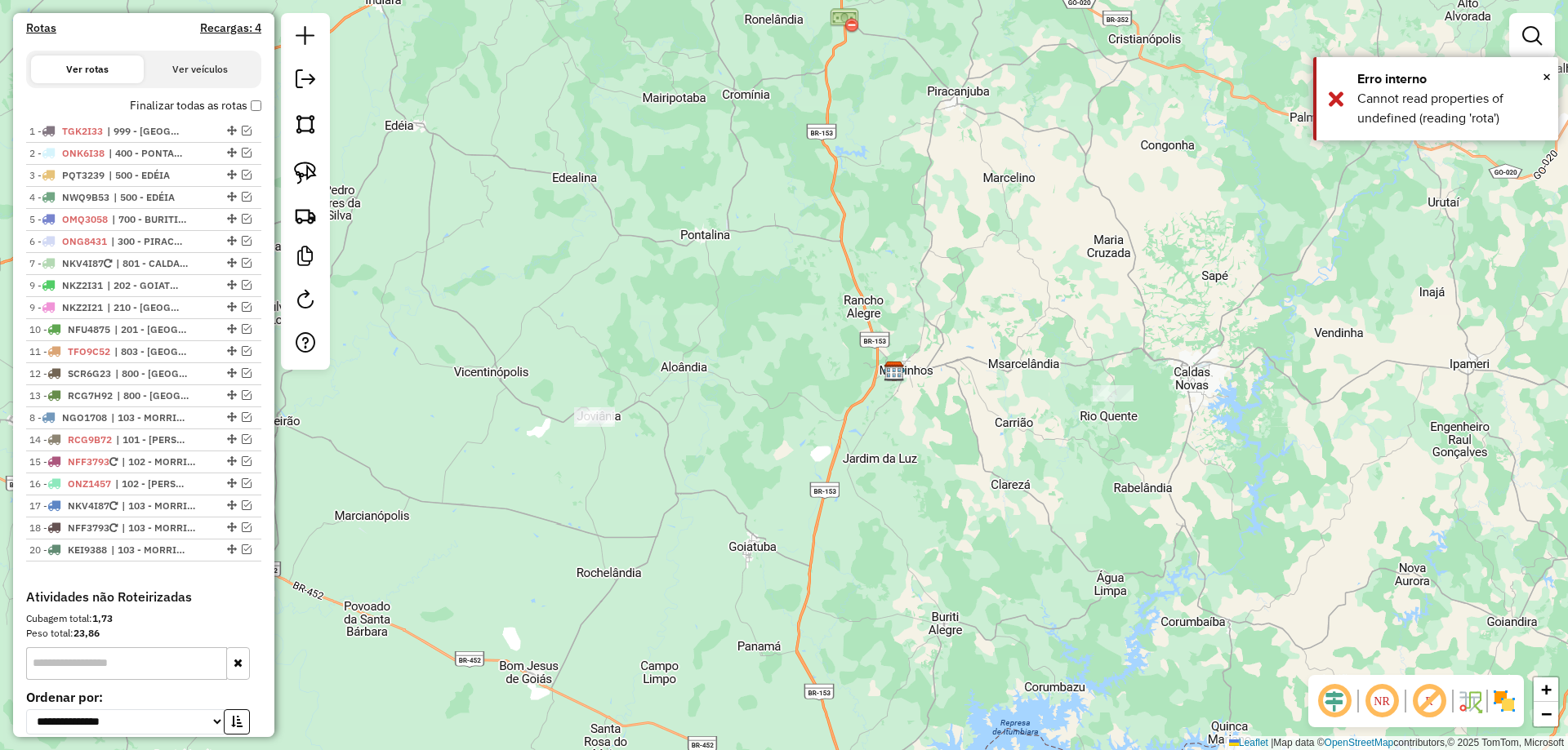
drag, startPoint x: 225, startPoint y: 300, endPoint x: 212, endPoint y: 440, distance: 140.6
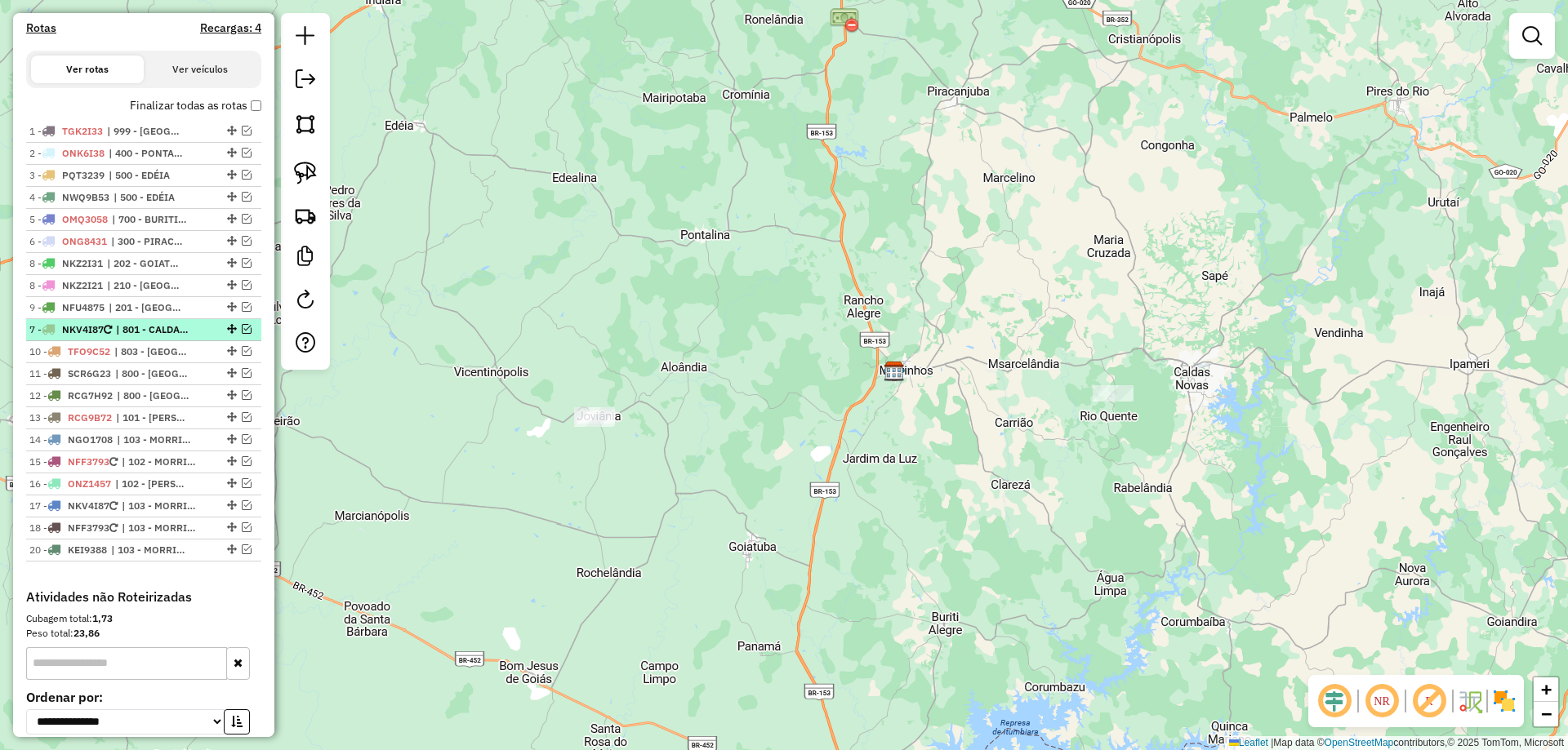
drag, startPoint x: 226, startPoint y: 279, endPoint x: 218, endPoint y: 351, distance: 72.4
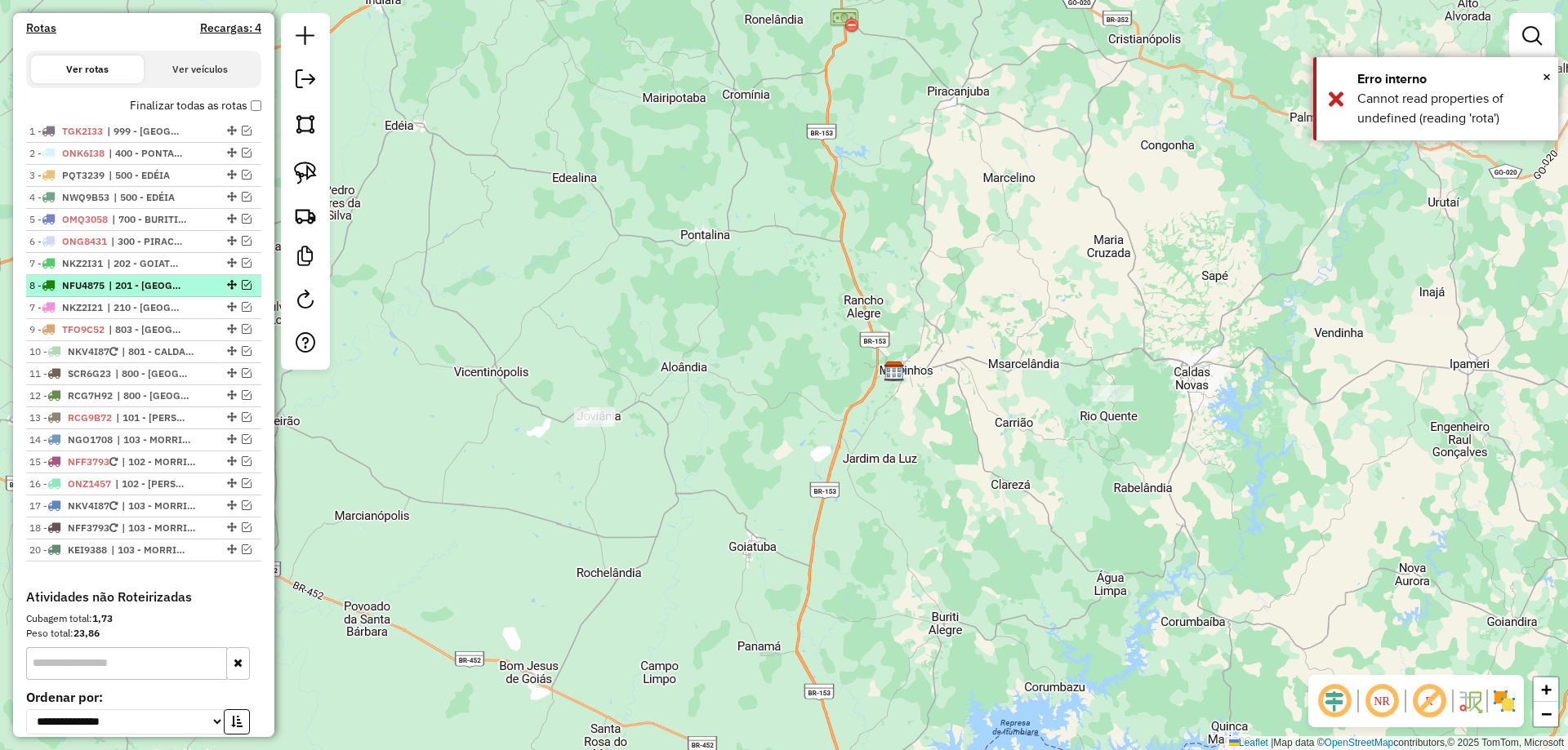
drag, startPoint x: 227, startPoint y: 321, endPoint x: 228, endPoint y: 295, distance: 26.0
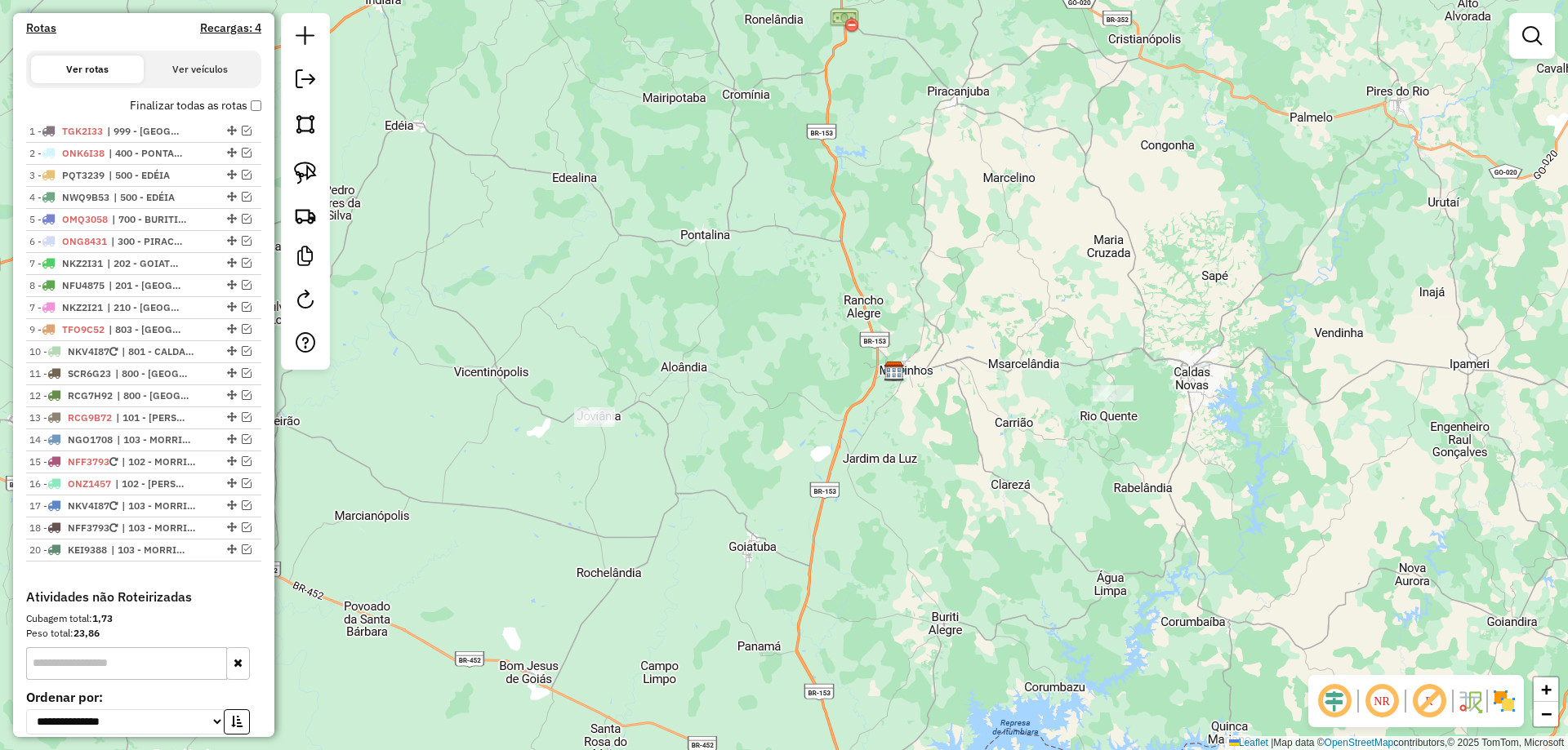
drag, startPoint x: 225, startPoint y: 321, endPoint x: 224, endPoint y: 290, distance: 31.0
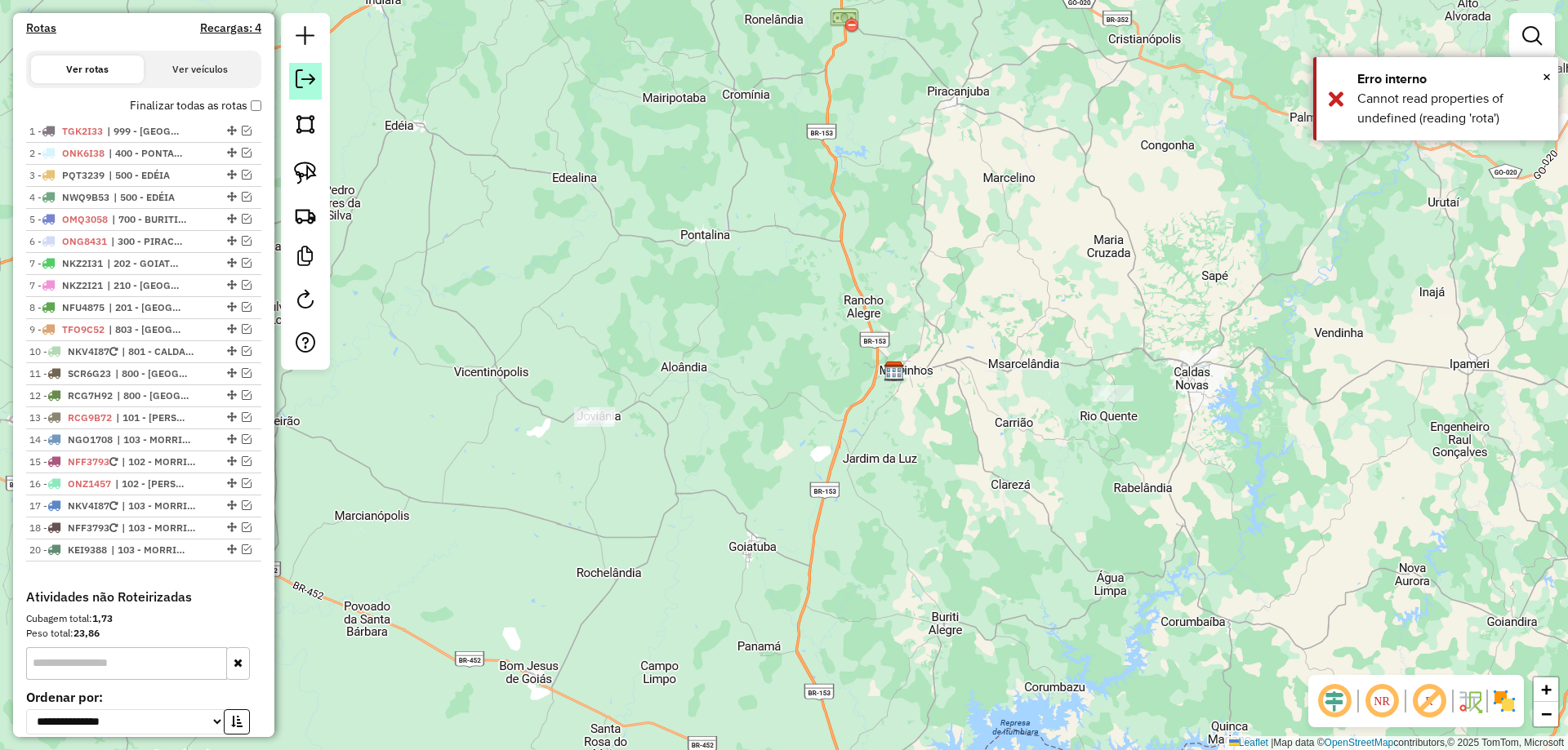
click at [310, 77] on em at bounding box center [305, 78] width 19 height 19
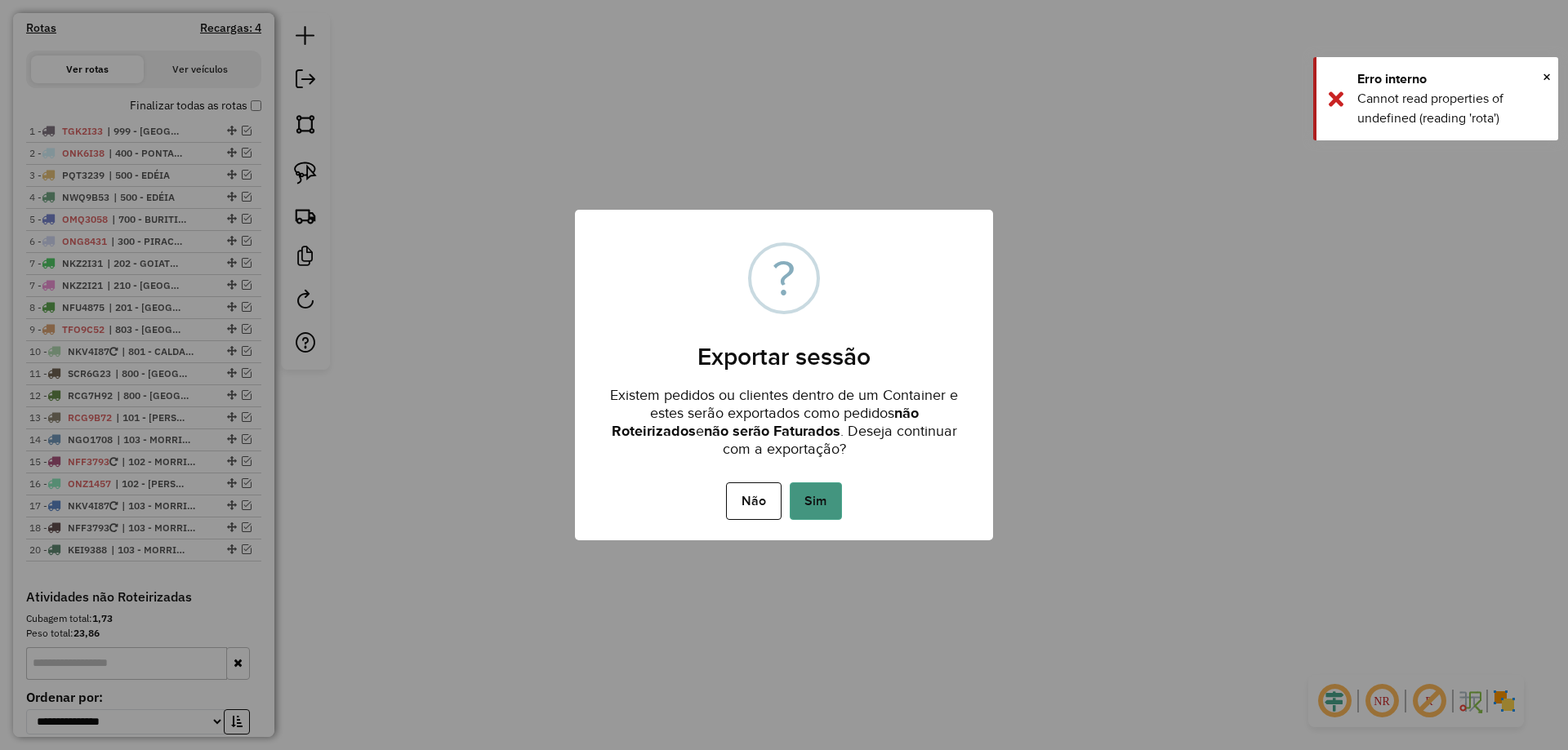
click at [816, 503] on button "Sim" at bounding box center [815, 501] width 52 height 37
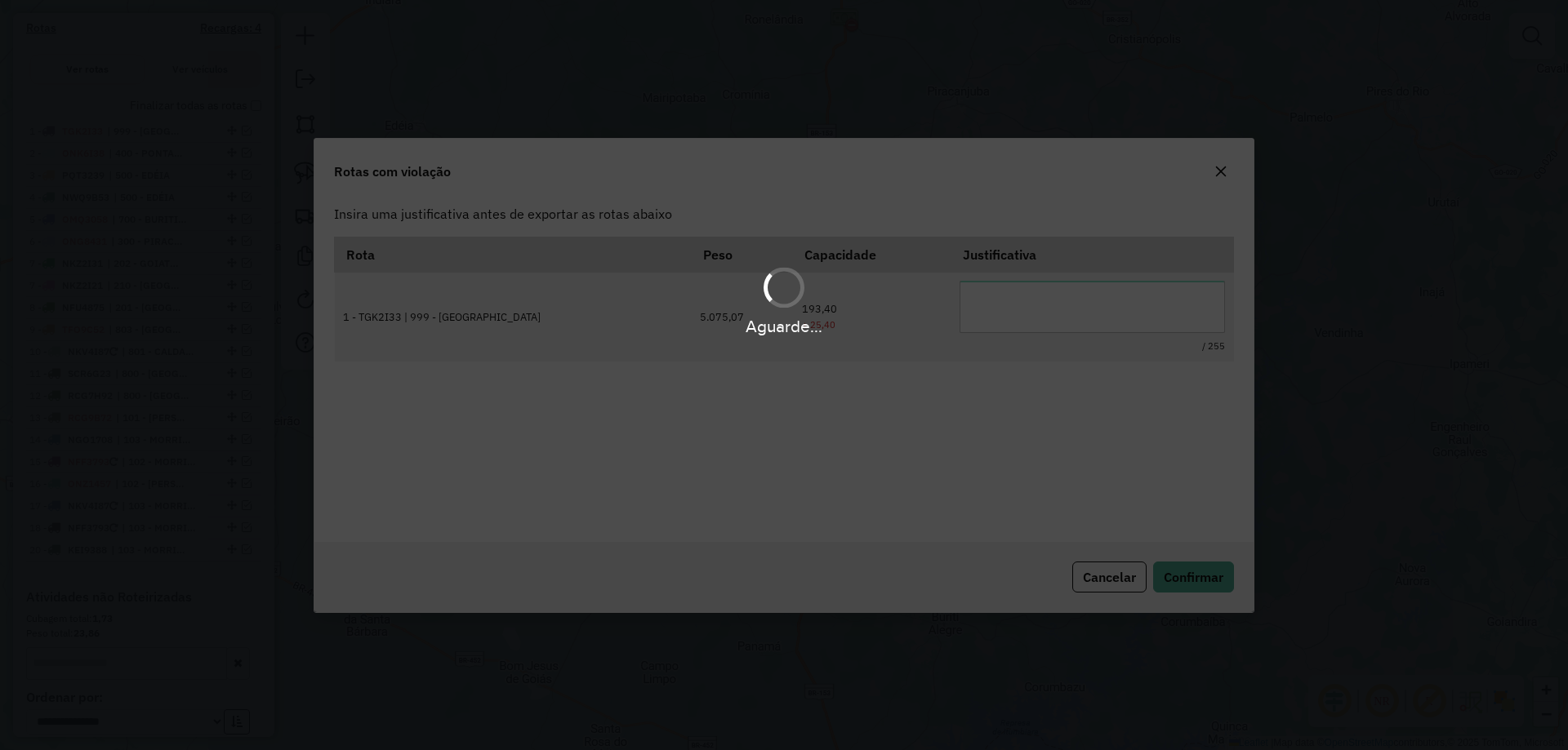
scroll to position [0, 0]
click at [1112, 308] on textarea at bounding box center [1092, 307] width 266 height 52
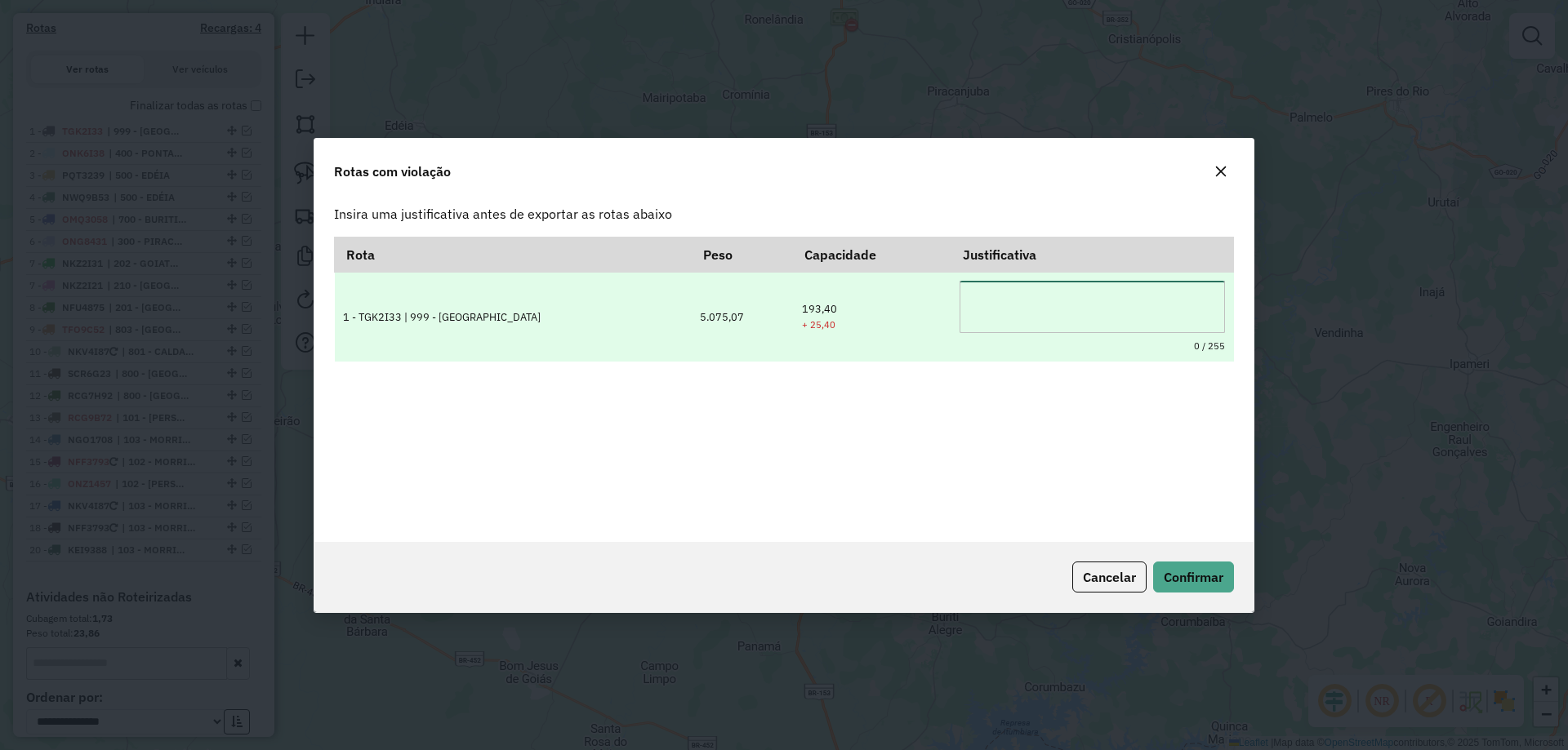
click at [1112, 308] on textarea at bounding box center [1092, 307] width 266 height 52
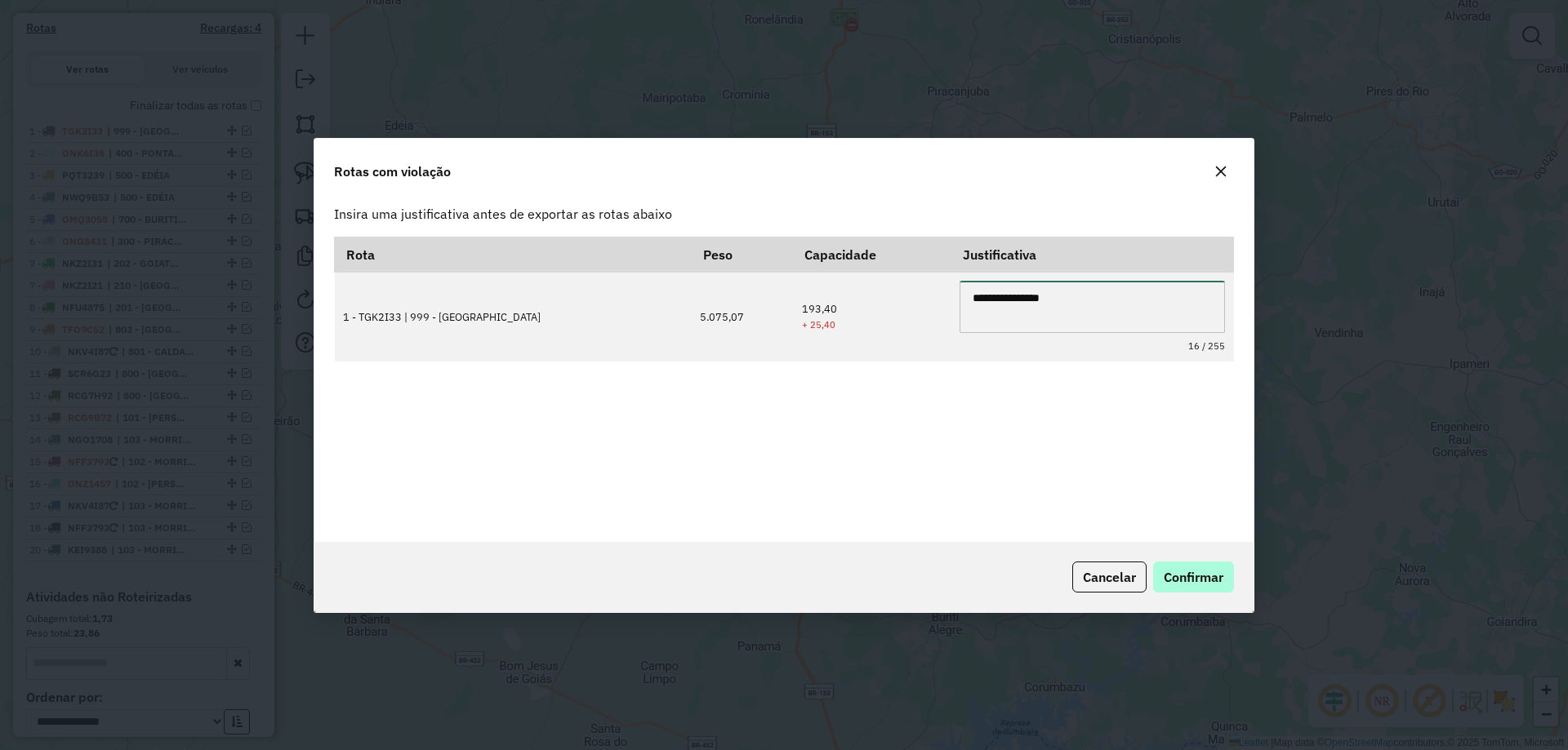
type textarea "**********"
click at [1170, 570] on span "Confirmar" at bounding box center [1193, 578] width 59 height 16
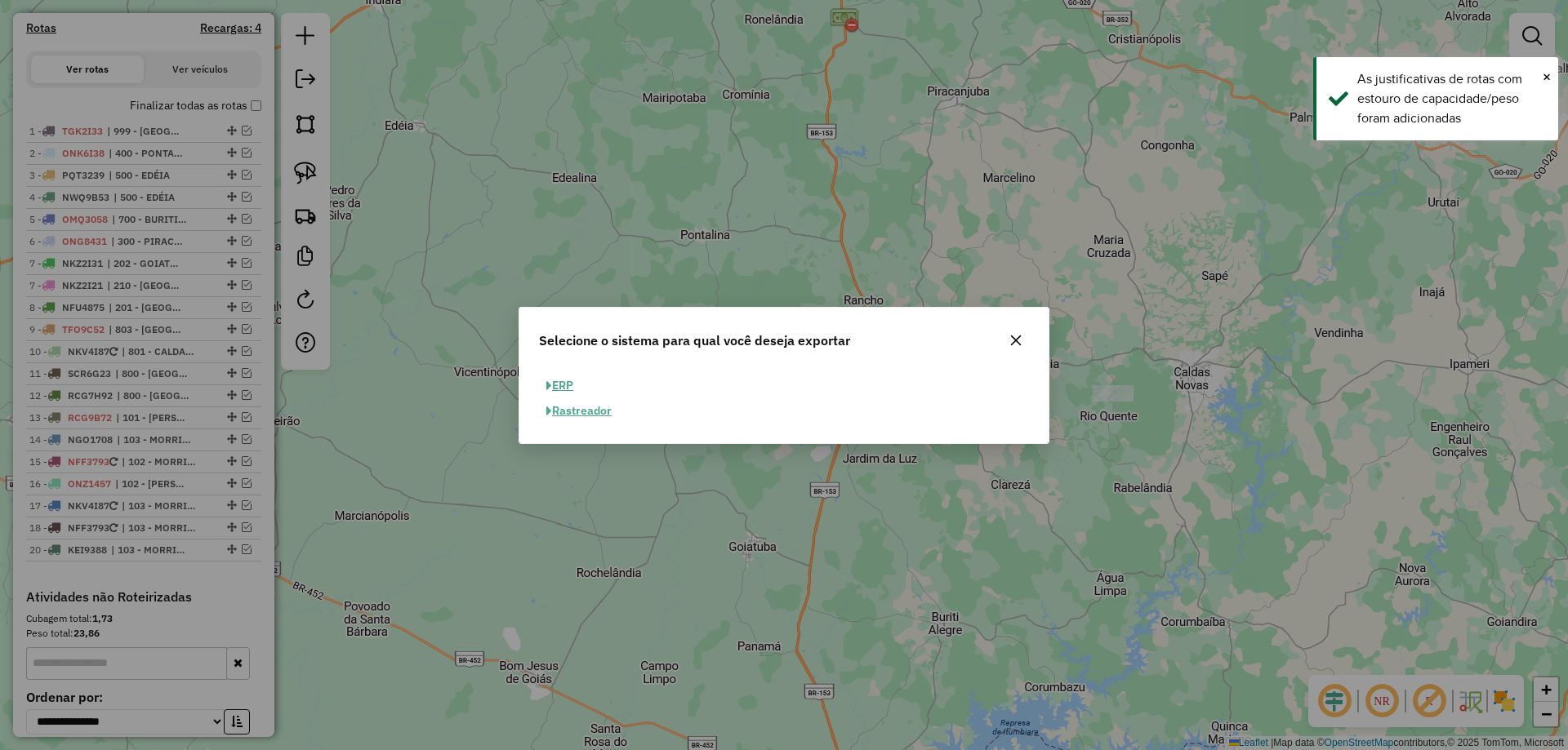
click at [567, 378] on button "ERP" at bounding box center [560, 386] width 42 height 26
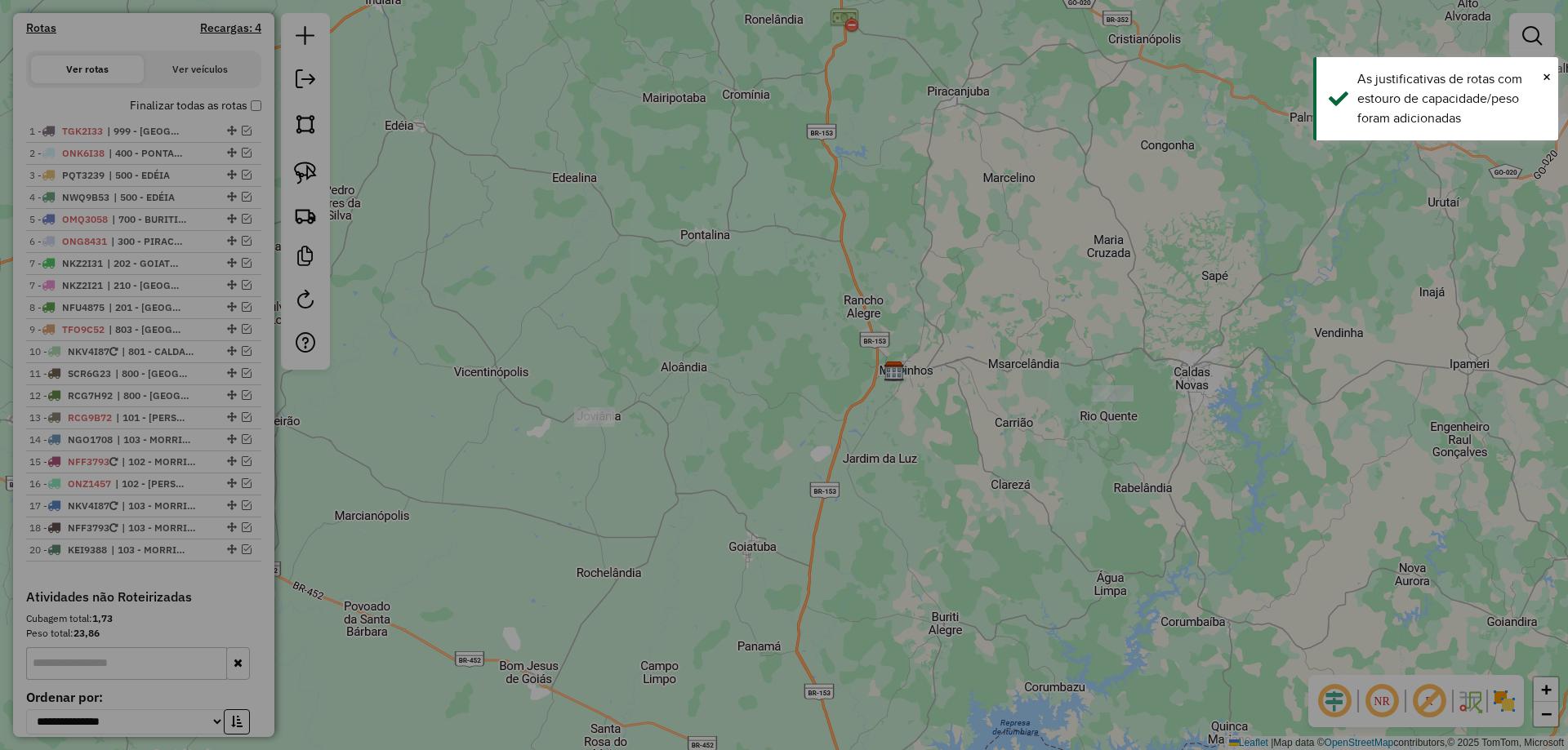
select select "**"
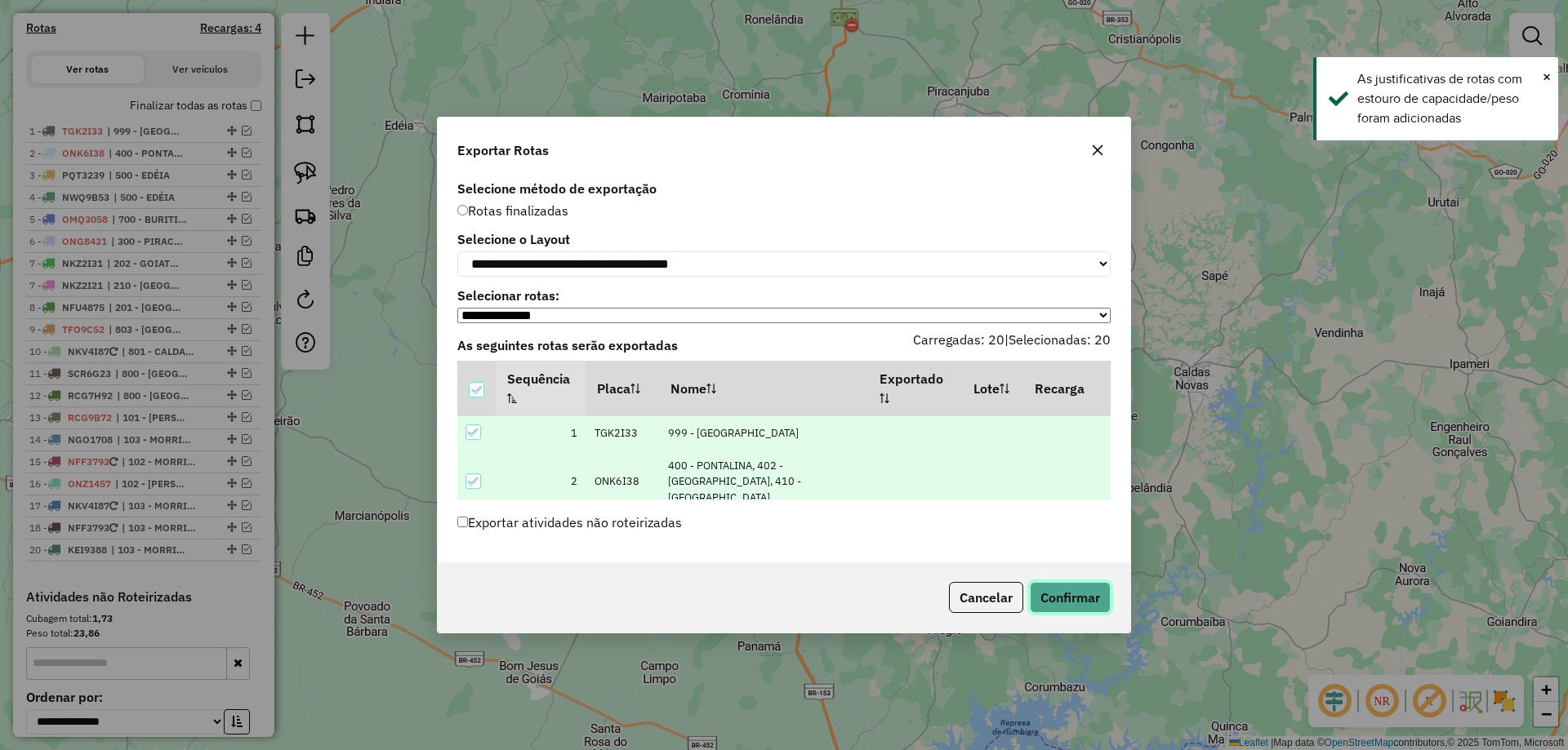
click at [1088, 608] on button "Confirmar" at bounding box center [1071, 598] width 81 height 31
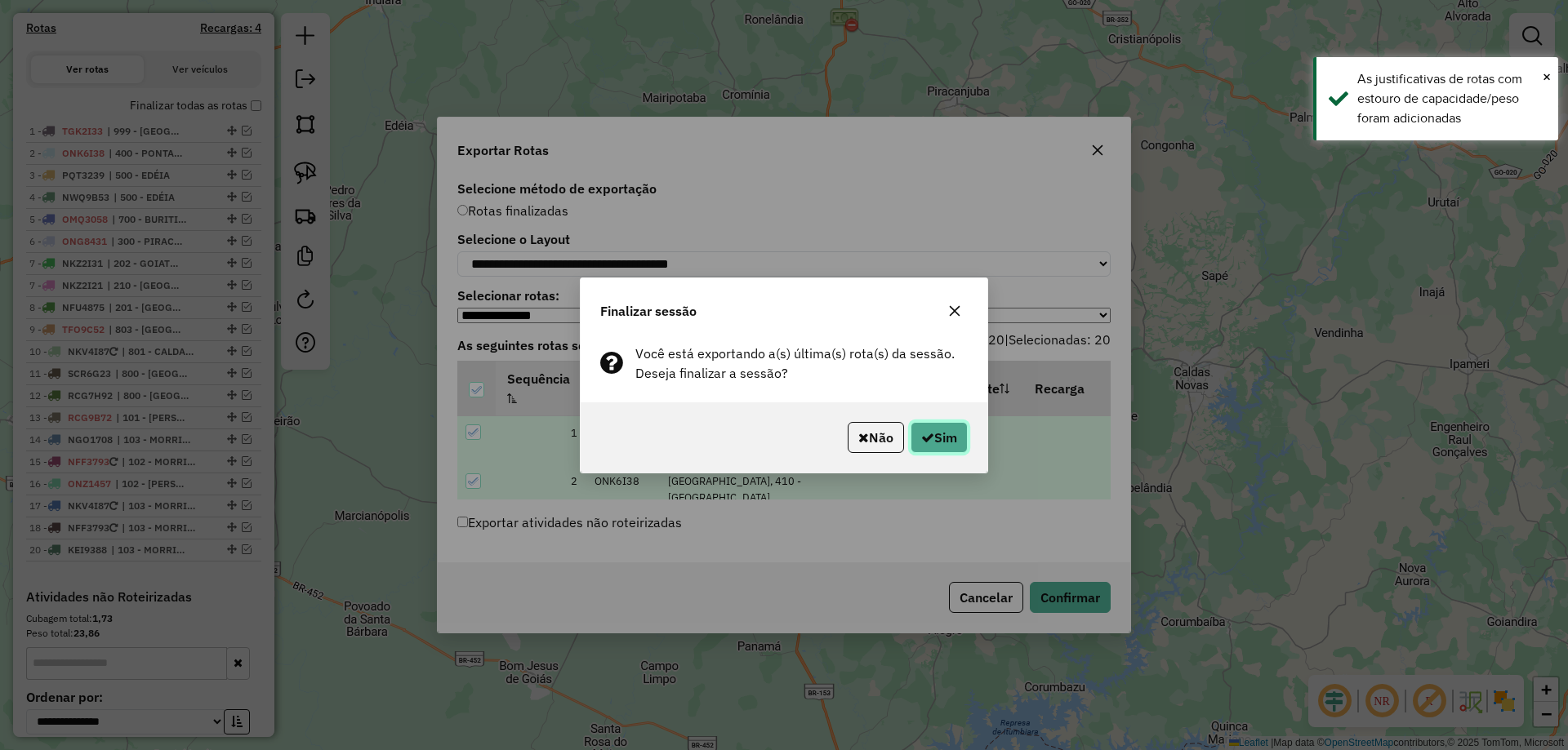
click at [952, 439] on button "Sim" at bounding box center [939, 438] width 57 height 31
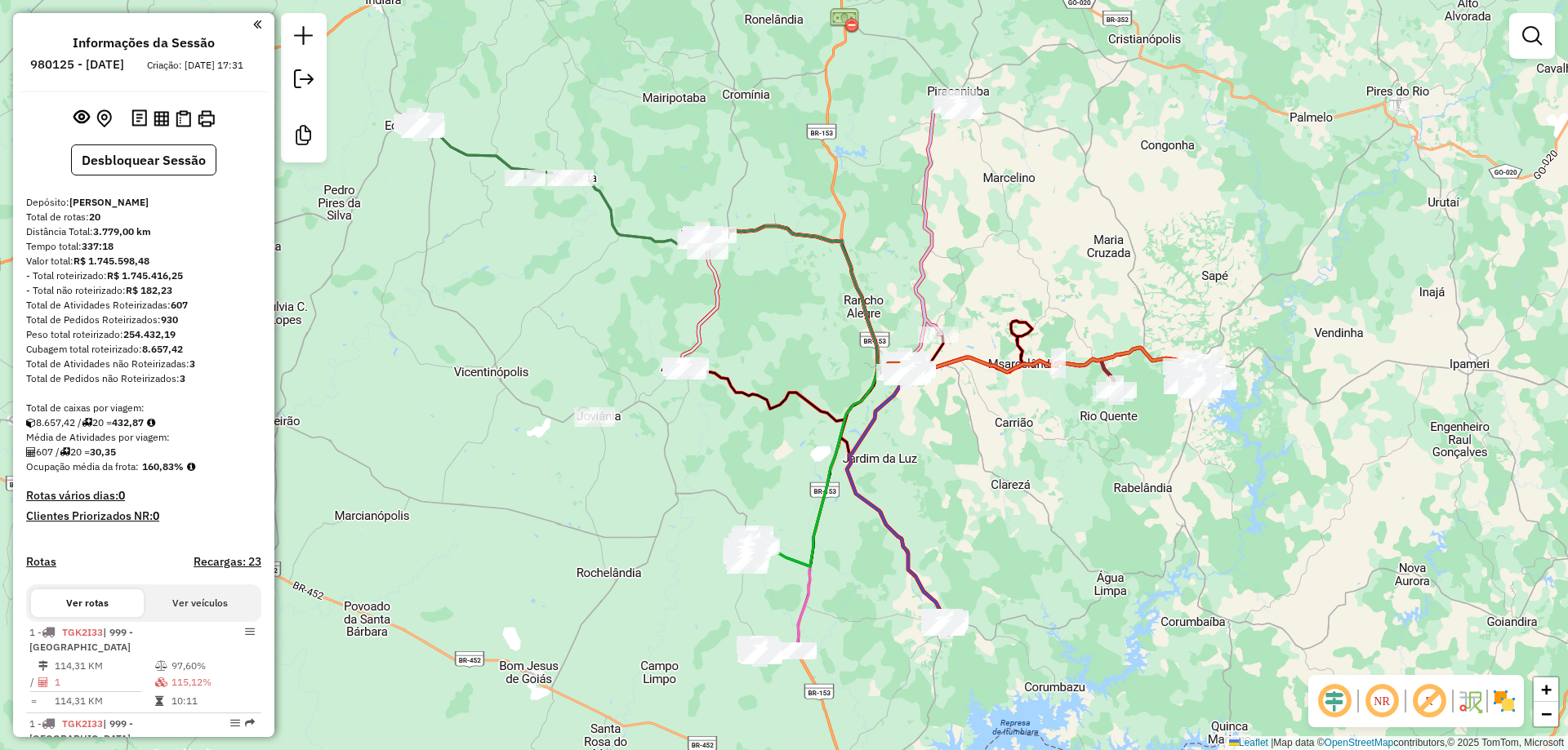
click at [226, 569] on h4 "Recargas: 23" at bounding box center [227, 562] width 68 height 14
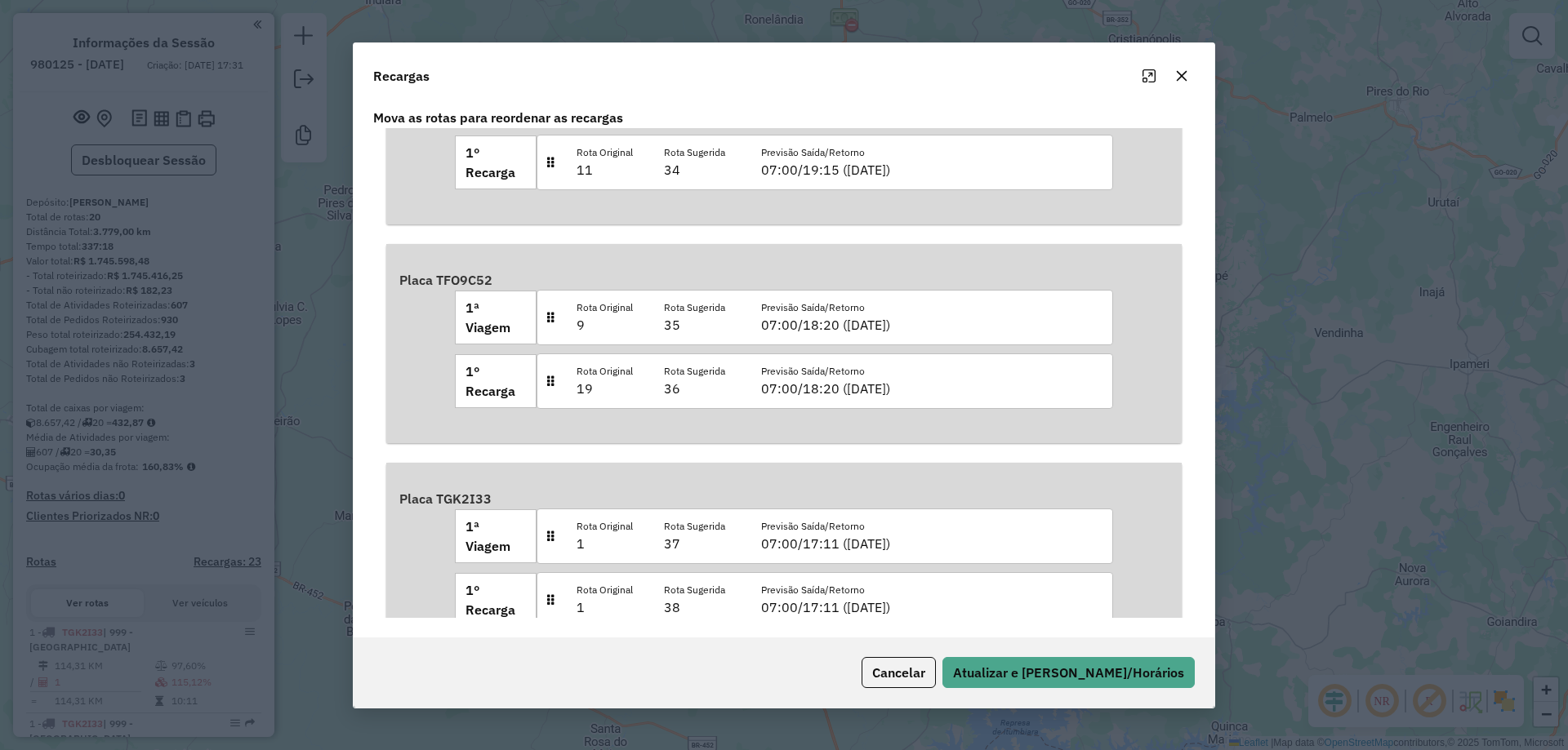
scroll to position [3486, 0]
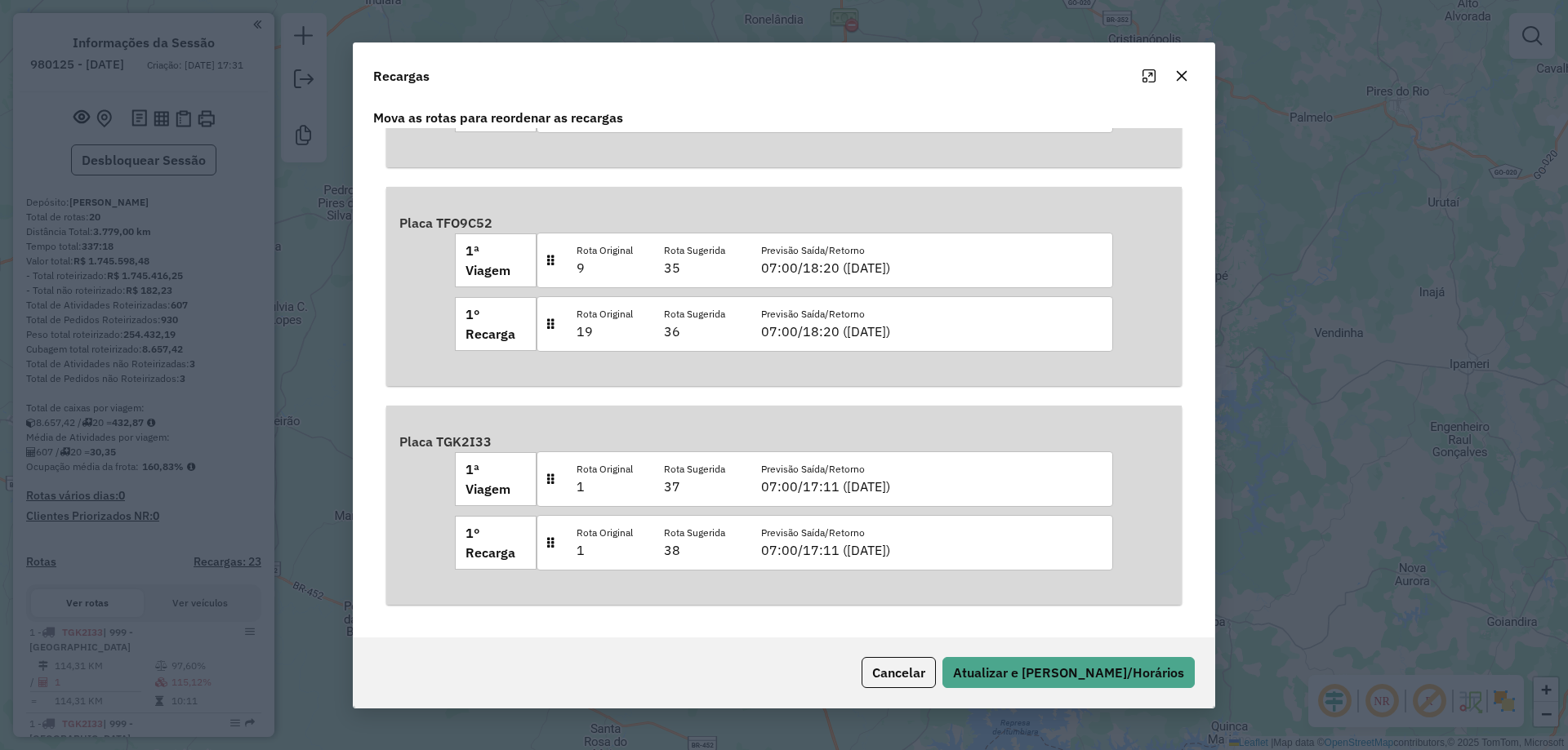
click at [1181, 74] on icon "button" at bounding box center [1183, 76] width 11 height 11
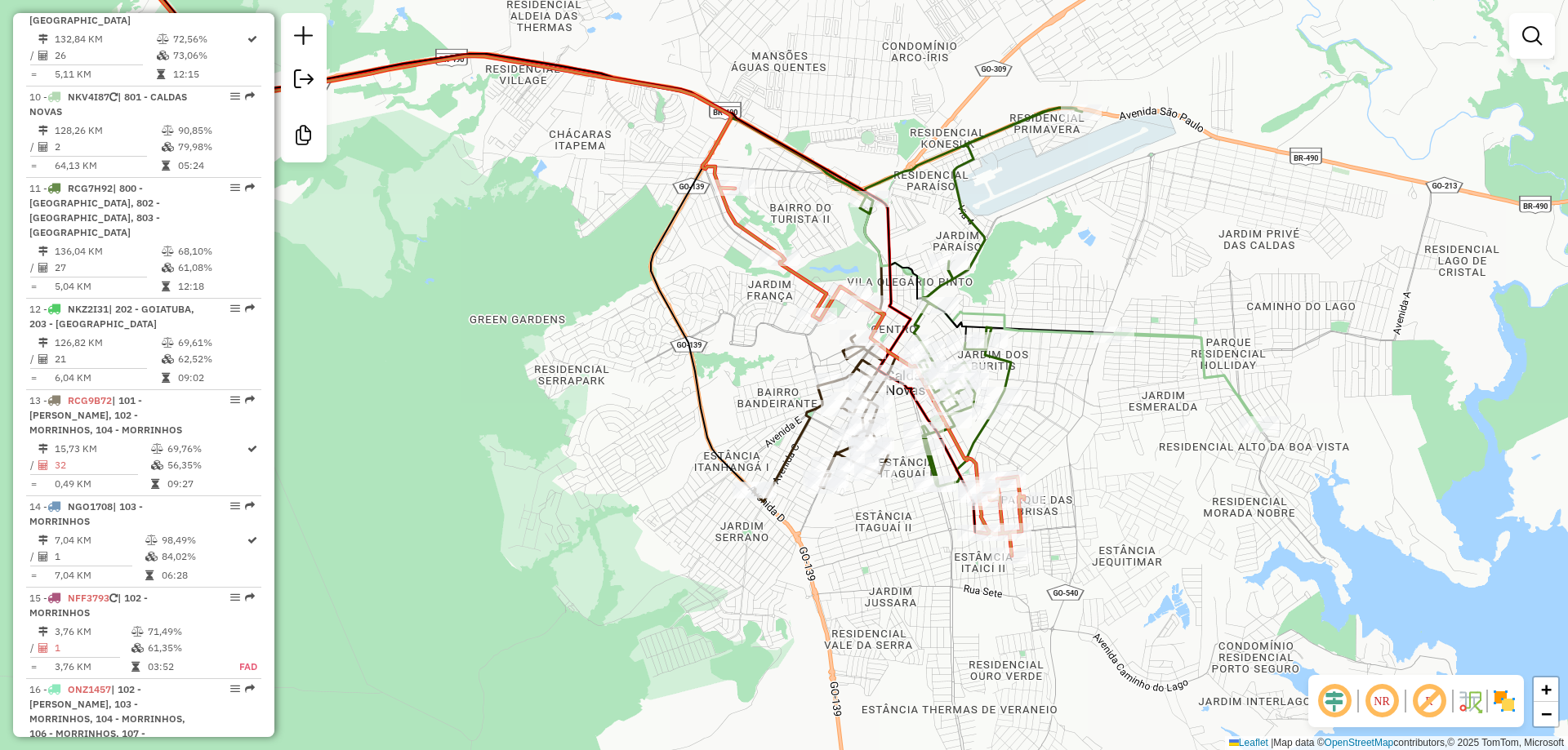
scroll to position [2072, 0]
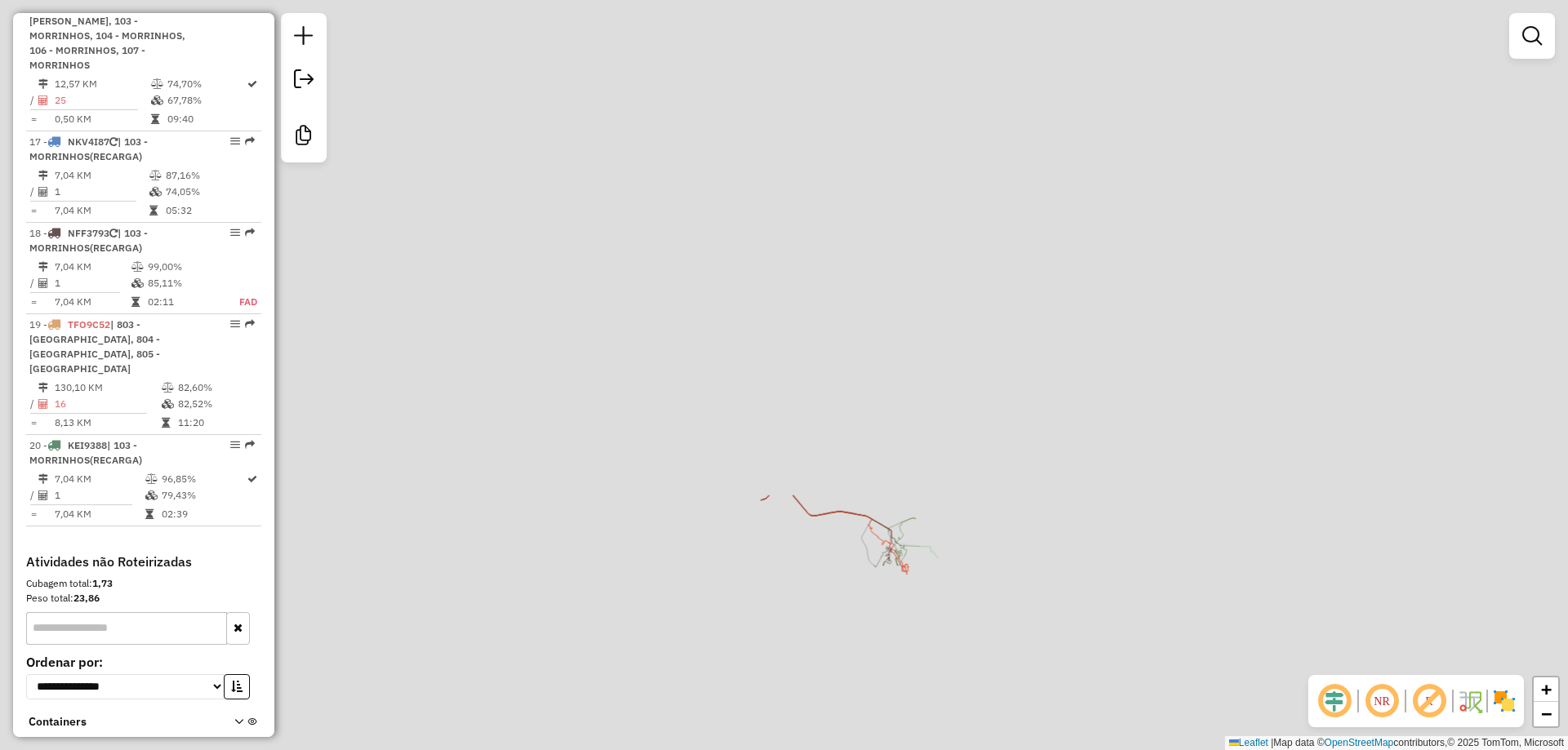
click at [968, 577] on div "Janela de atendimento Grade de atendimento Capacidade Transportadoras Veículos …" at bounding box center [784, 375] width 1568 height 750
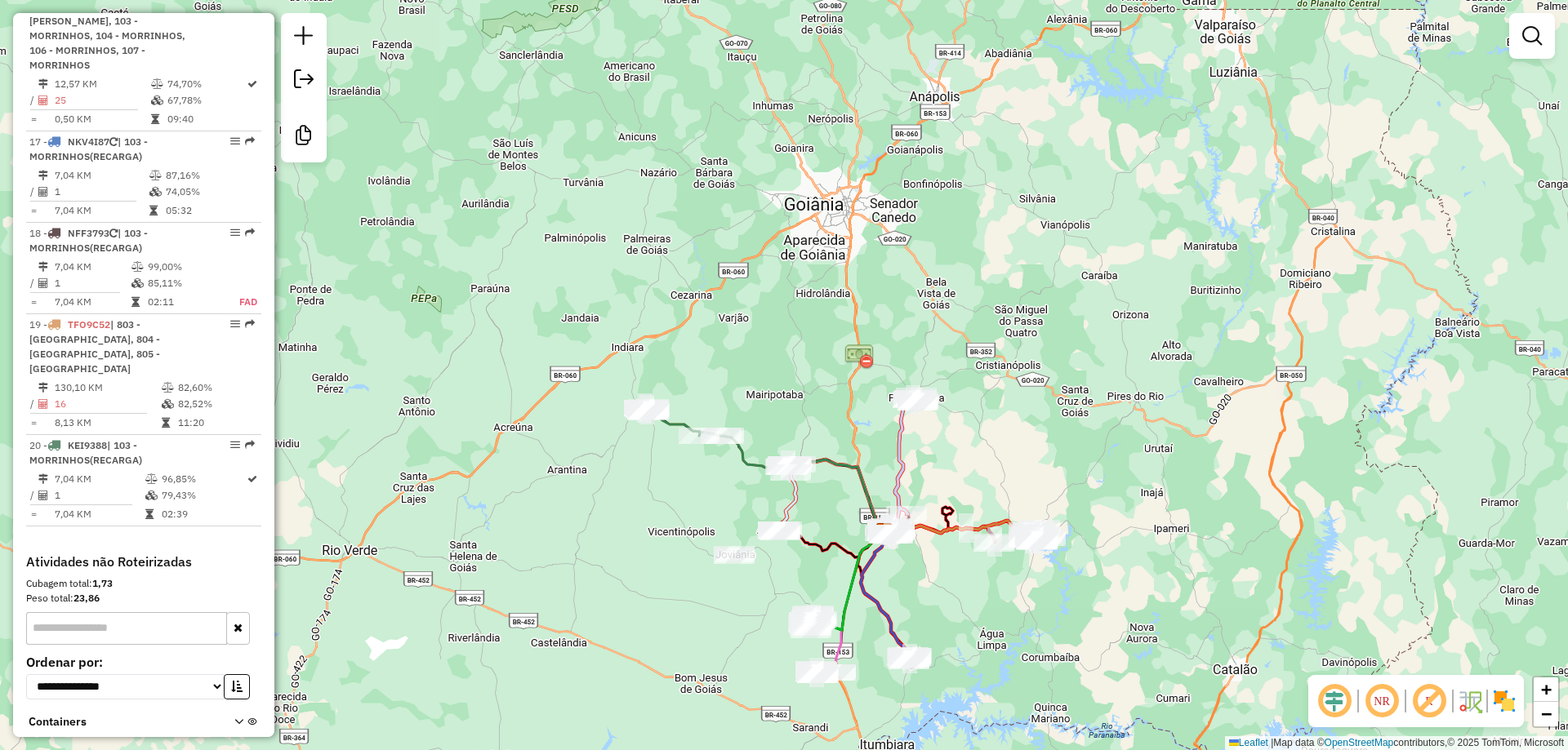
click at [1024, 539] on div "Rota 19 - Placa TFO9C52 16533 - PAN E CONF KITANDAS Rota 11 - Placa RCG7H92 196…" at bounding box center [784, 375] width 1568 height 750
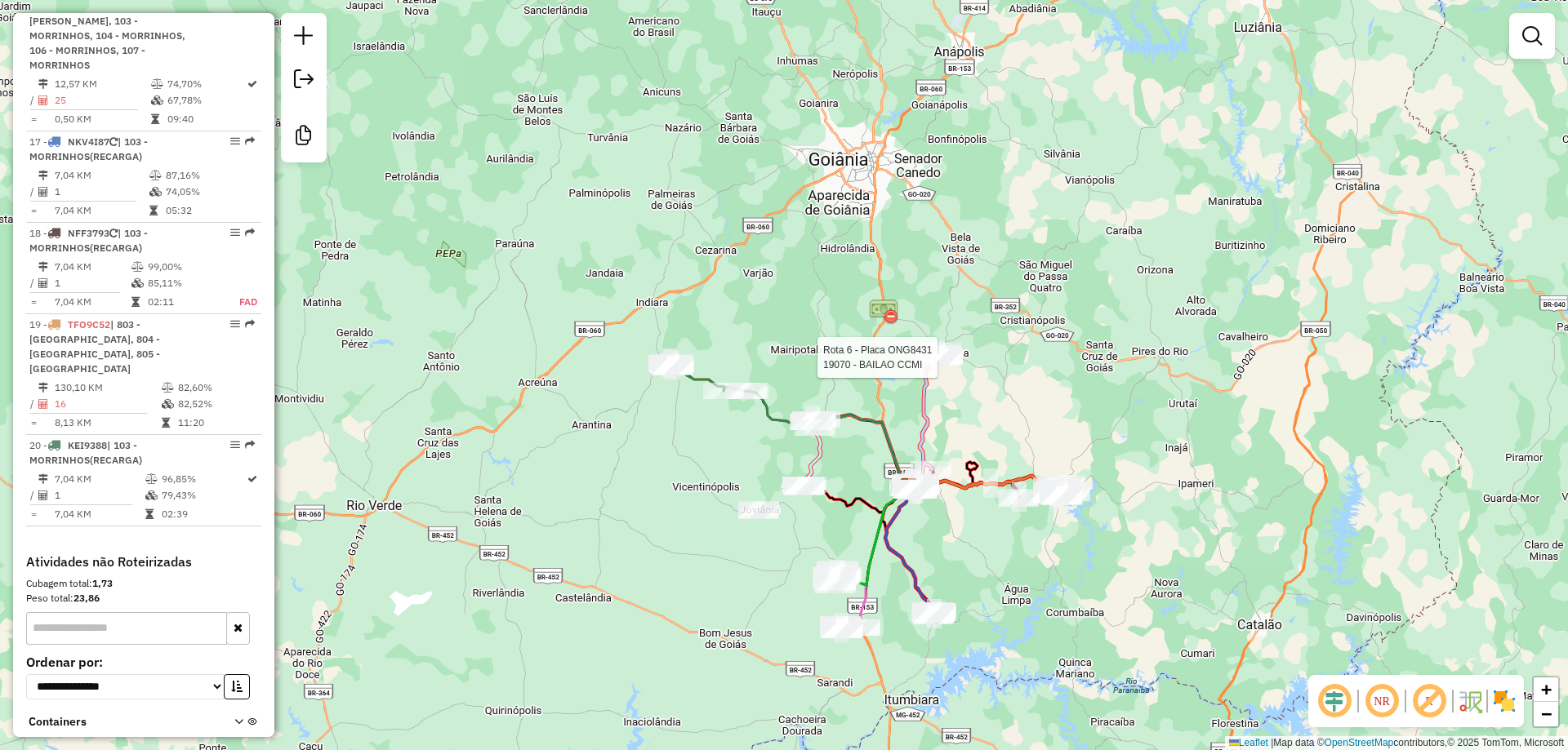
select select "**********"
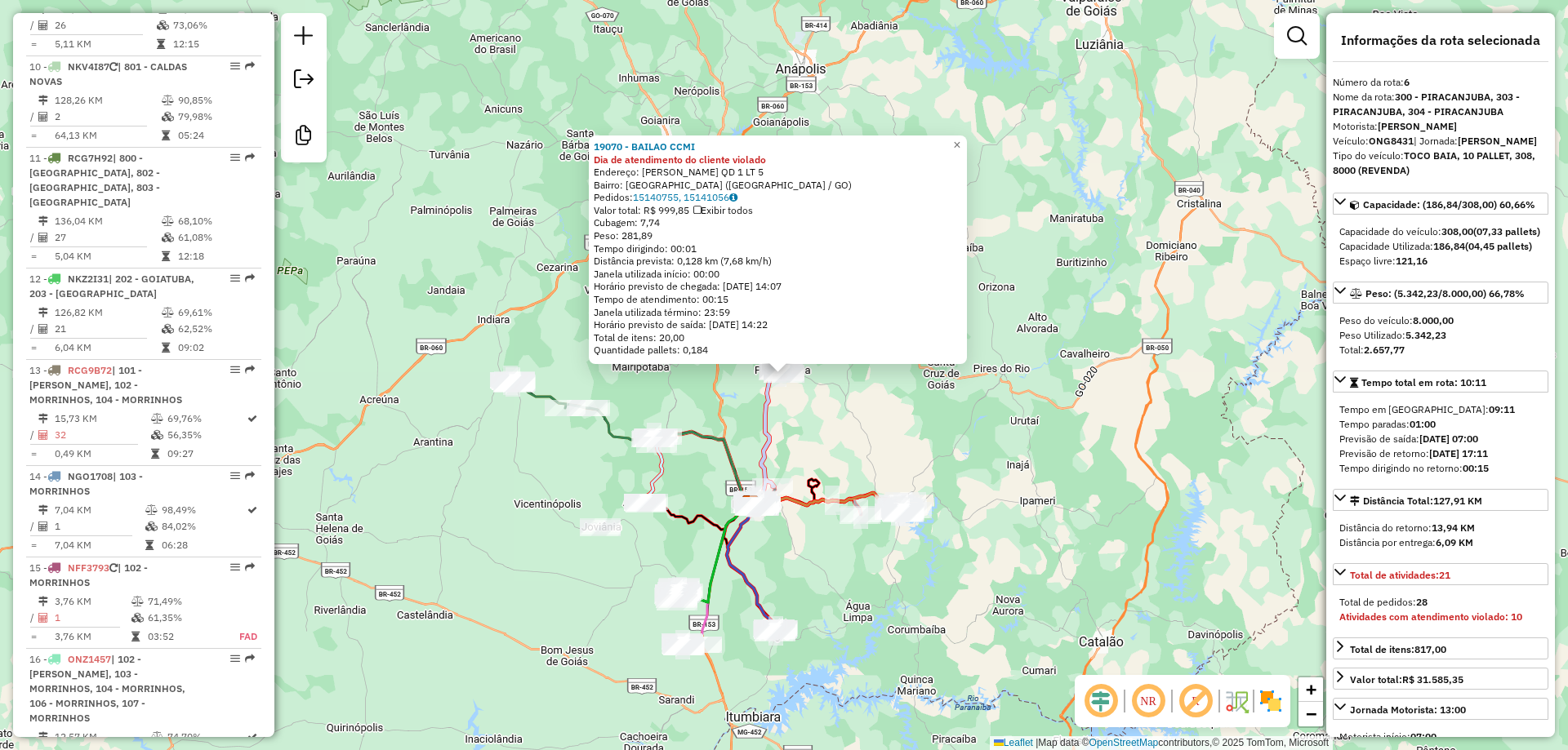
scroll to position [1067, 0]
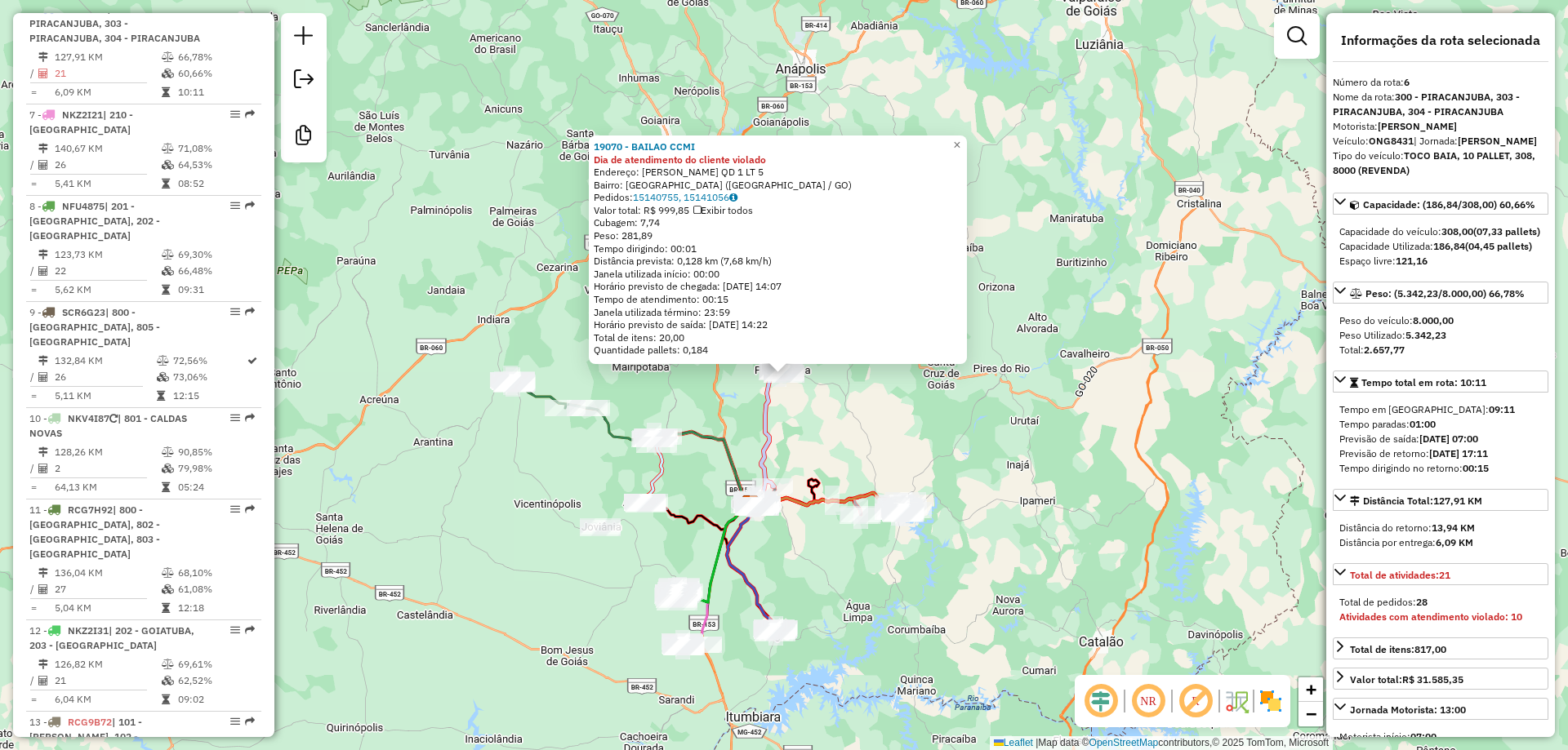
drag, startPoint x: 895, startPoint y: 413, endPoint x: 931, endPoint y: 356, distance: 67.4
click at [928, 359] on div "19070 - BAILAO CCMI Dia de atendimento do cliente violado Endereço: [PERSON_NAM…" at bounding box center [784, 375] width 1568 height 750
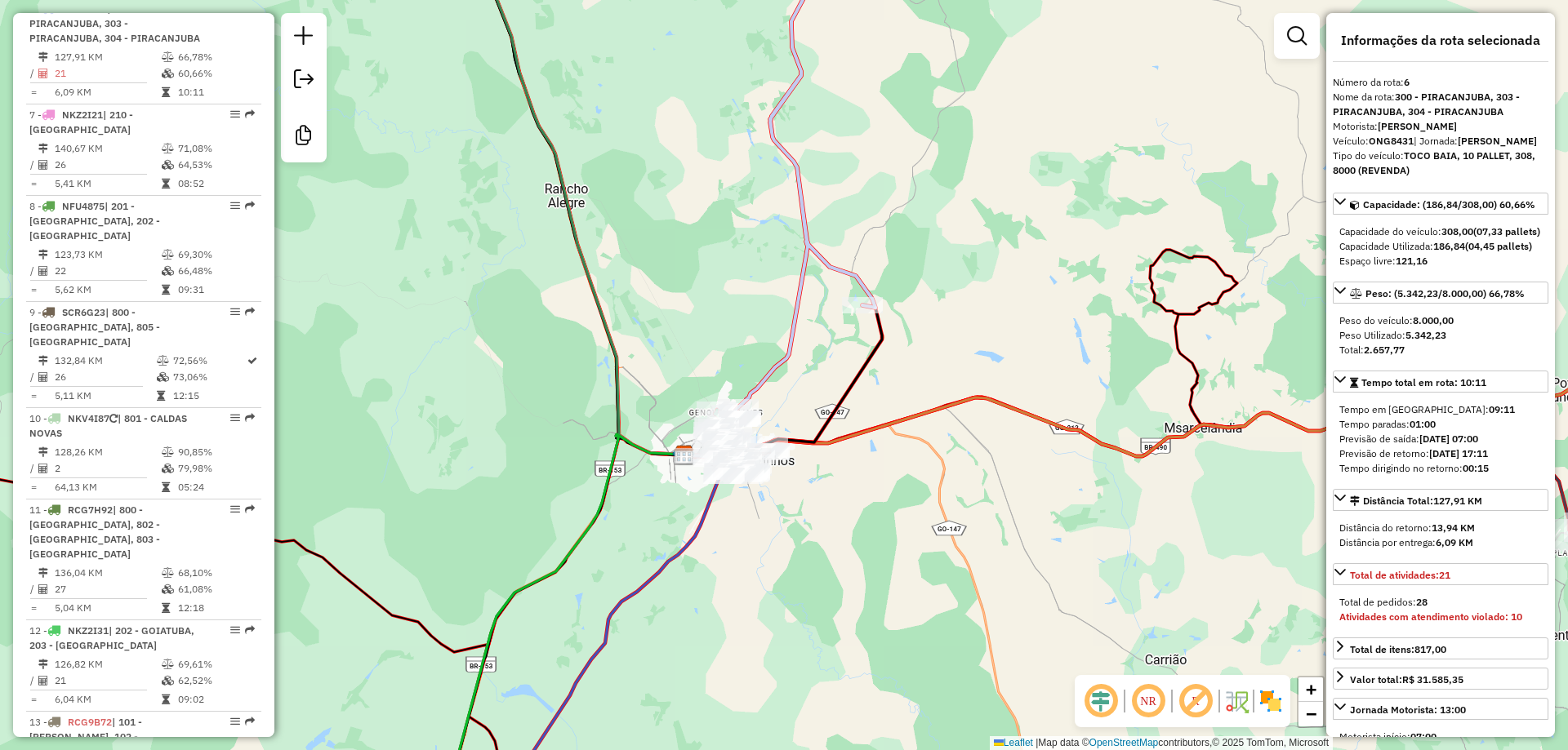
drag, startPoint x: 869, startPoint y: 260, endPoint x: 875, endPoint y: 416, distance: 156.1
click at [874, 446] on div "Rota 6 - Placa ONG8431 20044 - ESTRELA LEILaO 19070 - BAILAO CCMI Dia de atendi…" at bounding box center [784, 375] width 1568 height 750
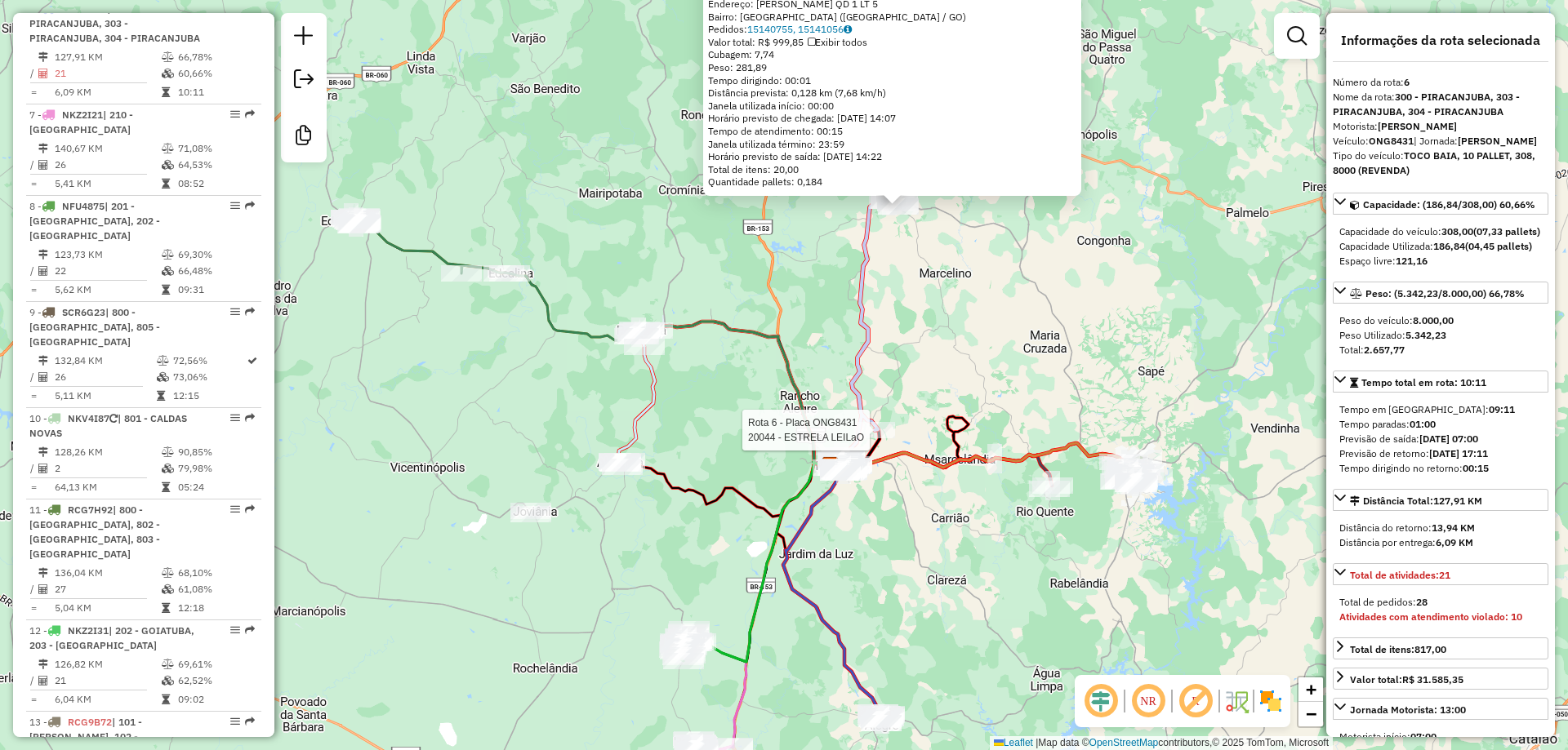
drag, startPoint x: 955, startPoint y: 483, endPoint x: 960, endPoint y: 467, distance: 16.8
click at [960, 467] on div "Rota 6 - Placa ONG8431 20044 - ESTRELA LEILaO 19070 - BAILAO CCMI Dia de atendi…" at bounding box center [784, 375] width 1568 height 750
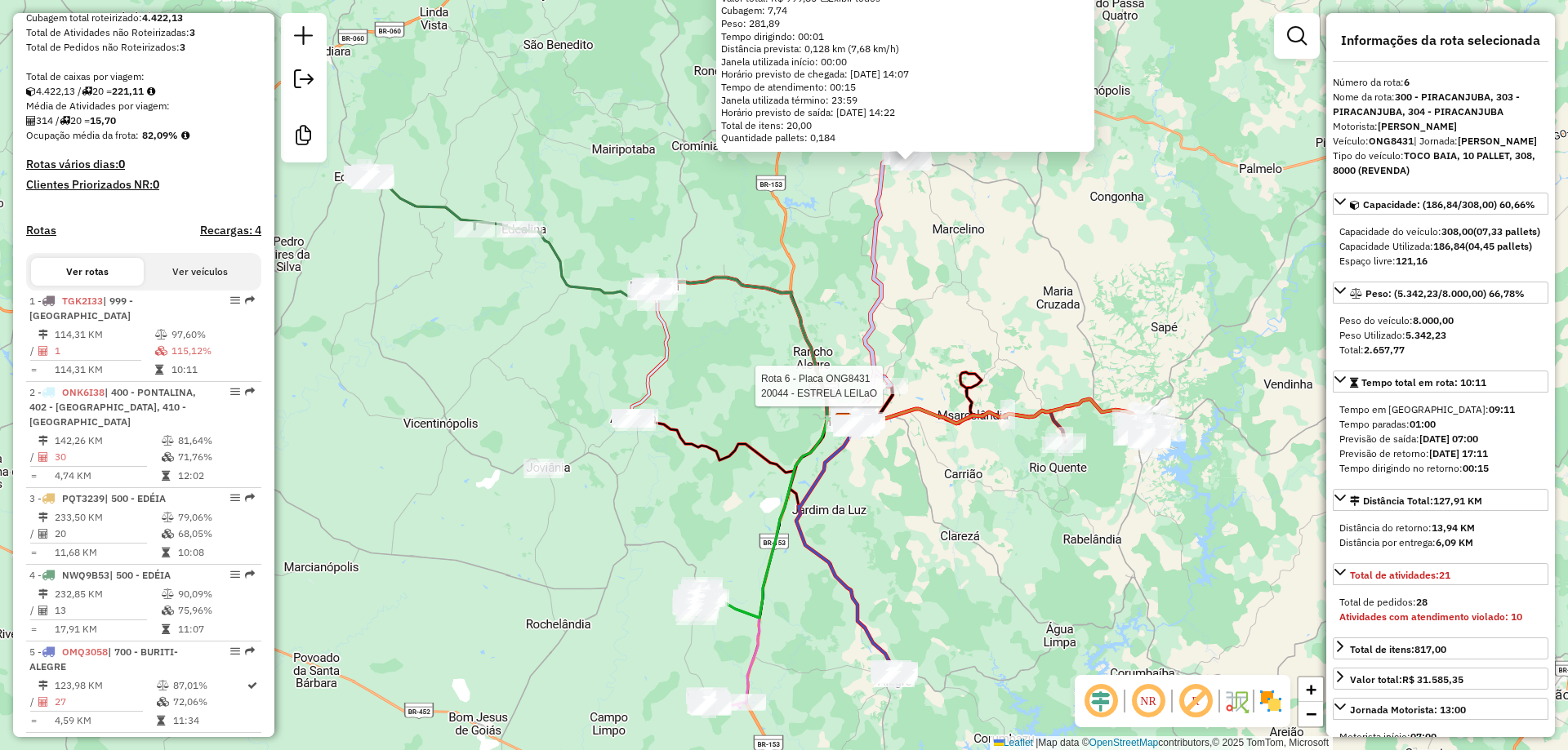
scroll to position [0, 0]
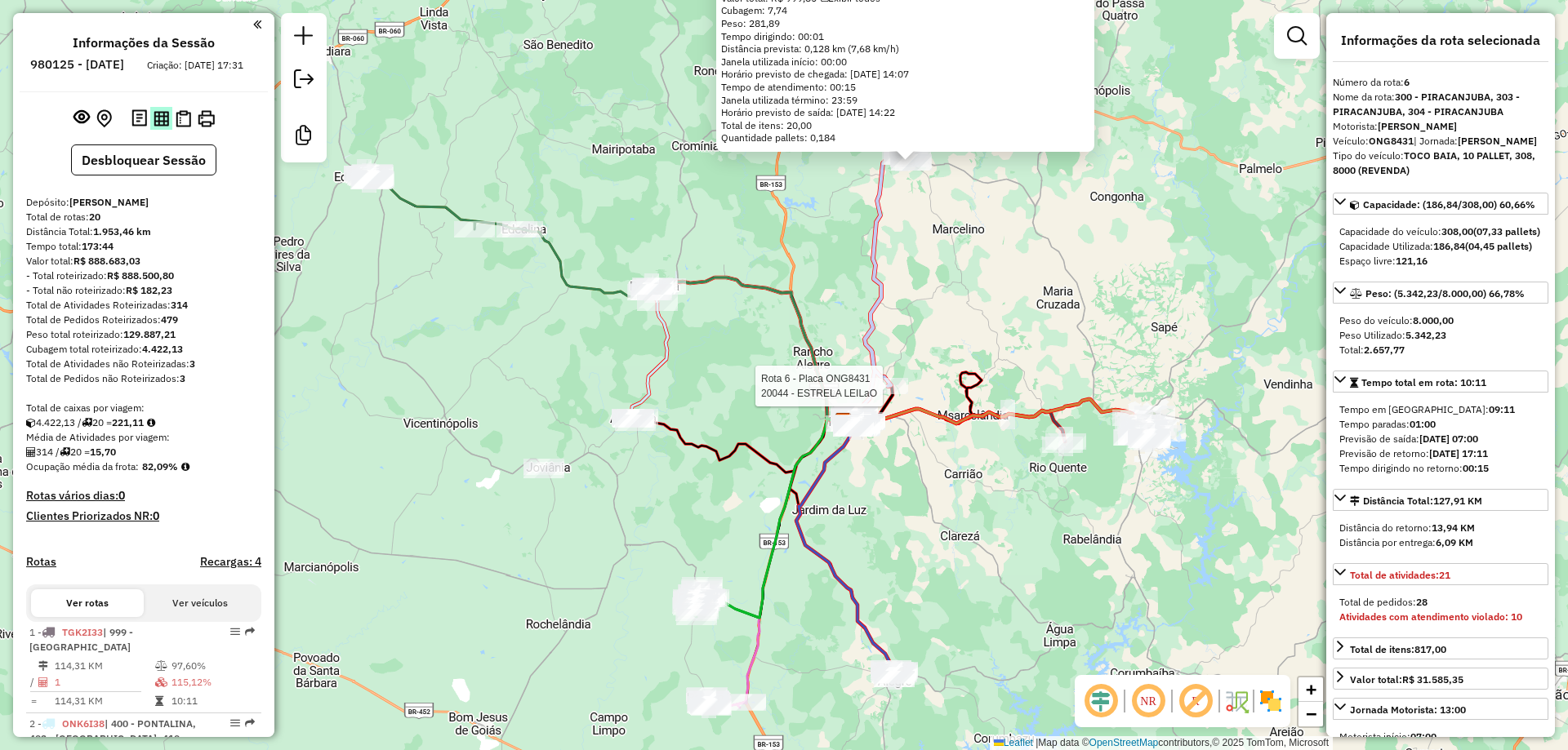
click at [161, 127] on img at bounding box center [161, 119] width 16 height 16
click at [171, 172] on button "Desbloquear Sessão" at bounding box center [143, 160] width 145 height 31
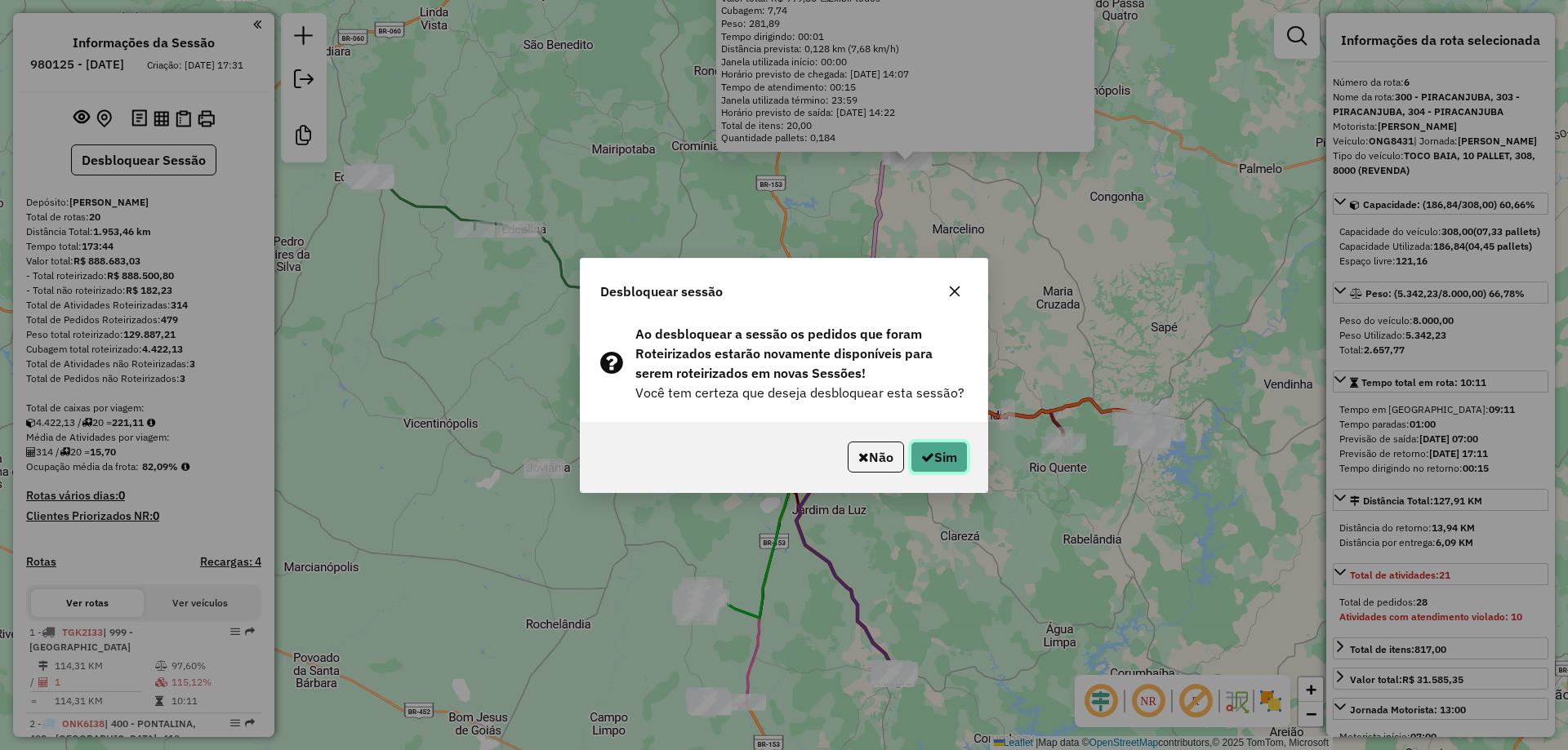
click at [936, 465] on button "Sim" at bounding box center [939, 457] width 57 height 31
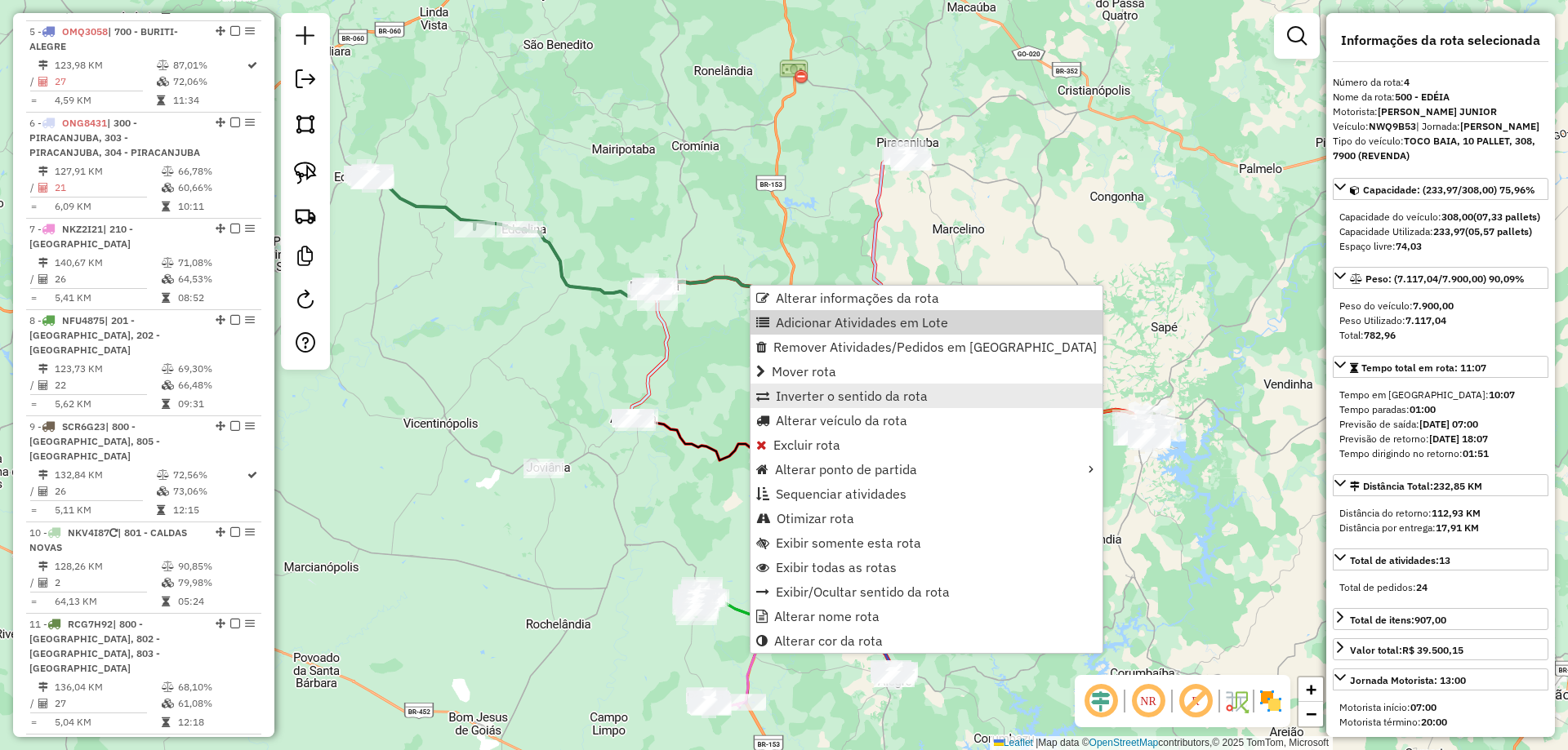
scroll to position [887, 0]
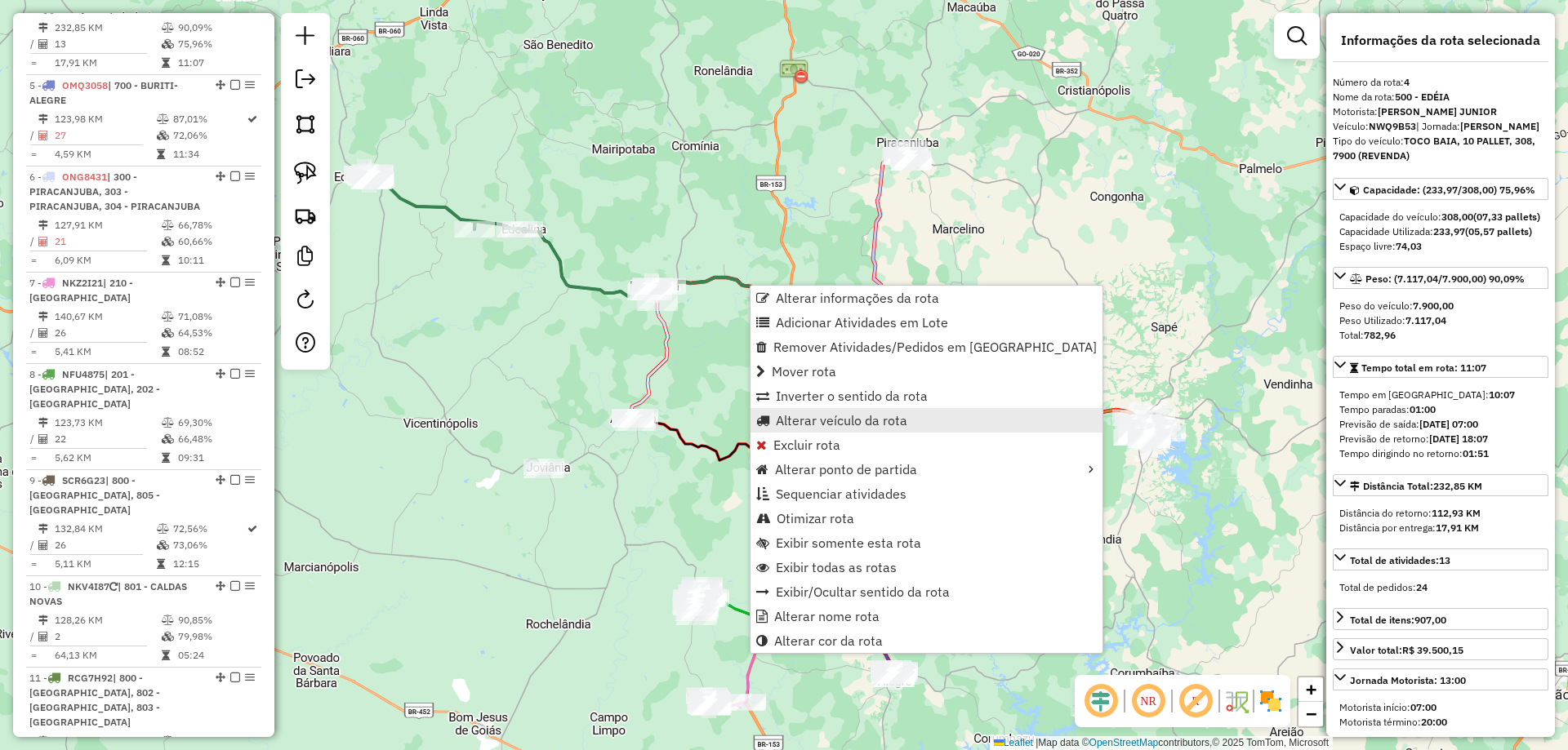
click at [805, 418] on span "Alterar veículo da rota" at bounding box center [841, 421] width 131 height 13
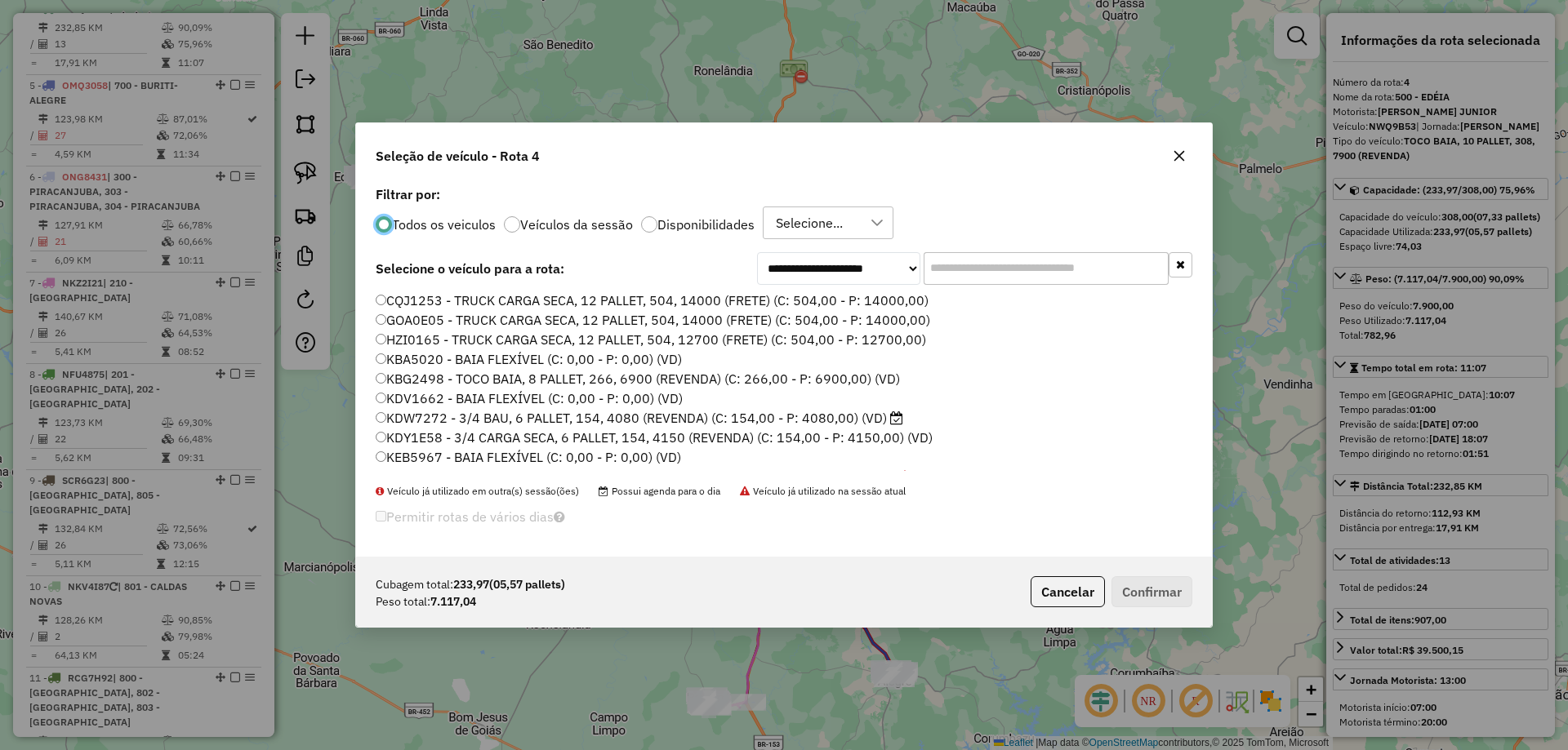
scroll to position [9, 5]
drag, startPoint x: 969, startPoint y: 266, endPoint x: 742, endPoint y: 296, distance: 229.0
click at [766, 291] on div "**********" at bounding box center [784, 370] width 856 height 375
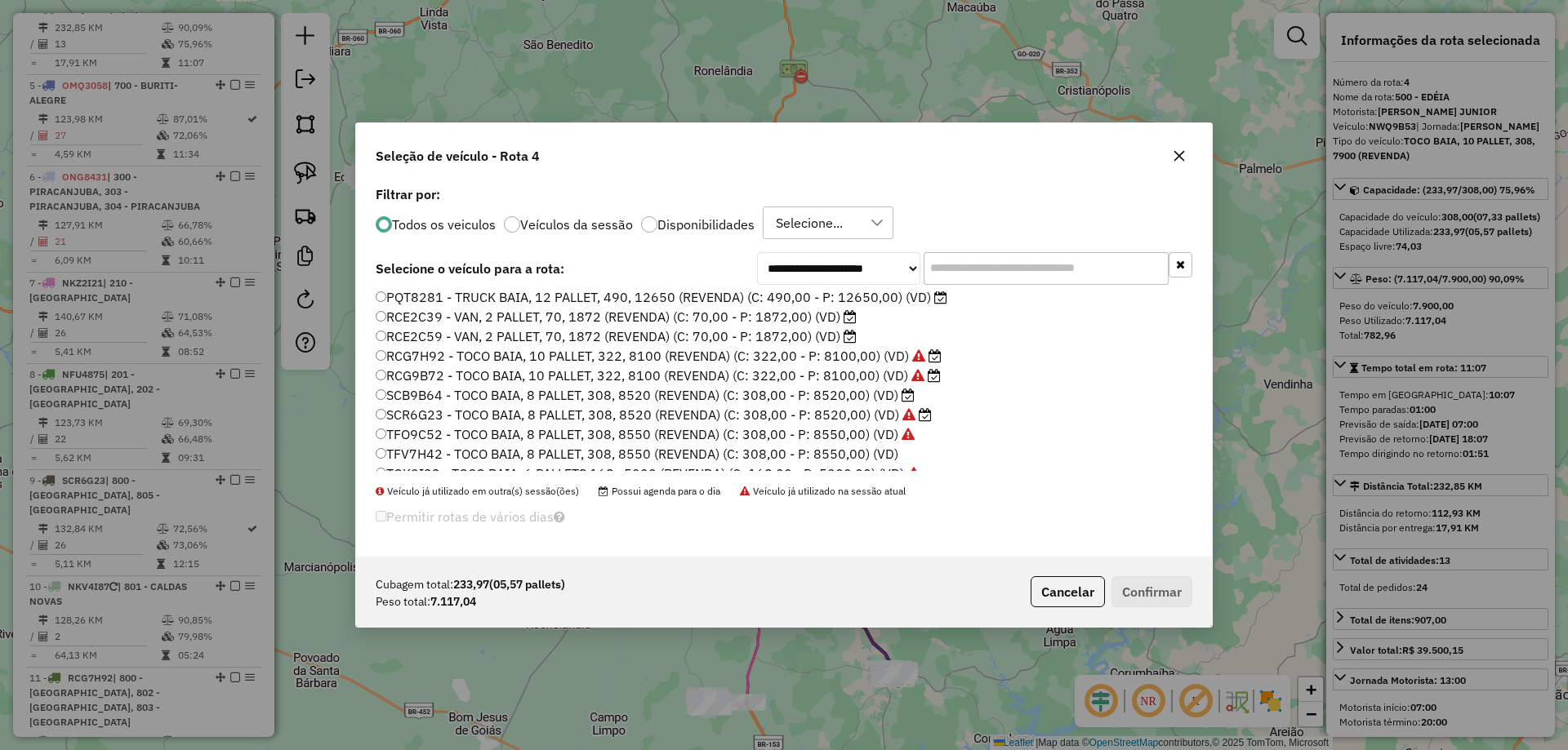
scroll to position [585, 0]
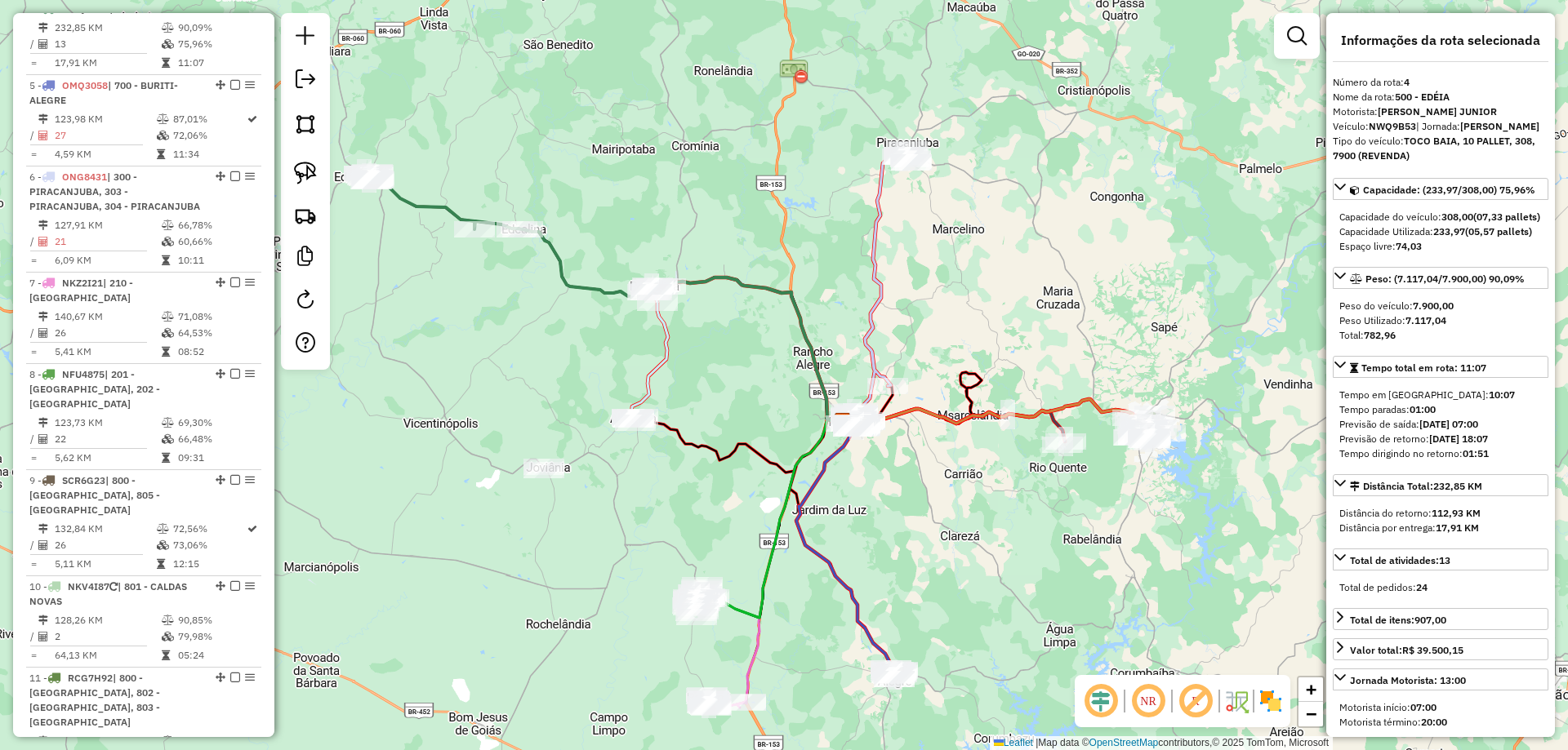
click at [1204, 48] on div "Janela de atendimento Grade de atendimento Capacidade Transportadoras Veículos …" at bounding box center [784, 375] width 1568 height 750
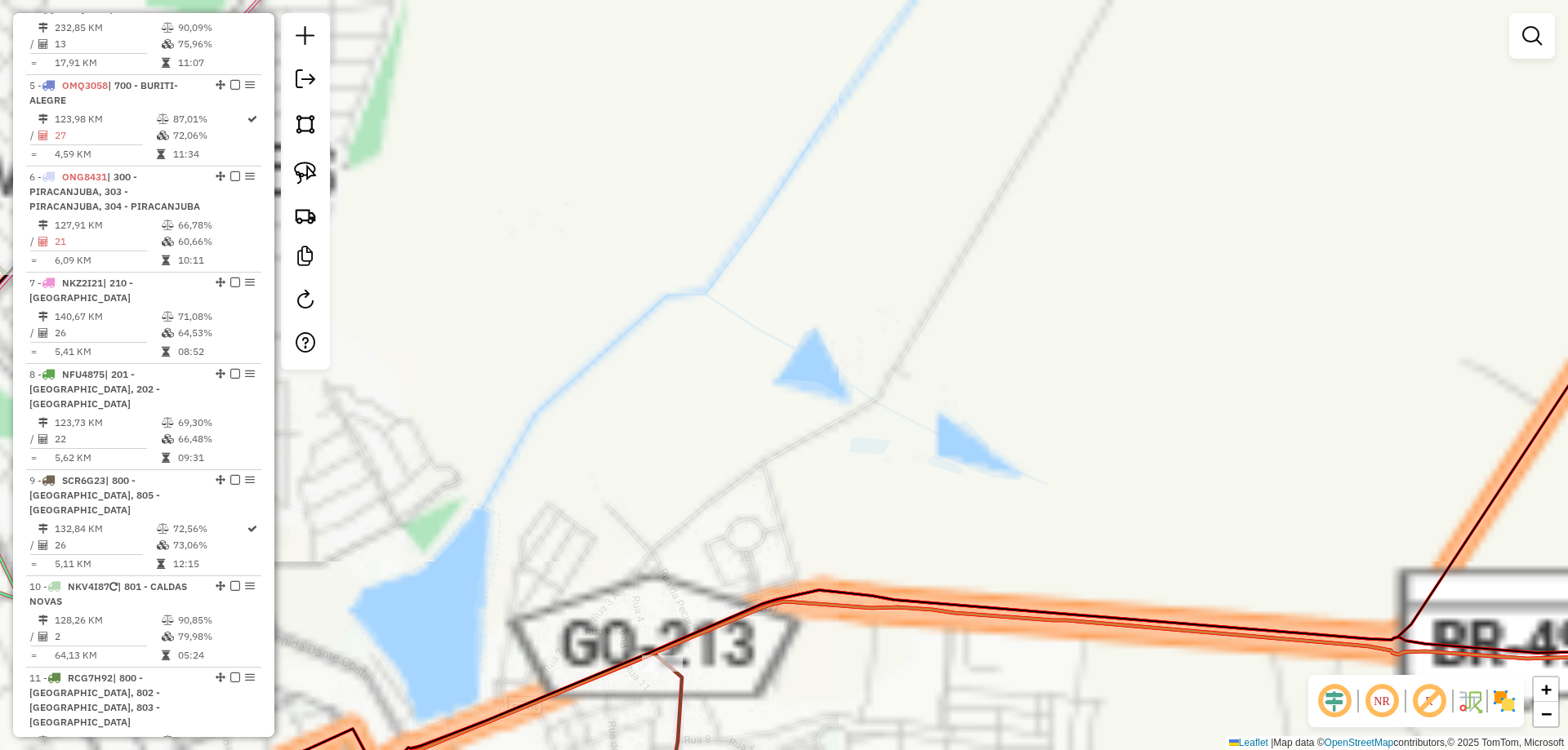
click at [1263, 286] on div "Janela de atendimento Grade de atendimento Capacidade Transportadoras Veículos …" at bounding box center [784, 375] width 1568 height 750
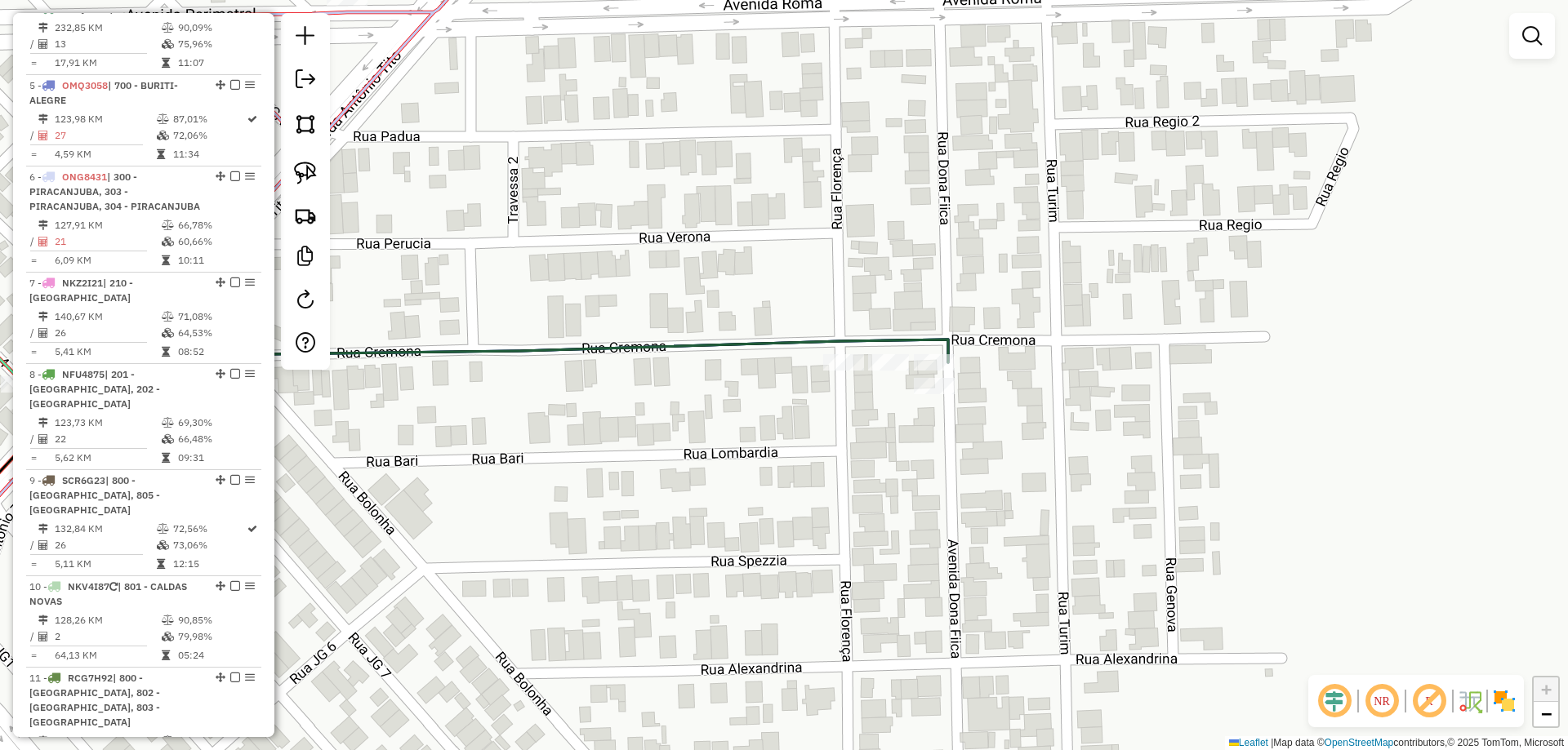
click at [1360, 397] on div "Janela de atendimento Grade de atendimento Capacidade Transportadoras Veículos …" at bounding box center [784, 375] width 1568 height 750
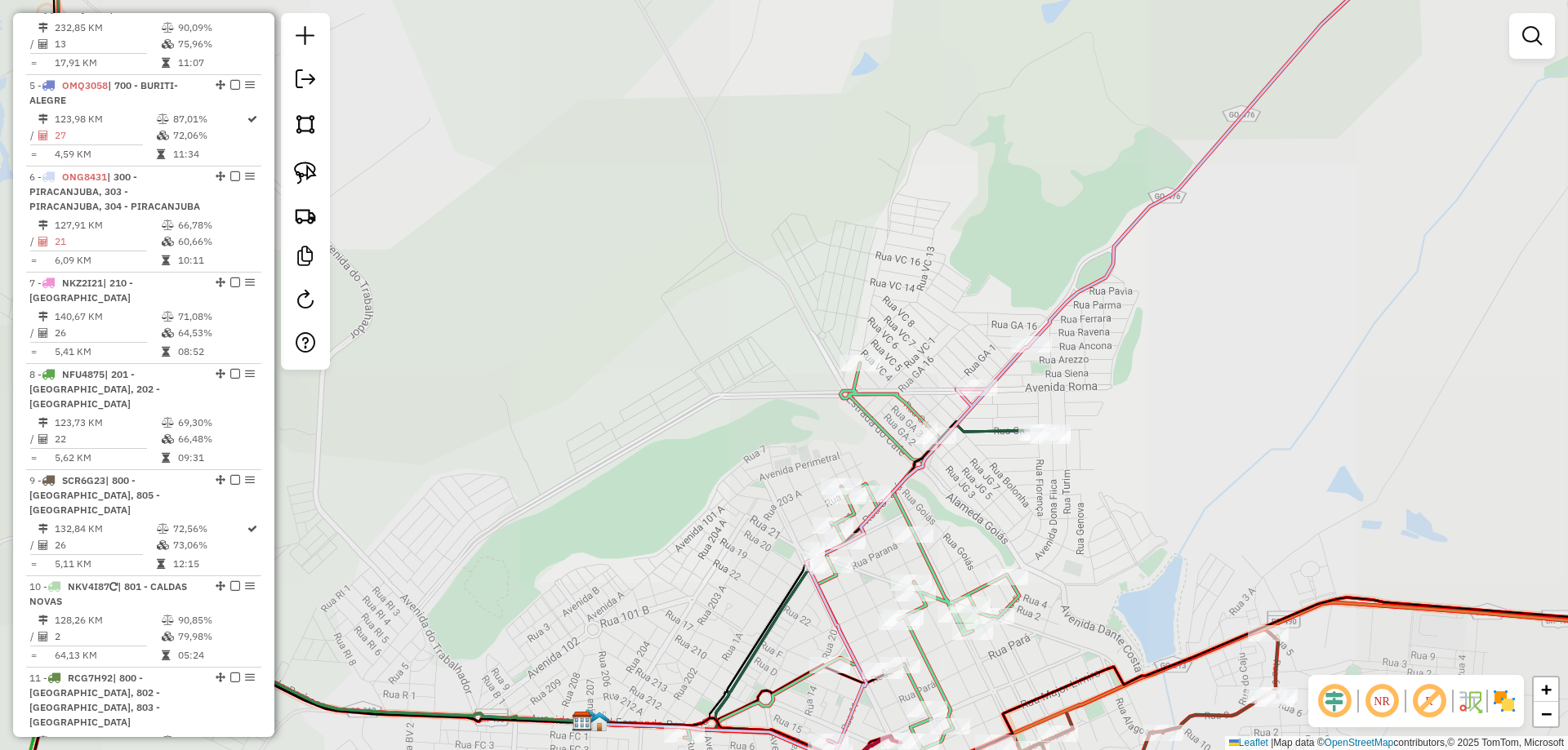
drag, startPoint x: 1164, startPoint y: 461, endPoint x: 791, endPoint y: 305, distance: 404.3
click at [858, 319] on div "Rota 18 - Placa NFF3793 19197 - SUPERMERCADO MODELO Janela de atendimento Grade…" at bounding box center [784, 375] width 1568 height 750
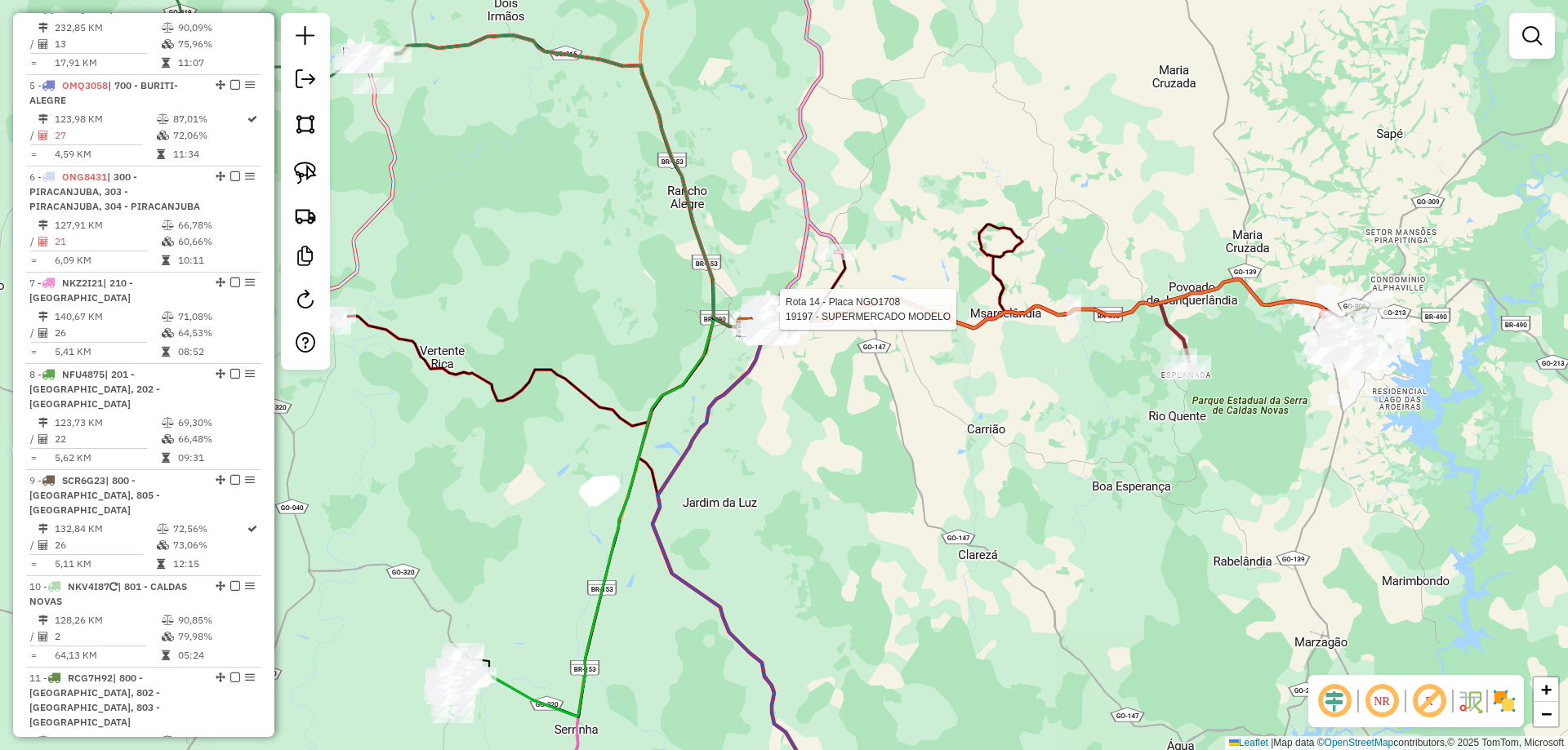
click at [965, 428] on div "Rota 14 - Placa NGO1708 19197 - SUPERMERCADO MODELO Janela de atendimento Grade…" at bounding box center [784, 375] width 1568 height 750
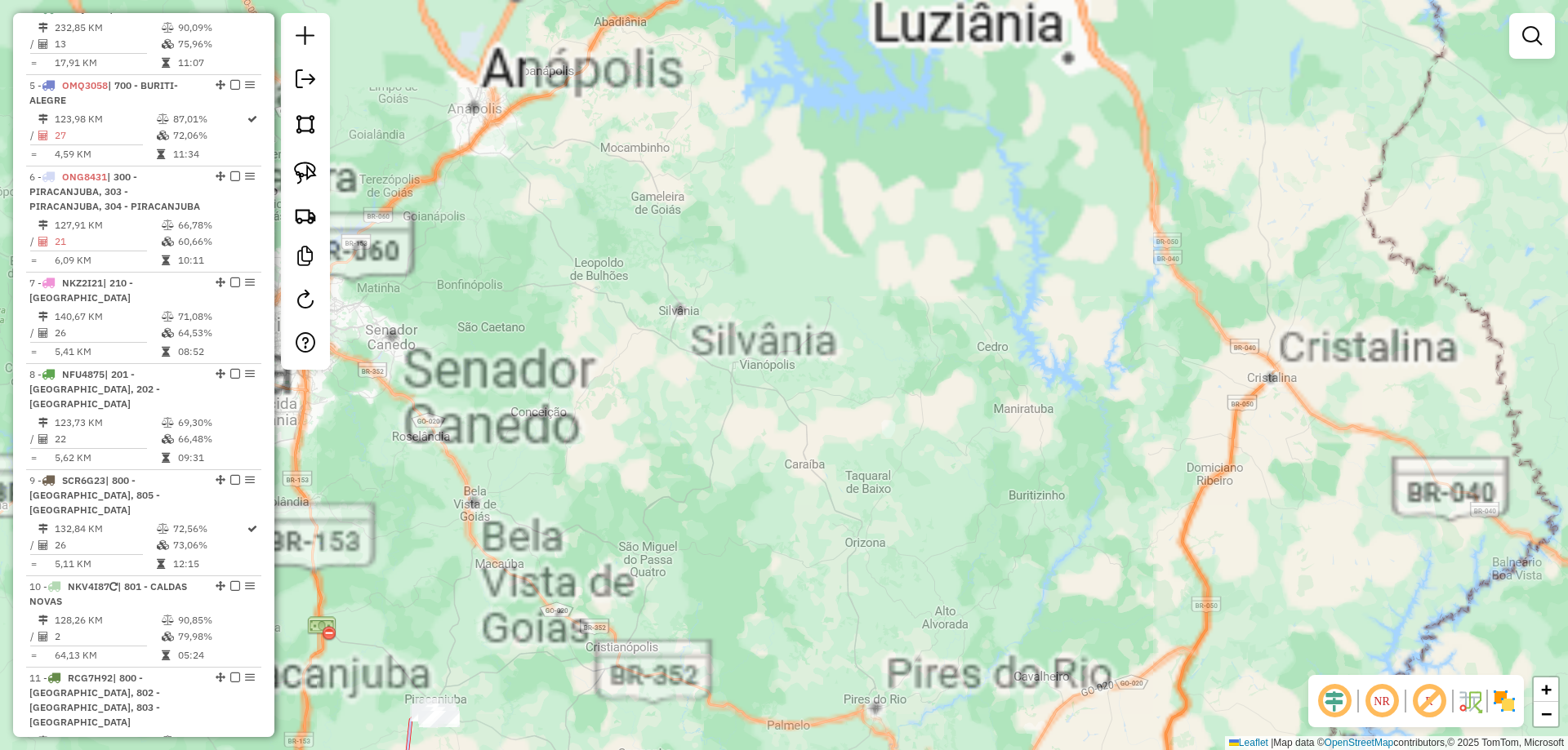
click at [917, 331] on div "Janela de atendimento Grade de atendimento Capacidade Transportadoras Veículos …" at bounding box center [784, 375] width 1568 height 750
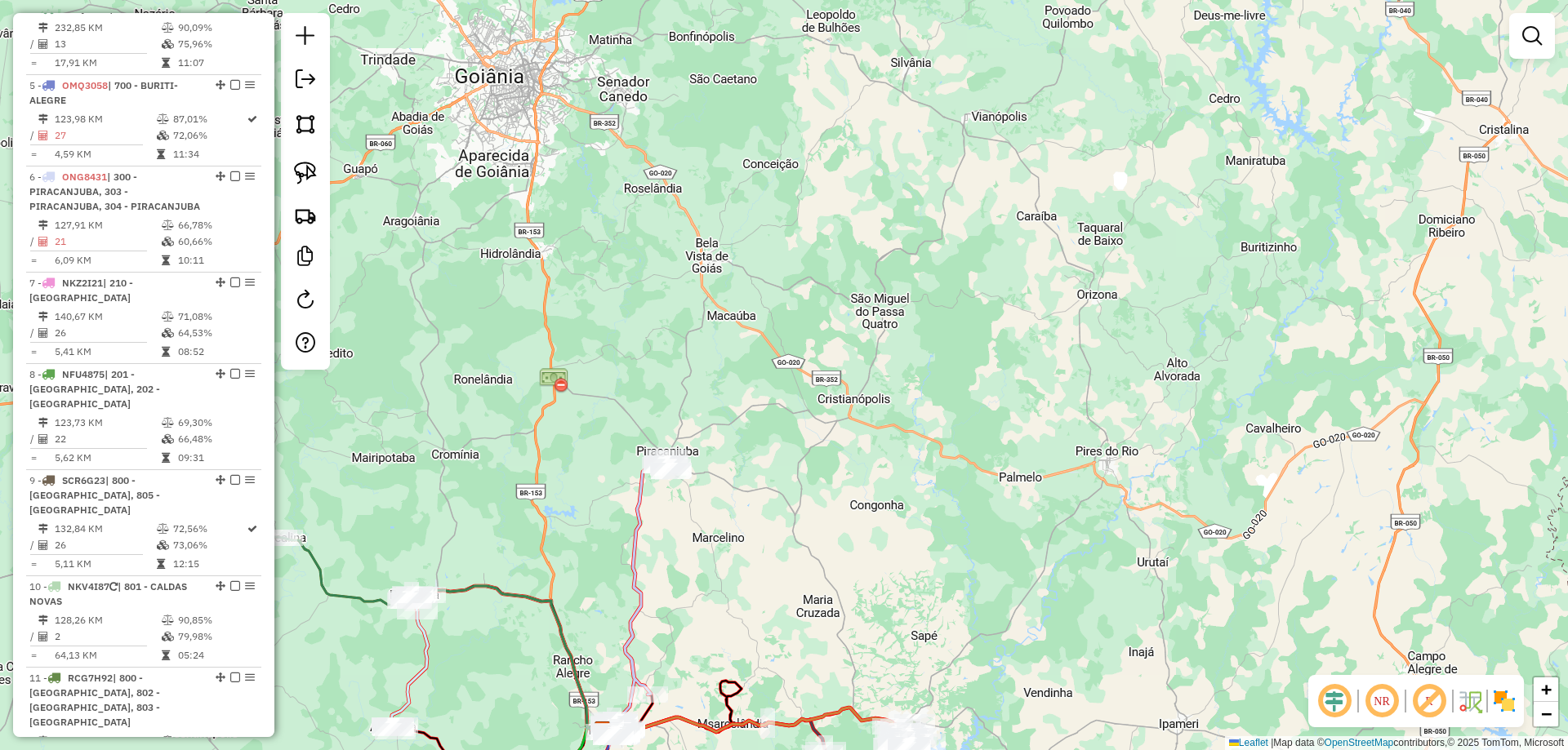
drag, startPoint x: 797, startPoint y: 491, endPoint x: 983, endPoint y: 255, distance: 300.5
click at [983, 256] on div "Janela de atendimento Grade de atendimento Capacidade Transportadoras Veículos …" at bounding box center [784, 375] width 1568 height 750
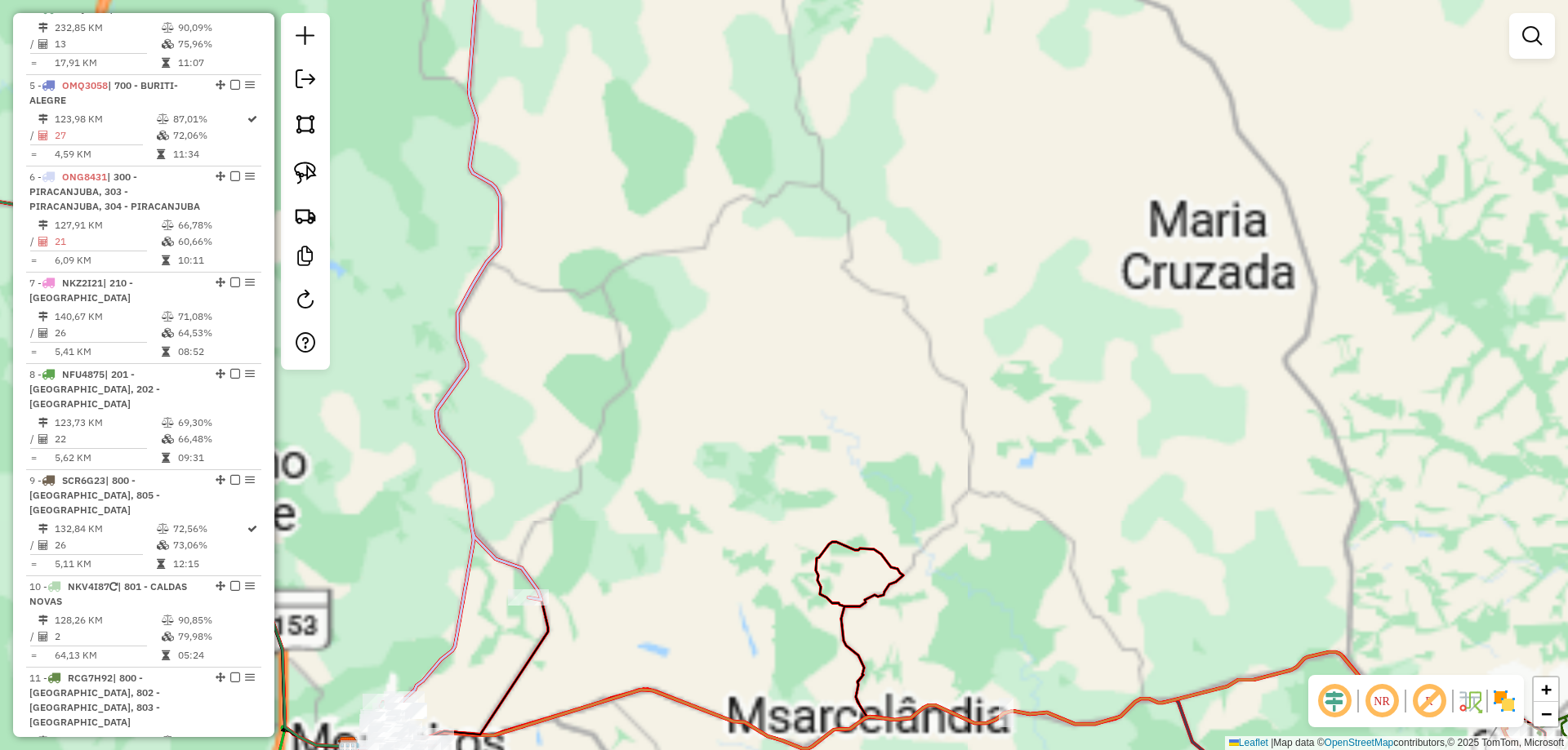
drag, startPoint x: 844, startPoint y: 484, endPoint x: 1023, endPoint y: 288, distance: 265.4
click at [1039, 271] on div "Janela de atendimento Grade de atendimento Capacidade Transportadoras Veículos …" at bounding box center [784, 375] width 1568 height 750
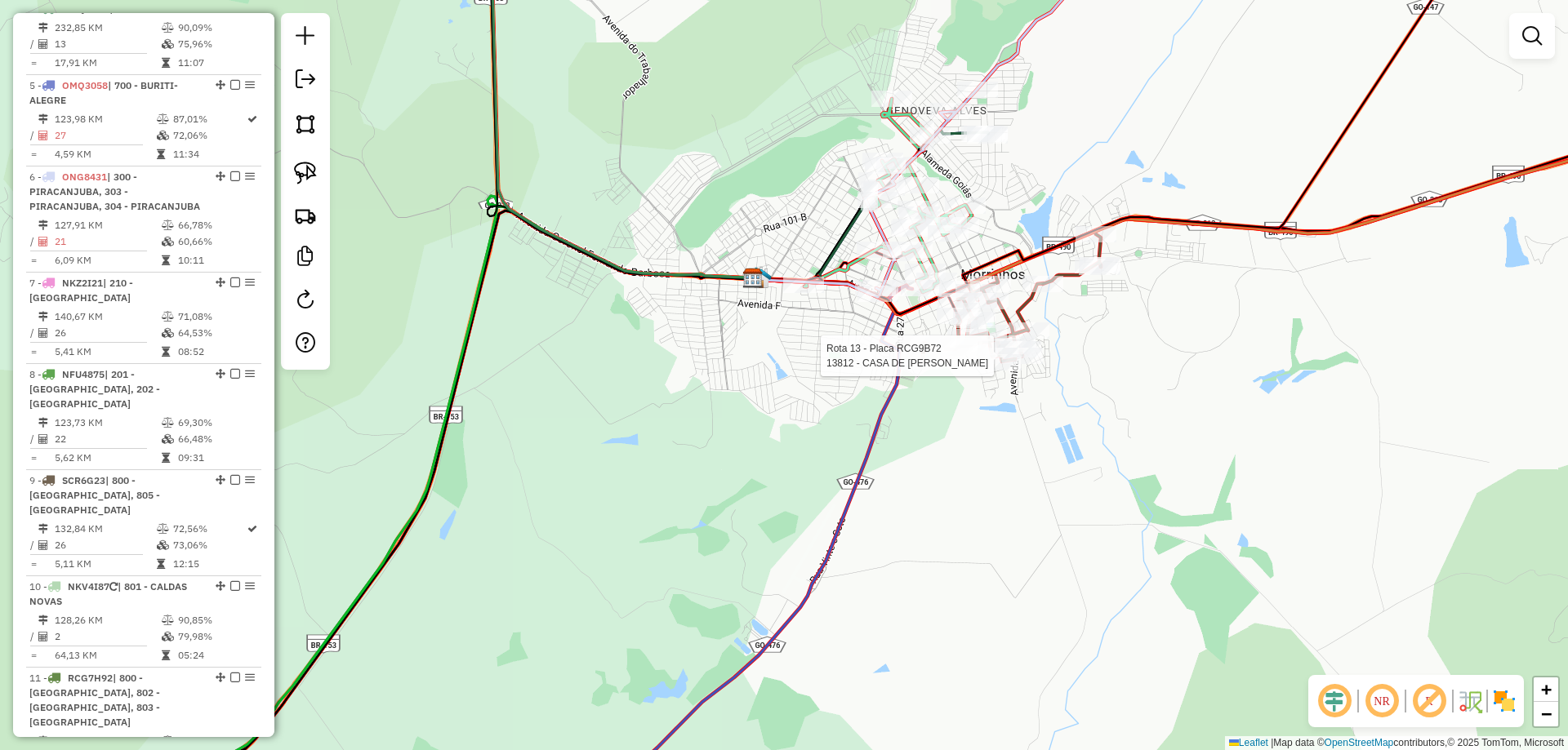
select select "**********"
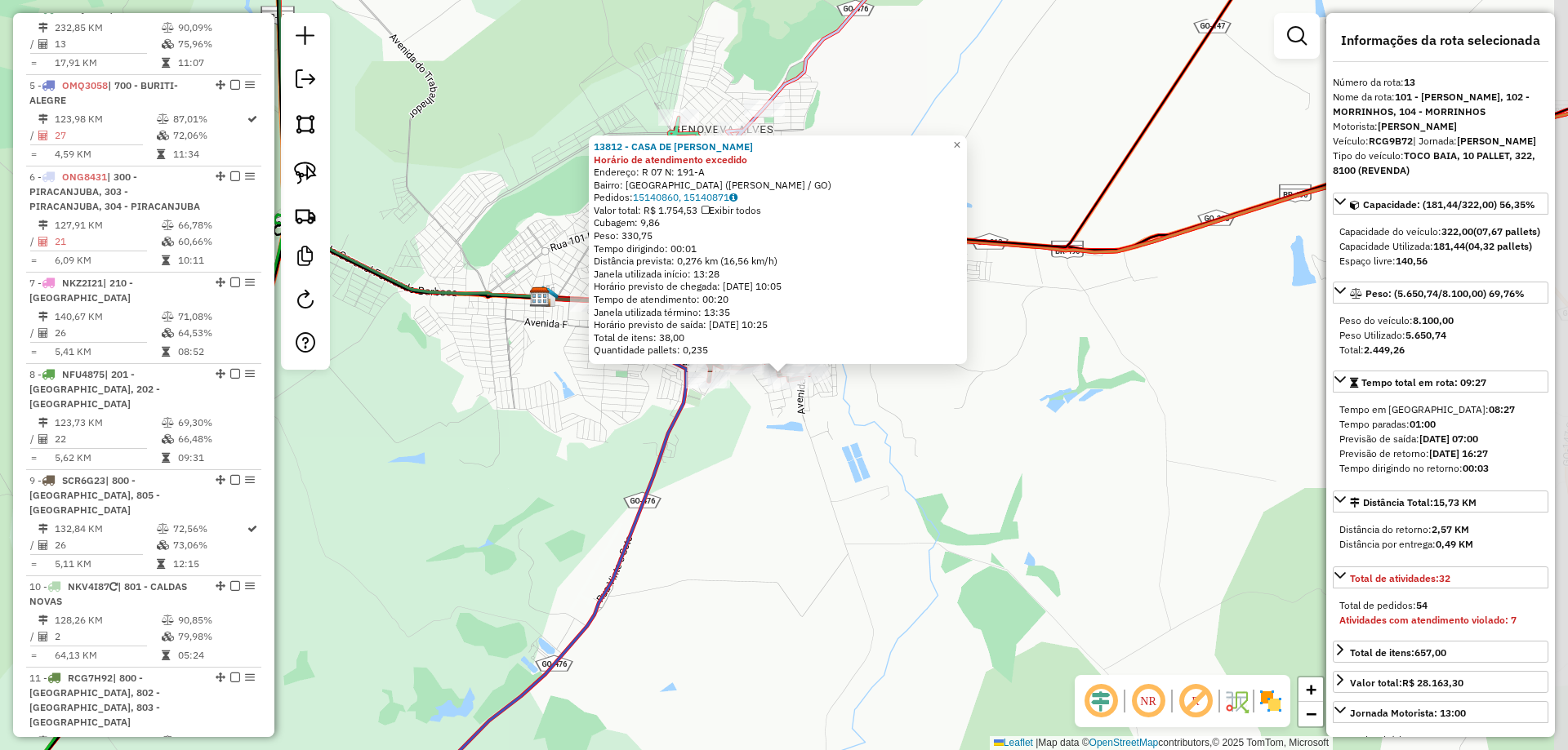
click at [976, 370] on div "Rota 13 - Placa RCG9B72 13812 - CASA DE [PERSON_NAME] 13812 - CASA DE CARNE [PE…" at bounding box center [784, 375] width 1568 height 750
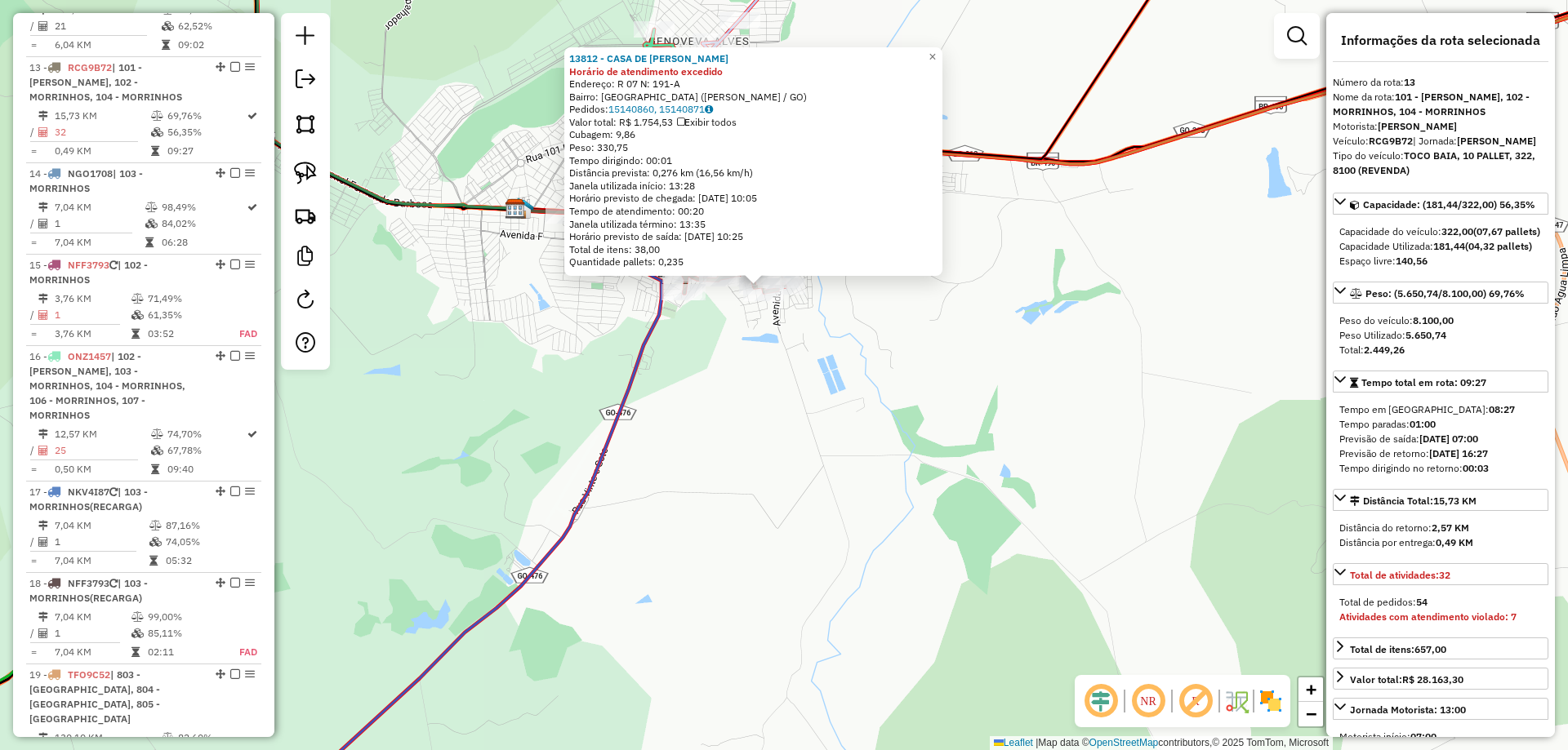
click at [967, 475] on div "13812 - CASA DE CARNE [PERSON_NAME] de atendimento excedido Endereço: R 07 N: 1…" at bounding box center [784, 375] width 1568 height 750
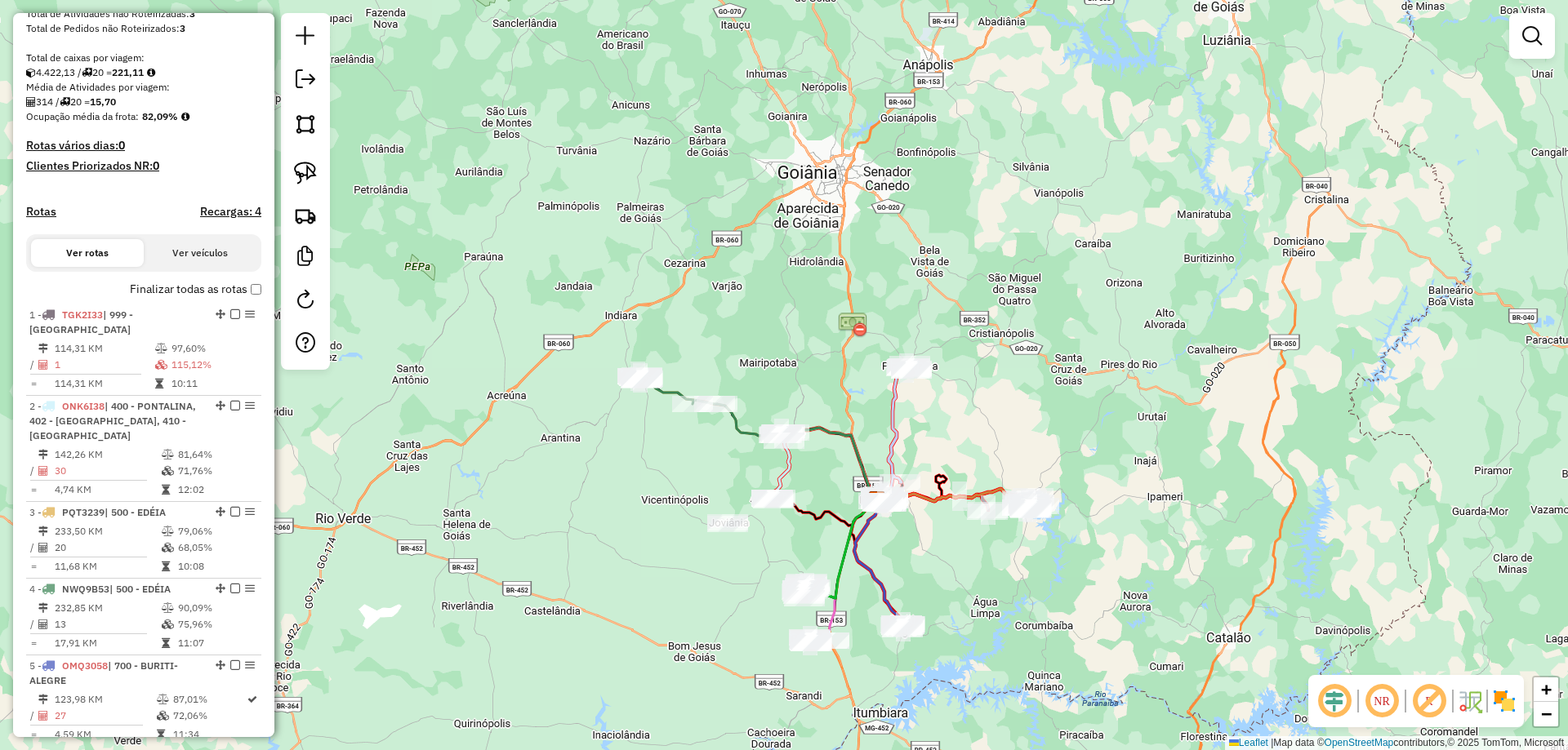
scroll to position [77, 0]
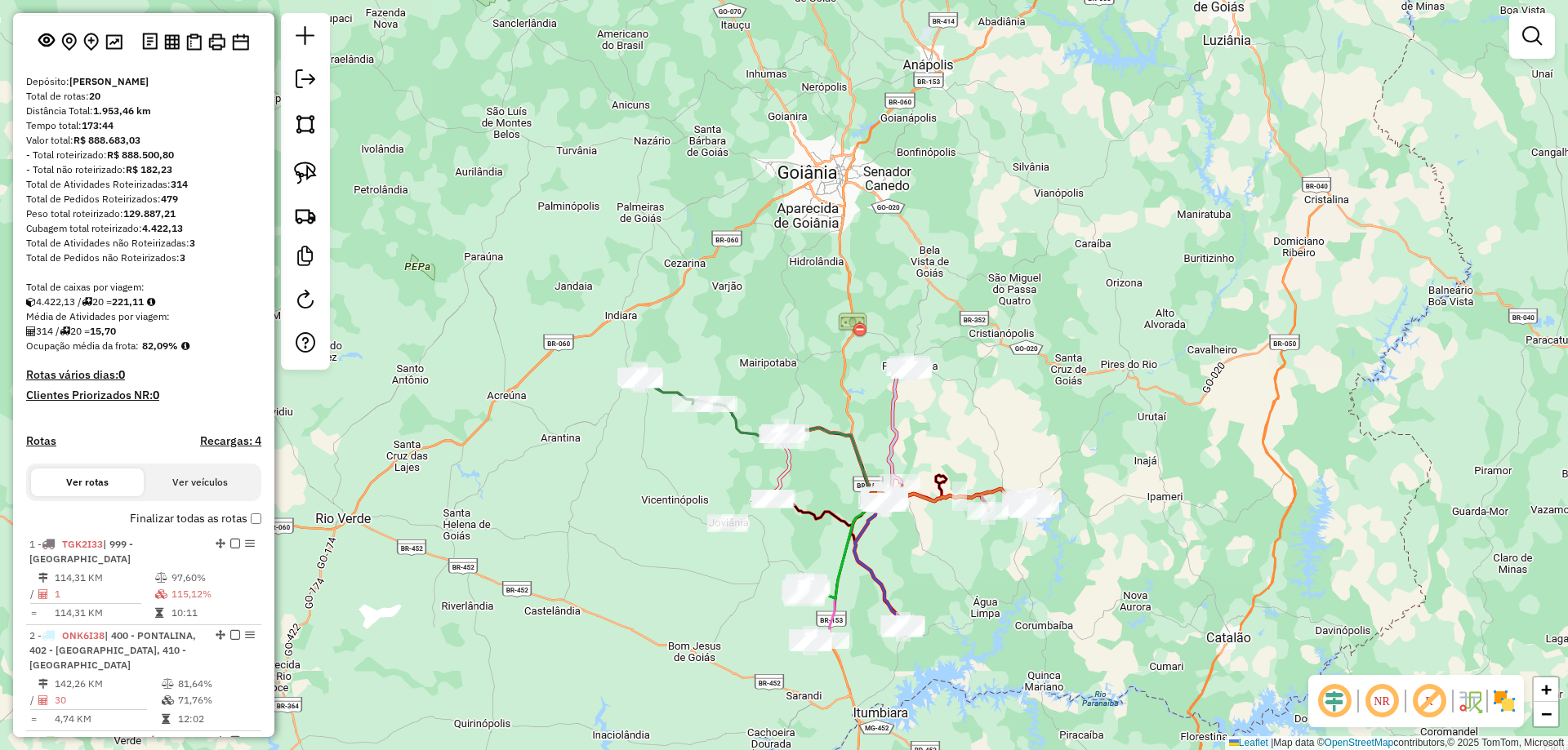
click at [238, 448] on h4 "Recargas: 4" at bounding box center [230, 441] width 61 height 14
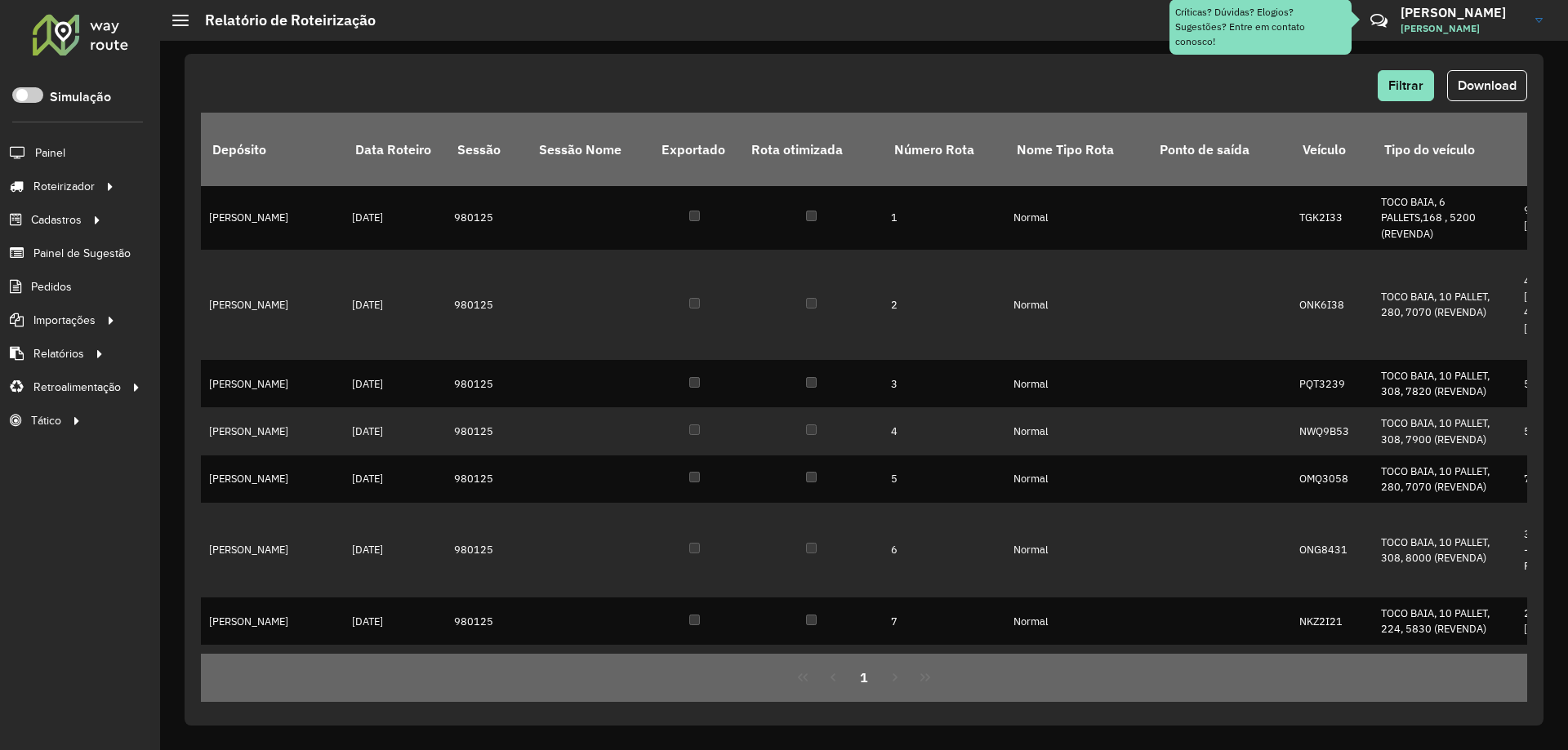
click at [1488, 88] on span "Download" at bounding box center [1487, 85] width 58 height 14
